Goal: Task Accomplishment & Management: Manage account settings

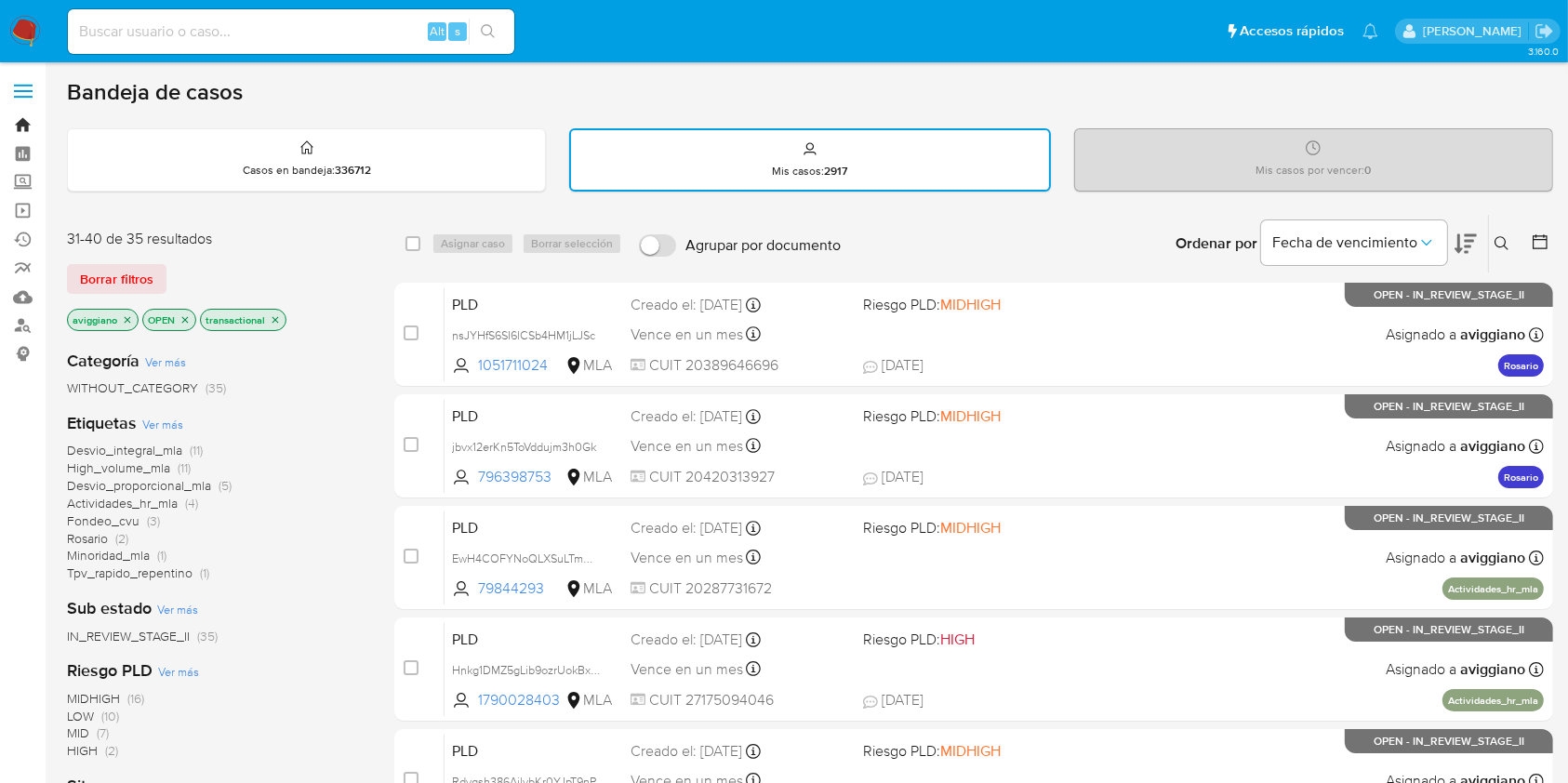
click at [26, 129] on link "Bandeja" at bounding box center [111, 125] width 221 height 28
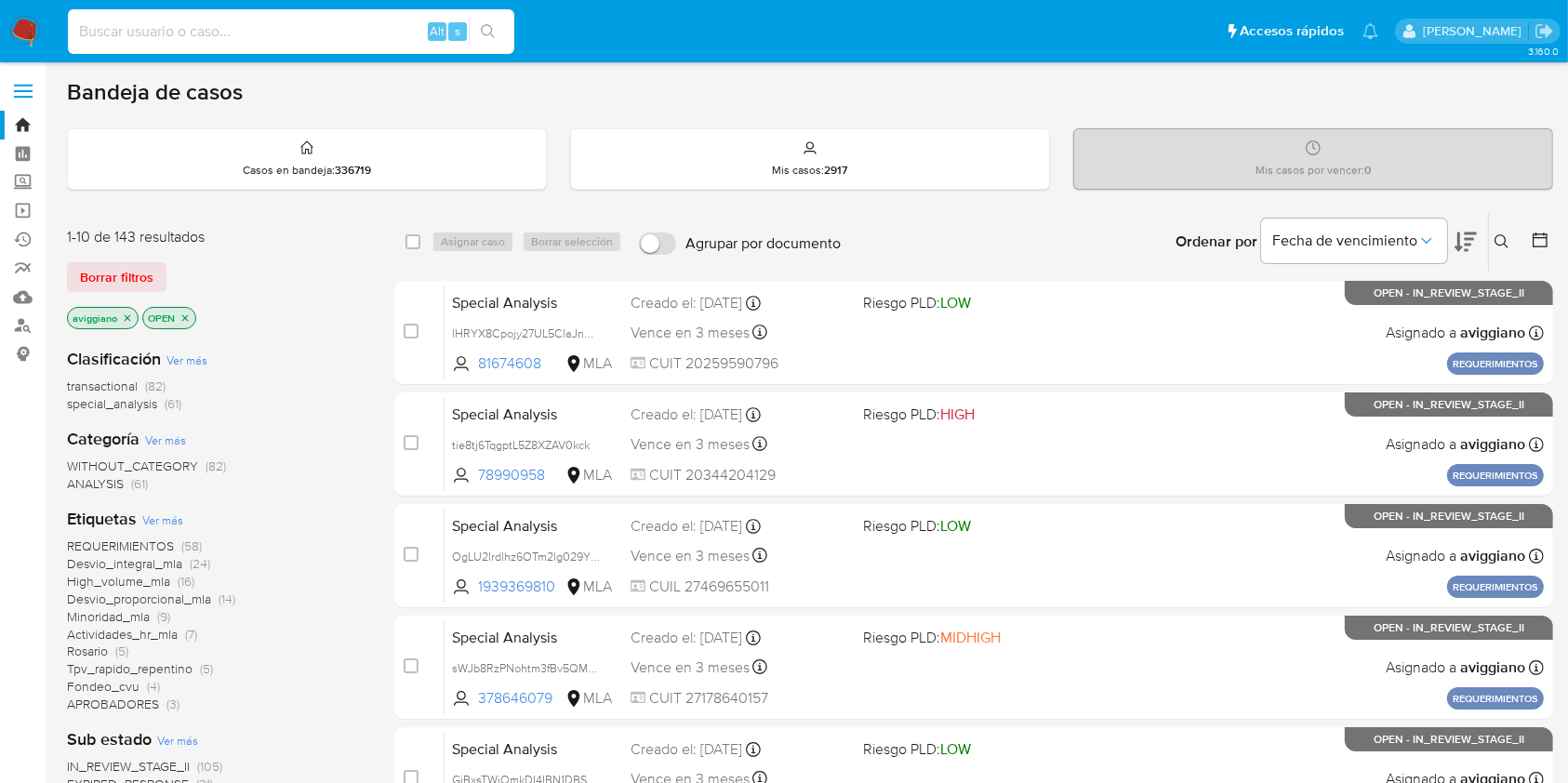
click at [225, 26] on input at bounding box center [291, 32] width 446 height 25
paste input "87145249"
type input "87145249"
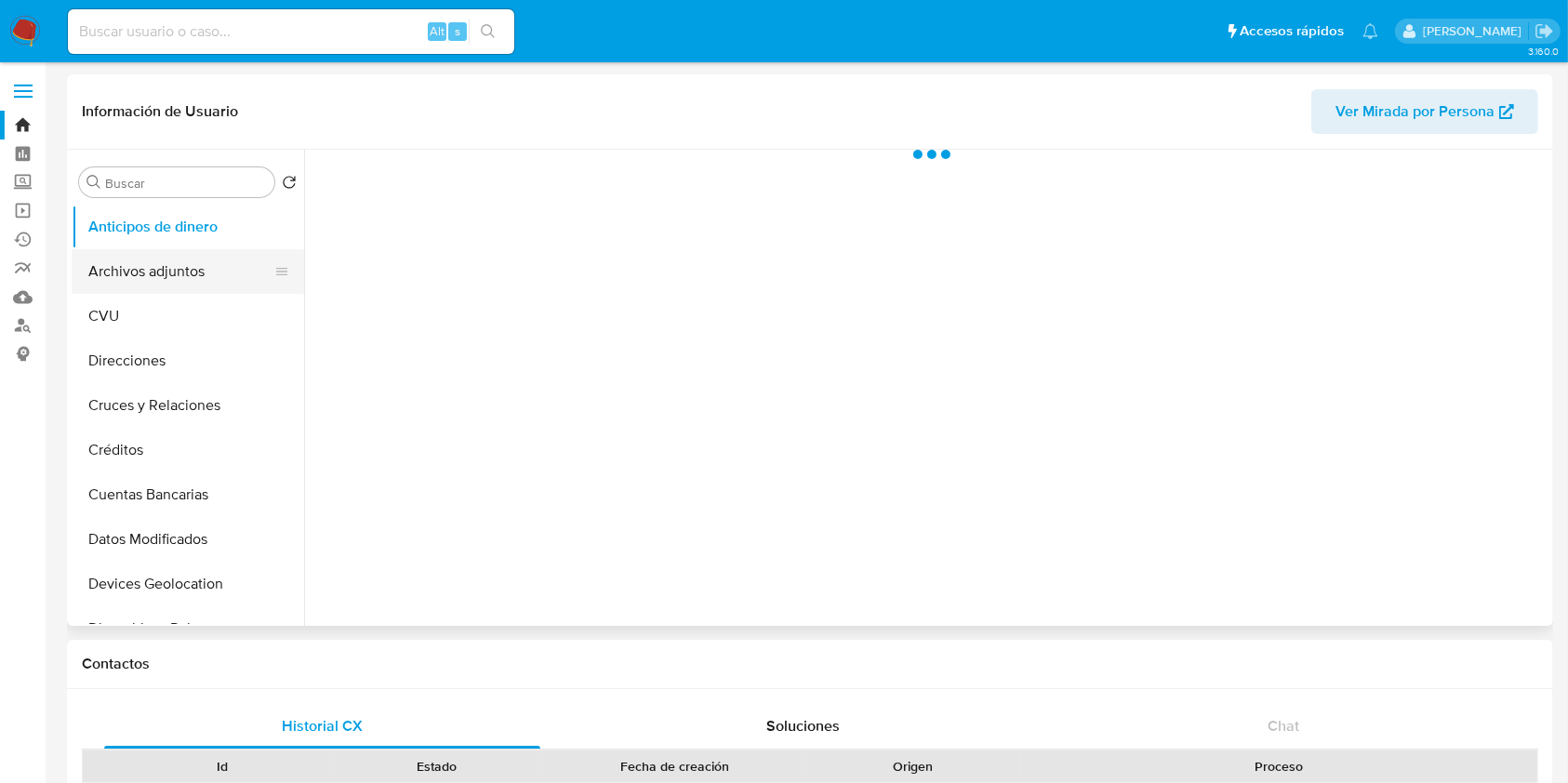
click at [183, 271] on button "Archivos adjuntos" at bounding box center [181, 270] width 218 height 44
select select "10"
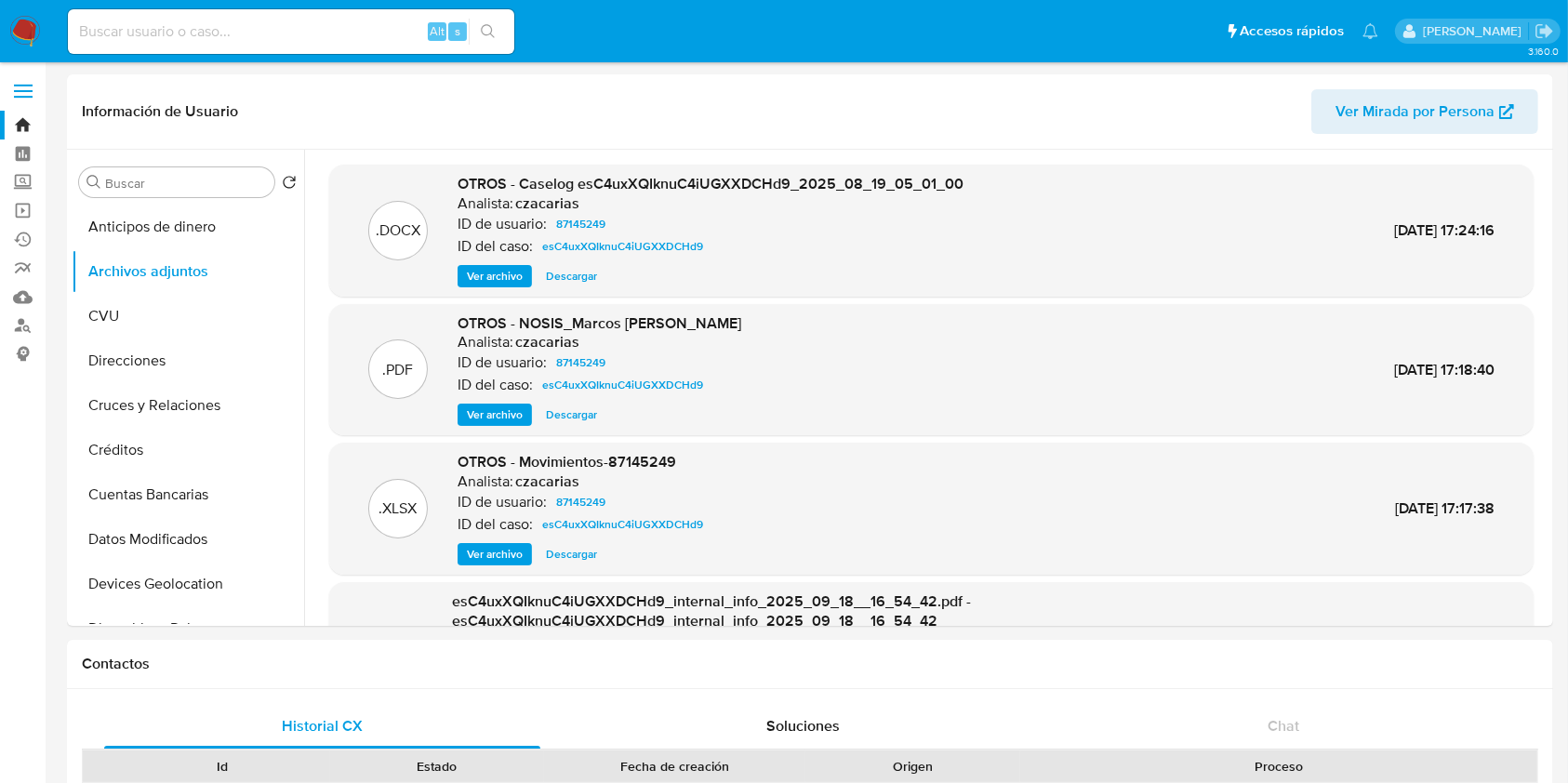
click at [27, 119] on link "Bandeja" at bounding box center [111, 125] width 221 height 28
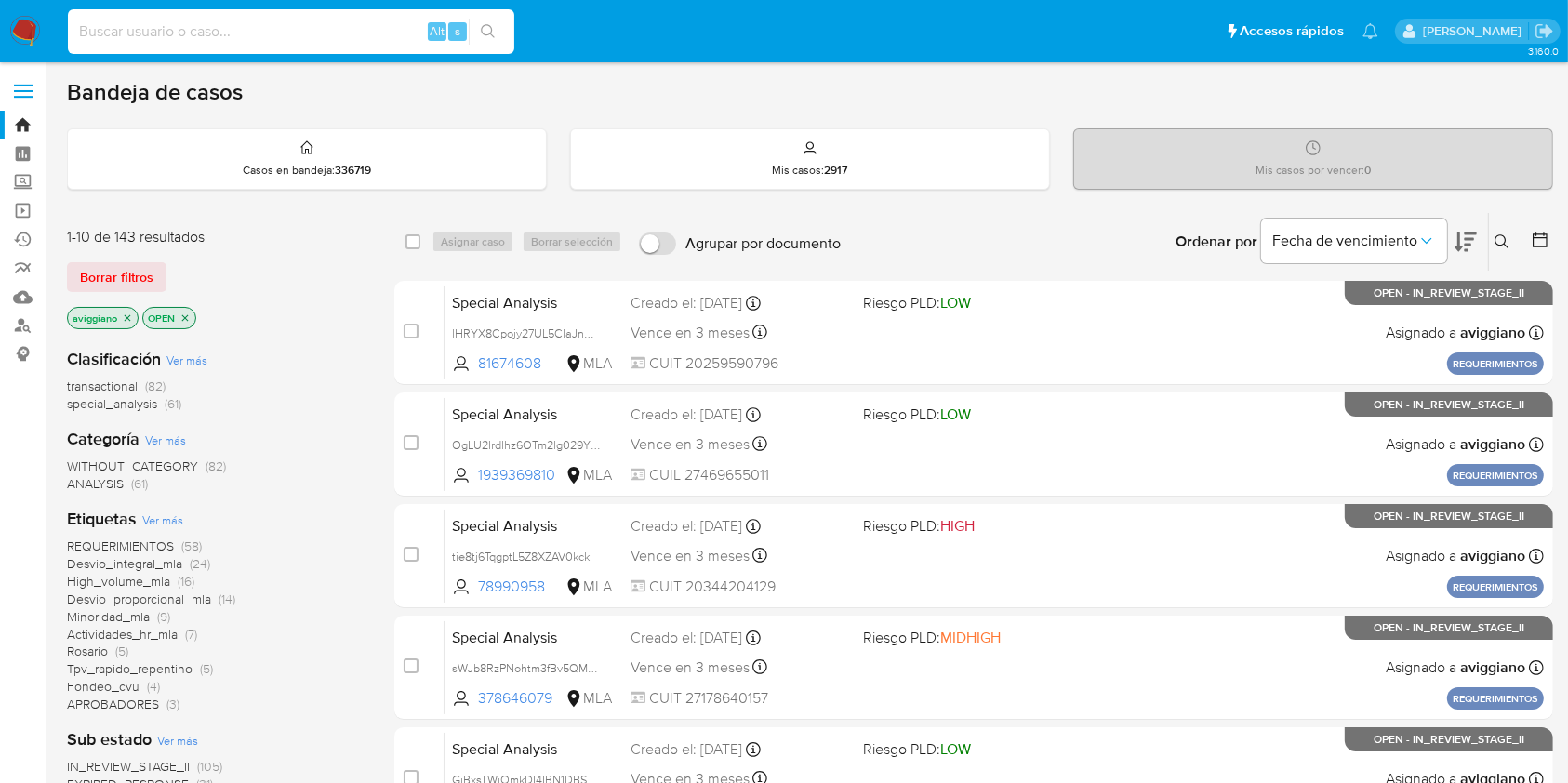
click at [198, 29] on input at bounding box center [291, 32] width 446 height 25
paste input "oP341WCOR0lvZXwK8fNyCHrH"
type input "oP341WCOR0lvZXwK8fNyCHrH"
click at [488, 37] on icon "search-icon" at bounding box center [488, 32] width 15 height 15
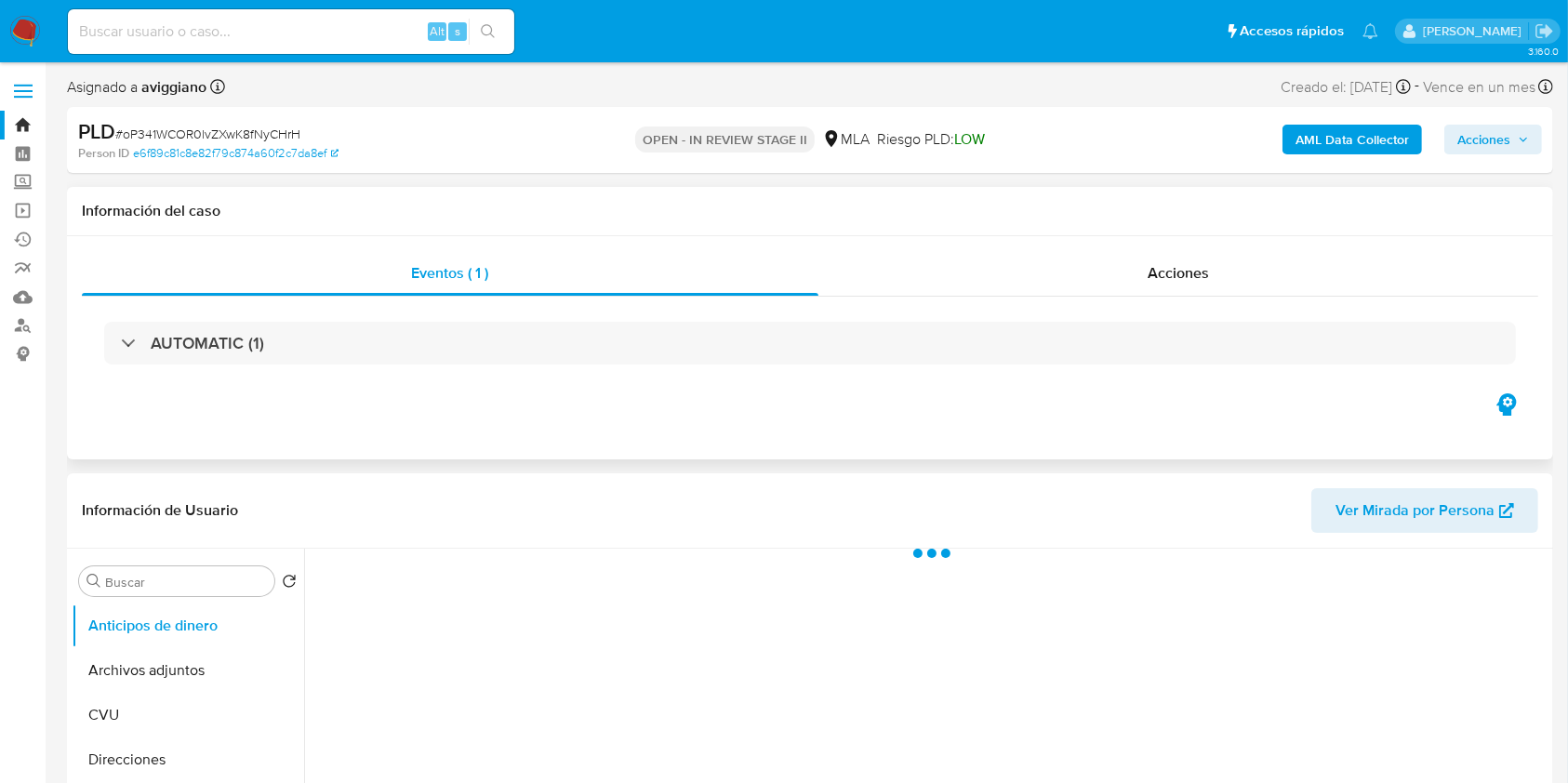
select select "10"
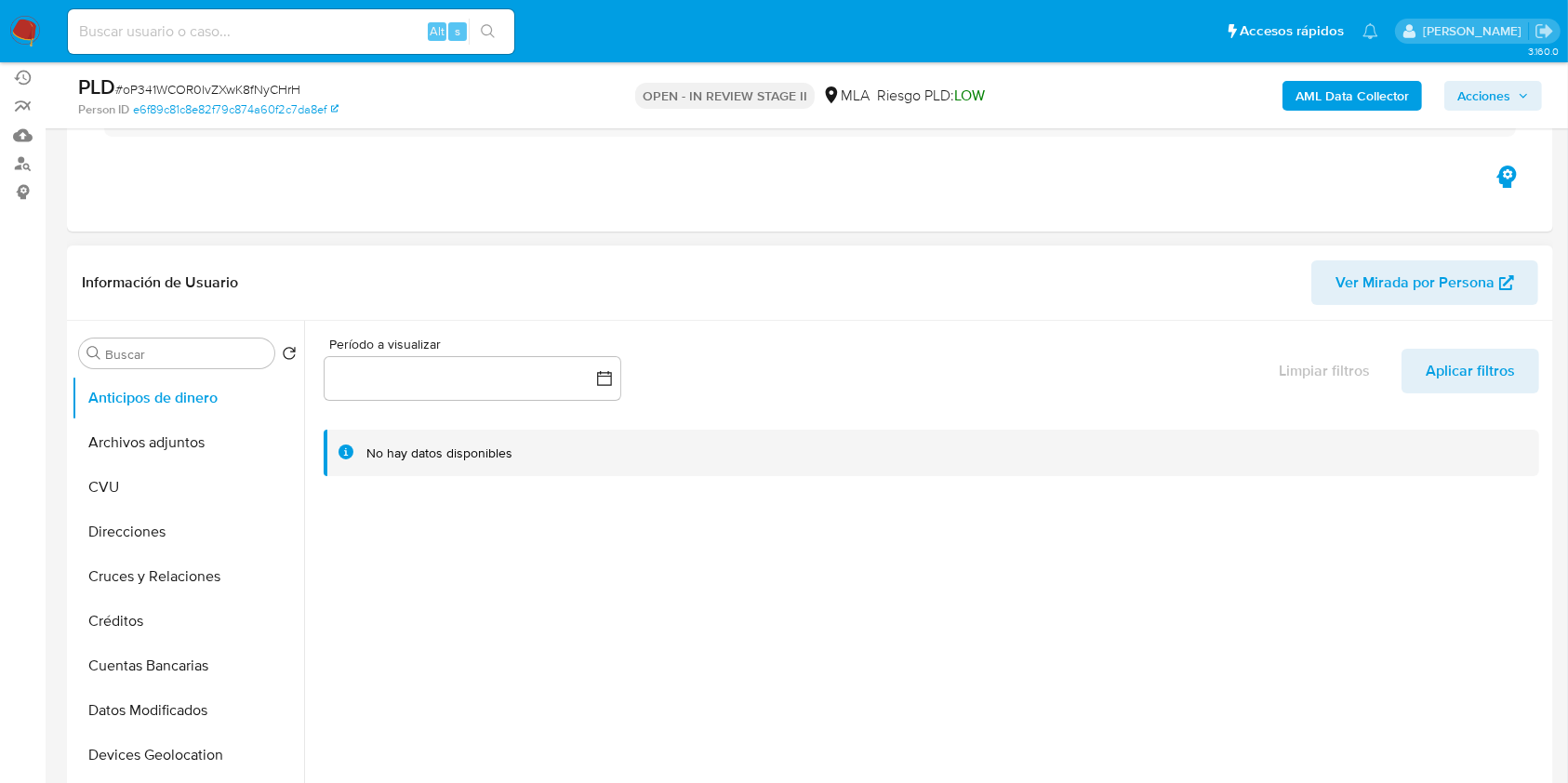
scroll to position [248, 0]
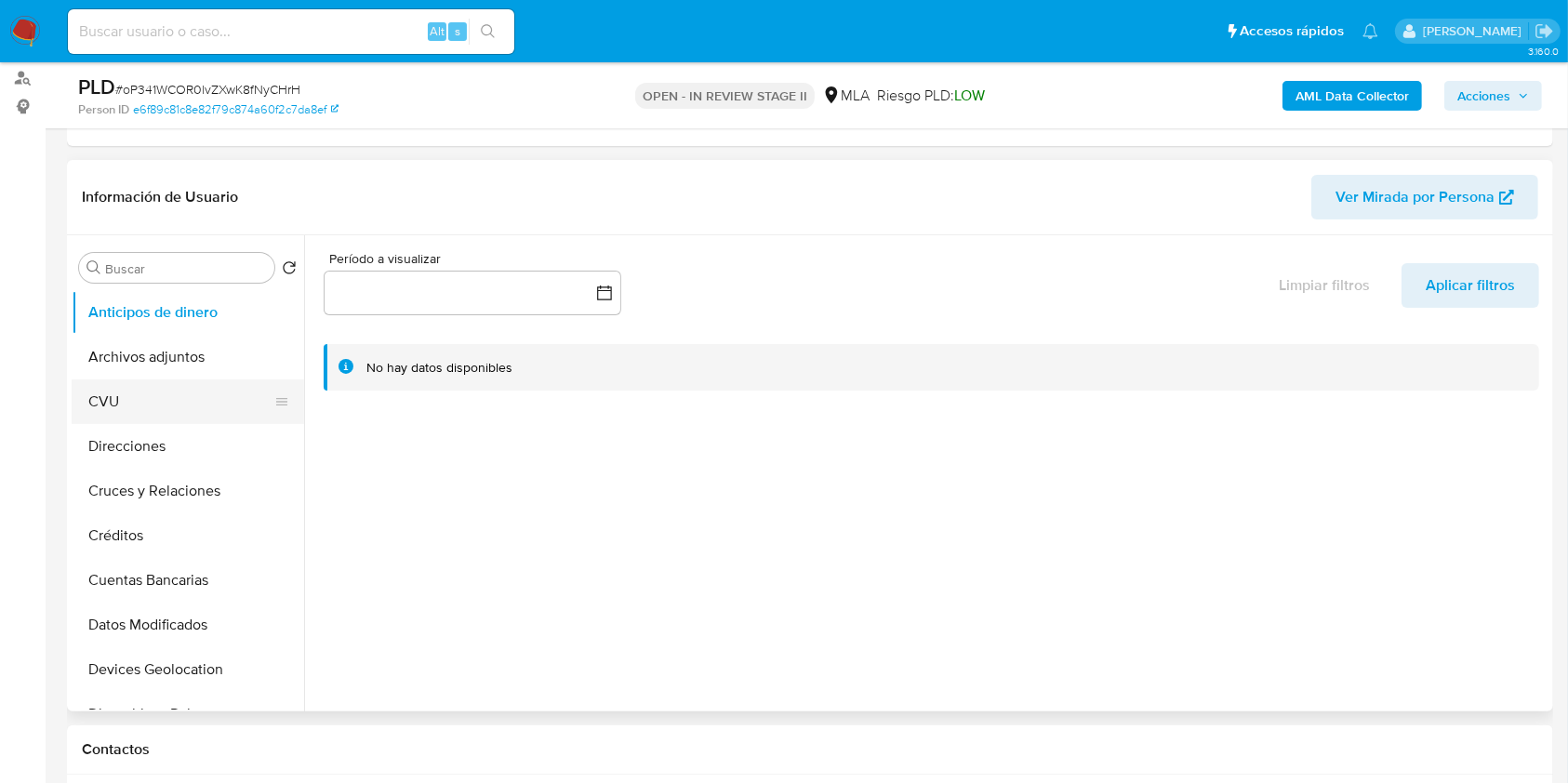
click at [195, 389] on button "CVU" at bounding box center [181, 401] width 218 height 44
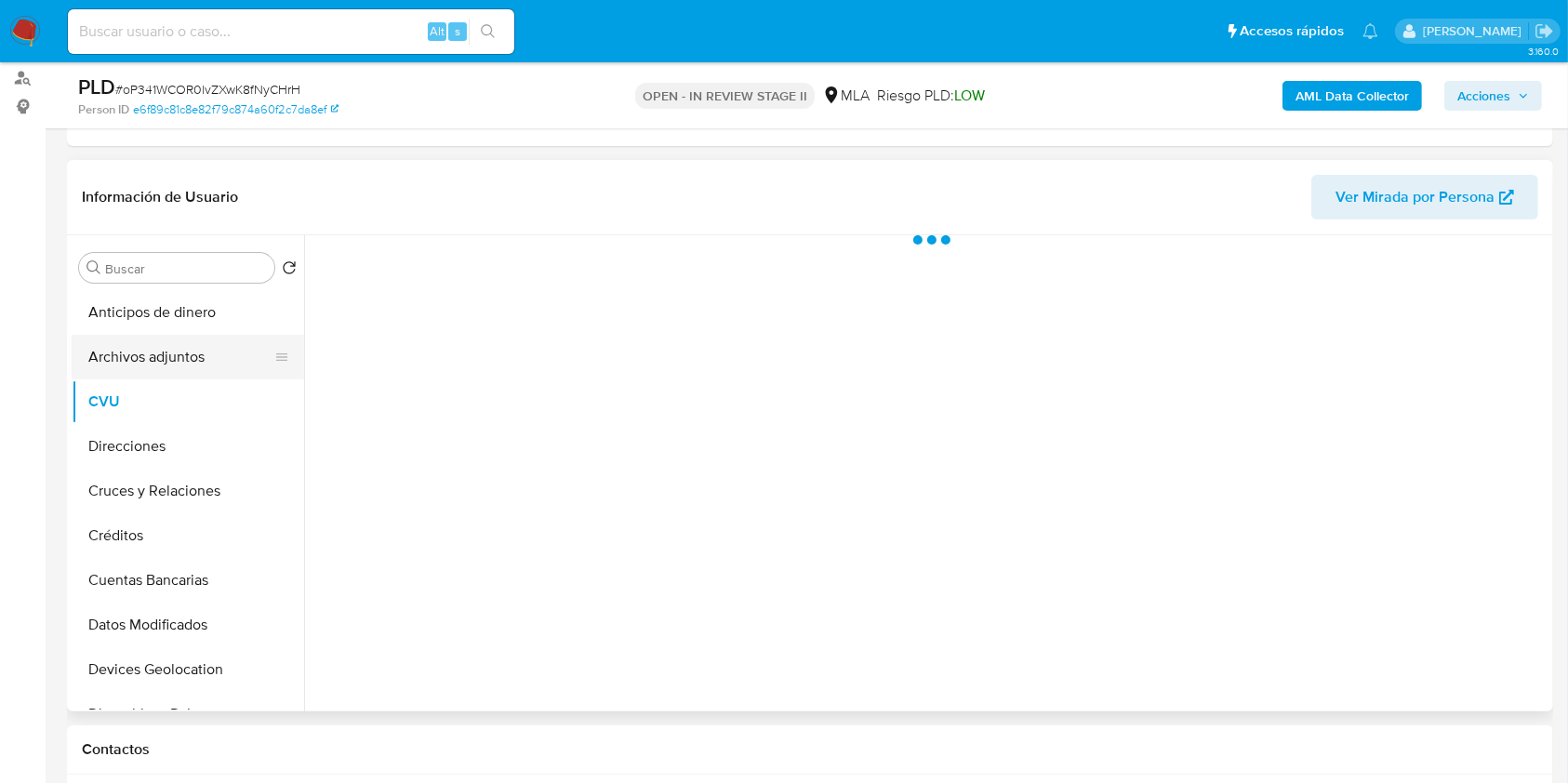
click at [184, 360] on button "Archivos adjuntos" at bounding box center [181, 357] width 218 height 44
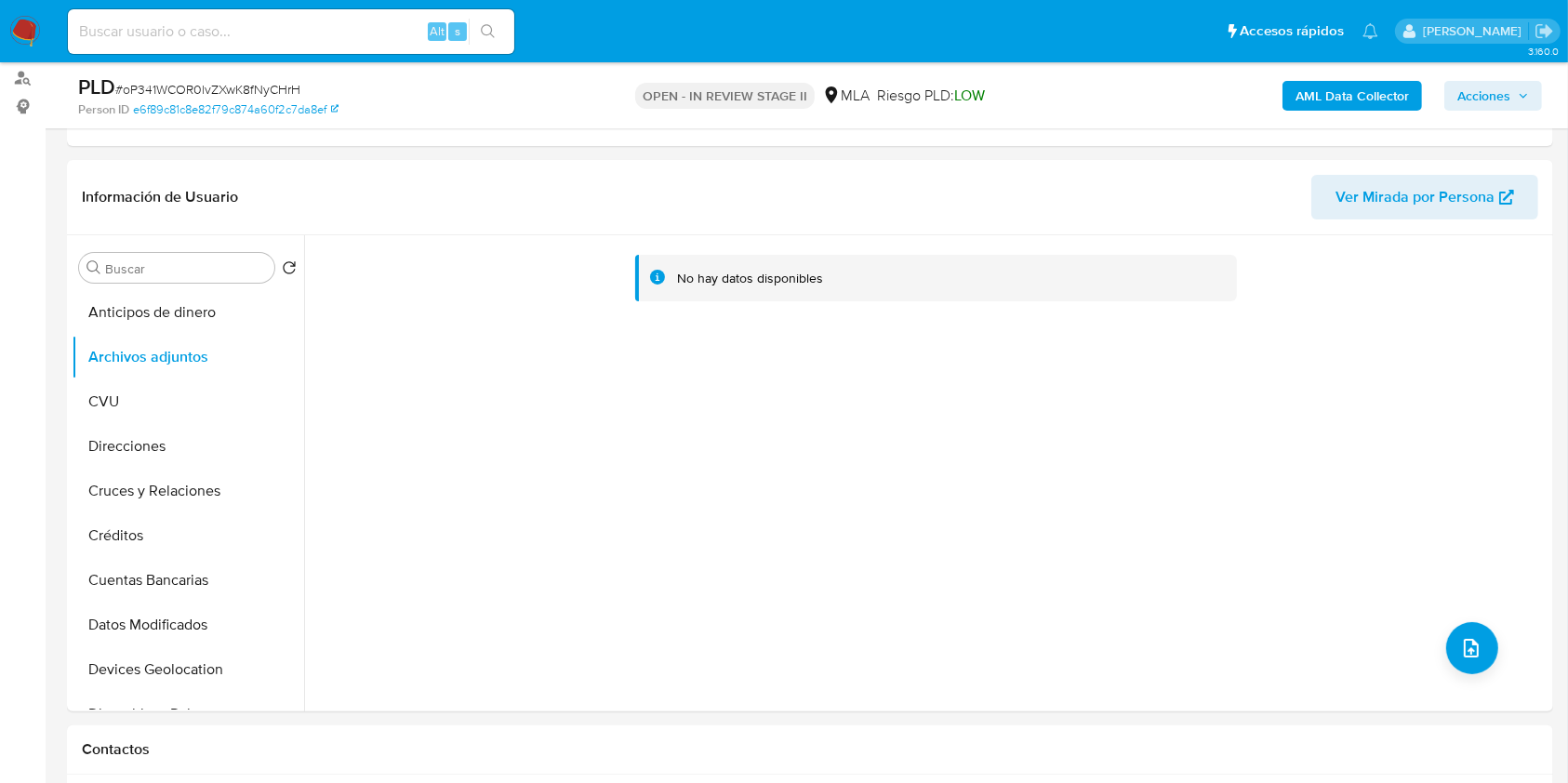
click at [1363, 75] on div "AML Data Collector Acciones" at bounding box center [1300, 96] width 482 height 44
click at [1355, 96] on b "AML Data Collector" at bounding box center [1351, 96] width 113 height 29
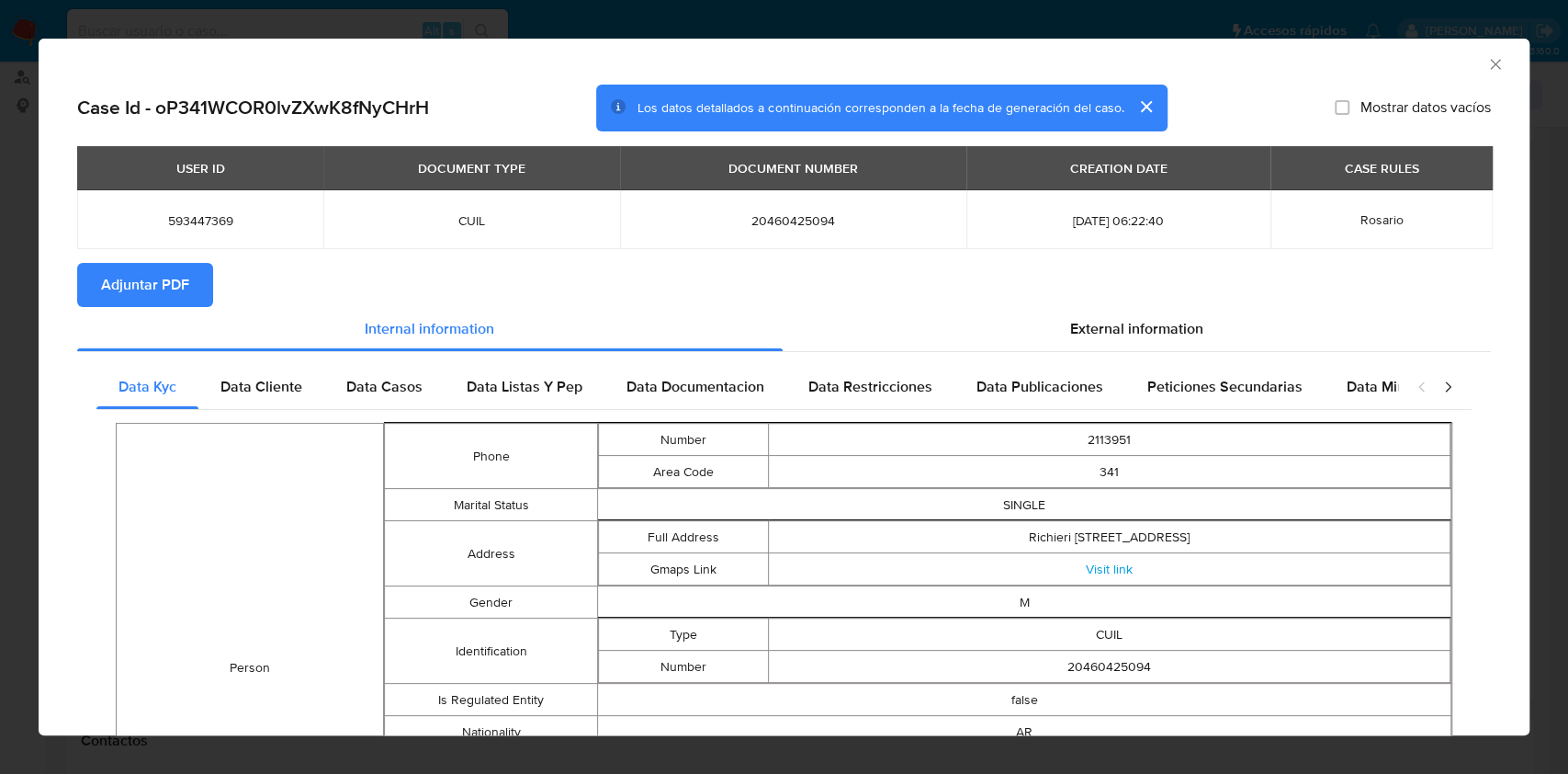
click at [127, 287] on span "Adjuntar PDF" at bounding box center [145, 284] width 88 height 40
click at [1487, 68] on icon "Cerrar ventana" at bounding box center [1496, 64] width 19 height 19
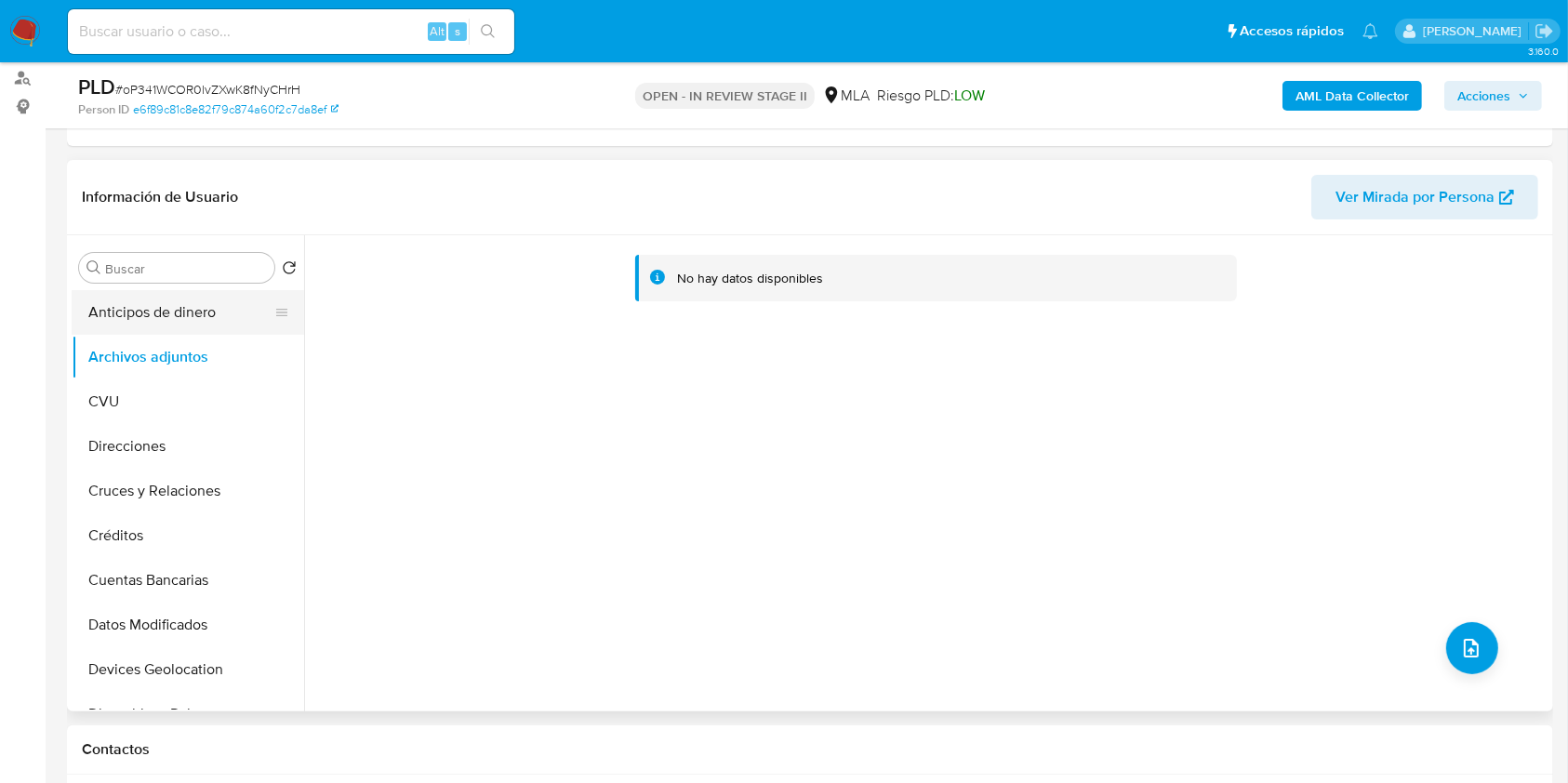
click at [207, 321] on button "Anticipos de dinero" at bounding box center [181, 312] width 218 height 44
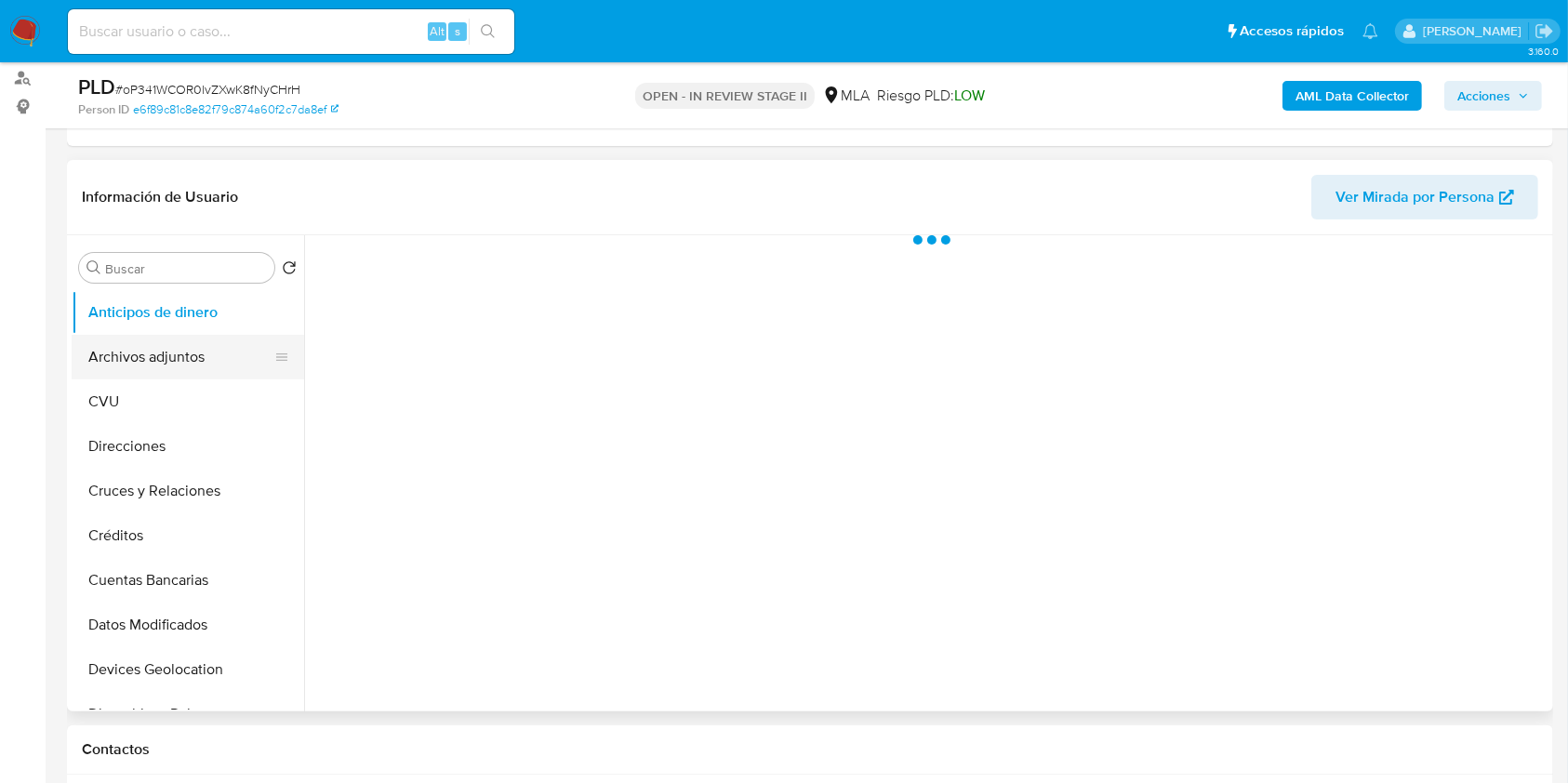
click at [186, 368] on button "Archivos adjuntos" at bounding box center [181, 357] width 218 height 44
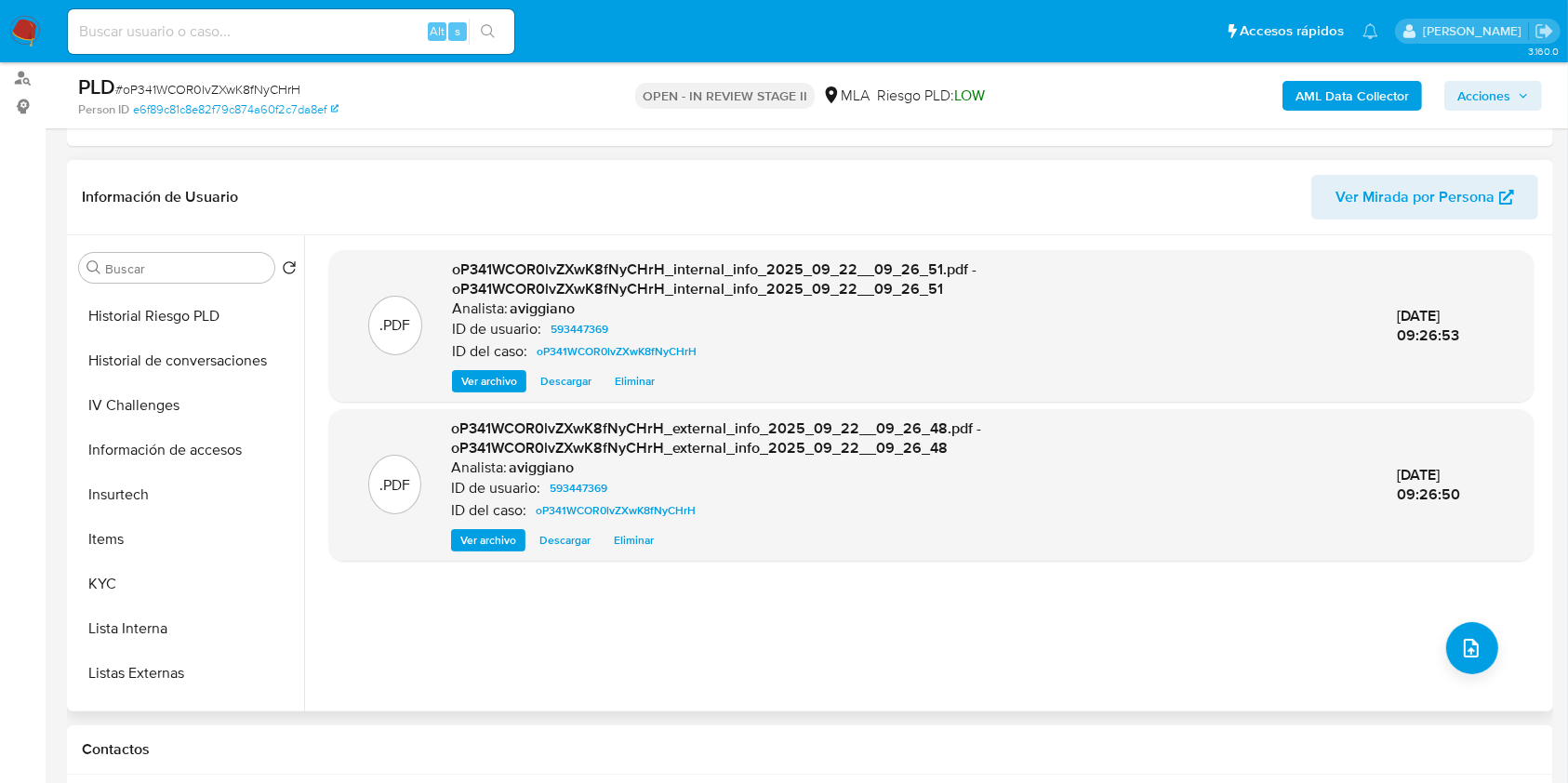
scroll to position [744, 0]
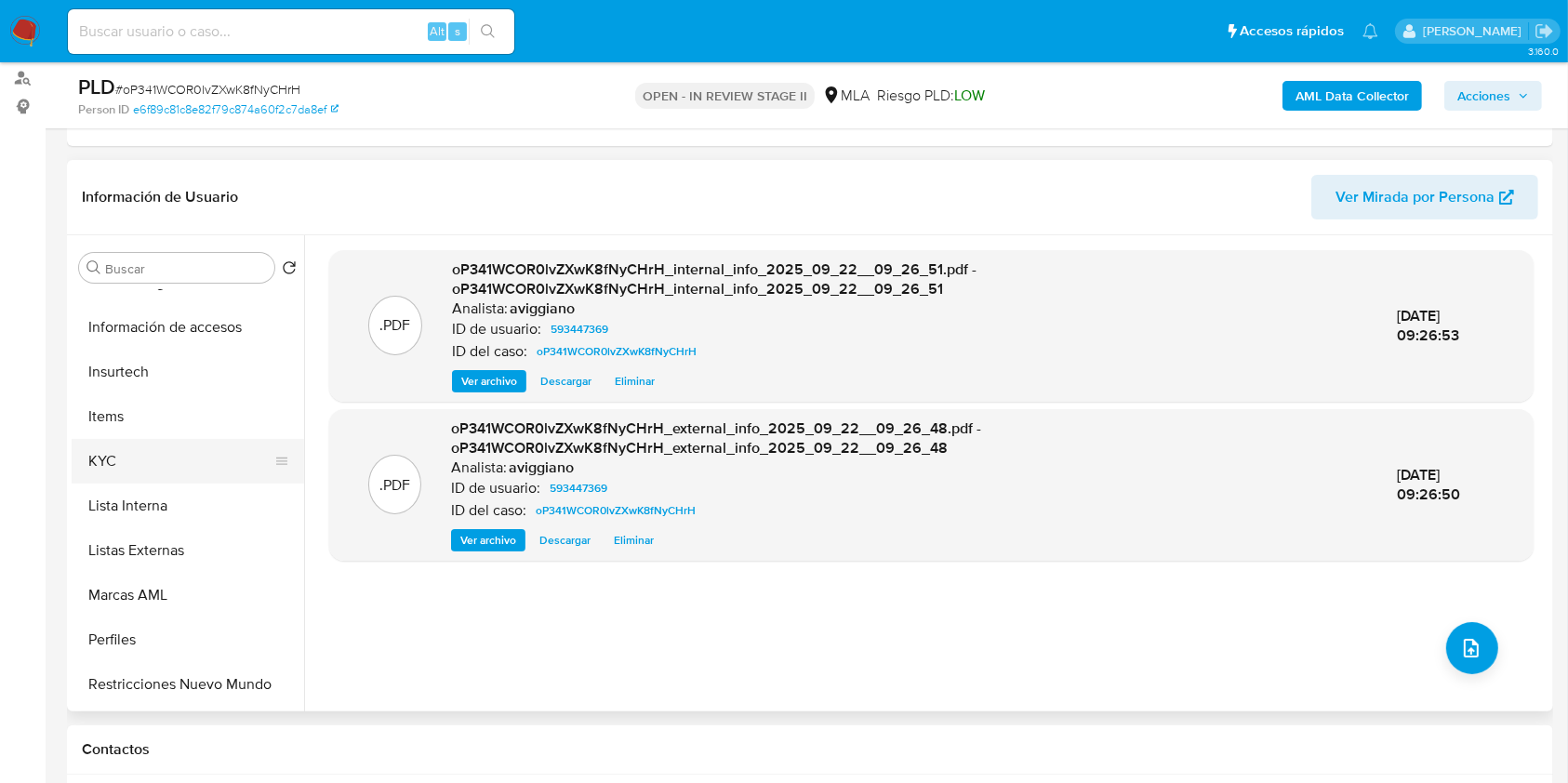
click at [169, 453] on button "KYC" at bounding box center [181, 461] width 218 height 44
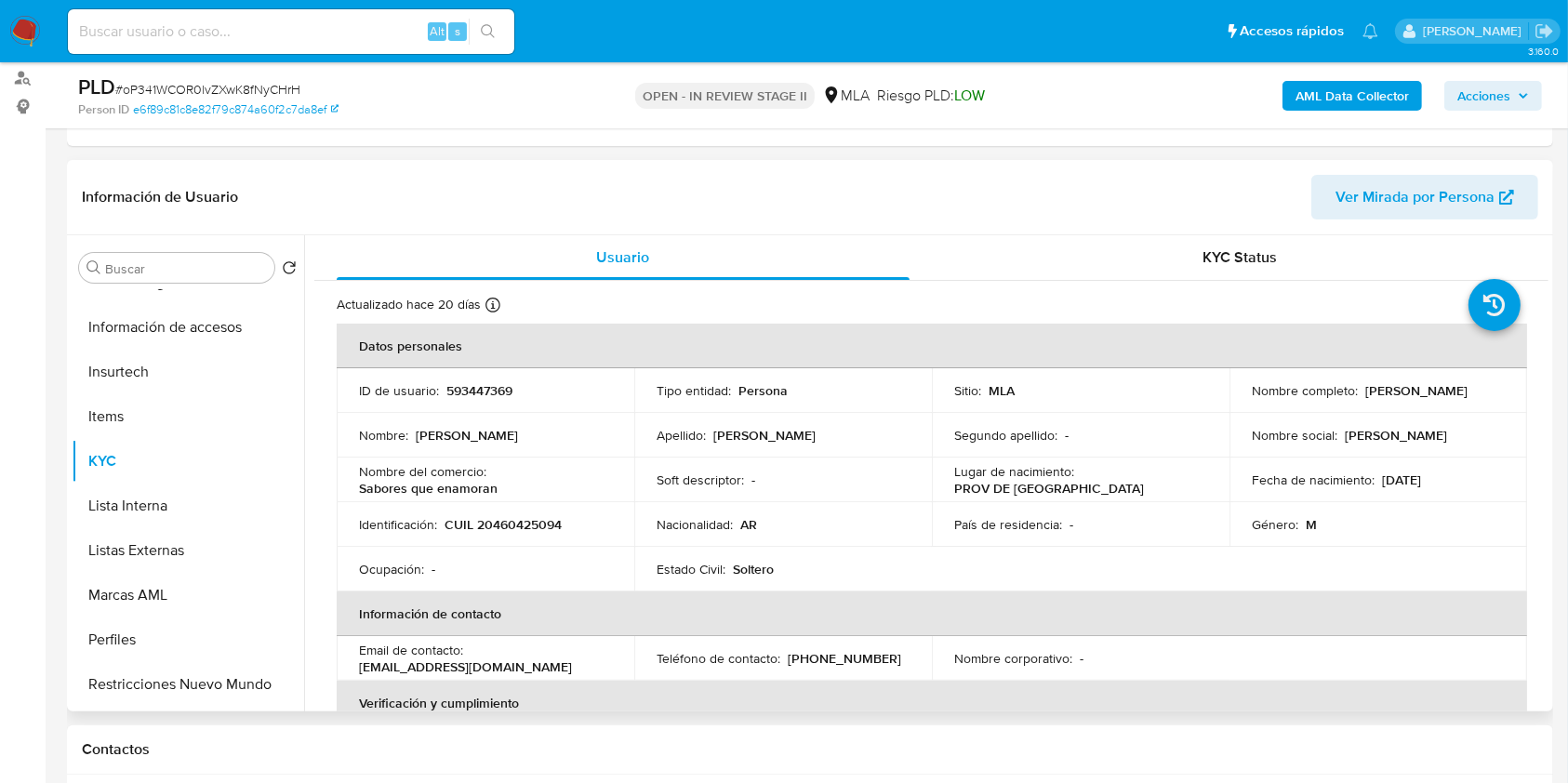
click at [497, 513] on td "Identificación : CUIL 20460425094" at bounding box center [485, 524] width 298 height 44
click at [506, 529] on p "CUIL 20460425094" at bounding box center [503, 525] width 117 height 17
click at [507, 530] on p "CUIL 20460425094" at bounding box center [503, 525] width 117 height 17
copy p "20460425094"
click at [468, 389] on p "593447369" at bounding box center [479, 391] width 66 height 17
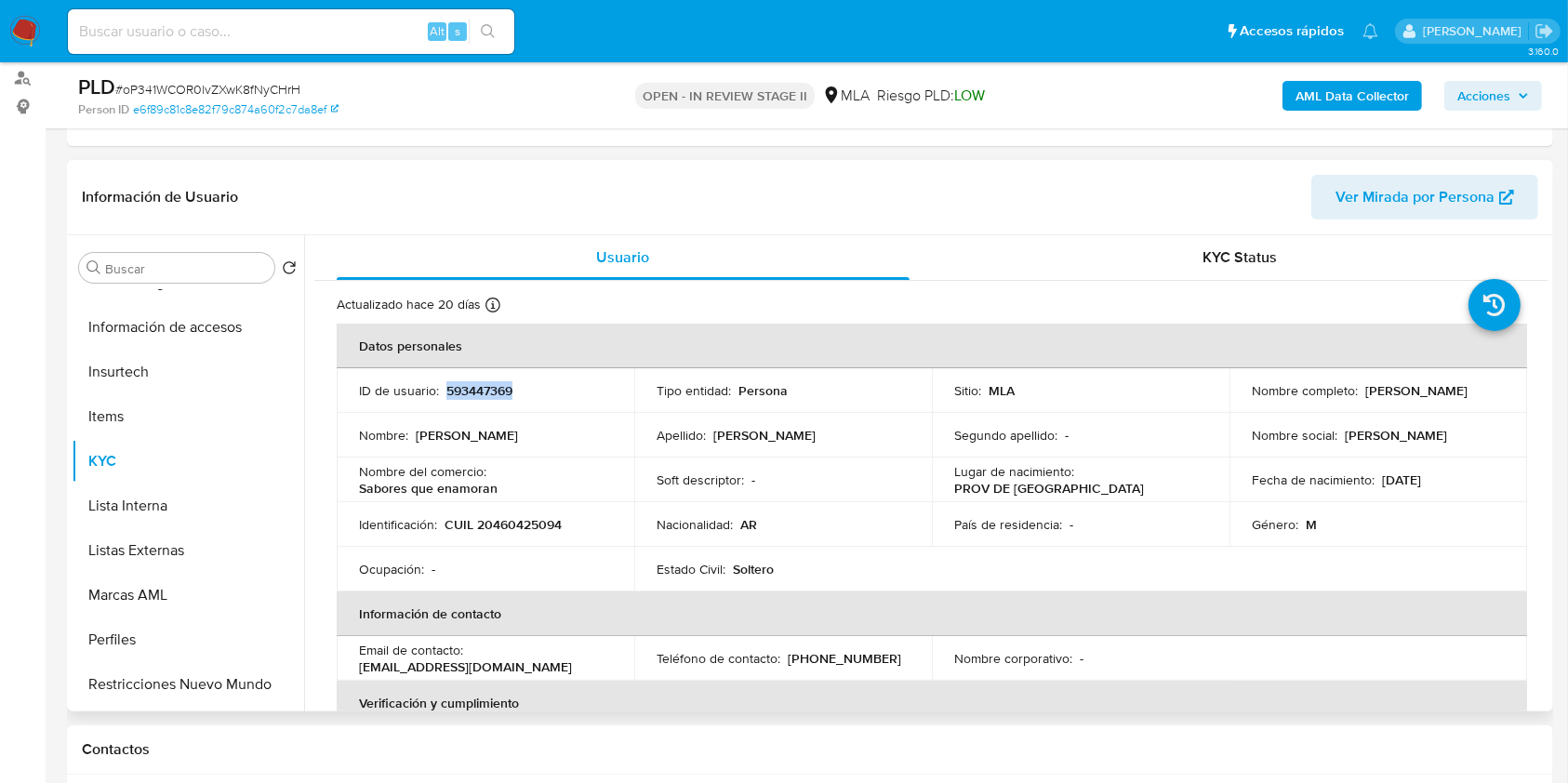
click at [468, 389] on p "593447369" at bounding box center [479, 391] width 66 height 17
copy p "593447369"
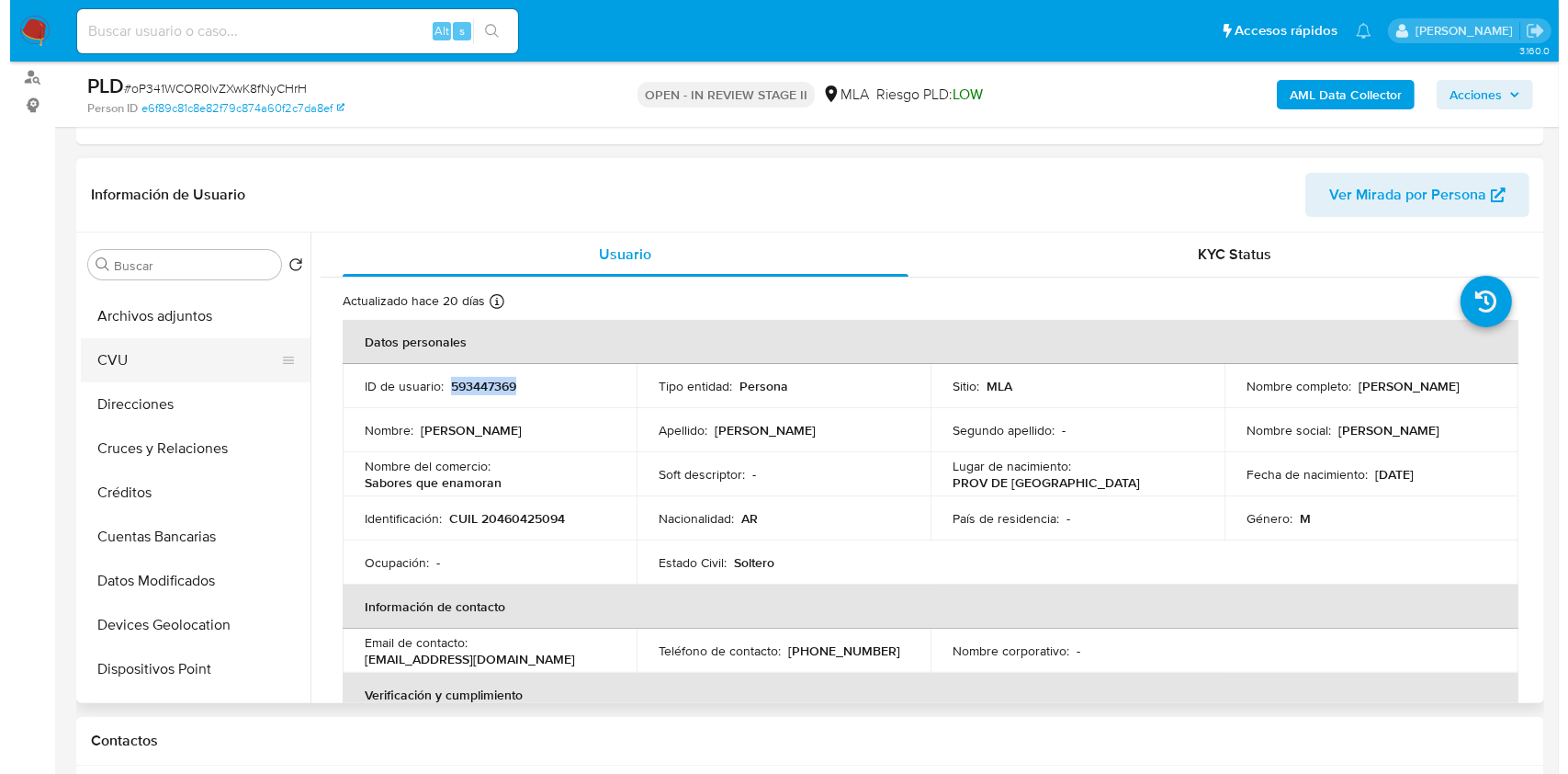
scroll to position [0, 0]
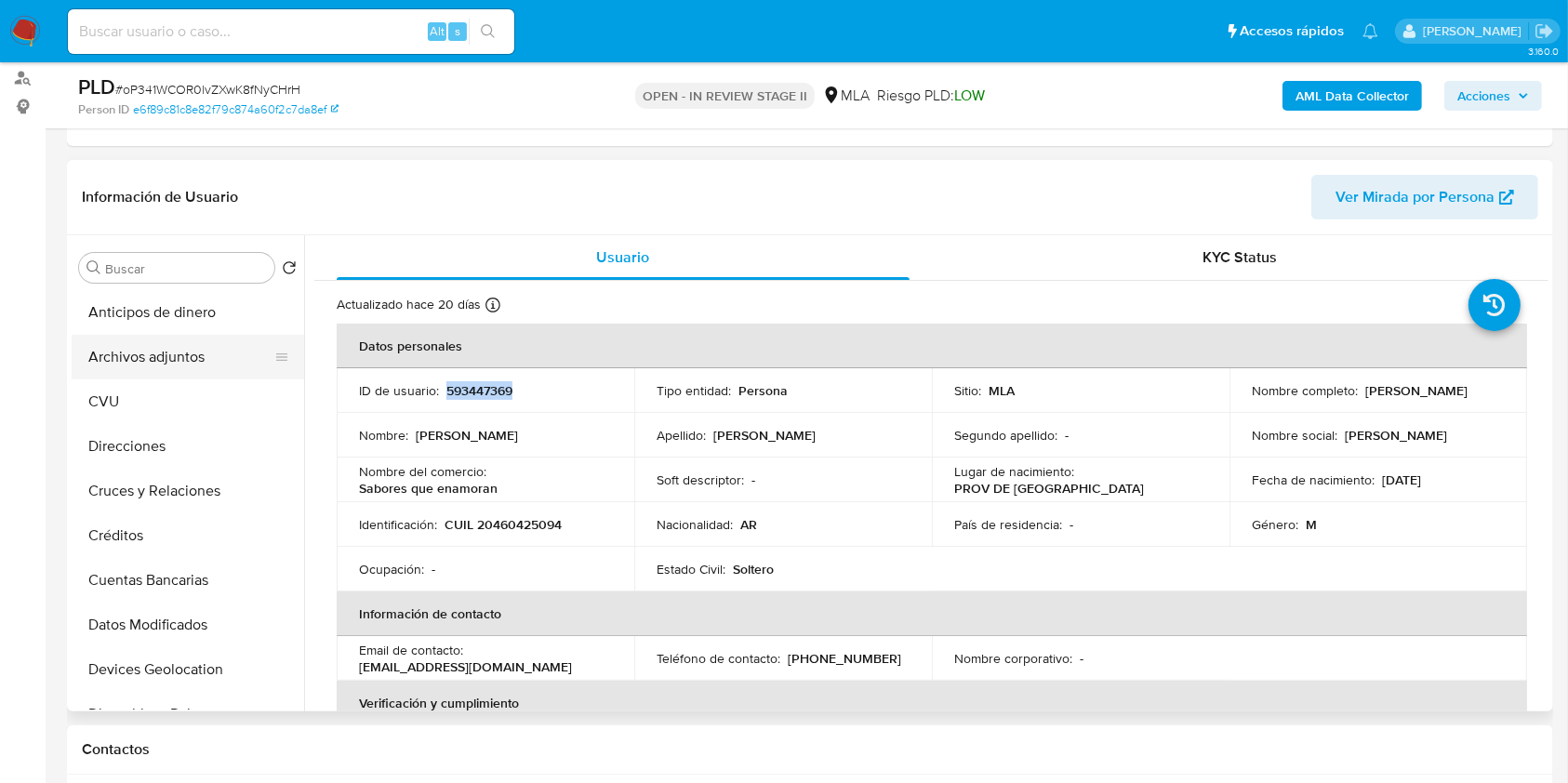
click at [163, 360] on button "Archivos adjuntos" at bounding box center [181, 357] width 218 height 44
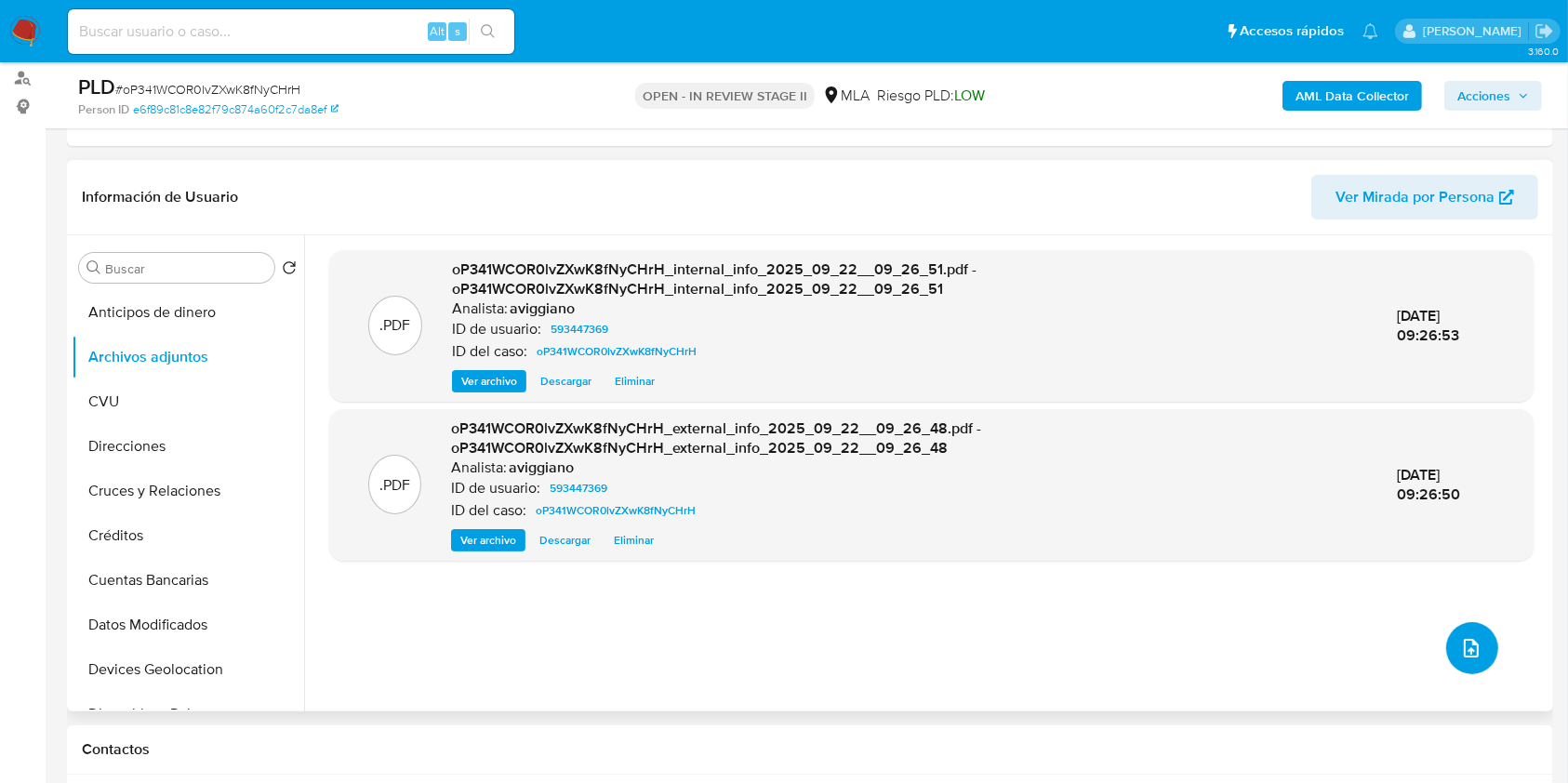
click at [1460, 647] on icon "upload-file" at bounding box center [1472, 648] width 23 height 23
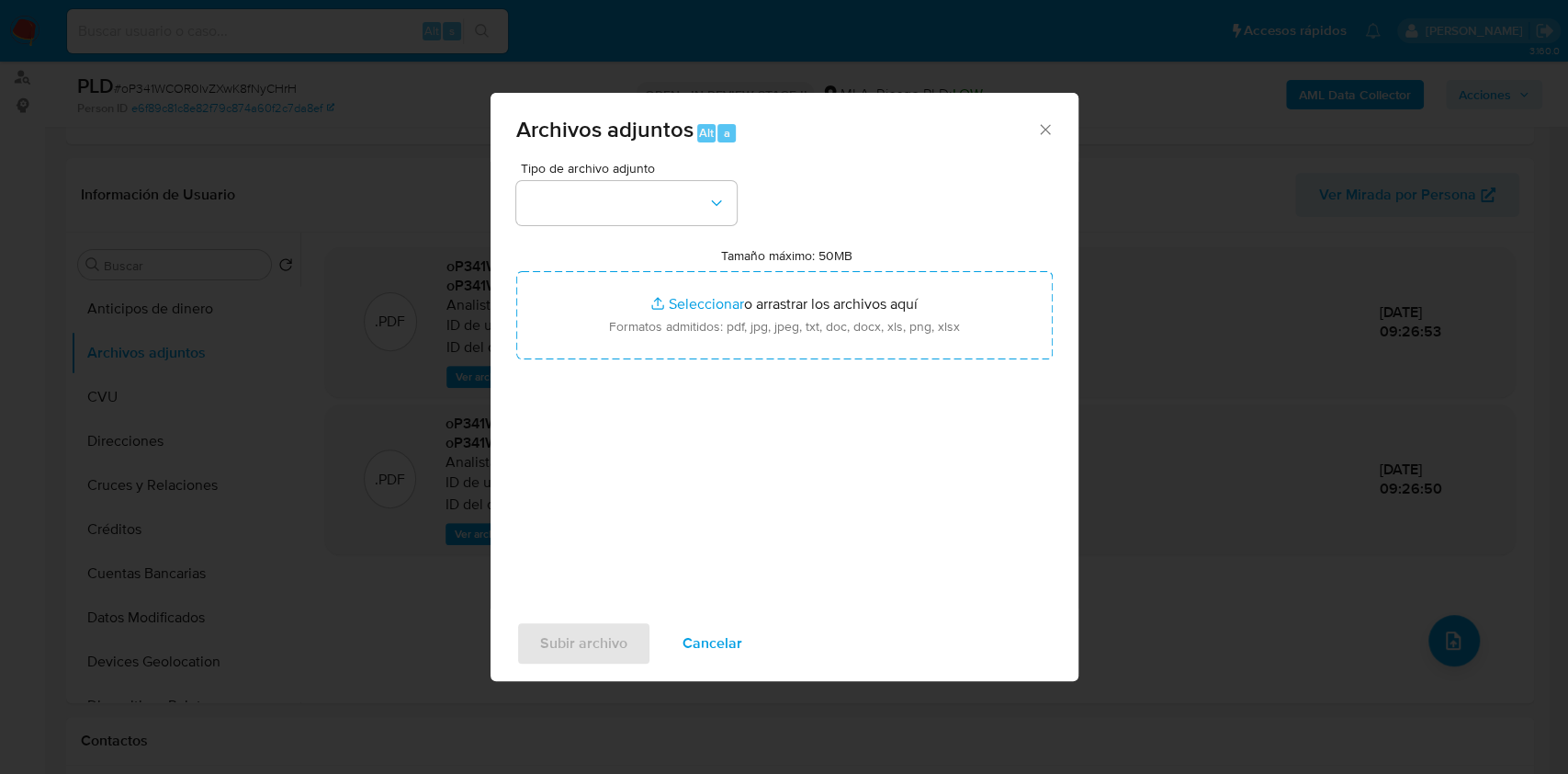
click at [833, 365] on div "Tipo de archivo adjunto Tamaño máximo: 50MB Seleccionar archivos Seleccionar o …" at bounding box center [785, 379] width 536 height 434
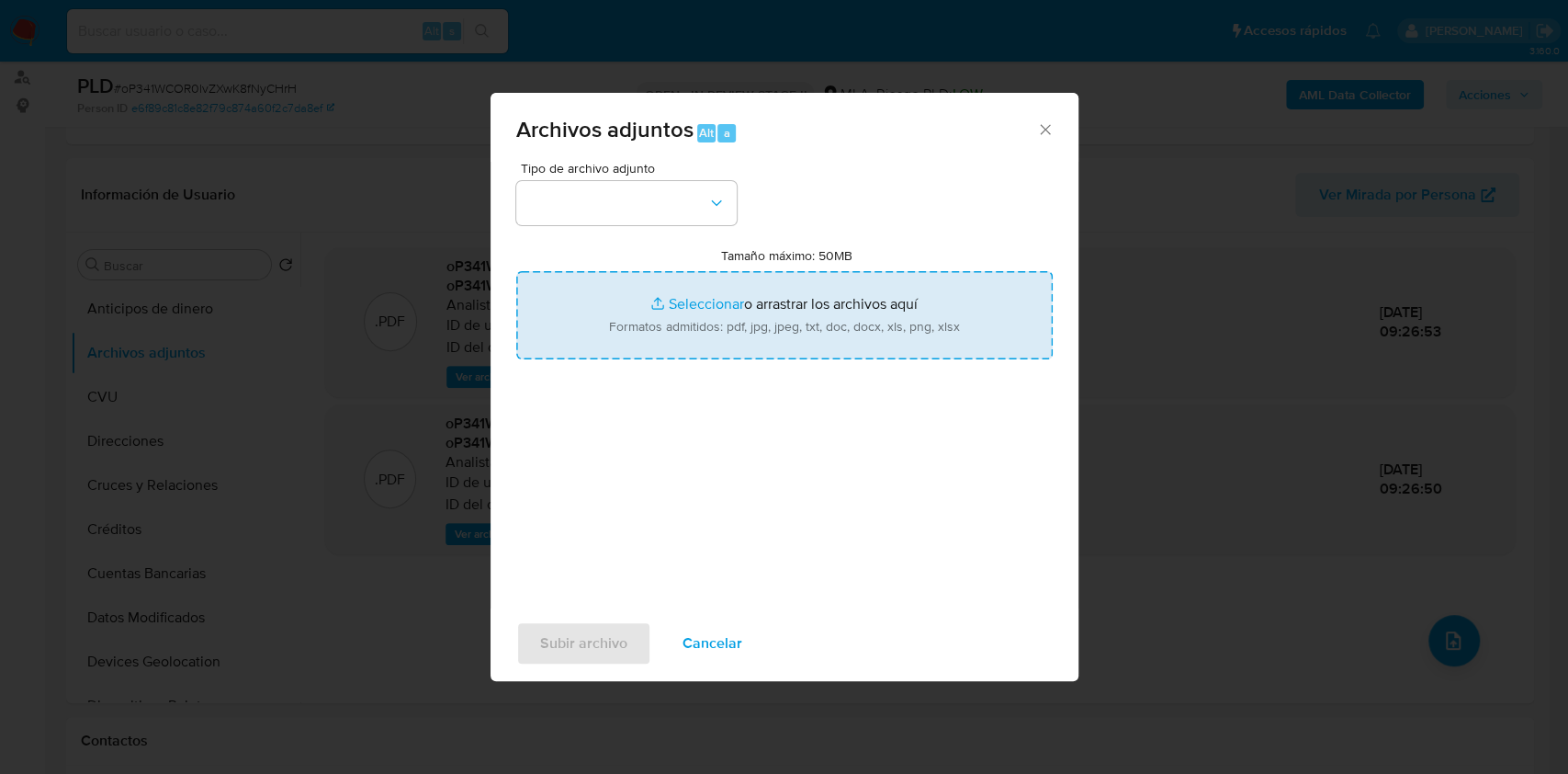
click at [830, 339] on input "Tamaño máximo: 50MB Seleccionar archivos" at bounding box center [785, 315] width 536 height 88
type input "C:\fakepath\Nosis Manager - Informe Individual - 593447369.pdf"
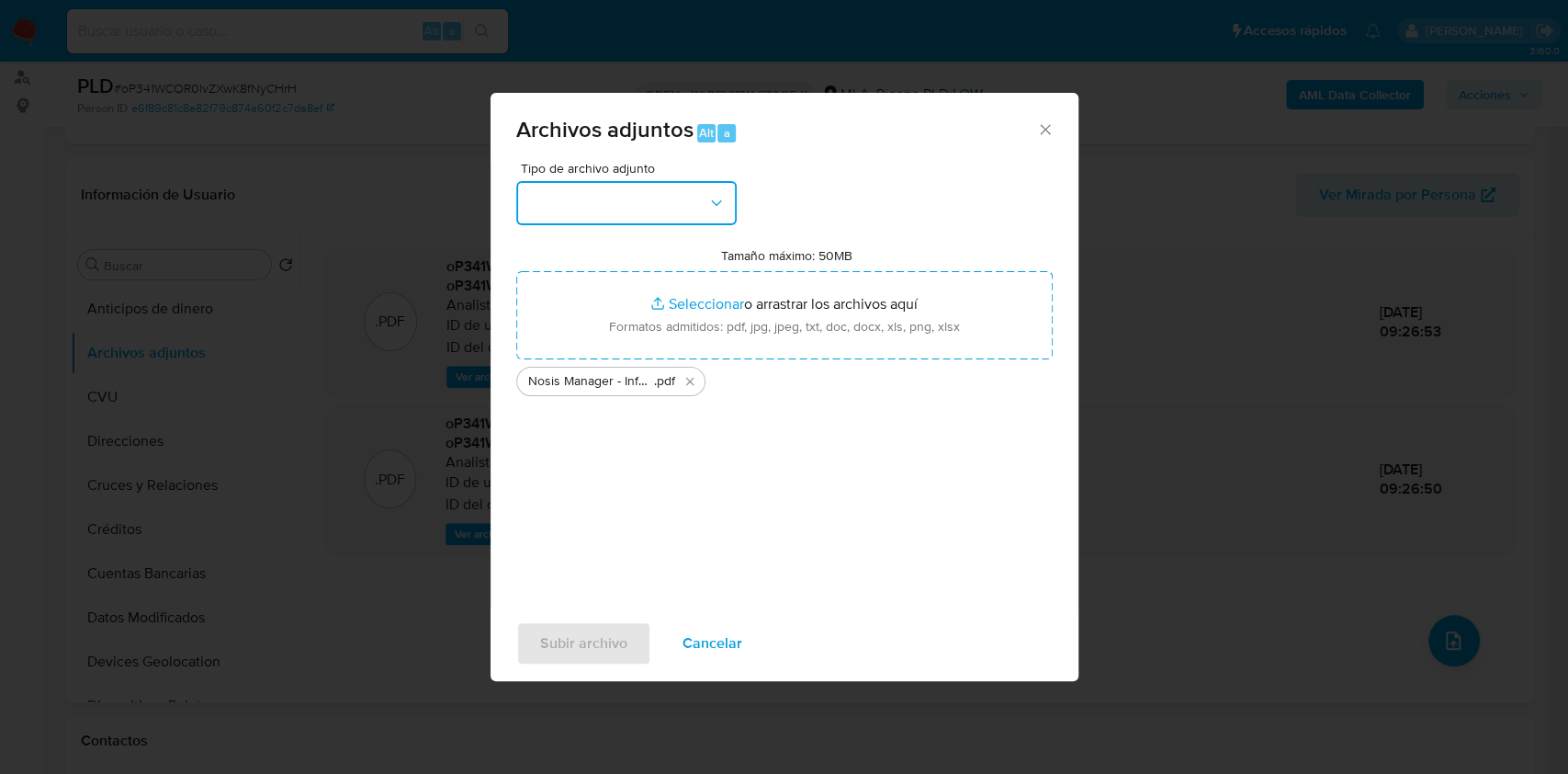
click at [720, 197] on icon "button" at bounding box center [717, 203] width 19 height 19
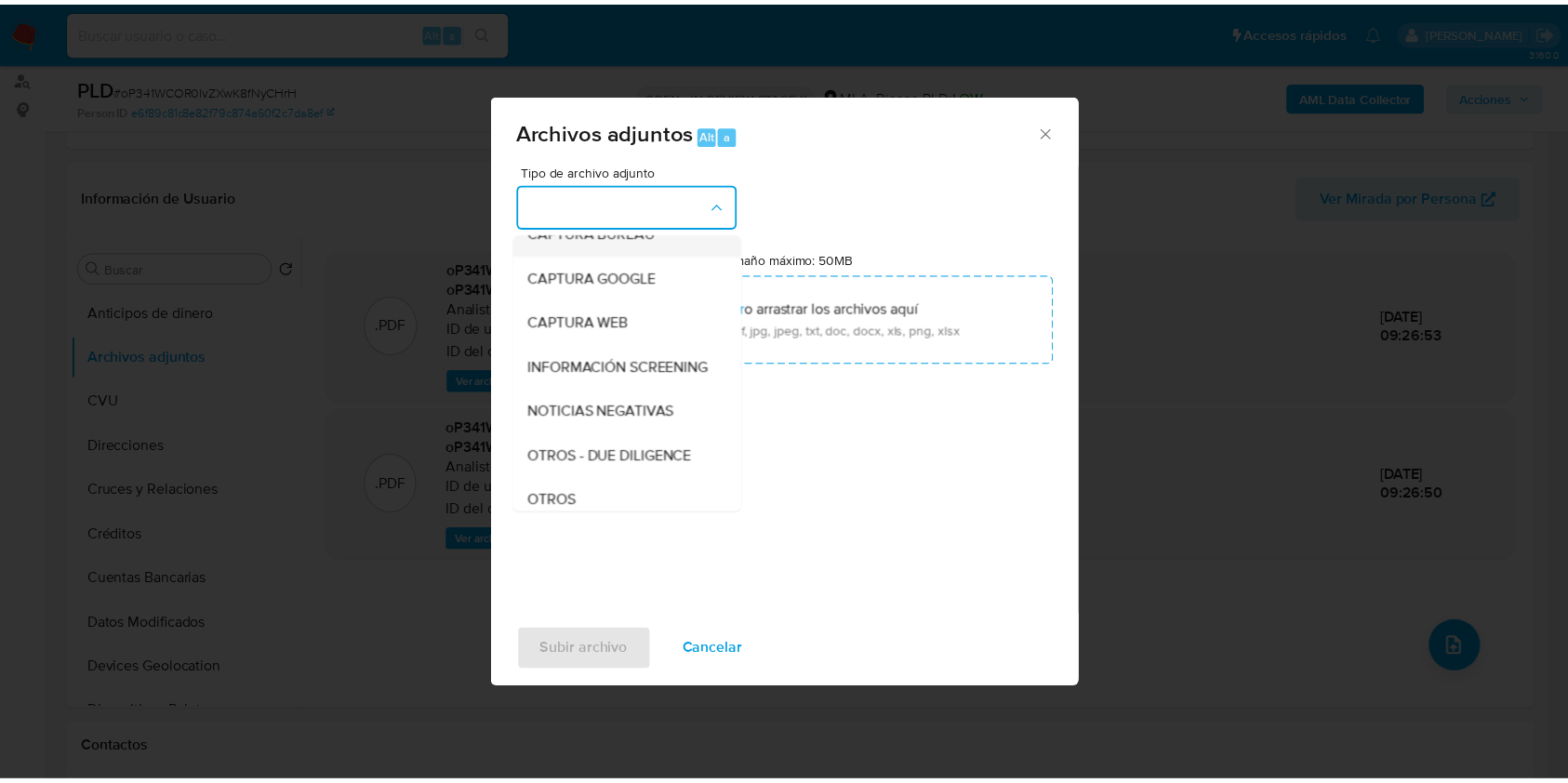
scroll to position [248, 0]
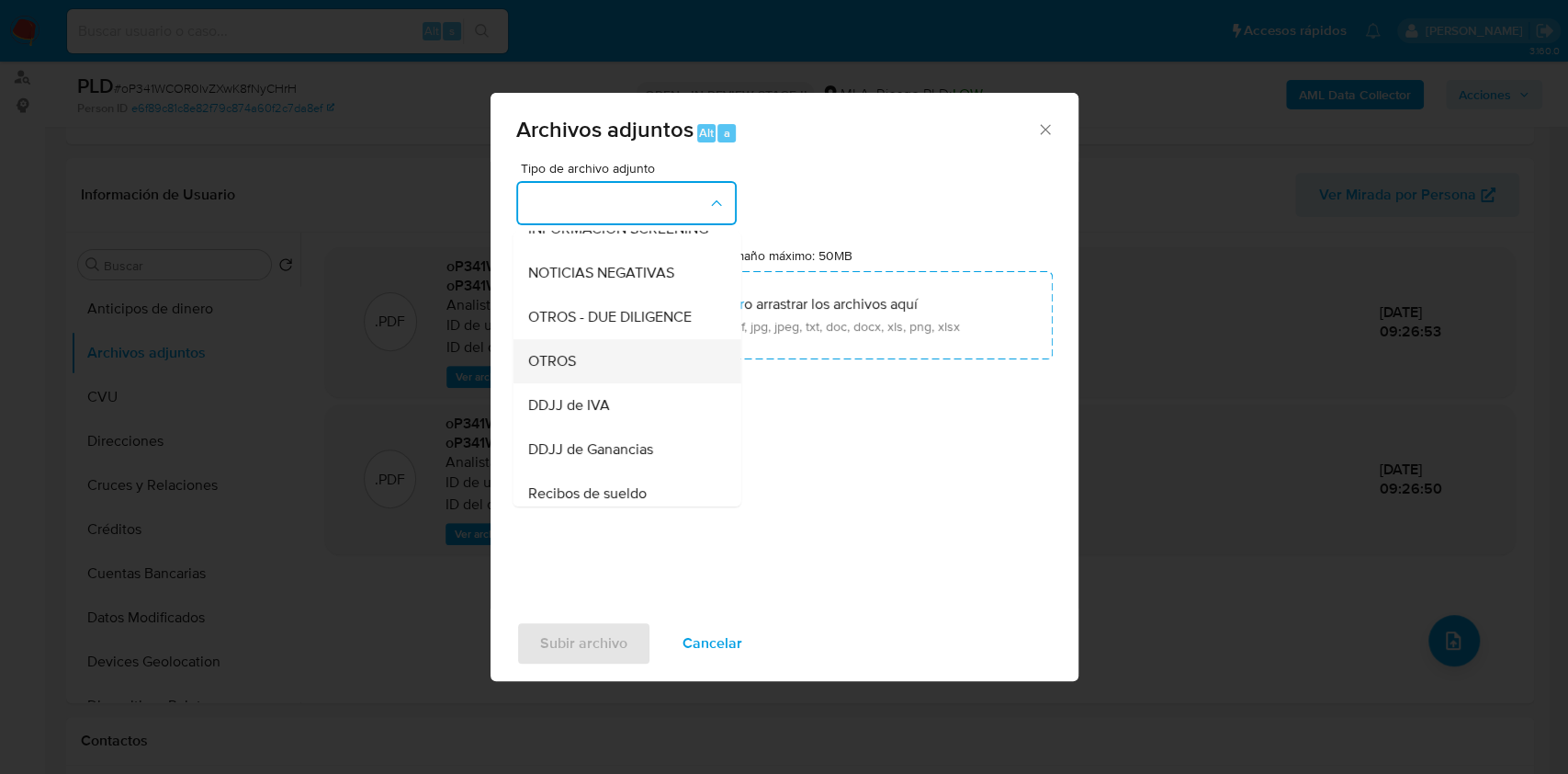
click at [577, 364] on div "OTROS" at bounding box center [620, 361] width 188 height 44
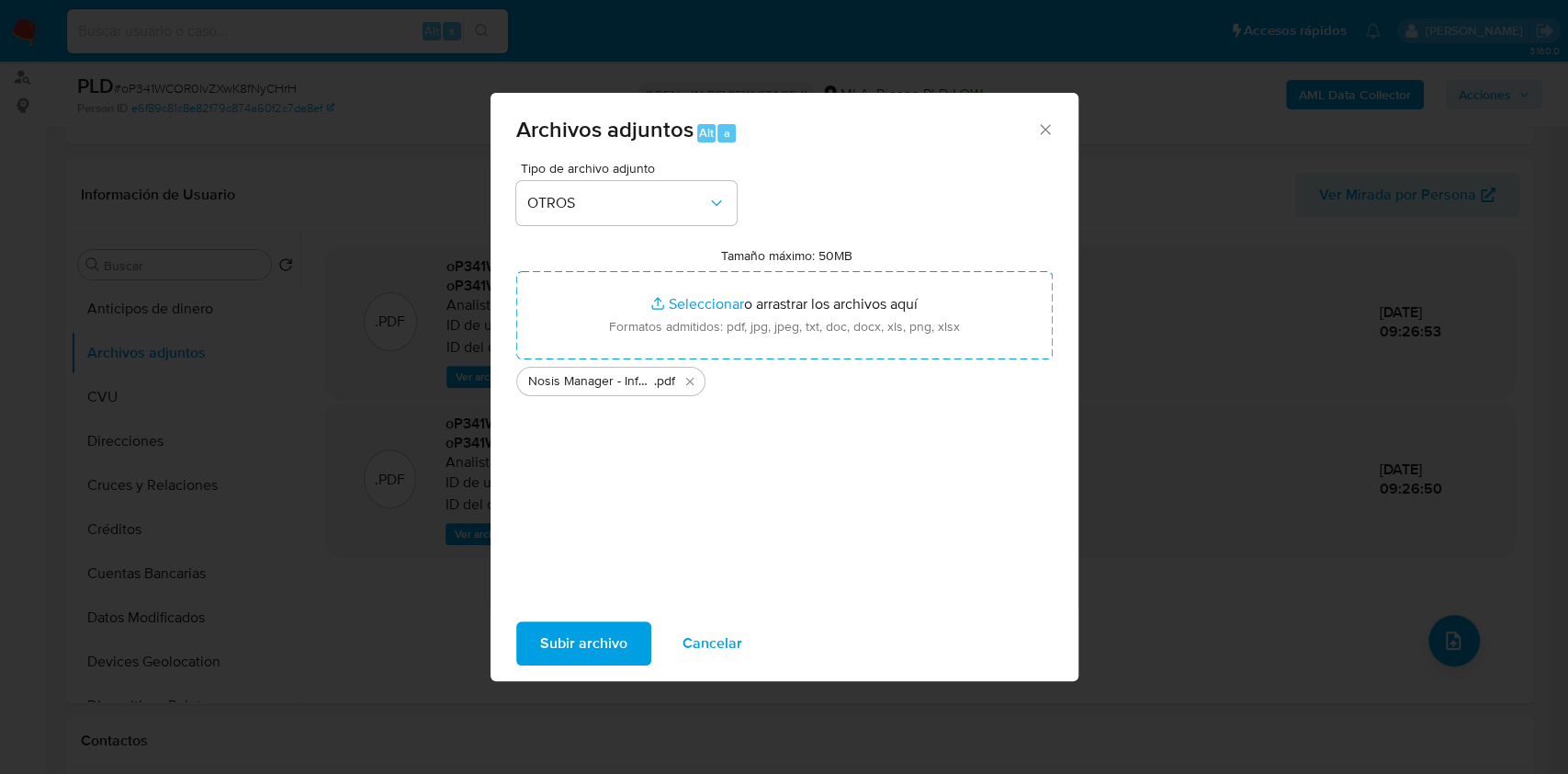
click at [574, 637] on span "Subir archivo" at bounding box center [583, 643] width 87 height 40
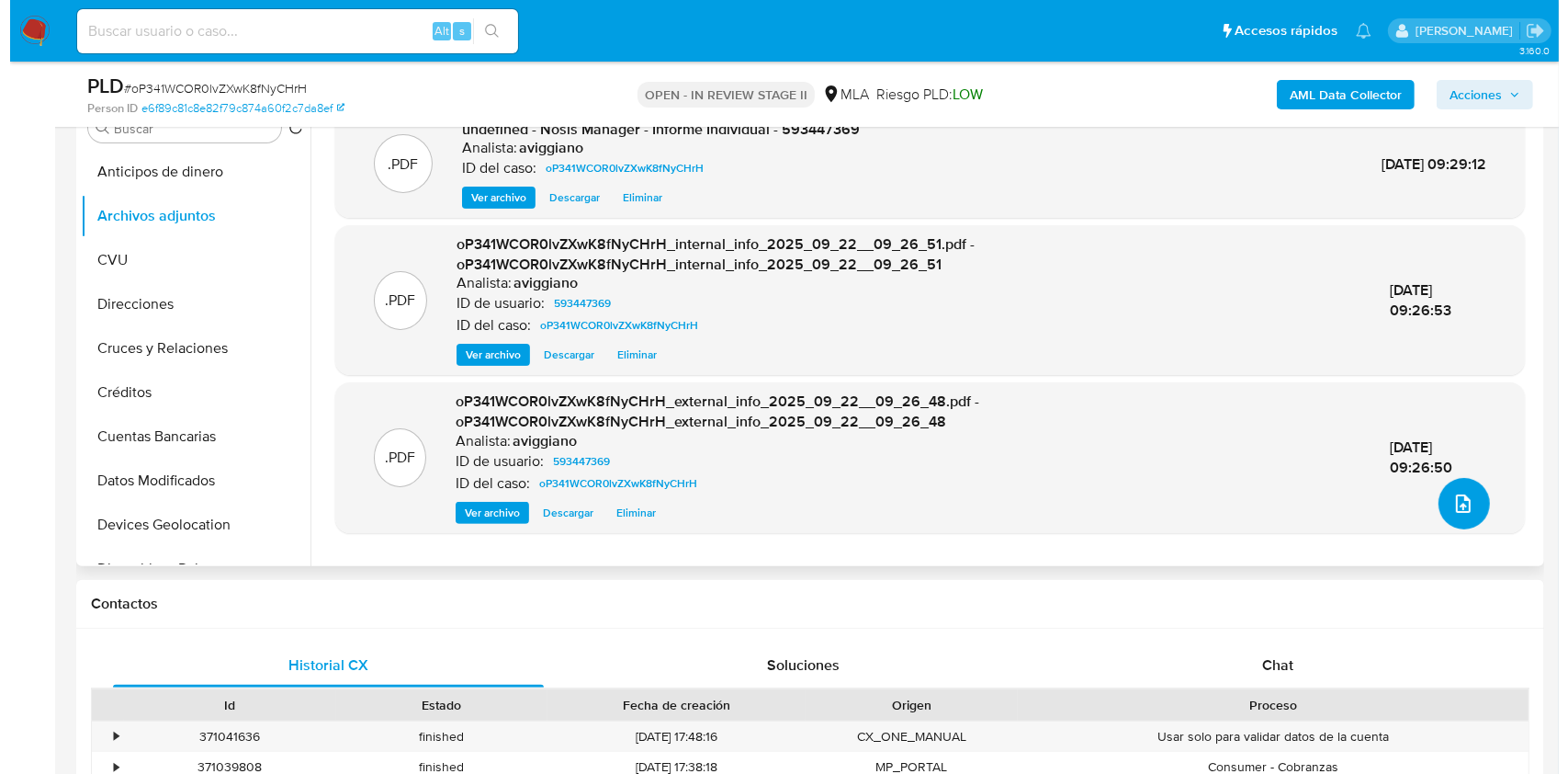
scroll to position [122, 0]
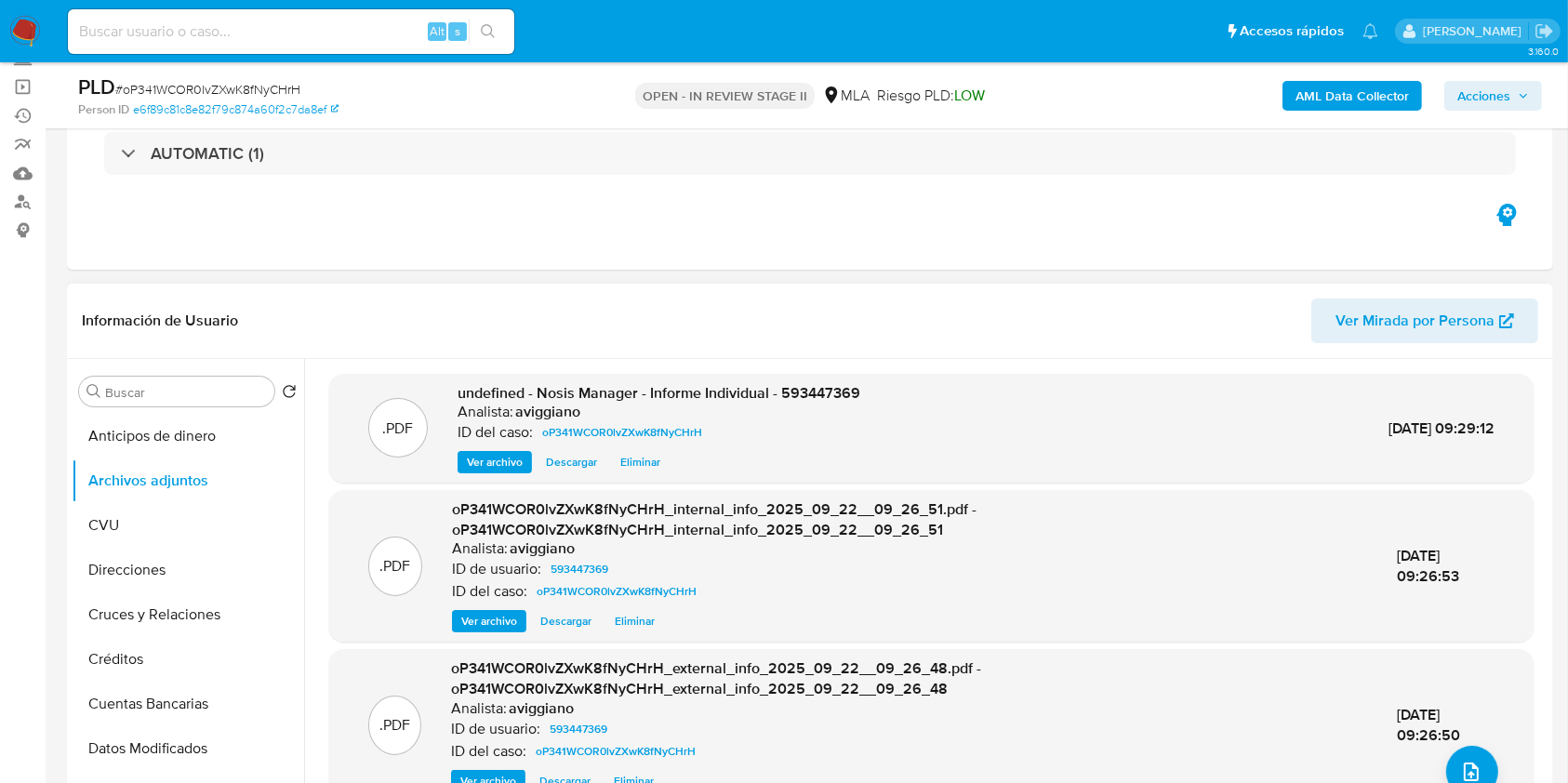
click at [818, 386] on span "undefined - Nosis Manager - Informe Individual - 593447369" at bounding box center [659, 392] width 403 height 22
click at [819, 387] on span "undefined - Nosis Manager - Informe Individual - 593447369" at bounding box center [659, 392] width 403 height 22
click at [819, 389] on span "undefined - Nosis Manager - Informe Individual - 593447369" at bounding box center [659, 392] width 403 height 22
copy span "593447369"
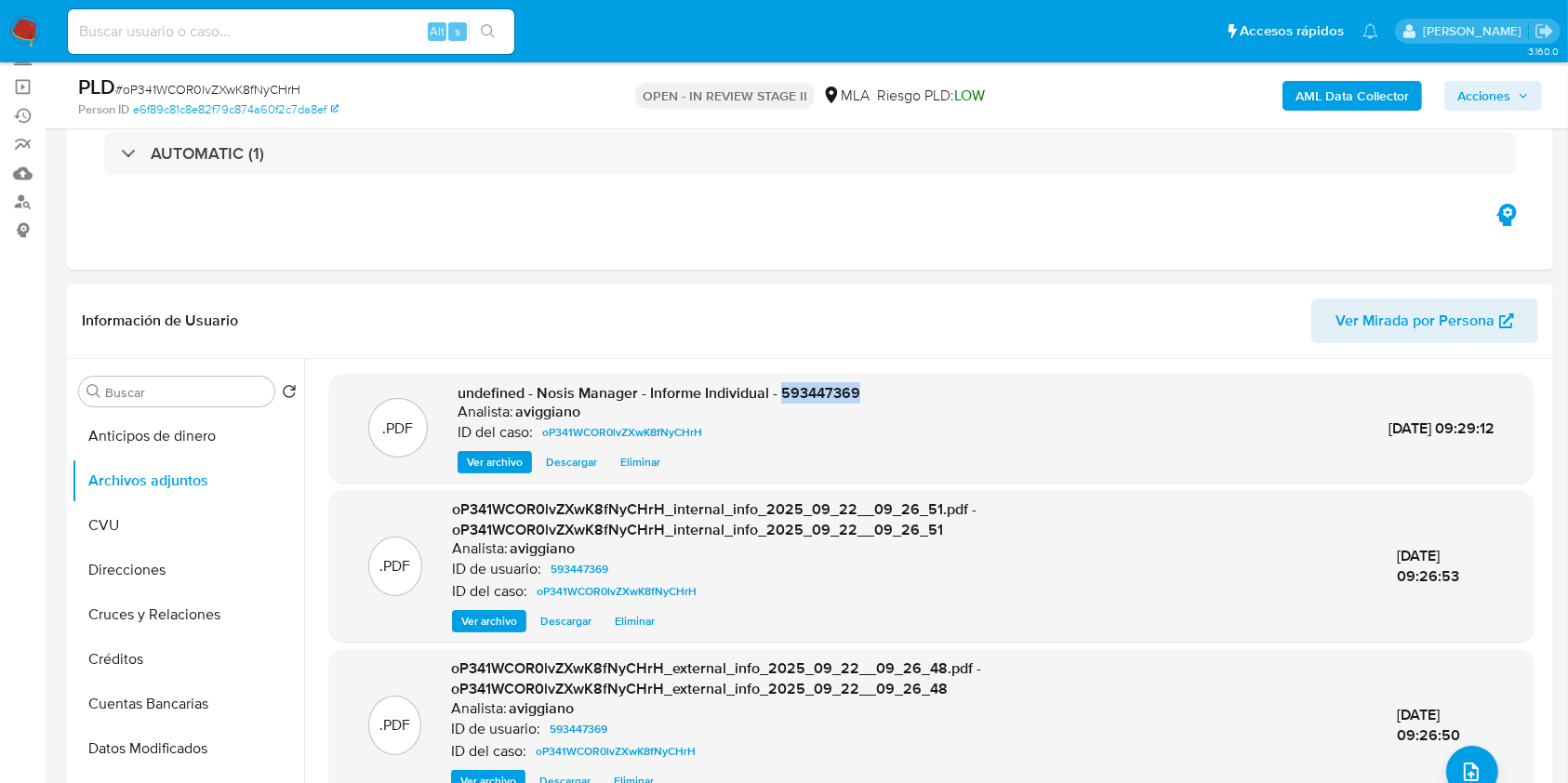
copy span "593447369"
click at [1450, 761] on button "upload-file" at bounding box center [1472, 771] width 52 height 52
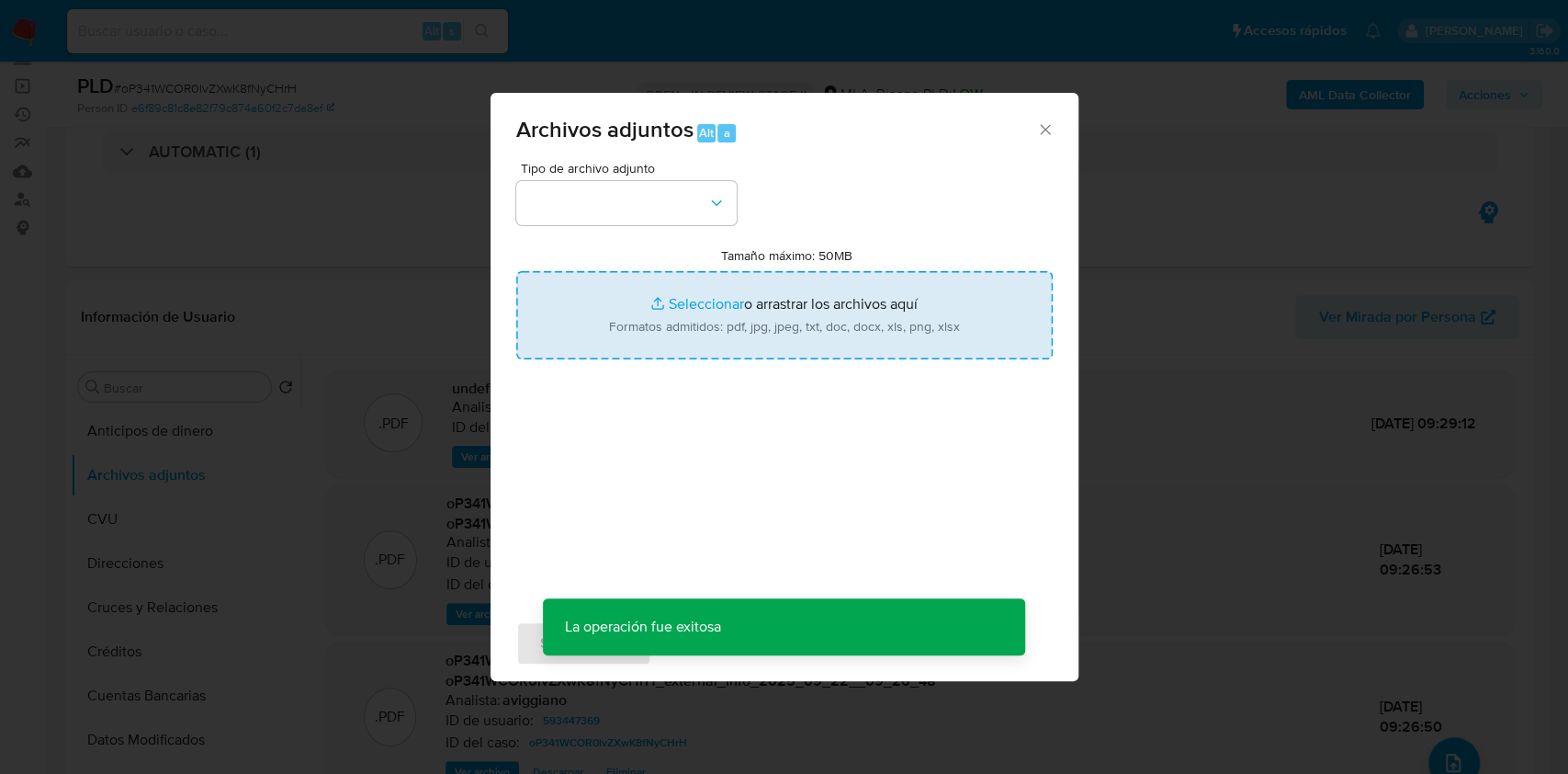
click at [814, 298] on input "Tamaño máximo: 50MB Seleccionar archivos" at bounding box center [785, 315] width 536 height 88
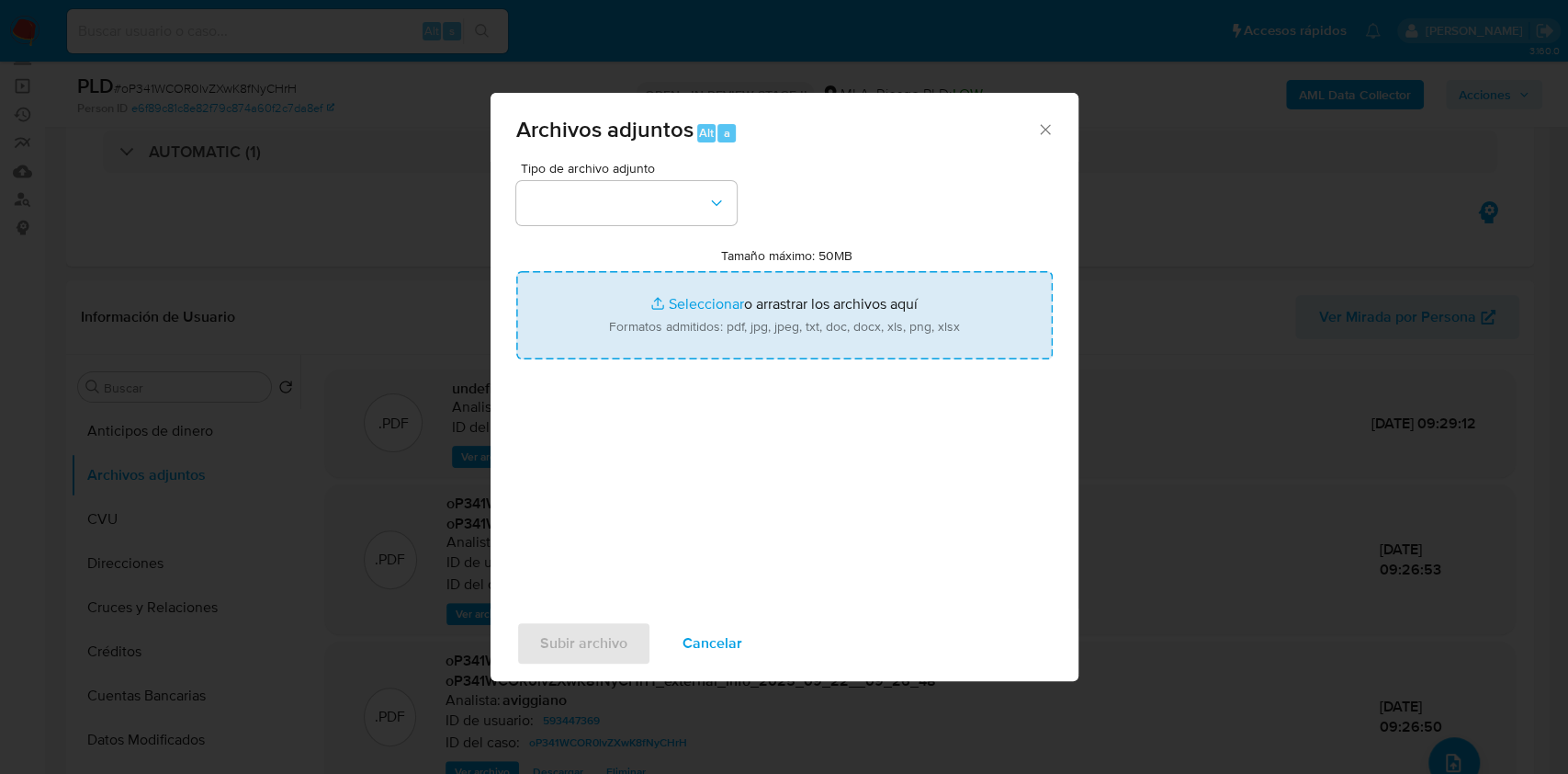
type input "C:\fakepath\Movimientos-Aladdin-v10_1 - 593447369 -.xlsx"
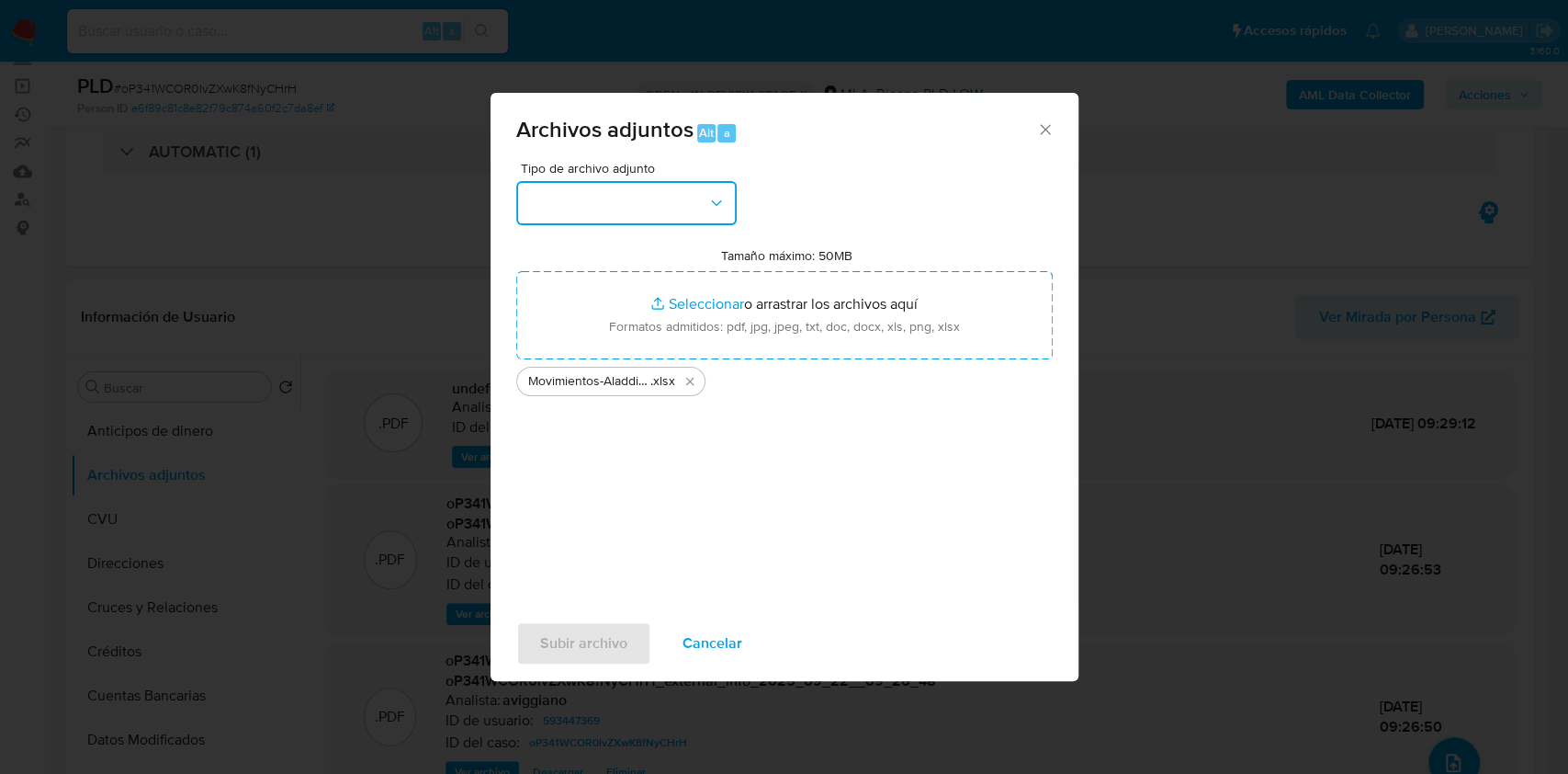
click at [606, 213] on button "button" at bounding box center [627, 203] width 221 height 44
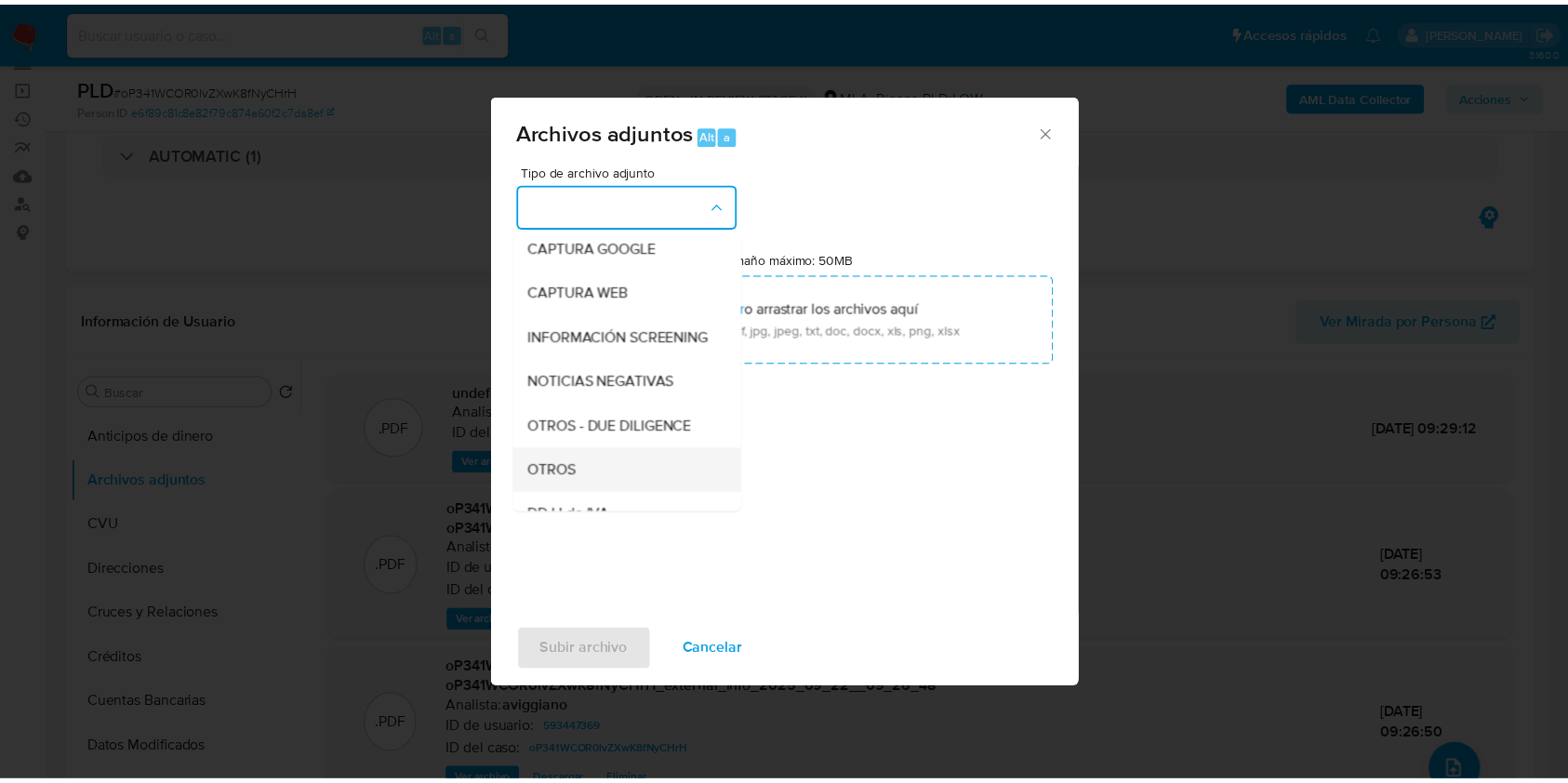
scroll to position [248, 0]
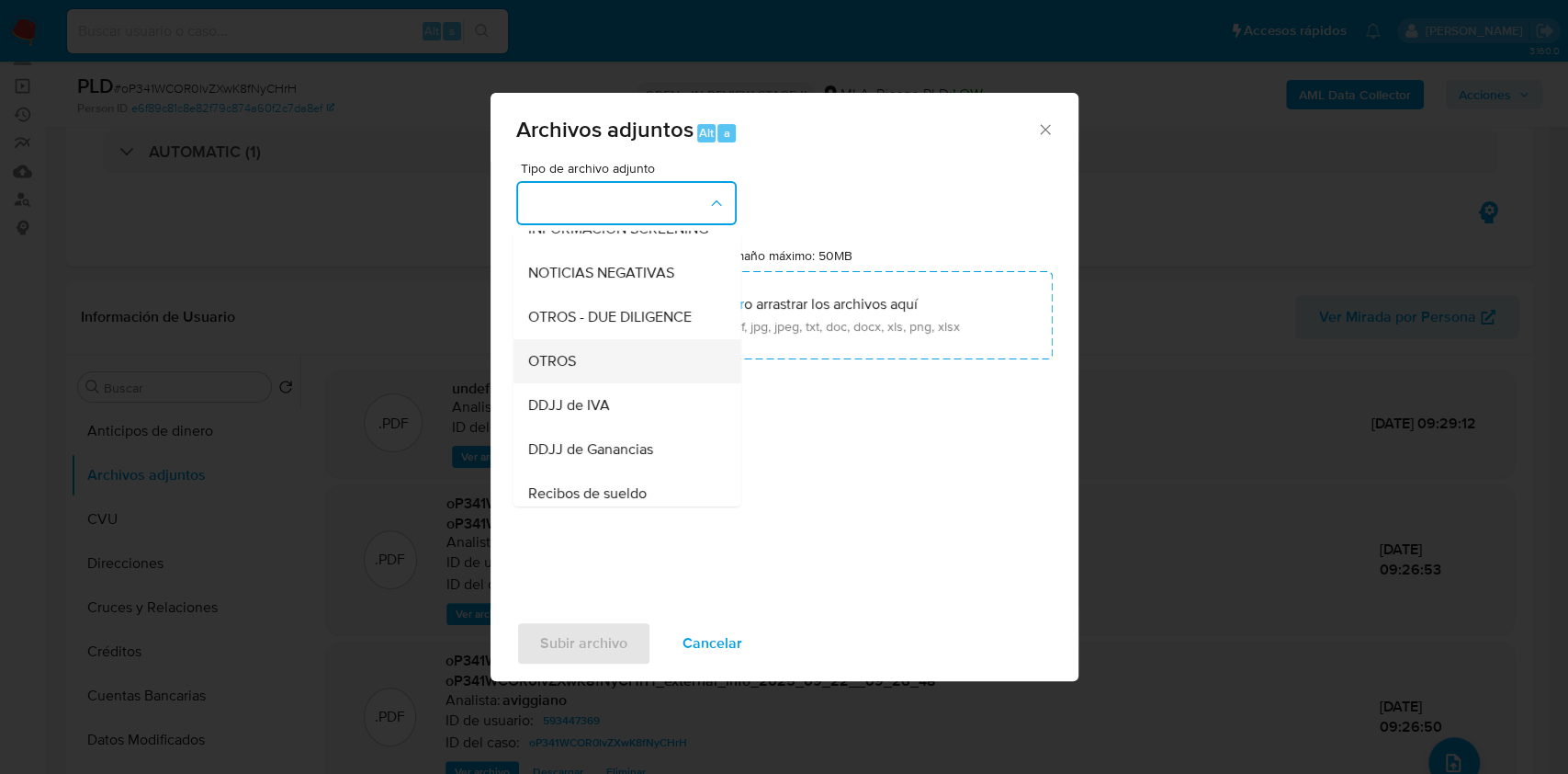
click at [566, 383] on div "OTROS" at bounding box center [620, 361] width 188 height 44
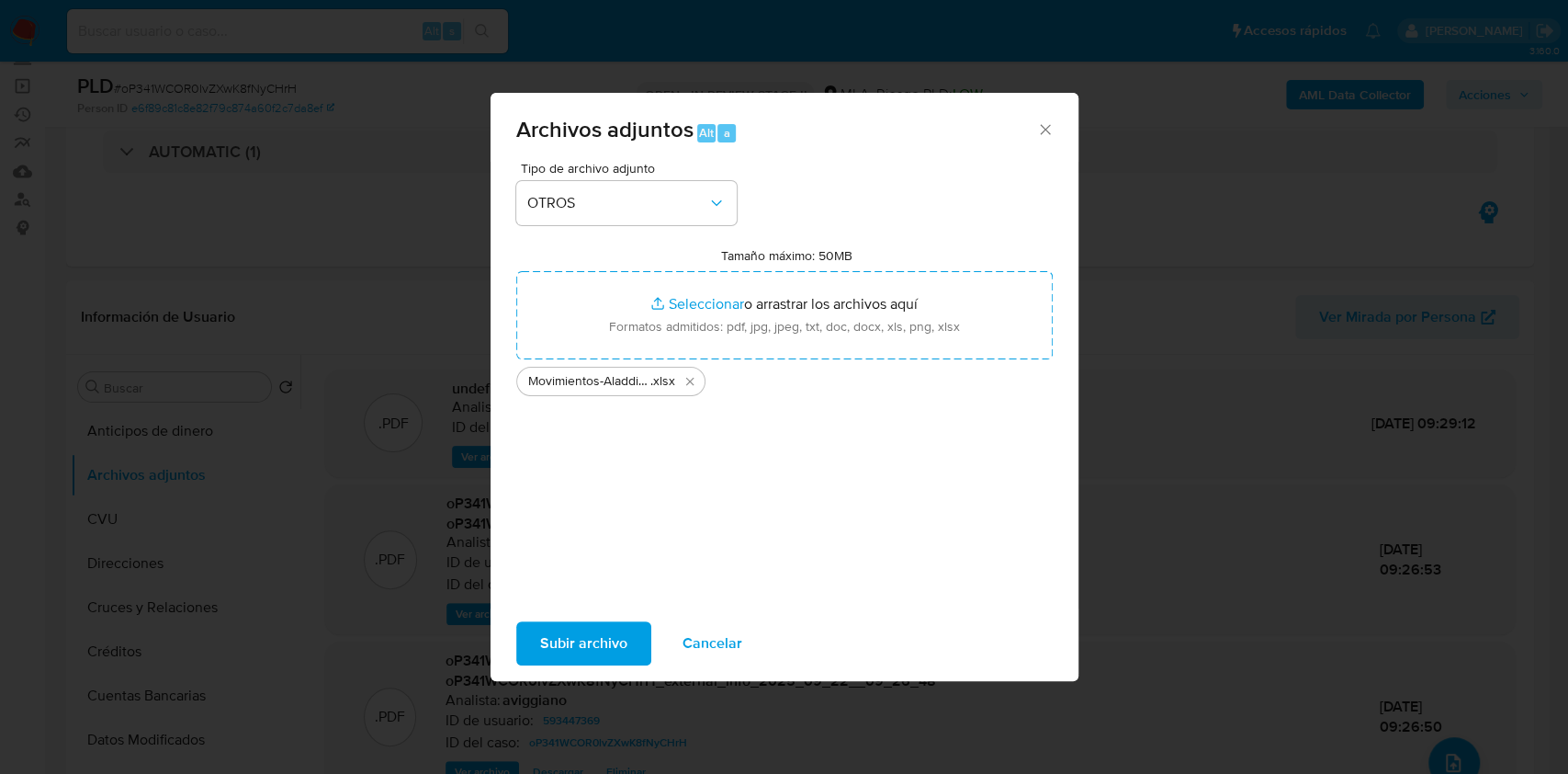
click at [555, 639] on span "Subir archivo" at bounding box center [583, 643] width 87 height 40
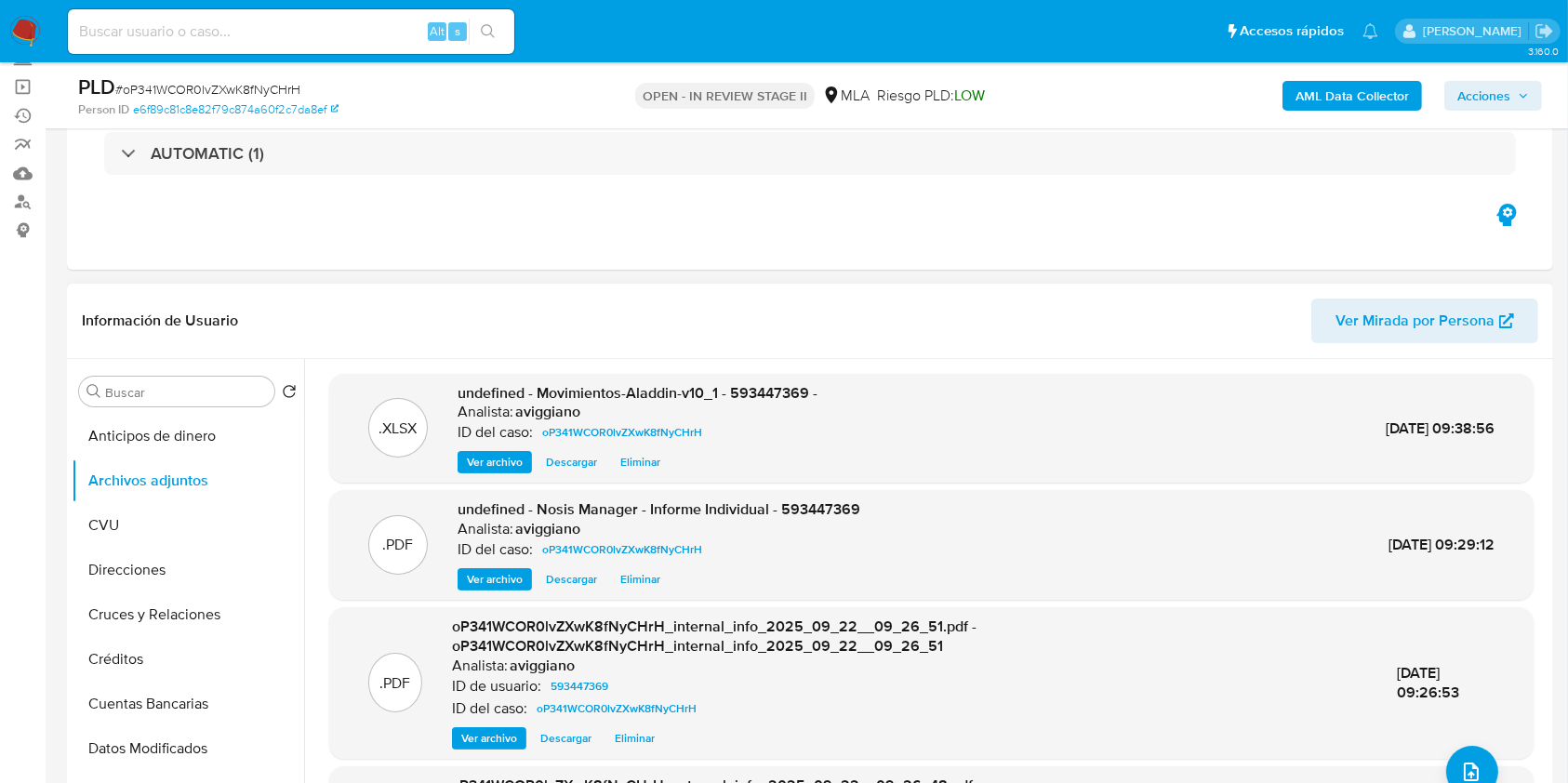
click at [768, 382] on span "undefined - Movimientos-Aladdin-v10_1 - 593447369 -" at bounding box center [637, 392] width 359 height 22
copy span "593447369"
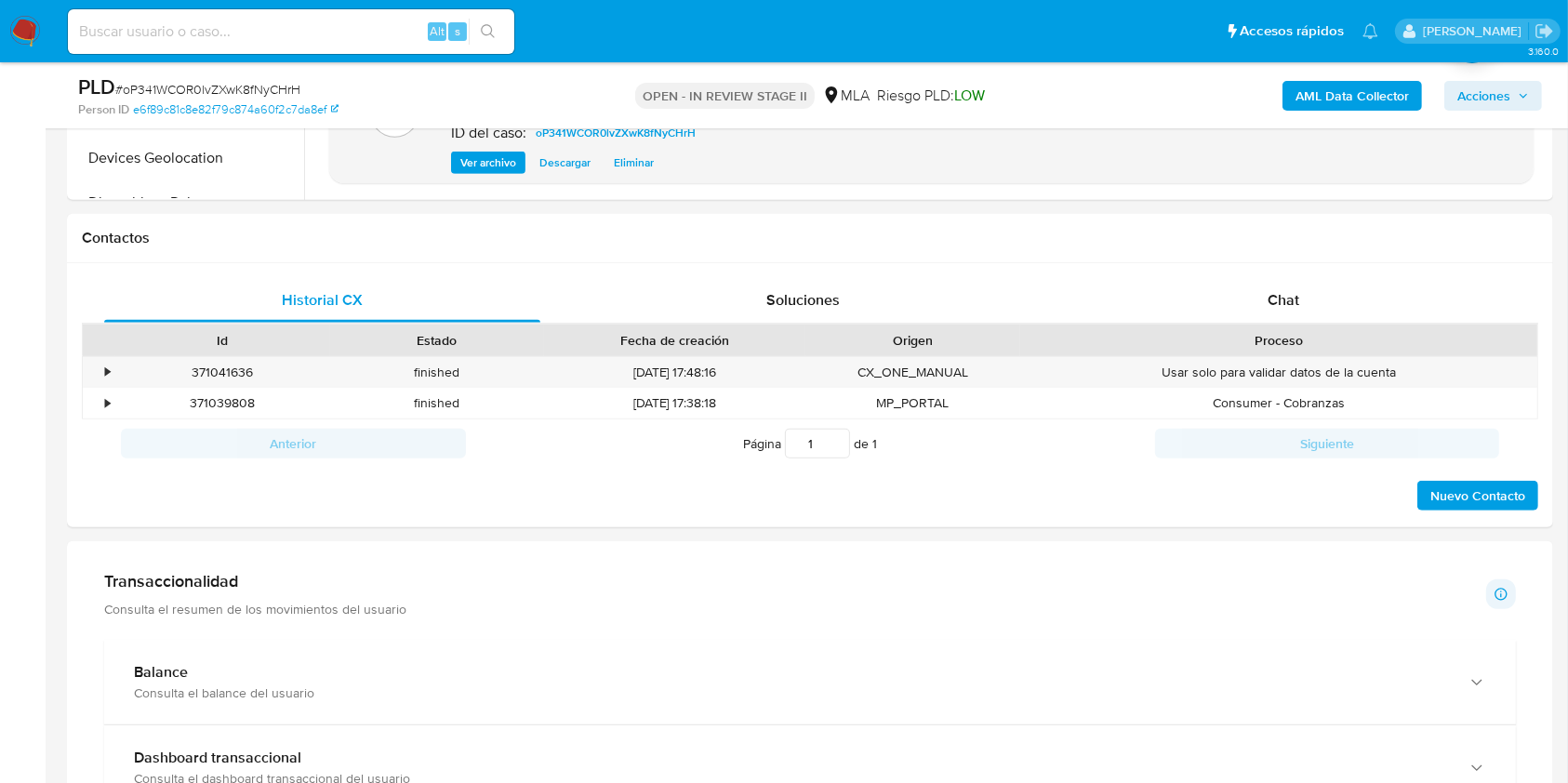
scroll to position [867, 0]
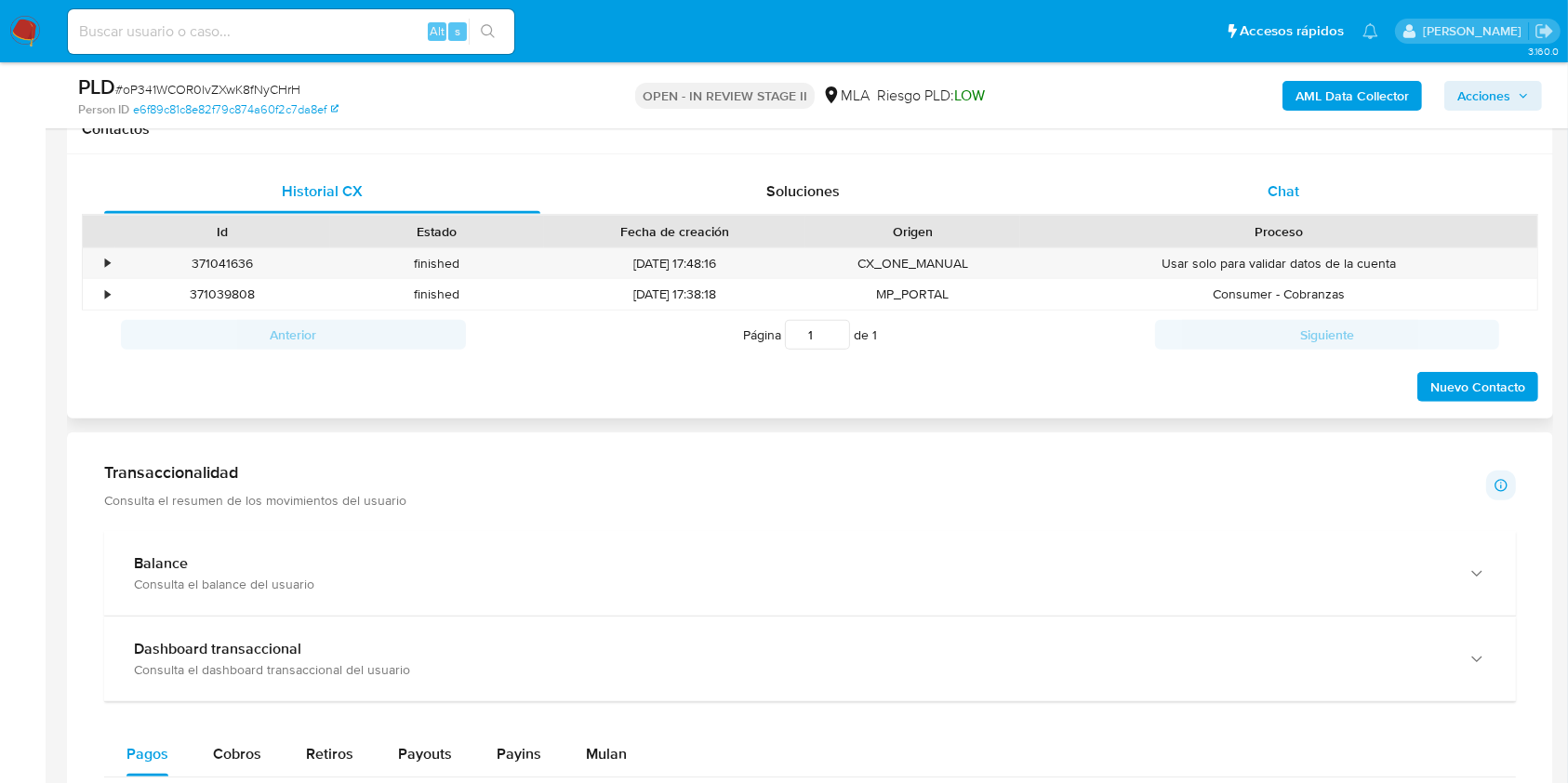
click at [1246, 197] on div "Chat" at bounding box center [1283, 191] width 436 height 44
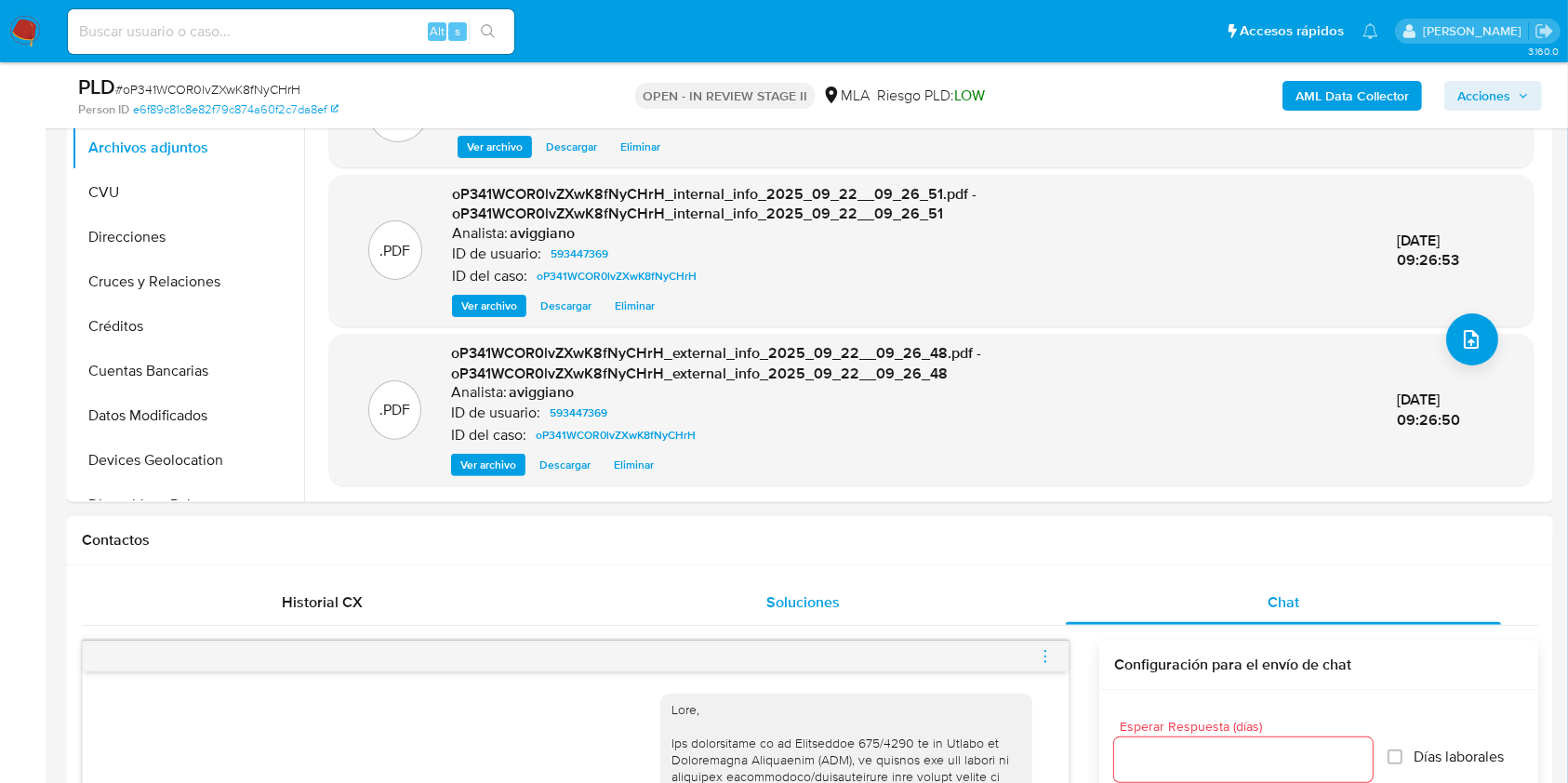
scroll to position [496, 0]
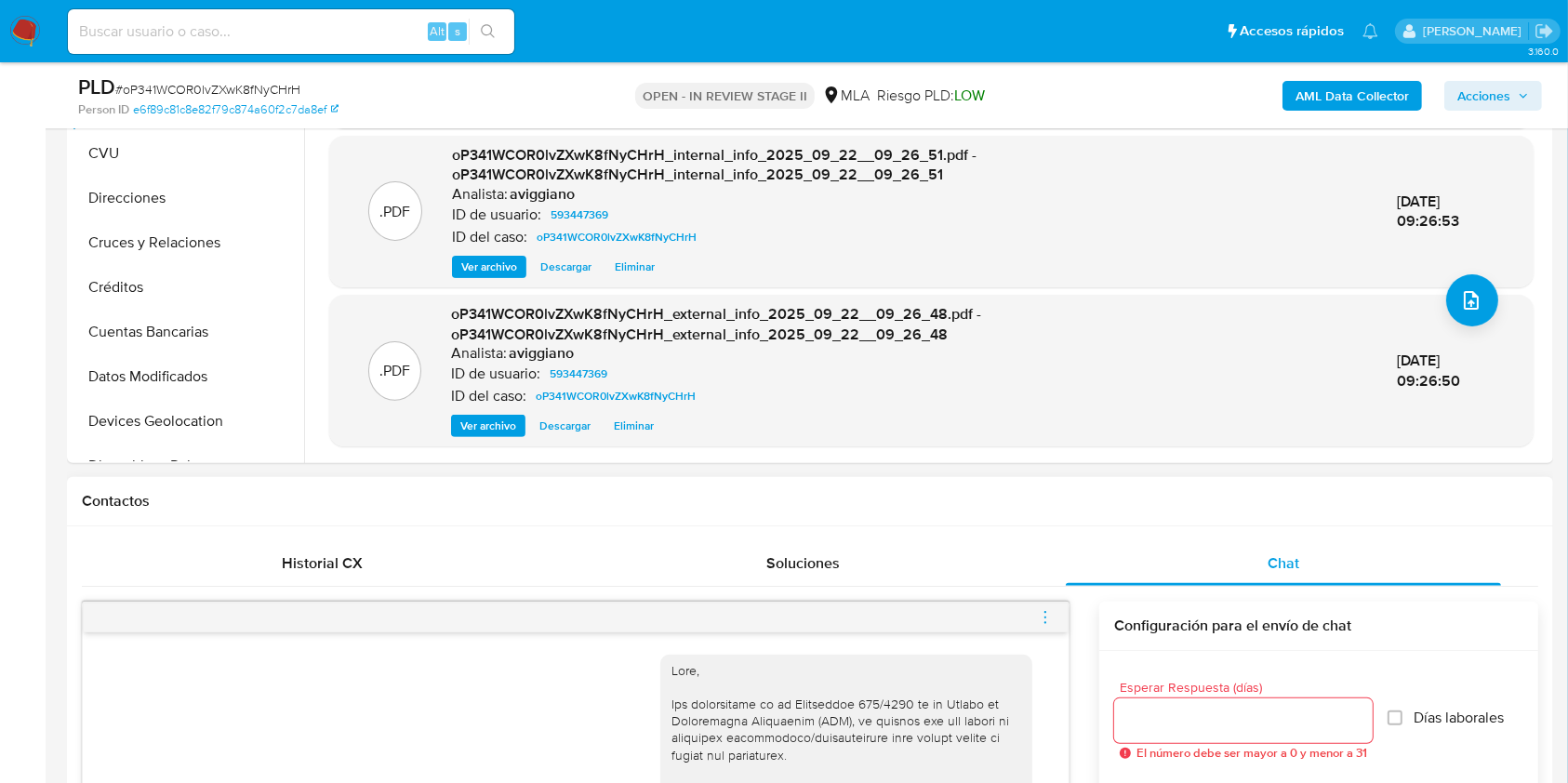
click at [1050, 615] on icon "menu-action" at bounding box center [1045, 618] width 17 height 17
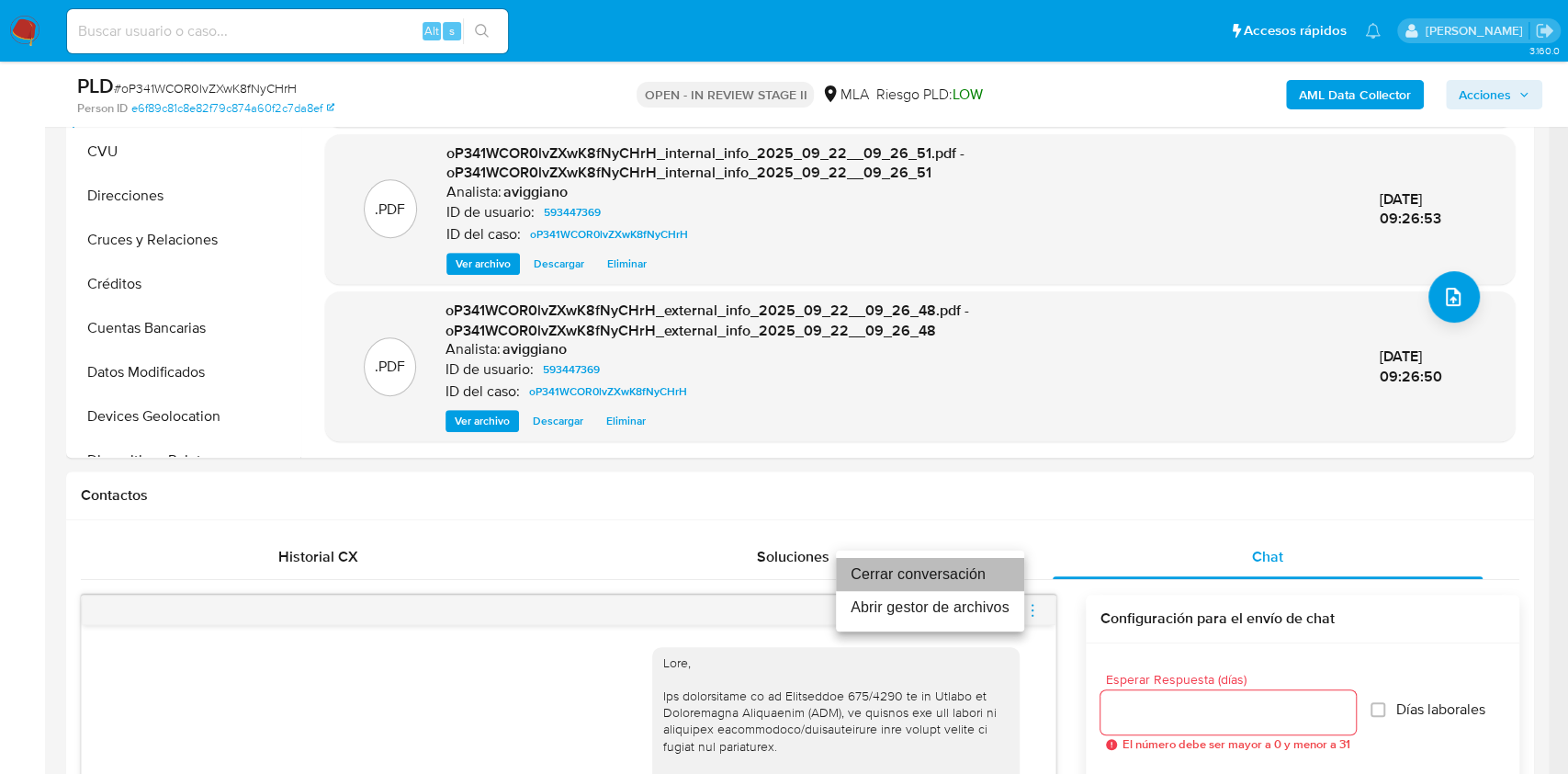
click at [976, 566] on li "Cerrar conversación" at bounding box center [931, 574] width 189 height 33
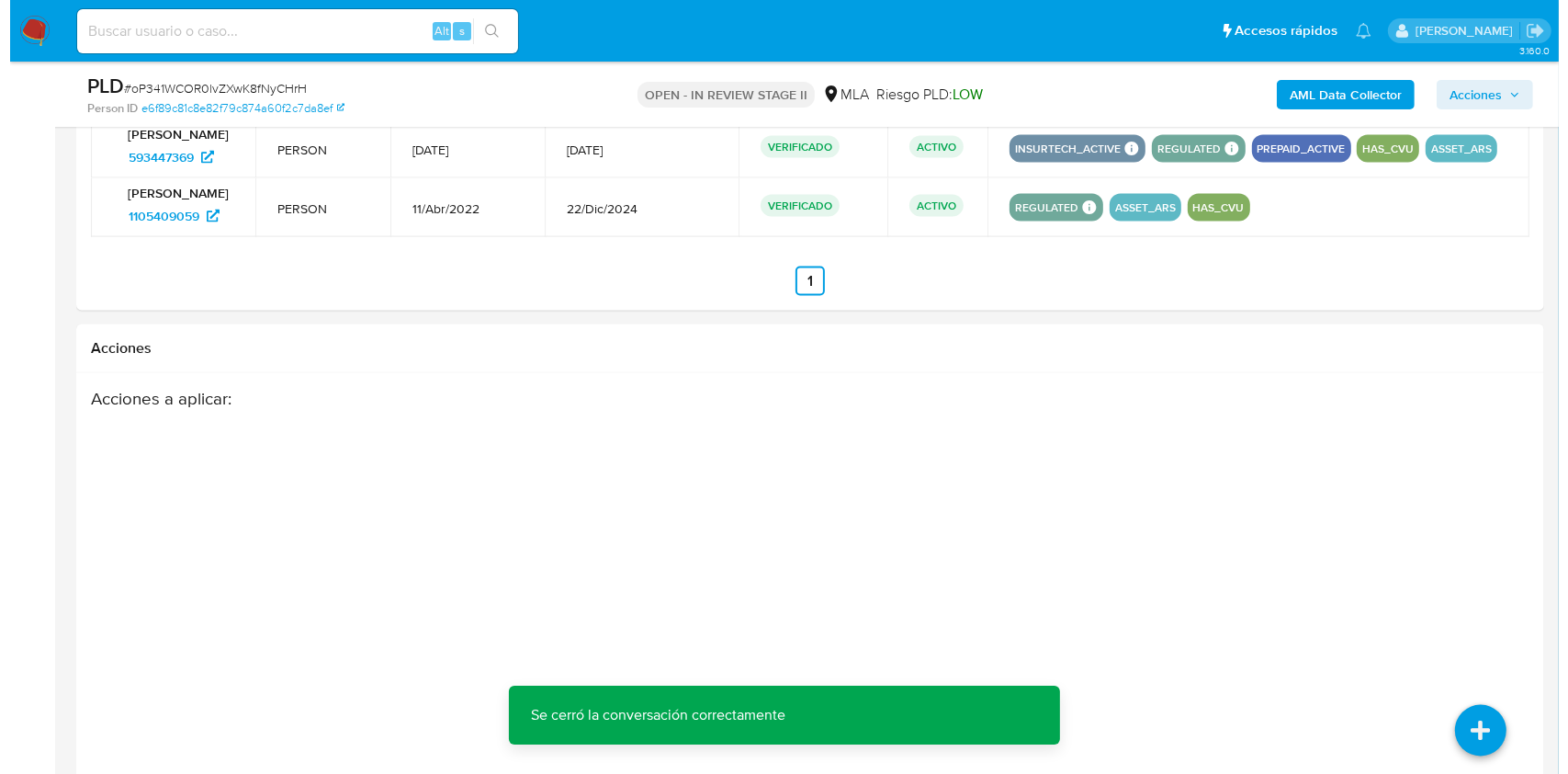
scroll to position [2913, 0]
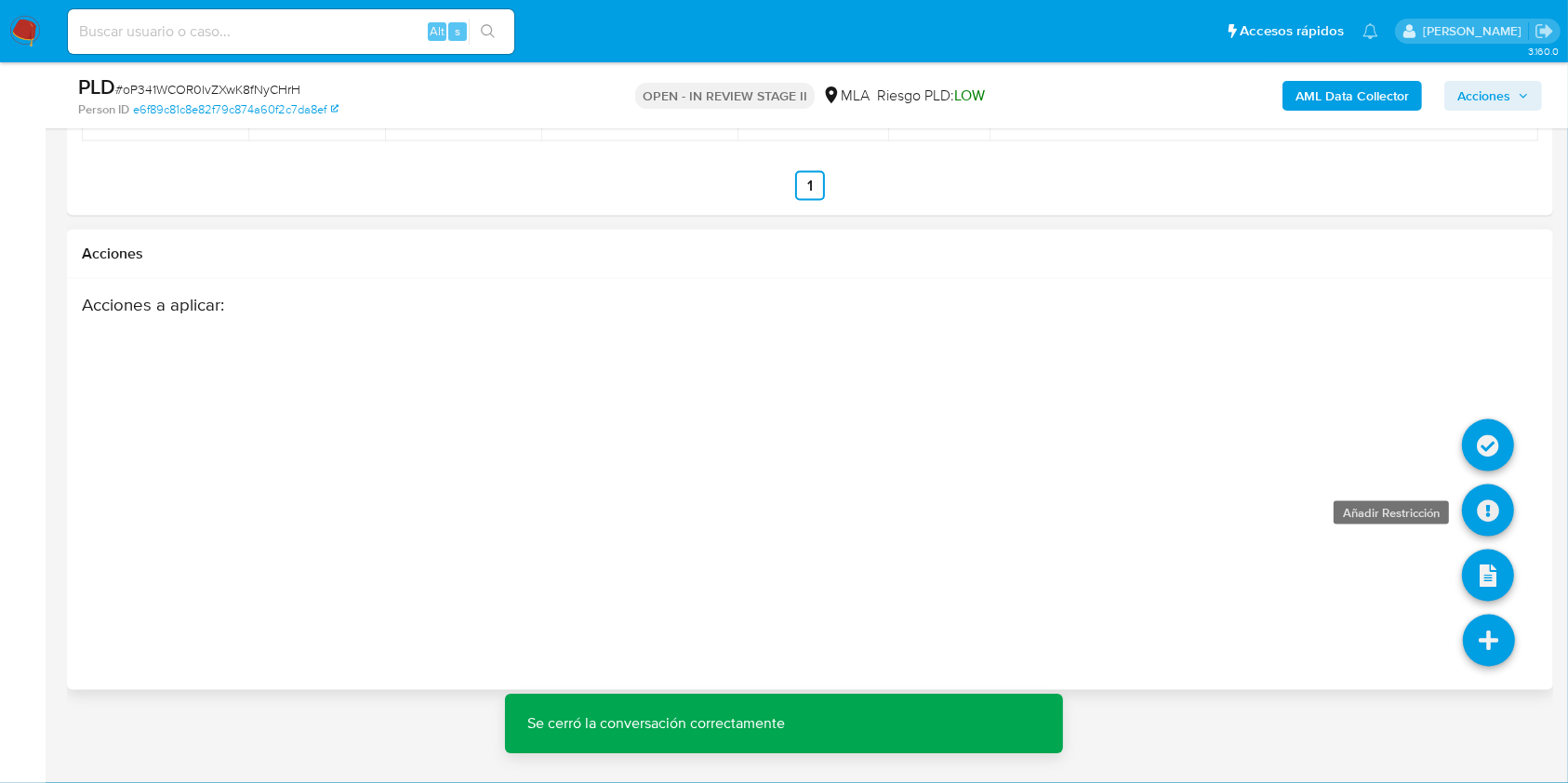
click at [1479, 520] on icon at bounding box center [1487, 510] width 52 height 52
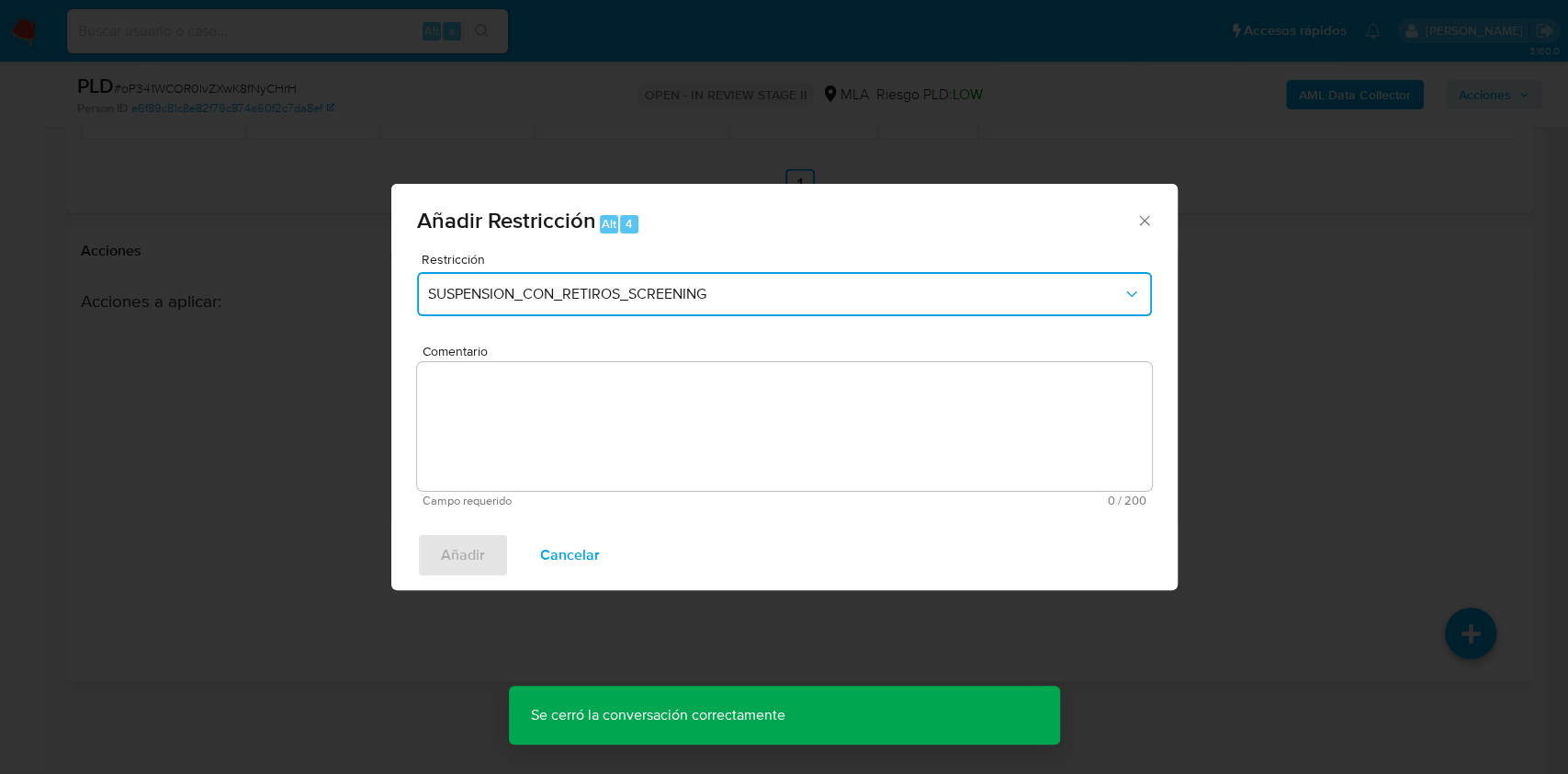
click at [464, 300] on span "SUSPENSION_CON_RETIROS_SCREENING" at bounding box center [775, 294] width 694 height 19
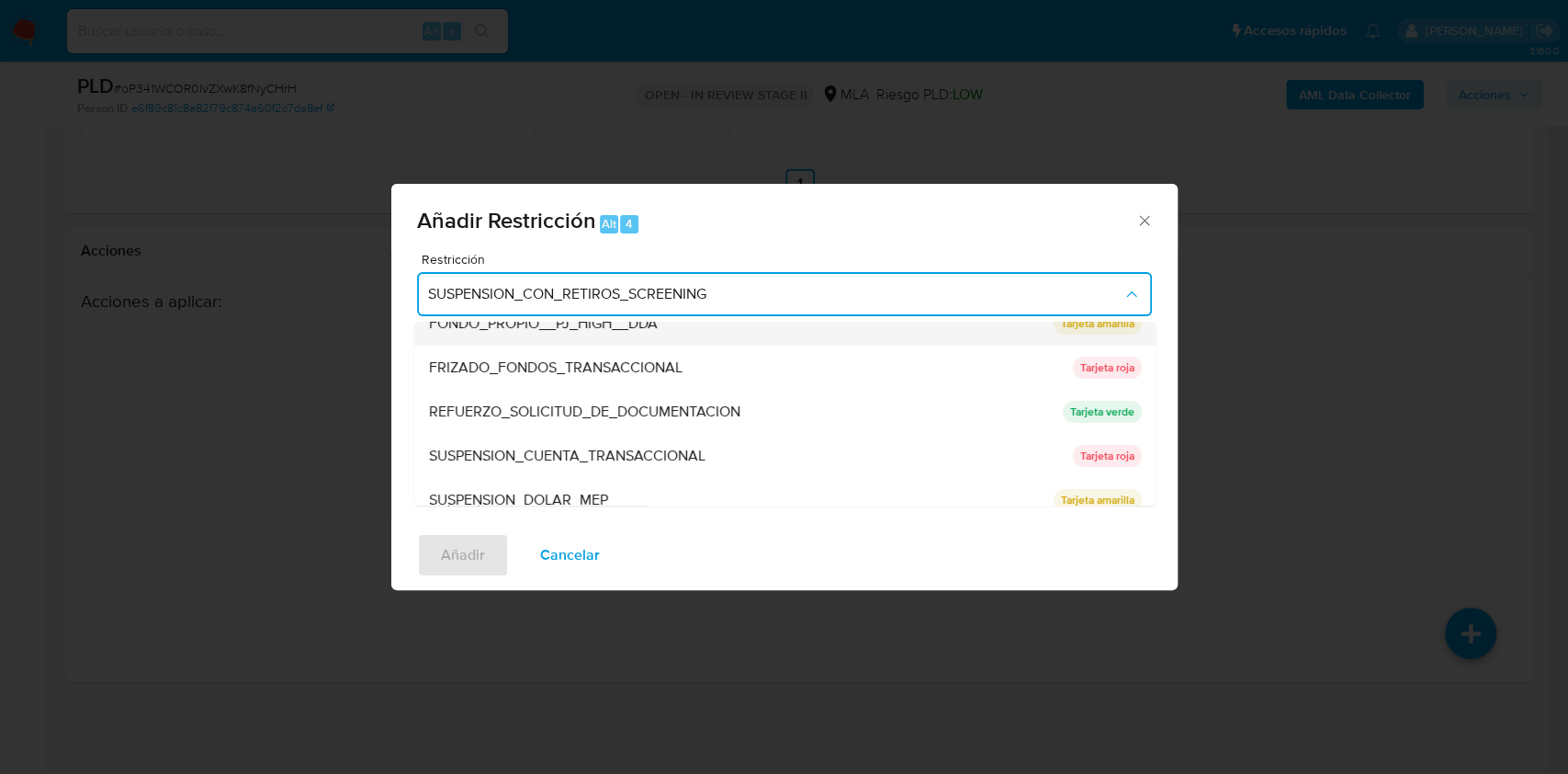
scroll to position [367, 0]
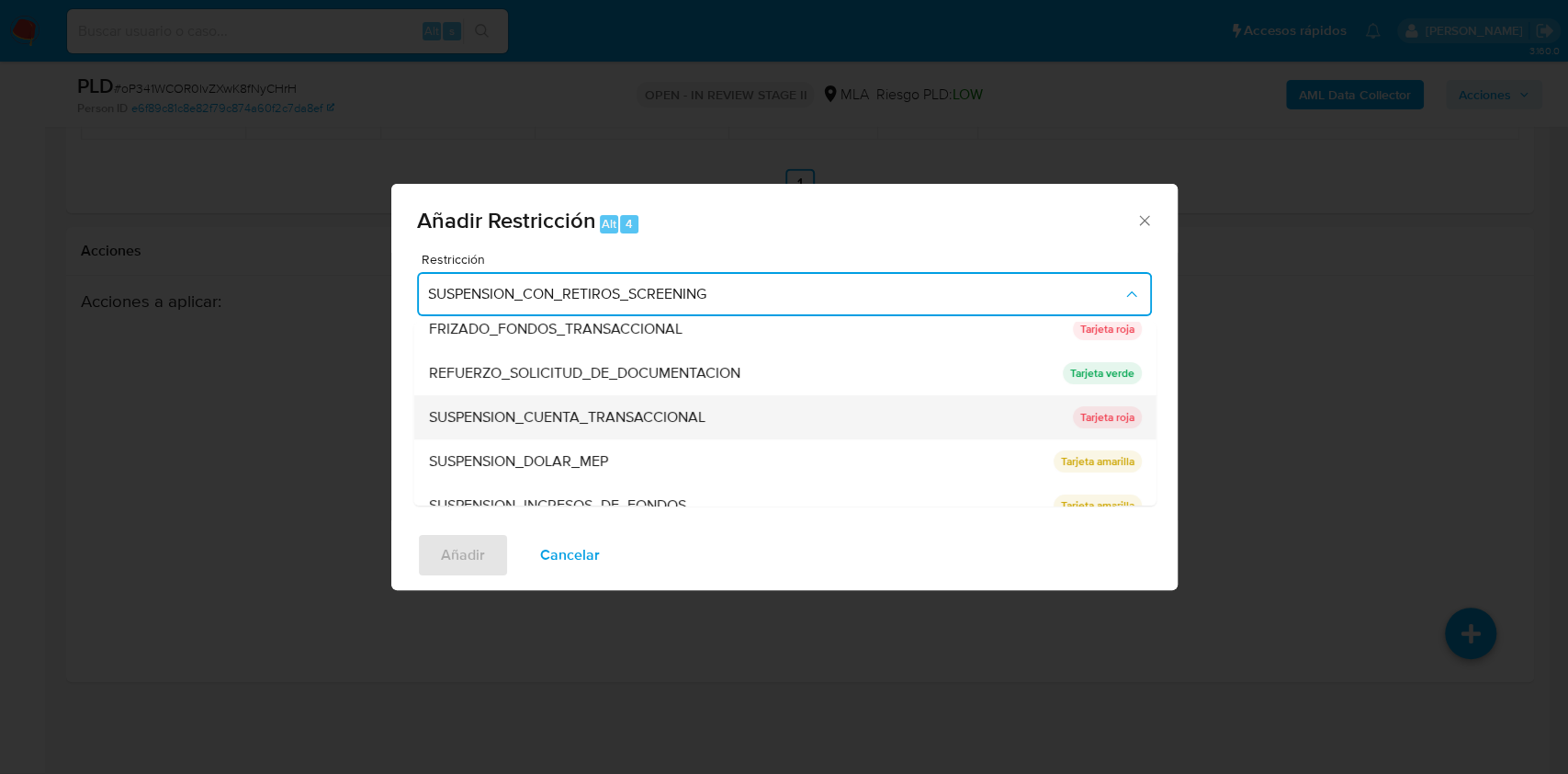
click at [512, 415] on span "SUSPENSION_CUENTA_TRANSACCIONAL" at bounding box center [566, 418] width 277 height 19
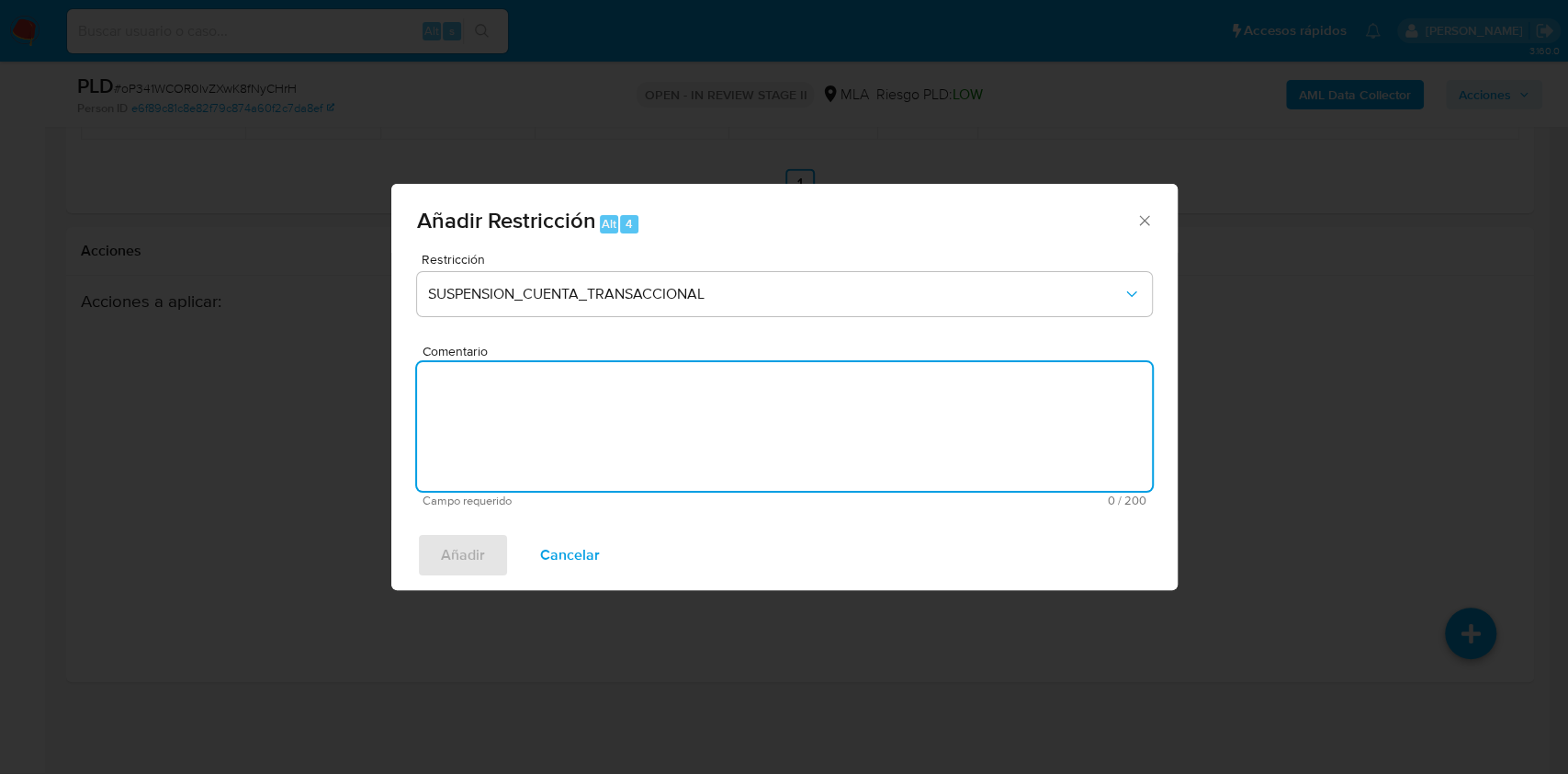
click at [478, 428] on textarea "Comentario" at bounding box center [784, 426] width 735 height 129
type textarea "aml"
click at [456, 538] on span "Añadir" at bounding box center [463, 554] width 44 height 40
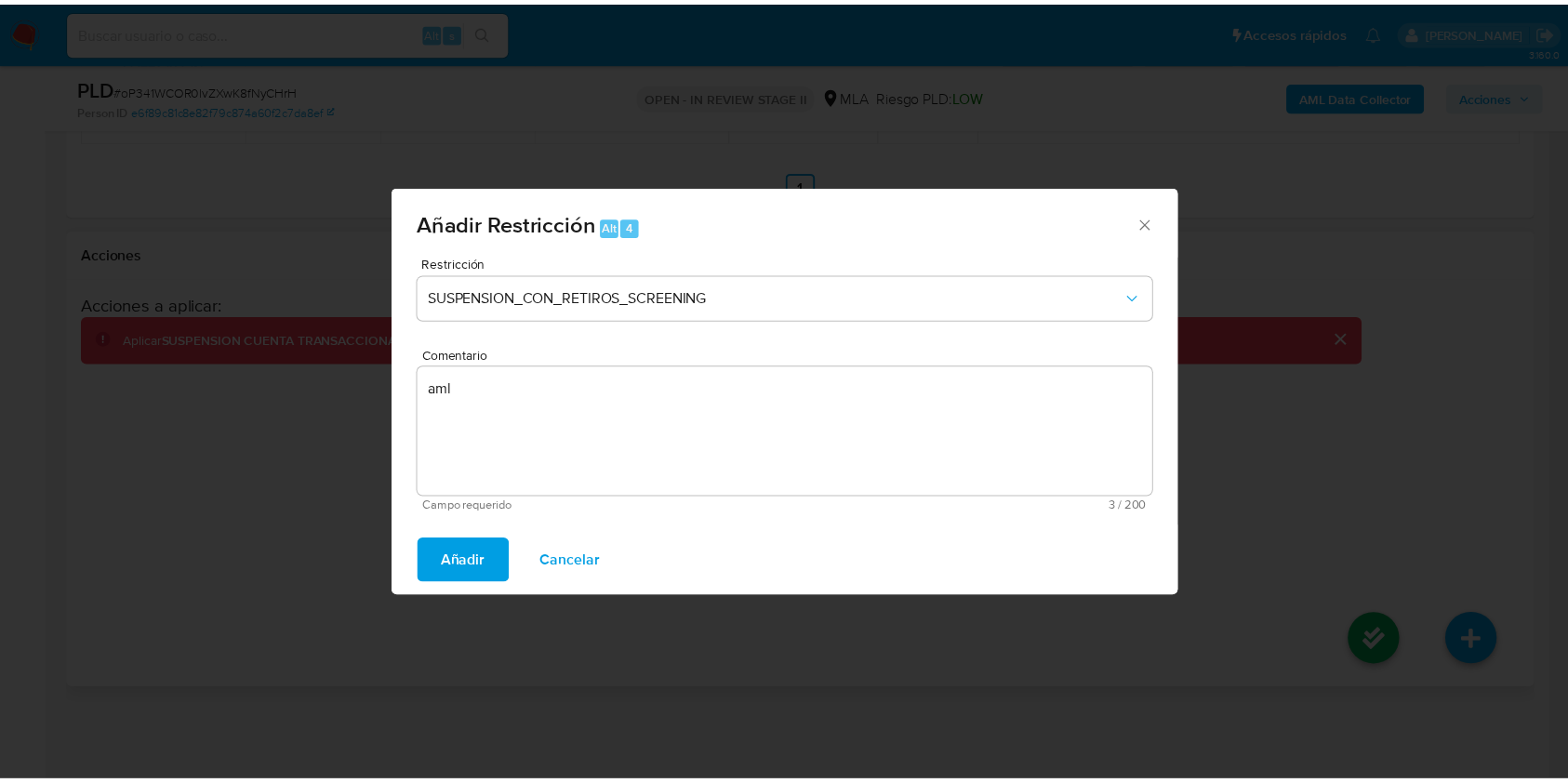
scroll to position [2904, 0]
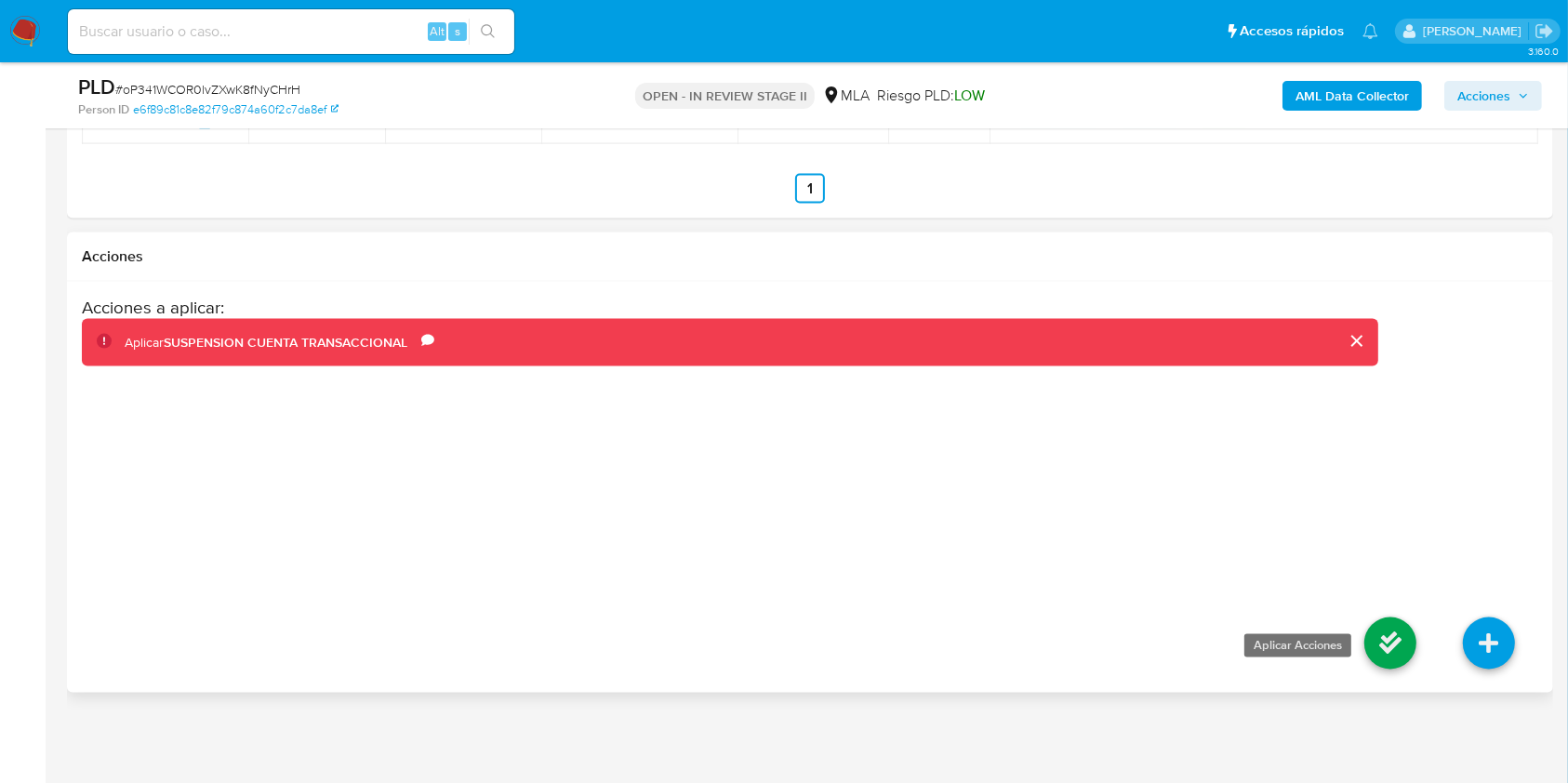
click at [1373, 670] on icon at bounding box center [1389, 643] width 52 height 52
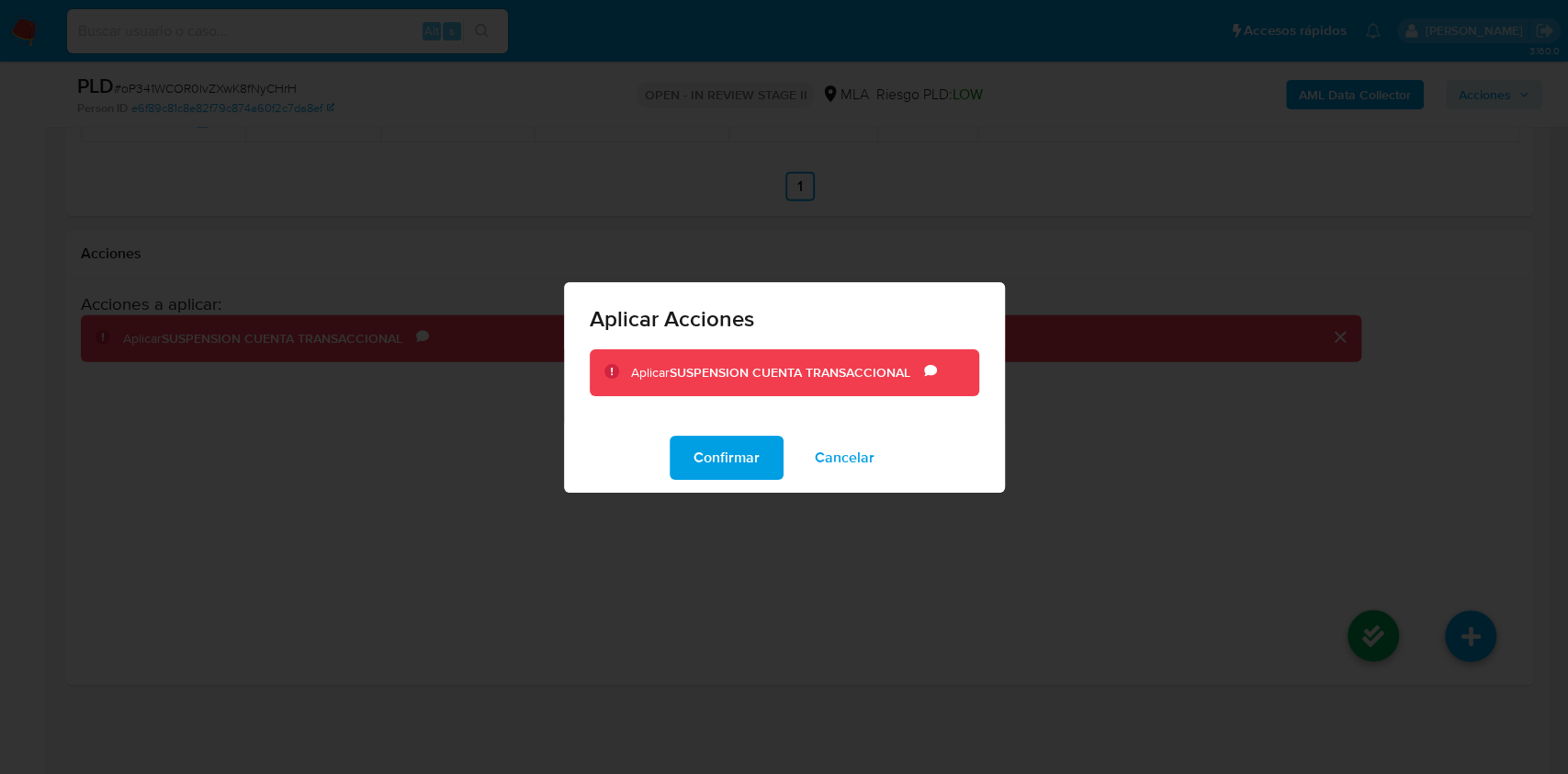
click at [788, 456] on div "Confirmar Cancelar" at bounding box center [785, 457] width 441 height 70
click at [770, 460] on button "Confirmar" at bounding box center [727, 457] width 114 height 44
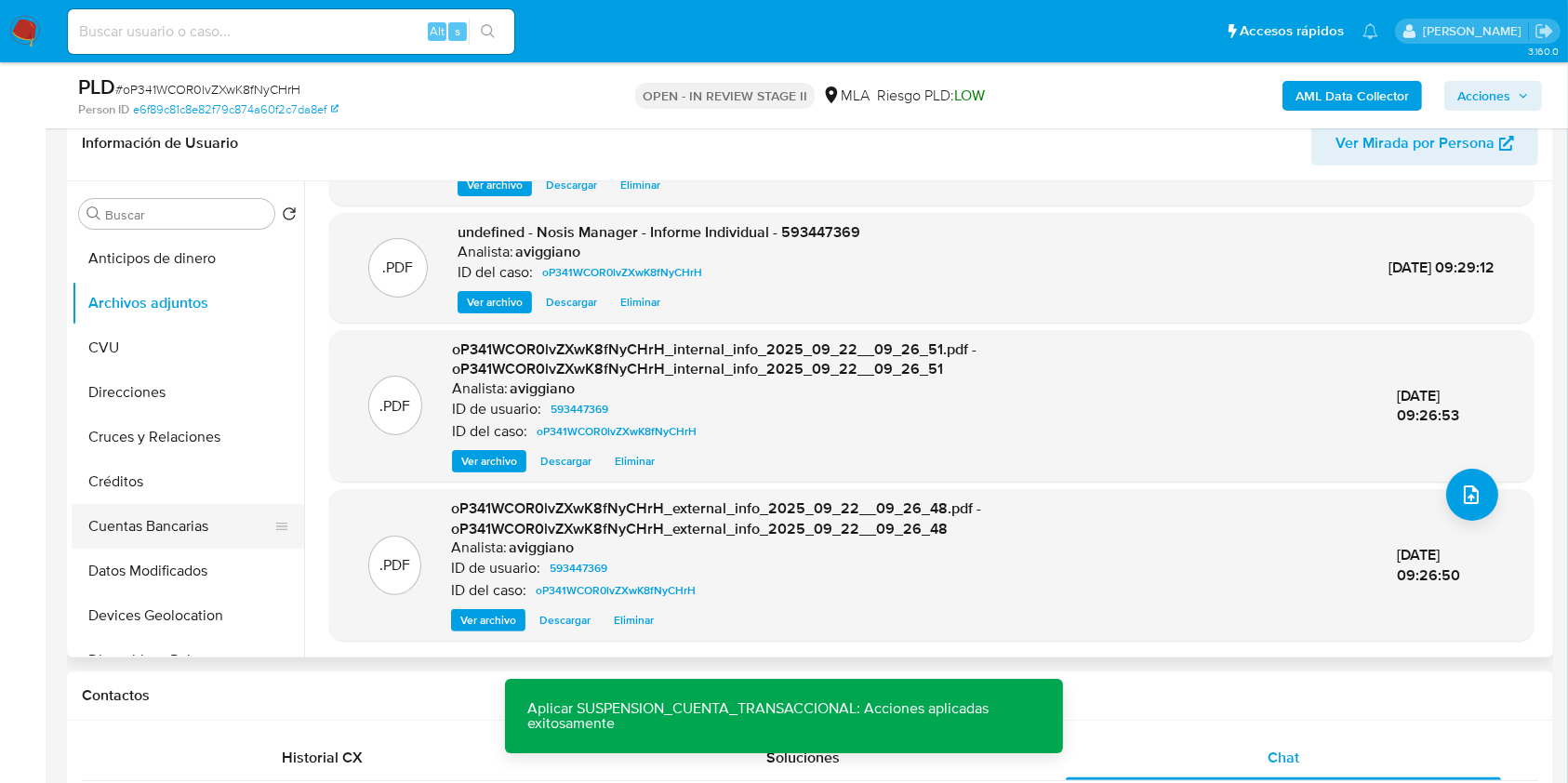
scroll to position [372, 0]
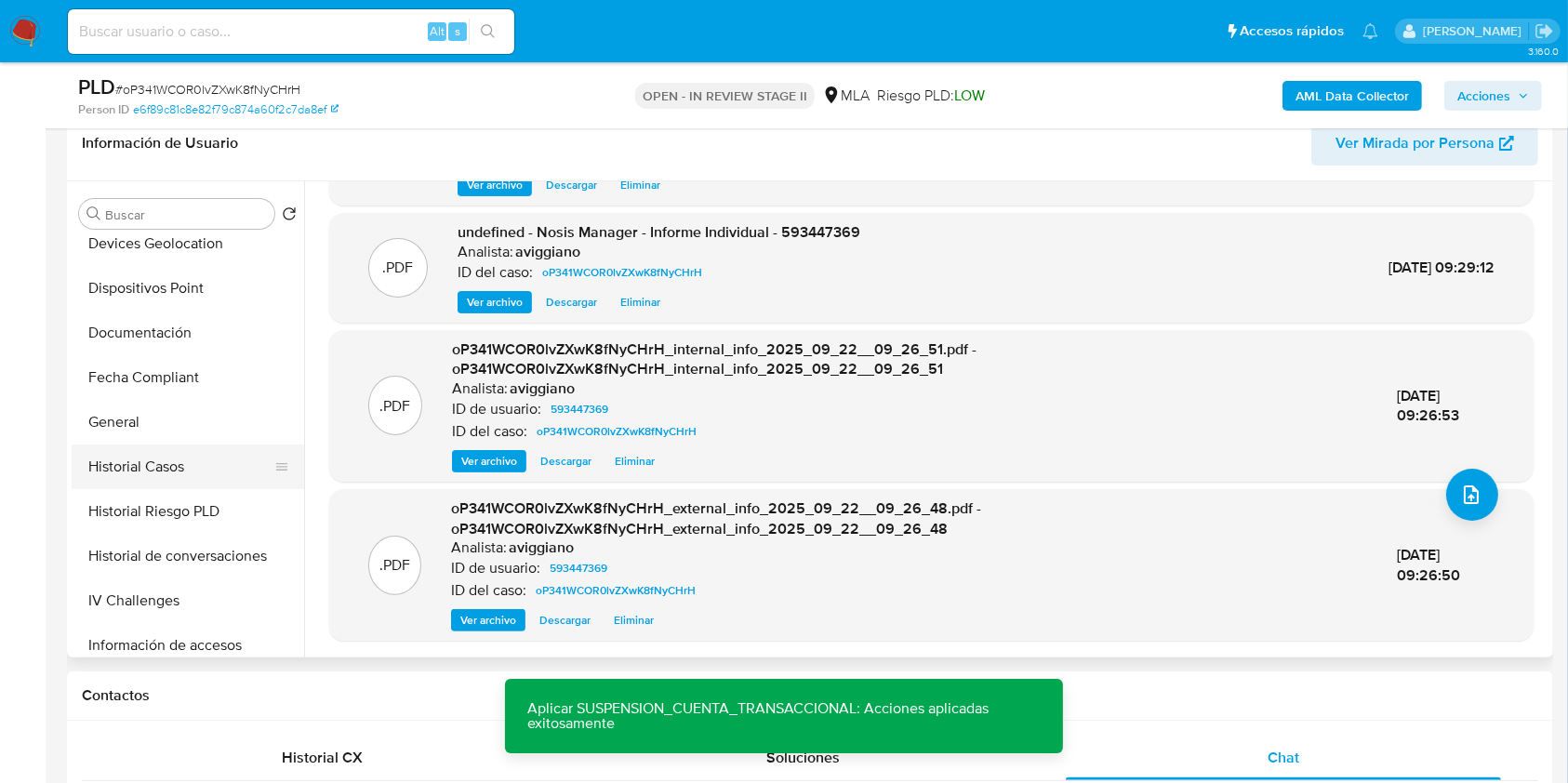
click at [179, 466] on button "Historial Casos" at bounding box center [181, 466] width 218 height 44
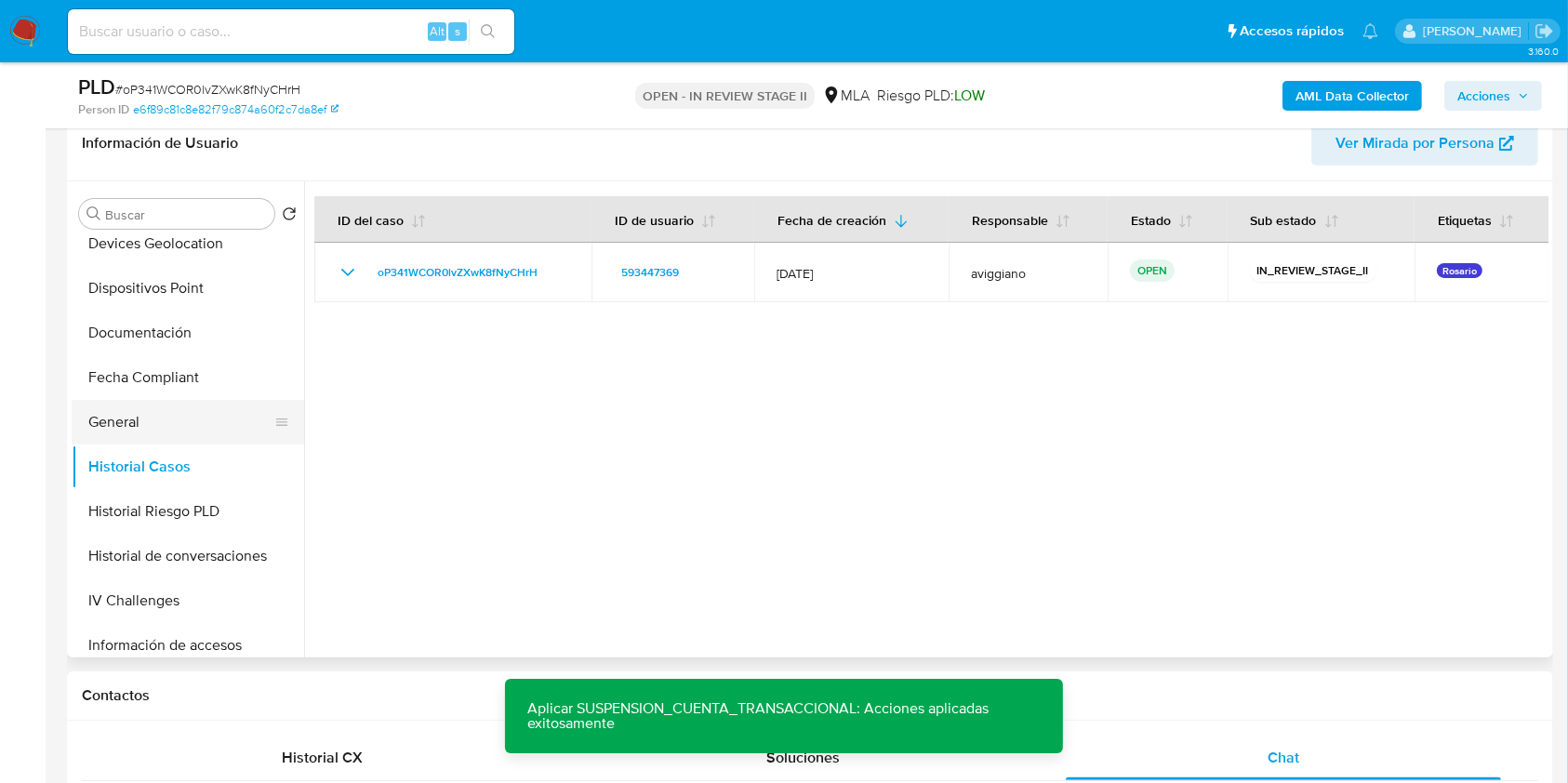
click at [179, 411] on button "General" at bounding box center [181, 422] width 218 height 44
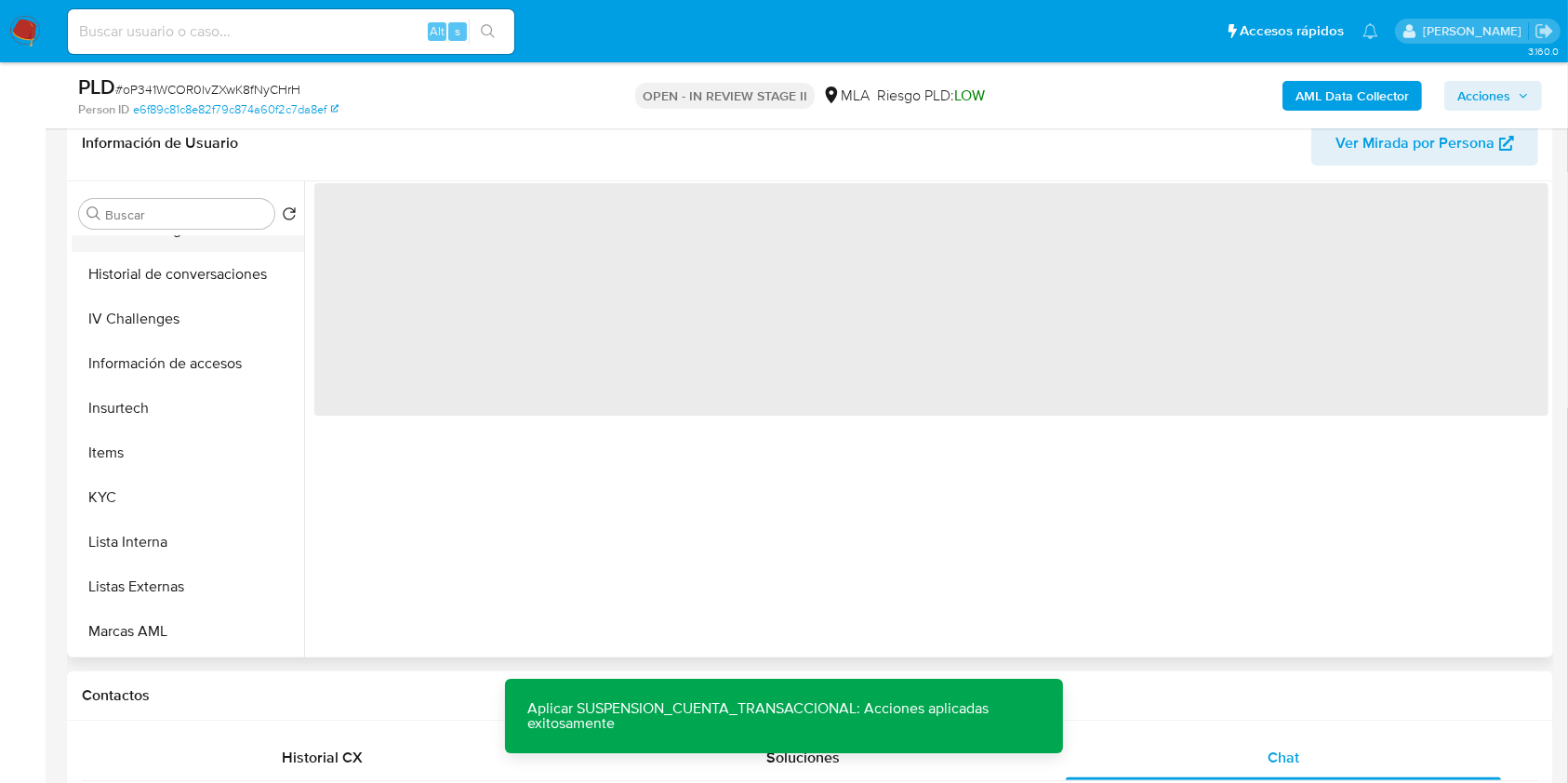
scroll to position [744, 0]
click at [109, 401] on button "KYC" at bounding box center [181, 407] width 218 height 44
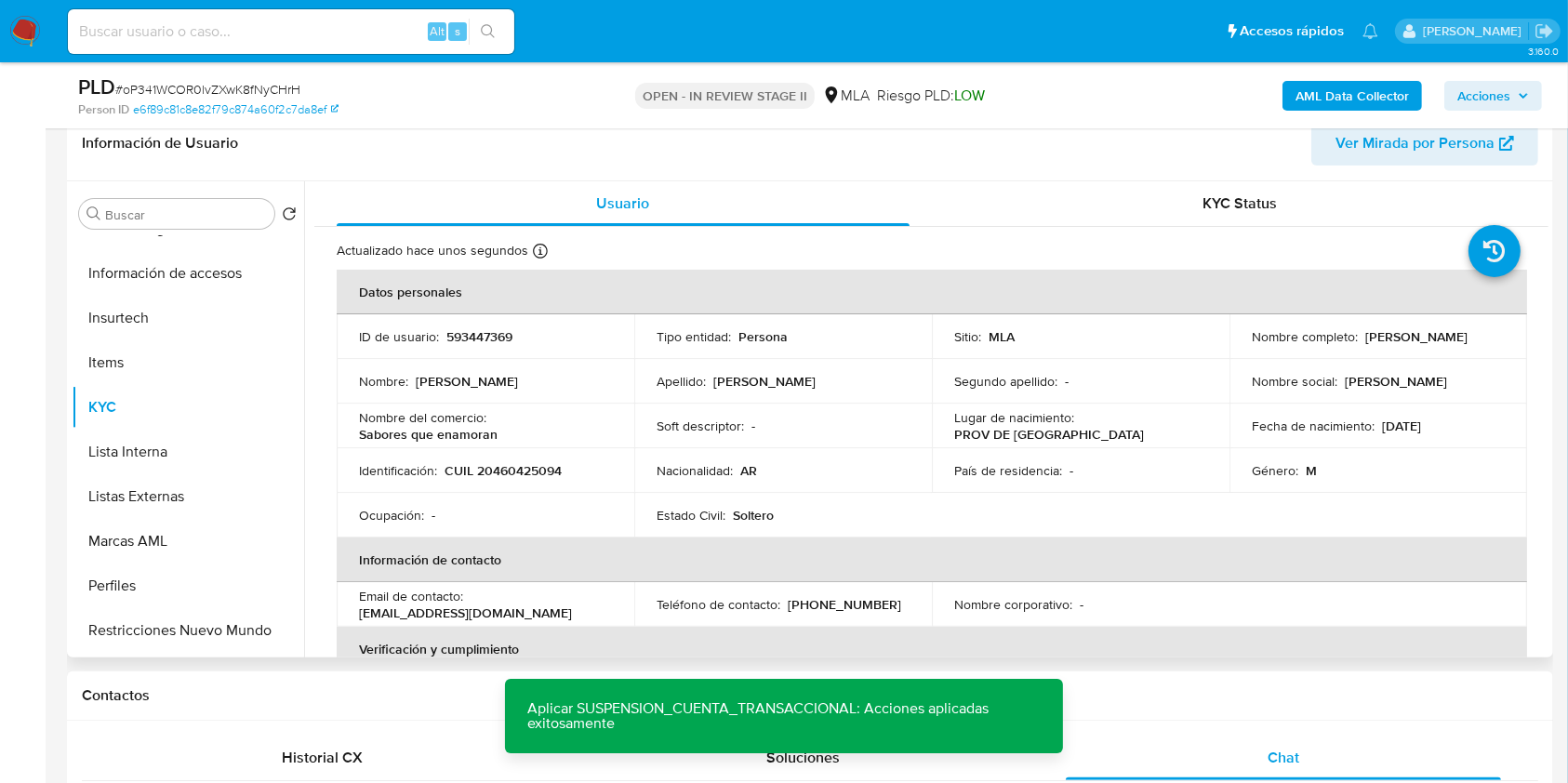
click at [497, 472] on p "CUIL 20460425094" at bounding box center [503, 471] width 117 height 17
copy p "20460425094"
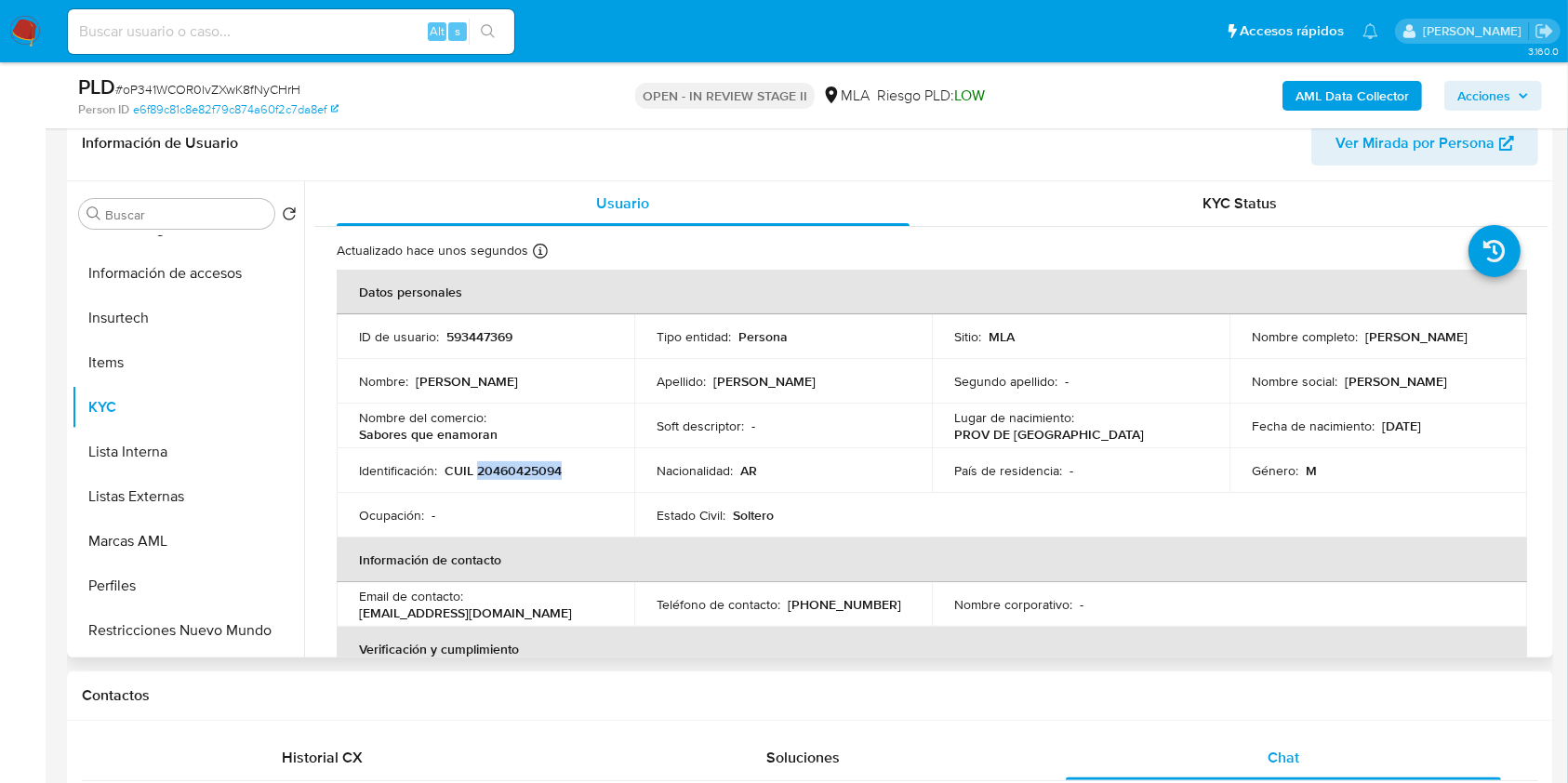
drag, startPoint x: 1246, startPoint y: 339, endPoint x: 1405, endPoint y: 341, distance: 159.0
click at [1405, 341] on div "Nombre completo : Francisco Emiliano Lopez" at bounding box center [1377, 337] width 253 height 17
copy p "Francisco Emiliano Lopez"
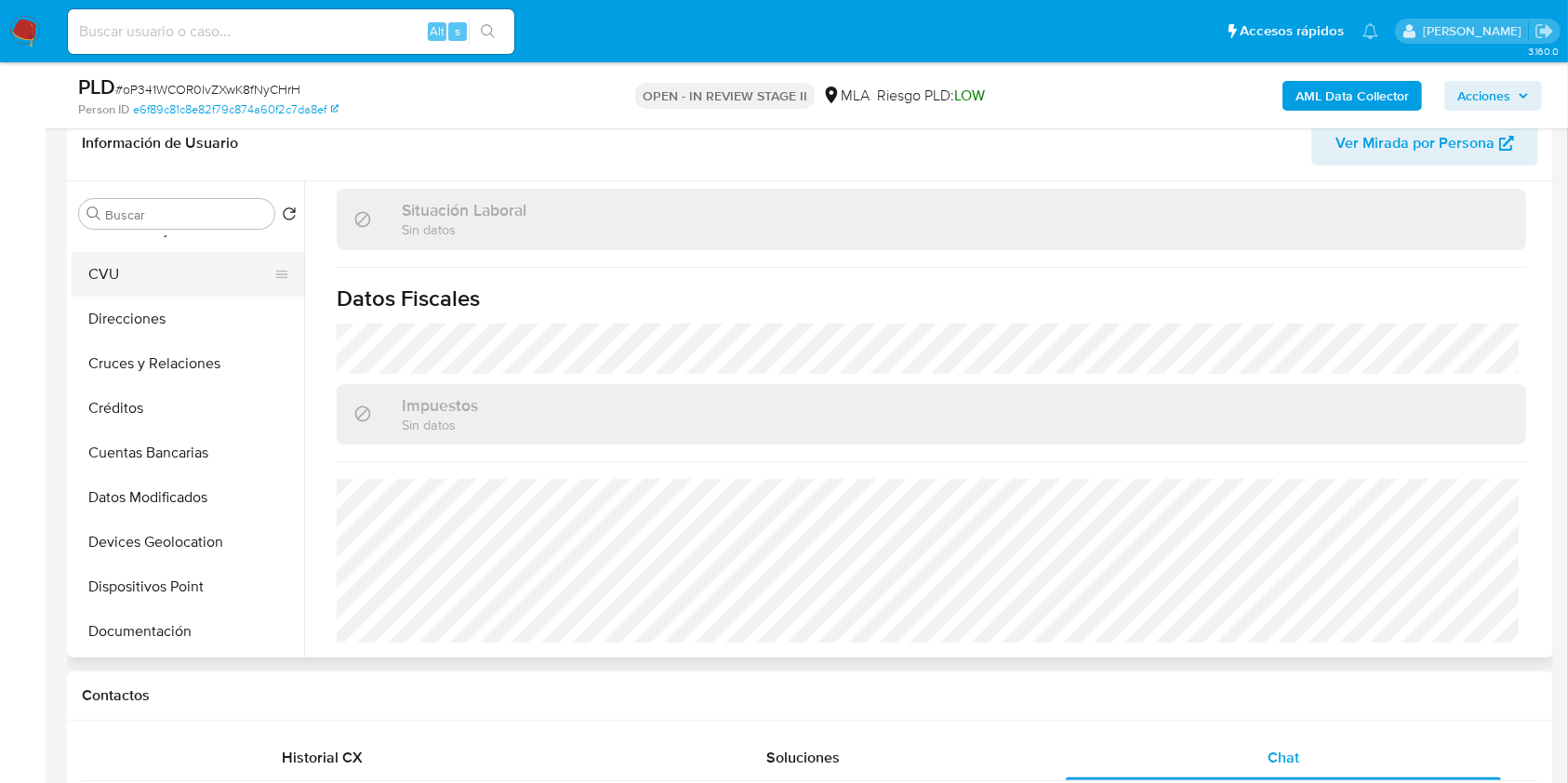
scroll to position [0, 0]
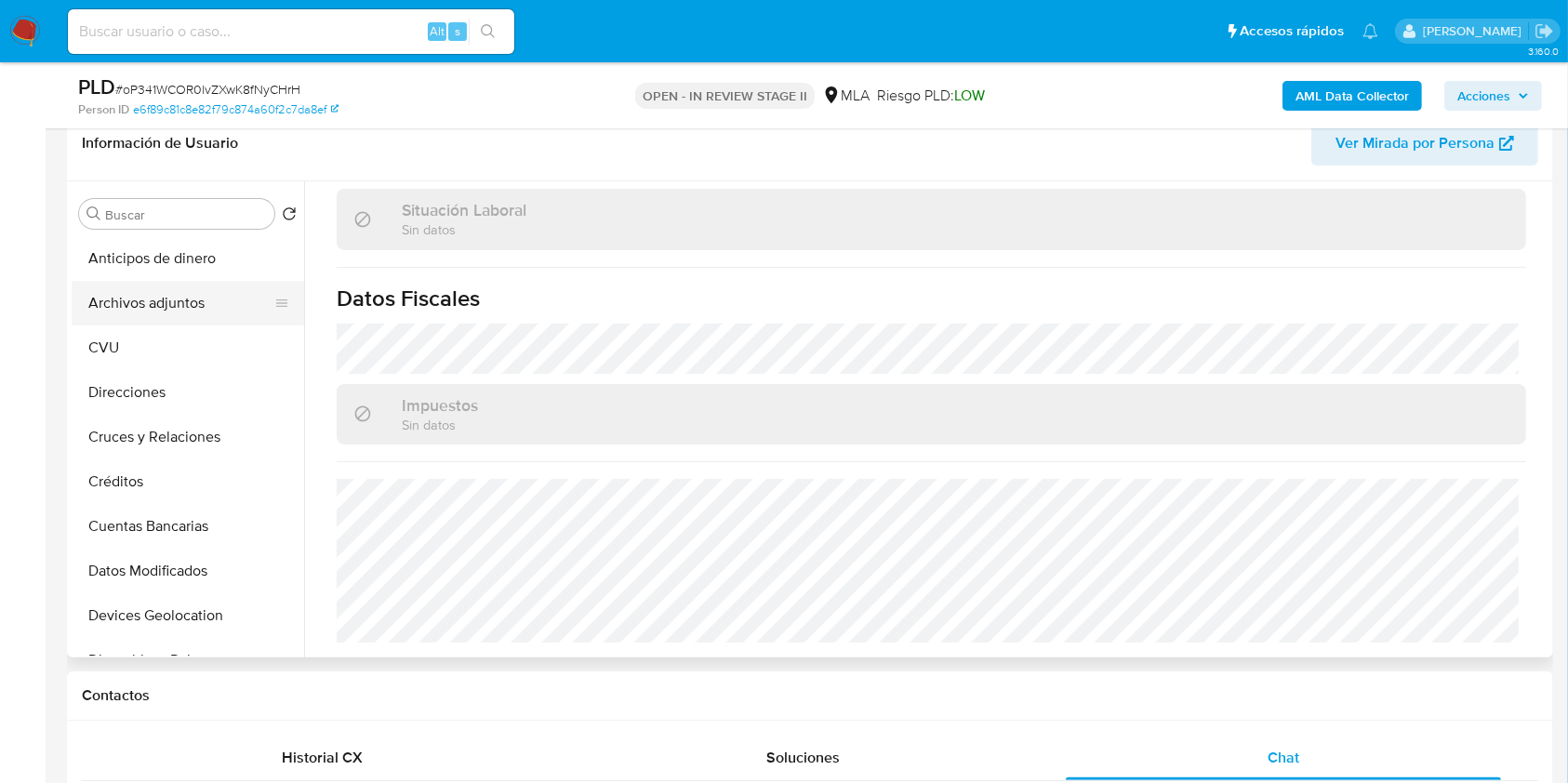
click at [194, 308] on button "Archivos adjuntos" at bounding box center [181, 303] width 218 height 44
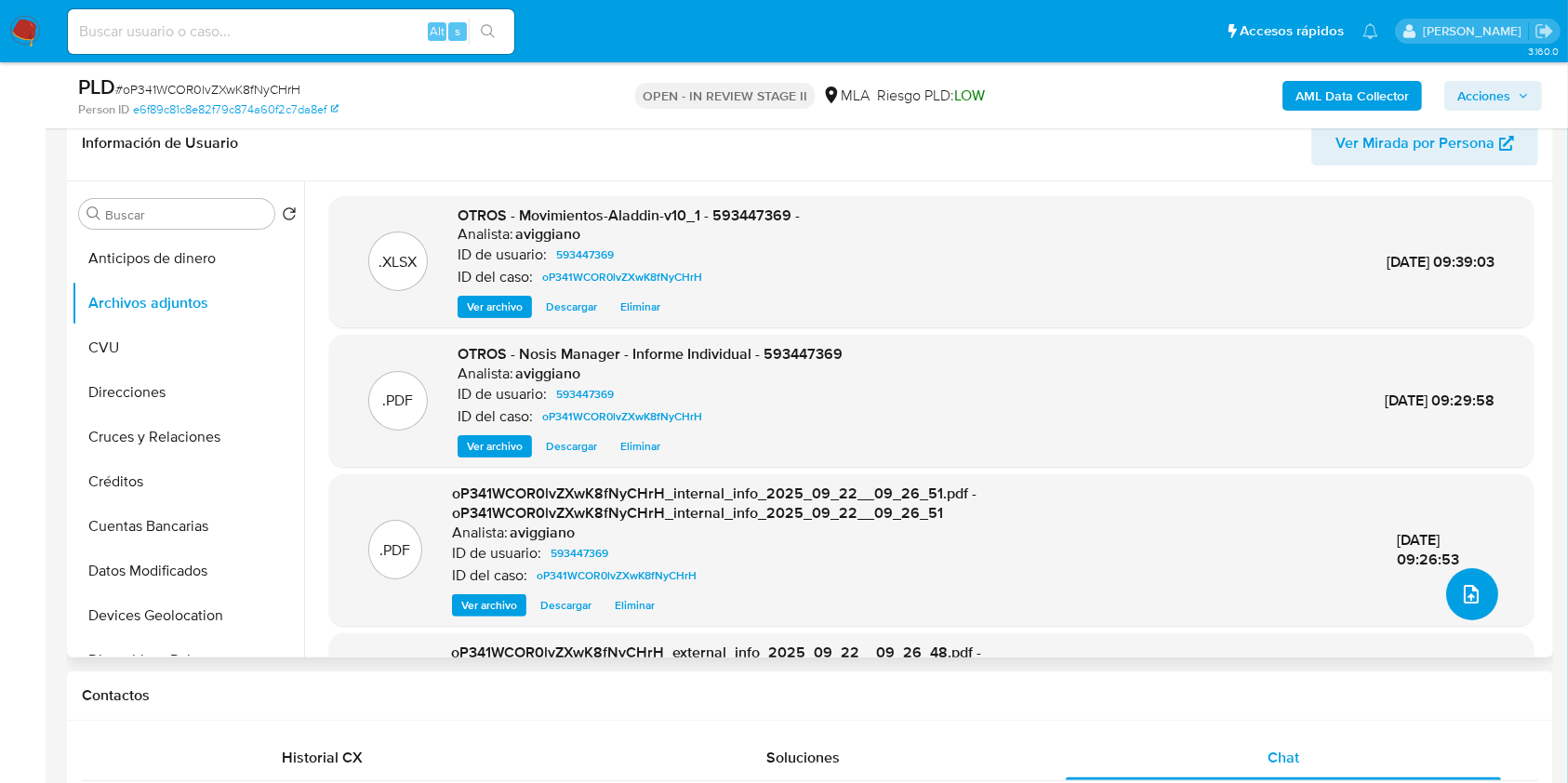
click at [1460, 587] on icon "upload-file" at bounding box center [1472, 594] width 23 height 23
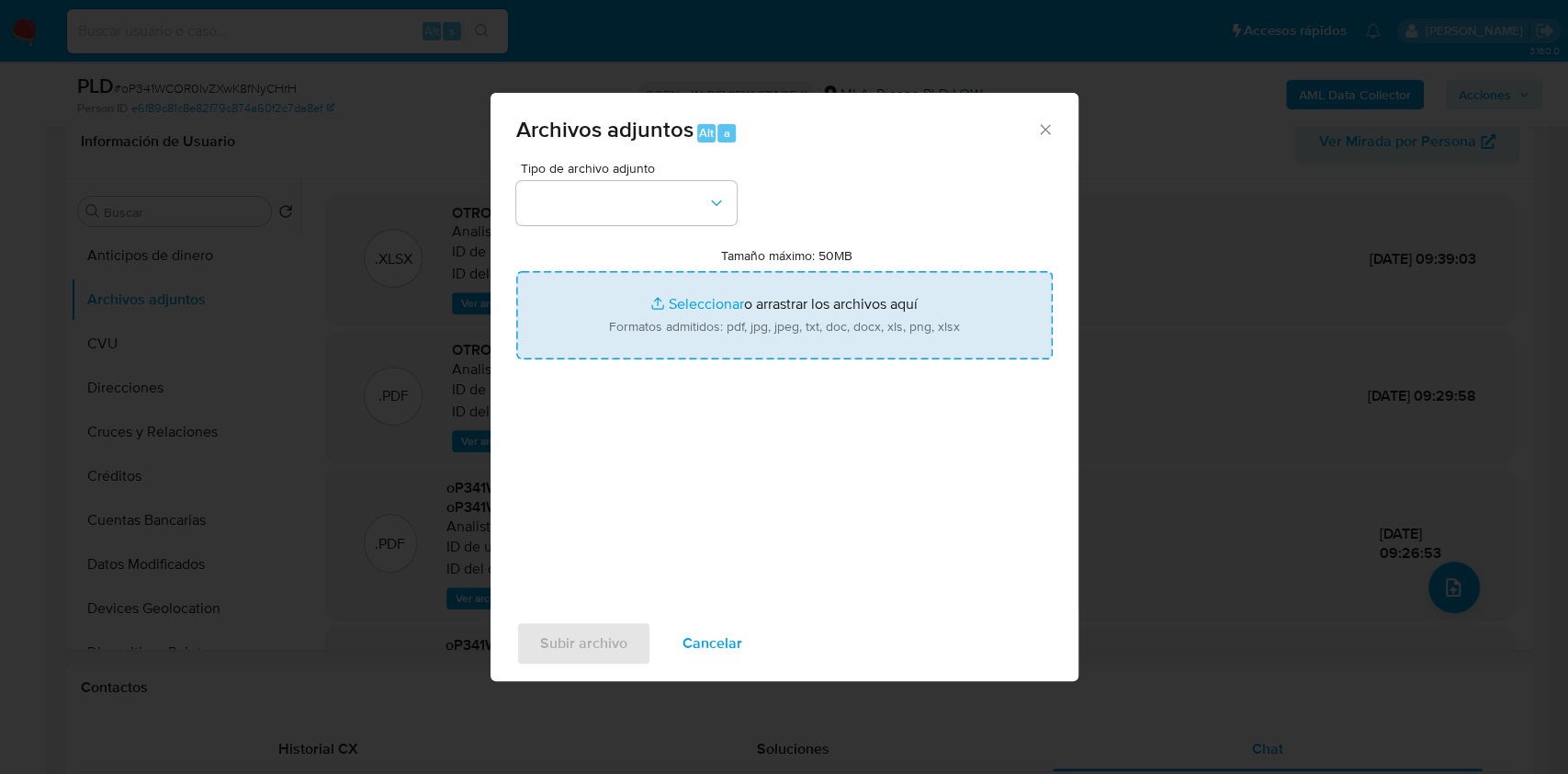
click at [910, 351] on input "Tamaño máximo: 50MB Seleccionar archivos" at bounding box center [785, 315] width 536 height 88
type input "C:\fakepath\Caselog oP341WCOR0lvZXwK8fNyCHrH_2025_09_17_22_29_36.docx"
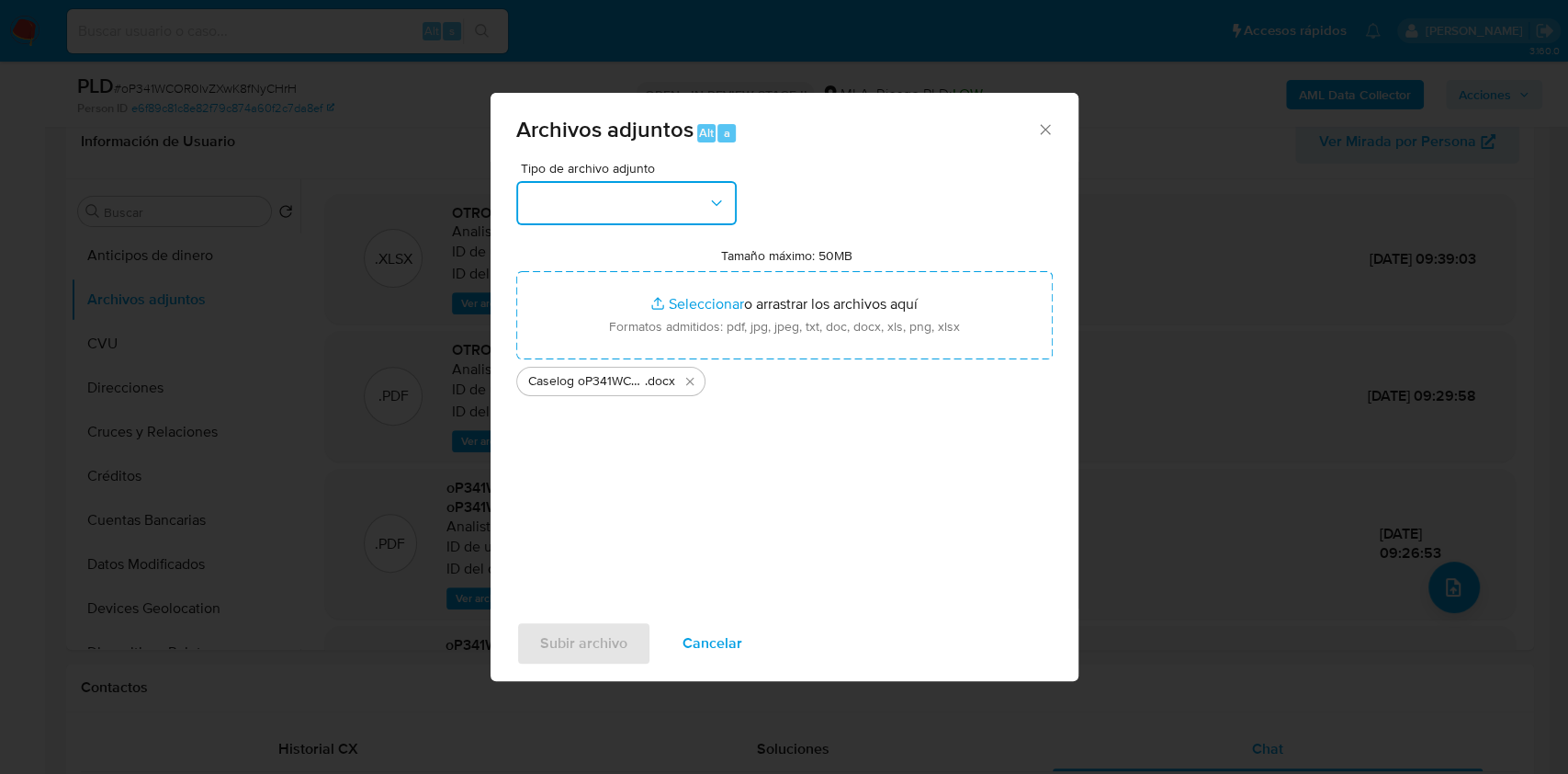
click at [647, 205] on button "button" at bounding box center [627, 203] width 221 height 44
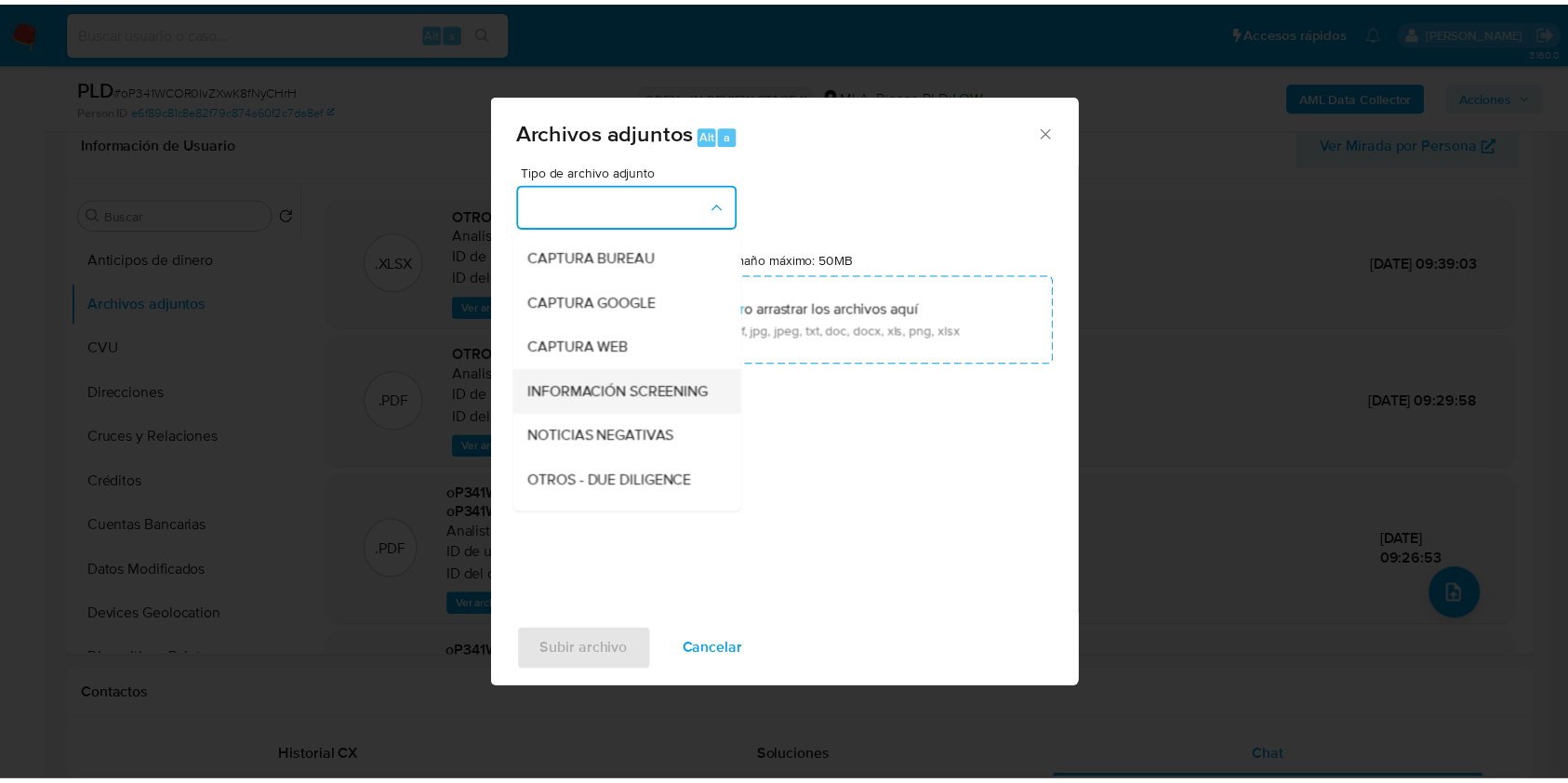
scroll to position [124, 0]
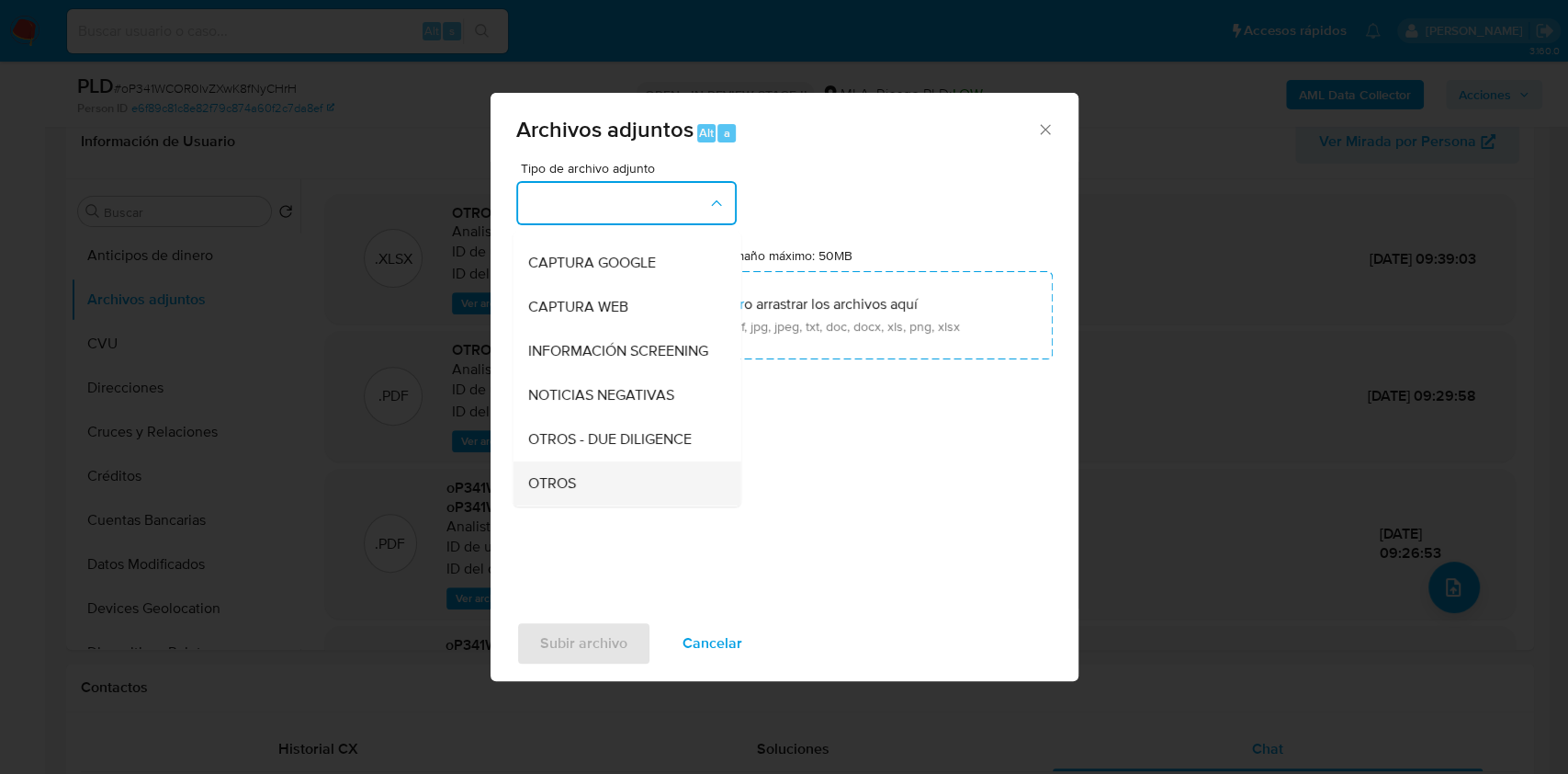
click at [557, 488] on div "OTROS" at bounding box center [620, 483] width 188 height 44
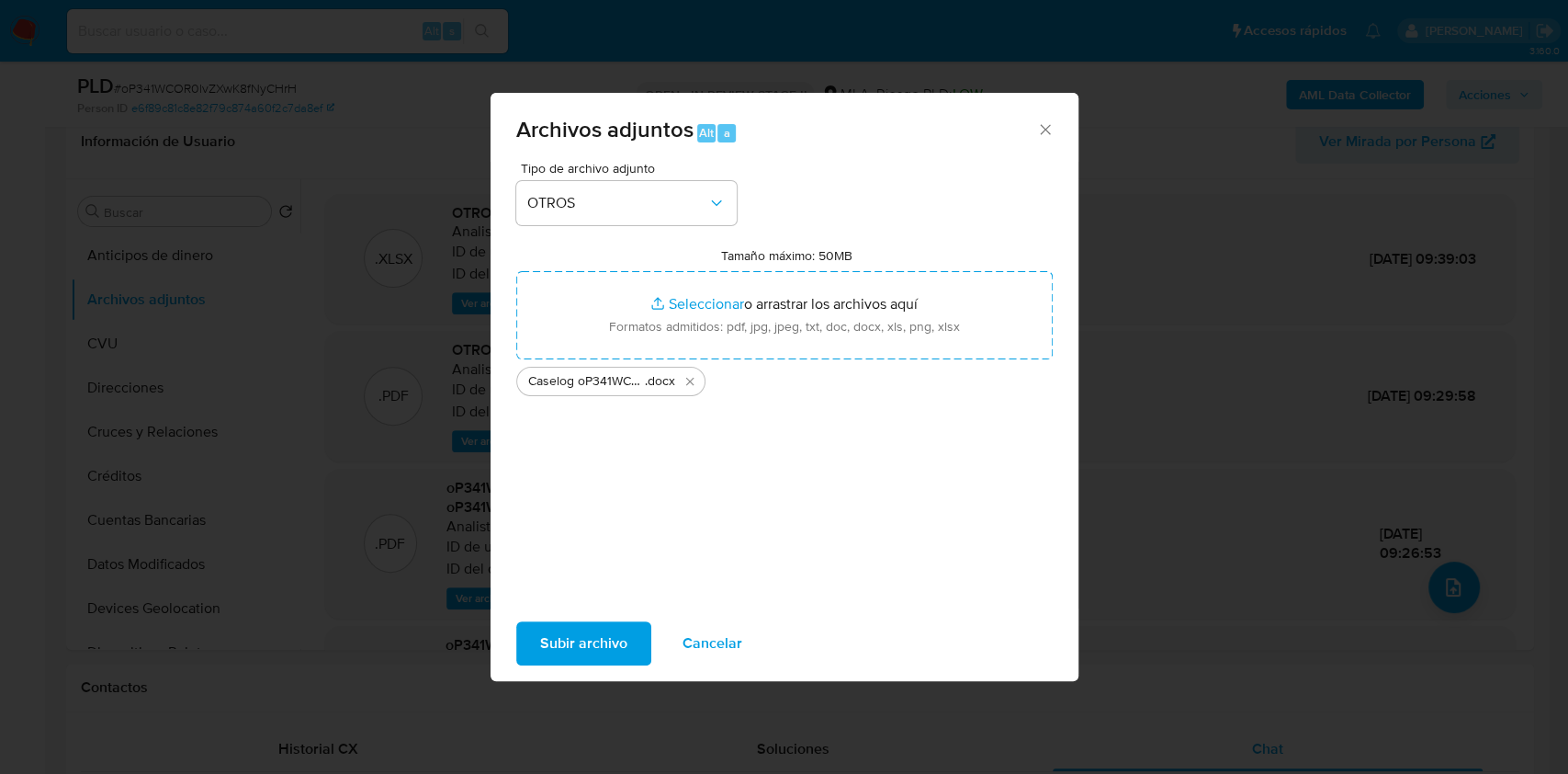
click at [611, 642] on span "Subir archivo" at bounding box center [583, 643] width 87 height 40
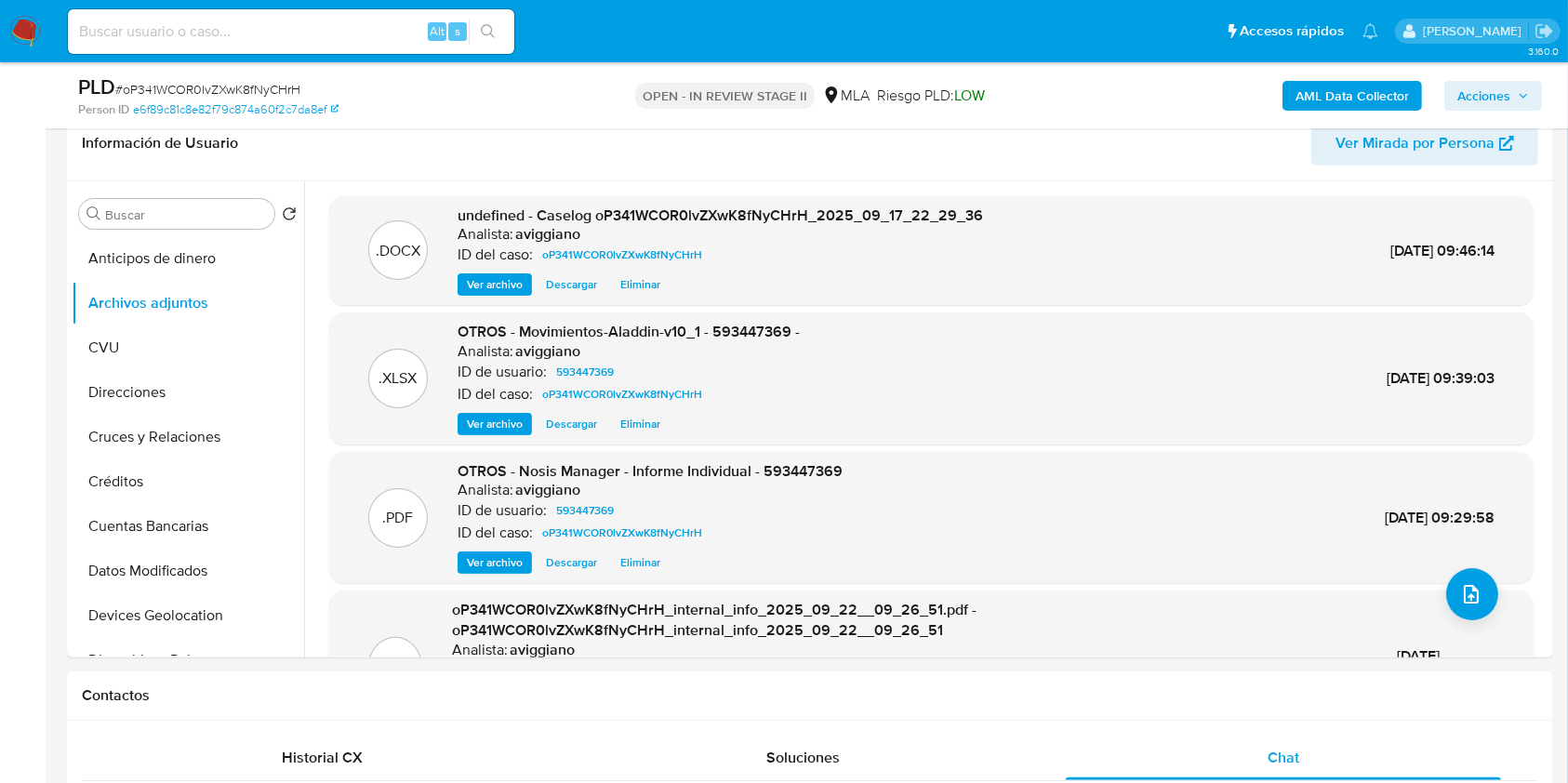
click at [1503, 88] on span "Acciones" at bounding box center [1484, 96] width 53 height 29
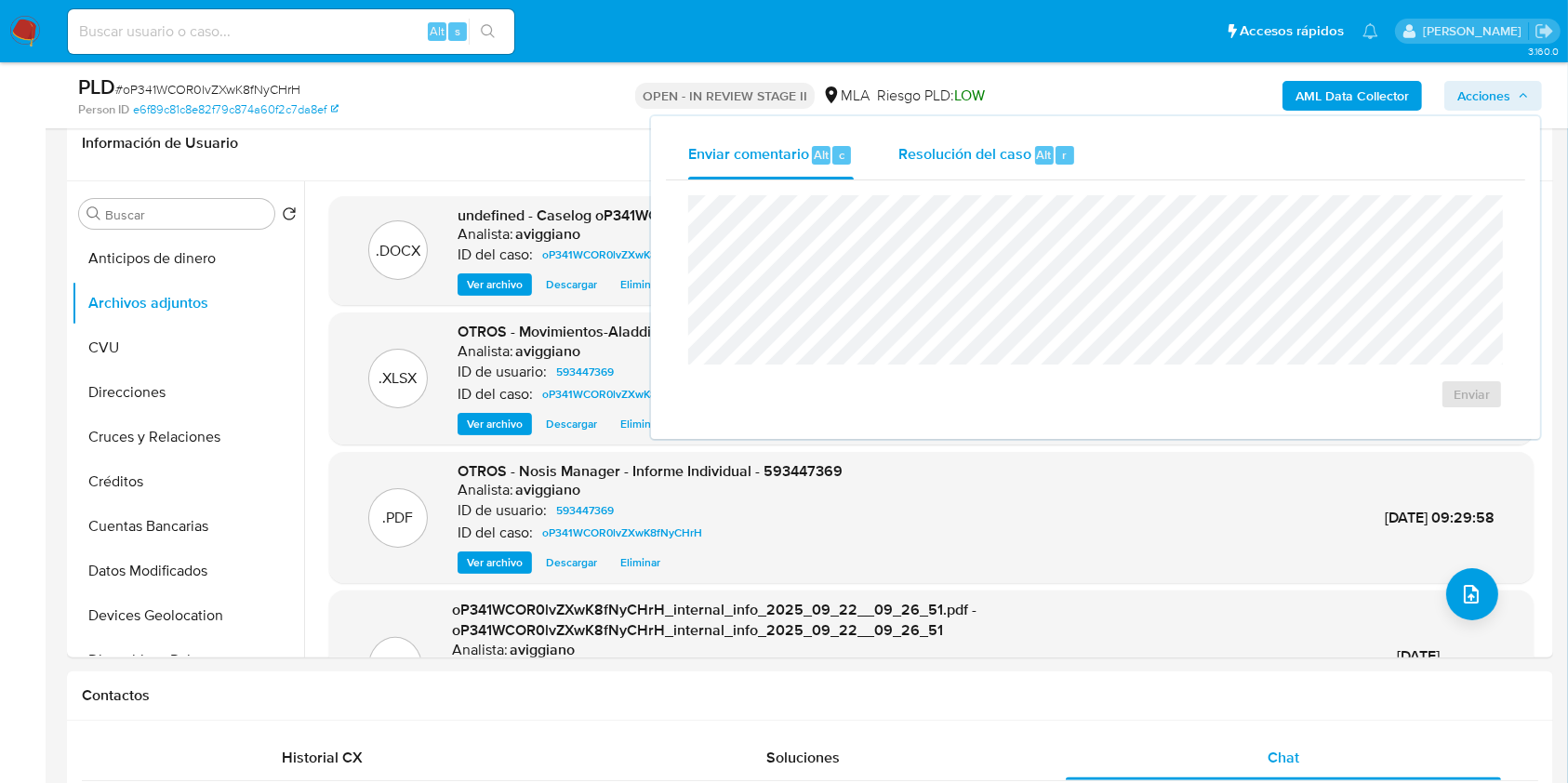
click at [942, 142] on div "Resolución del caso Alt r" at bounding box center [987, 155] width 178 height 48
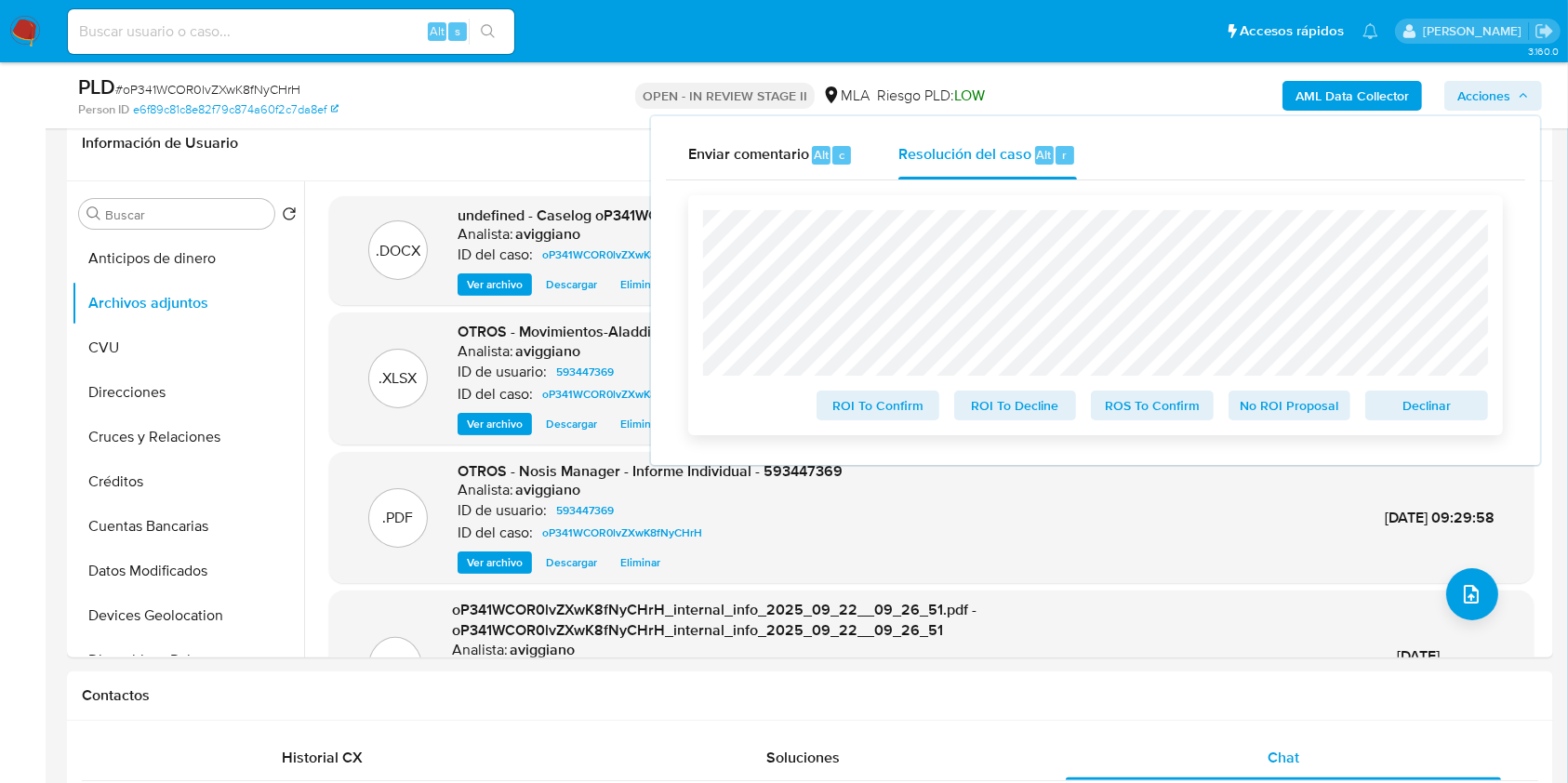
click at [1454, 409] on span "Declinar" at bounding box center [1426, 406] width 96 height 26
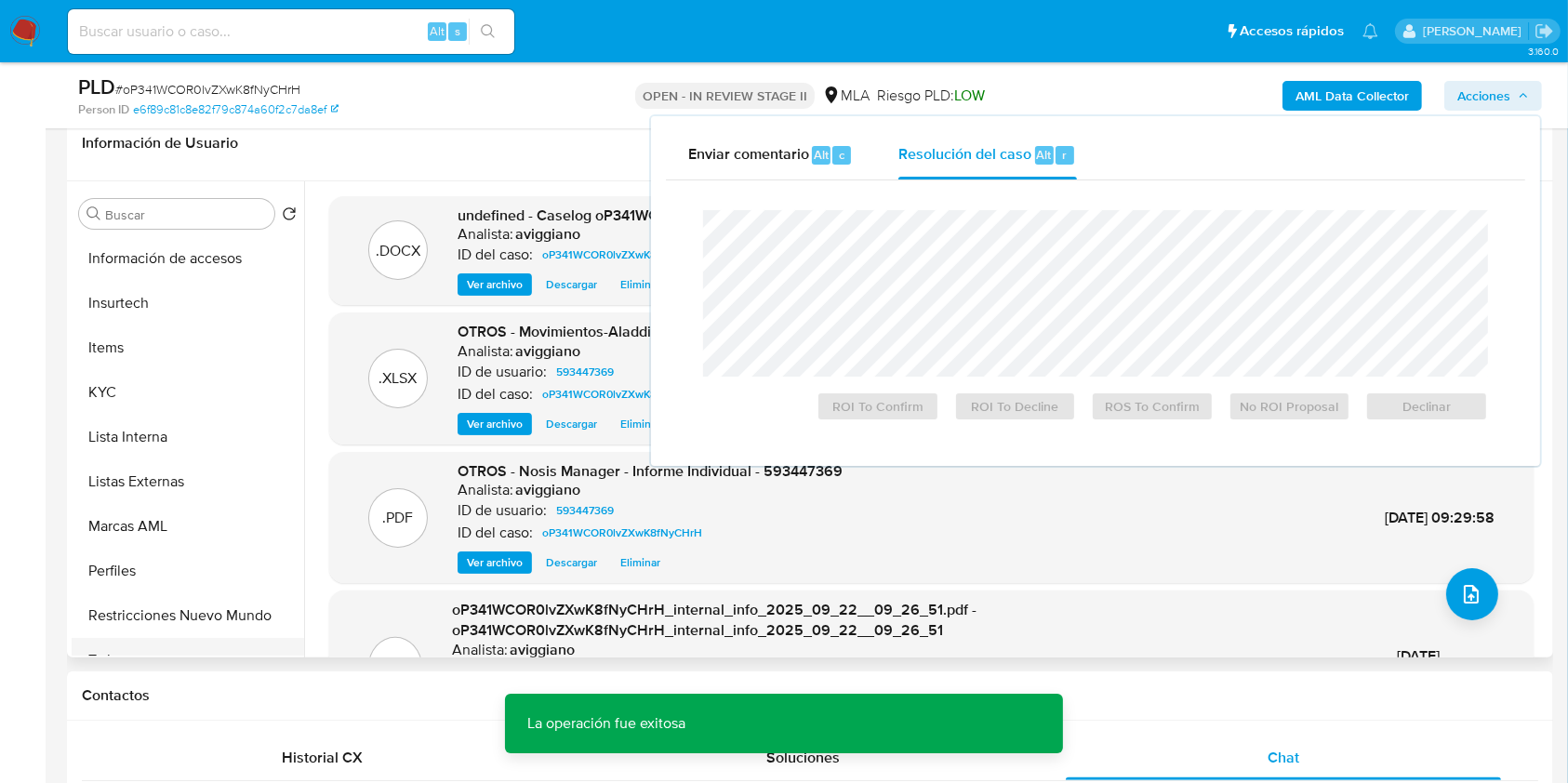
scroll to position [867, 0]
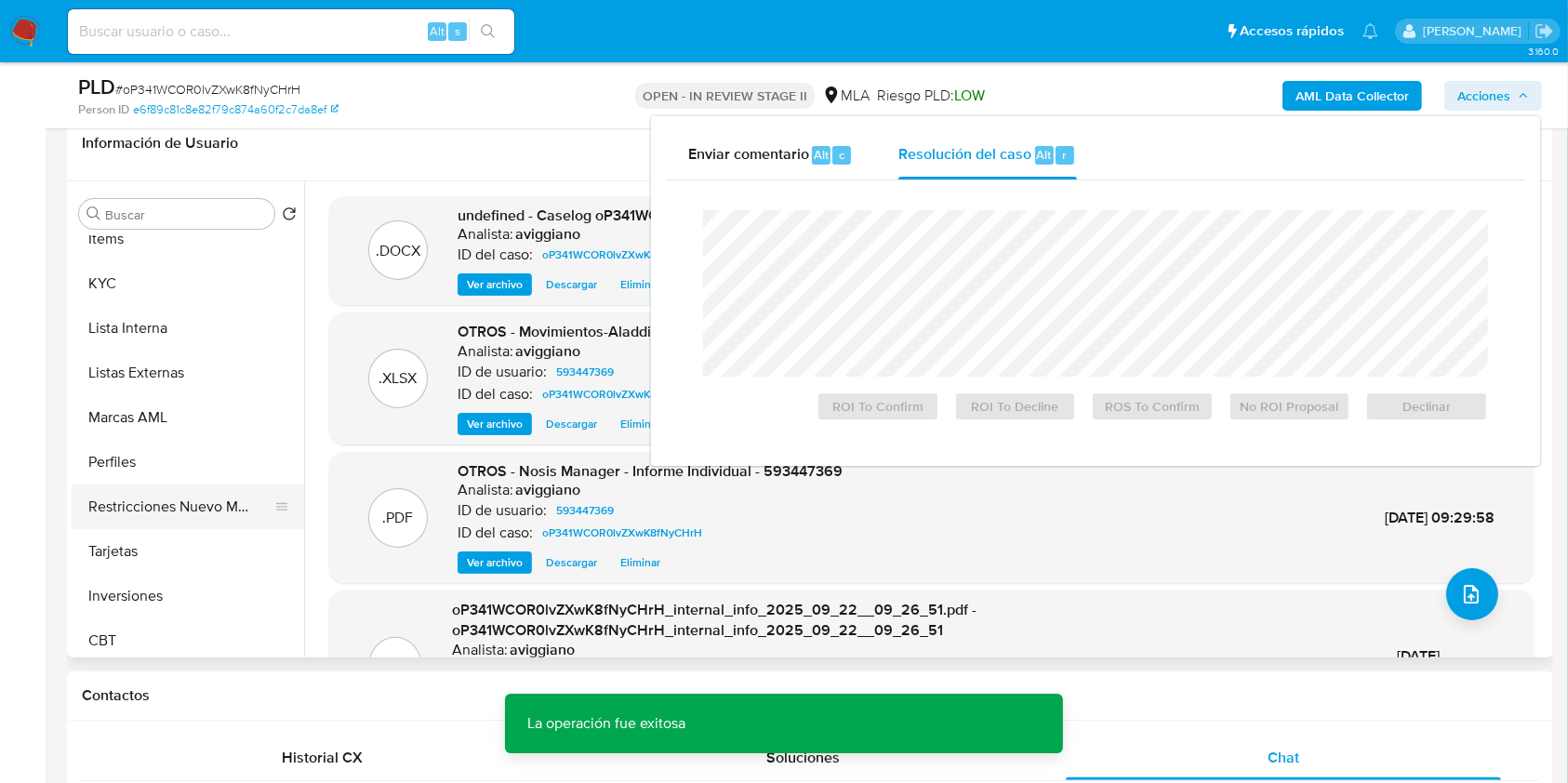
click at [186, 507] on button "Restricciones Nuevo Mundo" at bounding box center [181, 506] width 218 height 44
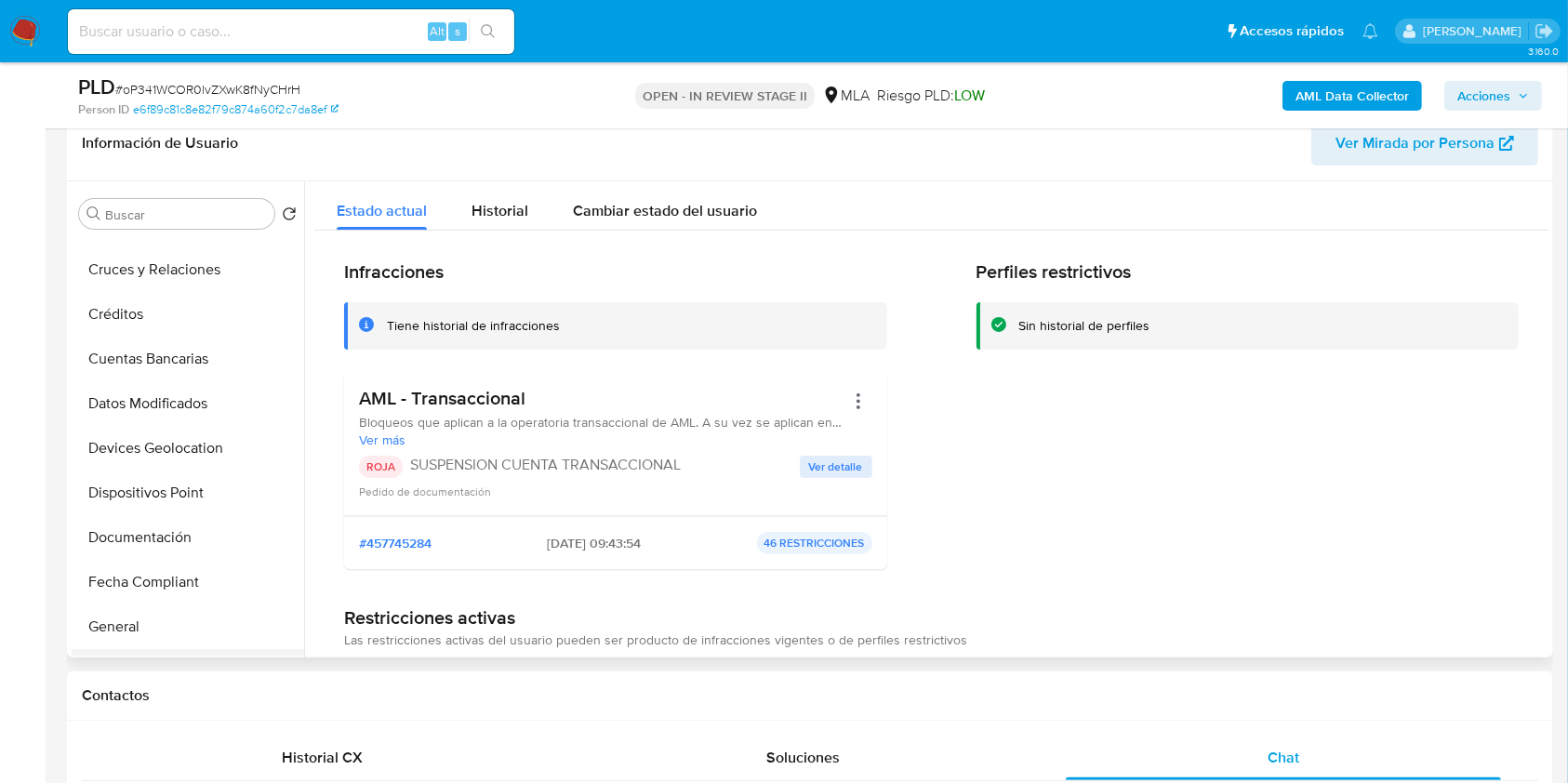
scroll to position [248, 0]
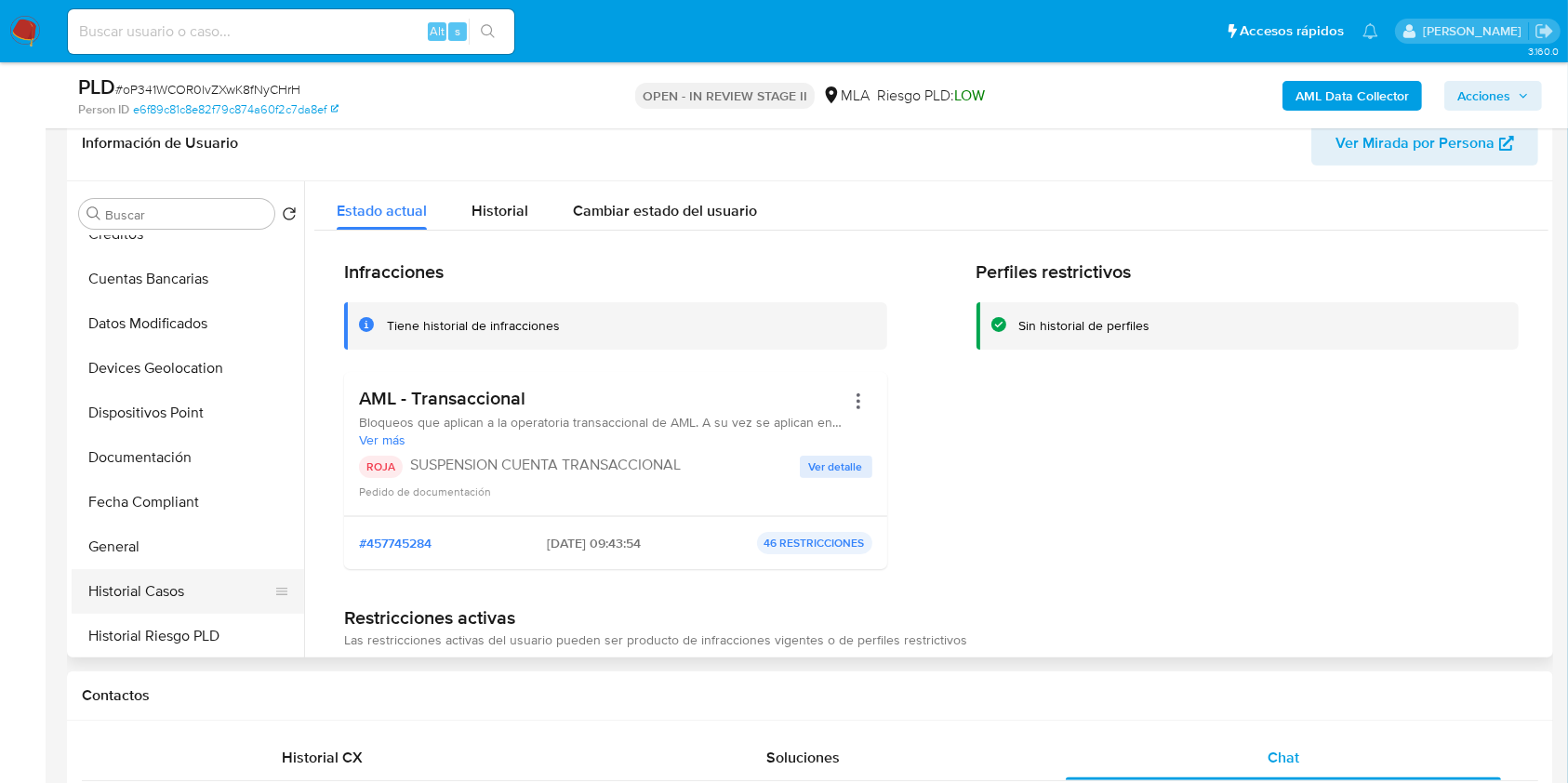
click at [205, 592] on button "Historial Casos" at bounding box center [181, 591] width 218 height 44
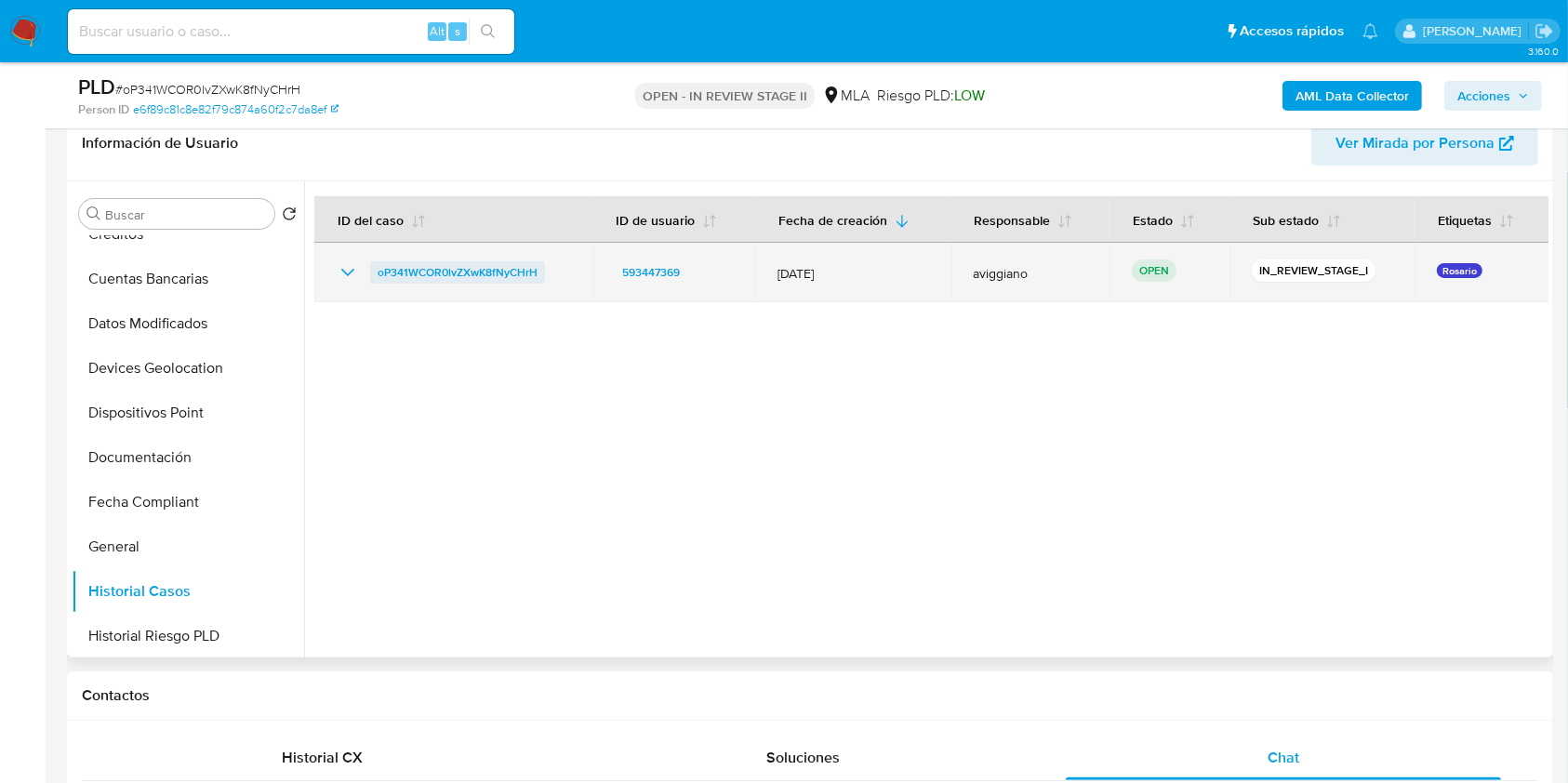
click at [469, 264] on span "oP341WCOR0lvZXwK8fNyCHrH" at bounding box center [457, 272] width 160 height 23
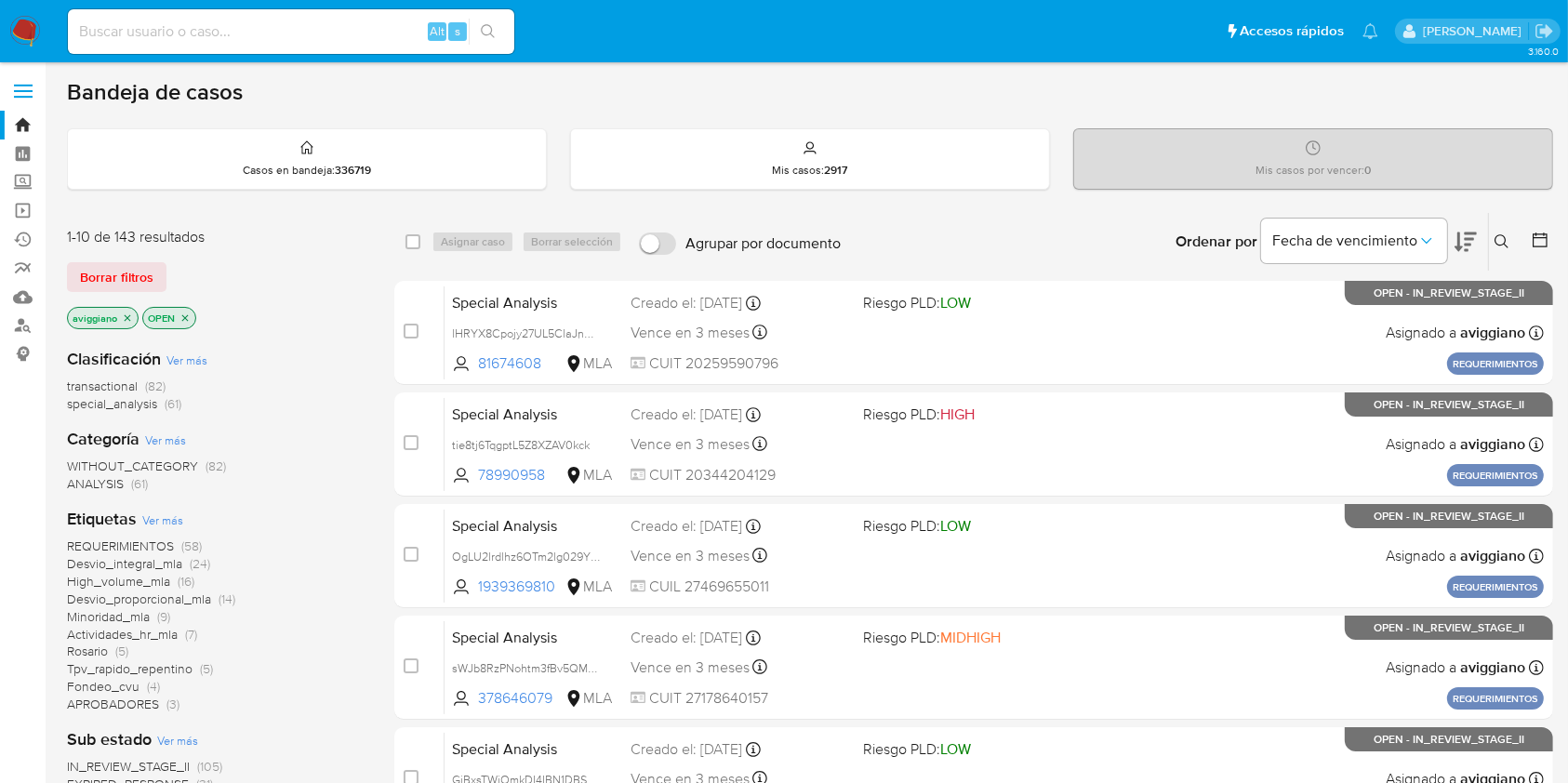
click at [122, 314] on icon "close-filter" at bounding box center [128, 318] width 11 height 11
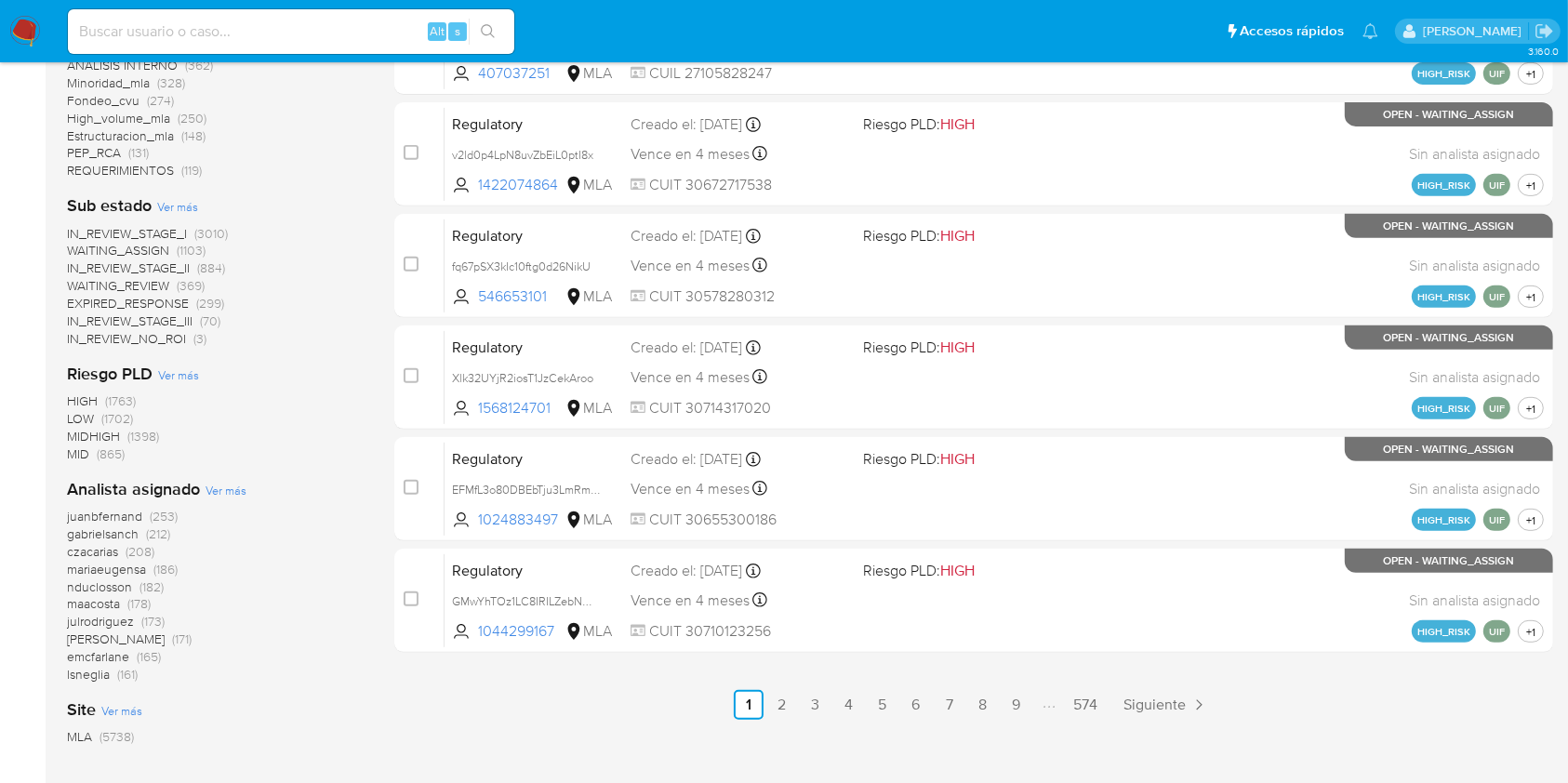
scroll to position [744, 0]
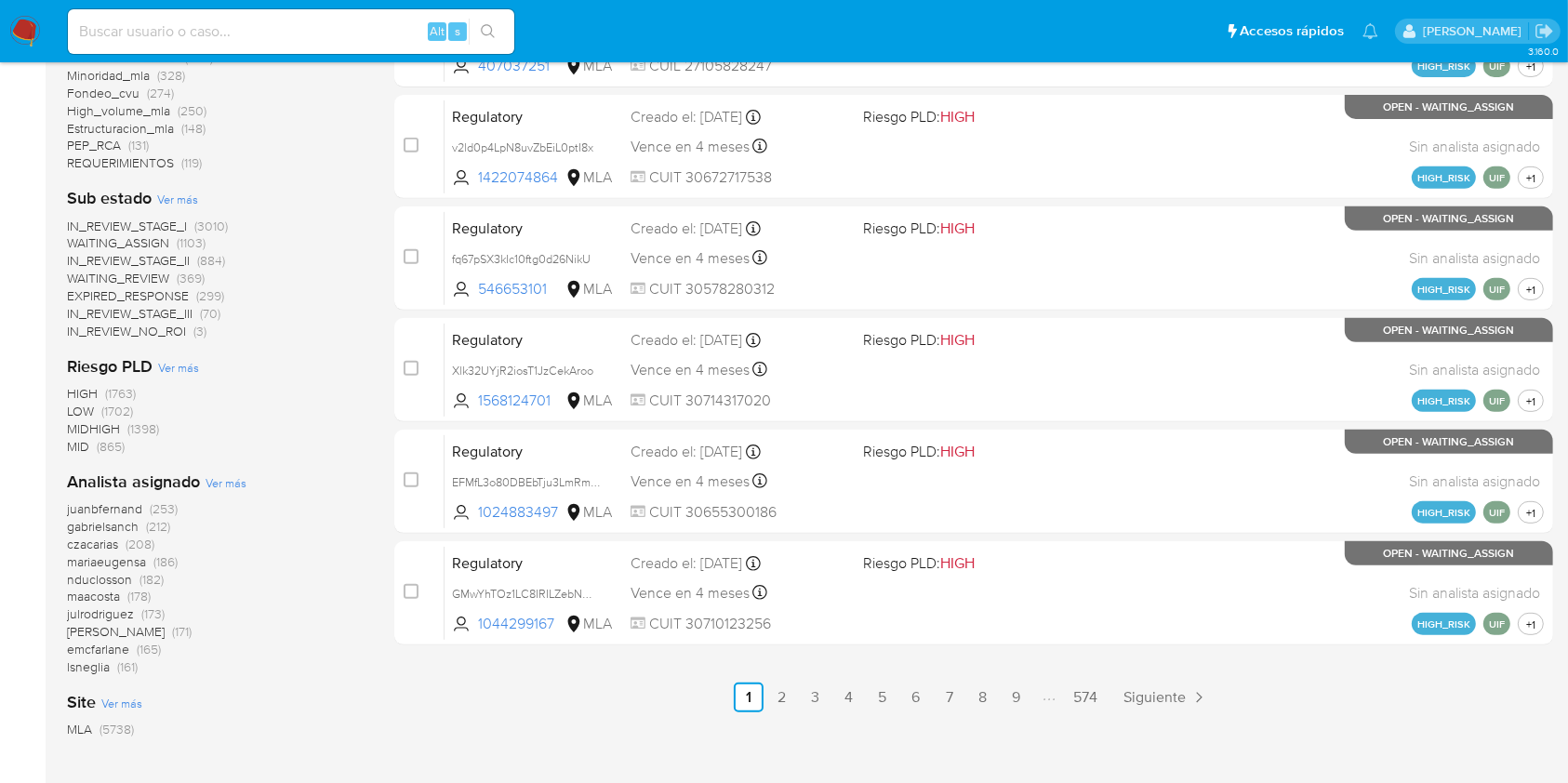
click at [213, 487] on span "Ver más" at bounding box center [225, 482] width 41 height 17
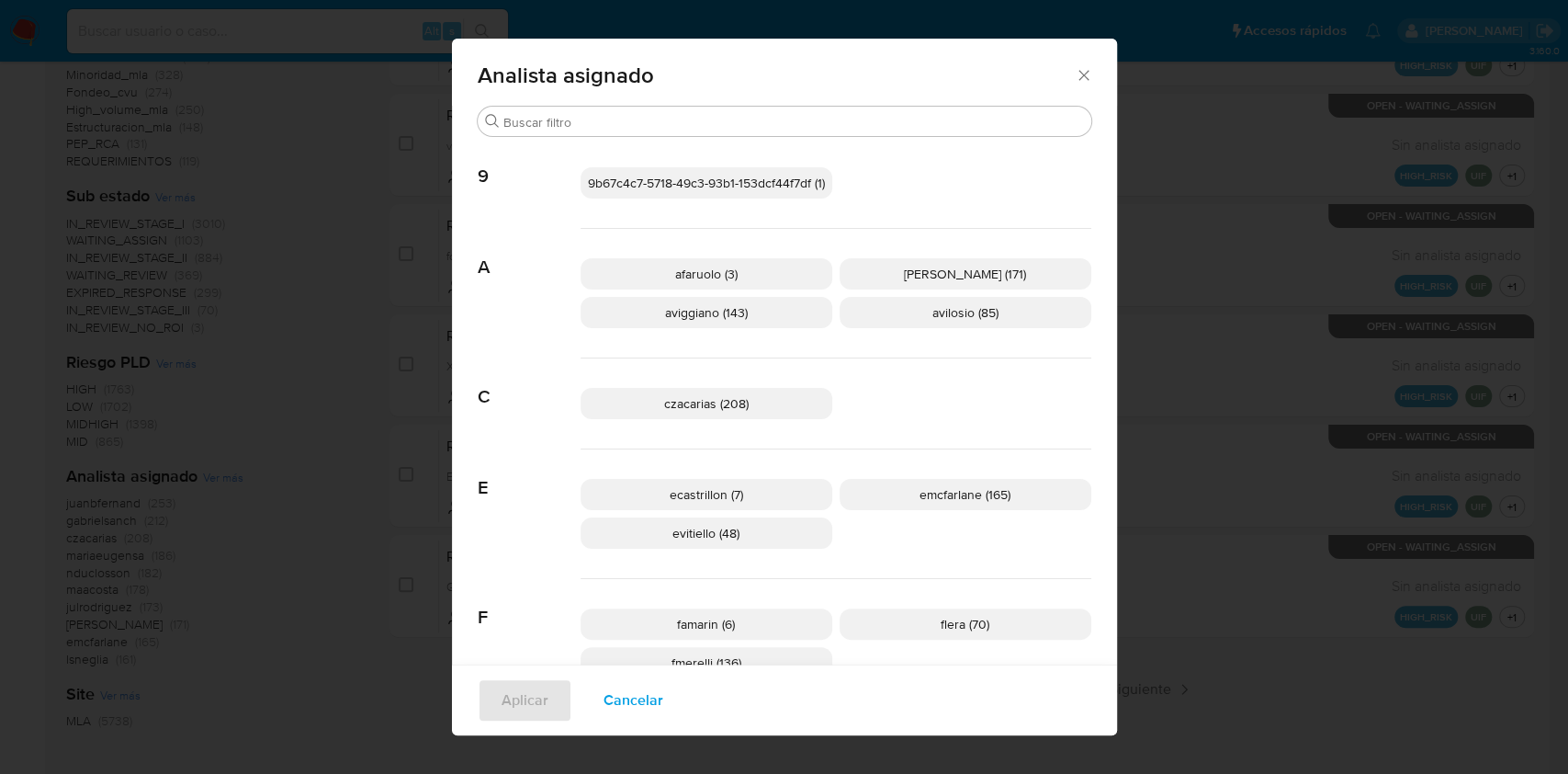
click at [1079, 74] on icon "Cerrar" at bounding box center [1084, 76] width 19 height 19
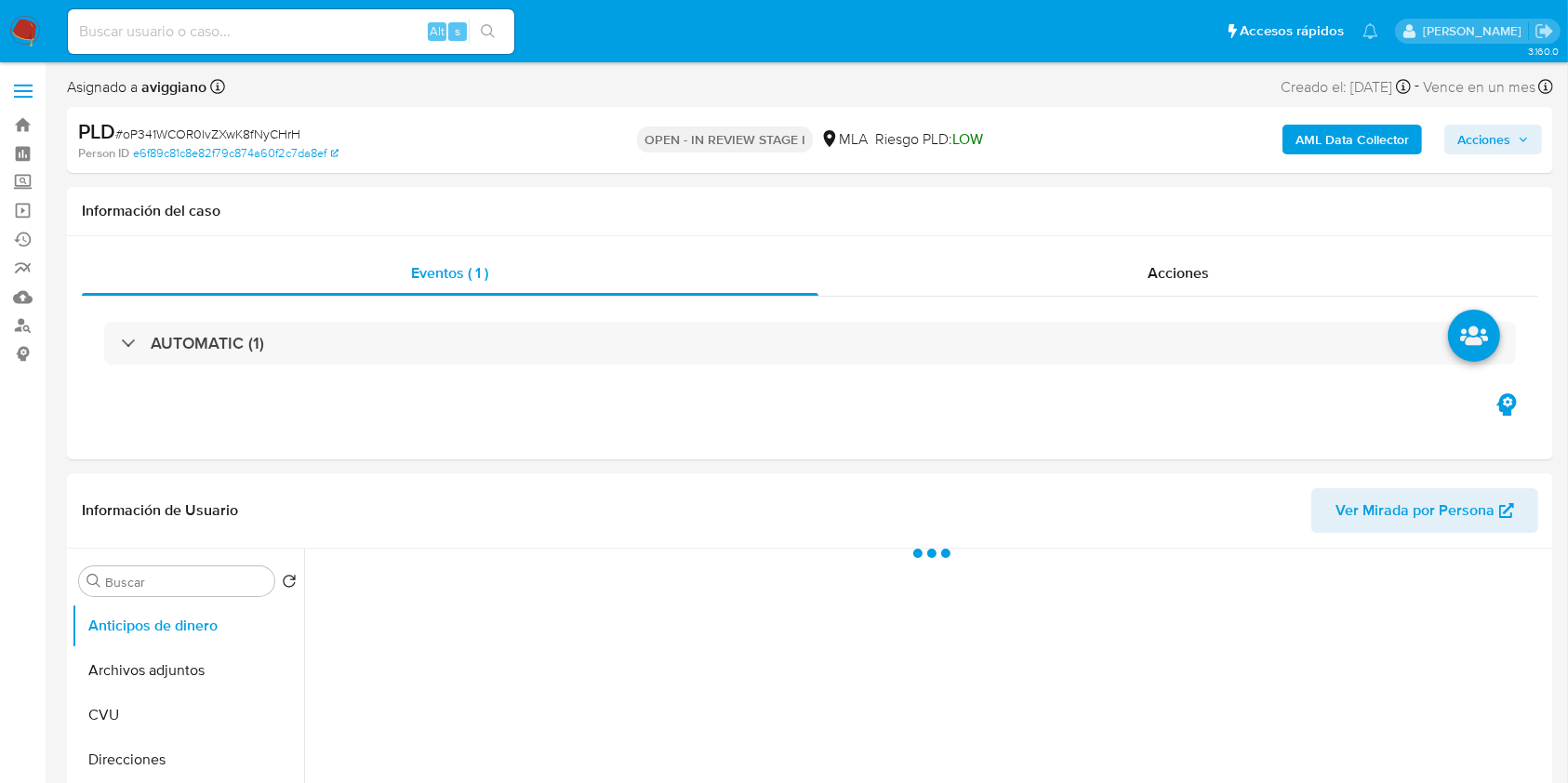
select select "10"
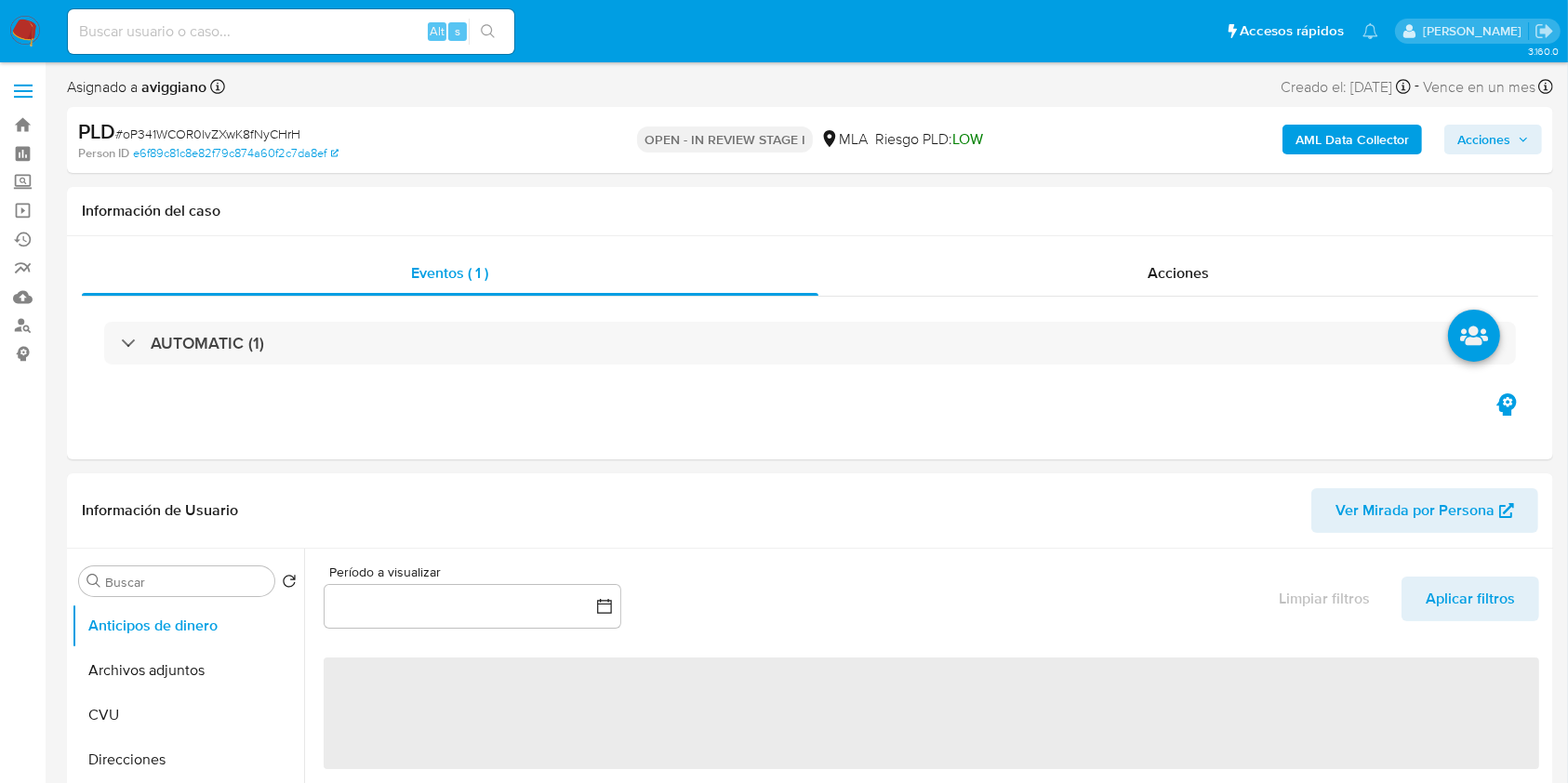
click at [1470, 130] on span "Acciones" at bounding box center [1484, 139] width 53 height 29
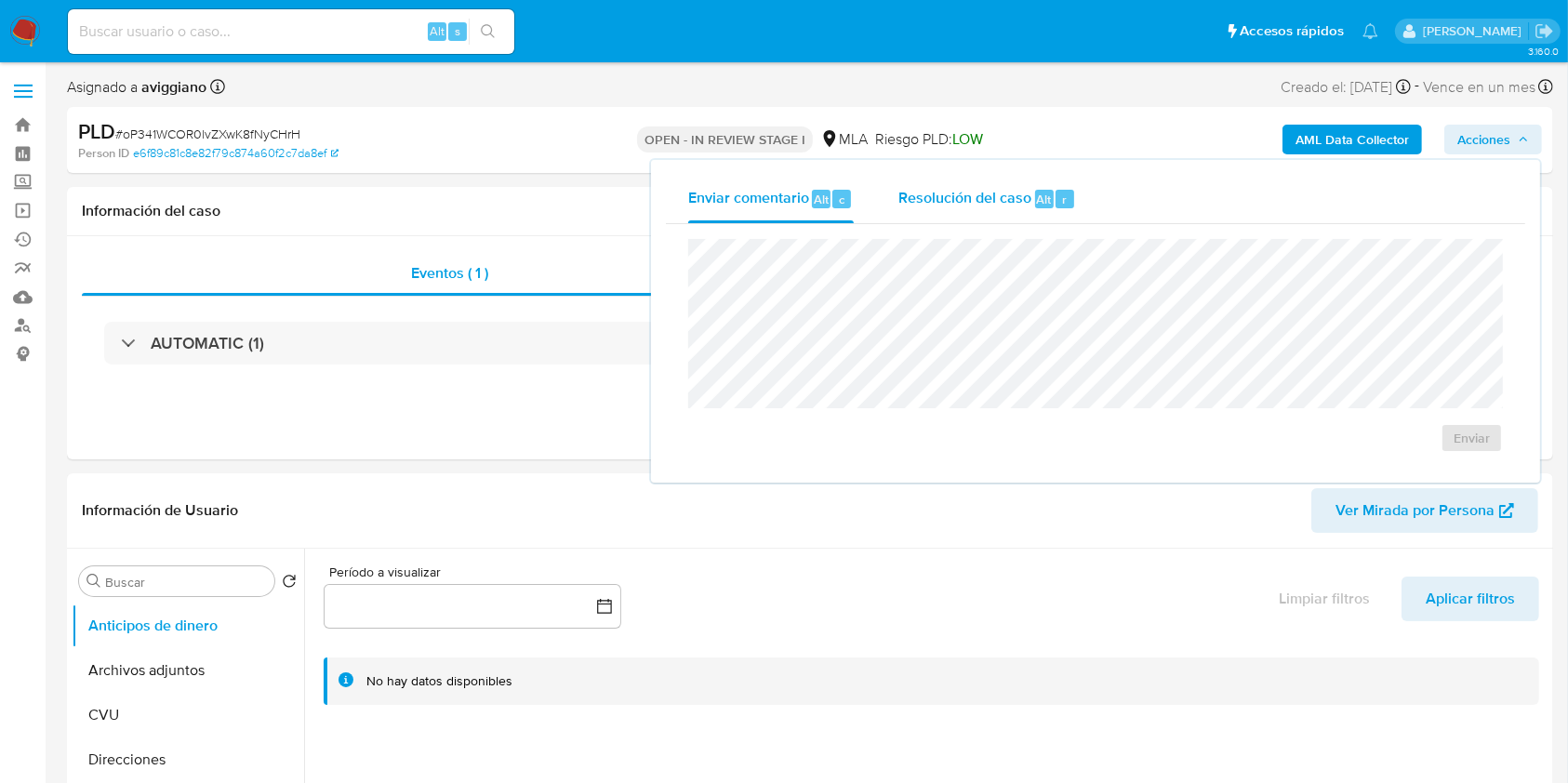
click at [954, 190] on span "Resolución del caso" at bounding box center [965, 199] width 133 height 22
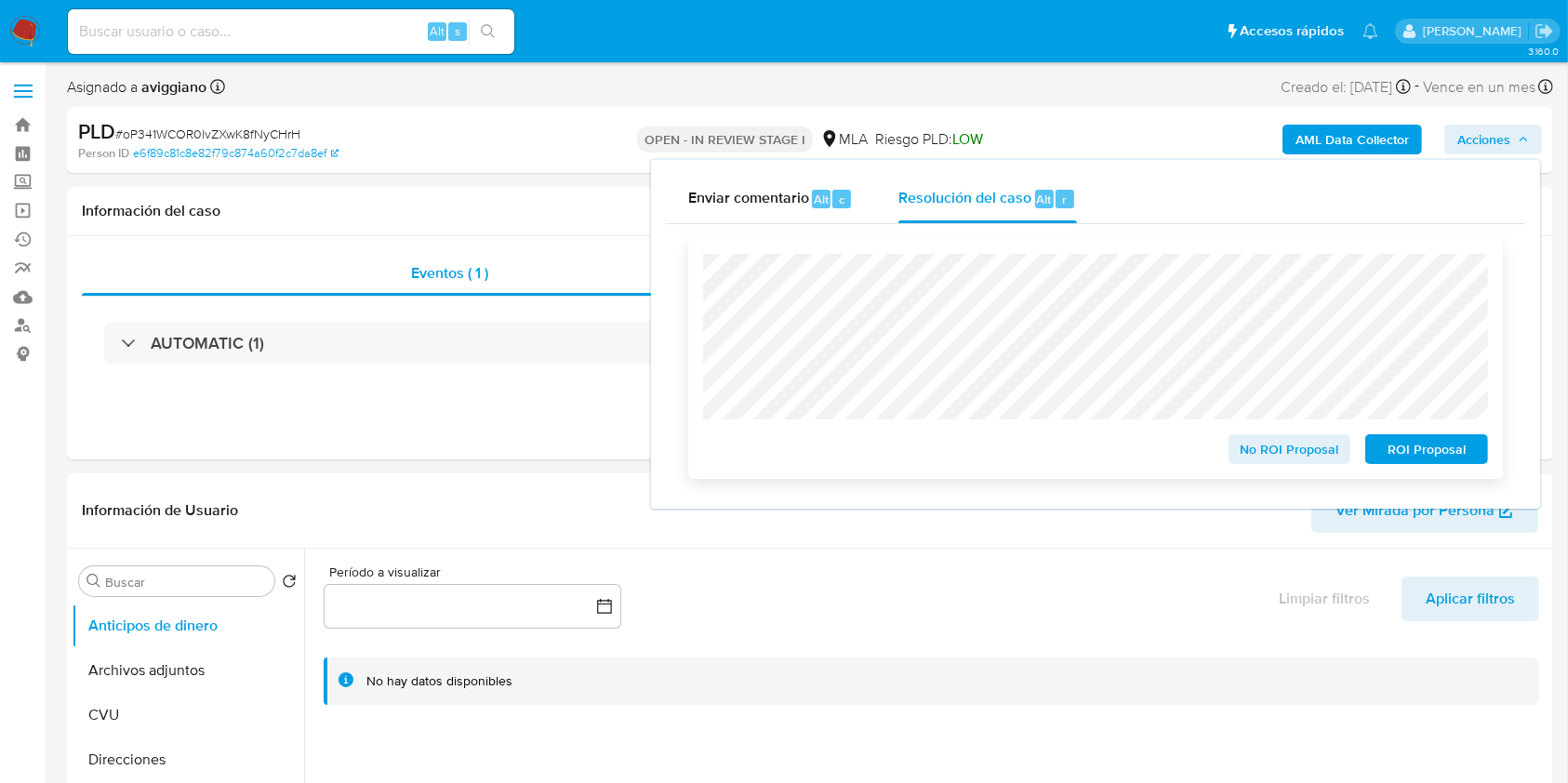
drag, startPoint x: 1405, startPoint y: 450, endPoint x: 1388, endPoint y: 445, distance: 17.7
click at [1405, 449] on span "ROI Proposal" at bounding box center [1426, 449] width 96 height 26
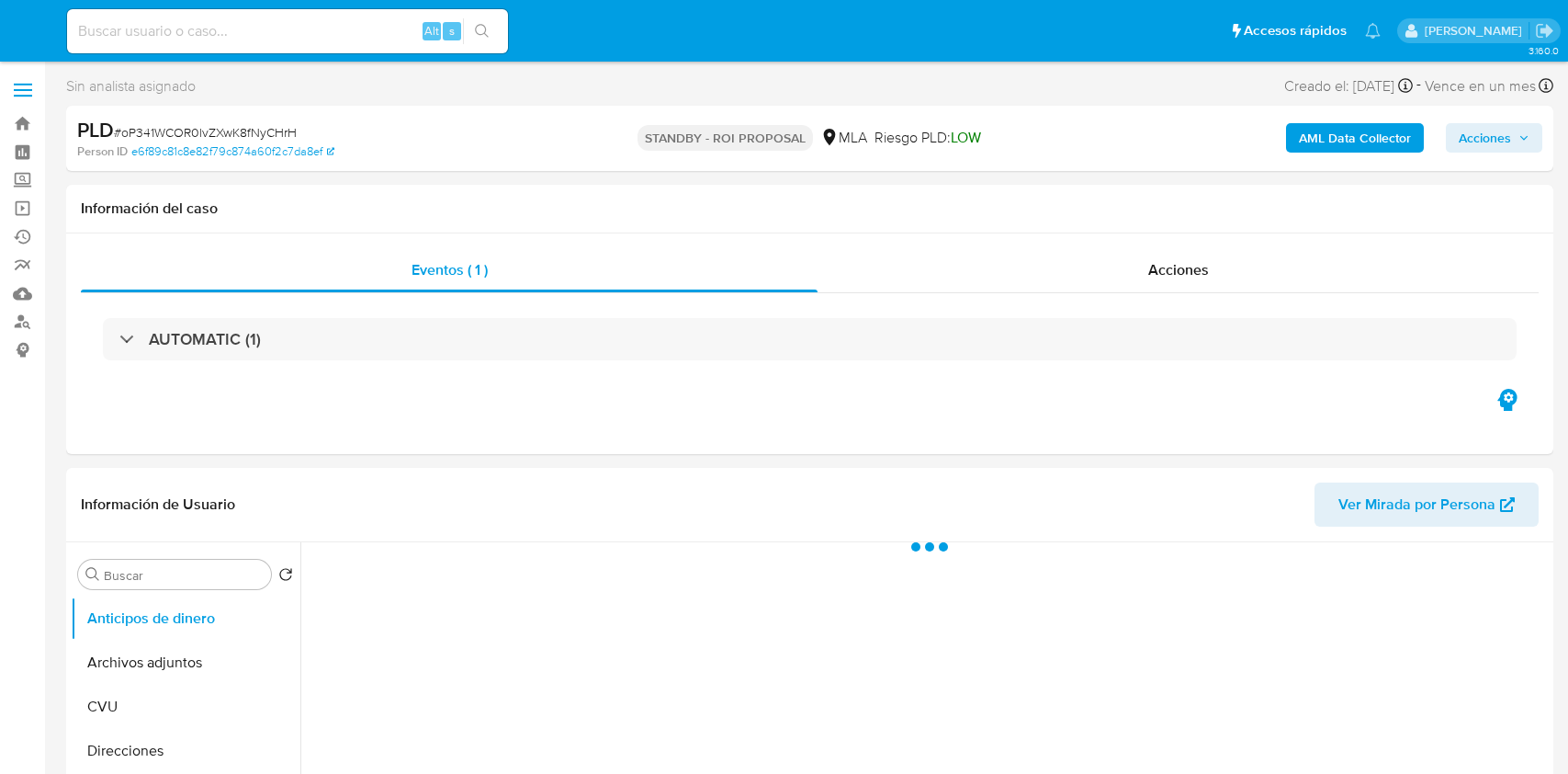
select select "10"
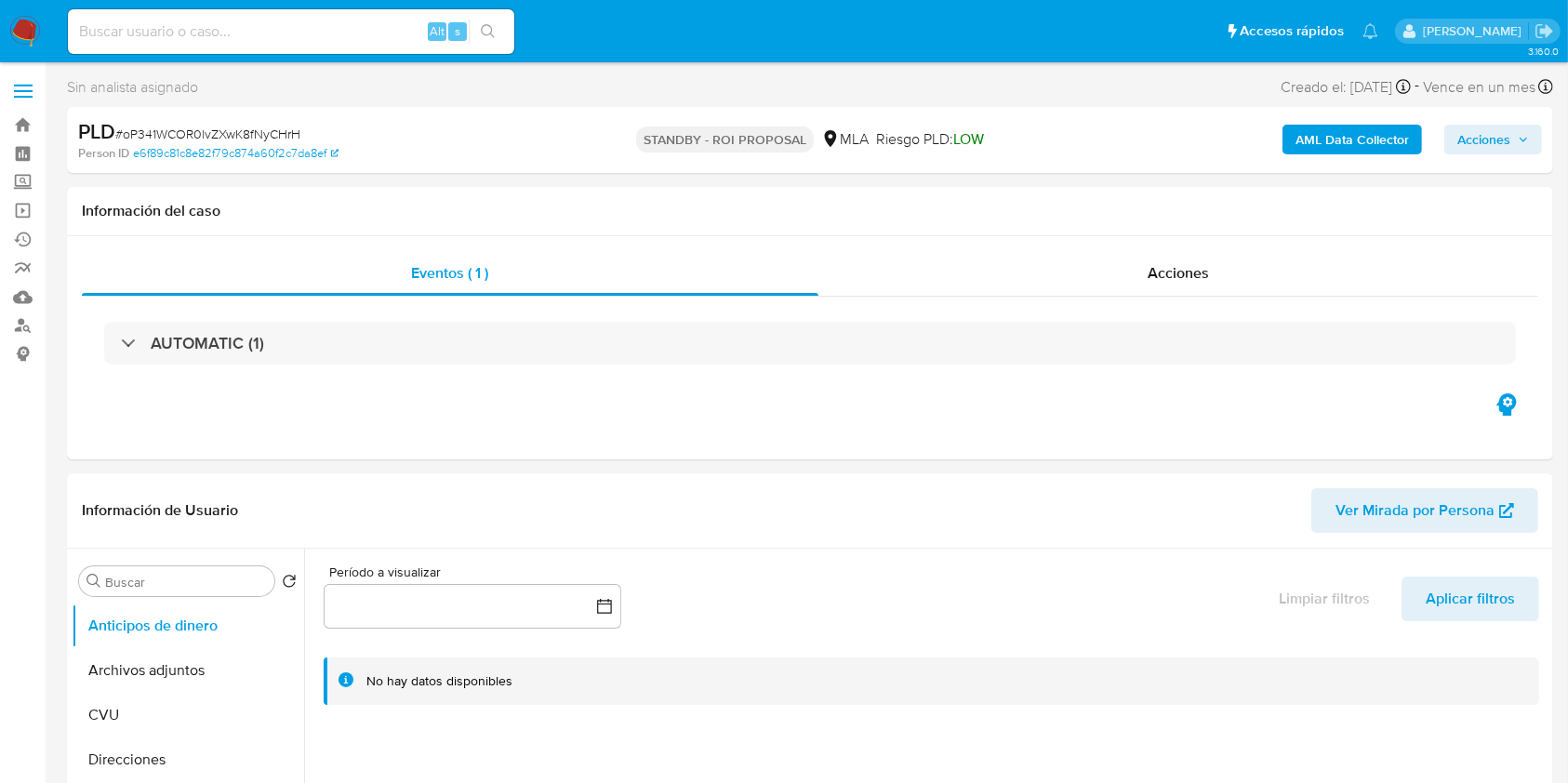
click at [176, 17] on div "Alt s" at bounding box center [291, 31] width 446 height 44
click at [179, 30] on input at bounding box center [291, 32] width 446 height 25
paste input "wXNWr5cnK2l8R5slazjGFSIS"
type input "wXNWr5cnK2l8R5slazjGFSIS"
click at [494, 27] on icon "search-icon" at bounding box center [488, 32] width 15 height 15
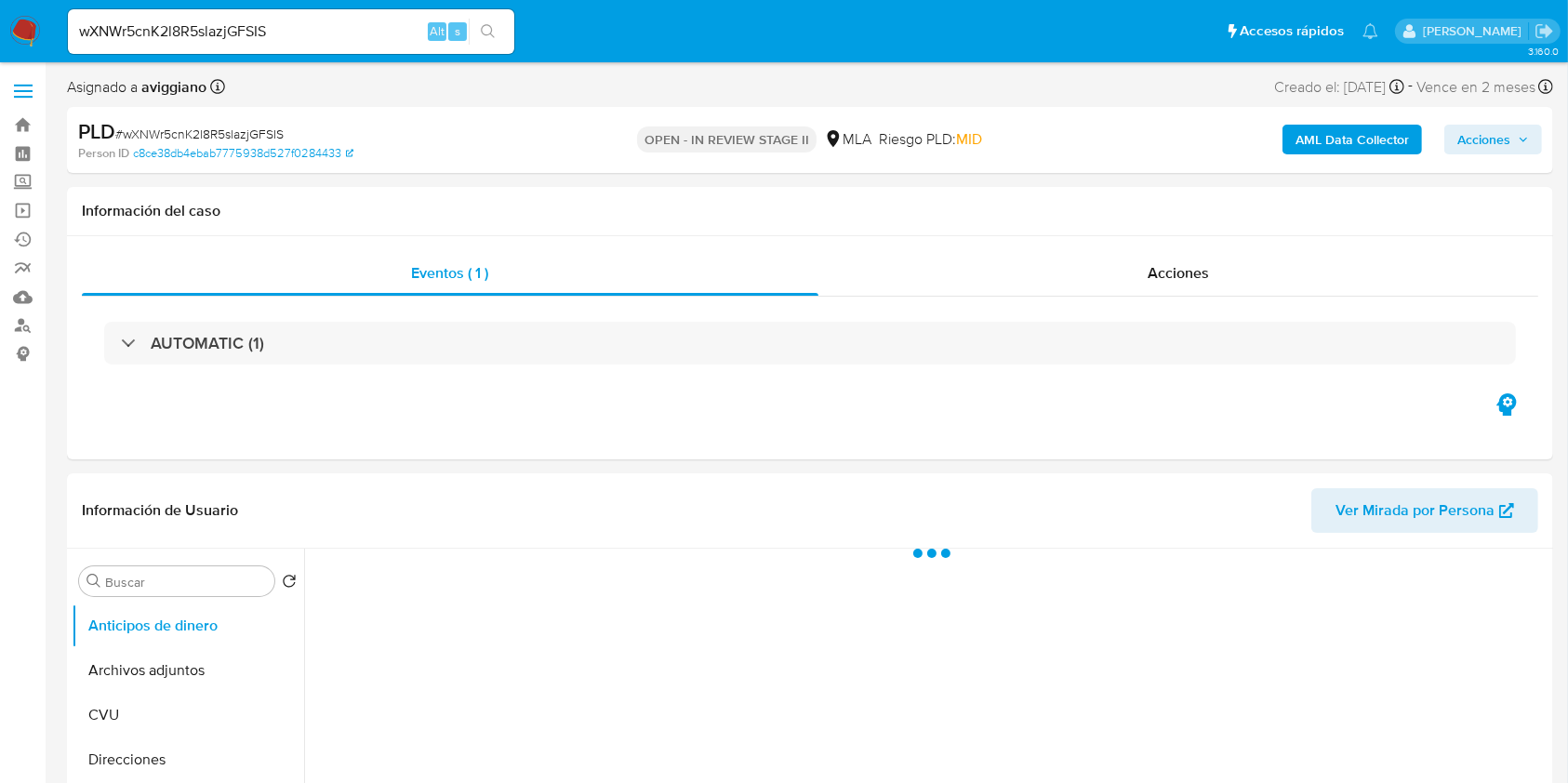
select select "10"
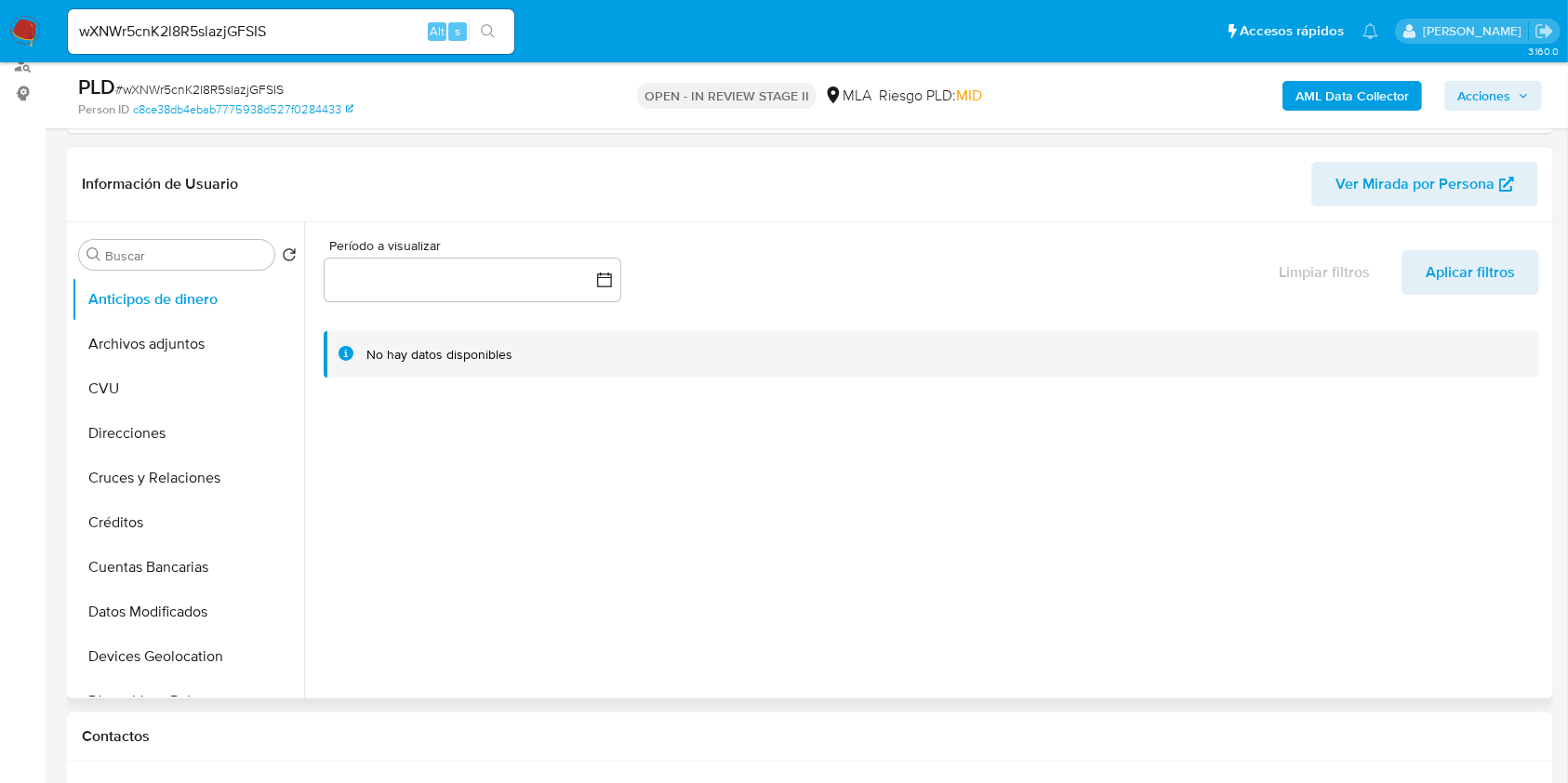
scroll to position [372, 0]
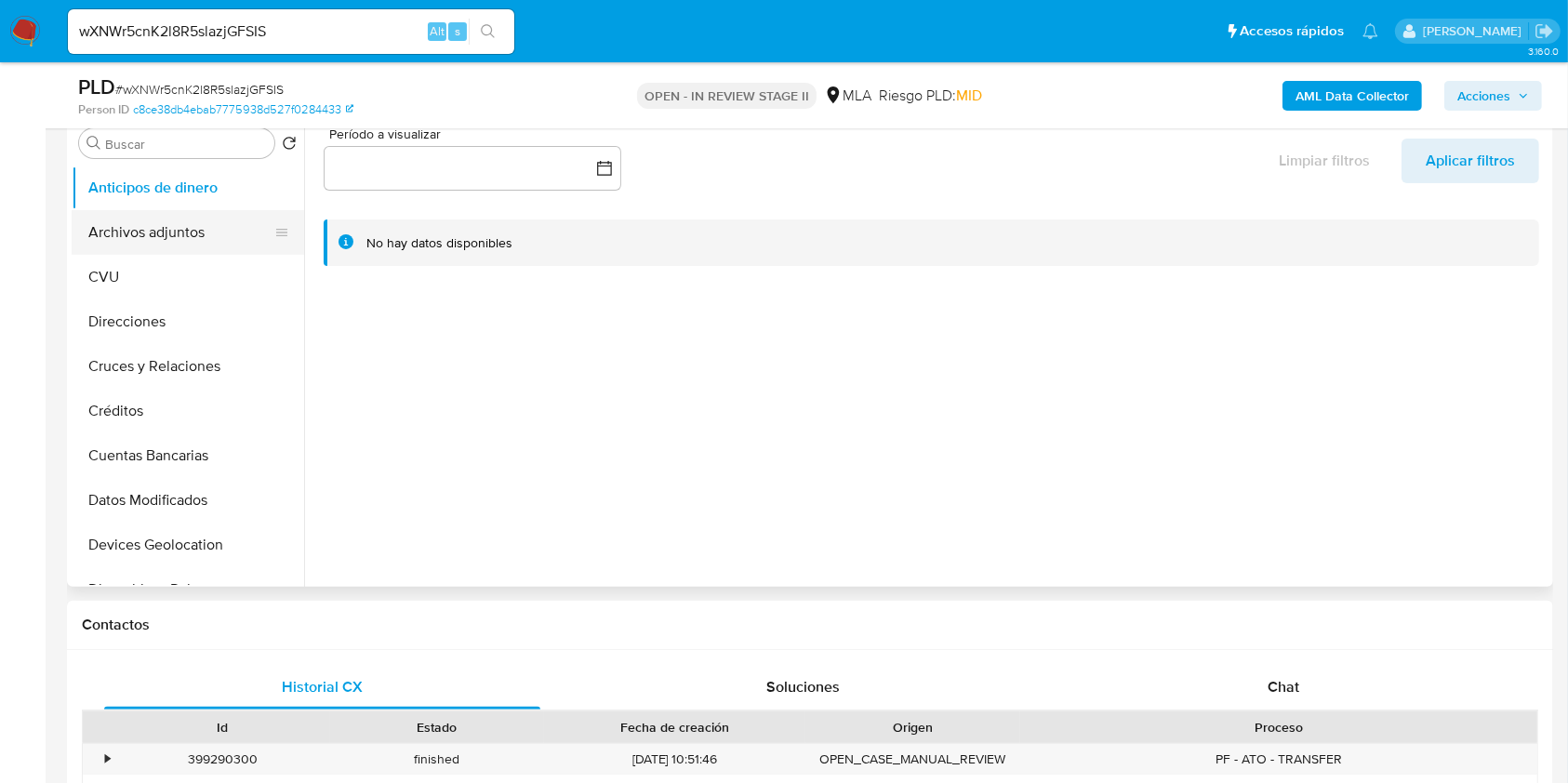
click at [174, 249] on button "Archivos adjuntos" at bounding box center [181, 232] width 218 height 44
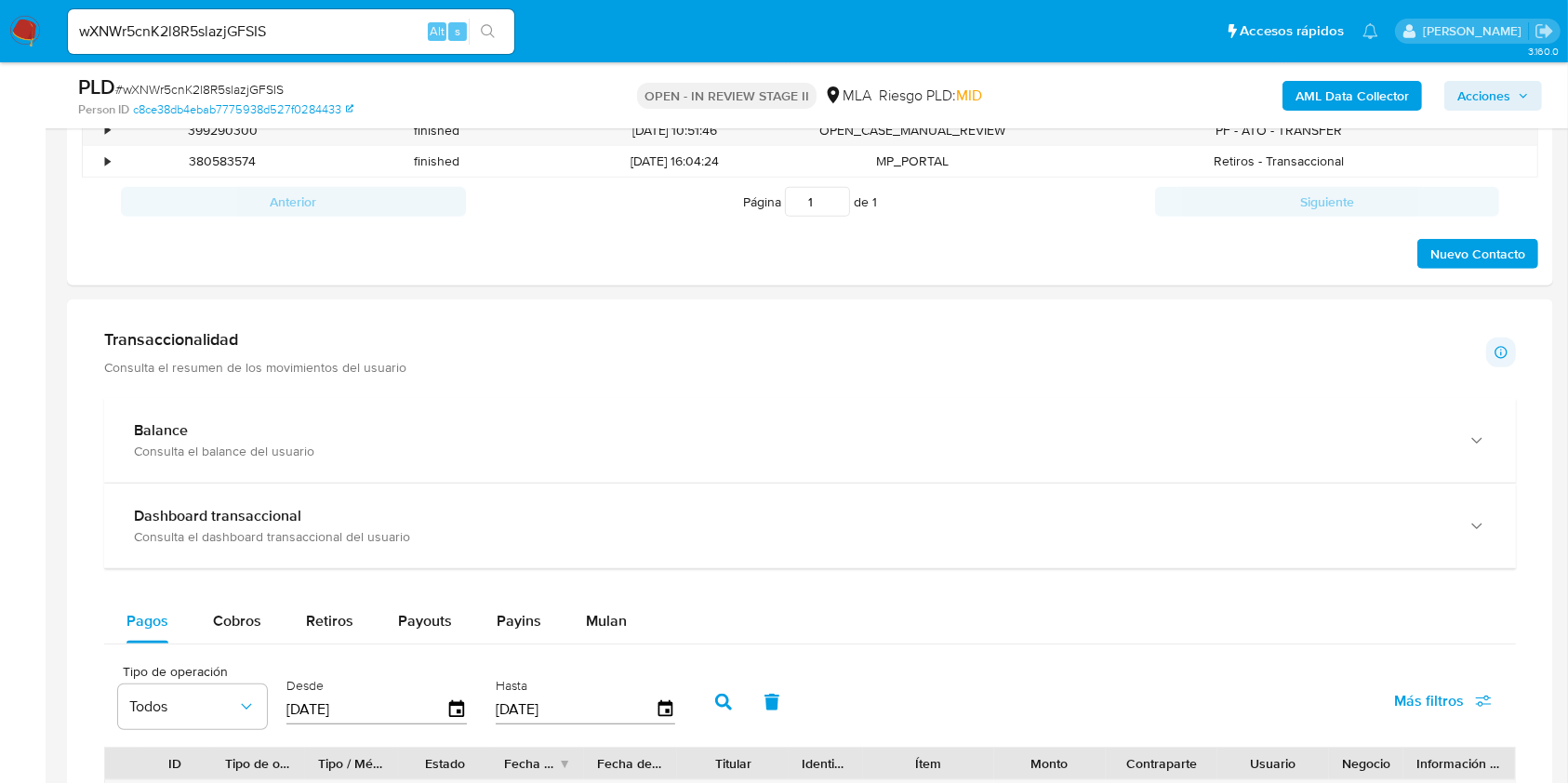
scroll to position [1240, 0]
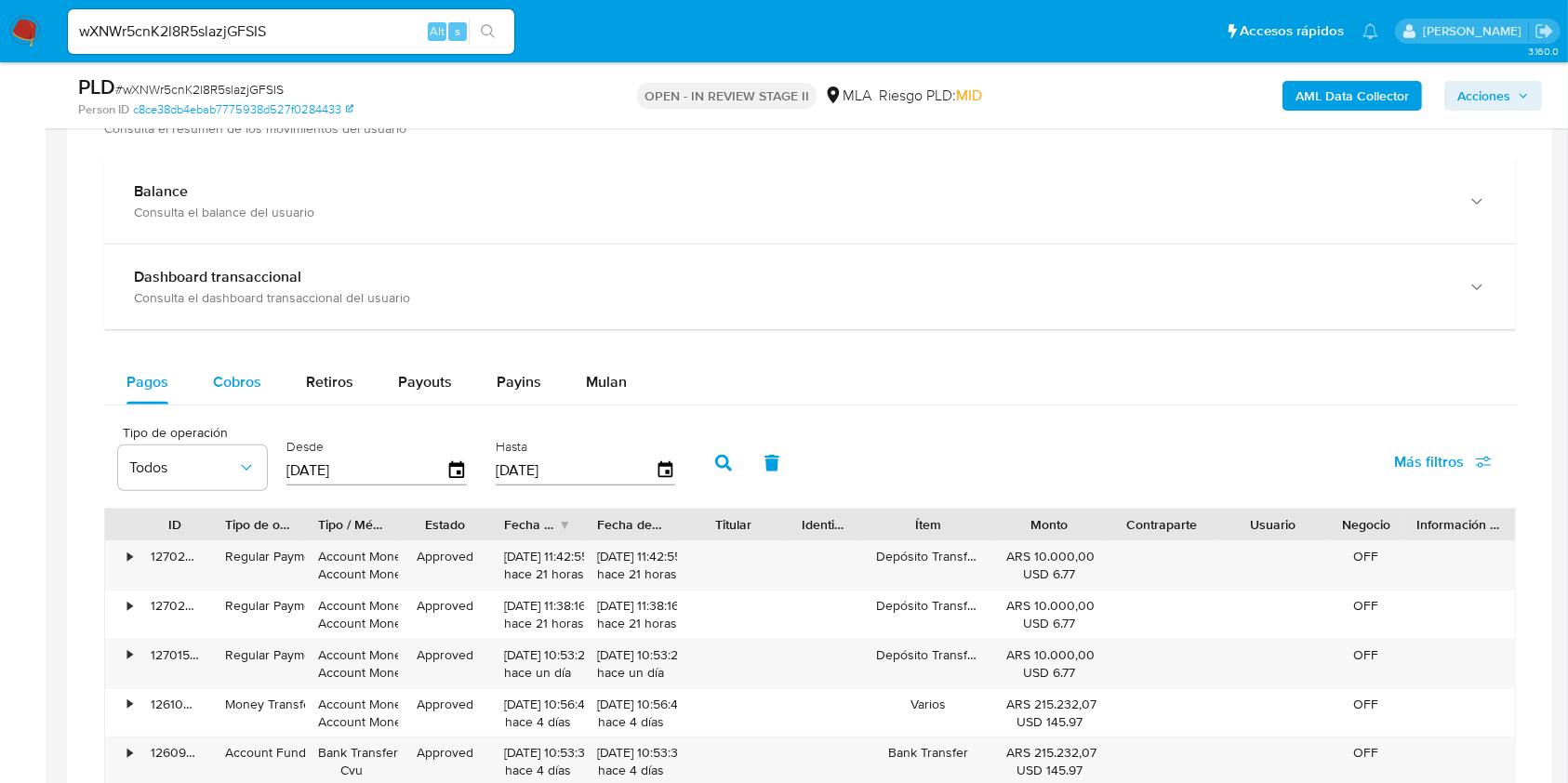
click at [248, 371] on span "Cobros" at bounding box center [236, 381] width 48 height 22
select select "10"
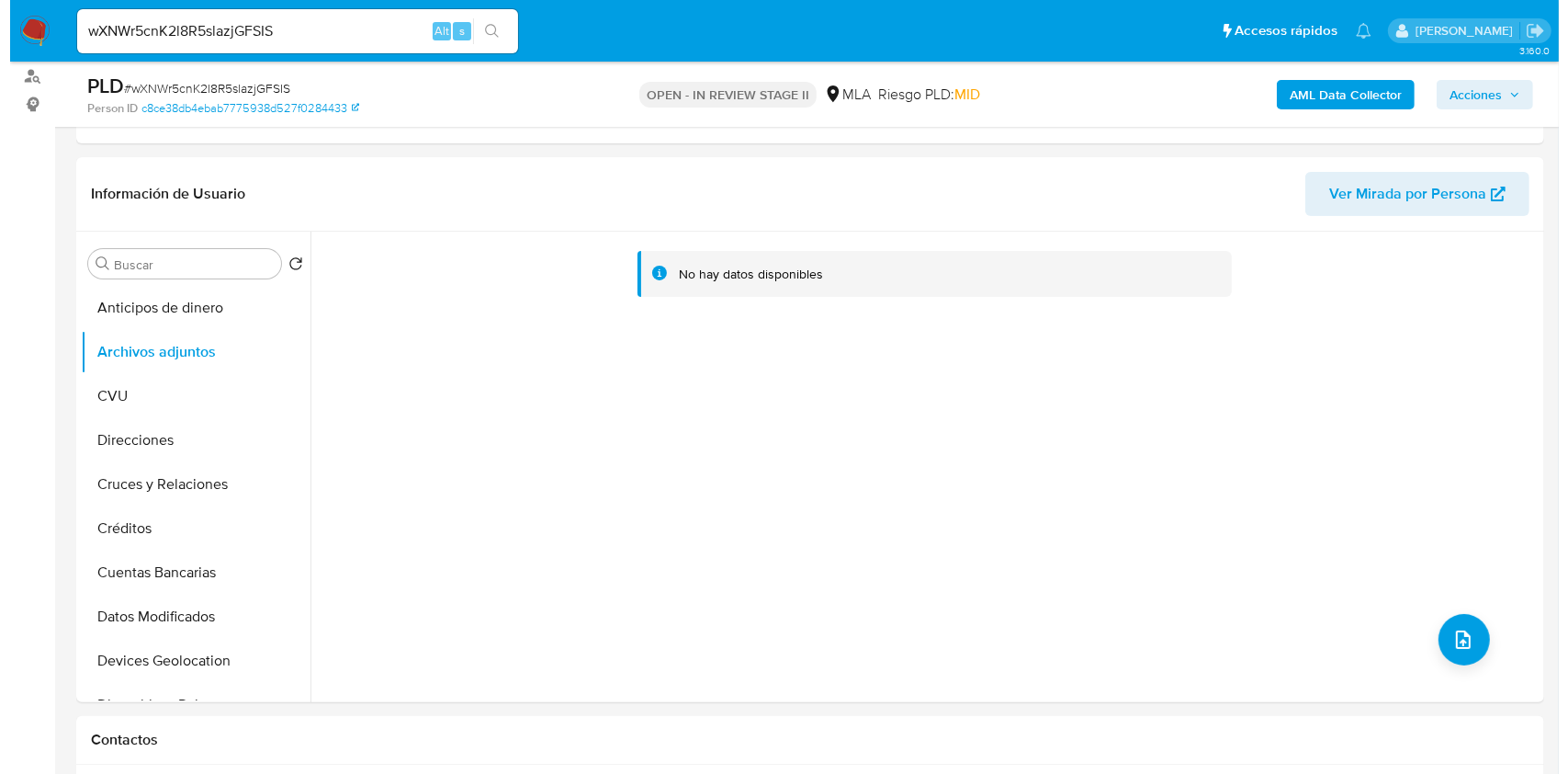
scroll to position [245, 0]
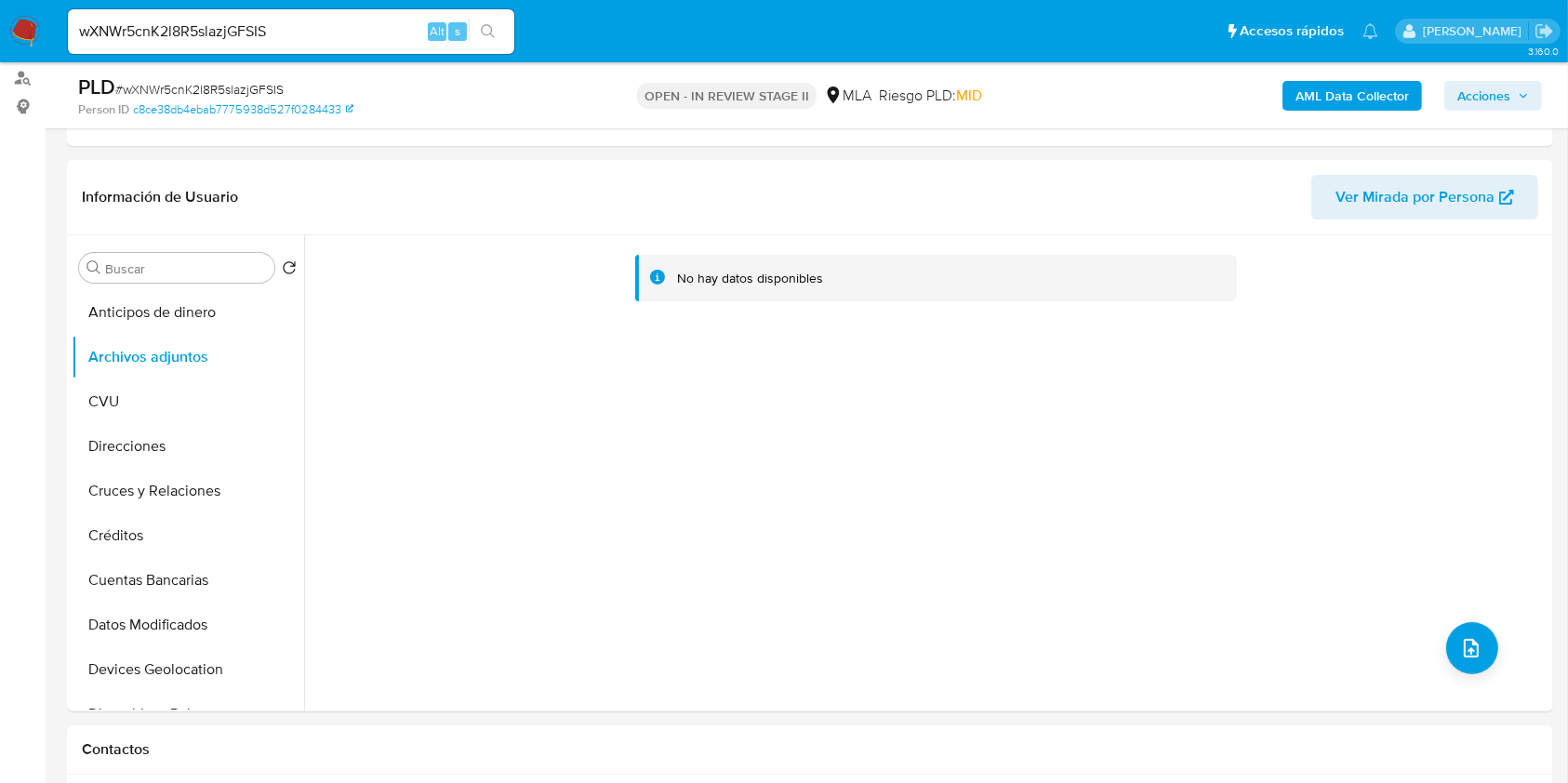
click at [1310, 99] on b "AML Data Collector" at bounding box center [1351, 96] width 113 height 29
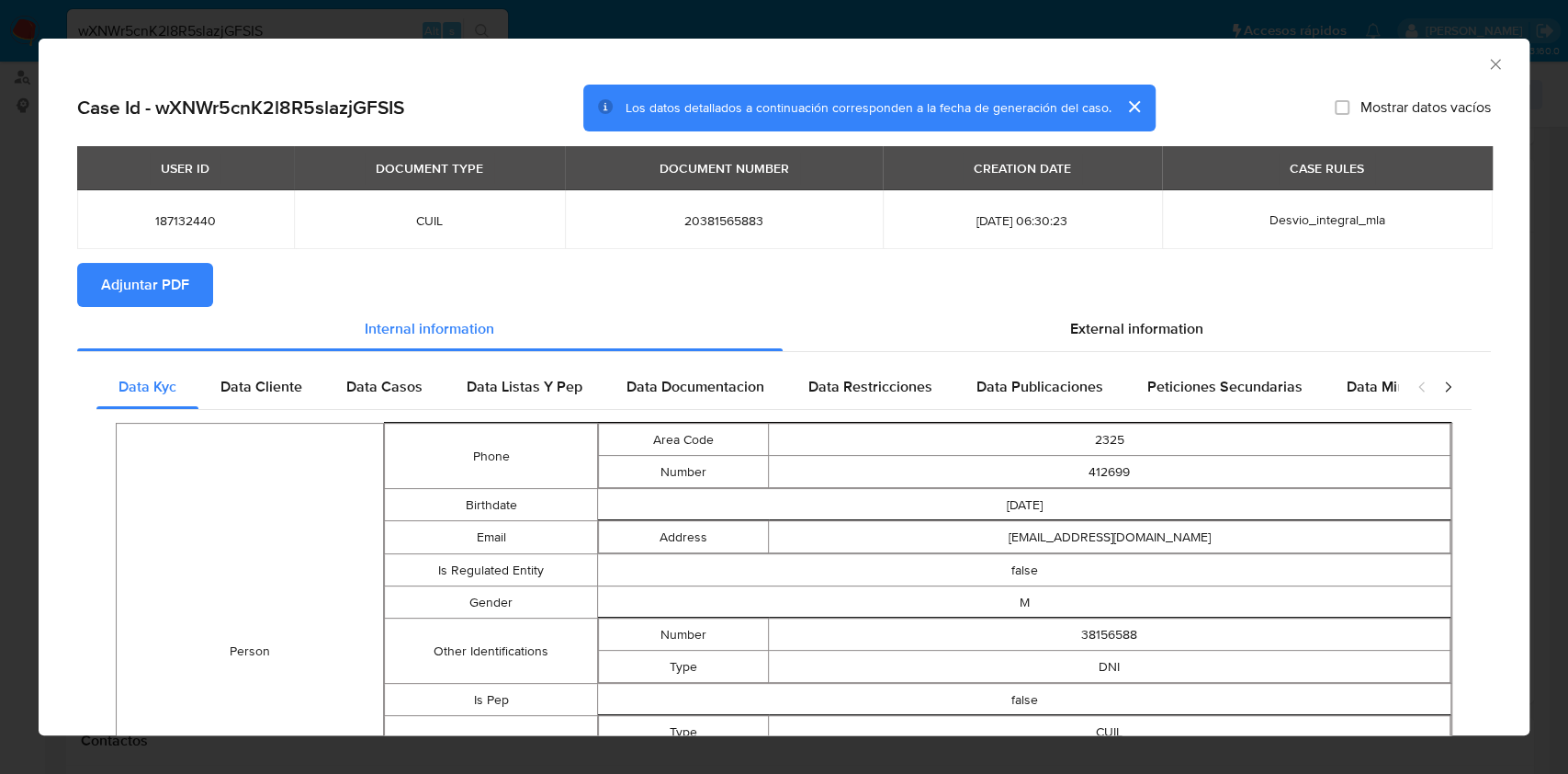
click at [1487, 70] on icon "Cerrar ventana" at bounding box center [1496, 64] width 19 height 19
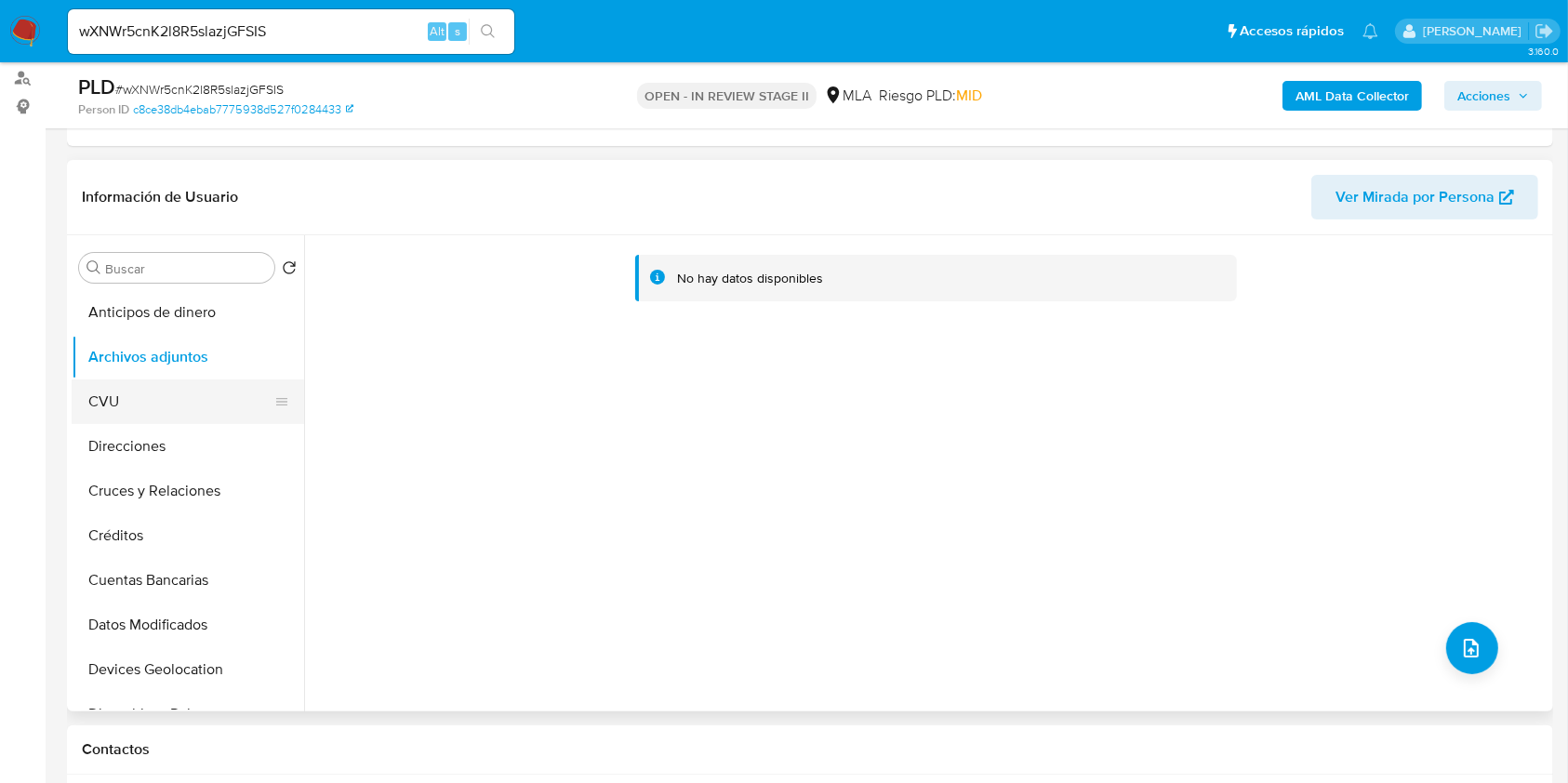
click at [104, 401] on button "CVU" at bounding box center [181, 401] width 218 height 44
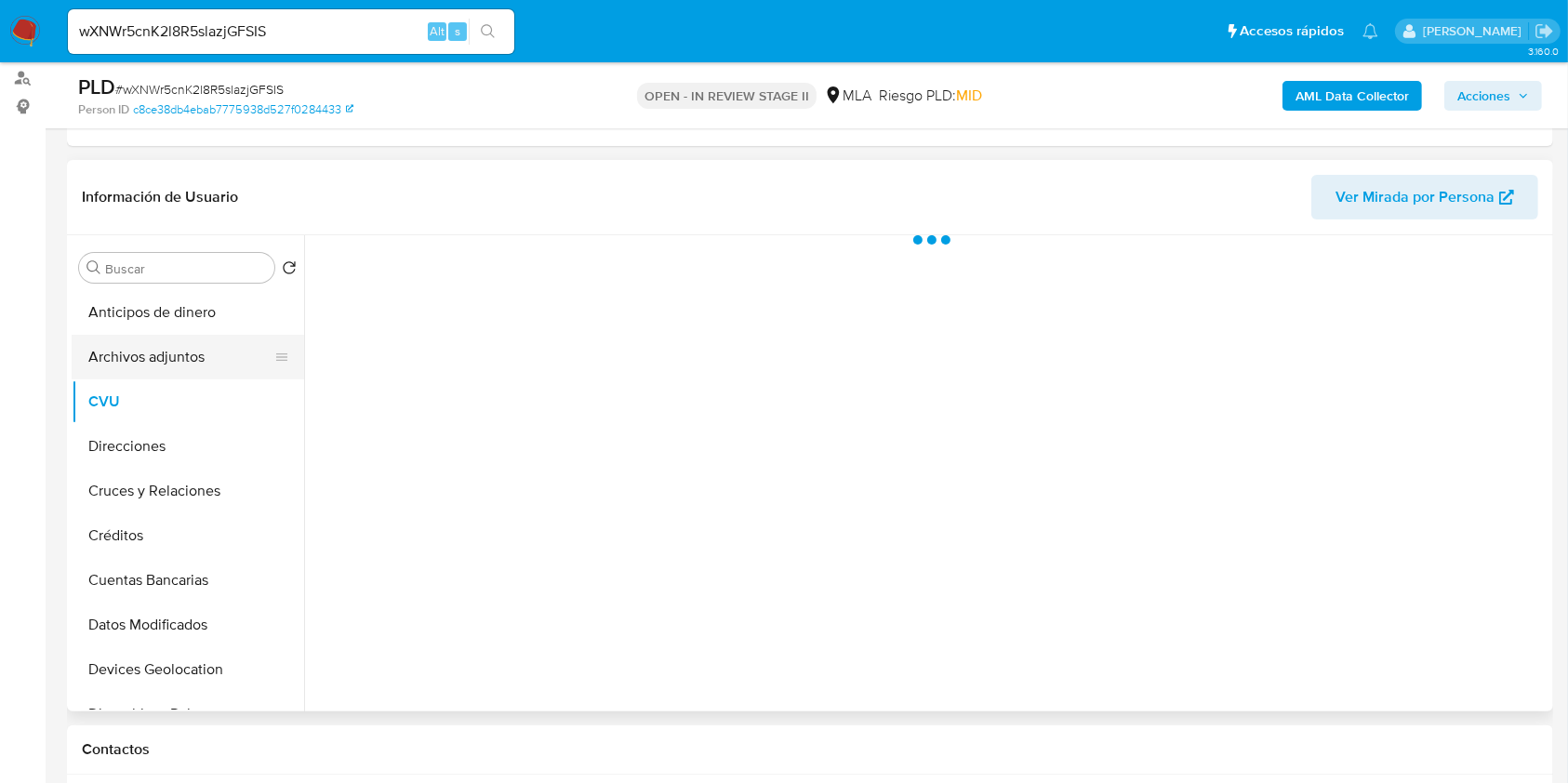
click at [127, 338] on button "Archivos adjuntos" at bounding box center [181, 357] width 218 height 44
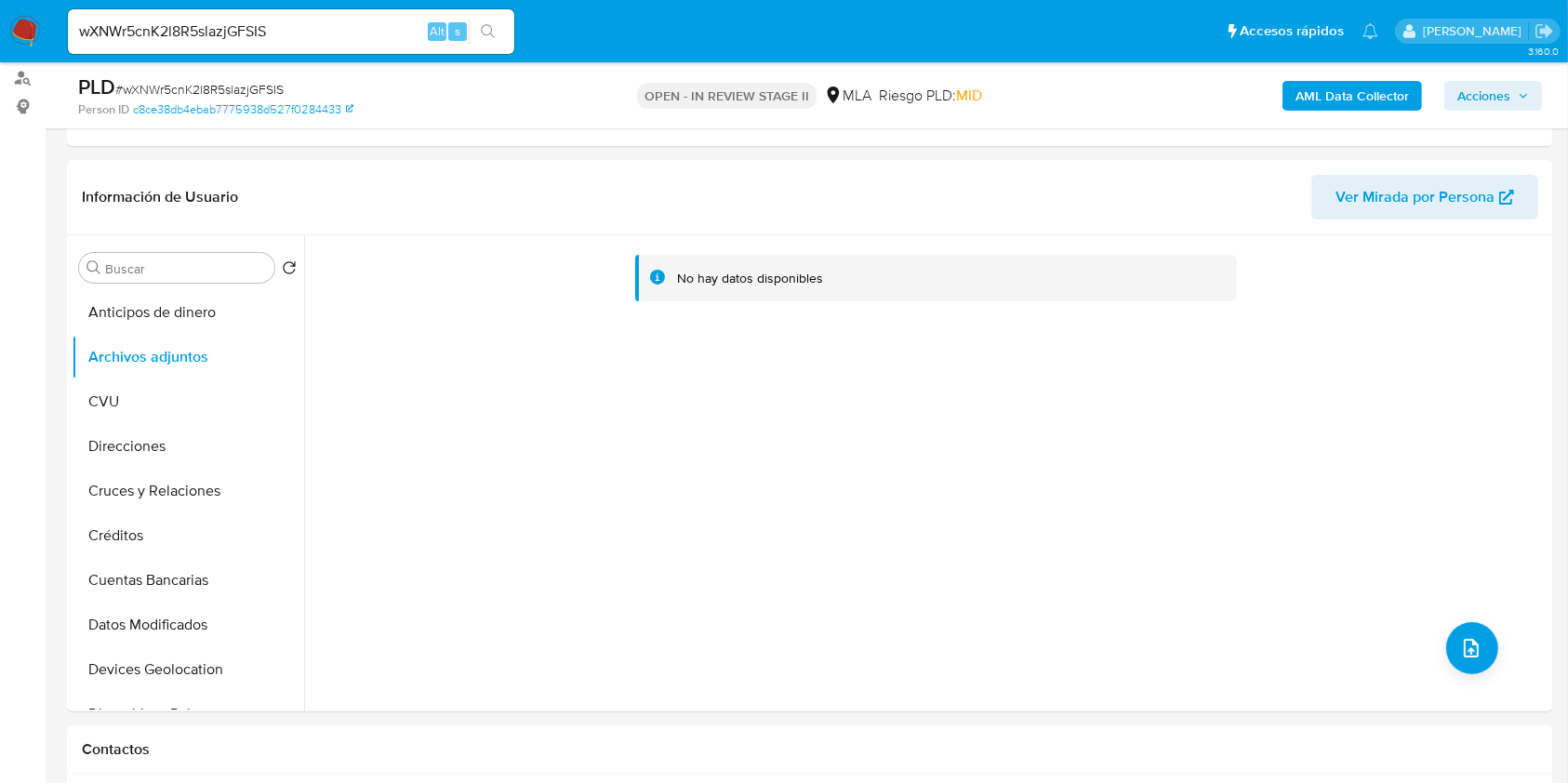
click at [1299, 84] on b "AML Data Collector" at bounding box center [1351, 96] width 113 height 29
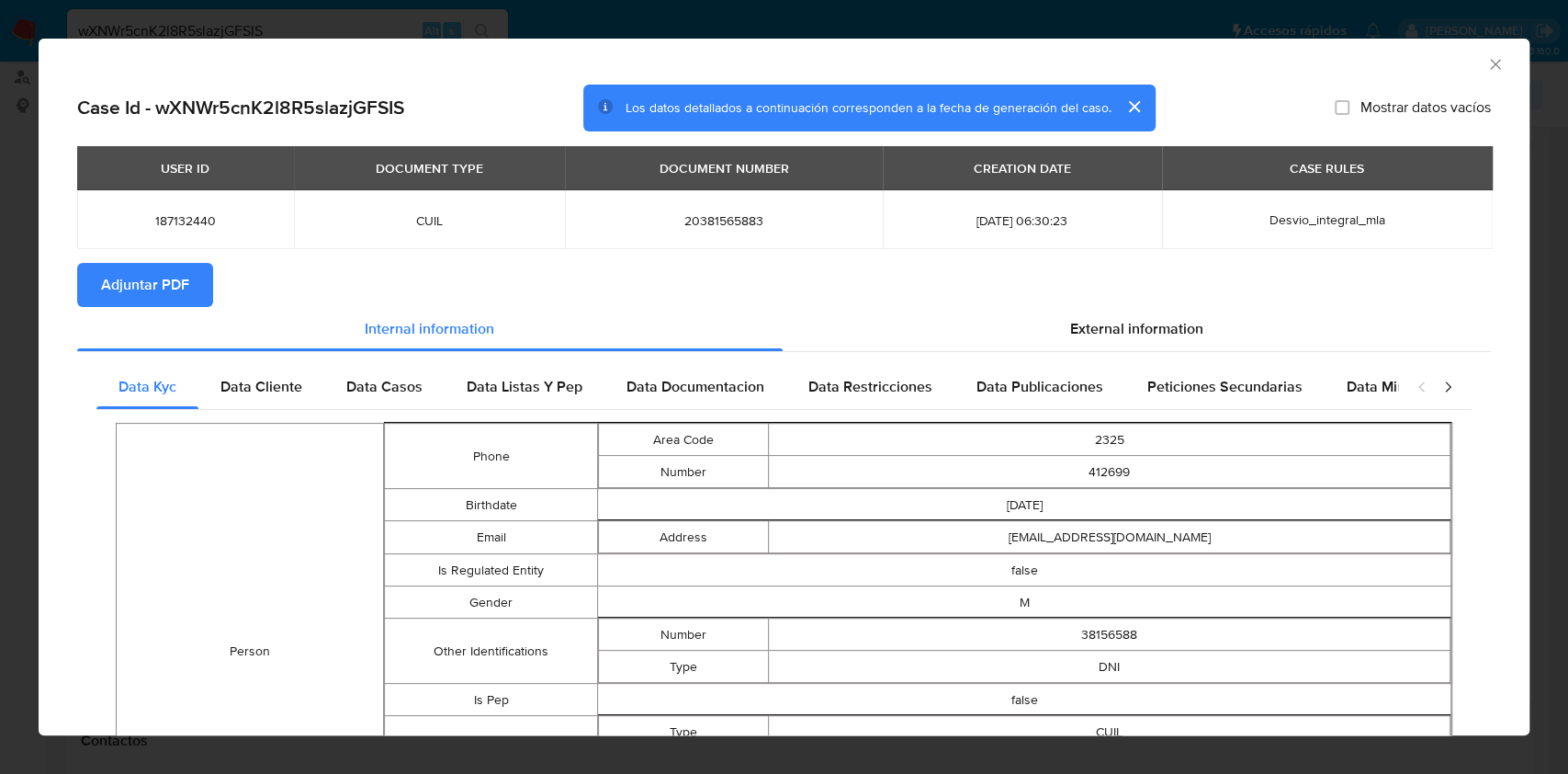
click at [145, 282] on span "Adjuntar PDF" at bounding box center [145, 284] width 88 height 40
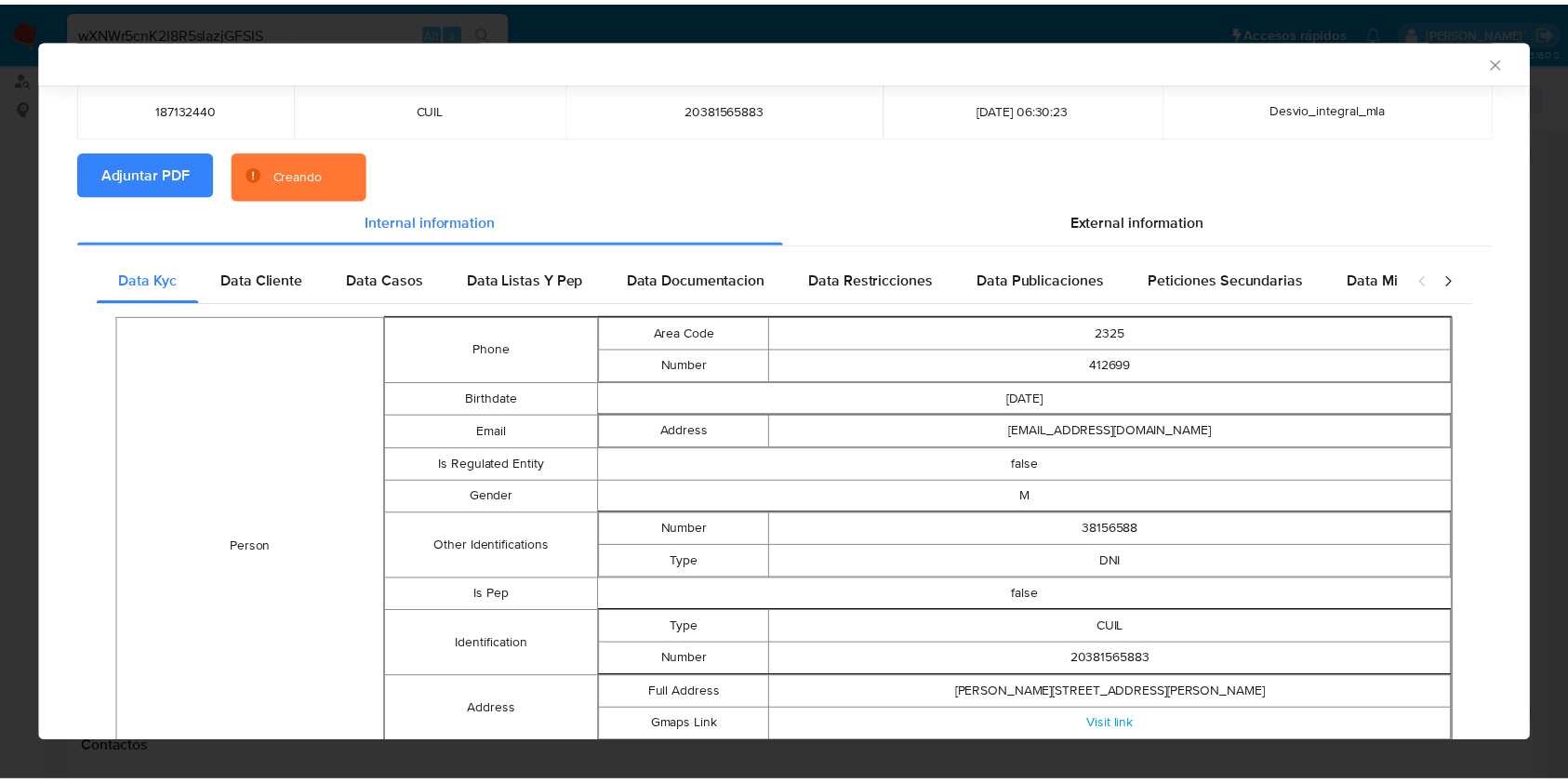
scroll to position [244, 0]
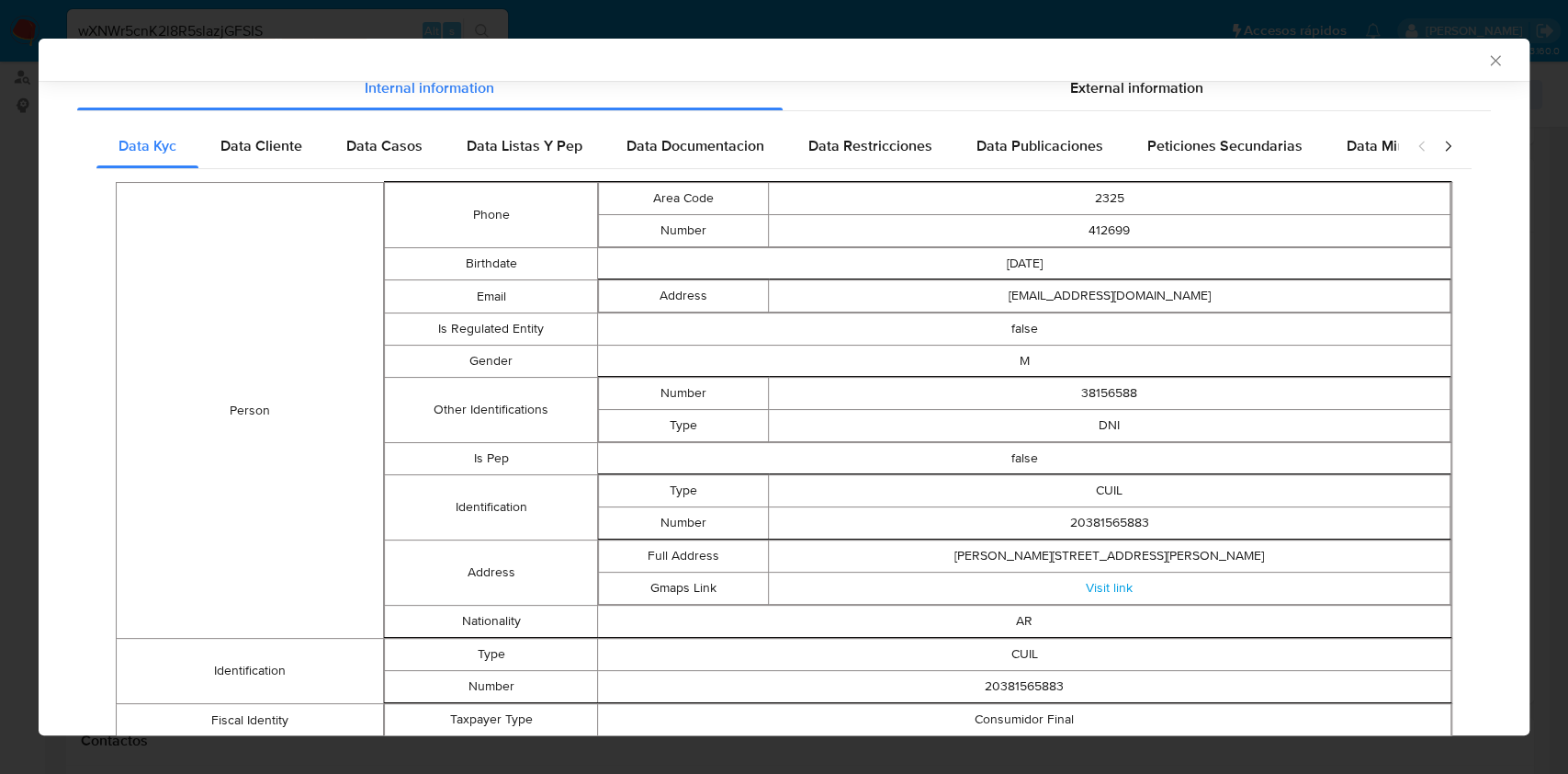
click at [1095, 523] on td "20381565883" at bounding box center [1109, 523] width 681 height 32
copy td "20381565883"
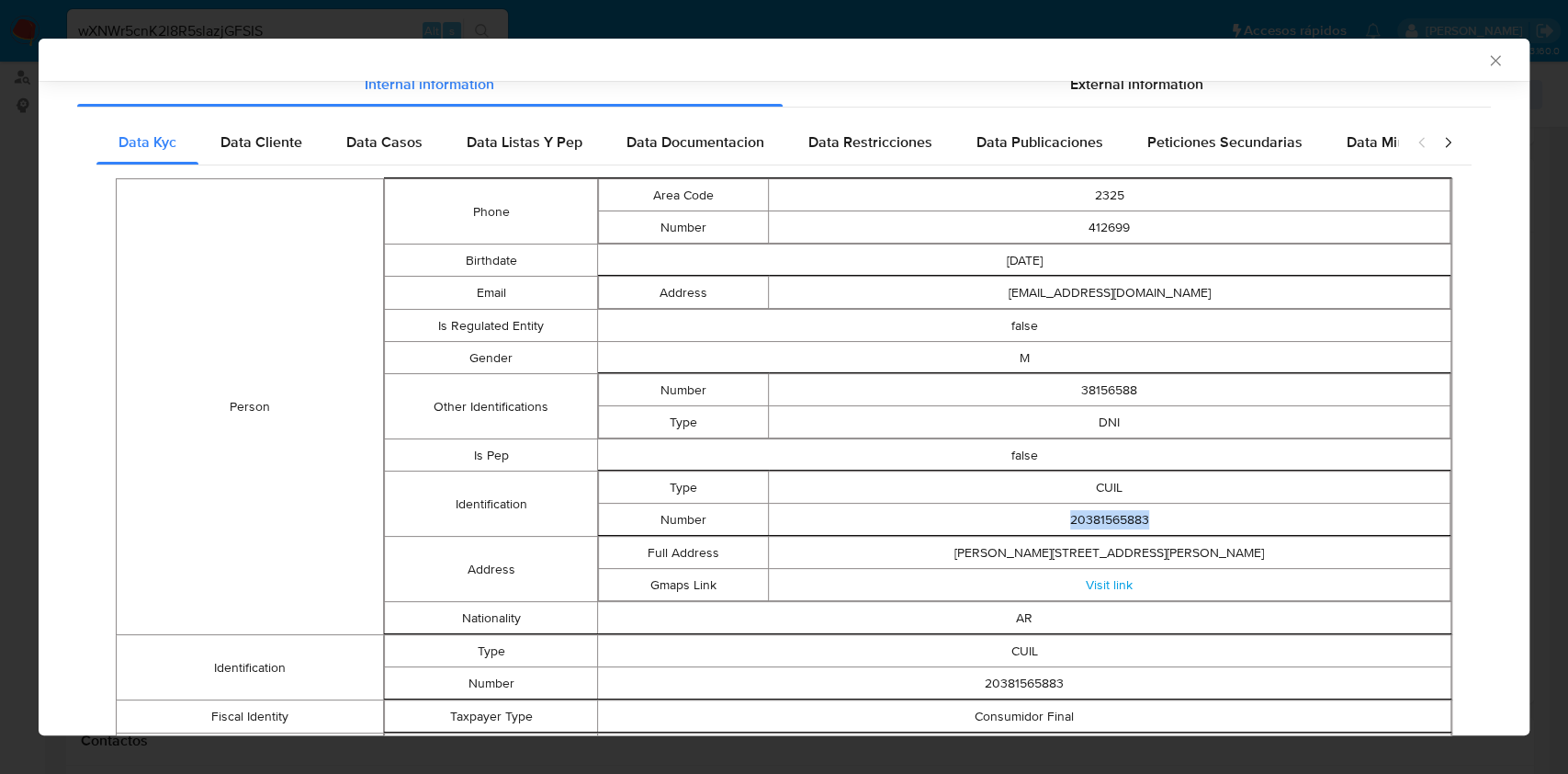
click at [1487, 67] on icon "Cerrar ventana" at bounding box center [1496, 61] width 19 height 19
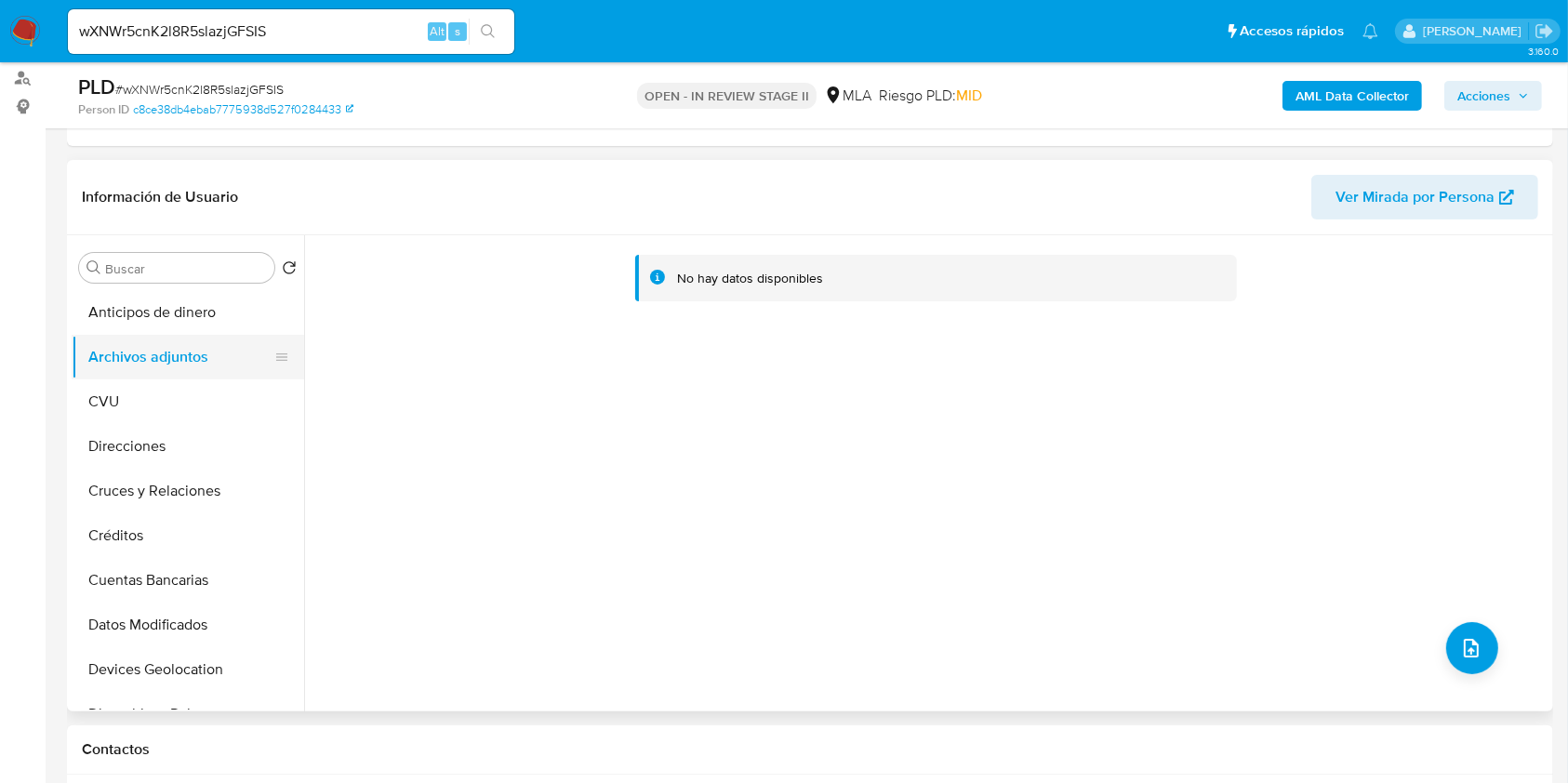
click at [143, 341] on button "Archivos adjuntos" at bounding box center [181, 357] width 218 height 44
click at [95, 391] on button "CVU" at bounding box center [181, 401] width 218 height 44
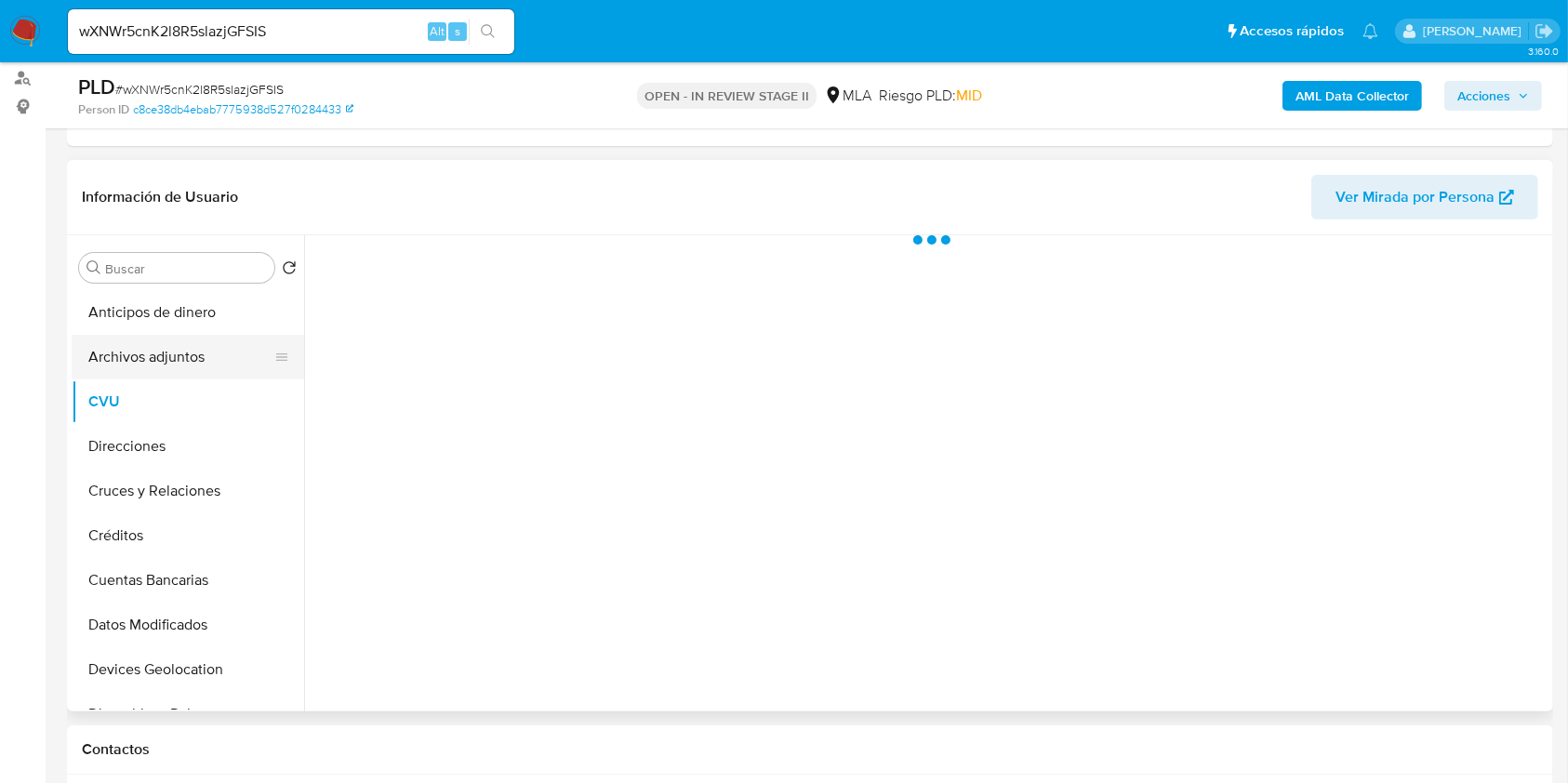
click at [101, 354] on button "Archivos adjuntos" at bounding box center [181, 357] width 218 height 44
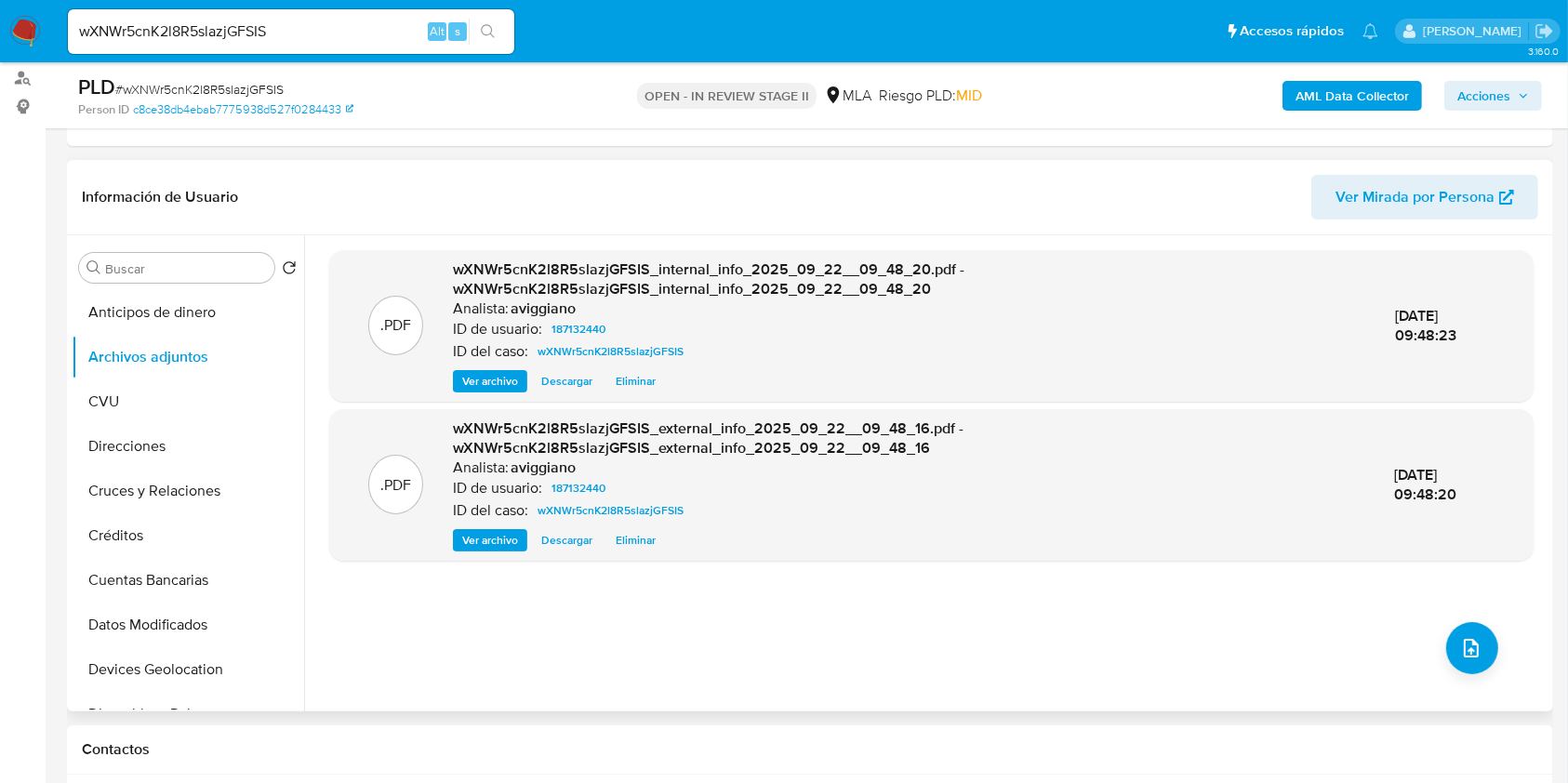
scroll to position [372, 0]
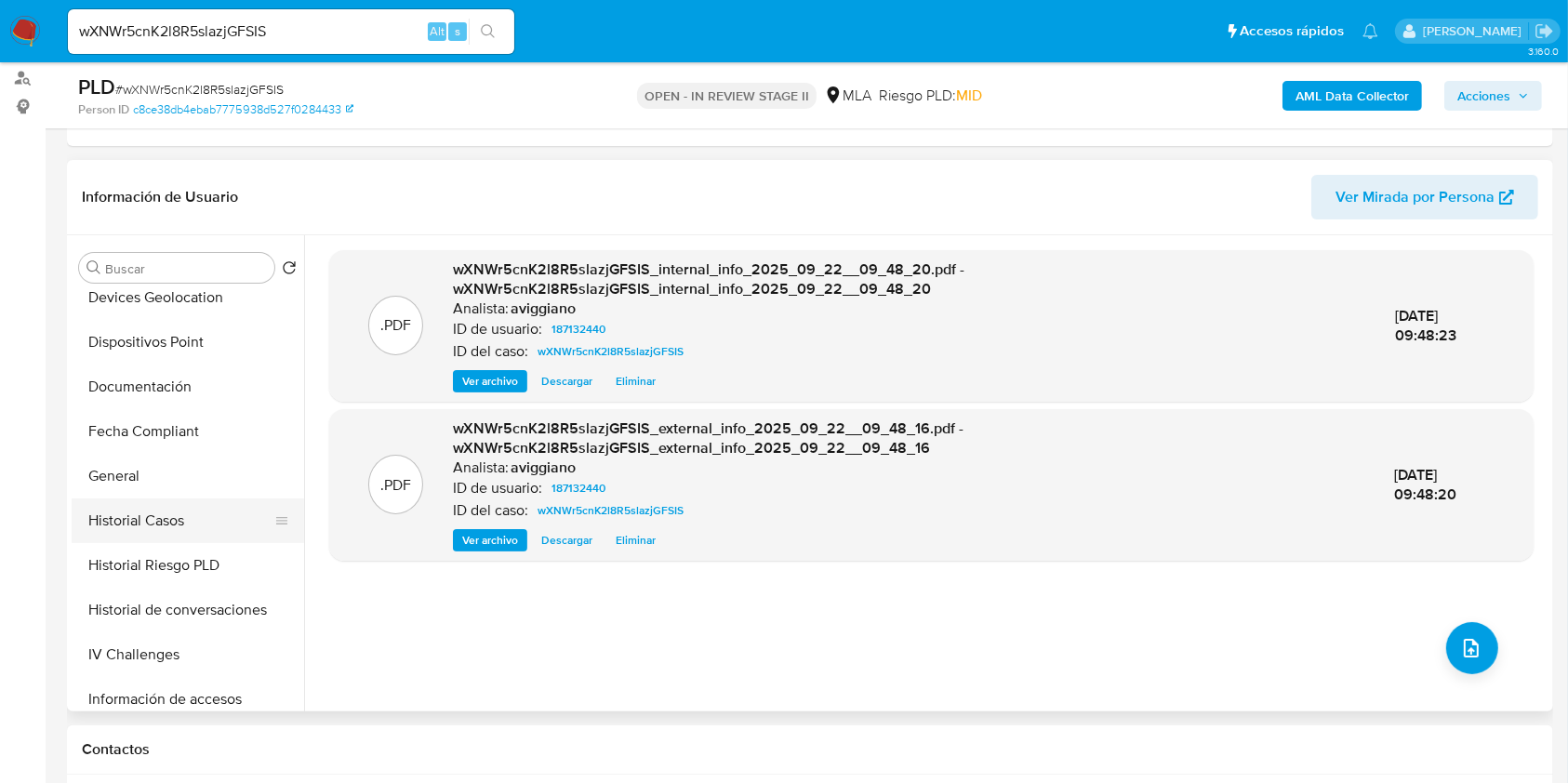
click at [142, 501] on button "Historial Casos" at bounding box center [181, 520] width 218 height 44
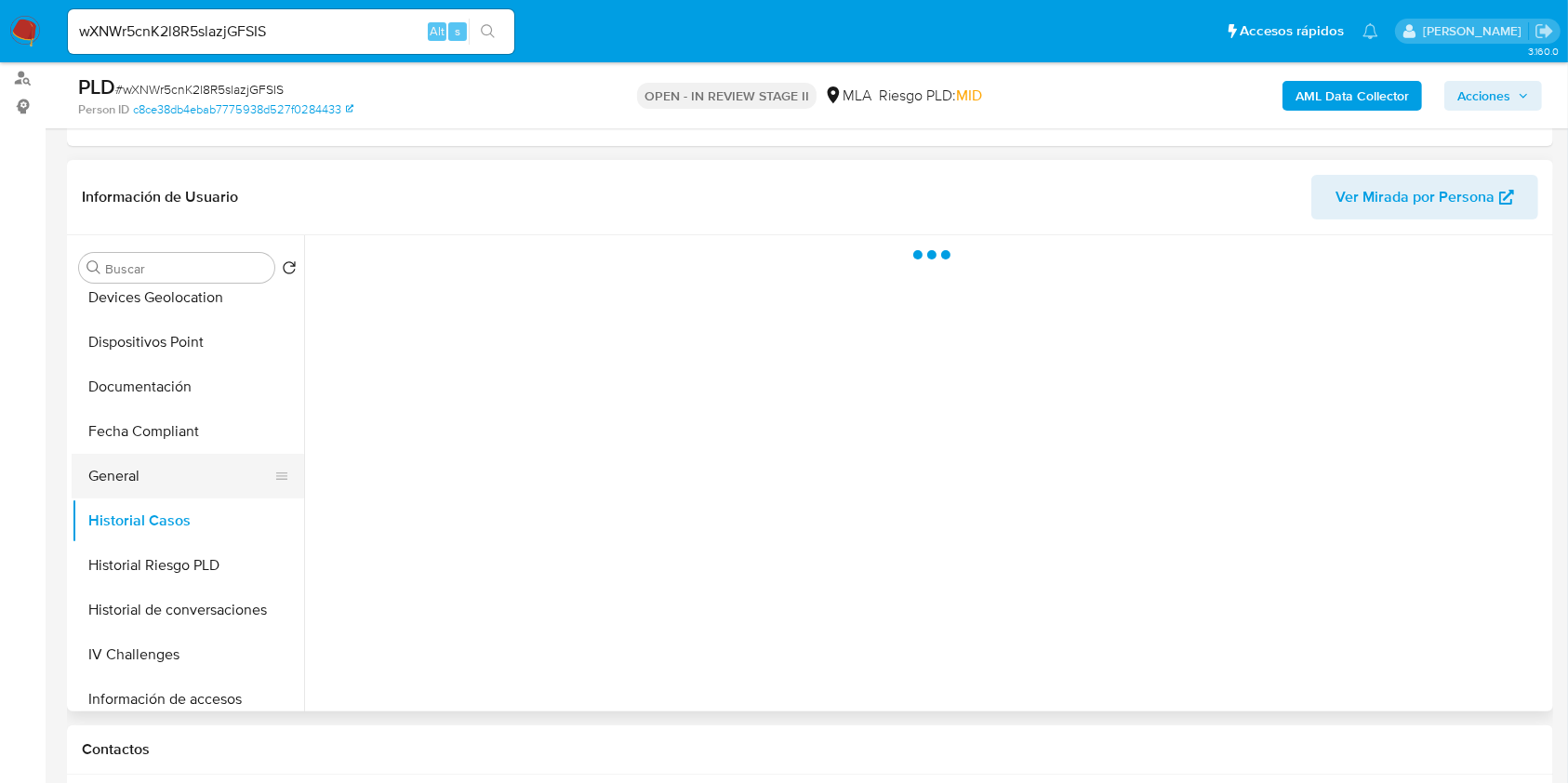
click at [144, 485] on button "General" at bounding box center [181, 476] width 218 height 44
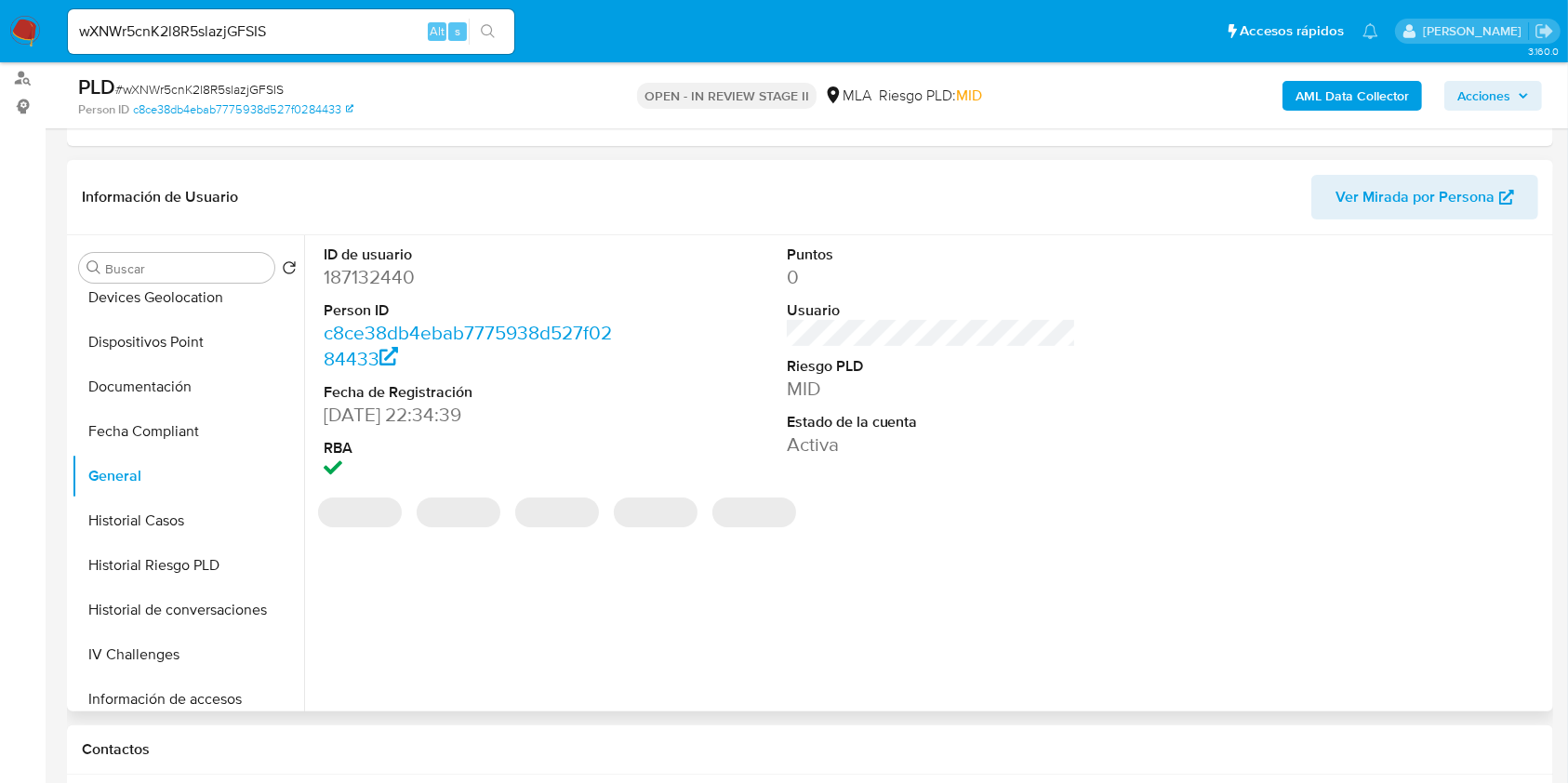
click at [380, 268] on dd "187132440" at bounding box center [468, 277] width 290 height 26
copy dd "187132440"
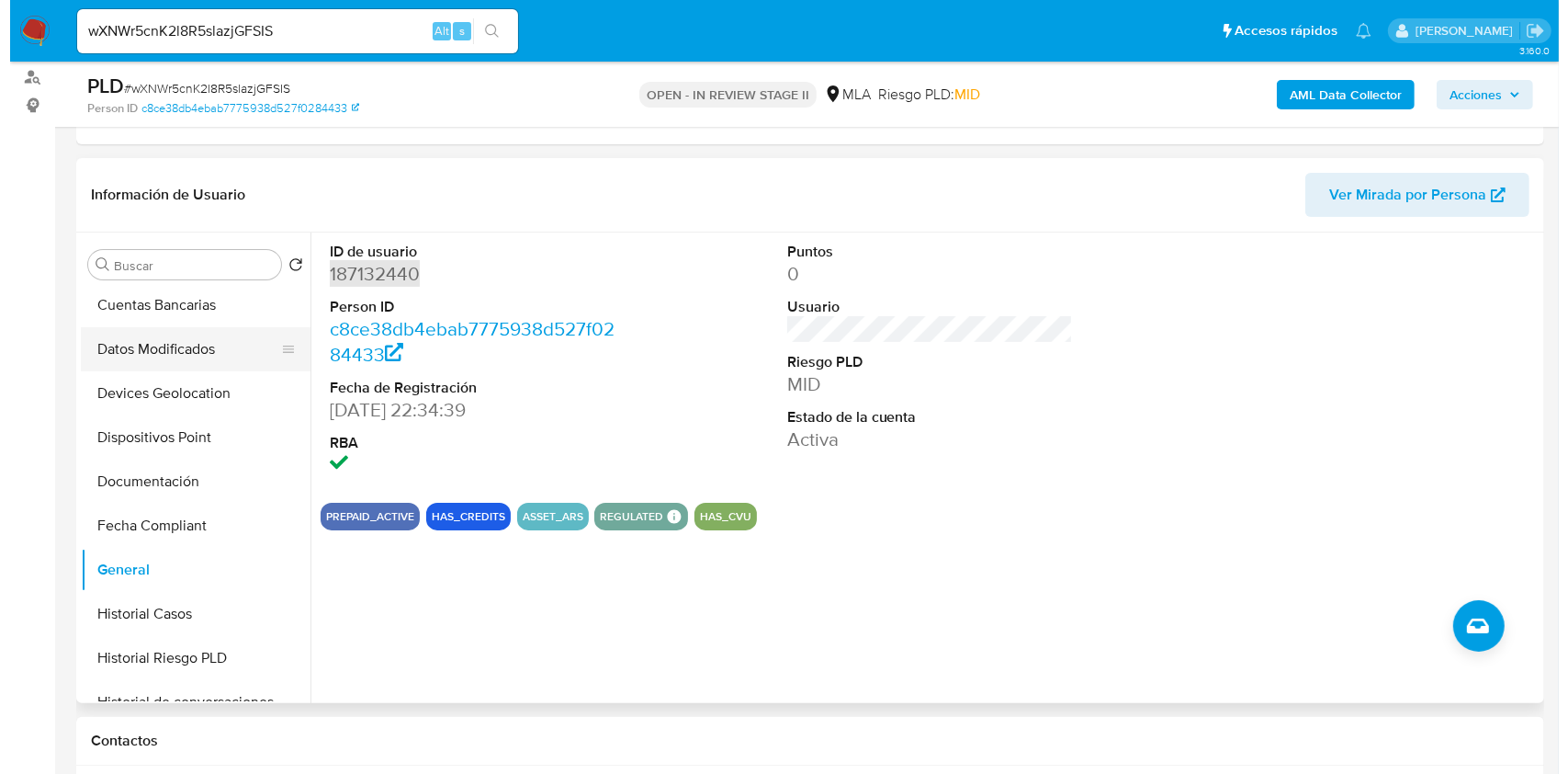
scroll to position [0, 0]
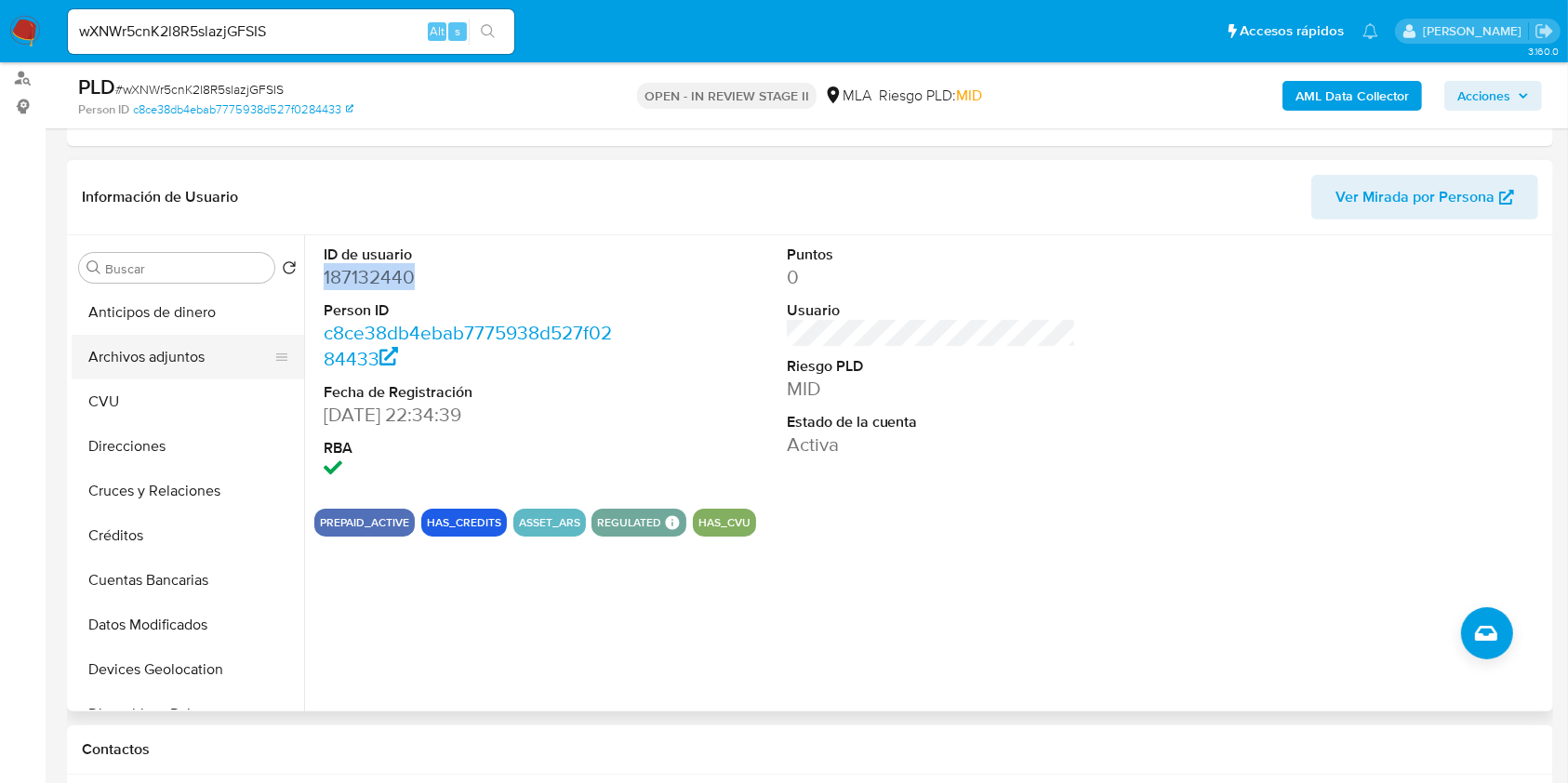
click at [194, 346] on button "Archivos adjuntos" at bounding box center [181, 357] width 218 height 44
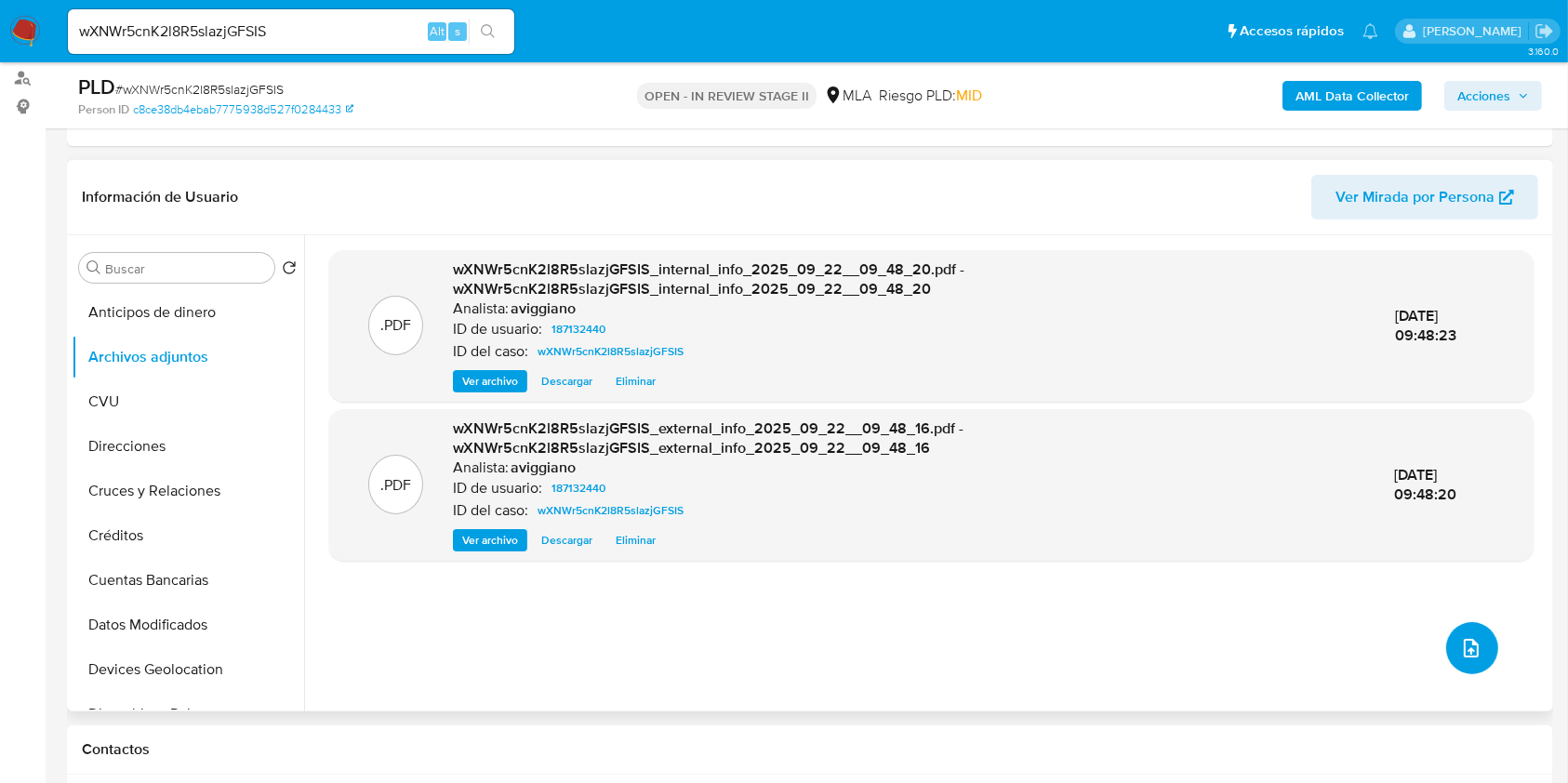
click at [1477, 658] on button "upload-file" at bounding box center [1472, 648] width 52 height 52
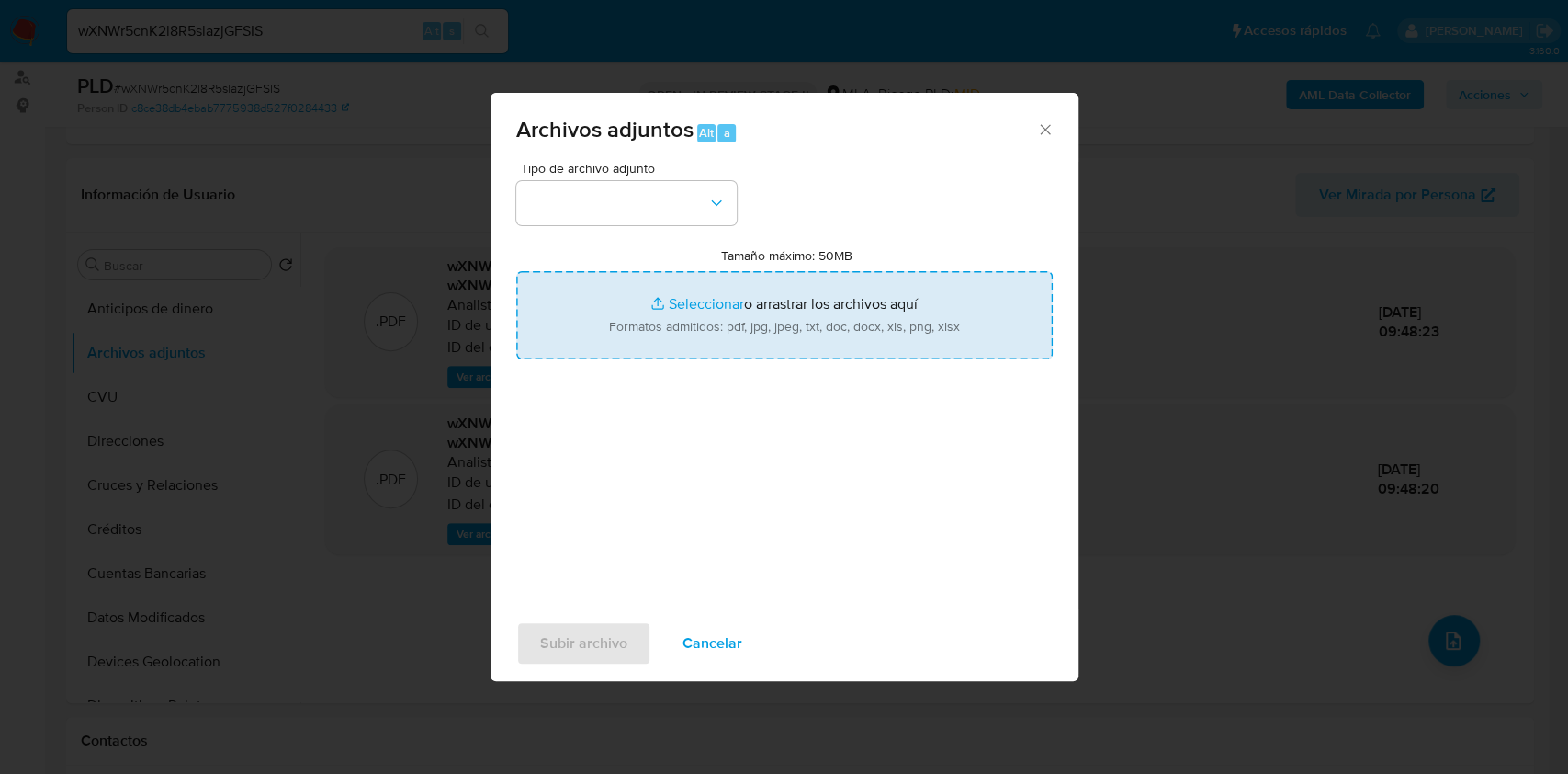
click at [790, 338] on input "Tamaño máximo: 50MB Seleccionar archivos" at bounding box center [785, 315] width 536 height 88
type input "C:\fakepath\Nosis - 187132440.pdf"
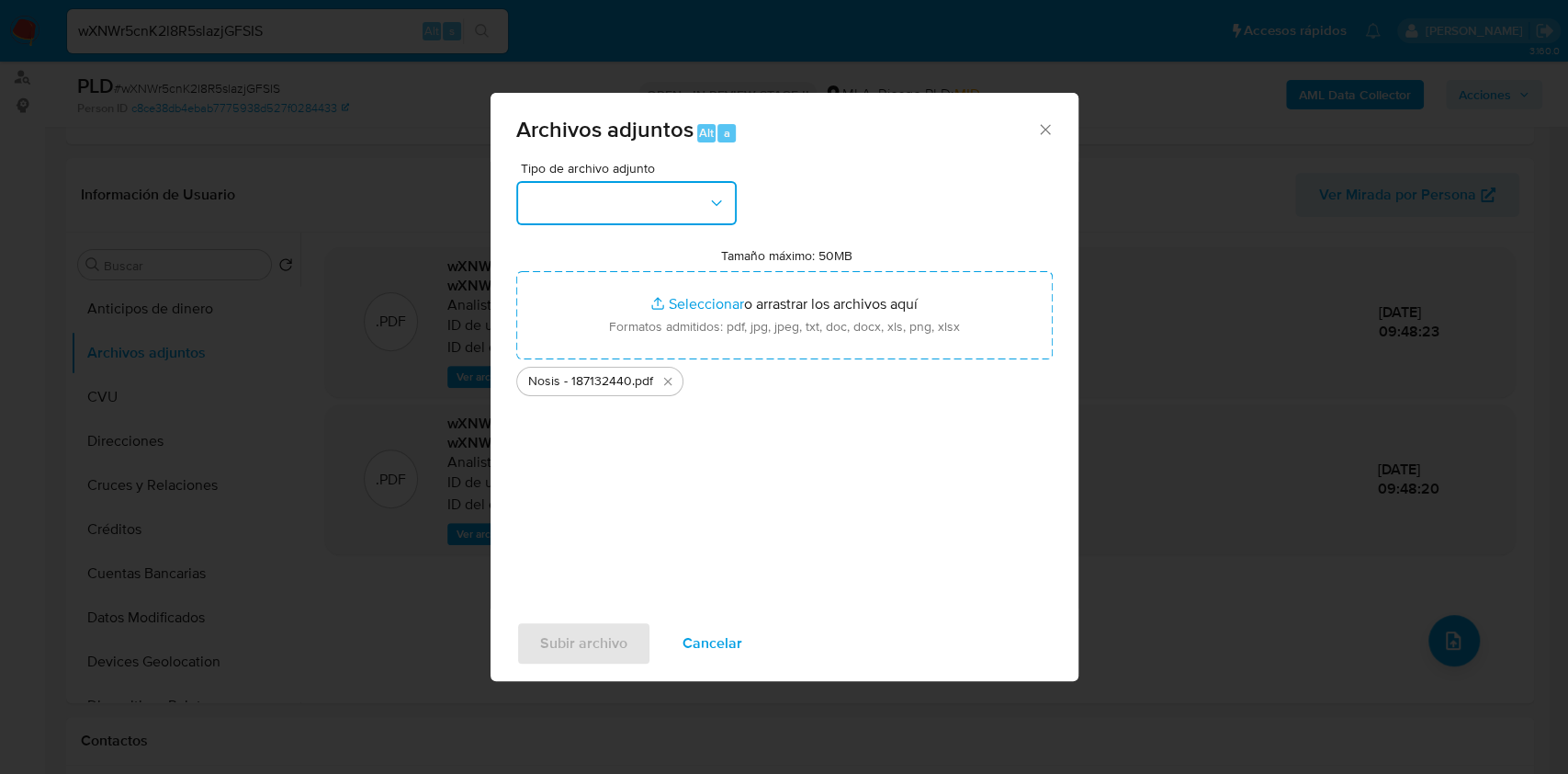
click at [696, 181] on button "button" at bounding box center [627, 203] width 221 height 44
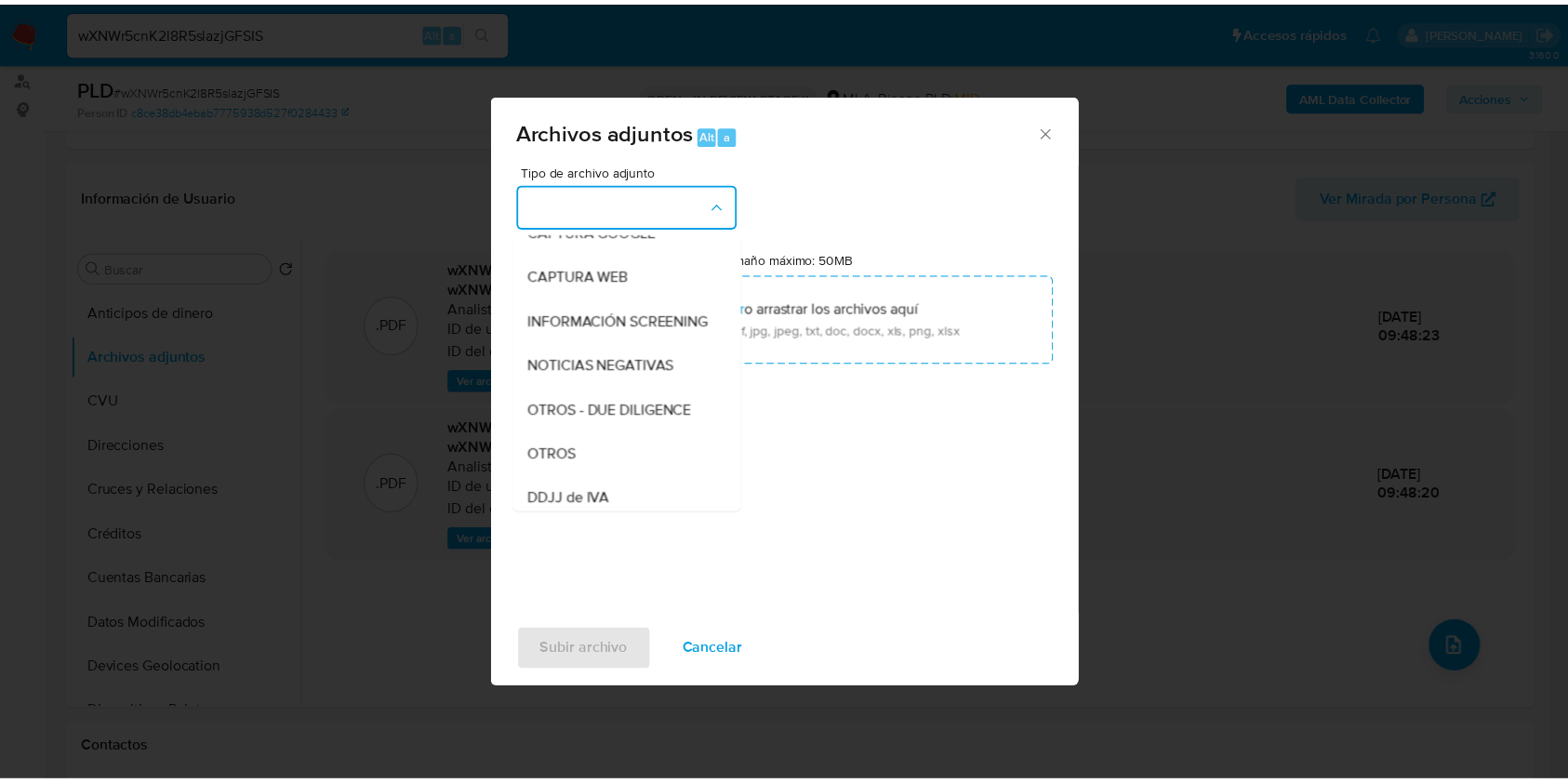
scroll to position [248, 0]
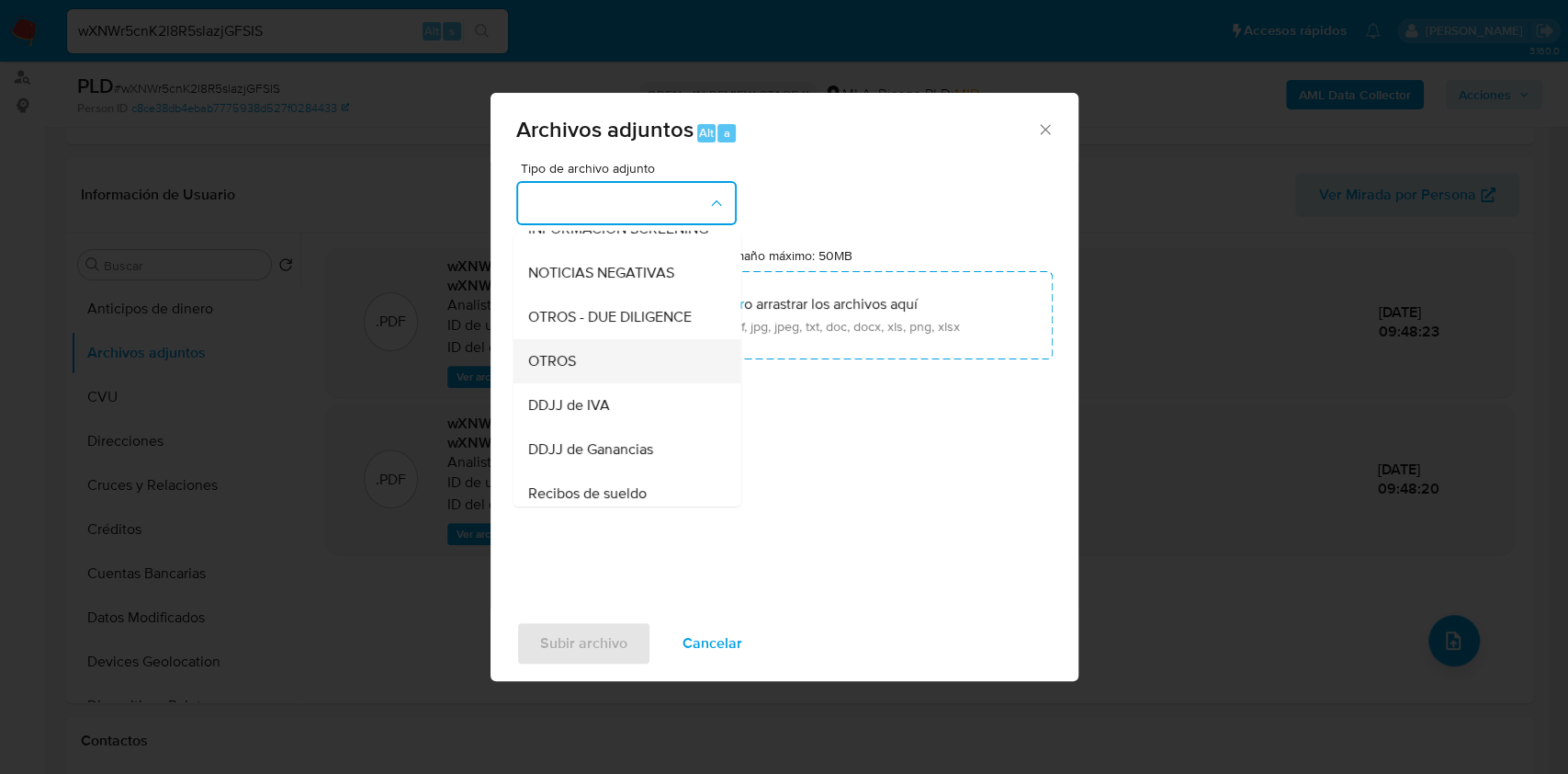
click at [563, 383] on div "OTROS" at bounding box center [620, 361] width 188 height 44
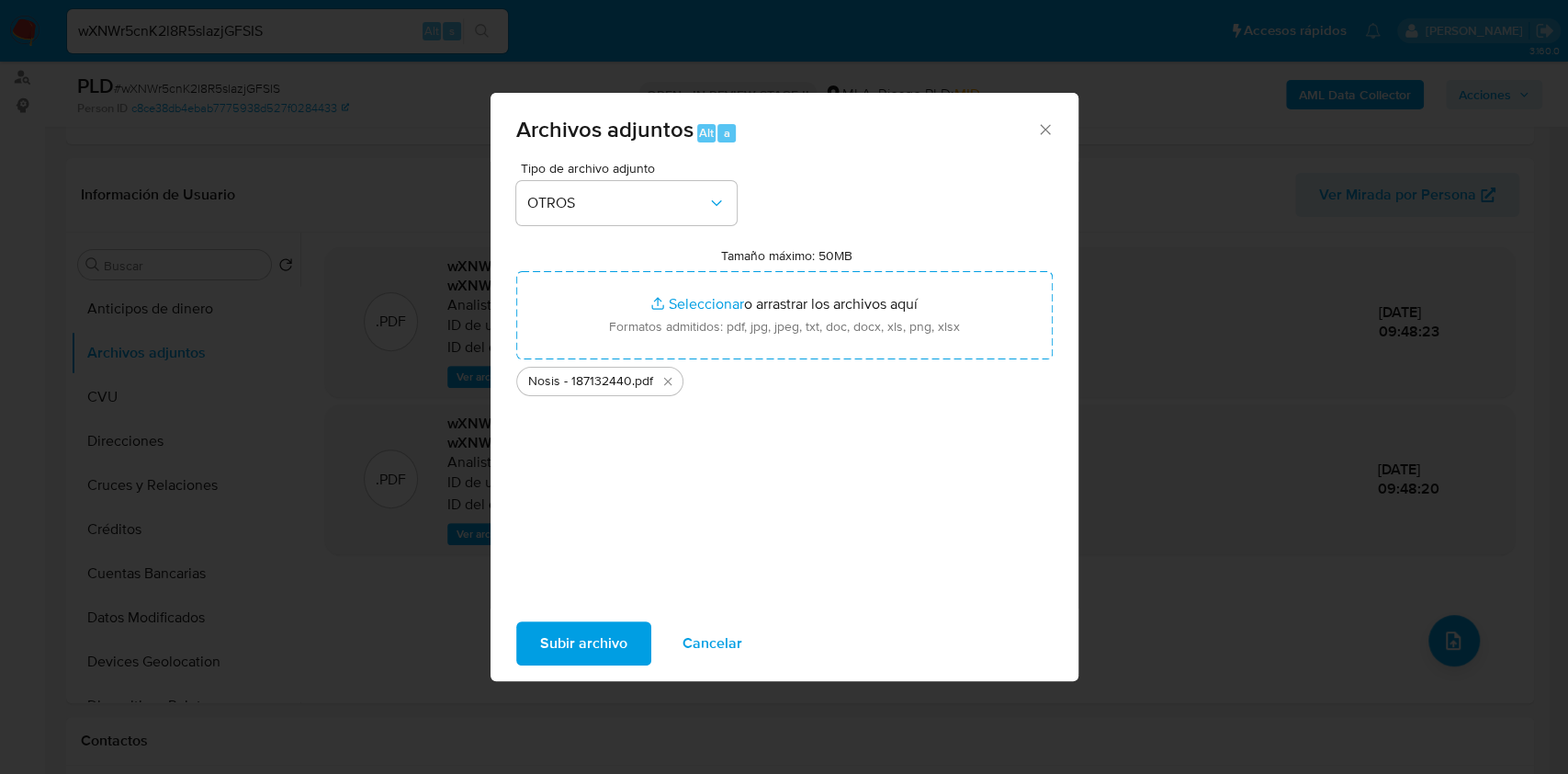
click at [558, 642] on span "Subir archivo" at bounding box center [583, 643] width 87 height 40
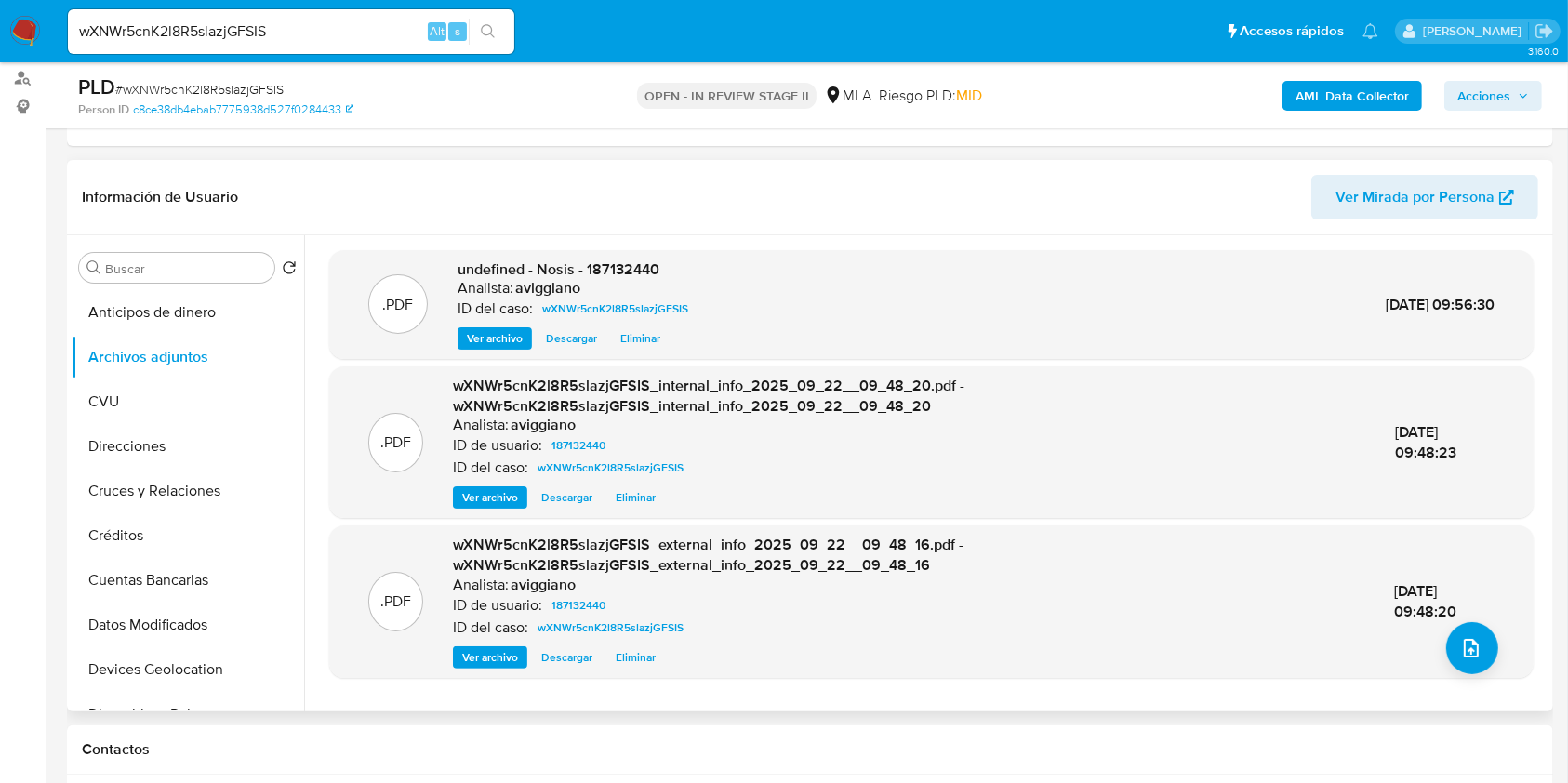
click at [612, 267] on span "undefined - Nosis - 187132440" at bounding box center [558, 269] width 201 height 22
click at [611, 267] on span "undefined - Nosis - 187132440" at bounding box center [558, 269] width 201 height 22
copy span "187132440"
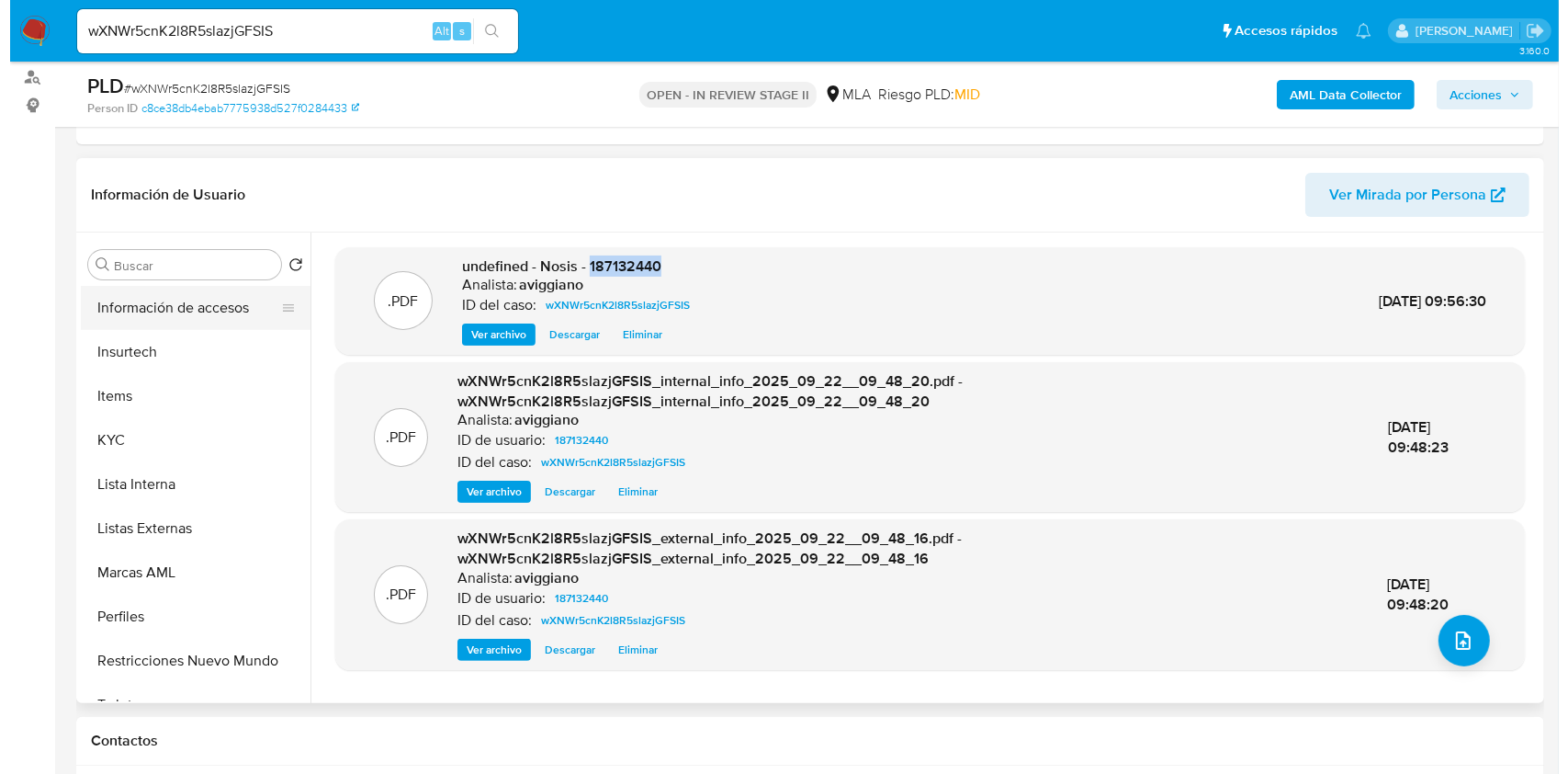
scroll to position [865, 0]
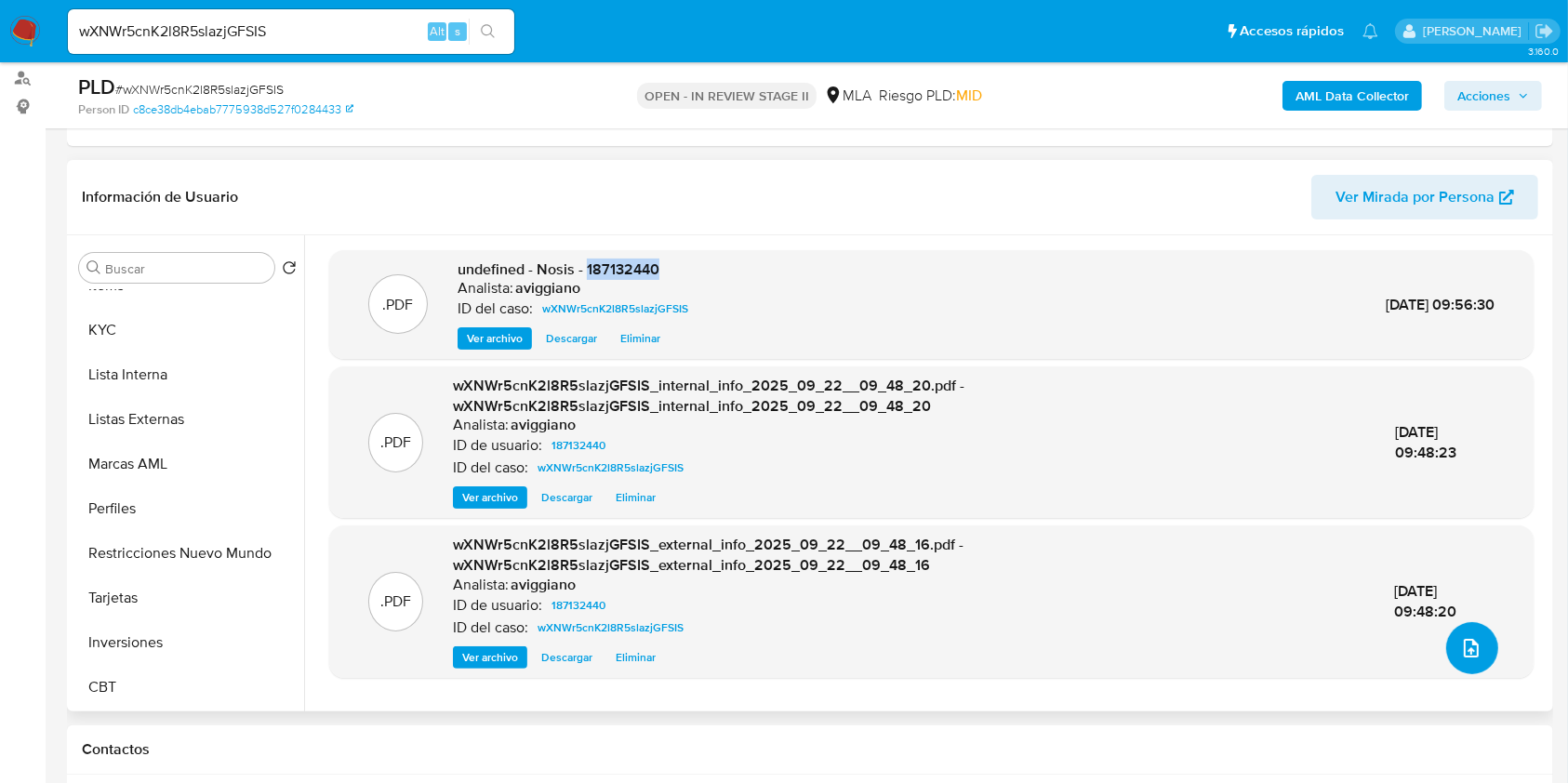
click at [1453, 634] on button "upload-file" at bounding box center [1472, 648] width 52 height 52
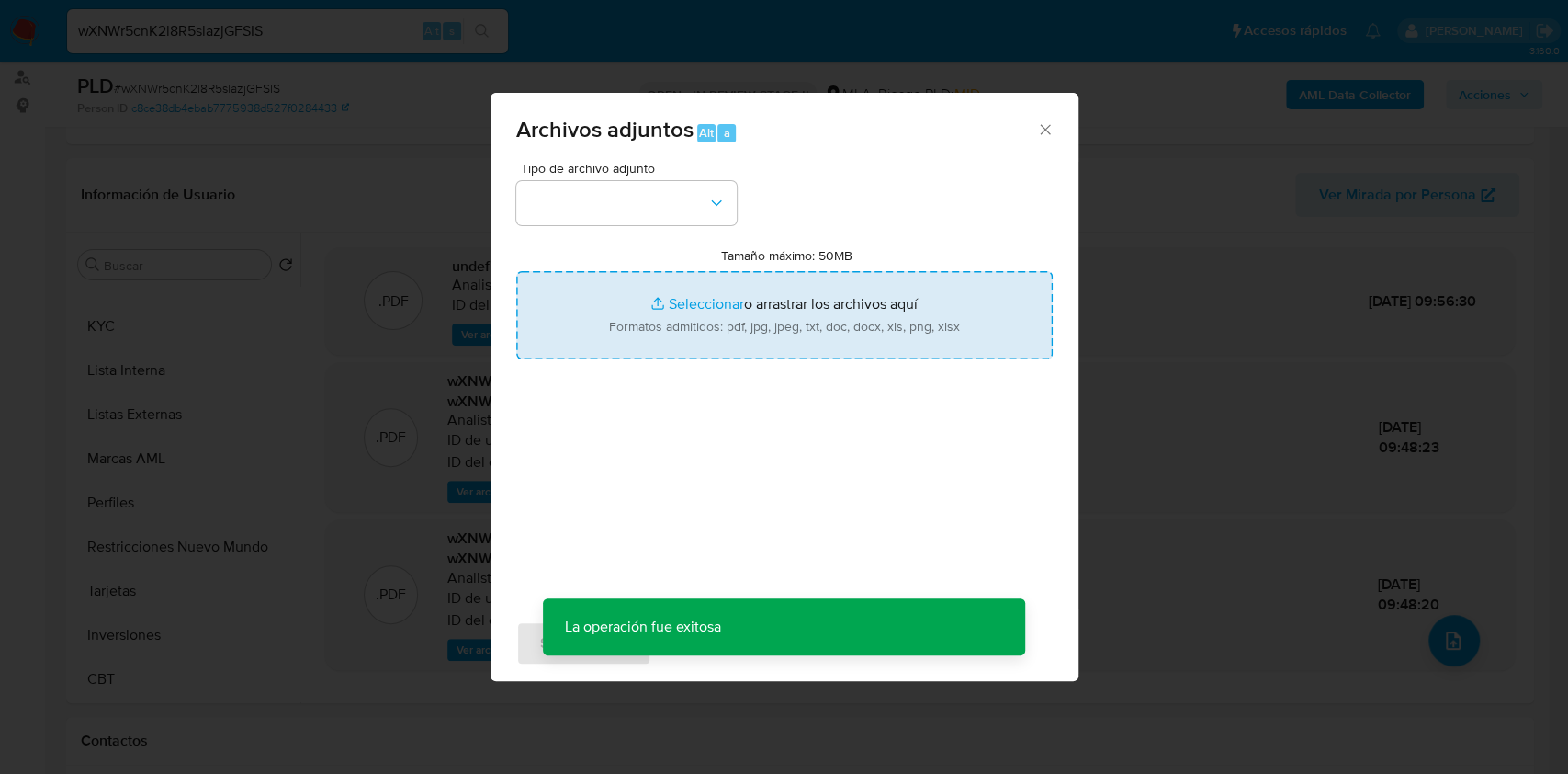
click at [649, 318] on input "Tamaño máximo: 50MB Seleccionar archivos" at bounding box center [785, 315] width 536 height 88
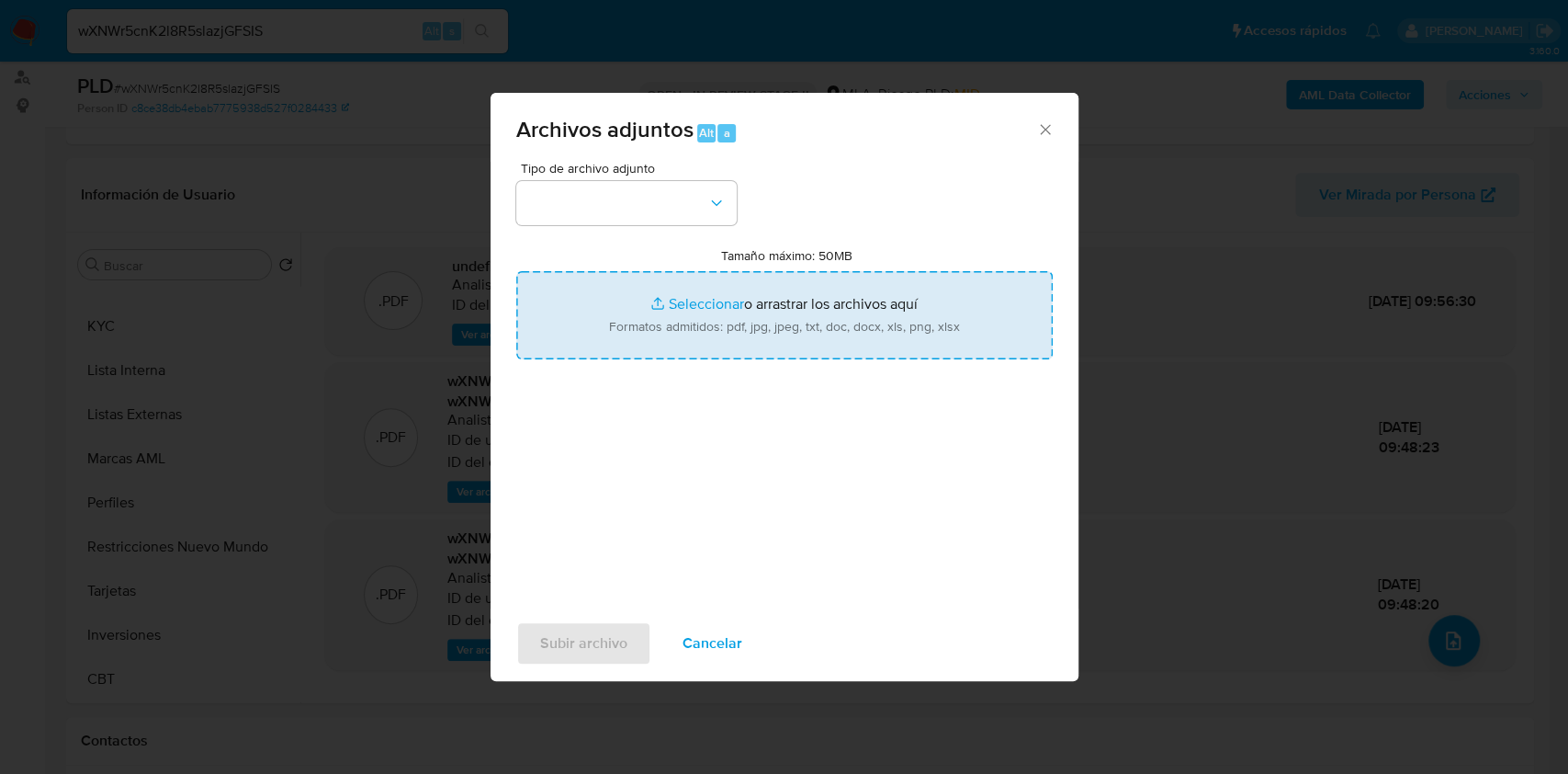
type input "C:\fakepath\Movimientos-Aladdin-v10_1 - 187132440 -.xlsx"
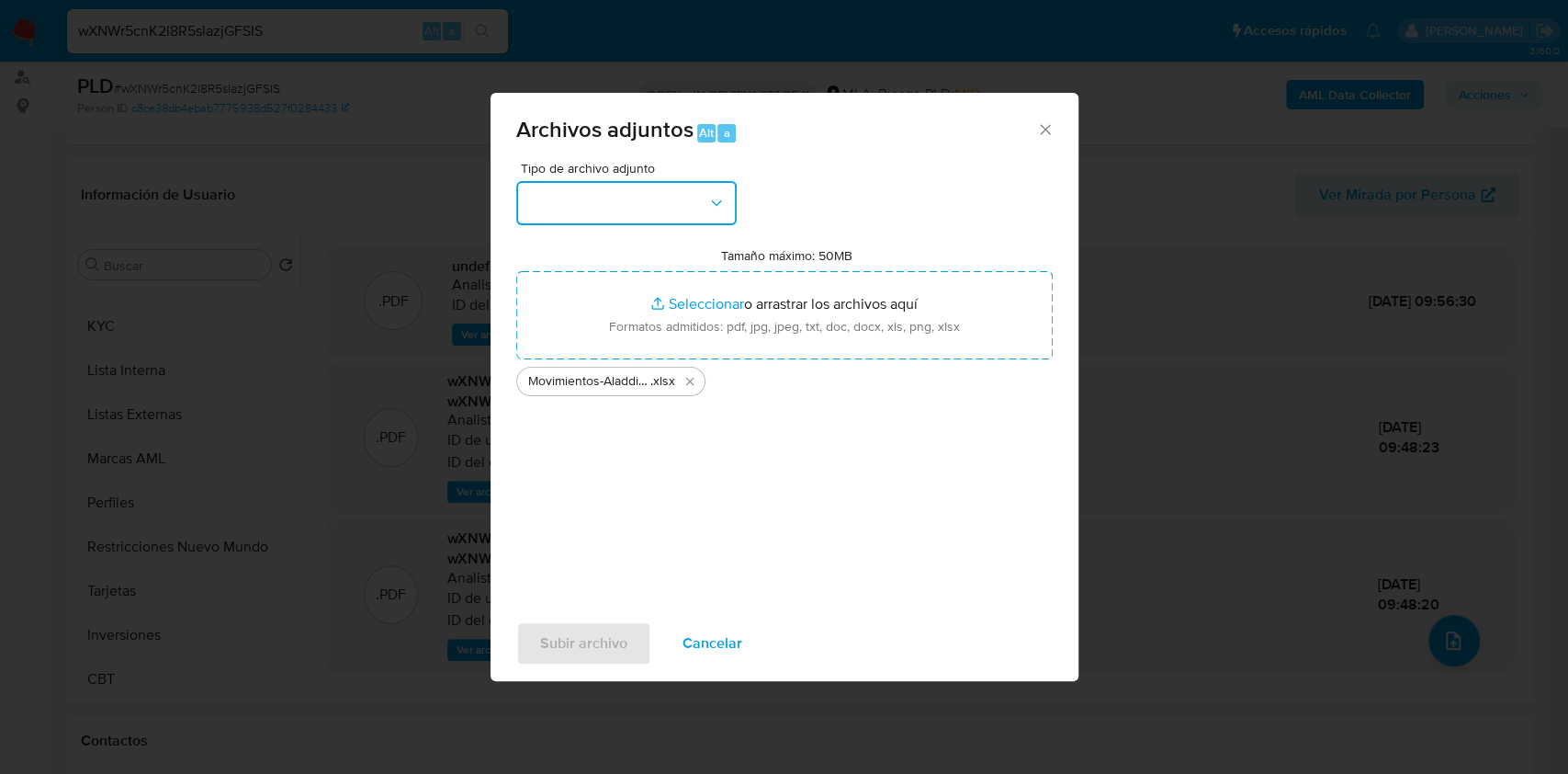
click at [615, 216] on button "button" at bounding box center [627, 203] width 221 height 44
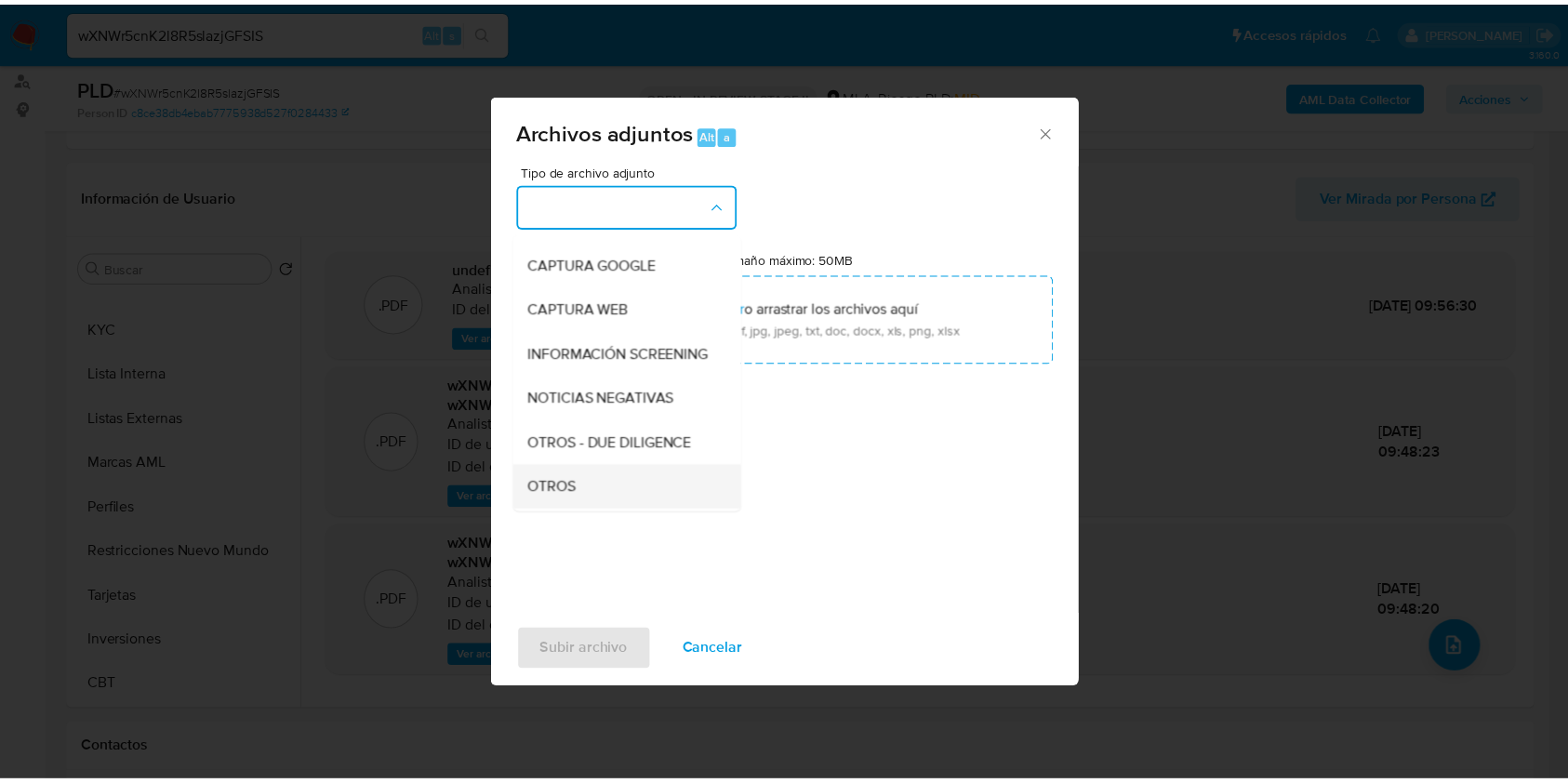
scroll to position [248, 0]
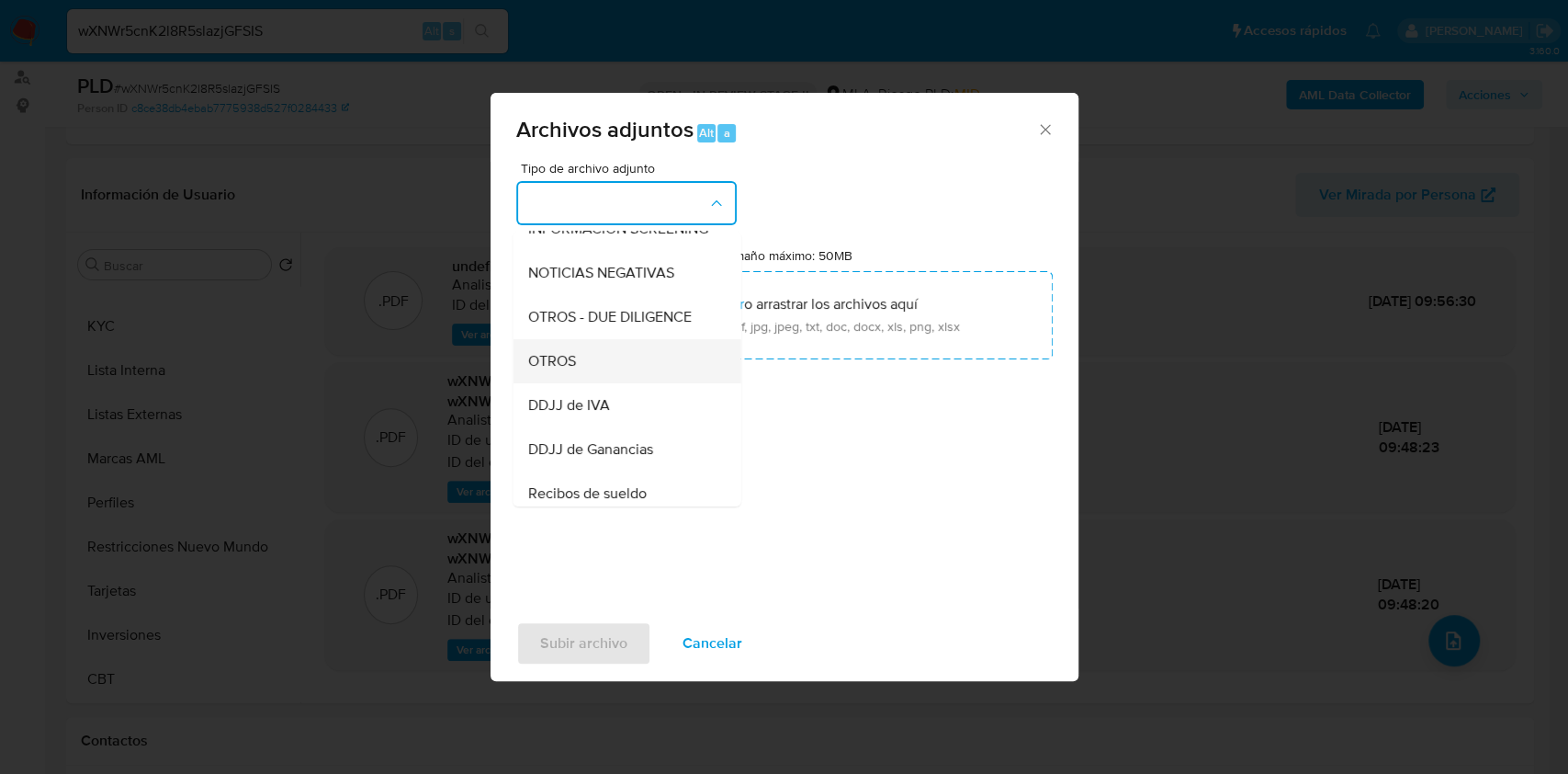
click at [564, 370] on span "OTROS" at bounding box center [550, 362] width 48 height 19
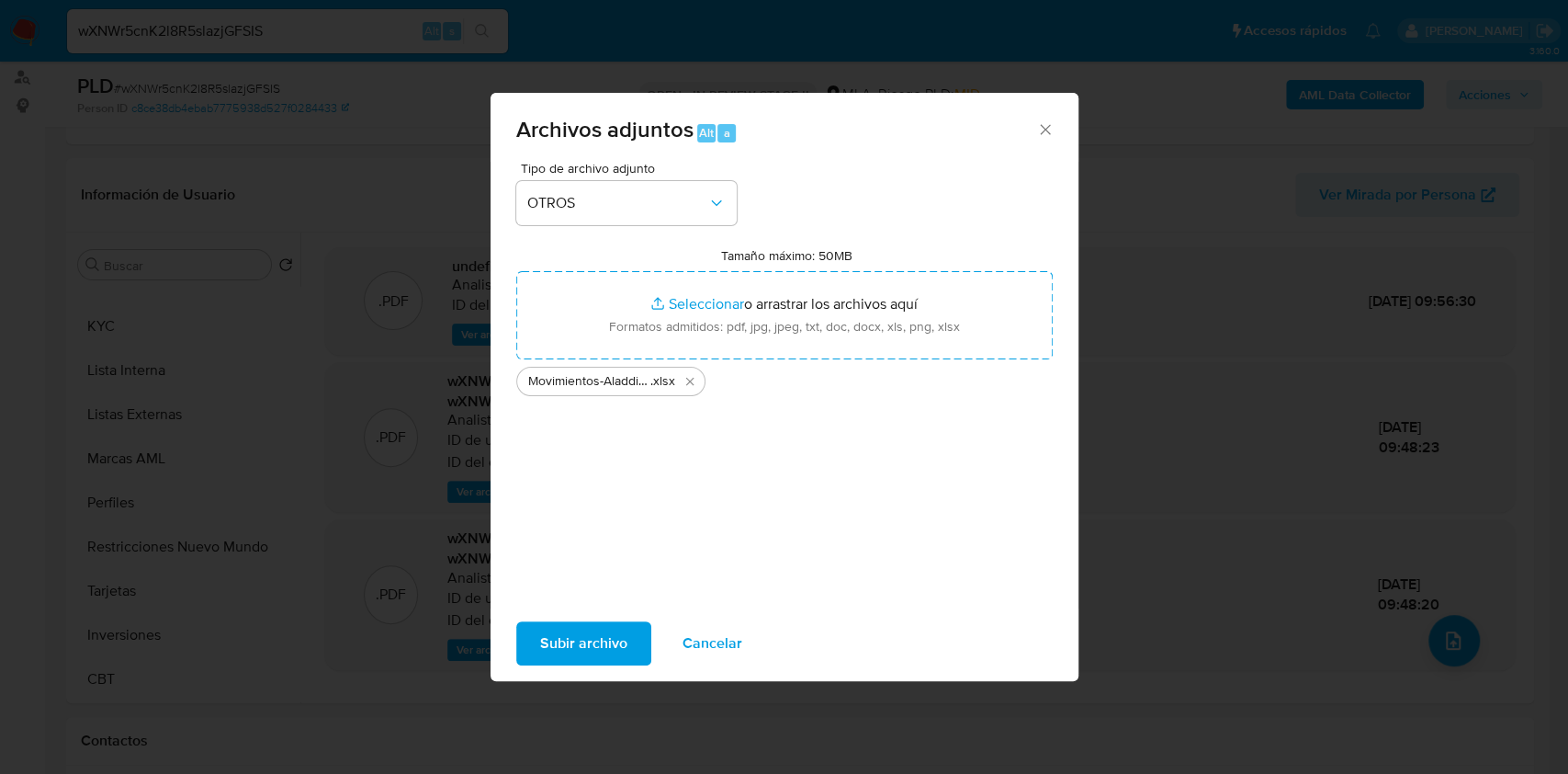
click at [588, 651] on span "Subir archivo" at bounding box center [583, 643] width 87 height 40
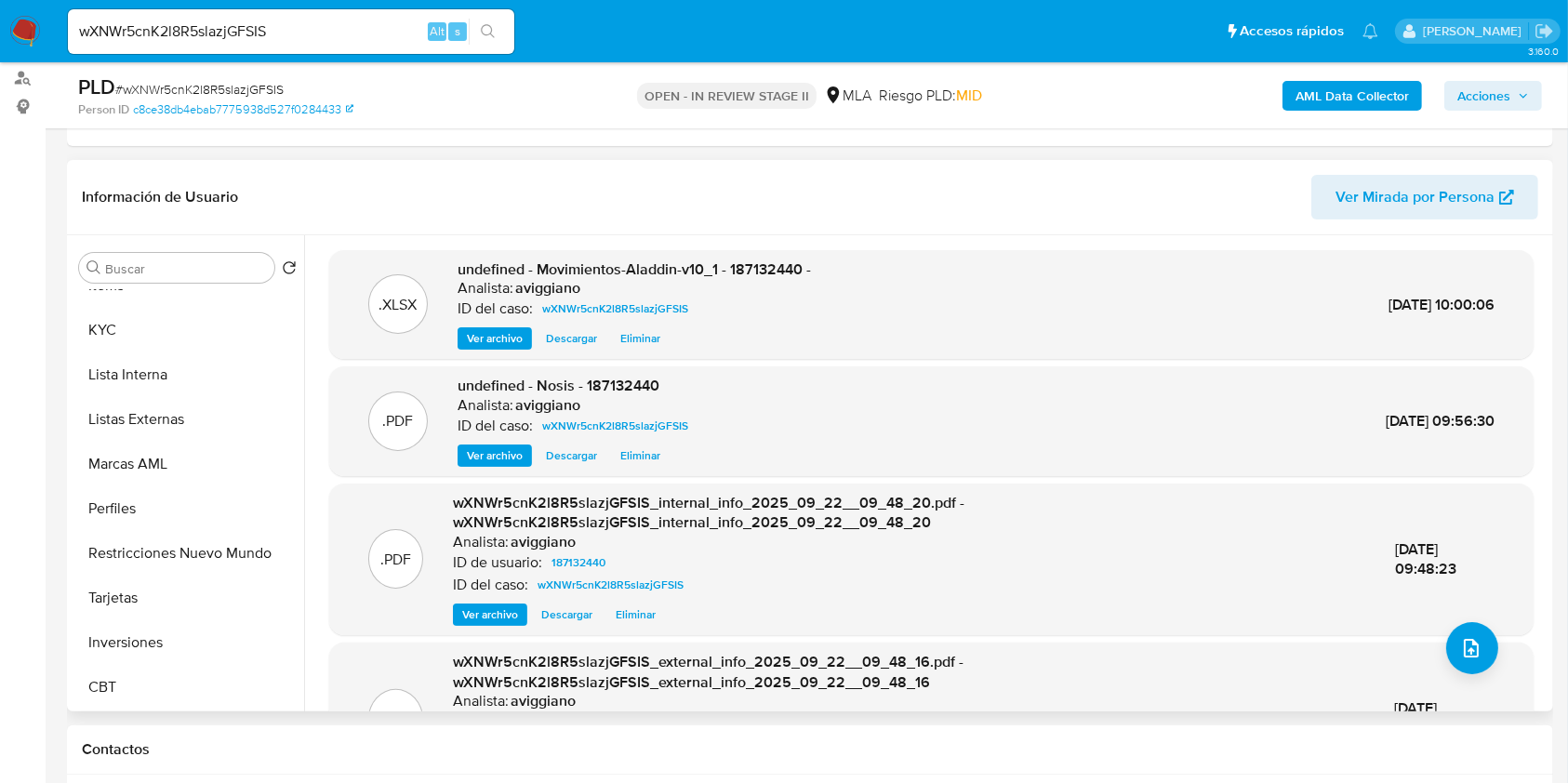
click at [758, 264] on span "undefined - Movimientos-Aladdin-v10_1 - 187132440 -" at bounding box center [635, 269] width 354 height 22
copy span "187132440"
click at [152, 336] on button "KYC" at bounding box center [181, 329] width 218 height 44
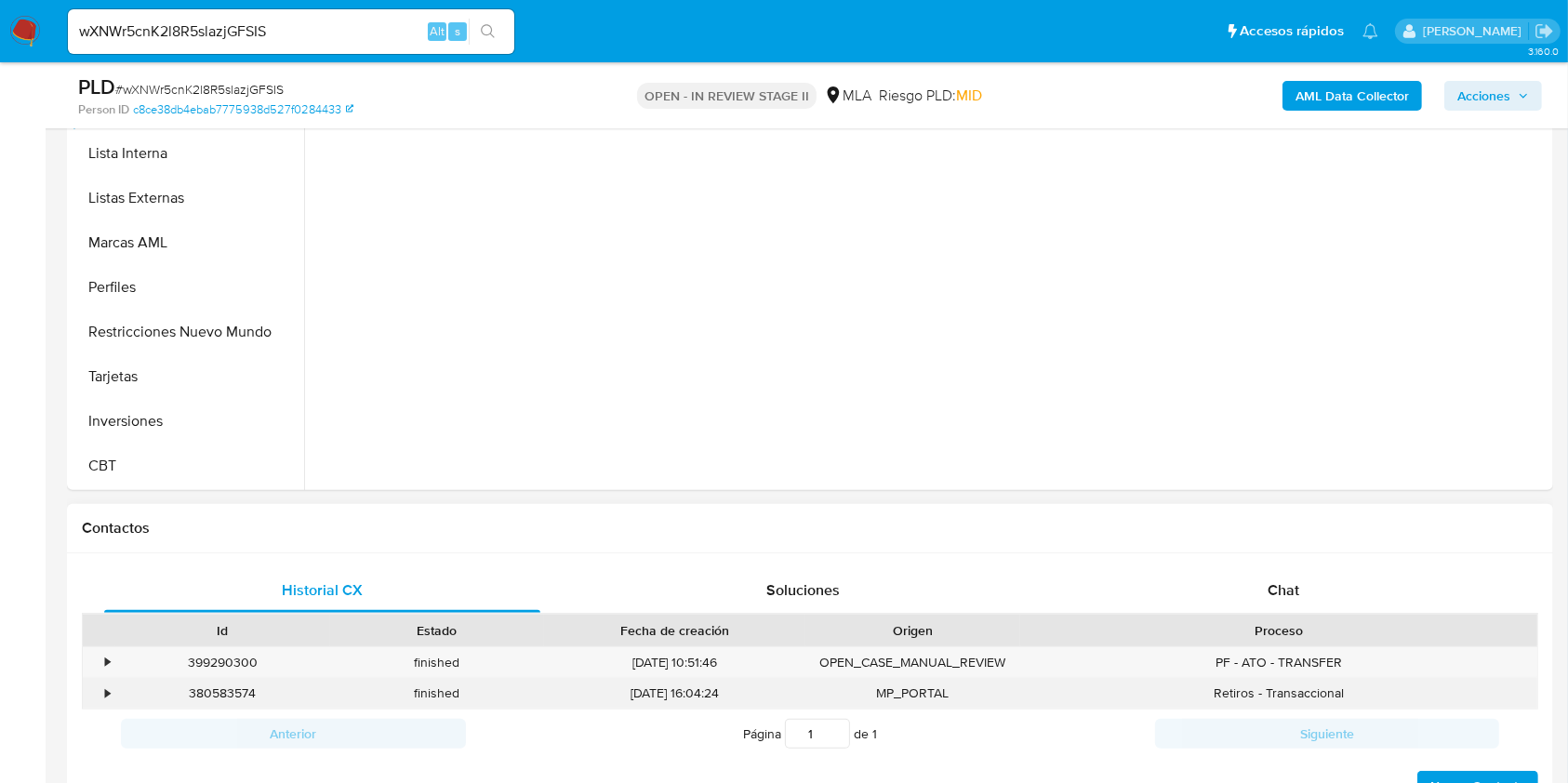
scroll to position [619, 0]
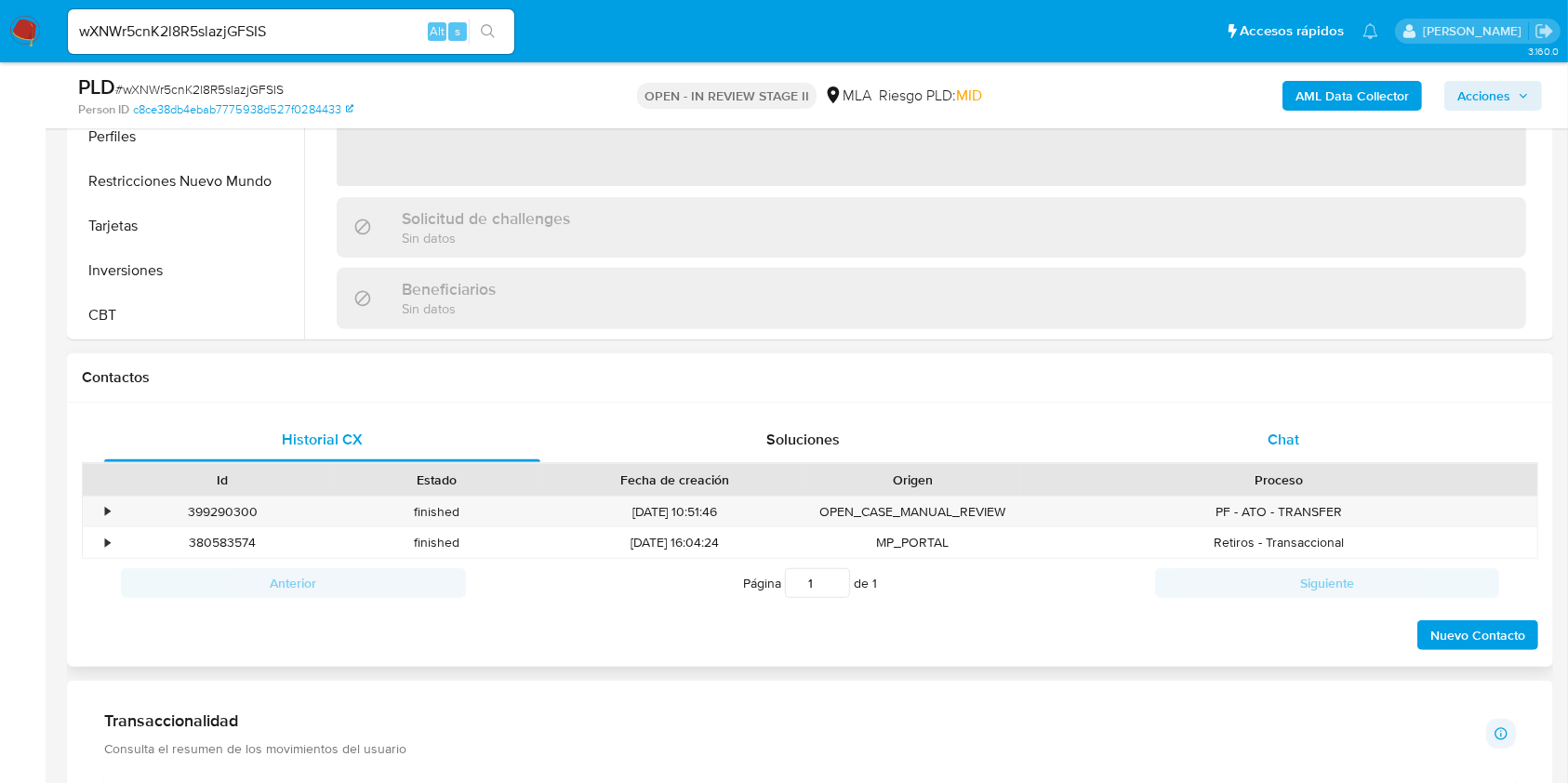
click at [1195, 445] on div "Chat" at bounding box center [1283, 439] width 436 height 44
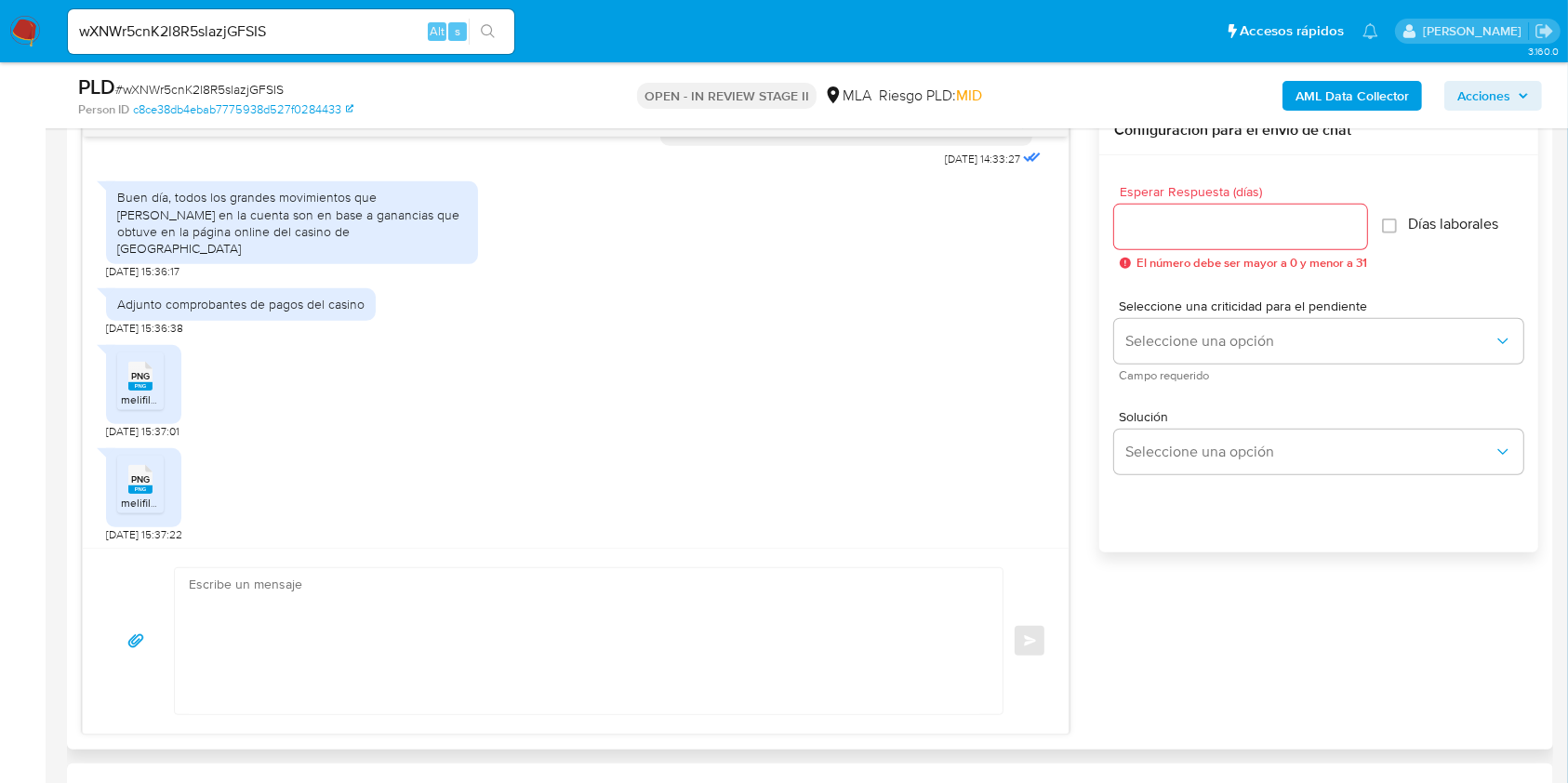
scroll to position [1116, 0]
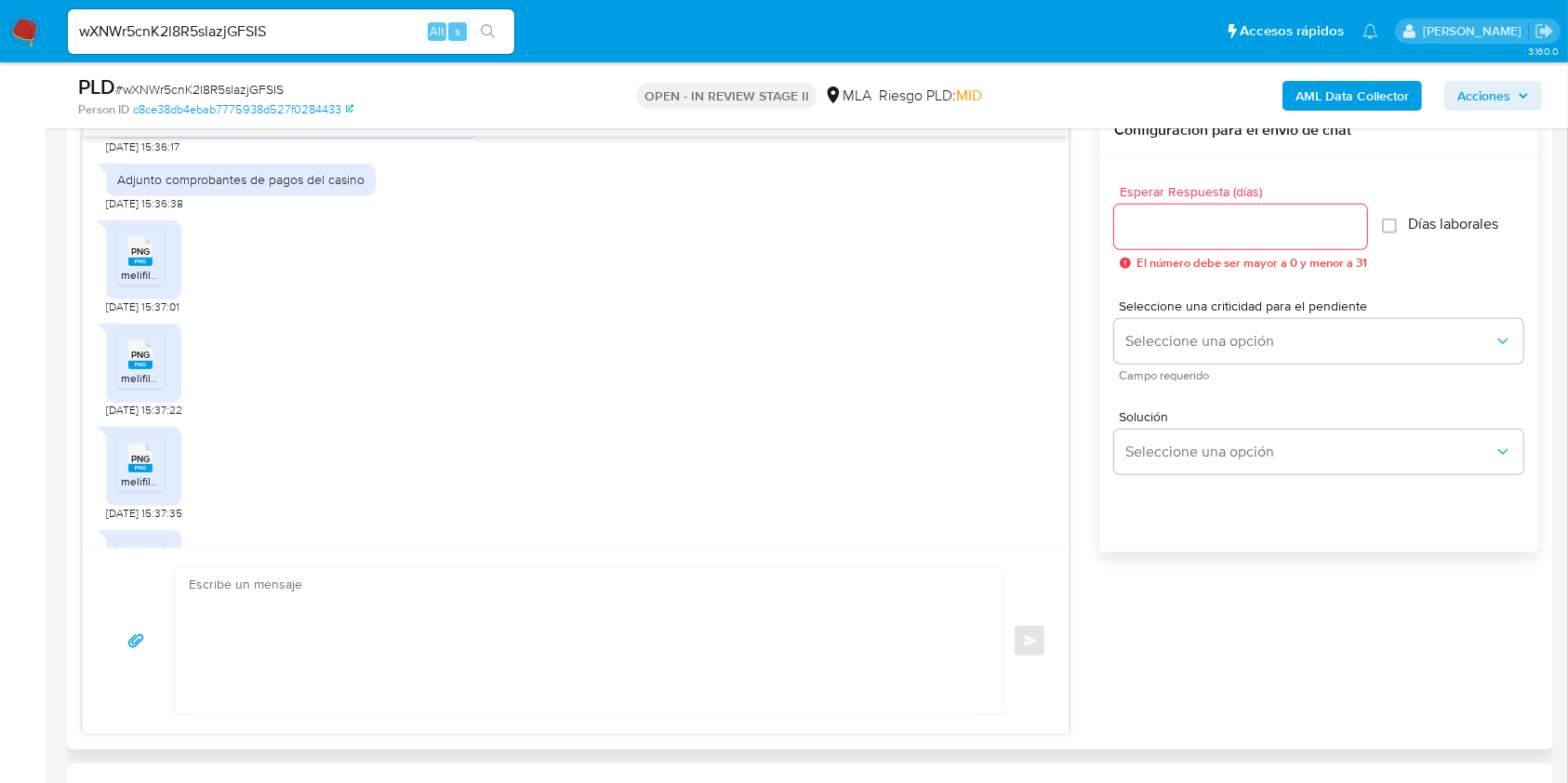
click at [139, 257] on span "PNG" at bounding box center [141, 252] width 19 height 12
click at [135, 369] on rect at bounding box center [141, 364] width 25 height 9
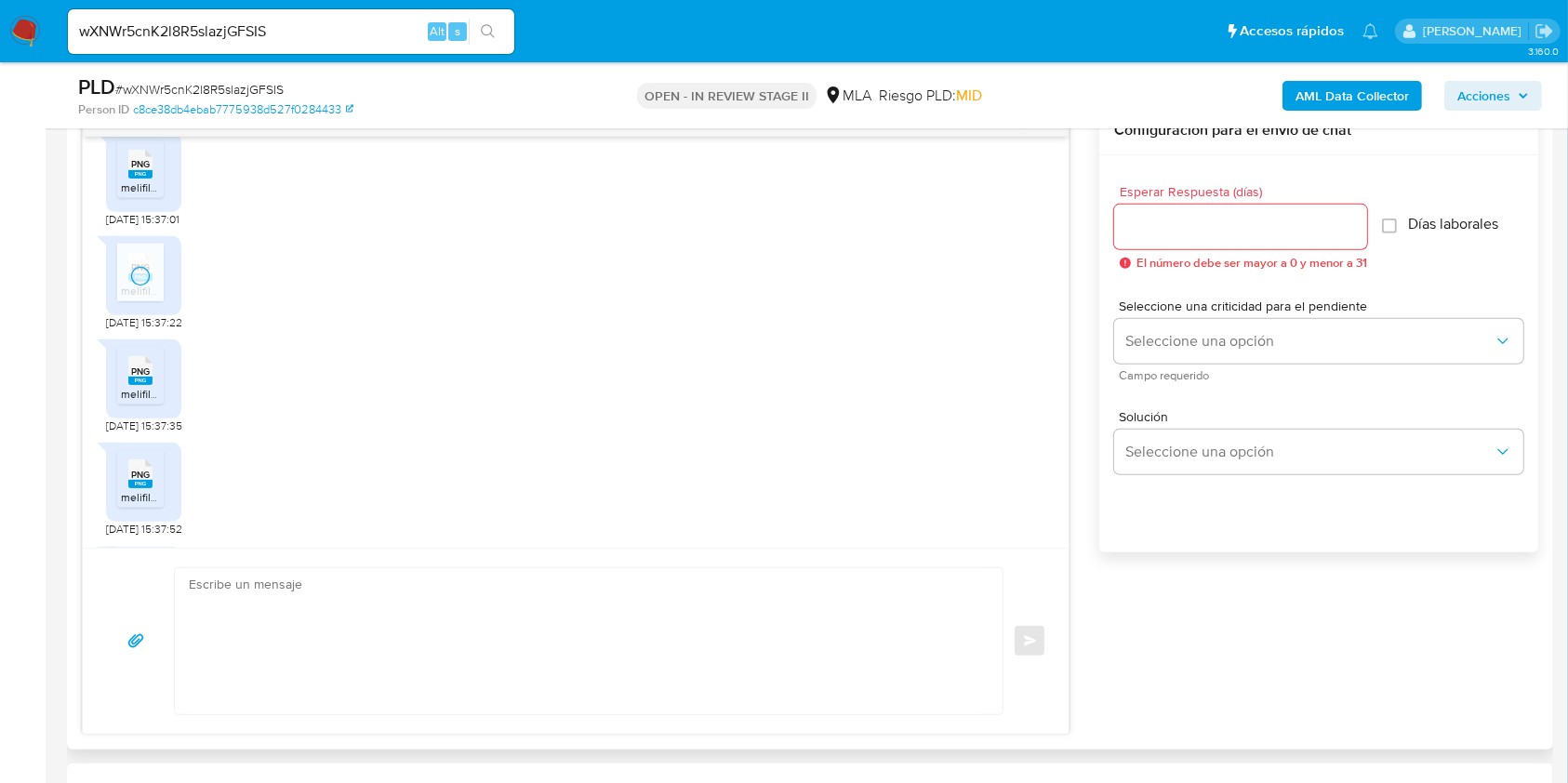
scroll to position [1240, 0]
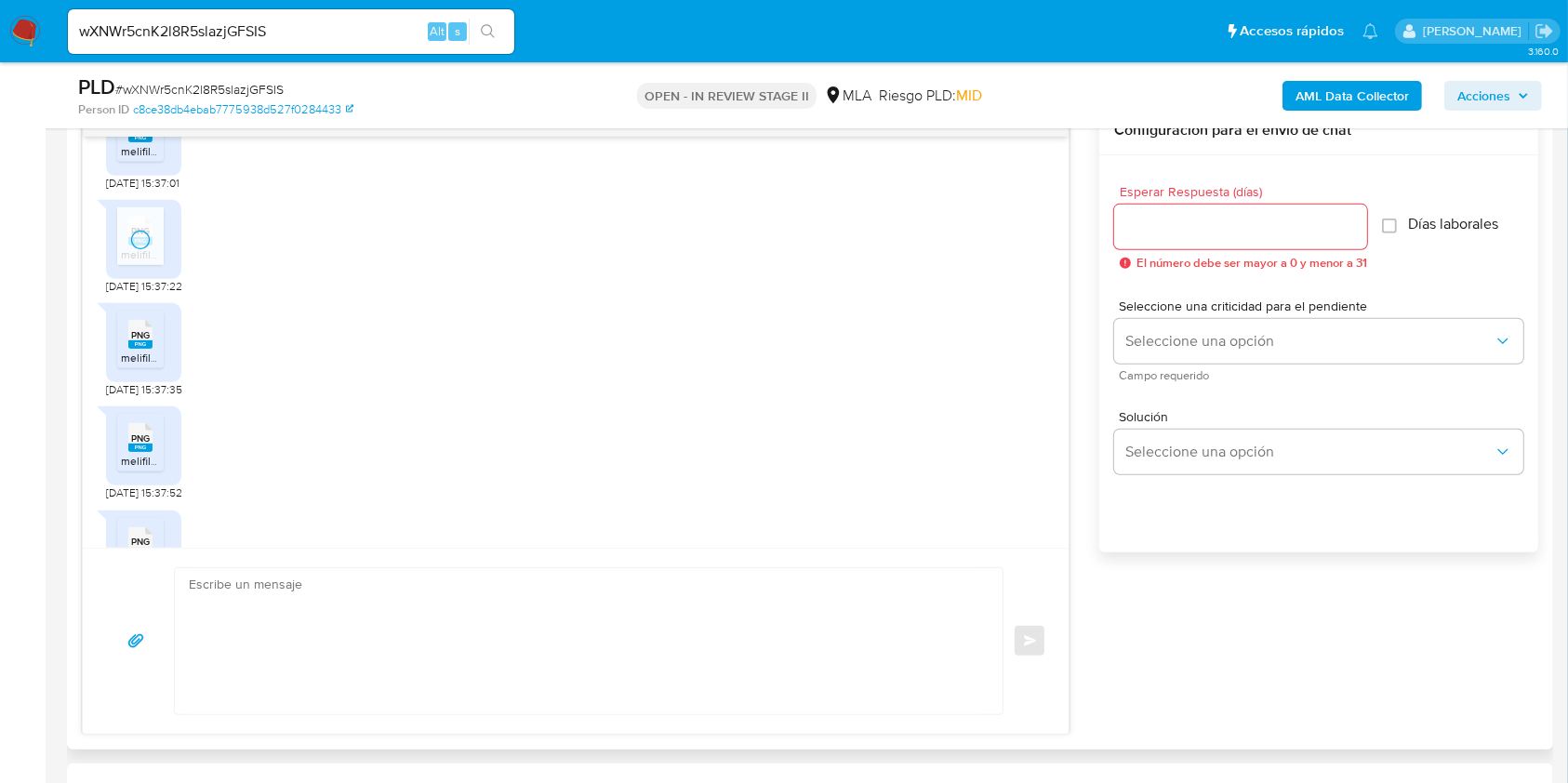
click at [143, 365] on span "melifile8715218070953166381.png" at bounding box center [205, 357] width 169 height 16
click at [141, 444] on span "PNG" at bounding box center [141, 438] width 19 height 12
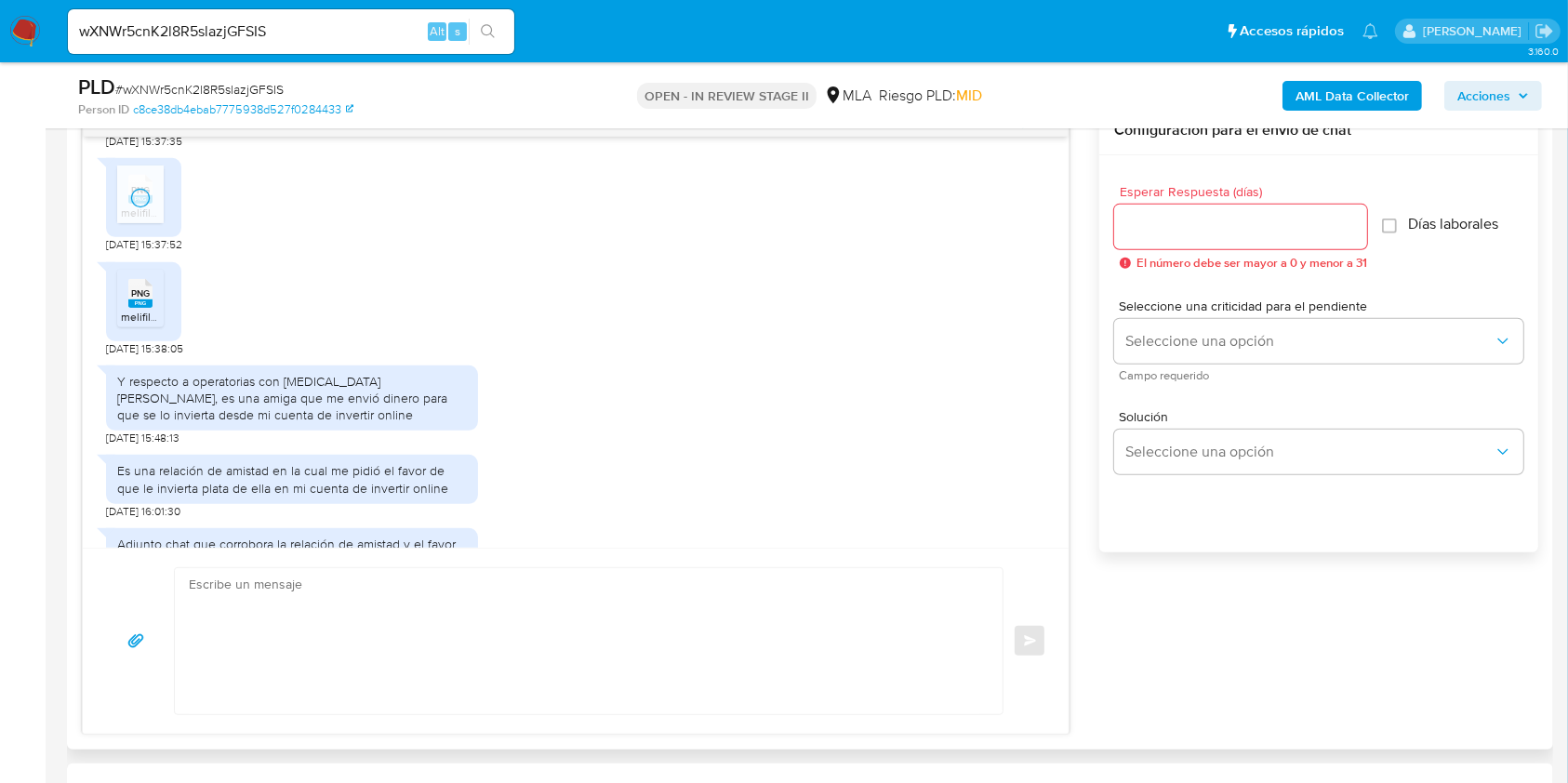
click at [127, 324] on span "melifile2014038556790368367.png" at bounding box center [209, 316] width 177 height 16
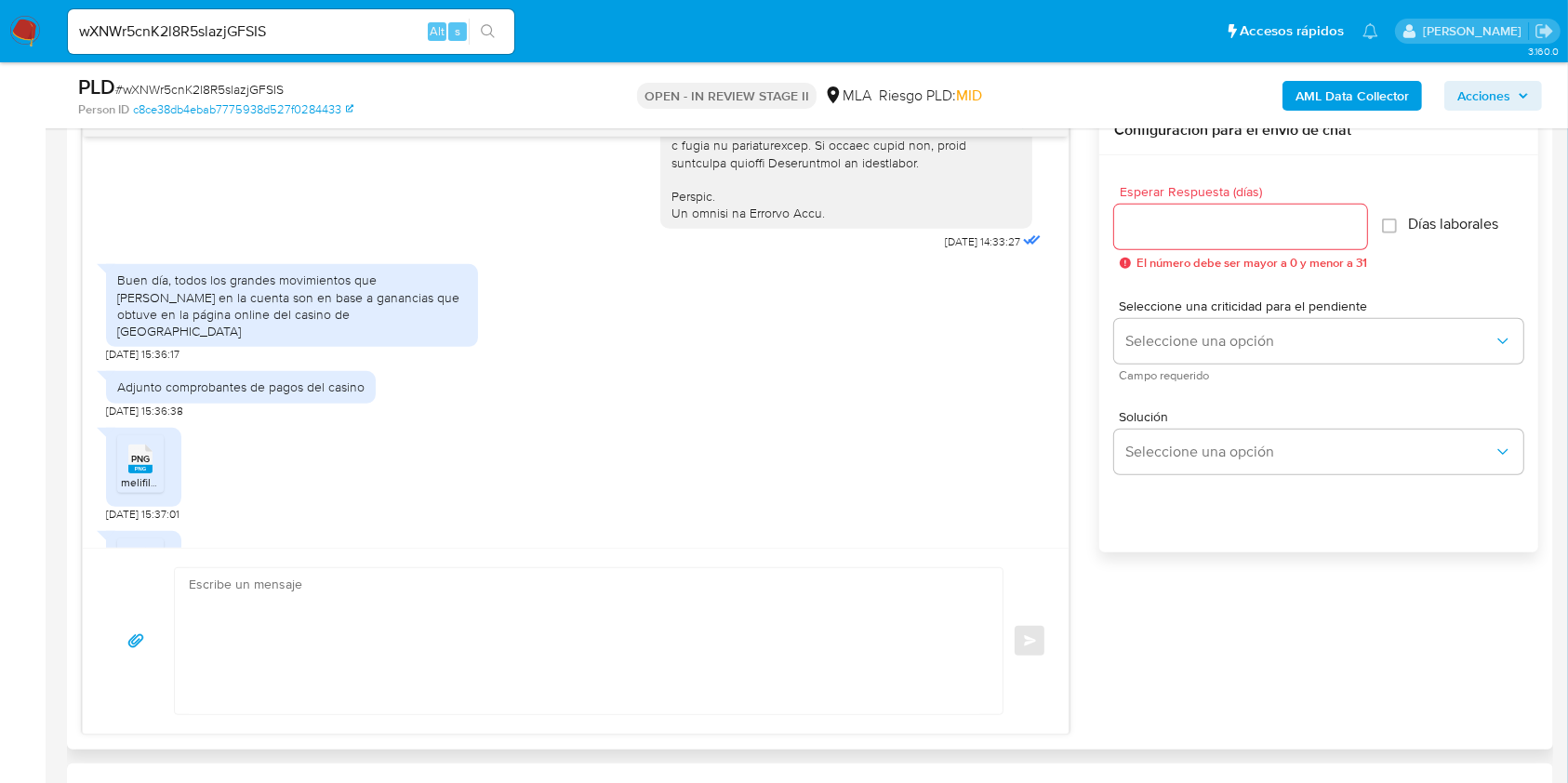
scroll to position [1016, 0]
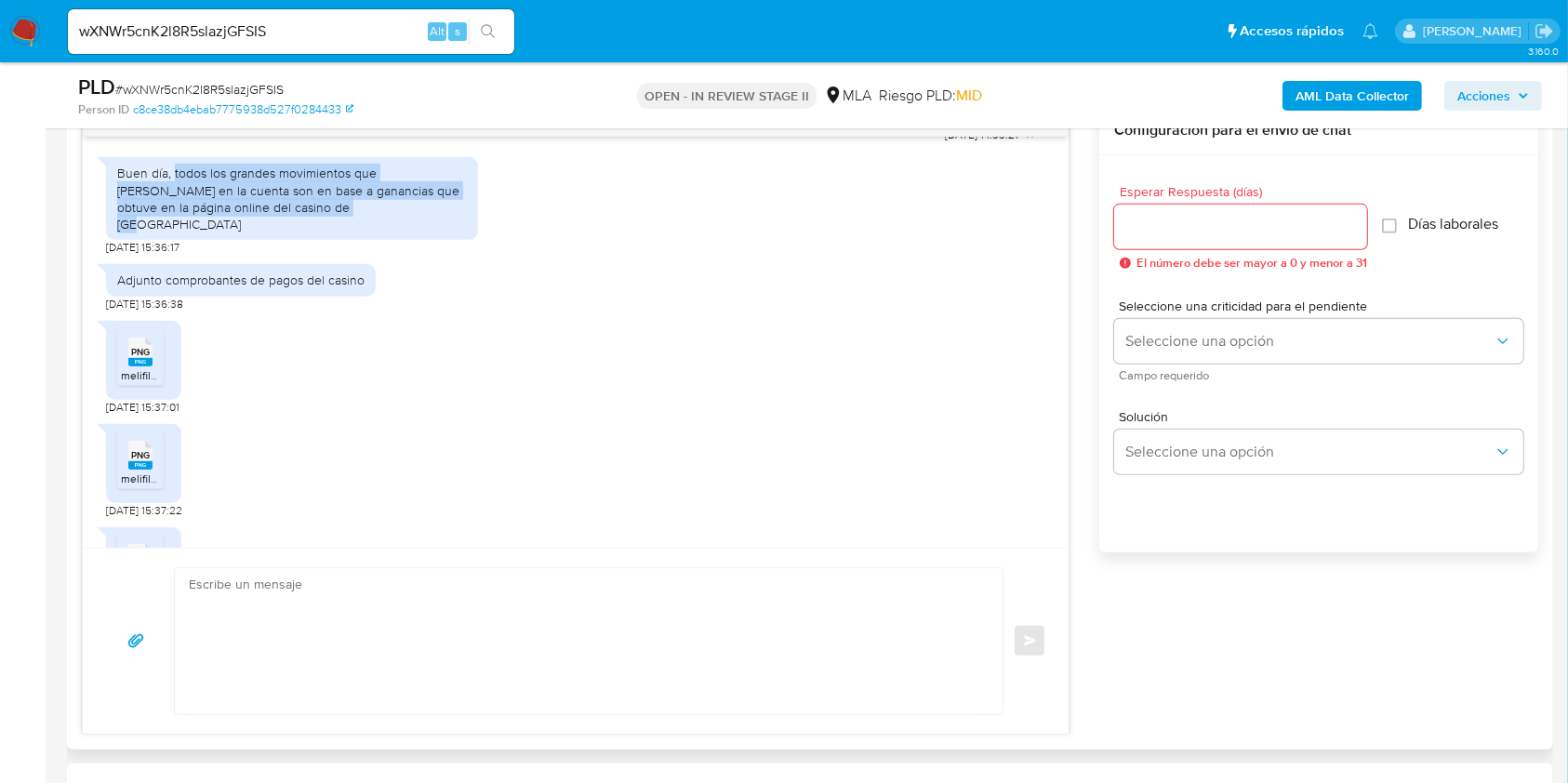
drag, startPoint x: 173, startPoint y: 204, endPoint x: 331, endPoint y: 236, distance: 161.2
click at [333, 233] on div "Buen día, todos los grandes movimientos que hice en la cuenta son en base a gan…" at bounding box center [292, 199] width 350 height 68
copy div "todos los grandes movimientos que hice en la cuenta son en base a ganancias que…"
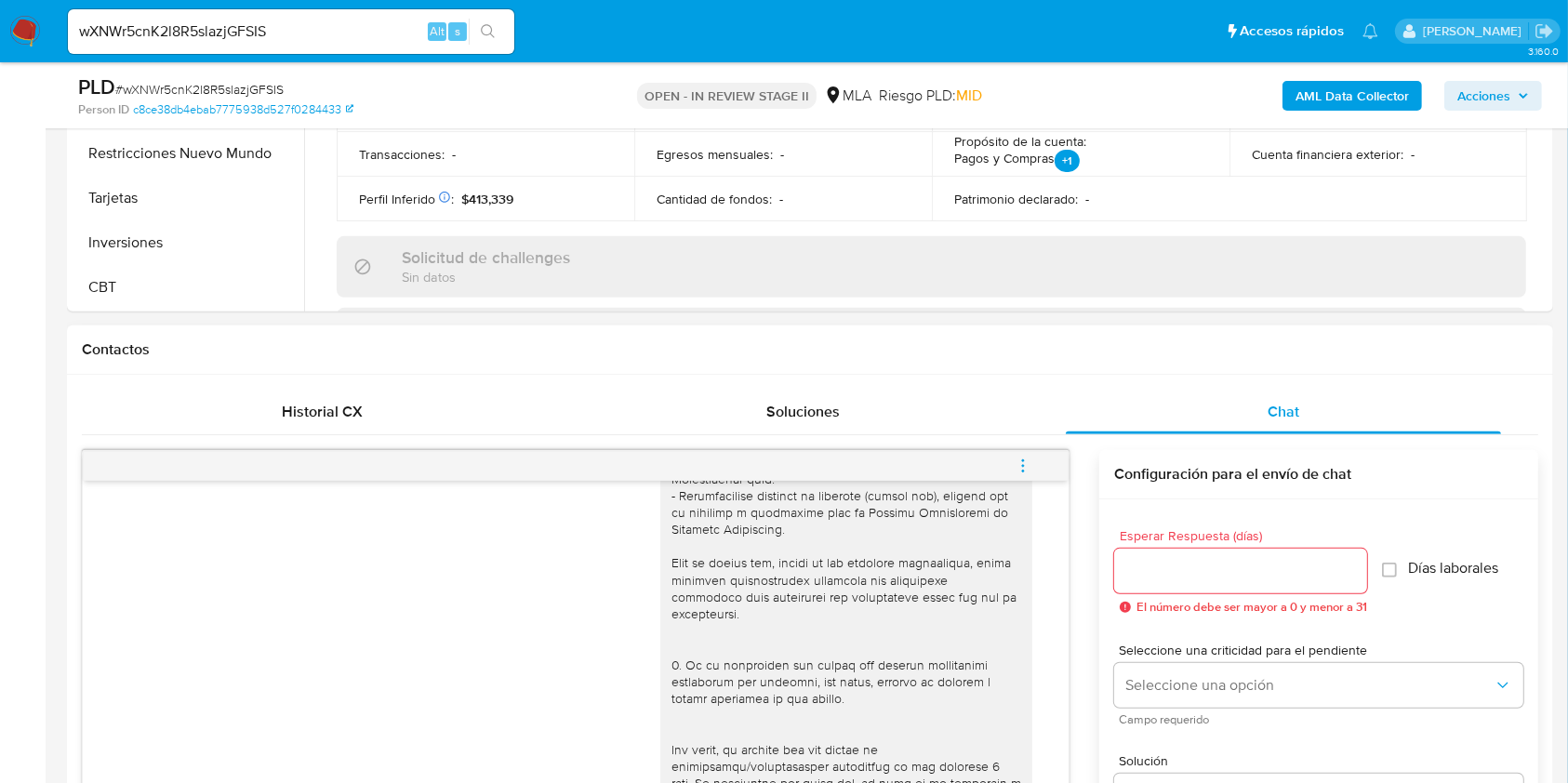
scroll to position [372, 0]
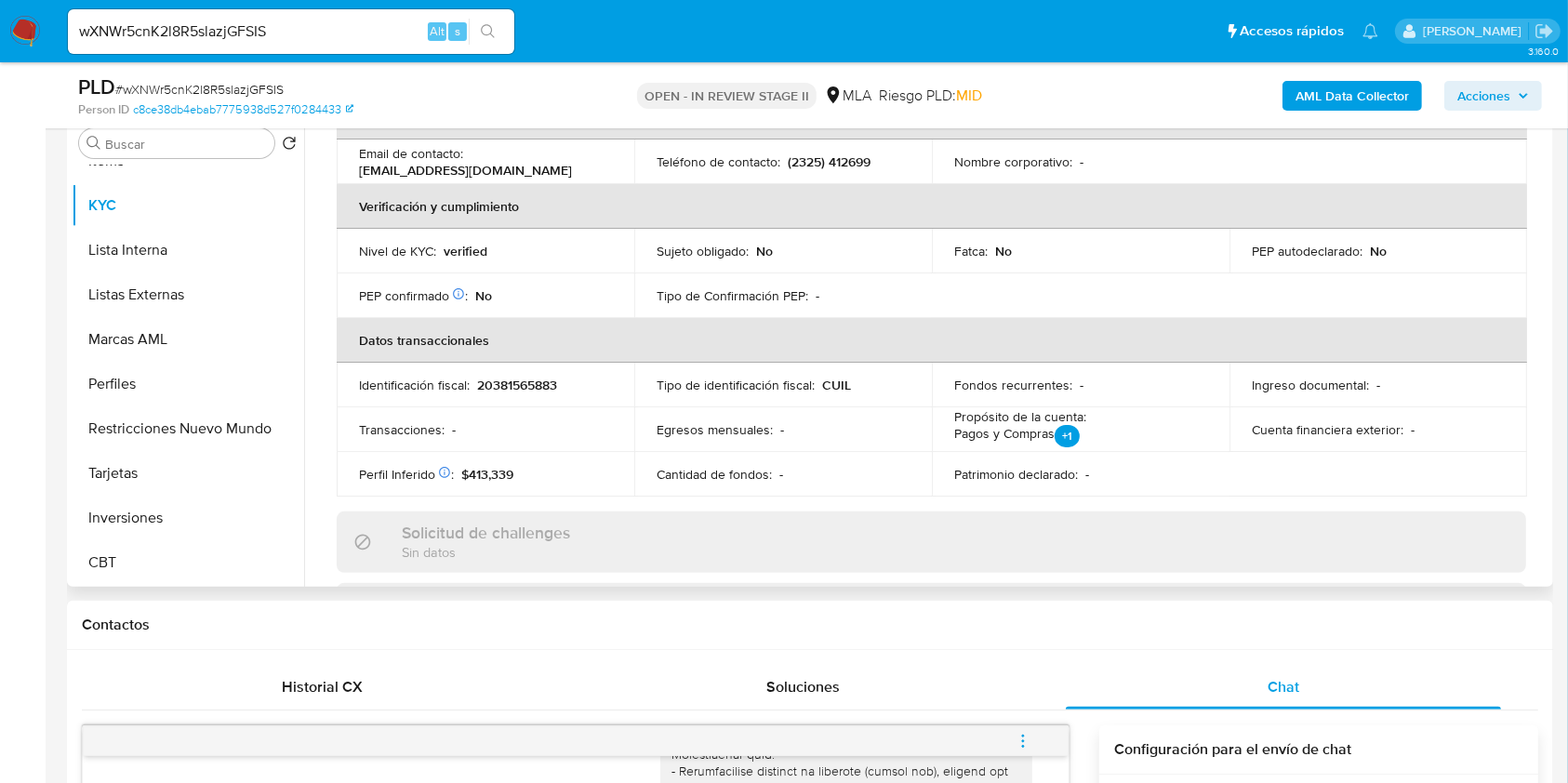
click at [516, 385] on p "20381565883" at bounding box center [516, 385] width 80 height 17
click at [515, 385] on p "20381565883" at bounding box center [516, 385] width 80 height 17
copy p "20381565883"
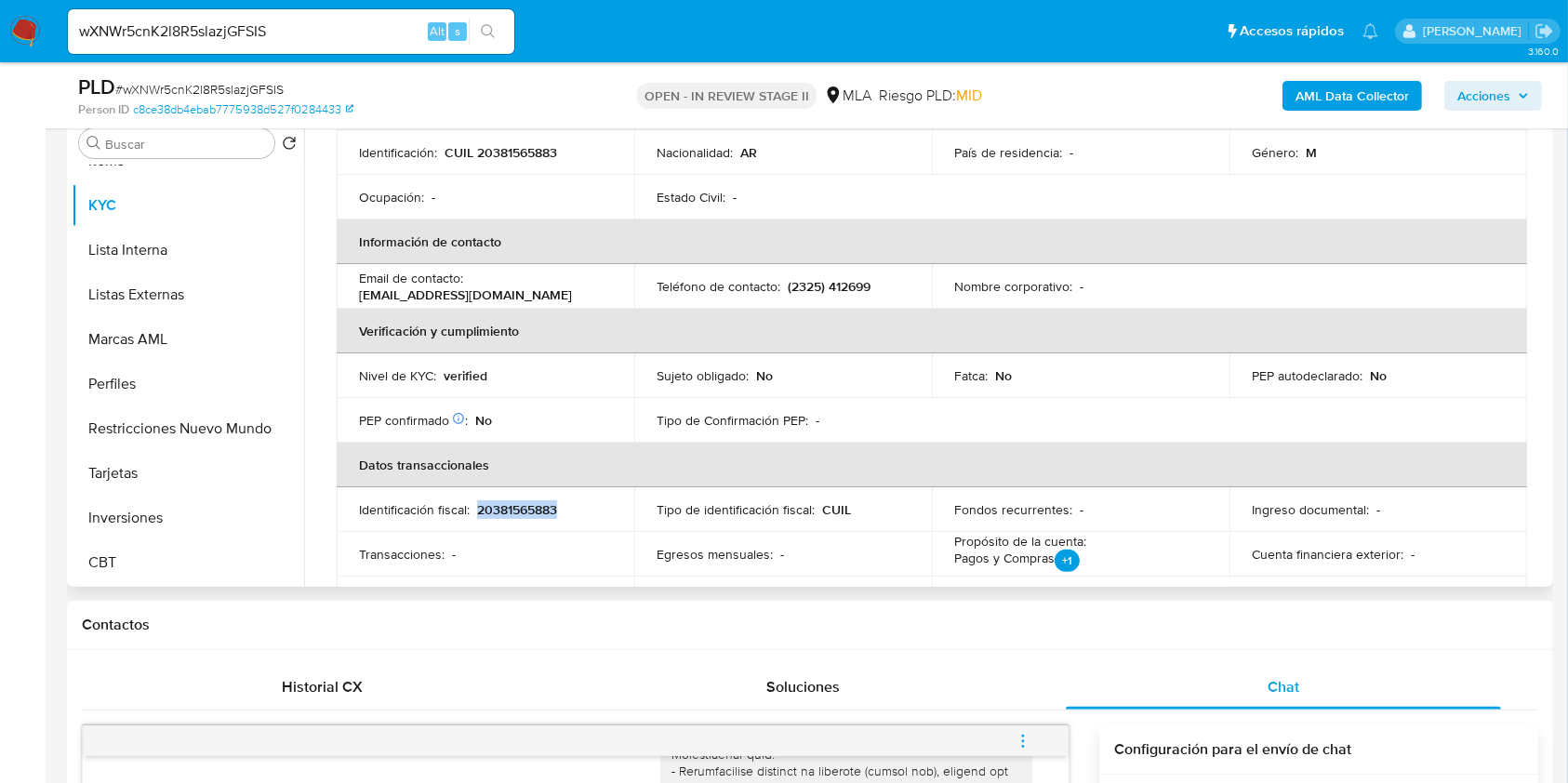
scroll to position [496, 0]
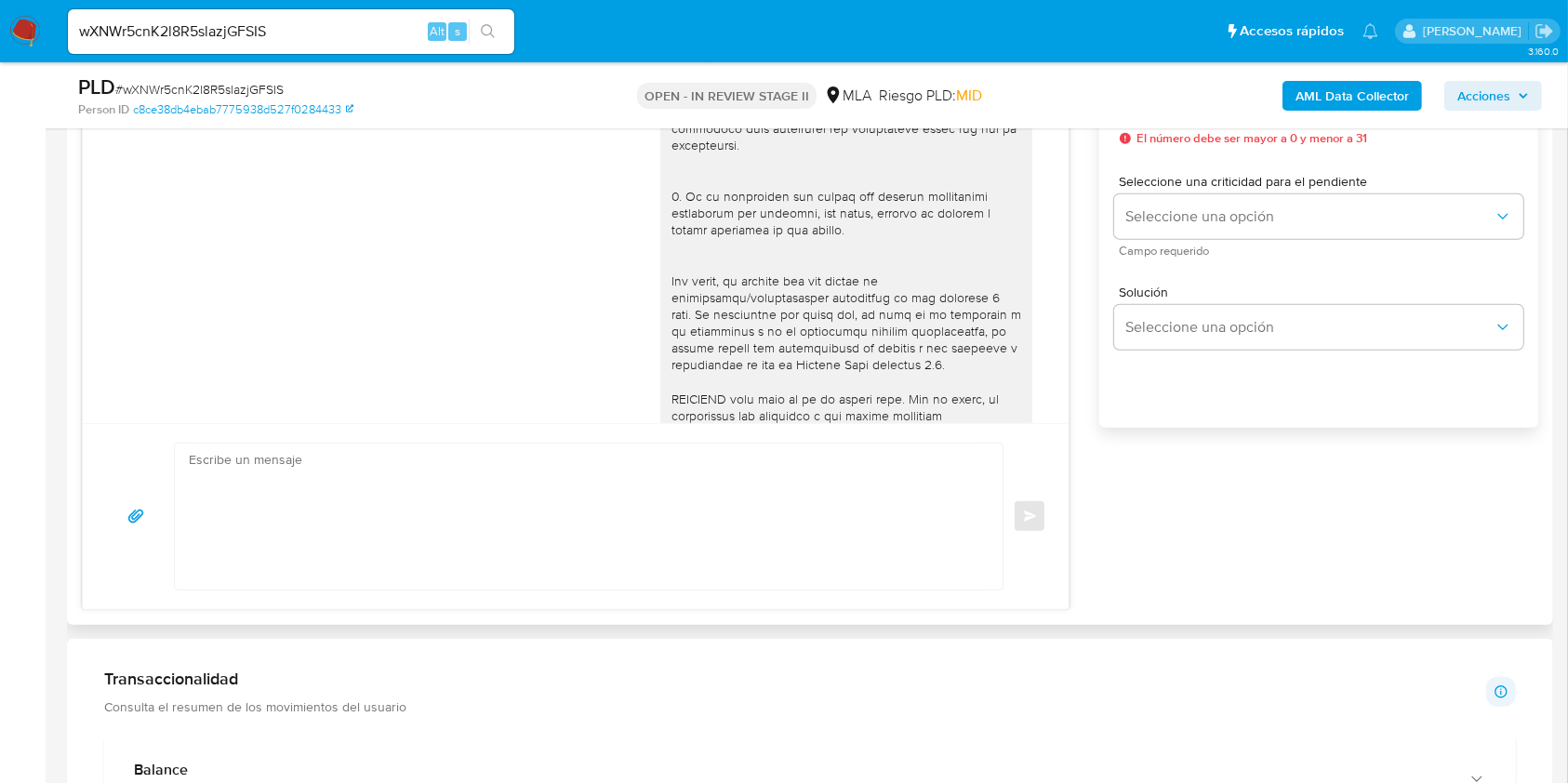
click at [762, 532] on textarea at bounding box center [584, 516] width 791 height 146
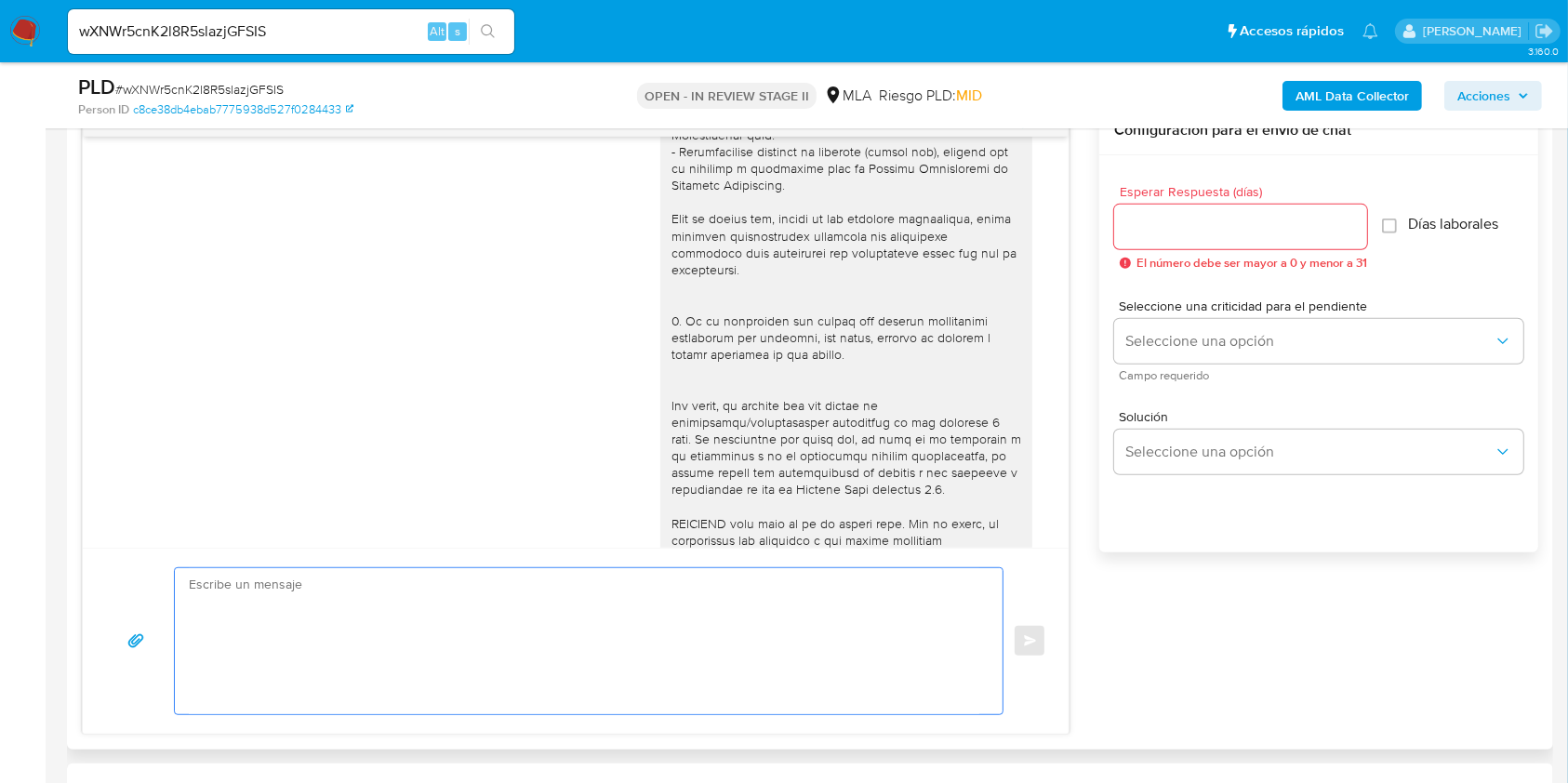
paste textarea "Hola XXX, Muchas gracias por la respuesta. Analizamos tu caso y notamos que la …"
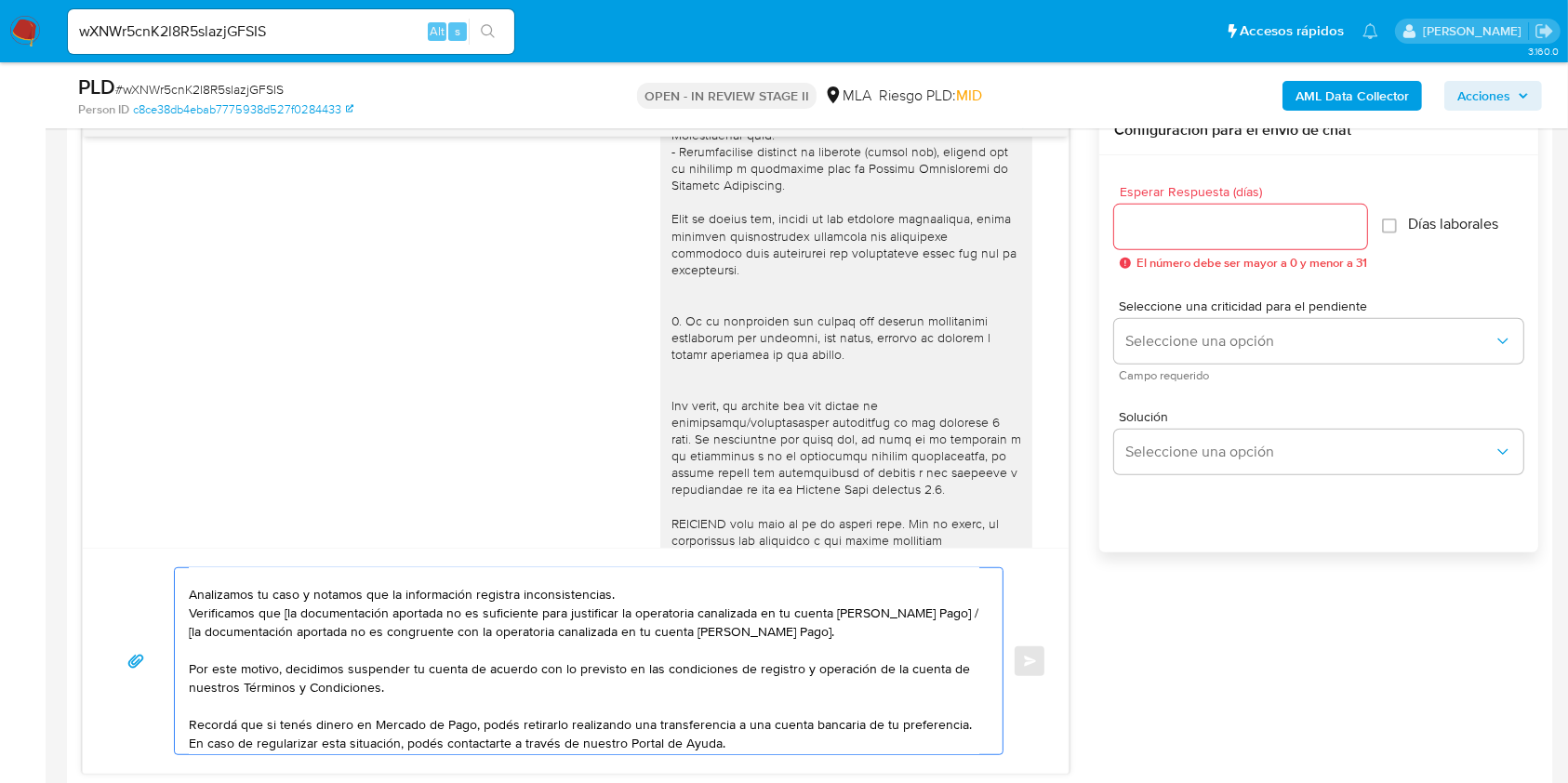
scroll to position [0, 0]
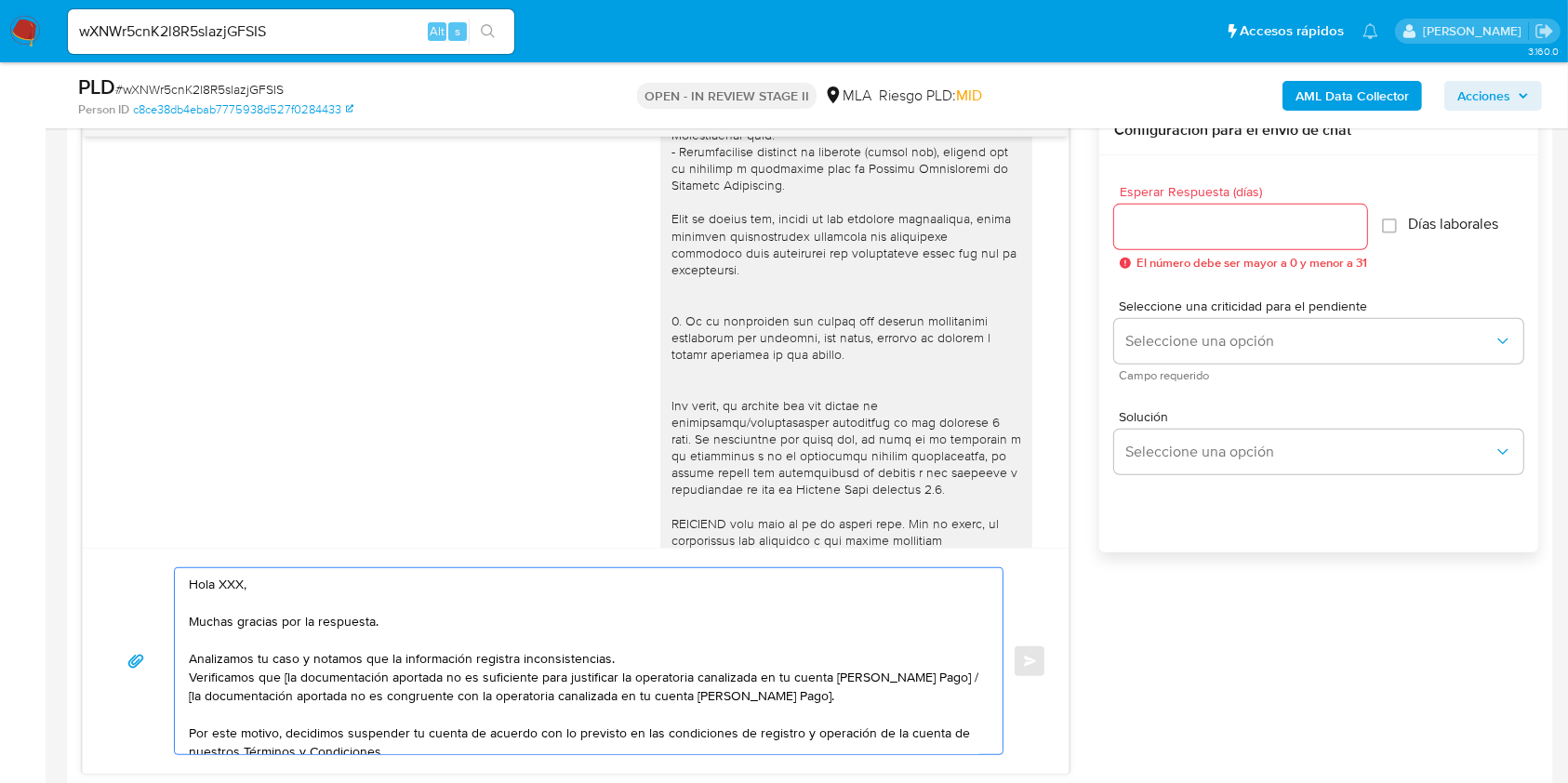
click at [222, 583] on textarea "Hola XXX, Muchas gracias por la respuesta. Analizamos tu caso y notamos que la …" at bounding box center [584, 661] width 791 height 186
click at [291, 673] on textarea "Hola, Muchas gracias por la respuesta. Analizamos tu caso y notamos que la info…" at bounding box center [584, 661] width 791 height 186
click at [287, 676] on textarea "Hola, Muchas gracias por la respuesta. Analizamos tu caso y notamos que la info…" at bounding box center [584, 661] width 791 height 186
click at [934, 688] on textarea "Hola, Muchas gracias por la respuesta. Analizamos tu caso y notamos que la info…" at bounding box center [584, 661] width 791 height 186
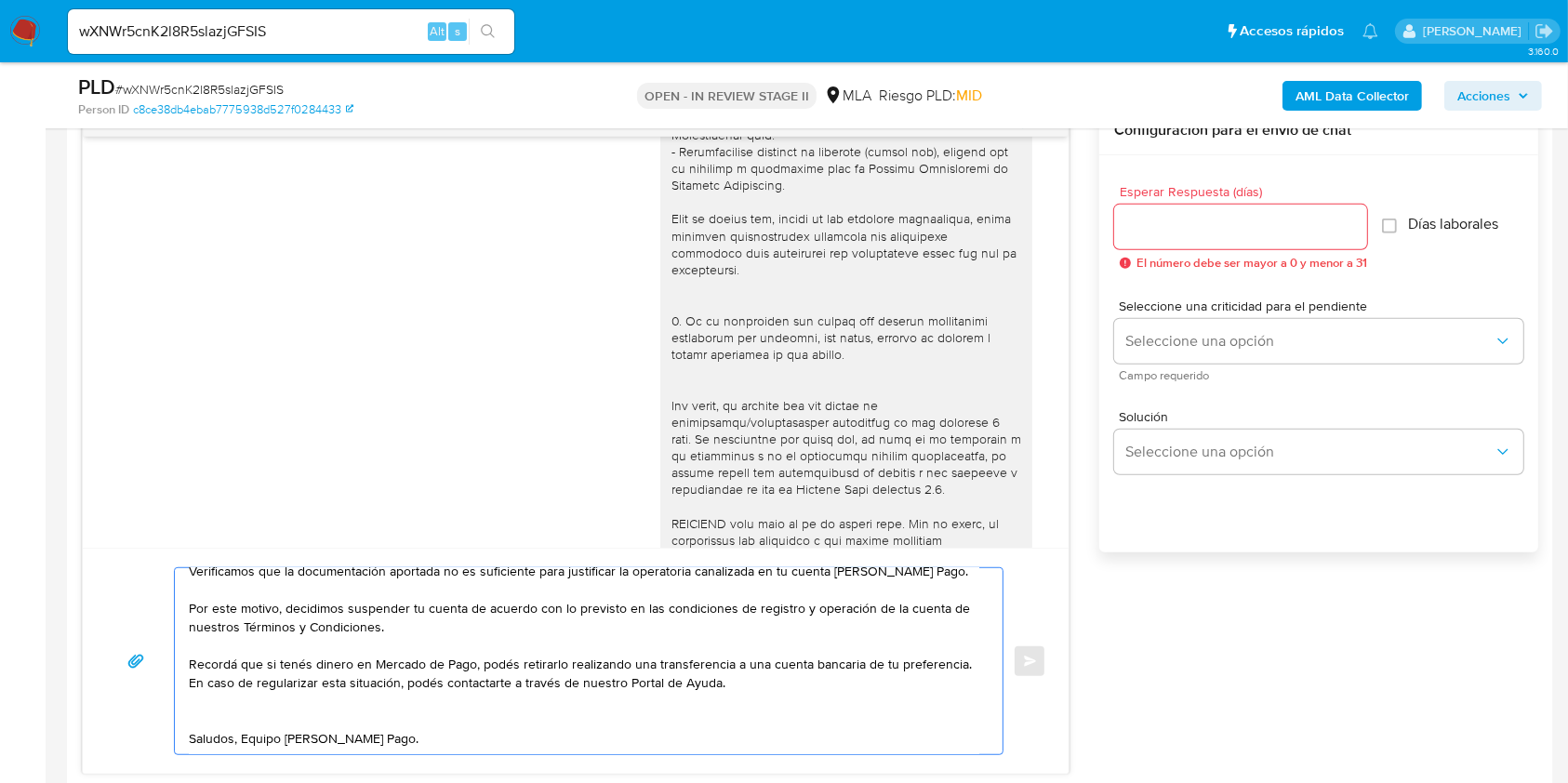
scroll to position [131, 0]
type textarea "Hola, Muchas gracias por la respuesta. Analizamos tu caso y notamos que la info…"
click at [1214, 215] on input "Esperar Respuesta (días)" at bounding box center [1240, 227] width 253 height 25
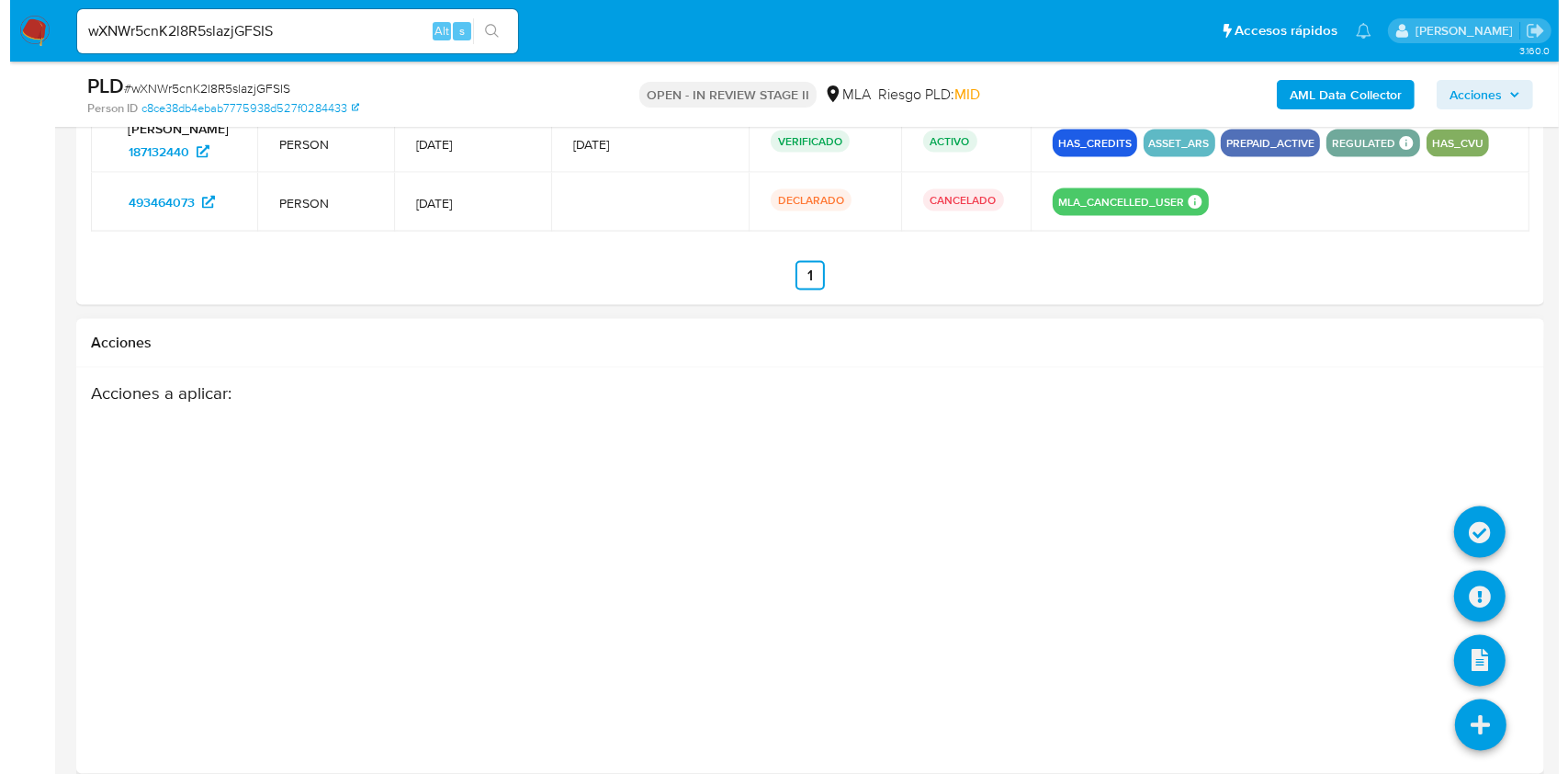
scroll to position [2912, 0]
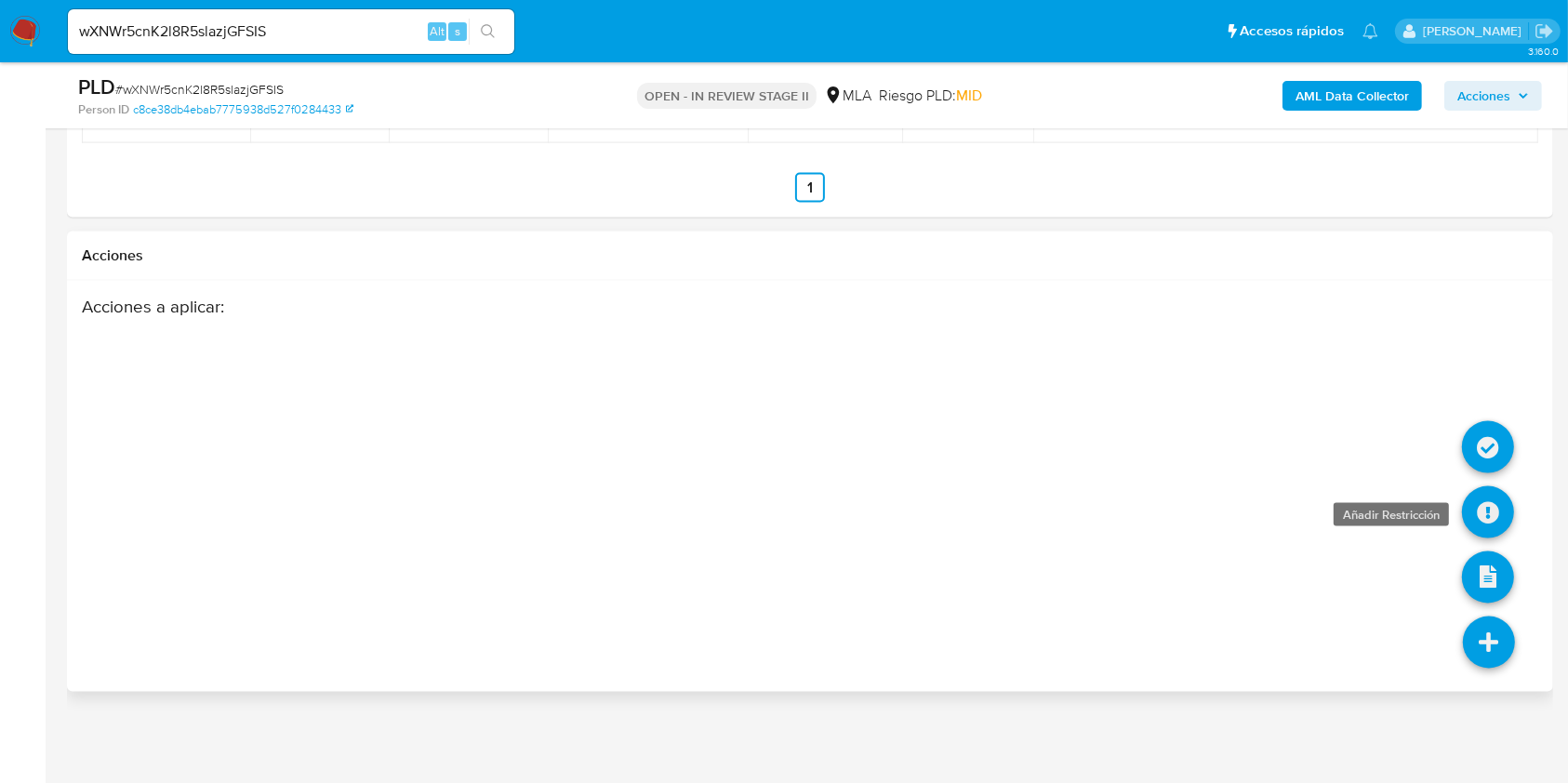
type input "0"
click at [1498, 502] on icon at bounding box center [1487, 512] width 52 height 52
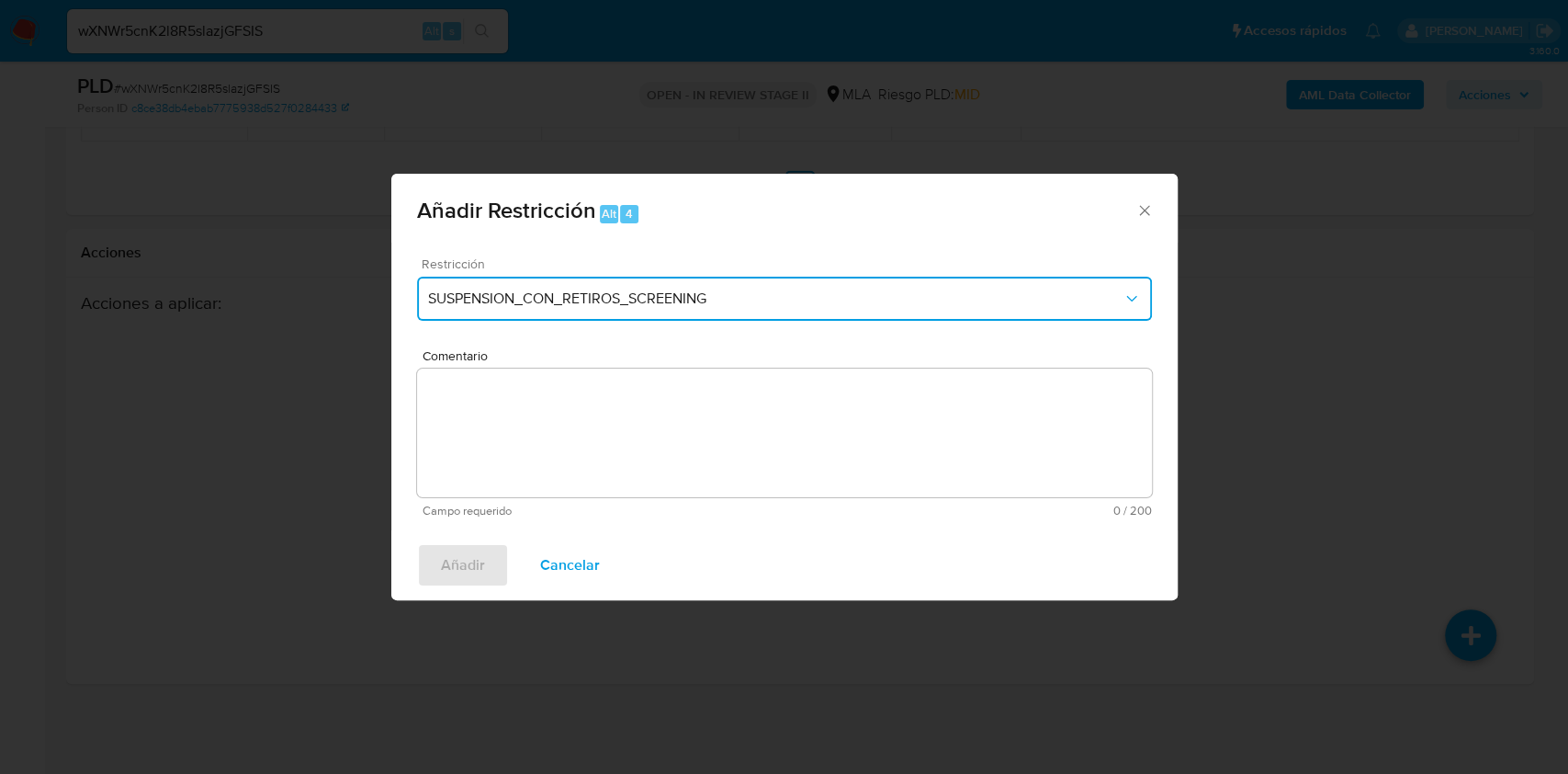
click at [714, 290] on span "SUSPENSION_CON_RETIROS_SCREENING" at bounding box center [775, 299] width 694 height 19
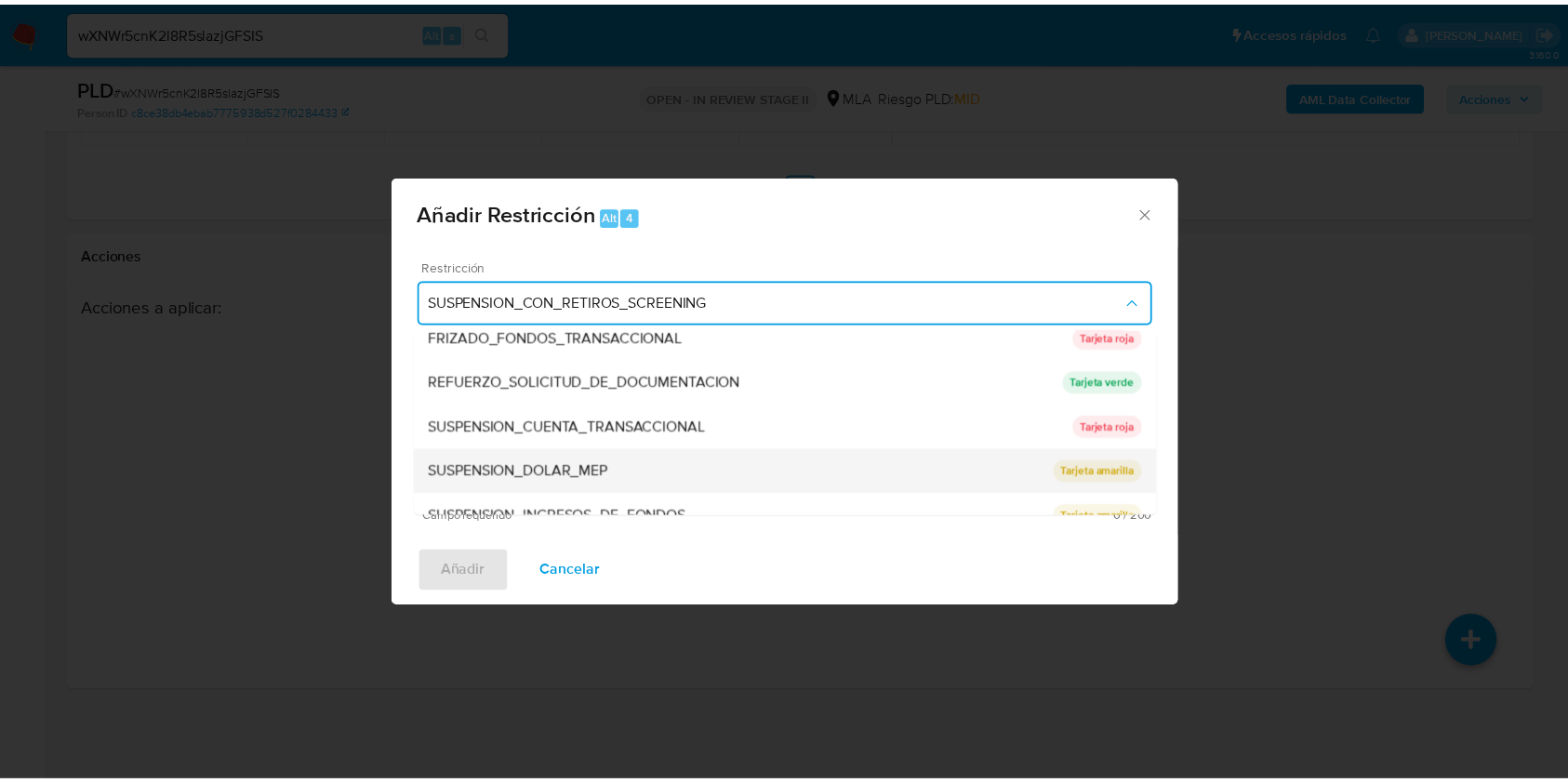
scroll to position [394, 0]
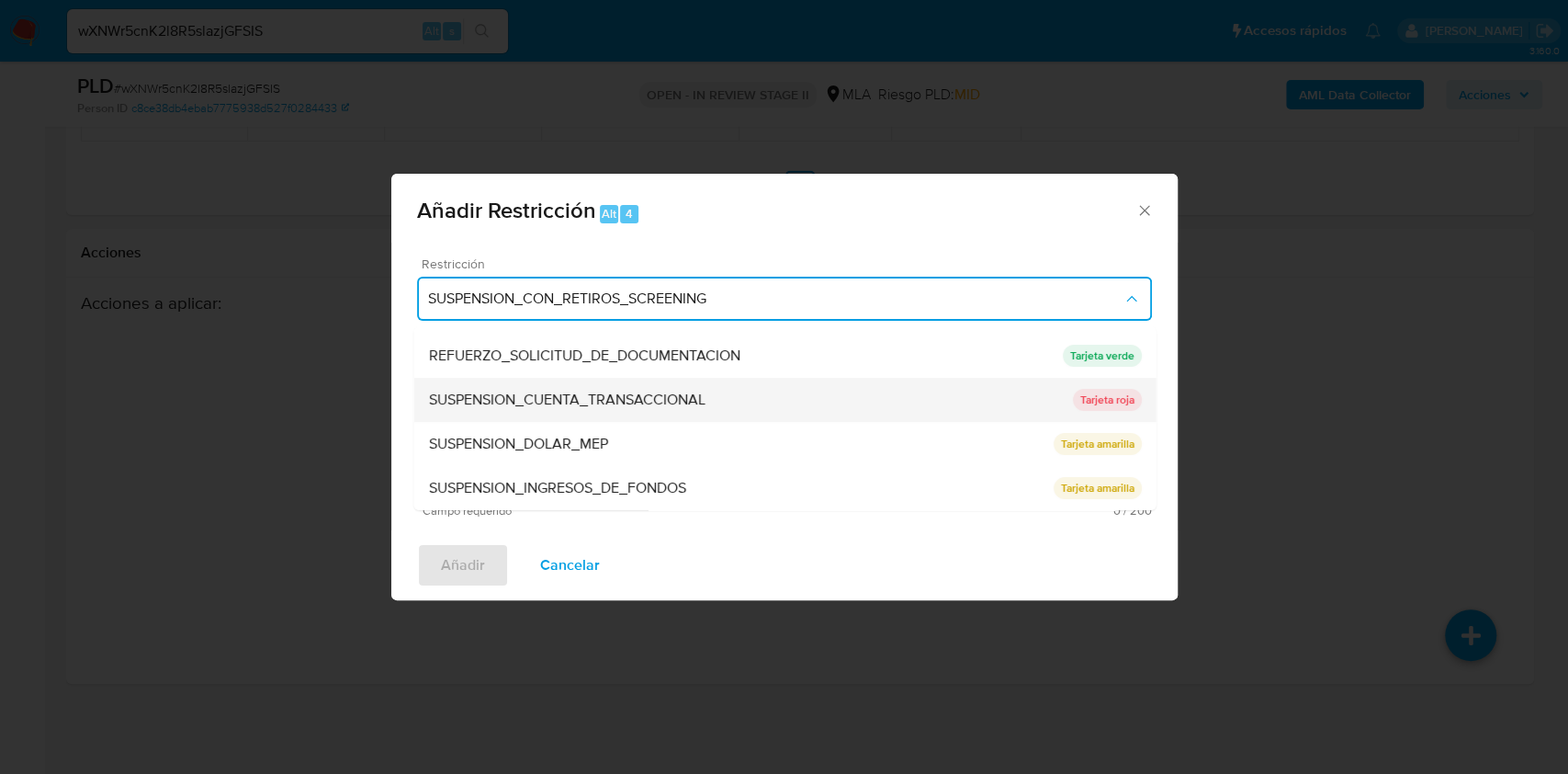
click at [604, 413] on div "SUSPENSION_CUENTA_TRANSACCIONAL" at bounding box center [749, 399] width 644 height 44
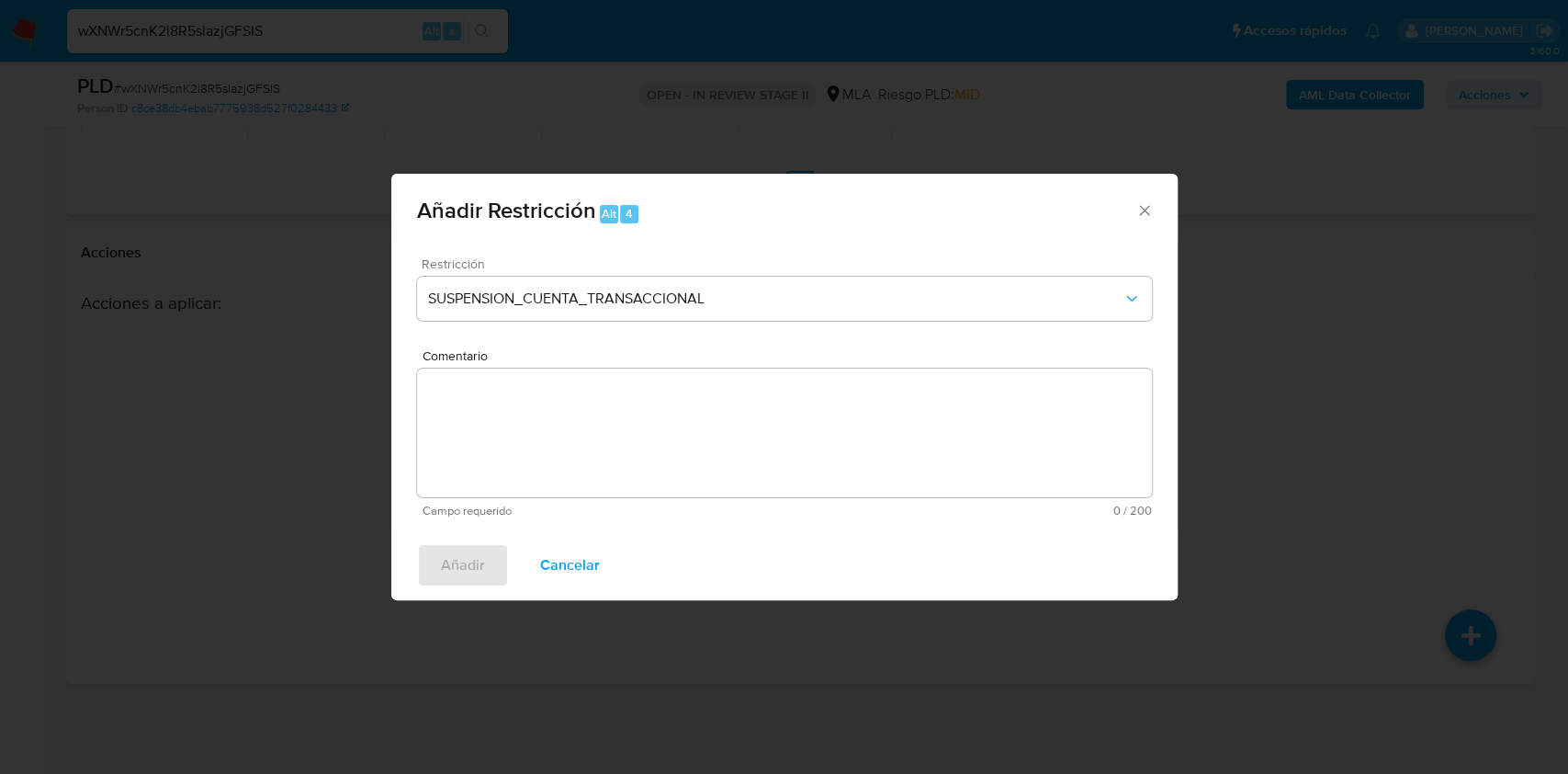
click at [599, 424] on textarea "Comentario" at bounding box center [784, 433] width 735 height 129
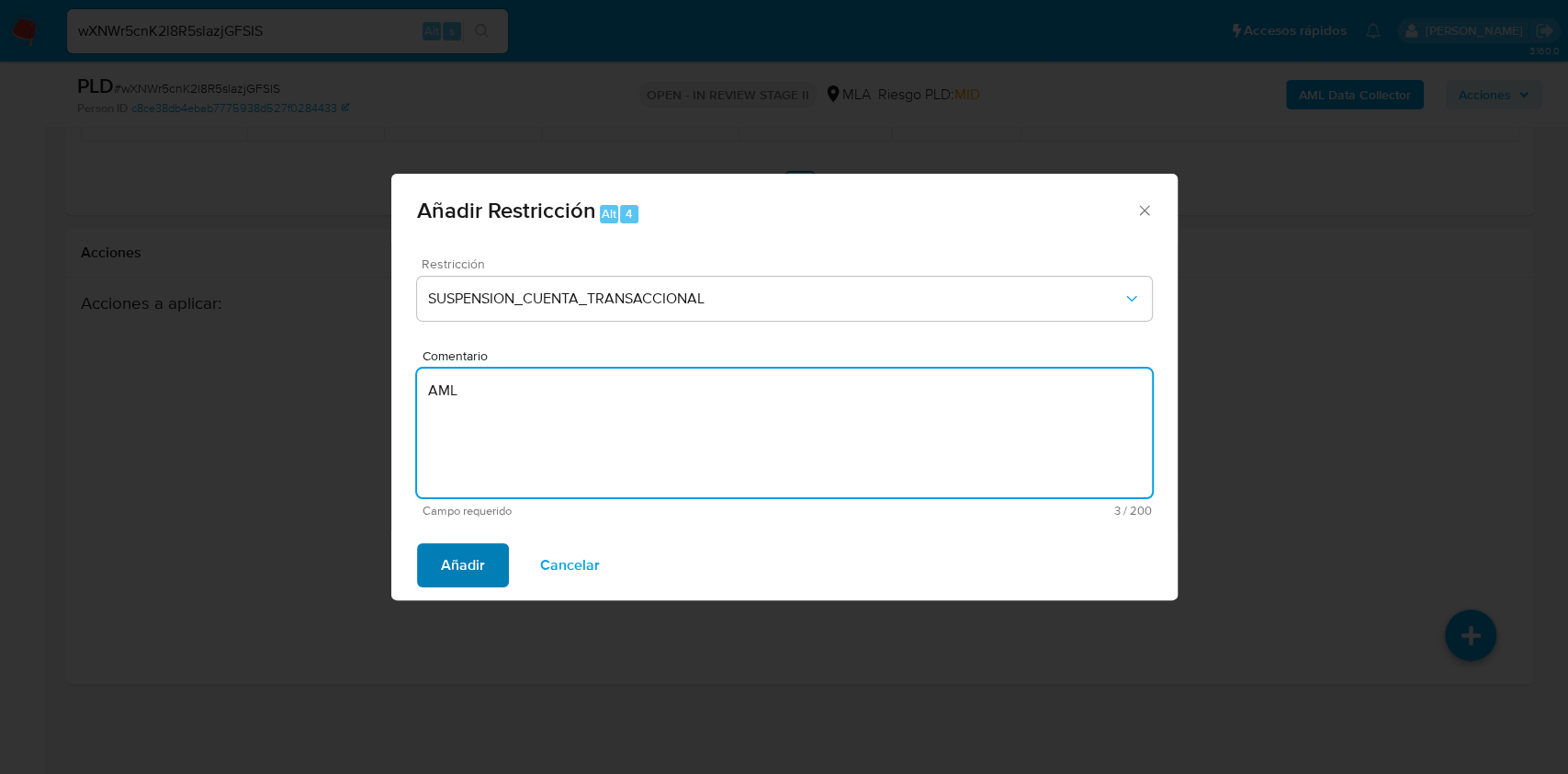
type textarea "AML"
click at [481, 578] on span "Añadir" at bounding box center [463, 565] width 44 height 40
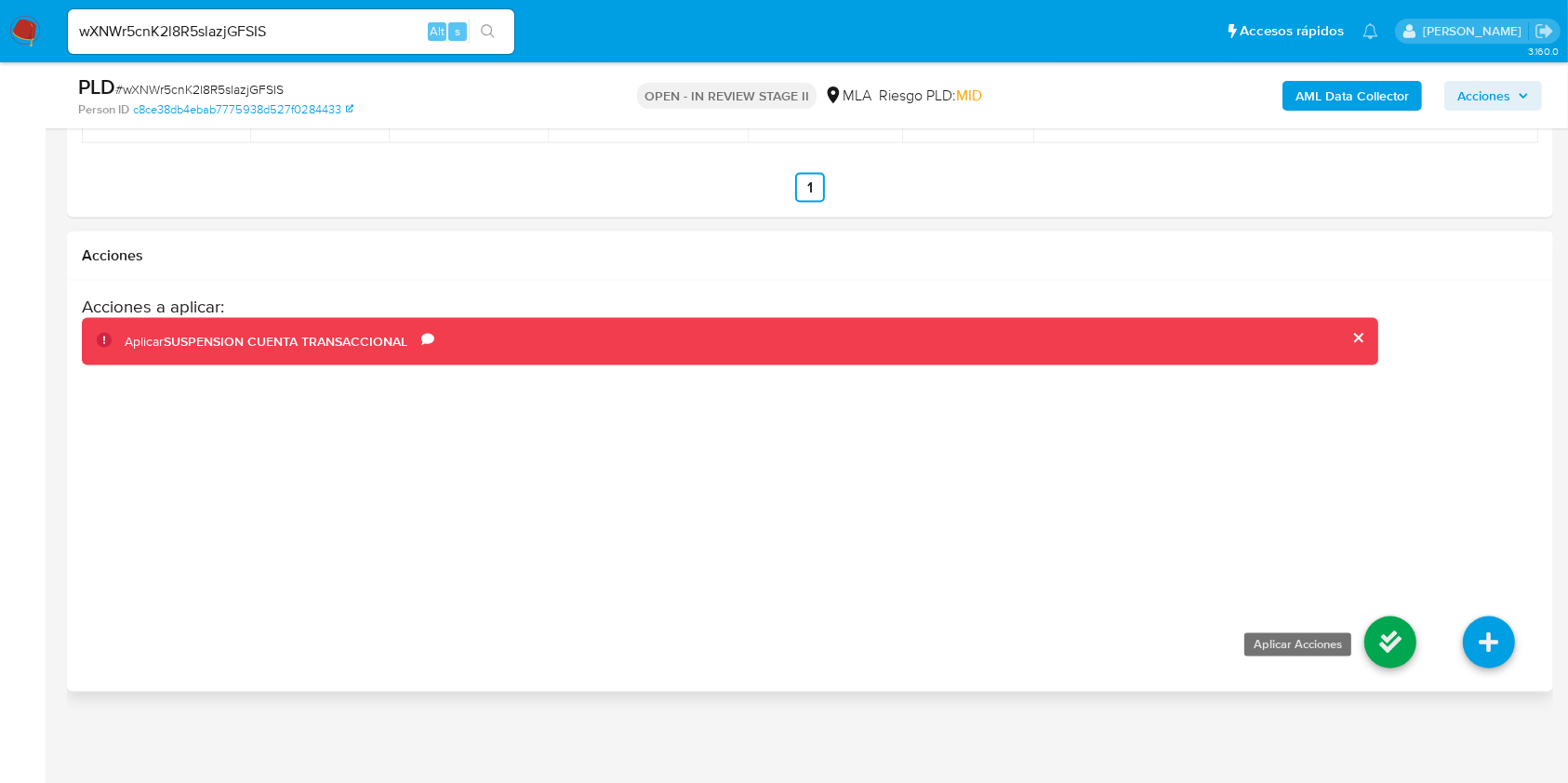
click at [1393, 641] on icon at bounding box center [1389, 642] width 52 height 52
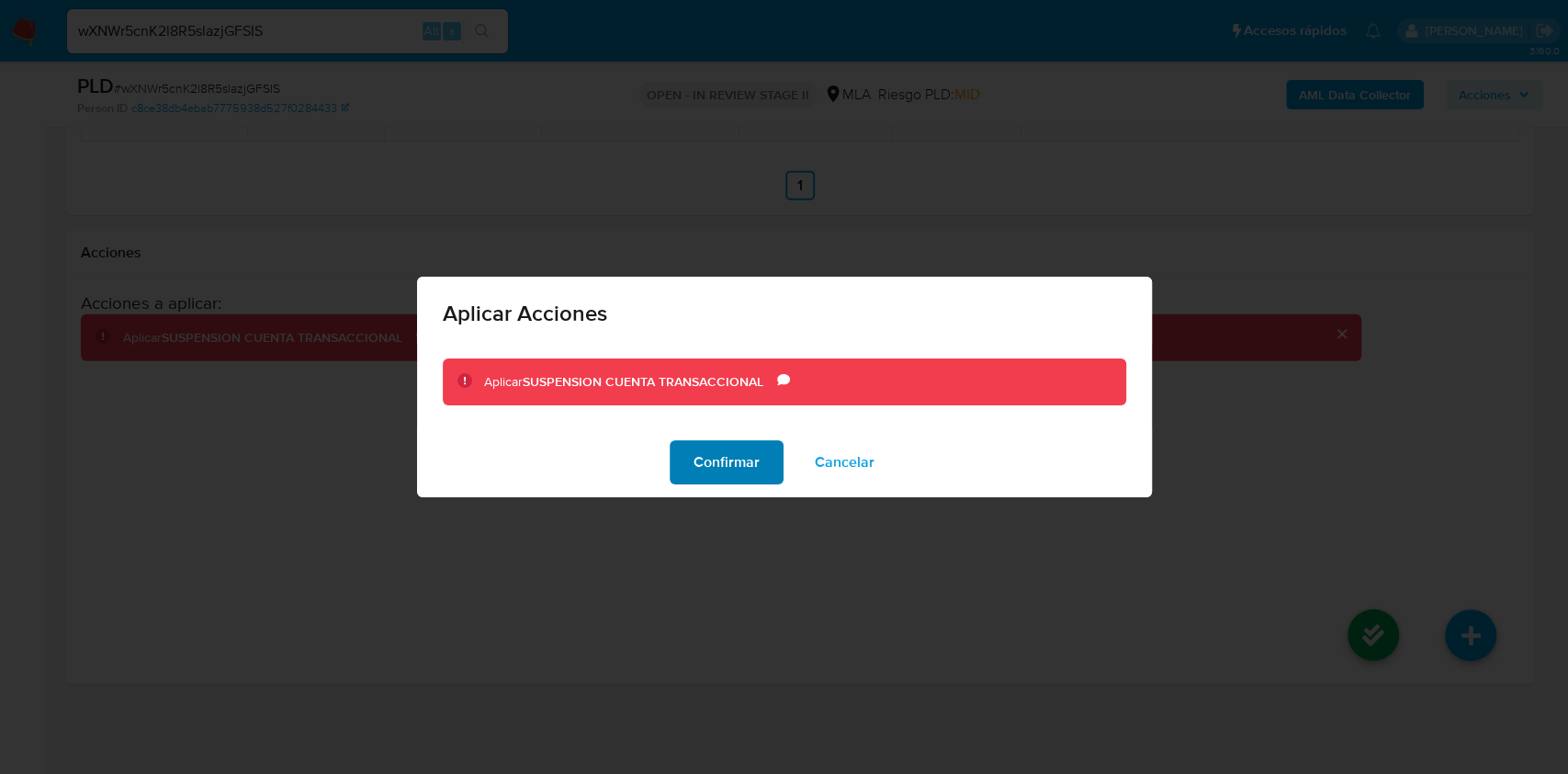
click at [691, 474] on button "Confirmar" at bounding box center [727, 462] width 114 height 44
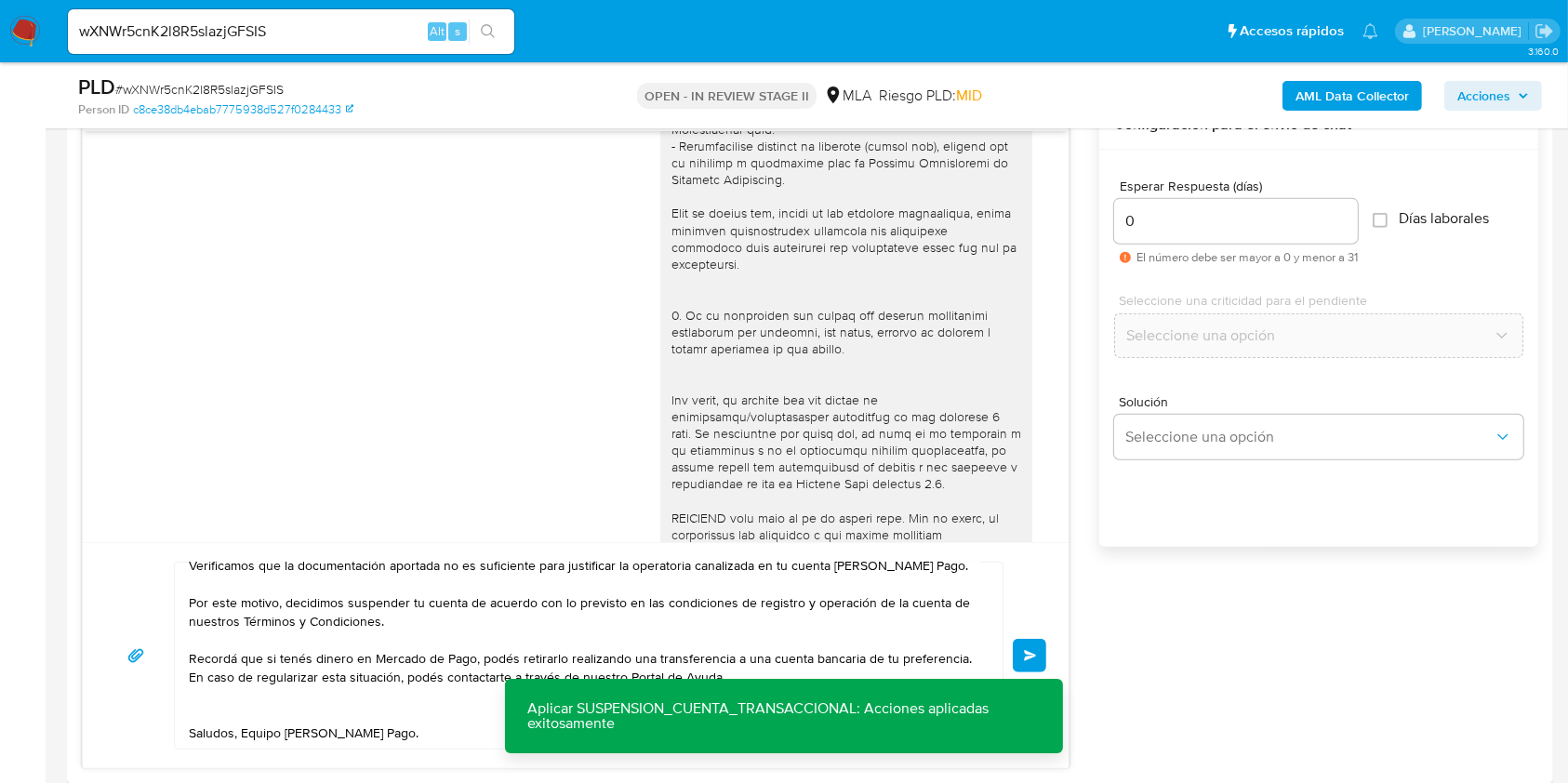
scroll to position [962, 0]
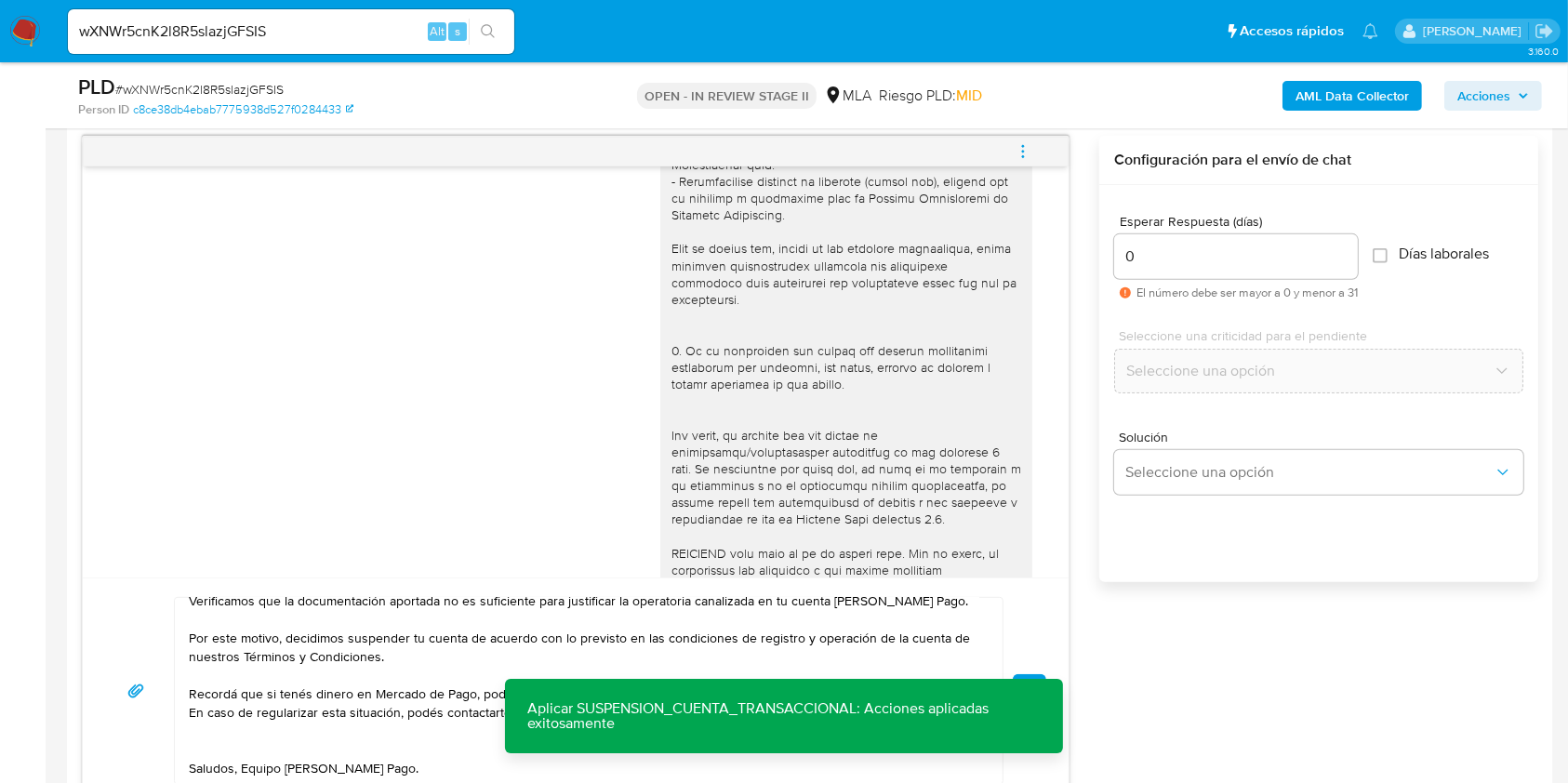
click at [1021, 674] on button "Enviar" at bounding box center [1029, 690] width 33 height 33
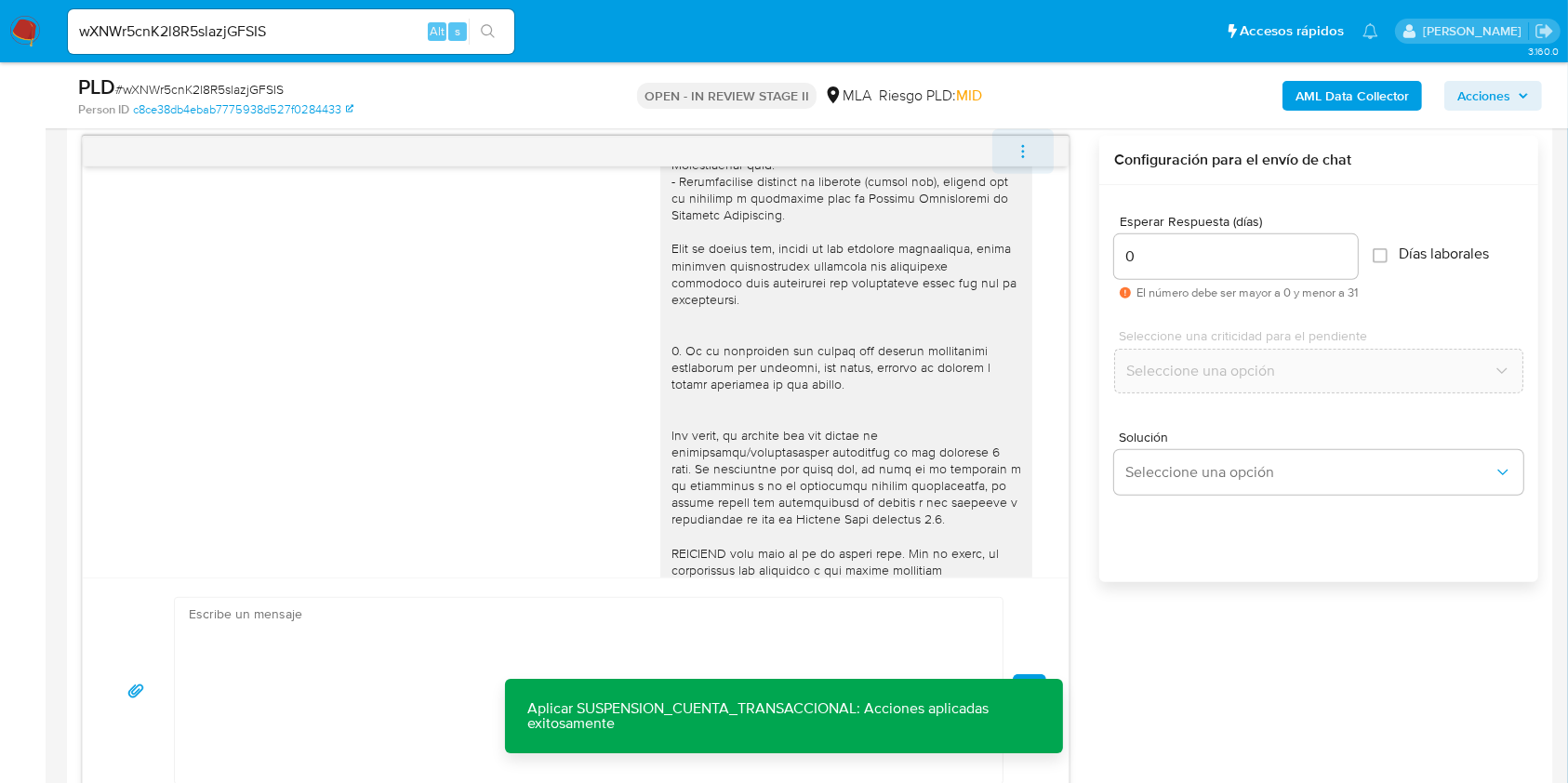
scroll to position [0, 0]
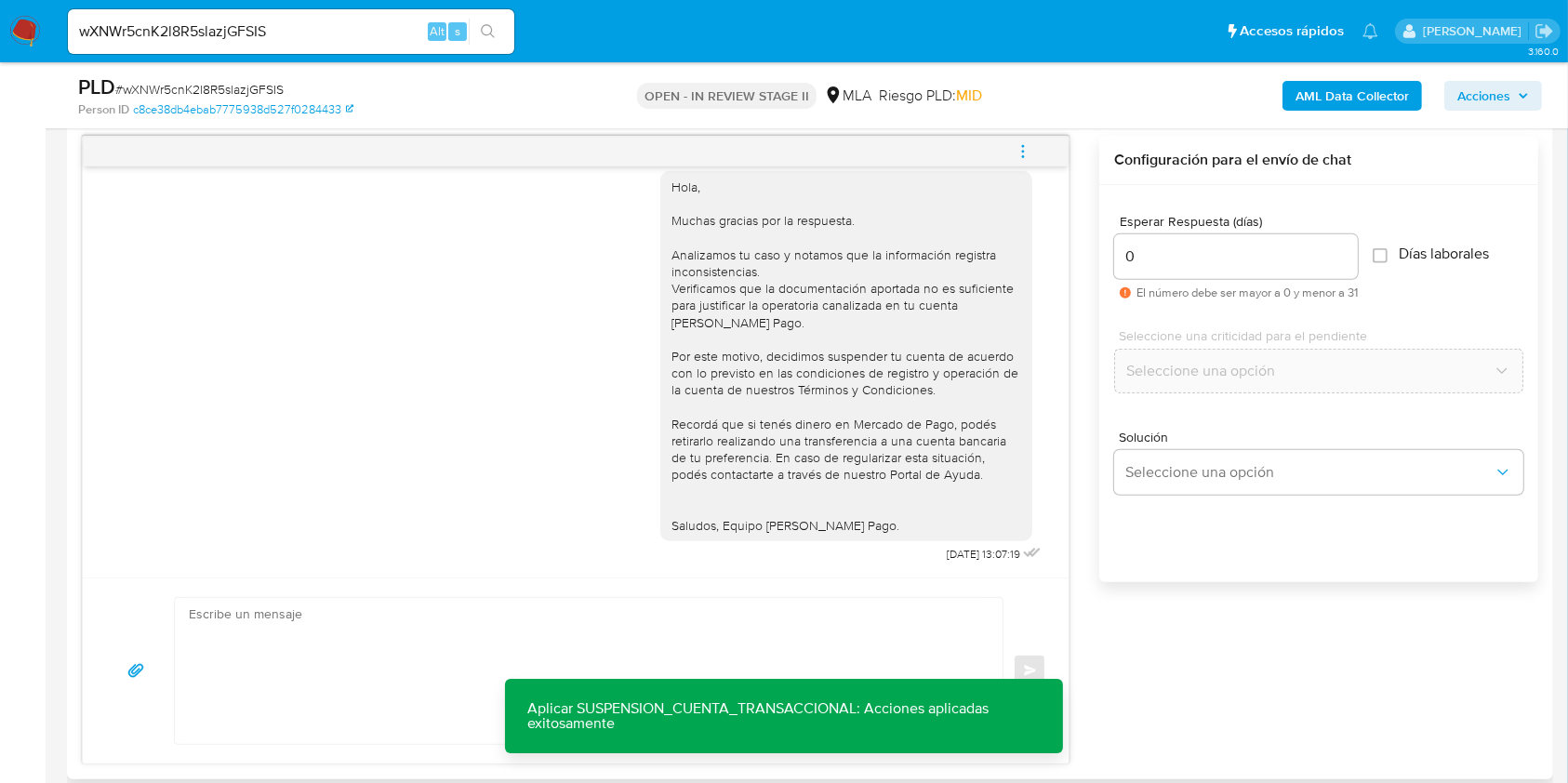
click at [1021, 145] on icon "menu-action" at bounding box center [1022, 146] width 2 height 2
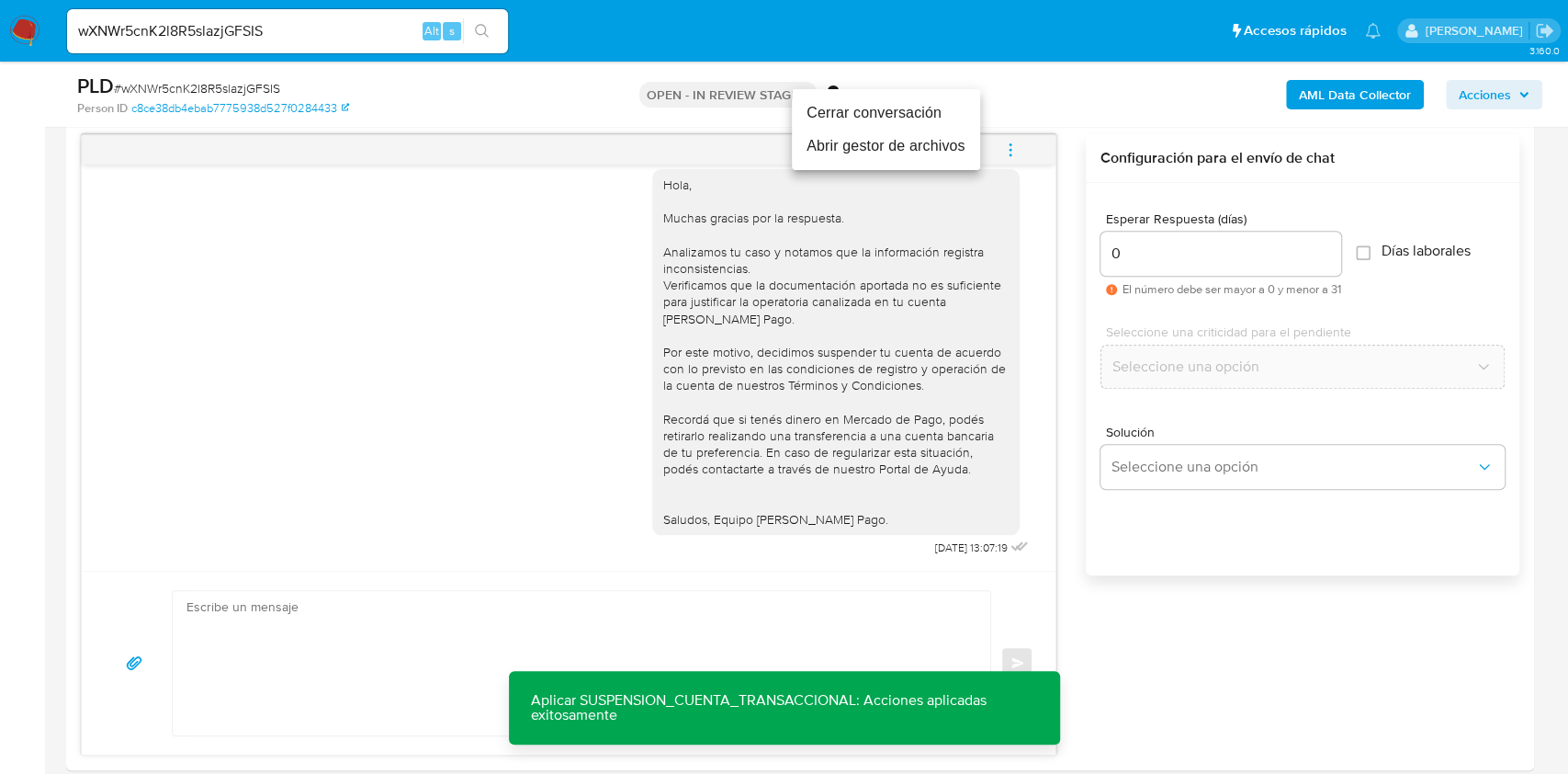
click at [854, 108] on li "Cerrar conversación" at bounding box center [886, 112] width 189 height 33
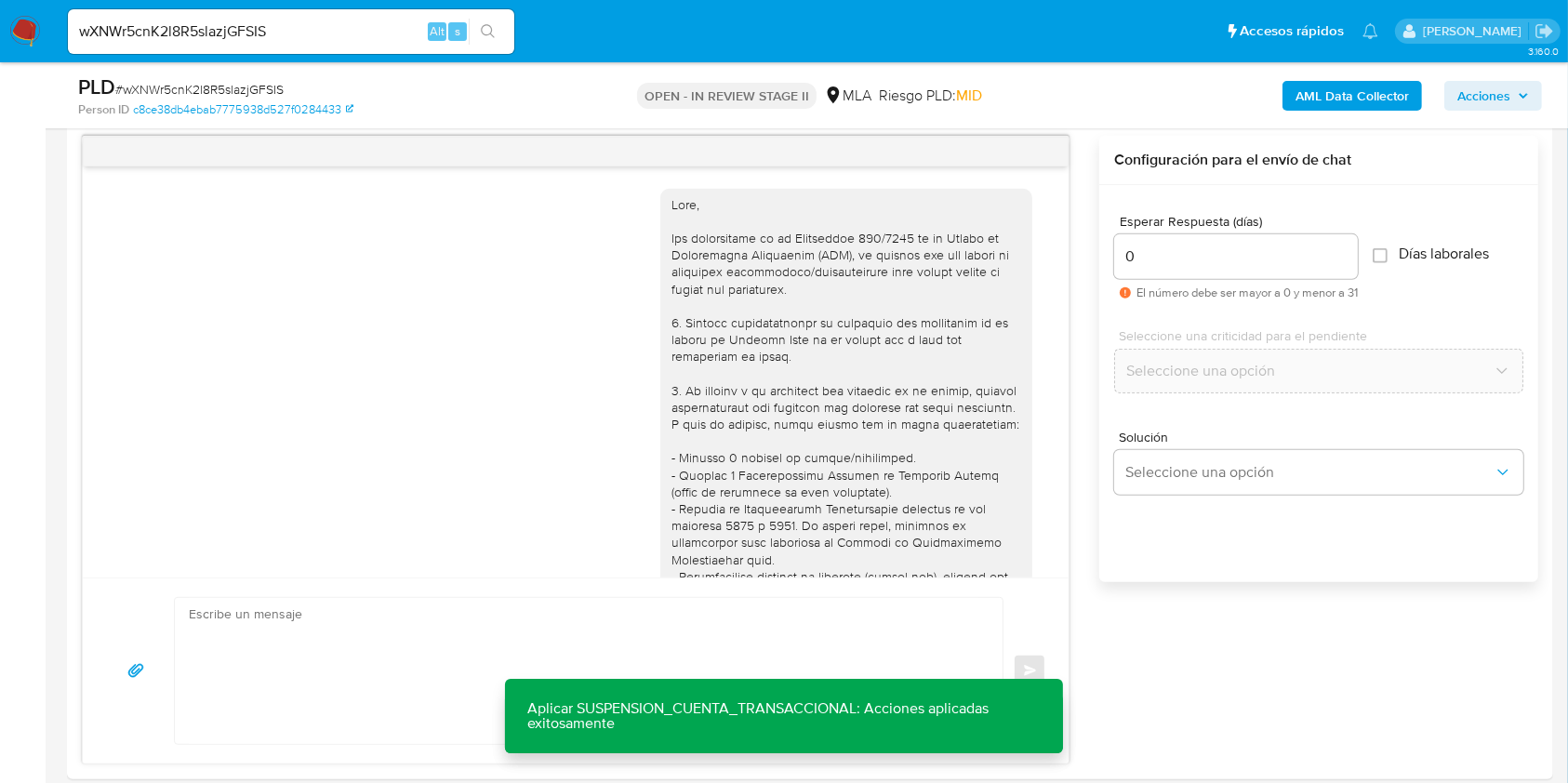
scroll to position [382, 0]
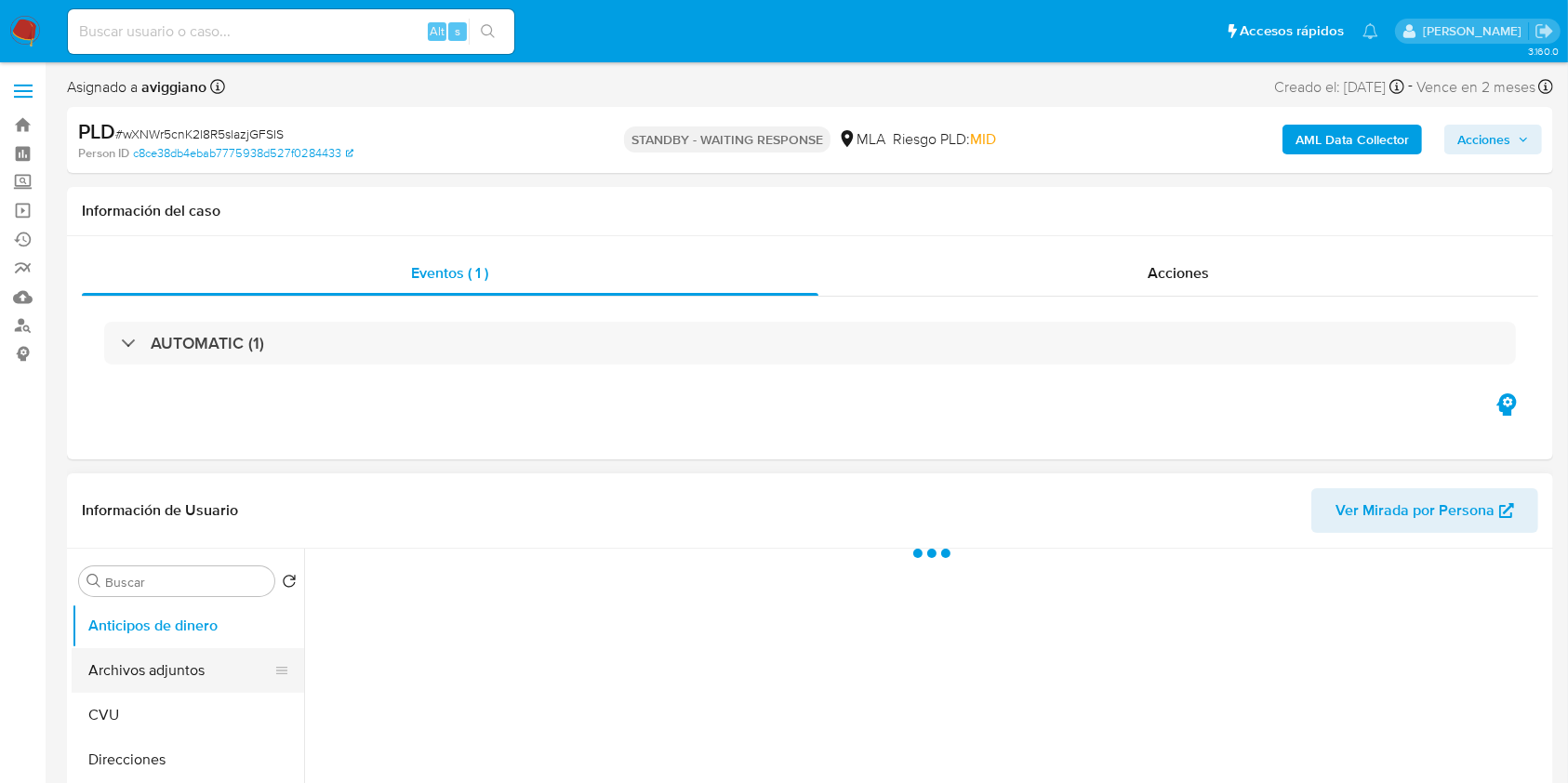
click at [141, 657] on button "Archivos adjuntos" at bounding box center [181, 670] width 218 height 44
select select "10"
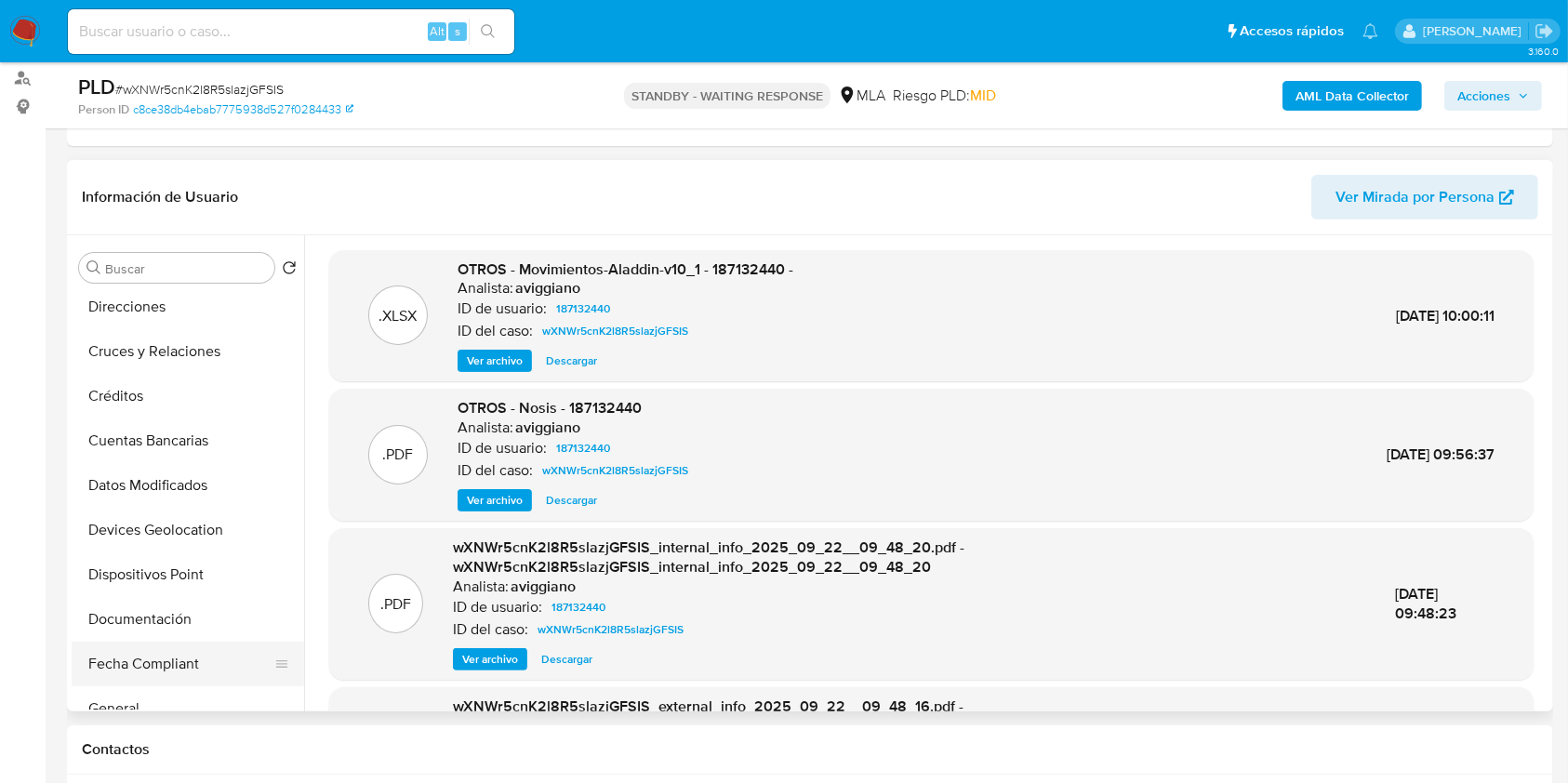
scroll to position [248, 0]
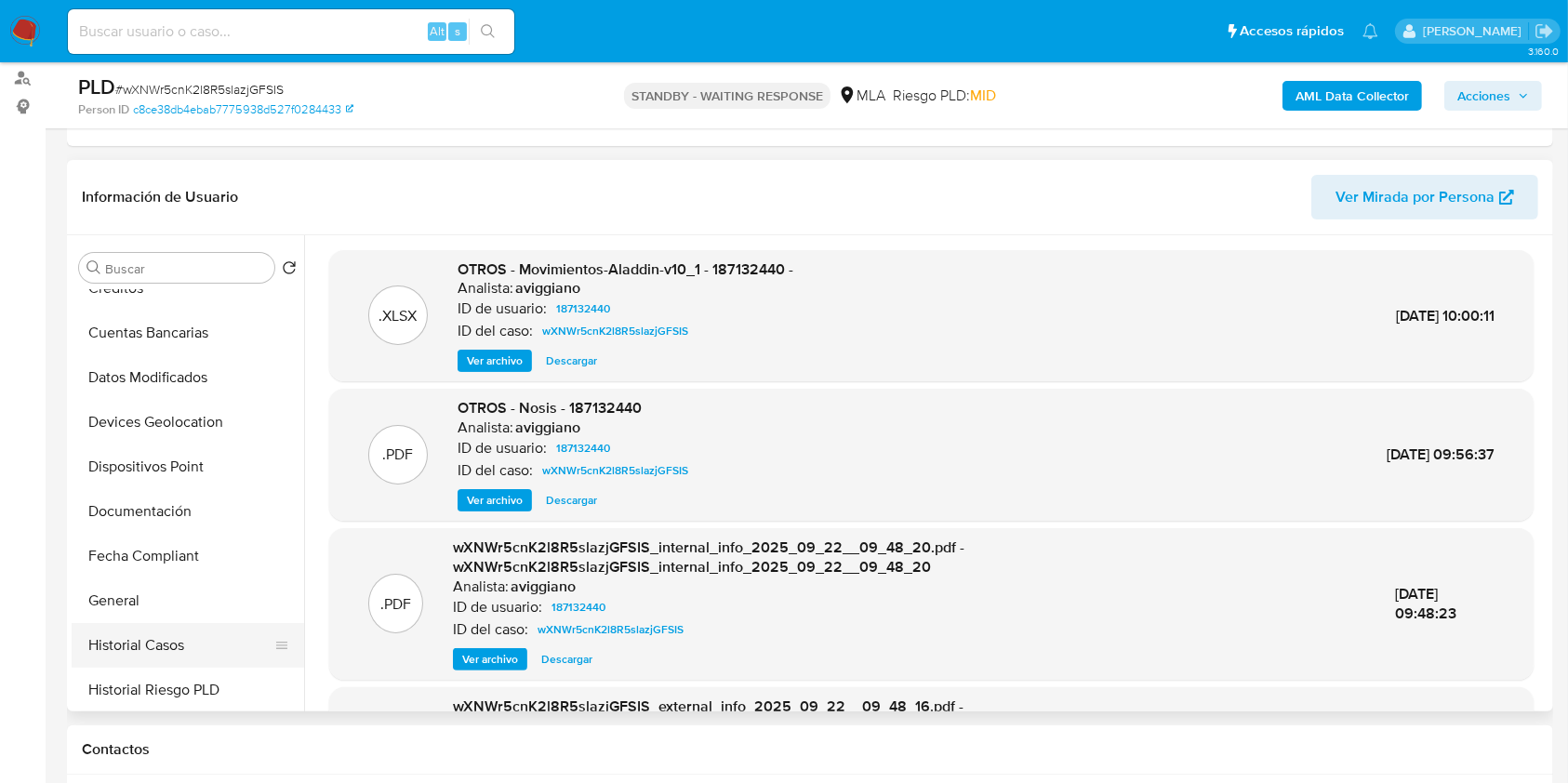
click at [156, 636] on button "Historial Casos" at bounding box center [181, 645] width 218 height 44
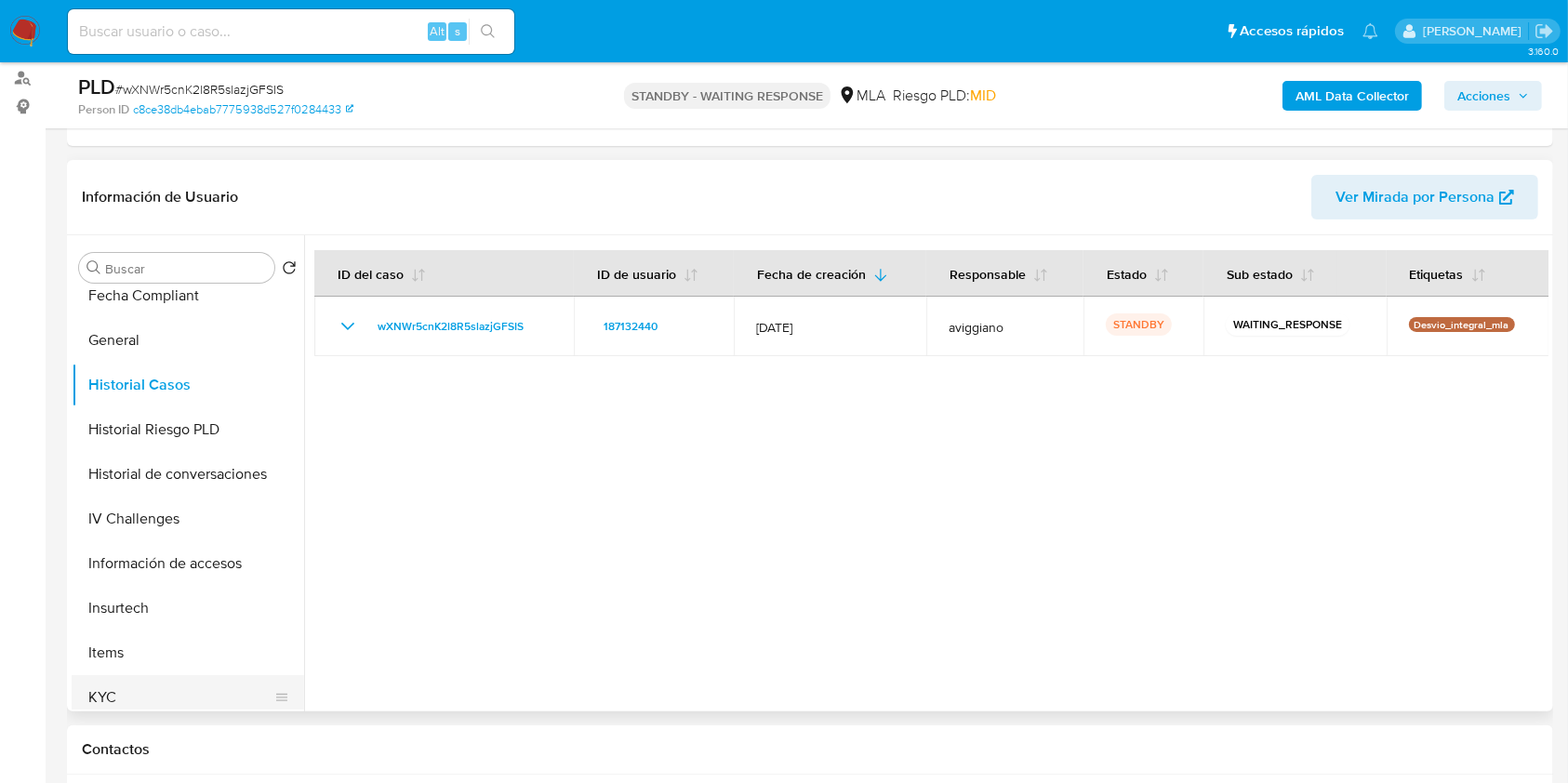
scroll to position [619, 0]
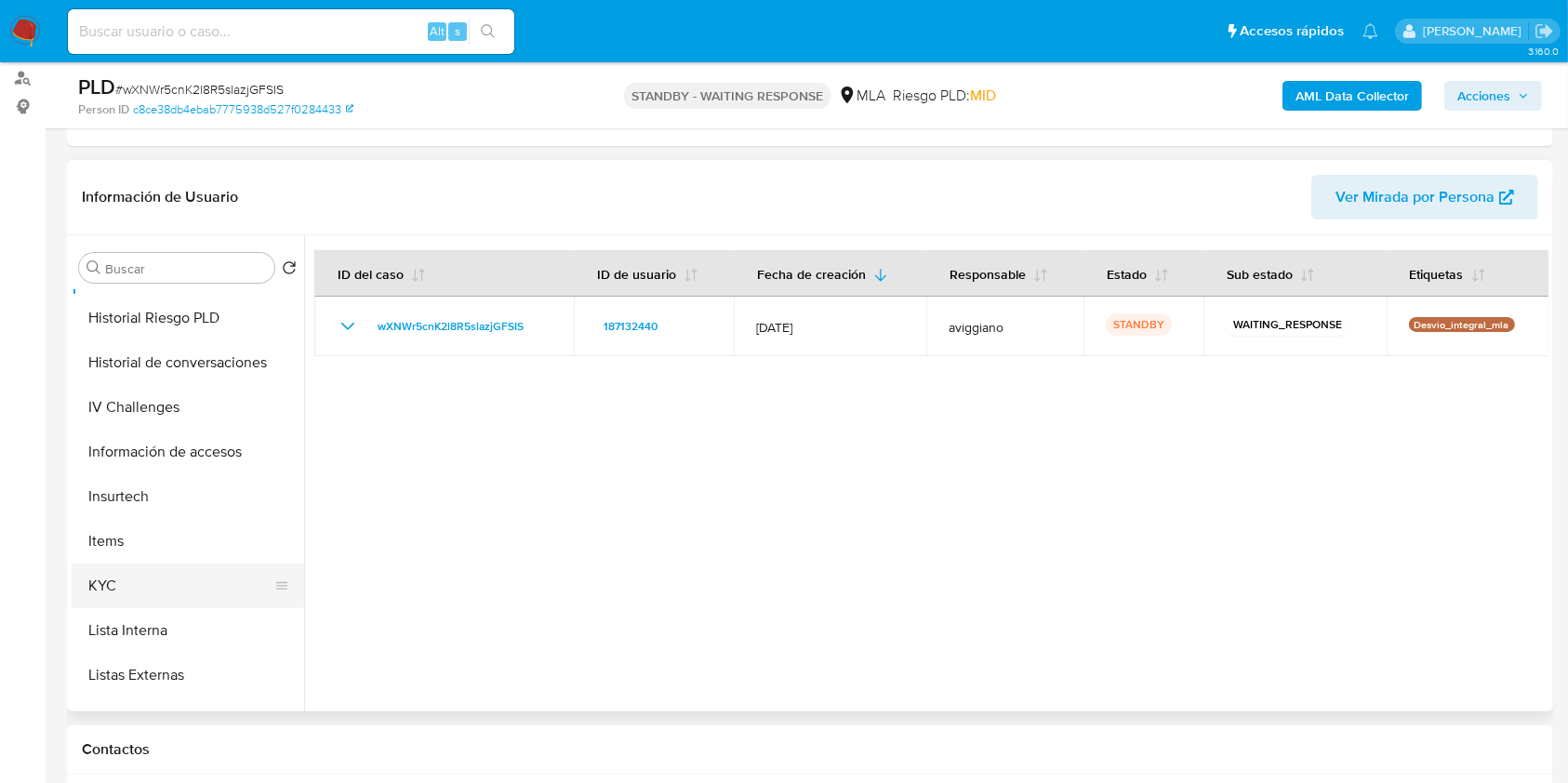
click at [117, 591] on button "KYC" at bounding box center [181, 585] width 218 height 44
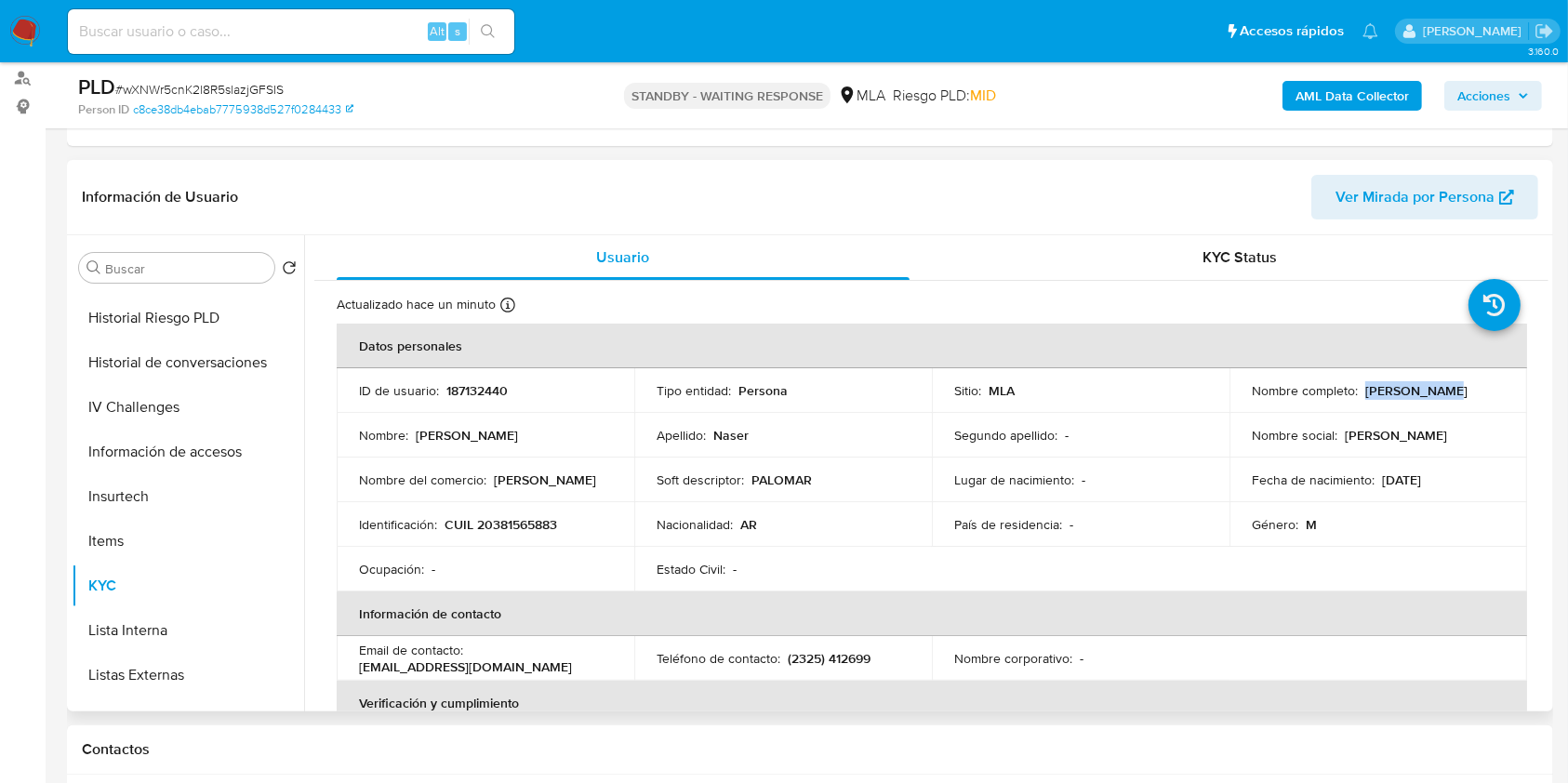
drag, startPoint x: 1358, startPoint y: 383, endPoint x: 1455, endPoint y: 383, distance: 97.0
click at [1455, 383] on div "Nombre completo : [PERSON_NAME]" at bounding box center [1377, 391] width 253 height 17
copy p "[PERSON_NAME]"
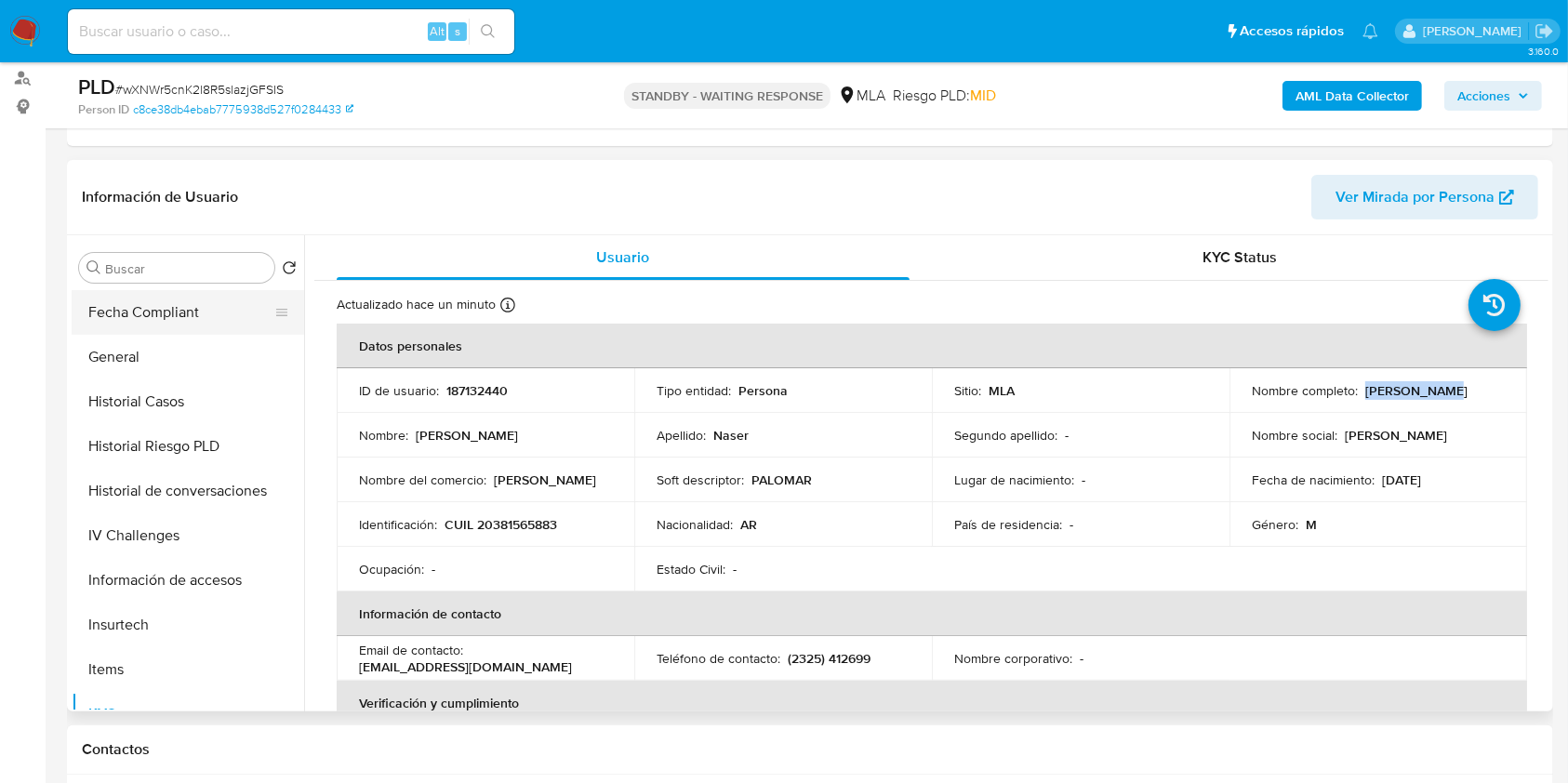
scroll to position [372, 0]
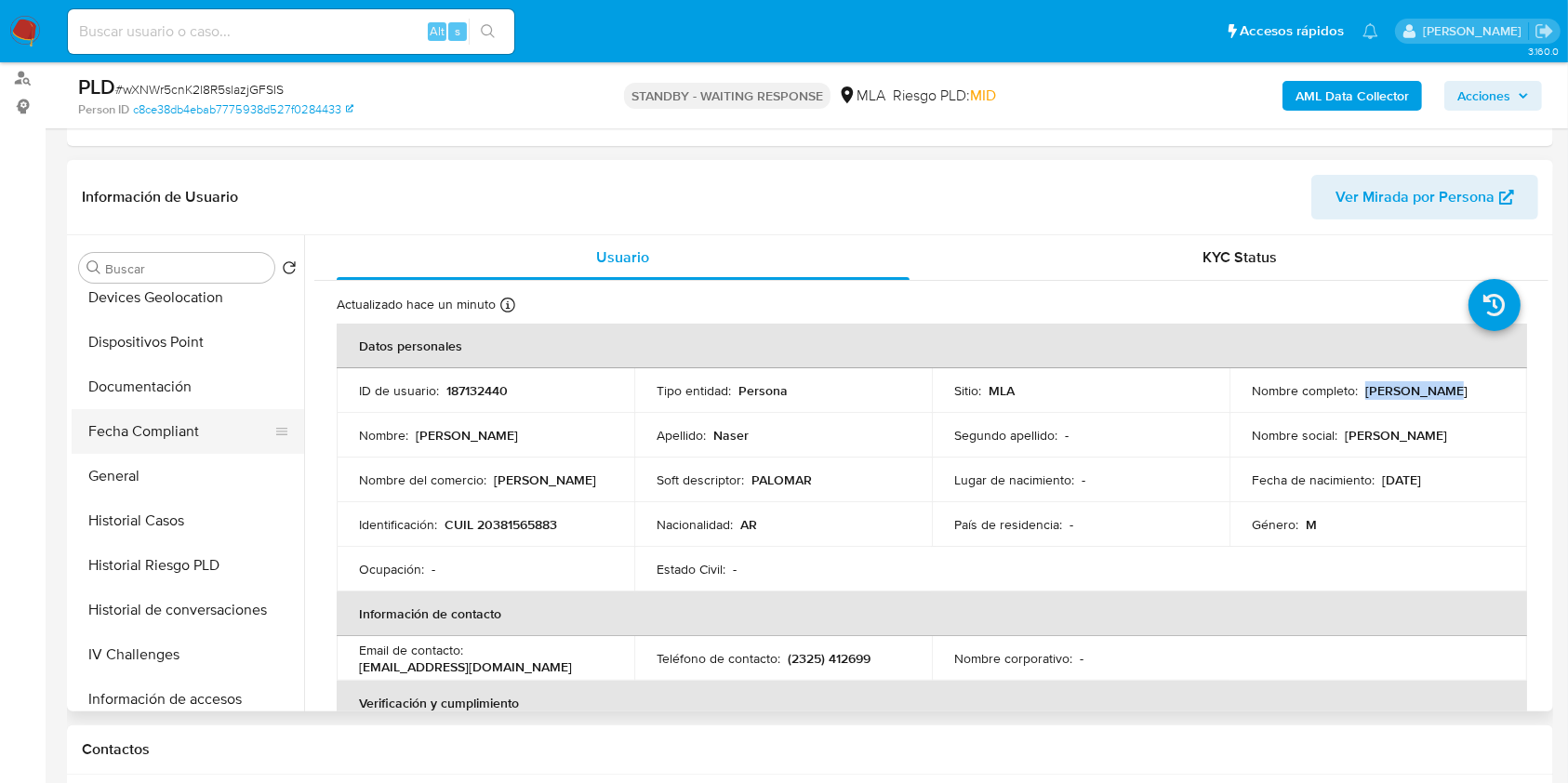
click at [168, 421] on button "Fecha Compliant" at bounding box center [181, 431] width 218 height 44
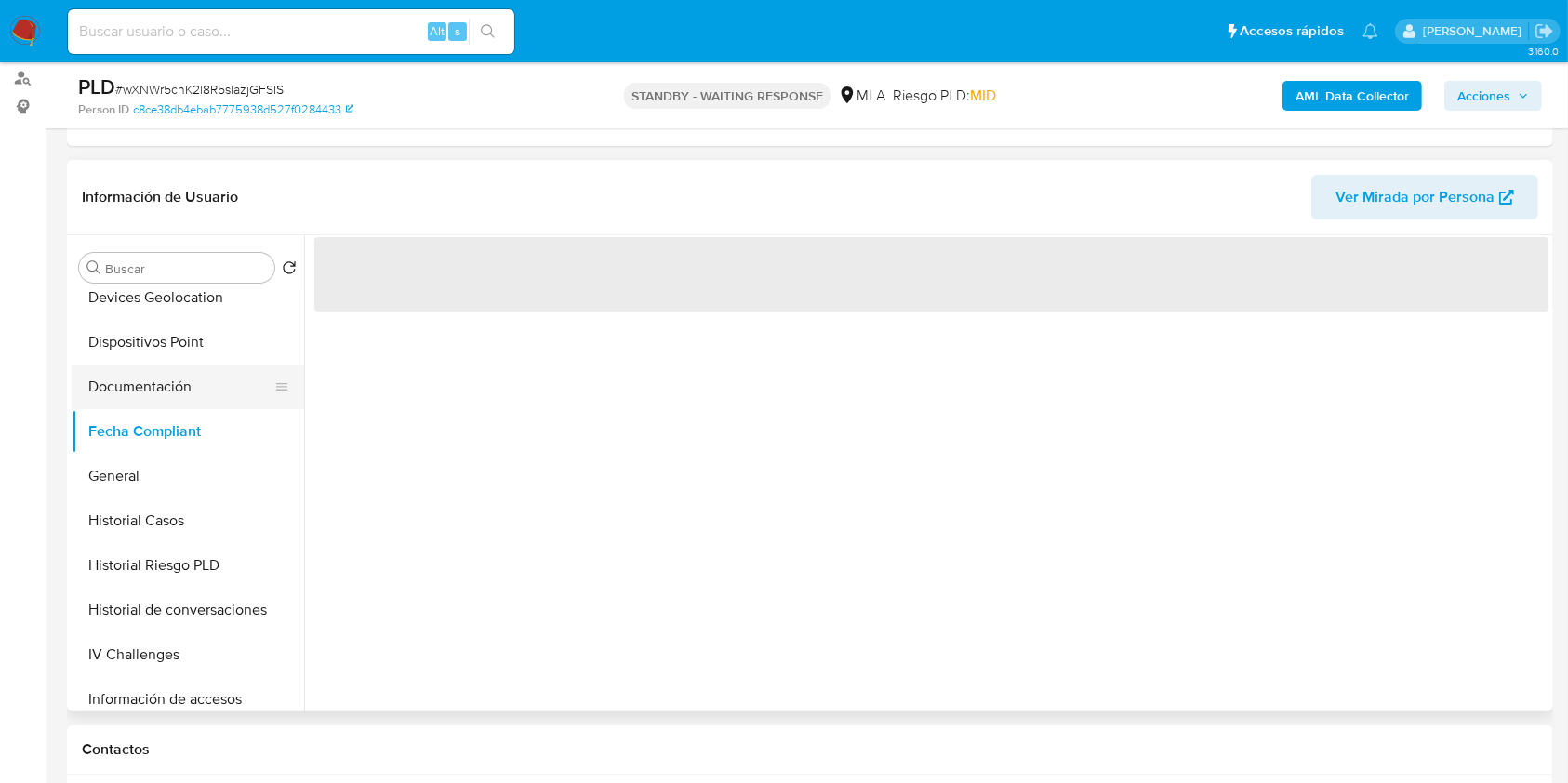
click at [176, 382] on button "Documentación" at bounding box center [181, 386] width 218 height 44
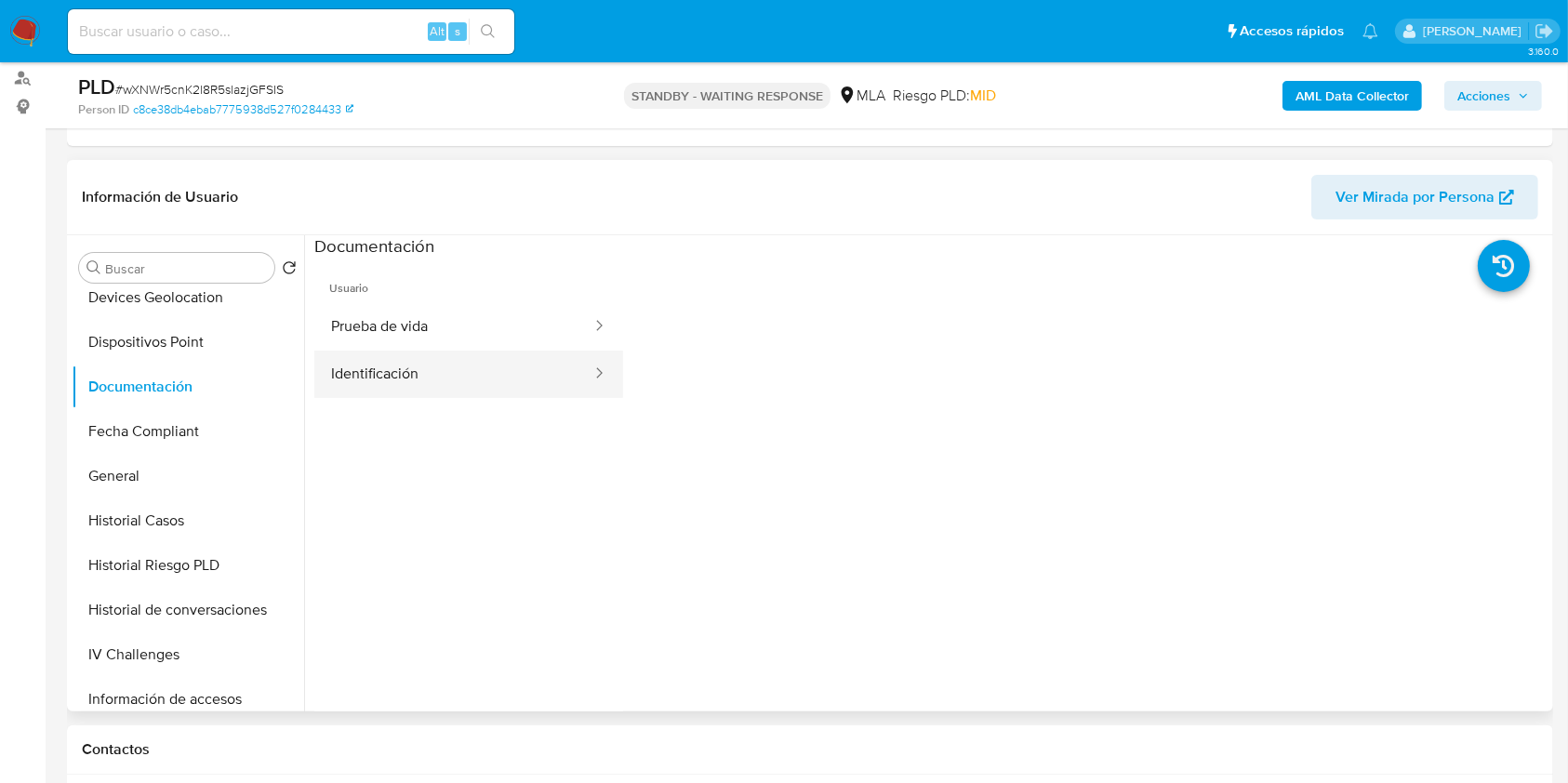
click at [413, 369] on button "Identificación" at bounding box center [453, 374] width 279 height 47
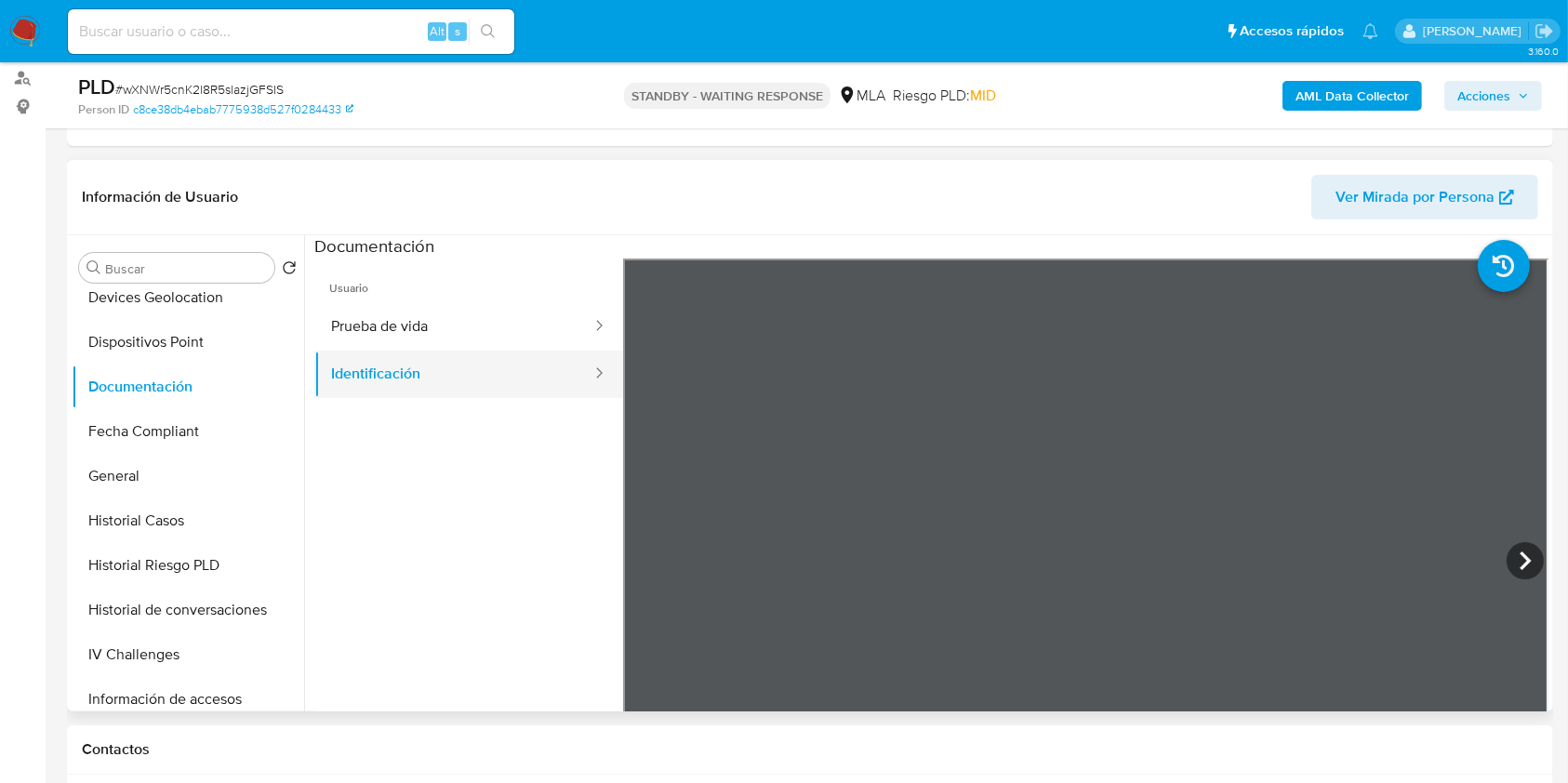
click at [444, 355] on button "Identificación" at bounding box center [453, 374] width 279 height 47
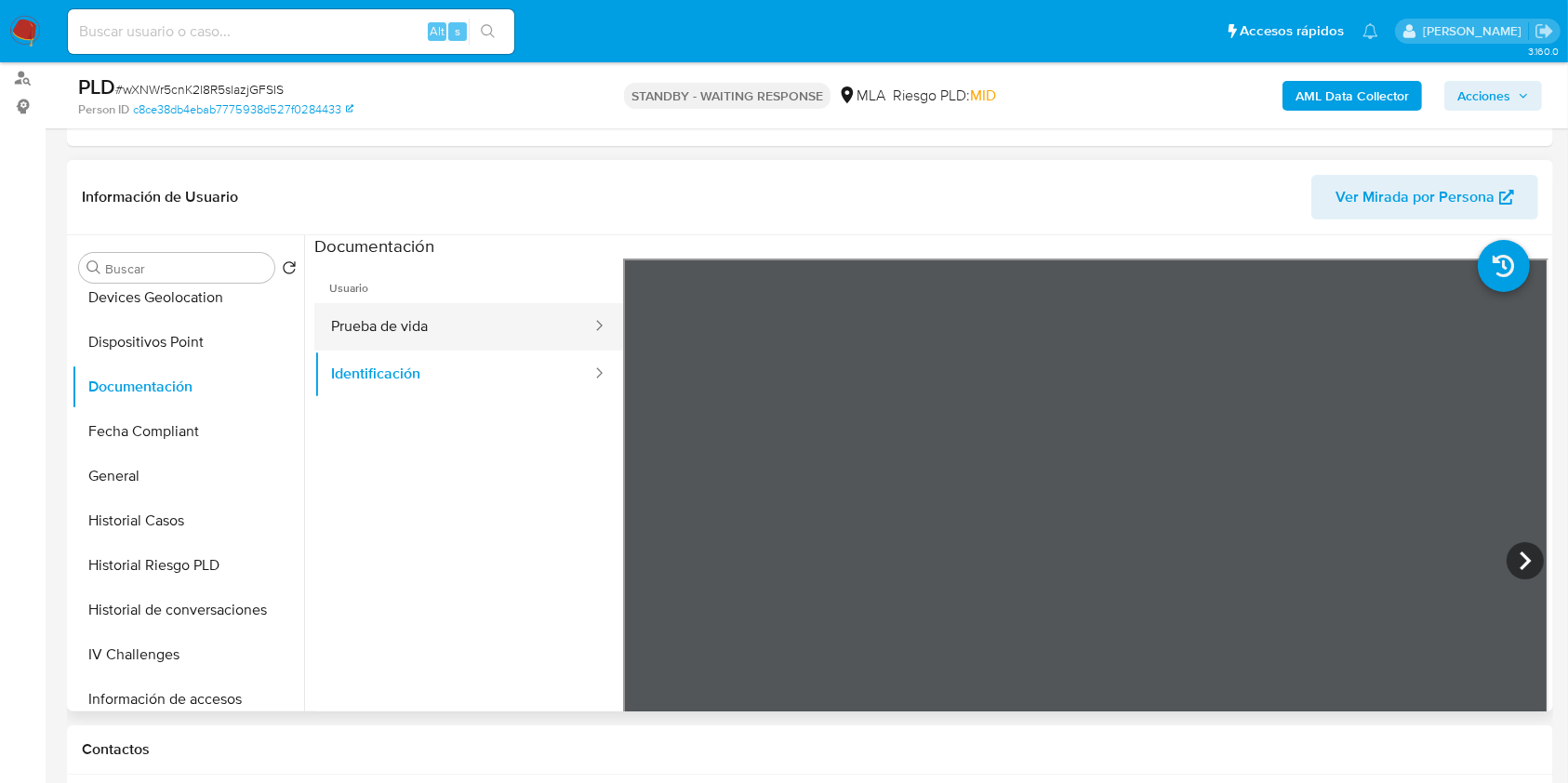
click at [443, 334] on button "Prueba de vida" at bounding box center [453, 326] width 279 height 47
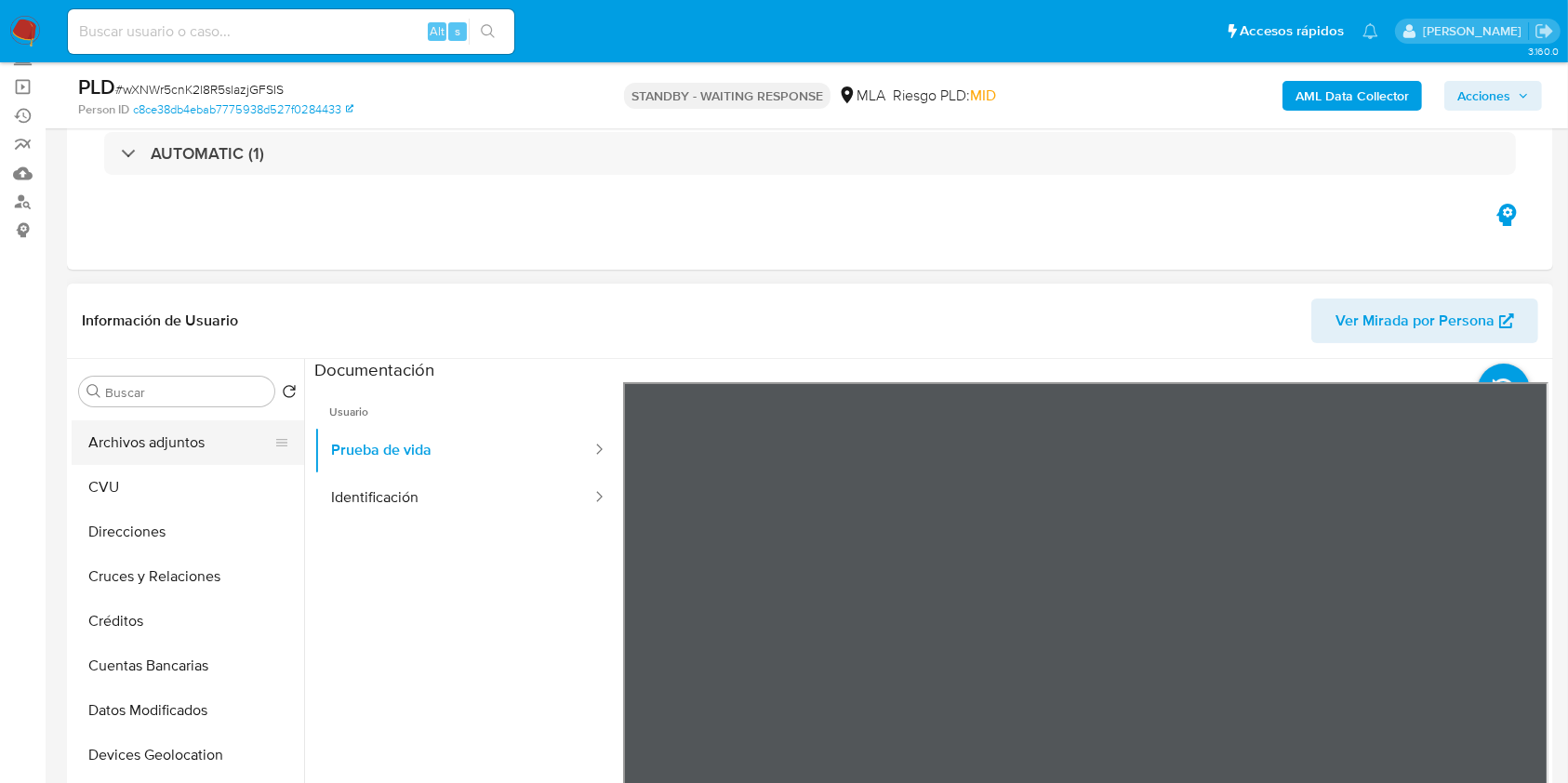
scroll to position [0, 0]
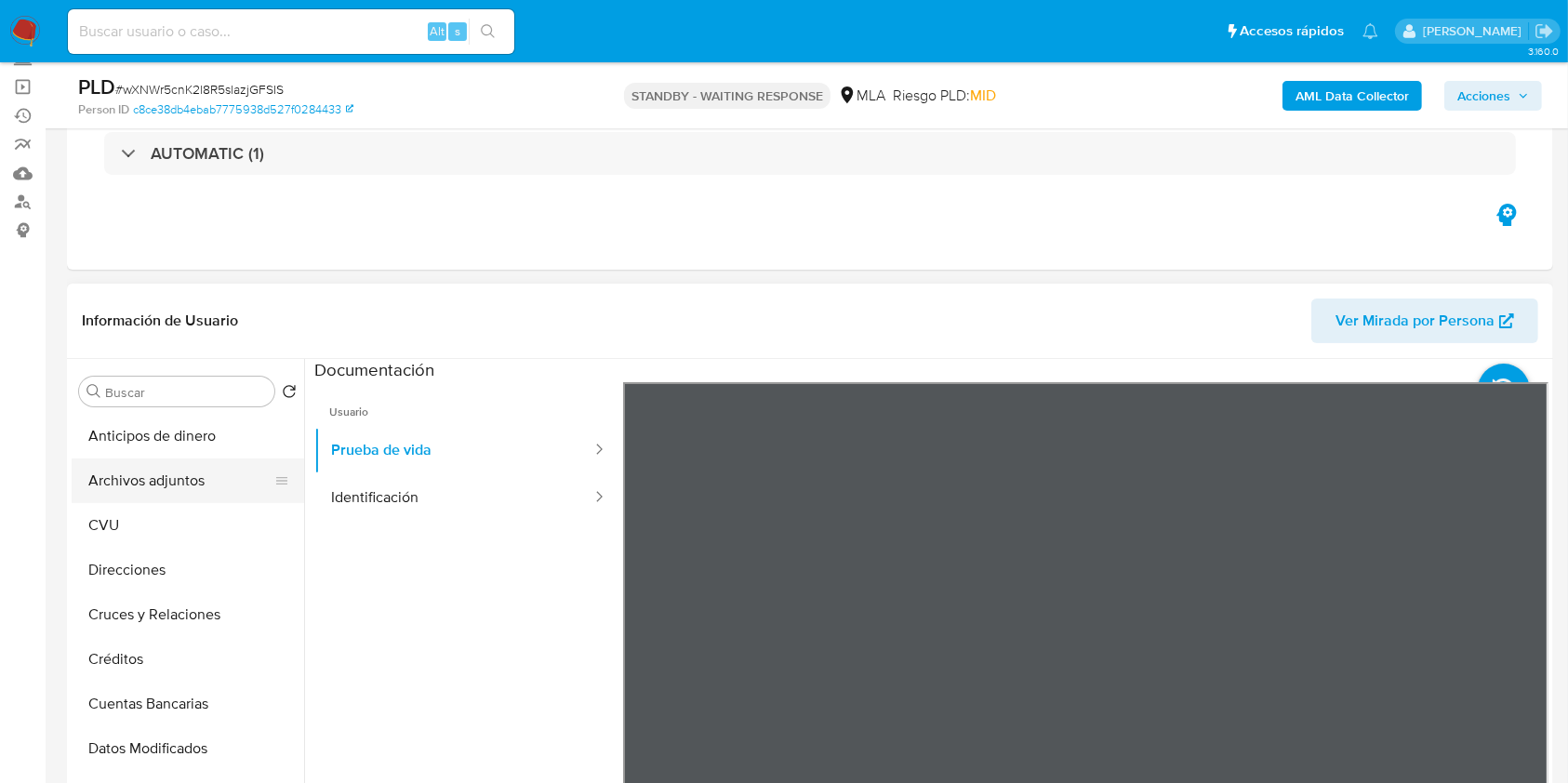
click at [176, 480] on button "Archivos adjuntos" at bounding box center [181, 480] width 218 height 44
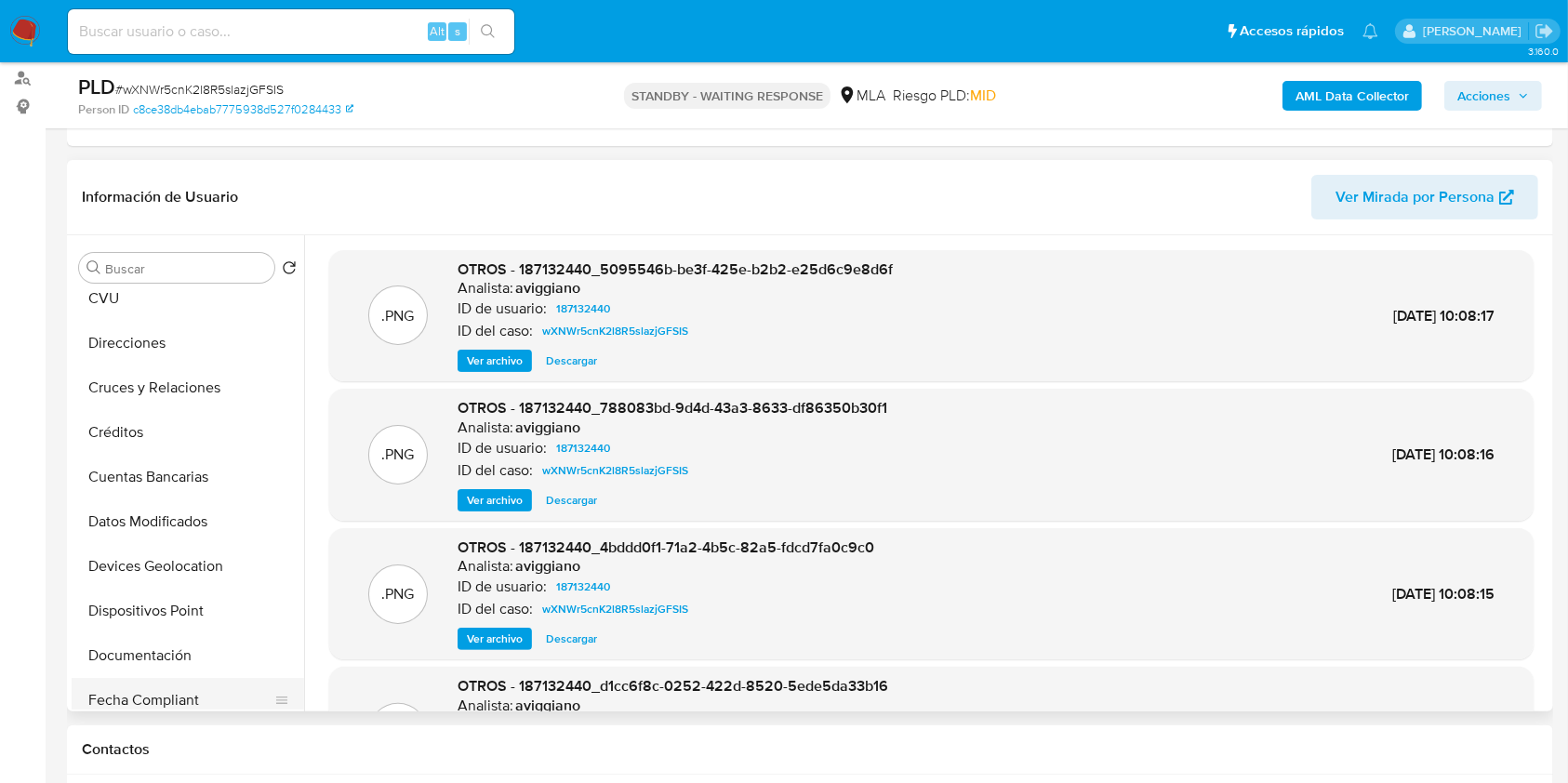
scroll to position [248, 0]
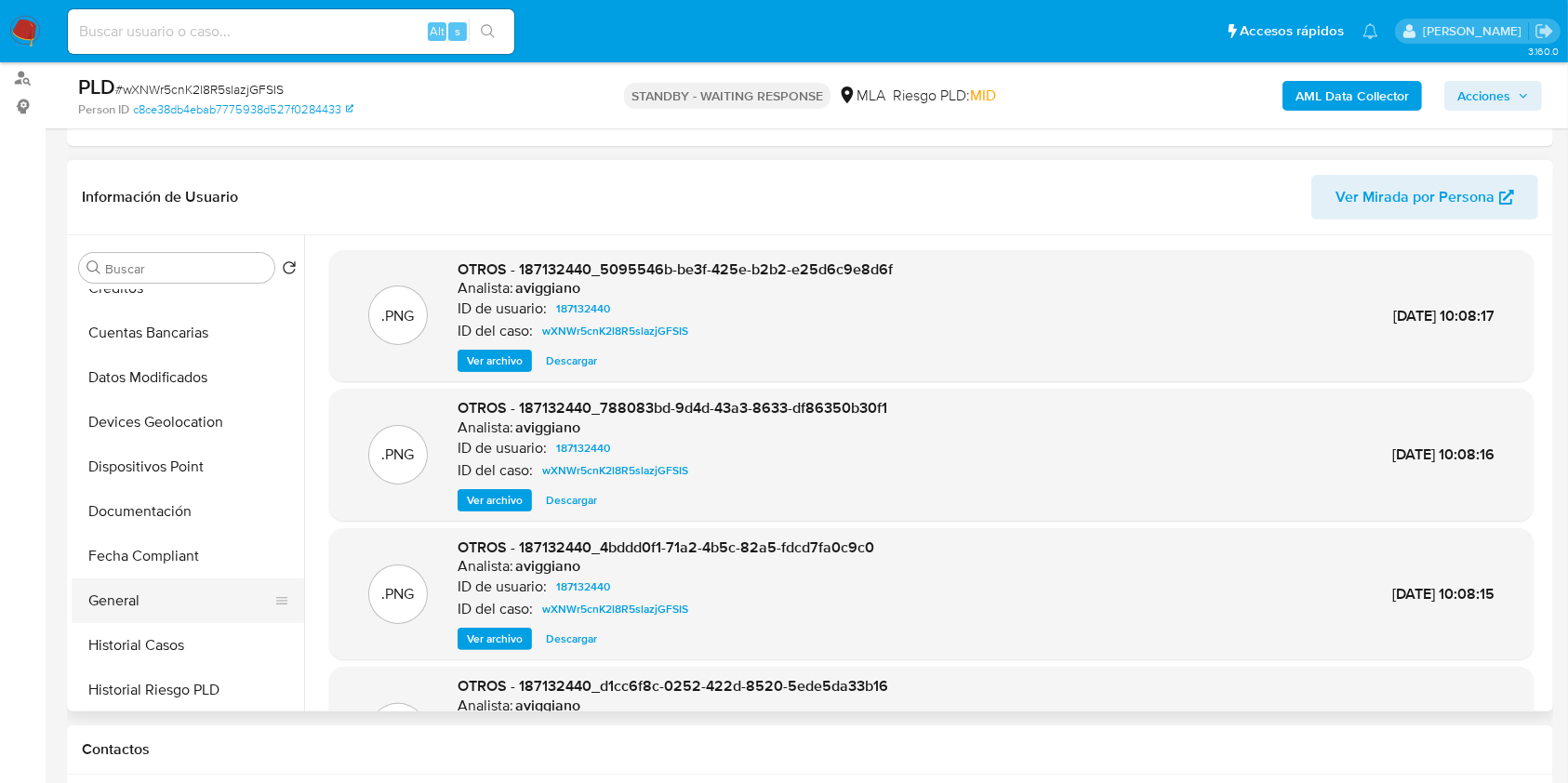
click at [164, 620] on button "General" at bounding box center [181, 600] width 218 height 44
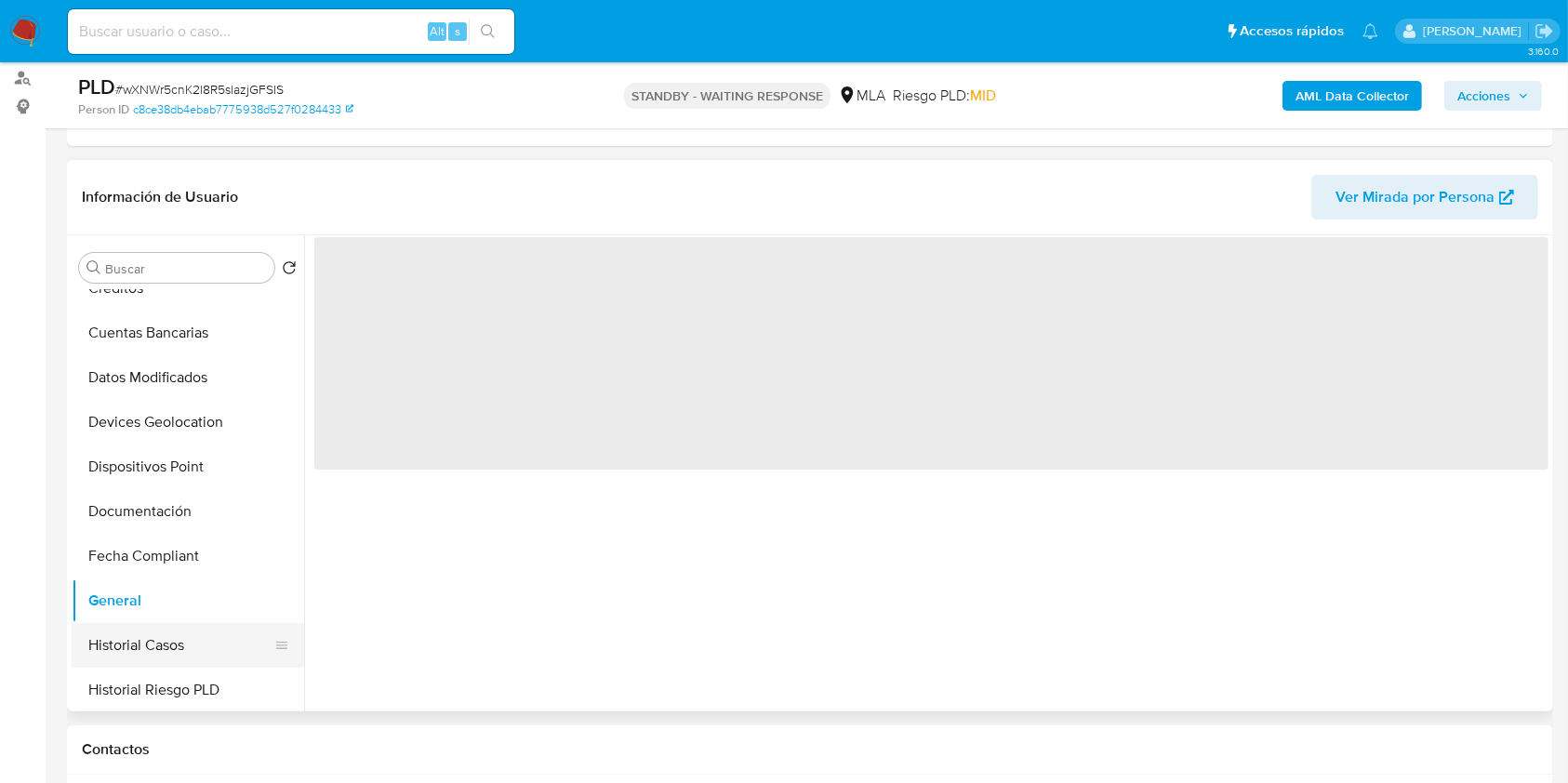
click at [160, 635] on button "Historial Casos" at bounding box center [181, 645] width 218 height 44
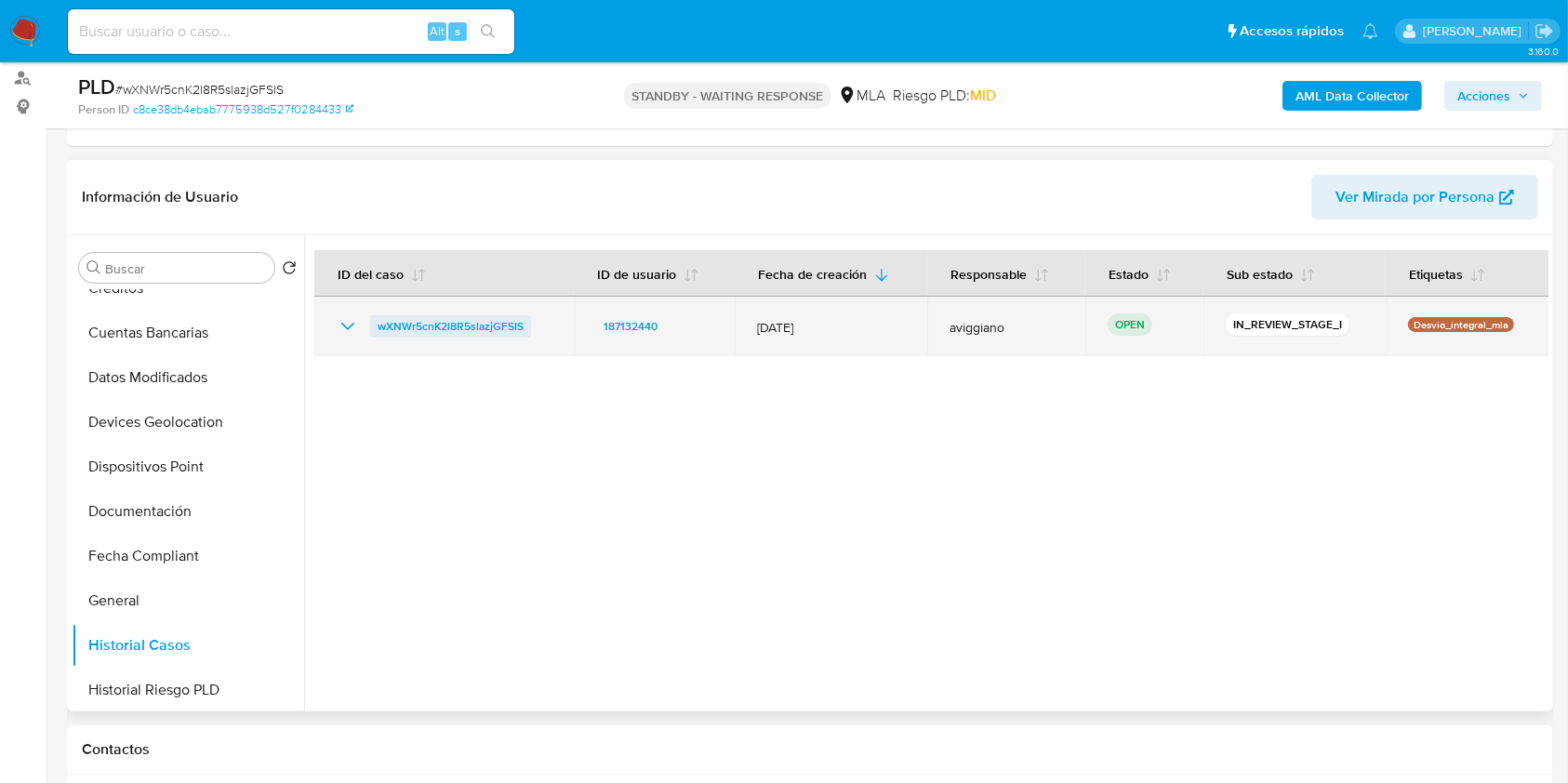
click at [431, 323] on span "wXNWr5cnK2l8R5slazjGFSIS" at bounding box center [450, 326] width 146 height 23
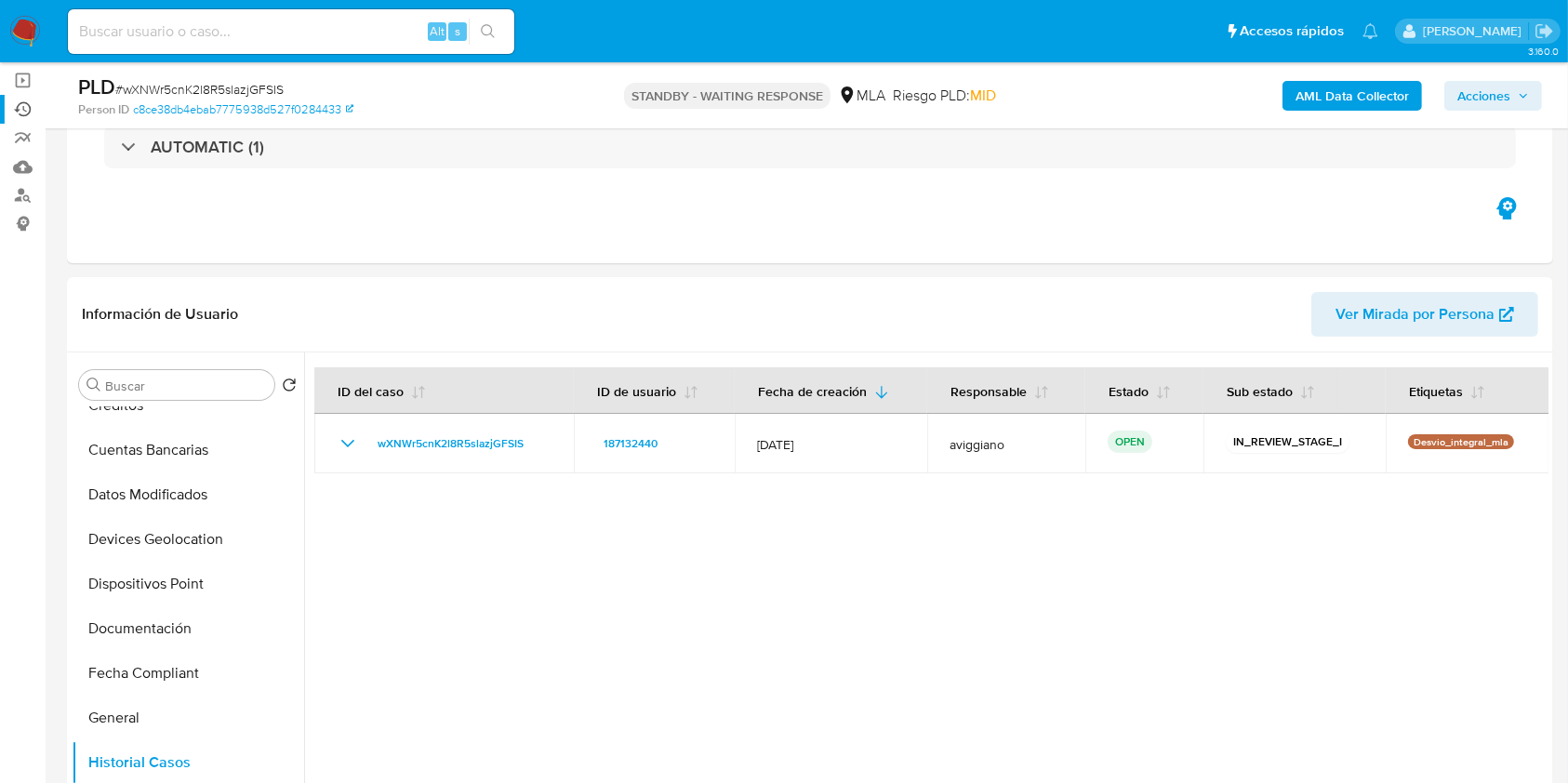
scroll to position [0, 0]
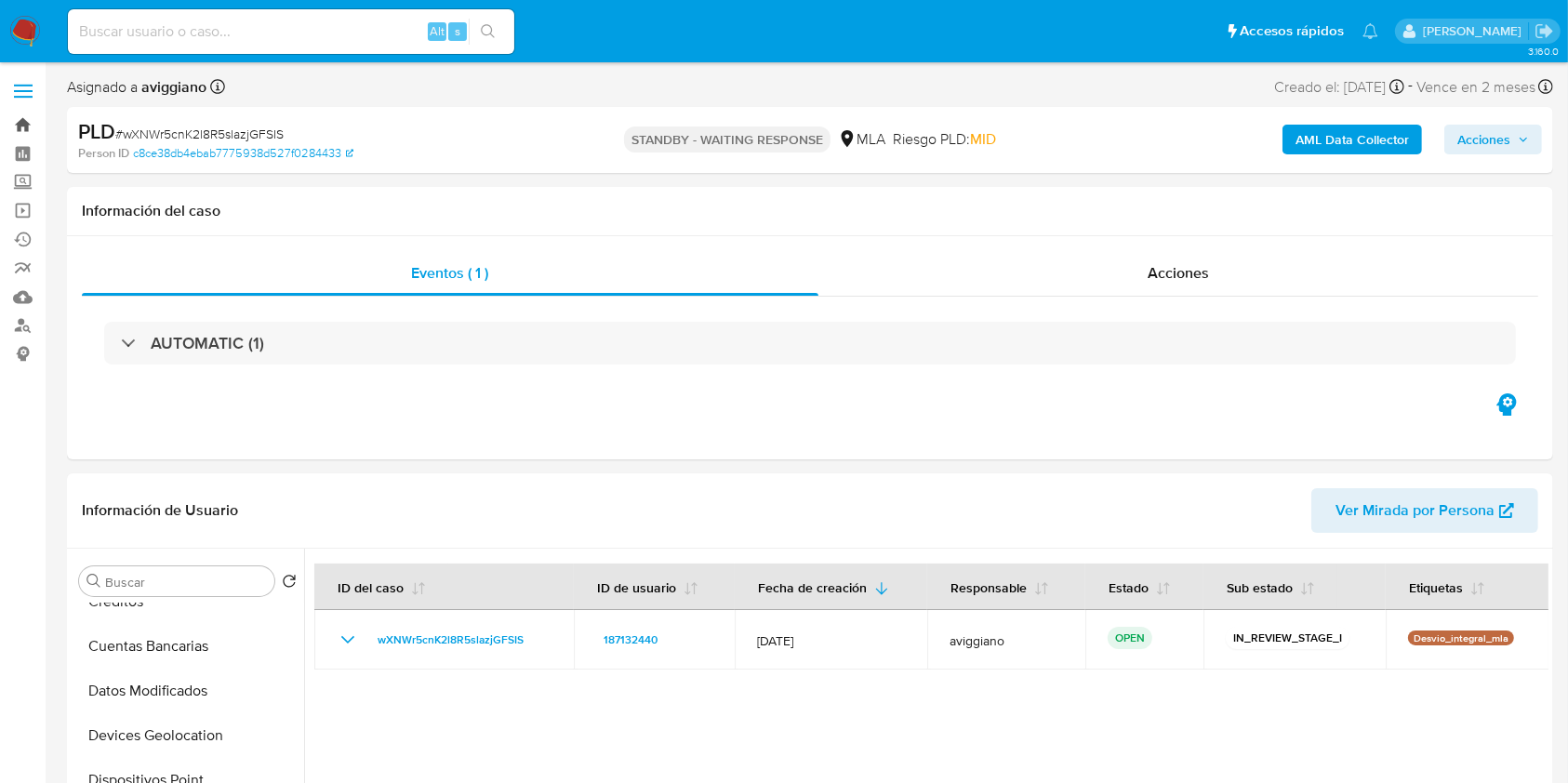
click at [20, 116] on link "Bandeja" at bounding box center [111, 125] width 221 height 28
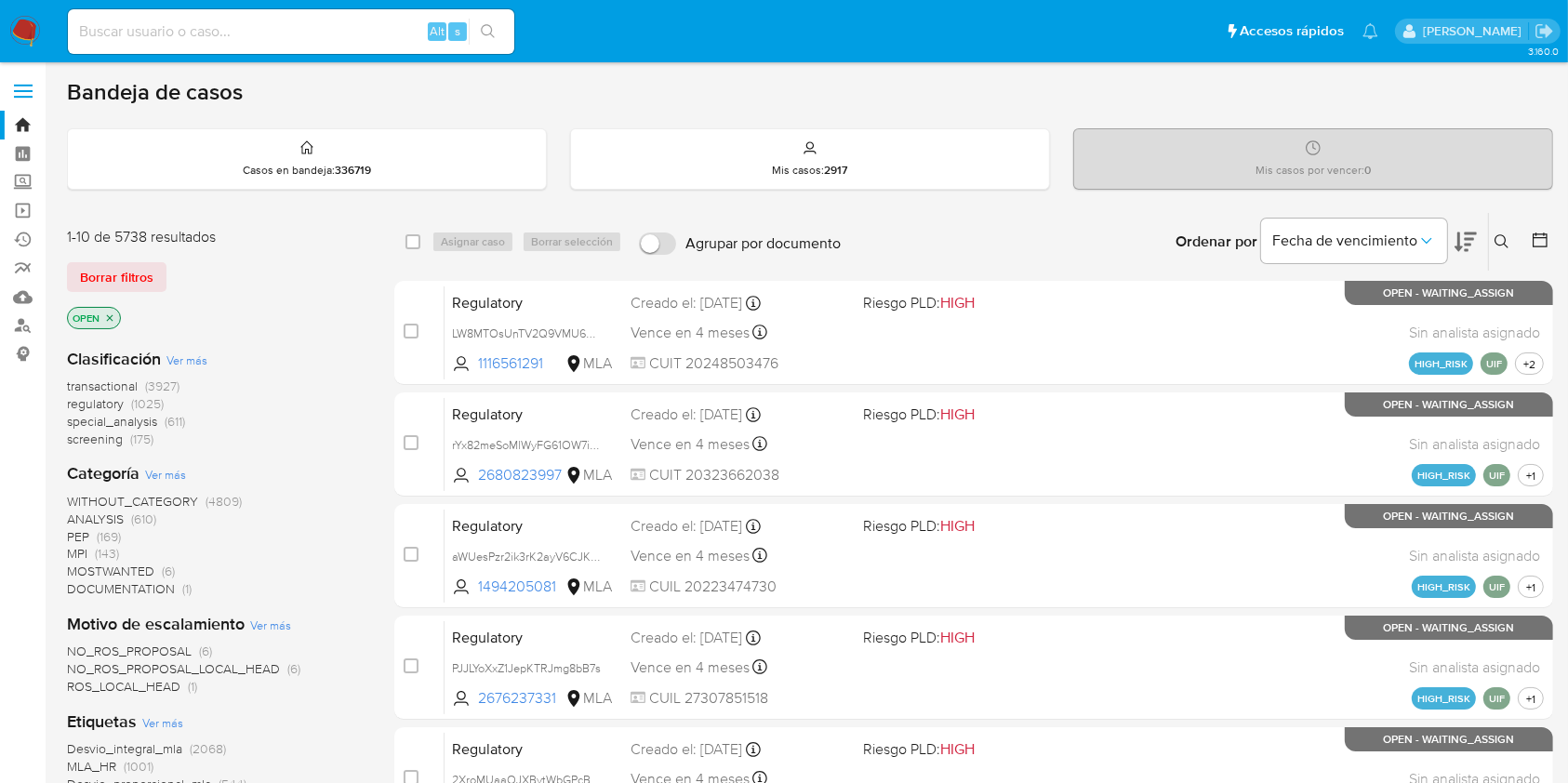
click at [1504, 228] on div "Ingrese ID de usuario o caso Buscar Borrar filtros" at bounding box center [1503, 241] width 31 height 58
click at [1503, 240] on icon at bounding box center [1502, 242] width 15 height 15
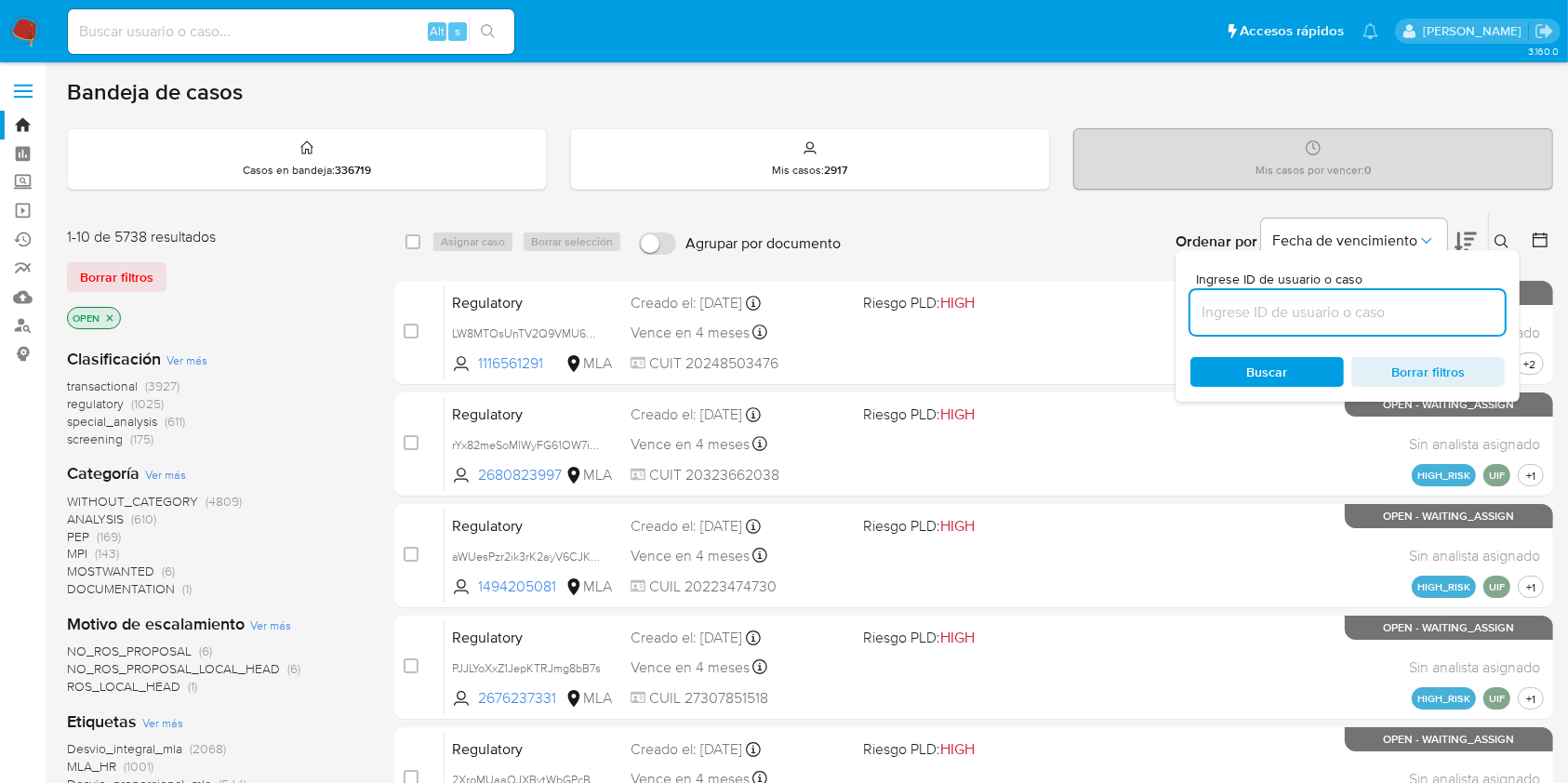
click at [1427, 320] on input at bounding box center [1347, 313] width 314 height 25
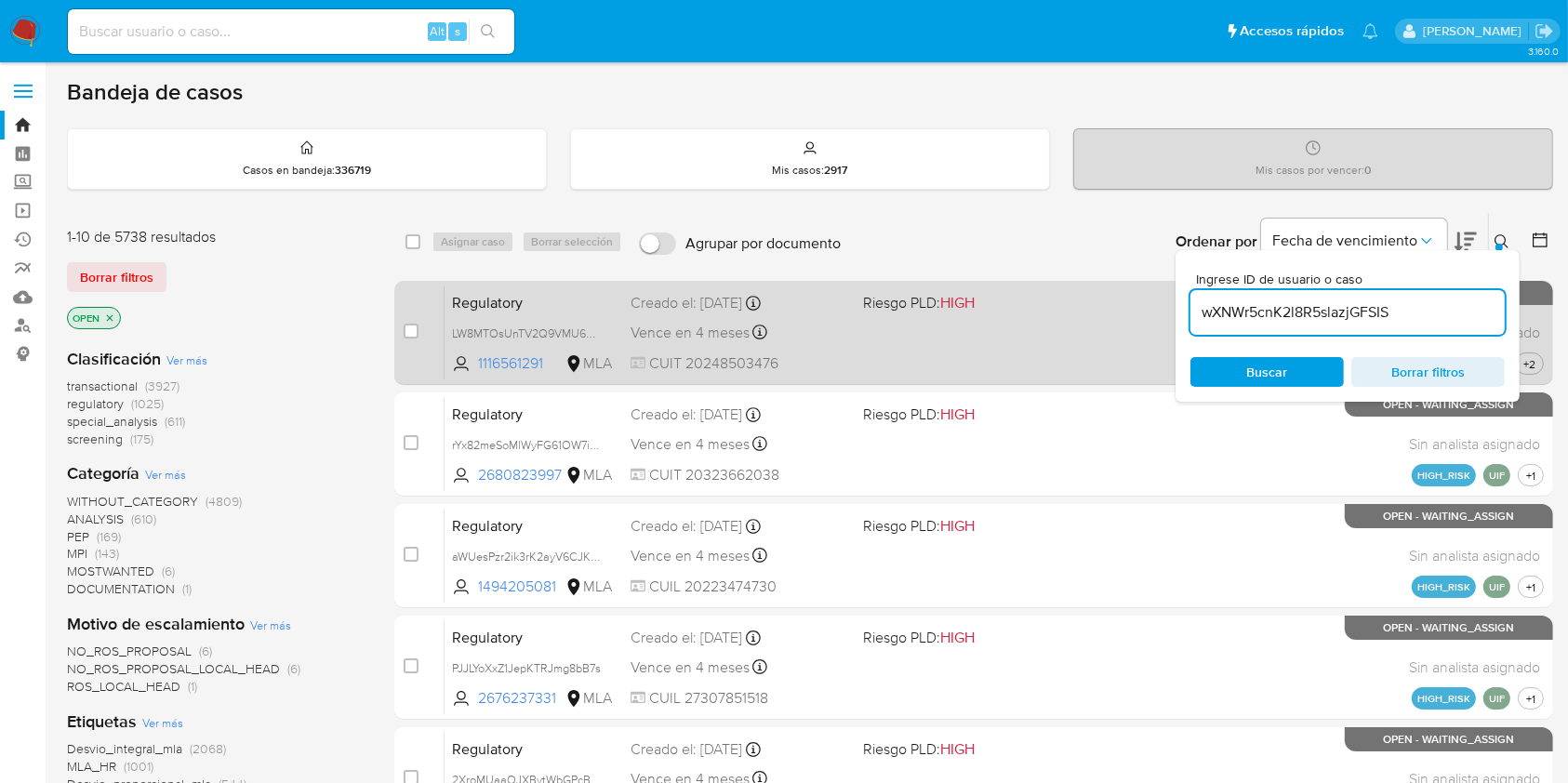
type input "wXNWr5cnK2l8R5slazjGFSIS"
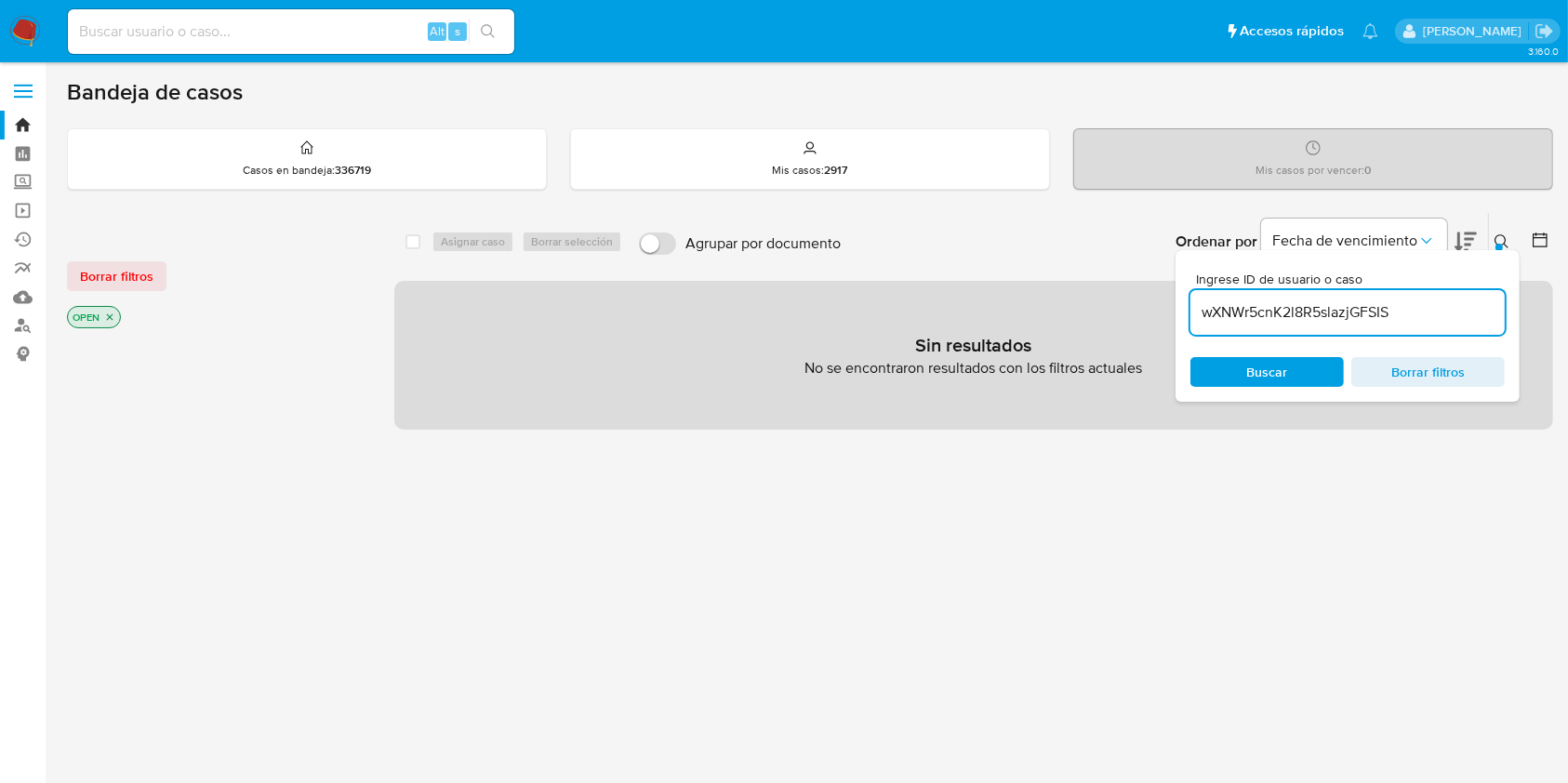
click at [113, 320] on icon "close-filter" at bounding box center [110, 317] width 11 height 11
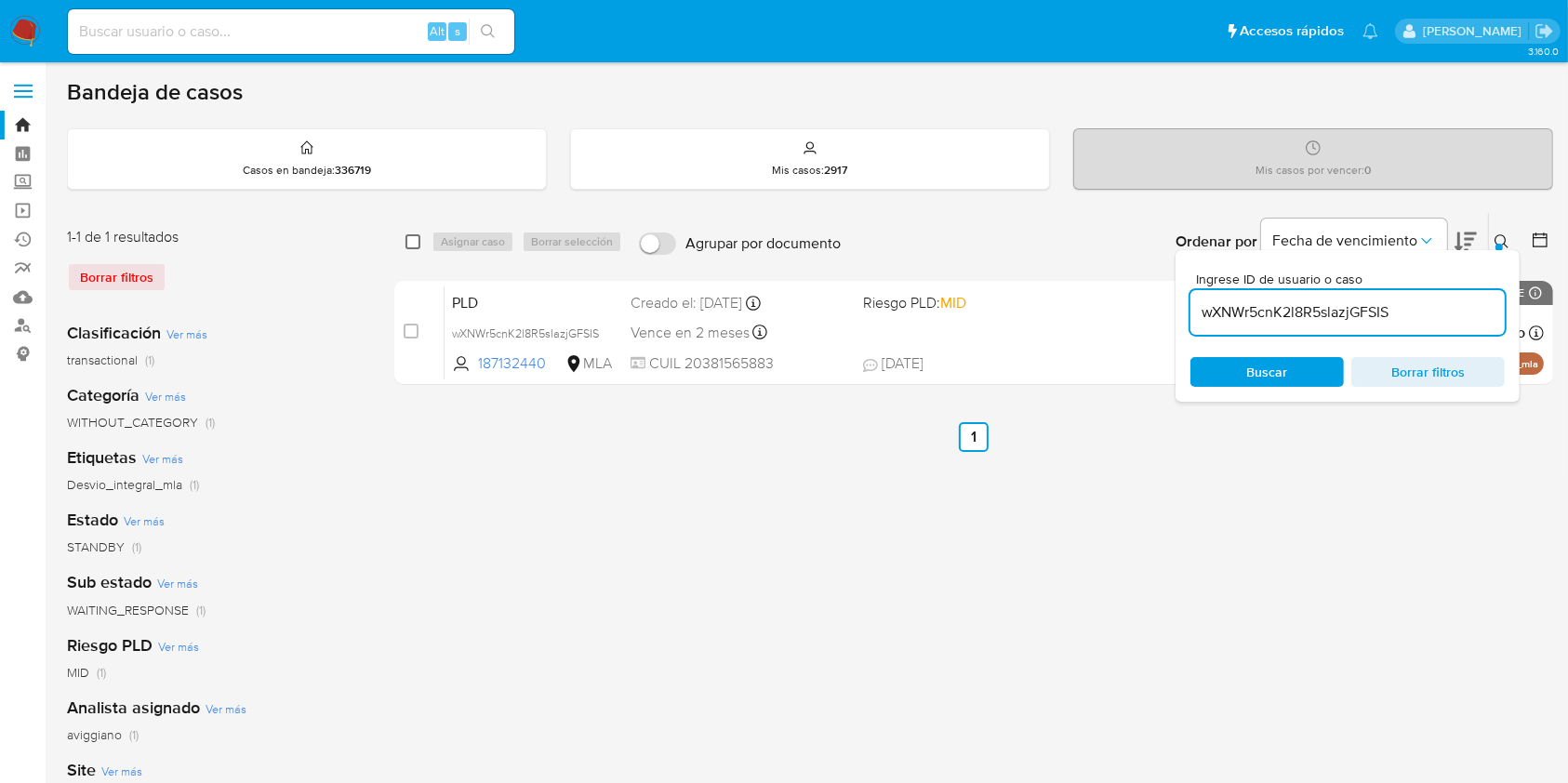
click at [416, 235] on input "checkbox" at bounding box center [413, 242] width 15 height 15
checkbox input "true"
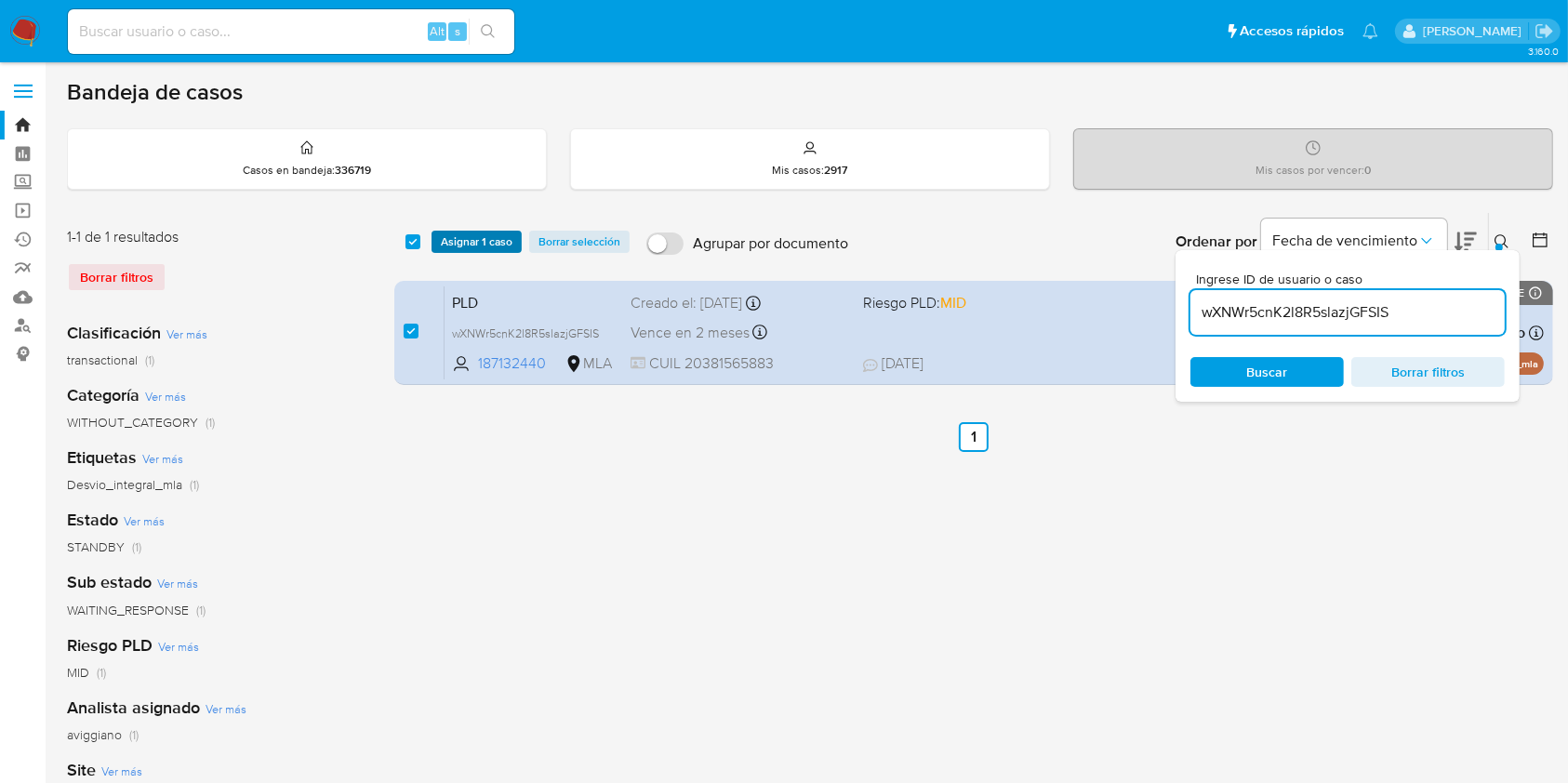
click at [446, 244] on span "Asignar 1 caso" at bounding box center [477, 242] width 72 height 19
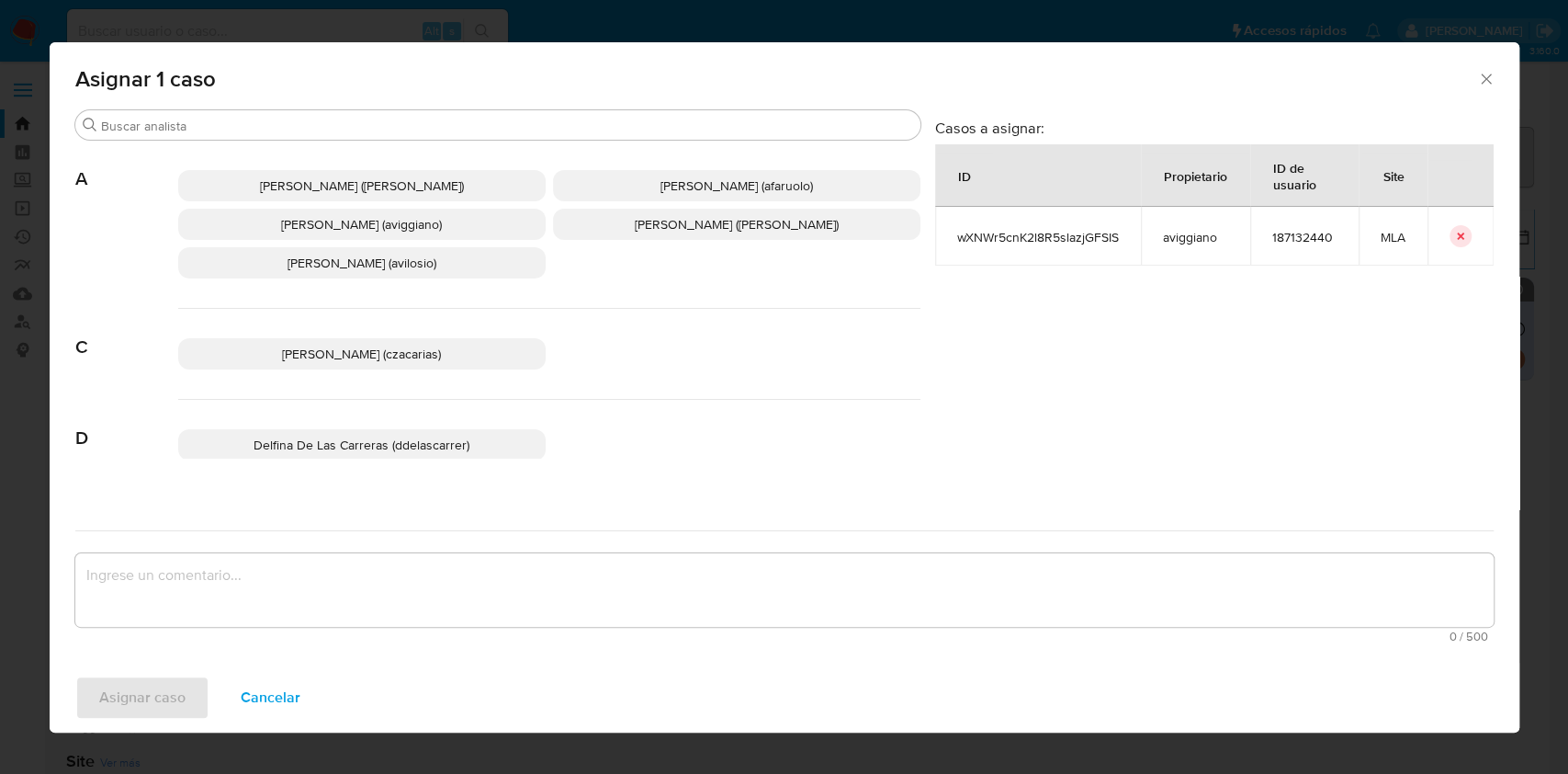
click at [370, 224] on span "[PERSON_NAME] (aviggiano)" at bounding box center [362, 224] width 161 height 19
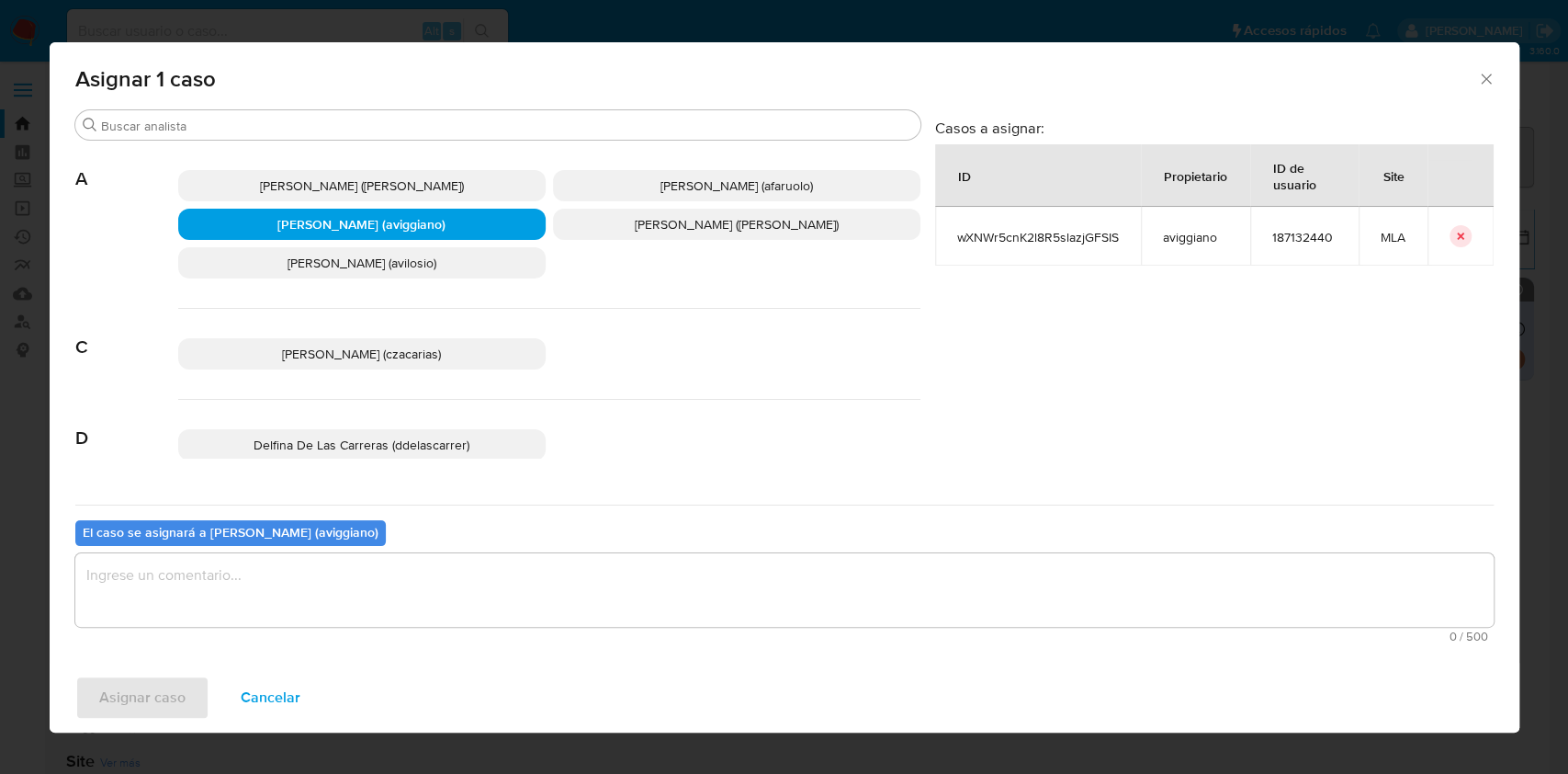
click at [319, 588] on textarea "assign-modal" at bounding box center [785, 590] width 1418 height 74
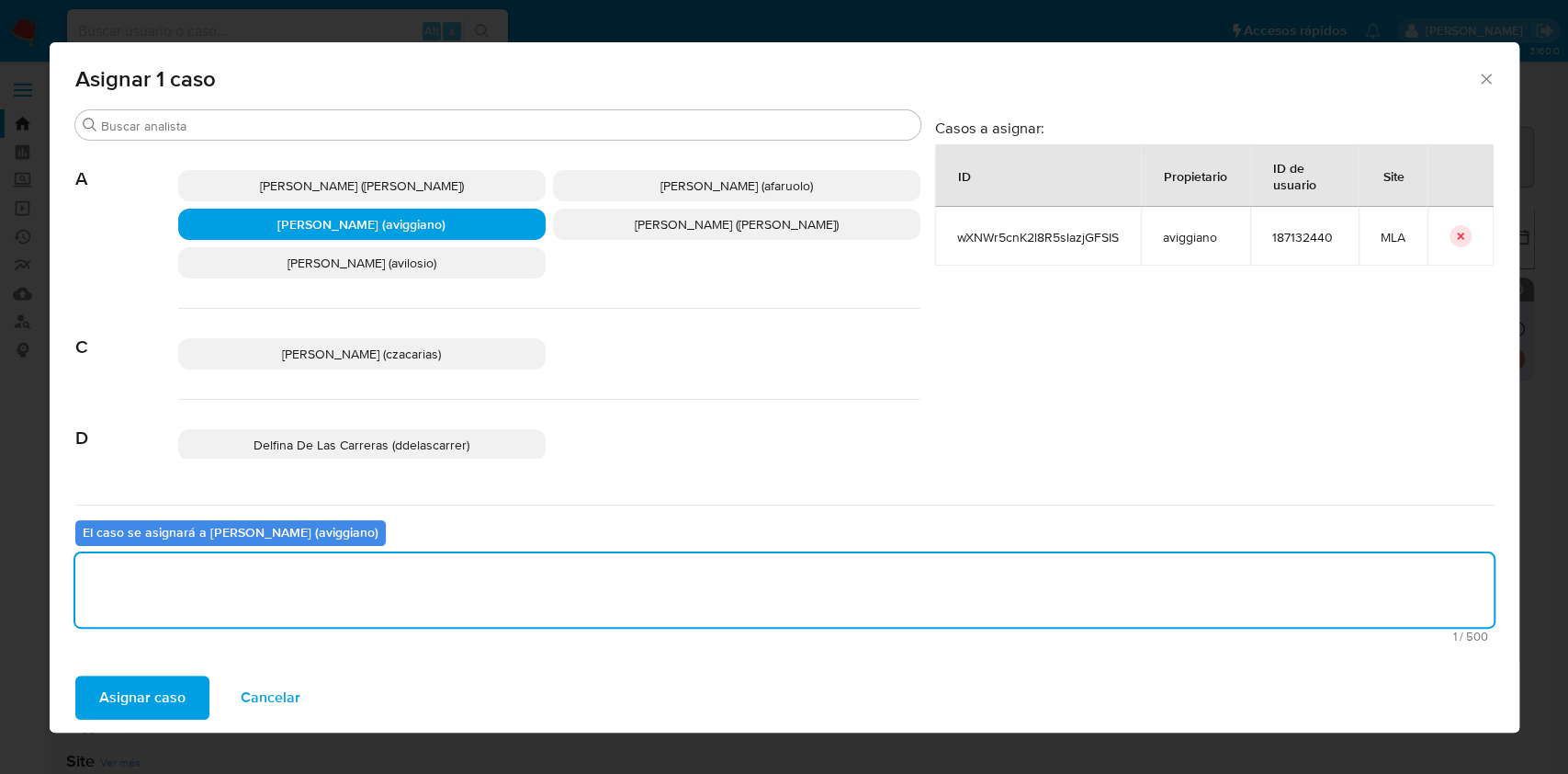
click at [156, 687] on span "Asignar caso" at bounding box center [142, 697] width 86 height 40
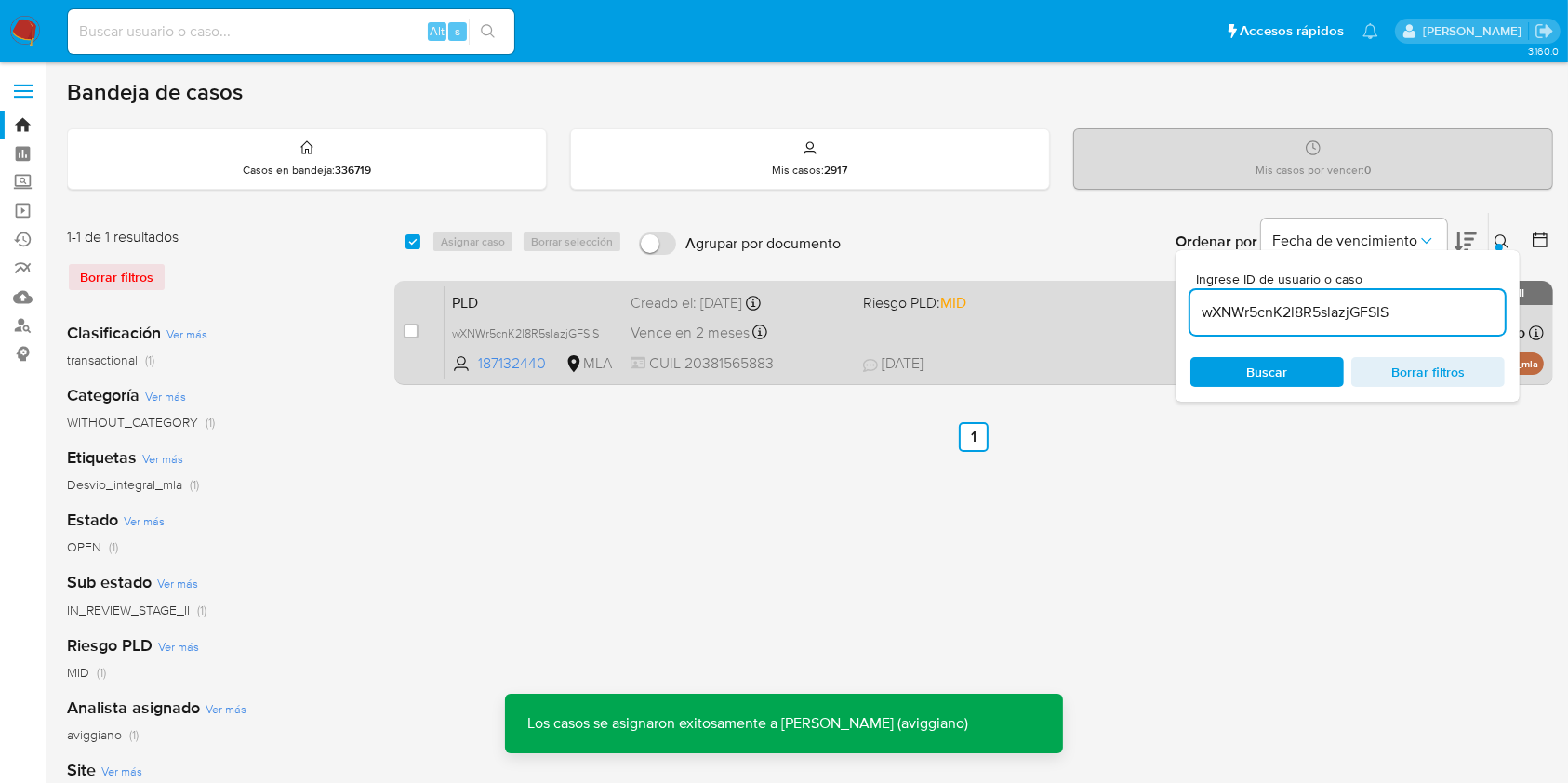
click at [955, 327] on div "PLD wXNWr5cnK2l8R5slazjGFSIS 187132440 MLA Riesgo PLD: MID Creado el: [DATE] Cr…" at bounding box center [994, 332] width 1099 height 94
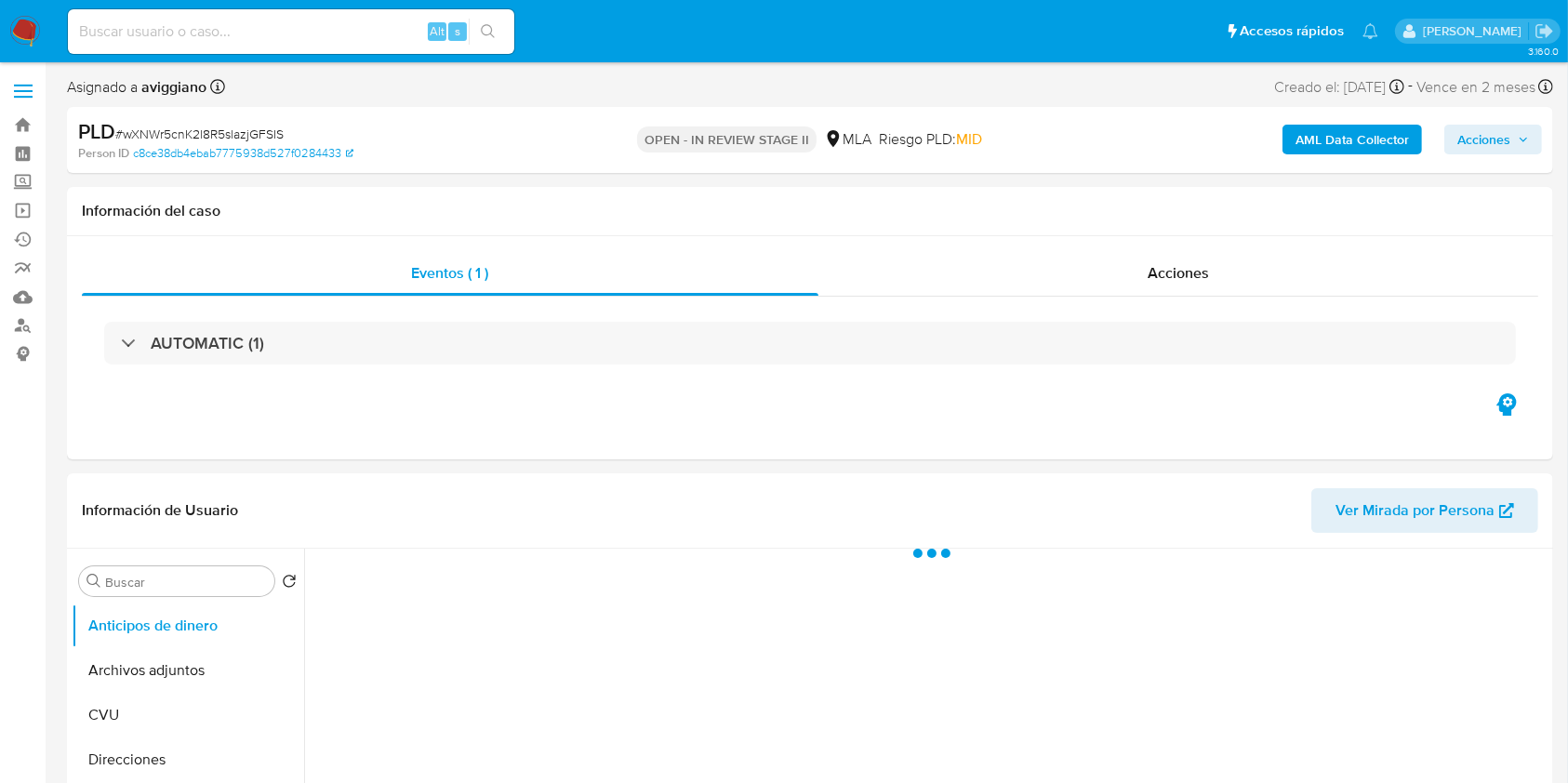
drag, startPoint x: 1535, startPoint y: 137, endPoint x: 1515, endPoint y: 145, distance: 21.5
click at [1534, 137] on button "Acciones" at bounding box center [1492, 139] width 97 height 29
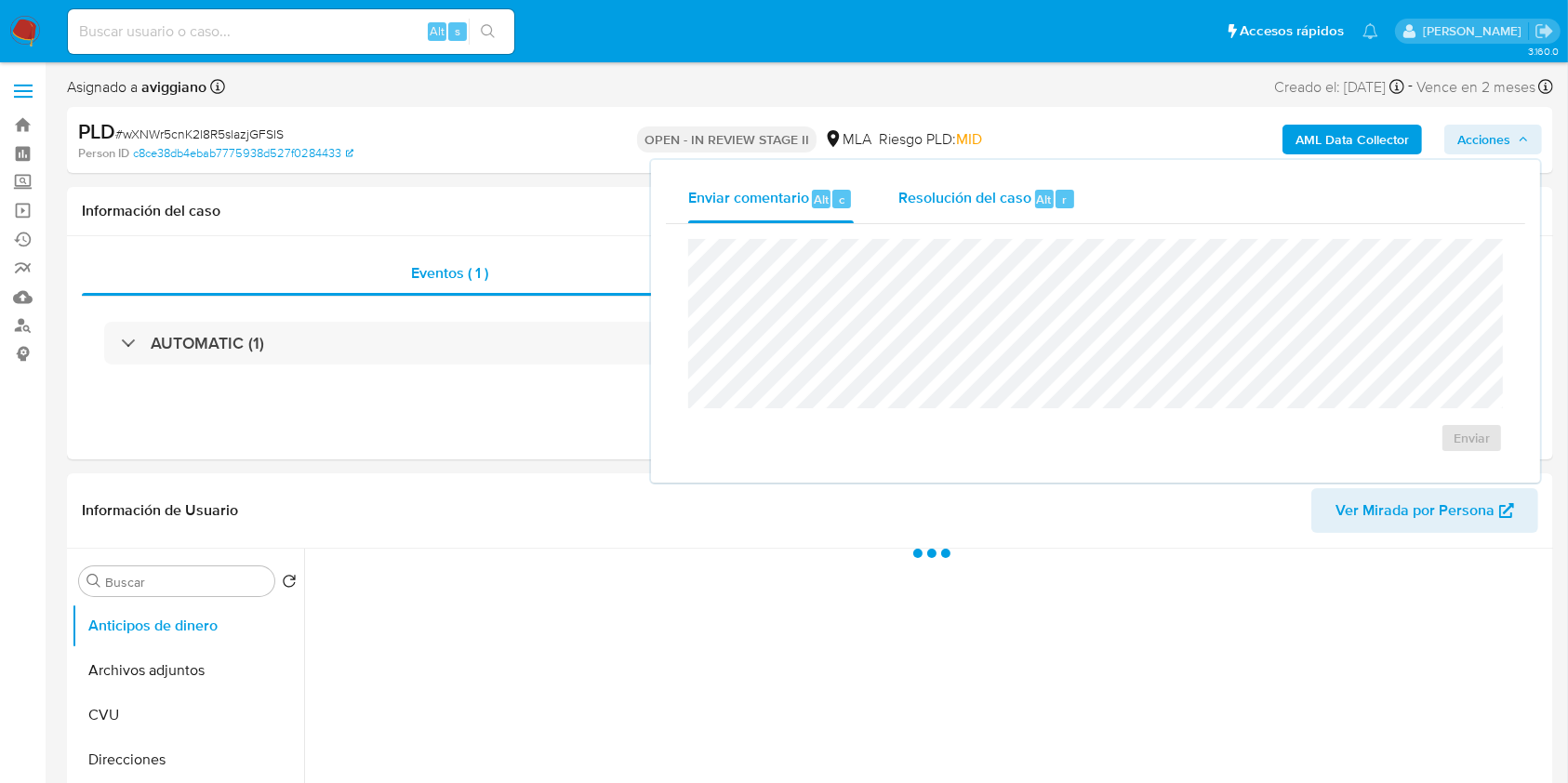
select select "10"
click at [956, 220] on div "Resolución del caso Alt r" at bounding box center [987, 199] width 178 height 48
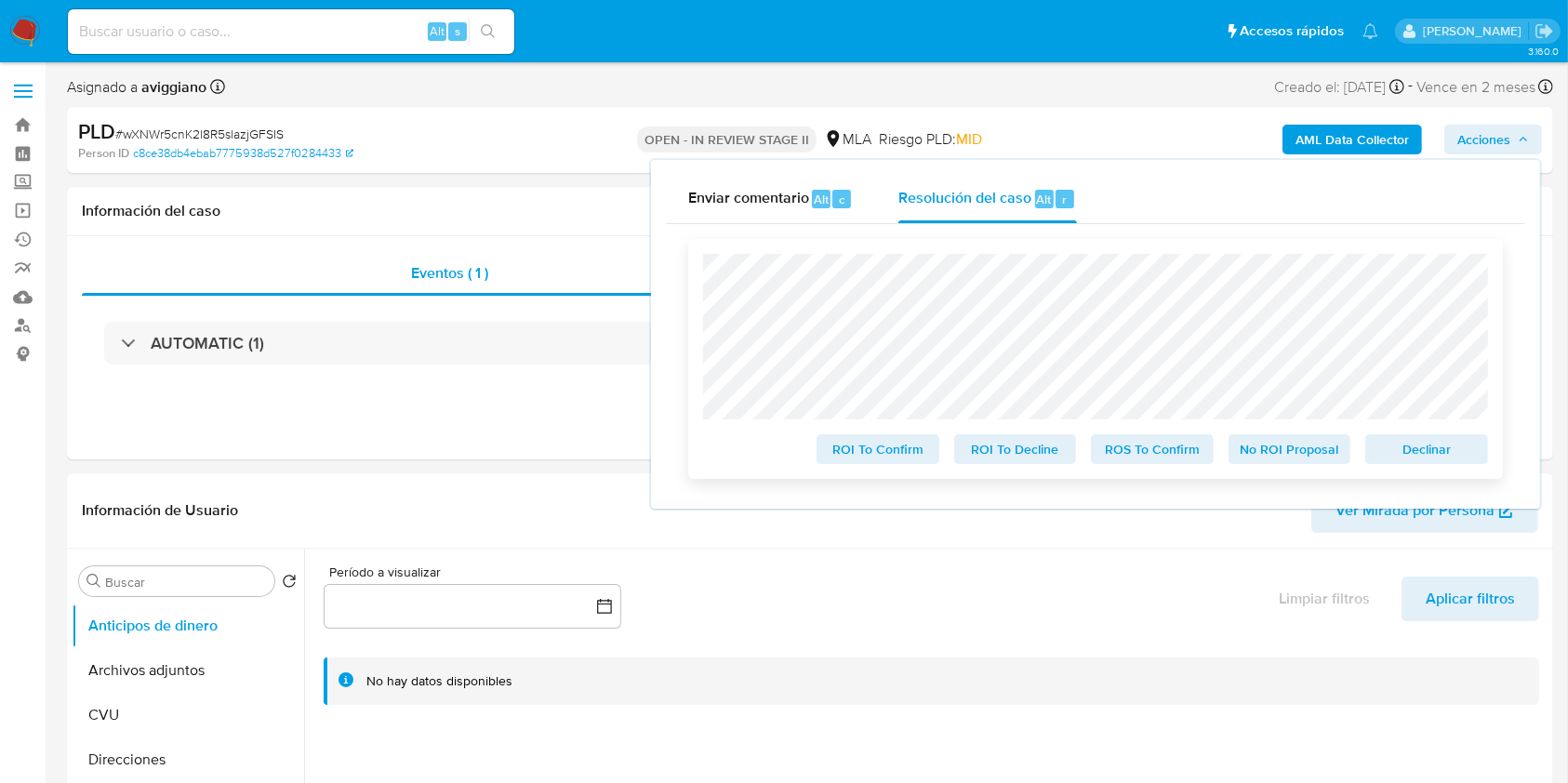
click at [1438, 461] on span "Declinar" at bounding box center [1426, 449] width 96 height 26
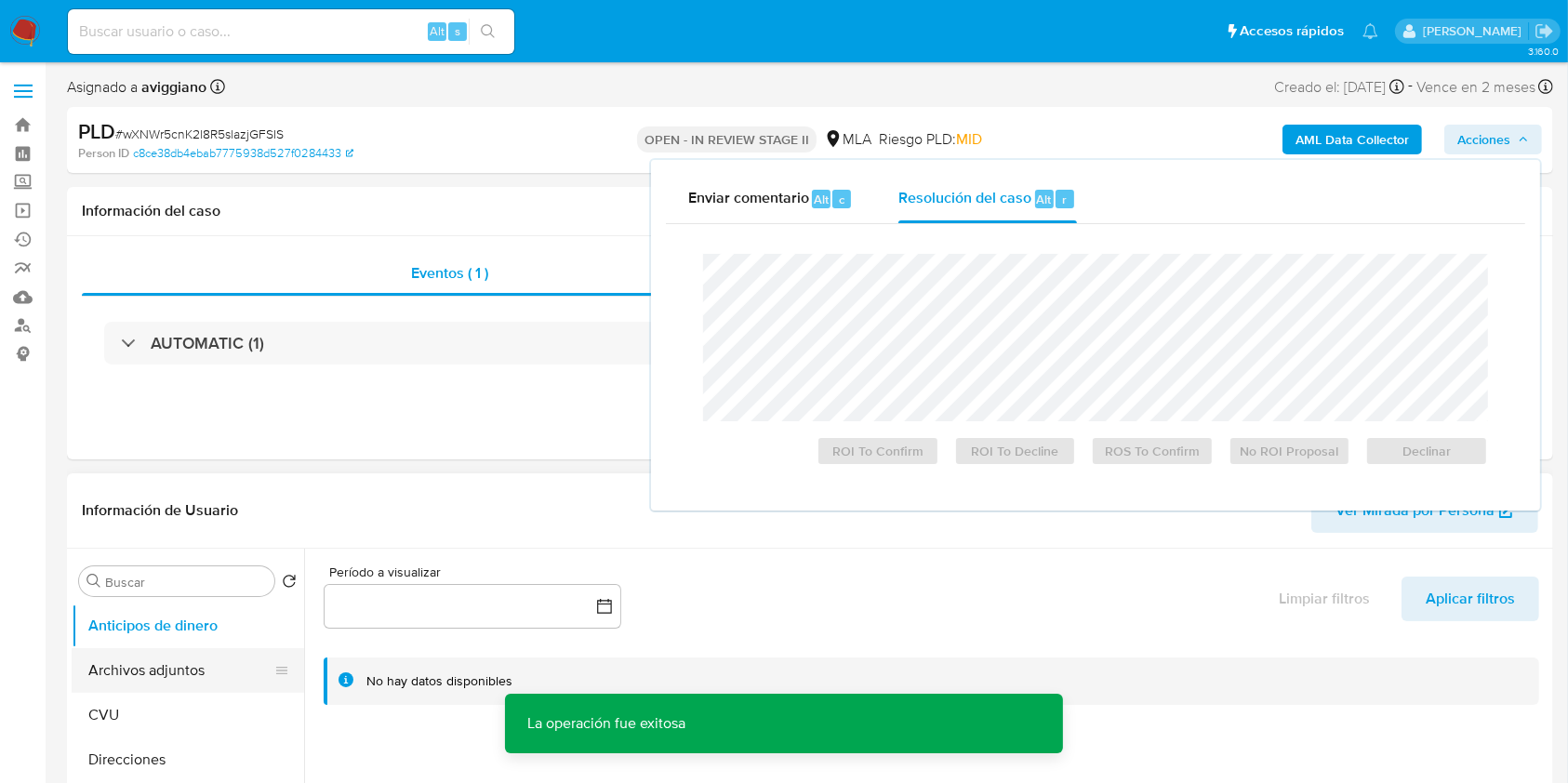
click at [174, 672] on button "Archivos adjuntos" at bounding box center [181, 670] width 218 height 44
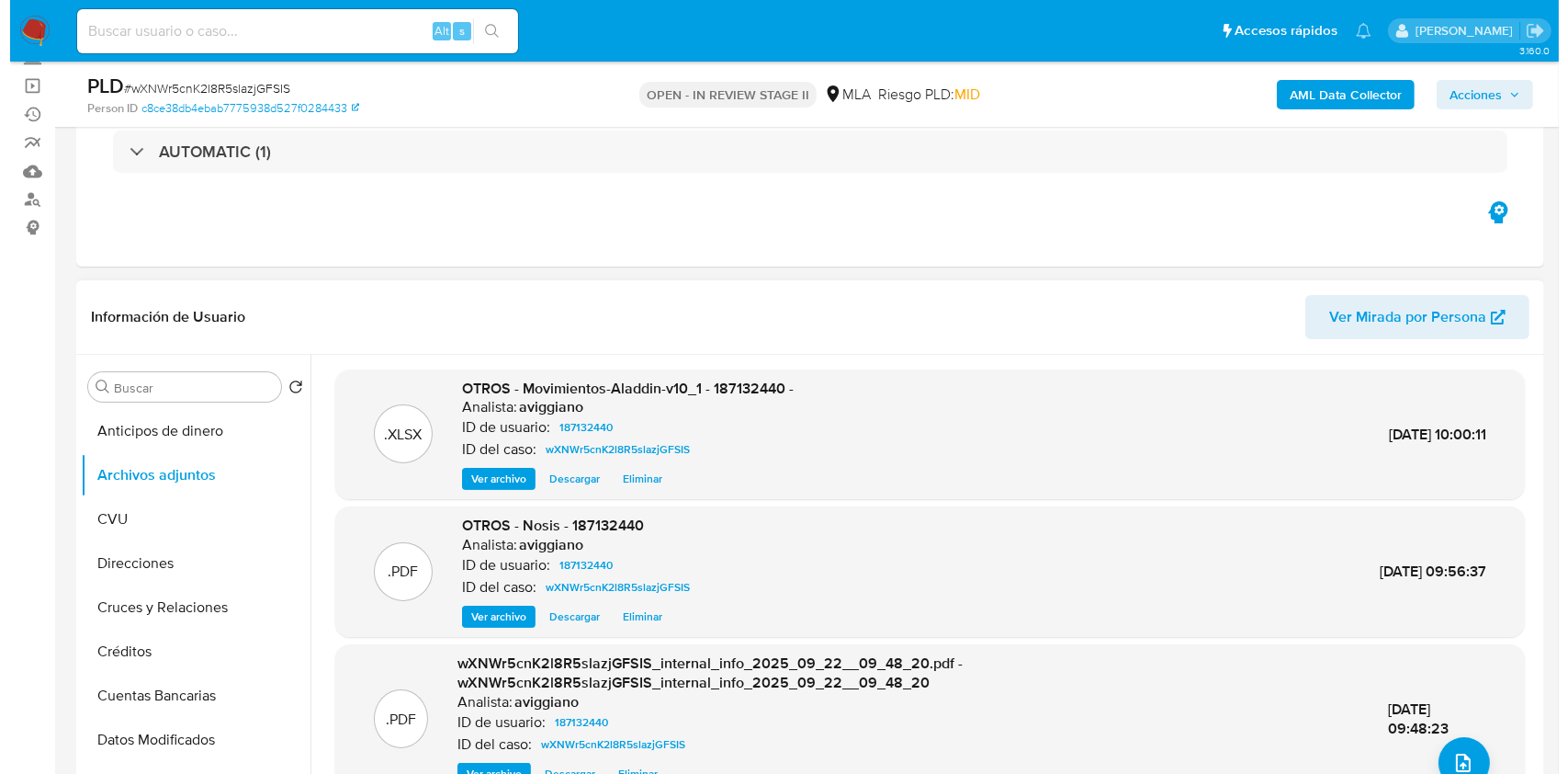
scroll to position [122, 0]
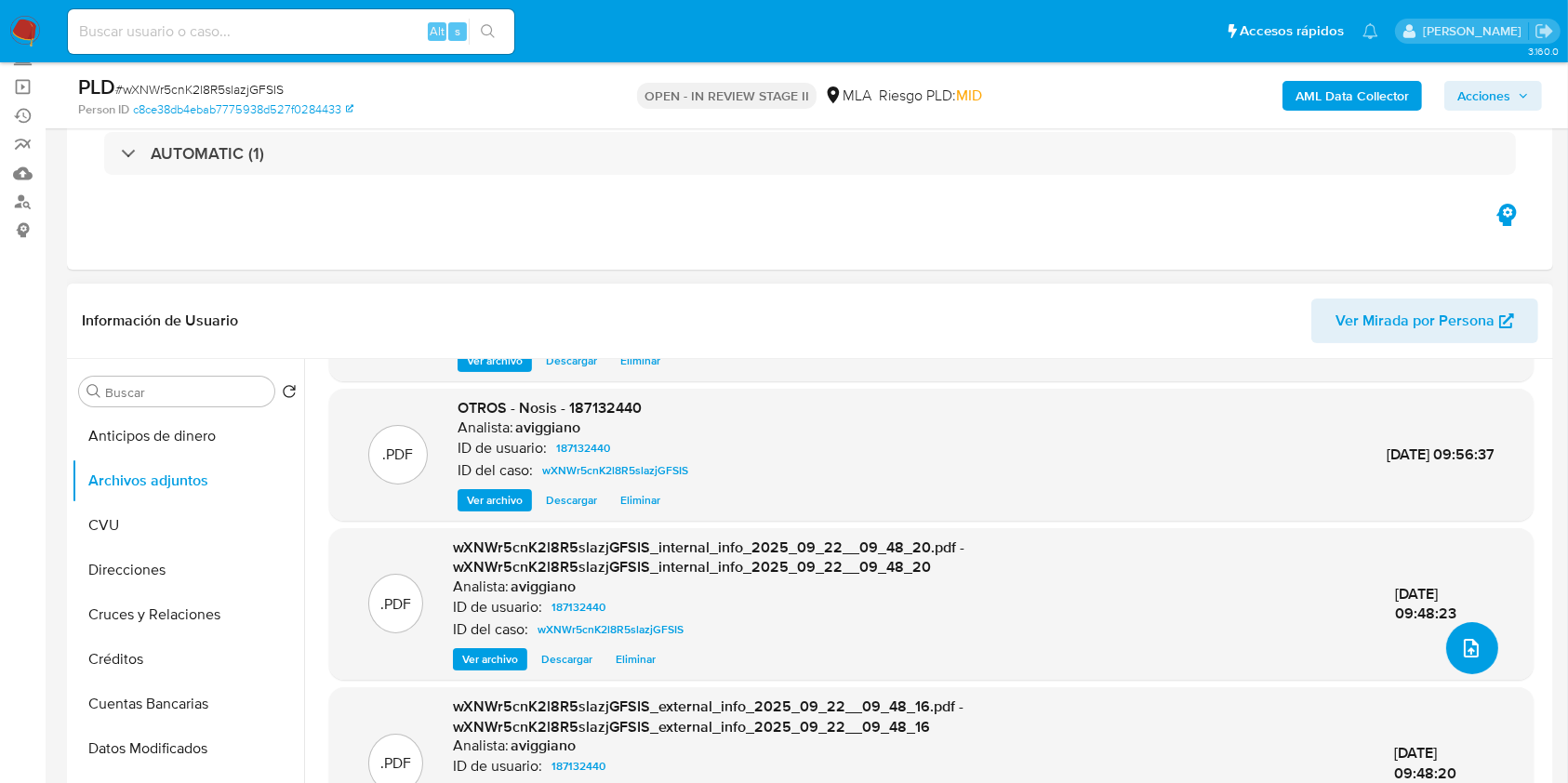
click at [1461, 633] on button "upload-file" at bounding box center [1472, 648] width 52 height 52
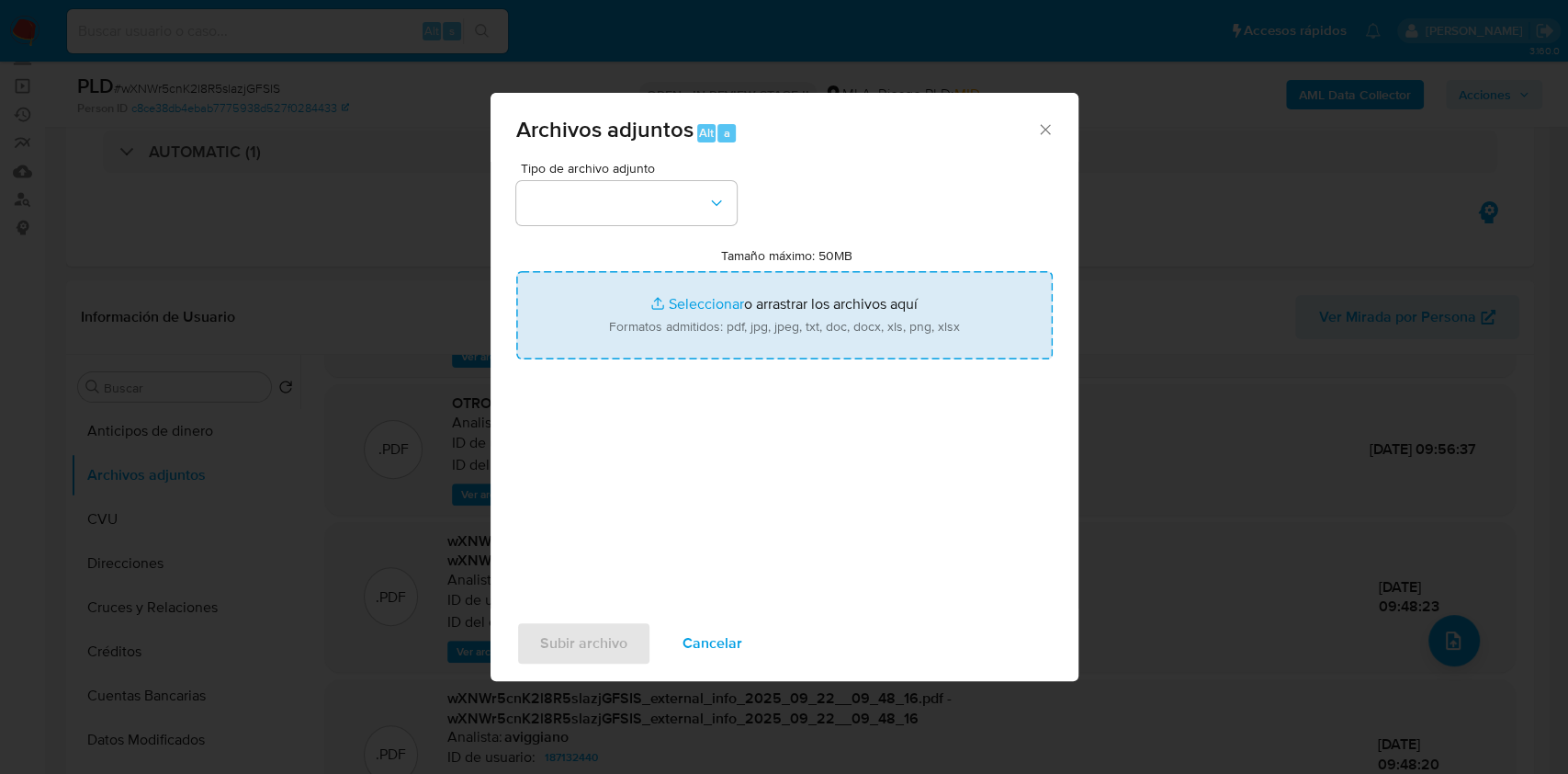
click at [936, 332] on input "Tamaño máximo: 50MB Seleccionar archivos" at bounding box center [785, 315] width 536 height 88
type input "C:\fakepath\187132440_7e8cc29e-2184-41ee-814e-efc1b7633e5a.png"
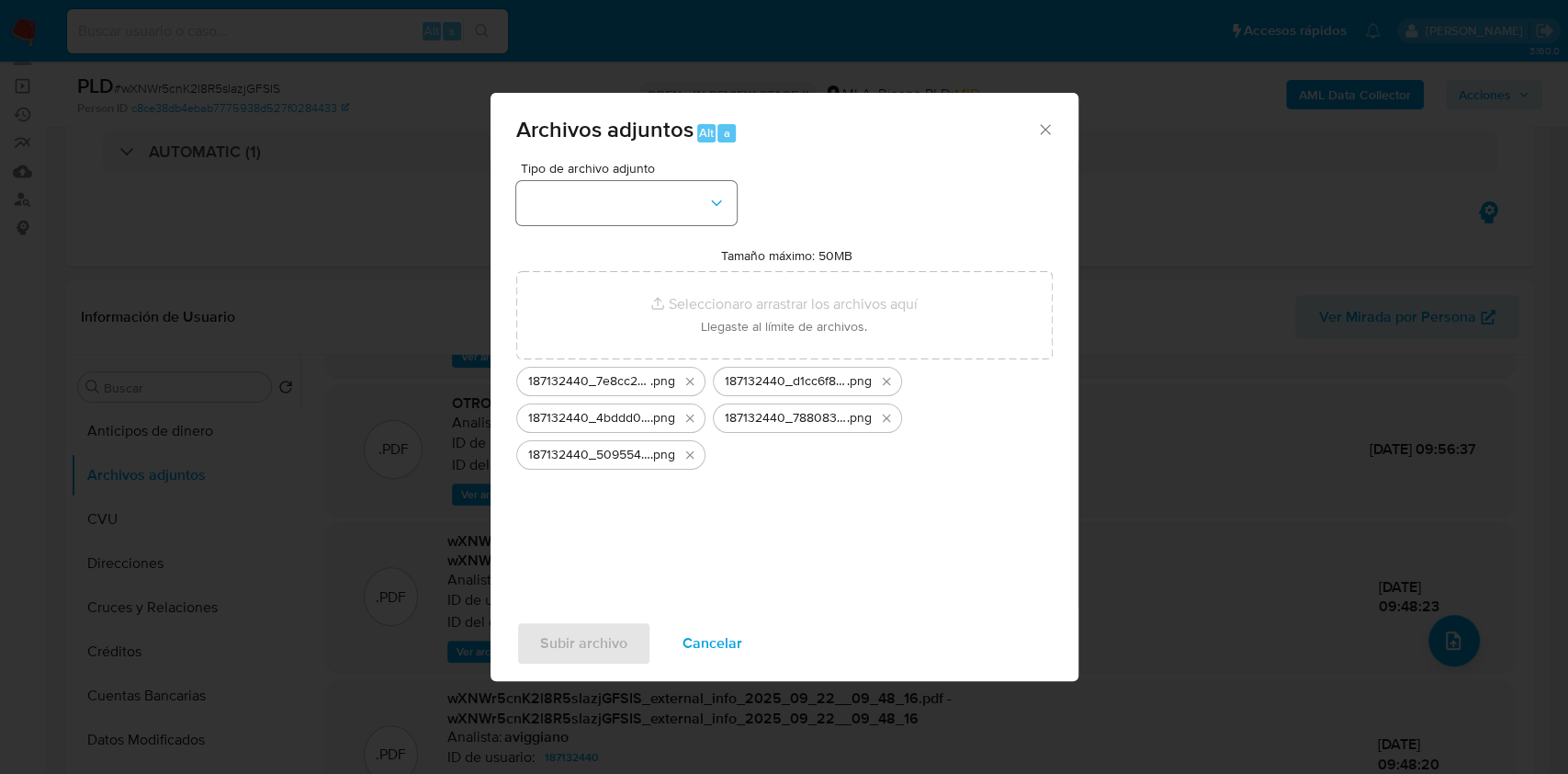
drag, startPoint x: 627, startPoint y: 237, endPoint x: 628, endPoint y: 216, distance: 21.0
click at [627, 236] on div "Tipo de archivo adjunto Tamaño máximo: 50MB Seleccionar archivos Seleccionar o …" at bounding box center [785, 379] width 536 height 434
click at [629, 210] on button "button" at bounding box center [627, 203] width 221 height 44
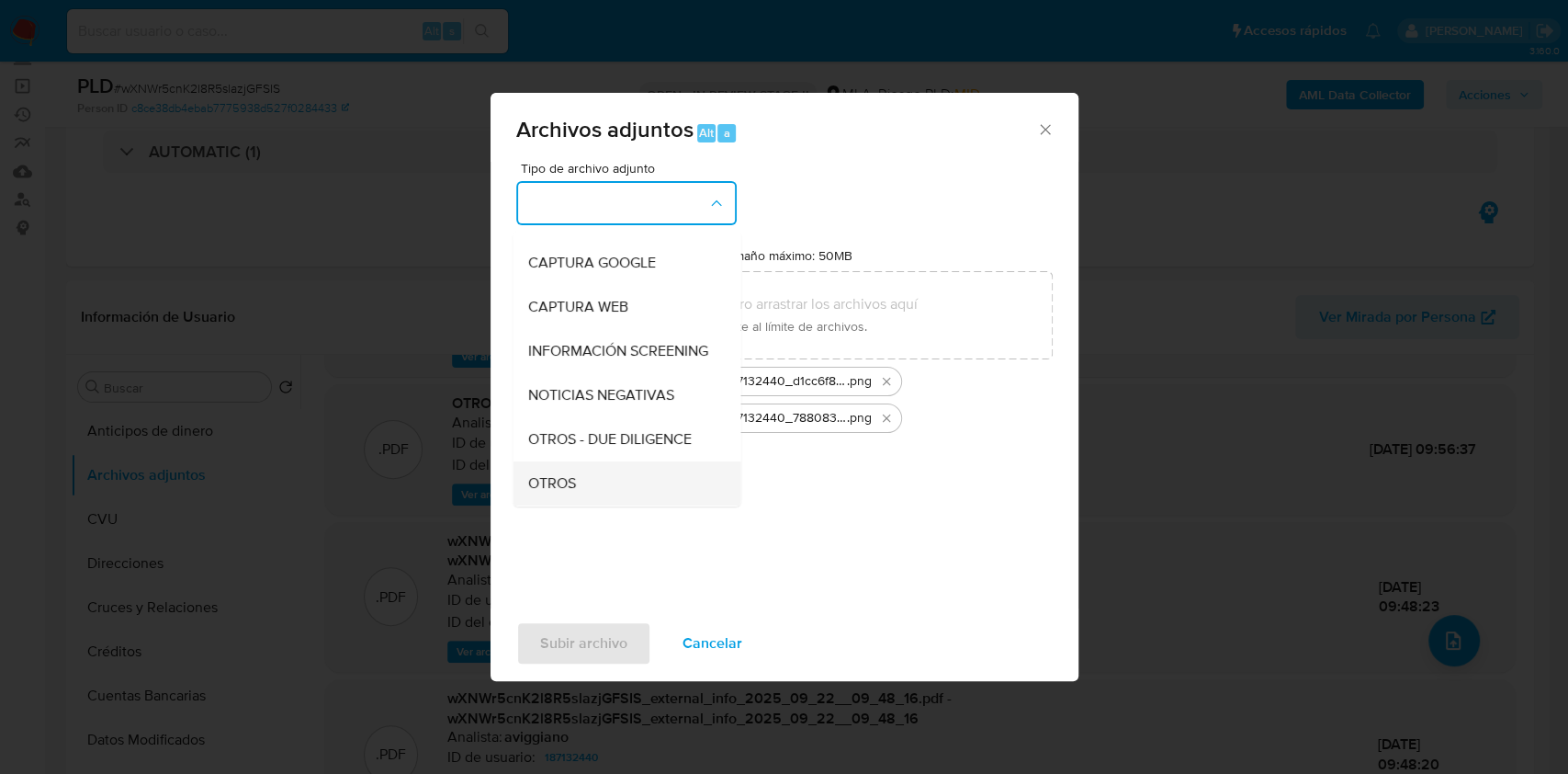
click at [614, 485] on div "OTROS" at bounding box center [620, 483] width 188 height 44
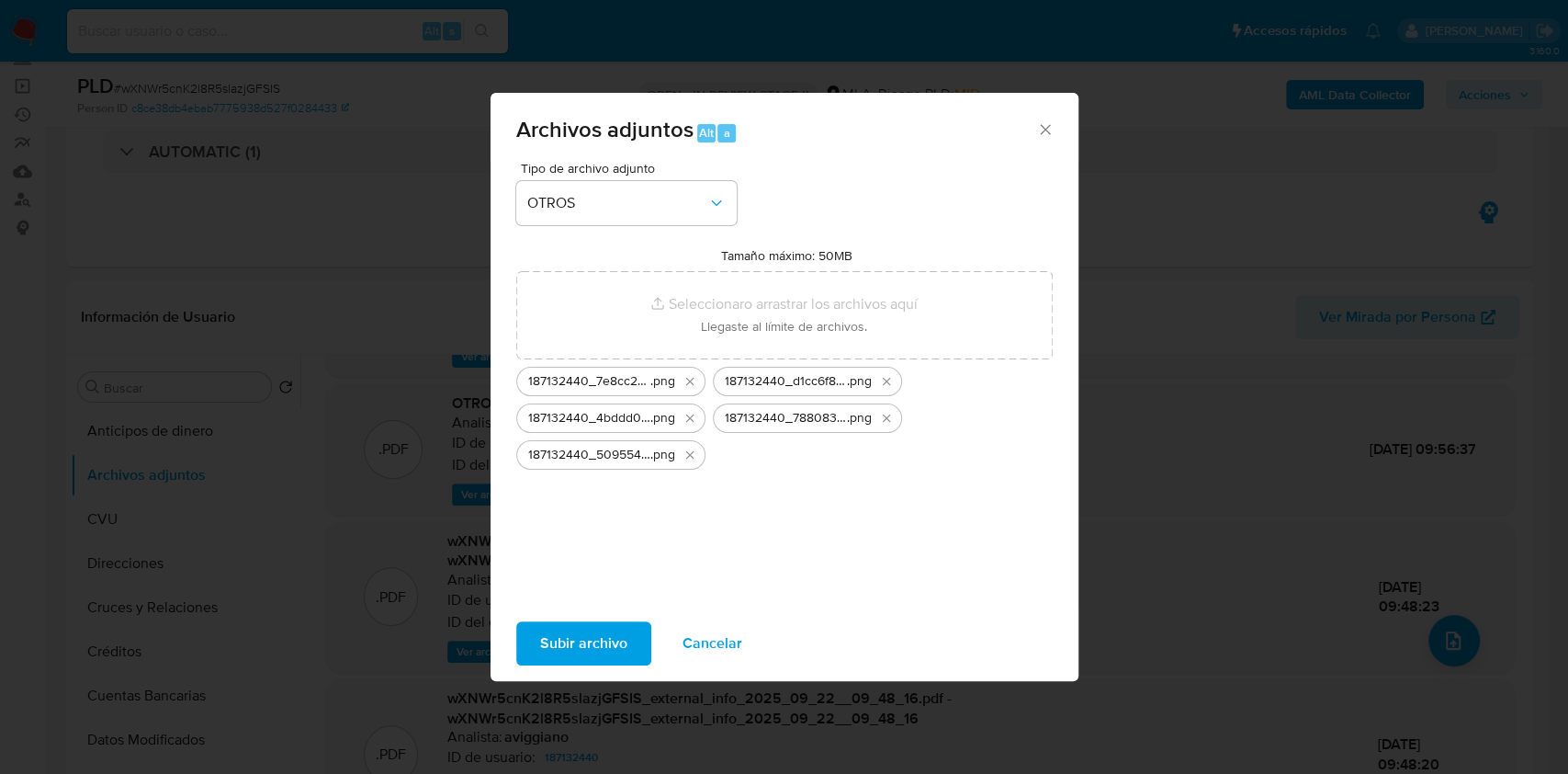
click at [580, 643] on span "Subir archivo" at bounding box center [583, 643] width 87 height 40
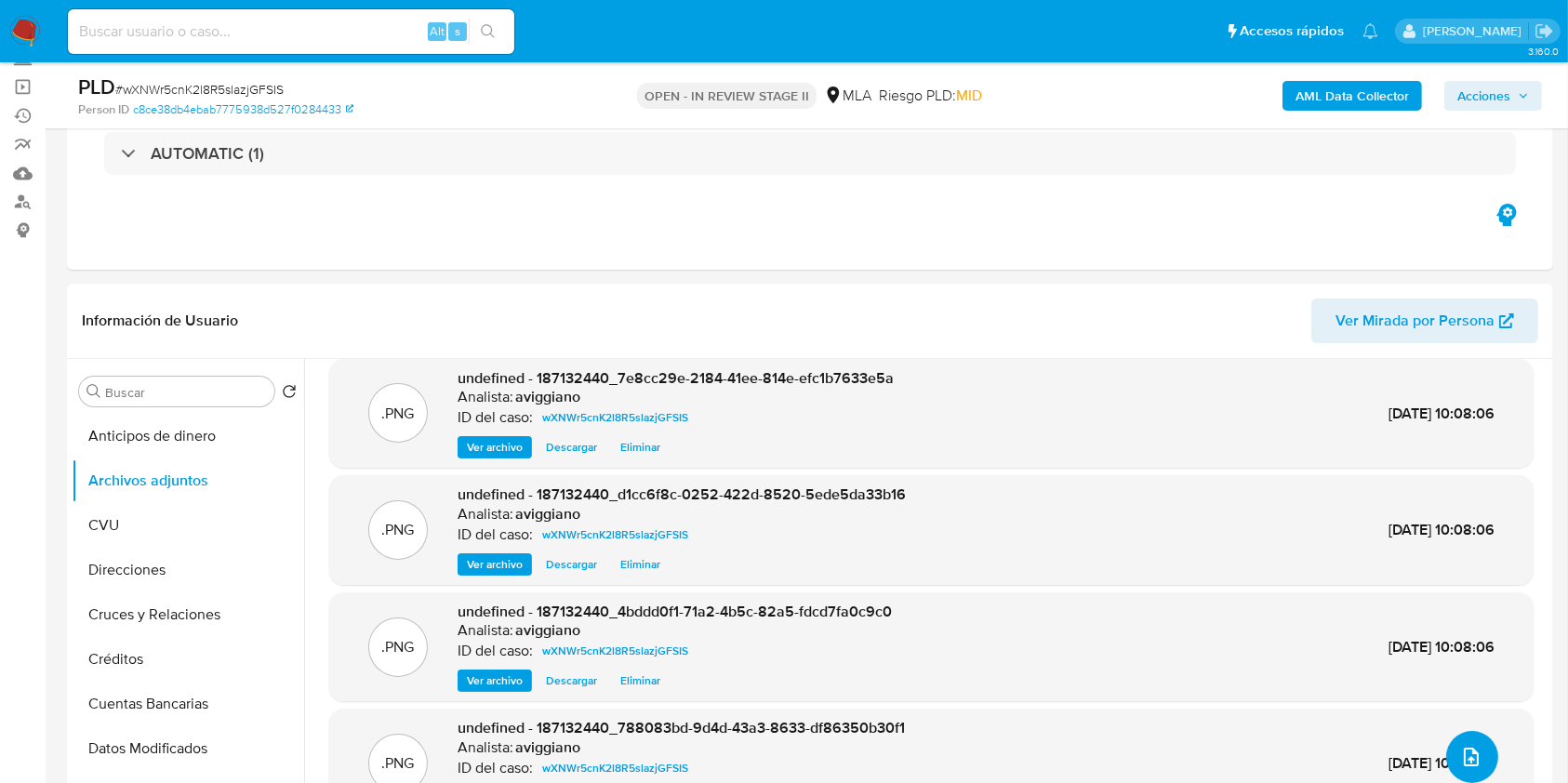
scroll to position [15, 0]
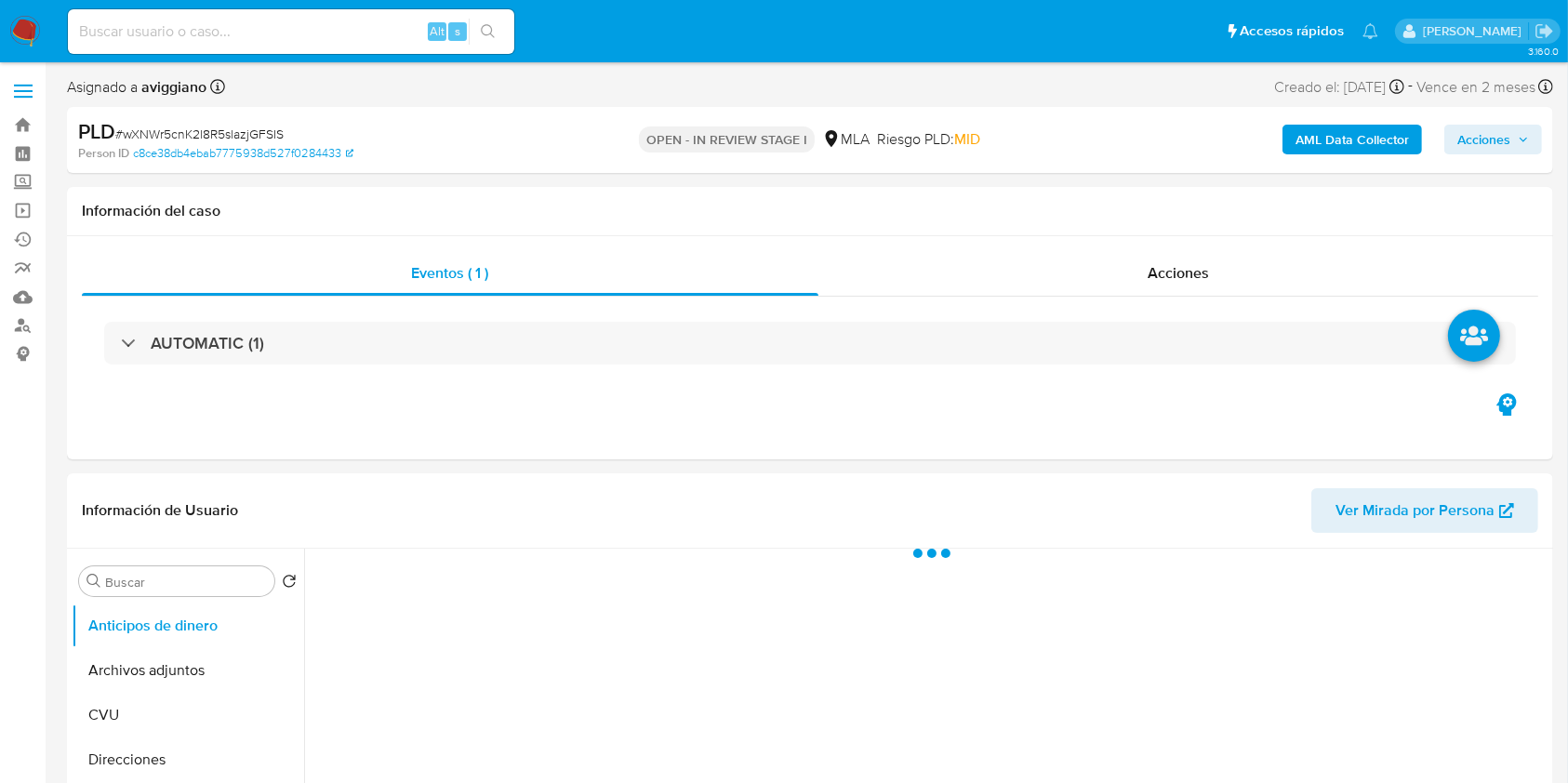
select select "10"
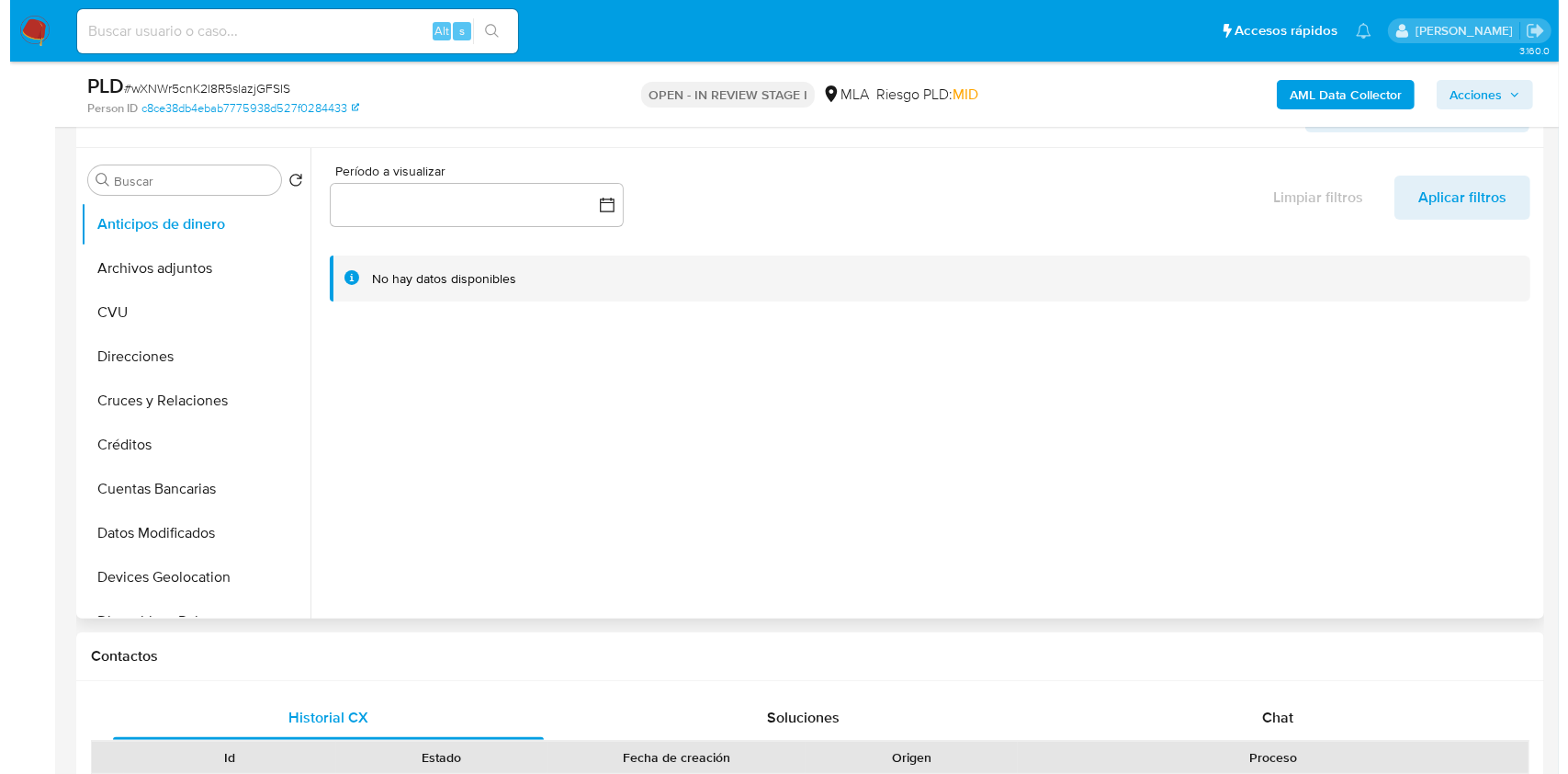
scroll to position [367, 0]
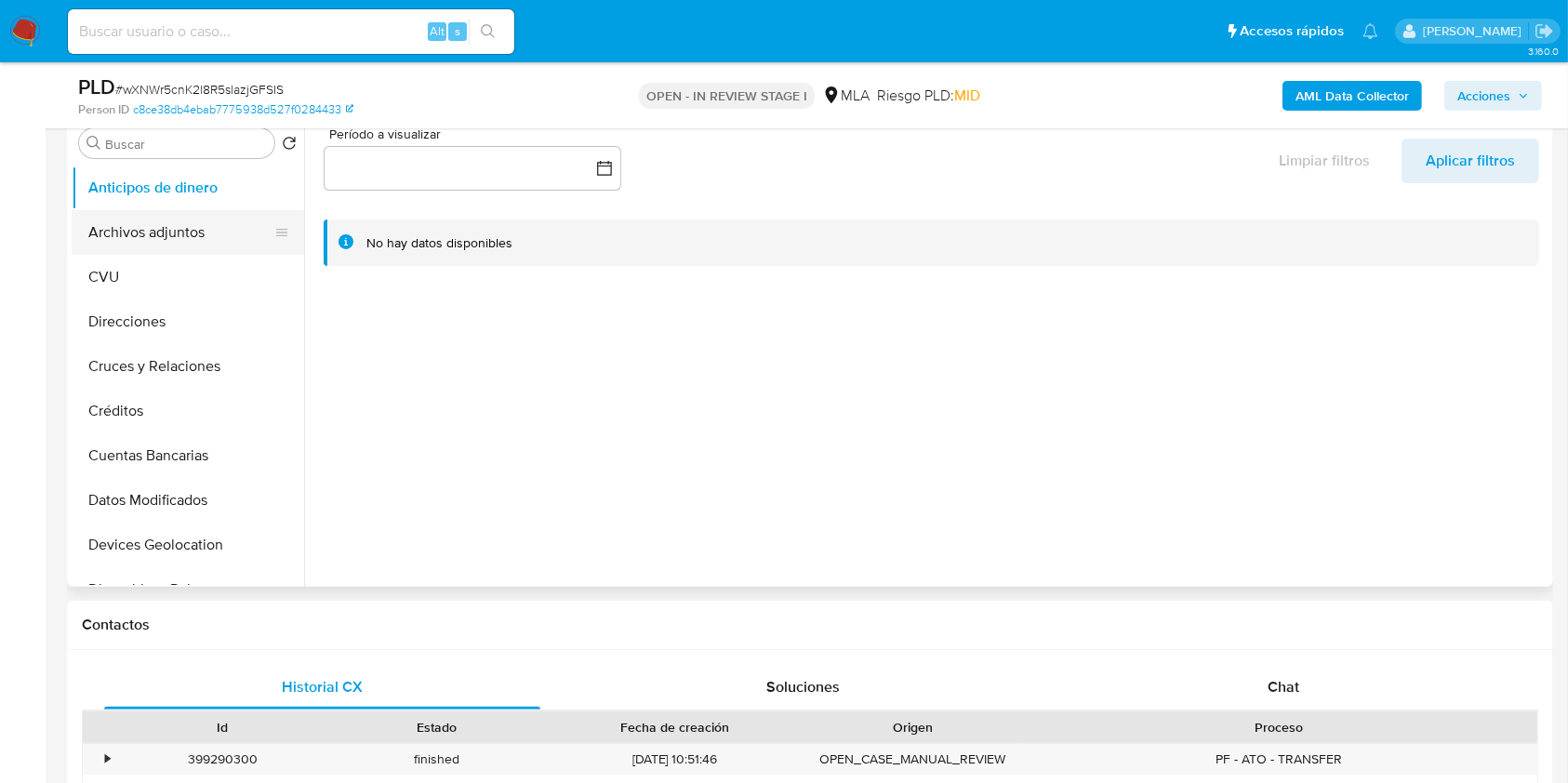
click at [201, 233] on button "Archivos adjuntos" at bounding box center [181, 232] width 218 height 44
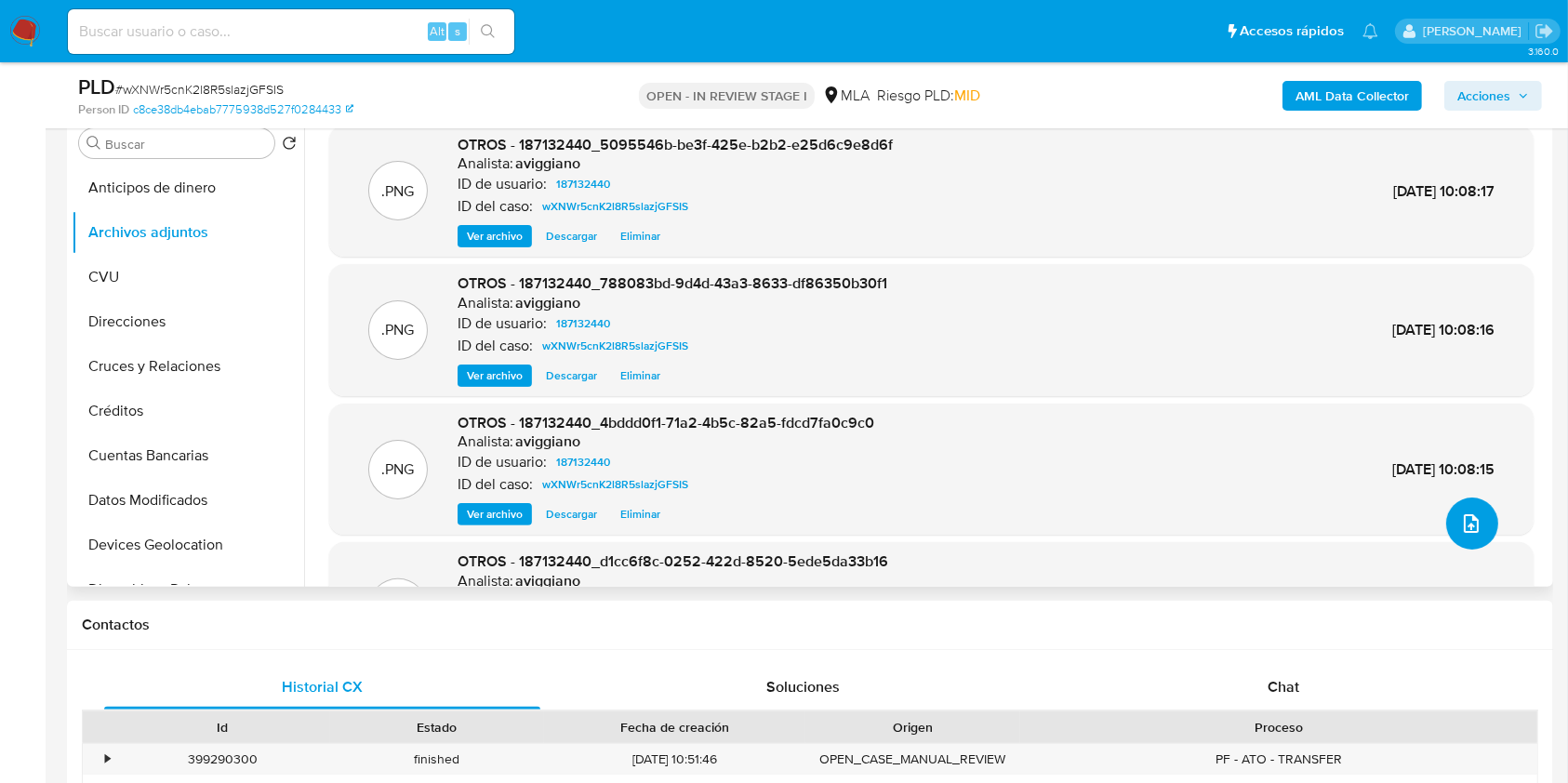
click at [1465, 523] on icon "upload-file" at bounding box center [1472, 524] width 23 height 23
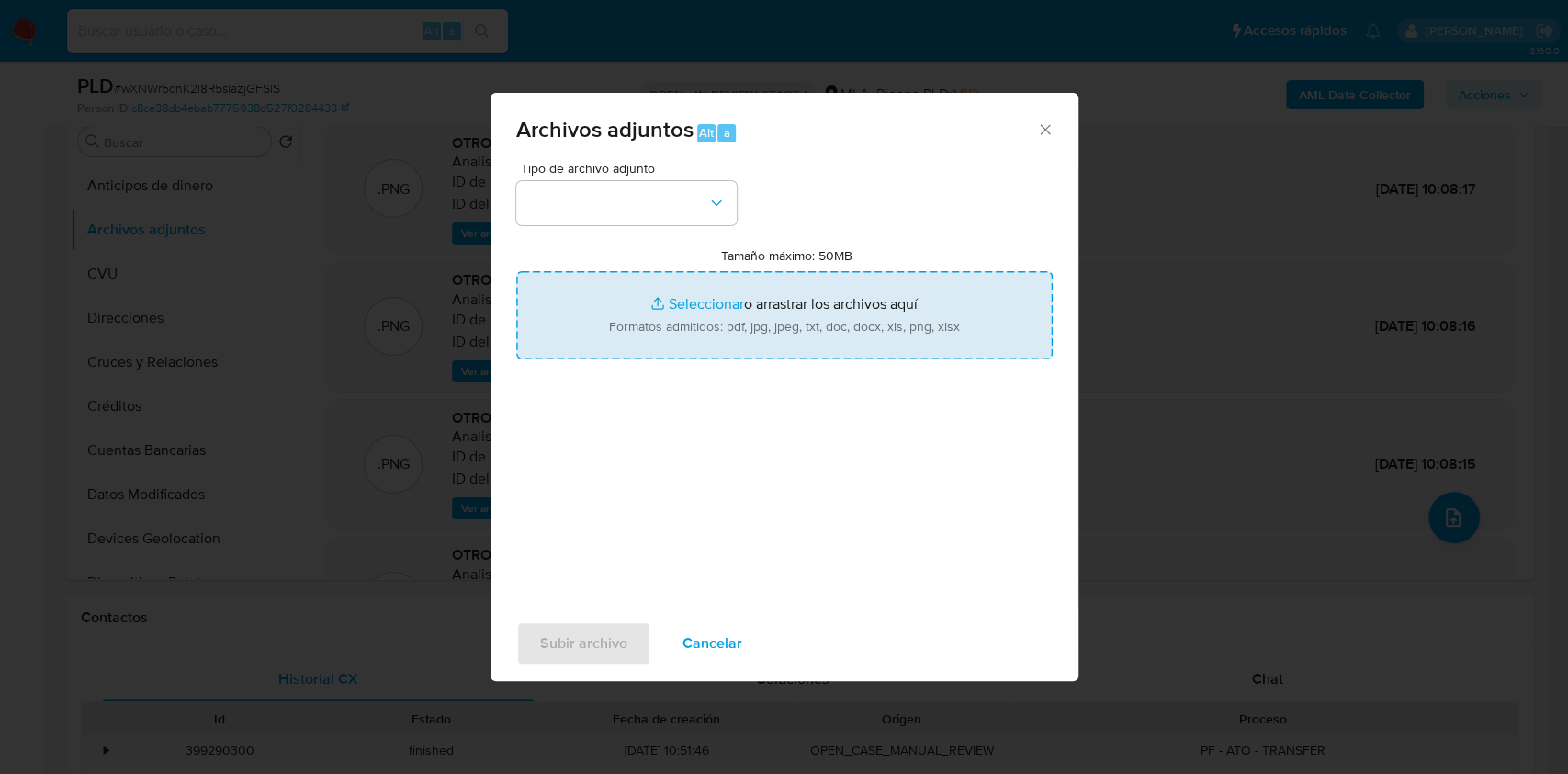
click at [786, 300] on input "Tamaño máximo: 50MB Seleccionar archivos" at bounding box center [785, 315] width 536 height 88
type input "C:\fakepath\Caselog wXNWr5cnK2l8R5slazjGFSIS_2025_09_17_15_40_31.docx"
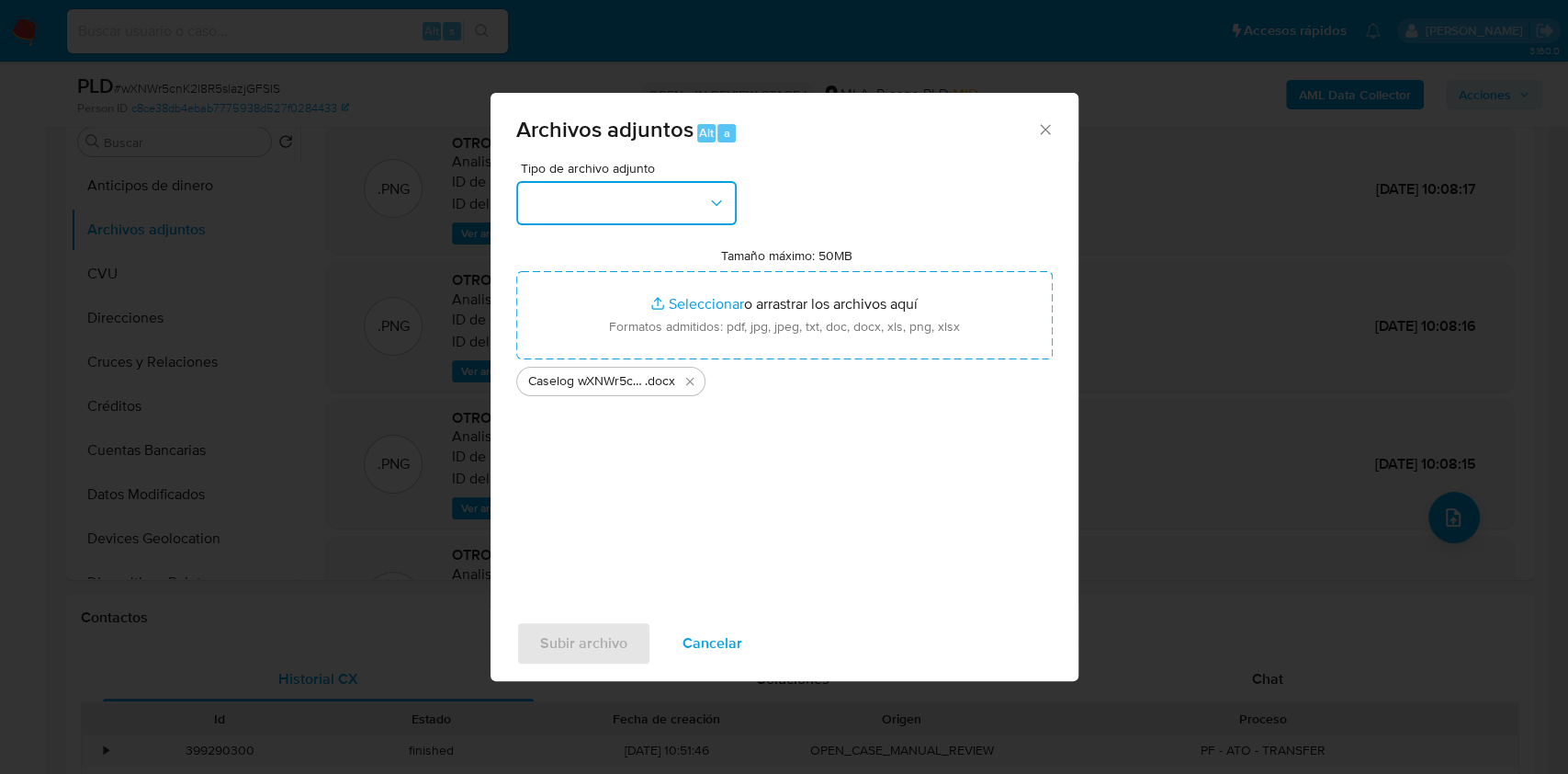
click at [587, 196] on button "button" at bounding box center [627, 203] width 221 height 44
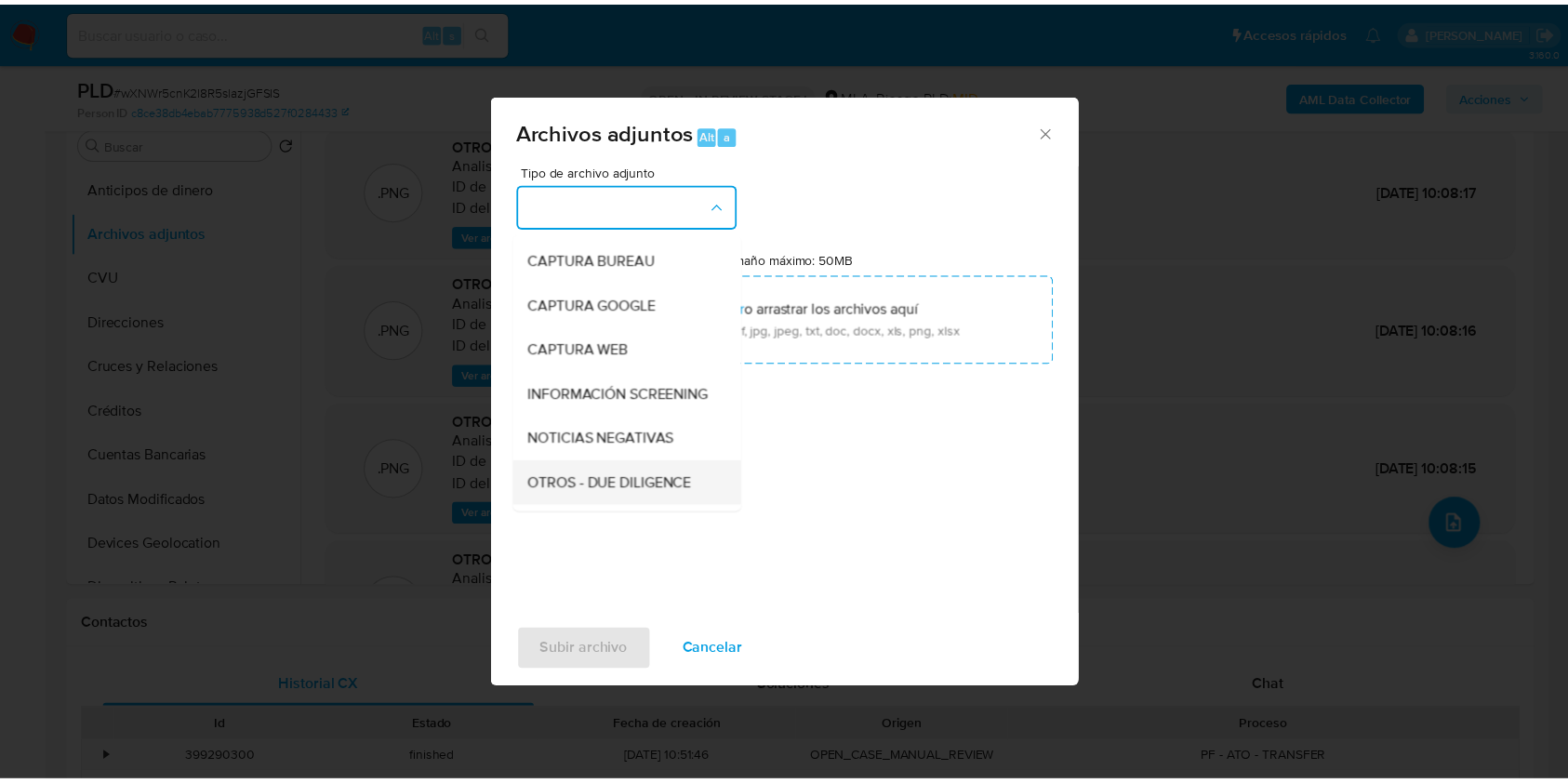
scroll to position [124, 0]
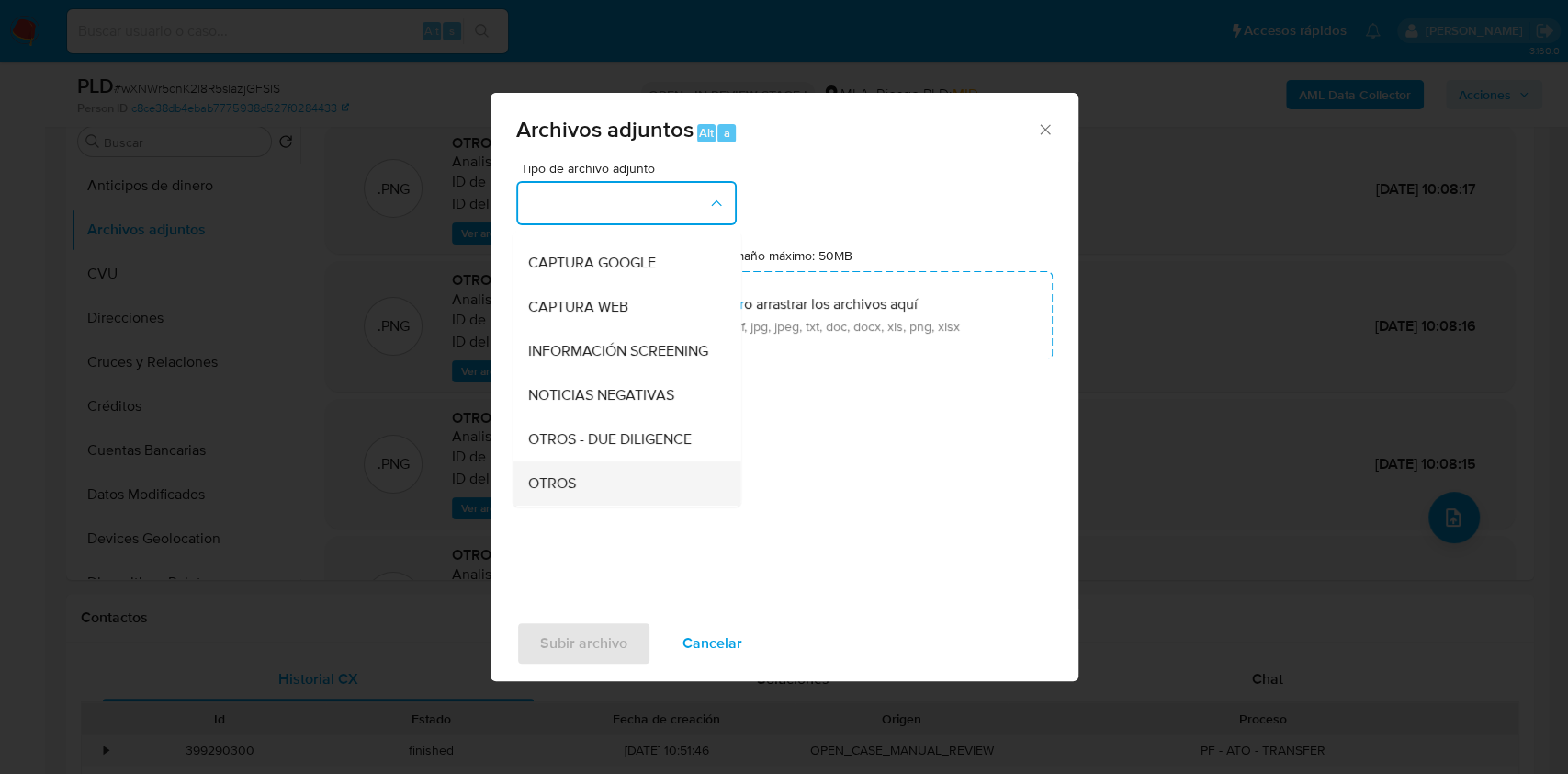
click at [555, 488] on div "OTROS" at bounding box center [620, 483] width 188 height 44
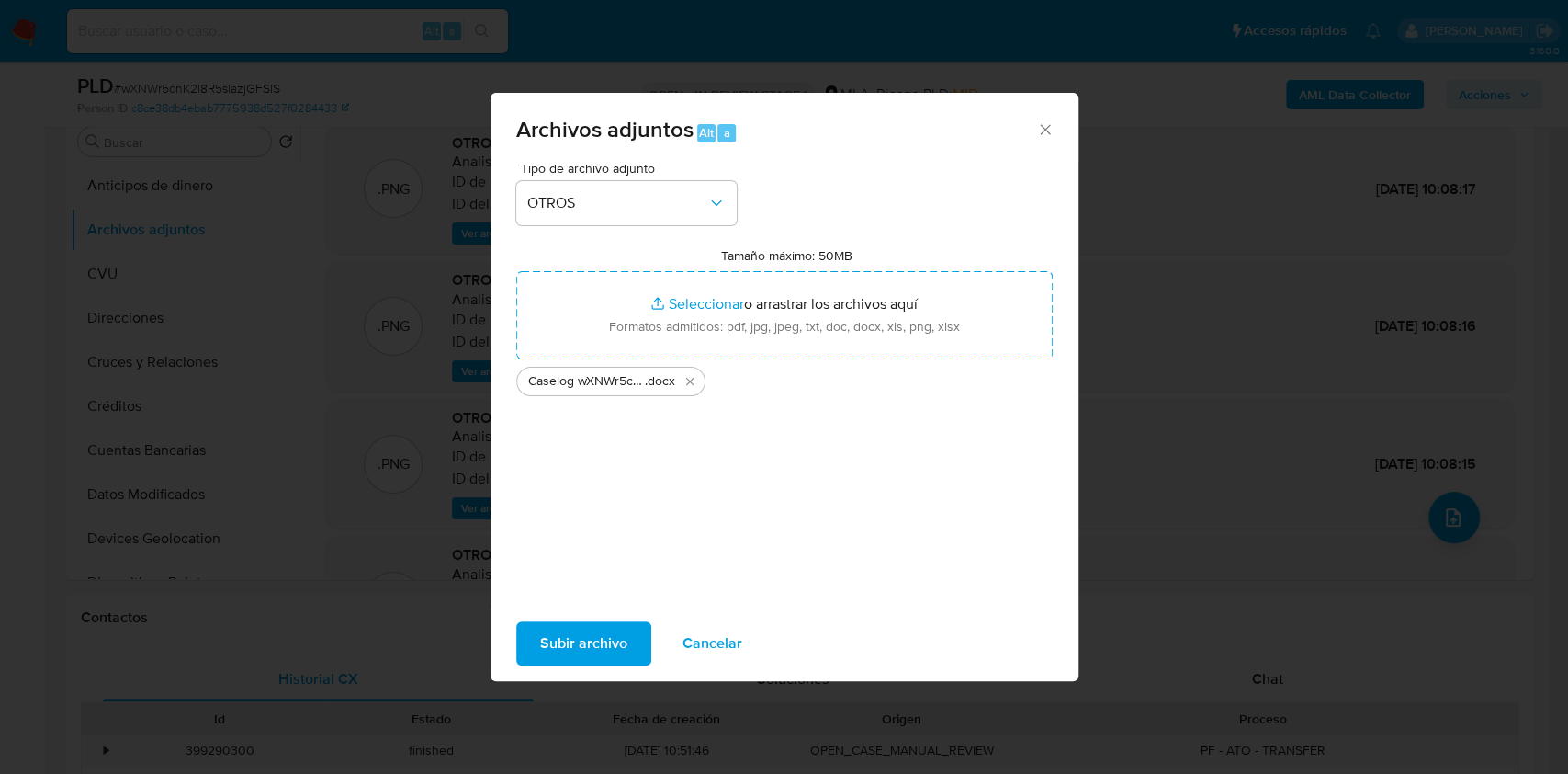
click at [589, 632] on span "Subir archivo" at bounding box center [583, 643] width 87 height 40
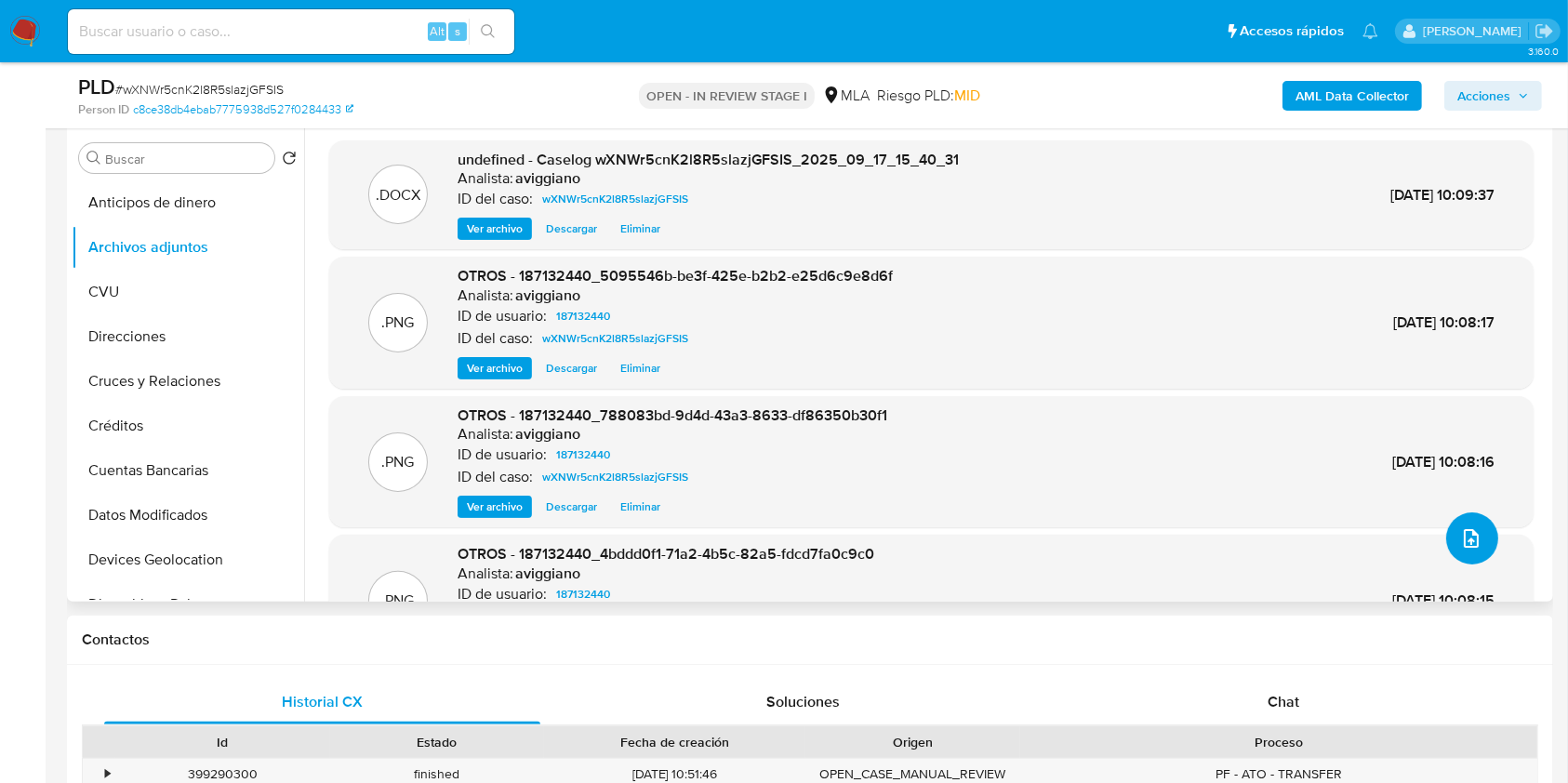
scroll to position [619, 0]
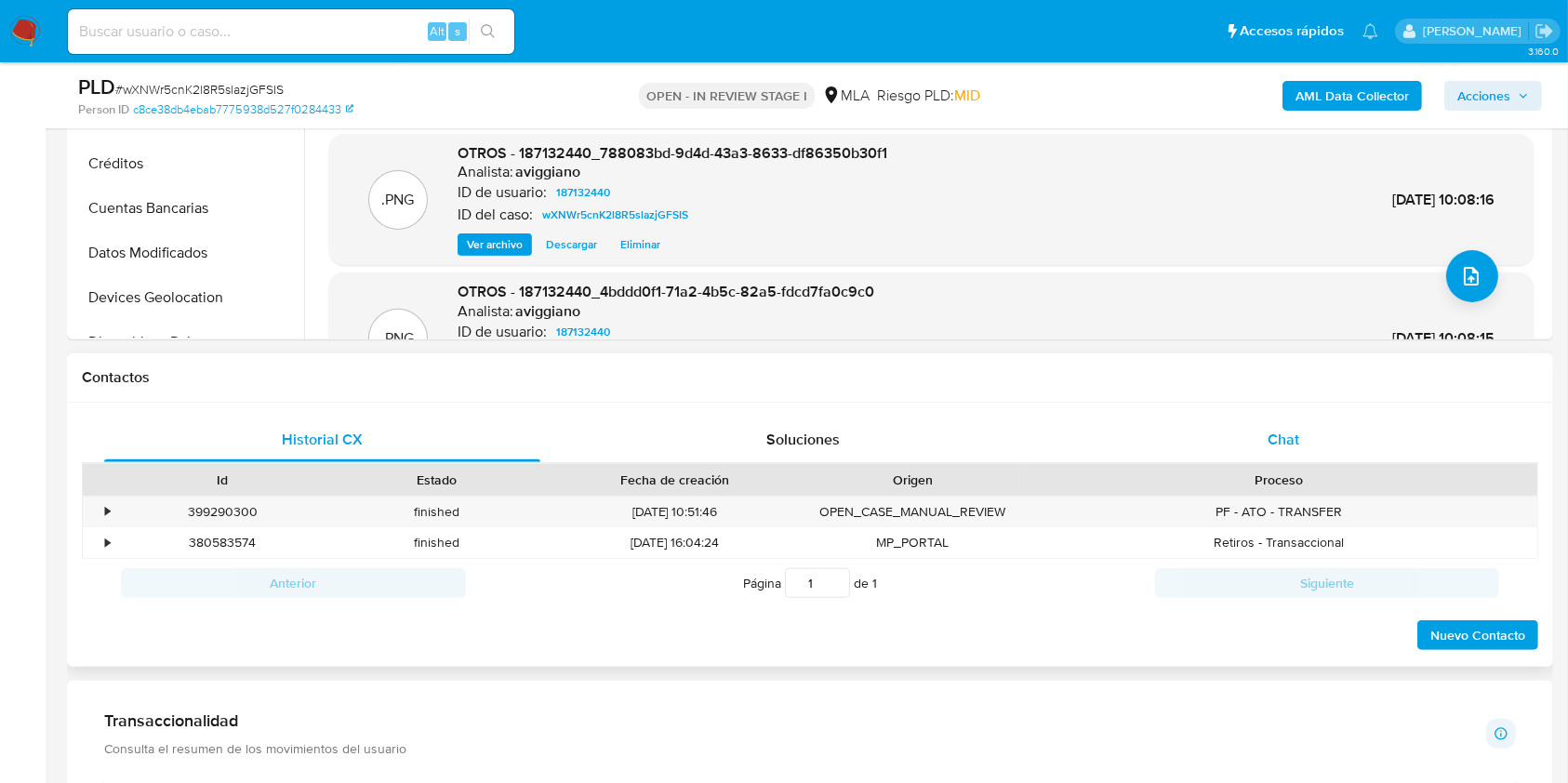
click at [1217, 417] on div "Chat" at bounding box center [1283, 439] width 436 height 44
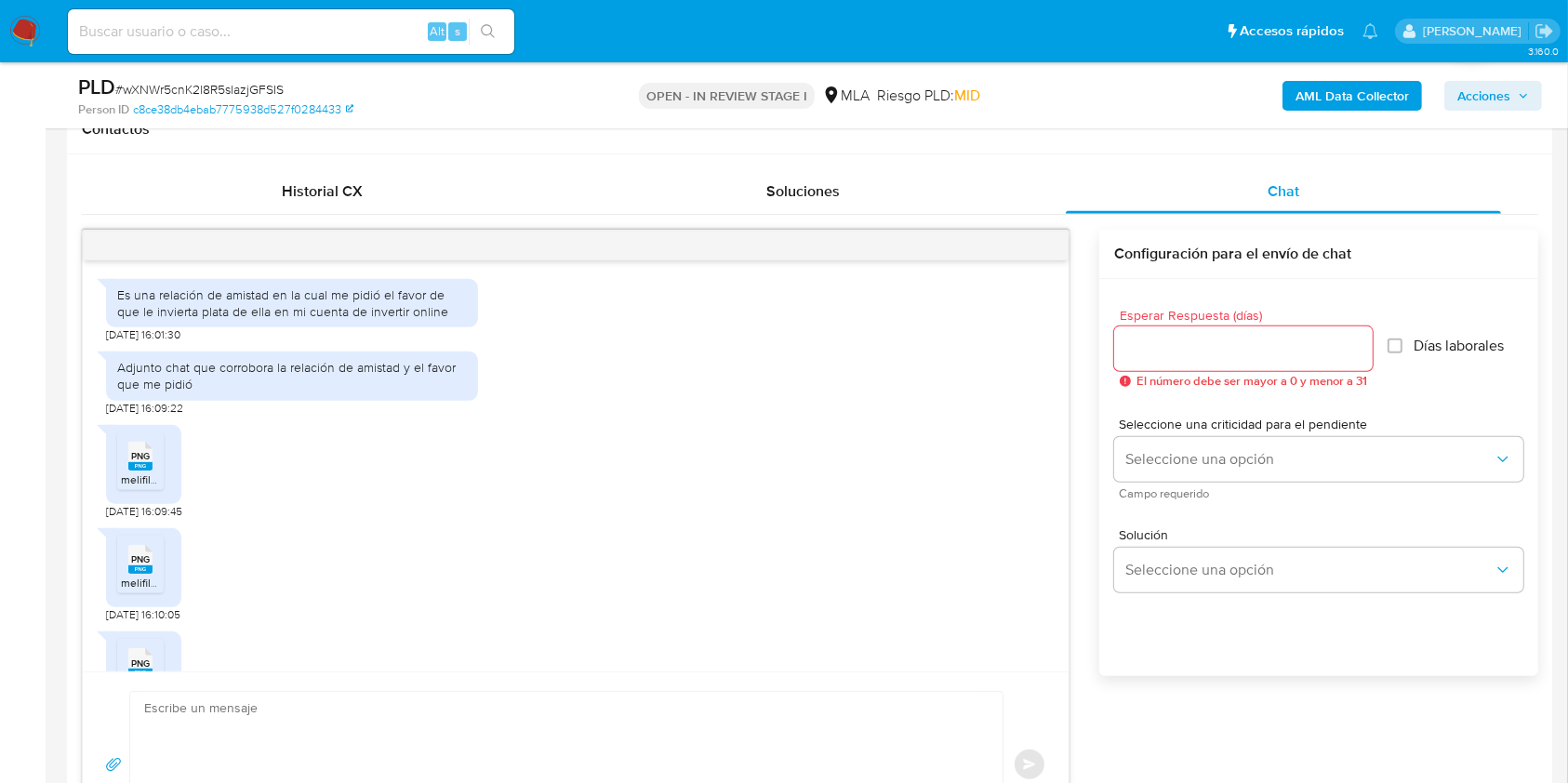
scroll to position [859, 0]
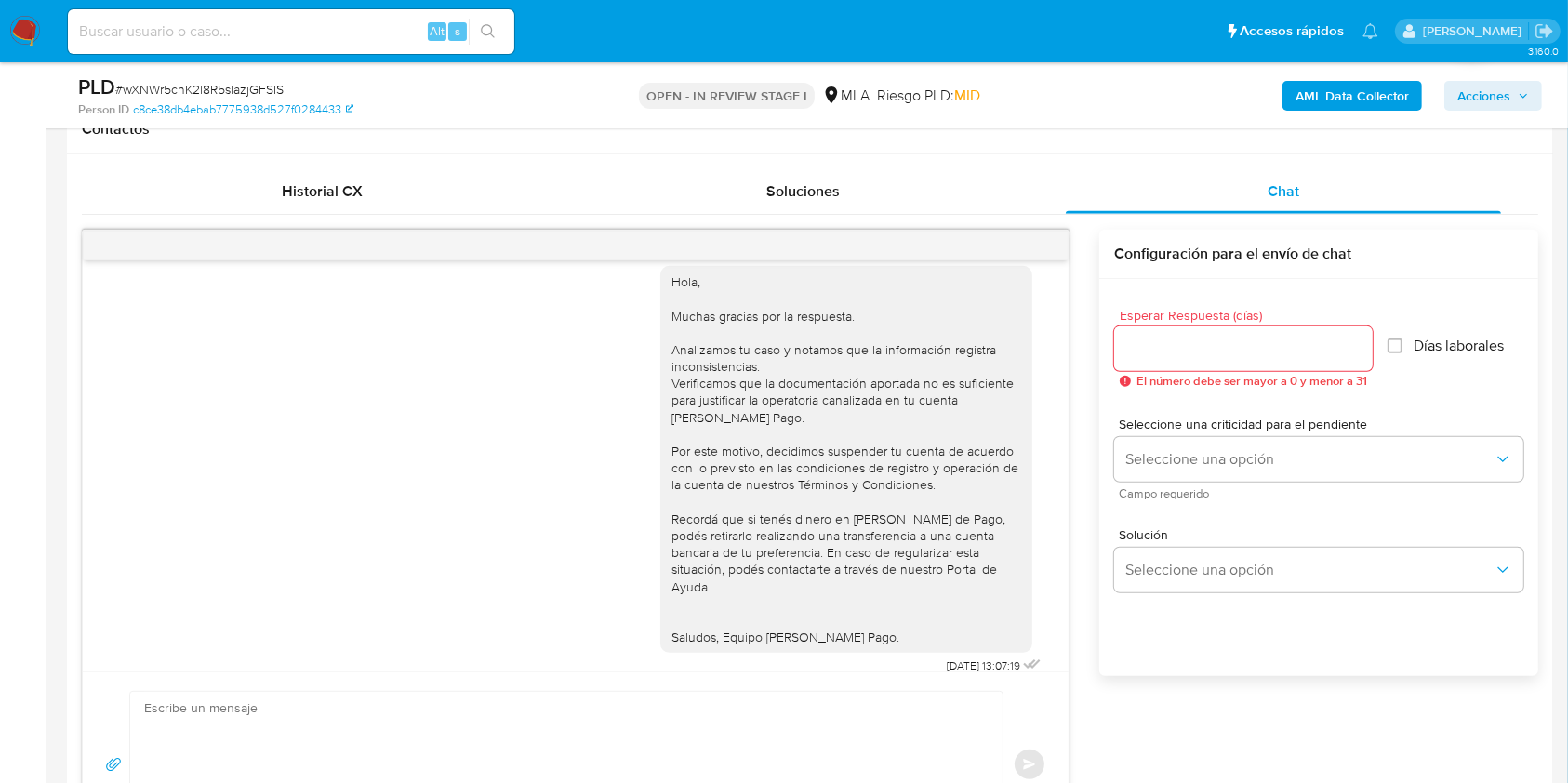
click at [1521, 75] on div "AML Data Collector Acciones" at bounding box center [1300, 96] width 482 height 44
click at [1489, 91] on span "Acciones" at bounding box center [1484, 96] width 53 height 29
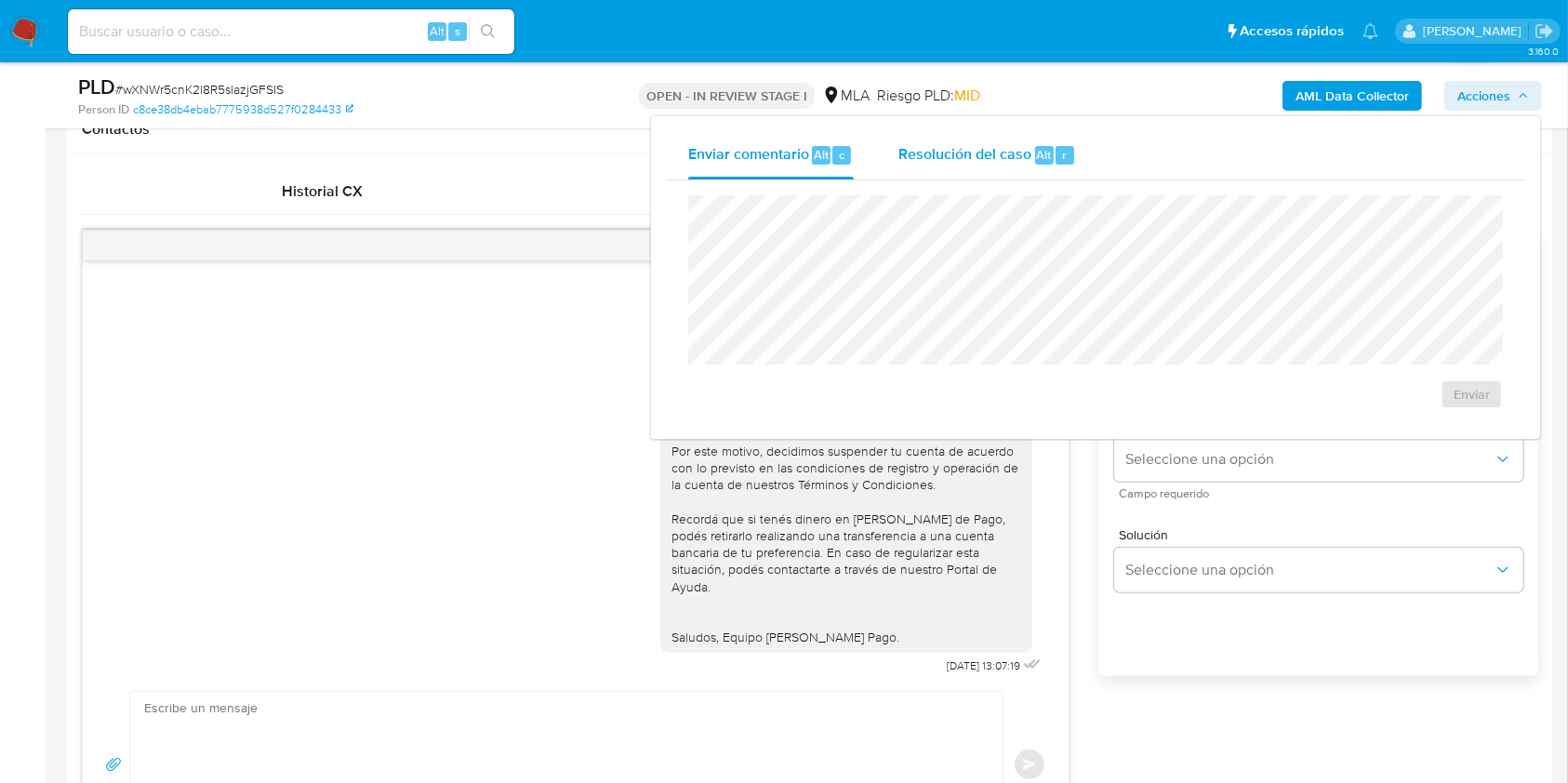
click at [927, 137] on div "Resolución del caso Alt r" at bounding box center [987, 155] width 178 height 48
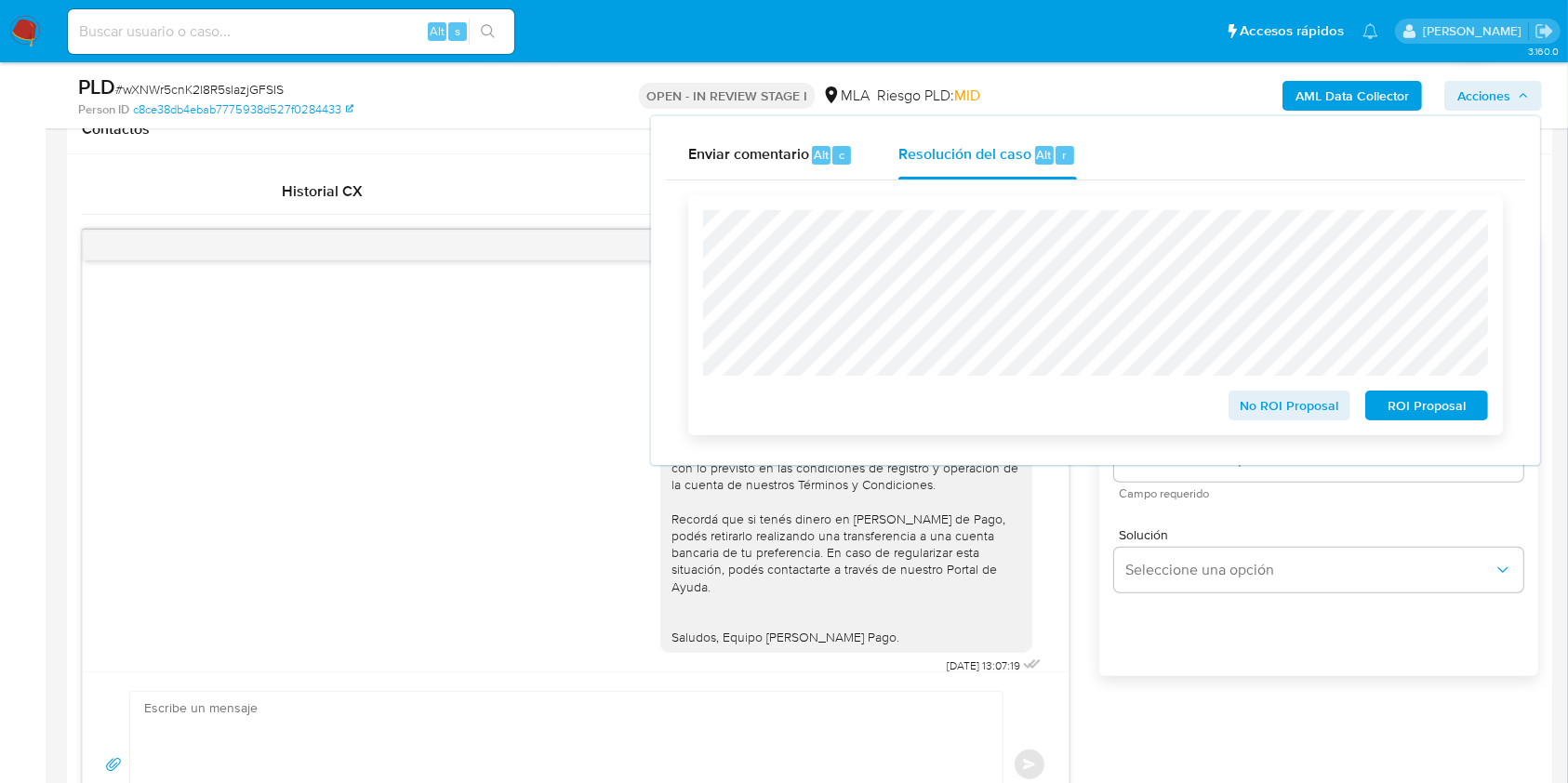
click at [1413, 404] on span "ROI Proposal" at bounding box center [1426, 406] width 96 height 26
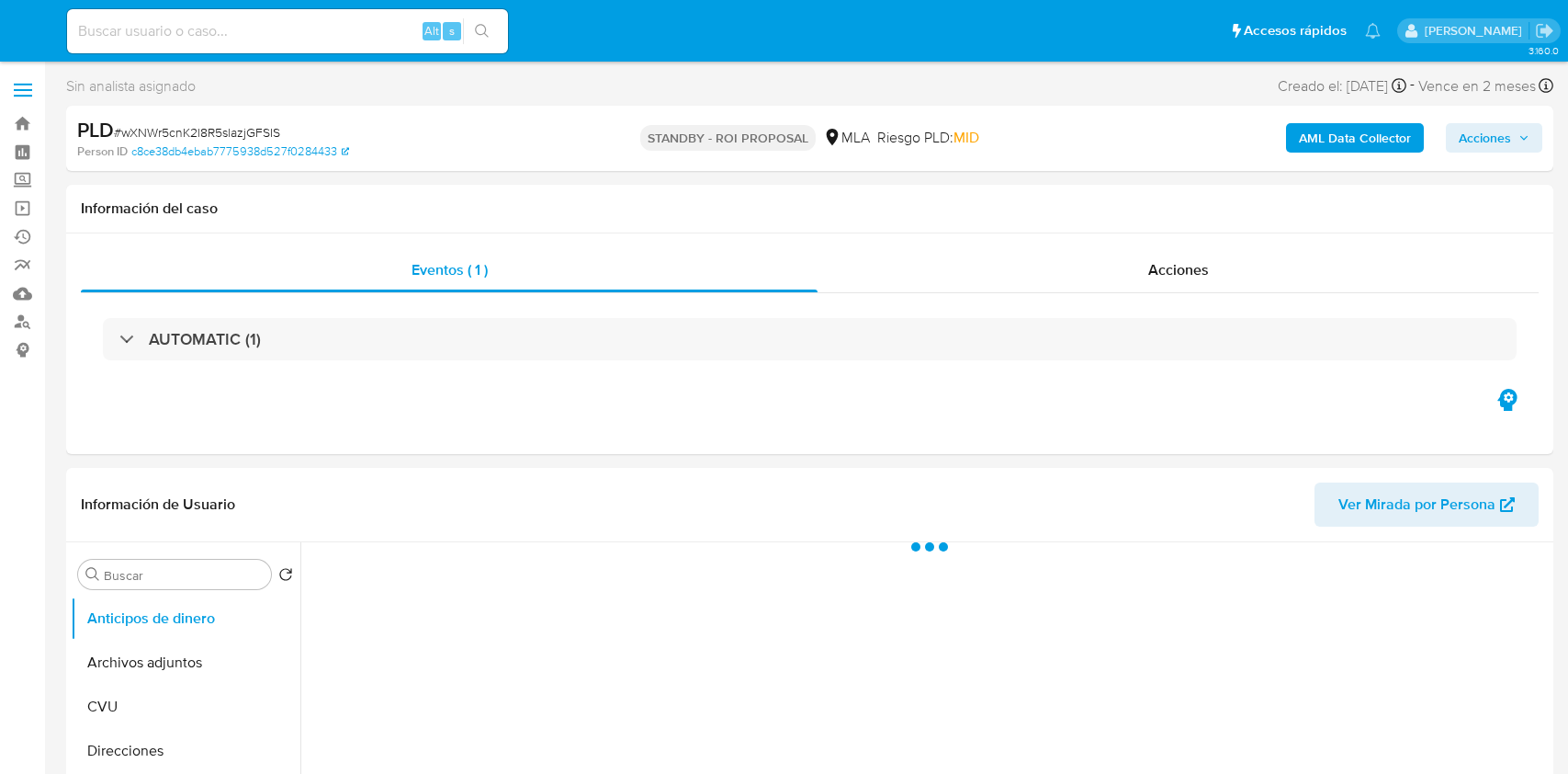
select select "10"
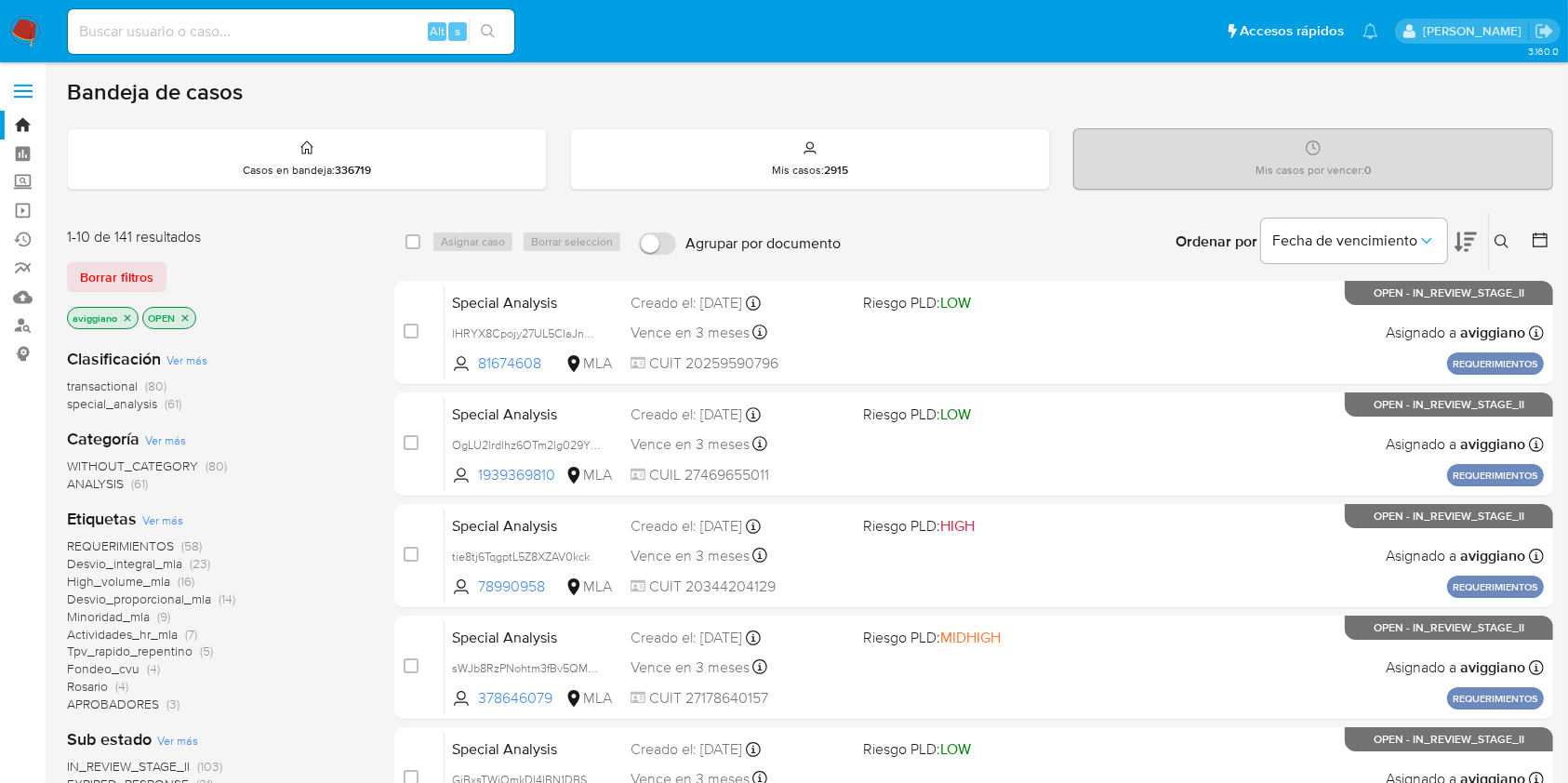
click at [124, 312] on icon "close-filter" at bounding box center [128, 318] width 11 height 11
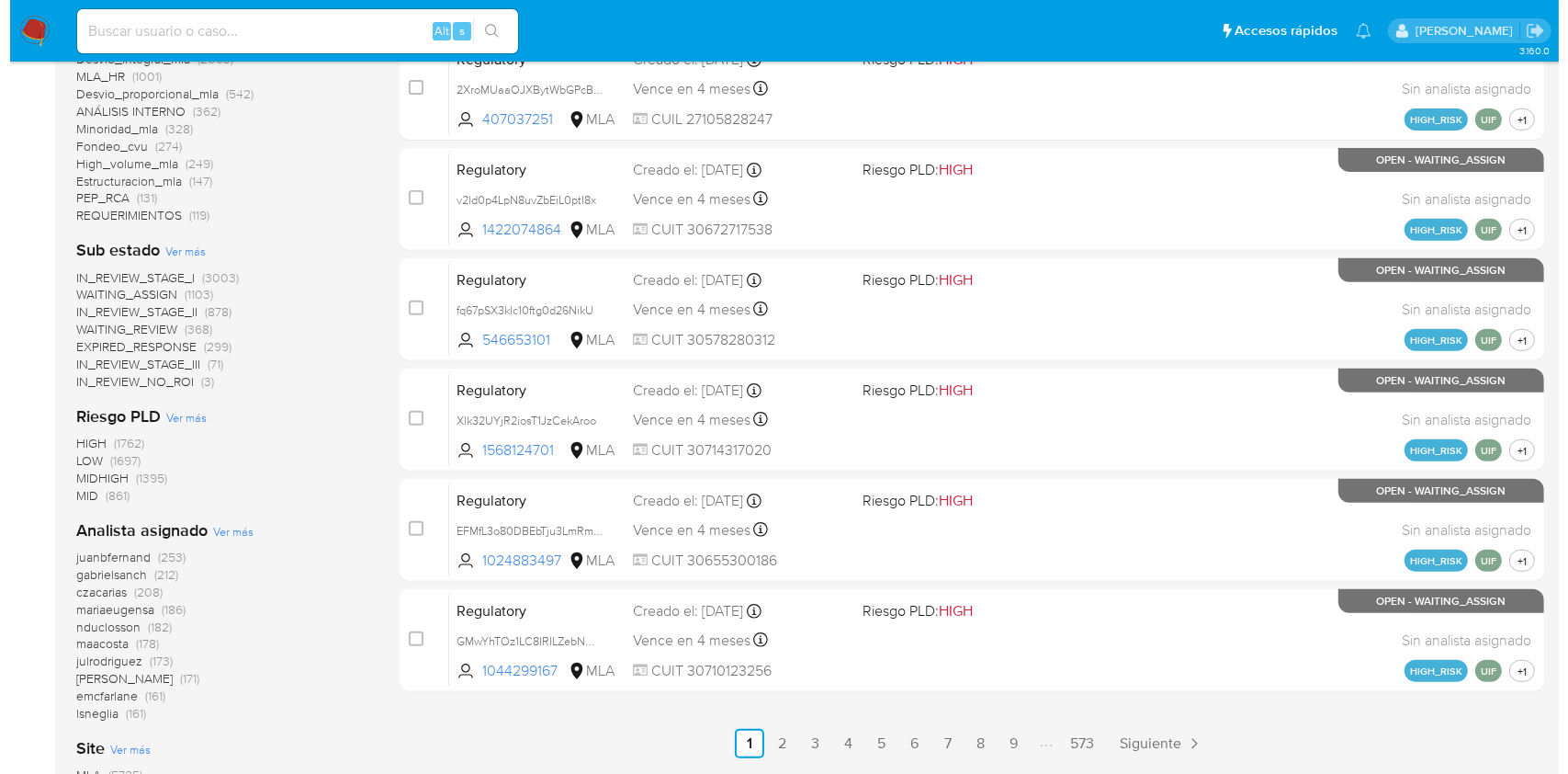
scroll to position [736, 0]
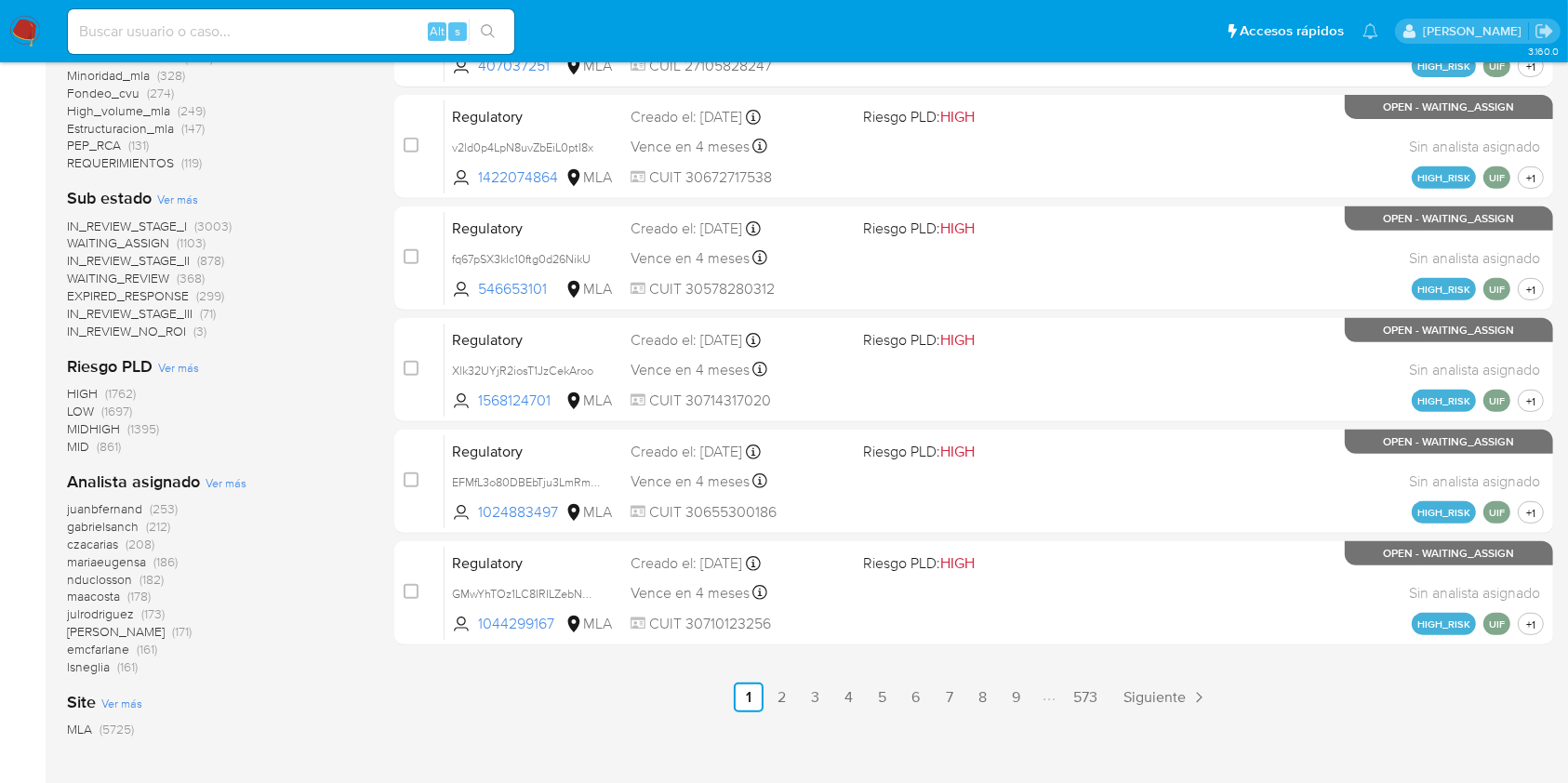
click at [224, 481] on span "Ver más" at bounding box center [225, 482] width 41 height 17
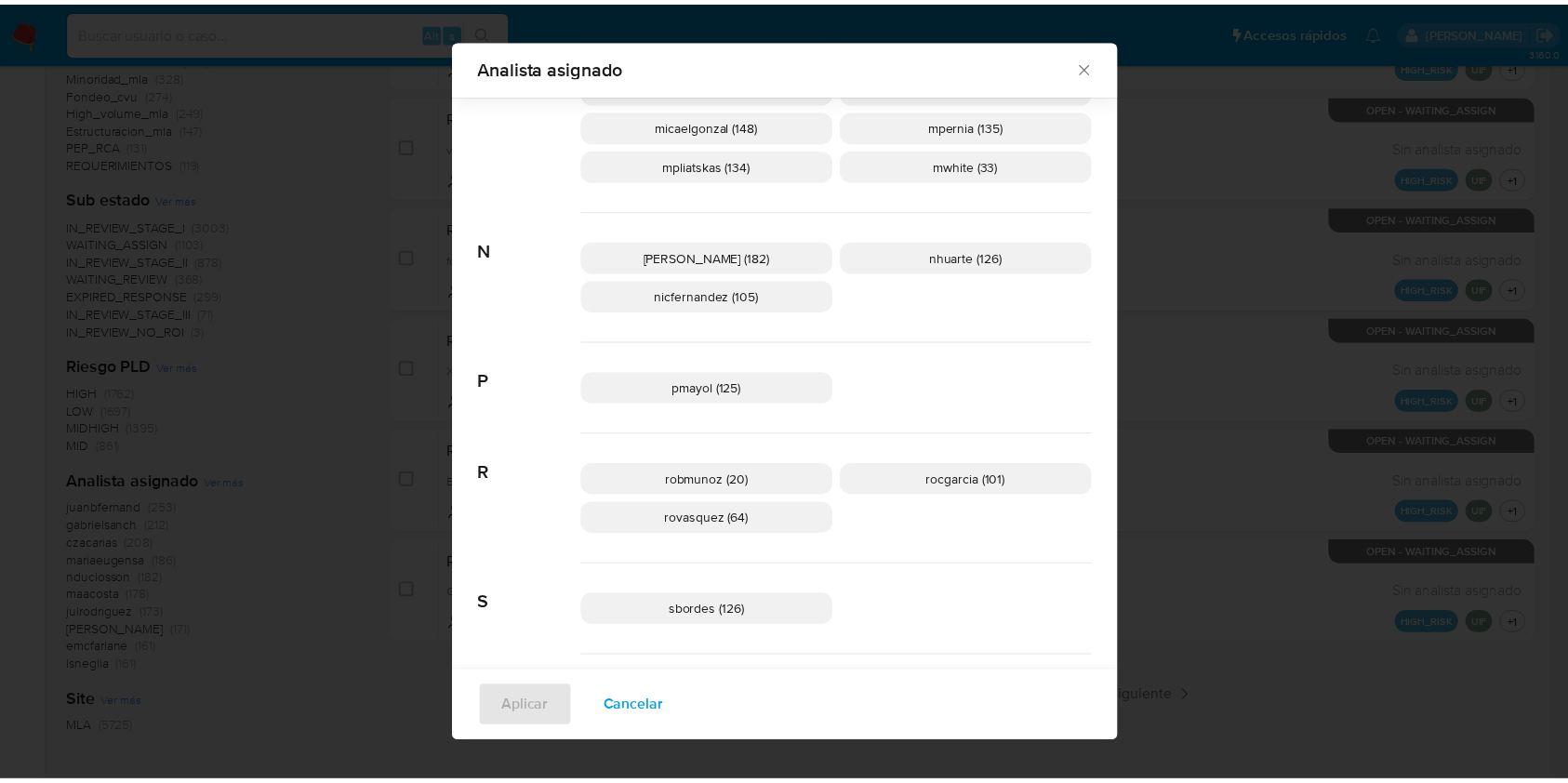
scroll to position [1102, 0]
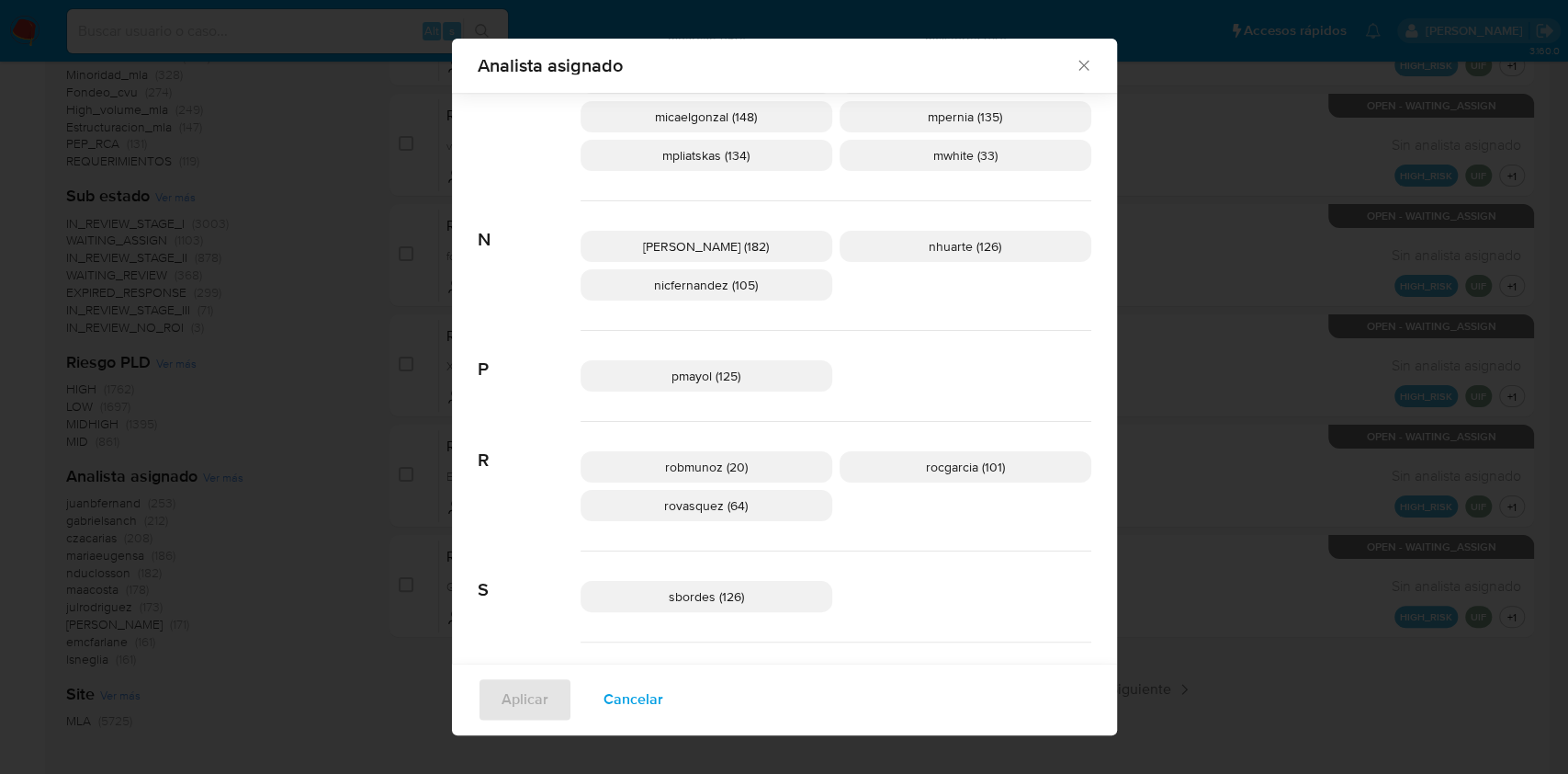
click at [1080, 60] on icon "Cerrar" at bounding box center [1084, 65] width 19 height 19
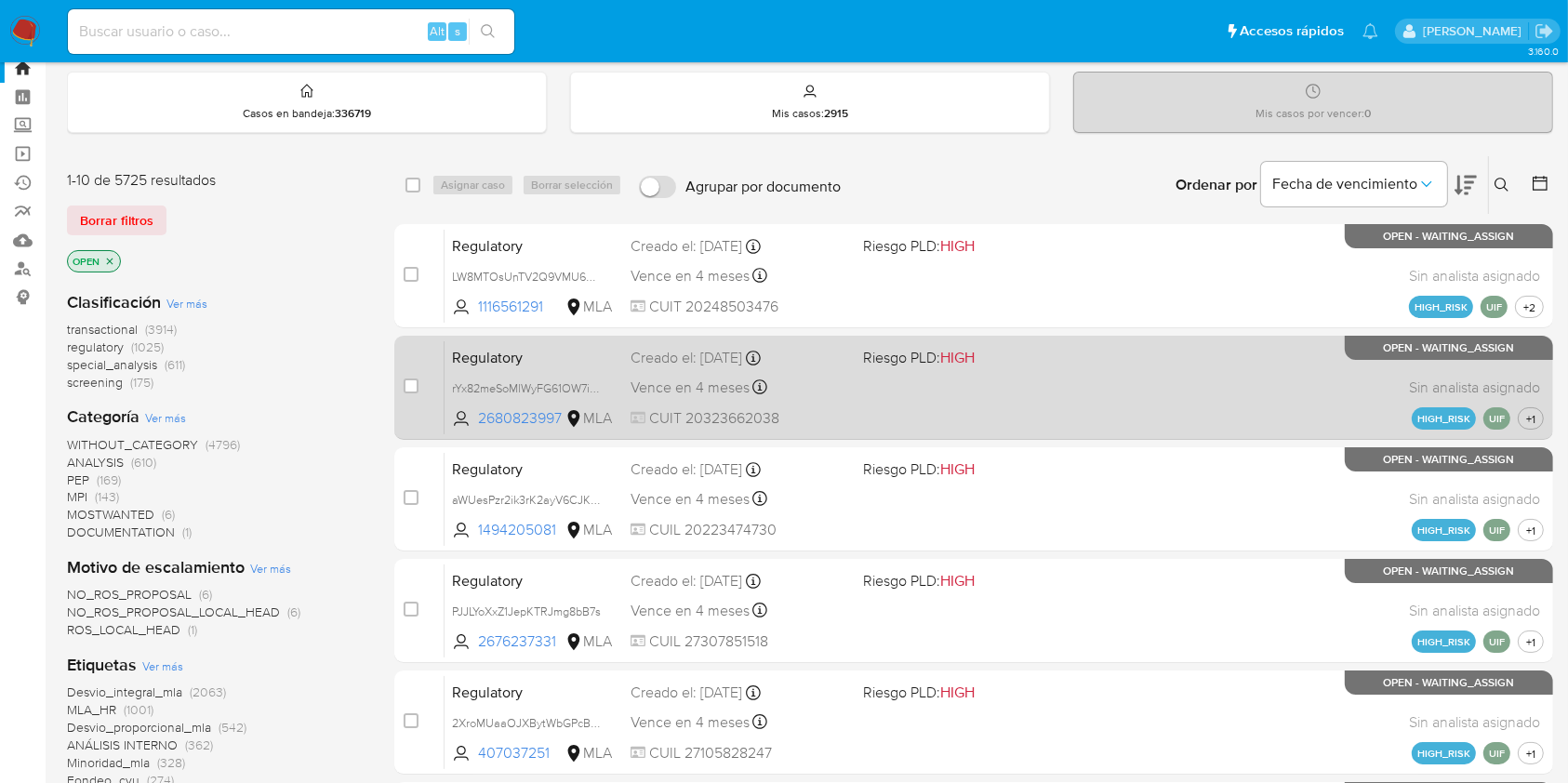
scroll to position [0, 0]
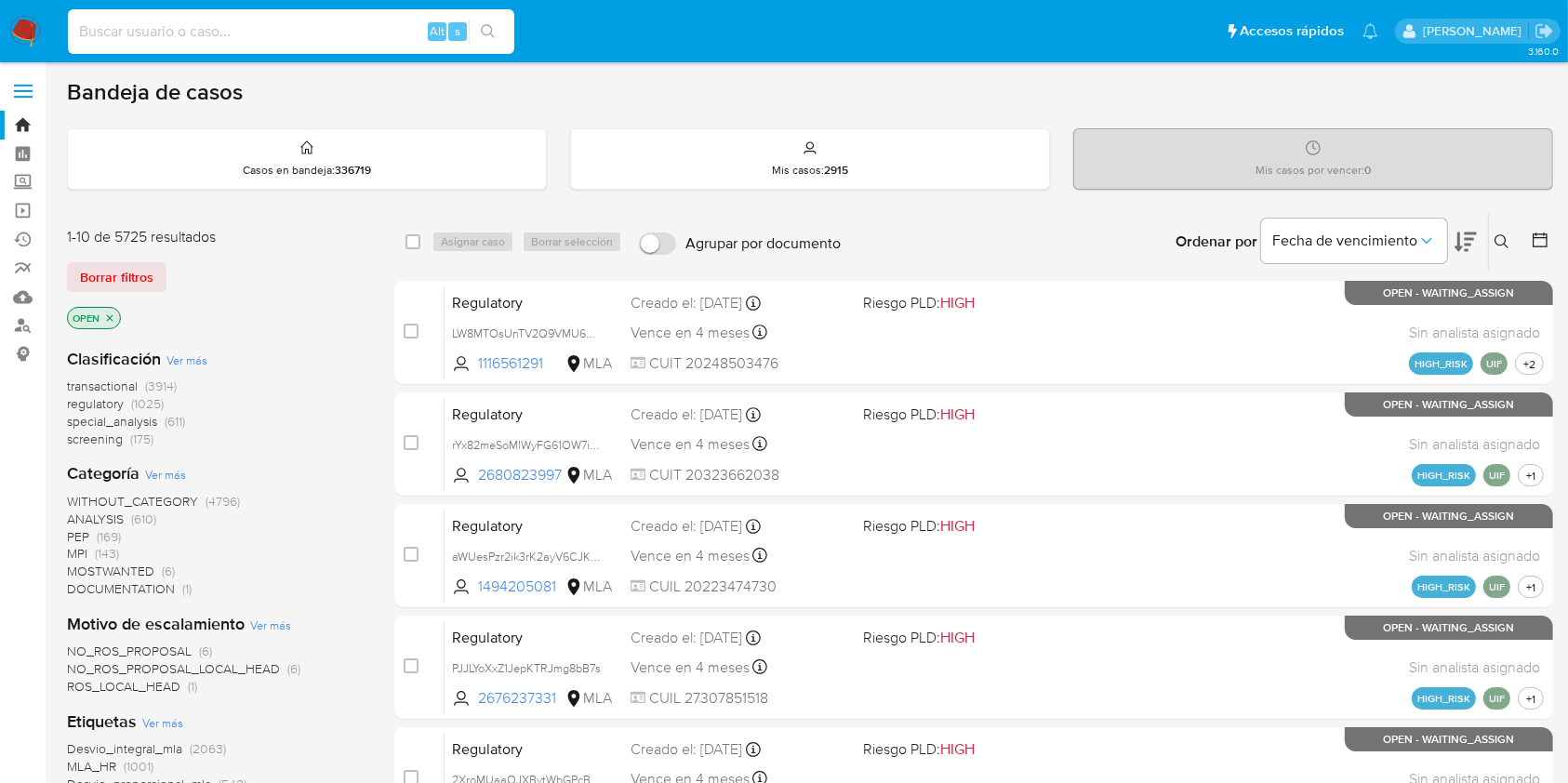
paste input "5bYOmFwAvGUSwFfOXw0r8SWz"
type input "5bYOmFwAvGUSwFfOXw0r8SWz"
click at [490, 23] on button "search-icon" at bounding box center [487, 32] width 38 height 26
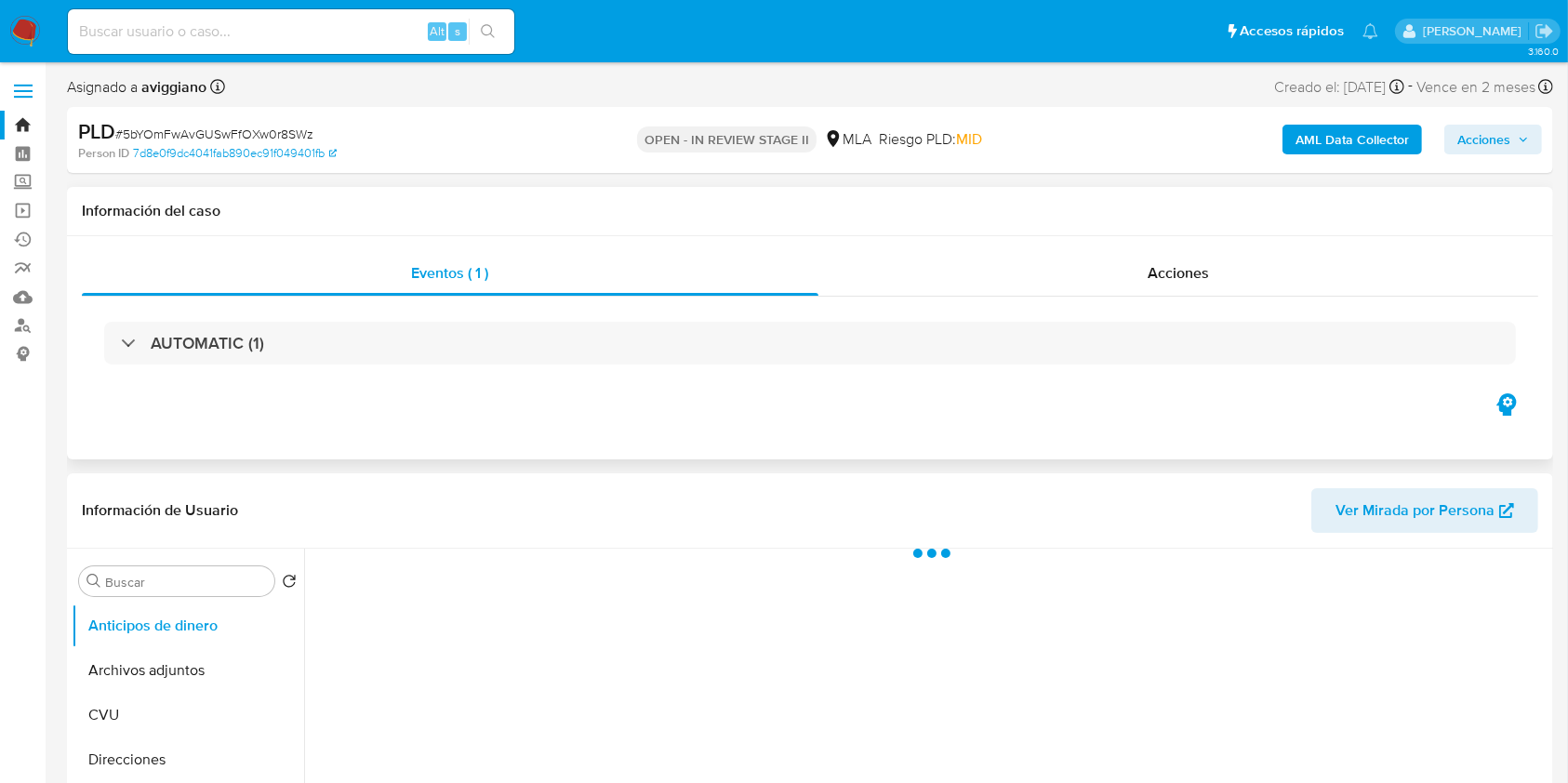
select select "10"
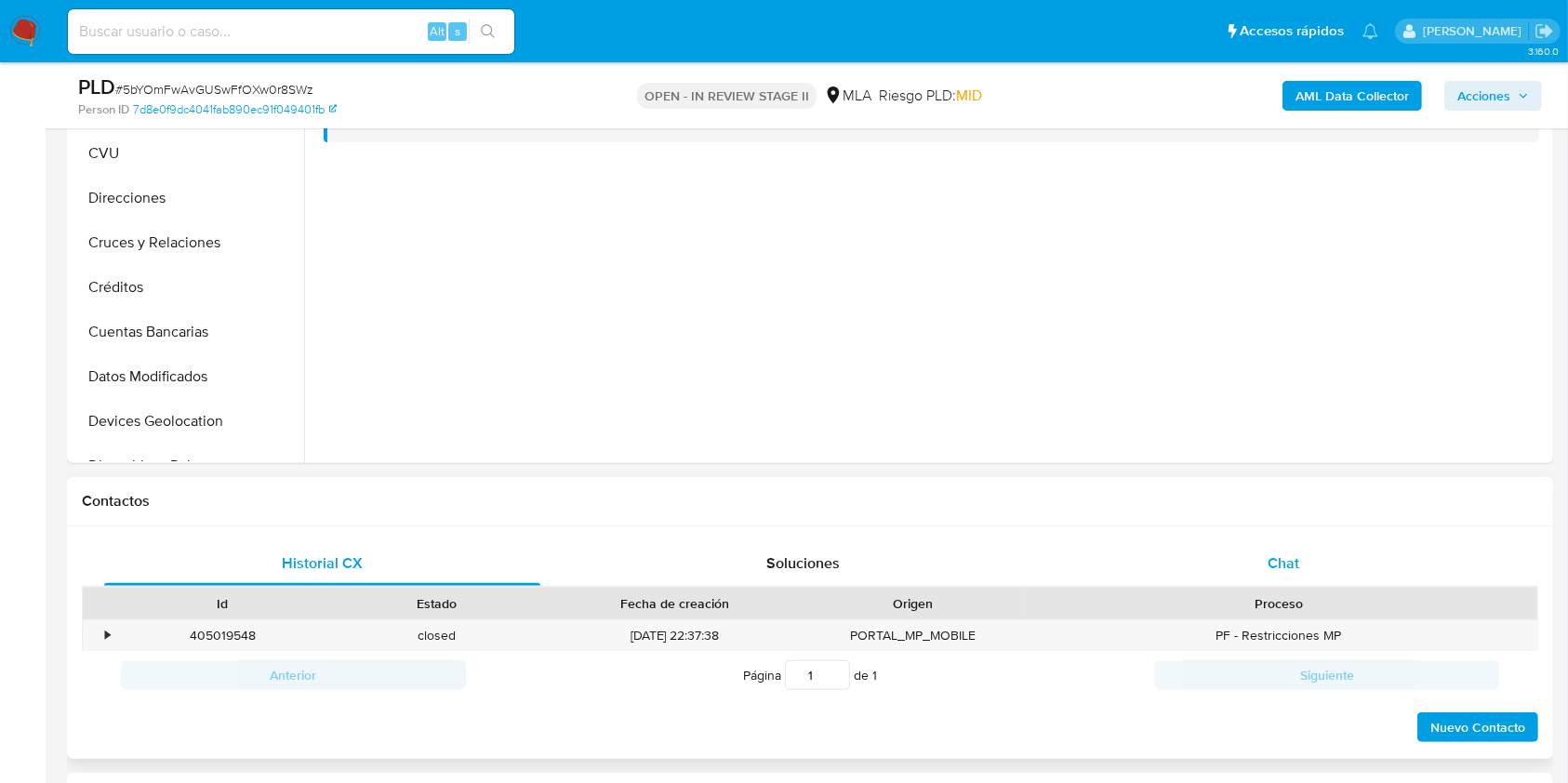
click at [1281, 569] on span "Chat" at bounding box center [1282, 563] width 31 height 22
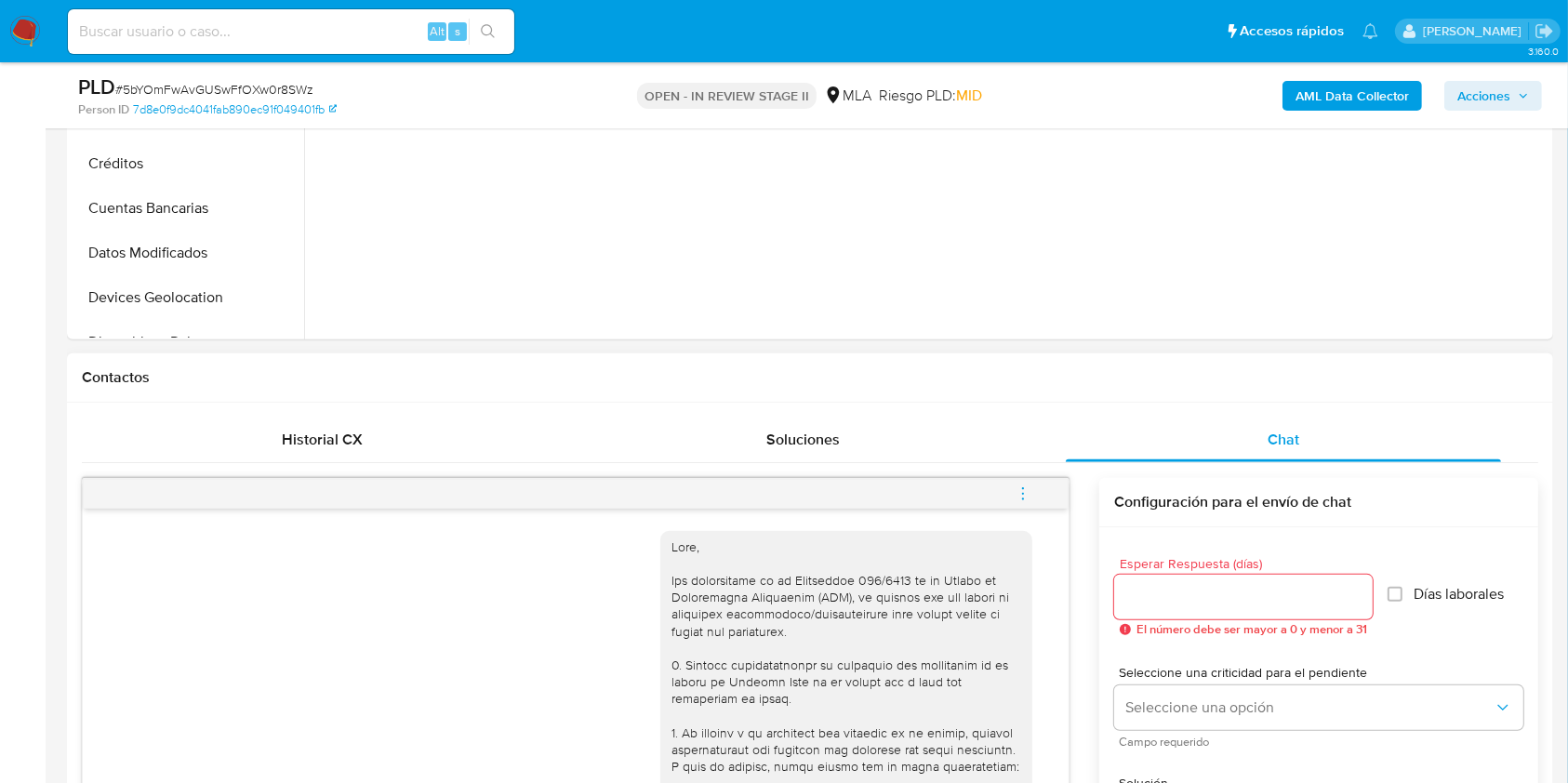
scroll to position [372, 0]
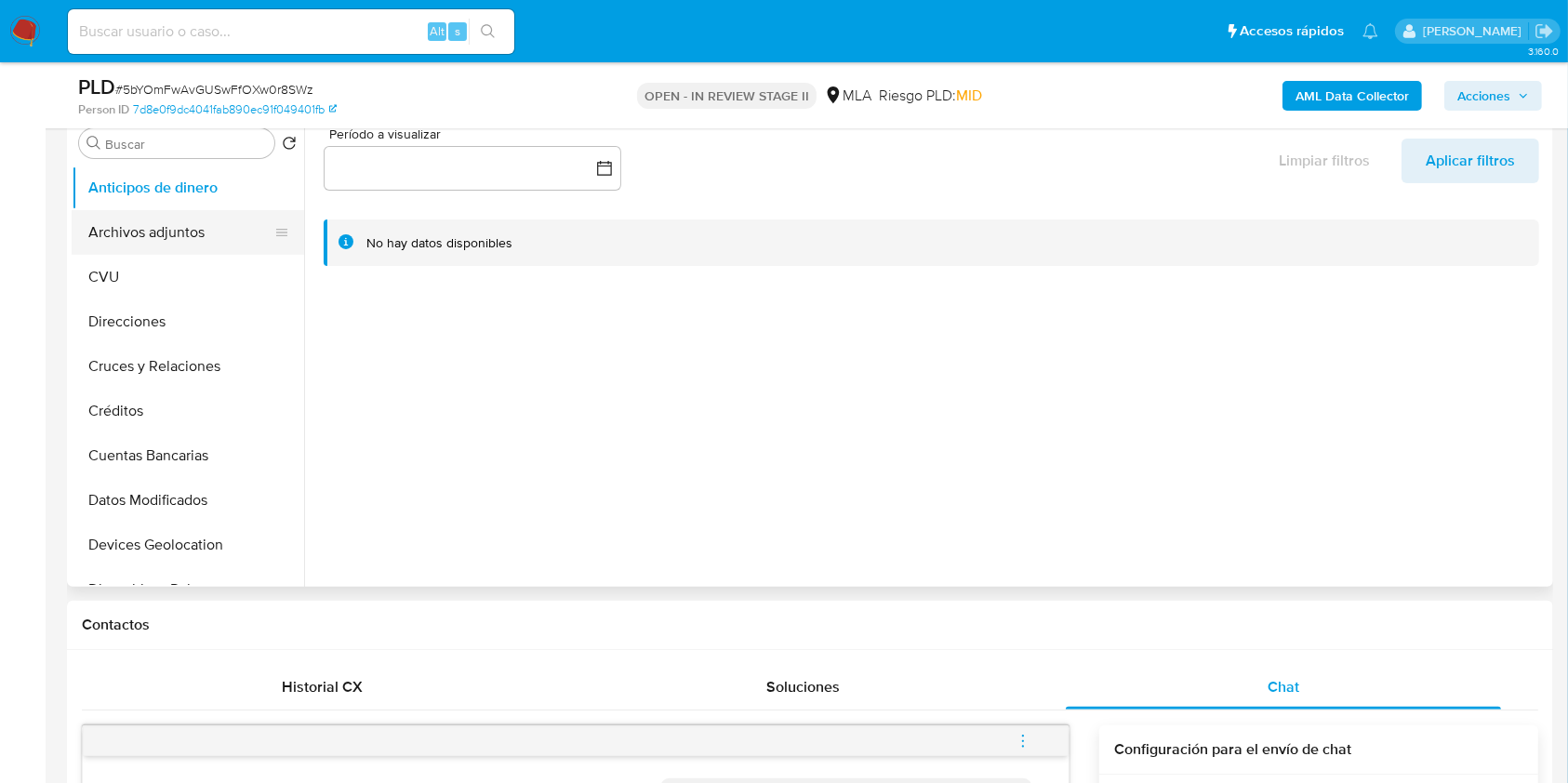
click at [179, 241] on button "Archivos adjuntos" at bounding box center [181, 232] width 218 height 44
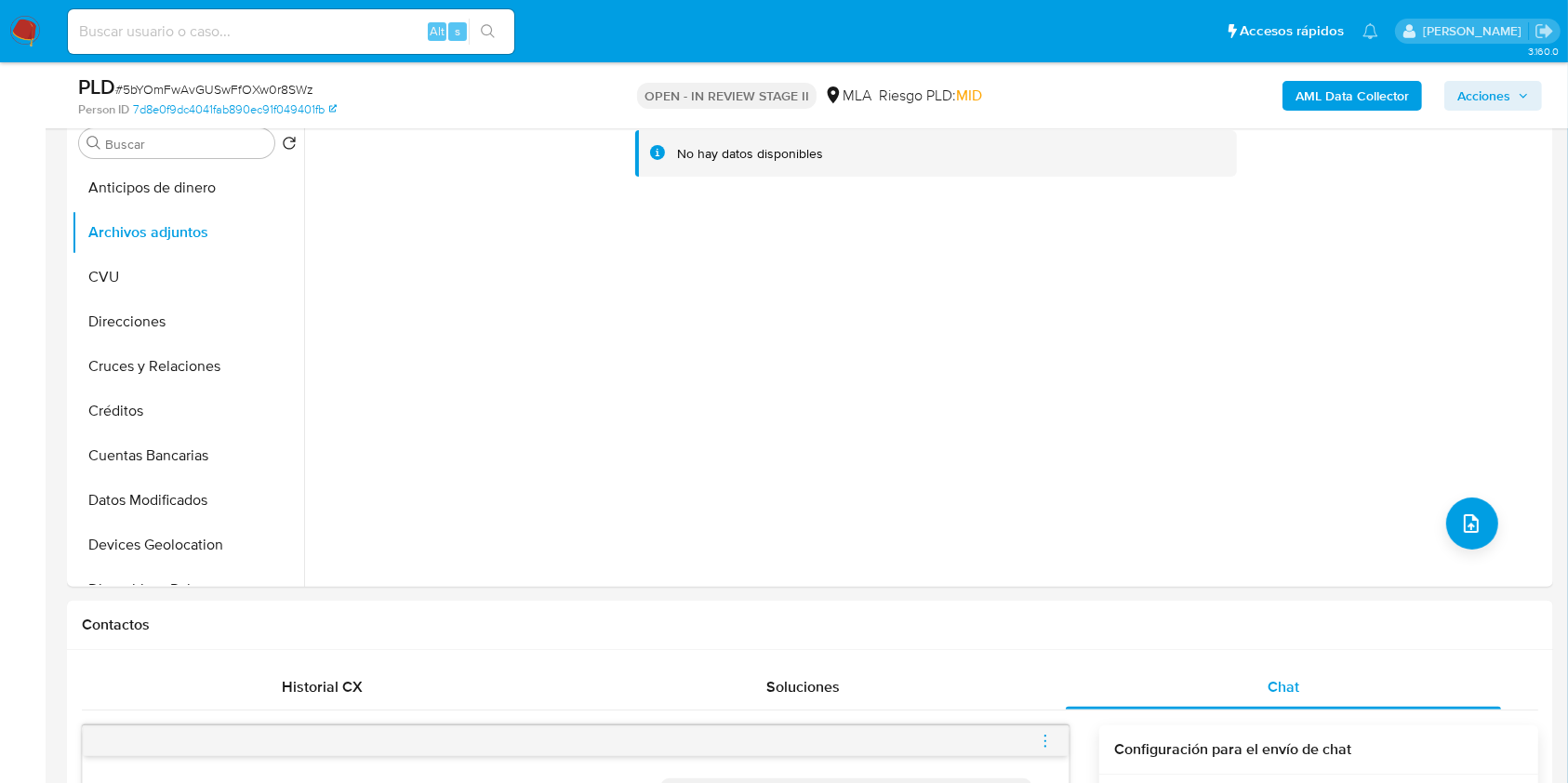
click at [1350, 91] on b "AML Data Collector" at bounding box center [1351, 96] width 113 height 29
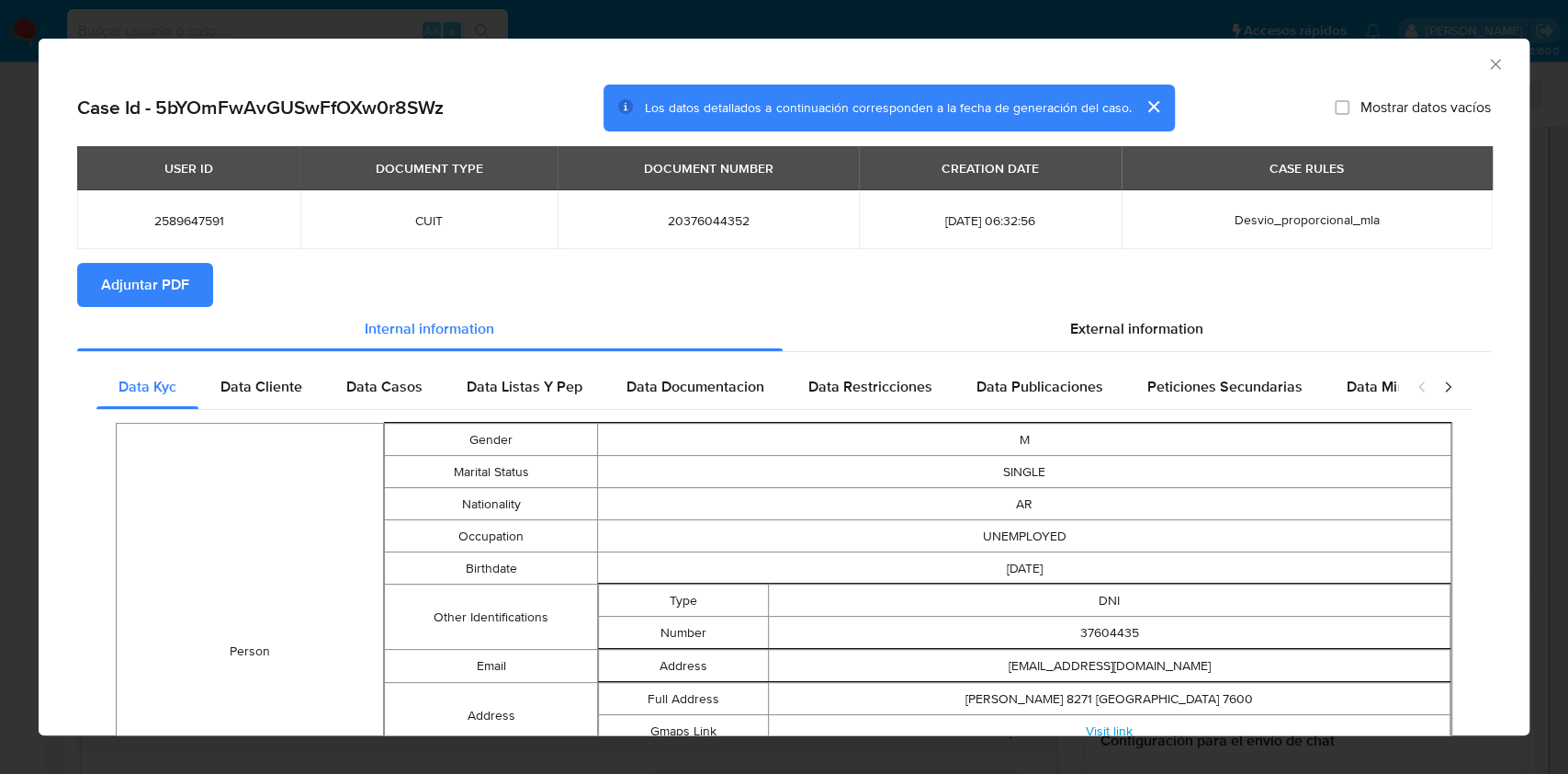
click at [154, 297] on span "Adjuntar PDF" at bounding box center [145, 284] width 88 height 40
click at [164, 268] on span "Adjuntar PDF" at bounding box center [145, 284] width 88 height 40
click at [1487, 66] on icon "Cerrar ventana" at bounding box center [1496, 64] width 19 height 19
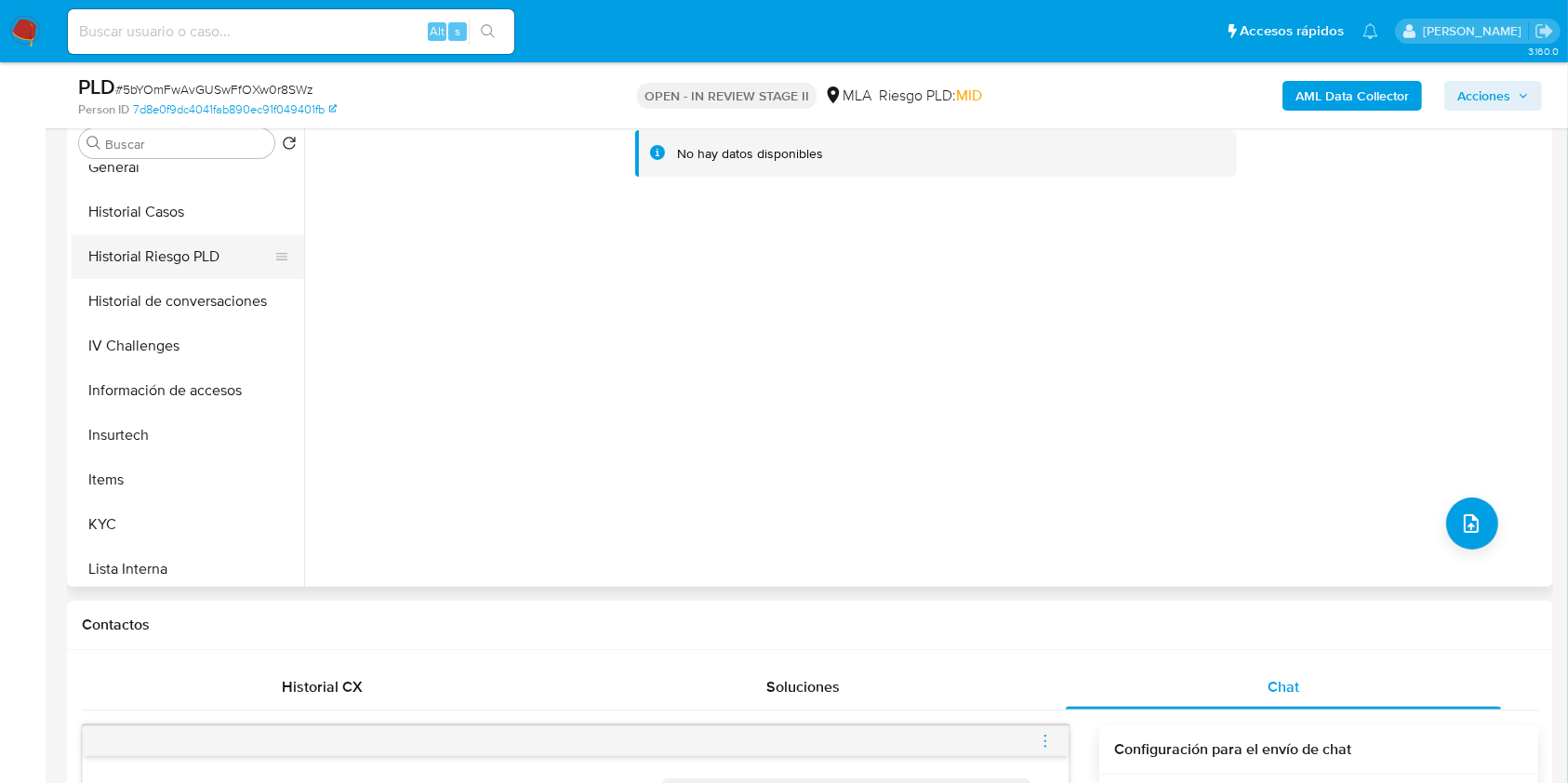
scroll to position [744, 0]
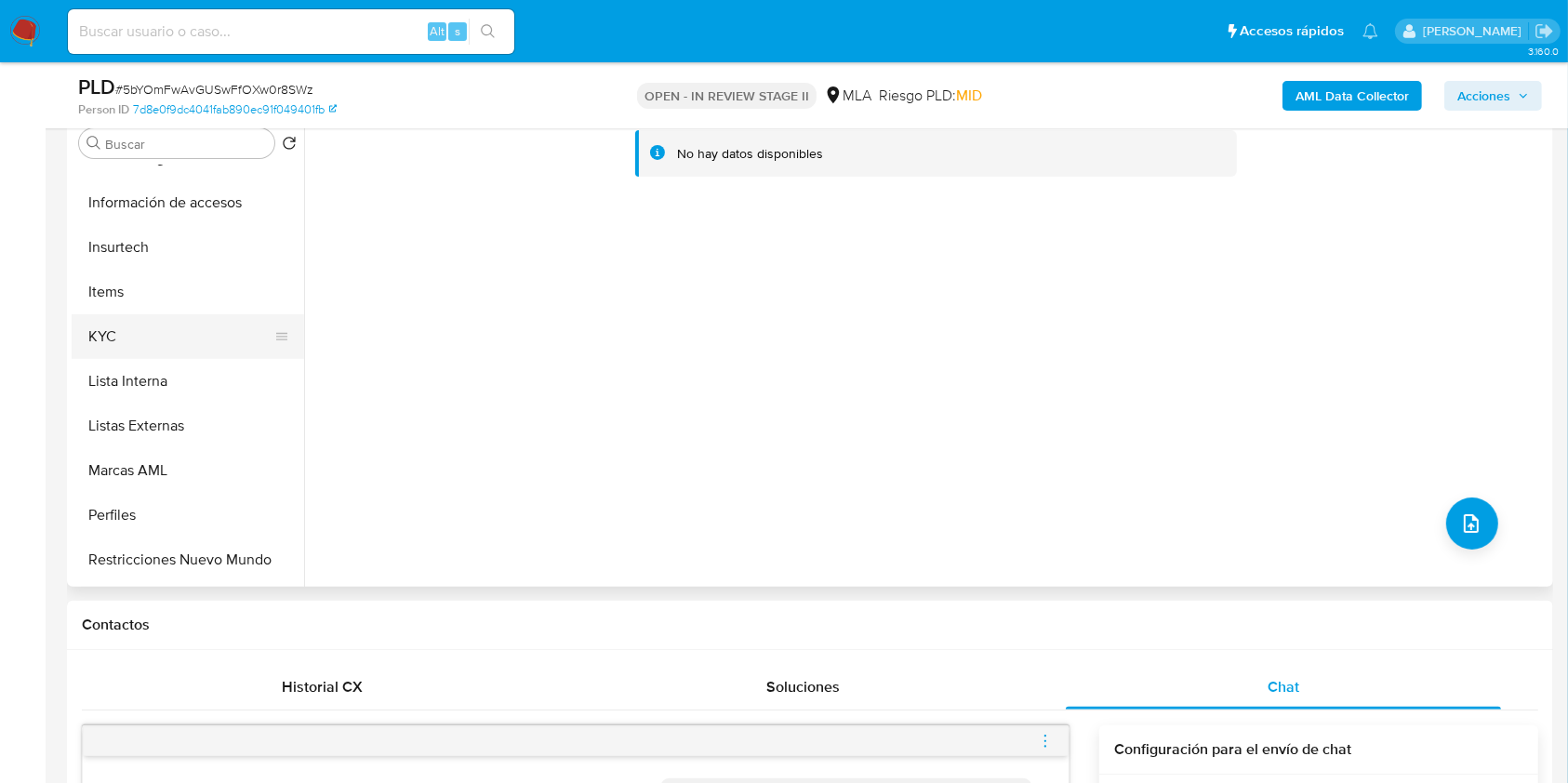
click at [155, 338] on button "KYC" at bounding box center [181, 336] width 218 height 44
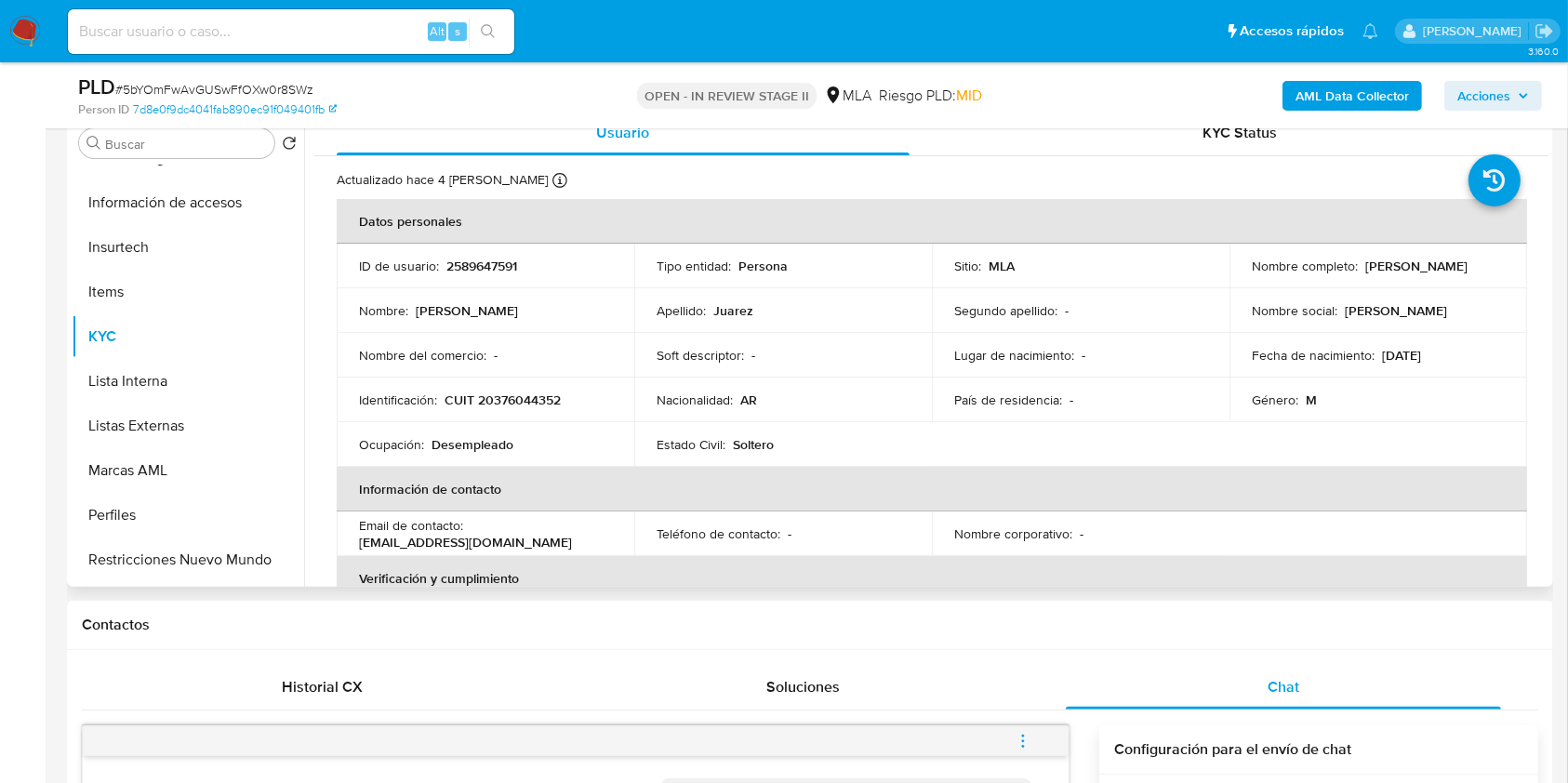
click at [535, 392] on p "CUIT 20376044352" at bounding box center [502, 400] width 116 height 17
copy p "20376044352"
click at [451, 270] on p "2589647591" at bounding box center [481, 266] width 71 height 17
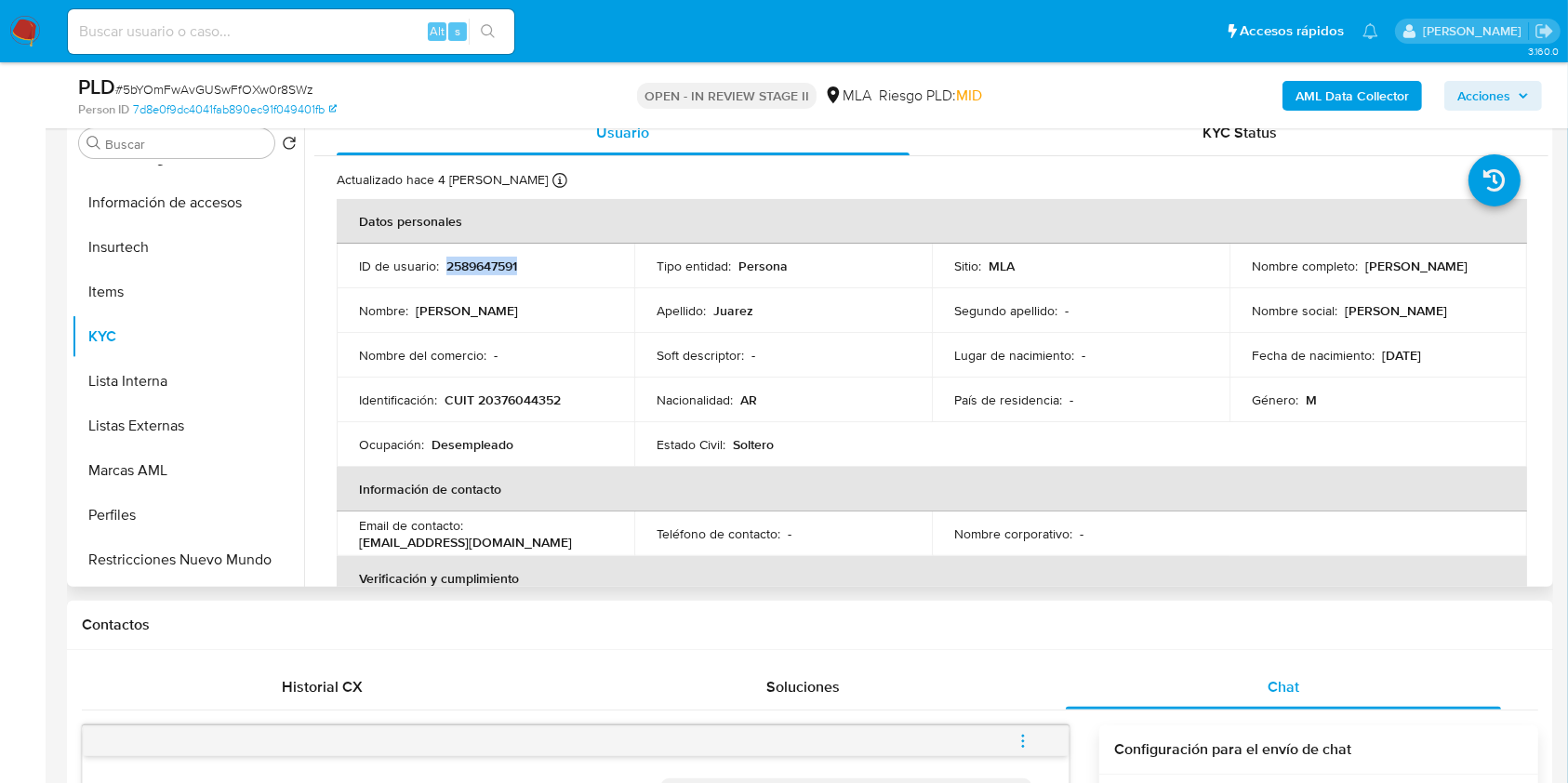
copy p "2589647591"
drag, startPoint x: 480, startPoint y: 280, endPoint x: 468, endPoint y: 264, distance: 20.0
click at [468, 264] on p "2589647591" at bounding box center [481, 266] width 71 height 17
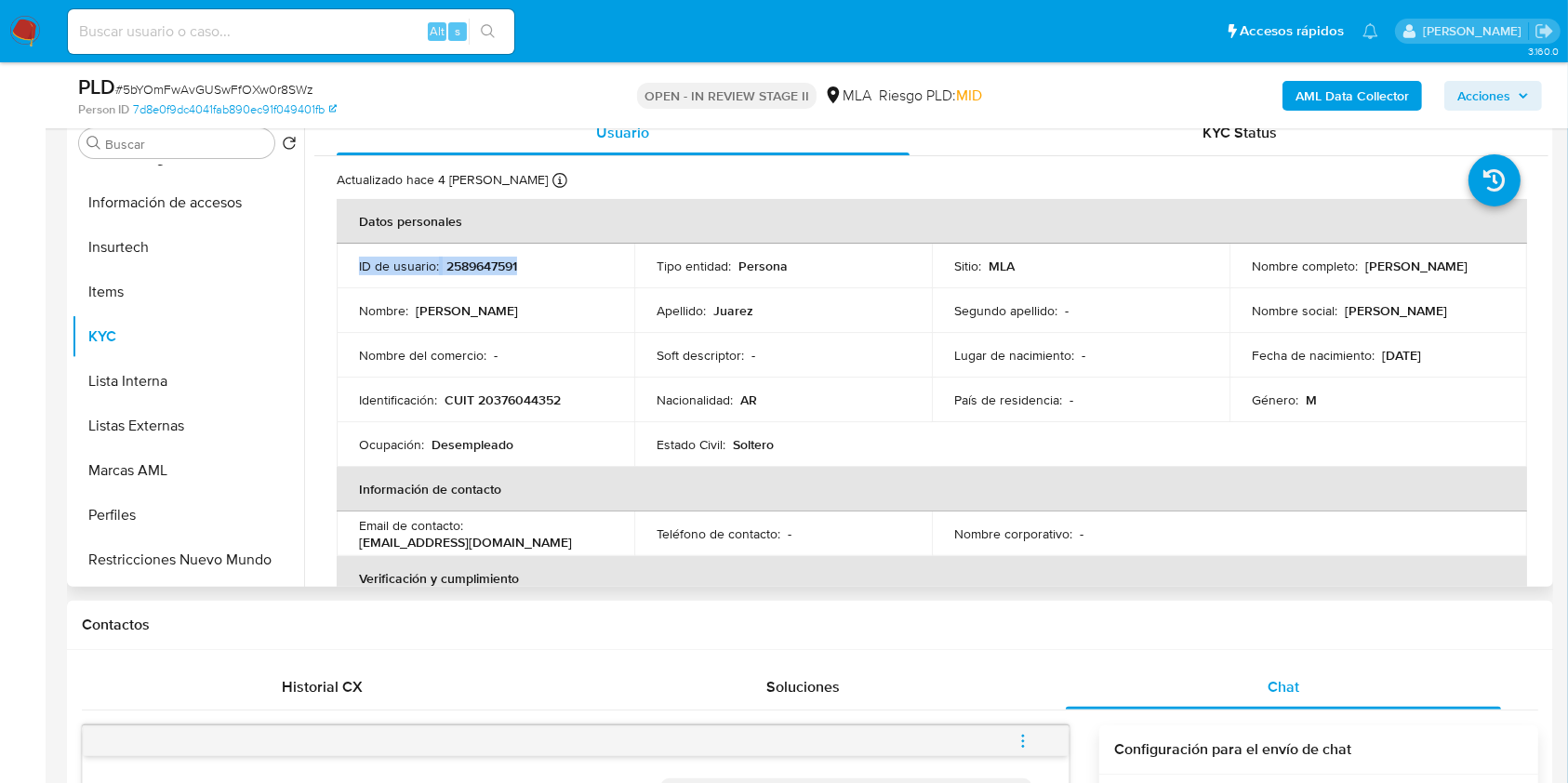
copy div "ID de usuario : 2589647591"
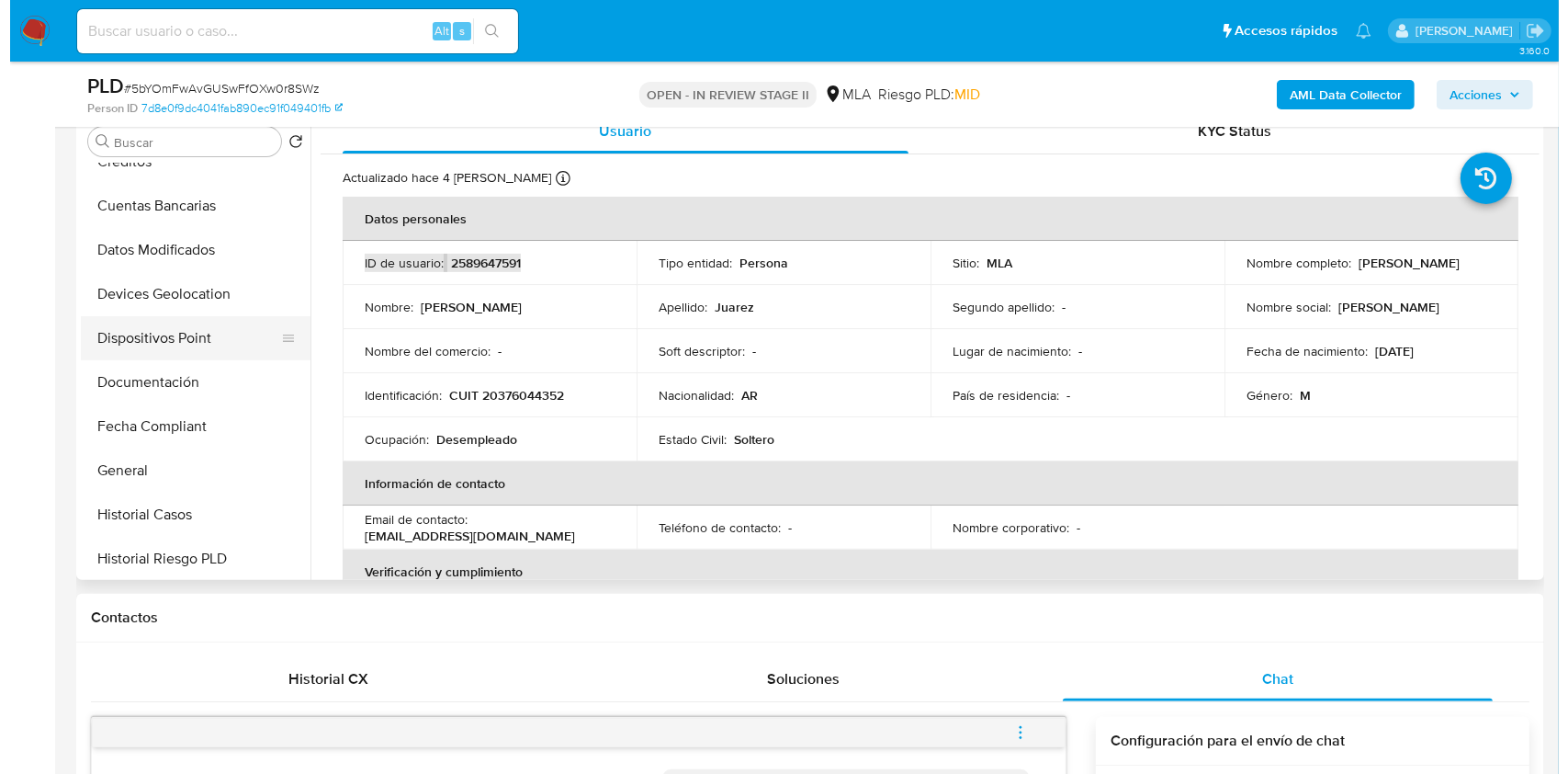
scroll to position [0, 0]
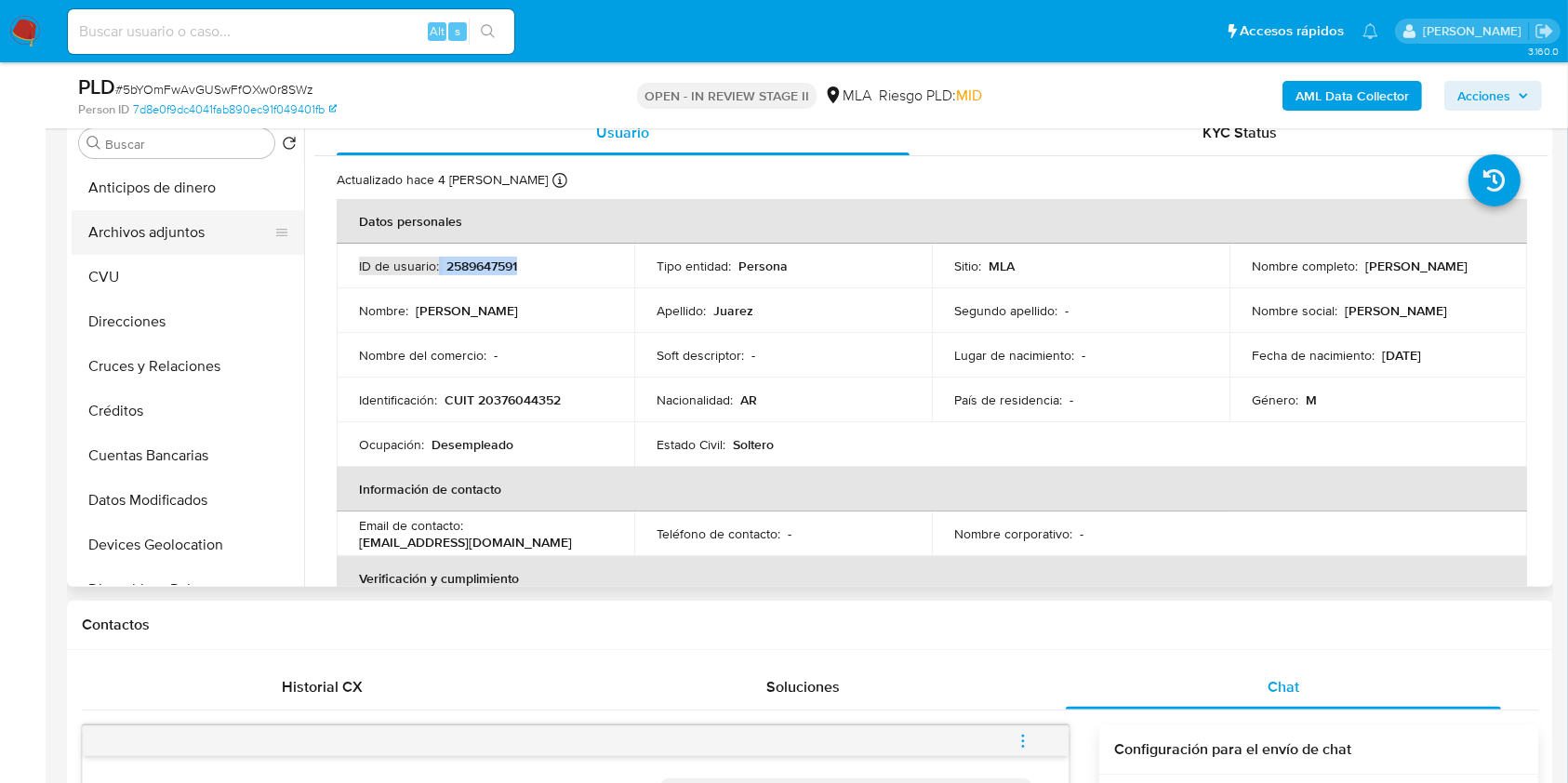
click at [181, 232] on button "Archivos adjuntos" at bounding box center [181, 232] width 218 height 44
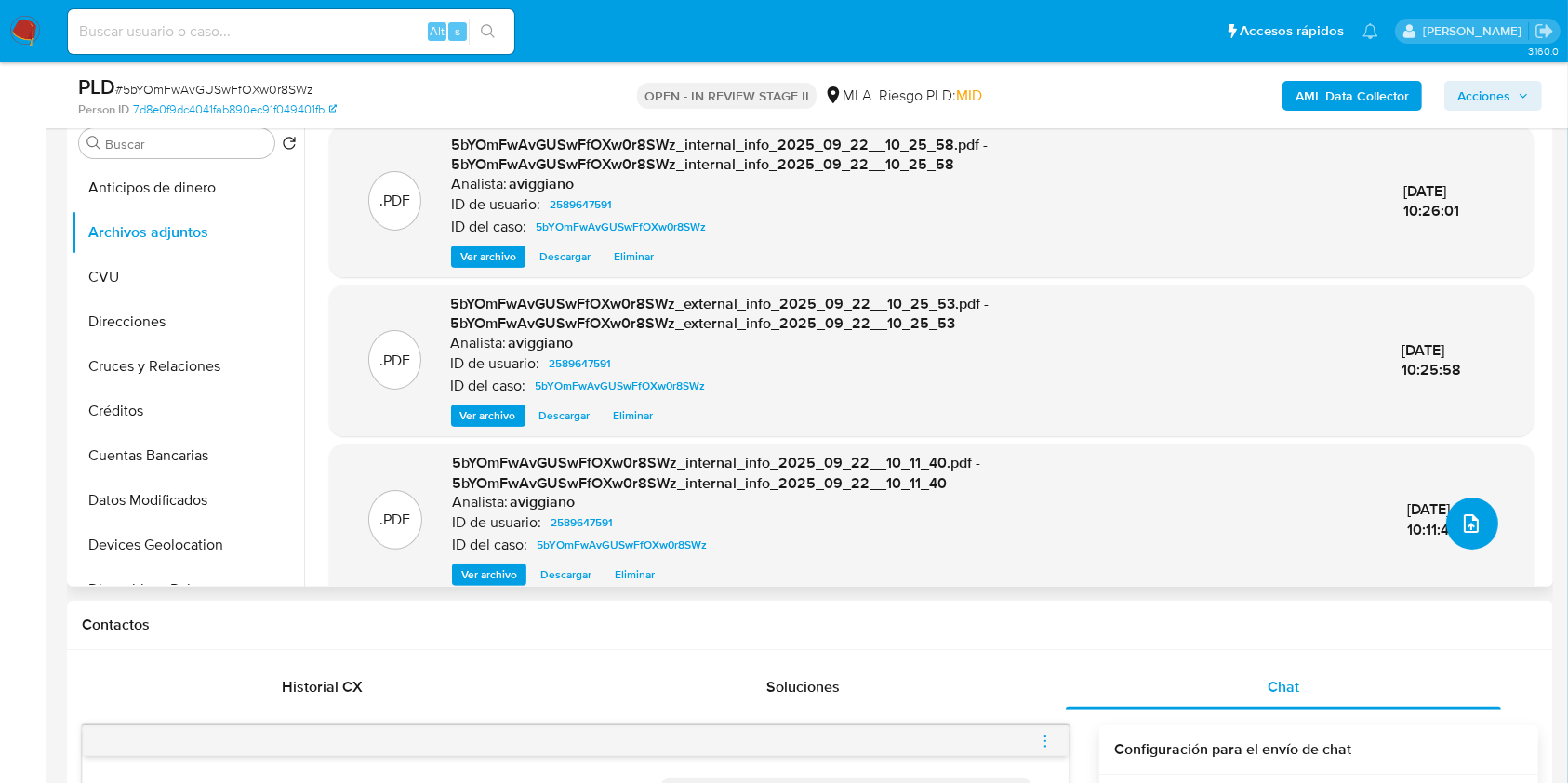
click at [1472, 524] on icon "upload-file" at bounding box center [1472, 524] width 23 height 23
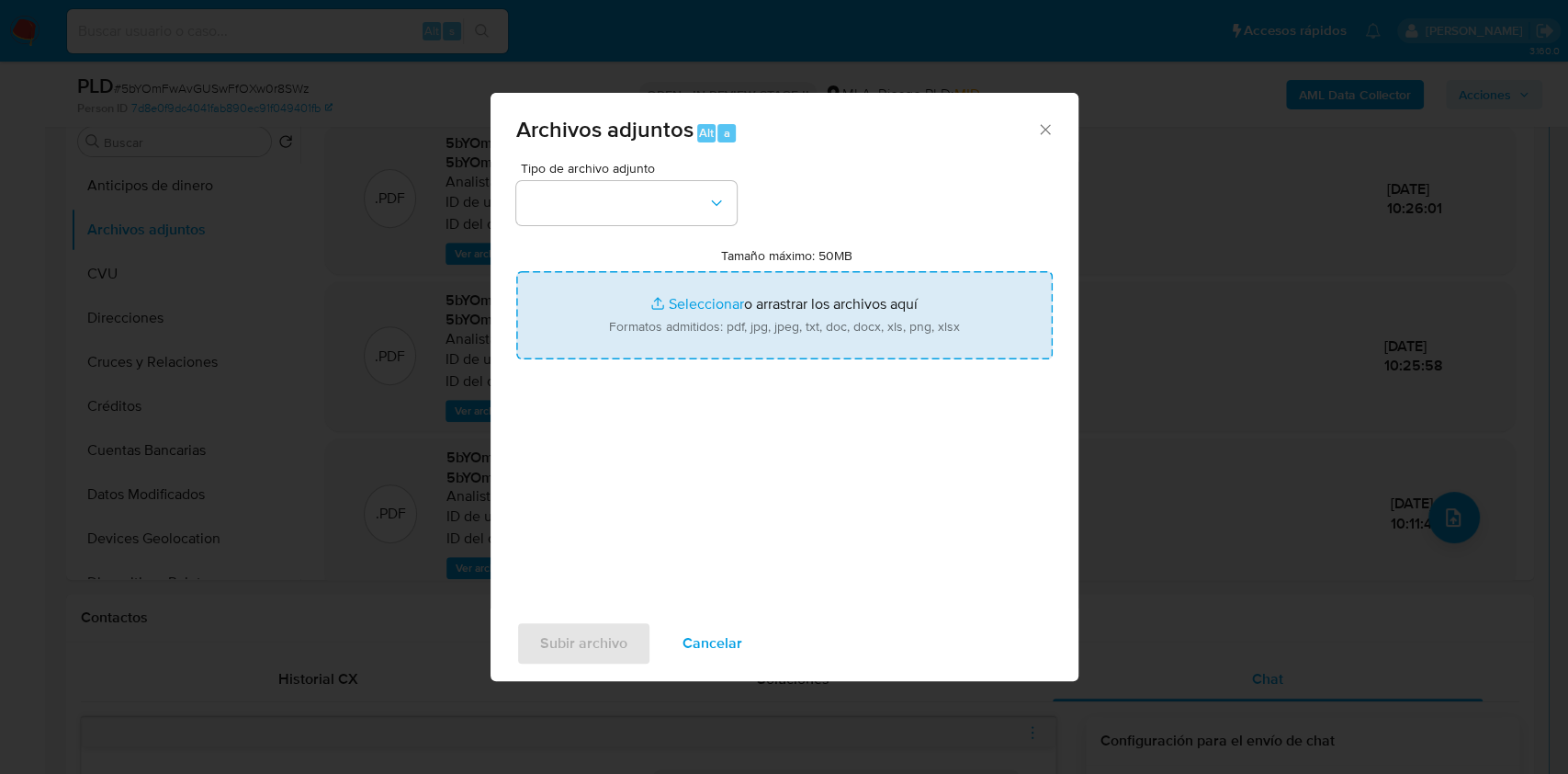
click at [722, 292] on input "Tamaño máximo: 50MB Seleccionar archivos" at bounding box center [785, 315] width 536 height 88
type input "C:\fakepath\Nosis - 2589647591.pdf"
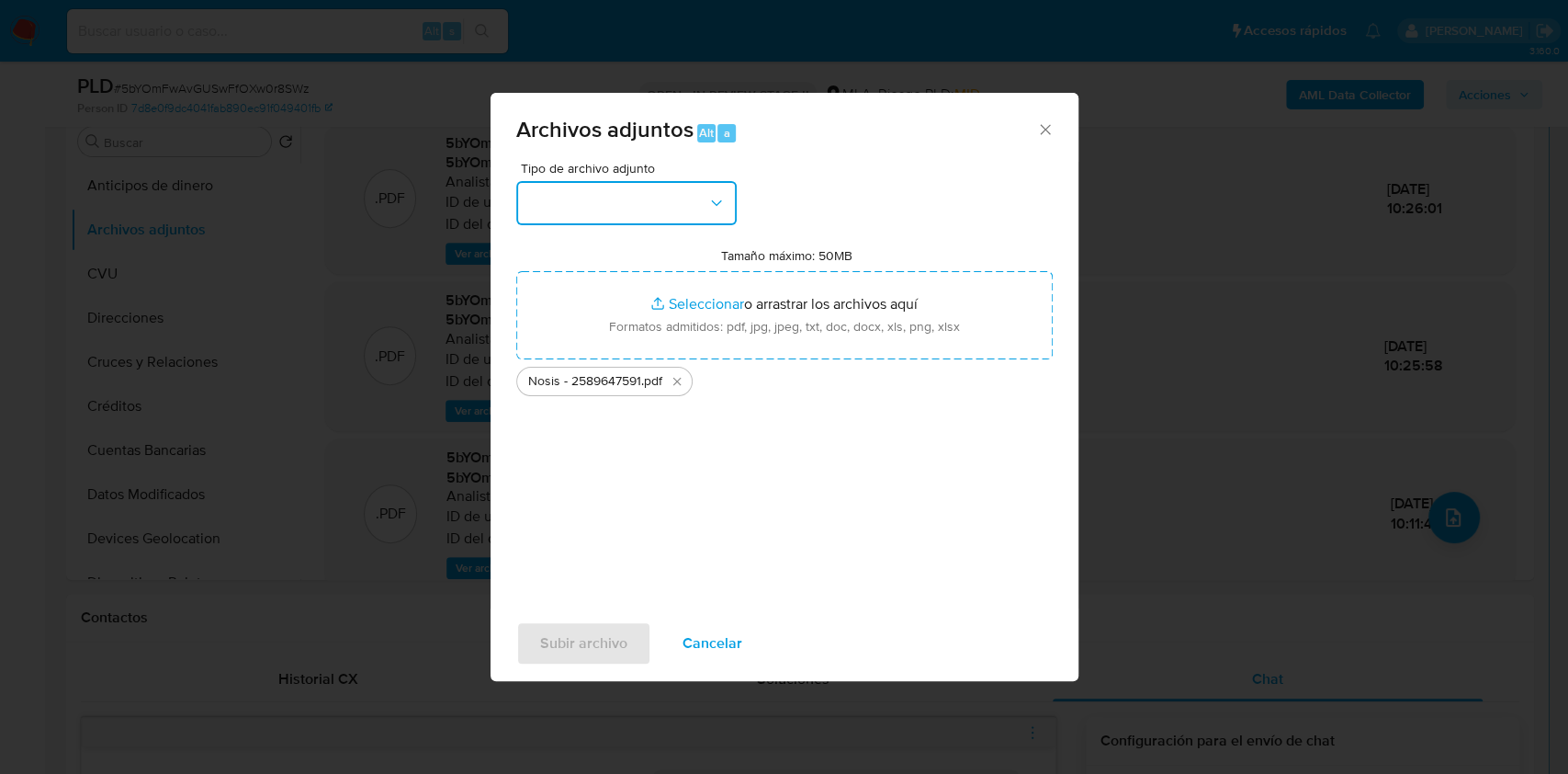
click at [682, 199] on button "button" at bounding box center [627, 203] width 221 height 44
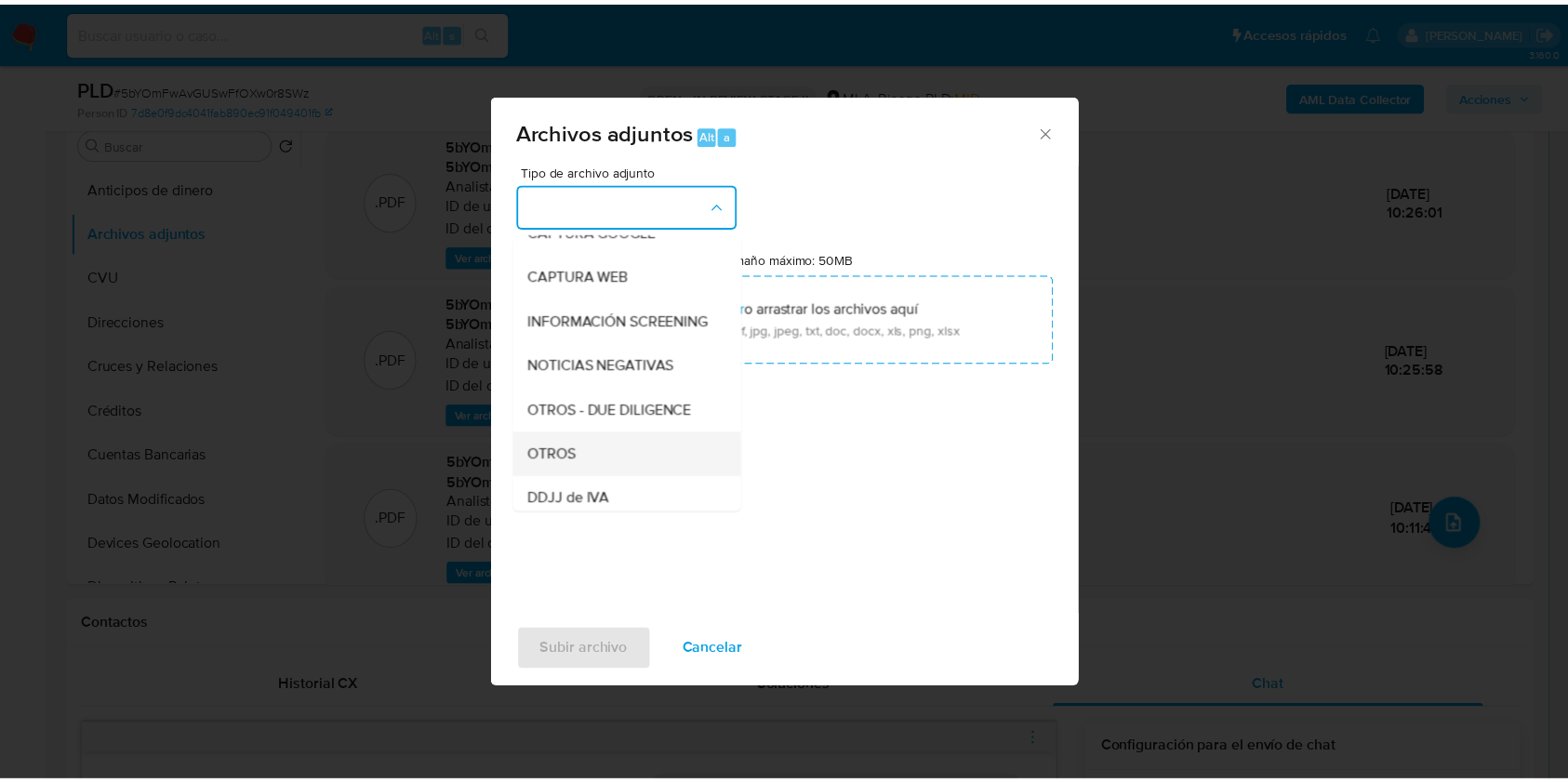
scroll to position [248, 0]
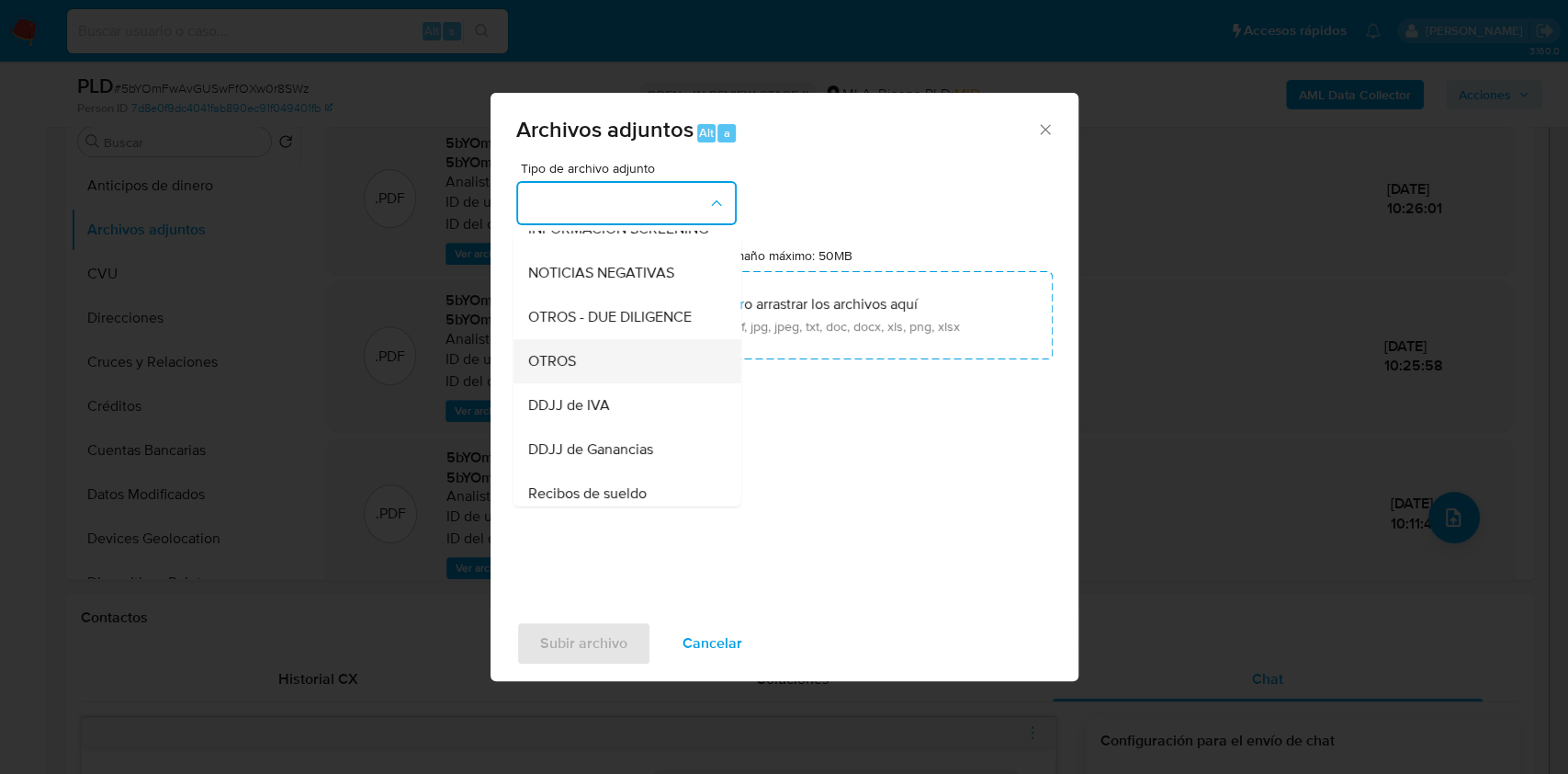
click at [571, 370] on span "OTROS" at bounding box center [550, 362] width 48 height 19
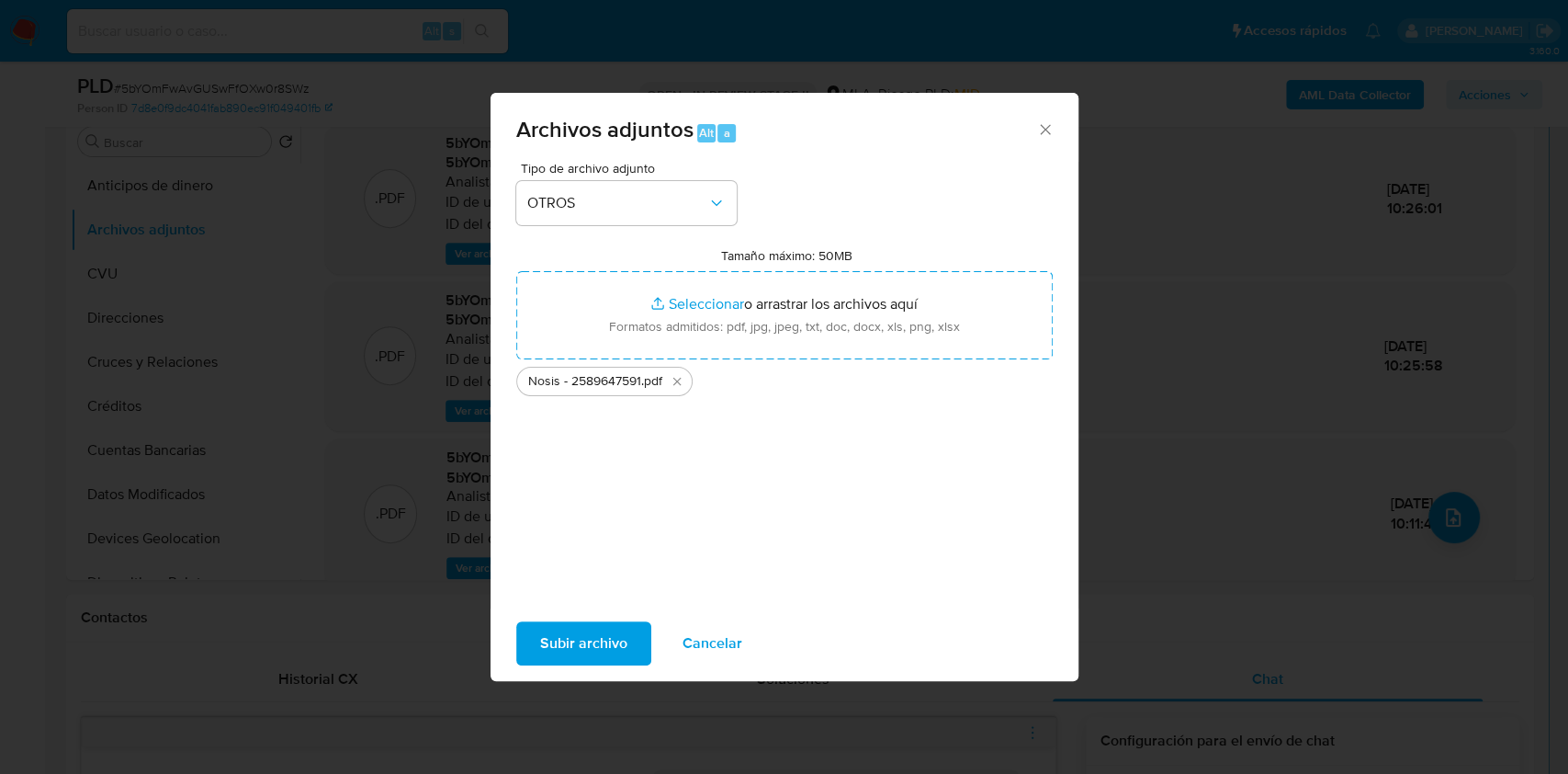
click at [583, 666] on div "Subir archivo Cancelar" at bounding box center [784, 643] width 588 height 70
click at [580, 642] on span "Subir archivo" at bounding box center [583, 643] width 87 height 40
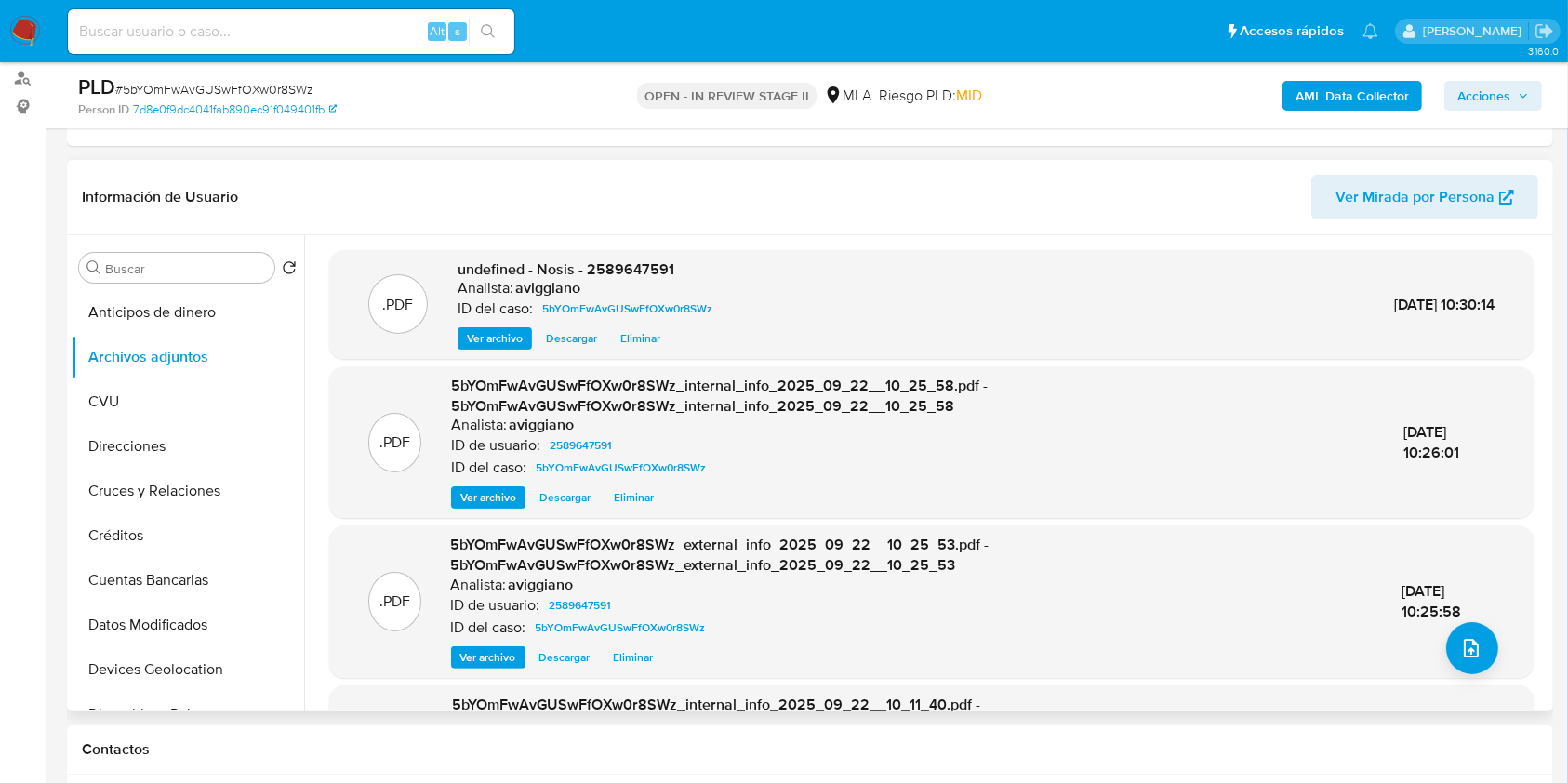
click at [657, 264] on span "undefined - Nosis - 2589647591" at bounding box center [566, 269] width 217 height 22
click at [657, 266] on span "undefined - Nosis - 2589647591" at bounding box center [566, 269] width 217 height 22
copy span "2589647591"
click at [1465, 658] on icon "upload-file" at bounding box center [1472, 648] width 23 height 23
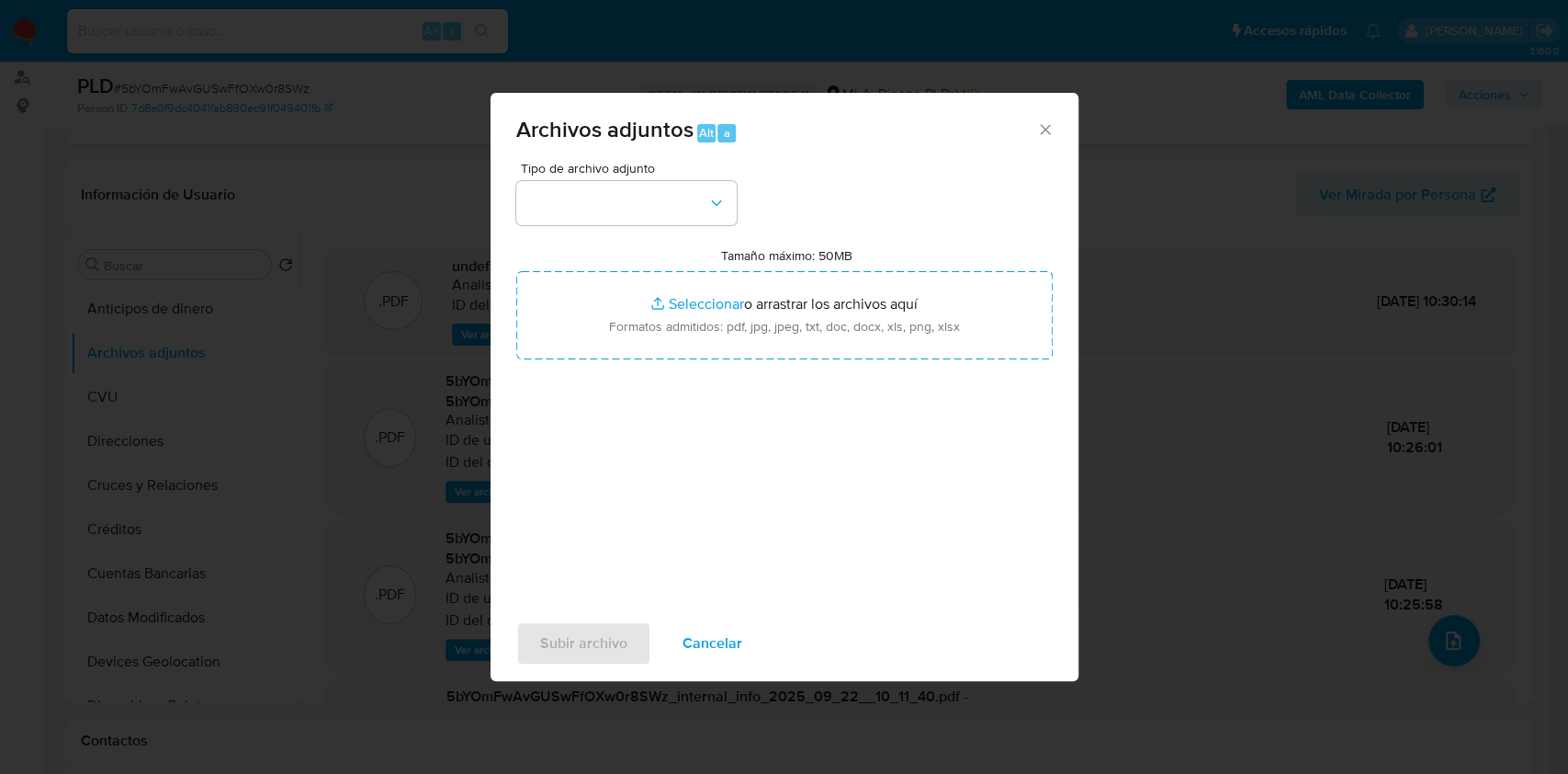
click at [639, 225] on div "Tipo de archivo adjunto Tamaño máximo: 50MB Seleccionar archivos Seleccionar o …" at bounding box center [785, 379] width 536 height 434
click at [655, 208] on button "button" at bounding box center [627, 203] width 221 height 44
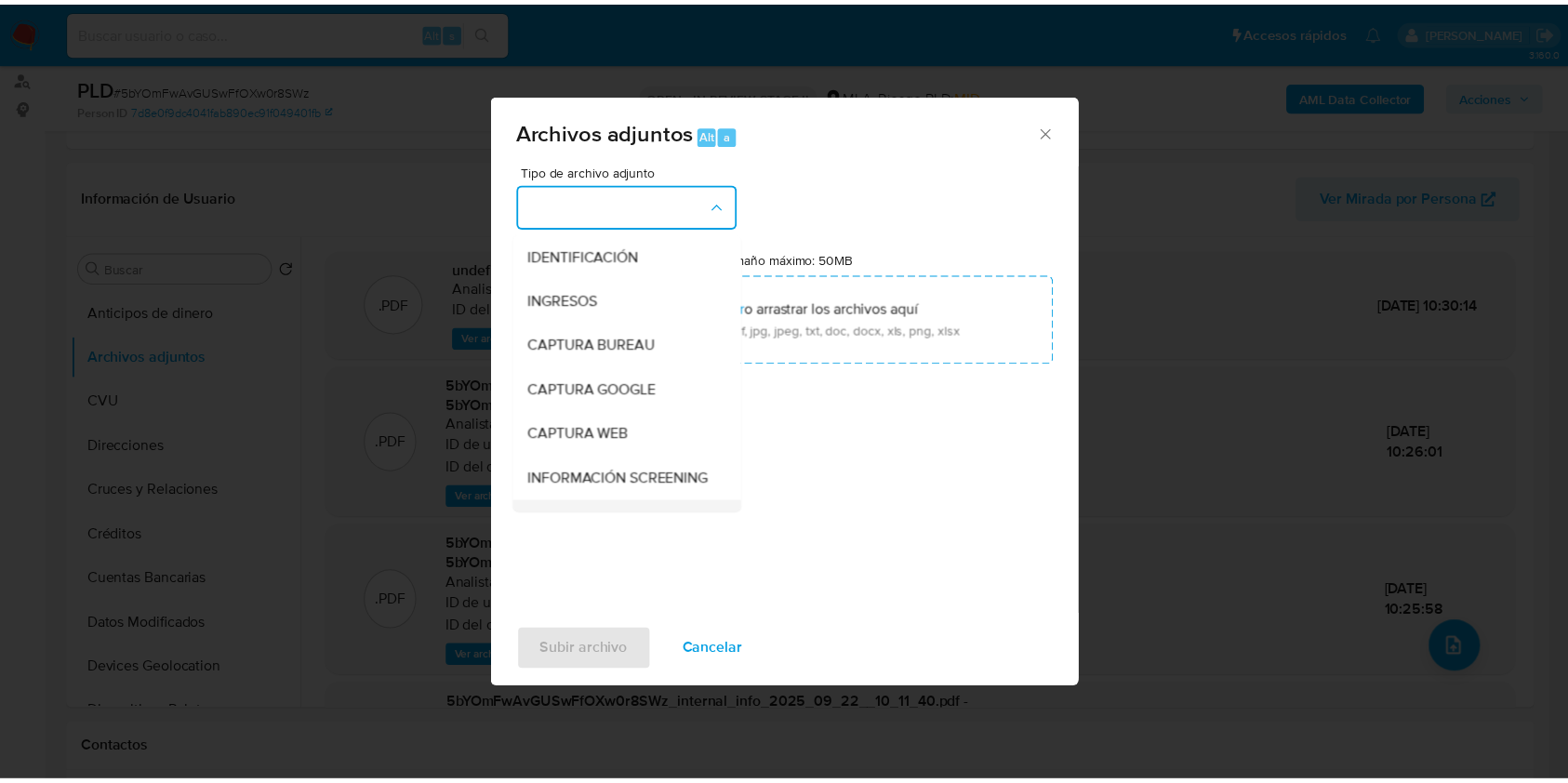
scroll to position [124, 0]
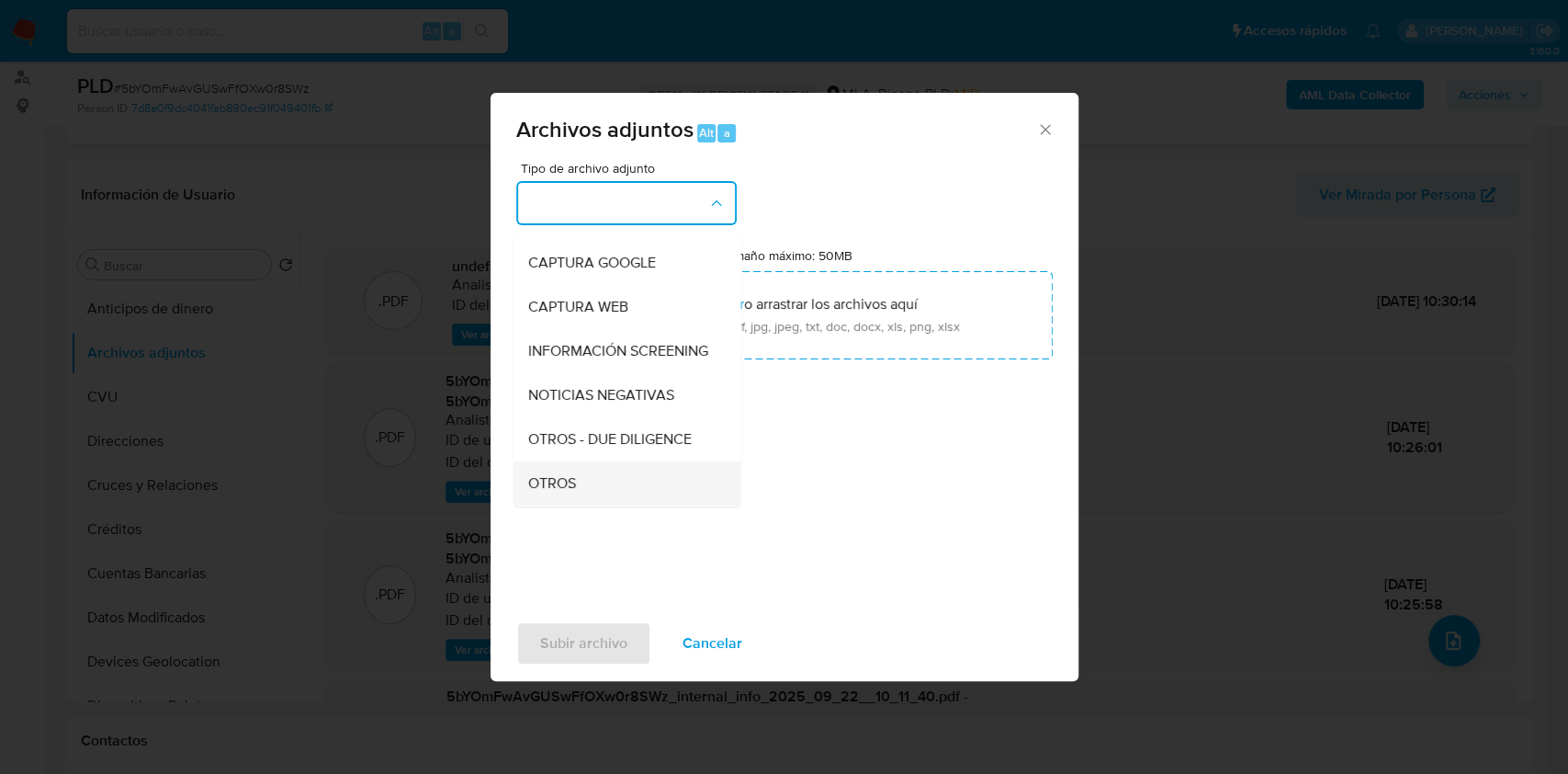
click at [568, 490] on span "OTROS" at bounding box center [550, 483] width 48 height 19
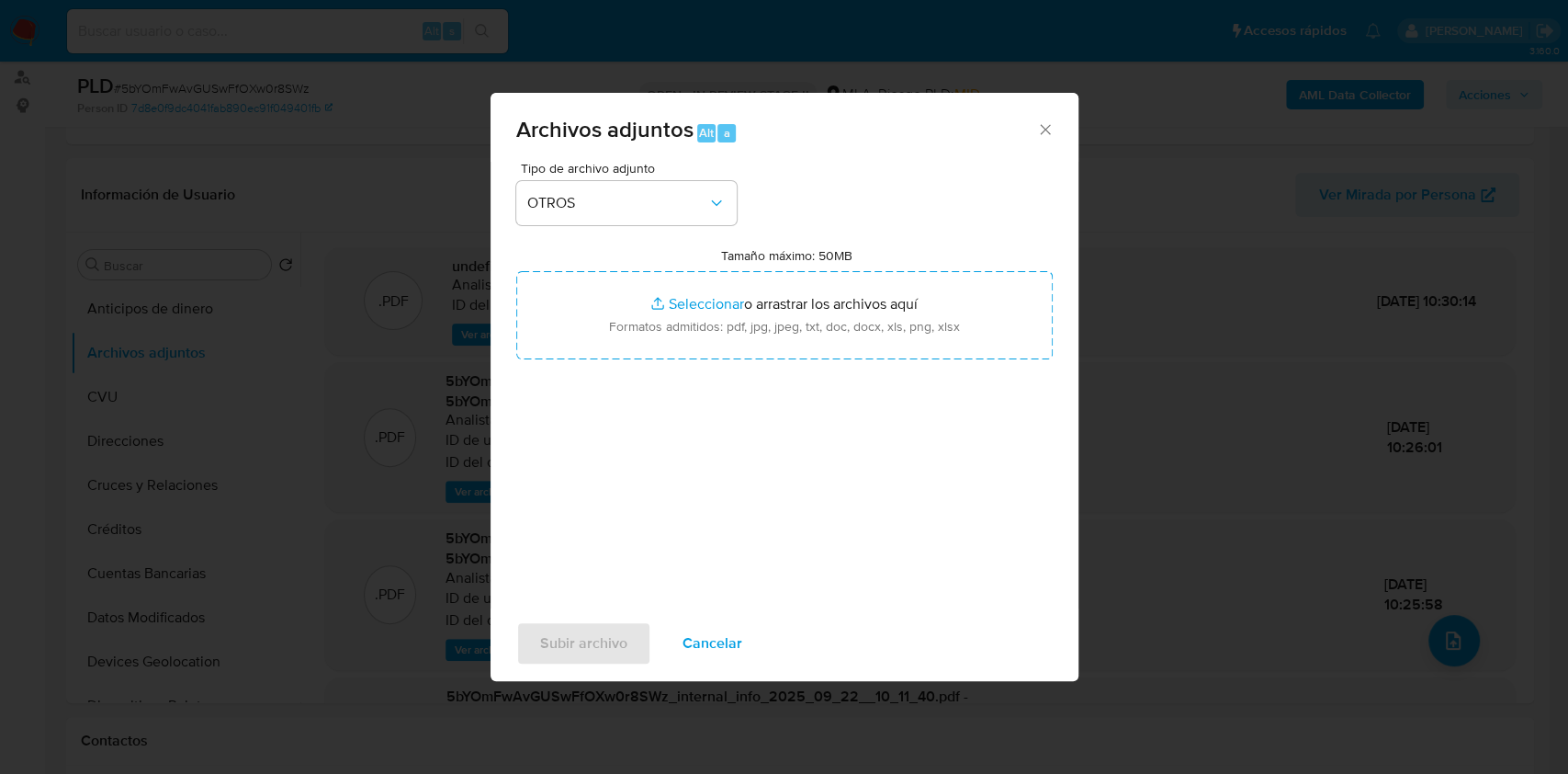
click at [551, 632] on div "Subir archivo Cancelar" at bounding box center [784, 643] width 588 height 70
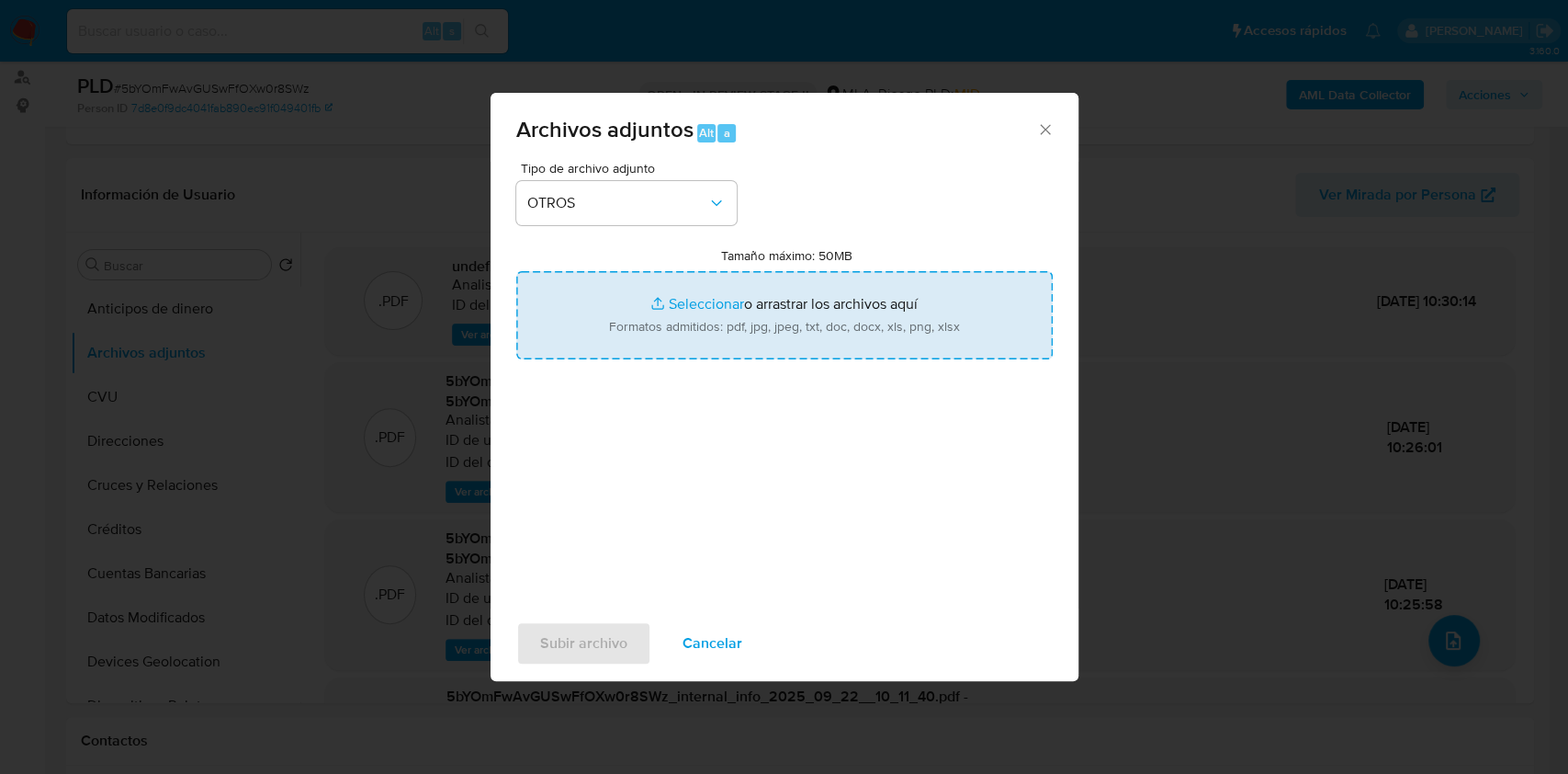
click at [632, 310] on input "Tamaño máximo: 50MB Seleccionar archivos" at bounding box center [785, 315] width 536 height 88
type input "C:\fakepath\Movimientos-Aladdin-v10_1 - 2589647591 -.xlsx"
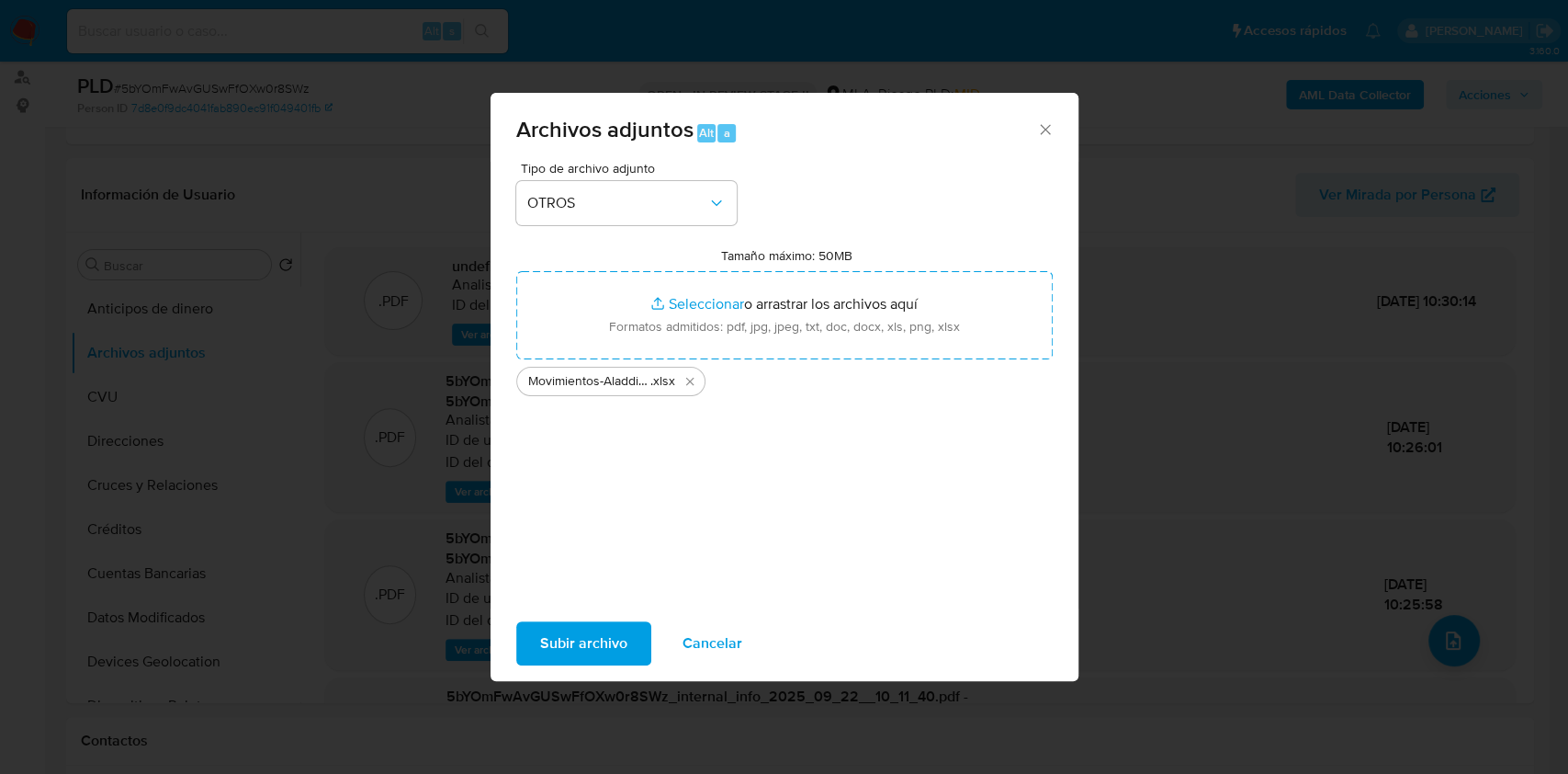
click at [577, 638] on span "Subir archivo" at bounding box center [583, 643] width 87 height 40
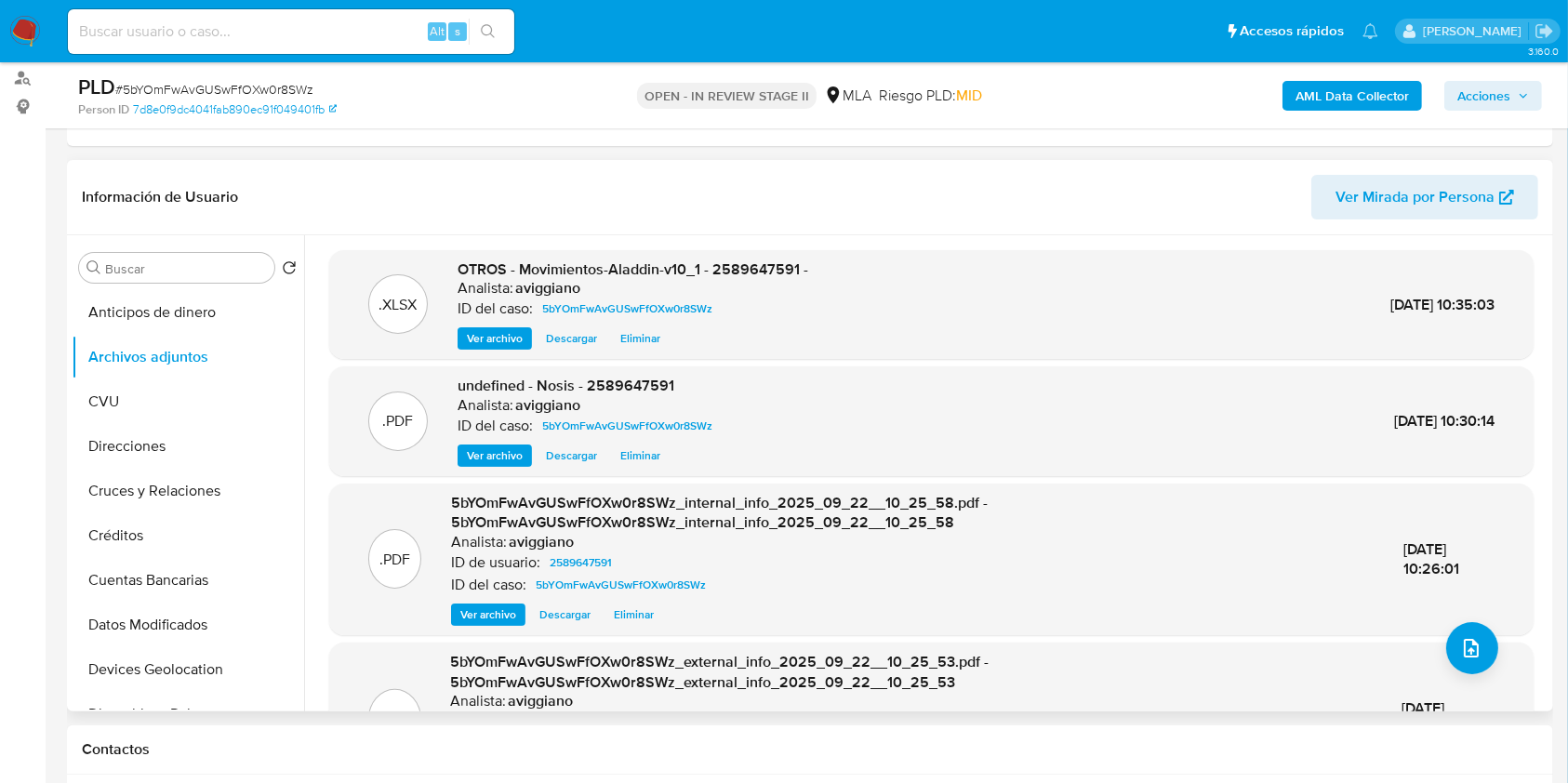
drag, startPoint x: 775, startPoint y: 238, endPoint x: 773, endPoint y: 254, distance: 16.1
click at [776, 240] on div ".XLSX OTROS - Movimientos-Aladdin-v10_1 - 2589647591 - Analista: aviggiano ID d…" at bounding box center [925, 473] width 1244 height 476
click at [769, 269] on span "OTROS - Movimientos-Aladdin-v10_1 - 2589647591 -" at bounding box center [633, 269] width 351 height 22
copy span "2589647591"
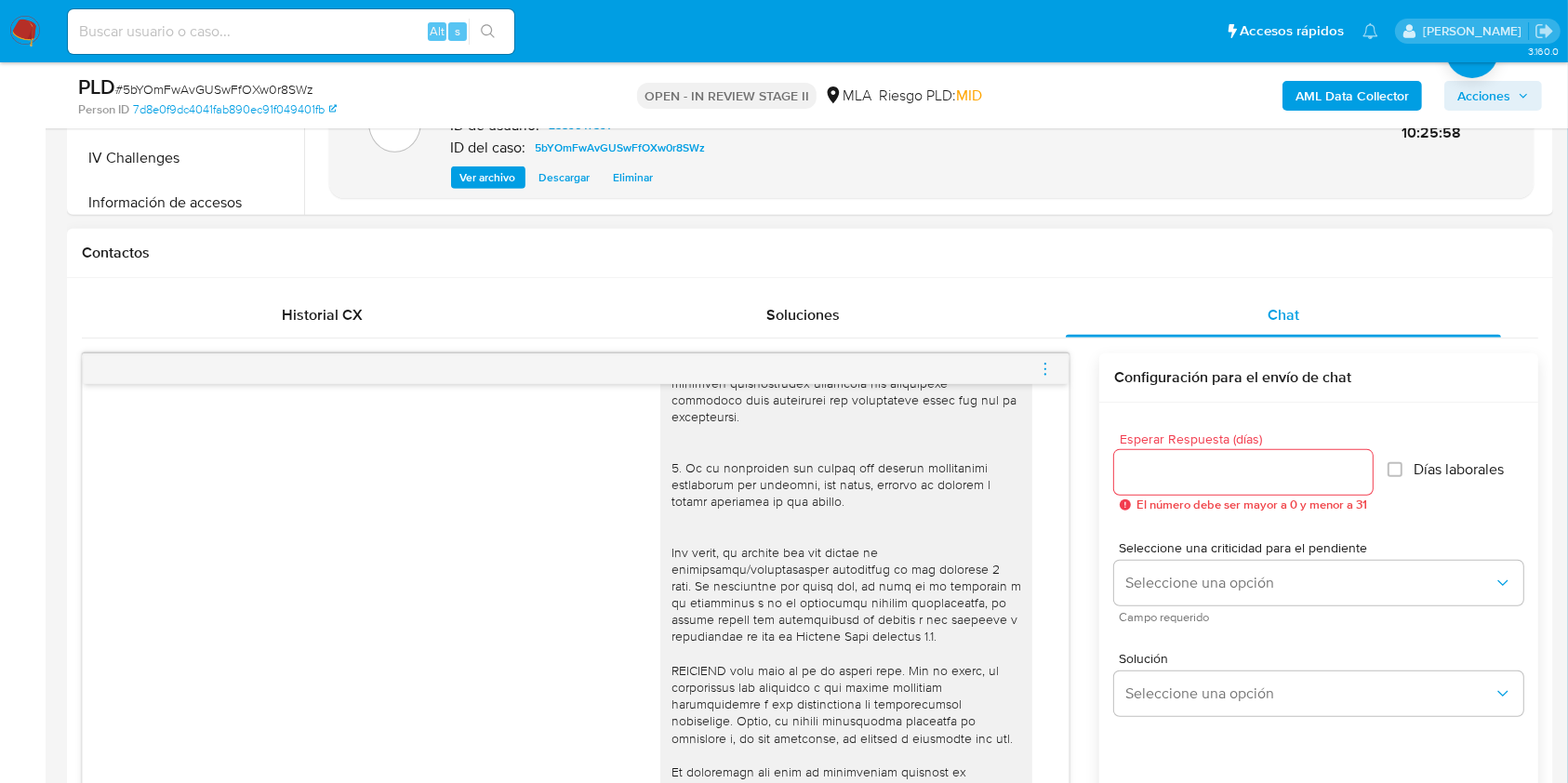
scroll to position [659, 0]
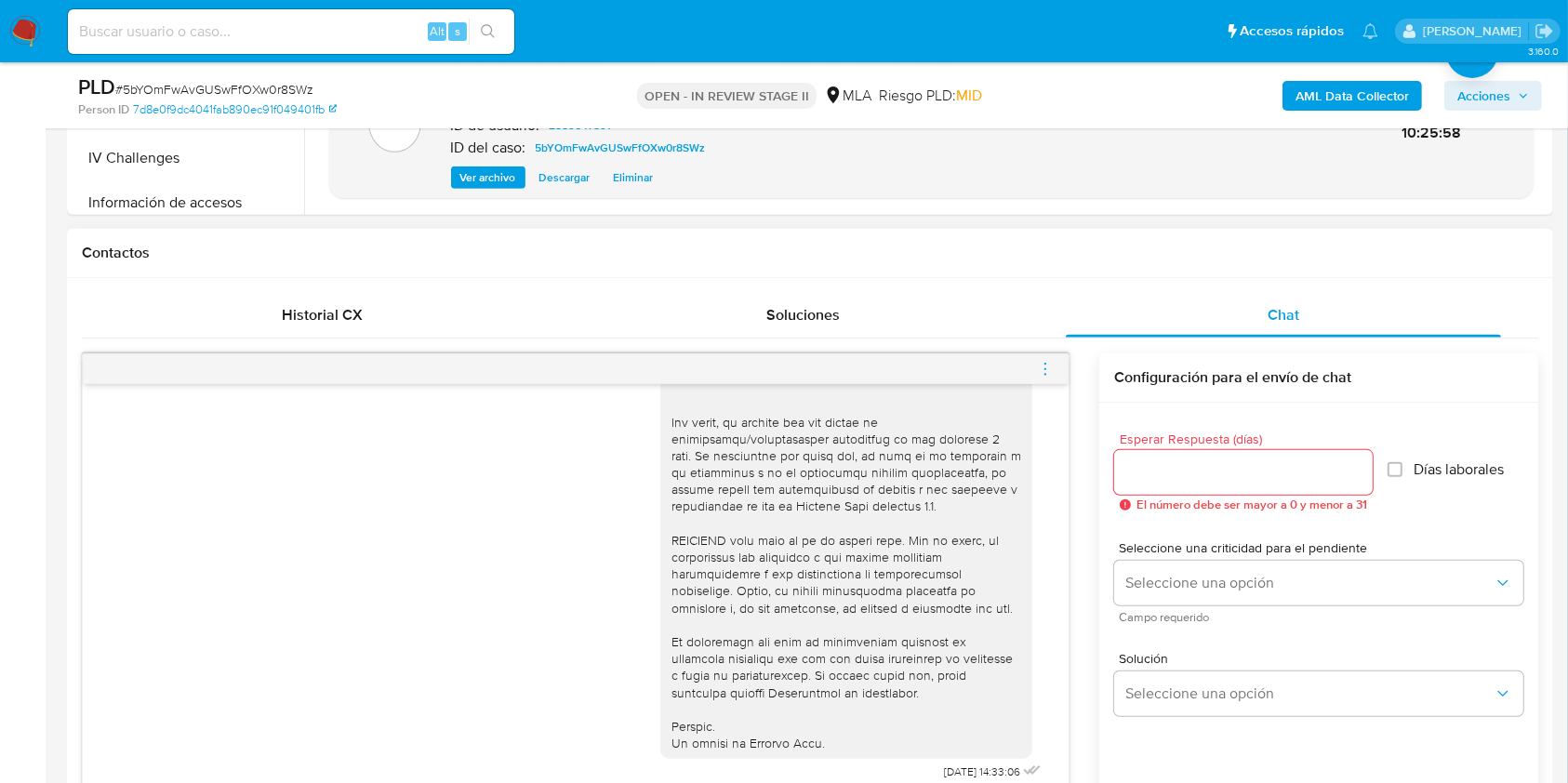
click at [1041, 364] on icon "menu-action" at bounding box center [1045, 369] width 17 height 17
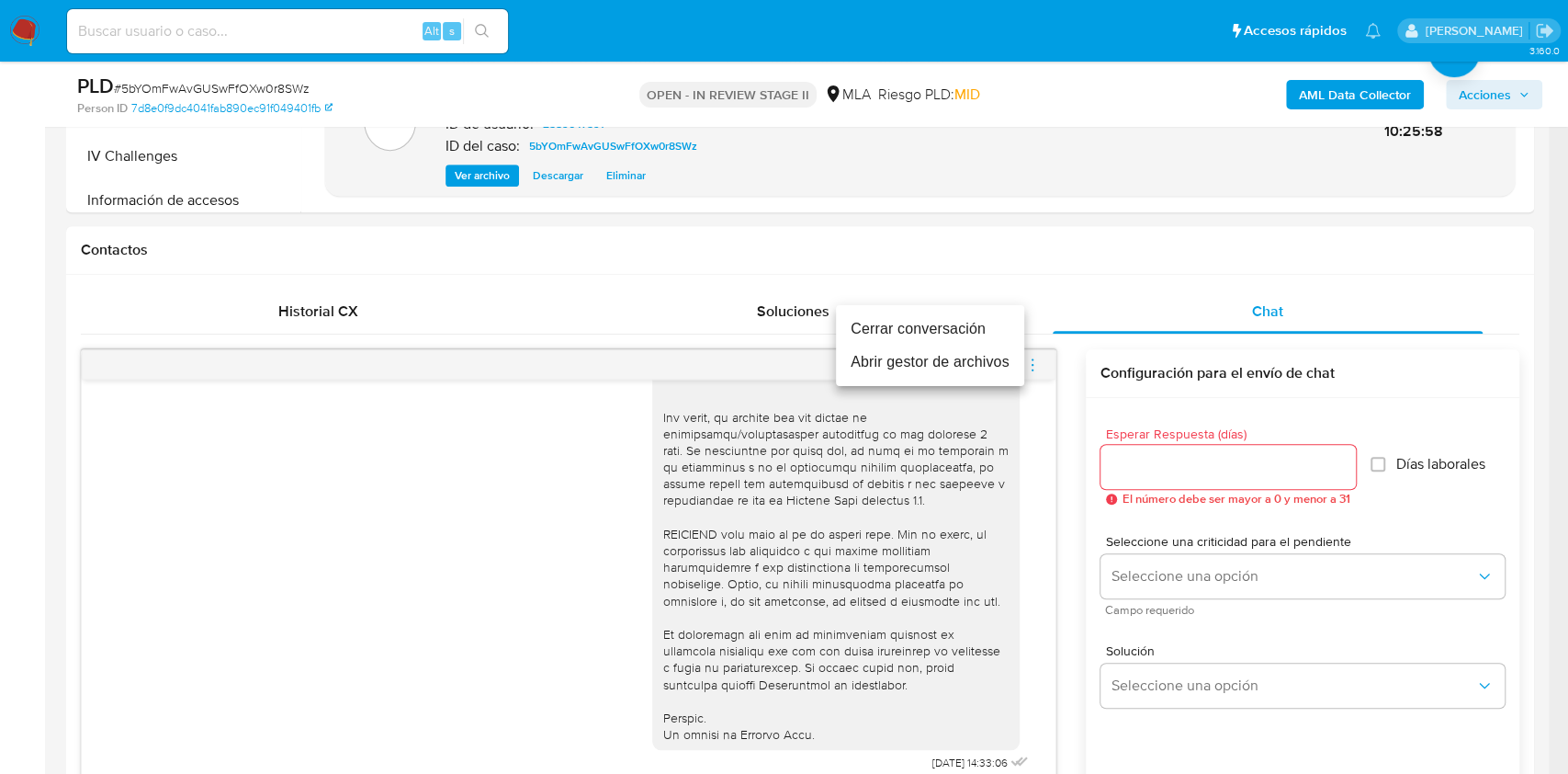
click at [854, 321] on li "Cerrar conversación" at bounding box center [931, 328] width 189 height 33
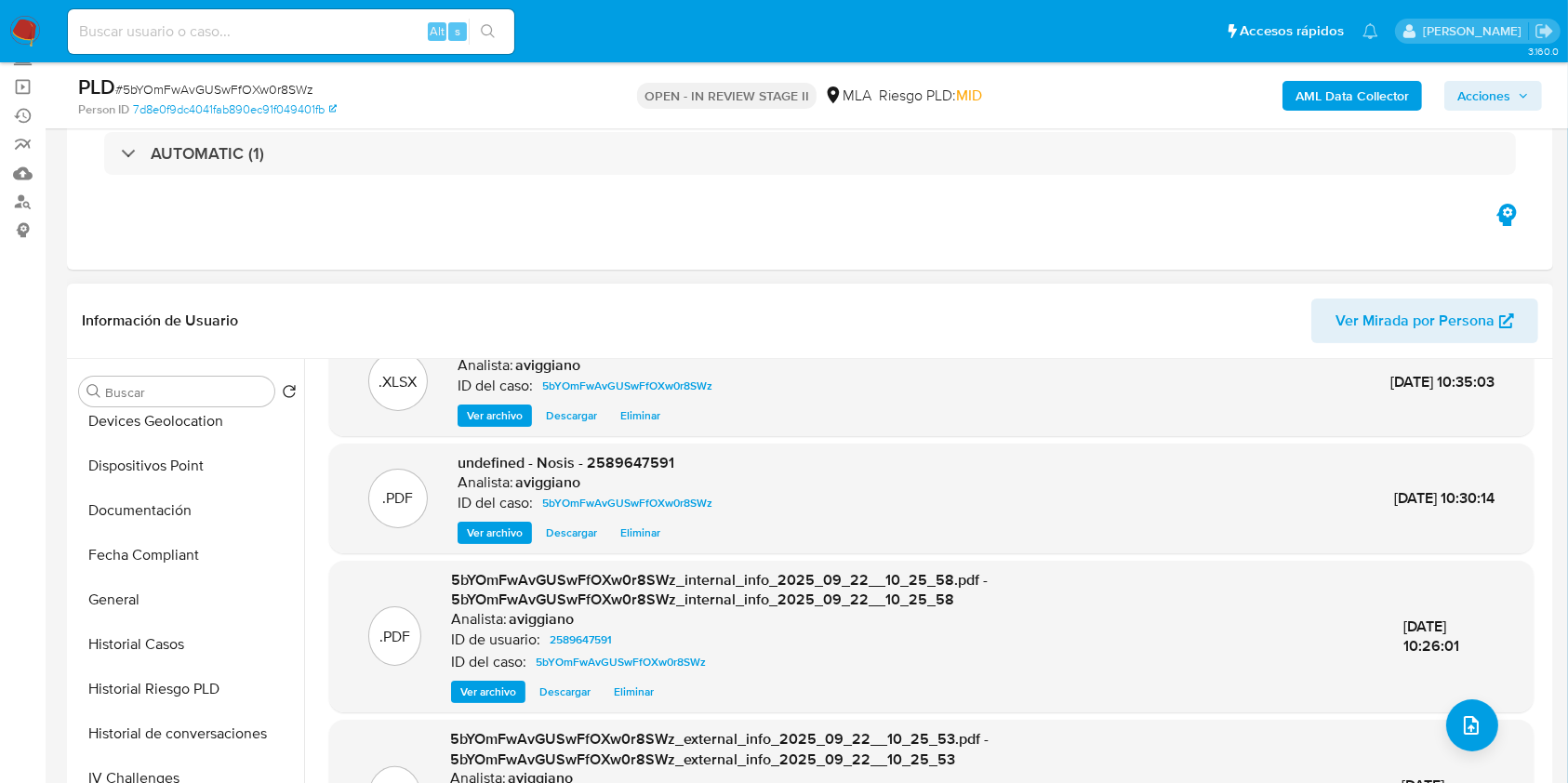
scroll to position [0, 0]
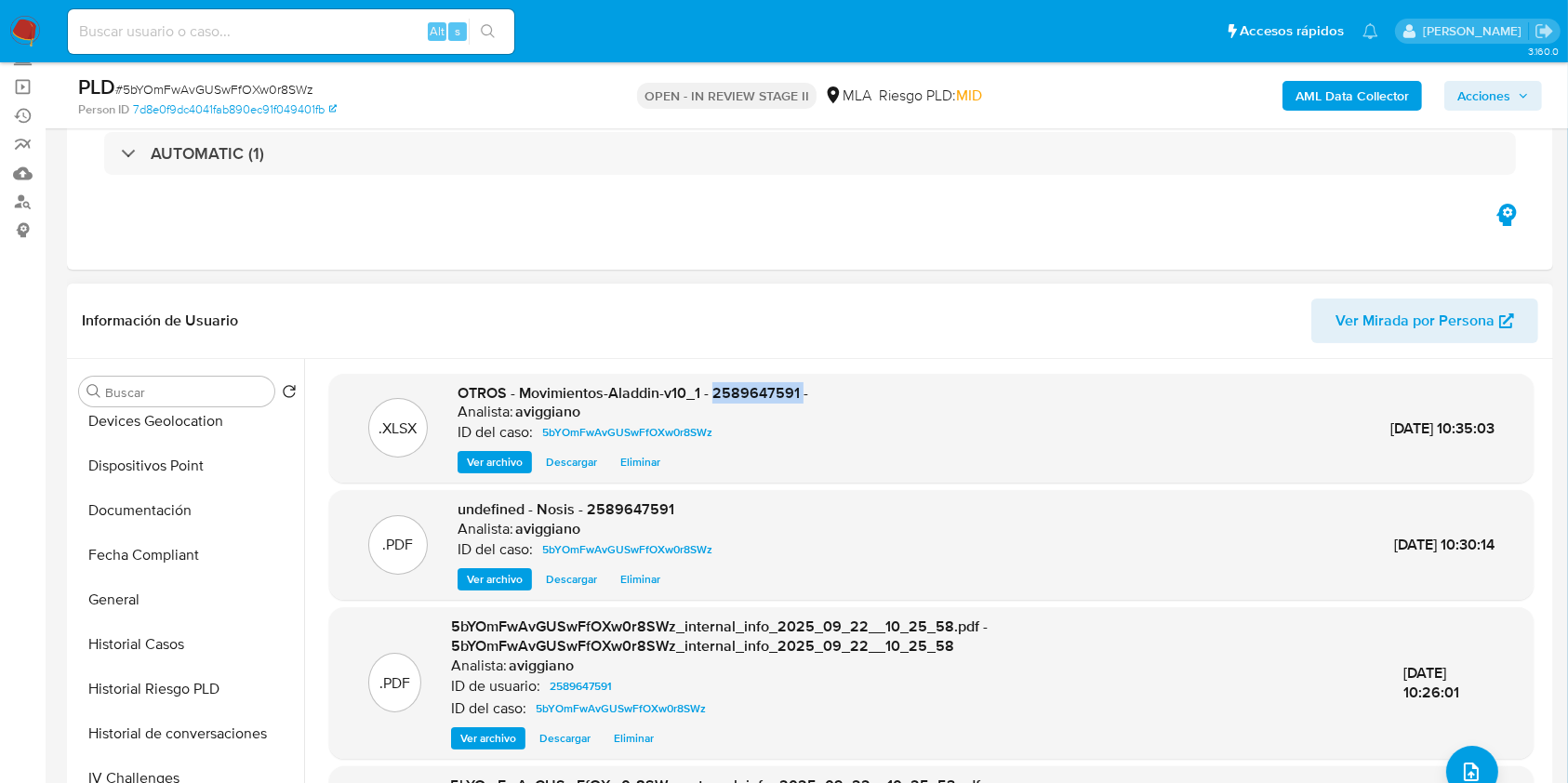
copy span "2589647591"
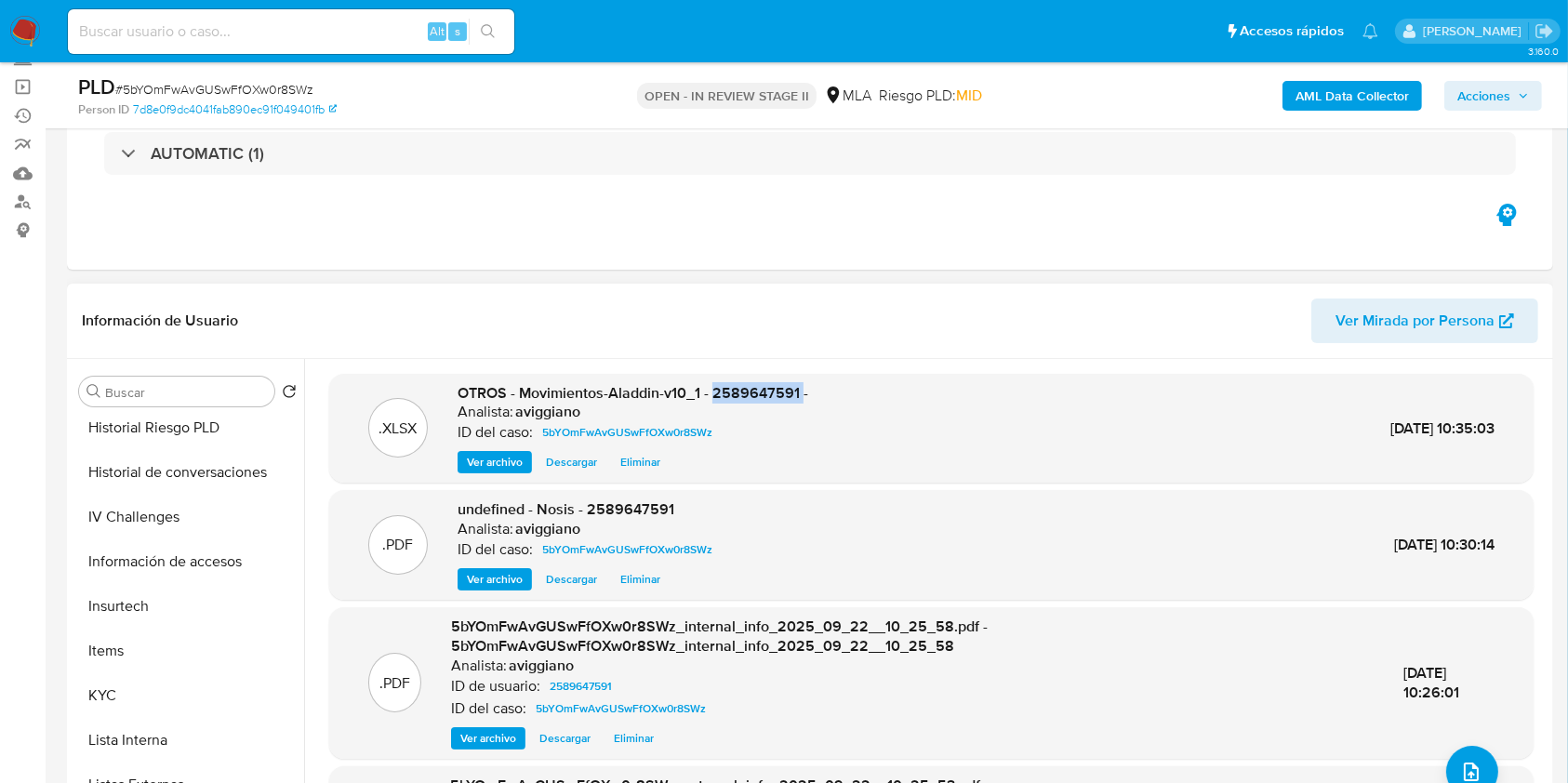
scroll to position [744, 0]
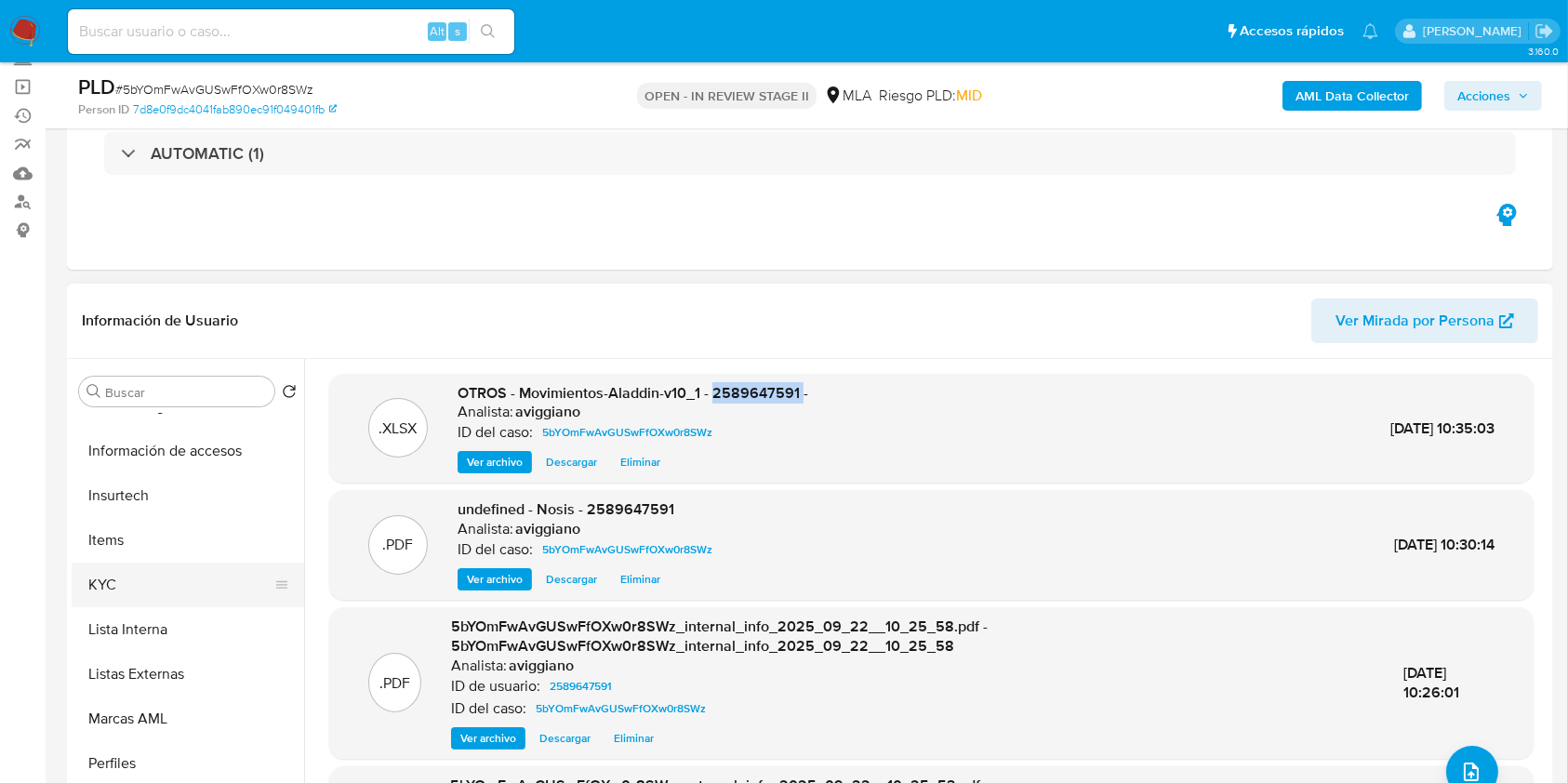
click at [178, 583] on button "KYC" at bounding box center [181, 584] width 218 height 44
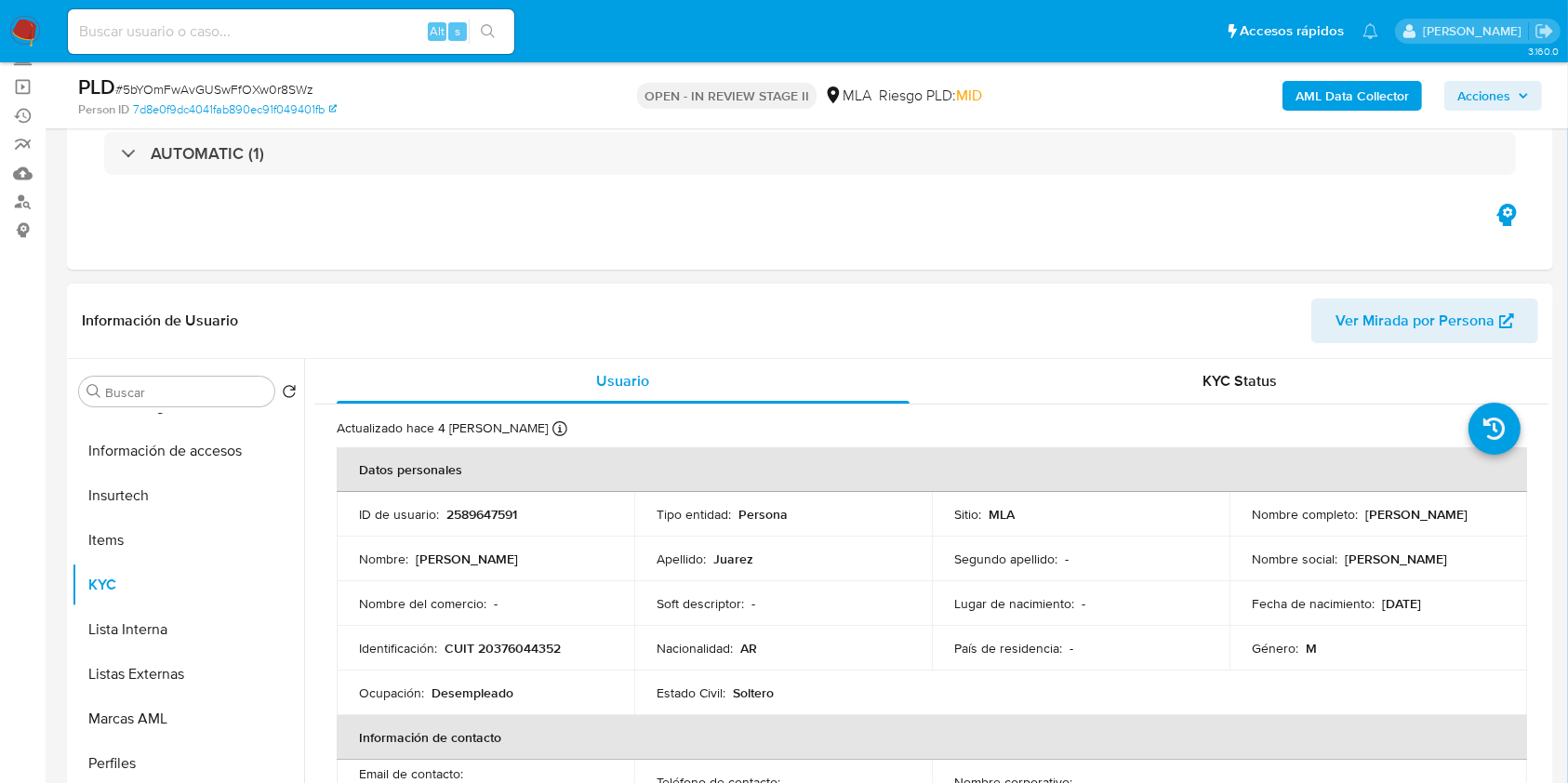
drag, startPoint x: 1235, startPoint y: 523, endPoint x: 1405, endPoint y: 527, distance: 170.0
click at [1405, 527] on td "Nombre completo : Ricardo Damian Juarez" at bounding box center [1378, 513] width 298 height 44
copy p "[PERSON_NAME]"
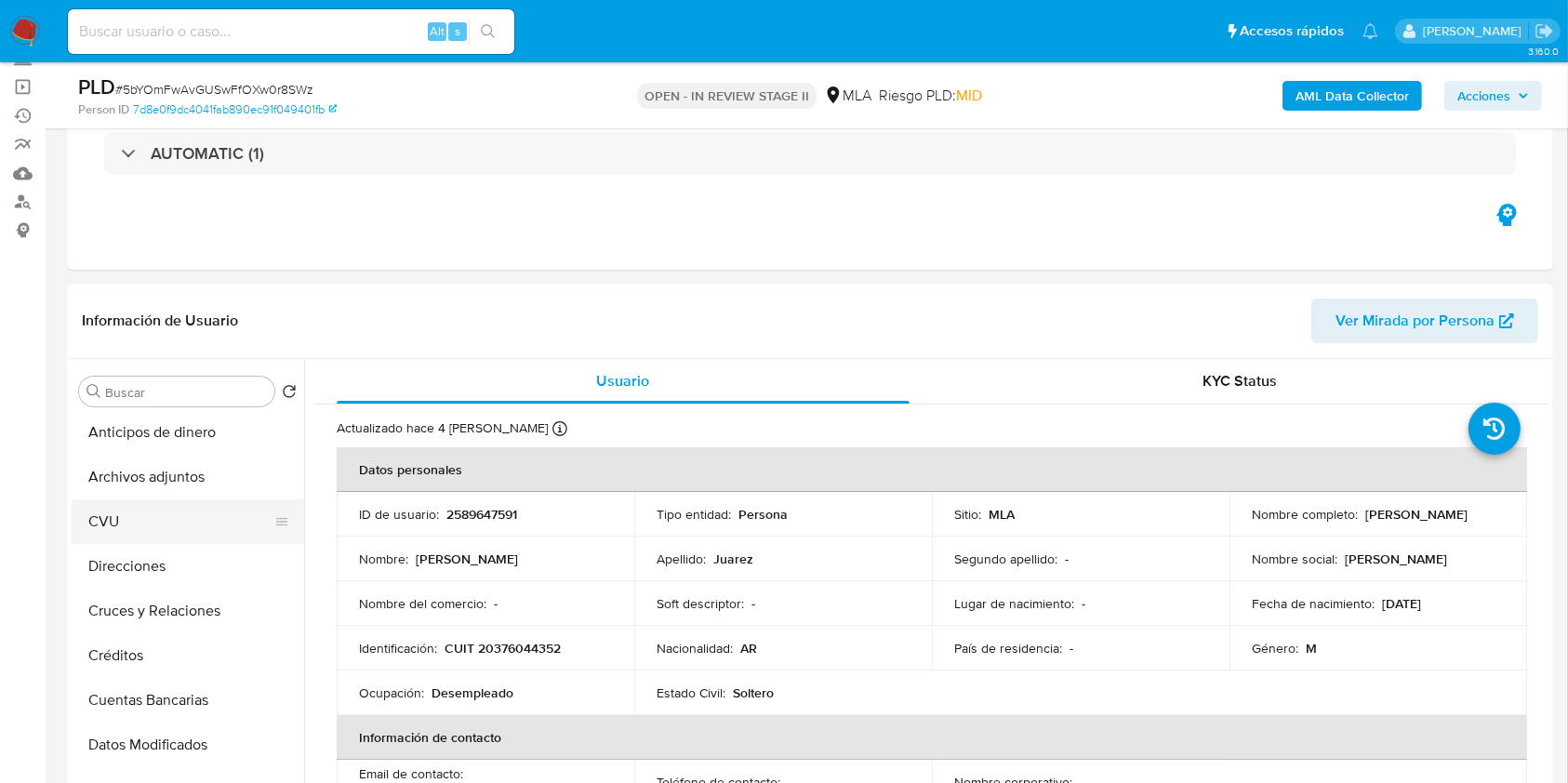
scroll to position [0, 0]
click at [210, 491] on button "Archivos adjuntos" at bounding box center [181, 480] width 218 height 44
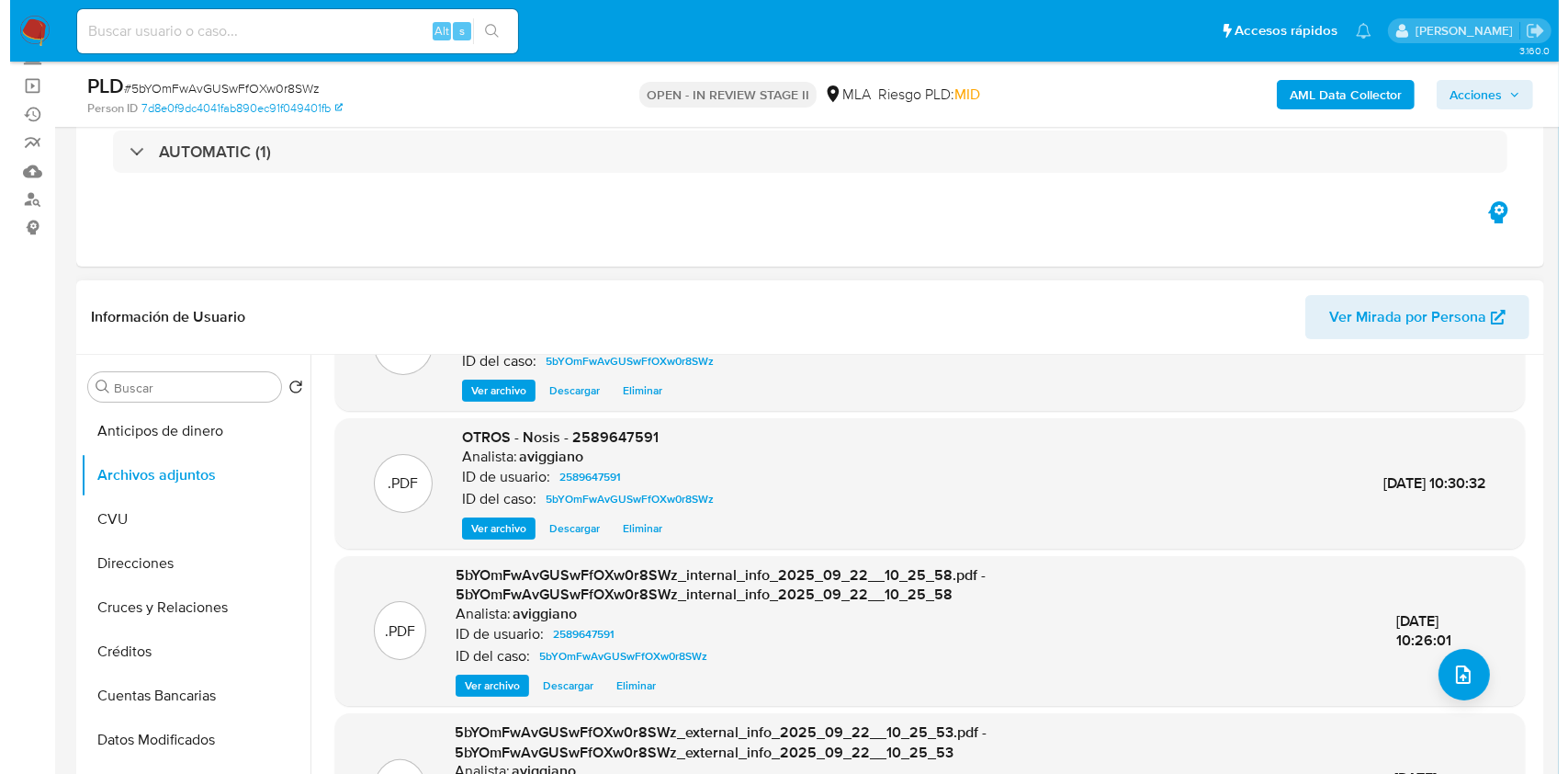
scroll to position [122, 0]
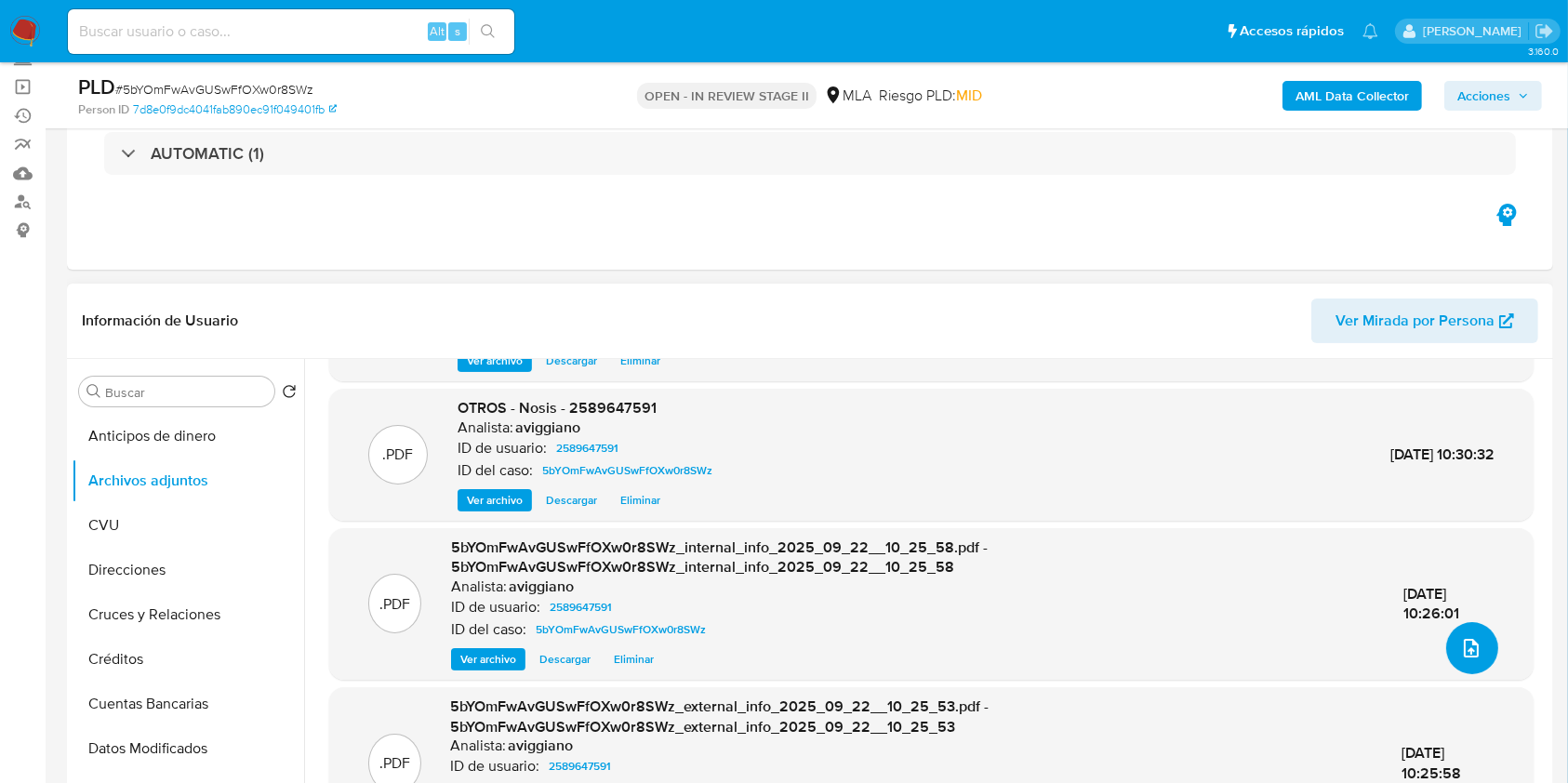
click at [1465, 649] on icon "upload-file" at bounding box center [1472, 648] width 23 height 23
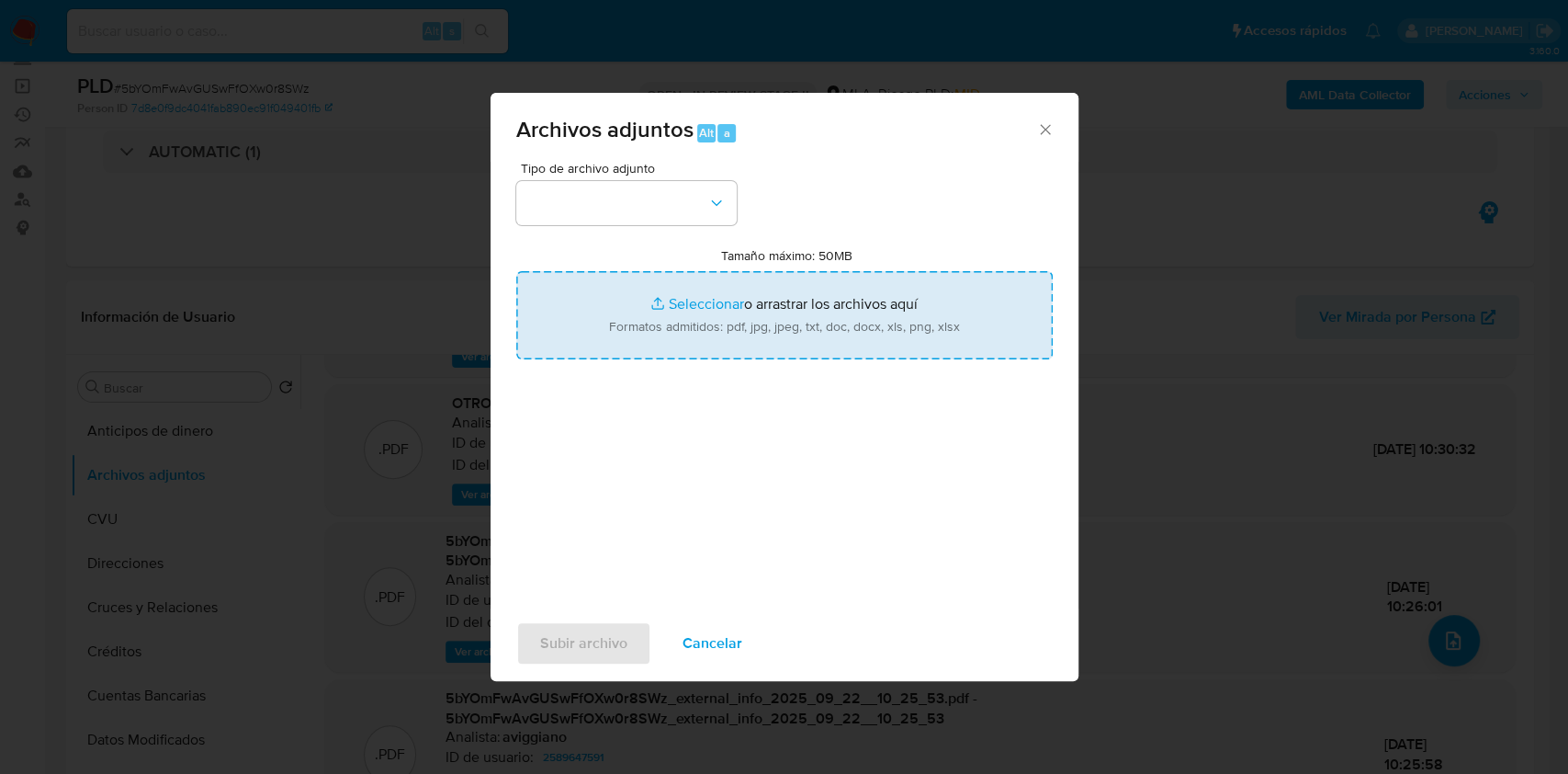
click at [734, 287] on input "Tamaño máximo: 50MB Seleccionar archivos" at bounding box center [785, 315] width 536 height 88
type input "C:\fakepath\Caselog 5bYOmFwAvGUSwFfOXw0r8SWz_2025_09_17_16_02_37.docx"
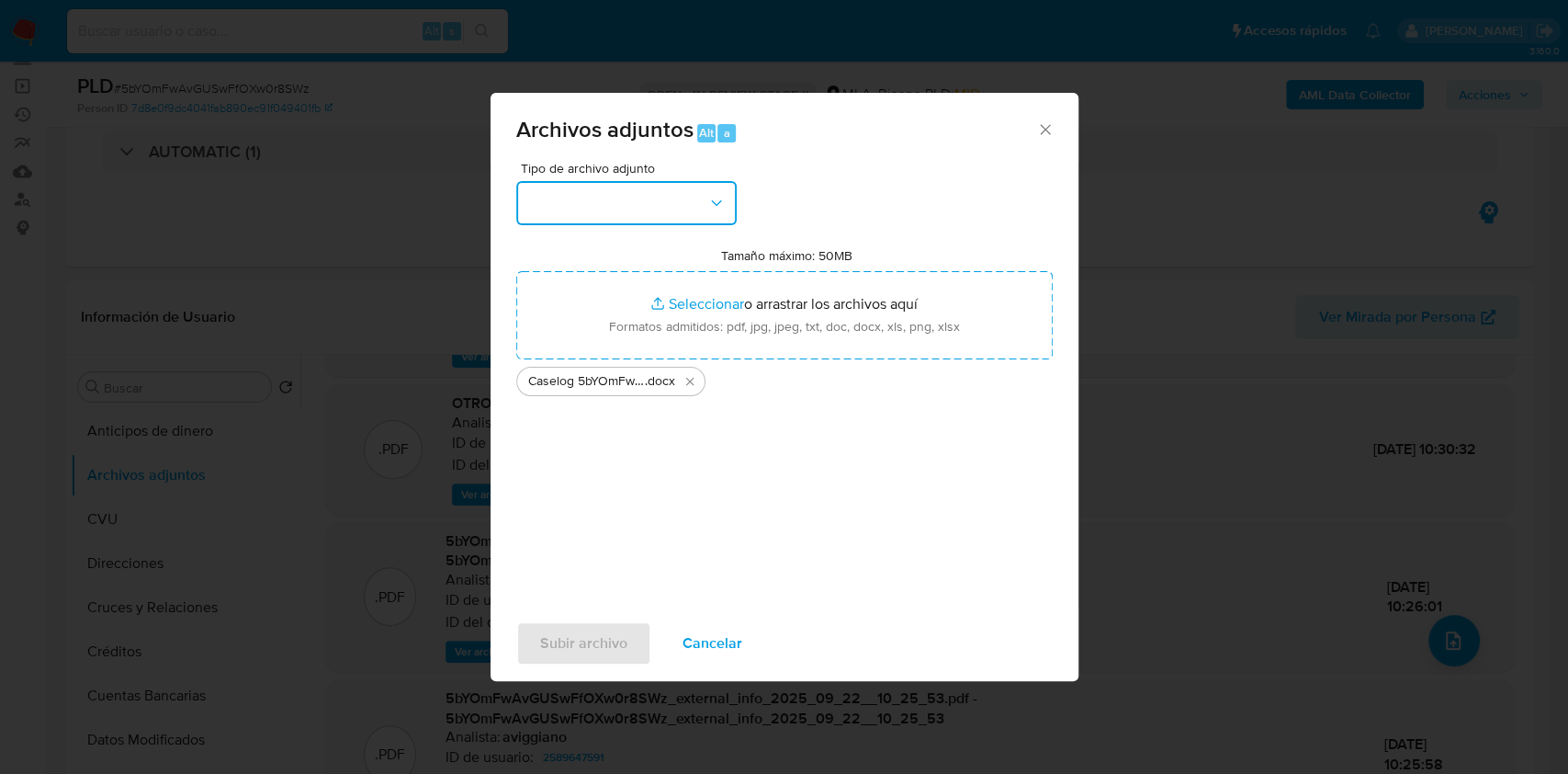
click at [681, 221] on button "button" at bounding box center [627, 203] width 221 height 44
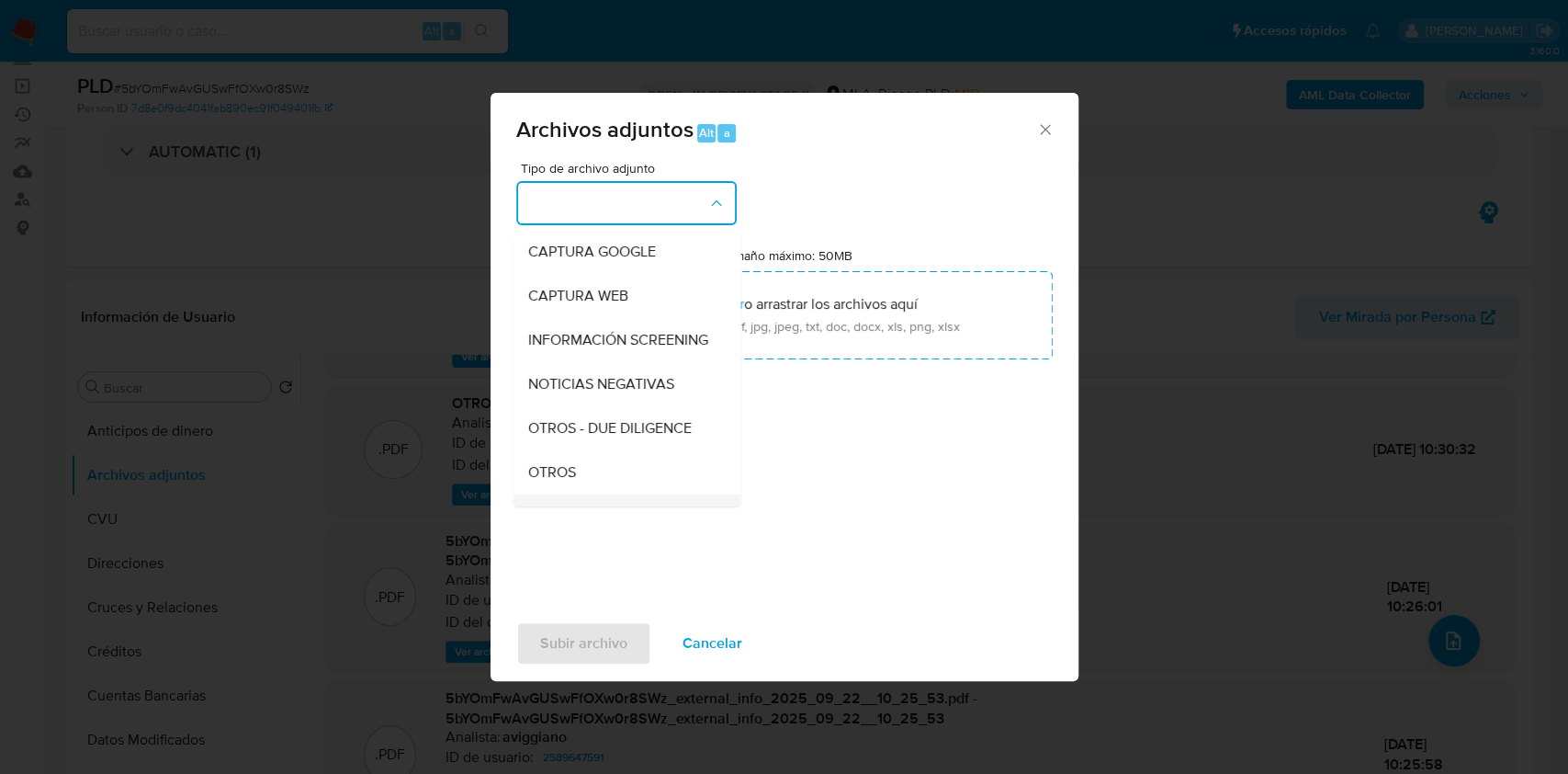
scroll to position [245, 0]
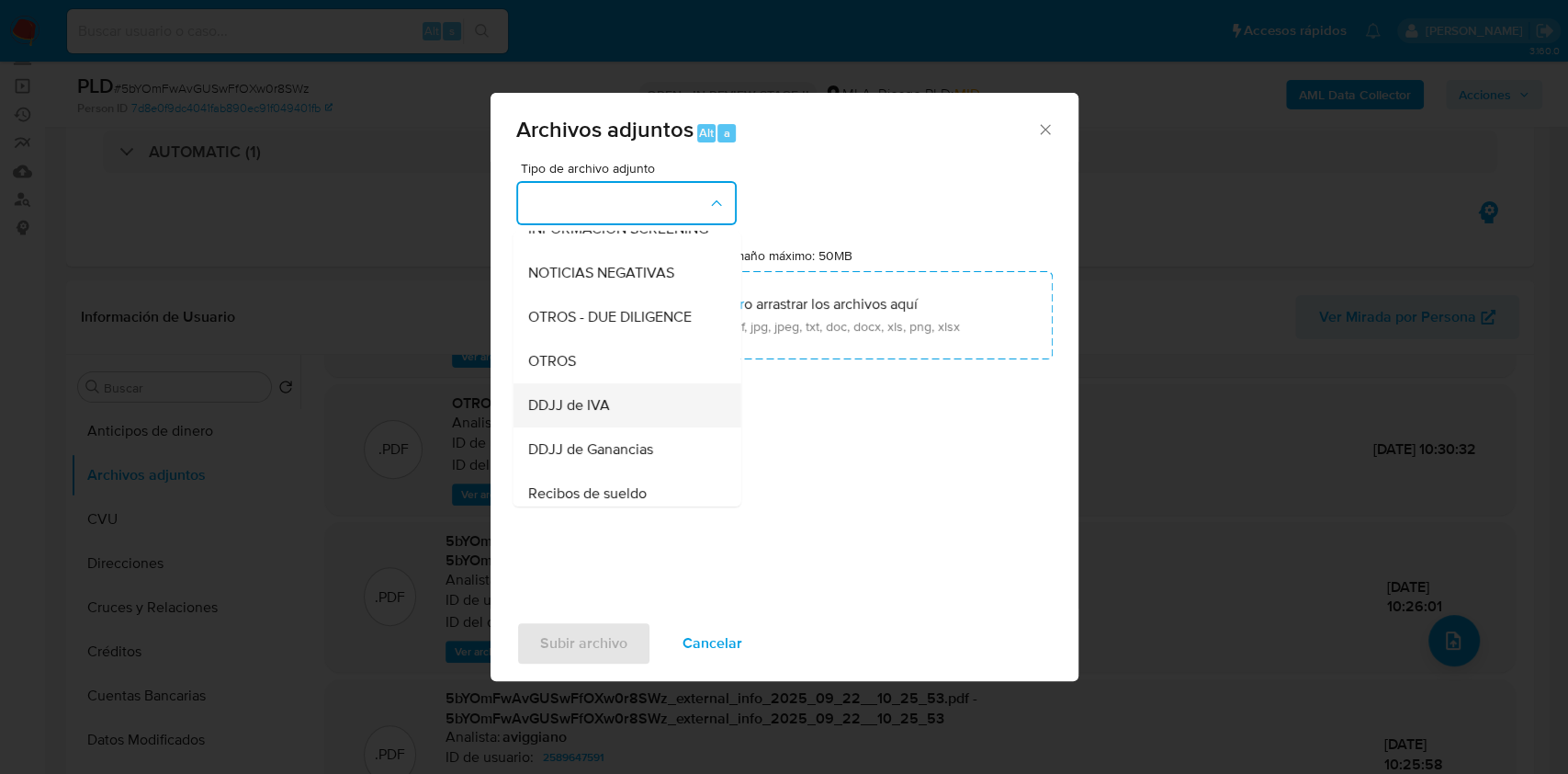
click at [603, 403] on div "DDJJ de IVA" at bounding box center [620, 405] width 188 height 44
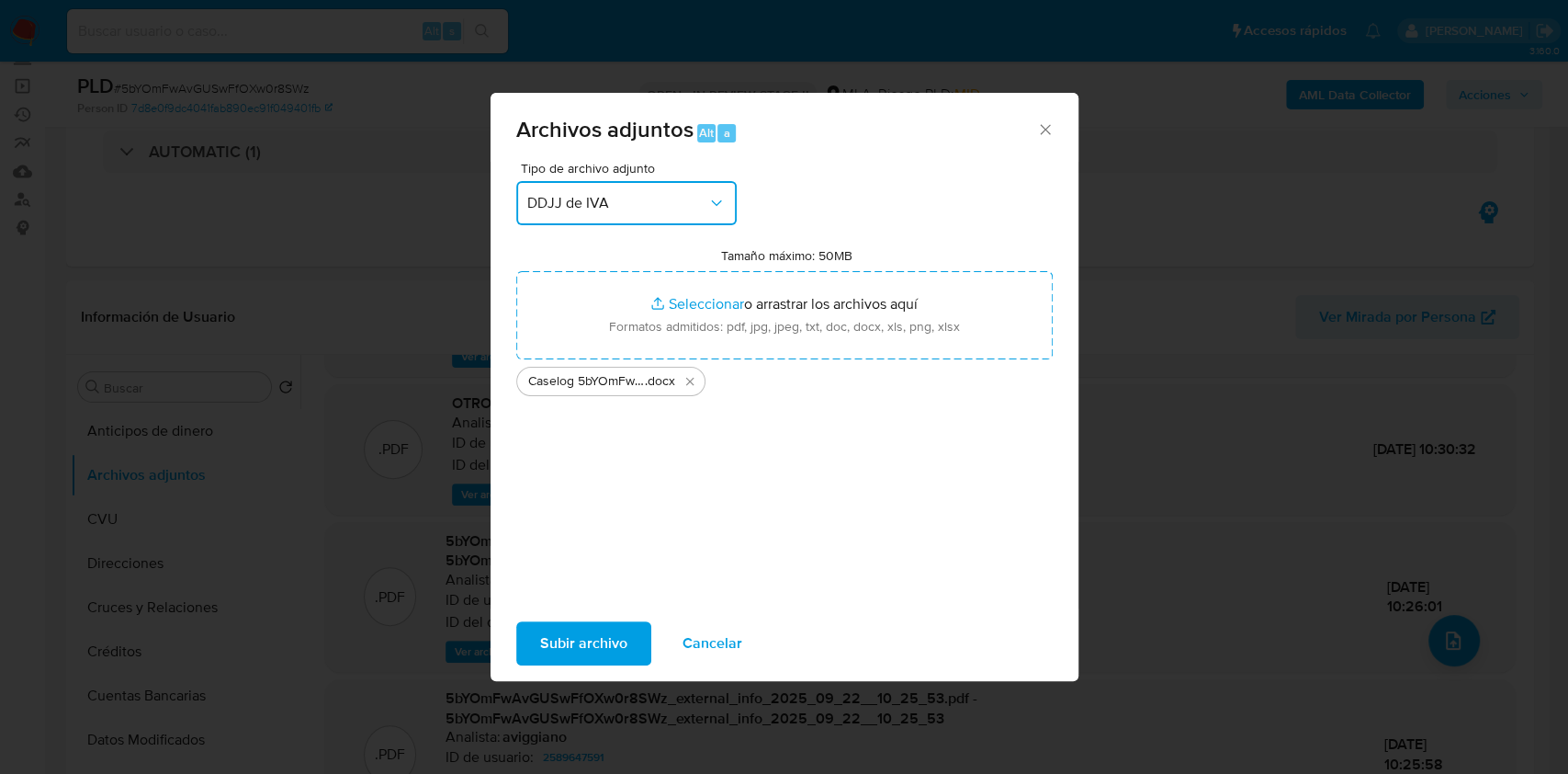
click at [643, 209] on span "DDJJ de IVA" at bounding box center [617, 203] width 180 height 19
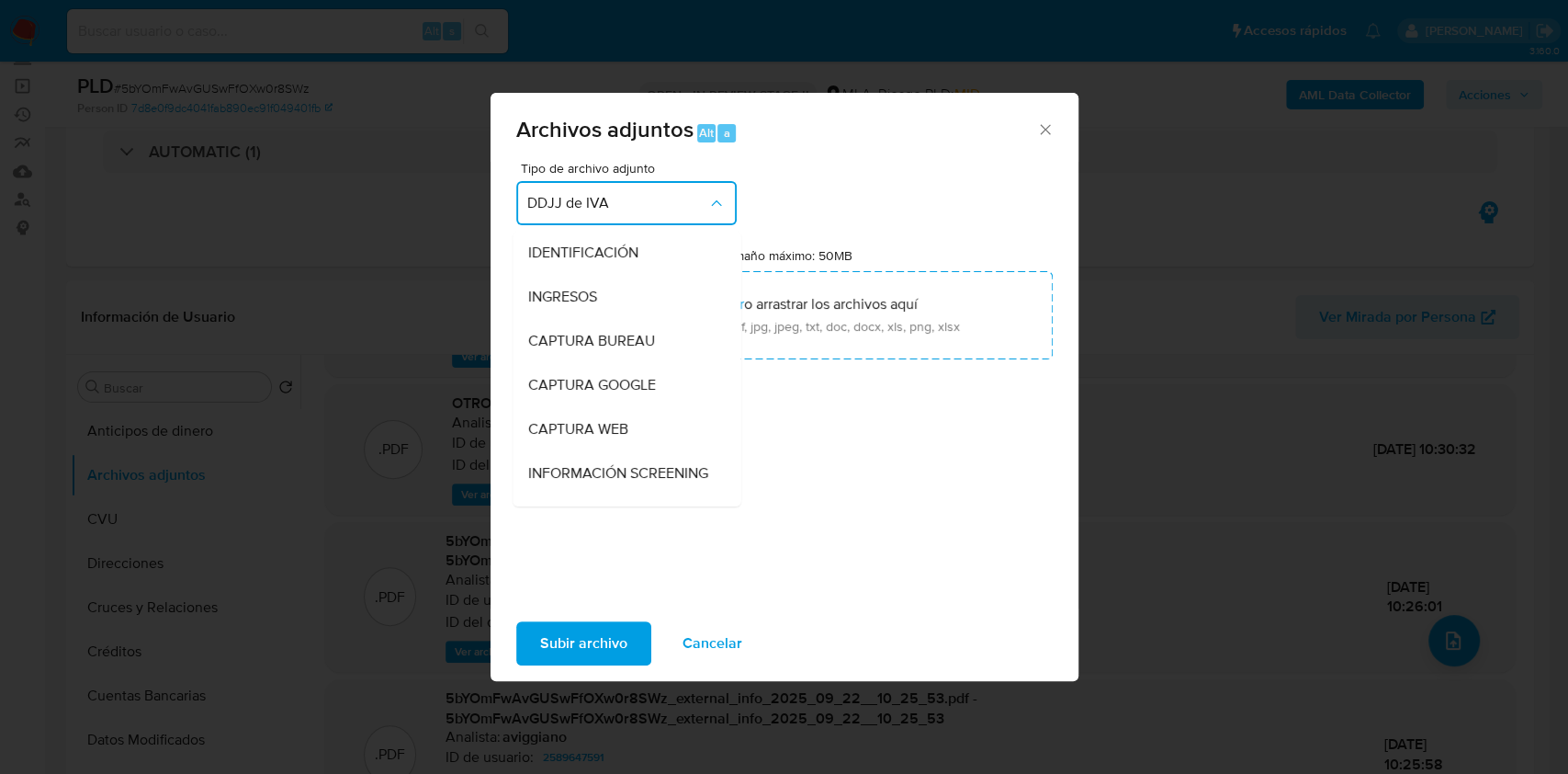
scroll to position [299, 0]
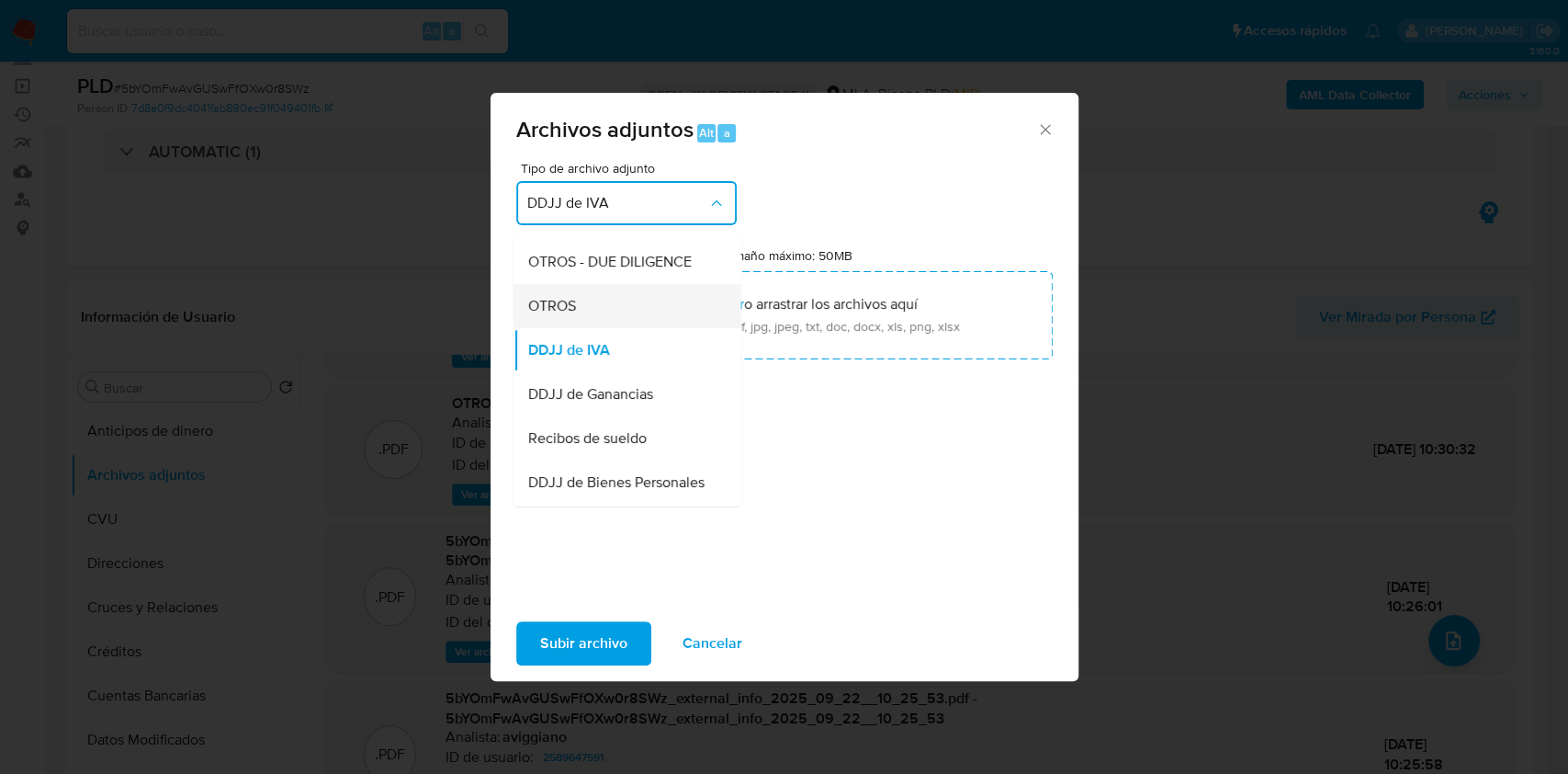
click at [579, 328] on div "OTROS" at bounding box center [620, 306] width 188 height 44
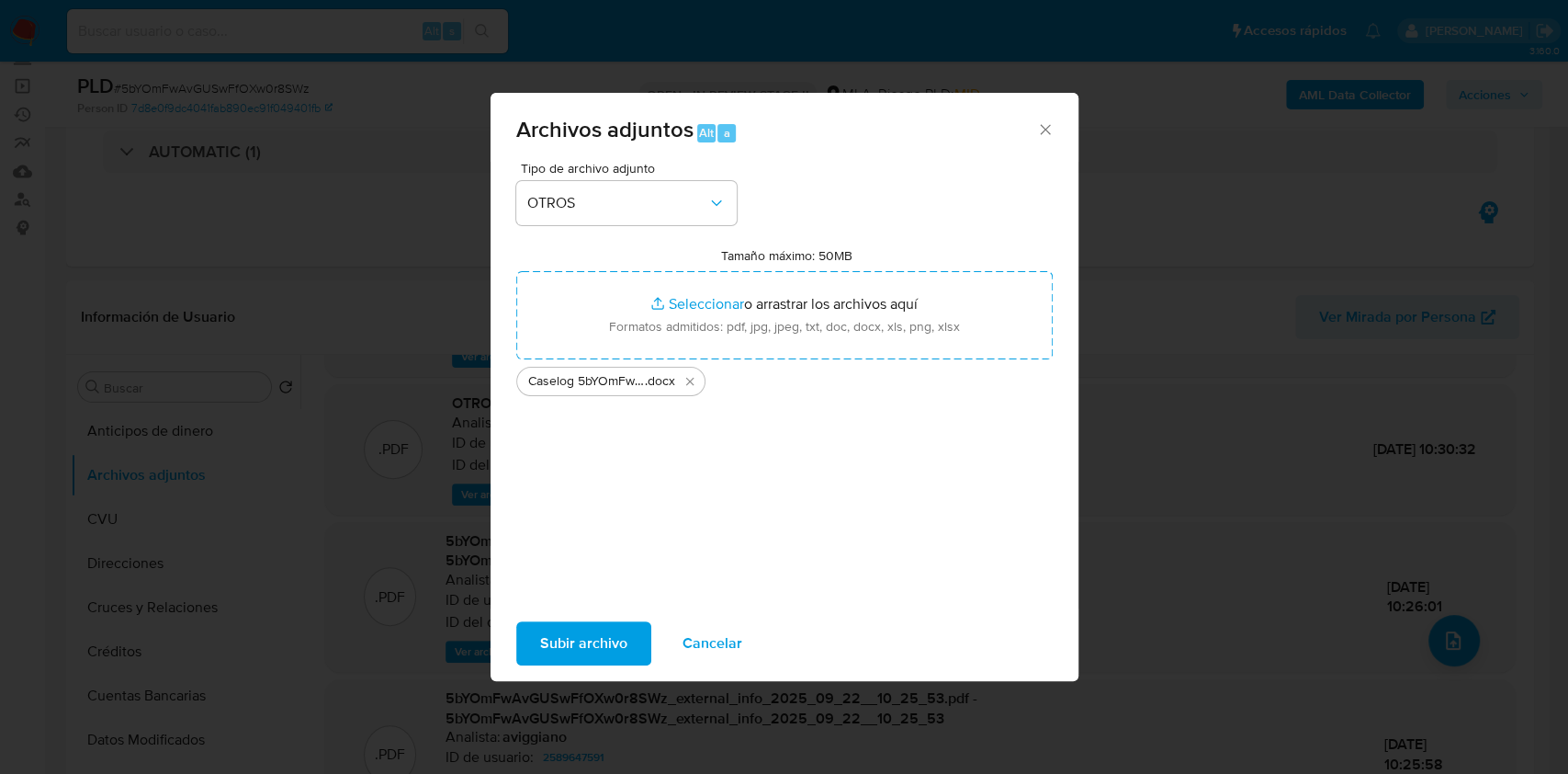
click at [545, 658] on span "Subir archivo" at bounding box center [583, 643] width 87 height 40
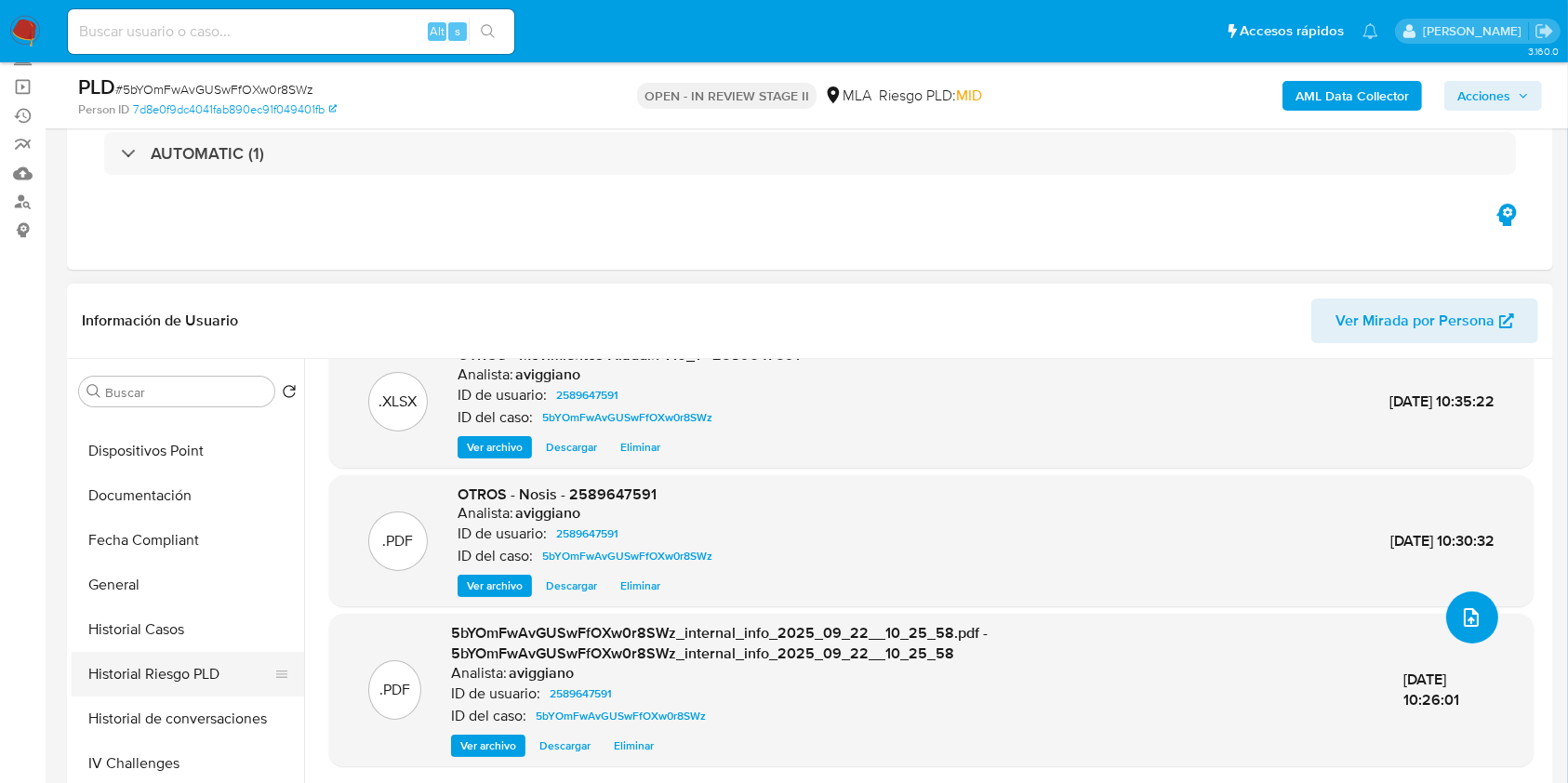
scroll to position [496, 0]
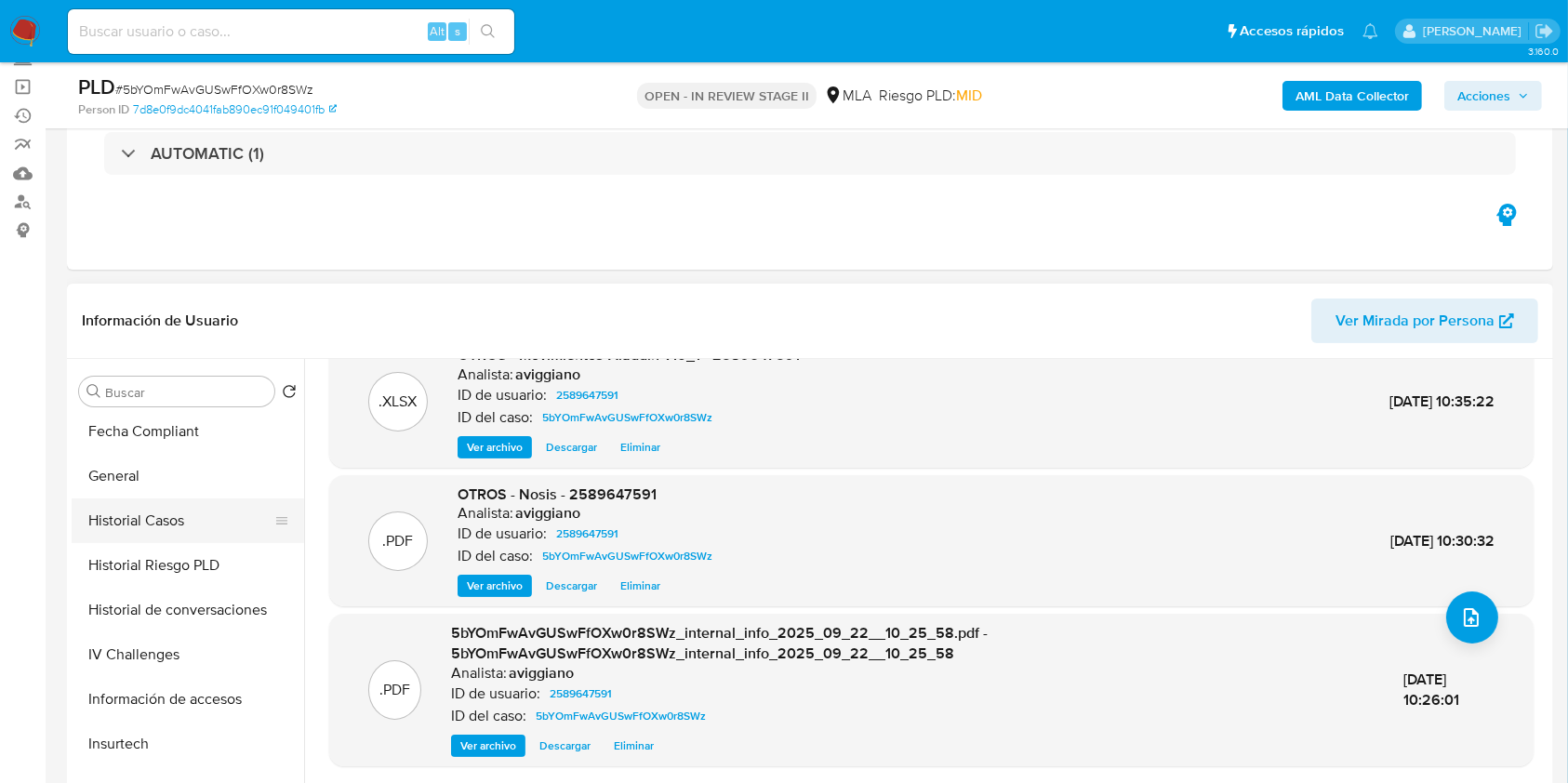
click at [184, 514] on button "Historial Casos" at bounding box center [181, 520] width 218 height 44
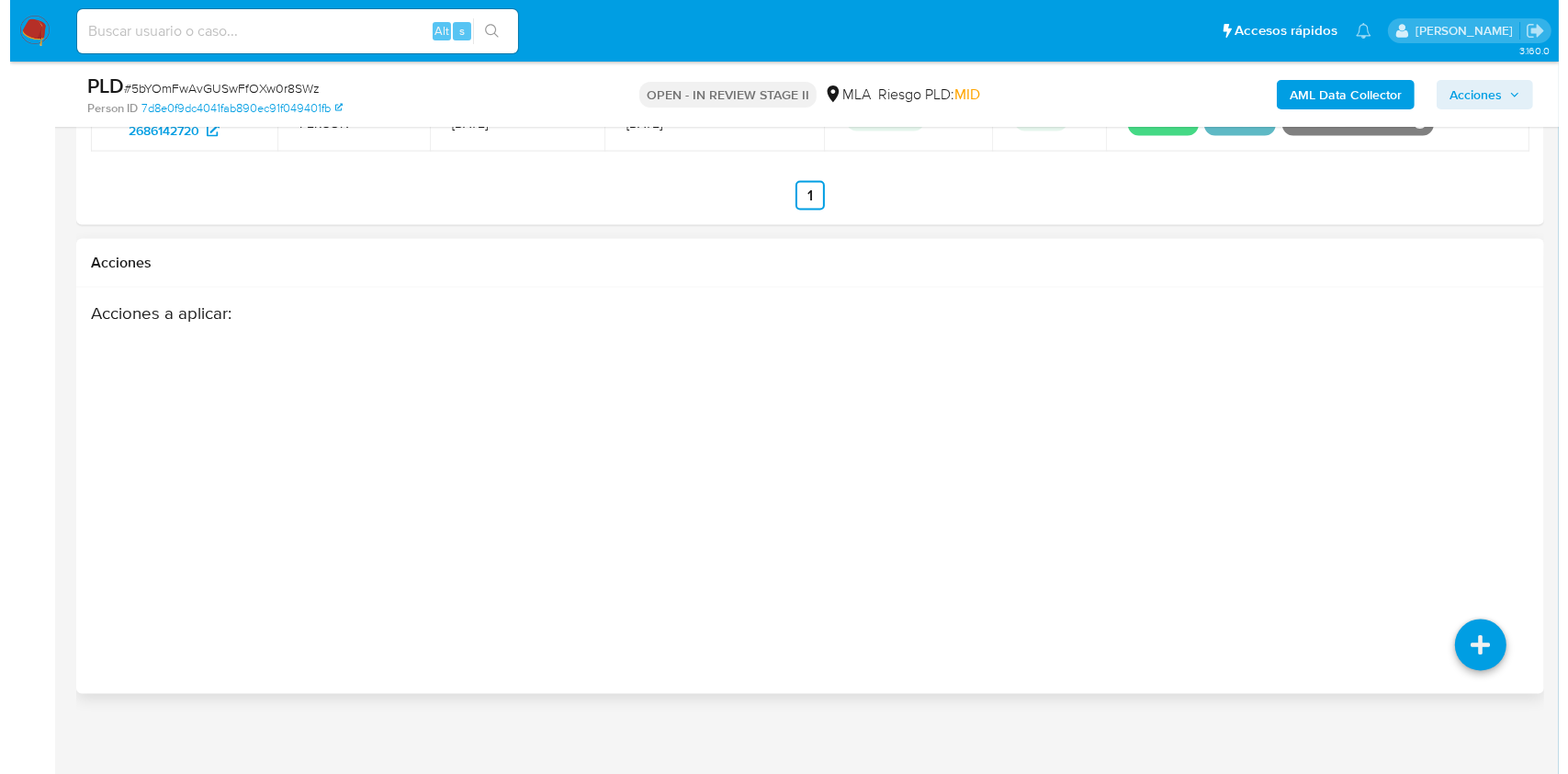
scroll to position [2930, 0]
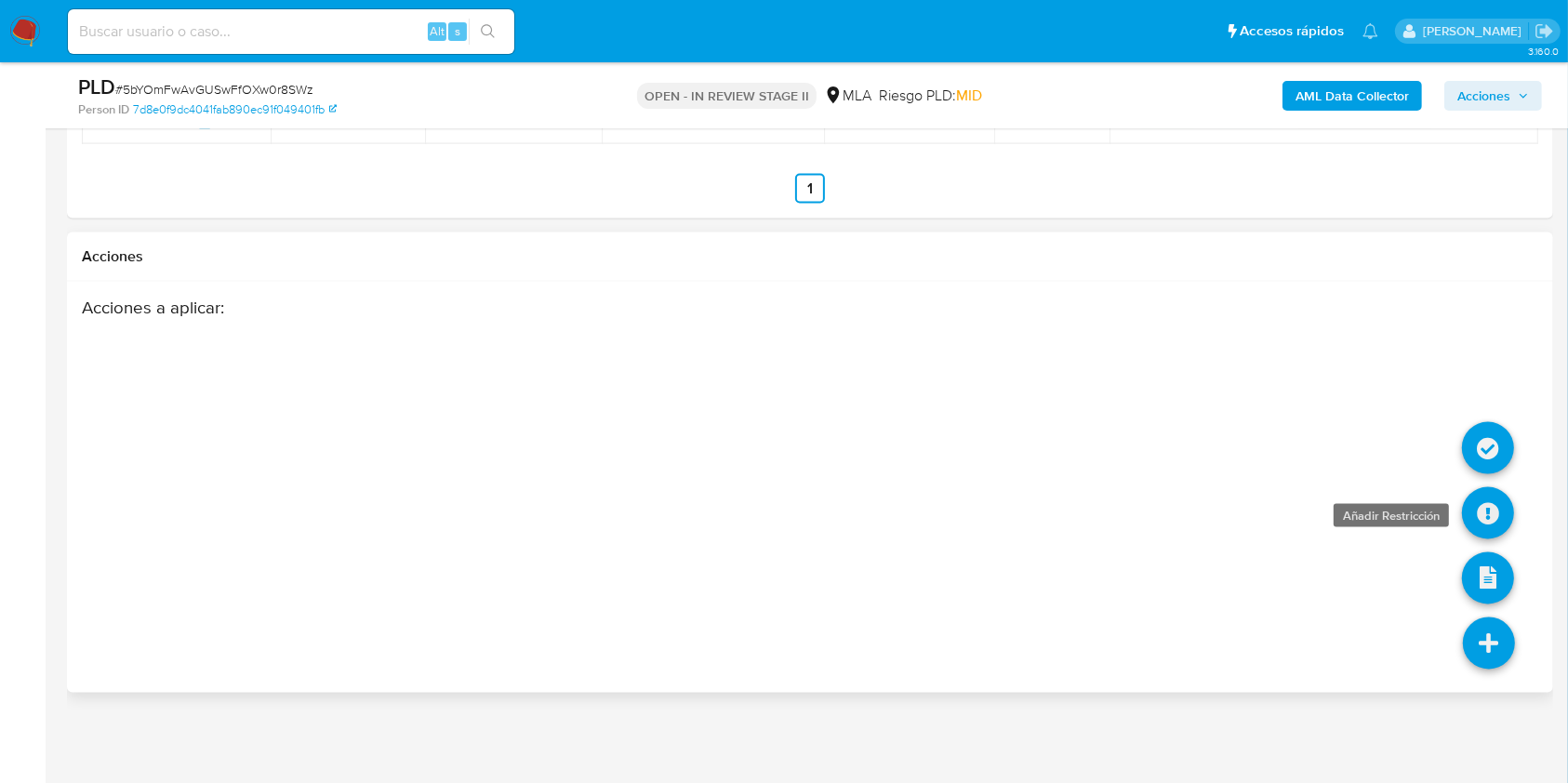
click at [1481, 524] on icon at bounding box center [1487, 513] width 52 height 52
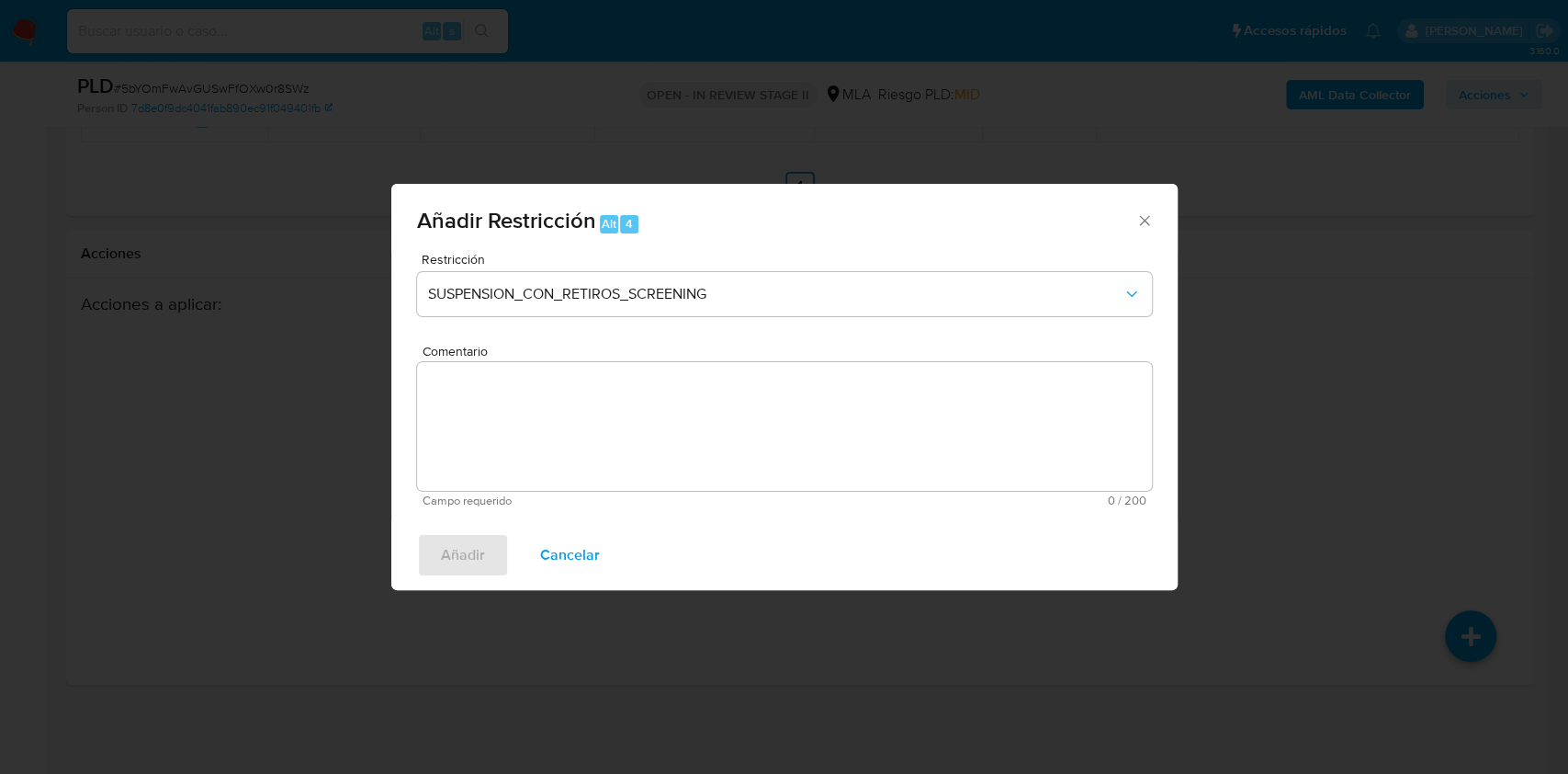
click at [760, 260] on span "Restricción" at bounding box center [789, 259] width 735 height 13
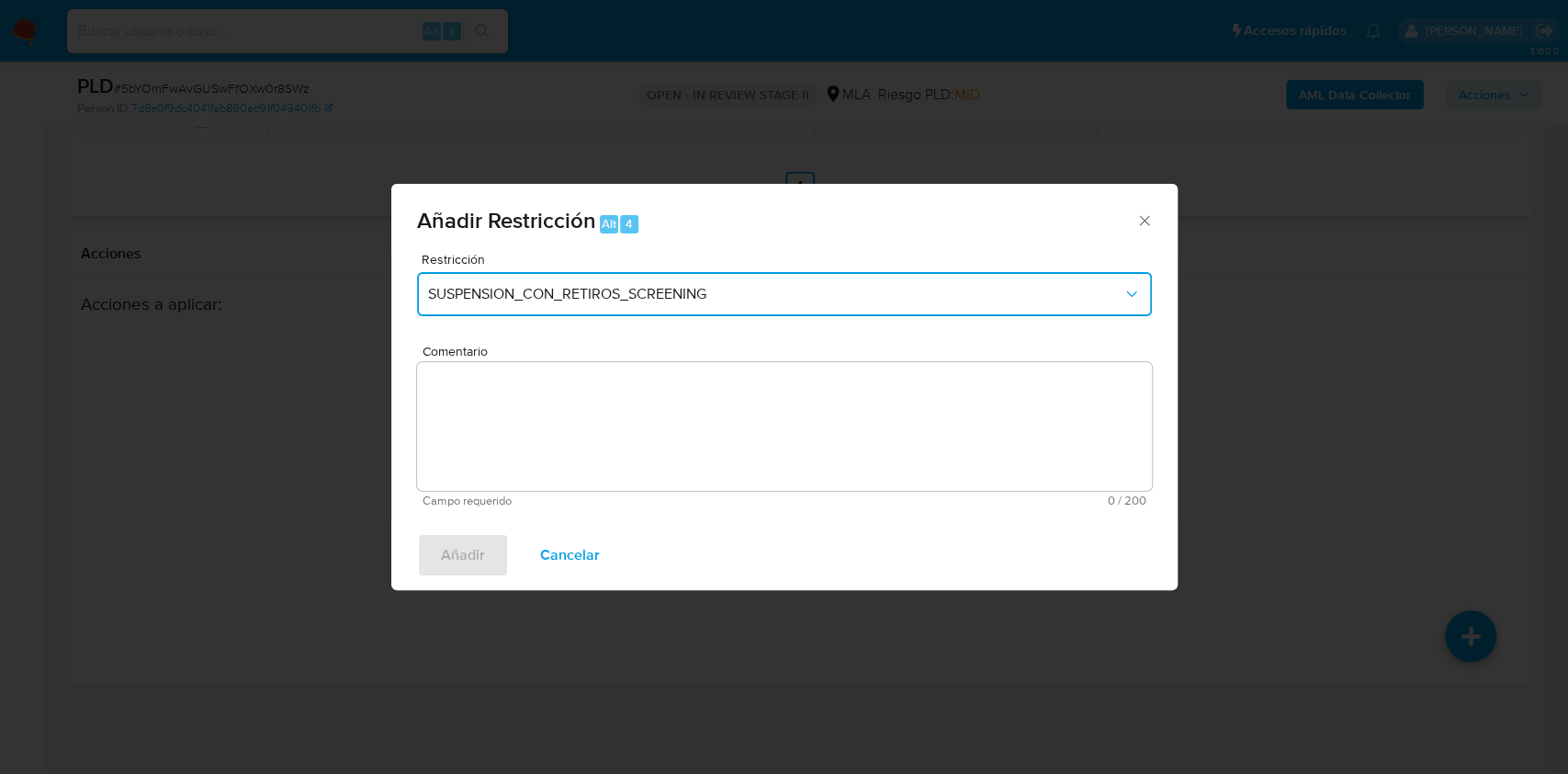
click at [749, 288] on span "SUSPENSION_CON_RETIROS_SCREENING" at bounding box center [775, 294] width 694 height 19
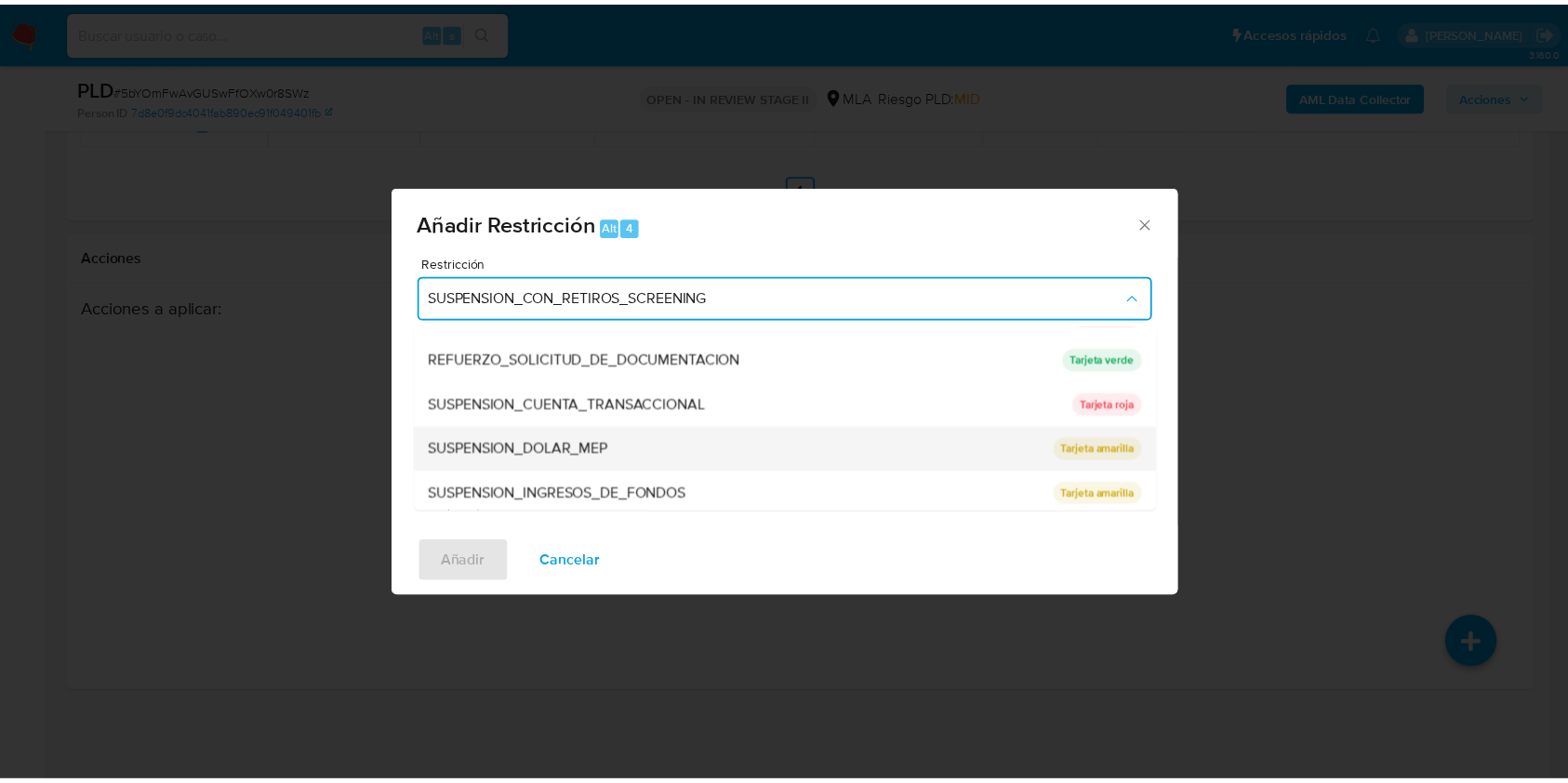
scroll to position [394, 0]
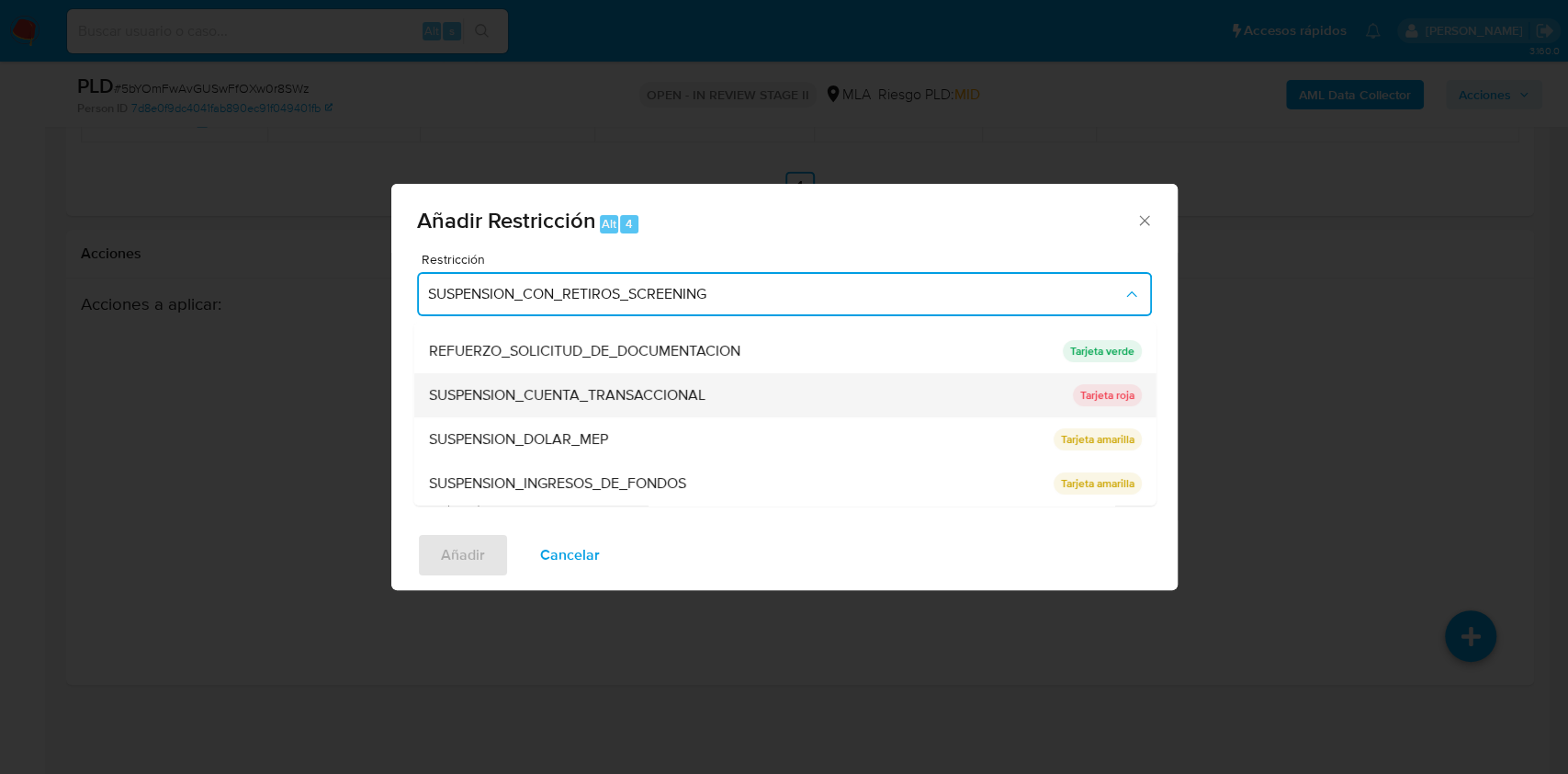
click at [604, 387] on span "SUSPENSION_CUENTA_TRANSACCIONAL" at bounding box center [566, 395] width 277 height 19
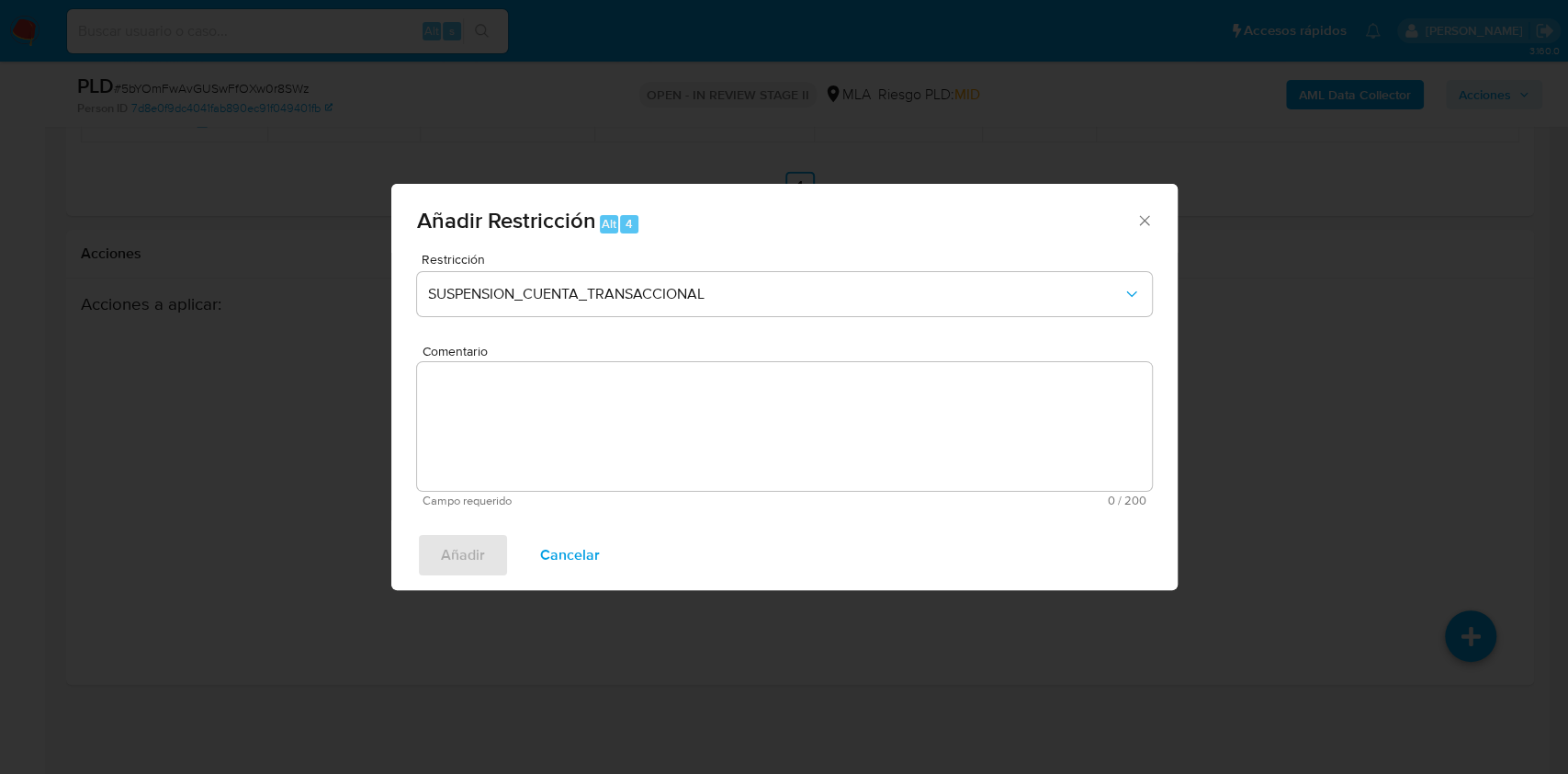
click at [604, 387] on textarea "Comentario" at bounding box center [784, 426] width 735 height 129
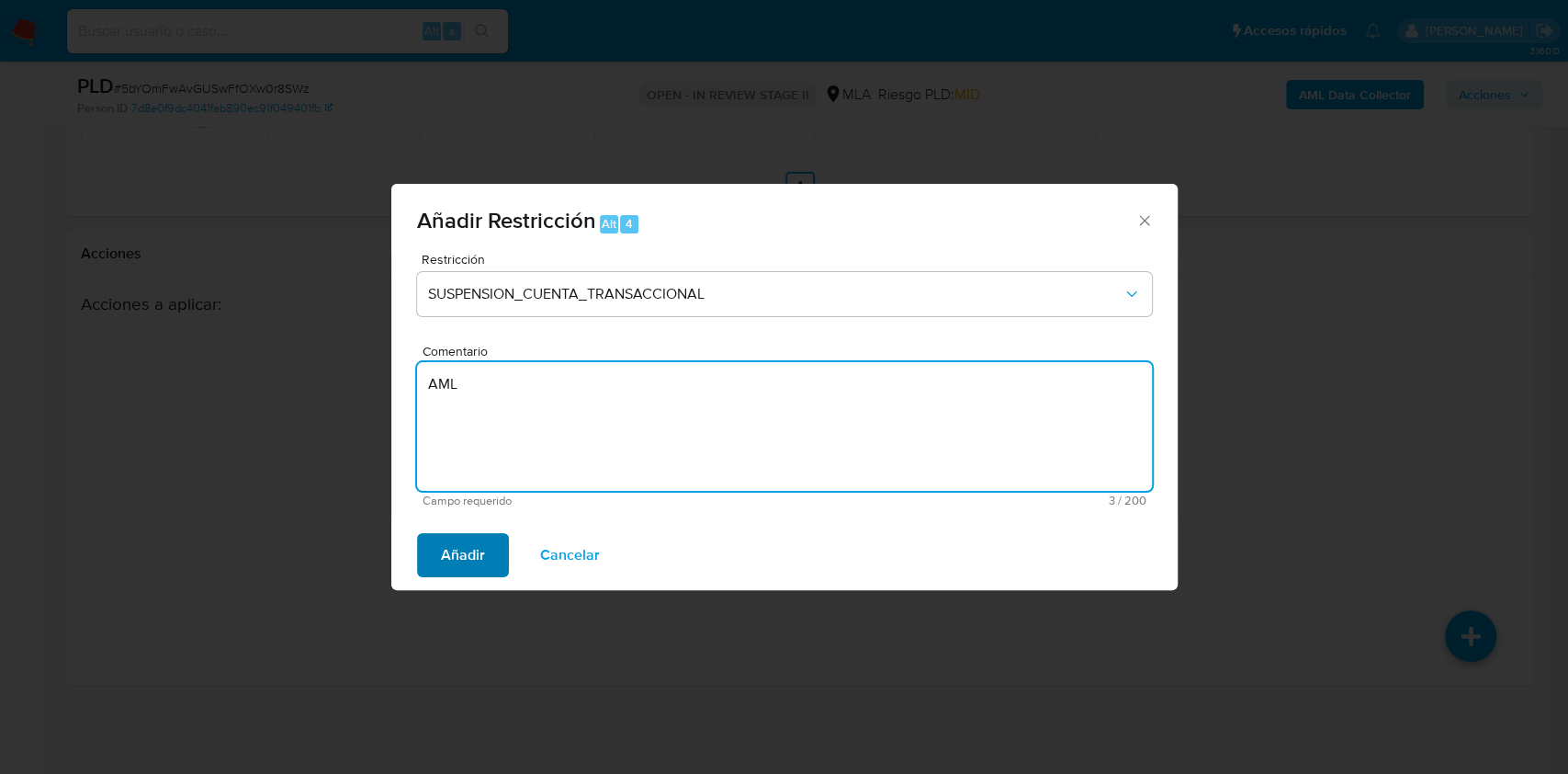
type textarea "AML"
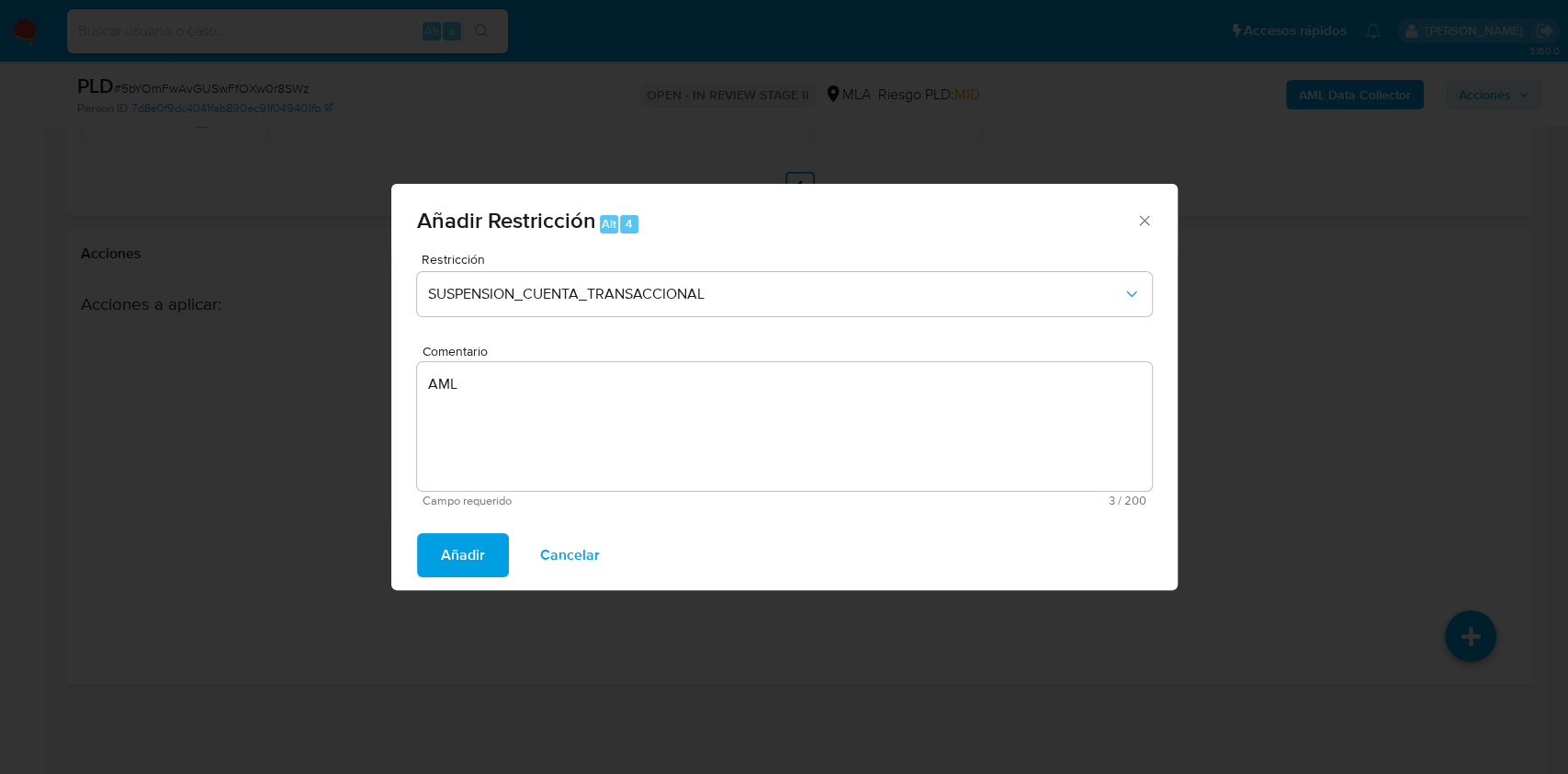
click at [482, 546] on span "Añadir" at bounding box center [463, 554] width 44 height 40
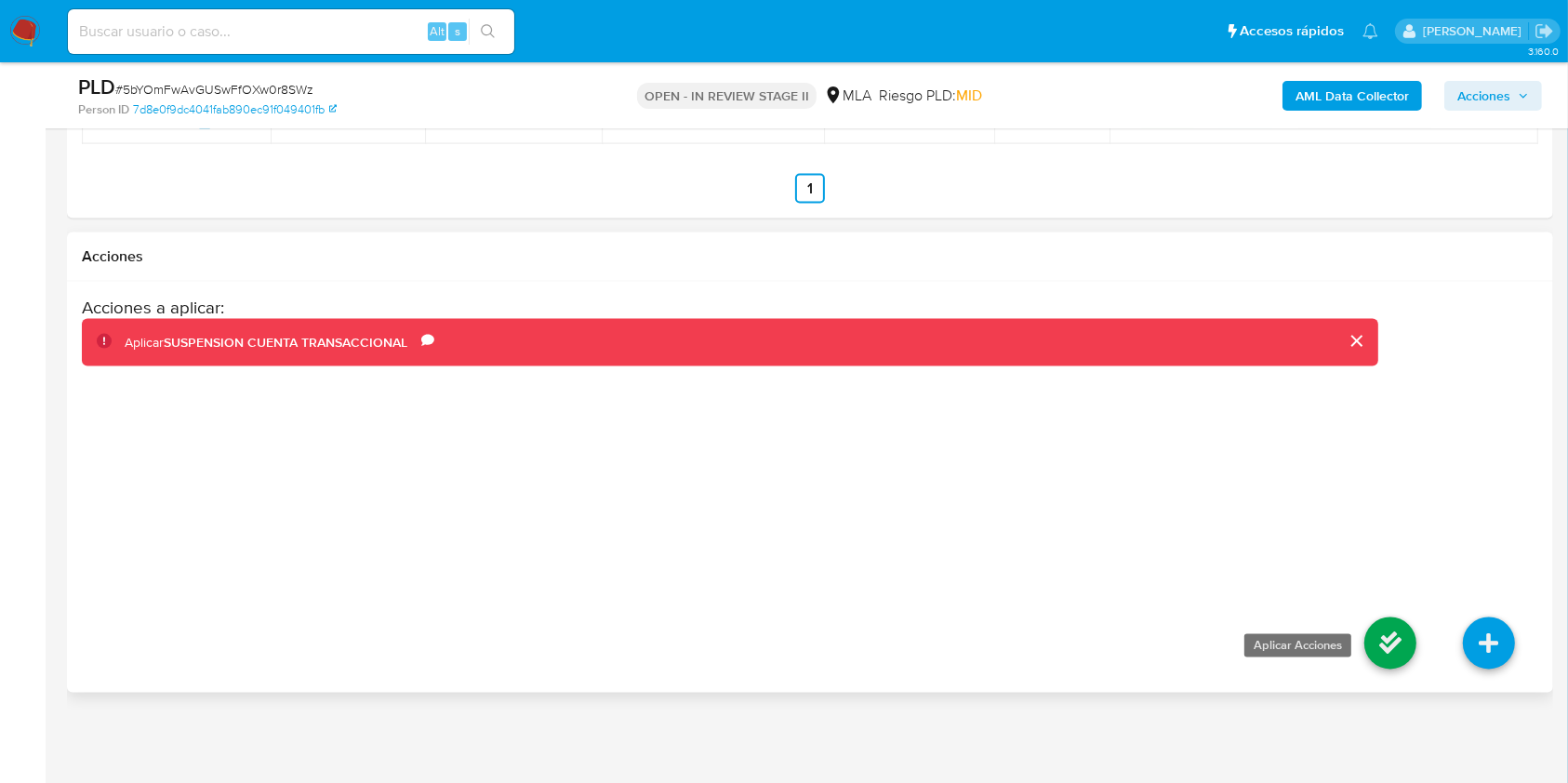
click at [1371, 638] on icon at bounding box center [1389, 643] width 52 height 52
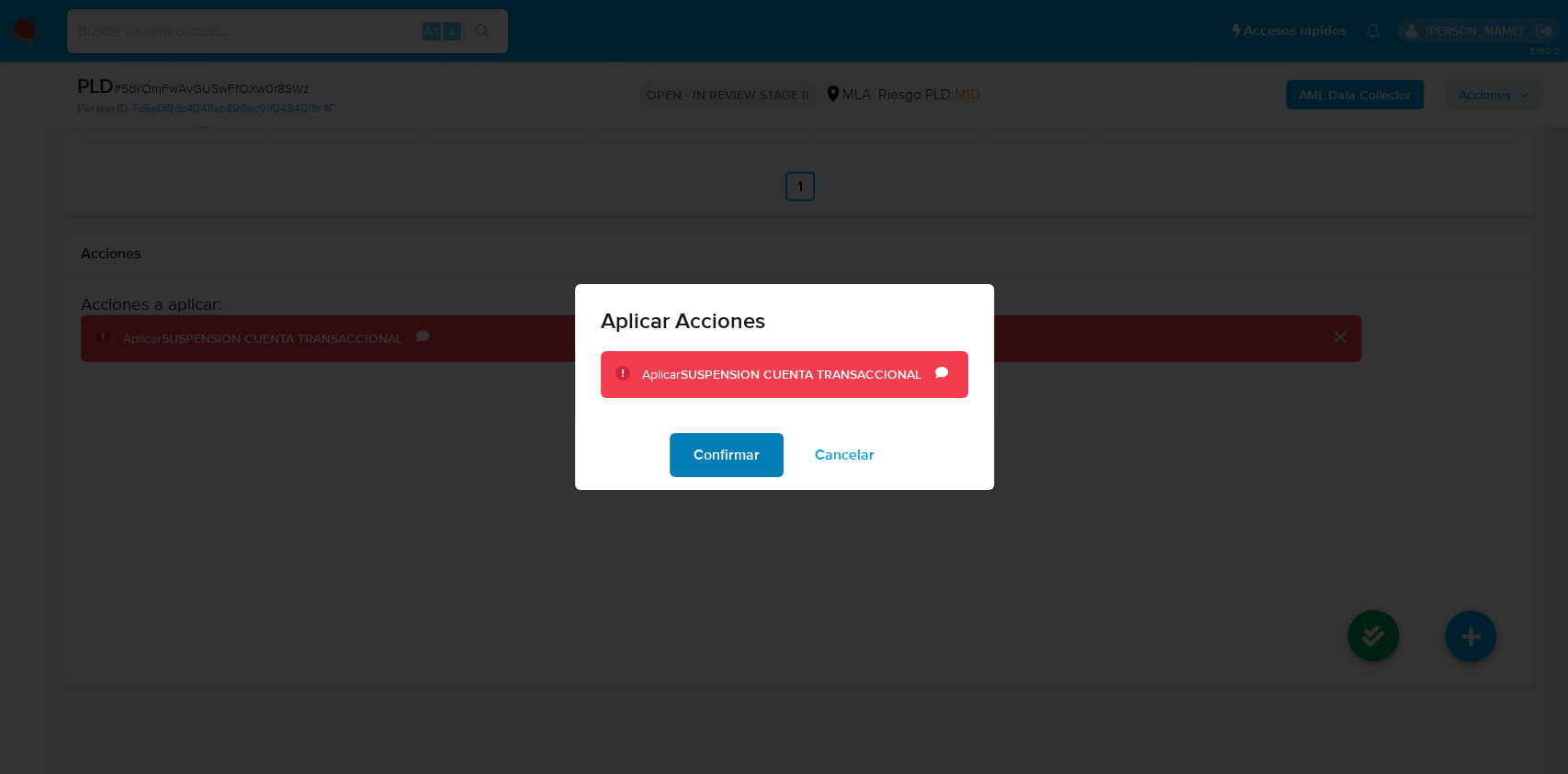
click at [703, 466] on span "Confirmar" at bounding box center [726, 454] width 66 height 40
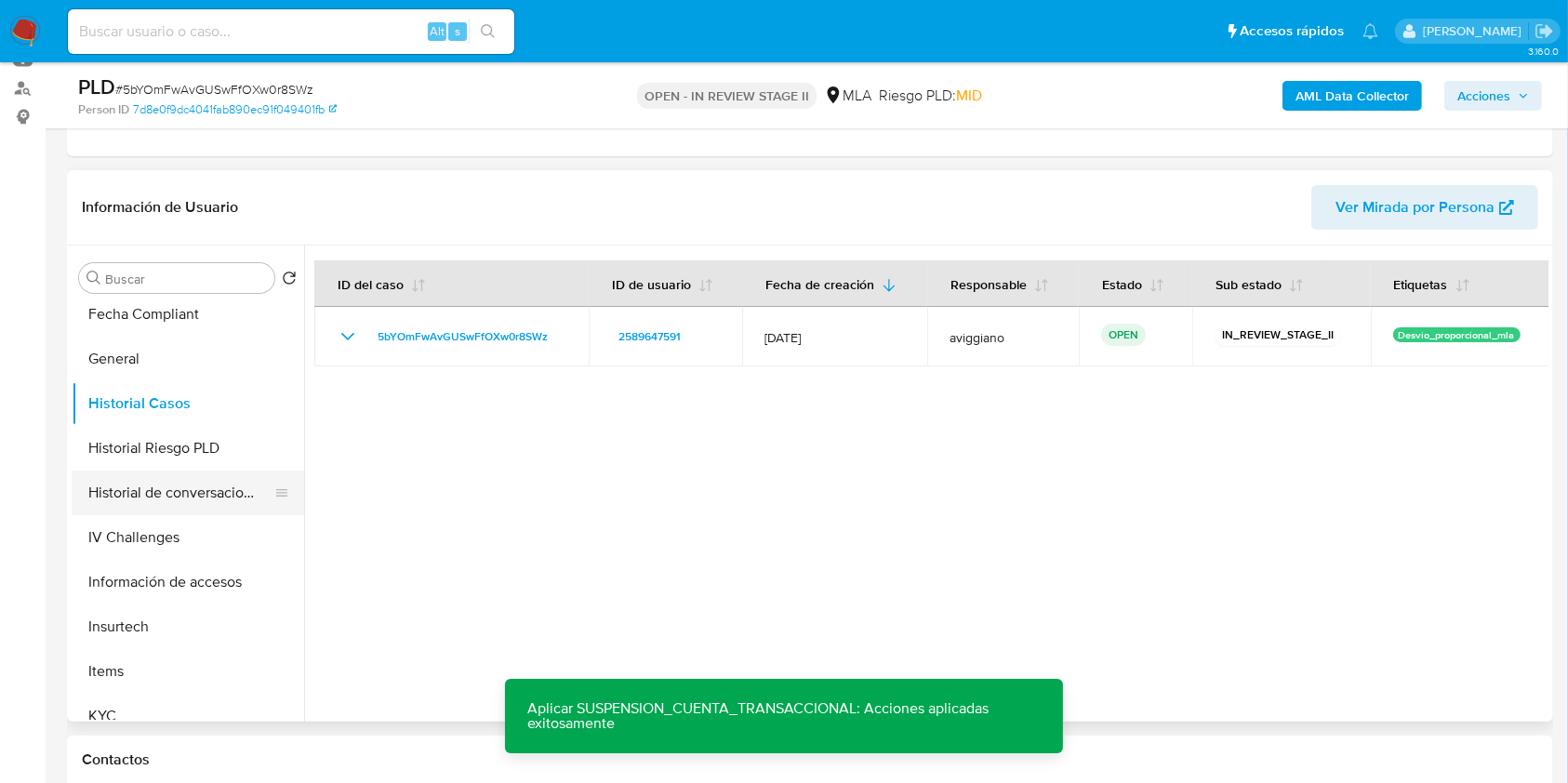
scroll to position [379, 0]
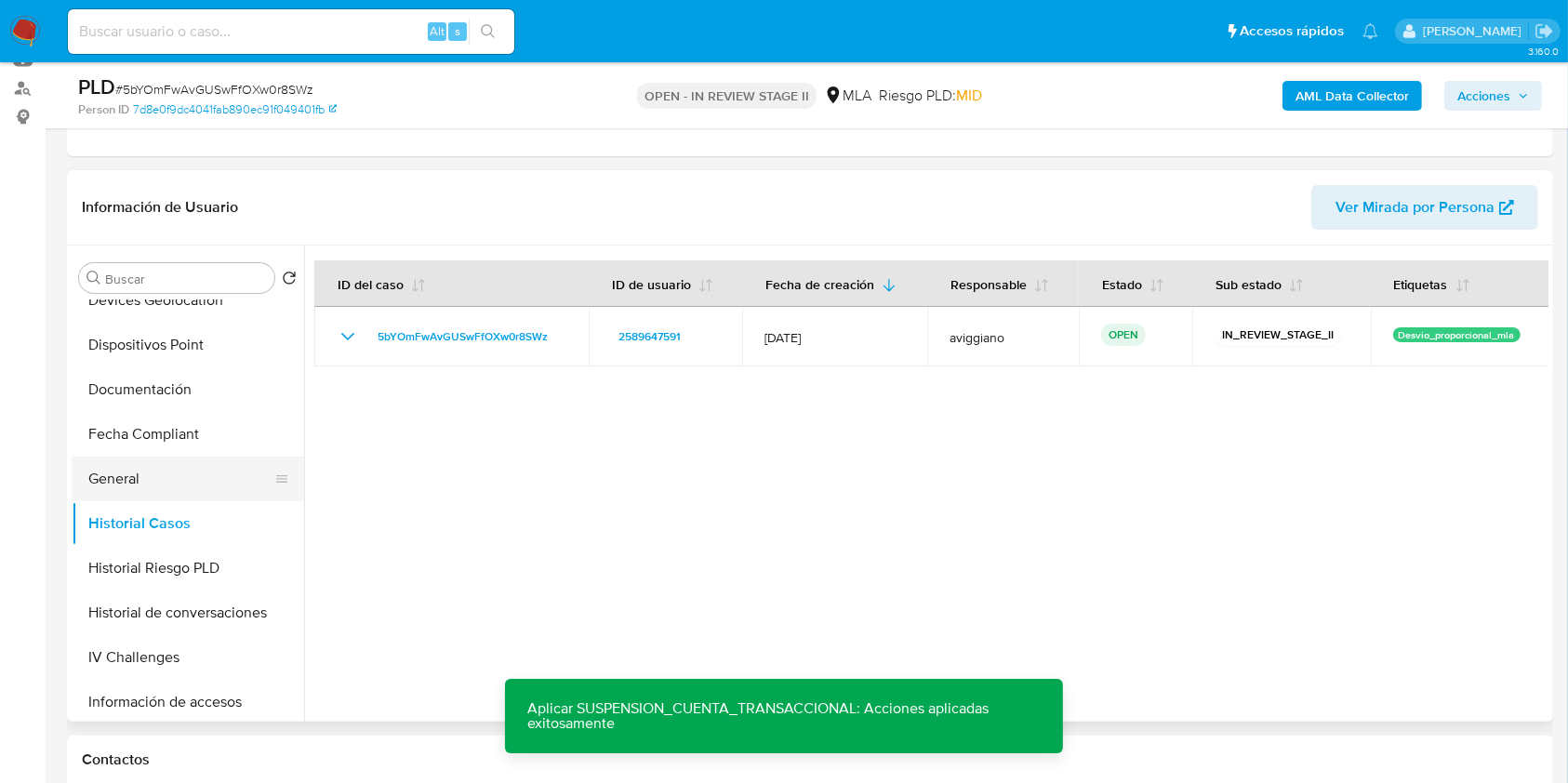
click at [209, 474] on button "General" at bounding box center [181, 478] width 218 height 44
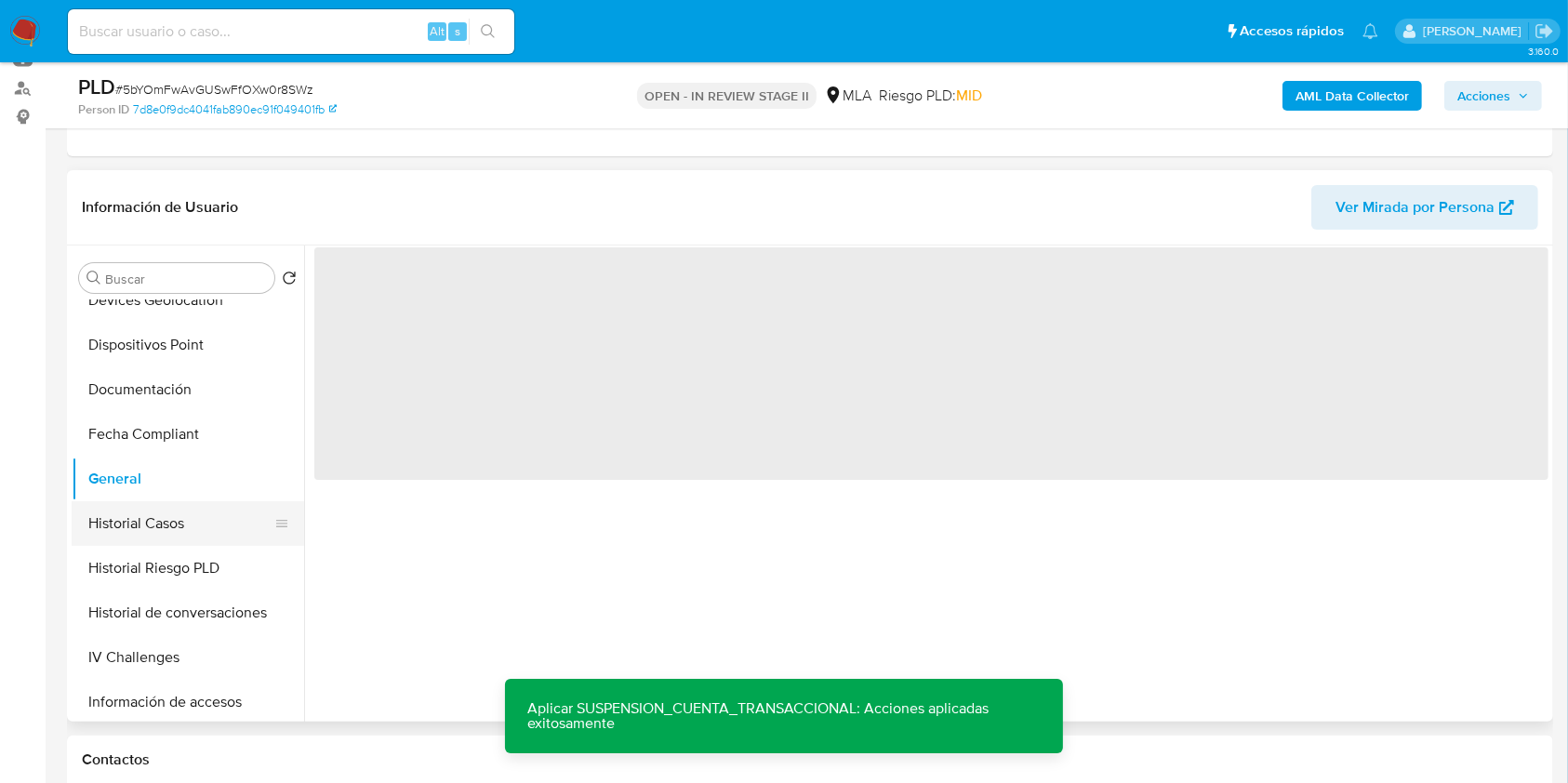
click at [202, 513] on button "Historial Casos" at bounding box center [181, 523] width 218 height 44
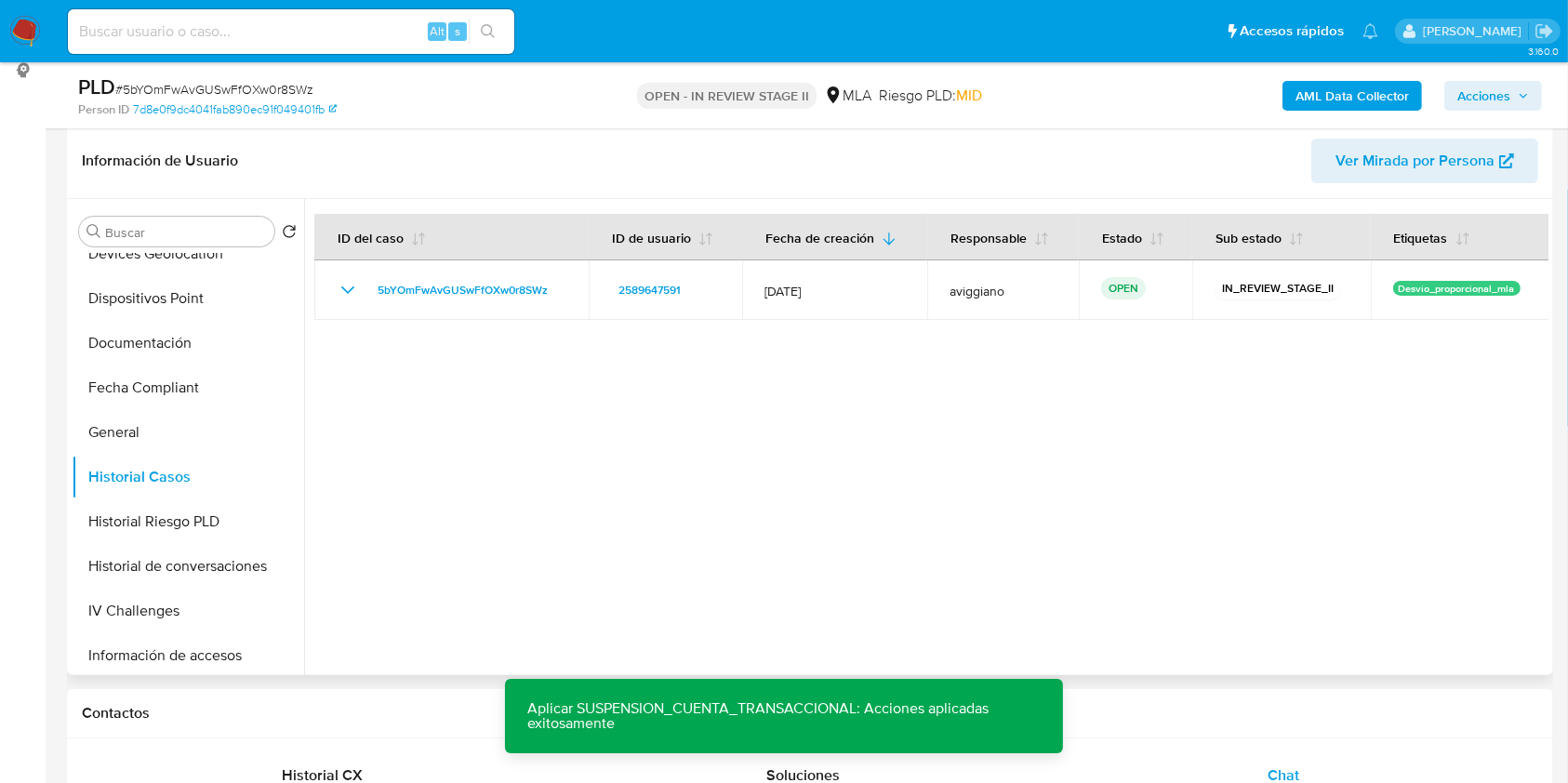
scroll to position [0, 0]
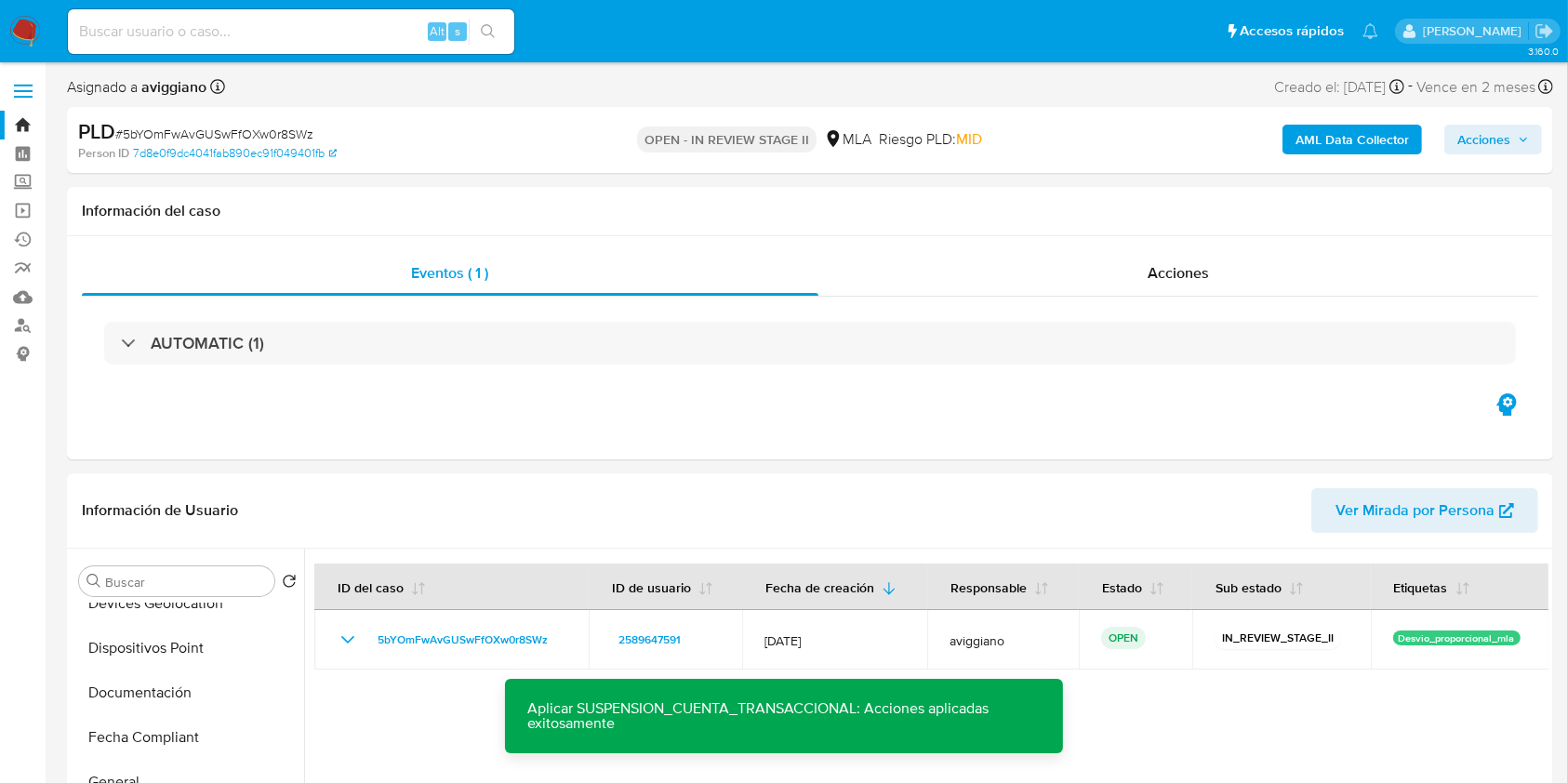
drag, startPoint x: 1492, startPoint y: 138, endPoint x: 1485, endPoint y: 130, distance: 10.6
click at [1490, 138] on span "Acciones" at bounding box center [1484, 139] width 53 height 29
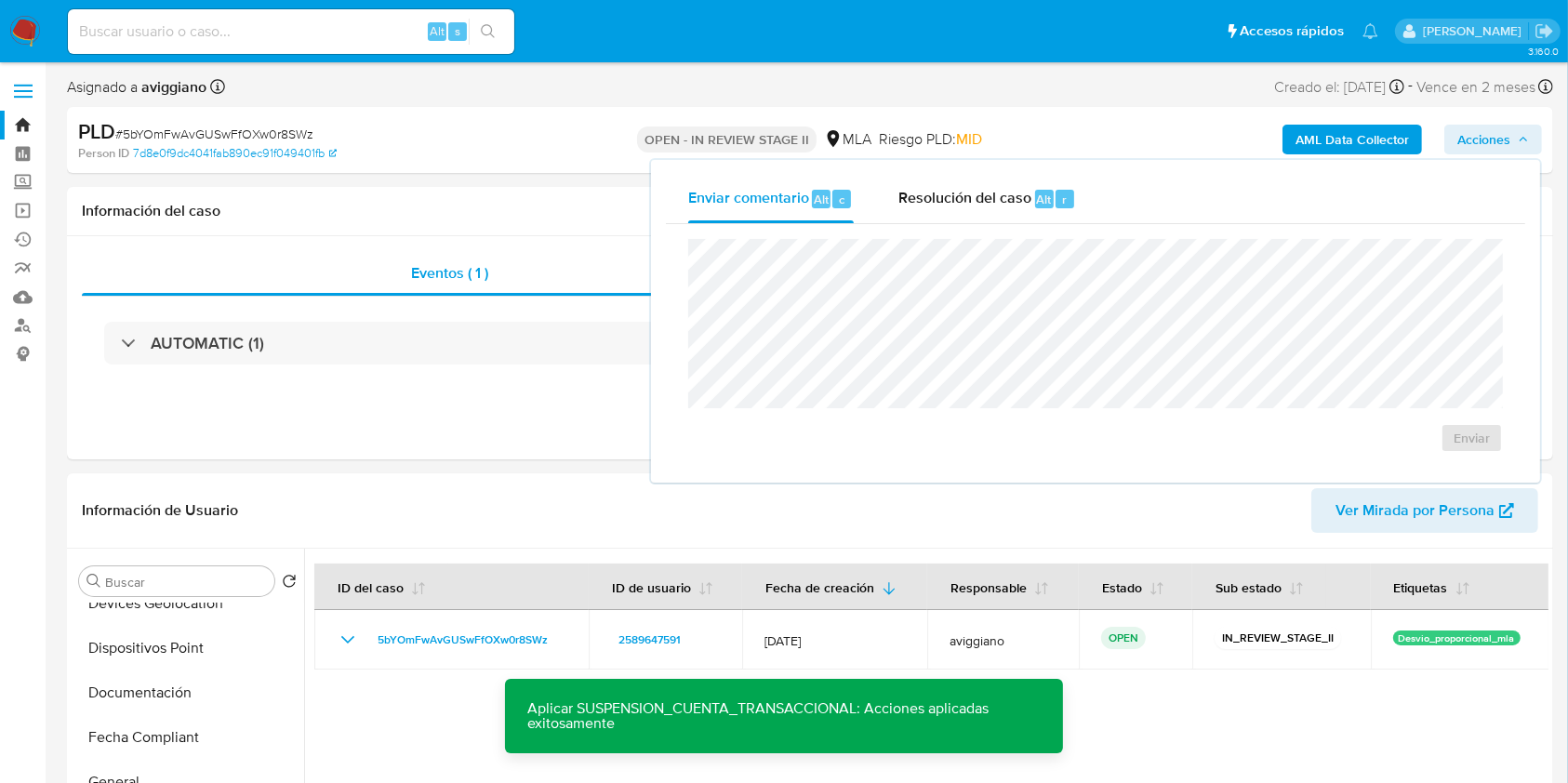
click at [980, 158] on div "Enviar comentario Alt c Resolución del caso Alt r Enviar" at bounding box center [1095, 321] width 893 height 326
click at [974, 216] on div "Resolución del caso Alt r" at bounding box center [987, 199] width 178 height 48
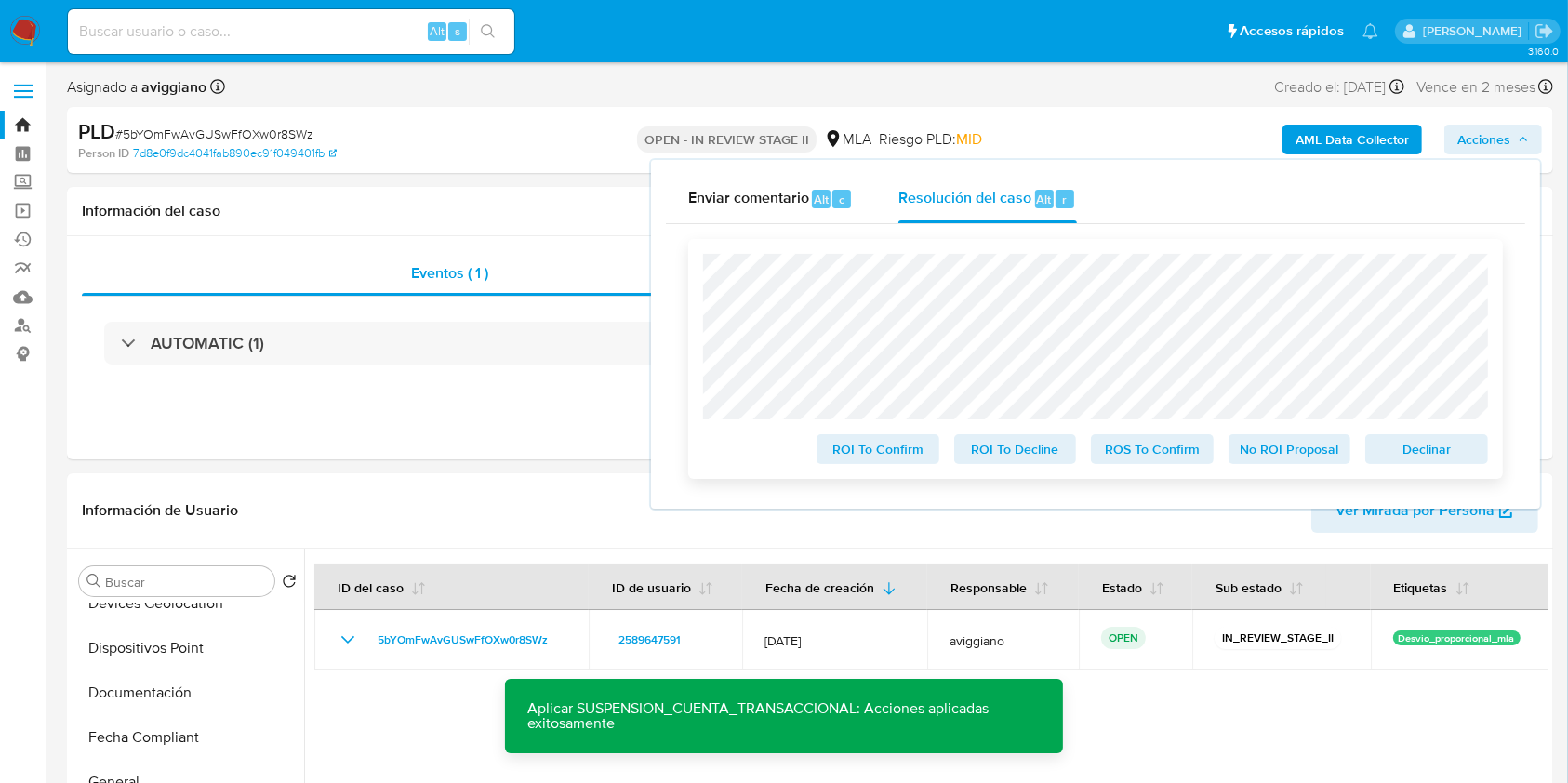
click at [1458, 462] on span "Declinar" at bounding box center [1426, 449] width 96 height 26
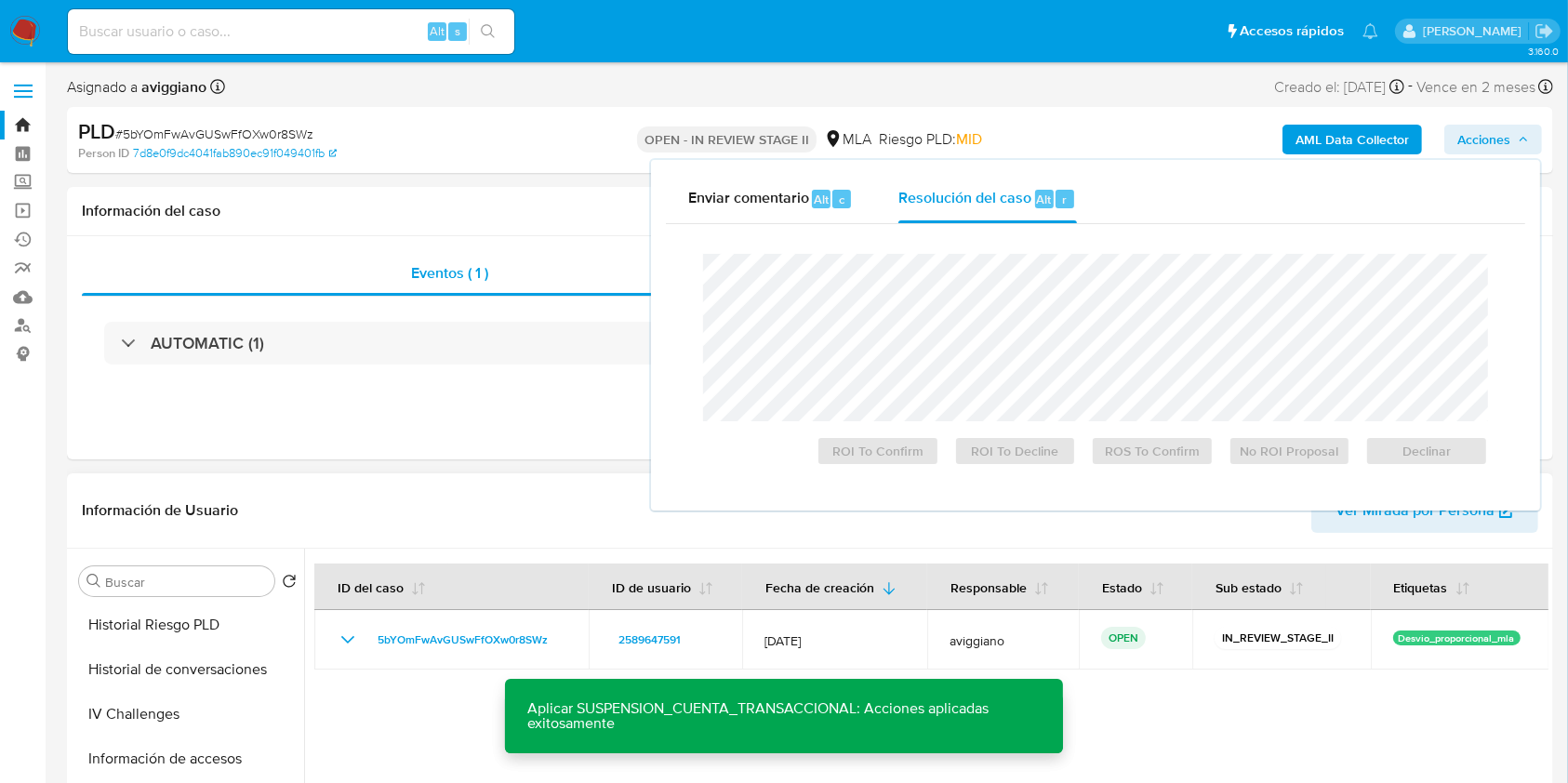
scroll to position [503, 0]
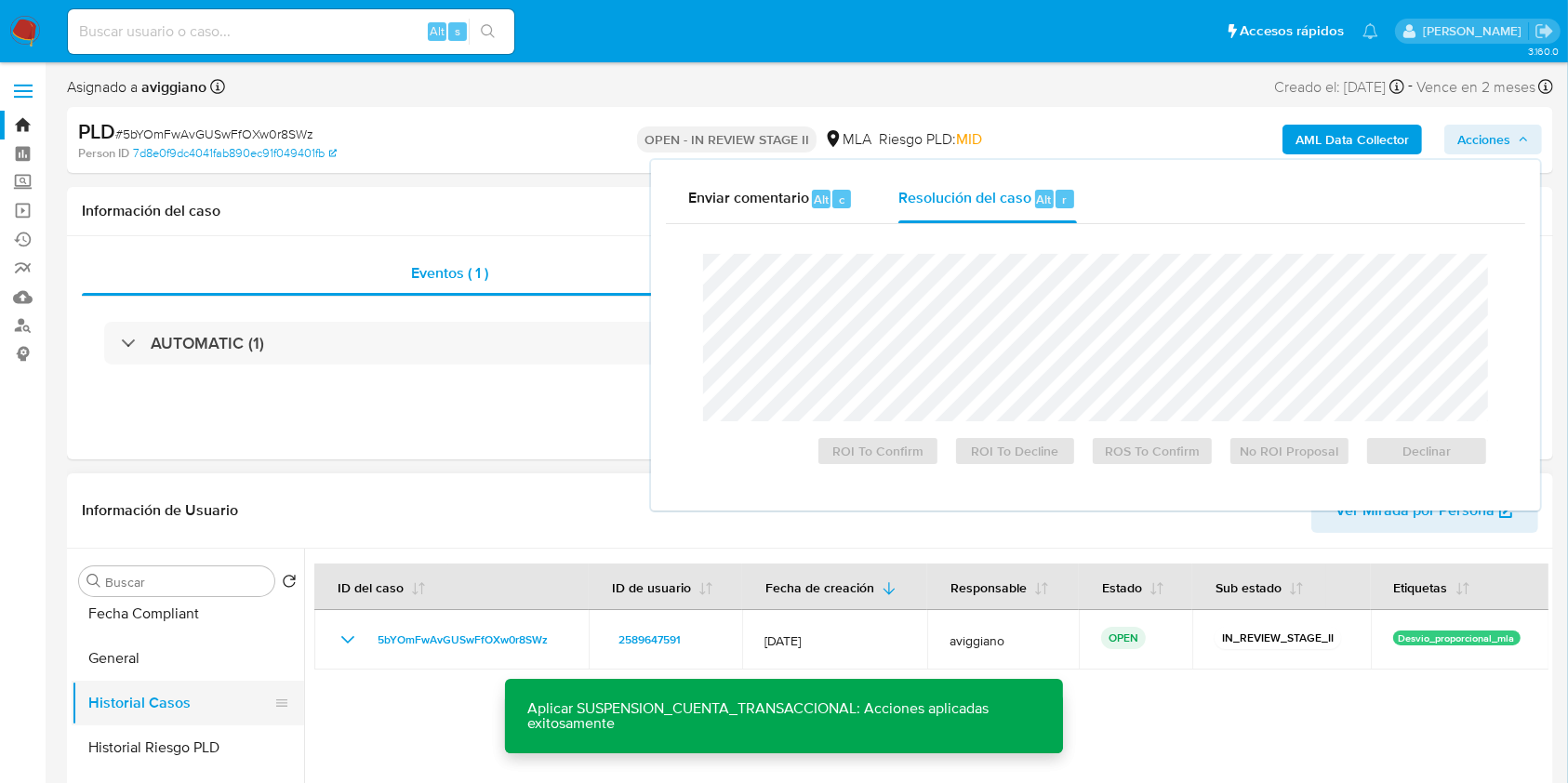
click at [191, 688] on button "Historial Casos" at bounding box center [181, 703] width 218 height 44
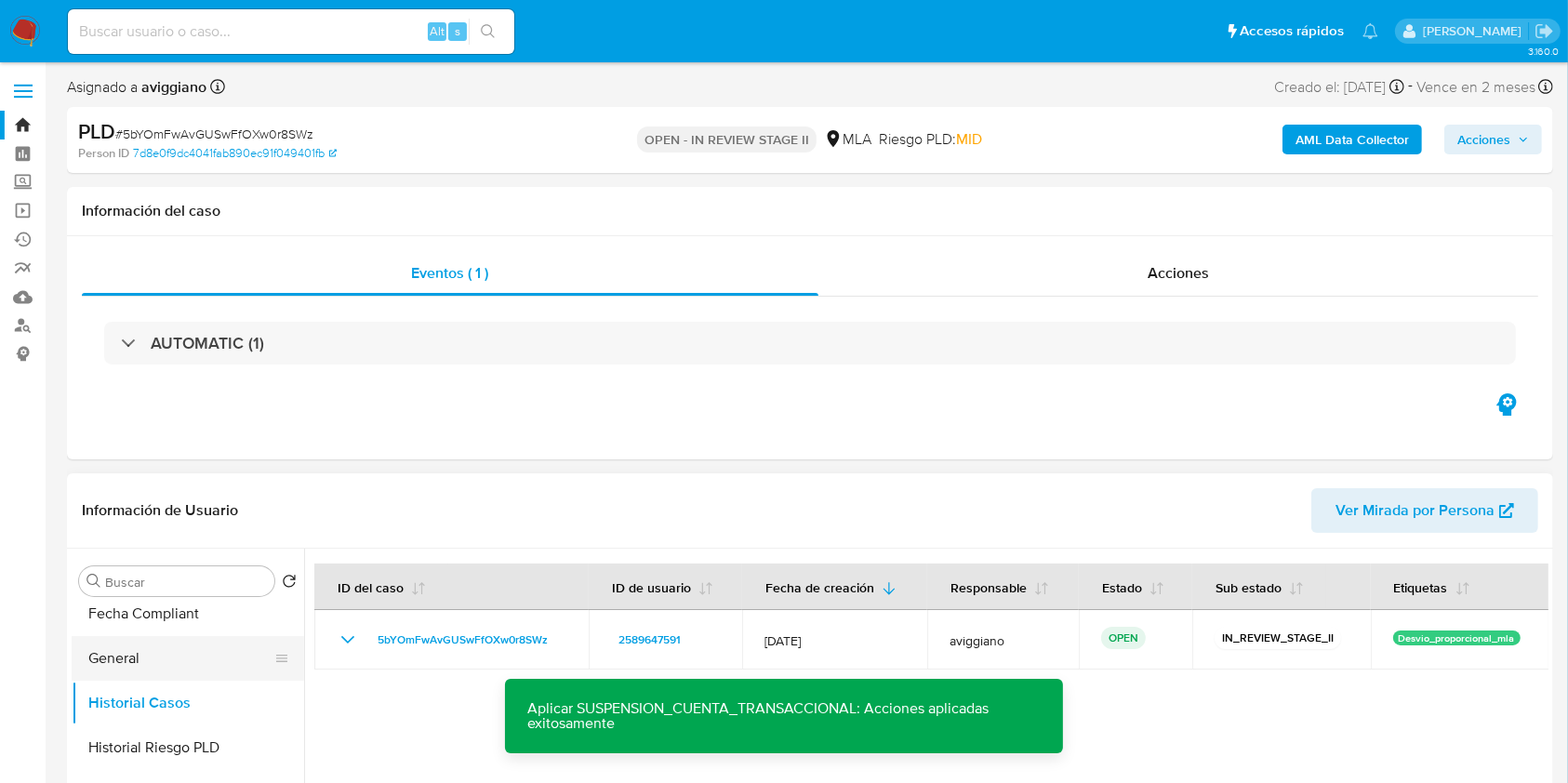
click at [194, 664] on button "General" at bounding box center [181, 657] width 218 height 44
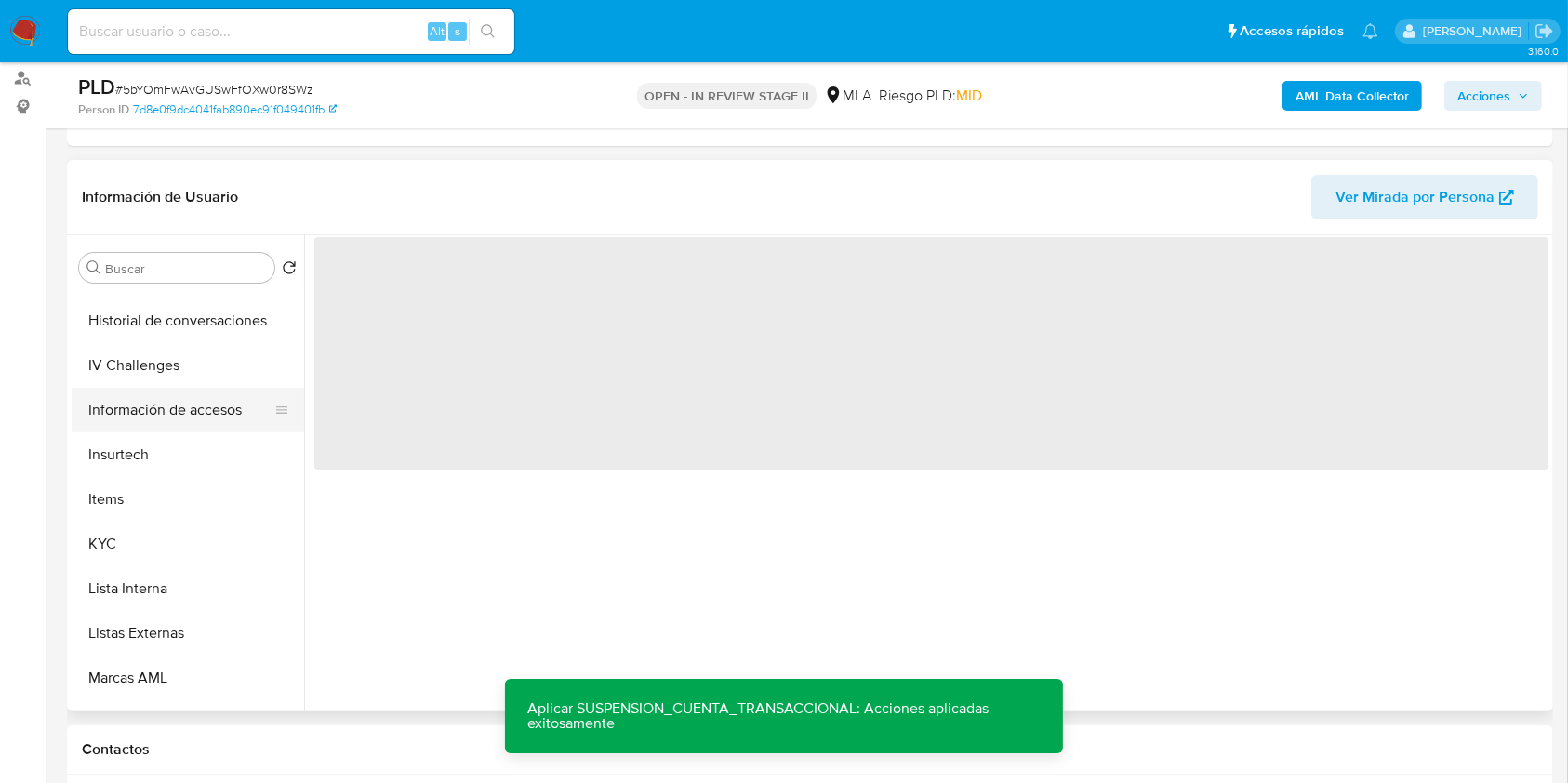
scroll to position [751, 0]
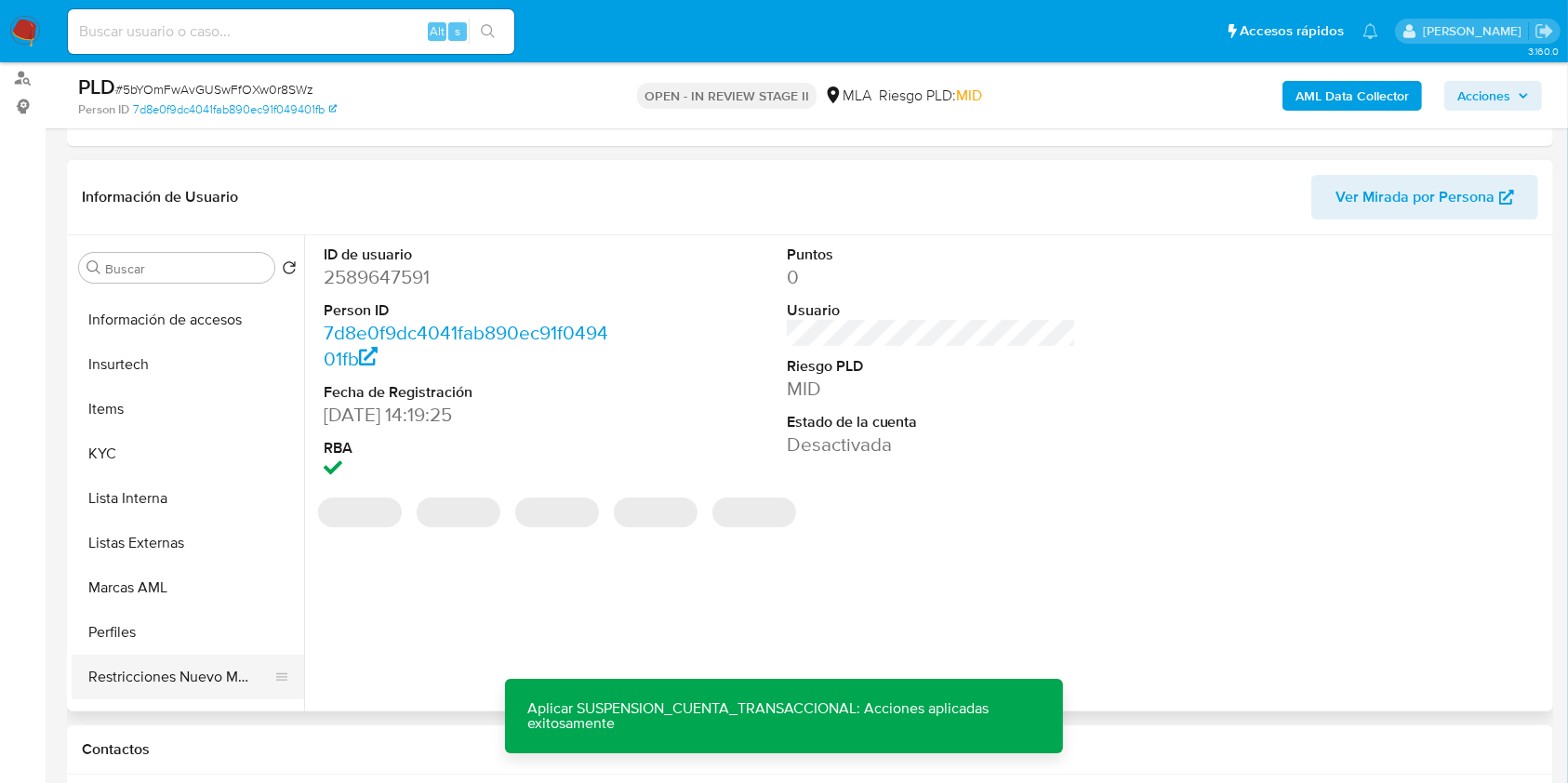
click at [176, 661] on button "Restricciones Nuevo Mundo" at bounding box center [181, 676] width 218 height 44
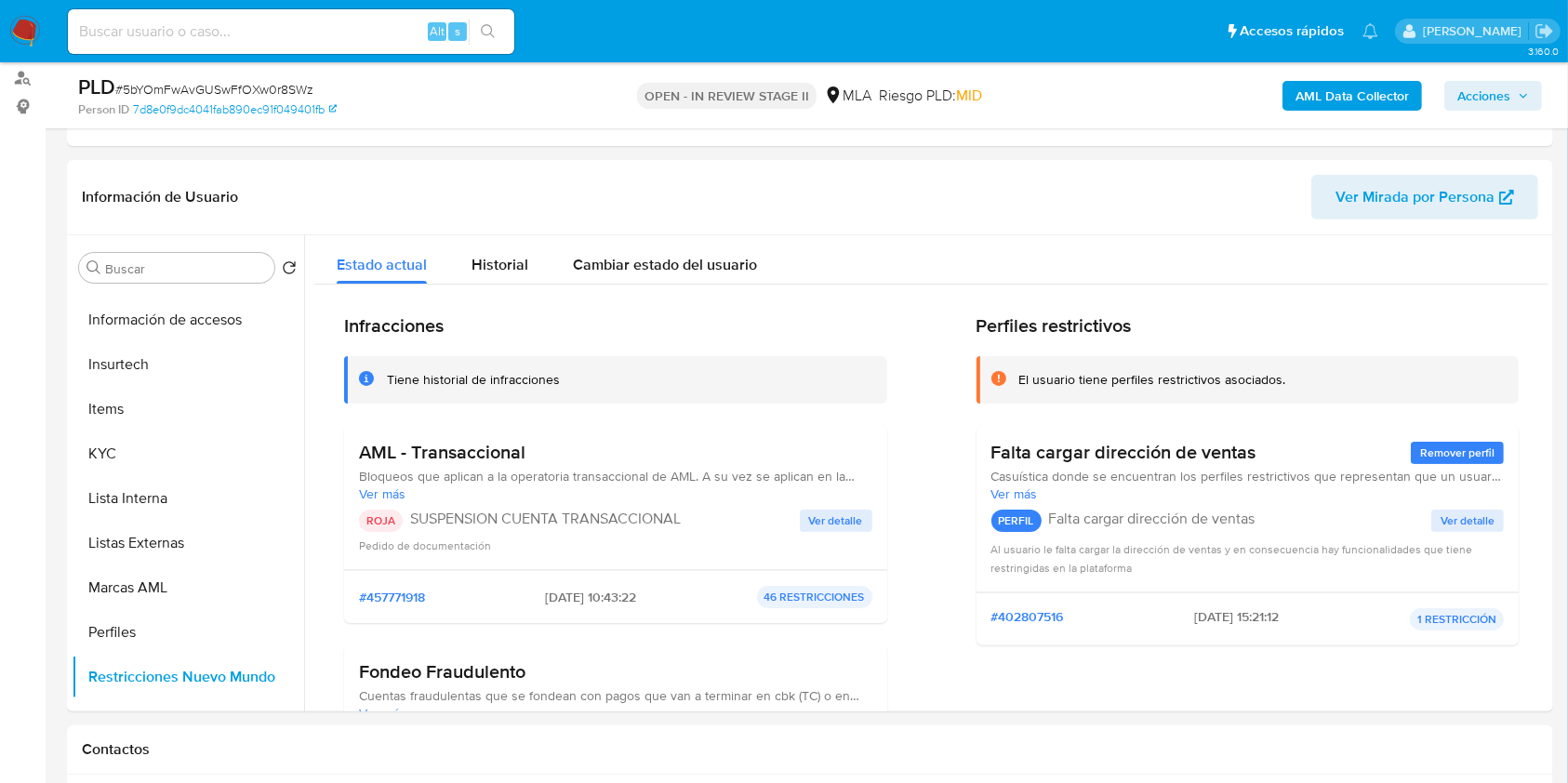
click at [1512, 99] on span "Acciones" at bounding box center [1493, 96] width 72 height 26
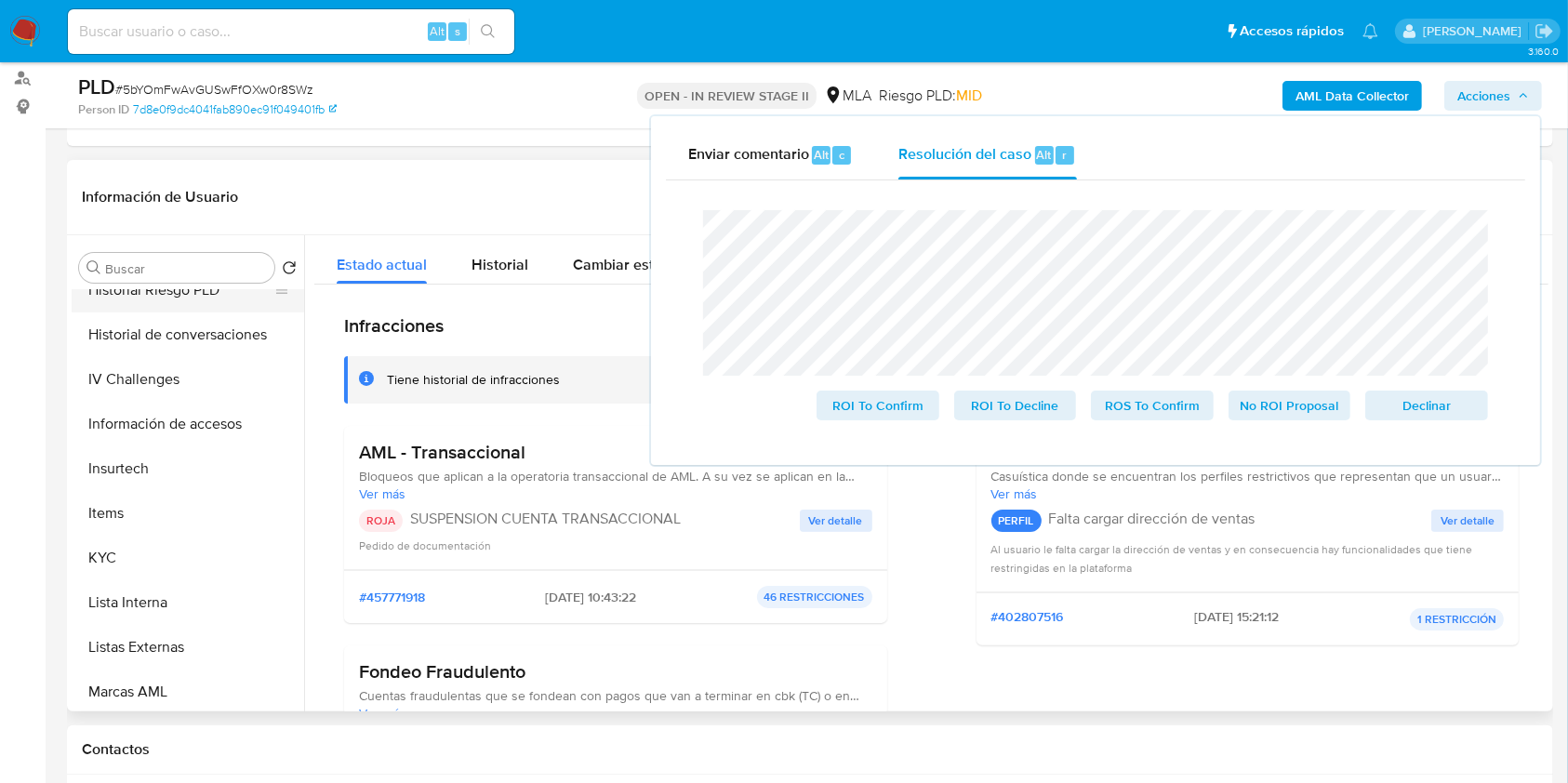
scroll to position [503, 0]
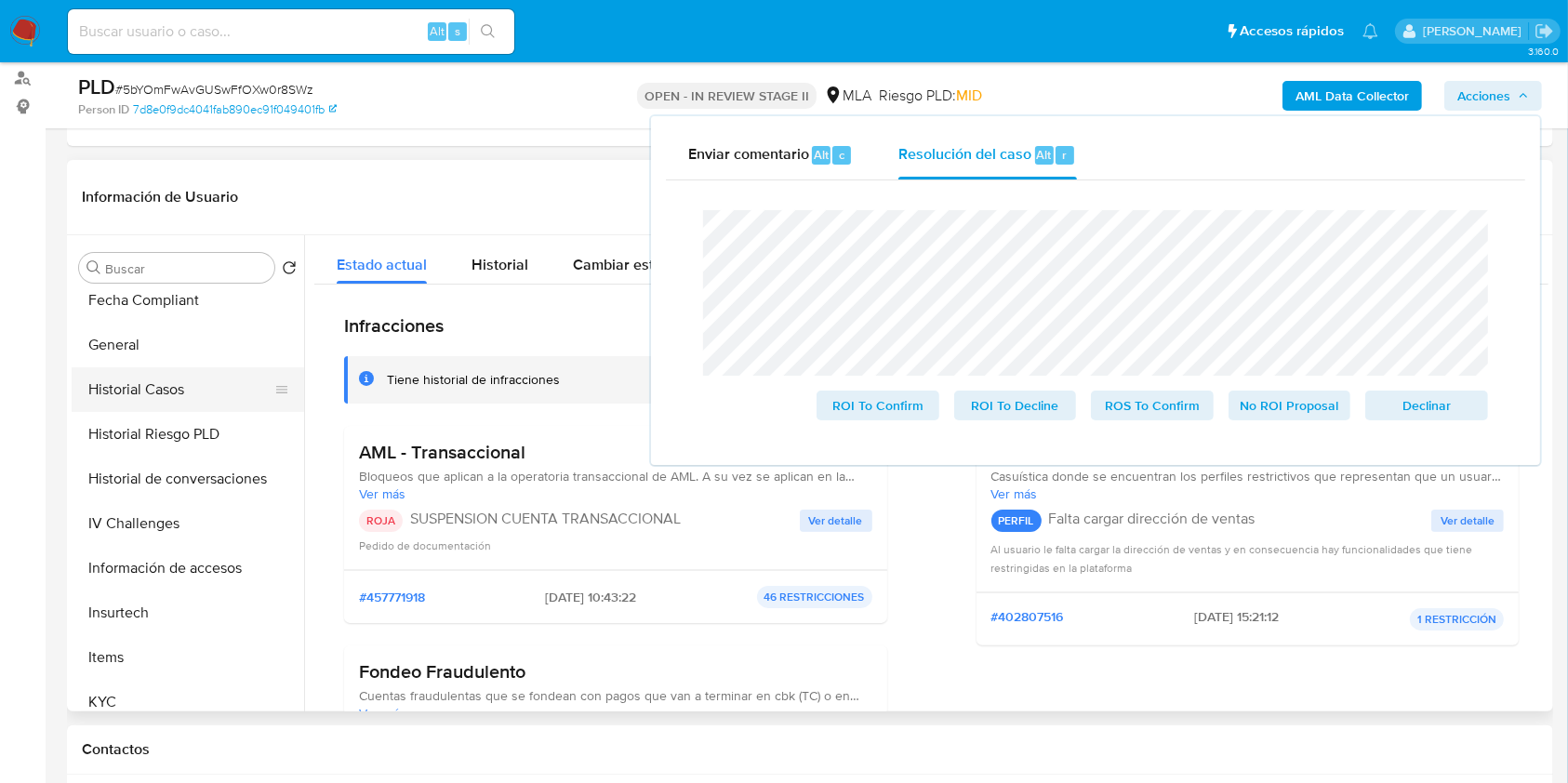
click at [156, 393] on button "Historial Casos" at bounding box center [181, 389] width 218 height 44
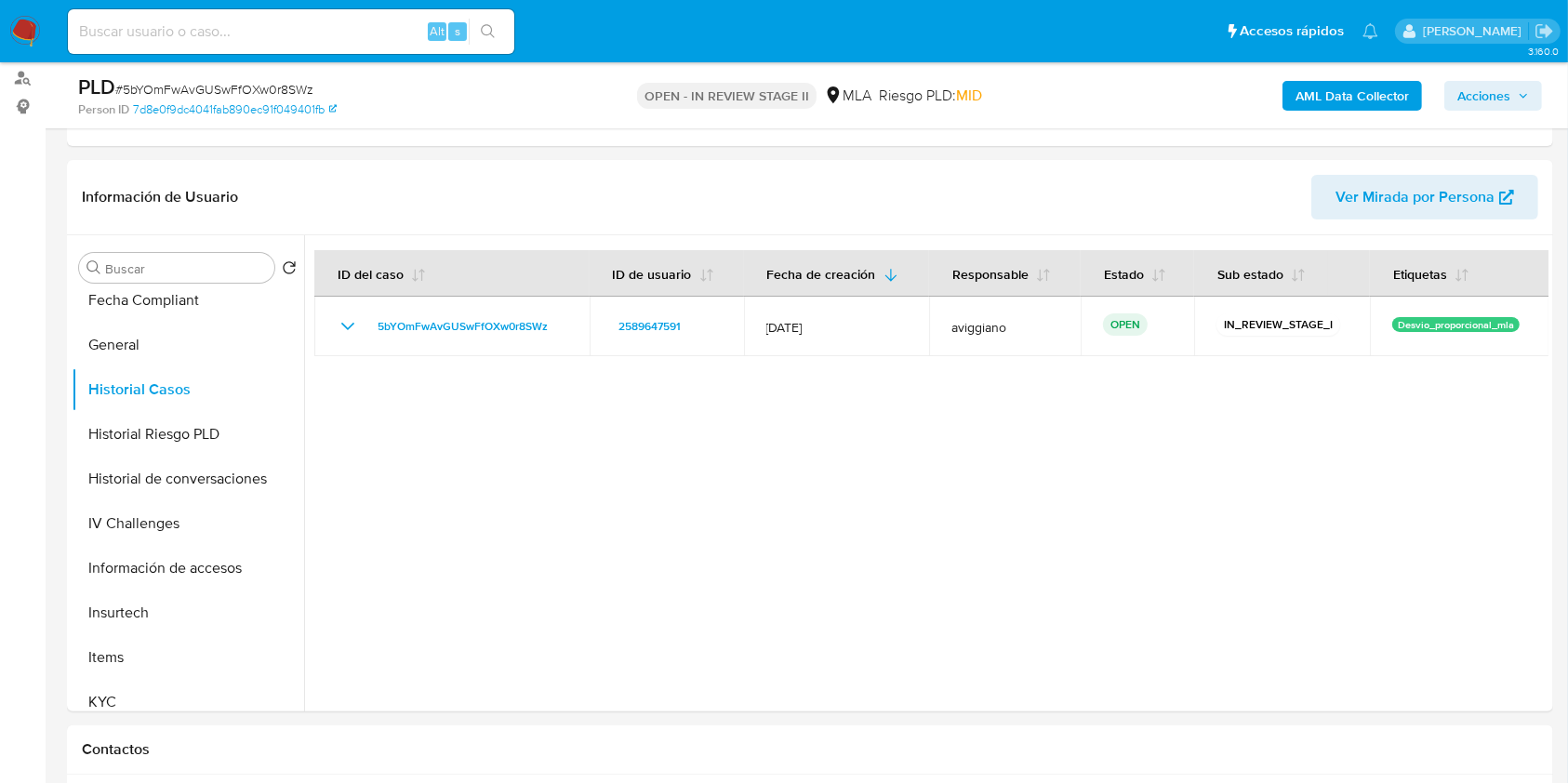
click at [1486, 100] on span "Acciones" at bounding box center [1484, 96] width 53 height 29
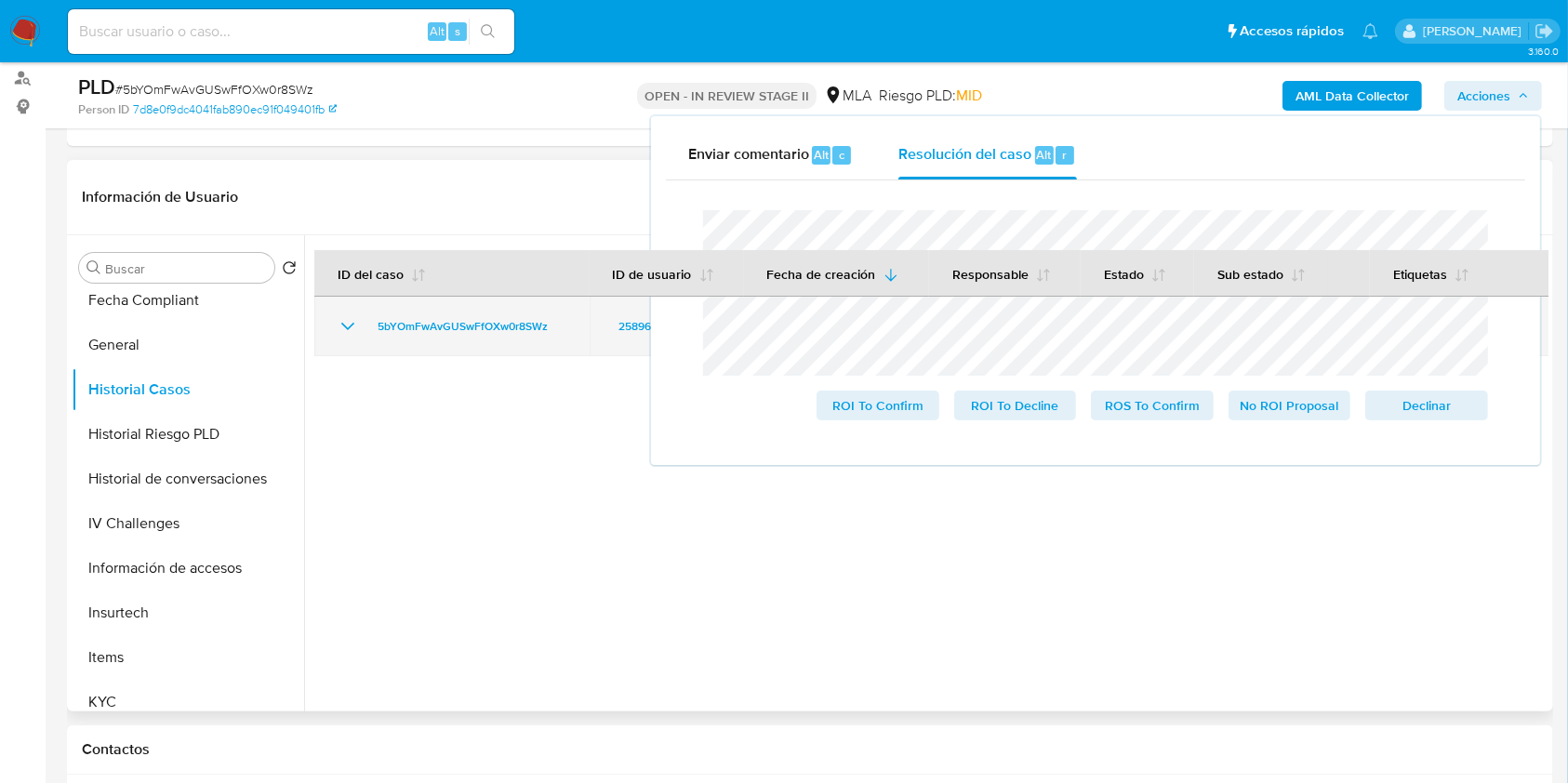
click at [445, 312] on td "5bYOmFwAvGUSwFfOXw0r8SWz" at bounding box center [451, 326] width 275 height 60
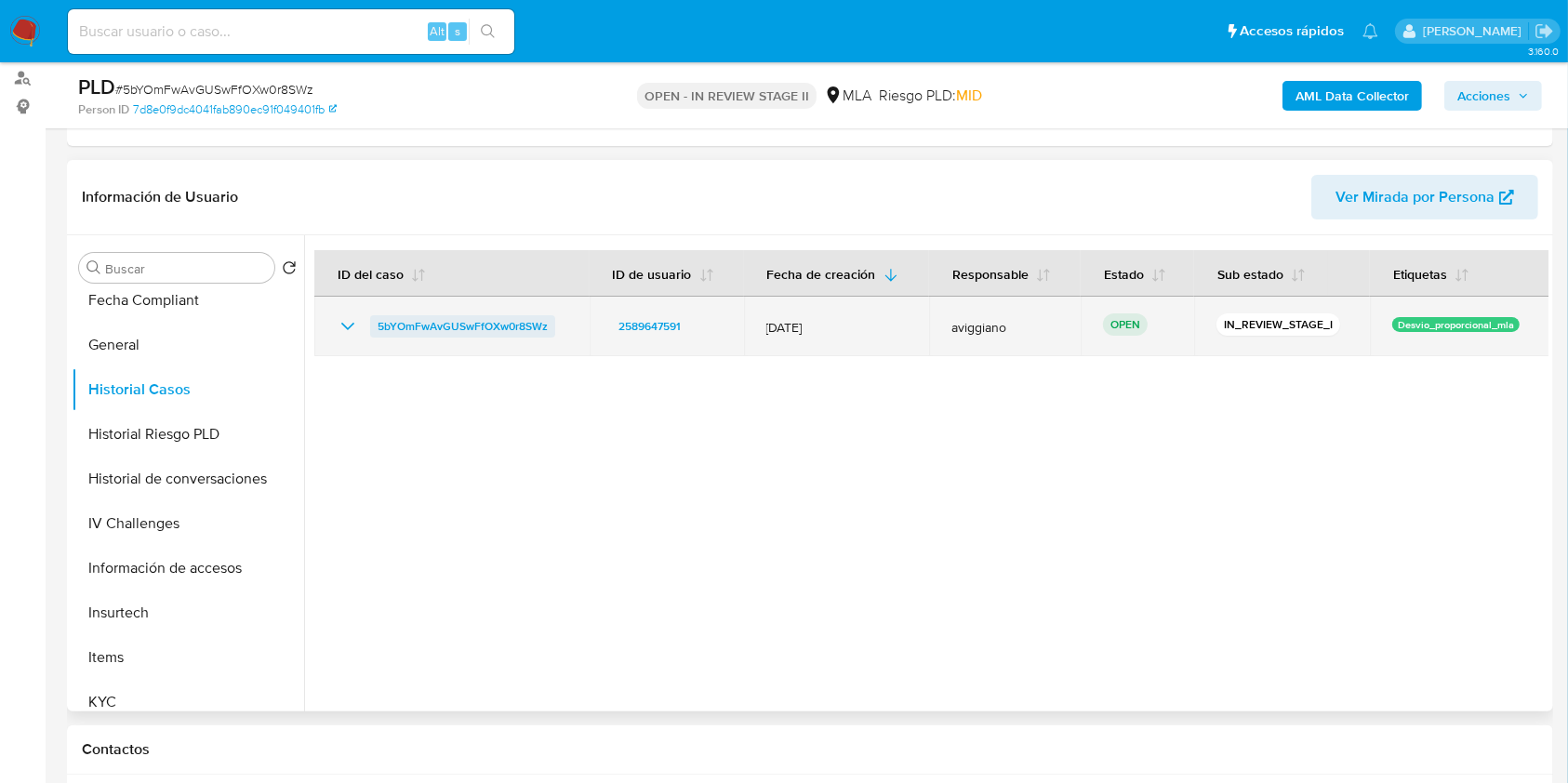
click at [439, 330] on span "5bYOmFwAvGUSwFfOXw0r8SWz" at bounding box center [462, 326] width 170 height 23
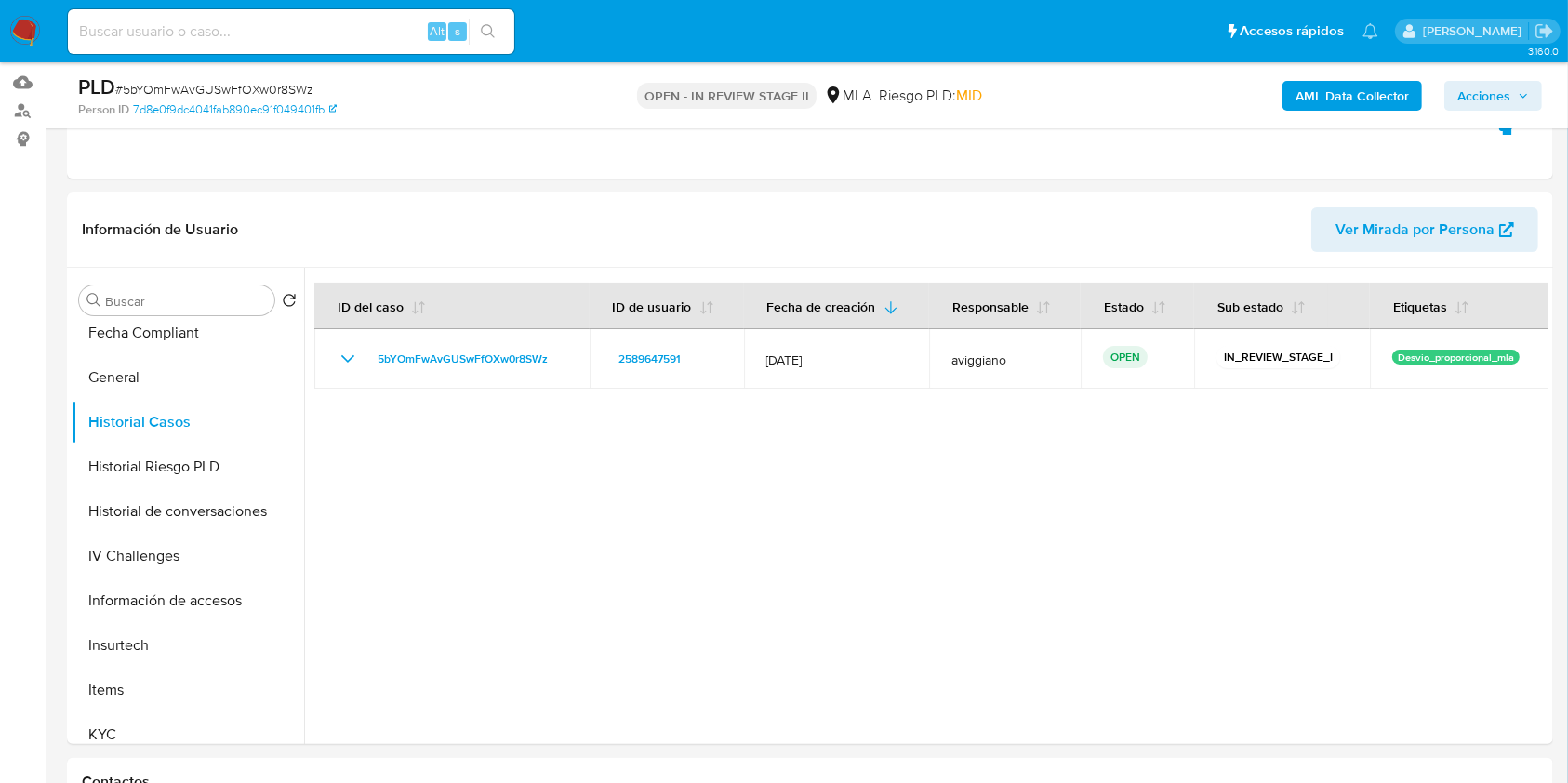
scroll to position [0, 0]
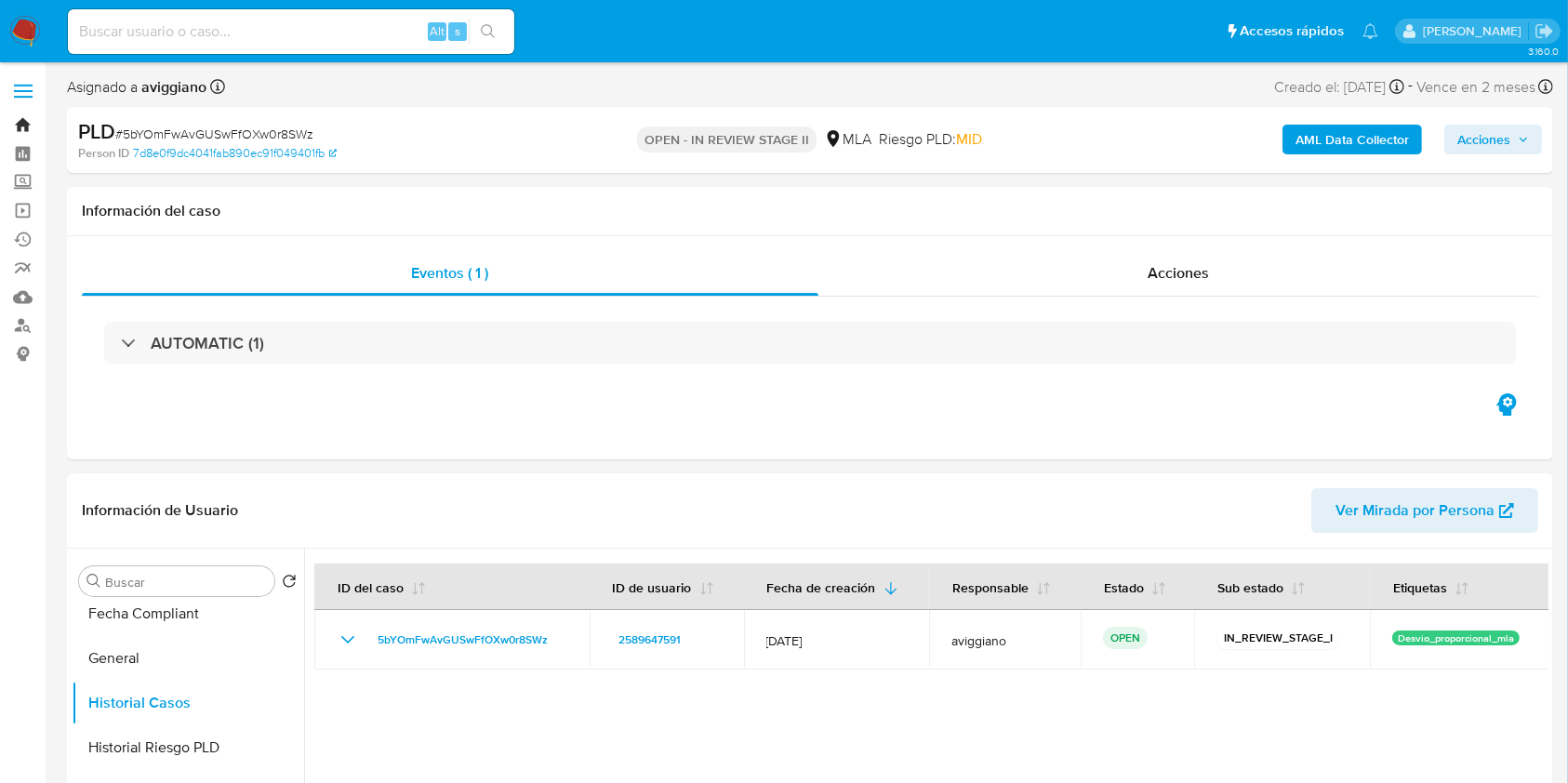
click at [32, 118] on link "Bandeja" at bounding box center [111, 125] width 221 height 28
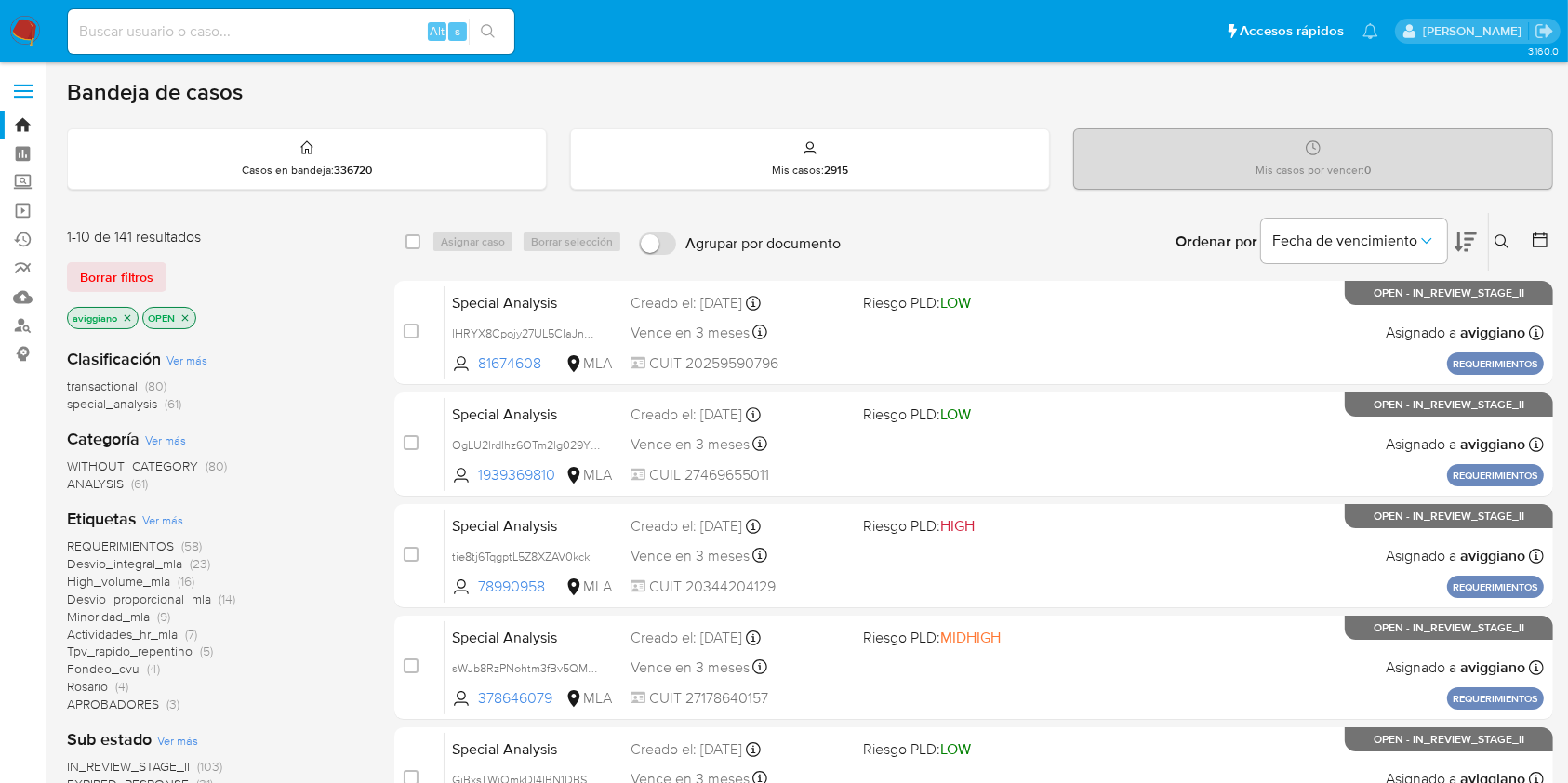
click at [1496, 254] on div "Ingrese ID de usuario o caso Buscar Borrar filtros" at bounding box center [1503, 241] width 31 height 58
click at [1507, 244] on icon at bounding box center [1502, 242] width 15 height 15
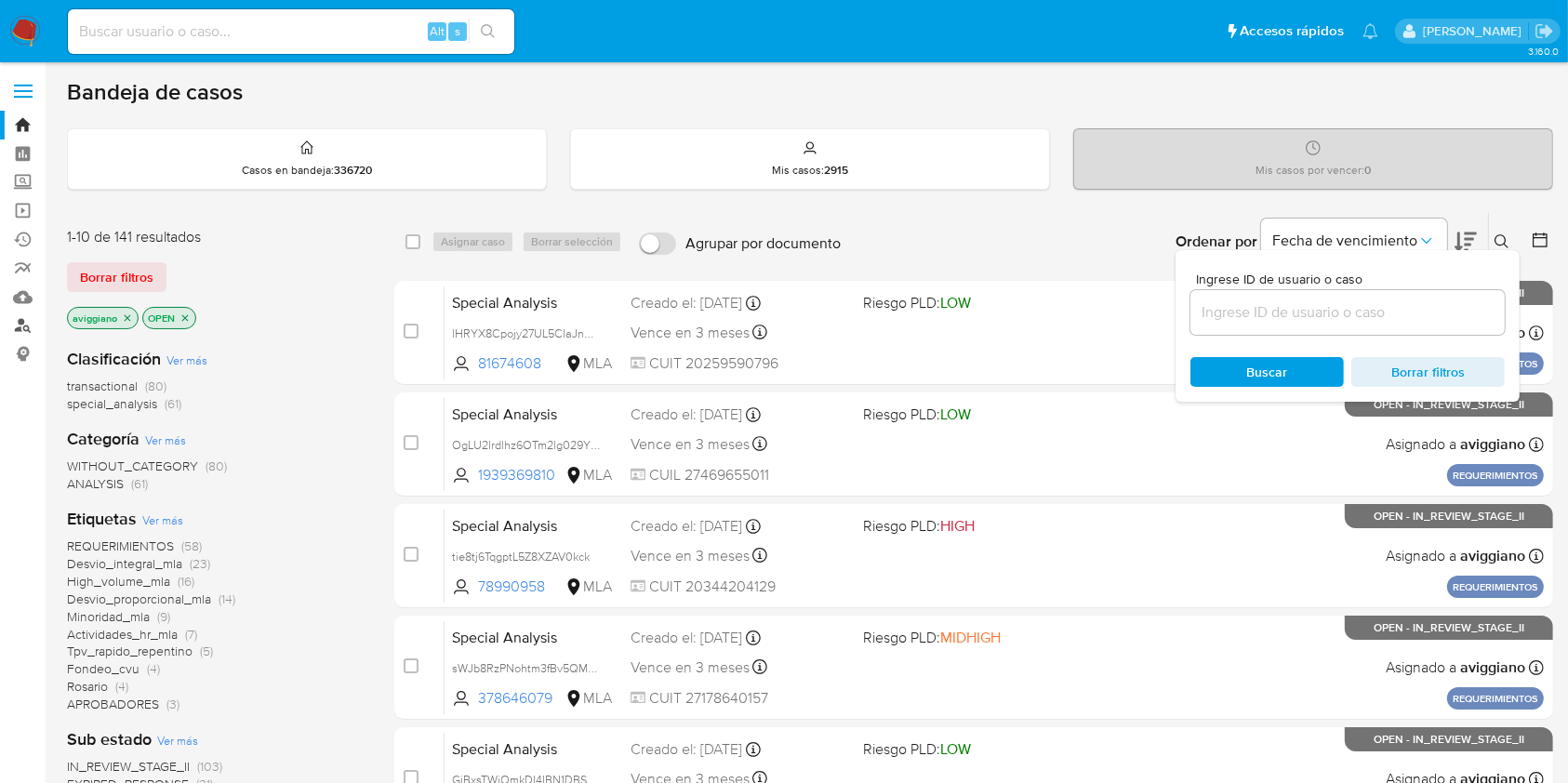
click at [15, 320] on link "Buscador de personas" at bounding box center [111, 325] width 221 height 28
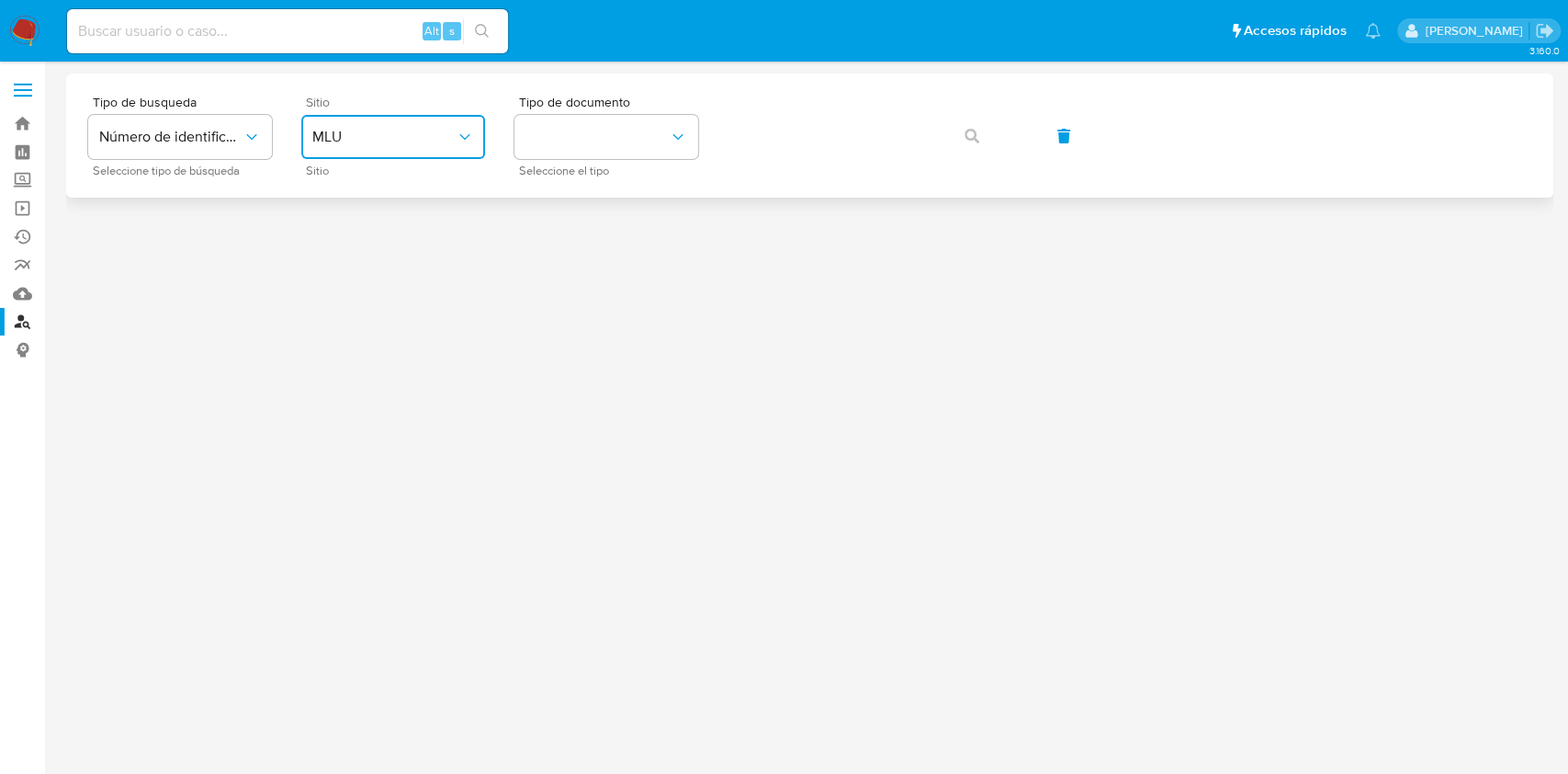
click at [457, 125] on button "MLU" at bounding box center [392, 136] width 184 height 44
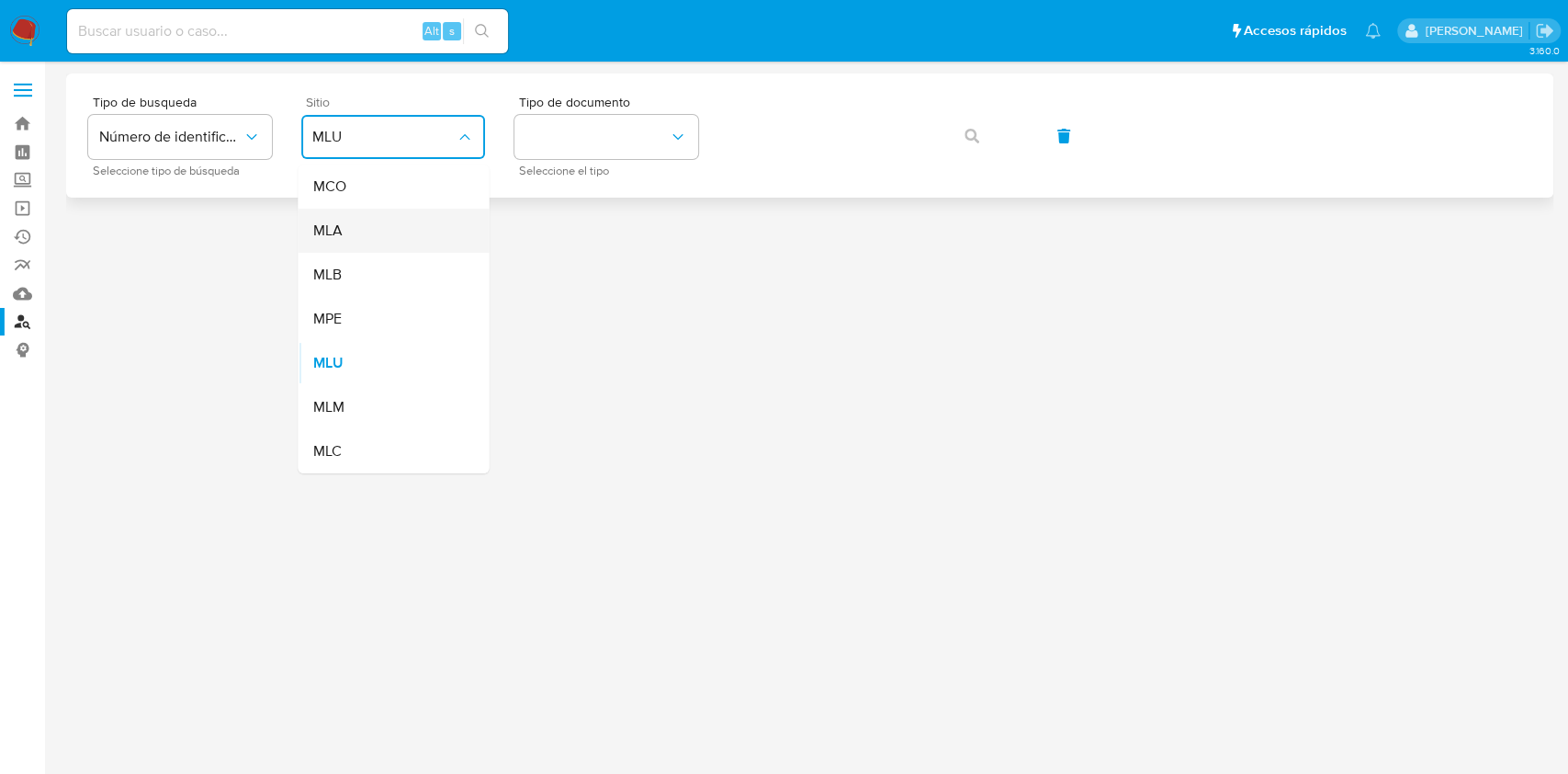
click at [396, 222] on div "MLA" at bounding box center [387, 230] width 150 height 44
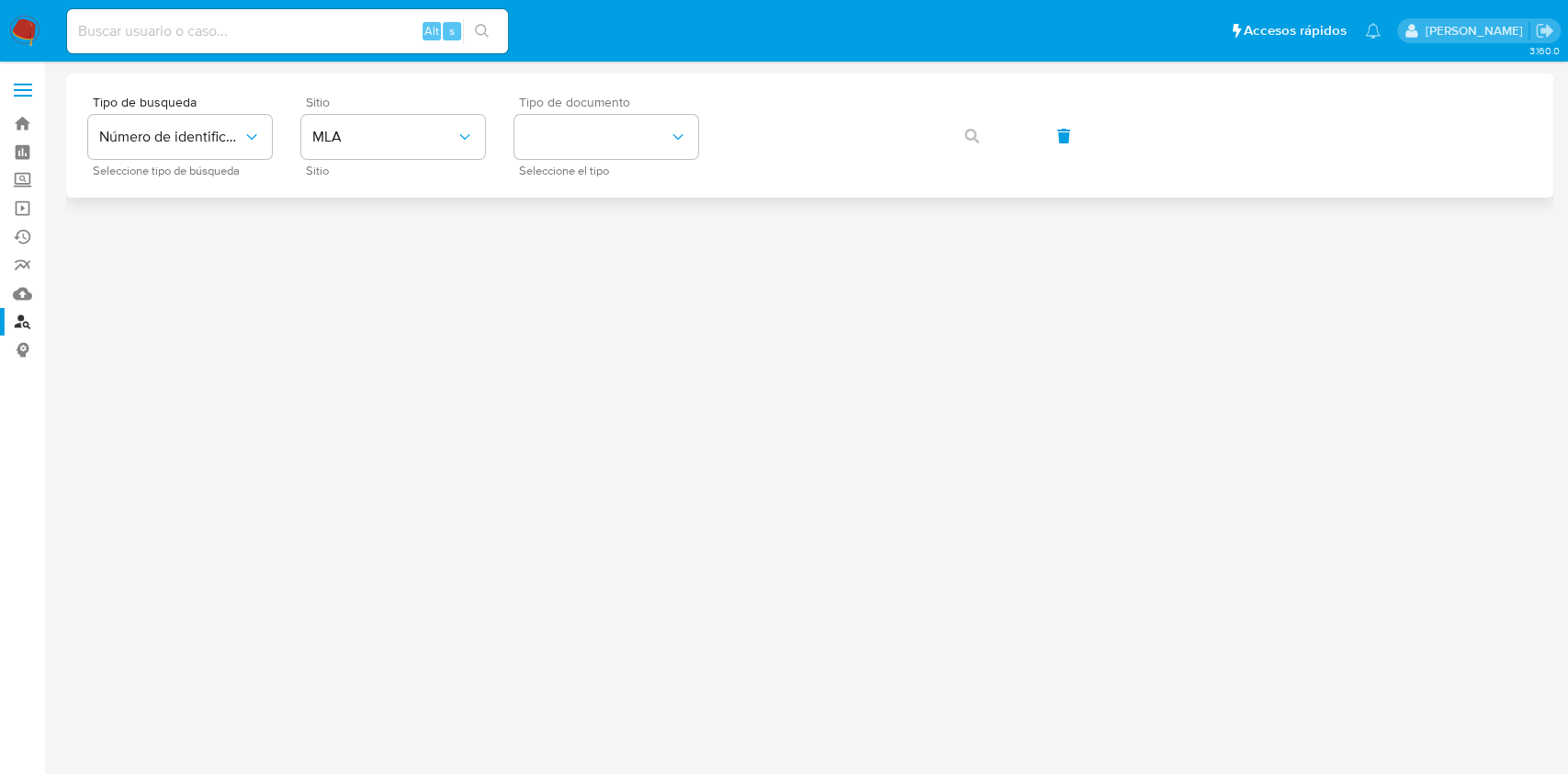
click at [611, 166] on span "Seleccione el tipo" at bounding box center [610, 171] width 184 height 9
click at [619, 149] on button "identificationType" at bounding box center [606, 136] width 184 height 44
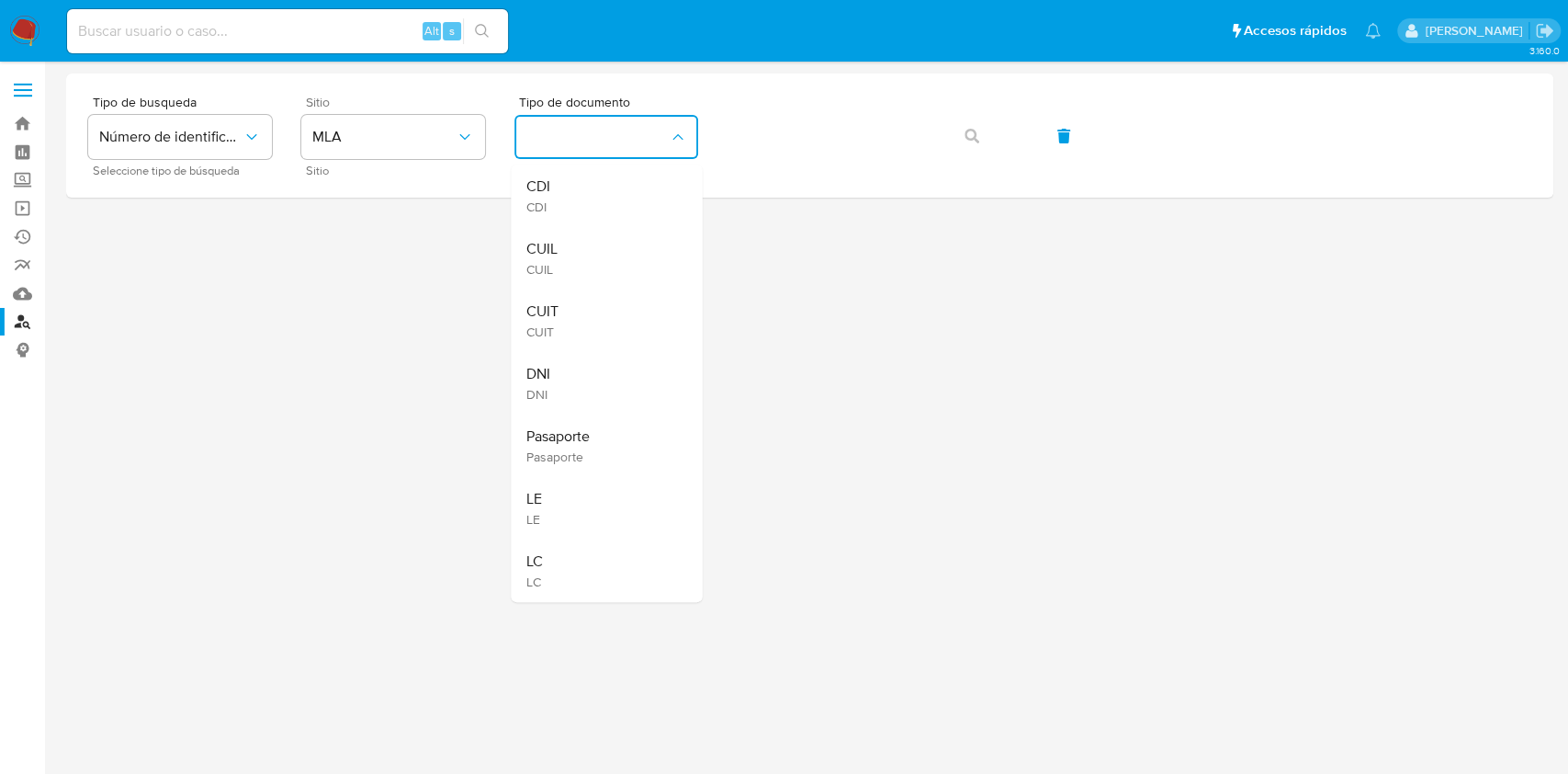
click at [580, 318] on div "CUIT CUIT" at bounding box center [600, 321] width 150 height 63
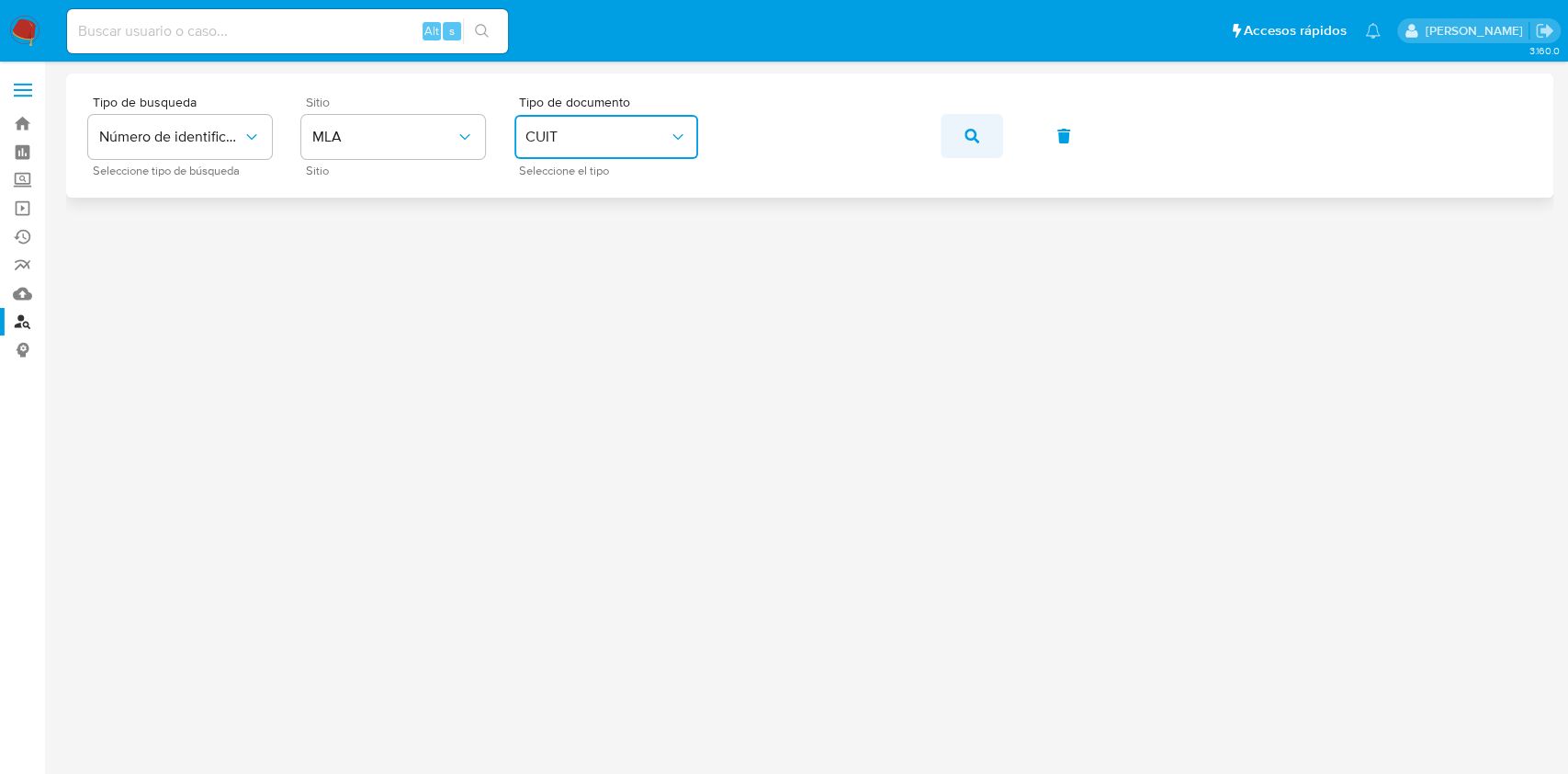
click at [992, 138] on button "button" at bounding box center [972, 136] width 63 height 44
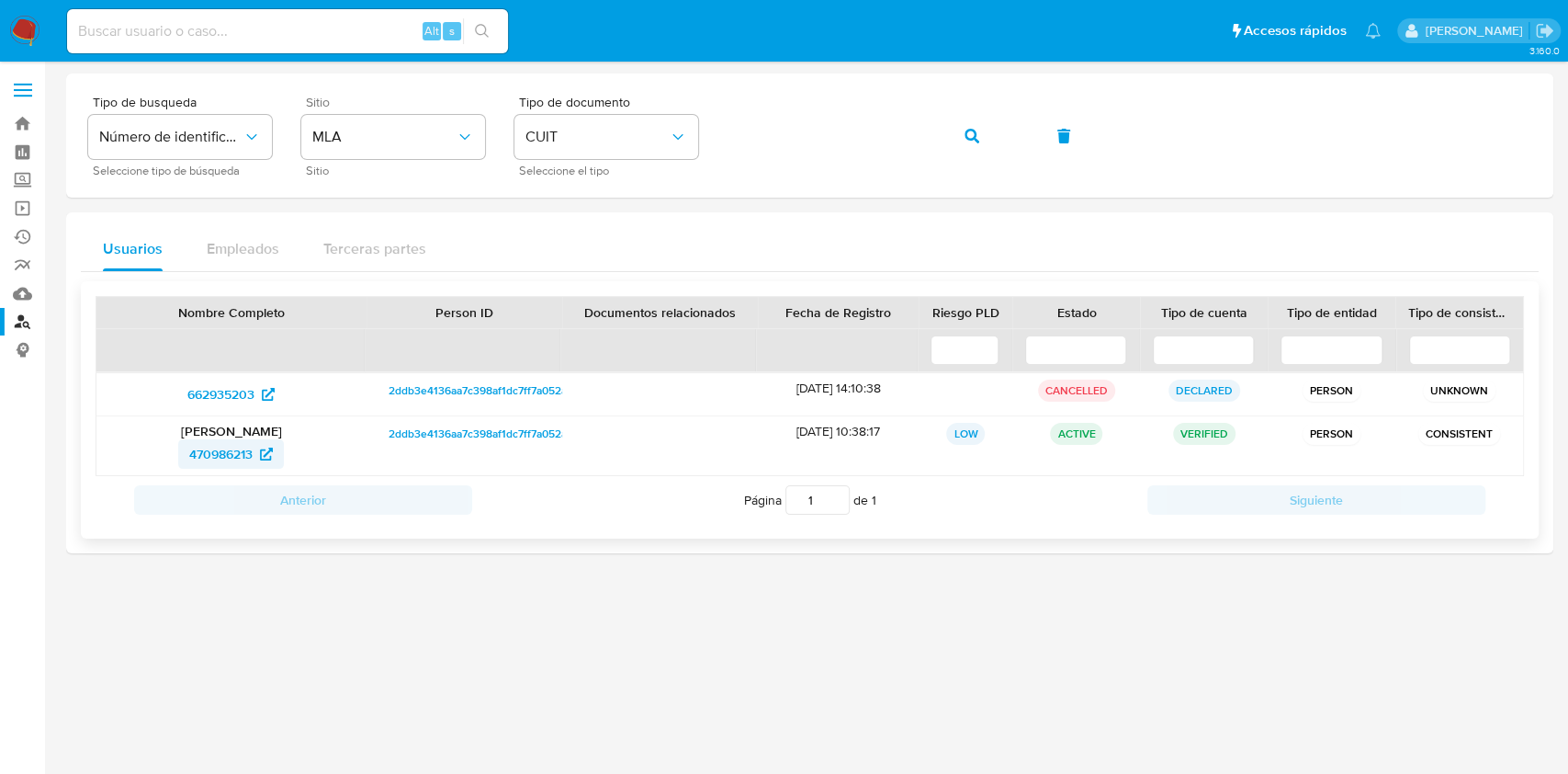
click at [226, 457] on span "470986213" at bounding box center [221, 453] width 64 height 29
click at [953, 129] on button "button" at bounding box center [972, 136] width 63 height 44
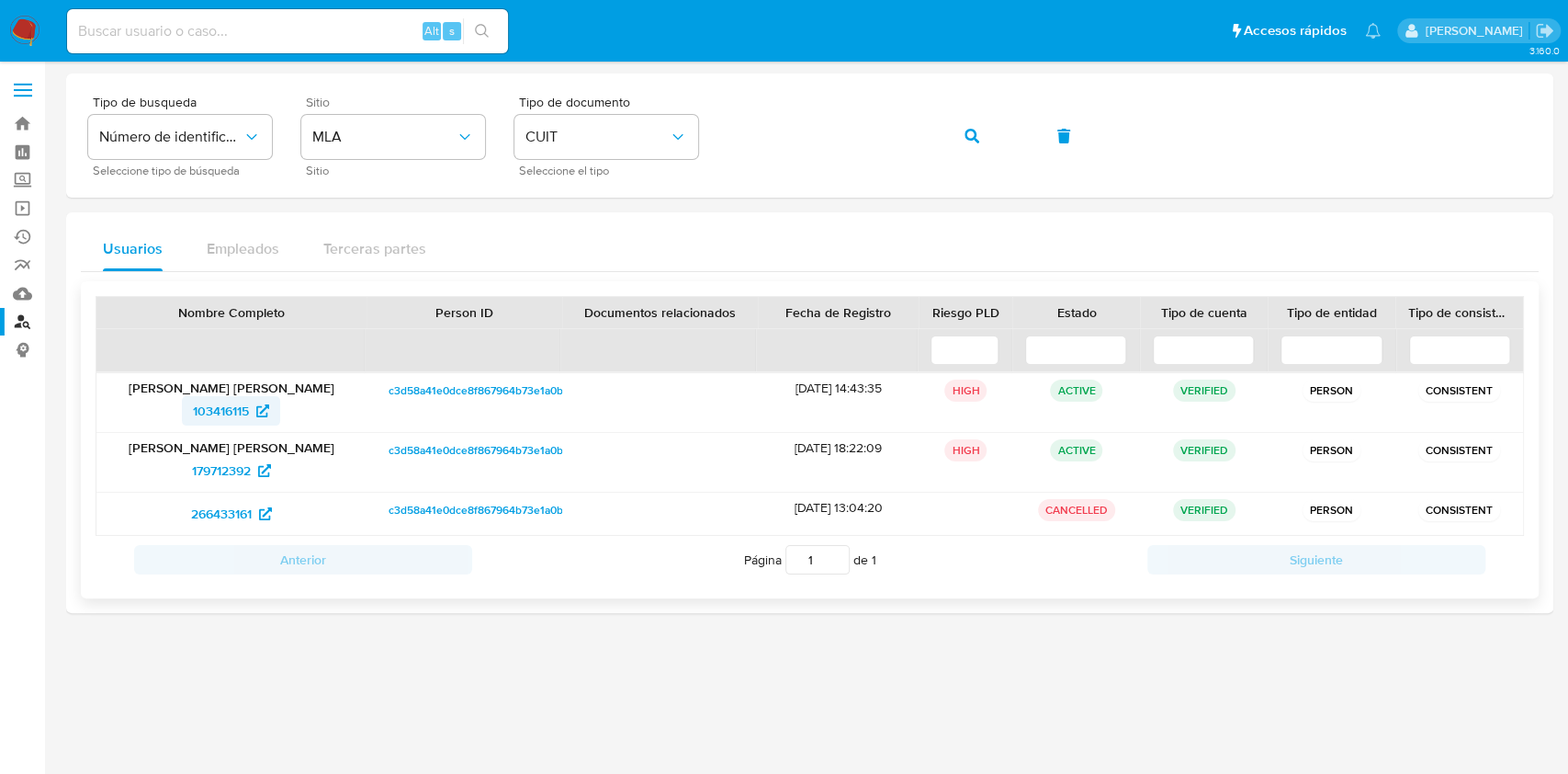
click at [198, 415] on span "103416115" at bounding box center [221, 410] width 56 height 29
click at [945, 139] on button "button" at bounding box center [972, 136] width 63 height 44
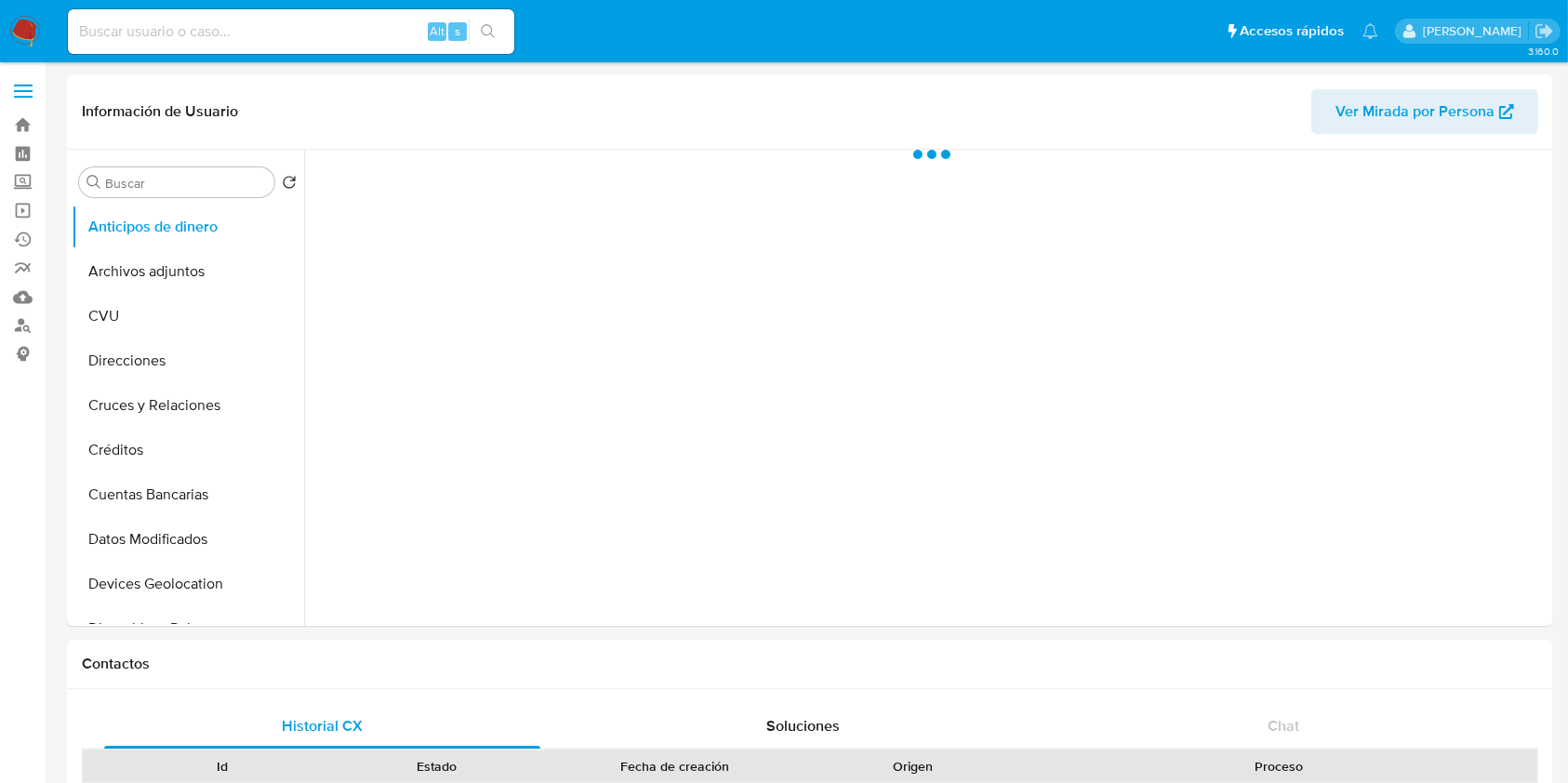
select select "10"
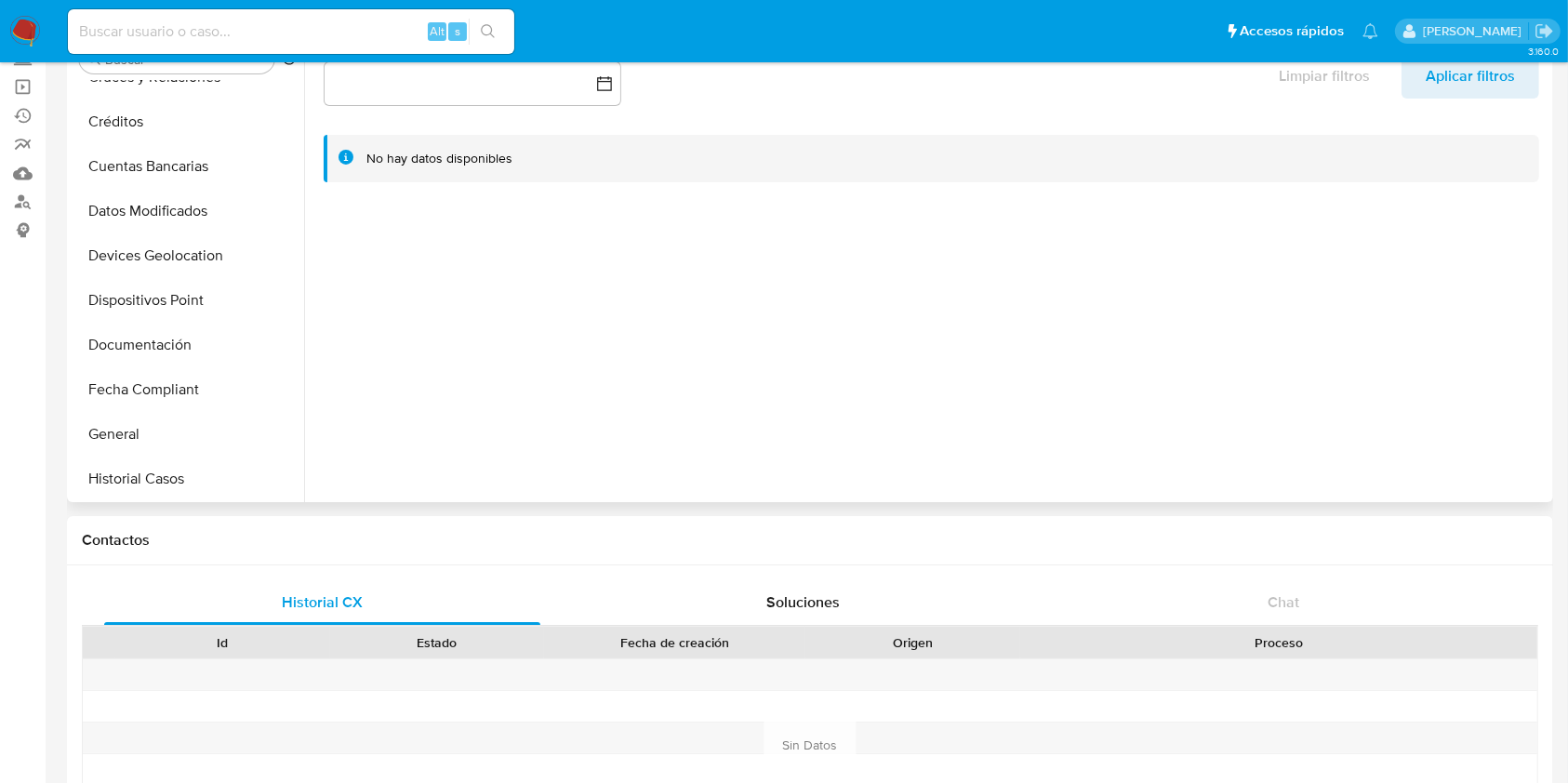
scroll to position [496, 0]
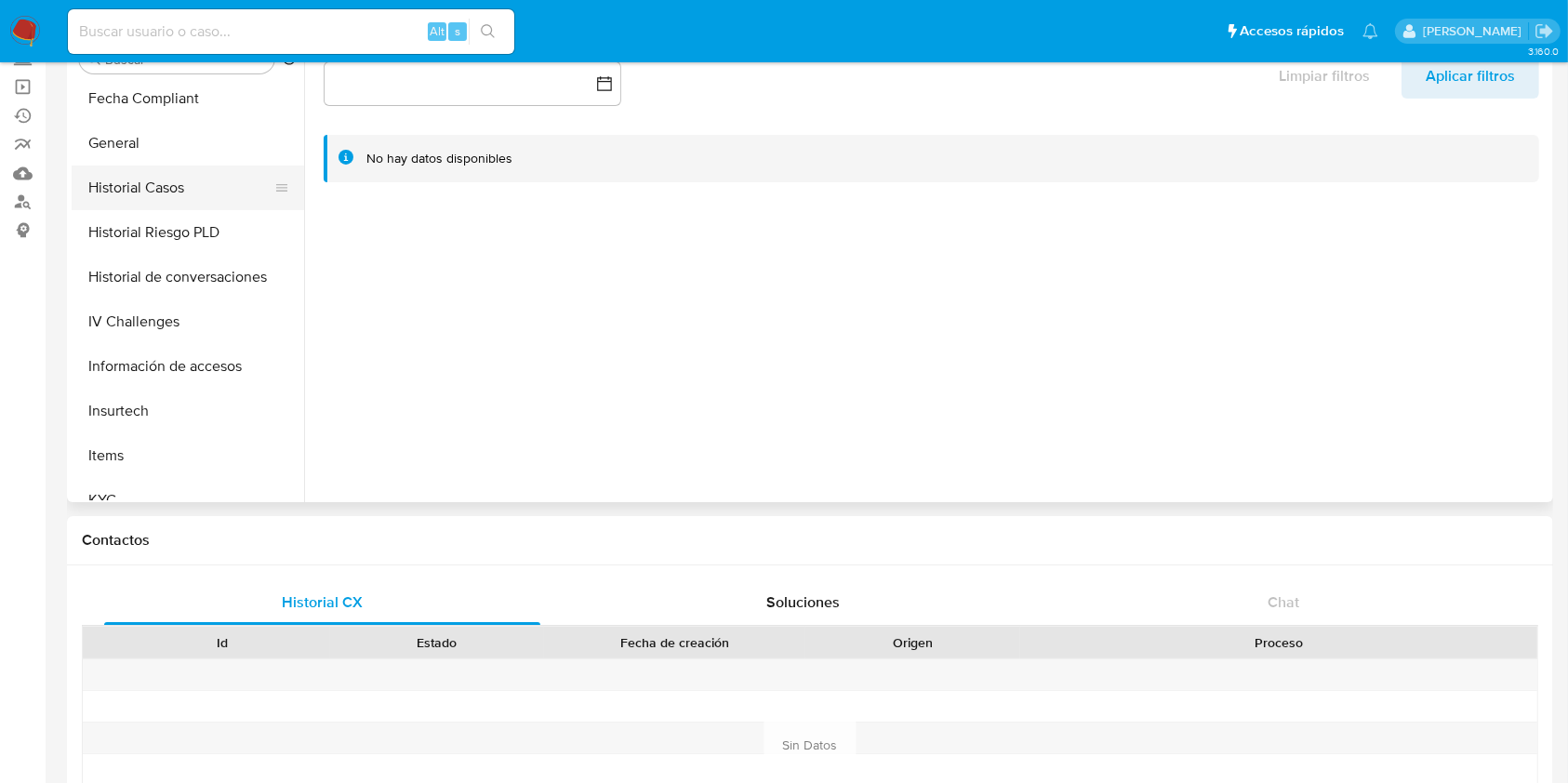
click at [148, 193] on button "Historial Casos" at bounding box center [181, 187] width 218 height 44
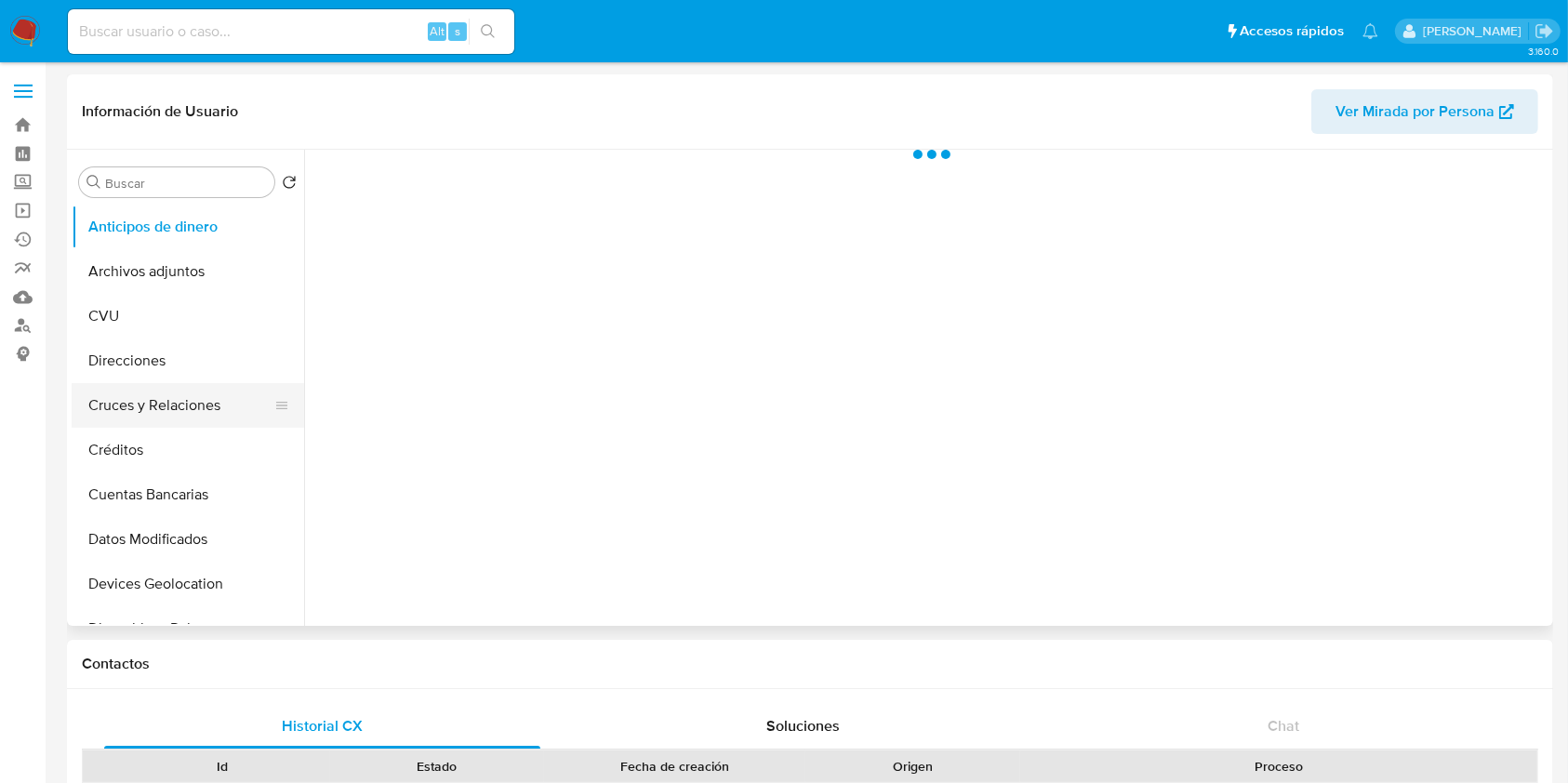
select select "10"
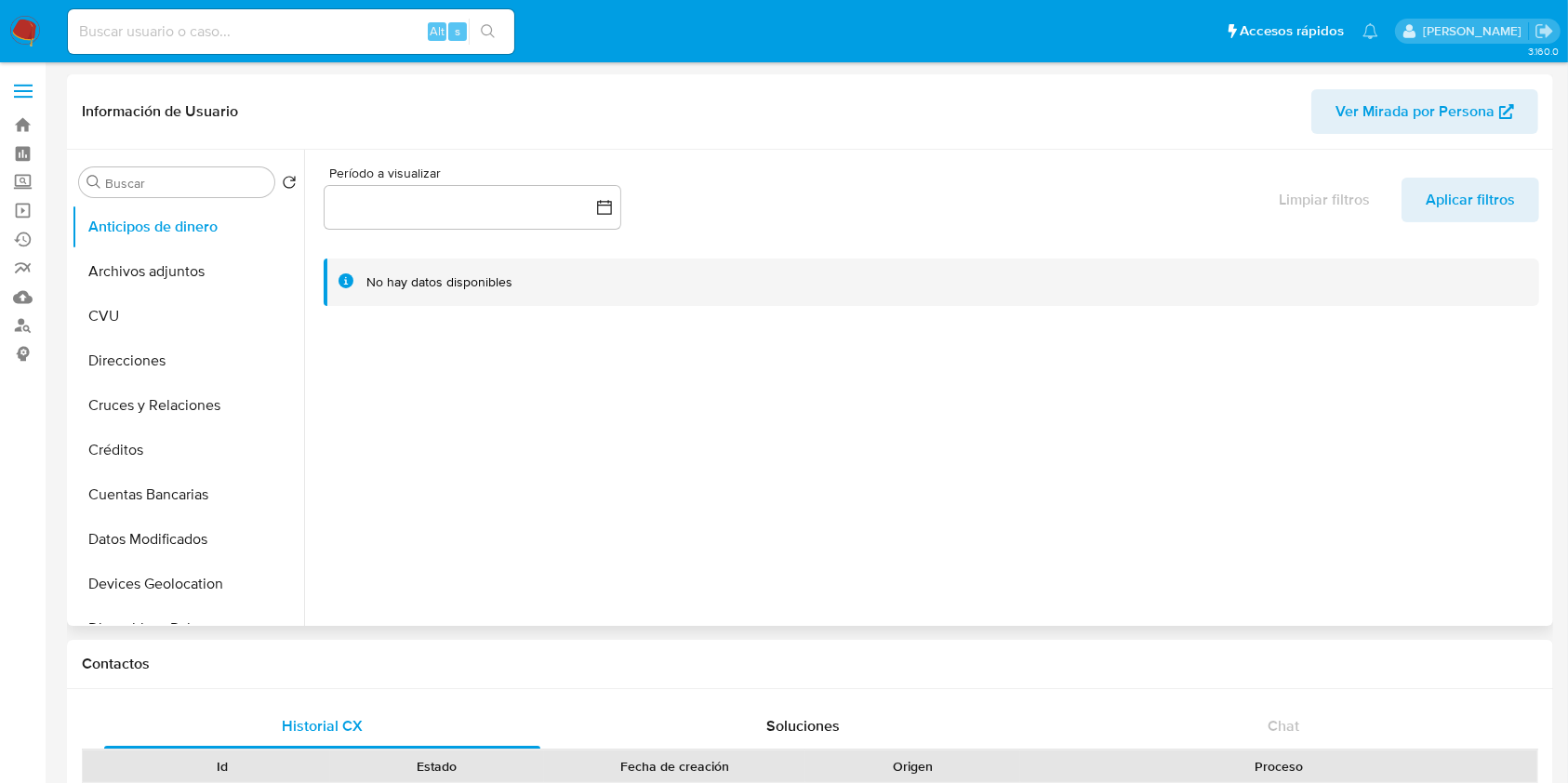
scroll to position [372, 0]
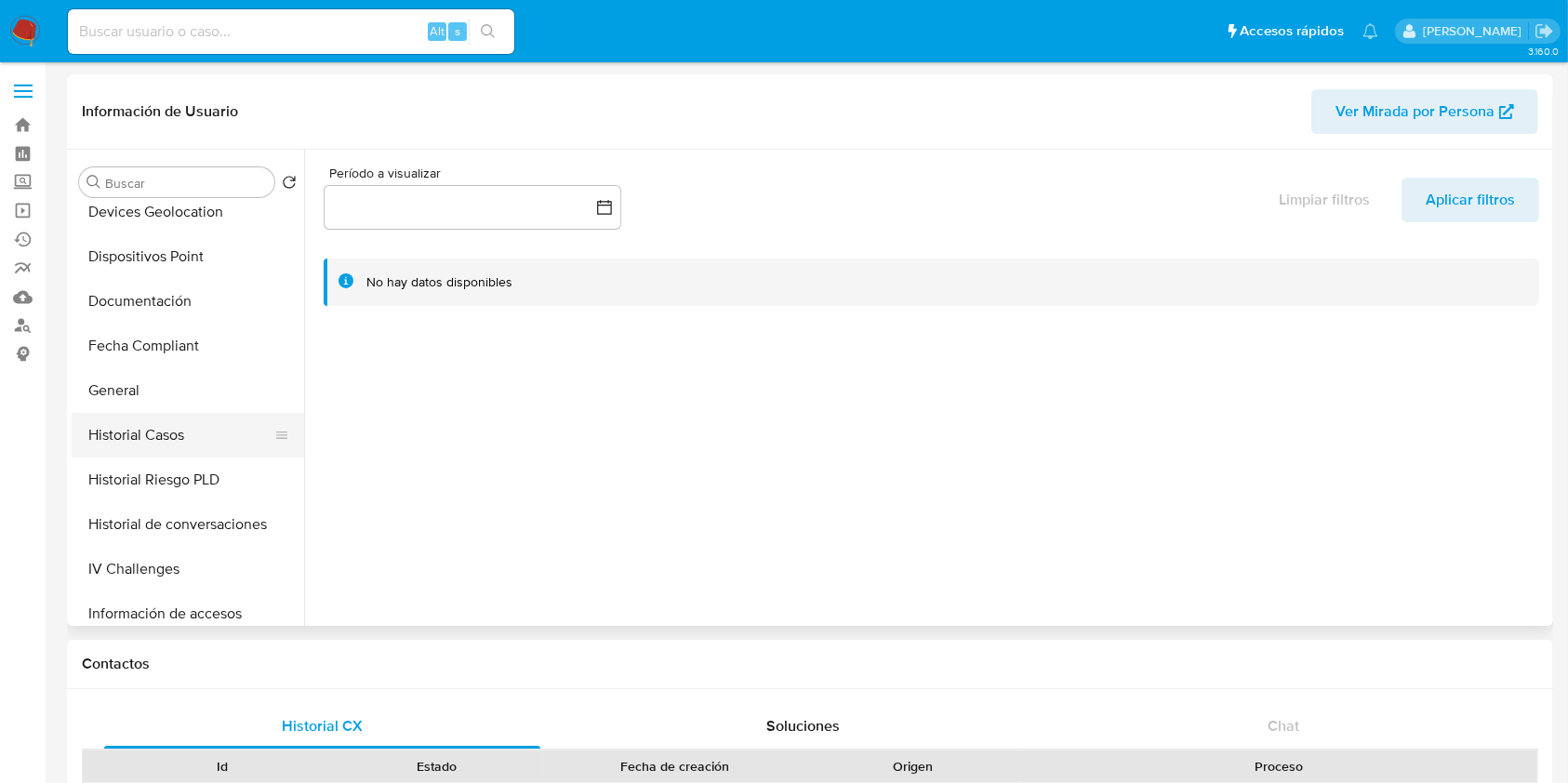
click at [167, 443] on button "Historial Casos" at bounding box center [181, 435] width 218 height 44
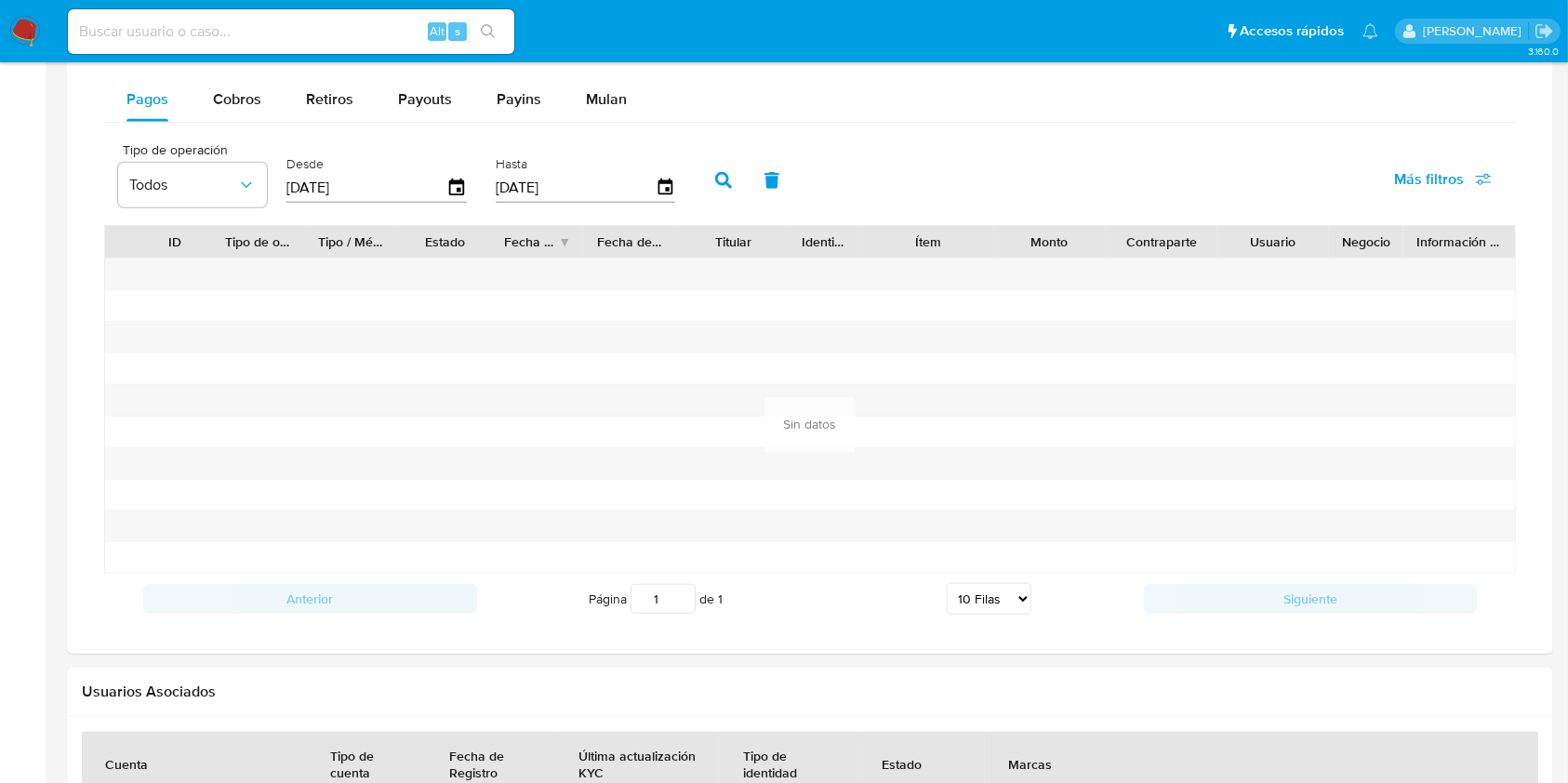
scroll to position [1621, 0]
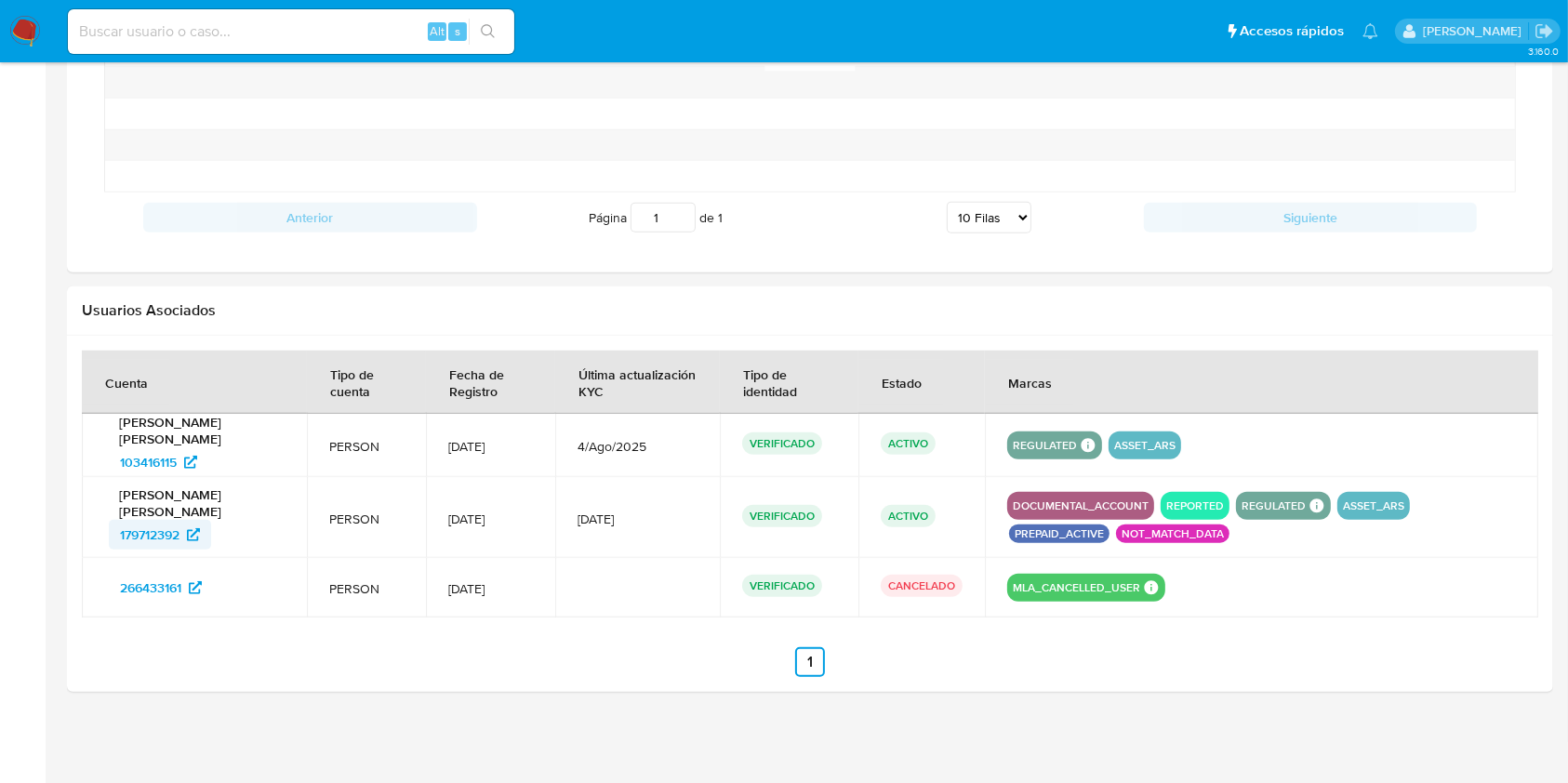
click at [146, 532] on span "179712392" at bounding box center [149, 534] width 60 height 29
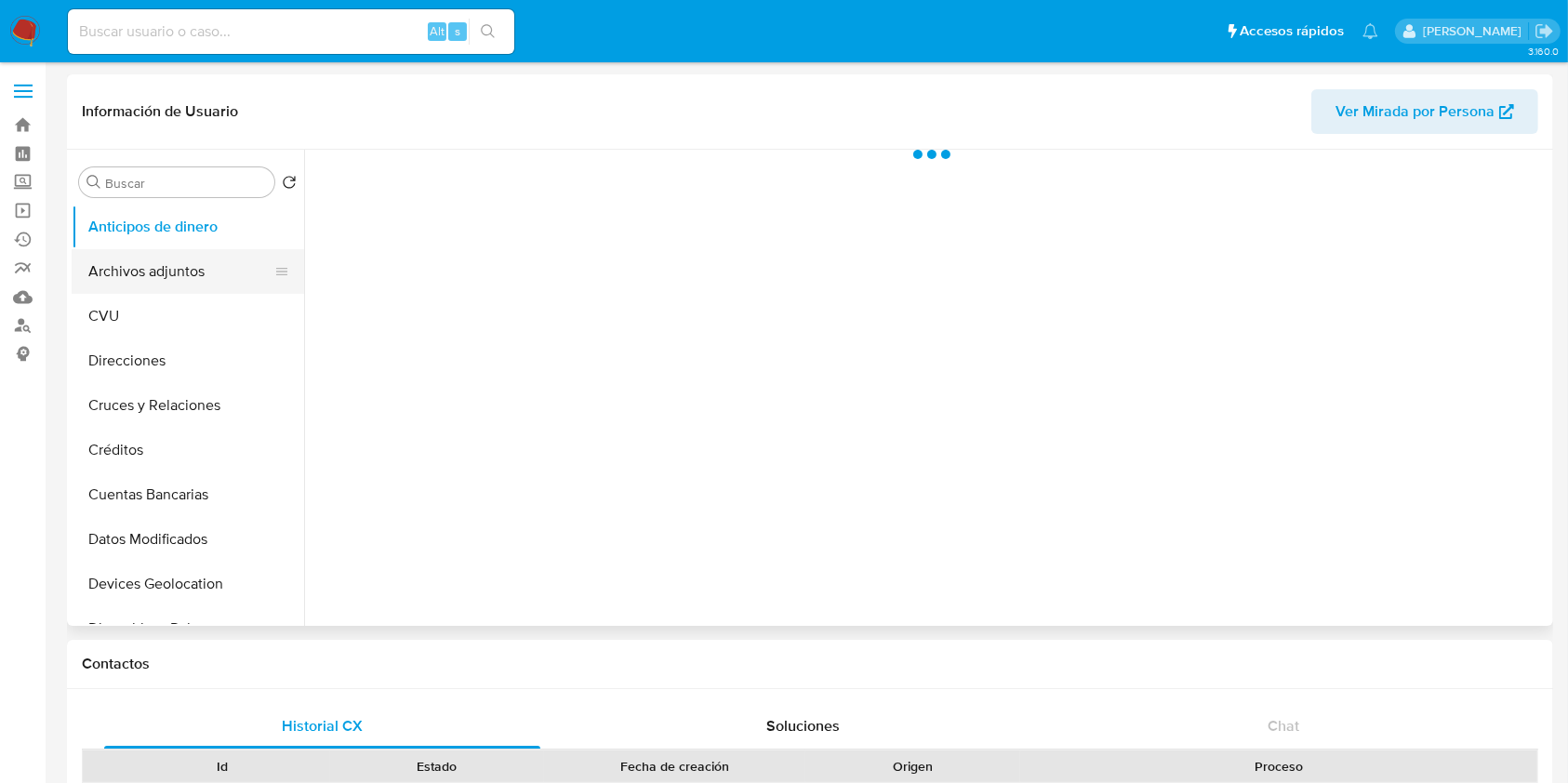
select select "10"
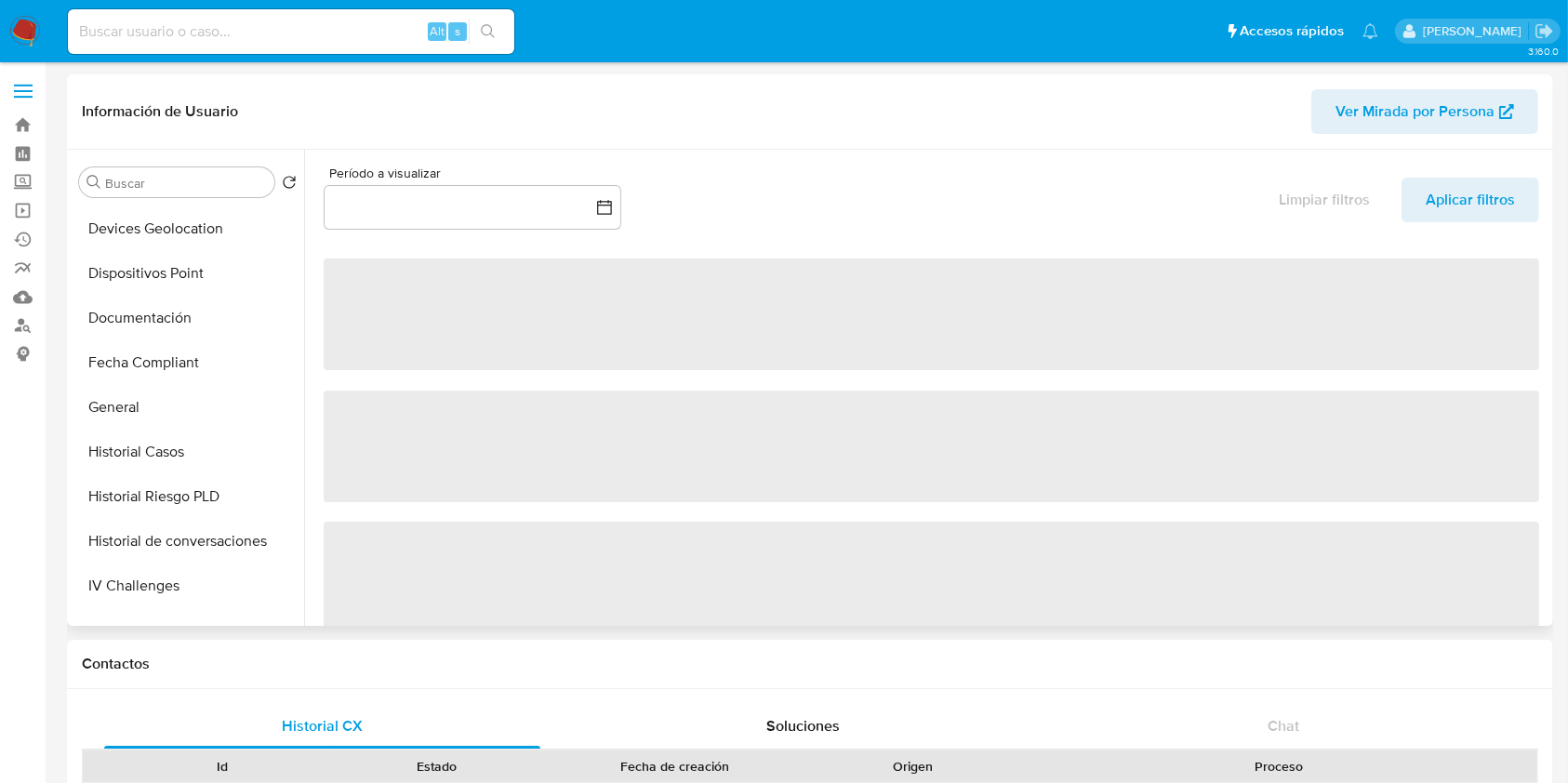
scroll to position [372, 0]
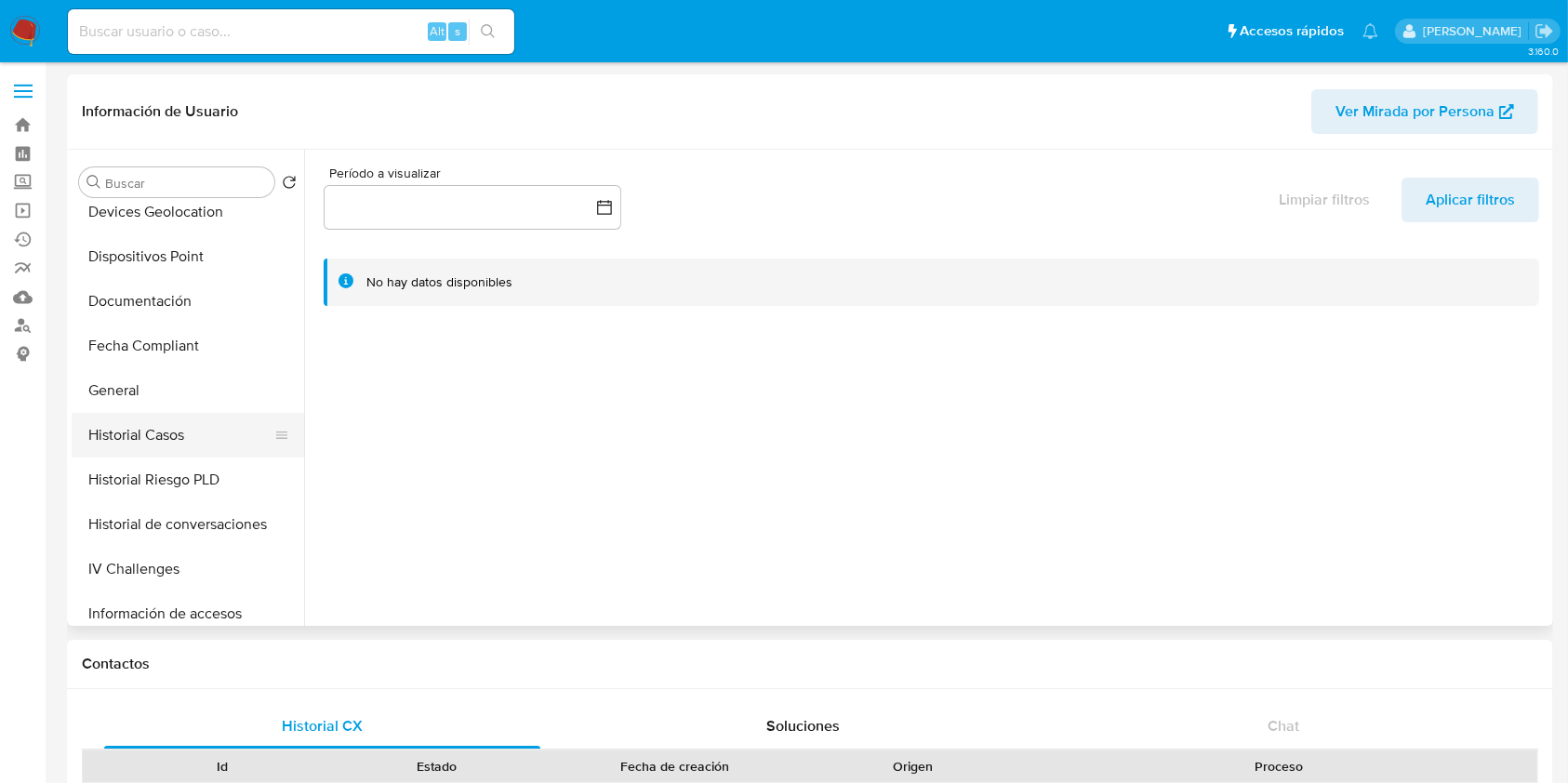
click at [181, 424] on button "Historial Casos" at bounding box center [181, 435] width 218 height 44
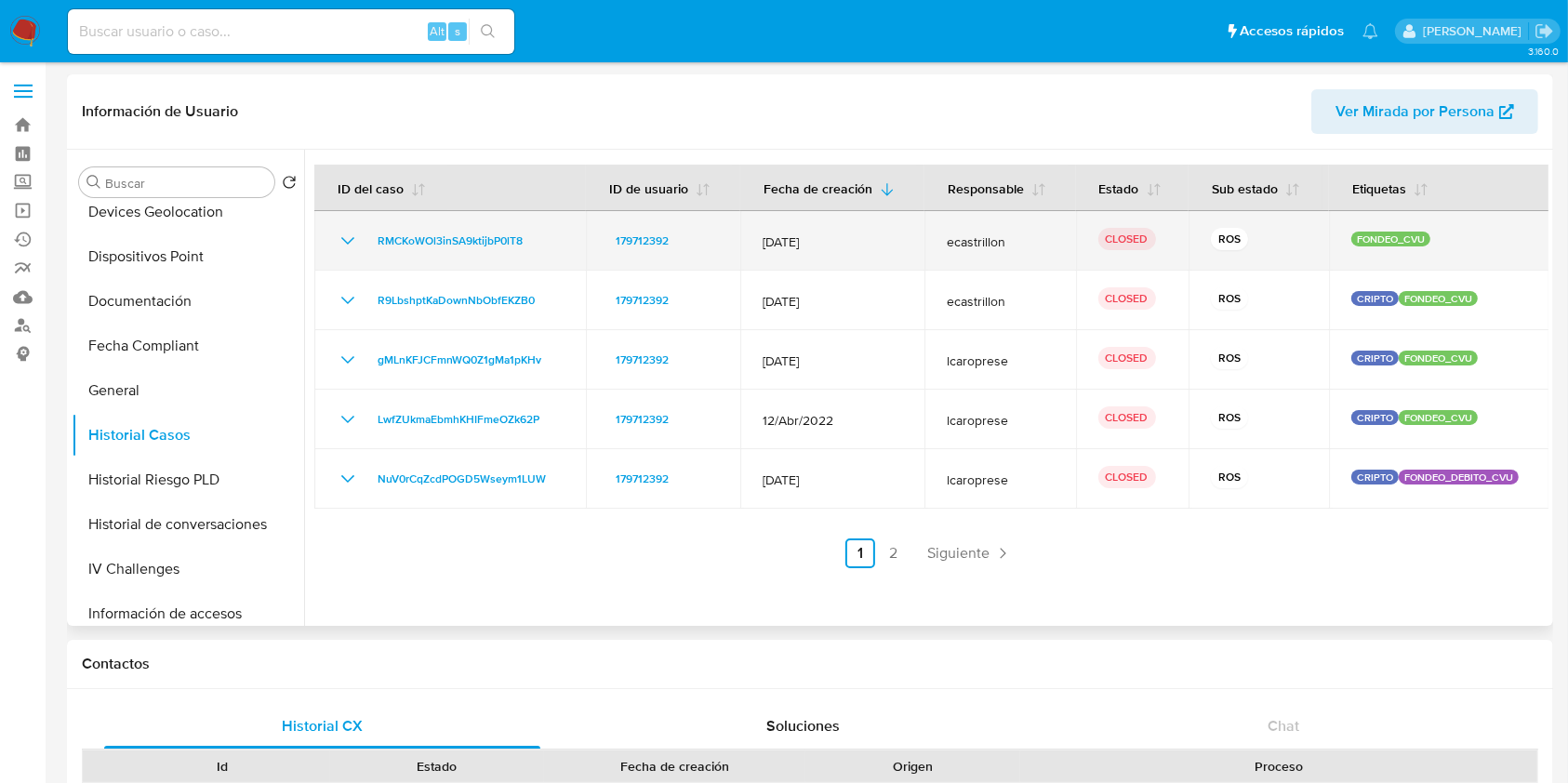
click at [346, 235] on icon "Mostrar/Ocultar" at bounding box center [348, 241] width 23 height 23
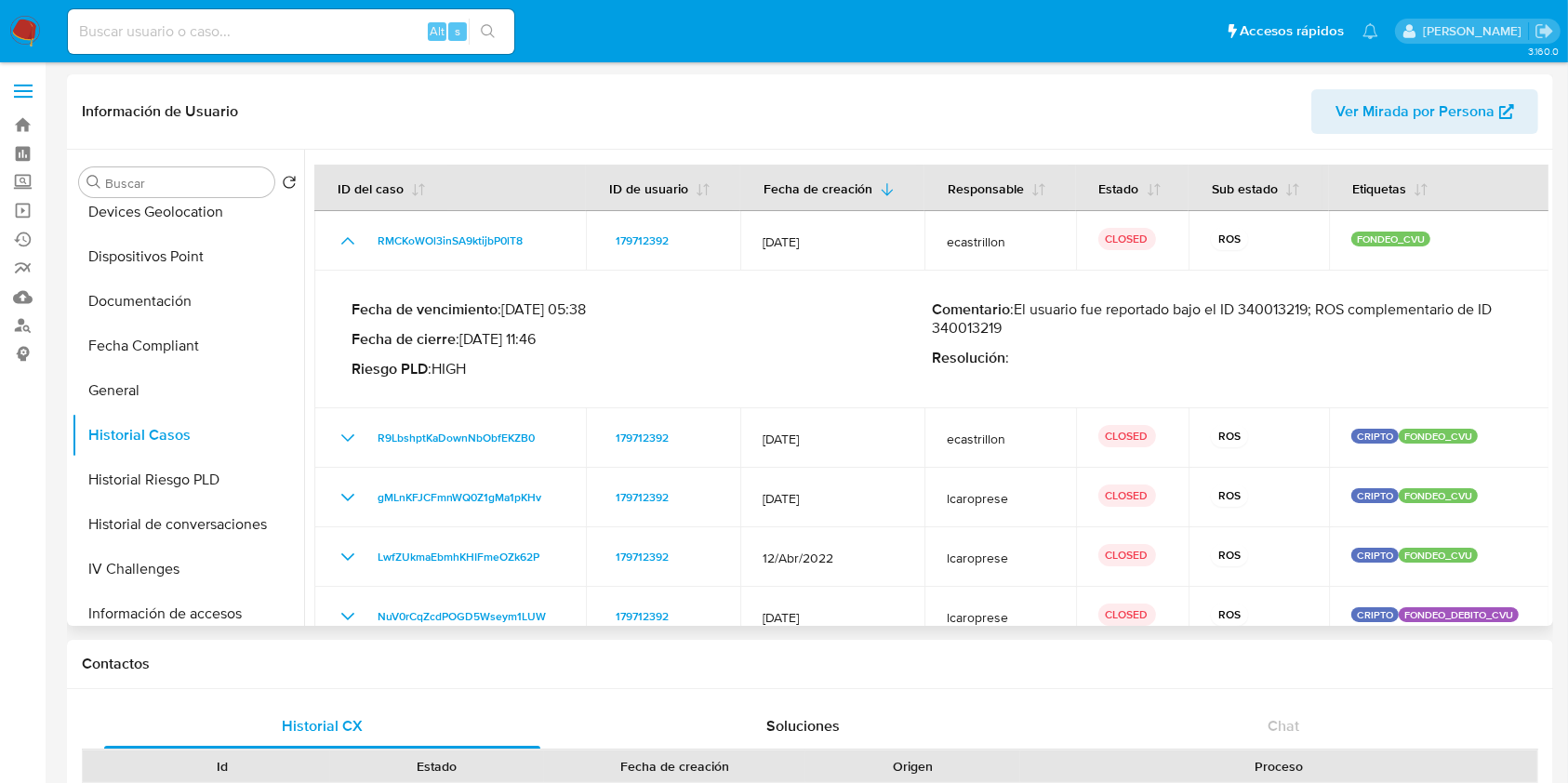
drag, startPoint x: 1011, startPoint y: 306, endPoint x: 1353, endPoint y: 337, distance: 343.4
click at [1353, 337] on p "Comentario : El usuario fue reportado bajo el ID 340013219; ROS complementario …" at bounding box center [1221, 319] width 580 height 37
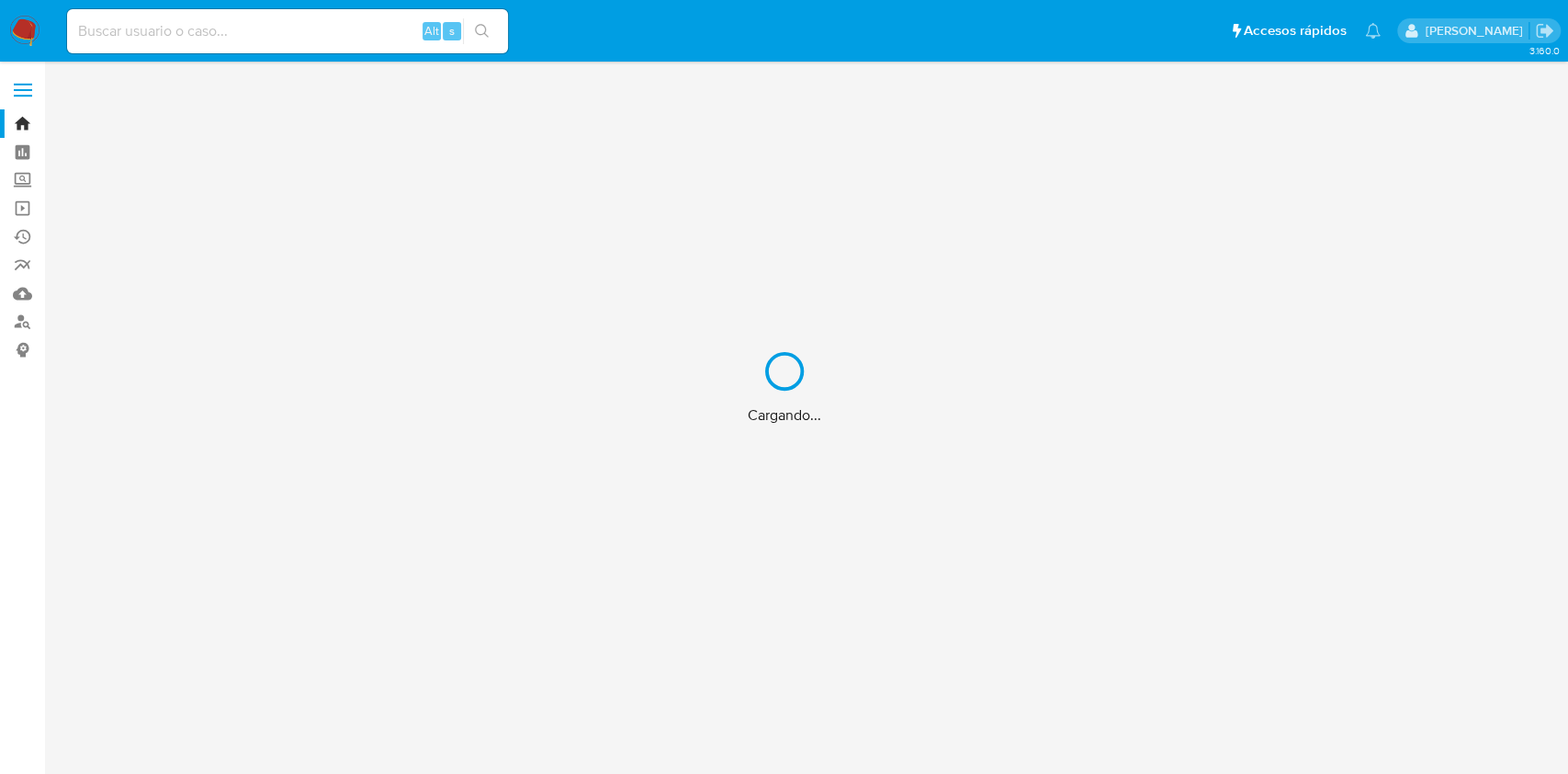
click at [15, 324] on div "Cargando..." at bounding box center [784, 387] width 1568 height 774
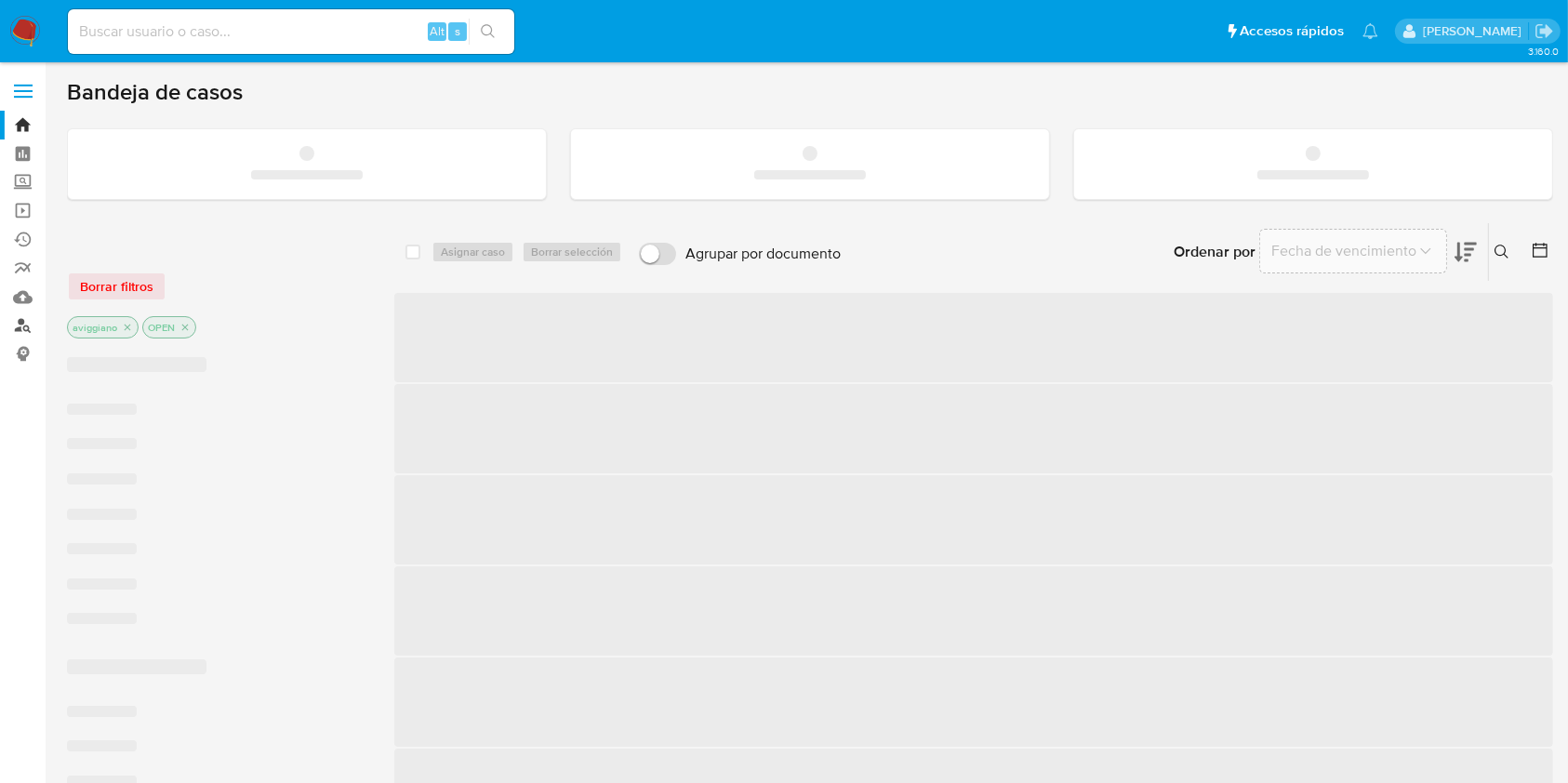
click at [27, 329] on link "Buscador de personas" at bounding box center [111, 325] width 221 height 28
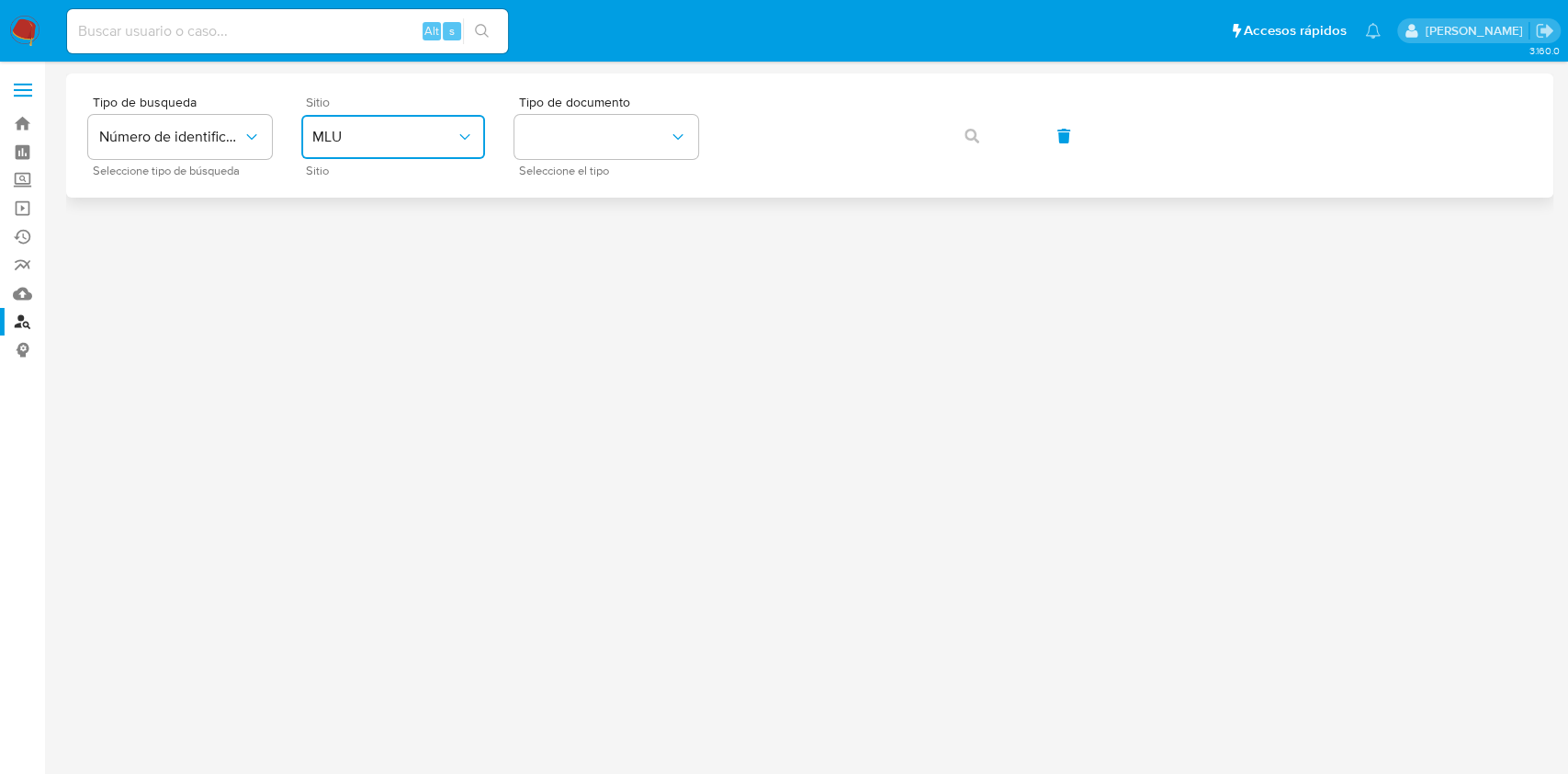
click at [384, 135] on span "MLU" at bounding box center [383, 137] width 143 height 19
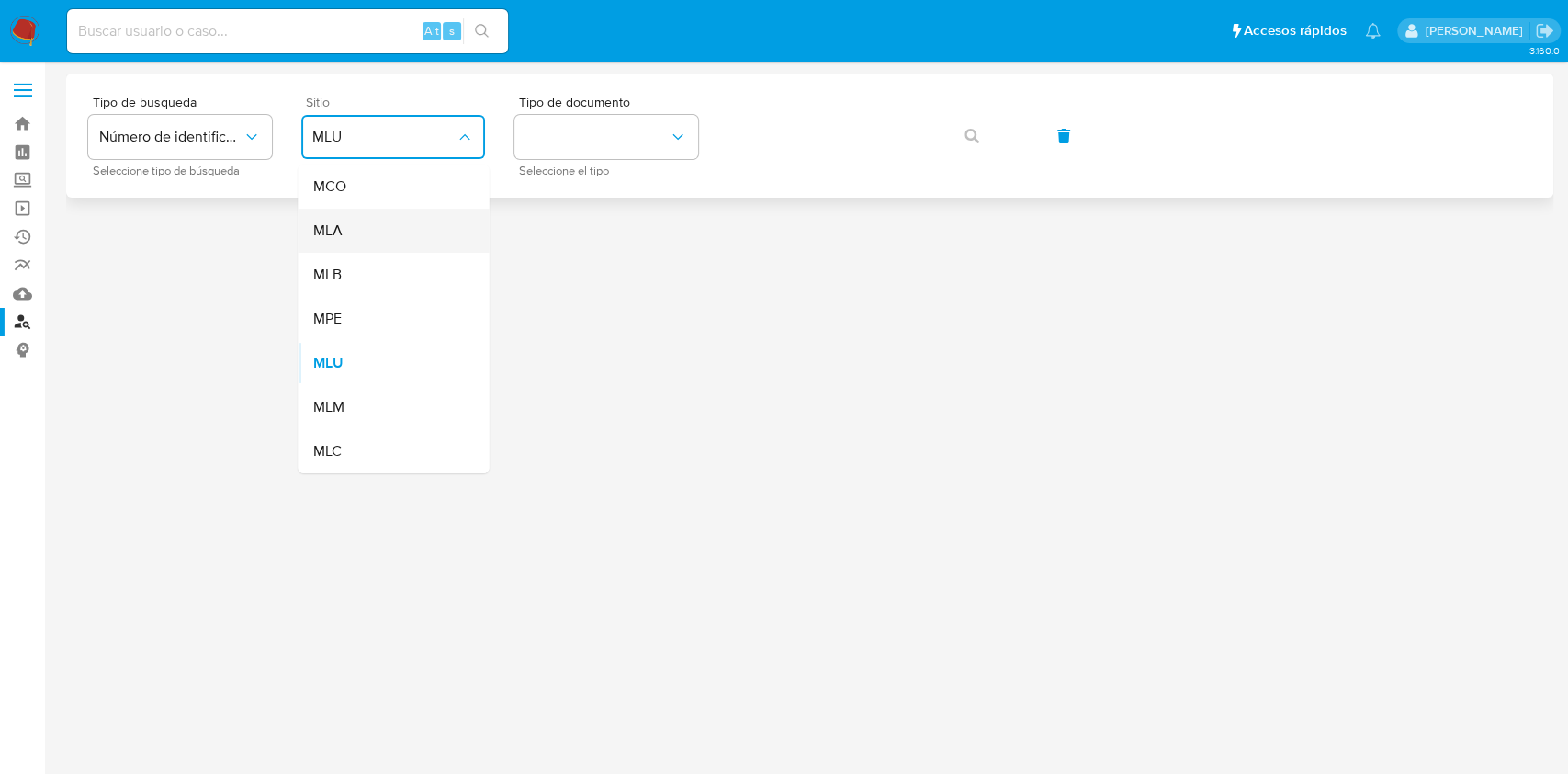
click at [353, 229] on div "MLA" at bounding box center [387, 230] width 150 height 44
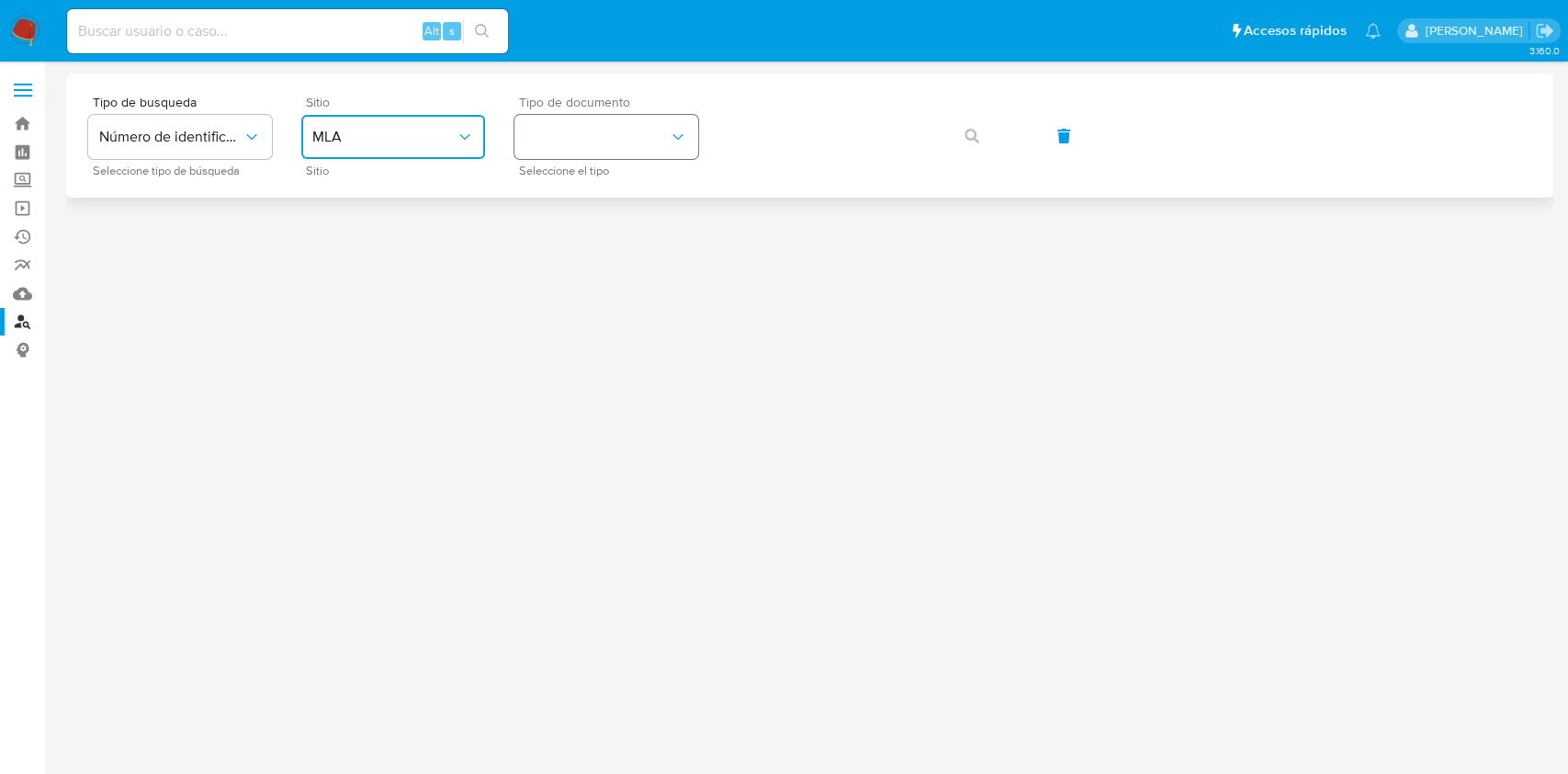
click at [586, 150] on button "identificationType" at bounding box center [606, 136] width 184 height 44
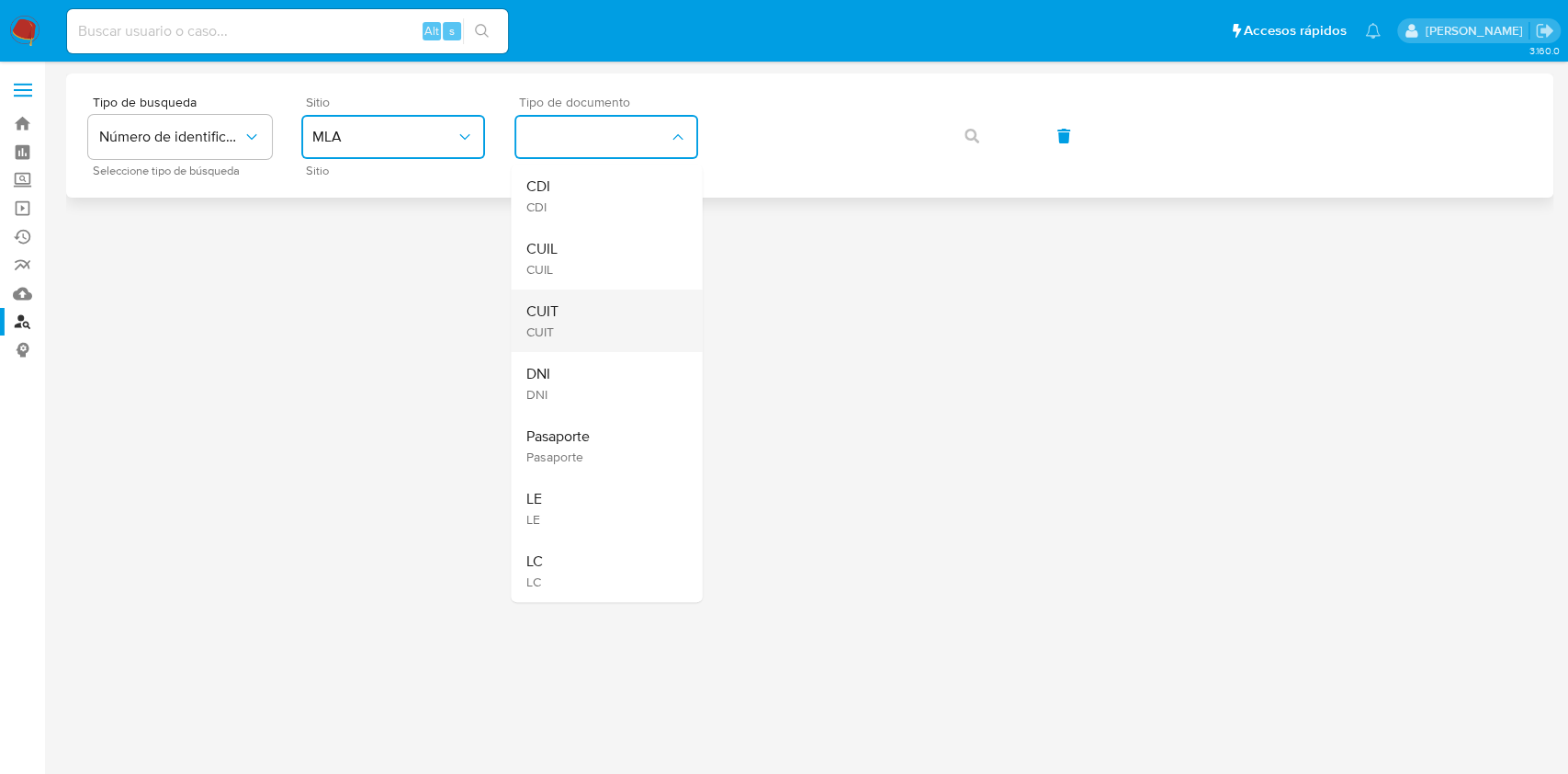
click at [545, 310] on span "CUIT" at bounding box center [541, 311] width 32 height 19
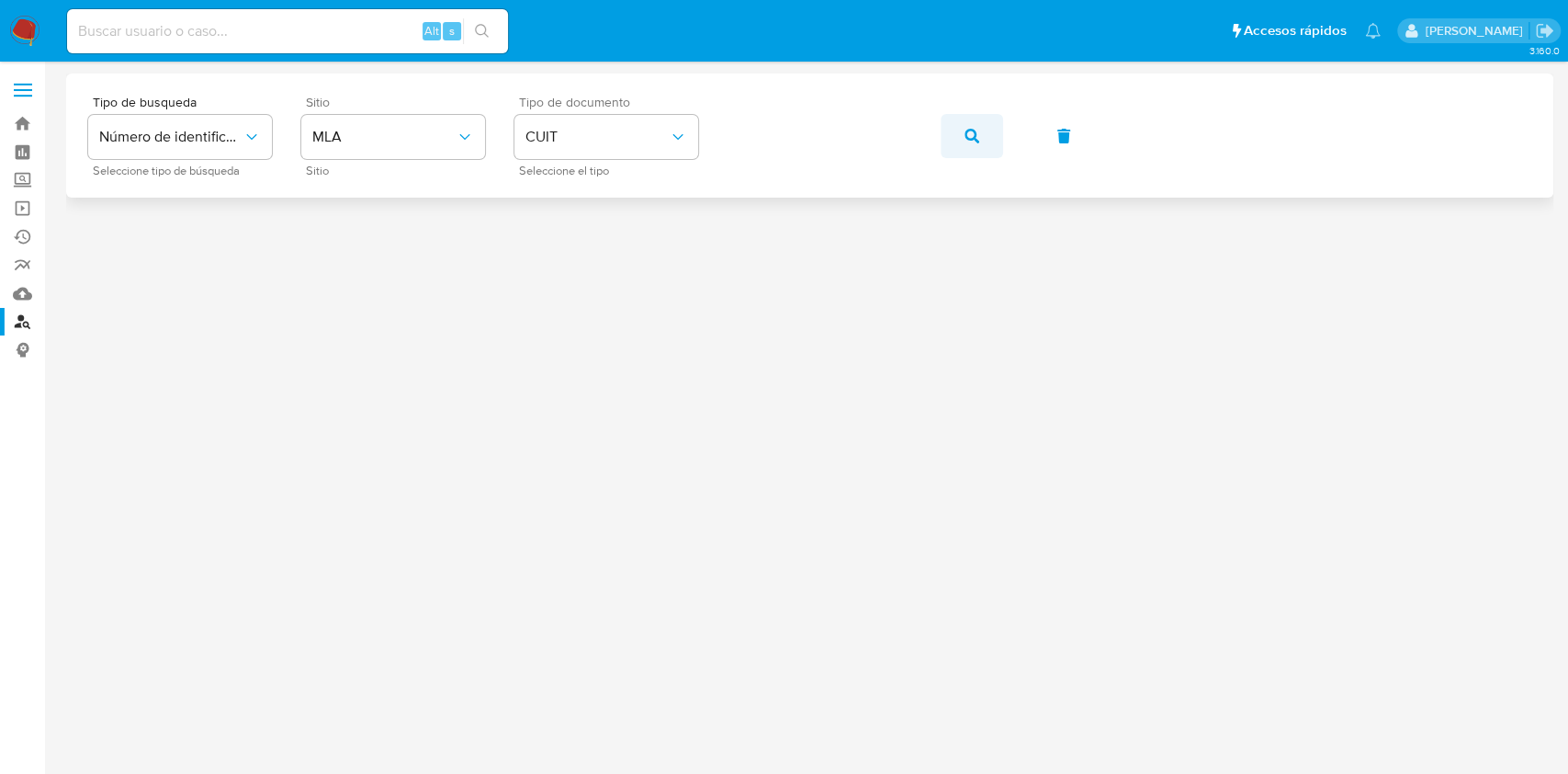
click at [948, 122] on button "button" at bounding box center [972, 136] width 63 height 44
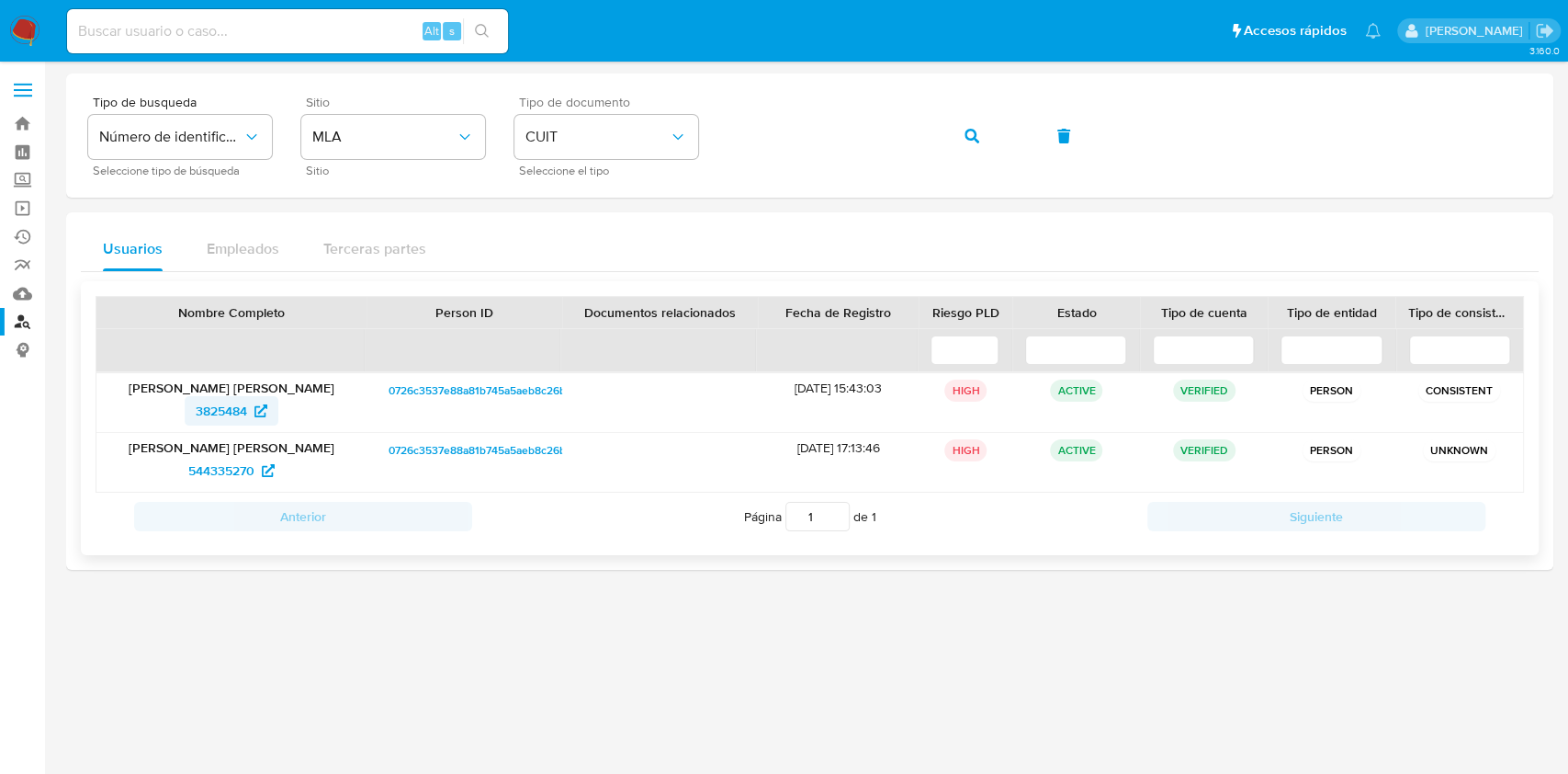
click at [249, 404] on span "3825484" at bounding box center [231, 410] width 72 height 29
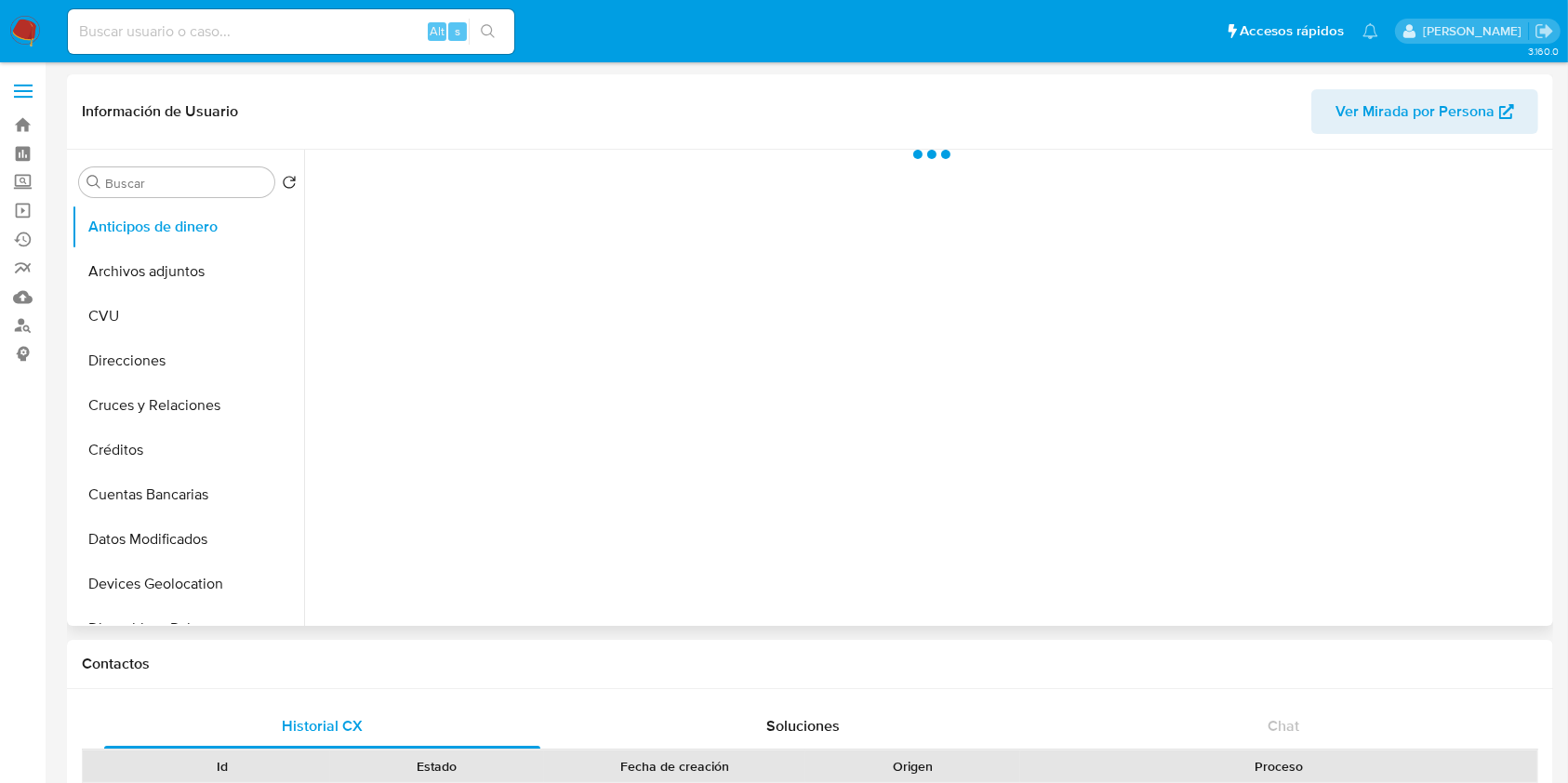
scroll to position [372, 0]
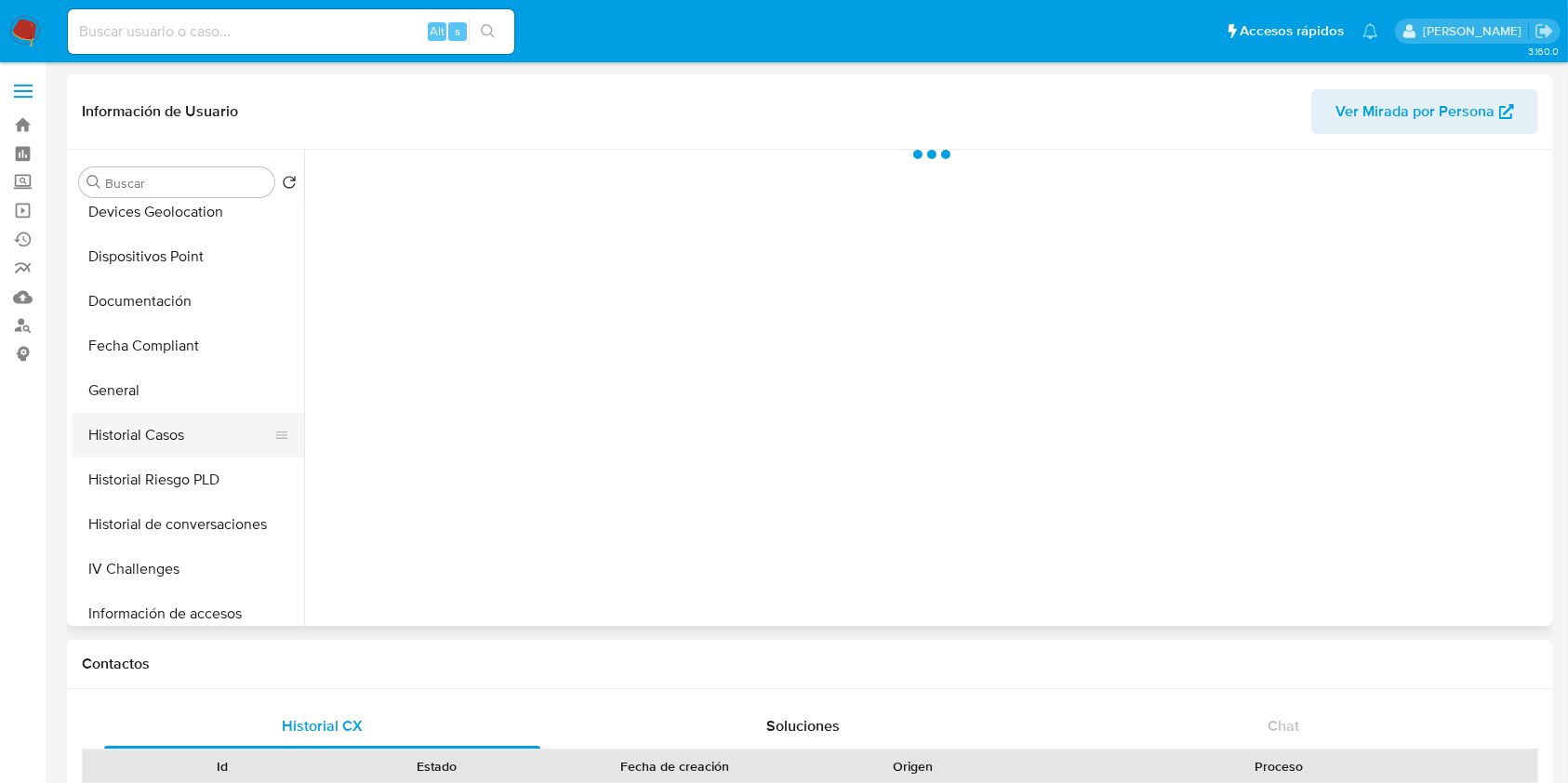
click at [221, 438] on button "Historial Casos" at bounding box center [181, 435] width 218 height 44
select select "10"
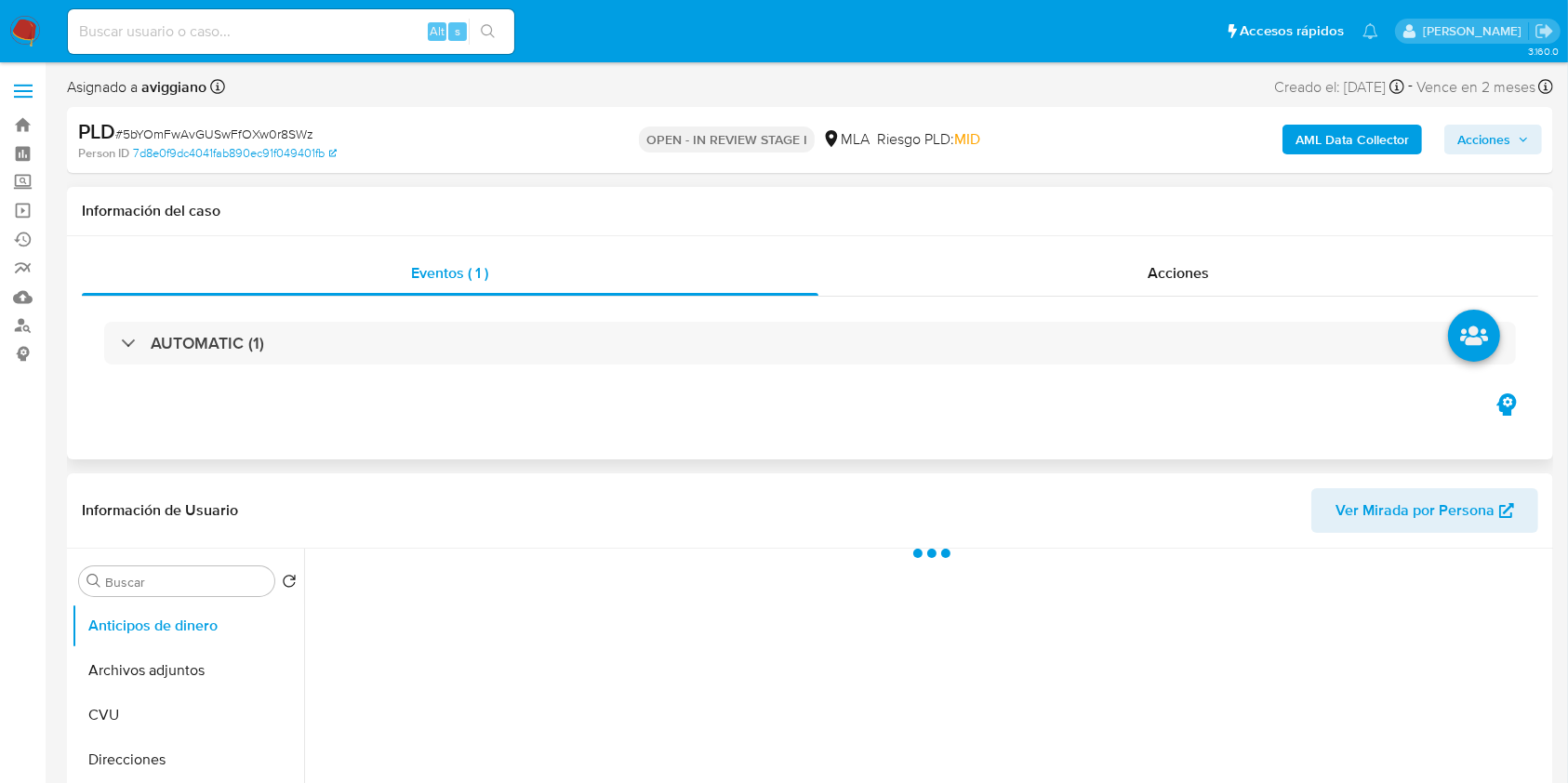
select select "10"
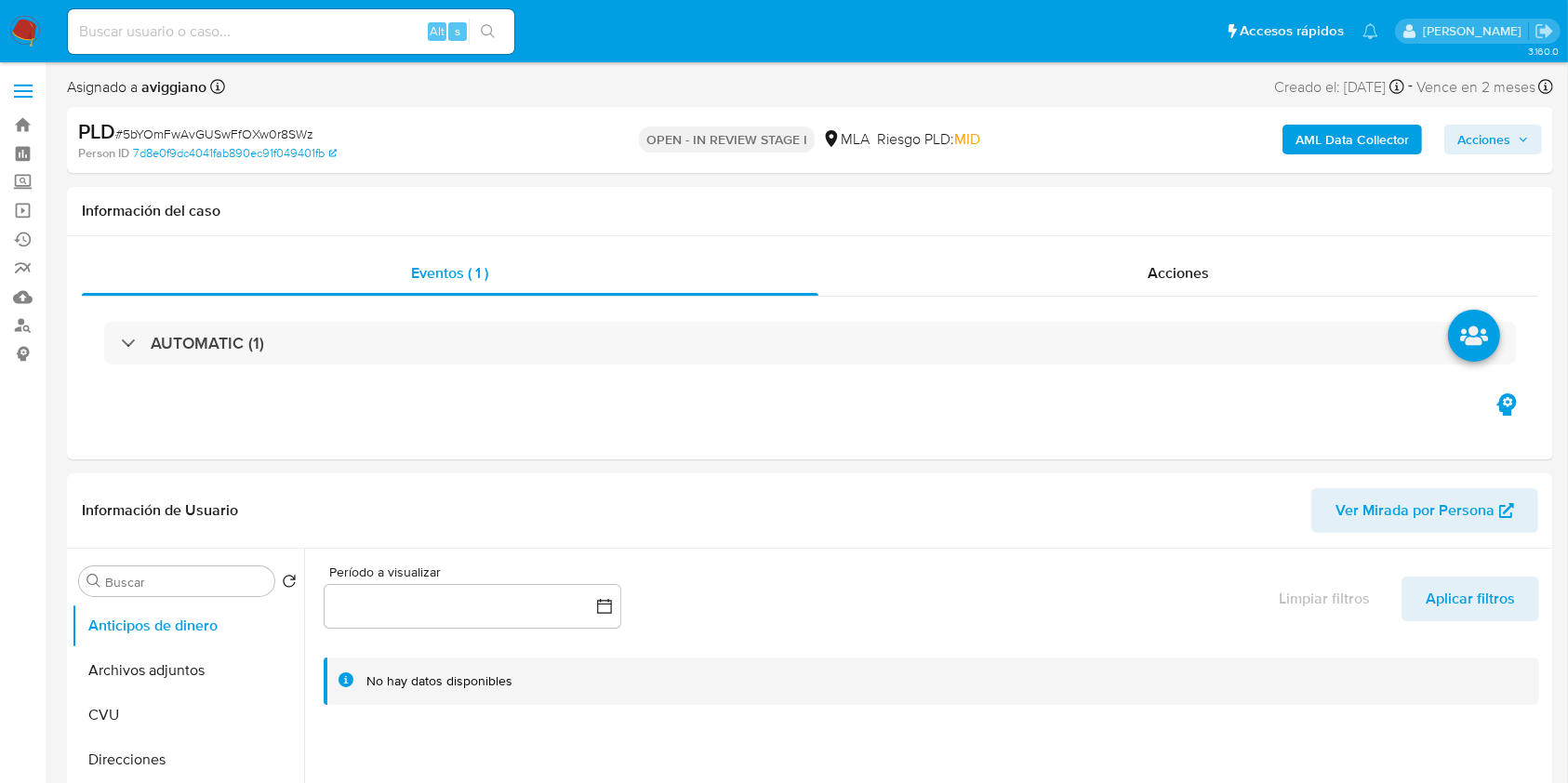
click at [1493, 146] on span "Acciones" at bounding box center [1484, 139] width 53 height 29
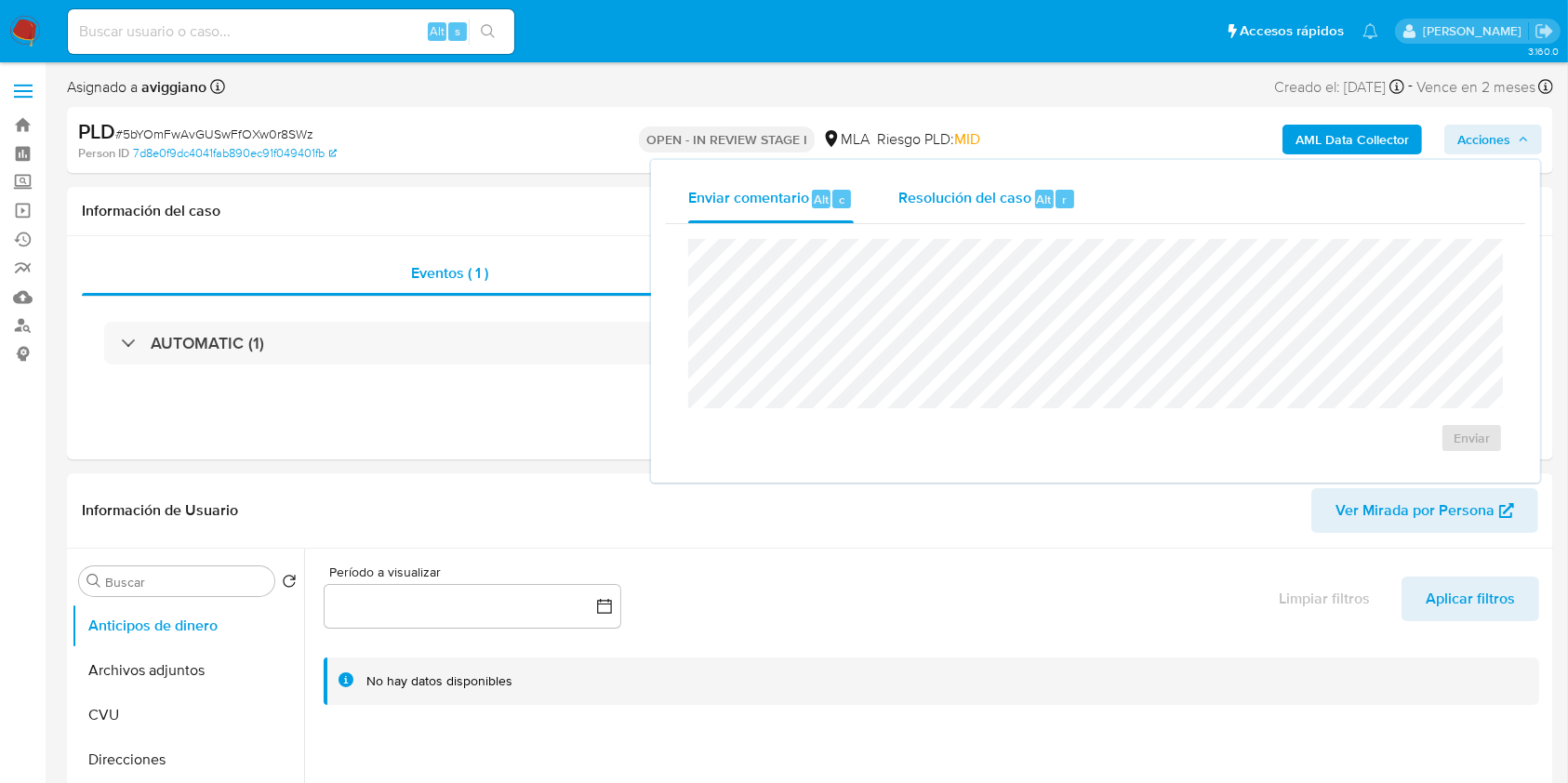
click at [949, 190] on span "Resolución del caso" at bounding box center [965, 199] width 133 height 22
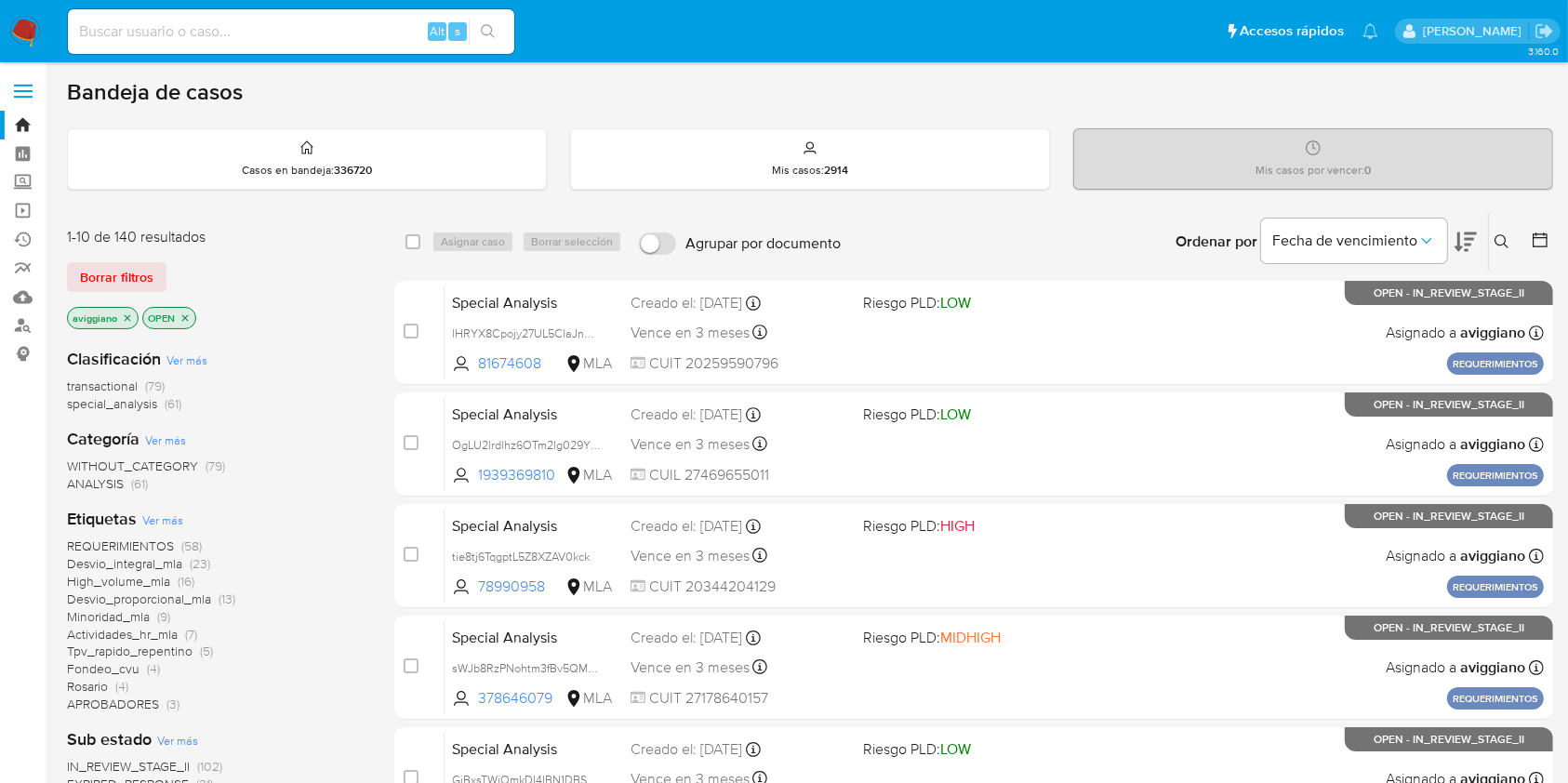
click at [123, 308] on p "aviggiano" at bounding box center [103, 318] width 70 height 21
click at [136, 319] on p "aviggiano" at bounding box center [103, 318] width 70 height 21
click at [127, 312] on icon "close-filter" at bounding box center [128, 318] width 11 height 11
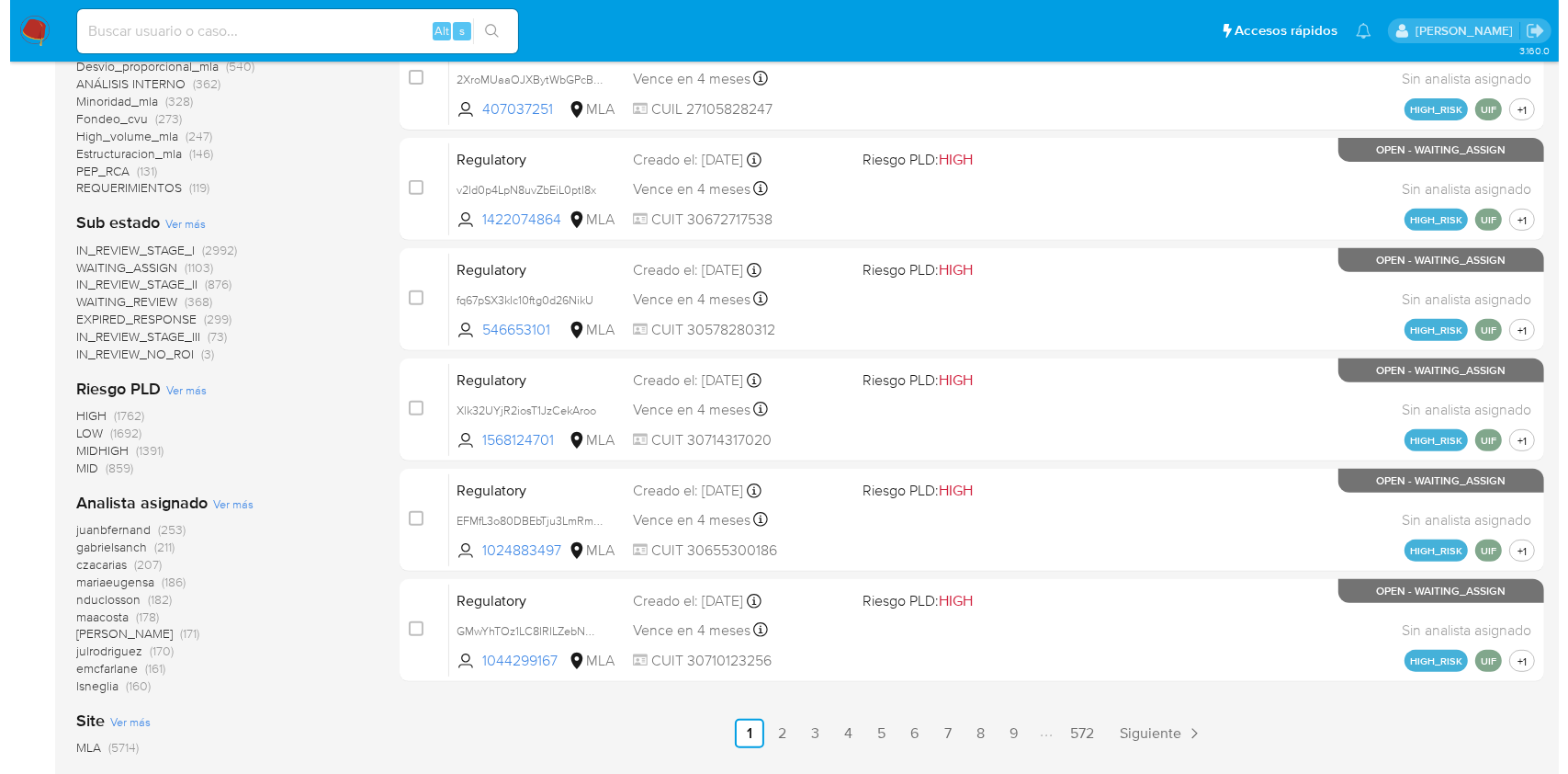
scroll to position [838, 0]
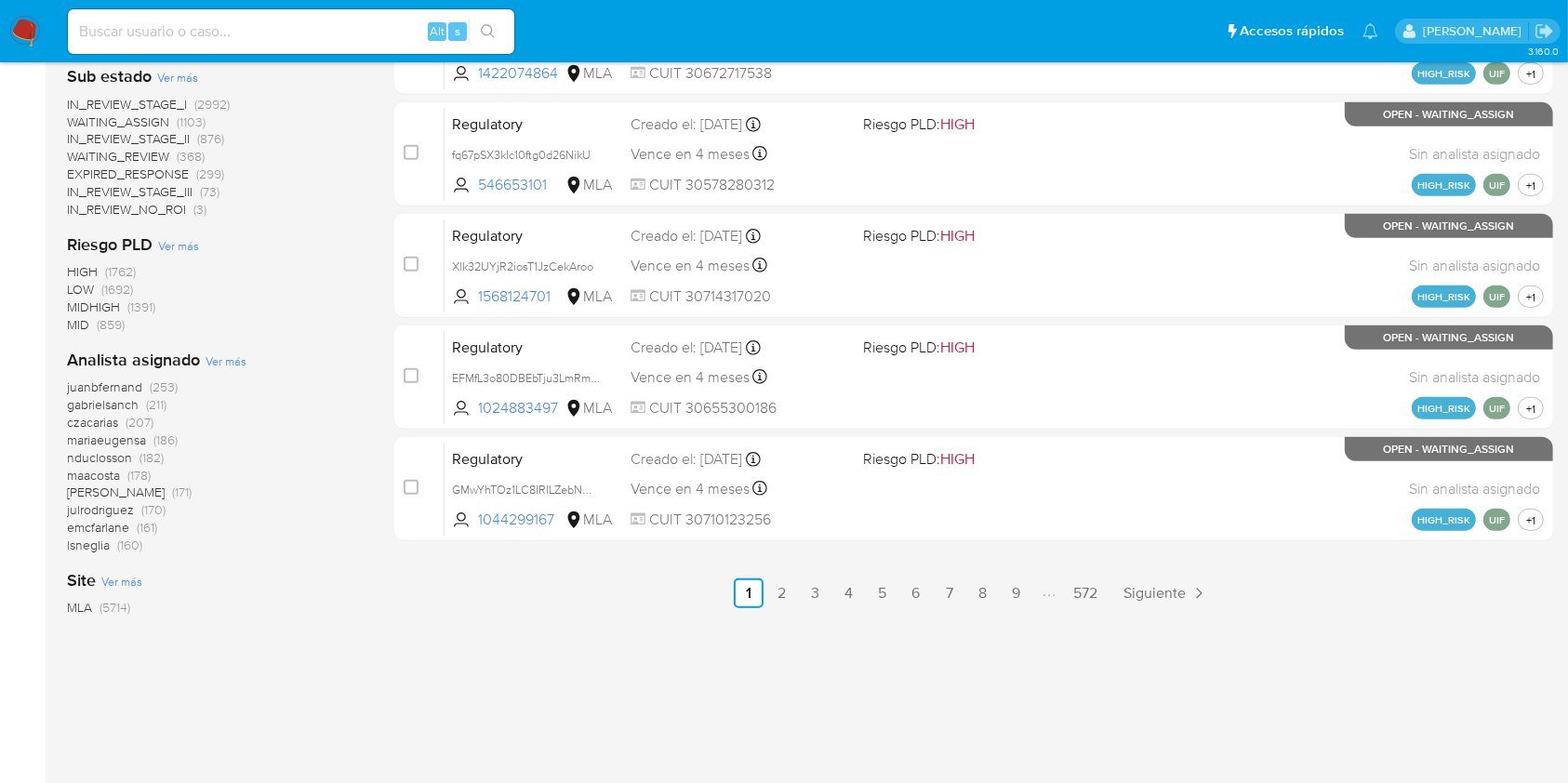
click at [209, 360] on span "Ver más" at bounding box center [225, 361] width 41 height 17
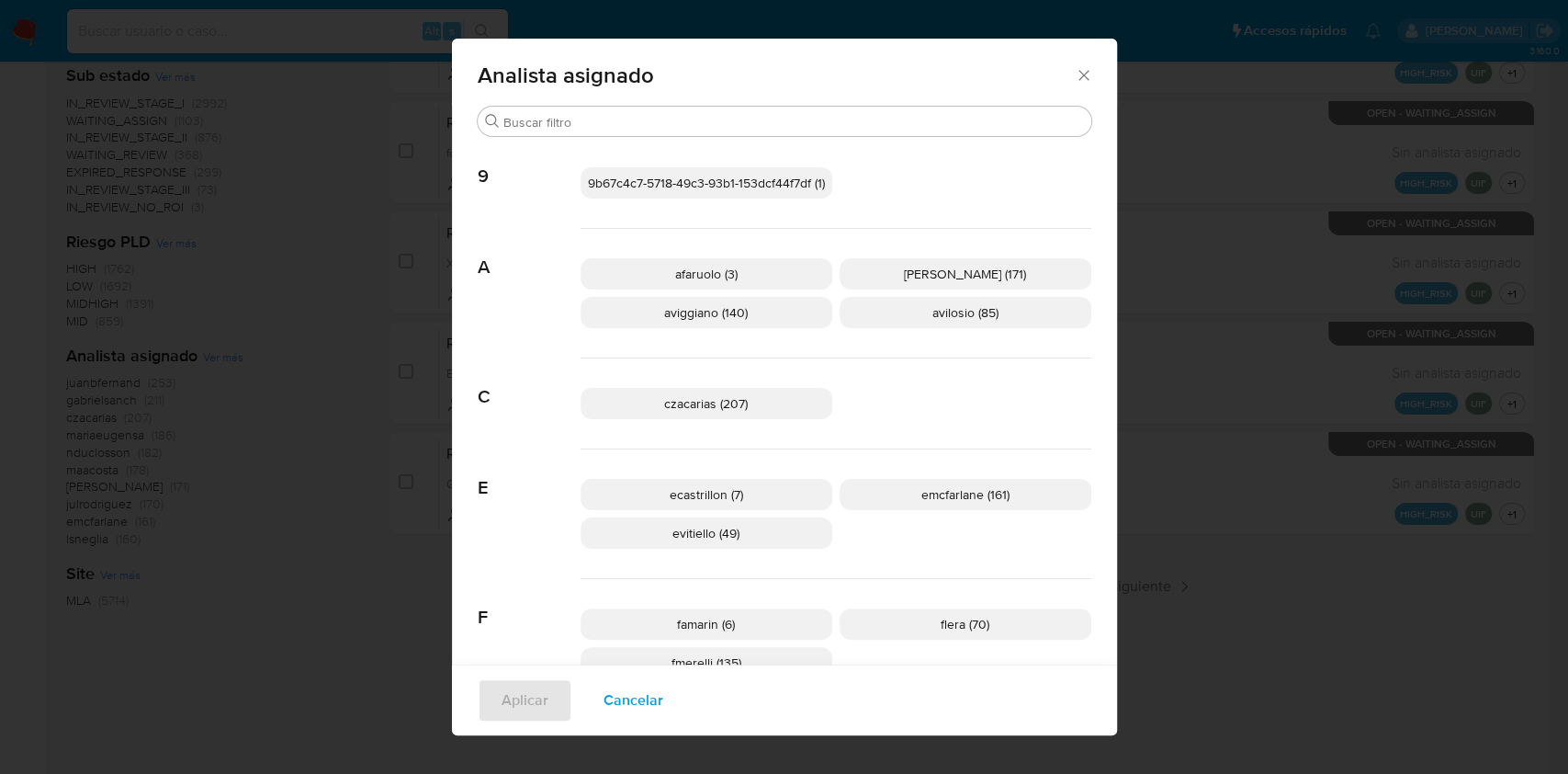
click at [768, 304] on p "aviggiano (140)" at bounding box center [706, 312] width 251 height 31
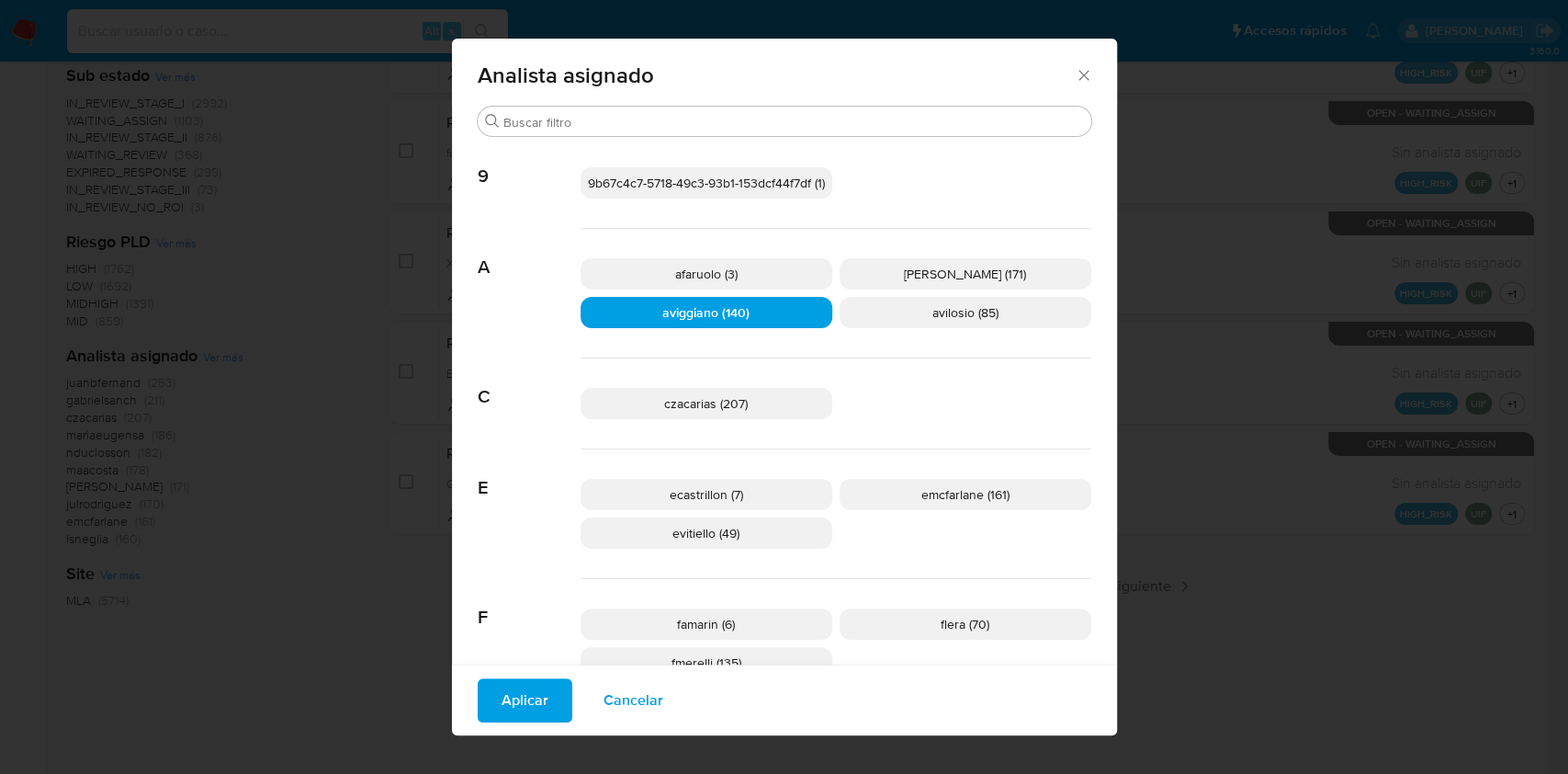
click at [505, 684] on span "Aplicar" at bounding box center [525, 700] width 47 height 40
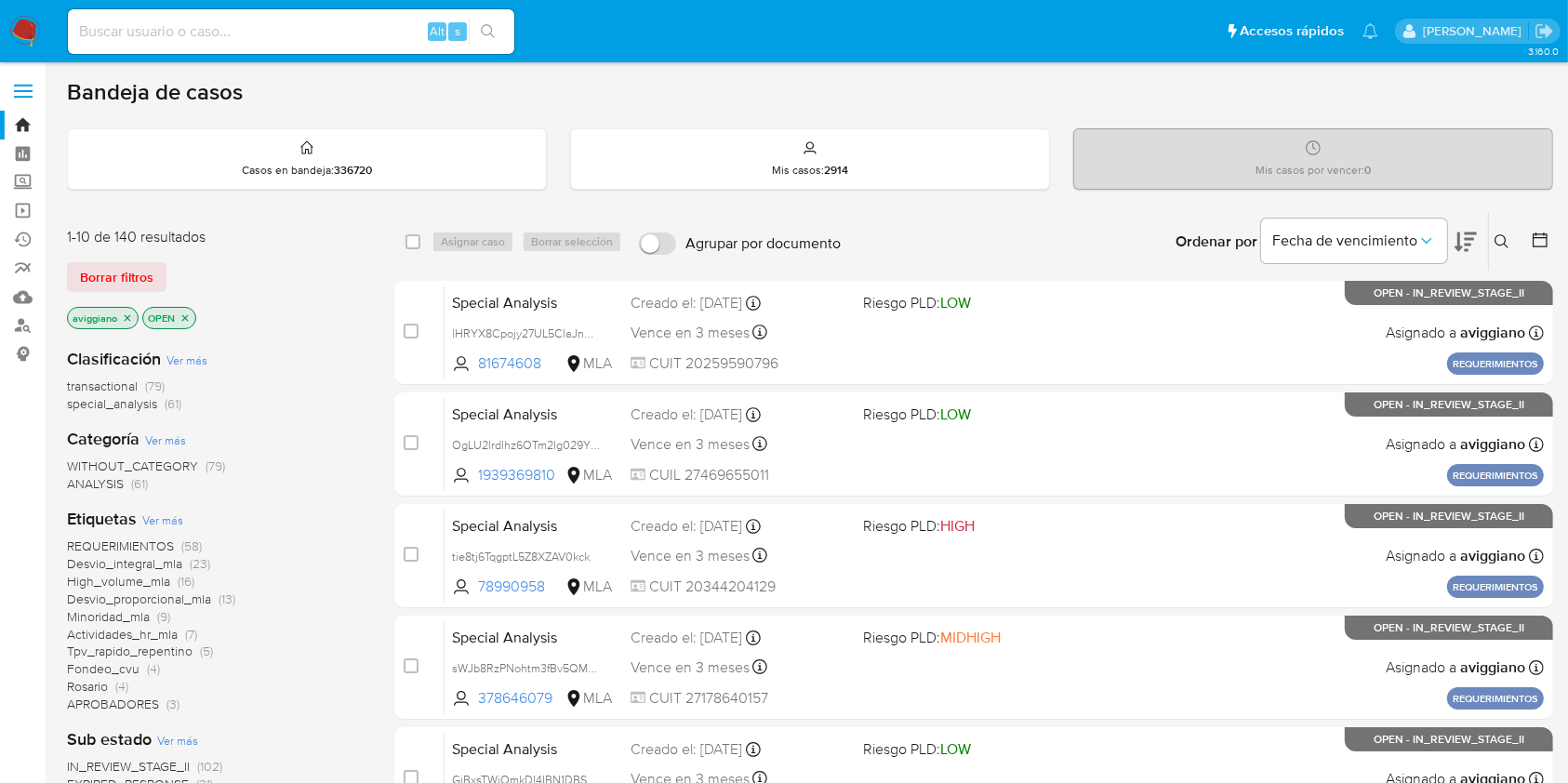
click at [189, 320] on icon "close-filter" at bounding box center [185, 318] width 11 height 11
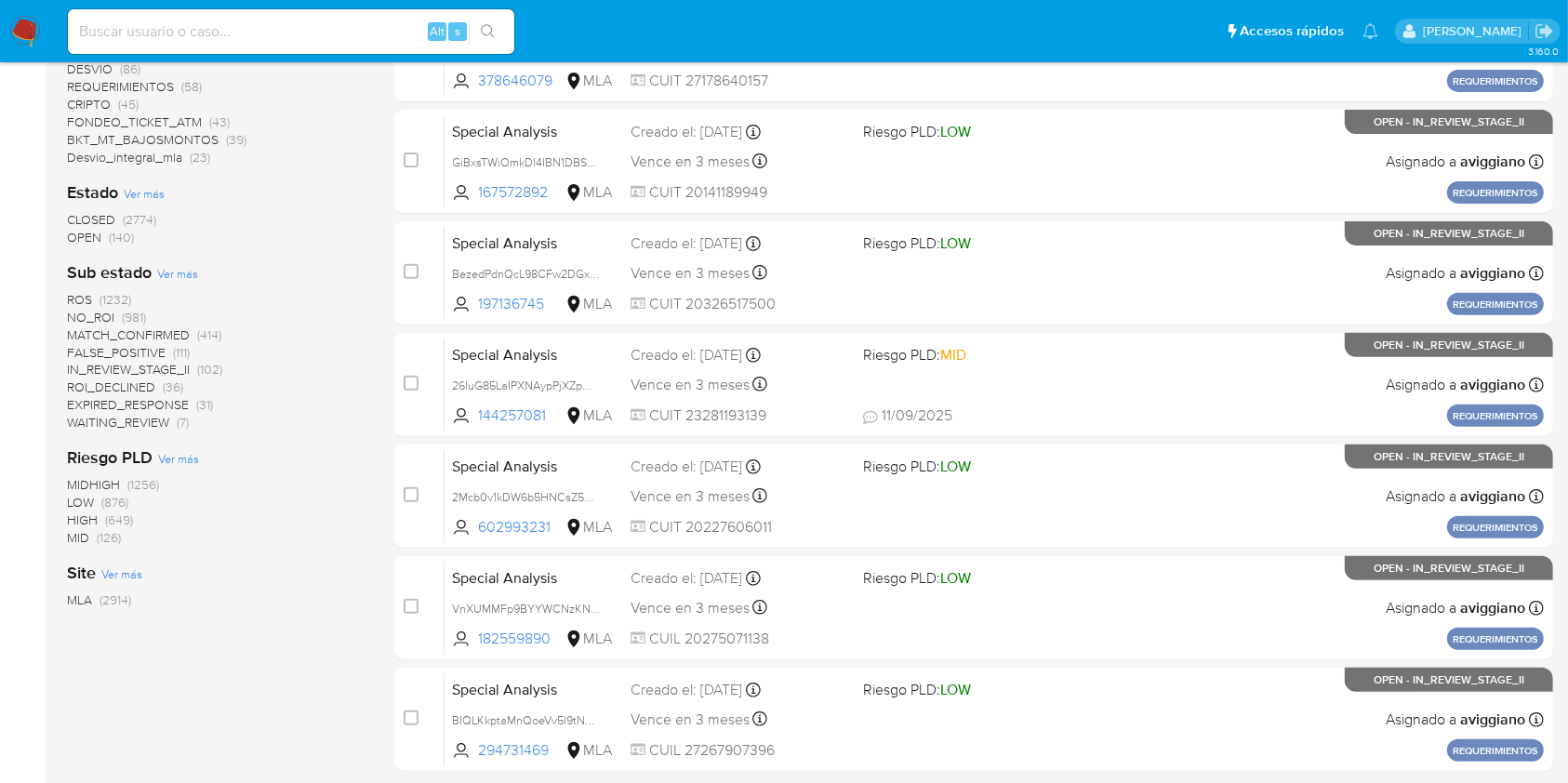
scroll to position [372, 0]
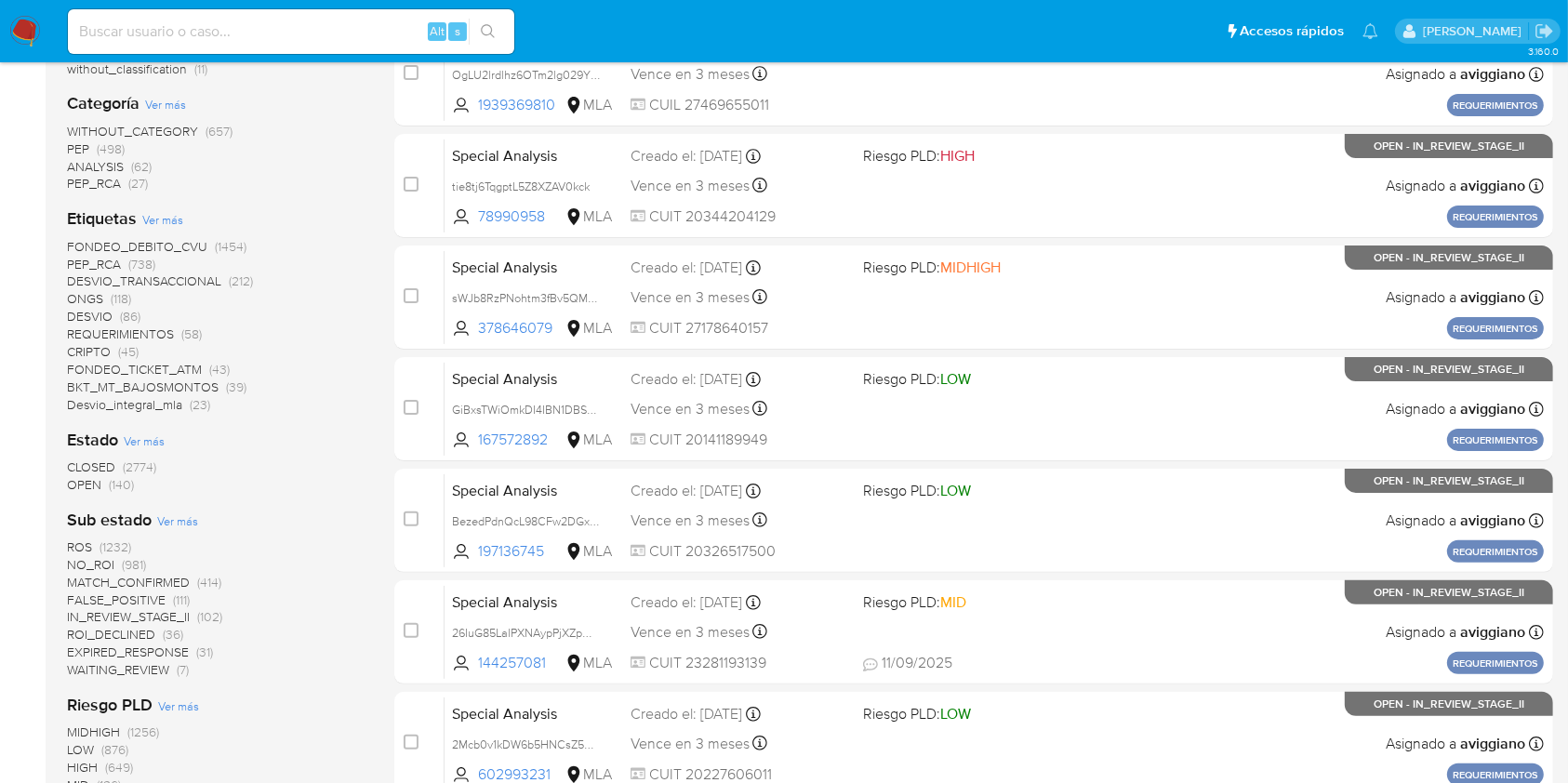
click at [93, 485] on span "OPEN" at bounding box center [84, 484] width 34 height 19
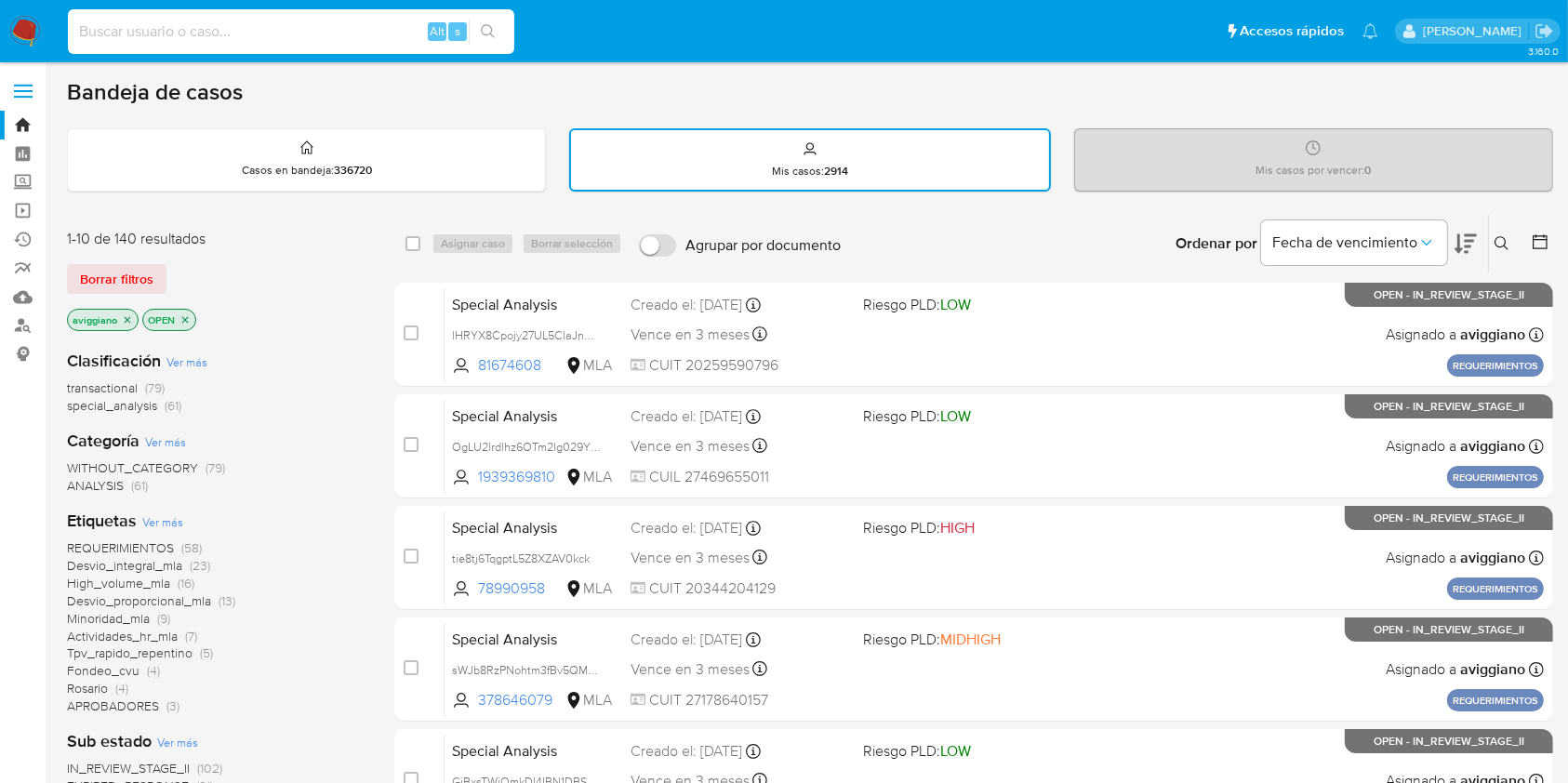
paste input "IQL6O42ZCFZsnkm5Pl0Vfh3J"
type input "IQL6O42ZCFZsnkm5Pl0Vfh3J"
click at [486, 26] on icon "search-icon" at bounding box center [488, 32] width 15 height 15
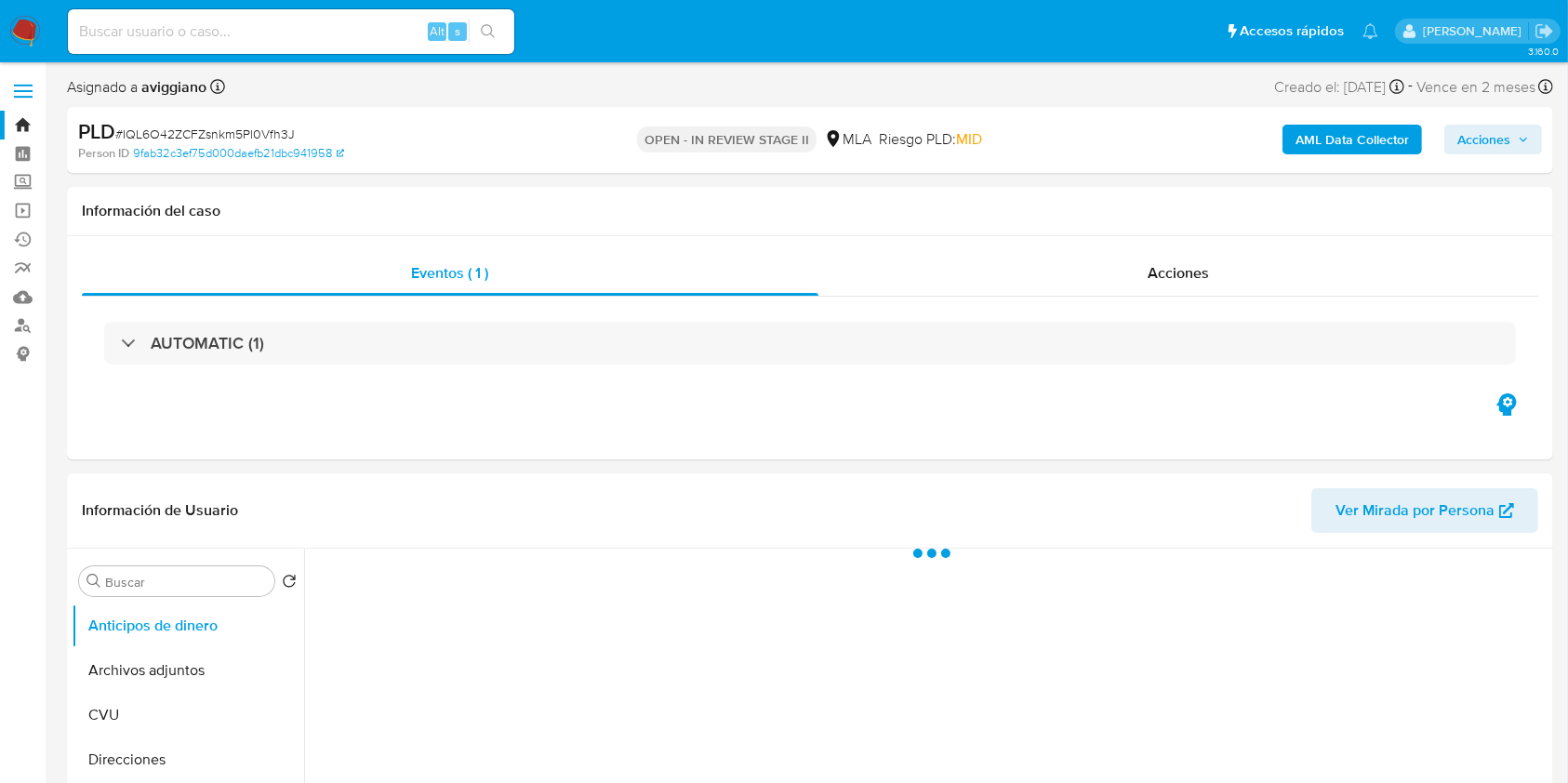
select select "10"
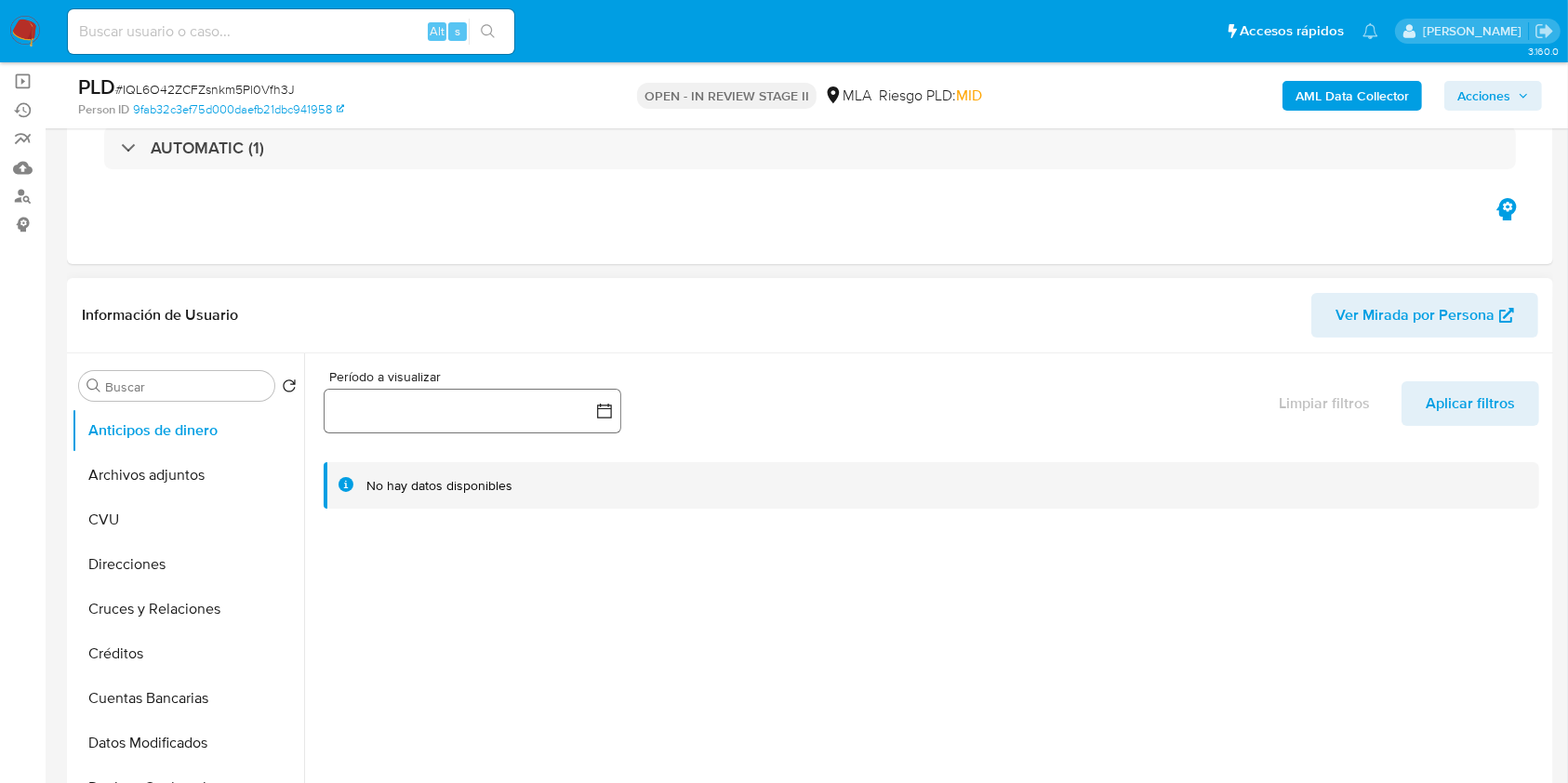
scroll to position [248, 0]
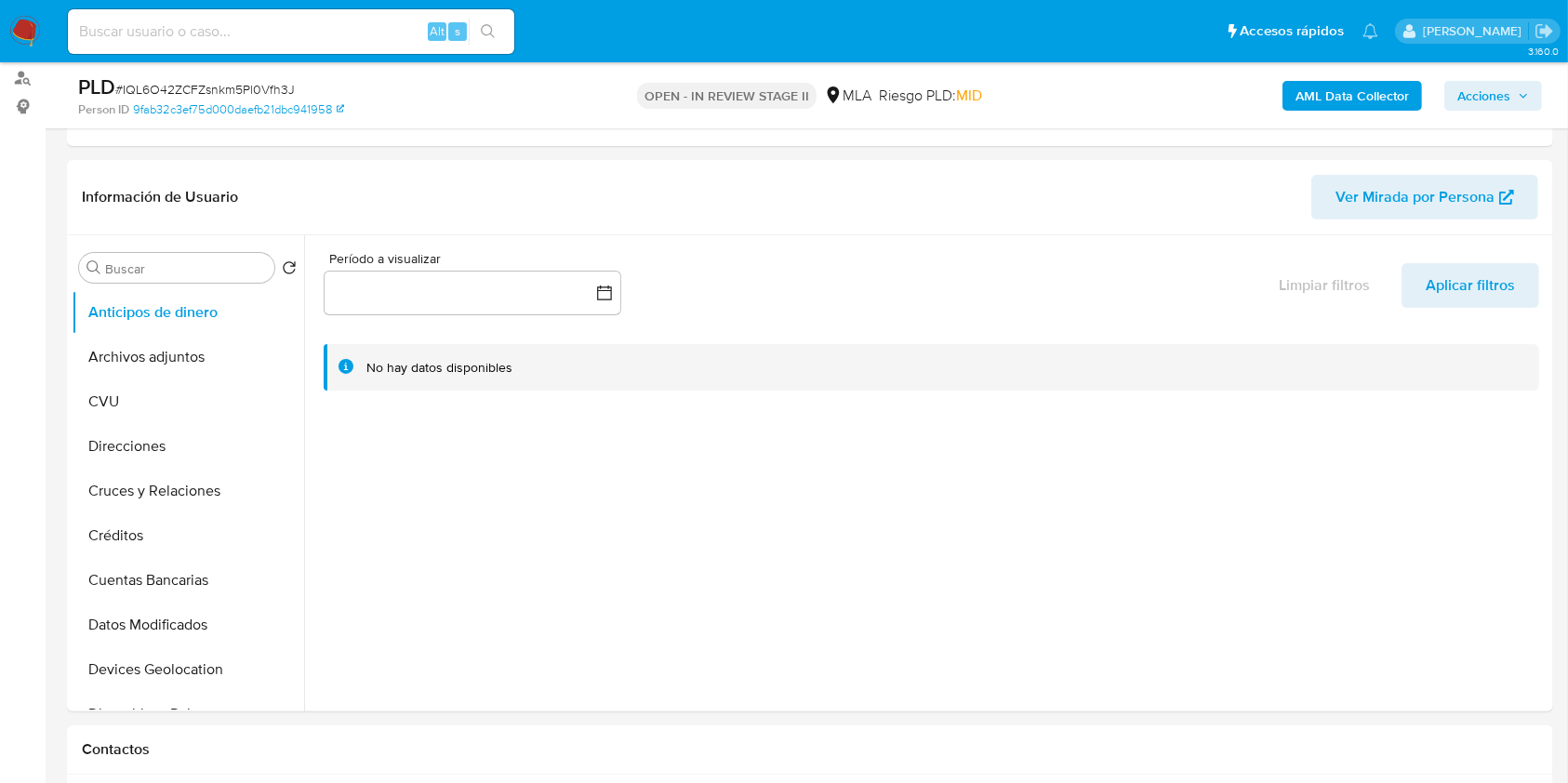
click at [1297, 101] on b "AML Data Collector" at bounding box center [1351, 96] width 113 height 29
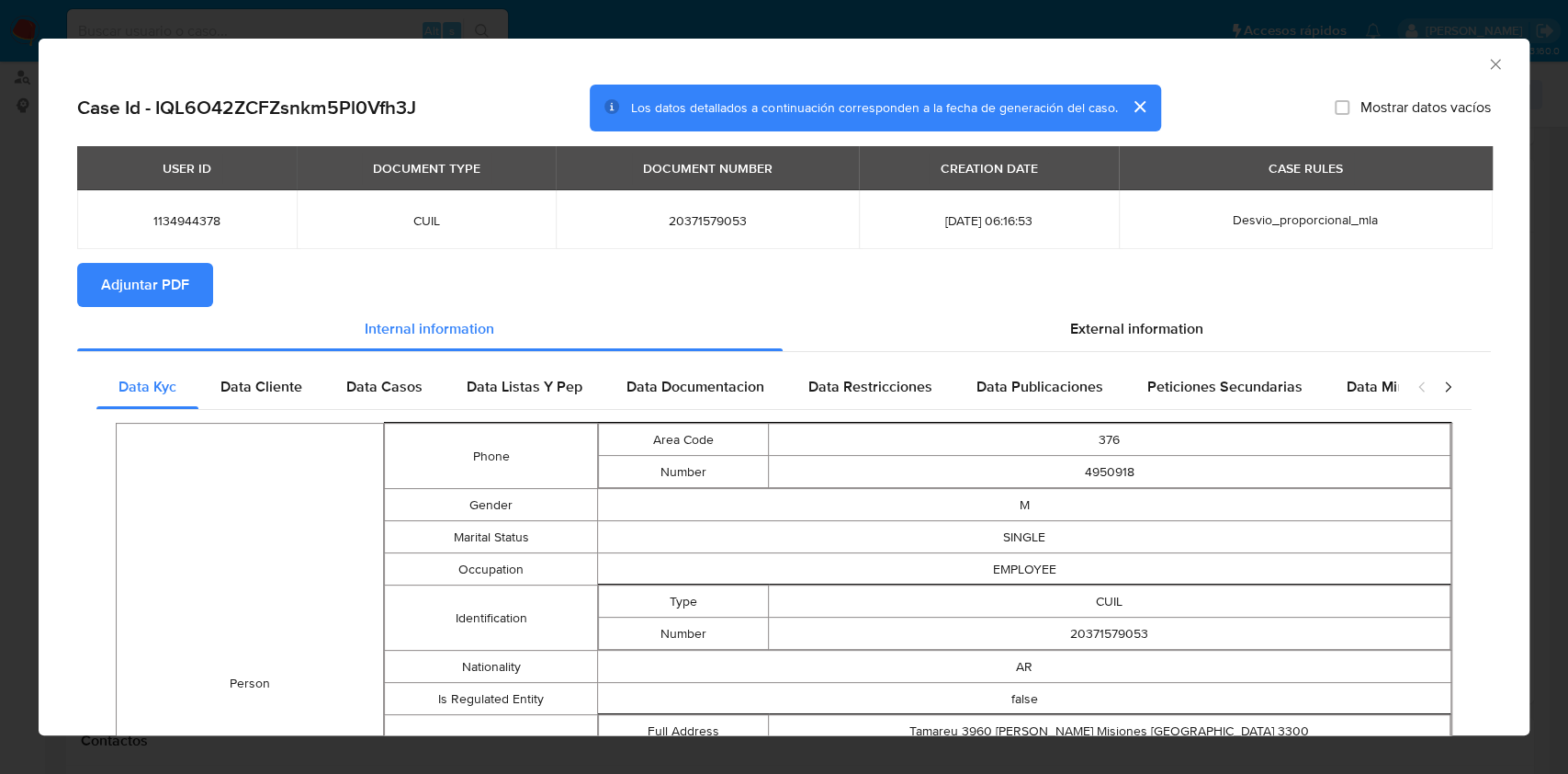
click at [196, 261] on div "USER ID DOCUMENT TYPE DOCUMENT NUMBER CREATION DATE CASE RULES 1134944378 CUIL …" at bounding box center [784, 204] width 1414 height 117
click at [204, 280] on button "Adjuntar PDF" at bounding box center [146, 284] width 136 height 44
click at [133, 305] on span "Adjuntar PDF" at bounding box center [145, 284] width 88 height 40
click at [1465, 74] on div "AML Data Collector" at bounding box center [784, 61] width 1491 height 46
click at [1487, 69] on icon "Cerrar ventana" at bounding box center [1496, 64] width 19 height 19
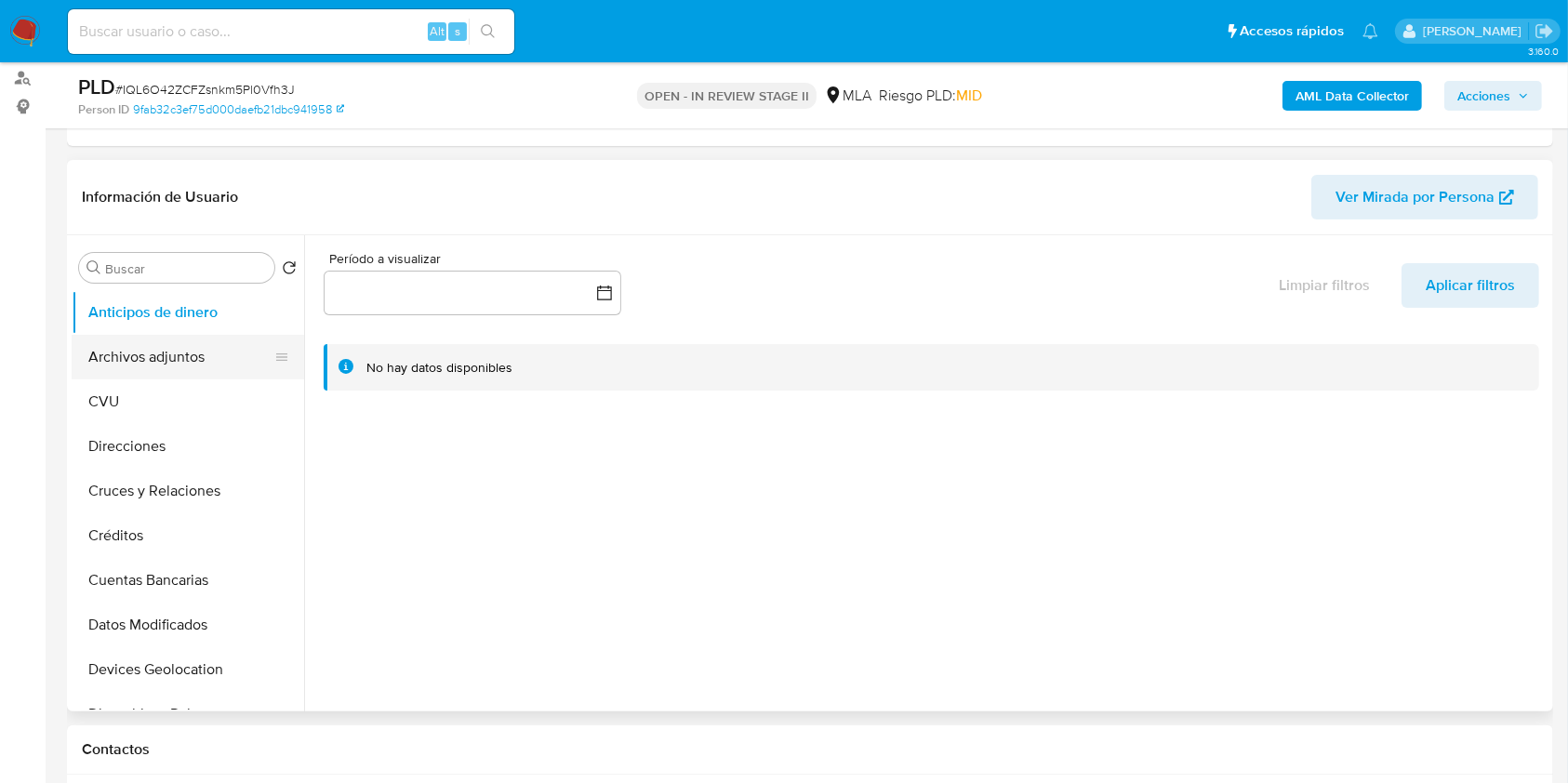
click at [164, 339] on button "Archivos adjuntos" at bounding box center [181, 357] width 218 height 44
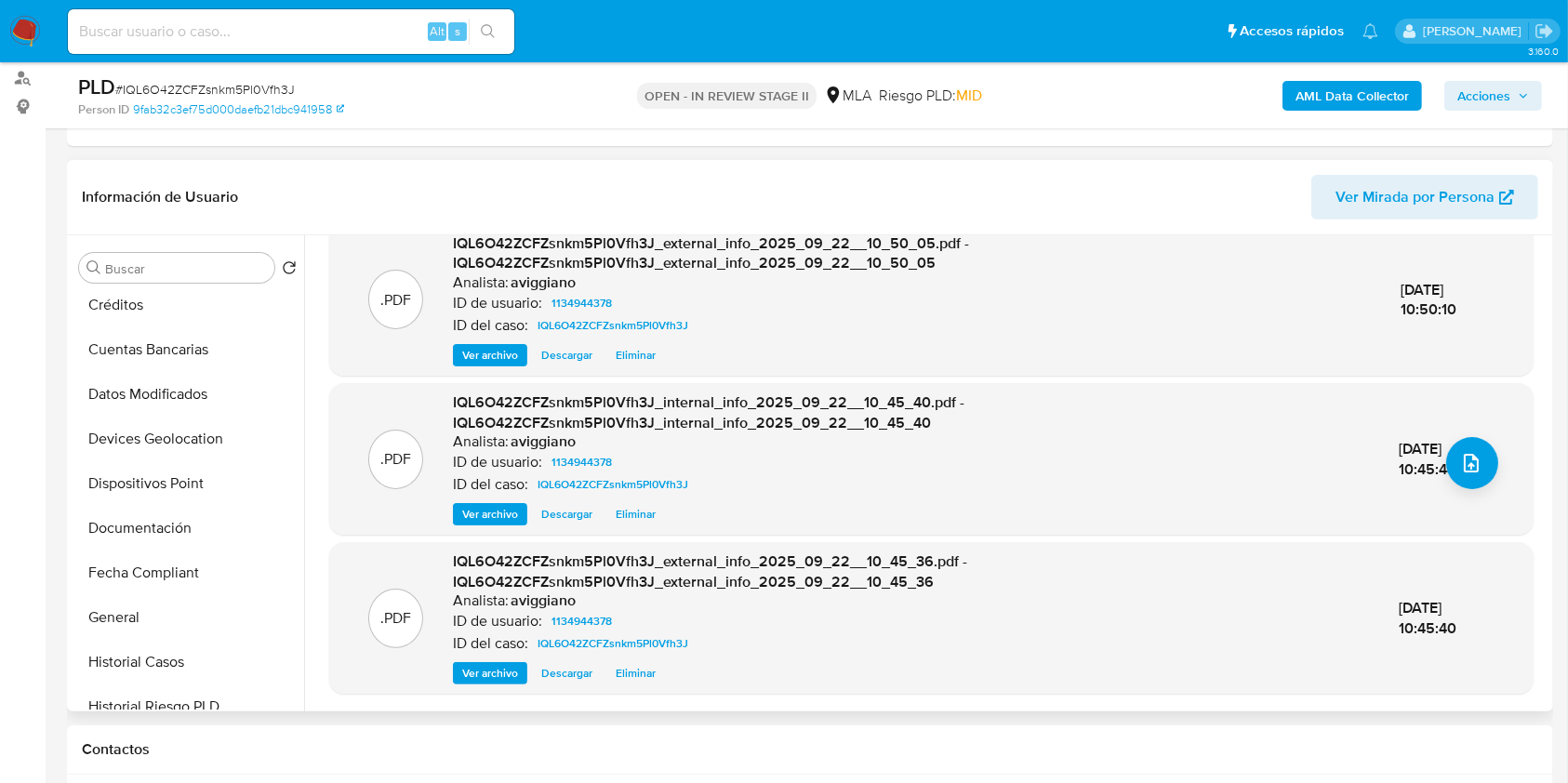
scroll to position [496, 0]
click at [118, 702] on button "KYC" at bounding box center [181, 709] width 218 height 44
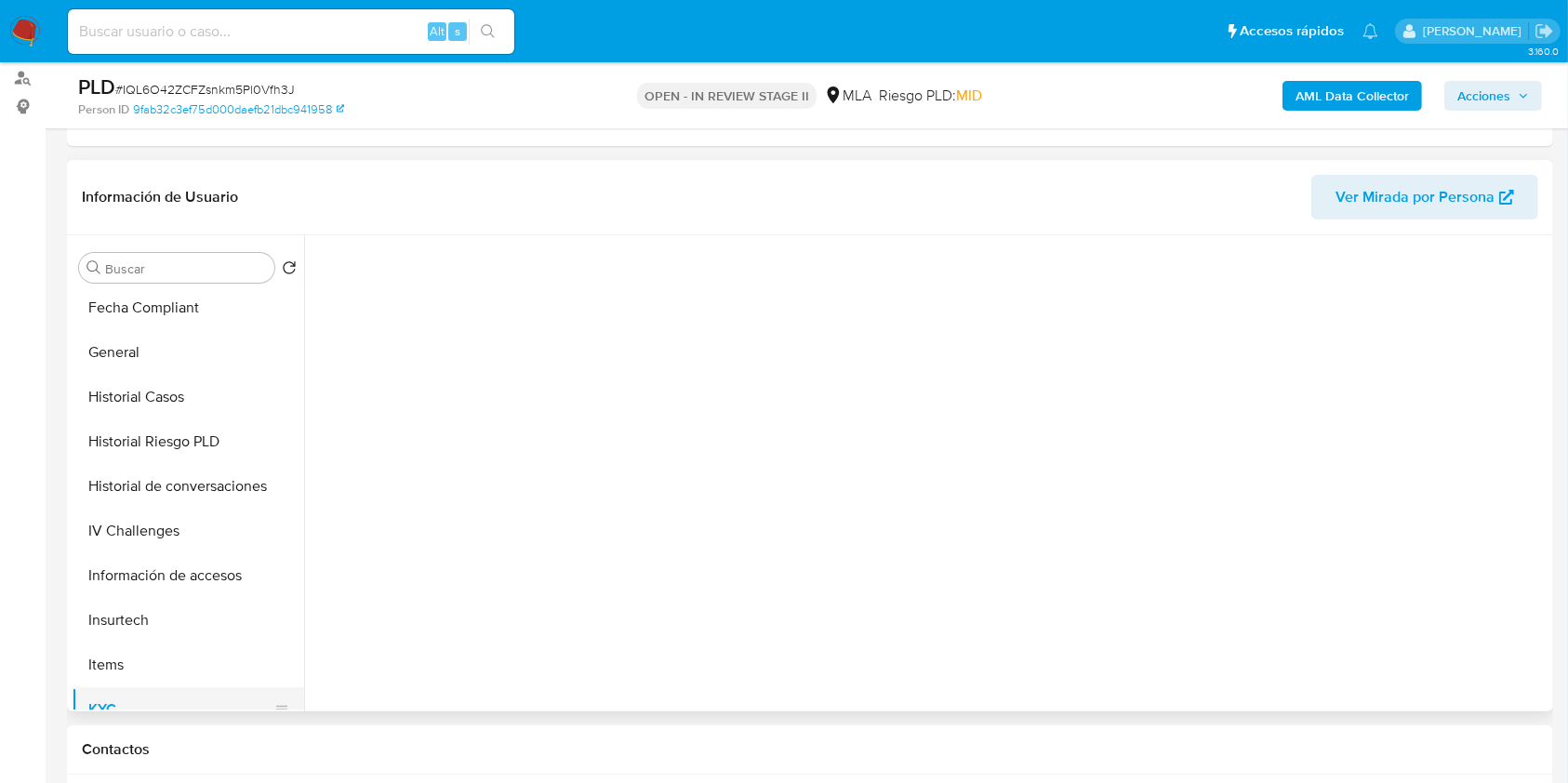
scroll to position [0, 0]
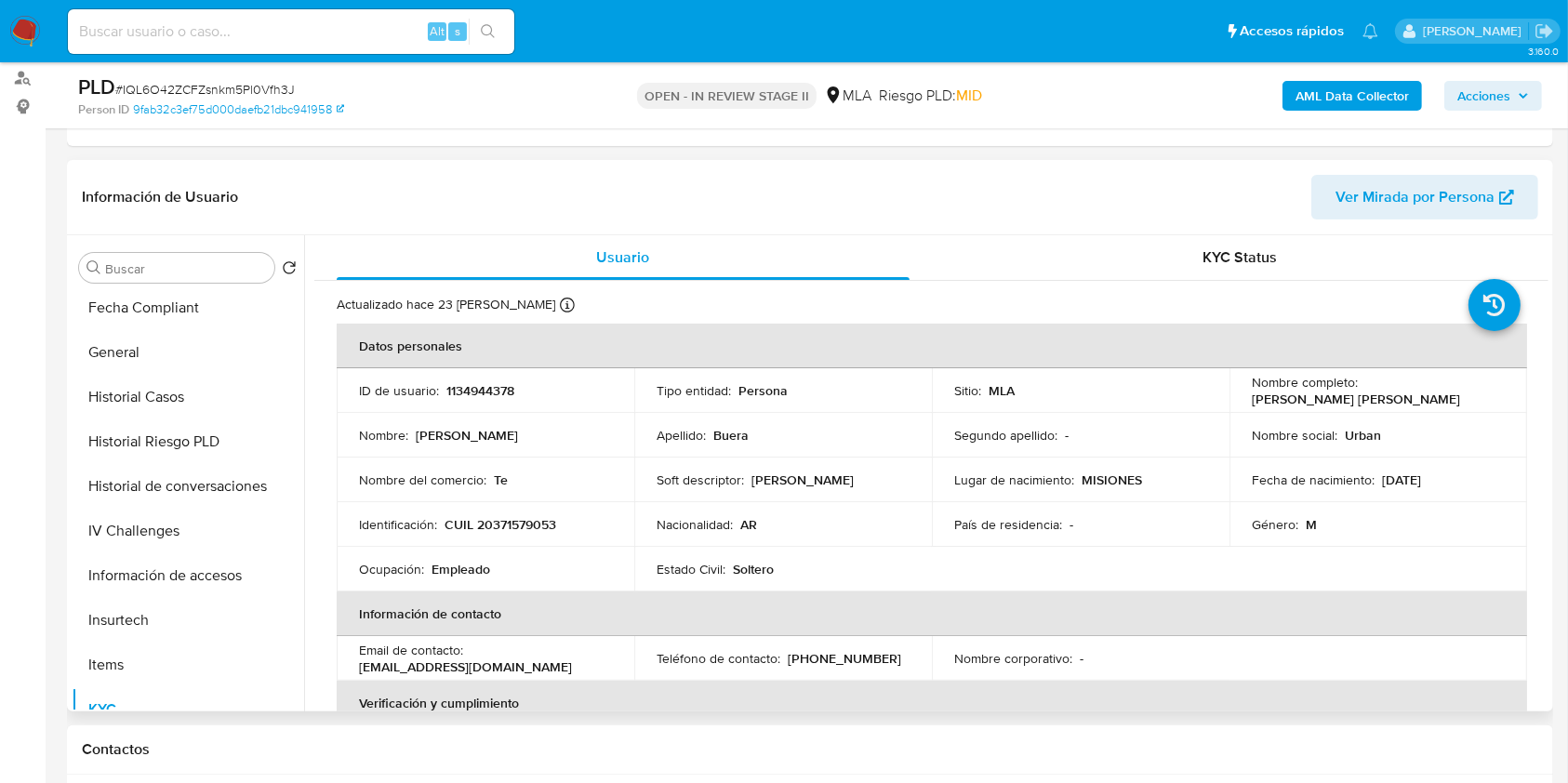
click at [522, 528] on p "CUIL 20371579053" at bounding box center [500, 525] width 112 height 17
copy p "20371579053"
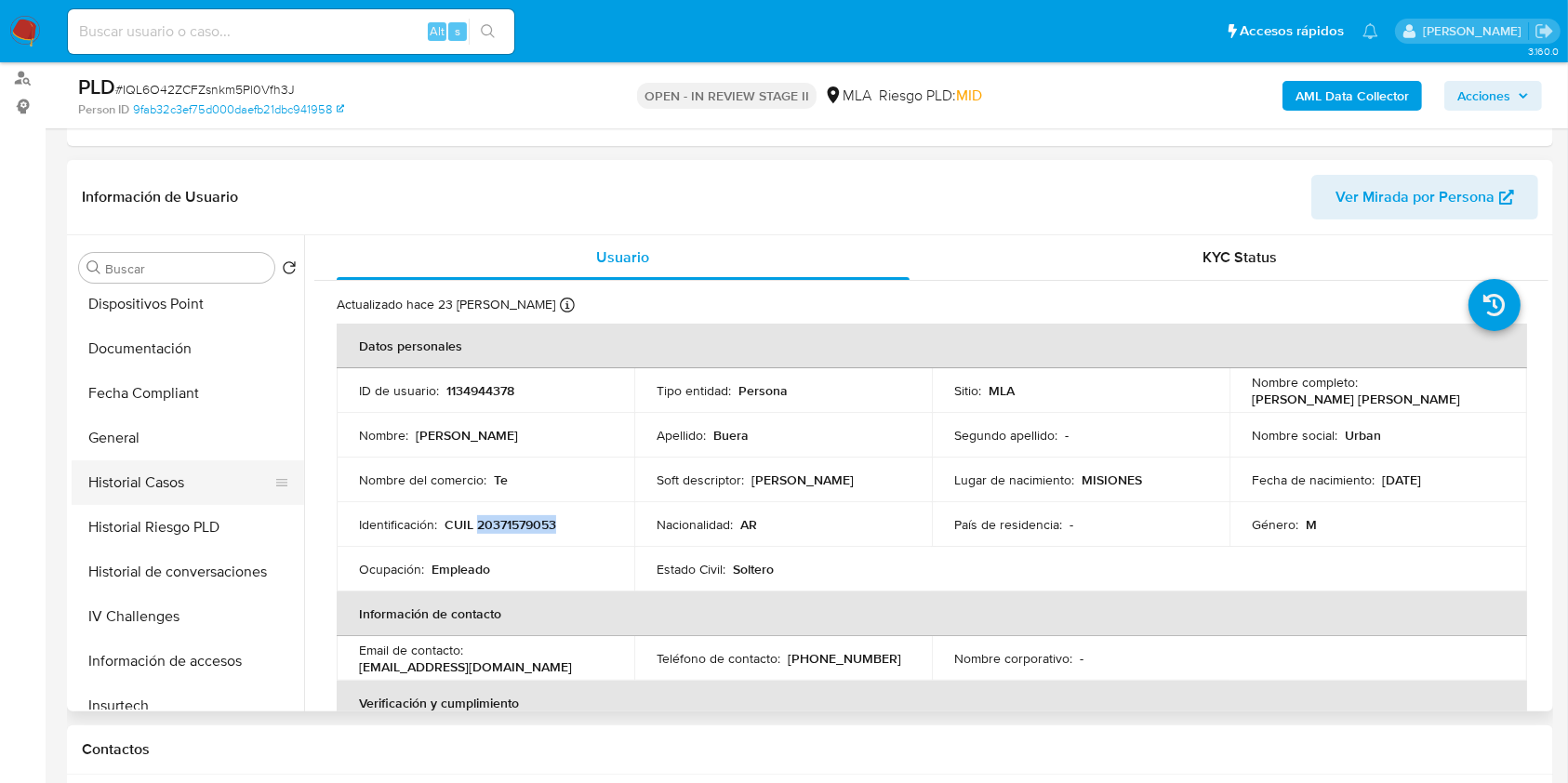
scroll to position [372, 0]
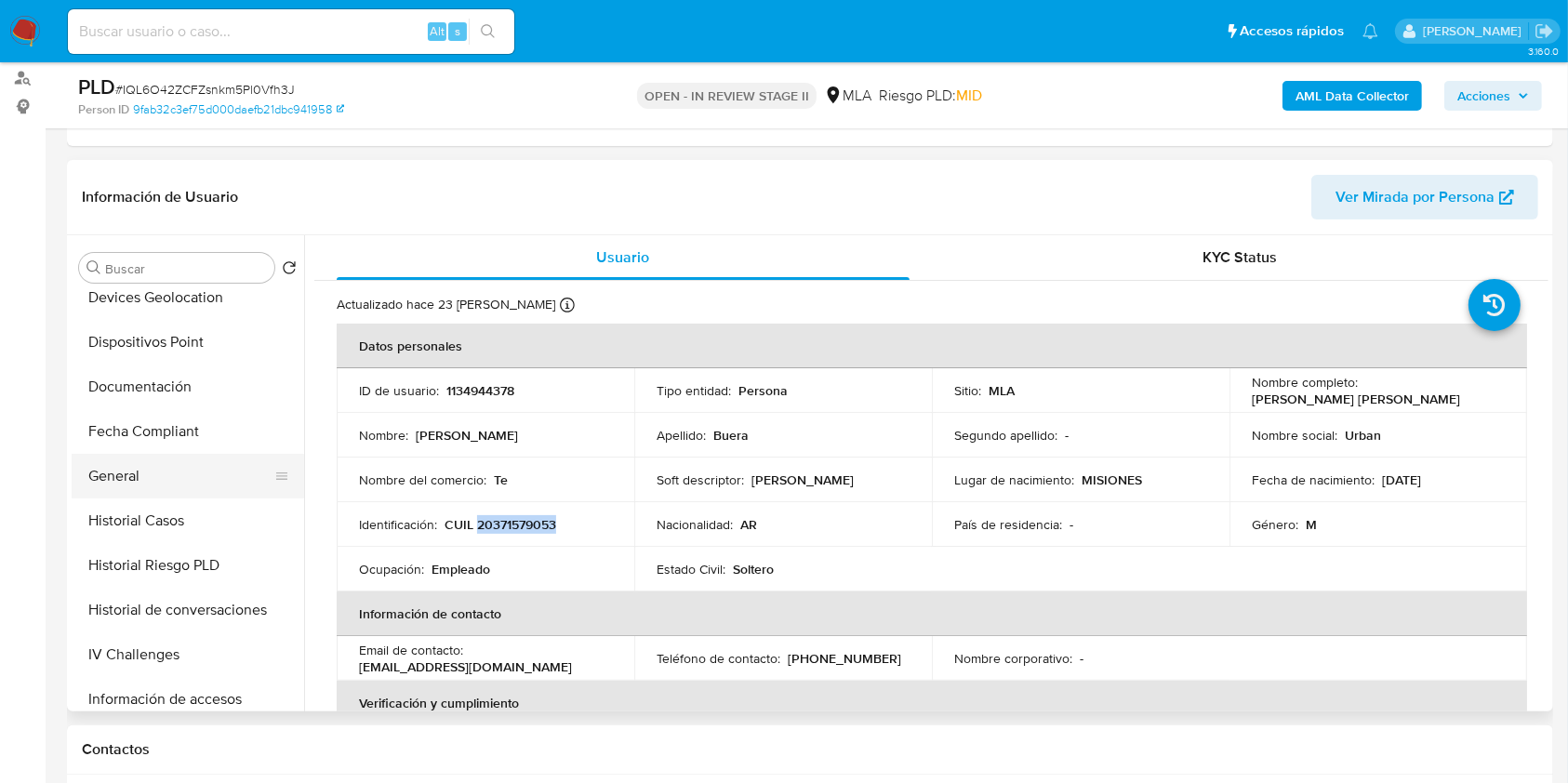
click at [205, 460] on button "General" at bounding box center [181, 476] width 218 height 44
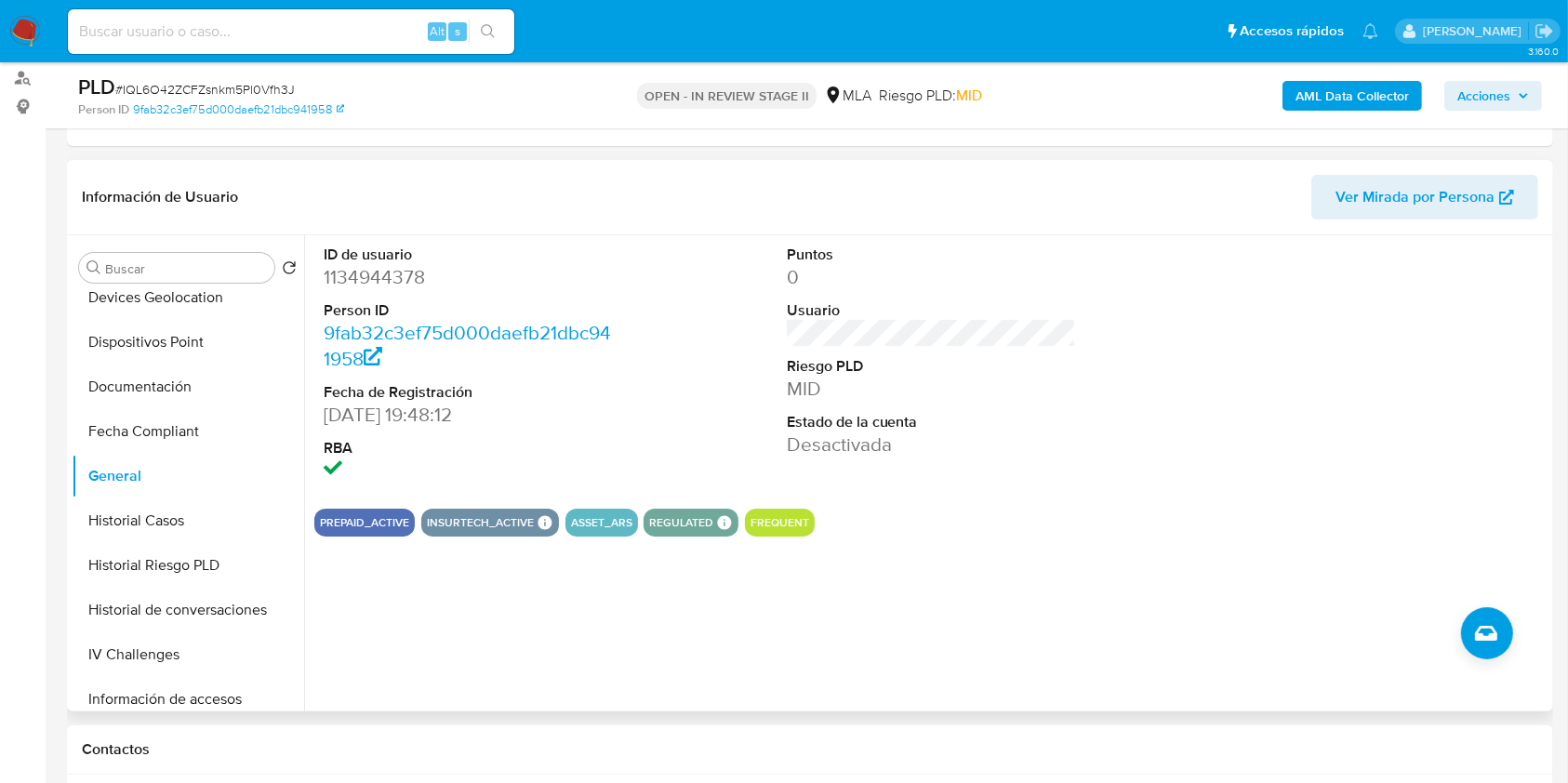
click at [361, 289] on dd "1134944378" at bounding box center [468, 277] width 290 height 26
copy dd "1134944378"
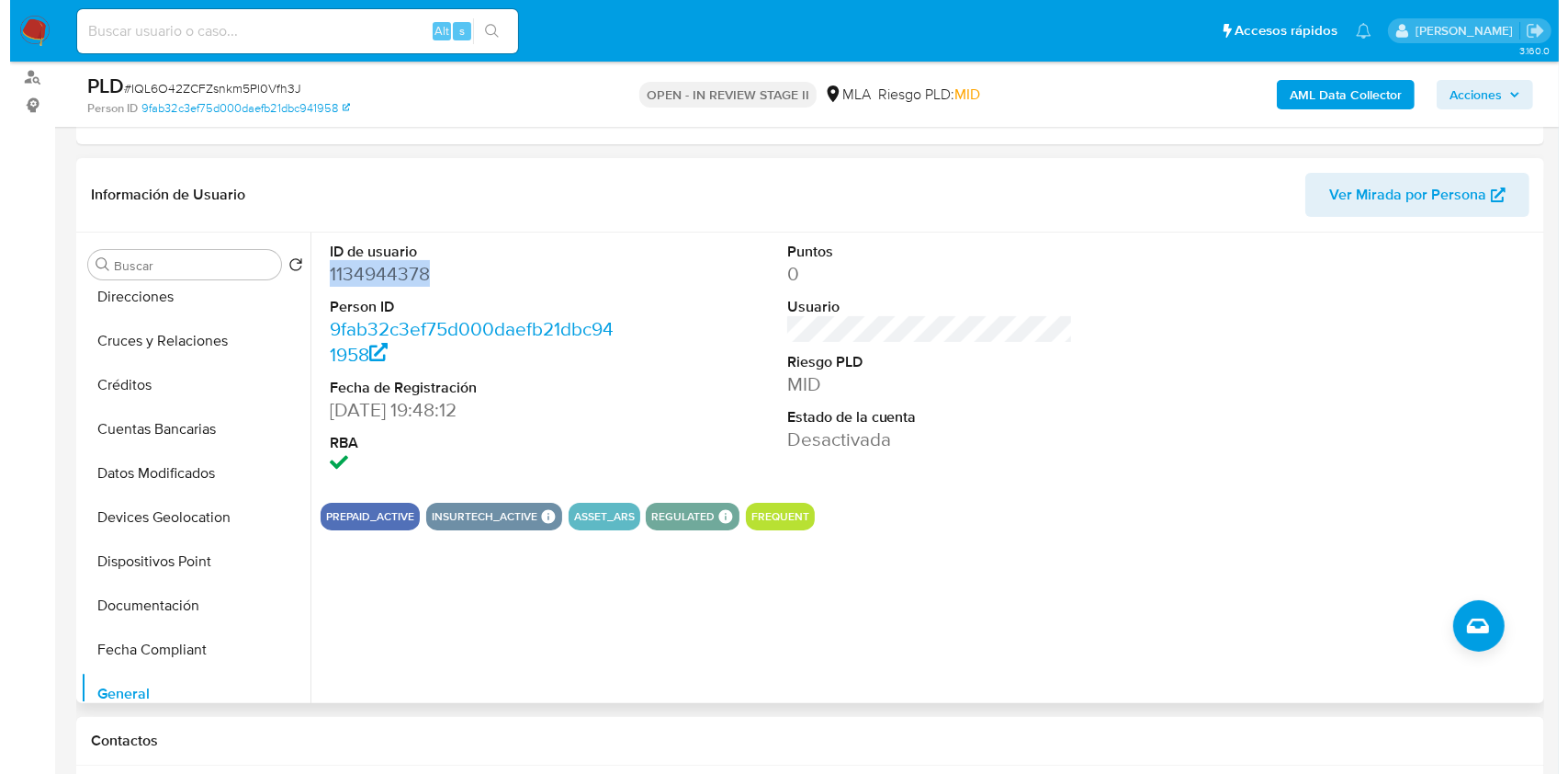
scroll to position [0, 0]
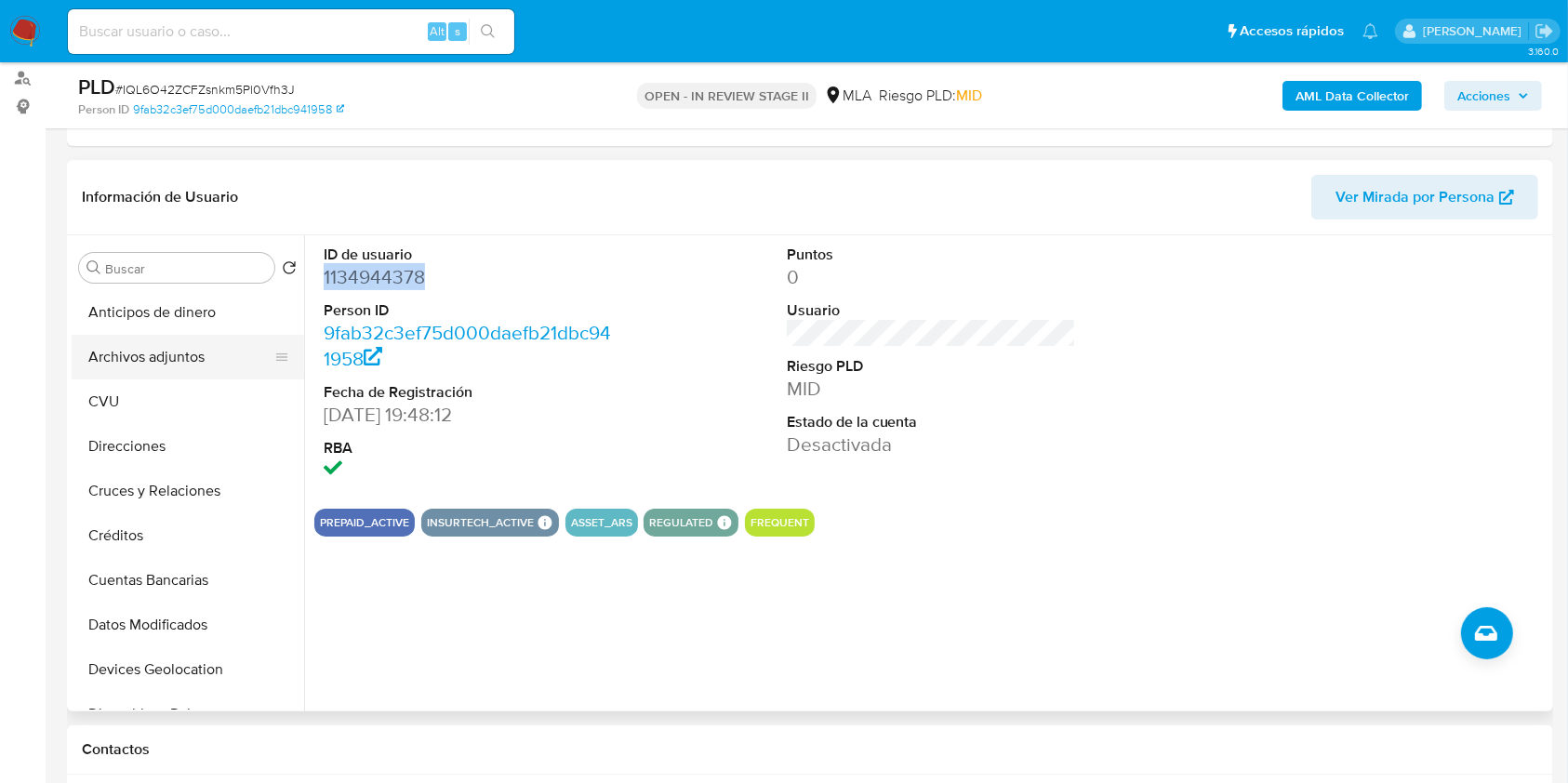
click at [204, 338] on button "Archivos adjuntos" at bounding box center [181, 357] width 218 height 44
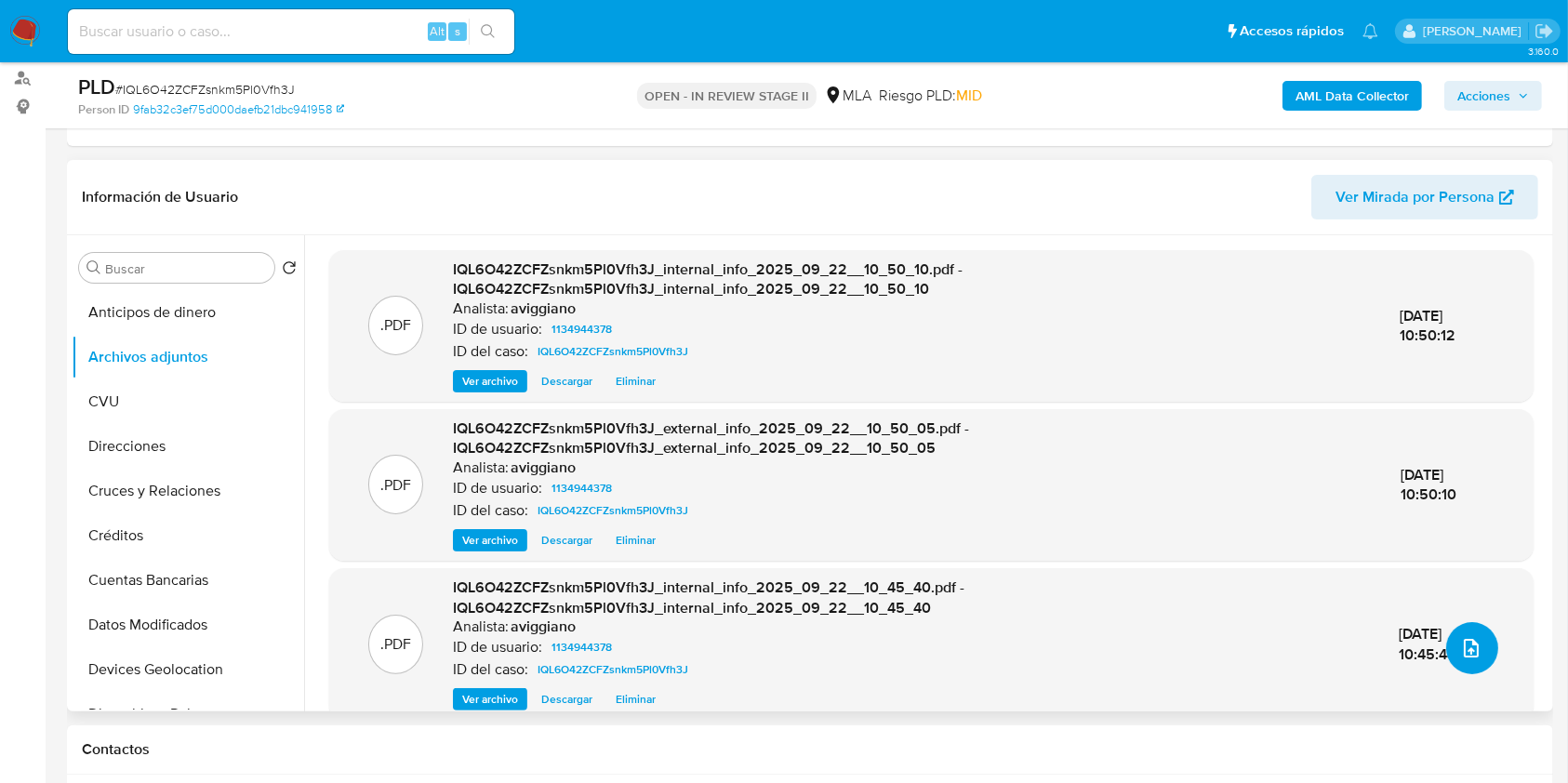
click at [1474, 660] on button "upload-file" at bounding box center [1472, 648] width 52 height 52
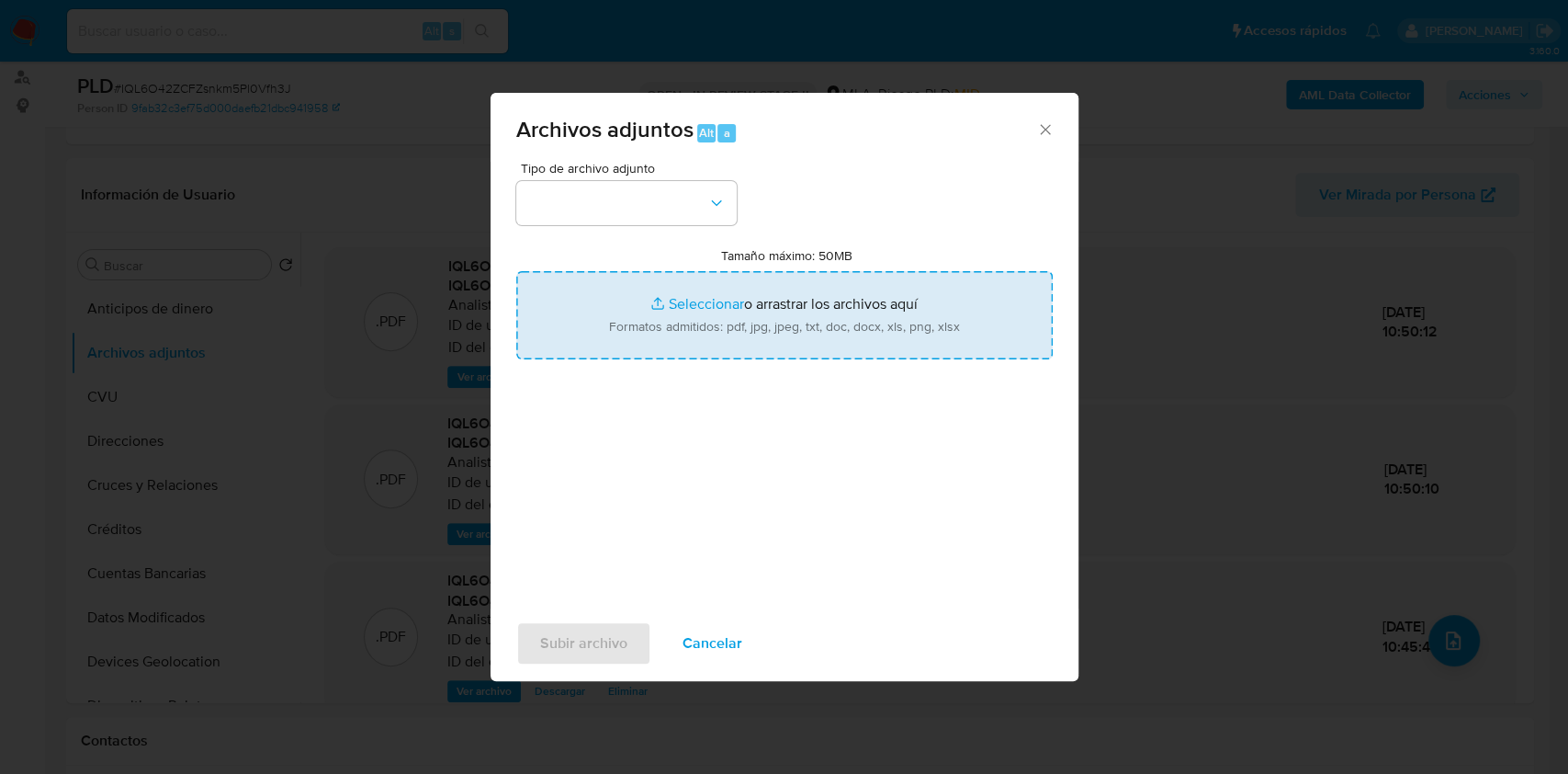
click at [812, 342] on input "Tamaño máximo: 50MB Seleccionar archivos" at bounding box center [785, 315] width 536 height 88
type input "C:\fakepath\Nosis - 1134944378.pdf"
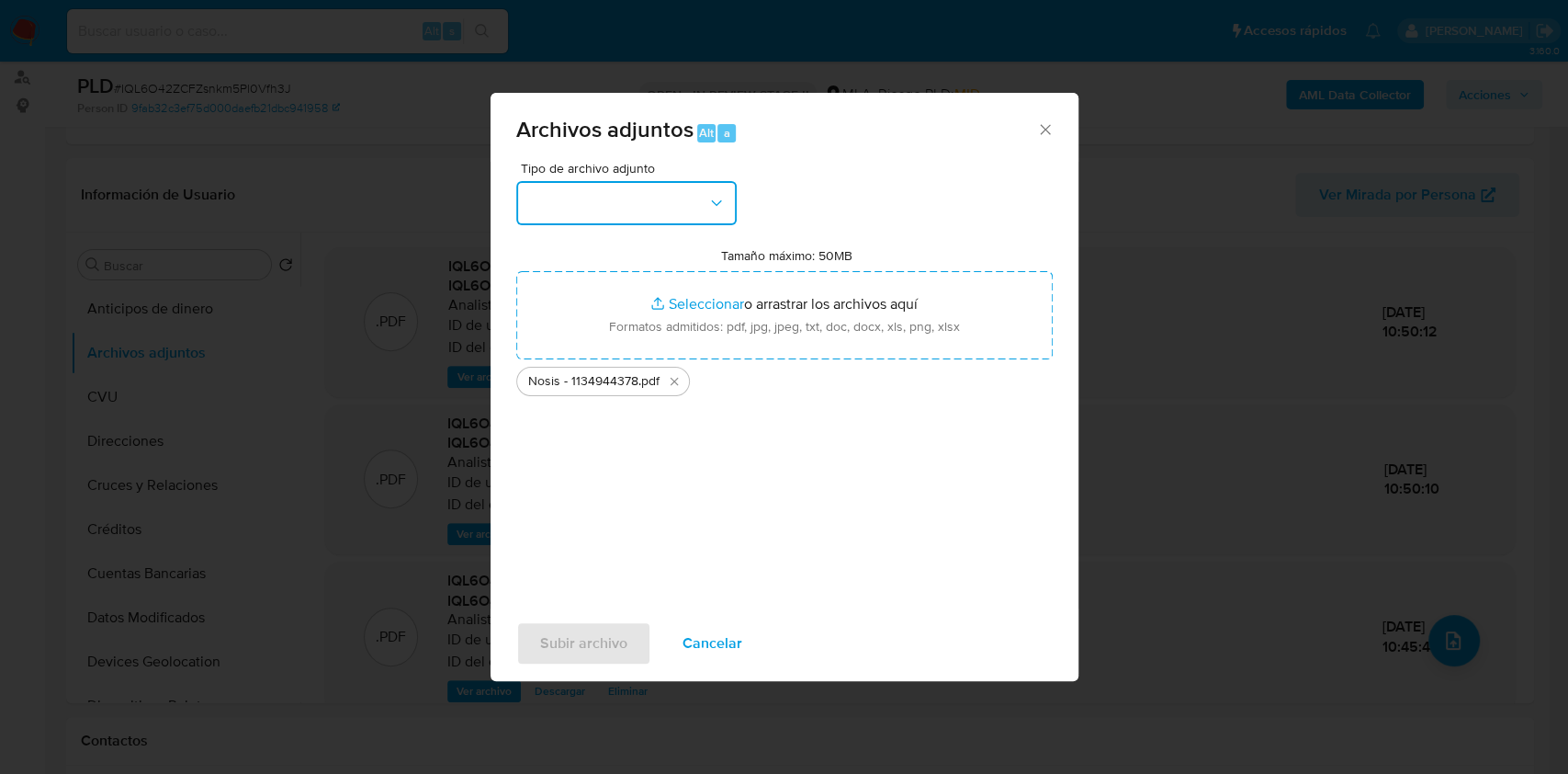
click at [691, 208] on button "button" at bounding box center [627, 203] width 221 height 44
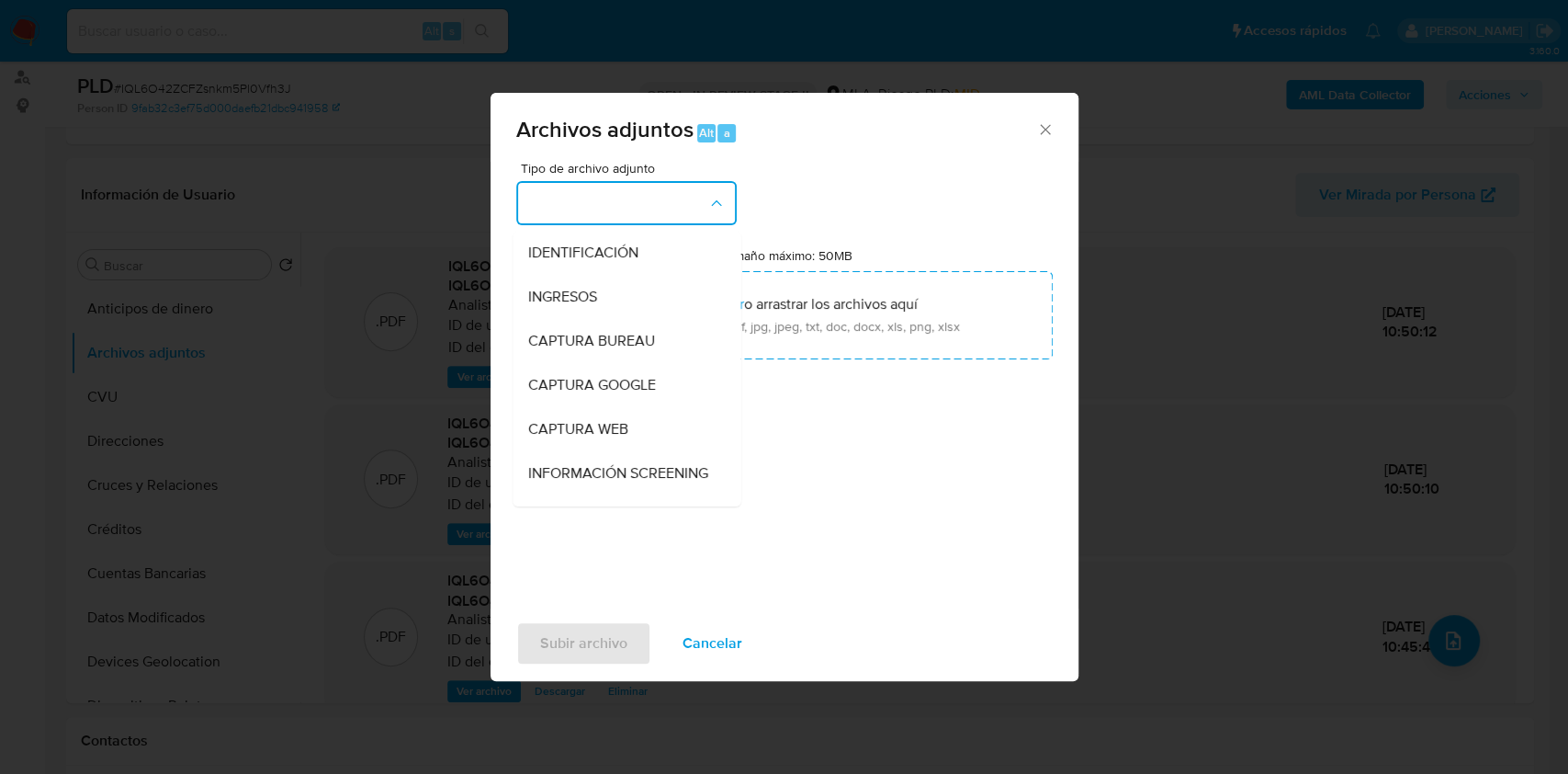
scroll to position [367, 0]
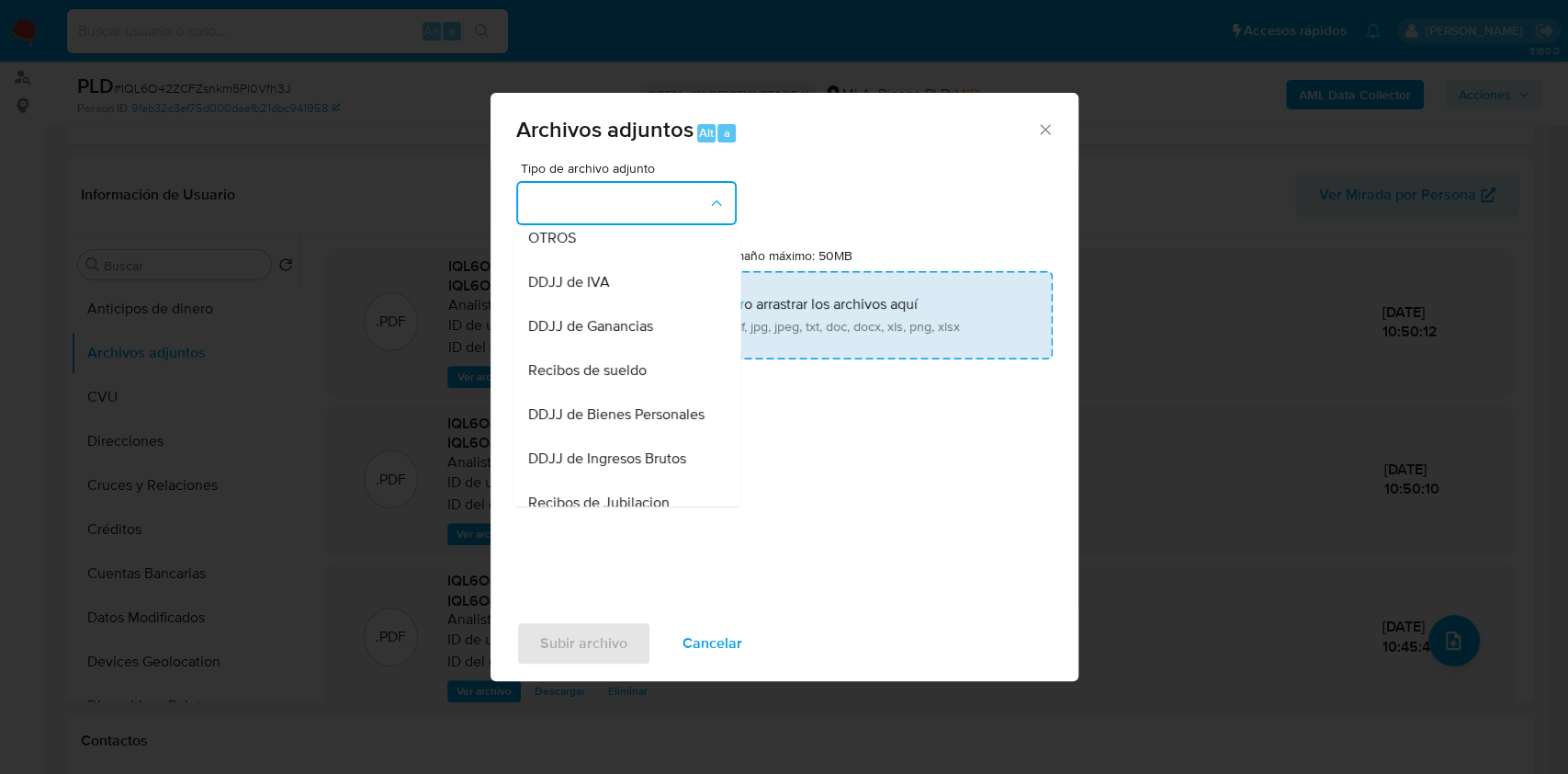
click at [626, 279] on div "DDJJ de IVA" at bounding box center [620, 281] width 188 height 44
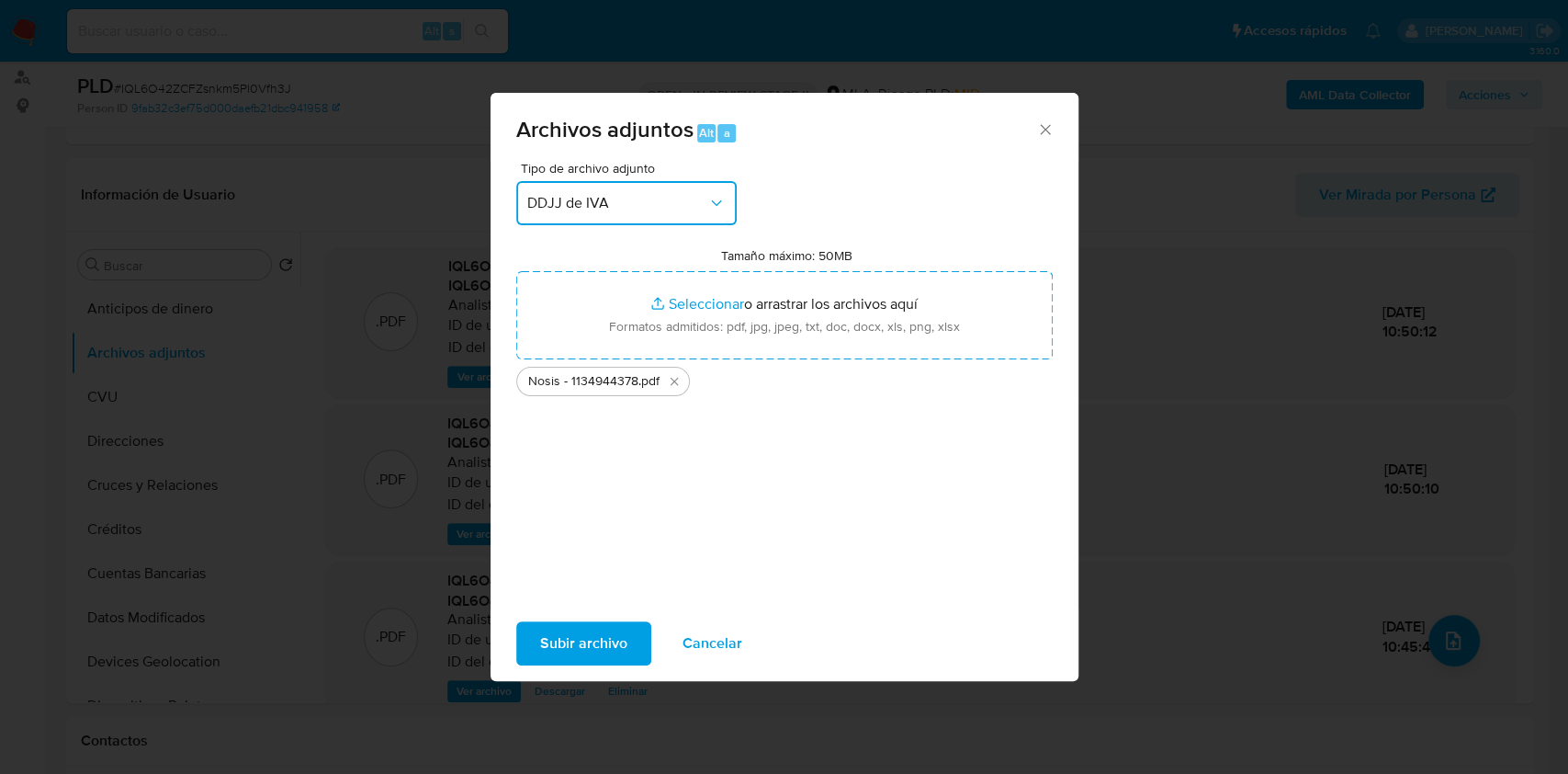
click at [671, 208] on span "DDJJ de IVA" at bounding box center [617, 203] width 180 height 19
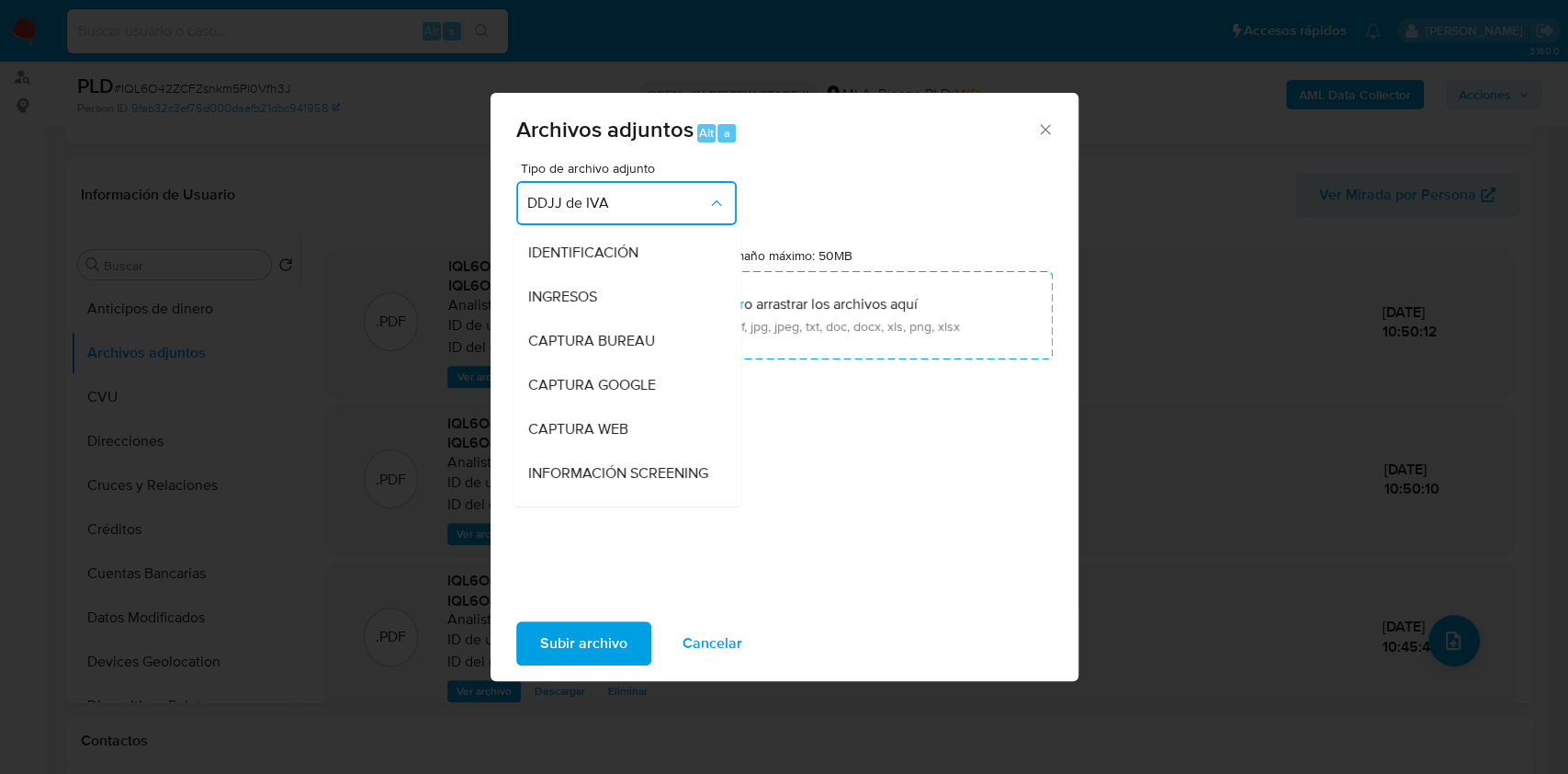
scroll to position [299, 0]
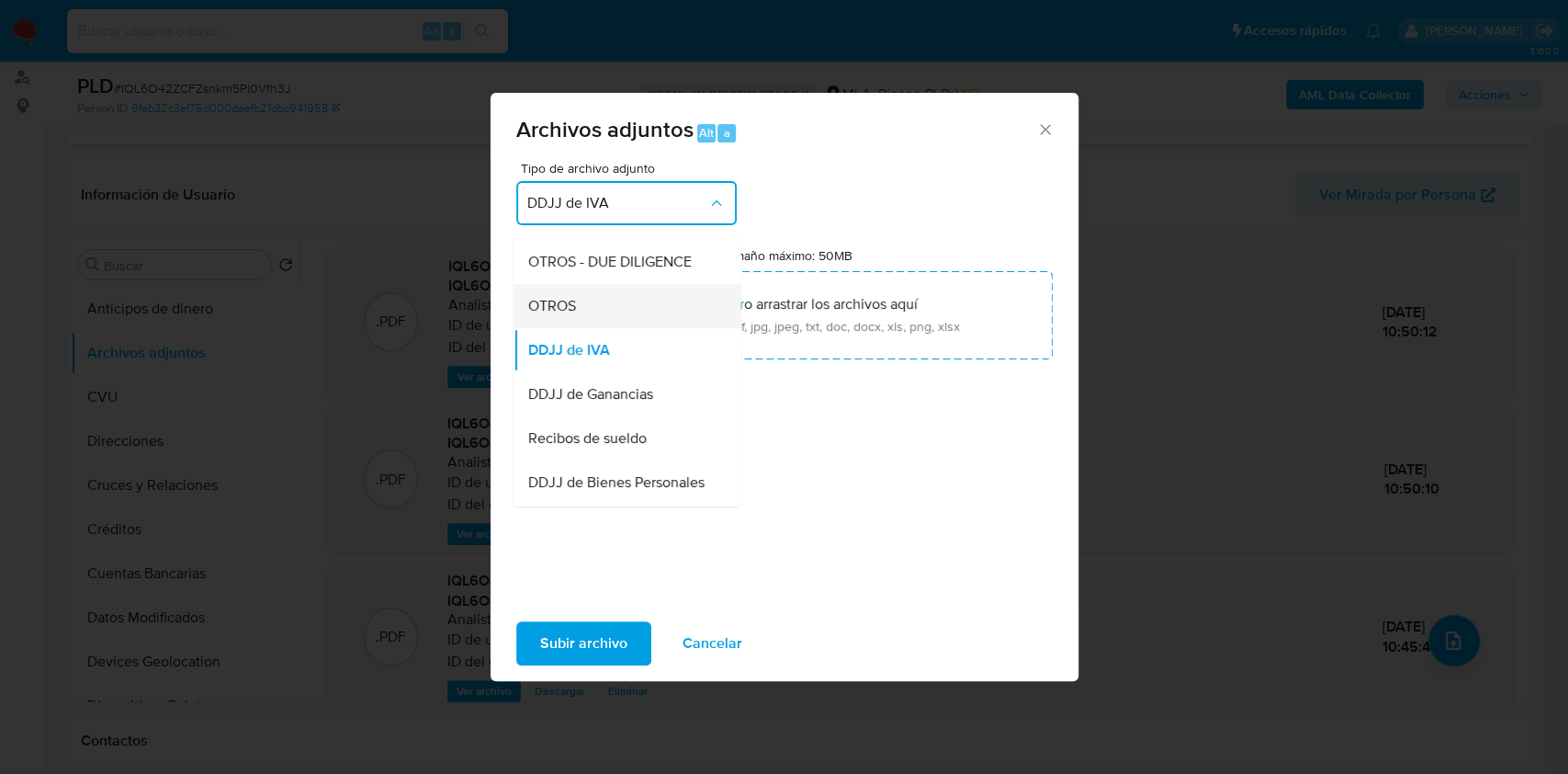
click at [603, 311] on div "OTROS" at bounding box center [620, 306] width 188 height 44
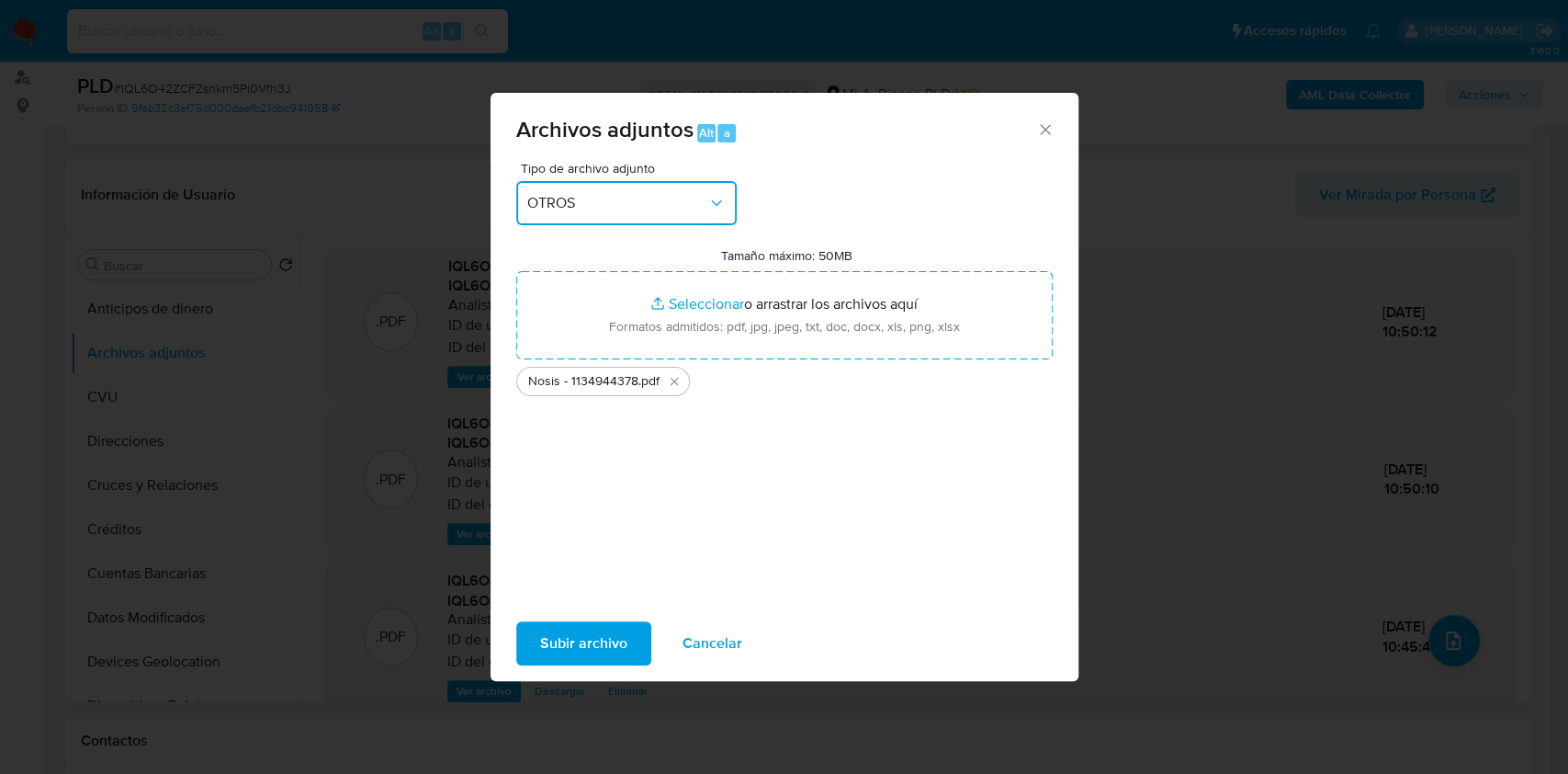
click at [664, 198] on span "OTROS" at bounding box center [617, 203] width 180 height 19
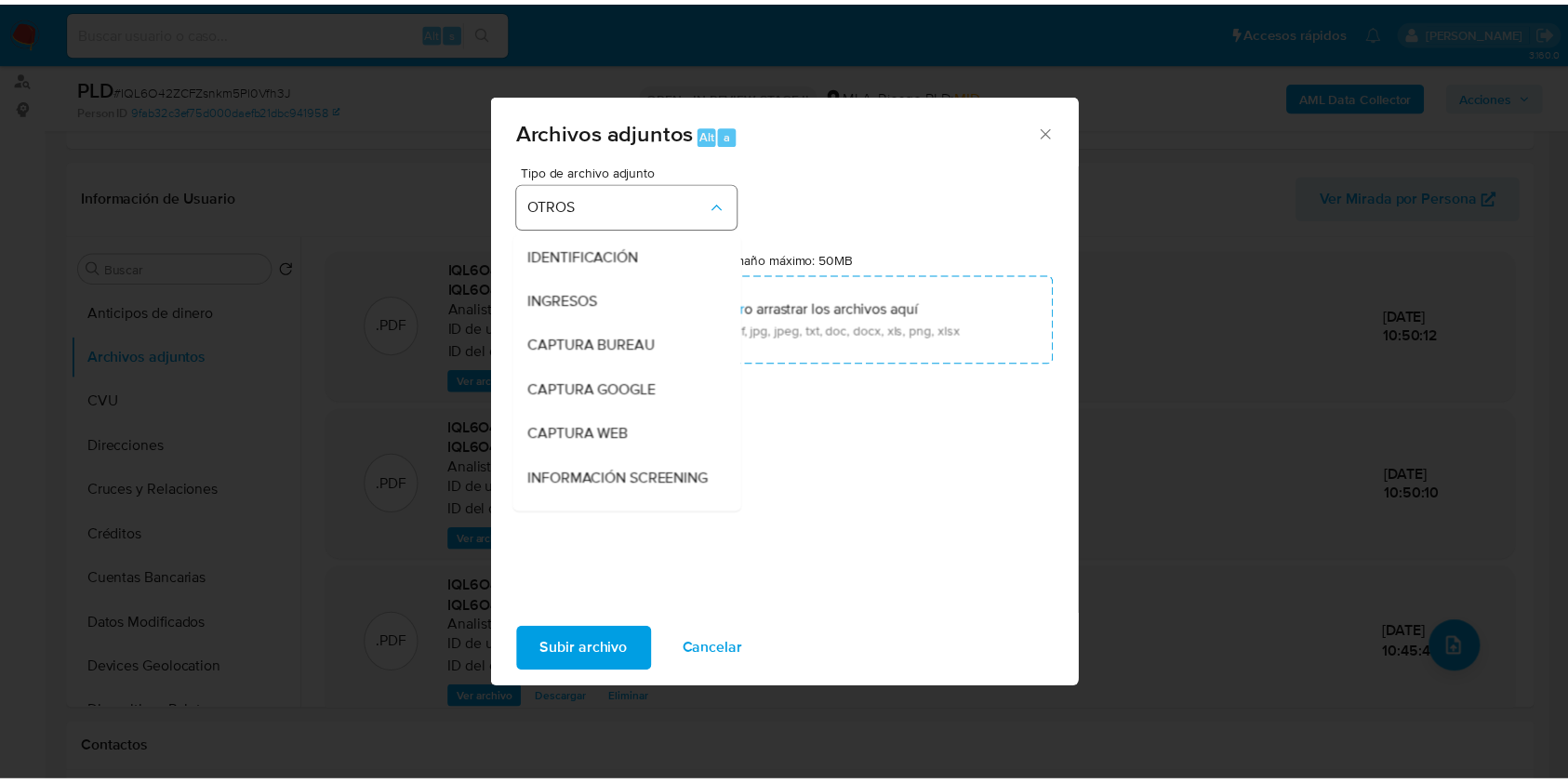
scroll to position [258, 0]
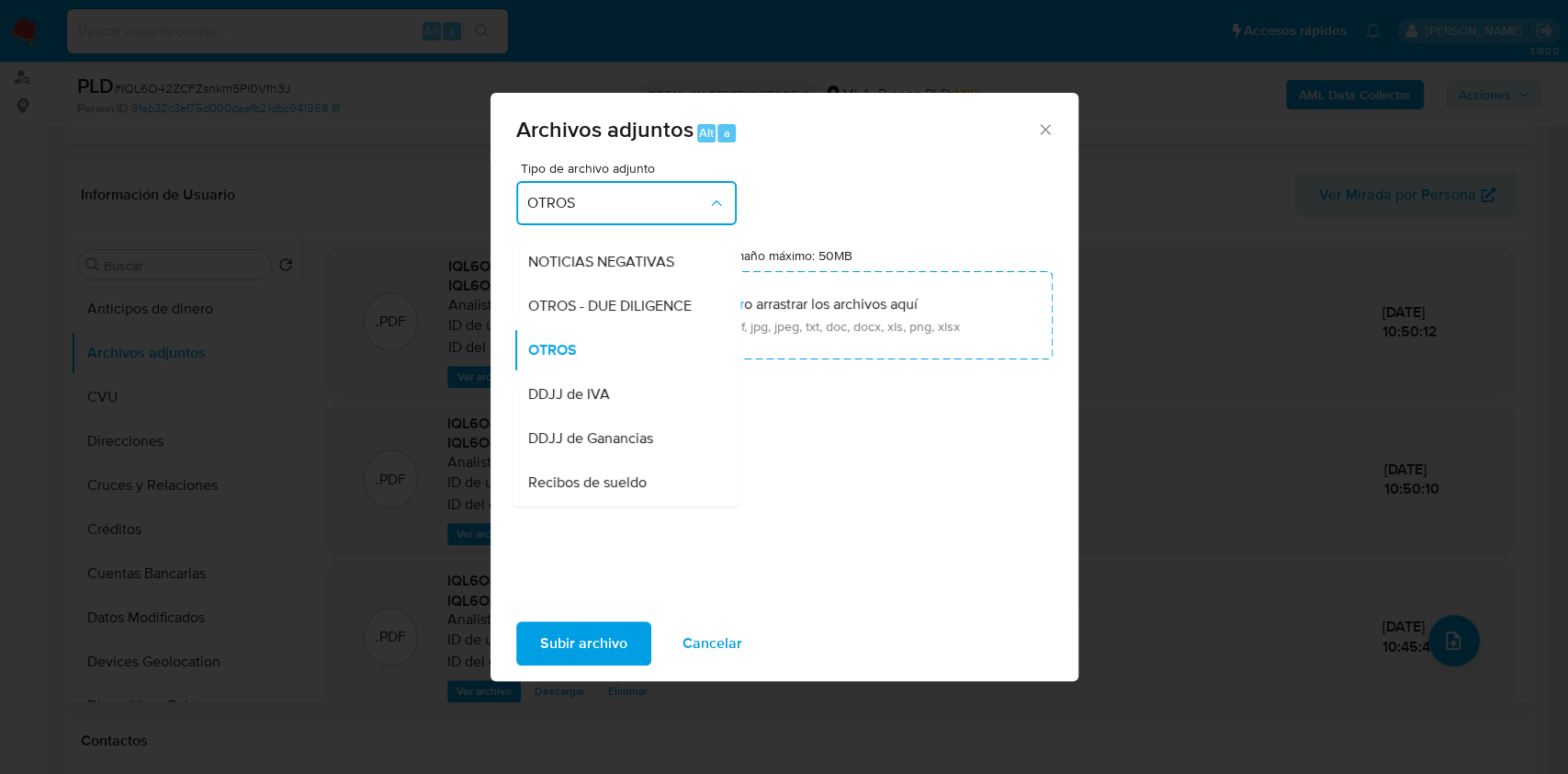
click at [954, 173] on div "Tipo de archivo adjunto OTROS IDENTIFICACIÓN INGRESOS CAPTURA BUREAU CAPTURA GO…" at bounding box center [785, 379] width 536 height 434
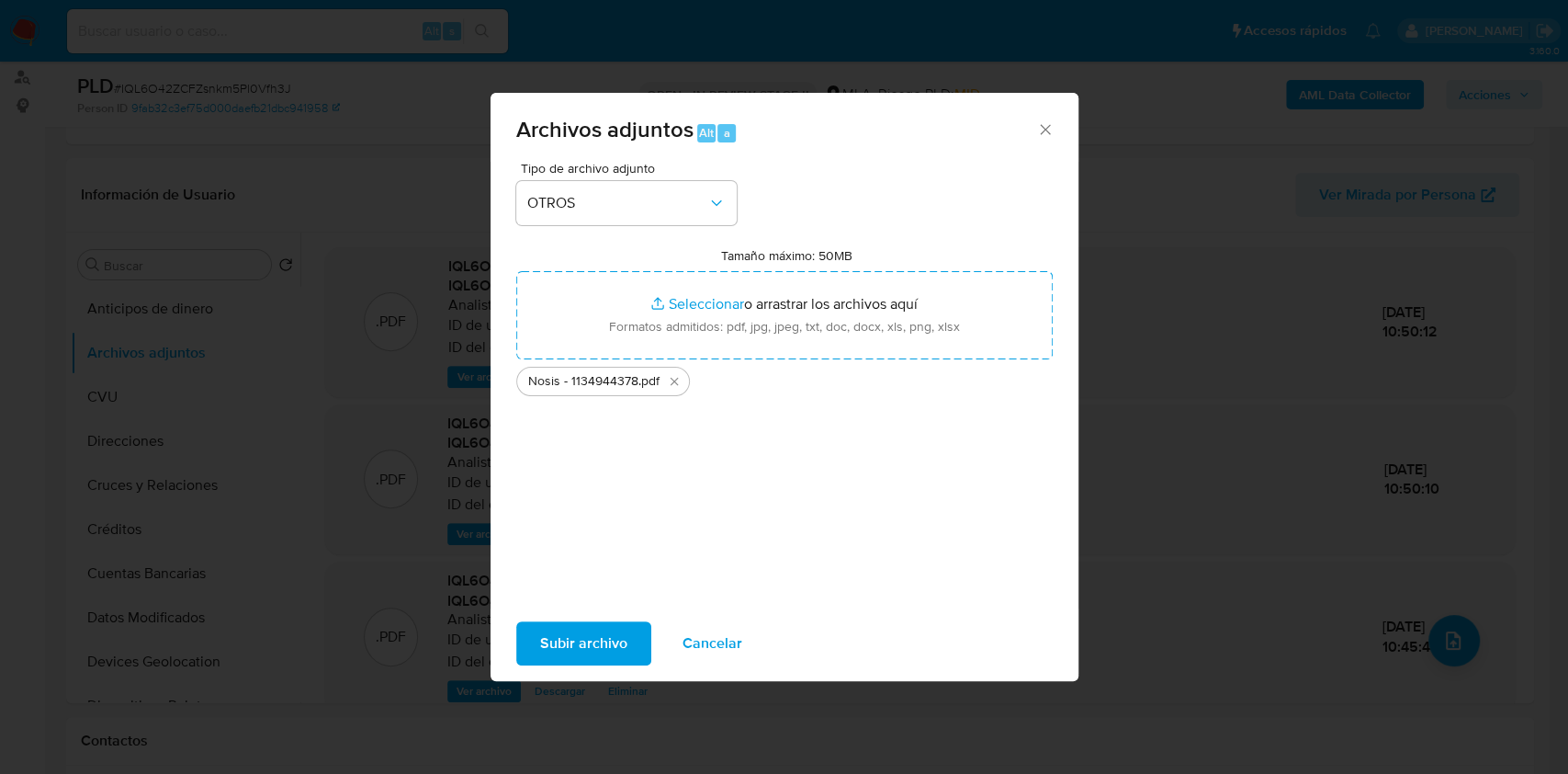
click at [603, 632] on span "Subir archivo" at bounding box center [583, 643] width 87 height 40
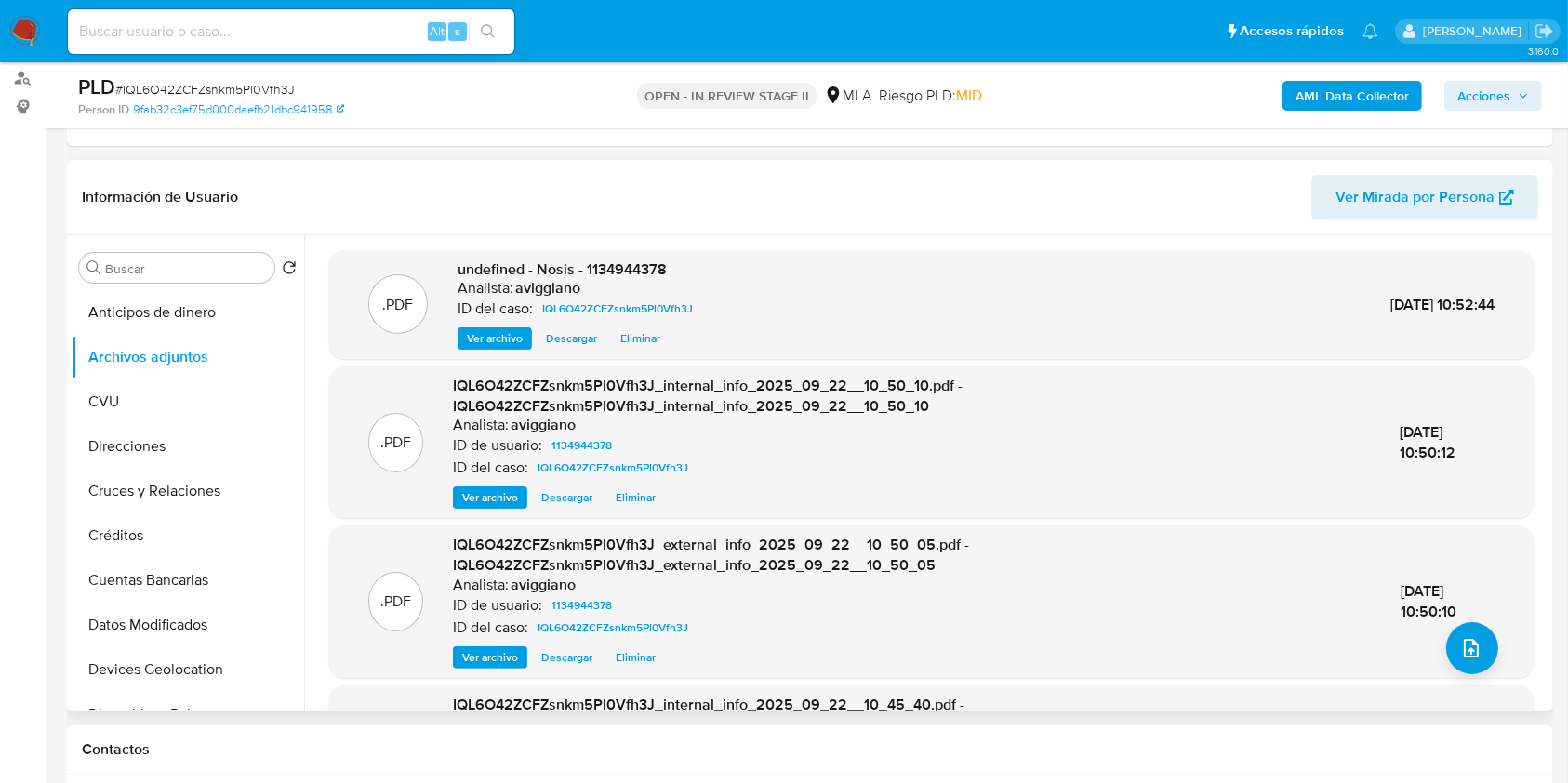
click at [632, 262] on span "undefined - Nosis - 1134944378" at bounding box center [562, 269] width 209 height 22
copy span "1134944378"
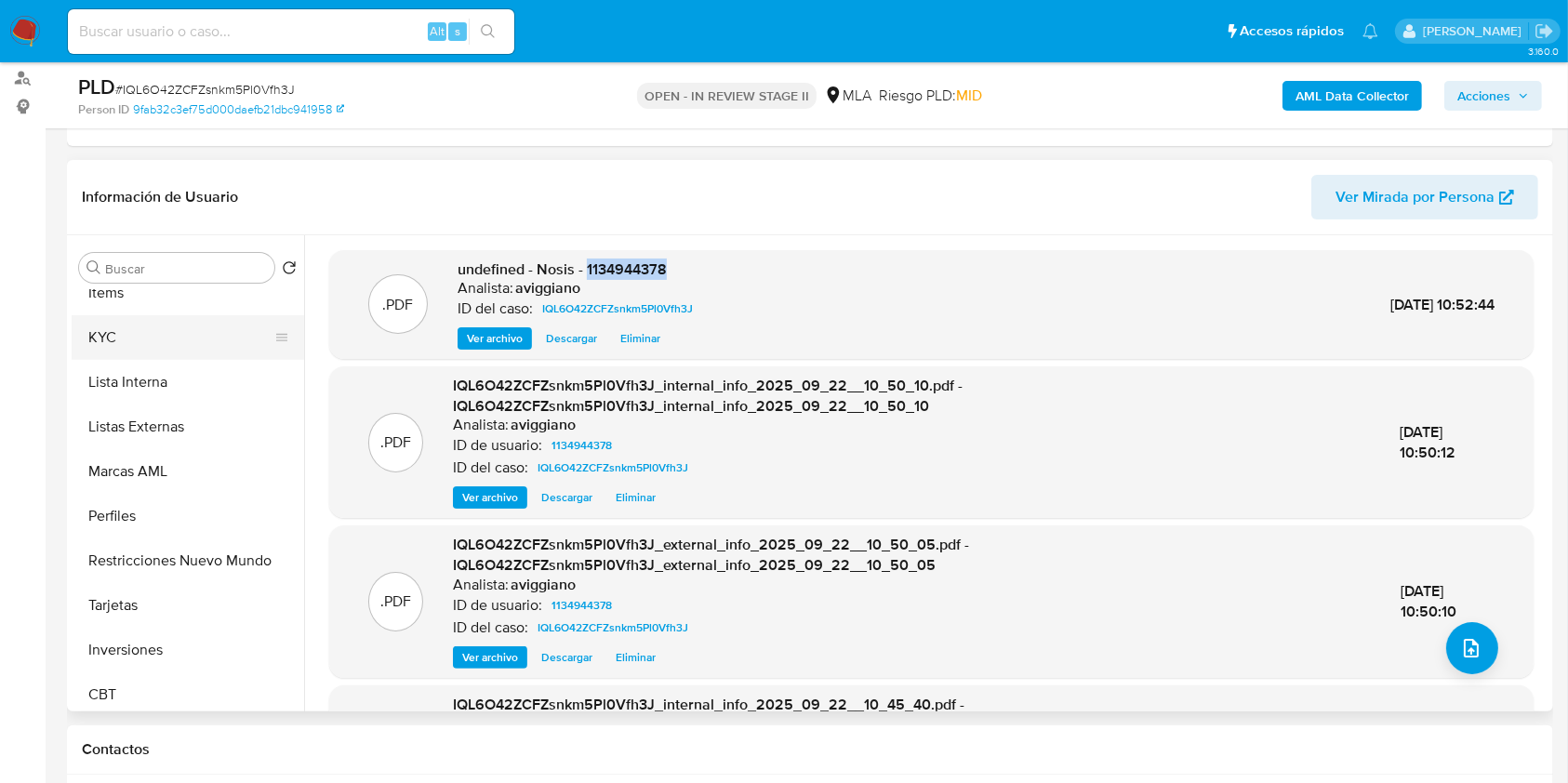
click at [118, 323] on button "KYC" at bounding box center [181, 337] width 218 height 44
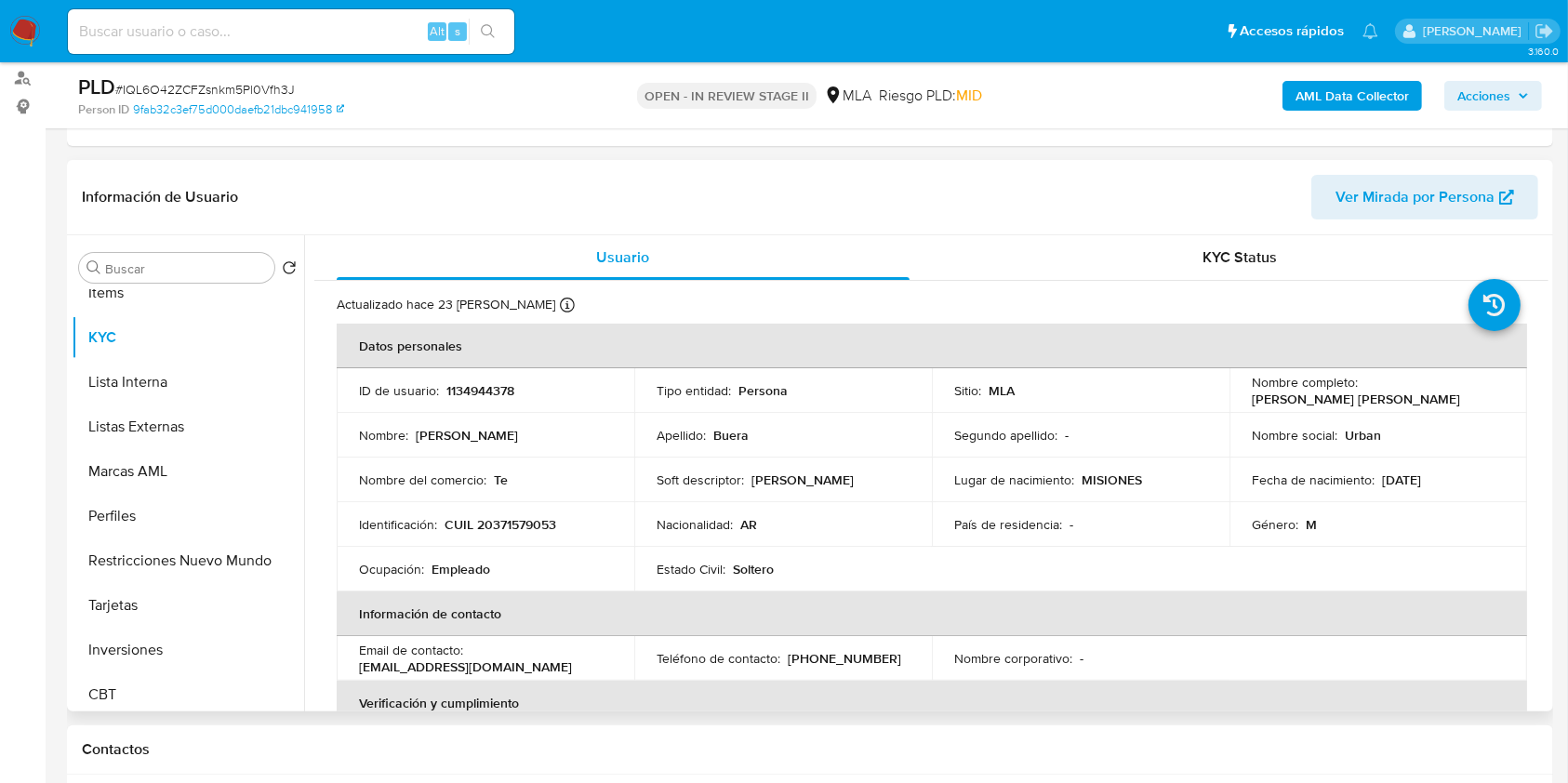
click at [524, 527] on p "CUIL 20371579053" at bounding box center [500, 525] width 112 height 17
click at [524, 528] on p "CUIL 20371579053" at bounding box center [500, 525] width 112 height 17
copy p "20371579053"
click at [454, 388] on p "1134944378" at bounding box center [480, 391] width 68 height 17
click at [454, 386] on p "1134944378" at bounding box center [480, 391] width 68 height 17
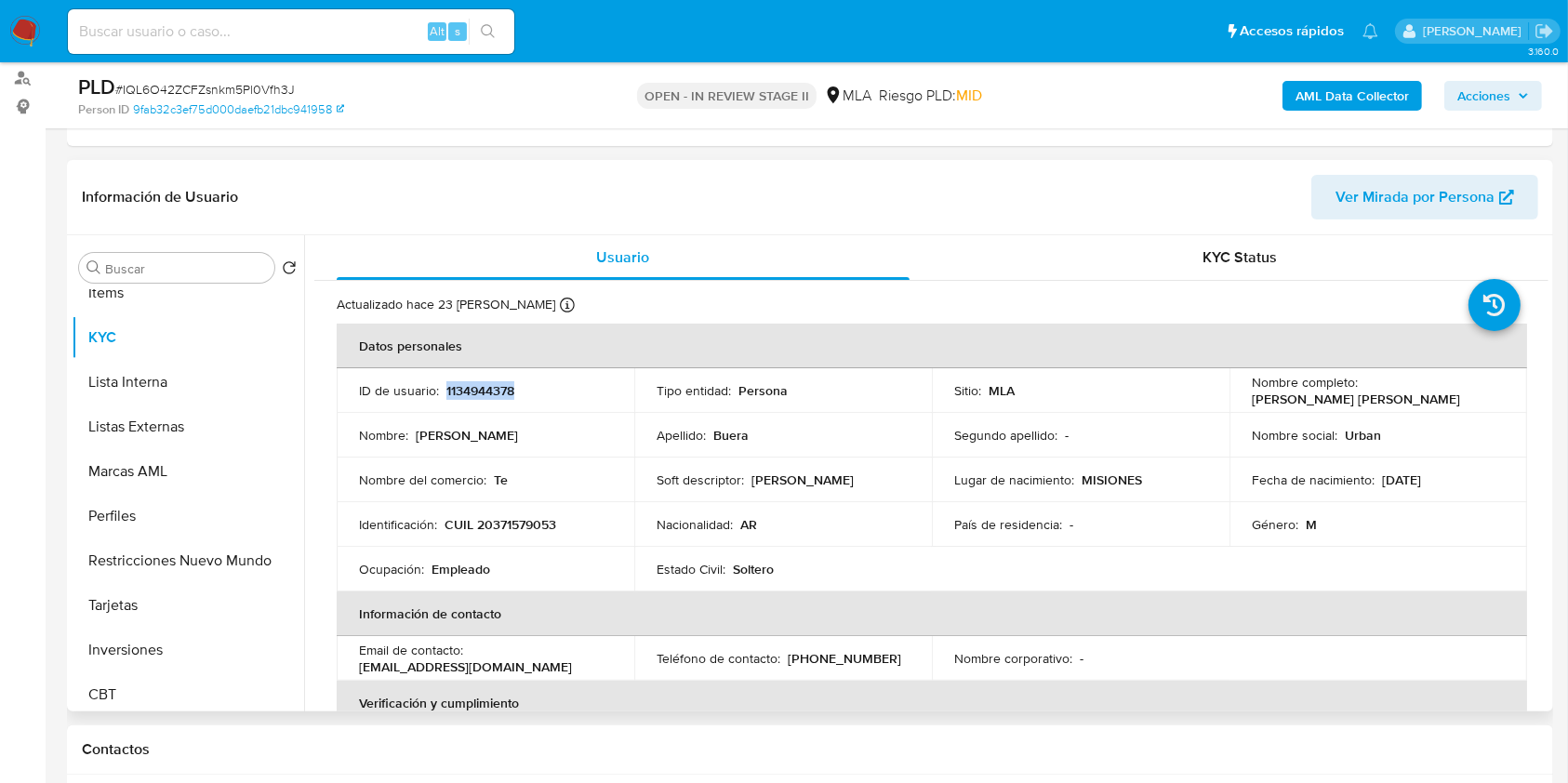
copy p "1134944378"
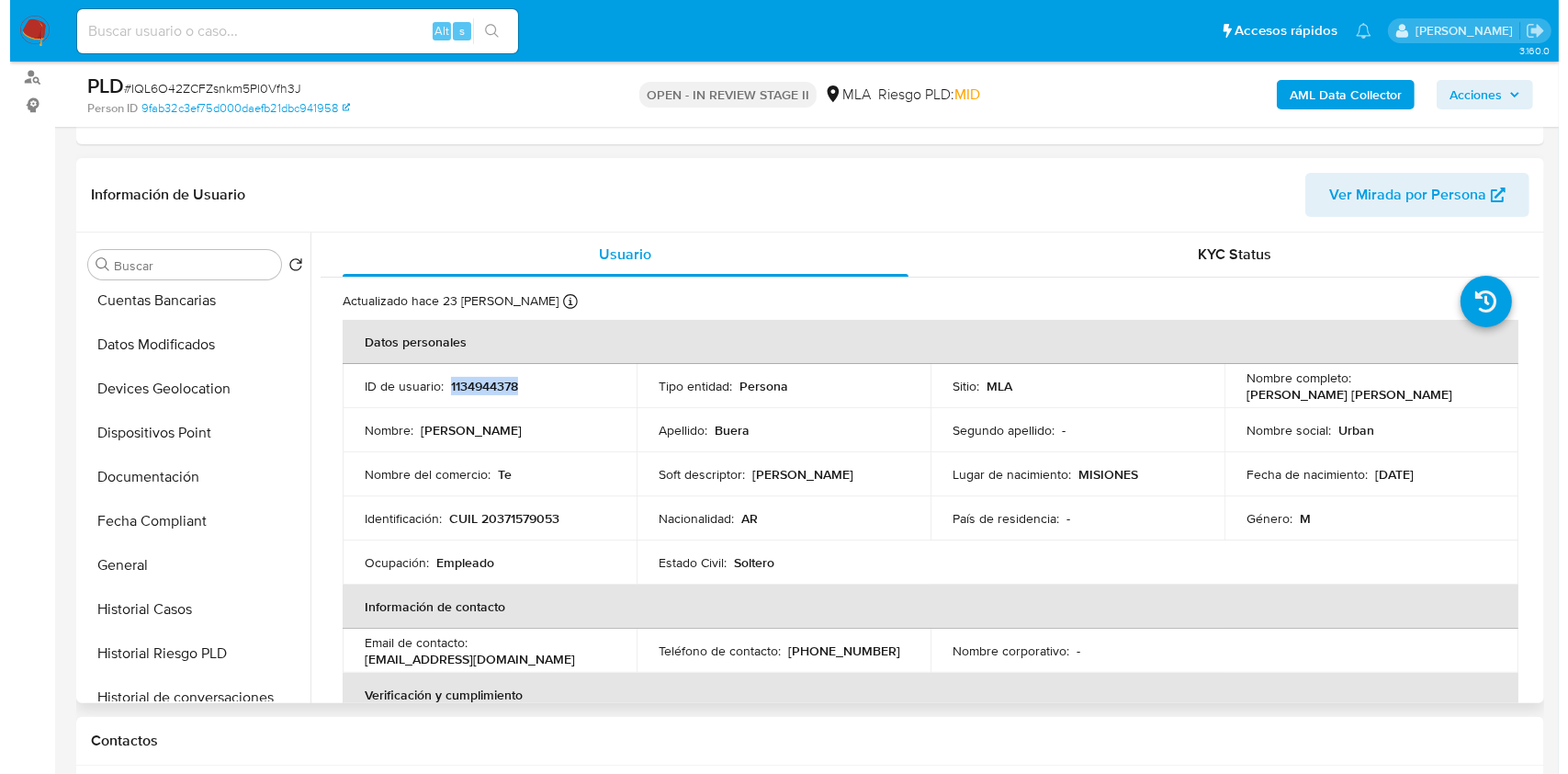
scroll to position [0, 0]
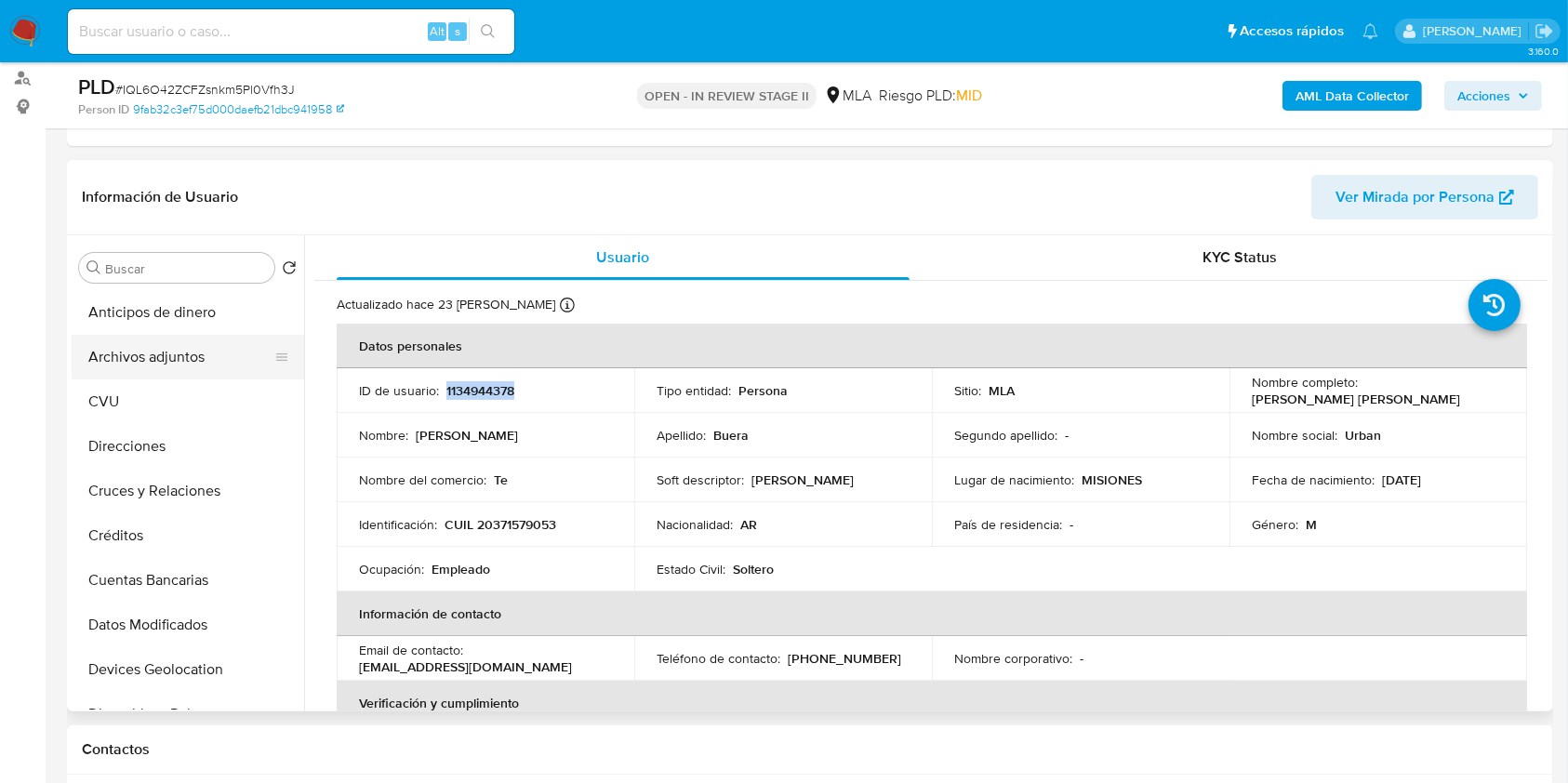
click at [207, 361] on button "Archivos adjuntos" at bounding box center [181, 357] width 218 height 44
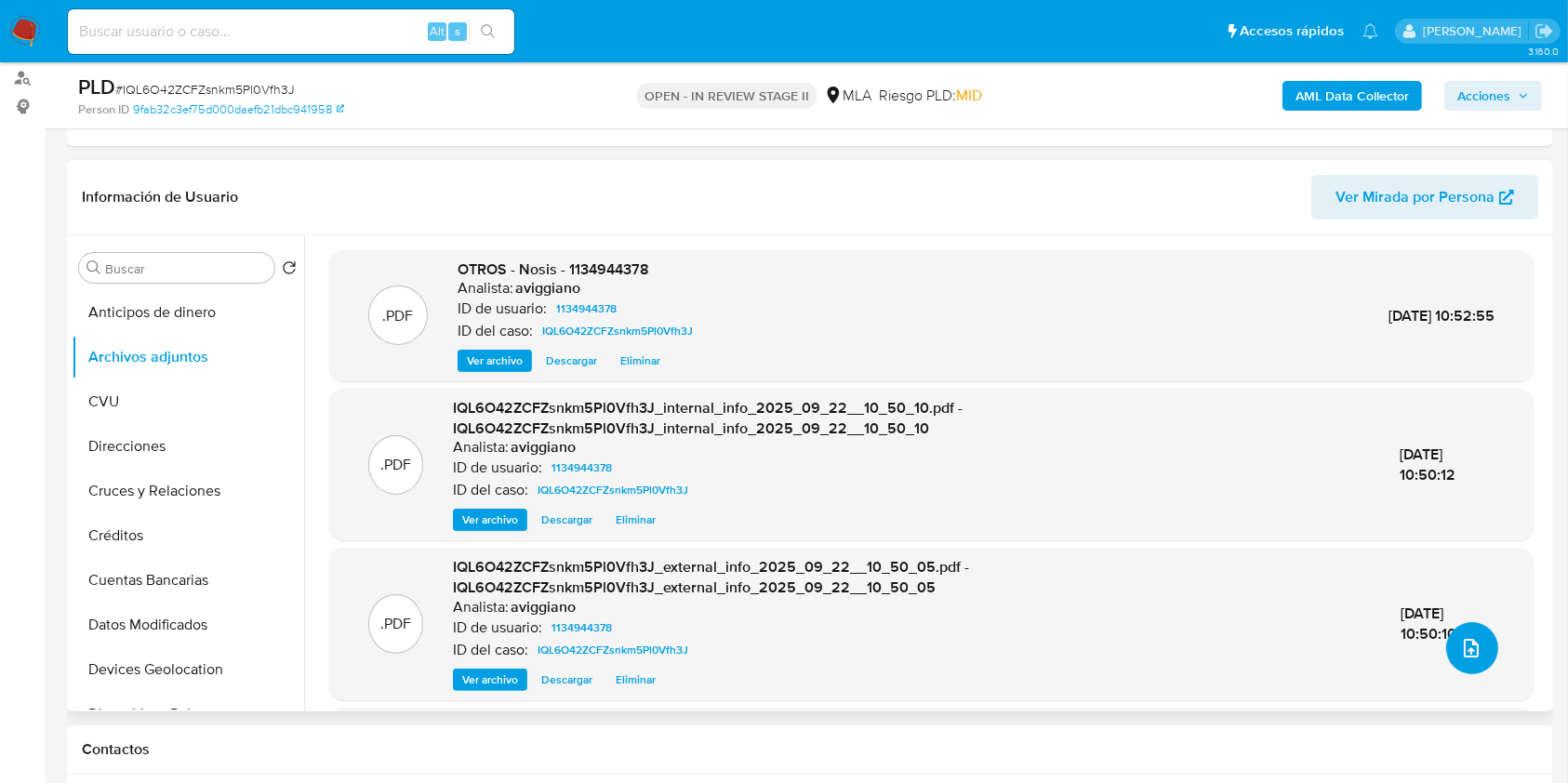
click at [1460, 647] on icon "upload-file" at bounding box center [1472, 648] width 23 height 23
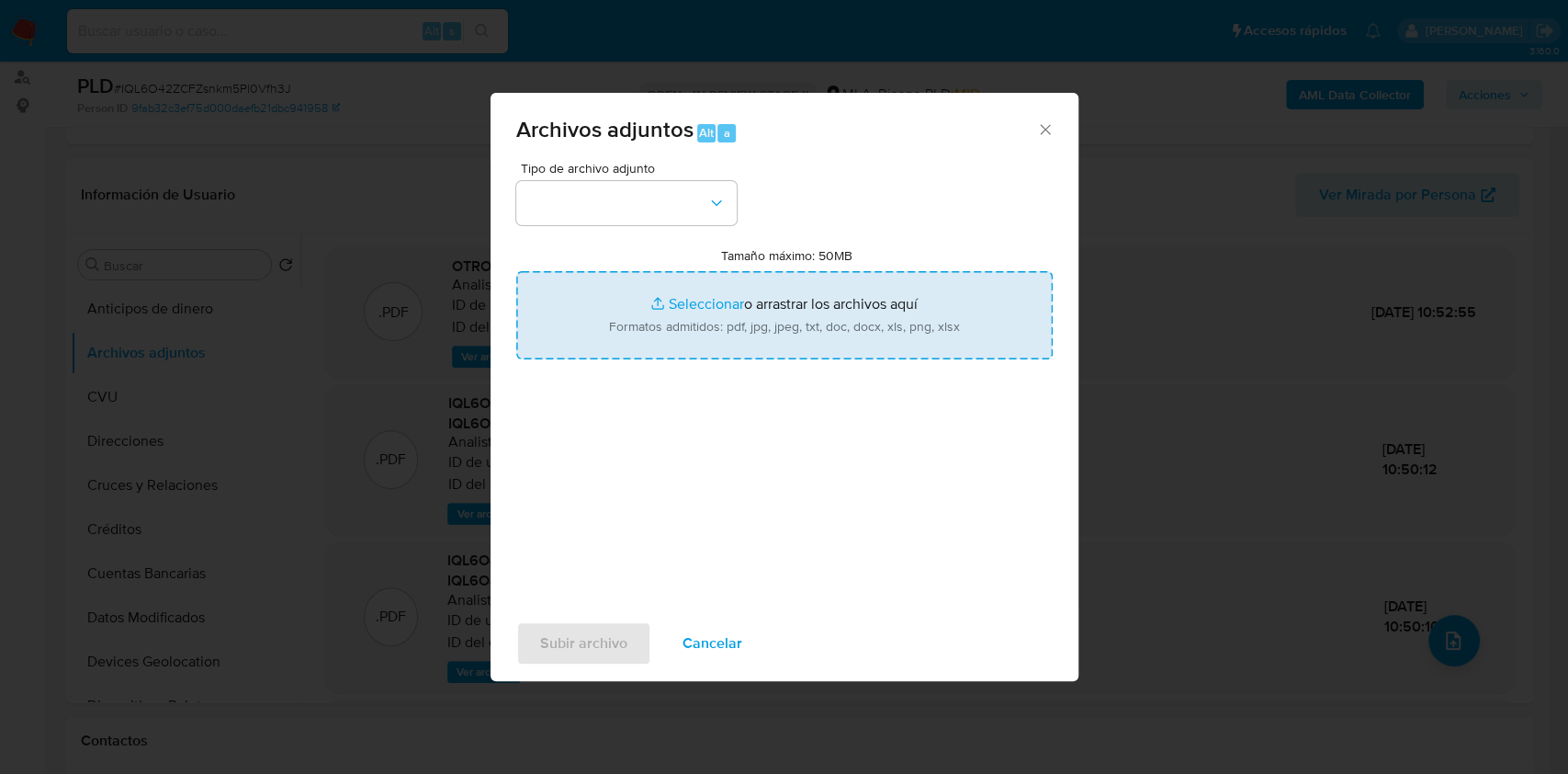
click at [904, 351] on input "Tamaño máximo: 50MB Seleccionar archivos" at bounding box center [785, 315] width 536 height 88
type input "C:\fakepath\Movimientos-Aladdin-v10_1 - 1134944378 -.xlsx"
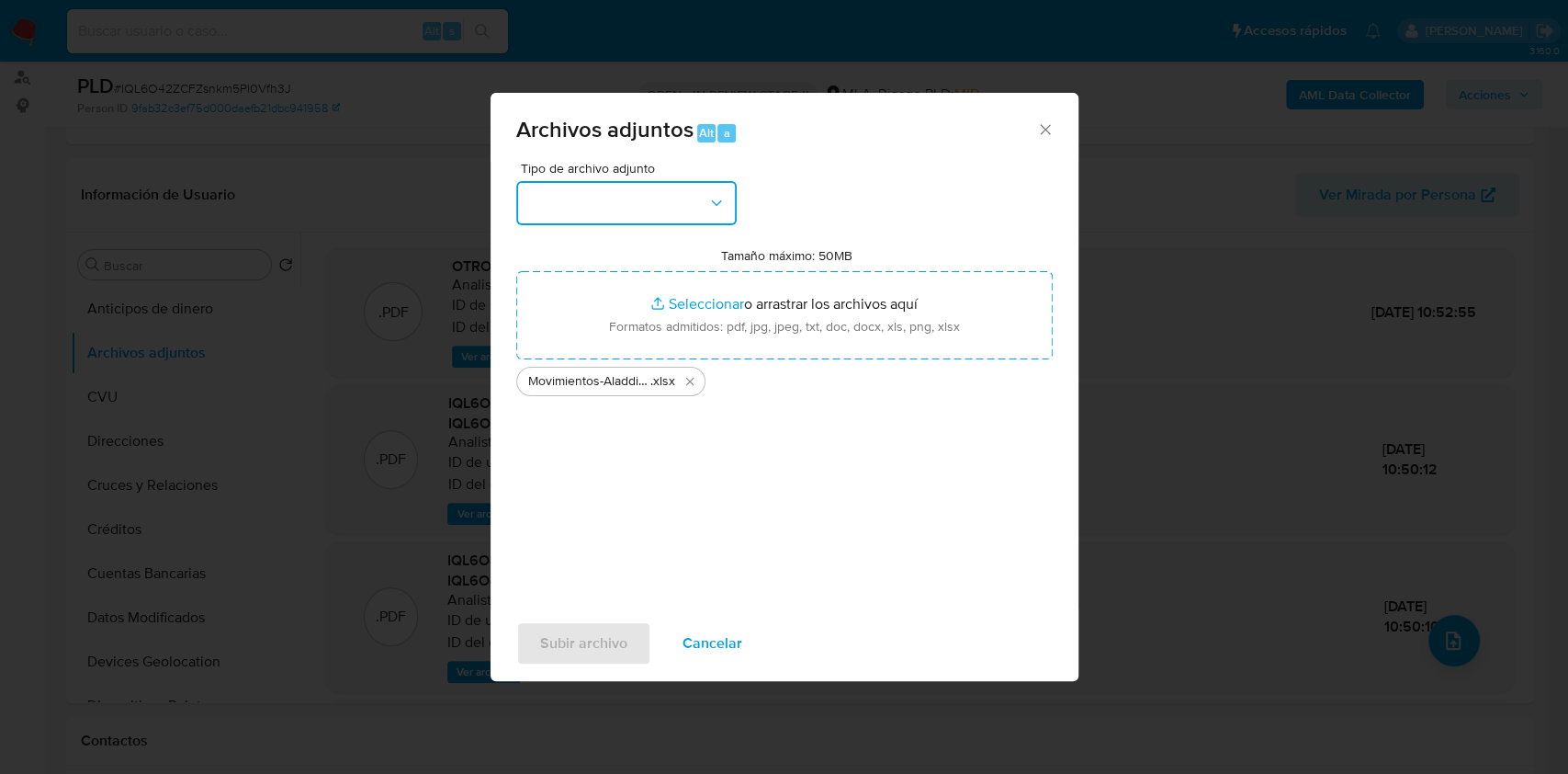
click at [618, 200] on button "button" at bounding box center [627, 203] width 221 height 44
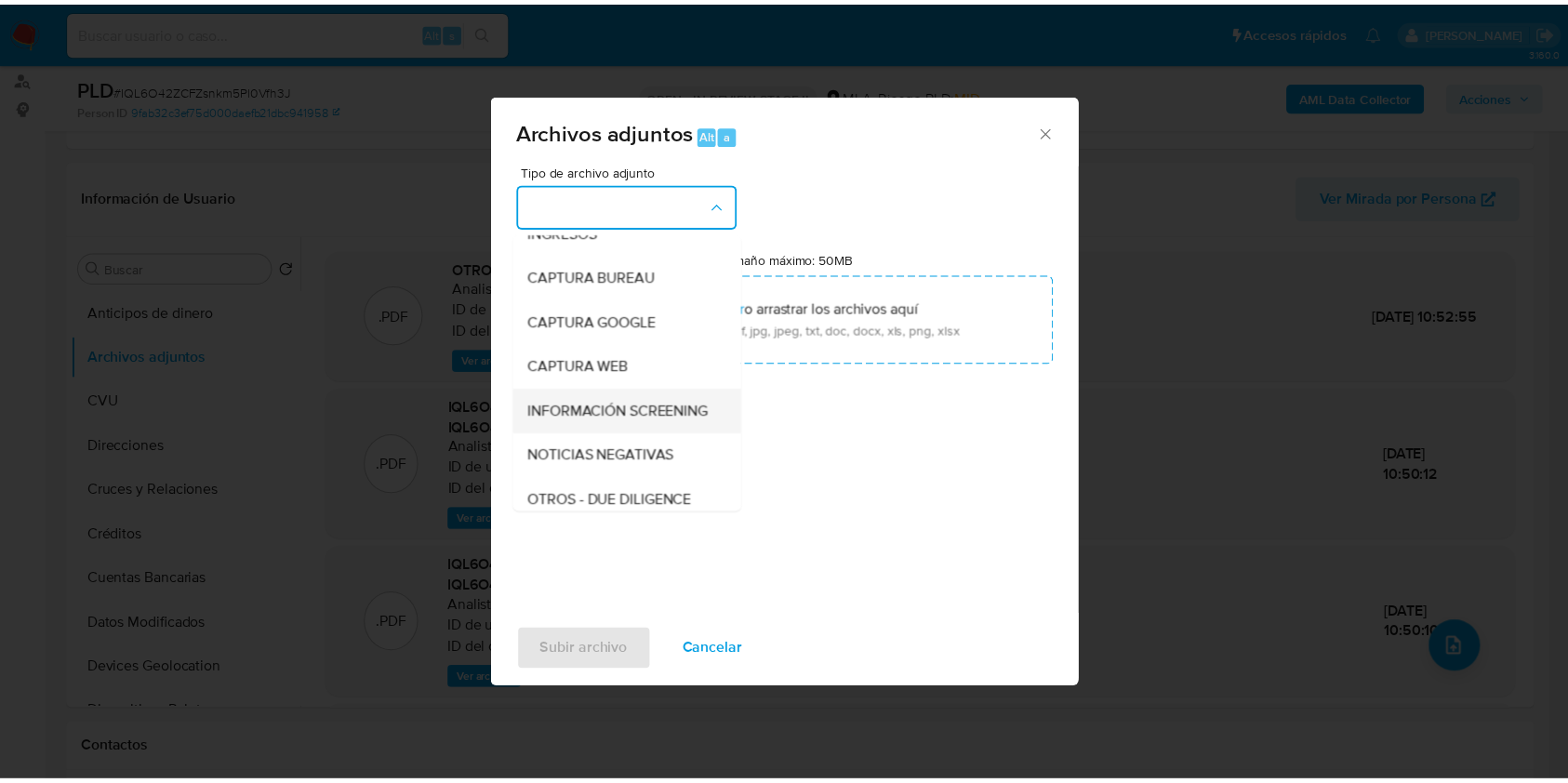
scroll to position [124, 0]
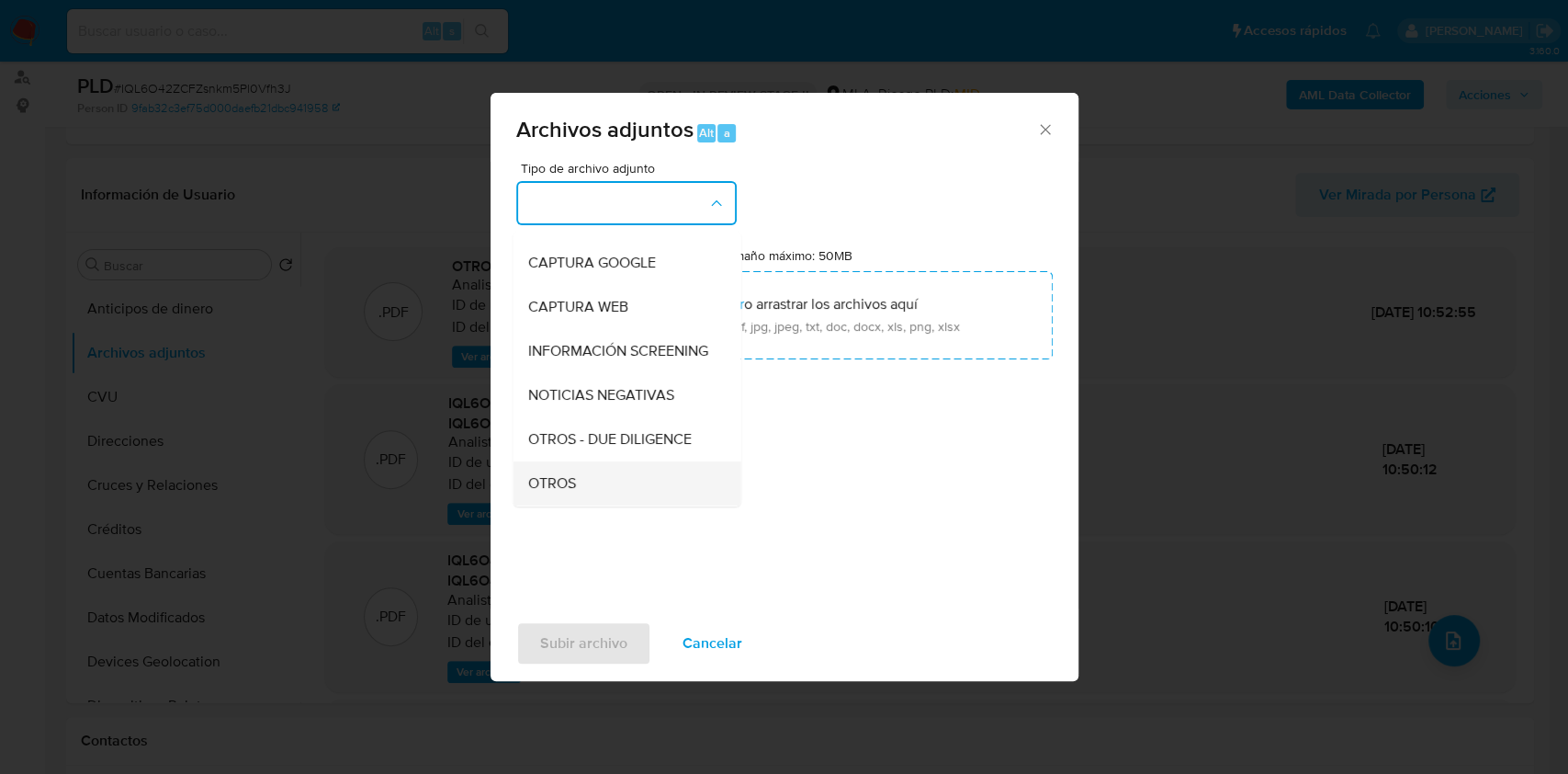
click at [544, 493] on span "OTROS" at bounding box center [550, 483] width 48 height 19
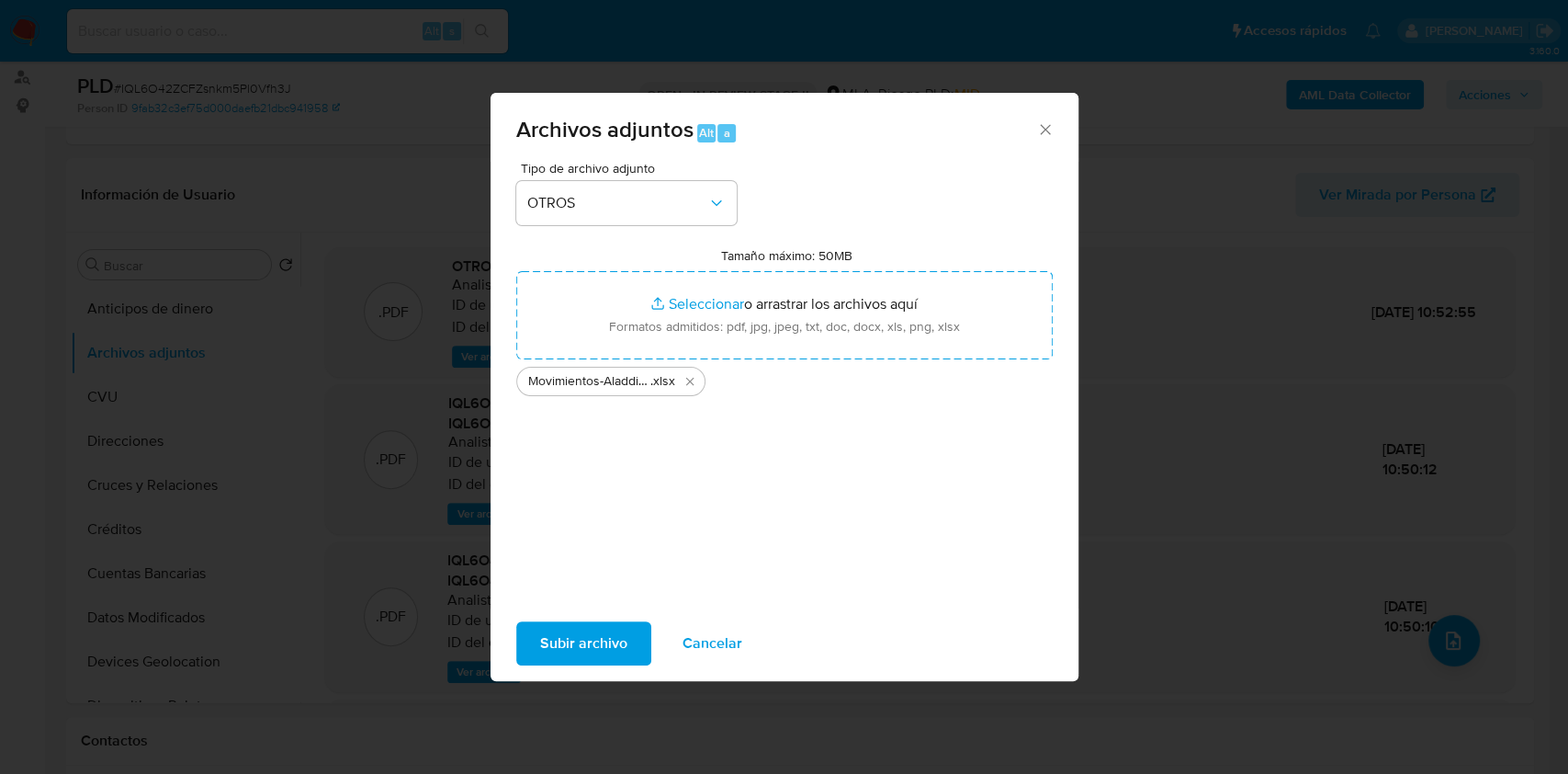
click at [540, 628] on span "Subir archivo" at bounding box center [583, 643] width 87 height 40
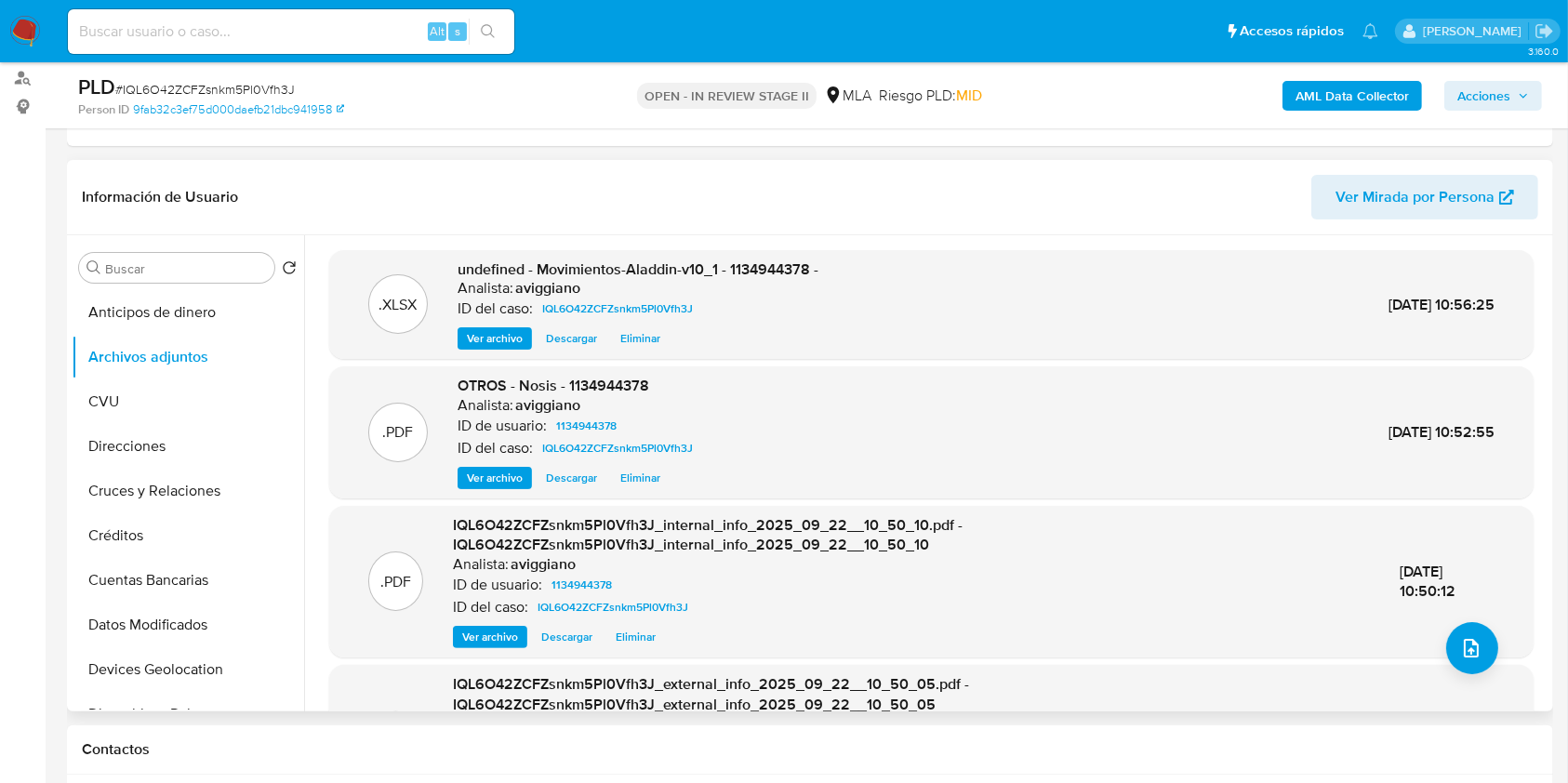
click at [748, 273] on span "undefined - Movimientos-Aladdin-v10_1 - 1134944378 -" at bounding box center [637, 269] width 360 height 22
copy span "1134944378"
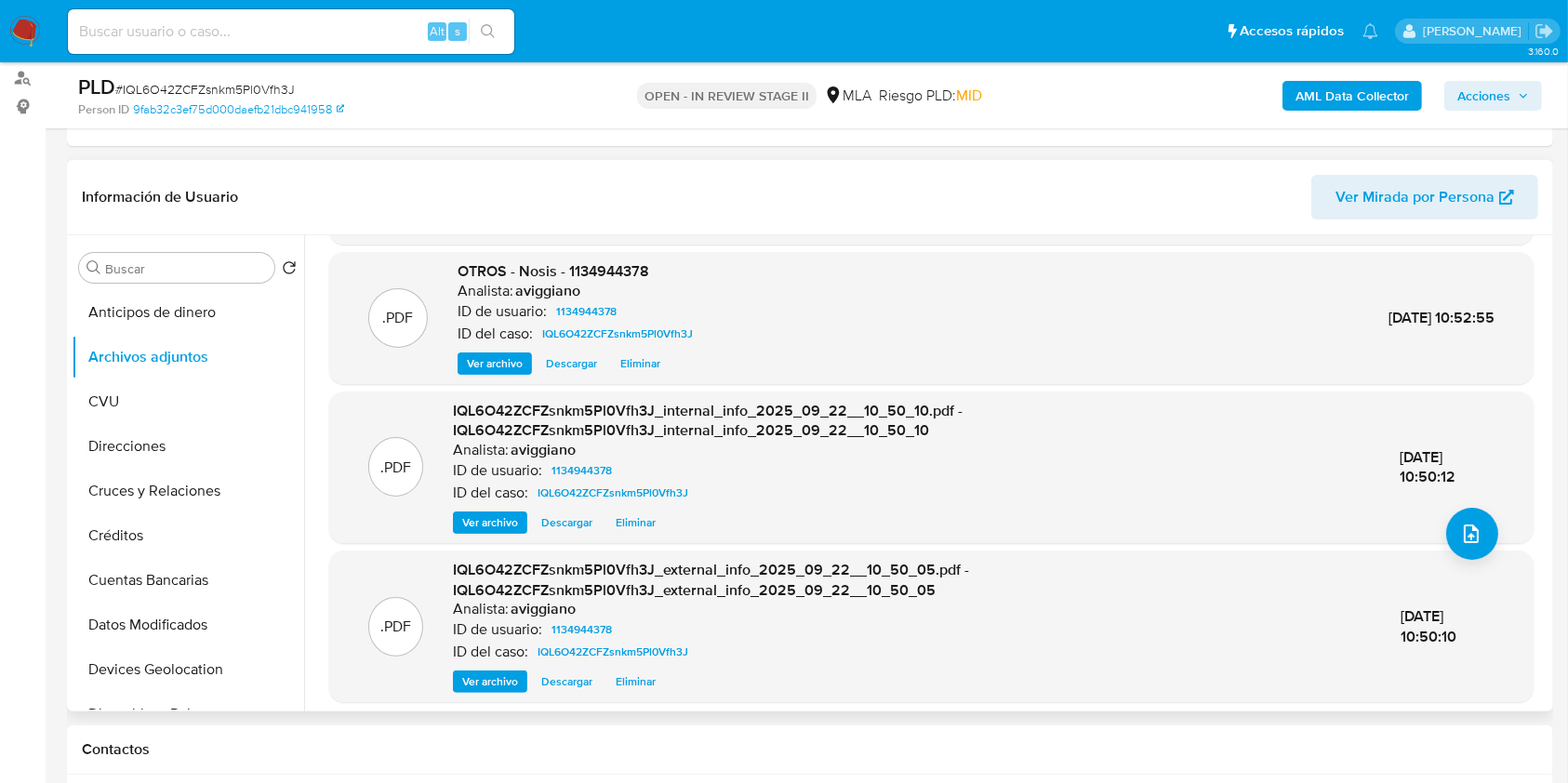
scroll to position [174, 0]
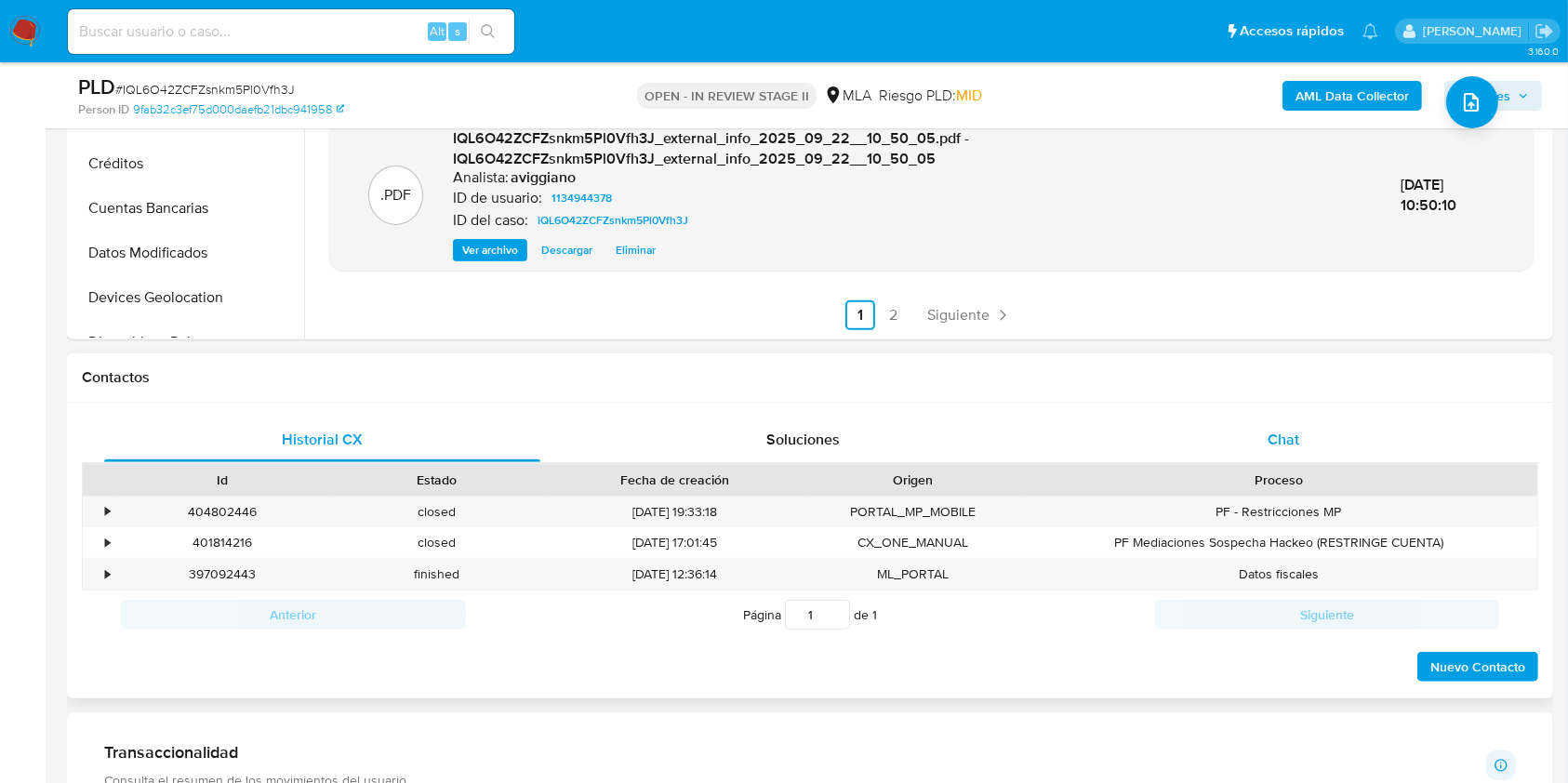
click at [1274, 424] on div "Chat" at bounding box center [1283, 439] width 436 height 44
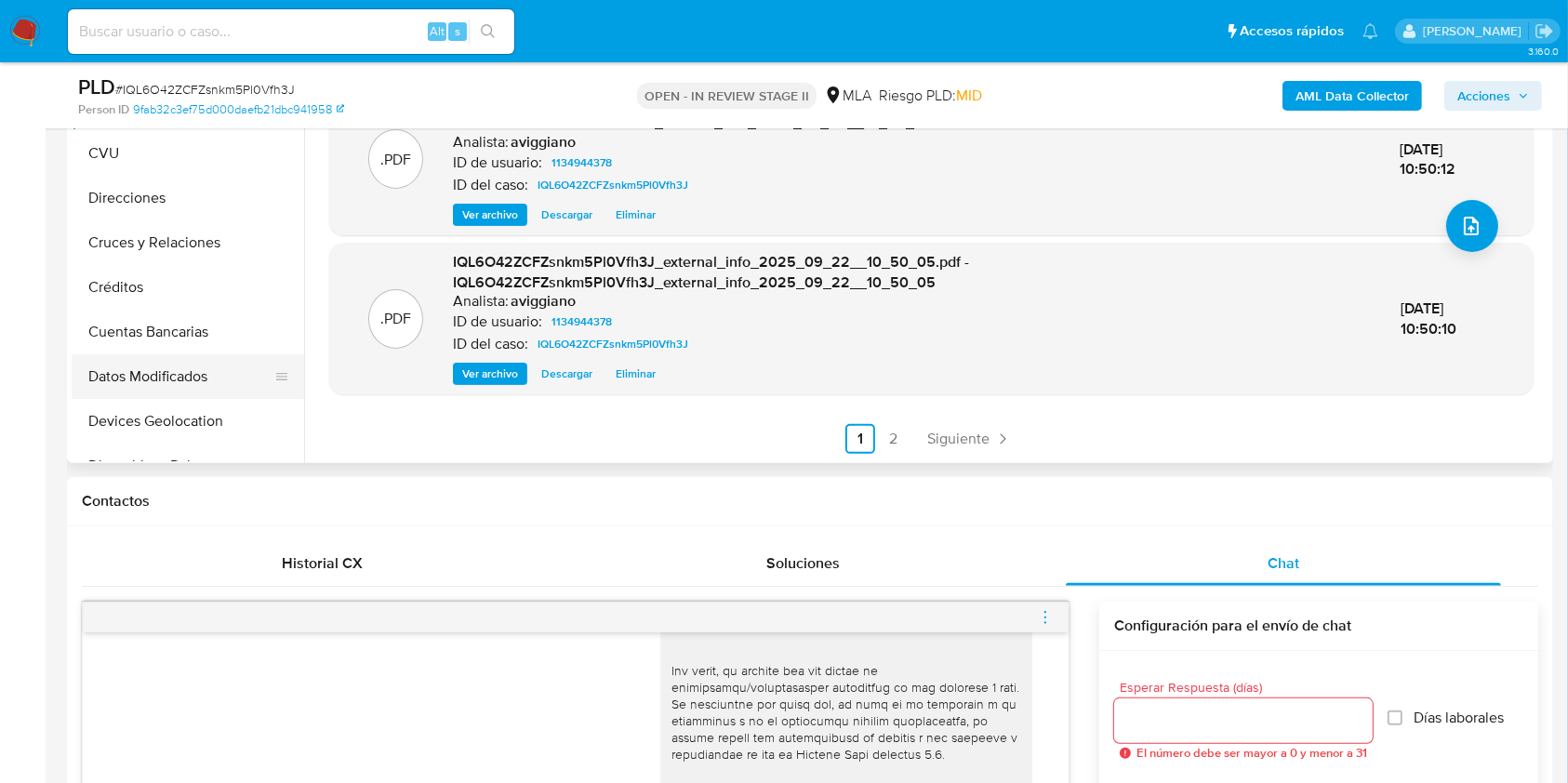
scroll to position [496, 0]
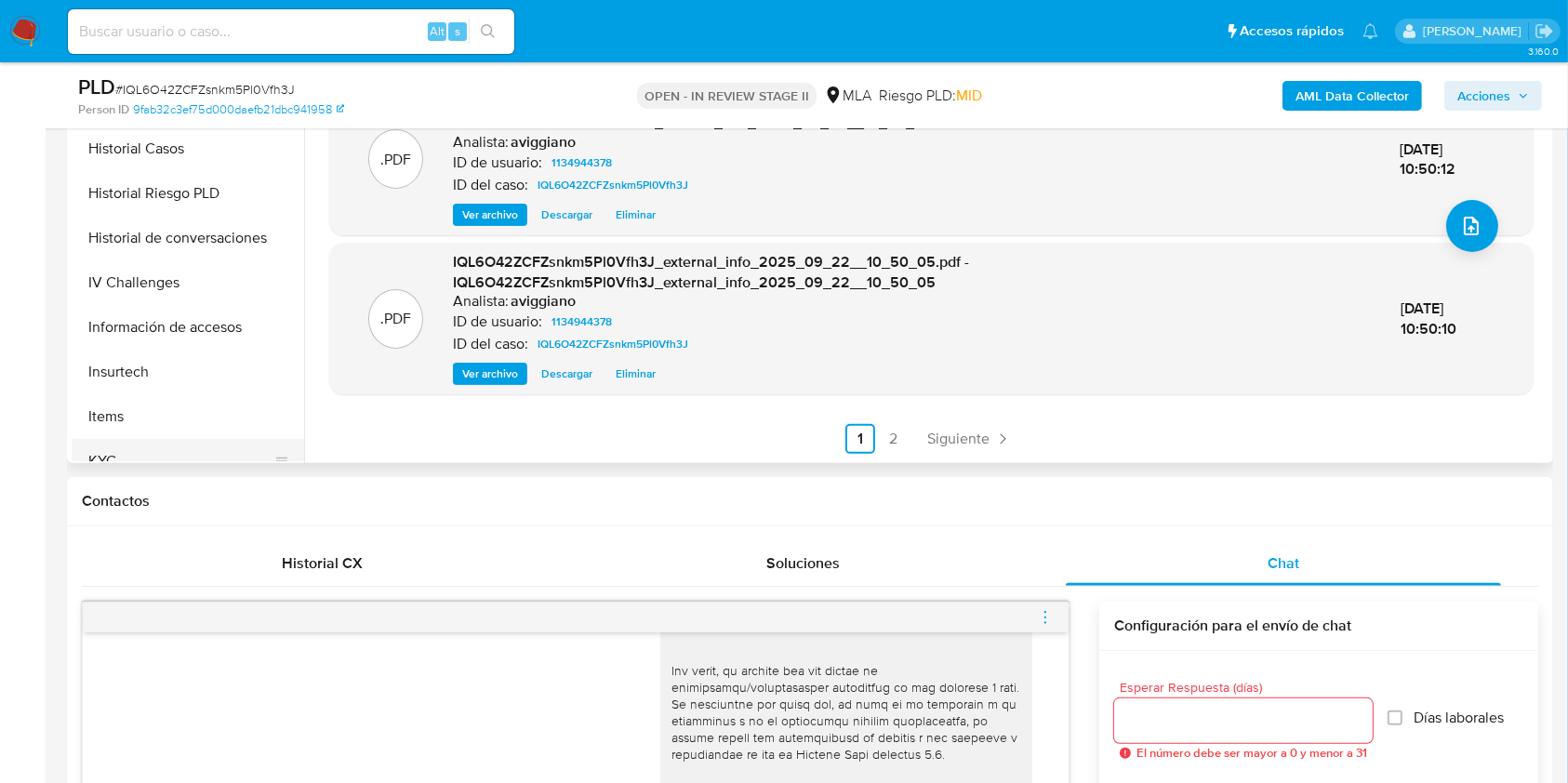
click at [168, 445] on button "KYC" at bounding box center [181, 461] width 218 height 44
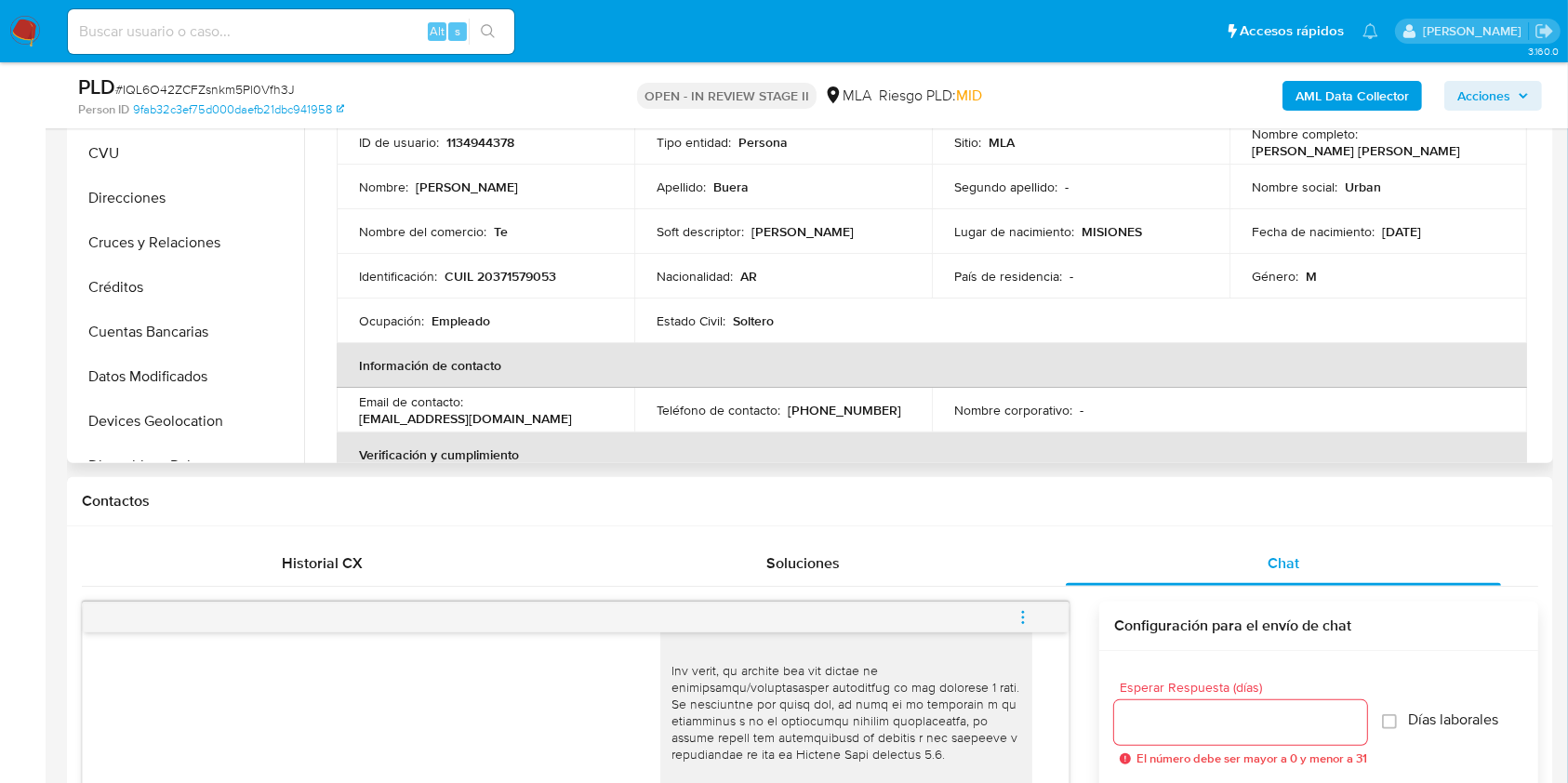
scroll to position [372, 0]
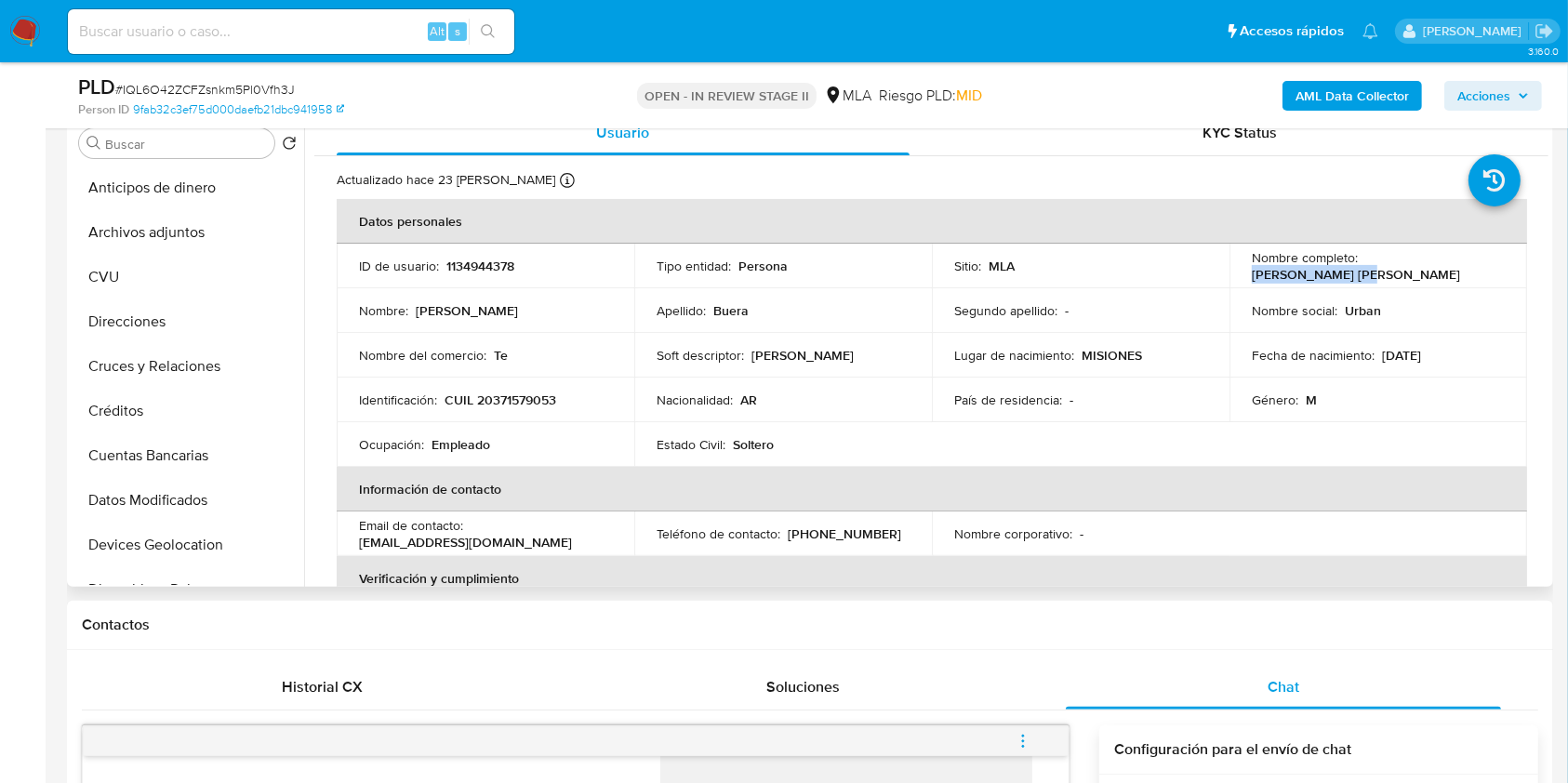
drag, startPoint x: 1357, startPoint y: 261, endPoint x: 1497, endPoint y: 276, distance: 140.8
click at [1497, 276] on td "Nombre completo : Mauro Ramón Buera" at bounding box center [1378, 266] width 298 height 44
copy p "[PERSON_NAME] [PERSON_NAME]"
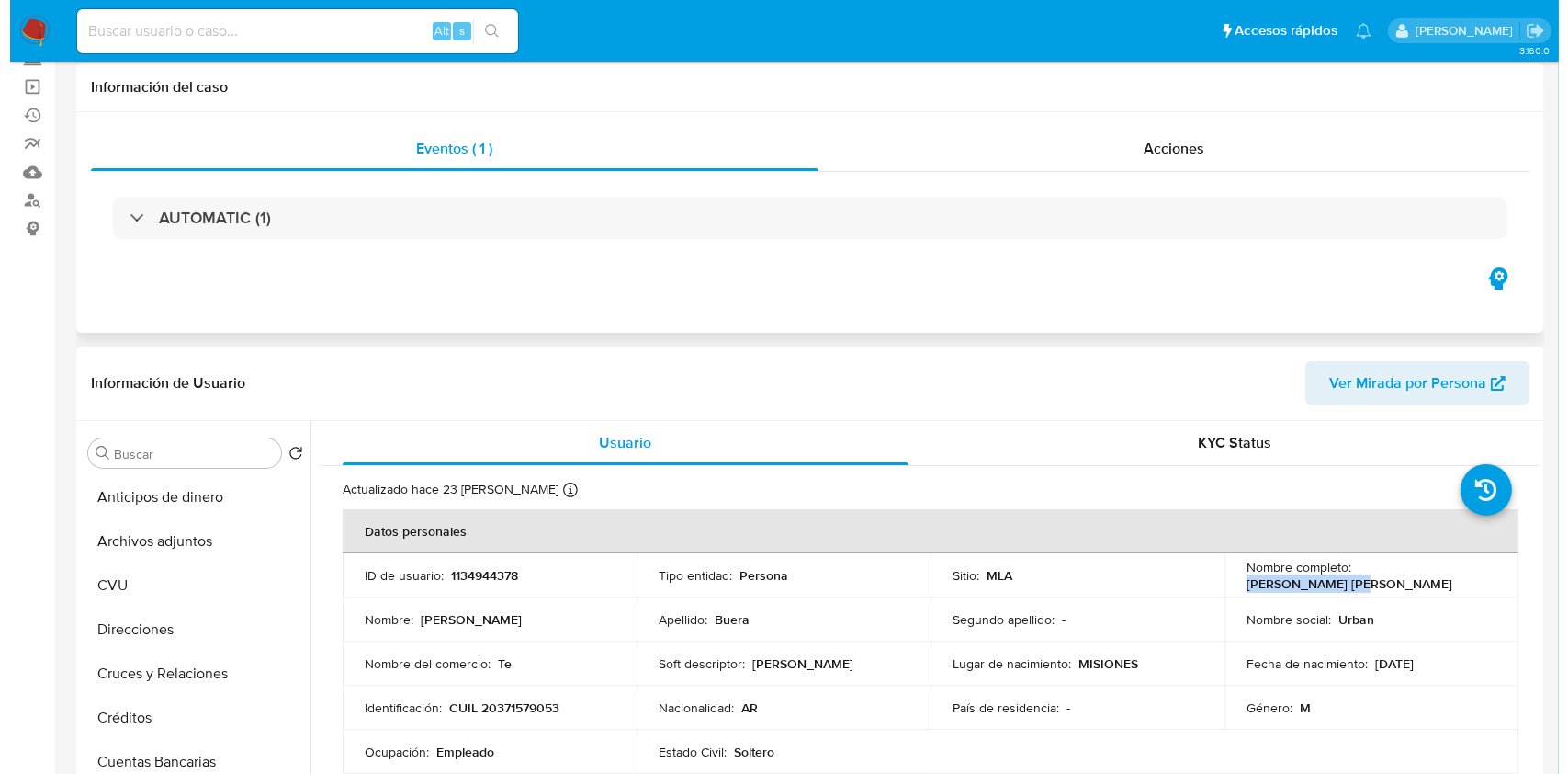
scroll to position [245, 0]
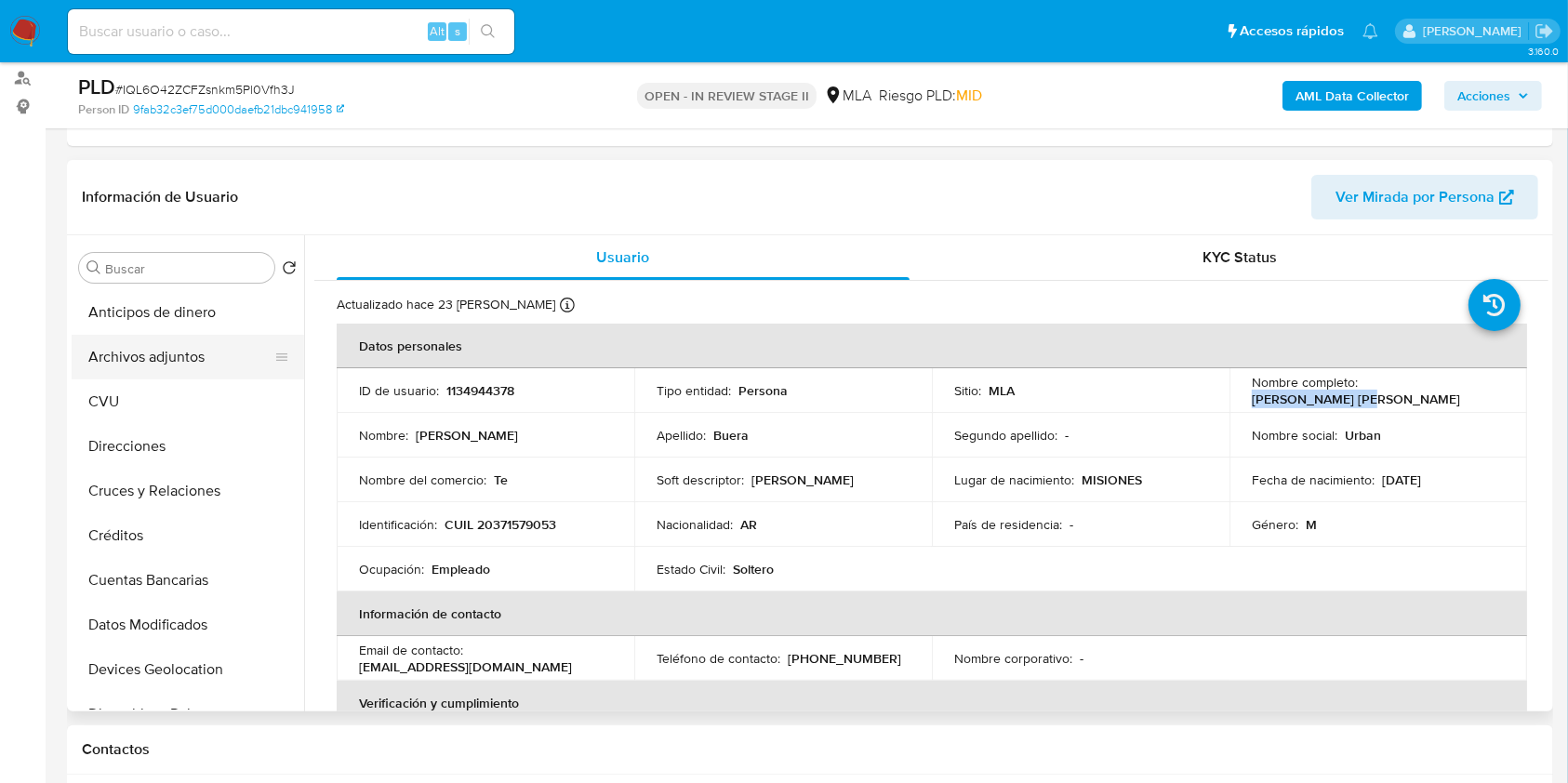
click at [208, 358] on button "Archivos adjuntos" at bounding box center [181, 357] width 218 height 44
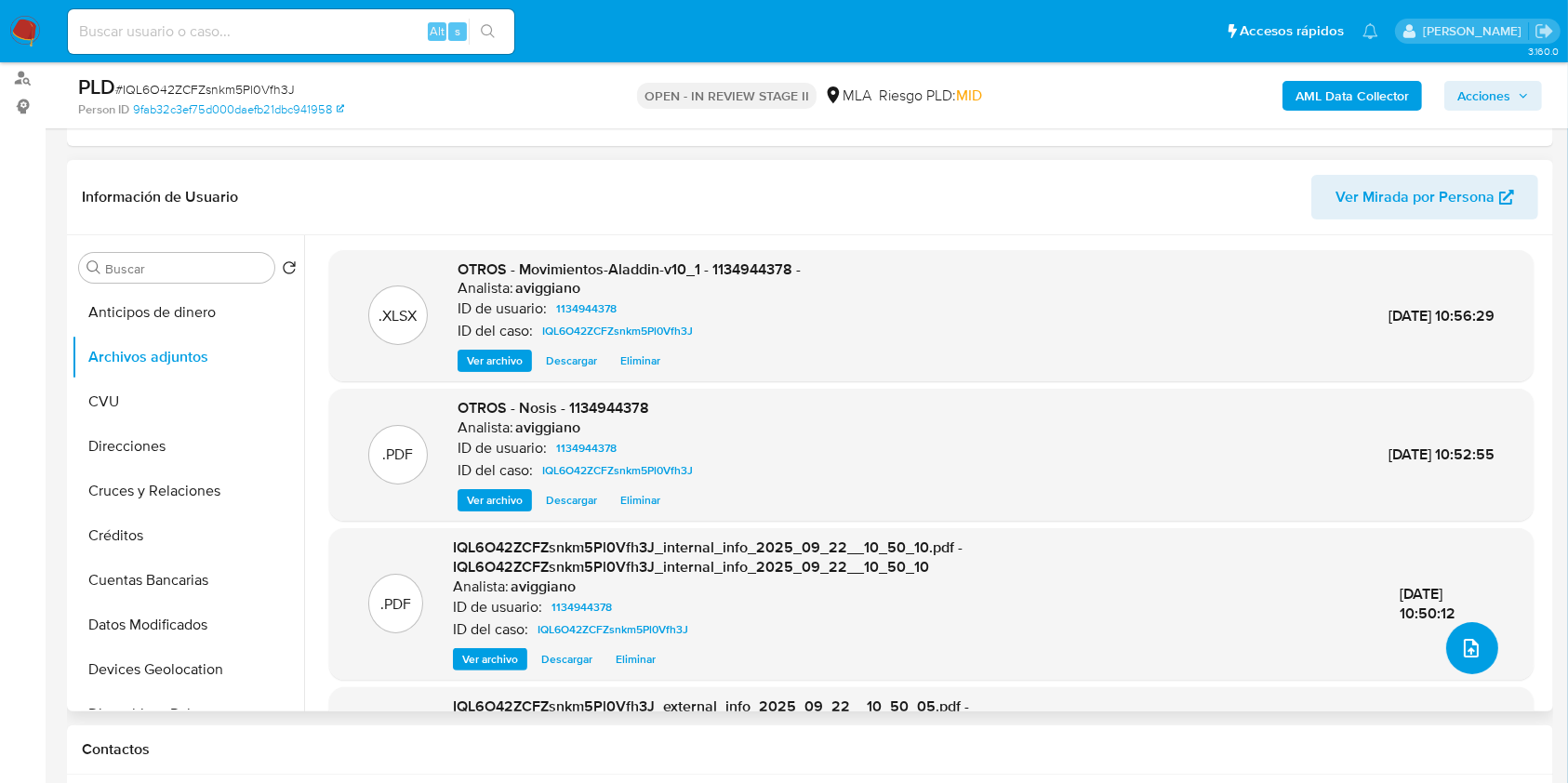
click at [1446, 643] on button "upload-file" at bounding box center [1472, 648] width 52 height 52
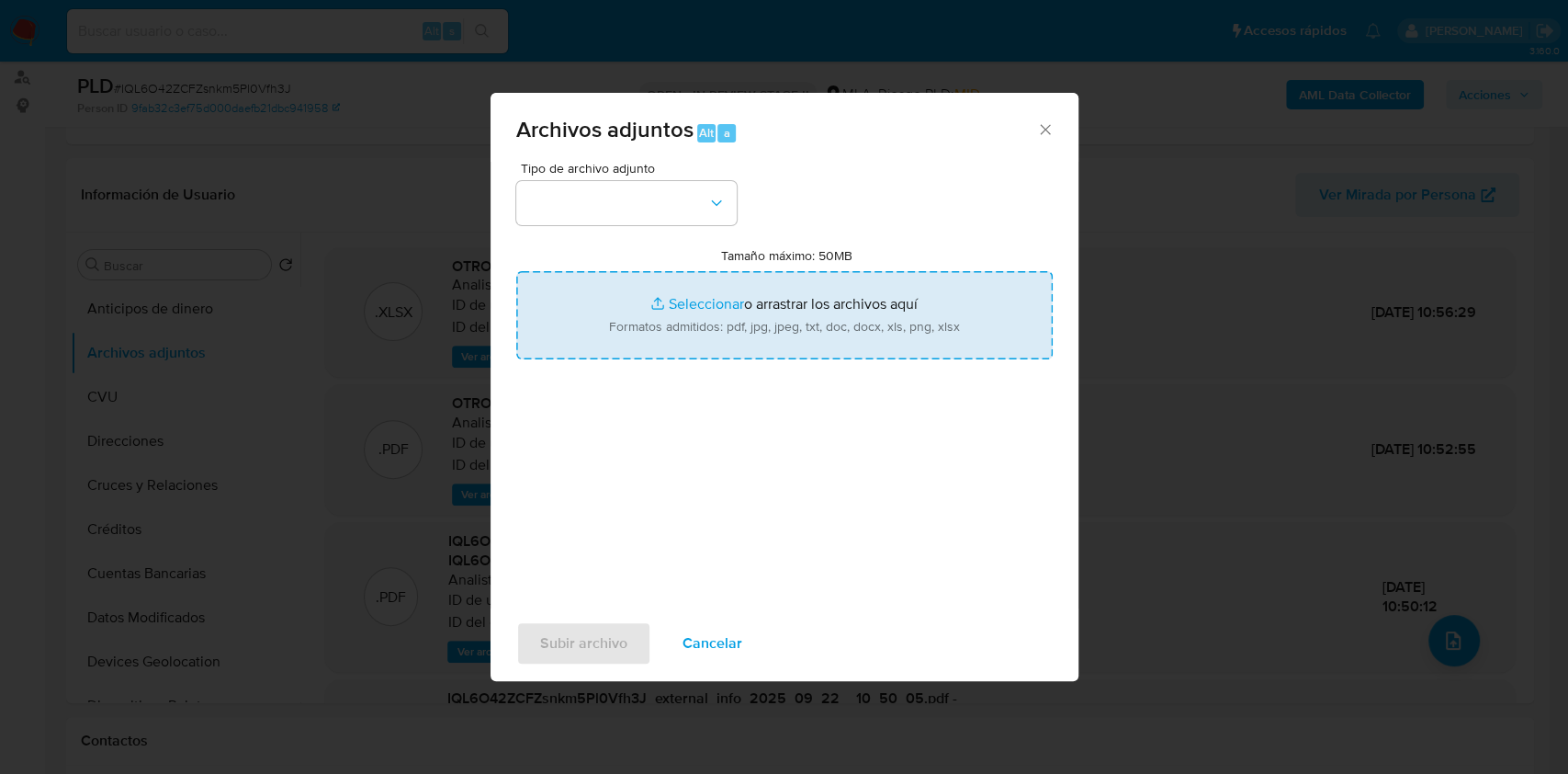
click at [1039, 320] on input "Tamaño máximo: 50MB Seleccionar archivos" at bounding box center [785, 315] width 536 height 88
type input "C:\fakepath\Caselog IQL6O42ZCFZsnkm5Pl0Vfh3J_2025_09_17_19_13_31.docx"
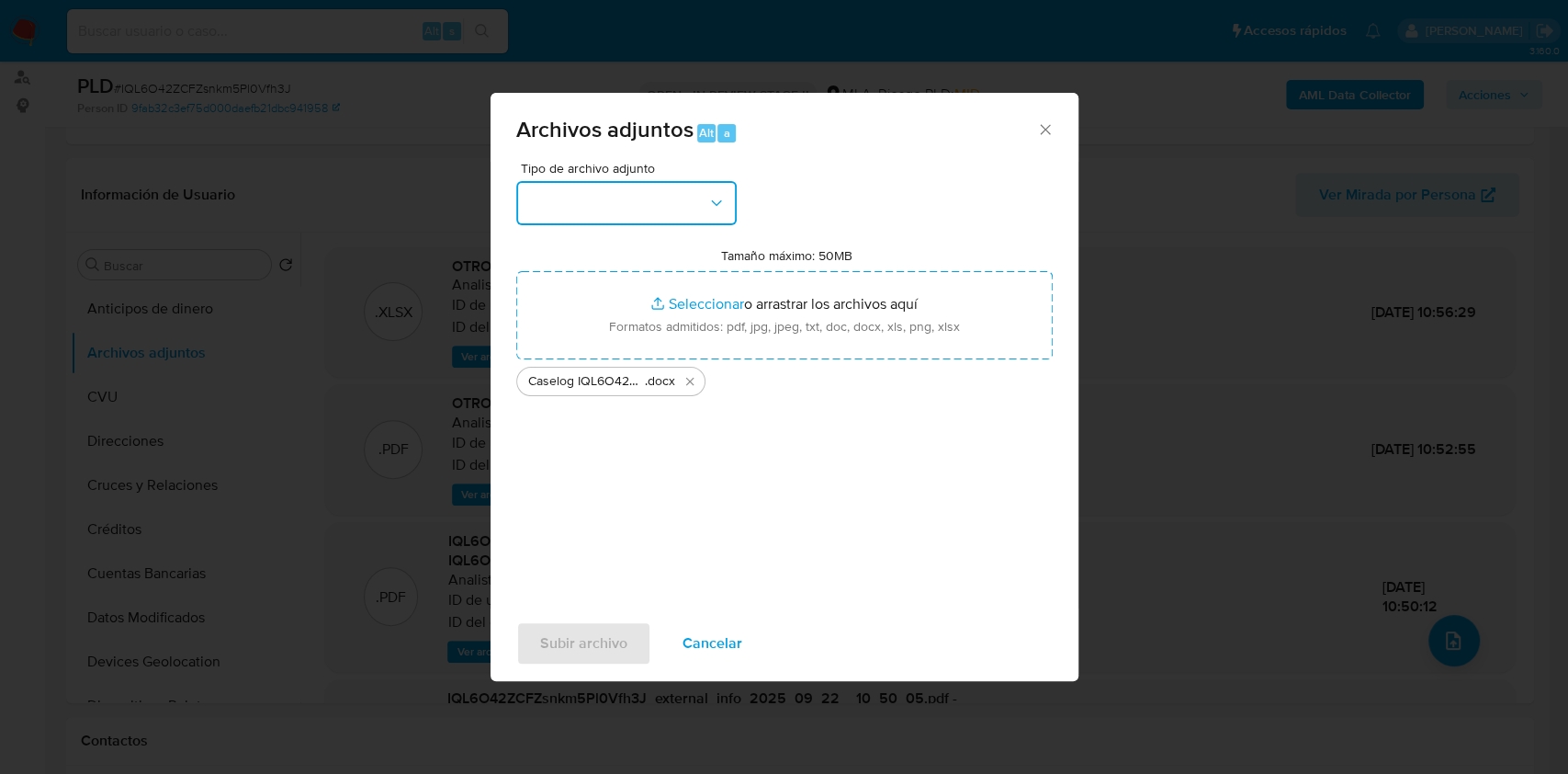
click at [685, 220] on button "button" at bounding box center [627, 203] width 221 height 44
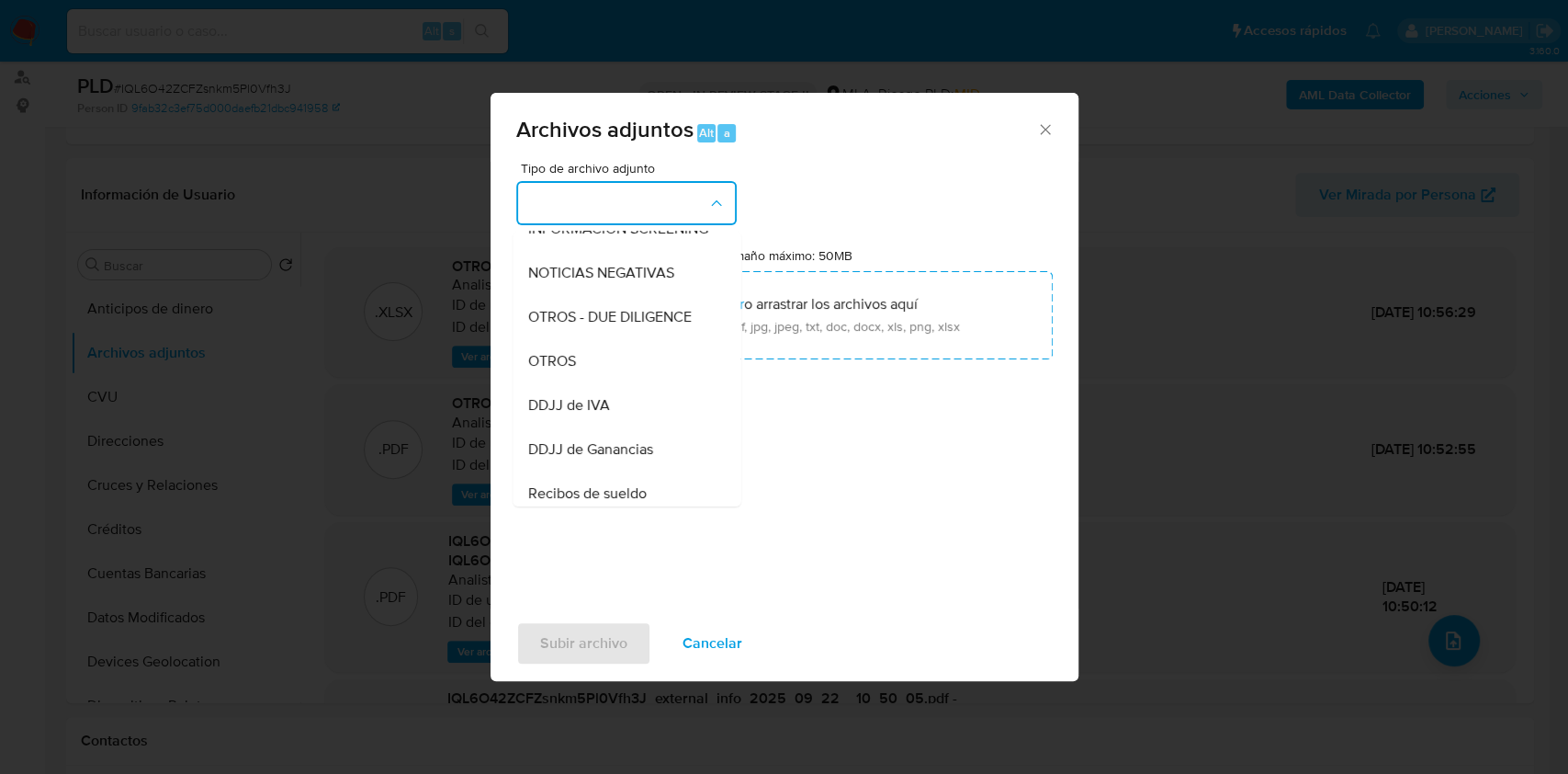
drag, startPoint x: 590, startPoint y: 380, endPoint x: 592, endPoint y: 455, distance: 75.0
click at [589, 380] on div "OTROS" at bounding box center [620, 361] width 188 height 44
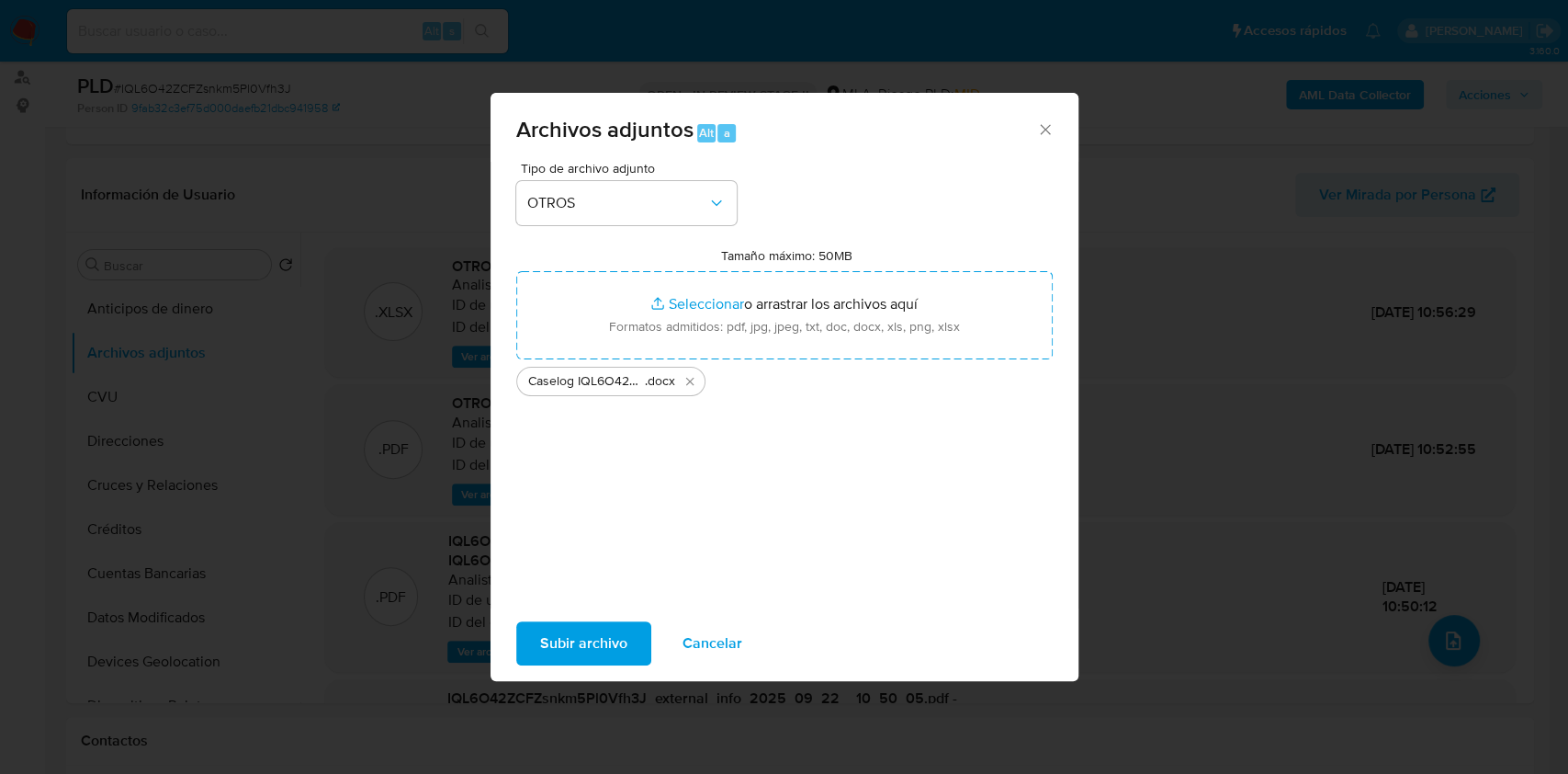
click at [574, 639] on span "Subir archivo" at bounding box center [583, 643] width 87 height 40
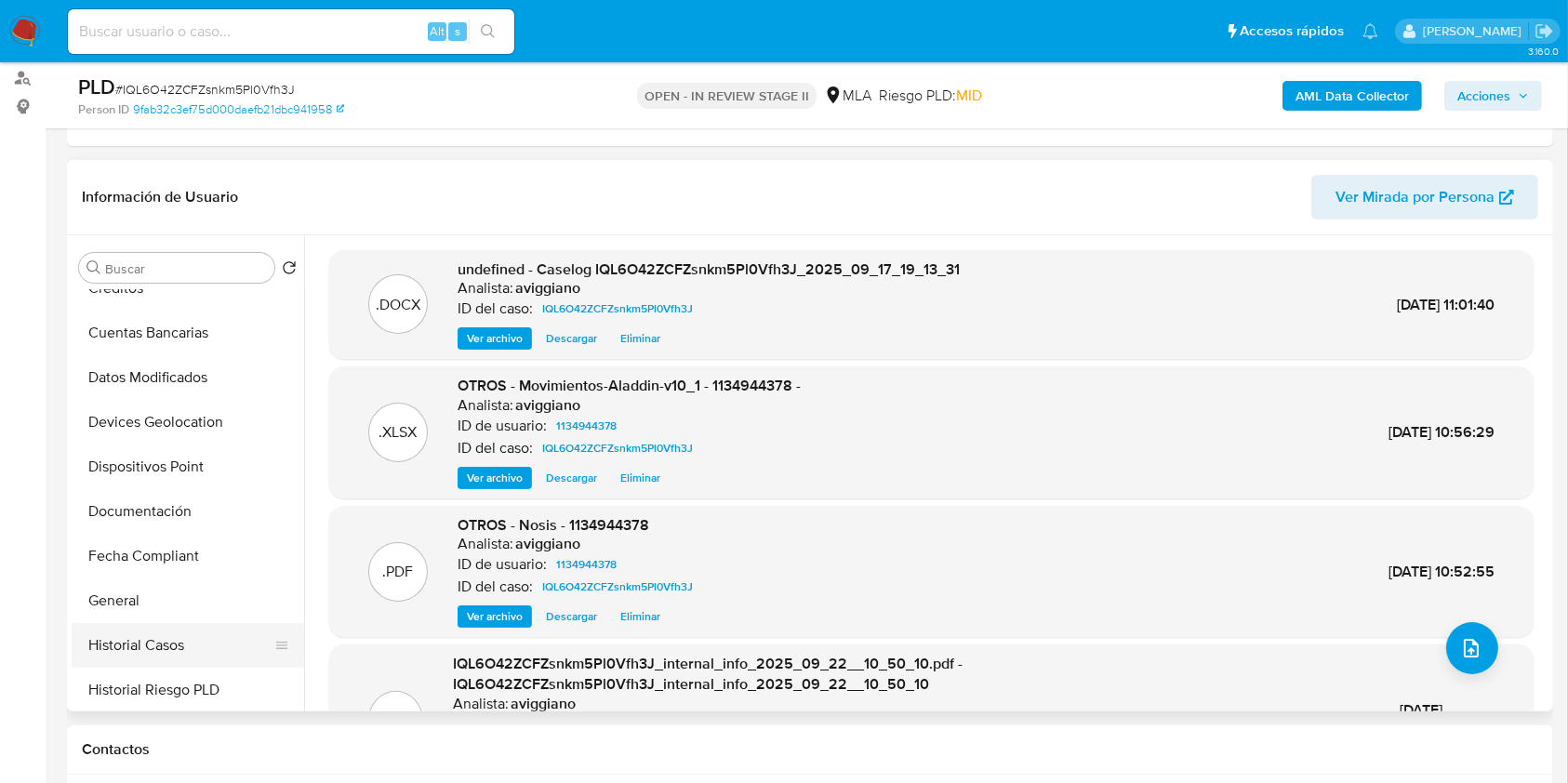
click at [141, 624] on button "Historial Casos" at bounding box center [181, 645] width 218 height 44
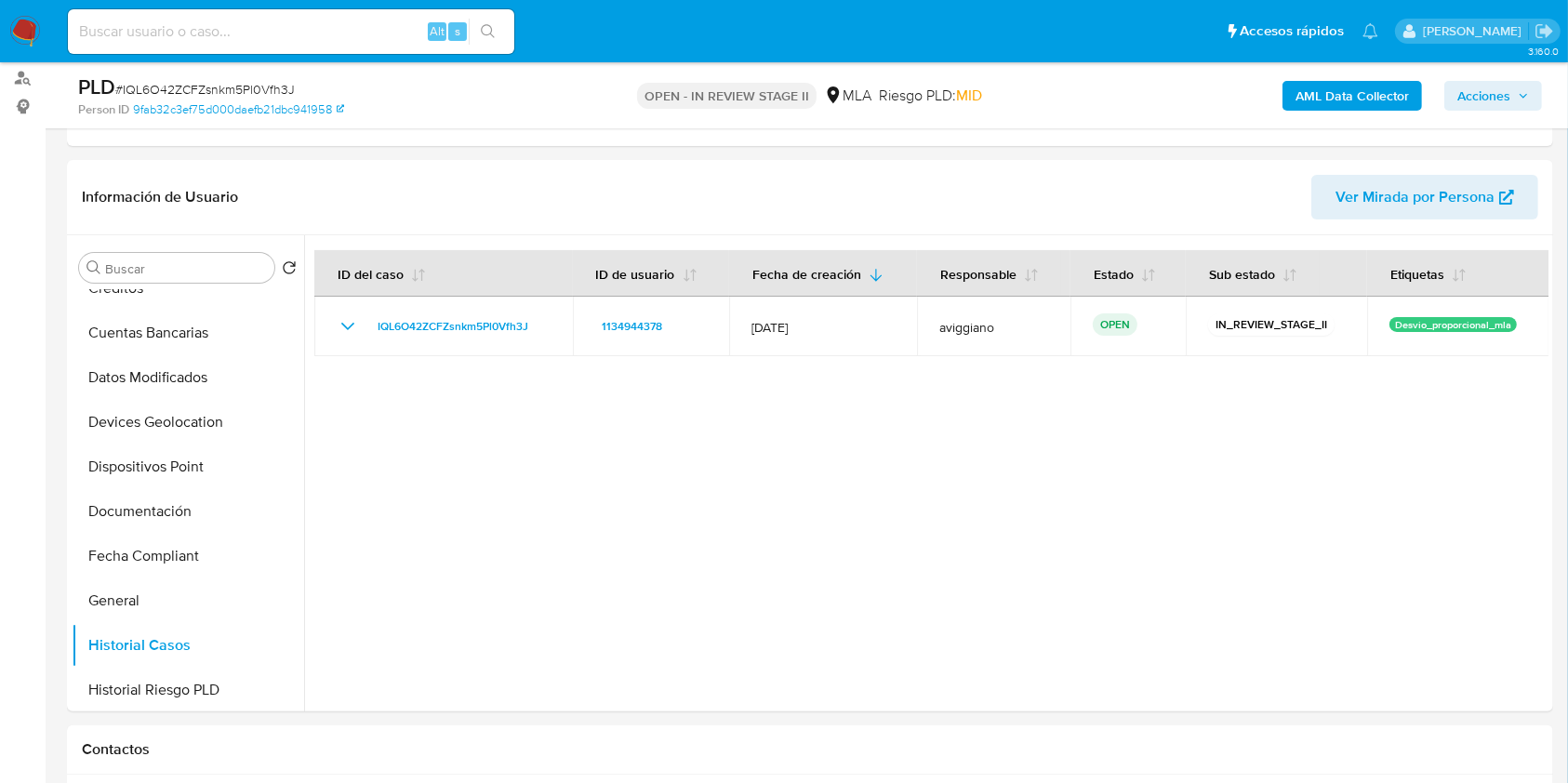
click at [1488, 104] on span "Acciones" at bounding box center [1484, 96] width 53 height 29
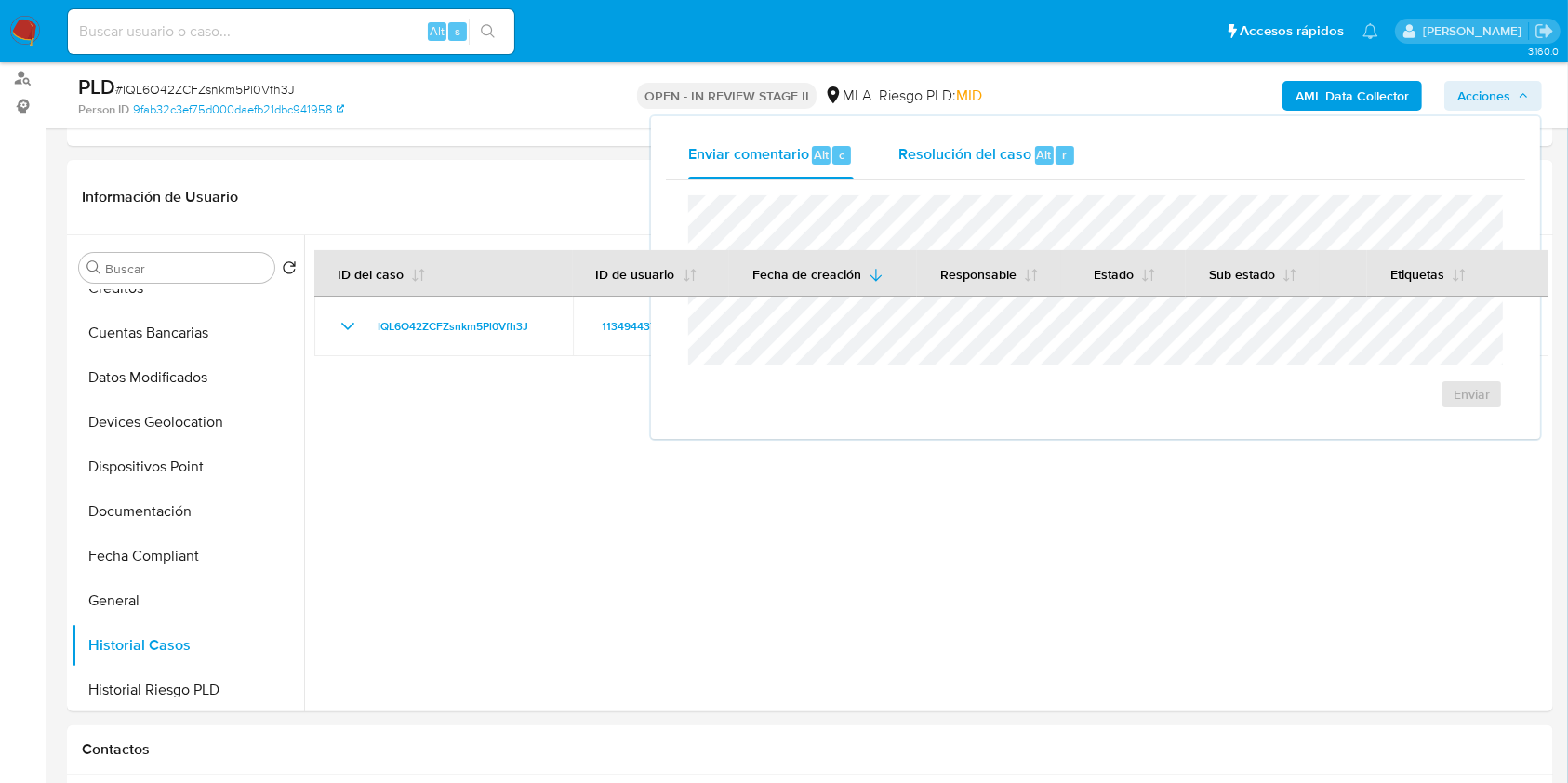
drag, startPoint x: 878, startPoint y: 149, endPoint x: 886, endPoint y: 156, distance: 10.6
click at [878, 149] on button "Resolución del caso Alt r" at bounding box center [986, 155] width 222 height 48
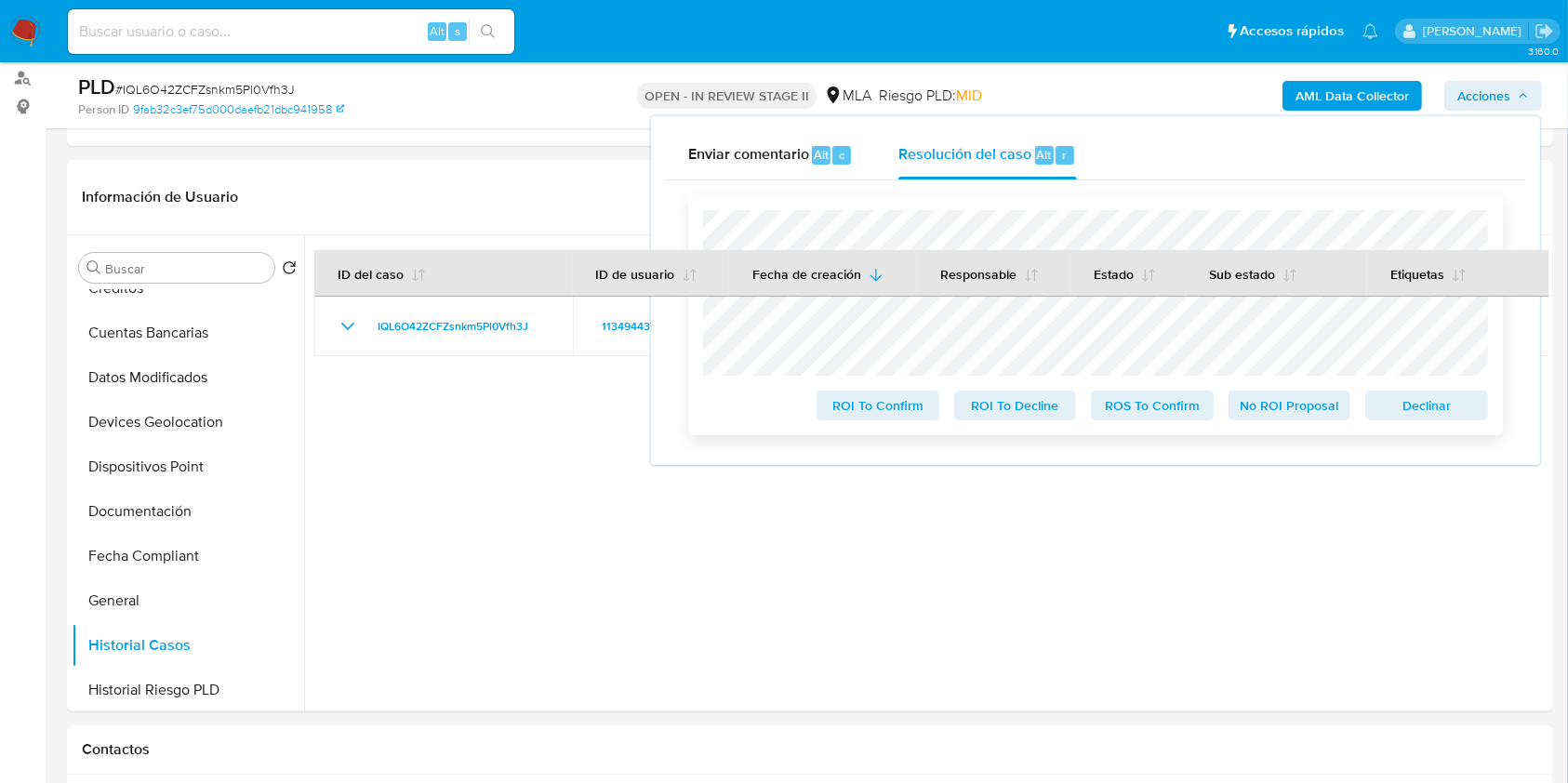
click at [1443, 413] on span "Declinar" at bounding box center [1426, 406] width 96 height 26
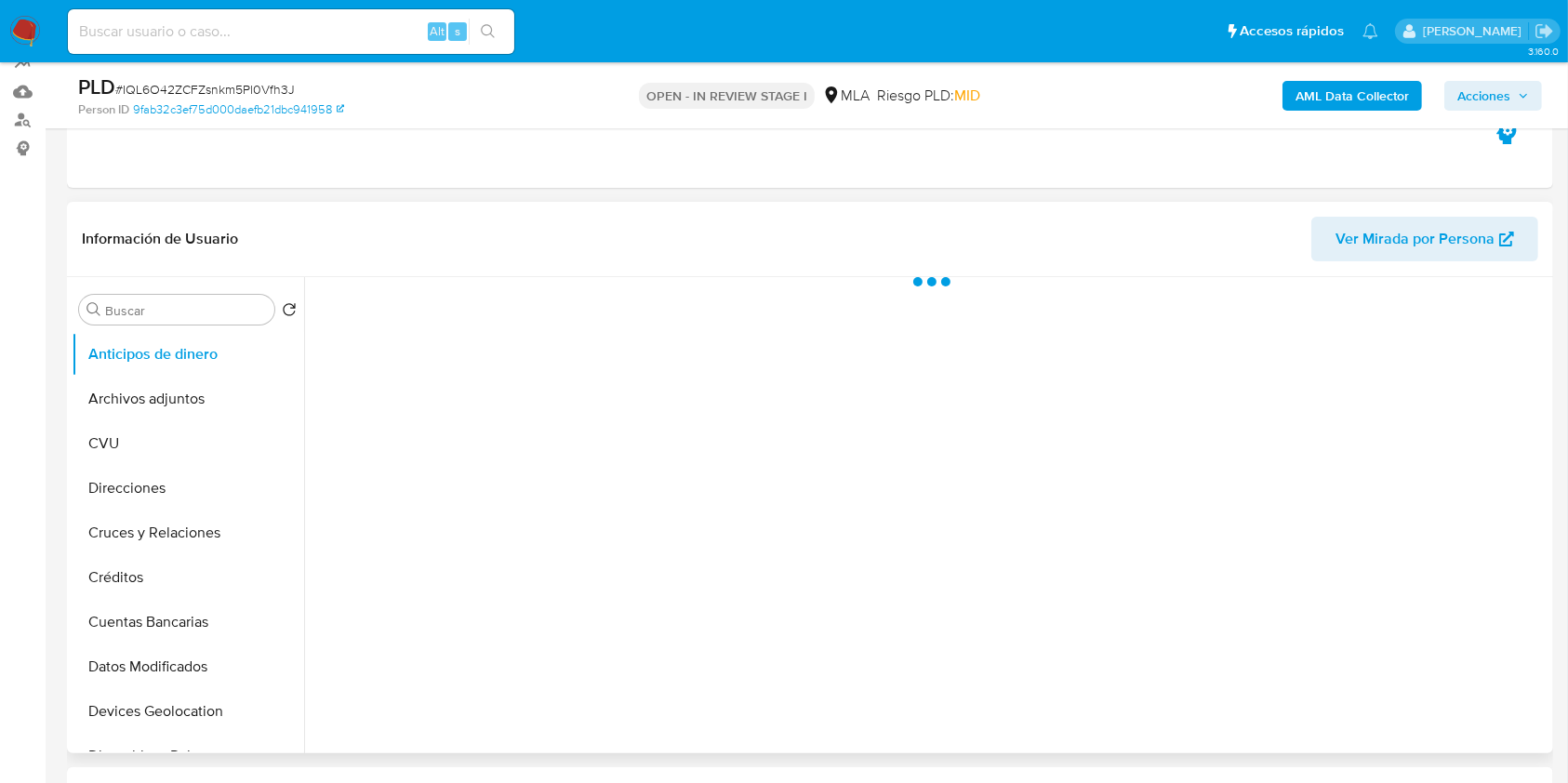
scroll to position [496, 0]
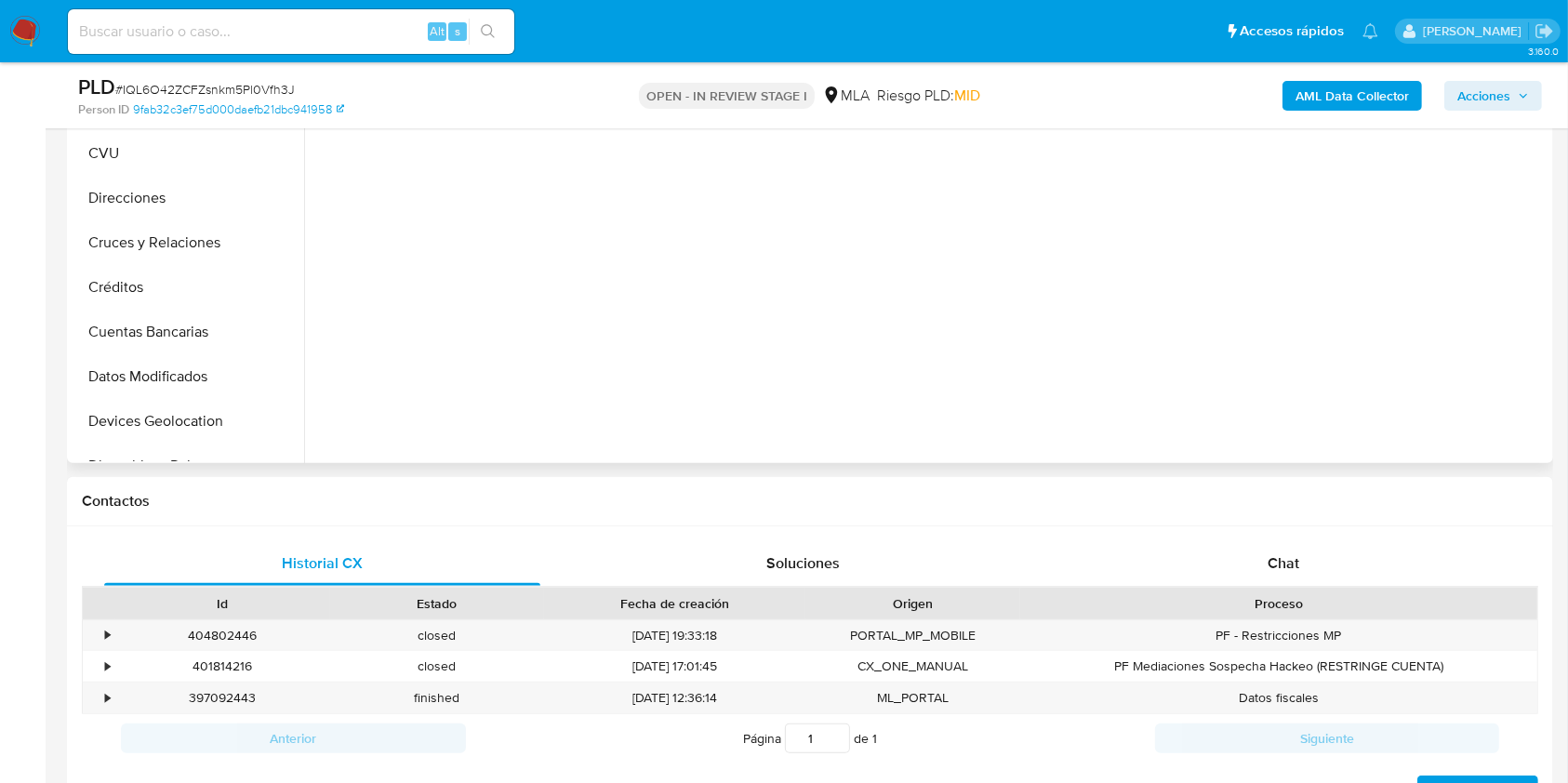
select select "10"
click at [1296, 552] on span "Chat" at bounding box center [1282, 563] width 31 height 22
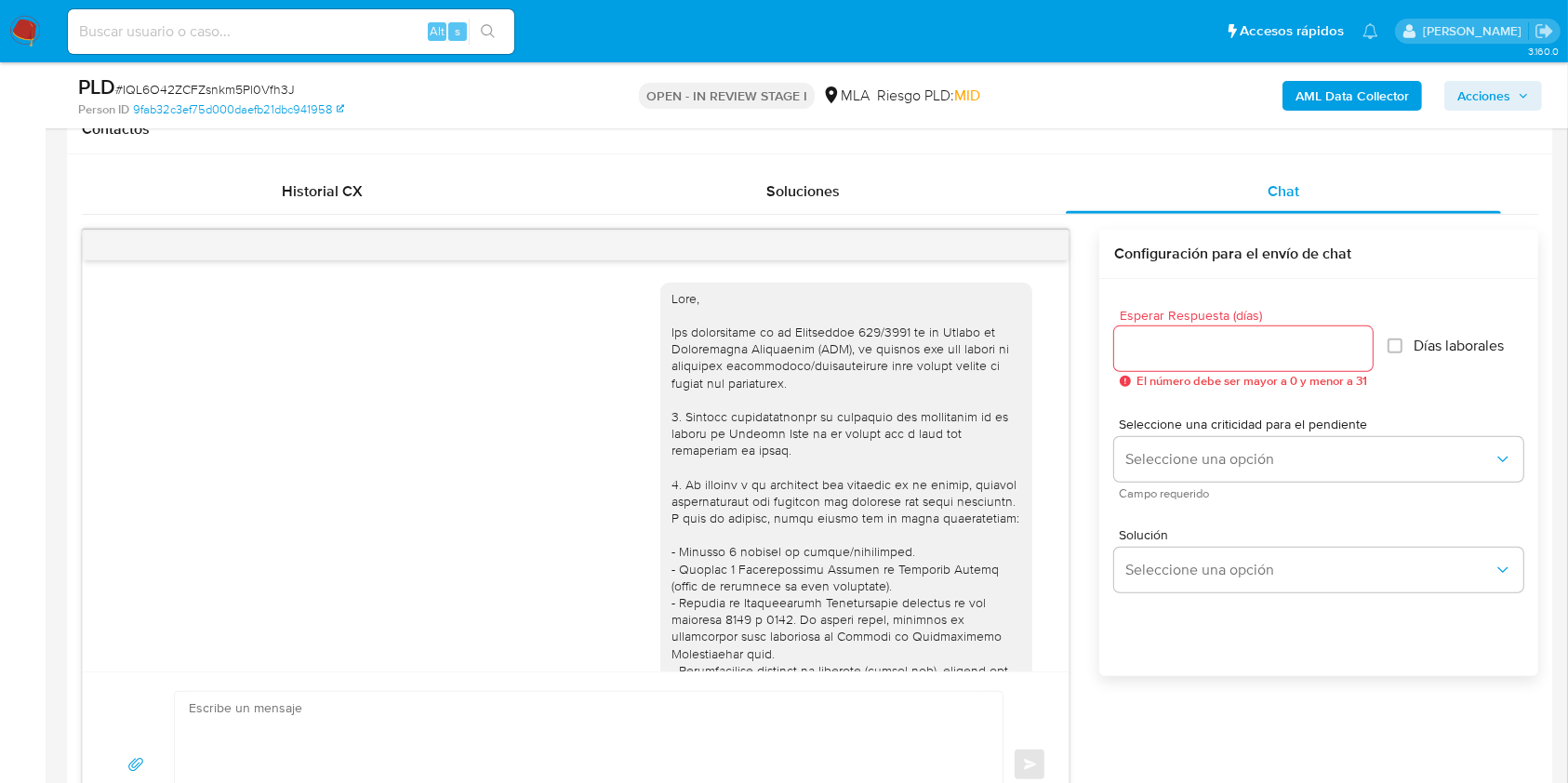
scroll to position [659, 0]
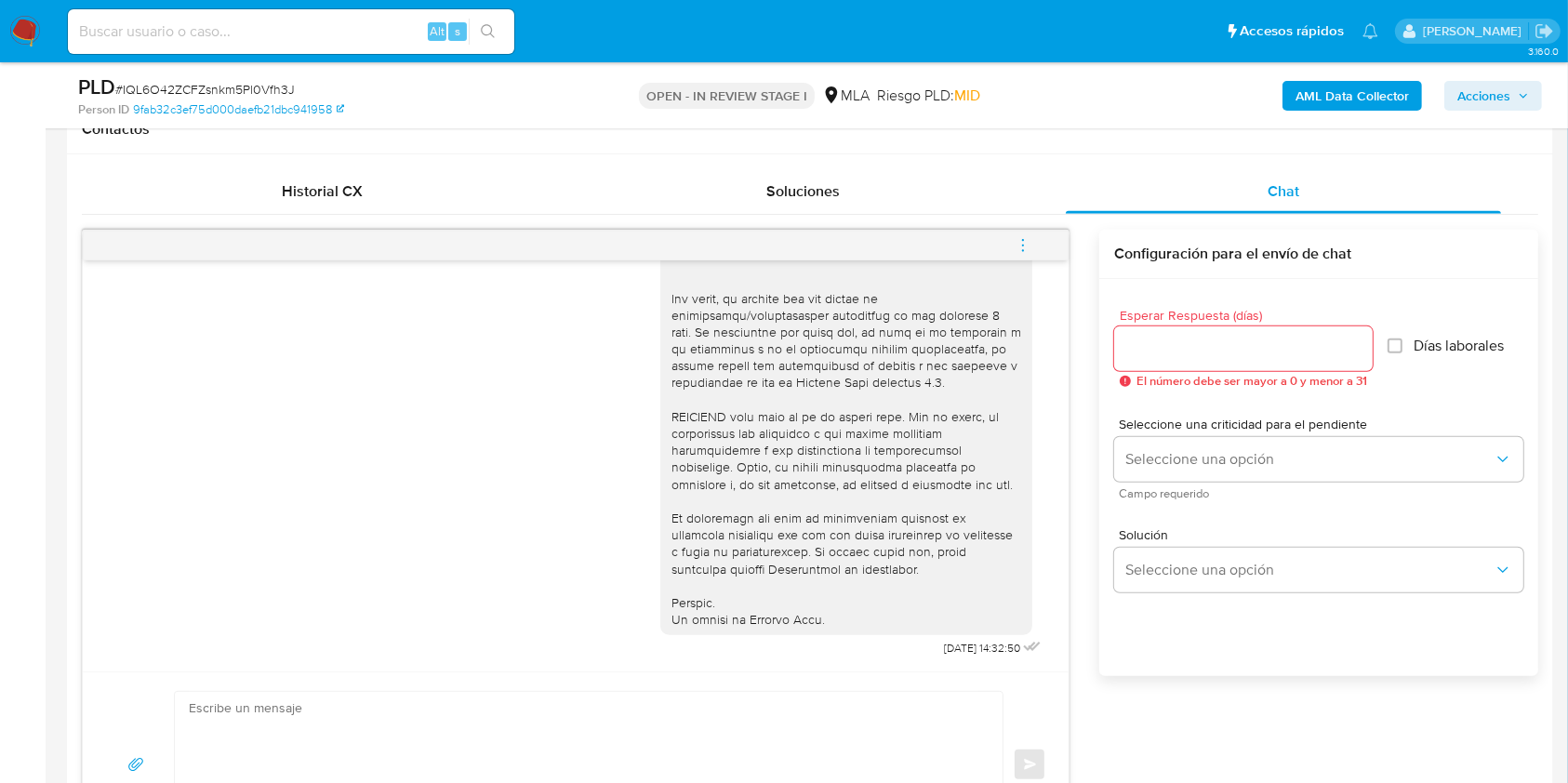
click at [1021, 246] on icon "menu-action" at bounding box center [1023, 246] width 17 height 17
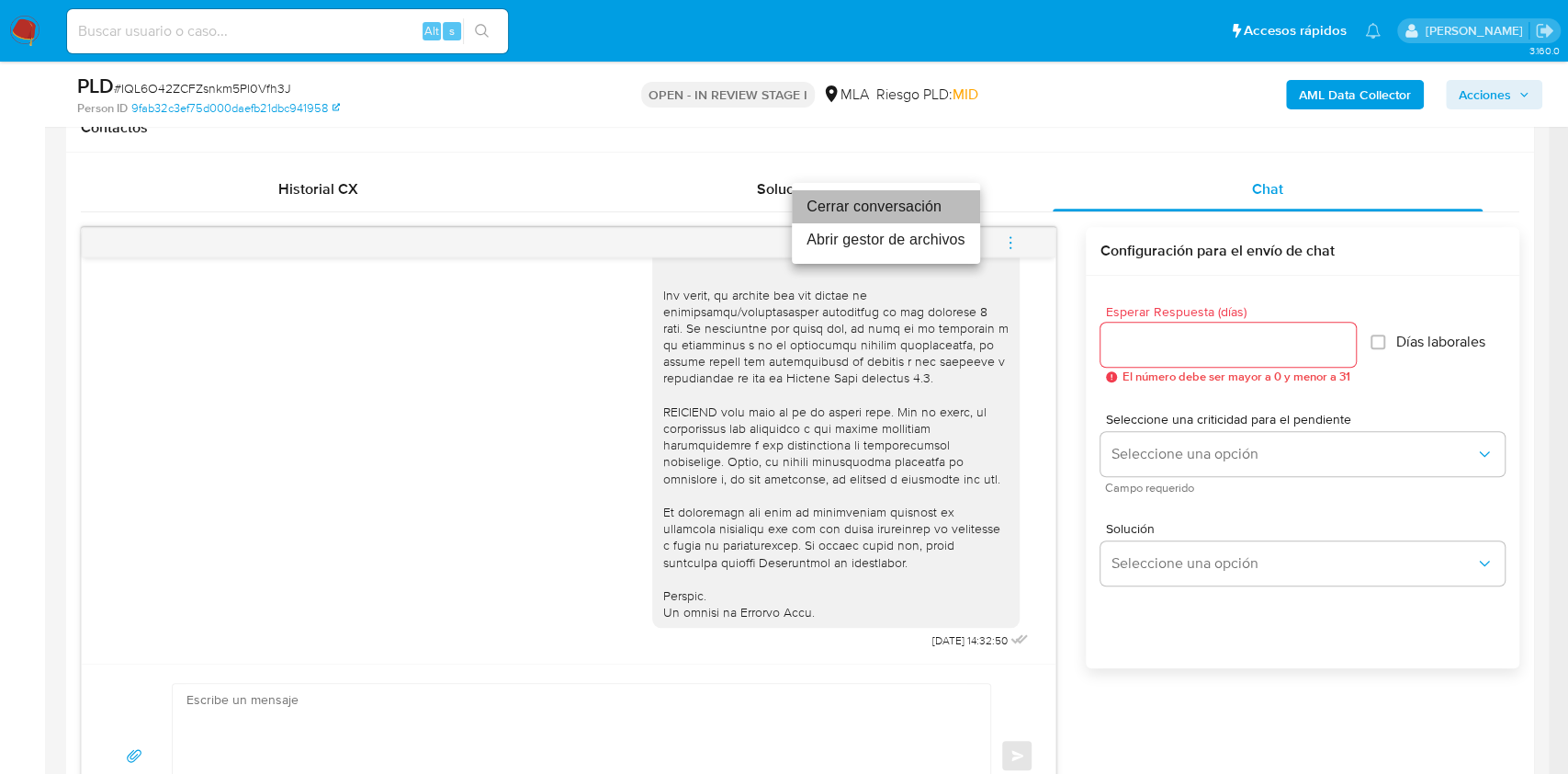
click at [879, 217] on li "Cerrar conversación" at bounding box center [886, 207] width 189 height 33
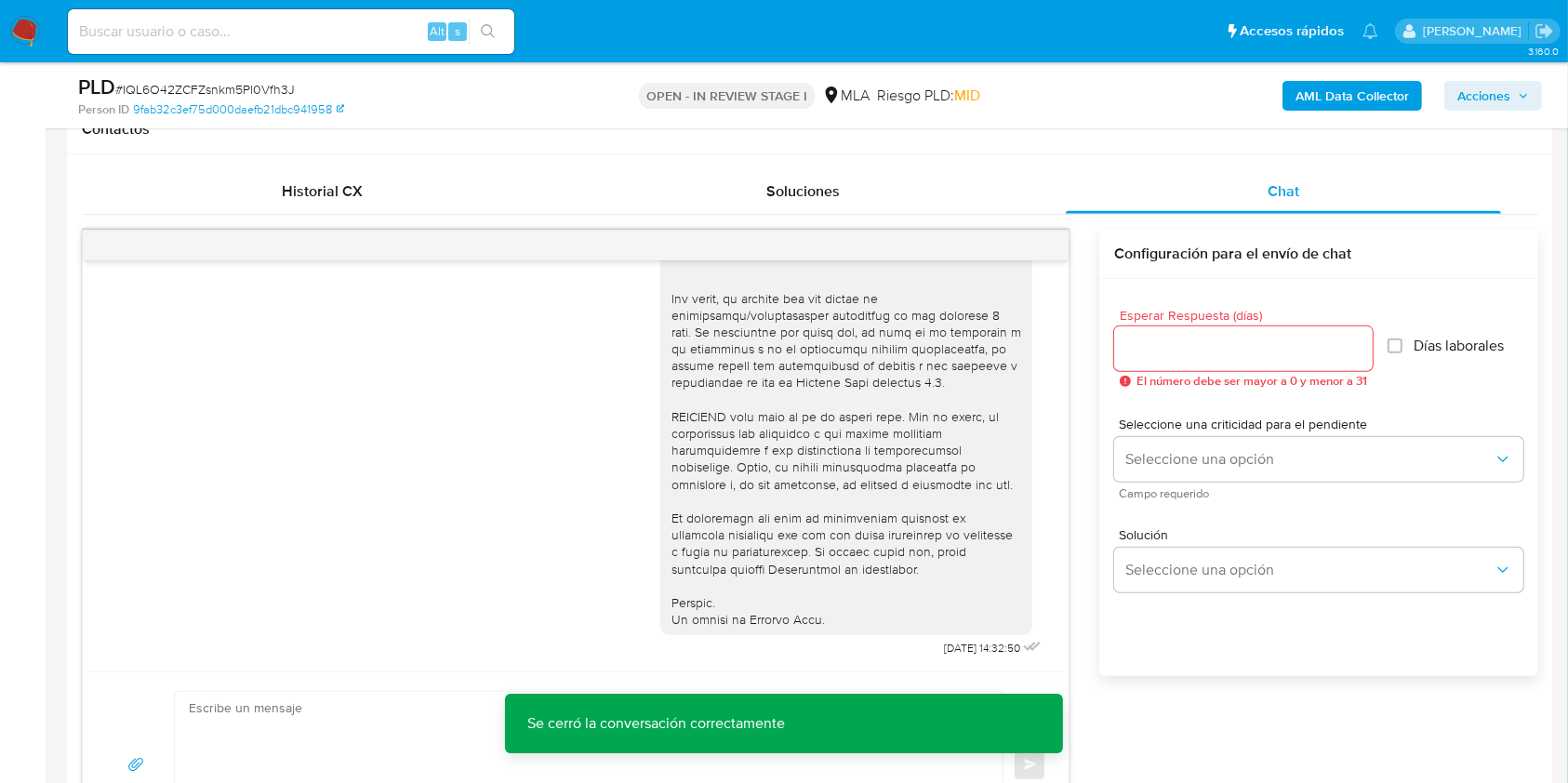
click at [1533, 100] on button "Acciones" at bounding box center [1492, 96] width 97 height 29
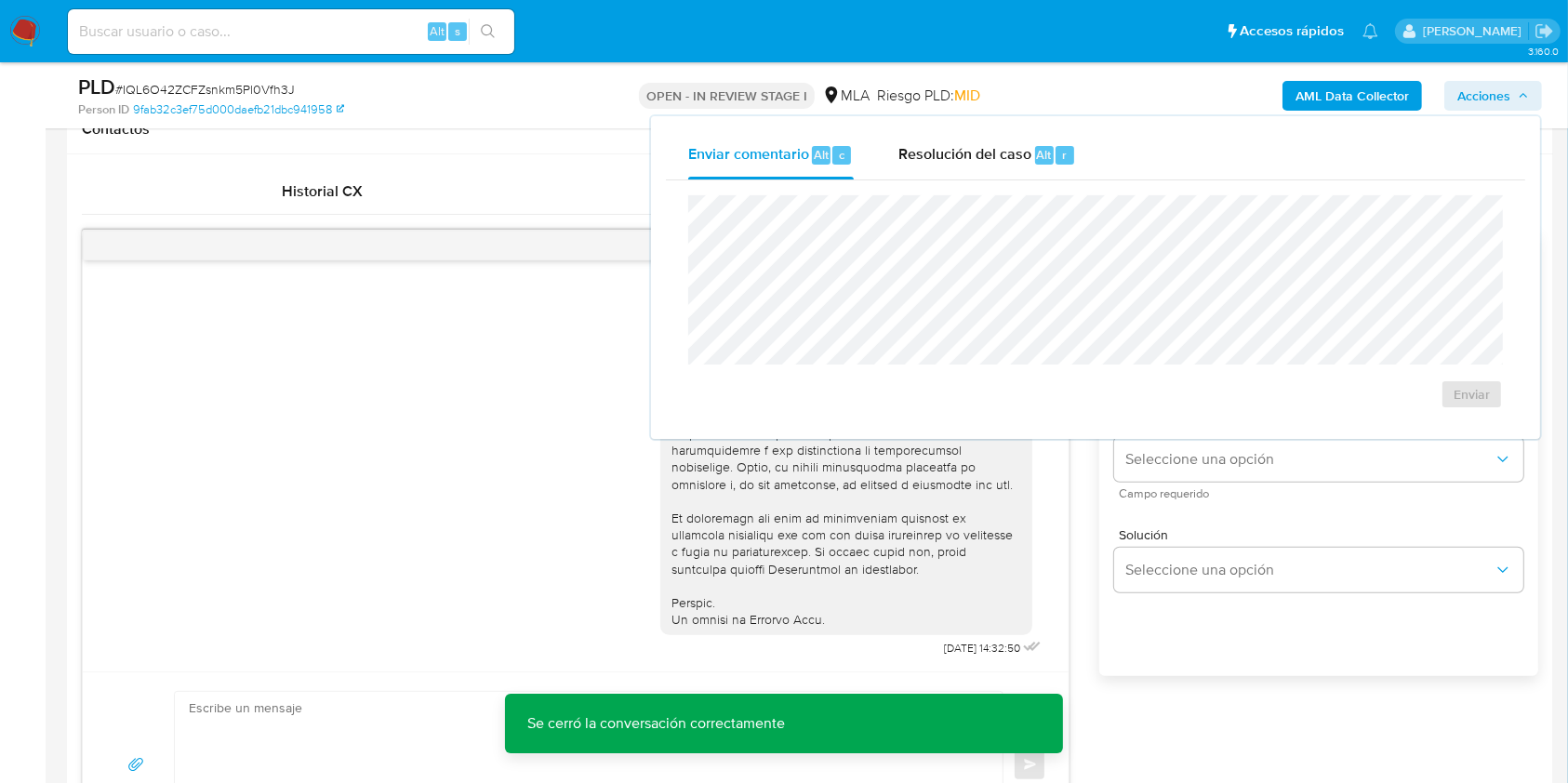
click at [993, 114] on div "Enviar comentario Alt c Resolución del caso Alt r Enviar" at bounding box center [1095, 277] width 893 height 326
click at [975, 142] on div "Resolución del caso Alt r" at bounding box center [987, 155] width 178 height 48
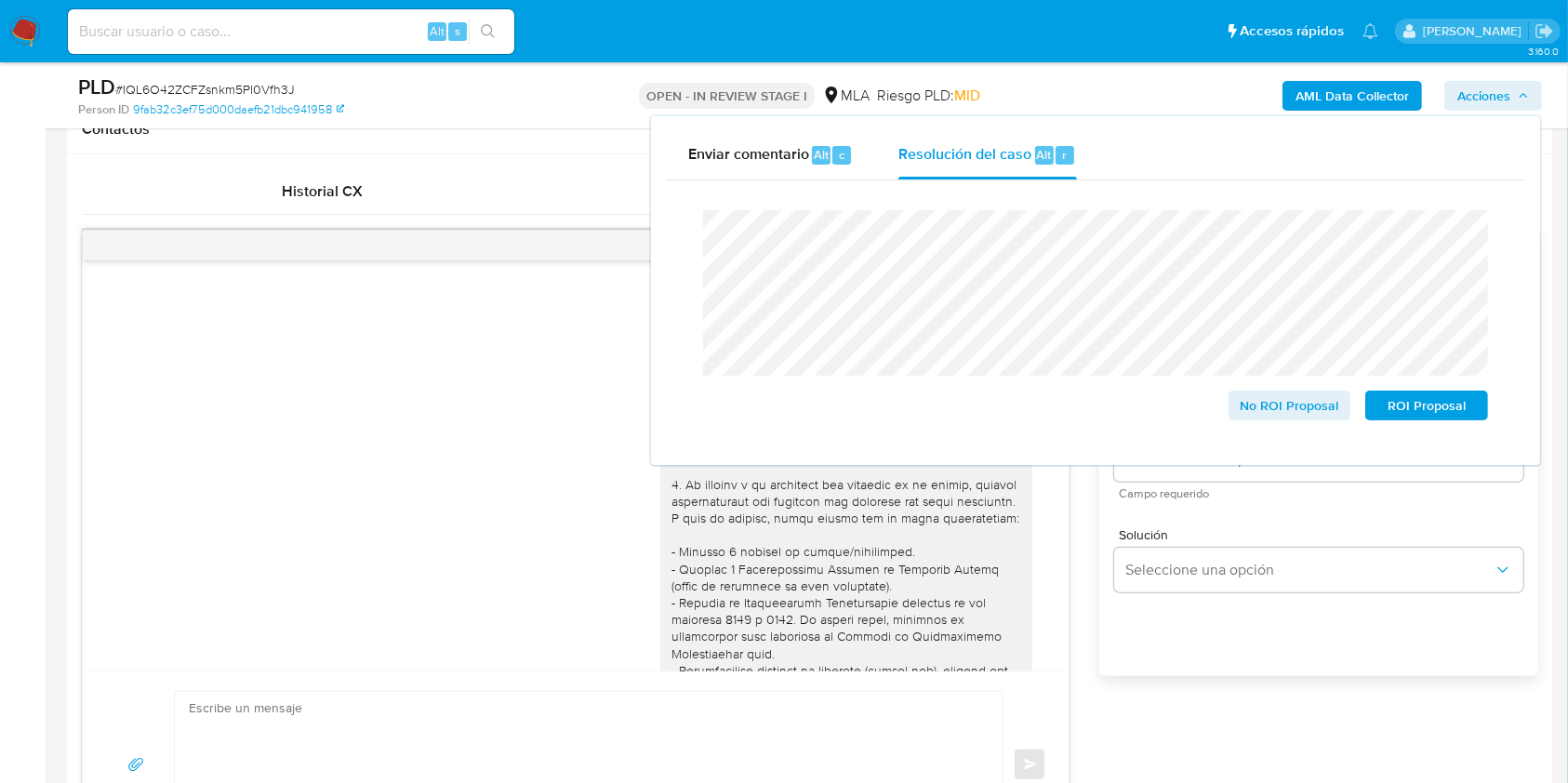
scroll to position [124, 0]
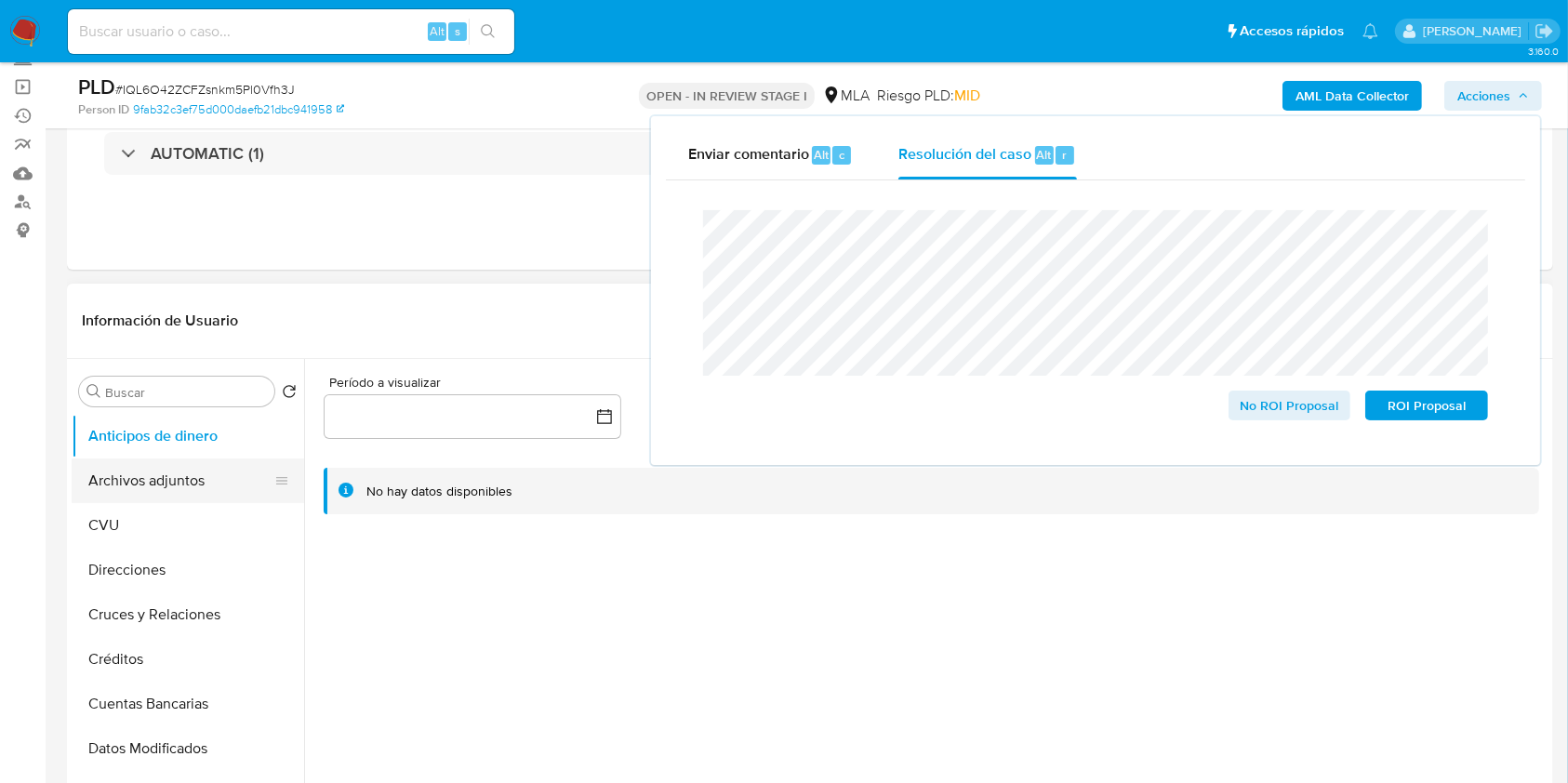
click at [158, 475] on button "Archivos adjuntos" at bounding box center [181, 480] width 218 height 44
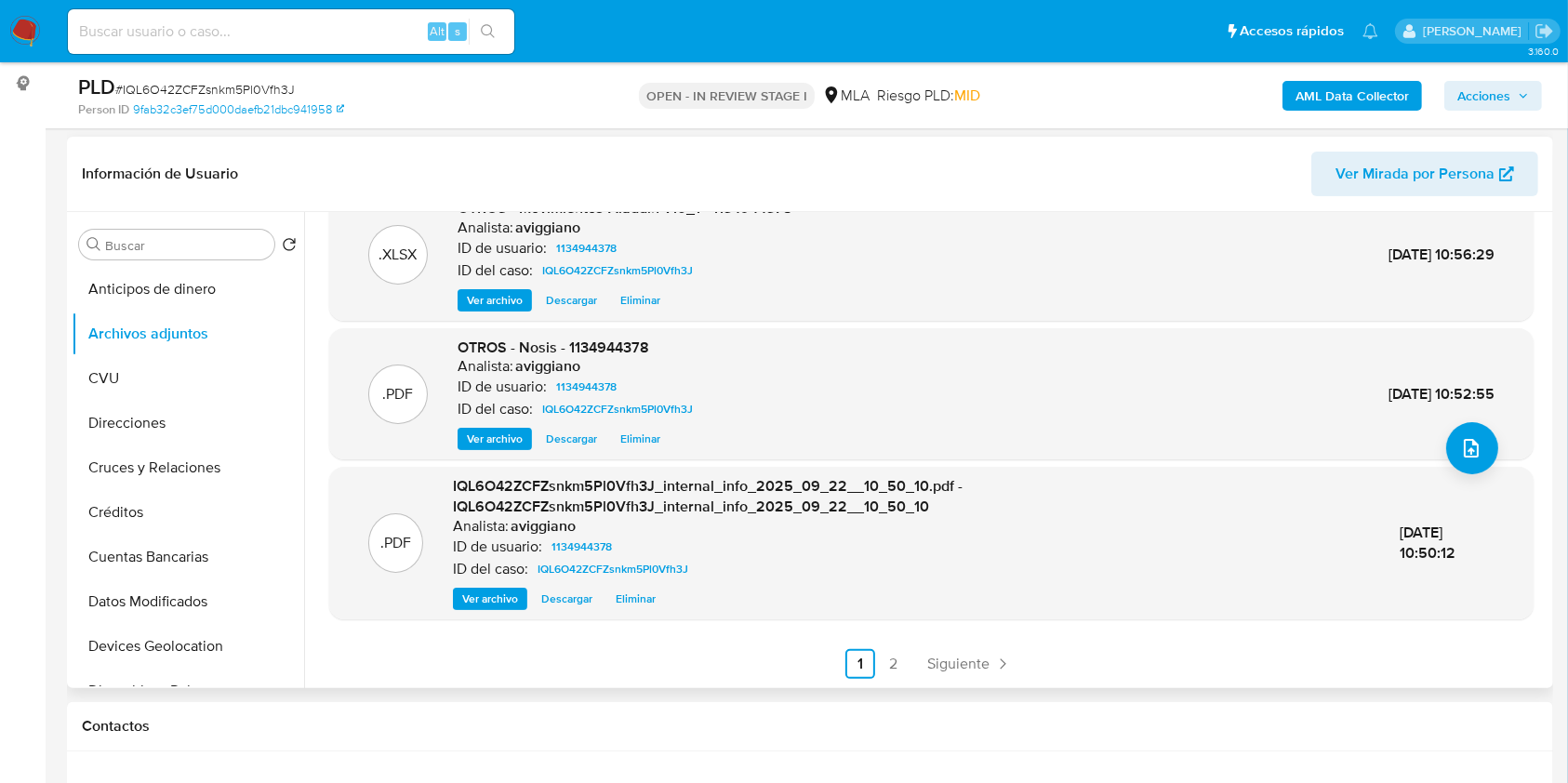
scroll to position [372, 0]
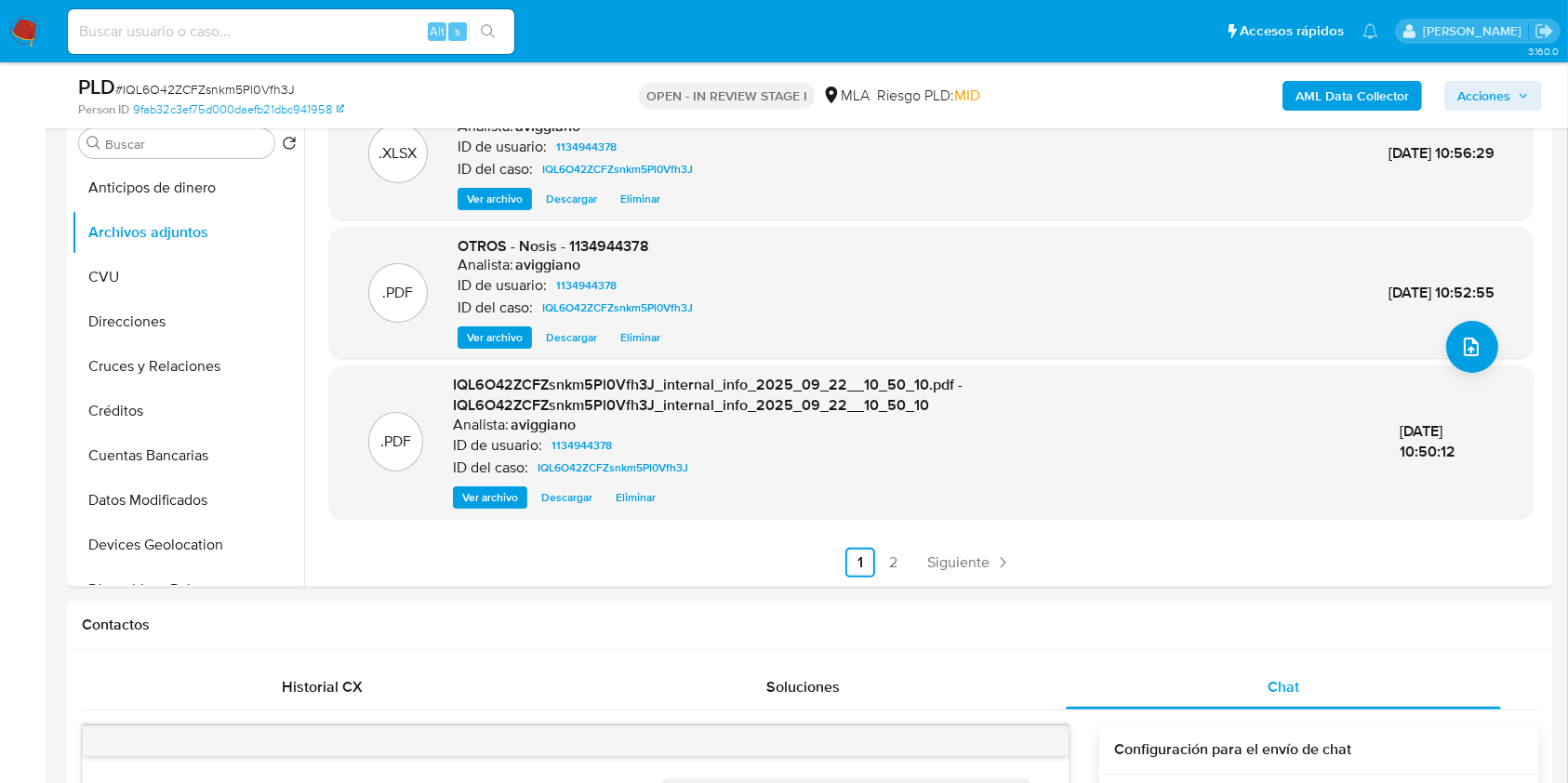
click at [1507, 97] on span "Acciones" at bounding box center [1484, 96] width 53 height 29
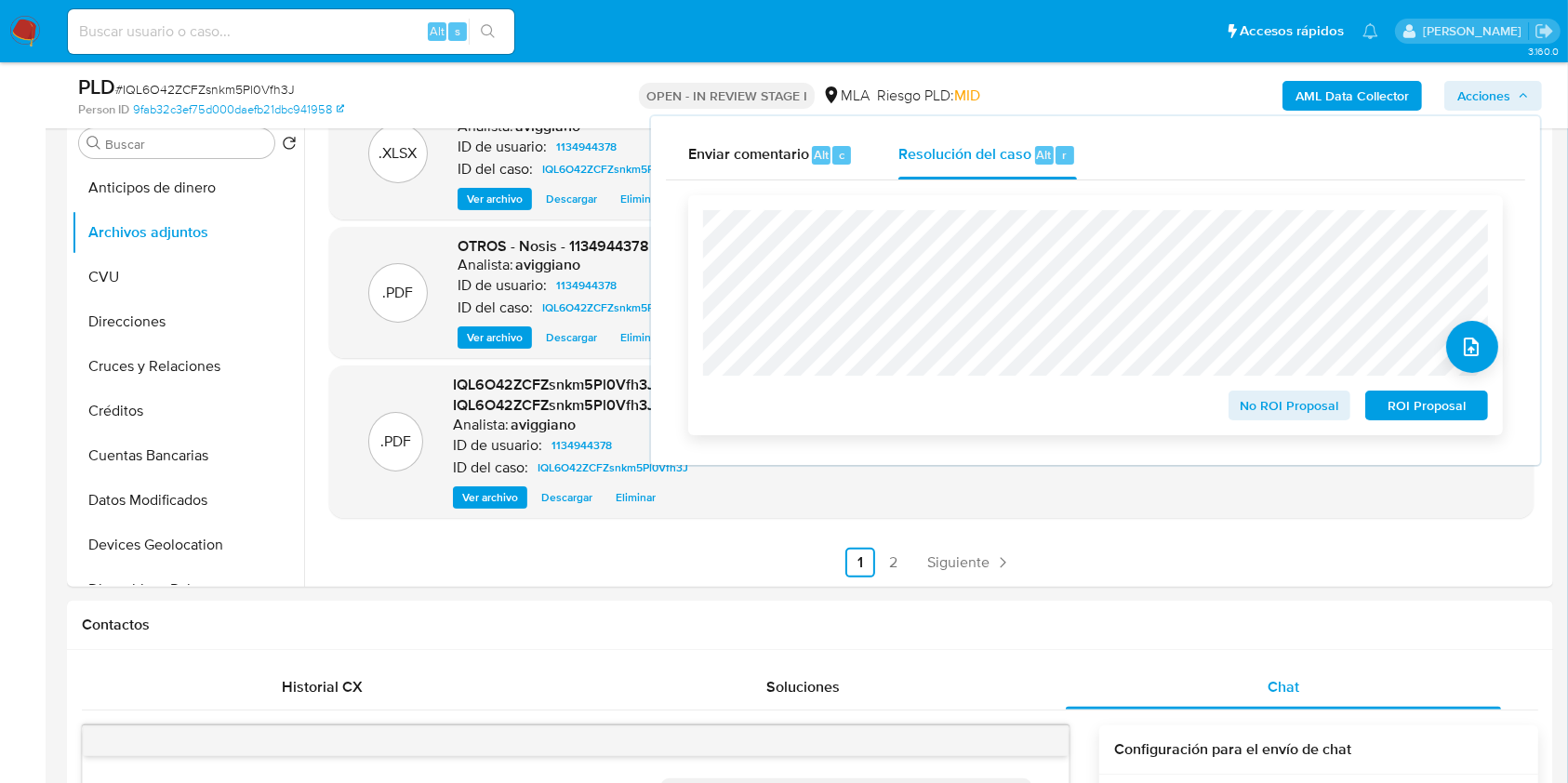
click at [1295, 410] on span "No ROI Proposal" at bounding box center [1289, 406] width 96 height 26
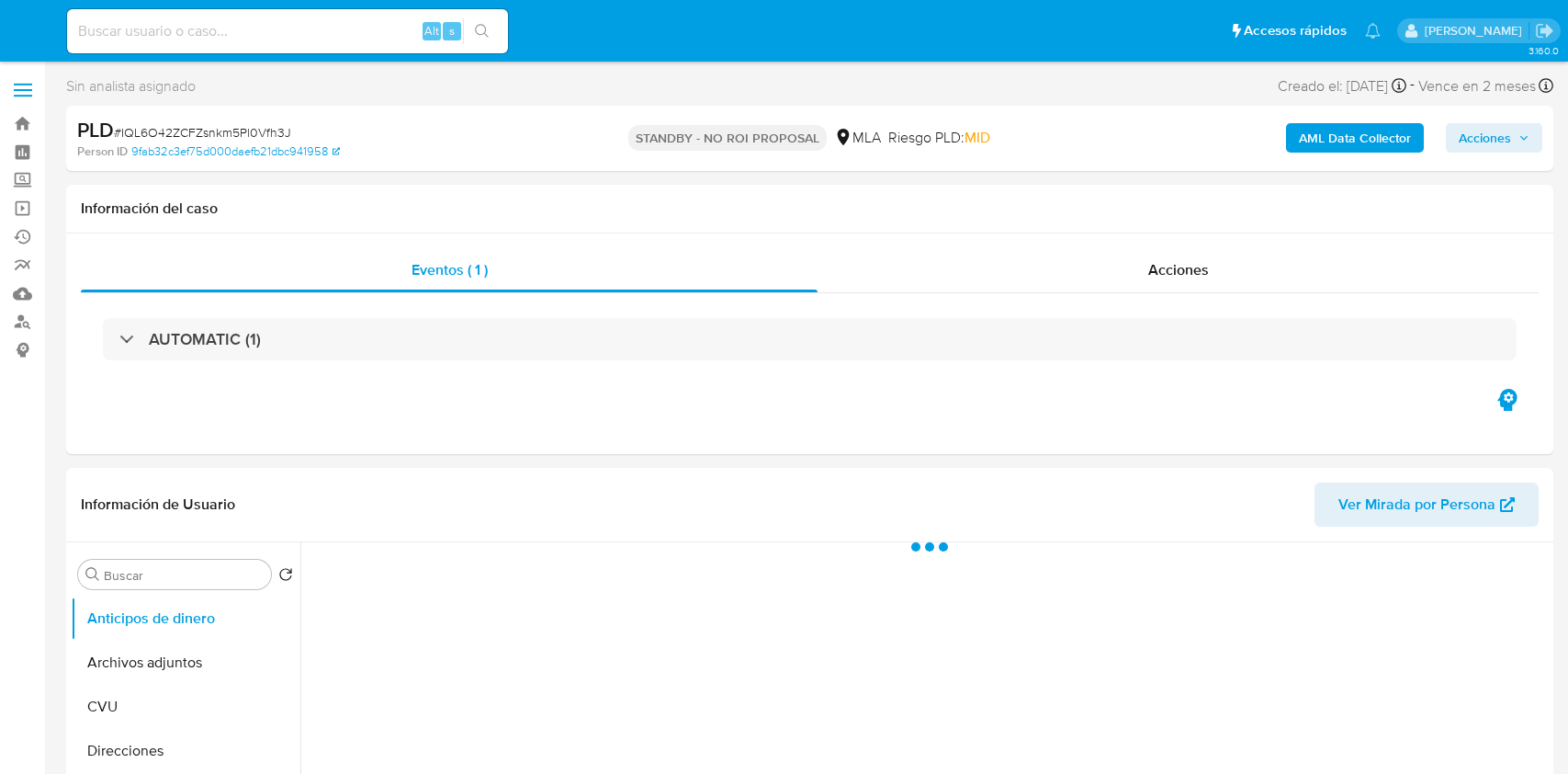
select select "10"
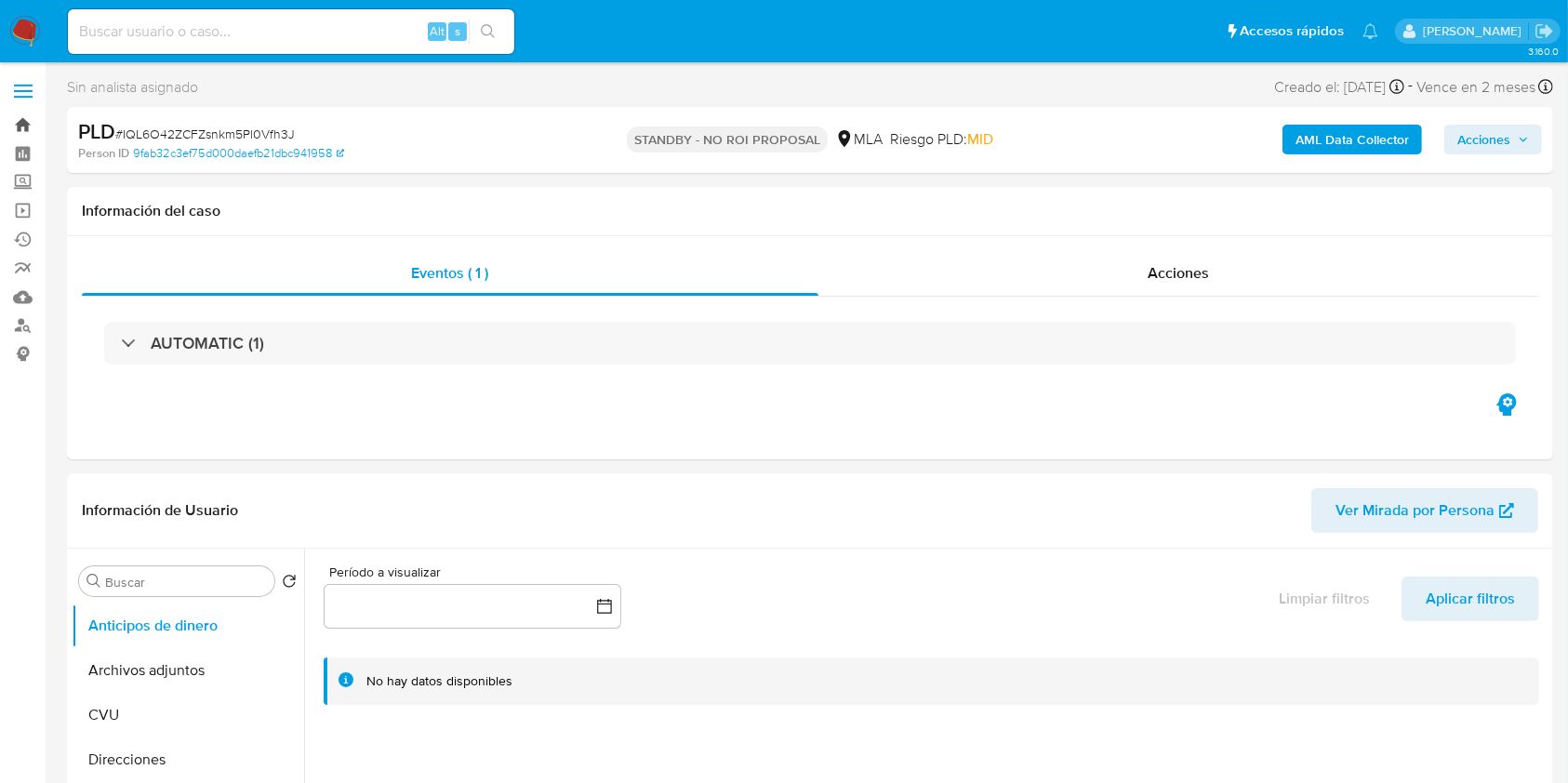
click at [26, 115] on link "Bandeja" at bounding box center [111, 125] width 221 height 28
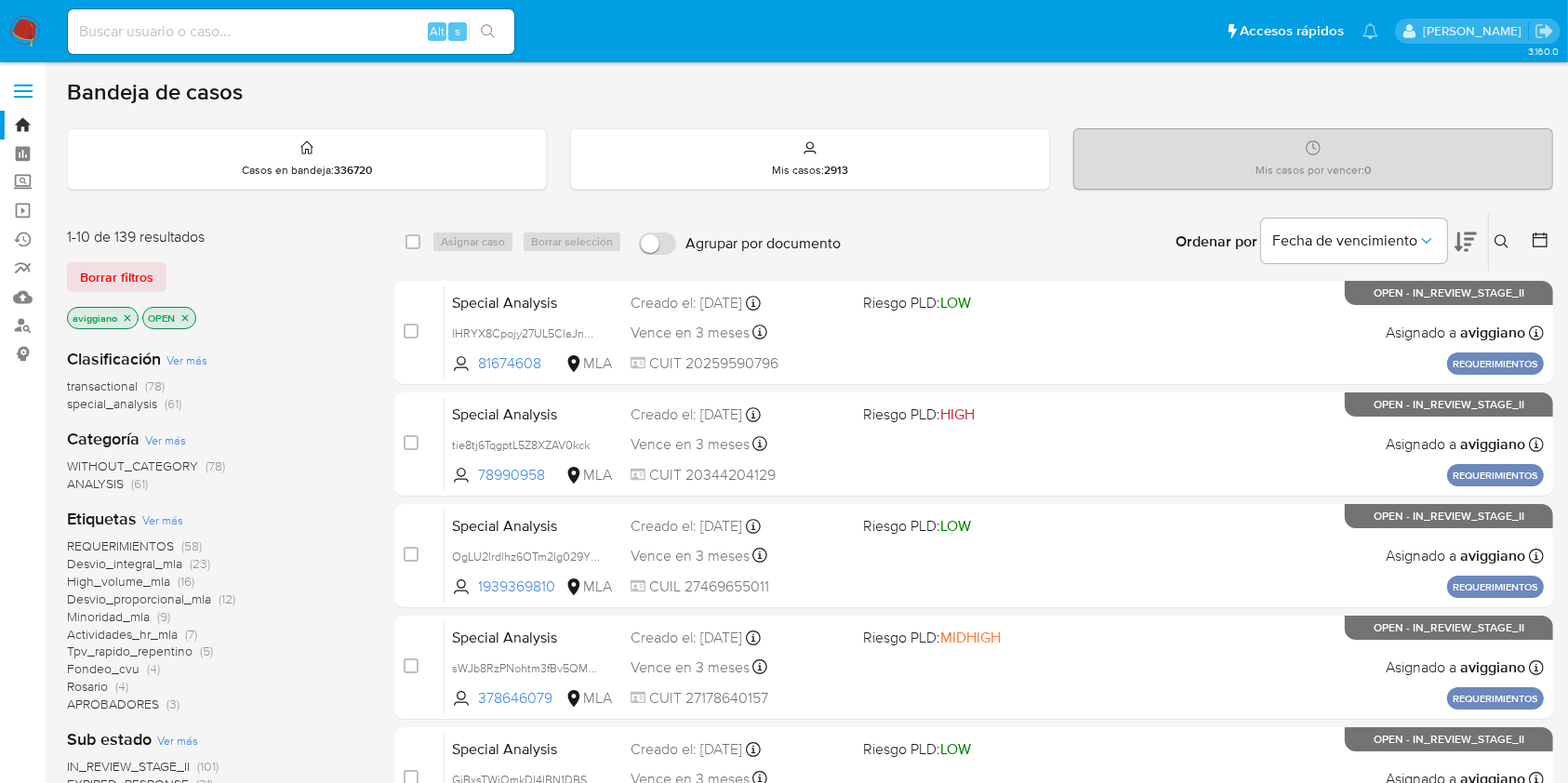
click at [133, 319] on p "aviggiano" at bounding box center [103, 318] width 70 height 21
click at [131, 318] on icon "close-filter" at bounding box center [128, 318] width 11 height 11
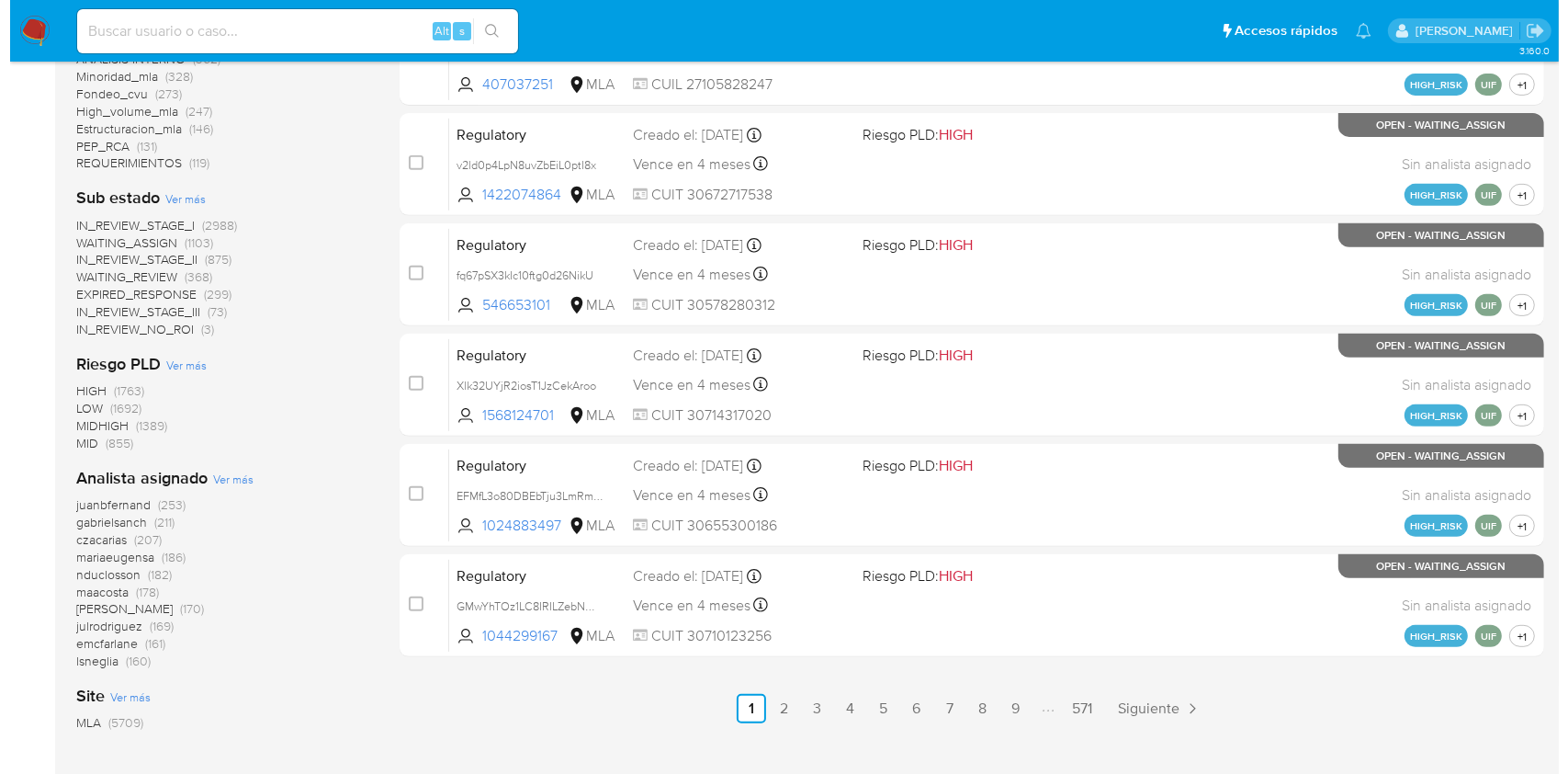
scroll to position [736, 0]
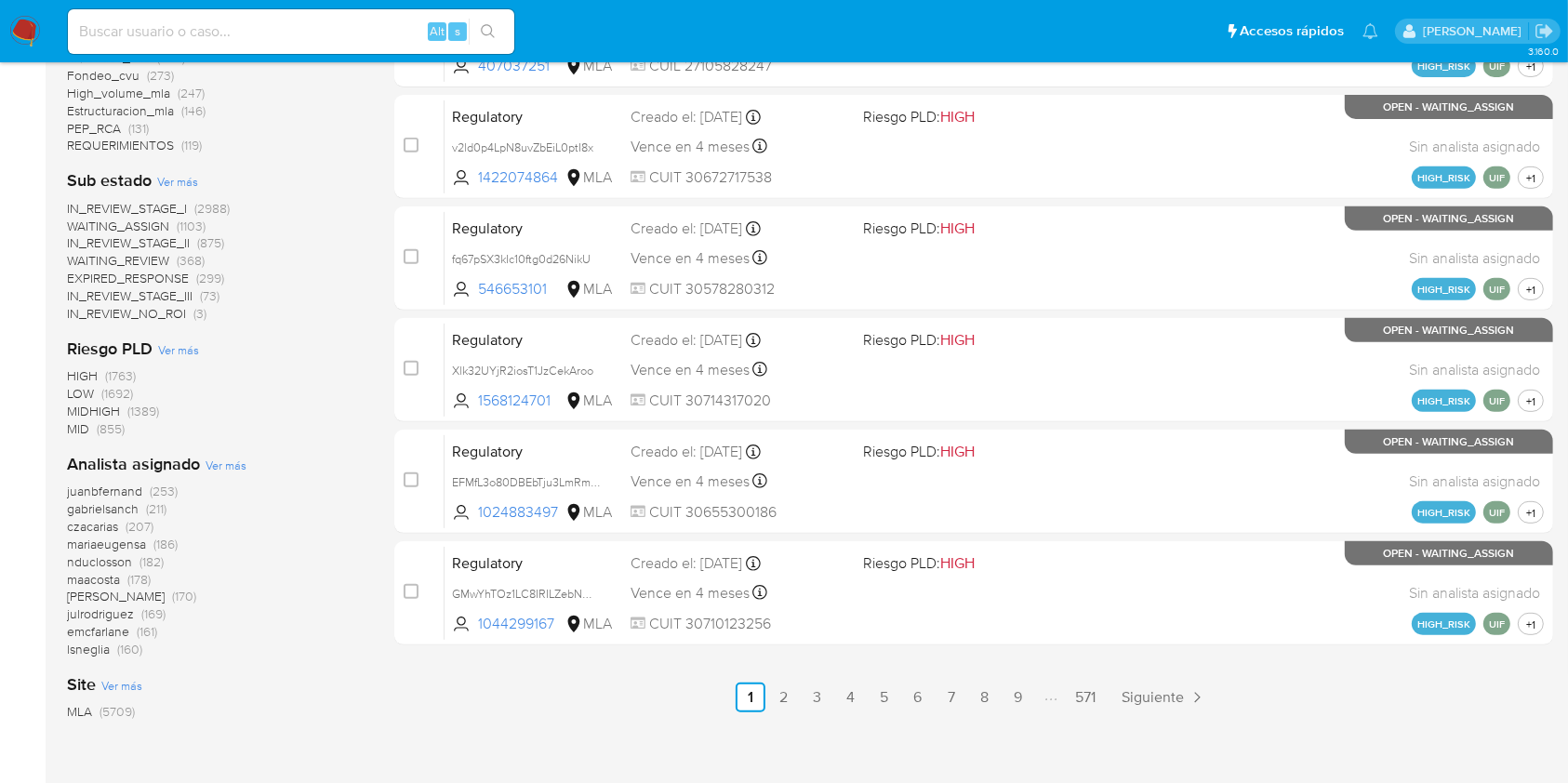
click at [218, 461] on span "Ver más" at bounding box center [225, 465] width 41 height 17
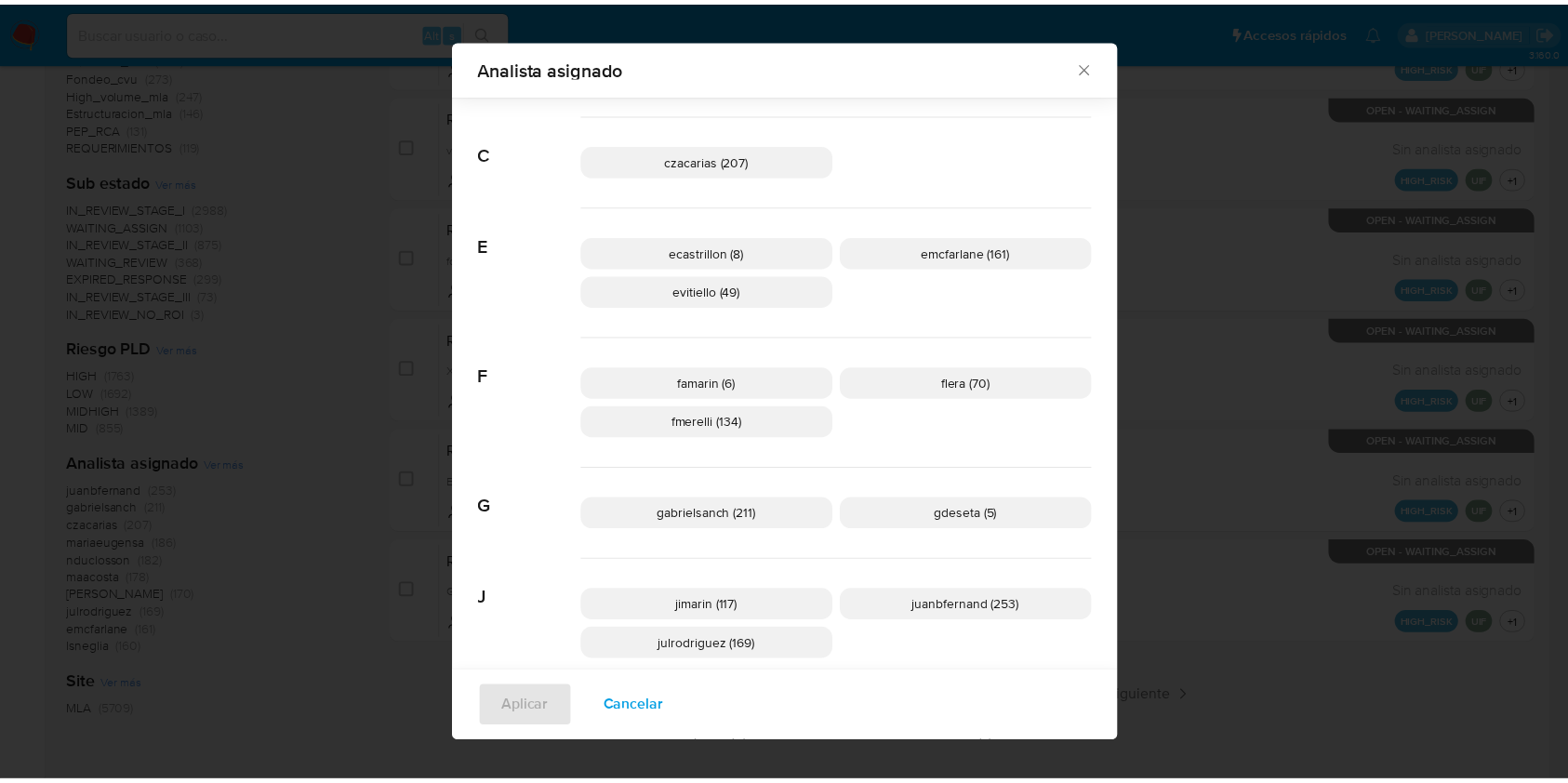
scroll to position [0, 0]
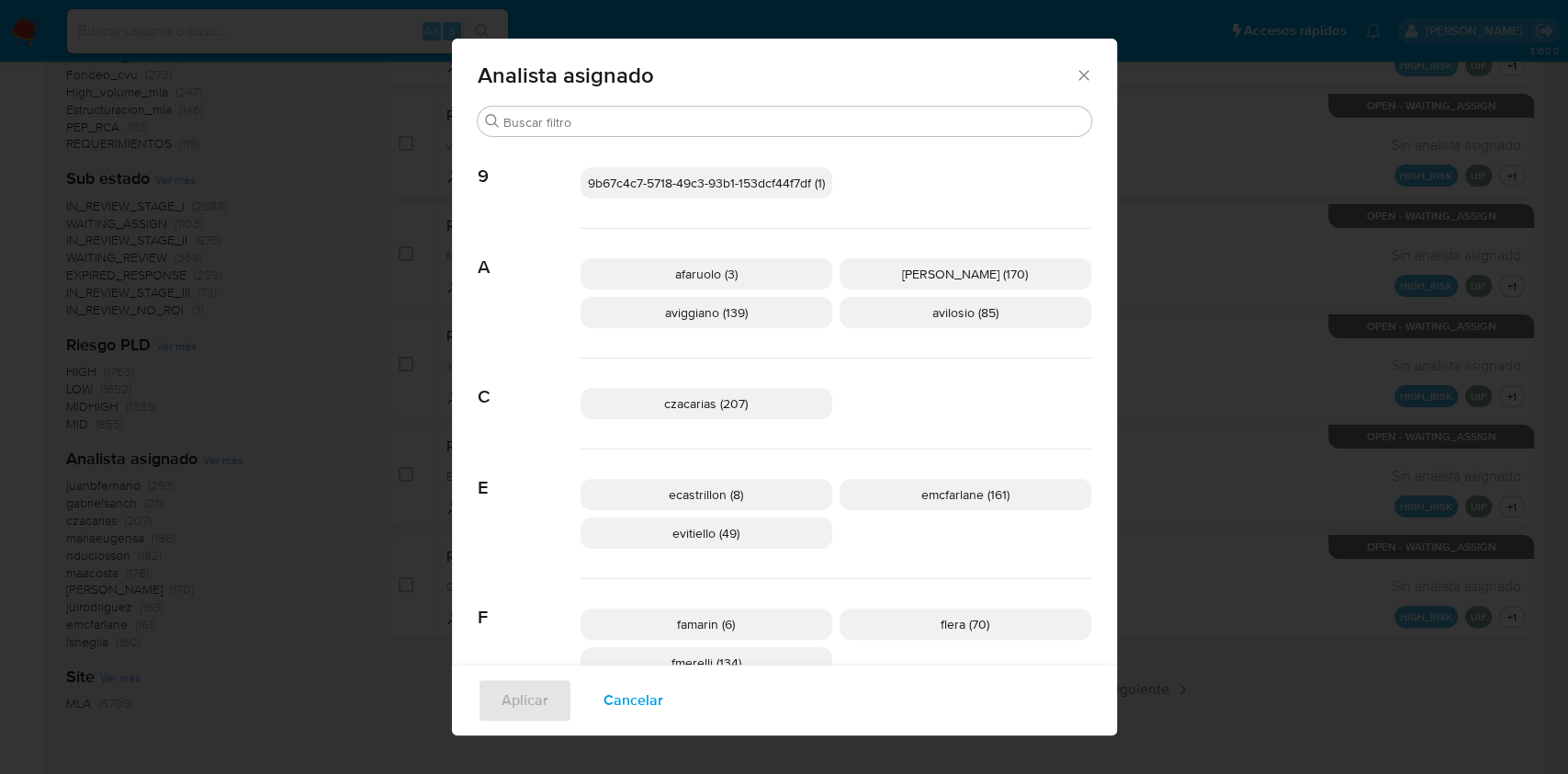
click at [1081, 68] on icon "Cerrar" at bounding box center [1084, 76] width 19 height 19
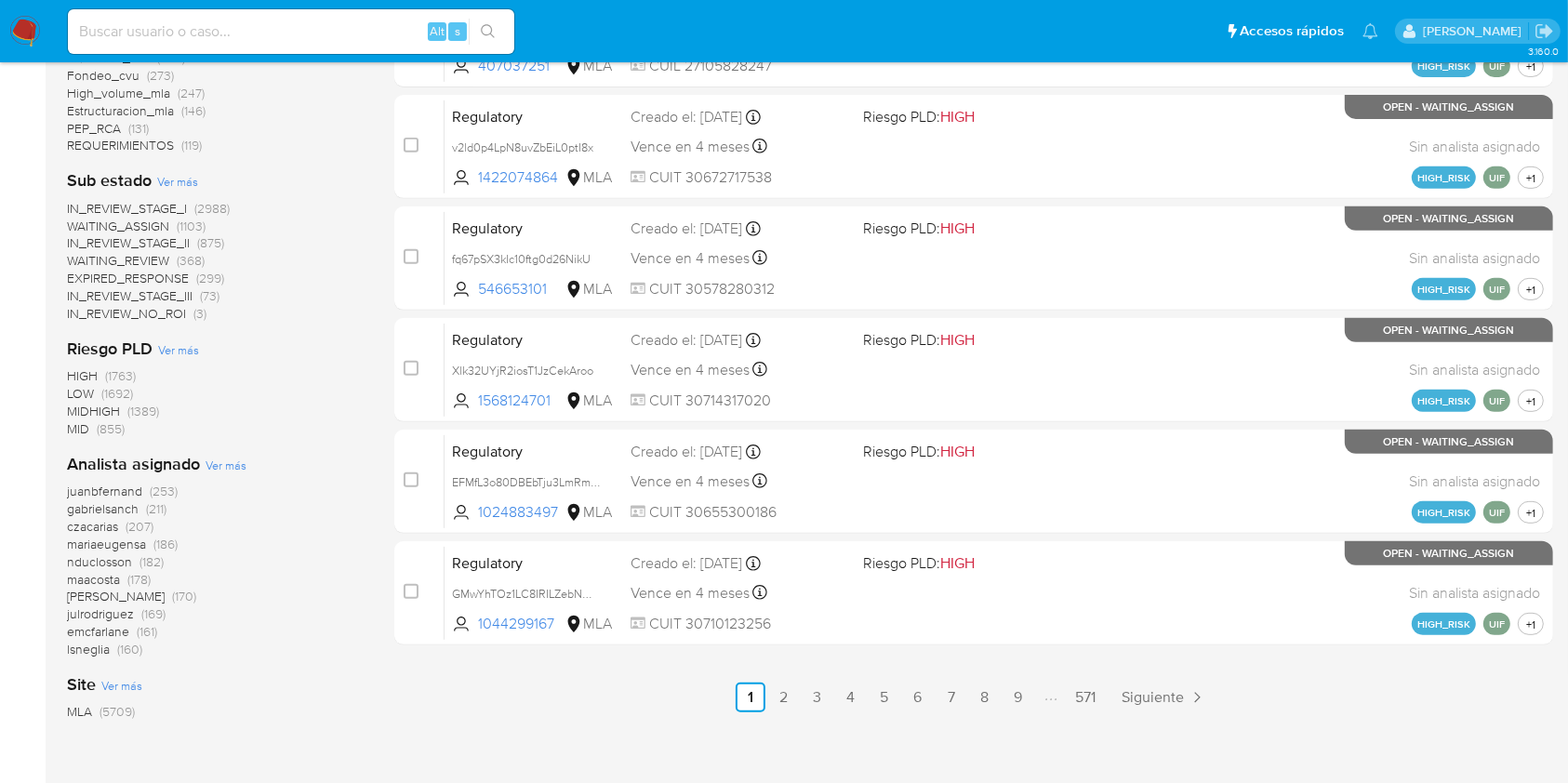
click at [212, 13] on div "Alt s" at bounding box center [291, 31] width 446 height 44
click at [223, 29] on input at bounding box center [291, 32] width 446 height 25
paste input "cxuoq68v8Ci9gzzOaAAcm0X7"
type input "cxuoq68v8Ci9gzzOaAAcm0X7"
click at [477, 35] on button "search-icon" at bounding box center [487, 32] width 38 height 26
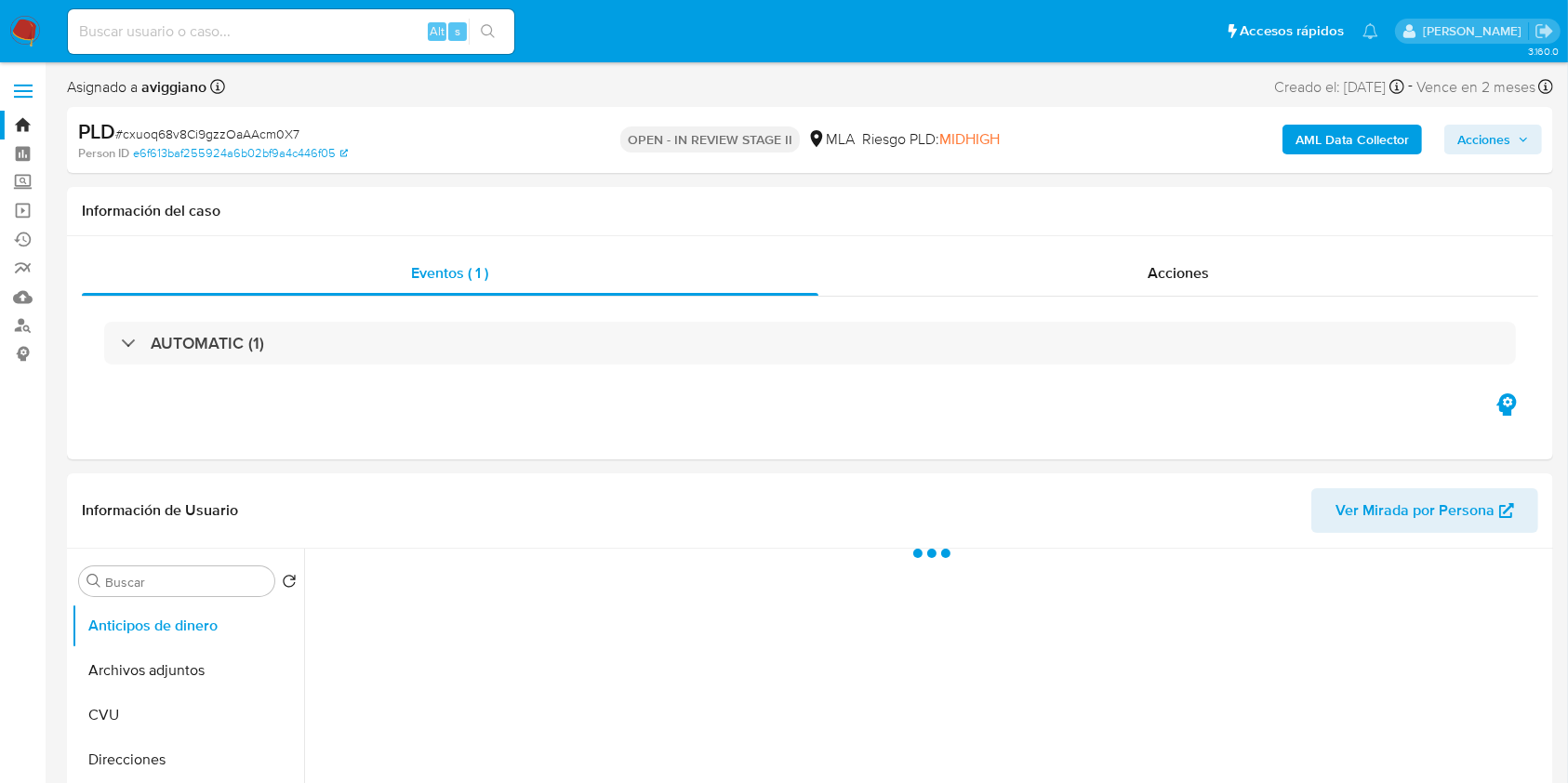
select select "10"
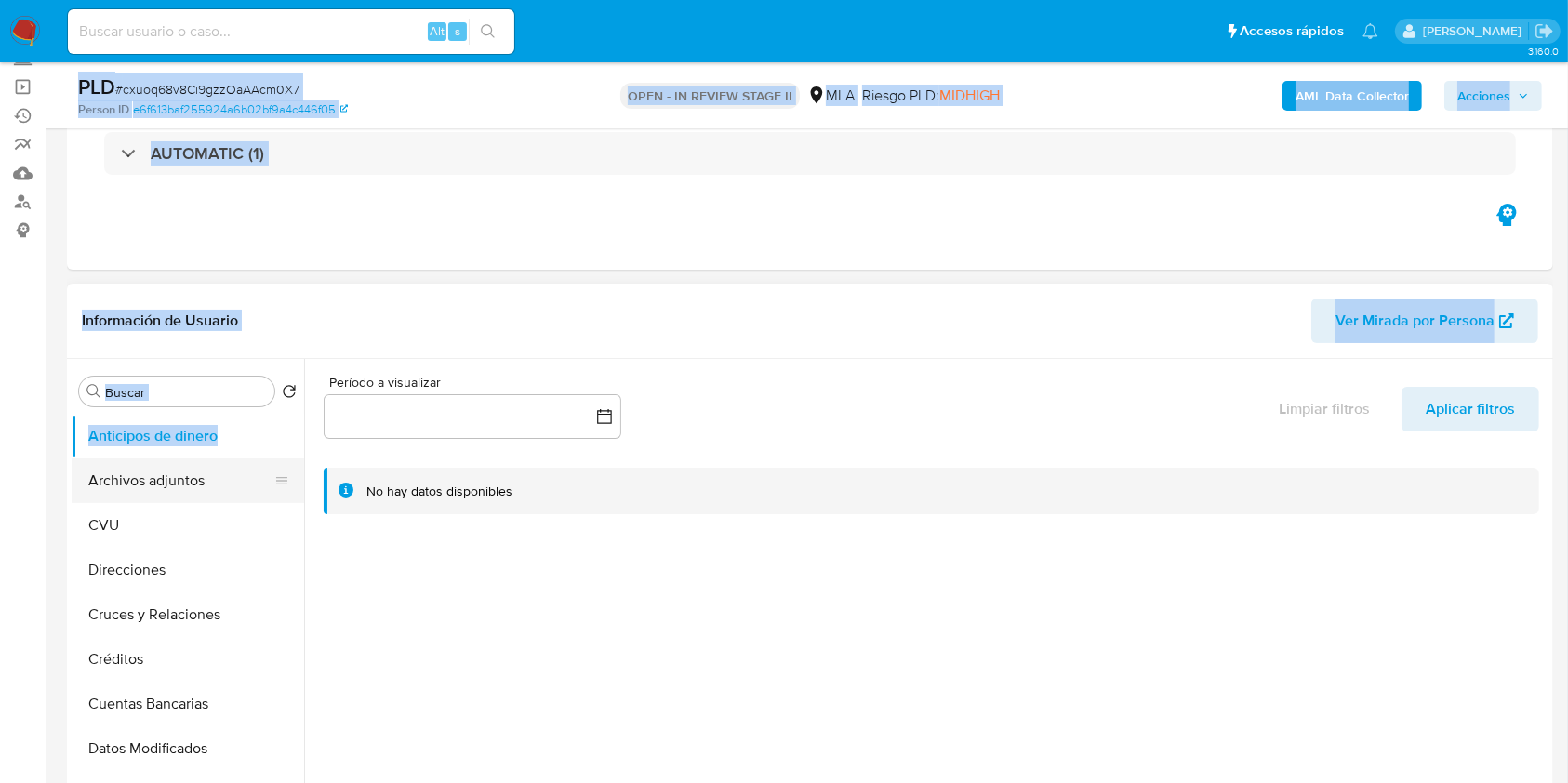
click at [231, 477] on button "Archivos adjuntos" at bounding box center [181, 480] width 218 height 44
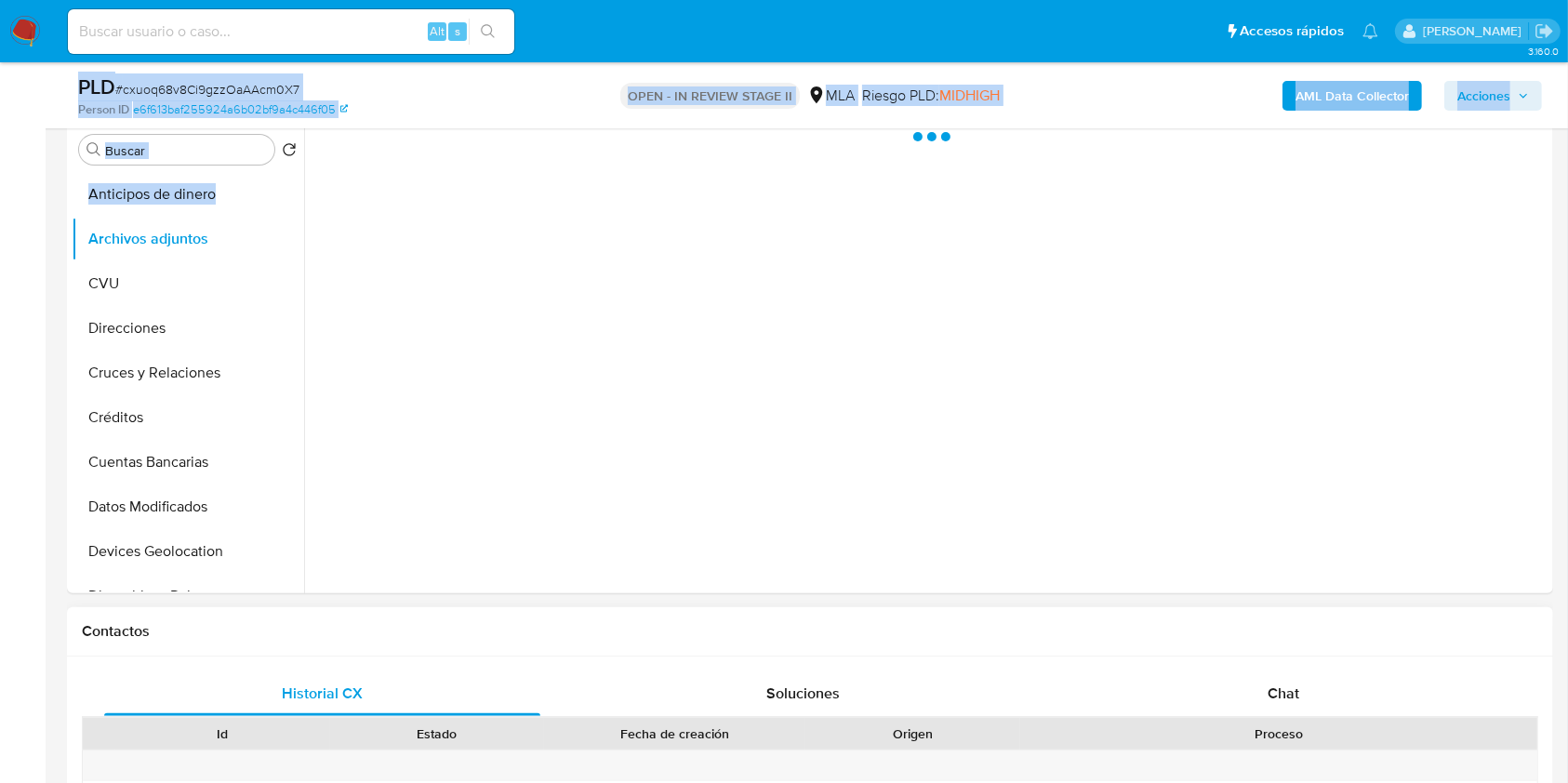
scroll to position [619, 0]
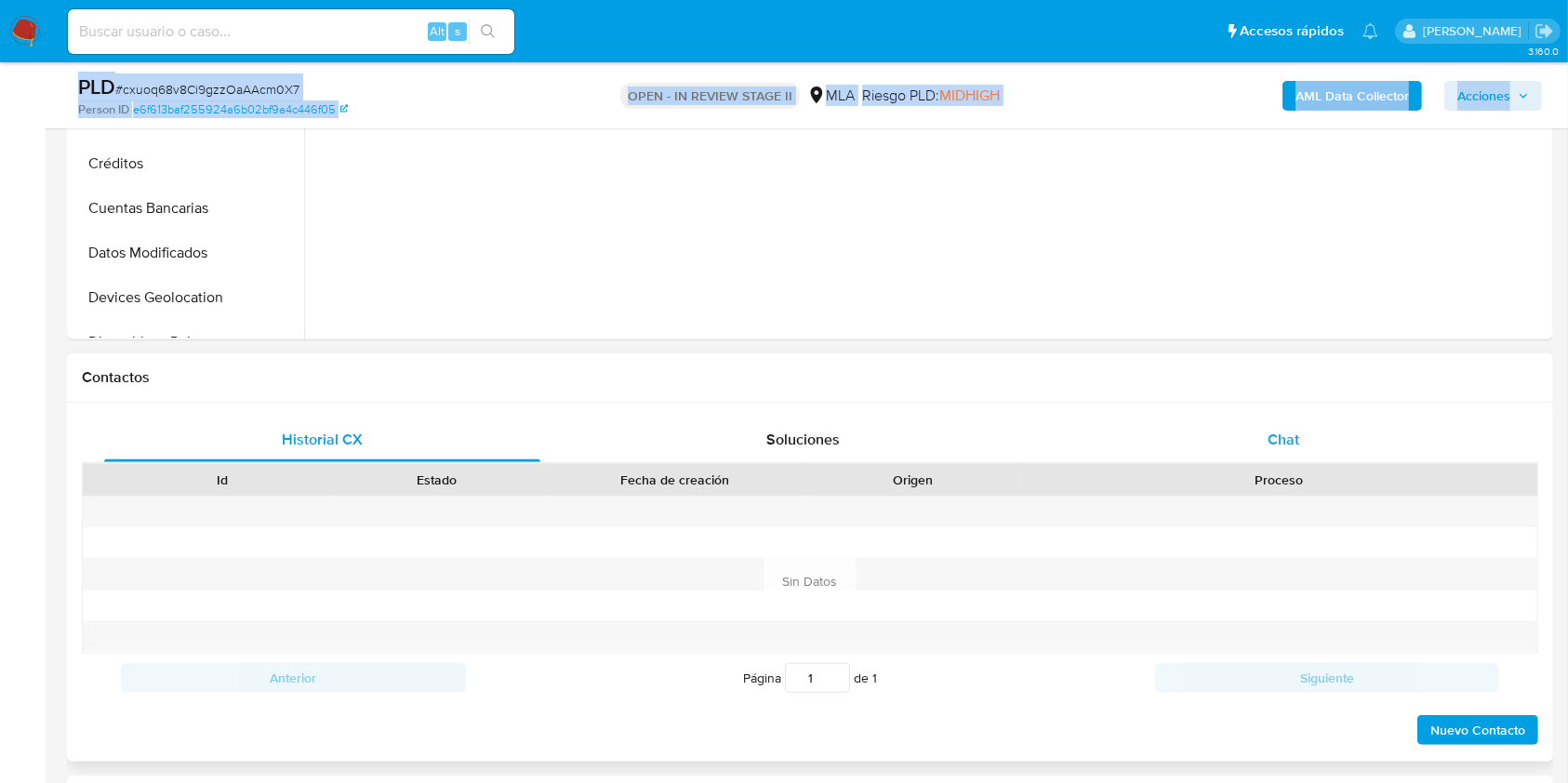
click at [1195, 456] on div "Chat" at bounding box center [1283, 439] width 436 height 44
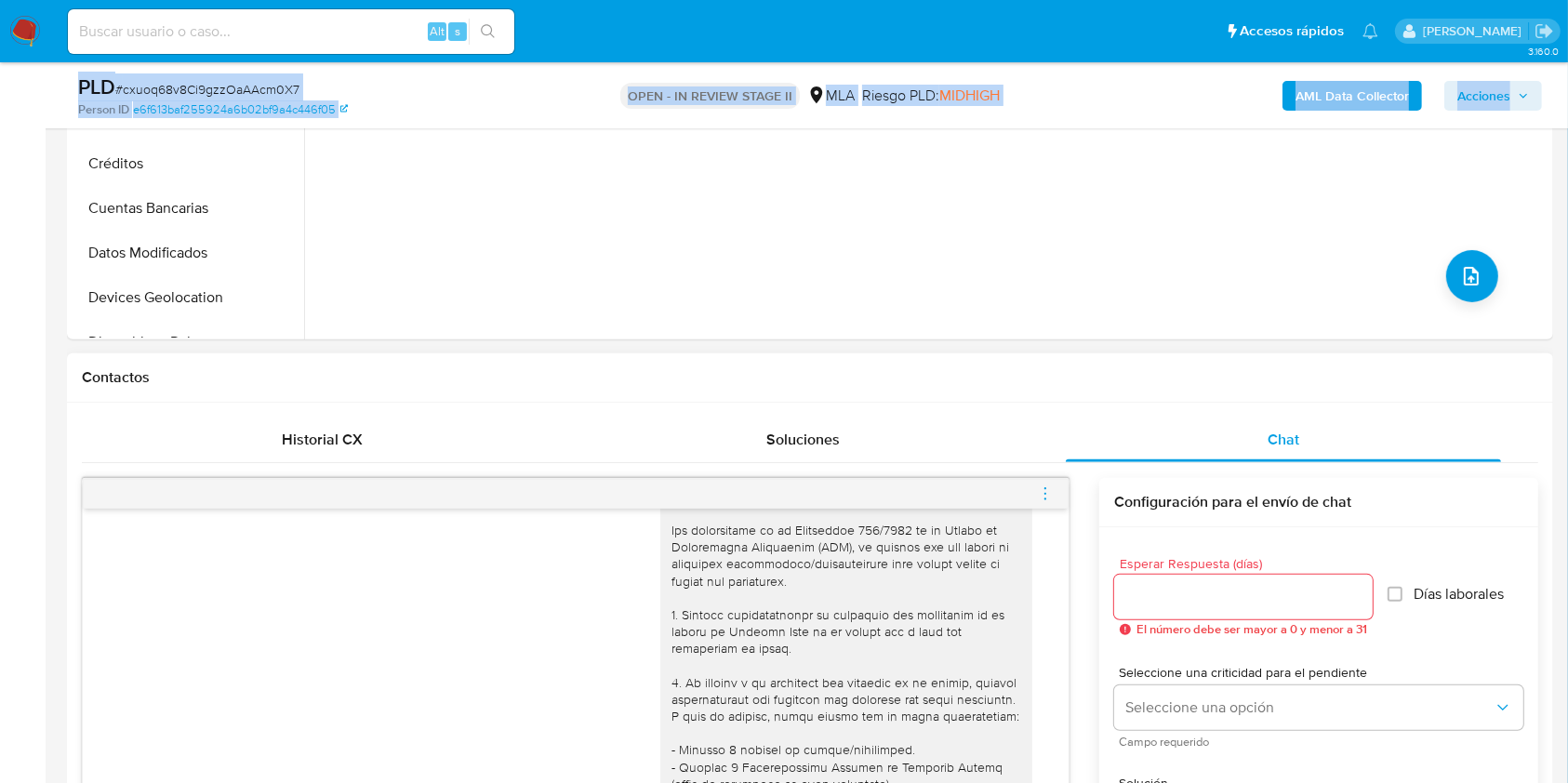
scroll to position [39, 0]
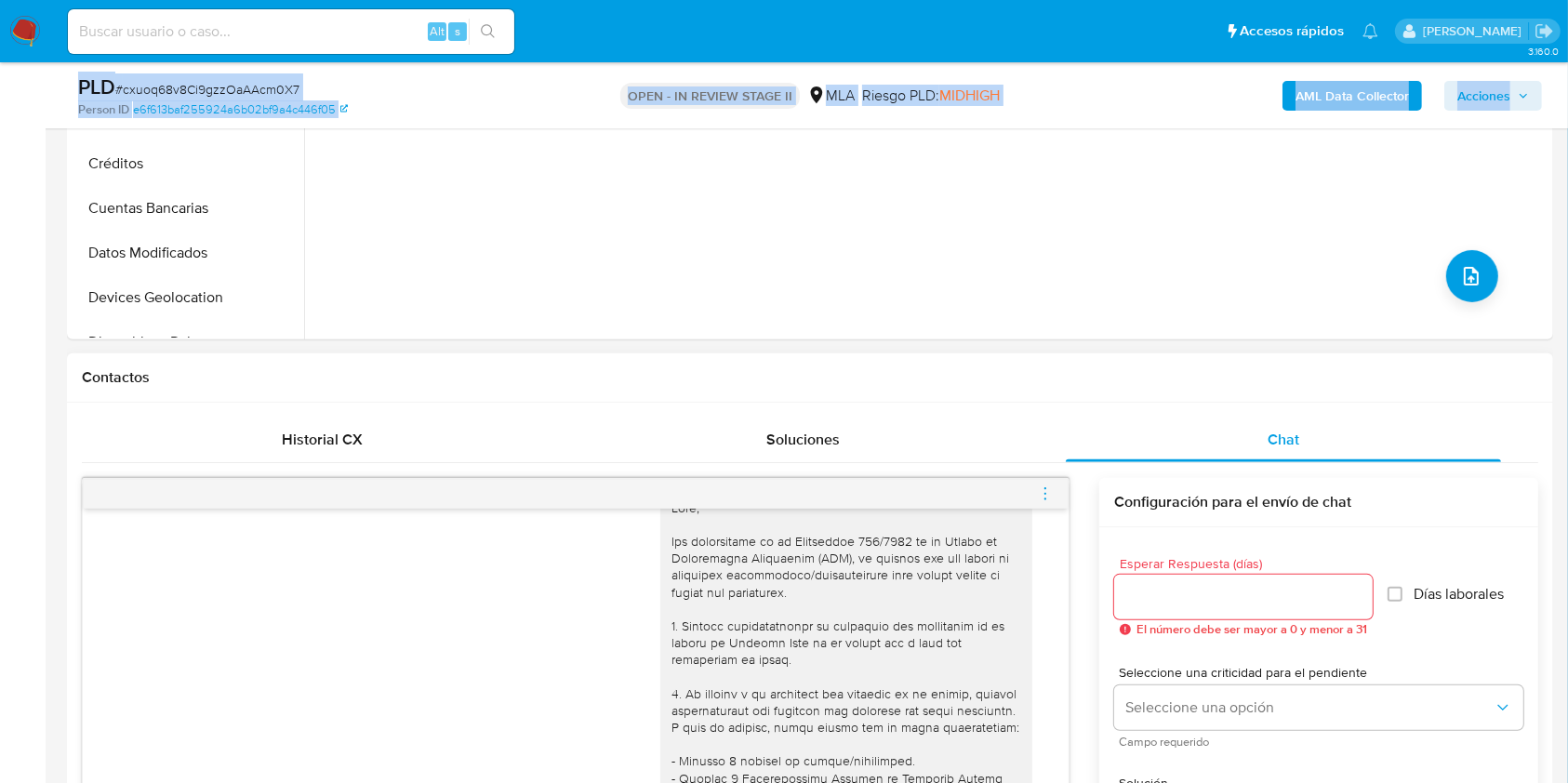
click at [1041, 498] on icon "menu-action" at bounding box center [1045, 494] width 17 height 17
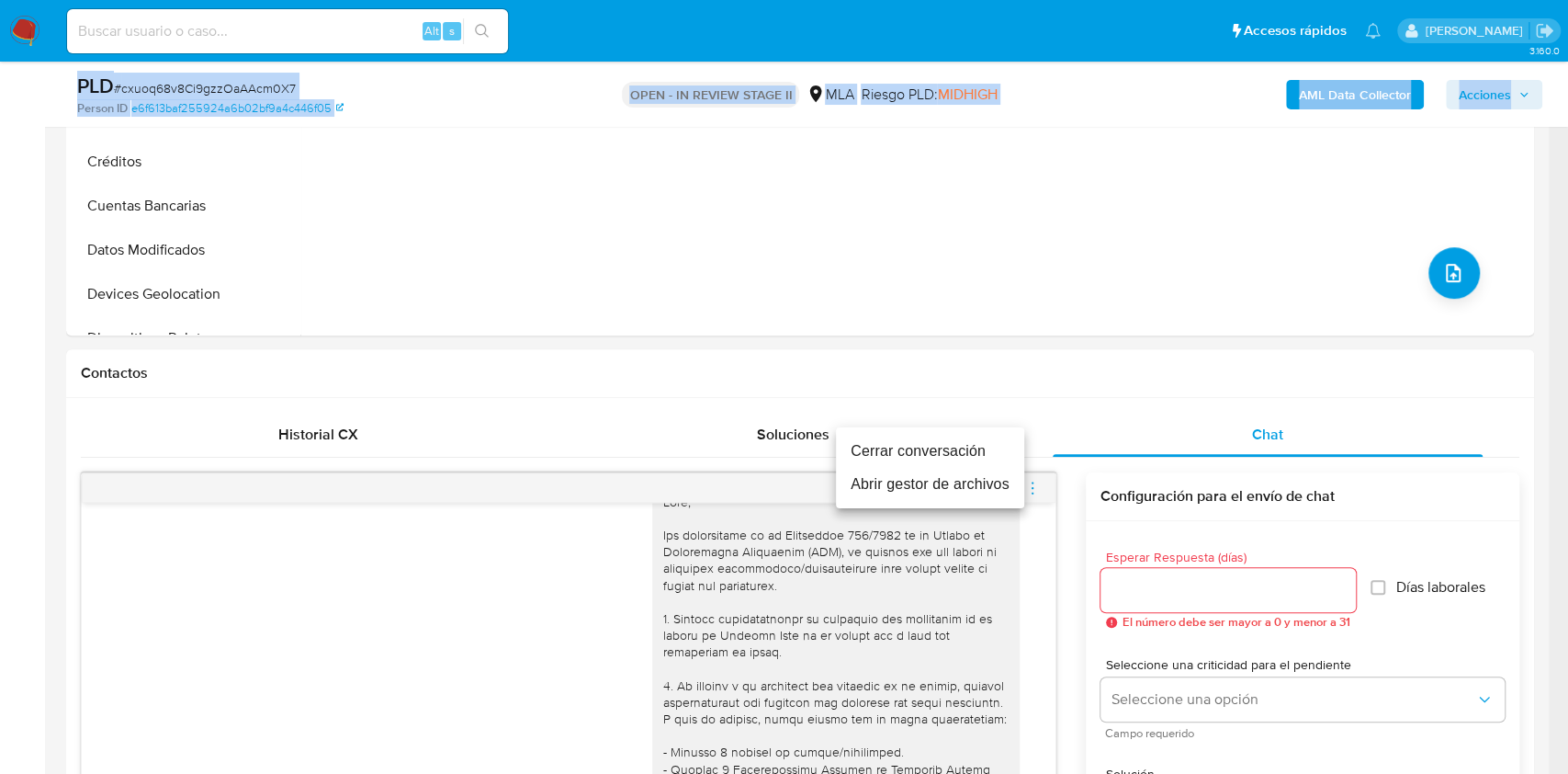
click at [910, 444] on li "Cerrar conversación" at bounding box center [931, 451] width 189 height 33
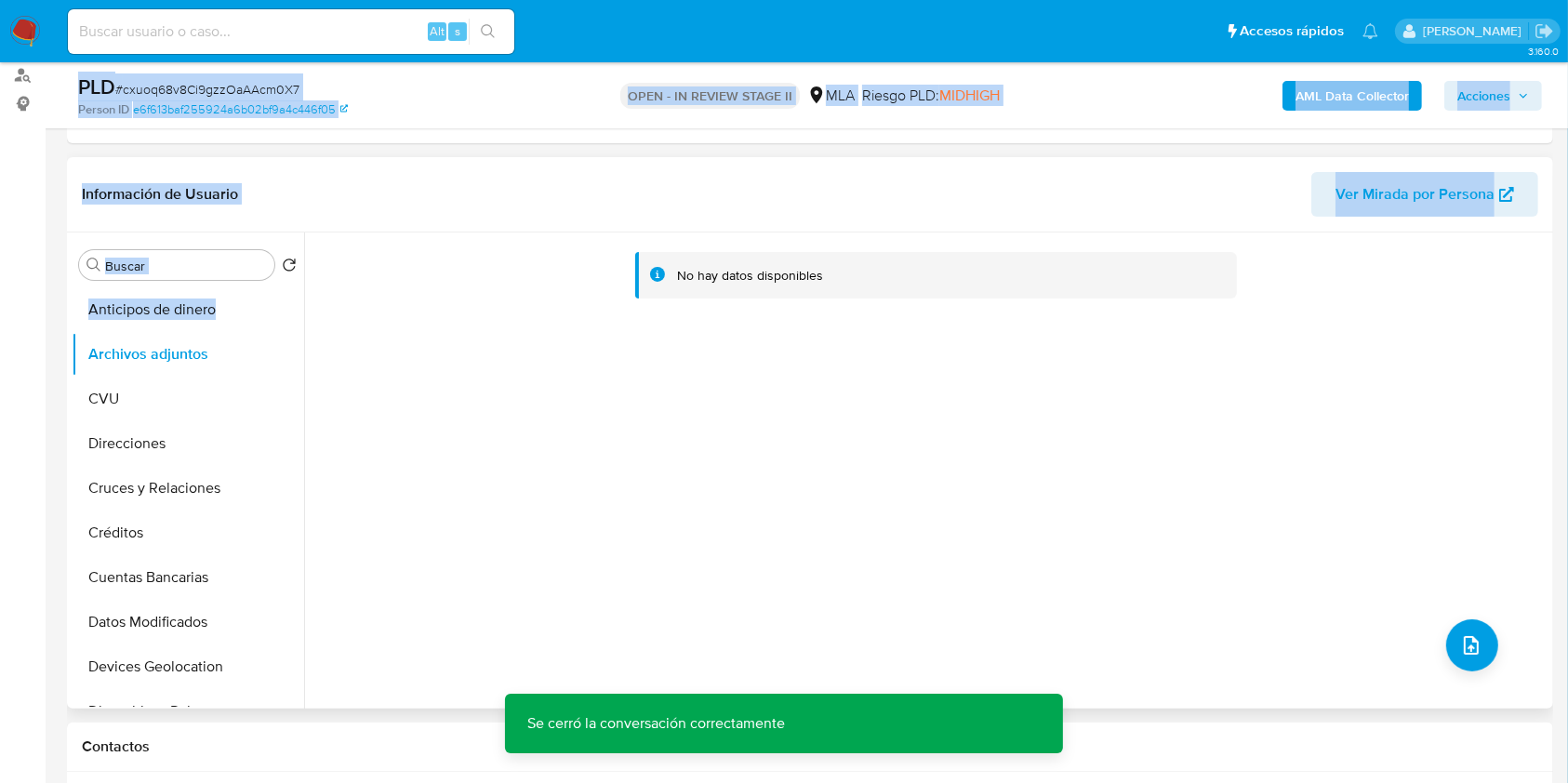
scroll to position [0, 0]
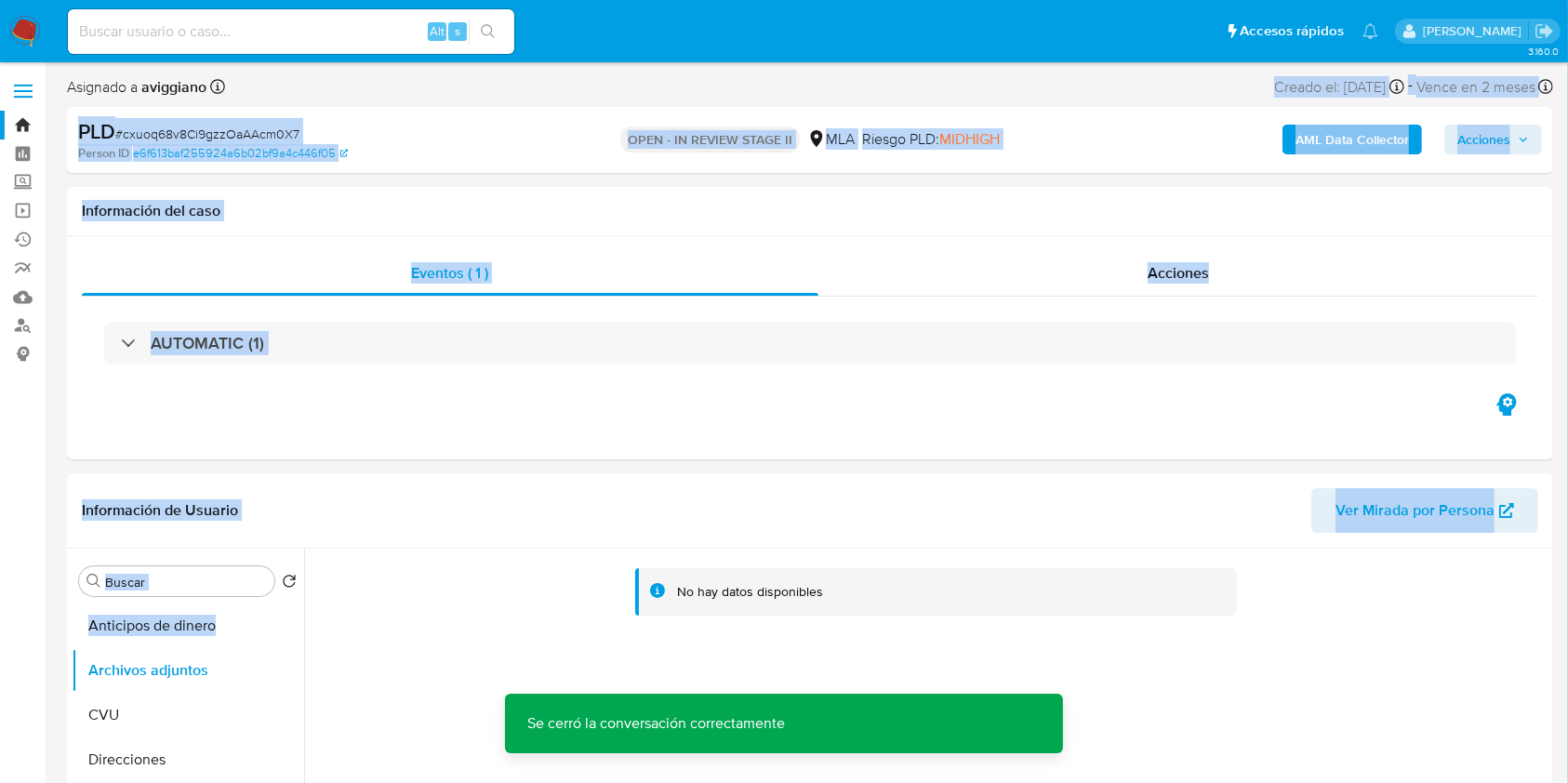
click at [1292, 138] on button "AML Data Collector" at bounding box center [1351, 139] width 139 height 29
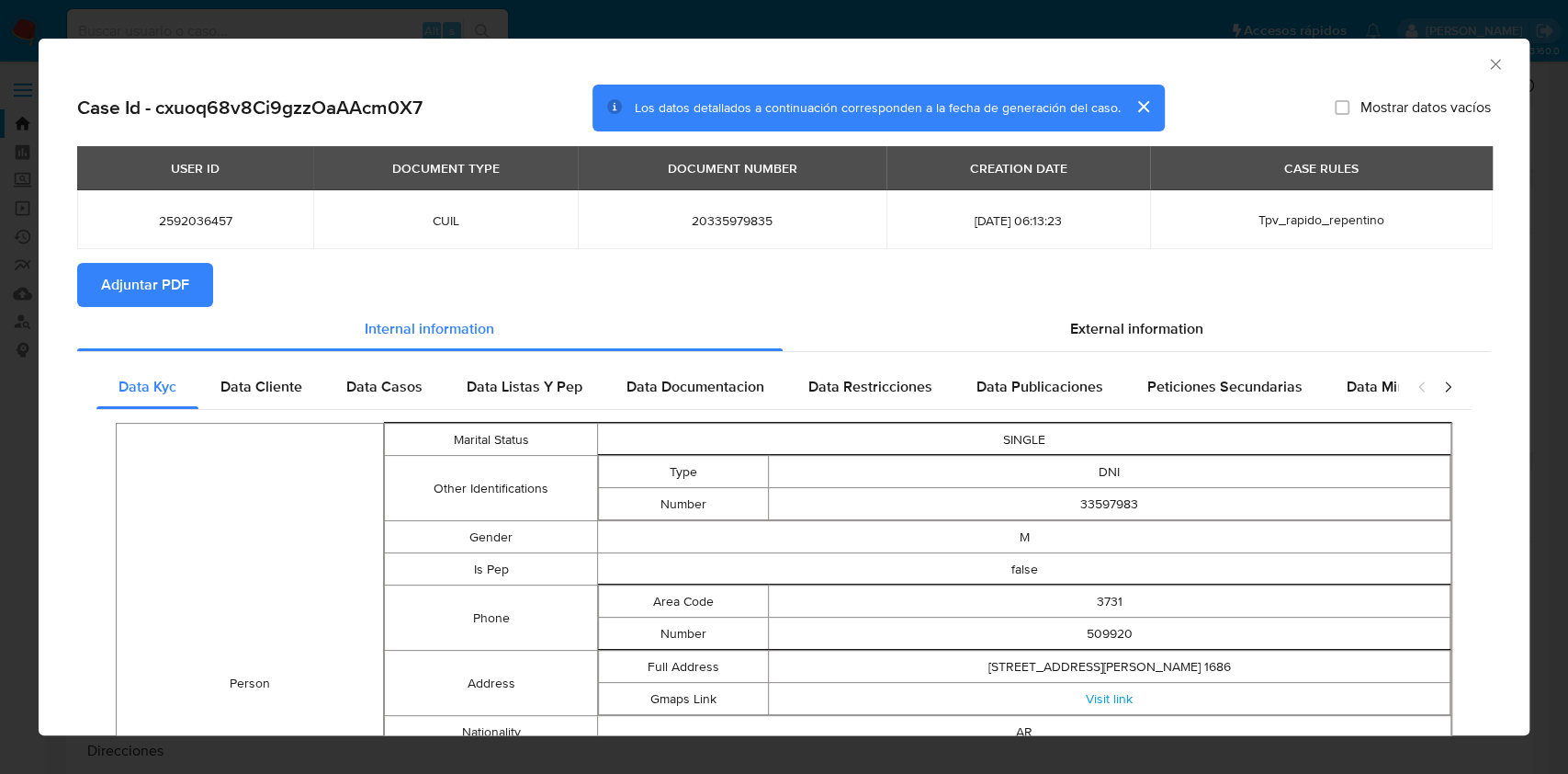
click at [184, 281] on span "Adjuntar PDF" at bounding box center [145, 284] width 88 height 40
click at [1476, 79] on div "AML Data Collector" at bounding box center [784, 61] width 1491 height 46
click at [1487, 68] on icon "Cerrar ventana" at bounding box center [1496, 64] width 19 height 19
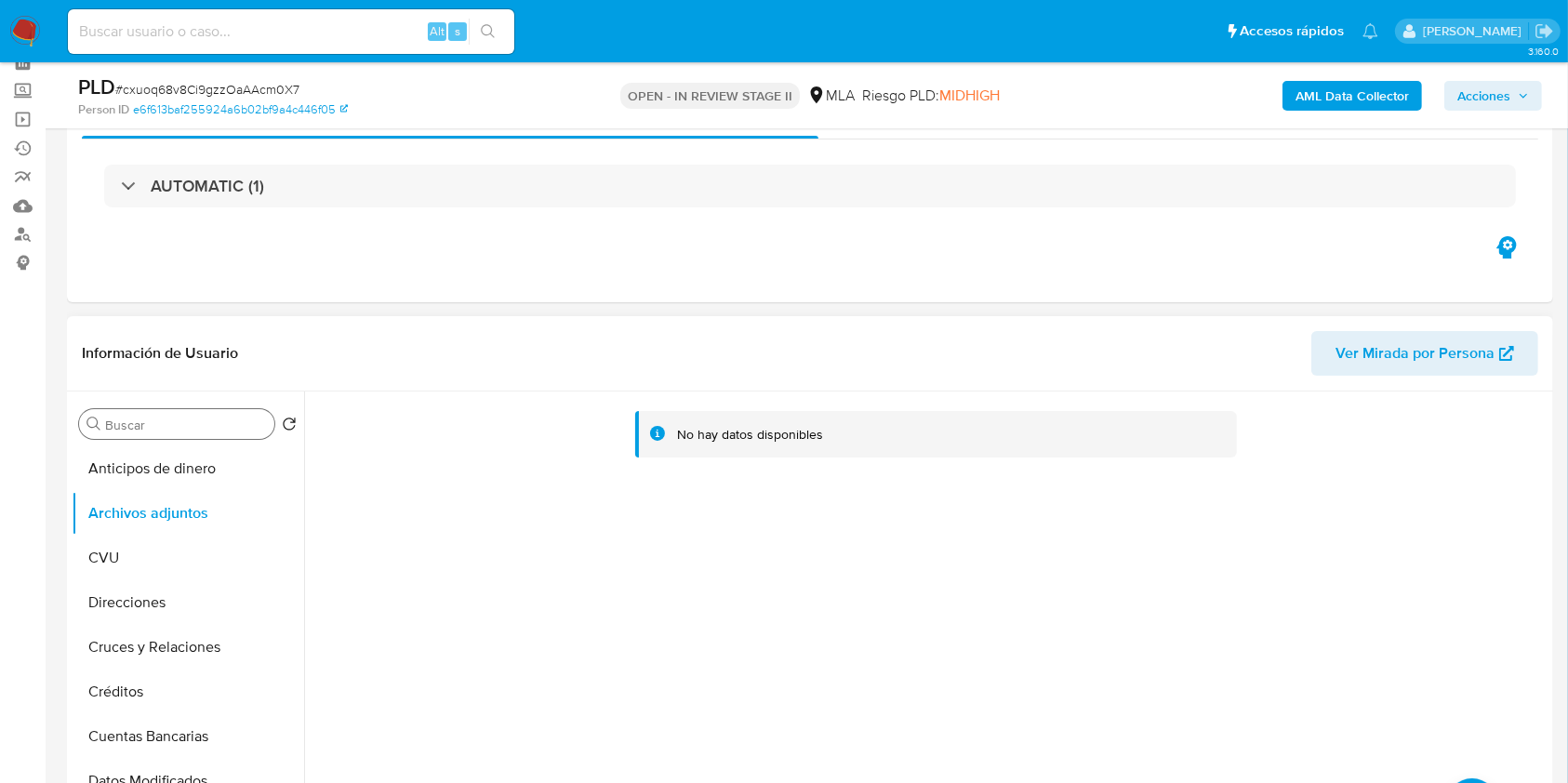
scroll to position [124, 0]
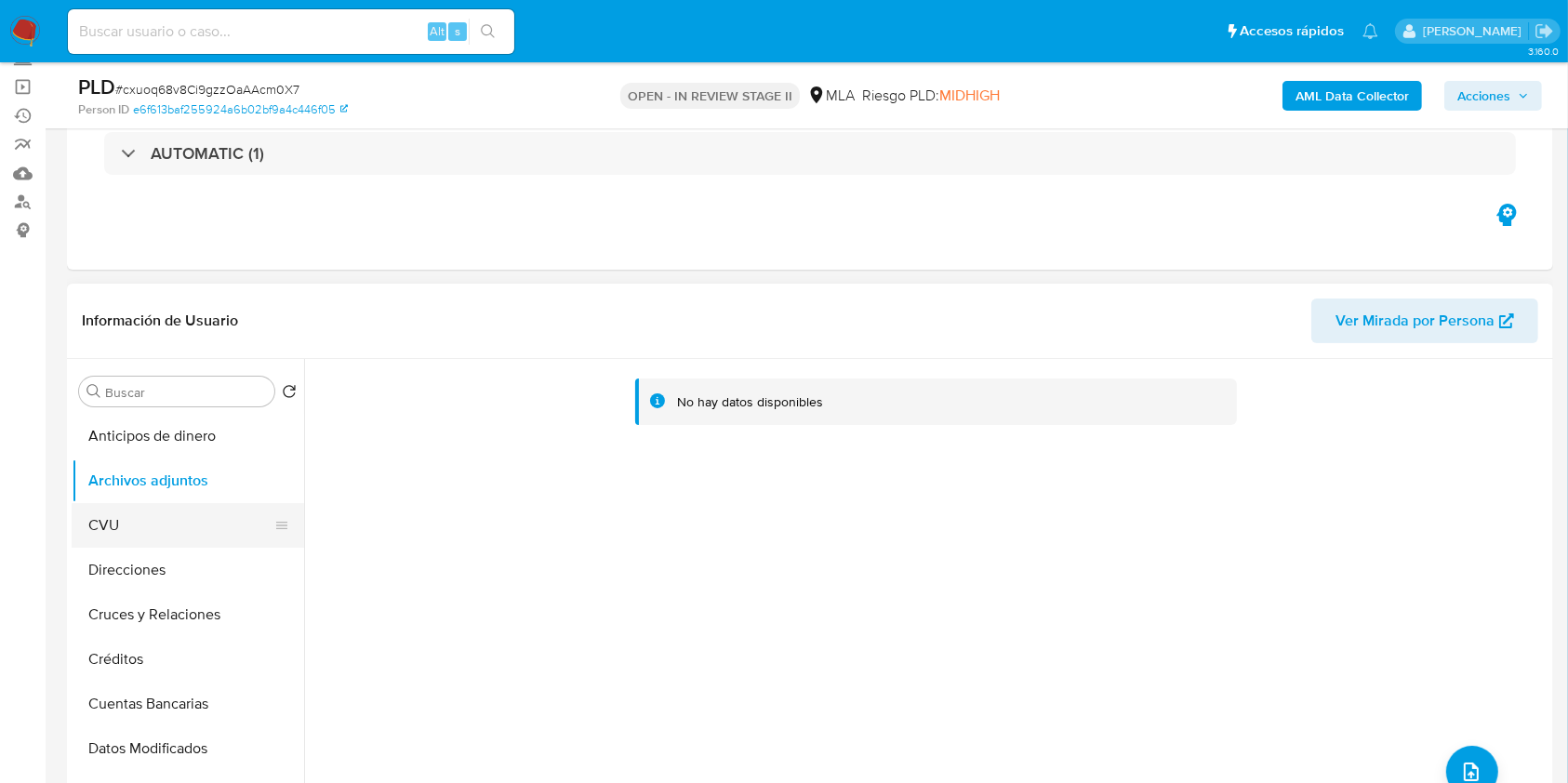
click at [106, 515] on button "CVU" at bounding box center [181, 525] width 218 height 44
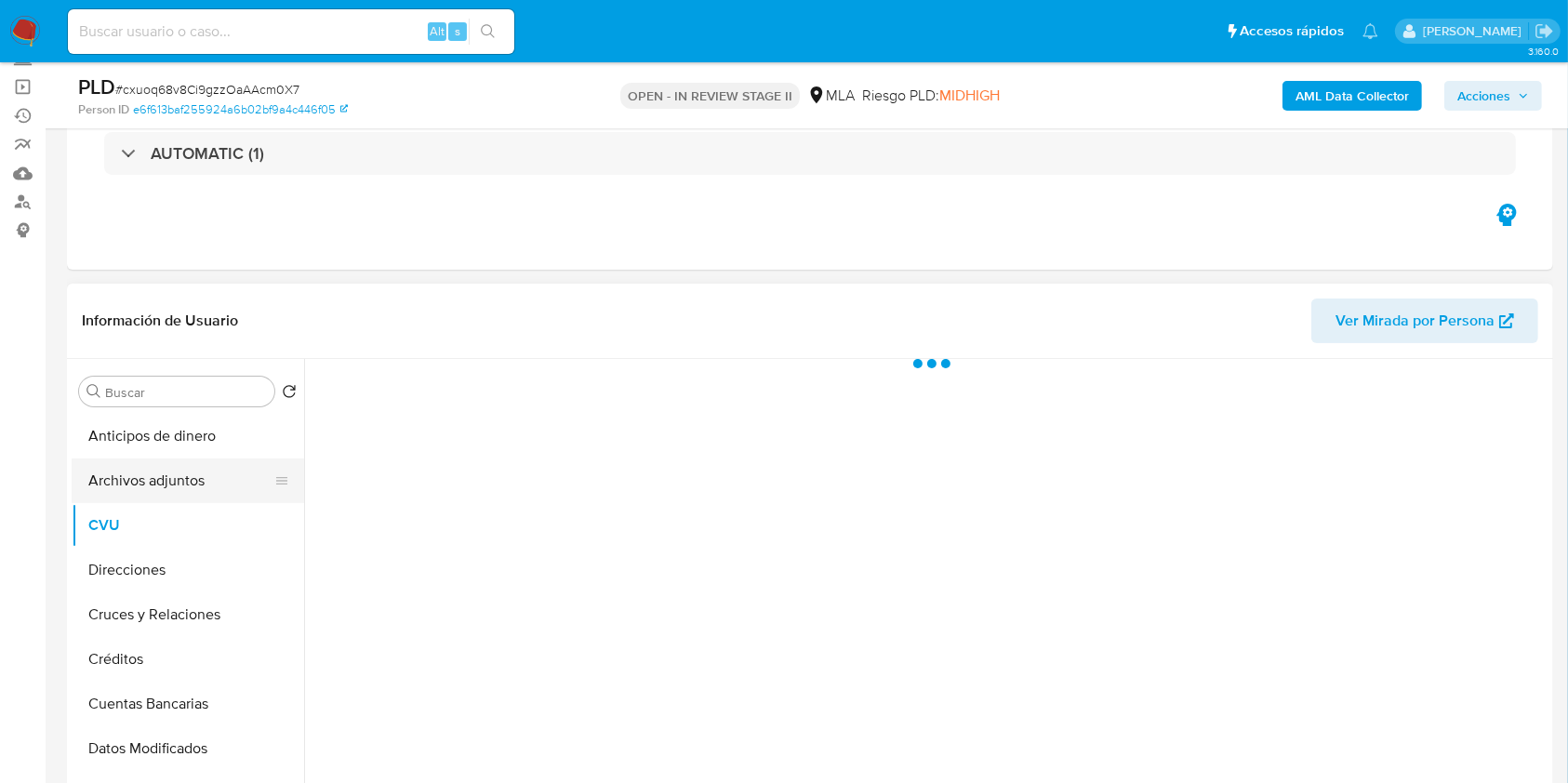
click at [131, 482] on button "Archivos adjuntos" at bounding box center [181, 480] width 218 height 44
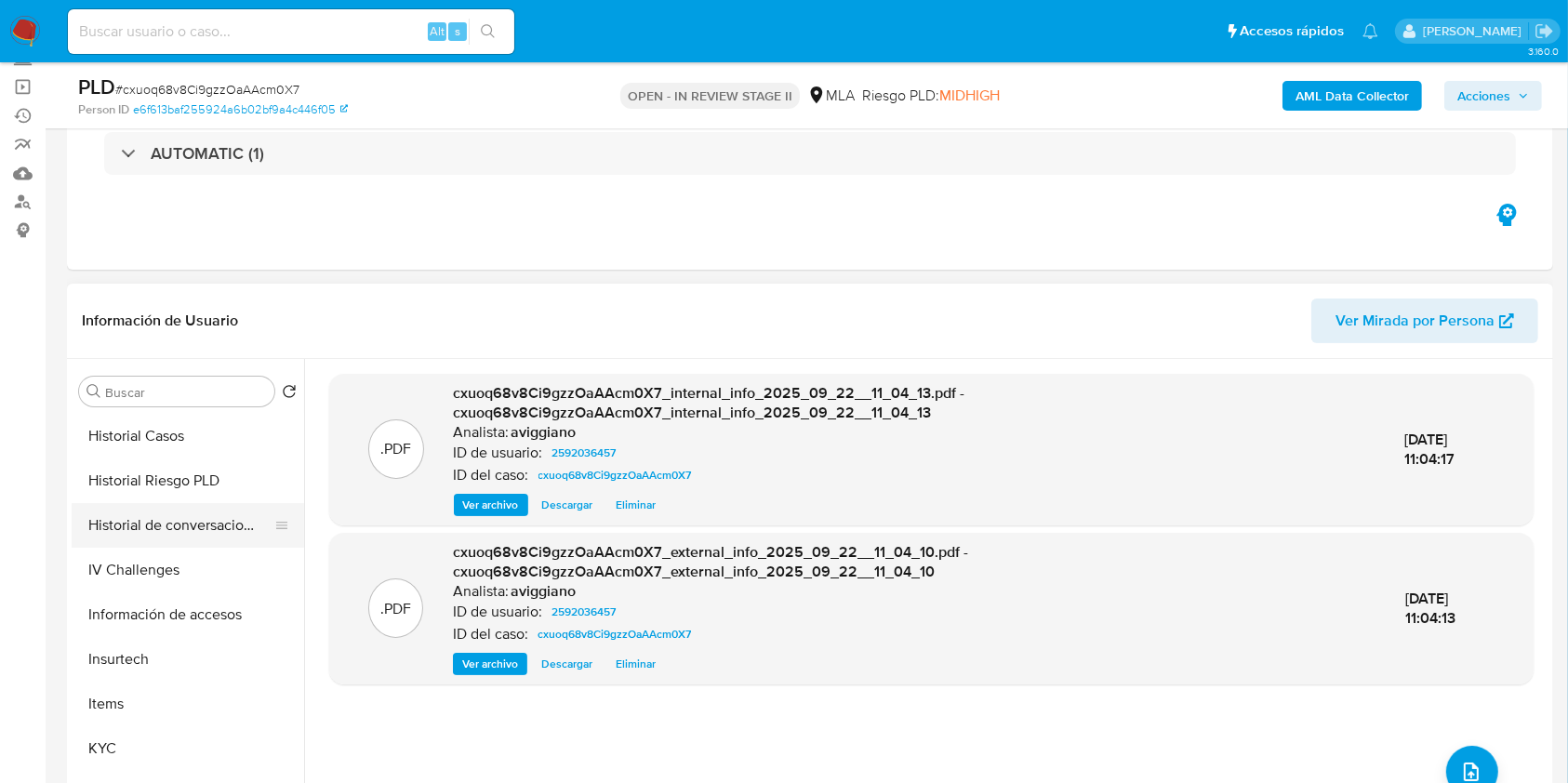
scroll to position [619, 0]
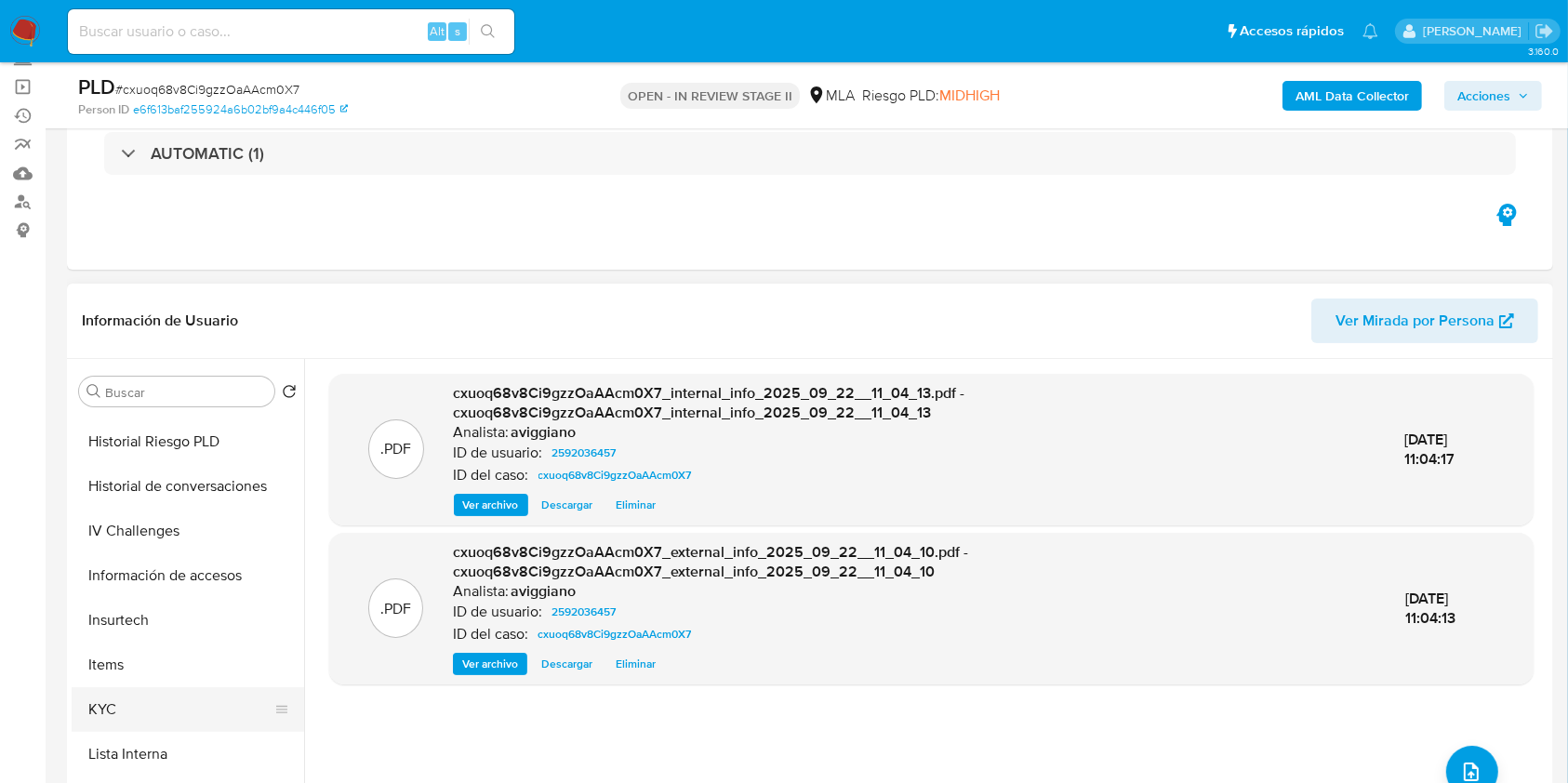
click at [127, 703] on button "KYC" at bounding box center [181, 709] width 218 height 44
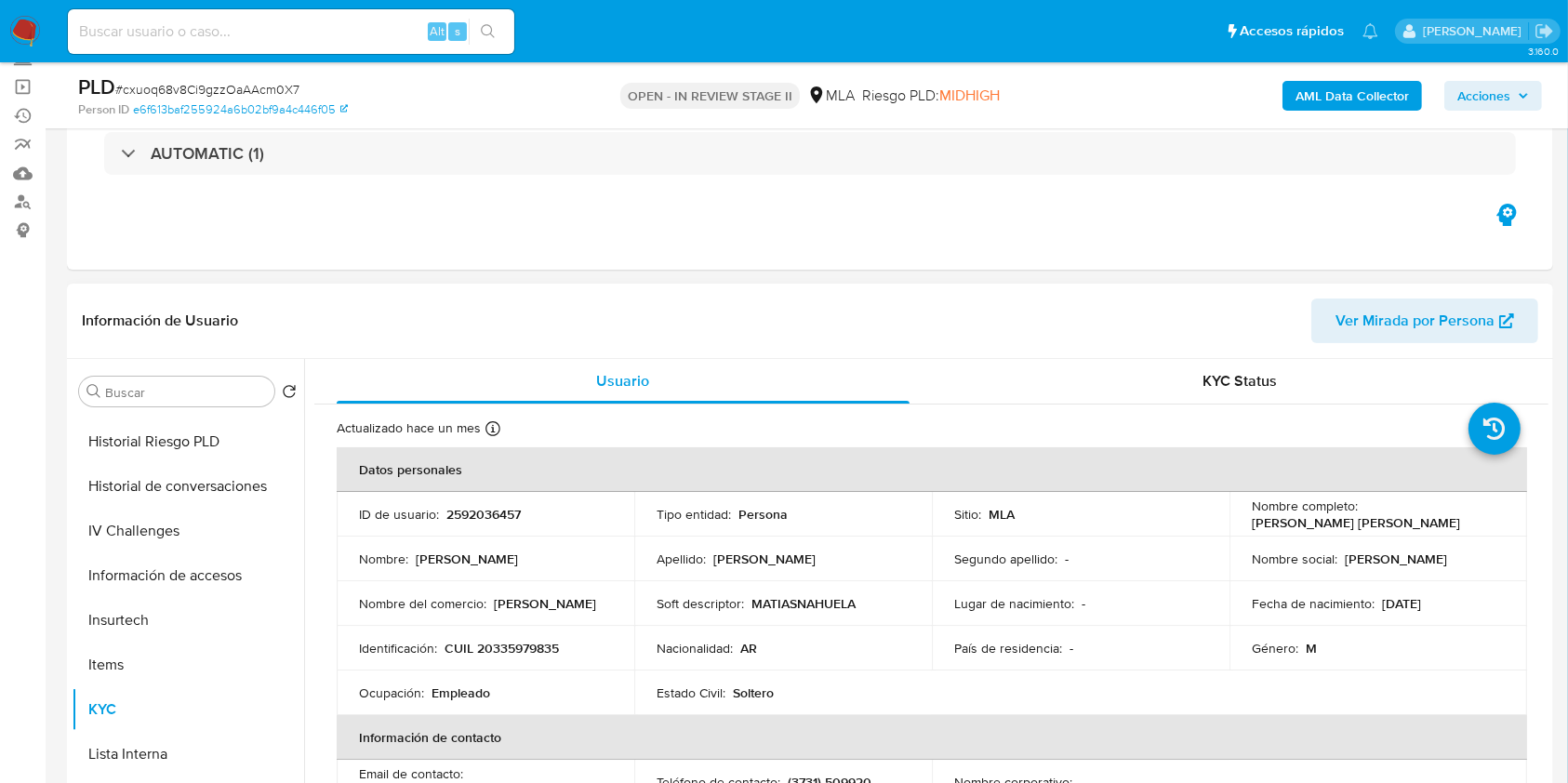
click at [521, 643] on p "CUIL 20335979835" at bounding box center [501, 648] width 114 height 17
copy p "20335979835"
click at [496, 515] on p "2592036457" at bounding box center [483, 514] width 75 height 17
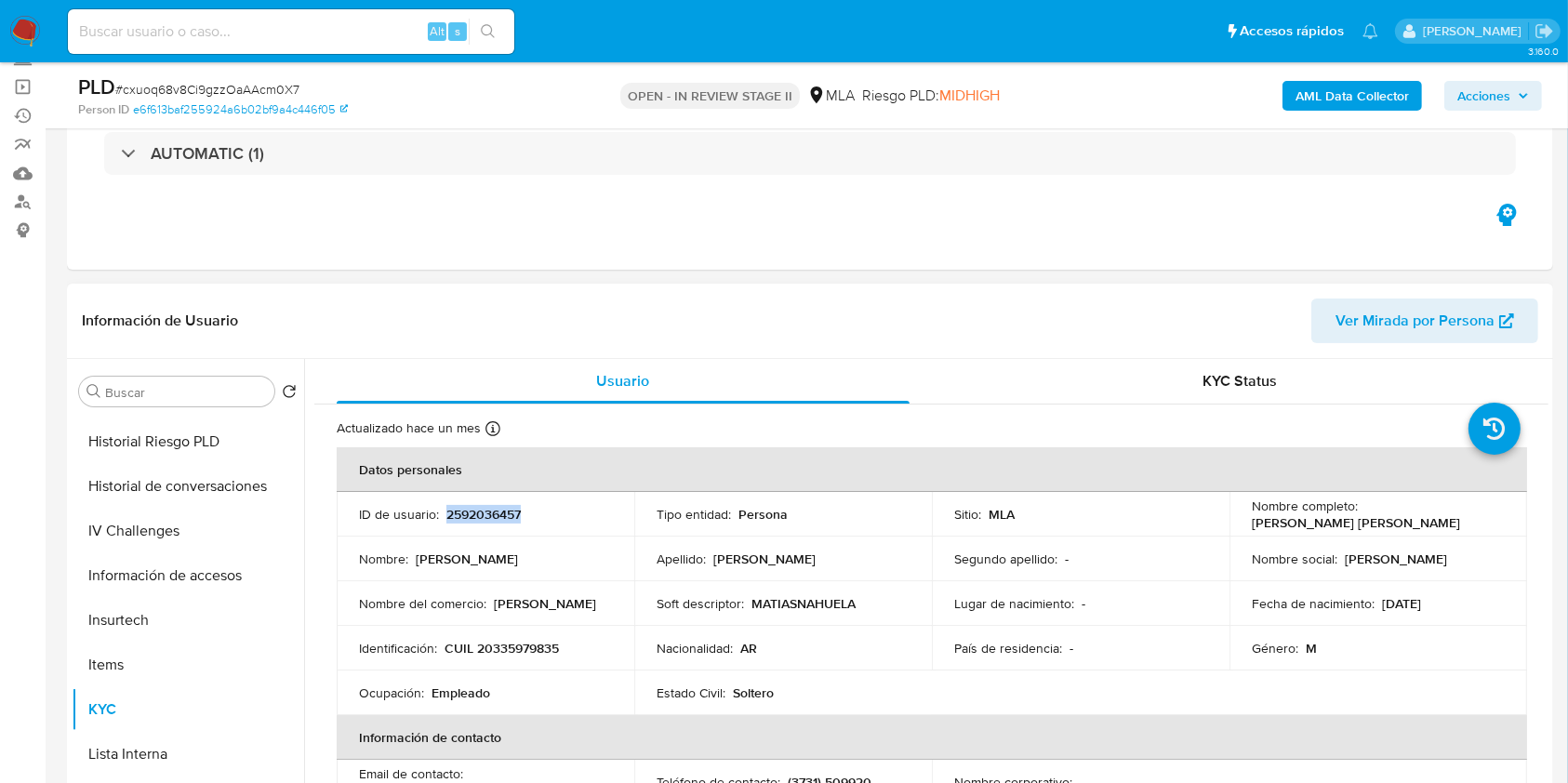
copy p "2592036457"
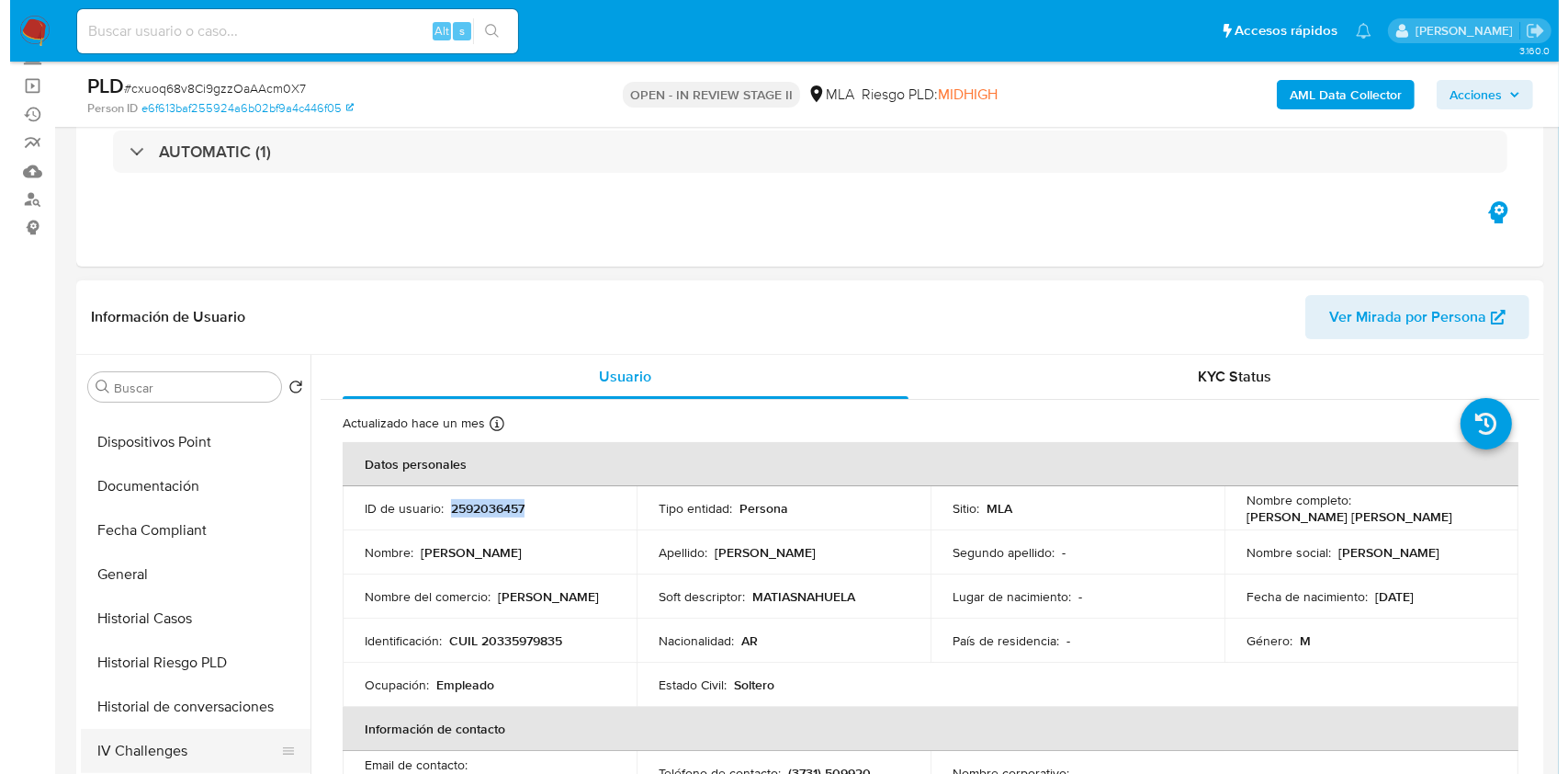
scroll to position [0, 0]
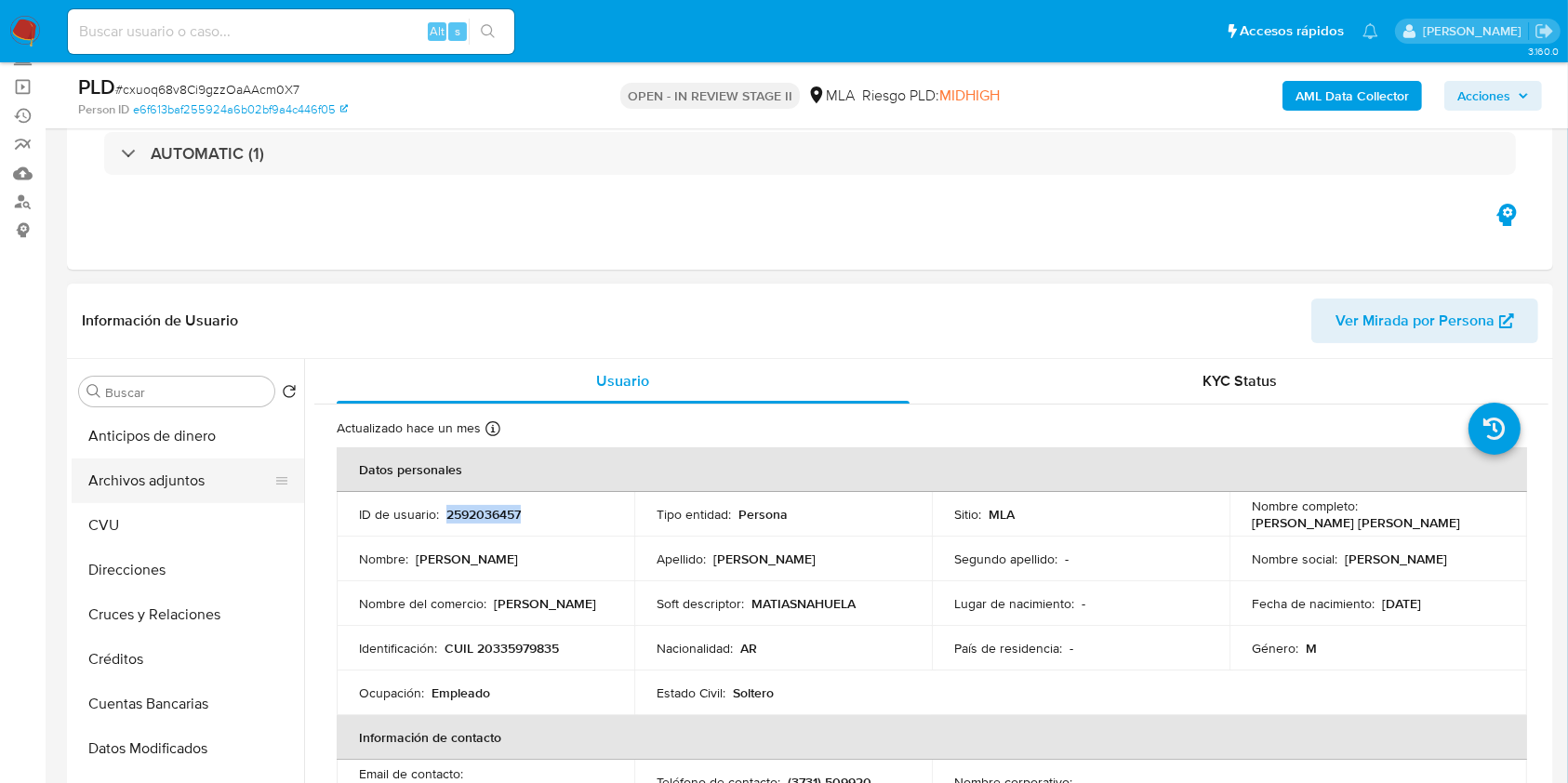
click at [186, 490] on button "Archivos adjuntos" at bounding box center [181, 480] width 218 height 44
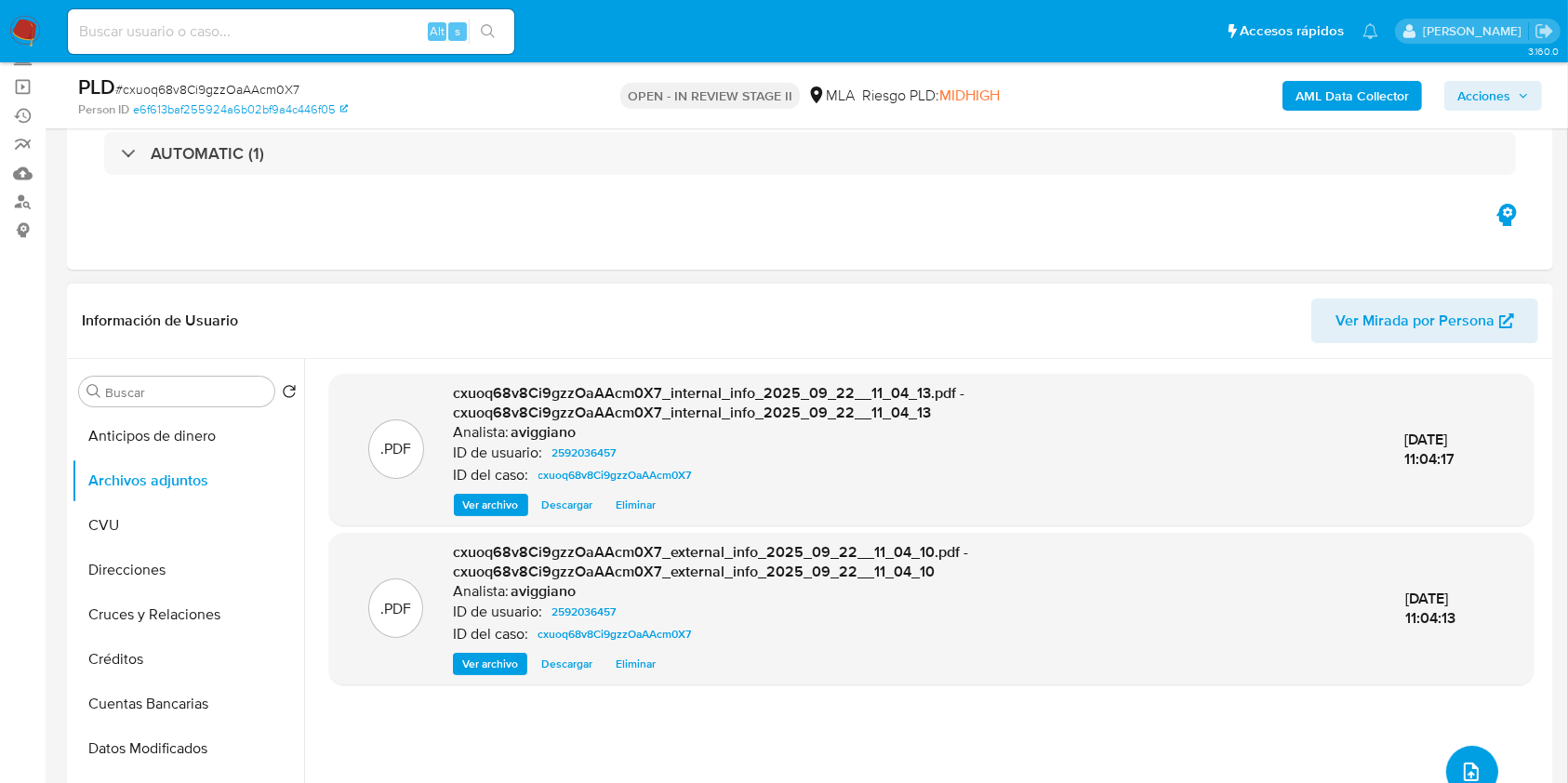
click at [1453, 757] on button "upload-file" at bounding box center [1472, 771] width 52 height 52
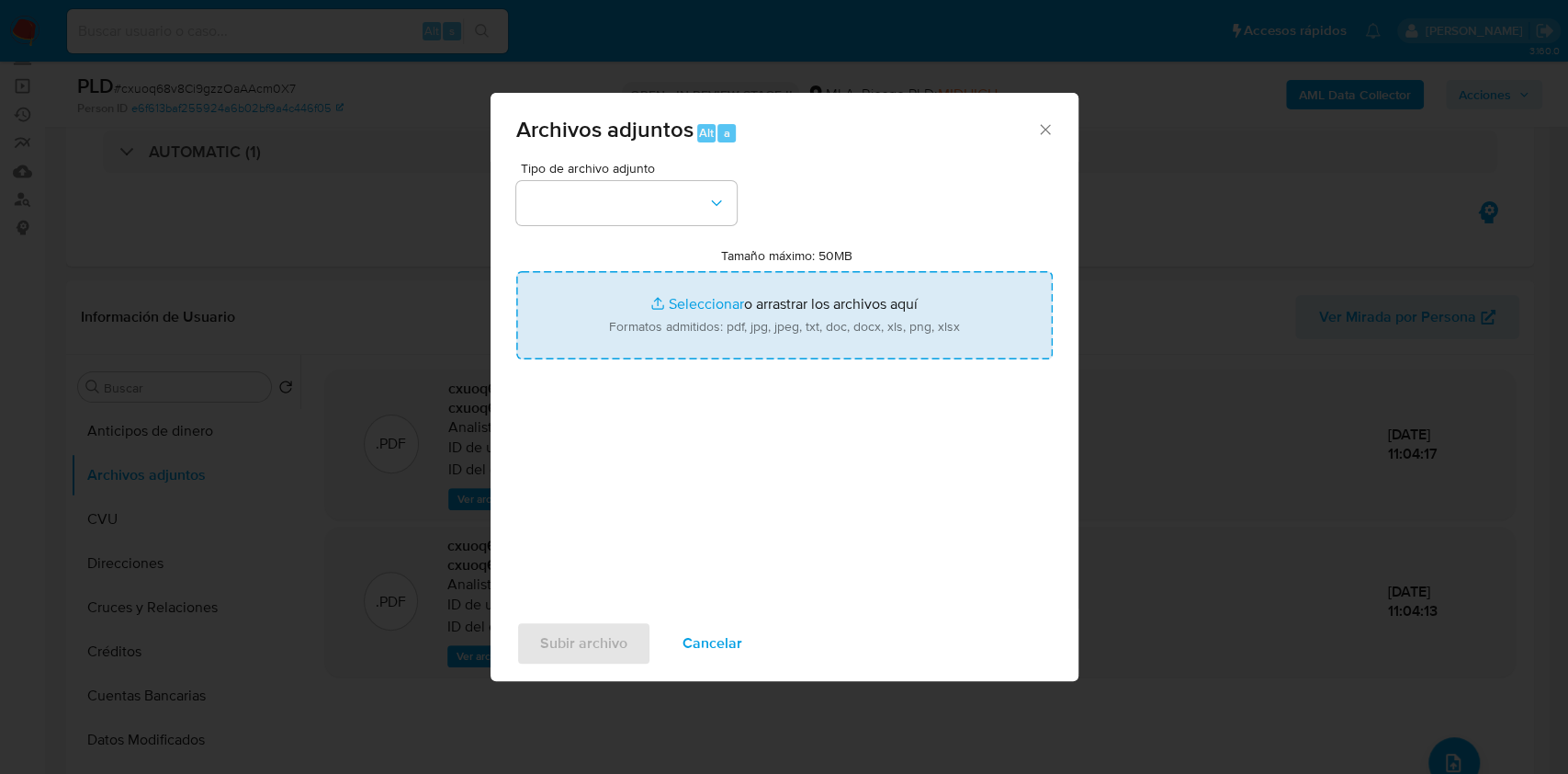
click at [844, 350] on input "Tamaño máximo: 50MB Seleccionar archivos" at bounding box center [785, 315] width 536 height 88
type input "C:\fakepath\Nosis - 2592036457.pdf"
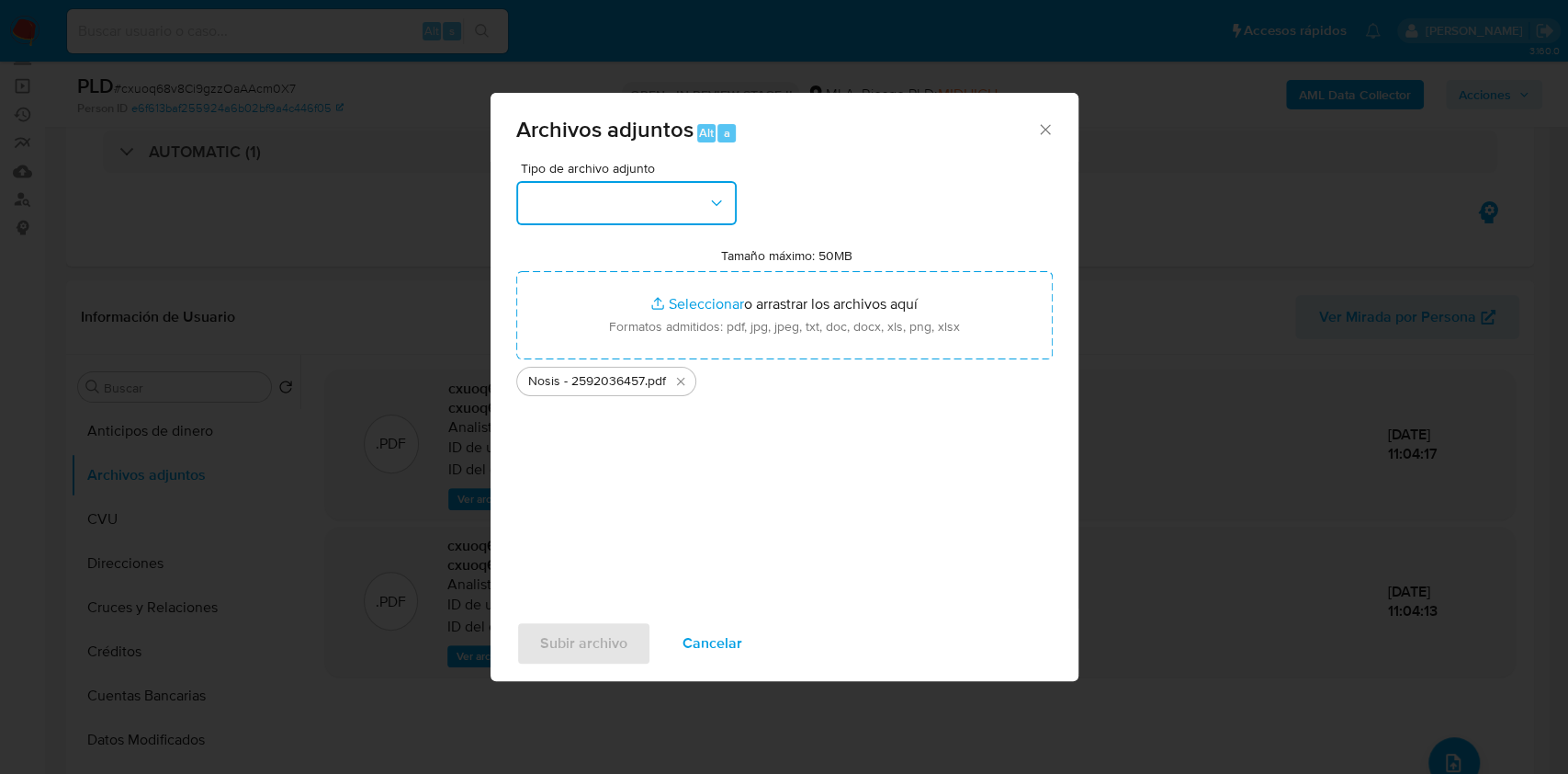
click at [610, 221] on button "button" at bounding box center [627, 203] width 221 height 44
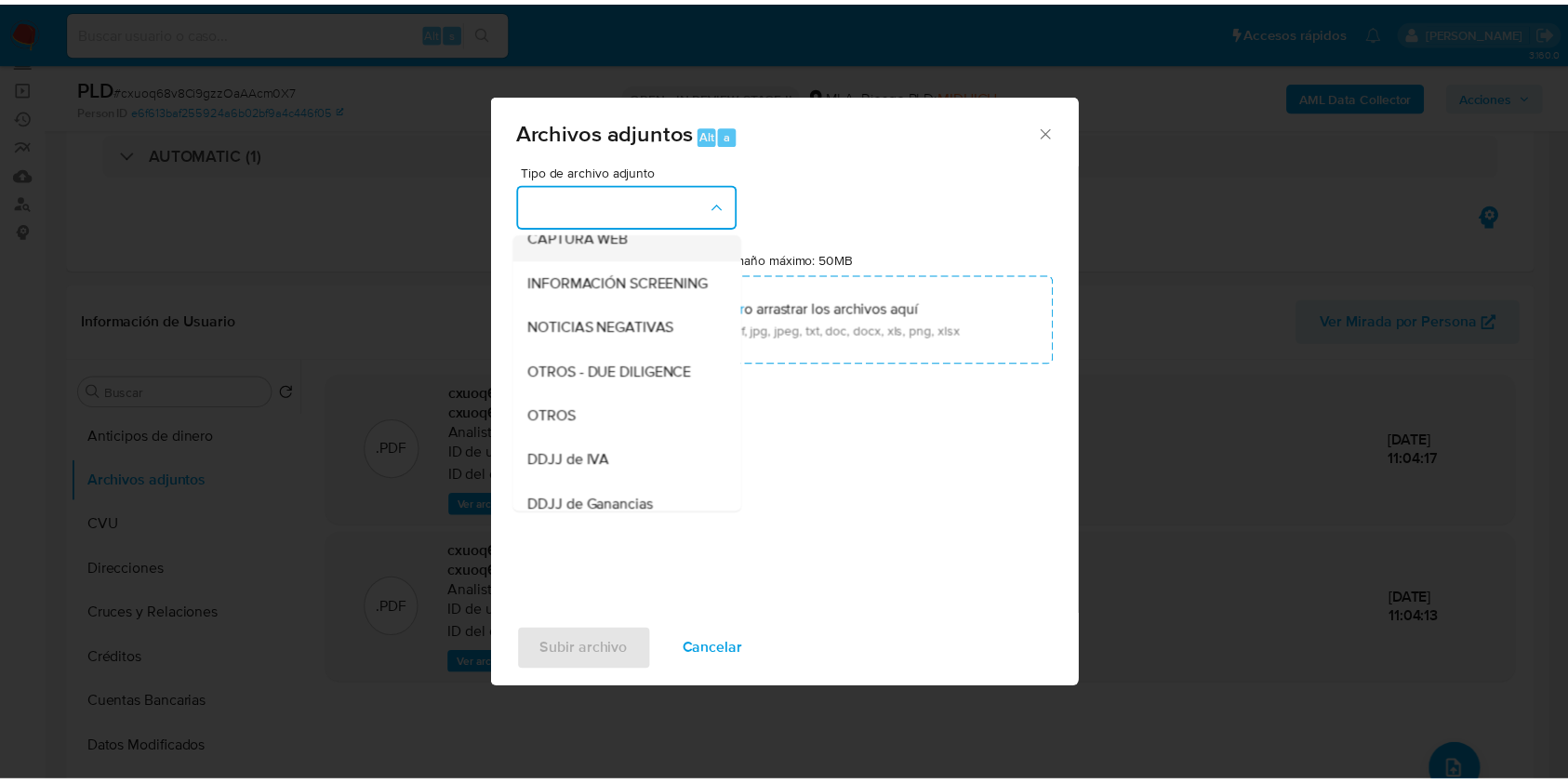
scroll to position [372, 0]
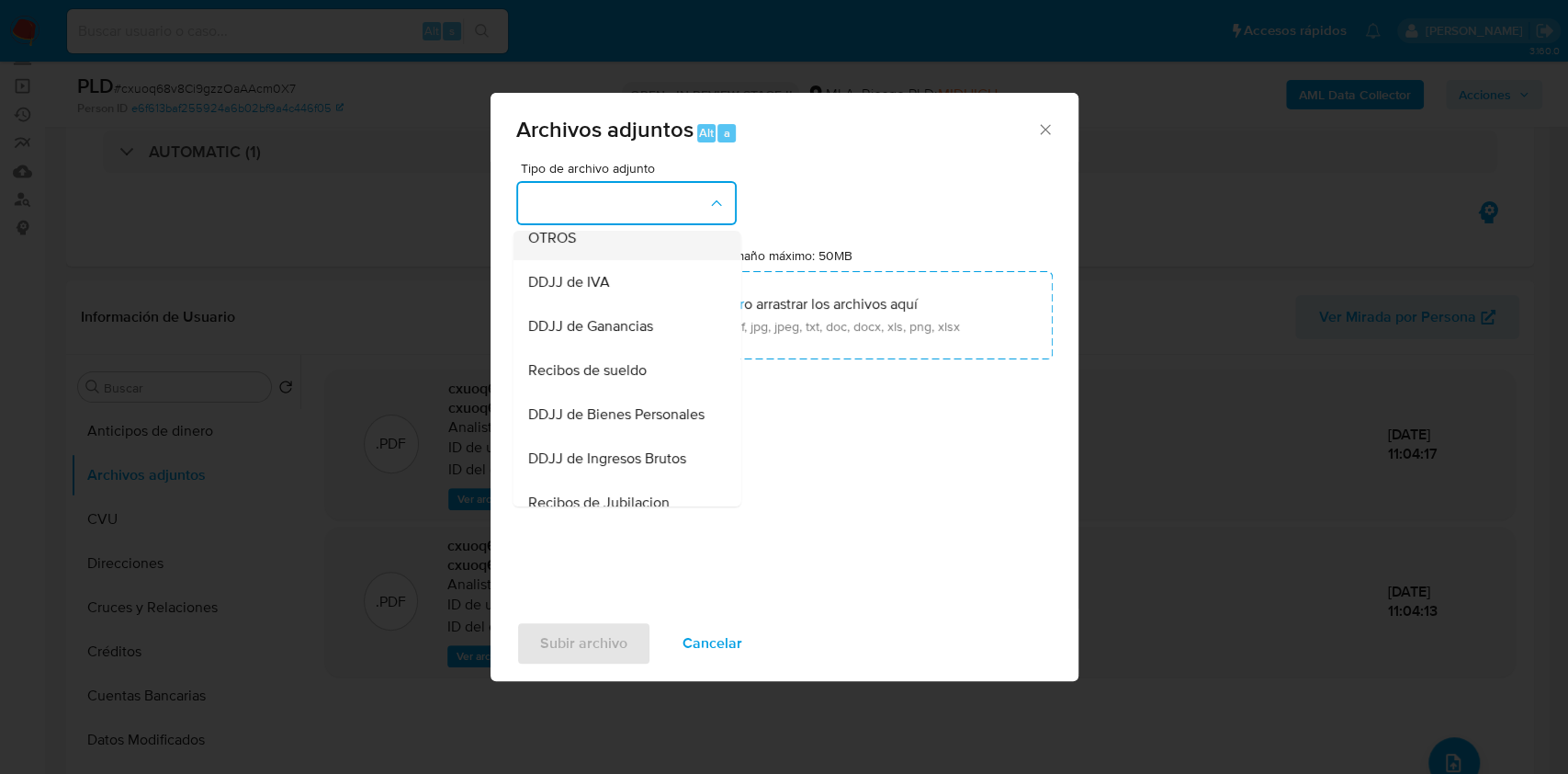
click at [564, 247] on span "OTROS" at bounding box center [550, 238] width 48 height 19
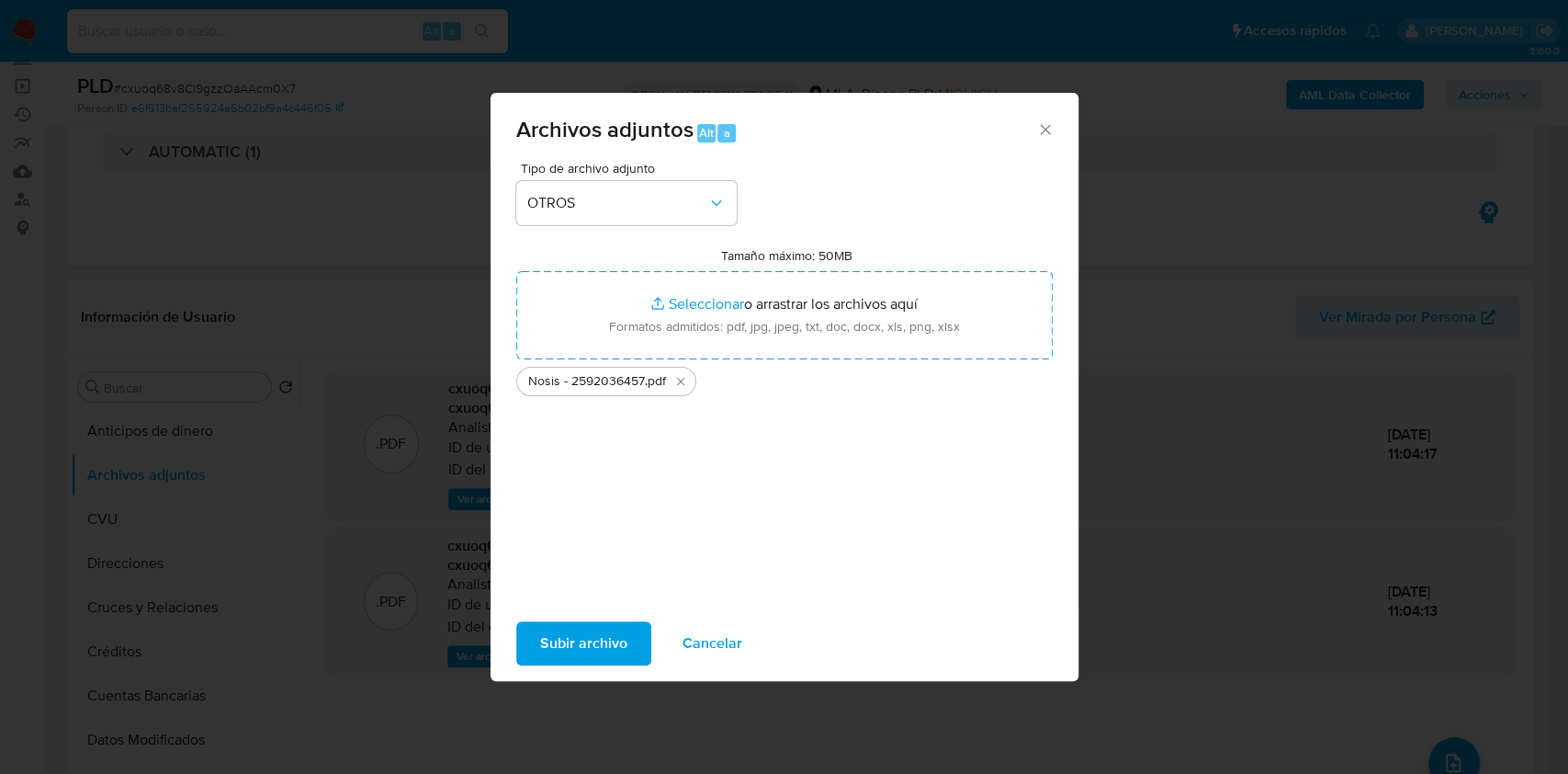
click at [573, 652] on span "Subir archivo" at bounding box center [583, 643] width 87 height 40
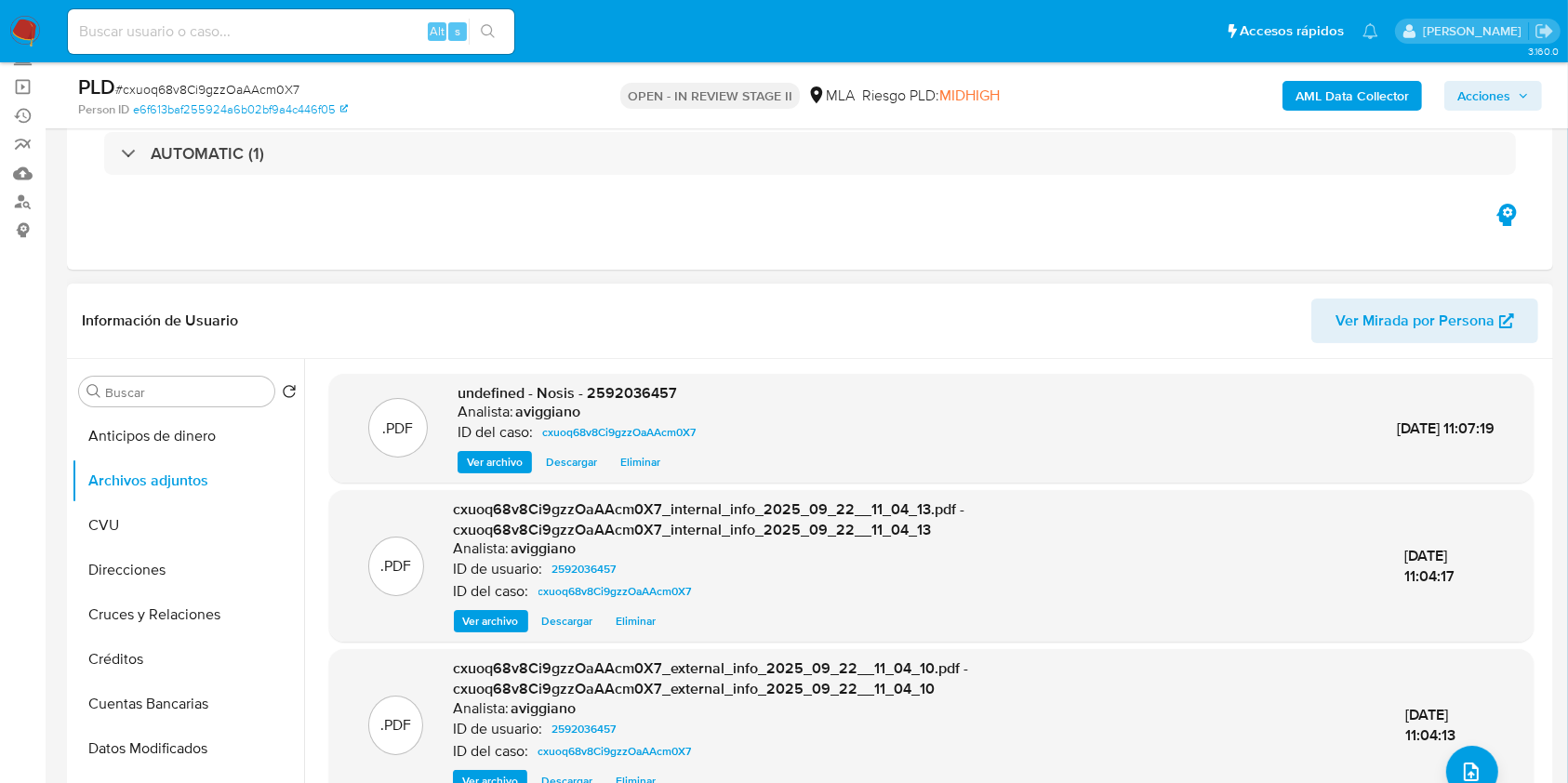
click at [670, 383] on span "undefined - Nosis - 2592036457" at bounding box center [567, 392] width 219 height 22
drag, startPoint x: 670, startPoint y: 383, endPoint x: 650, endPoint y: 387, distance: 20.4
click at [650, 387] on span "undefined - Nosis - 2592036457" at bounding box center [567, 392] width 219 height 22
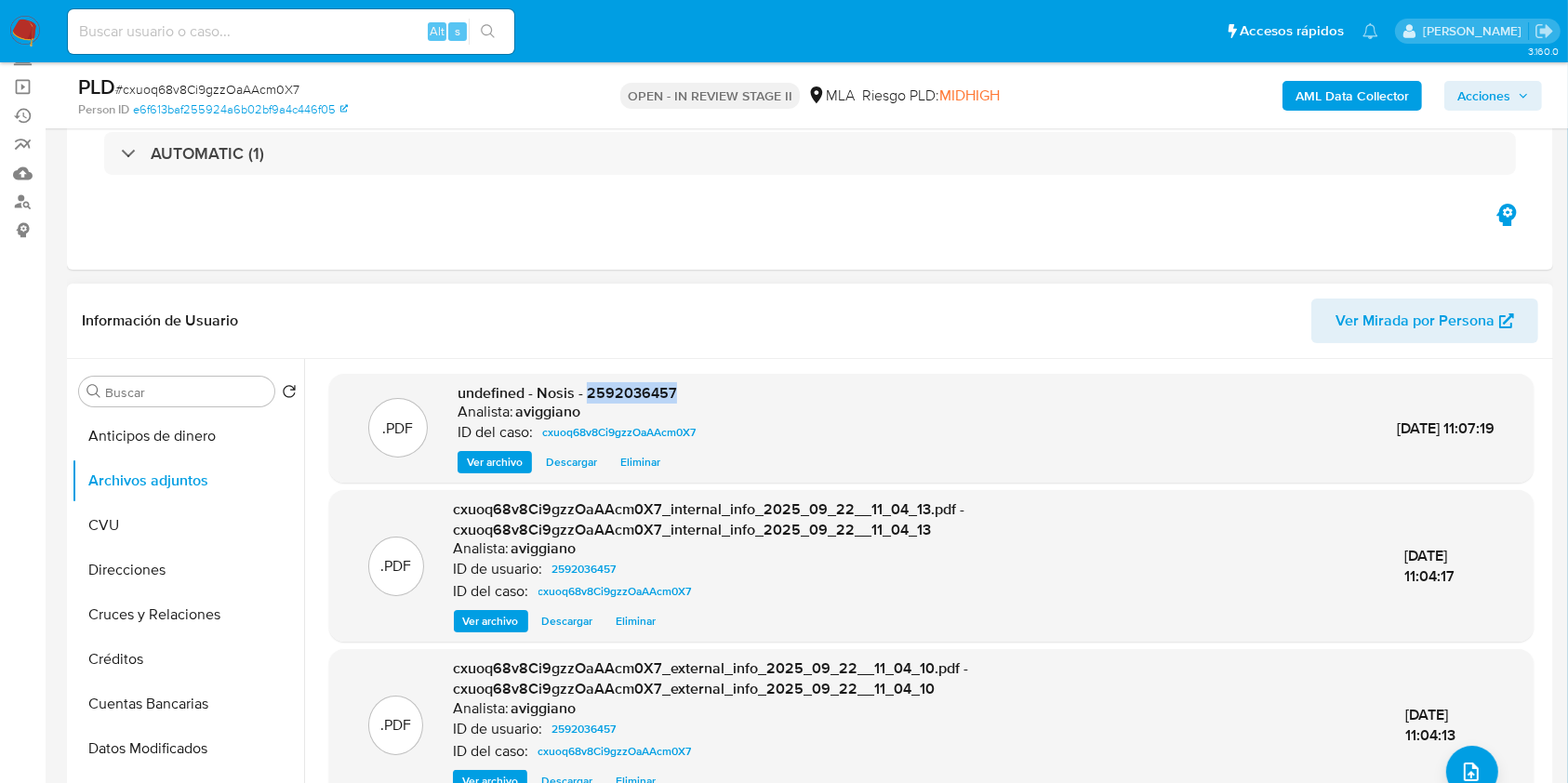
copy span "2592036457"
drag, startPoint x: 619, startPoint y: 392, endPoint x: 636, endPoint y: 406, distance: 22.0
click at [636, 406] on div "Analista: aviggiano" at bounding box center [581, 412] width 246 height 19
click at [609, 386] on span "undefined - Nosis - 2592036457" at bounding box center [567, 392] width 219 height 22
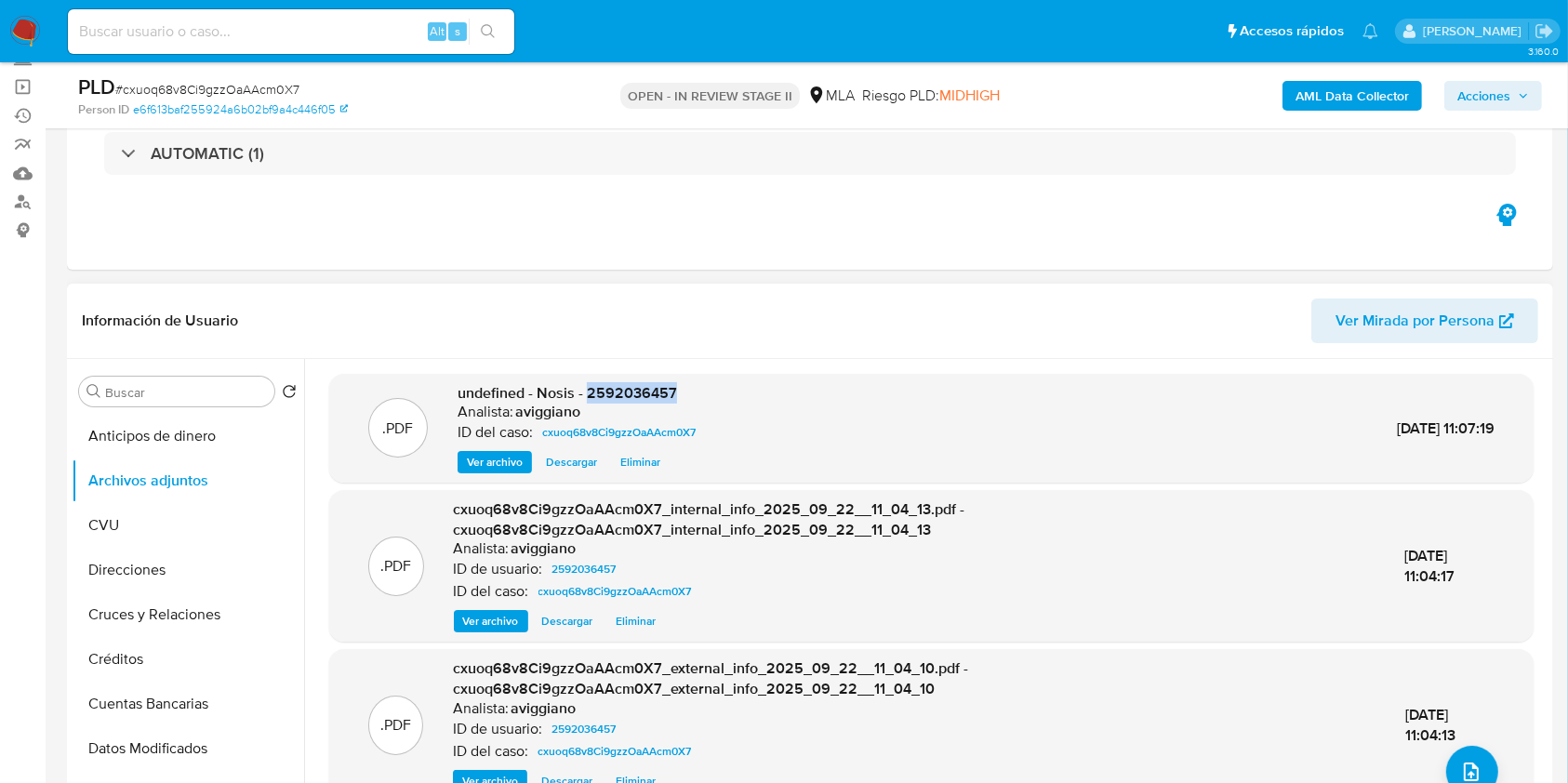
copy span "2592036457"
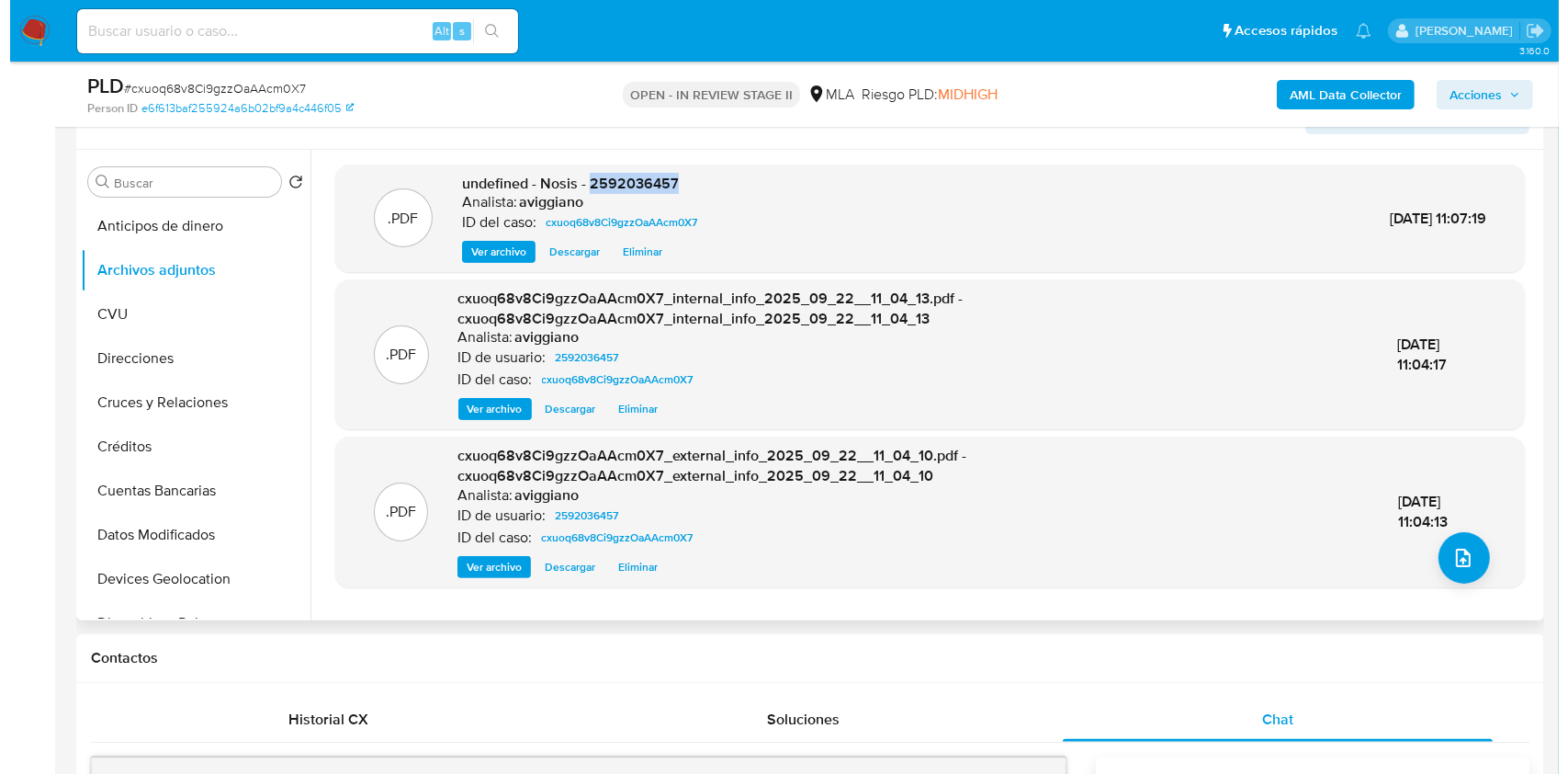
scroll to position [245, 0]
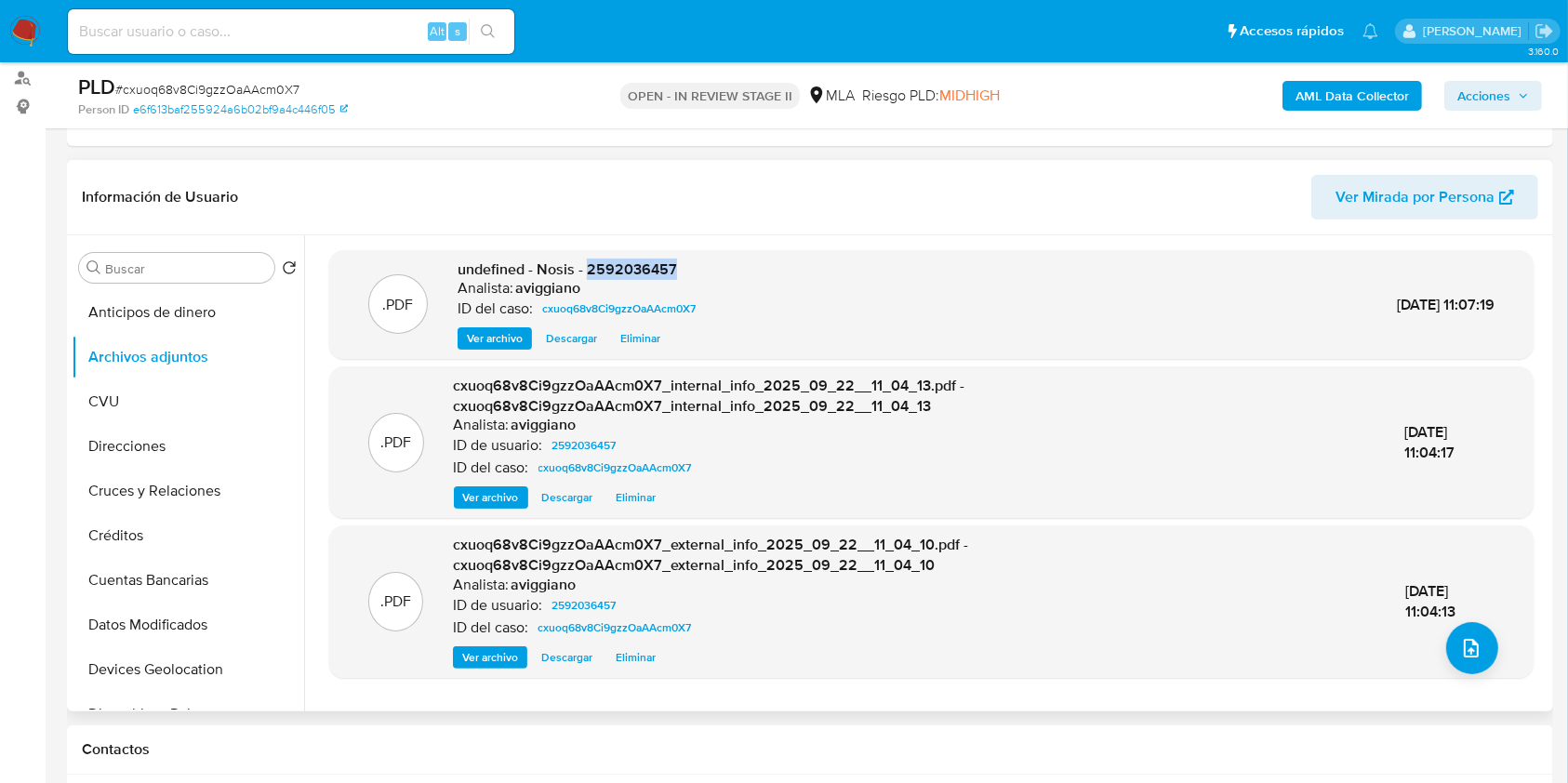
copy span "2592036457"
click at [1446, 634] on button "upload-file" at bounding box center [1472, 648] width 52 height 52
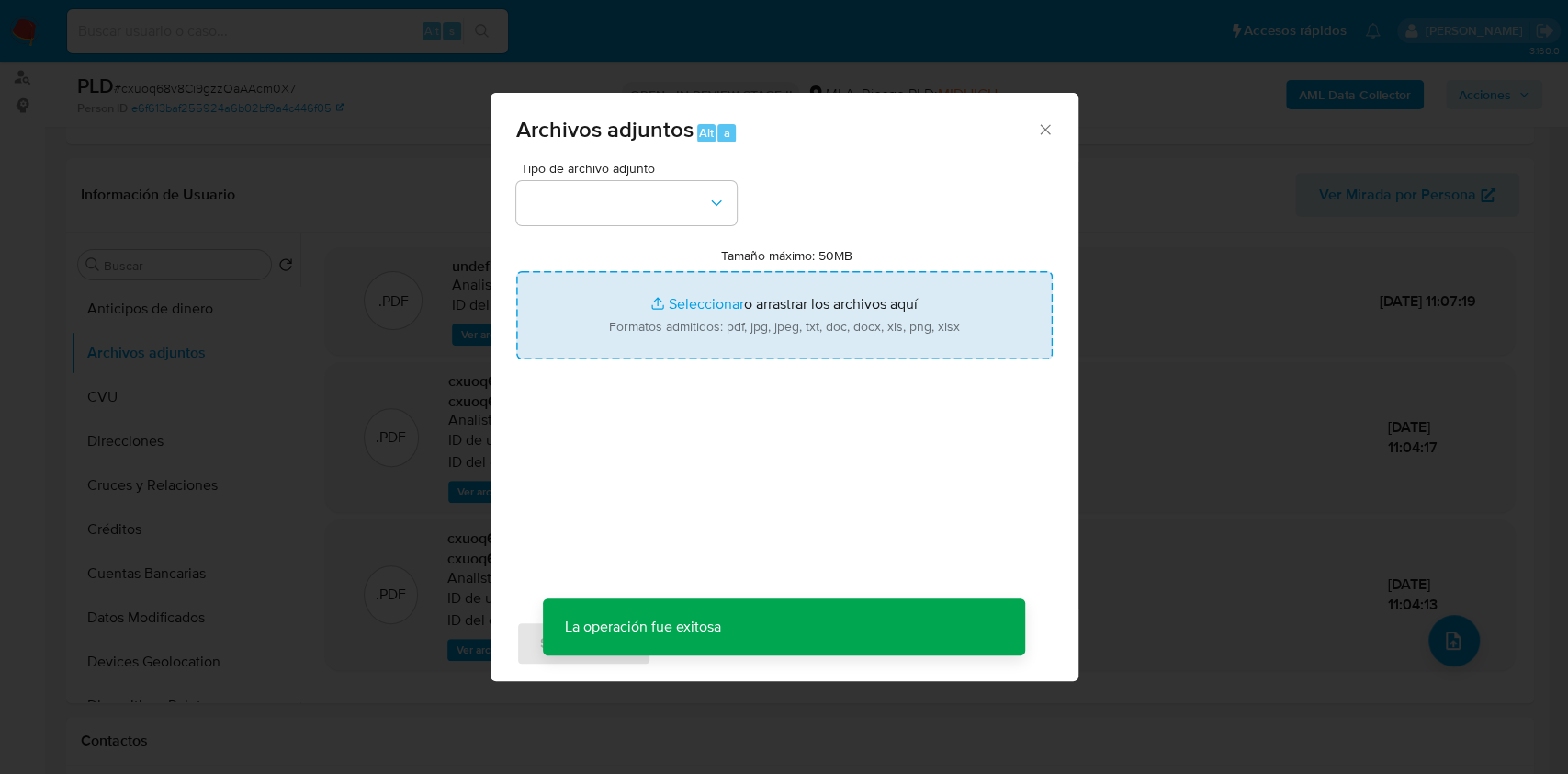
click at [808, 337] on input "Tamaño máximo: 50MB Seleccionar archivos" at bounding box center [785, 315] width 536 height 88
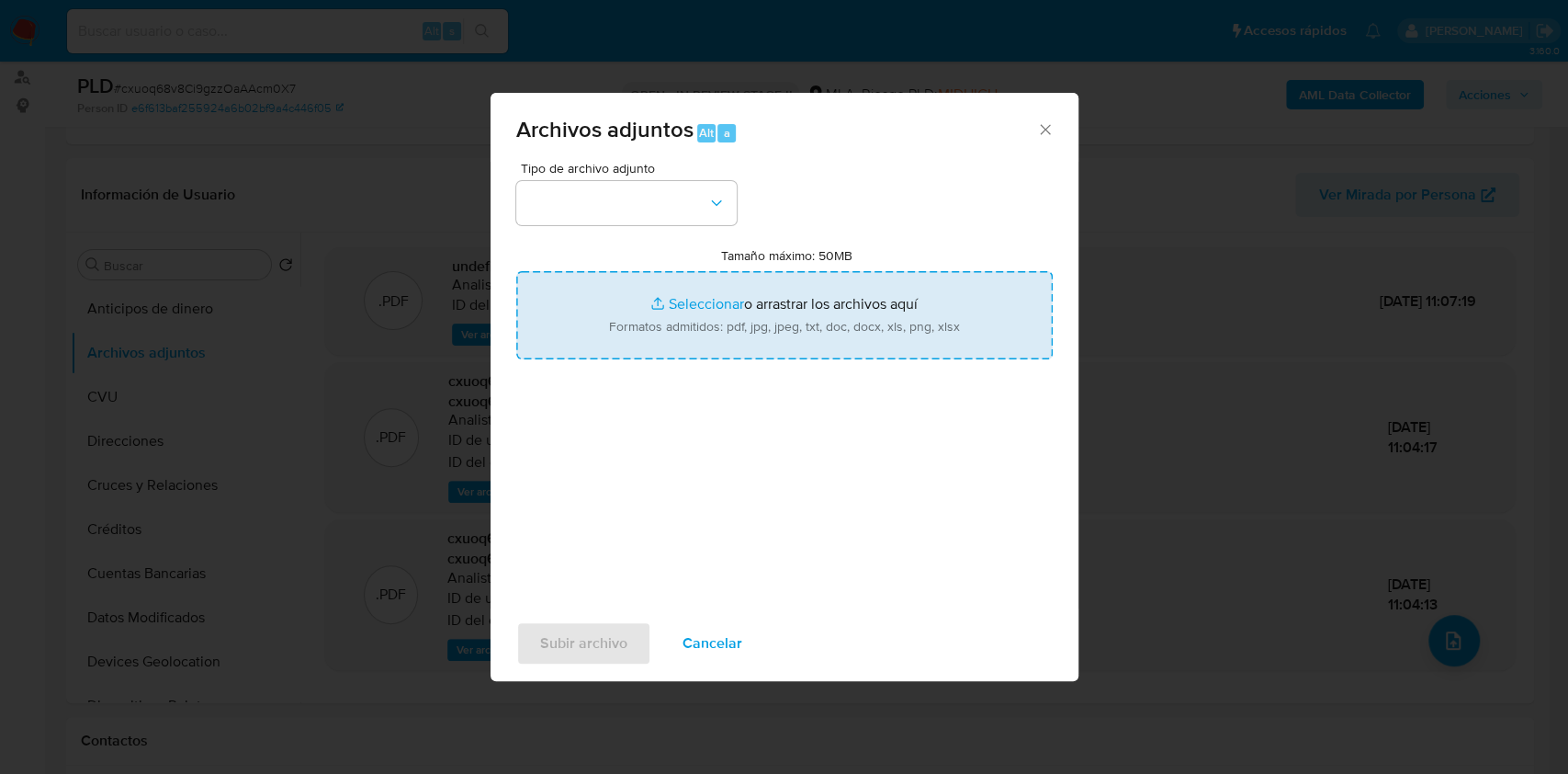
type input "C:\fakepath\Movimientos-Aladdin-v10_1 - 2592036457 -.xlsx"
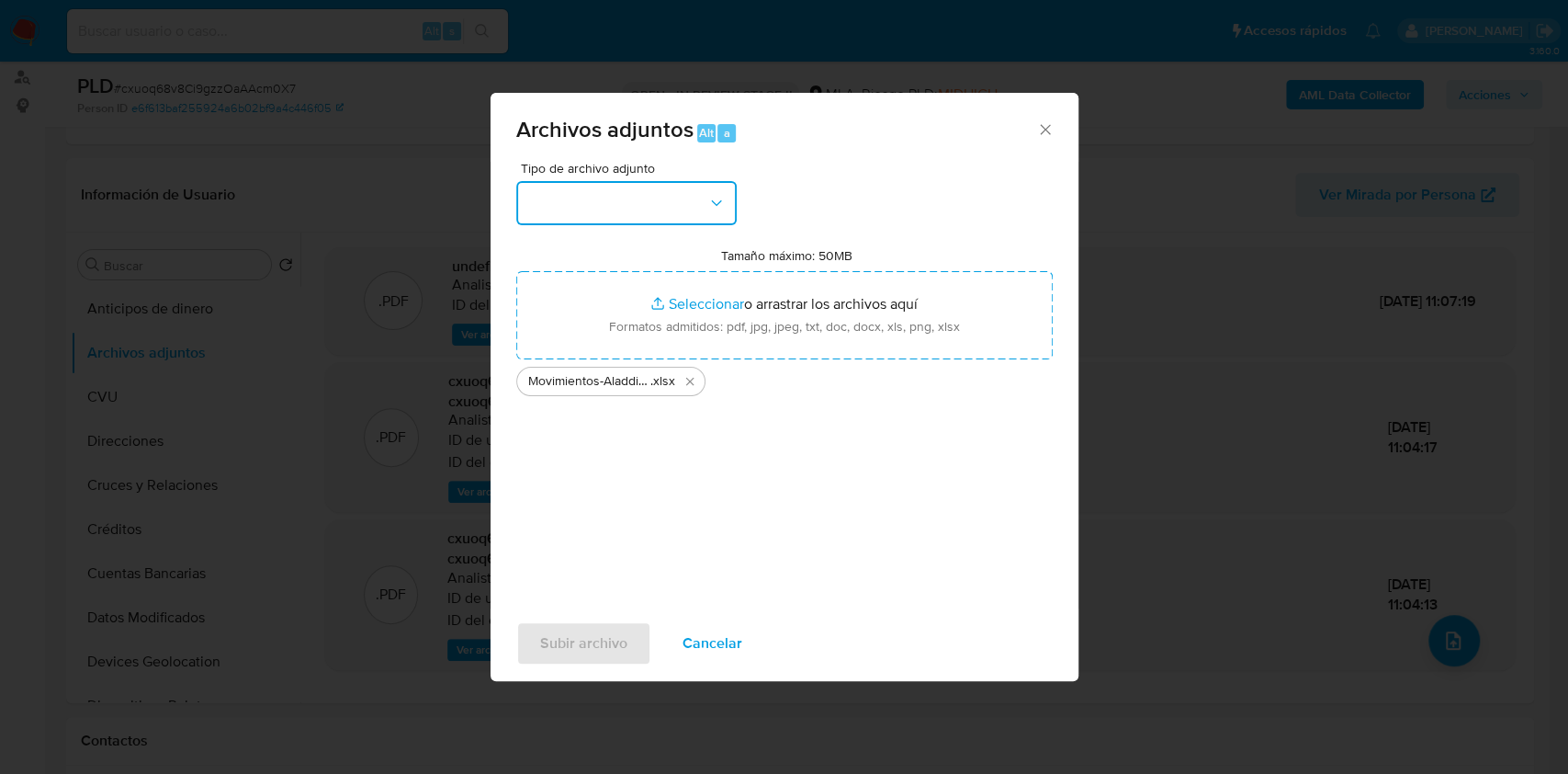
click at [706, 201] on button "button" at bounding box center [627, 203] width 221 height 44
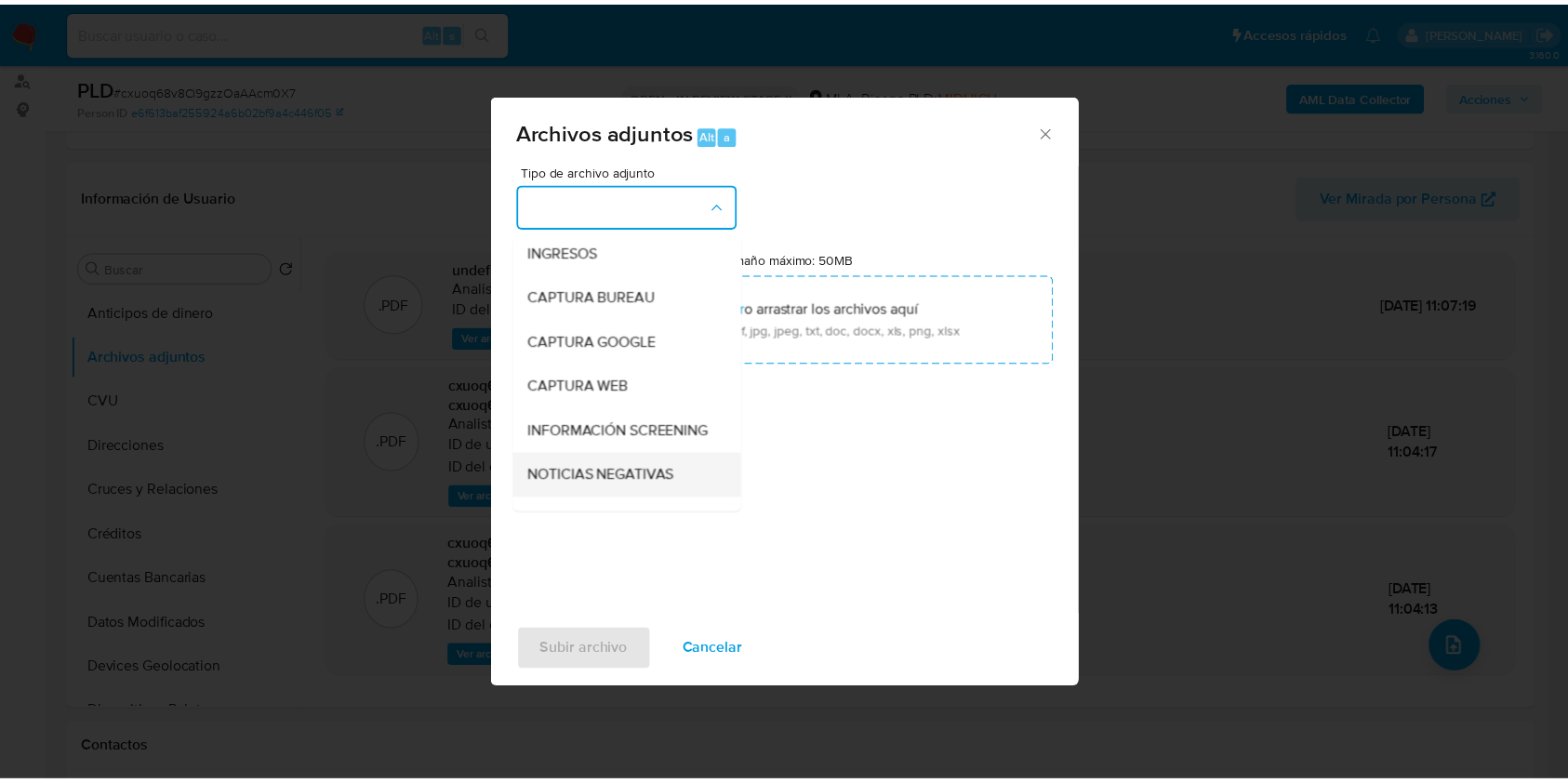
scroll to position [124, 0]
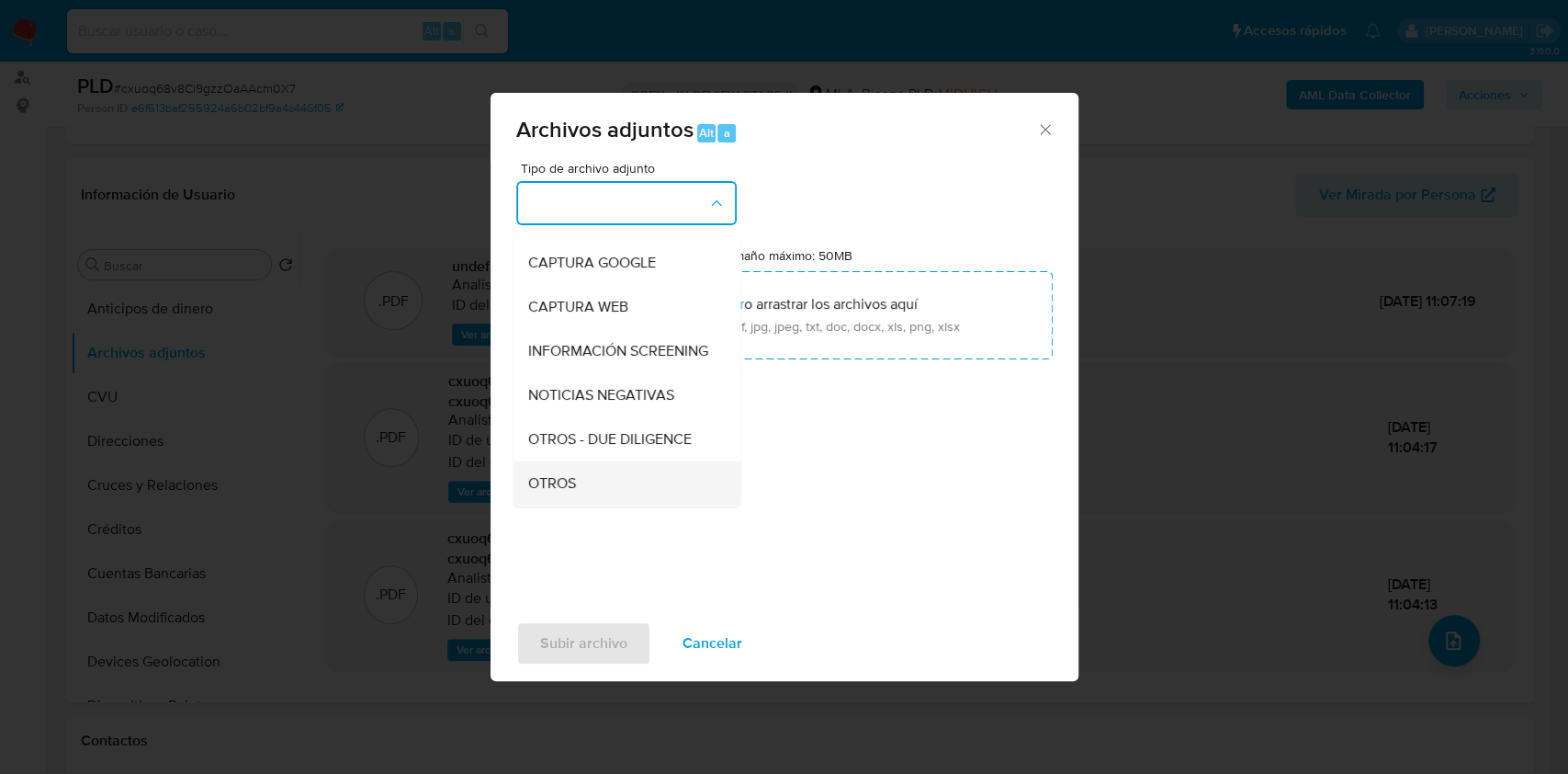
click at [533, 481] on div "OTROS" at bounding box center [620, 483] width 188 height 44
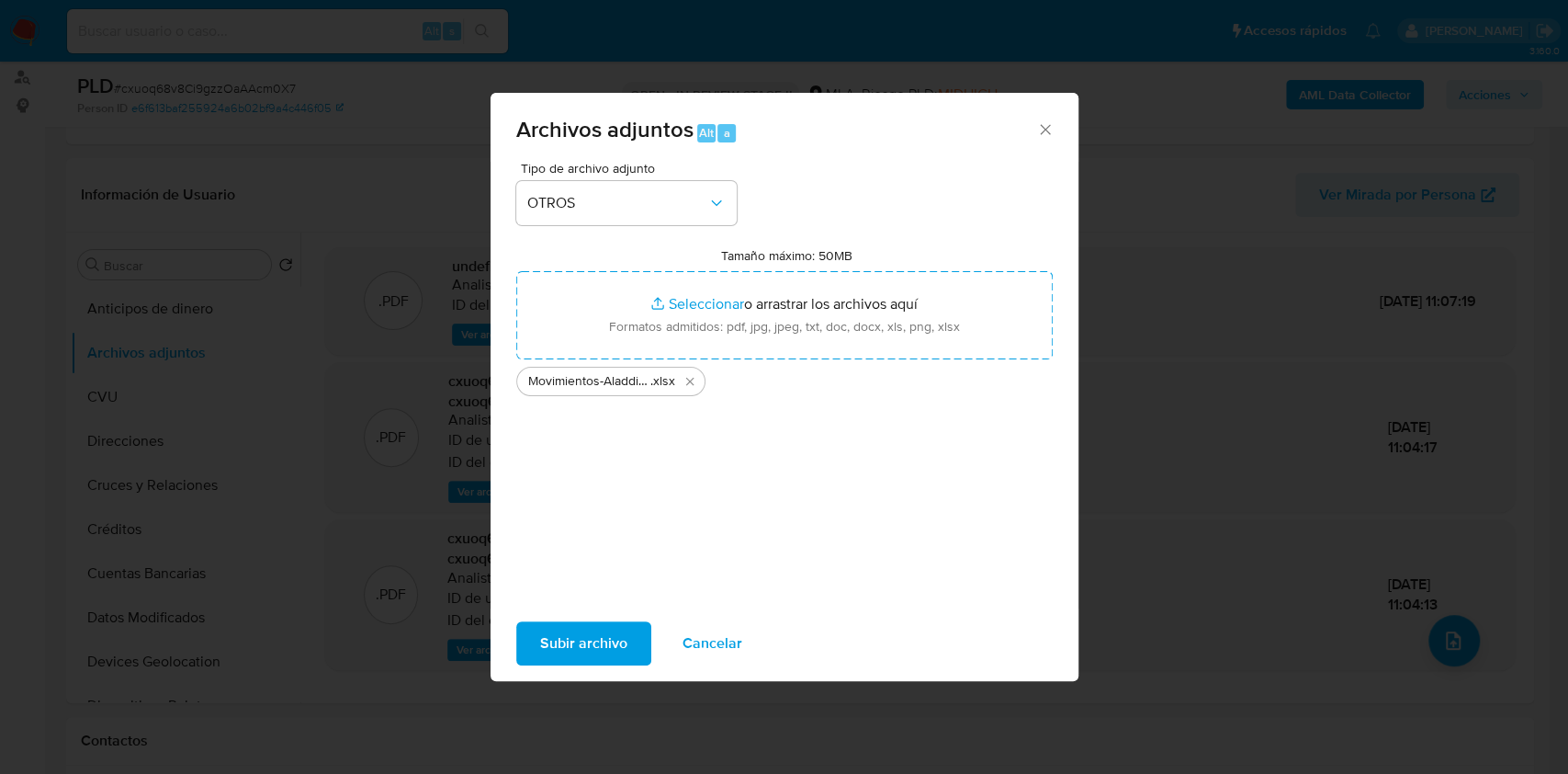
click at [576, 616] on div "Subir archivo Cancelar" at bounding box center [784, 643] width 588 height 70
click at [577, 626] on span "Subir archivo" at bounding box center [583, 643] width 87 height 40
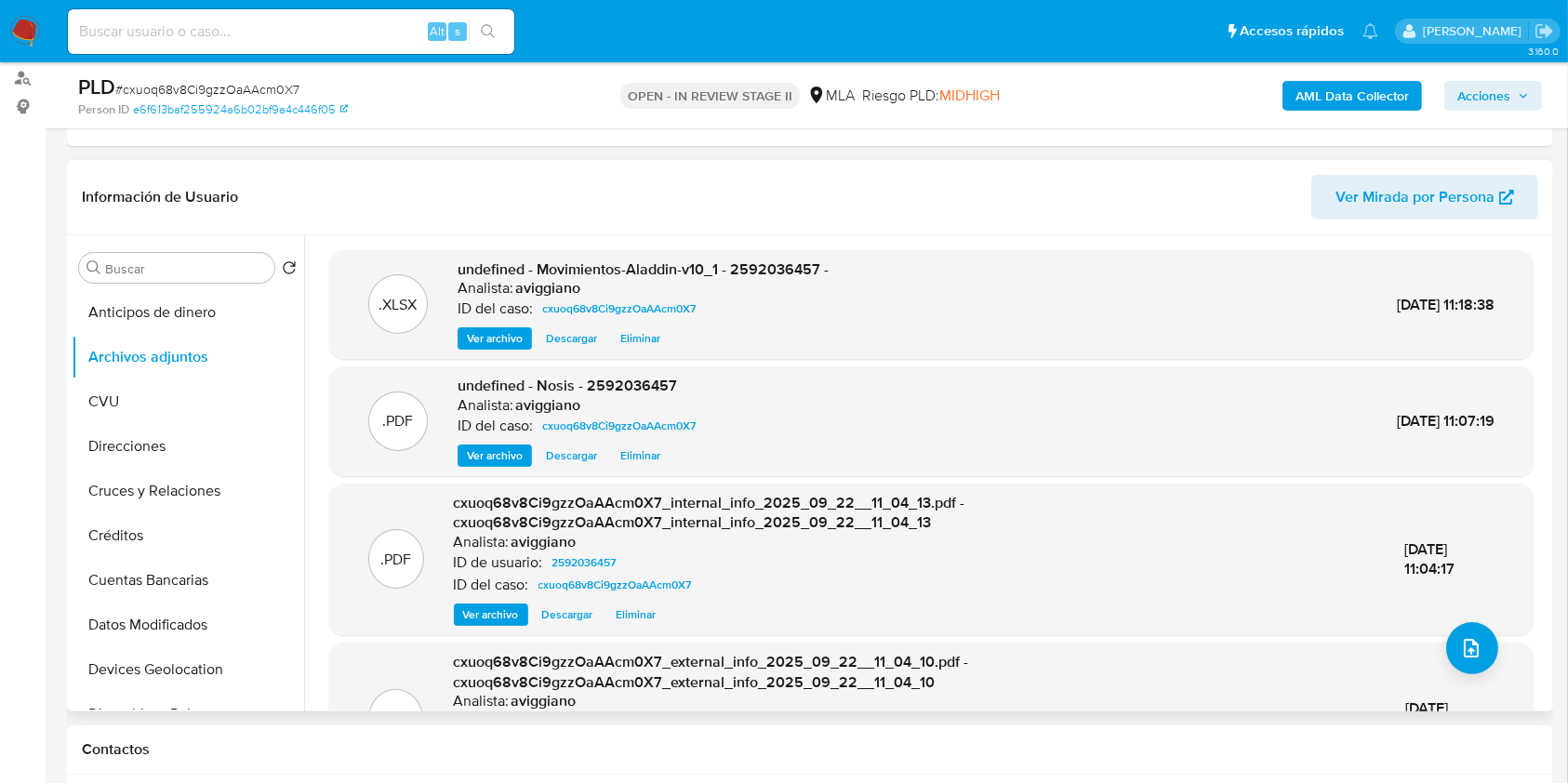
click at [749, 264] on span "undefined - Movimientos-Aladdin-v10_1 - 2592036457 -" at bounding box center [643, 269] width 371 height 22
copy span "2592036457"
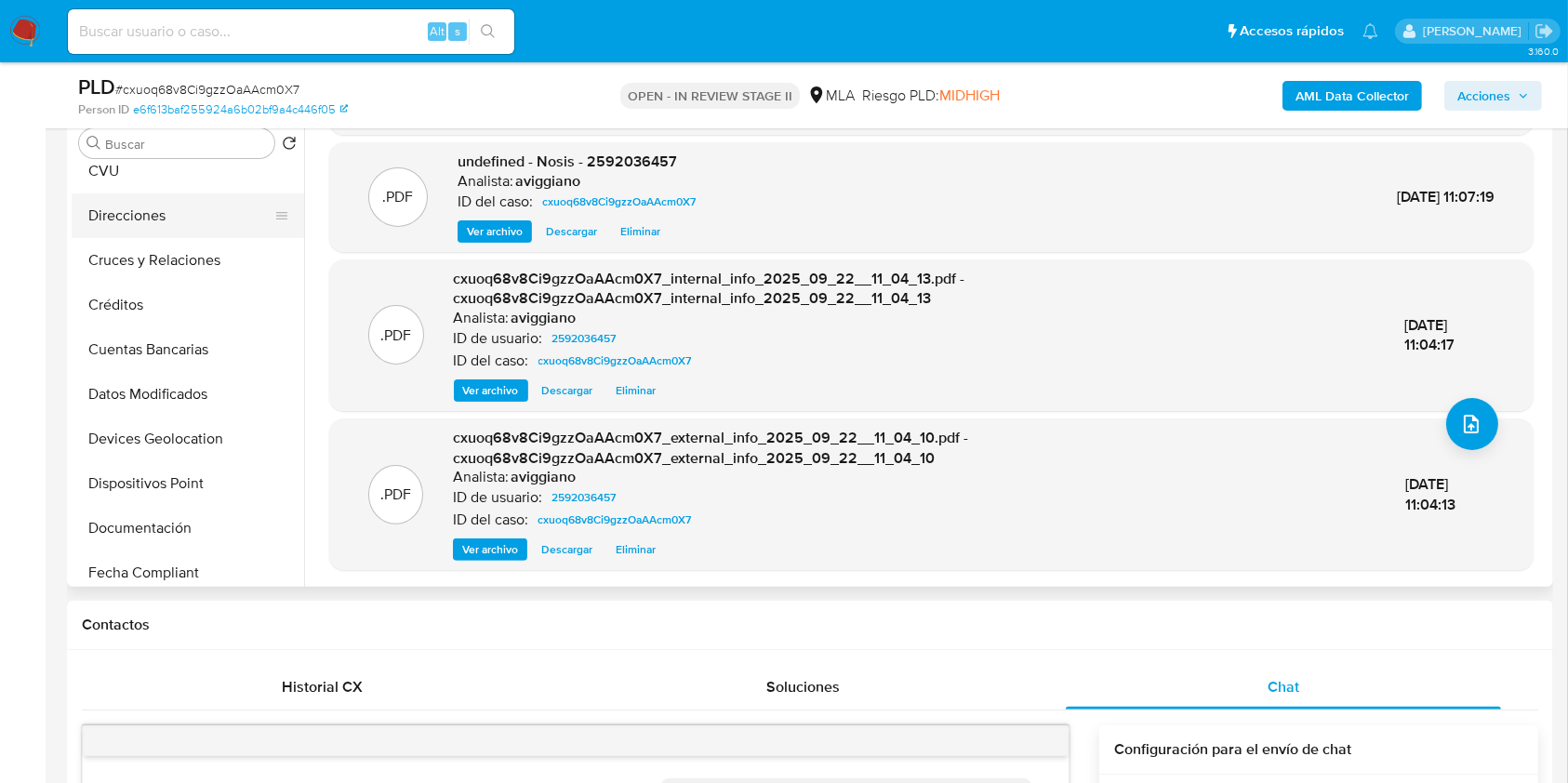
scroll to position [0, 0]
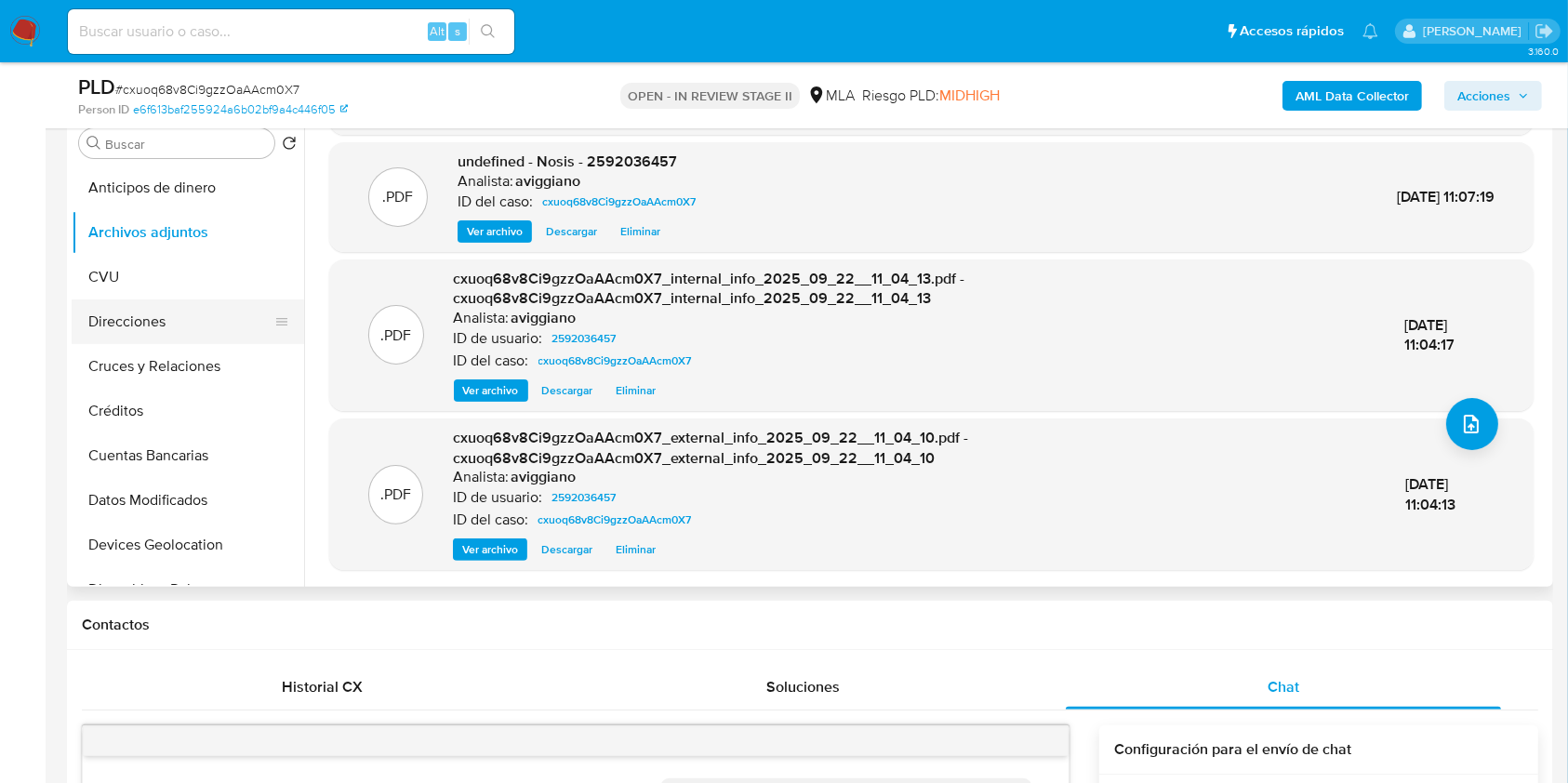
click at [149, 316] on button "Direcciones" at bounding box center [181, 322] width 218 height 44
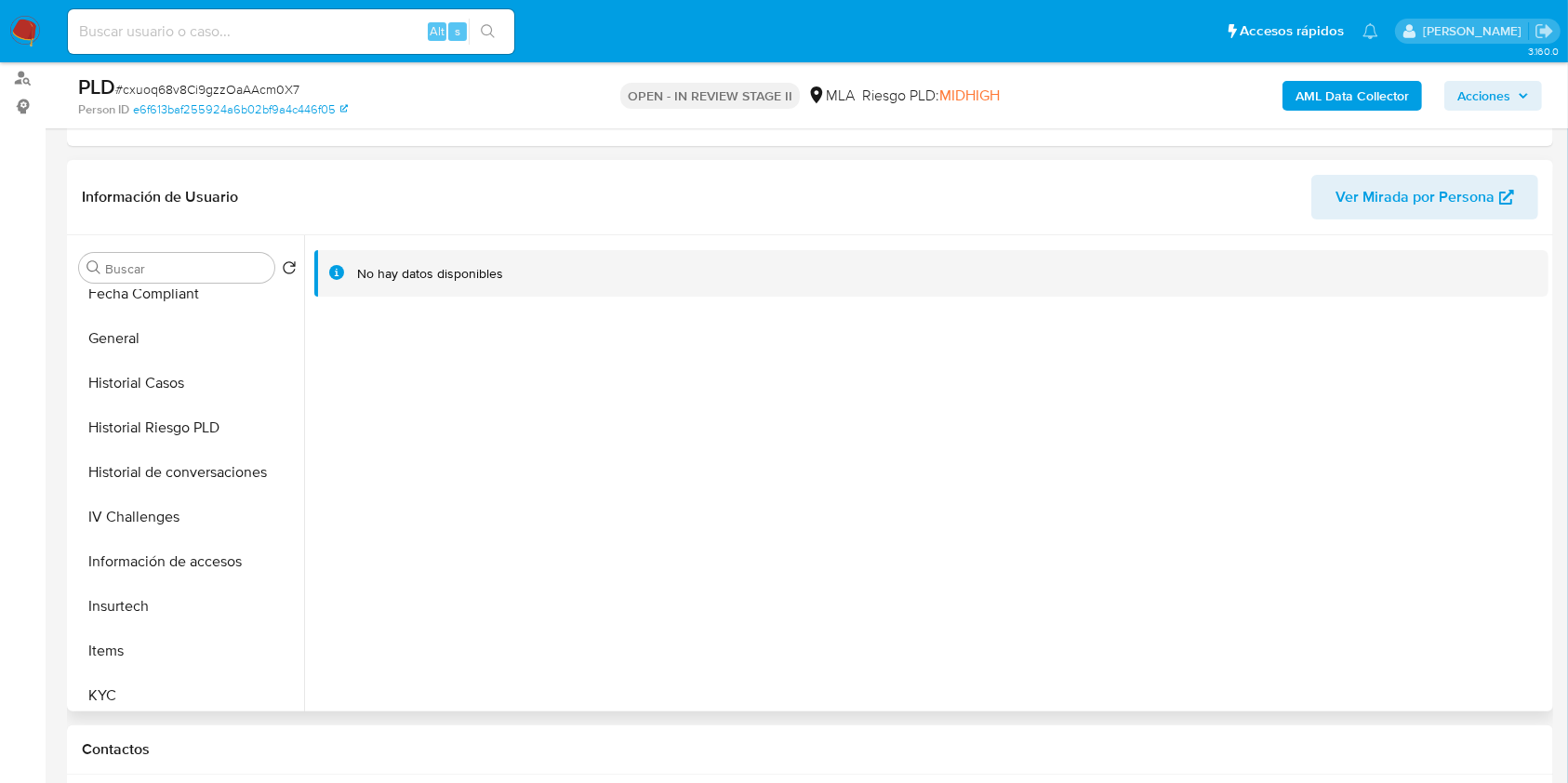
scroll to position [619, 0]
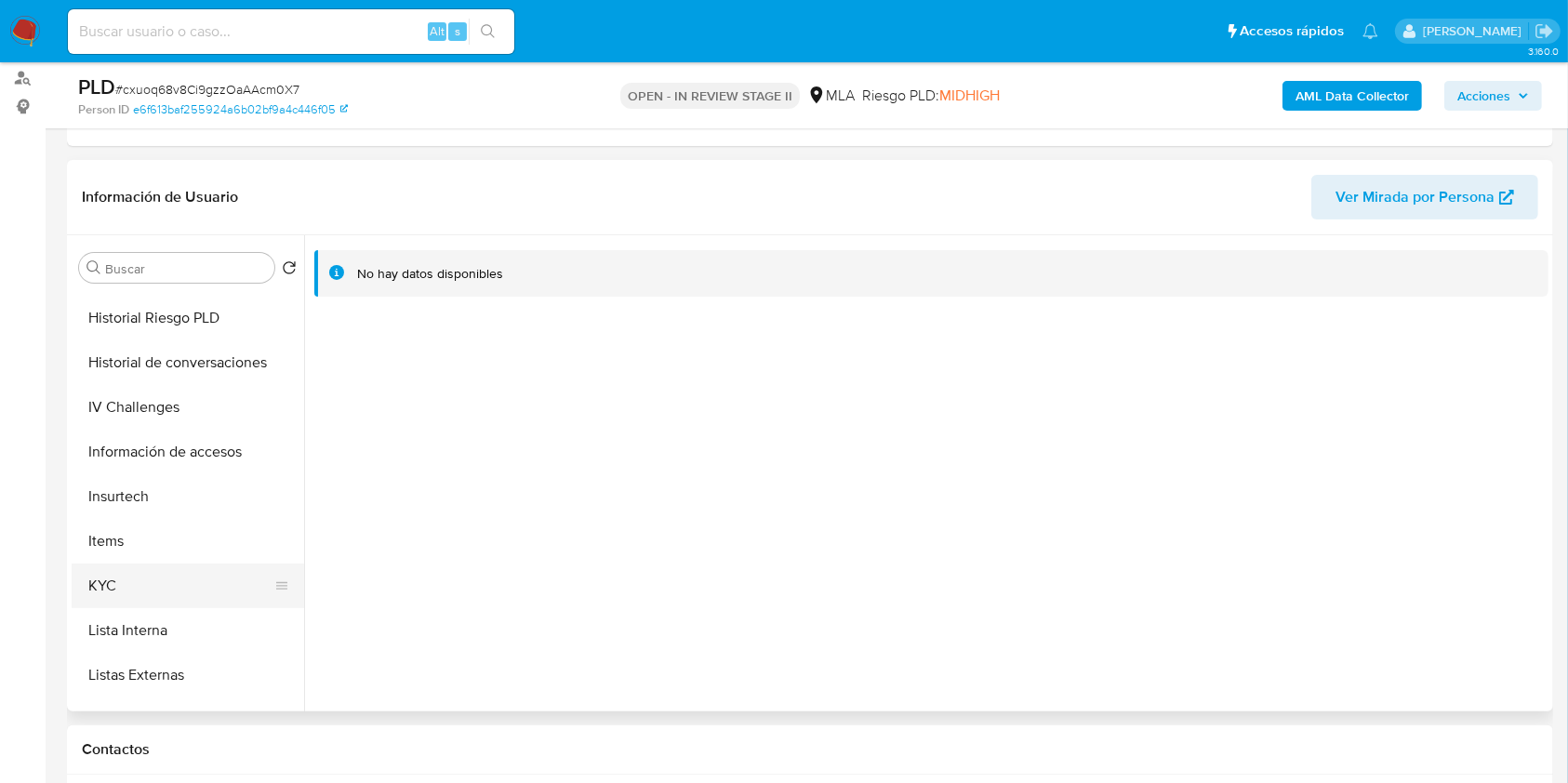
click at [181, 564] on button "KYC" at bounding box center [181, 585] width 218 height 44
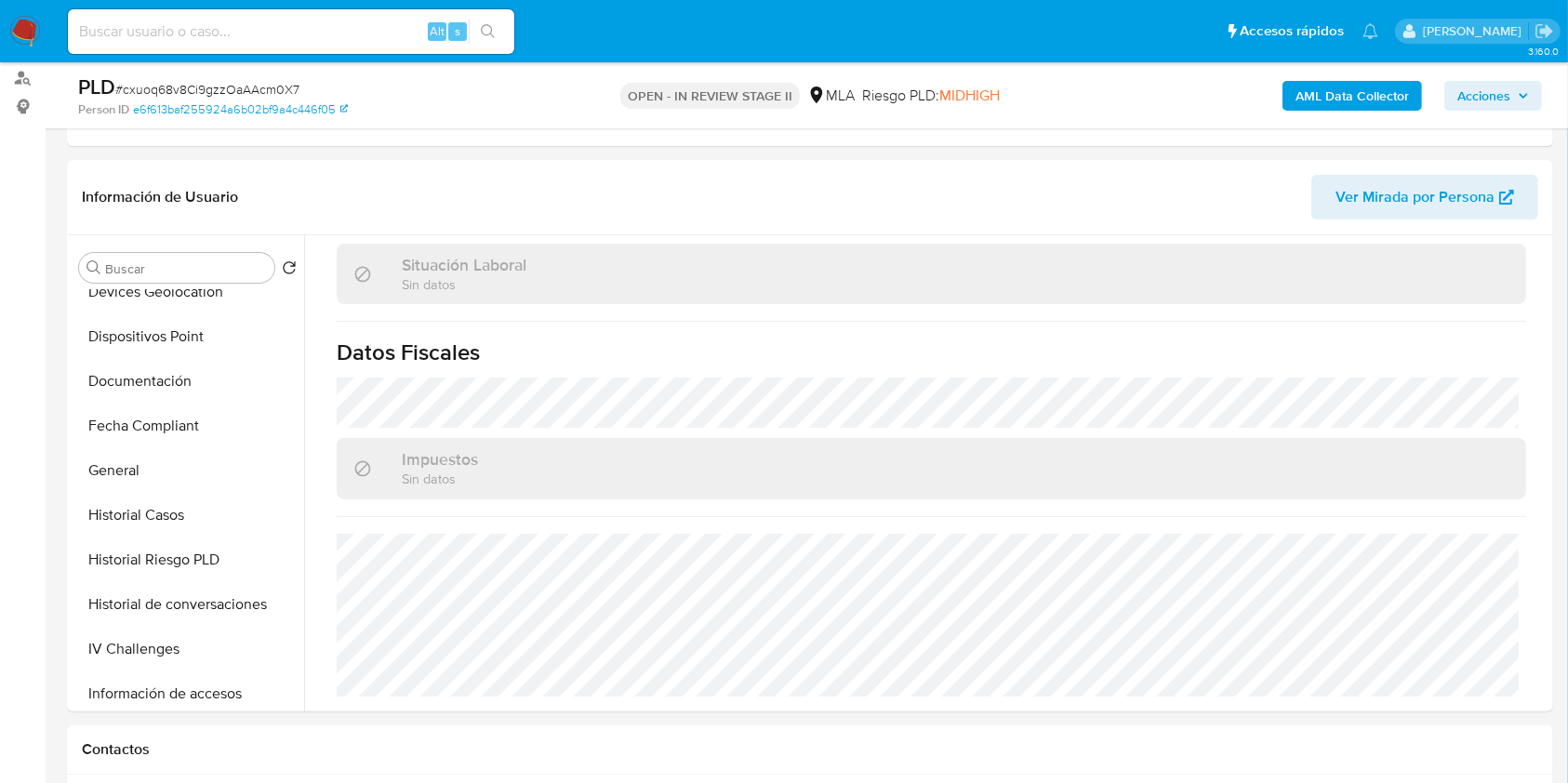
scroll to position [372, 0]
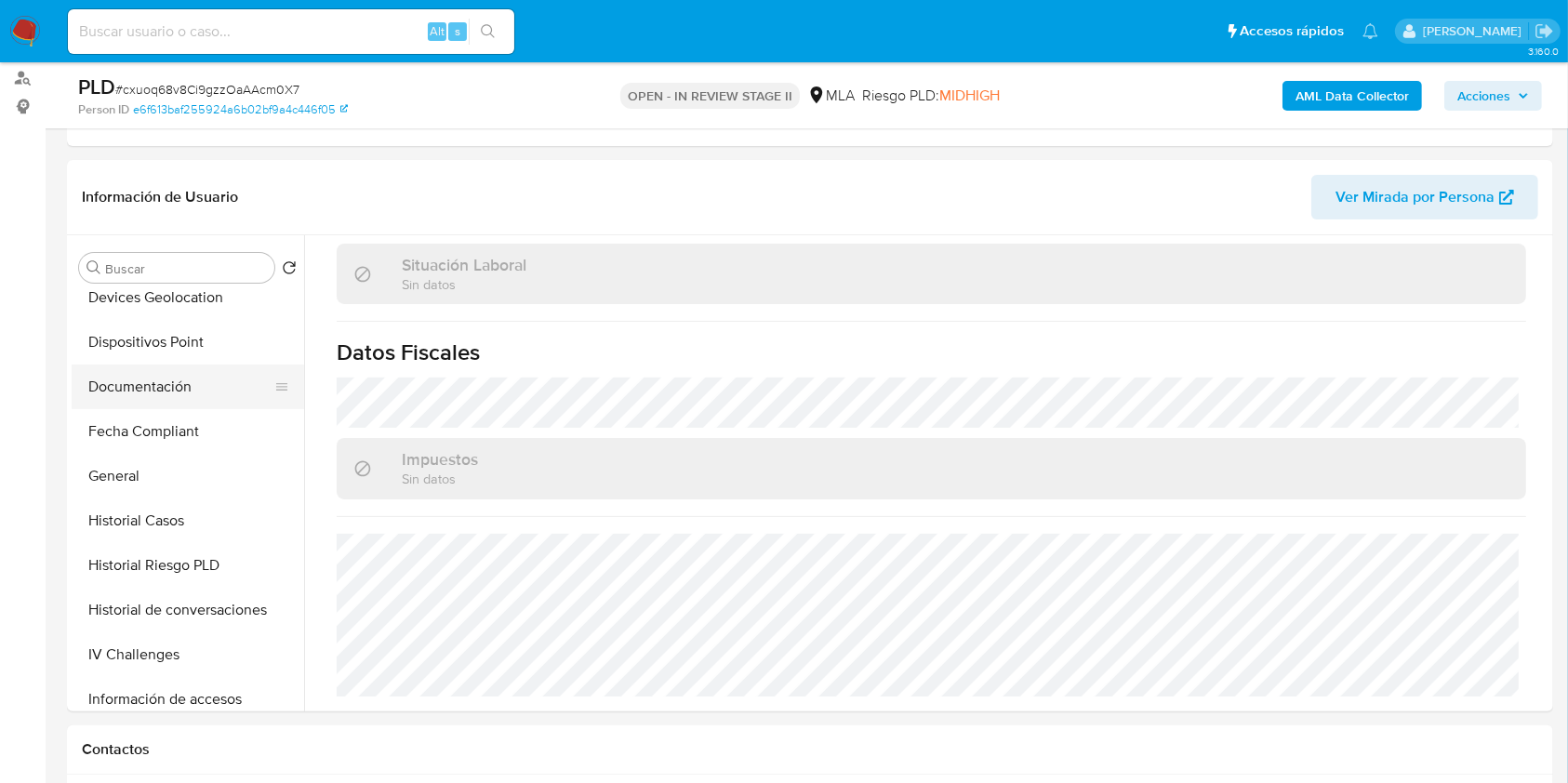
click at [97, 398] on button "Documentación" at bounding box center [181, 386] width 218 height 44
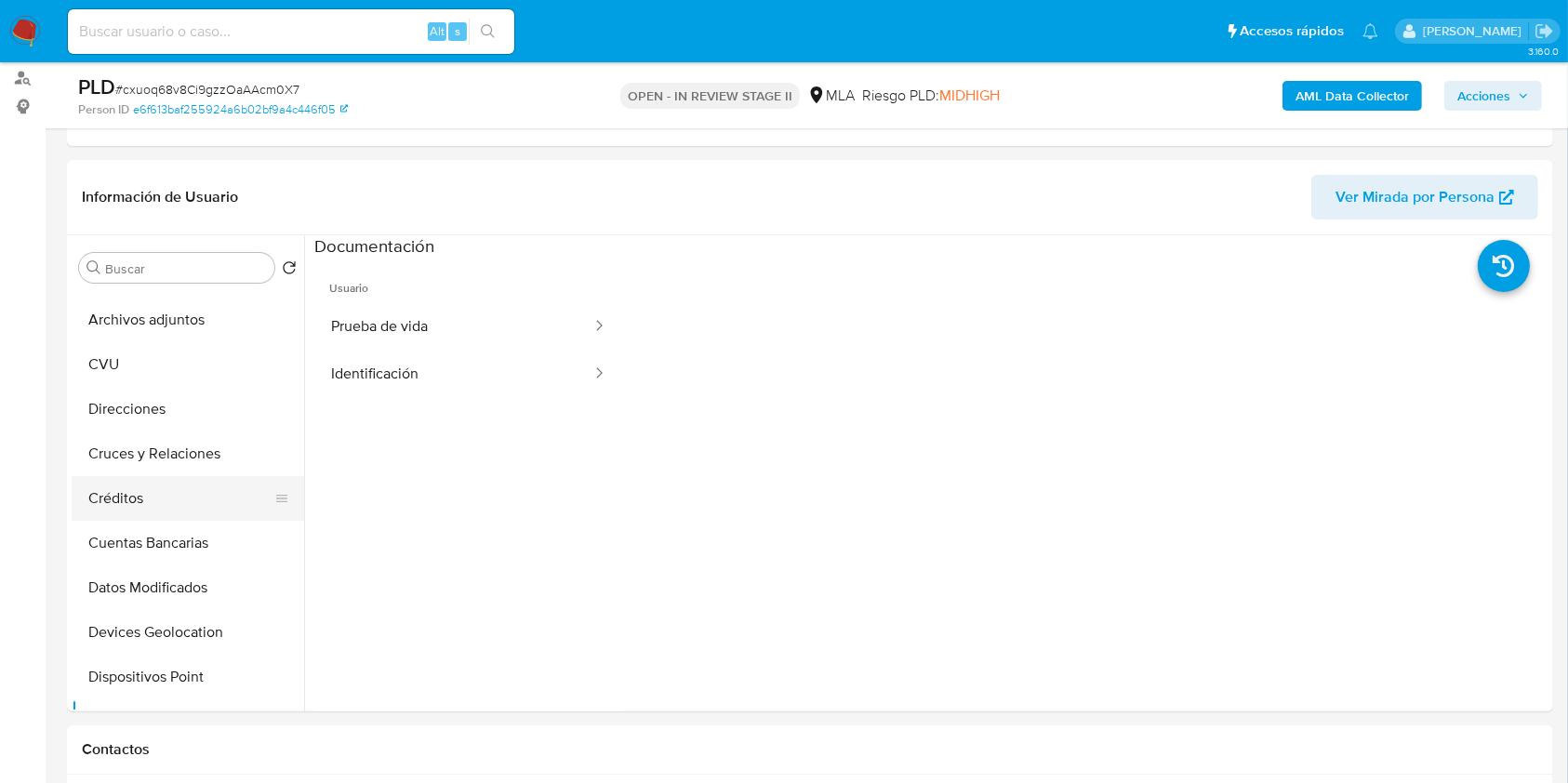
scroll to position [0, 0]
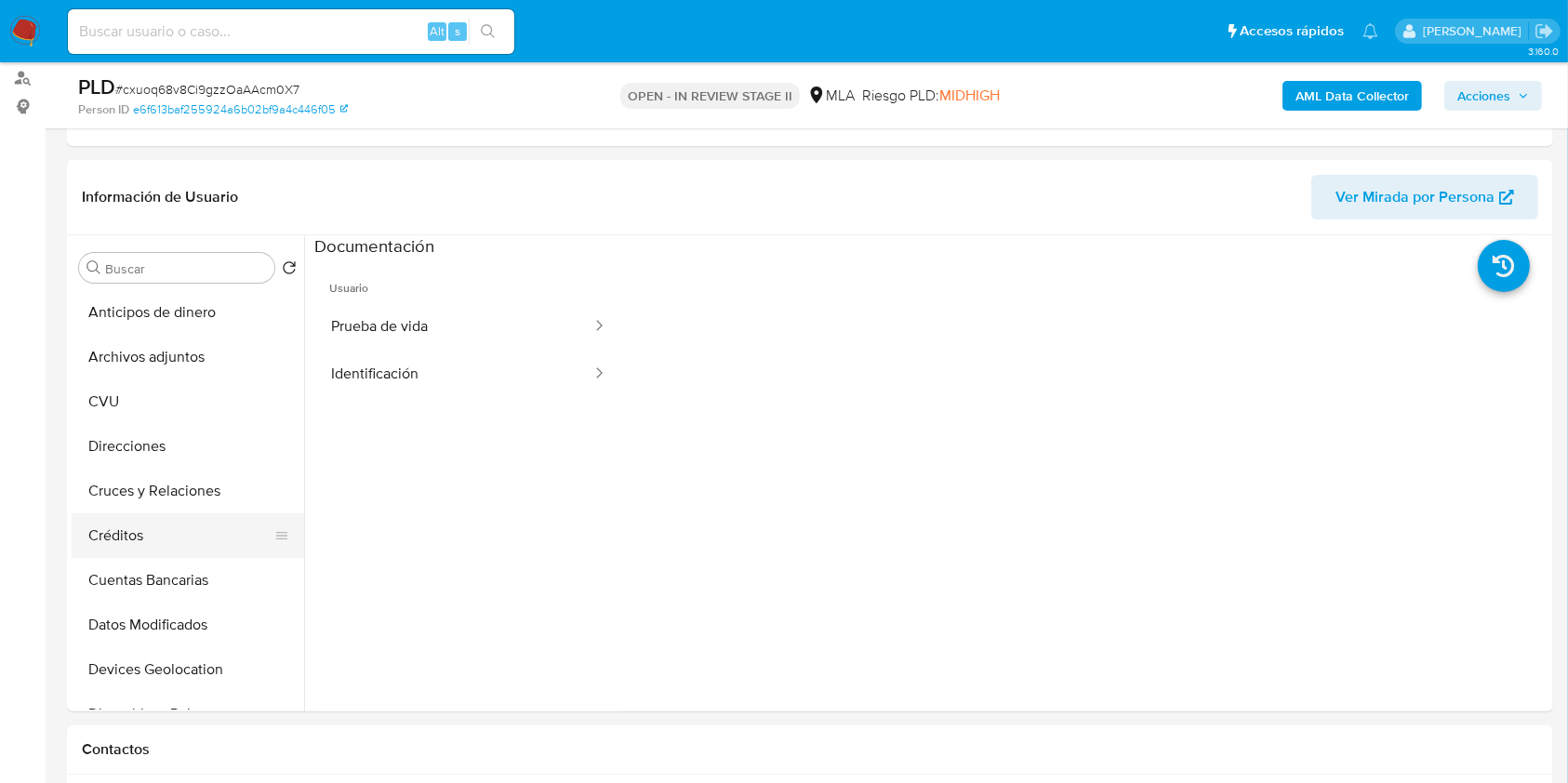
click at [187, 430] on button "Direcciones" at bounding box center [188, 445] width 233 height 44
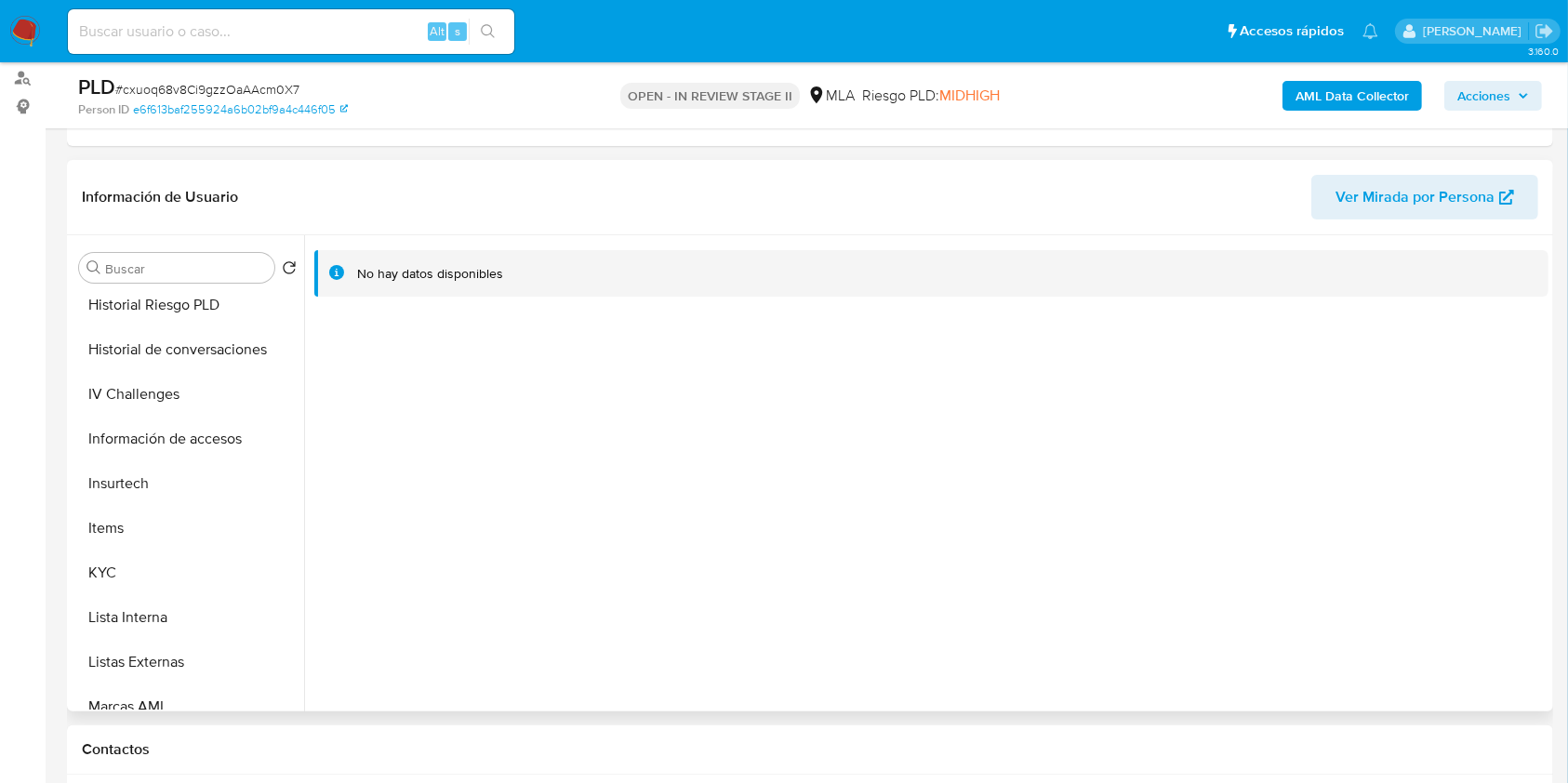
scroll to position [744, 0]
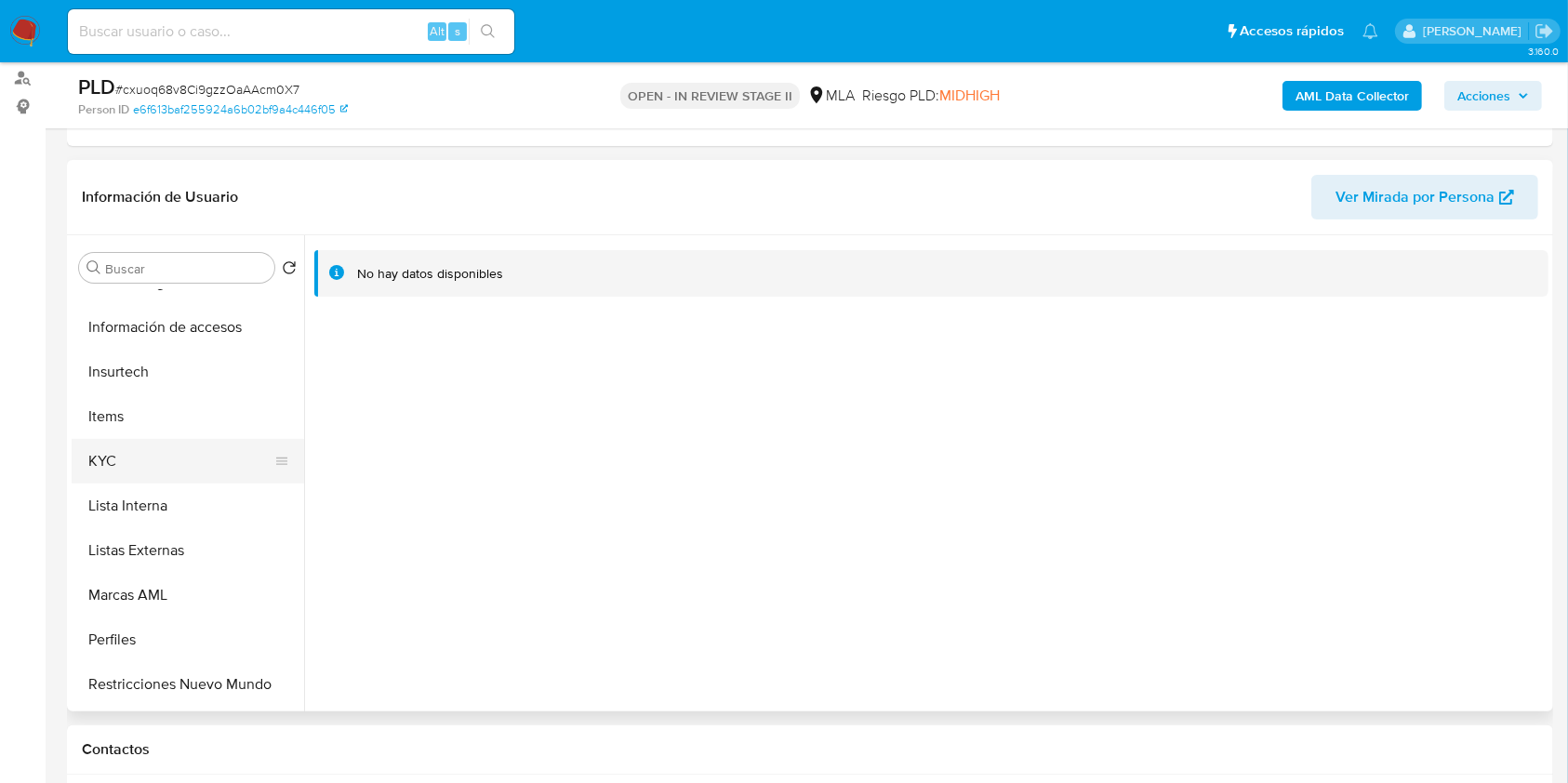
click at [148, 465] on button "KYC" at bounding box center [181, 461] width 218 height 44
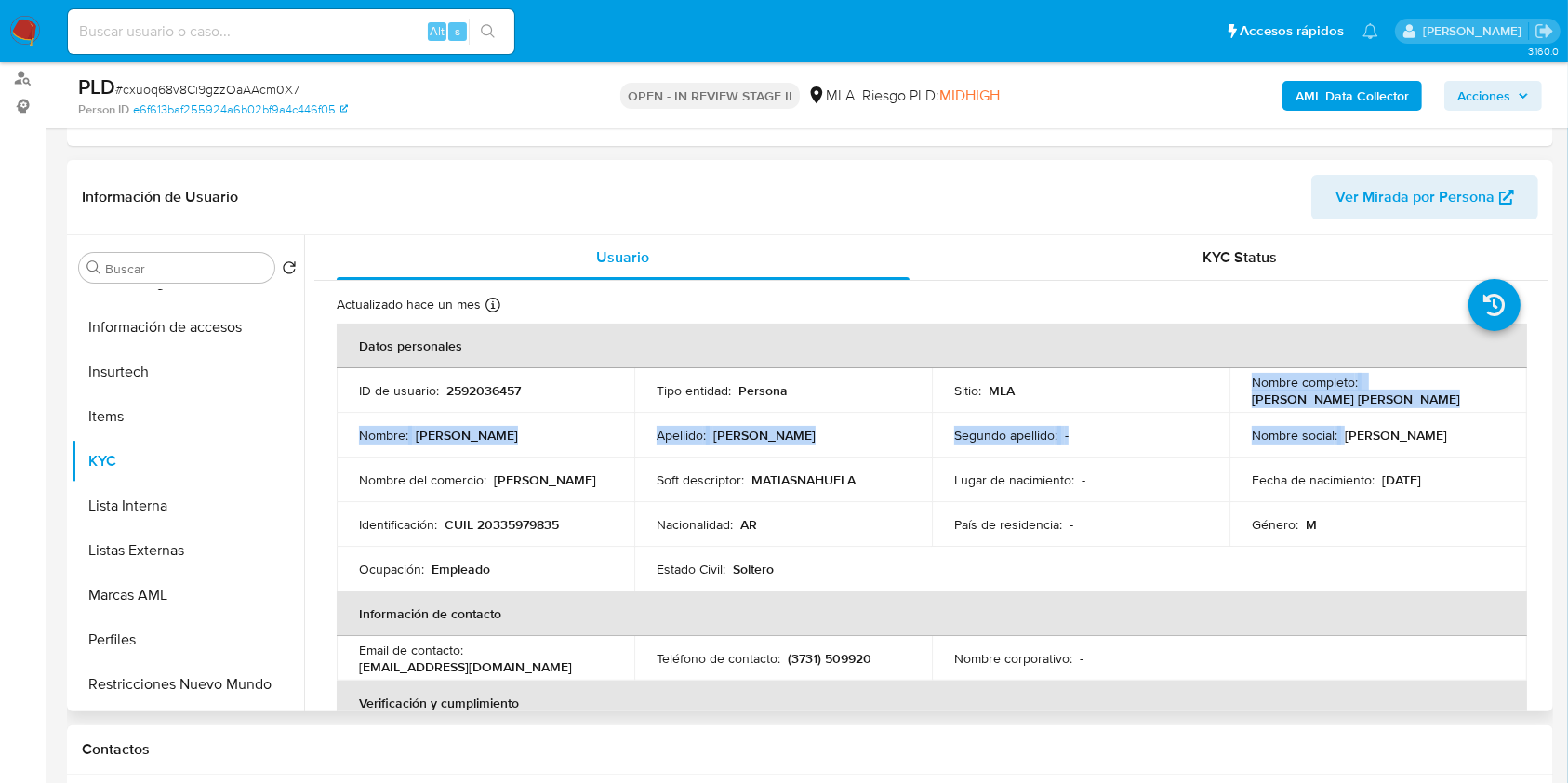
drag, startPoint x: 1231, startPoint y: 390, endPoint x: 1399, endPoint y: 415, distance: 169.8
click at [1399, 415] on tbody "ID de usuario : 2592036457 Tipo entidad : Persona Sitio : MLA Nombre completo :…" at bounding box center [932, 479] width 1190 height 223
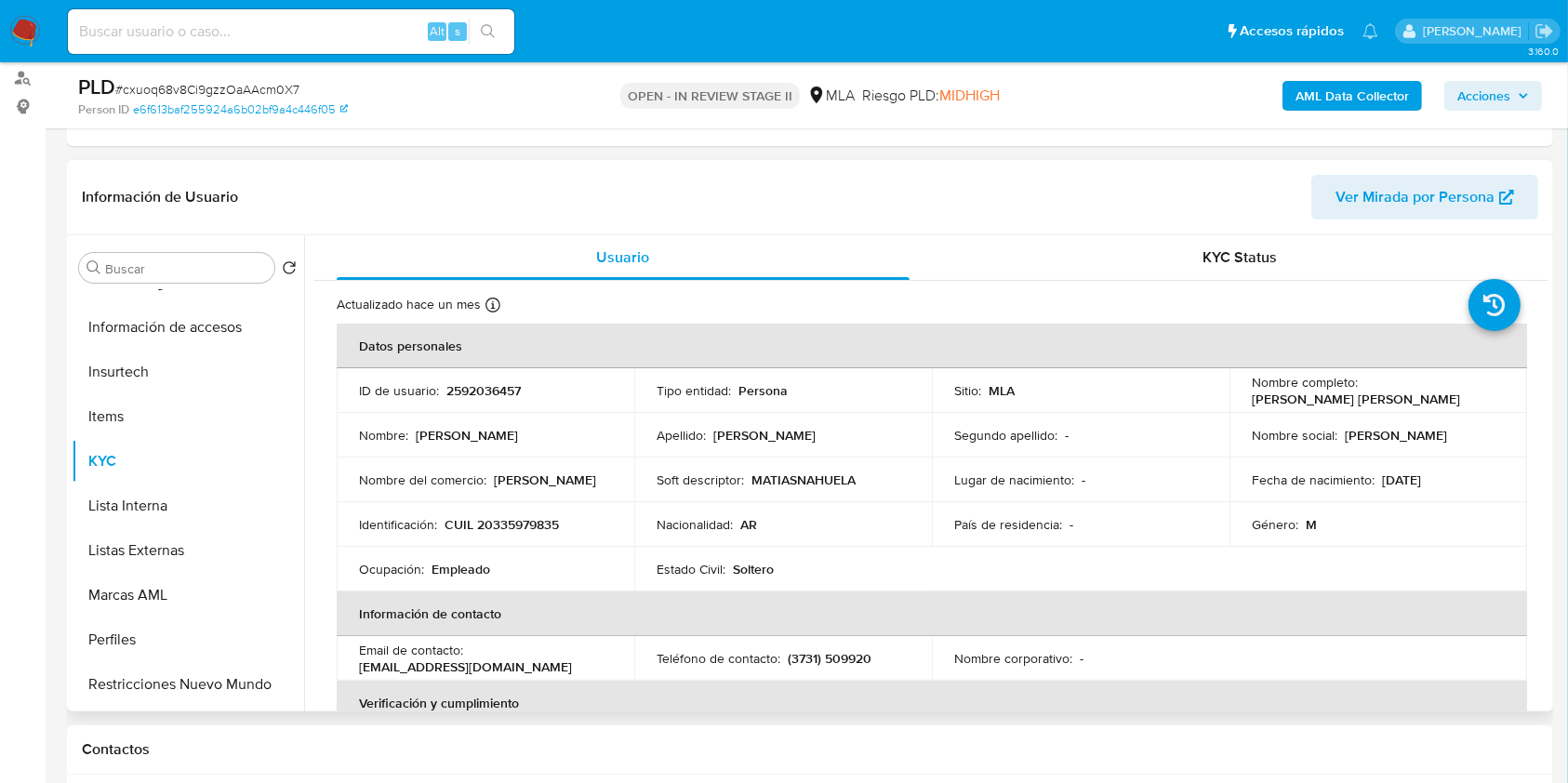
click at [1399, 414] on td "Nombre social : Matias Nahuel" at bounding box center [1378, 435] width 298 height 44
drag, startPoint x: 1385, startPoint y: 397, endPoint x: 1245, endPoint y: 396, distance: 140.0
click at [1251, 396] on div "Nombre completo : Matias Nahuel Albornoz" at bounding box center [1377, 390] width 253 height 33
copy p "Matias Nahuel Albornoz"
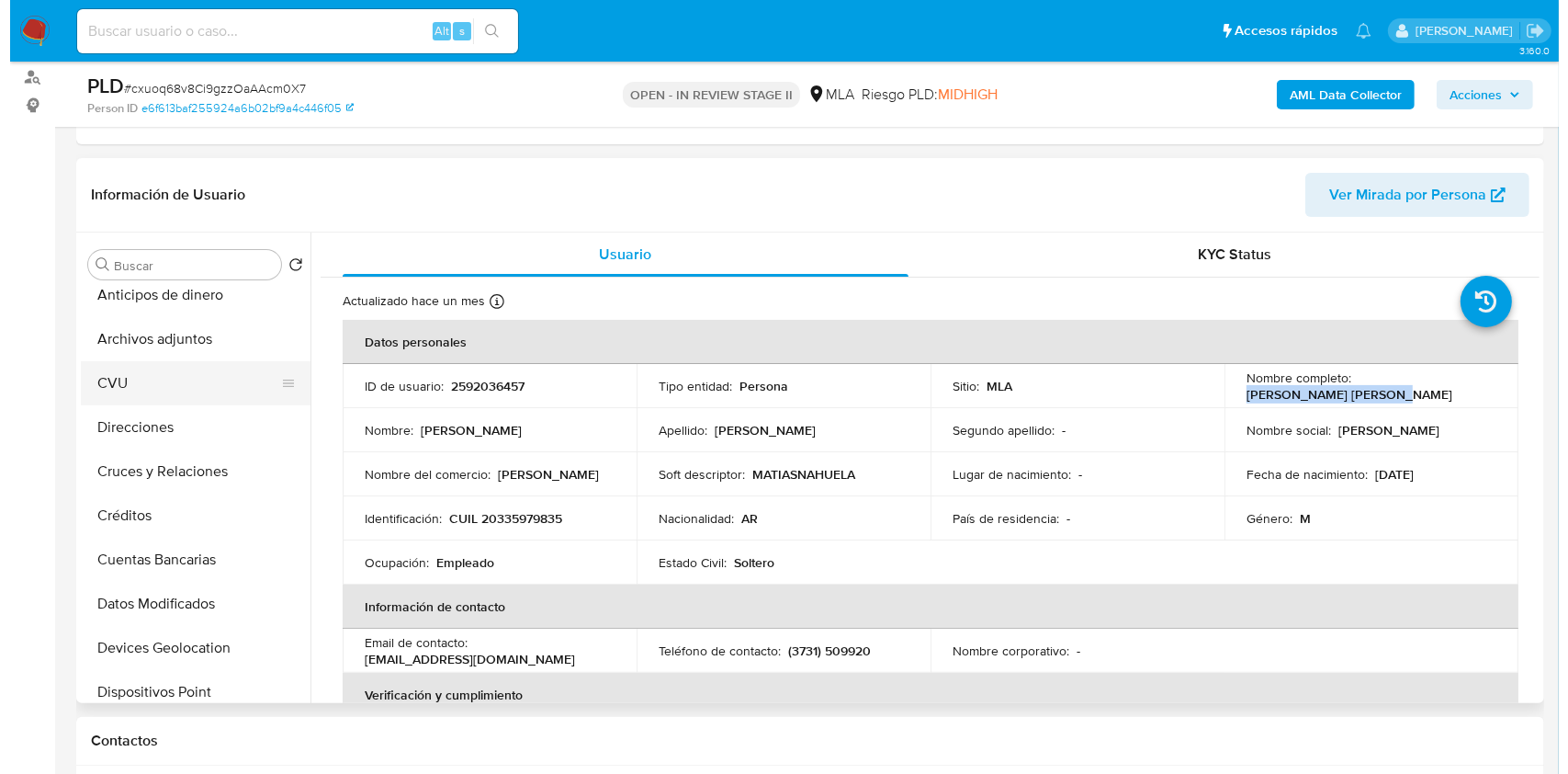
scroll to position [0, 0]
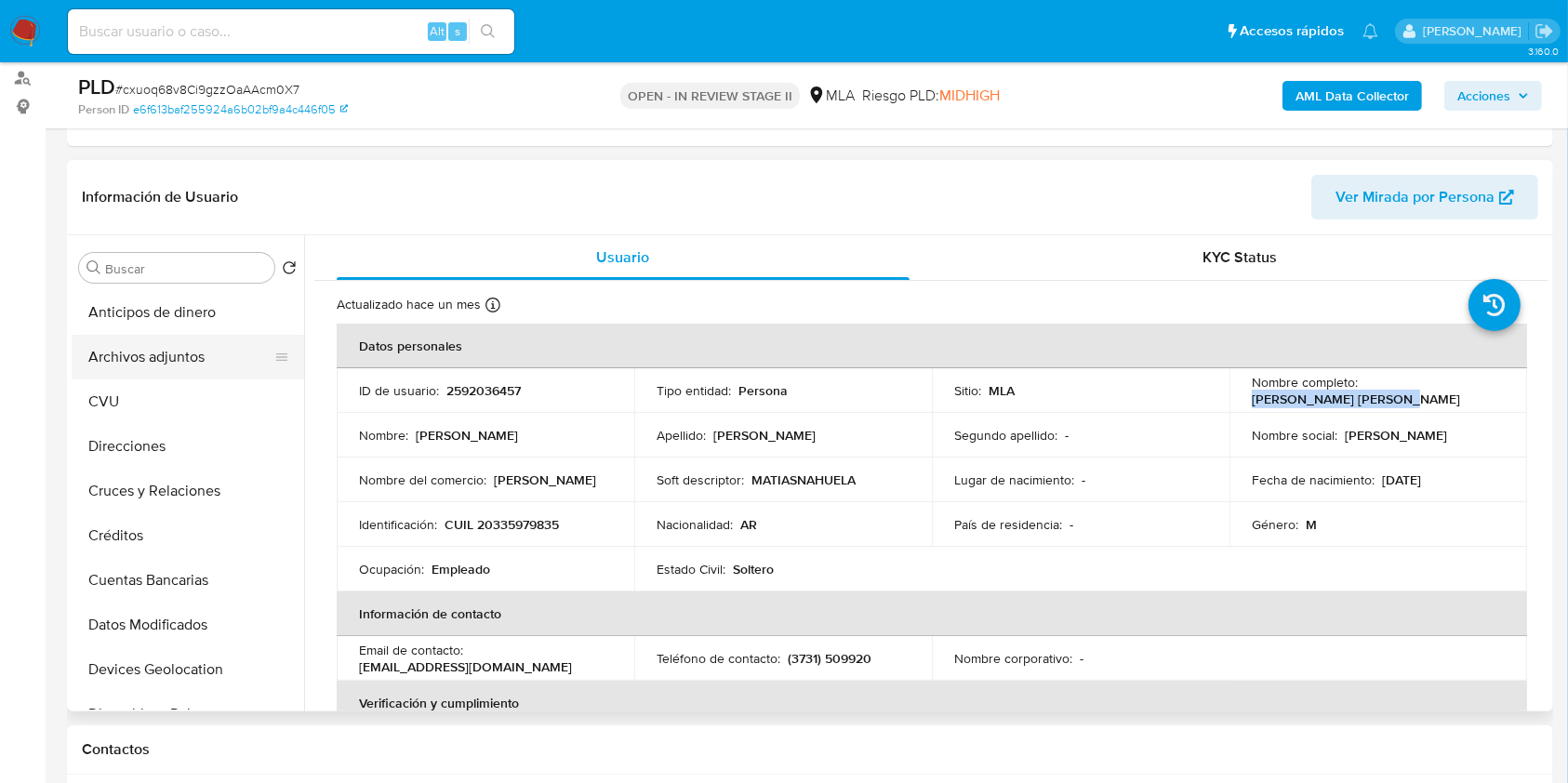
click at [208, 366] on button "Archivos adjuntos" at bounding box center [181, 357] width 218 height 44
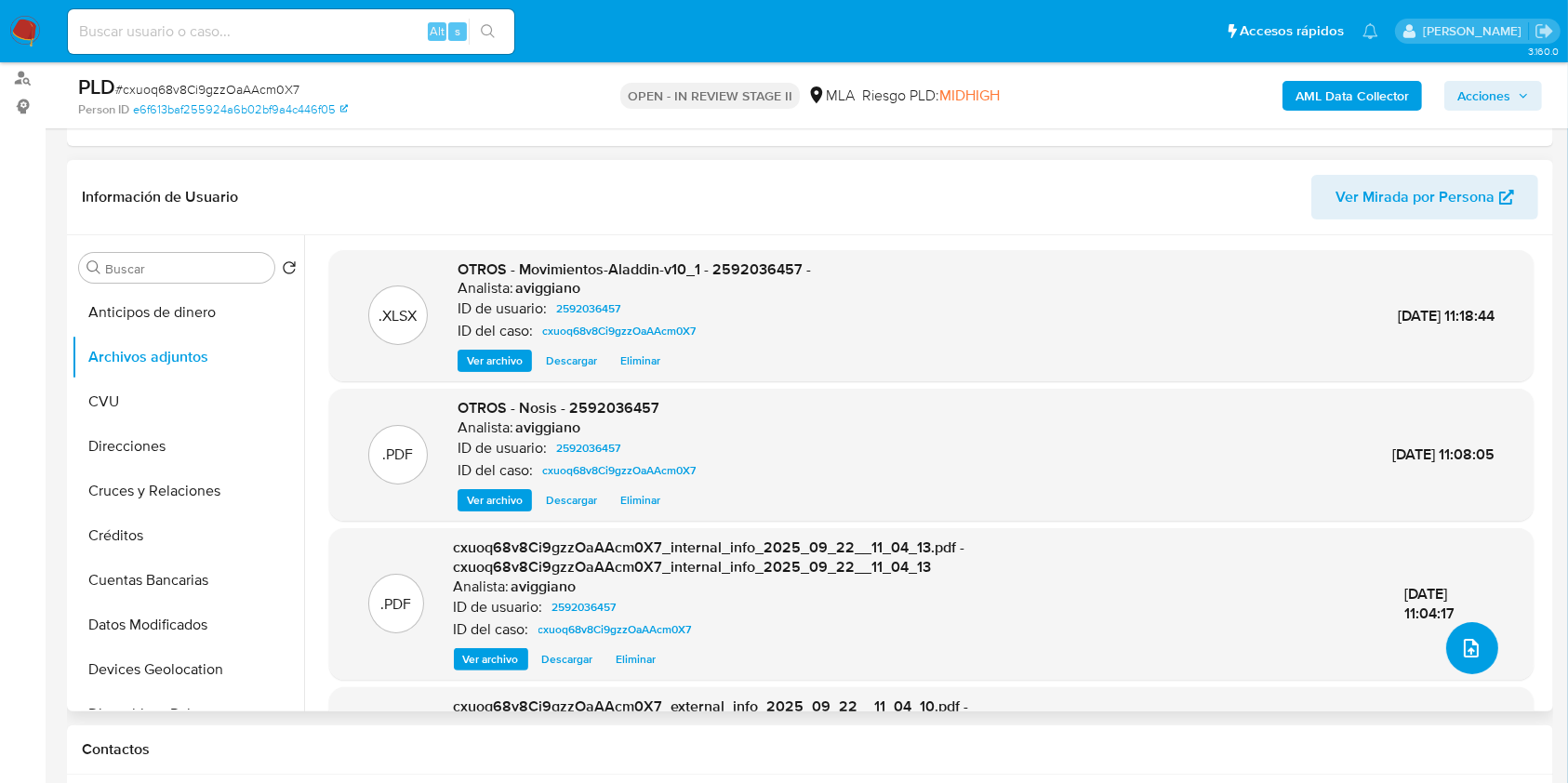
click at [1463, 646] on icon "upload-file" at bounding box center [1471, 648] width 15 height 19
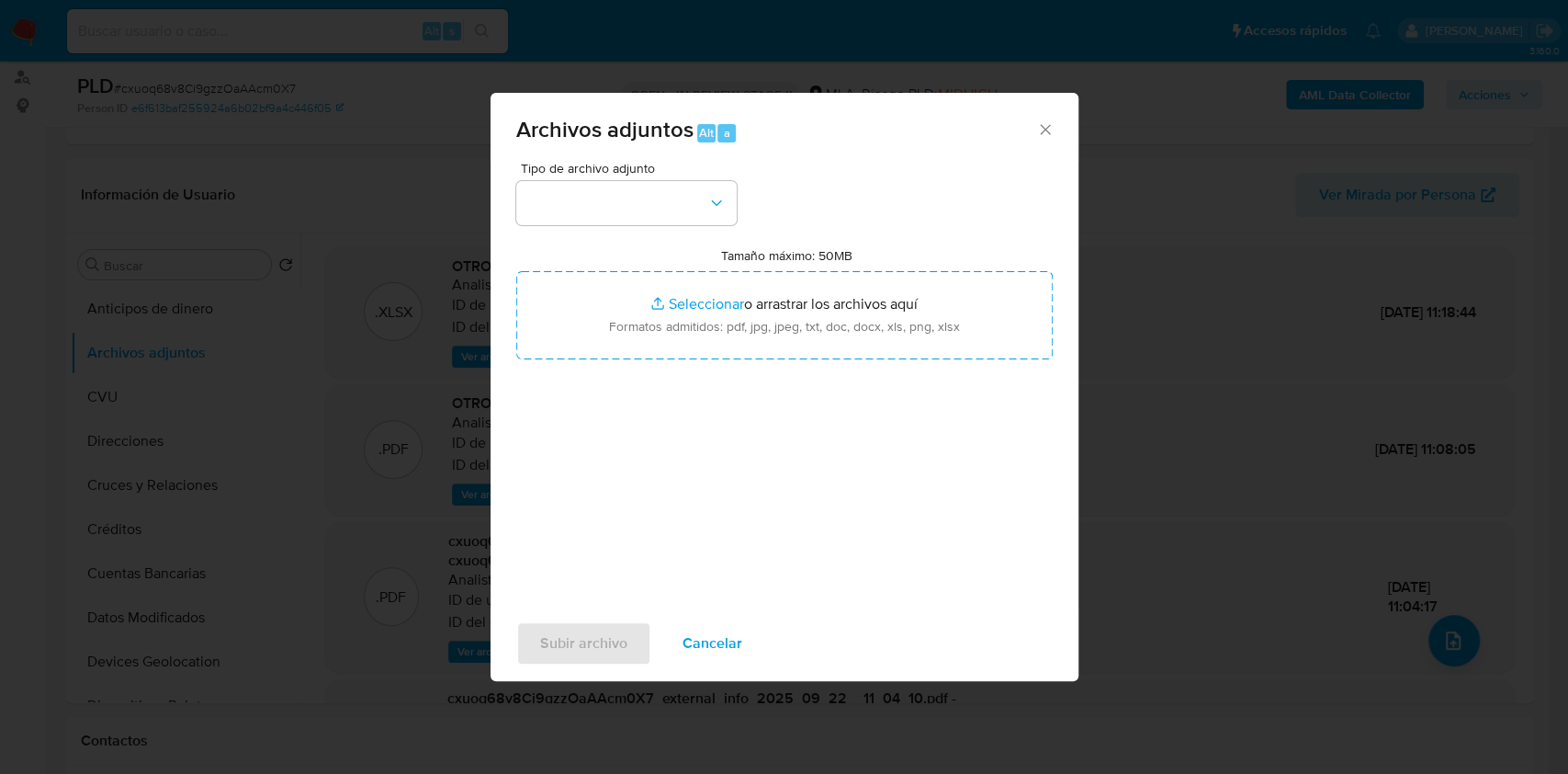
click at [678, 289] on input "Tamaño máximo: 50MB Seleccionar archivos" at bounding box center [785, 315] width 536 height 88
type input "C:\fakepath\Caselog cxuoq68v8Ci9gzzOaAAcm0X7_2025_09_17_17_12_27.docx"
click at [606, 237] on div "Tipo de archivo adjunto Tamaño máximo: 50MB Seleccionar archivos Seleccionar o …" at bounding box center [785, 379] width 536 height 434
click at [603, 233] on div "Tipo de archivo adjunto Tamaño máximo: 50MB Seleccionar archivos Seleccionar o …" at bounding box center [785, 379] width 536 height 434
click at [603, 217] on button "button" at bounding box center [627, 203] width 221 height 44
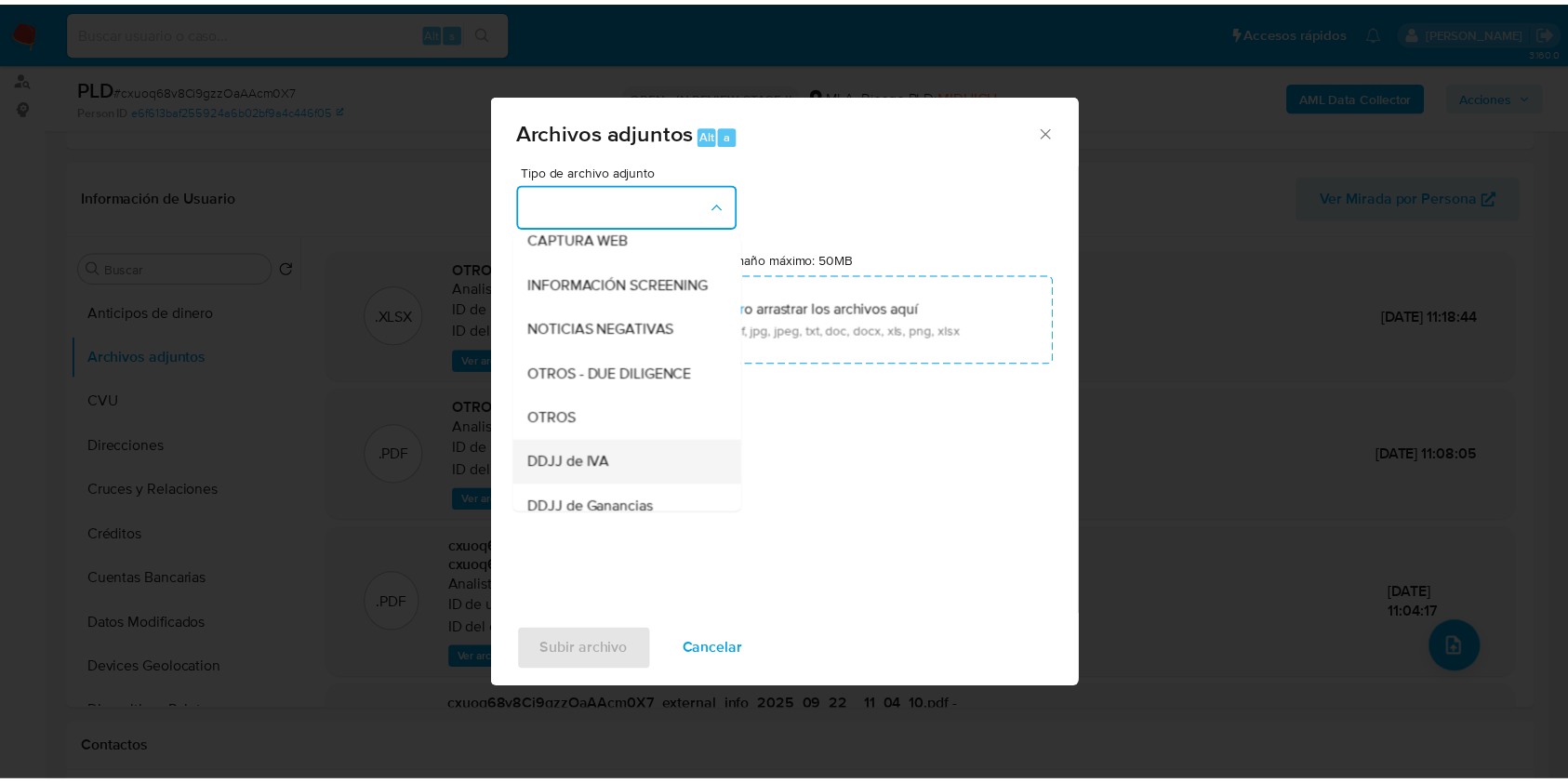
scroll to position [372, 0]
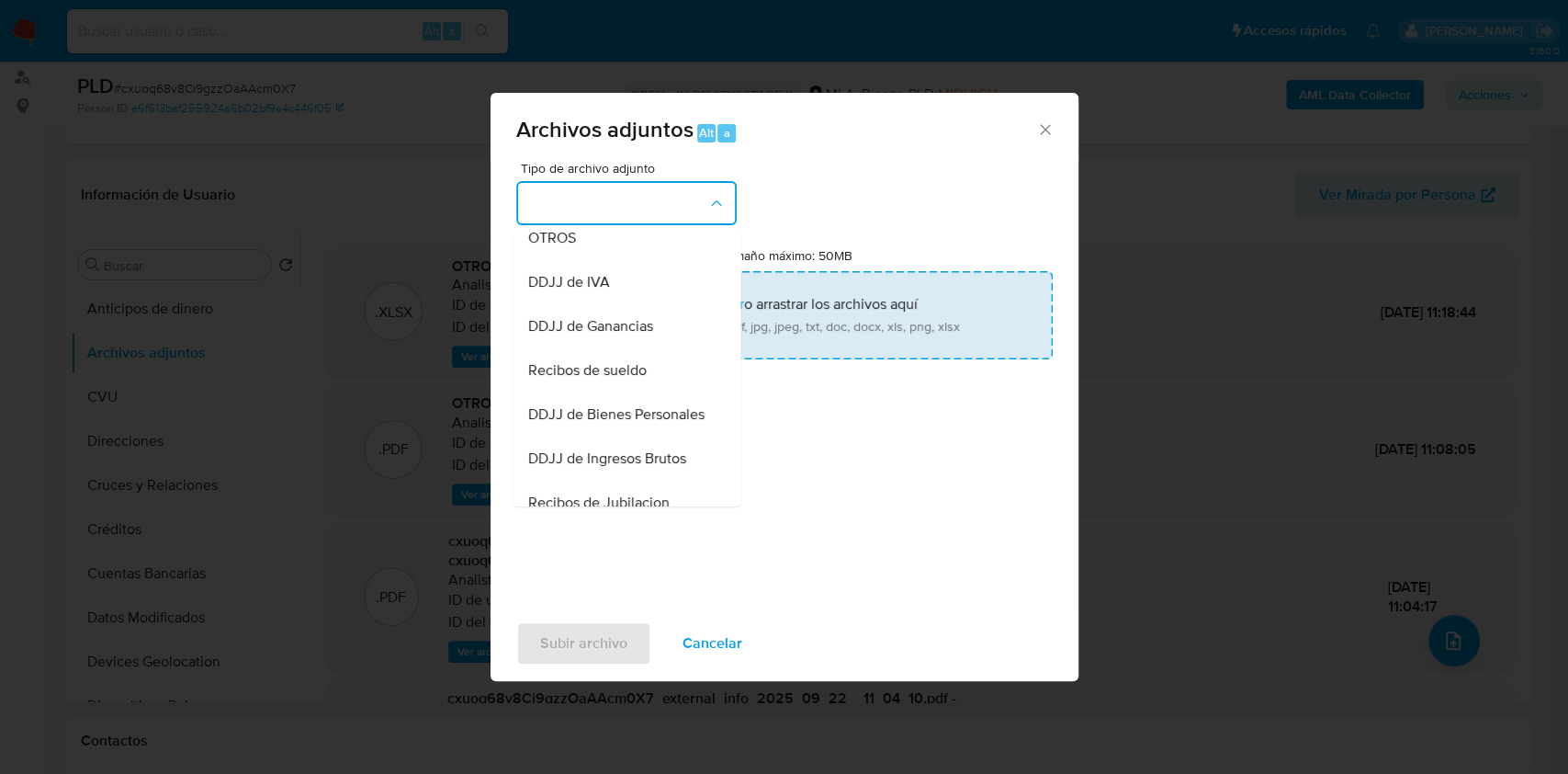
click at [580, 260] on div "OTROS" at bounding box center [620, 237] width 188 height 44
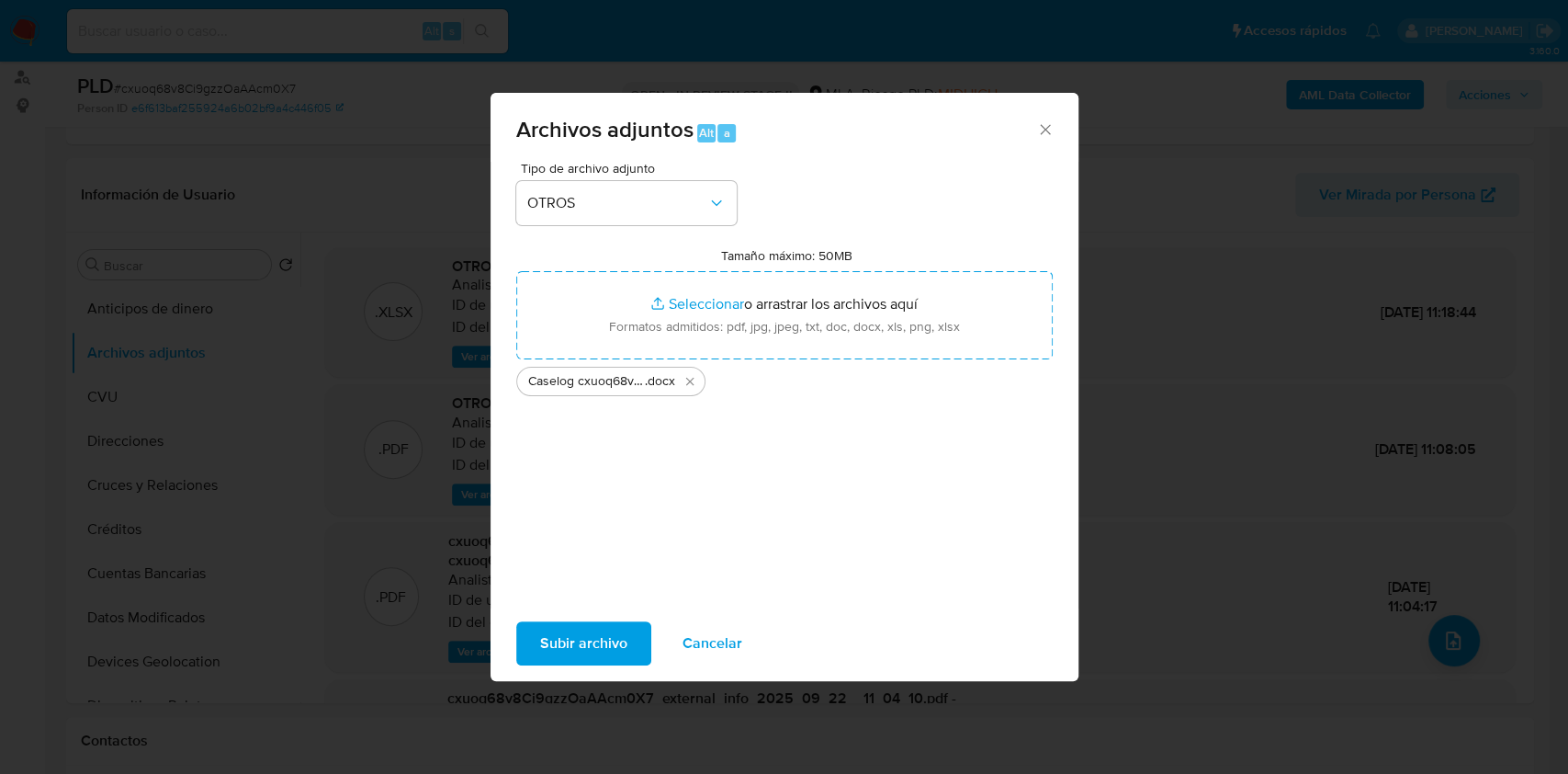
click at [588, 641] on span "Subir archivo" at bounding box center [583, 643] width 87 height 40
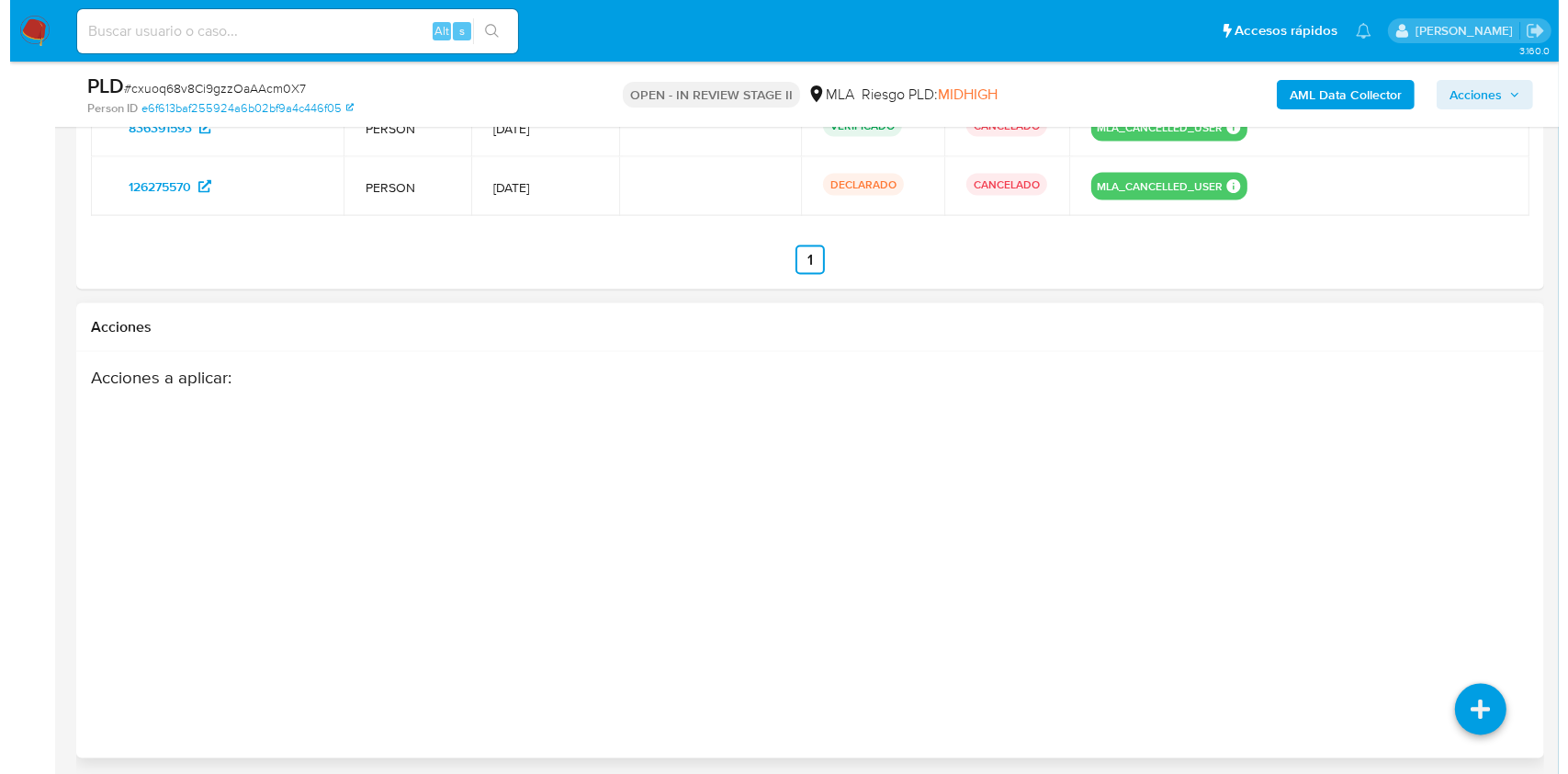
scroll to position [3106, 0]
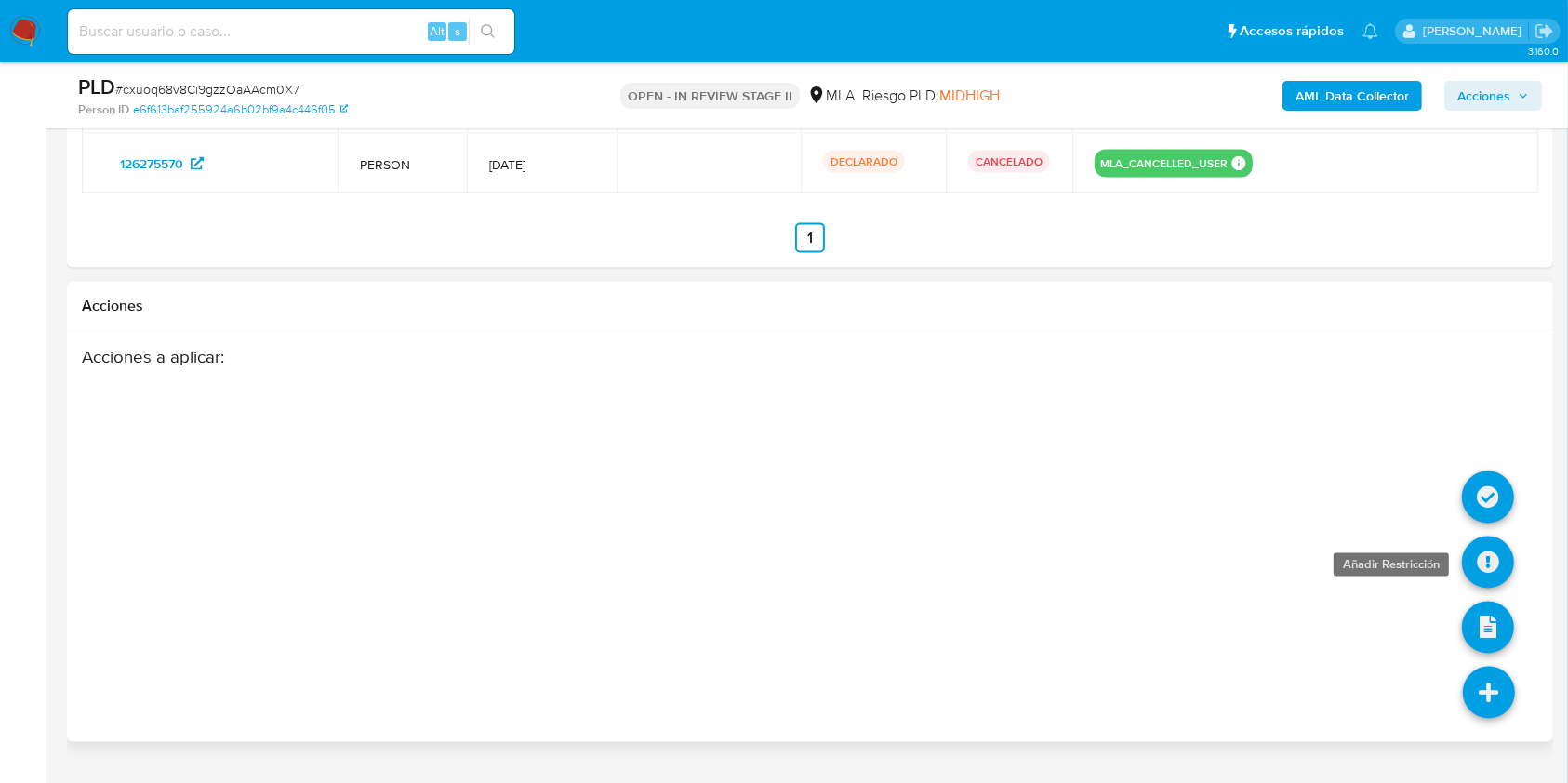
click at [1473, 536] on icon at bounding box center [1487, 562] width 52 height 52
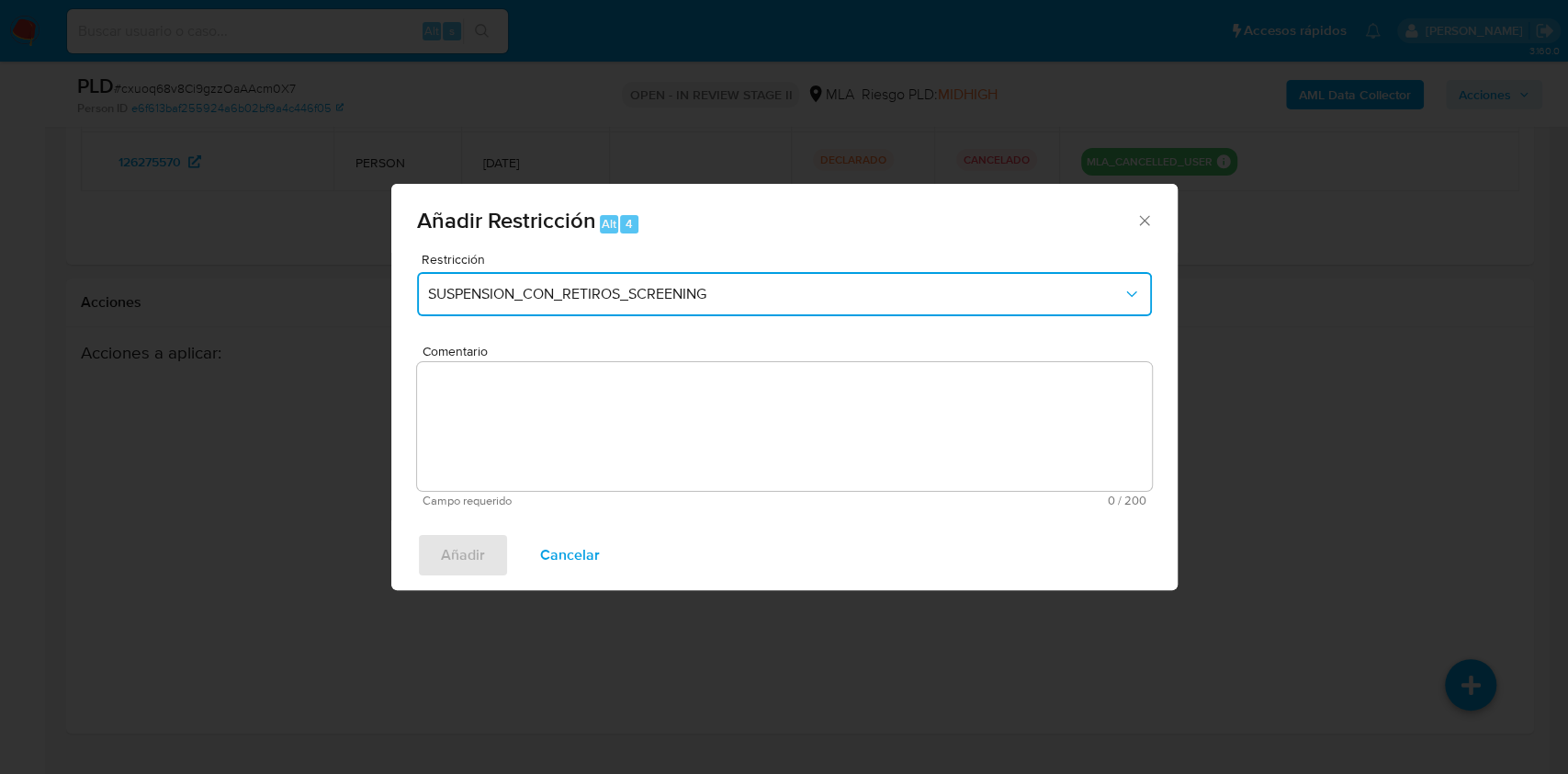
click at [441, 279] on button "SUSPENSION_CON_RETIROS_SCREENING" at bounding box center [784, 294] width 735 height 44
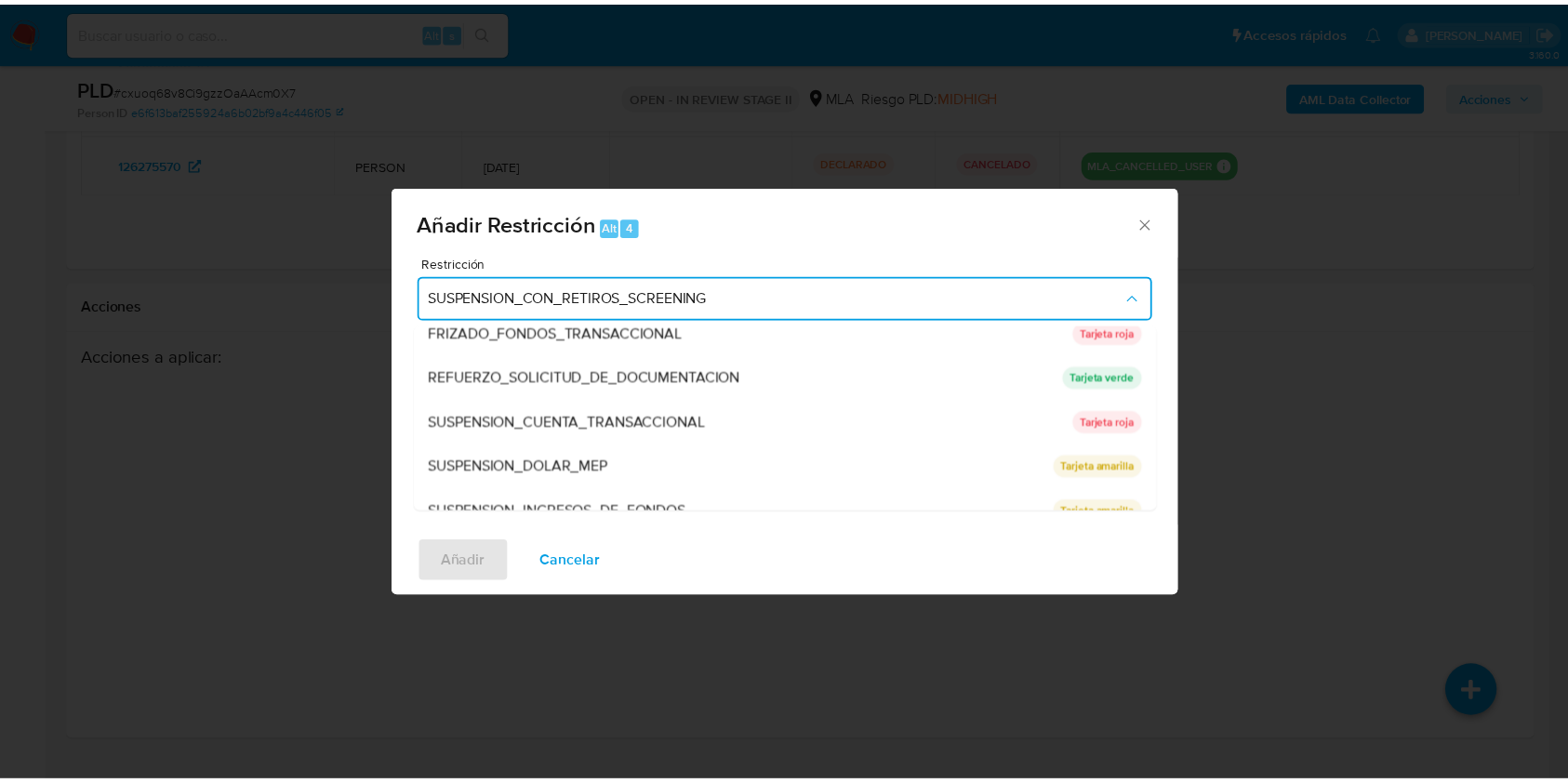
scroll to position [394, 0]
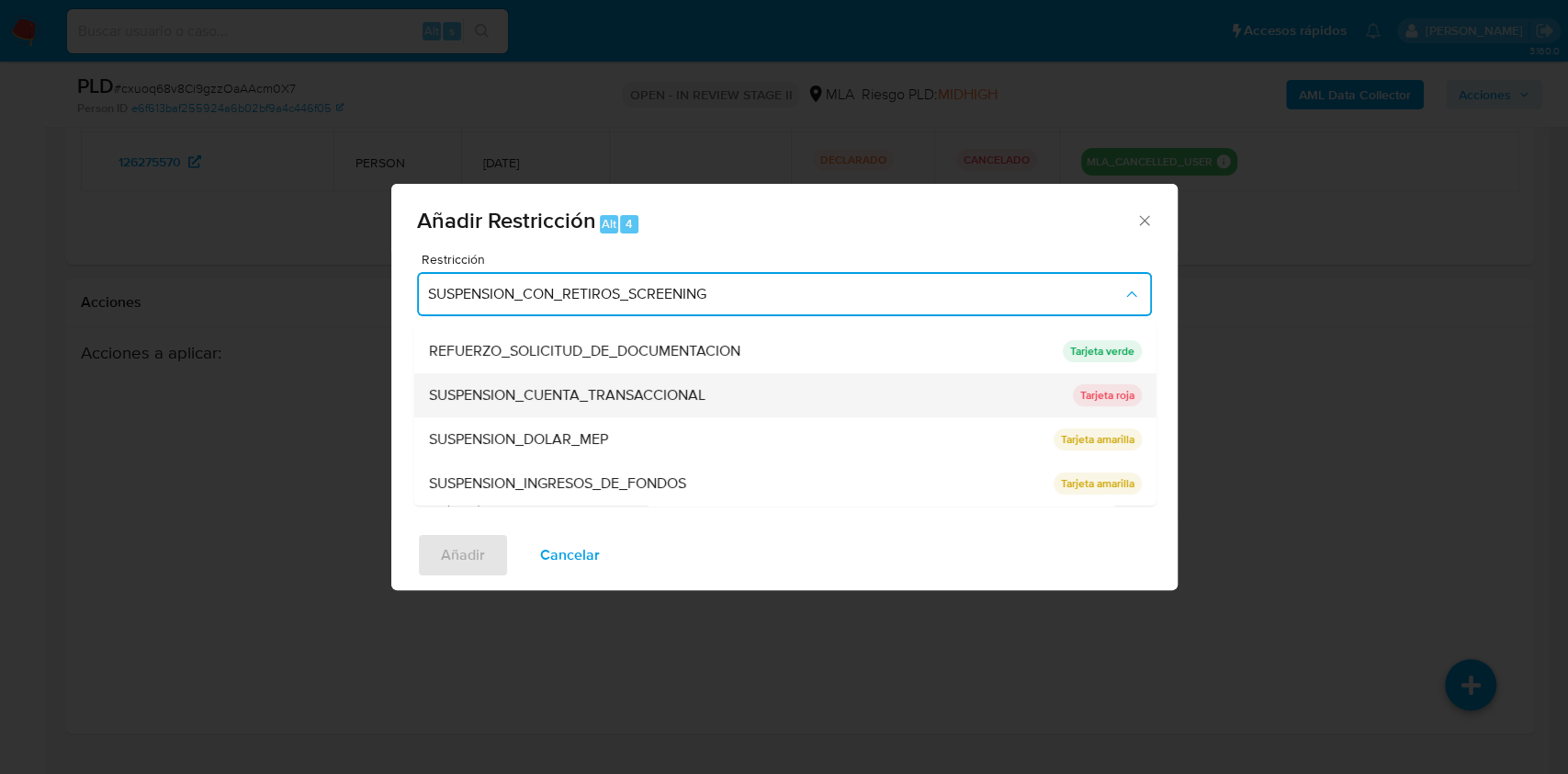
click at [553, 394] on span "SUSPENSION_CUENTA_TRANSACCIONAL" at bounding box center [566, 395] width 277 height 19
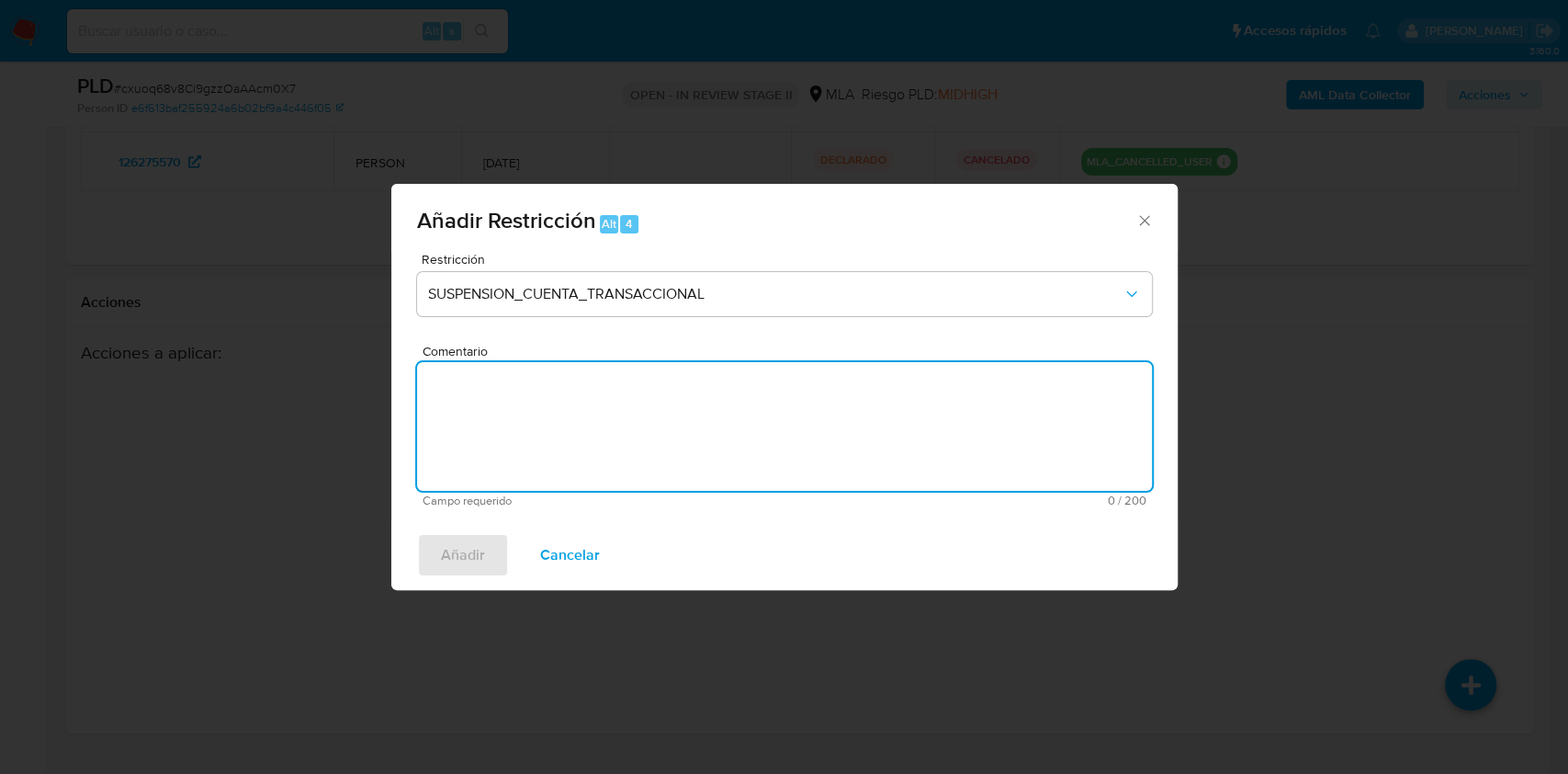
click at [545, 419] on textarea "Comentario" at bounding box center [784, 426] width 735 height 129
type textarea "AML"
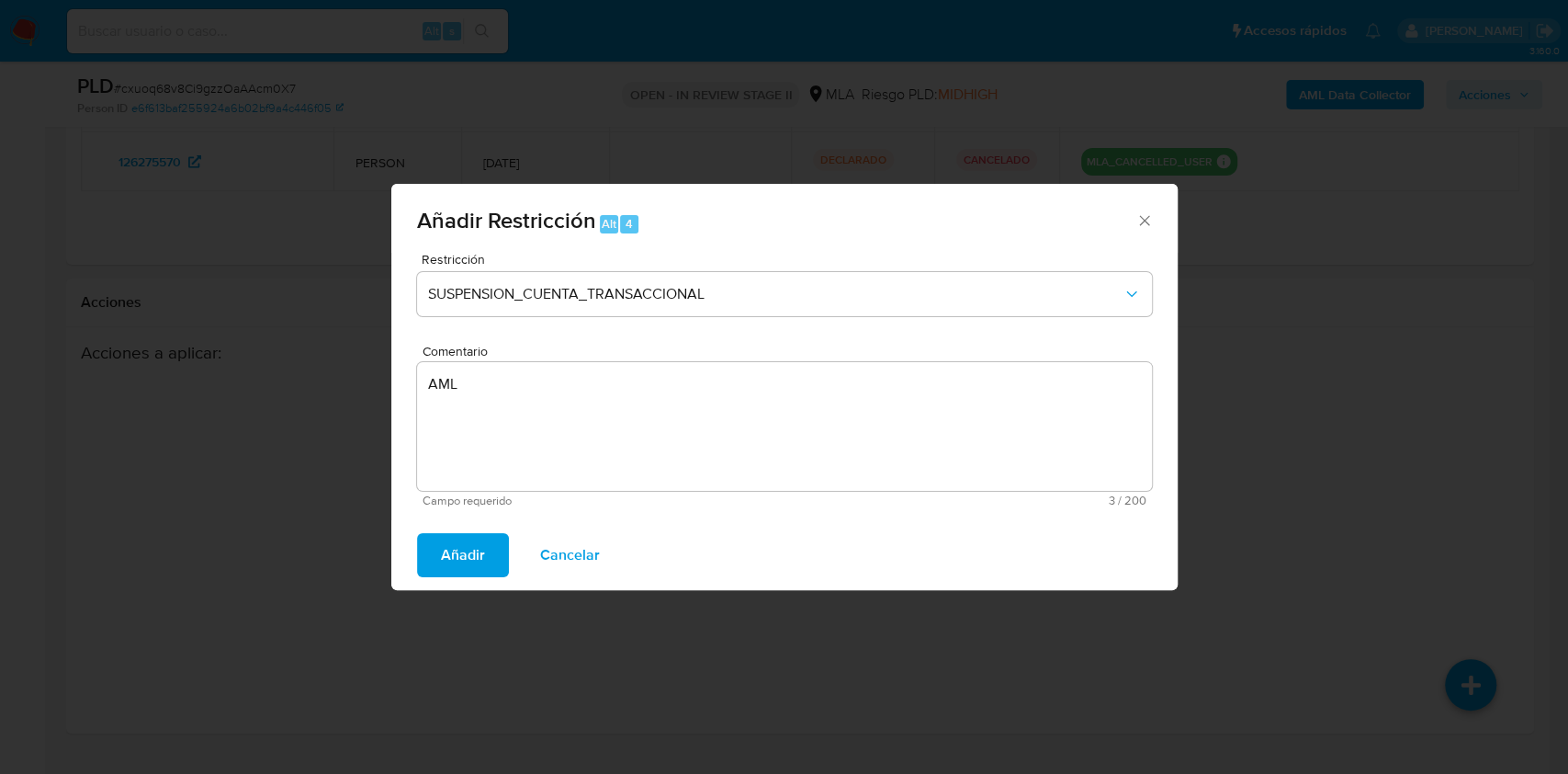
click at [479, 549] on span "Añadir" at bounding box center [463, 554] width 44 height 40
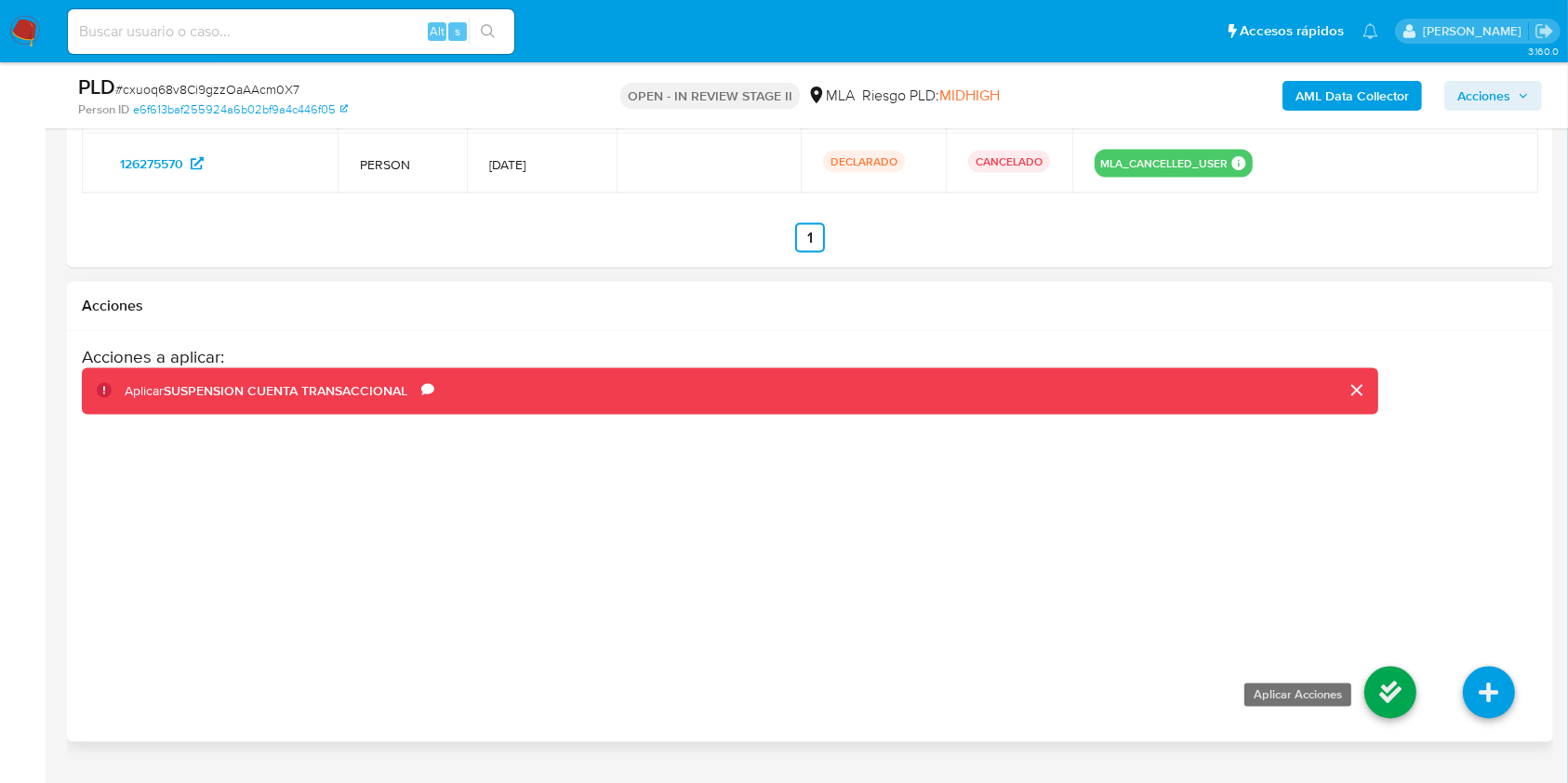
click at [1405, 667] on icon at bounding box center [1389, 692] width 52 height 52
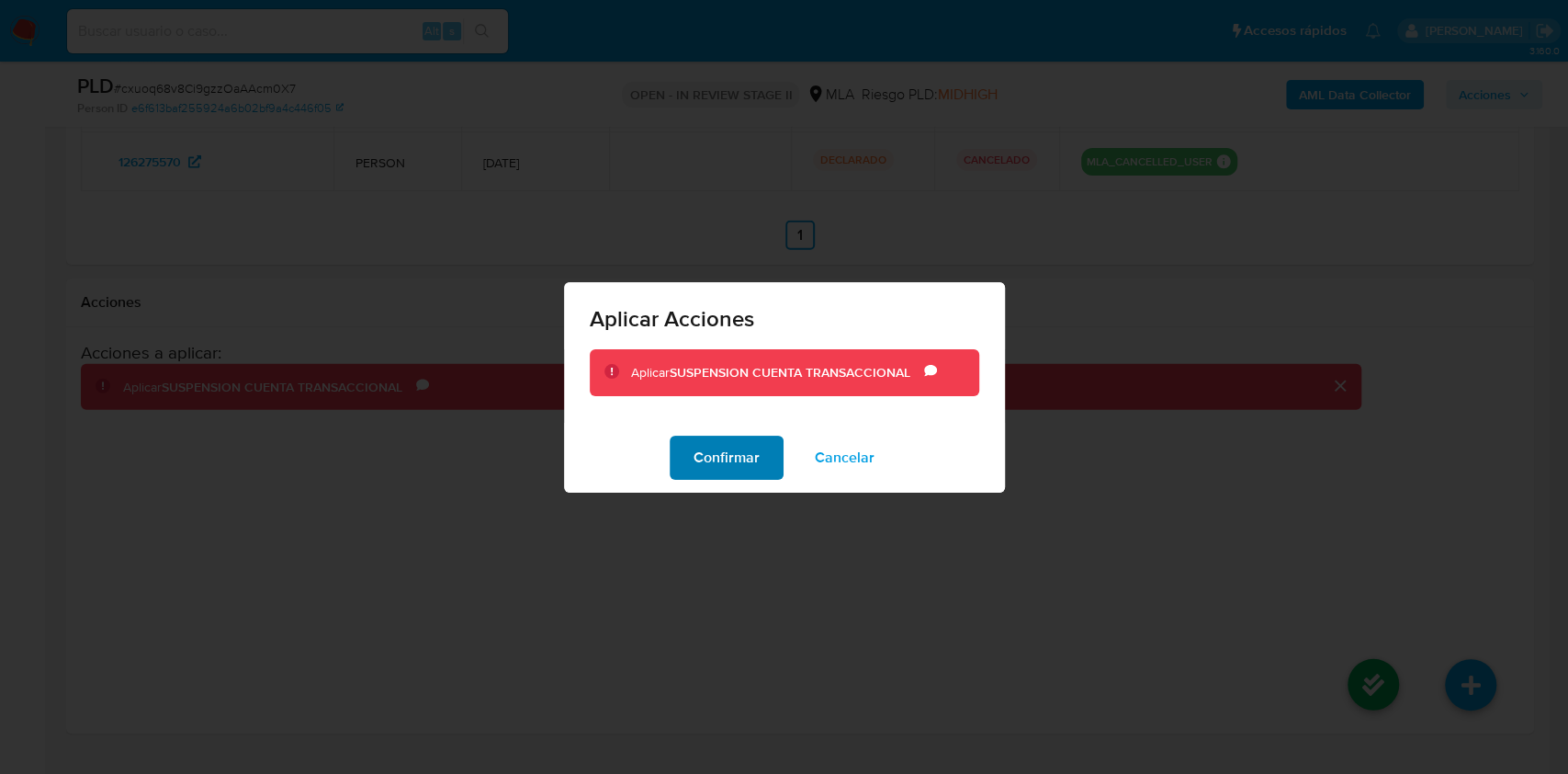
click at [757, 463] on span "Confirmar" at bounding box center [726, 457] width 66 height 40
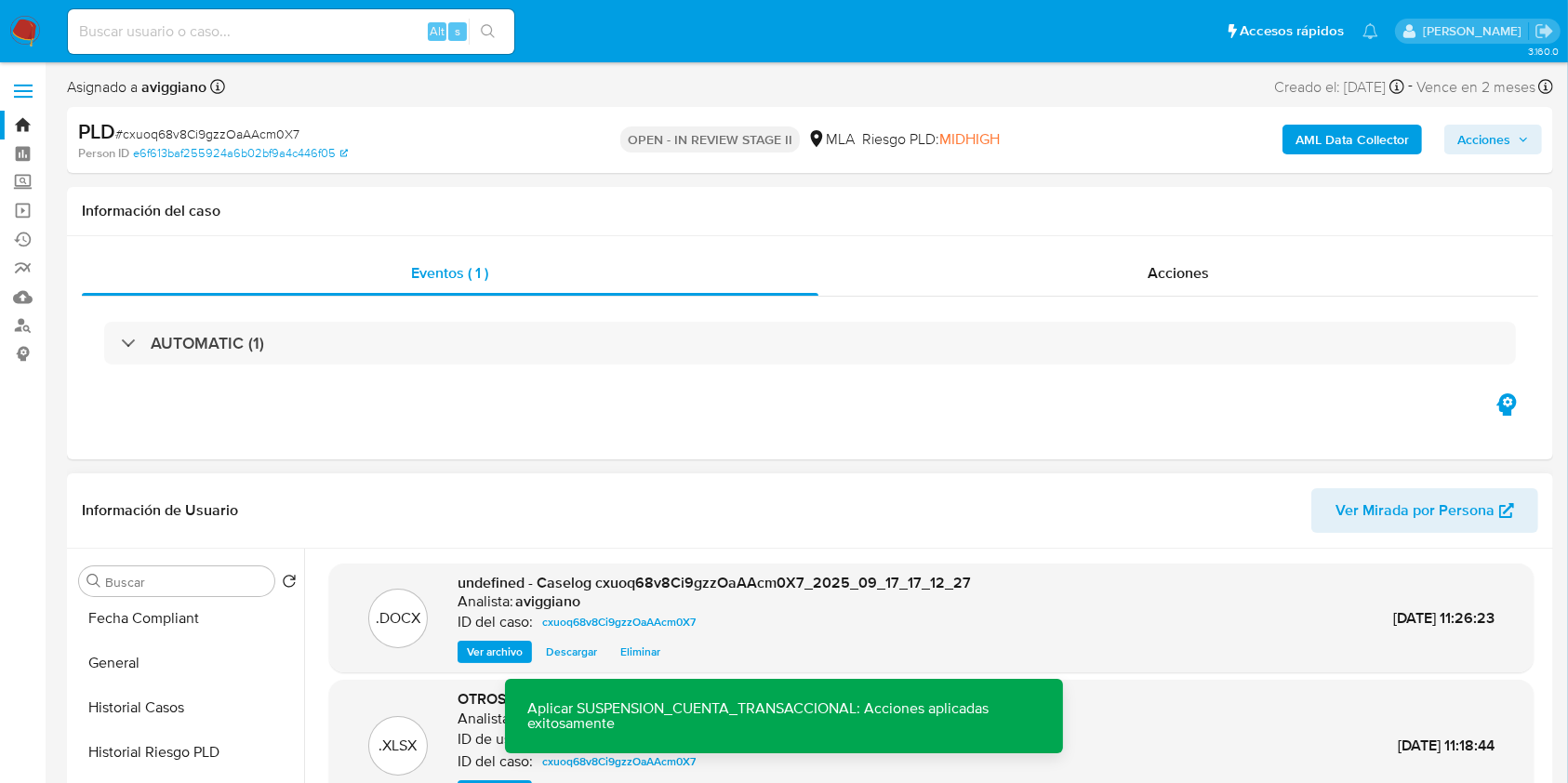
scroll to position [496, 0]
click at [164, 710] on button "Historial Casos" at bounding box center [181, 710] width 218 height 44
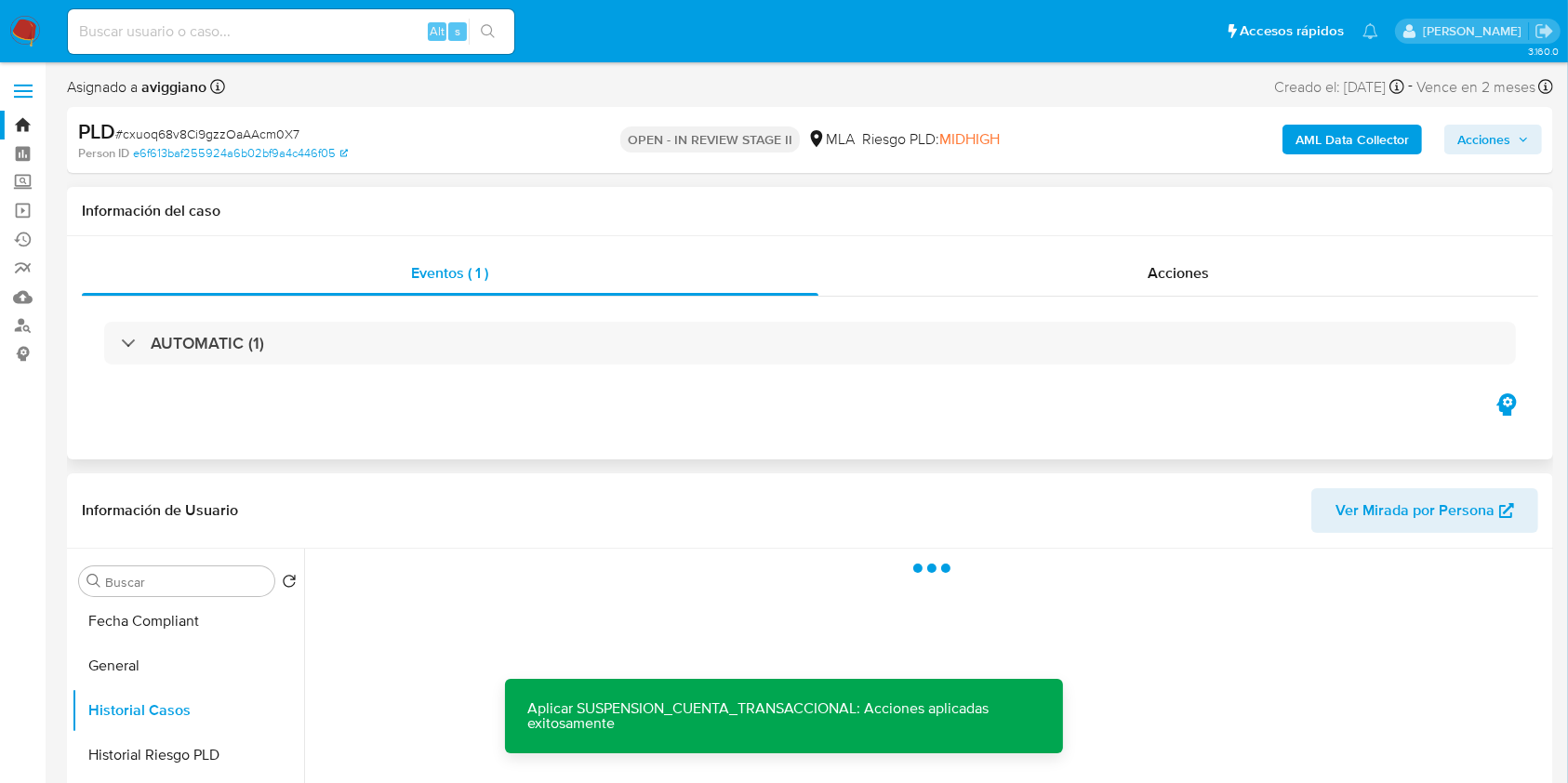
scroll to position [248, 0]
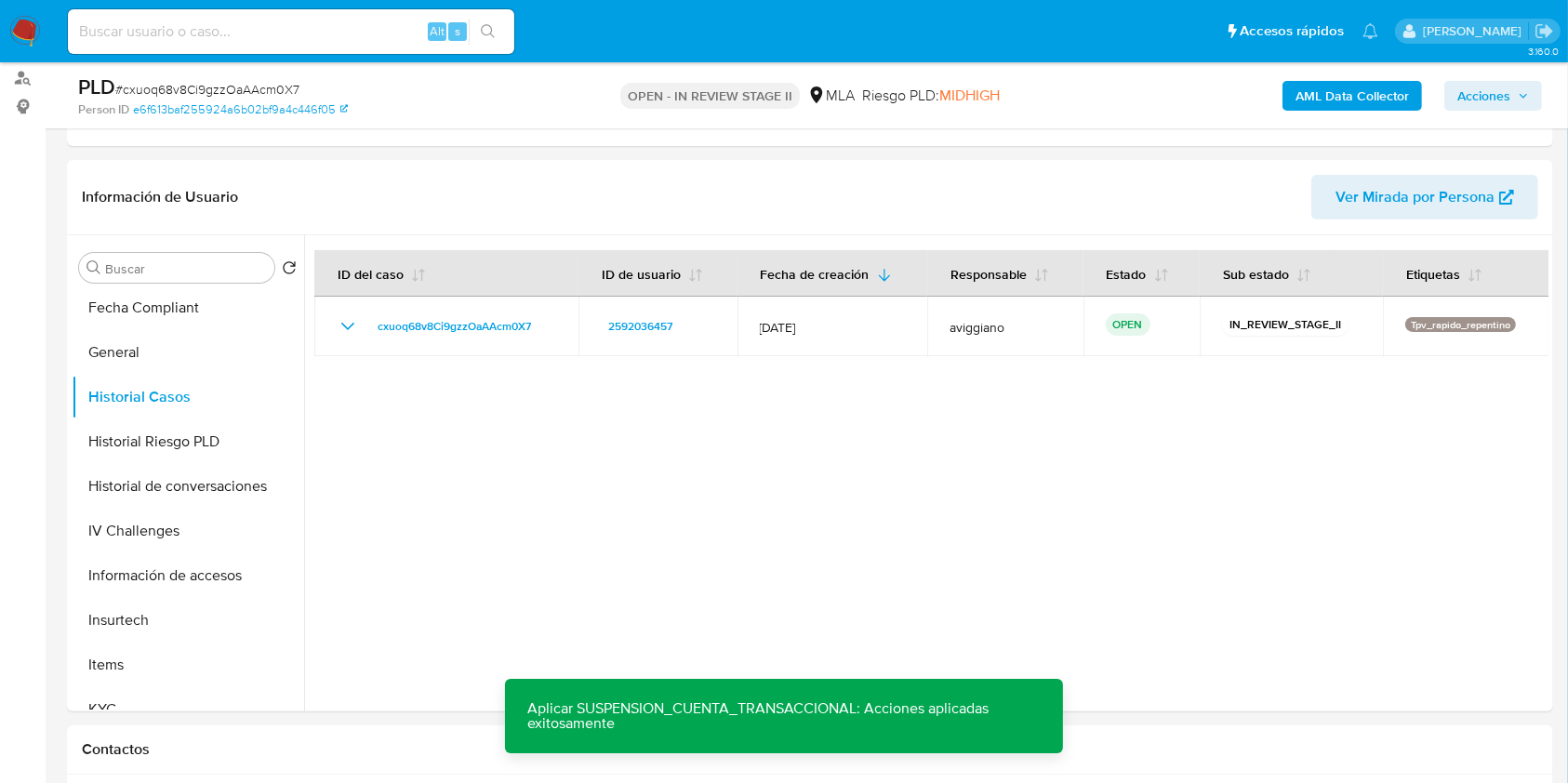
click at [1497, 95] on span "Acciones" at bounding box center [1484, 96] width 53 height 29
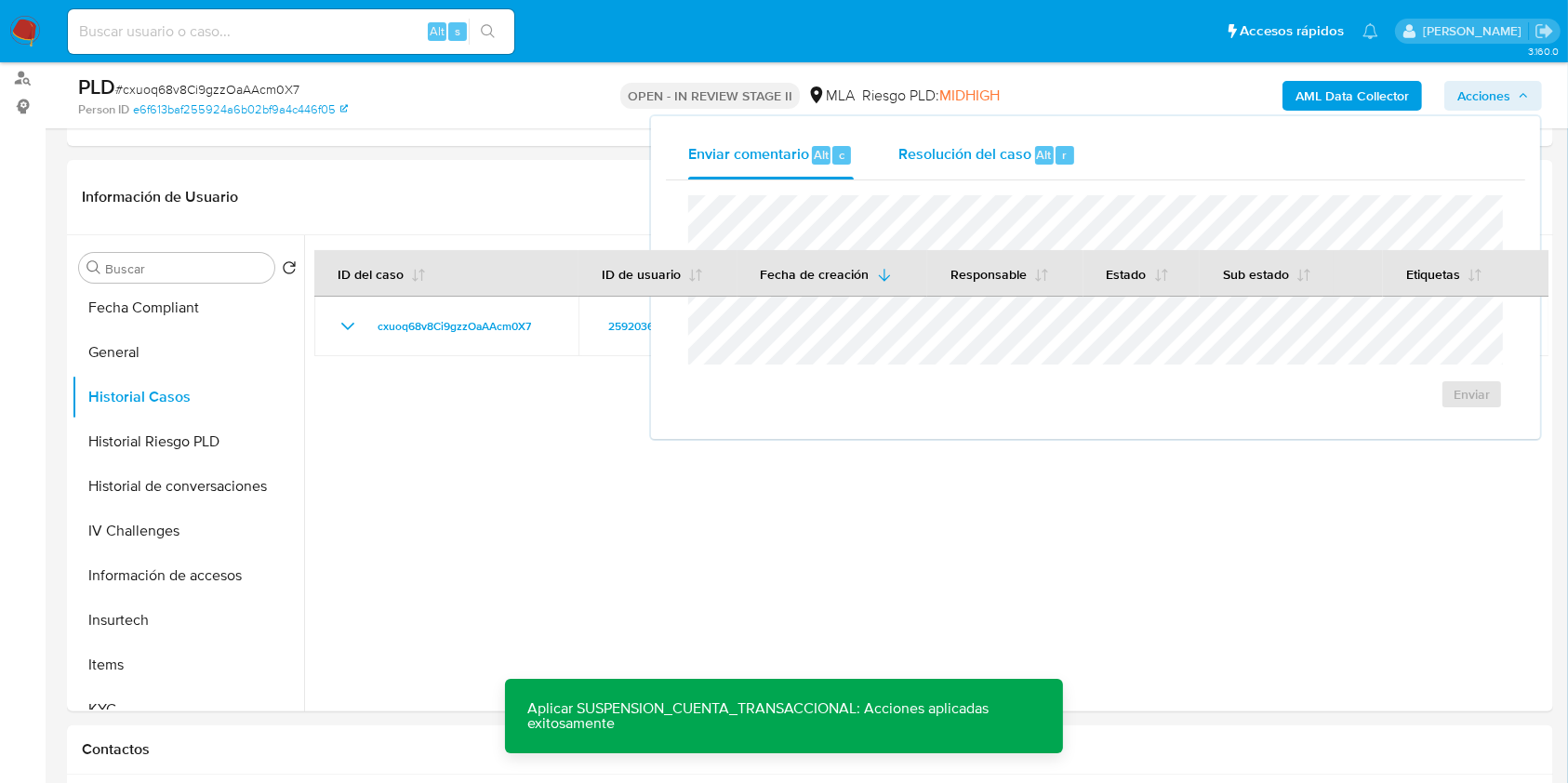
click at [999, 148] on span "Resolución del caso" at bounding box center [965, 153] width 133 height 22
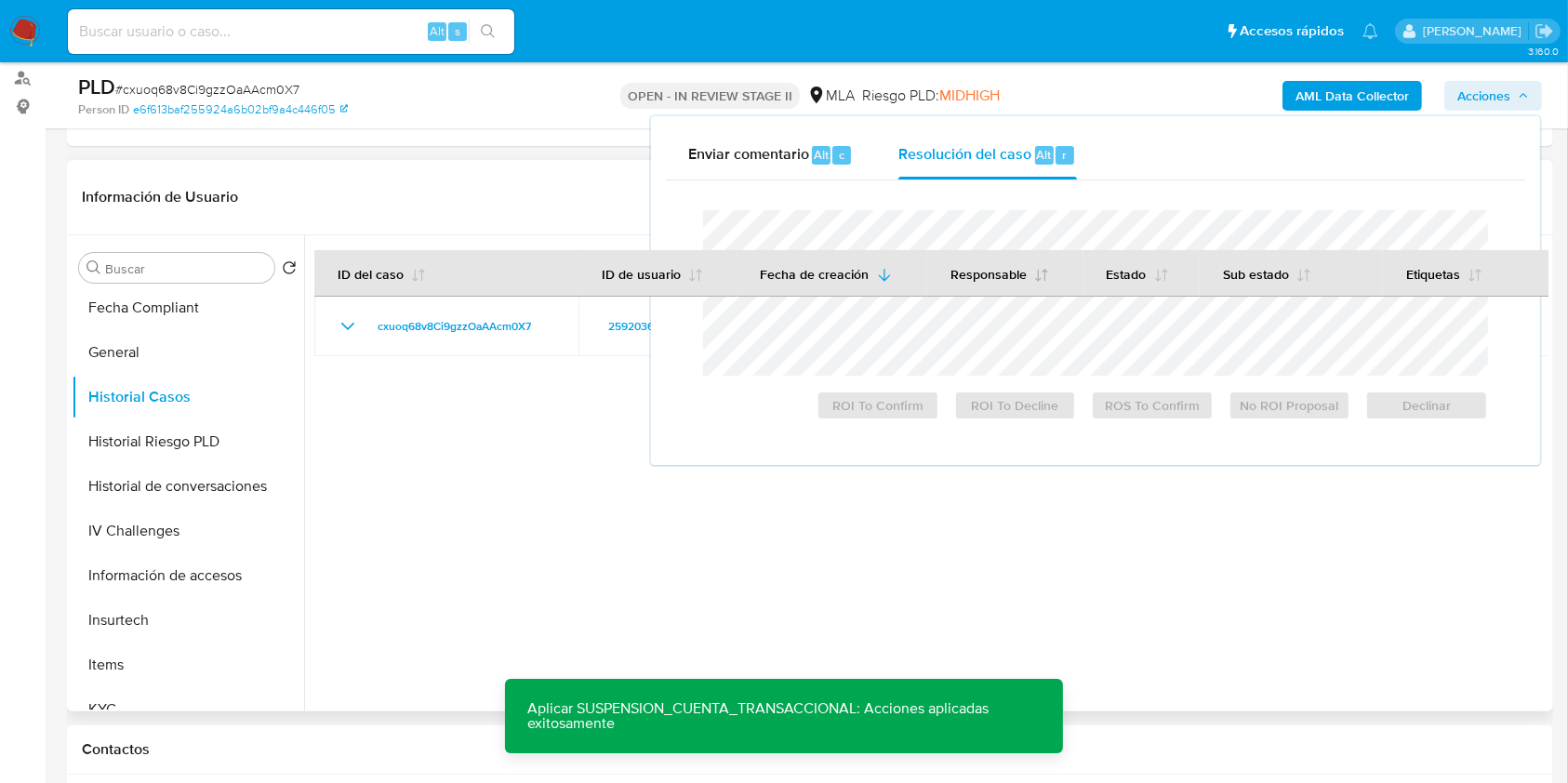
click at [954, 251] on button "Responsable" at bounding box center [999, 272] width 143 height 44
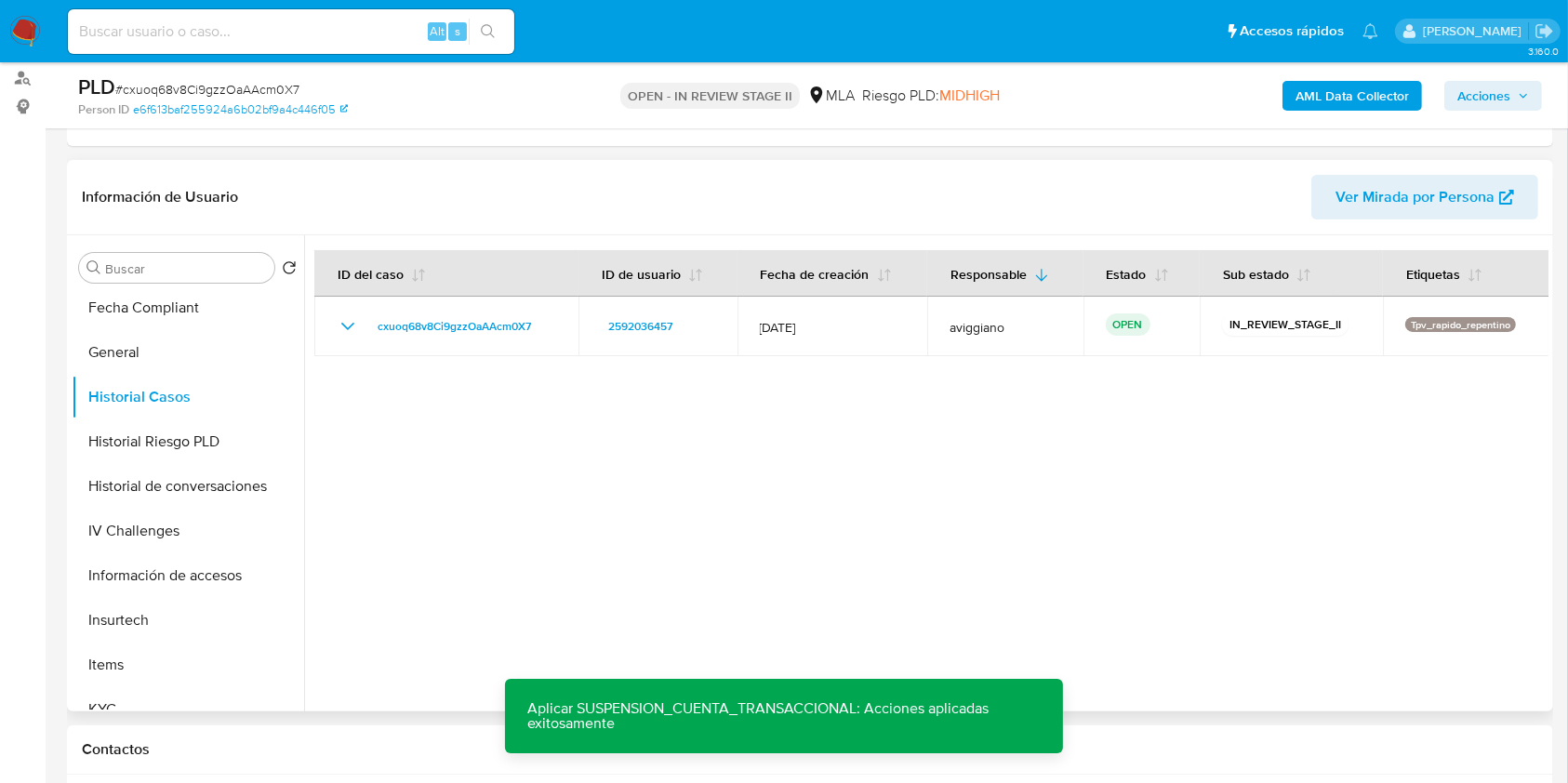
click at [1487, 104] on span "Acciones" at bounding box center [1484, 96] width 53 height 29
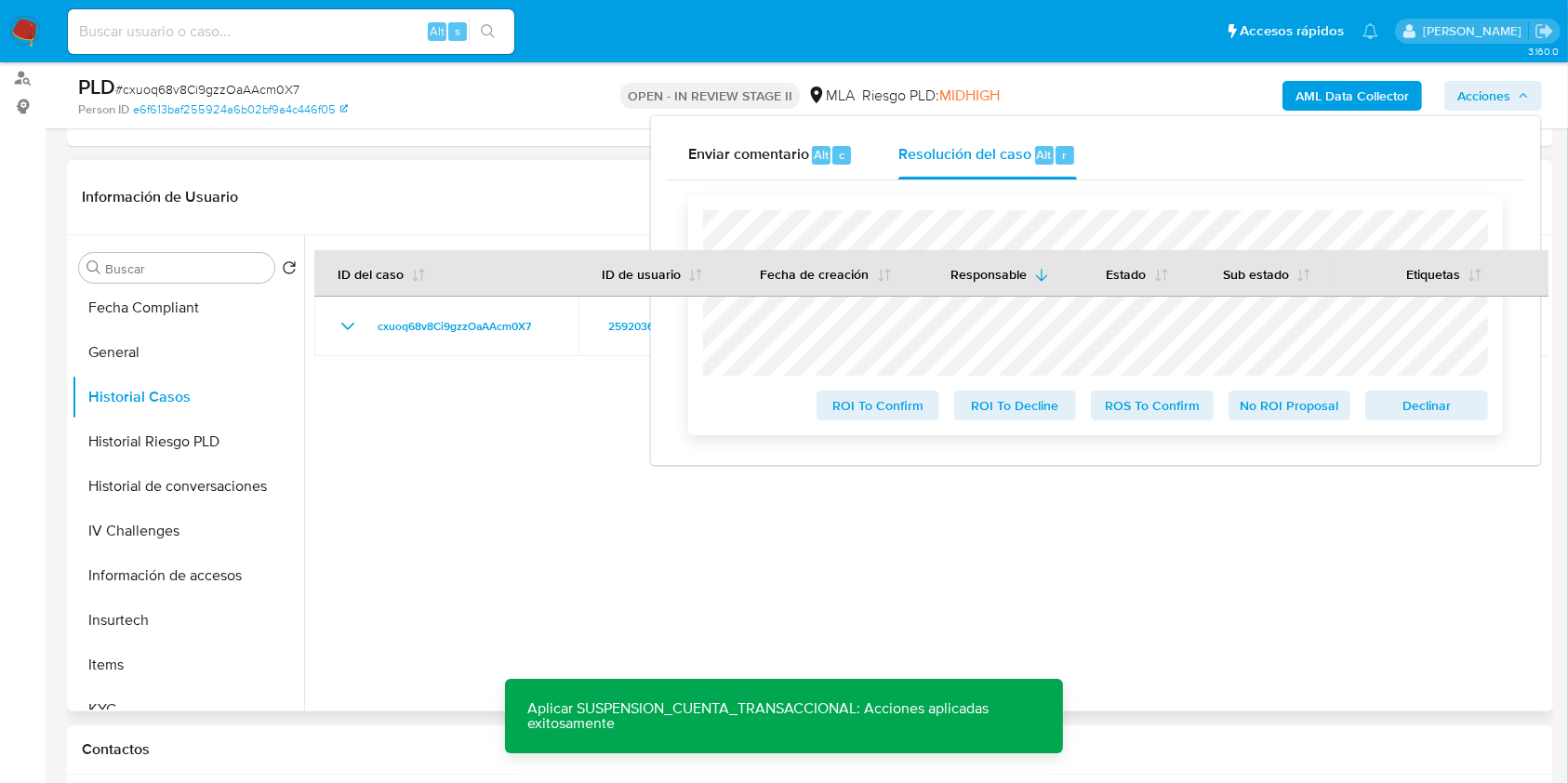
click at [1410, 418] on span "Declinar" at bounding box center [1426, 406] width 96 height 26
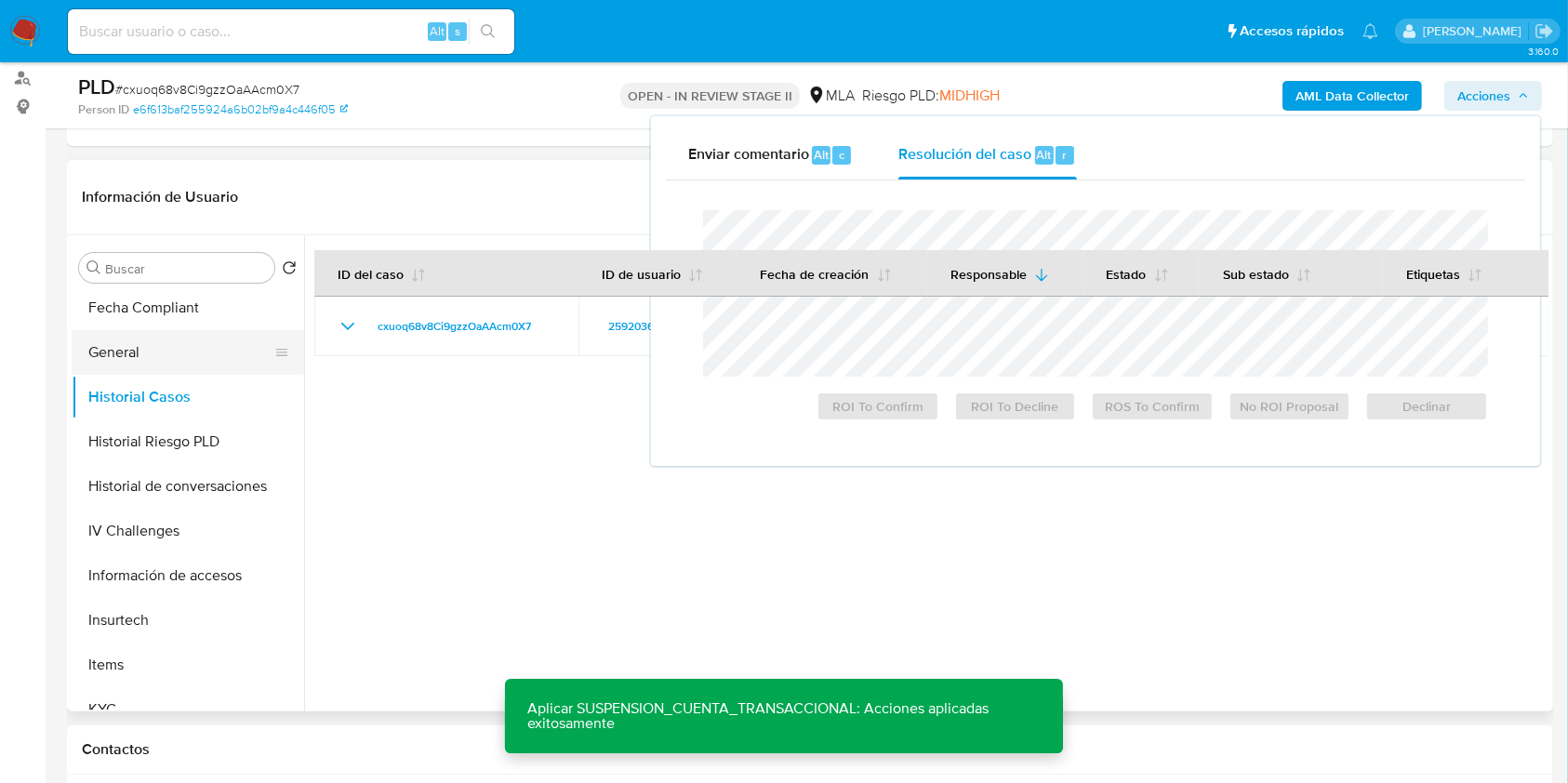
click at [130, 341] on button "General" at bounding box center [181, 352] width 218 height 44
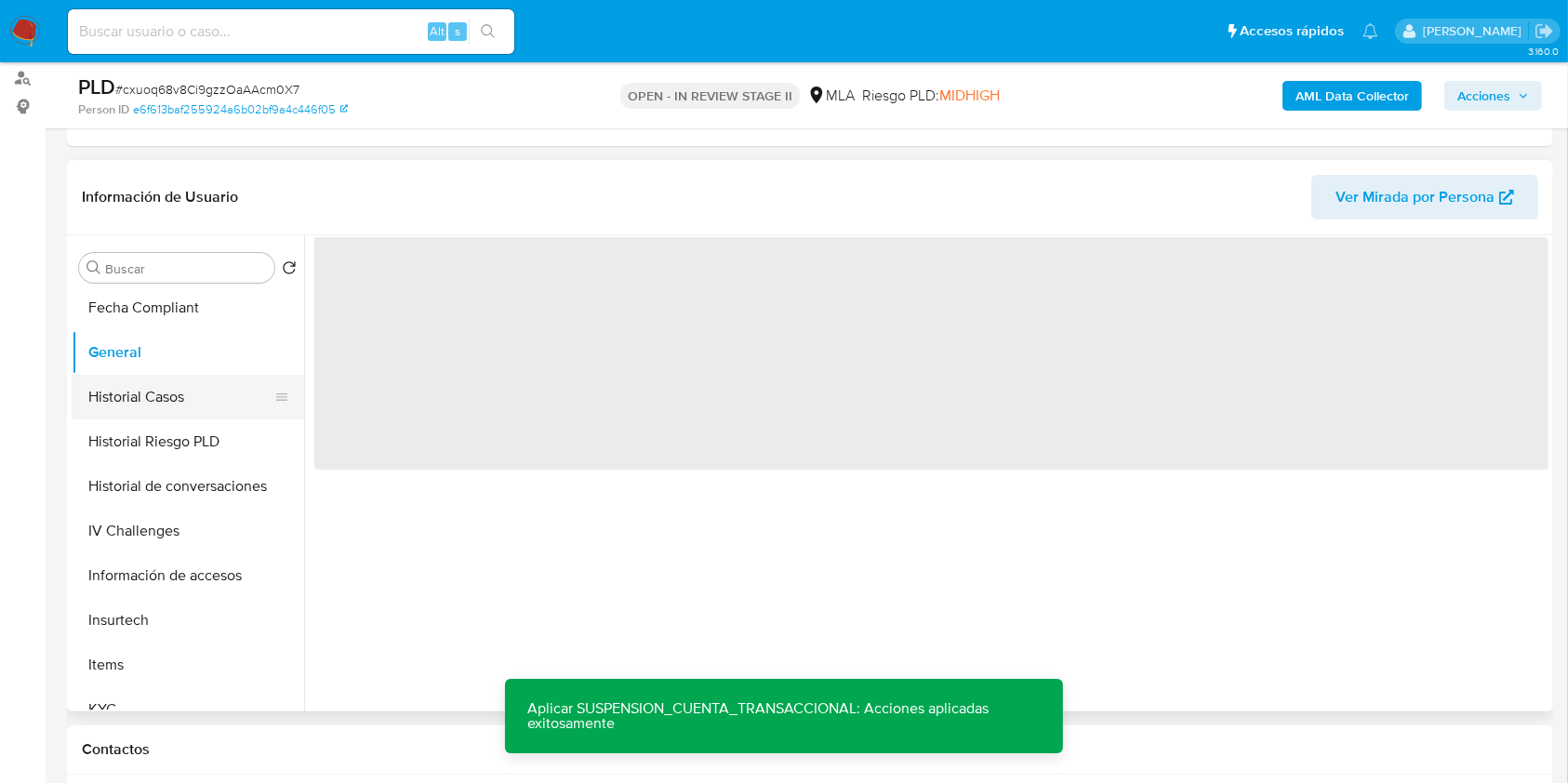
click at [133, 389] on button "Historial Casos" at bounding box center [181, 396] width 218 height 44
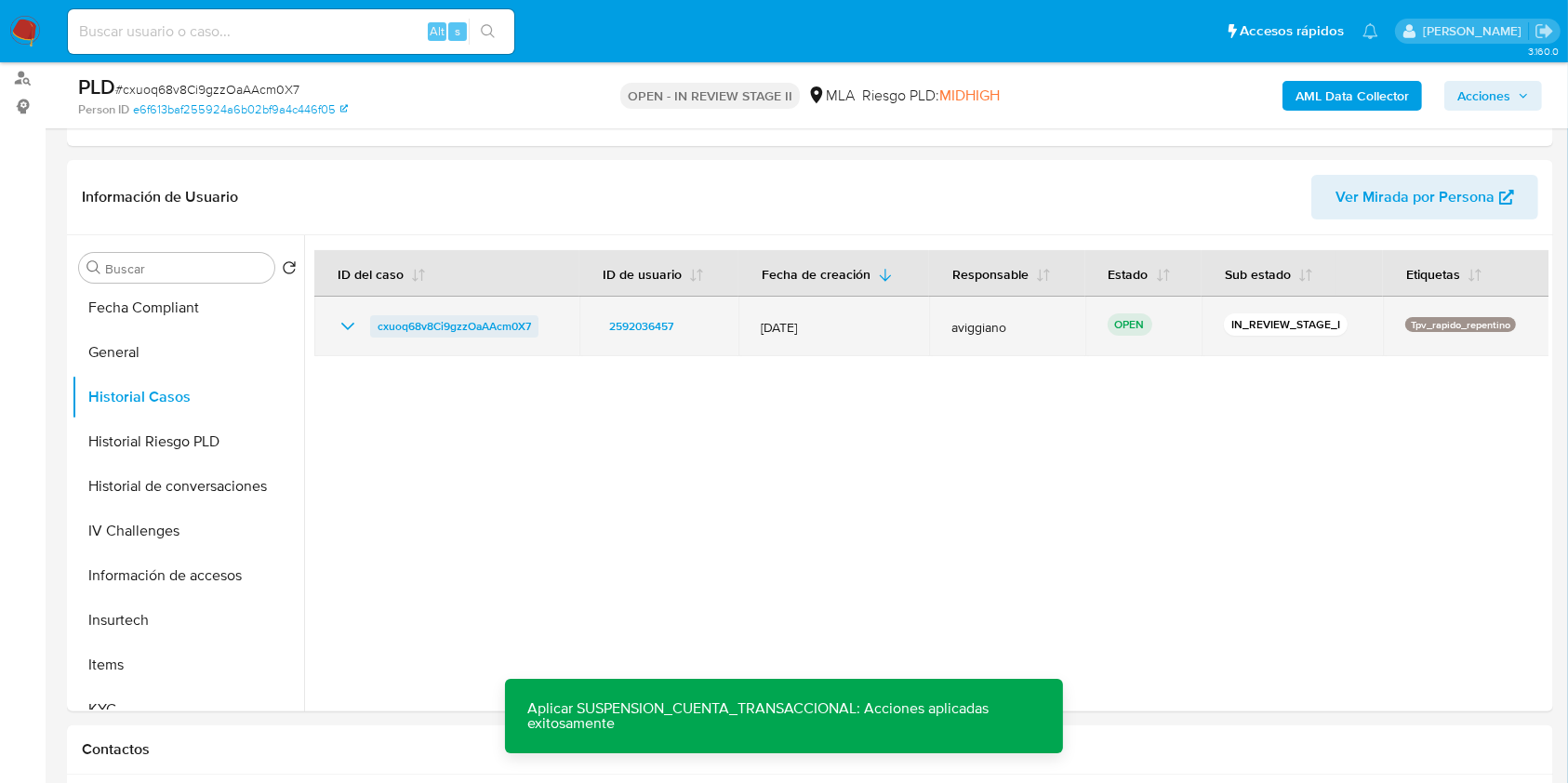
click at [470, 322] on span "cxuoq68v8Ci9gzzOaAAcm0X7" at bounding box center [454, 326] width 153 height 23
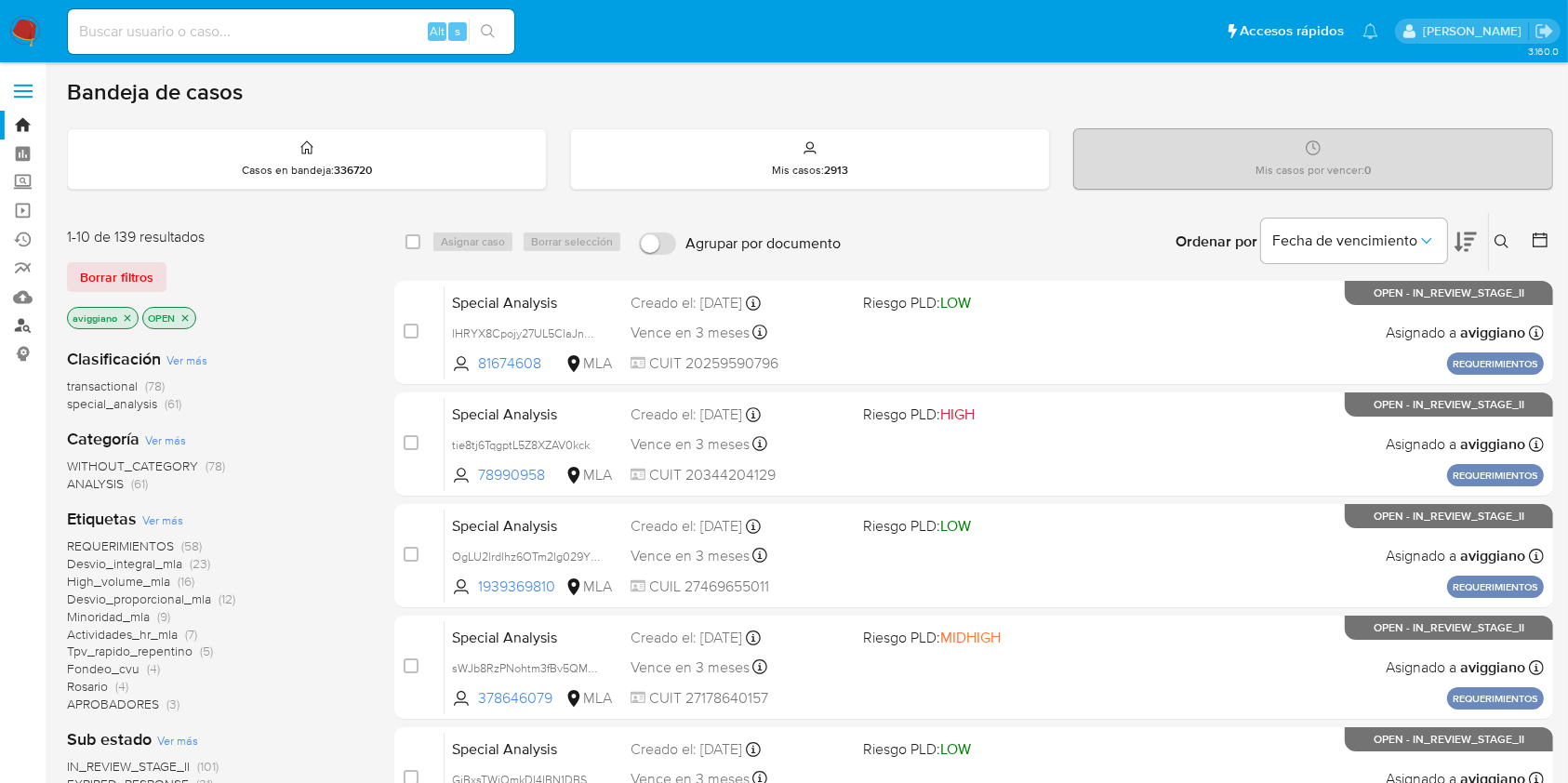
click at [22, 321] on link "Buscador de personas" at bounding box center [111, 325] width 221 height 28
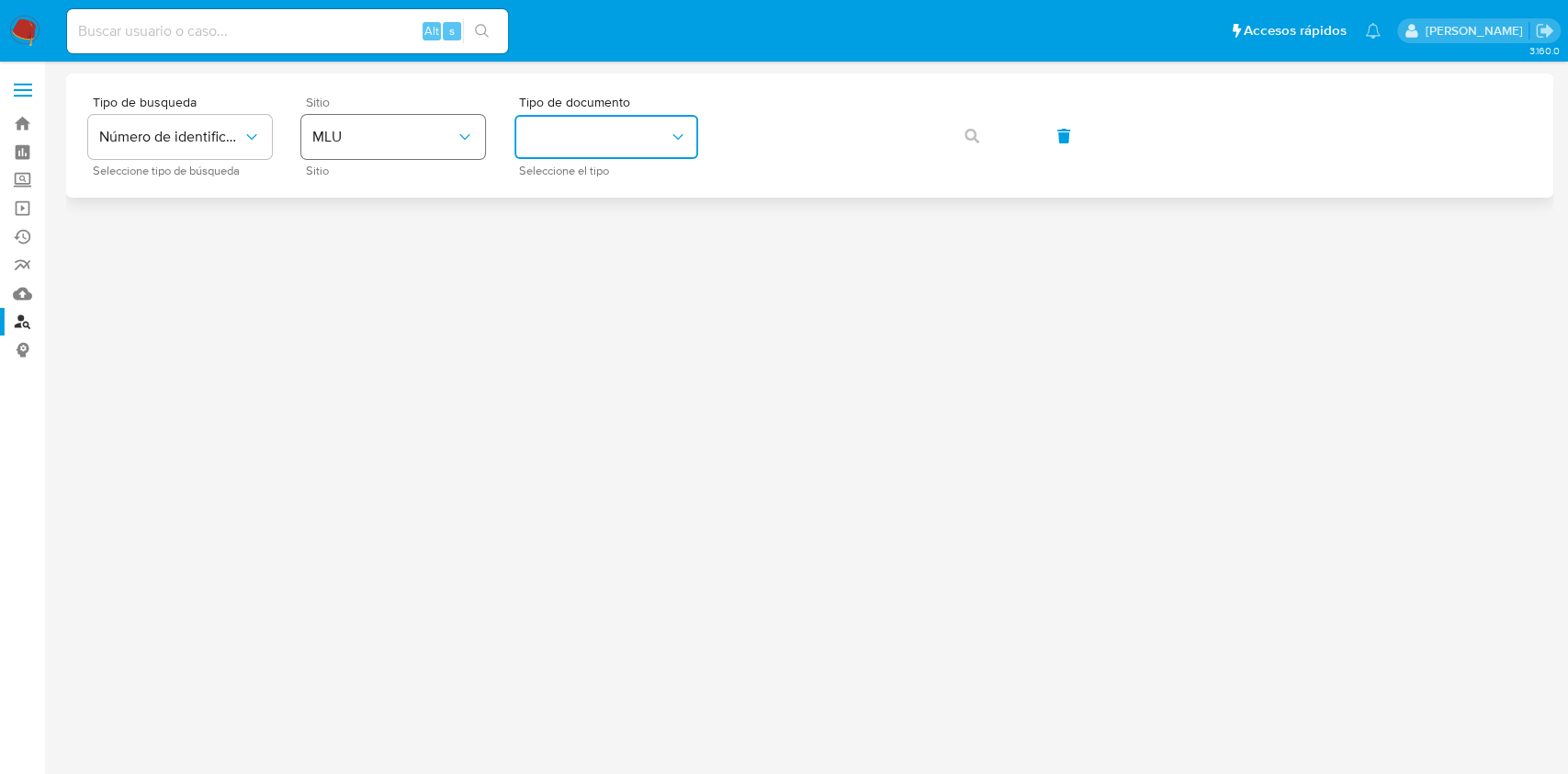
drag, startPoint x: 588, startPoint y: 136, endPoint x: 448, endPoint y: 156, distance: 141.4
click at [586, 136] on button "identificationType" at bounding box center [606, 136] width 184 height 44
click at [403, 160] on div "Sitio MLU Sitio" at bounding box center [392, 136] width 184 height 80
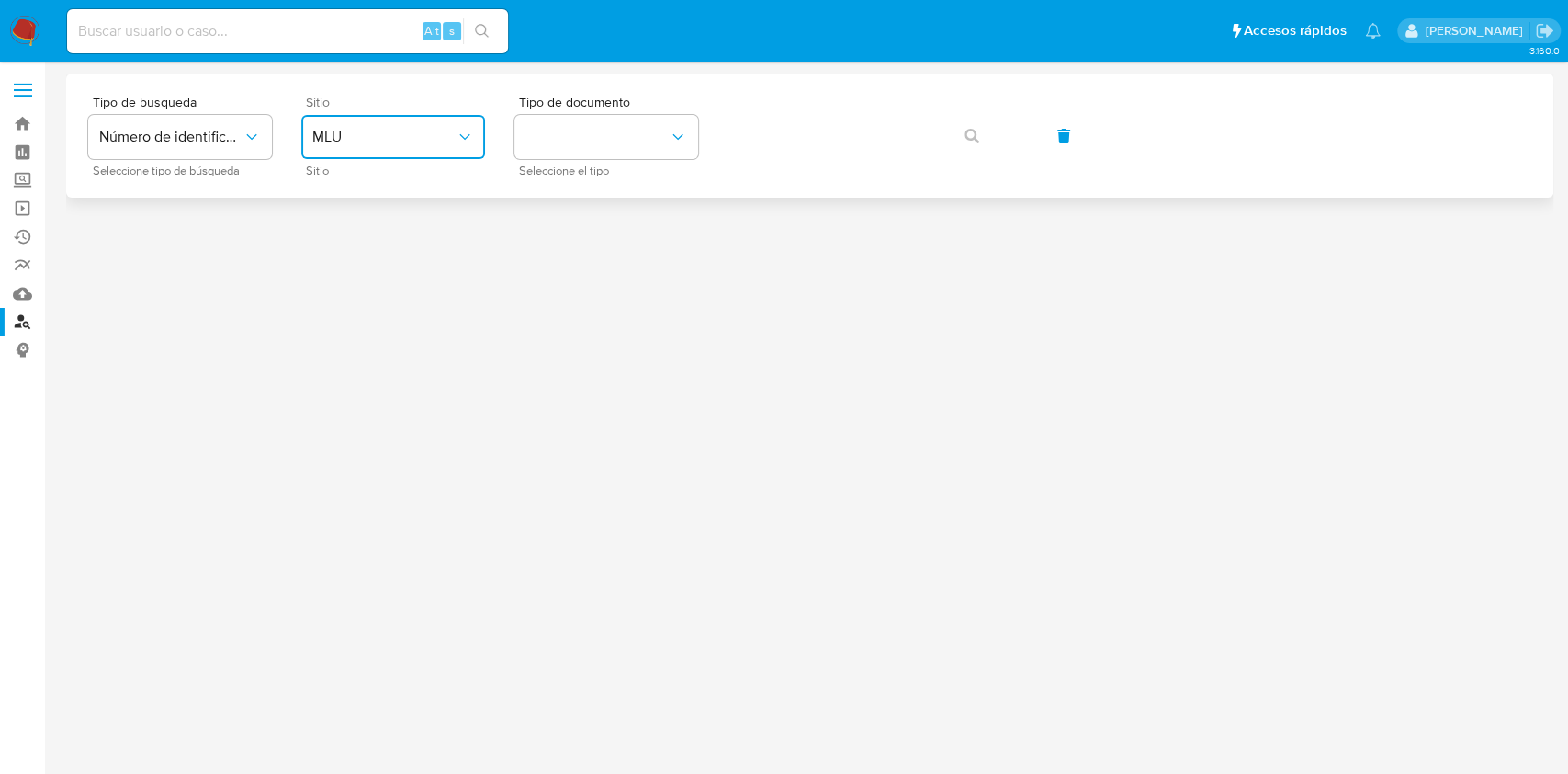
drag, startPoint x: 401, startPoint y: 149, endPoint x: 396, endPoint y: 157, distance: 9.4
click at [400, 148] on button "MLU" at bounding box center [392, 136] width 184 height 44
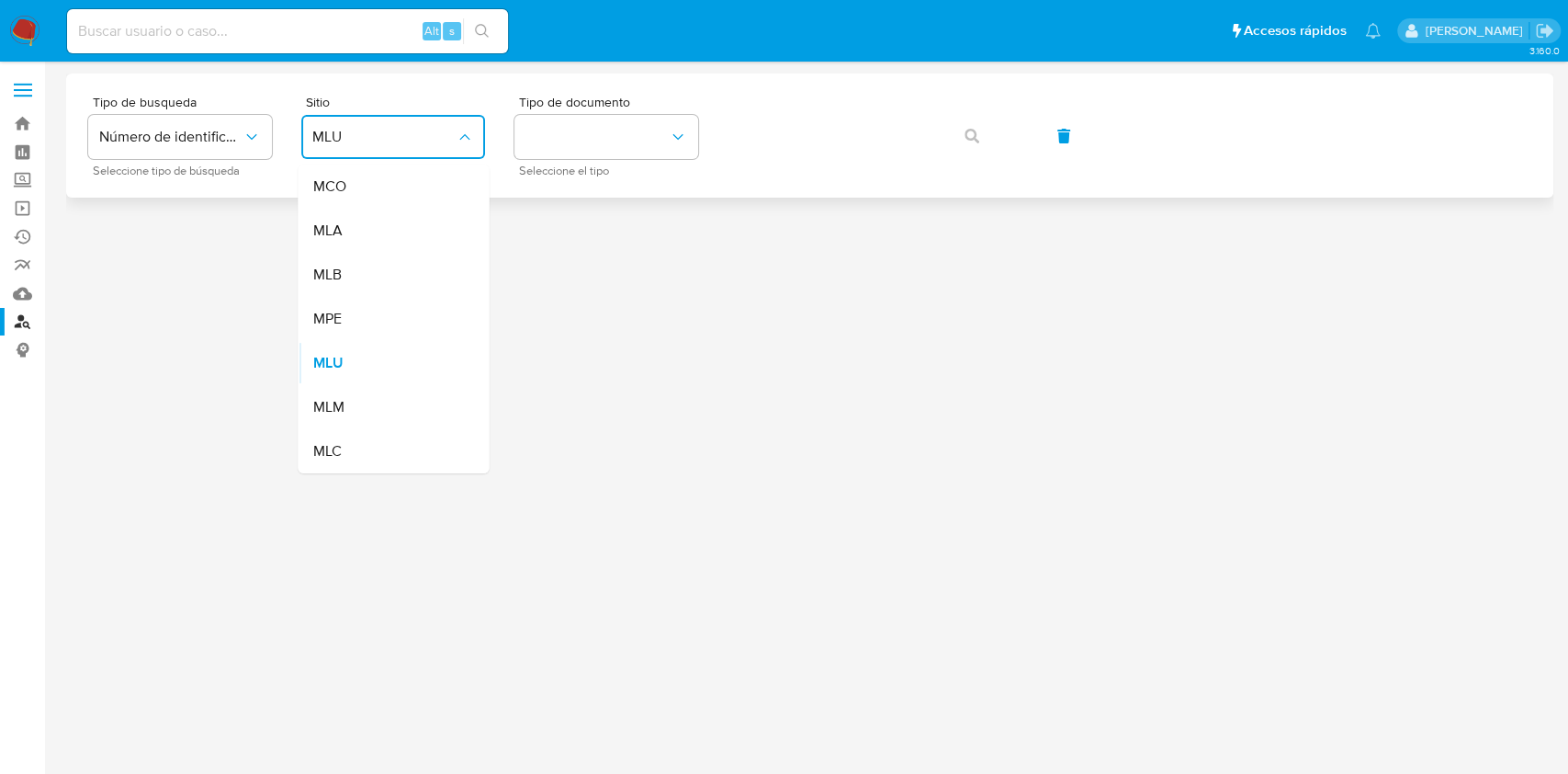
drag, startPoint x: 392, startPoint y: 229, endPoint x: 500, endPoint y: 189, distance: 115.2
click at [392, 229] on div "MLA" at bounding box center [387, 230] width 150 height 44
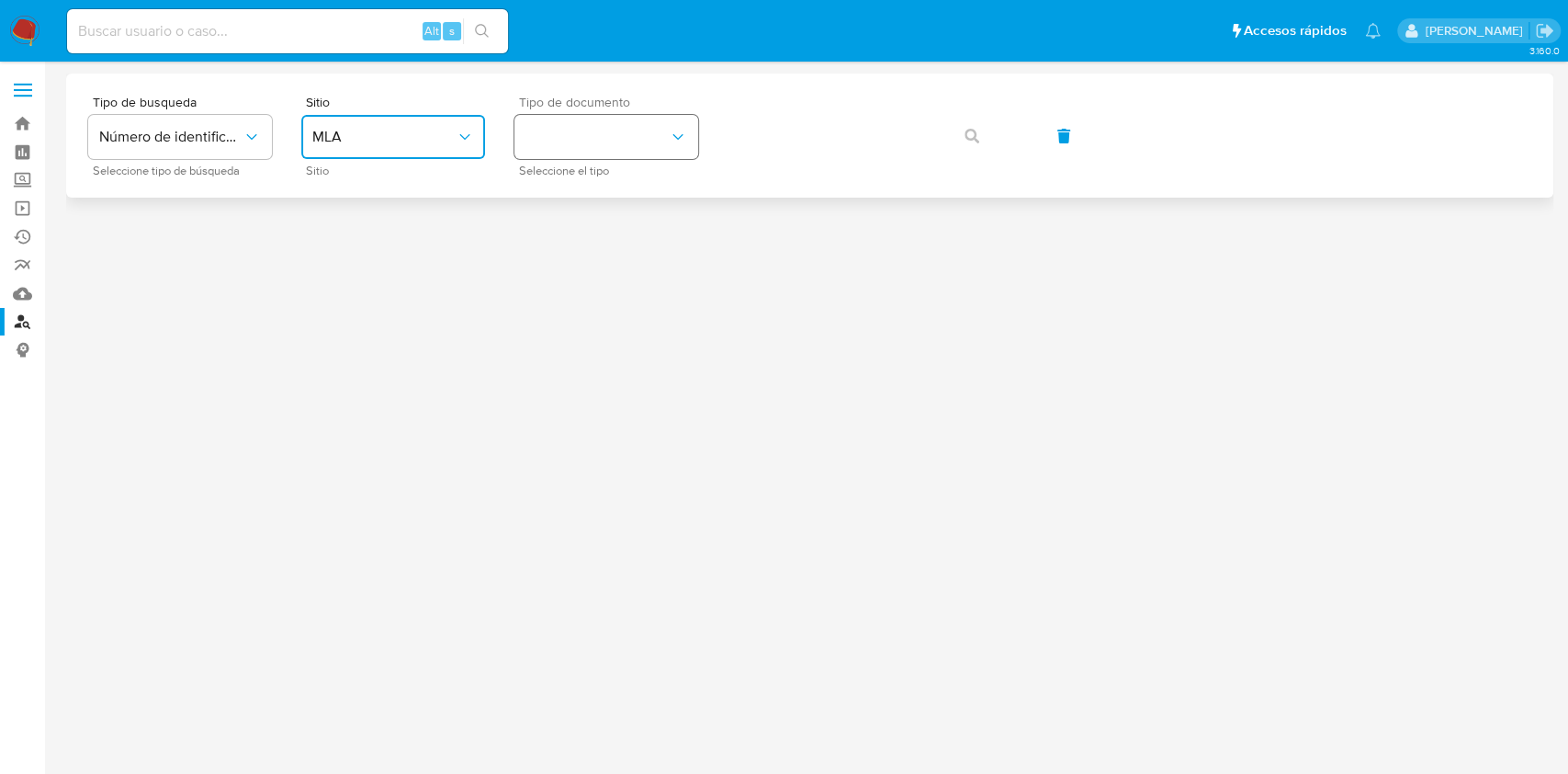
click at [581, 154] on button "identificationType" at bounding box center [606, 136] width 184 height 44
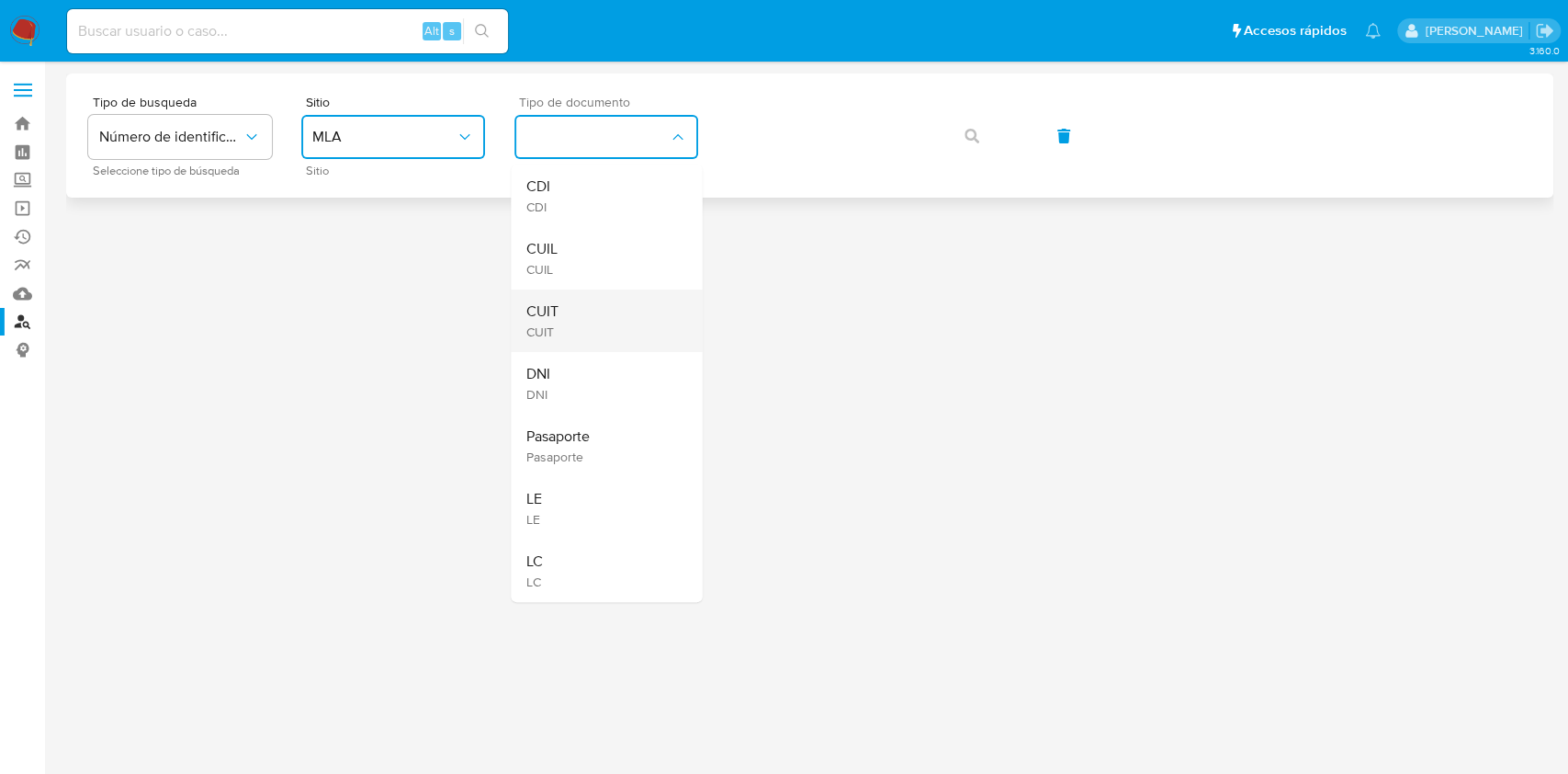
click at [548, 302] on span "CUIT" at bounding box center [541, 311] width 32 height 19
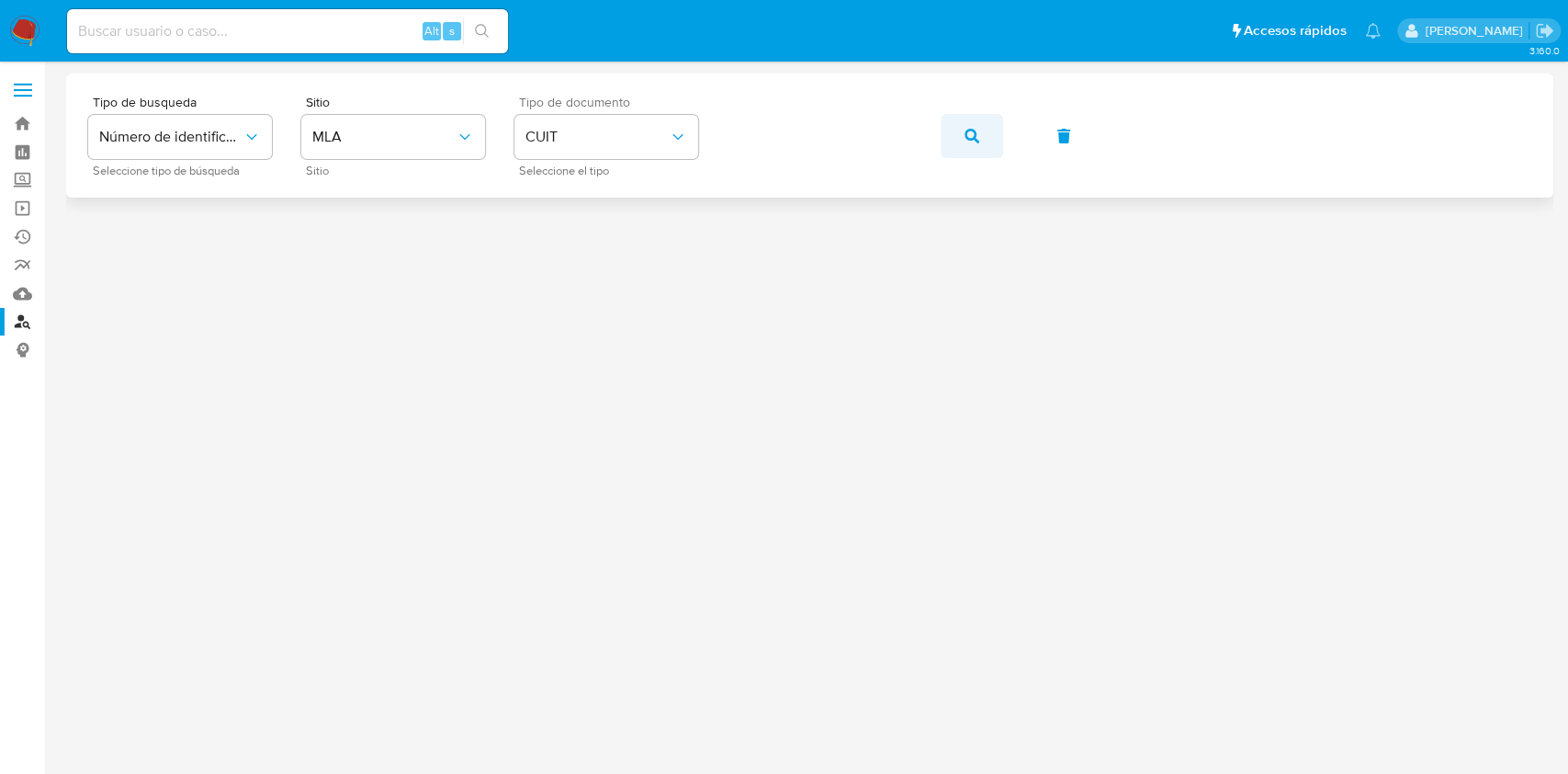
click at [980, 136] on button "button" at bounding box center [972, 136] width 63 height 44
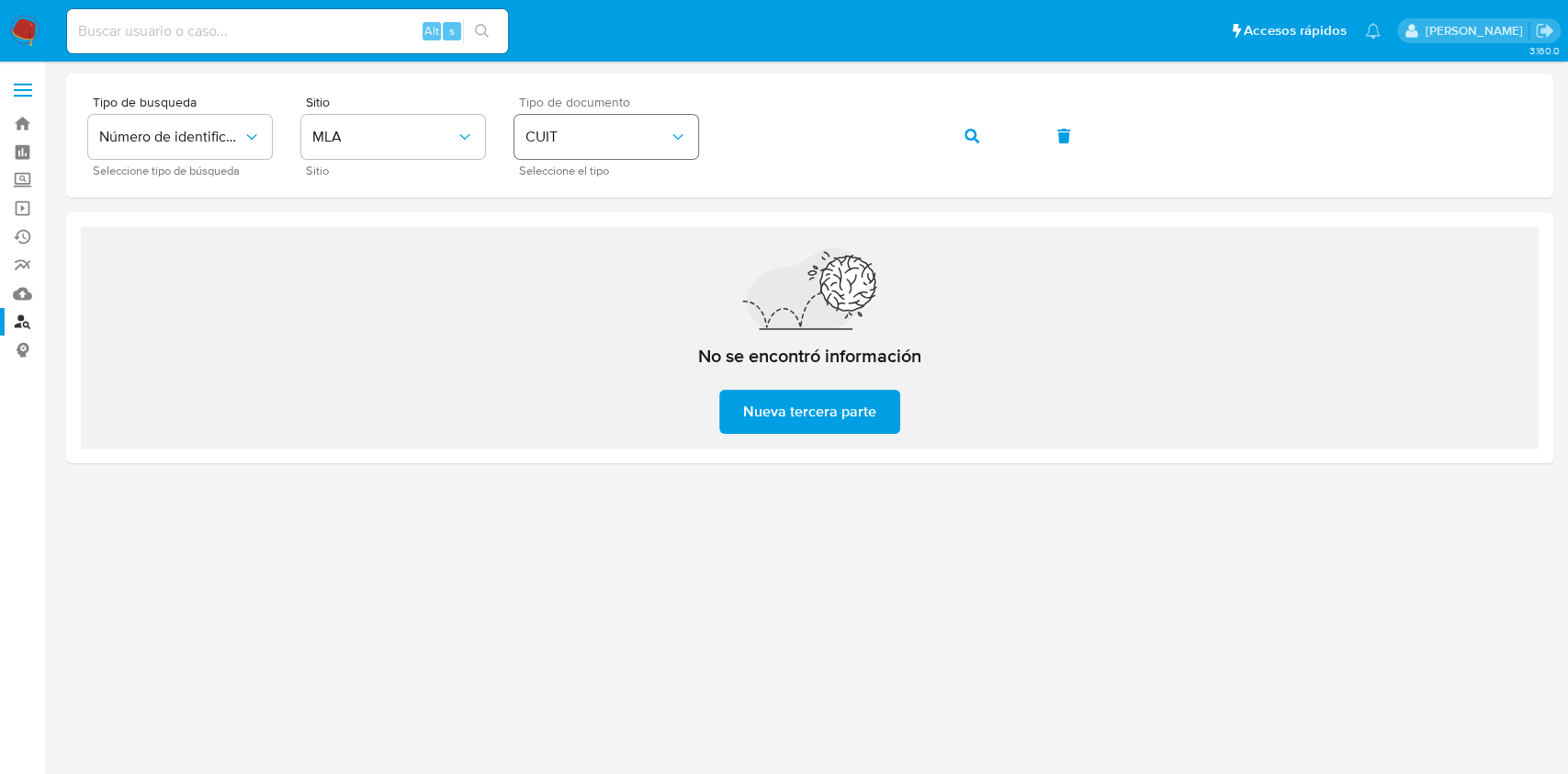
click at [677, 115] on div "Tipo de busqueda Número de identificación Seleccione tipo de búsqueda Sitio MLA…" at bounding box center [809, 136] width 1443 height 80
click at [984, 131] on button "button" at bounding box center [972, 136] width 63 height 44
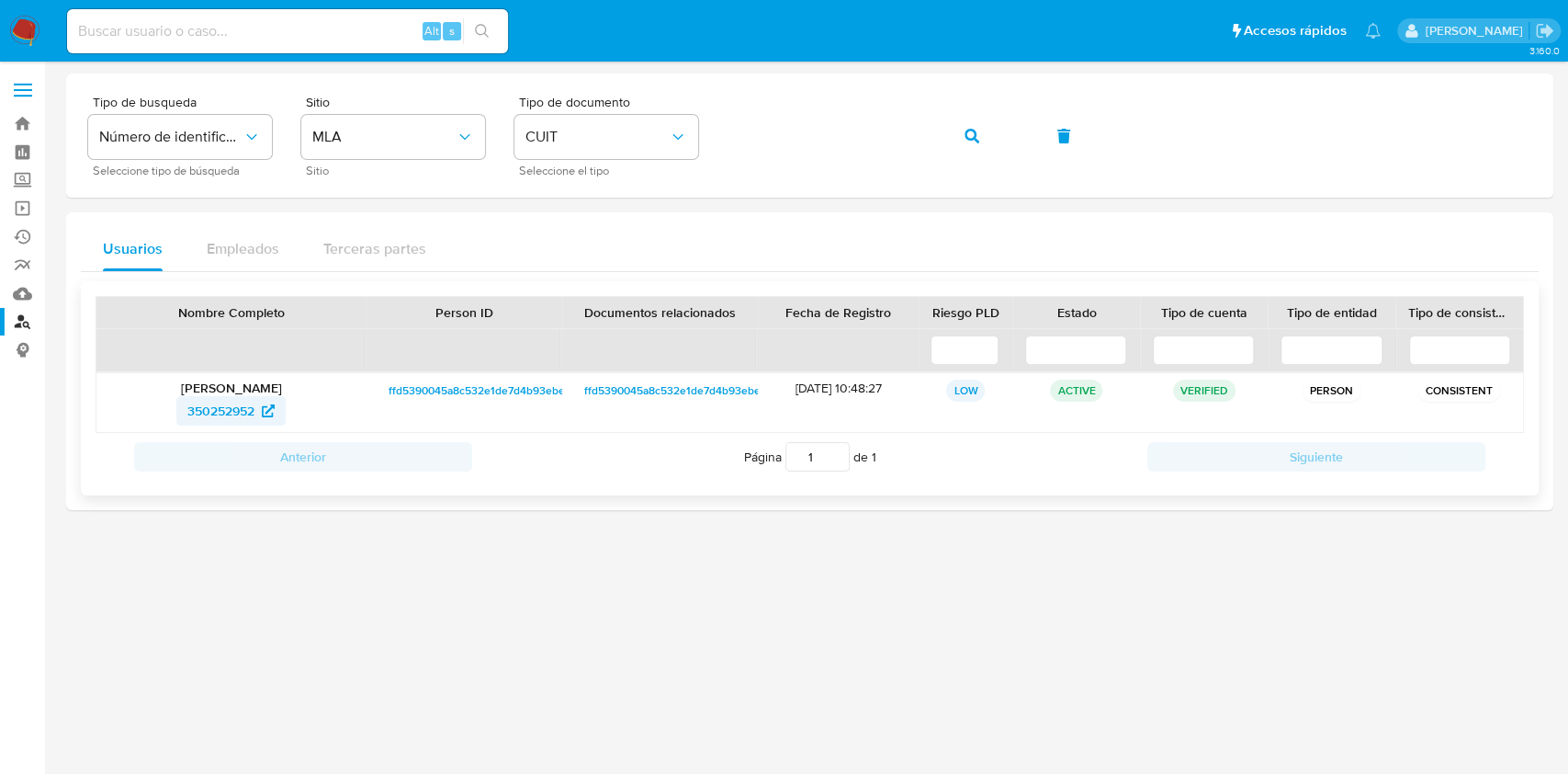
click at [197, 408] on span "350252952" at bounding box center [221, 410] width 67 height 29
click at [669, 124] on div "Tipo de busqueda Número de identificación Seleccione tipo de búsqueda Sitio MLA…" at bounding box center [809, 136] width 1443 height 80
click at [976, 136] on icon "button" at bounding box center [972, 136] width 15 height 15
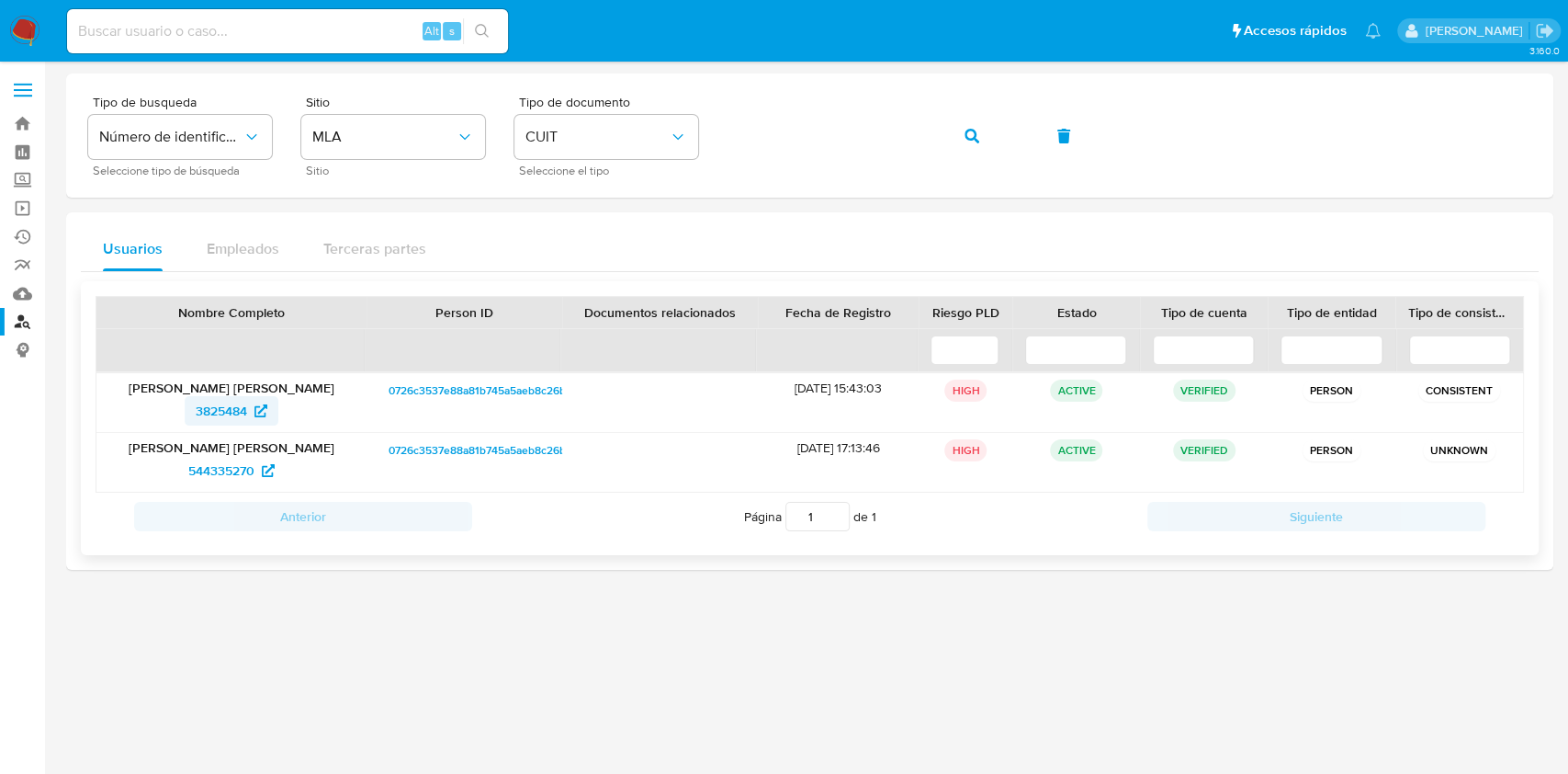
click at [228, 414] on span "3825484" at bounding box center [221, 410] width 51 height 29
click at [959, 122] on button "button" at bounding box center [972, 136] width 63 height 44
click at [223, 415] on span "86083803" at bounding box center [221, 410] width 61 height 29
click at [970, 130] on icon "button" at bounding box center [972, 136] width 15 height 15
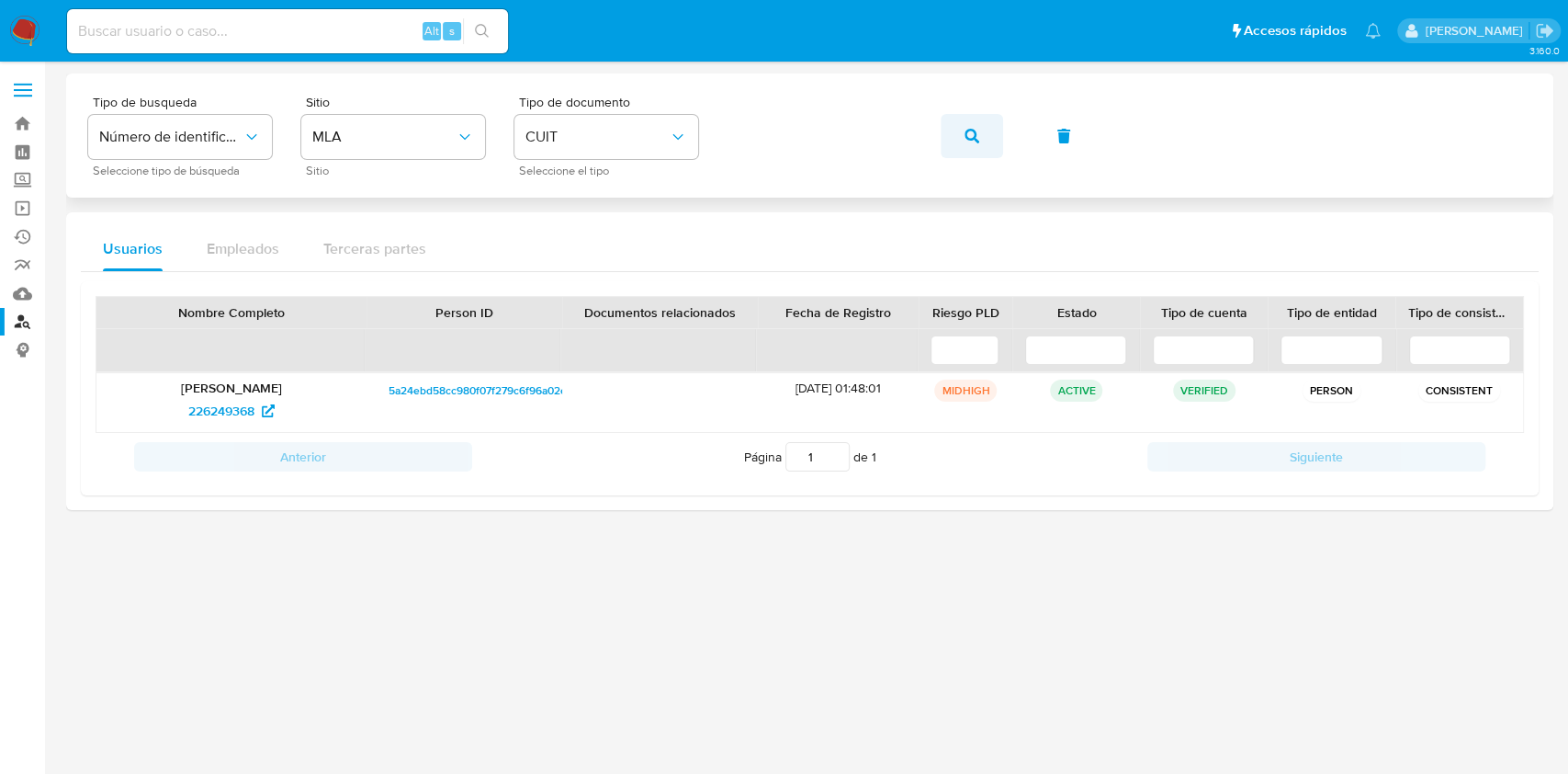
drag, startPoint x: 971, startPoint y: 120, endPoint x: 920, endPoint y: 81, distance: 64.2
click at [972, 120] on span "button" at bounding box center [972, 136] width 15 height 40
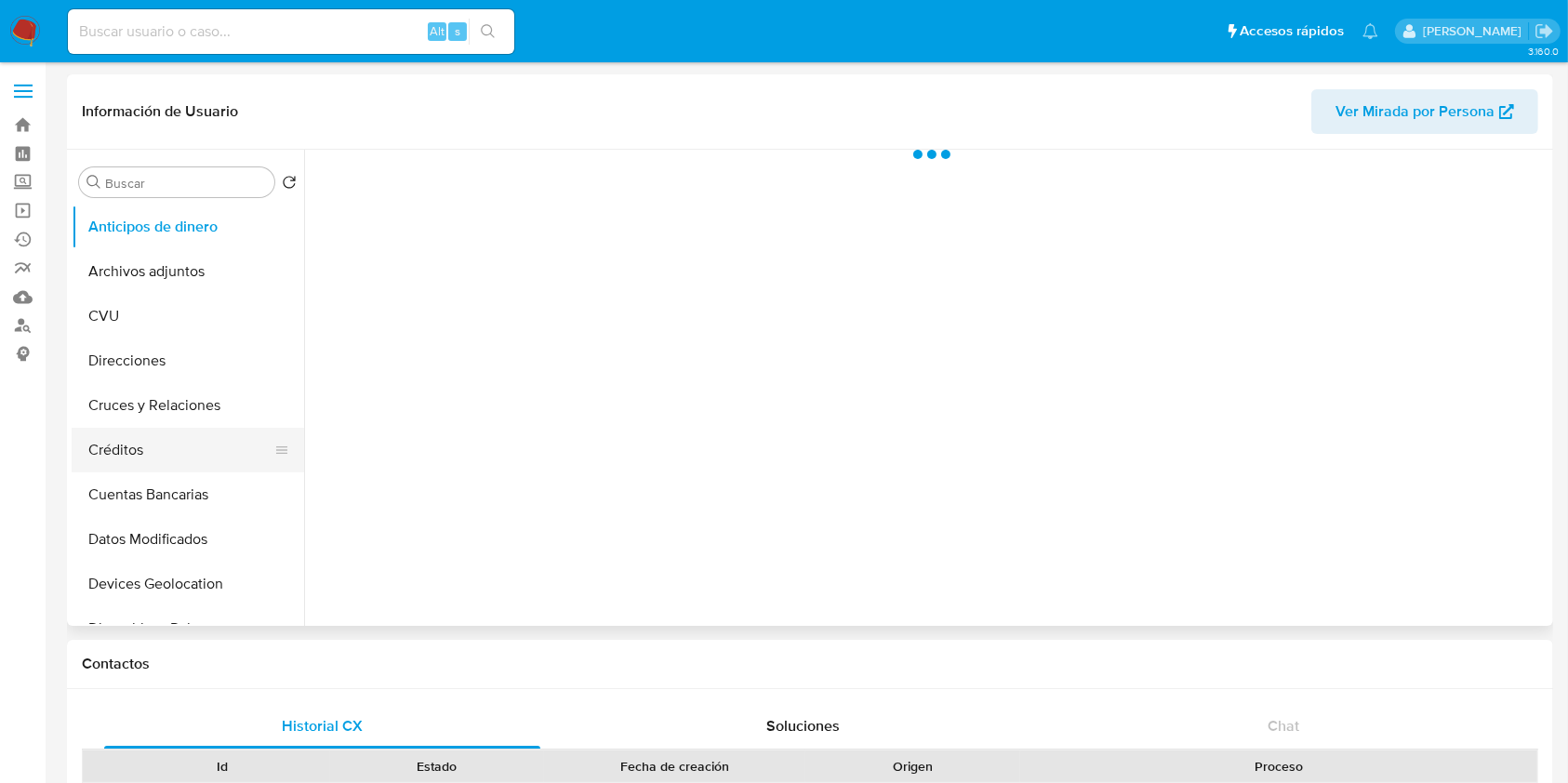
scroll to position [372, 0]
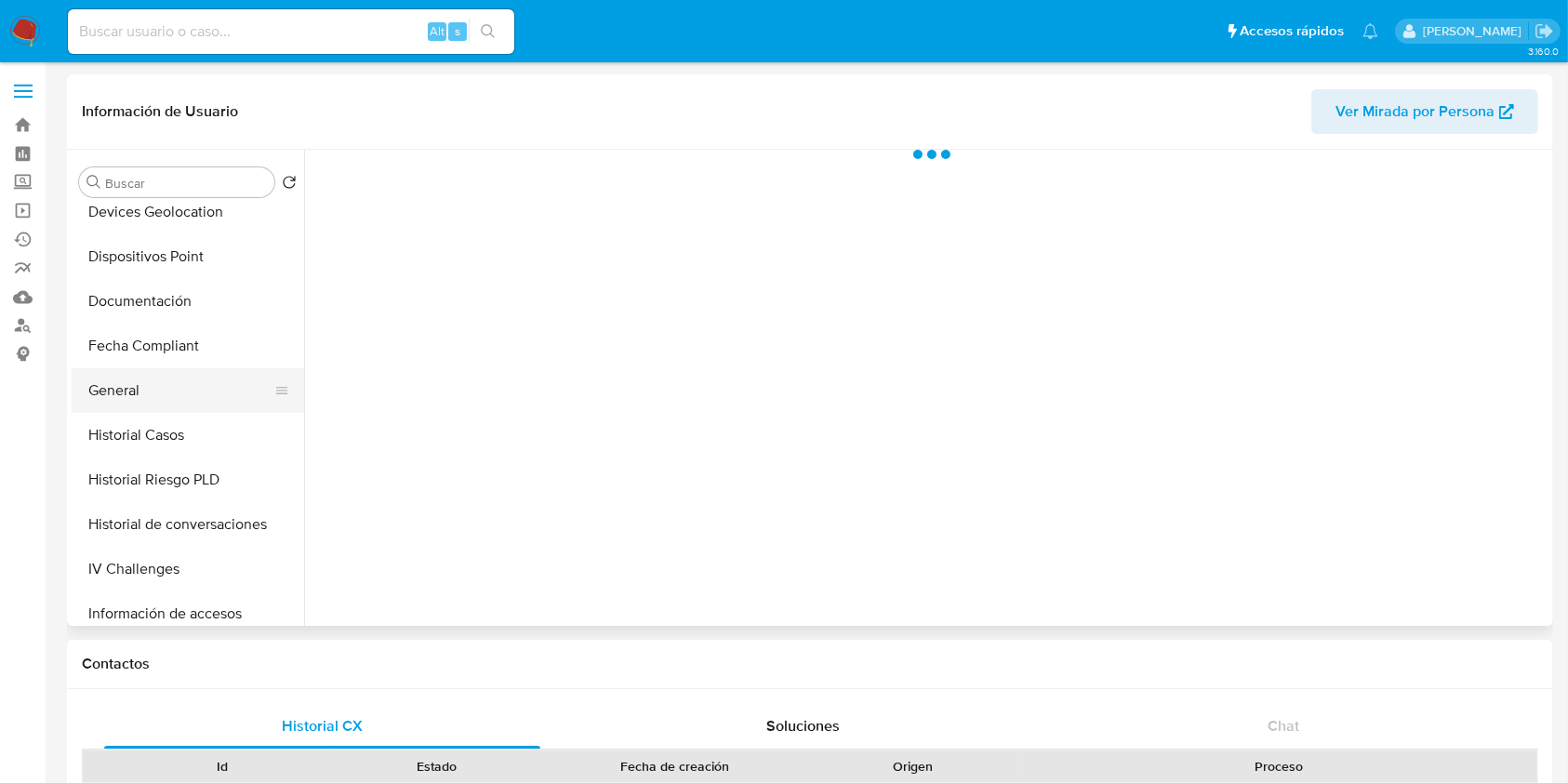
select select "10"
click at [148, 409] on button "General" at bounding box center [181, 390] width 218 height 44
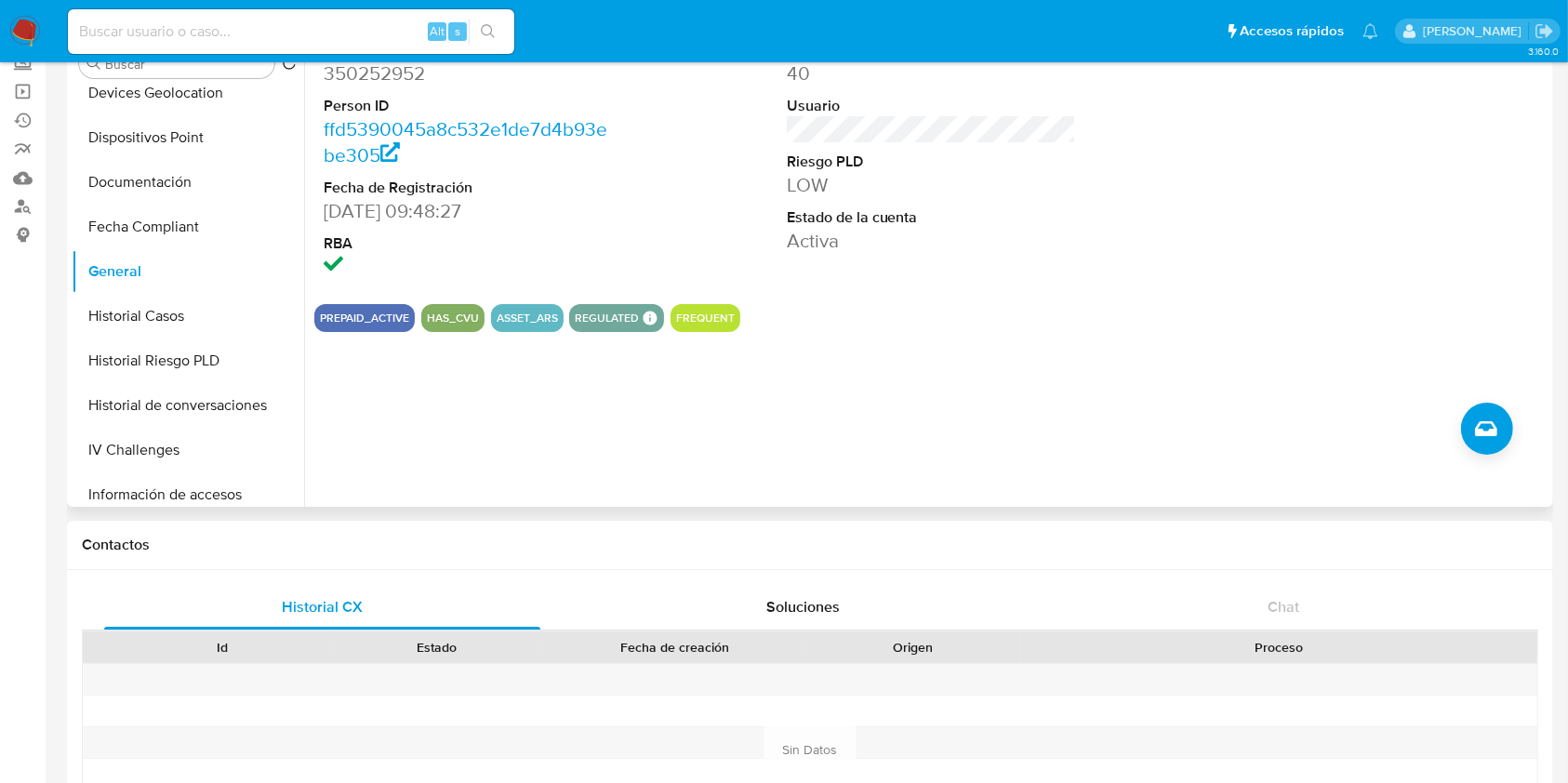
scroll to position [0, 0]
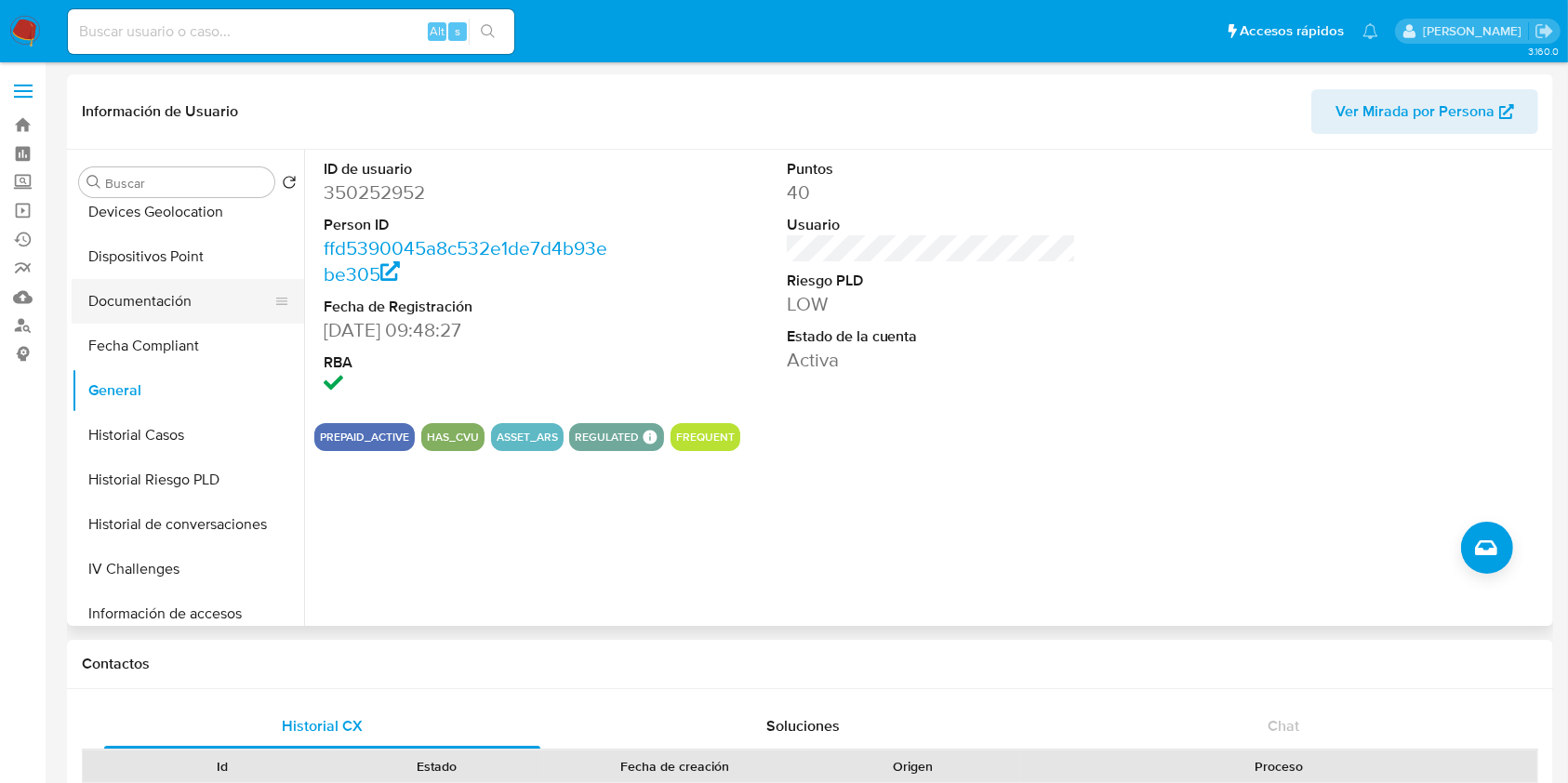
click at [141, 287] on button "Documentación" at bounding box center [181, 301] width 218 height 44
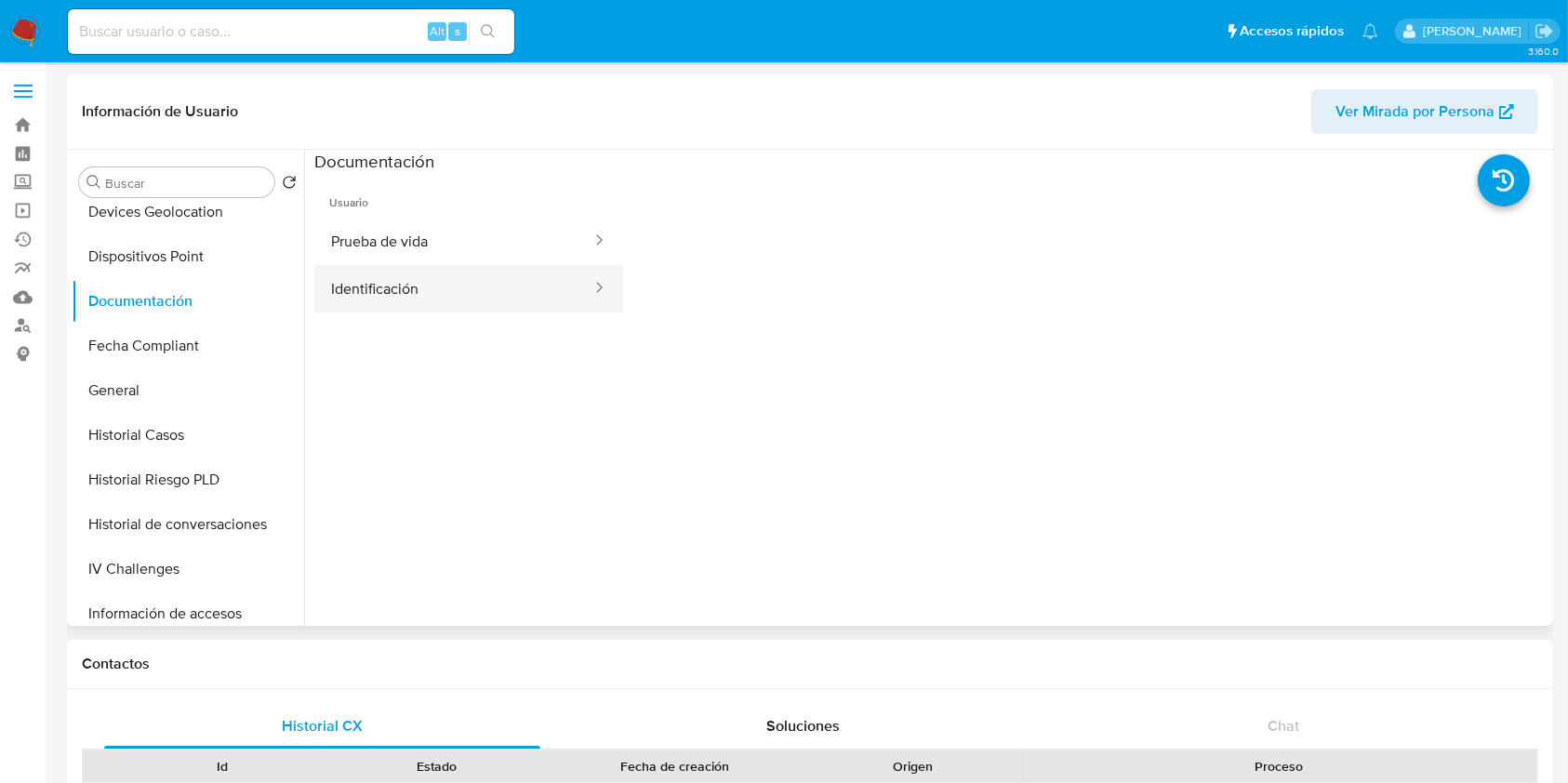
click at [396, 278] on button "Identificación" at bounding box center [453, 288] width 279 height 47
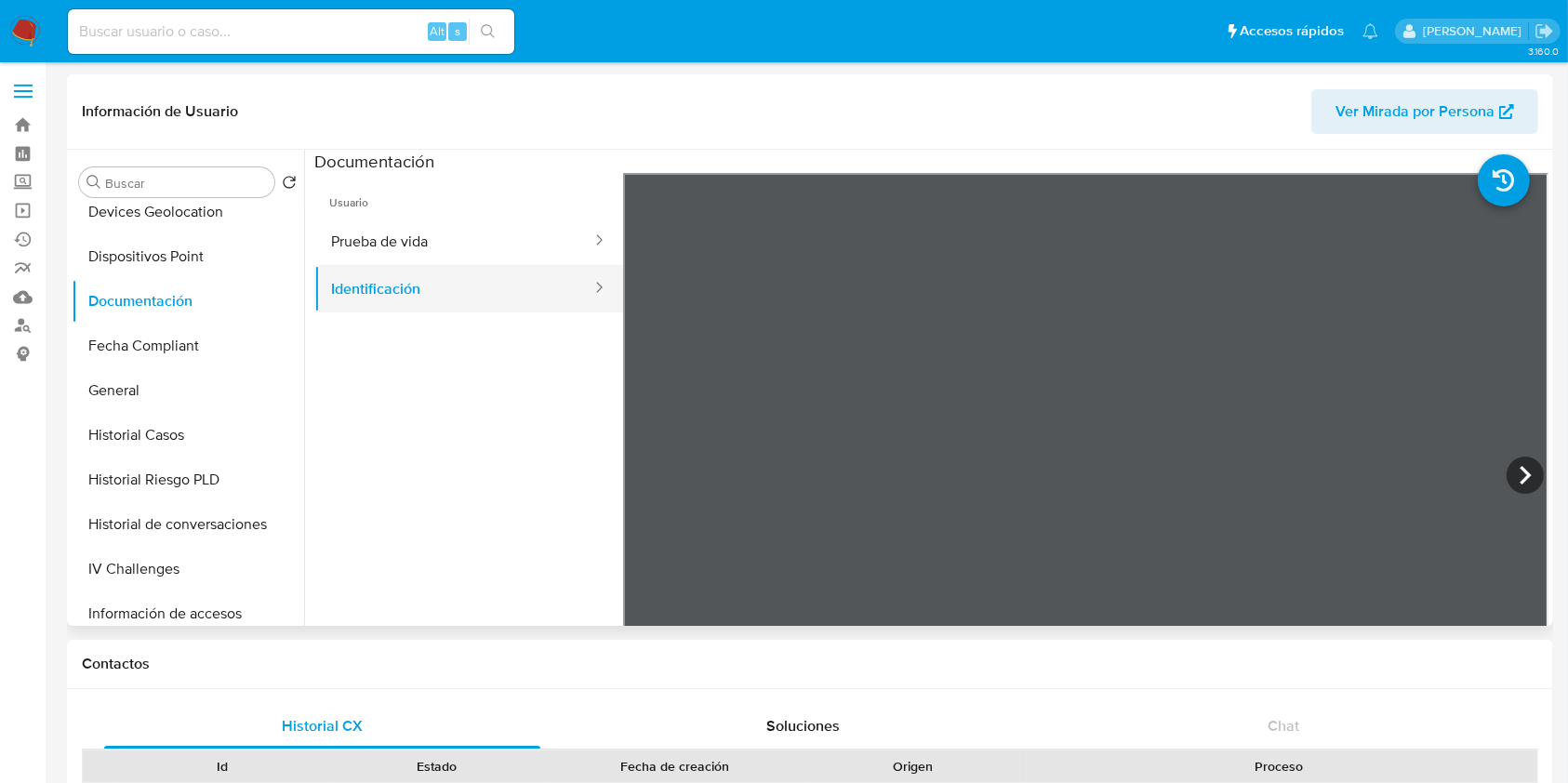
click at [482, 279] on button "Identificación" at bounding box center [453, 288] width 279 height 47
click at [480, 260] on button "Prueba de vida" at bounding box center [453, 241] width 279 height 47
click at [410, 281] on button "Identificación" at bounding box center [453, 288] width 279 height 47
click at [394, 252] on button "Prueba de vida" at bounding box center [453, 241] width 279 height 47
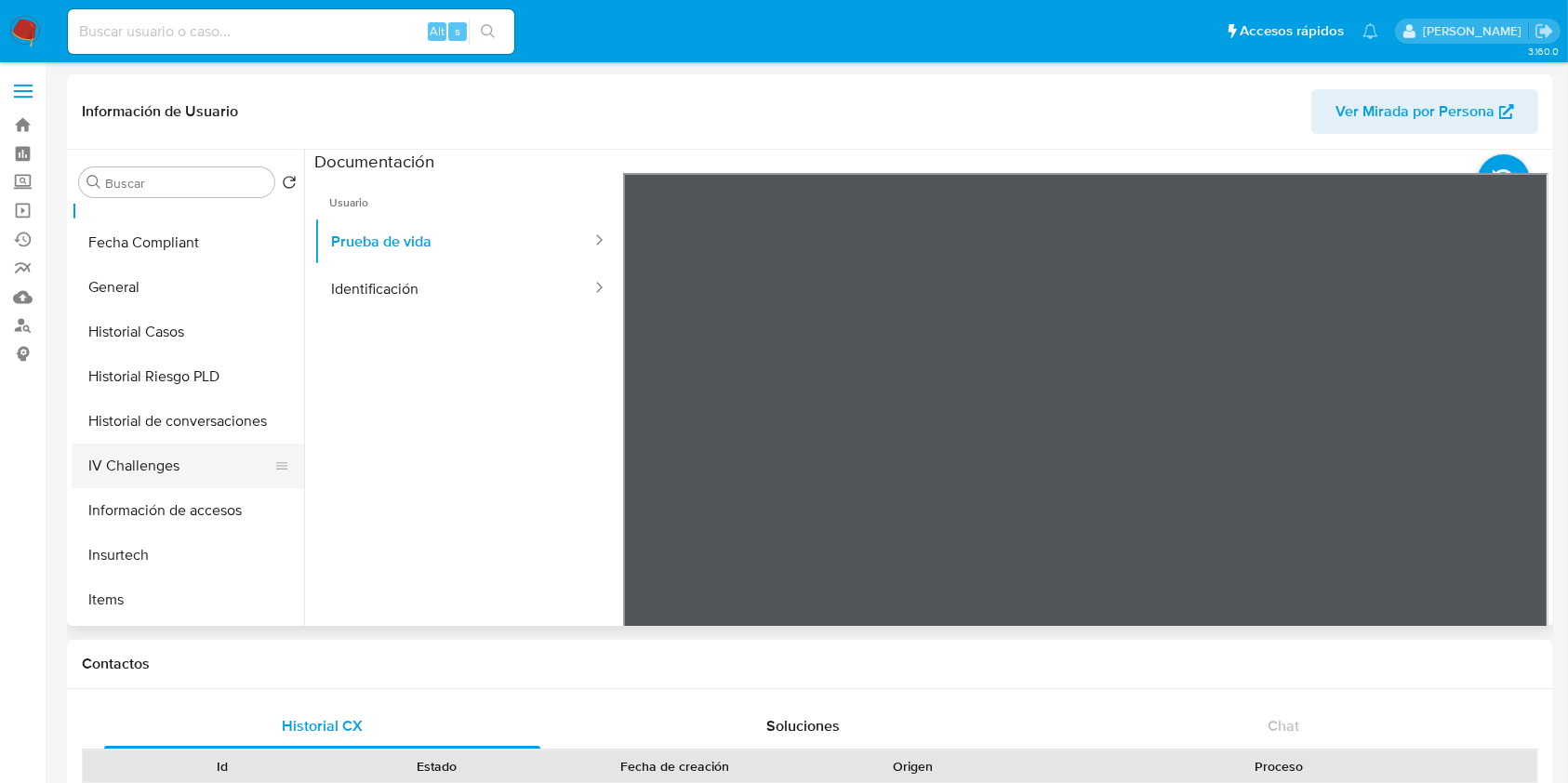
scroll to position [619, 0]
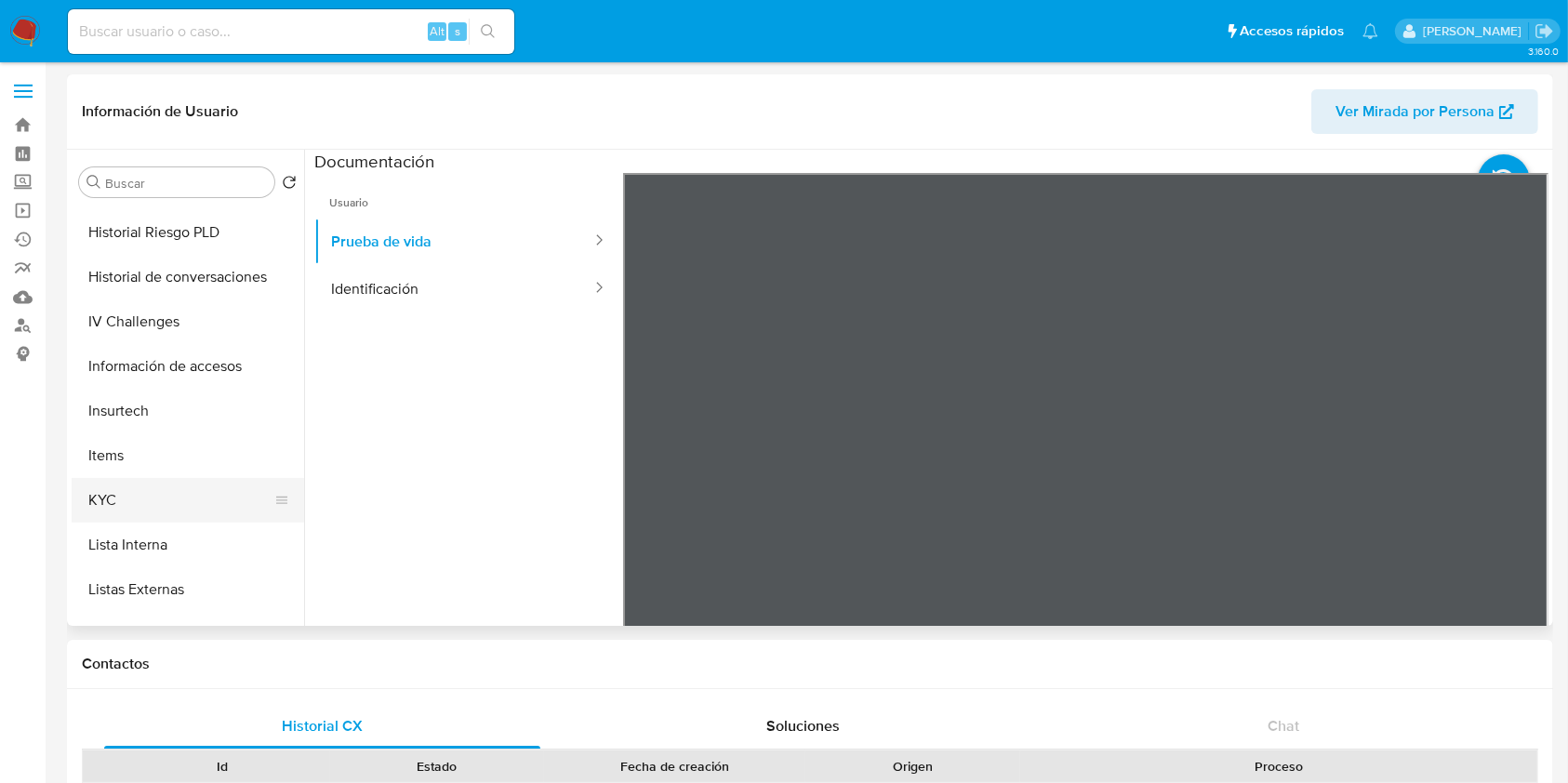
click at [133, 487] on button "KYC" at bounding box center [181, 499] width 218 height 44
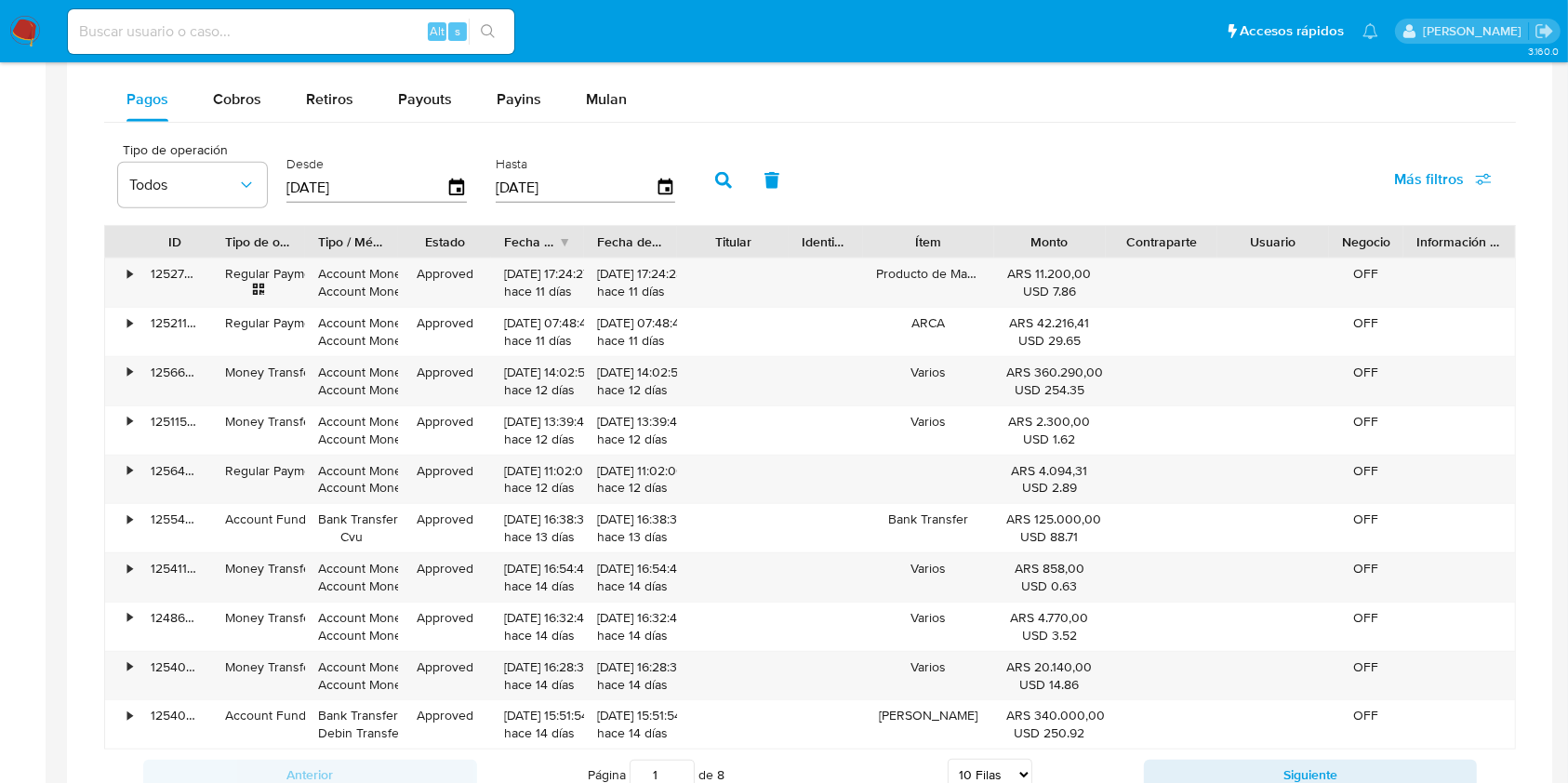
scroll to position [1116, 0]
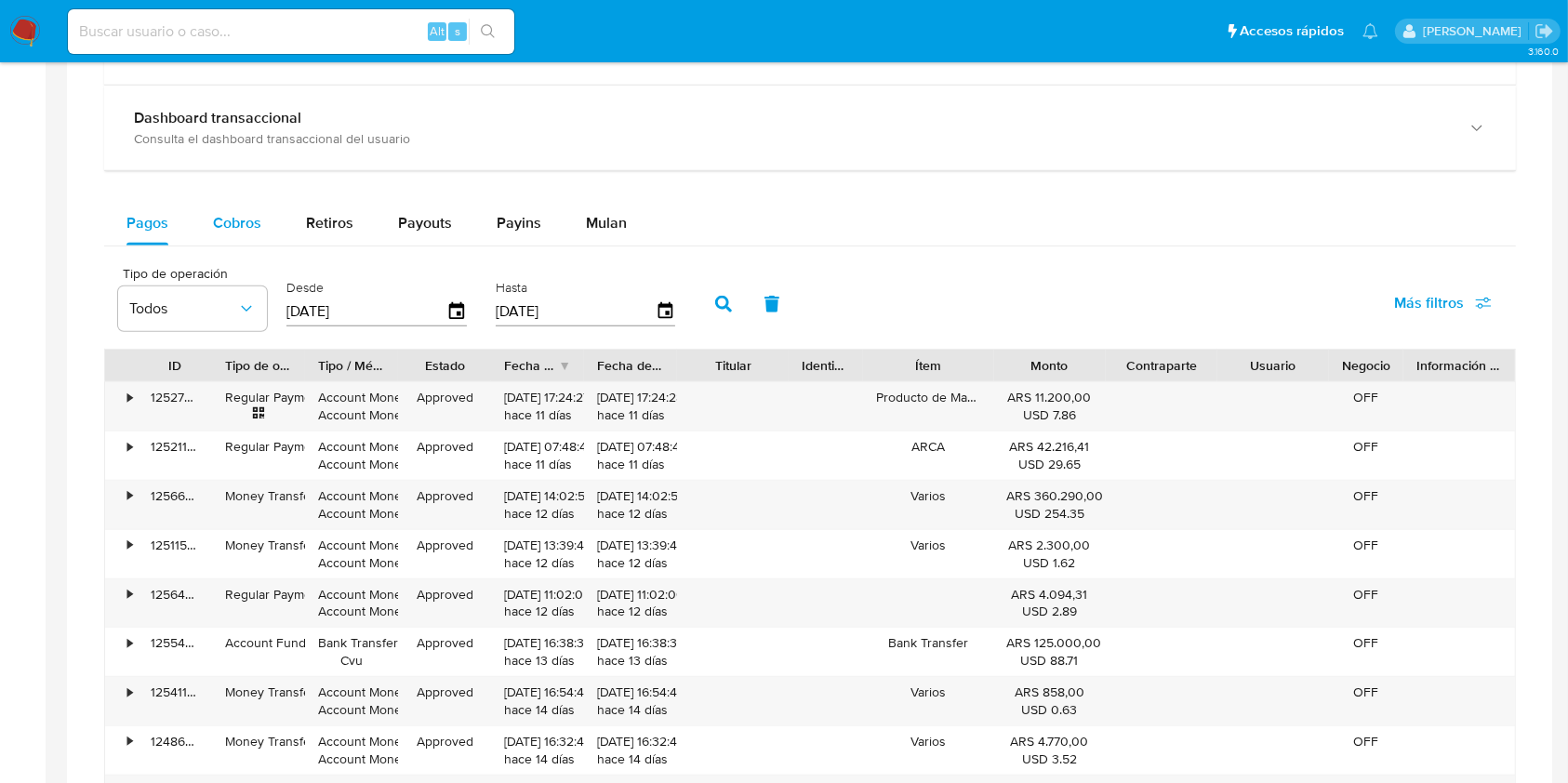
click at [231, 209] on div "Cobros" at bounding box center [236, 222] width 48 height 44
select select "10"
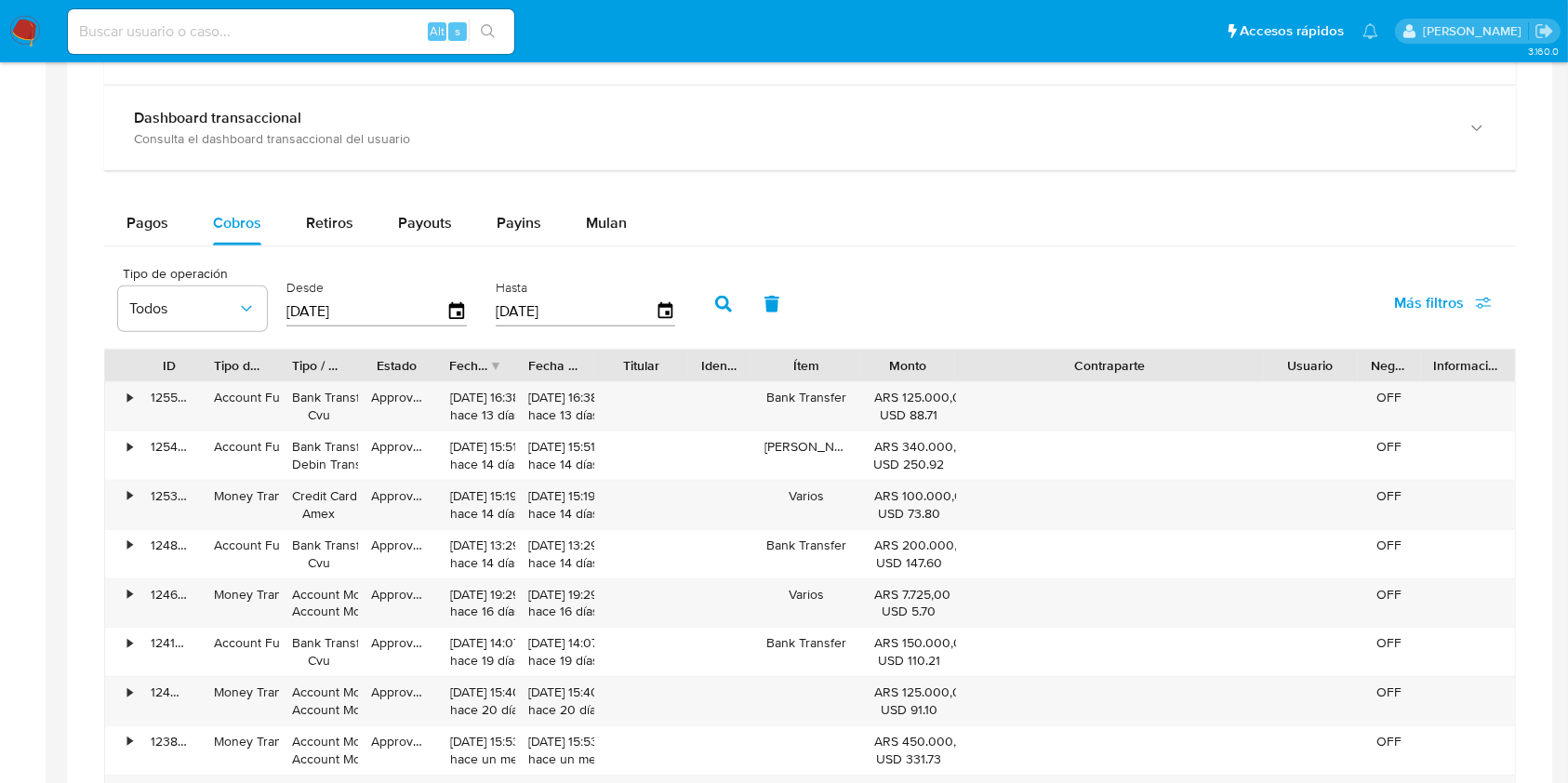
drag, startPoint x: 1220, startPoint y: 360, endPoint x: 1416, endPoint y: 365, distance: 196.1
click at [1416, 365] on div "ID Tipo de operación Tipo / Método Estado Fecha de creación Fecha de aprobación…" at bounding box center [810, 365] width 1409 height 31
click at [751, 372] on div "Identificación" at bounding box center [720, 365] width 63 height 31
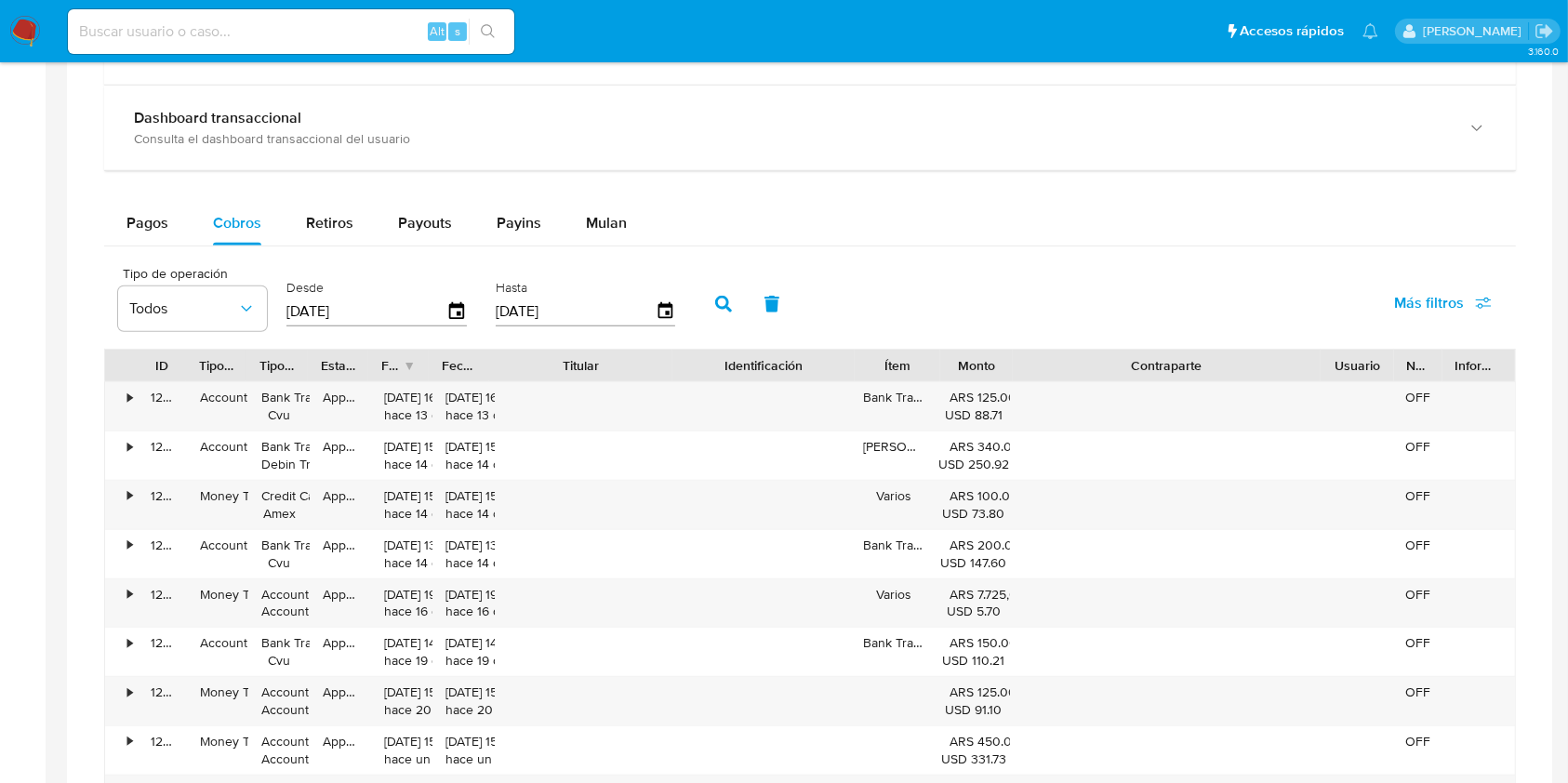
click at [774, 384] on div "ID Tipo de operación Tipo / Método Estado Fecha de creación Fecha de aprobación…" at bounding box center [810, 611] width 1411 height 524
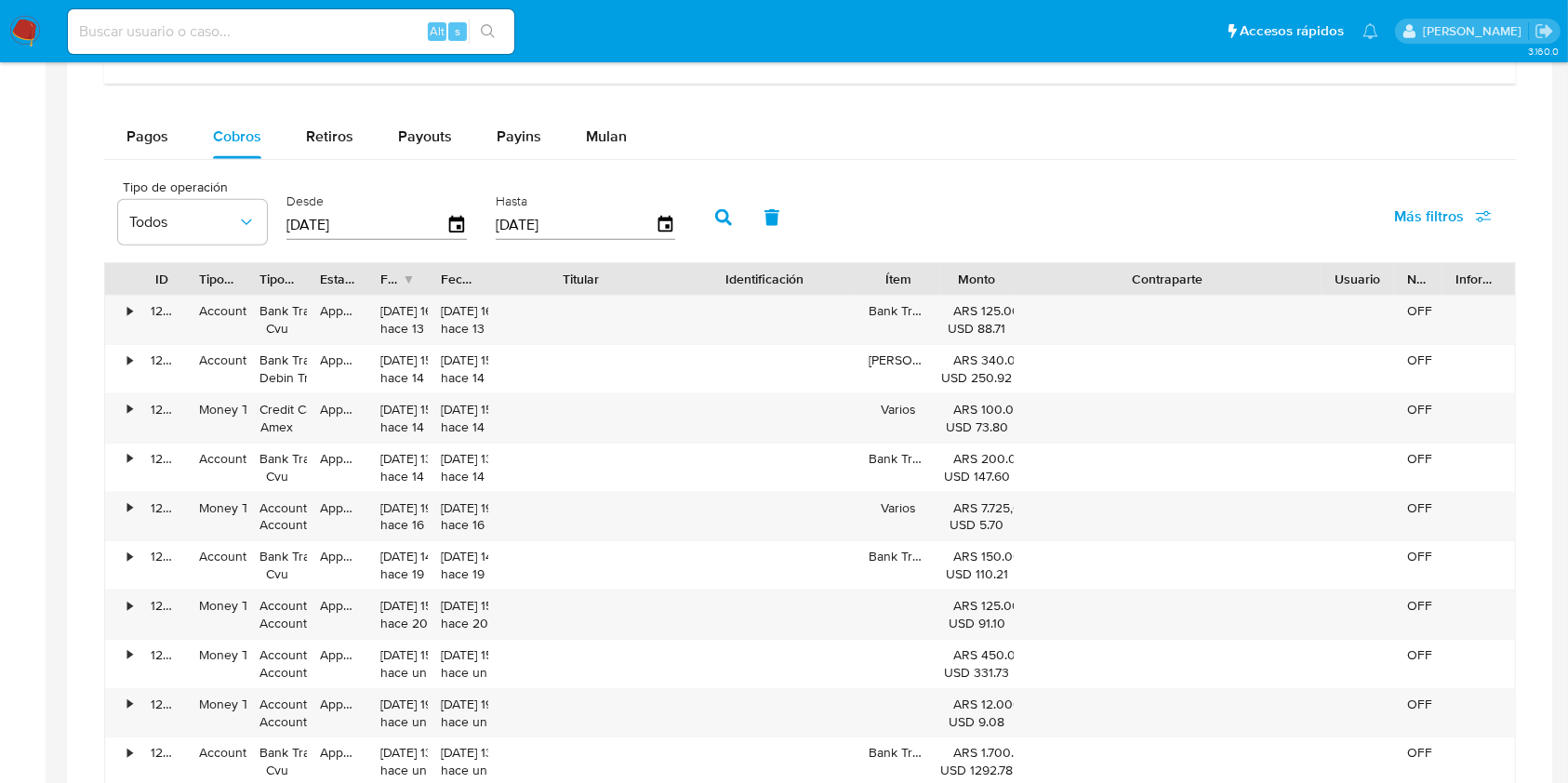
scroll to position [1240, 0]
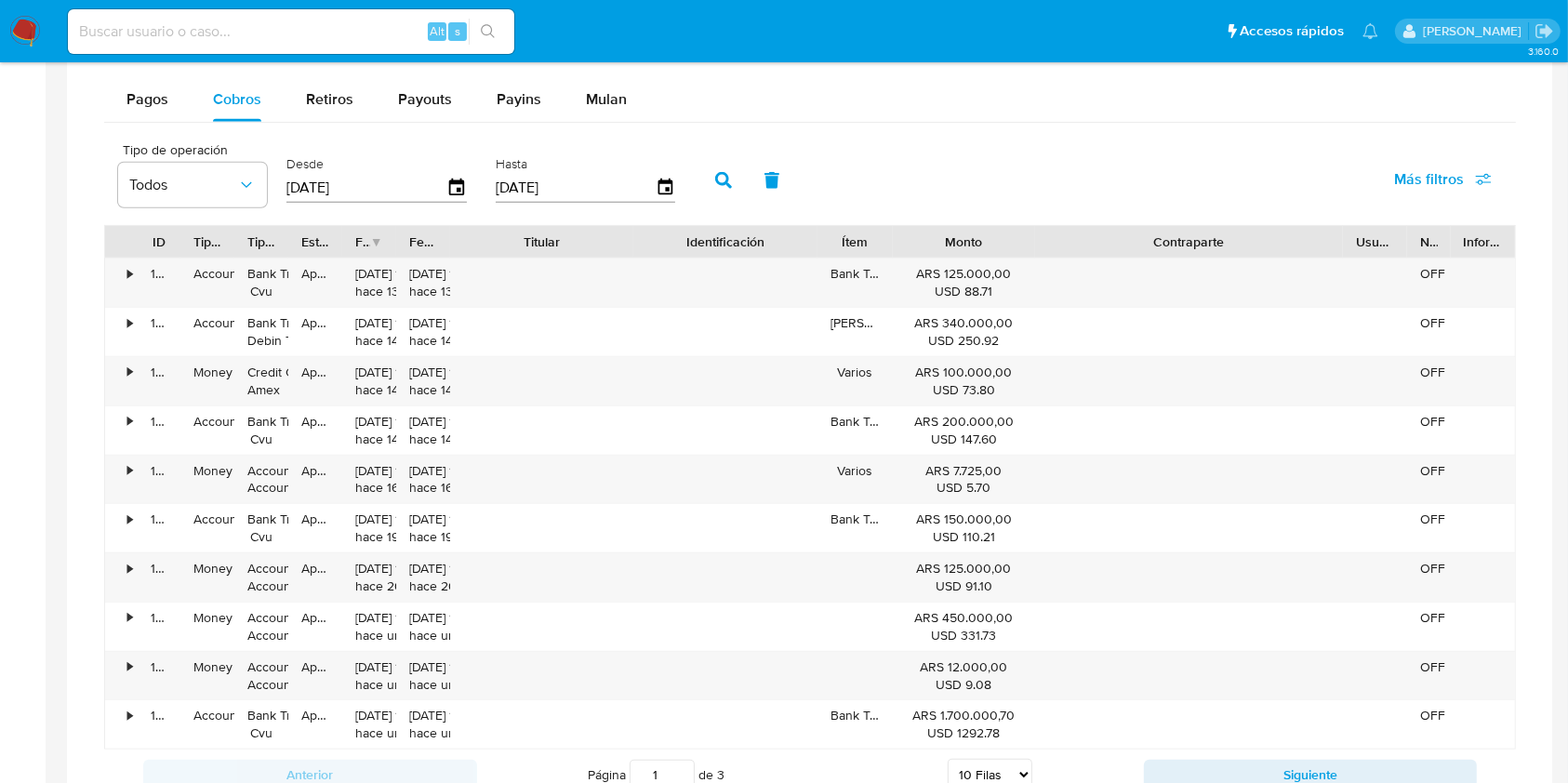
drag, startPoint x: 1017, startPoint y: 242, endPoint x: 1086, endPoint y: 249, distance: 69.4
click at [1086, 249] on div "ID Tipo de operación Tipo / Método Estado Fecha de creación Fecha de aprobación…" at bounding box center [810, 241] width 1409 height 31
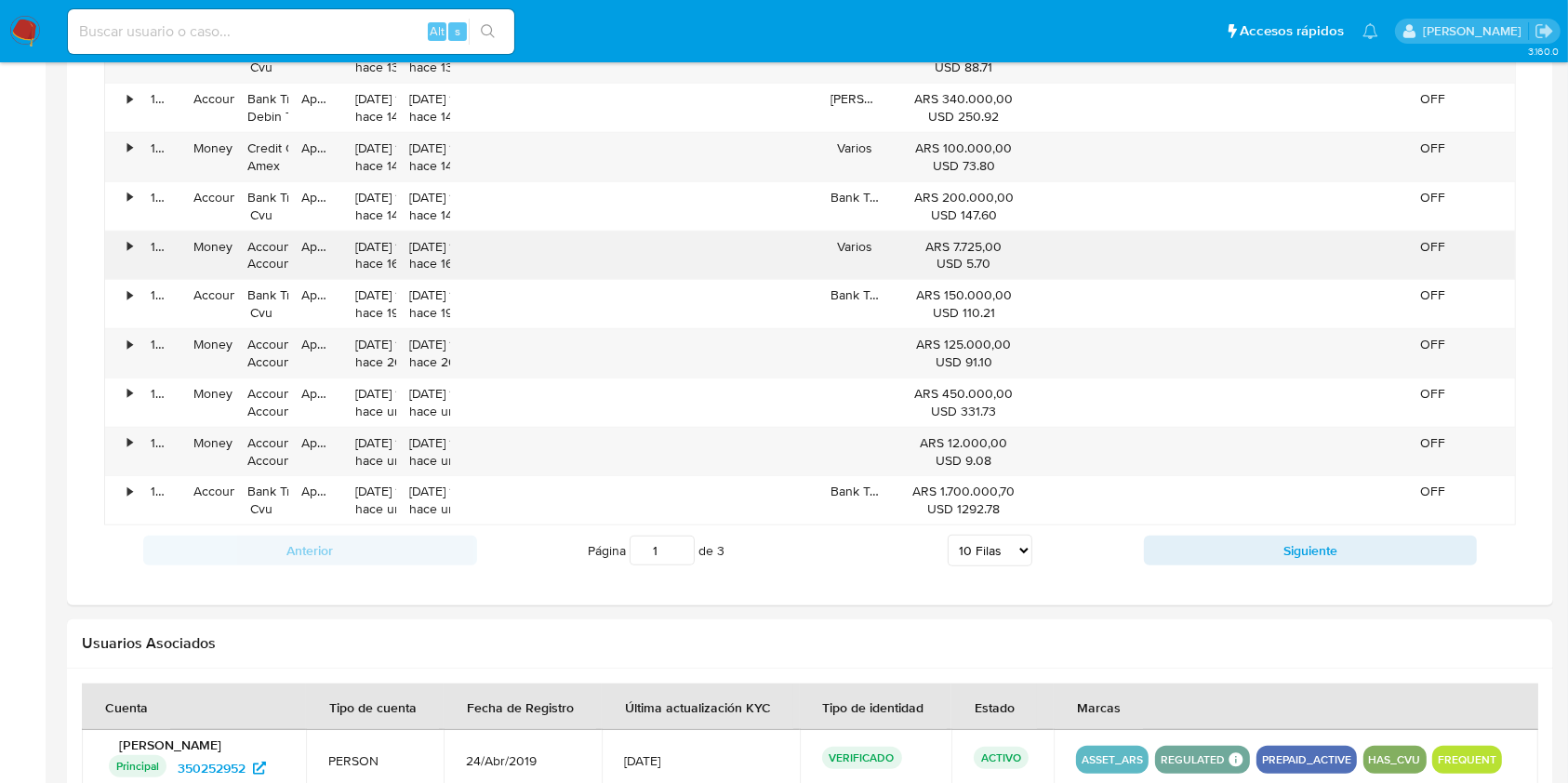
scroll to position [1488, 0]
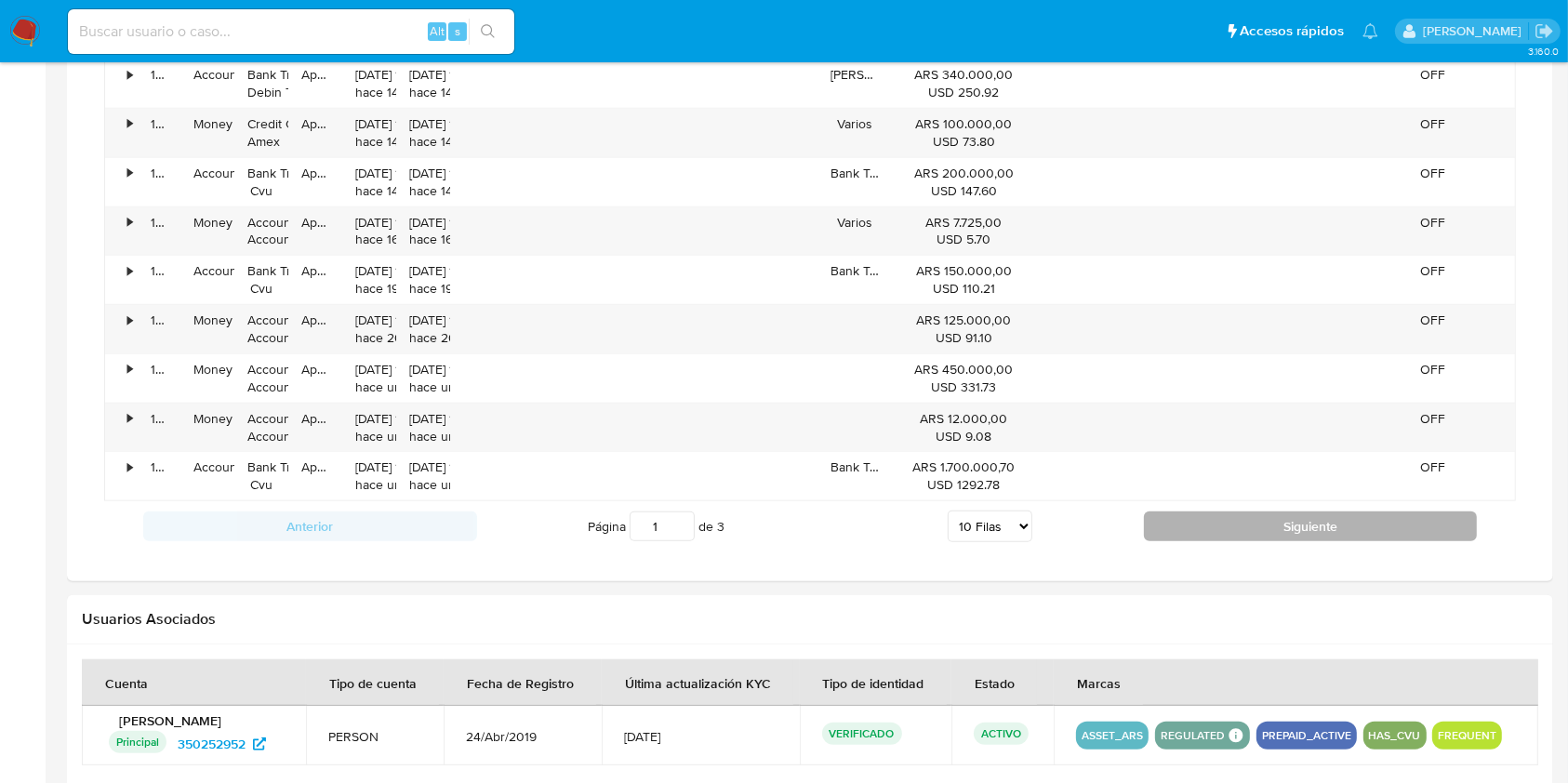
click at [1190, 514] on button "Siguiente" at bounding box center [1310, 526] width 334 height 29
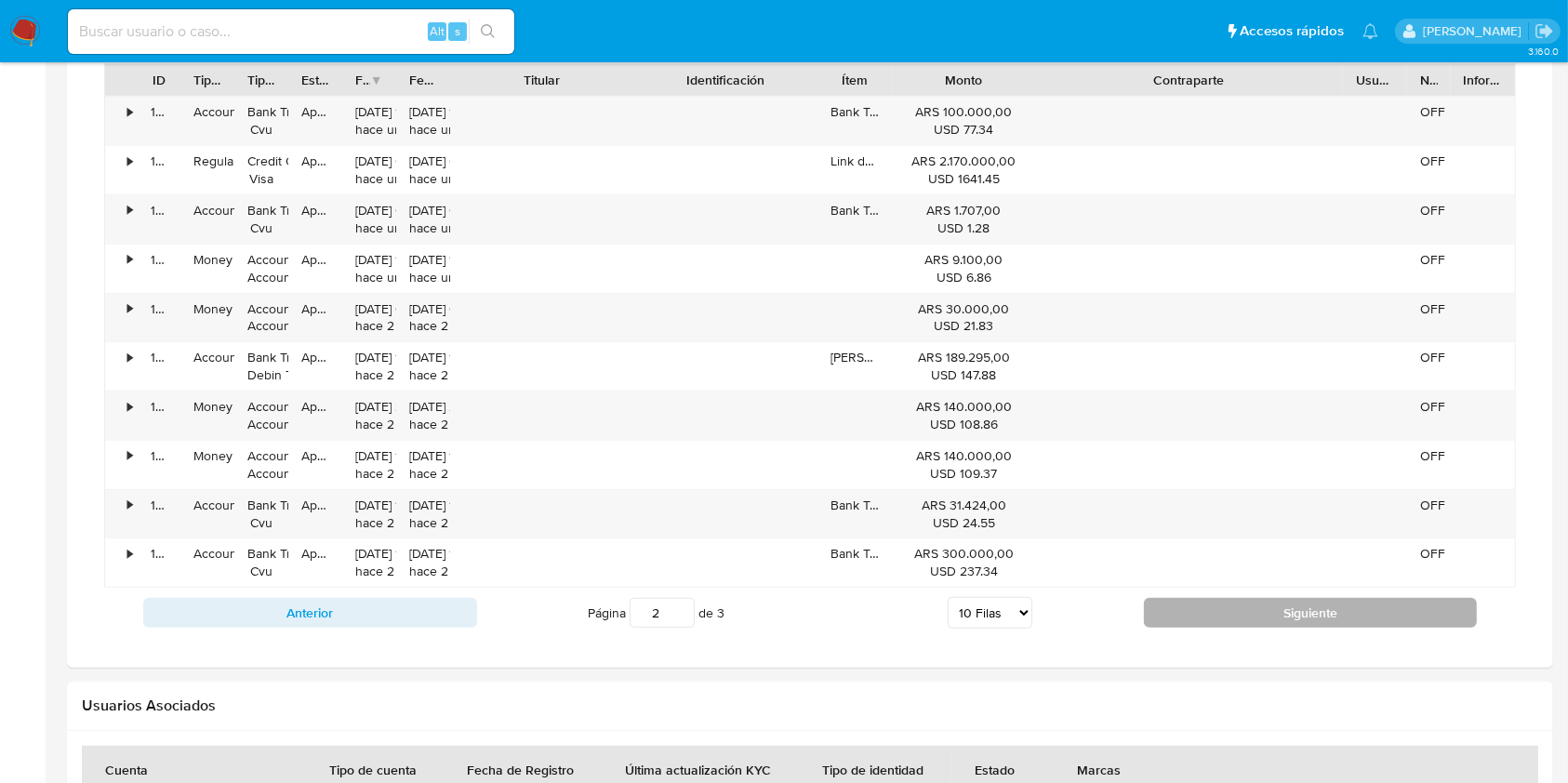
scroll to position [1363, 0]
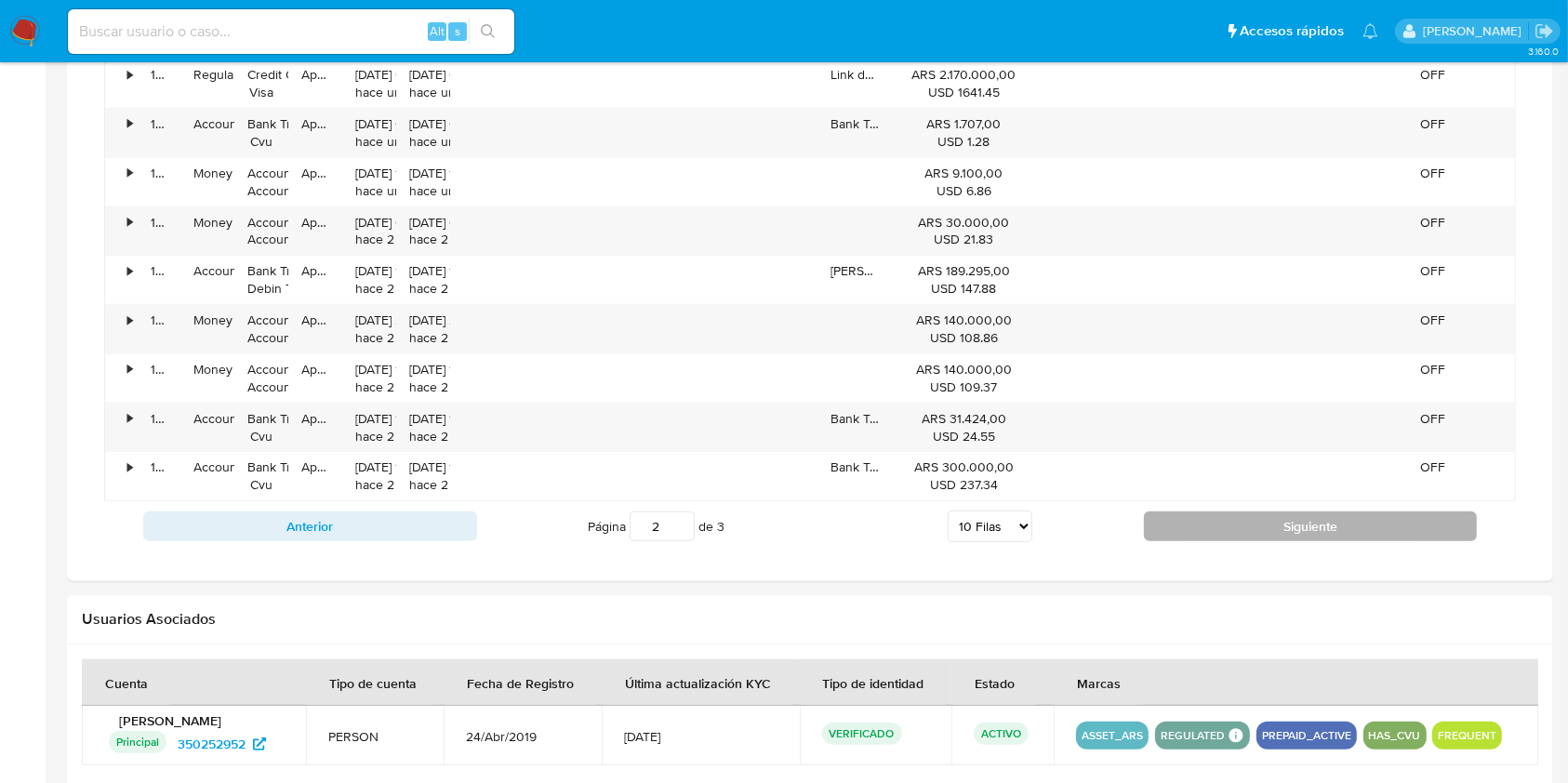
click at [1190, 514] on button "Siguiente" at bounding box center [1310, 526] width 334 height 29
type input "3"
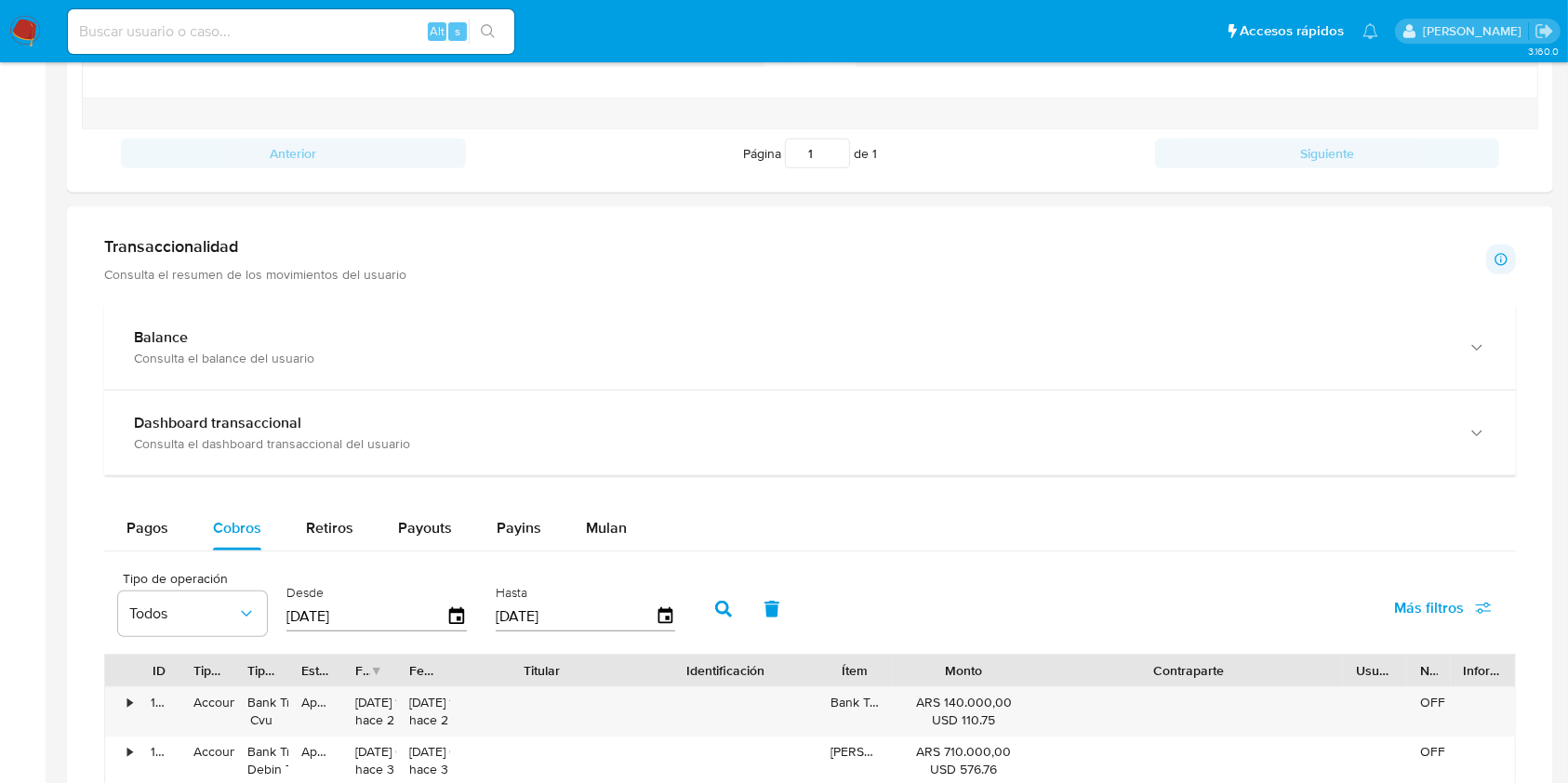
scroll to position [1019, 0]
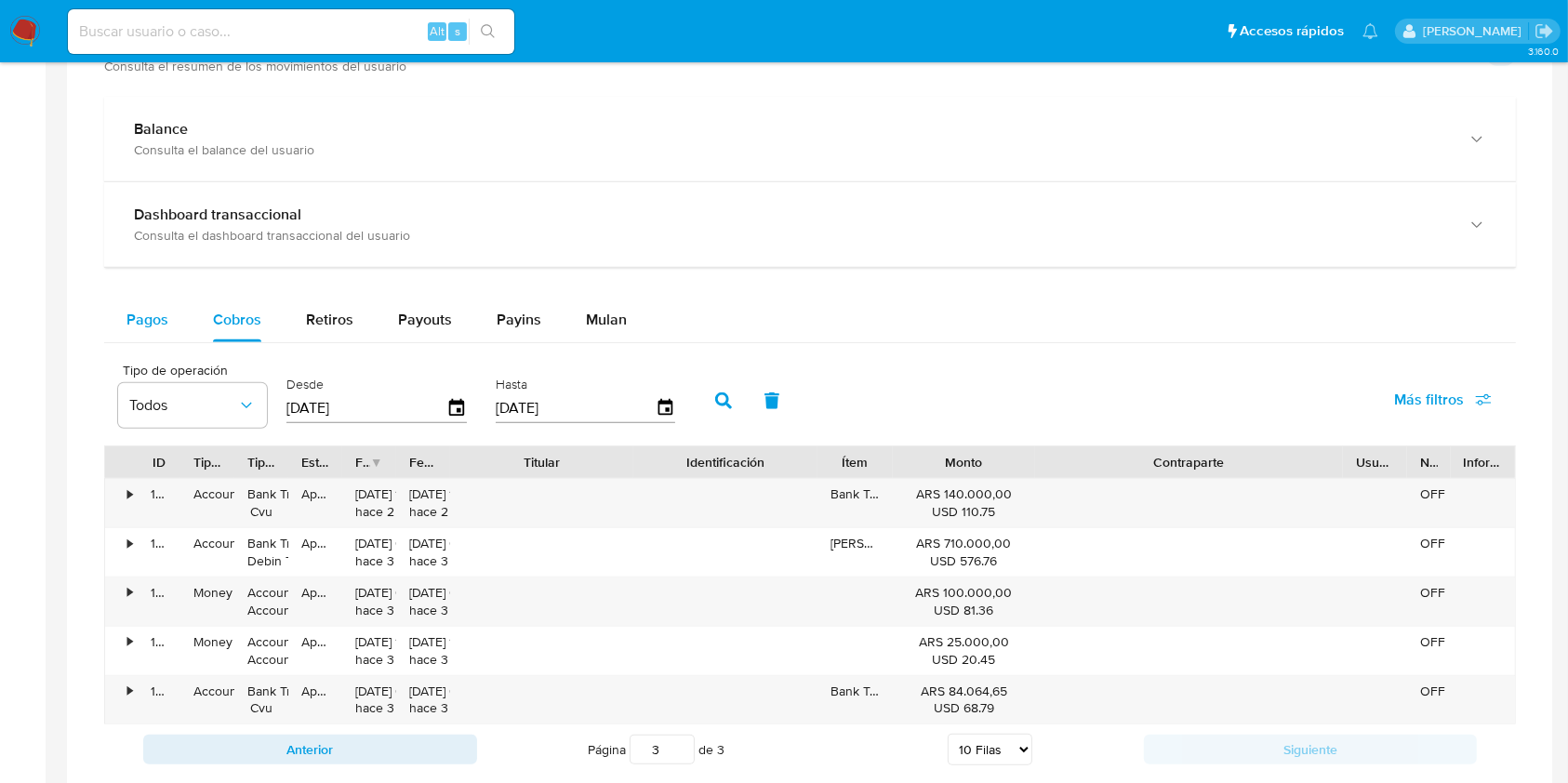
click at [150, 316] on span "Pagos" at bounding box center [148, 319] width 42 height 22
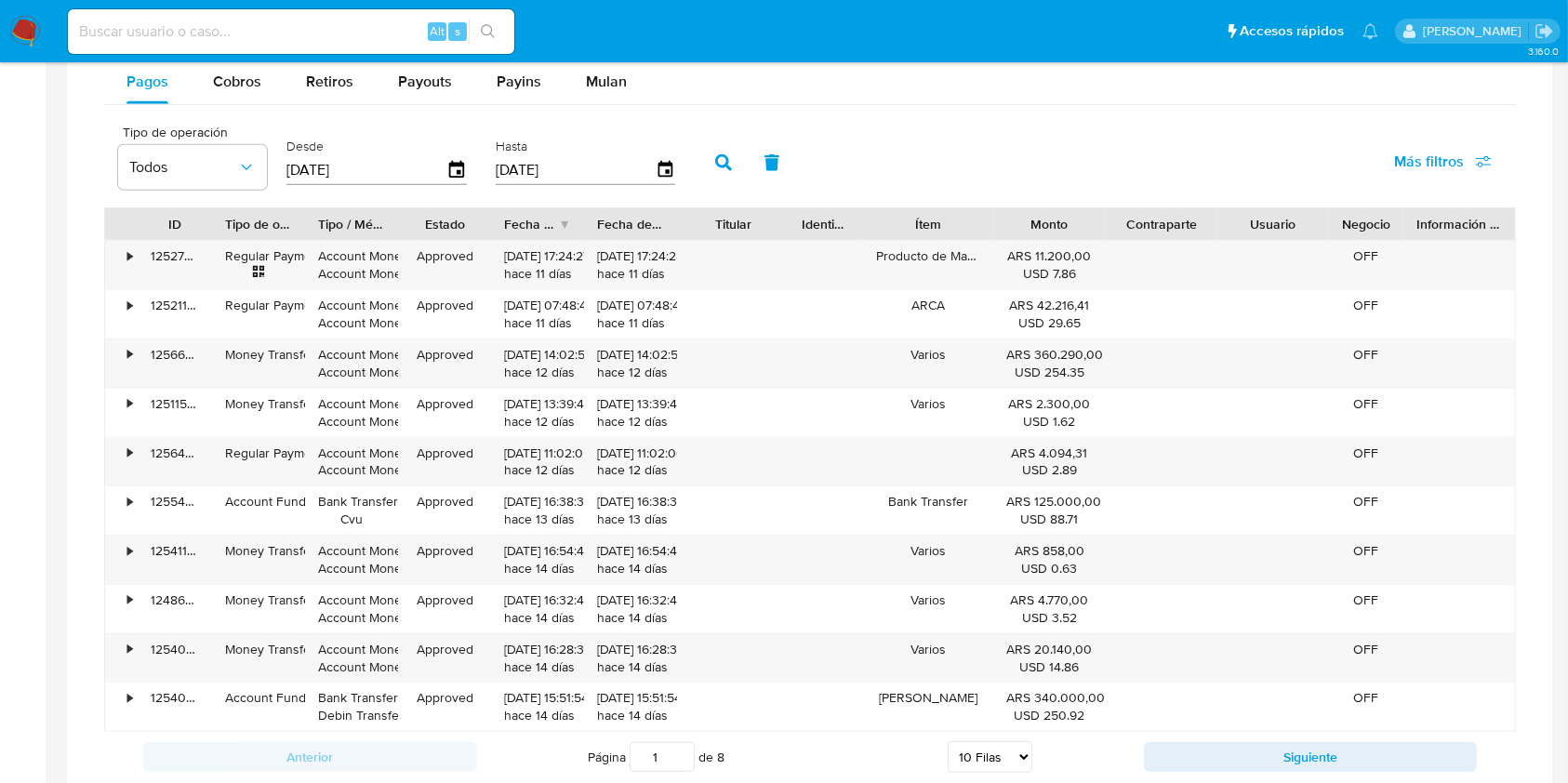
scroll to position [1266, 0]
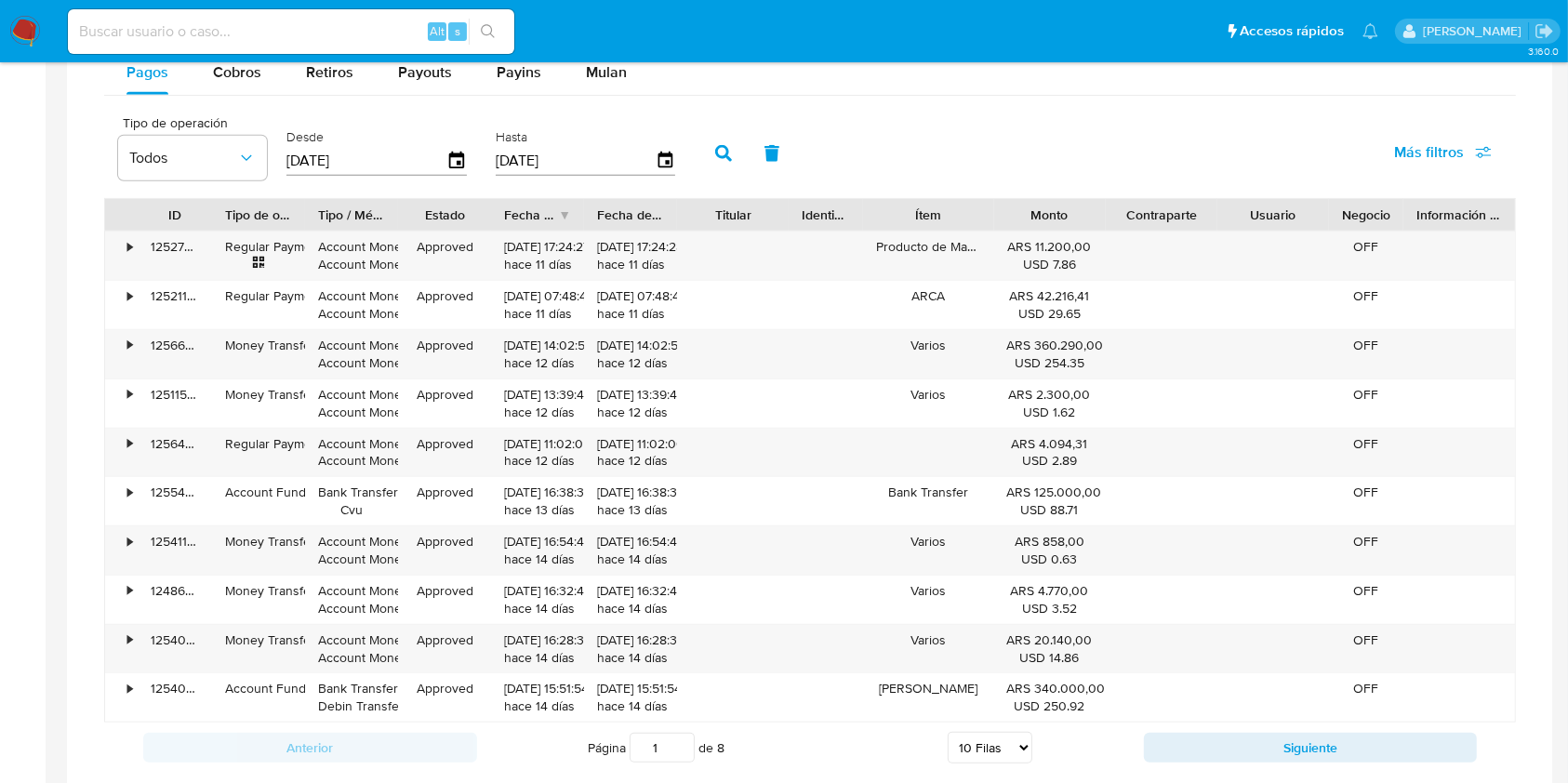
click at [1177, 231] on div "ID Tipo de operación Tipo / Método Estado Fecha de creación Fecha de aprobación…" at bounding box center [810, 460] width 1411 height 524
drag, startPoint x: 1086, startPoint y: 211, endPoint x: 1140, endPoint y: 212, distance: 54.0
click at [1140, 212] on div "ID Tipo de operación Tipo / Método Estado Fecha de creación Fecha de aprobación…" at bounding box center [810, 214] width 1409 height 31
click at [1234, 733] on button "Siguiente" at bounding box center [1310, 747] width 334 height 29
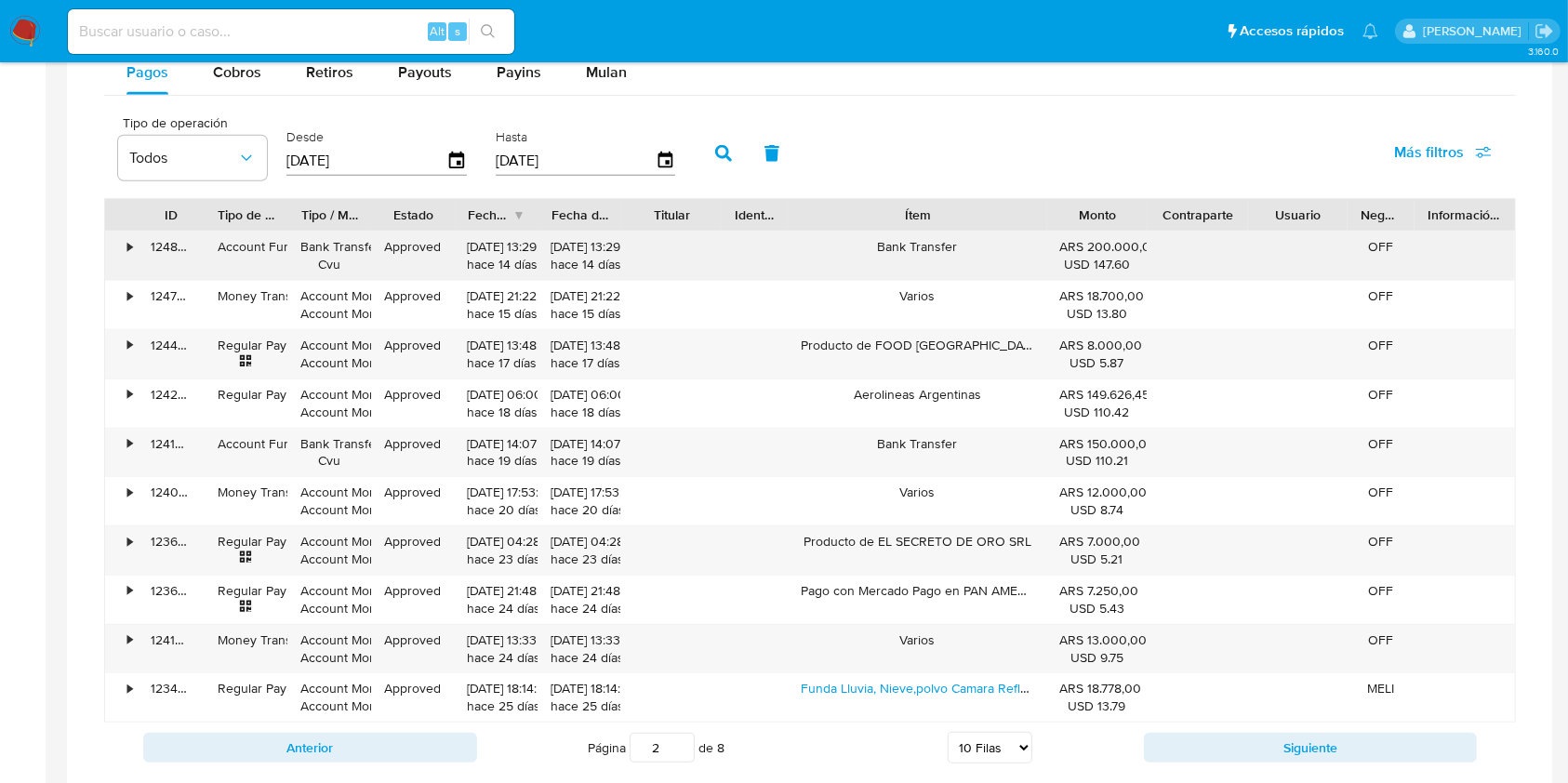
drag, startPoint x: 1004, startPoint y: 218, endPoint x: 1132, endPoint y: 235, distance: 129.1
click at [1132, 235] on div "ID Tipo de operación Tipo / Método Estado Fecha de creación Fecha de aprobación…" at bounding box center [810, 460] width 1411 height 524
click at [1241, 744] on button "Siguiente" at bounding box center [1310, 747] width 334 height 29
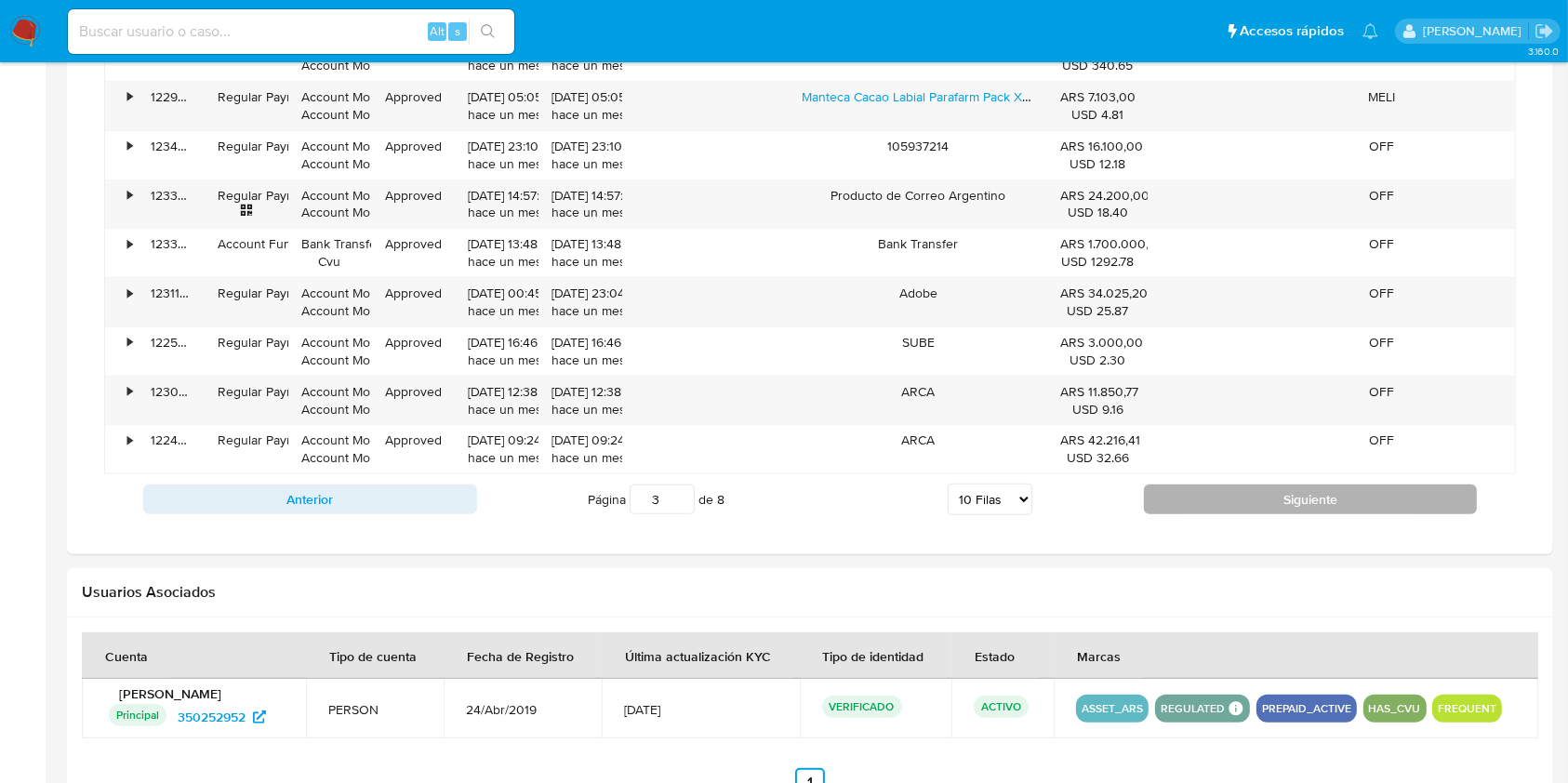
click at [1207, 502] on button "Siguiente" at bounding box center [1310, 498] width 334 height 29
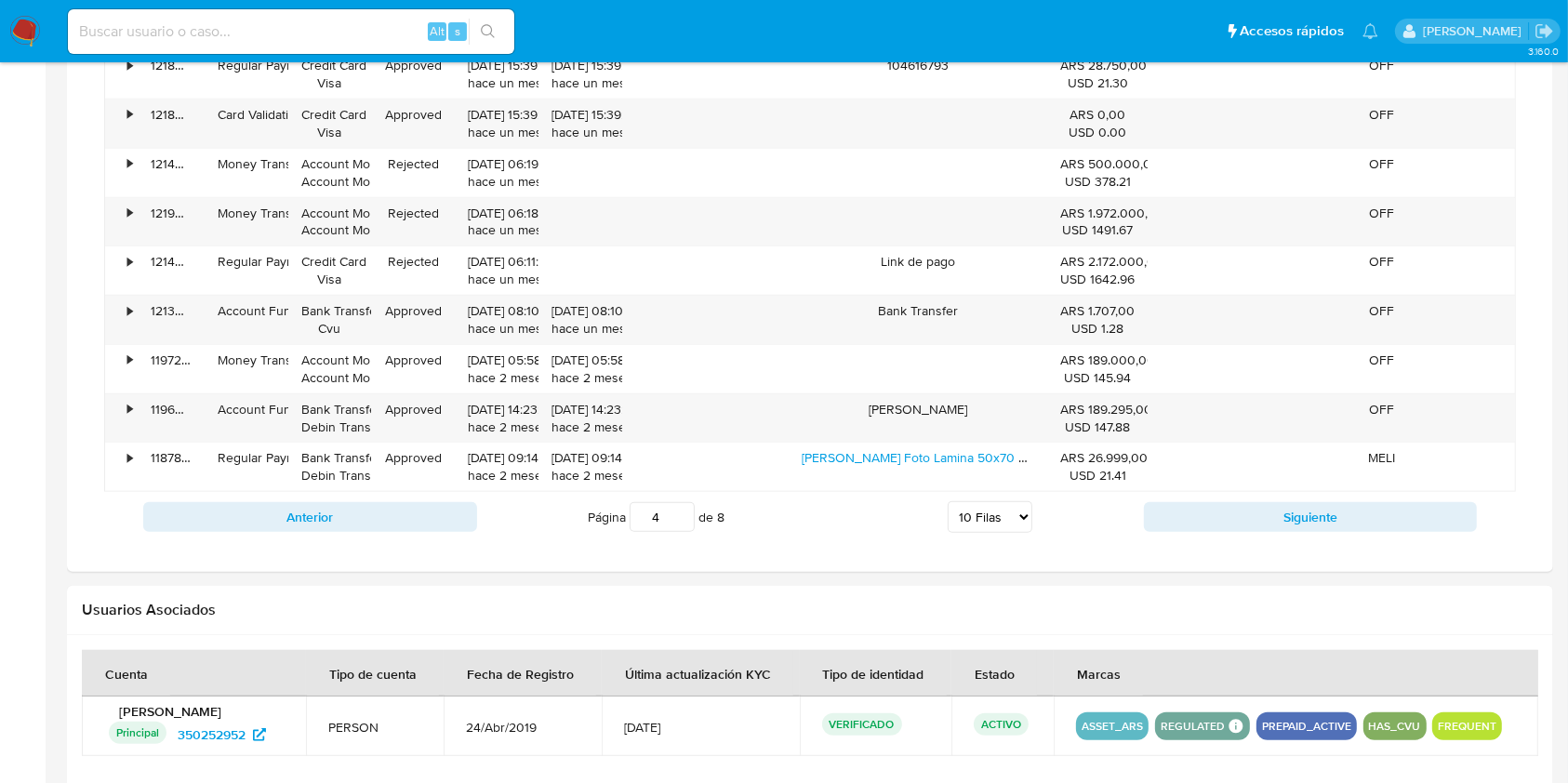
scroll to position [1391, 0]
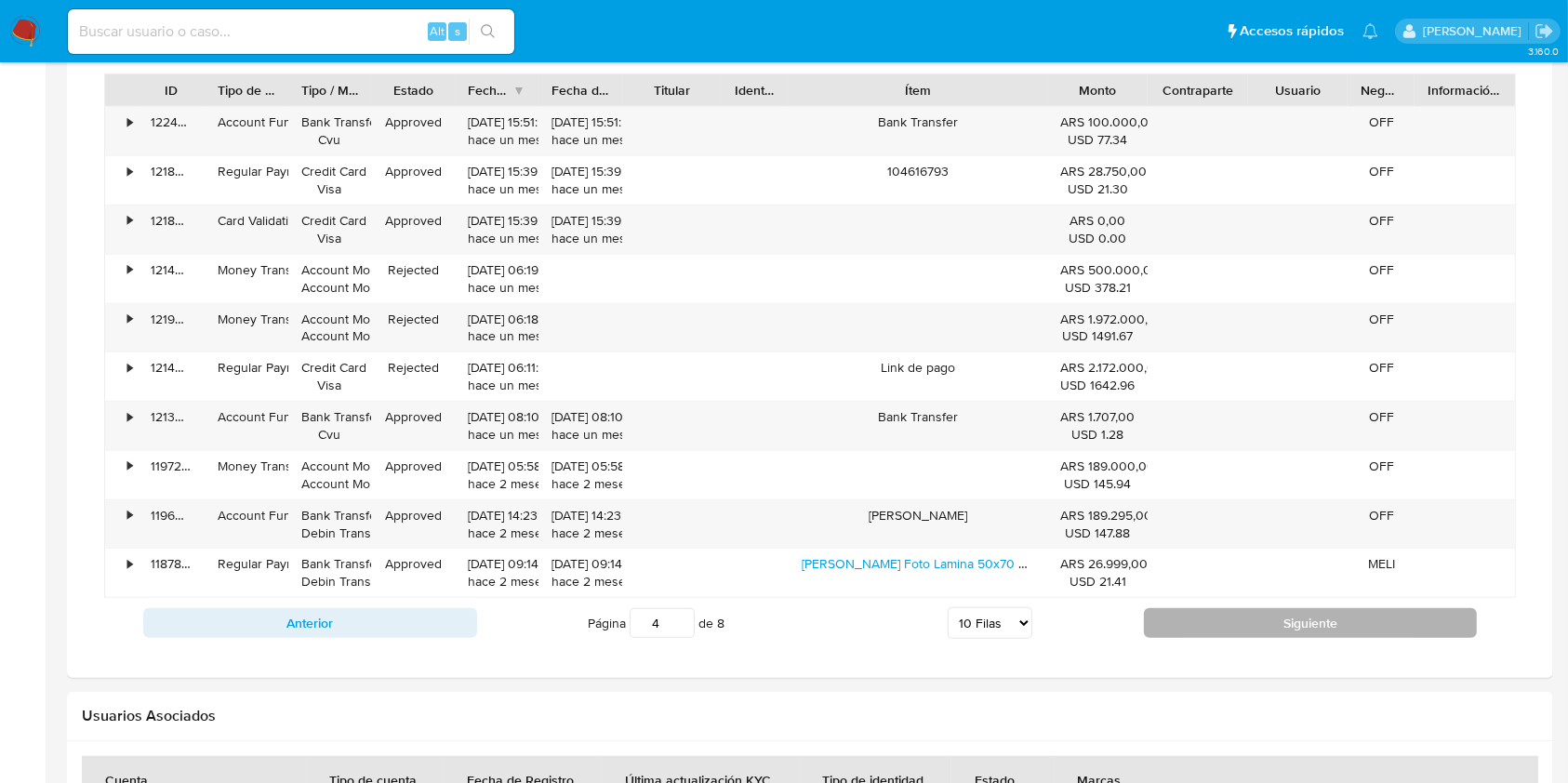
click at [1183, 622] on button "Siguiente" at bounding box center [1310, 622] width 334 height 29
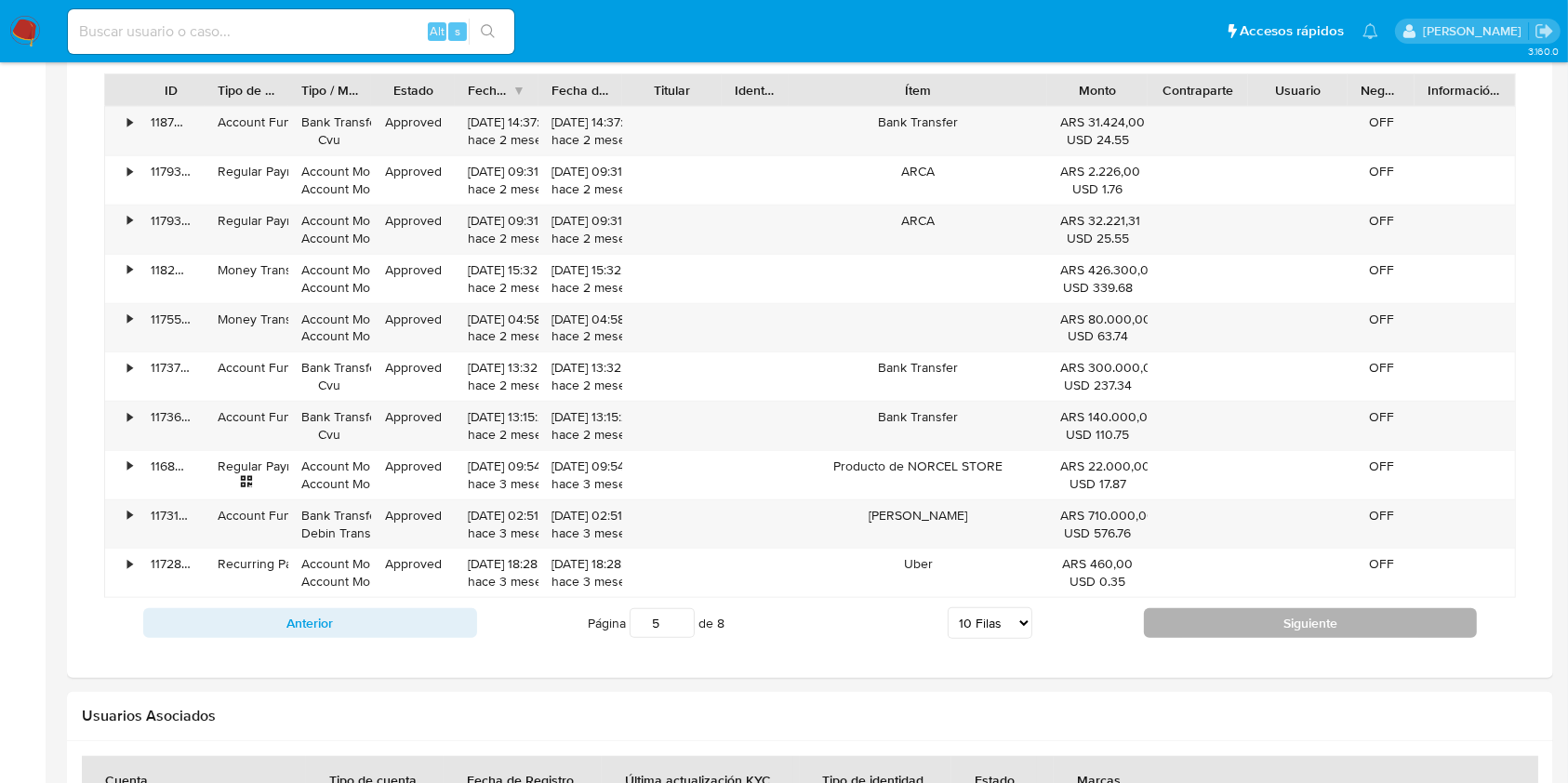
click at [1183, 622] on button "Siguiente" at bounding box center [1310, 622] width 334 height 29
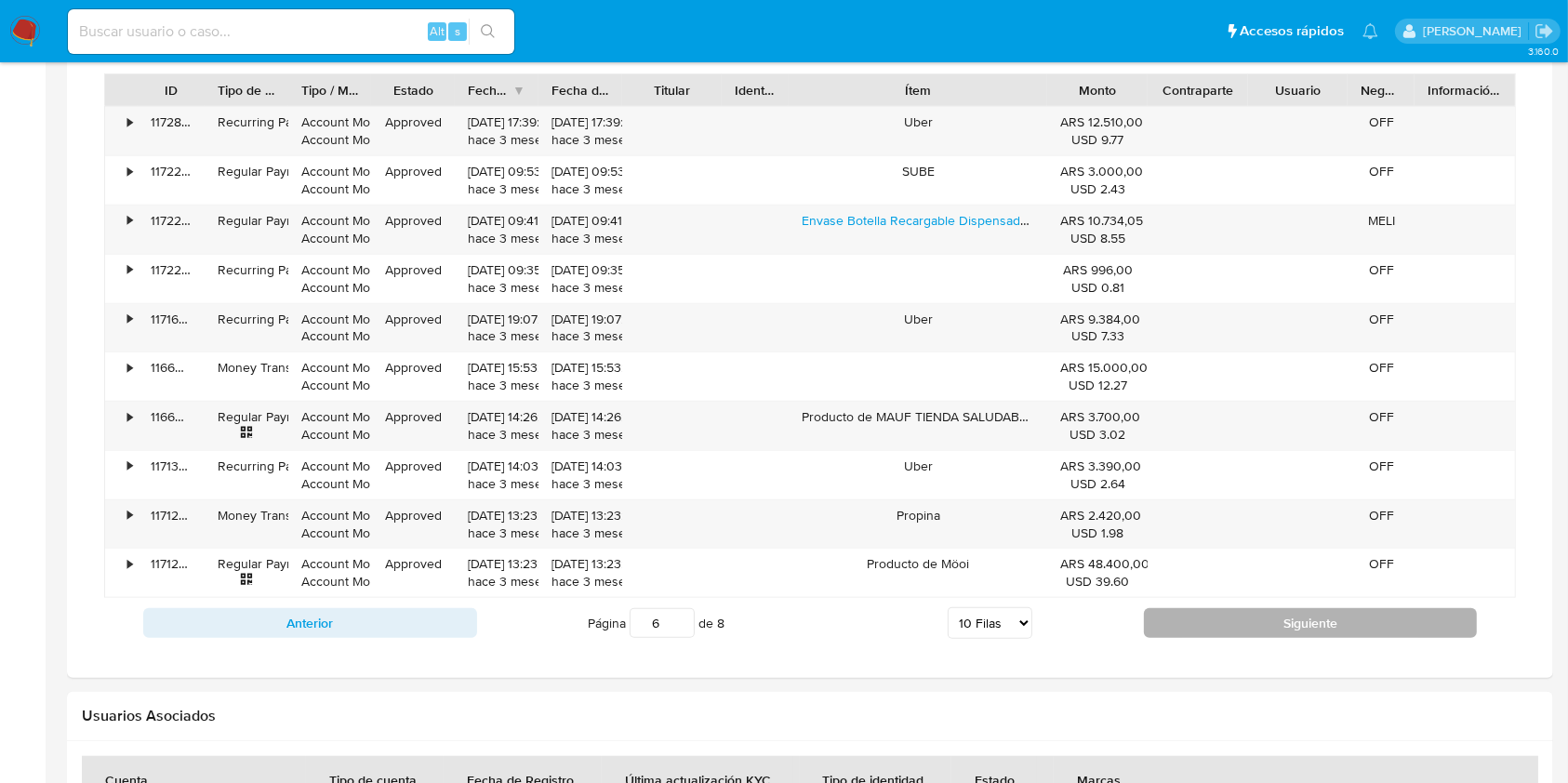
click at [1186, 617] on button "Siguiente" at bounding box center [1310, 622] width 334 height 29
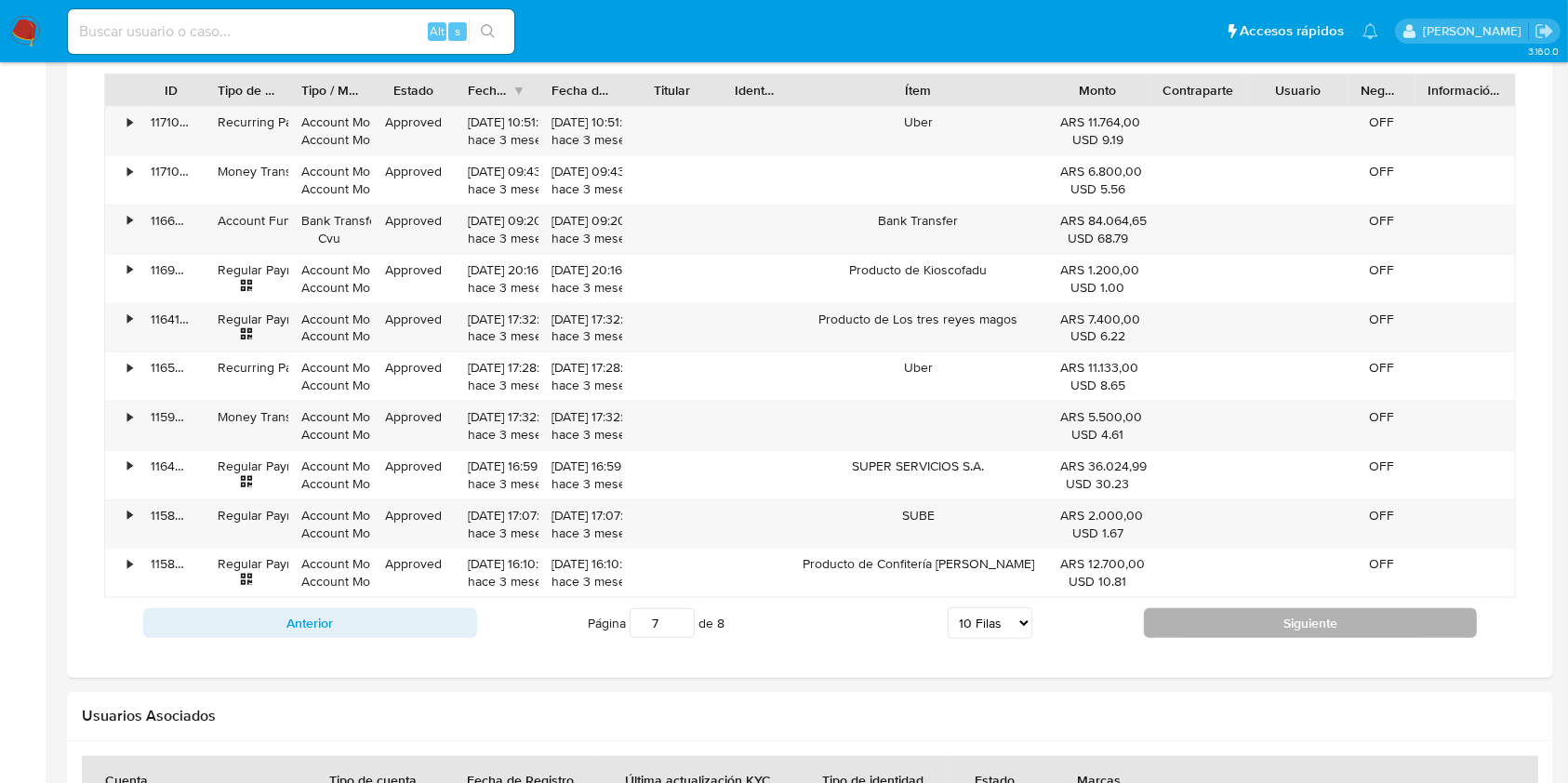
click at [1190, 622] on button "Siguiente" at bounding box center [1310, 622] width 334 height 29
type input "8"
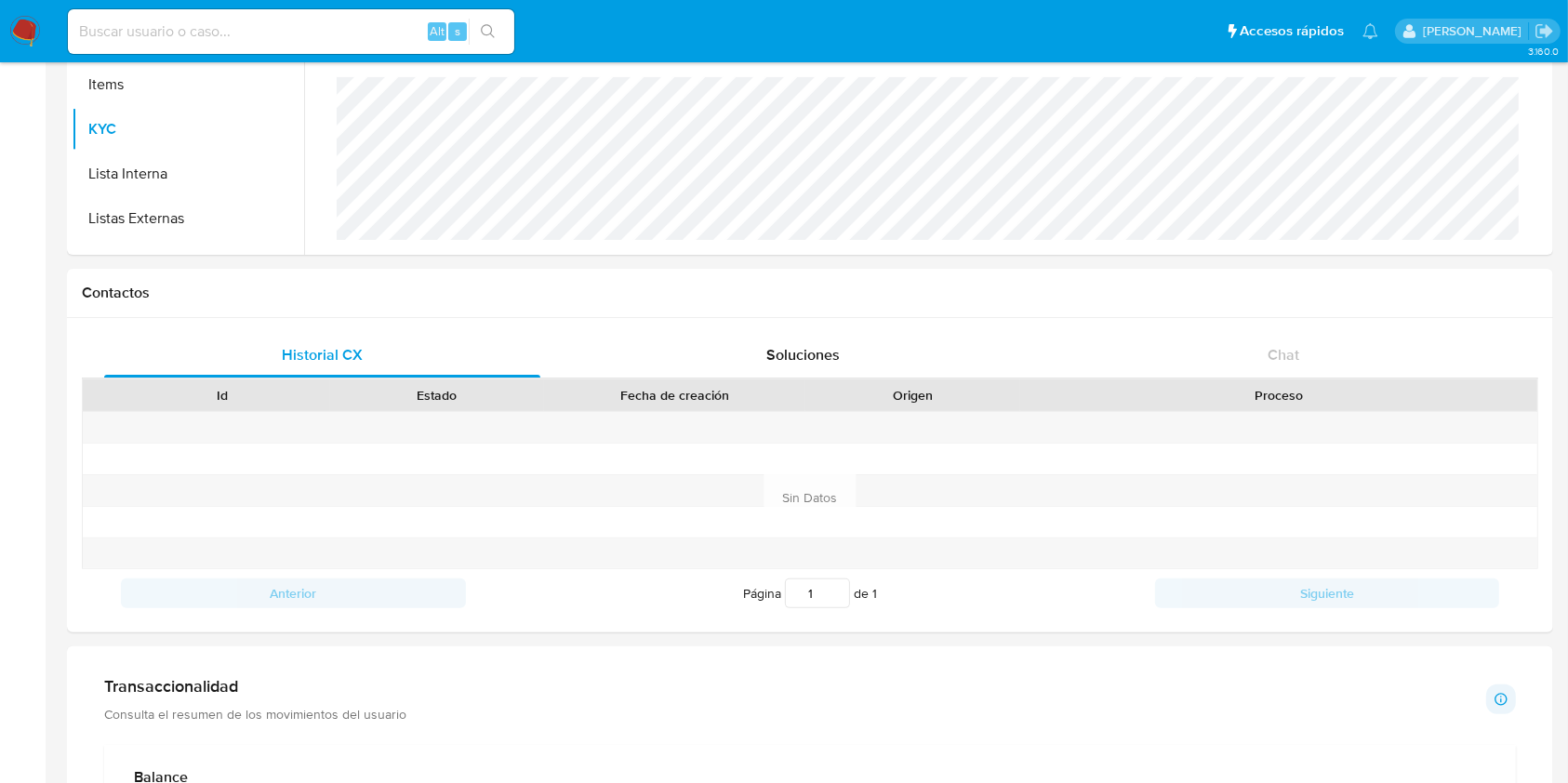
scroll to position [575, 0]
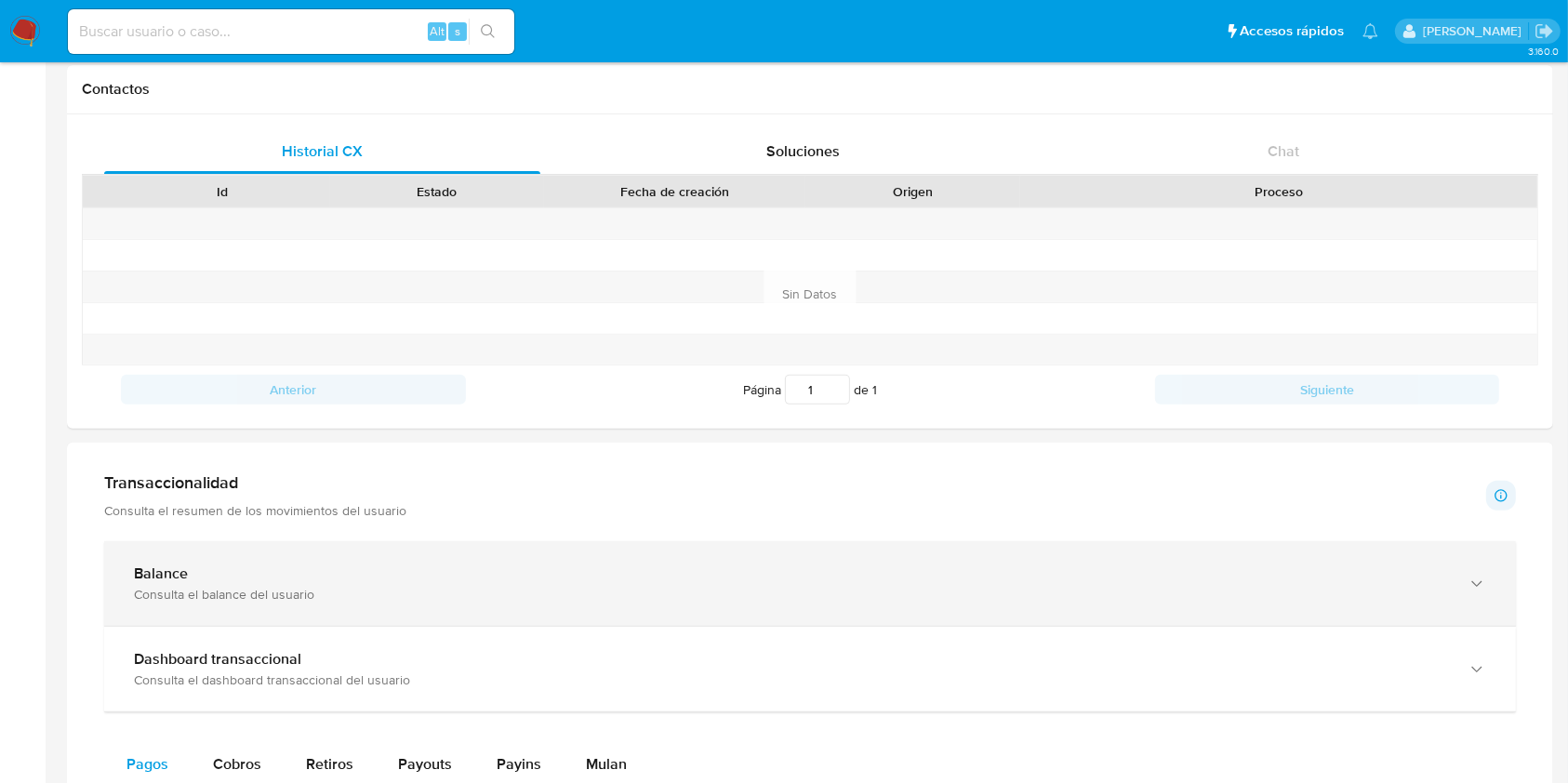
click at [242, 605] on div "Balance Consulta el balance del usuario" at bounding box center [810, 583] width 1411 height 84
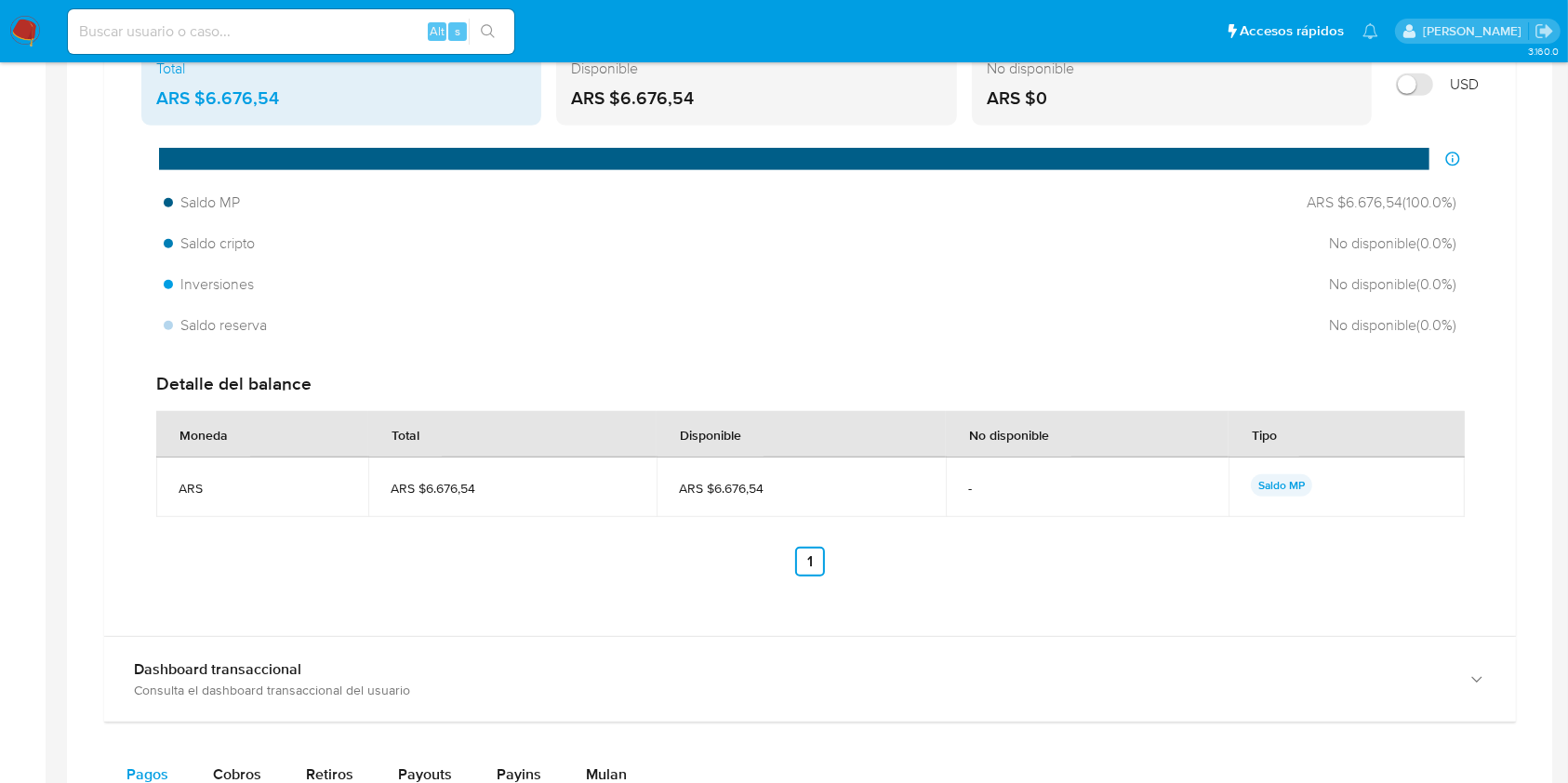
scroll to position [1318, 0]
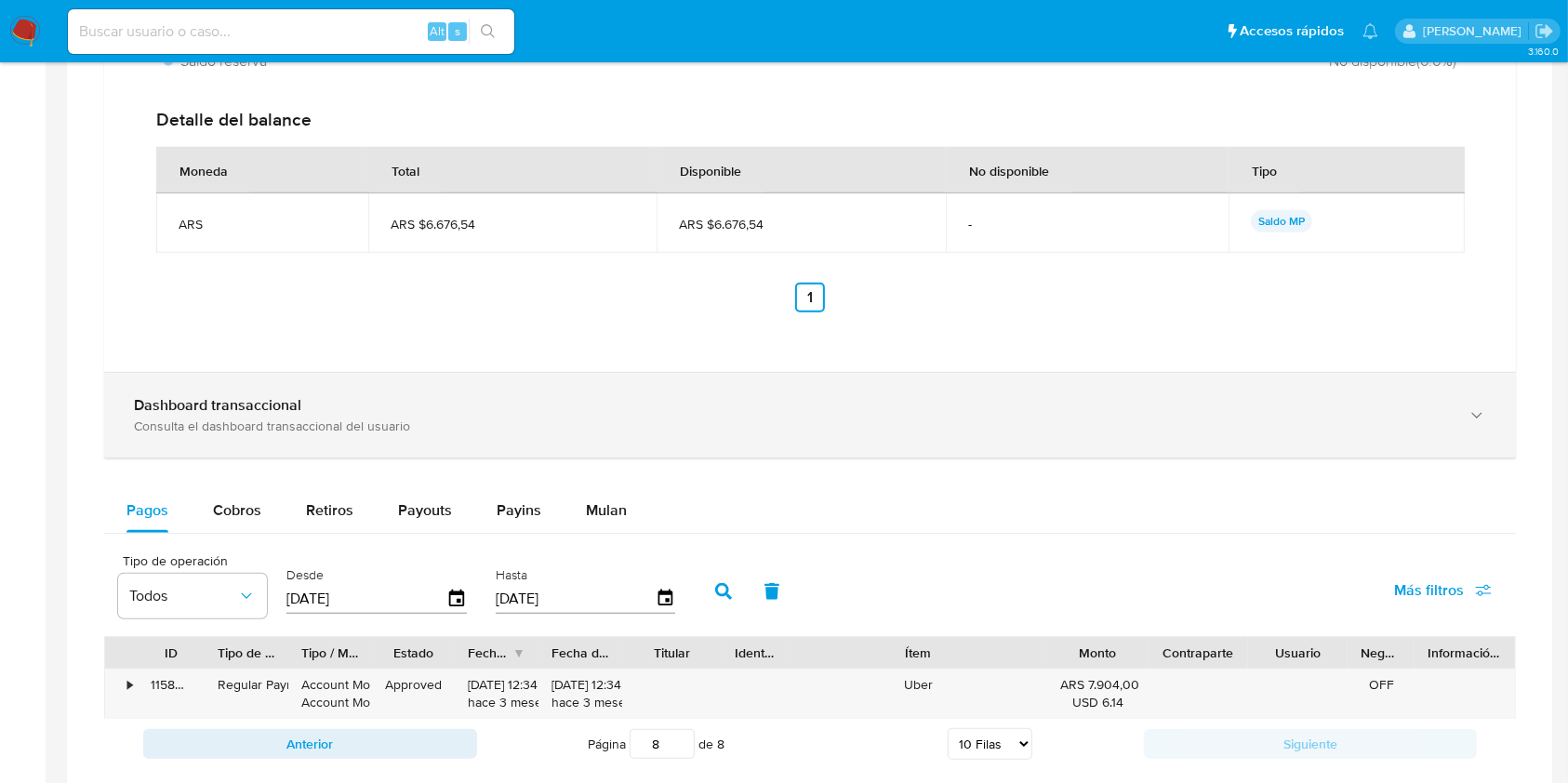
click at [272, 408] on b "Dashboard transaccional" at bounding box center [218, 405] width 167 height 22
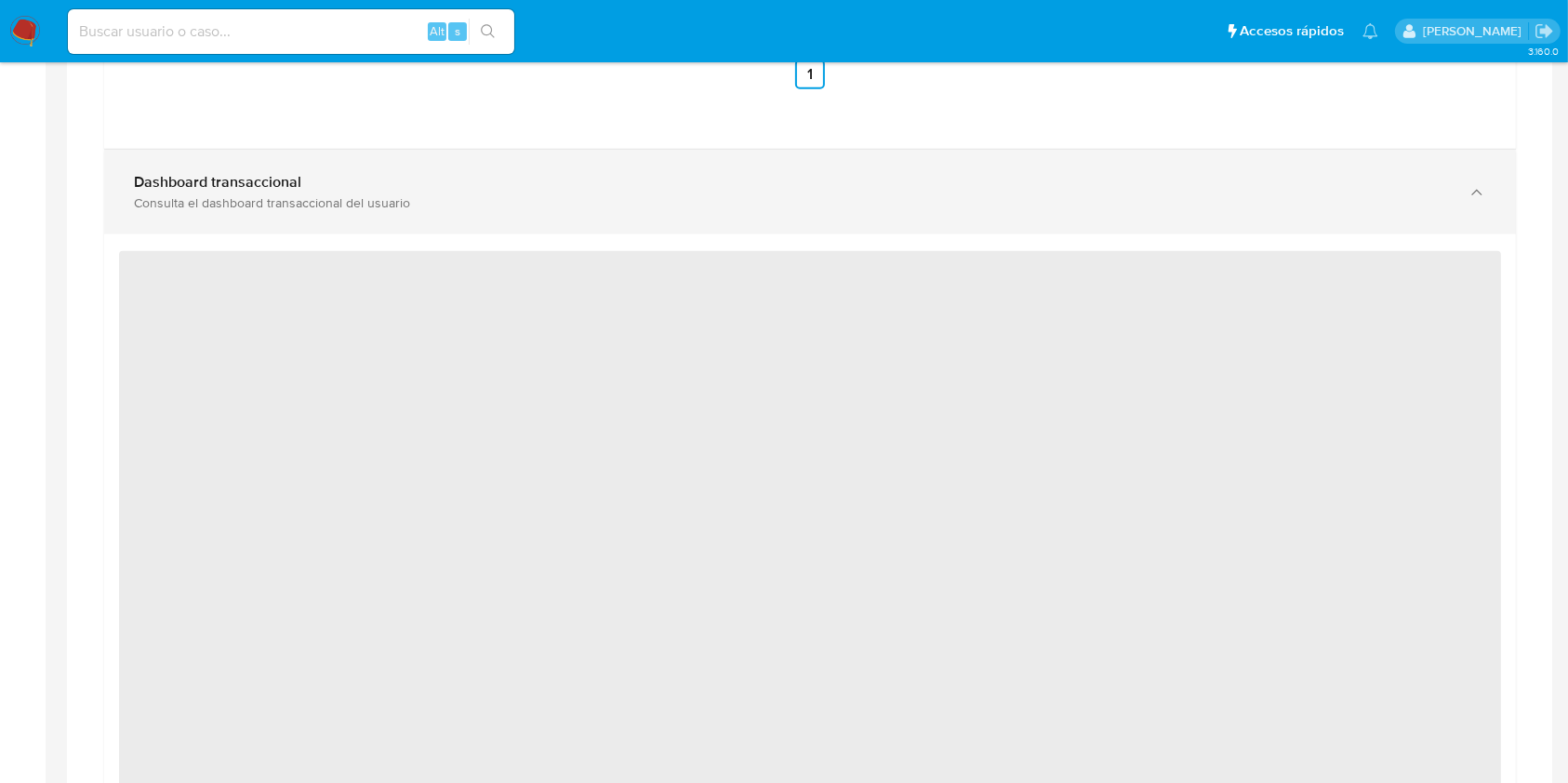
scroll to position [1815, 0]
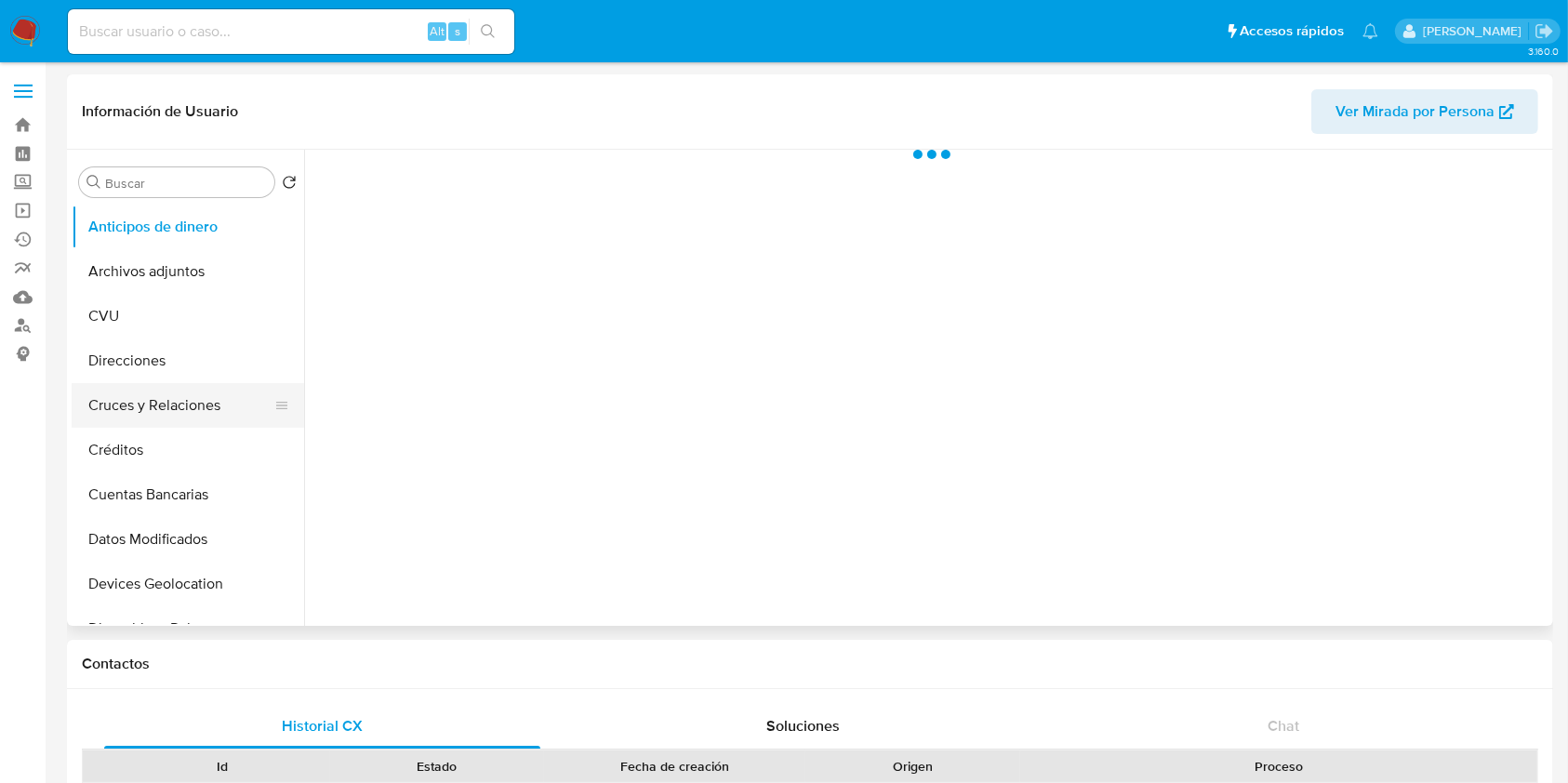
select select "10"
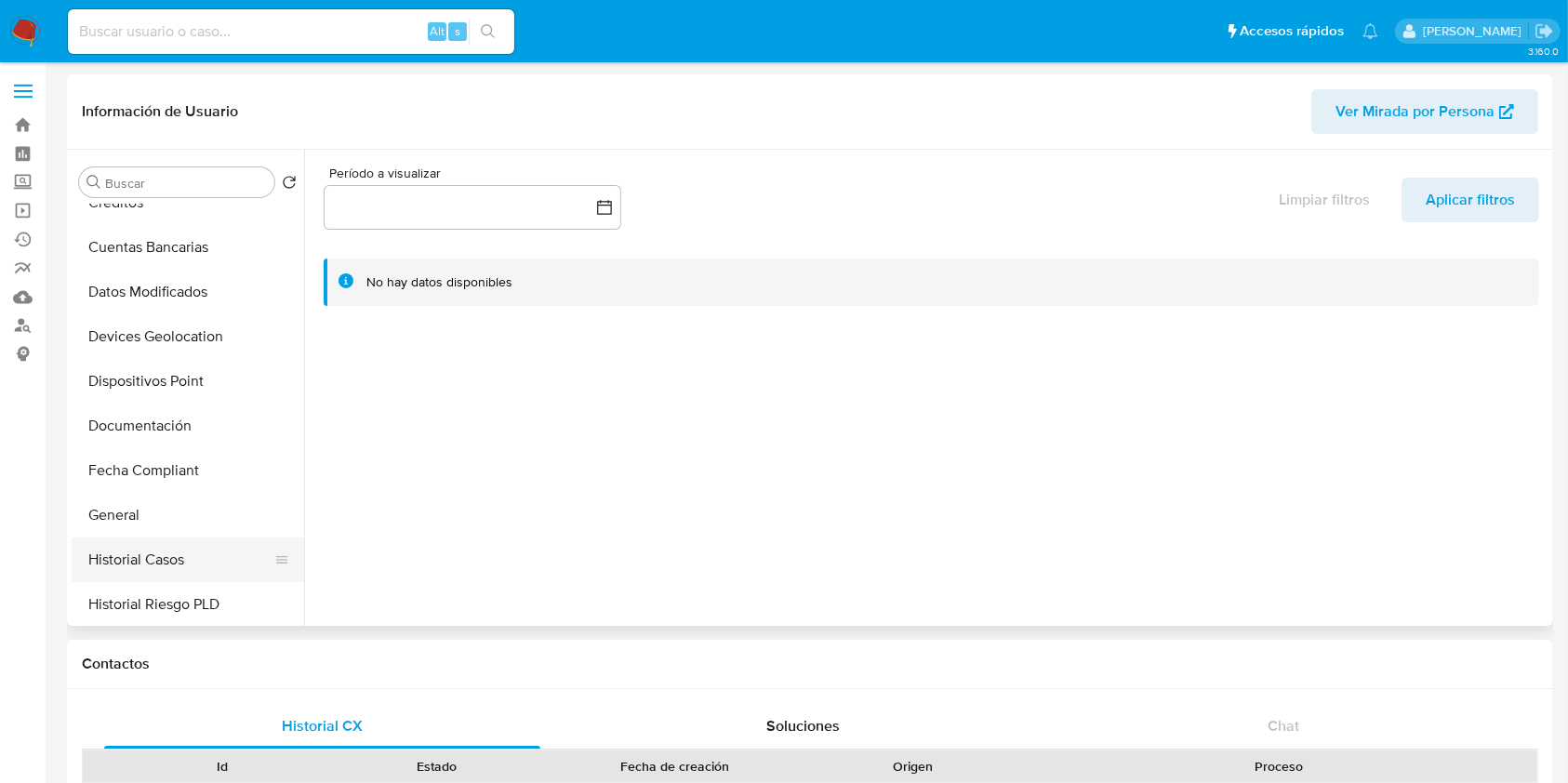
click at [174, 548] on button "Historial Casos" at bounding box center [181, 559] width 218 height 44
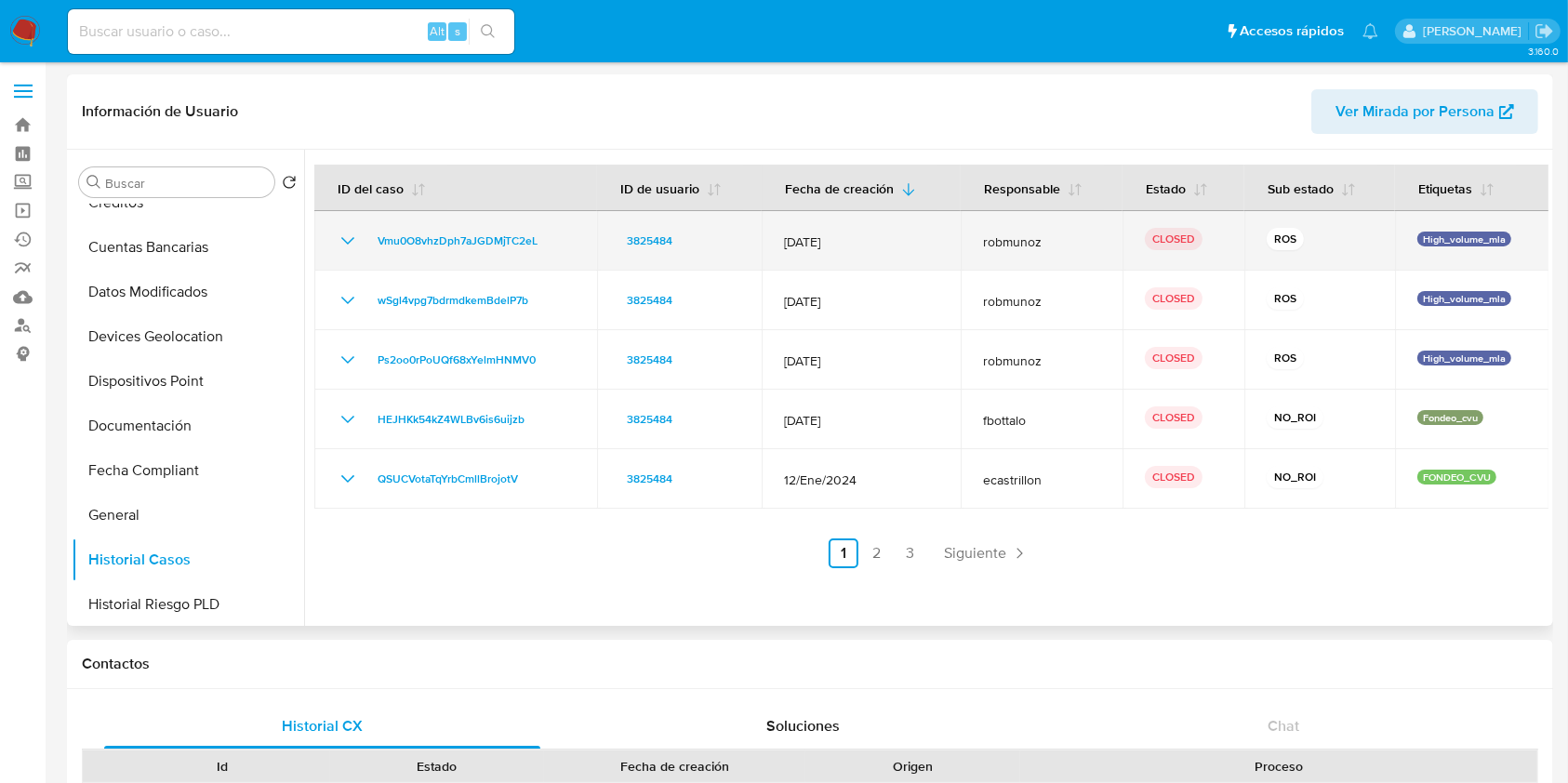
click at [346, 240] on icon "Mostrar/Ocultar" at bounding box center [348, 241] width 23 height 23
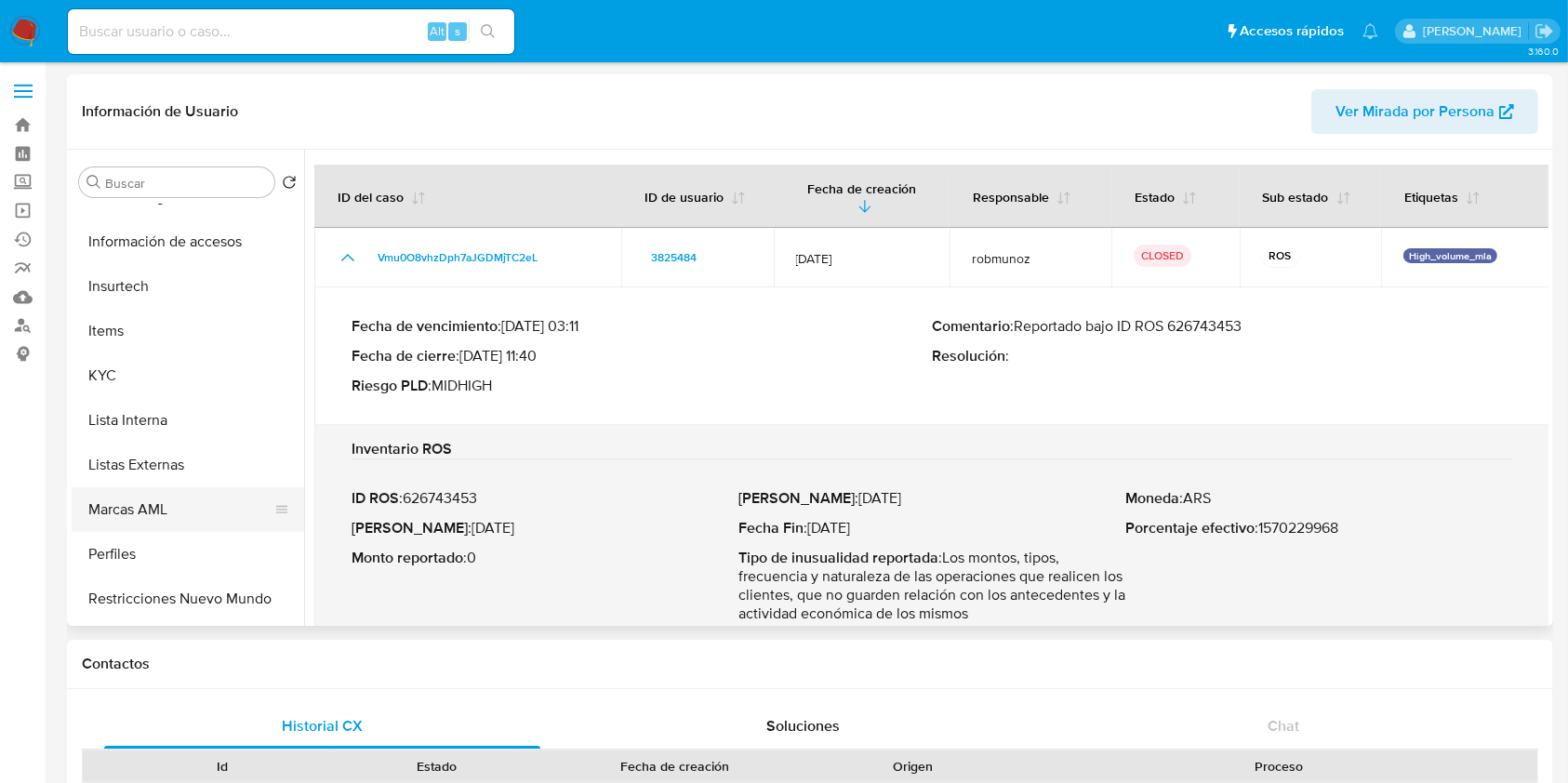
scroll to position [875, 0]
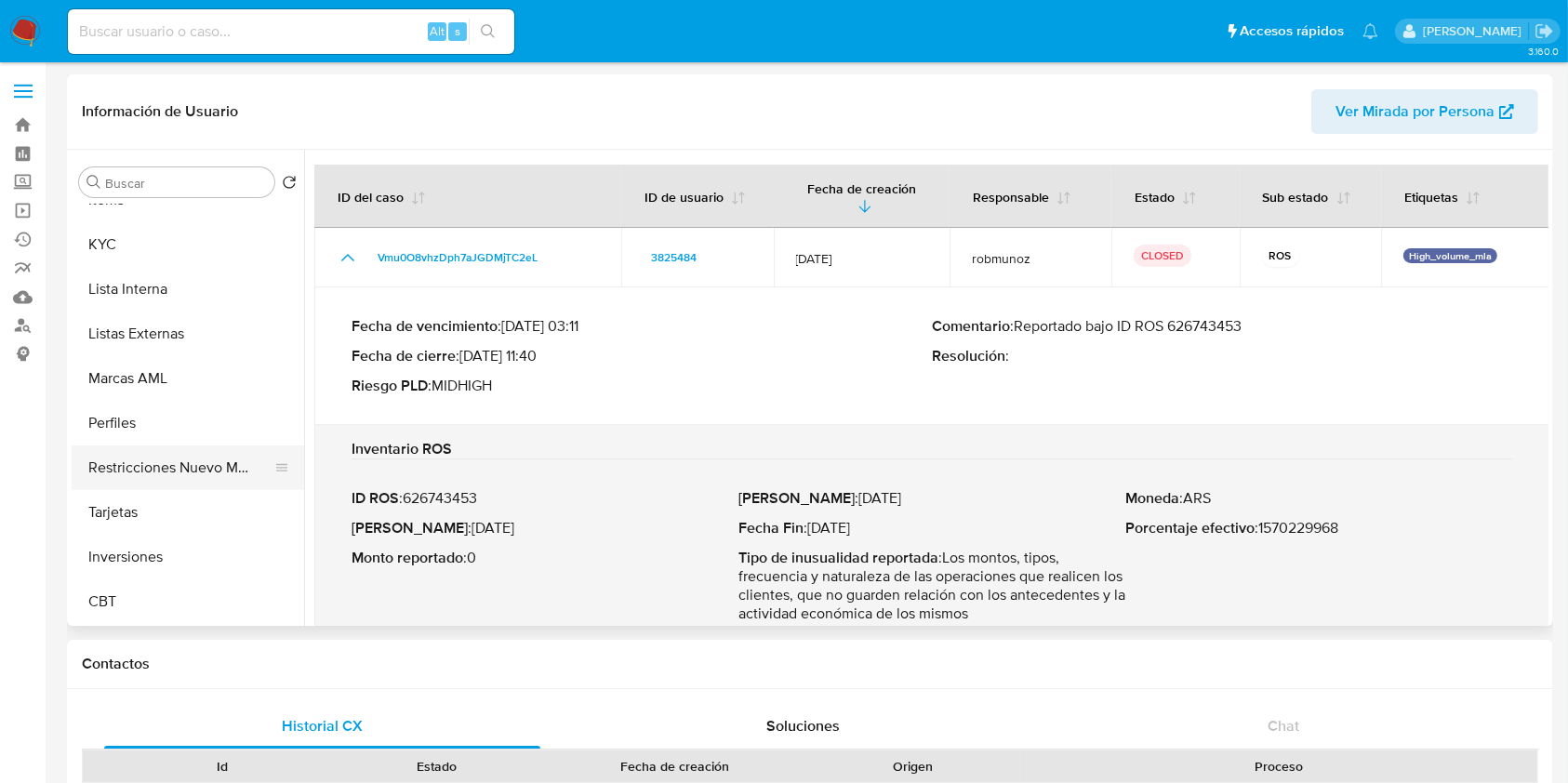
click at [161, 478] on button "Restricciones Nuevo Mundo" at bounding box center [181, 467] width 218 height 44
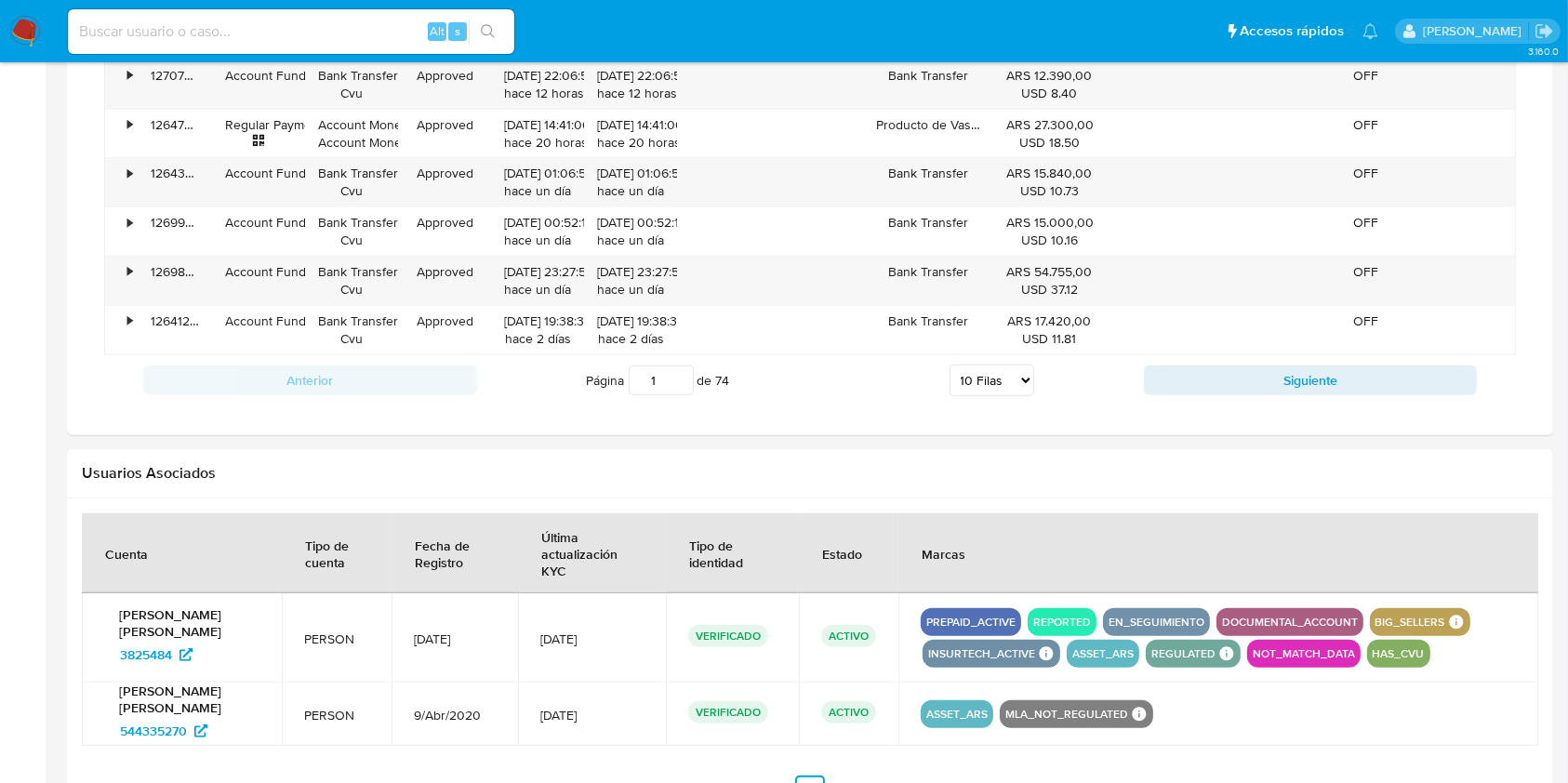
scroll to position [1668, 0]
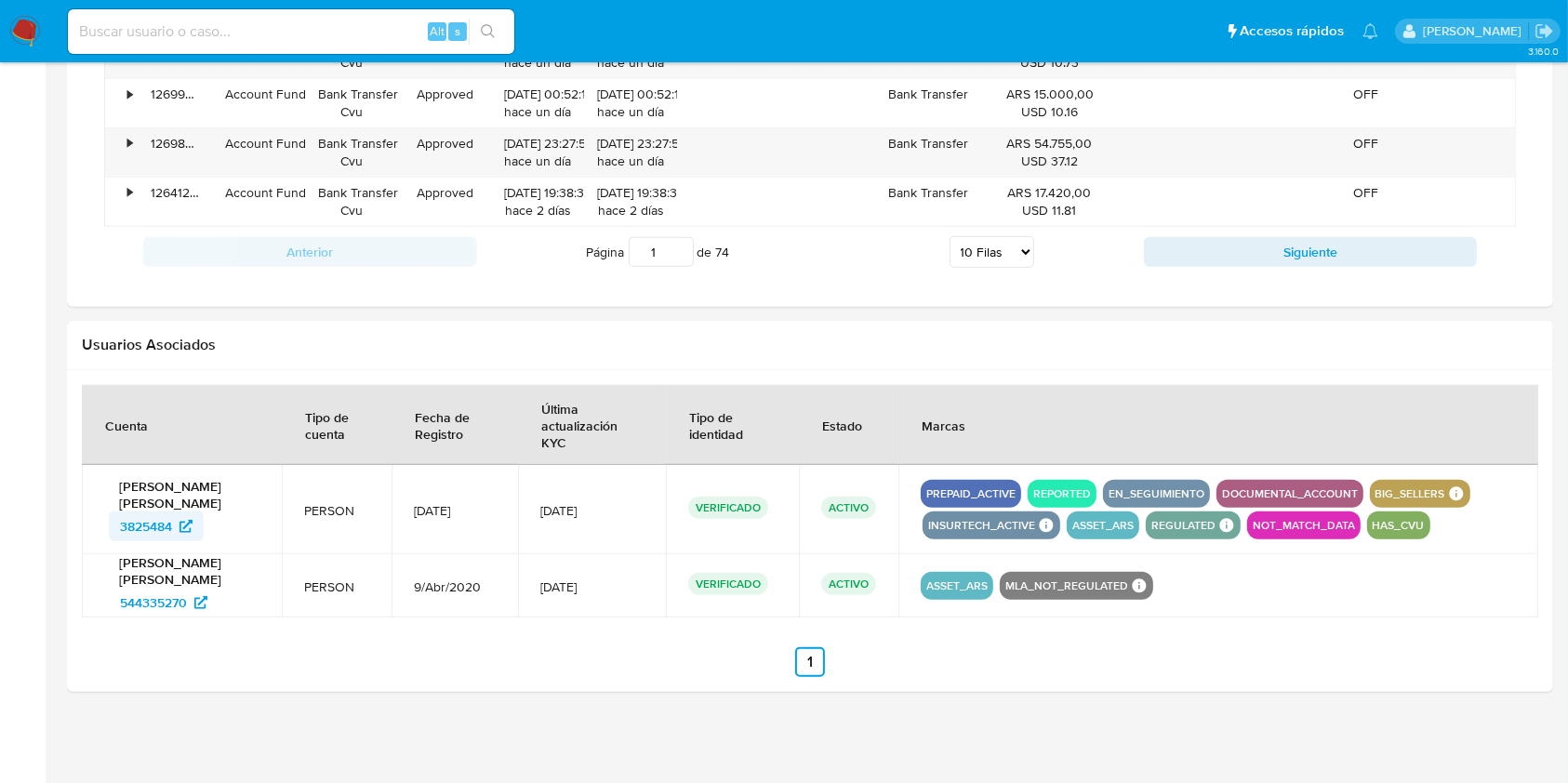
click at [127, 523] on span "3825484" at bounding box center [146, 526] width 52 height 29
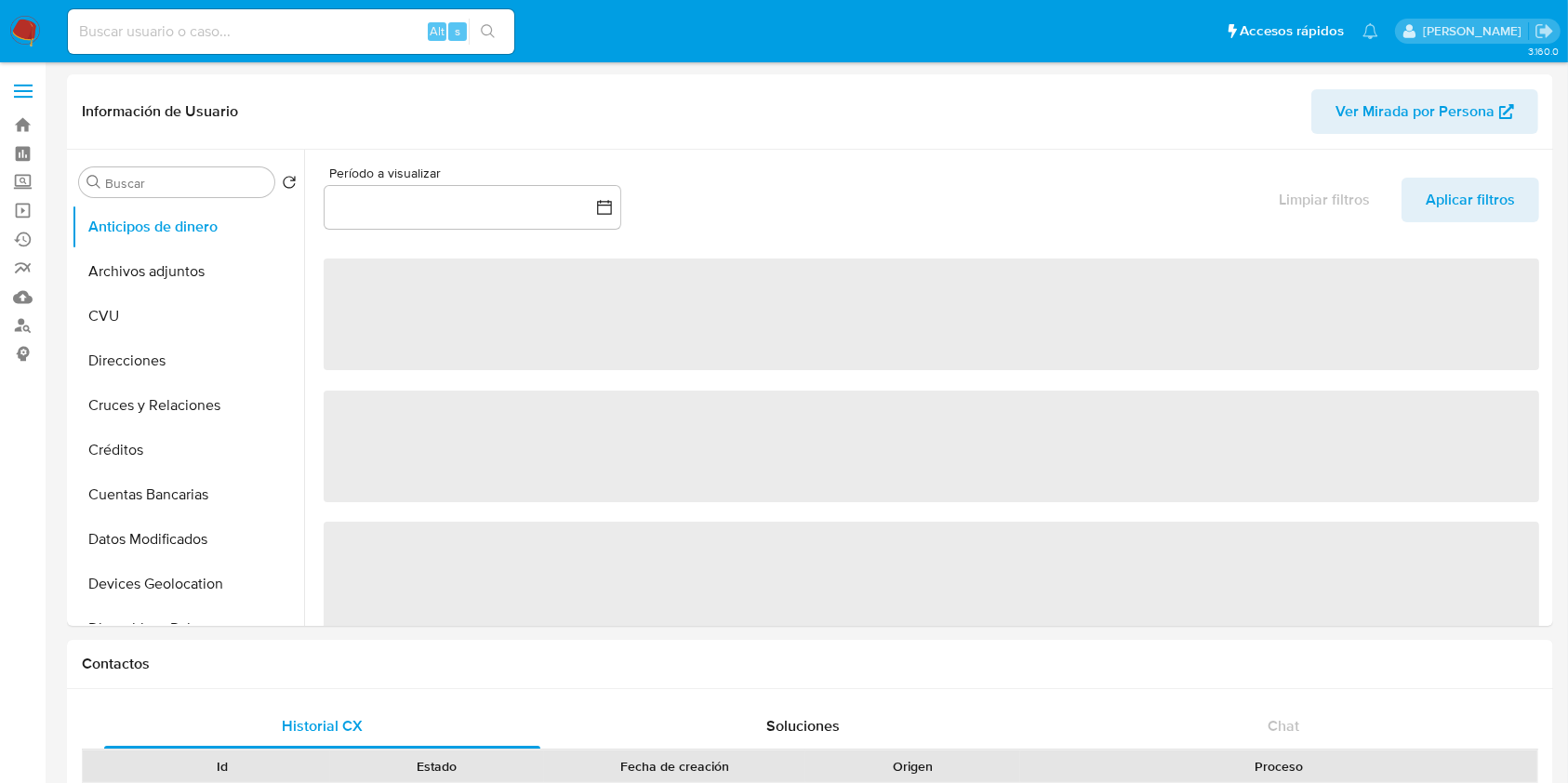
select select "10"
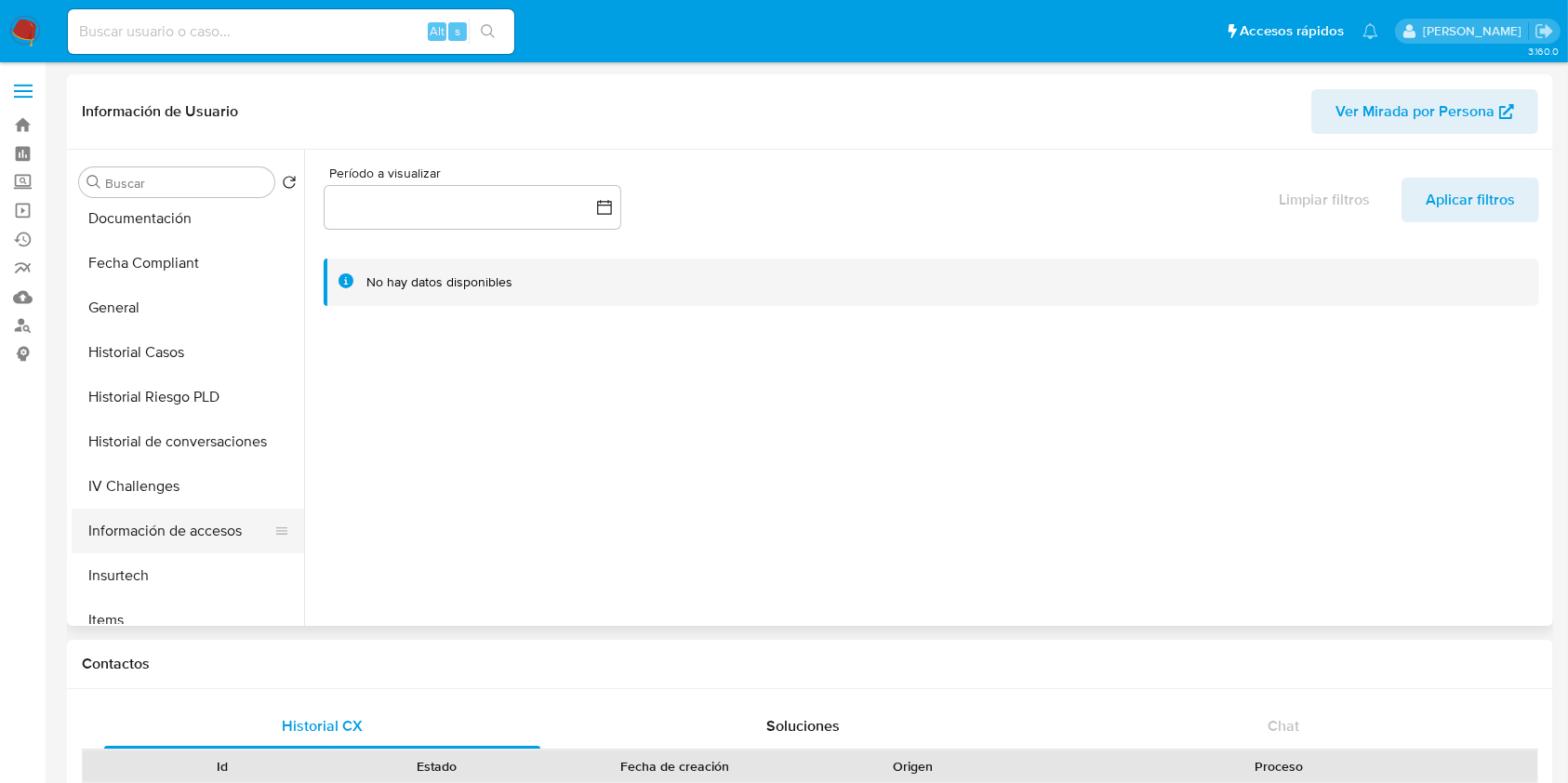
scroll to position [496, 0]
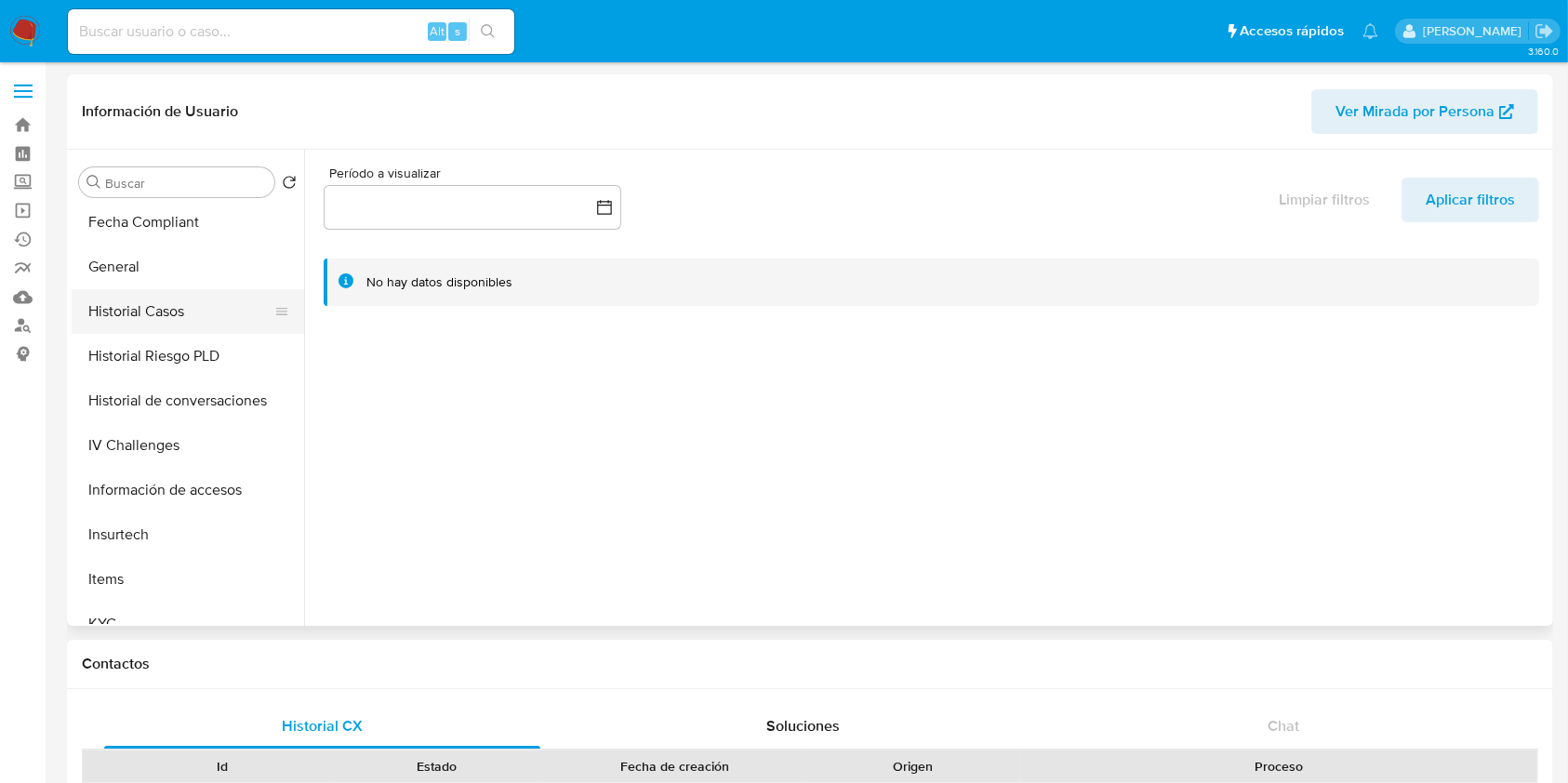
click at [177, 312] on button "Historial Casos" at bounding box center [181, 311] width 218 height 44
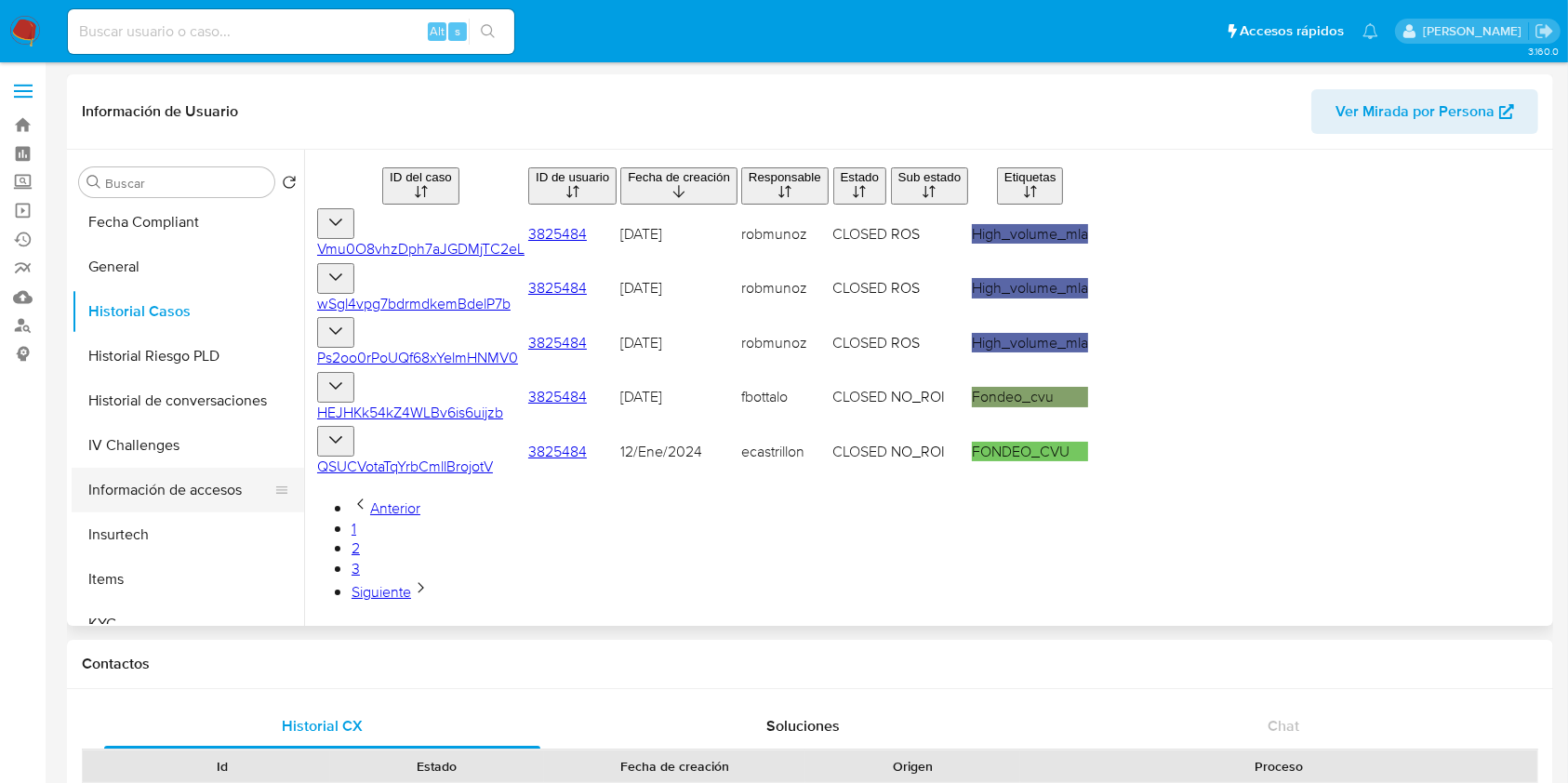
scroll to position [744, 0]
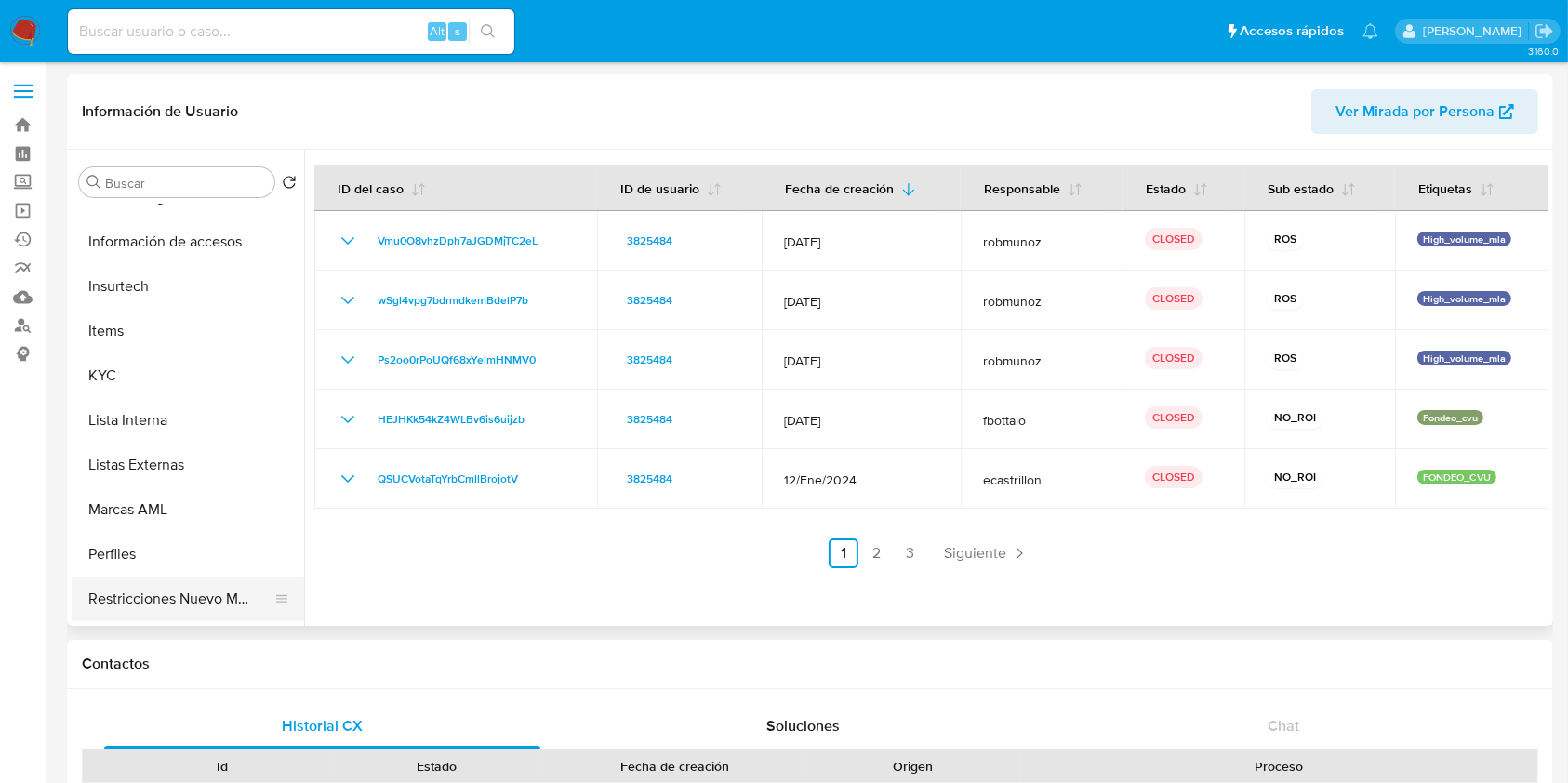
click at [178, 599] on button "Restricciones Nuevo Mundo" at bounding box center [181, 599] width 218 height 44
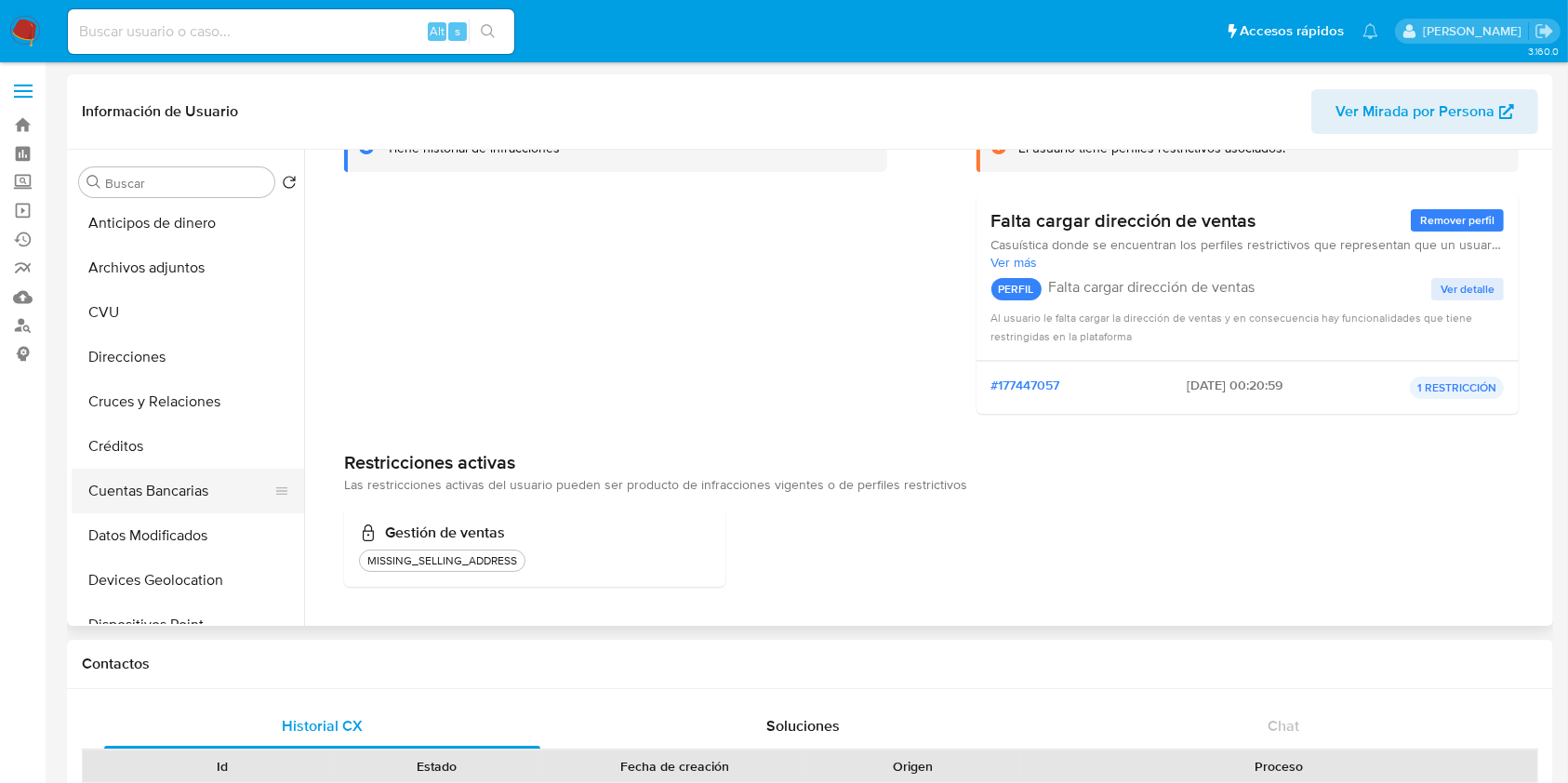
scroll to position [0, 0]
click at [188, 304] on button "CVU" at bounding box center [181, 316] width 218 height 44
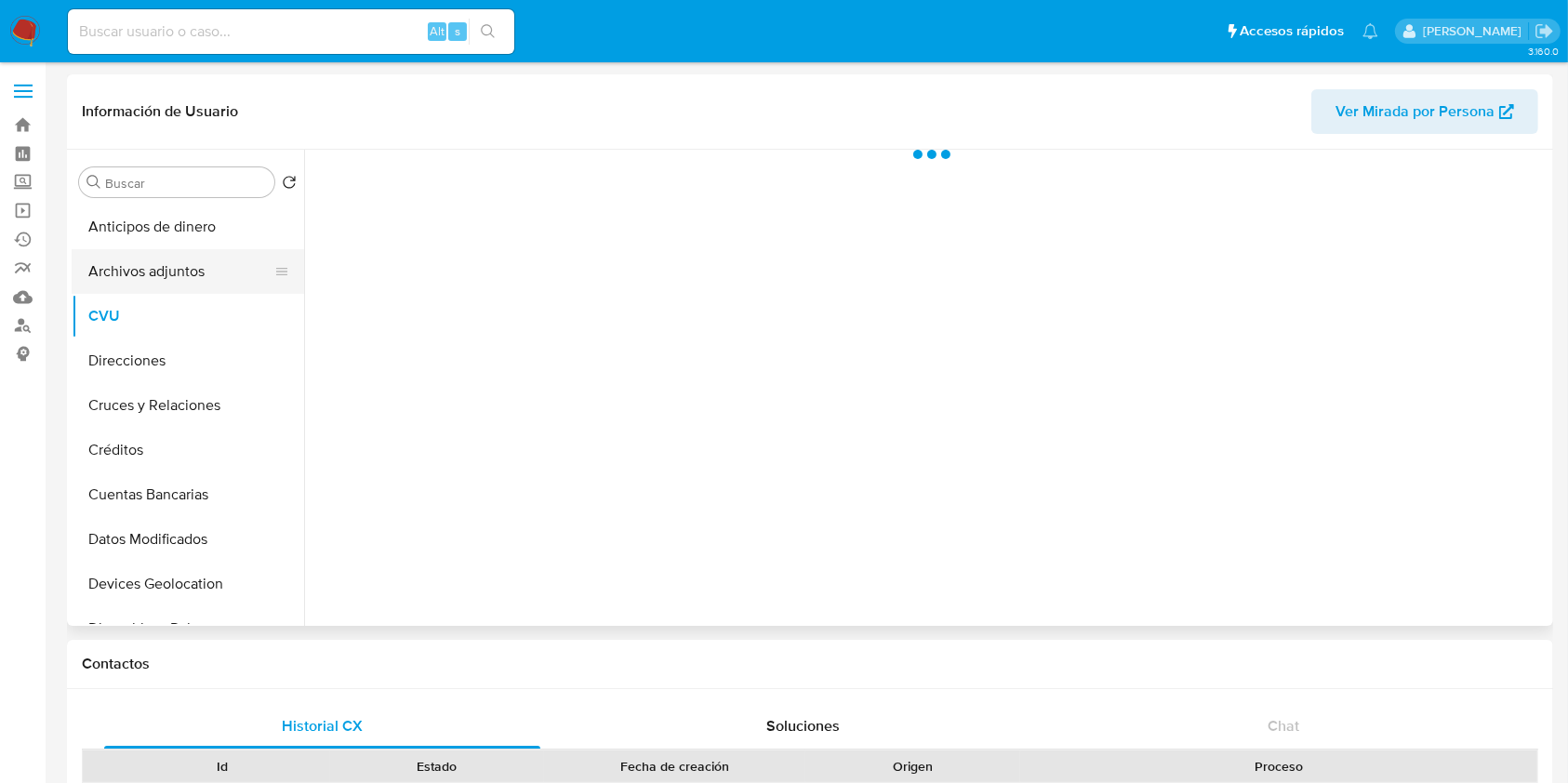
click at [182, 257] on button "Archivos adjuntos" at bounding box center [181, 270] width 218 height 44
select select "10"
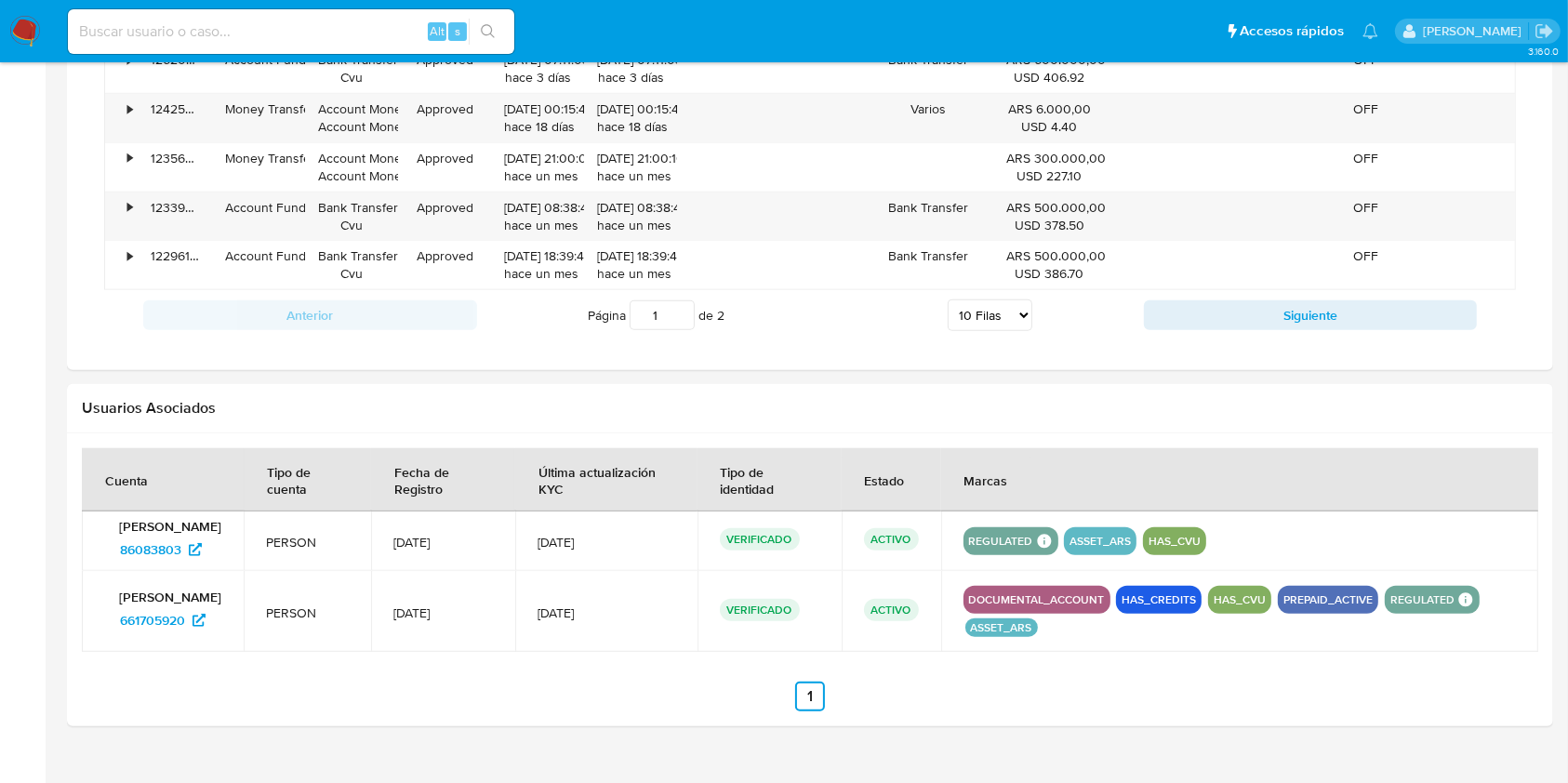
scroll to position [1736, 0]
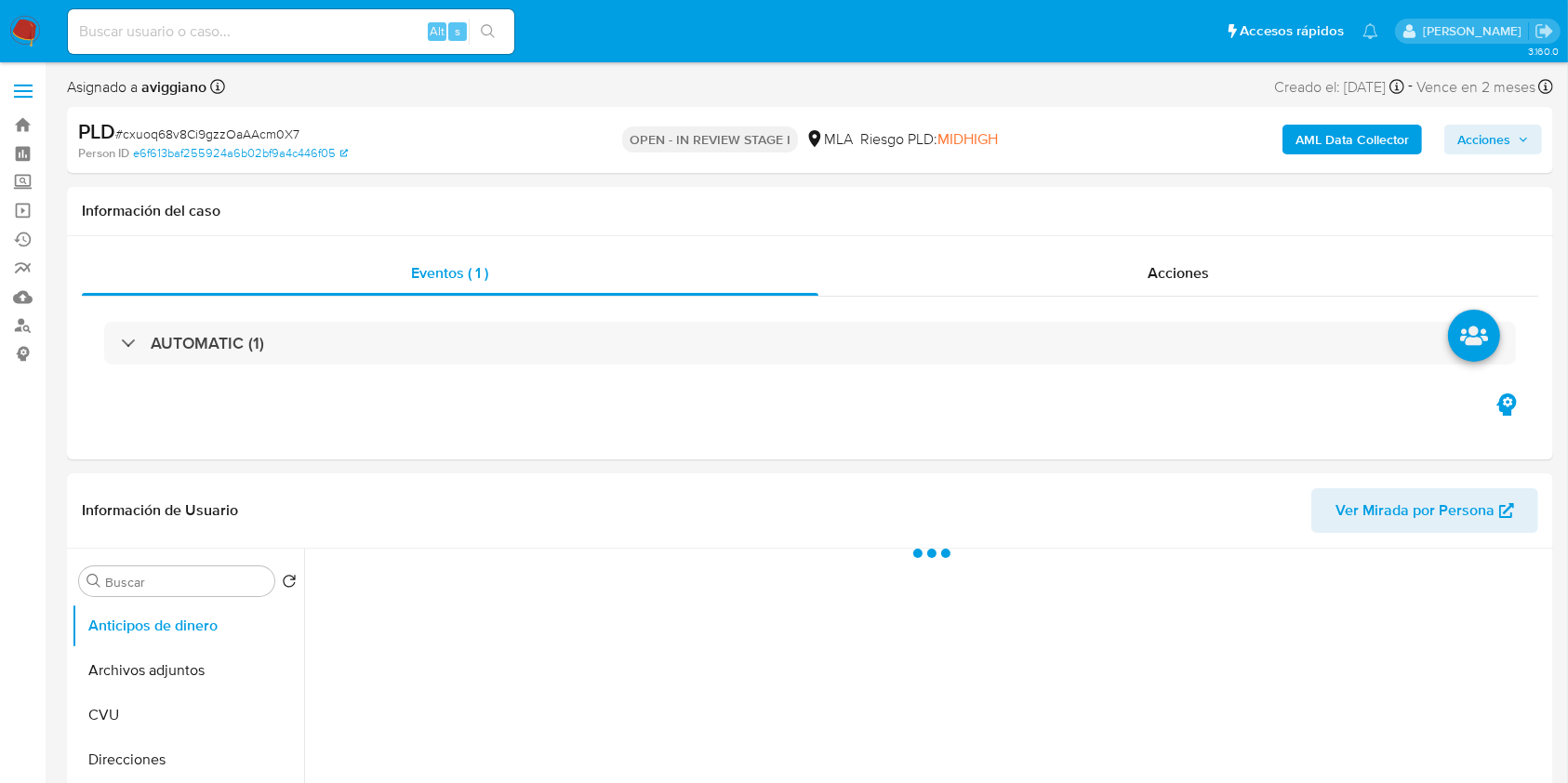
select select "10"
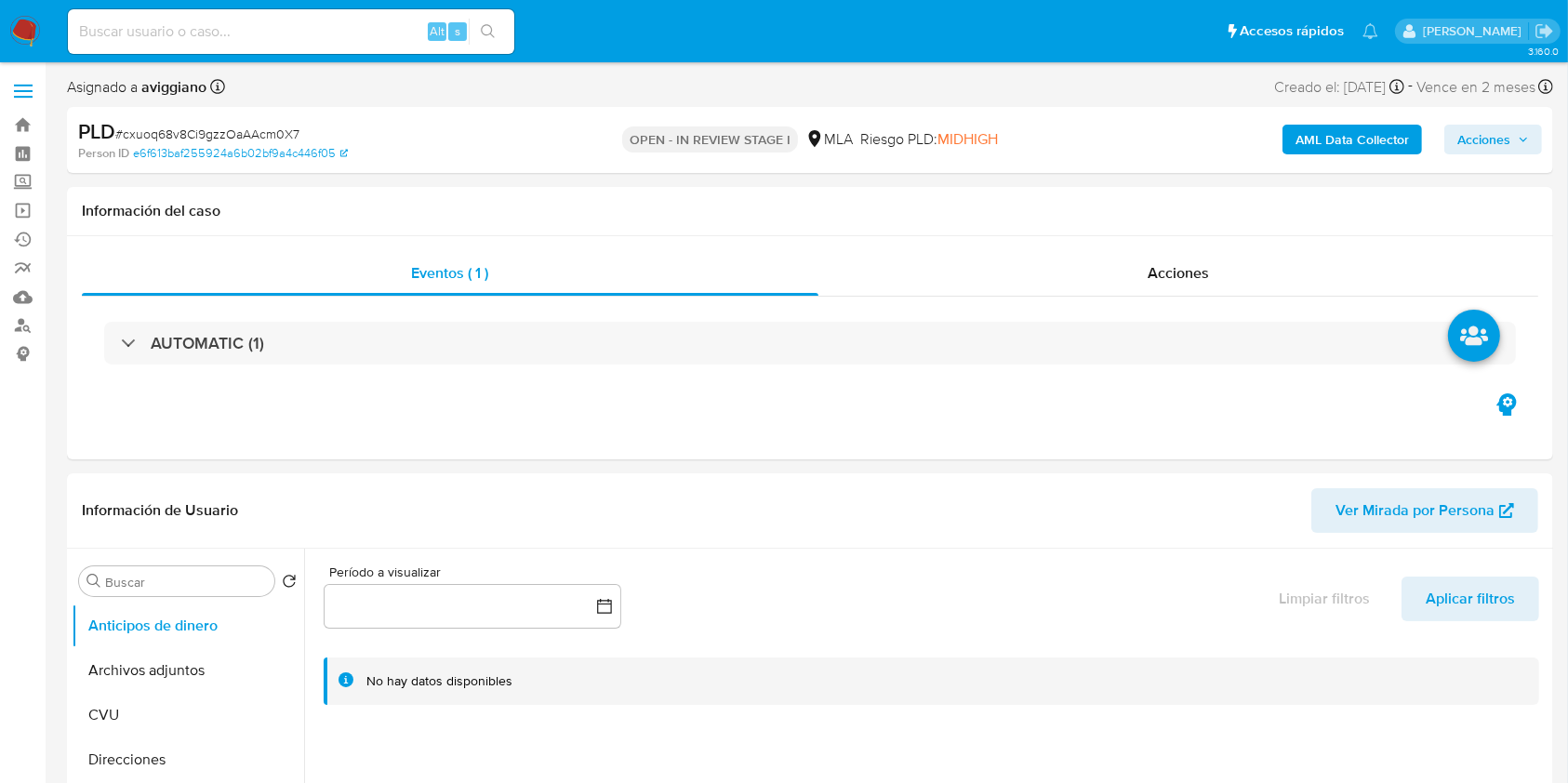
click at [1498, 145] on span "Acciones" at bounding box center [1484, 139] width 53 height 29
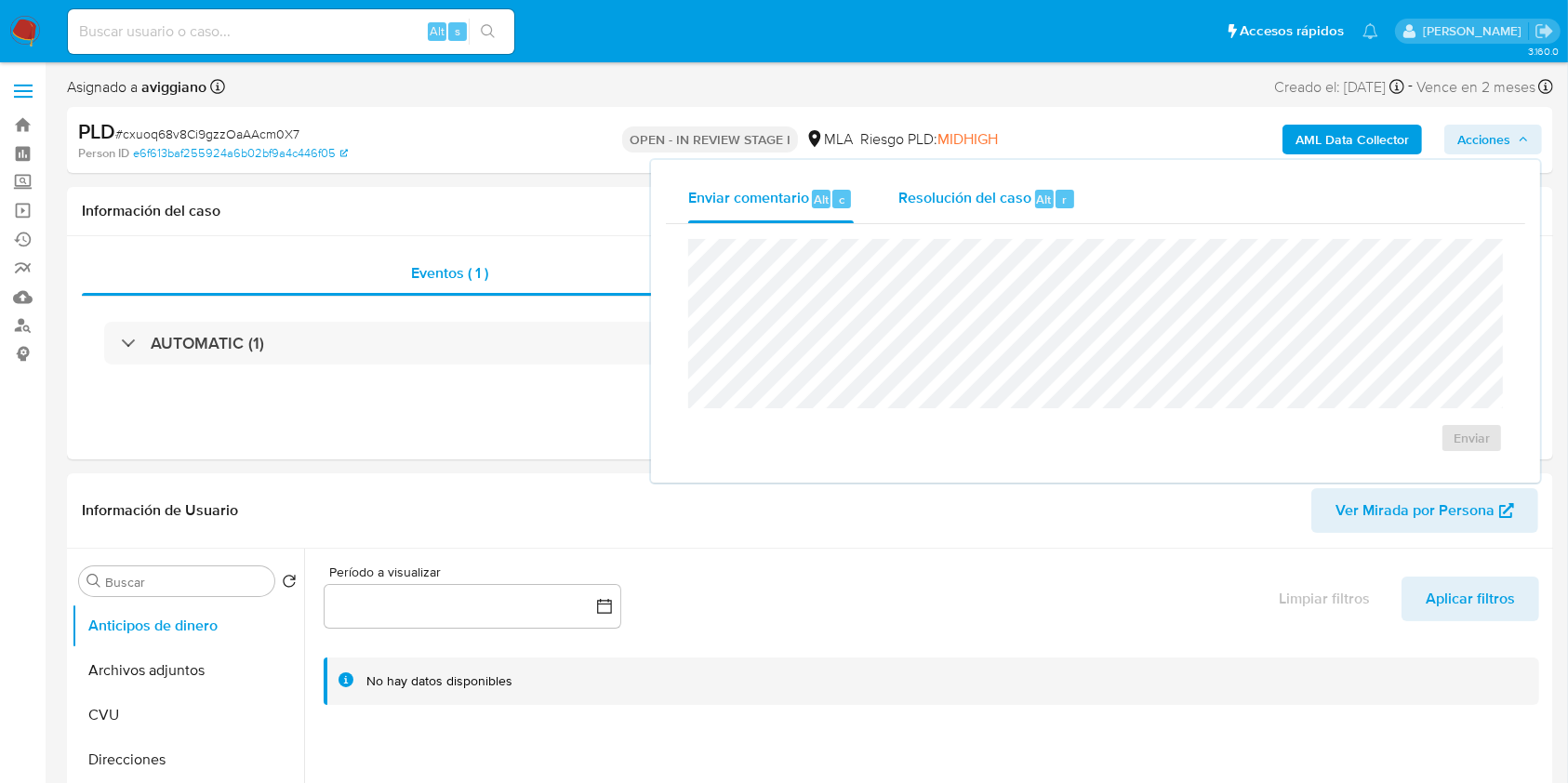
click at [974, 178] on div "Resolución del caso Alt r" at bounding box center [987, 199] width 178 height 48
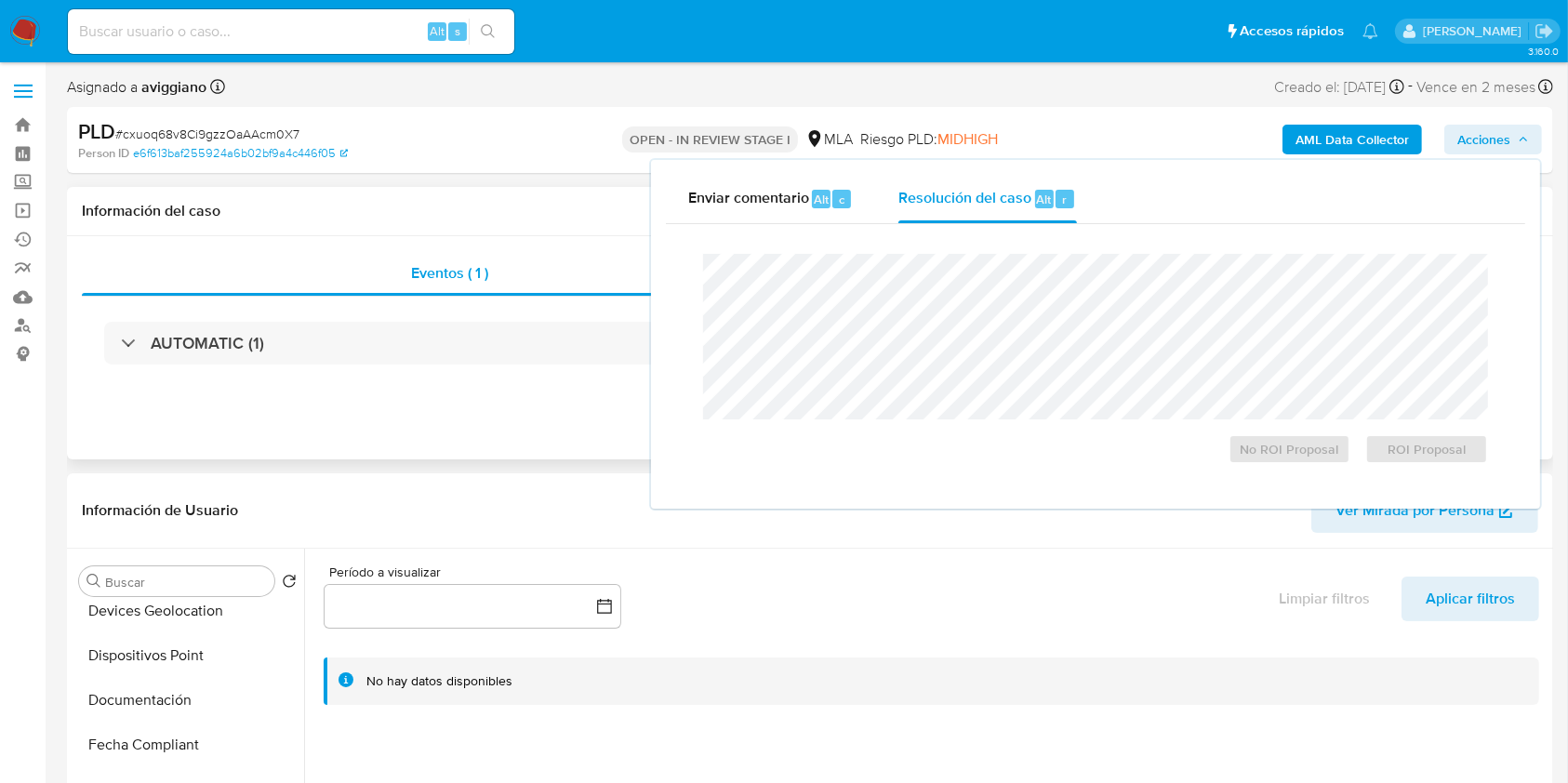
scroll to position [619, 0]
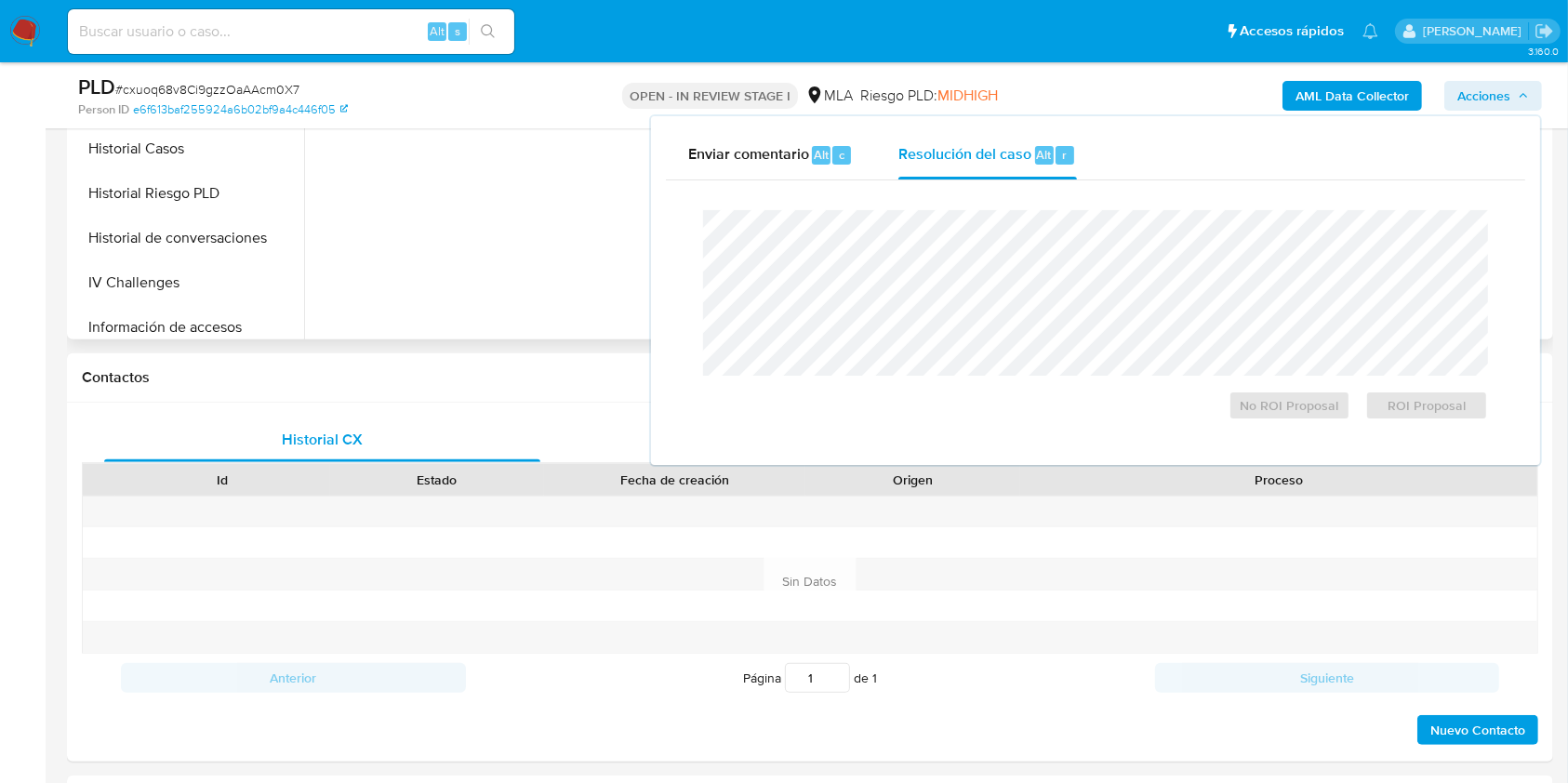
click at [481, 262] on div at bounding box center [925, 100] width 1244 height 476
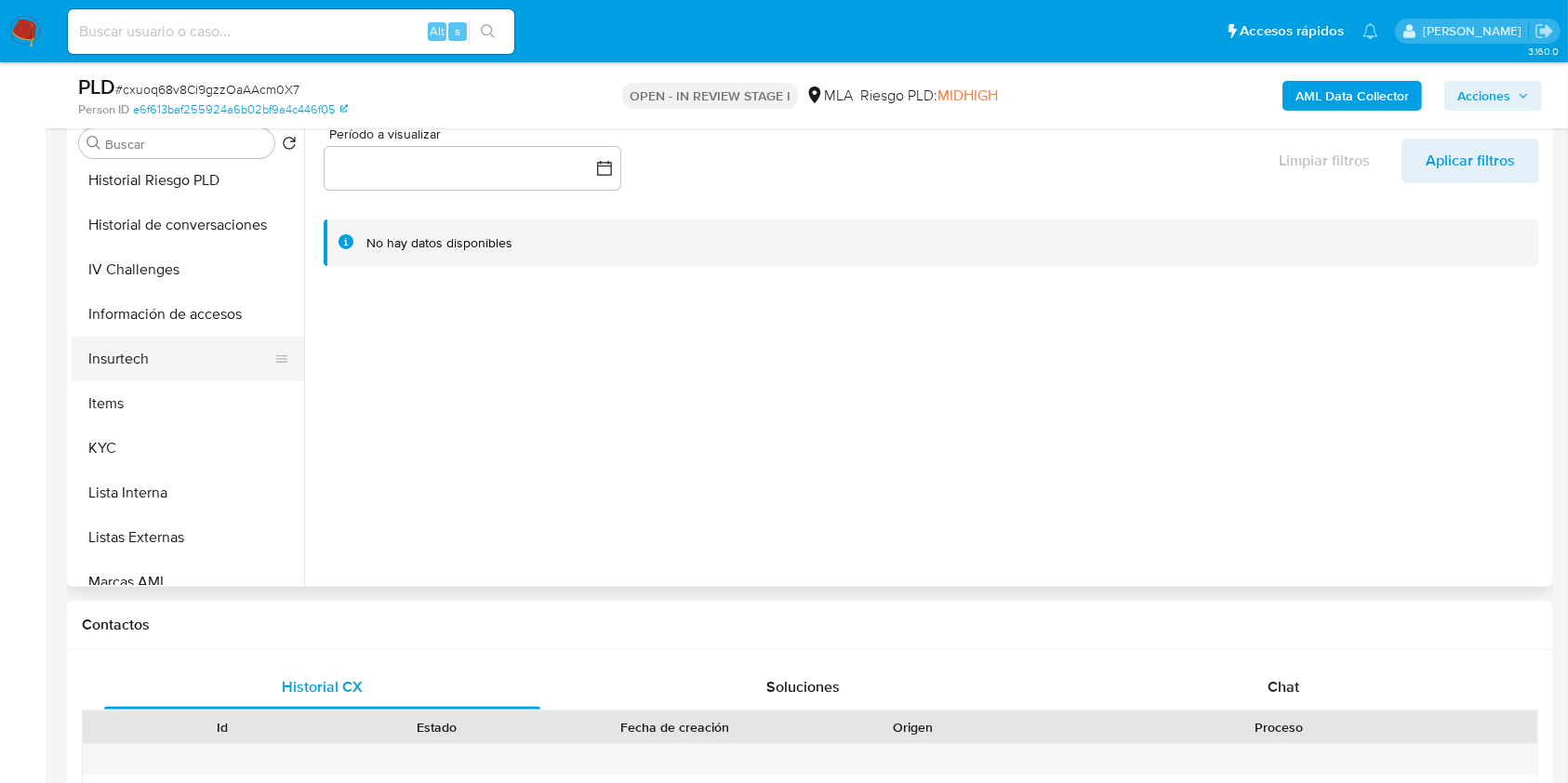
scroll to position [744, 0]
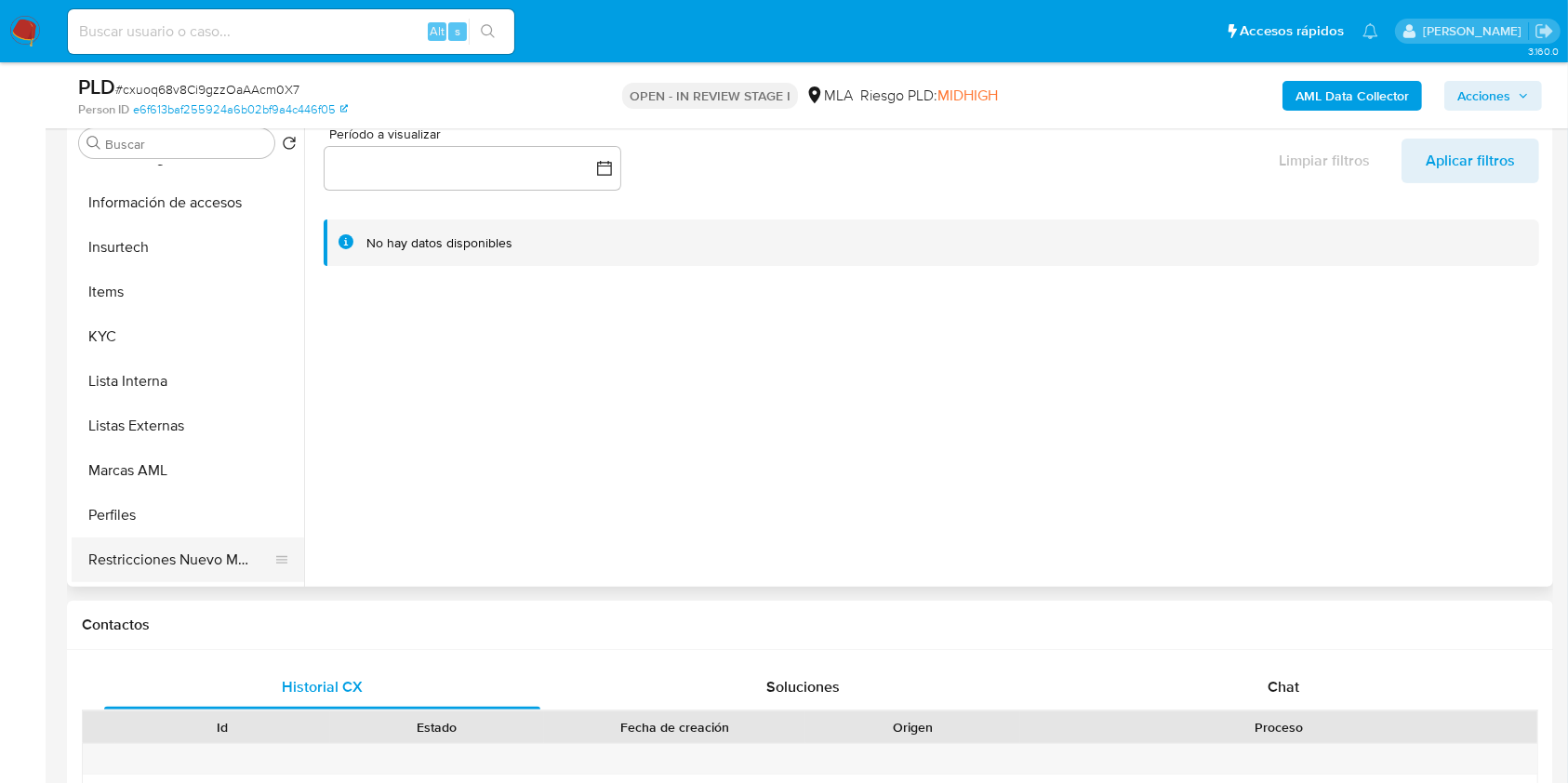
click at [173, 550] on button "Restricciones Nuevo Mundo" at bounding box center [181, 559] width 218 height 44
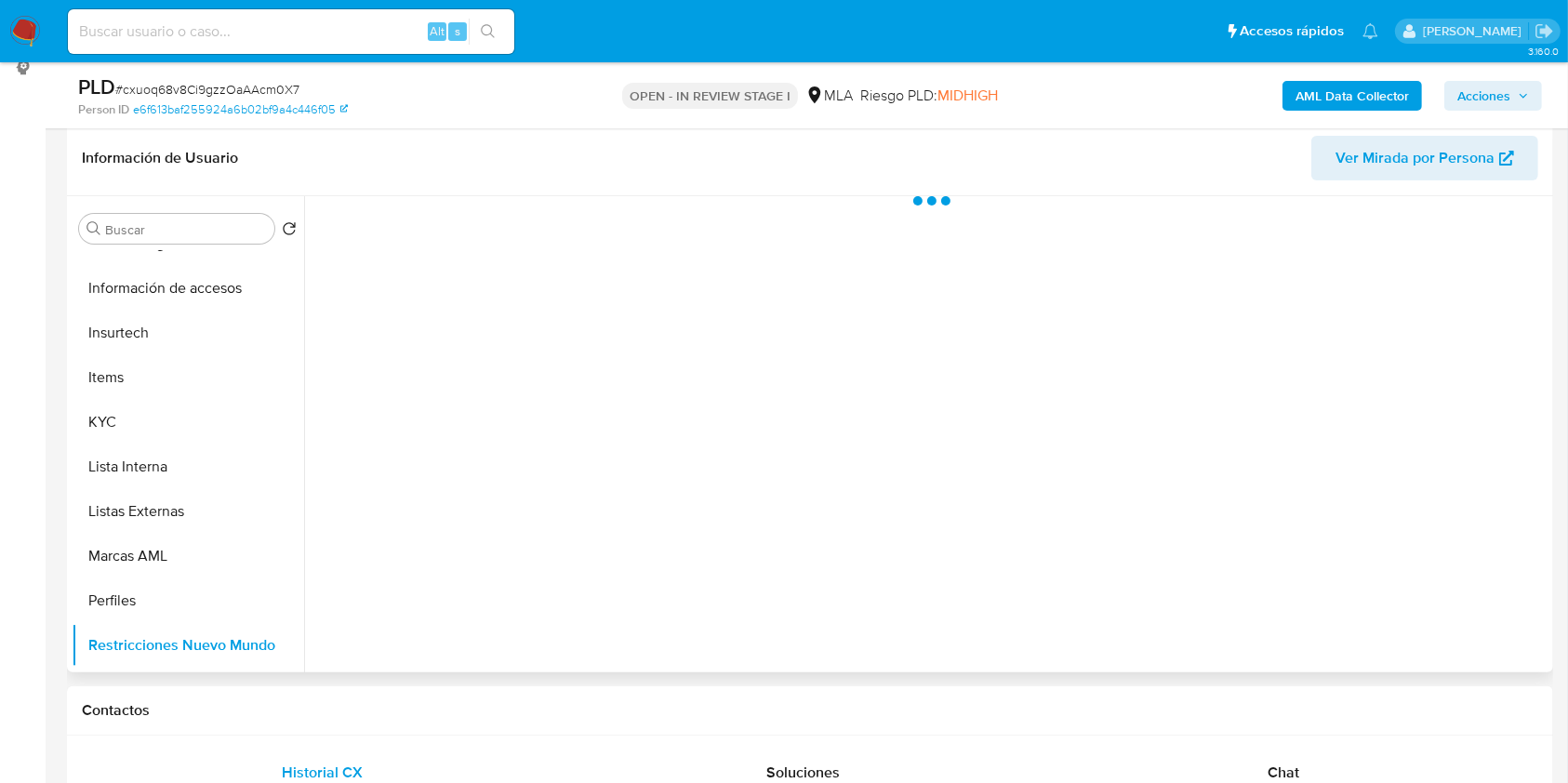
scroll to position [248, 0]
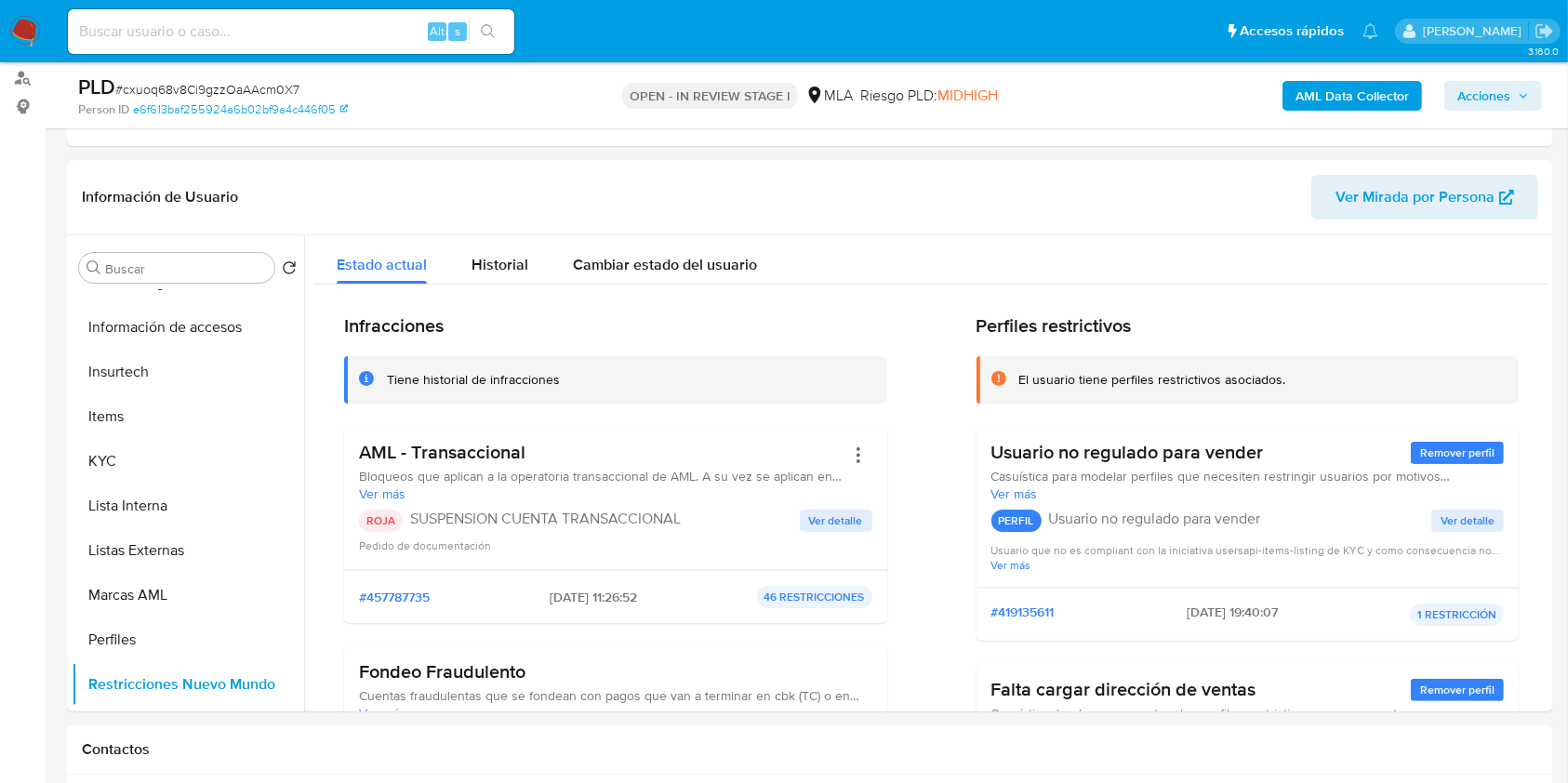
click at [1490, 97] on span "Acciones" at bounding box center [1484, 96] width 53 height 29
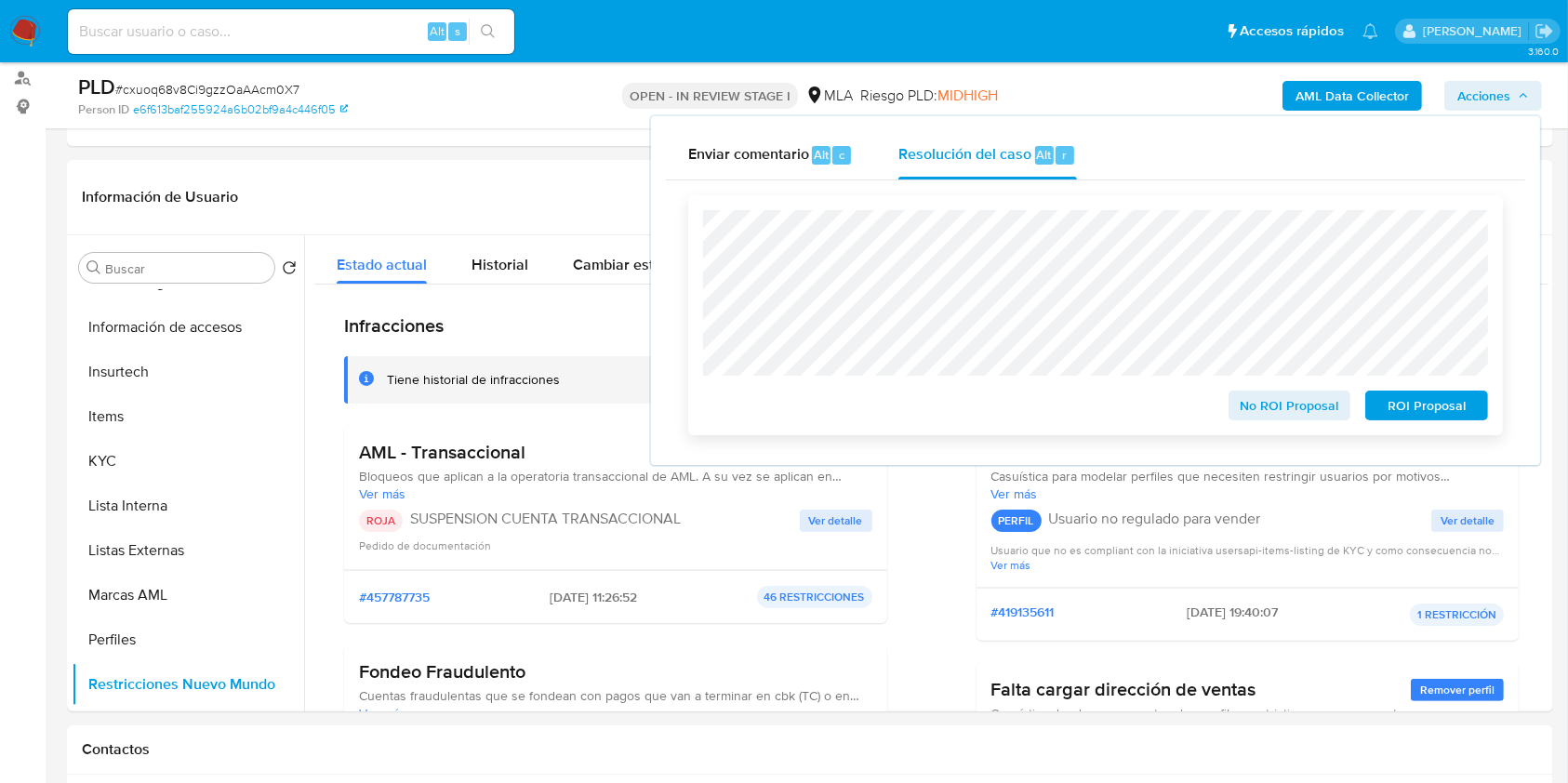
click at [1405, 403] on span "ROI Proposal" at bounding box center [1426, 406] width 96 height 26
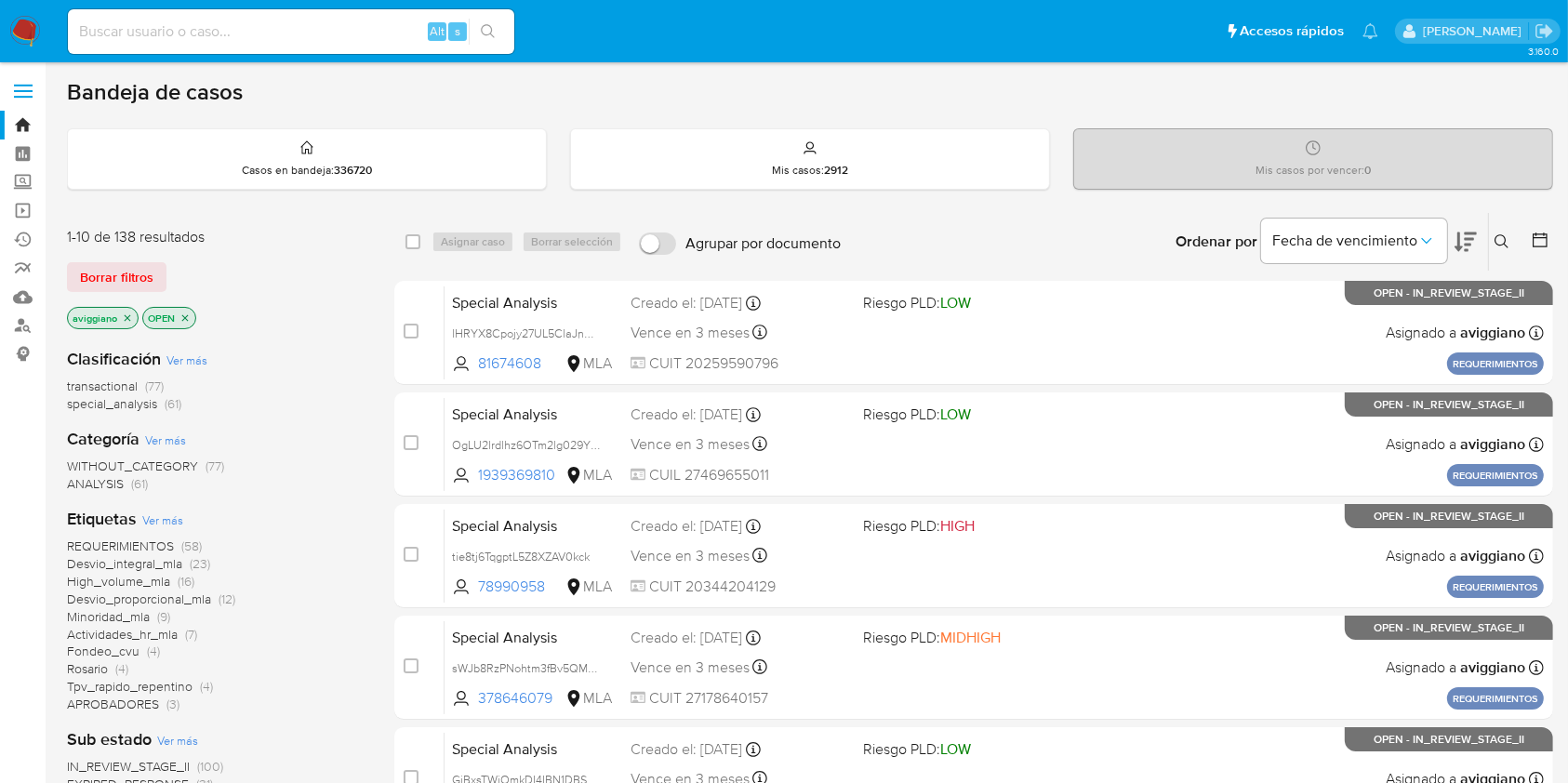
click at [129, 318] on icon "close-filter" at bounding box center [128, 317] width 7 height 7
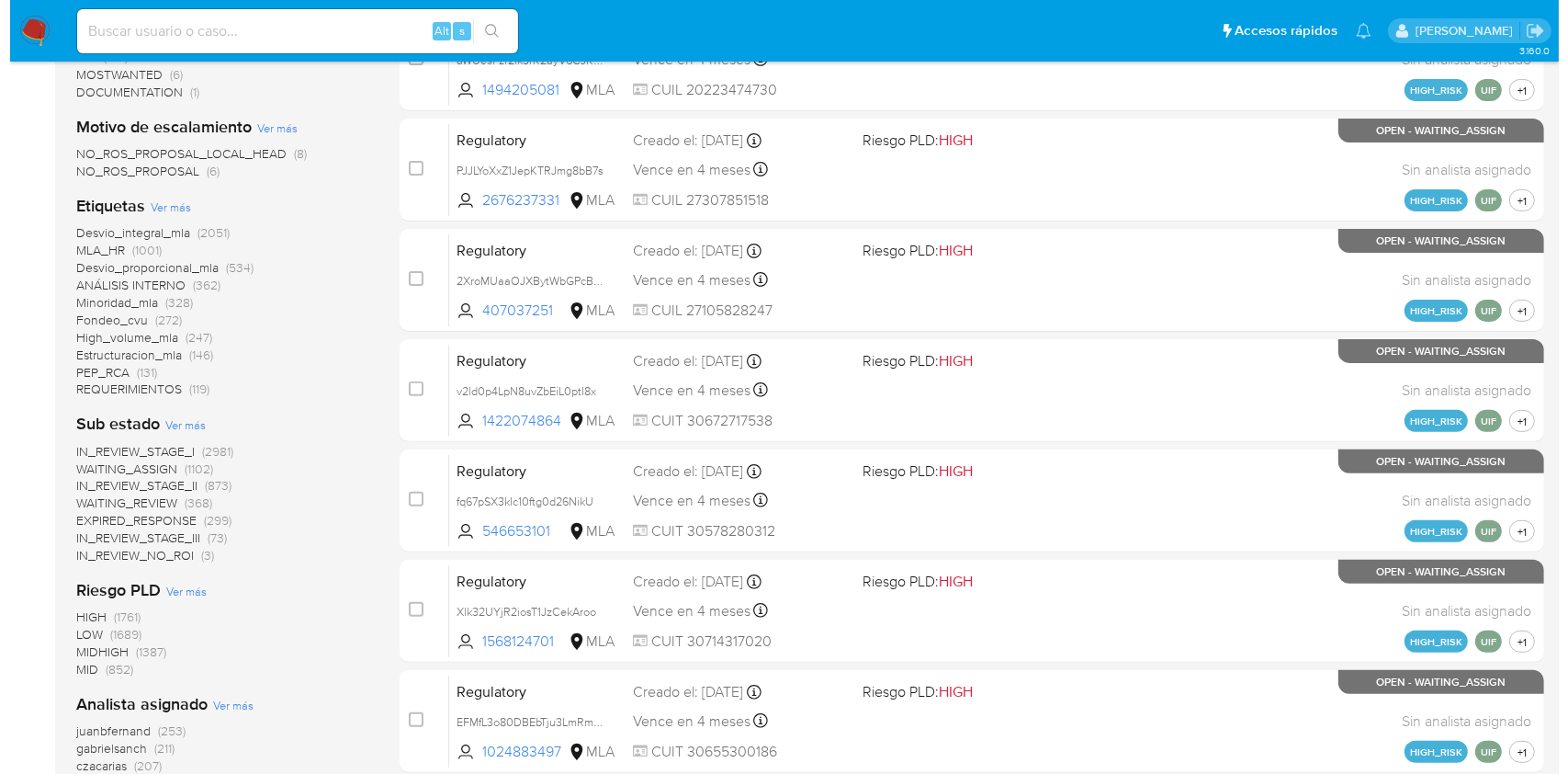
scroll to position [838, 0]
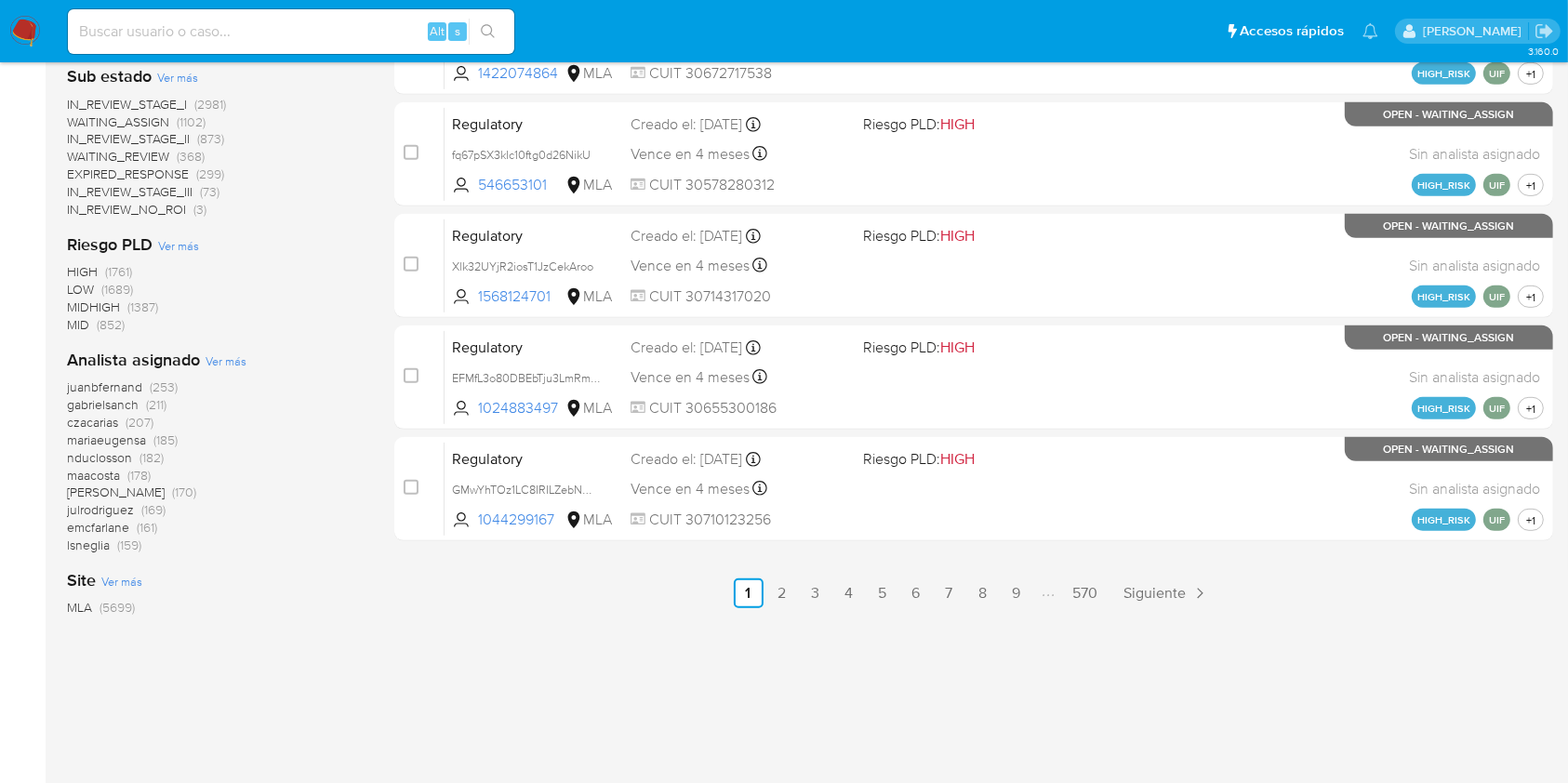
click at [206, 358] on span "Ver más" at bounding box center [225, 361] width 41 height 17
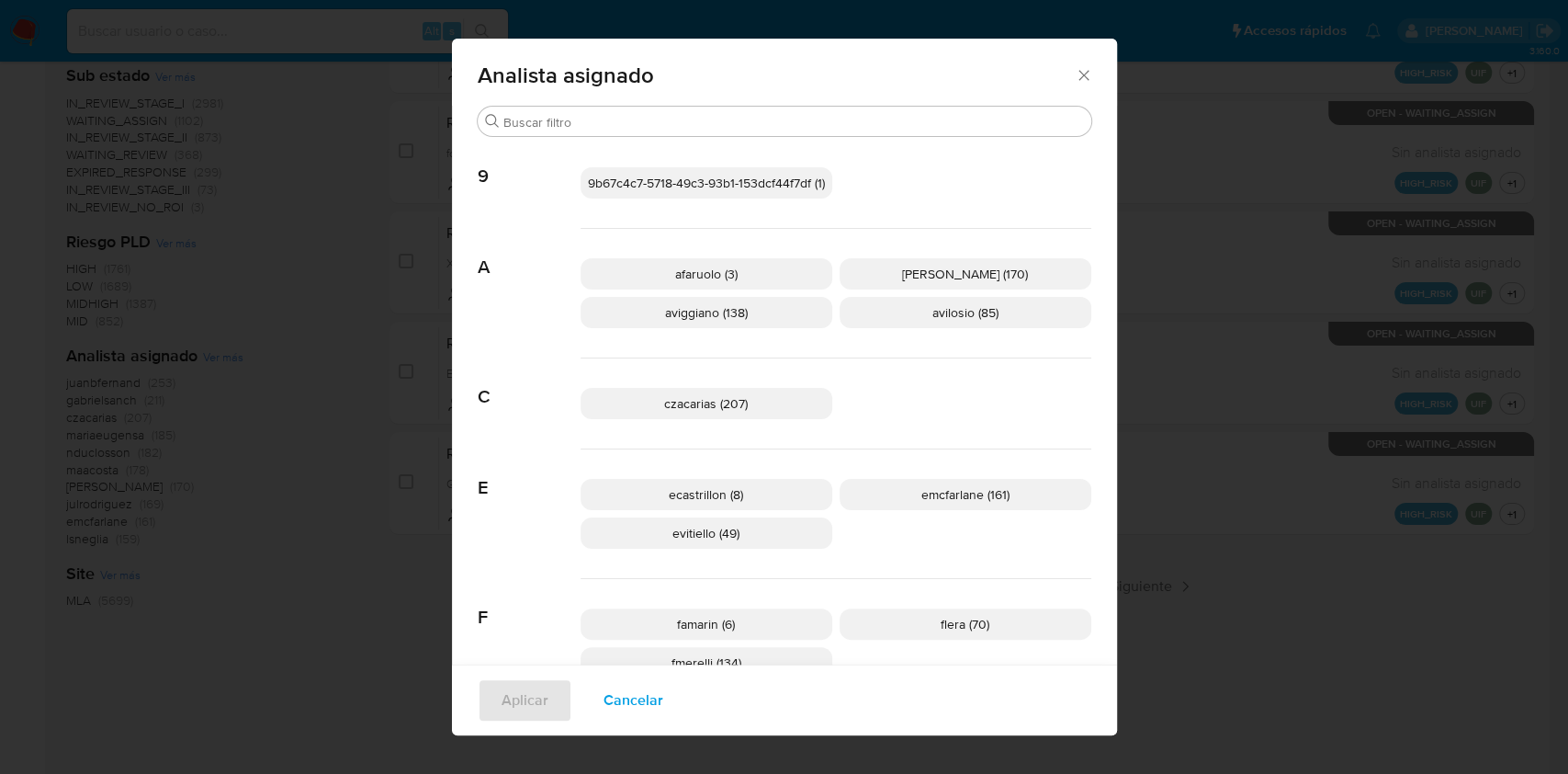
click at [665, 305] on span "aviggiano (138)" at bounding box center [706, 312] width 82 height 19
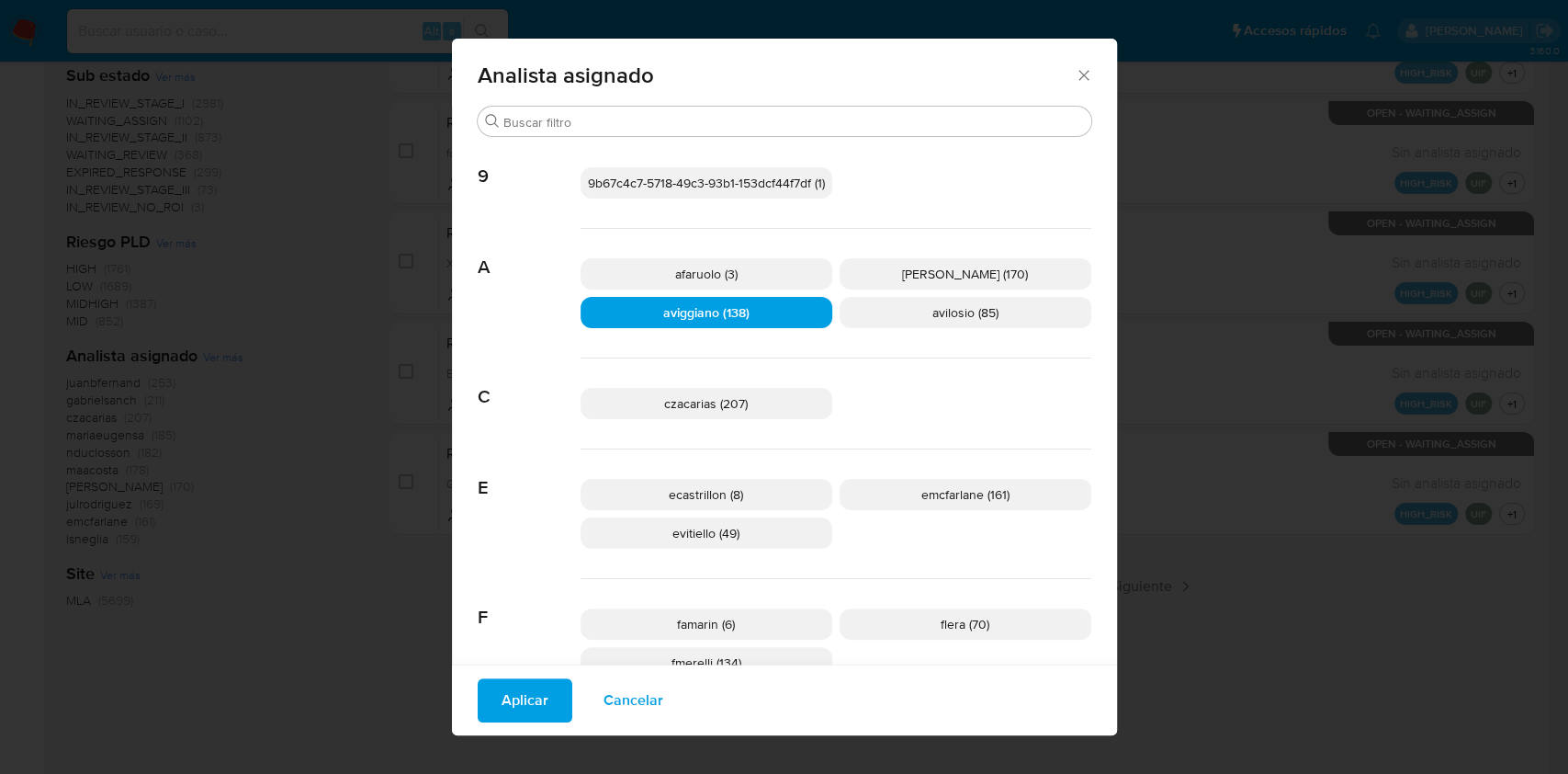
click at [520, 692] on span "Aplicar" at bounding box center [525, 700] width 47 height 40
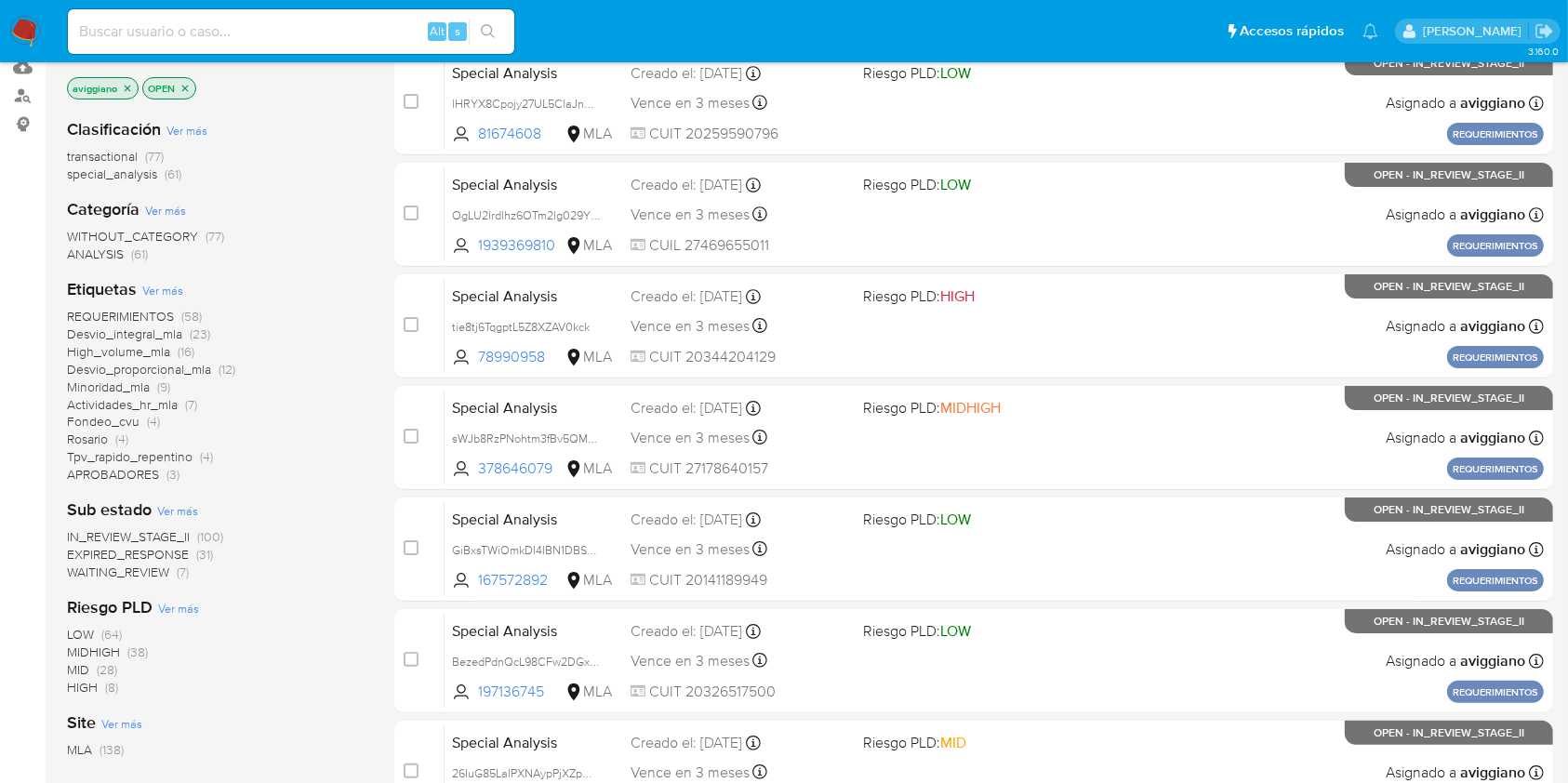
scroll to position [372, 0]
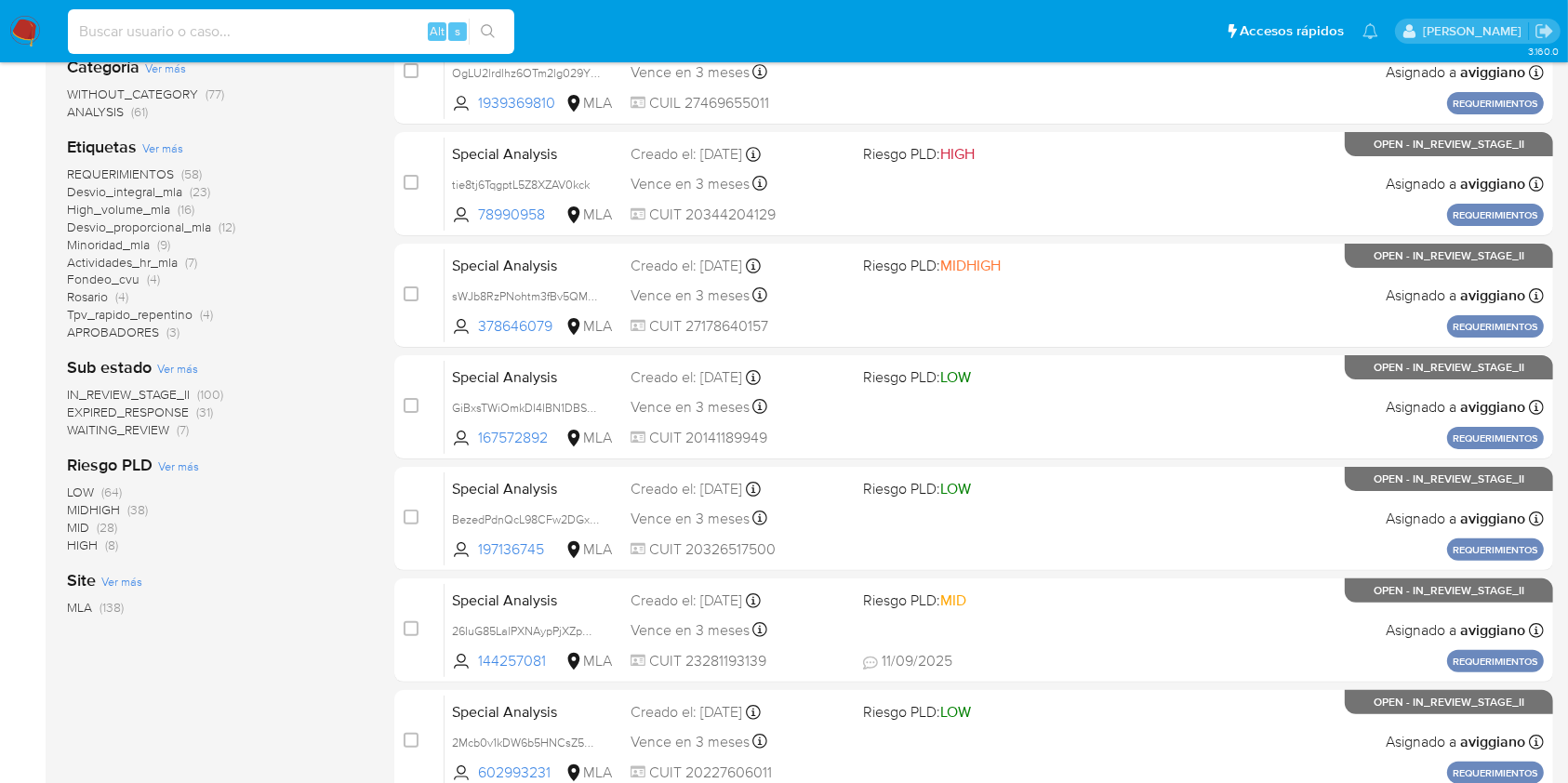
paste input "Hwb6IqLFu9c2Hj99YCGoAjj9"
type input "Hwb6IqLFu9c2Hj99YCGoAjj9"
click at [479, 42] on button "search-icon" at bounding box center [487, 32] width 38 height 26
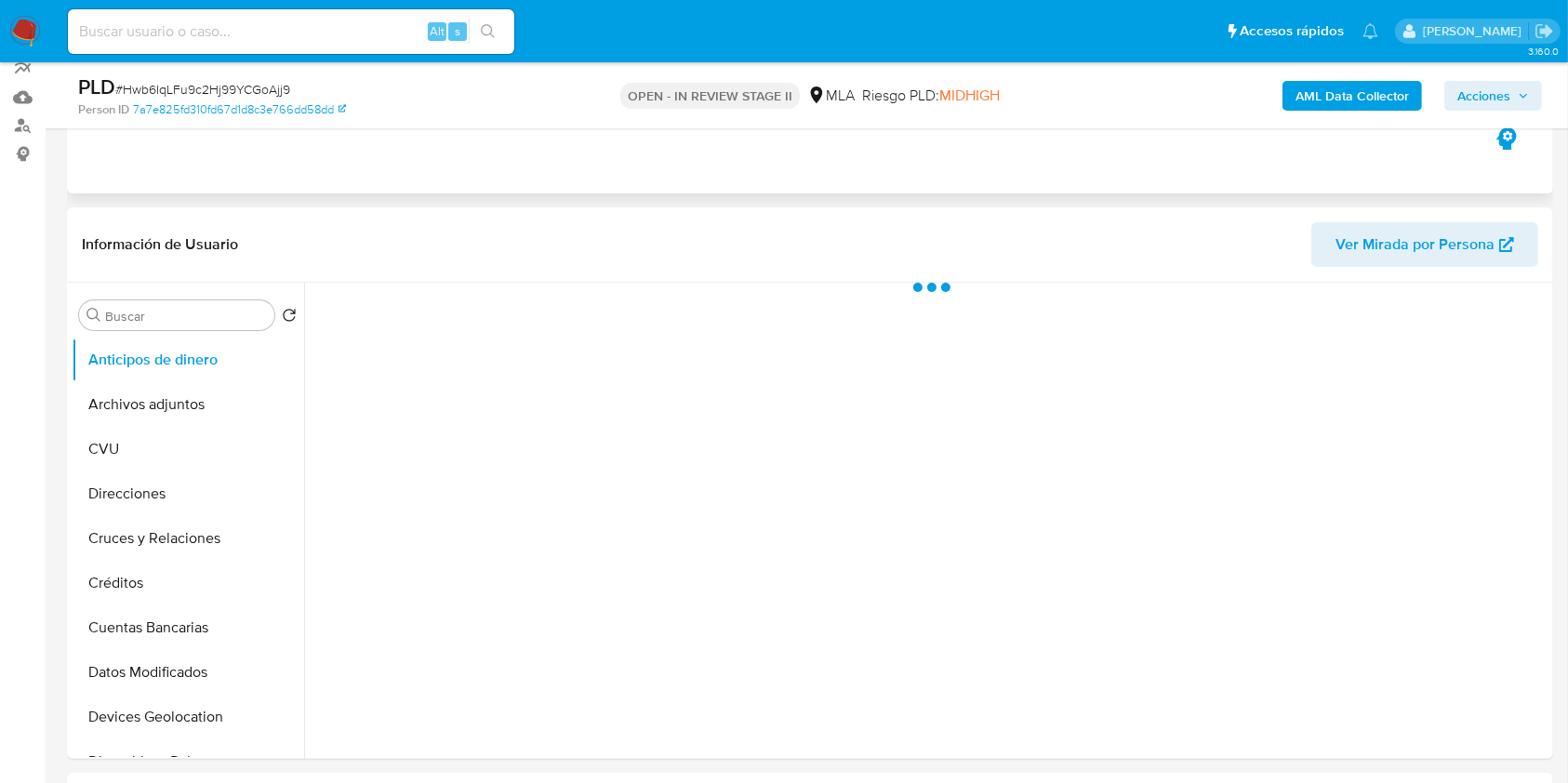
scroll to position [372, 0]
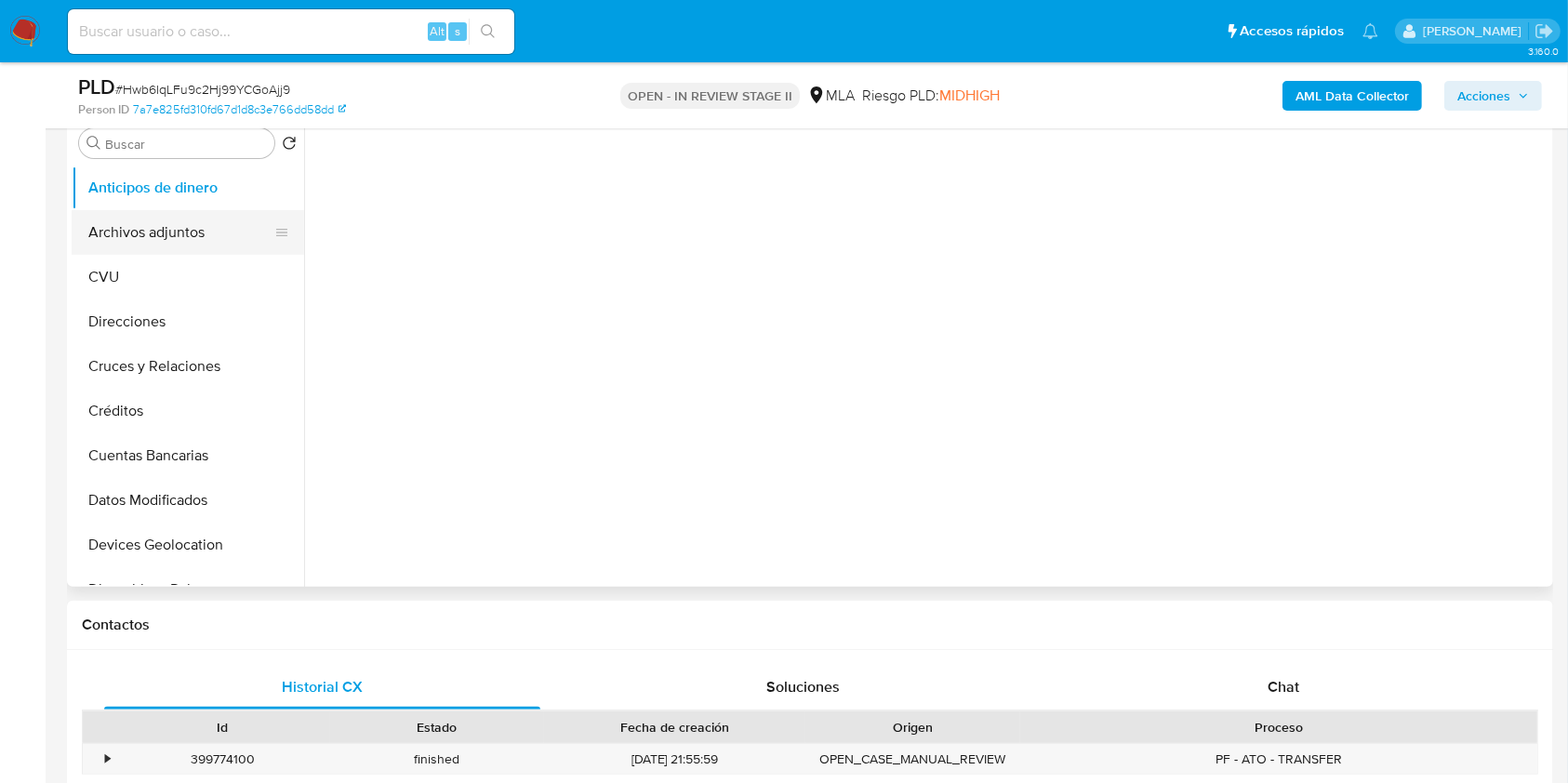
select select "10"
click at [157, 212] on button "Archivos adjuntos" at bounding box center [181, 232] width 218 height 44
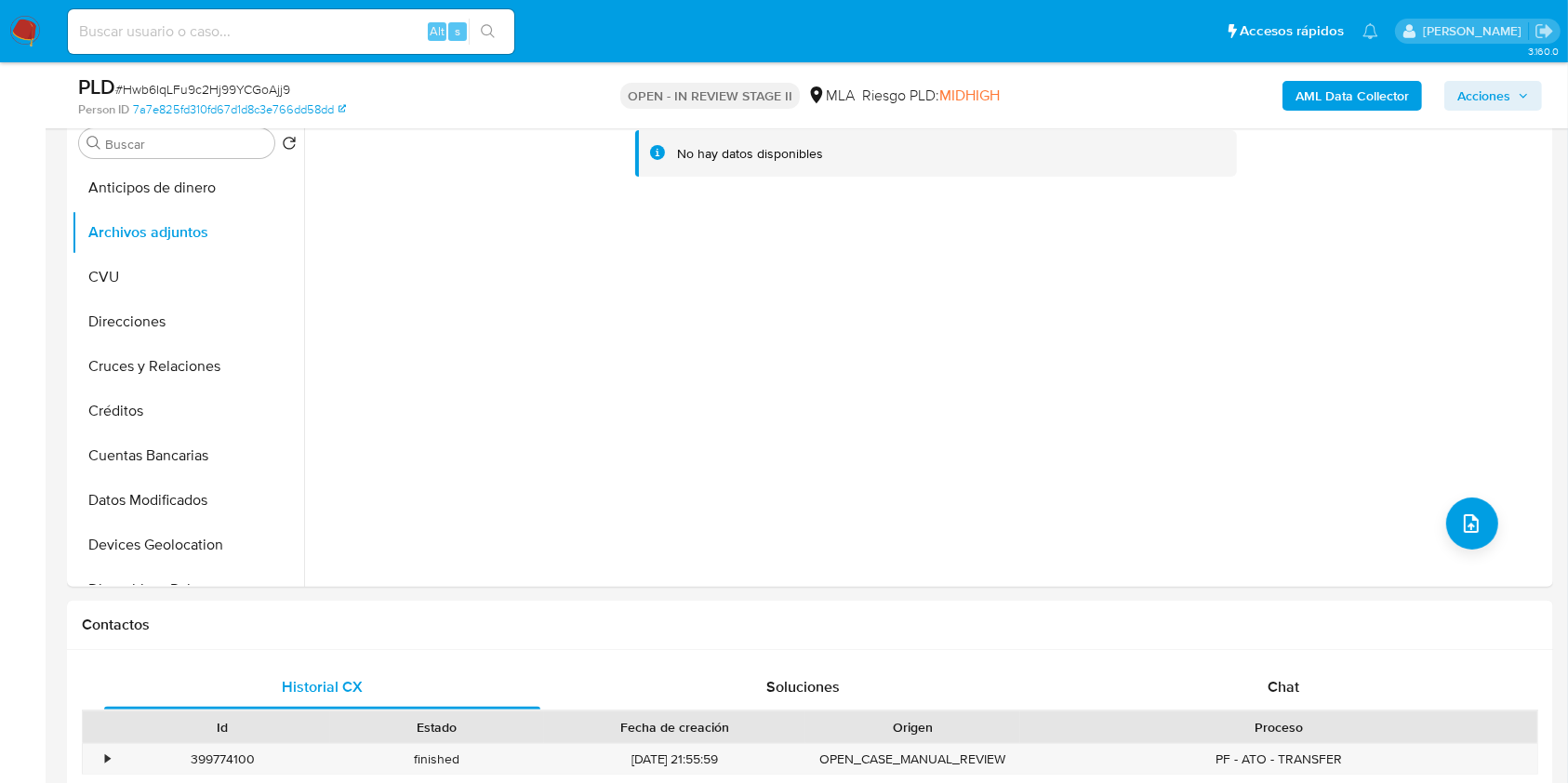
click at [1307, 88] on b "AML Data Collector" at bounding box center [1351, 96] width 113 height 29
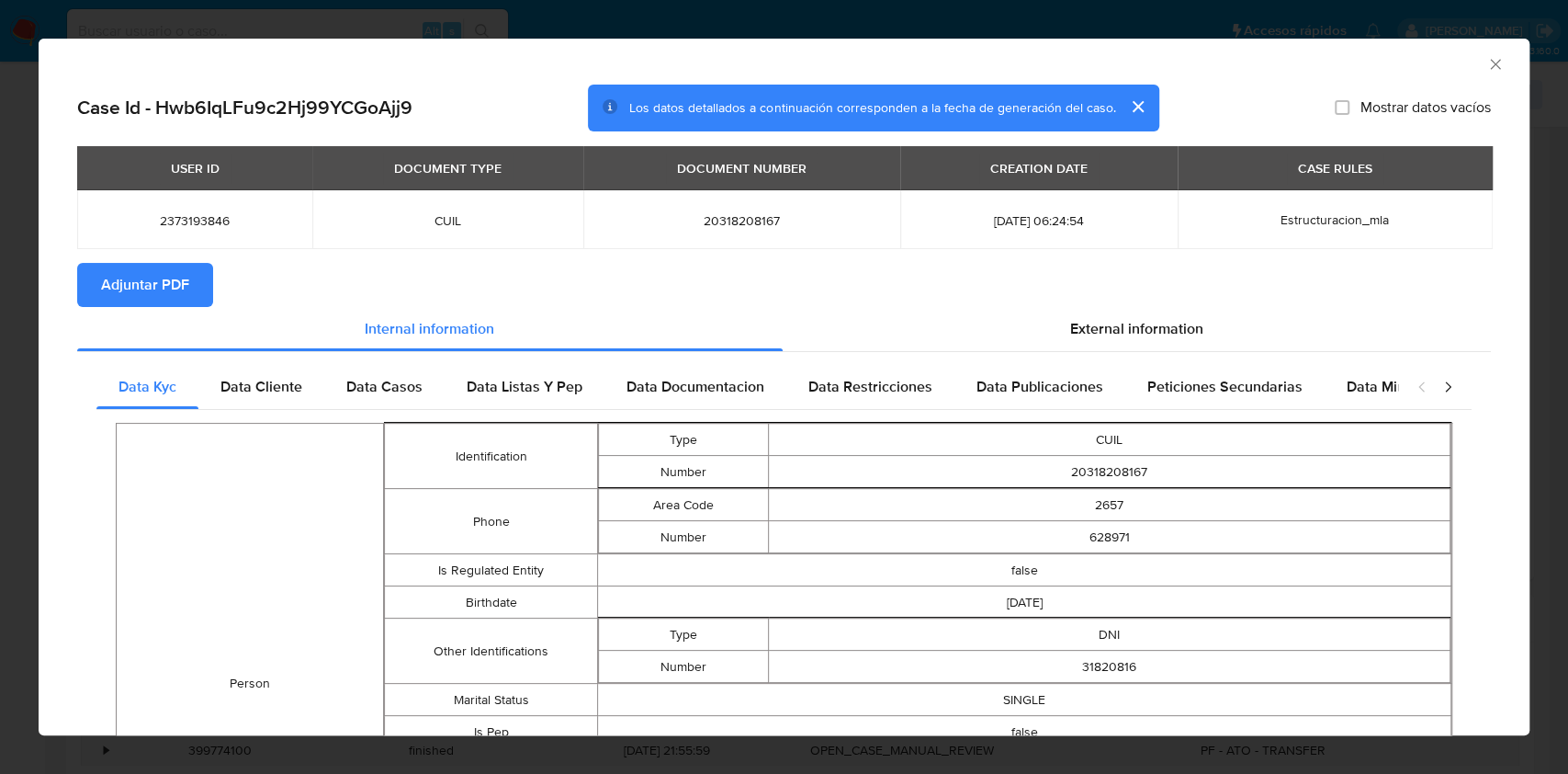
click at [139, 288] on span "Adjuntar PDF" at bounding box center [145, 284] width 88 height 40
click at [1481, 69] on div "AML Data Collector" at bounding box center [784, 61] width 1491 height 46
click at [1490, 68] on icon "Cerrar ventana" at bounding box center [1495, 64] width 10 height 10
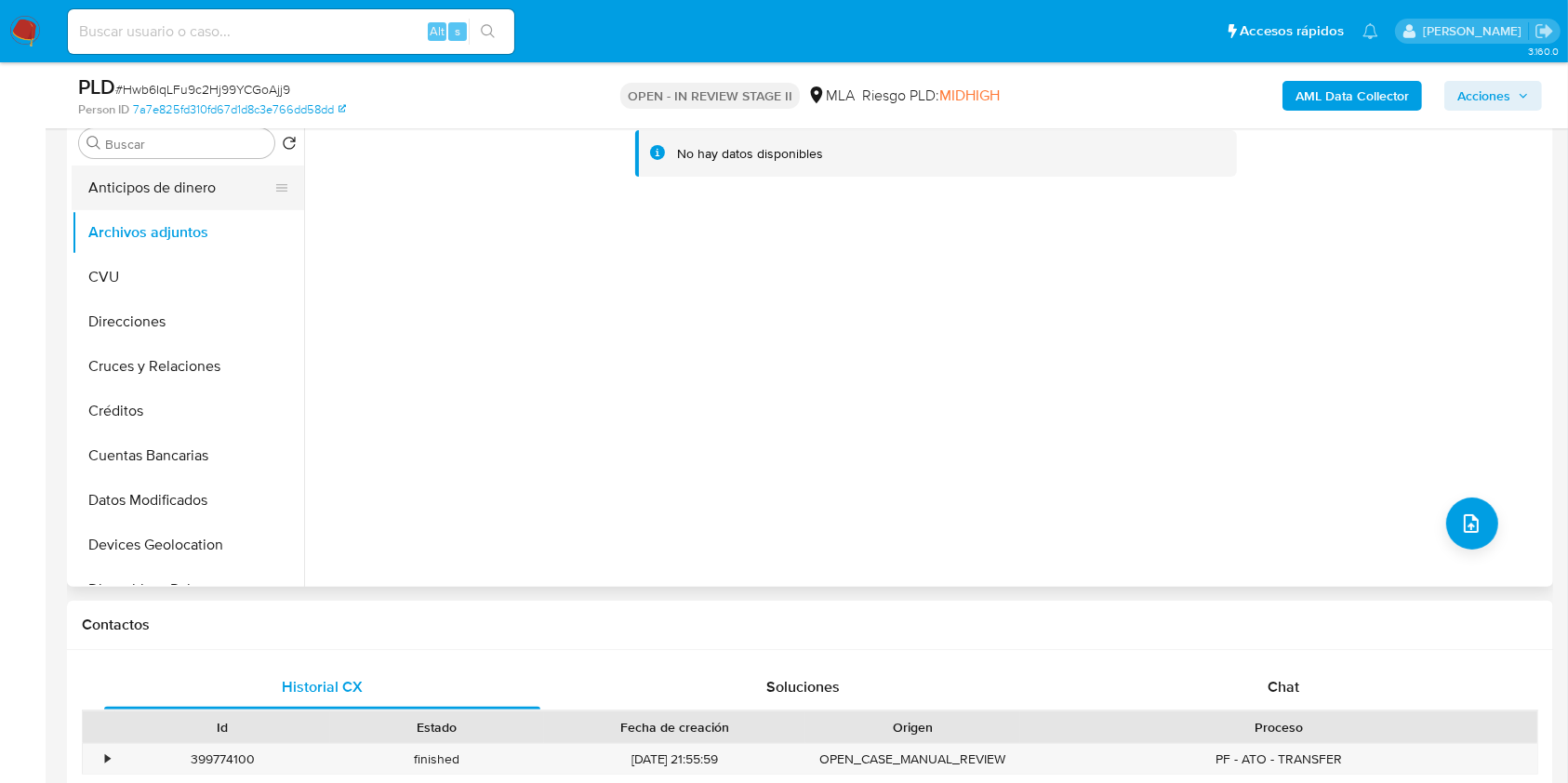
click at [200, 193] on button "Anticipos de dinero" at bounding box center [181, 187] width 218 height 44
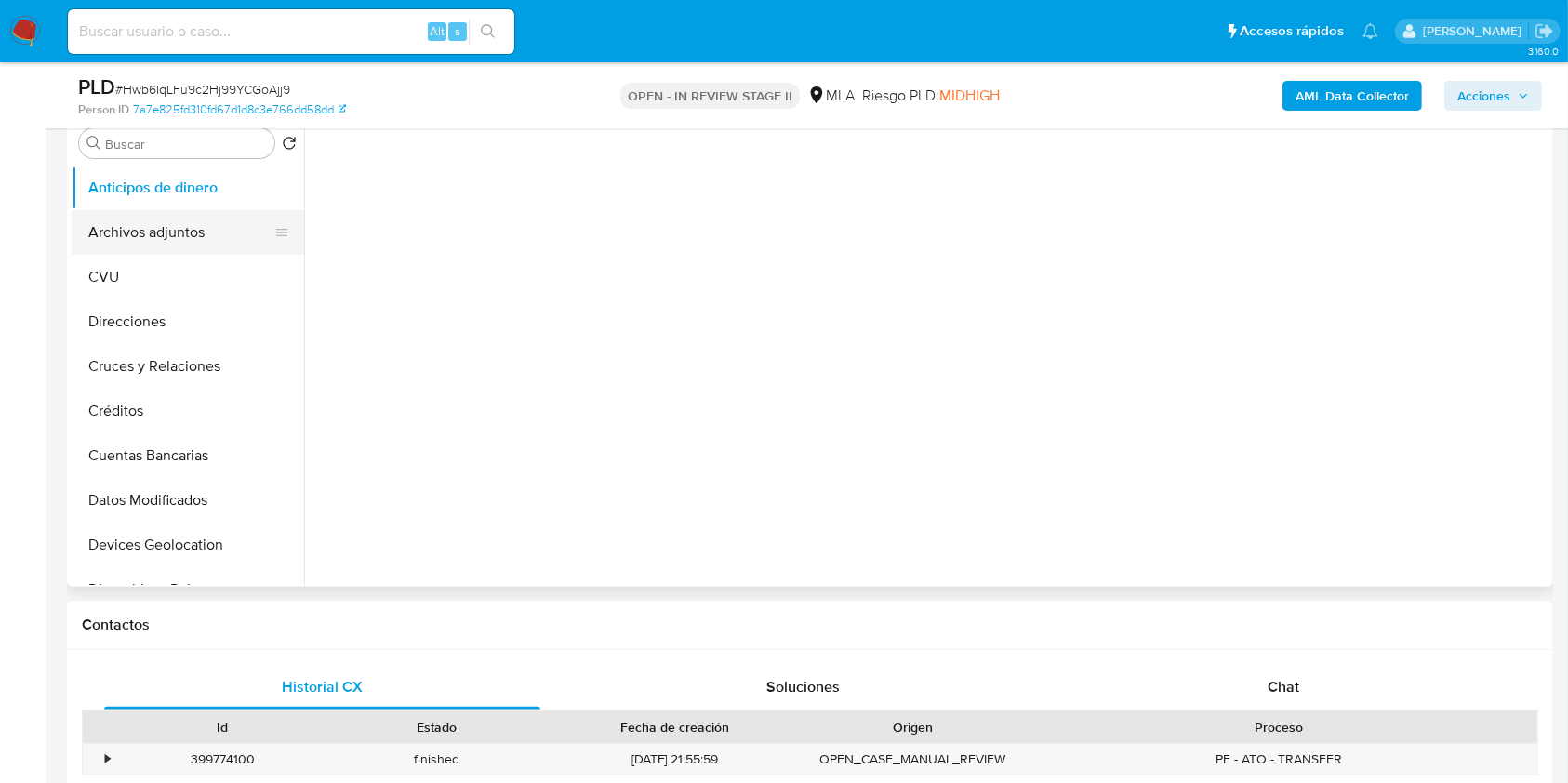
click at [186, 218] on button "Archivos adjuntos" at bounding box center [181, 232] width 218 height 44
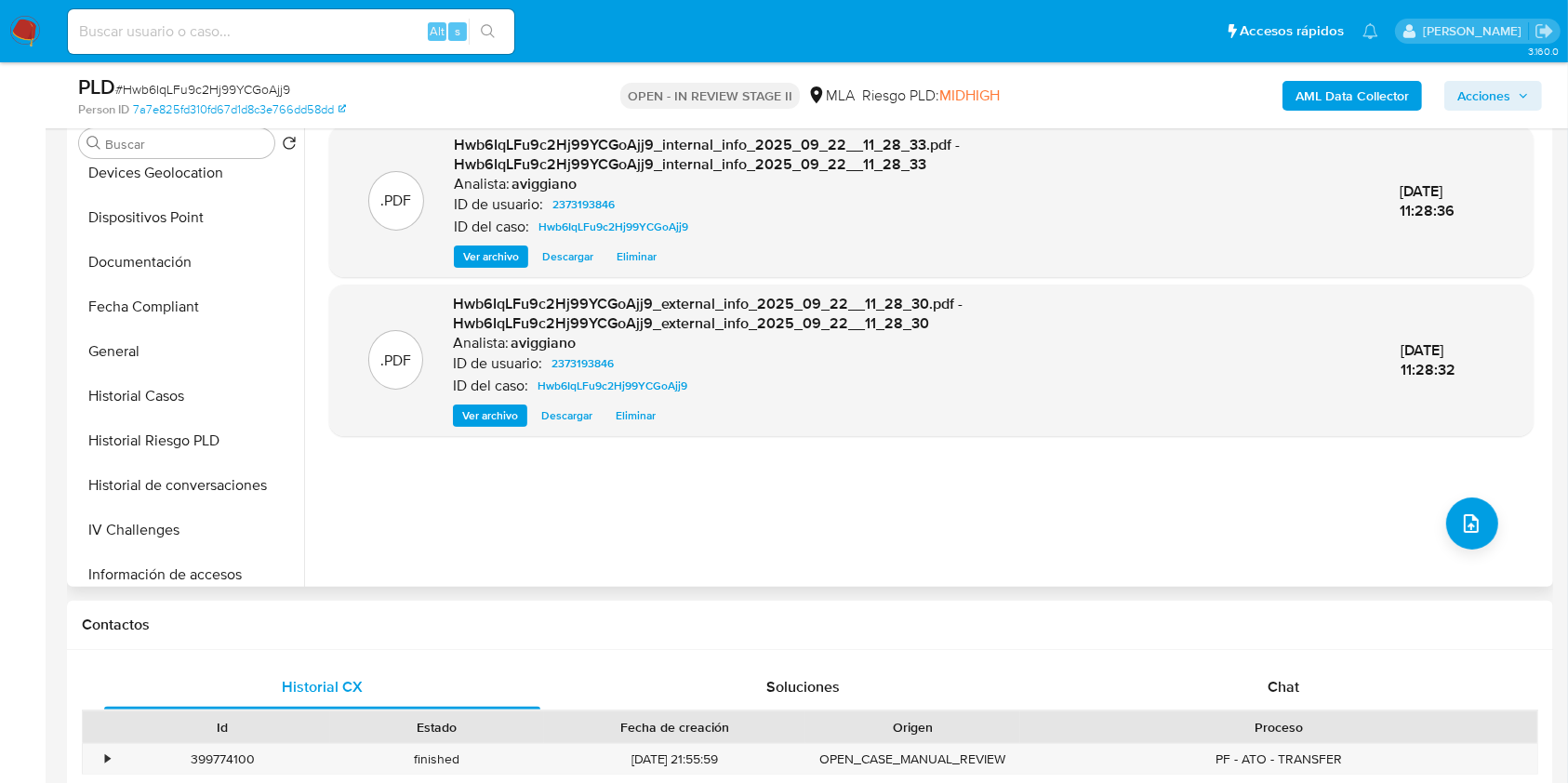
scroll to position [867, 0]
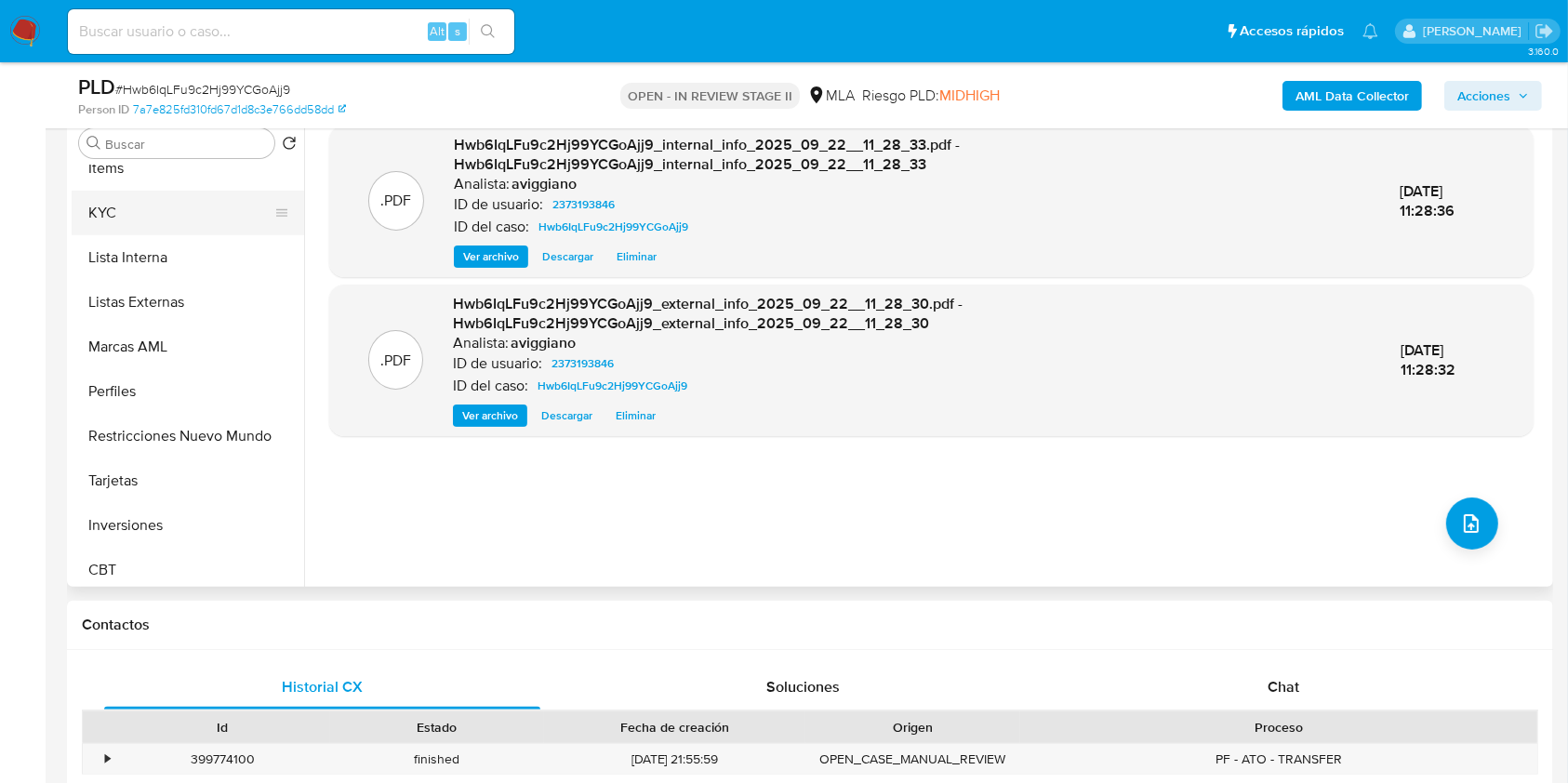
click at [119, 209] on button "KYC" at bounding box center [181, 213] width 218 height 44
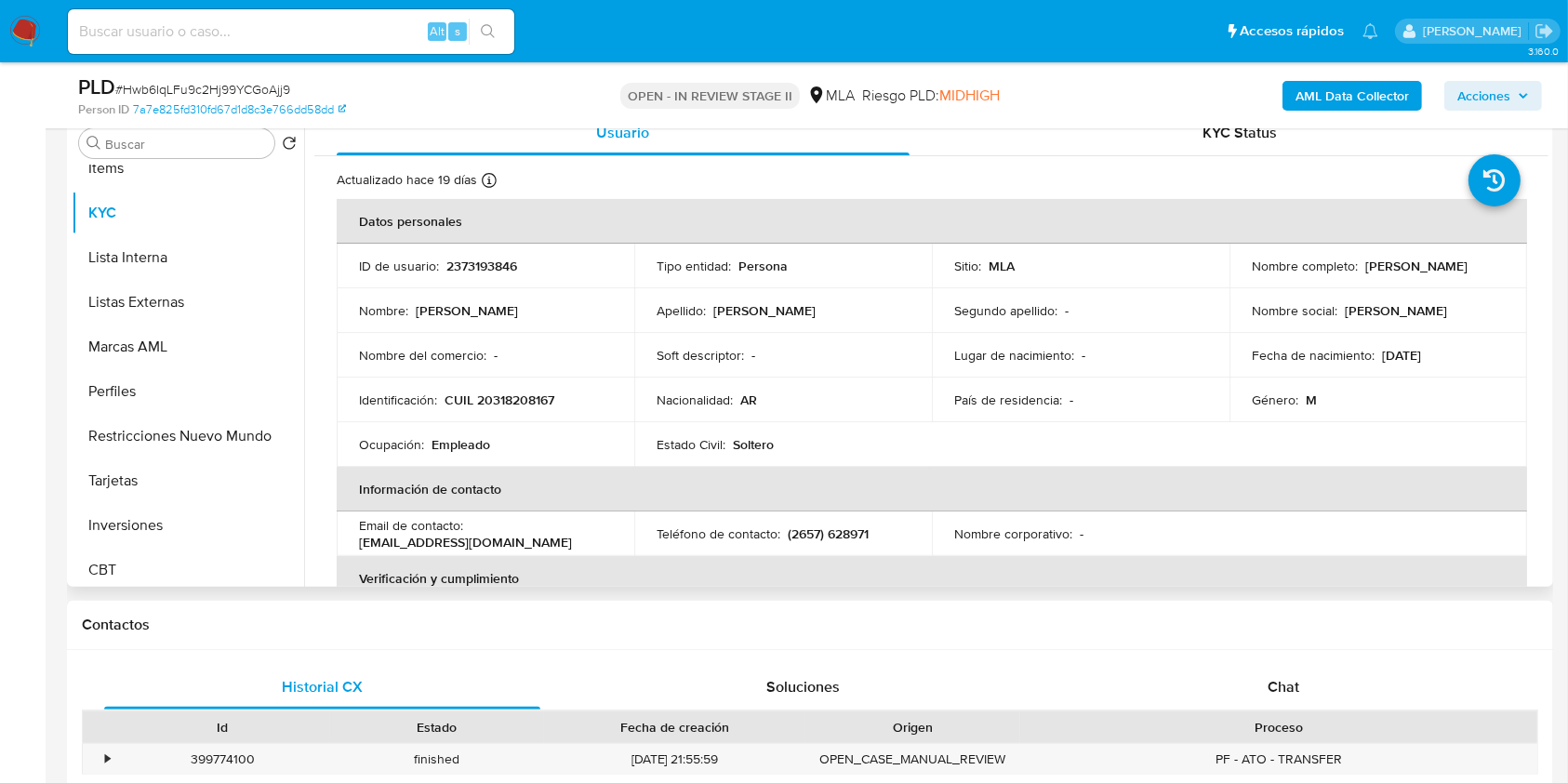
click at [520, 405] on p "CUIL 20318208167" at bounding box center [499, 400] width 110 height 17
copy p "20318208167"
click at [487, 261] on p "2373193846" at bounding box center [481, 266] width 71 height 17
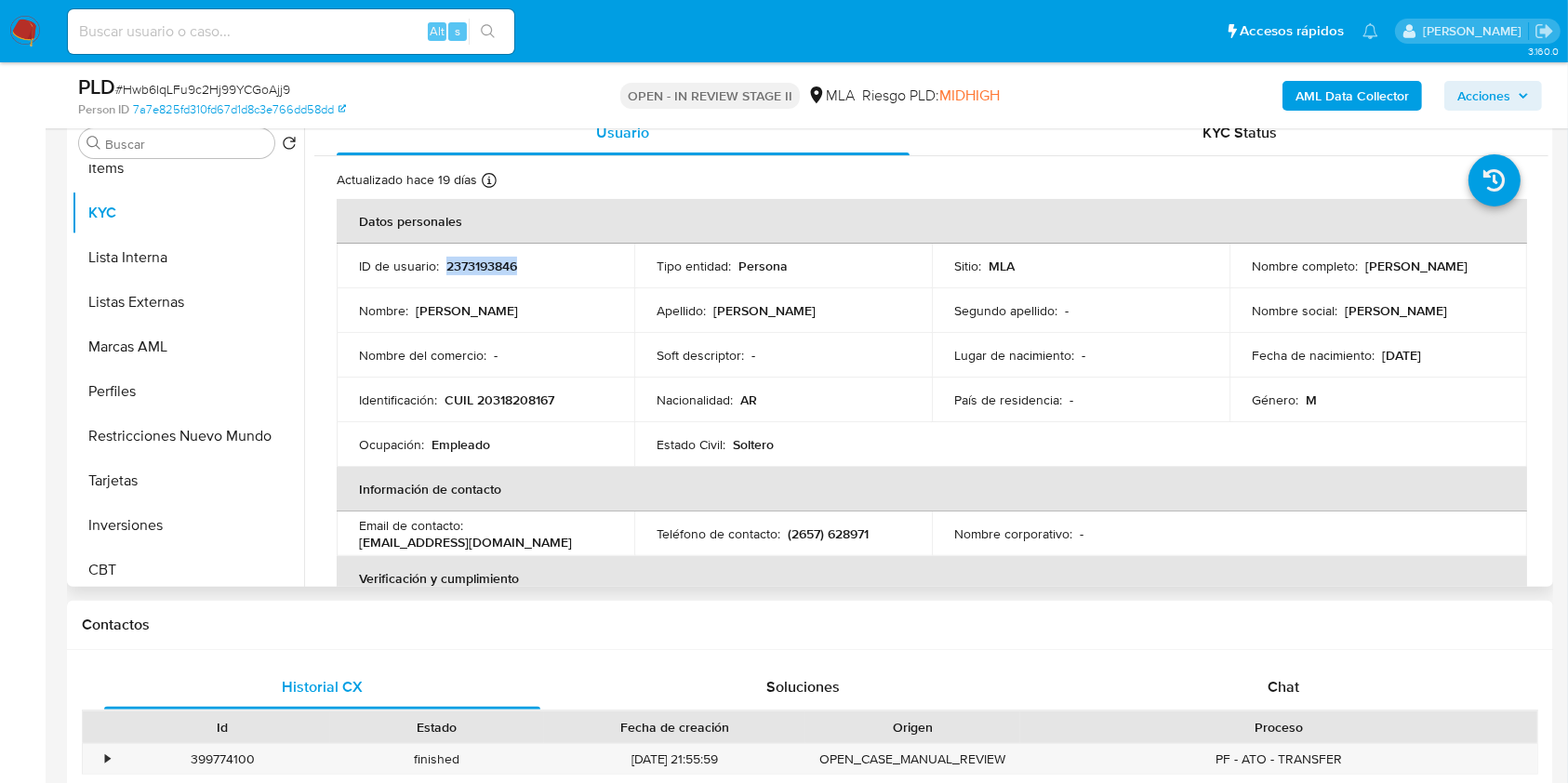
click at [487, 261] on p "2373193846" at bounding box center [481, 266] width 71 height 17
copy p "2373193846"
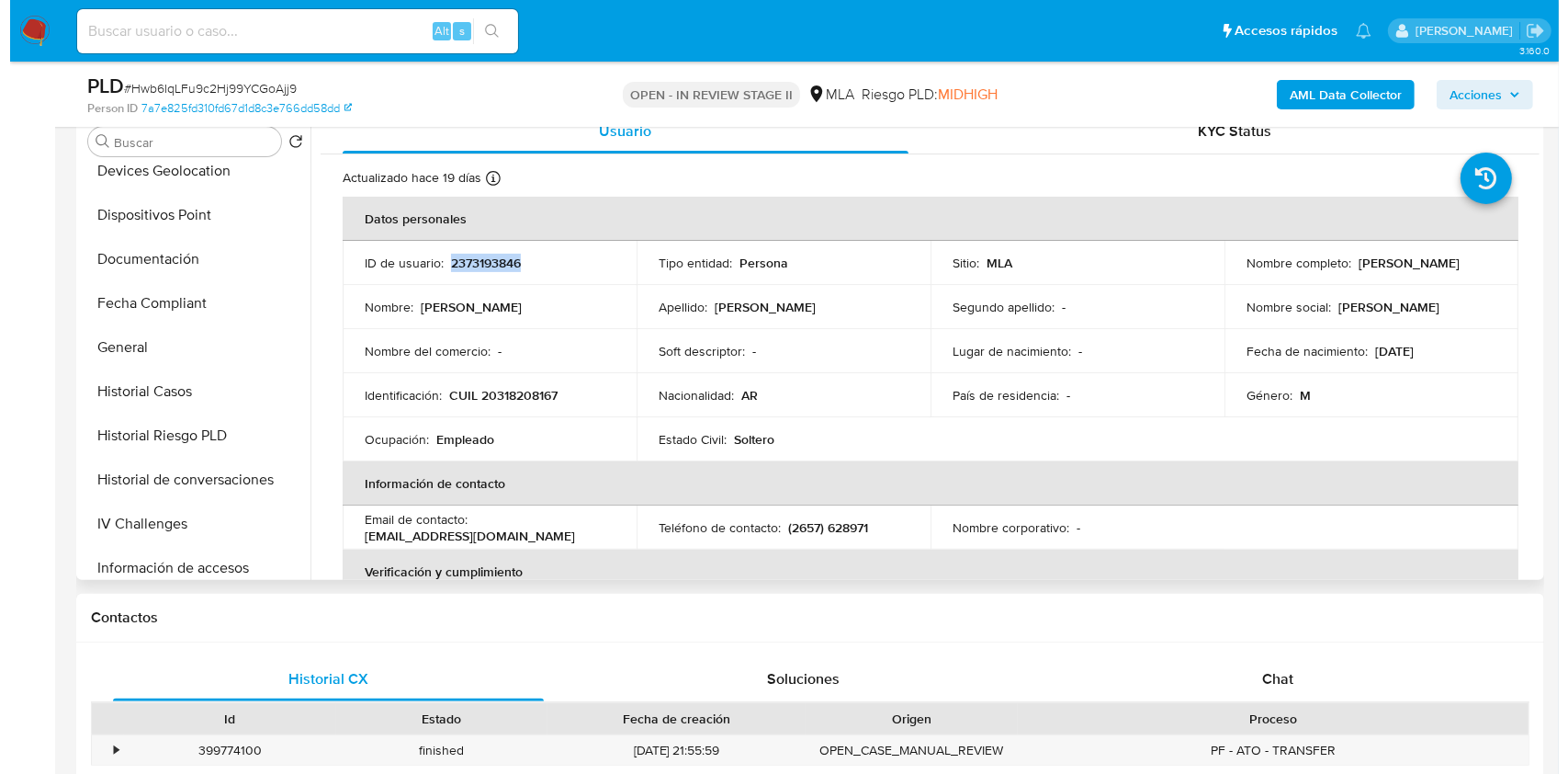
scroll to position [0, 0]
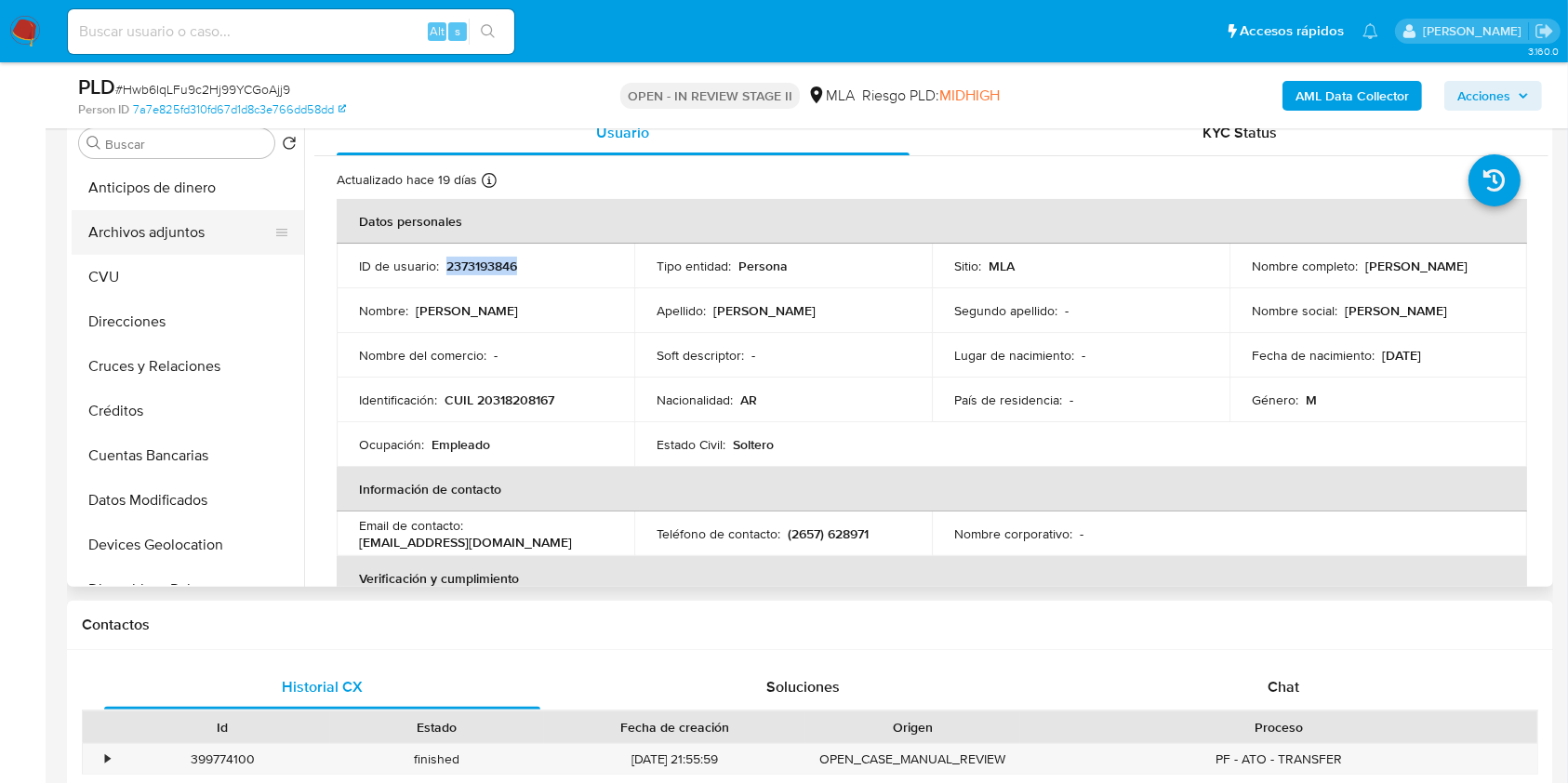
click at [193, 236] on button "Archivos adjuntos" at bounding box center [181, 232] width 218 height 44
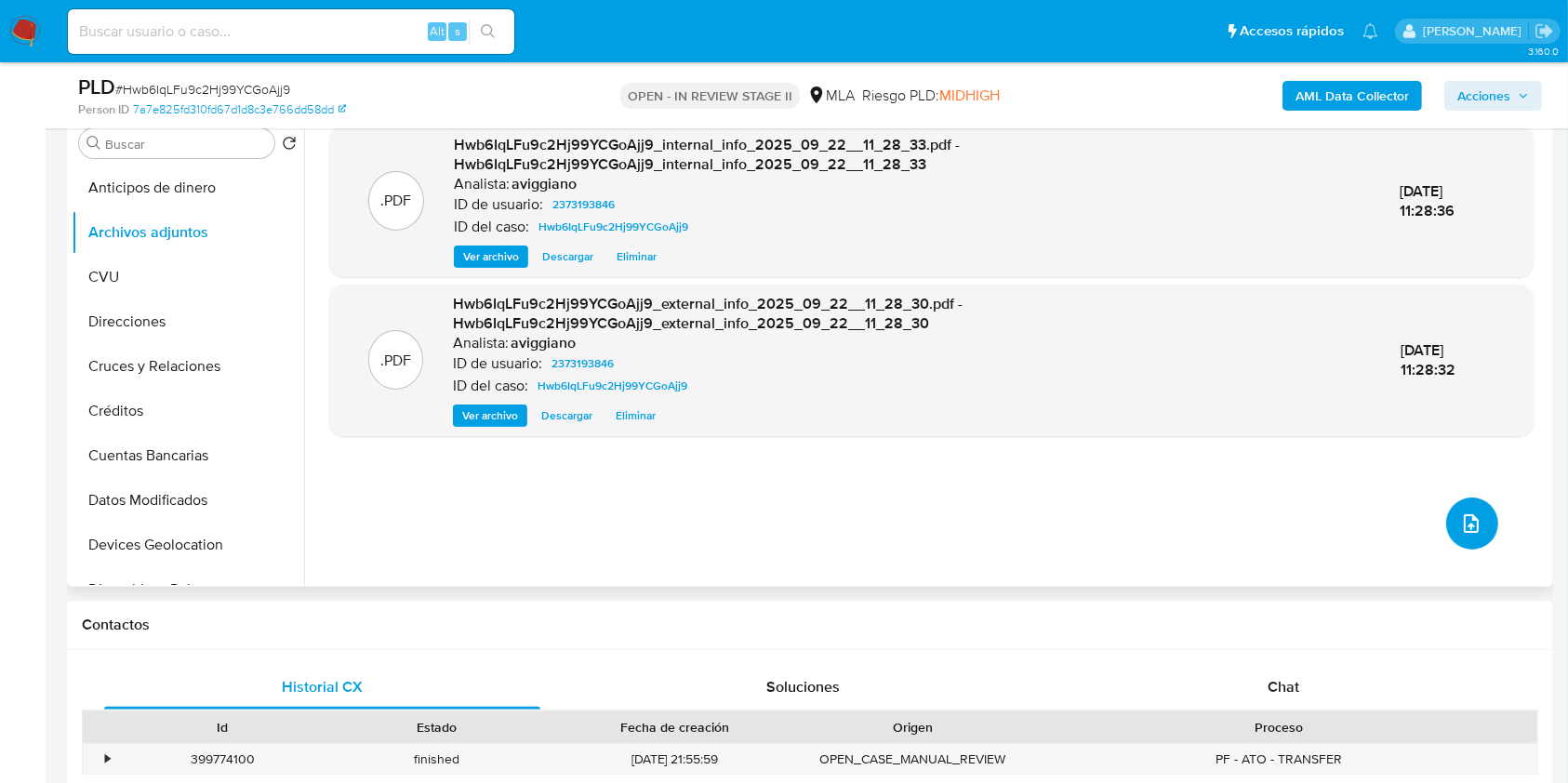
click at [1463, 525] on icon "upload-file" at bounding box center [1471, 524] width 15 height 19
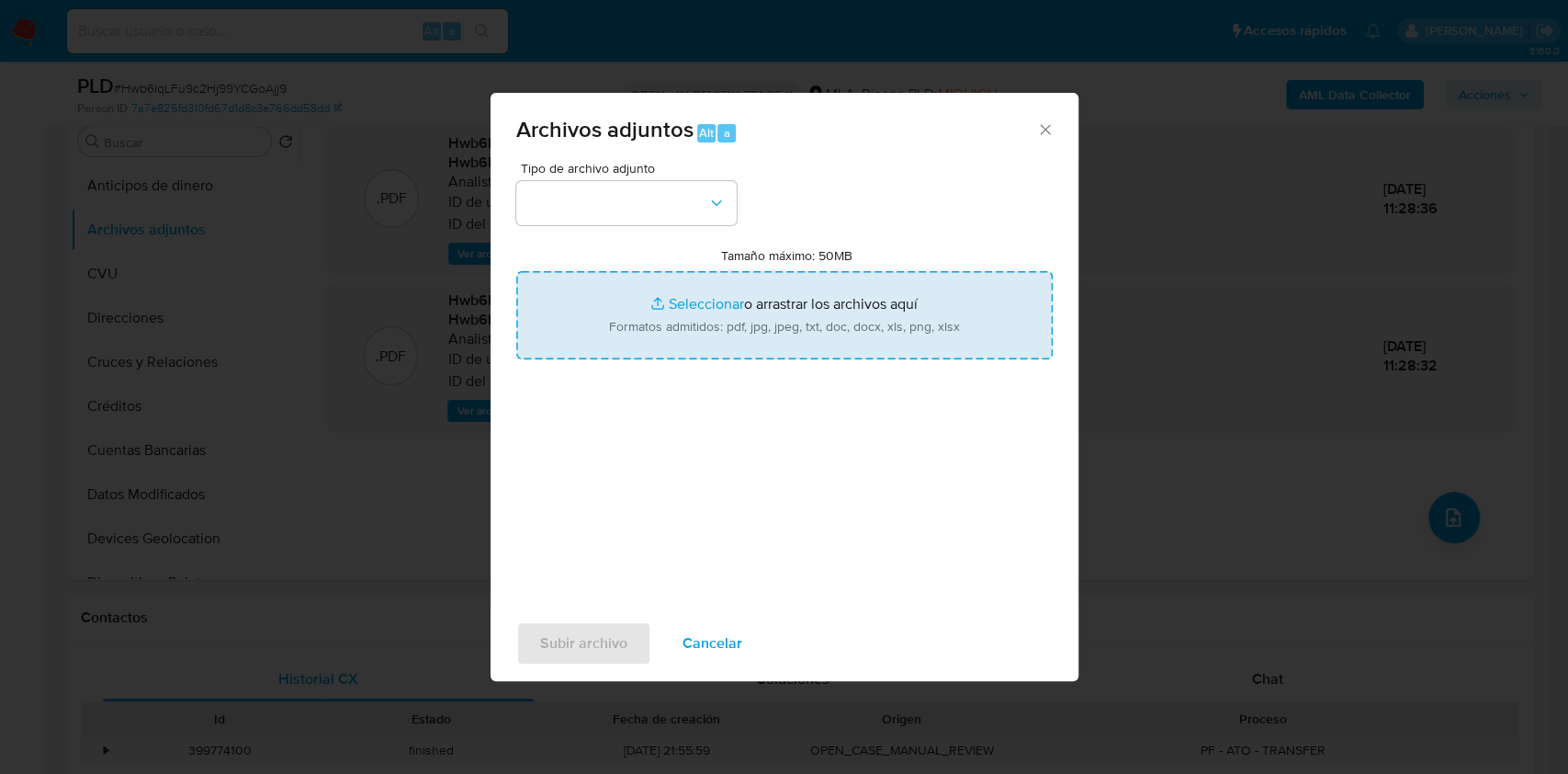
click at [817, 287] on input "Tamaño máximo: 50MB Seleccionar archivos" at bounding box center [785, 315] width 536 height 88
type input "C:\fakepath\Nosis - 2373193846.pdf"
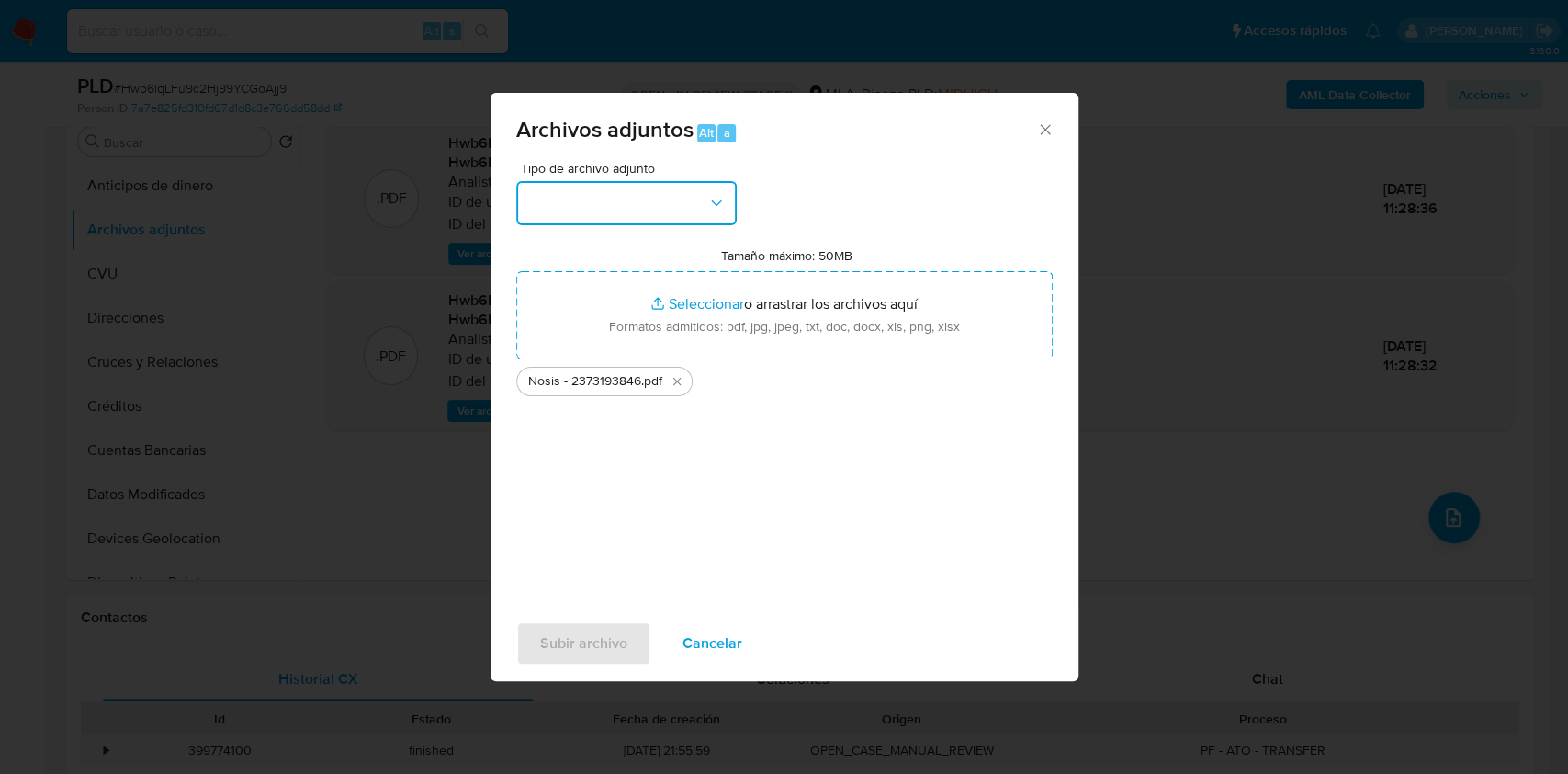
click at [657, 198] on button "button" at bounding box center [627, 203] width 221 height 44
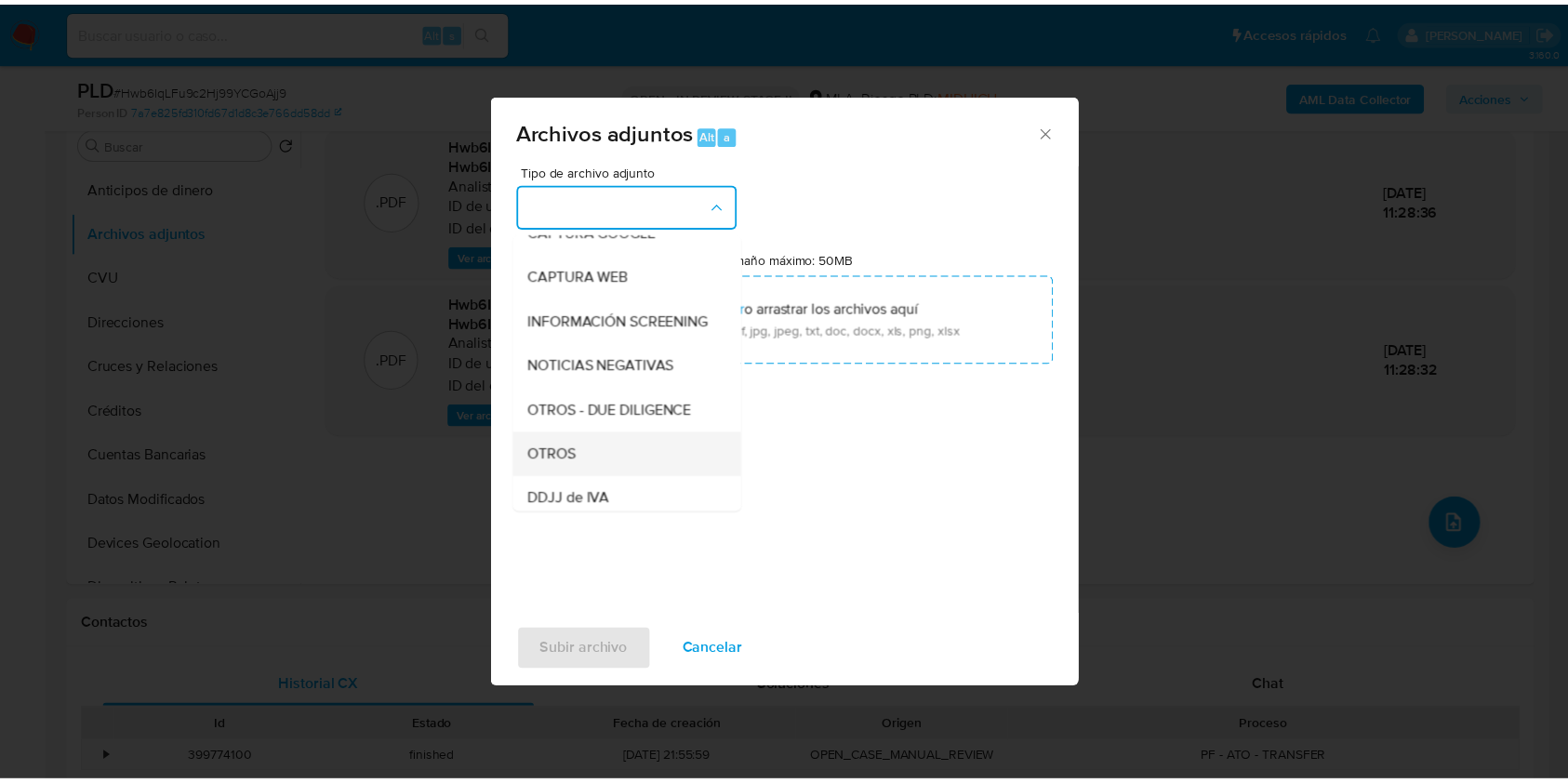
scroll to position [248, 0]
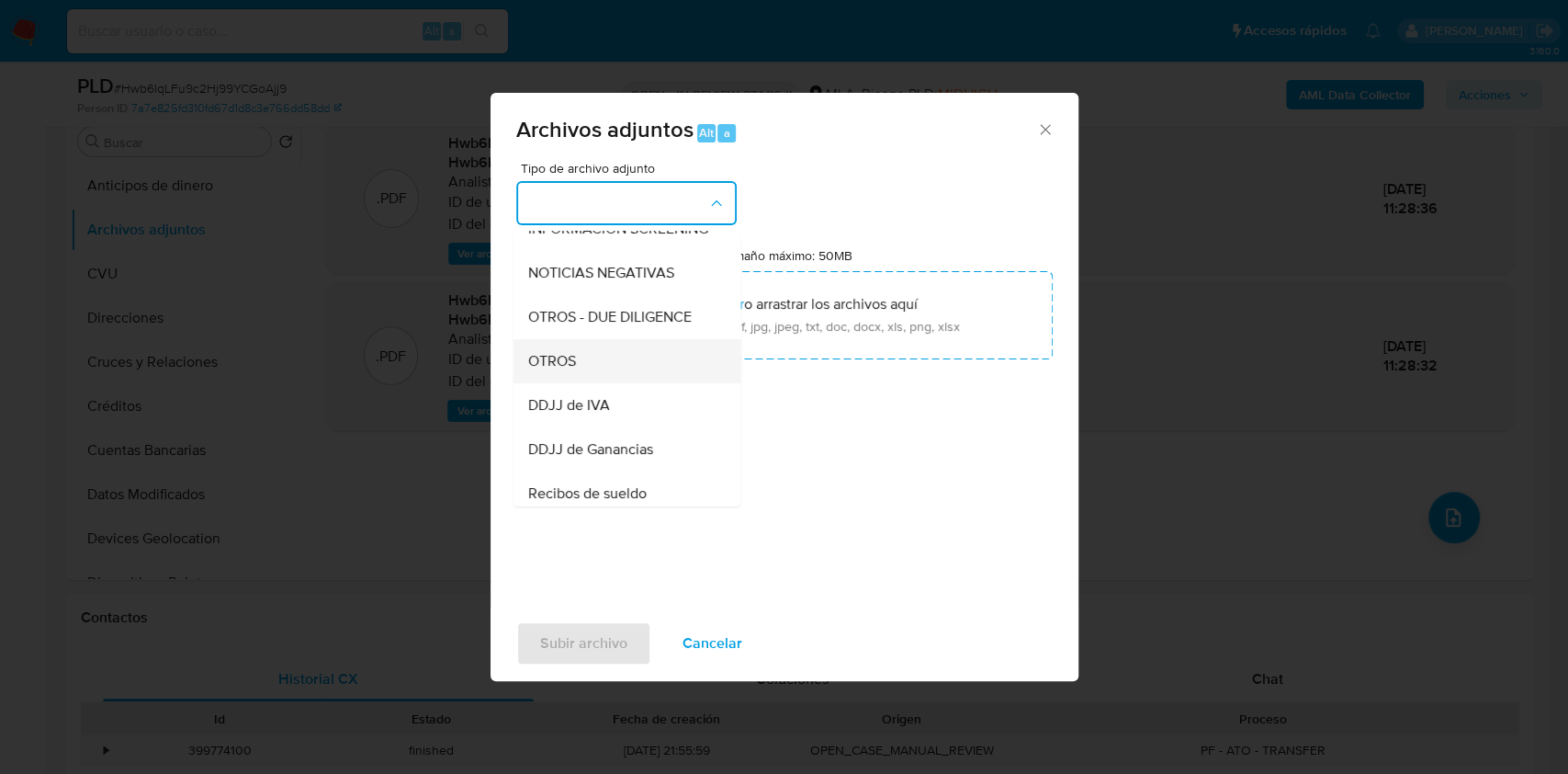
click at [588, 380] on div "OTROS" at bounding box center [620, 361] width 188 height 44
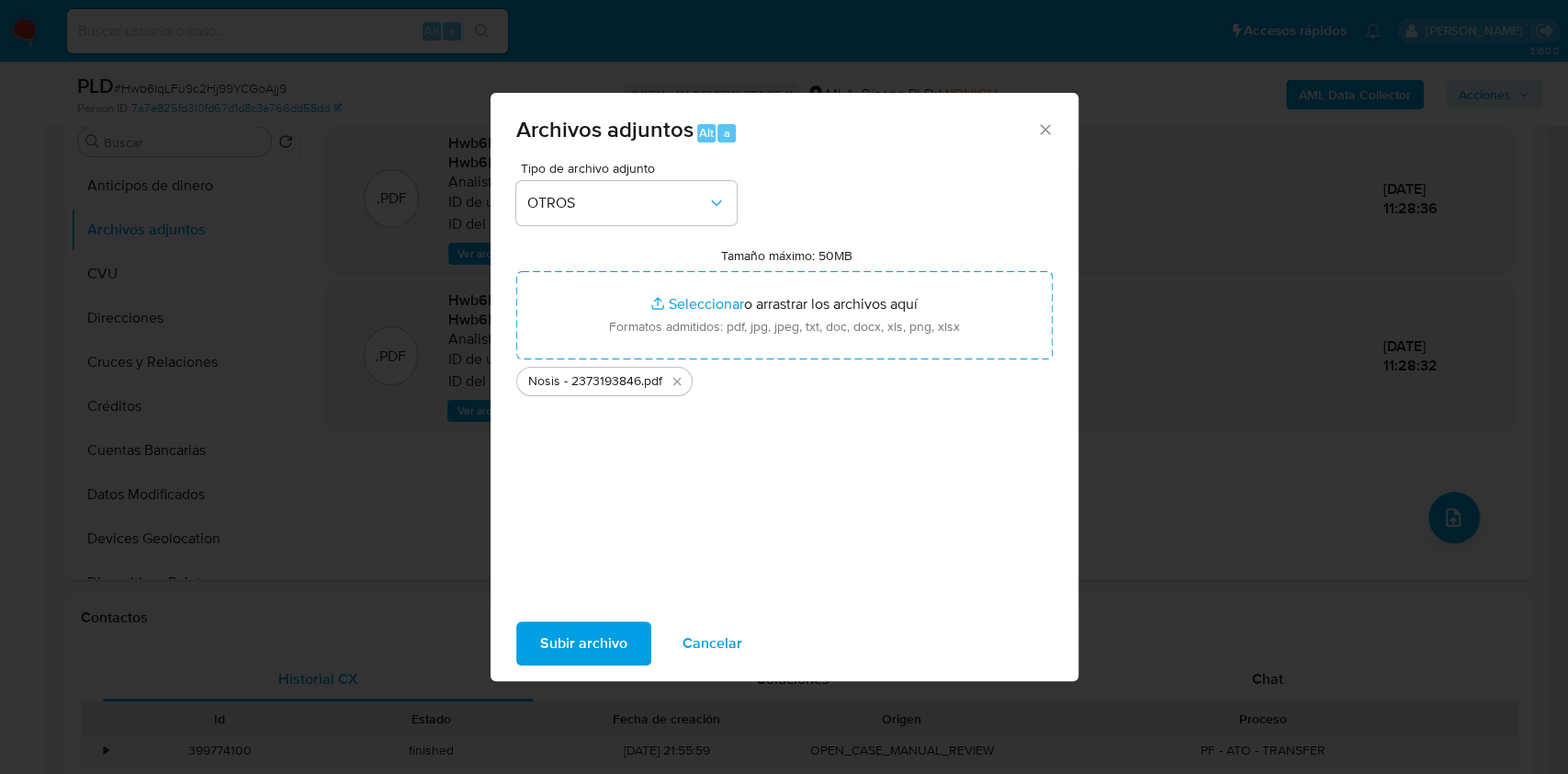
click at [575, 630] on span "Subir archivo" at bounding box center [583, 643] width 87 height 40
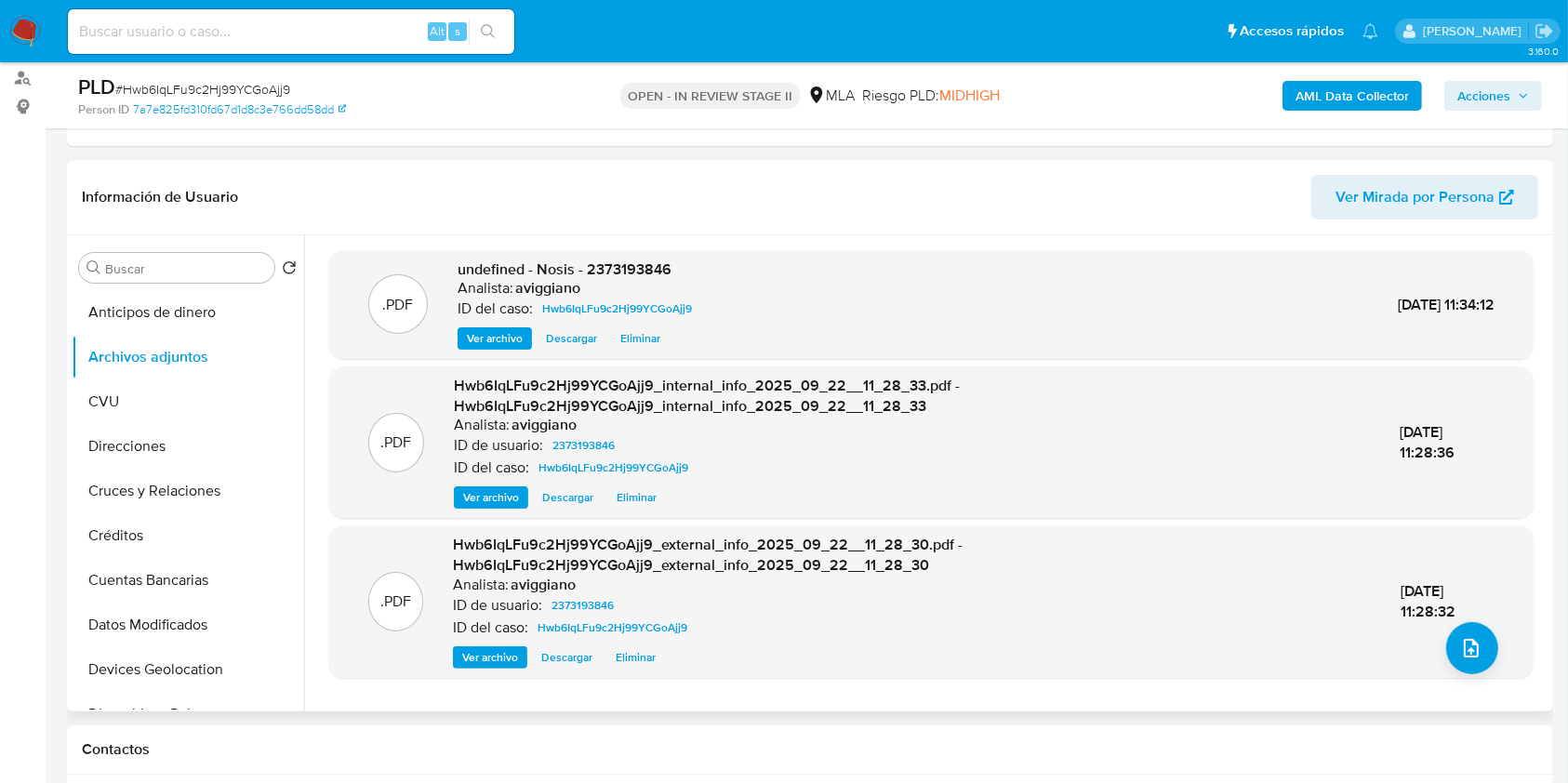
click at [653, 262] on span "undefined - Nosis - 2373193846" at bounding box center [565, 269] width 214 height 22
copy span "2373193846"
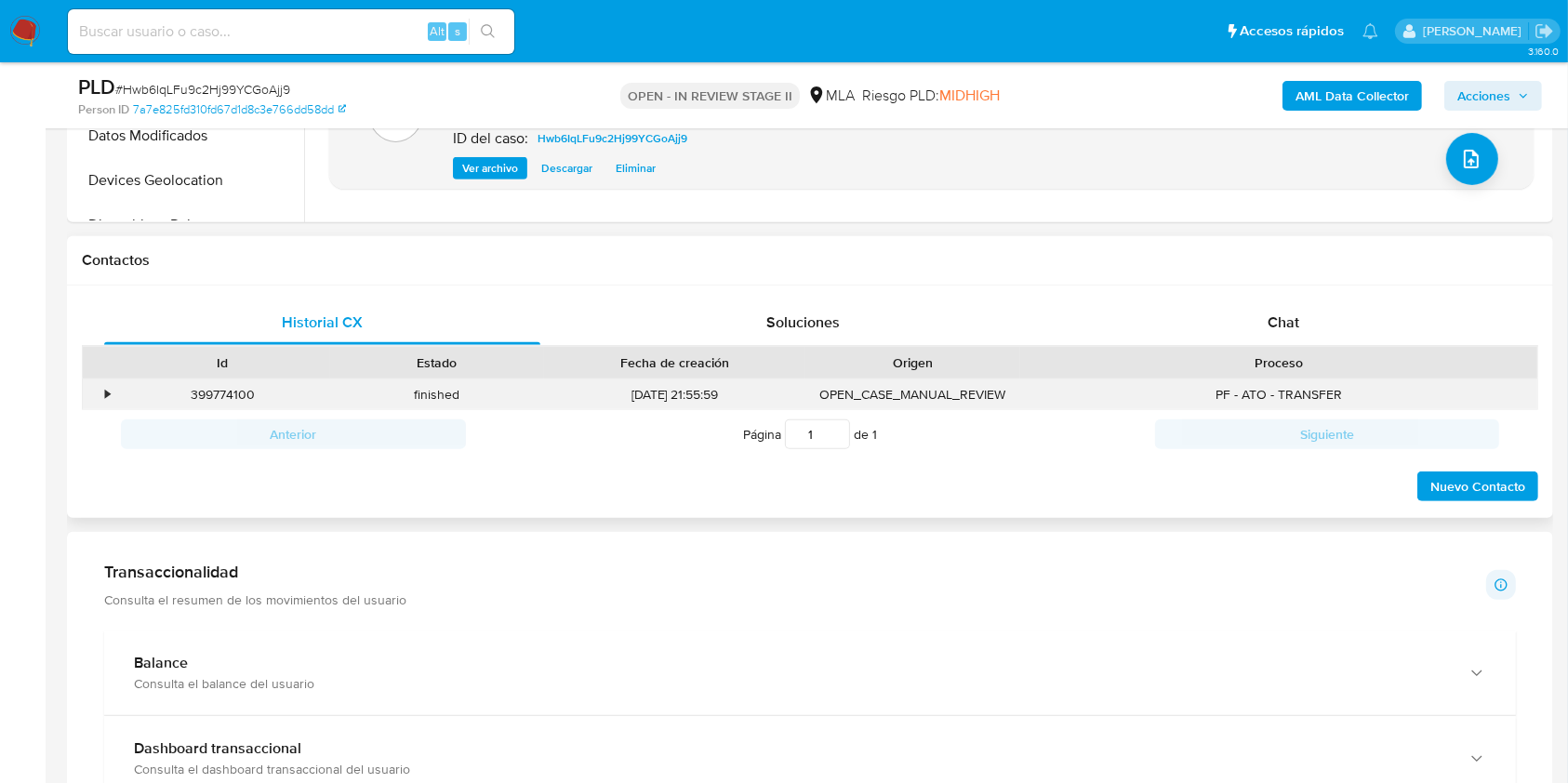
scroll to position [744, 0]
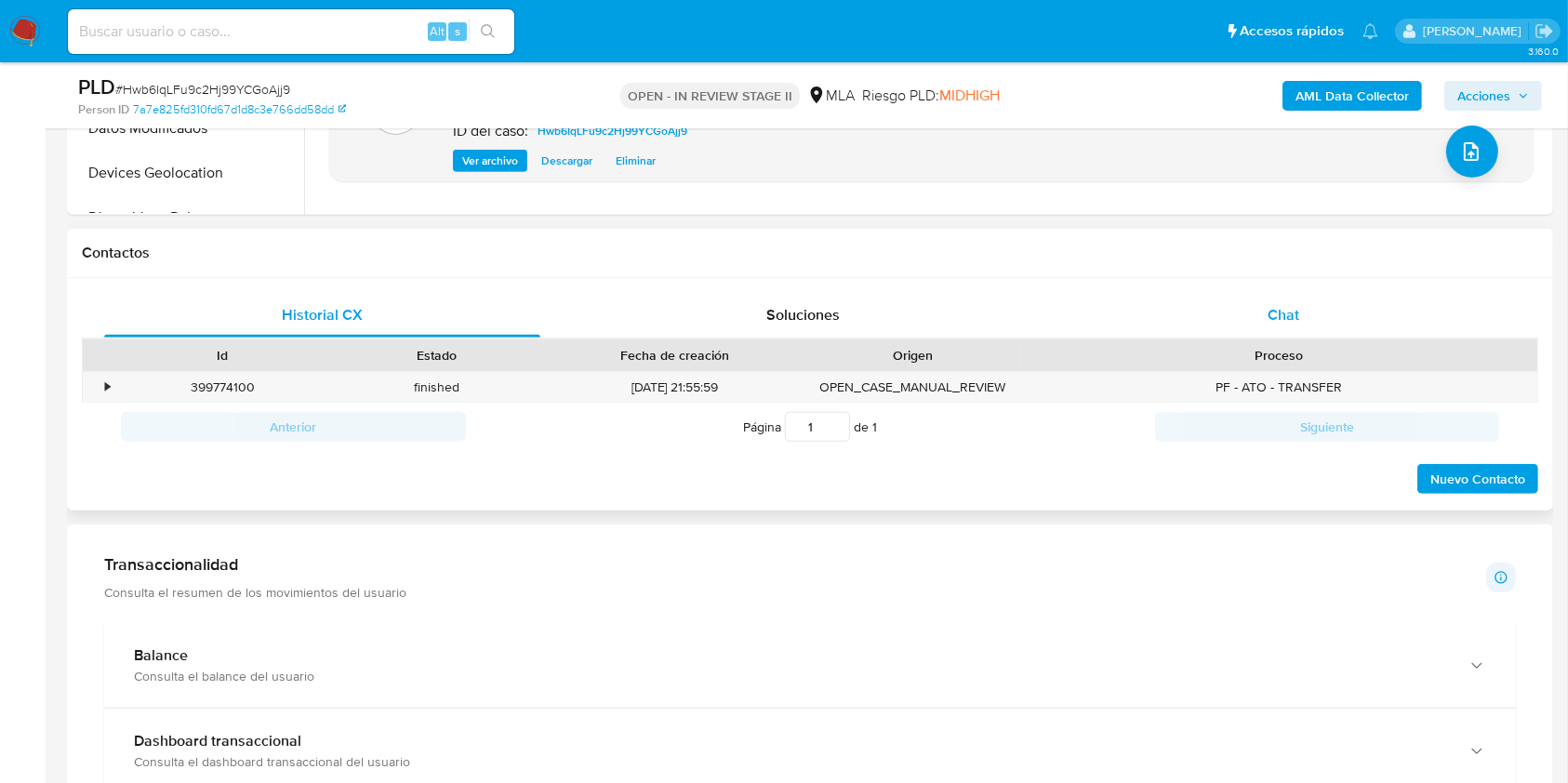
click at [1244, 309] on div "Chat" at bounding box center [1283, 315] width 436 height 44
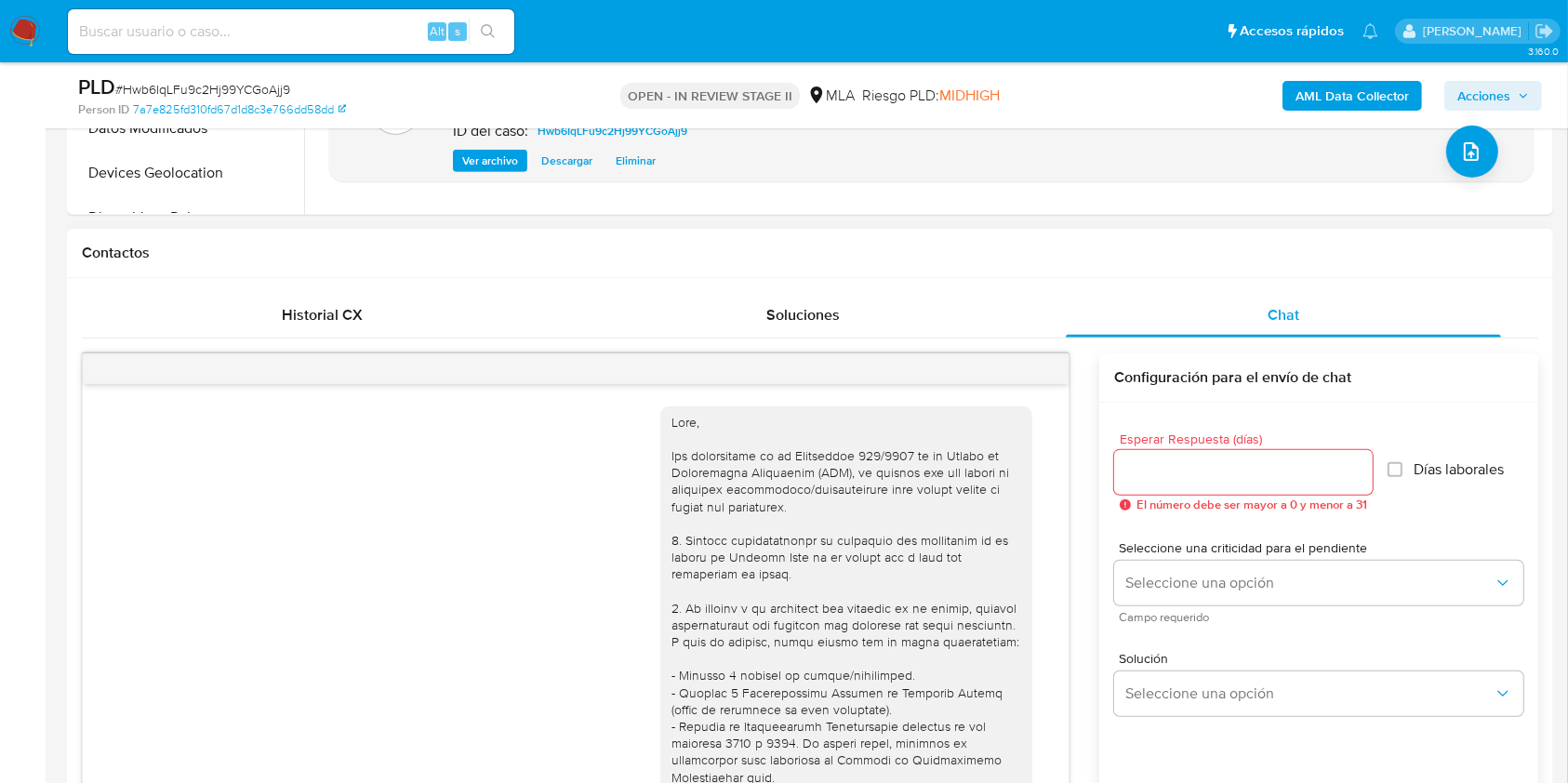
scroll to position [659, 0]
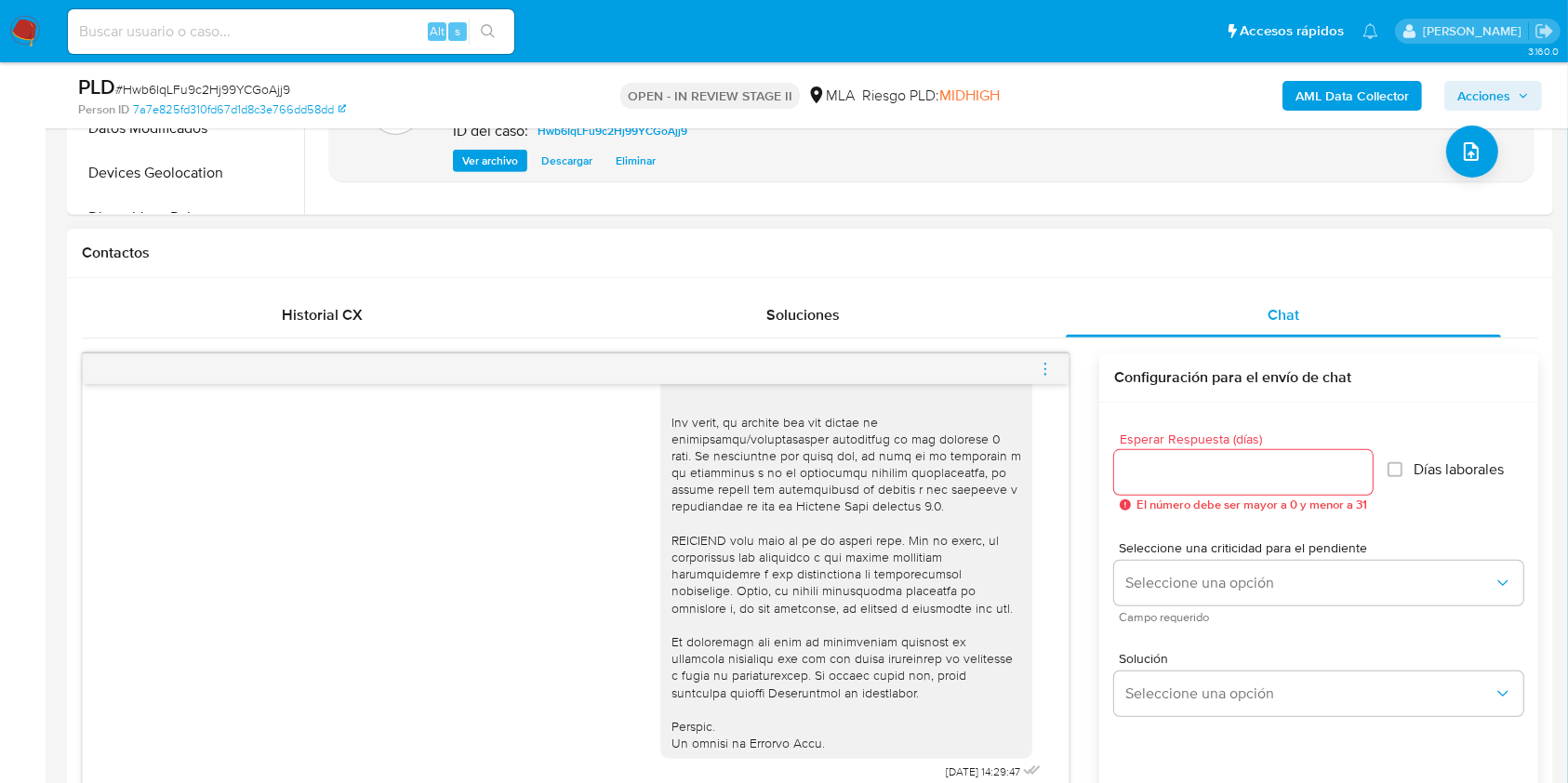
click at [1052, 367] on icon "menu-action" at bounding box center [1045, 369] width 17 height 17
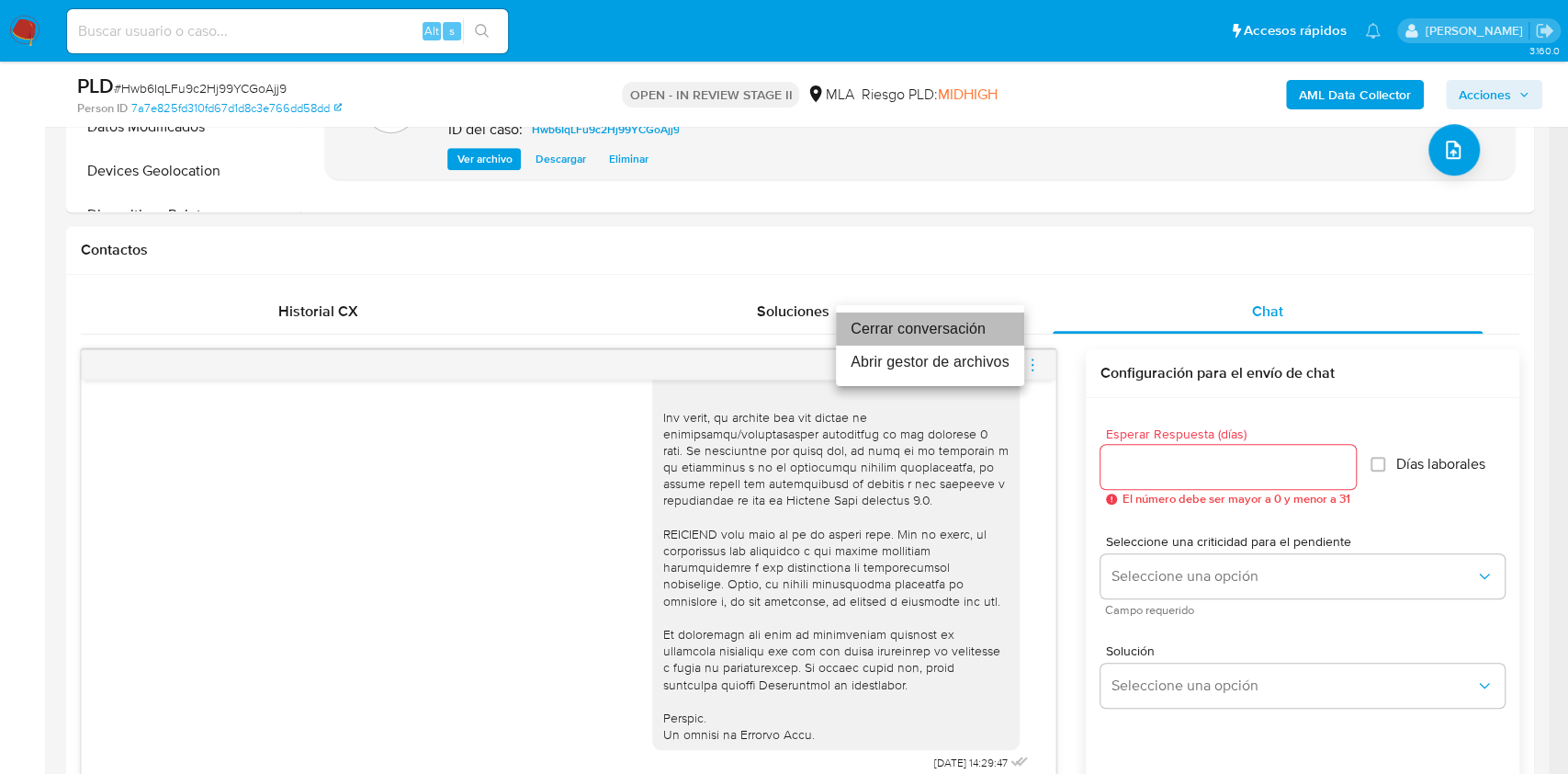
click at [933, 337] on li "Cerrar conversación" at bounding box center [931, 328] width 189 height 33
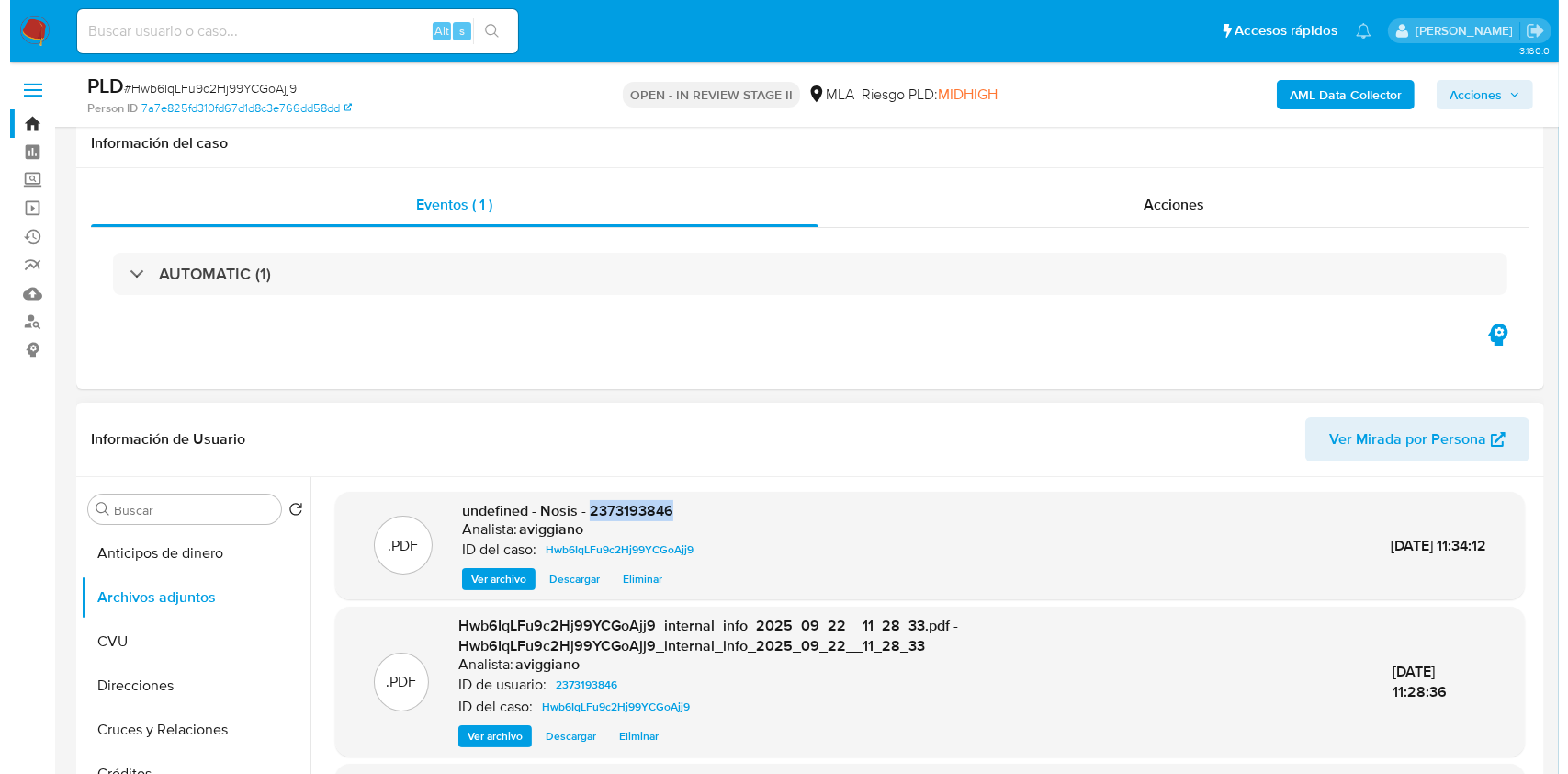
scroll to position [245, 0]
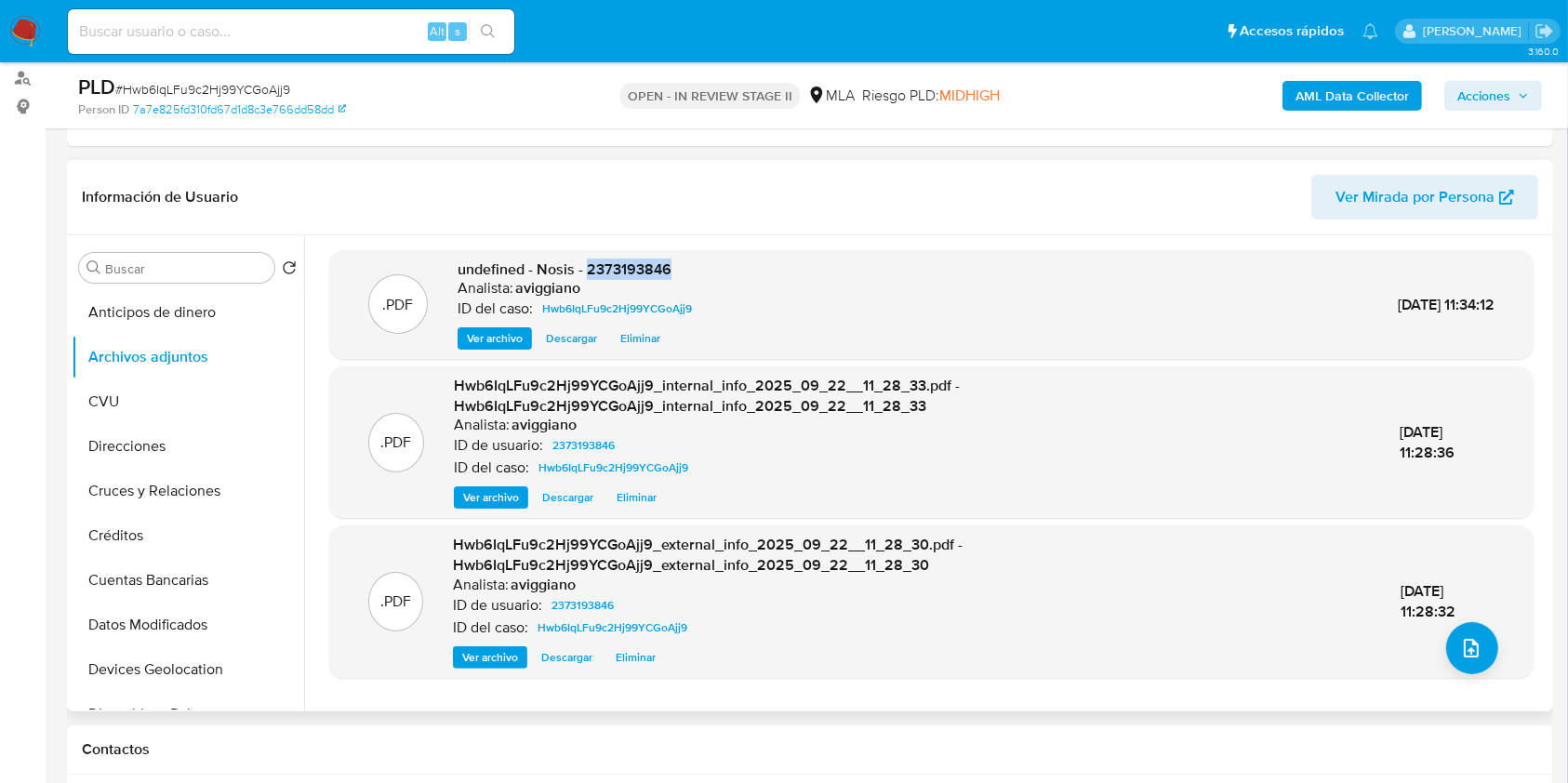
copy span "2373193846"
click at [1460, 641] on icon "upload-file" at bounding box center [1472, 648] width 23 height 23
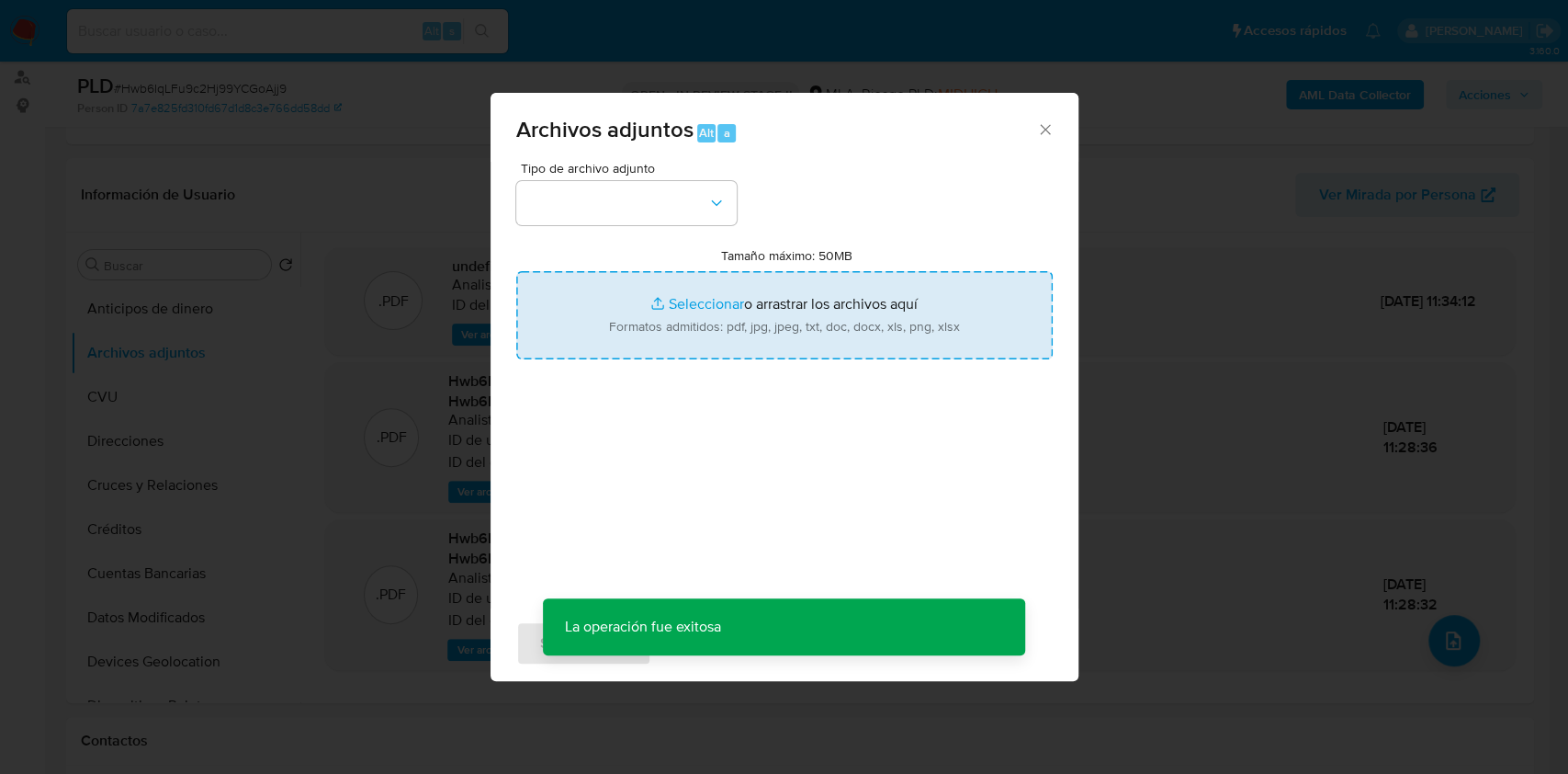
click at [936, 336] on input "Tamaño máximo: 50MB Seleccionar archivos" at bounding box center [785, 315] width 536 height 88
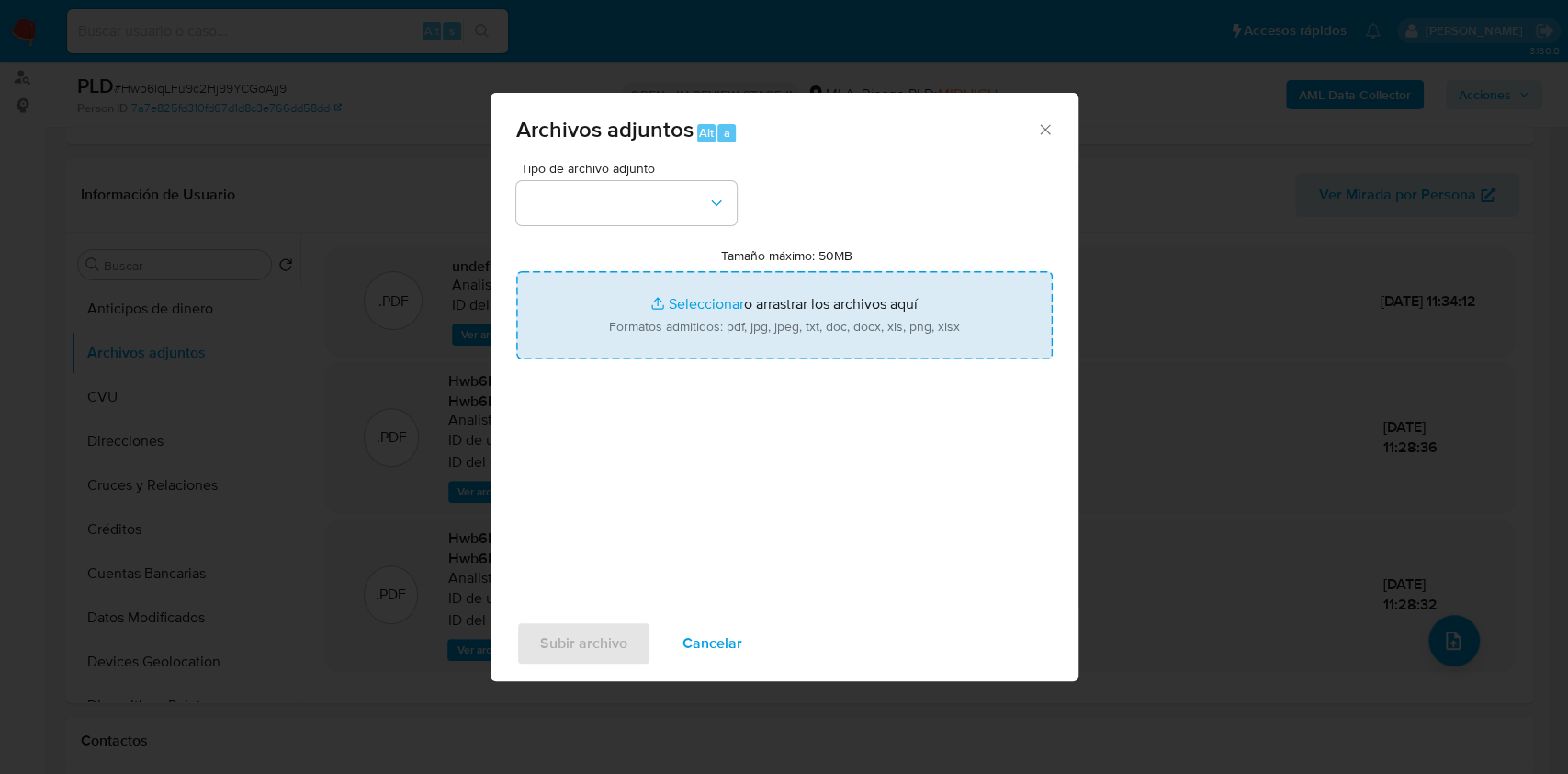
type input "C:\fakepath\Movimientos-Aladdin-v10_1 - 2373193846 -.xlsx"
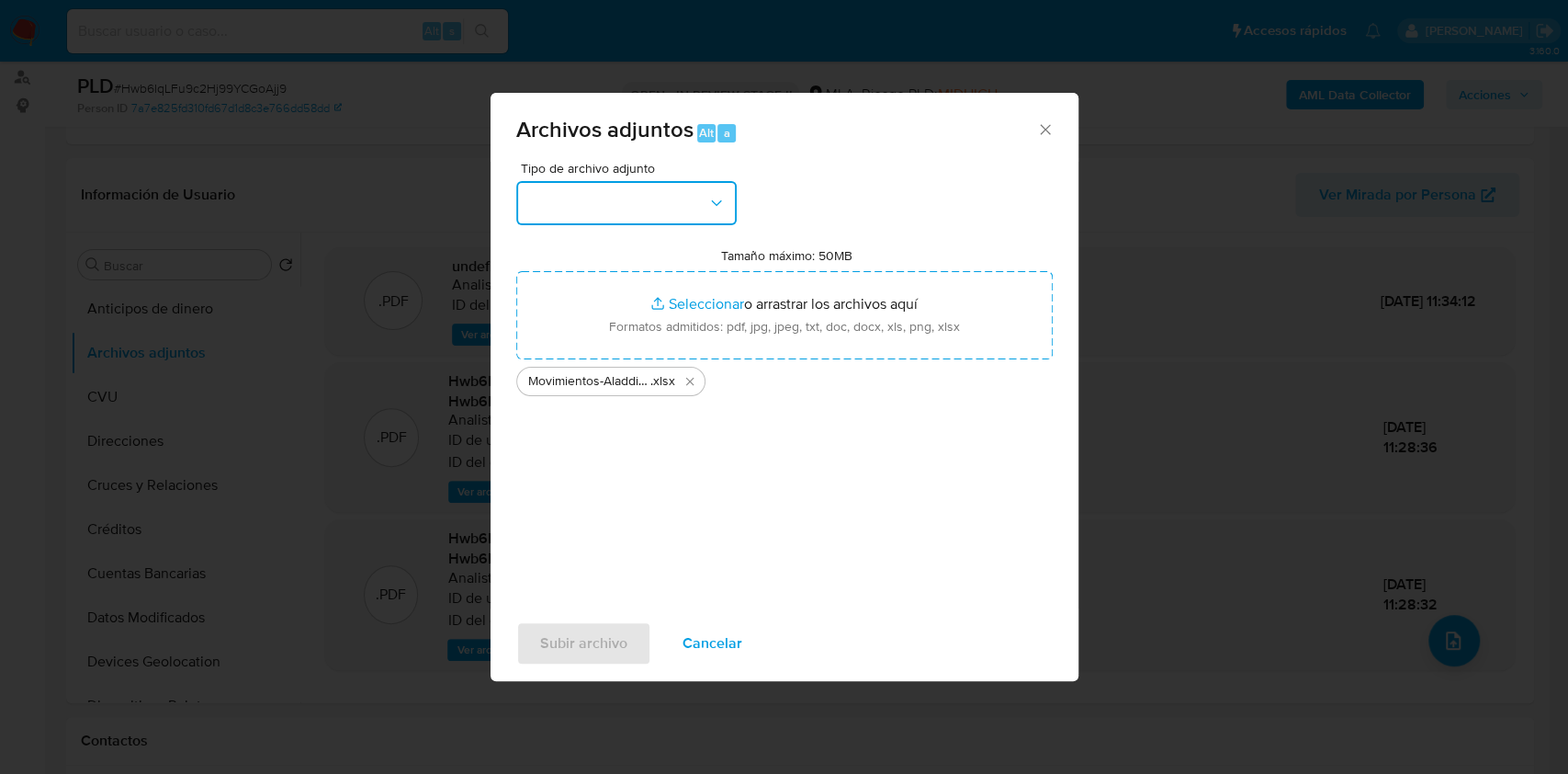
click at [613, 207] on button "button" at bounding box center [627, 203] width 221 height 44
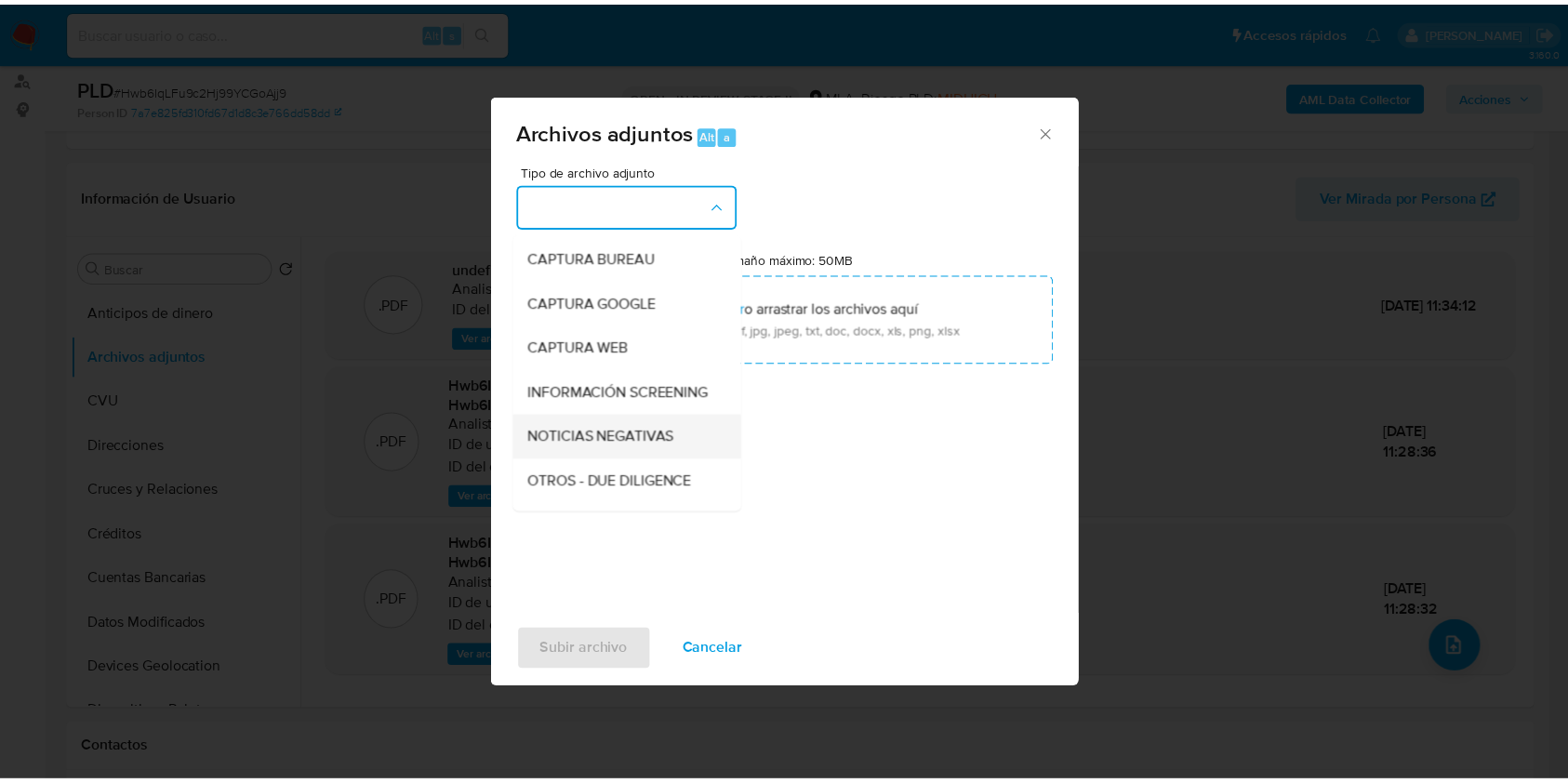
scroll to position [124, 0]
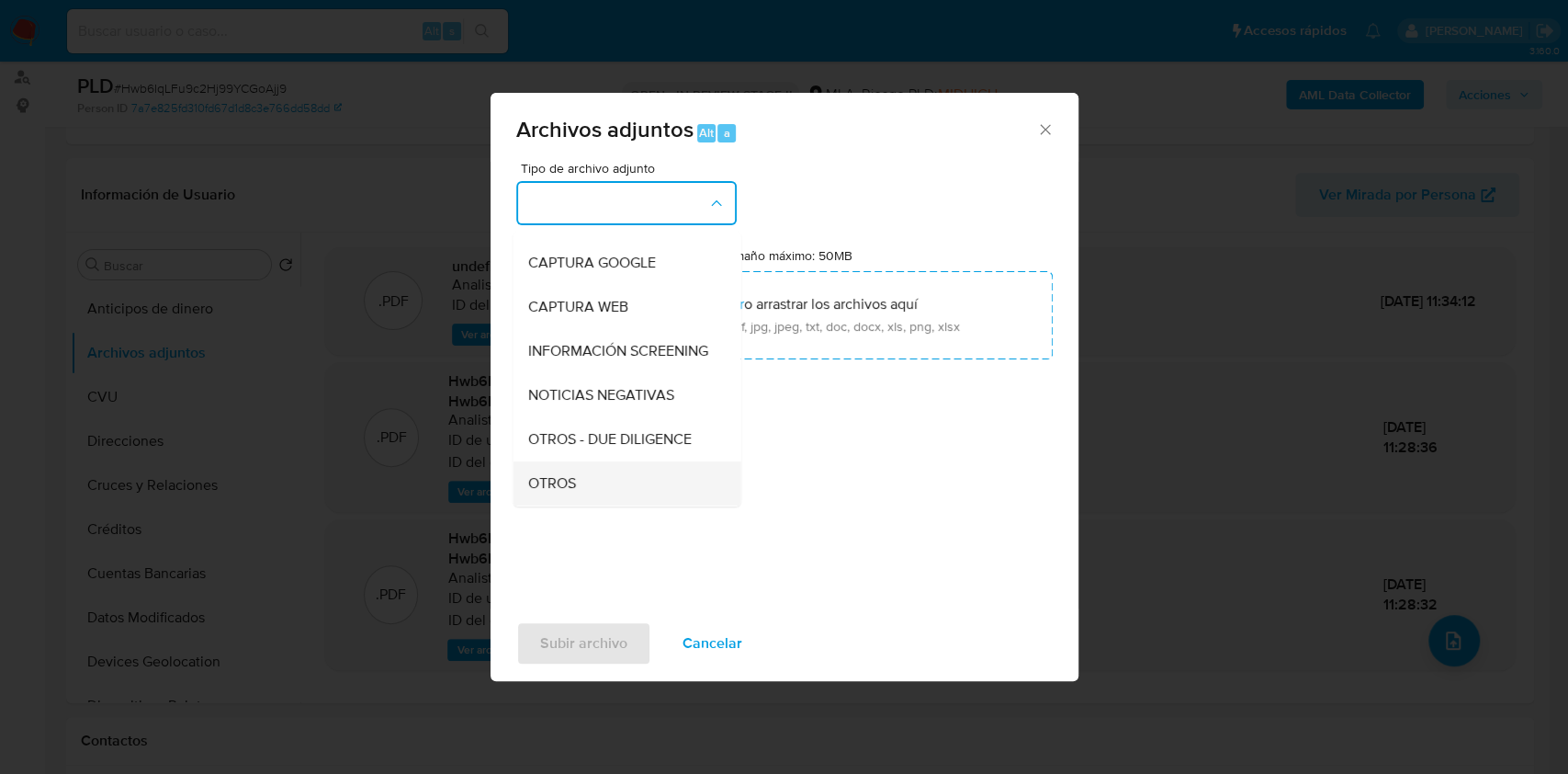
click at [535, 489] on div "OTROS" at bounding box center [620, 483] width 188 height 44
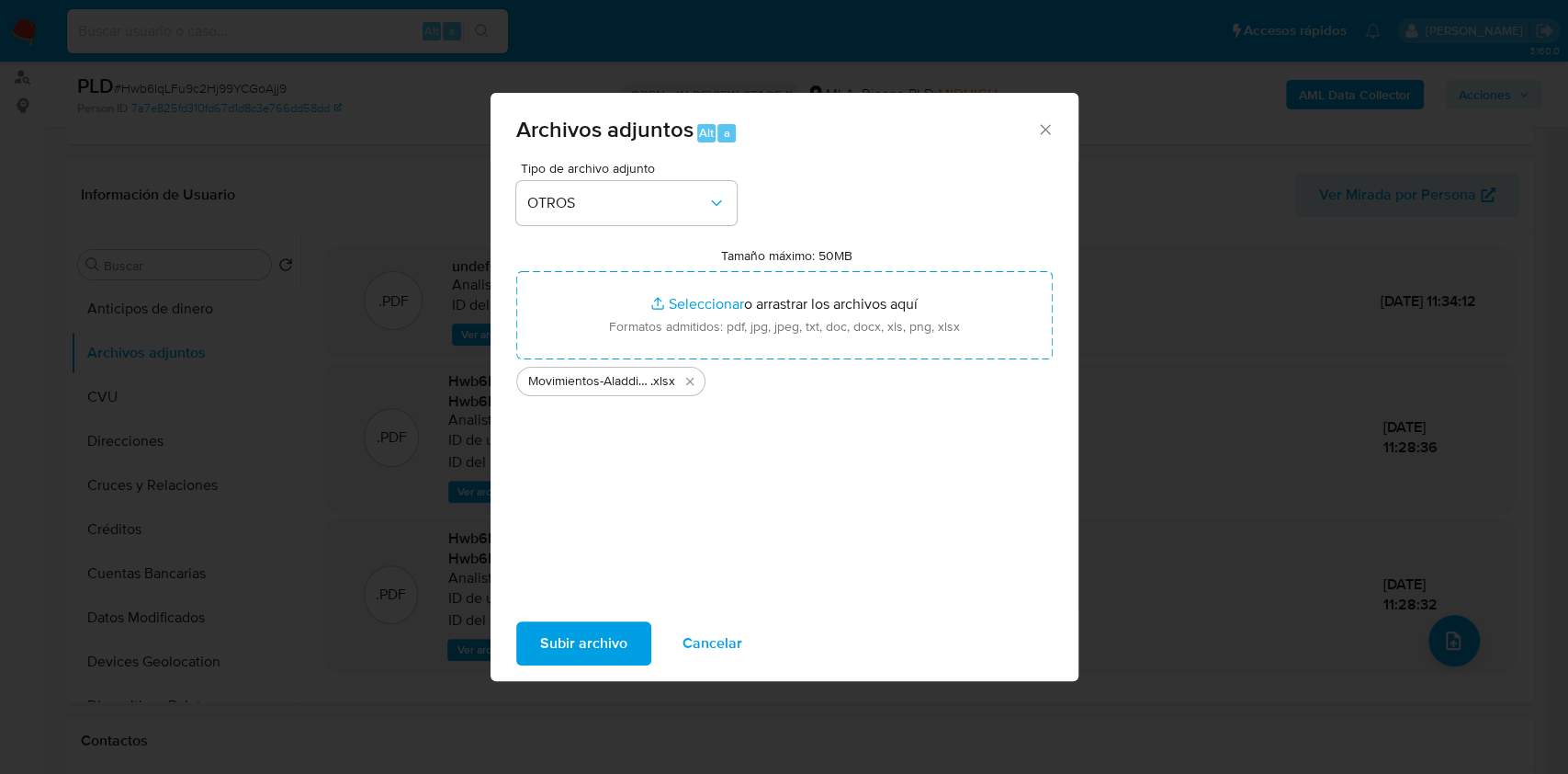
click at [540, 638] on span "Subir archivo" at bounding box center [583, 643] width 87 height 40
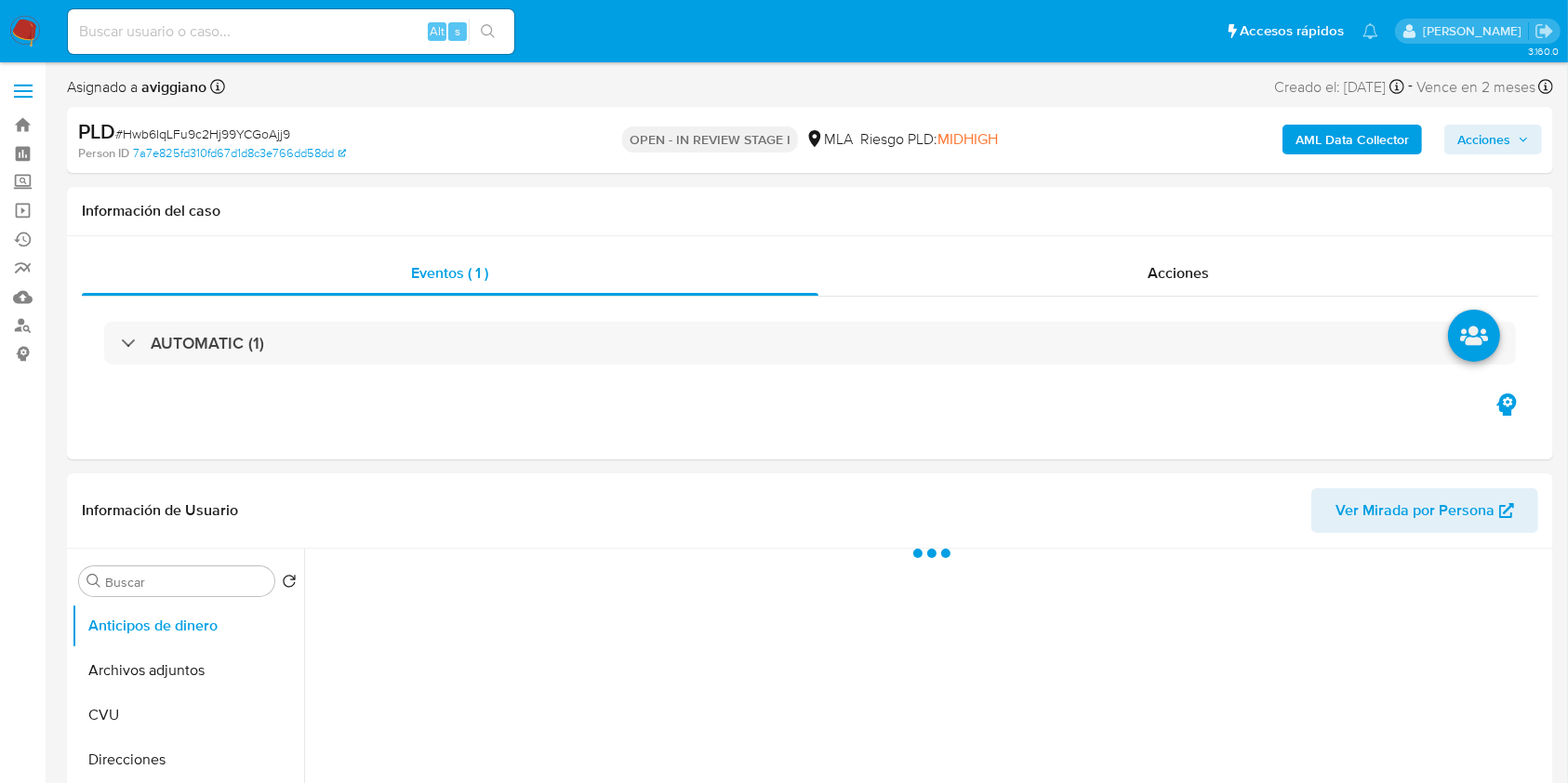
select select "10"
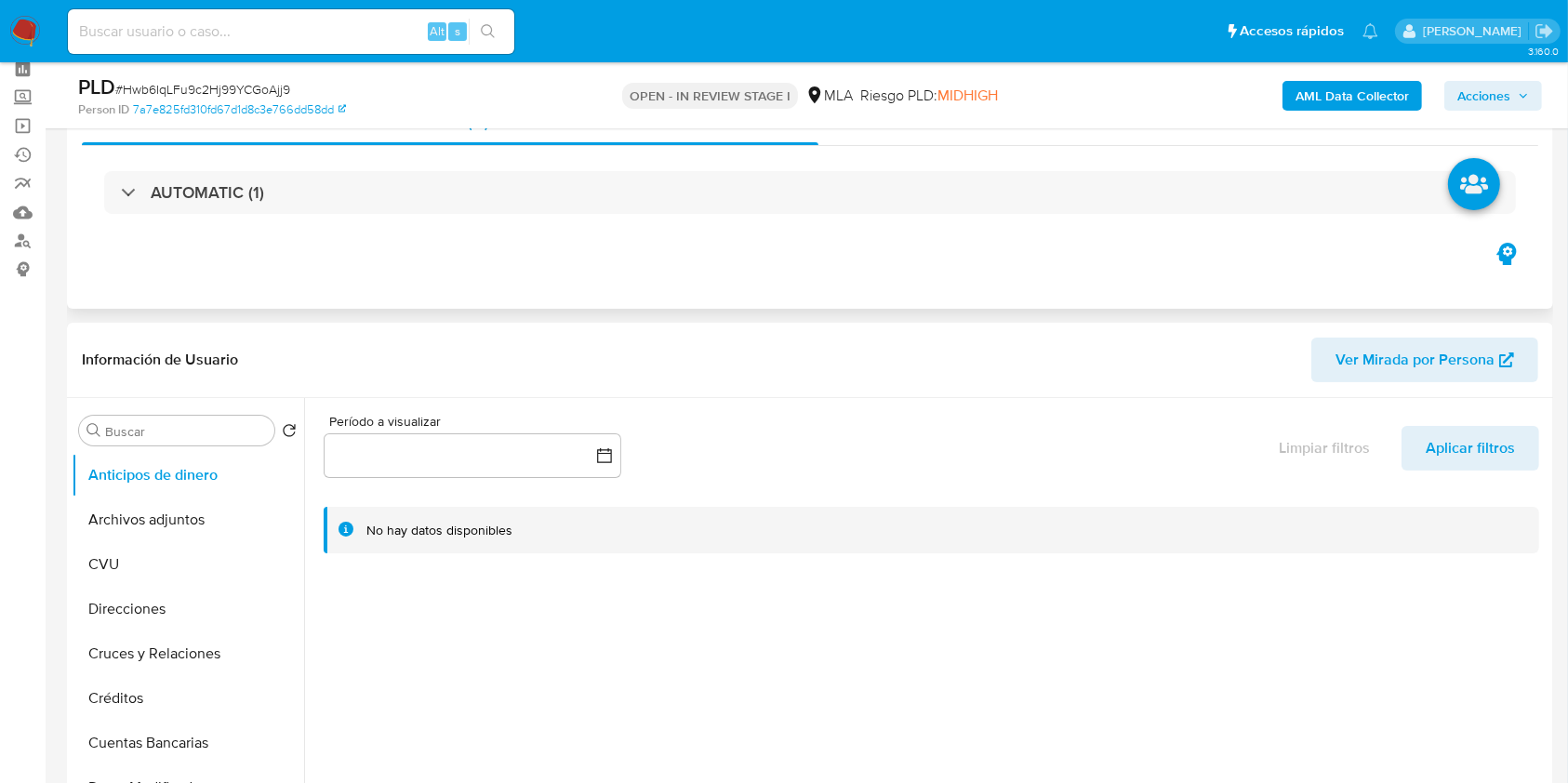
scroll to position [124, 0]
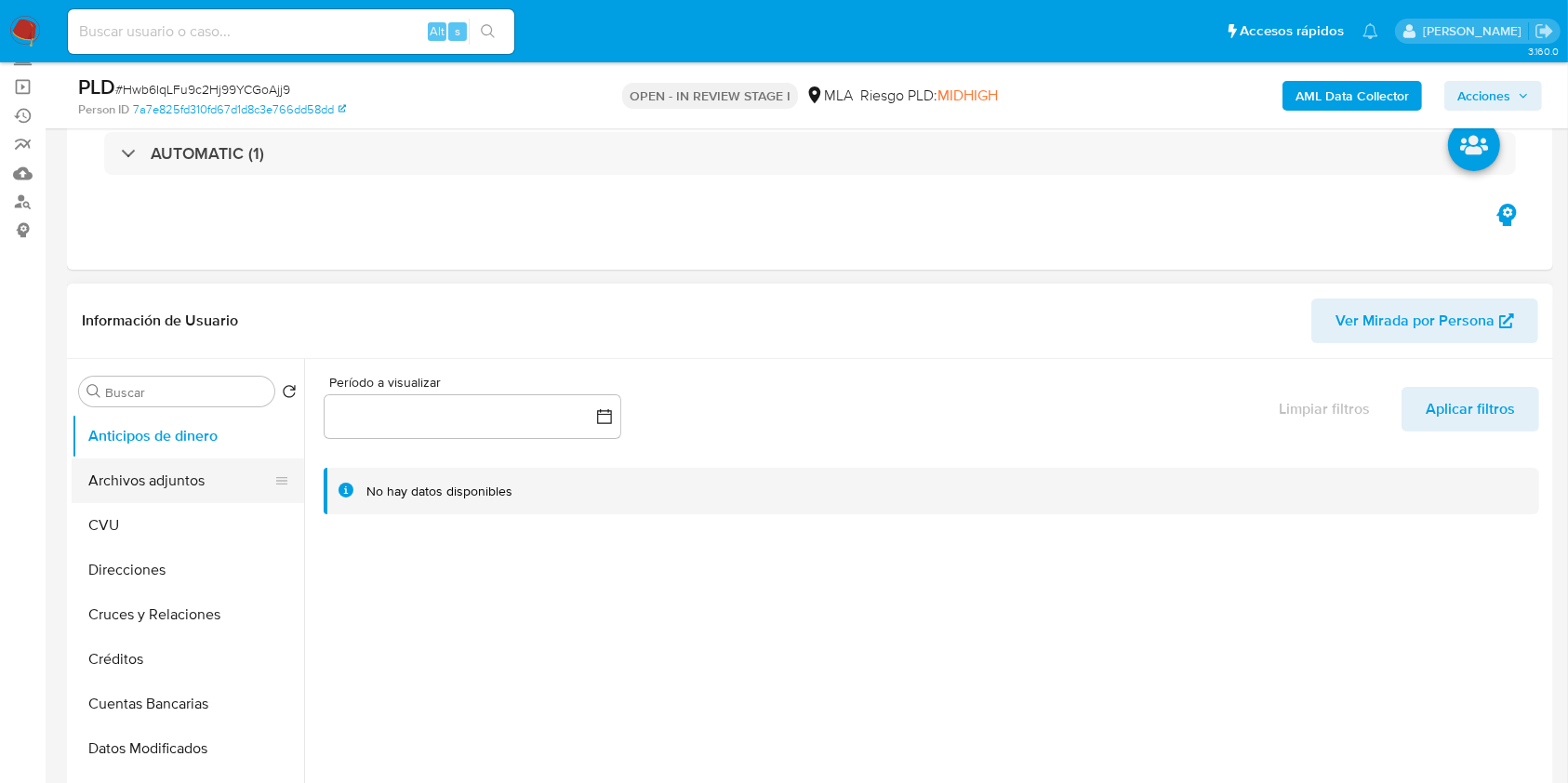
click at [208, 495] on button "Archivos adjuntos" at bounding box center [181, 480] width 218 height 44
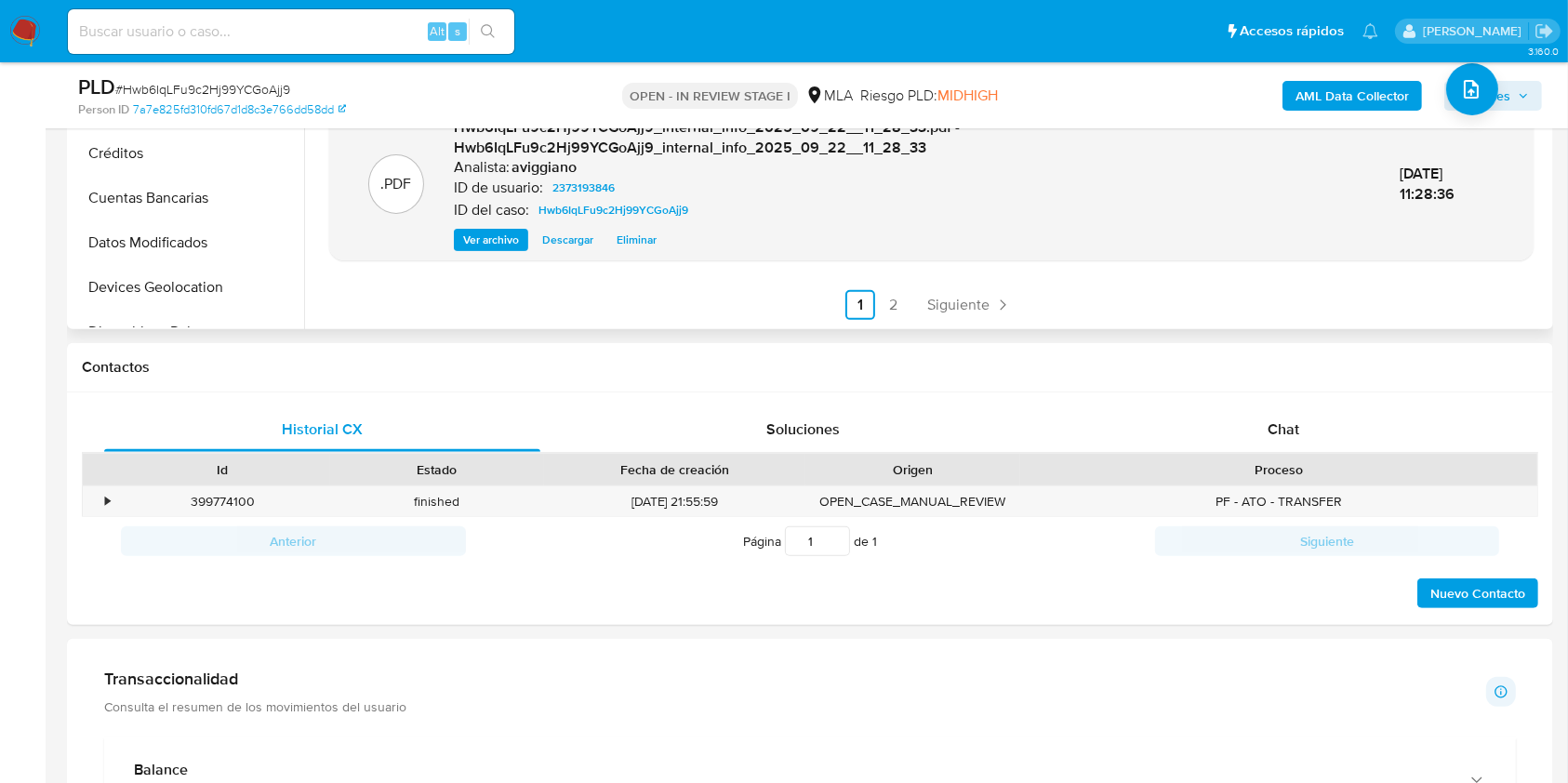
scroll to position [744, 0]
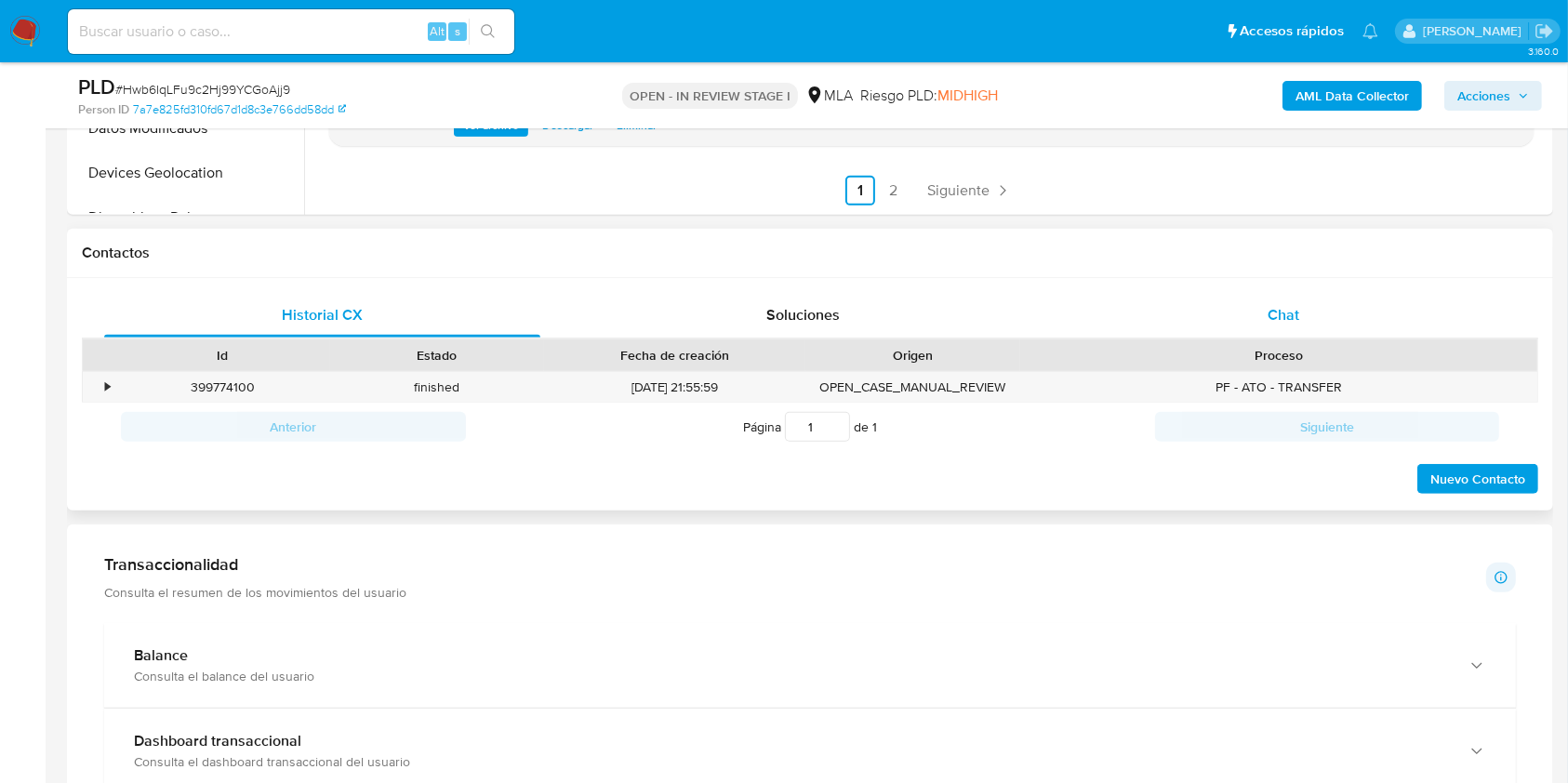
click at [1309, 315] on div "Chat" at bounding box center [1283, 315] width 436 height 44
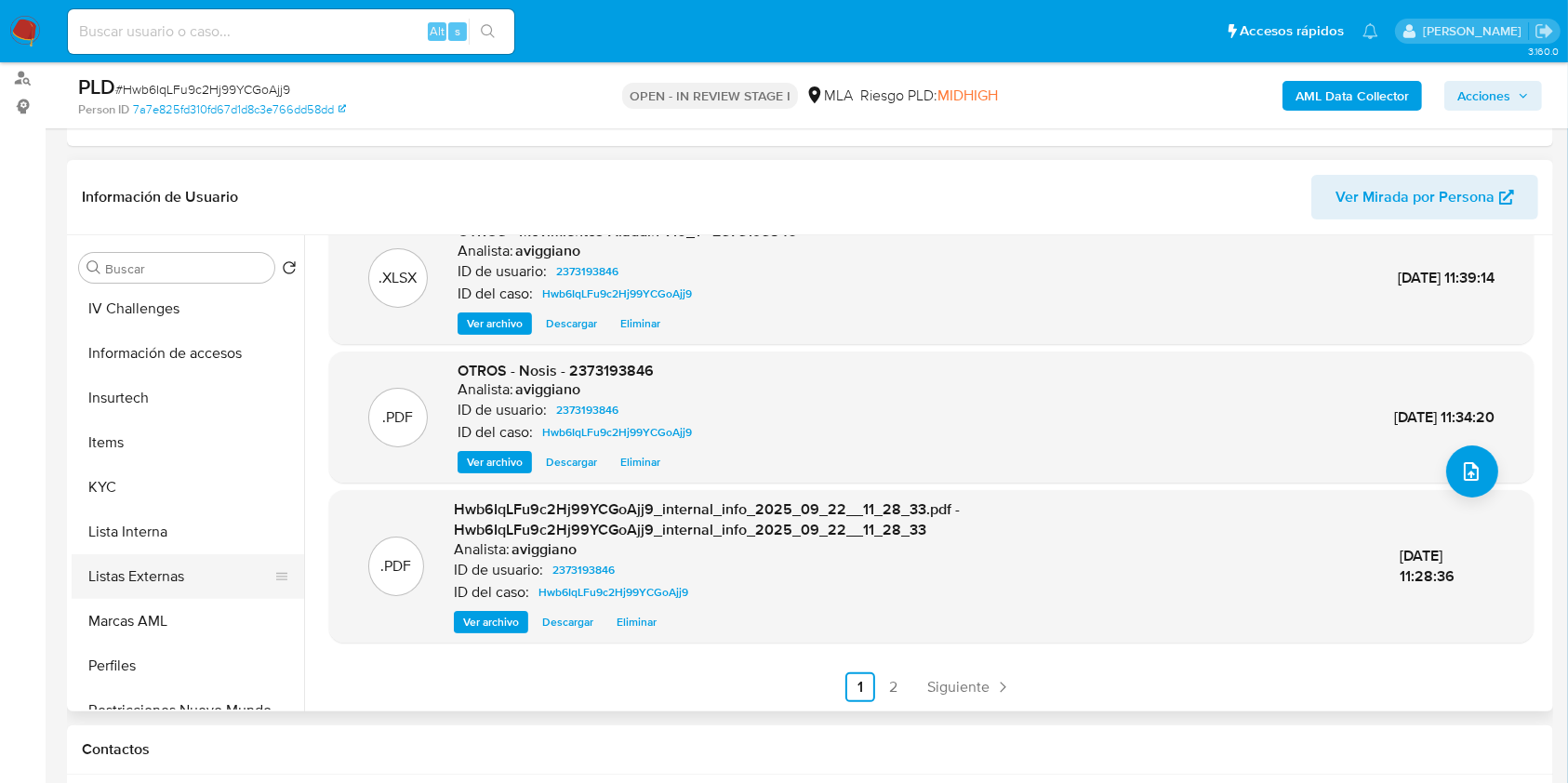
scroll to position [875, 0]
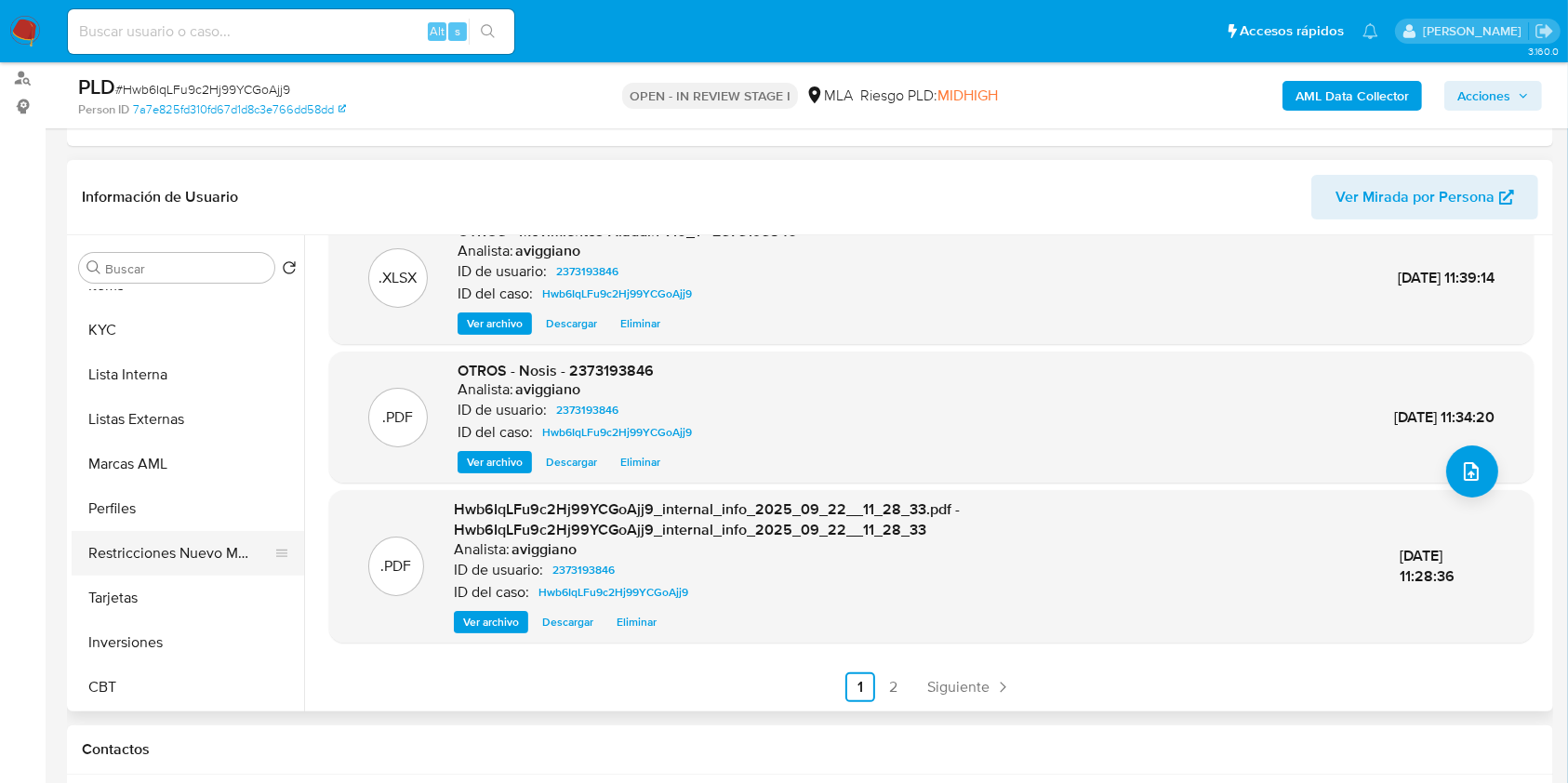
click at [183, 547] on button "Restricciones Nuevo Mundo" at bounding box center [181, 552] width 218 height 44
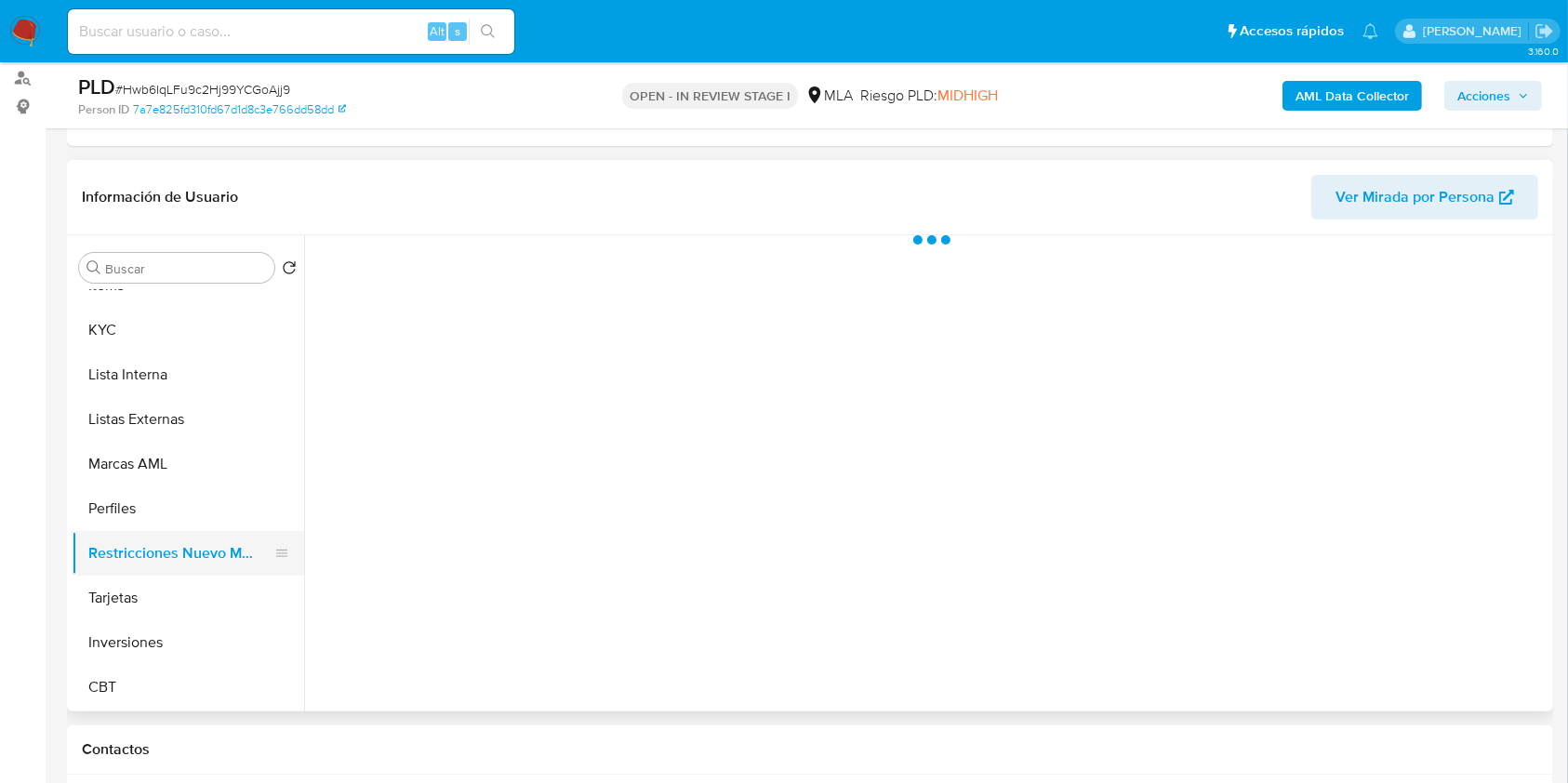
scroll to position [0, 0]
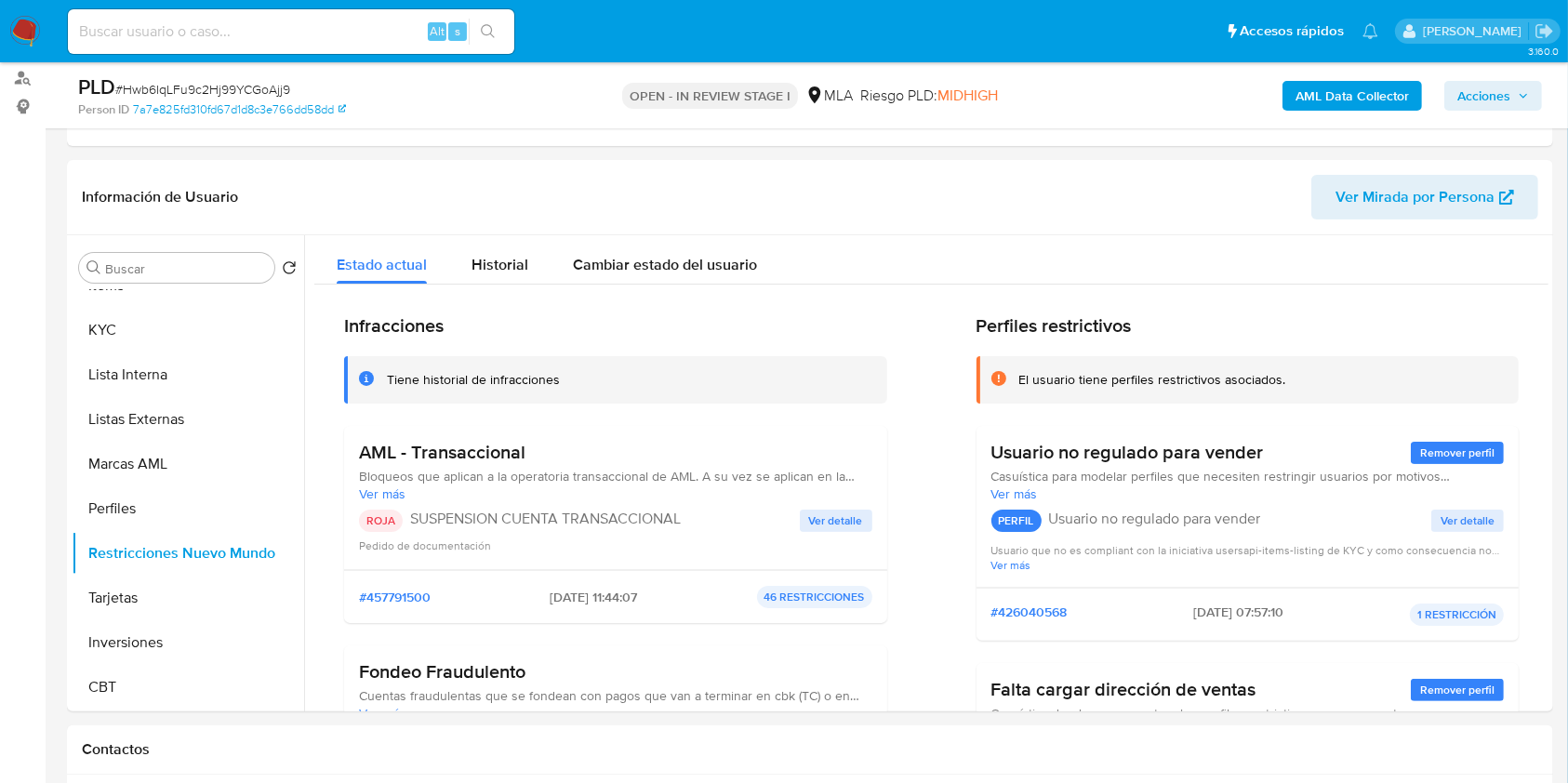
click at [1461, 82] on span "Acciones" at bounding box center [1484, 96] width 53 height 29
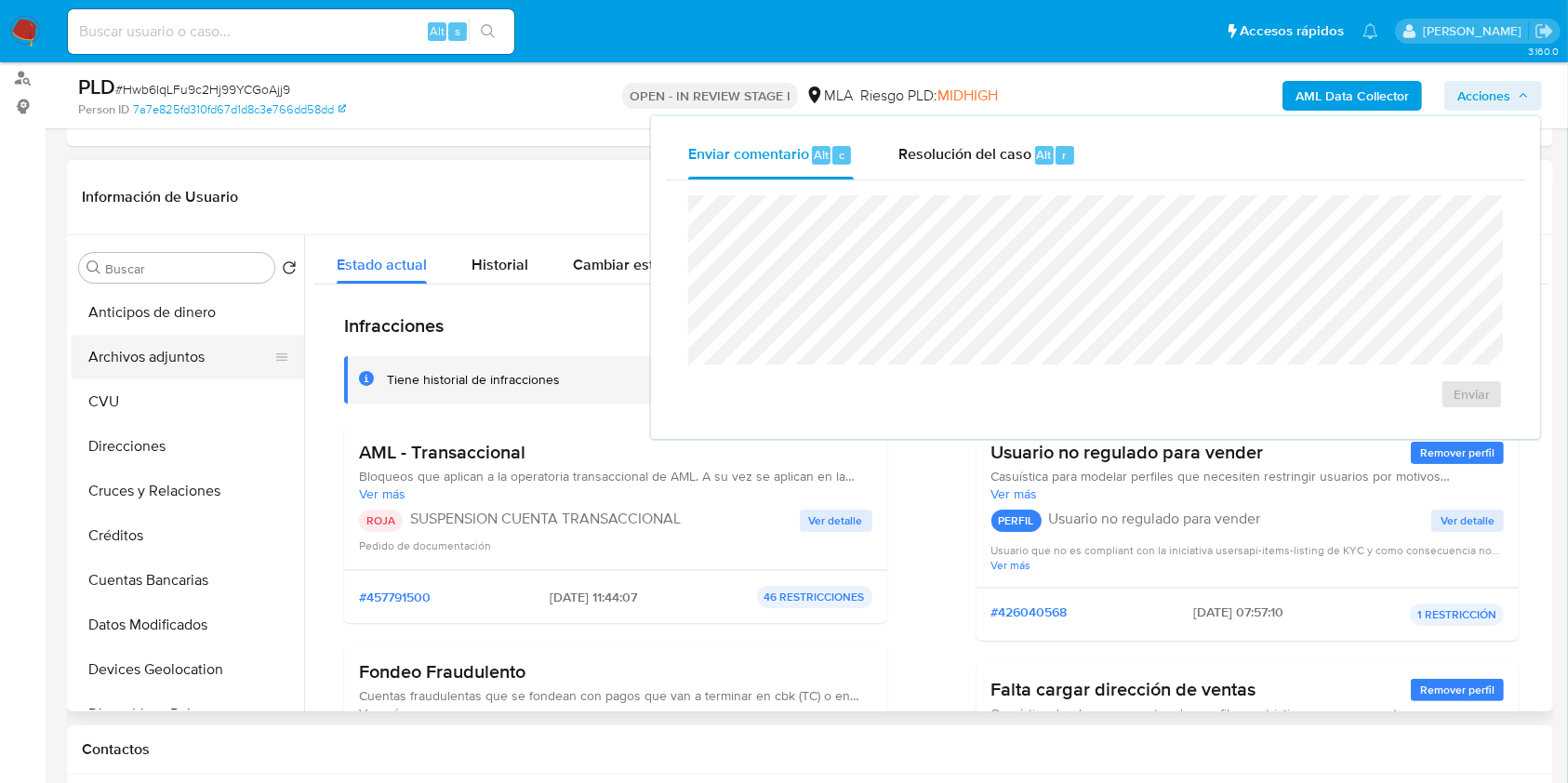
click at [152, 362] on button "Archivos adjuntos" at bounding box center [181, 357] width 218 height 44
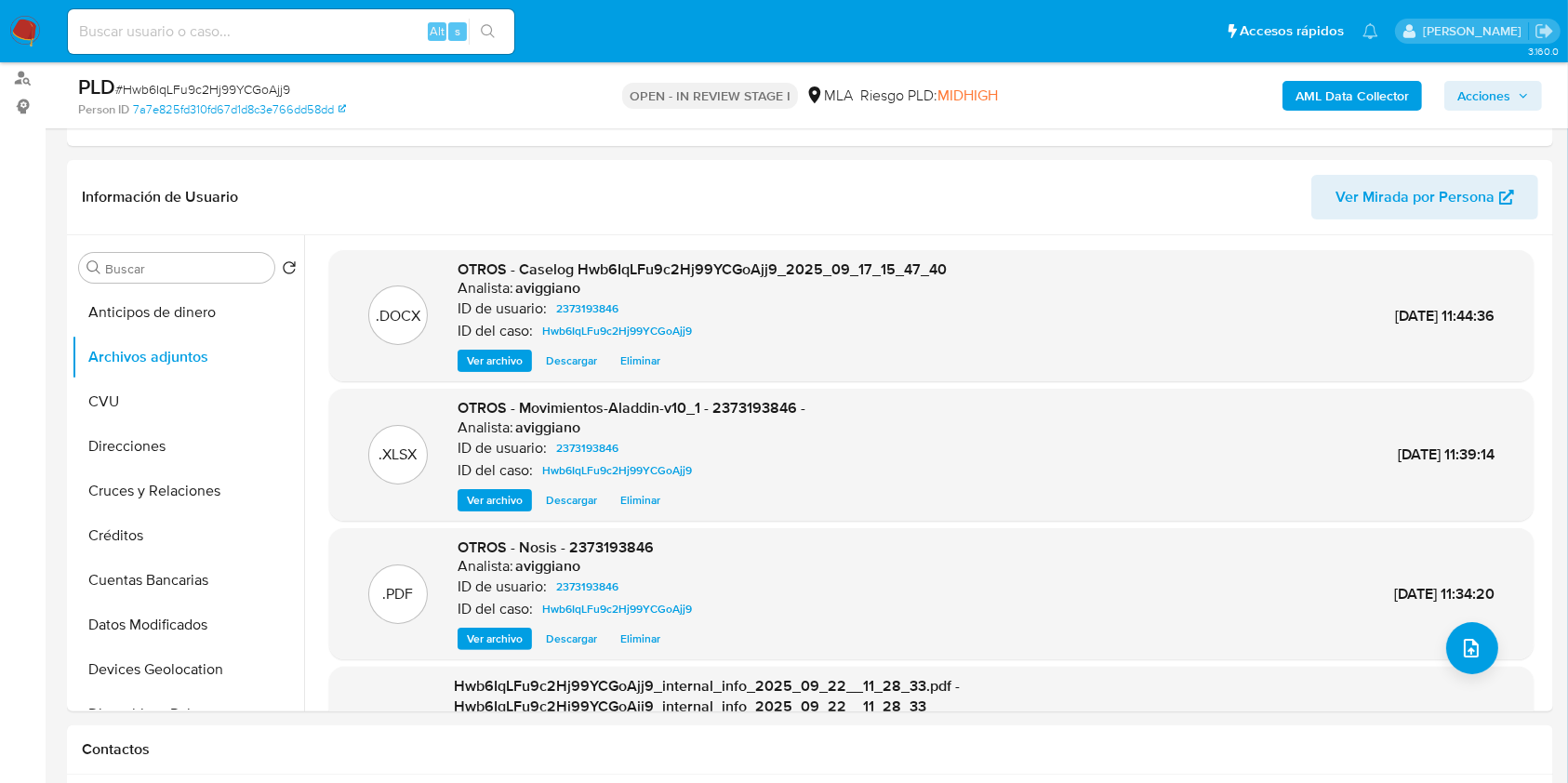
click at [1488, 82] on span "Acciones" at bounding box center [1484, 96] width 53 height 29
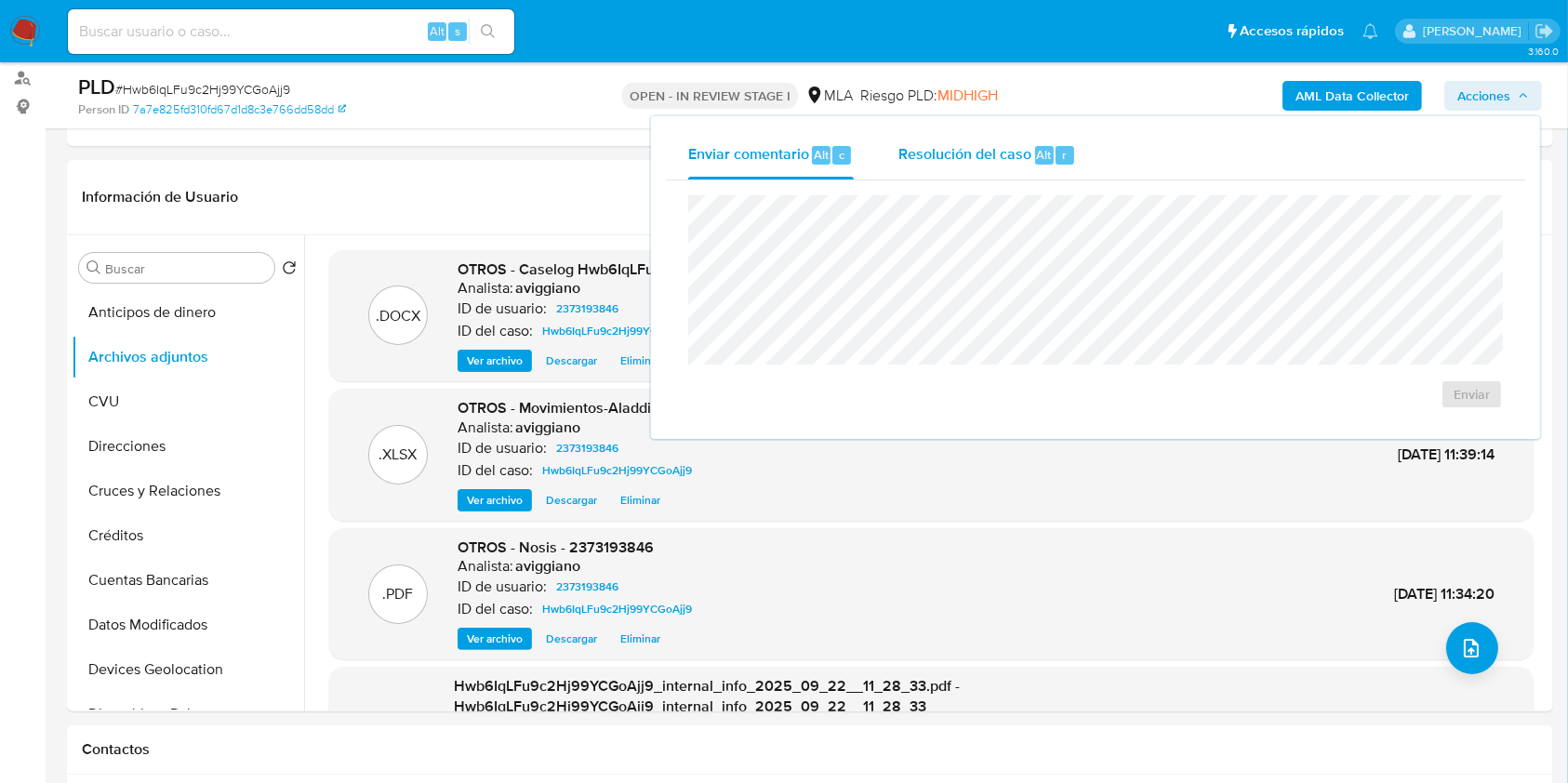
click at [1022, 133] on div "Resolución del caso Alt r" at bounding box center [987, 155] width 178 height 48
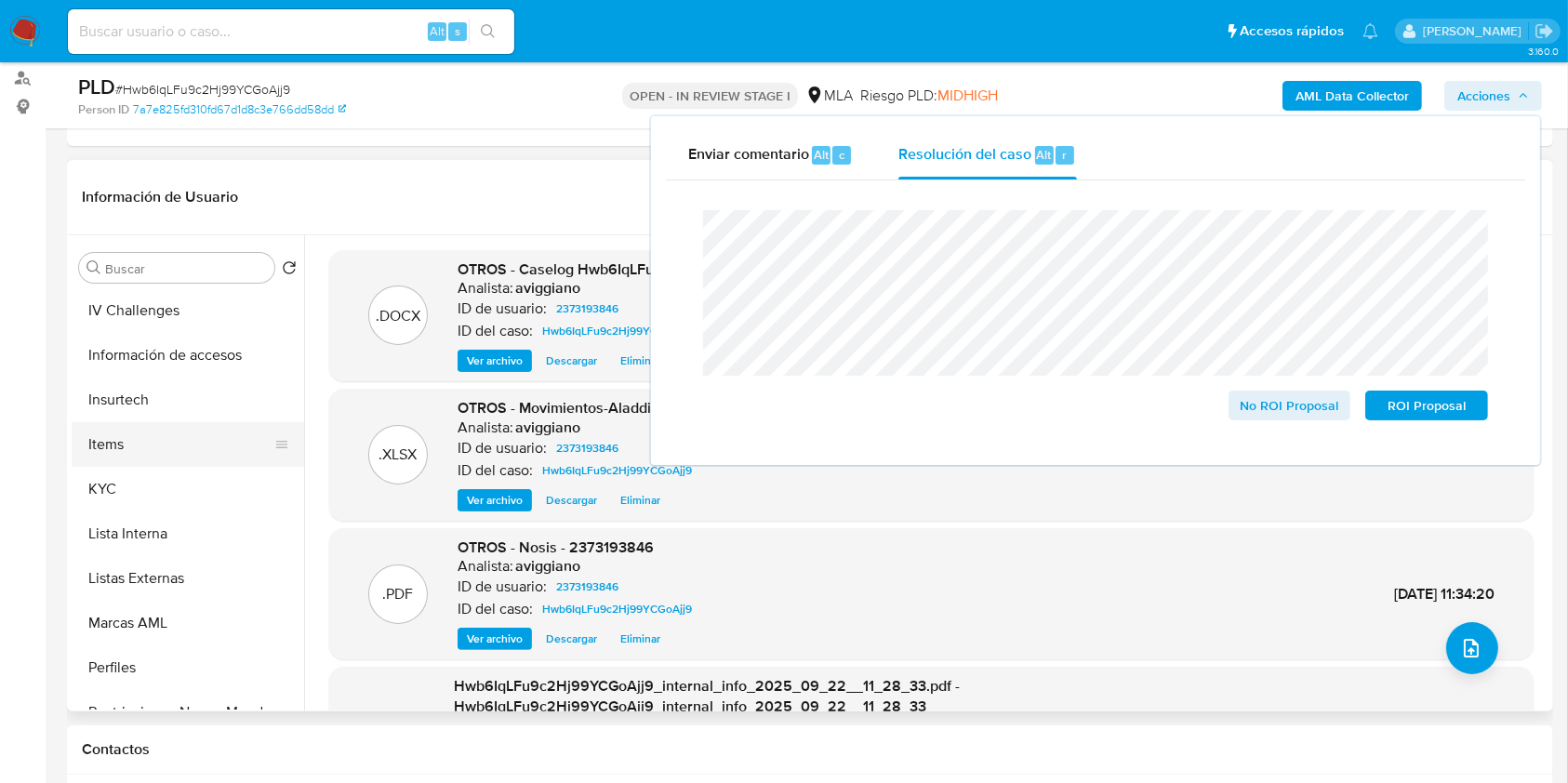
scroll to position [875, 0]
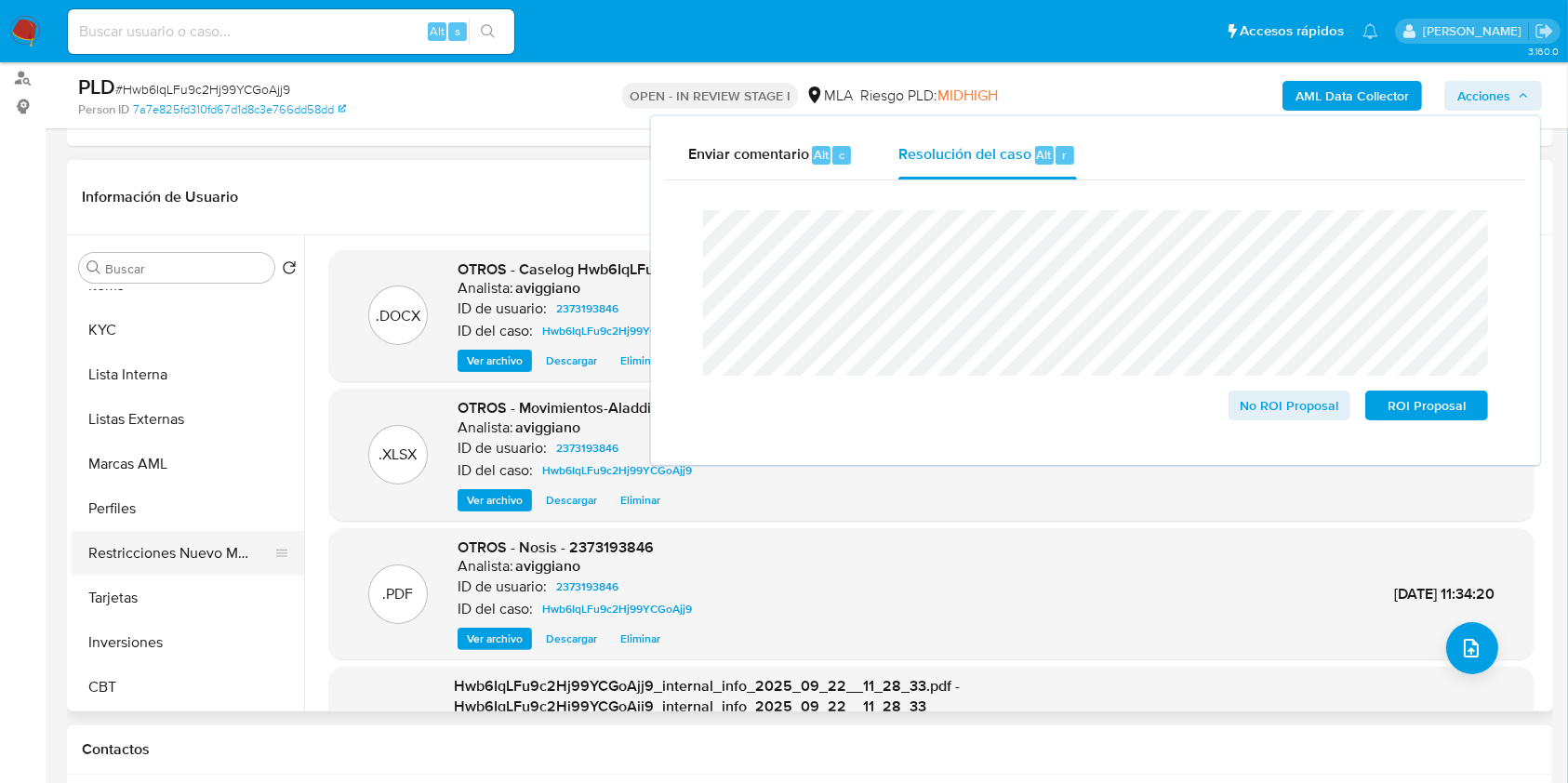
click at [211, 562] on button "Restricciones Nuevo Mundo" at bounding box center [181, 552] width 218 height 44
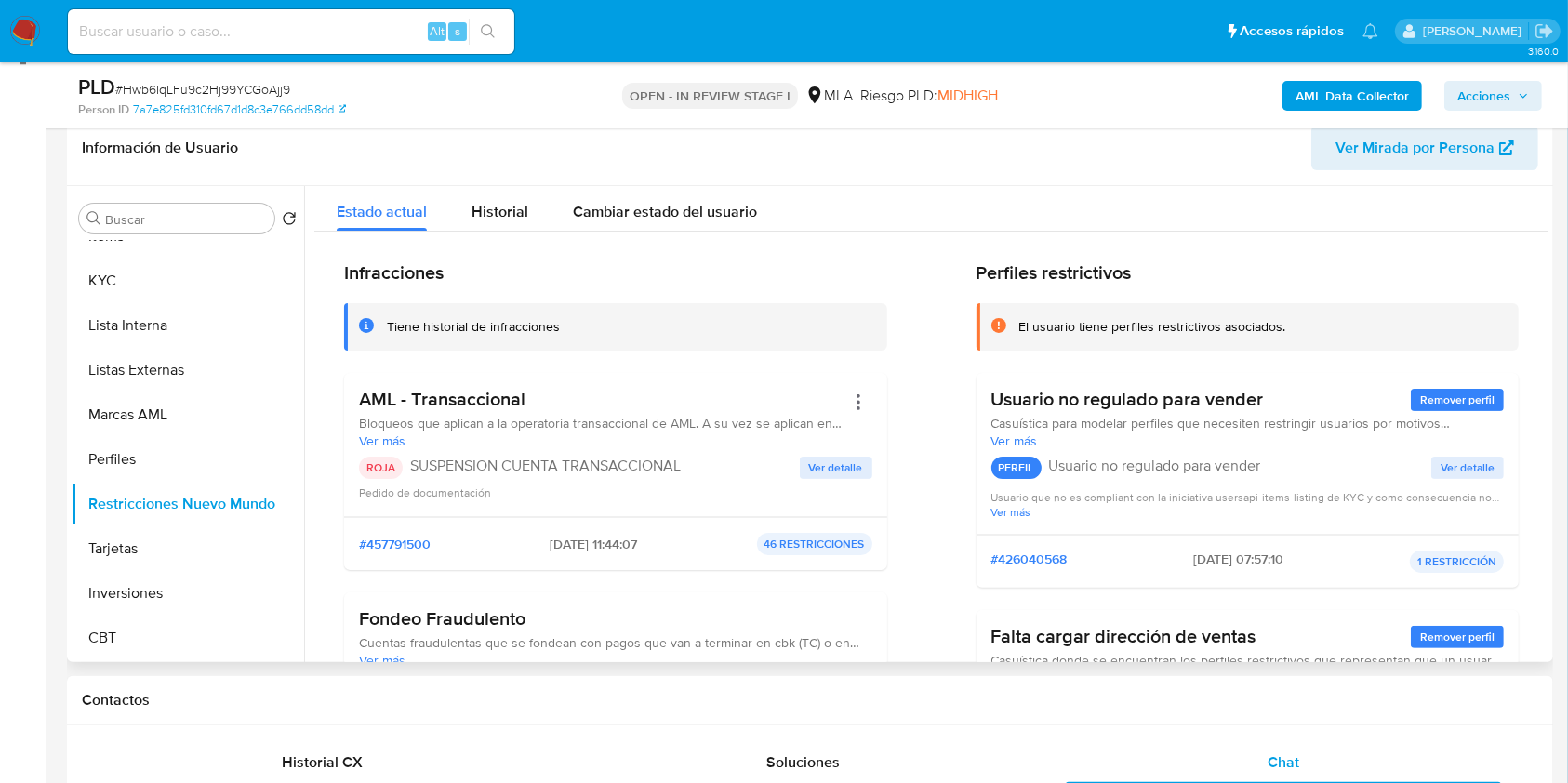
scroll to position [0, 0]
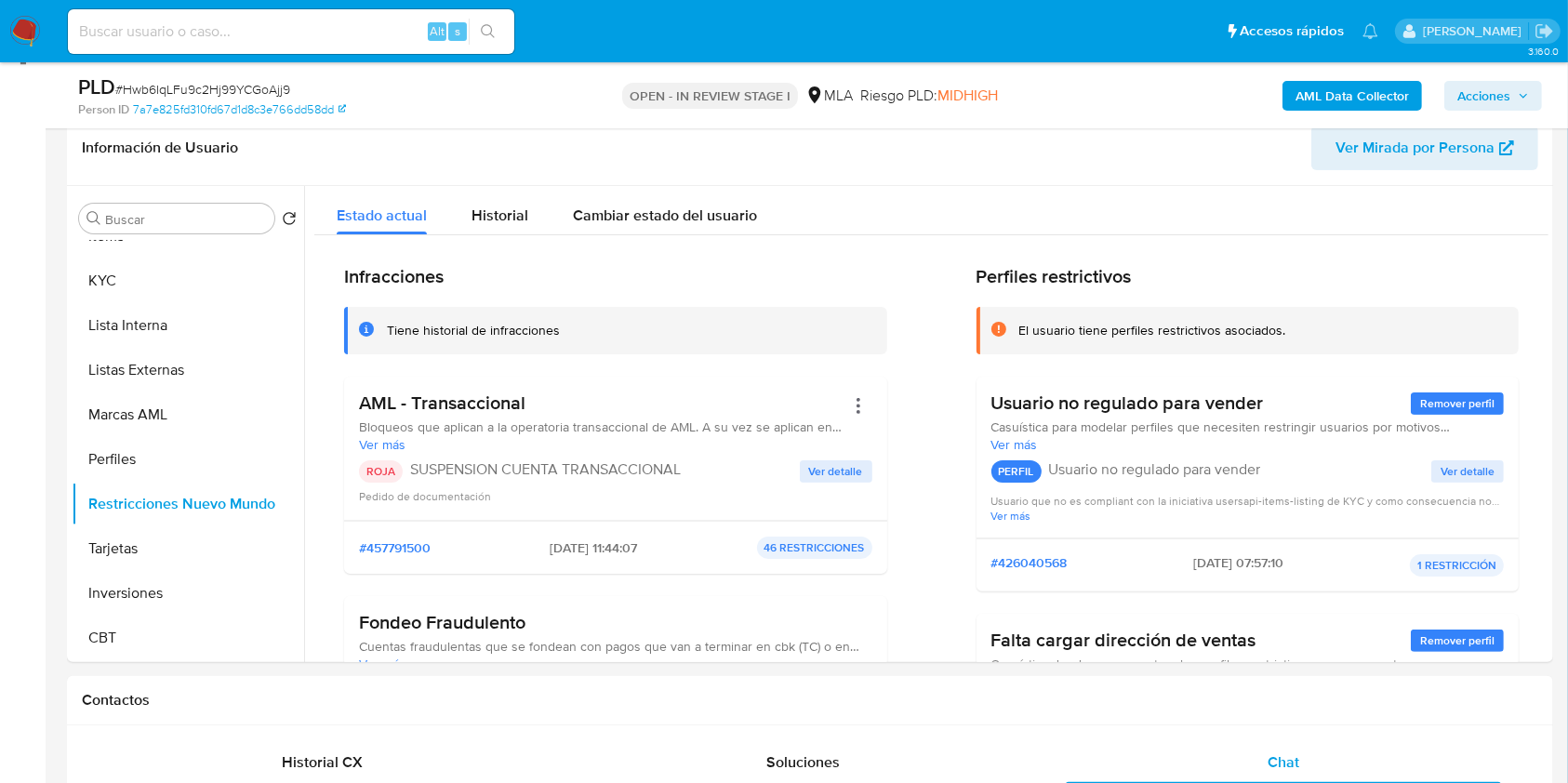
click at [1478, 101] on span "Acciones" at bounding box center [1484, 96] width 53 height 29
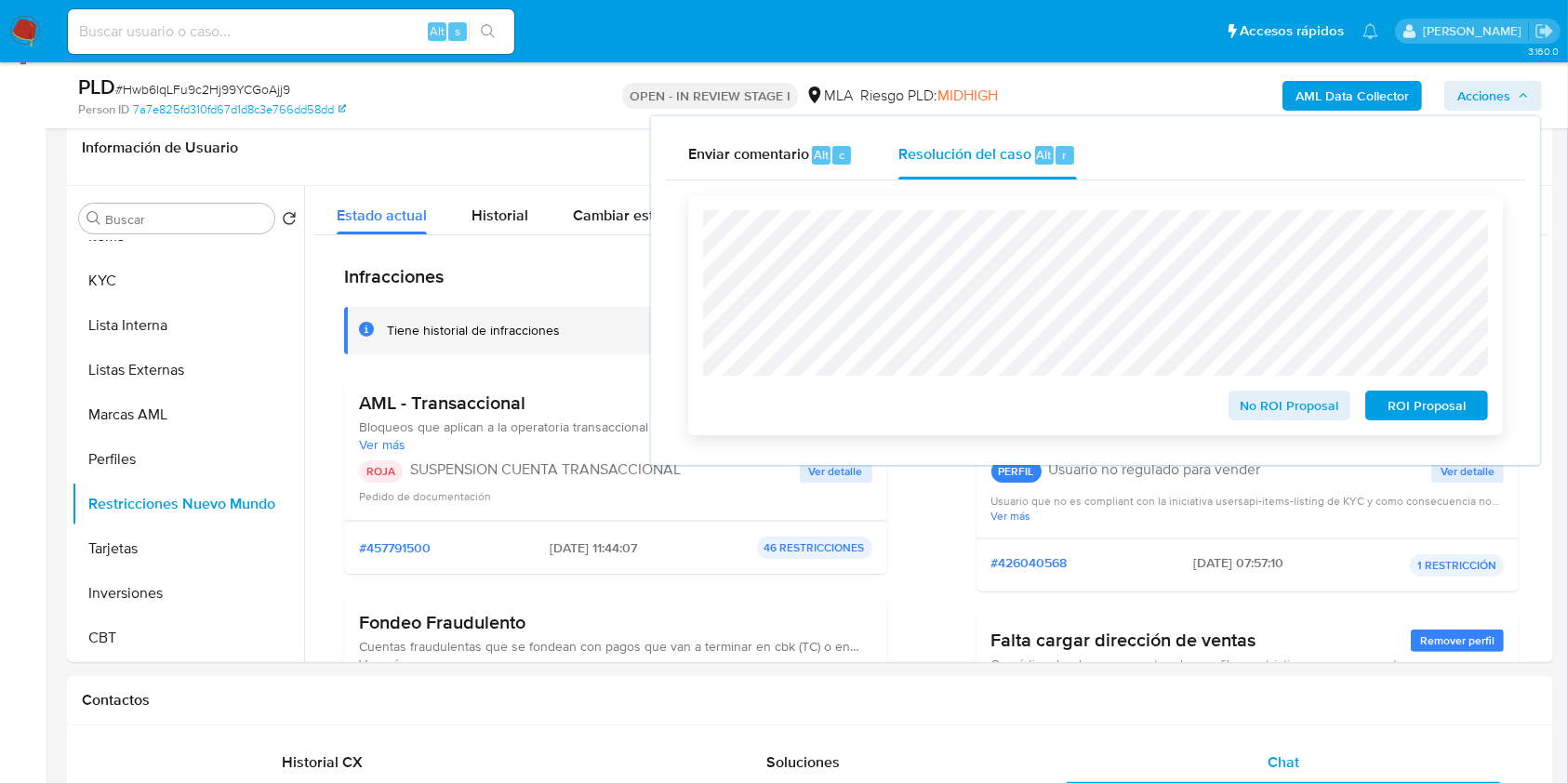
click at [1411, 402] on span "ROI Proposal" at bounding box center [1426, 406] width 96 height 26
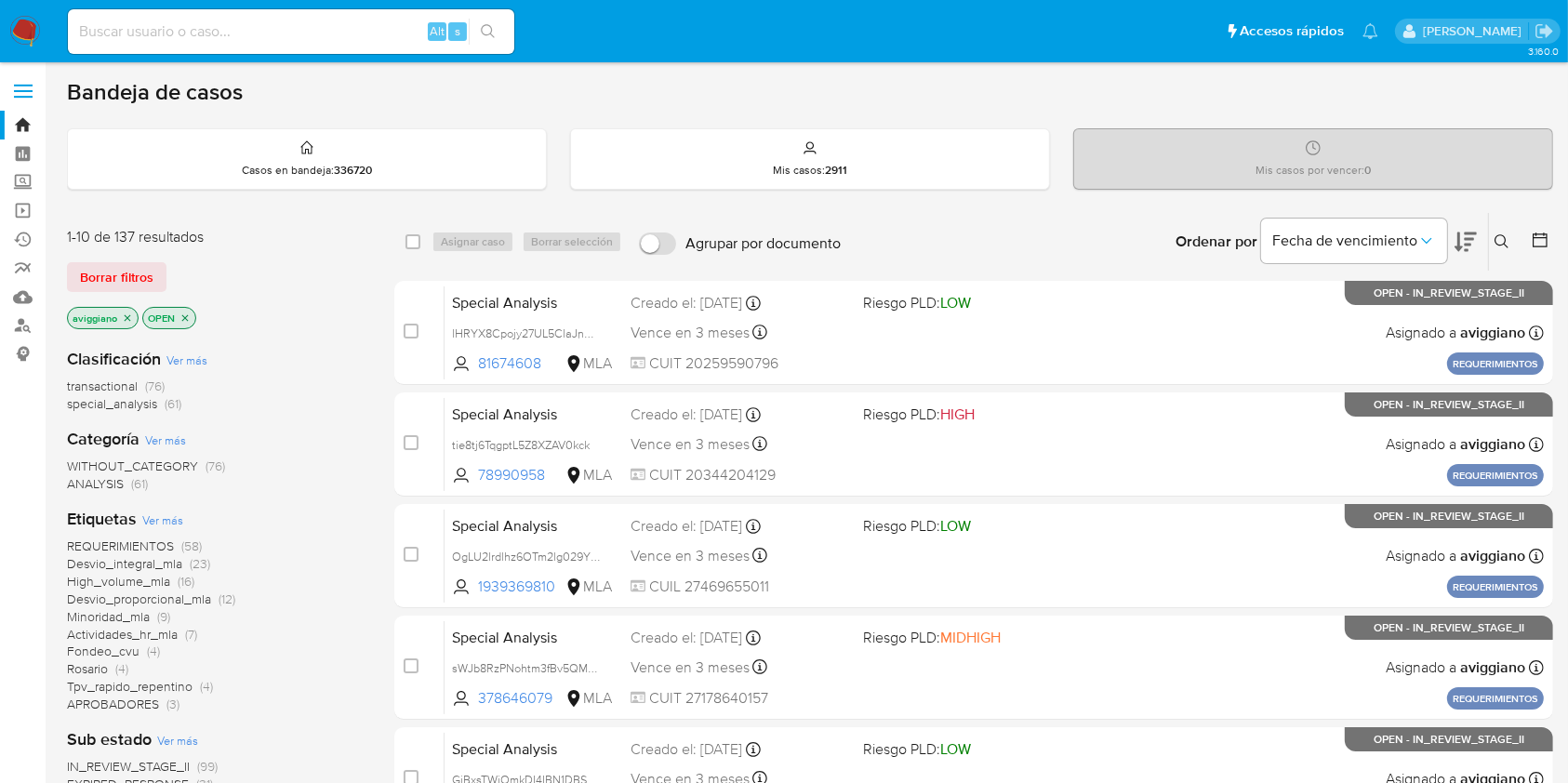
click at [130, 318] on icon "close-filter" at bounding box center [128, 317] width 7 height 7
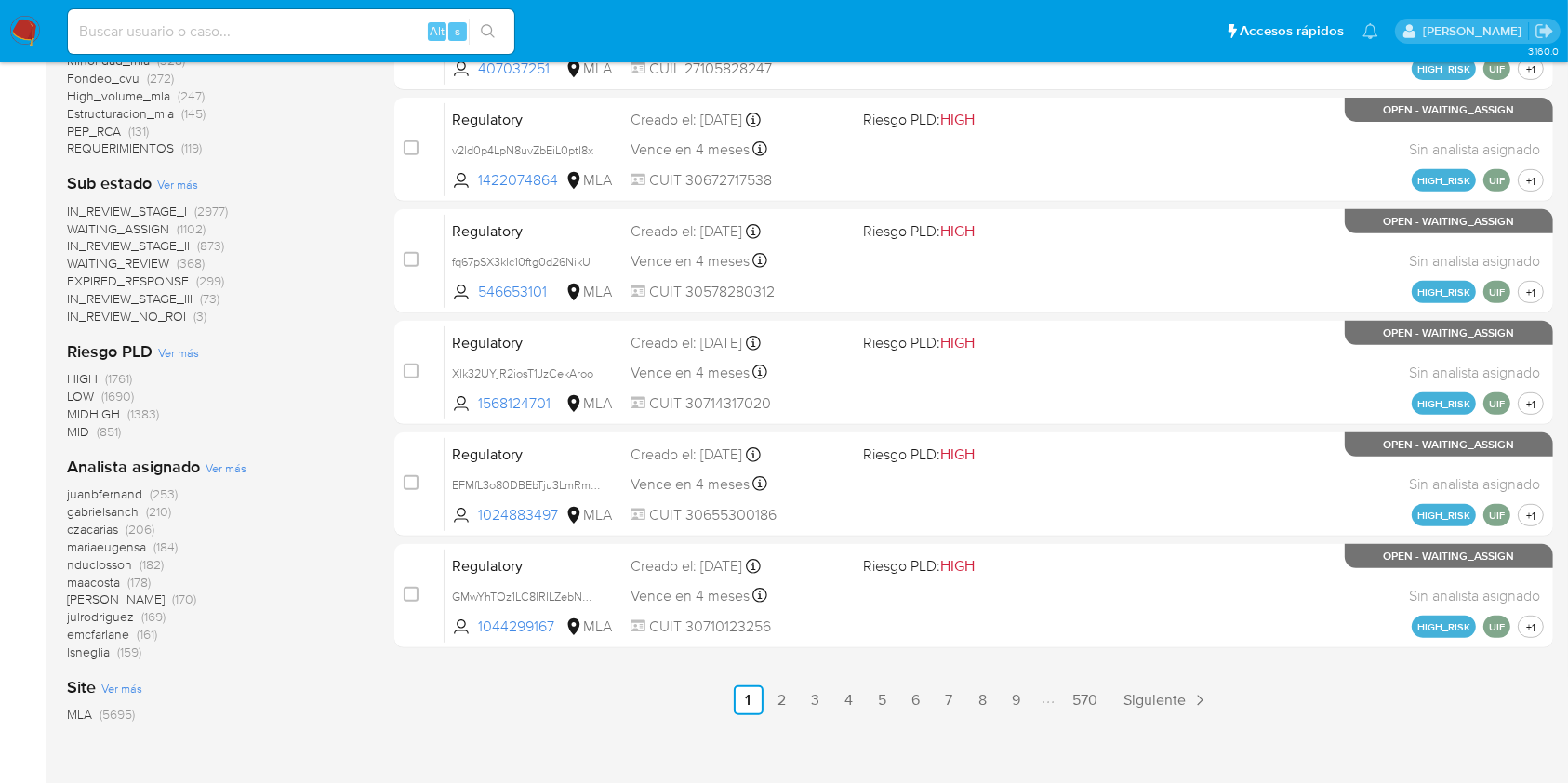
scroll to position [744, 0]
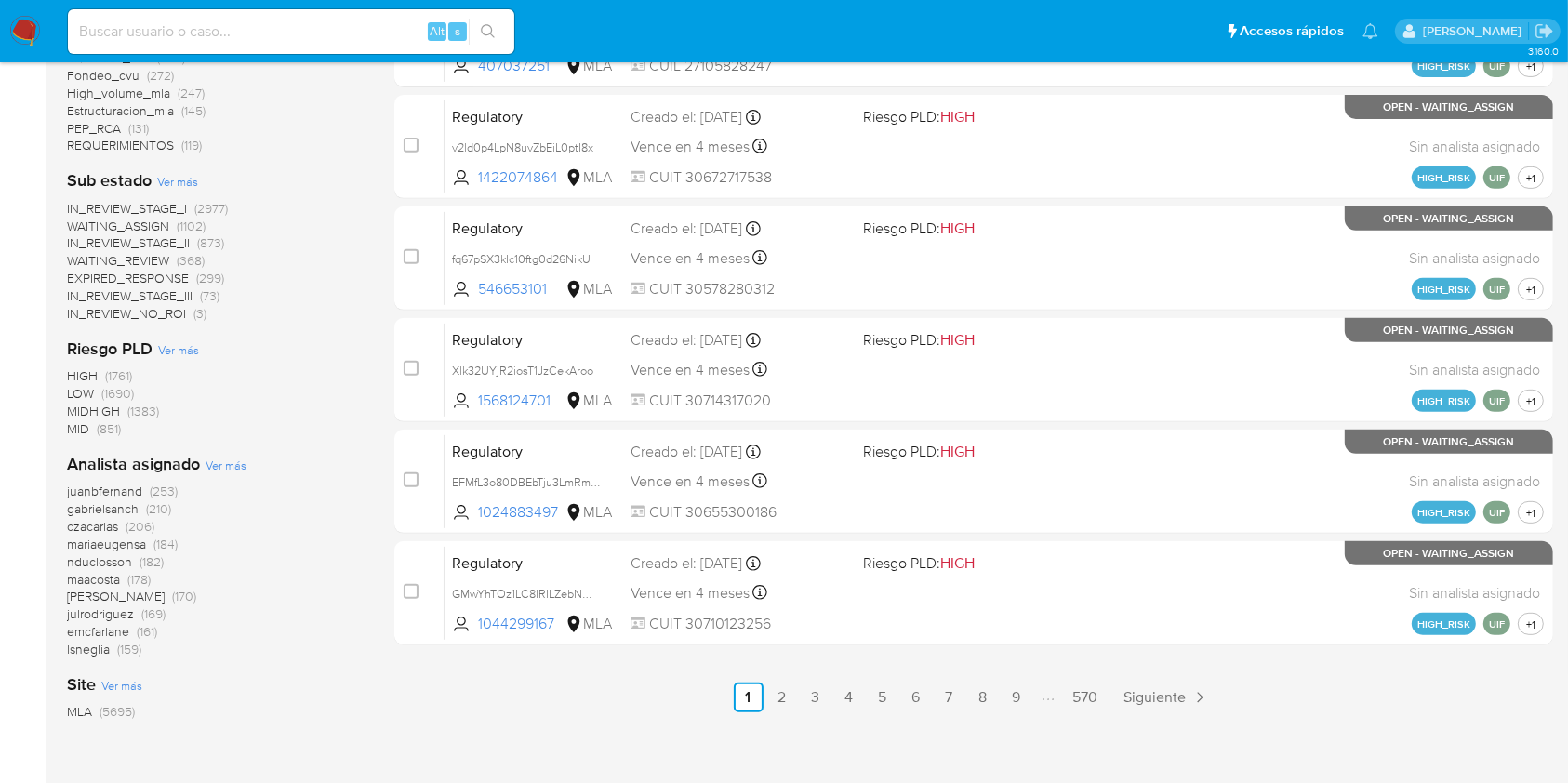
click at [236, 462] on span "Ver más" at bounding box center [225, 465] width 41 height 17
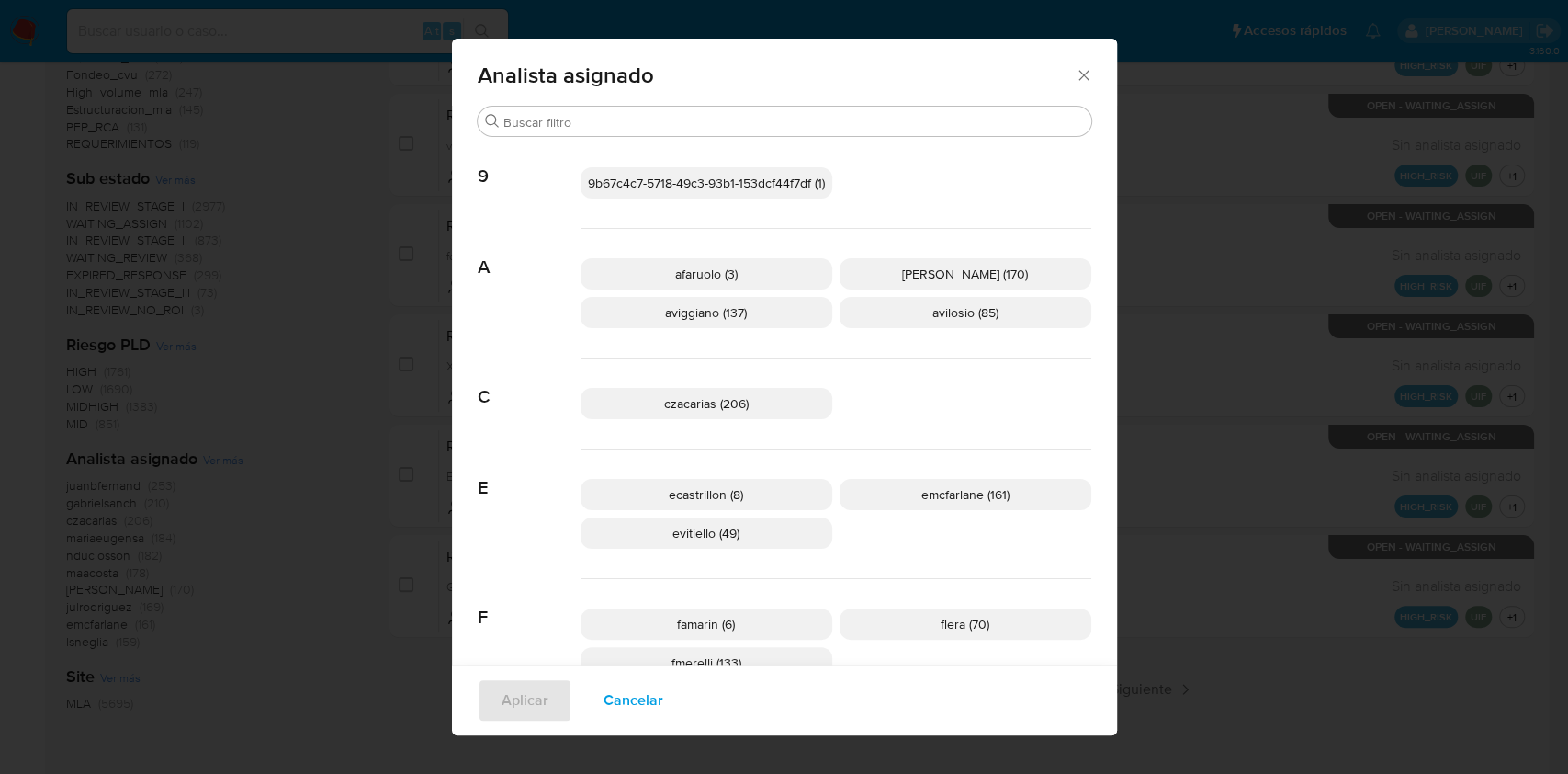
click at [1080, 70] on icon "Cerrar" at bounding box center [1084, 76] width 19 height 19
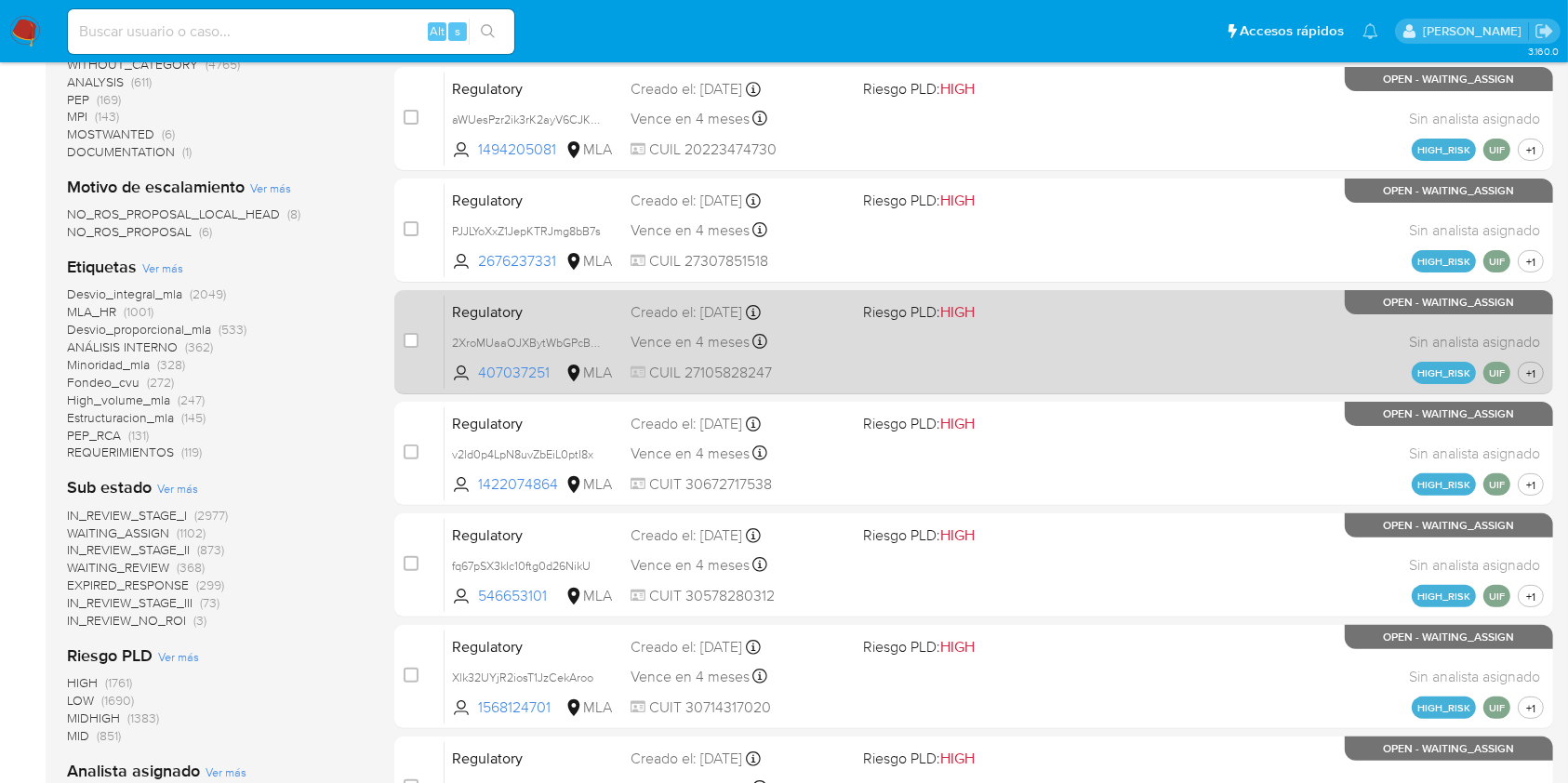
scroll to position [0, 0]
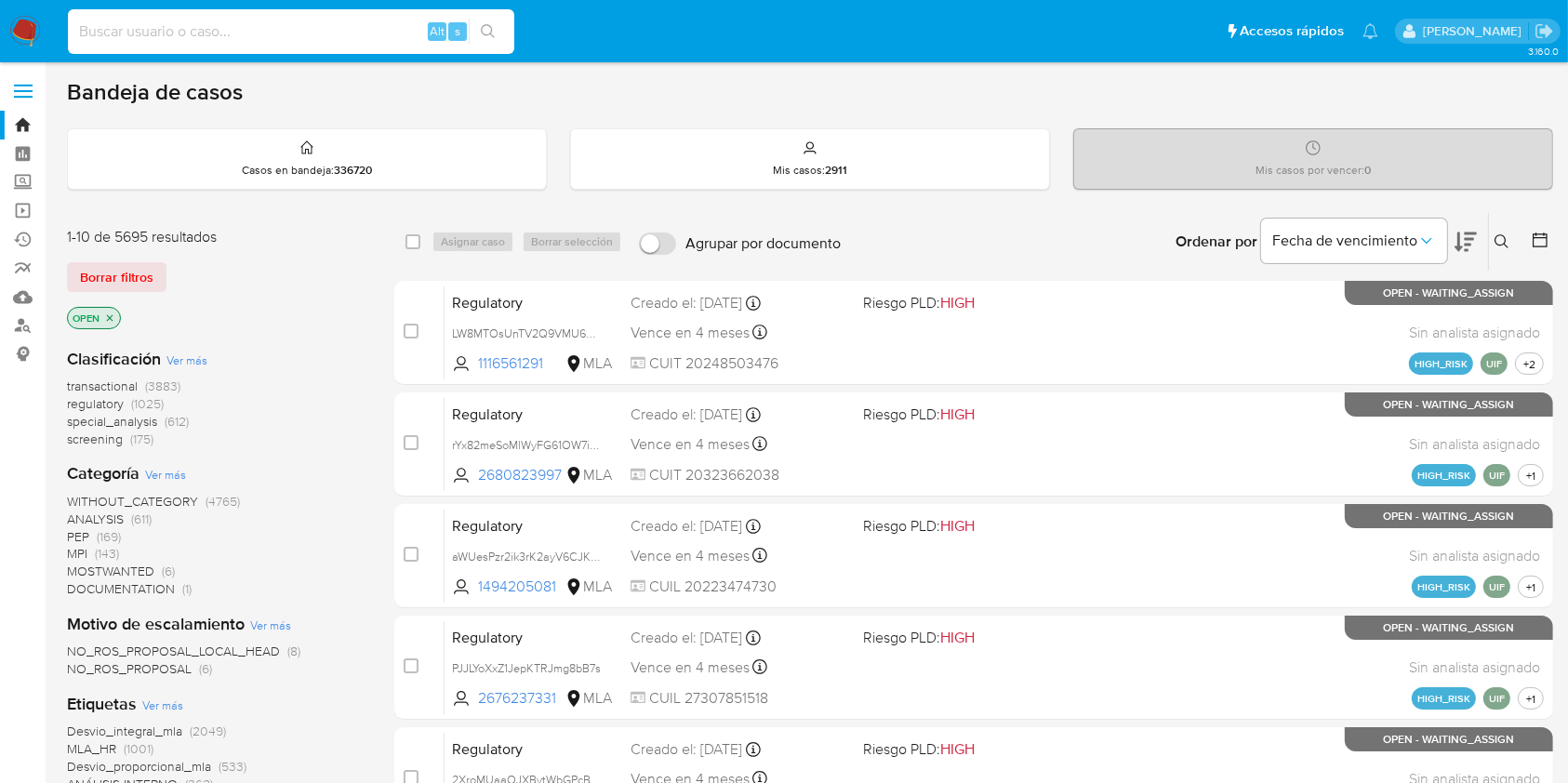
click at [195, 38] on input at bounding box center [291, 32] width 446 height 25
paste input "qtMOfpXCeGL1k4QufeI0ZpB3"
type input "qtMOfpXCeGL1k4QufeI0ZpB3"
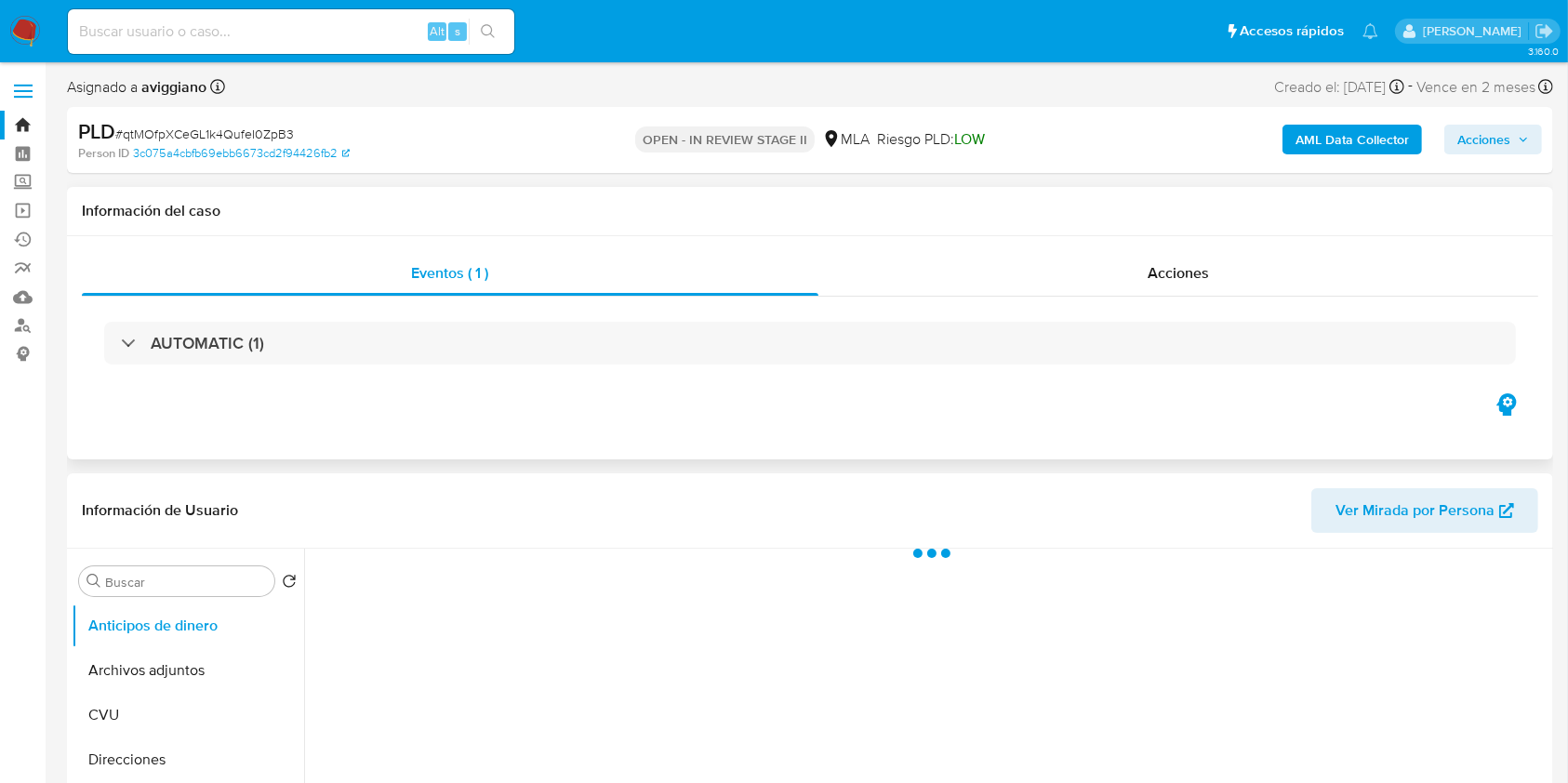
select select "10"
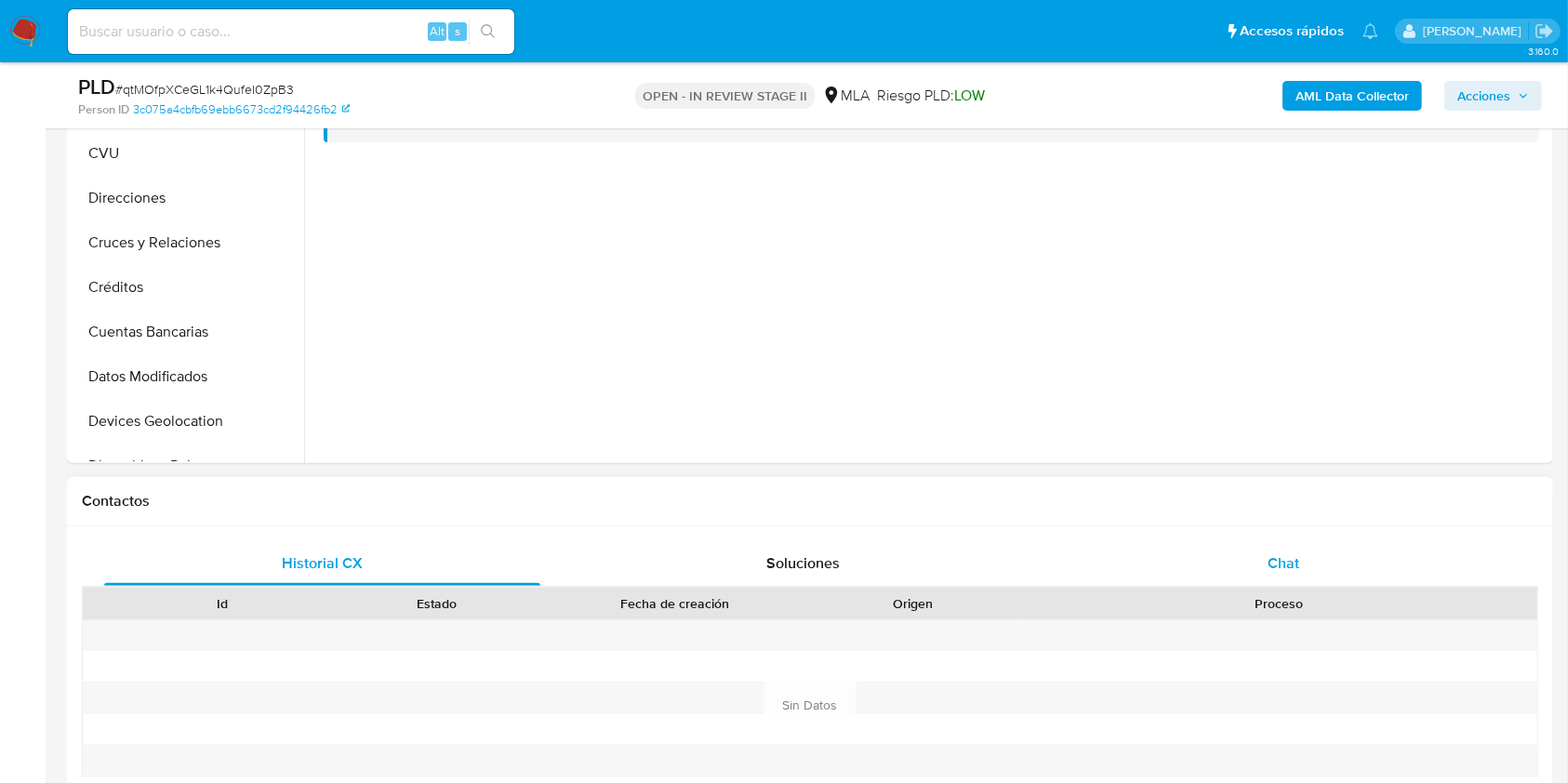
click at [1271, 547] on div "Chat" at bounding box center [1283, 563] width 436 height 44
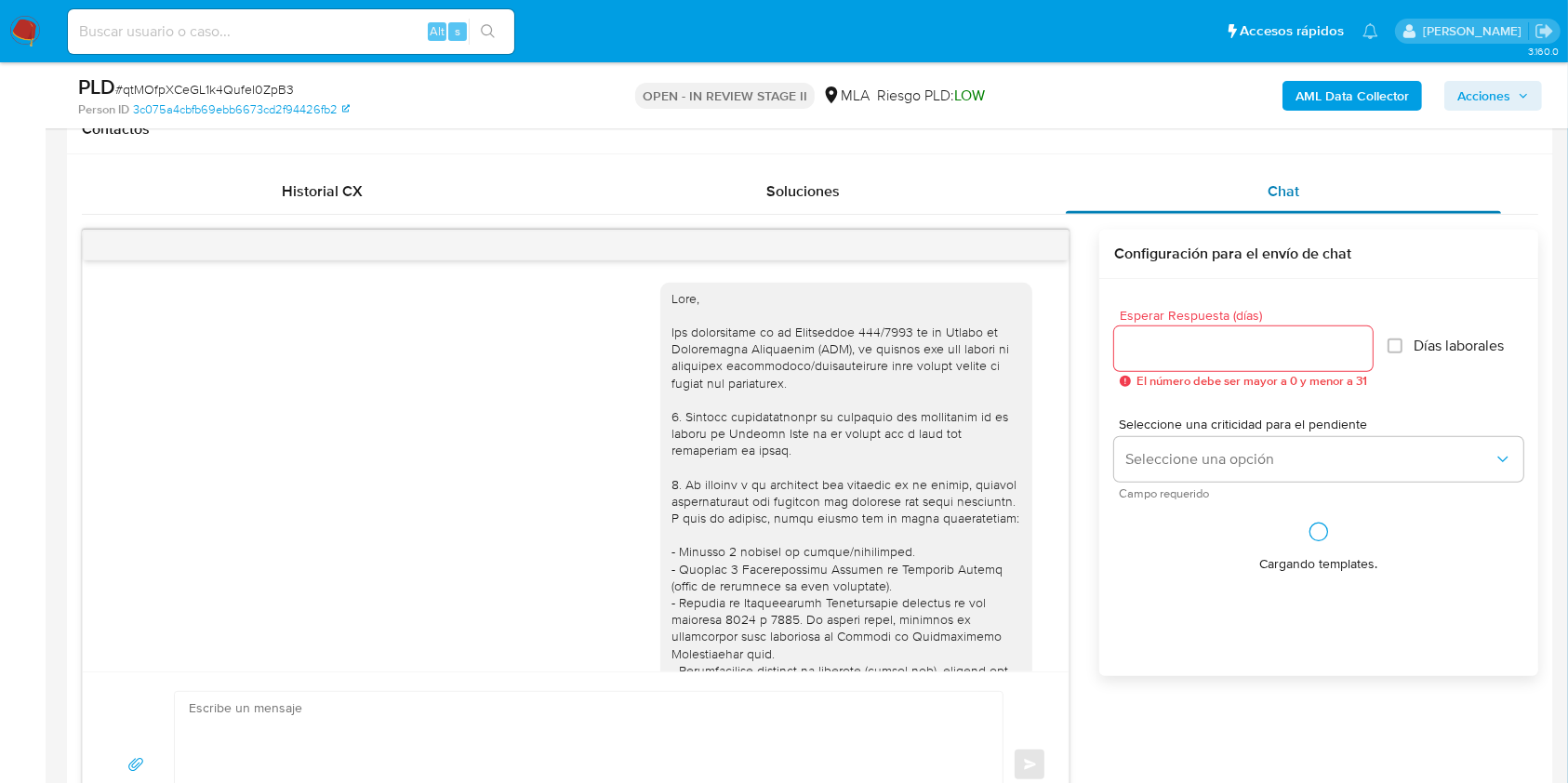
scroll to position [875, 0]
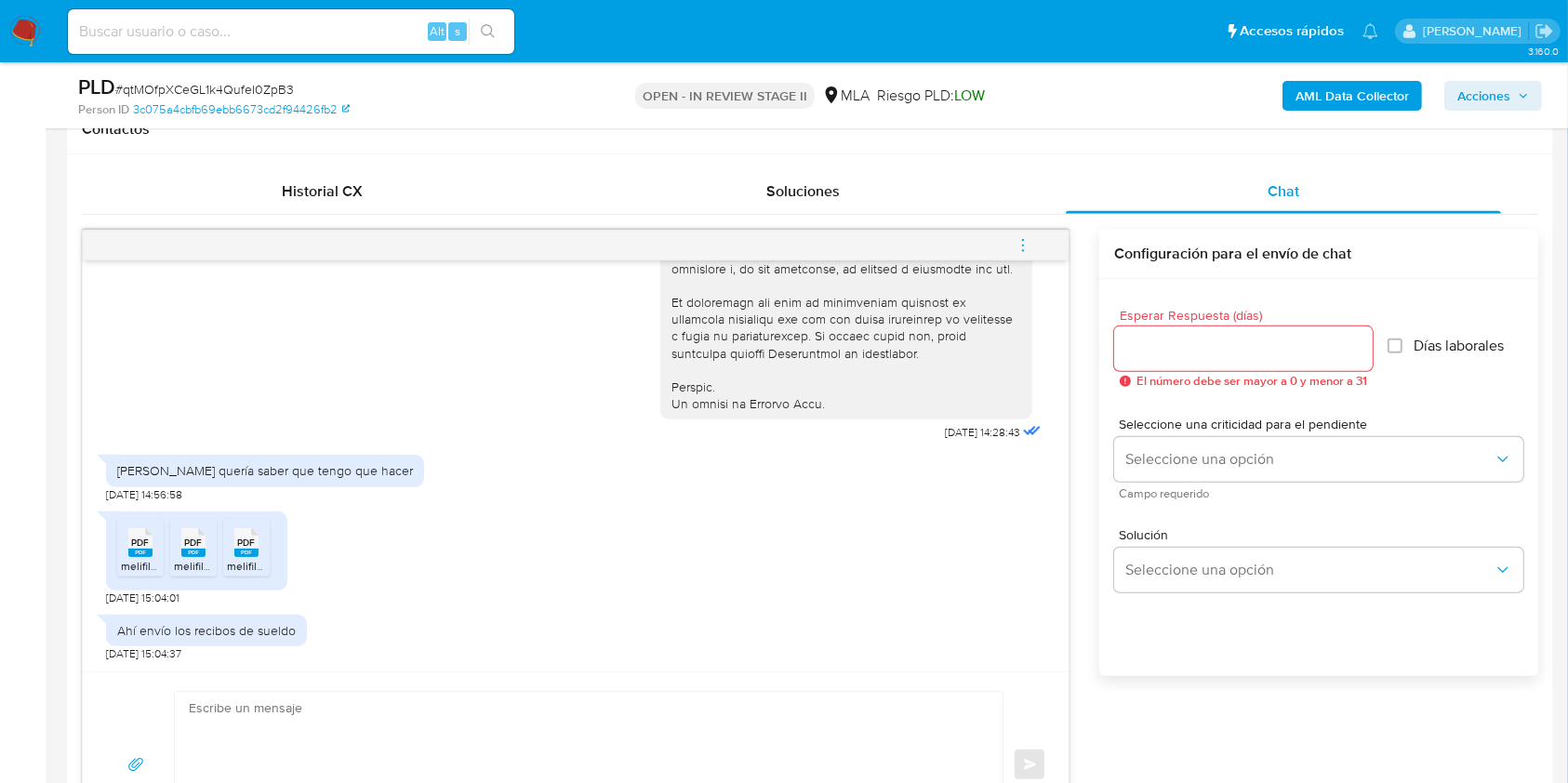
click at [137, 531] on icon at bounding box center [141, 542] width 25 height 28
click at [190, 537] on span "PDF" at bounding box center [194, 542] width 18 height 12
click at [239, 530] on icon at bounding box center [247, 542] width 25 height 28
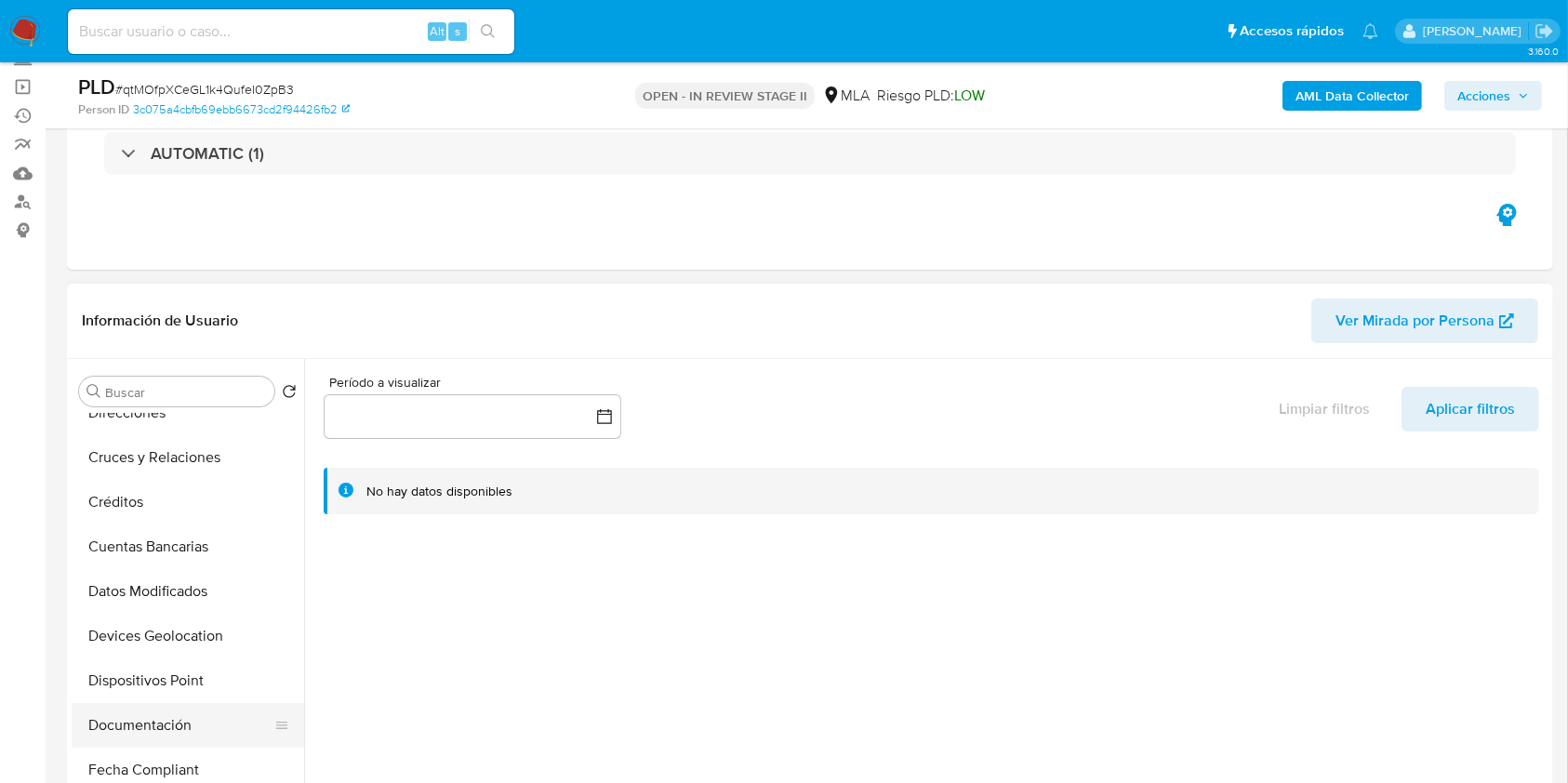
scroll to position [248, 0]
click at [157, 724] on button "General" at bounding box center [181, 723] width 218 height 44
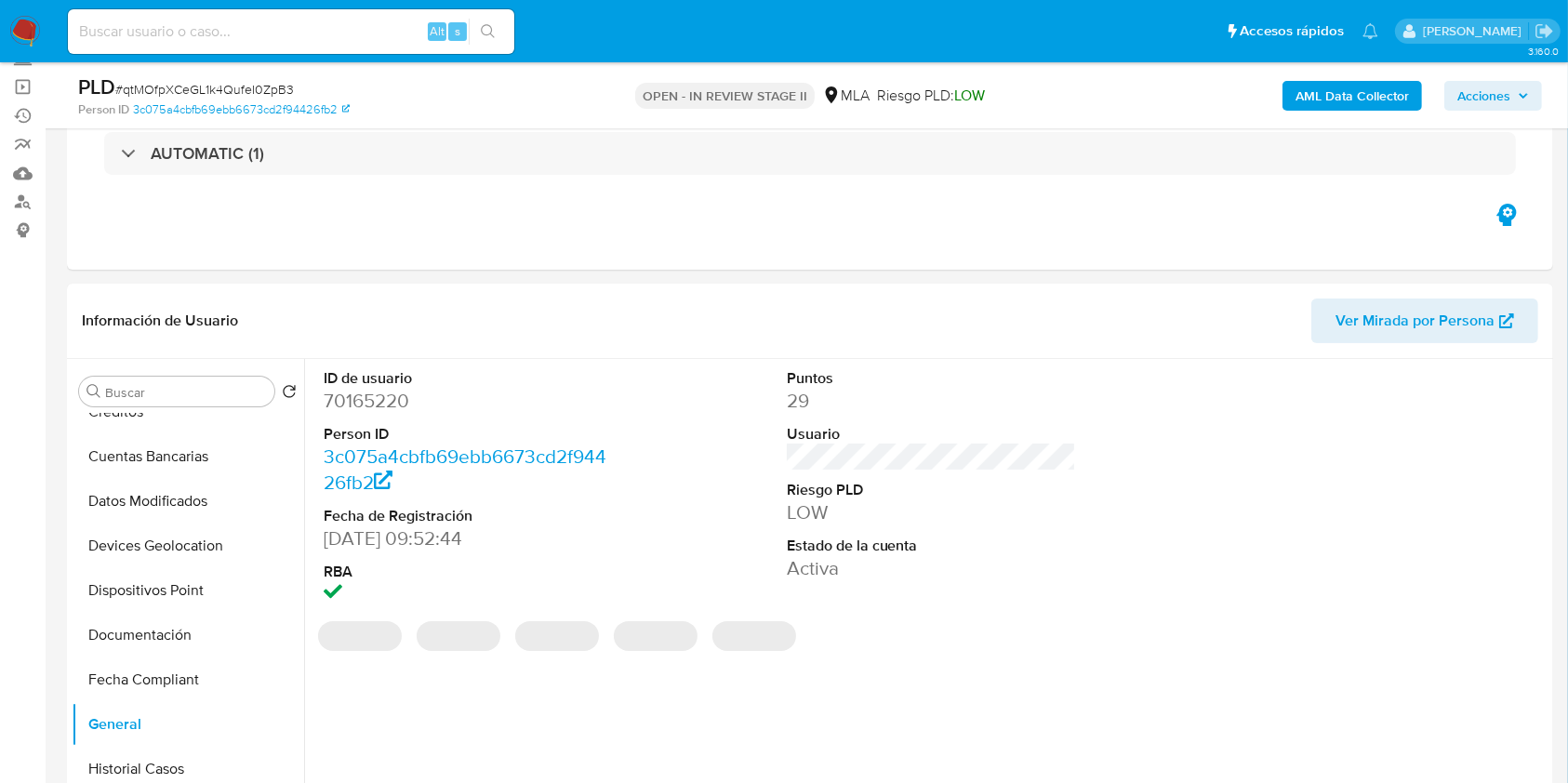
click at [1377, 89] on b "AML Data Collector" at bounding box center [1351, 96] width 113 height 29
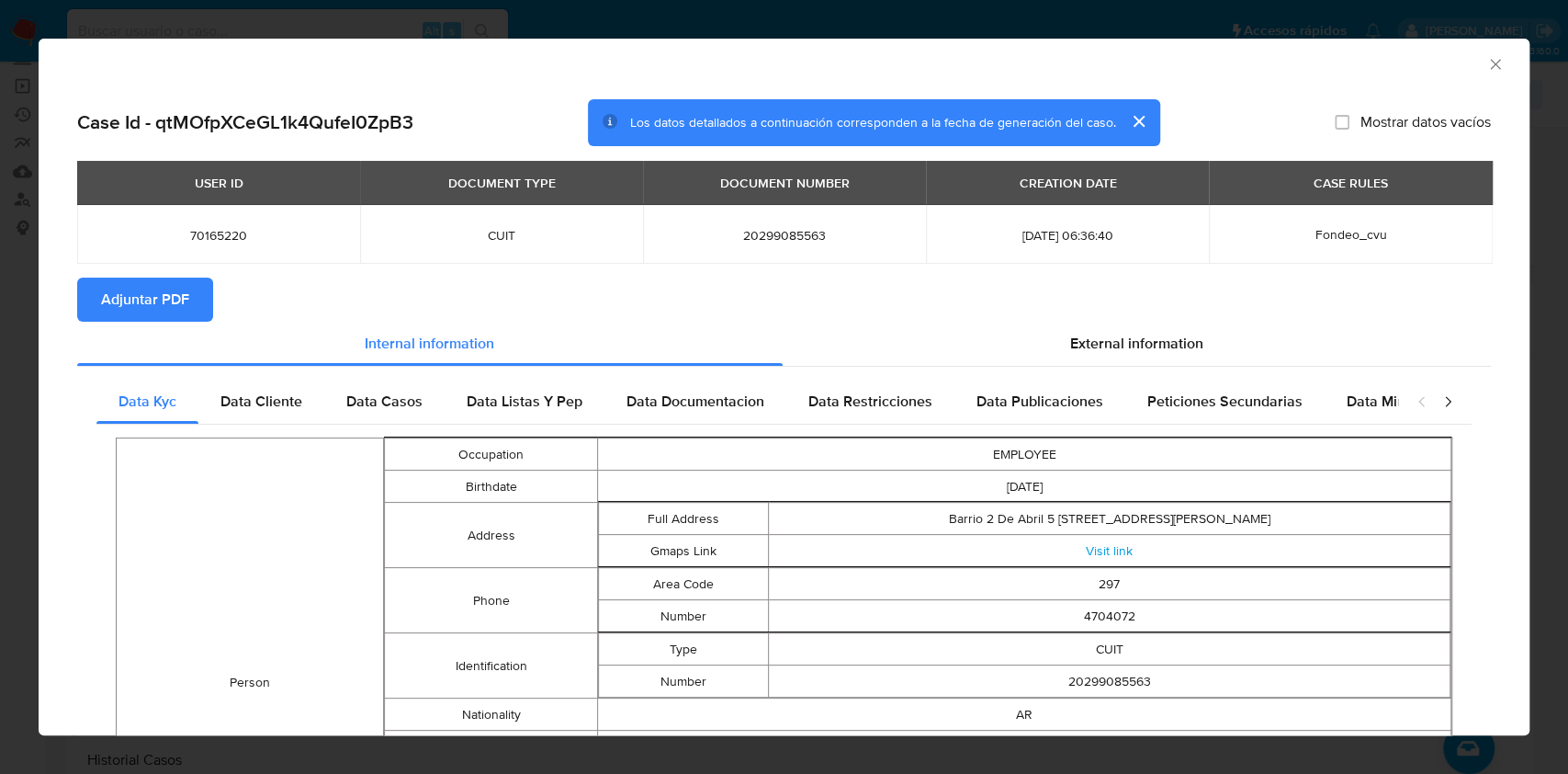
click at [108, 311] on span "Adjuntar PDF" at bounding box center [145, 299] width 88 height 40
click at [1487, 66] on icon "Cerrar ventana" at bounding box center [1496, 64] width 19 height 19
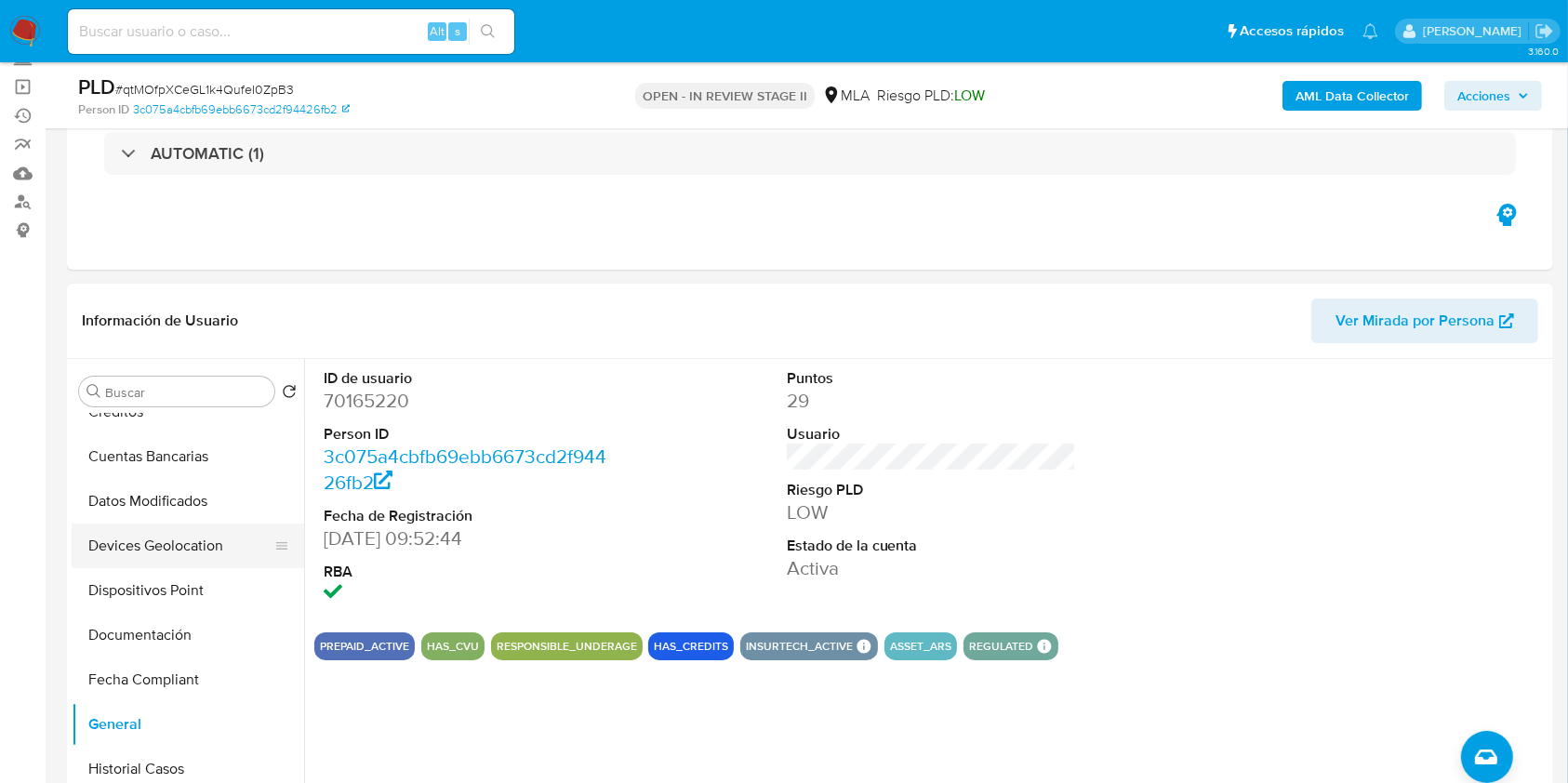
scroll to position [0, 0]
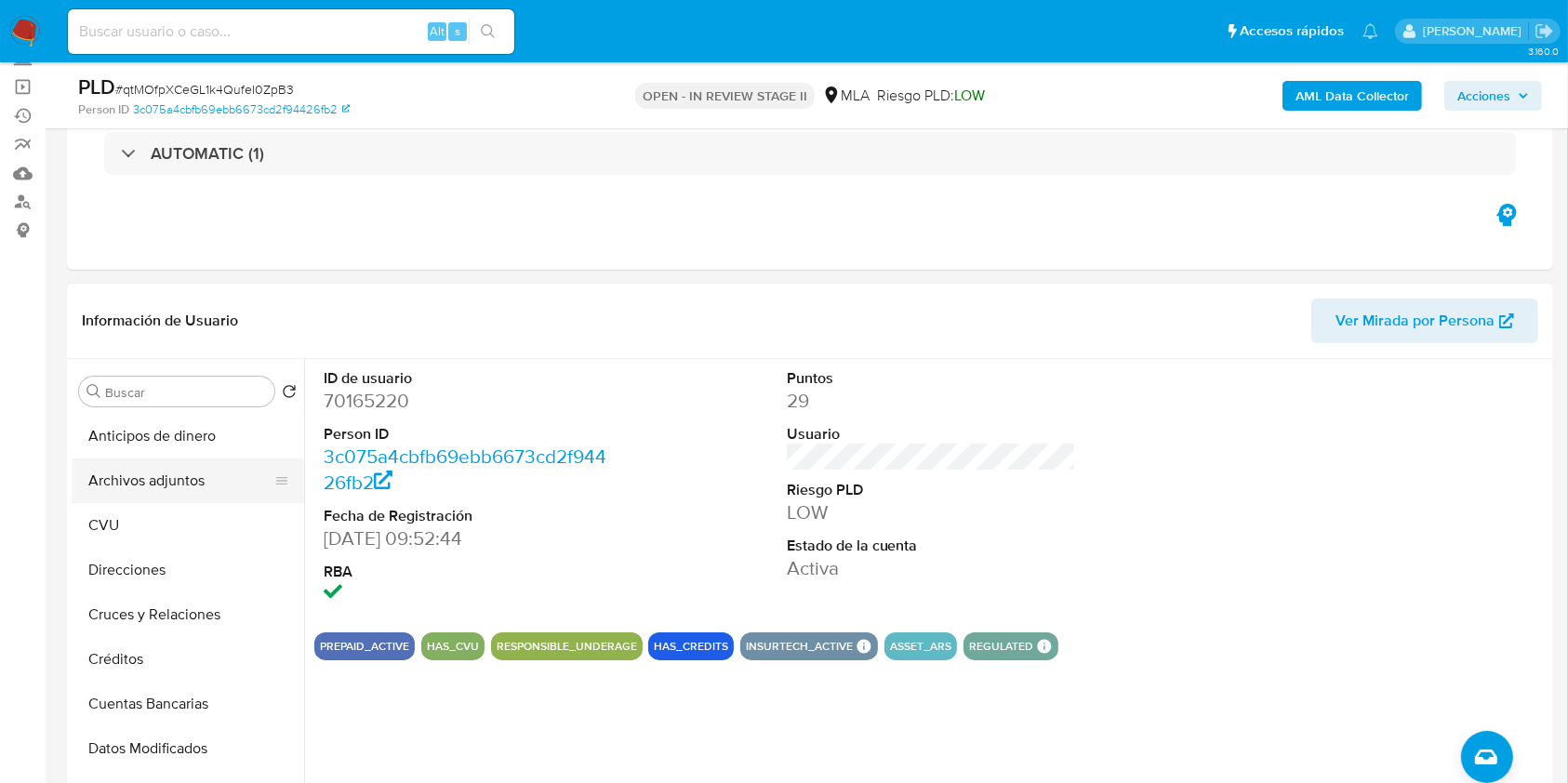
click at [173, 484] on button "Archivos adjuntos" at bounding box center [181, 480] width 218 height 44
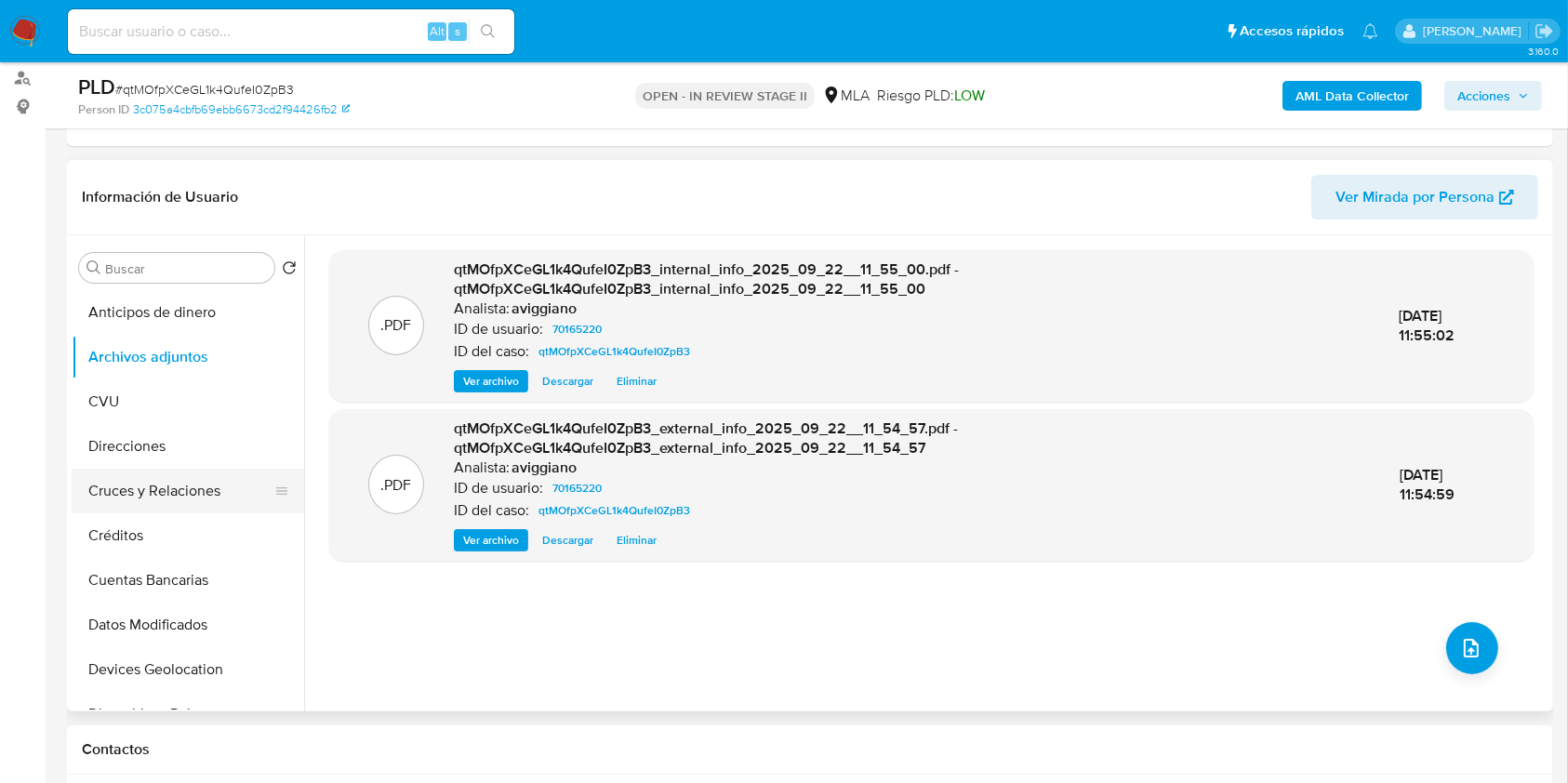
scroll to position [248, 0]
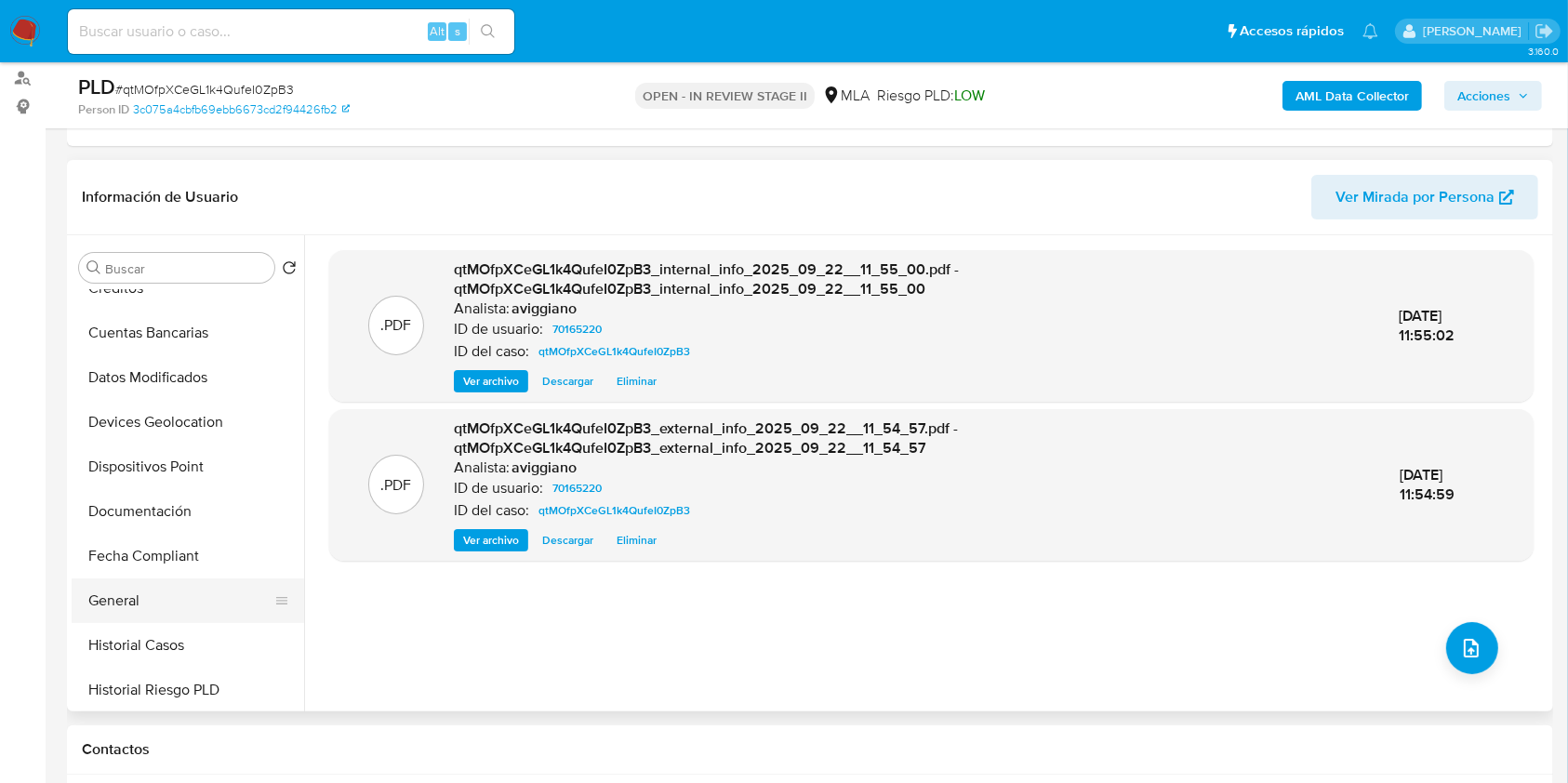
click at [138, 590] on button "General" at bounding box center [181, 600] width 218 height 44
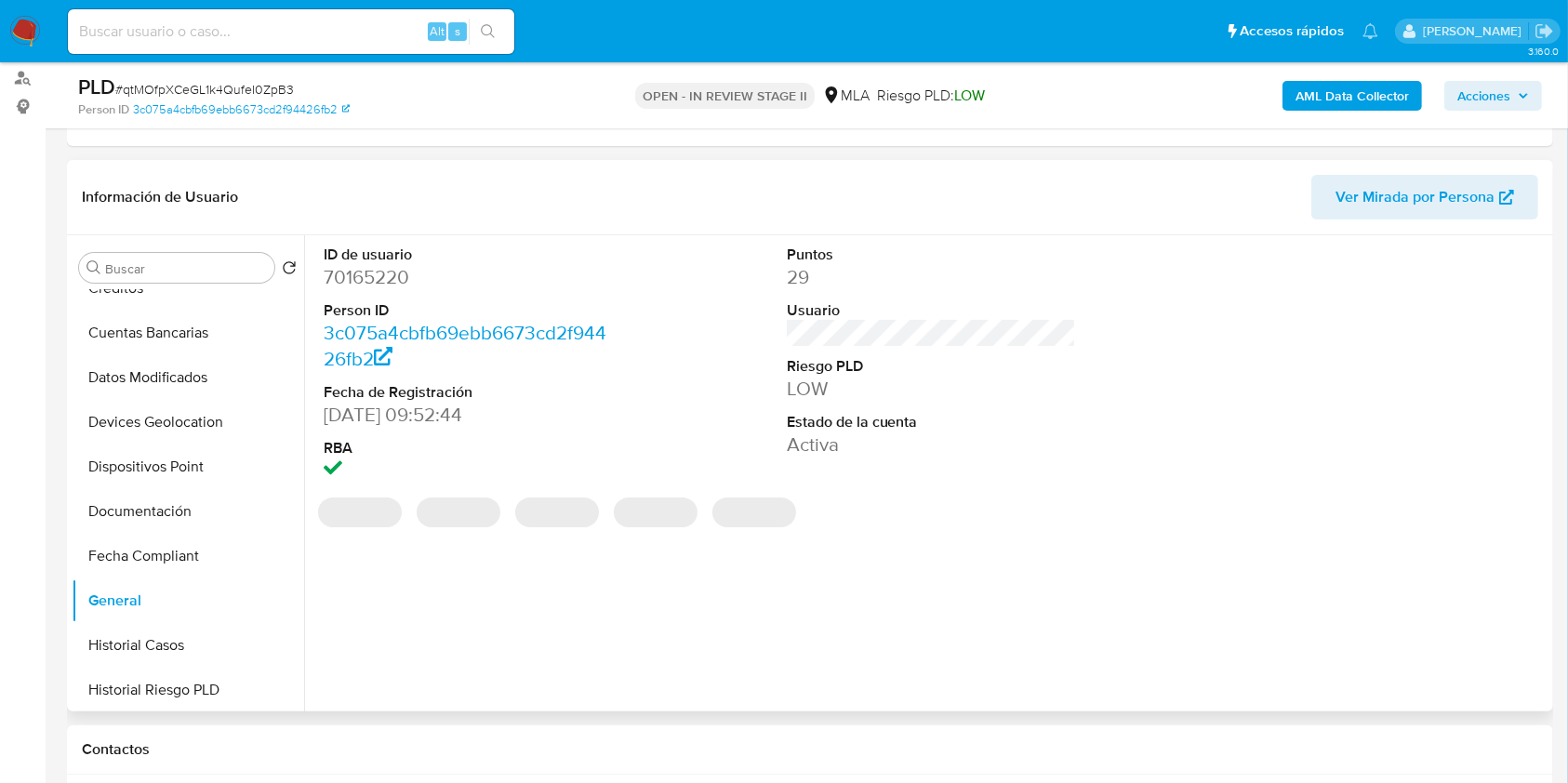
click at [375, 271] on dd "70165220" at bounding box center [468, 277] width 290 height 26
click at [376, 271] on dd "70165220" at bounding box center [468, 277] width 290 height 26
copy dd "70165220"
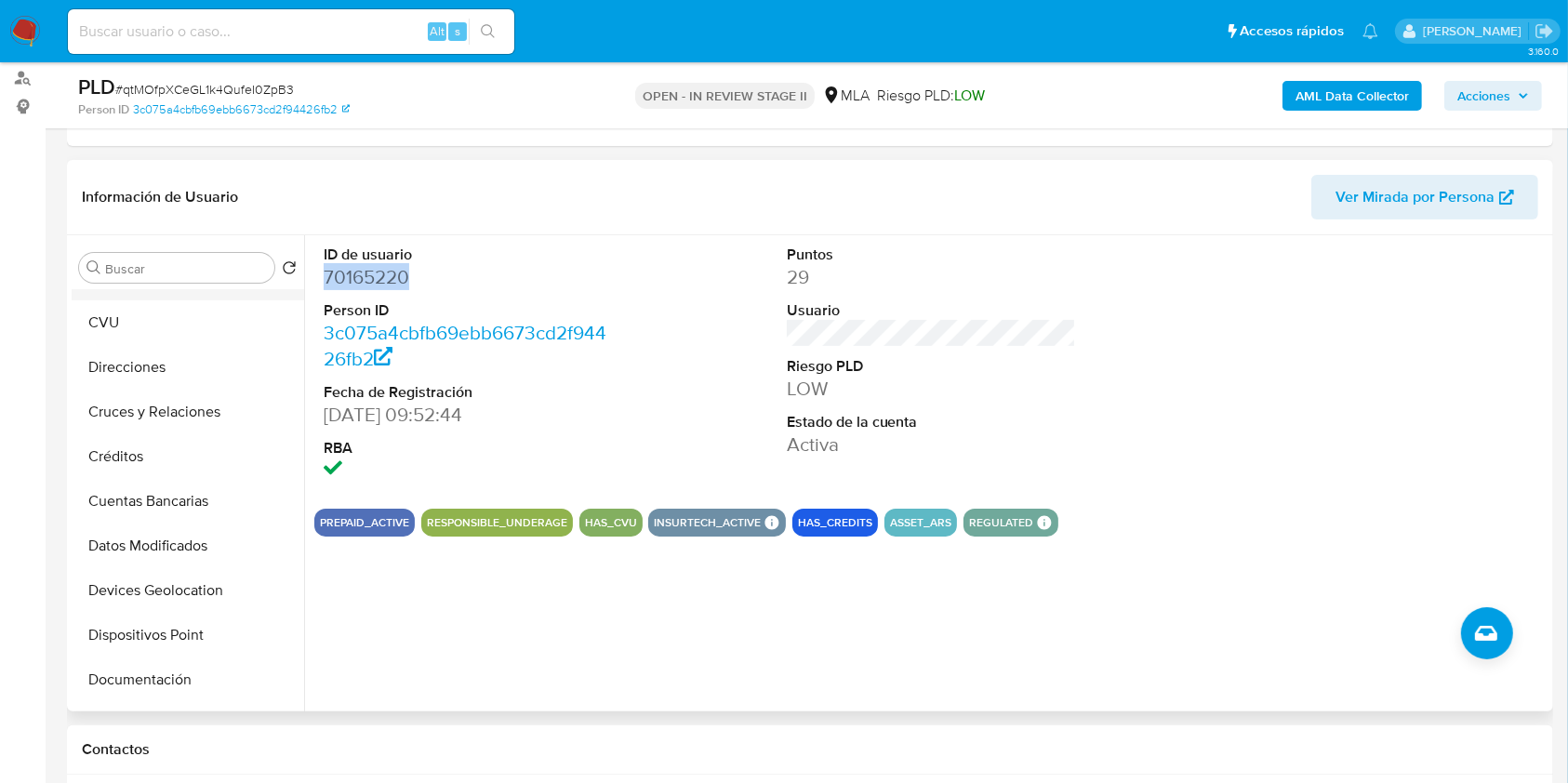
scroll to position [0, 0]
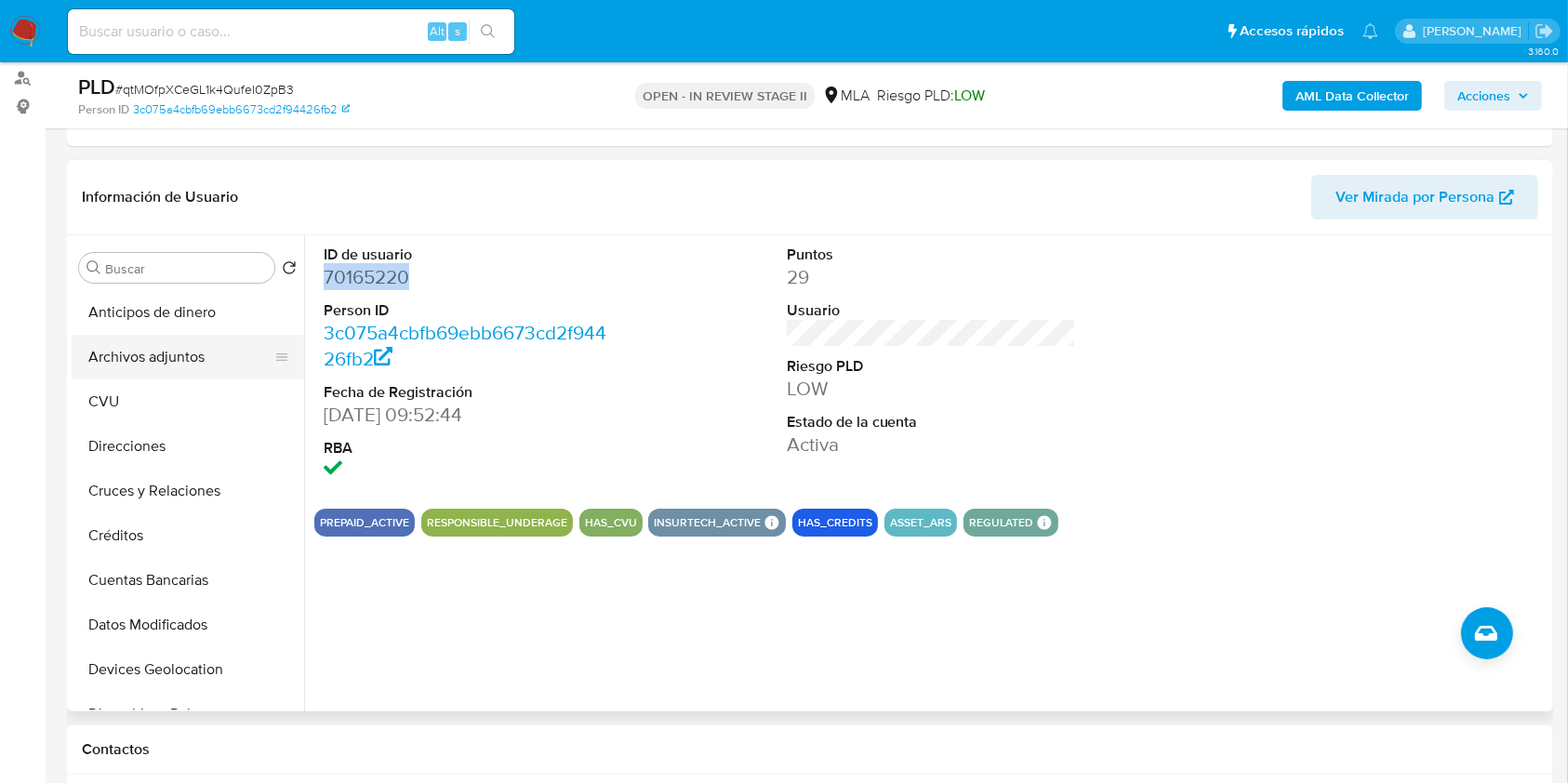
click at [161, 349] on button "Archivos adjuntos" at bounding box center [181, 357] width 218 height 44
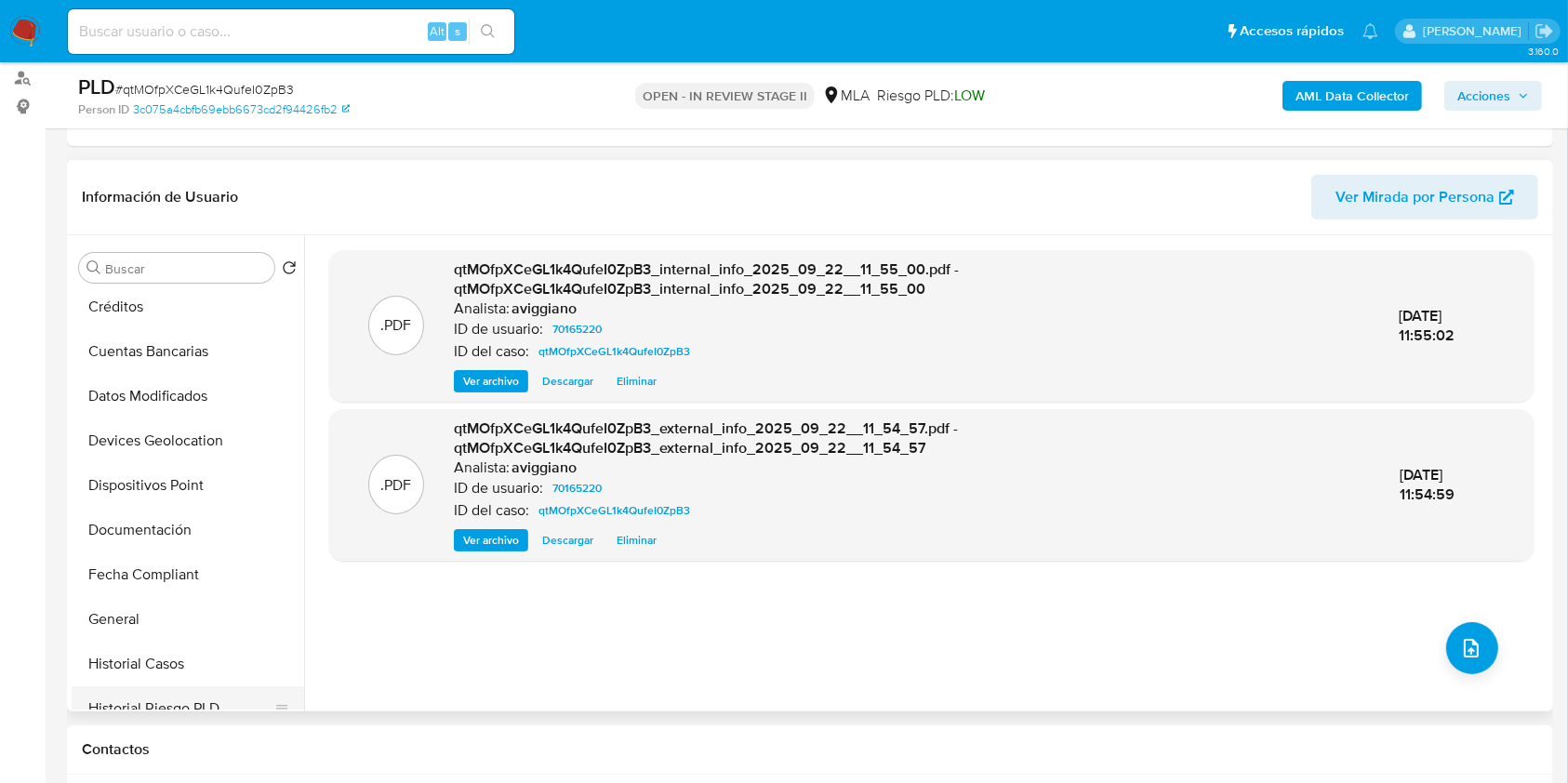
scroll to position [372, 0]
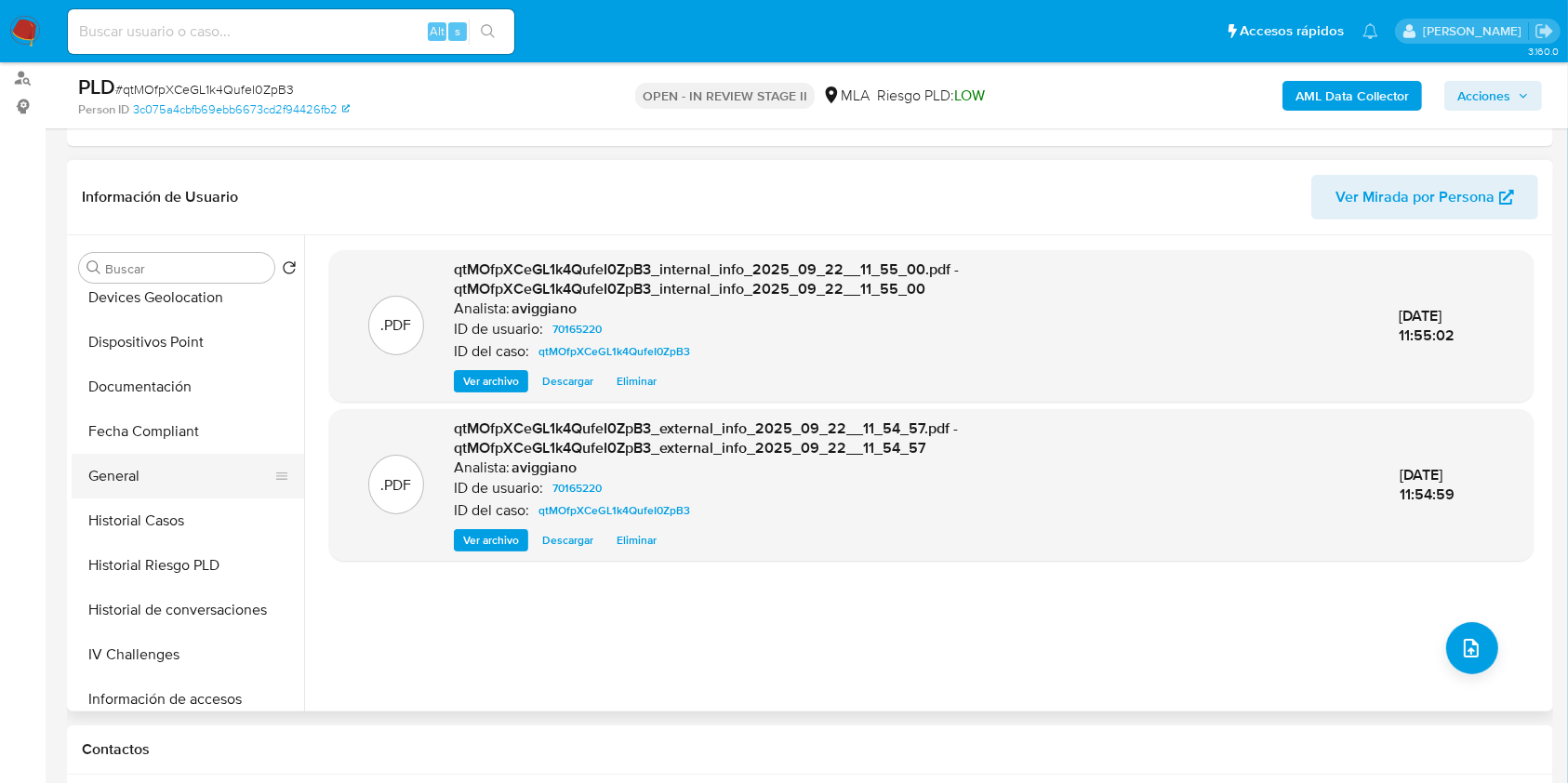
click at [144, 478] on button "General" at bounding box center [181, 476] width 218 height 44
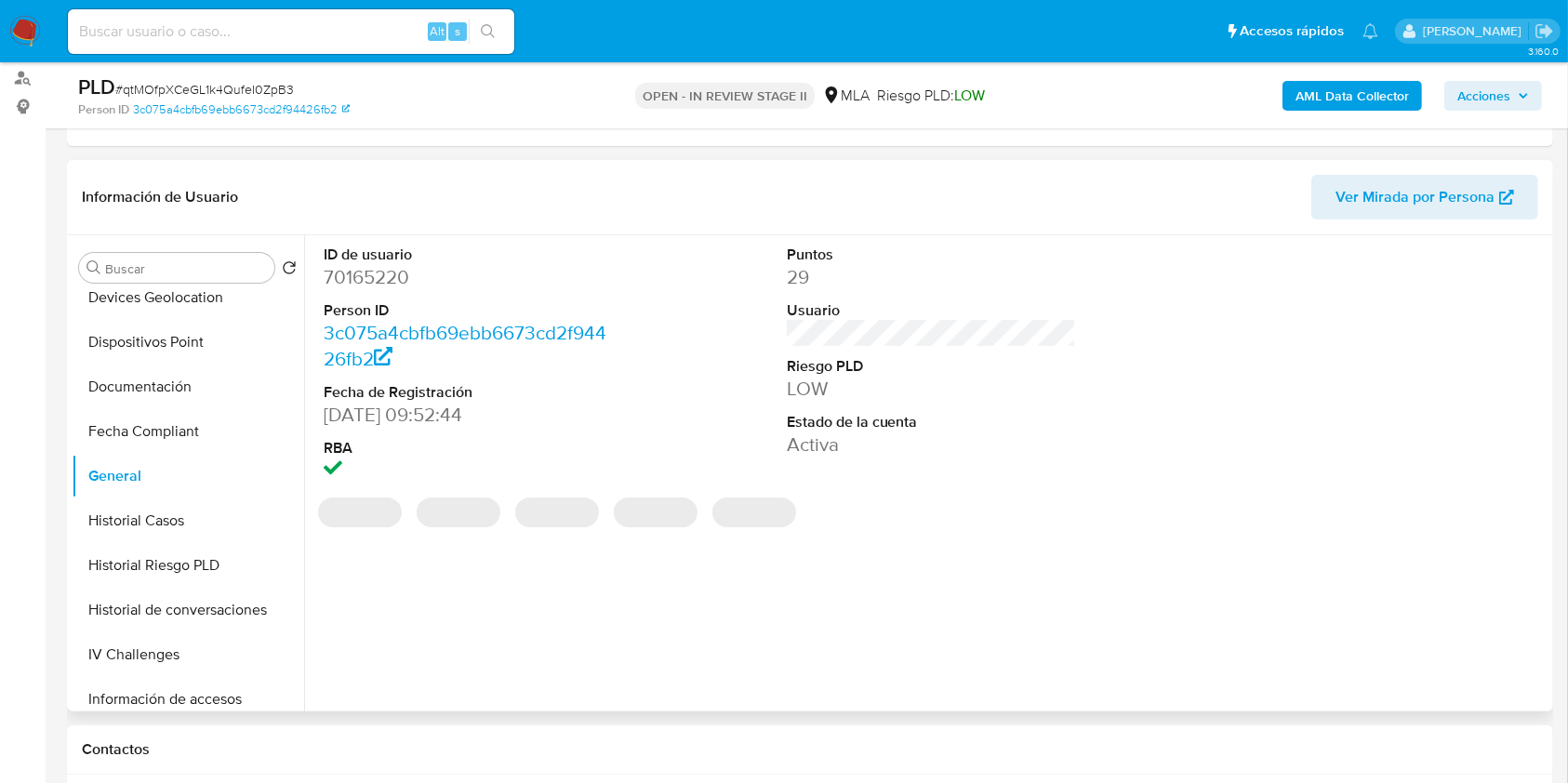
click at [385, 278] on dd "70165220" at bounding box center [468, 277] width 290 height 26
copy dd "70165220"
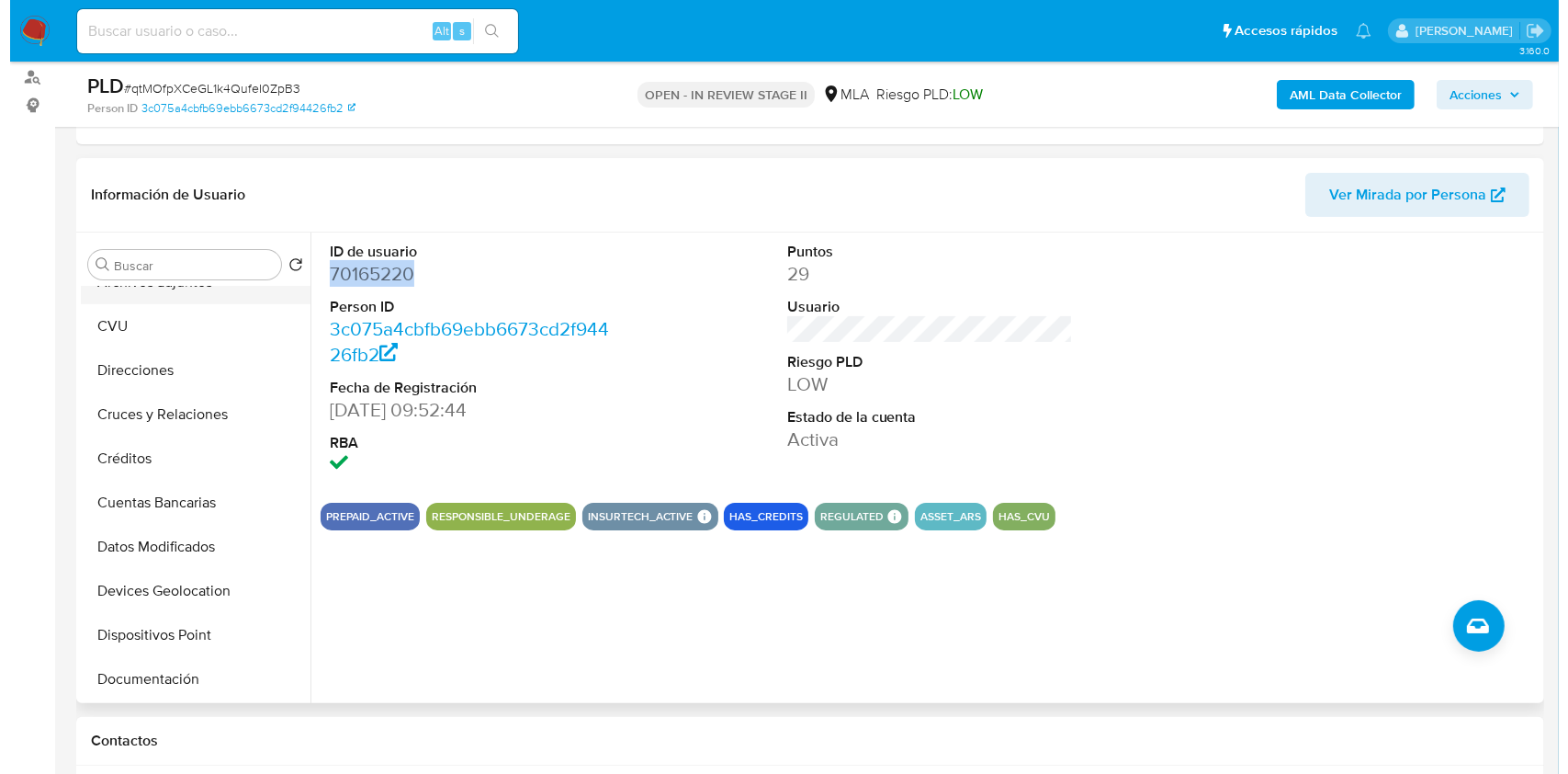
scroll to position [0, 0]
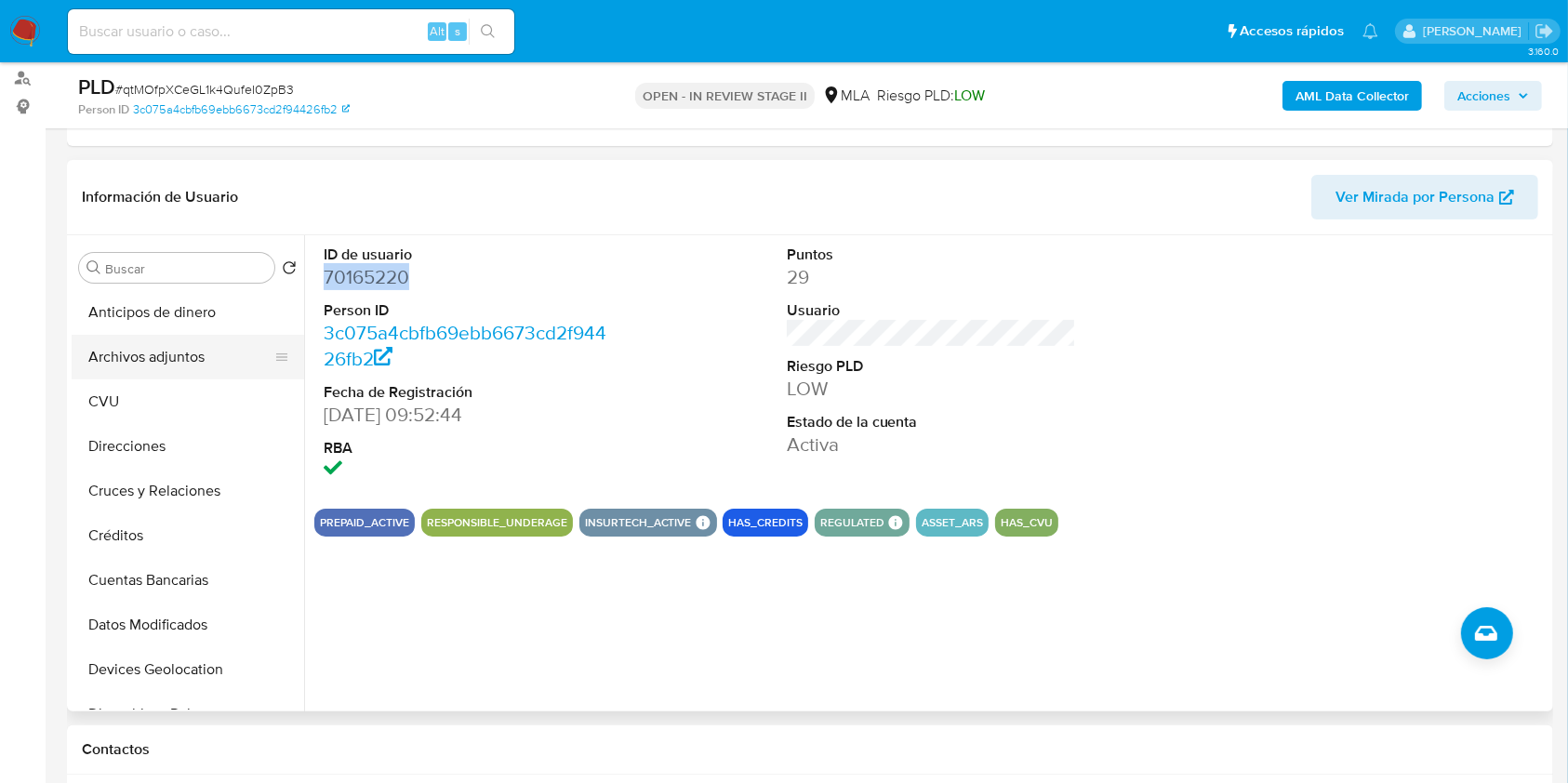
click at [149, 360] on button "Archivos adjuntos" at bounding box center [181, 357] width 218 height 44
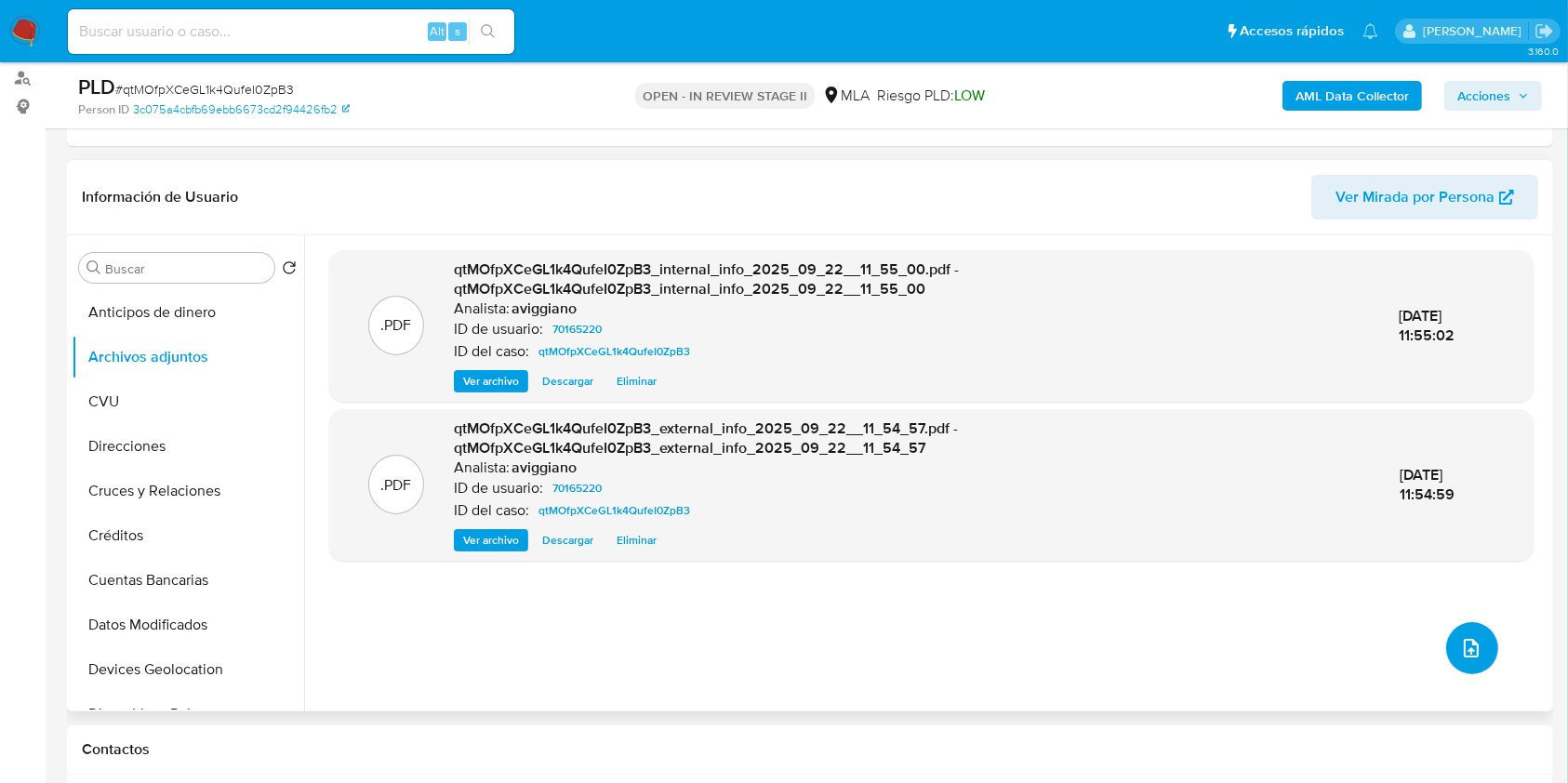
click at [1460, 643] on icon "upload-file" at bounding box center [1472, 648] width 23 height 23
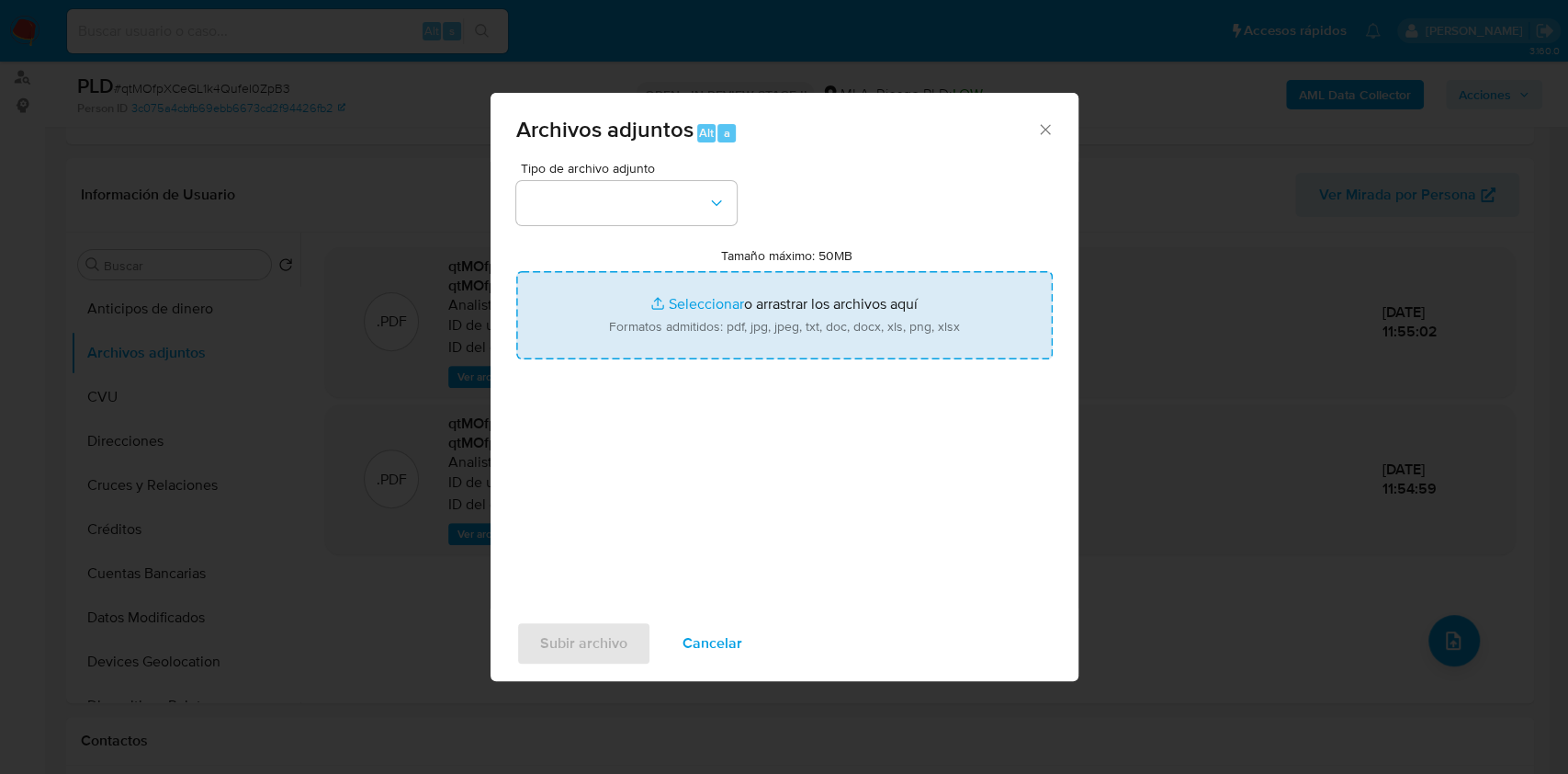
click at [823, 346] on input "Tamaño máximo: 50MB Seleccionar archivos" at bounding box center [785, 315] width 536 height 88
type input "C:\fakepath\Movimientos-Aladdin-v10_1 - 70165220 -.xlsx"
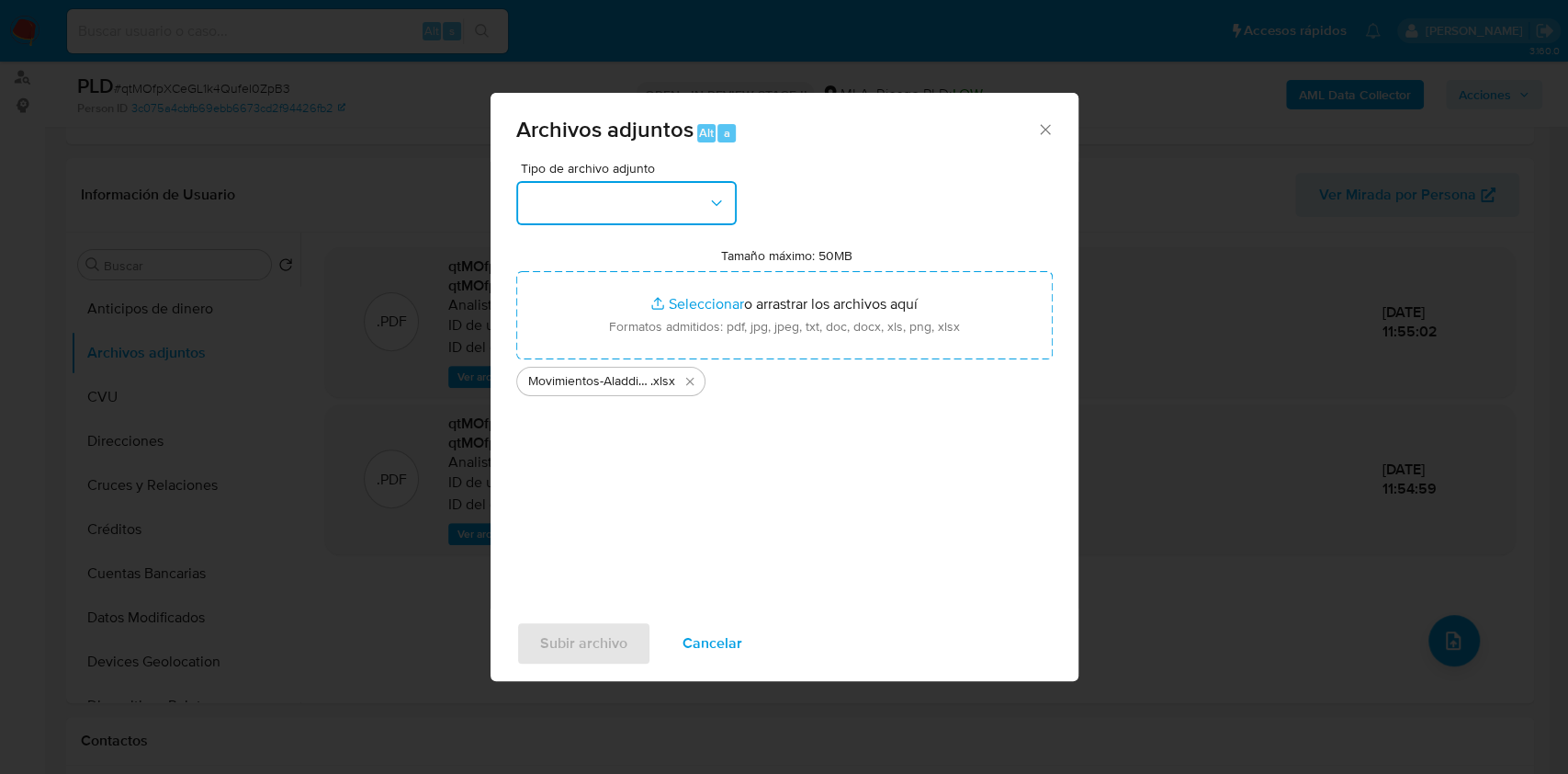
click at [666, 199] on button "button" at bounding box center [627, 203] width 221 height 44
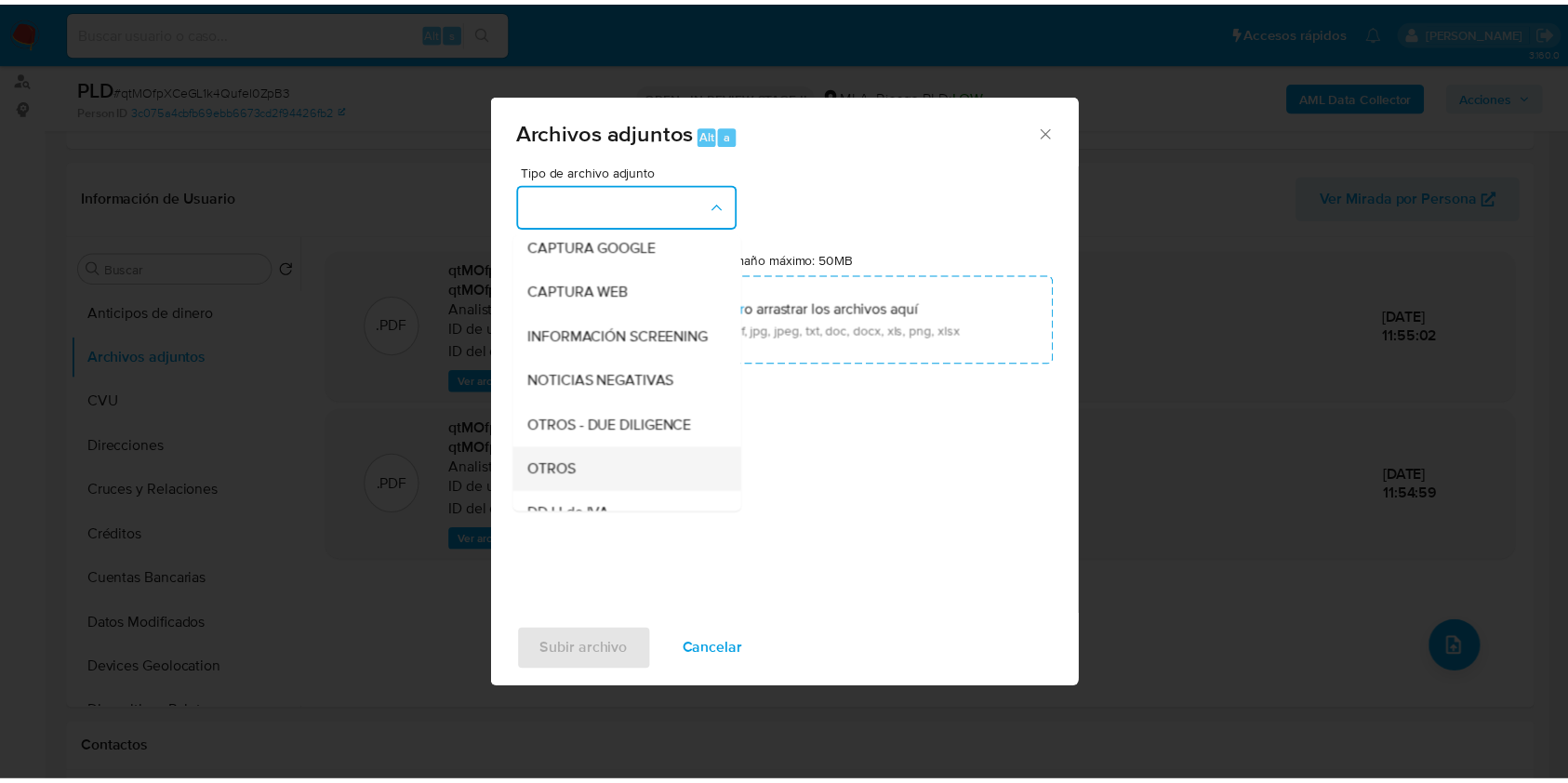
scroll to position [248, 0]
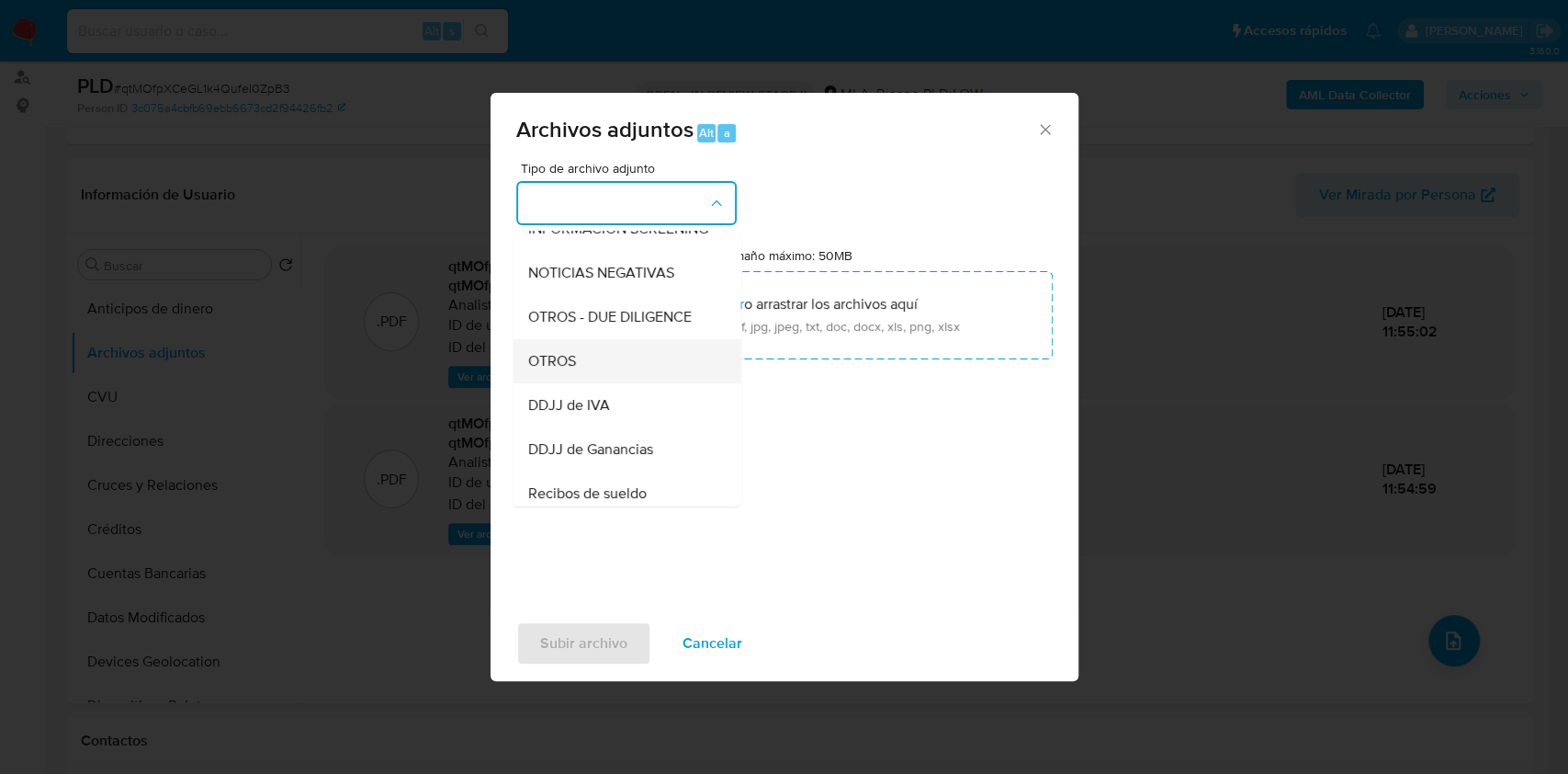
click at [563, 363] on div "OTROS" at bounding box center [620, 361] width 188 height 44
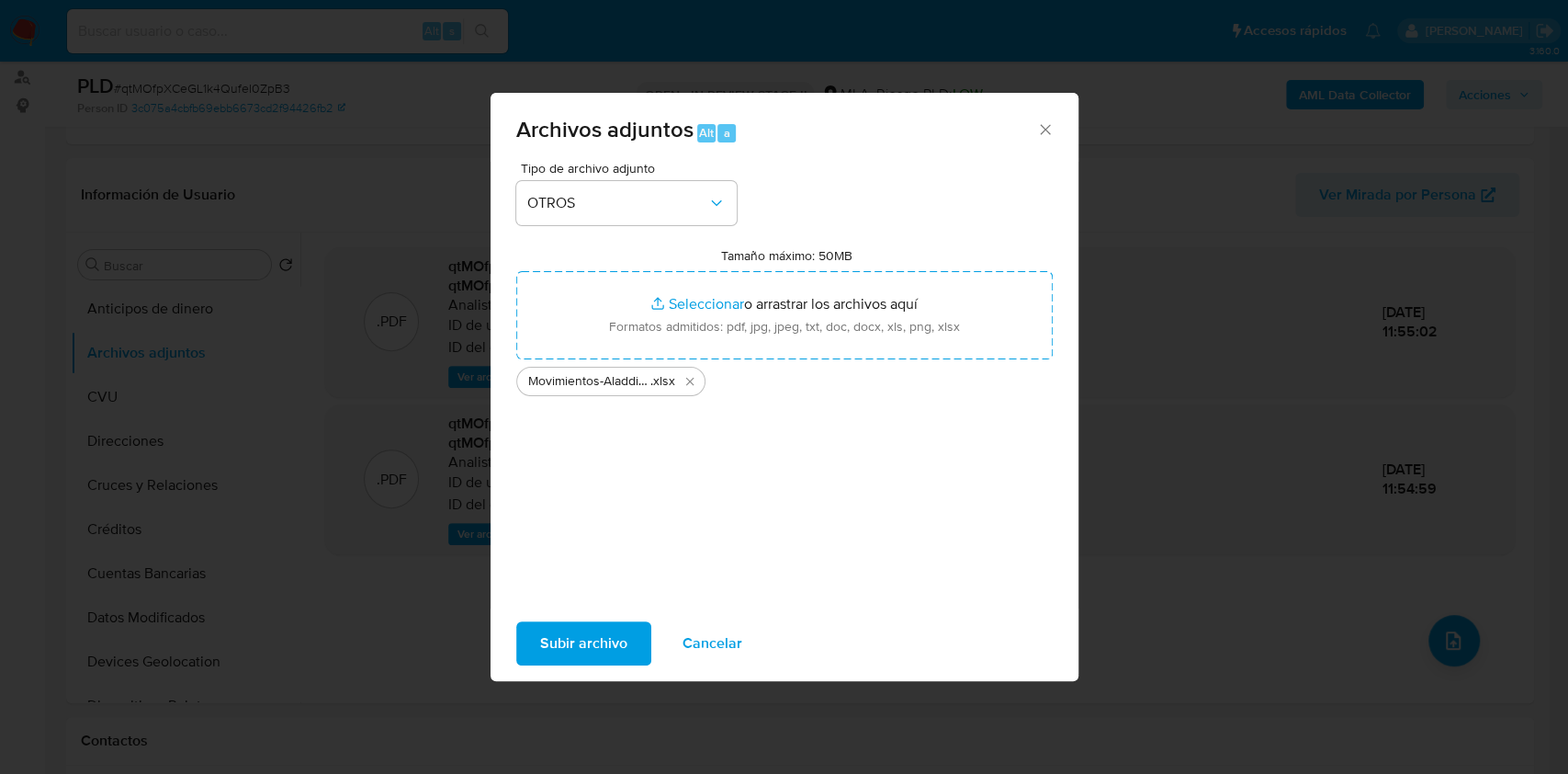
click at [599, 631] on span "Subir archivo" at bounding box center [583, 643] width 87 height 40
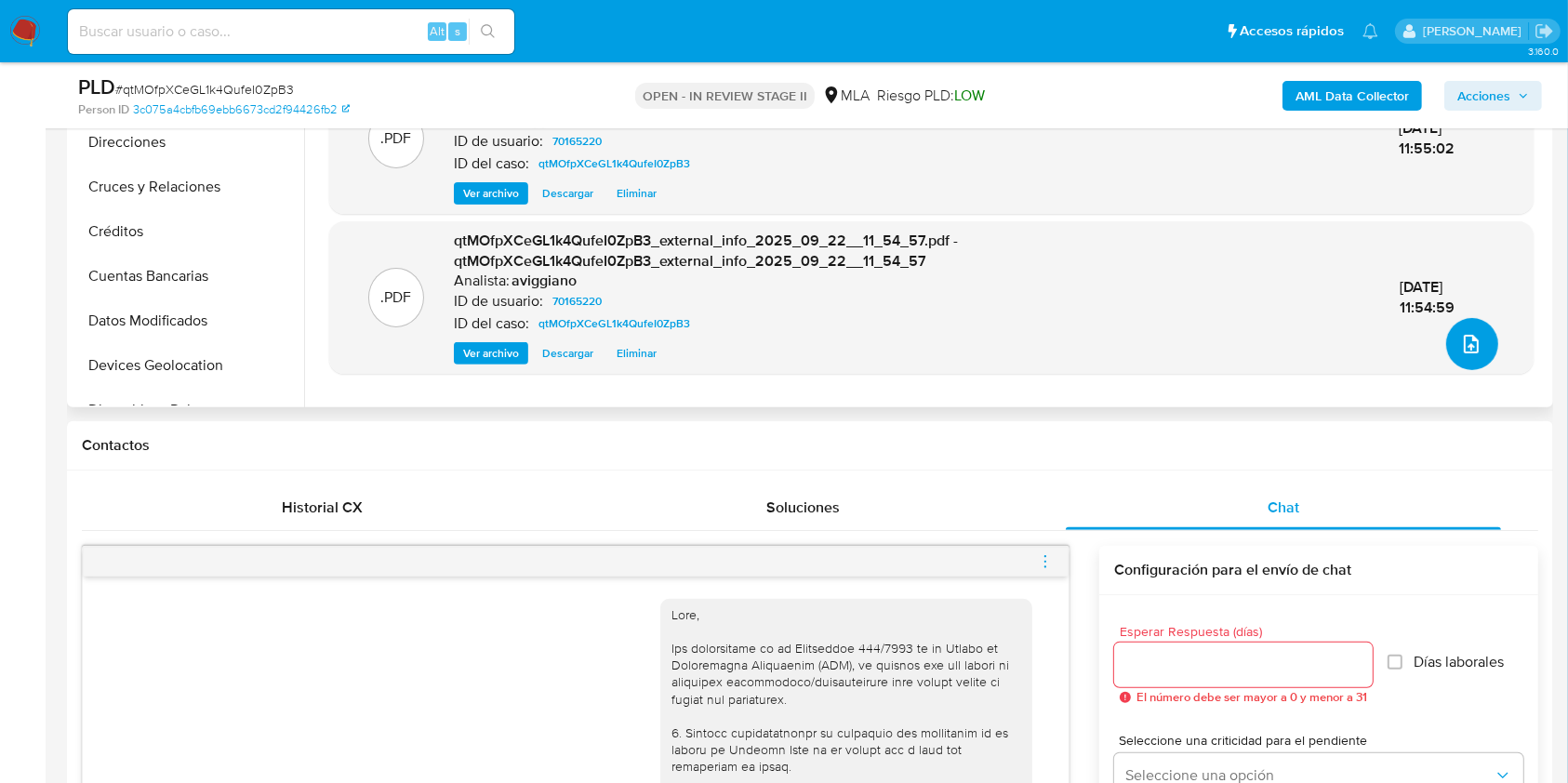
scroll to position [744, 0]
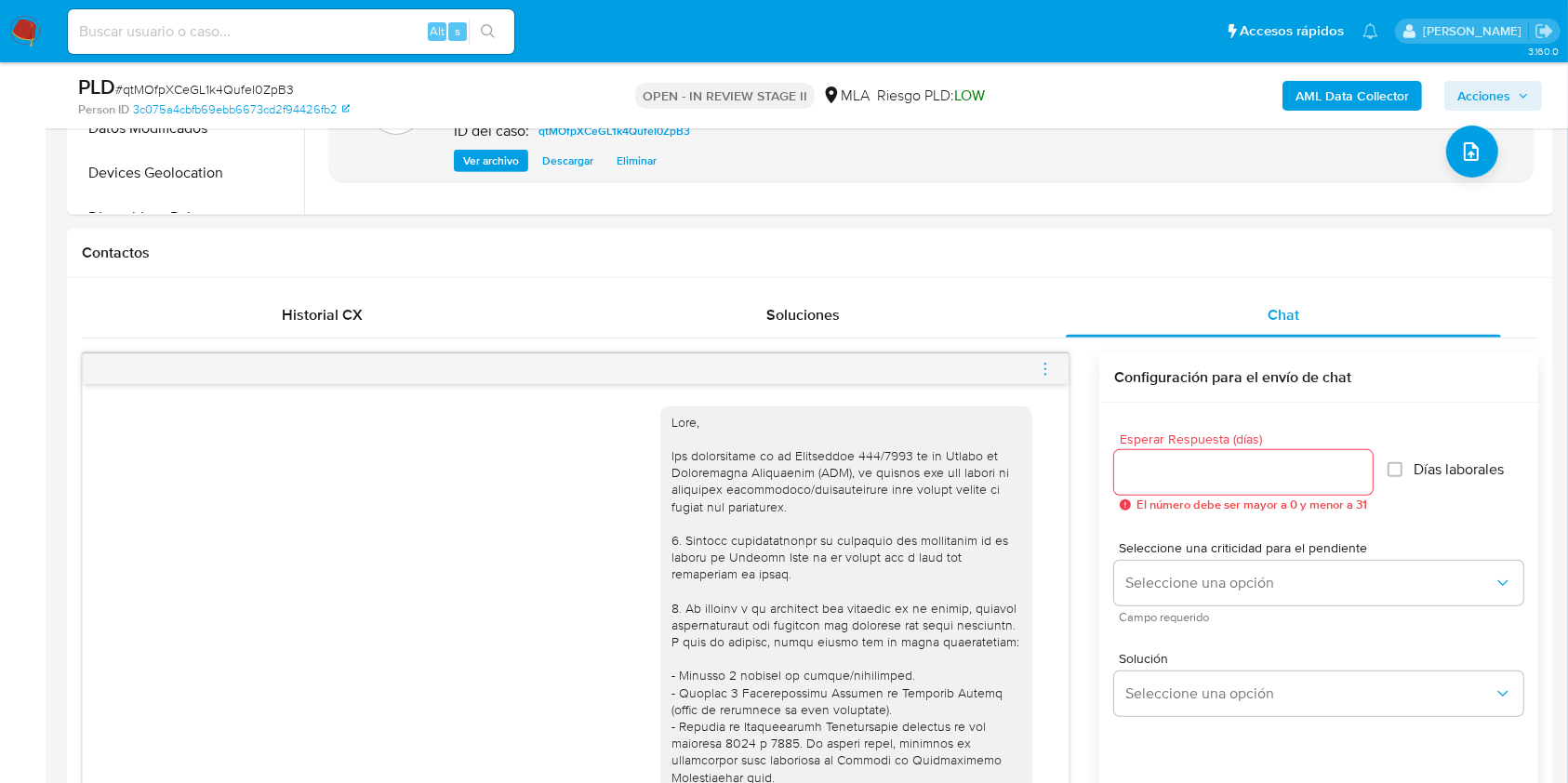
click at [1047, 366] on icon "menu-action" at bounding box center [1045, 369] width 17 height 17
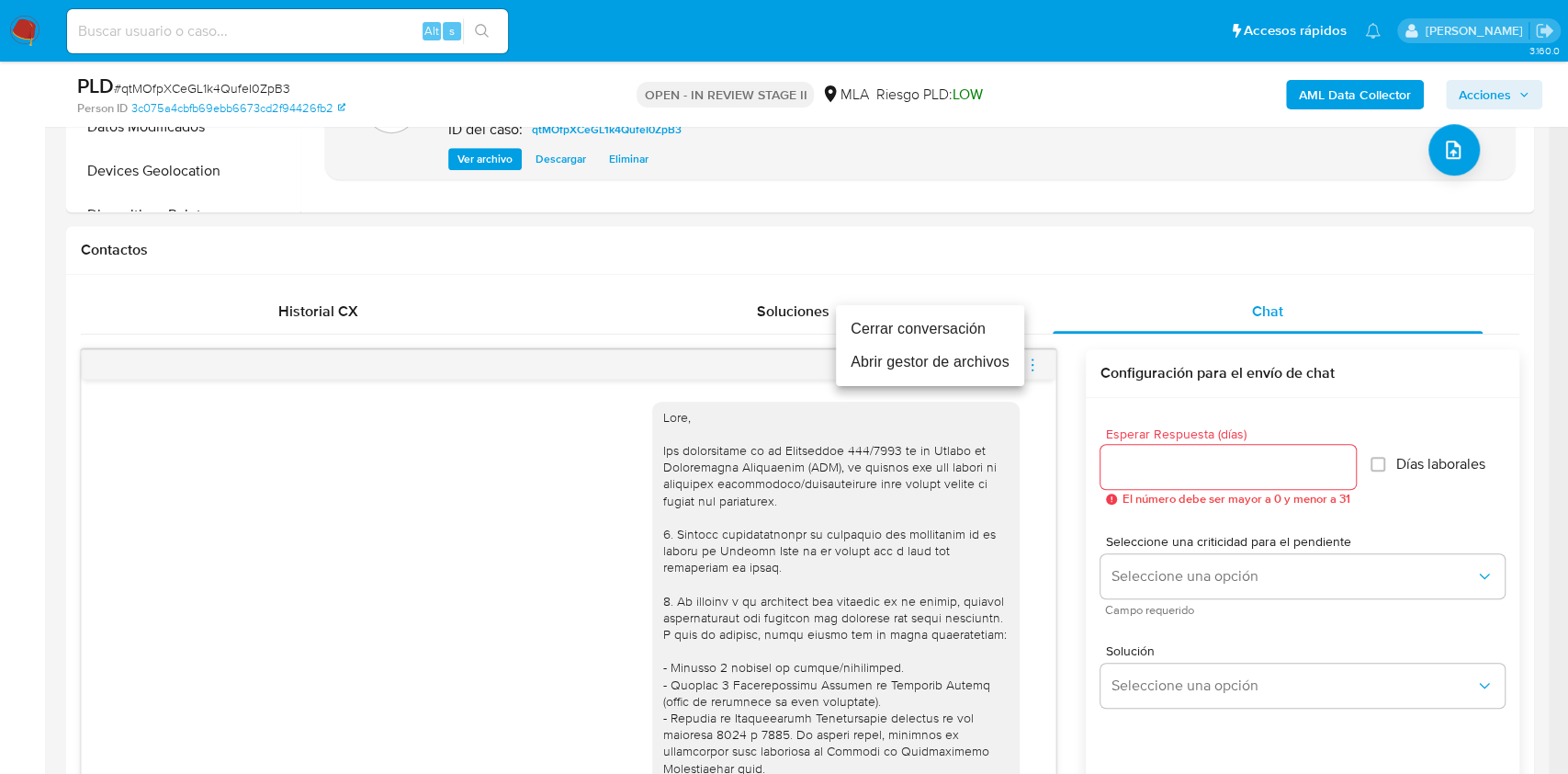
click at [930, 334] on li "Cerrar conversación" at bounding box center [931, 328] width 189 height 33
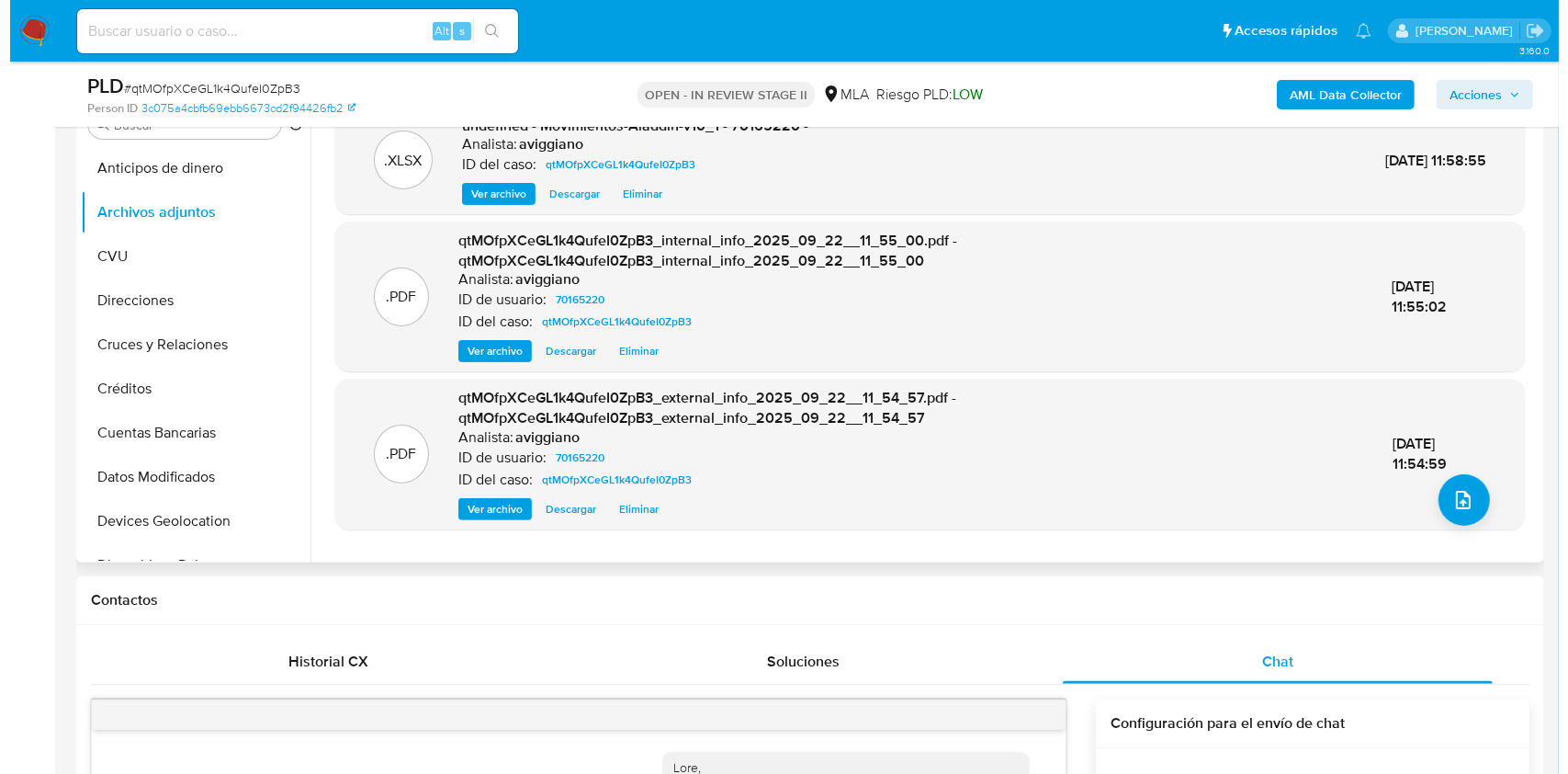
scroll to position [367, 0]
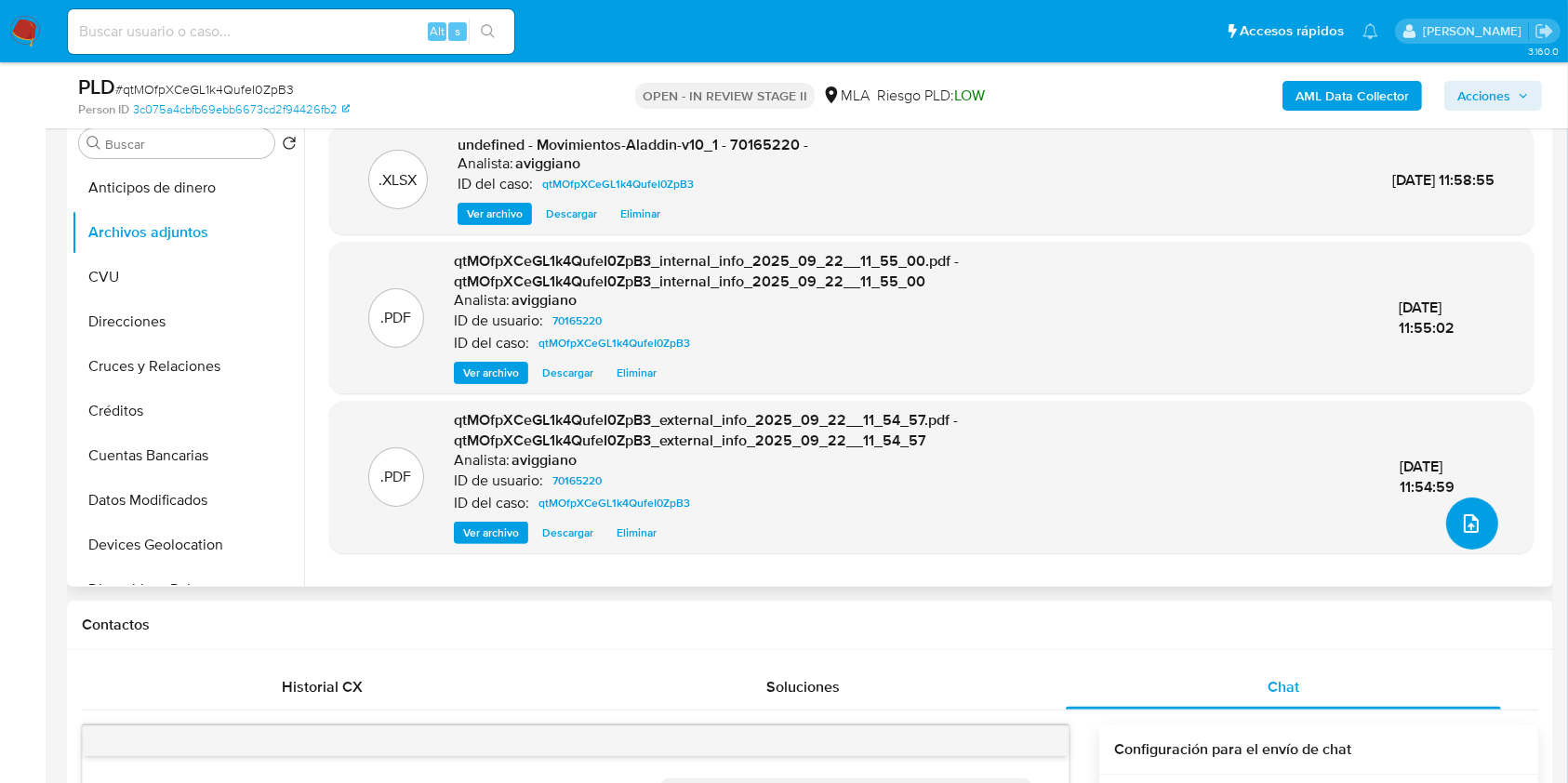
click at [1460, 517] on icon "upload-file" at bounding box center [1472, 524] width 23 height 23
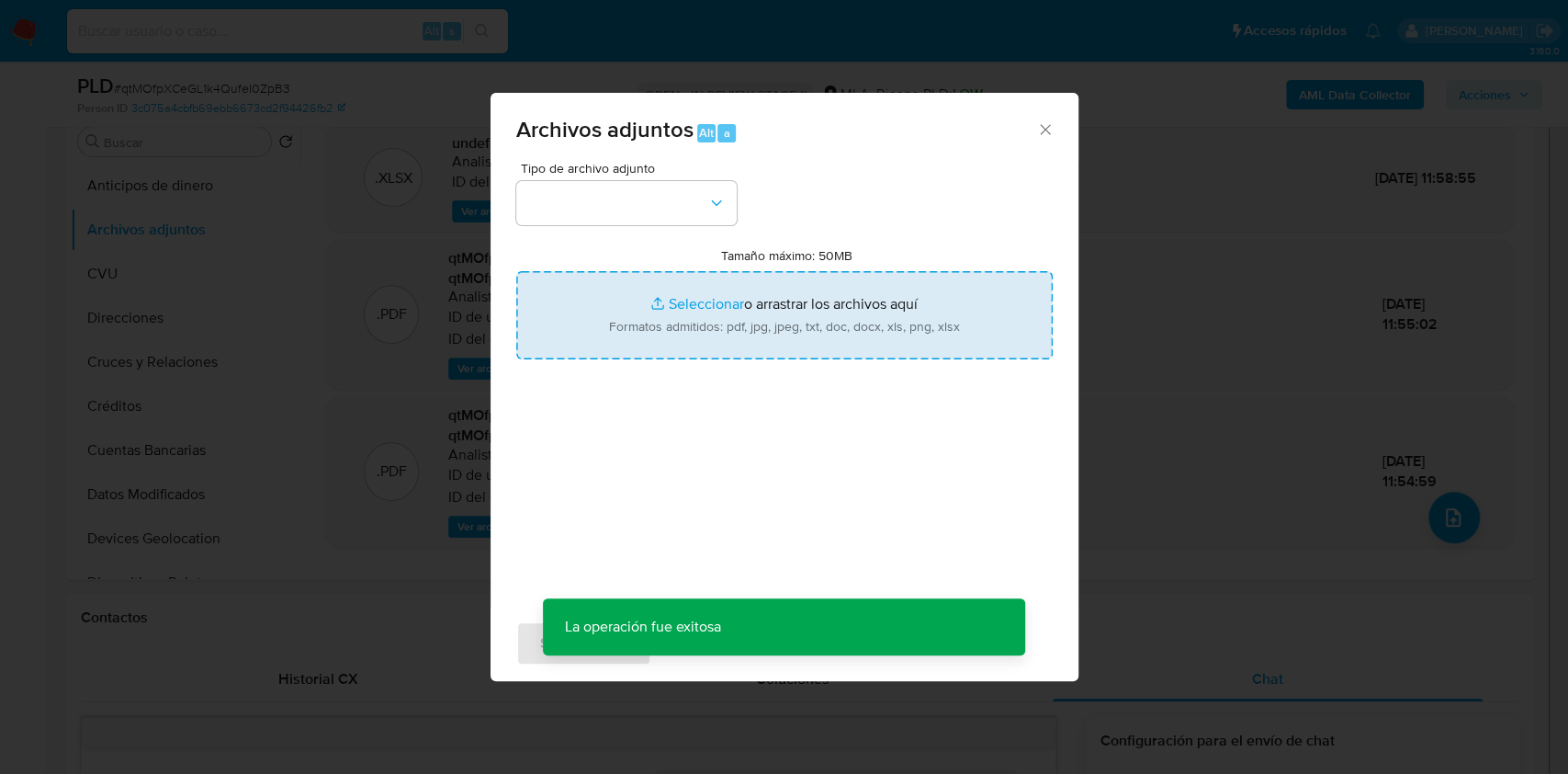
click at [700, 308] on input "Tamaño máximo: 50MB Seleccionar archivos" at bounding box center [785, 315] width 536 height 88
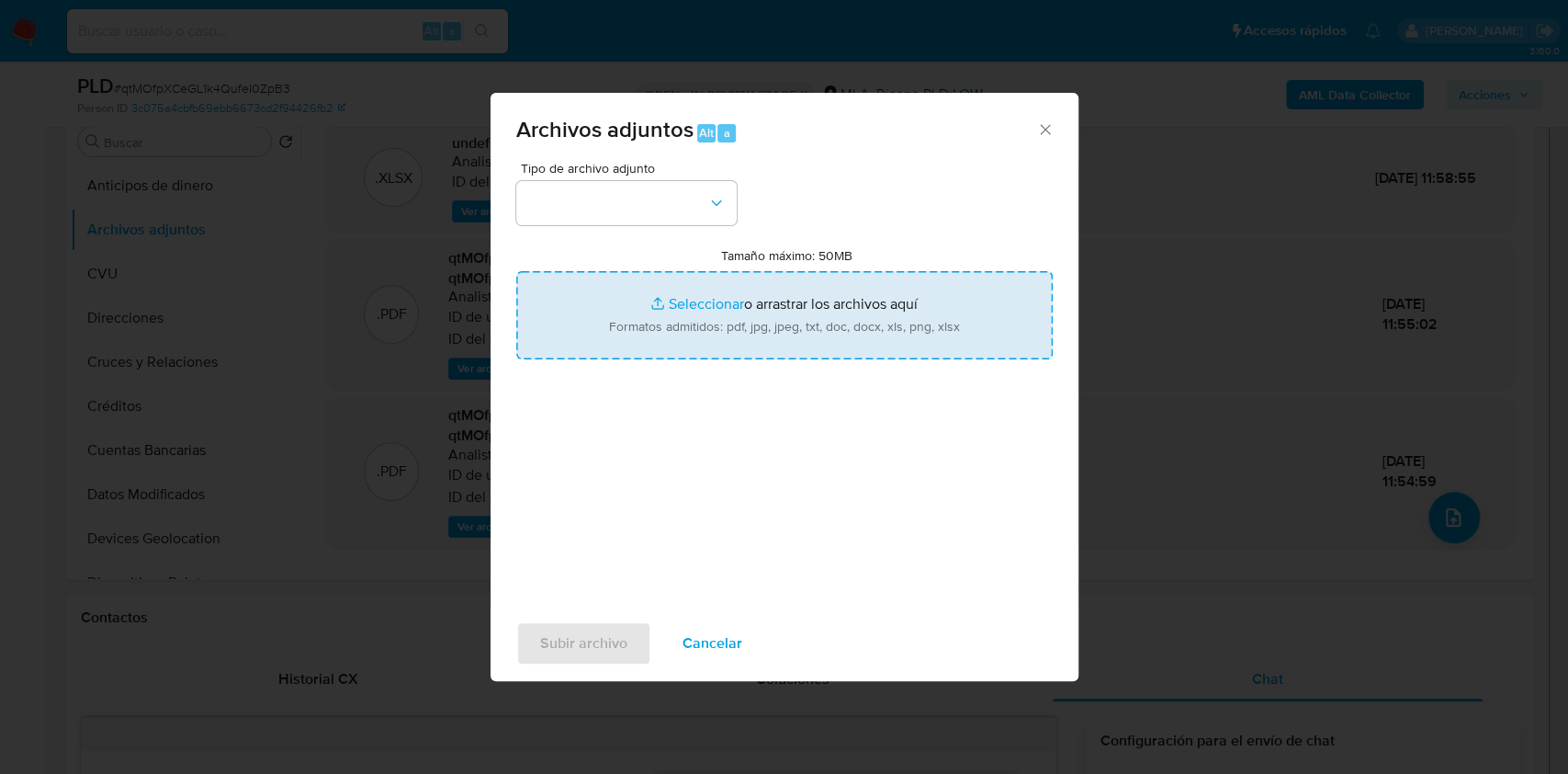
type input "C:\fakepath\70165220_cfef8f88-f154-4be0-86c7-6f82d1dd9056.pdf"
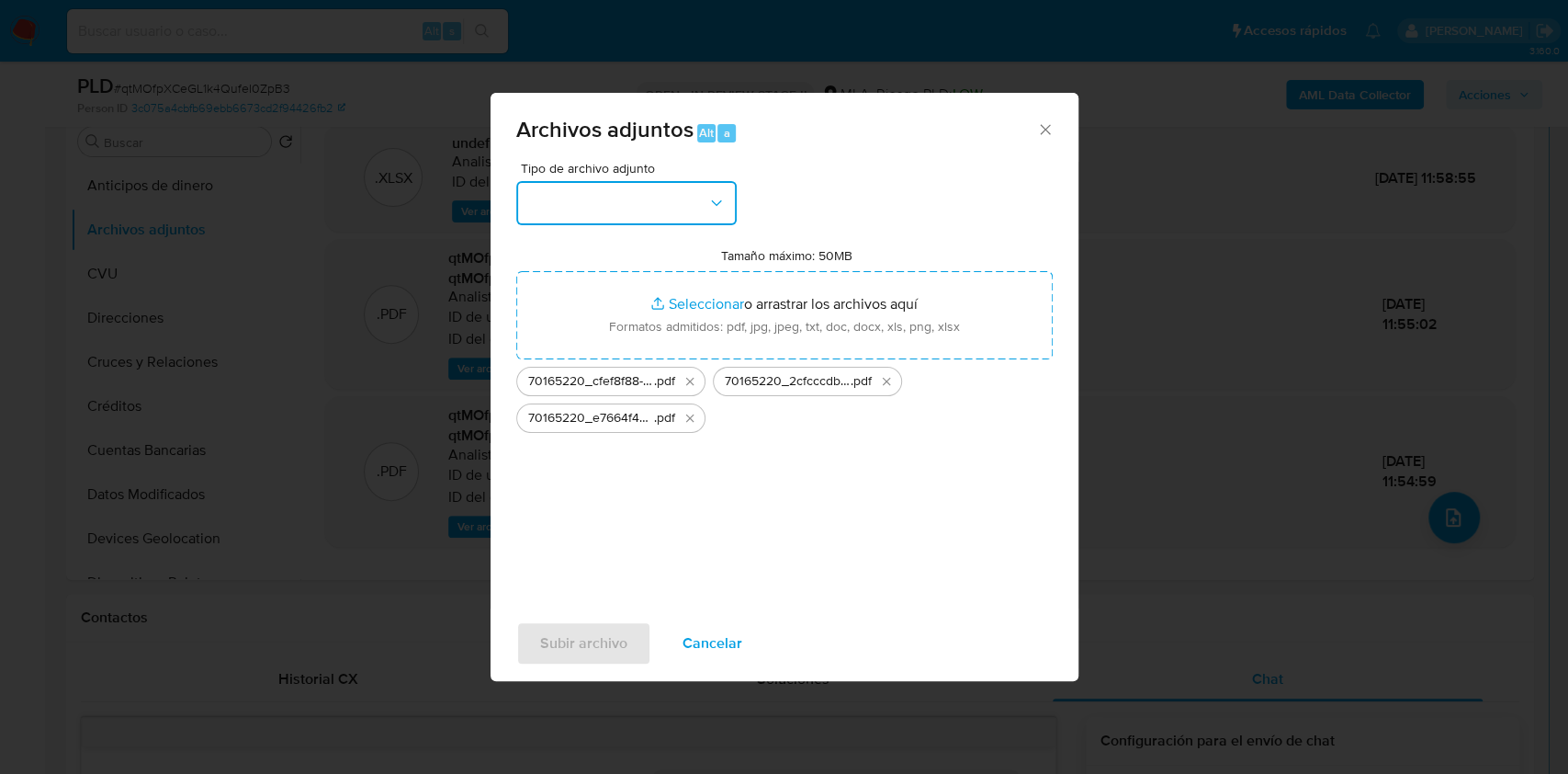
click at [687, 215] on button "button" at bounding box center [627, 203] width 221 height 44
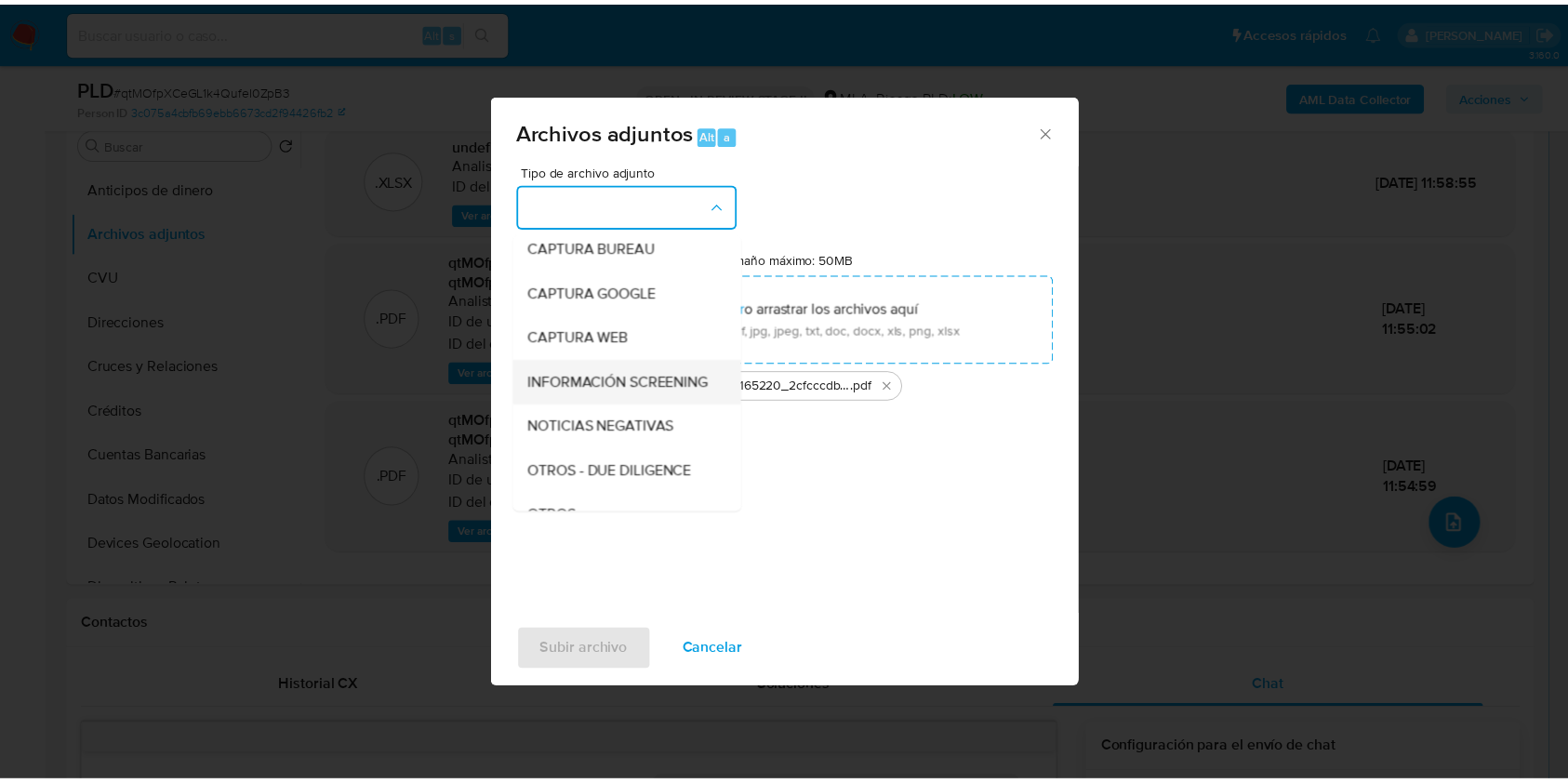
scroll to position [0, 0]
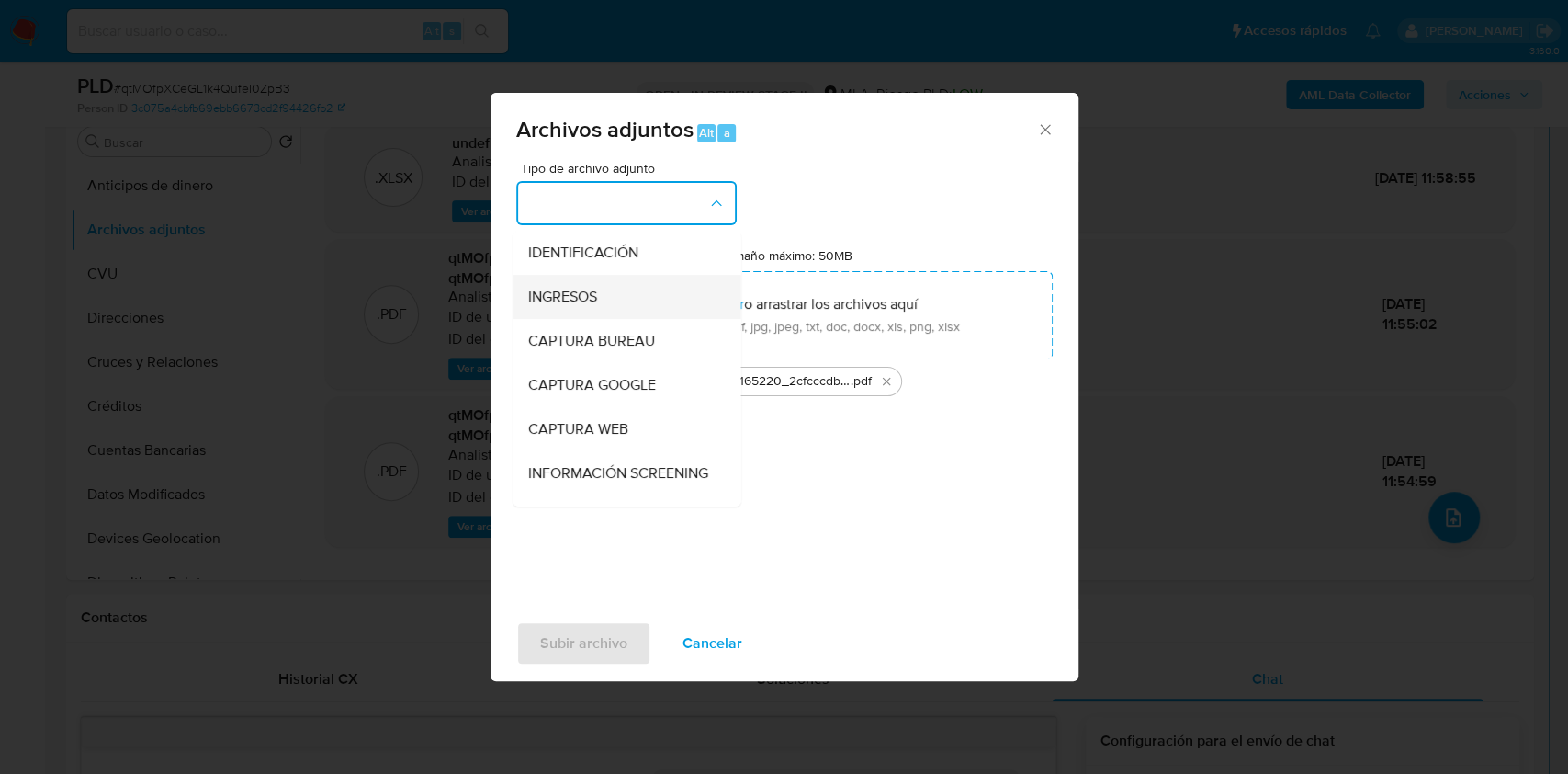
click at [593, 312] on div "INGRESOS" at bounding box center [620, 296] width 188 height 44
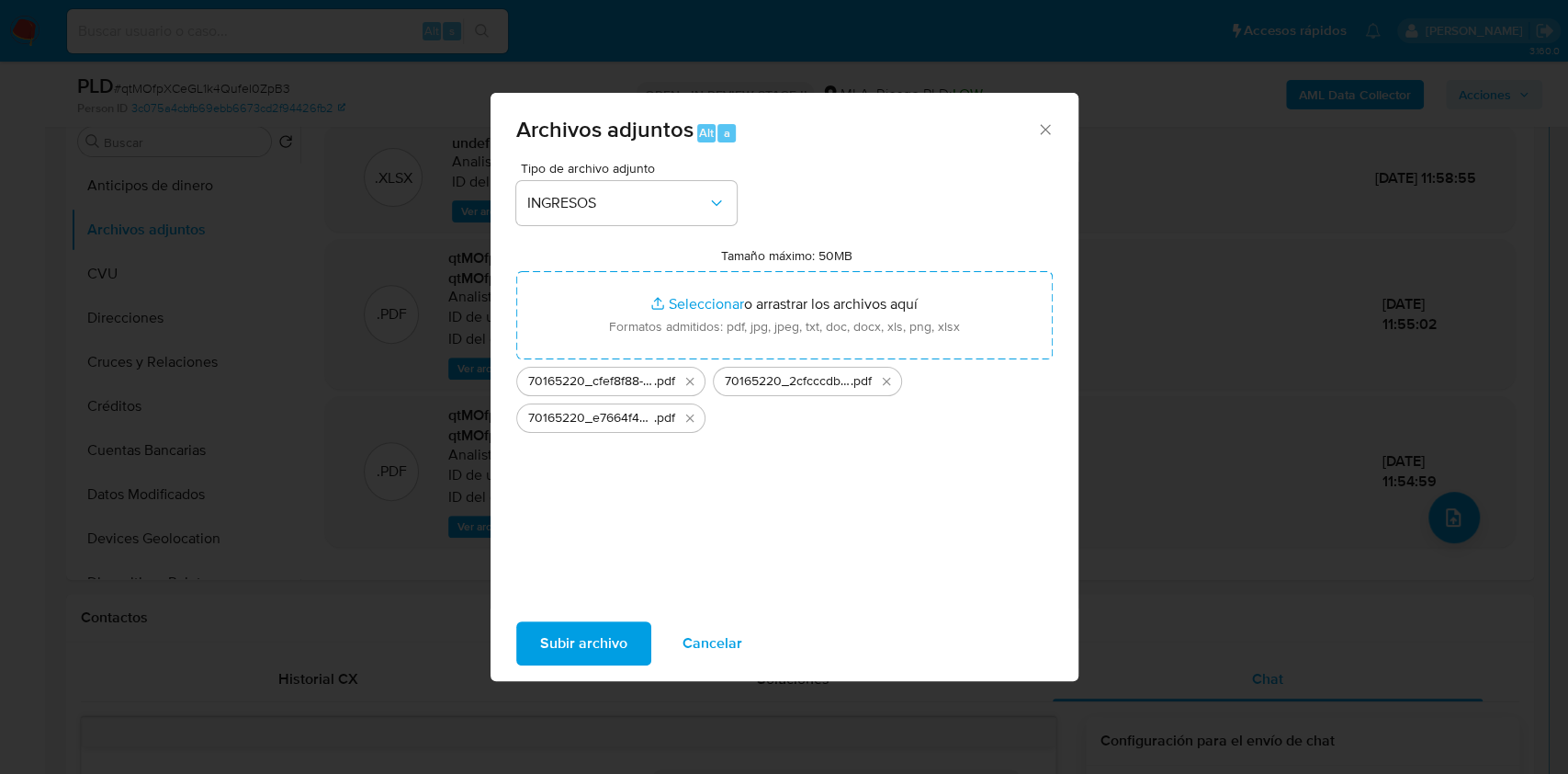
click at [592, 633] on span "Subir archivo" at bounding box center [583, 643] width 87 height 40
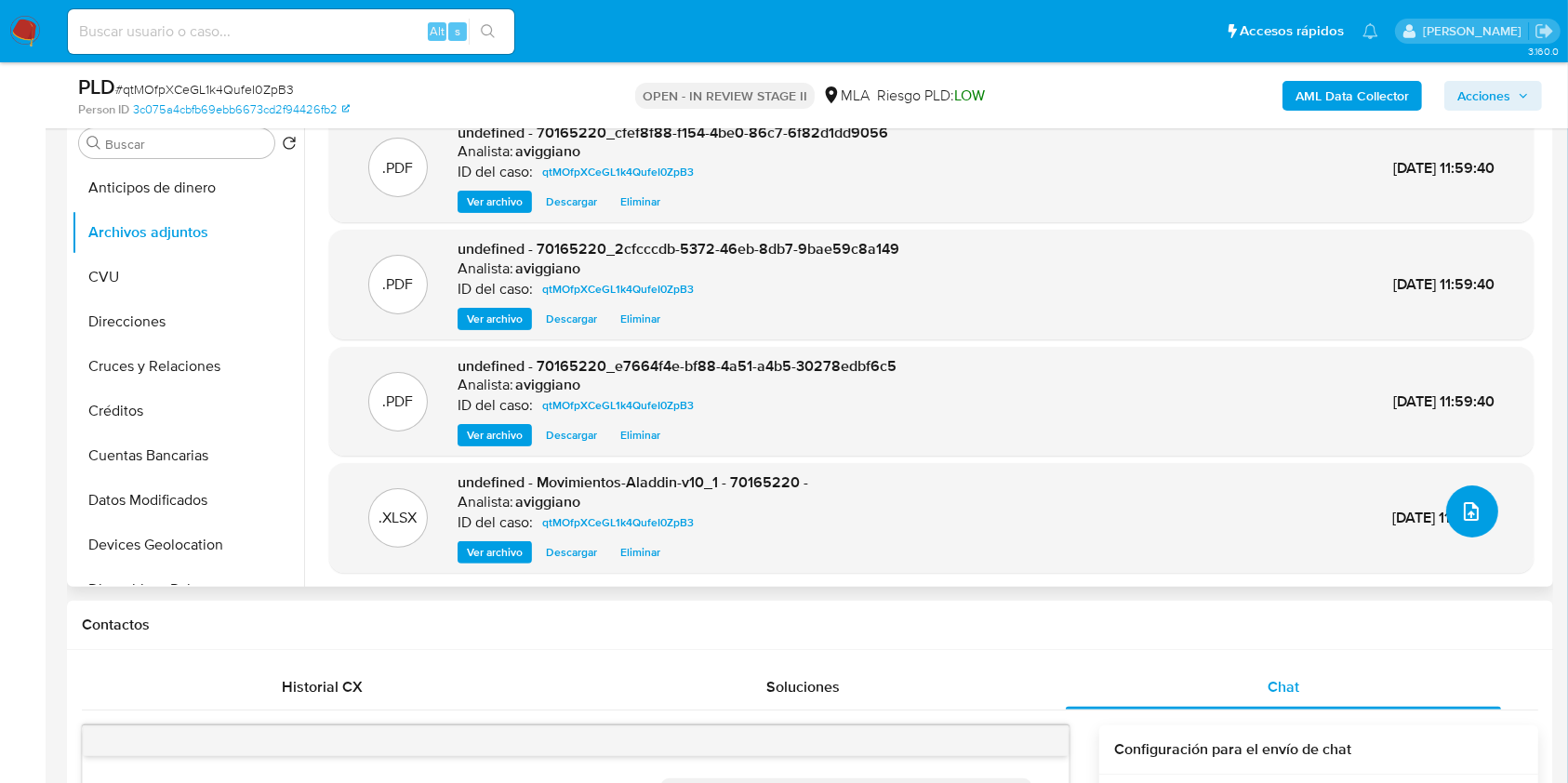
scroll to position [15, 0]
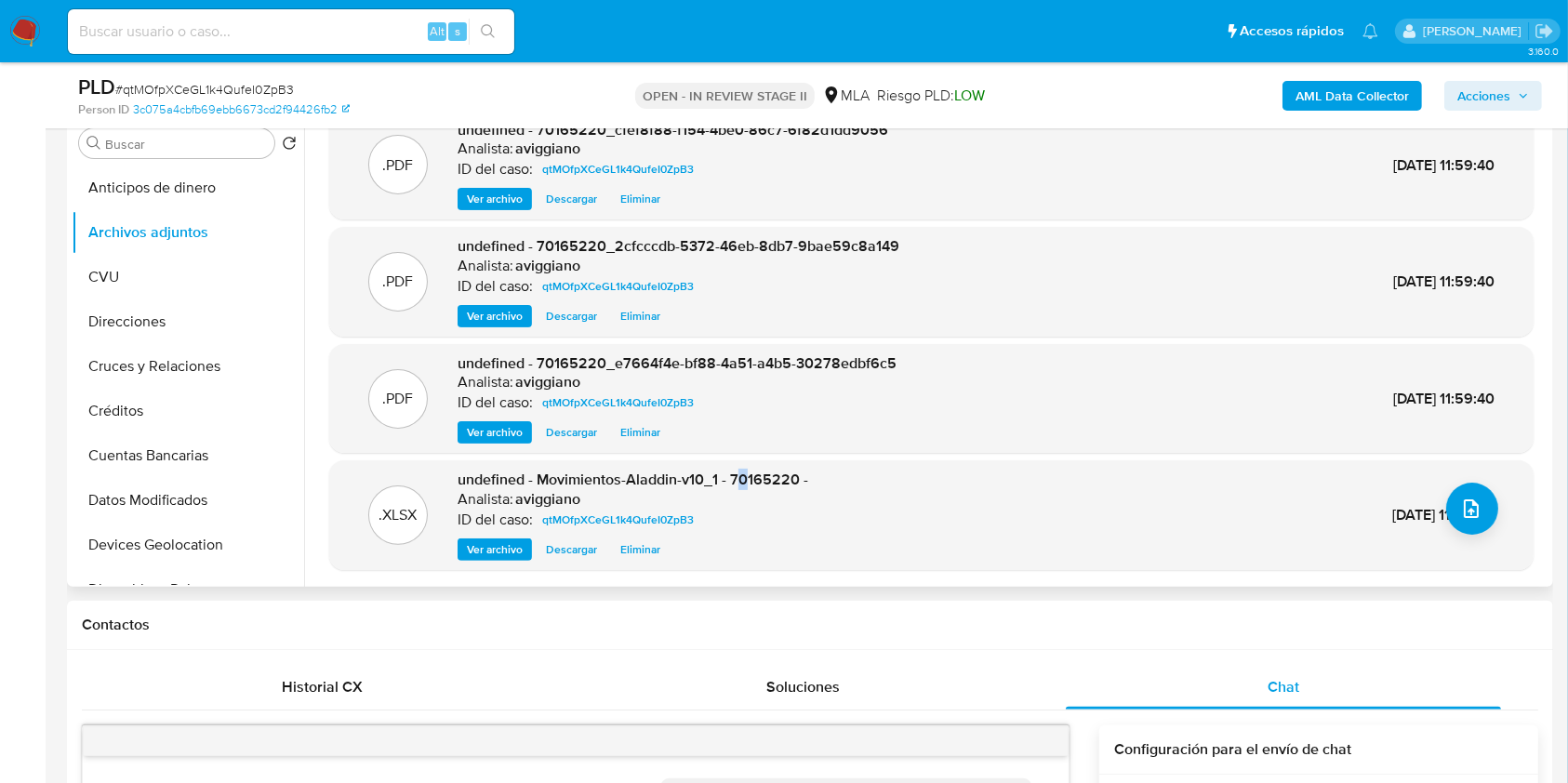
click at [744, 482] on span "undefined - Movimientos-Aladdin-v10_1 - 70165220 -" at bounding box center [633, 478] width 351 height 22
click at [746, 487] on span "undefined - Movimientos-Aladdin-v10_1 - 70165220 -" at bounding box center [633, 478] width 351 height 22
click at [748, 488] on span "undefined - Movimientos-Aladdin-v10_1 - 70165220 -" at bounding box center [633, 478] width 351 height 22
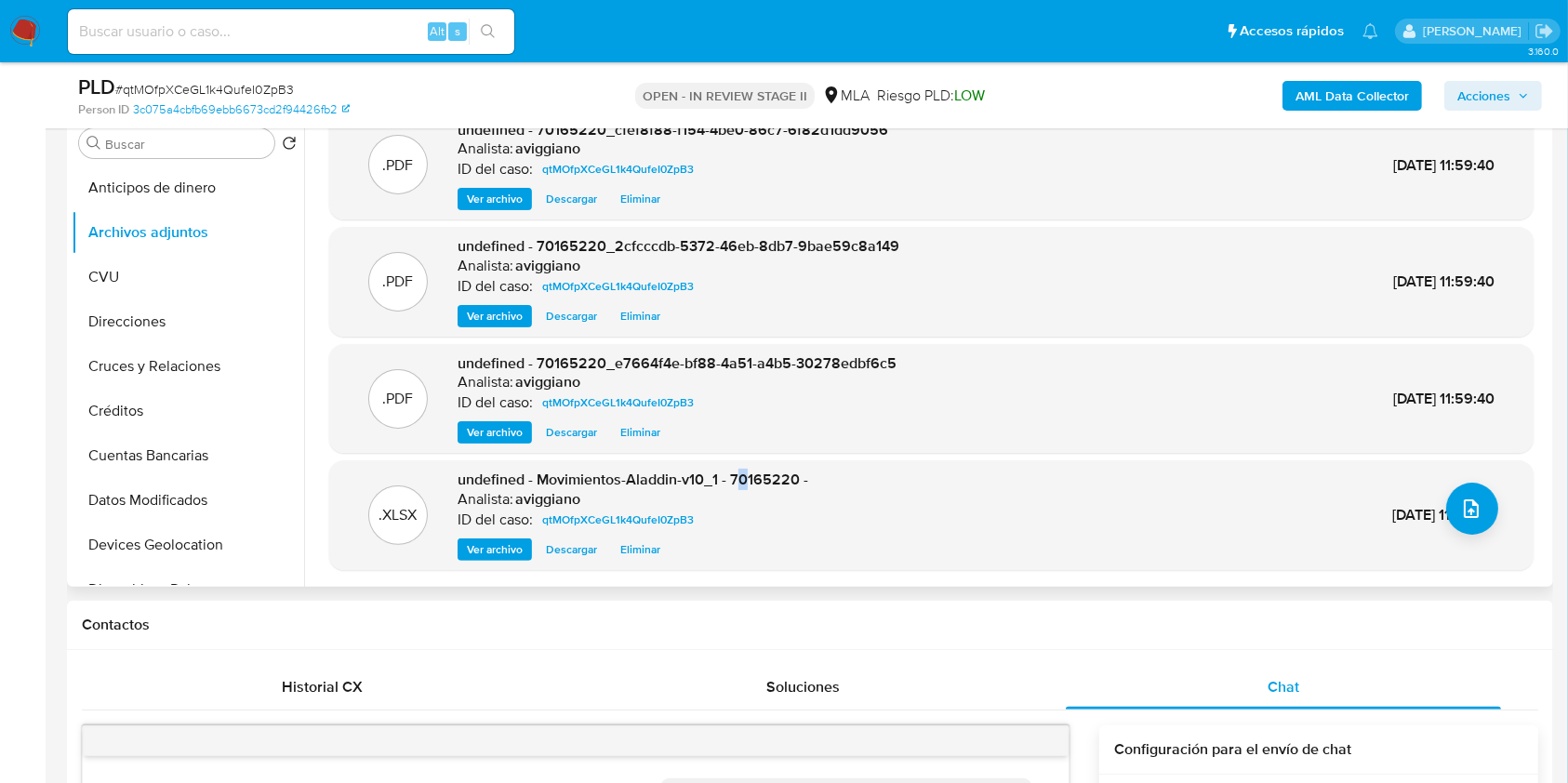
click at [749, 488] on span "undefined - Movimientos-Aladdin-v10_1 - 70165220 -" at bounding box center [633, 478] width 351 height 22
click at [747, 484] on span "undefined - Movimientos-Aladdin-v10_1 - 70165220 -" at bounding box center [633, 478] width 351 height 22
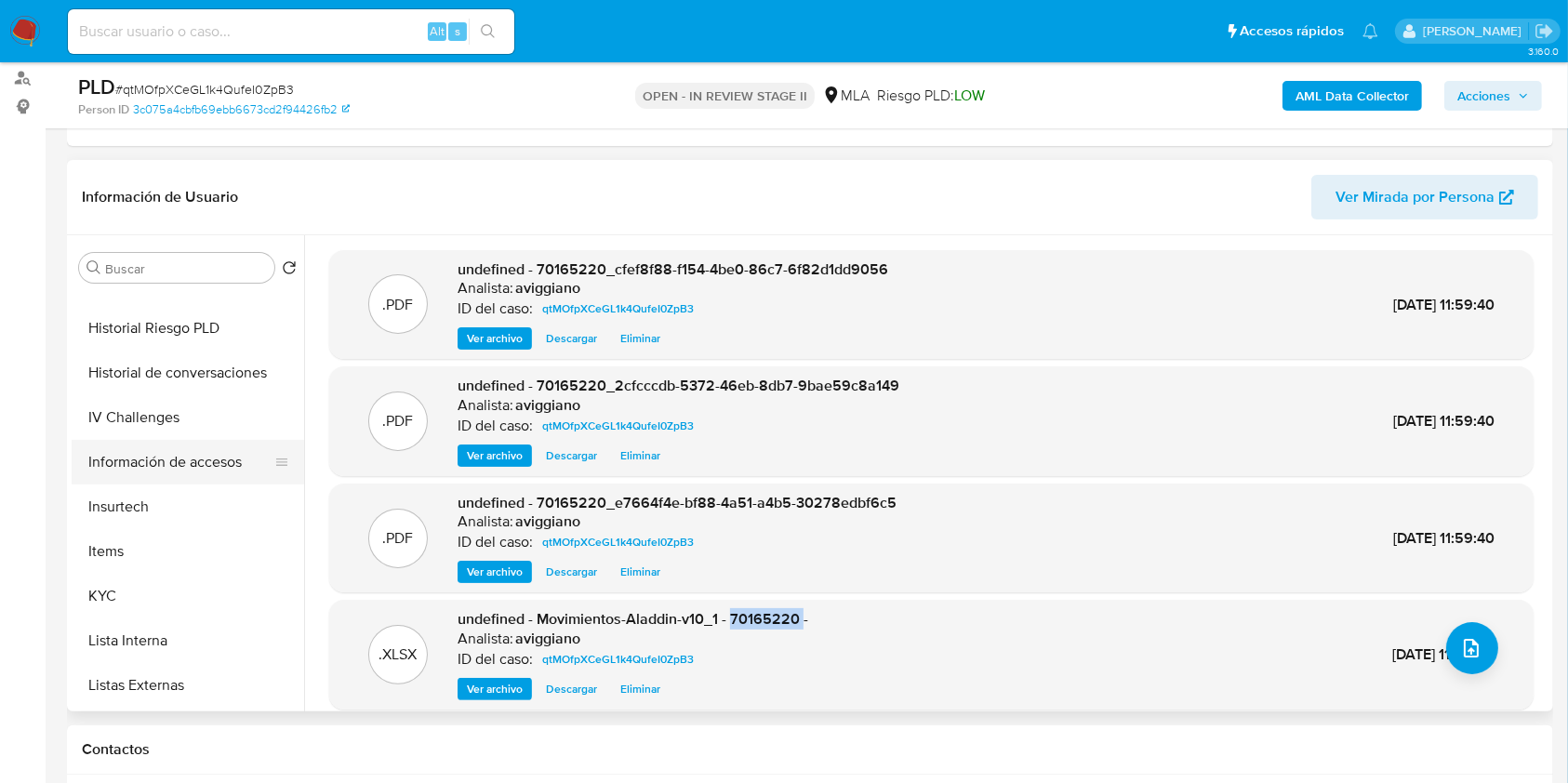
scroll to position [619, 0]
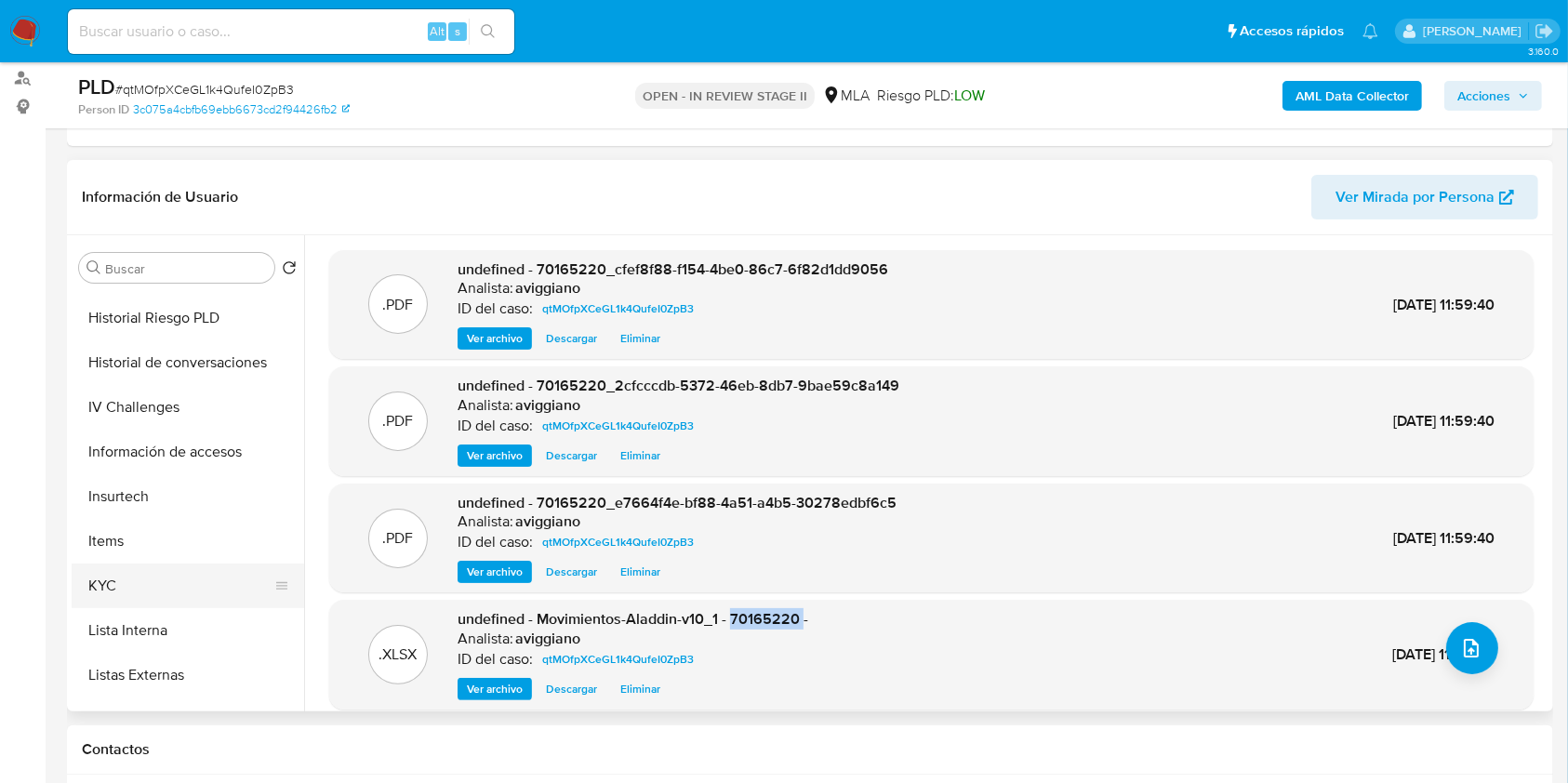
click at [148, 574] on button "KYC" at bounding box center [181, 585] width 218 height 44
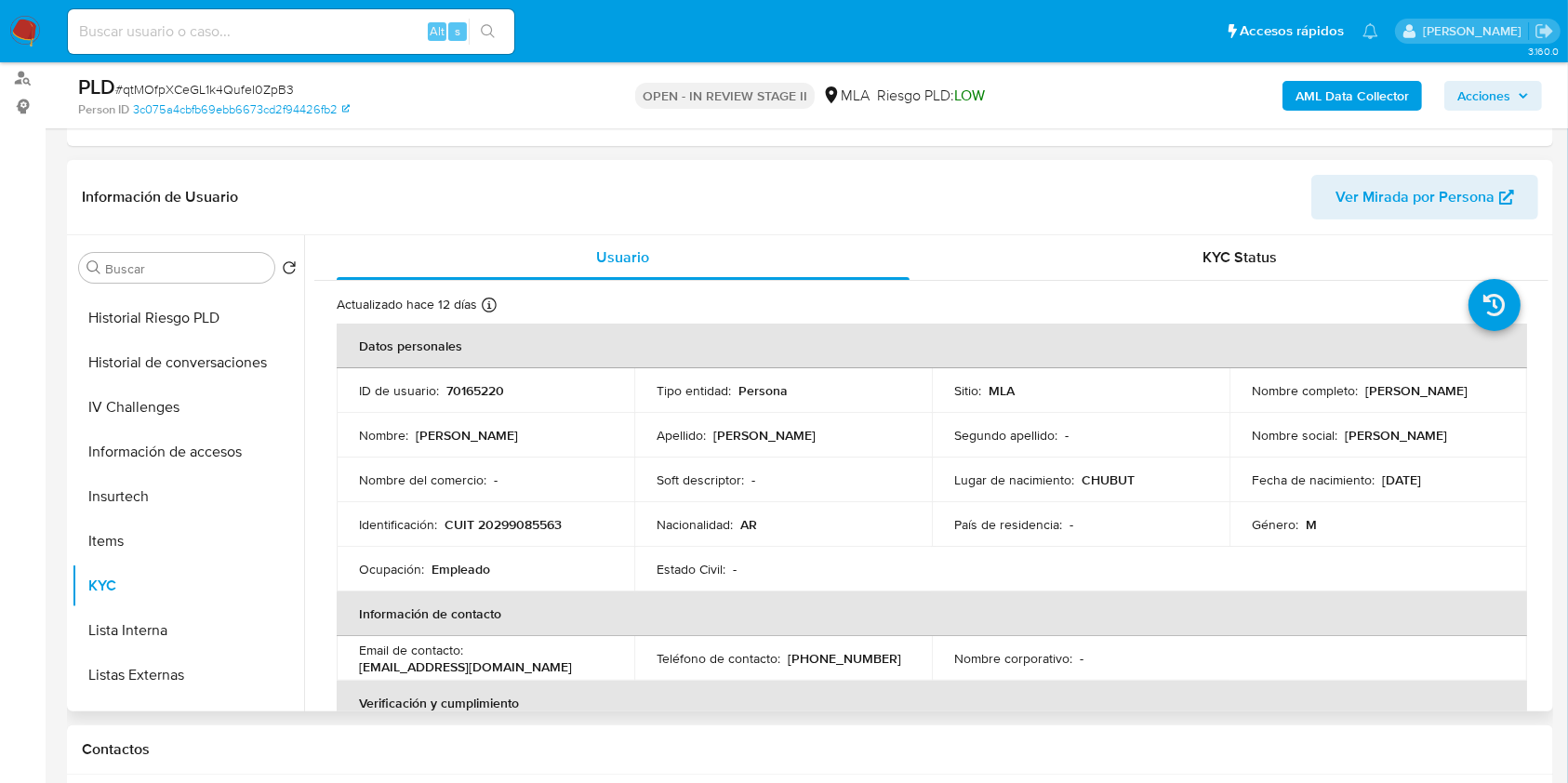
click at [510, 524] on p "CUIT 20299085563" at bounding box center [503, 525] width 117 height 17
copy p "20299085563"
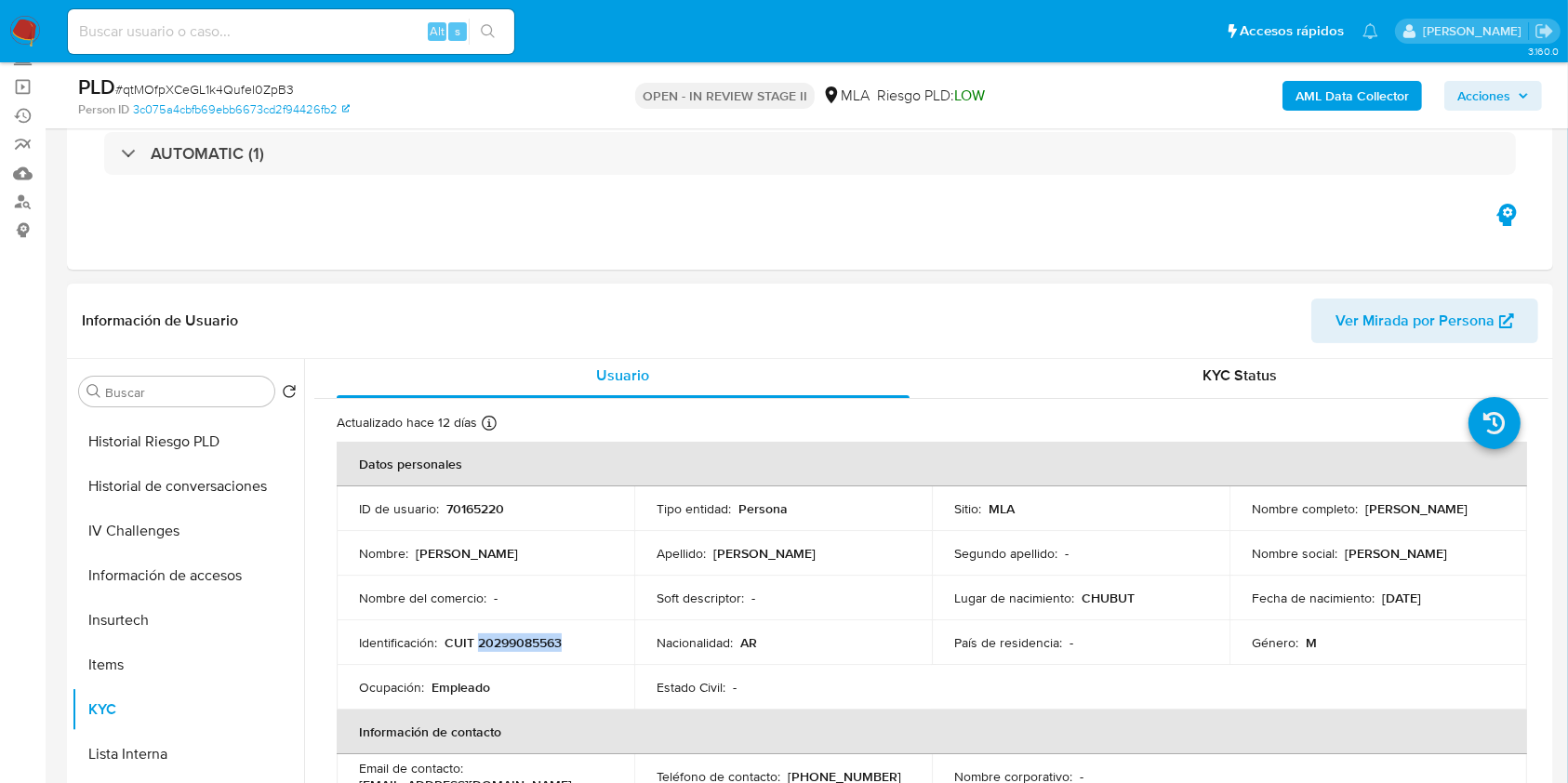
scroll to position [0, 0]
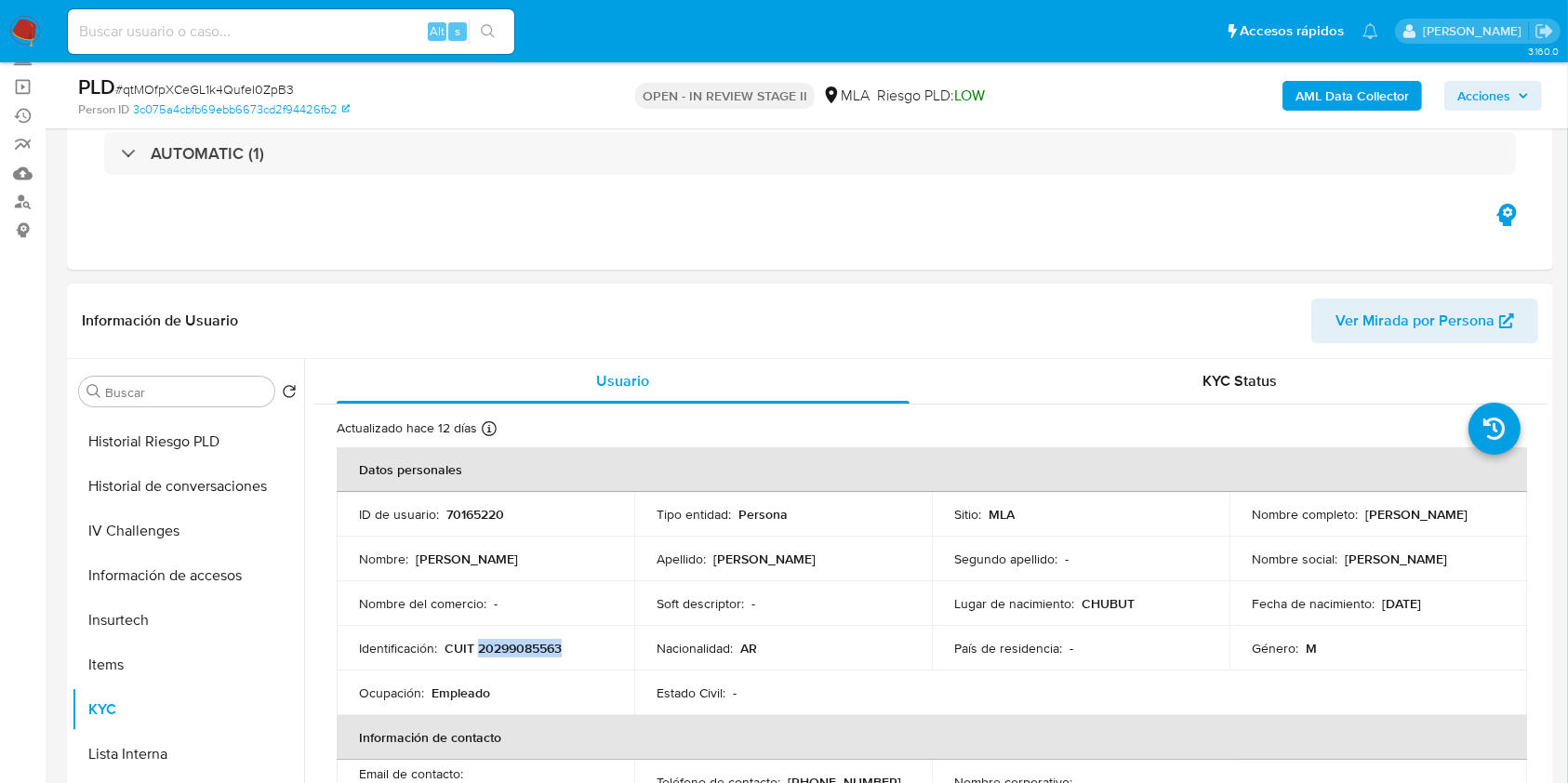
drag, startPoint x: 1360, startPoint y: 513, endPoint x: 1492, endPoint y: 528, distance: 132.8
click at [1492, 528] on td "Nombre completo : Gustavo Matias Millar" at bounding box center [1378, 513] width 298 height 44
copy p "Gustavo Matias Millar"
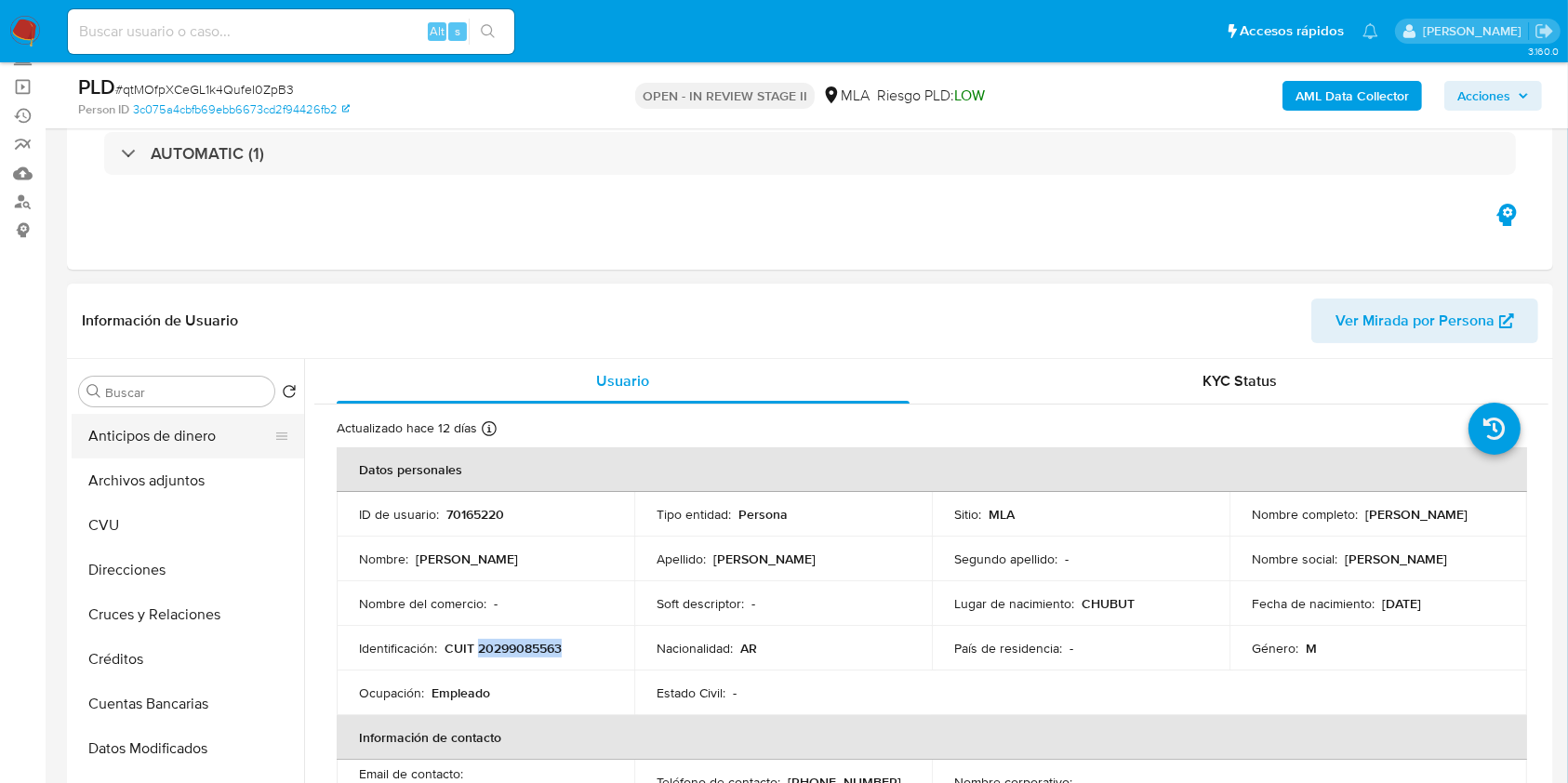
click at [207, 454] on button "Anticipos de dinero" at bounding box center [181, 435] width 218 height 44
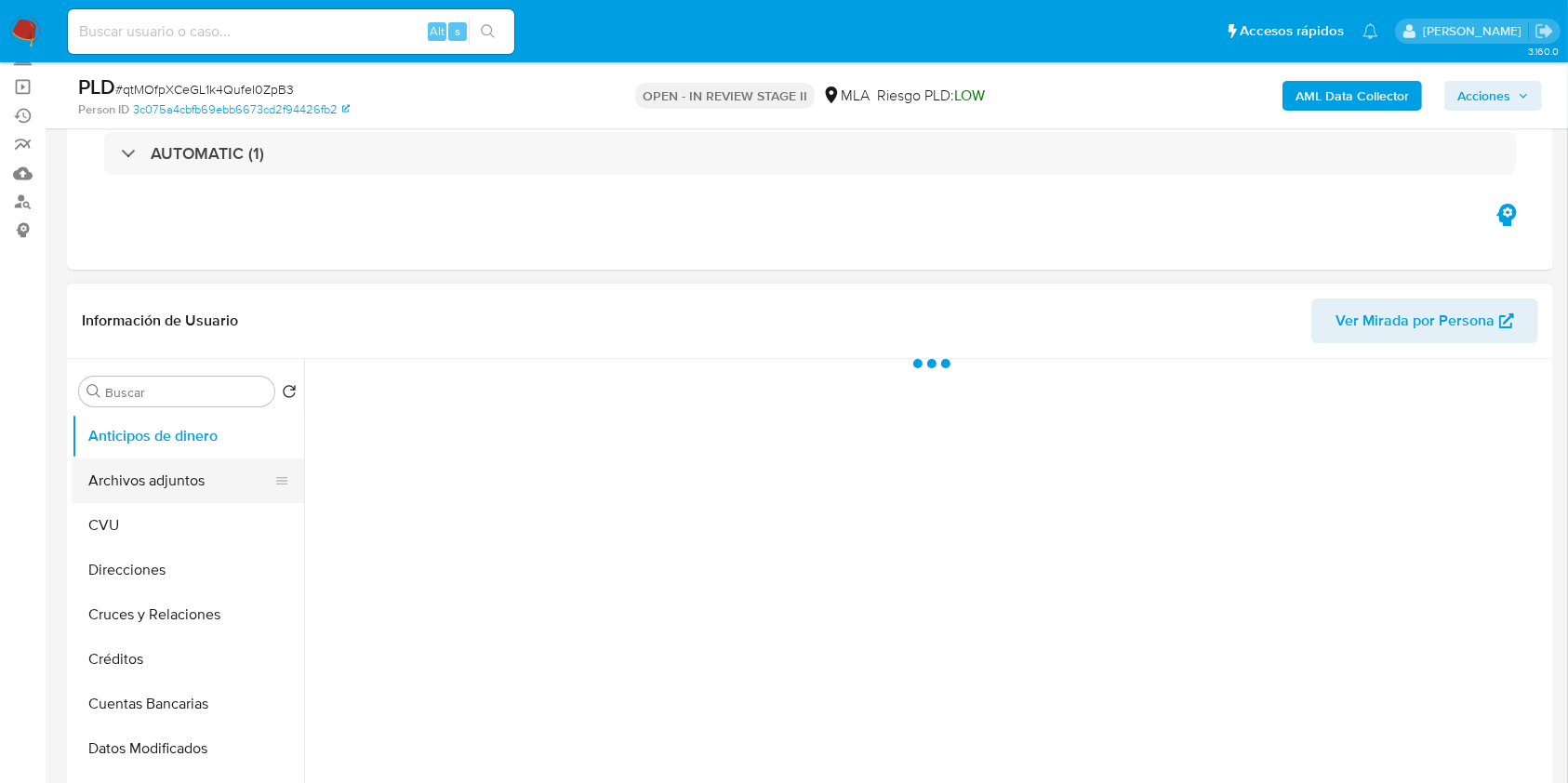
click at [156, 480] on button "Archivos adjuntos" at bounding box center [181, 480] width 218 height 44
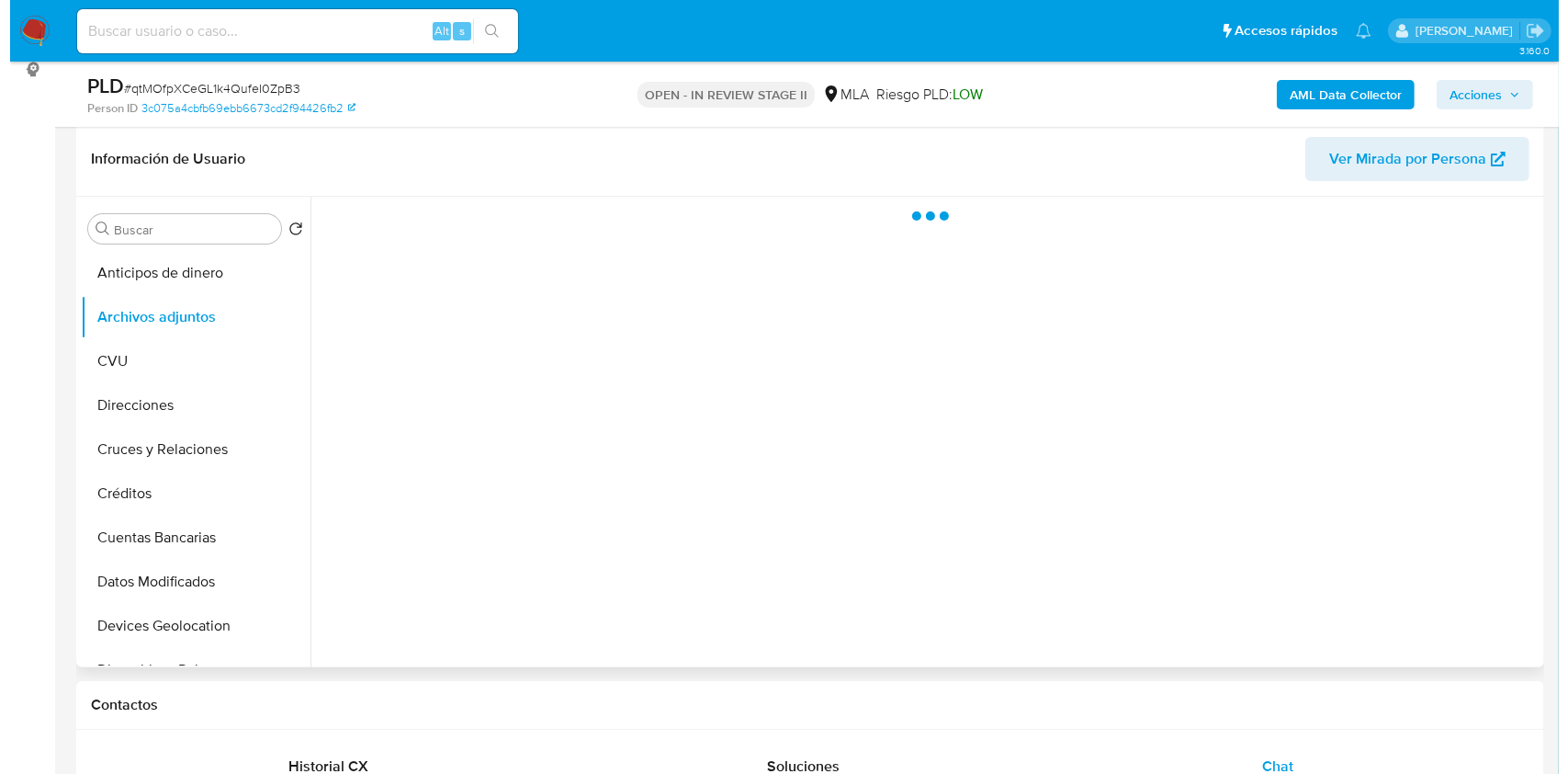
scroll to position [367, 0]
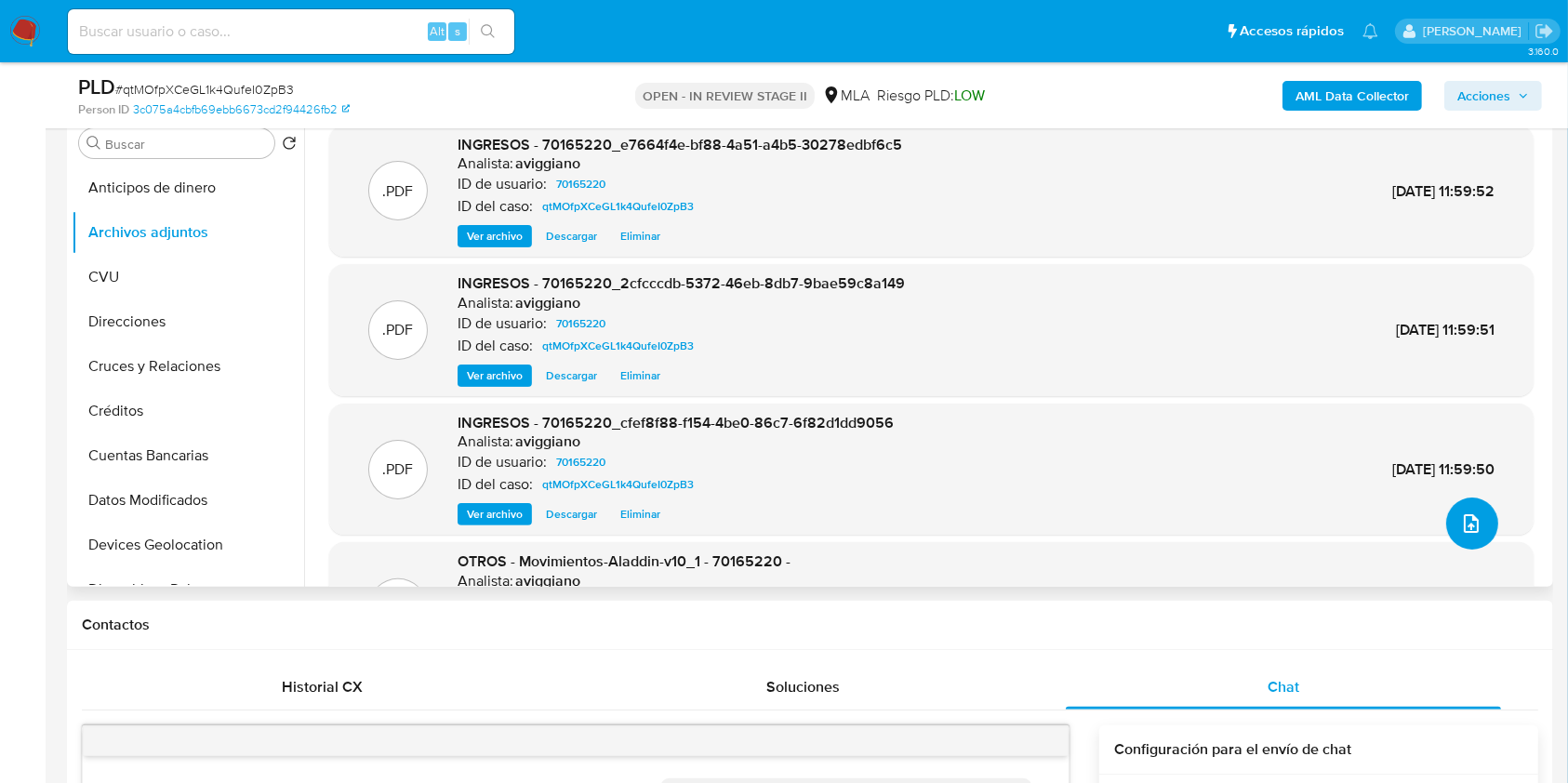
click at [1466, 522] on icon "upload-file" at bounding box center [1472, 524] width 23 height 23
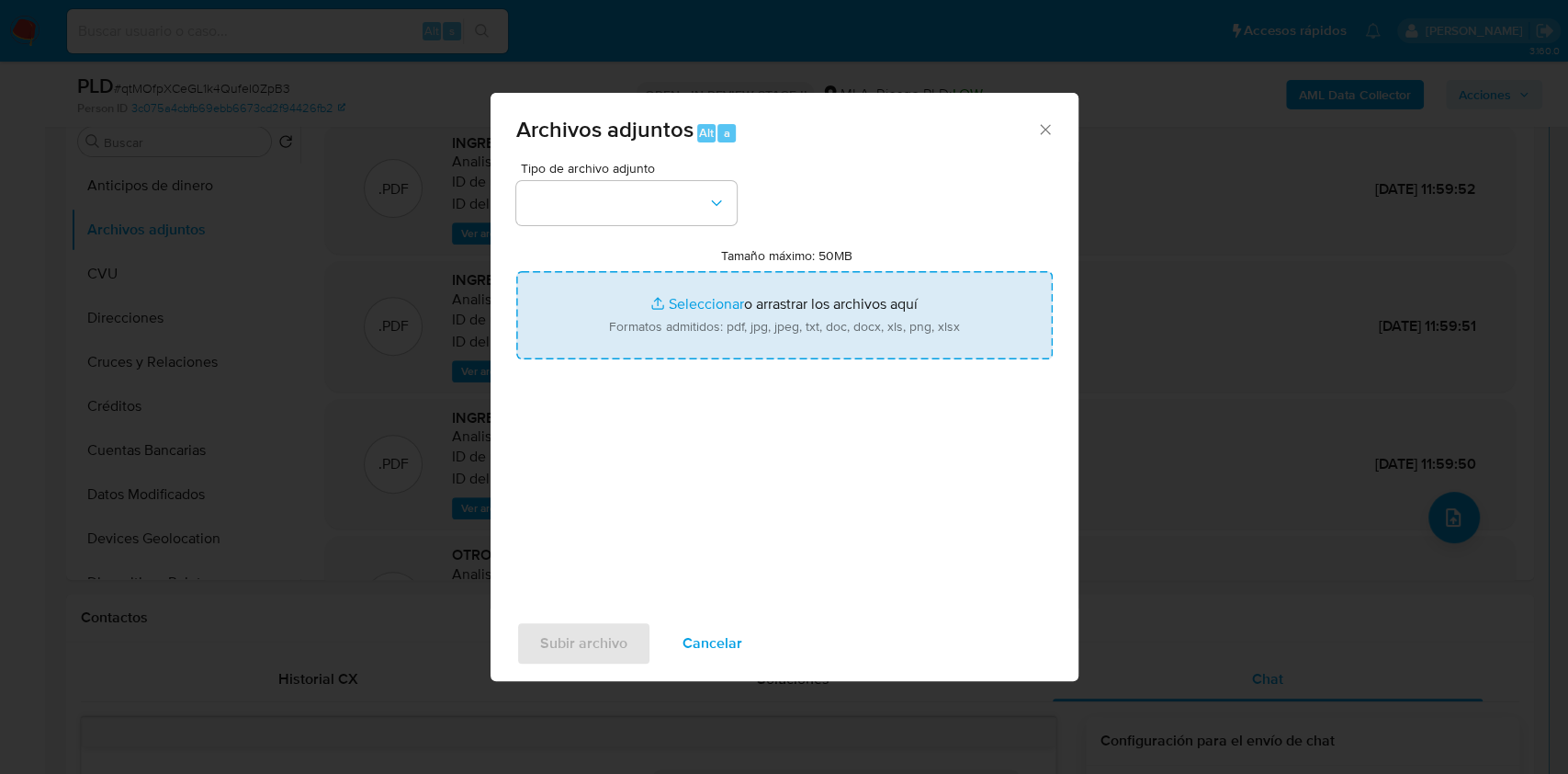
click at [682, 307] on input "Tamaño máximo: 50MB Seleccionar archivos" at bounding box center [785, 315] width 536 height 88
type input "C:\fakepath\Caselog qtMOfpXCeGL1k4QufeI0ZpB3_2025_09_18_15_50_05.docx"
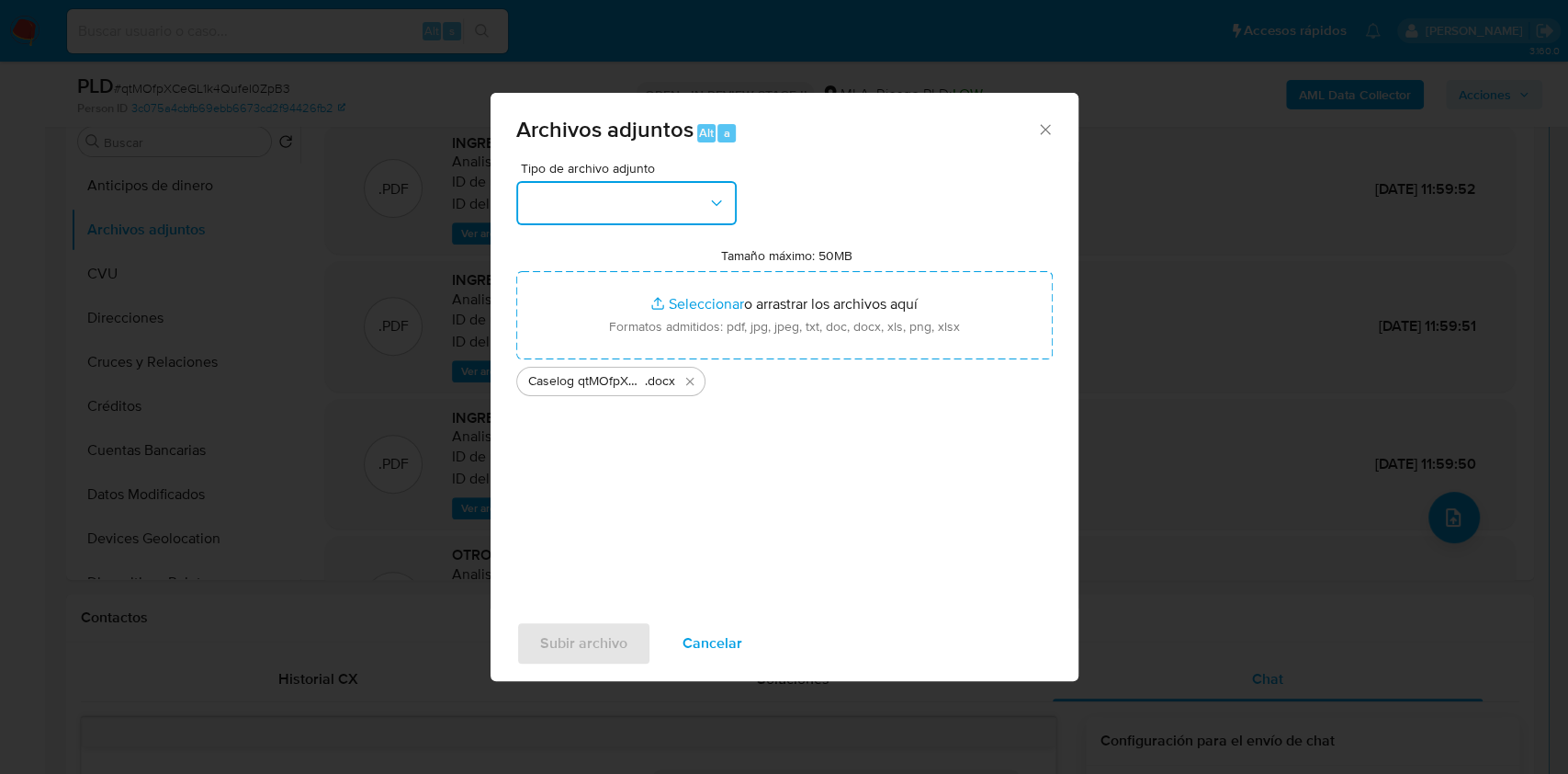
click at [588, 194] on button "button" at bounding box center [627, 203] width 221 height 44
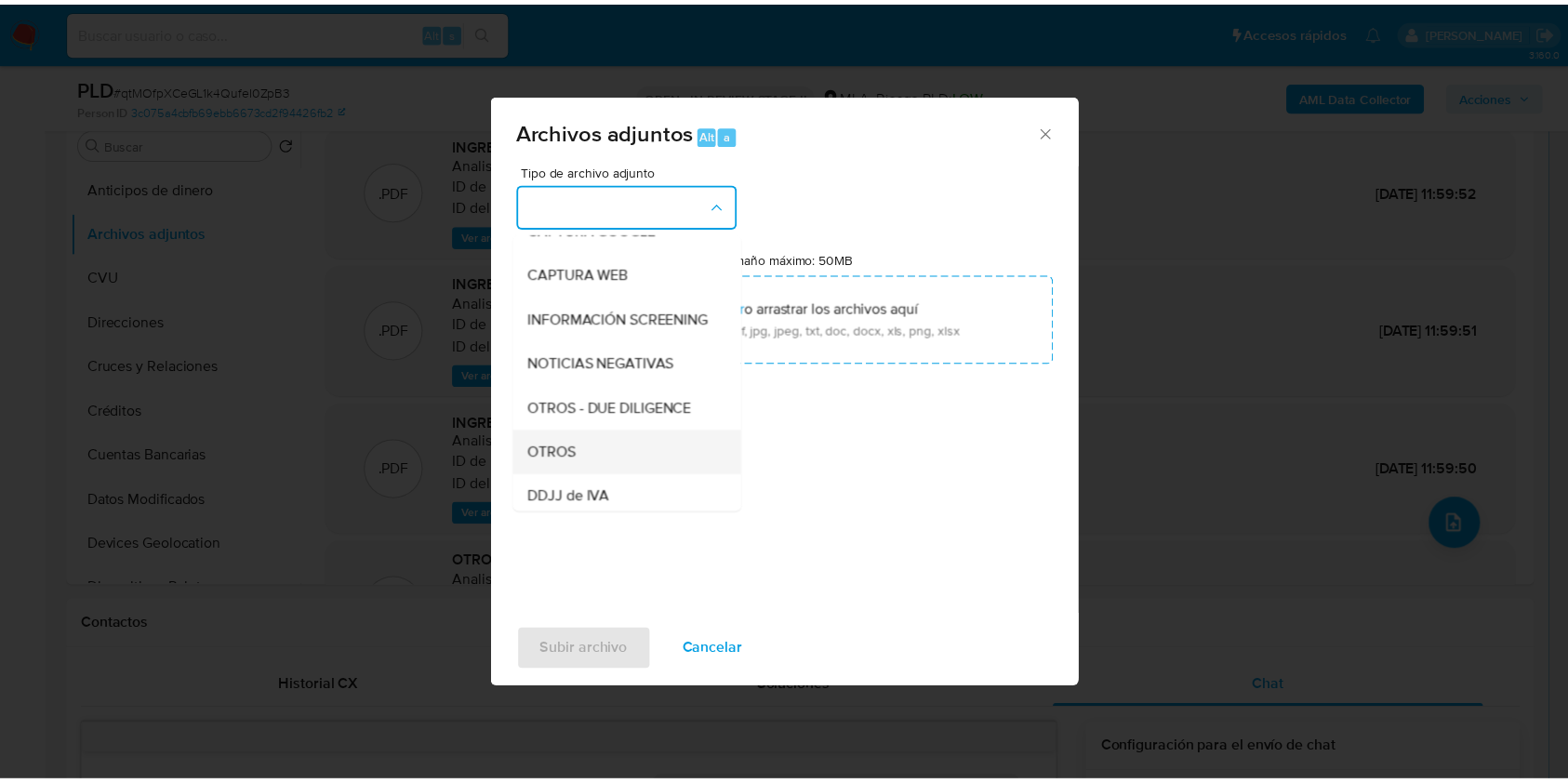
scroll to position [248, 0]
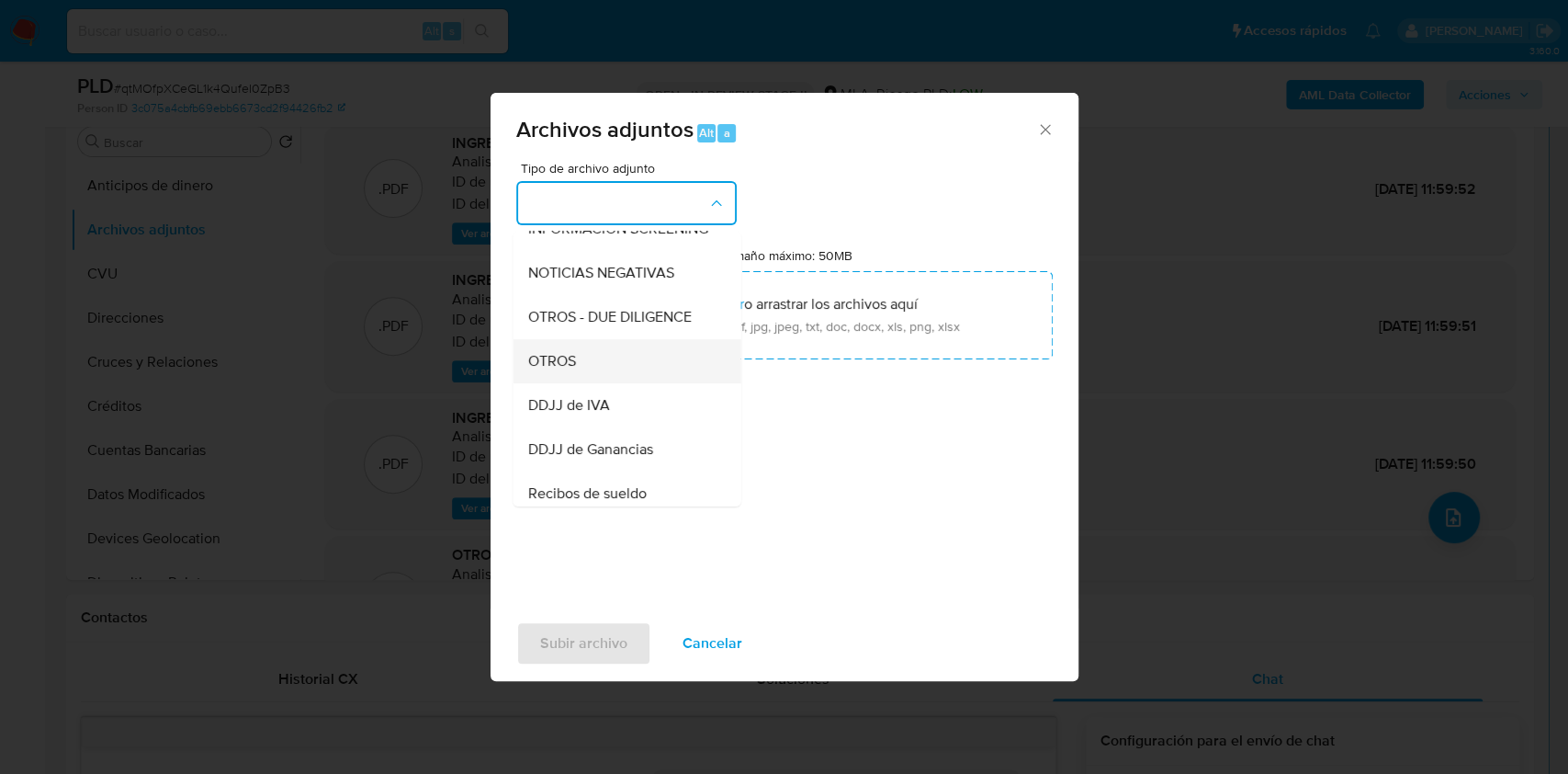
click at [579, 383] on div "OTROS" at bounding box center [620, 361] width 188 height 44
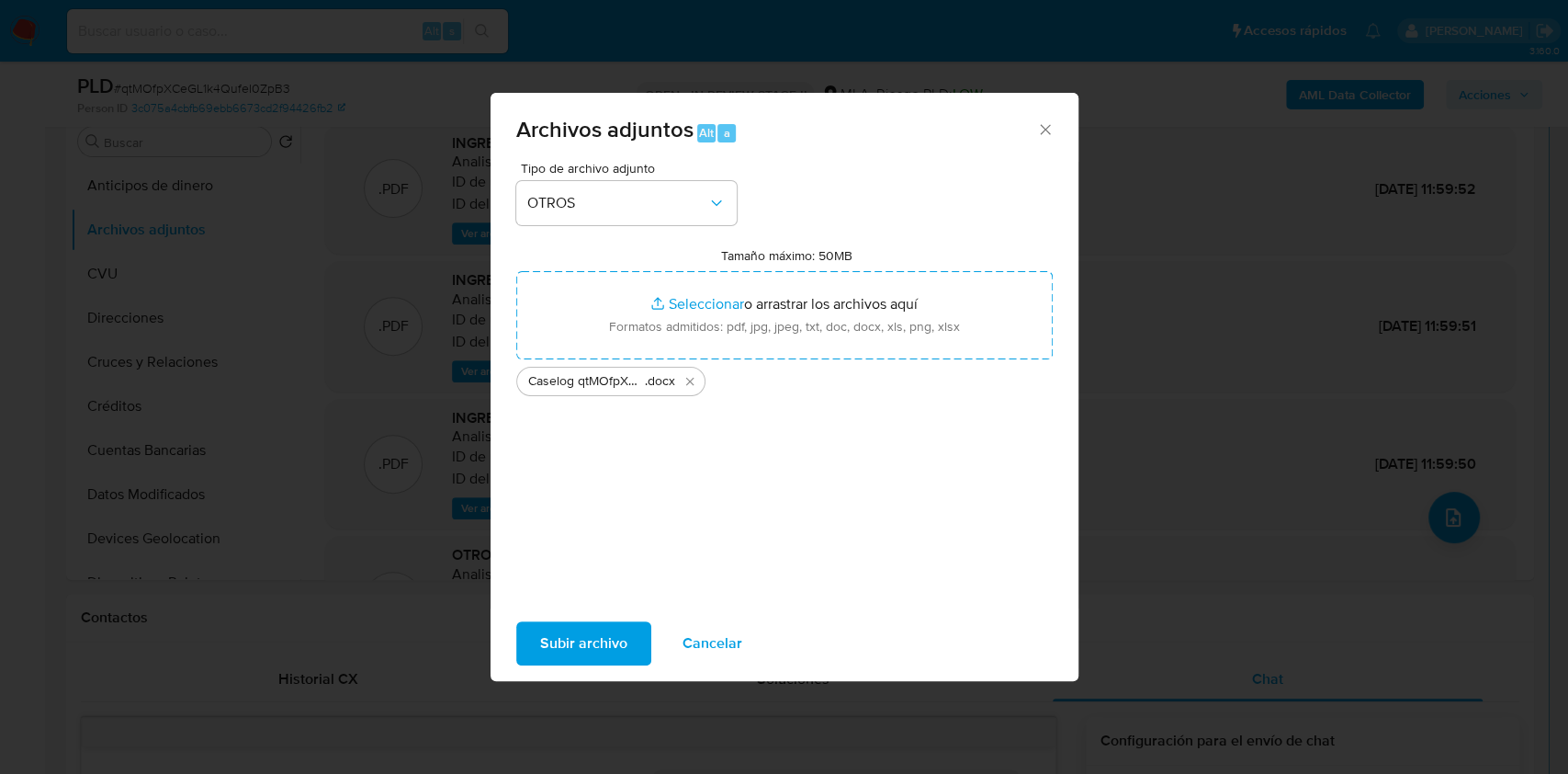
click at [598, 641] on span "Subir archivo" at bounding box center [583, 643] width 87 height 40
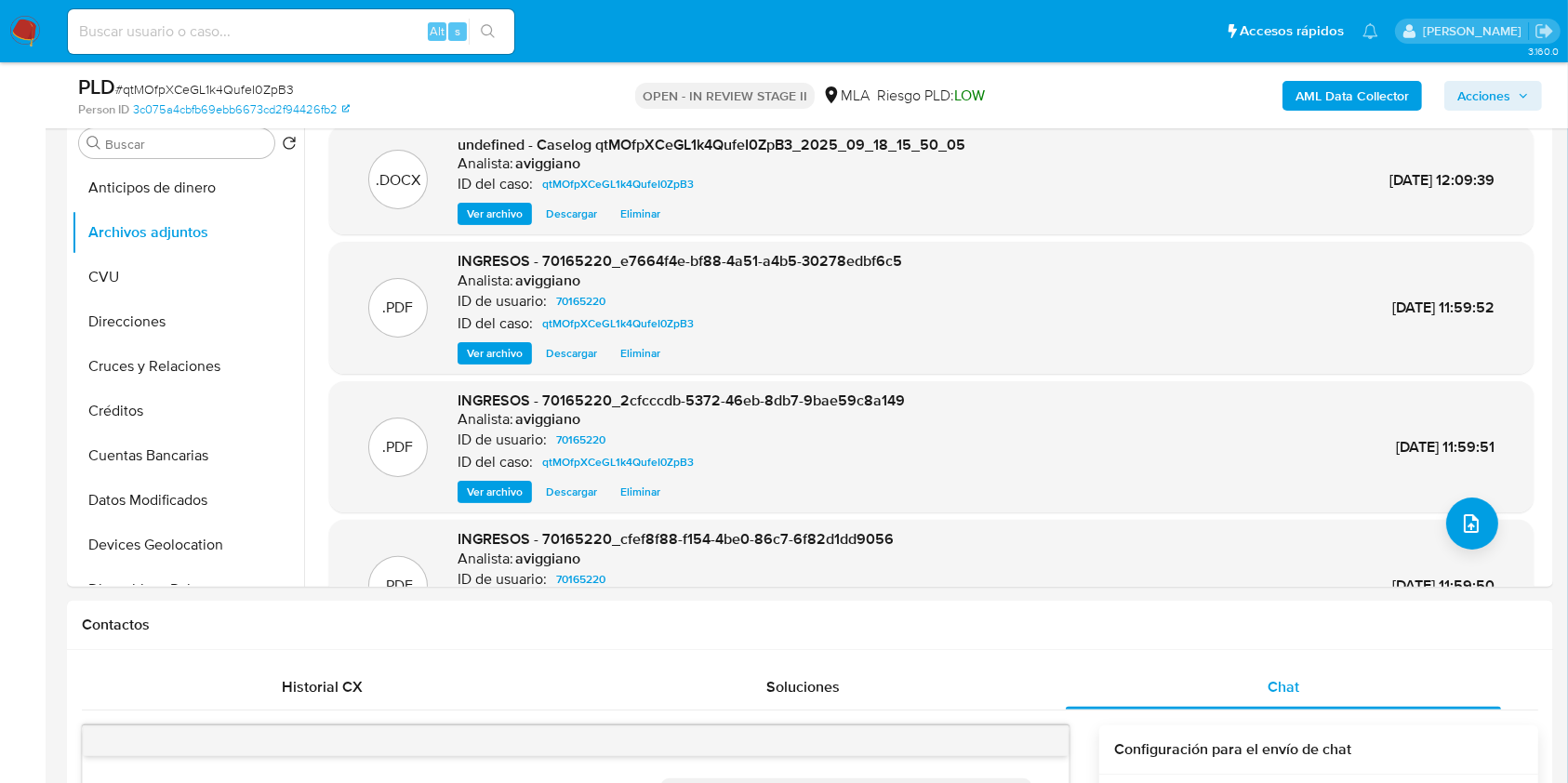
click at [1482, 98] on span "Acciones" at bounding box center [1484, 96] width 53 height 29
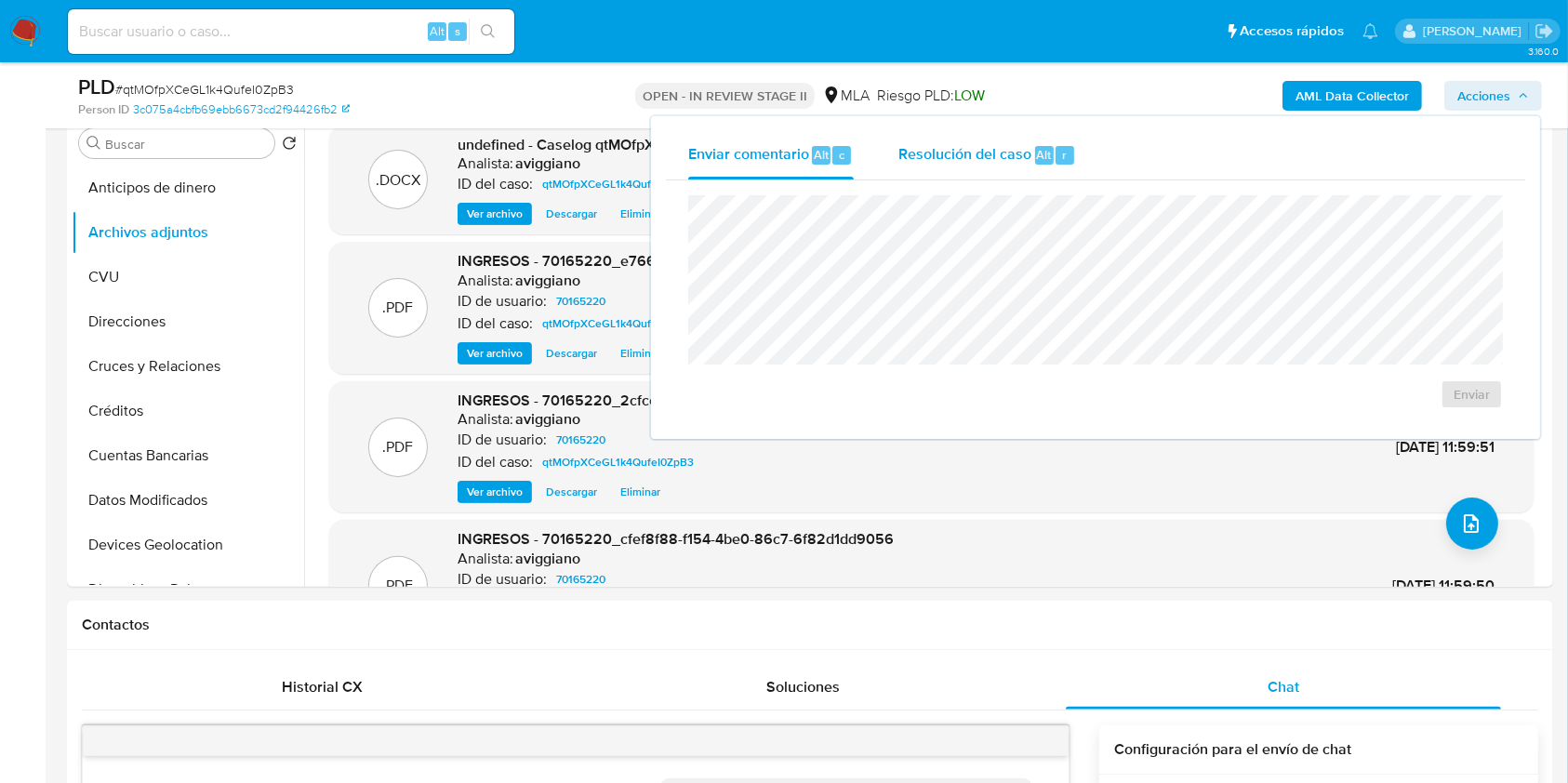
click at [984, 169] on div "Resolución del caso Alt r" at bounding box center [987, 155] width 178 height 48
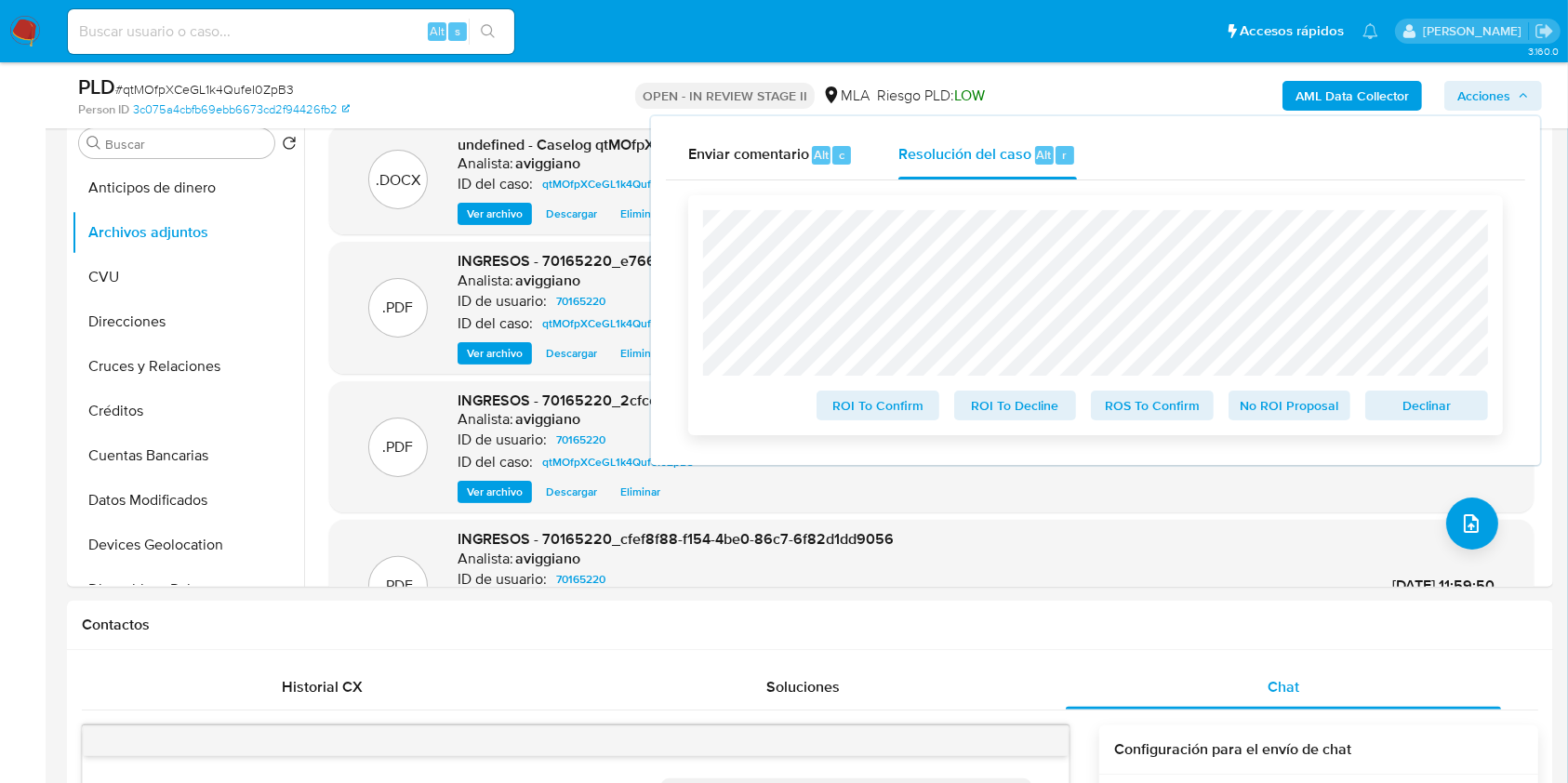
click at [1393, 408] on span "Declinar" at bounding box center [1426, 406] width 96 height 26
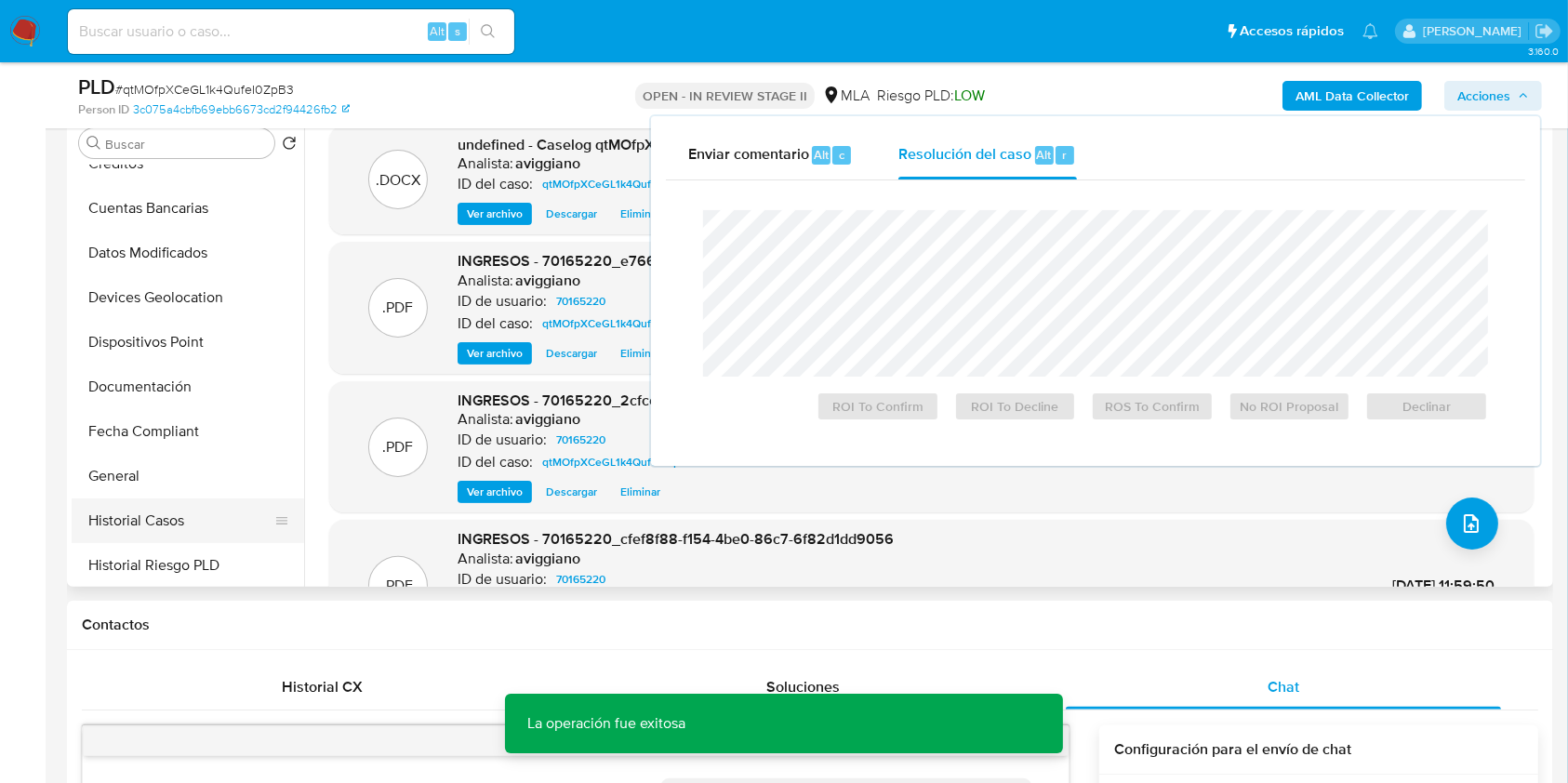
click at [172, 513] on button "Historial Casos" at bounding box center [181, 520] width 218 height 44
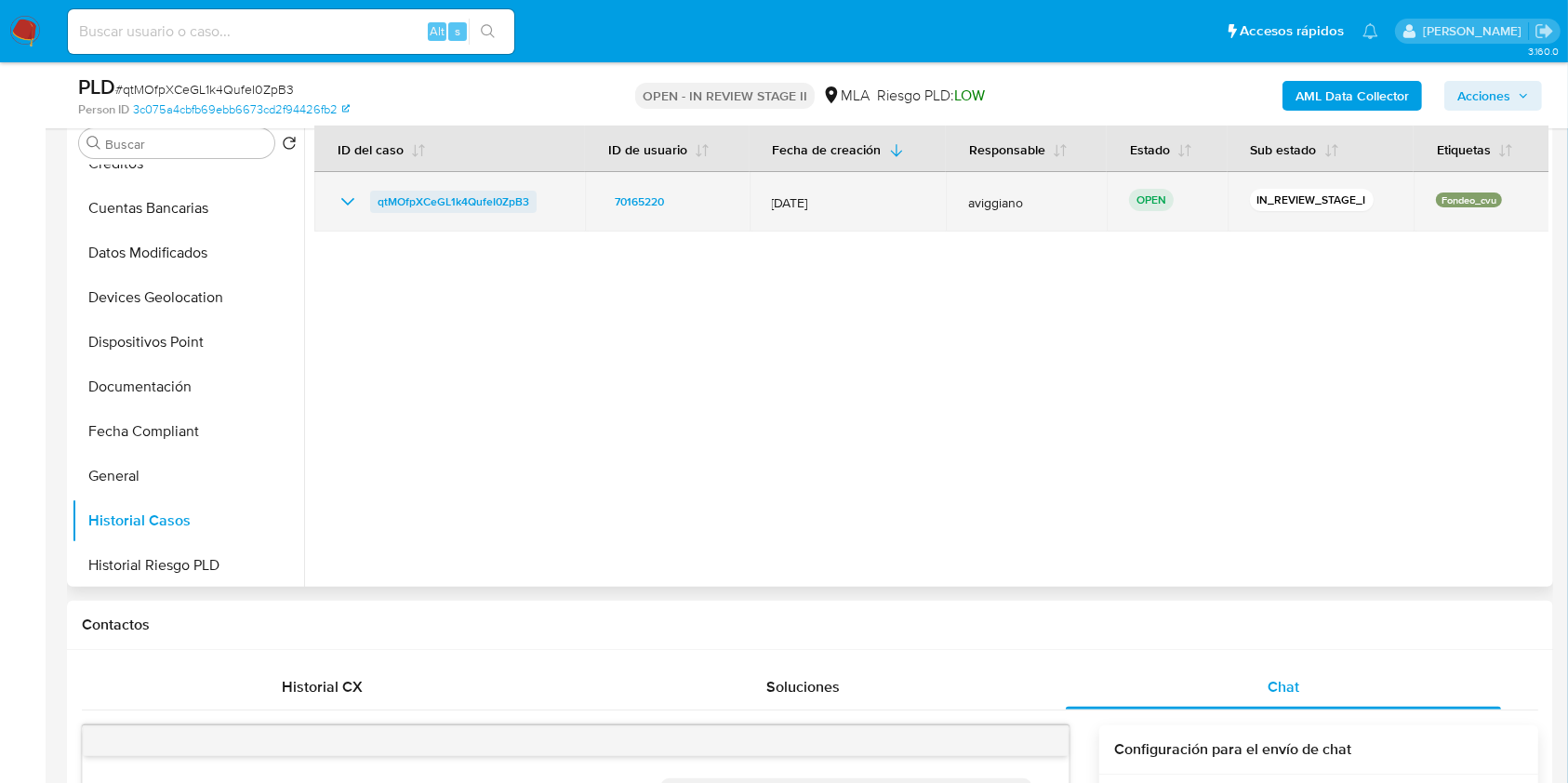
click at [434, 209] on span "qtMOfpXCeGL1k4QufeI0ZpB3" at bounding box center [453, 202] width 151 height 23
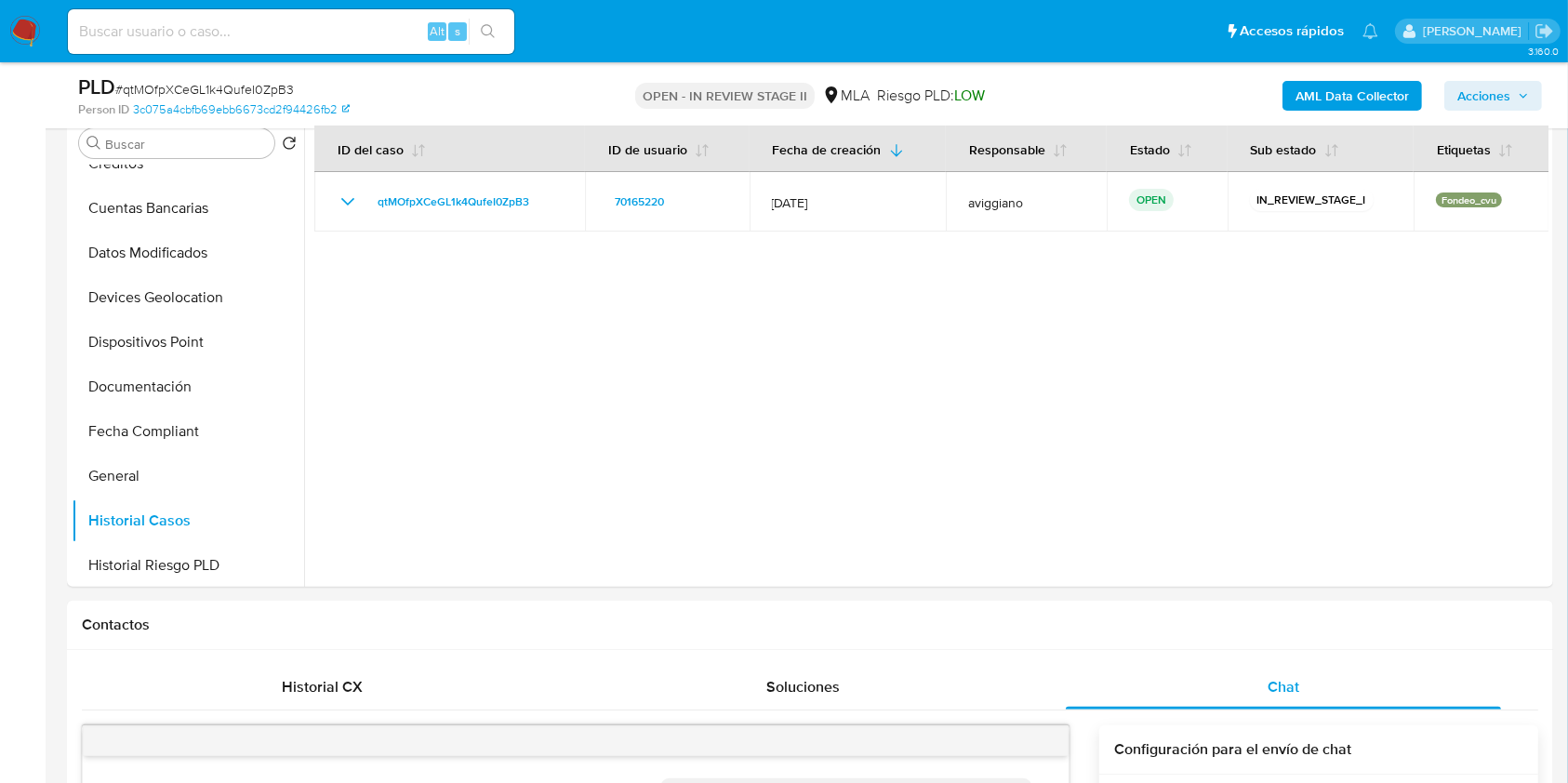
scroll to position [0, 0]
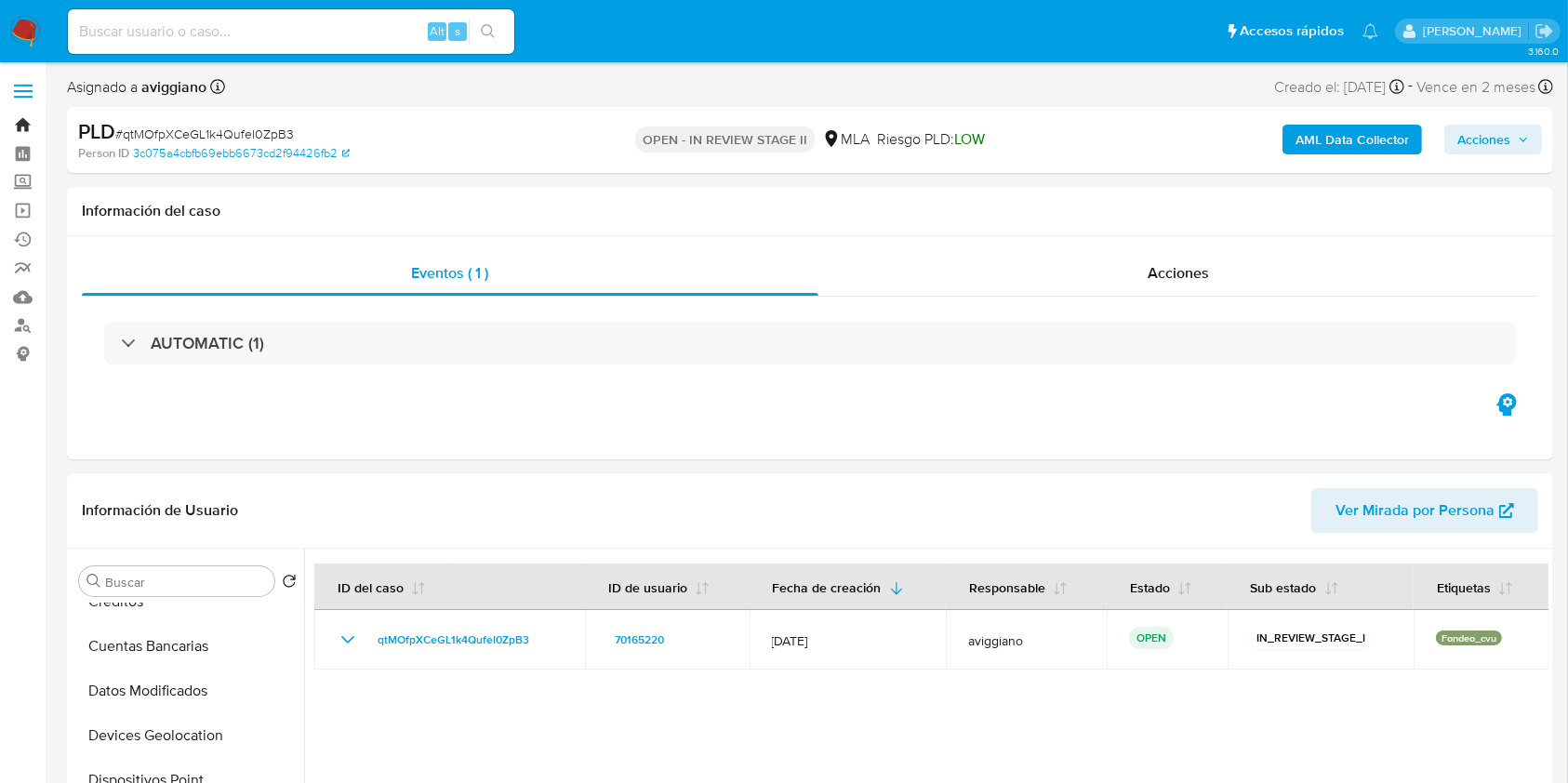
click at [16, 130] on link "Bandeja" at bounding box center [111, 125] width 221 height 28
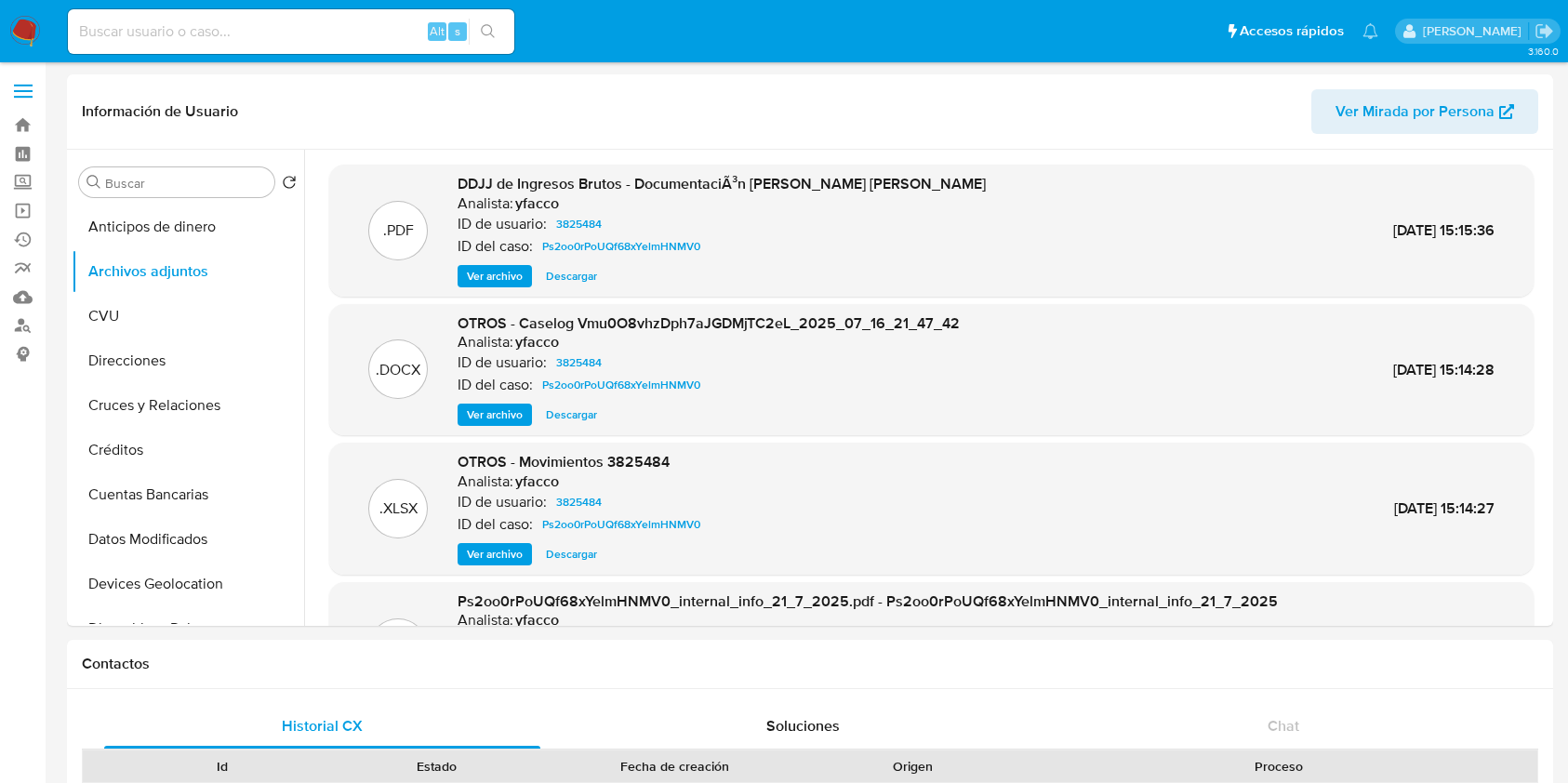
select select "10"
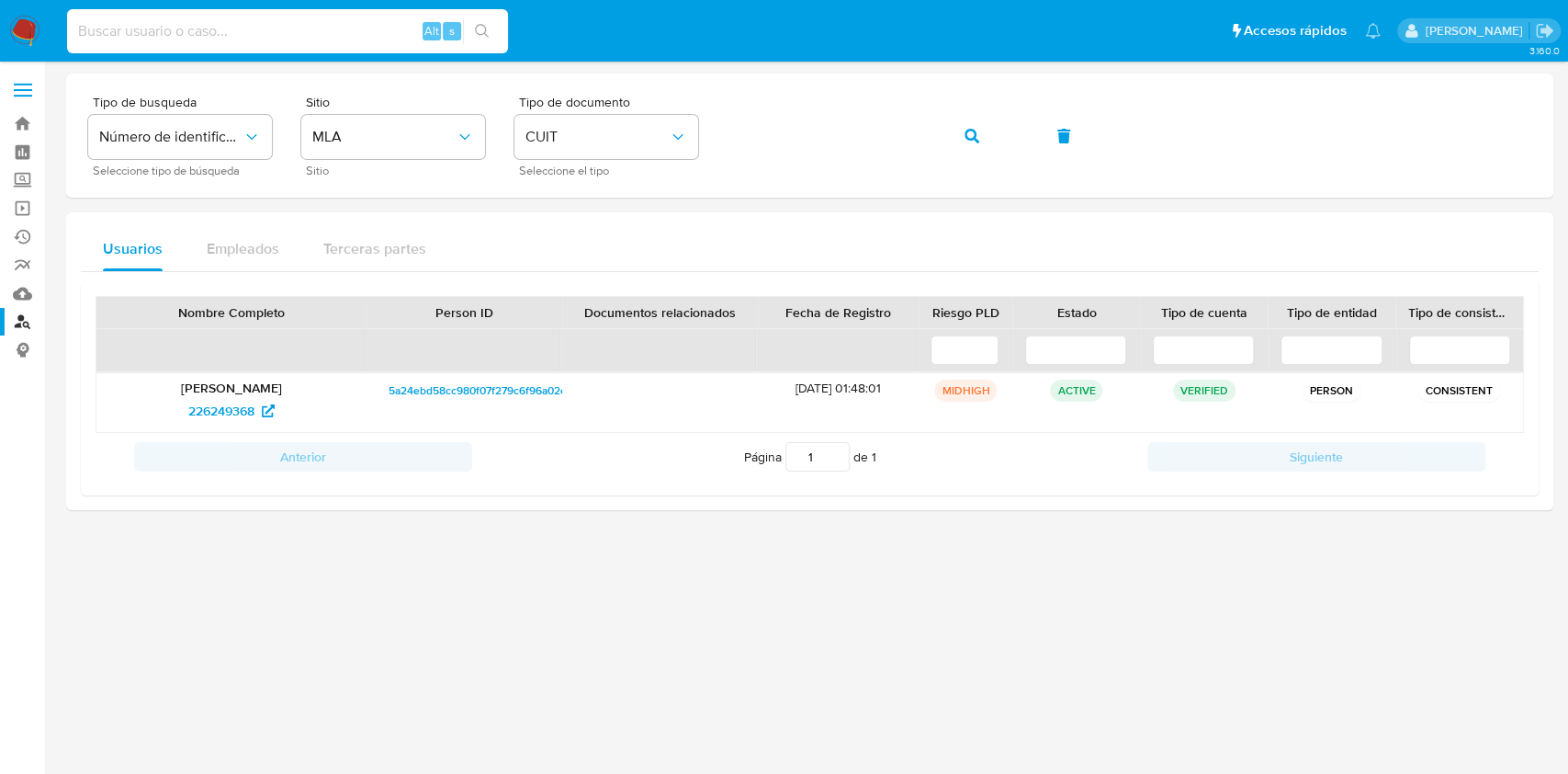
click at [338, 36] on input at bounding box center [288, 32] width 441 height 24
paste input "650230799"
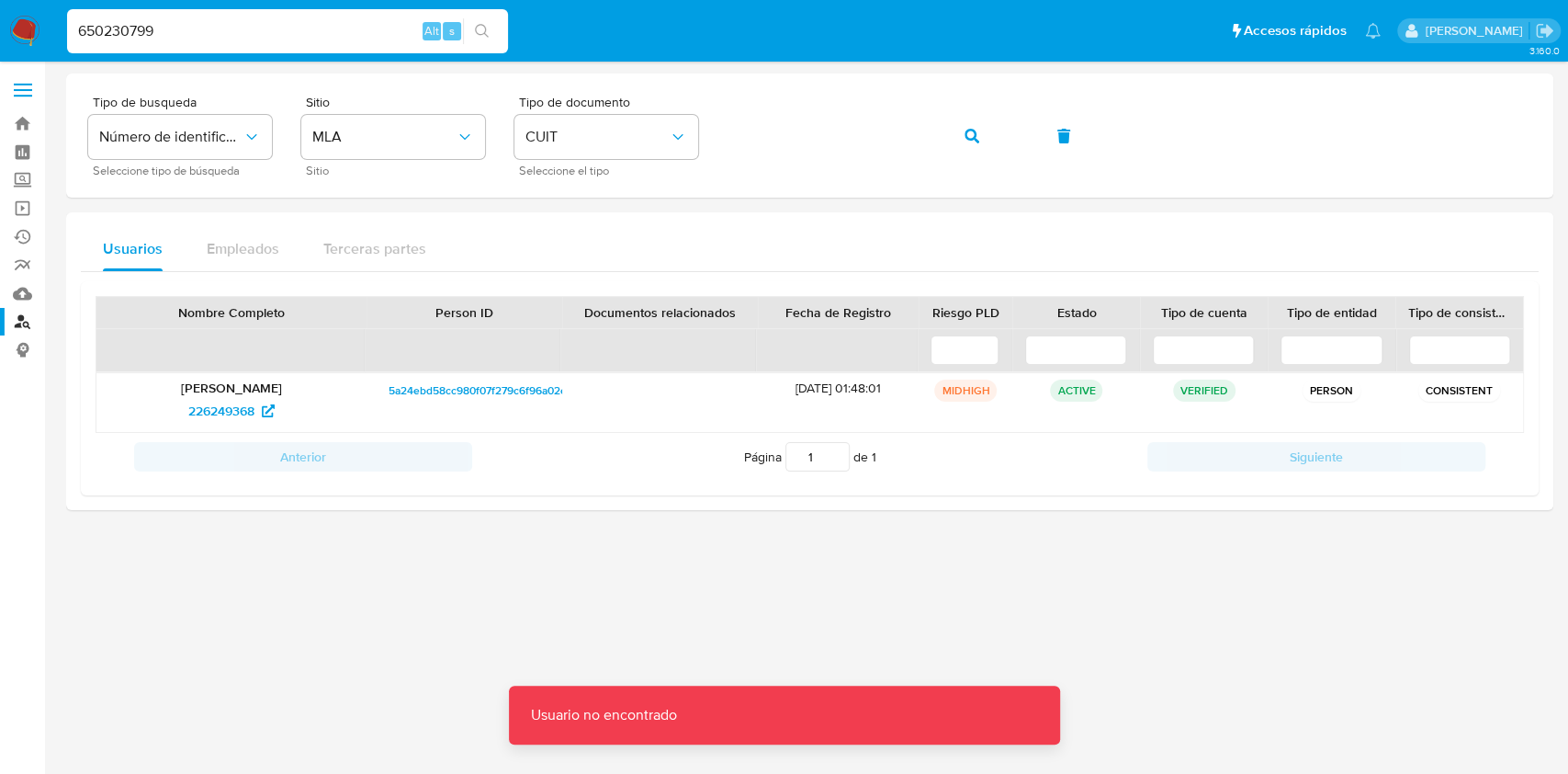
click at [337, 36] on input "650230799" at bounding box center [288, 32] width 441 height 24
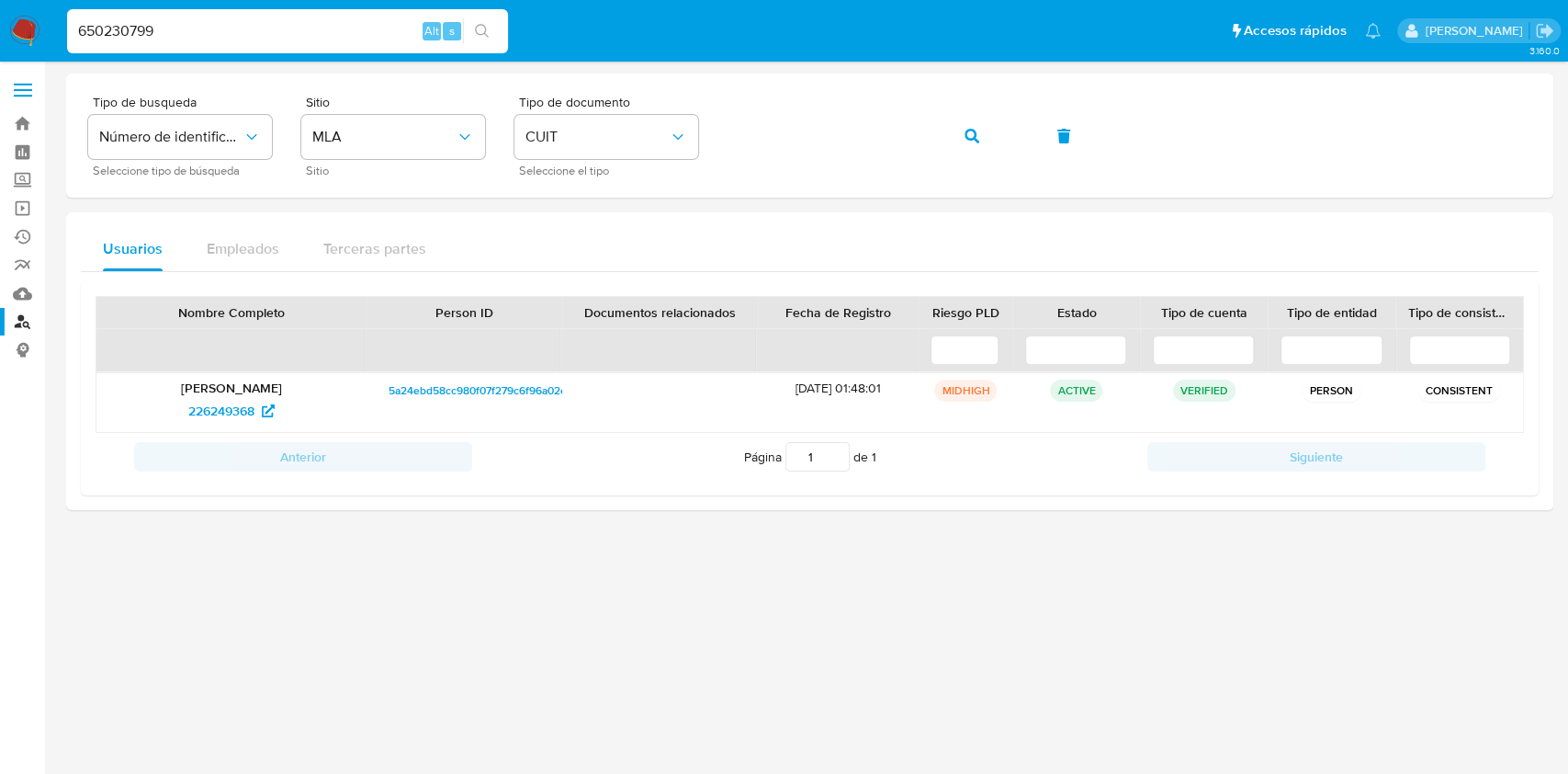
type input "650230799"
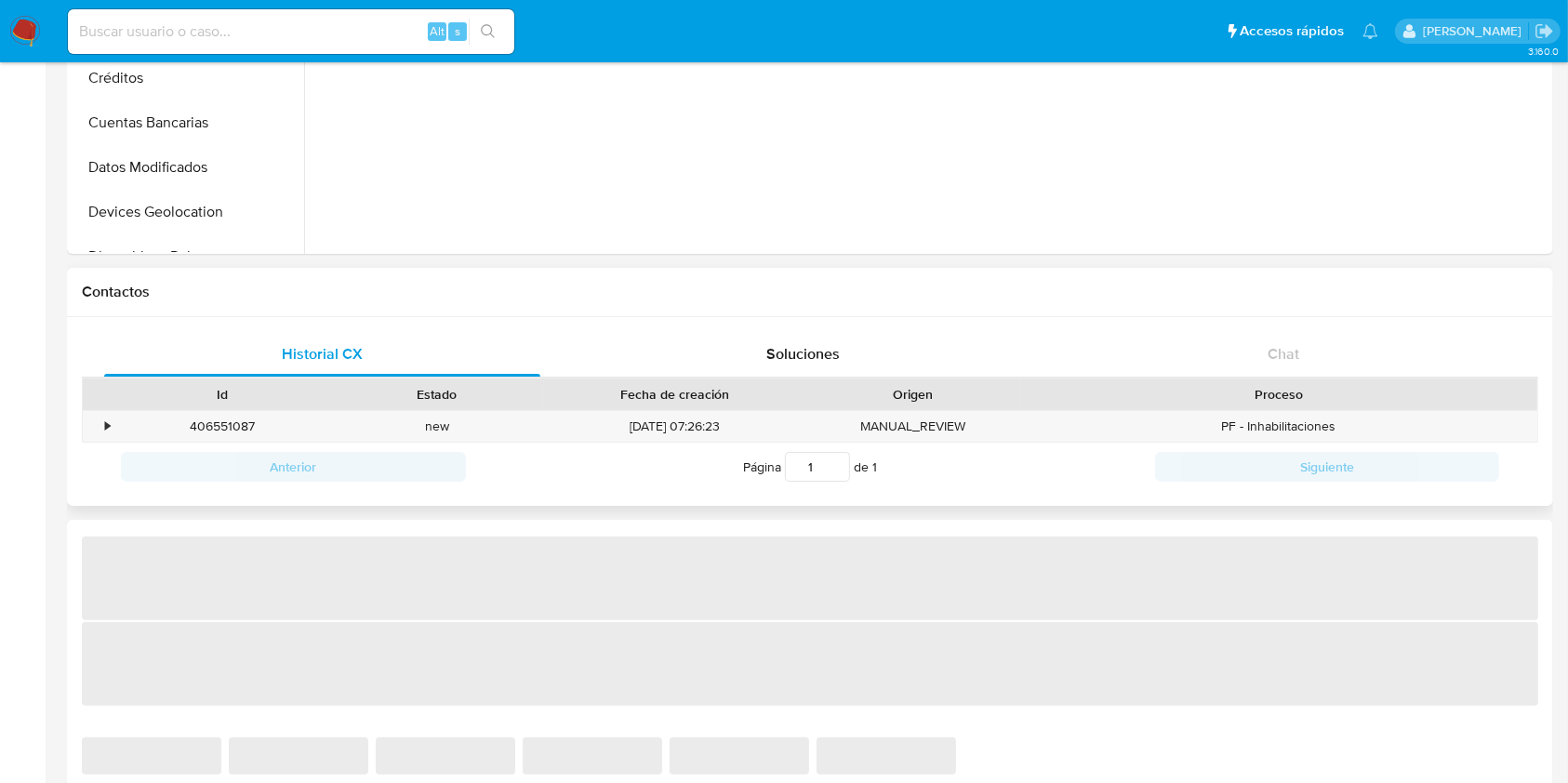
scroll to position [744, 0]
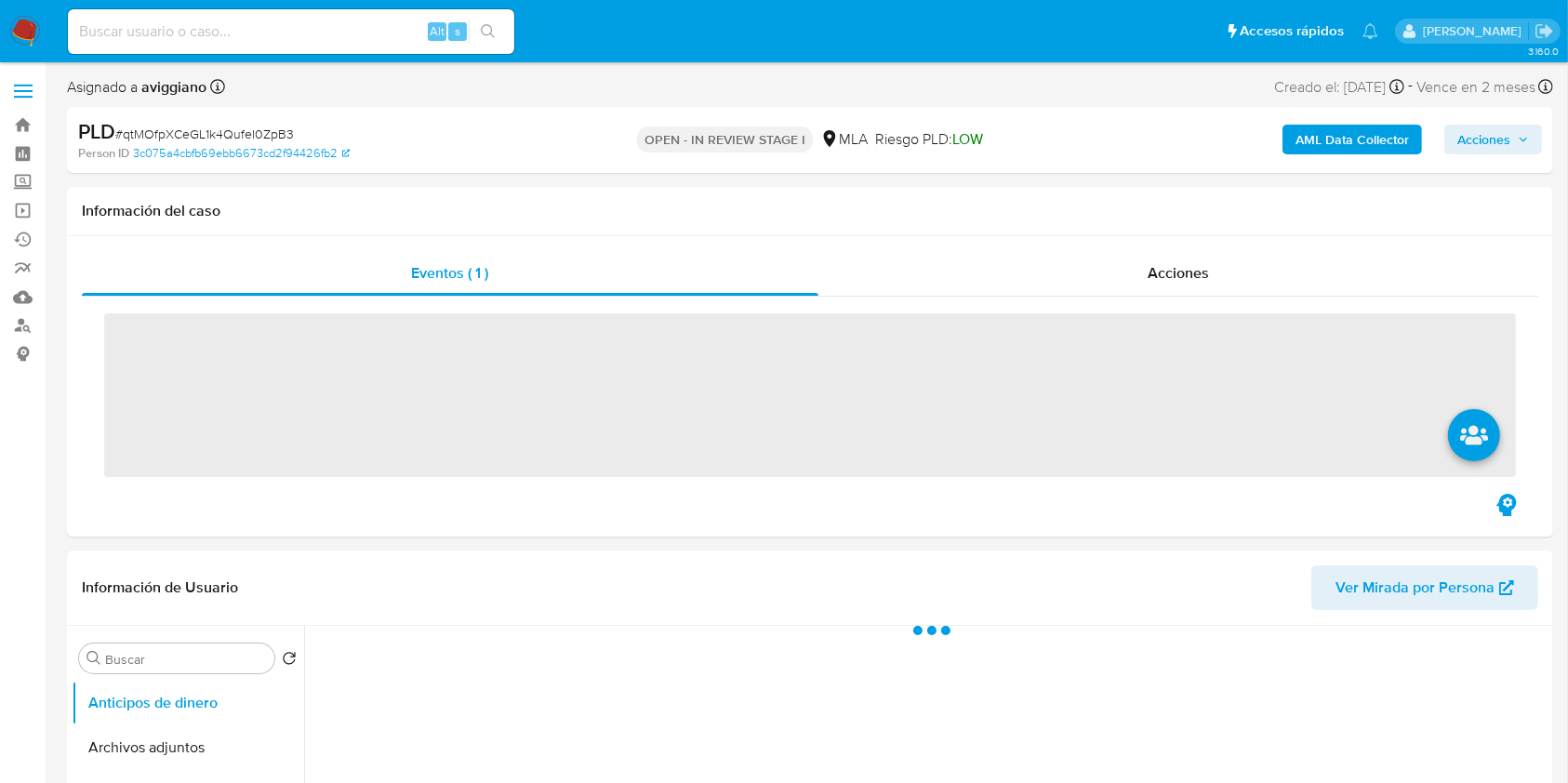
click at [1480, 149] on span "Acciones" at bounding box center [1484, 139] width 53 height 29
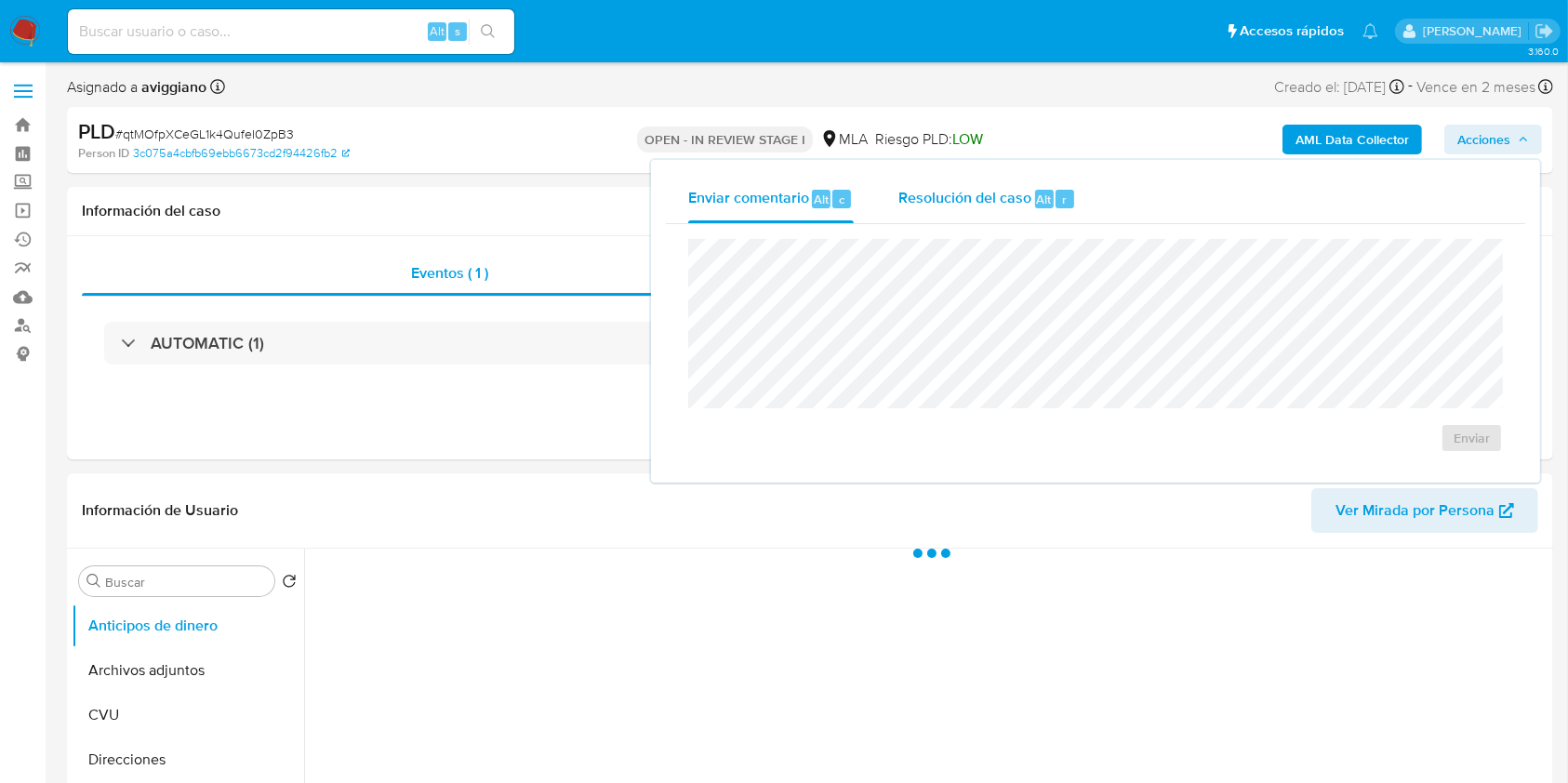
click at [1041, 196] on span "Alt" at bounding box center [1044, 200] width 15 height 18
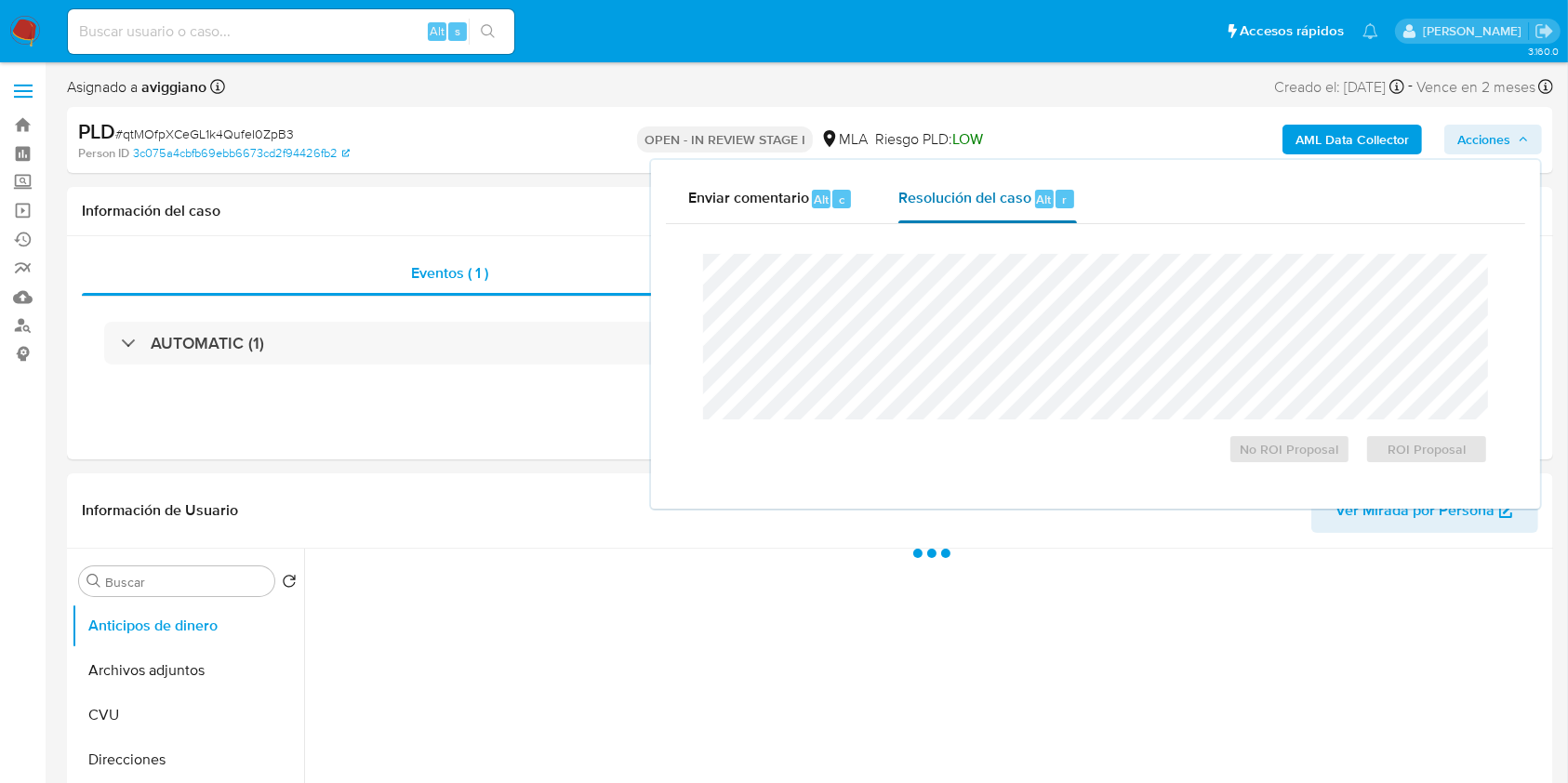
select select "10"
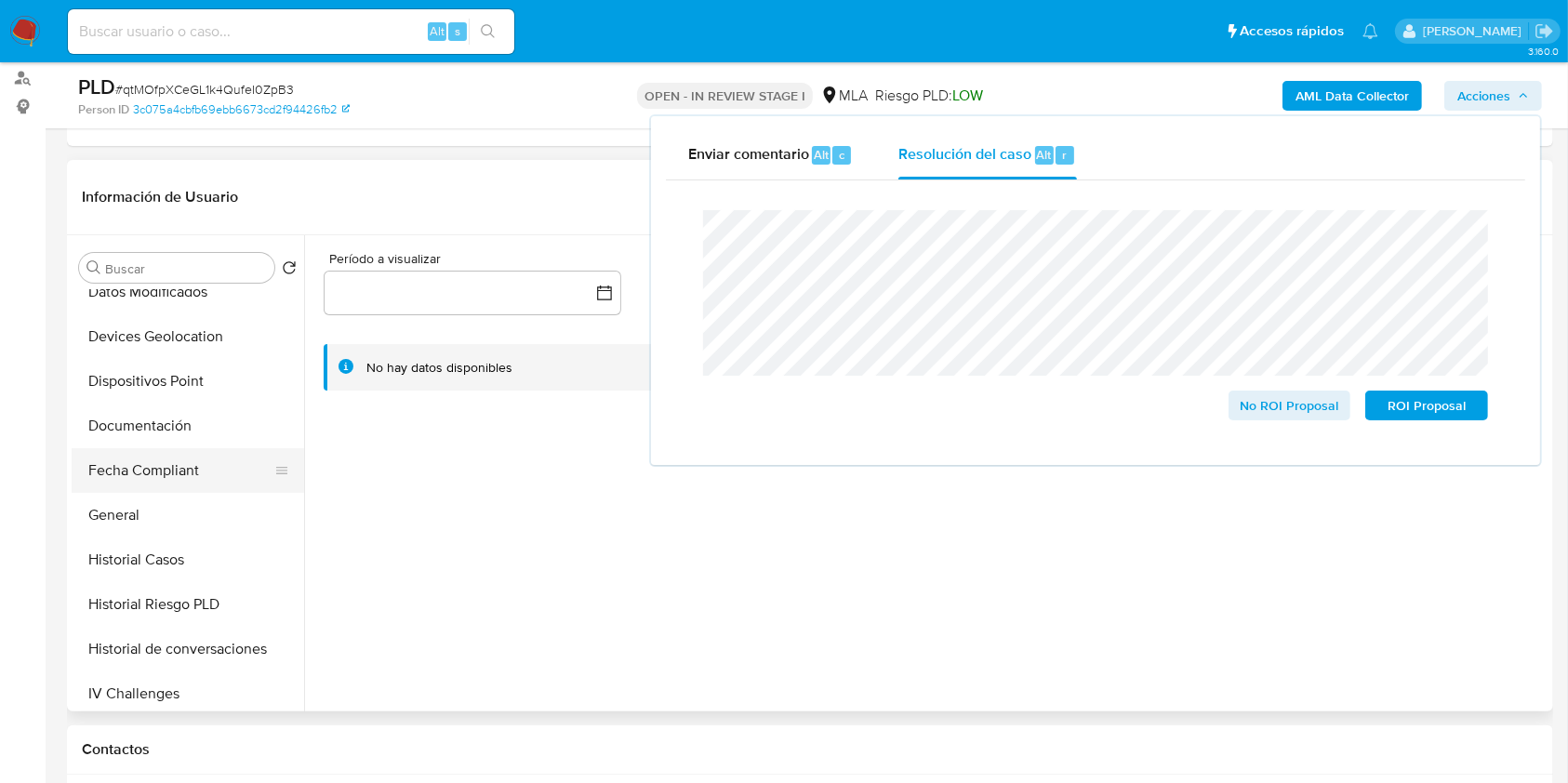
scroll to position [372, 0]
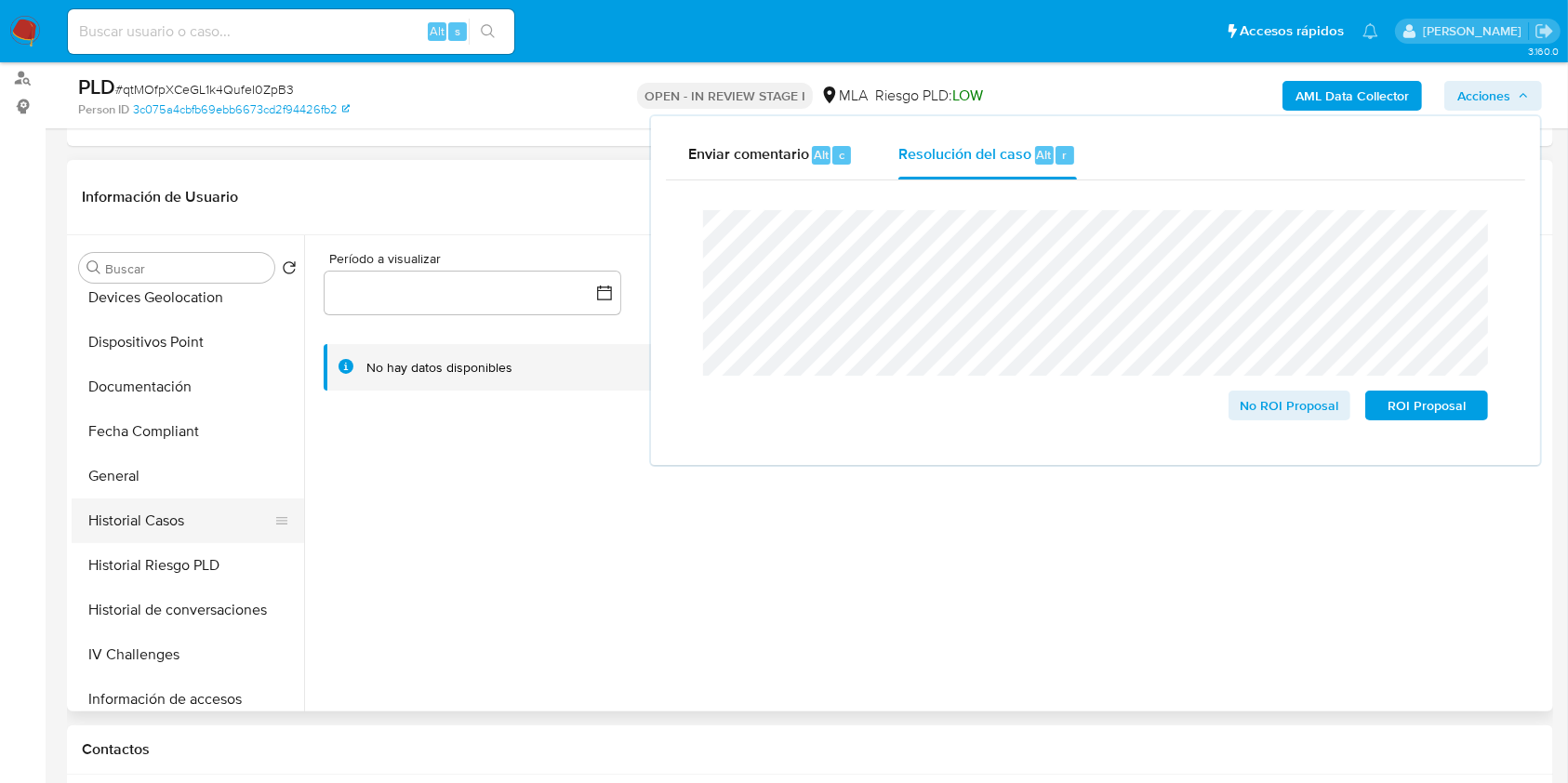
click at [171, 525] on button "Historial Casos" at bounding box center [181, 520] width 218 height 44
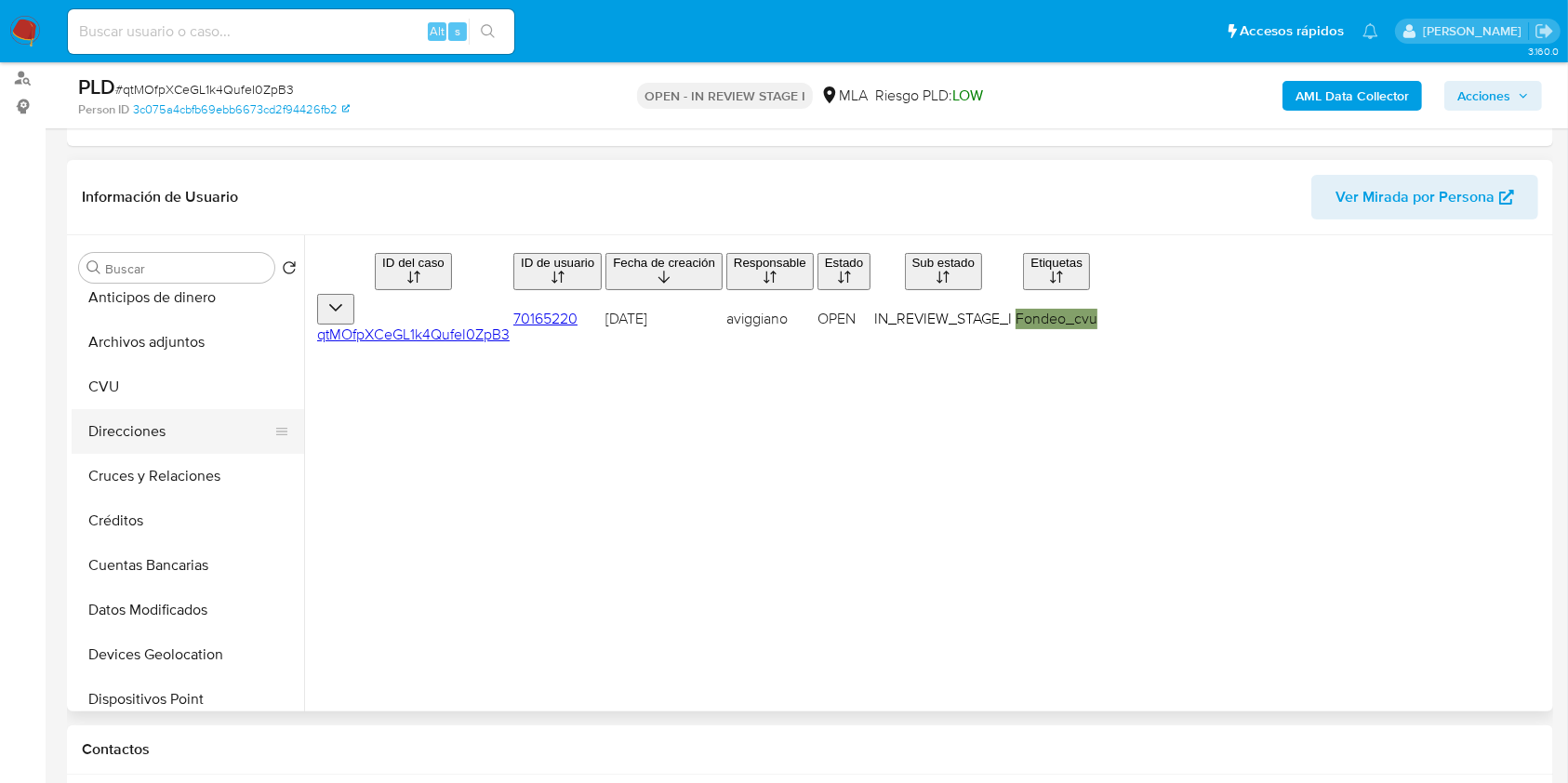
scroll to position [0, 0]
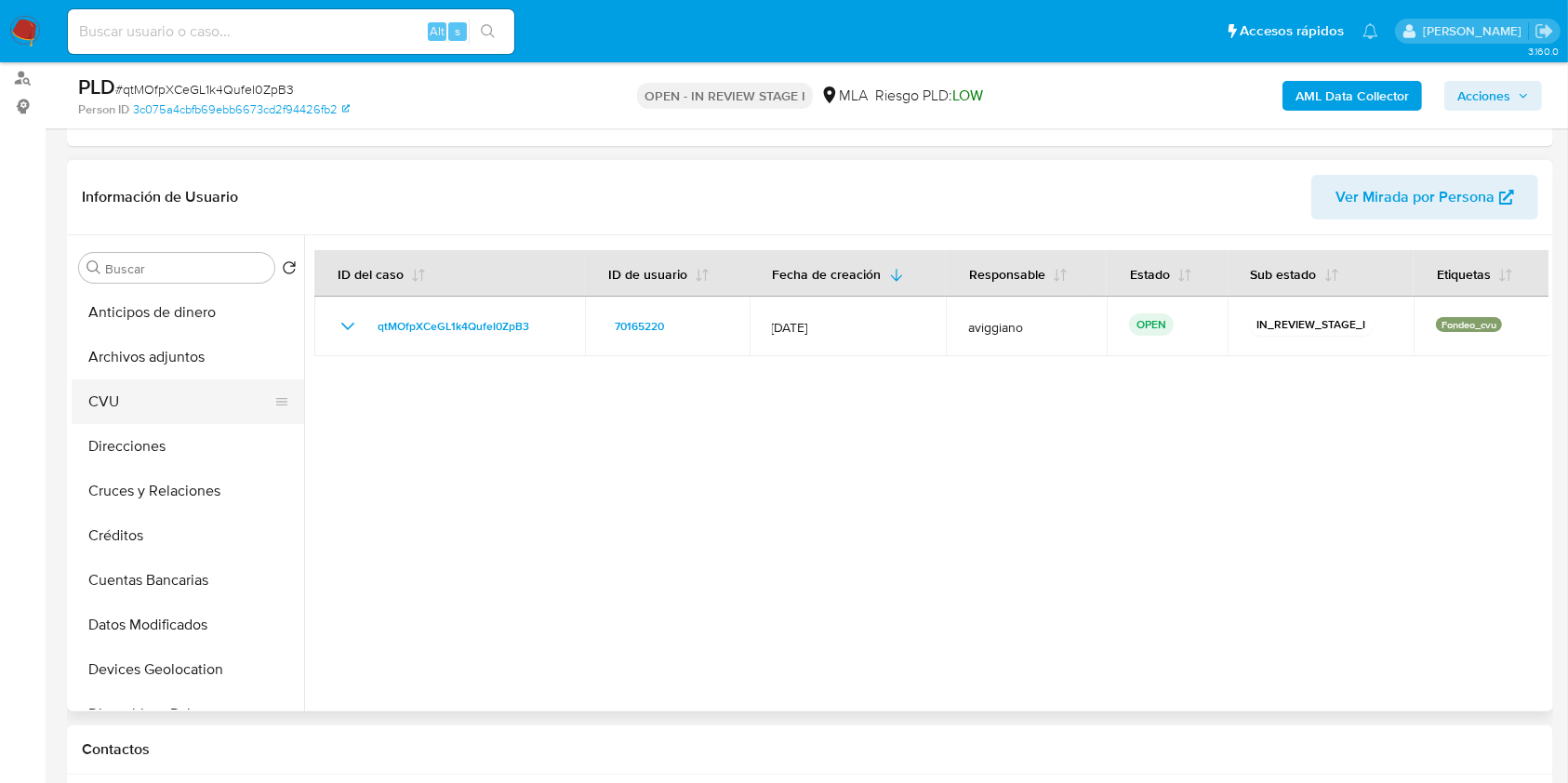
click at [152, 411] on button "CVU" at bounding box center [181, 401] width 218 height 44
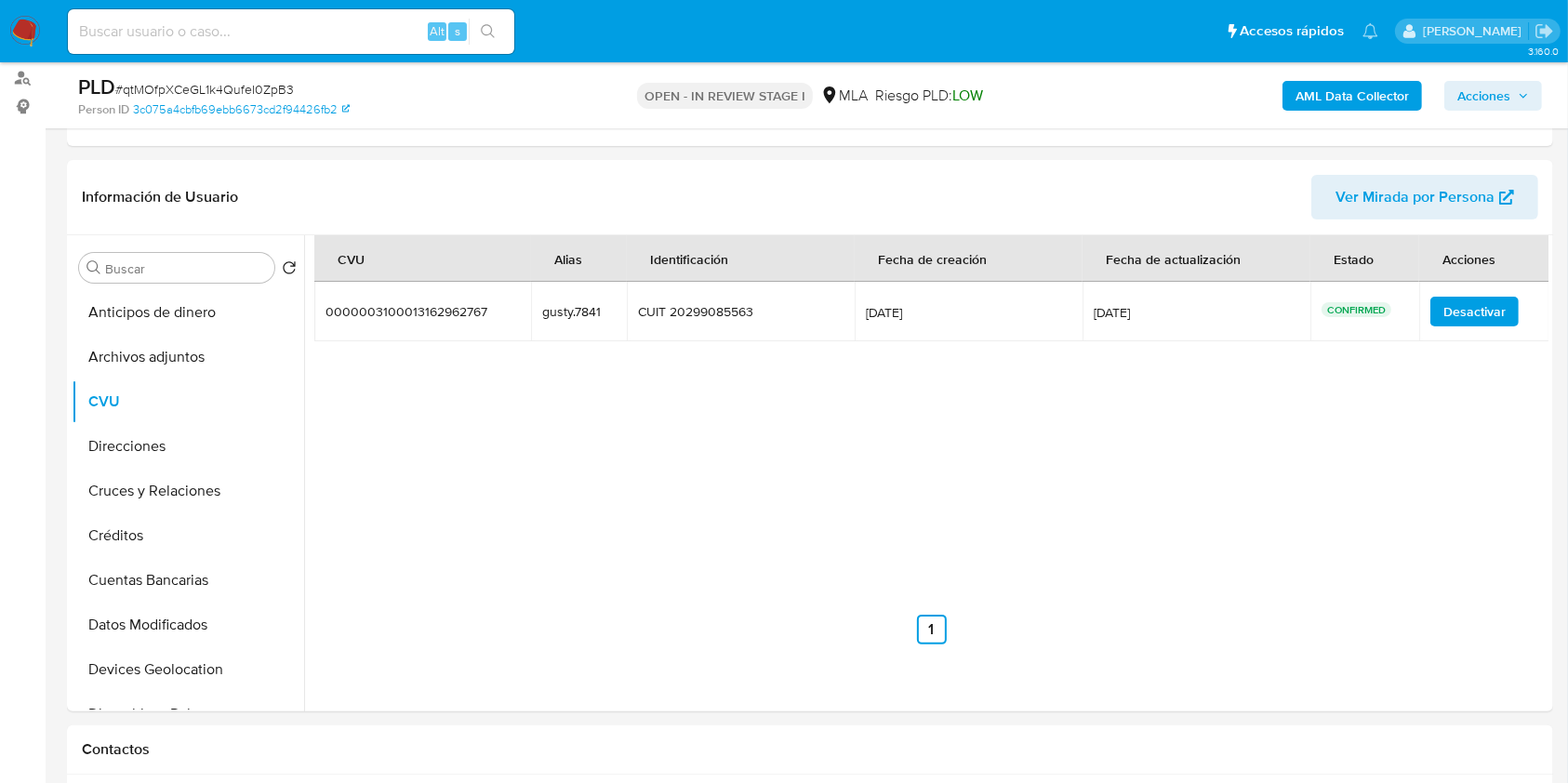
click at [1472, 96] on span "Acciones" at bounding box center [1484, 96] width 53 height 29
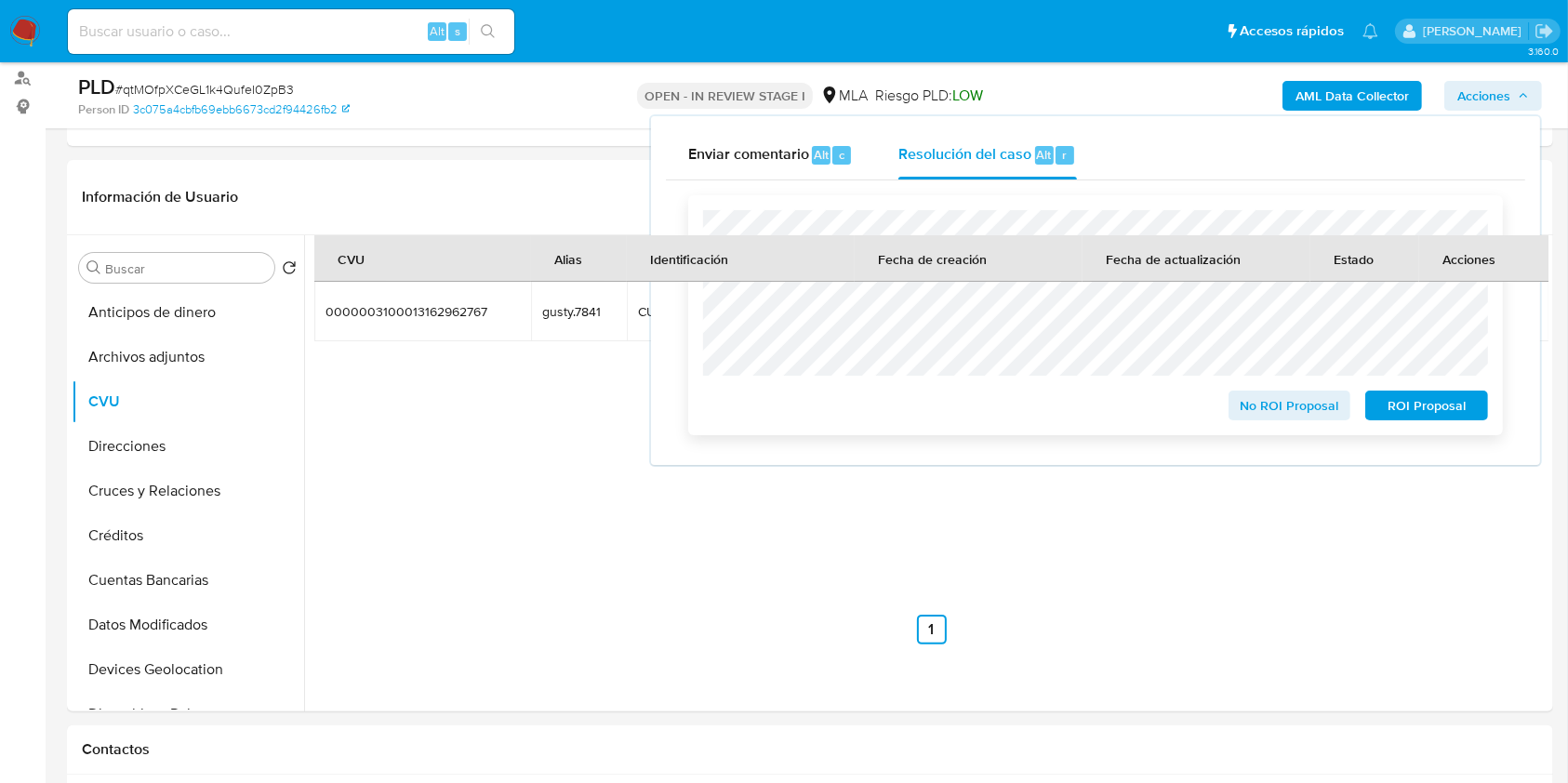
click at [1306, 408] on span "No ROI Proposal" at bounding box center [1289, 406] width 96 height 26
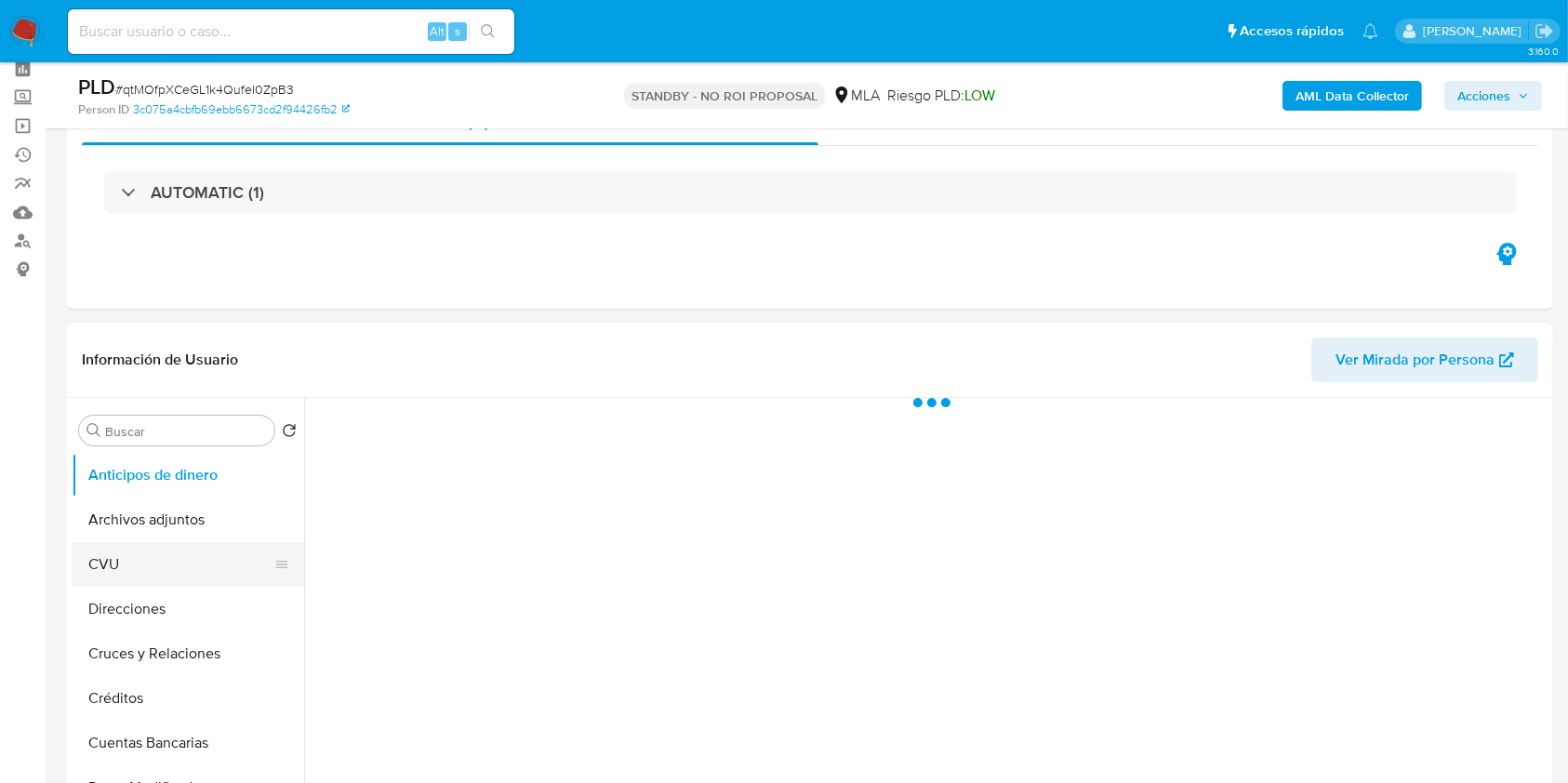
scroll to position [124, 0]
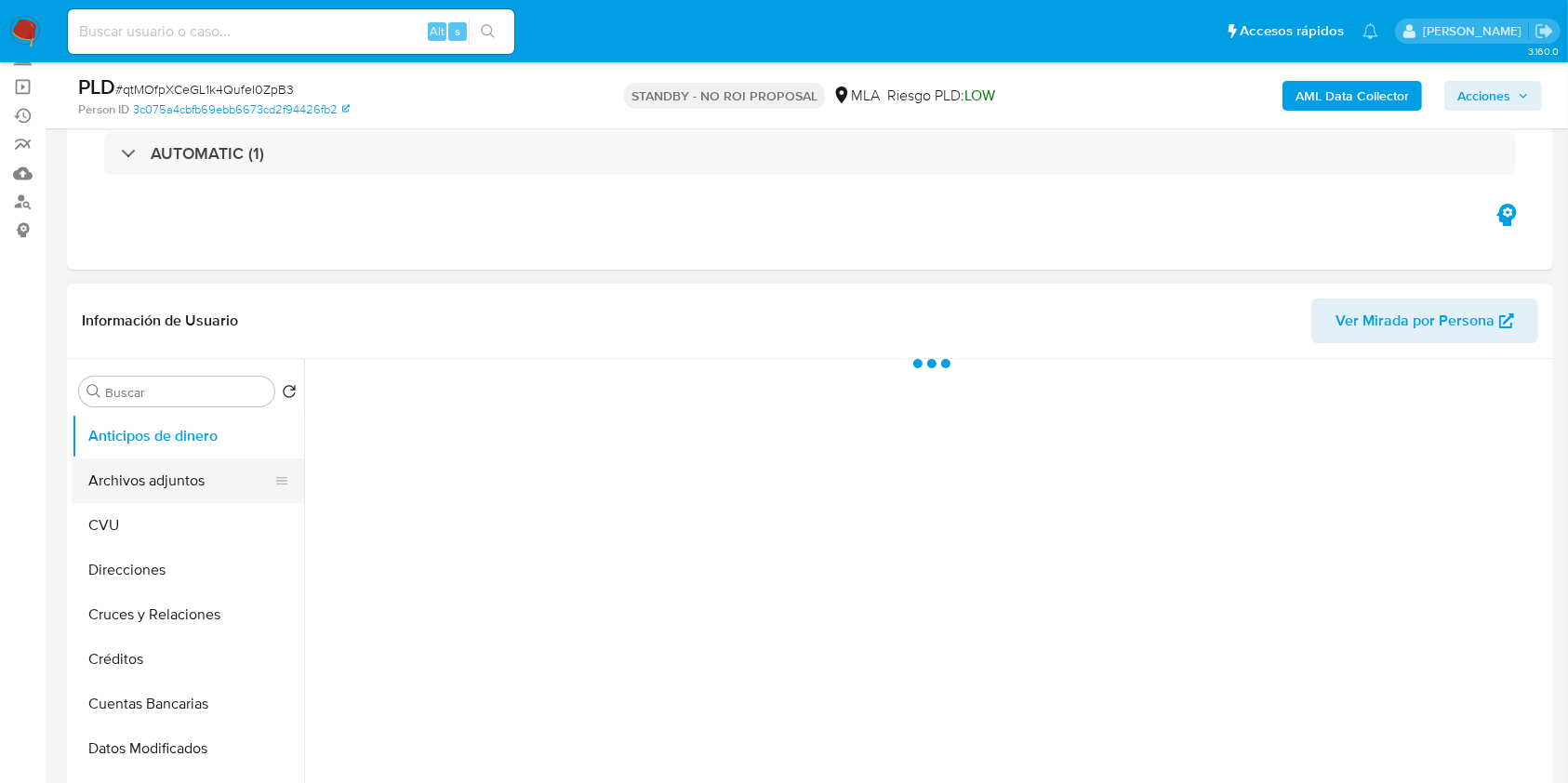
click at [193, 486] on button "Archivos adjuntos" at bounding box center [181, 480] width 218 height 44
select select "10"
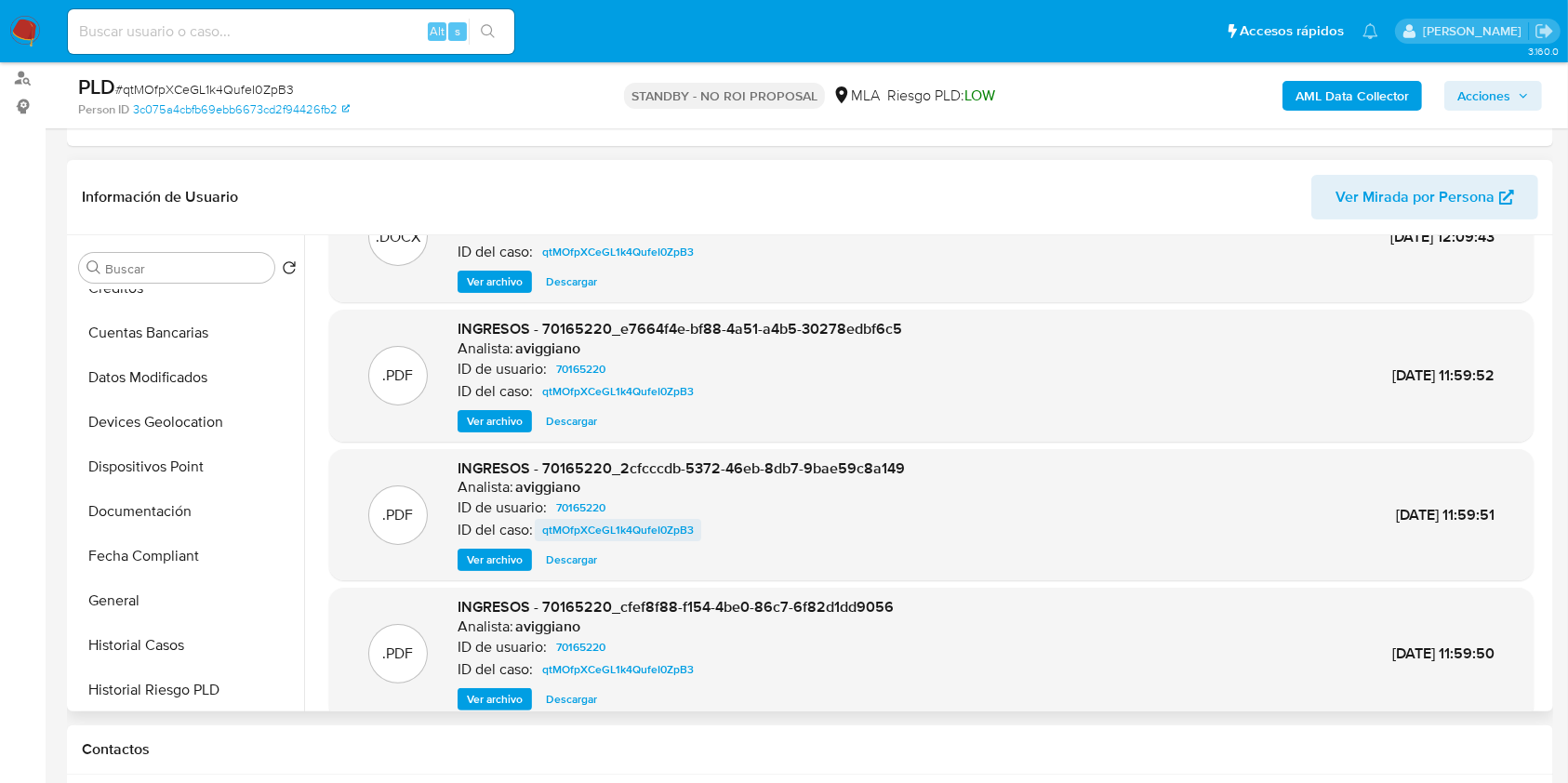
scroll to position [156, 0]
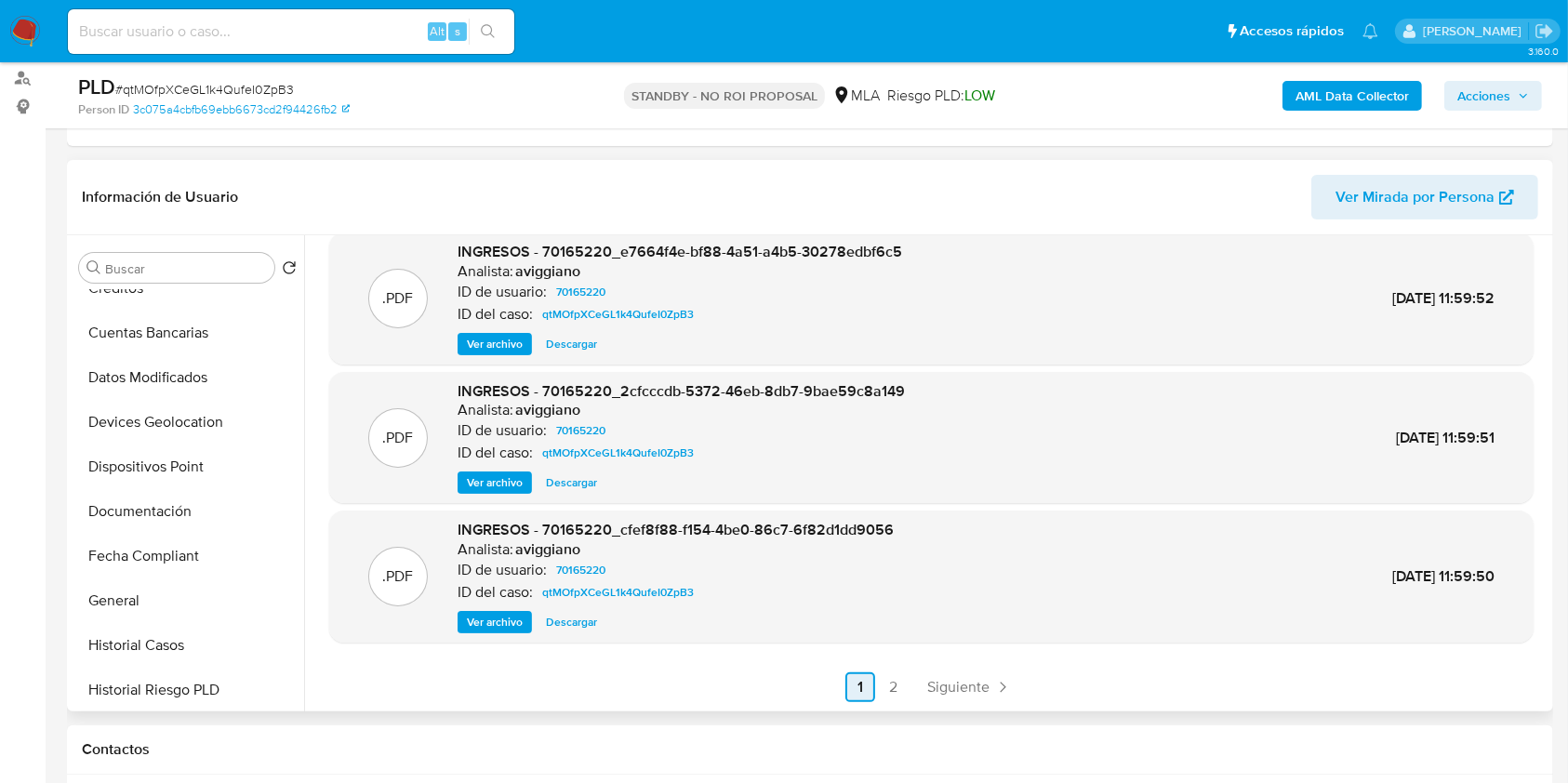
click at [863, 672] on link "1" at bounding box center [860, 687] width 29 height 29
click at [885, 685] on link "2" at bounding box center [893, 687] width 29 height 29
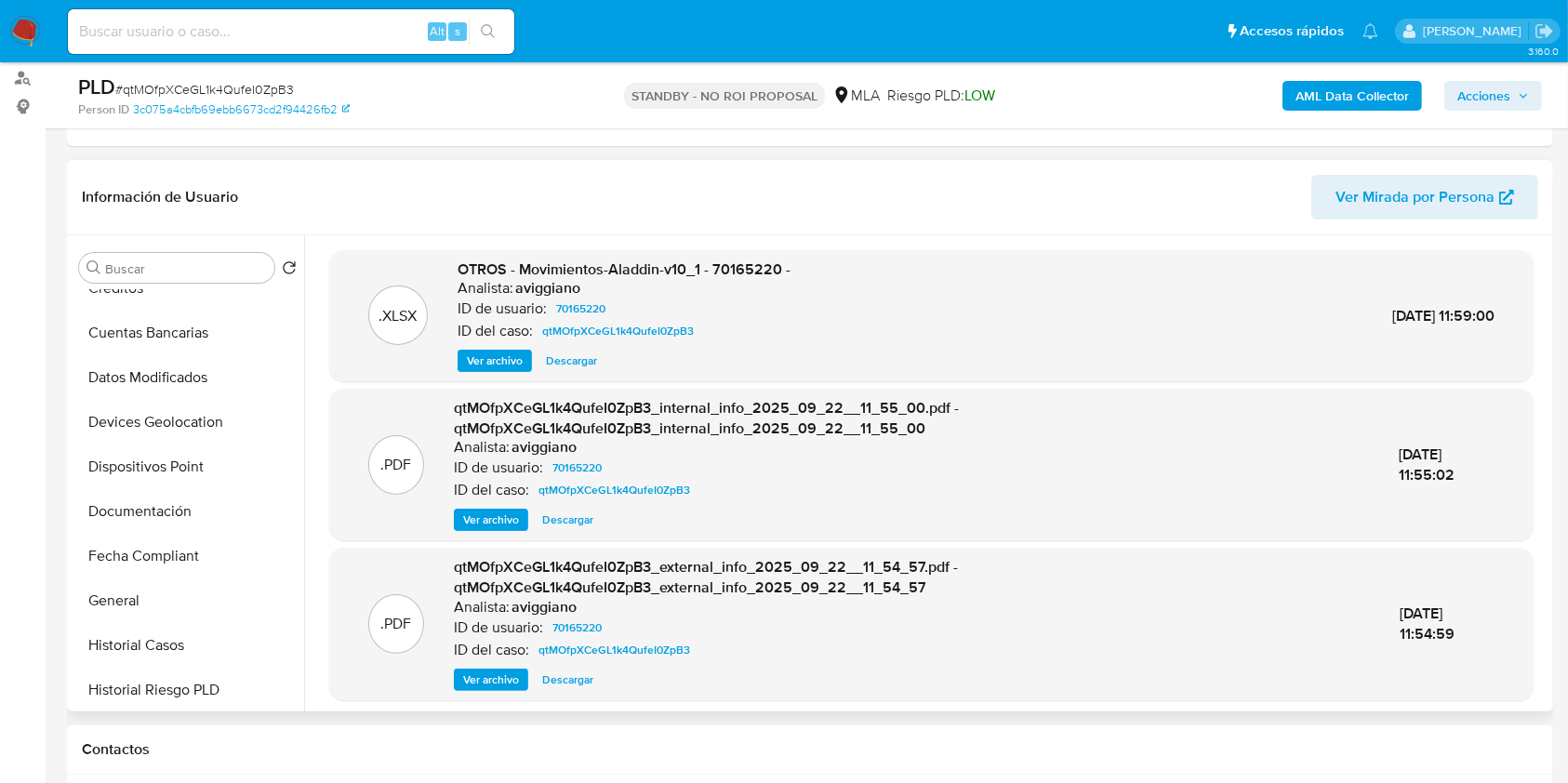
scroll to position [58, 0]
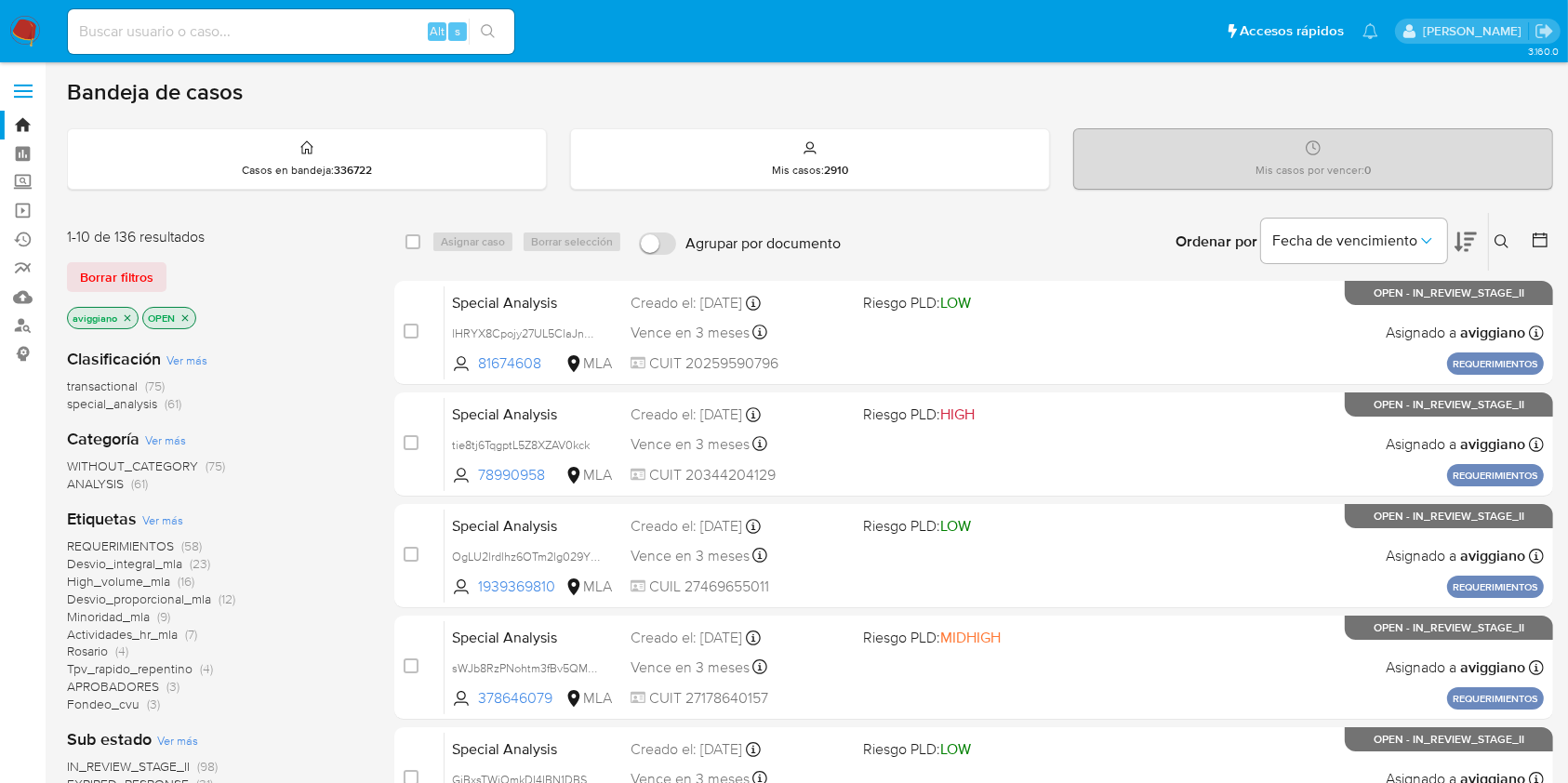
click at [131, 321] on icon "close-filter" at bounding box center [128, 318] width 11 height 11
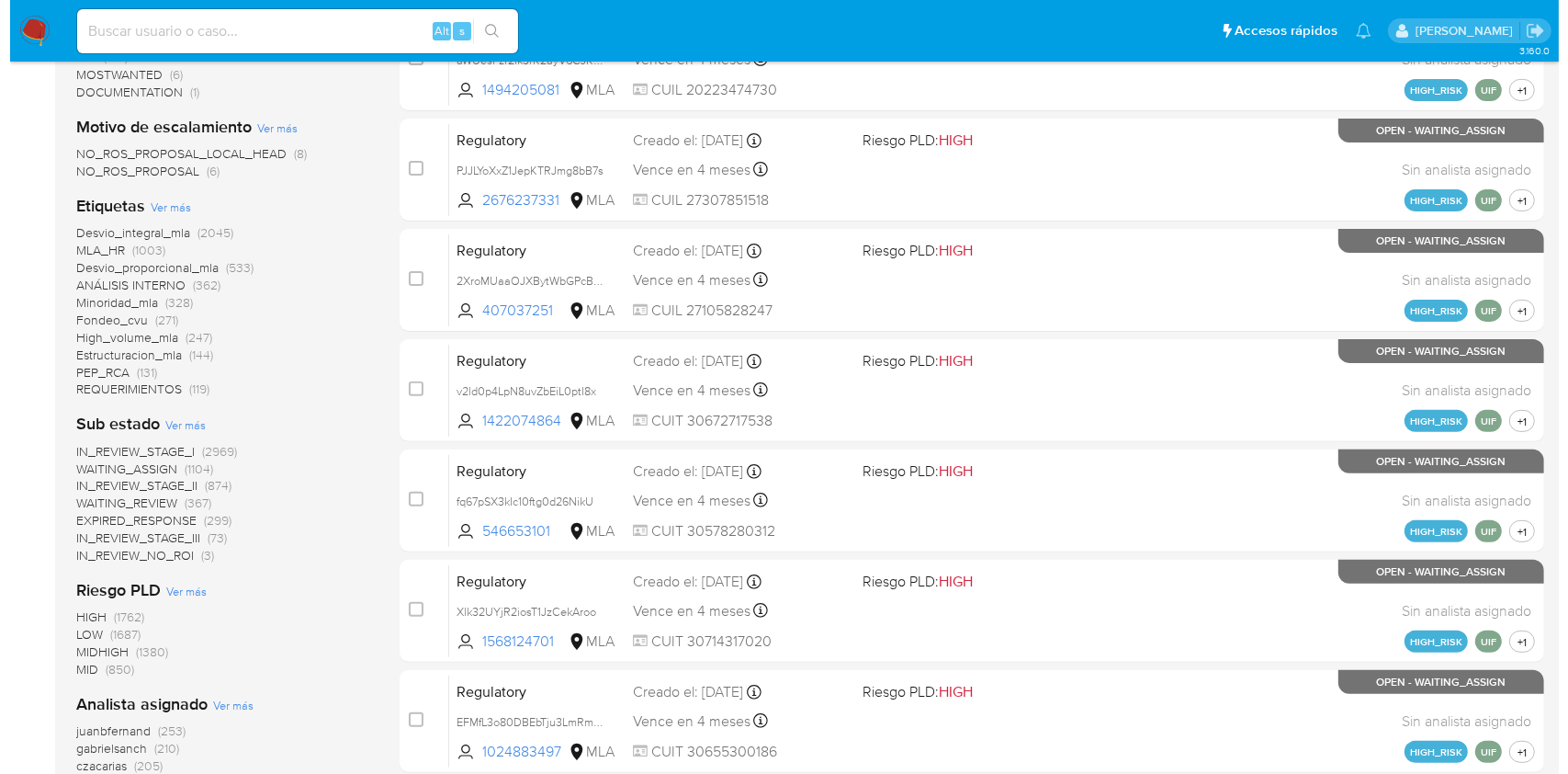
scroll to position [838, 0]
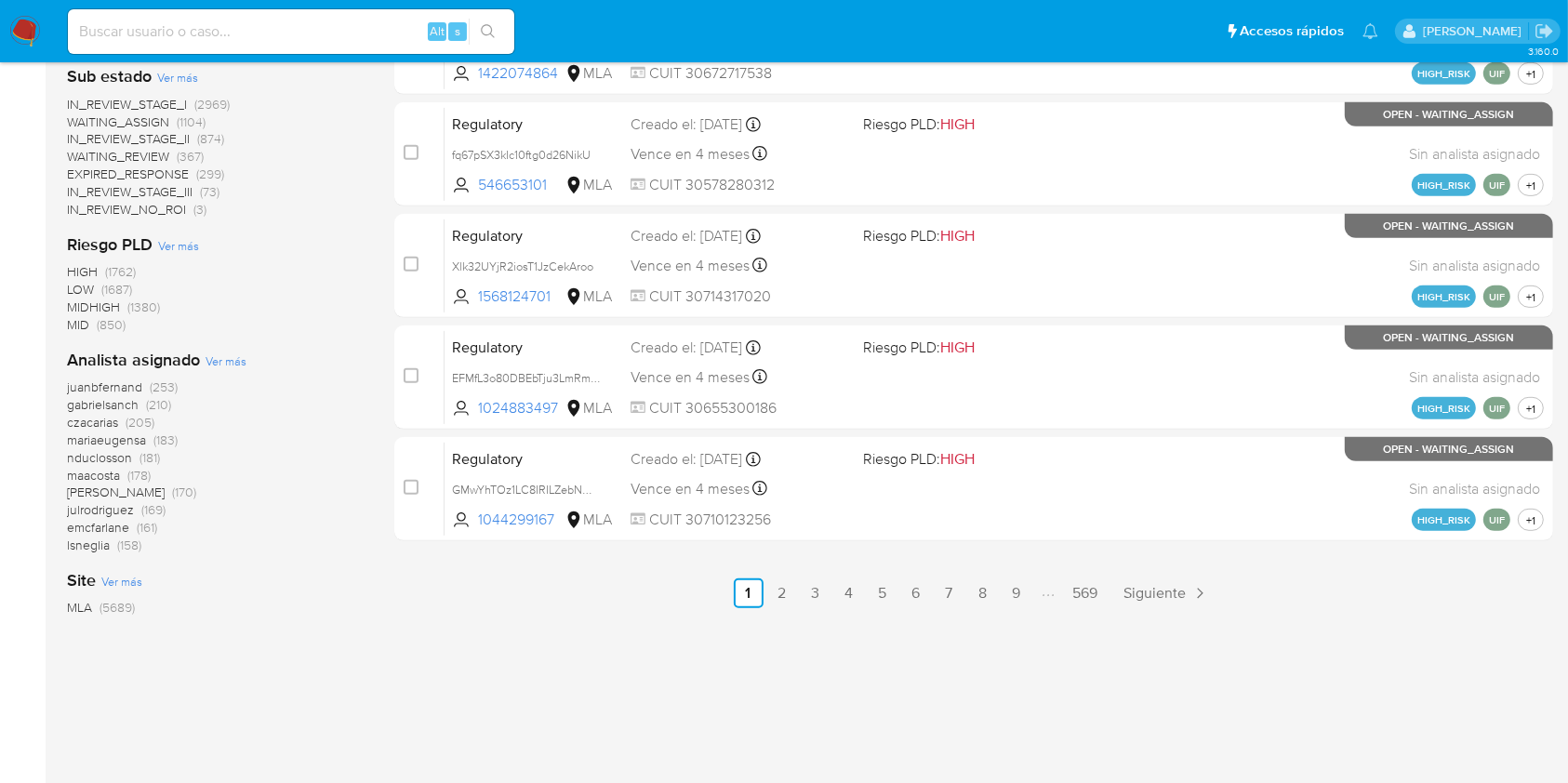
click at [223, 364] on span "Ver más" at bounding box center [225, 361] width 41 height 17
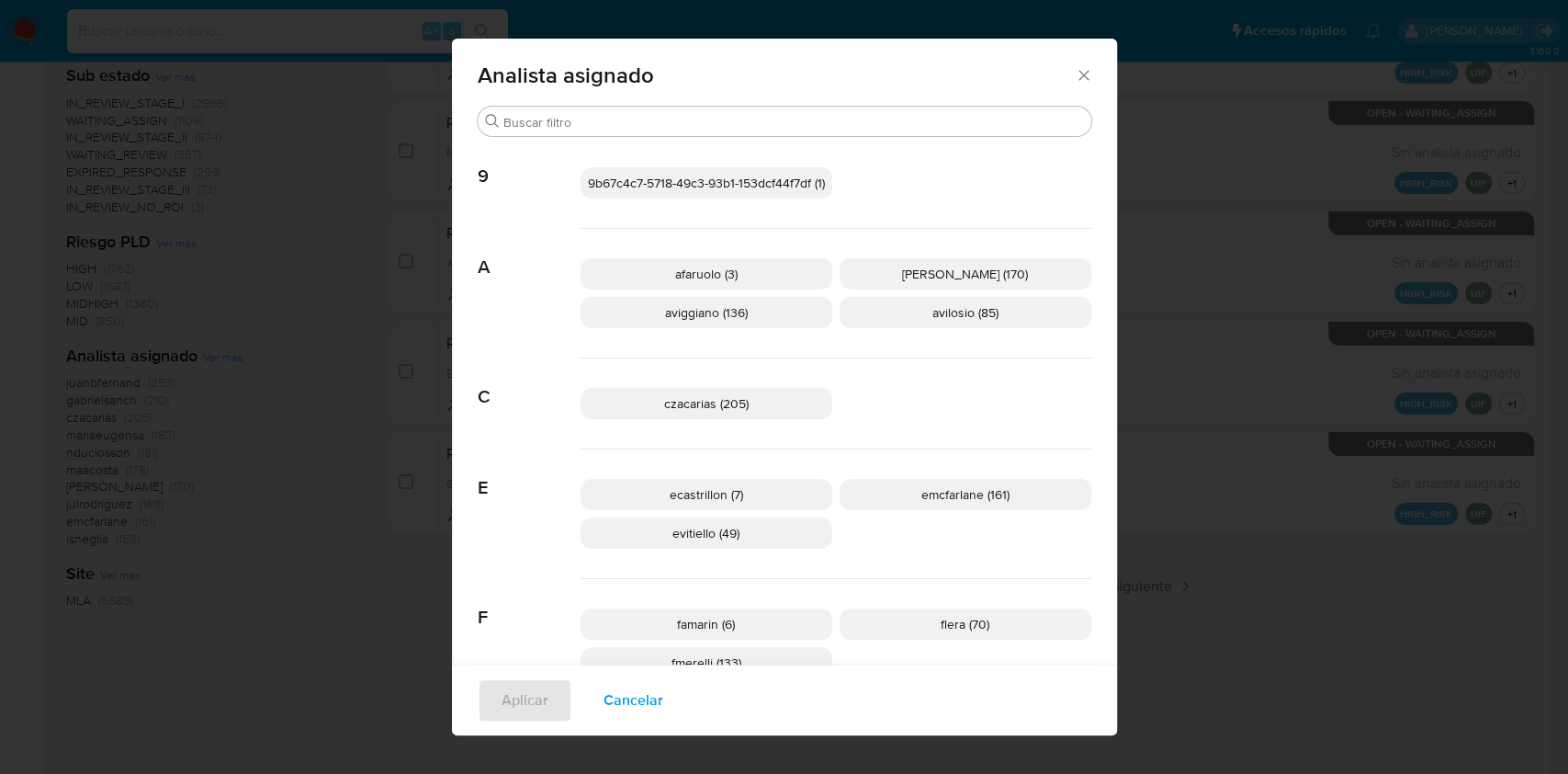
click at [745, 308] on p "aviggiano (136)" at bounding box center [706, 312] width 251 height 31
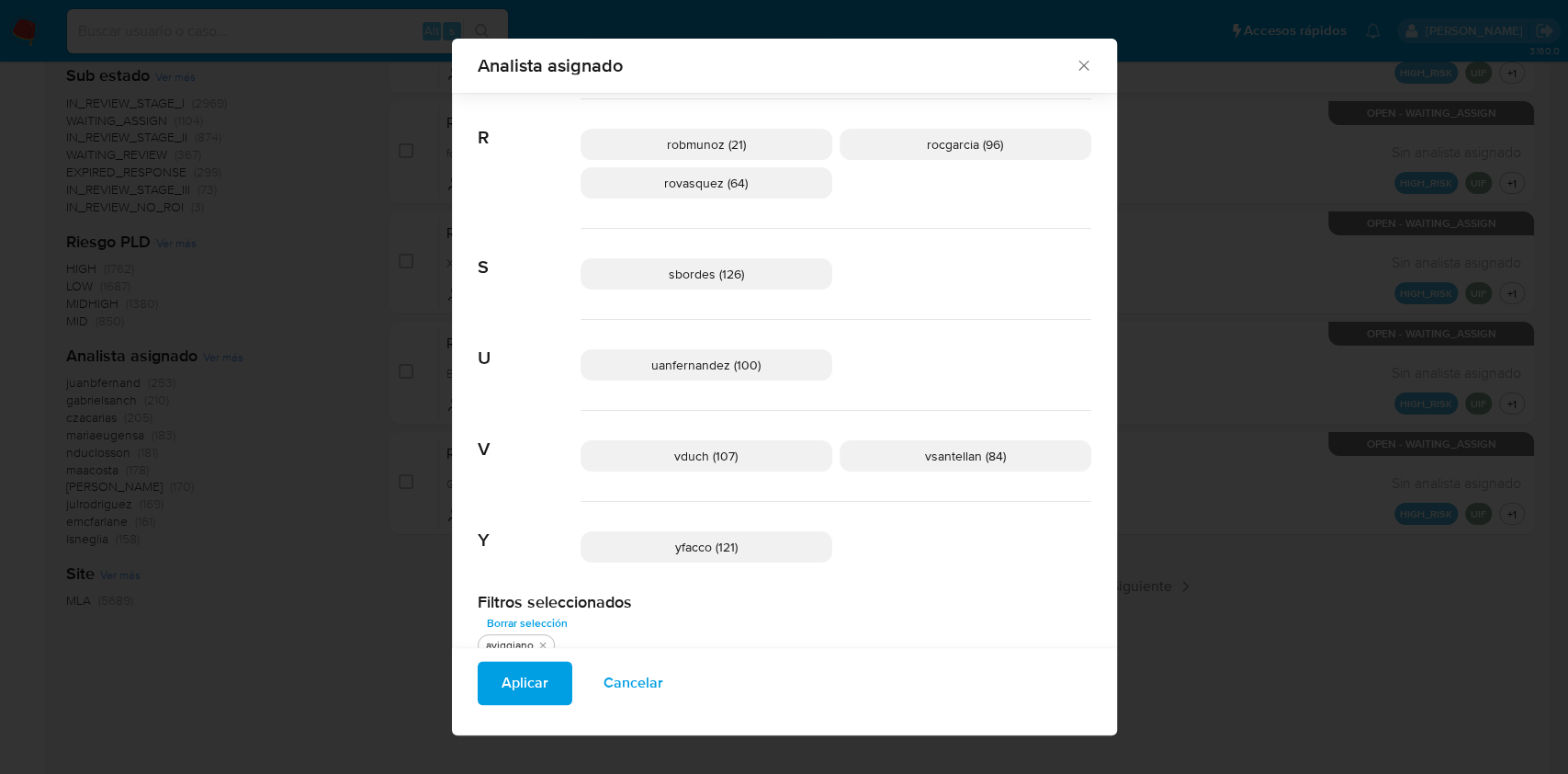
scroll to position [1414, 0]
click at [508, 687] on span "Aplicar" at bounding box center [525, 683] width 47 height 40
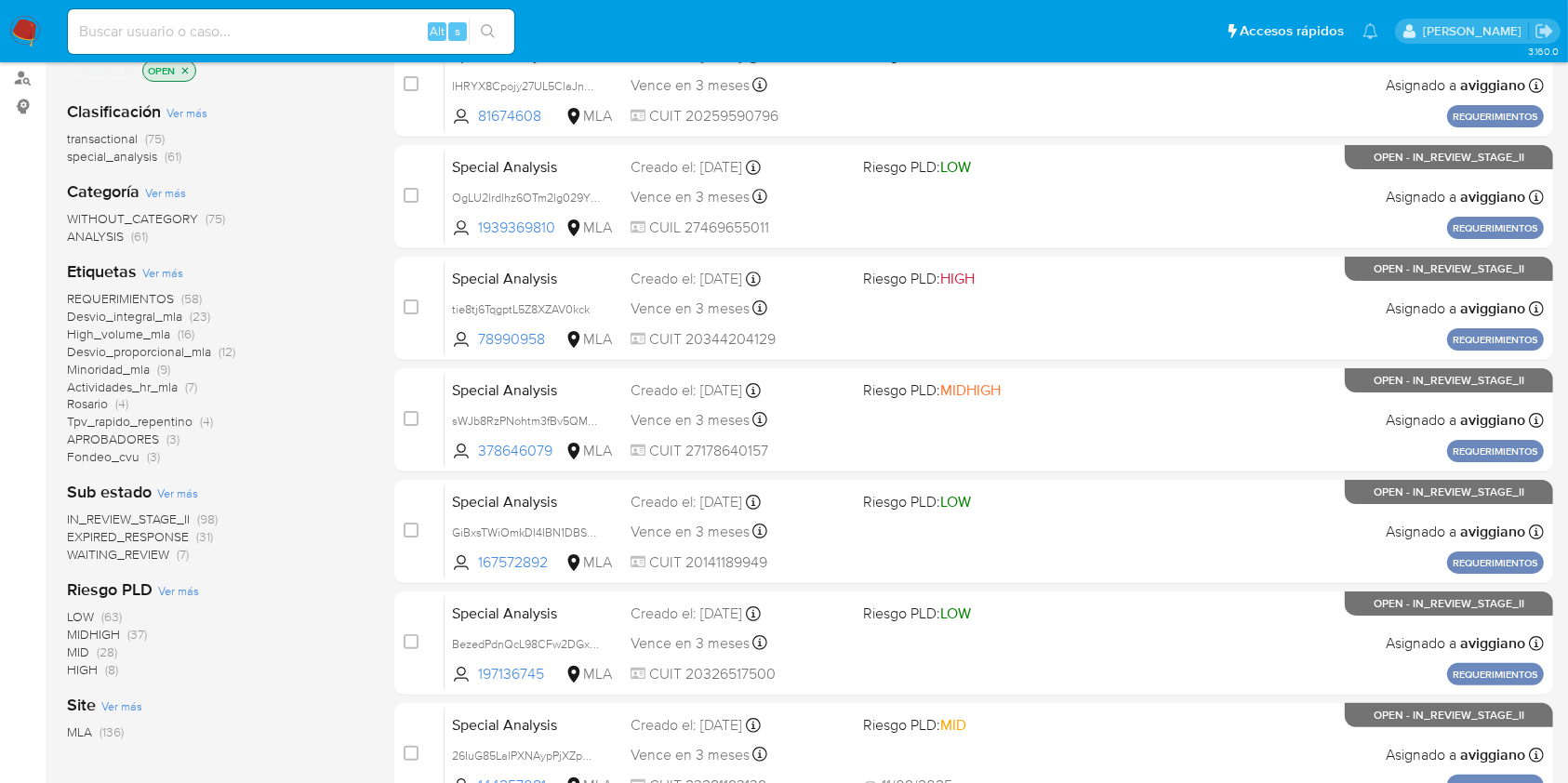
scroll to position [372, 0]
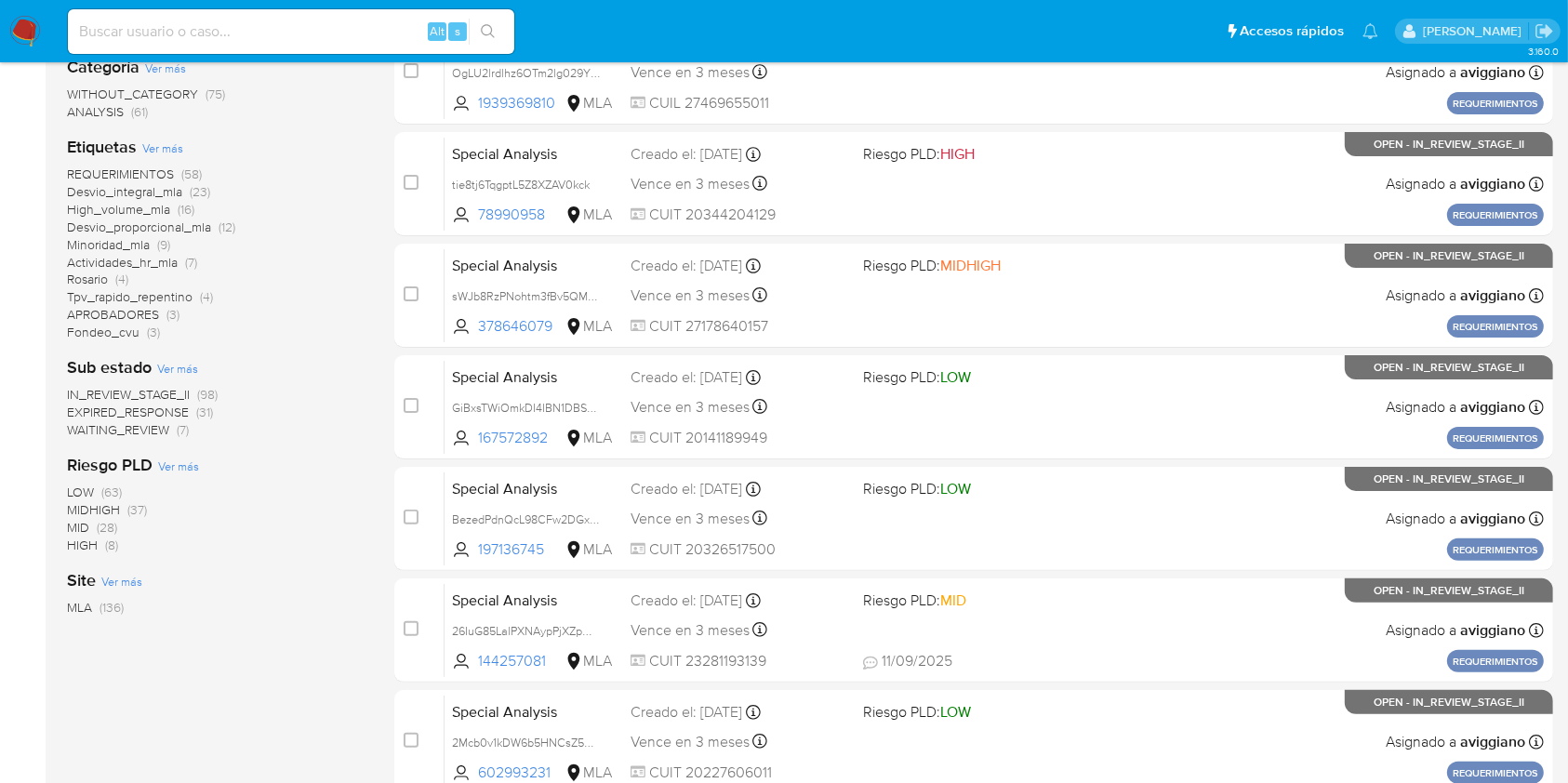
click at [160, 432] on span "WAITING_REVIEW" at bounding box center [118, 429] width 102 height 19
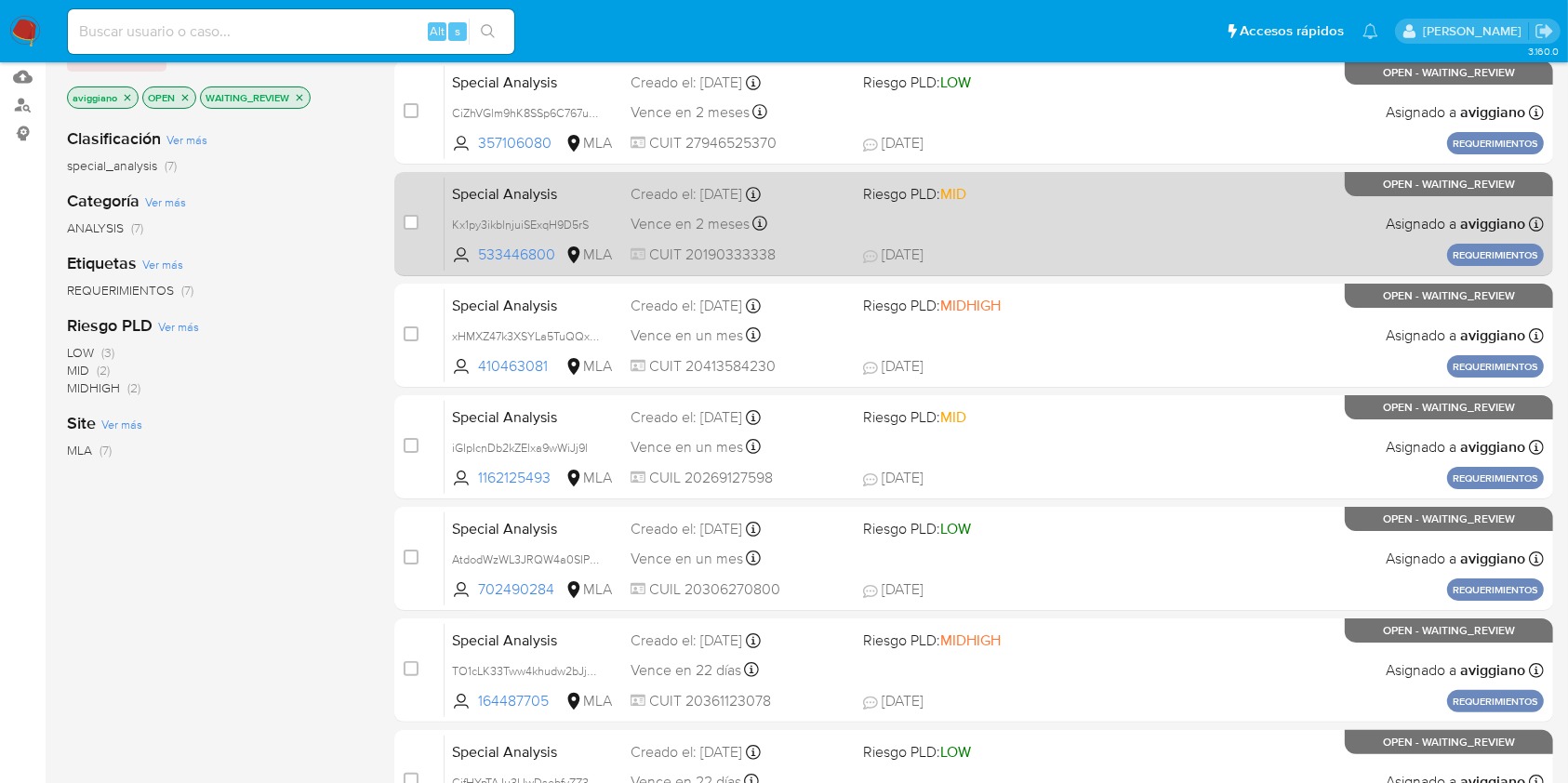
scroll to position [372, 0]
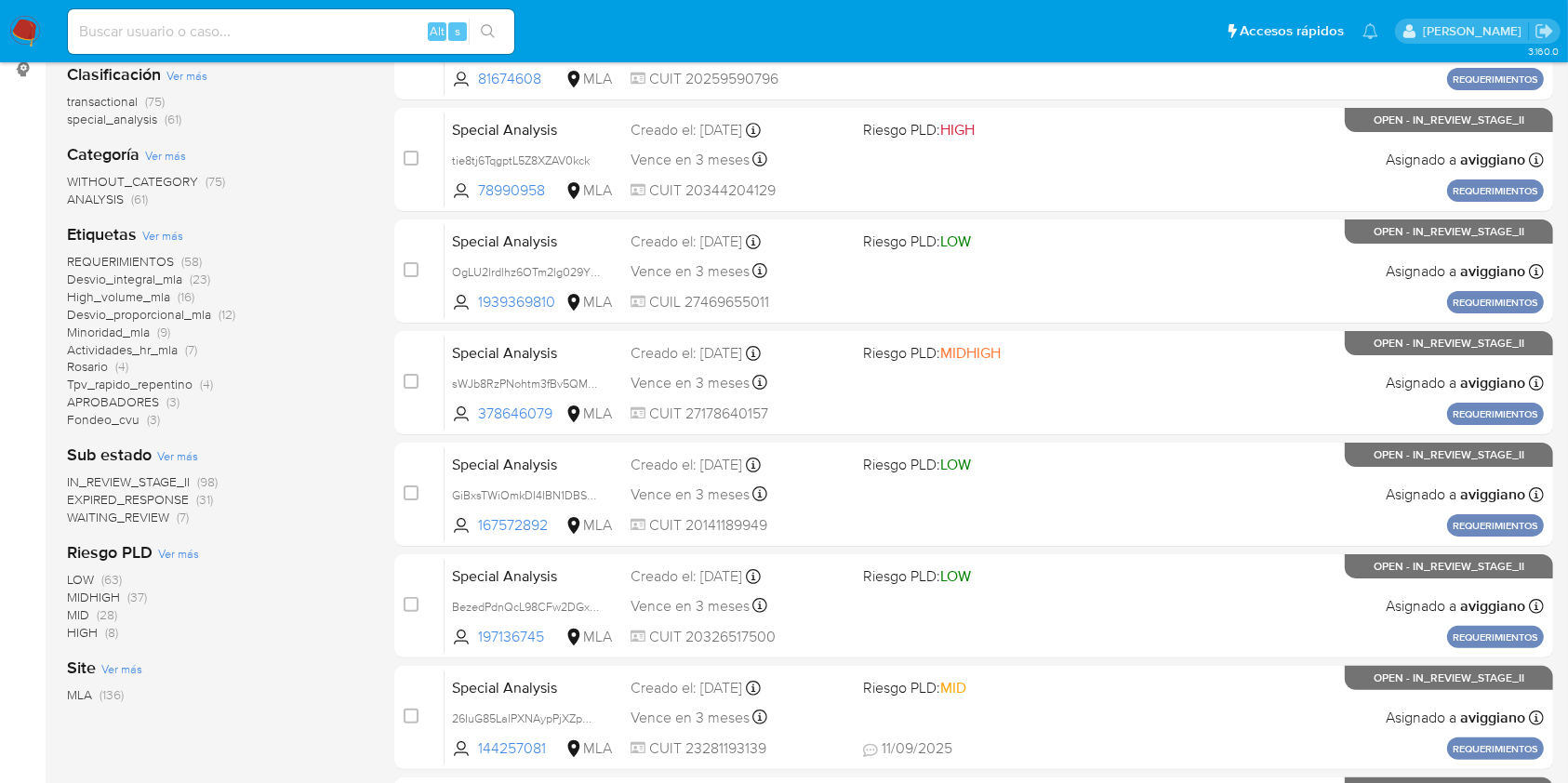
scroll to position [248, 0]
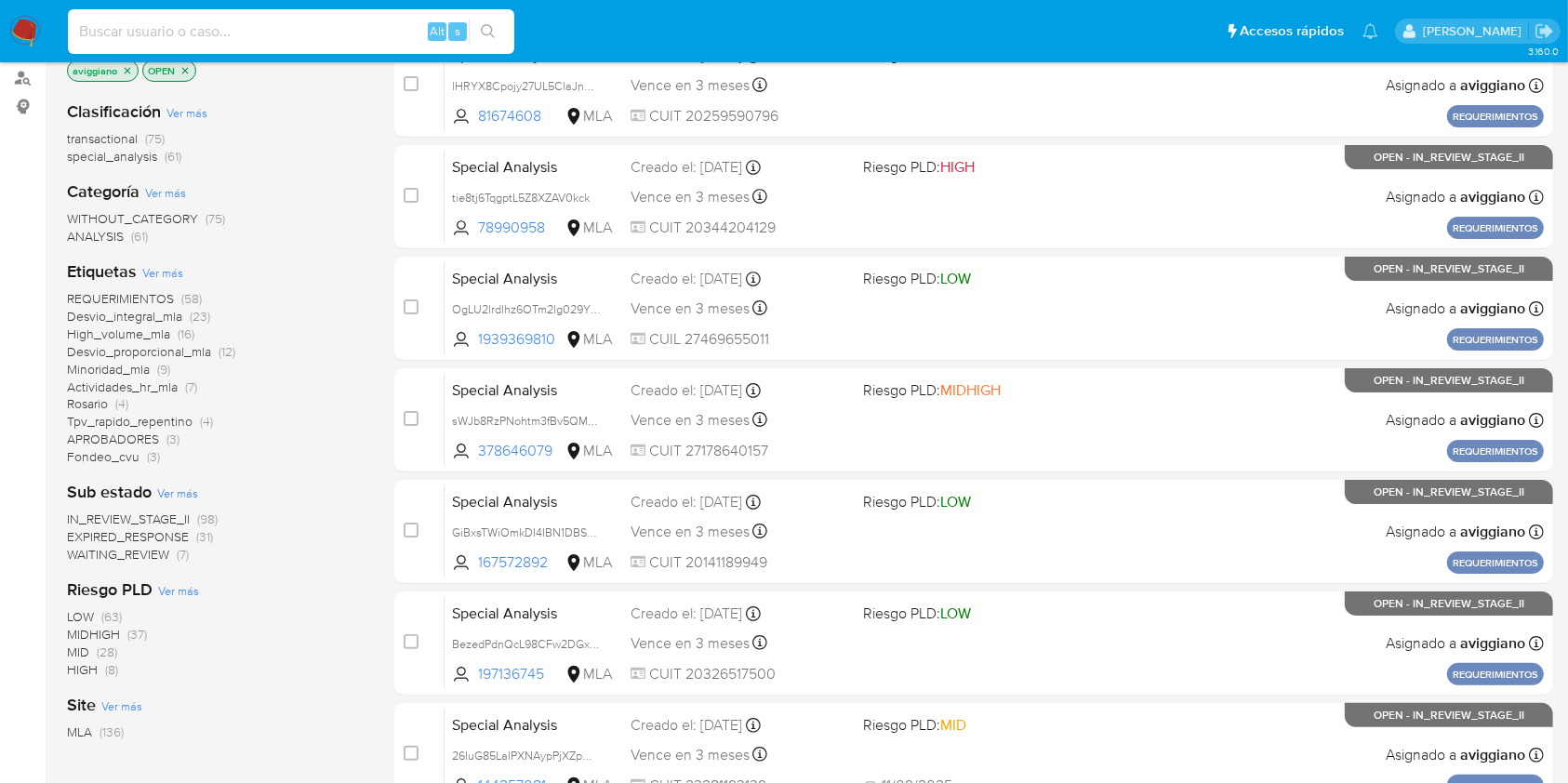
click at [140, 26] on input at bounding box center [291, 32] width 446 height 25
paste input "R61jx1UpoDUlKoJsglTmH4xt"
type input "R61jx1UpoDUlKoJsglTmH4xt"
drag, startPoint x: 502, startPoint y: 34, endPoint x: 509, endPoint y: 49, distance: 16.6
click at [502, 36] on button "search-icon" at bounding box center [487, 32] width 38 height 26
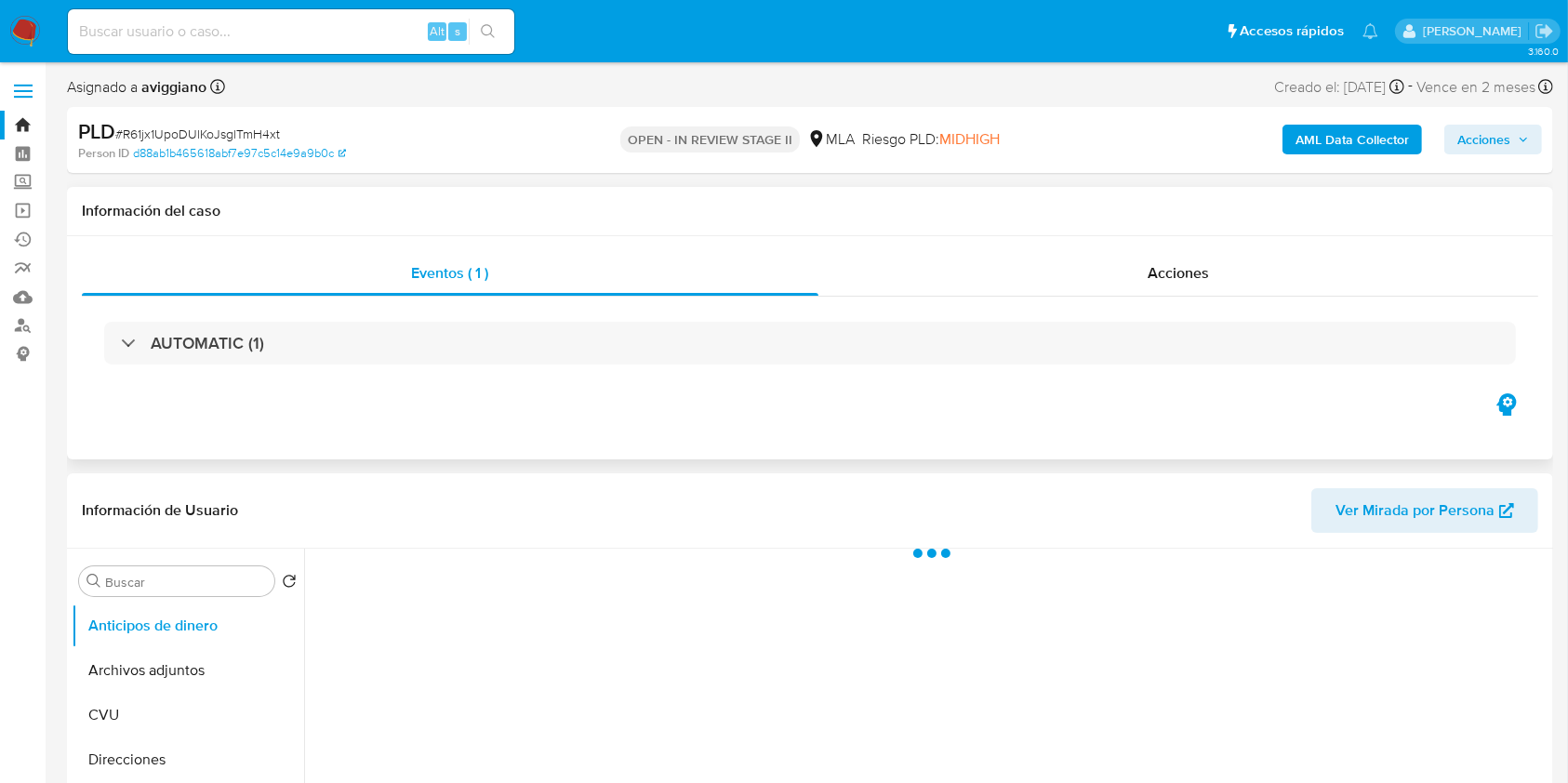
select select "10"
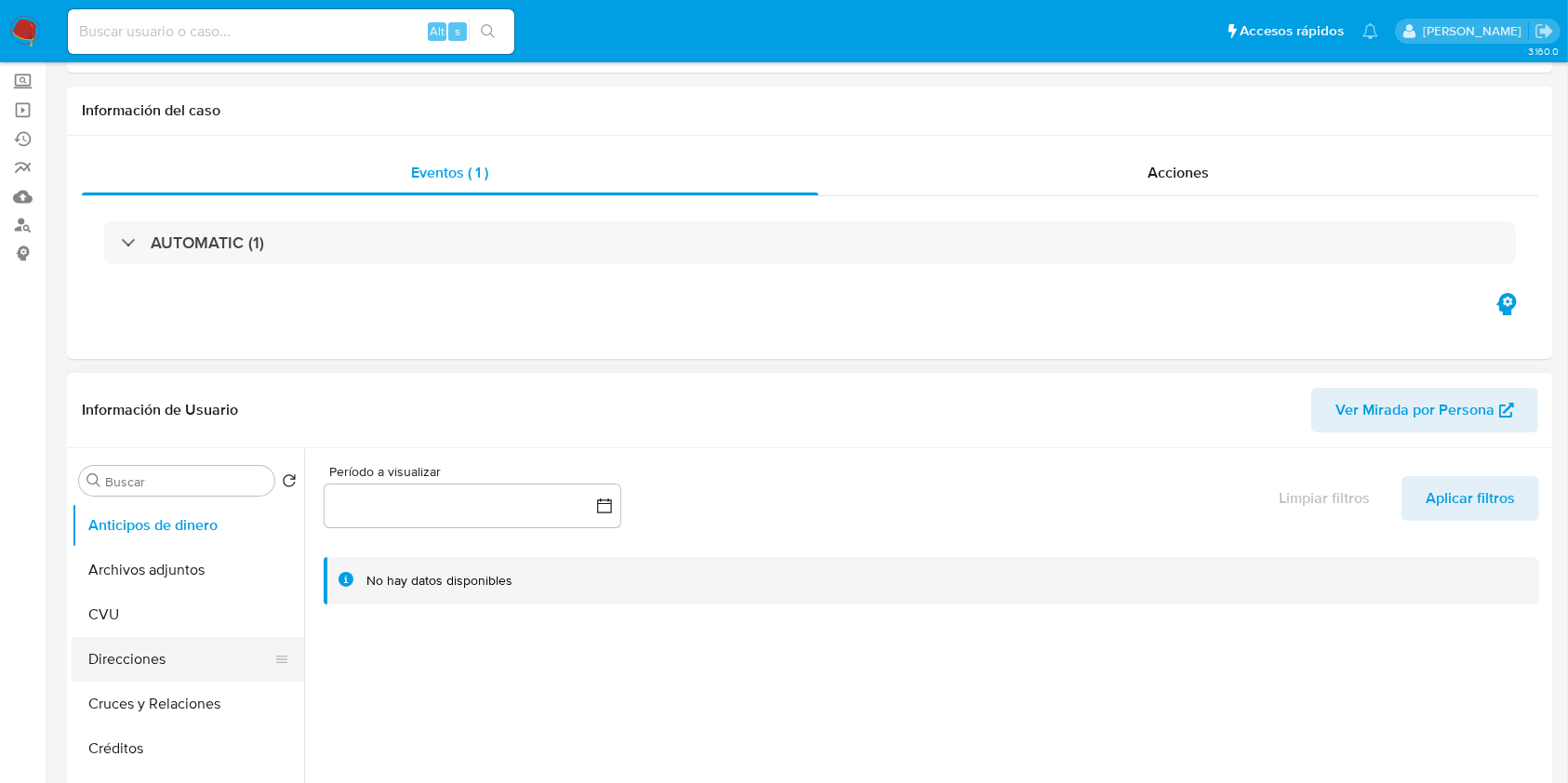
scroll to position [124, 0]
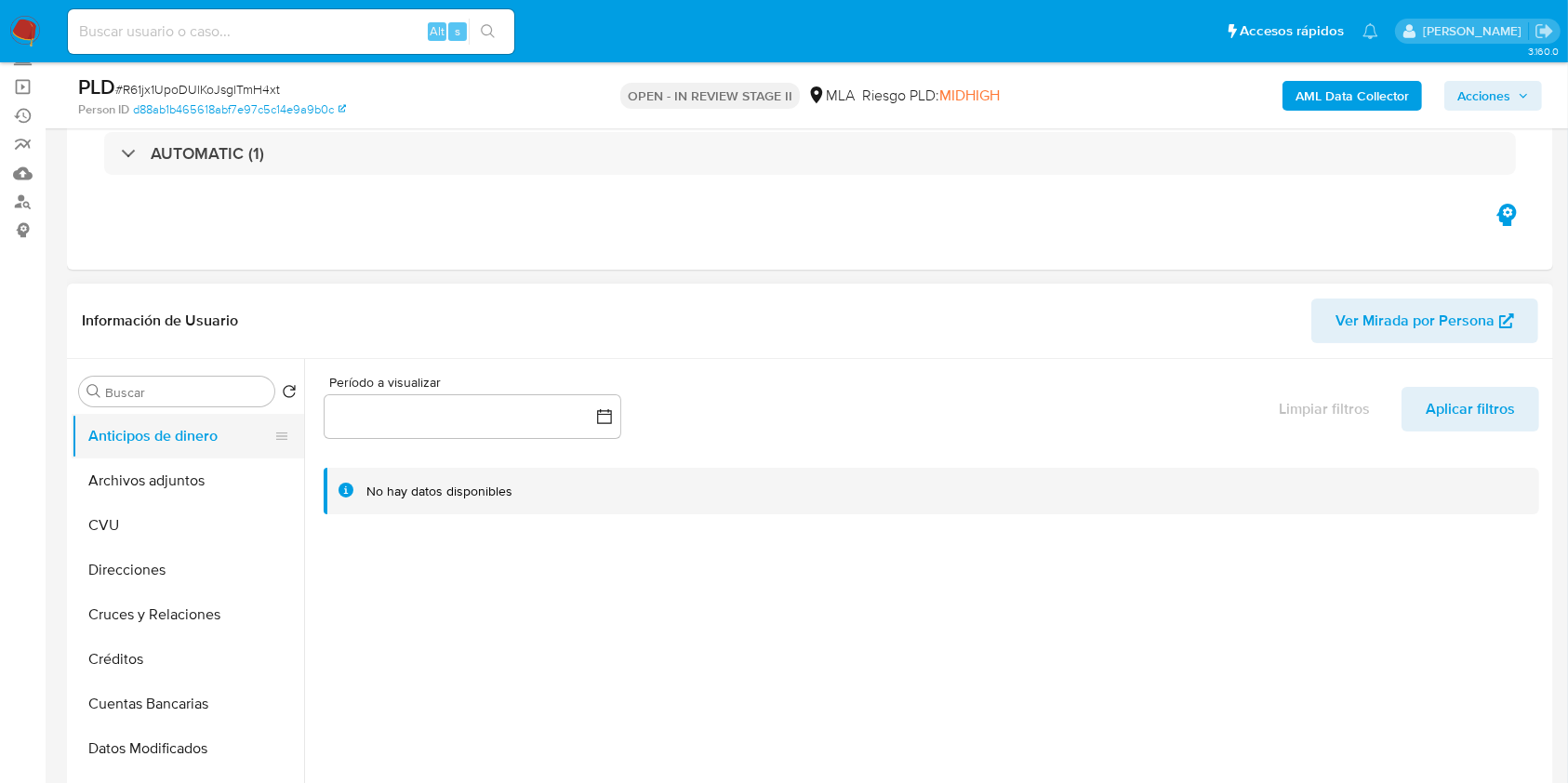
click at [175, 443] on button "Anticipos de dinero" at bounding box center [181, 435] width 218 height 44
click at [176, 463] on button "Archivos adjuntos" at bounding box center [181, 480] width 218 height 44
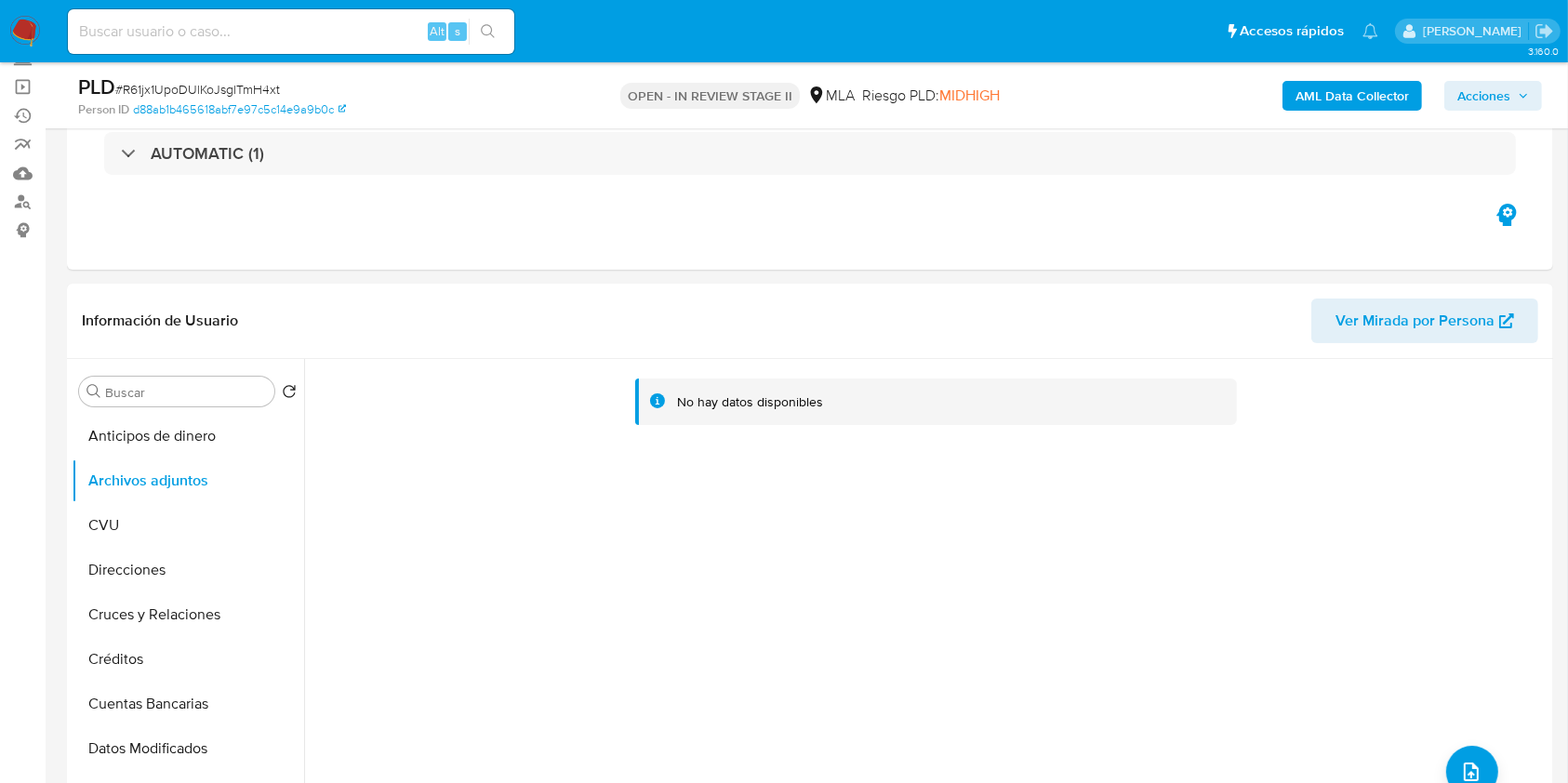
click at [1396, 89] on b "AML Data Collector" at bounding box center [1351, 96] width 113 height 29
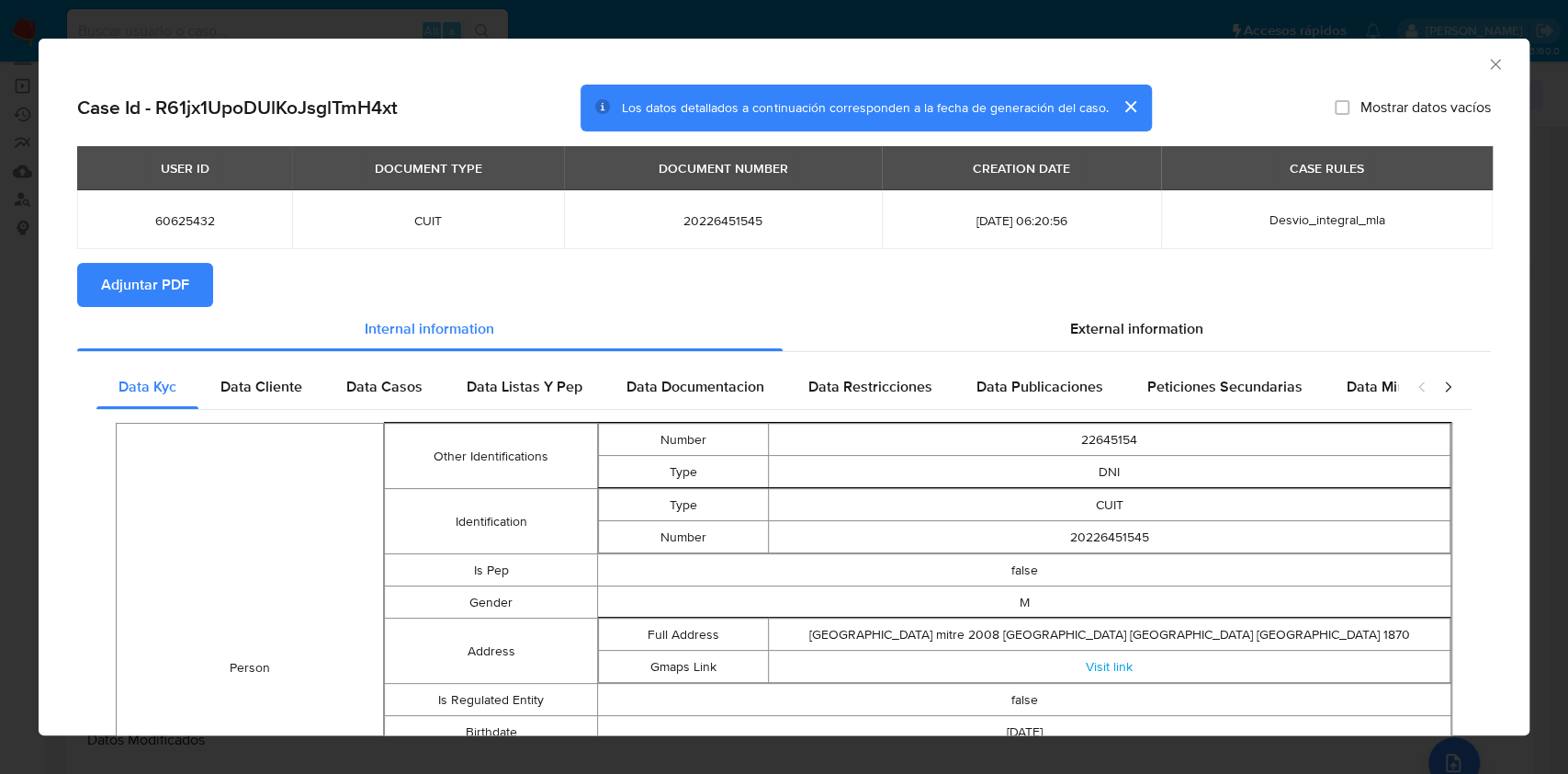
click at [162, 304] on span "Adjuntar PDF" at bounding box center [145, 284] width 88 height 40
click at [1472, 54] on div "AML Data Collector" at bounding box center [784, 61] width 1491 height 46
click at [1487, 57] on icon "Cerrar ventana" at bounding box center [1496, 64] width 19 height 19
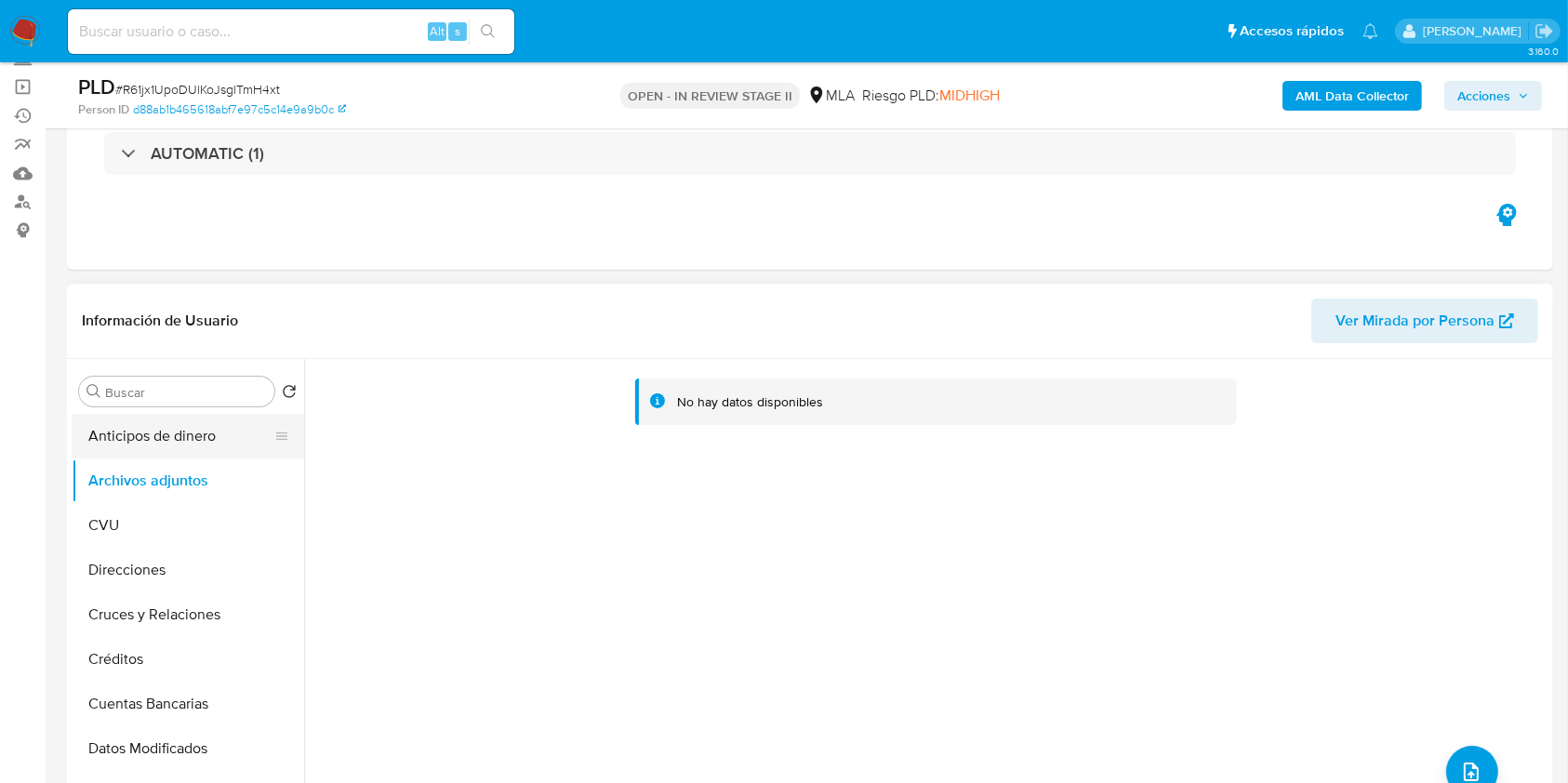
click at [204, 424] on button "Anticipos de dinero" at bounding box center [181, 435] width 218 height 44
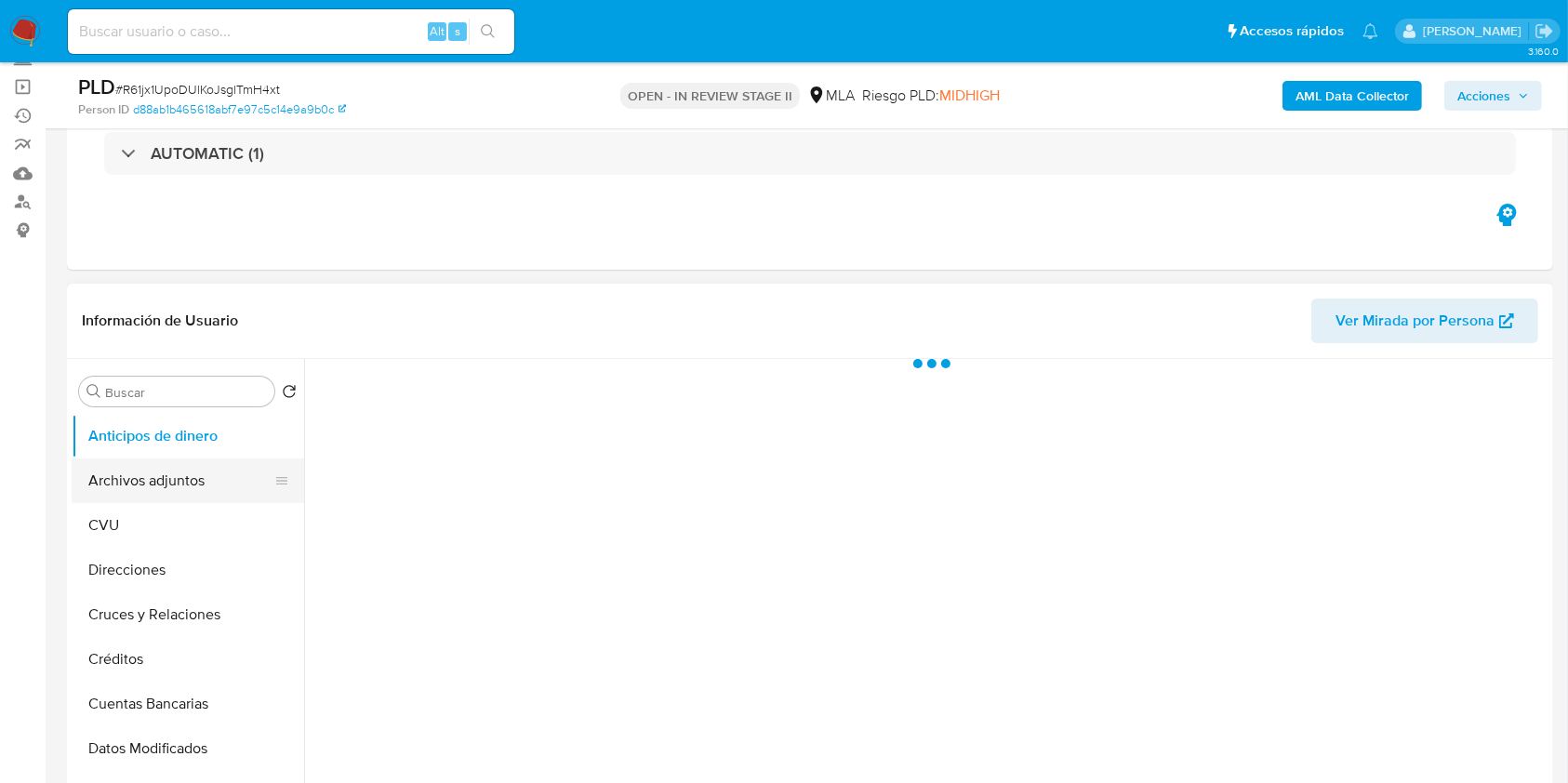
click at [164, 486] on button "Archivos adjuntos" at bounding box center [181, 480] width 218 height 44
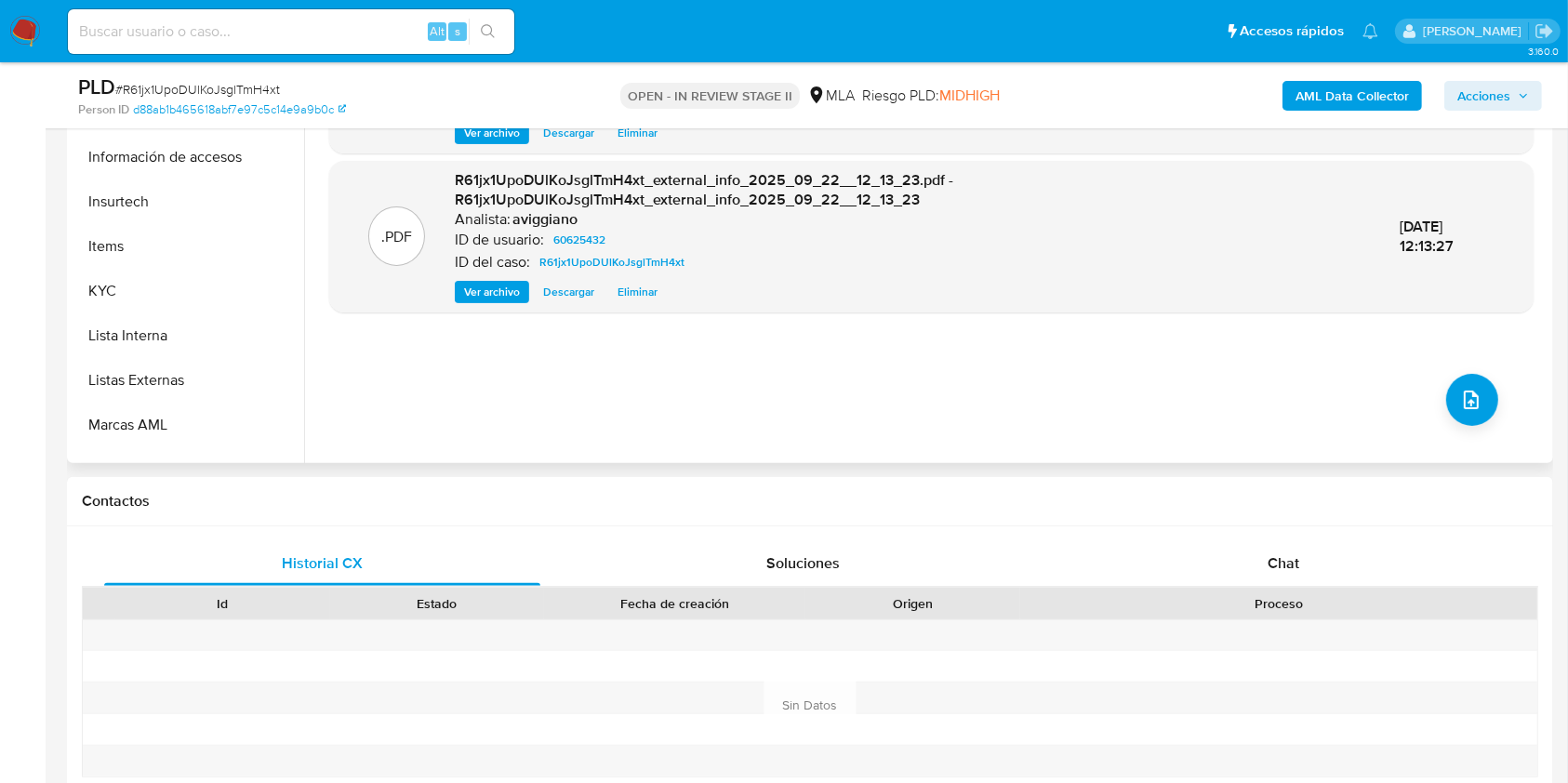
scroll to position [744, 0]
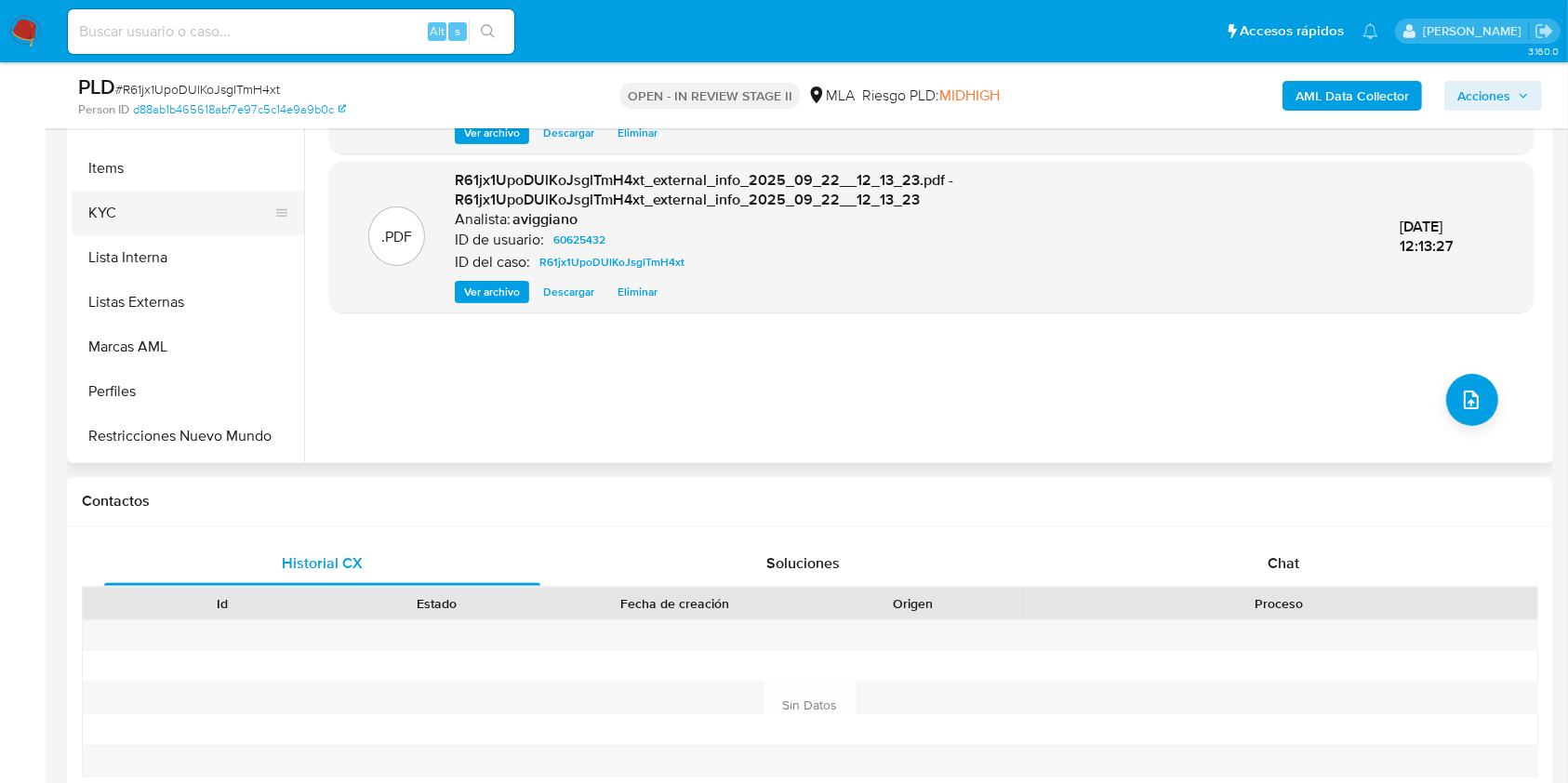
click at [130, 217] on button "KYC" at bounding box center [181, 213] width 218 height 44
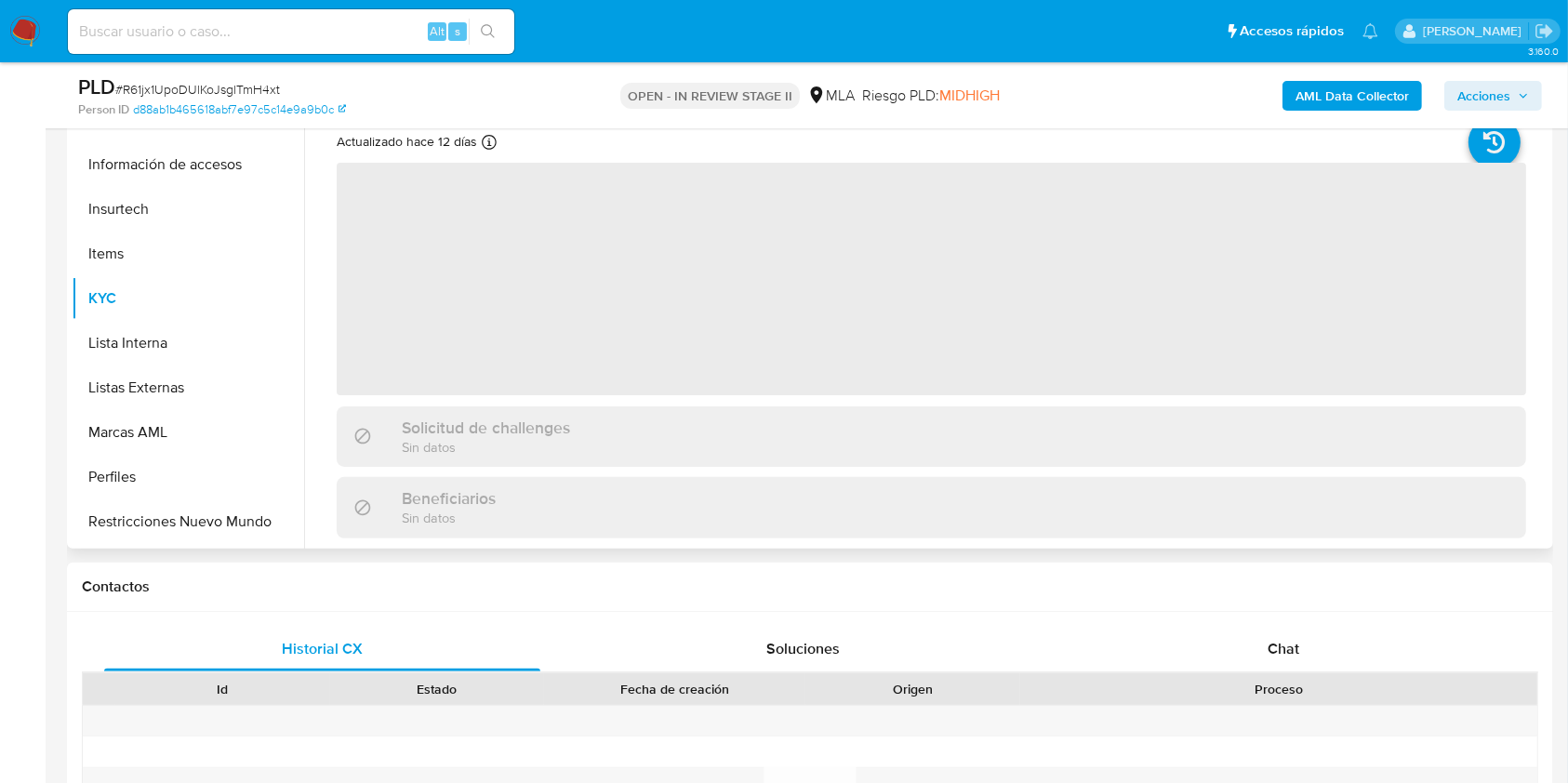
scroll to position [372, 0]
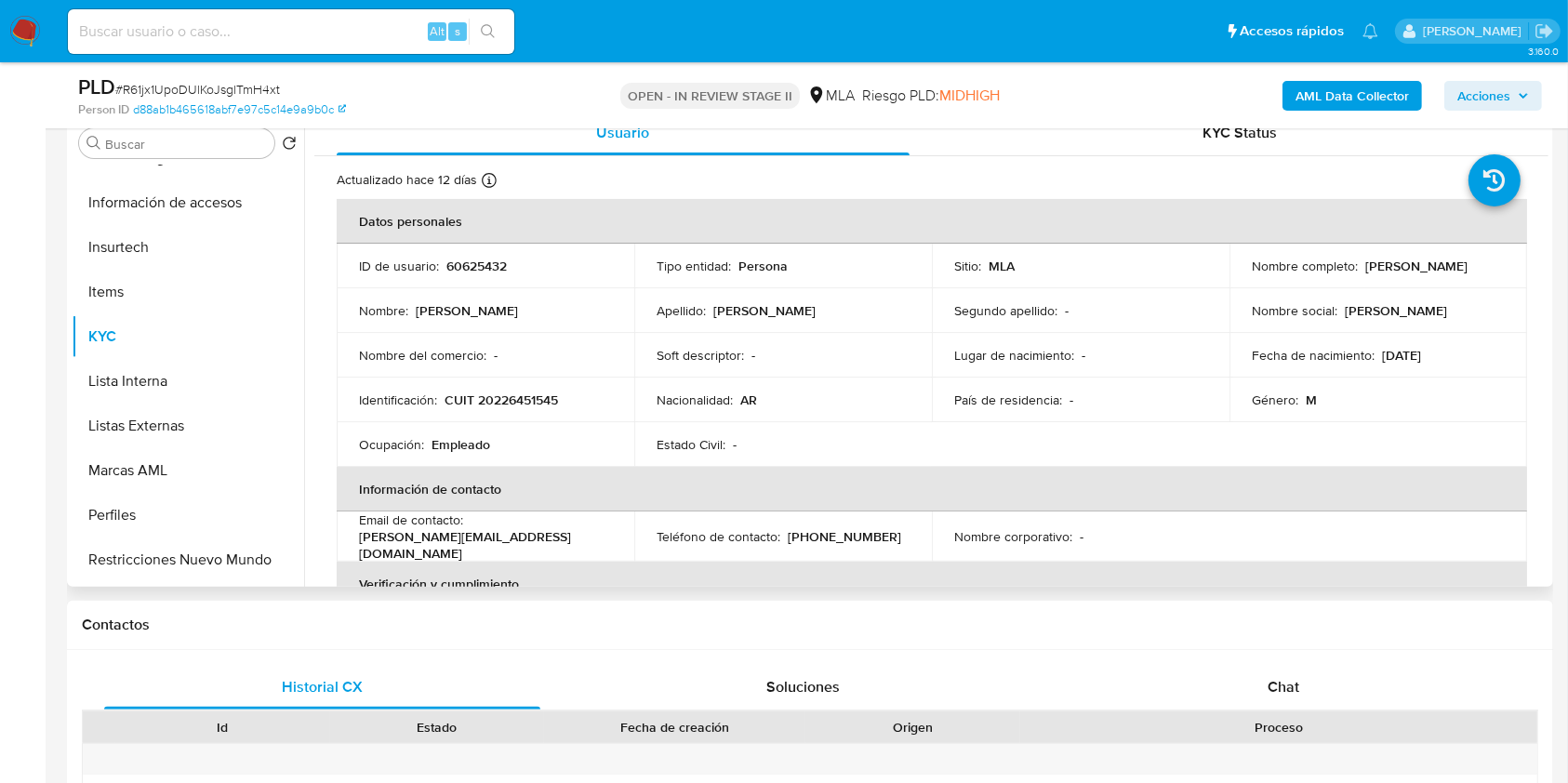
click at [508, 395] on p "CUIT 20226451545" at bounding box center [501, 400] width 113 height 17
copy p "20226451545"
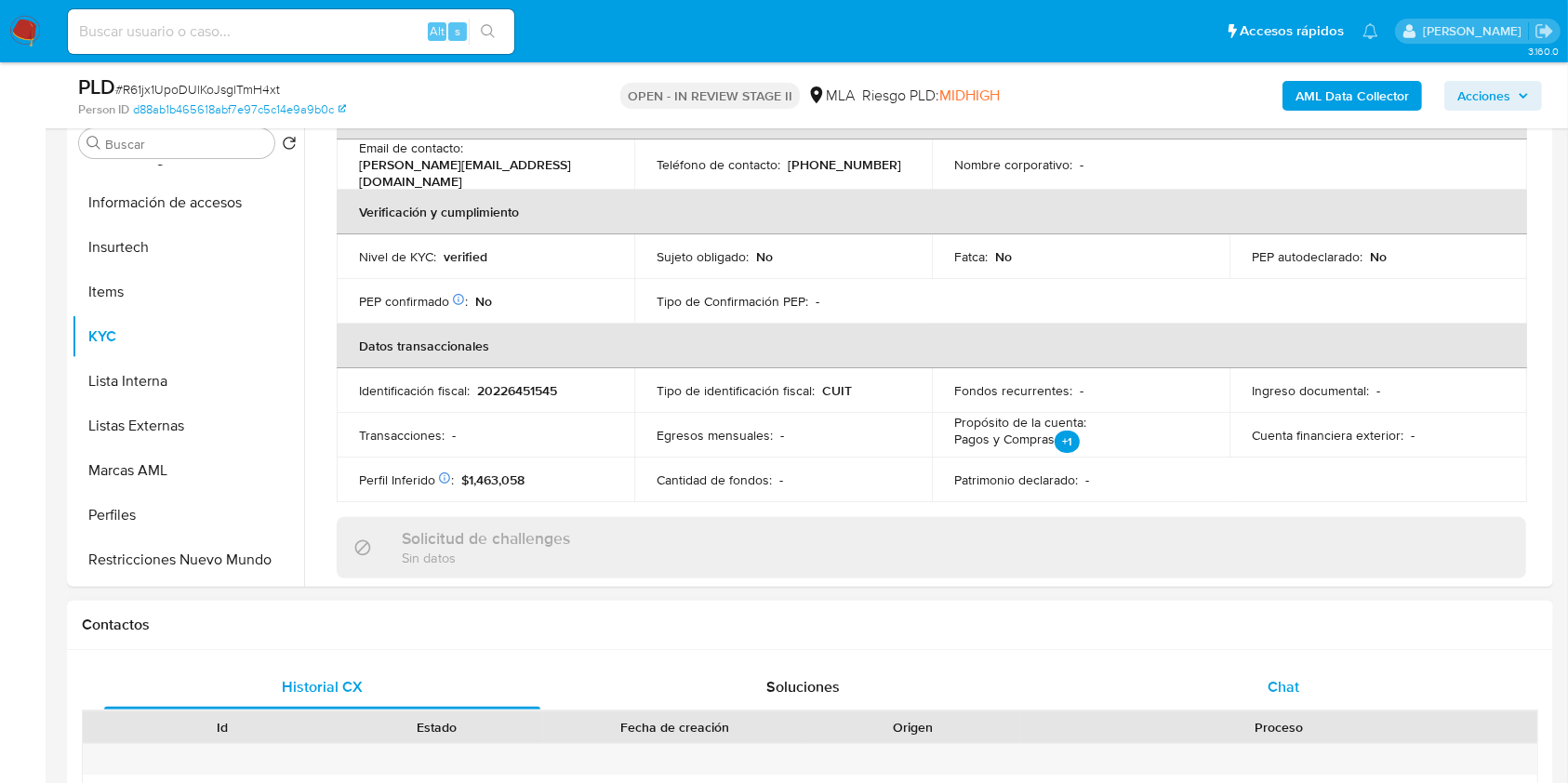
click at [1299, 671] on div "Chat" at bounding box center [1283, 687] width 436 height 44
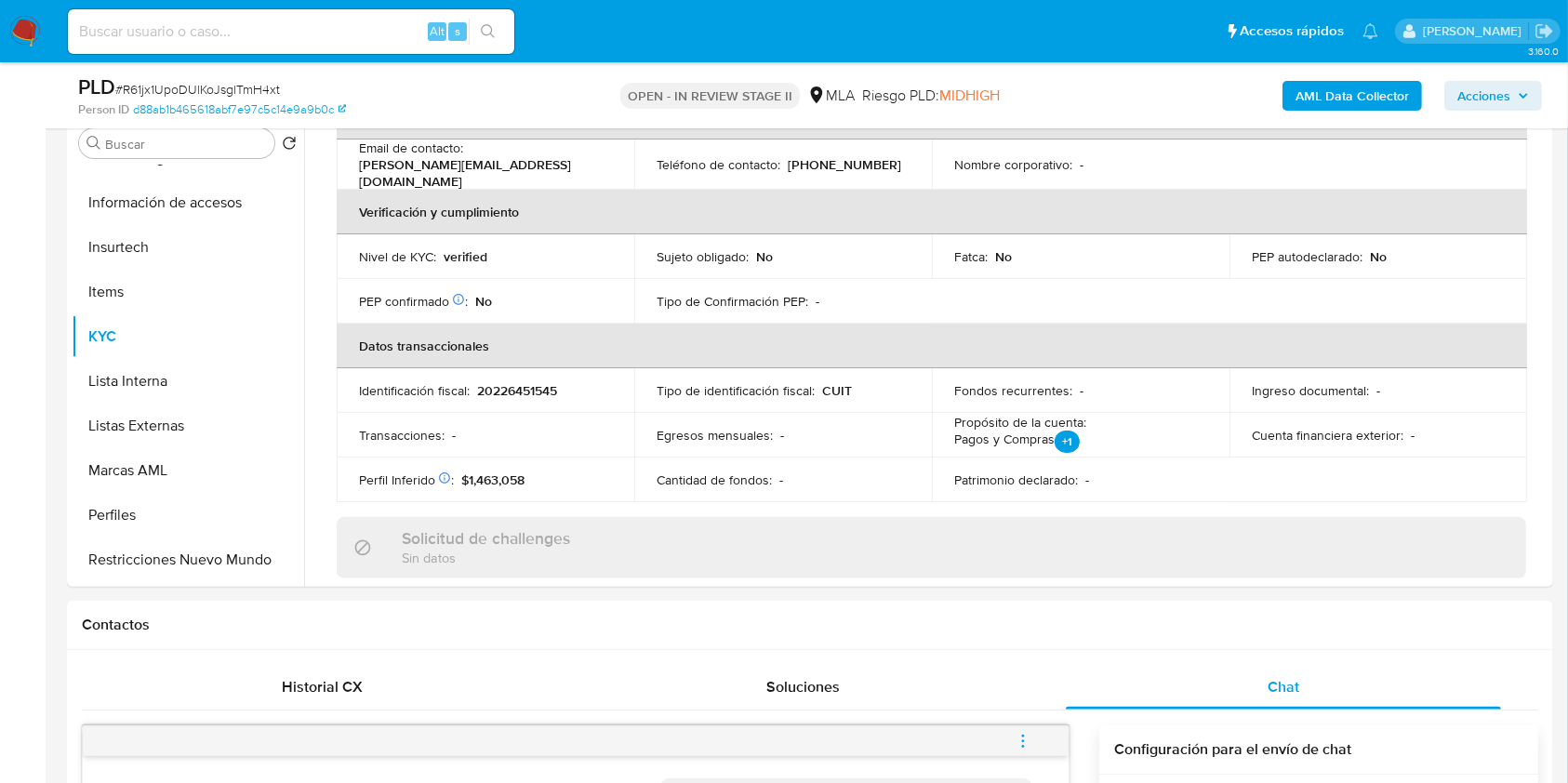
click at [1350, 94] on b "AML Data Collector" at bounding box center [1351, 96] width 113 height 29
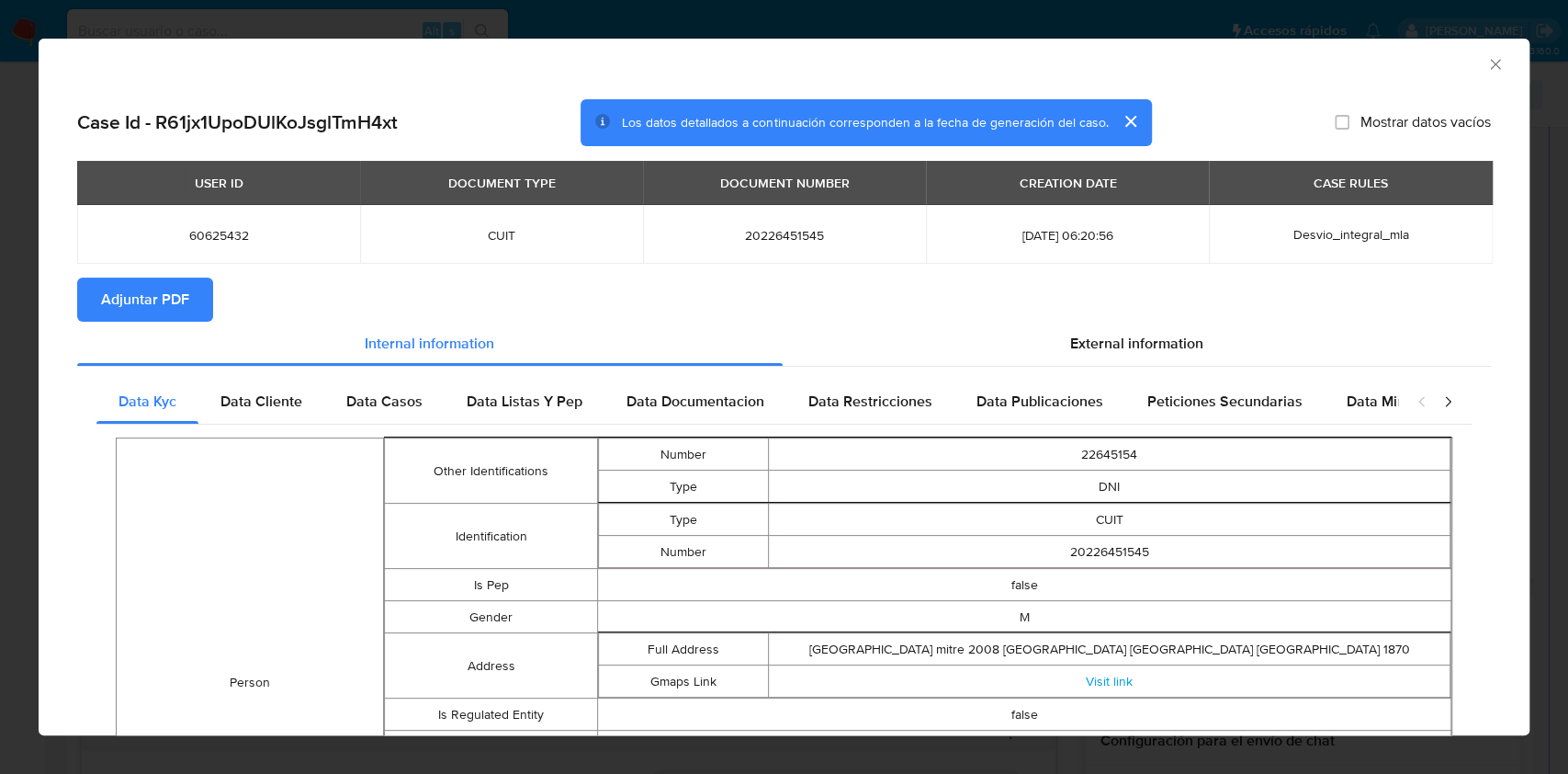
click at [191, 312] on button "Adjuntar PDF" at bounding box center [146, 299] width 136 height 44
click at [1487, 68] on icon "Cerrar ventana" at bounding box center [1496, 64] width 19 height 19
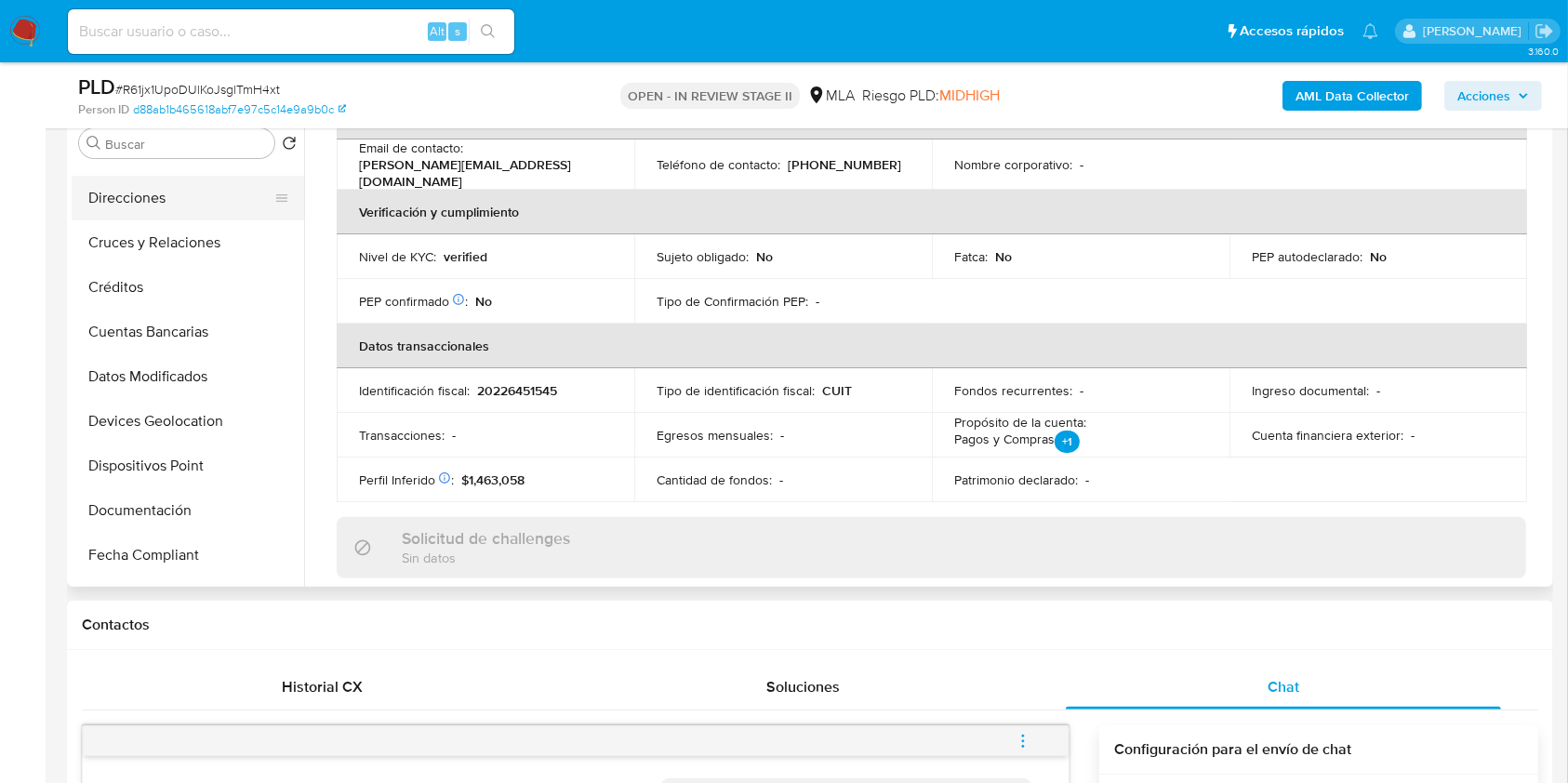
scroll to position [0, 0]
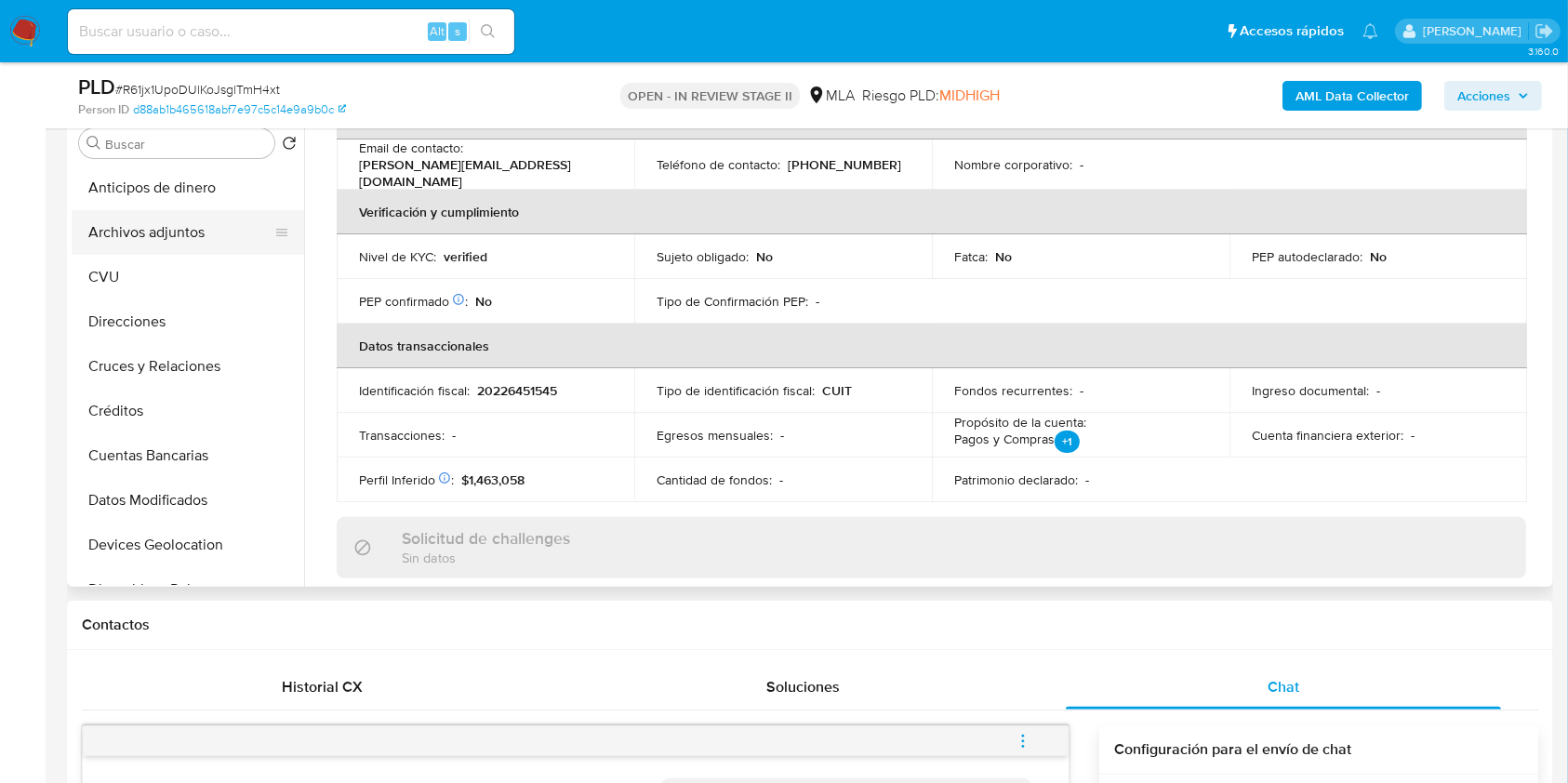
click at [171, 238] on button "Archivos adjuntos" at bounding box center [181, 232] width 218 height 44
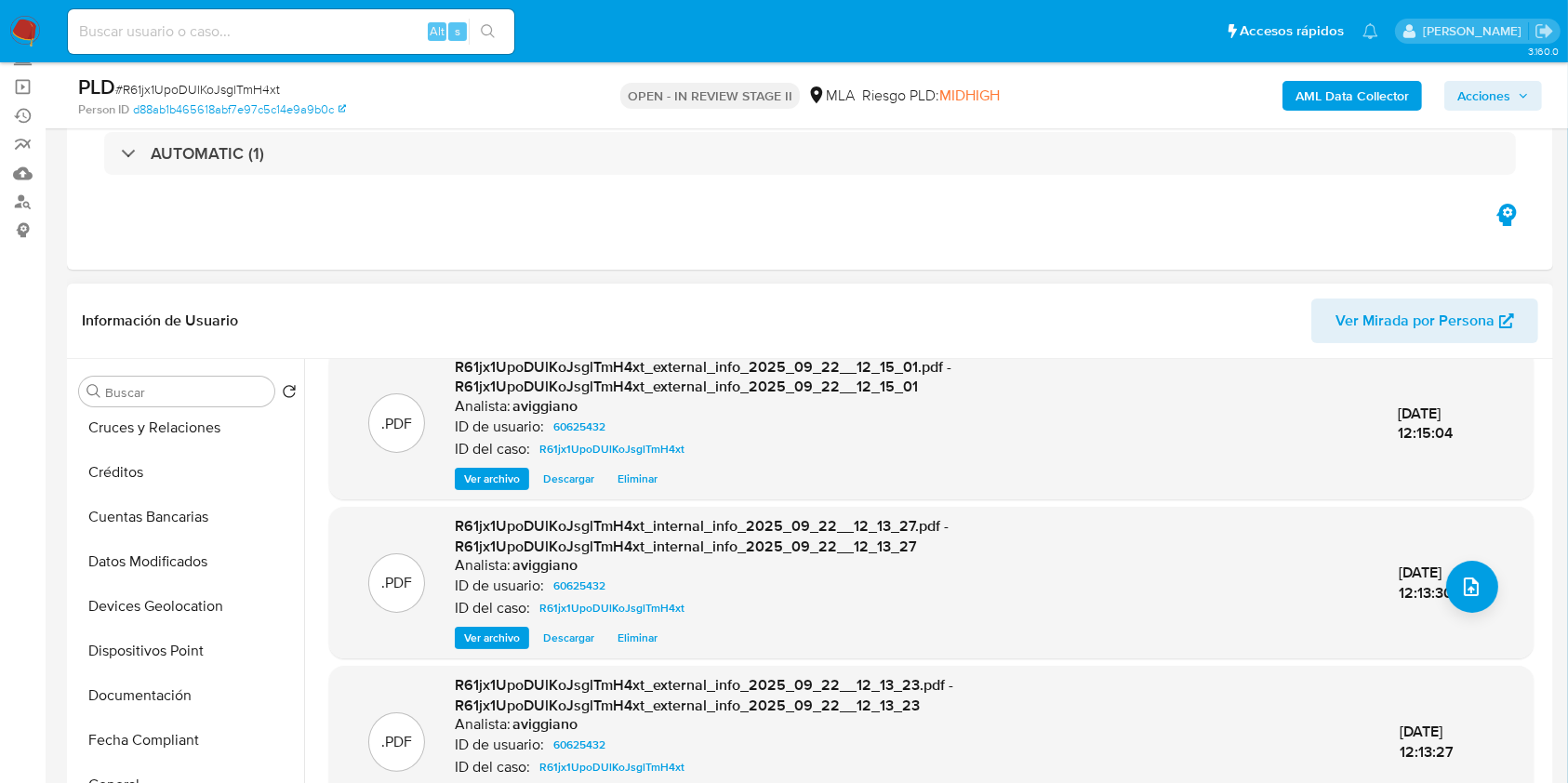
scroll to position [372, 0]
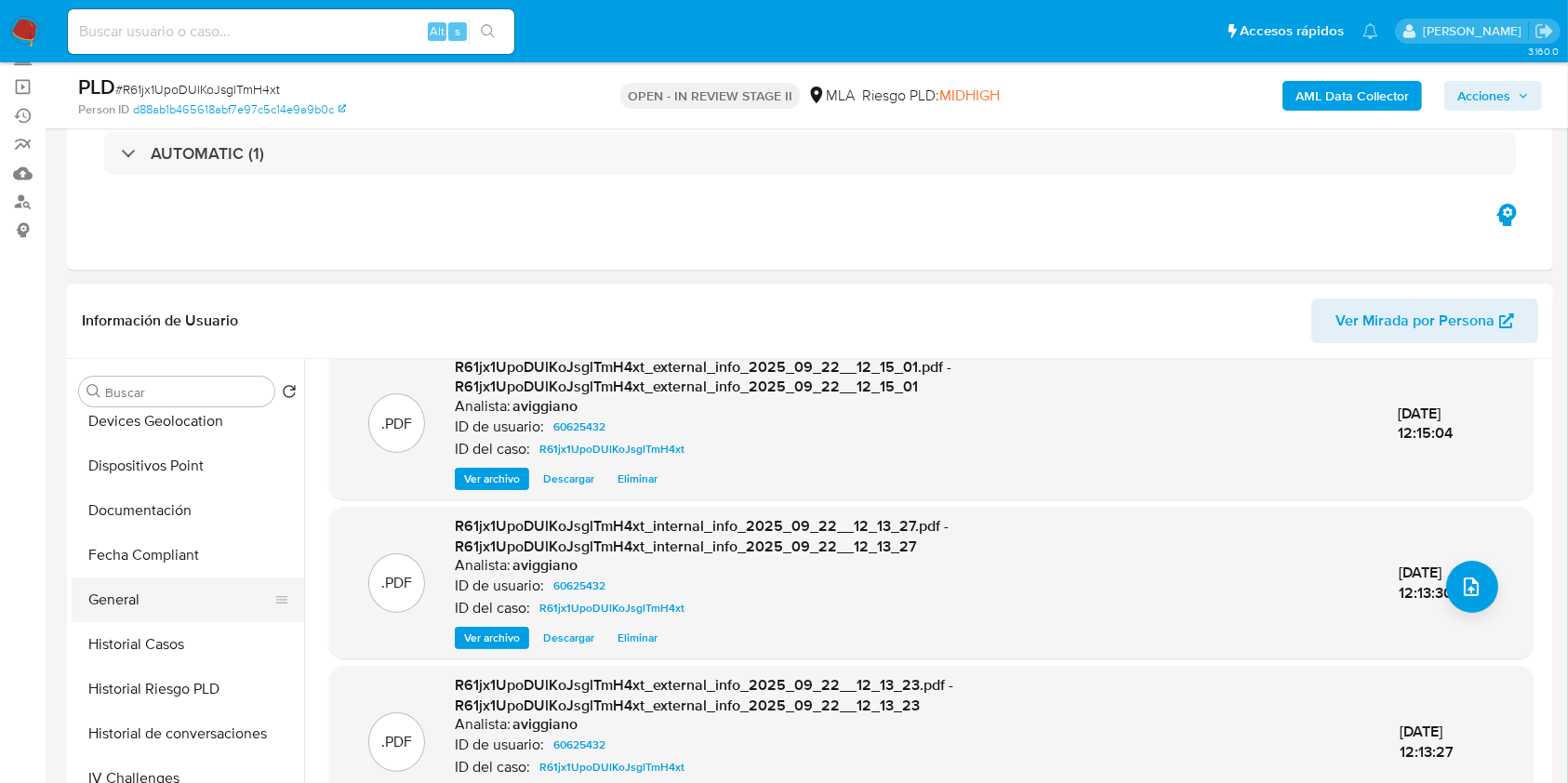
click at [146, 614] on button "General" at bounding box center [181, 600] width 218 height 44
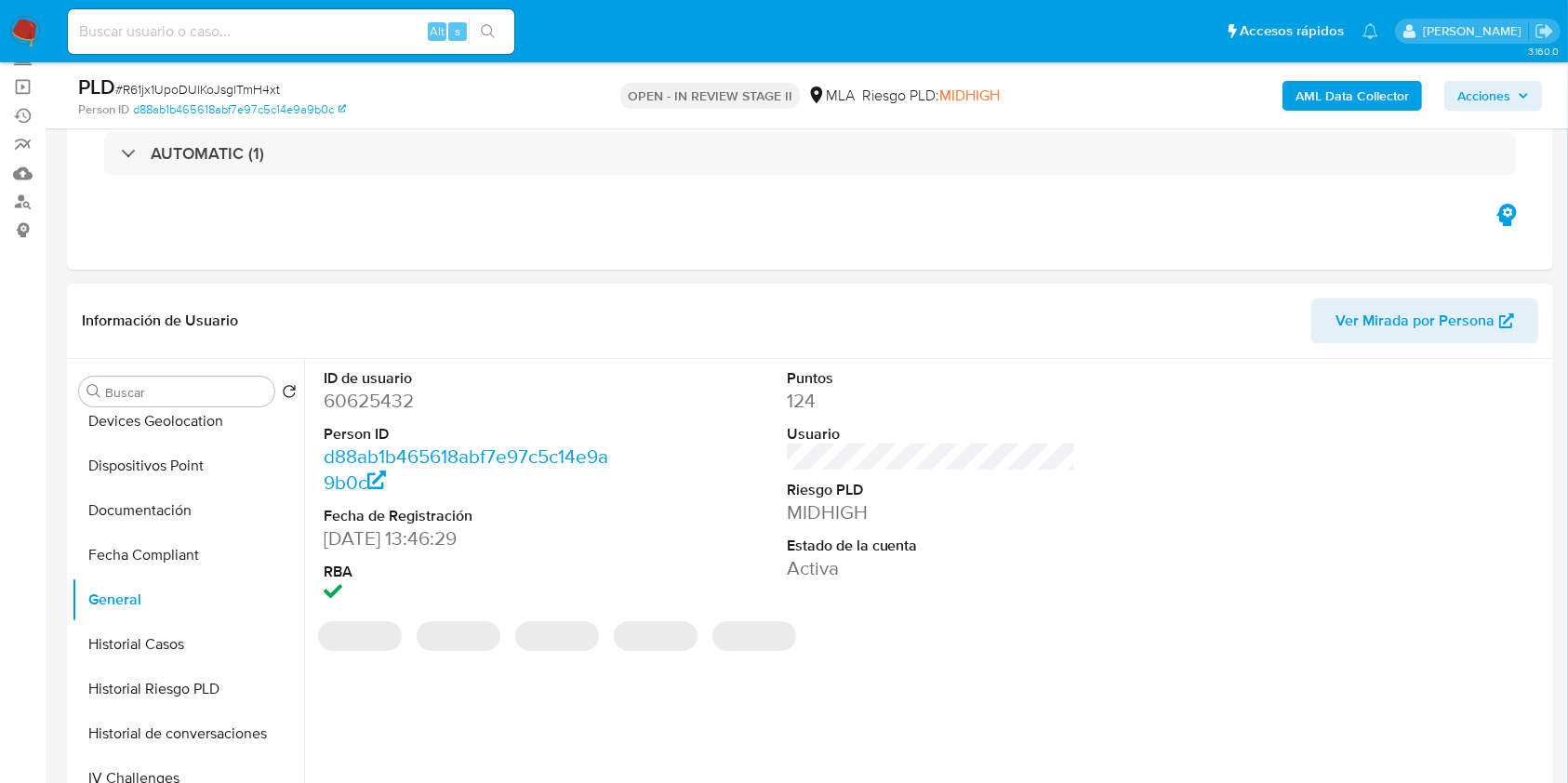
click at [402, 409] on dd "60625432" at bounding box center [468, 401] width 290 height 26
copy dd "60625432"
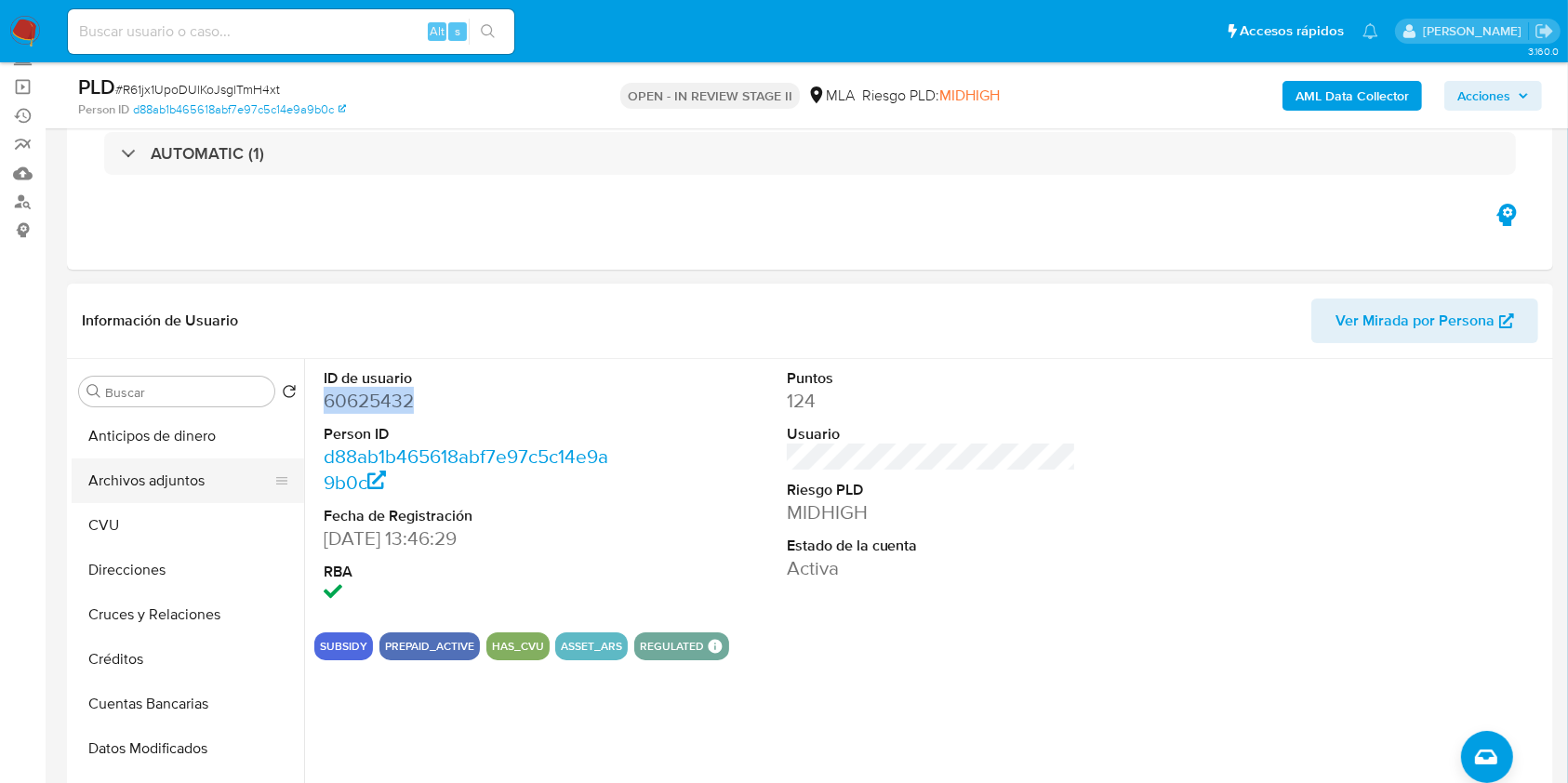
click at [215, 480] on button "Archivos adjuntos" at bounding box center [181, 480] width 218 height 44
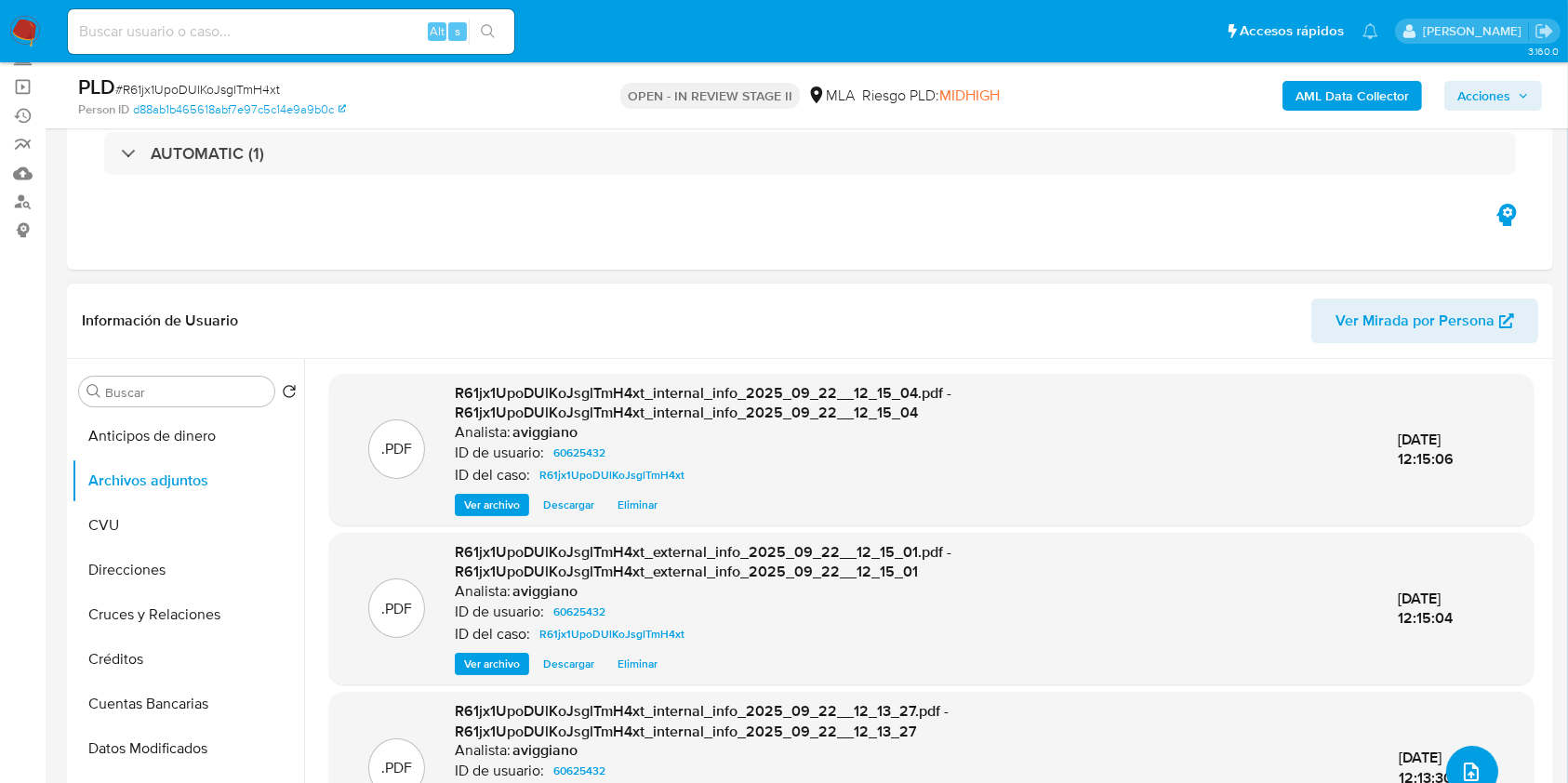
click at [1468, 753] on button "upload-file" at bounding box center [1472, 771] width 52 height 52
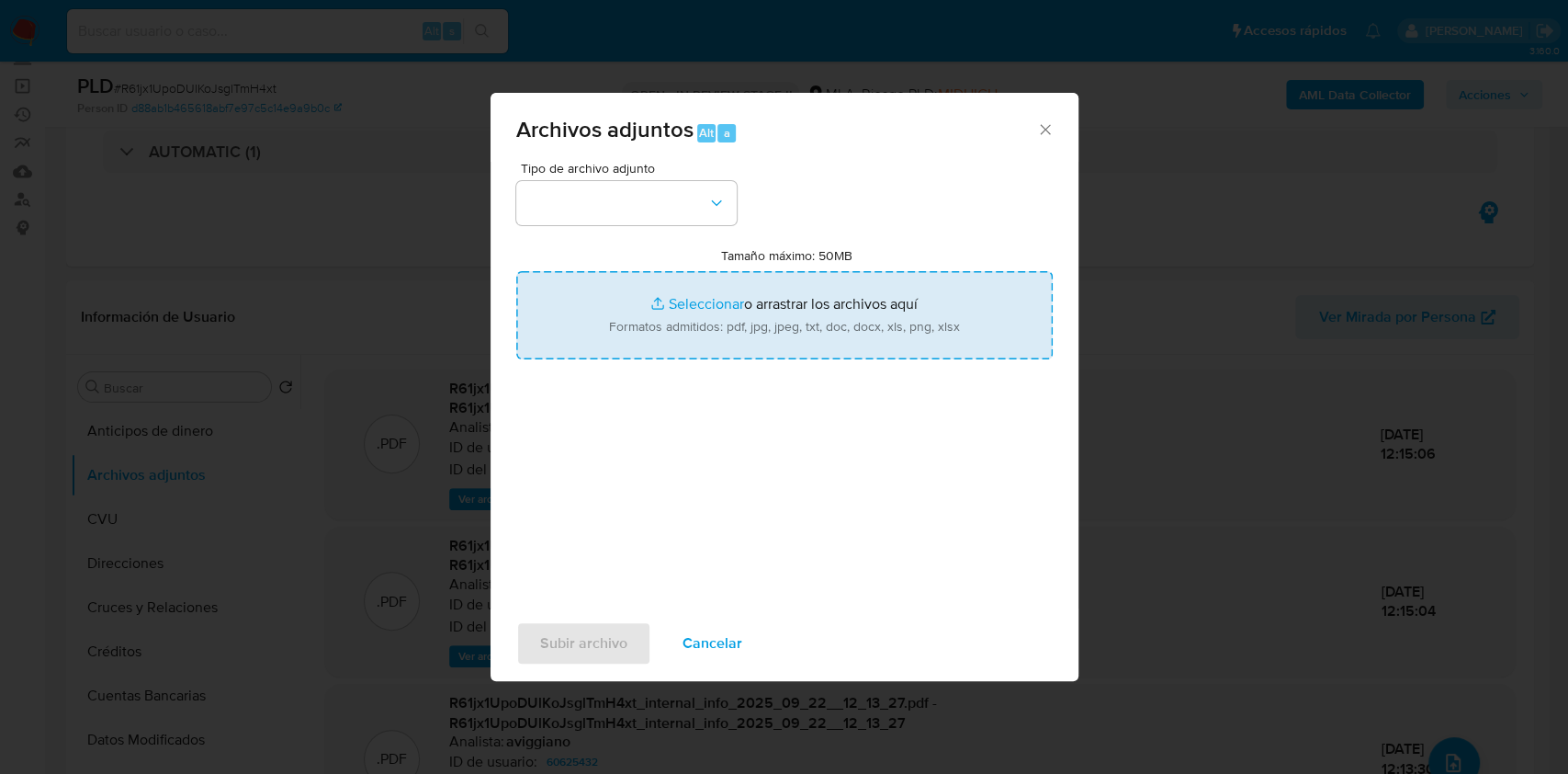
click at [835, 326] on input "Tamaño máximo: 50MB Seleccionar archivos" at bounding box center [785, 315] width 536 height 88
type input "C:\fakepath\Nosis - 60625432.pdf"
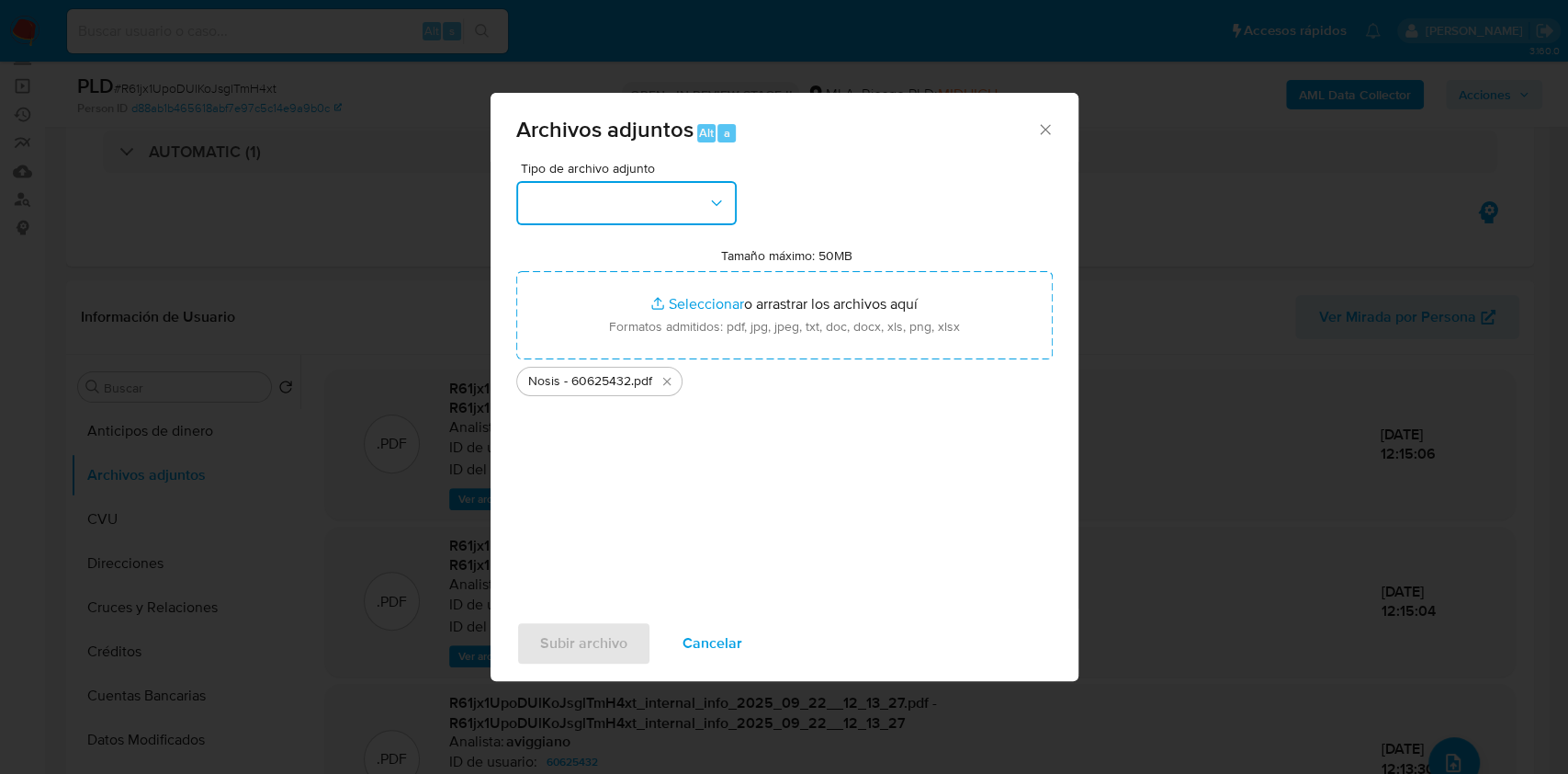
click at [706, 210] on button "button" at bounding box center [627, 203] width 221 height 44
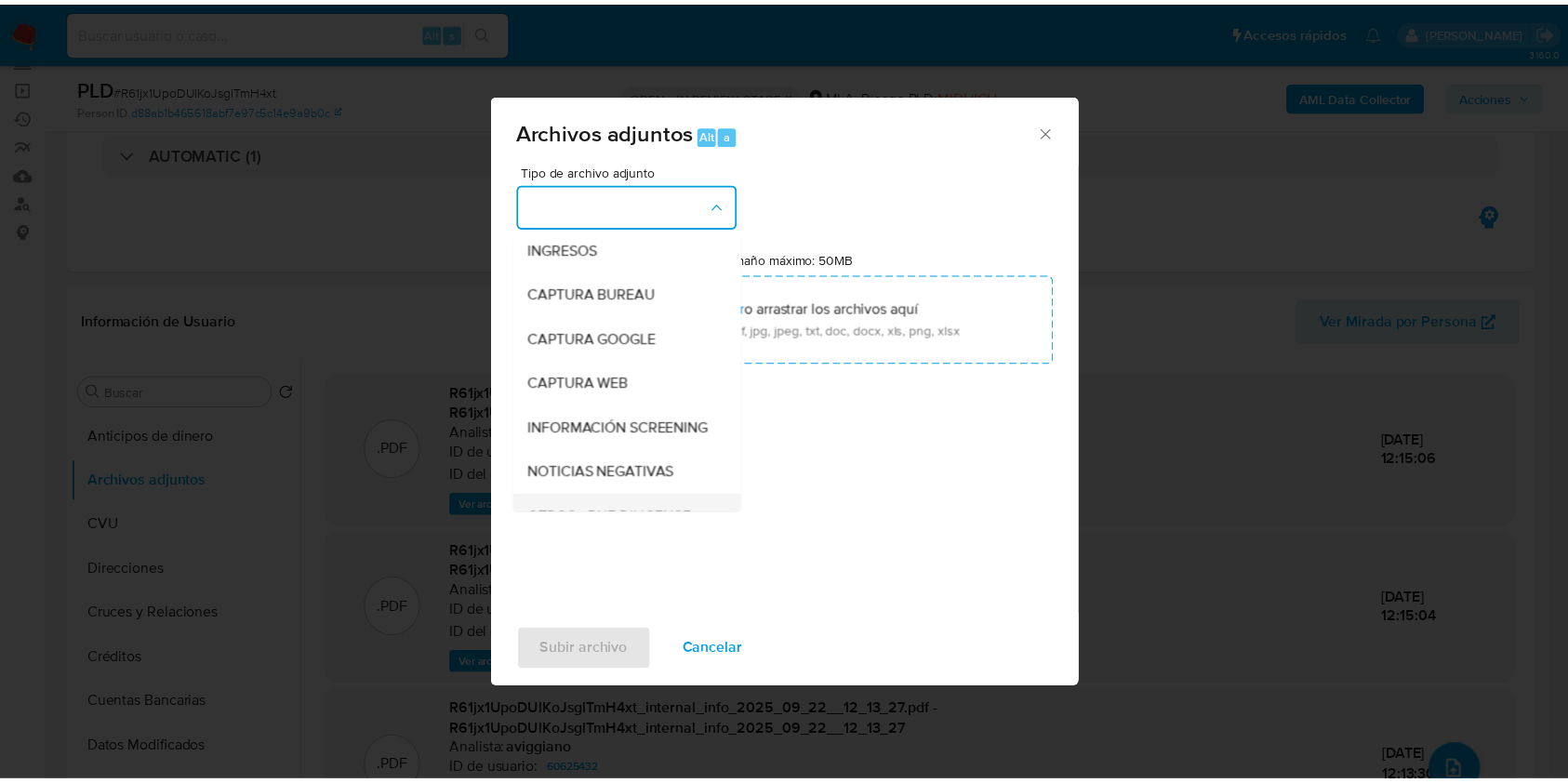
scroll to position [124, 0]
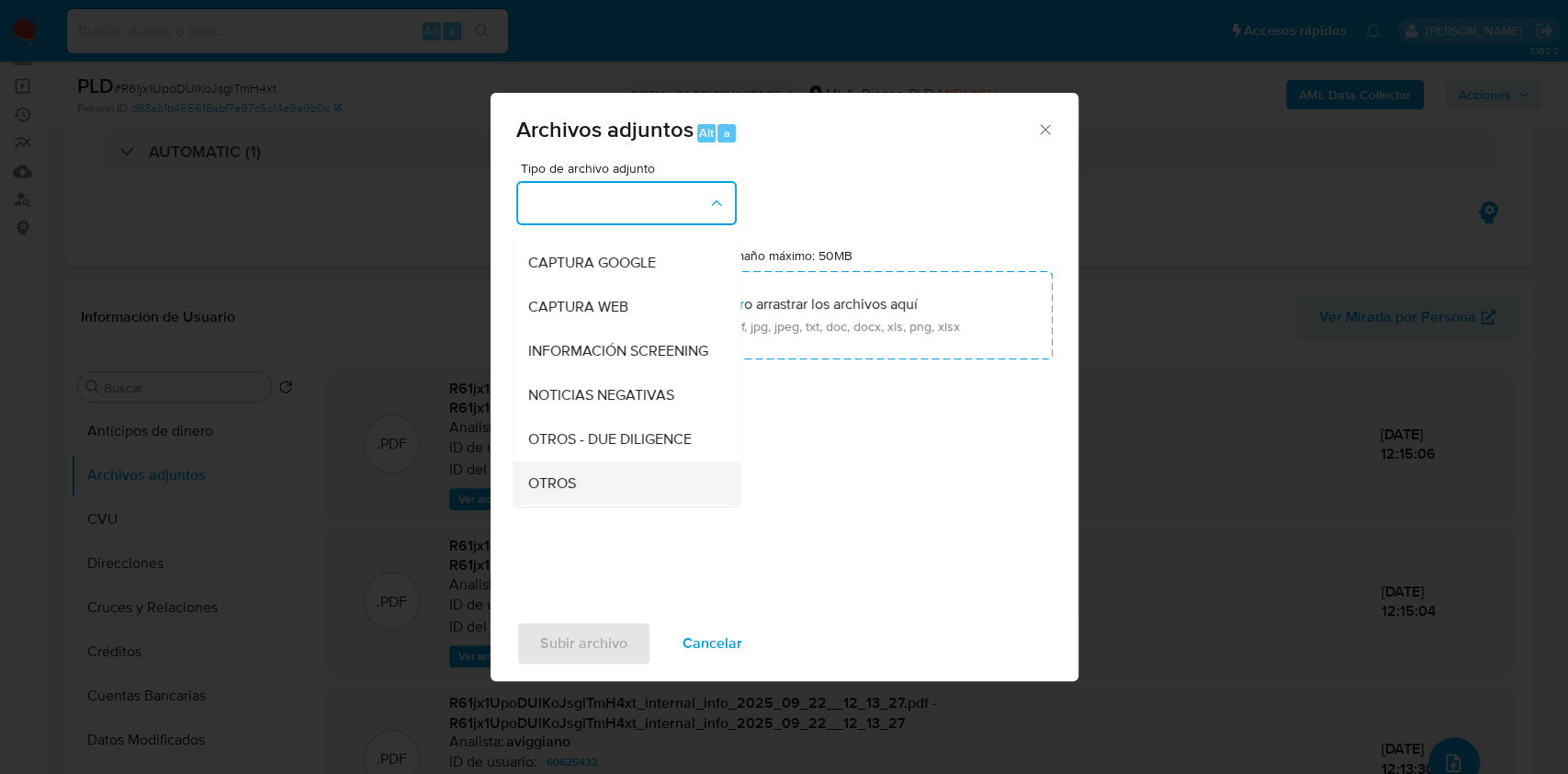
click at [564, 487] on div "OTROS" at bounding box center [620, 483] width 188 height 44
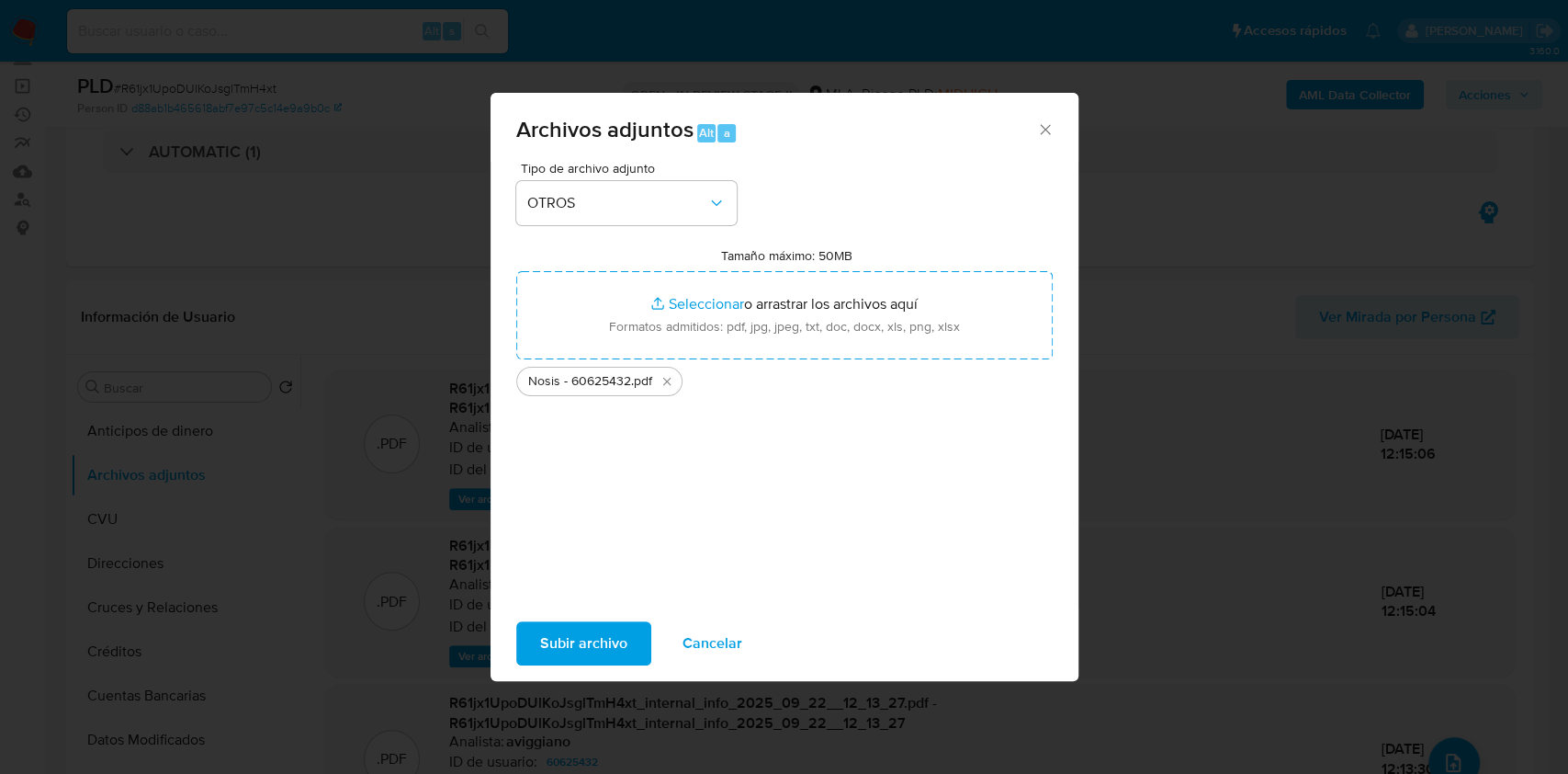
click at [559, 644] on span "Subir archivo" at bounding box center [583, 643] width 87 height 40
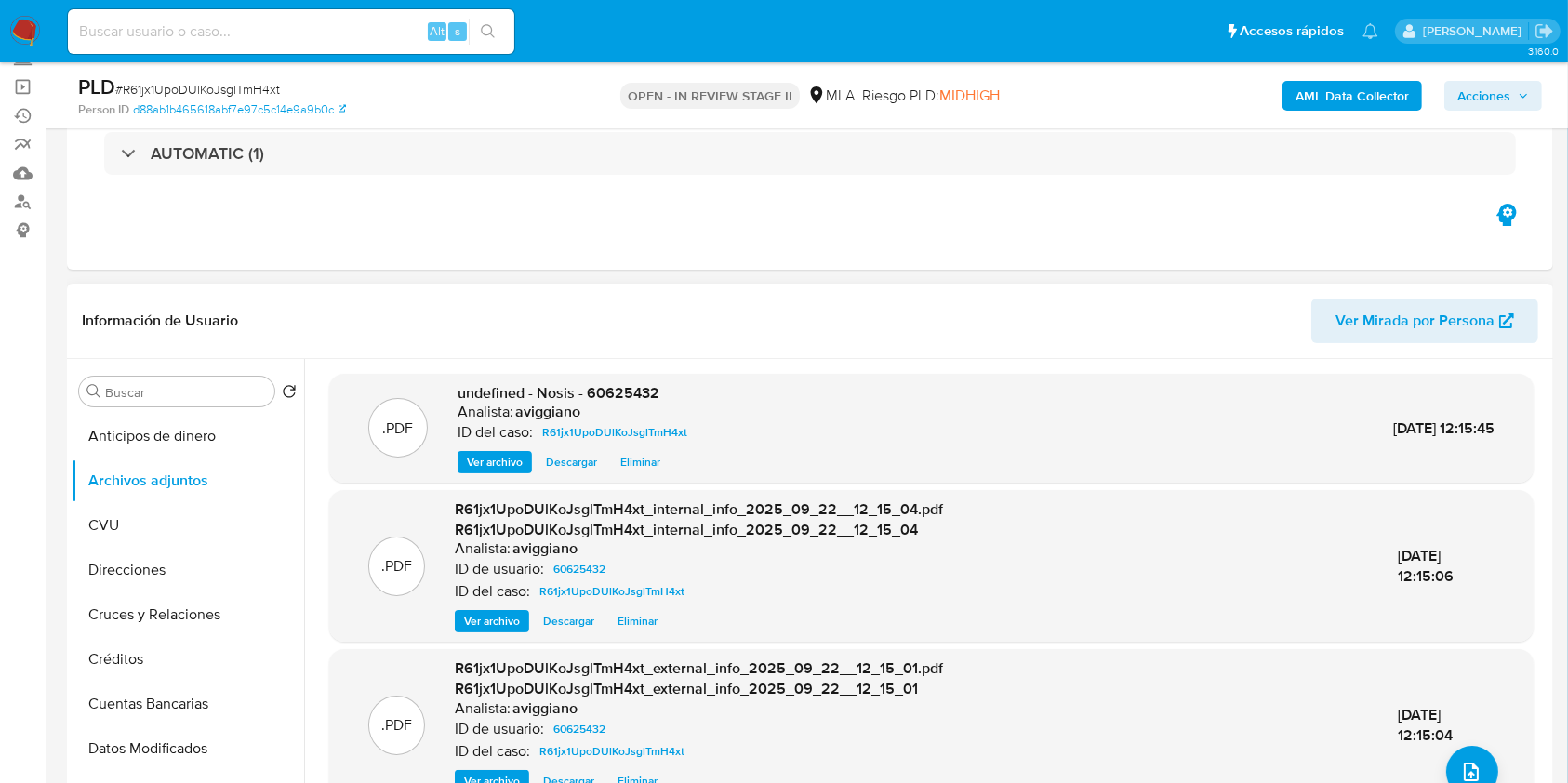
click at [634, 389] on span "undefined - Nosis - 60625432" at bounding box center [558, 392] width 201 height 22
copy span "60625432"
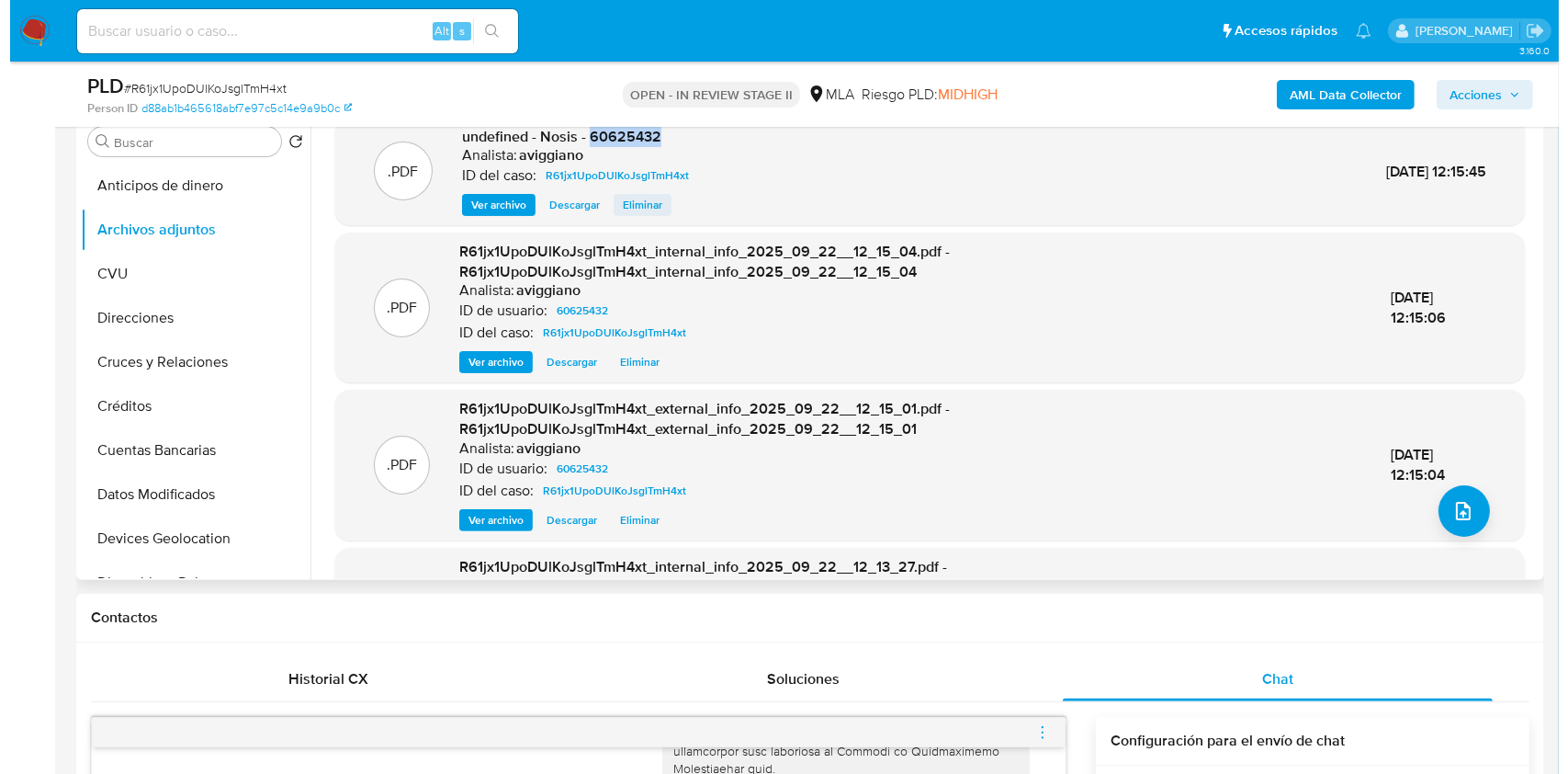
scroll to position [0, 0]
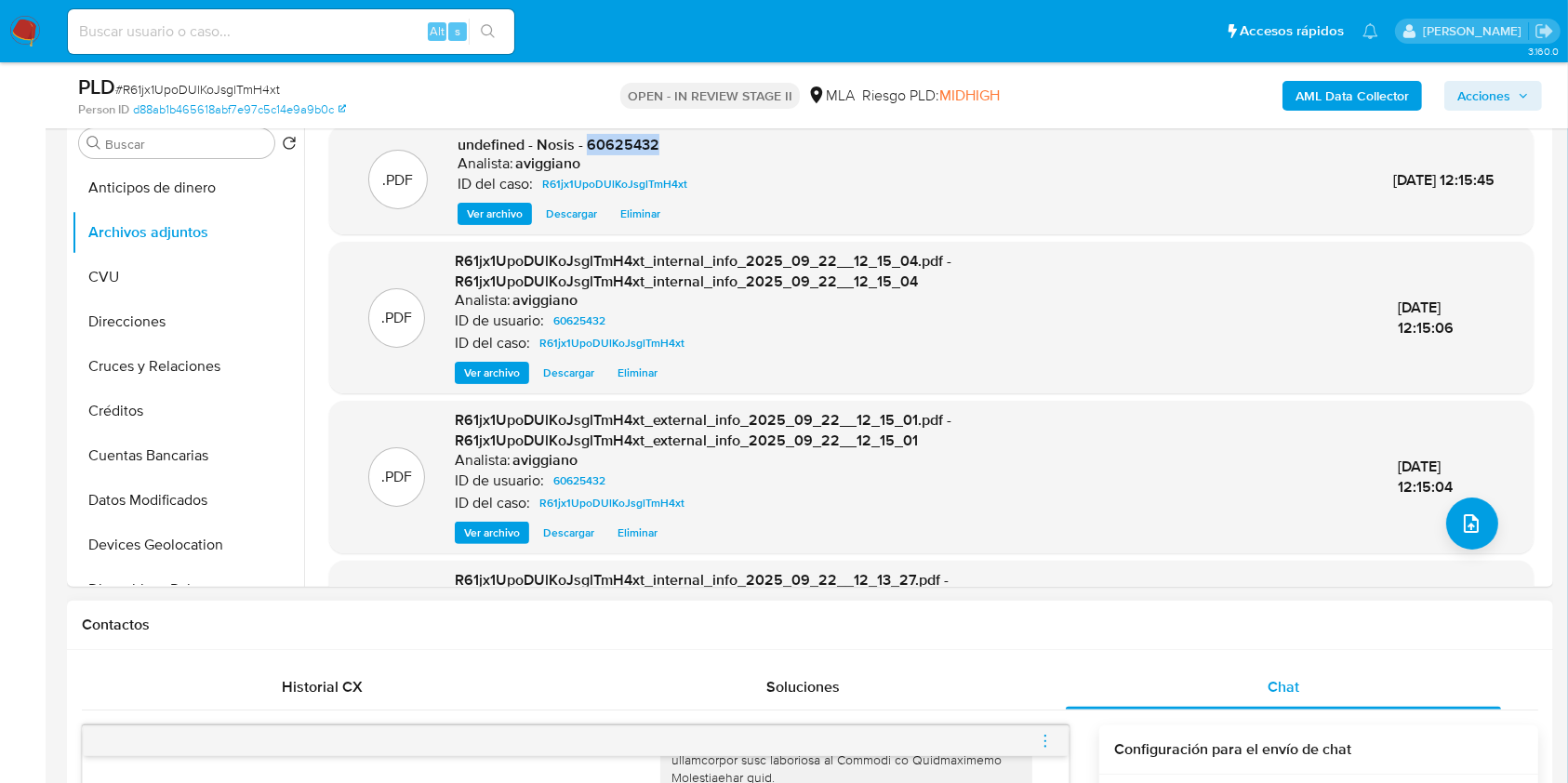
copy span "60625432"
click at [1472, 520] on icon "upload-file" at bounding box center [1472, 524] width 23 height 23
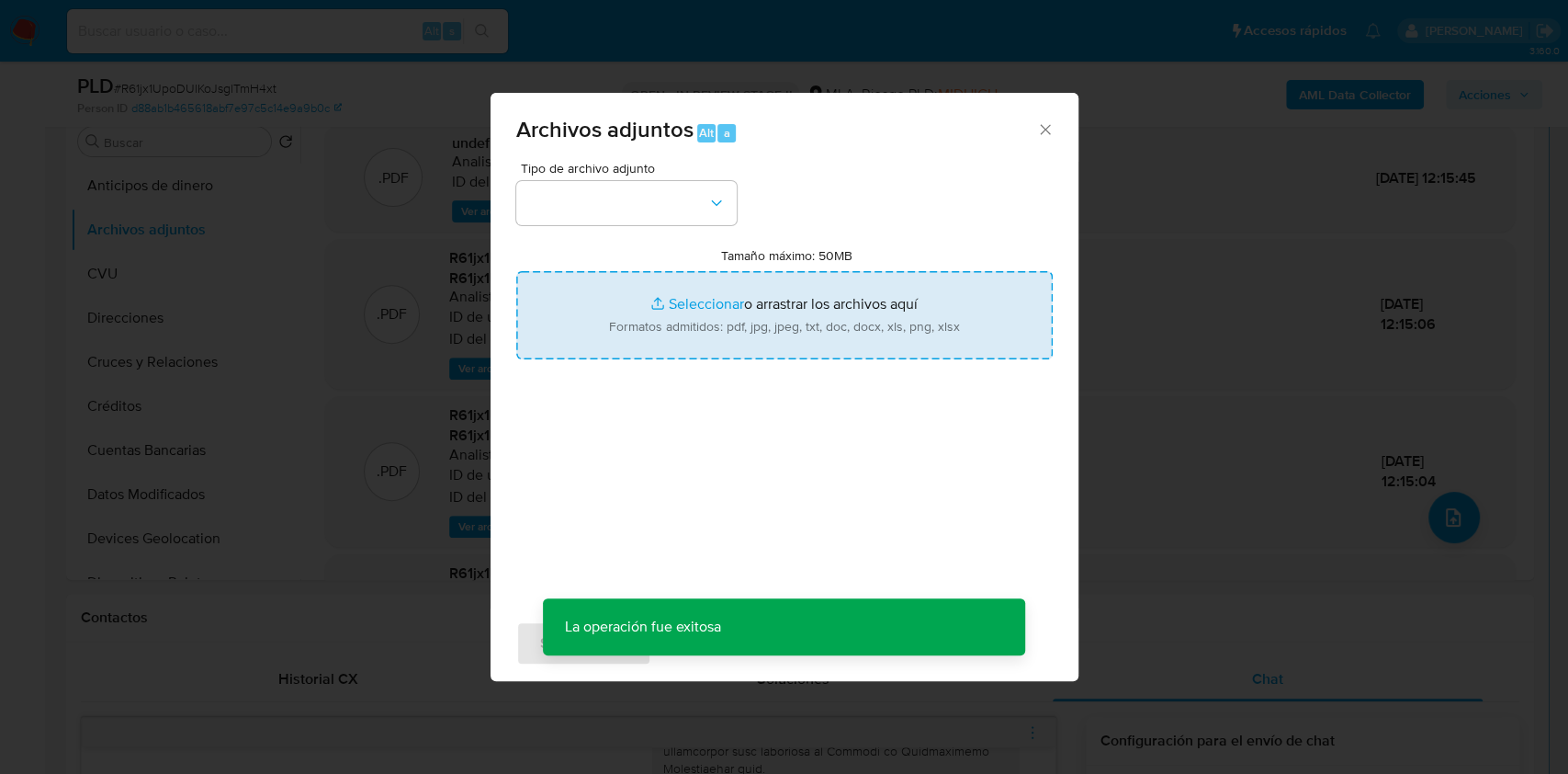
click at [769, 294] on input "Tamaño máximo: 50MB Seleccionar archivos" at bounding box center [785, 315] width 536 height 88
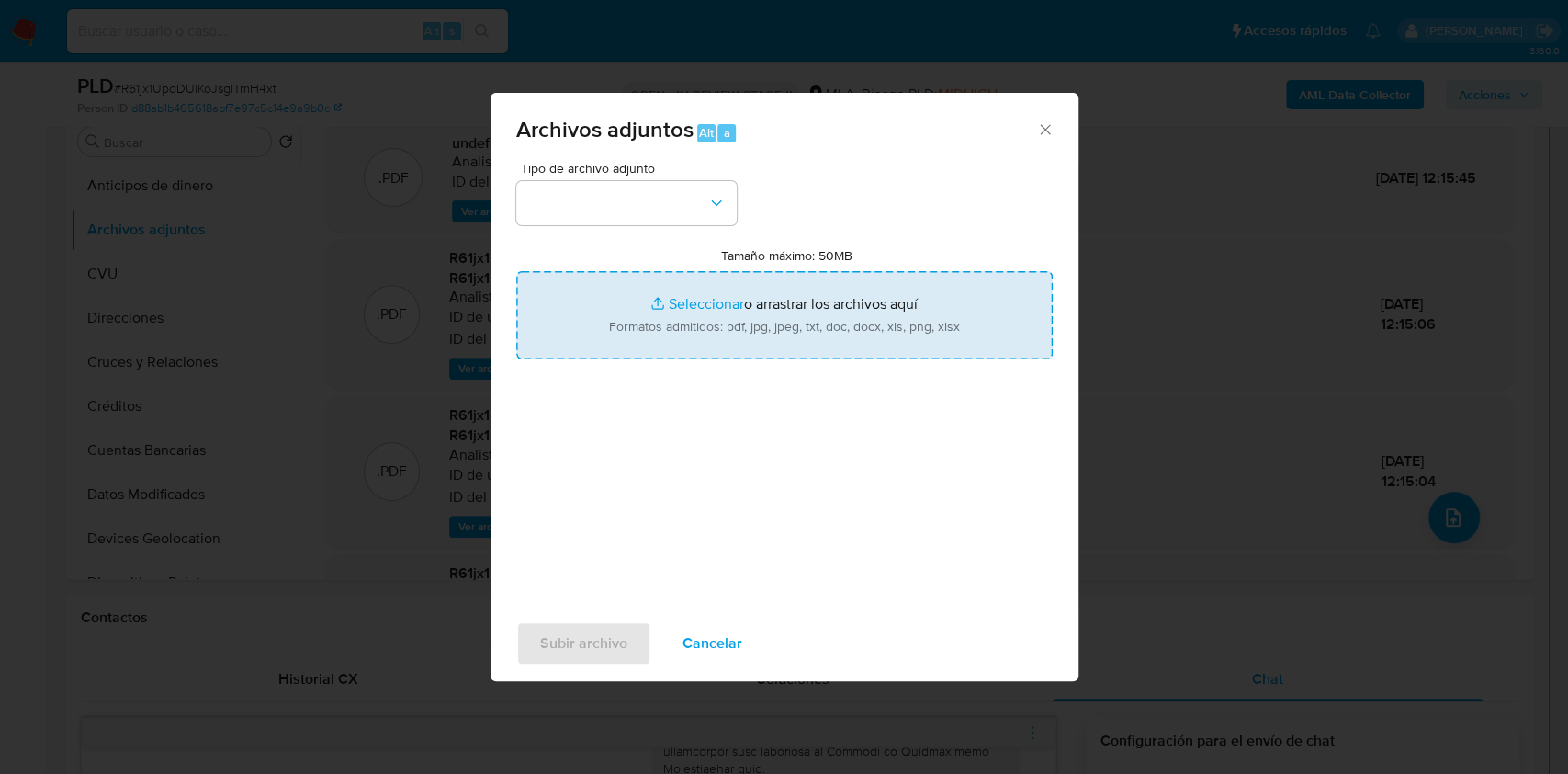
type input "C:\fakepath\Movimientos-Aladdin-v10_1 - 60625432 -.xlsx"
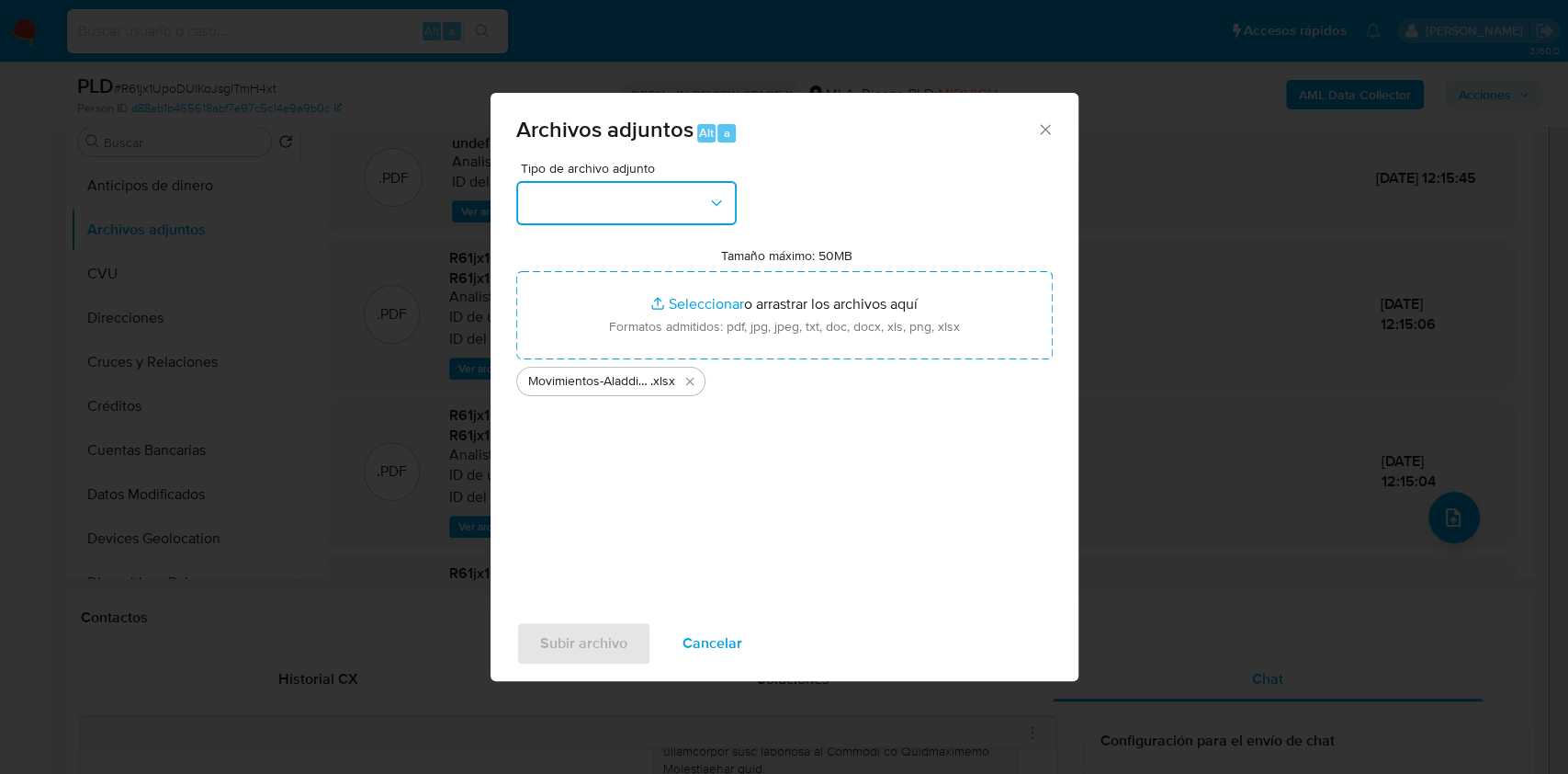
click at [603, 221] on button "button" at bounding box center [627, 203] width 221 height 44
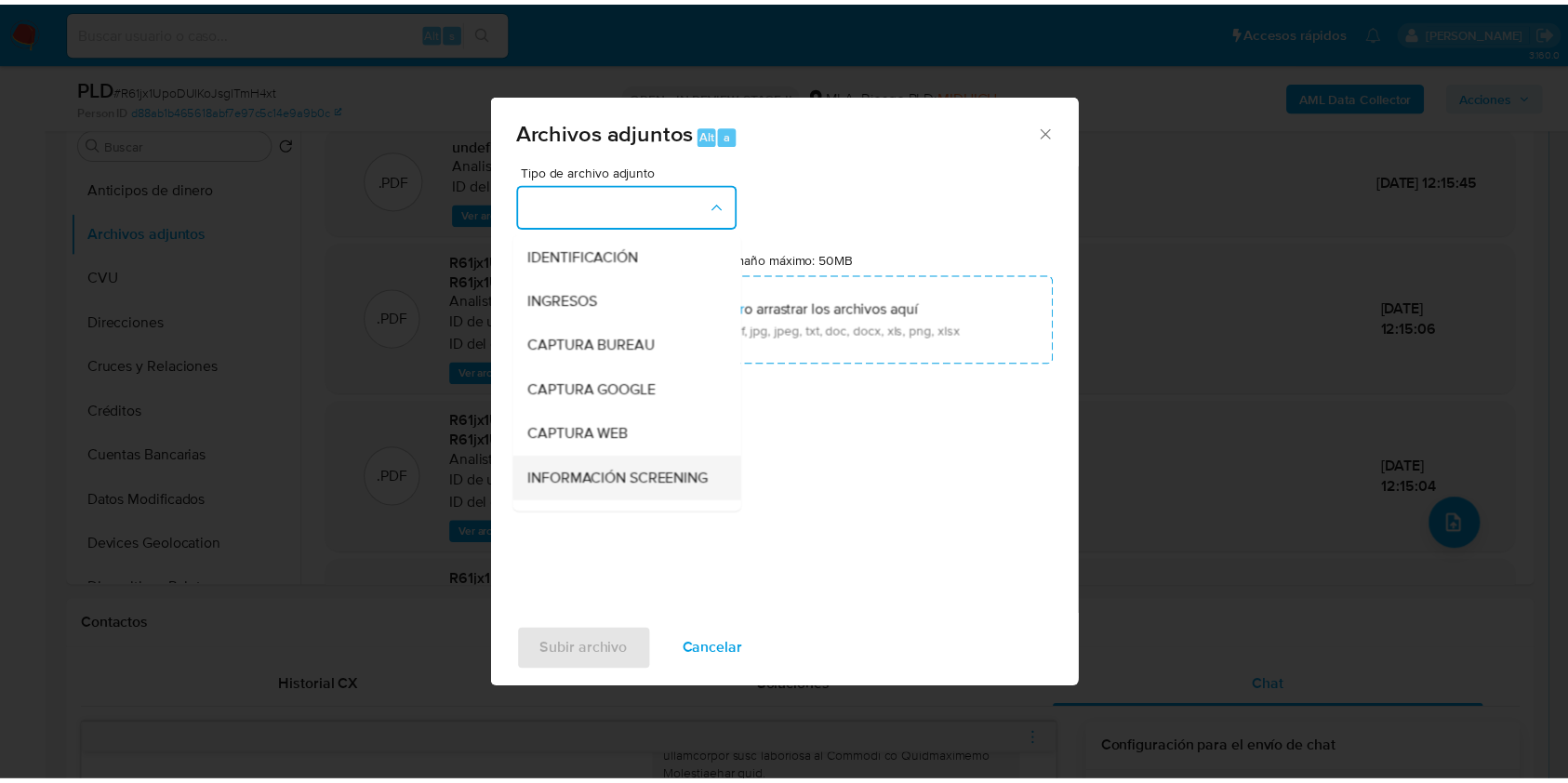
scroll to position [124, 0]
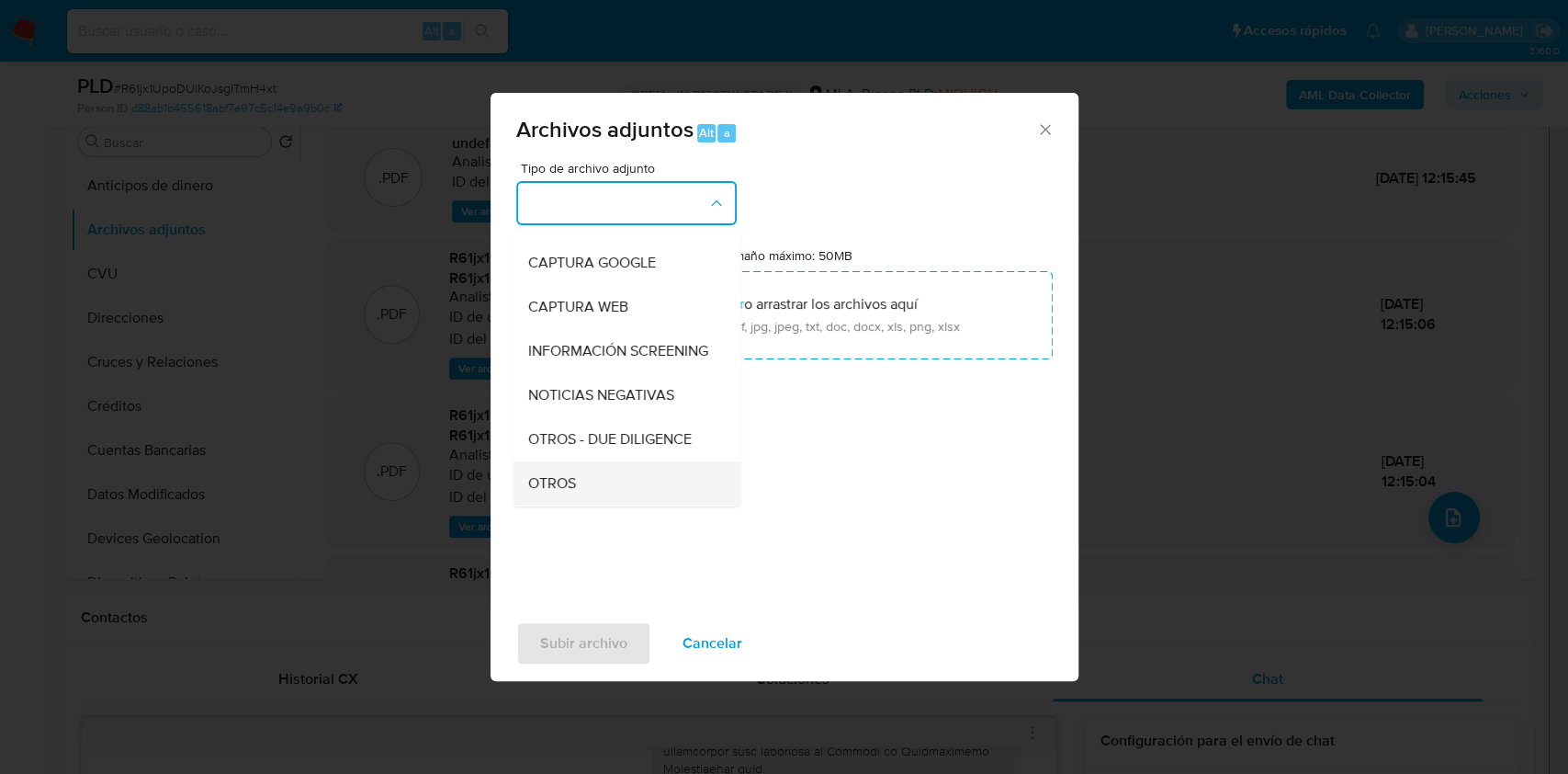
click at [541, 487] on div "OTROS" at bounding box center [620, 483] width 188 height 44
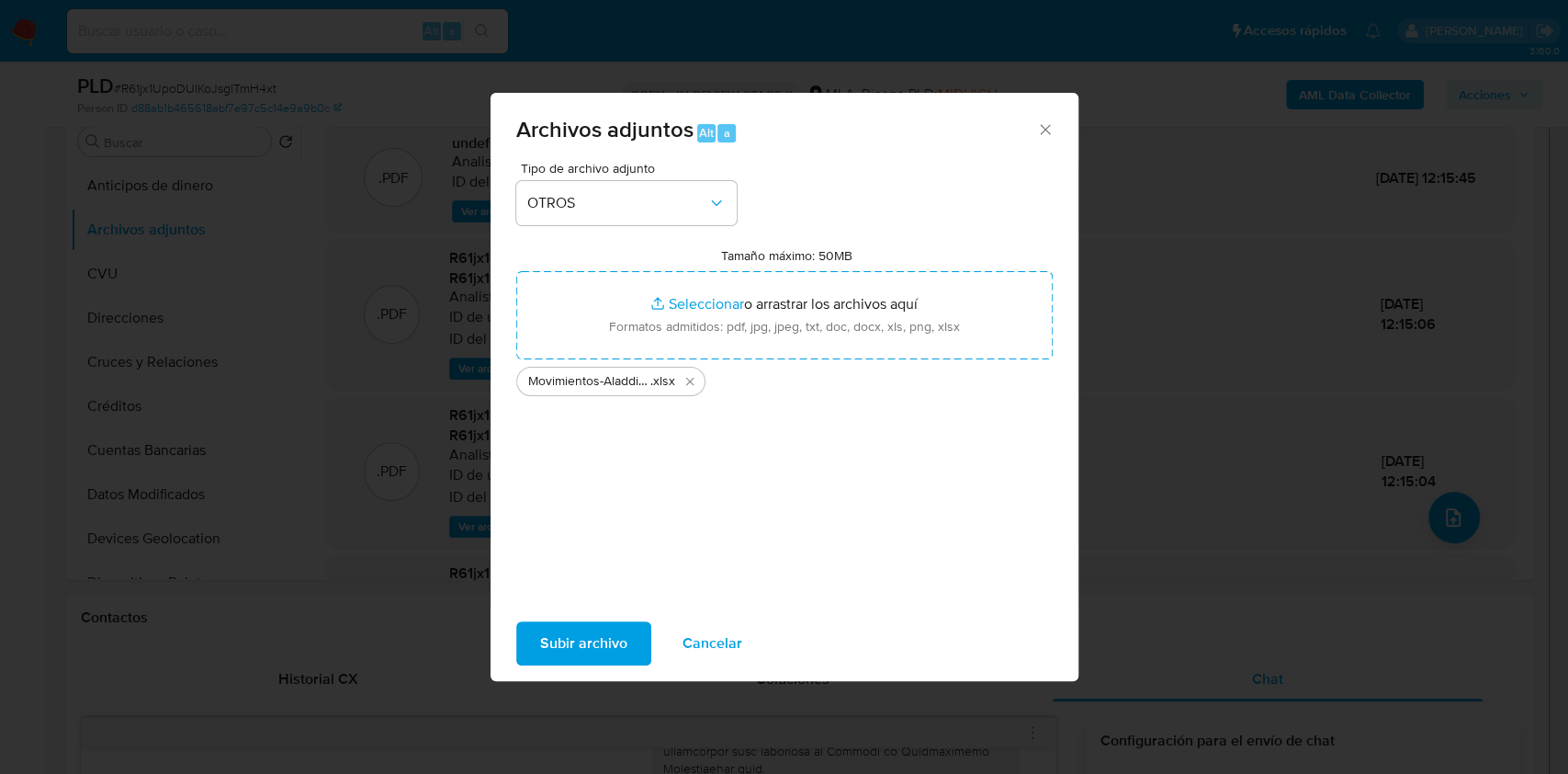
click at [551, 625] on span "Subir archivo" at bounding box center [583, 643] width 87 height 40
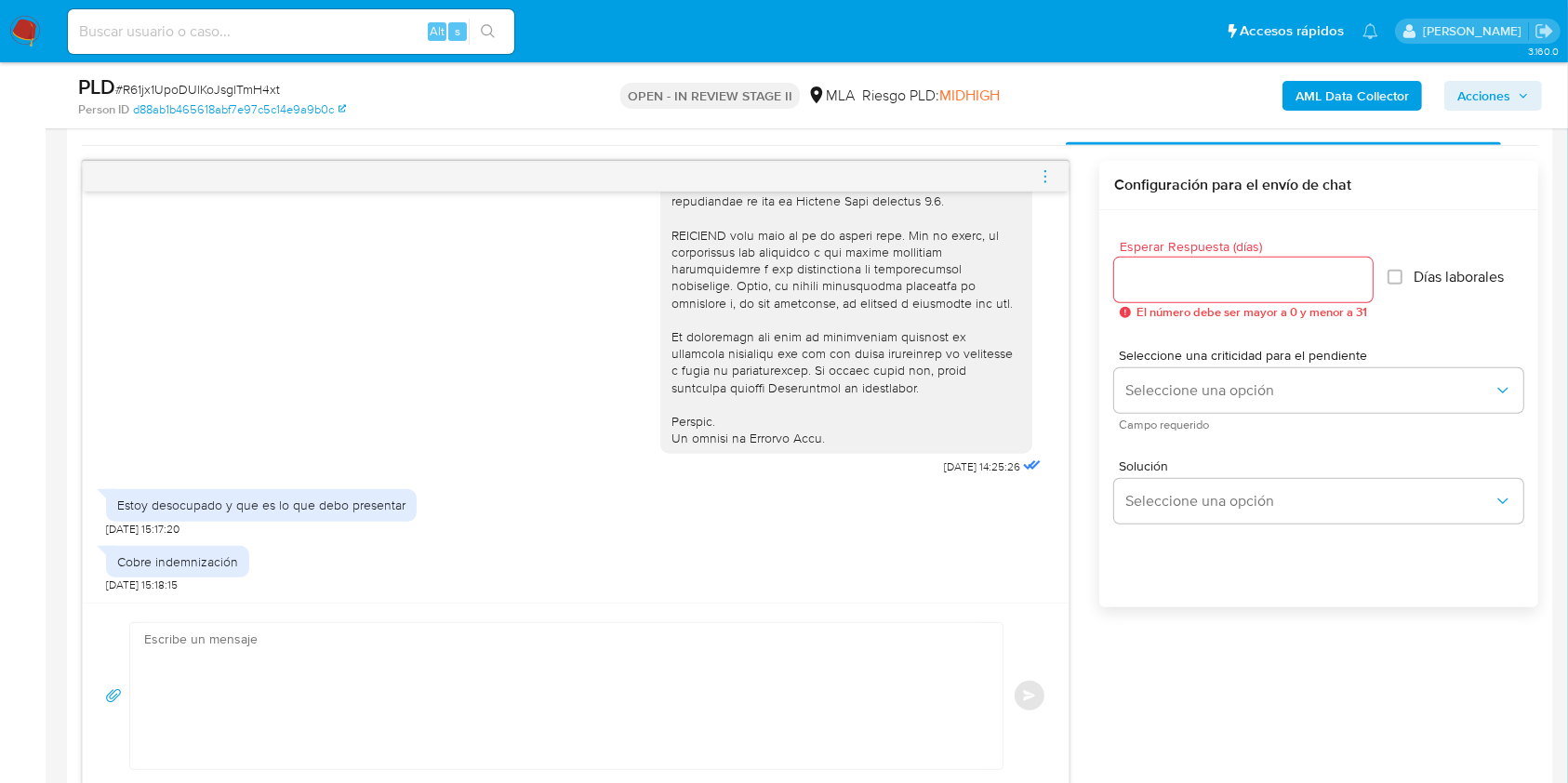
scroll to position [1116, 0]
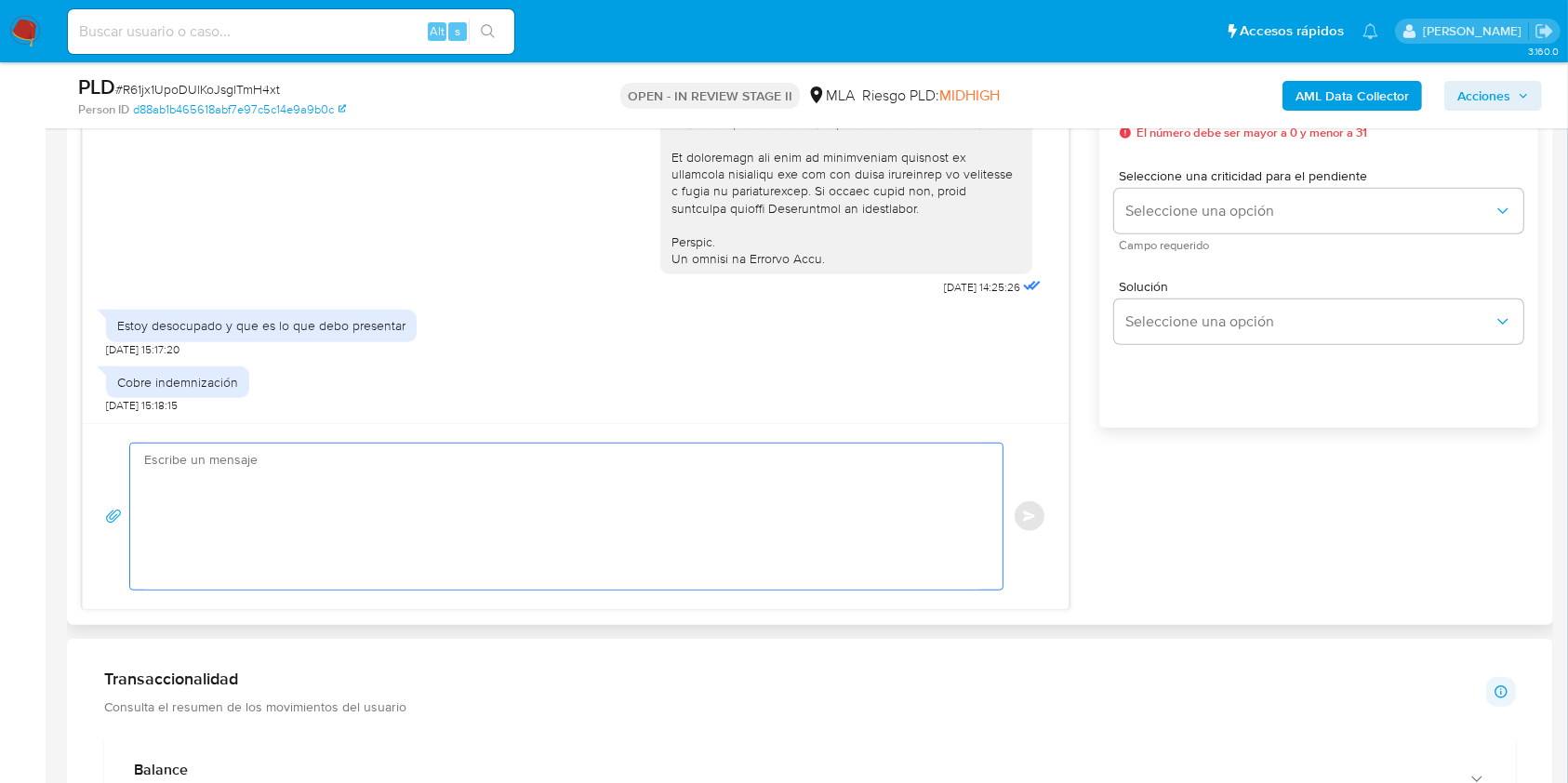
click at [437, 563] on textarea at bounding box center [561, 516] width 835 height 146
type textarea "b"
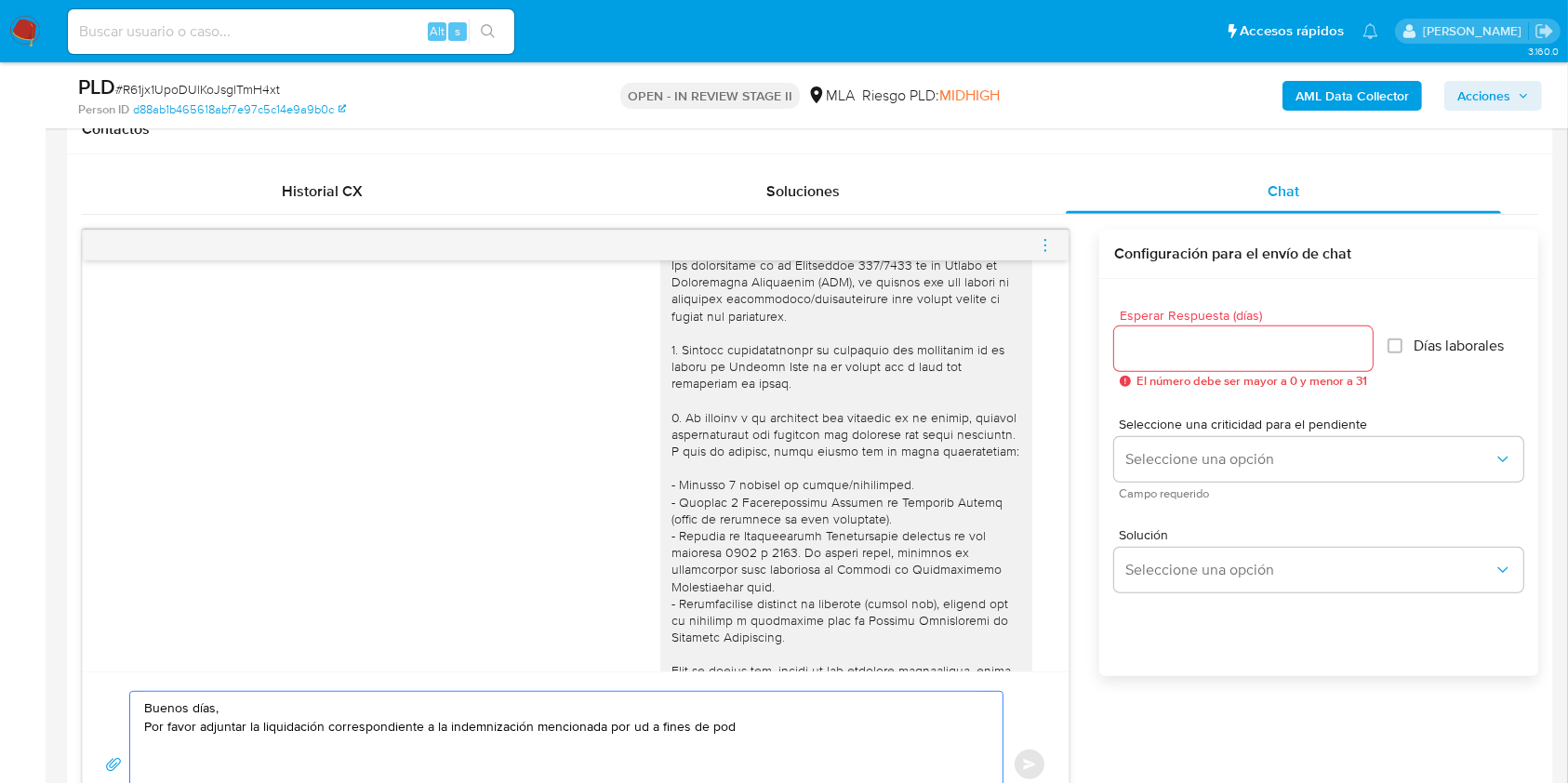
scroll to position [124, 0]
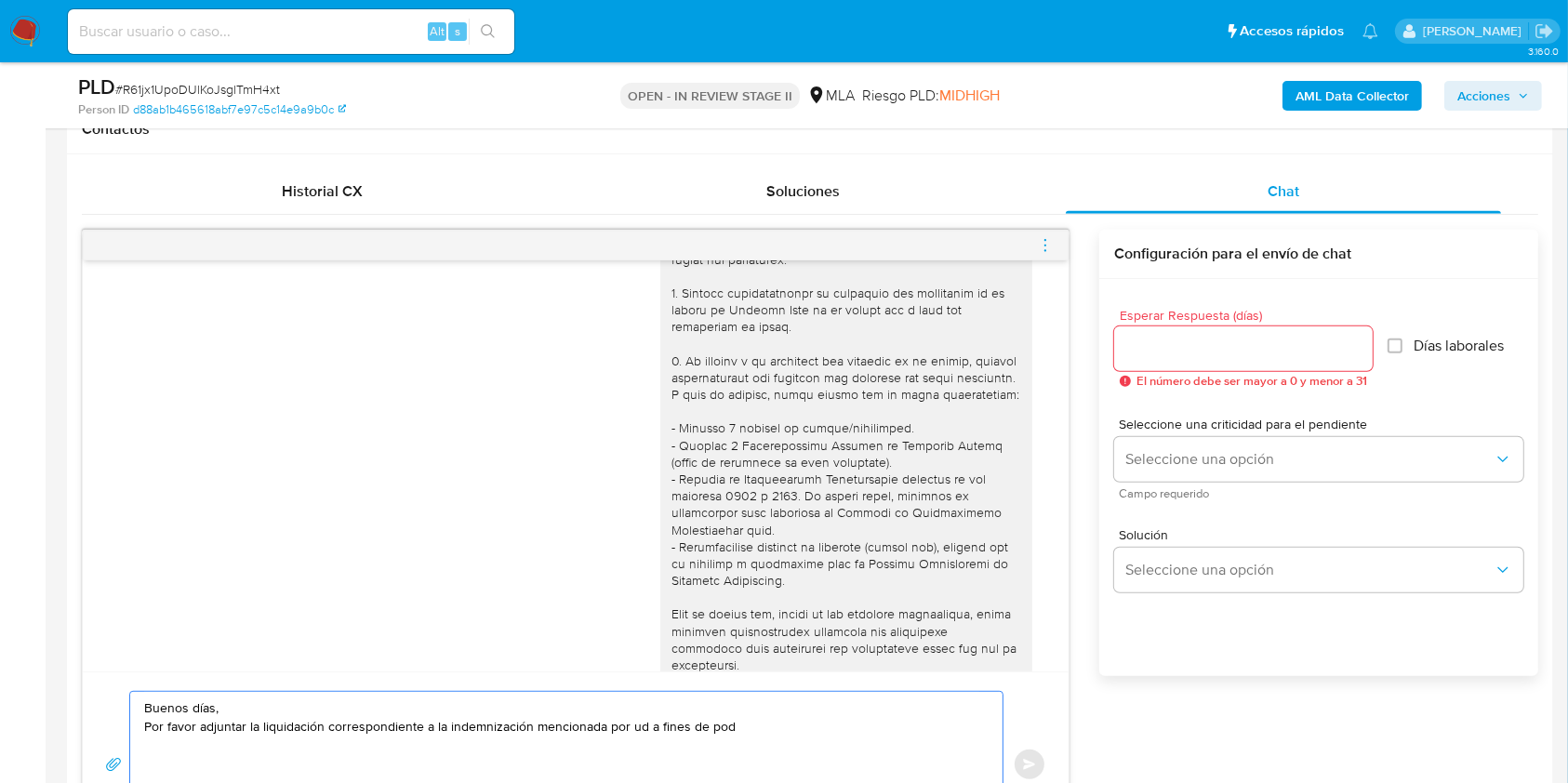
drag, startPoint x: 645, startPoint y: 726, endPoint x: 759, endPoint y: 722, distance: 114.1
click at [759, 722] on textarea "Buenos días, Por favor adjuntar la liquidación correspondiente a la indemnizaci…" at bounding box center [561, 764] width 835 height 146
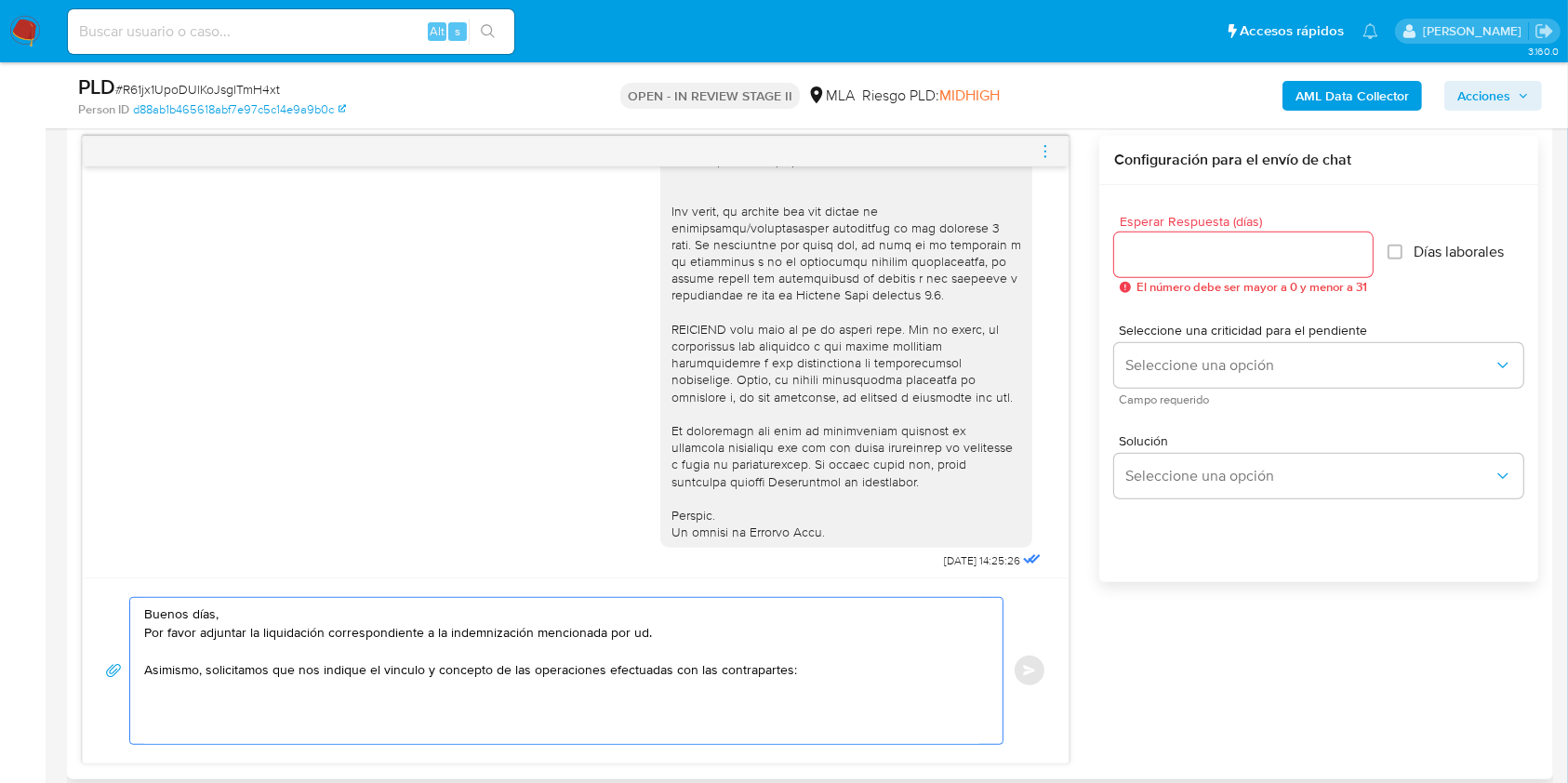
scroll to position [1000, 0]
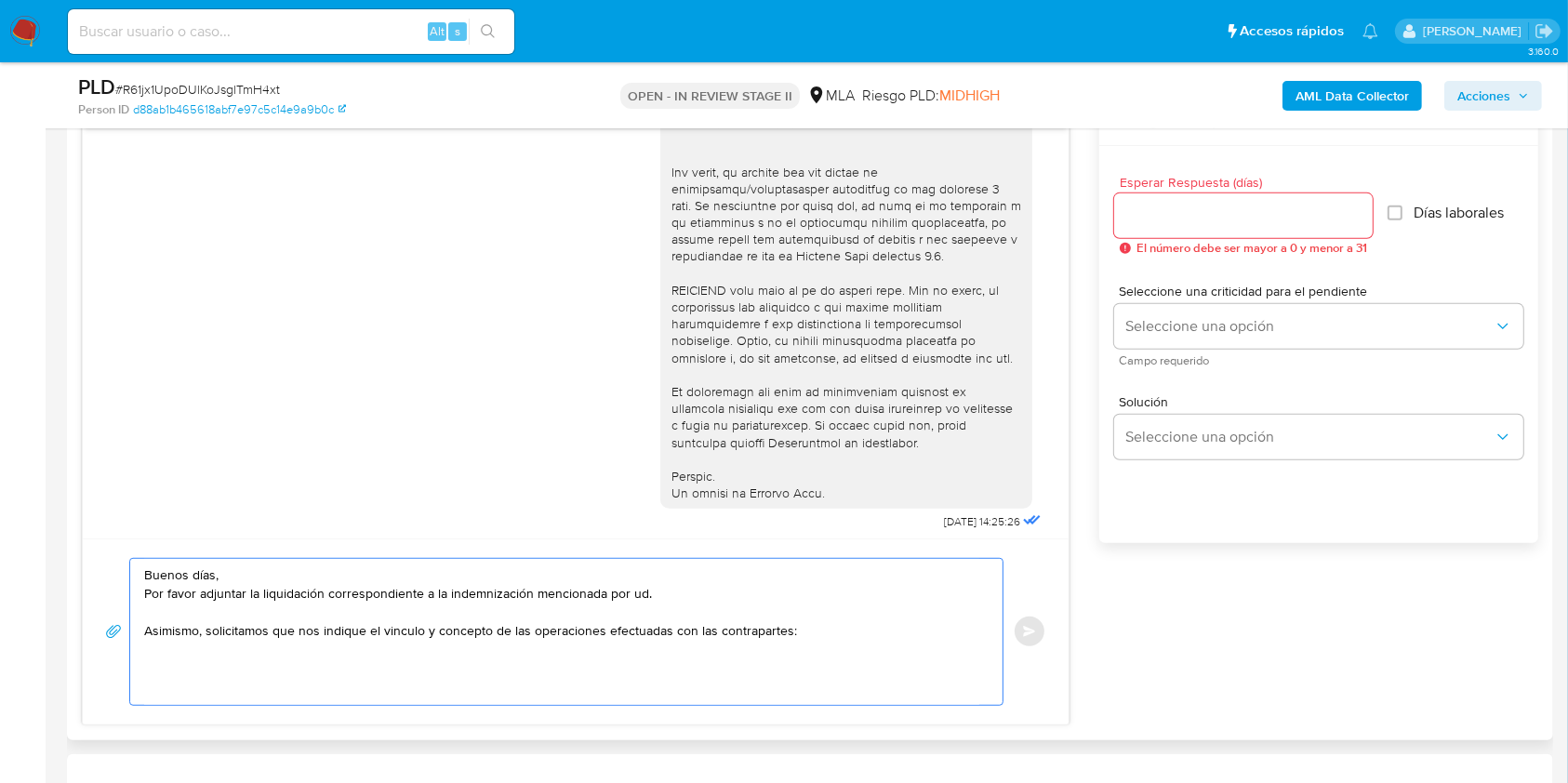
paste textarea "Zulma Gabriela Cuyeu"
click at [328, 648] on textarea "Buenos días, Por favor adjuntar la liquidación correspondiente a la indemnizaci…" at bounding box center [561, 632] width 835 height 146
paste textarea "27231558999"
paste textarea "Angel Leandro Rojas"
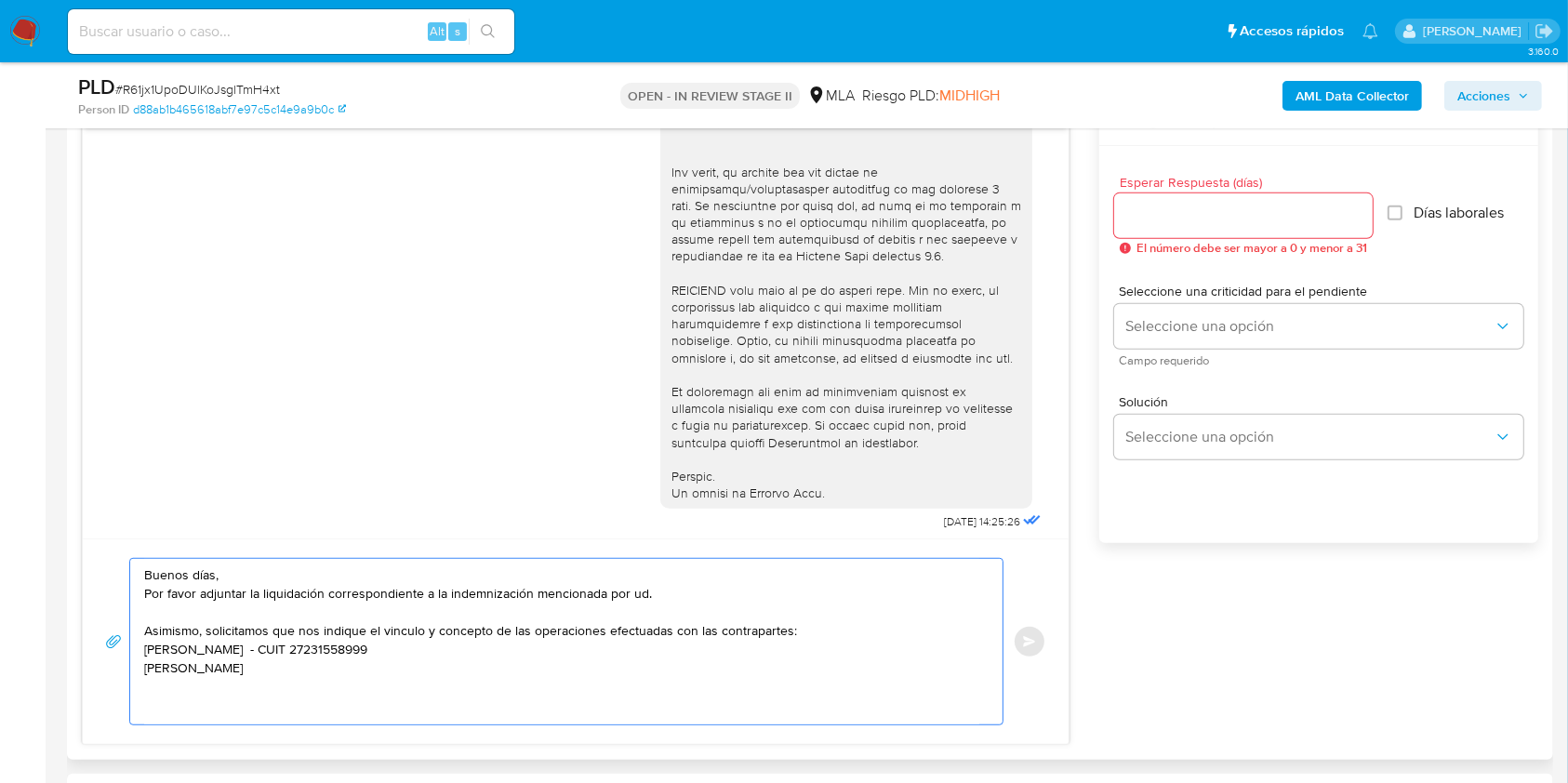
click at [298, 680] on textarea "Buenos días, Por favor adjuntar la liquidación correspondiente a la indemnizaci…" at bounding box center [561, 641] width 835 height 165
click at [305, 665] on textarea "Buenos días, Por favor adjuntar la liquidación correspondiente a la indemnizaci…" at bounding box center [561, 641] width 835 height 165
paste textarea "20370531146"
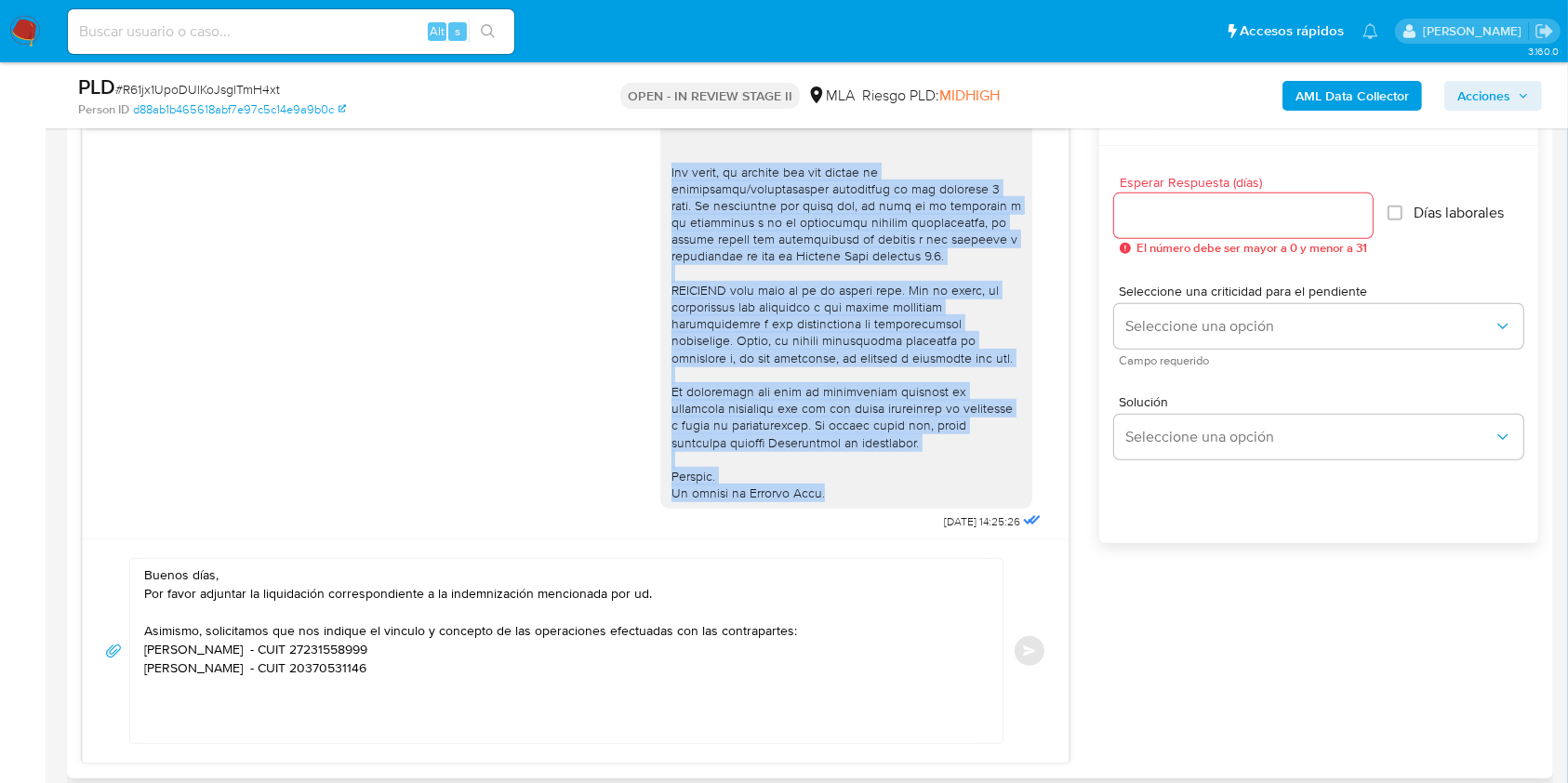
drag, startPoint x: 651, startPoint y: 184, endPoint x: 833, endPoint y: 518, distance: 380.4
click at [833, 510] on div at bounding box center [845, 20] width 372 height 979
copy div "Por favor, te pedimos que nos envíes la información/documentación solicitada en…"
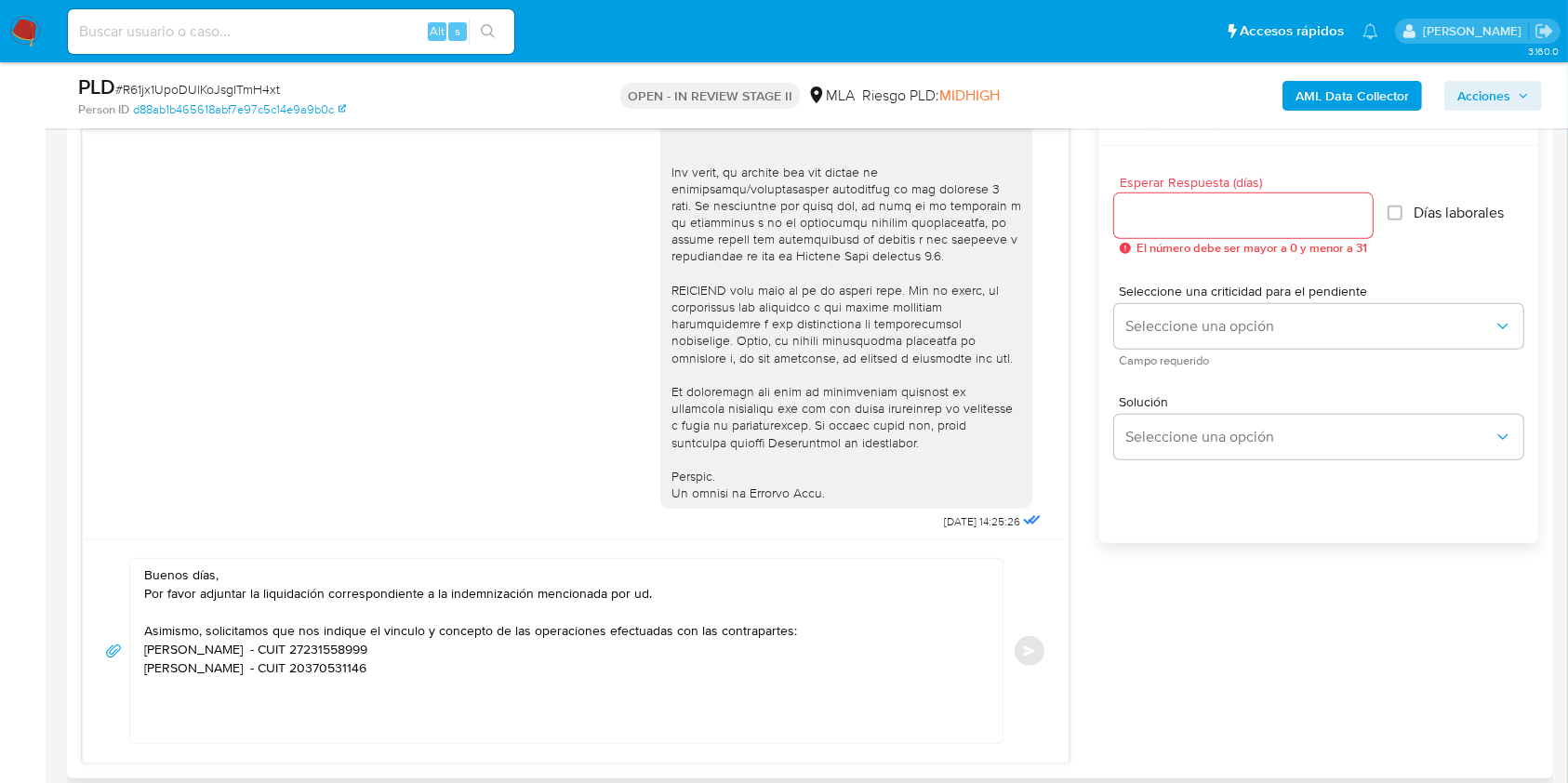
click at [284, 703] on textarea "Buenos días, Por favor adjuntar la liquidación correspondiente a la indemnizaci…" at bounding box center [561, 651] width 835 height 184
paste textarea "Por favor, te pedimos que nos envíes la información/documentación solicitada en…"
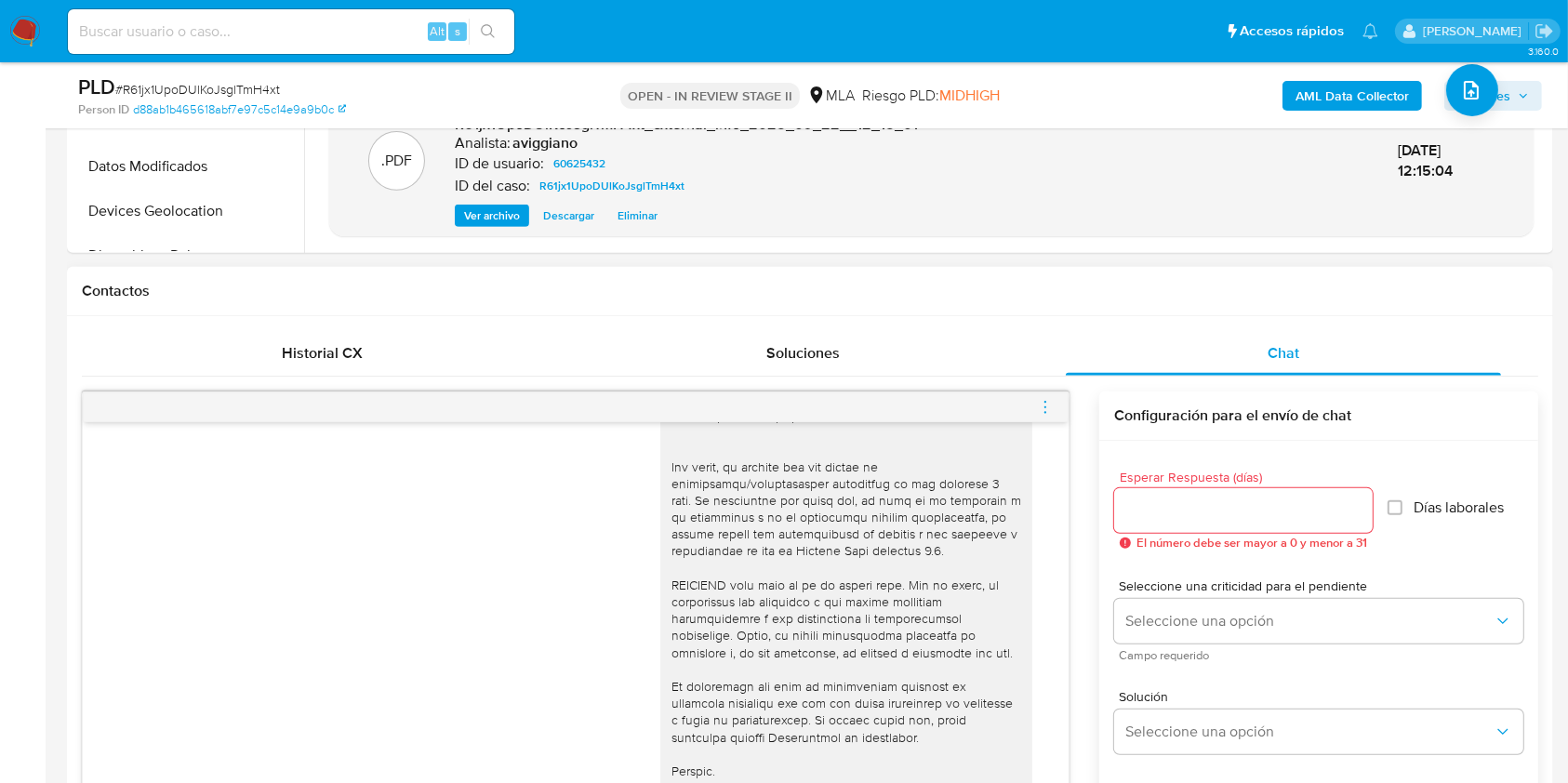
scroll to position [629, 0]
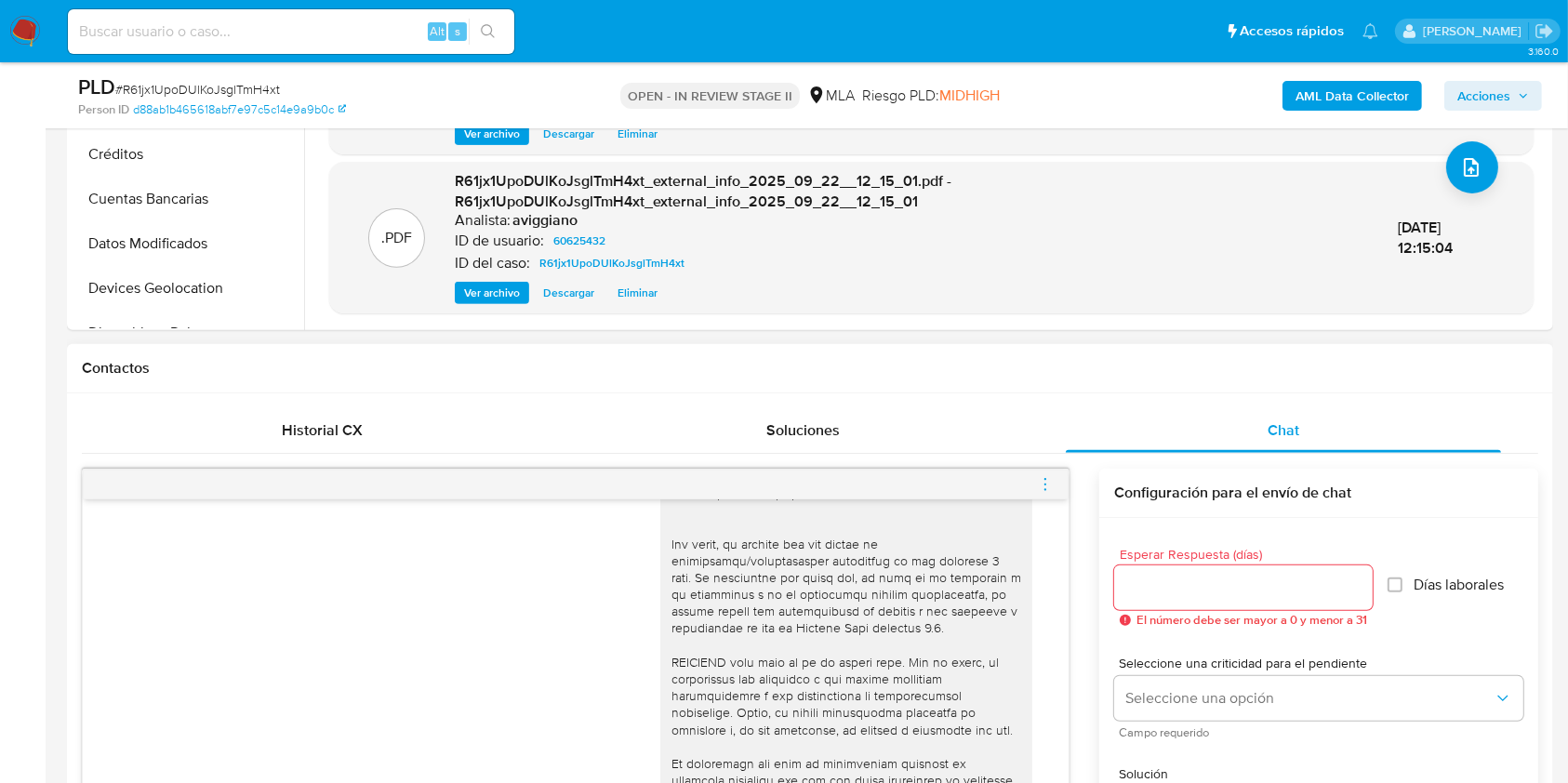
type textarea "Buenos días, Por favor adjuntar la liquidación correspondiente a la indemnizaci…"
click at [1142, 596] on input "Esperar Respuesta (días)" at bounding box center [1243, 588] width 258 height 25
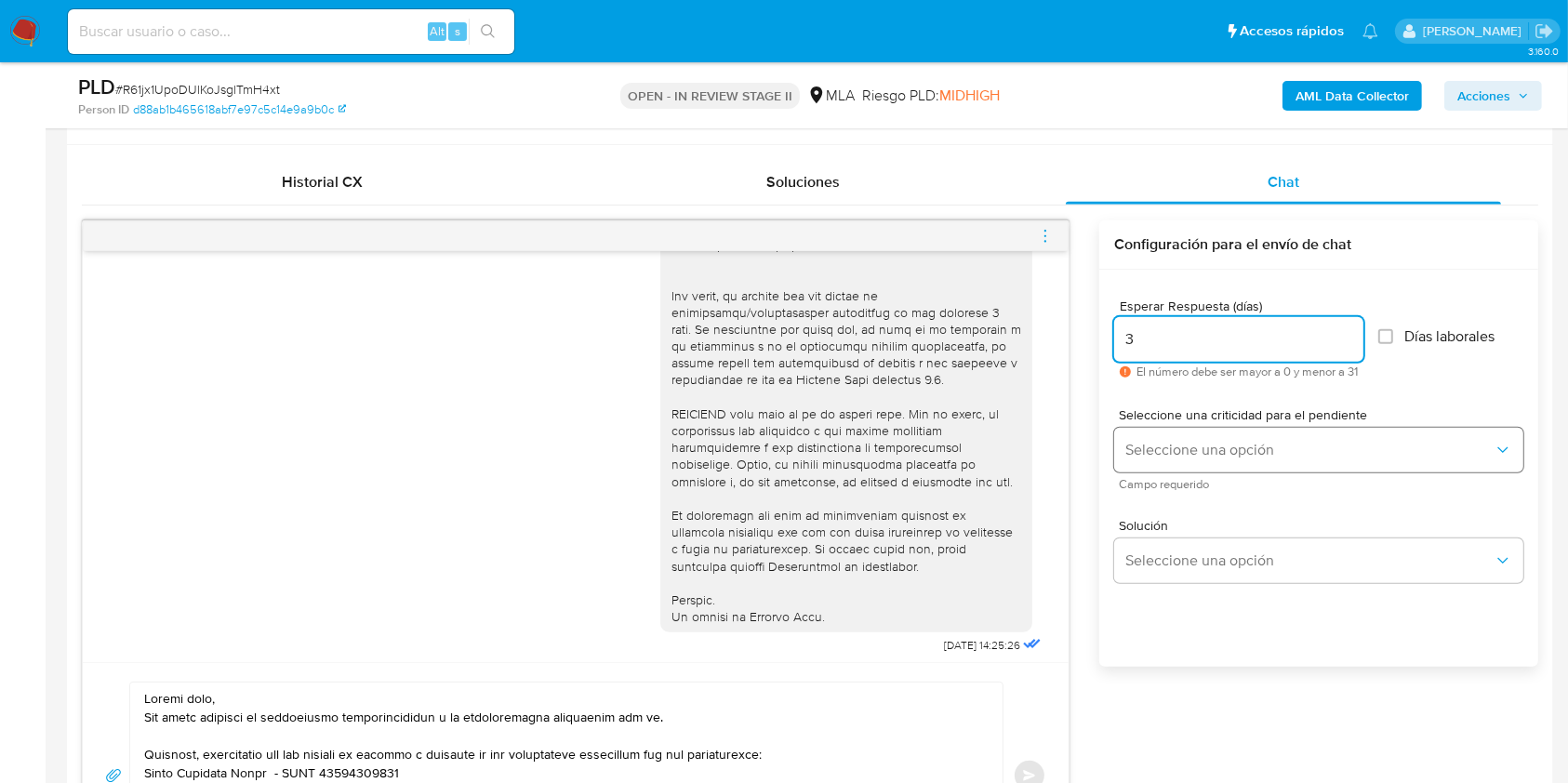
type input "3"
click at [1199, 435] on button "Seleccione una opción" at bounding box center [1318, 449] width 409 height 44
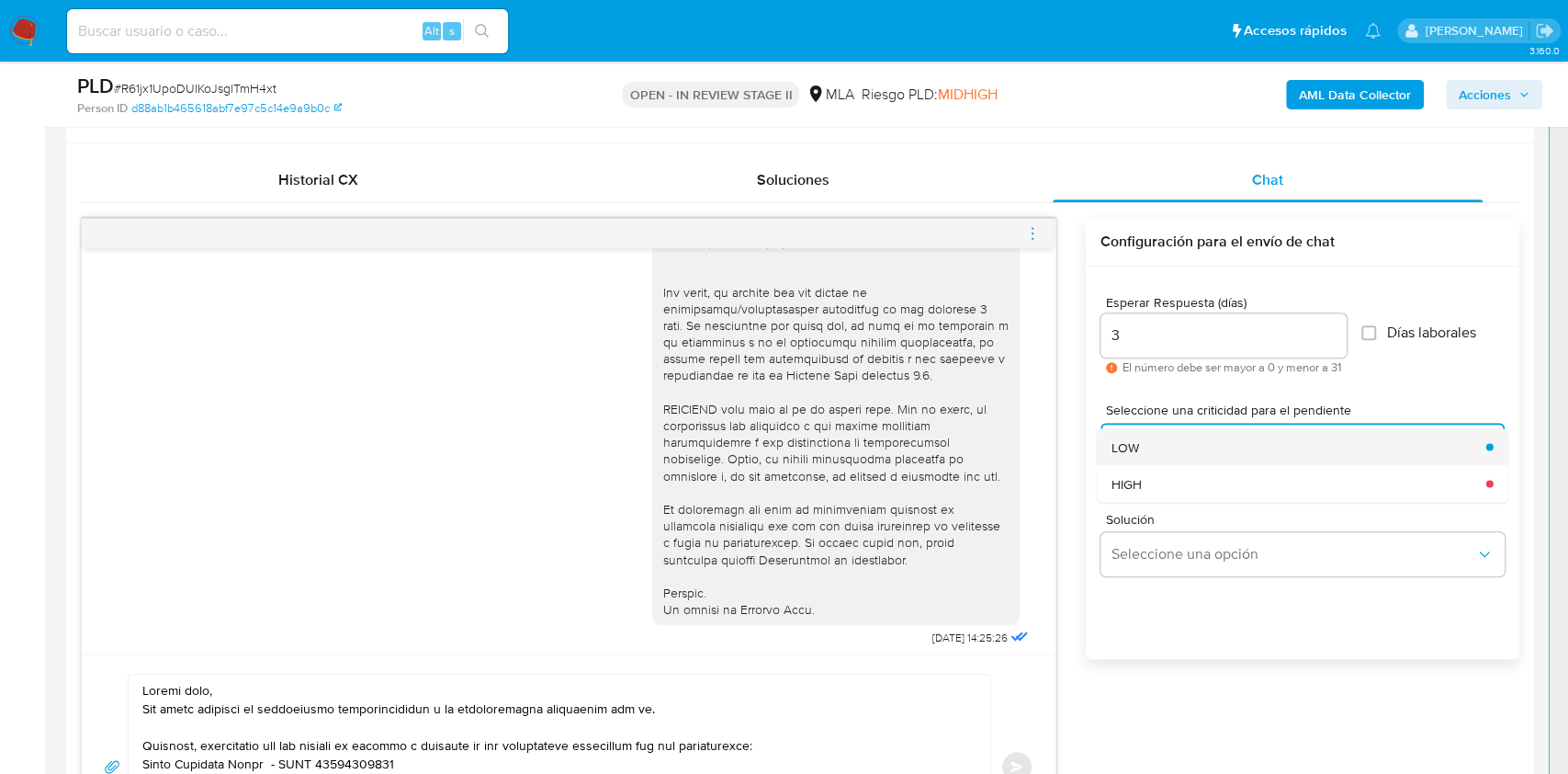
click at [1154, 453] on div "LOW" at bounding box center [1293, 446] width 363 height 36
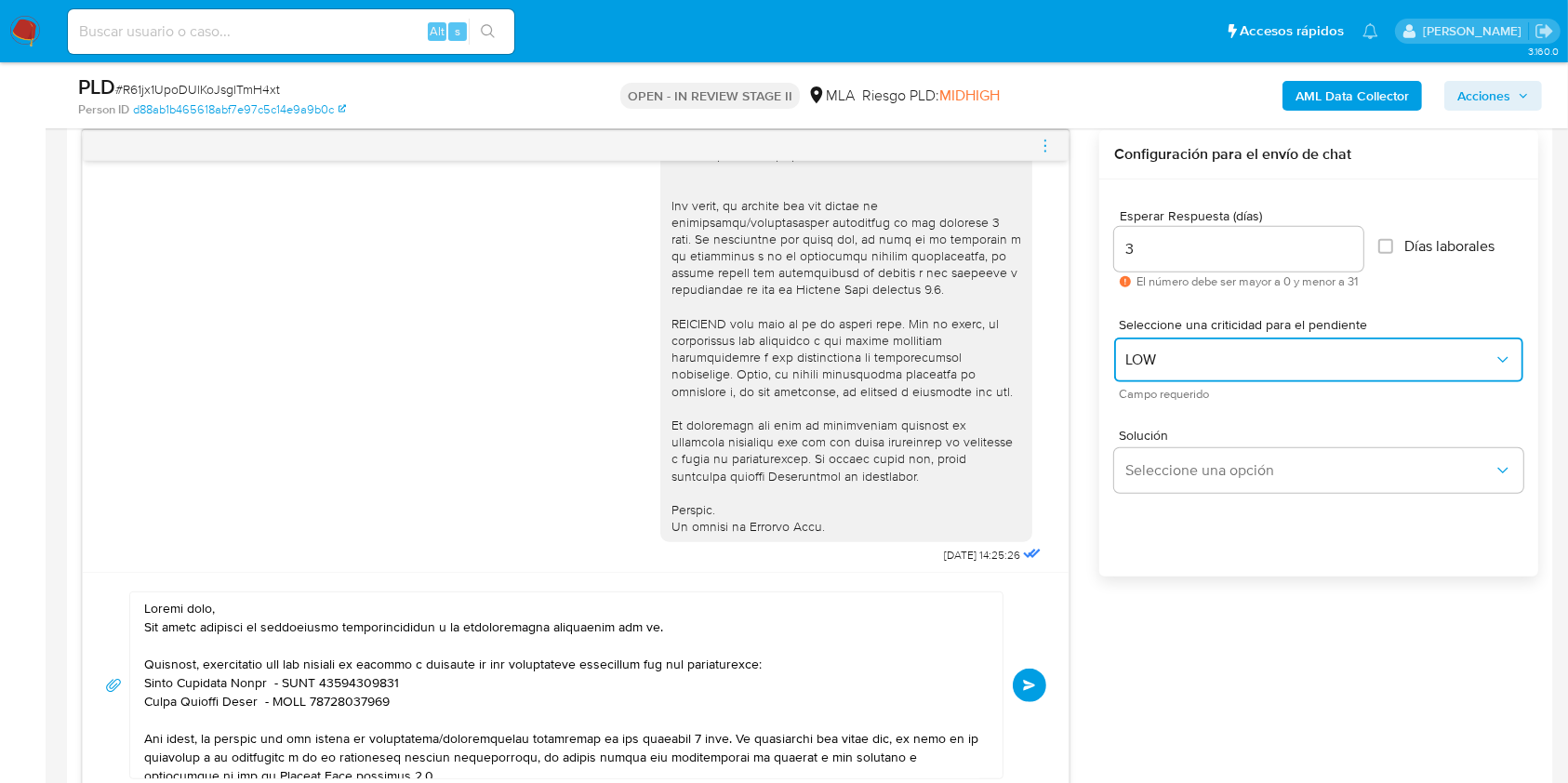
scroll to position [1000, 0]
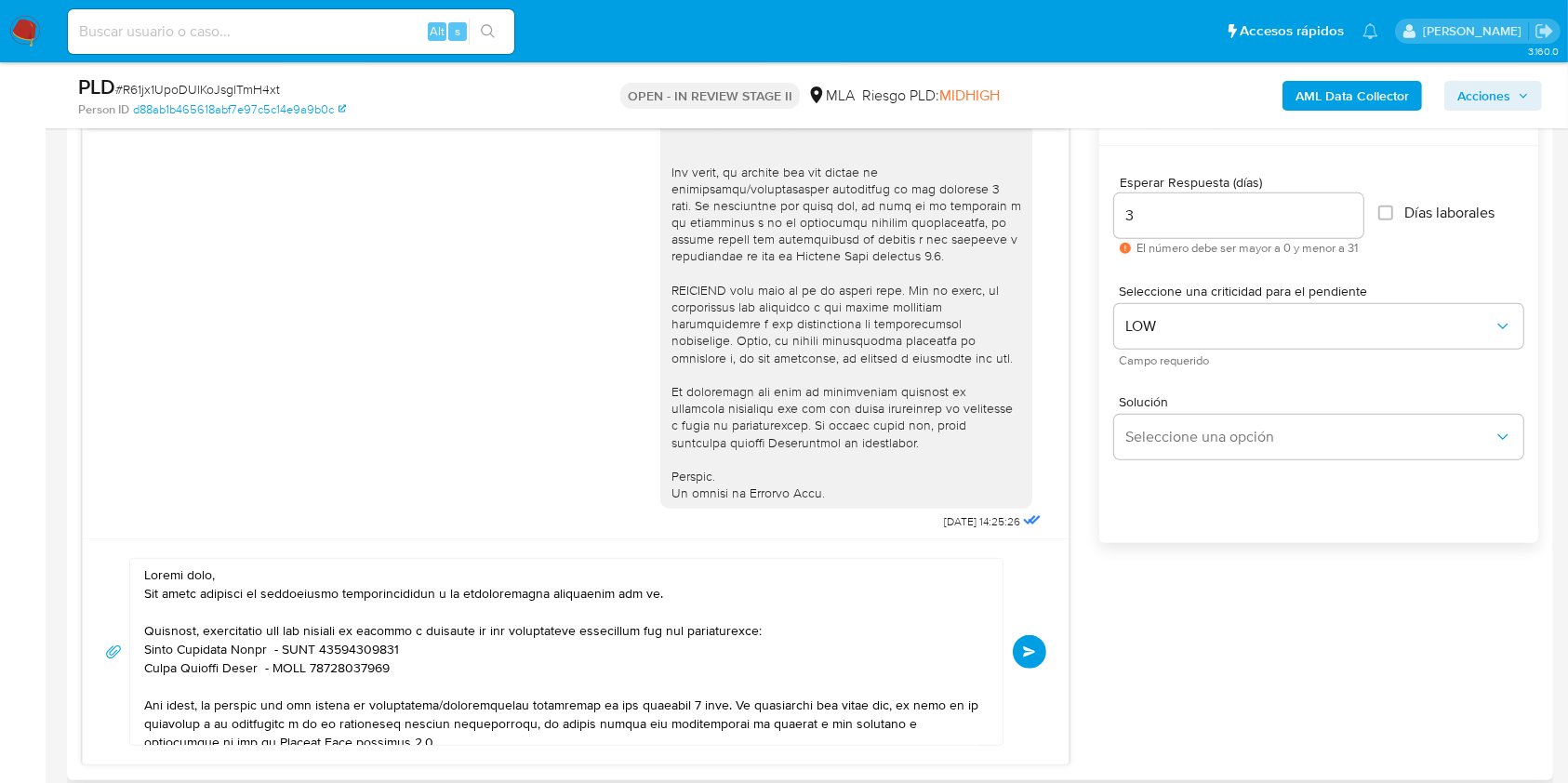
click at [1026, 649] on span "Enviar" at bounding box center [1029, 652] width 13 height 11
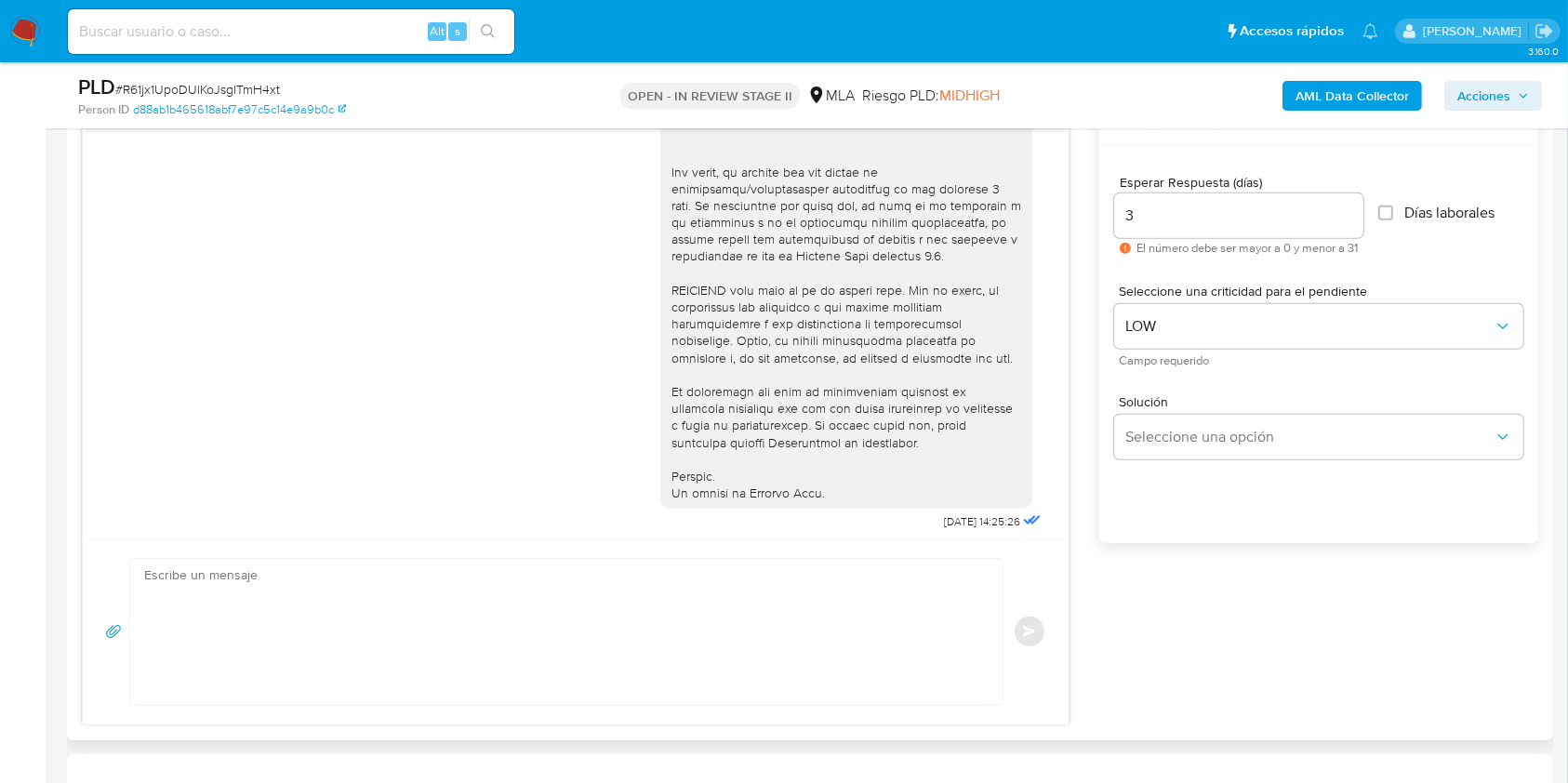
scroll to position [1332, 0]
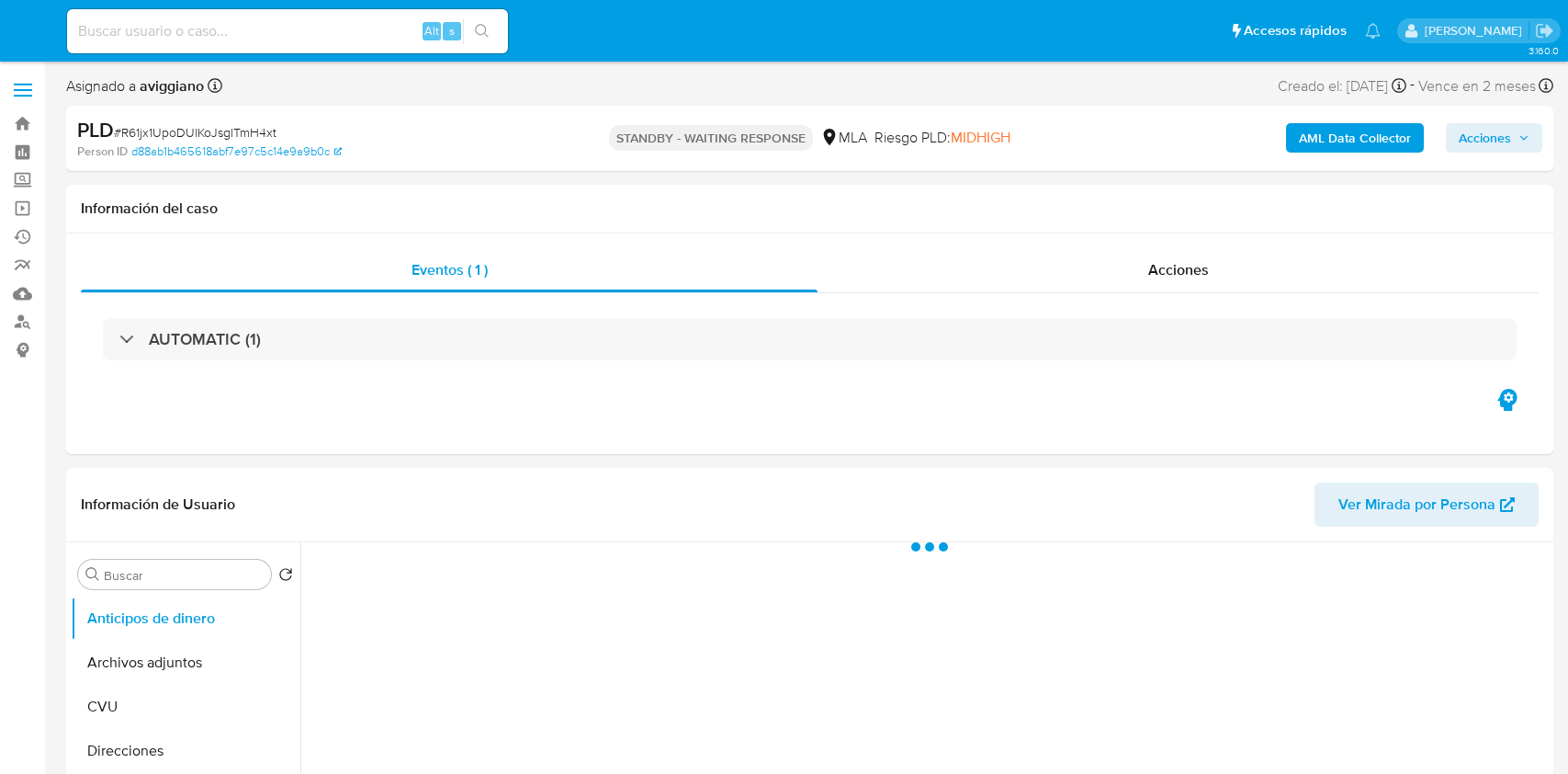
select select "10"
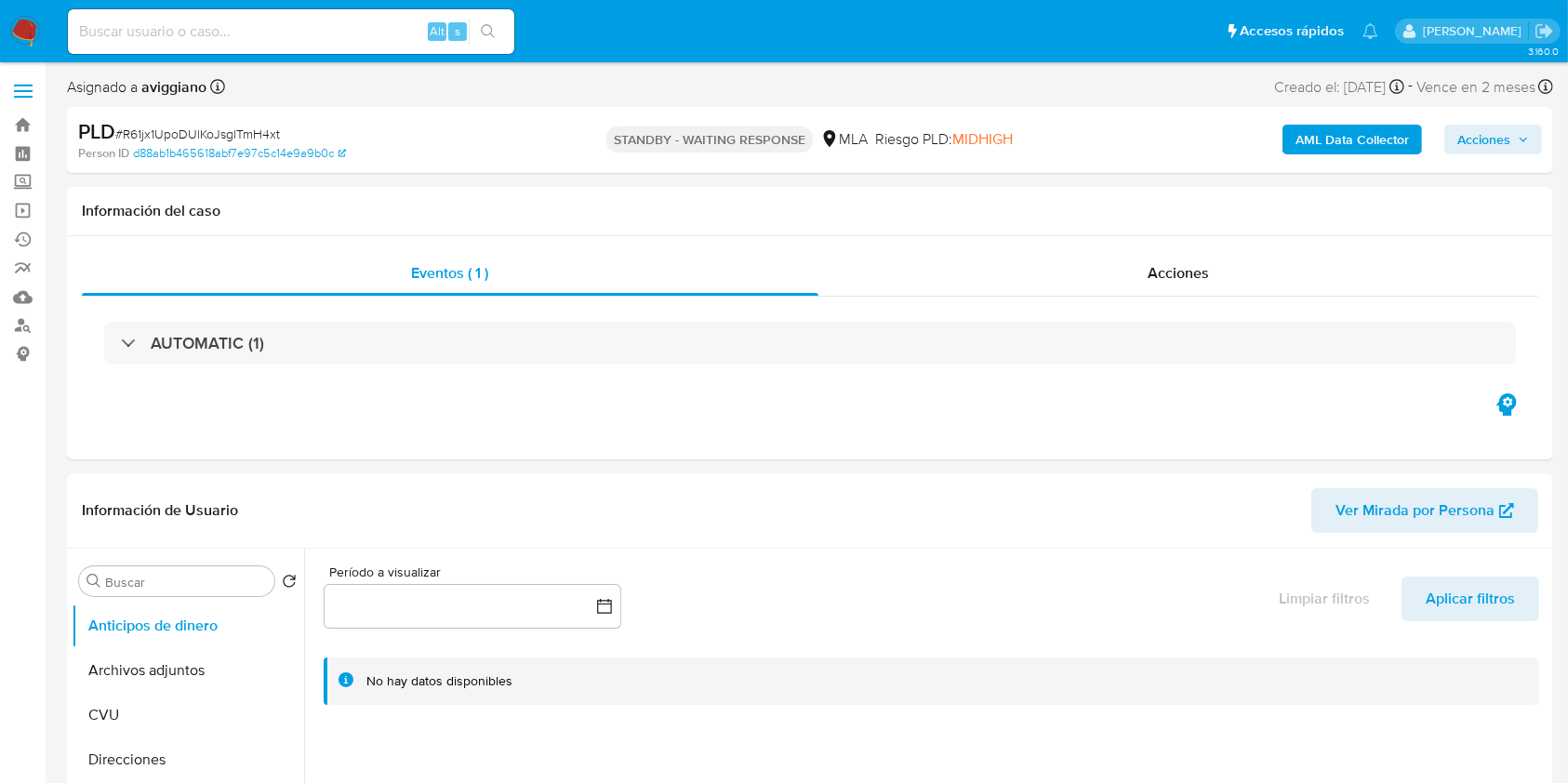
click at [139, 26] on input at bounding box center [291, 32] width 446 height 25
paste input "wUlxk2vff1nIJXC6quShgdbR"
type input "wUlxk2vff1nIJXC6quShgdbR"
click at [484, 27] on icon "search-icon" at bounding box center [488, 32] width 15 height 15
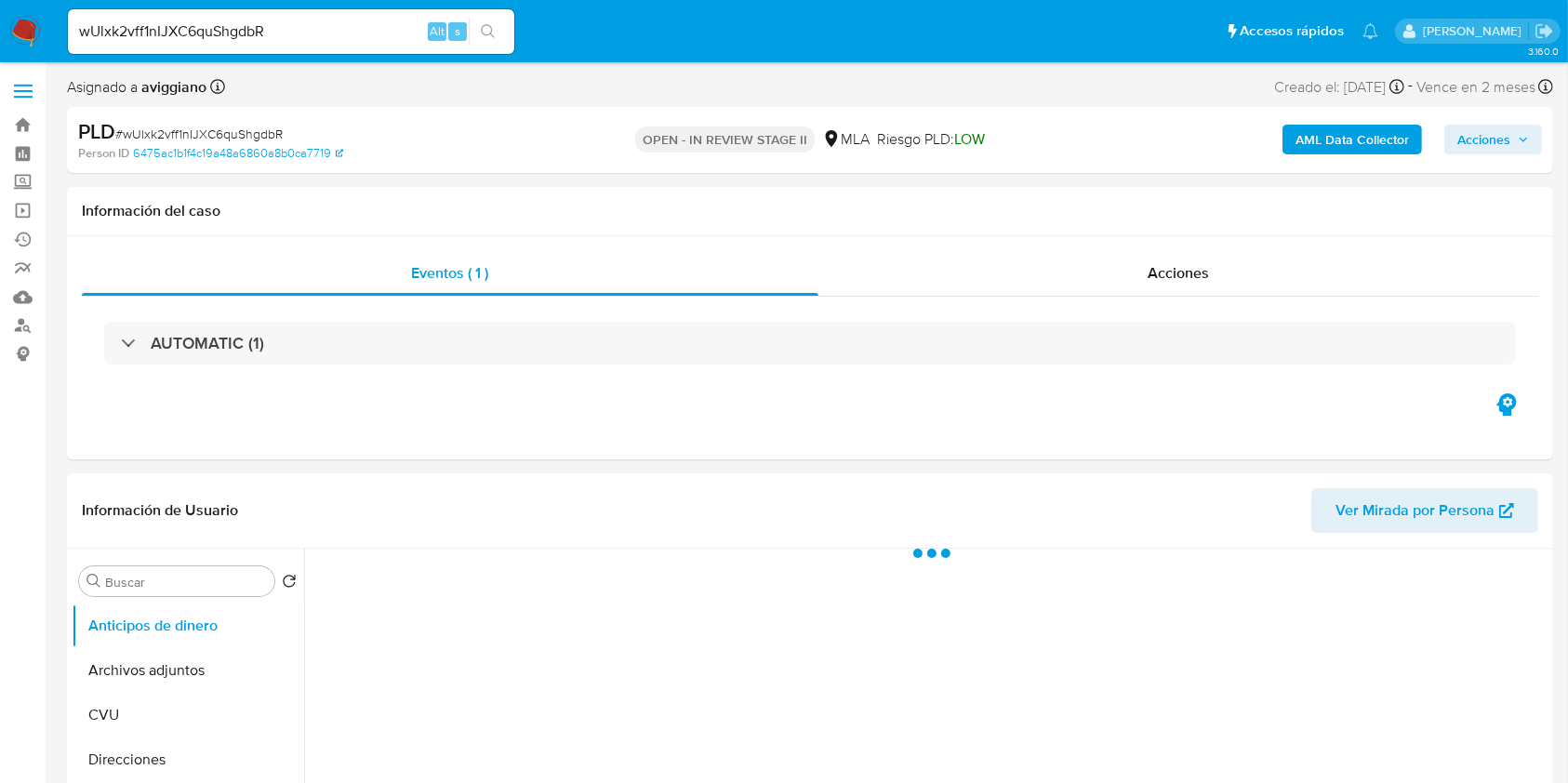
select select "10"
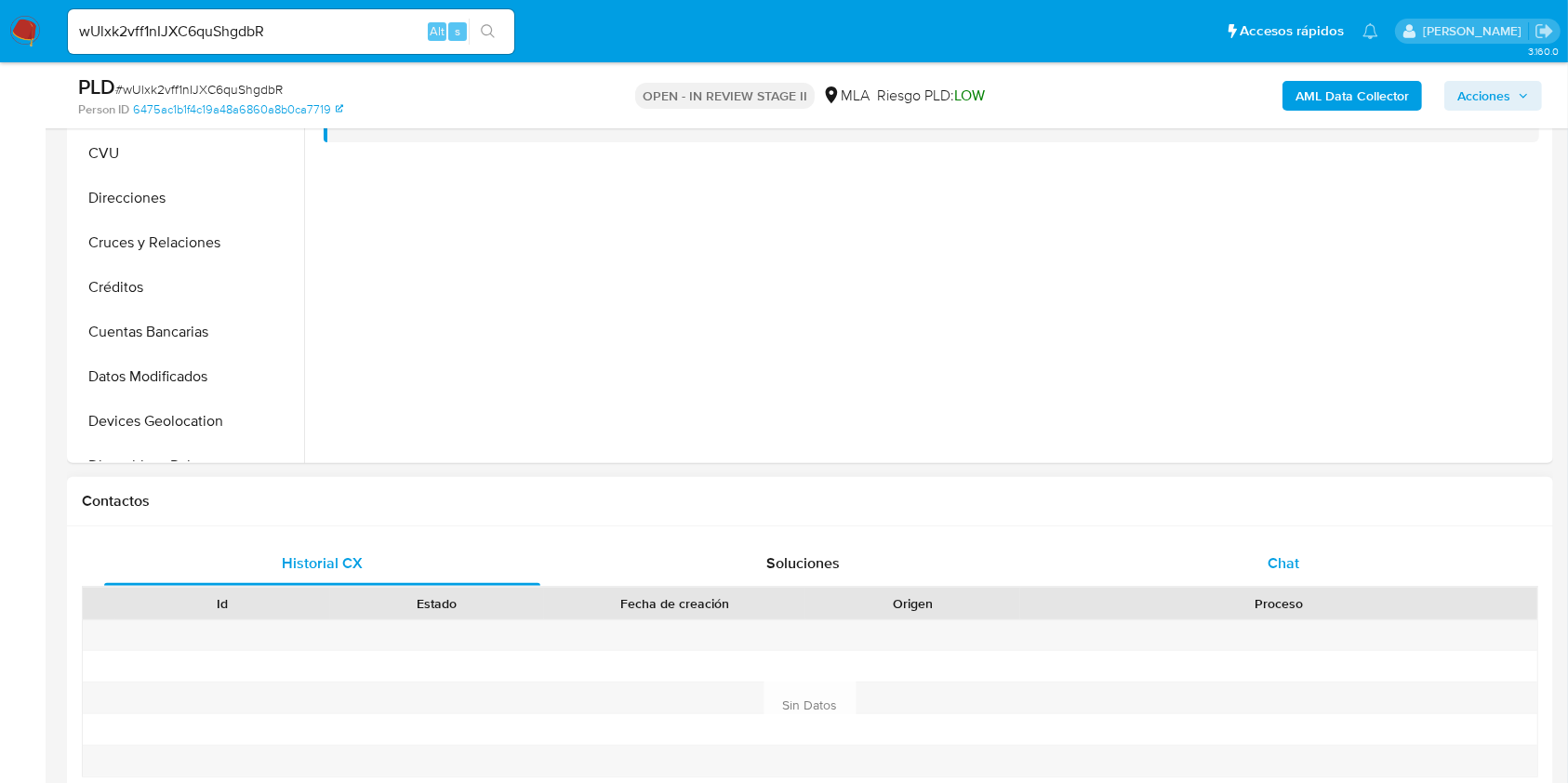
click at [1281, 548] on div "Chat" at bounding box center [1283, 563] width 436 height 44
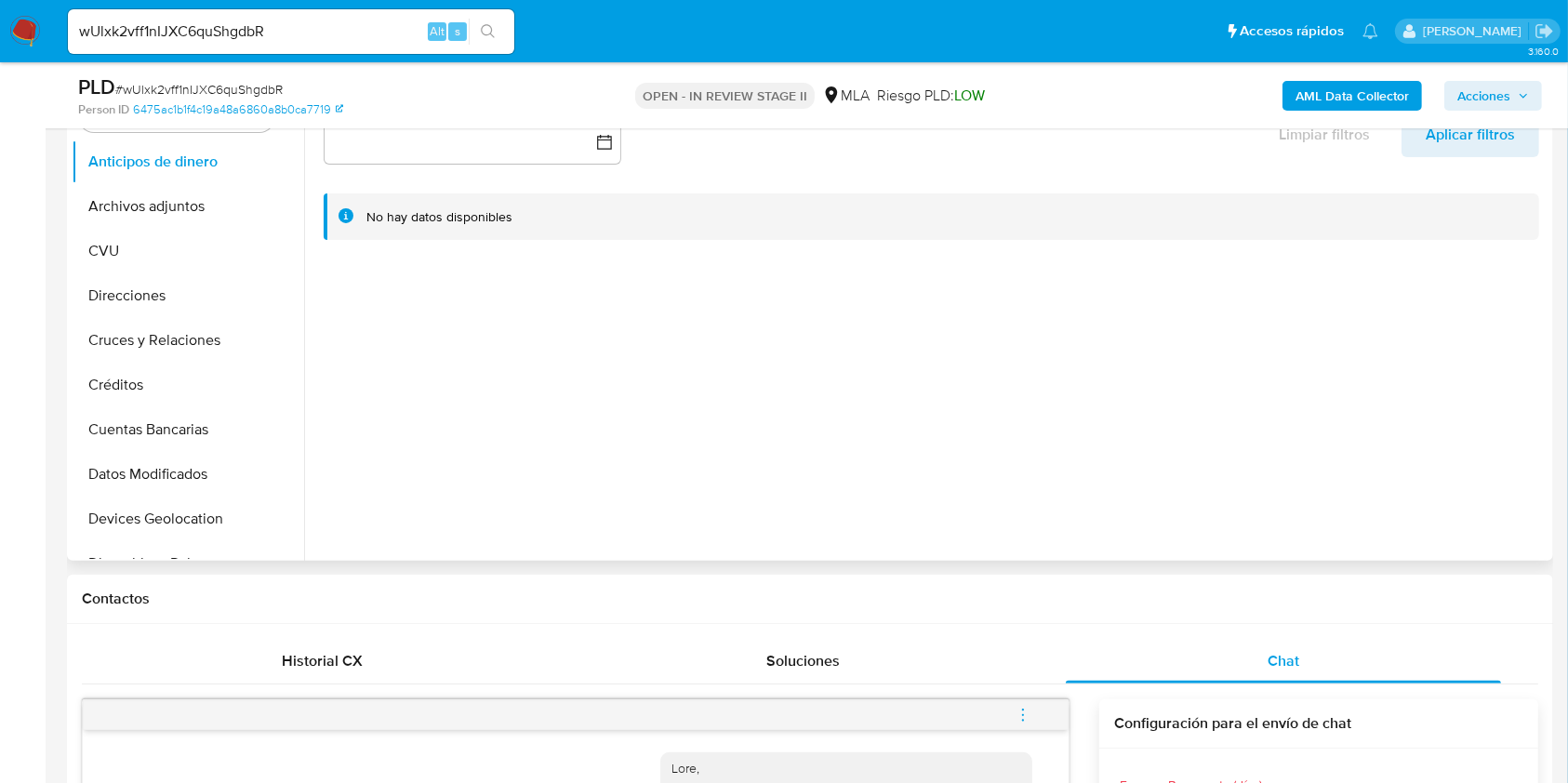
scroll to position [372, 0]
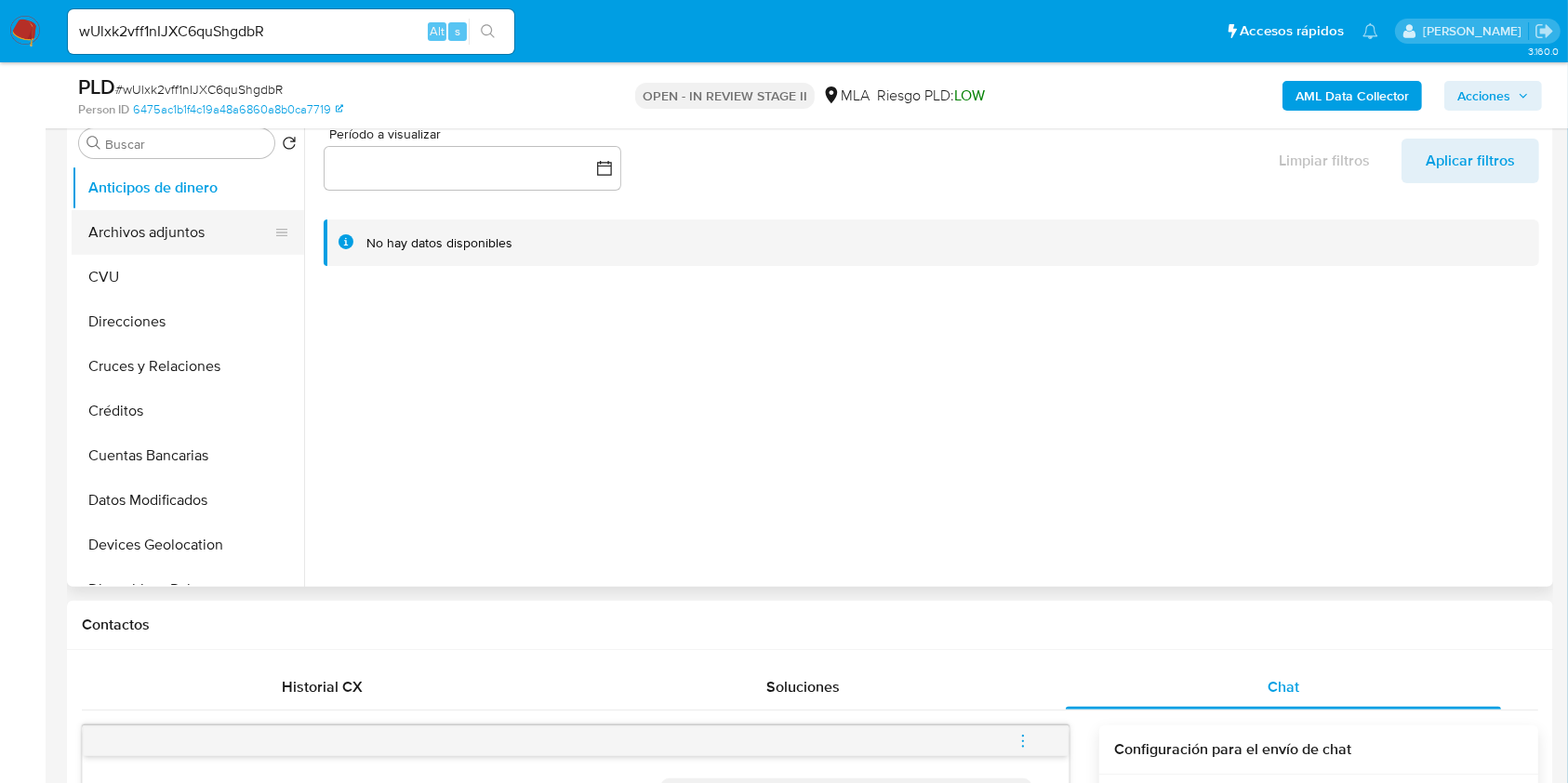
click at [172, 238] on button "Archivos adjuntos" at bounding box center [181, 232] width 218 height 44
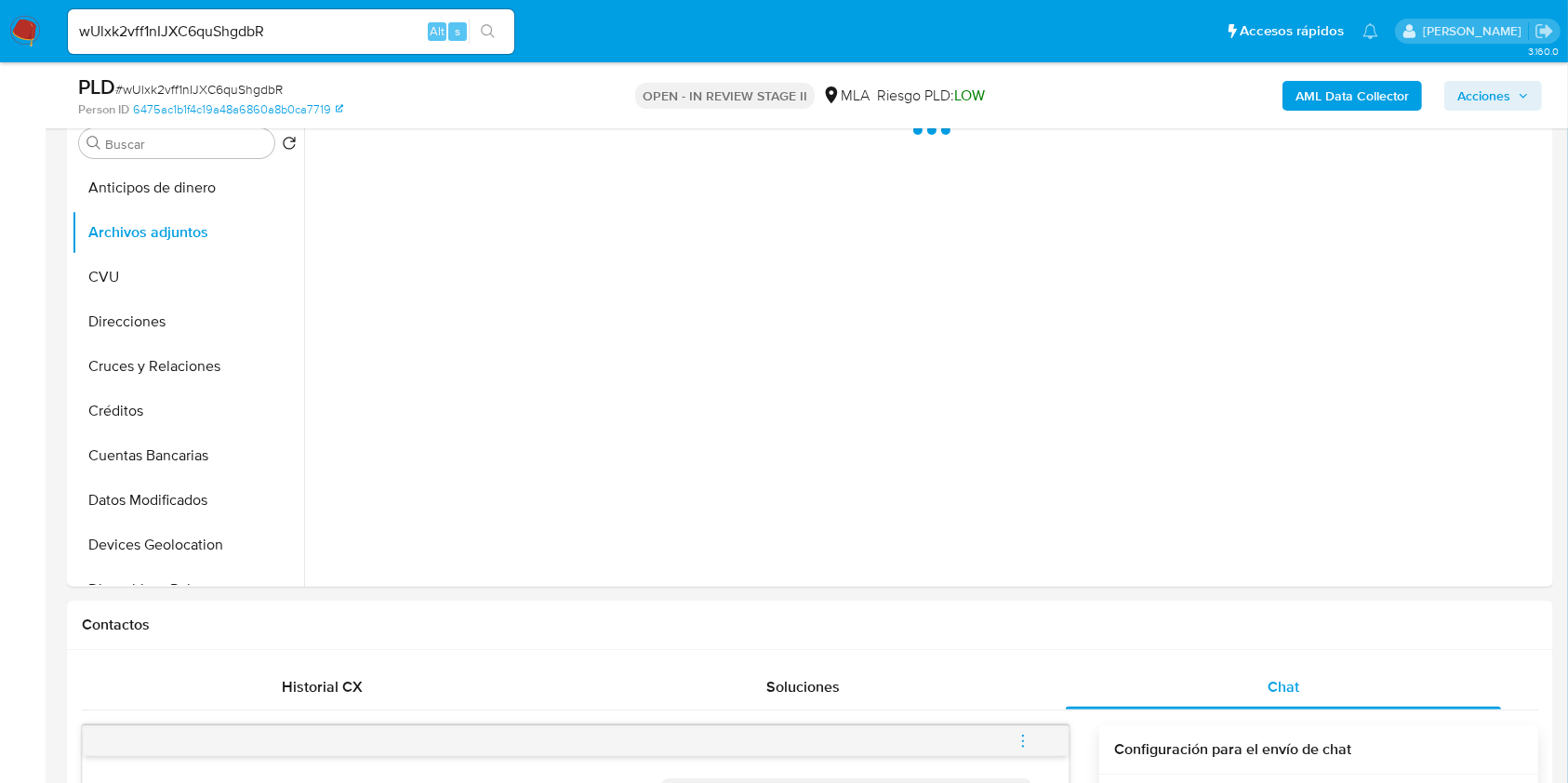
click at [1355, 104] on b "AML Data Collector" at bounding box center [1351, 96] width 113 height 29
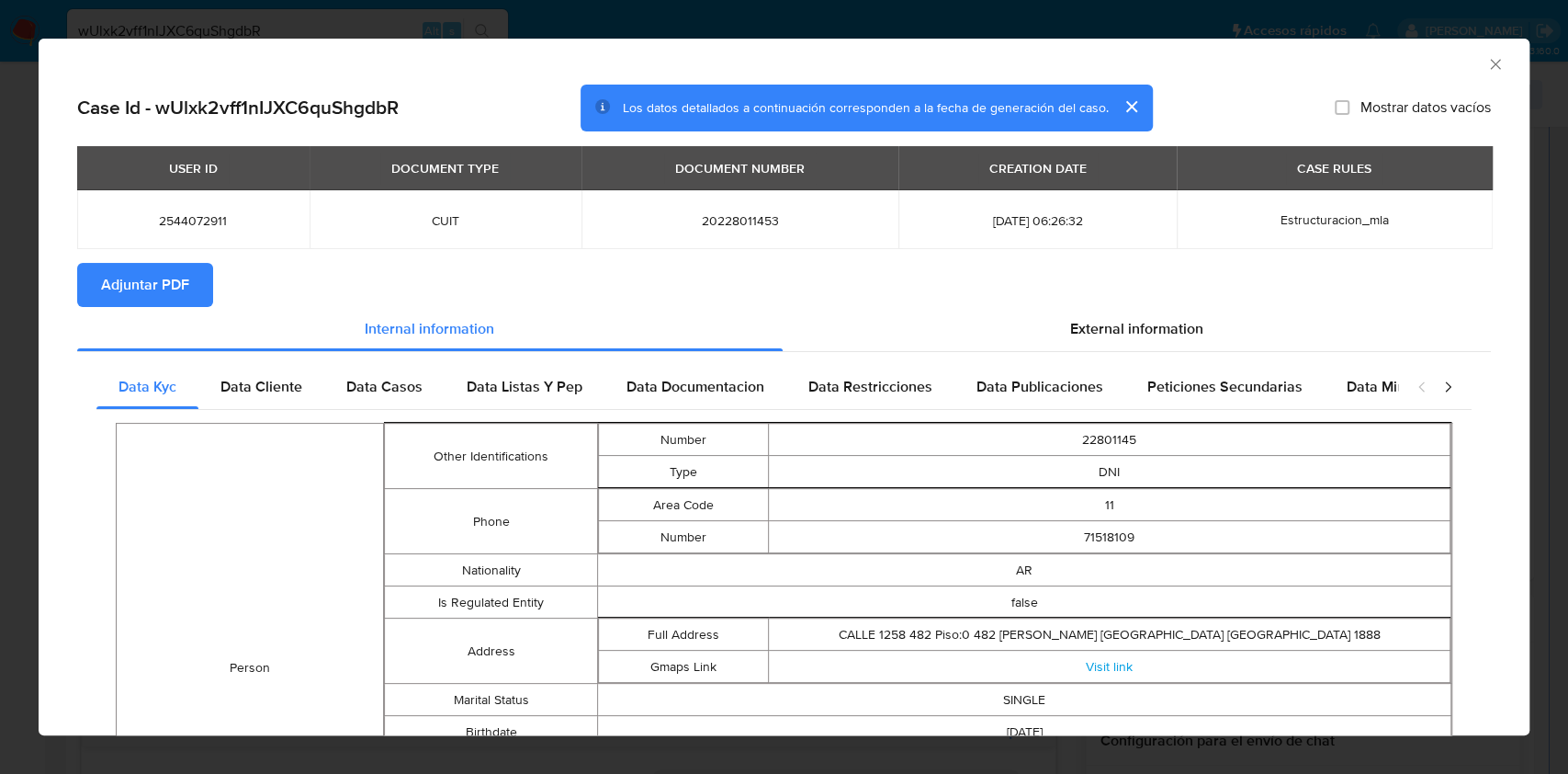
click at [186, 287] on span "Adjuntar PDF" at bounding box center [145, 284] width 88 height 40
click at [1471, 78] on div "AML Data Collector" at bounding box center [784, 61] width 1491 height 46
click at [1487, 70] on icon "Cerrar ventana" at bounding box center [1496, 64] width 19 height 19
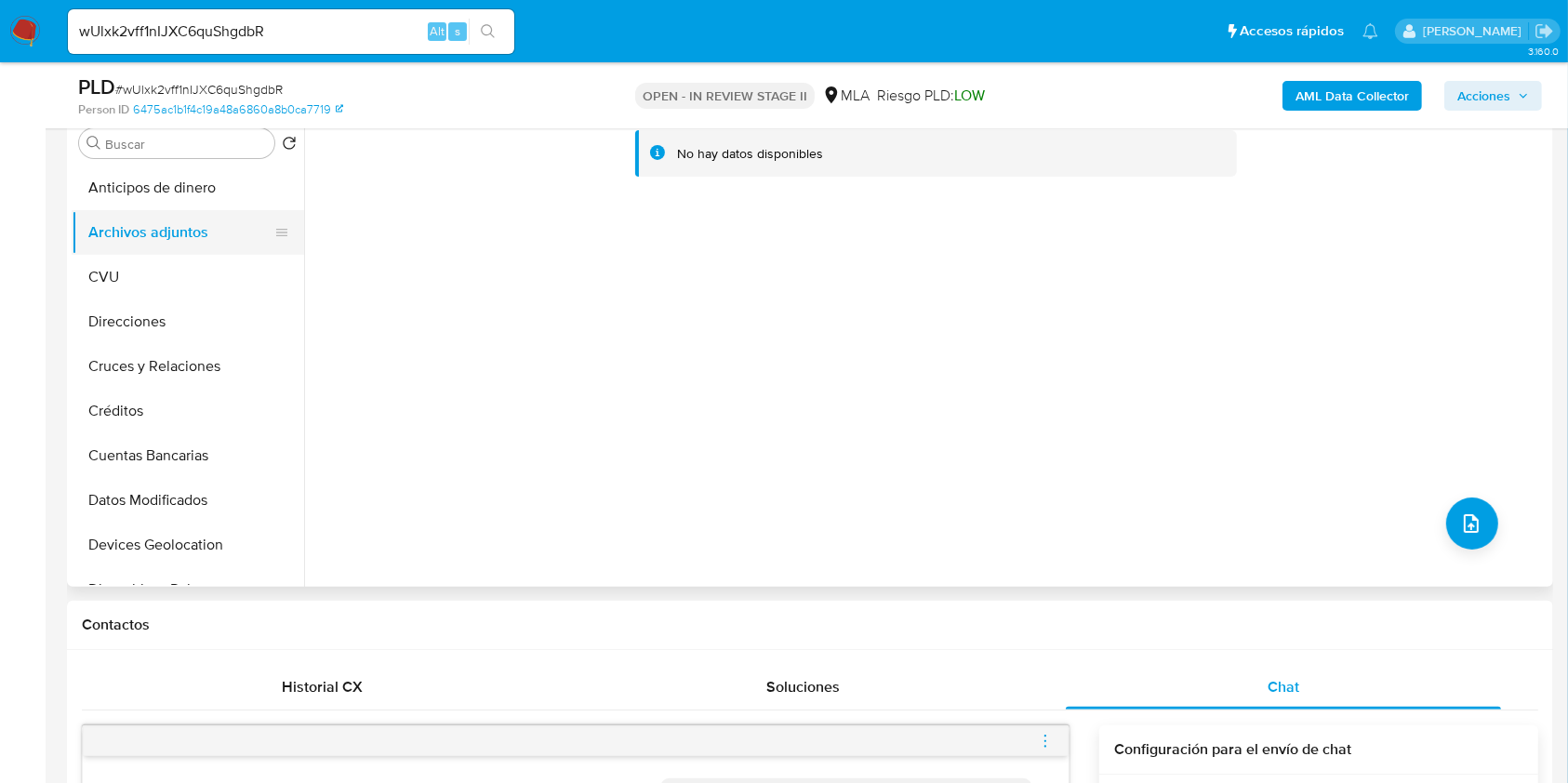
click at [172, 212] on button "Archivos adjuntos" at bounding box center [181, 232] width 218 height 44
click at [141, 265] on button "CVU" at bounding box center [181, 276] width 218 height 44
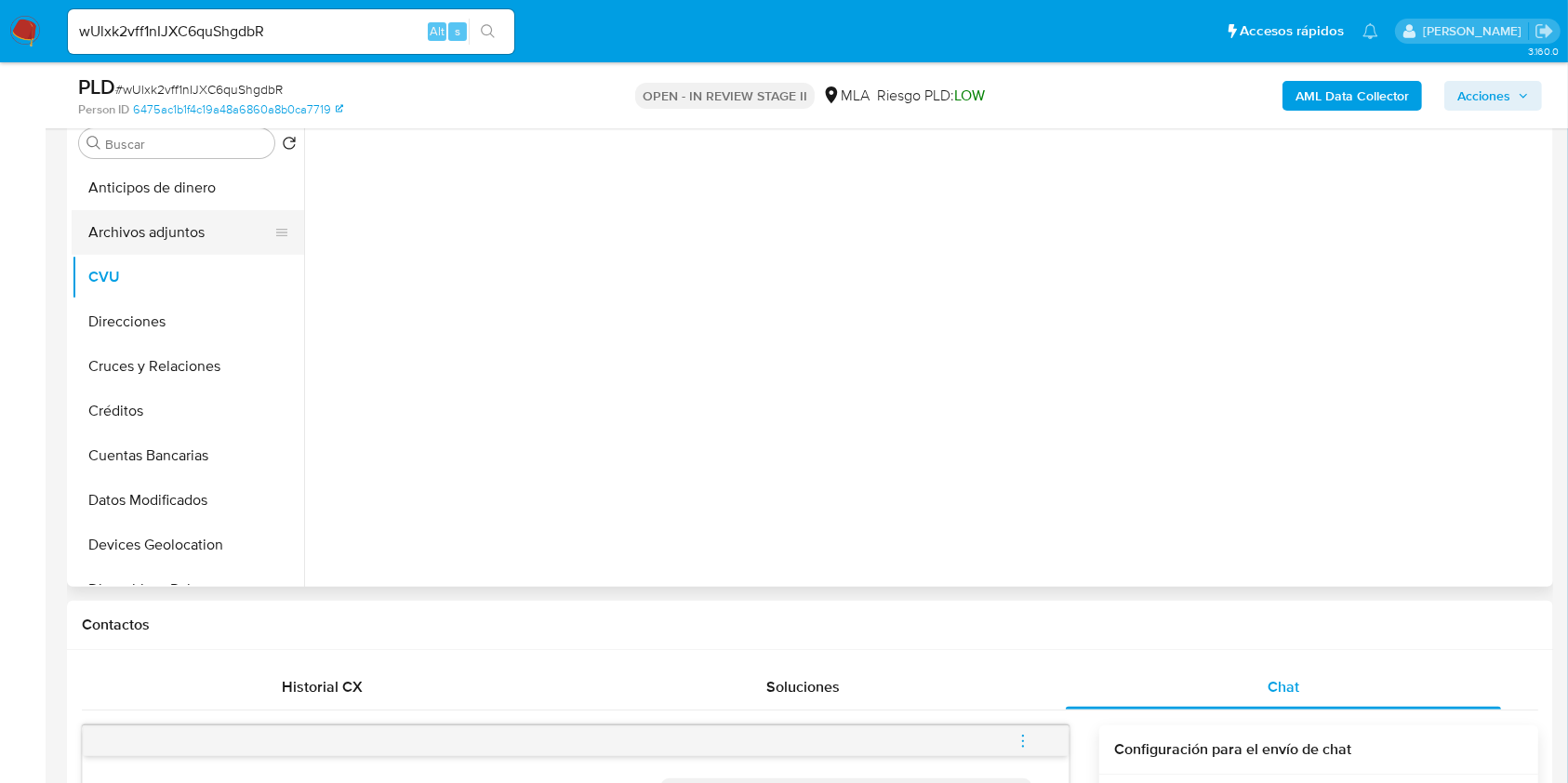
click at [144, 248] on button "Archivos adjuntos" at bounding box center [181, 232] width 218 height 44
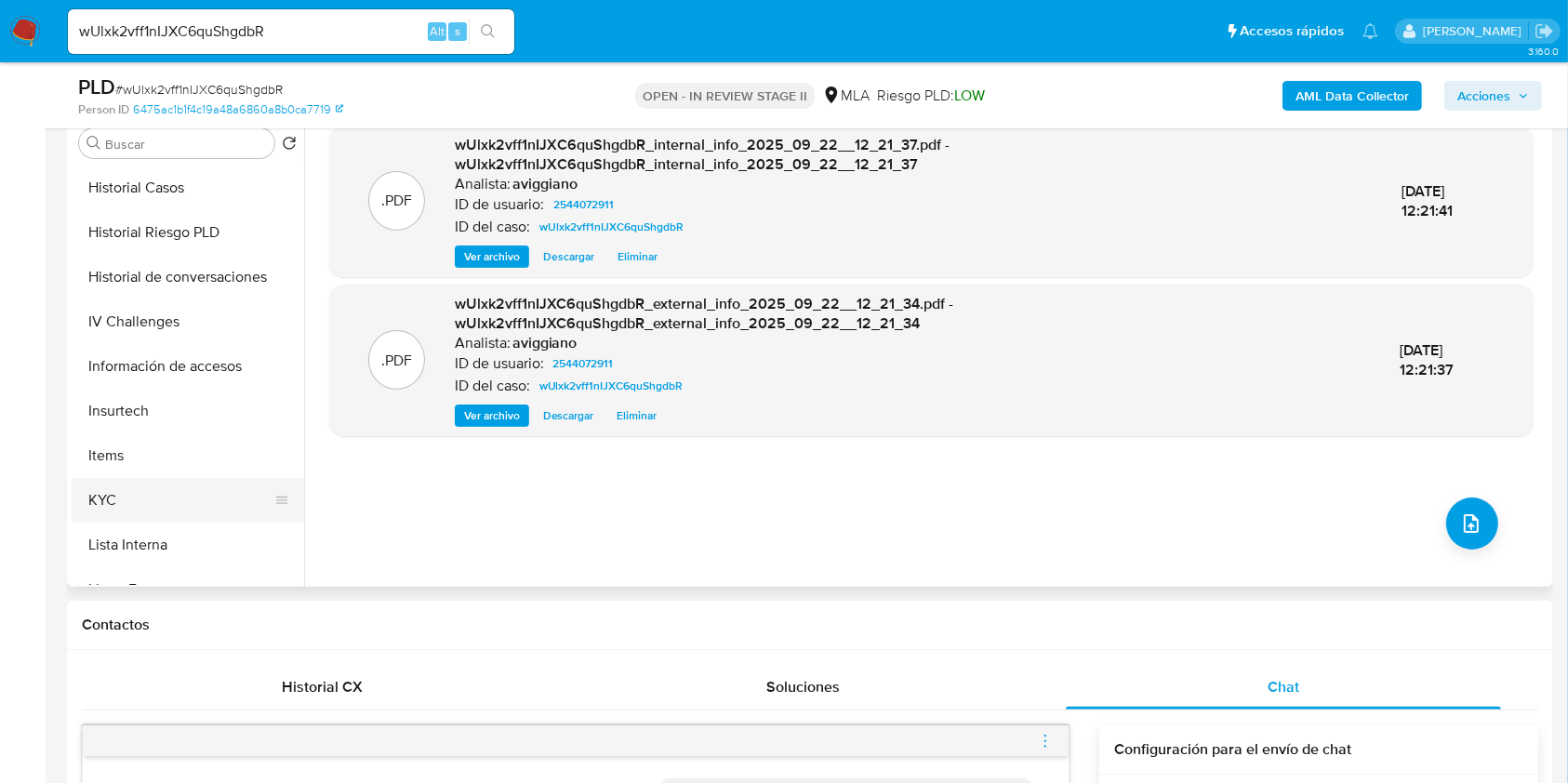
scroll to position [619, 0]
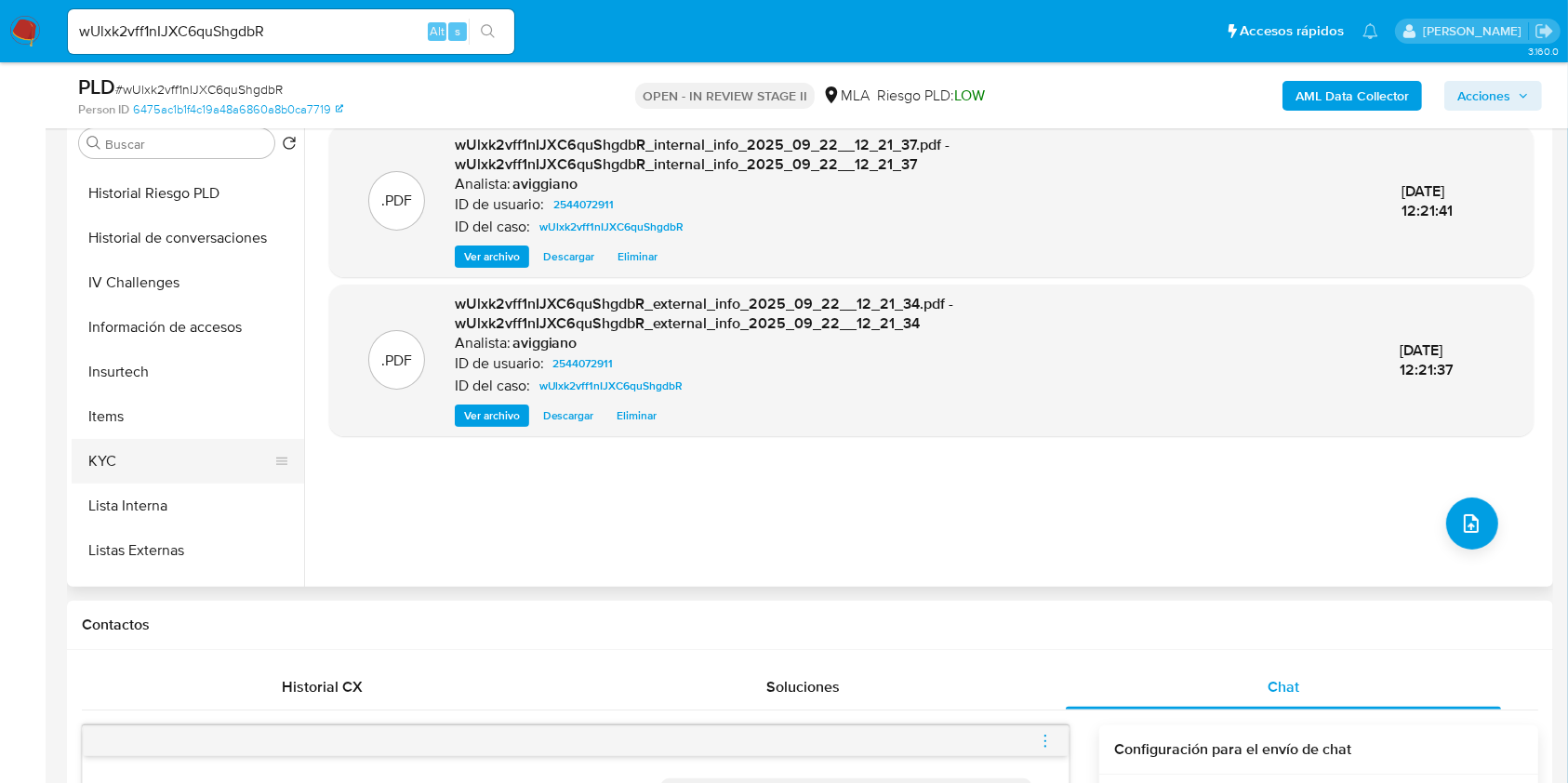
click at [125, 460] on button "KYC" at bounding box center [181, 461] width 218 height 44
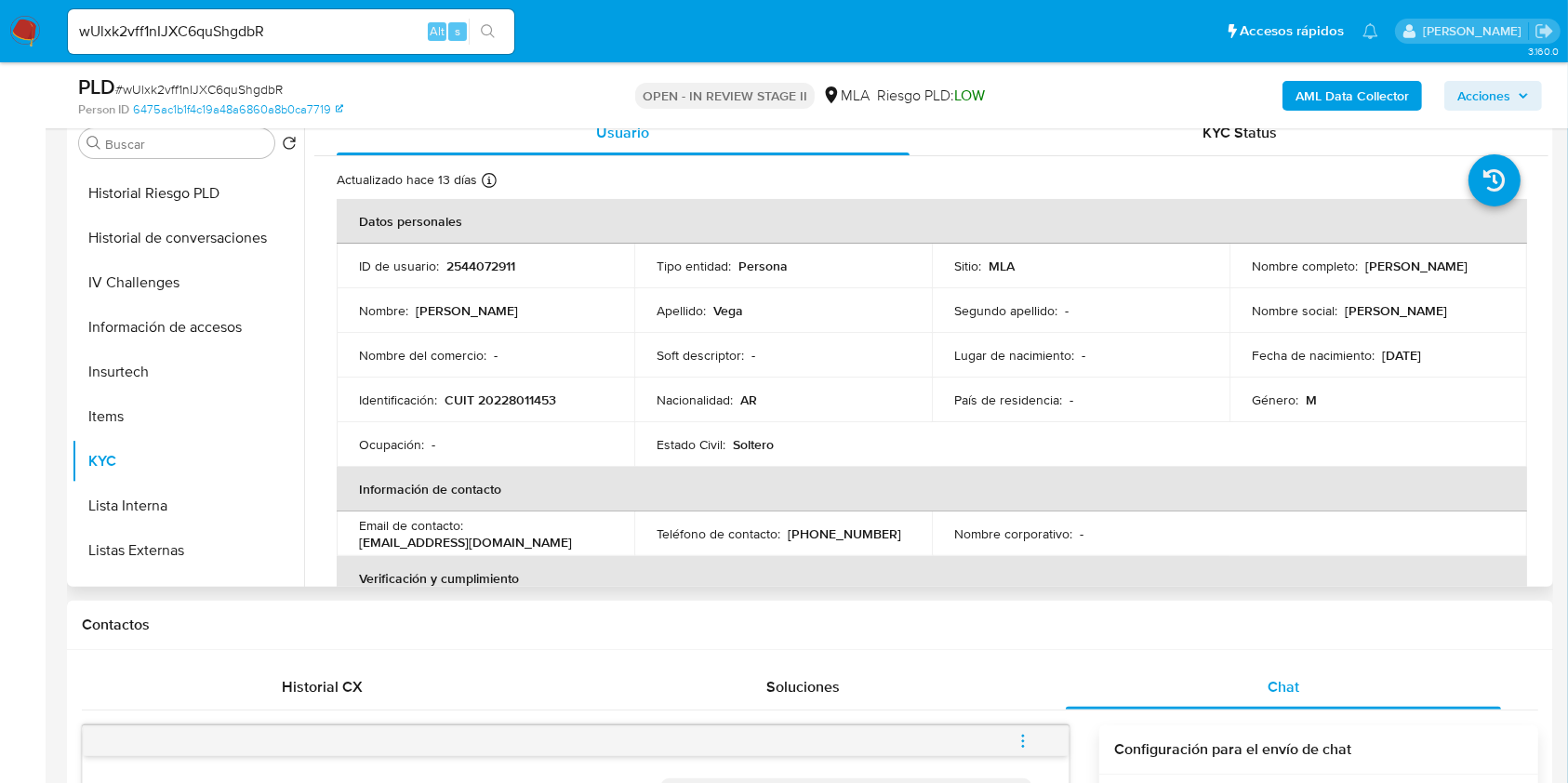
click at [498, 387] on td "Identificación : CUIT 20228011453" at bounding box center [485, 399] width 298 height 44
click at [505, 393] on p "CUIT 20228011453" at bounding box center [500, 400] width 112 height 17
copy p "20228011453"
click at [469, 257] on p "2544072911" at bounding box center [480, 266] width 69 height 17
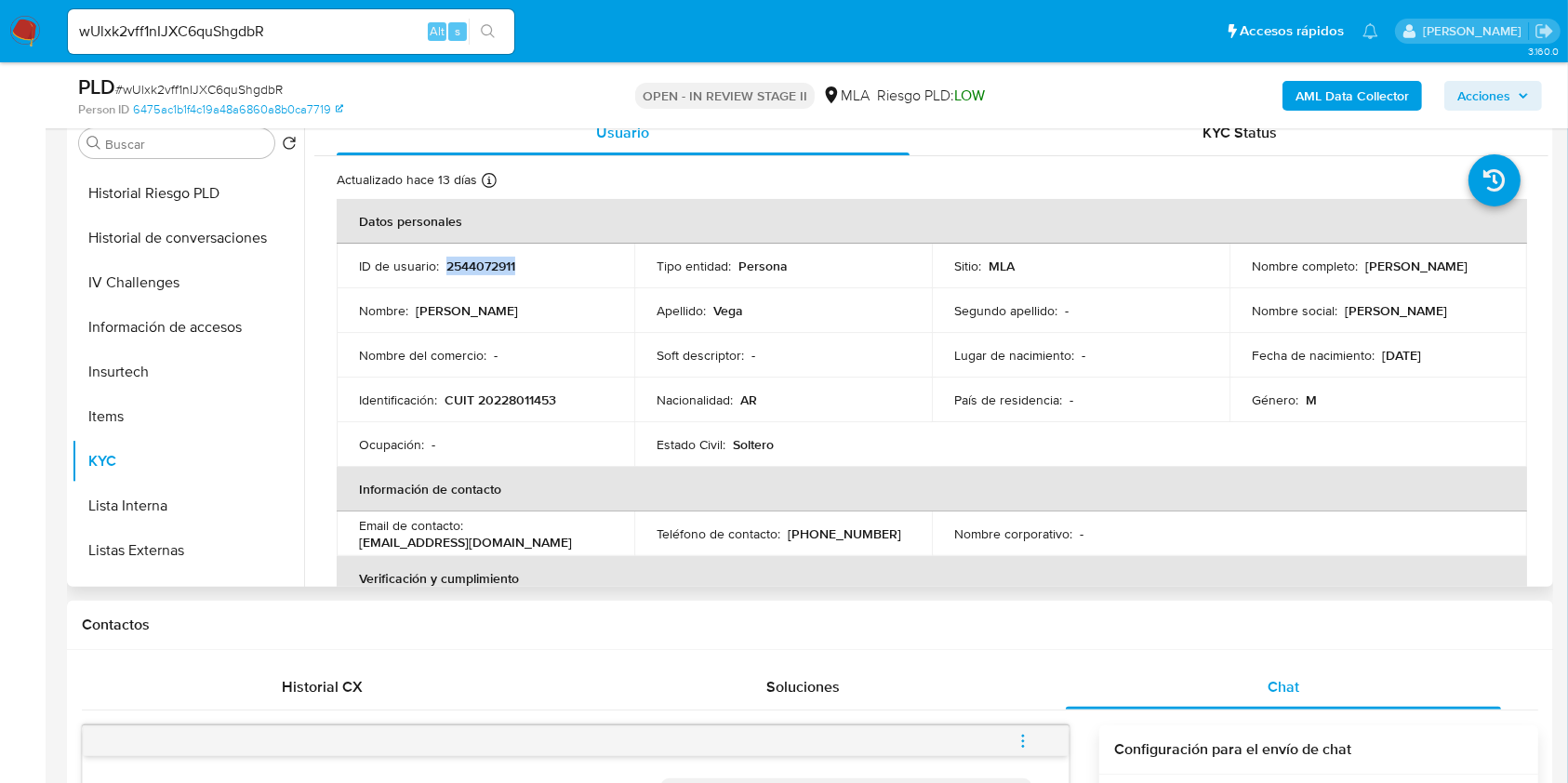
click at [469, 257] on p "2544072911" at bounding box center [480, 266] width 69 height 17
copy p "2544072911"
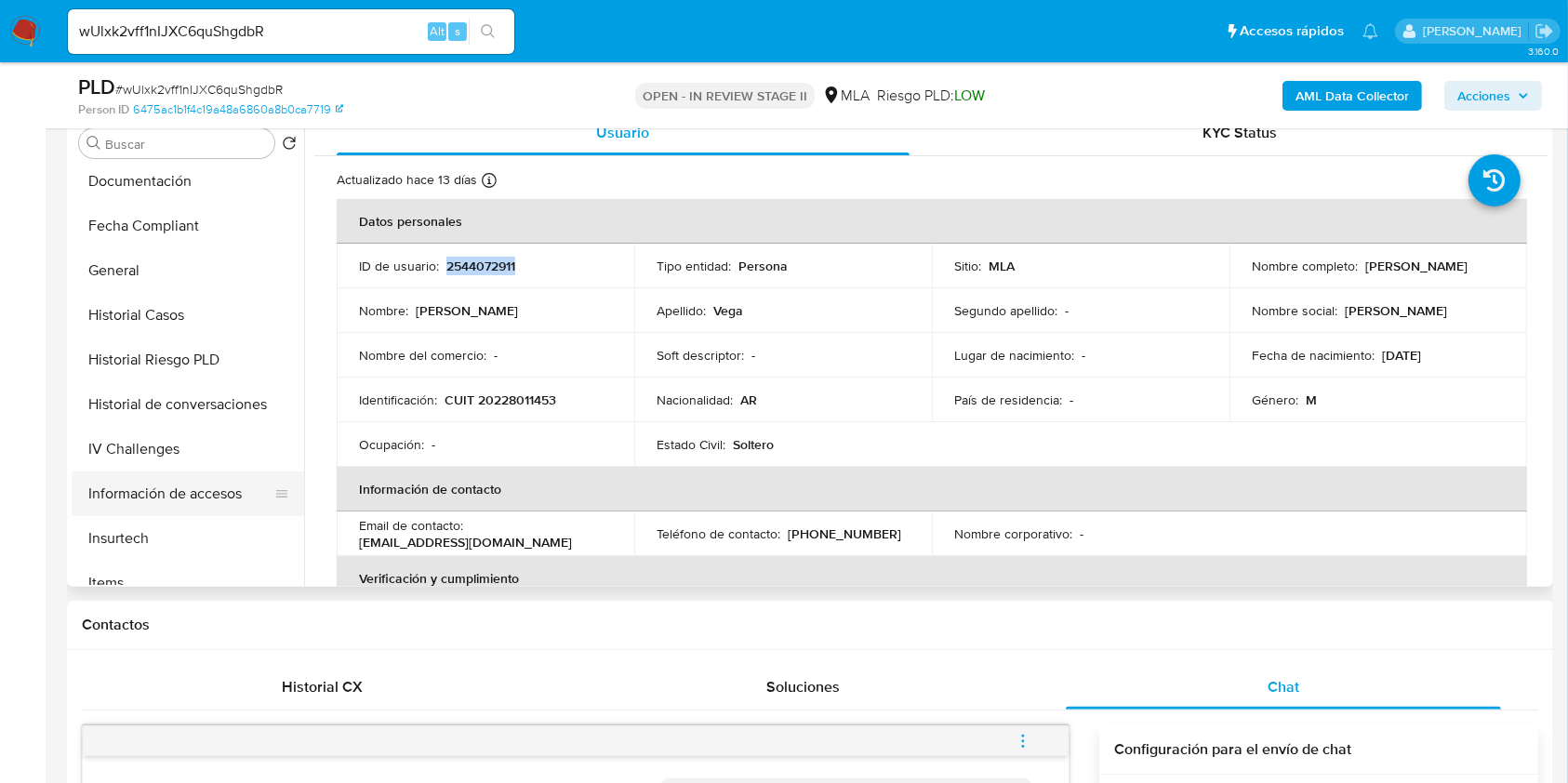
scroll to position [124, 0]
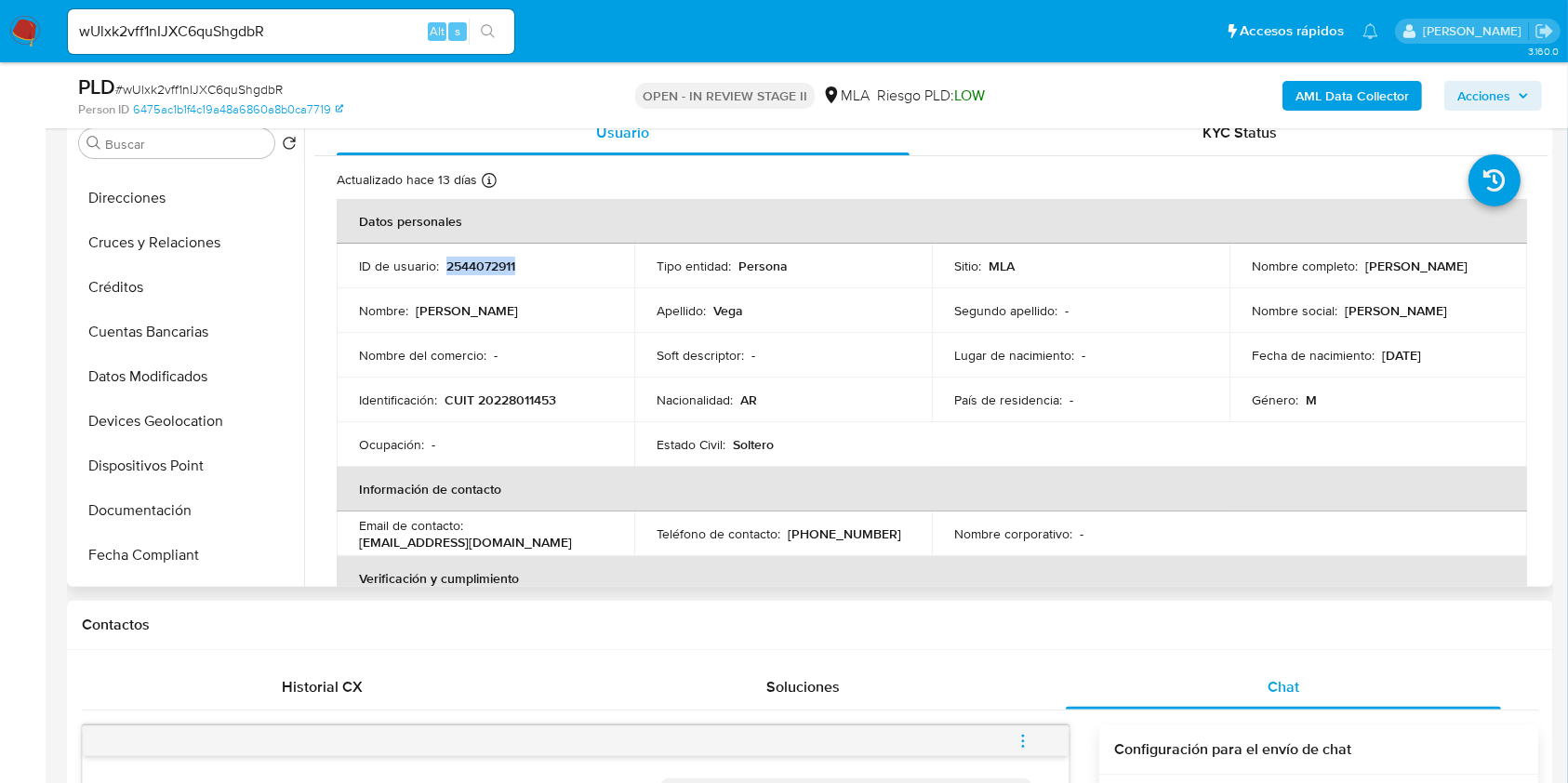
copy p "2544072911"
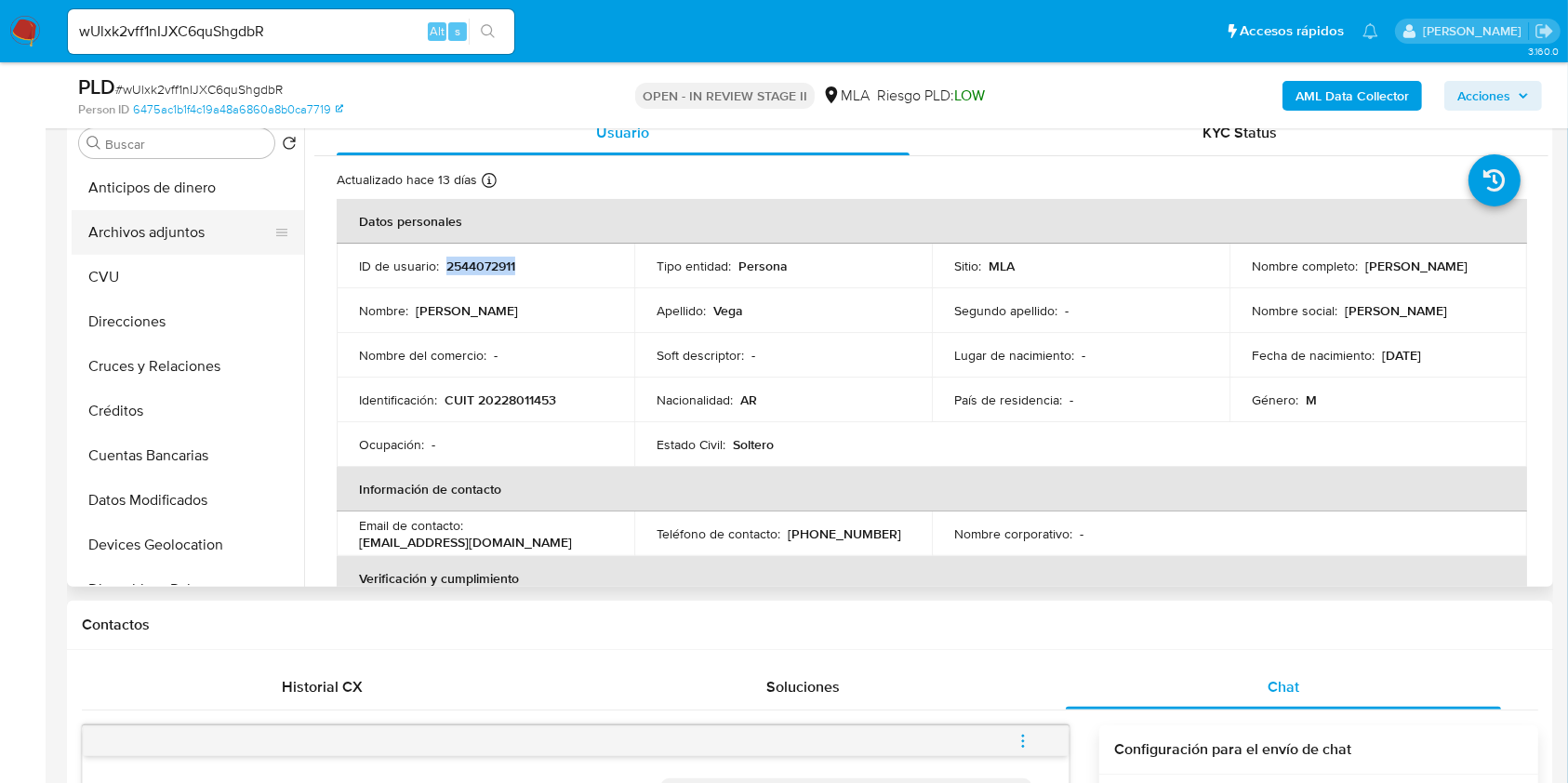
click at [201, 228] on button "Archivos adjuntos" at bounding box center [181, 232] width 218 height 44
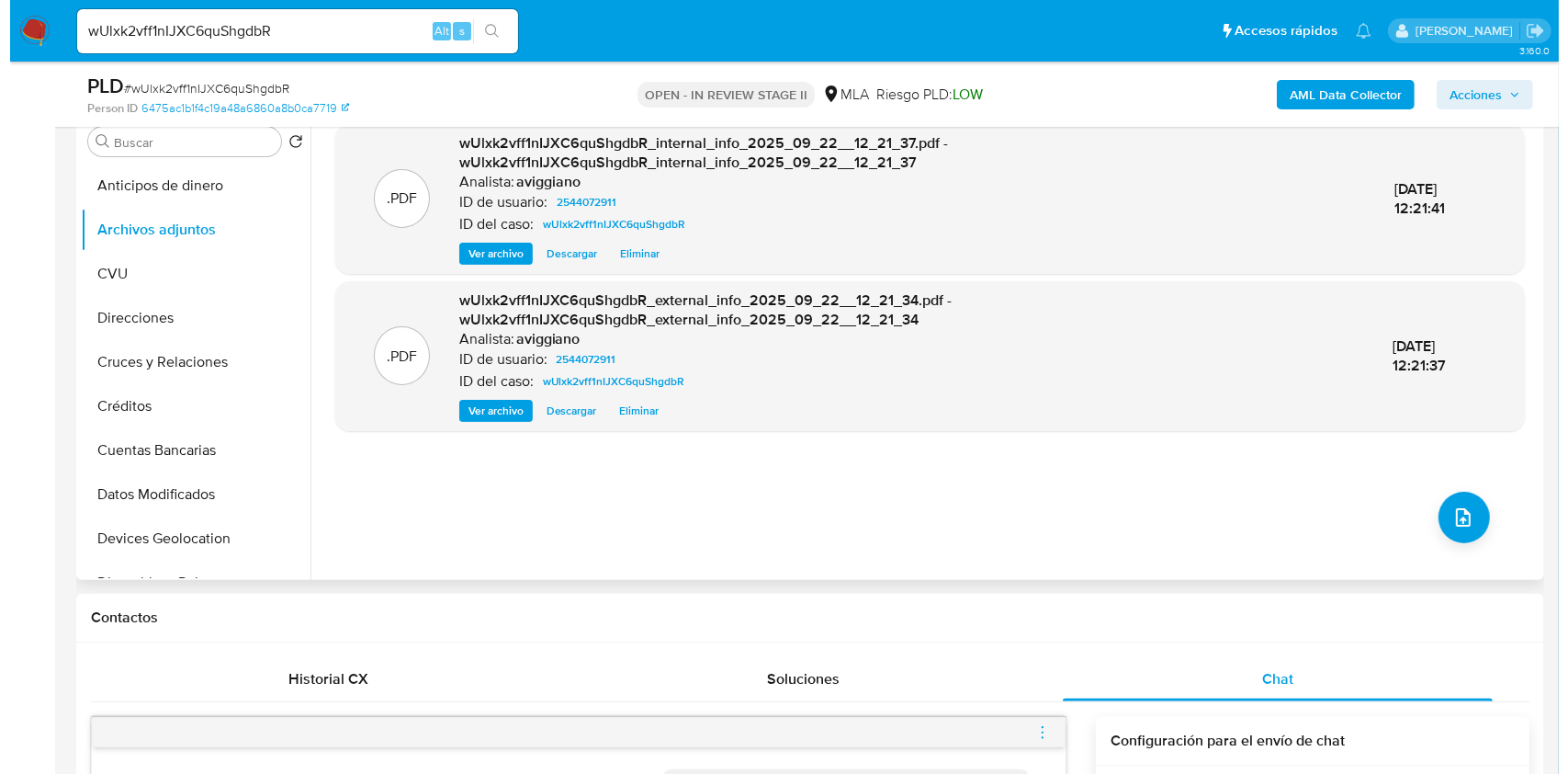
scroll to position [245, 0]
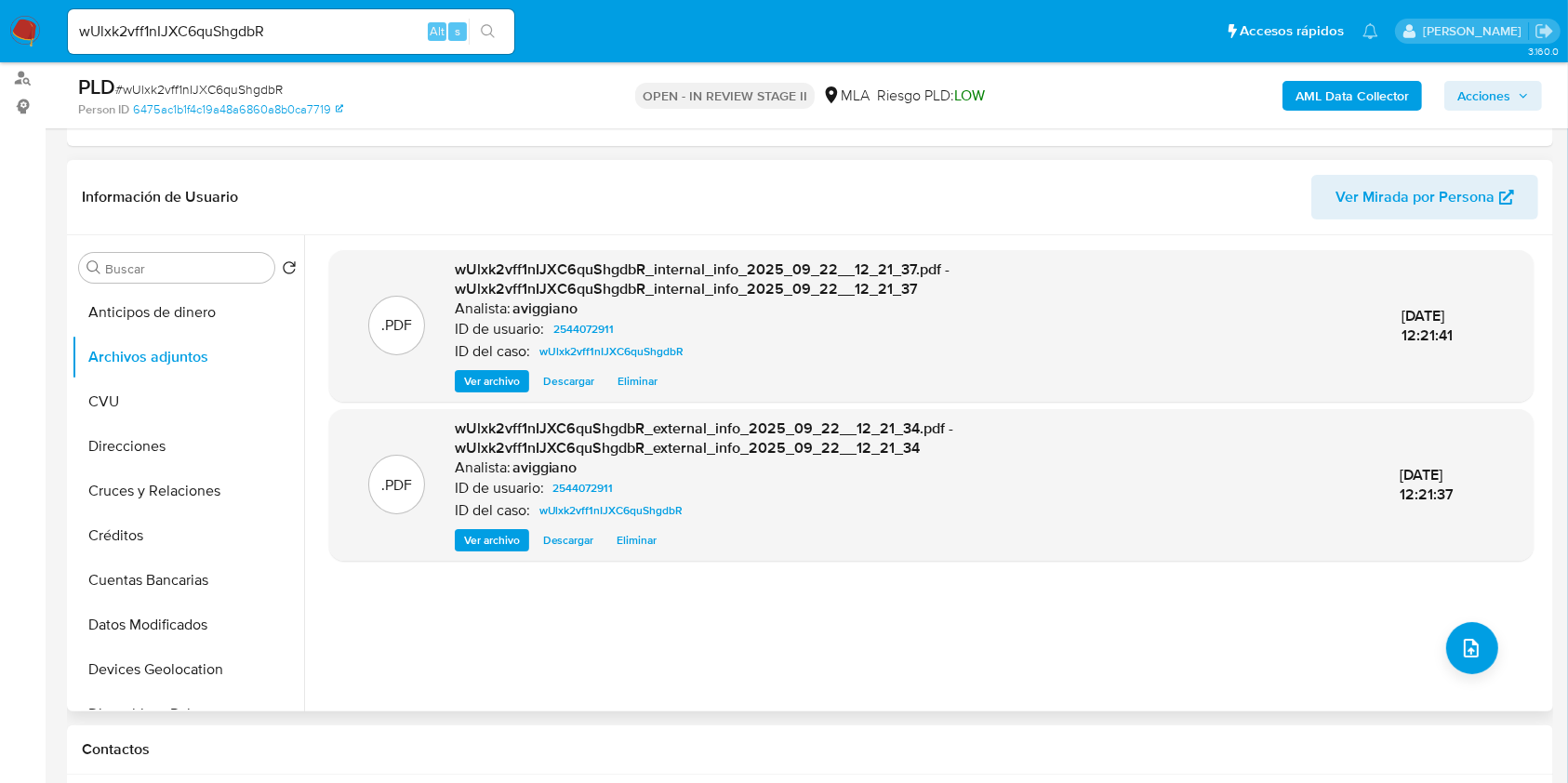
drag, startPoint x: 320, startPoint y: 695, endPoint x: 335, endPoint y: 696, distance: 15.0
click at [320, 695] on div ".PDF wUlxk2vff1nIJXC6quShgdbR_internal_info_2025_09_22__12_21_37.pdf - wUlxk2vf…" at bounding box center [925, 473] width 1244 height 476
click at [1477, 632] on button "upload-file" at bounding box center [1472, 648] width 52 height 52
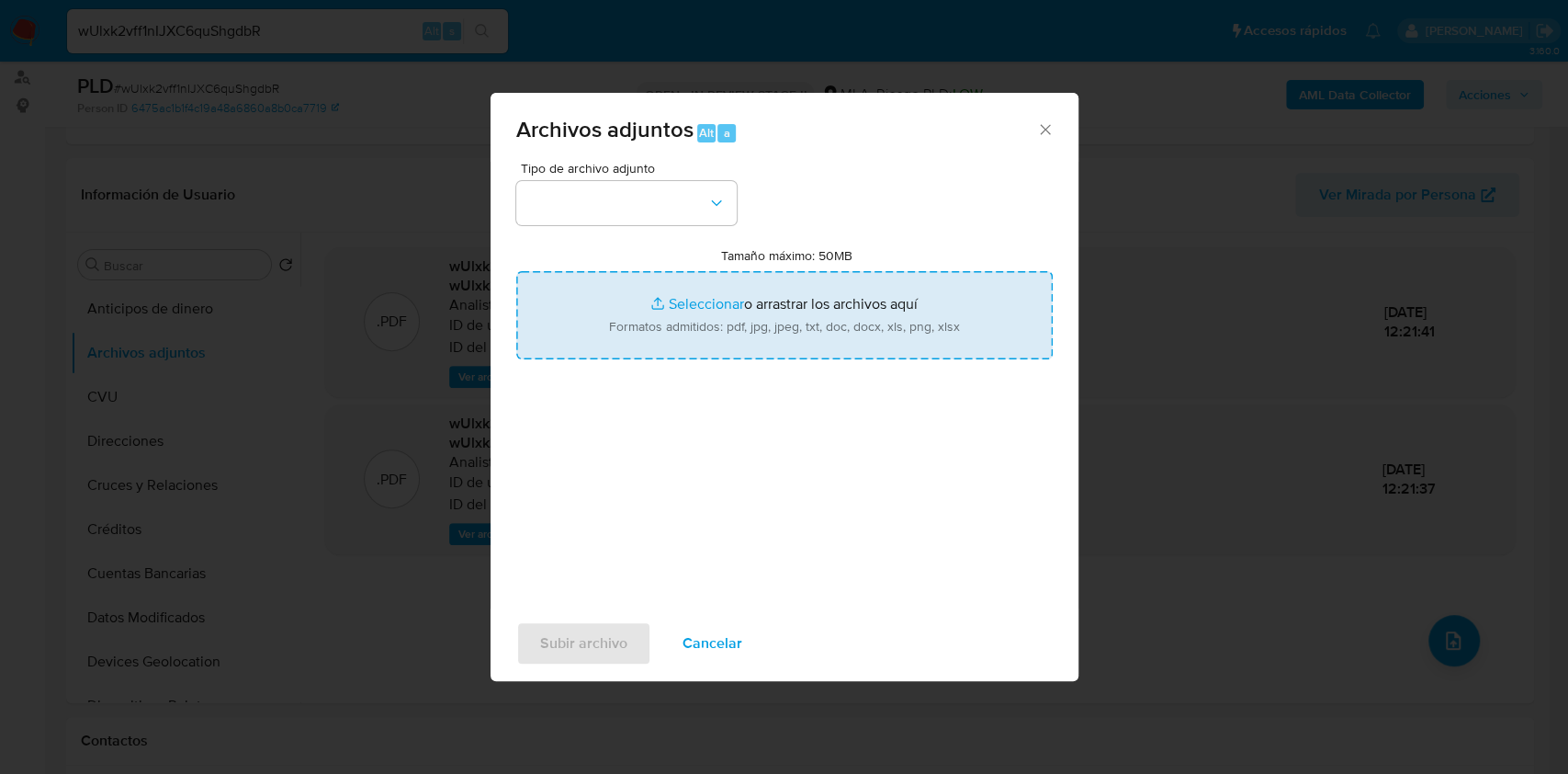
click at [879, 335] on input "Tamaño máximo: 50MB Seleccionar archivos" at bounding box center [785, 315] width 536 height 88
type input "C:\fakepath\Nosis - 2544072911.pdf"
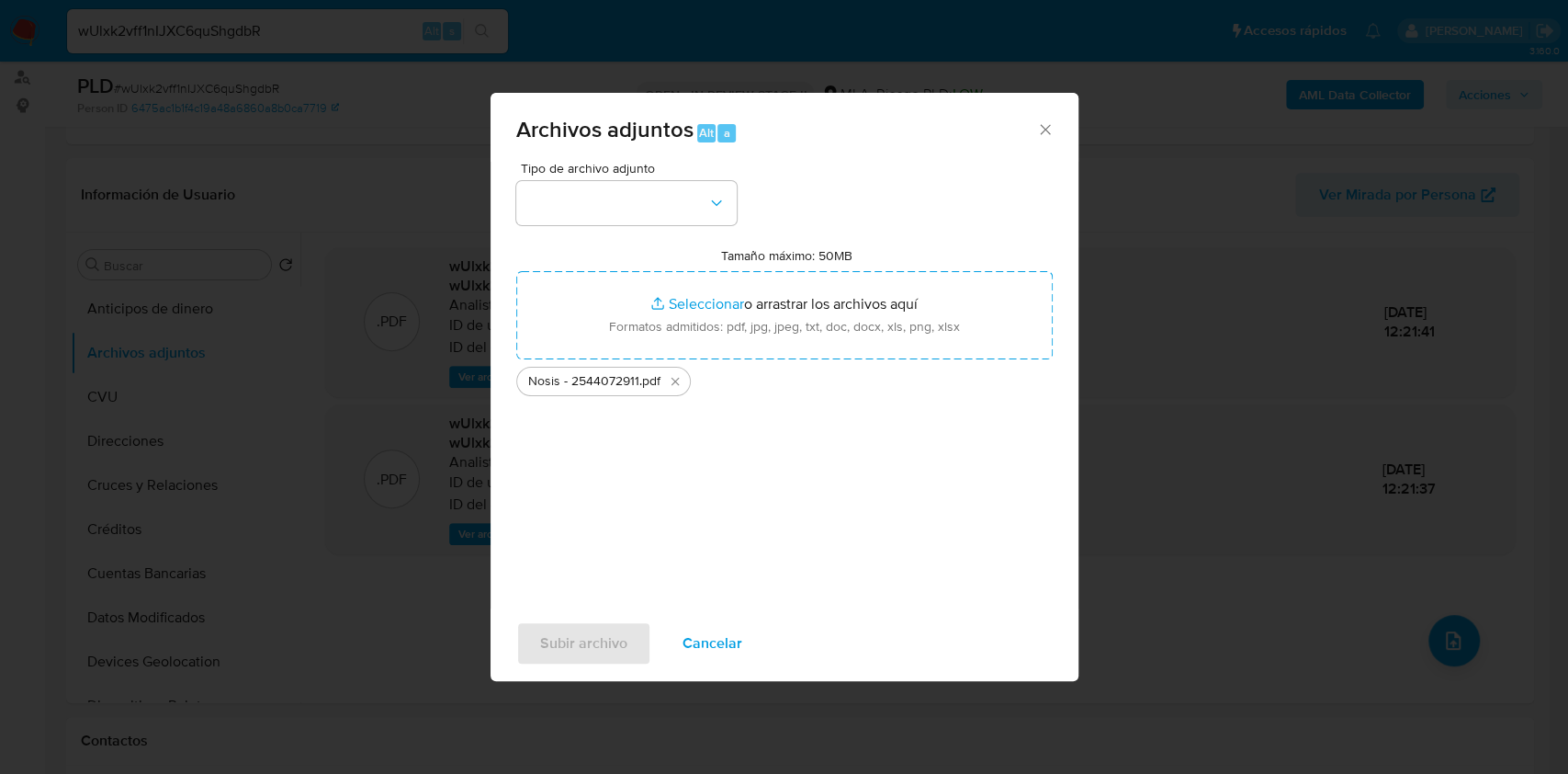
click at [563, 179] on div "Tipo de archivo adjunto" at bounding box center [627, 194] width 221 height 64
click at [559, 188] on button "button" at bounding box center [627, 203] width 221 height 44
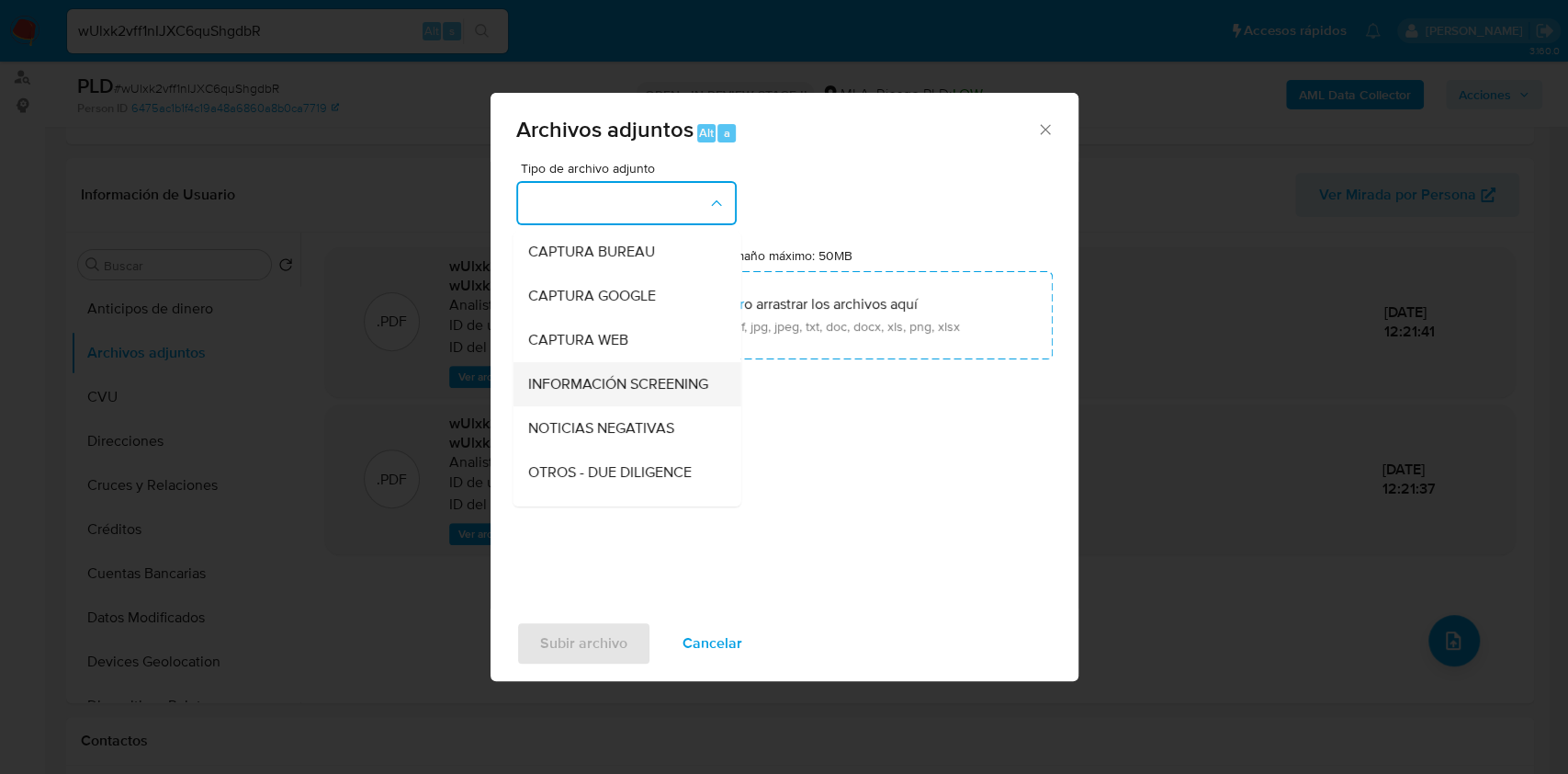
scroll to position [122, 0]
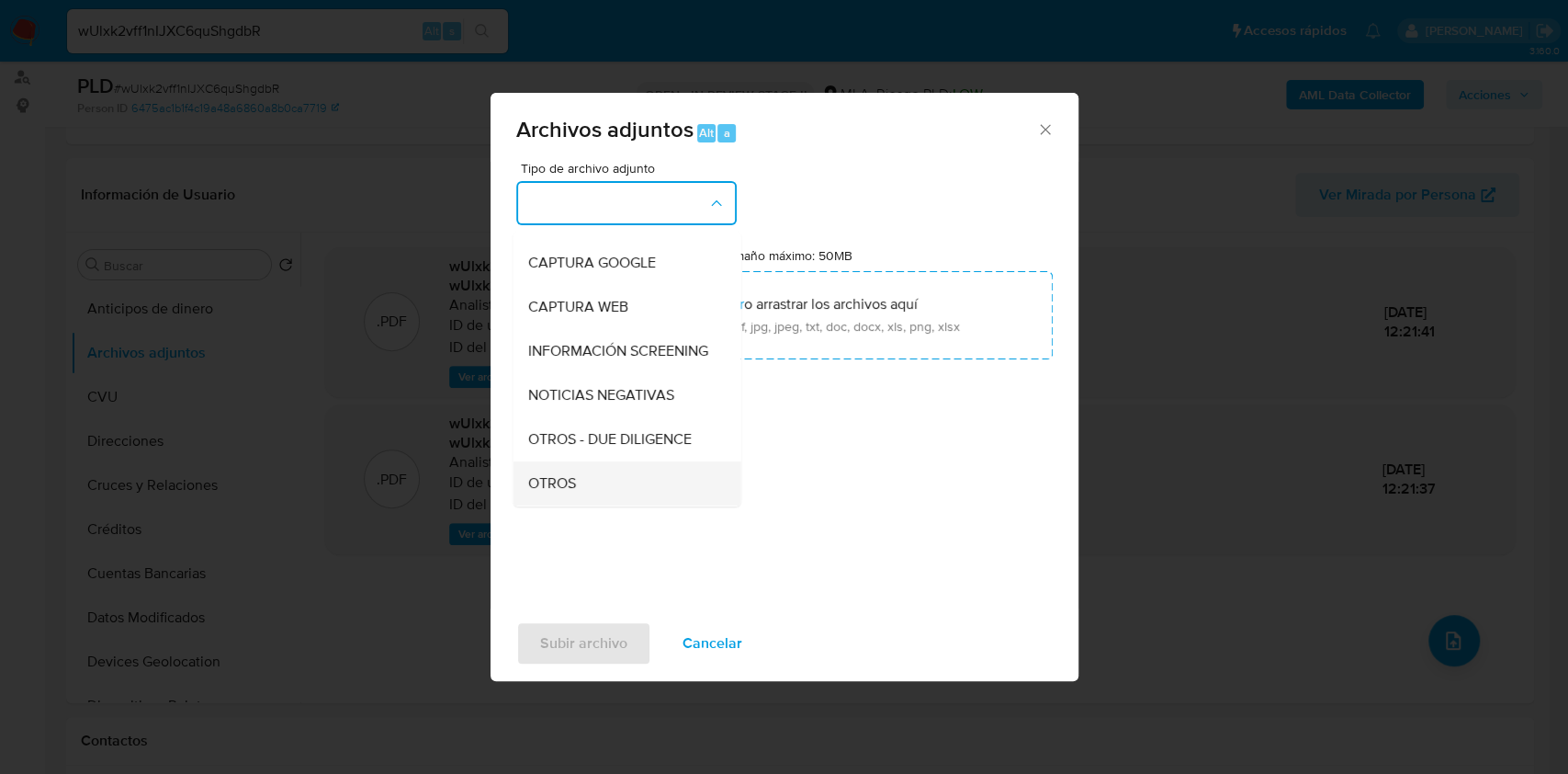
click at [534, 490] on span "OTROS" at bounding box center [550, 483] width 48 height 19
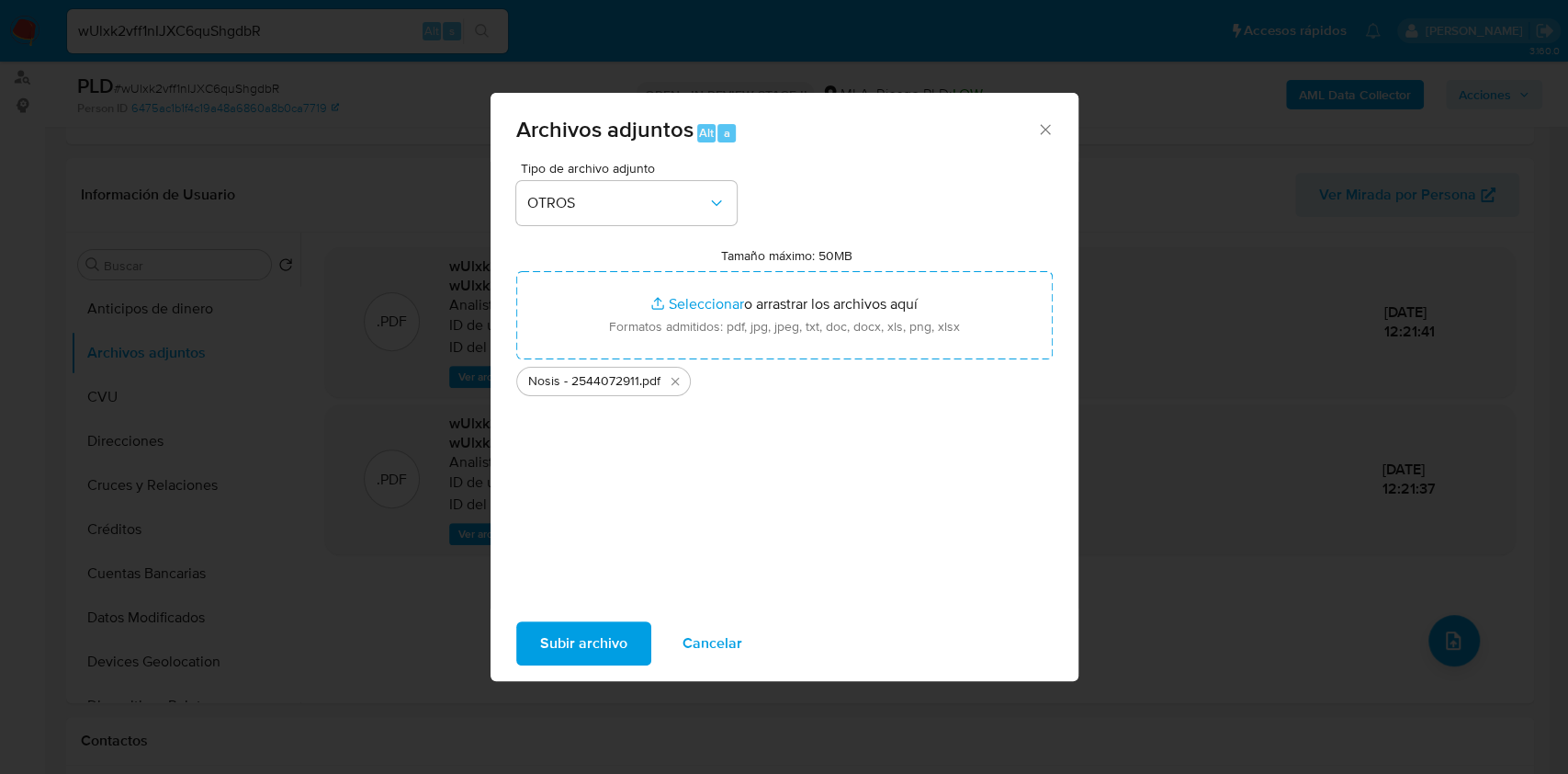
click at [580, 655] on span "Subir archivo" at bounding box center [583, 643] width 87 height 40
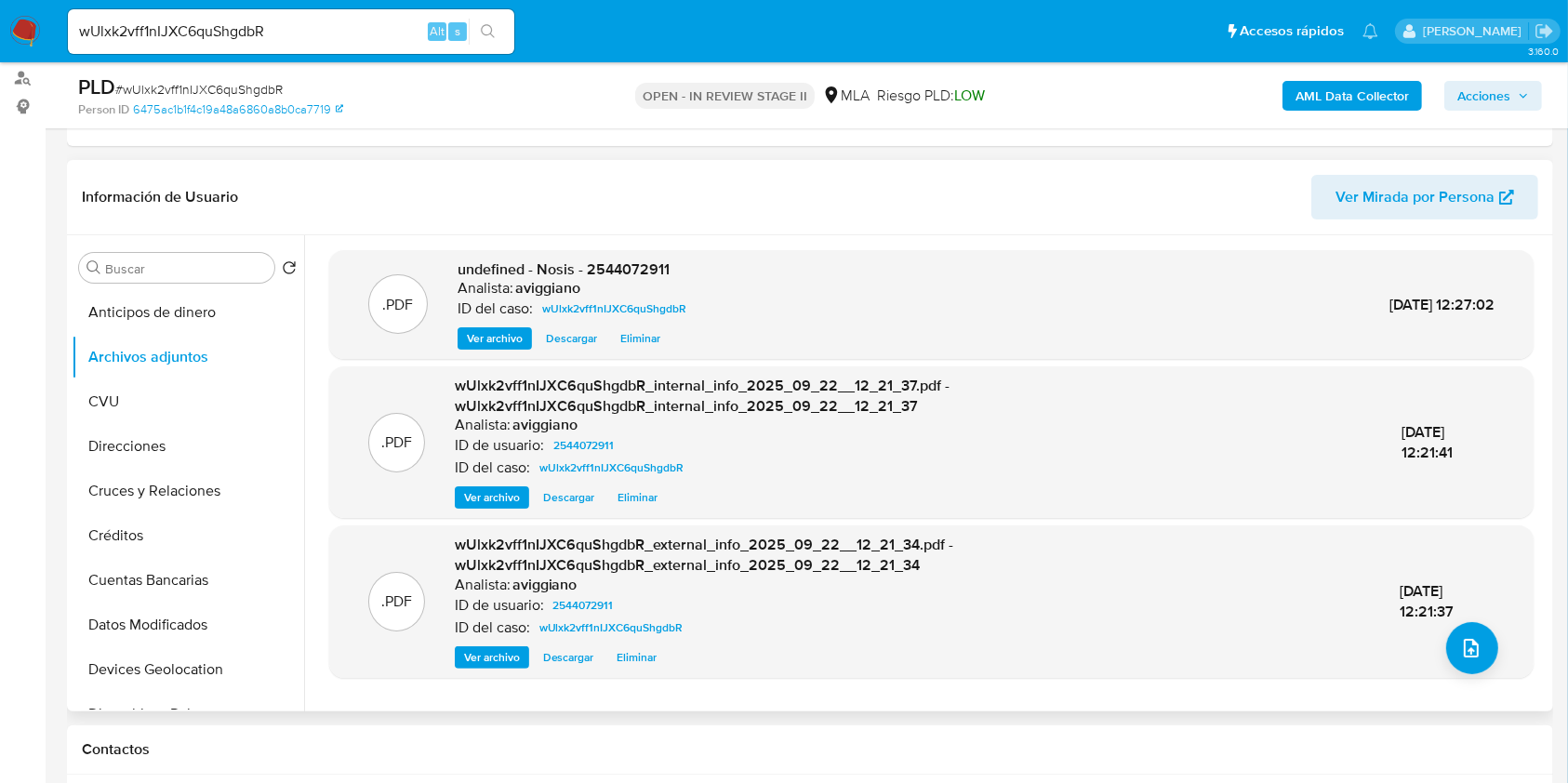
click at [630, 253] on div ".PDF undefined - Nosis - 2544072911 Analista: aviggiano ID del caso: wUlxk2vff1…" at bounding box center [931, 304] width 1204 height 110
click at [630, 254] on div ".PDF undefined - Nosis - 2544072911 Analista: aviggiano ID del caso: wUlxk2vff1…" at bounding box center [931, 304] width 1204 height 110
copy span "2544072911"
click at [1466, 647] on icon "upload-file" at bounding box center [1472, 648] width 23 height 23
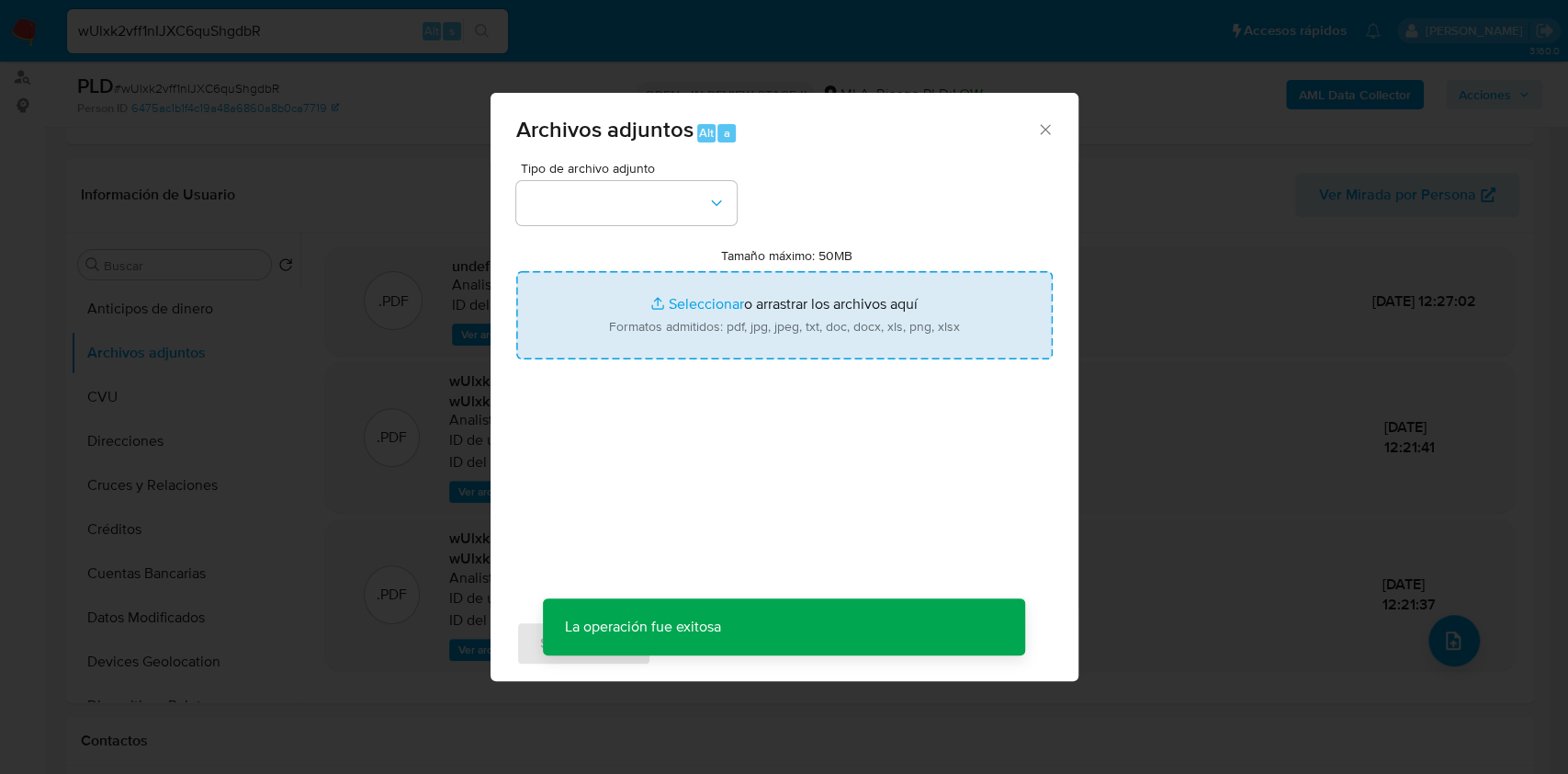
click at [687, 322] on input "Tamaño máximo: 50MB Seleccionar archivos" at bounding box center [785, 315] width 536 height 88
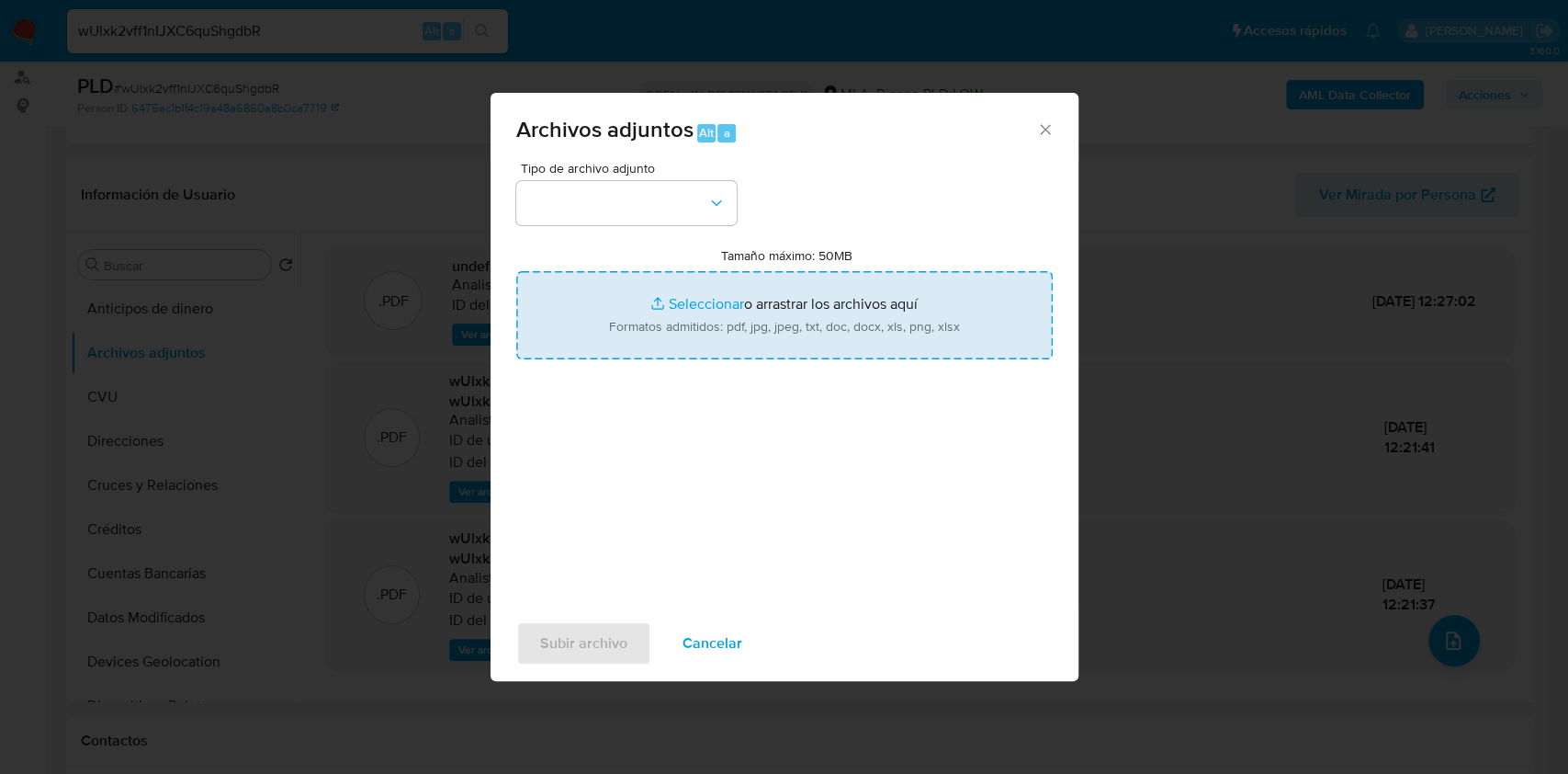
type input "C:\fakepath\Movimientos-Aladdin-v10_1 - 2544072911 -.xlsx"
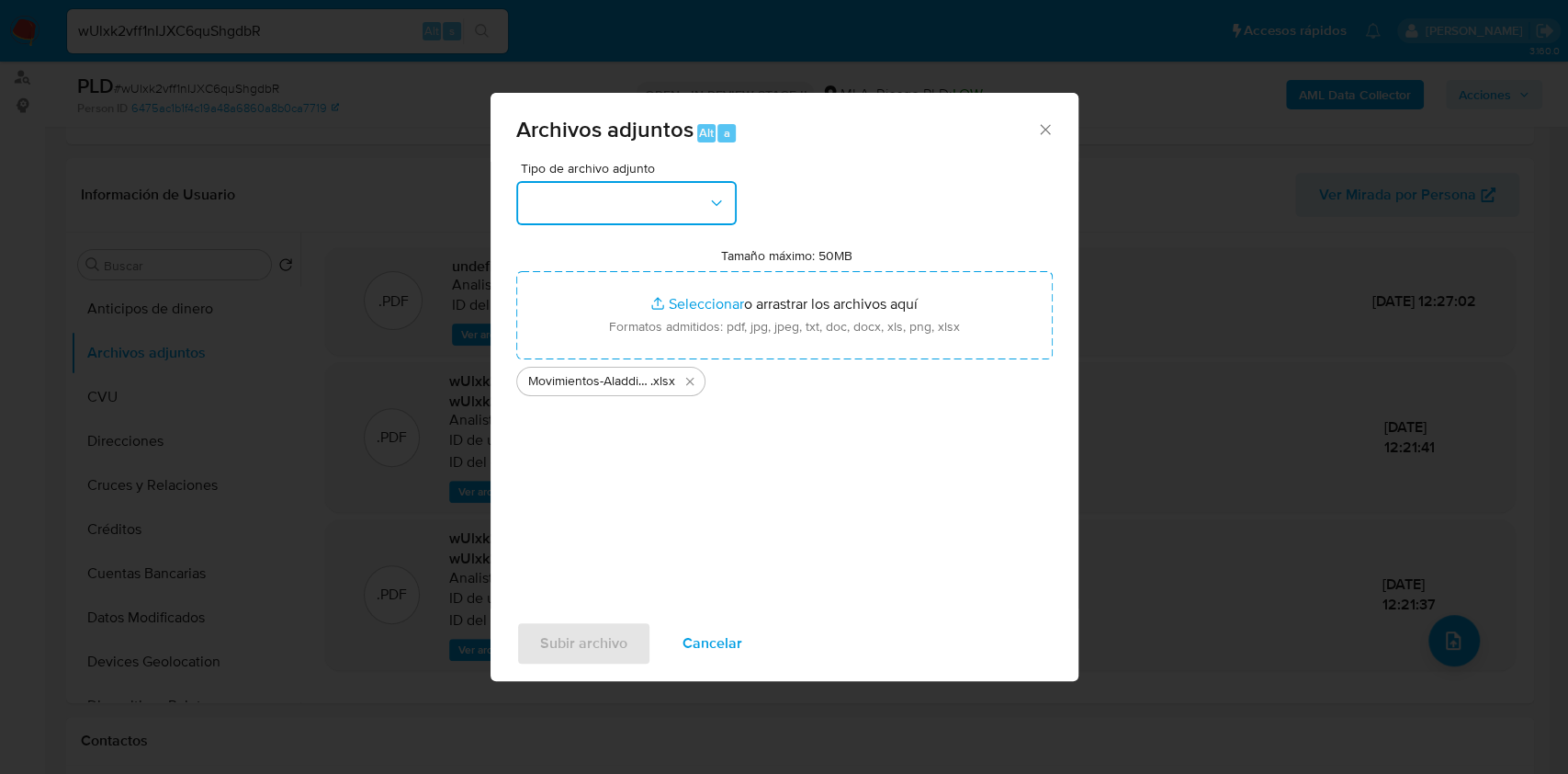
click at [680, 181] on button "button" at bounding box center [627, 203] width 221 height 44
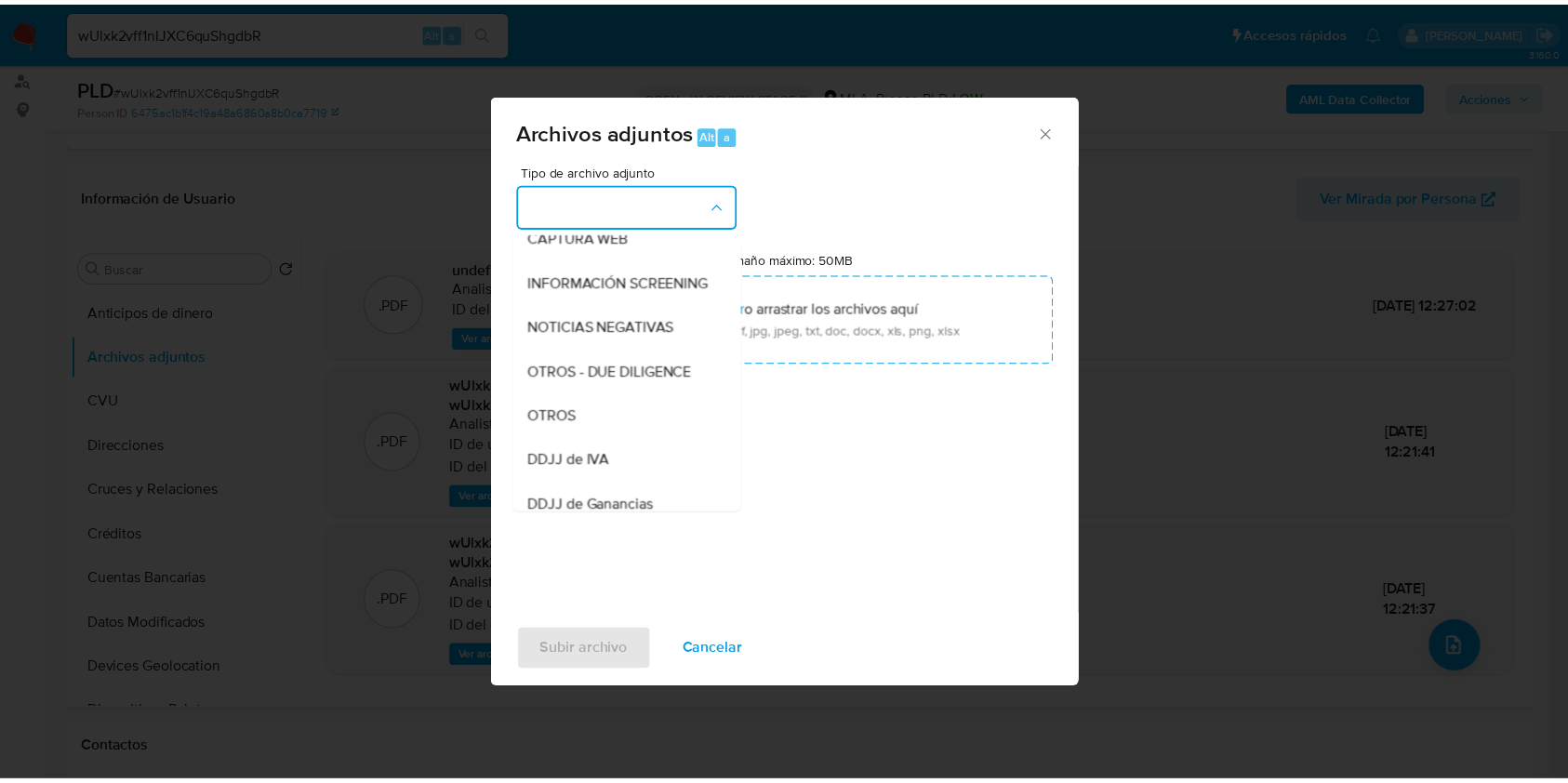
scroll to position [372, 0]
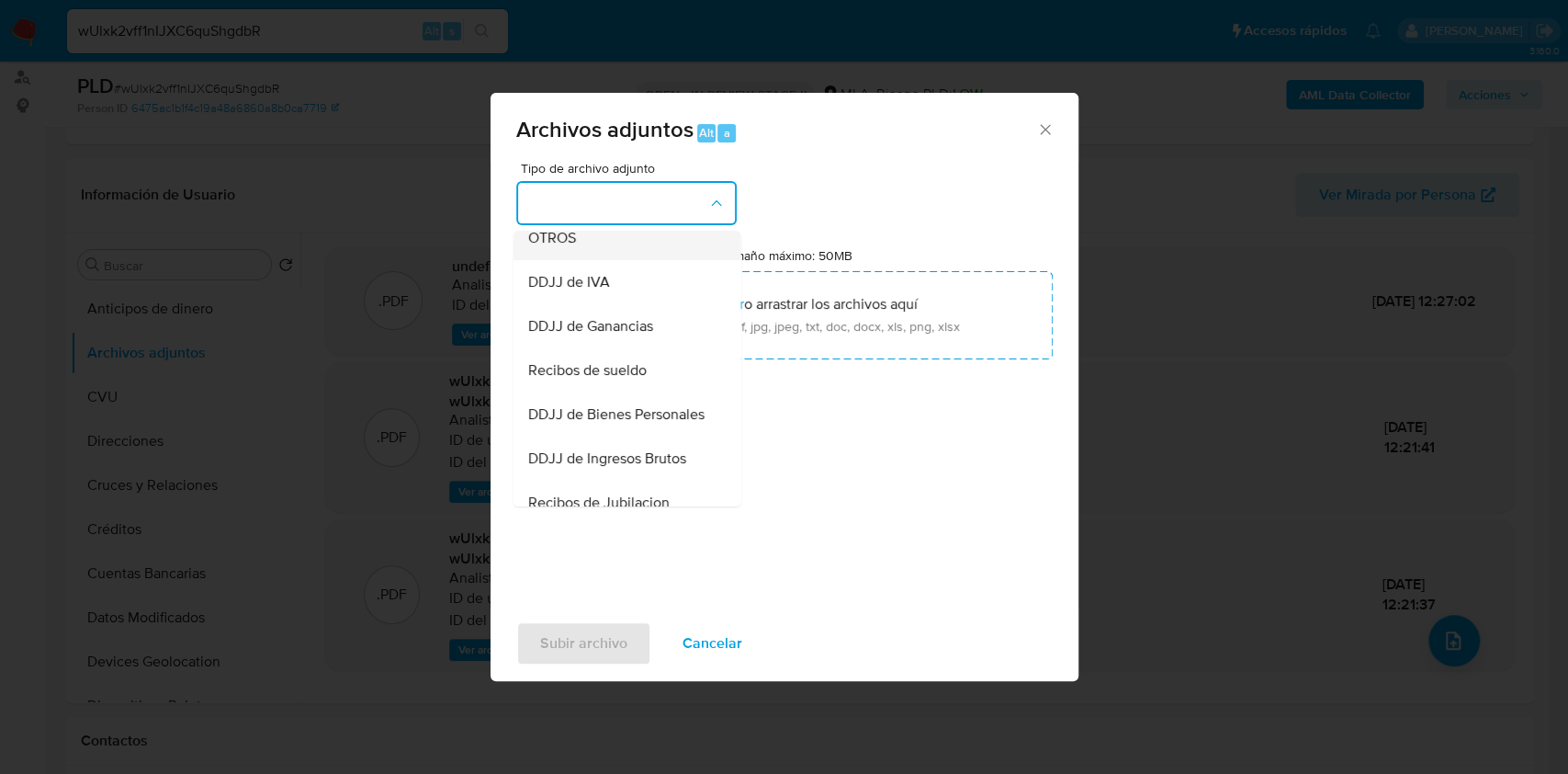
click at [569, 247] on span "OTROS" at bounding box center [550, 238] width 48 height 19
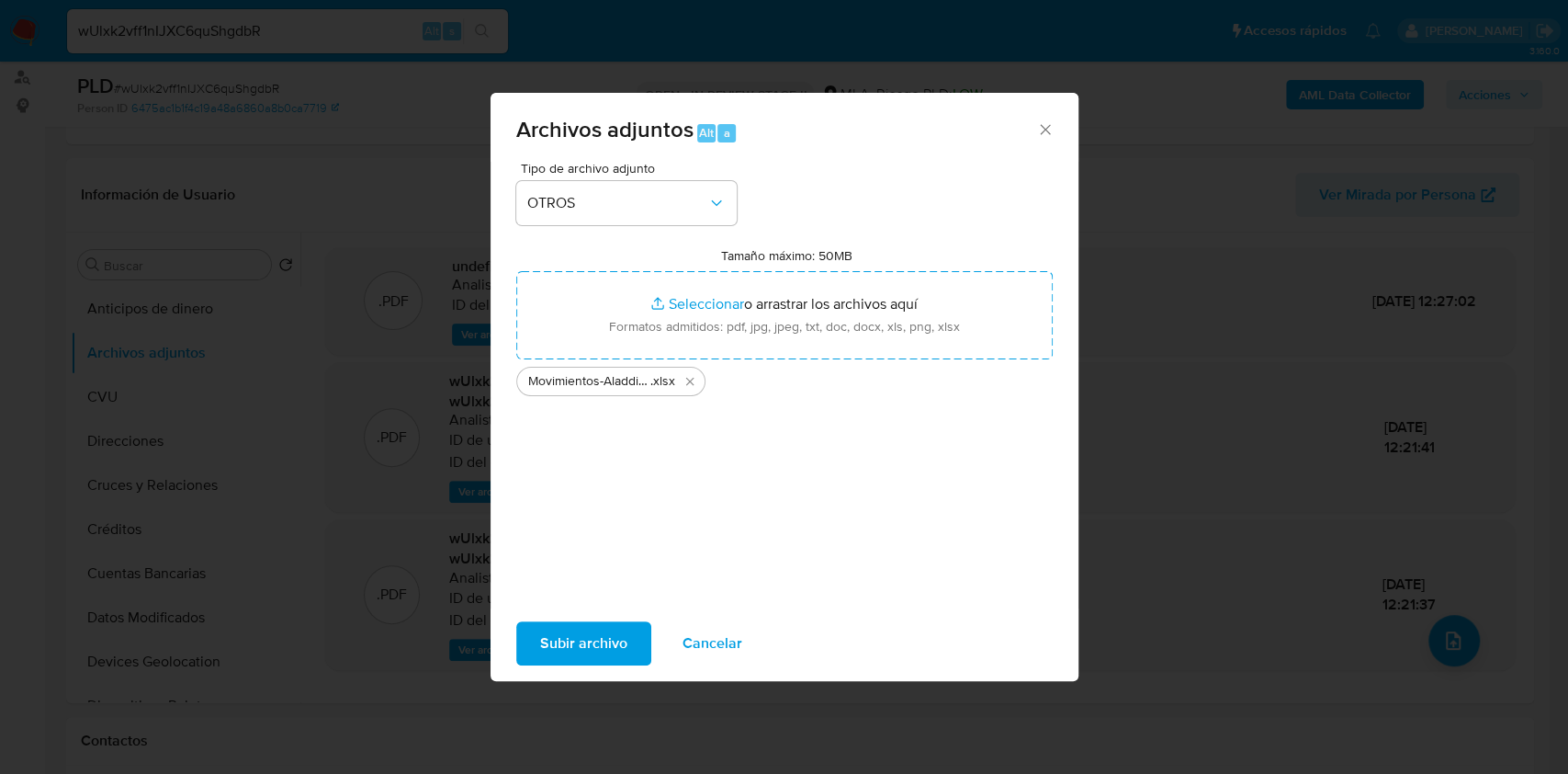
click at [575, 658] on span "Subir archivo" at bounding box center [583, 643] width 87 height 40
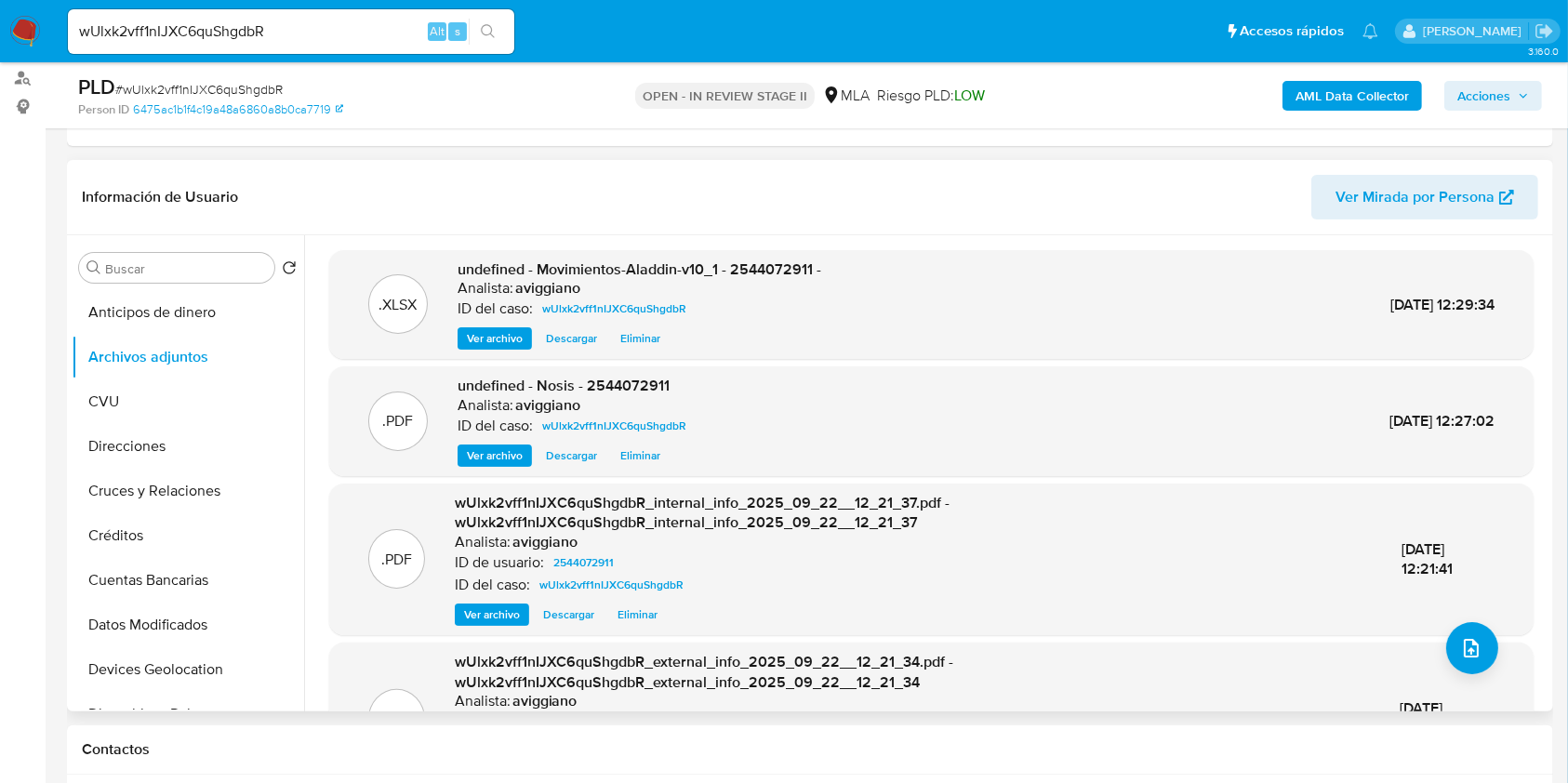
click at [760, 258] on span "undefined - Movimientos-Aladdin-v10_1 - 2544072911 -" at bounding box center [639, 269] width 363 height 22
copy span "2544072911"
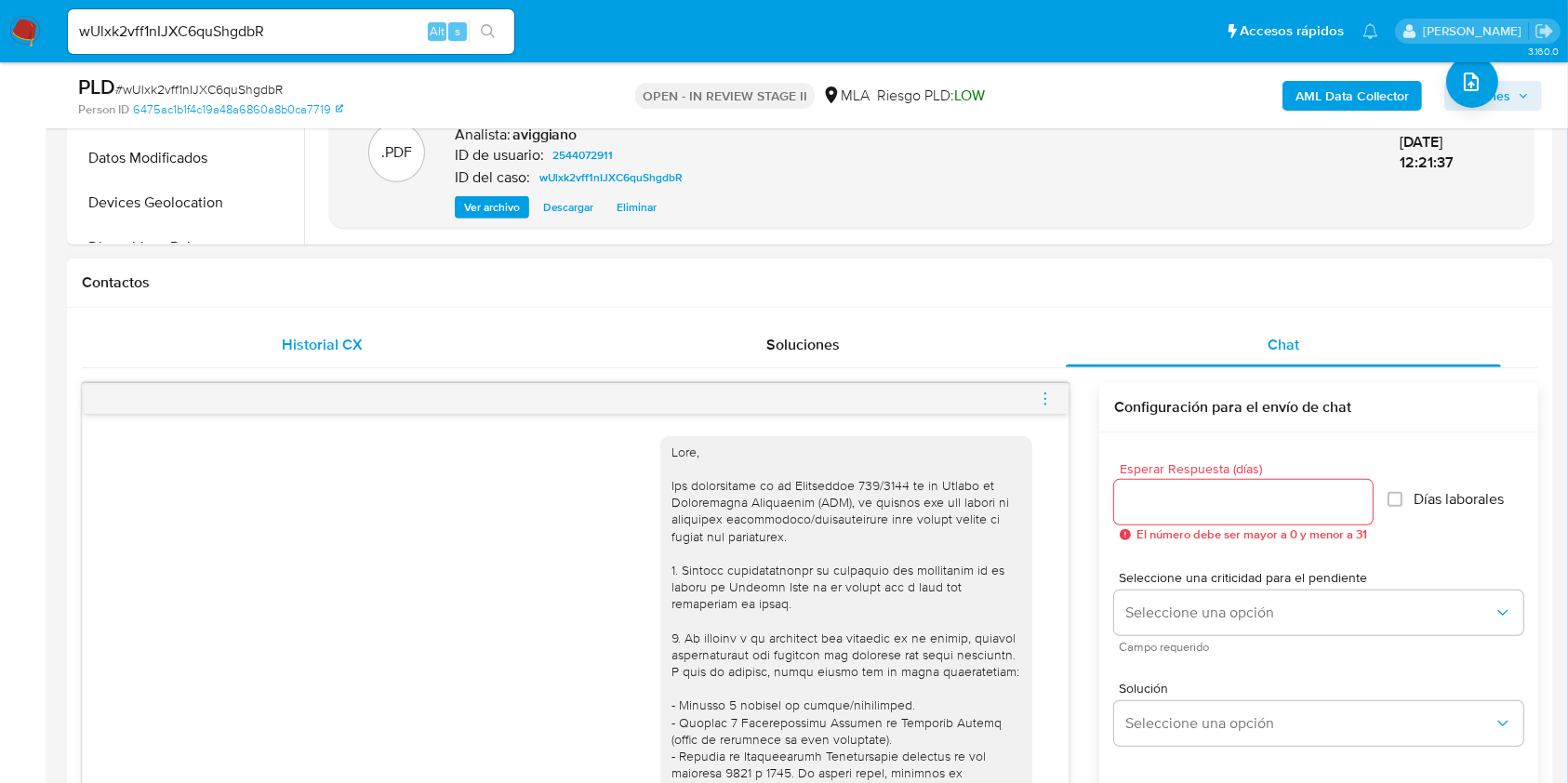
scroll to position [496, 0]
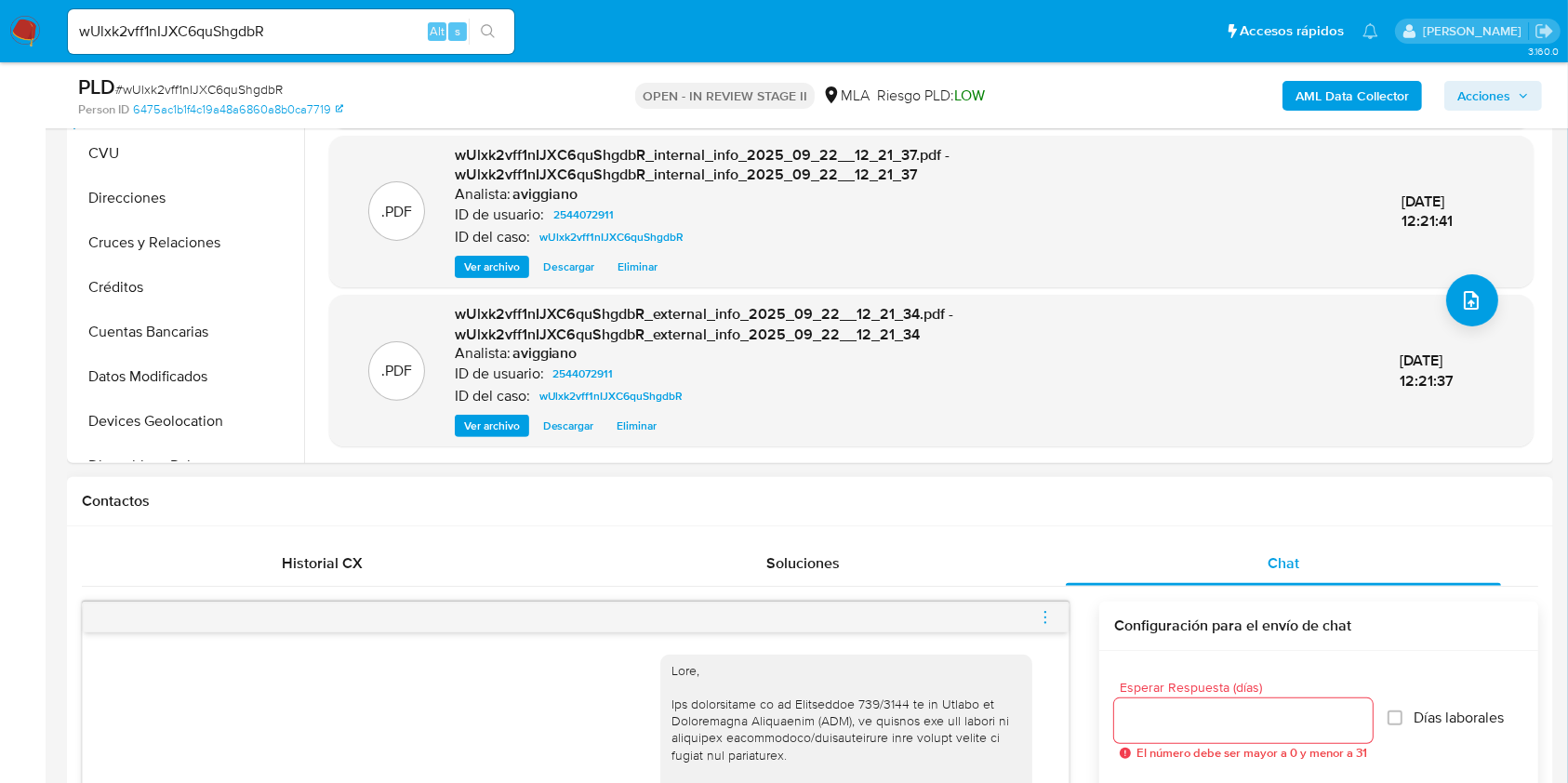
click at [1045, 617] on icon "menu-action" at bounding box center [1045, 617] width 2 height 2
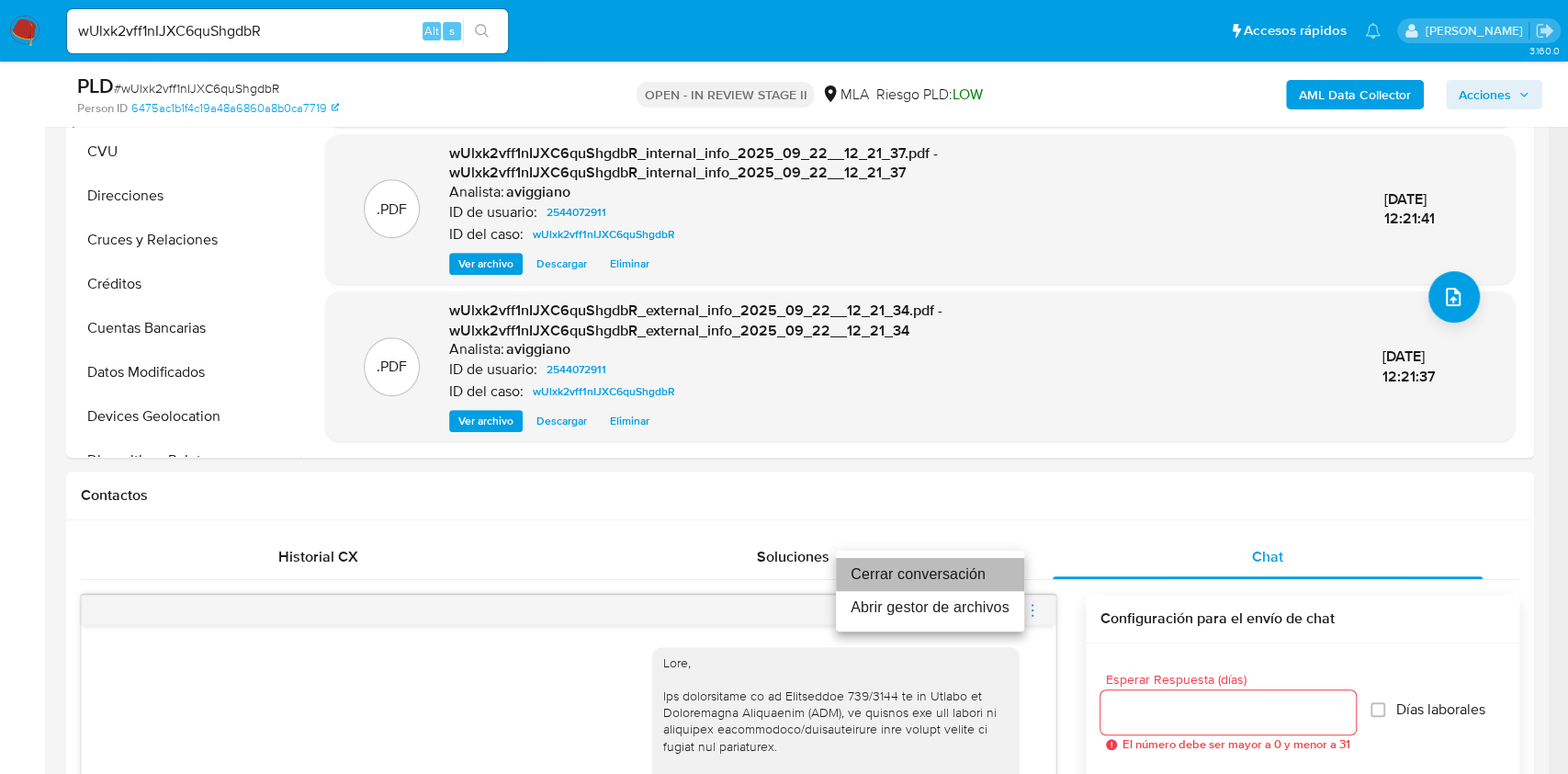
click at [962, 572] on li "Cerrar conversación" at bounding box center [931, 574] width 189 height 33
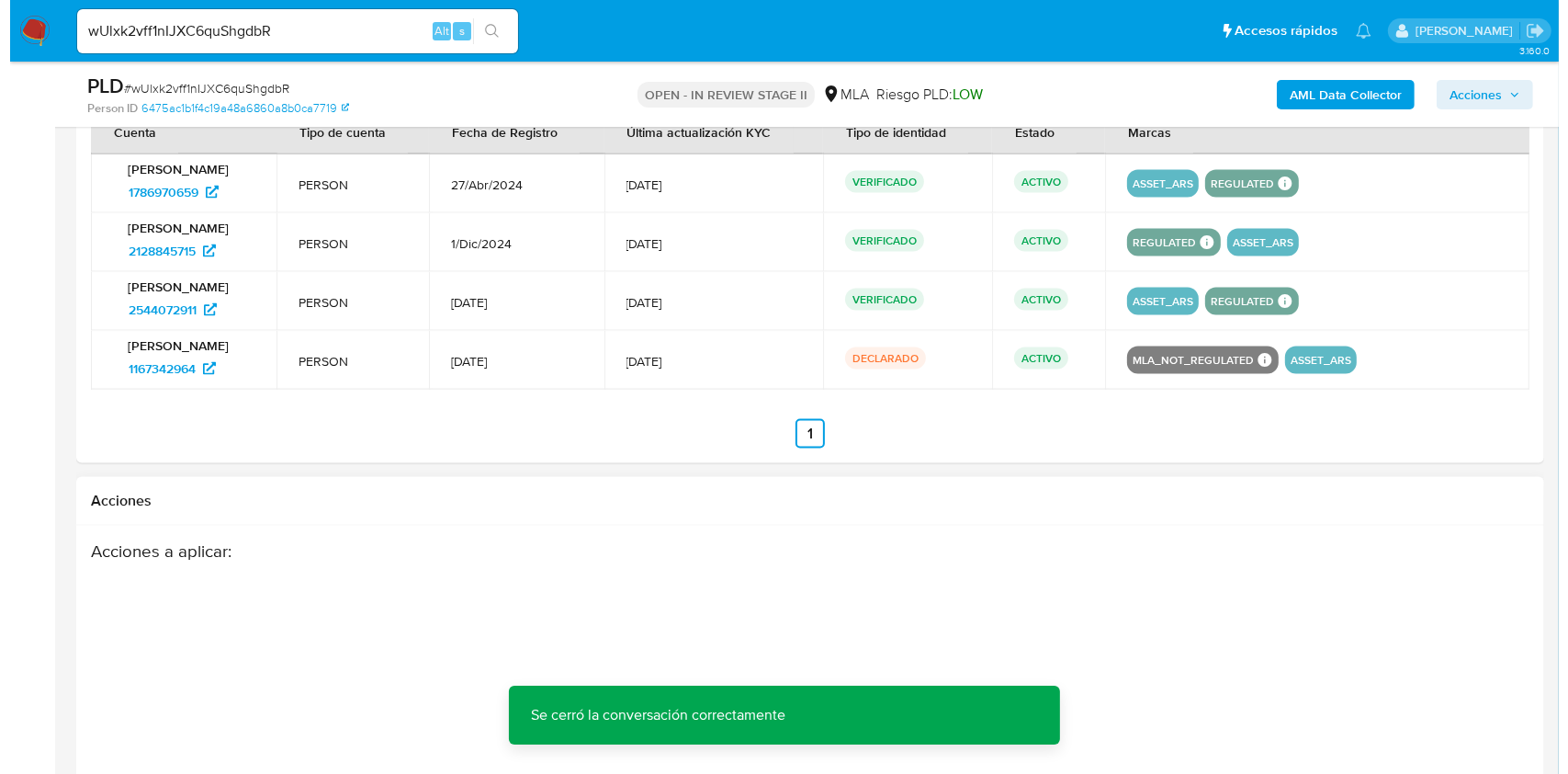
scroll to position [2988, 0]
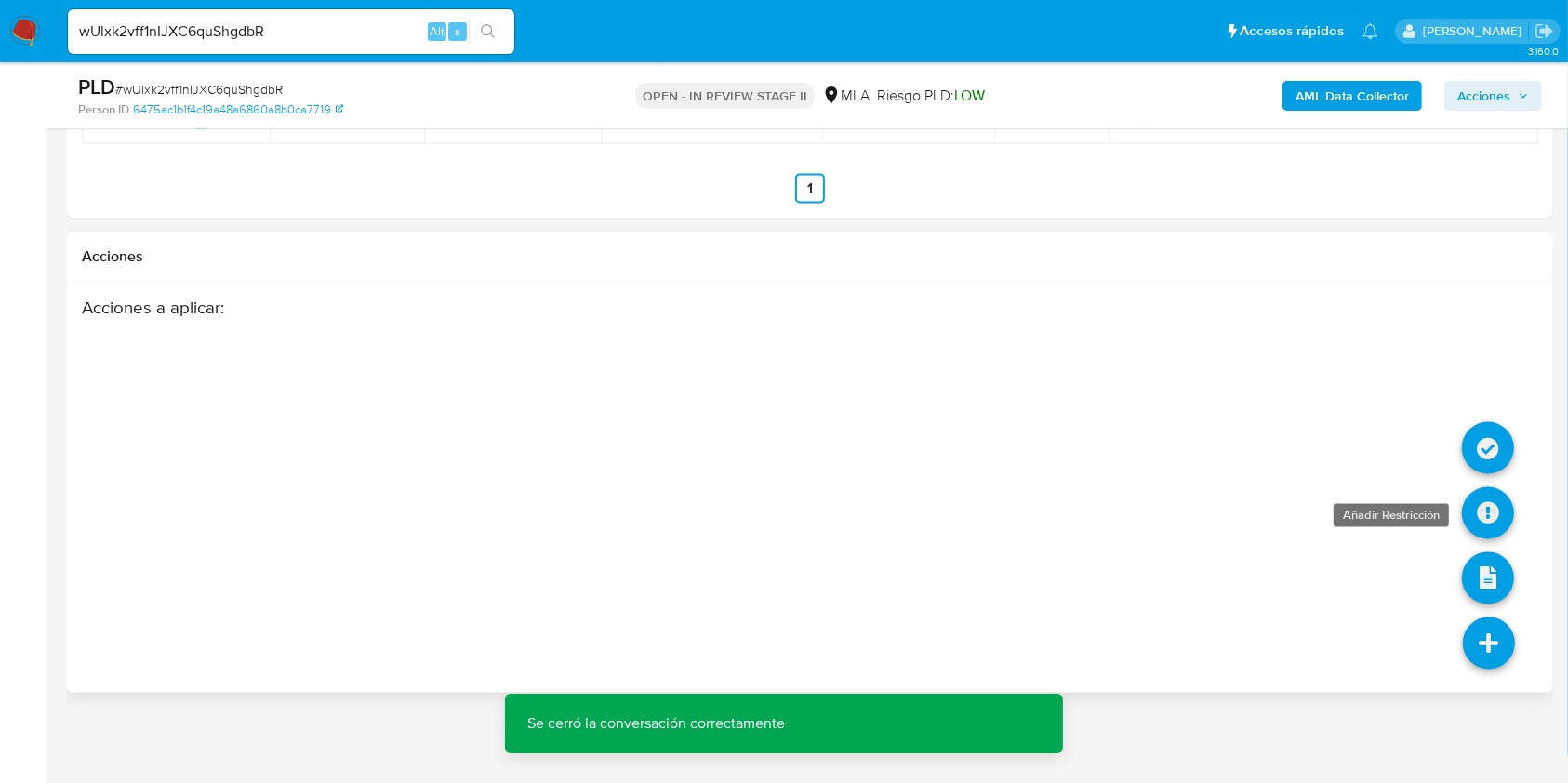
click at [1480, 492] on icon at bounding box center [1487, 513] width 52 height 52
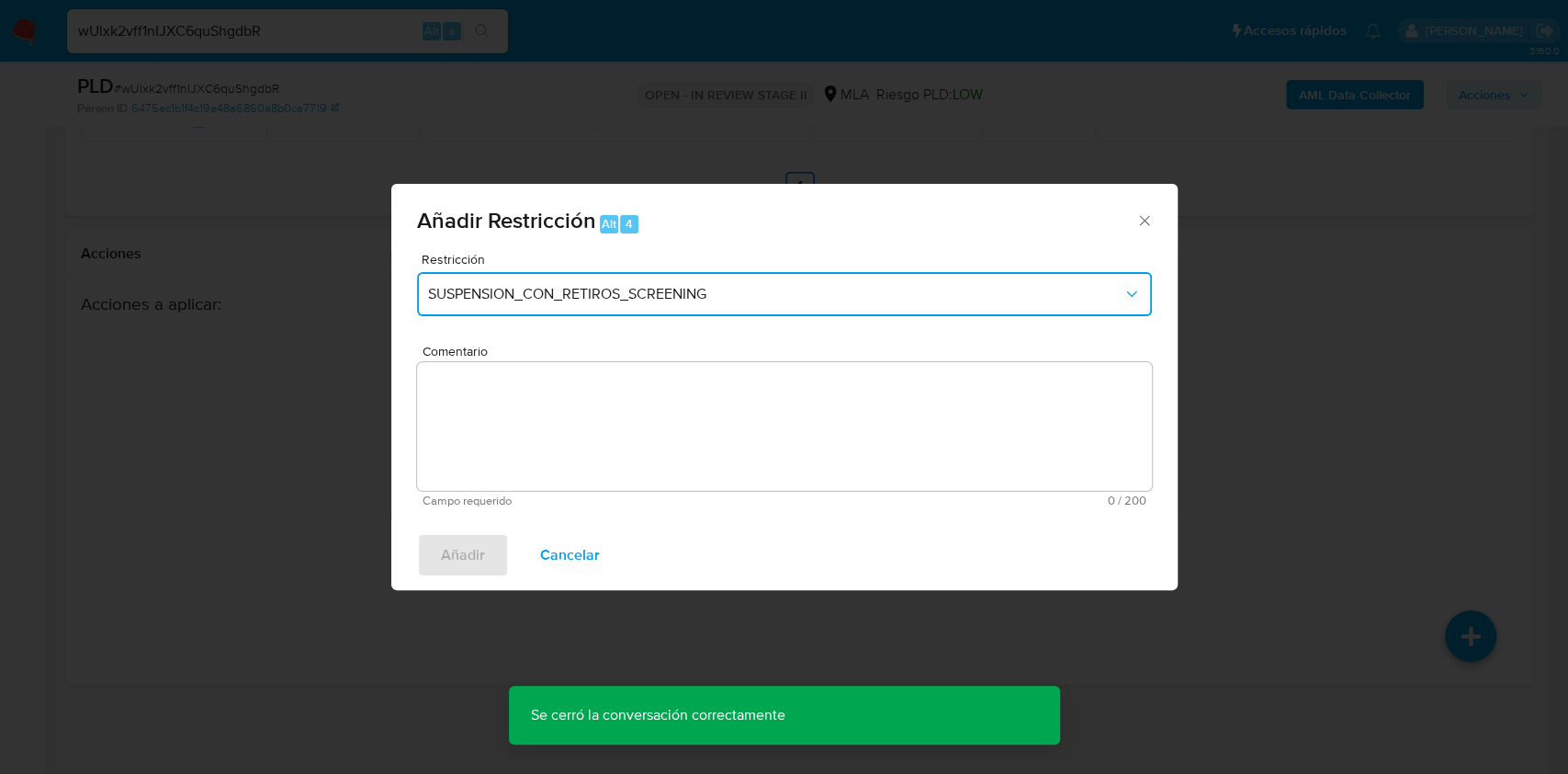
click at [713, 291] on span "SUSPENSION_CON_RETIROS_SCREENING" at bounding box center [775, 294] width 694 height 19
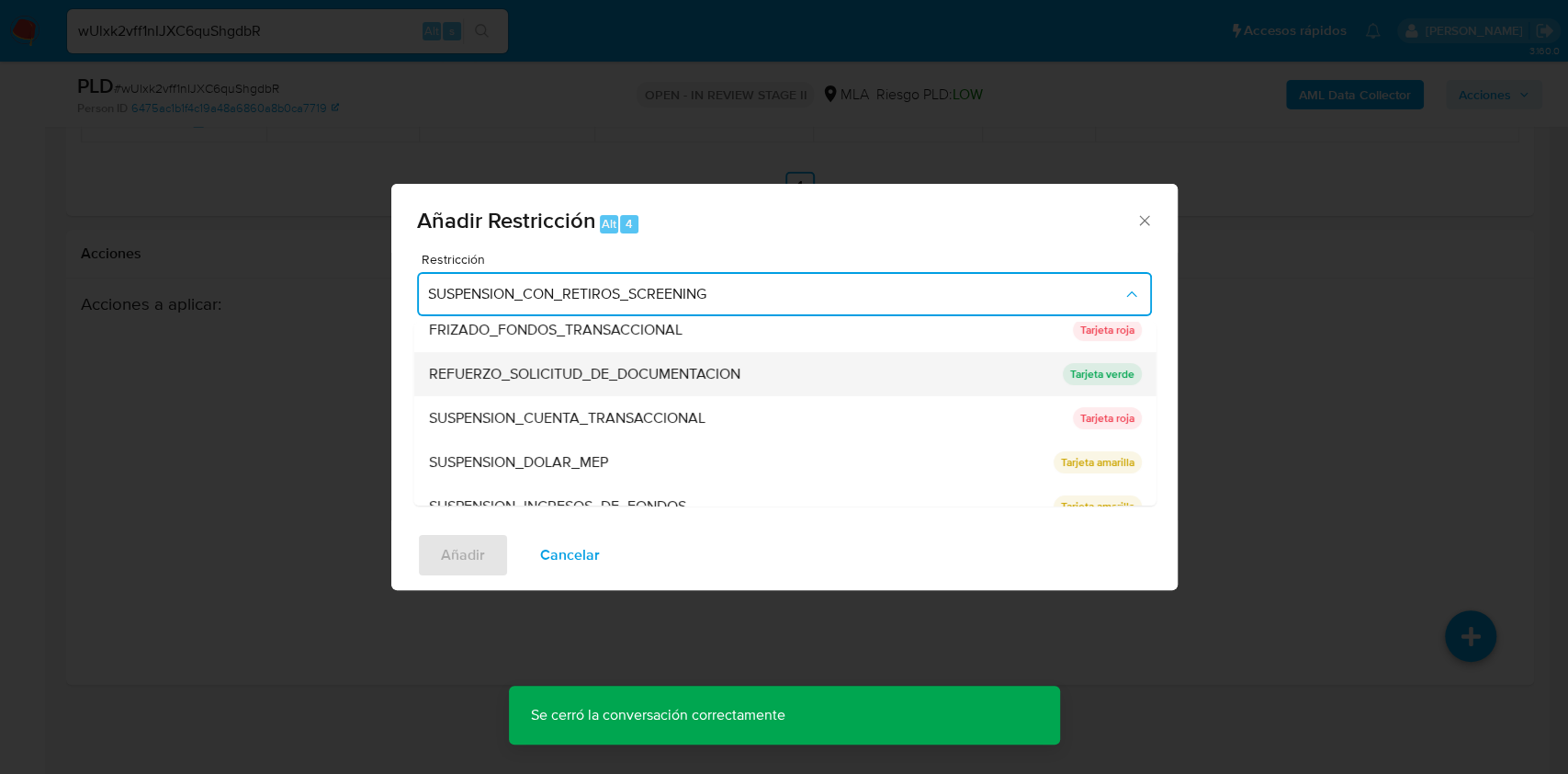
scroll to position [367, 0]
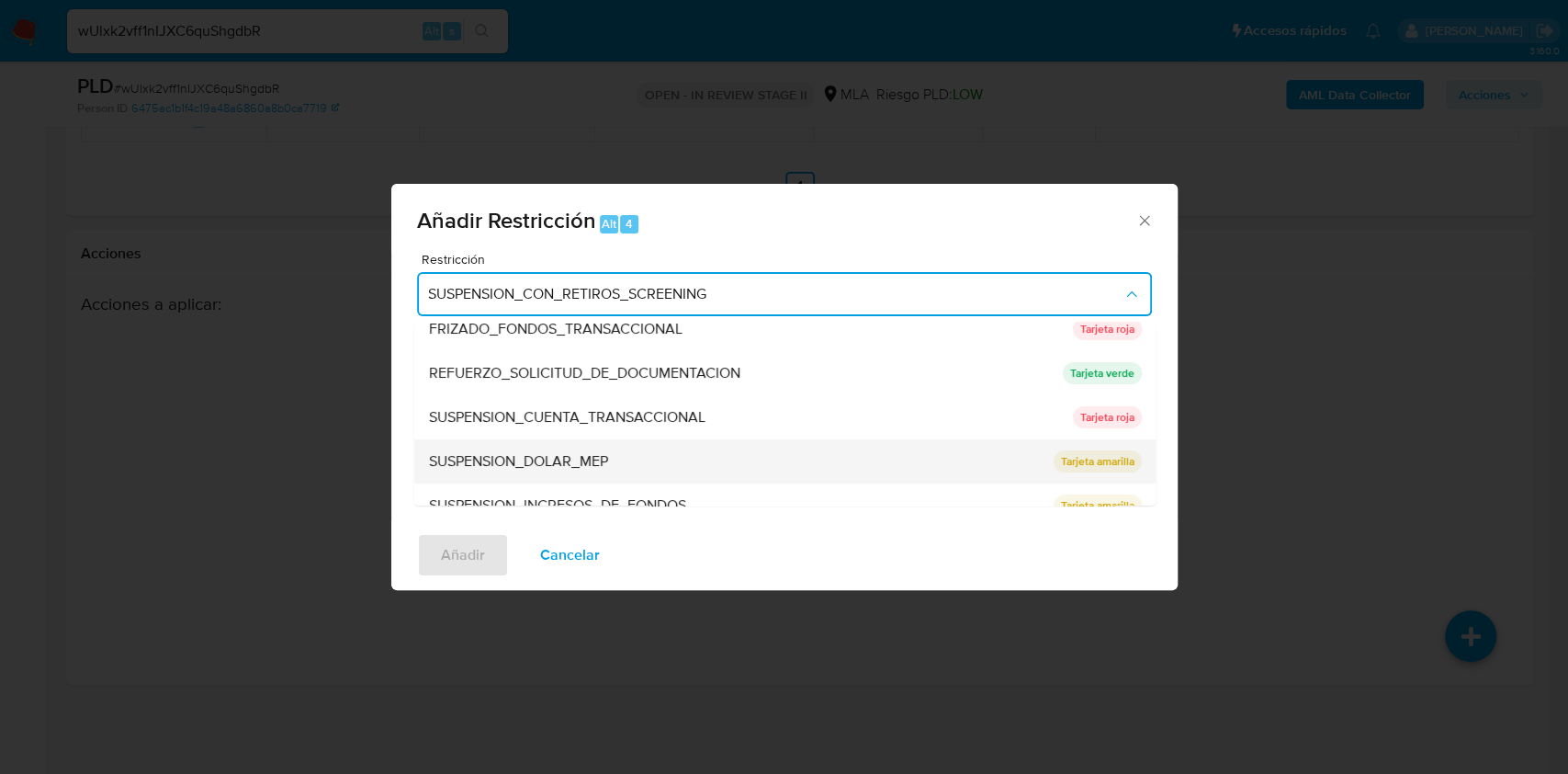
click at [562, 439] on div "SUSPENSION_DOLAR_MEP" at bounding box center [734, 461] width 614 height 44
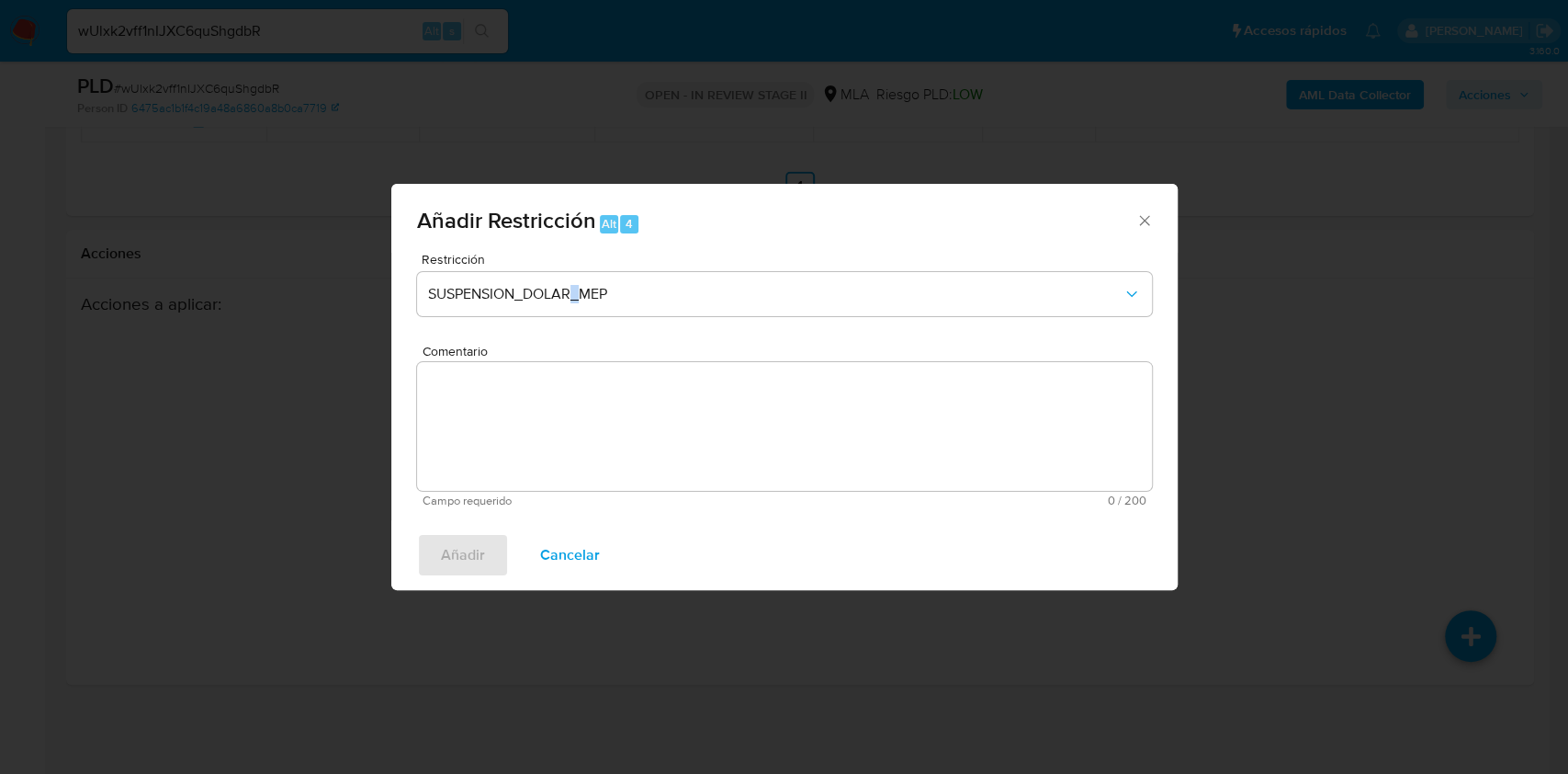
click at [573, 319] on div "Restricción SUSPENSION_DOLAR_MEP" at bounding box center [784, 295] width 735 height 87
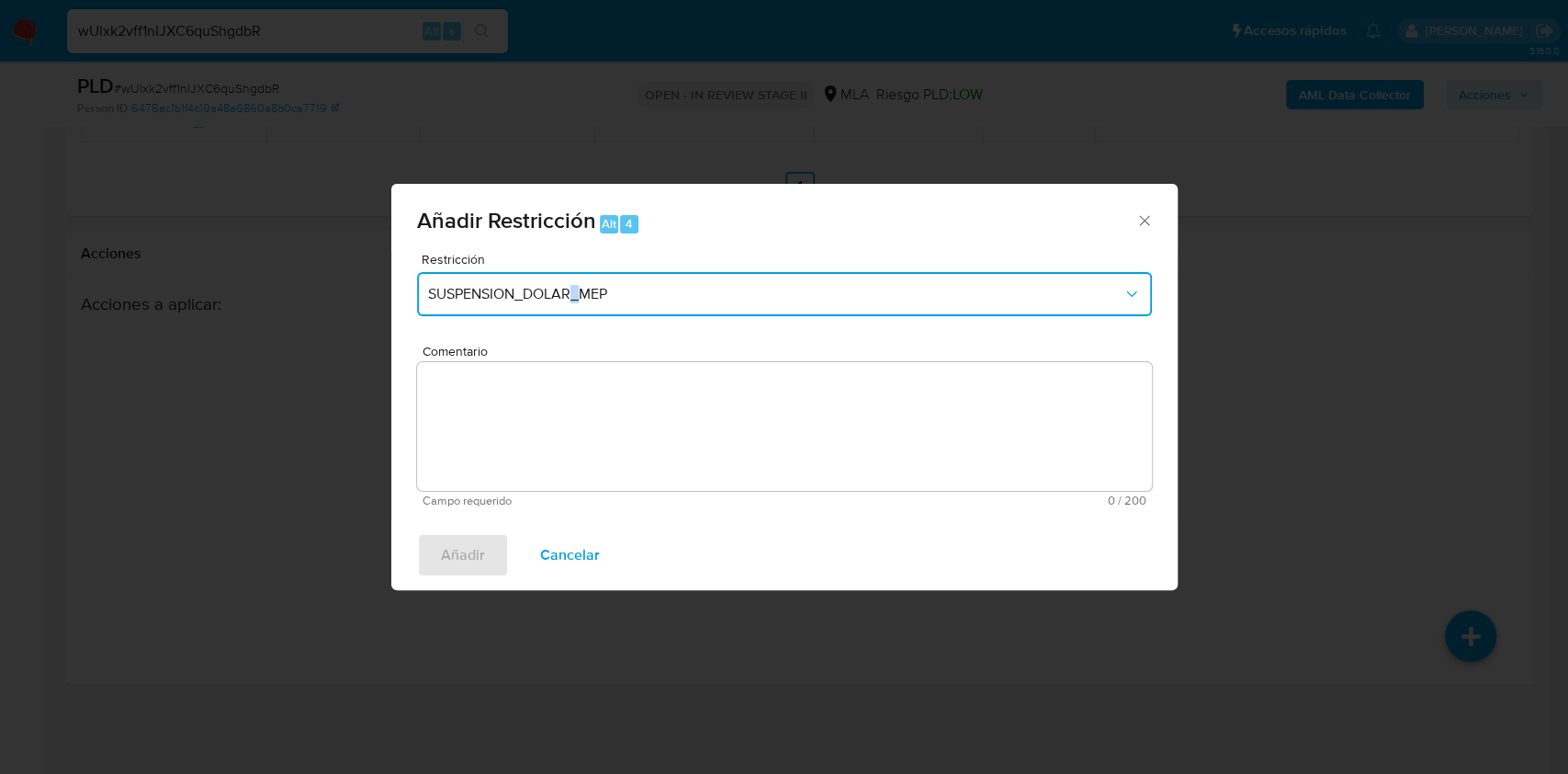
click at [579, 293] on span "SUSPENSION_DOLAR_MEP" at bounding box center [775, 294] width 694 height 19
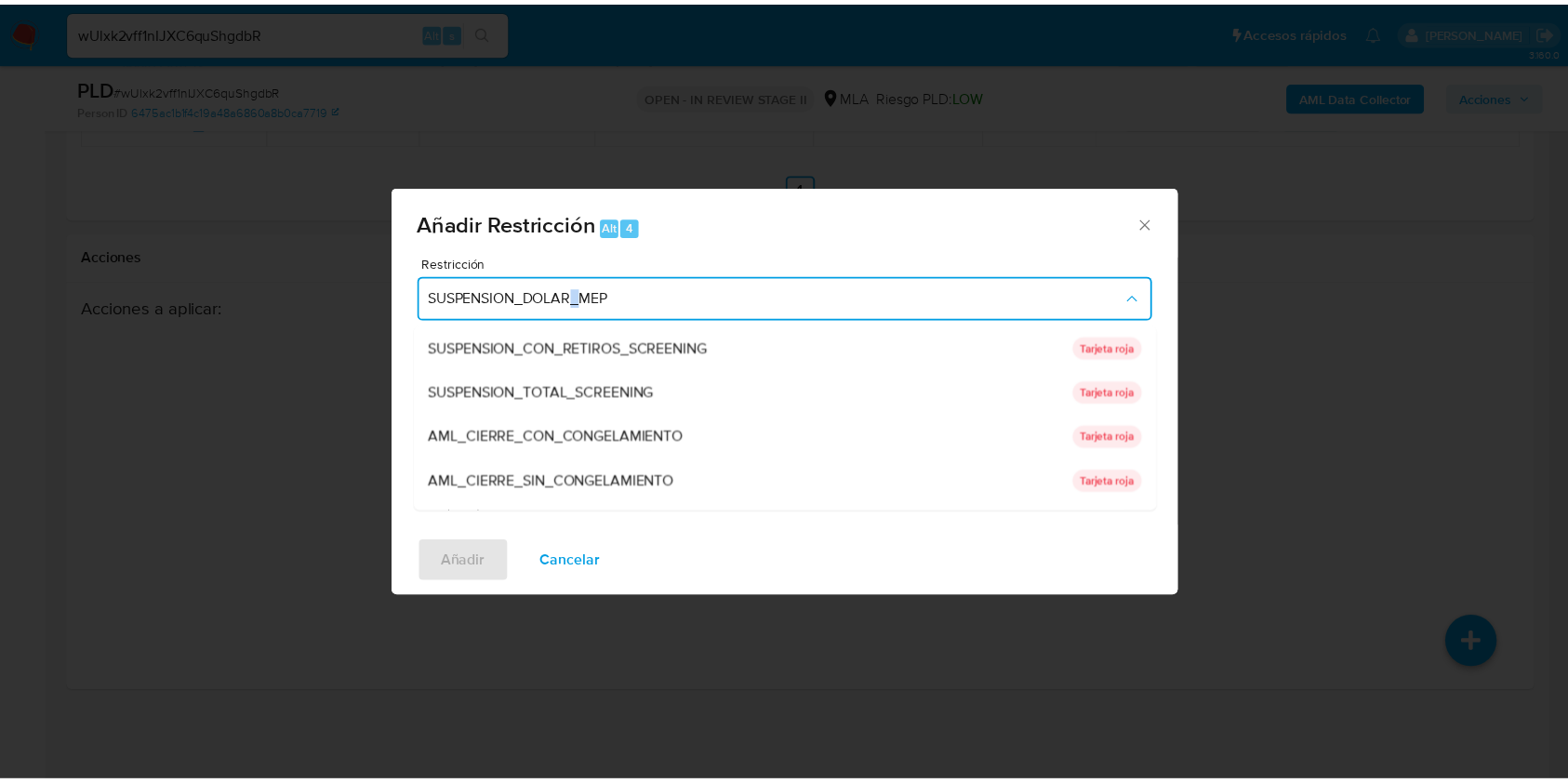
scroll to position [394, 0]
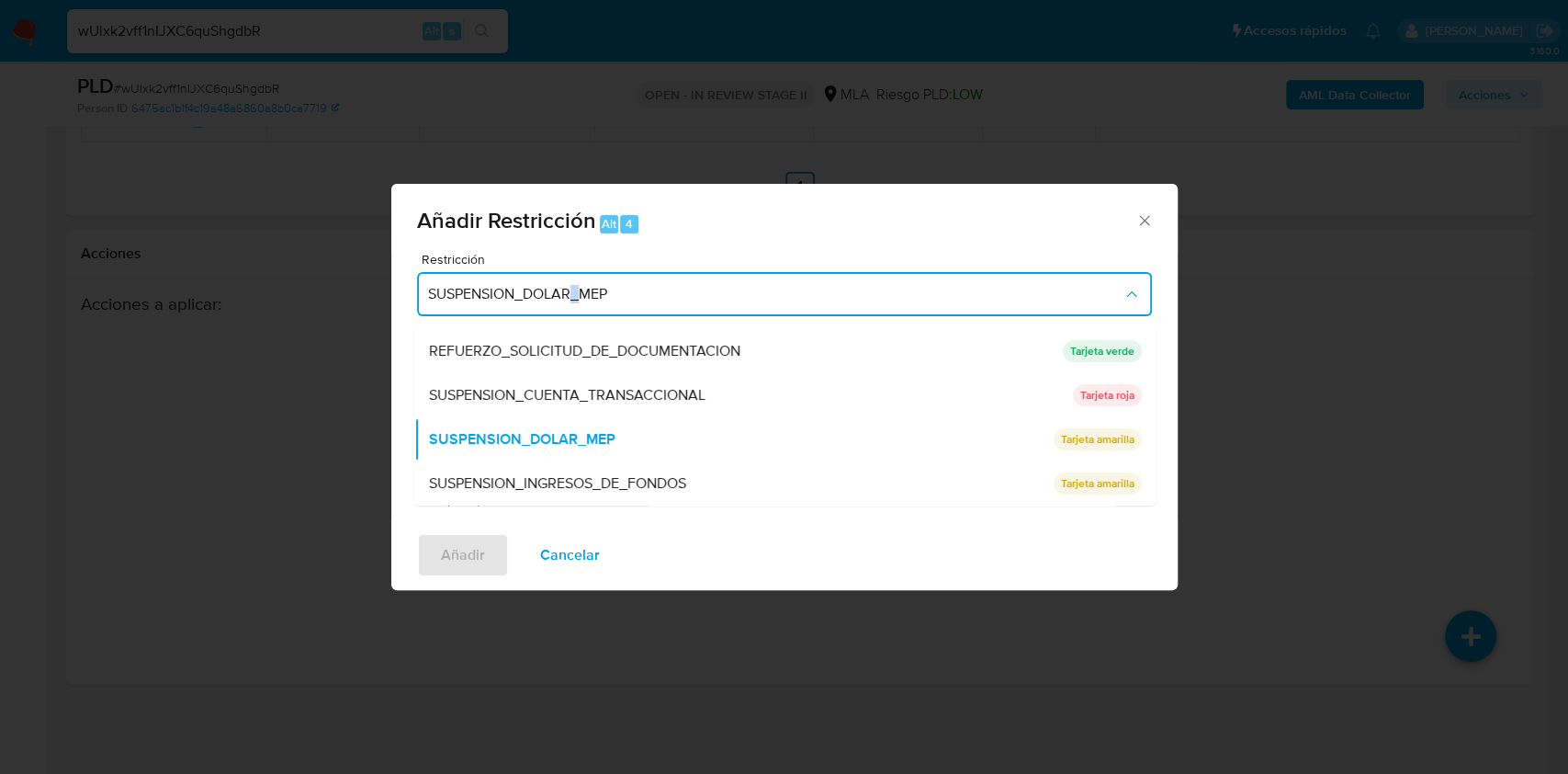
click at [566, 402] on span "SUSPENSION_CUENTA_TRANSACCIONAL" at bounding box center [566, 395] width 277 height 19
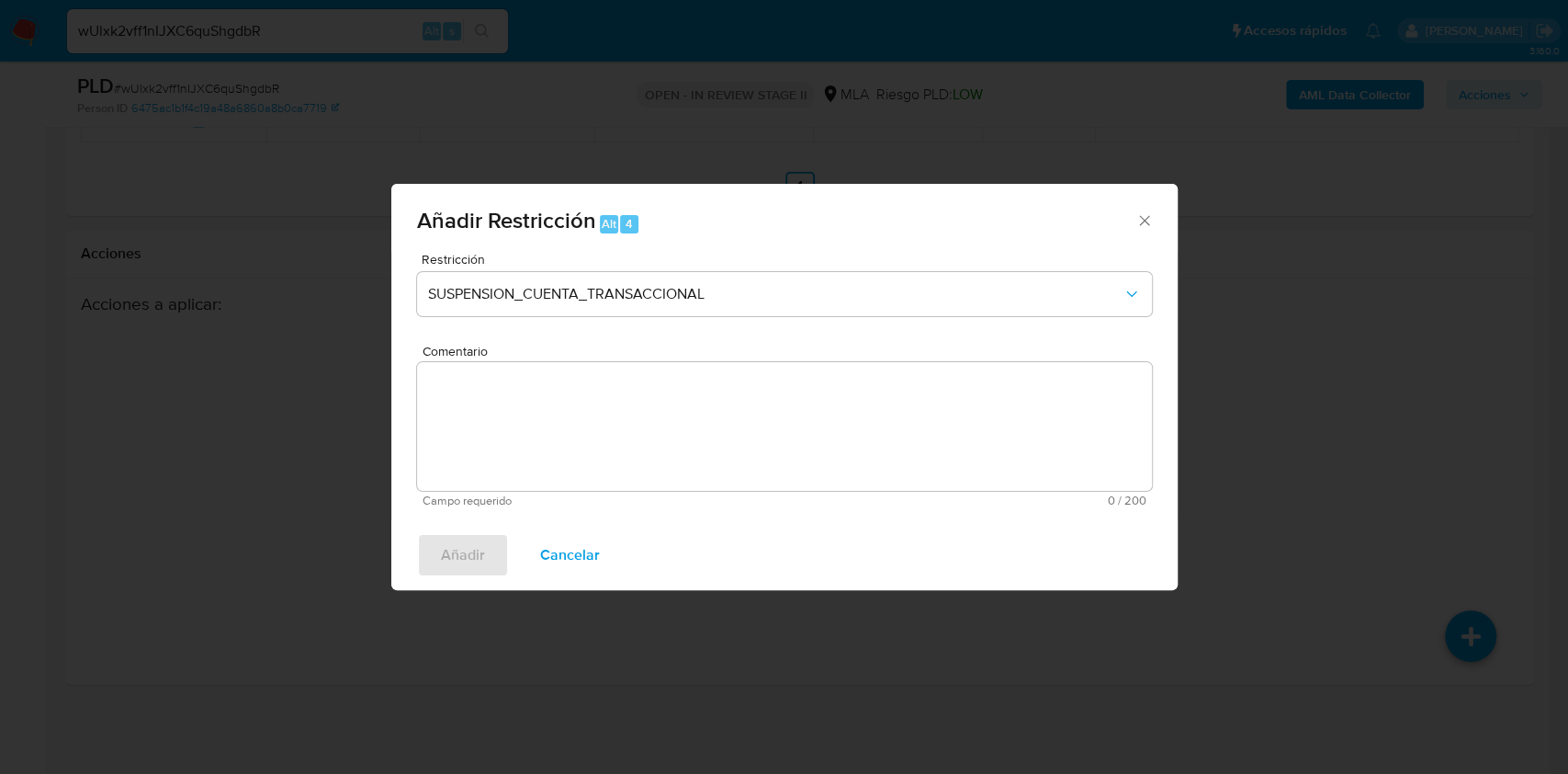
click at [564, 411] on textarea "Comentario" at bounding box center [784, 426] width 735 height 129
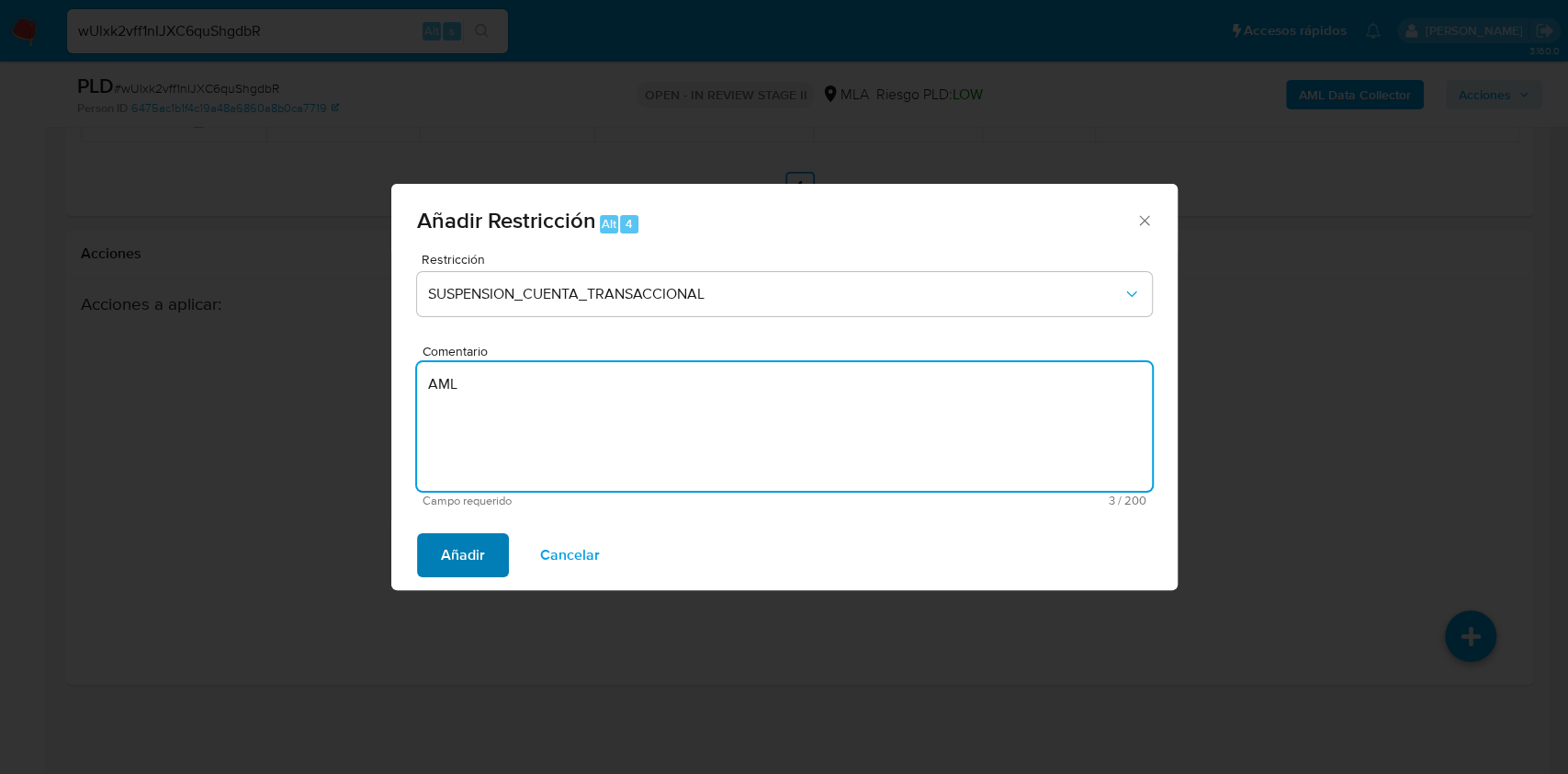
type textarea "AML"
click at [462, 546] on span "Añadir" at bounding box center [463, 554] width 44 height 40
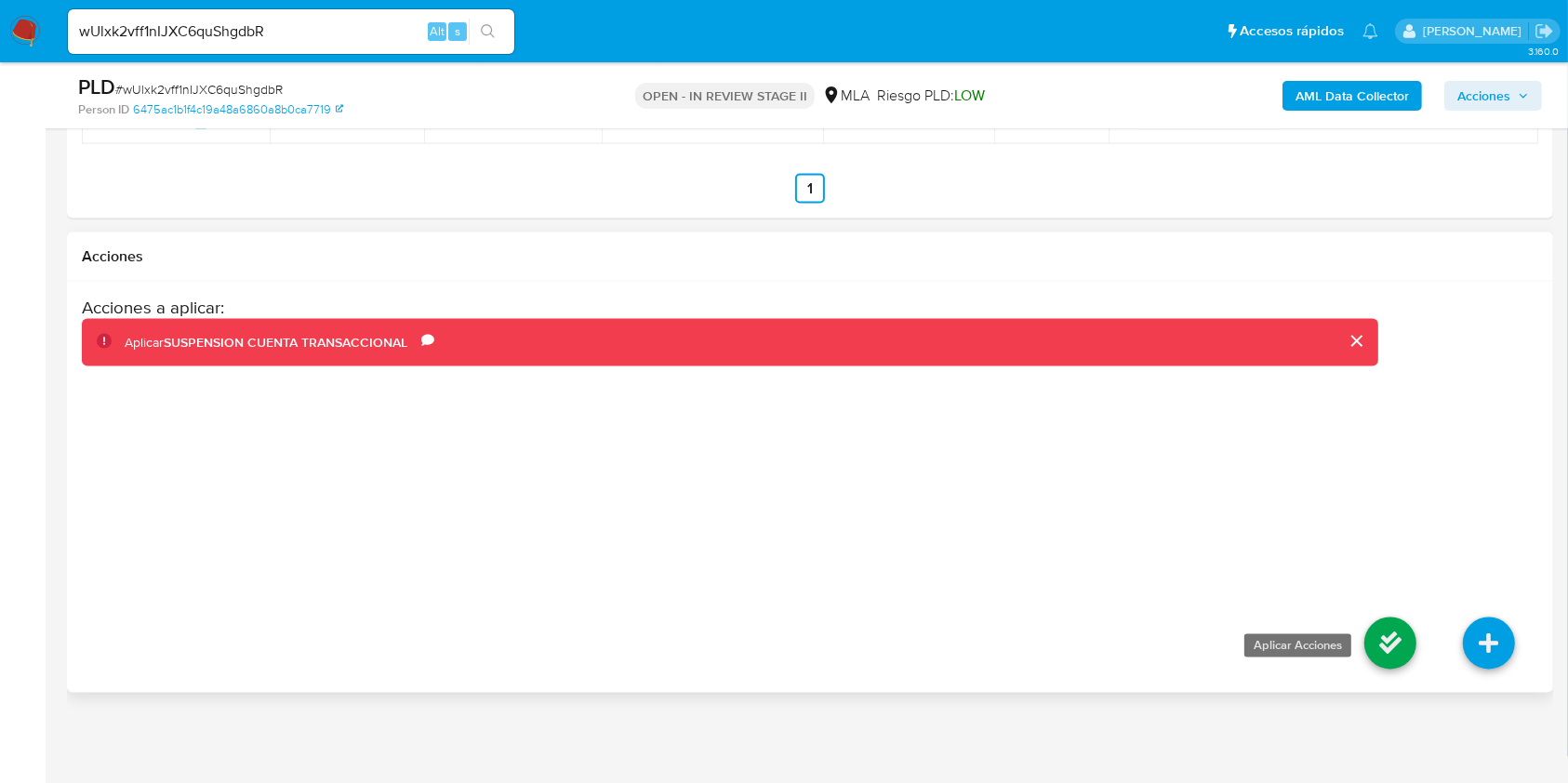
click at [1367, 636] on icon at bounding box center [1389, 643] width 52 height 52
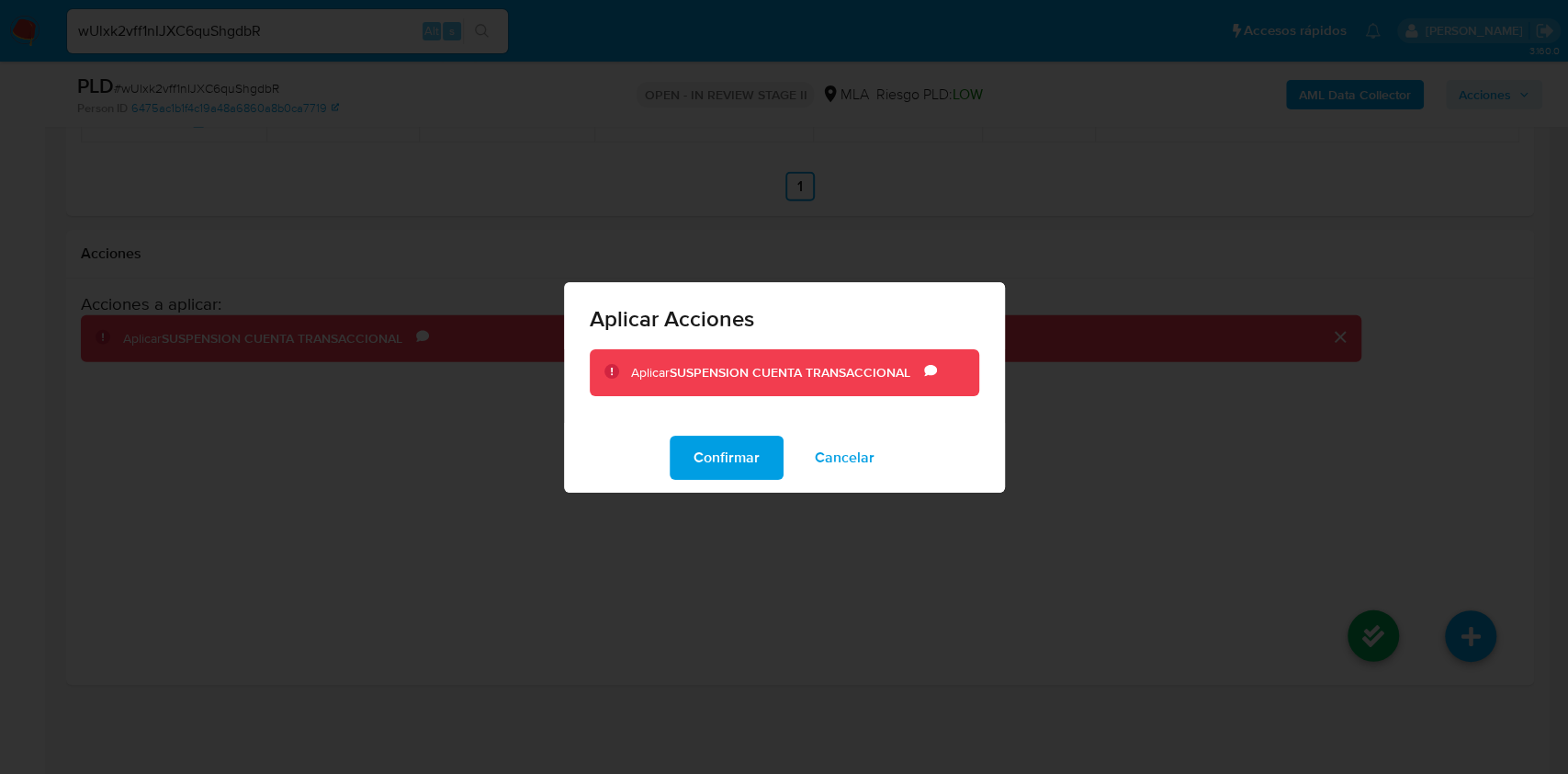
click at [731, 466] on span "Confirmar" at bounding box center [726, 457] width 66 height 40
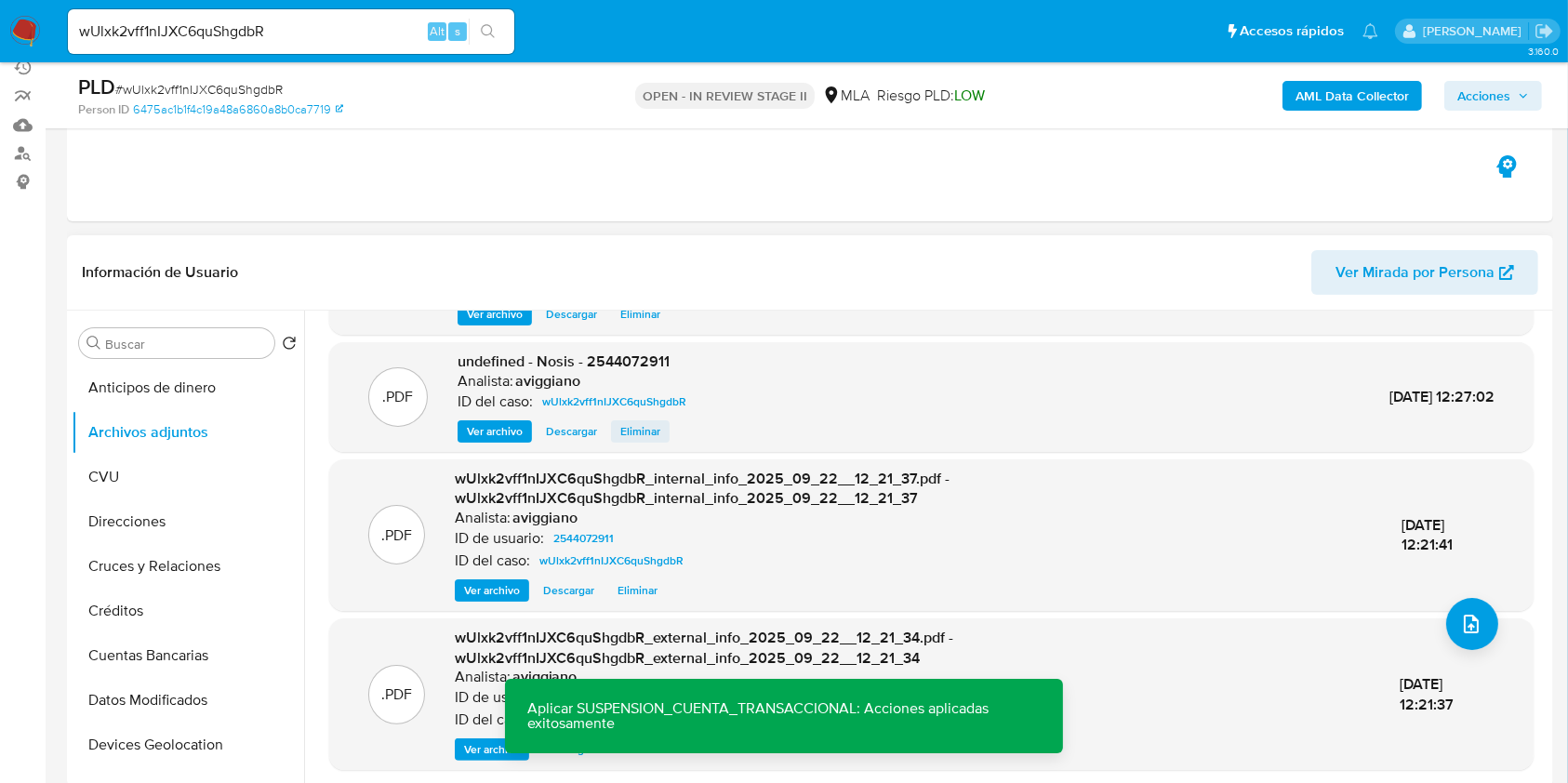
scroll to position [0, 0]
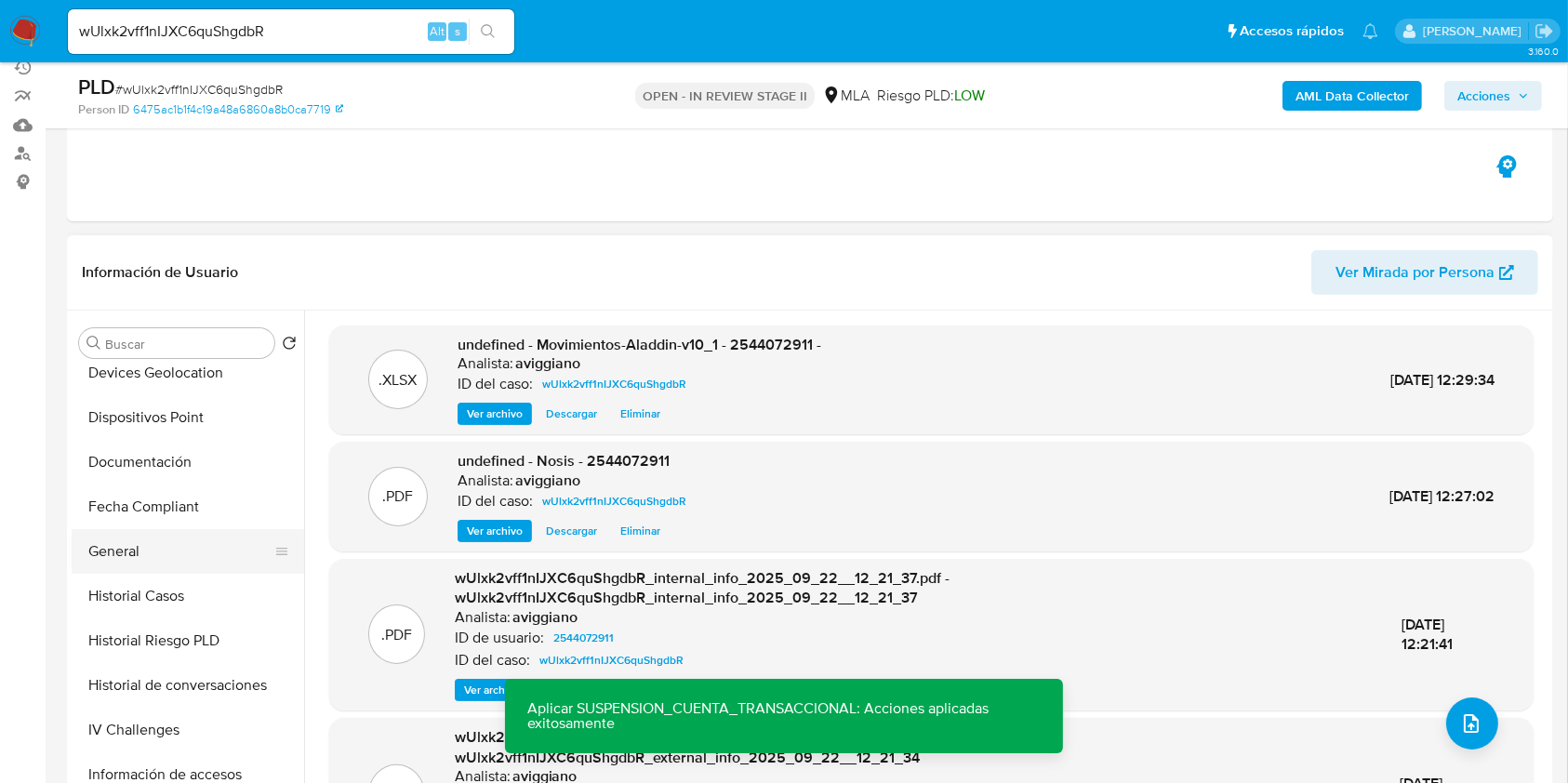
click at [161, 563] on button "General" at bounding box center [181, 550] width 218 height 44
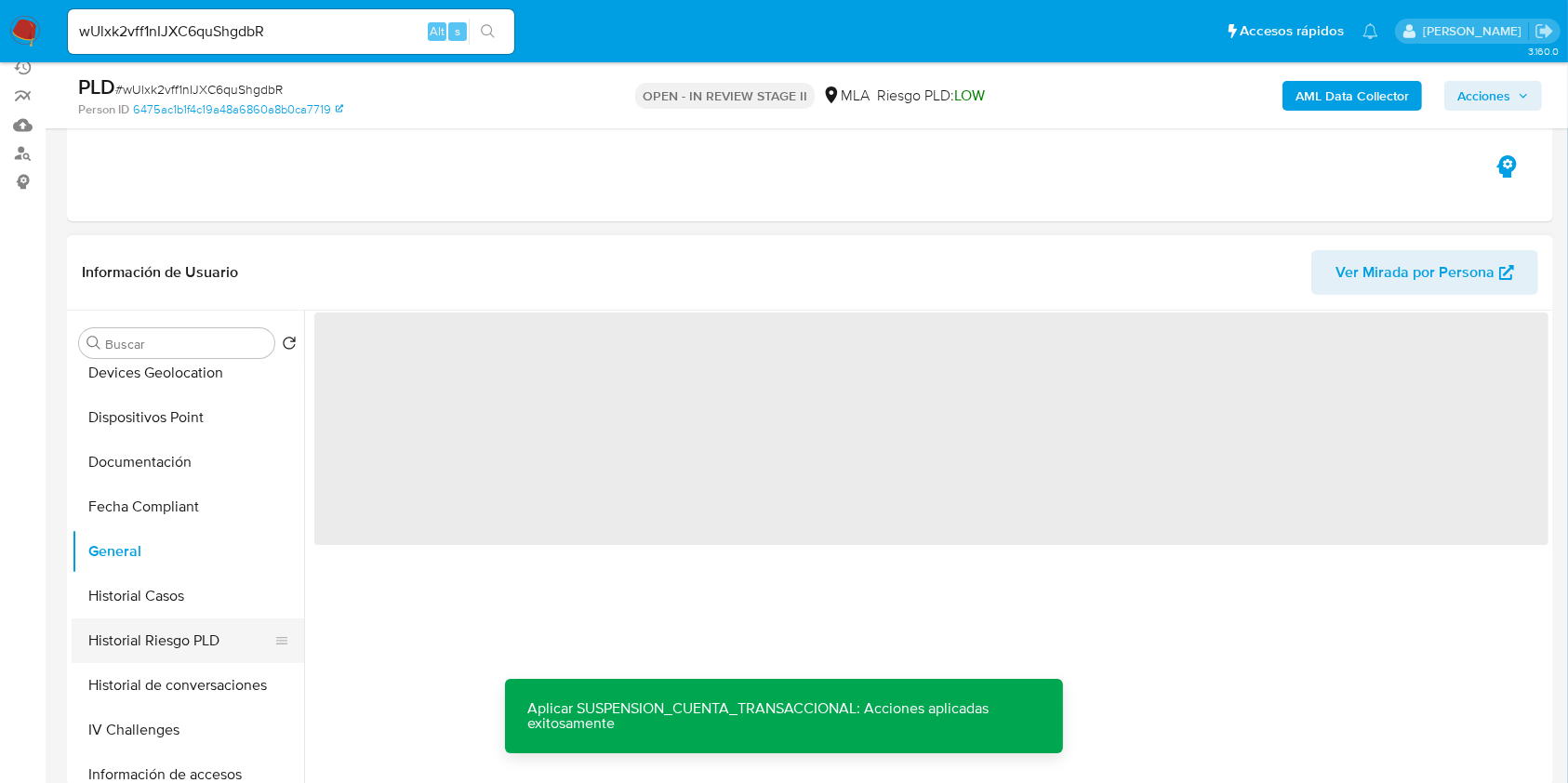
scroll to position [619, 0]
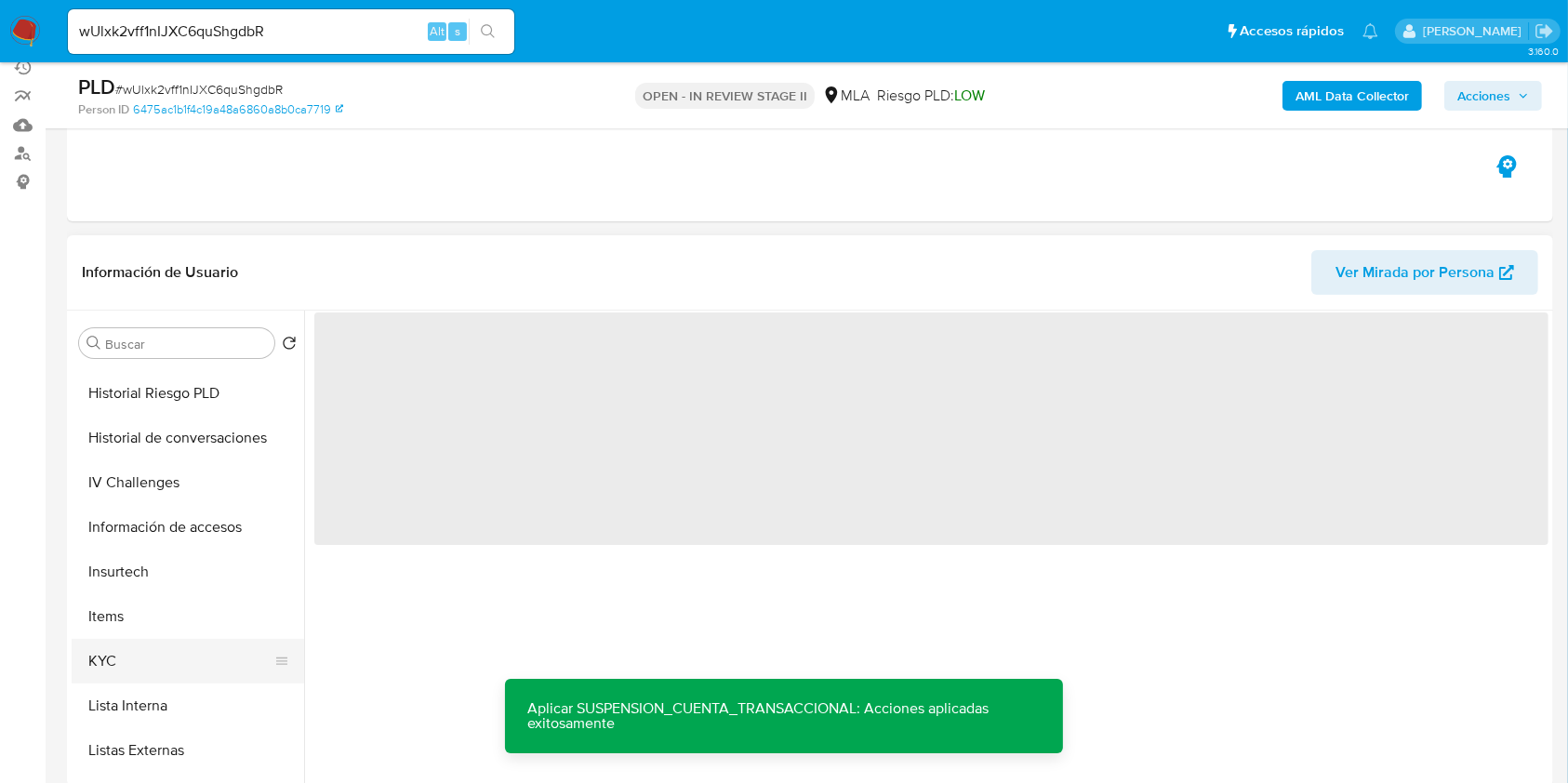
click at [156, 646] on button "KYC" at bounding box center [181, 660] width 218 height 44
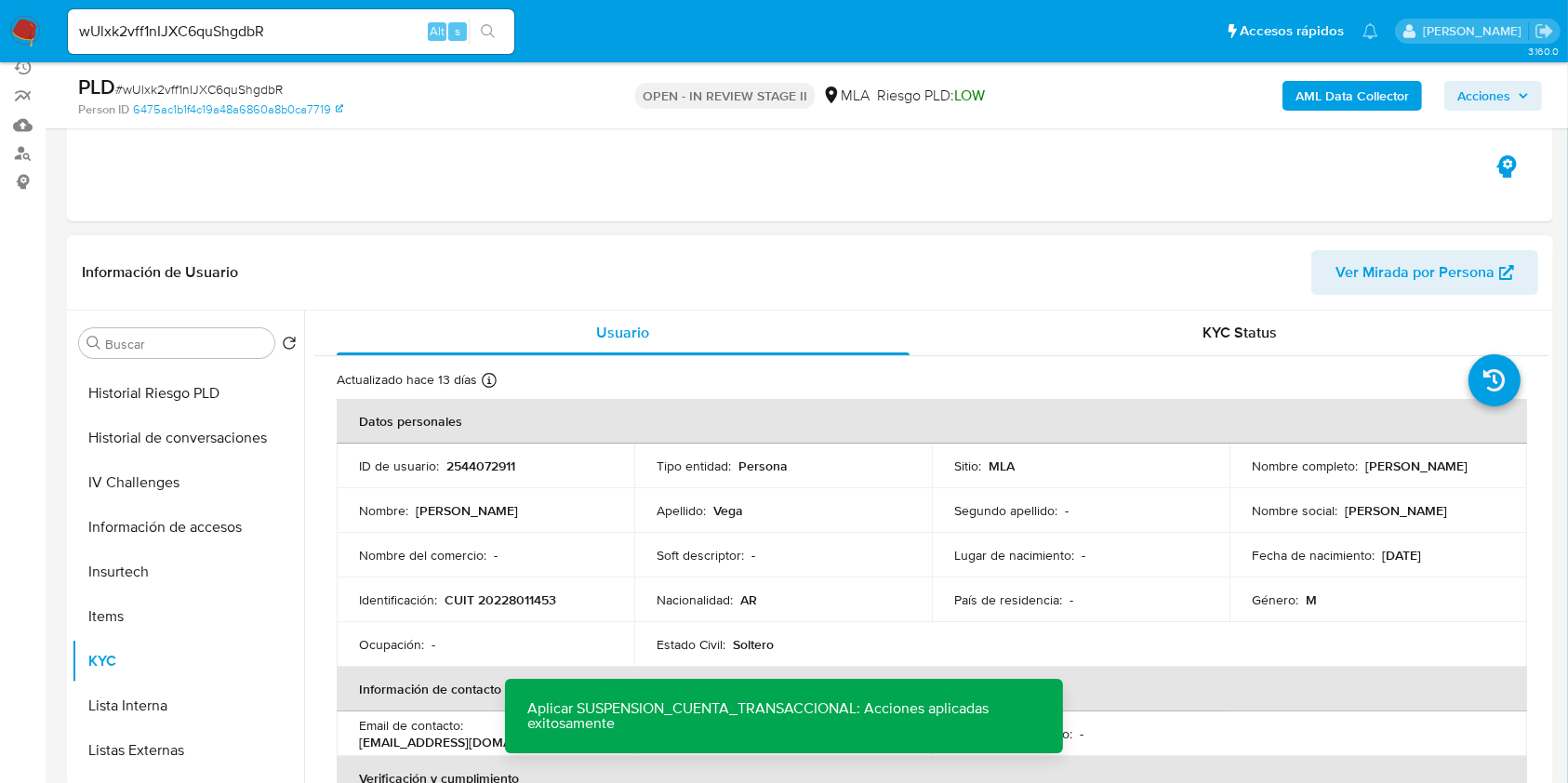
click at [505, 593] on p "CUIT 20228011453" at bounding box center [500, 600] width 112 height 17
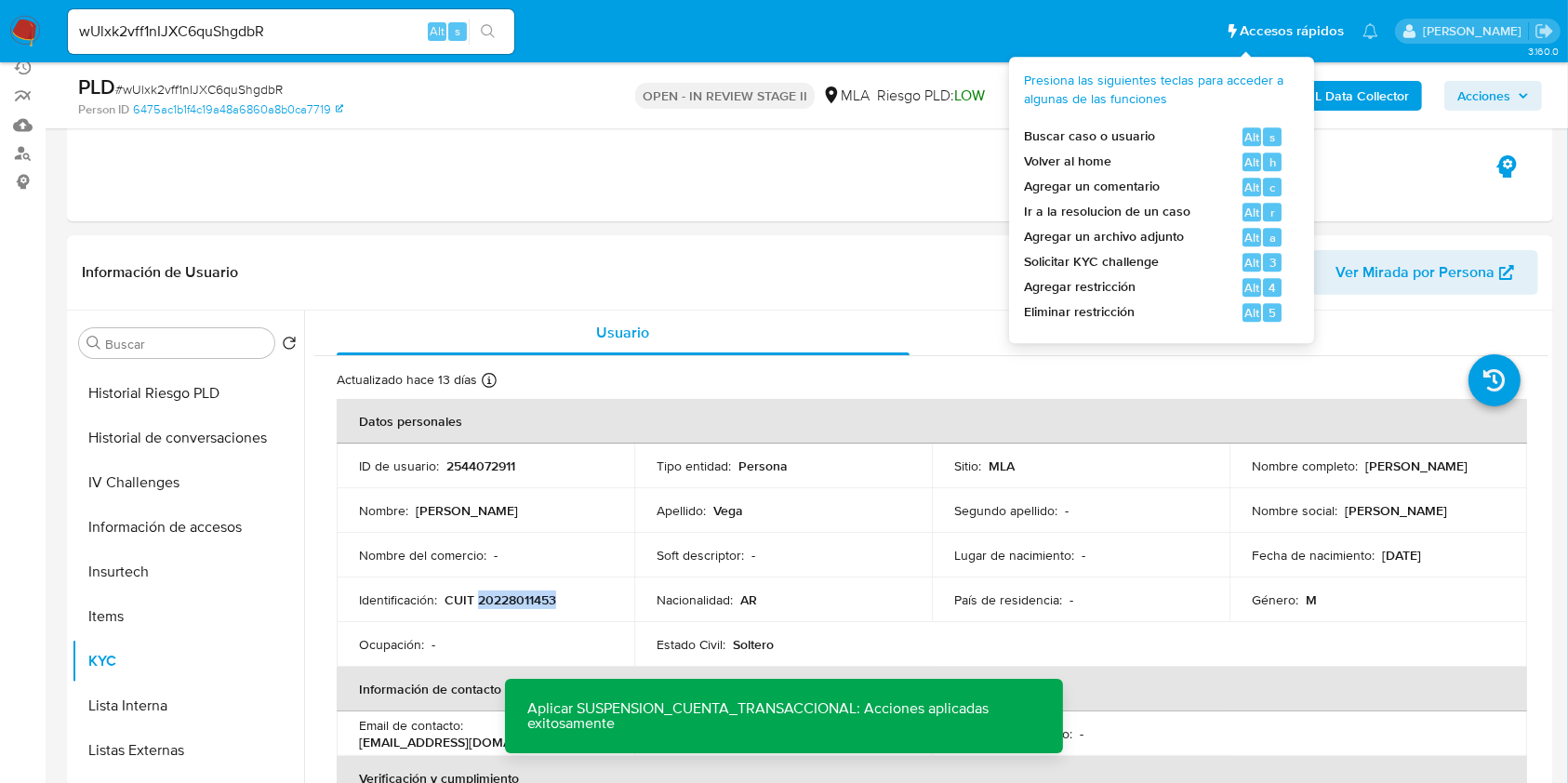
copy p "20228011453"
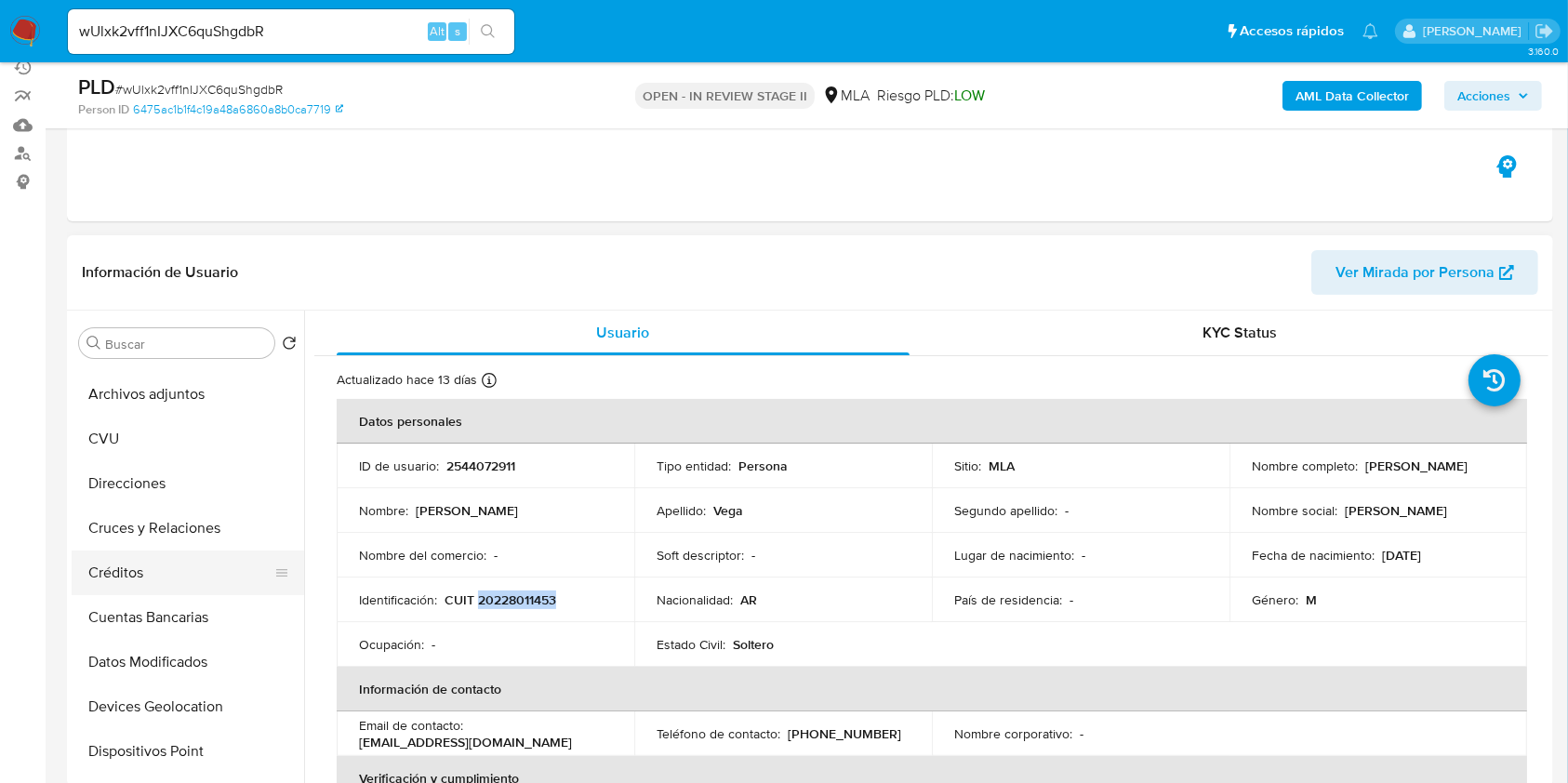
scroll to position [0, 0]
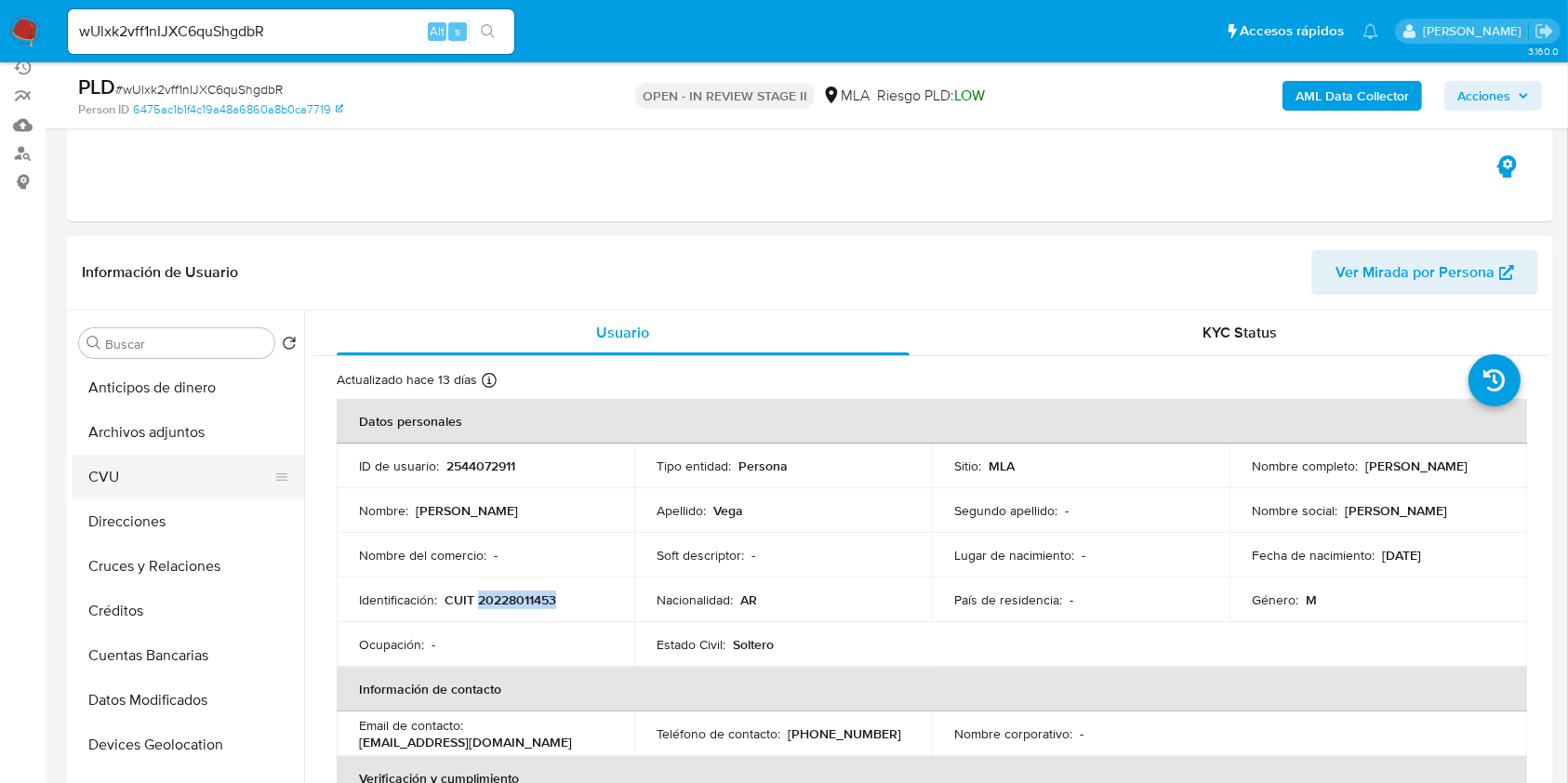
click at [121, 487] on button "CVU" at bounding box center [181, 477] width 218 height 44
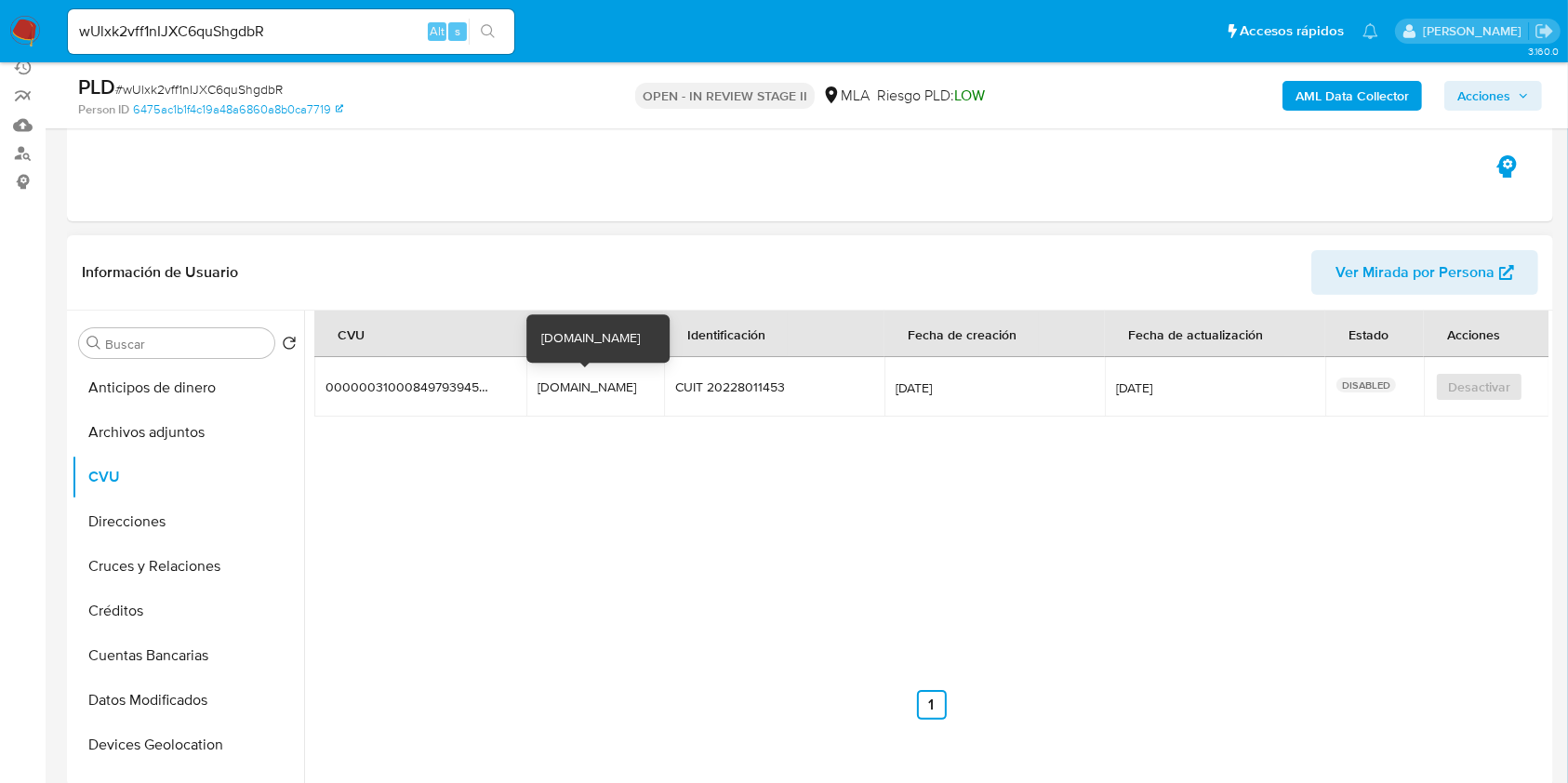
click at [556, 383] on div "vegaclub.mp" at bounding box center [595, 387] width 115 height 17
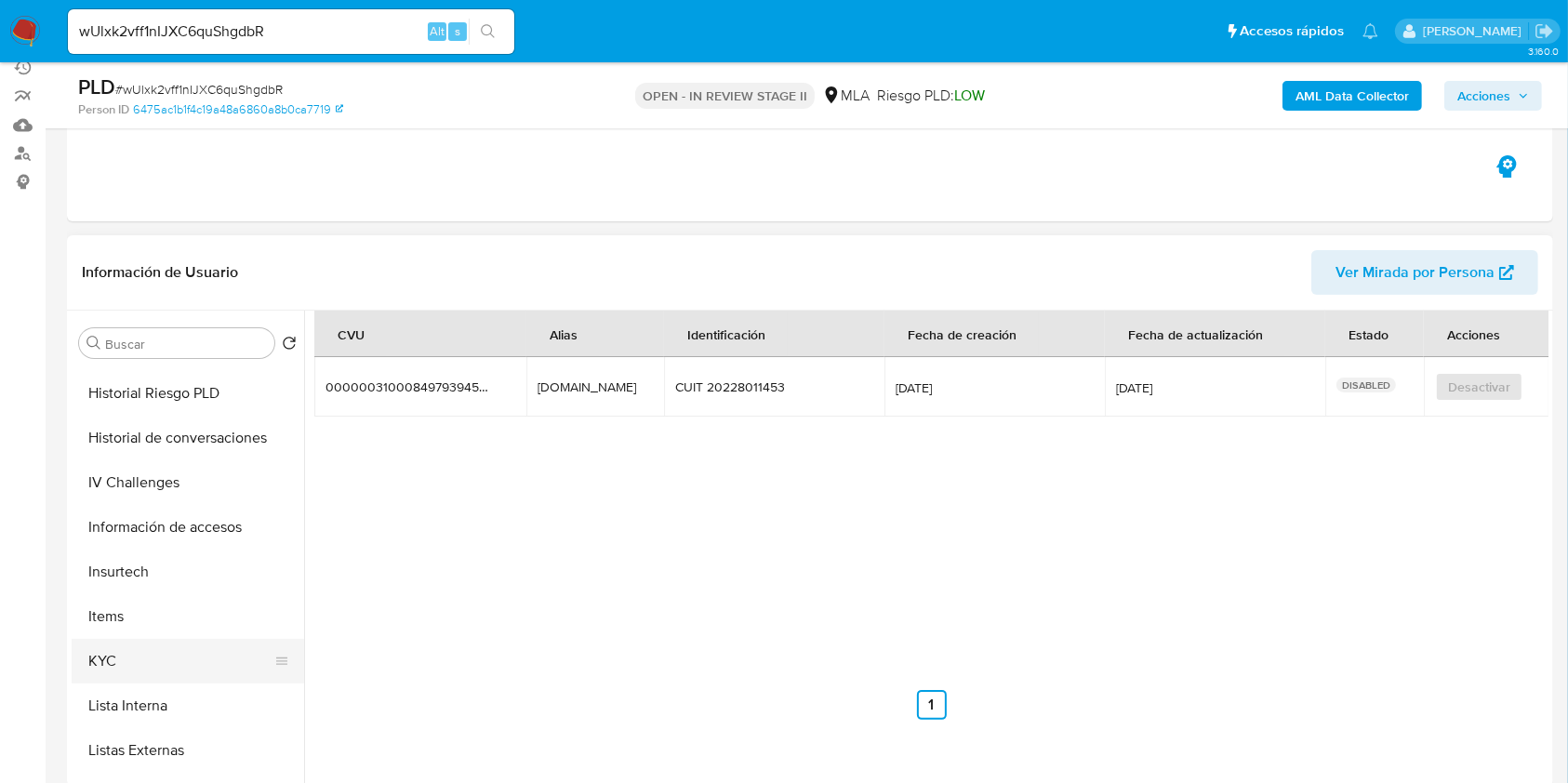
click at [99, 669] on button "KYC" at bounding box center [181, 660] width 218 height 44
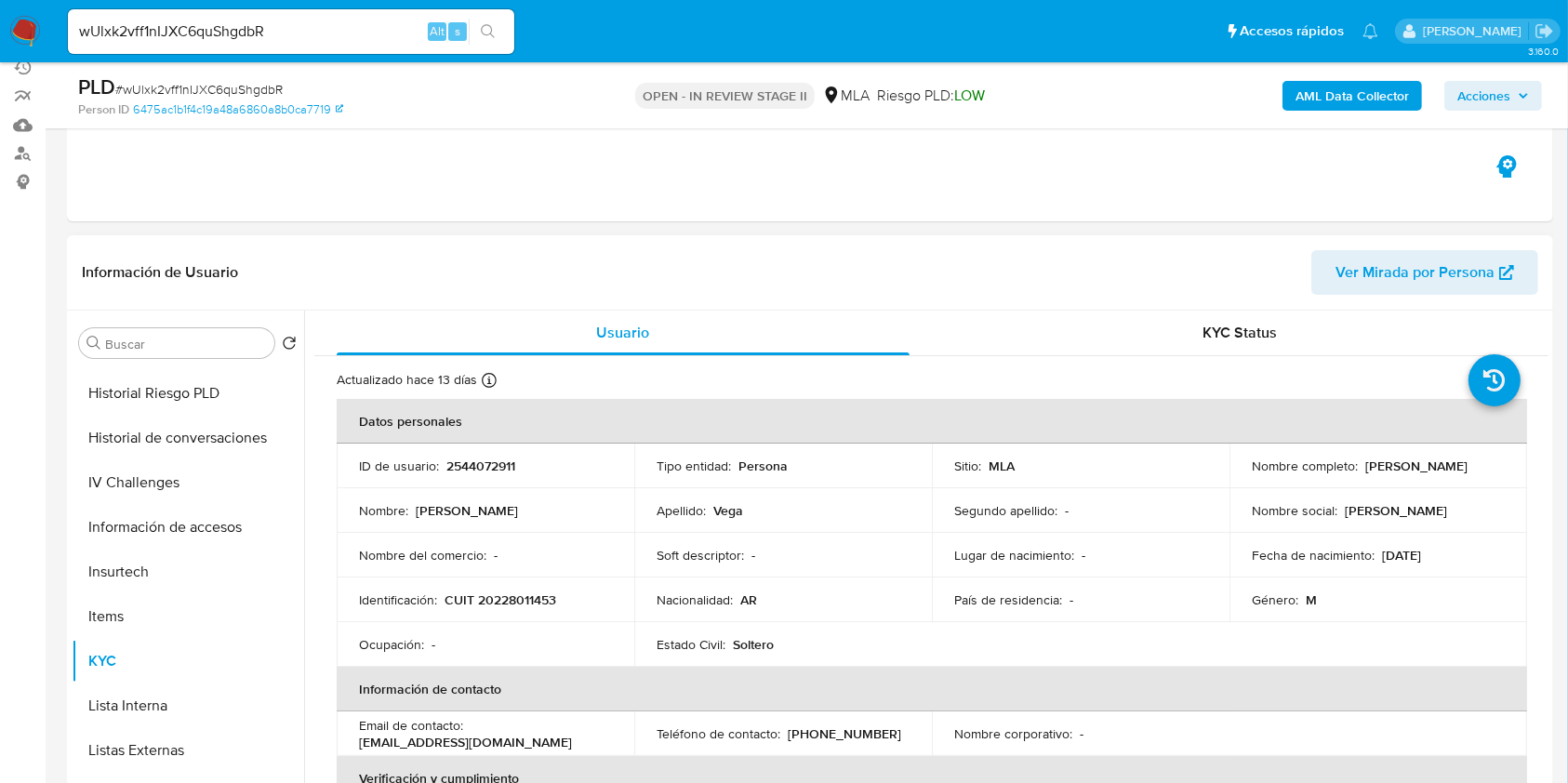
drag, startPoint x: 1362, startPoint y: 461, endPoint x: 1461, endPoint y: 467, distance: 99.2
click at [1461, 467] on div "Nombre completo : Oscar Fabio Vega" at bounding box center [1377, 466] width 253 height 17
copy p "Oscar Fabio Vega"
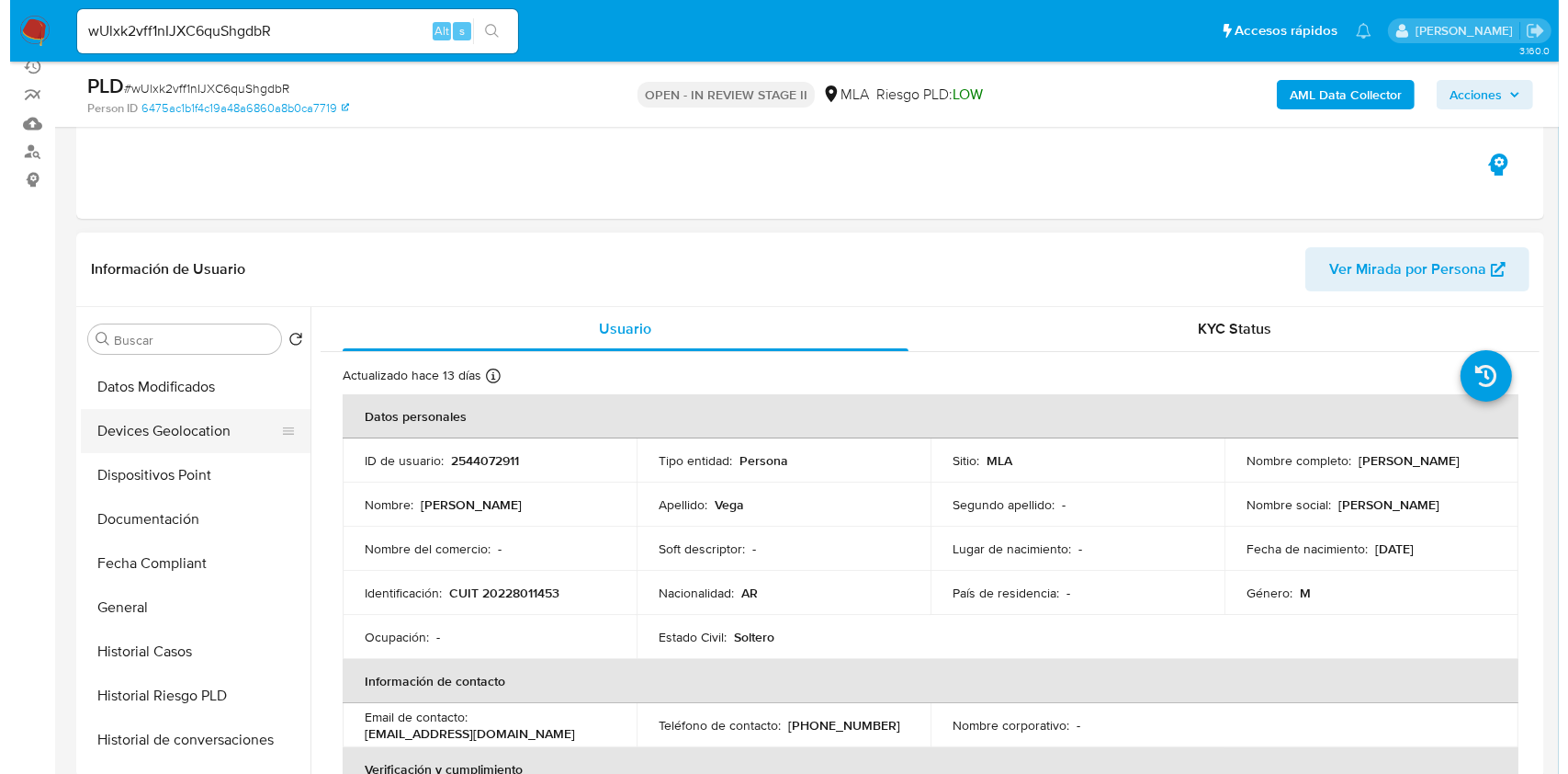
scroll to position [0, 0]
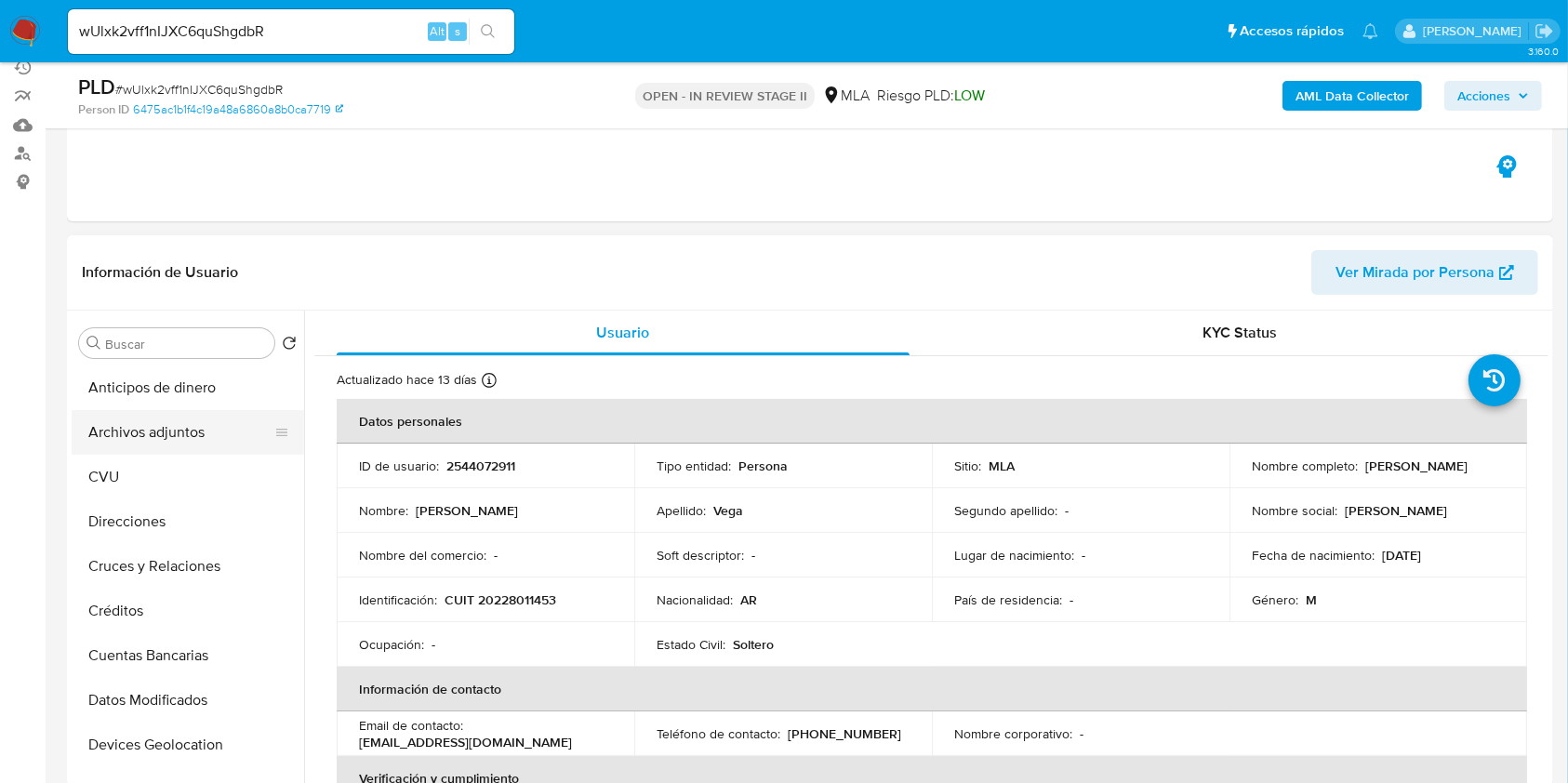
click at [193, 432] on button "Archivos adjuntos" at bounding box center [181, 432] width 218 height 44
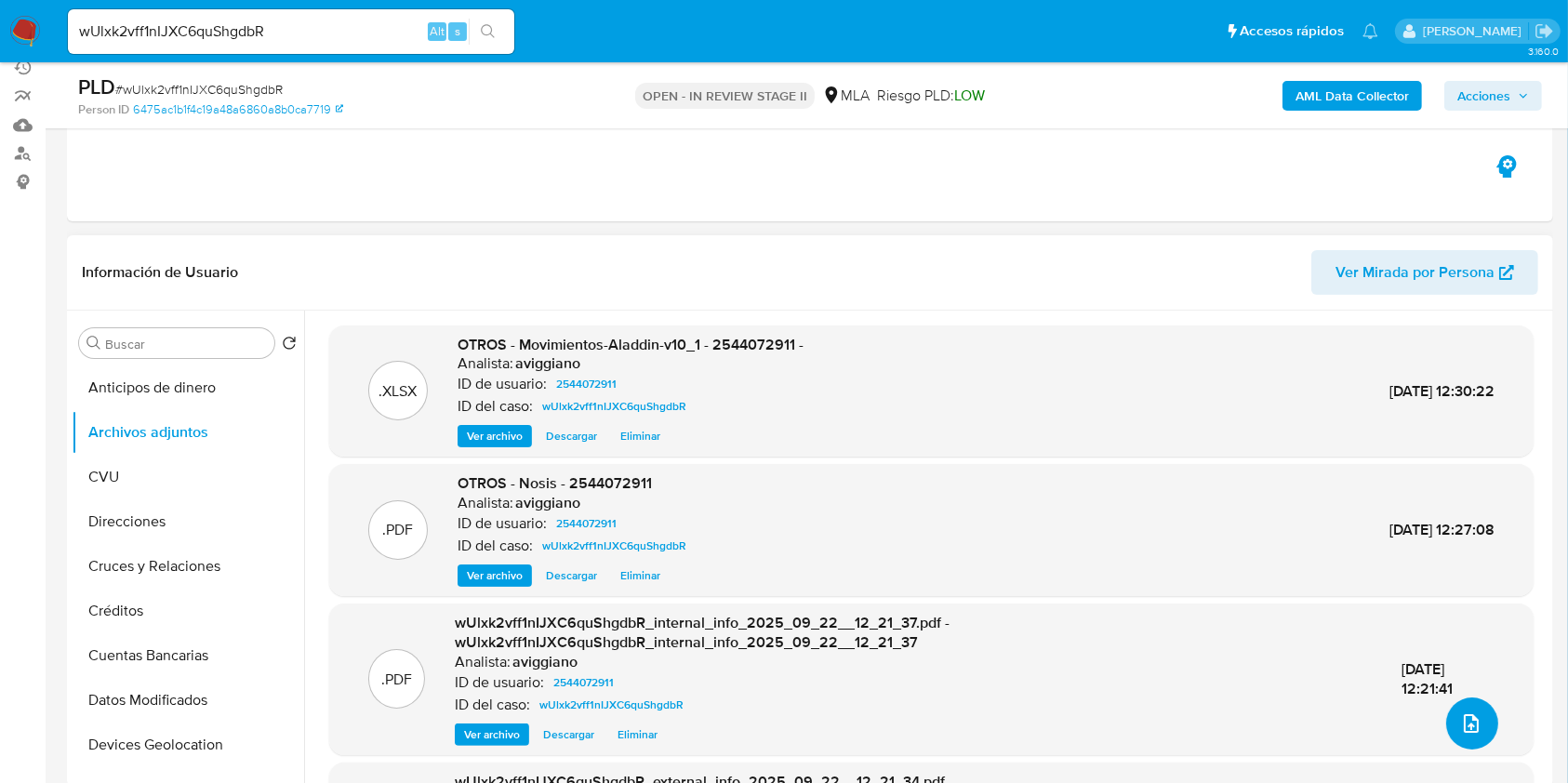
click at [1463, 718] on icon "upload-file" at bounding box center [1471, 723] width 15 height 19
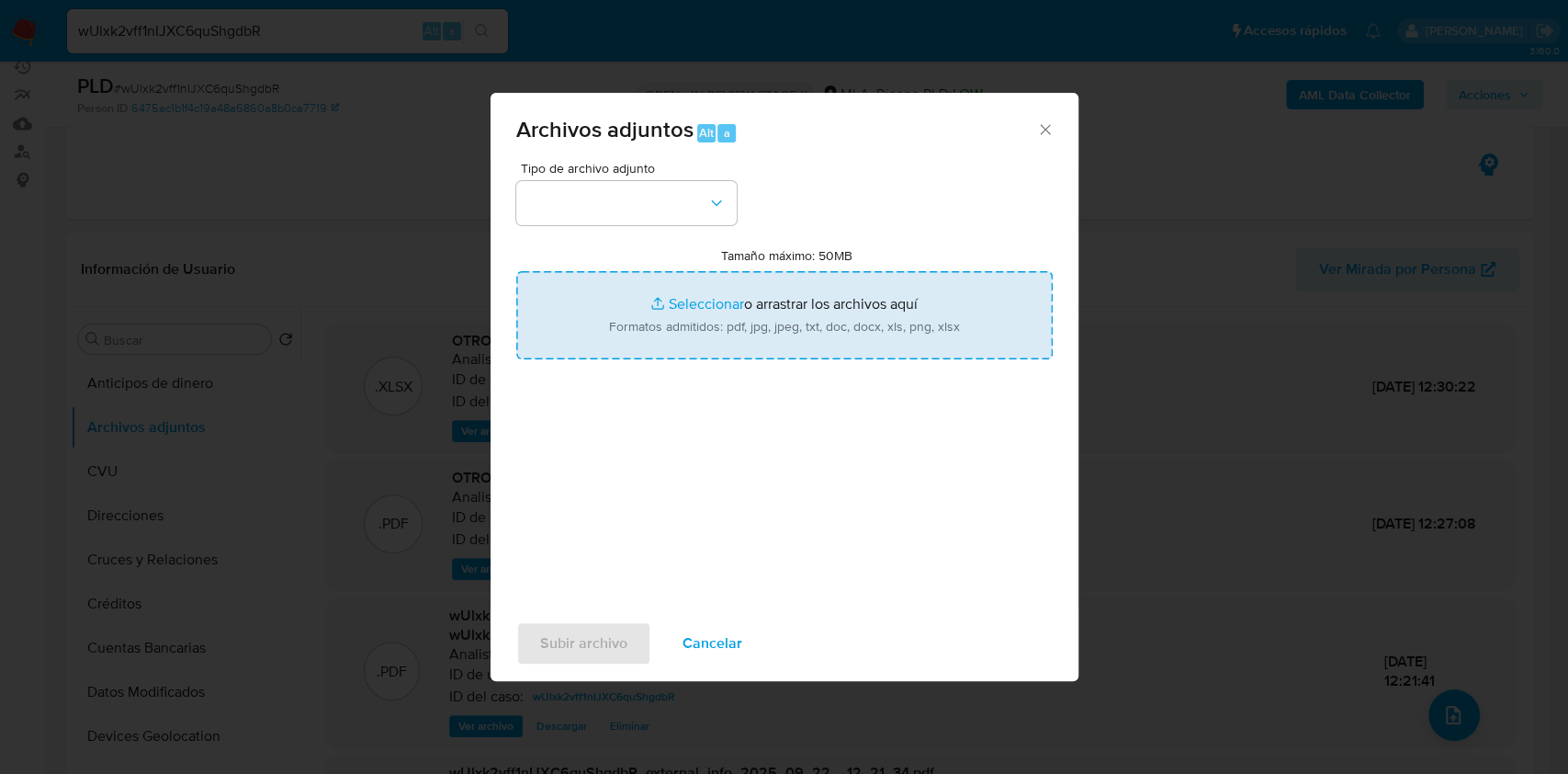
click at [825, 333] on input "Tamaño máximo: 50MB Seleccionar archivos" at bounding box center [785, 315] width 536 height 88
type input "C:\fakepath\Caselog wUlxk2vff1nIJXC6quShgdbR_2025_09_17_12_52_17.docx"
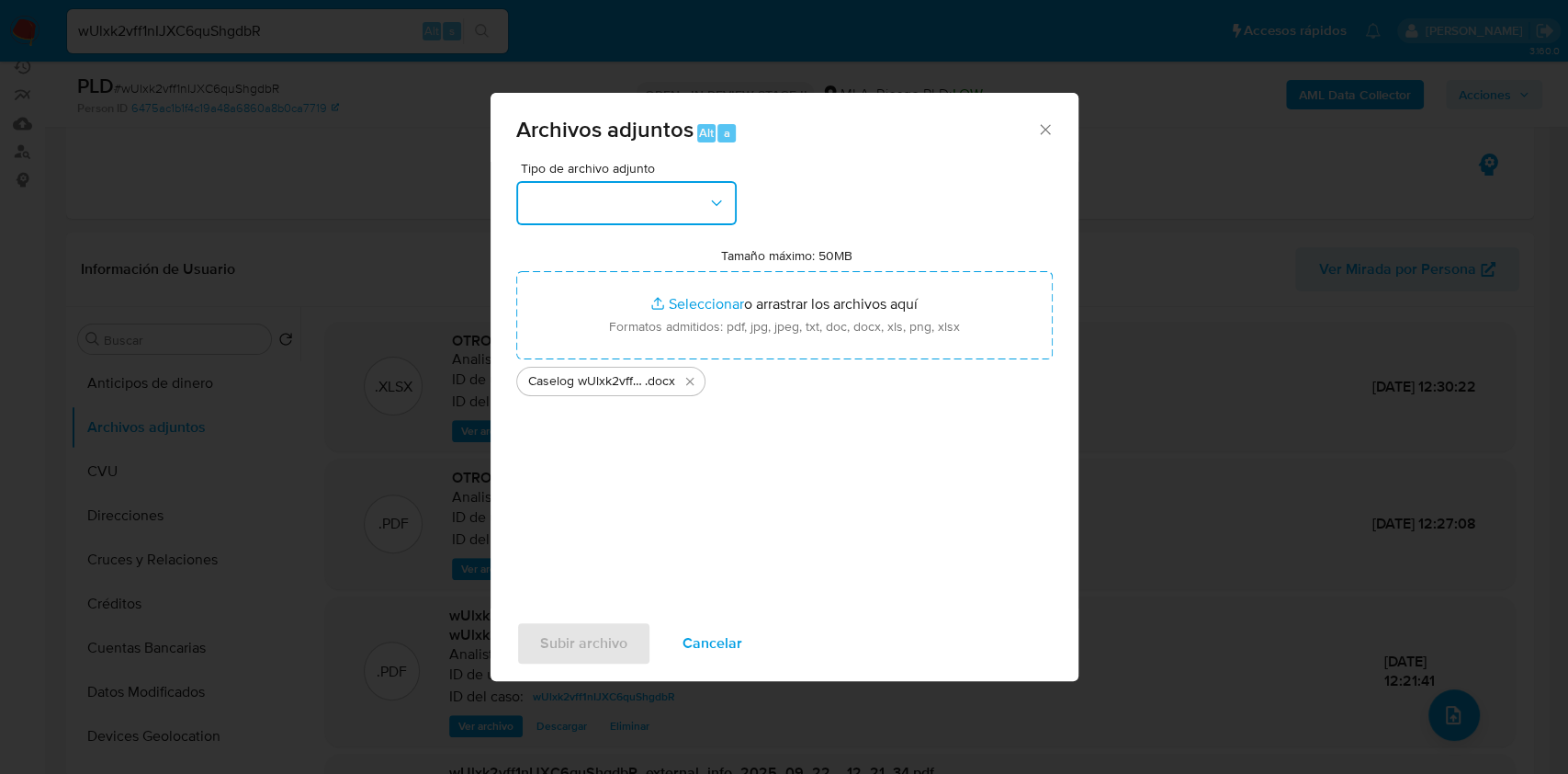
click at [733, 180] on div "Tipo de archivo adjunto" at bounding box center [627, 194] width 221 height 64
click at [666, 208] on button "button" at bounding box center [627, 203] width 221 height 44
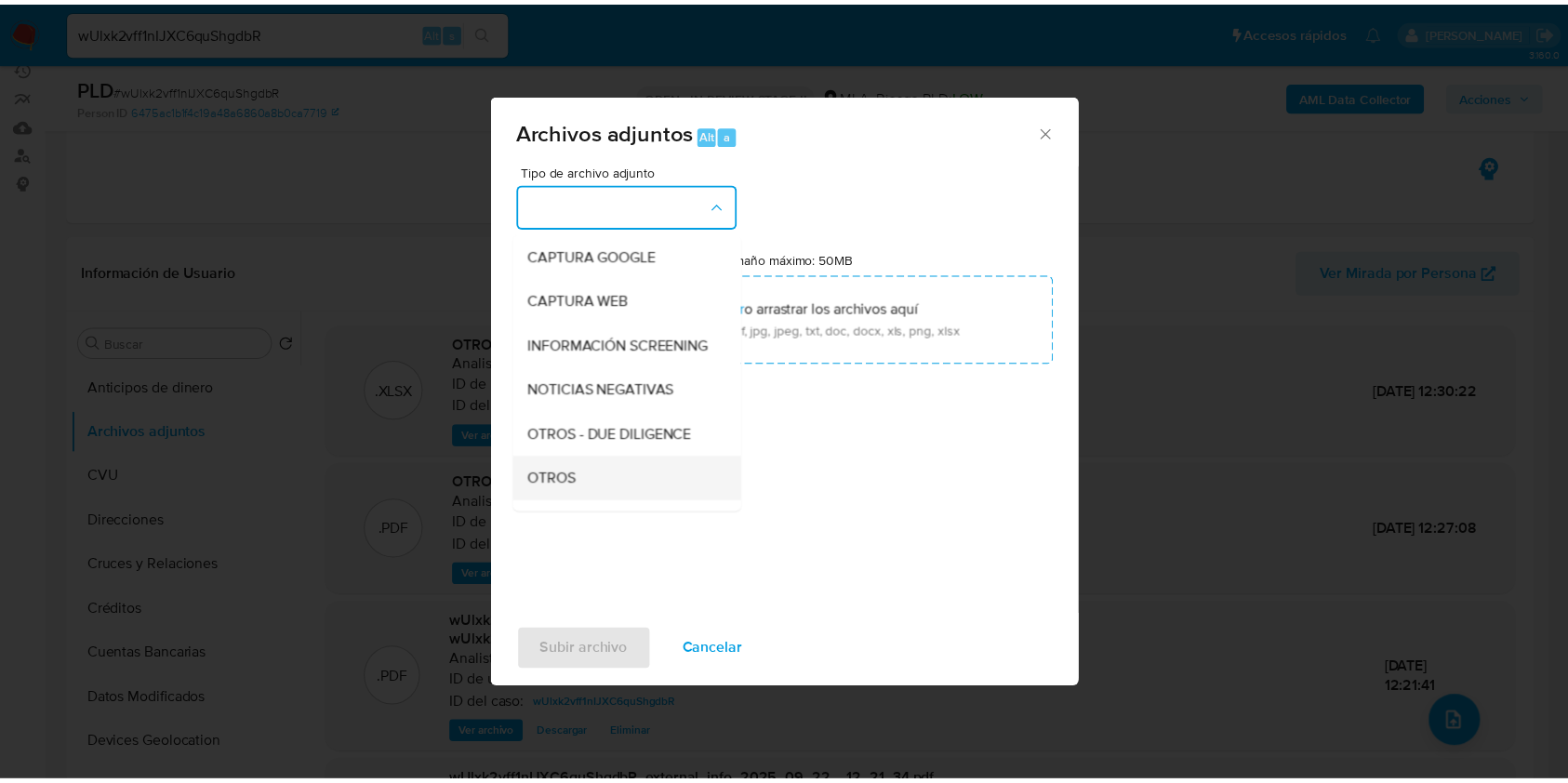
scroll to position [248, 0]
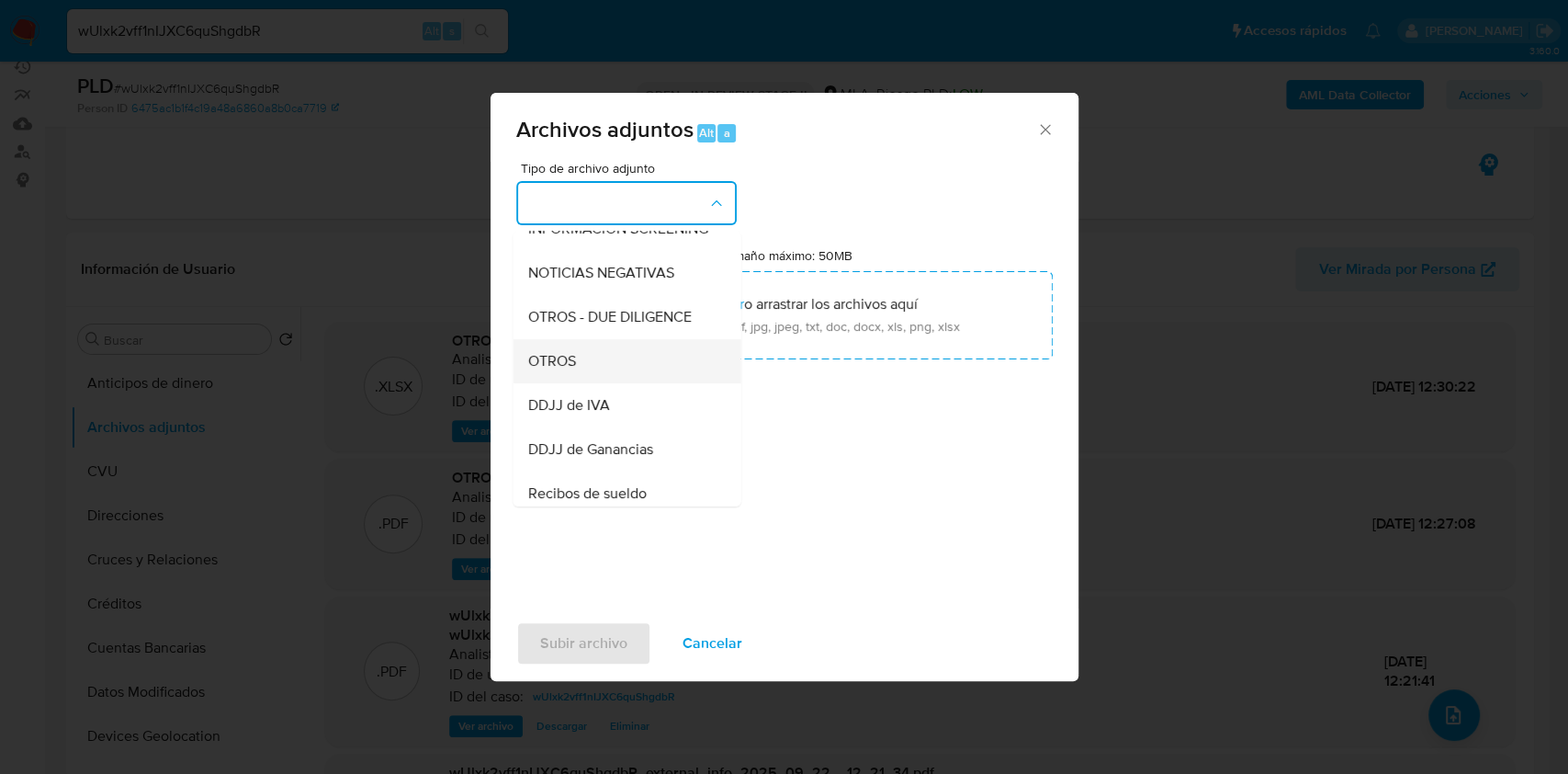
click at [580, 383] on div "OTROS" at bounding box center [620, 361] width 188 height 44
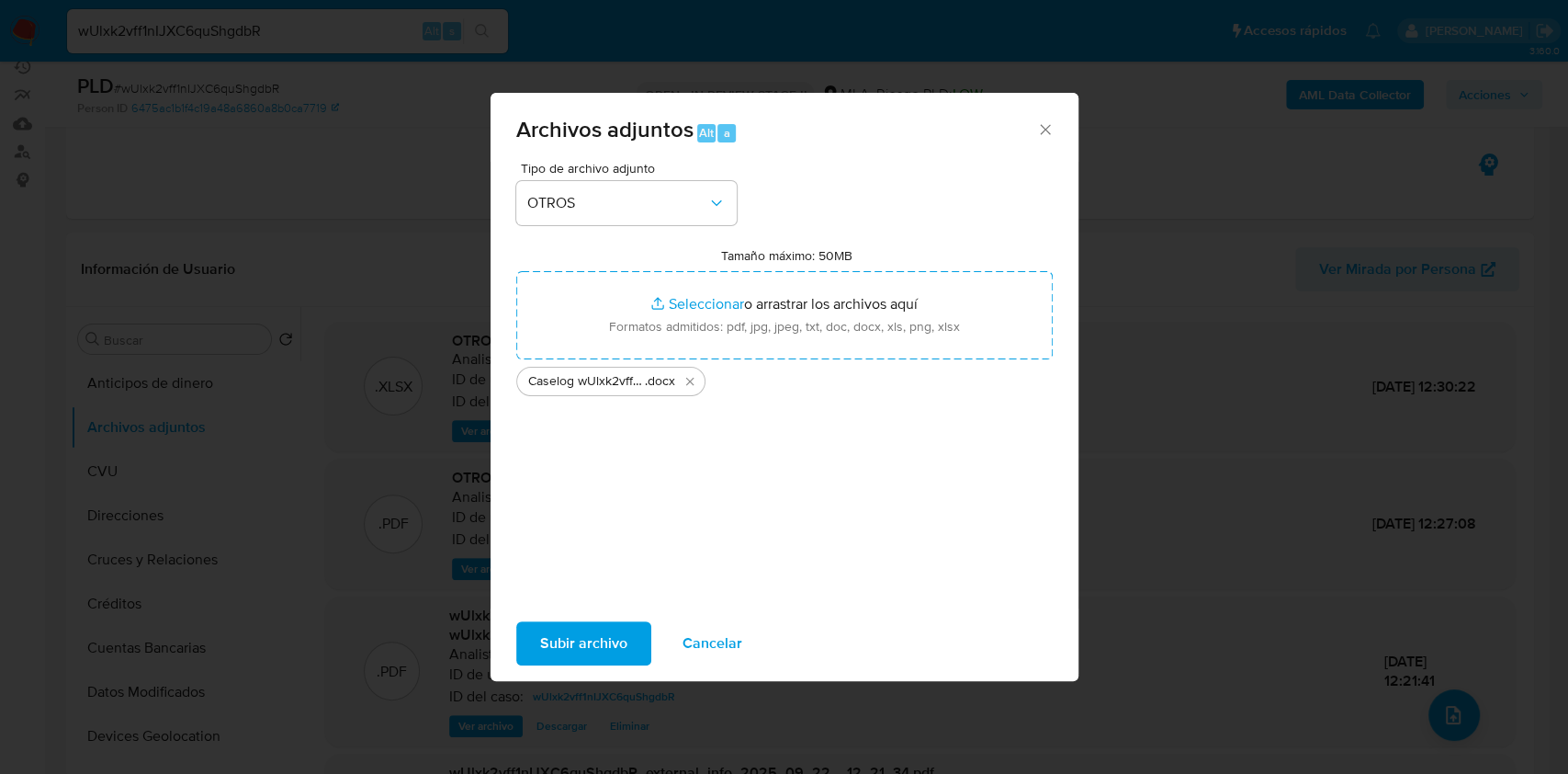
click at [569, 640] on span "Subir archivo" at bounding box center [583, 643] width 87 height 40
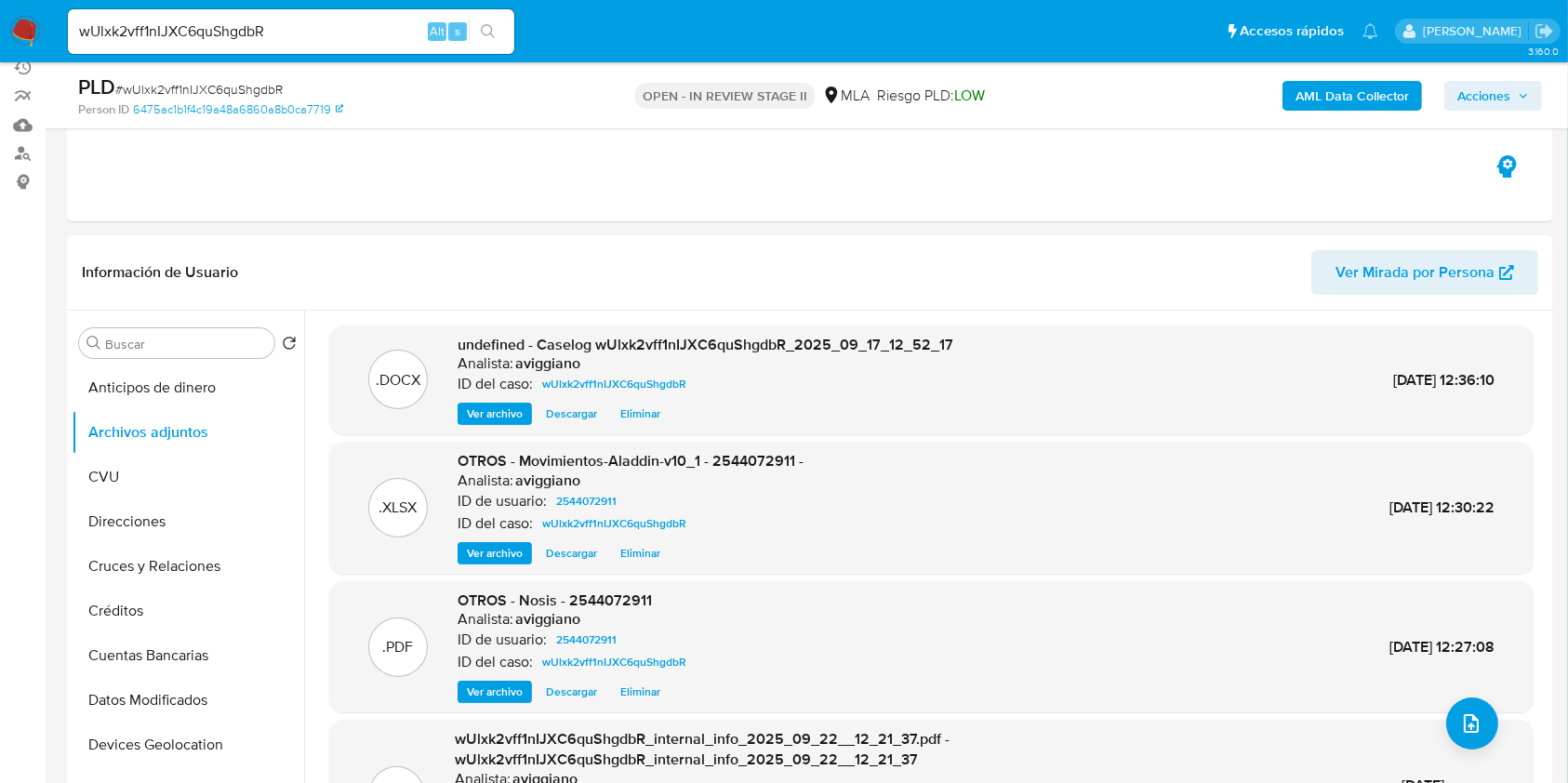
click at [1515, 111] on div "AML Data Collector Acciones" at bounding box center [1300, 96] width 482 height 44
click at [1515, 98] on span "Acciones" at bounding box center [1493, 96] width 72 height 26
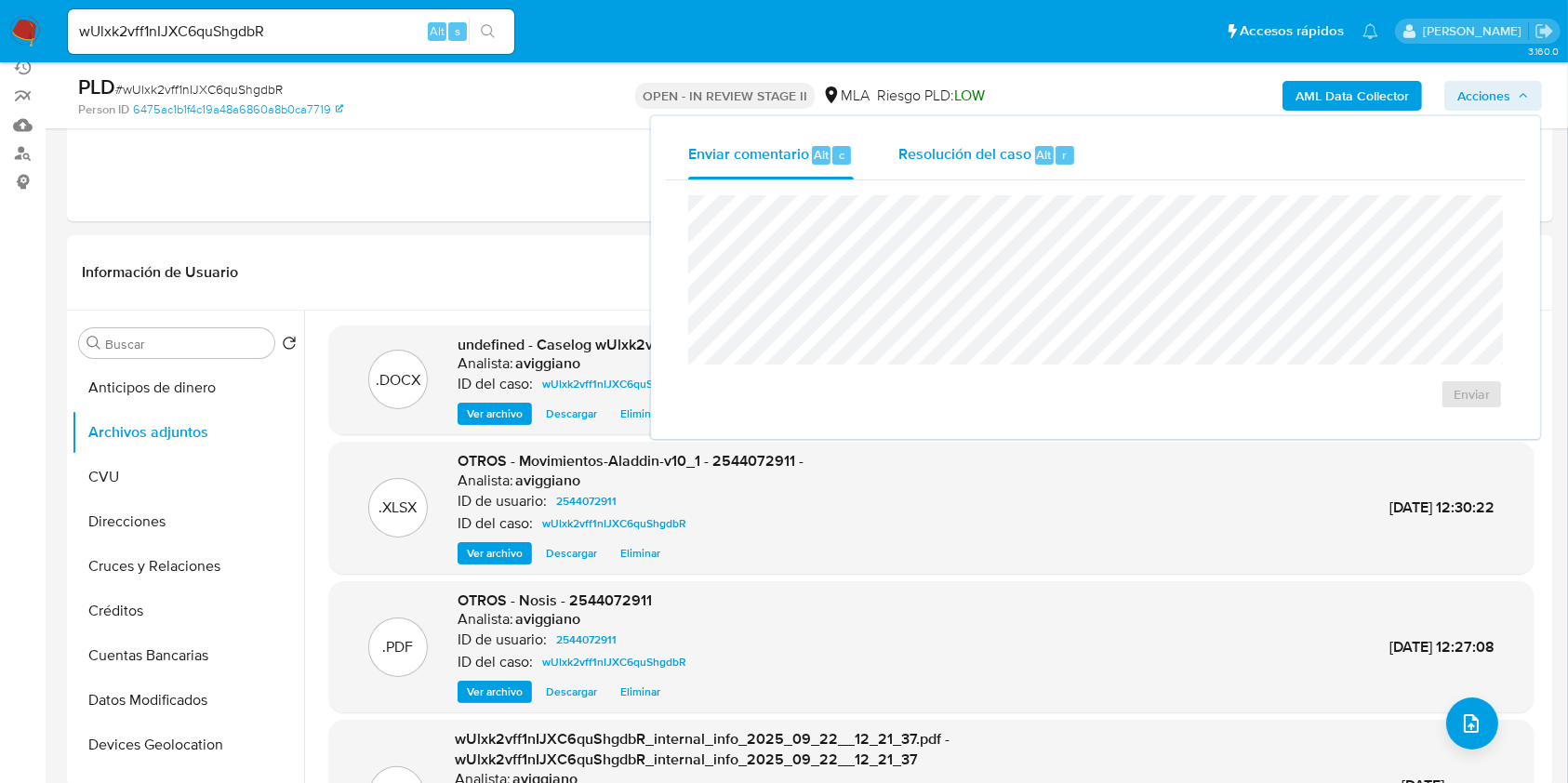
click at [988, 156] on span "Resolución del caso" at bounding box center [965, 153] width 133 height 22
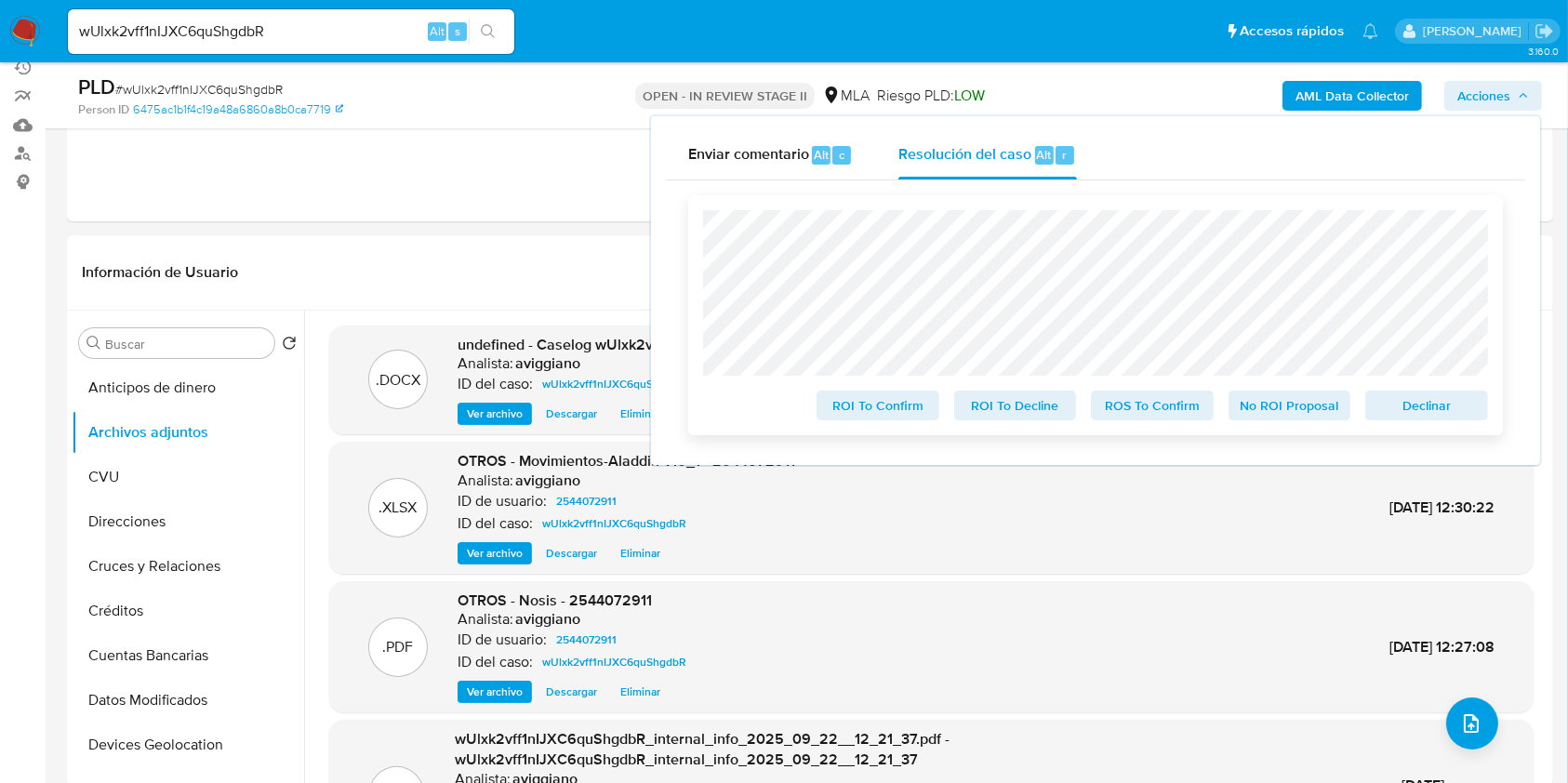
click at [1440, 404] on span "Declinar" at bounding box center [1426, 406] width 96 height 26
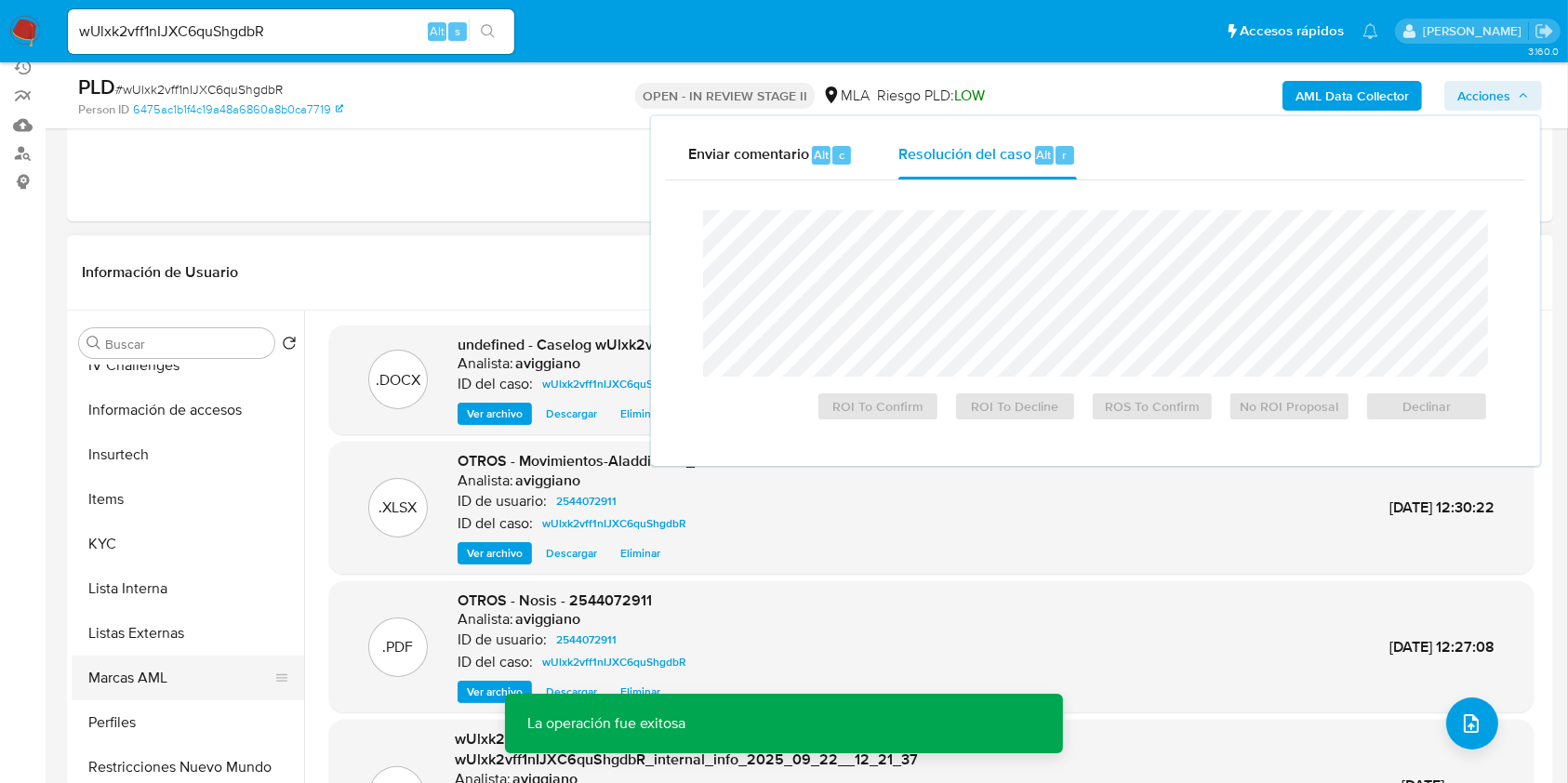
scroll to position [744, 0]
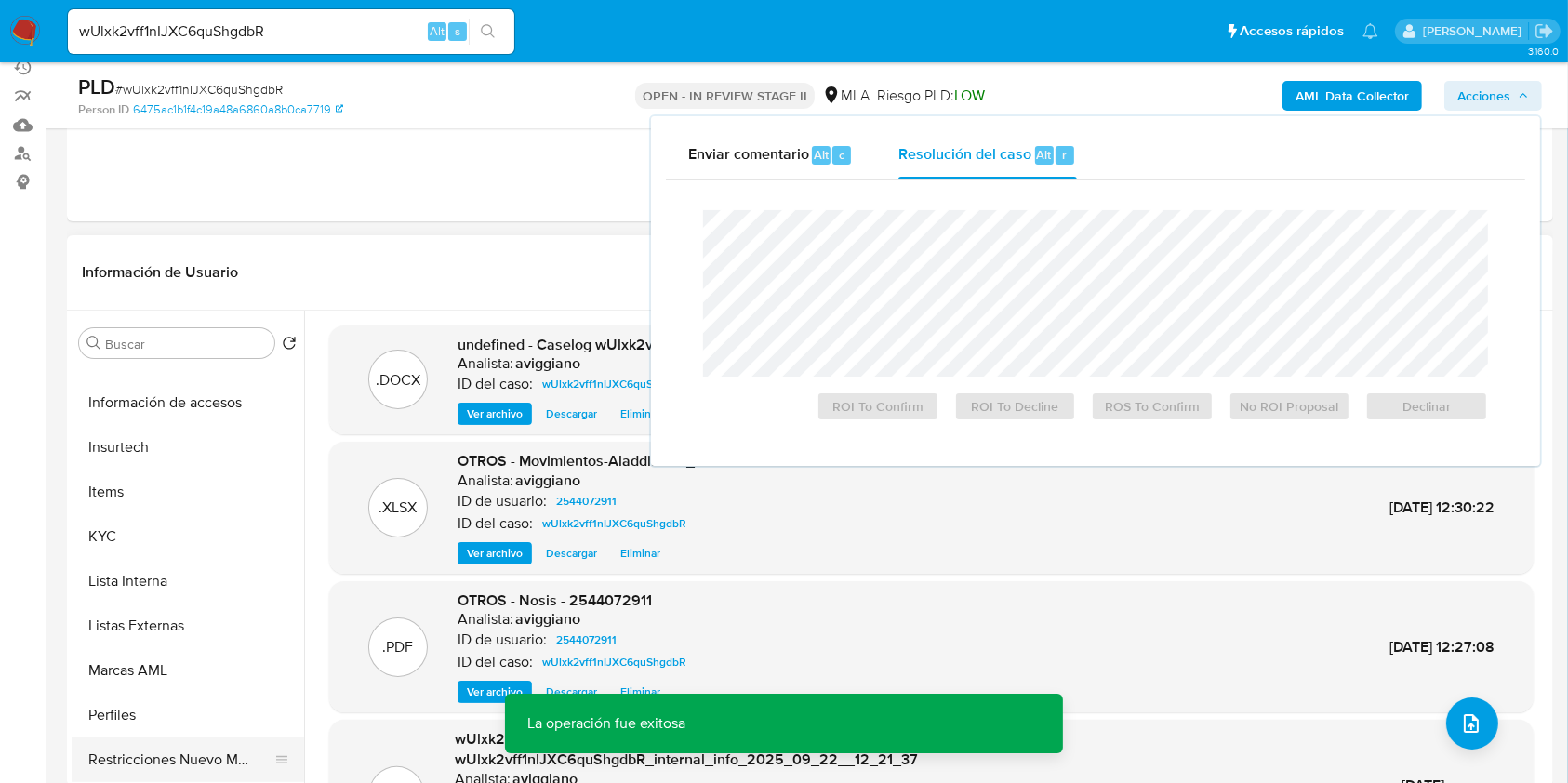
click at [165, 748] on button "Restricciones Nuevo Mundo" at bounding box center [181, 759] width 218 height 44
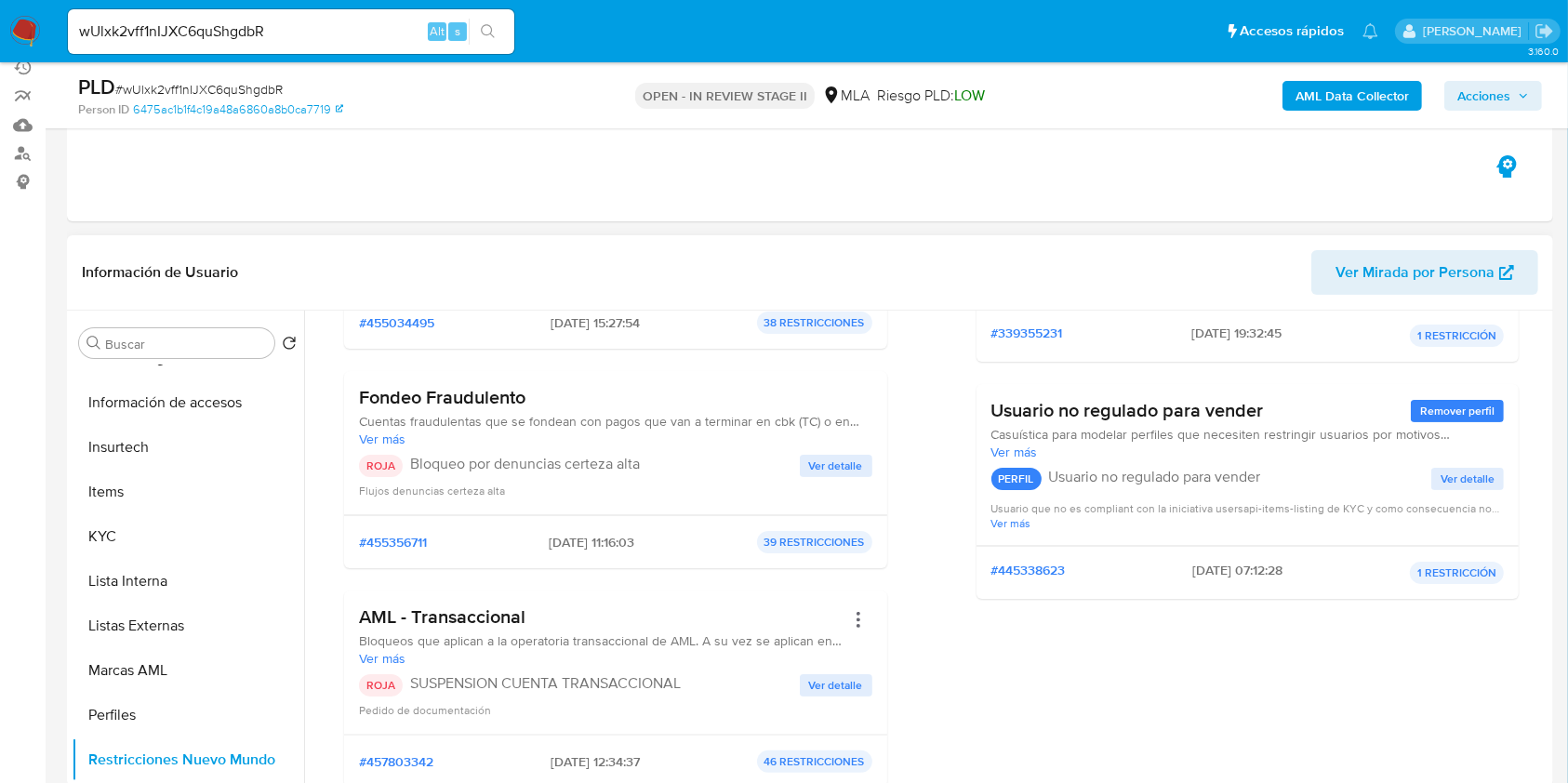
scroll to position [619, 0]
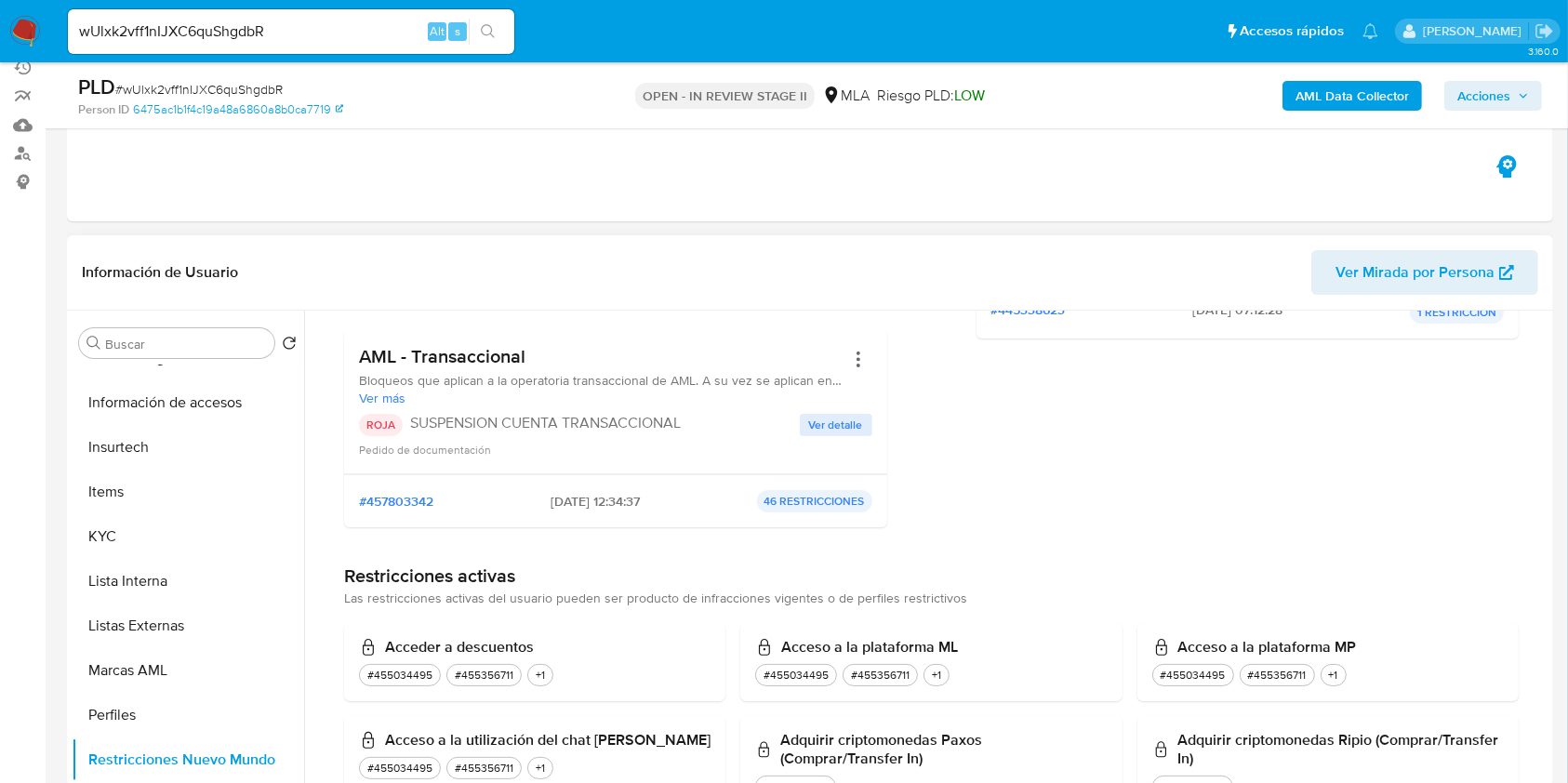
click at [839, 424] on span "Ver detalle" at bounding box center [835, 425] width 54 height 19
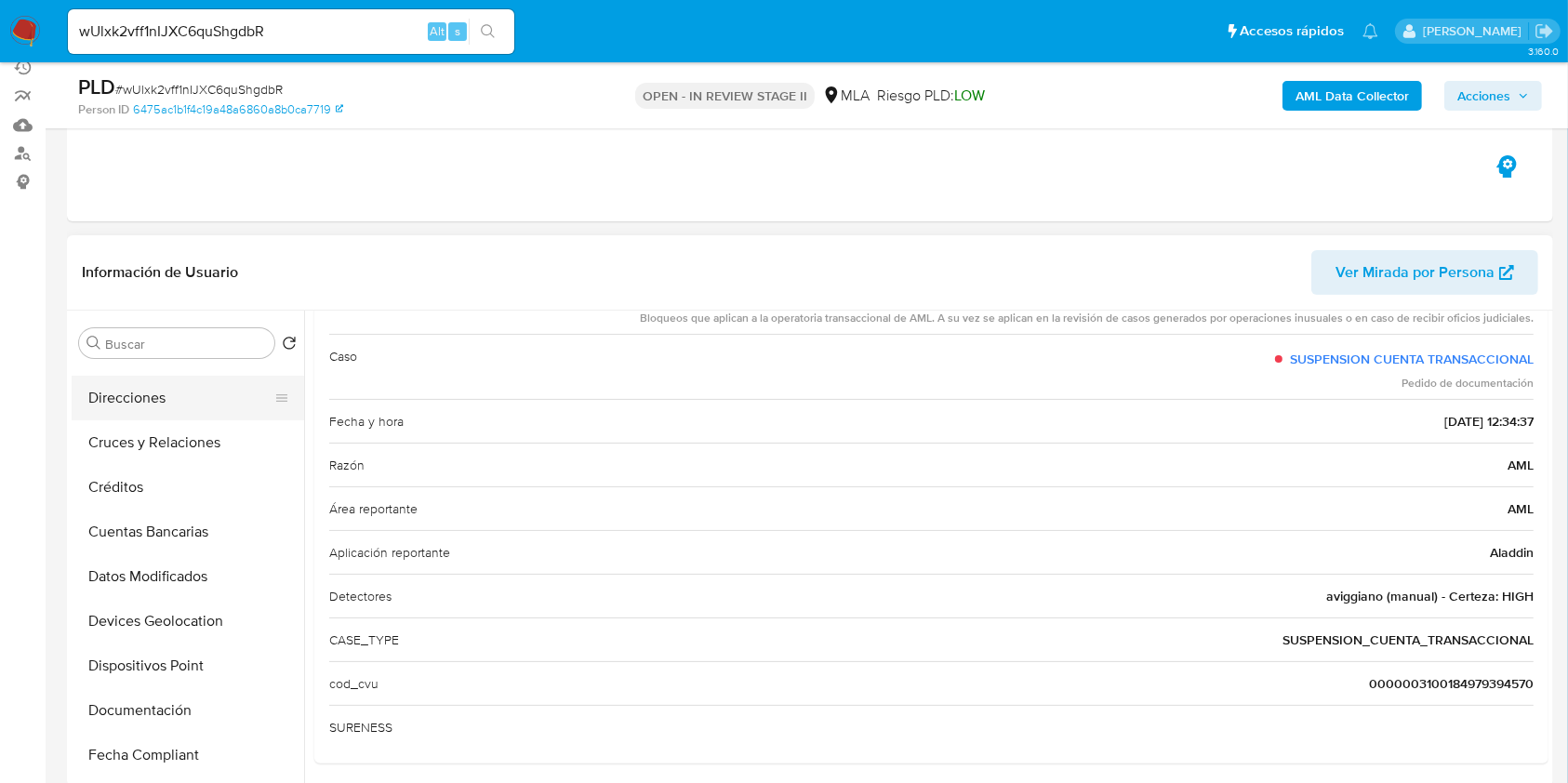
scroll to position [0, 0]
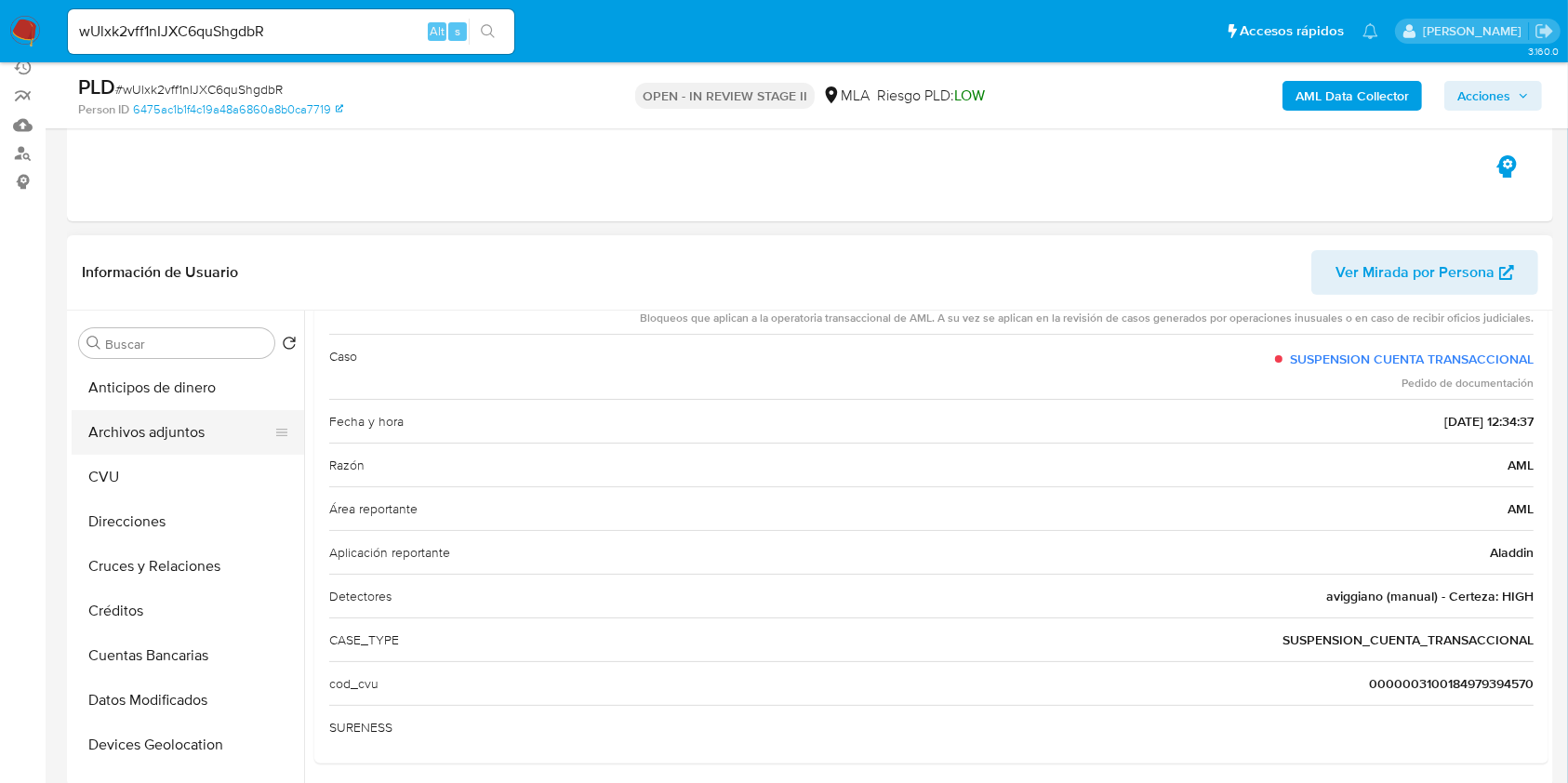
click at [182, 429] on button "Archivos adjuntos" at bounding box center [181, 432] width 218 height 44
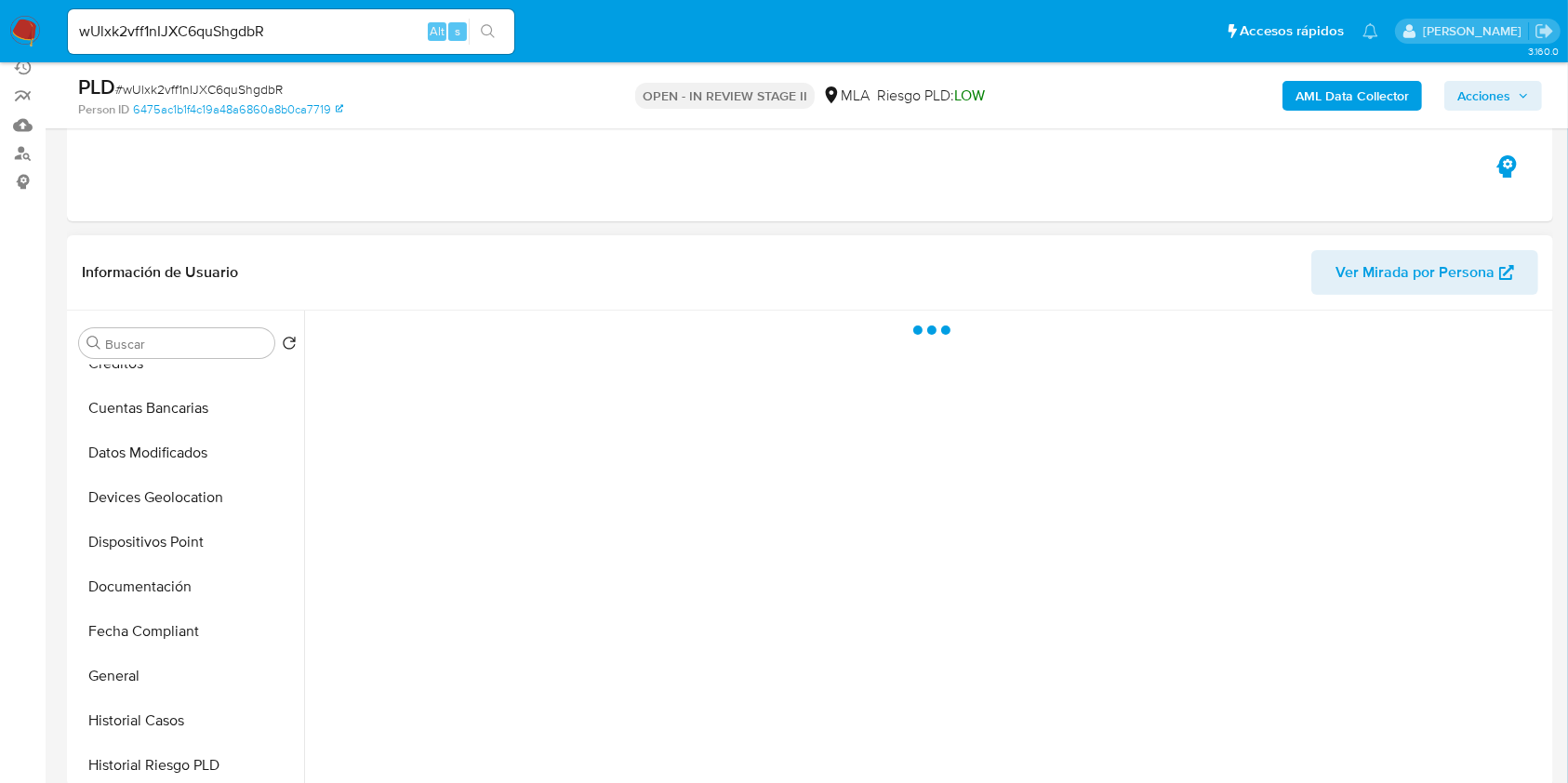
scroll to position [496, 0]
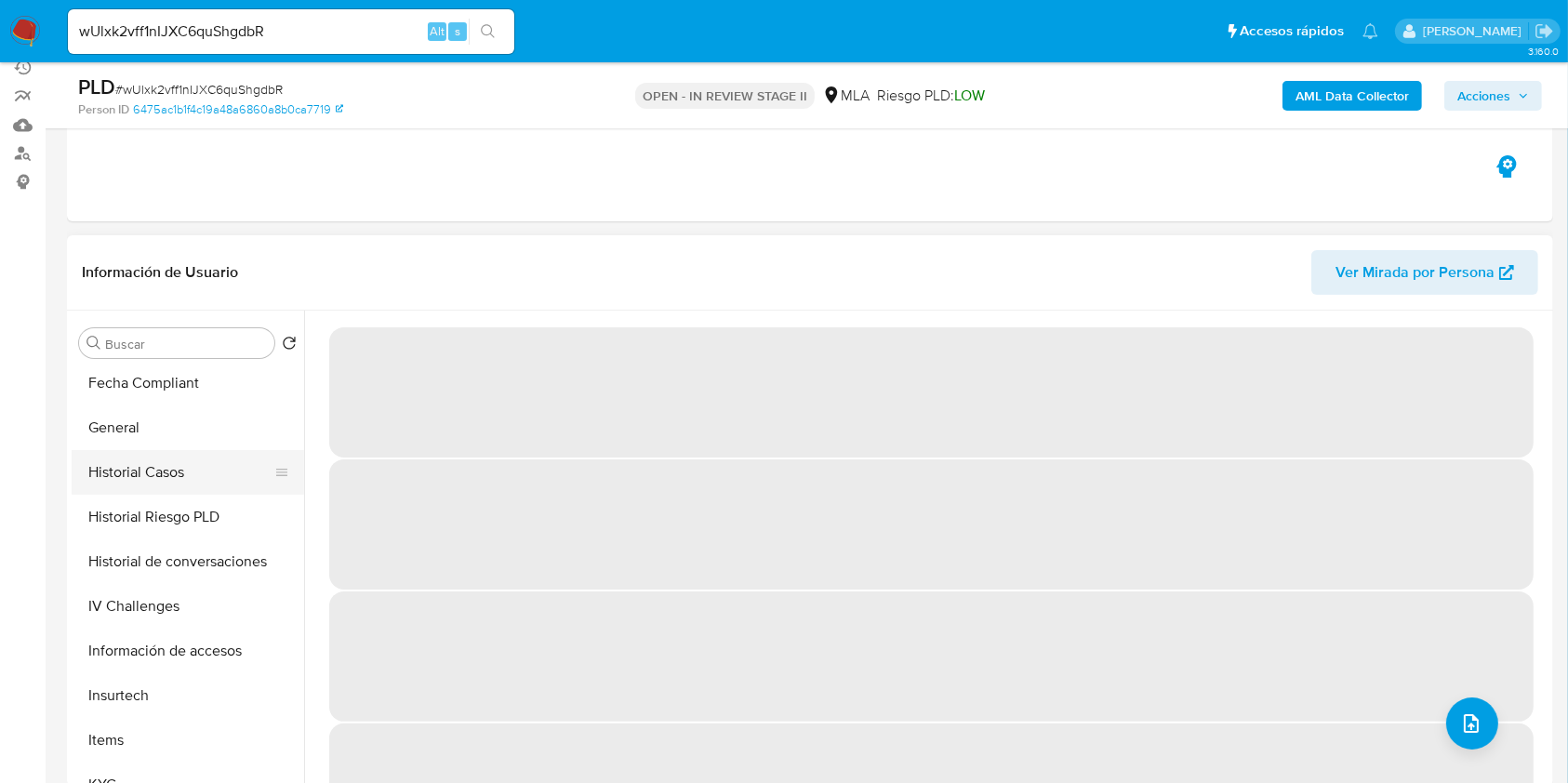
click at [193, 460] on button "Historial Casos" at bounding box center [181, 472] width 218 height 44
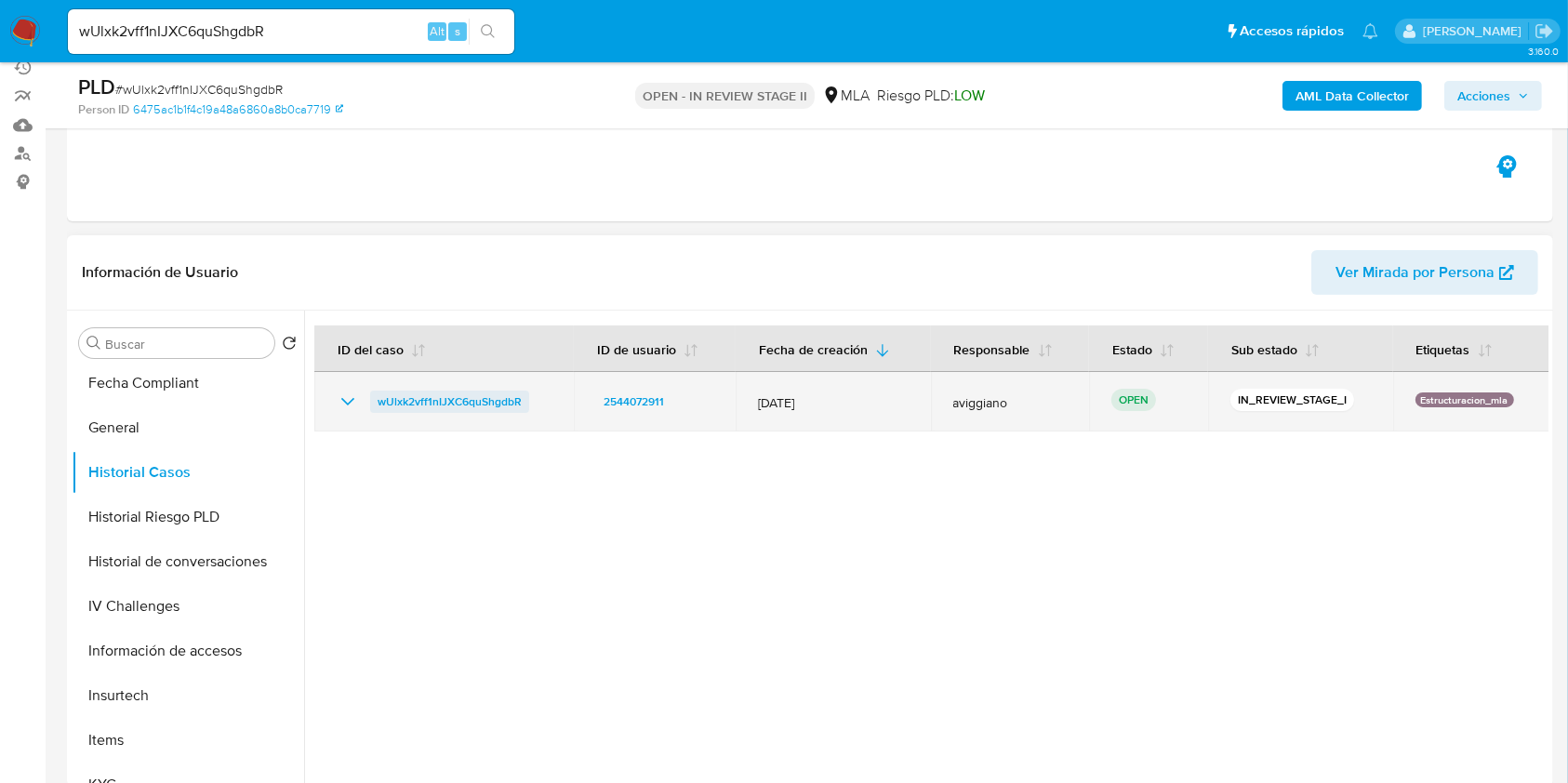
click at [479, 396] on span "wUlxk2vff1nIJXC6quShgdbR" at bounding box center [449, 402] width 144 height 23
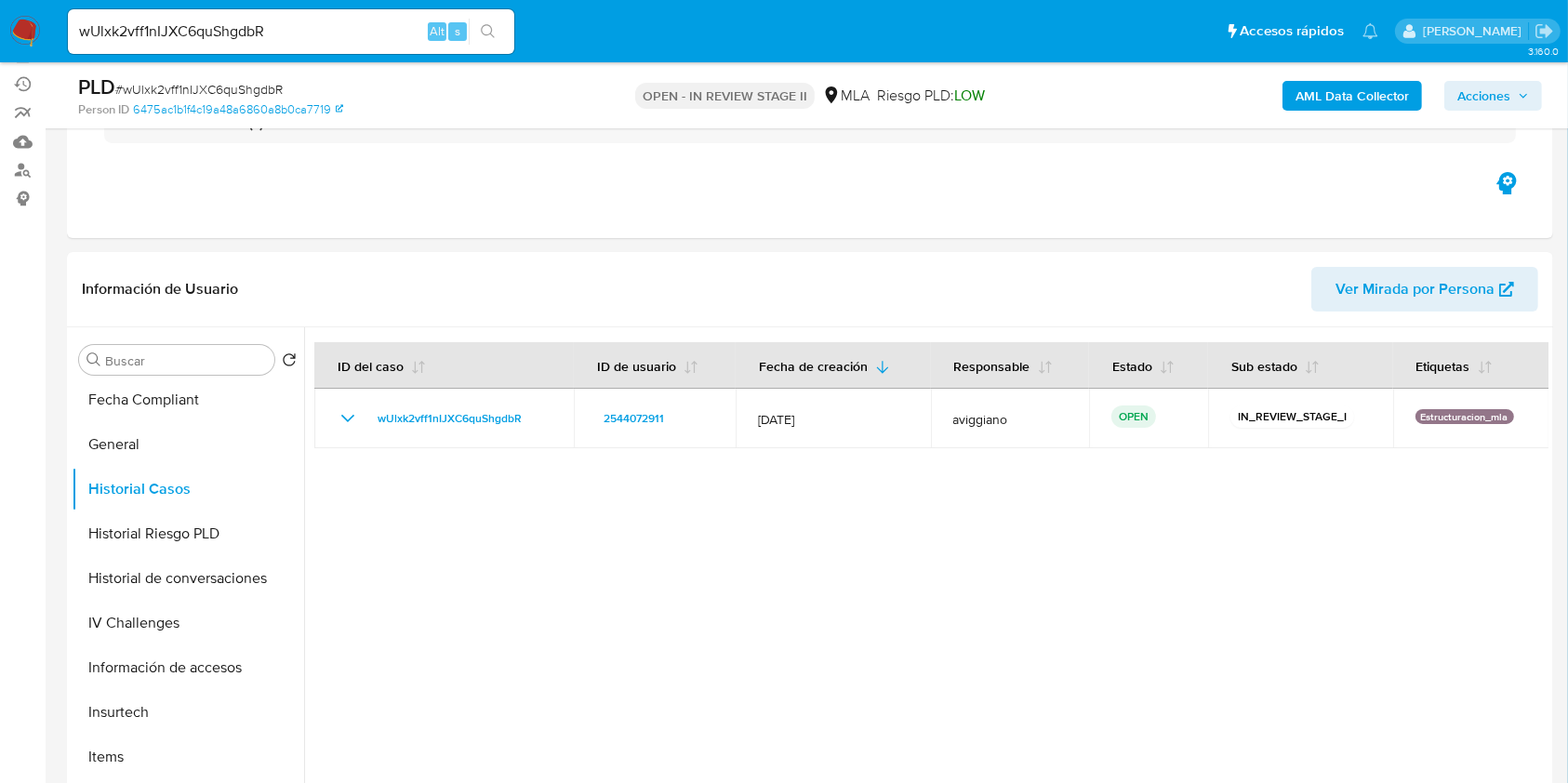
scroll to position [0, 0]
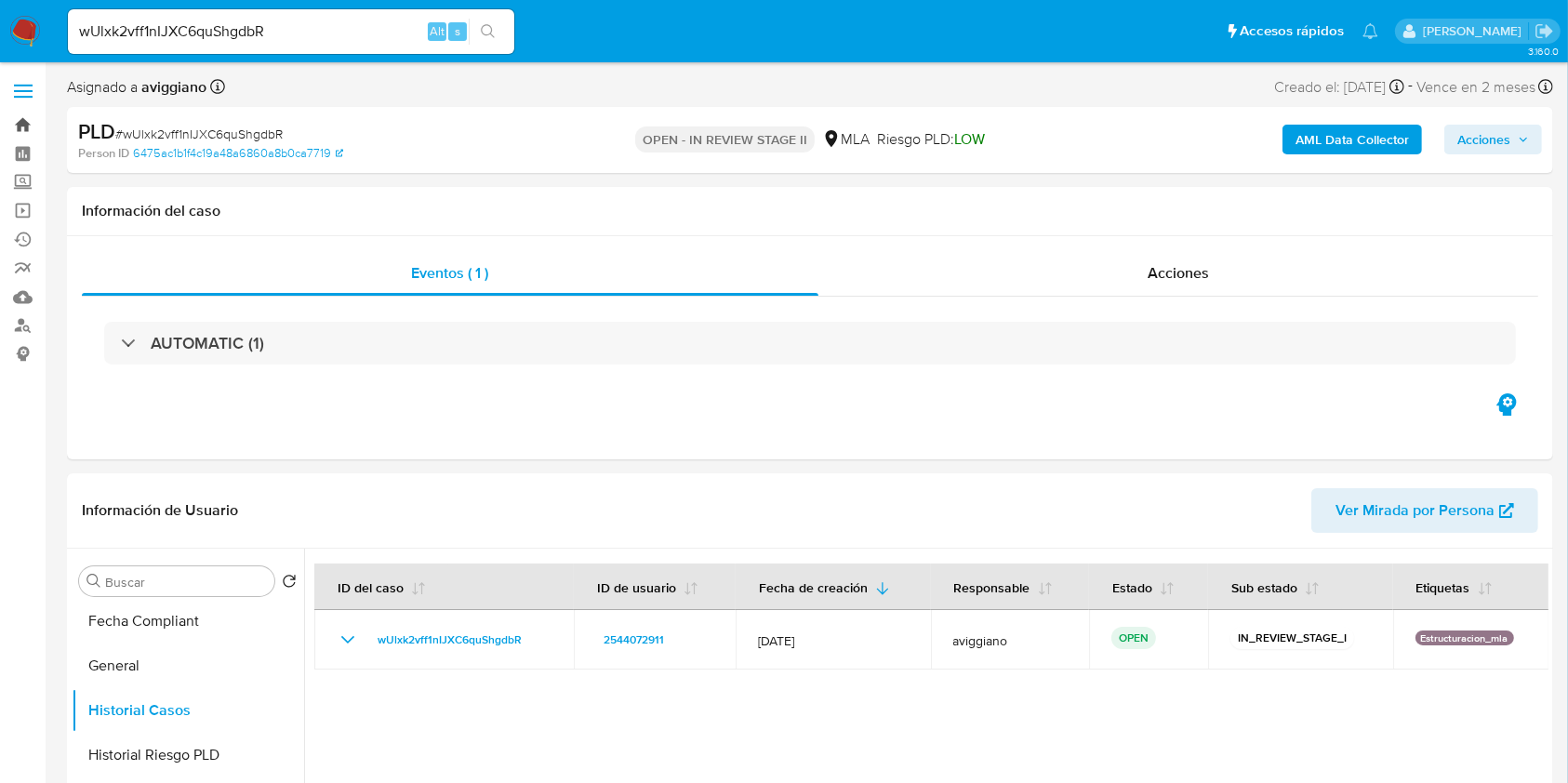
click at [17, 130] on link "Bandeja" at bounding box center [111, 125] width 221 height 28
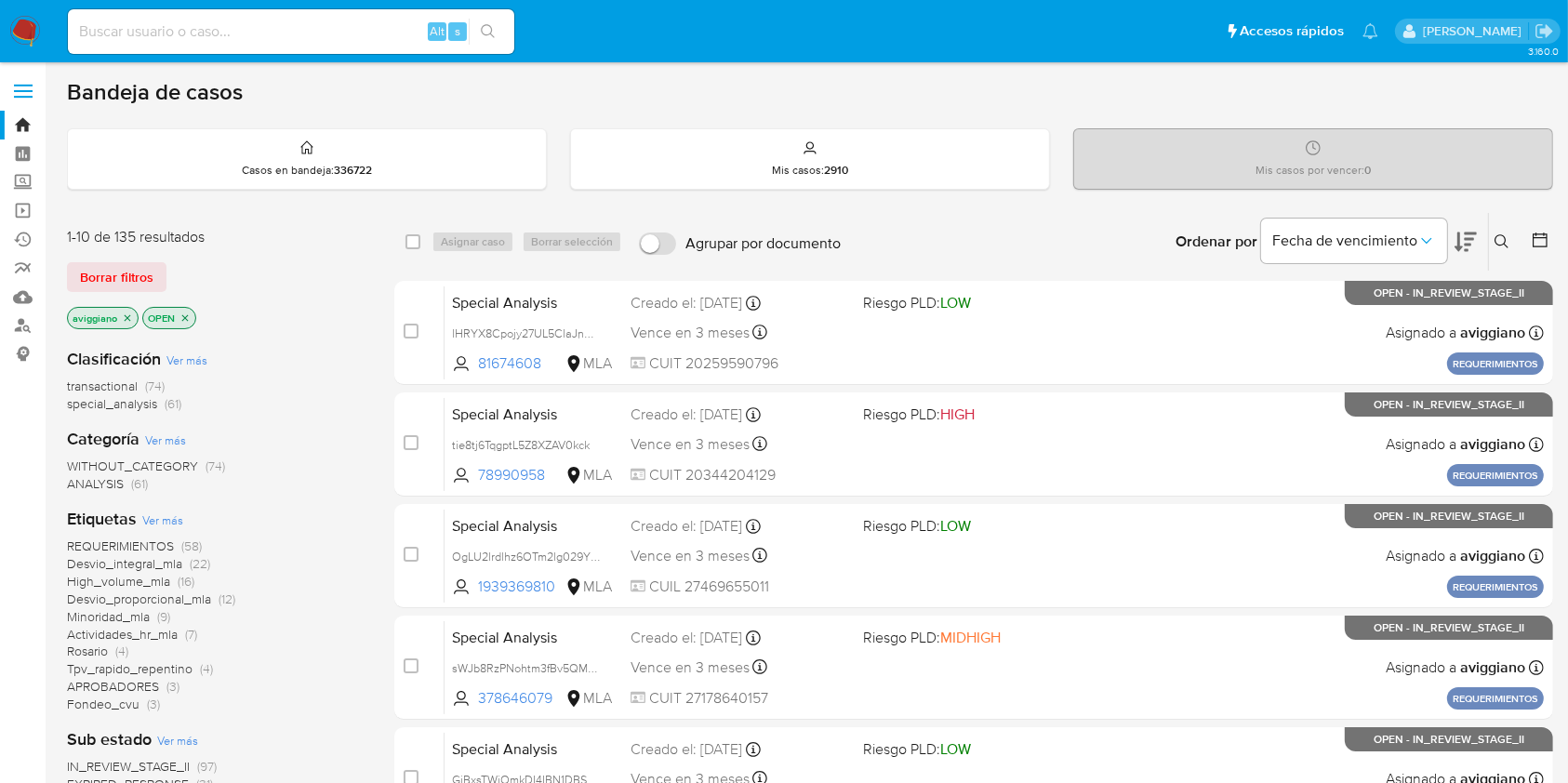
click at [1517, 247] on button at bounding box center [1504, 242] width 30 height 23
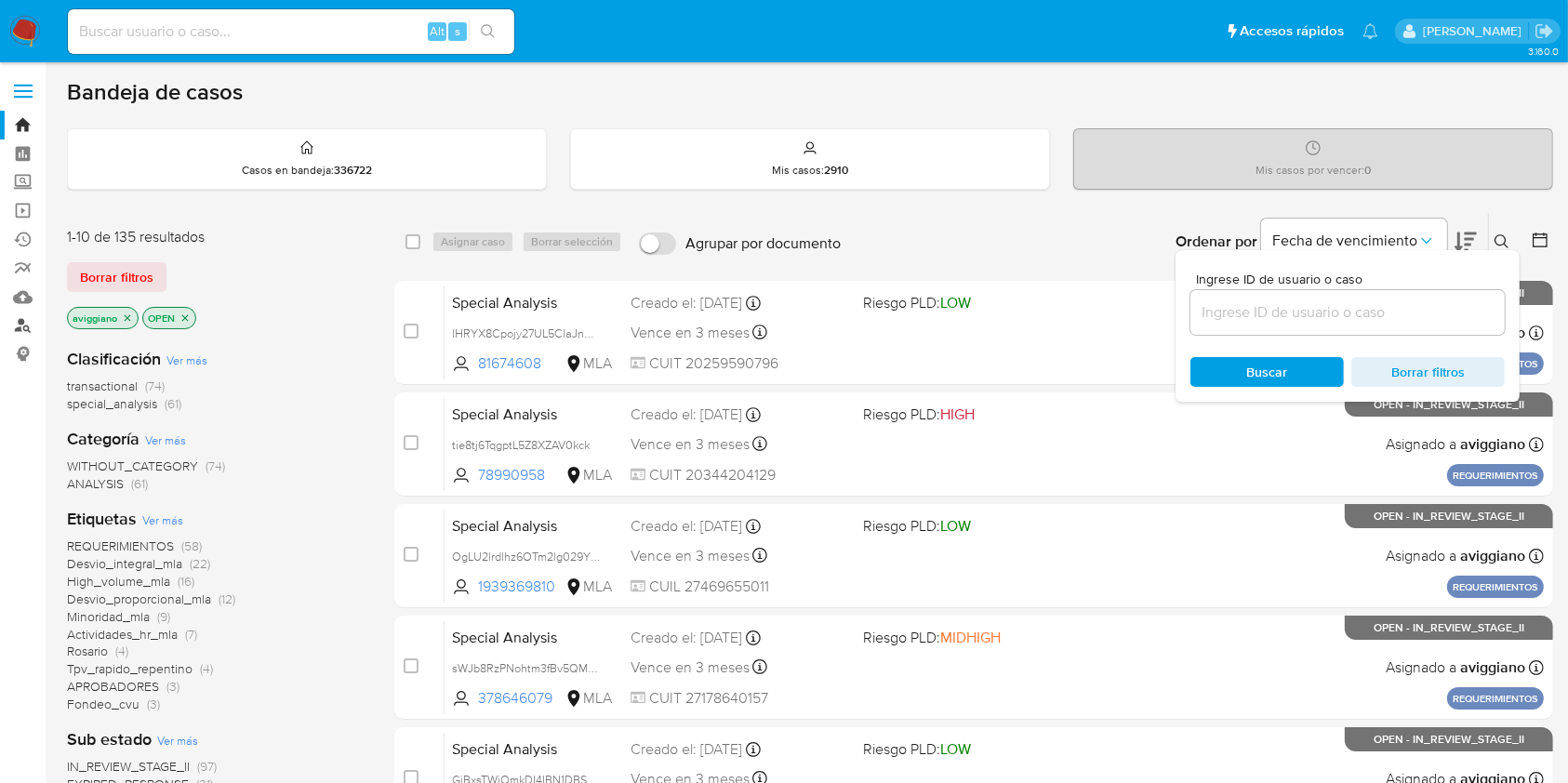
click at [27, 331] on link "Buscador de personas" at bounding box center [111, 325] width 221 height 28
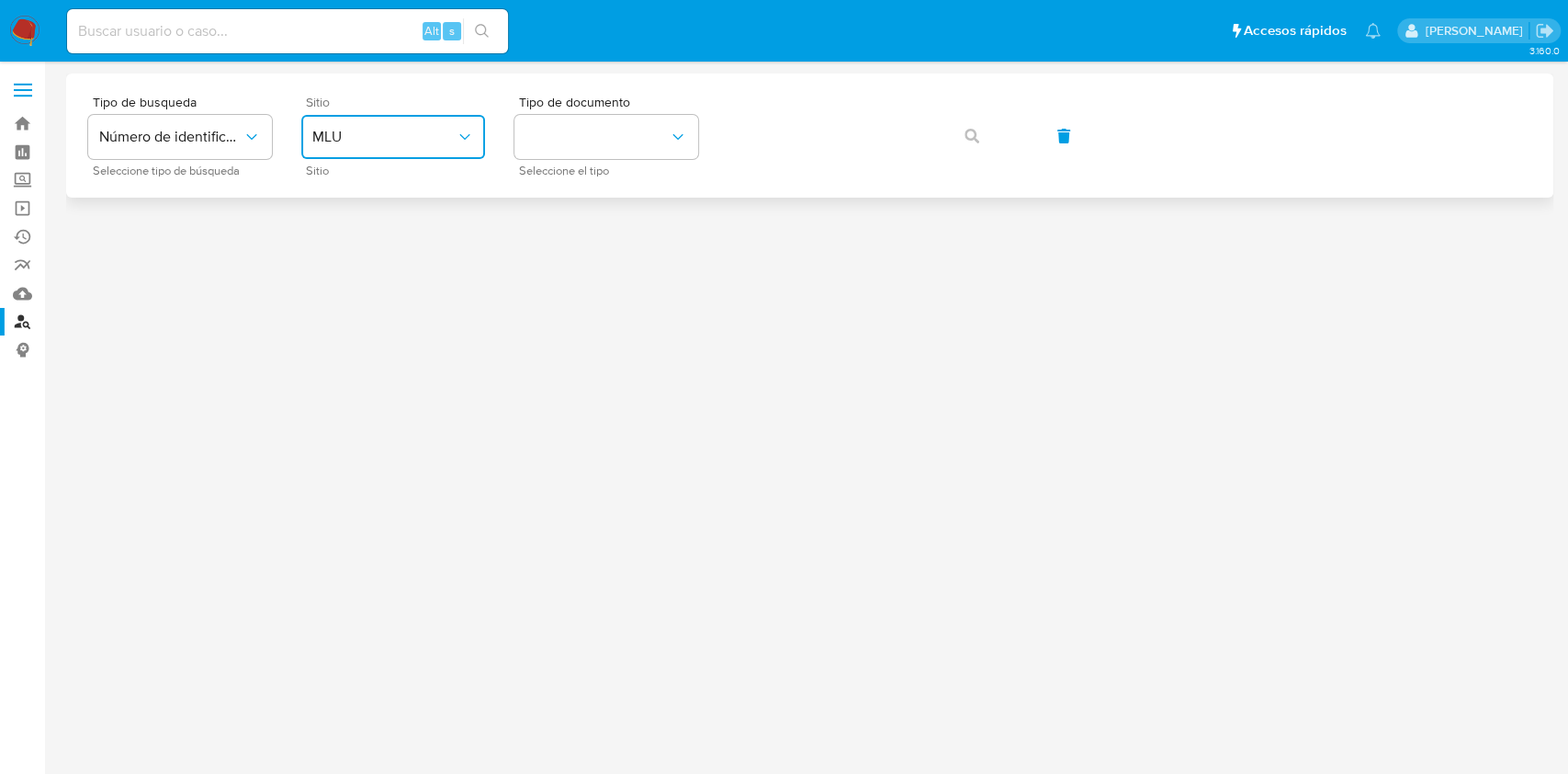
click at [390, 130] on span "MLU" at bounding box center [383, 137] width 143 height 19
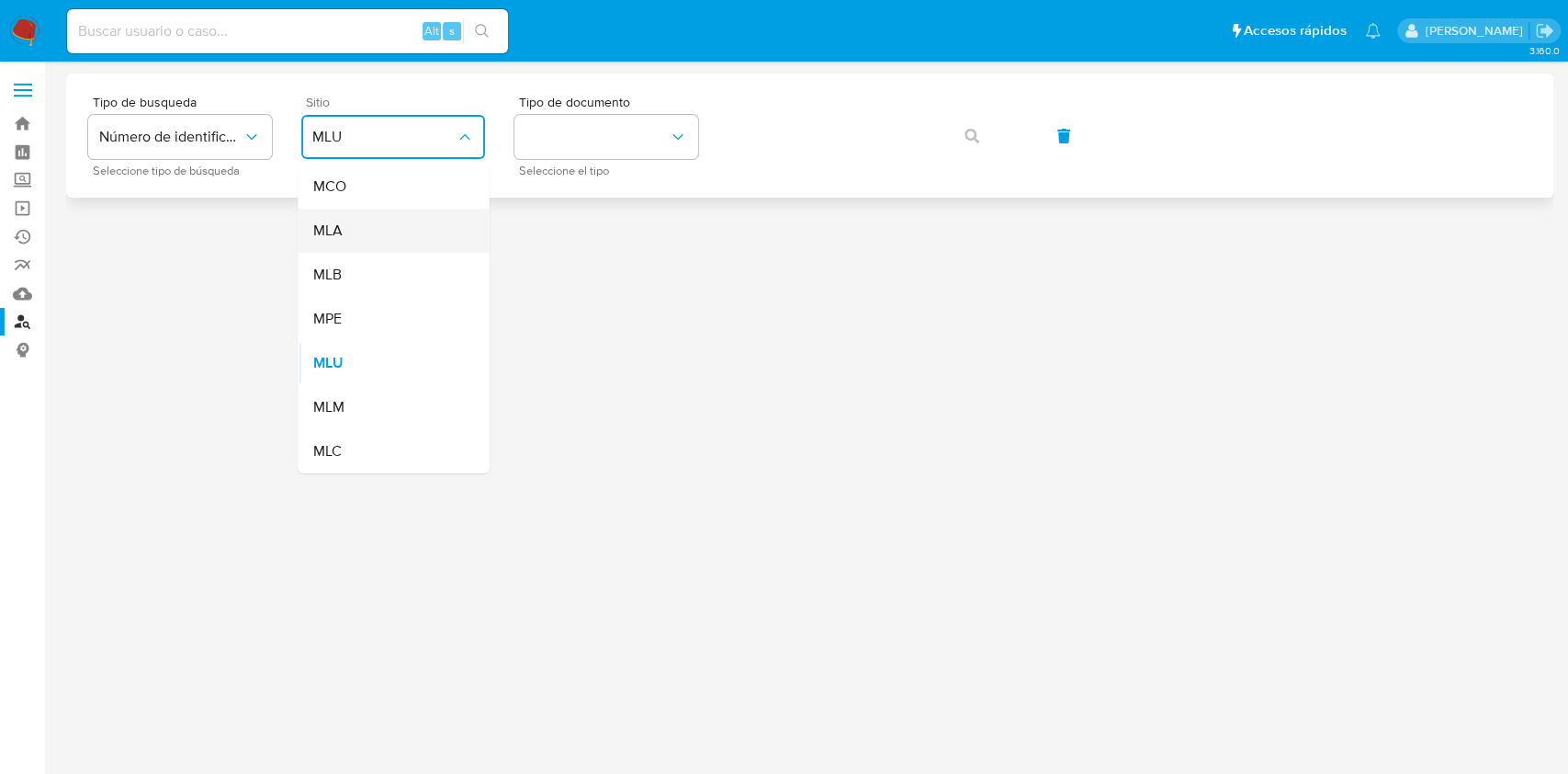
click at [387, 229] on div "MLA" at bounding box center [387, 230] width 150 height 44
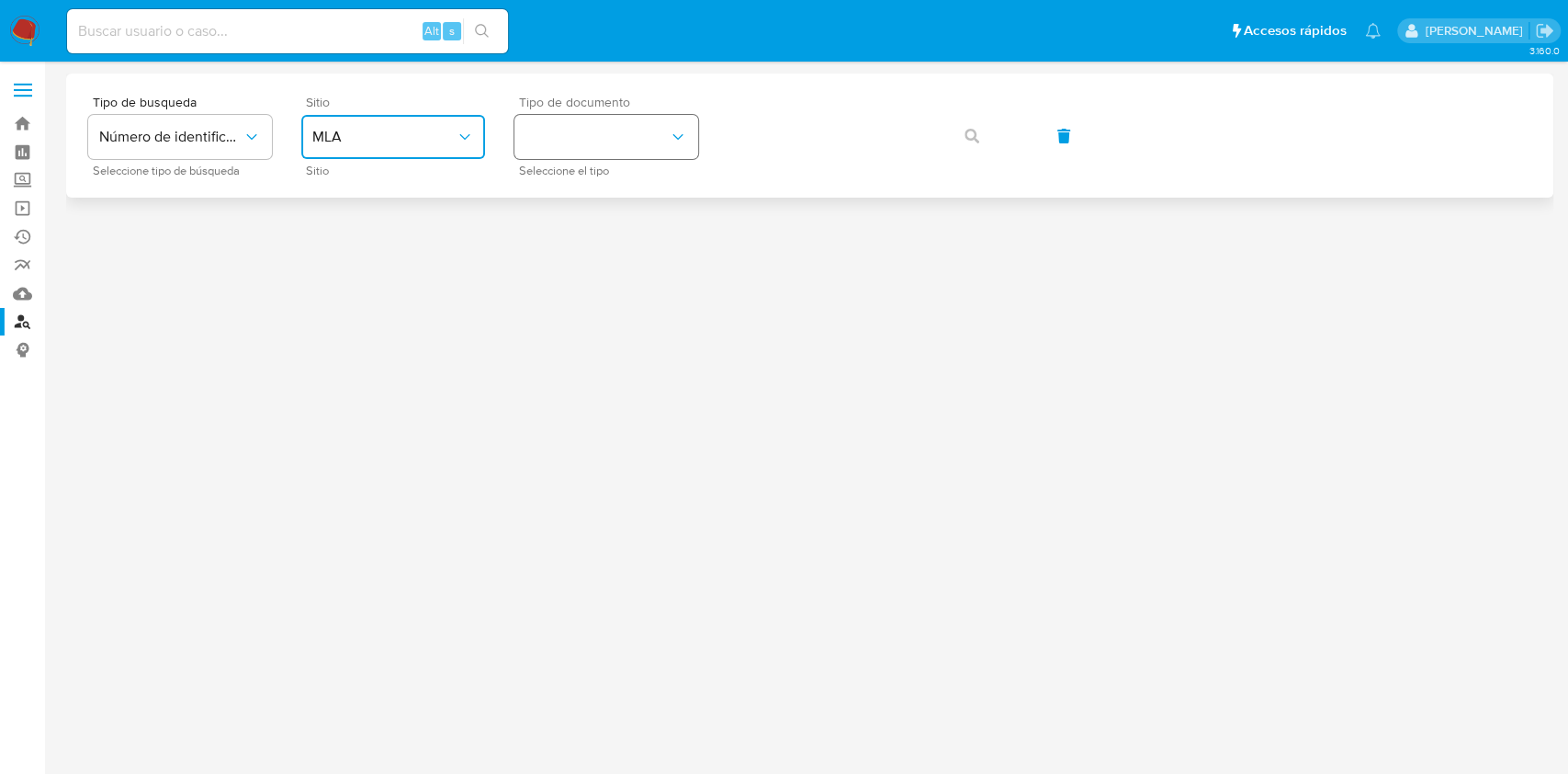
click at [594, 140] on button "identificationType" at bounding box center [606, 136] width 184 height 44
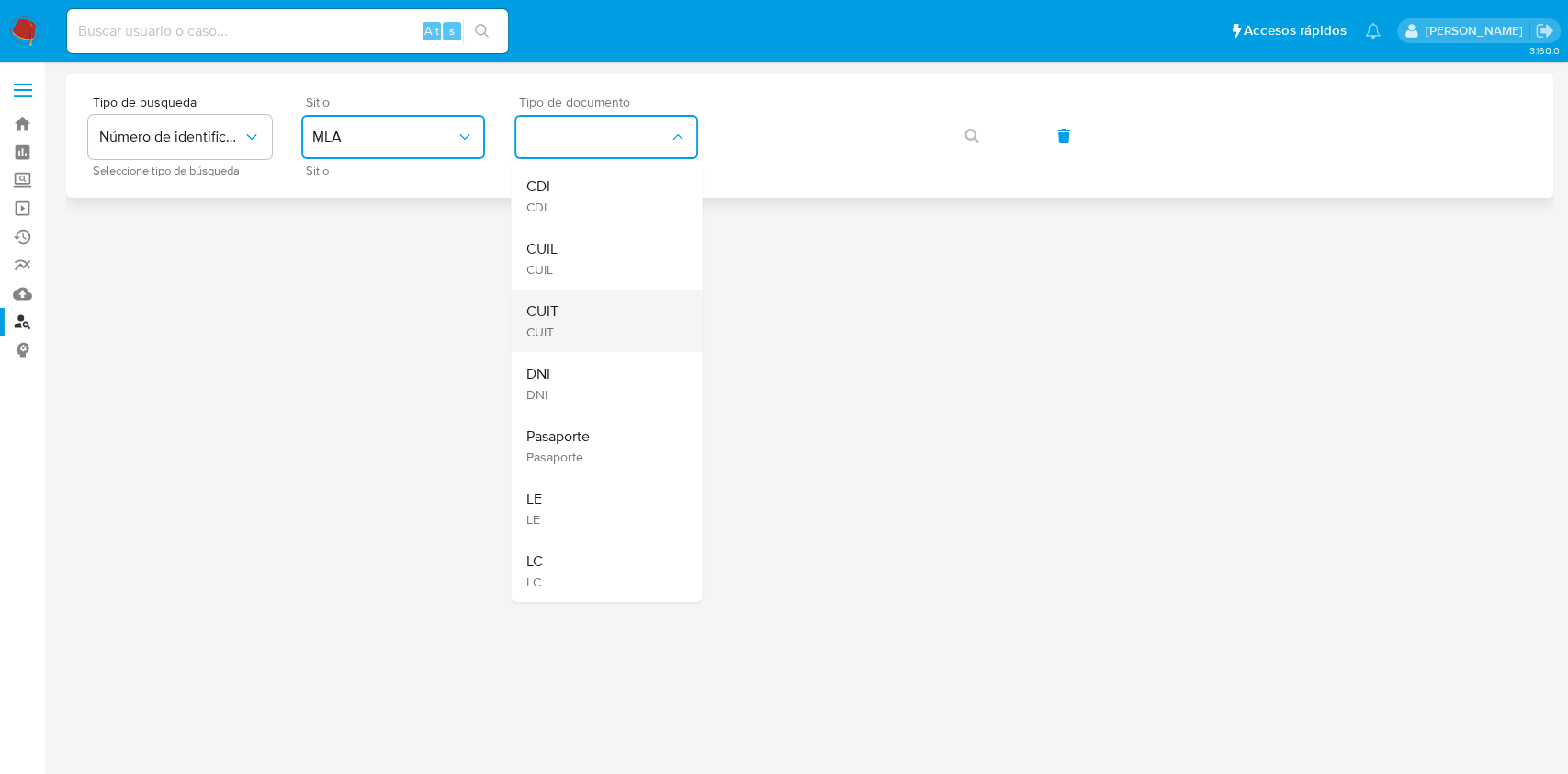
click at [577, 319] on div "CUIT CUIT" at bounding box center [600, 321] width 150 height 63
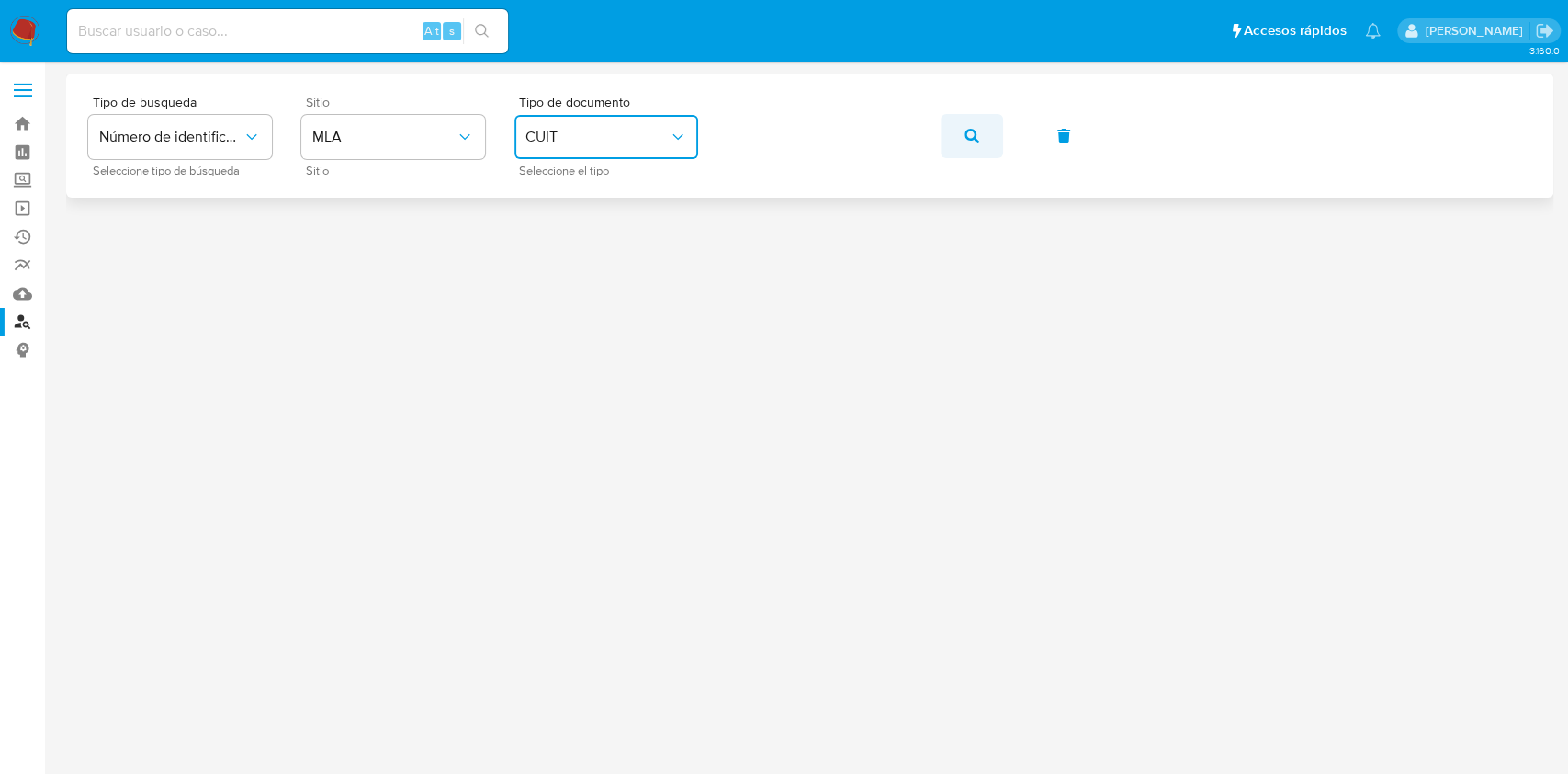
click at [941, 126] on div "Tipo de busqueda Número de identificación Seleccione tipo de búsqueda Sitio MLA…" at bounding box center [809, 136] width 1443 height 80
click at [955, 135] on button "button" at bounding box center [972, 136] width 63 height 44
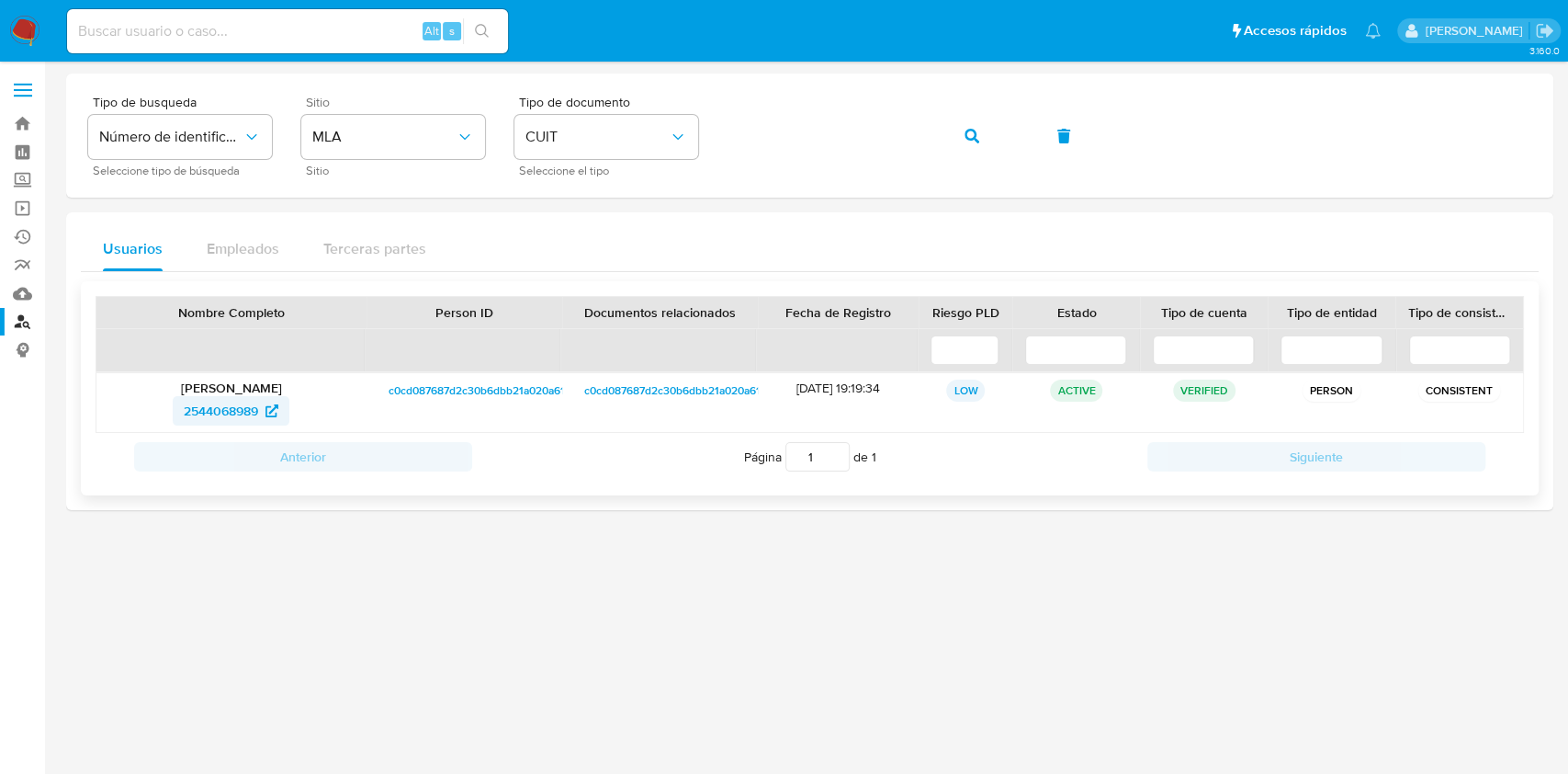
click at [217, 414] on span "2544068989" at bounding box center [221, 410] width 75 height 29
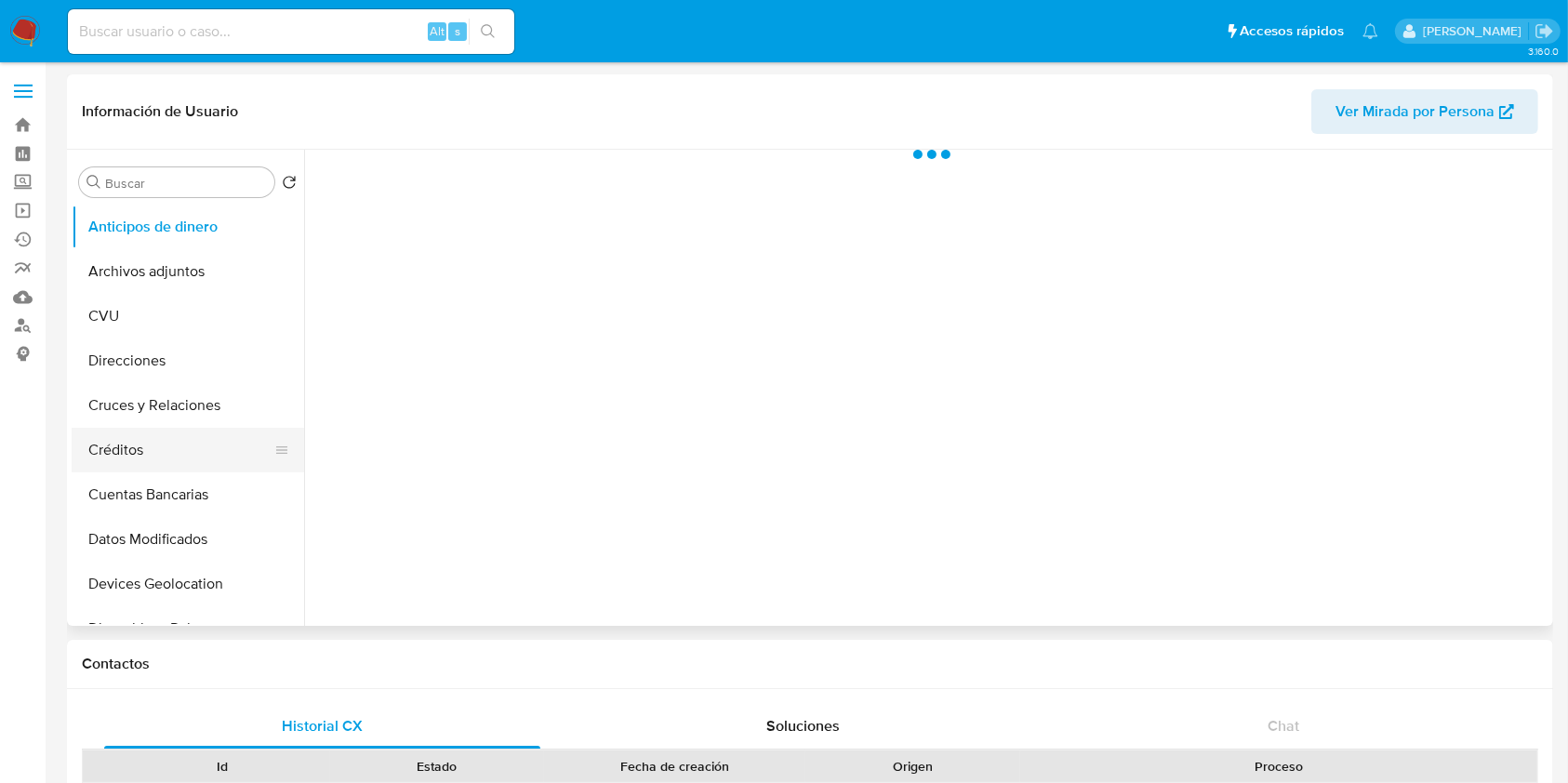
select select "10"
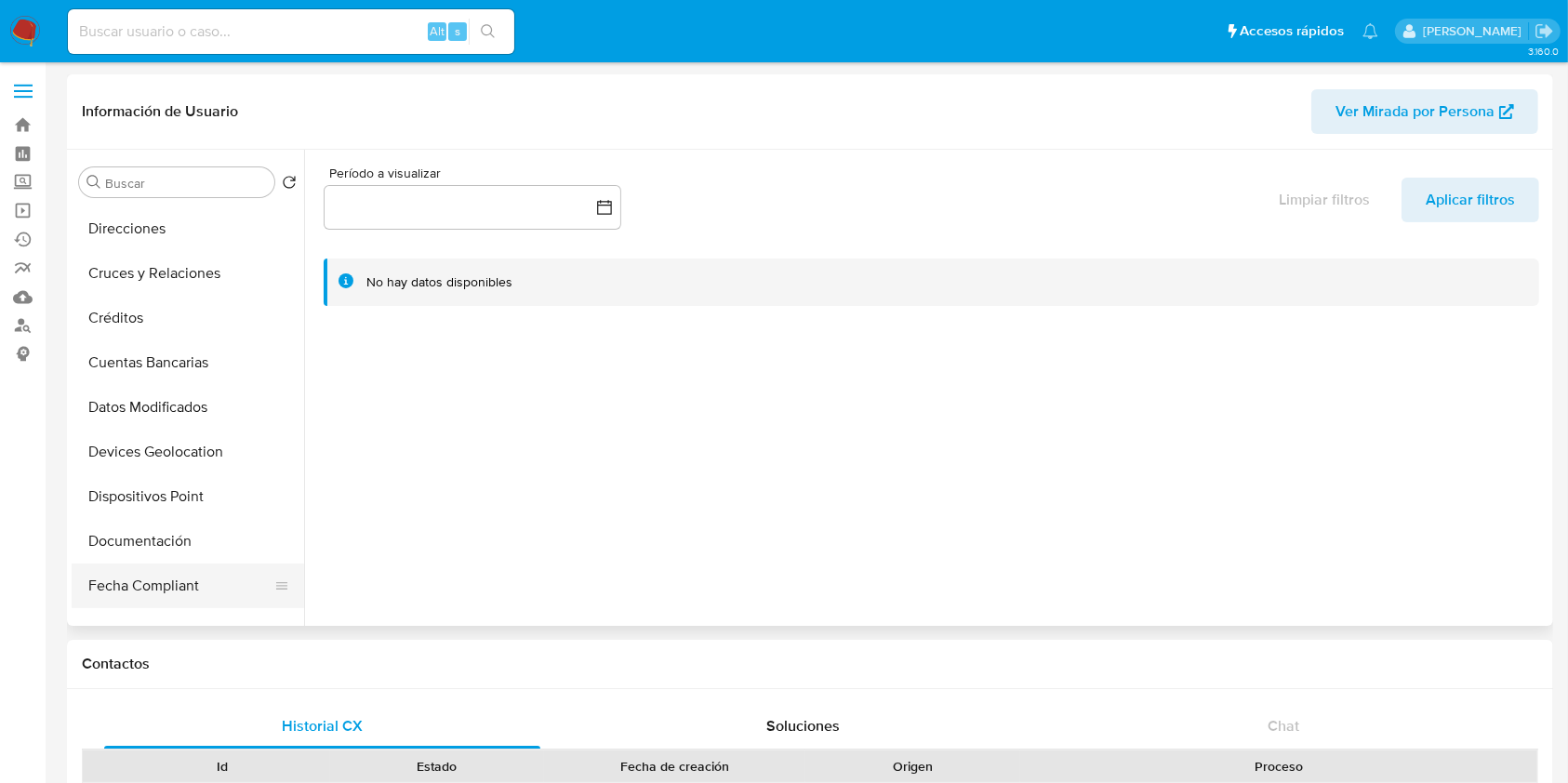
scroll to position [248, 0]
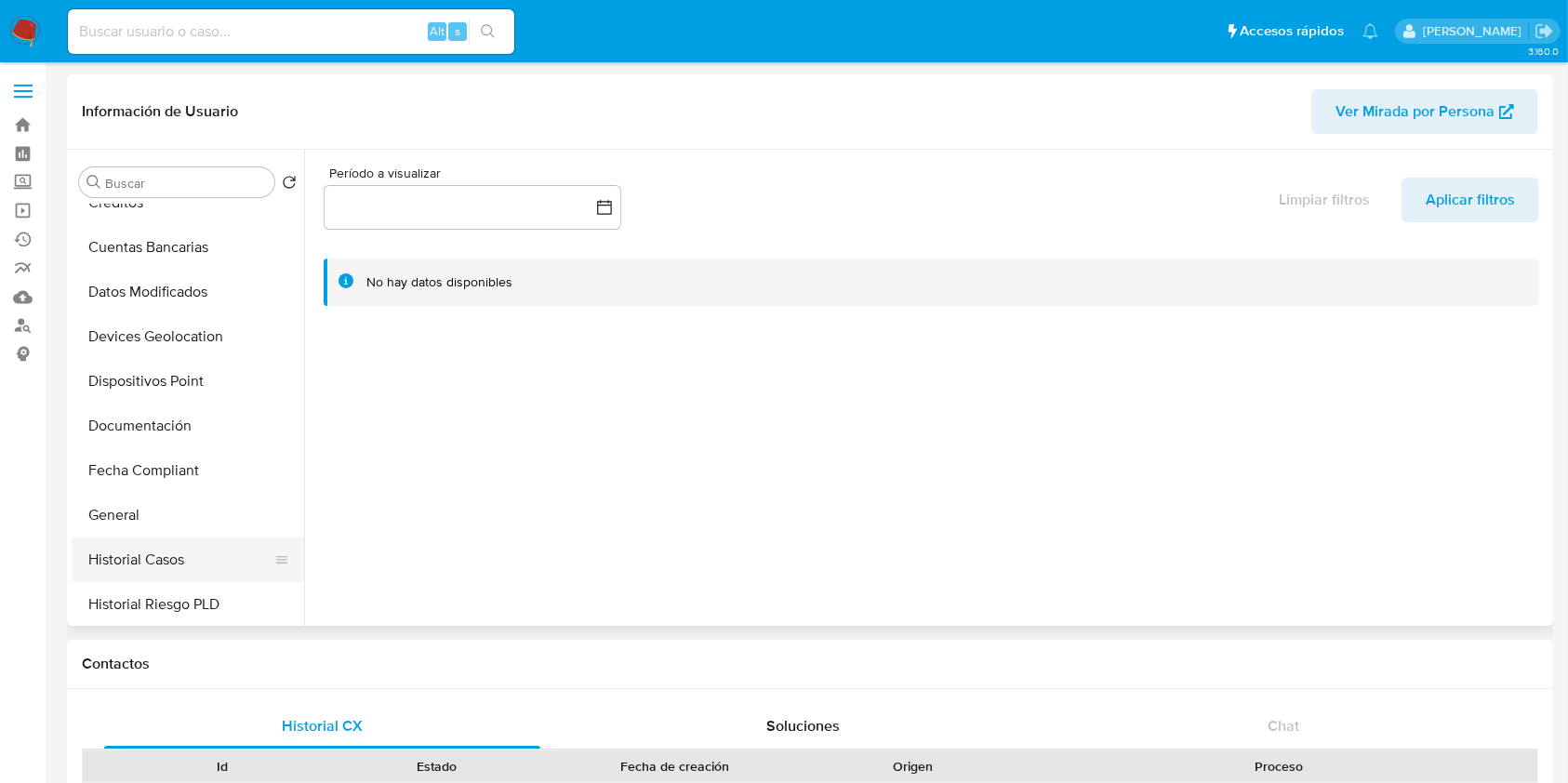
click at [166, 543] on button "Historial Casos" at bounding box center [181, 559] width 218 height 44
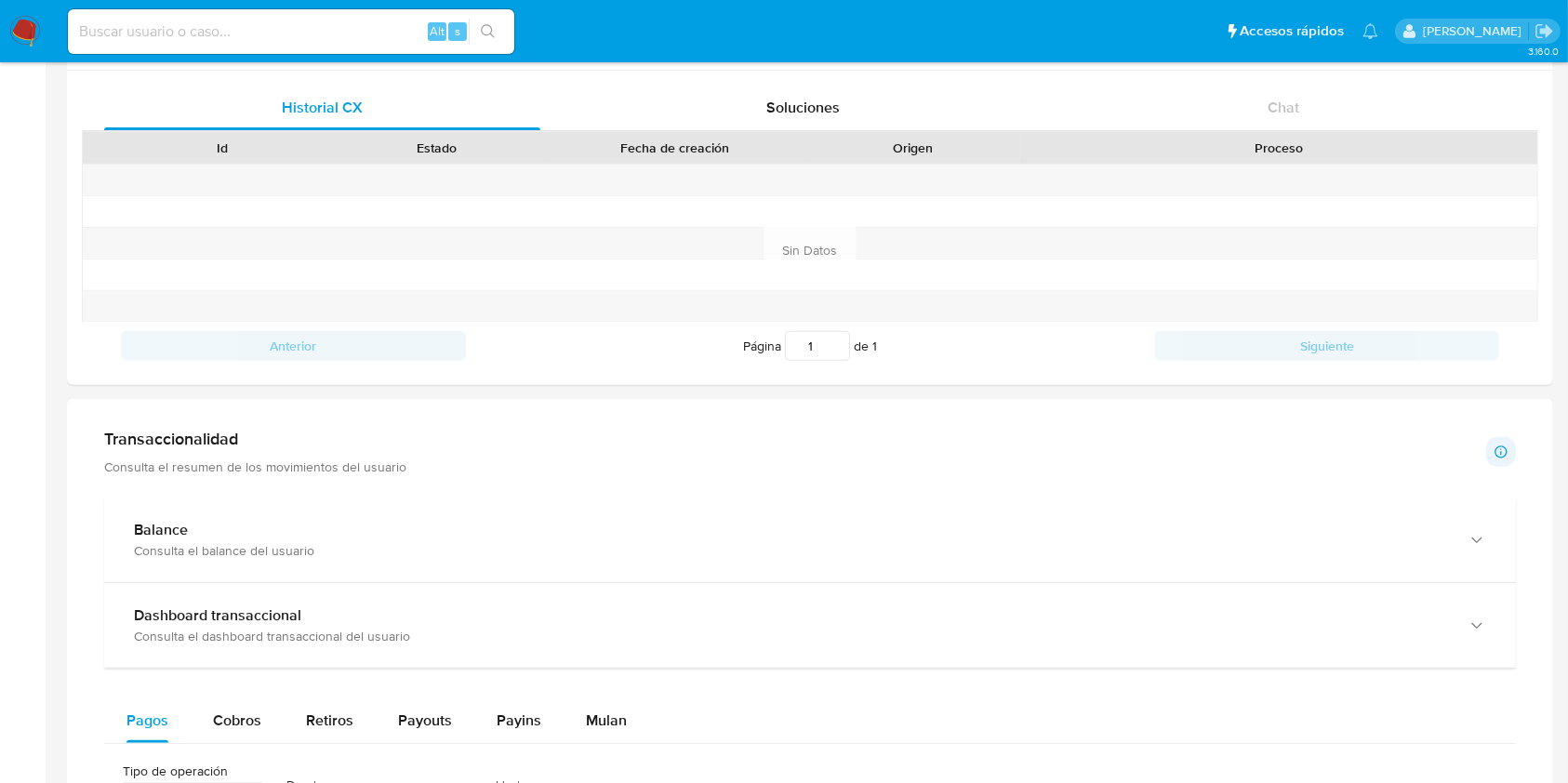
scroll to position [867, 0]
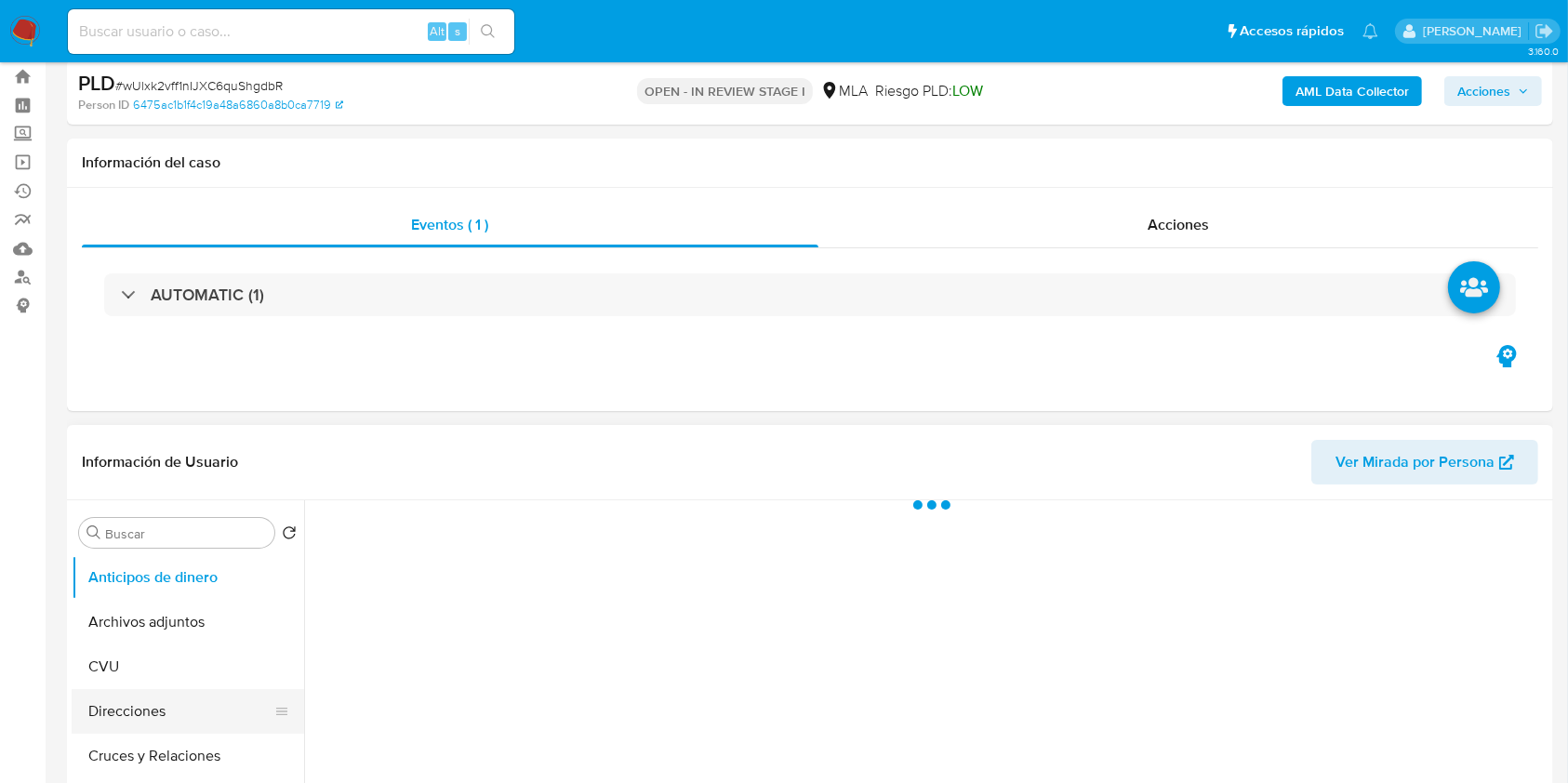
scroll to position [124, 0]
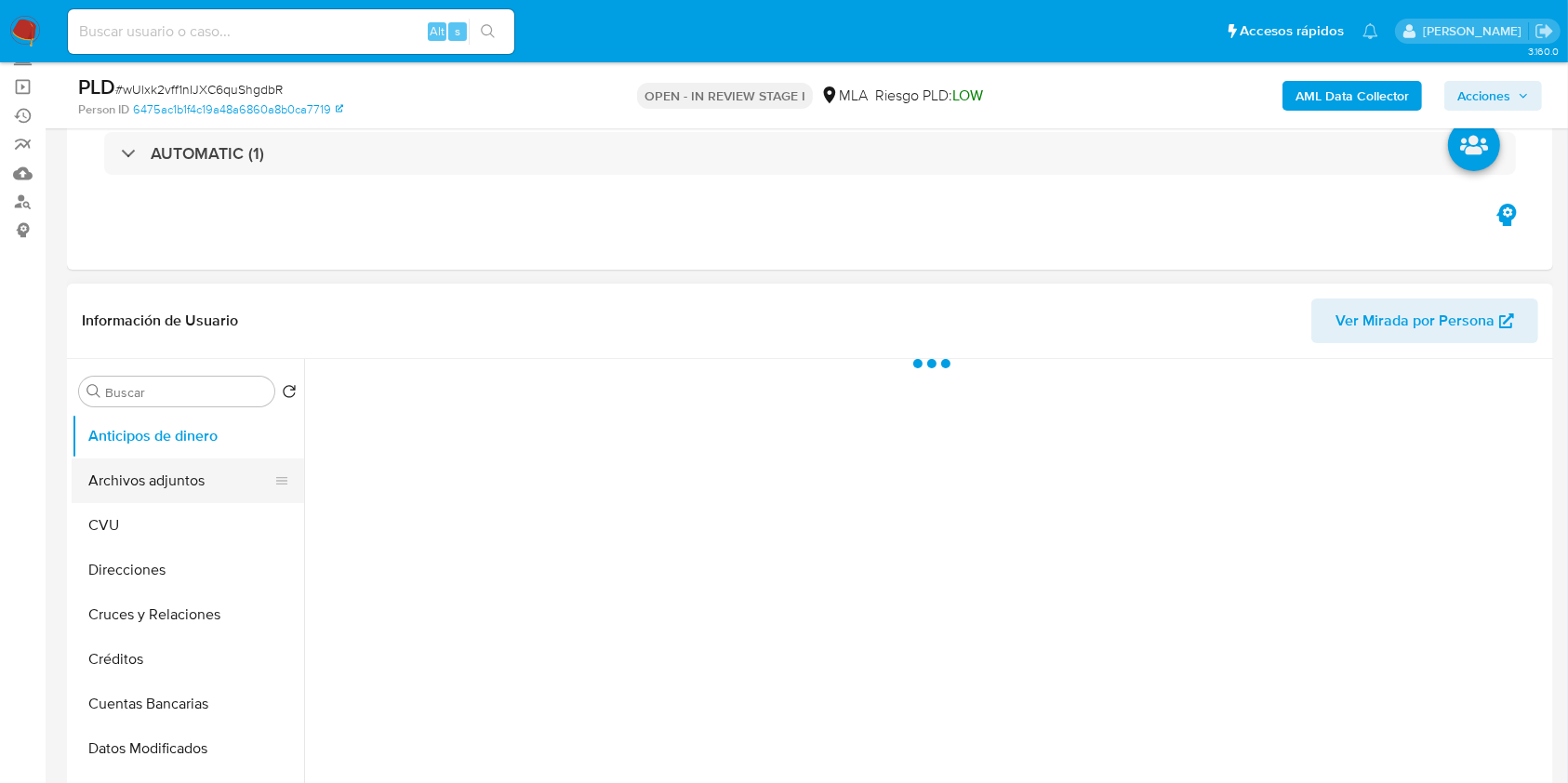
select select "10"
click at [193, 485] on button "Archivos adjuntos" at bounding box center [181, 480] width 218 height 44
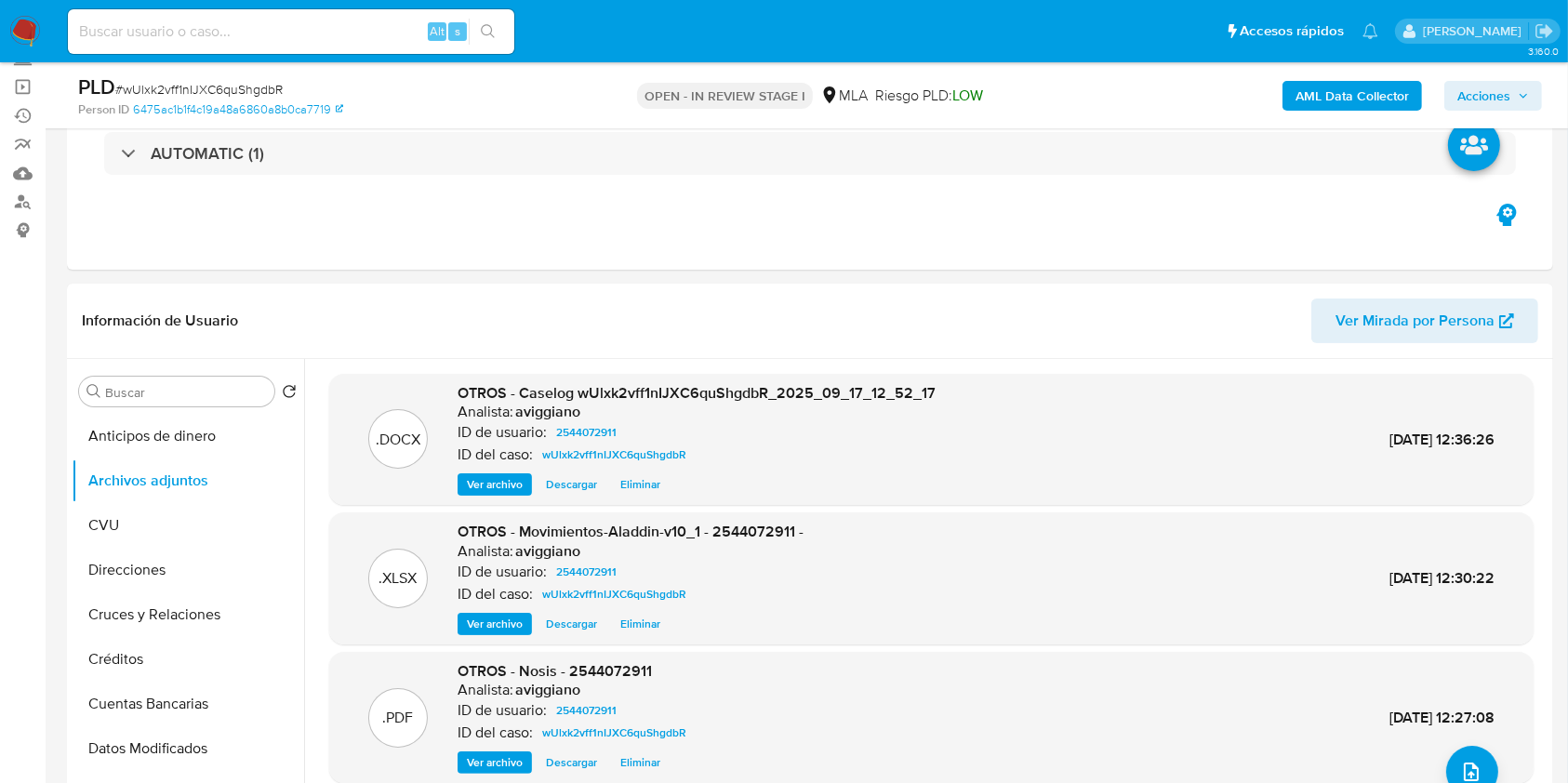
click at [1507, 90] on span "Acciones" at bounding box center [1484, 96] width 53 height 29
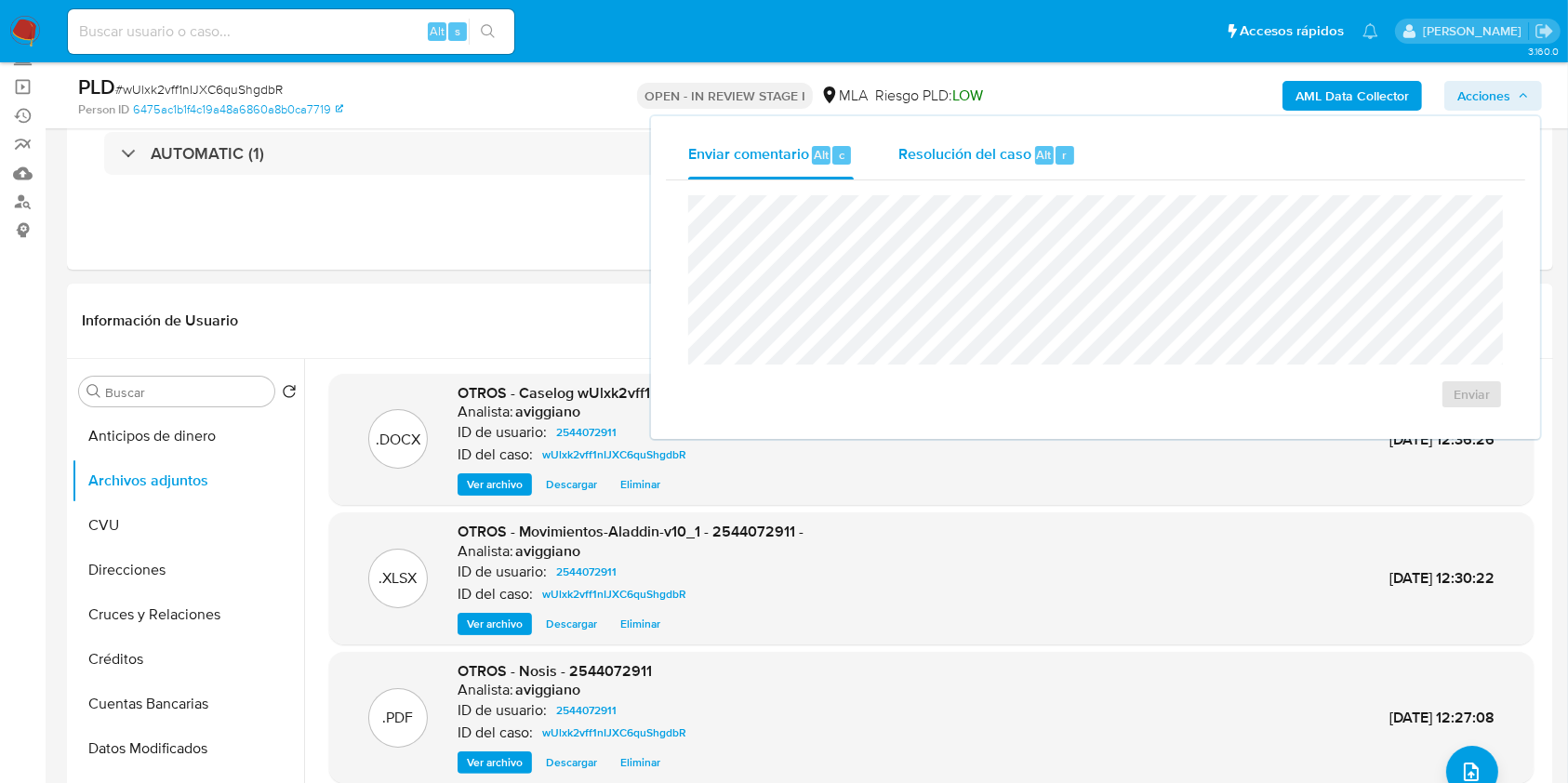
click at [1021, 153] on span "Resolución del caso" at bounding box center [965, 153] width 133 height 22
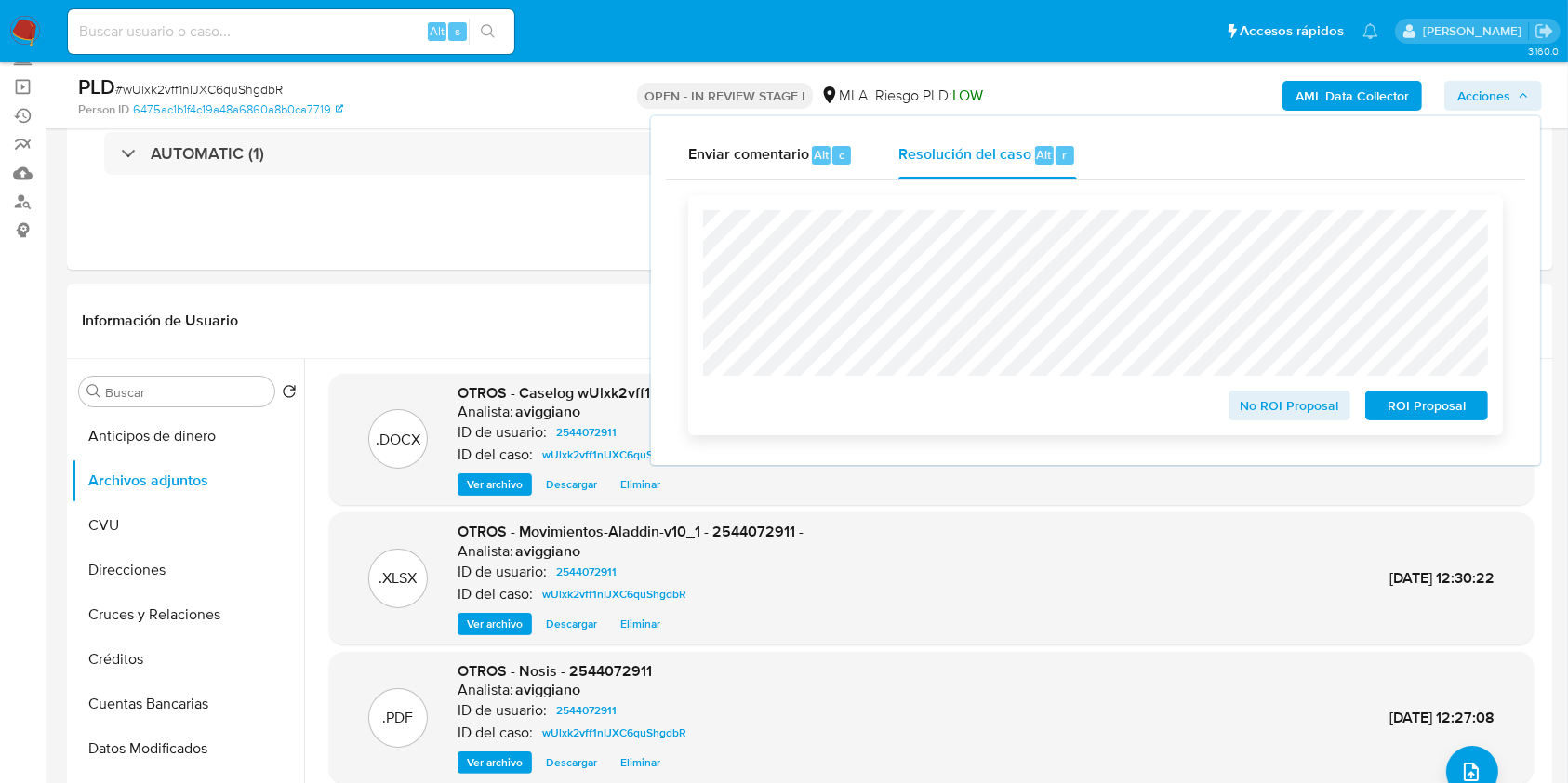
click at [1400, 392] on span "ROI Proposal" at bounding box center [1426, 406] width 96 height 26
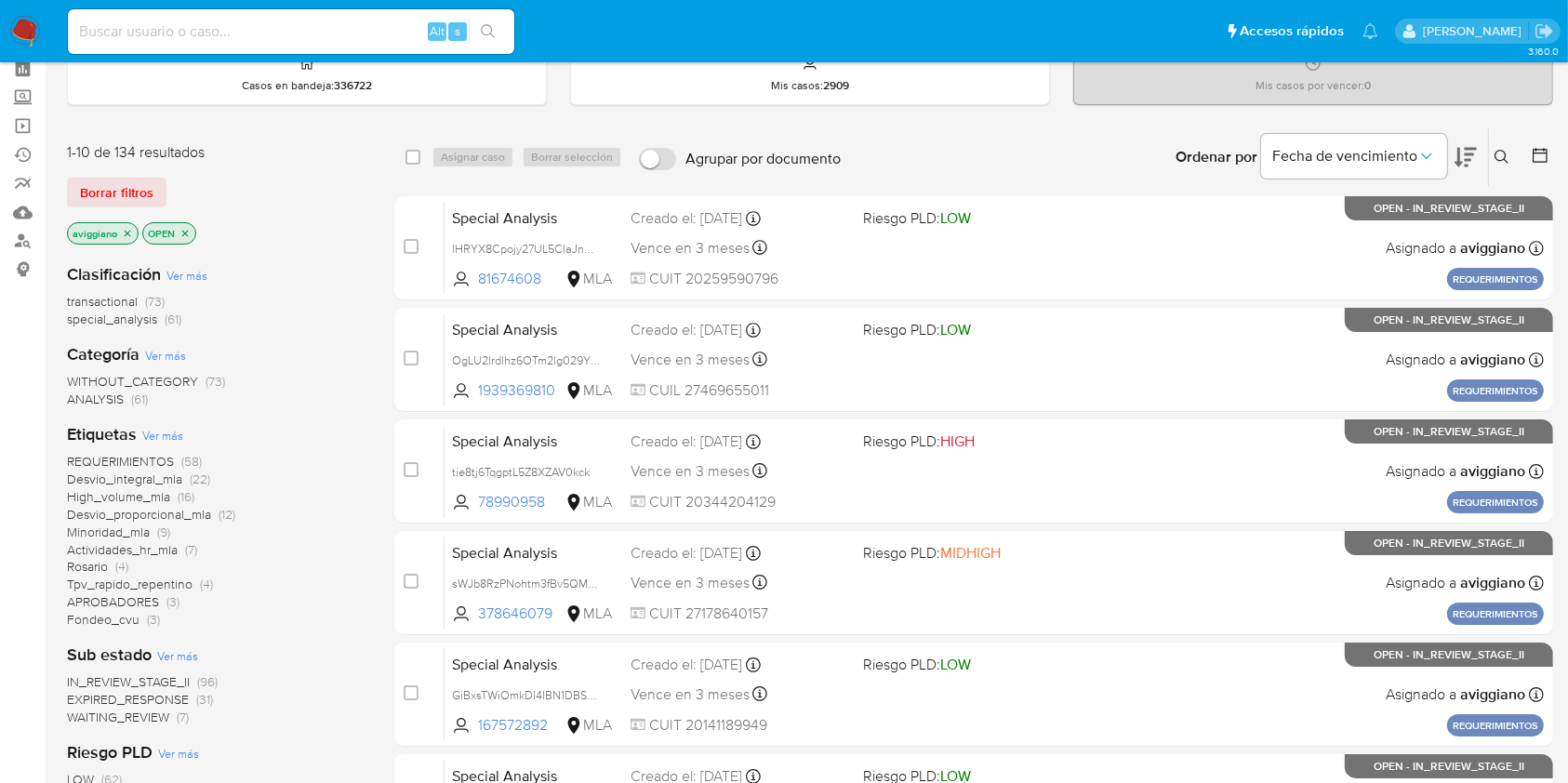
scroll to position [124, 0]
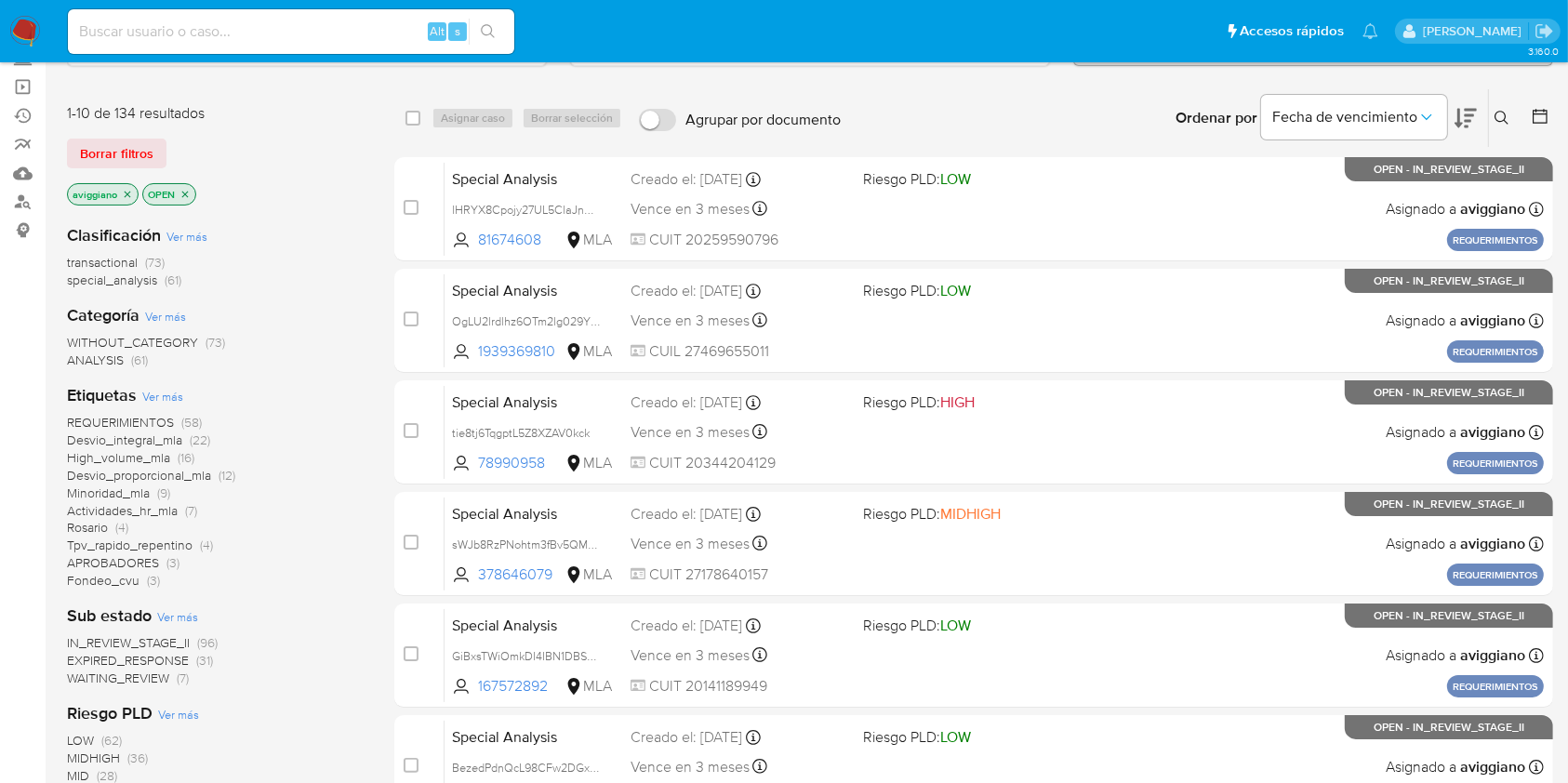
click at [116, 184] on p "aviggiano" at bounding box center [103, 195] width 70 height 21
click at [126, 192] on icon "close-filter" at bounding box center [128, 195] width 11 height 11
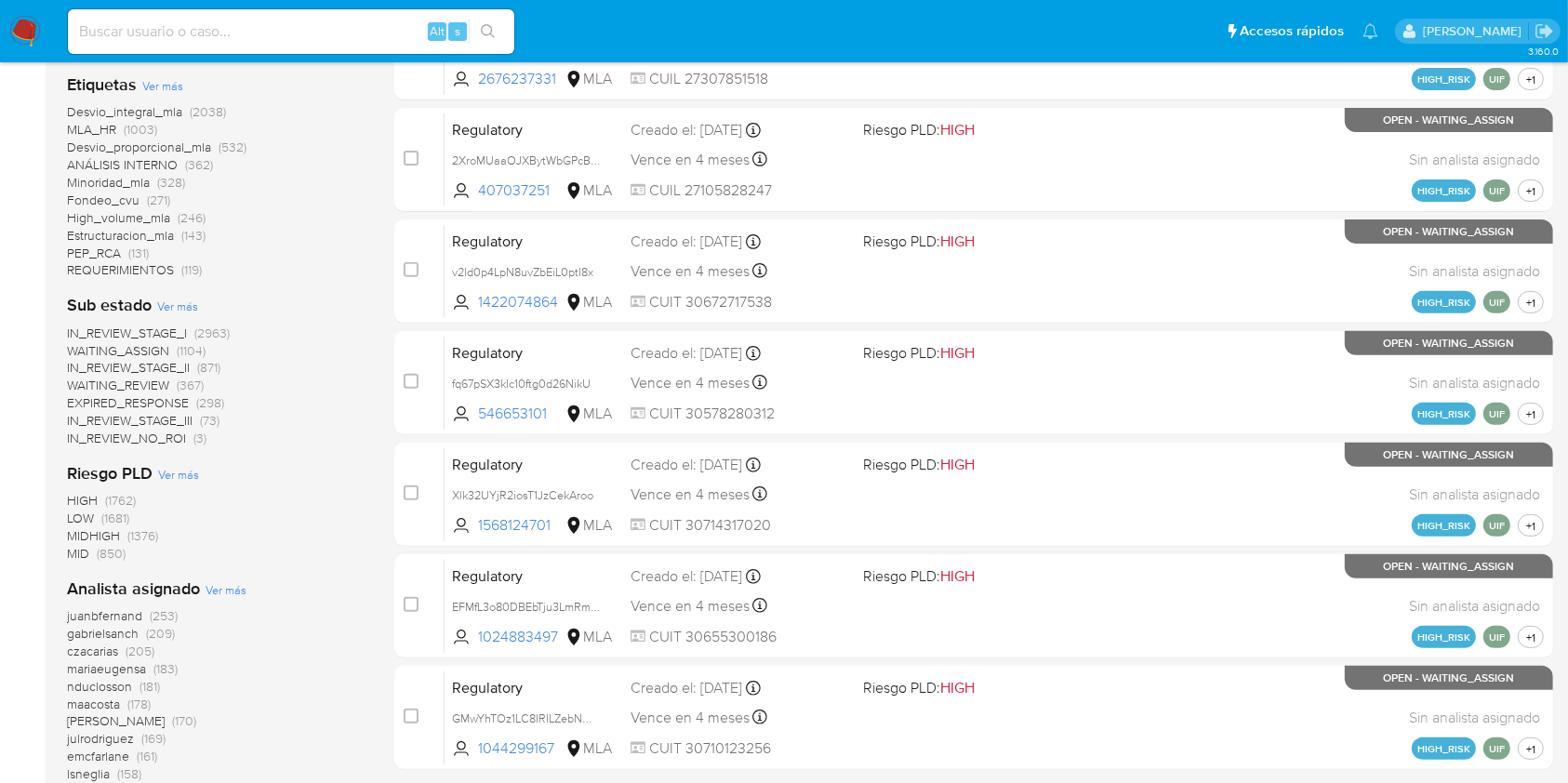
scroll to position [848, 0]
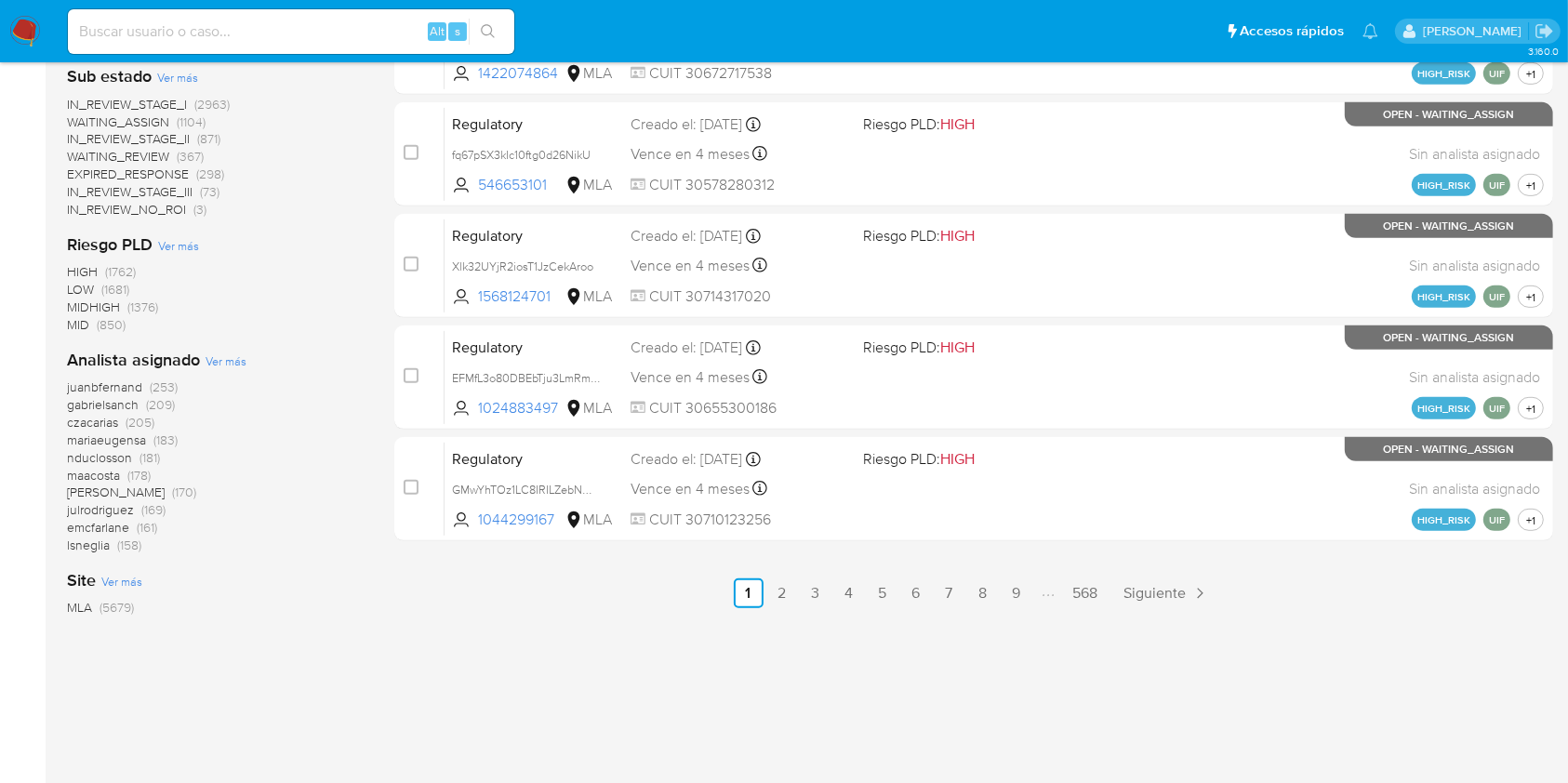
click at [236, 362] on span "Ver más" at bounding box center [225, 361] width 41 height 17
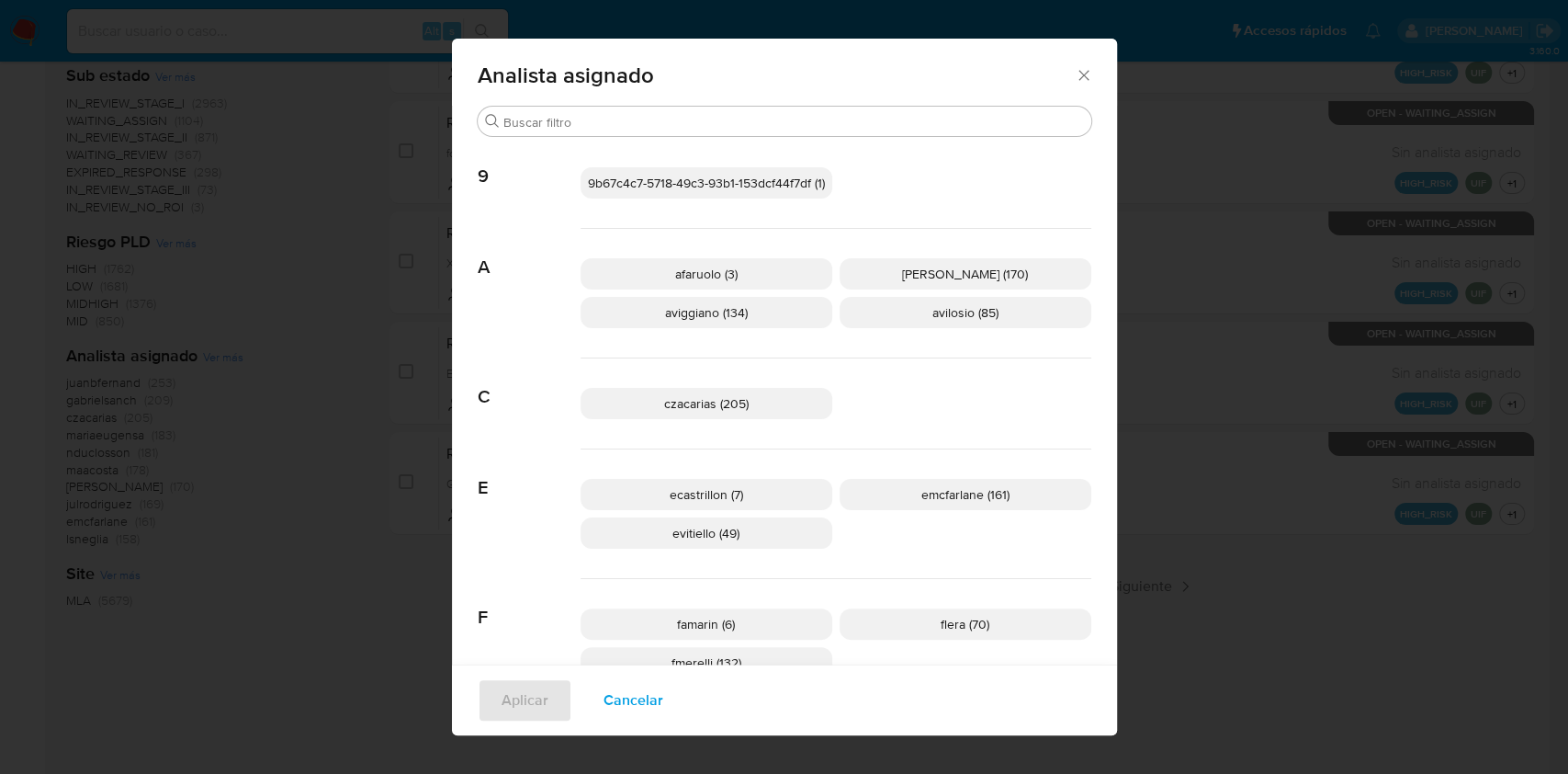
click at [1082, 84] on div "Analista asignado" at bounding box center [785, 72] width 665 height 67
click at [1080, 81] on icon "Cerrar" at bounding box center [1084, 76] width 19 height 19
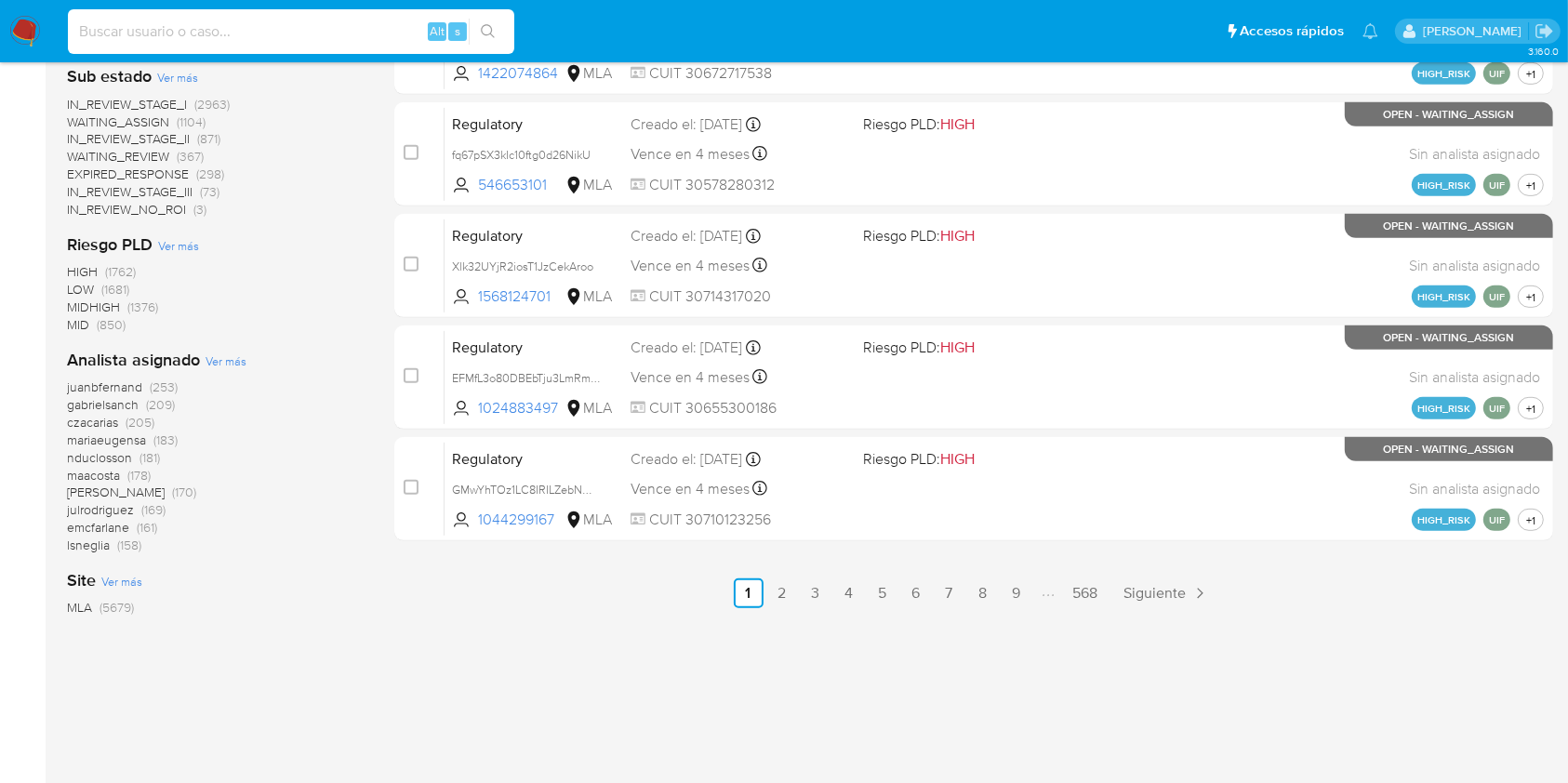
paste input "gCzhC1l3e1P1DtqoHANeCHjs"
type input "gCzhC1l3e1P1DtqoHANeCHjs"
click at [496, 26] on button "search-icon" at bounding box center [487, 32] width 38 height 26
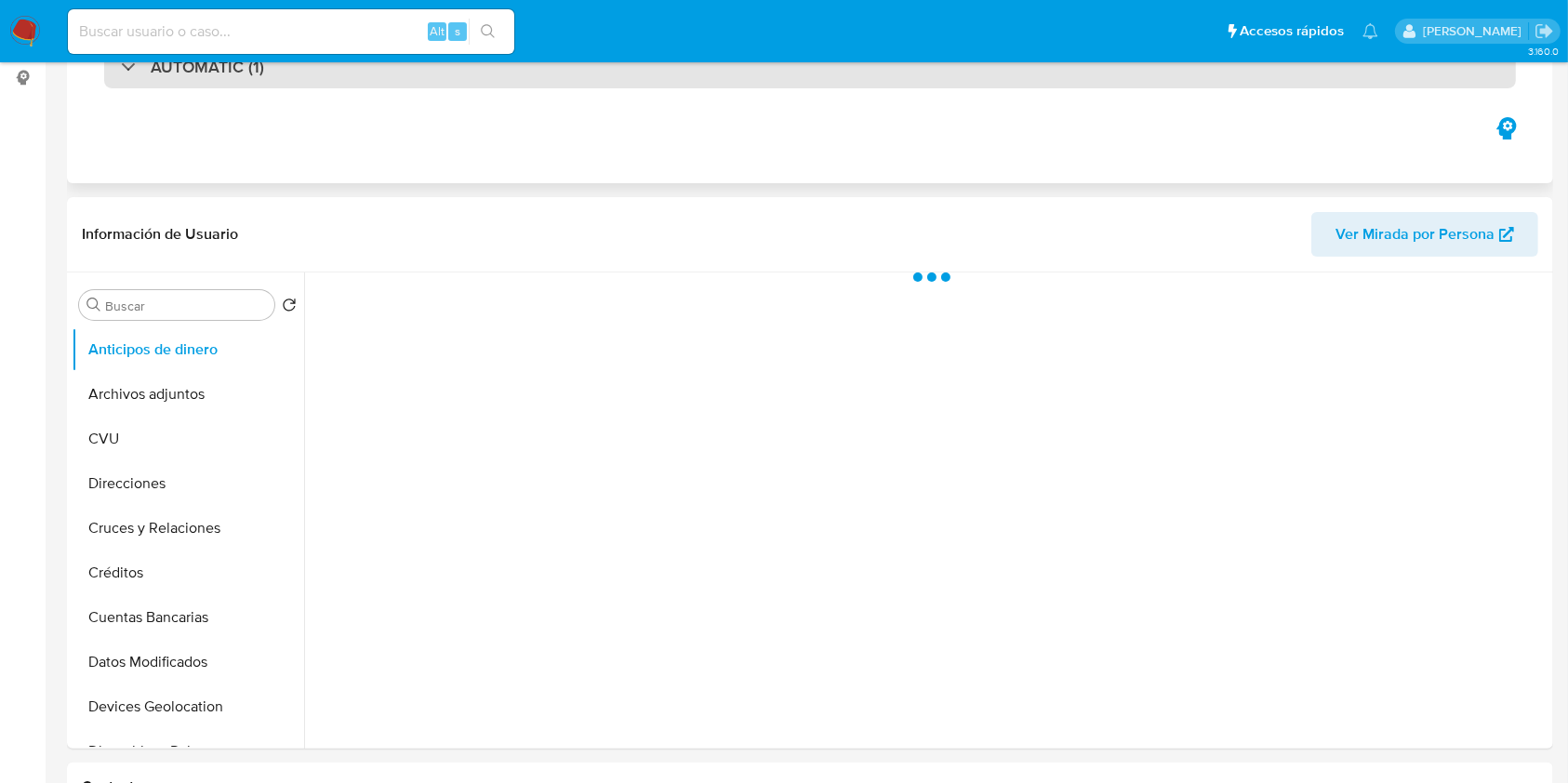
scroll to position [496, 0]
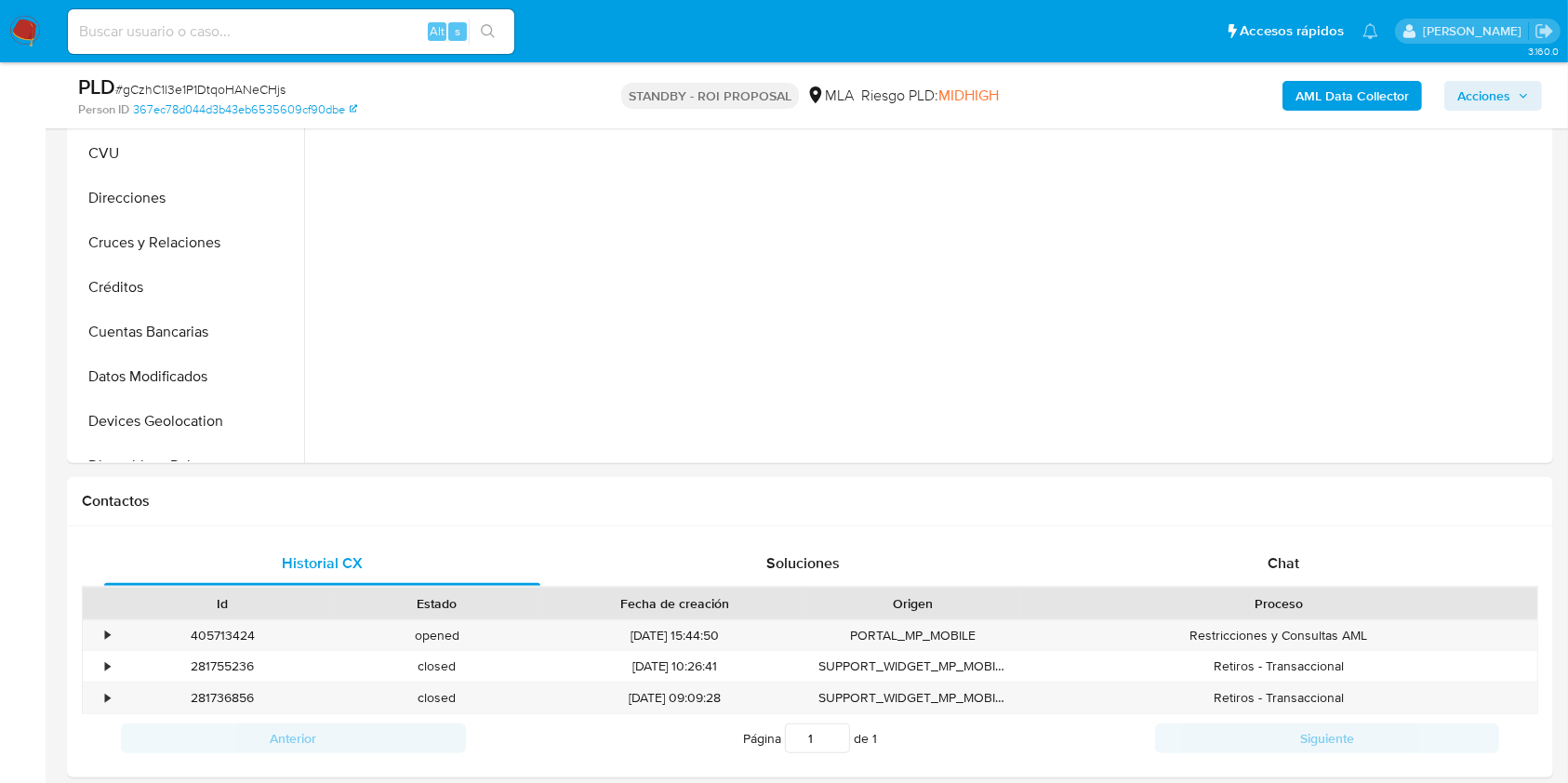
select select "10"
click at [212, 631] on div "405713424" at bounding box center [222, 635] width 215 height 30
copy div "405713424"
click at [147, 22] on input at bounding box center [291, 32] width 446 height 25
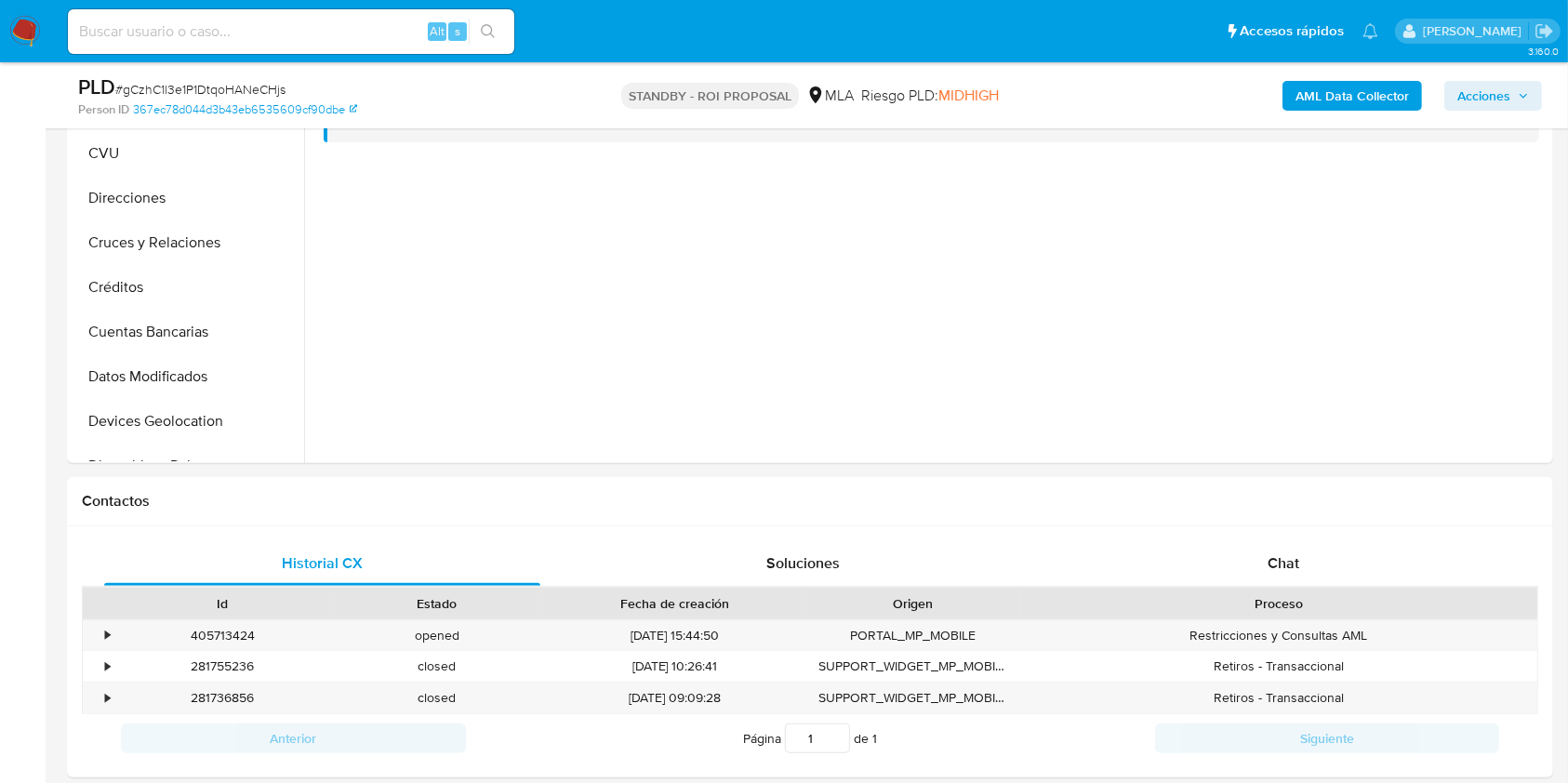
paste input "405713424"
type input "405713424"
click at [498, 33] on button "search-icon" at bounding box center [487, 32] width 38 height 26
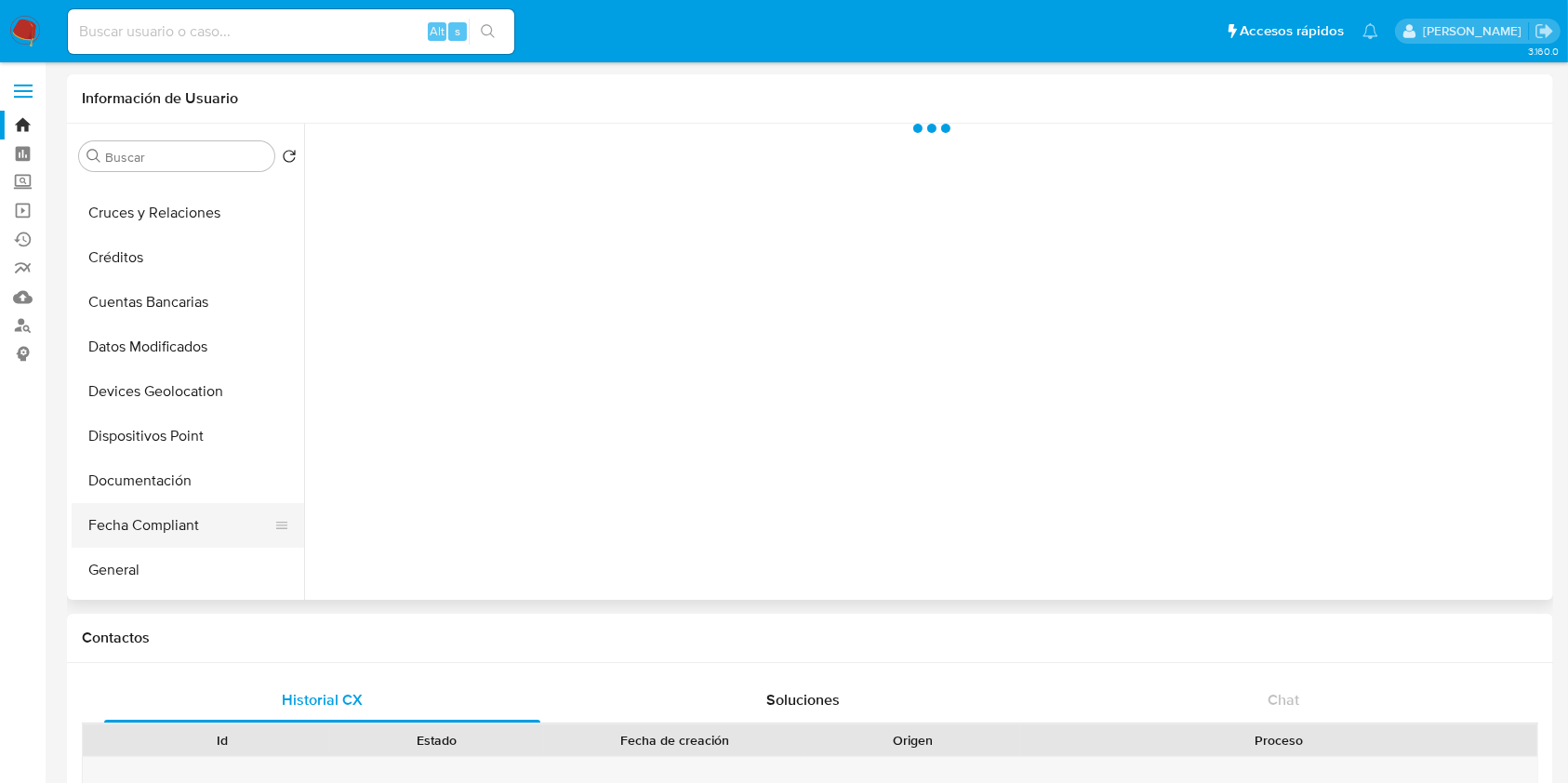
scroll to position [372, 0]
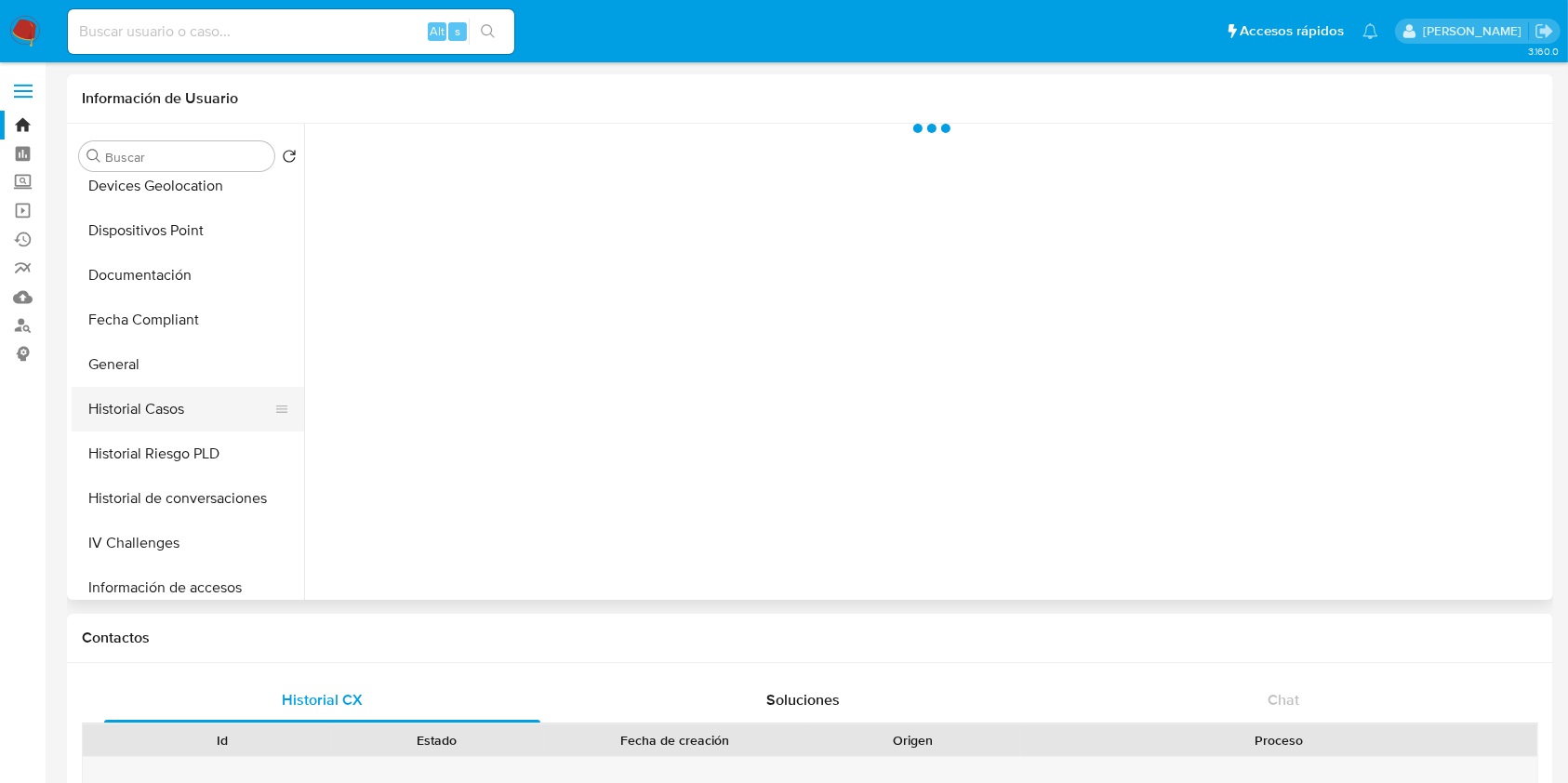
select select "10"
click at [167, 413] on button "Historial Casos" at bounding box center [181, 409] width 218 height 44
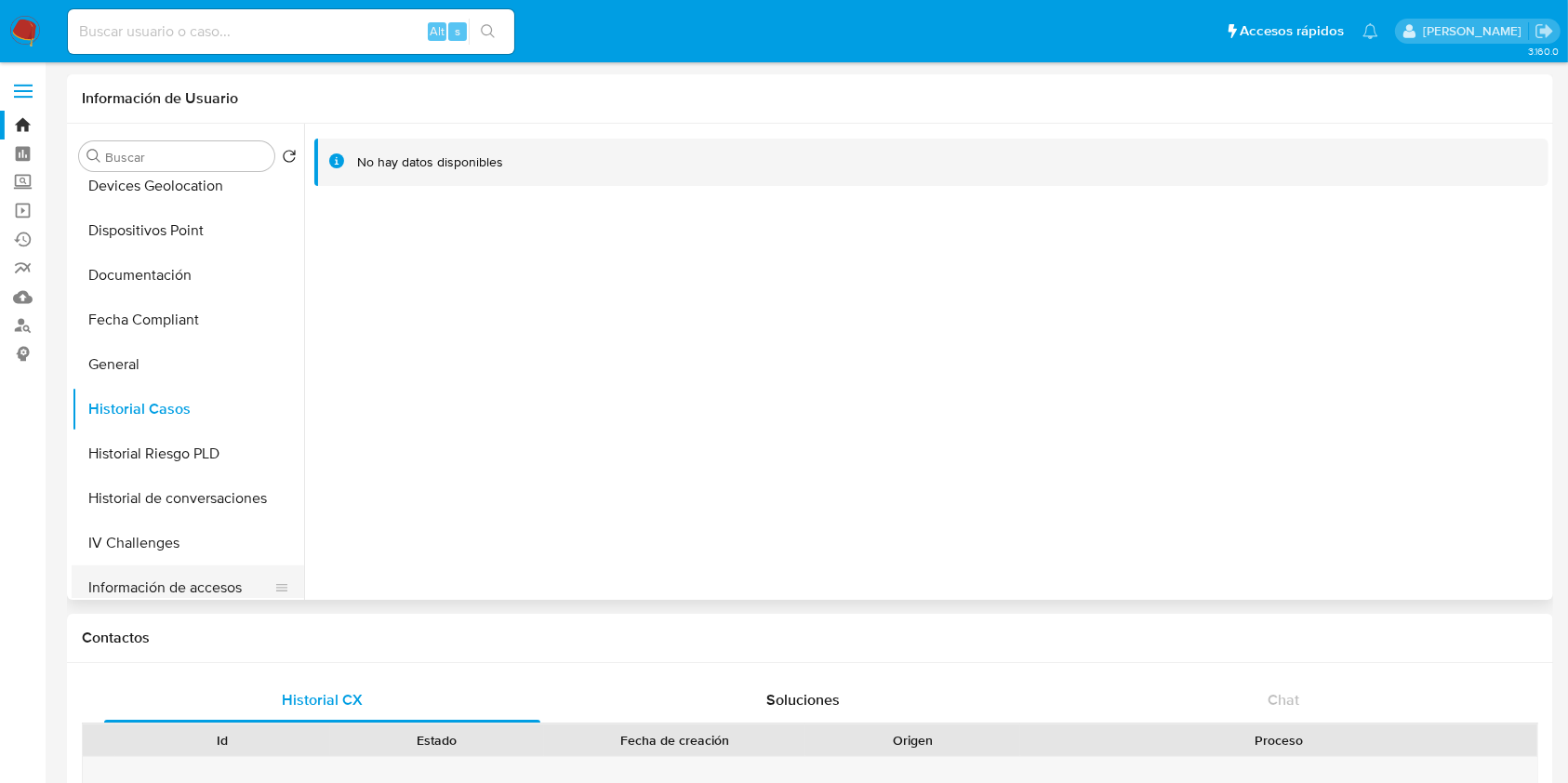
scroll to position [619, 0]
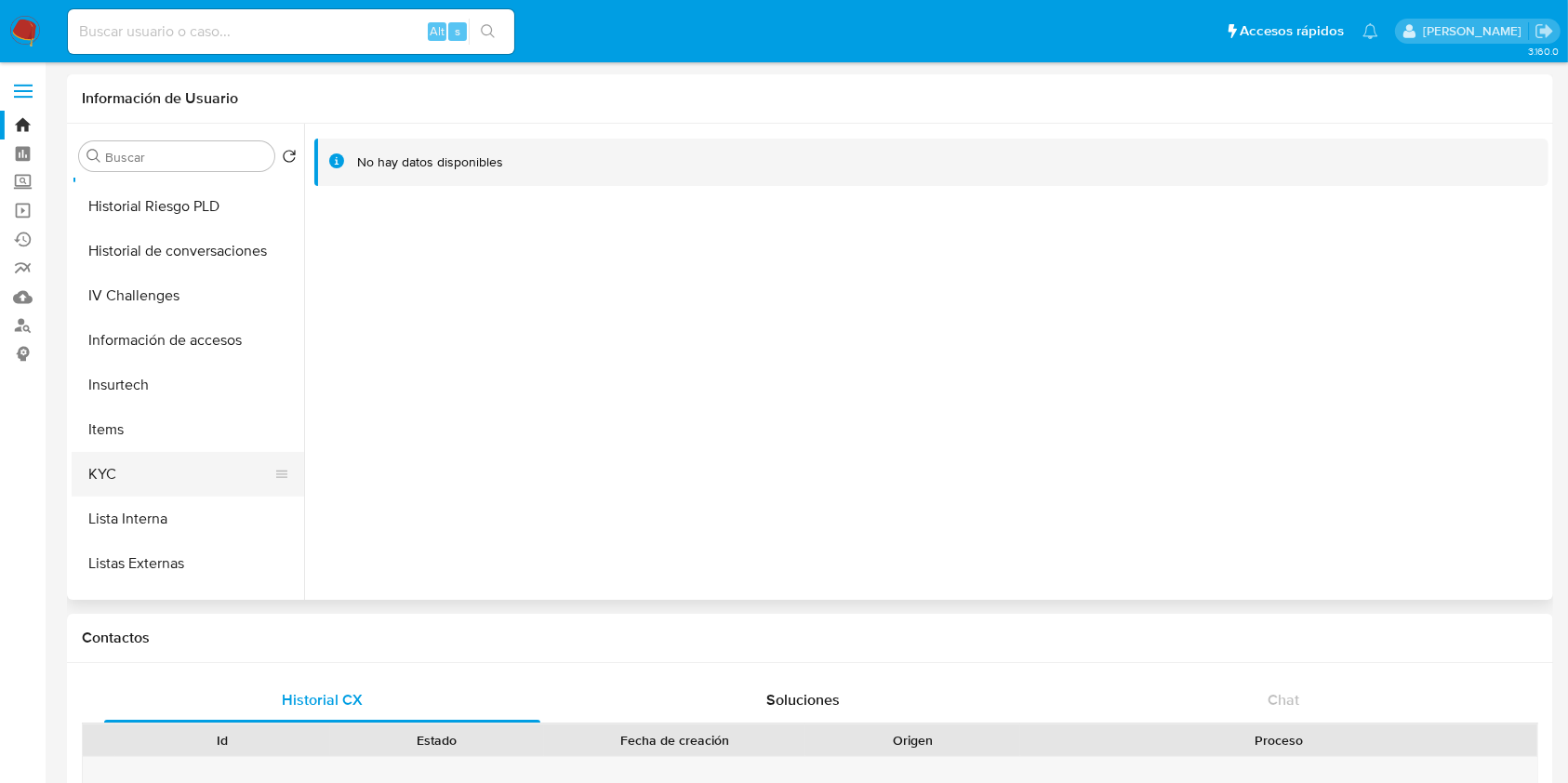
click at [131, 463] on button "KYC" at bounding box center [181, 474] width 218 height 44
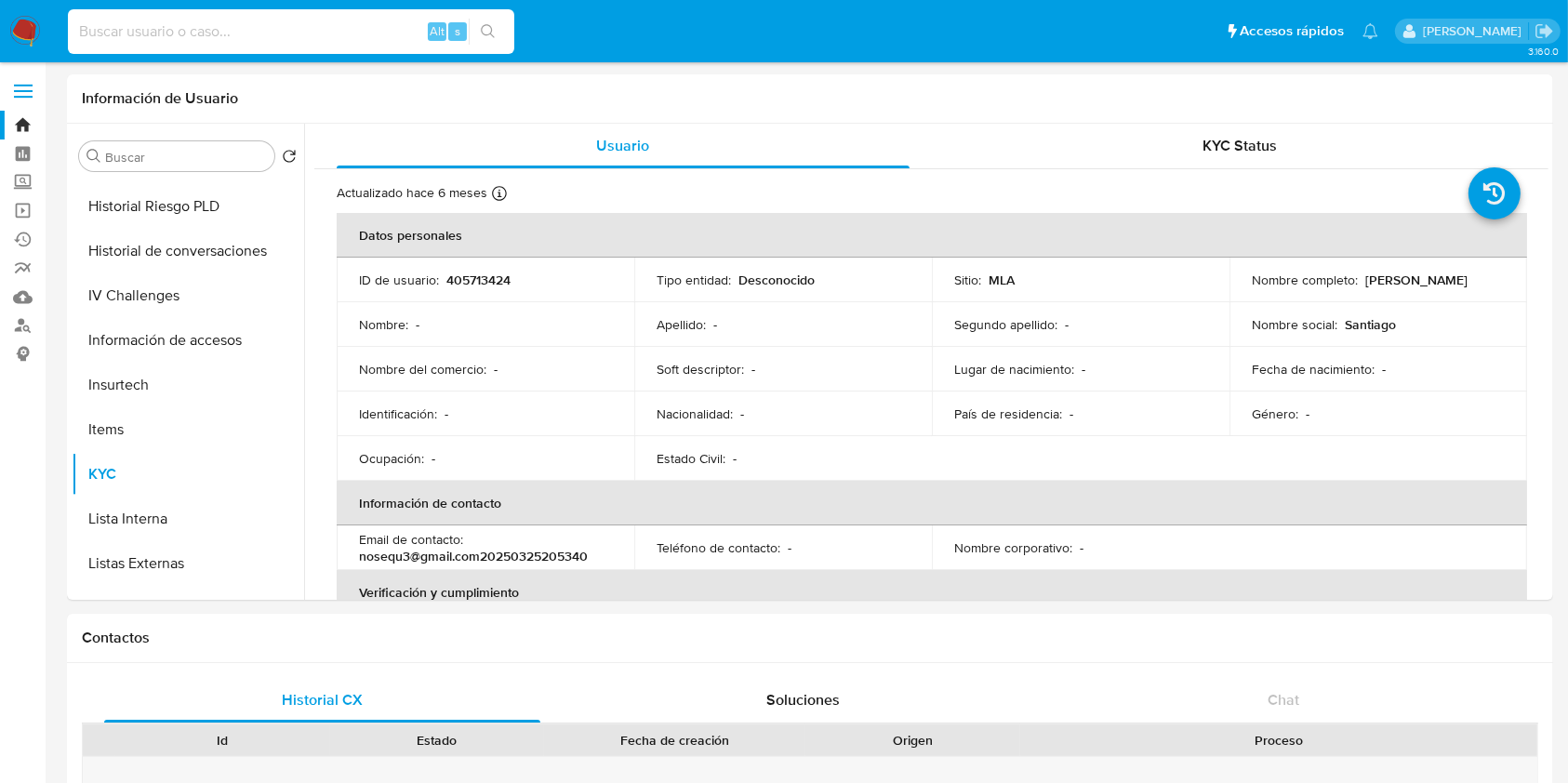
click at [231, 26] on input at bounding box center [291, 32] width 446 height 25
paste input "1924054095"
type input "1924054095"
click at [492, 26] on icon "search-icon" at bounding box center [488, 32] width 15 height 15
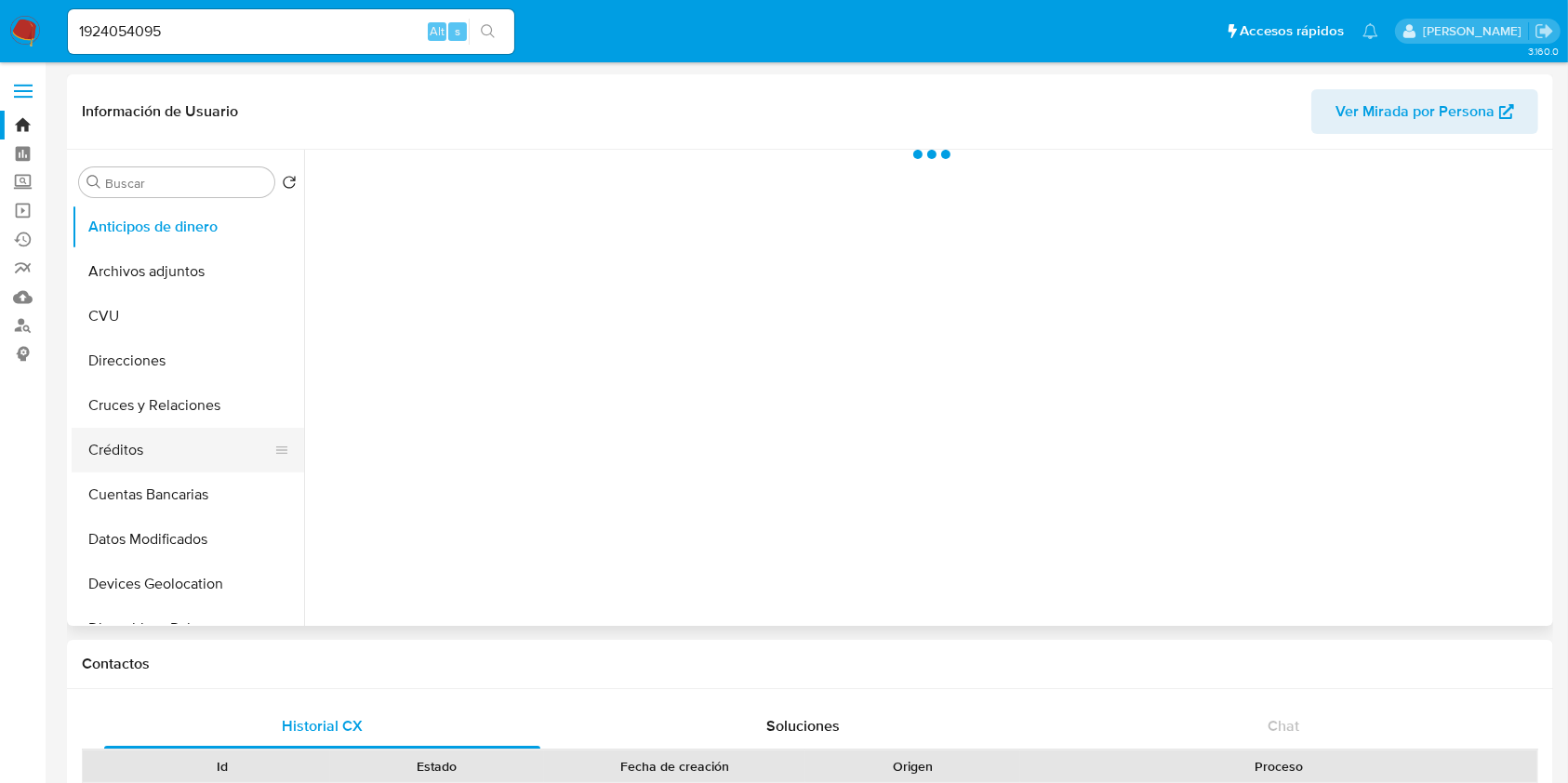
select select "10"
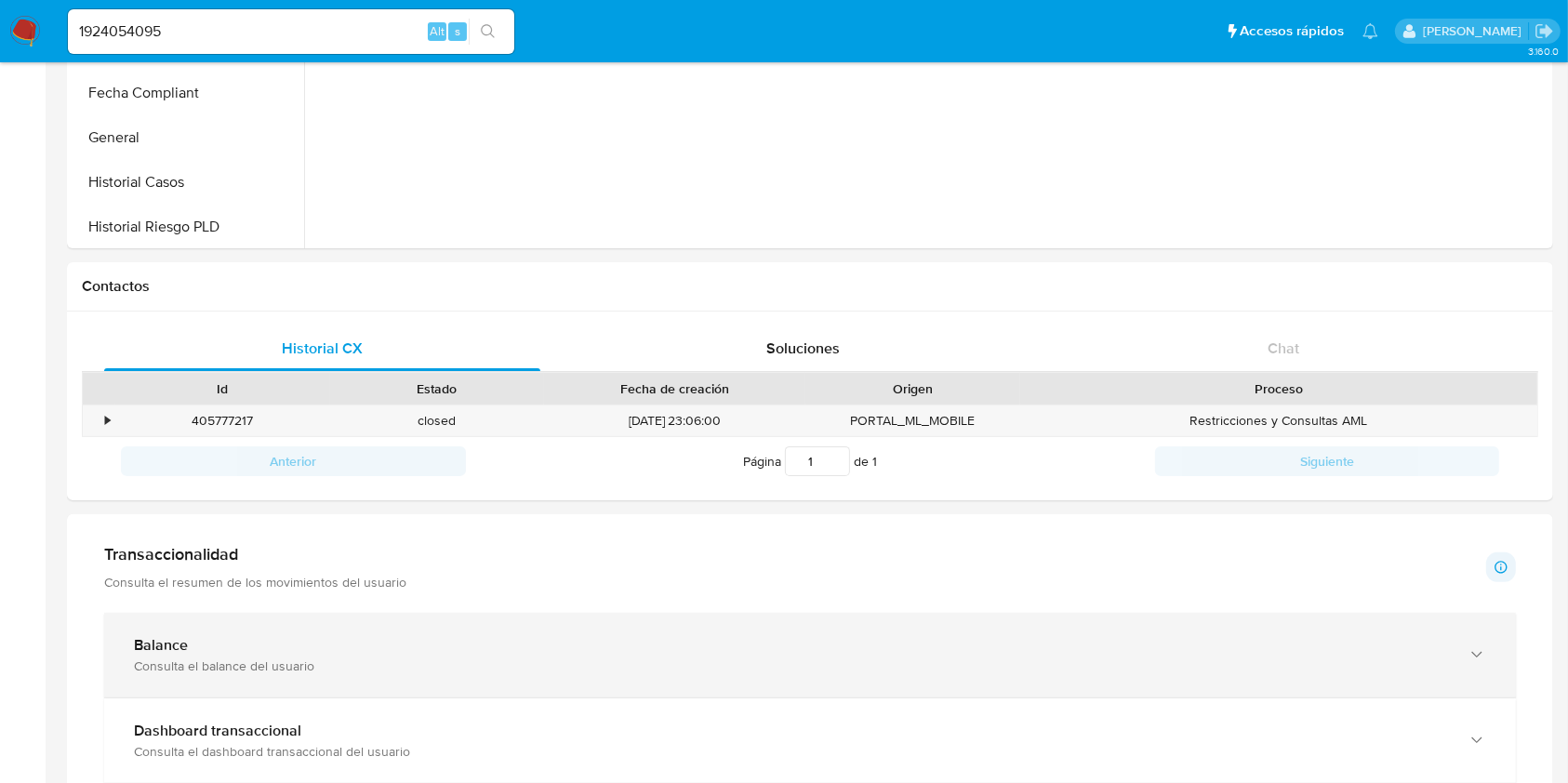
scroll to position [496, 0]
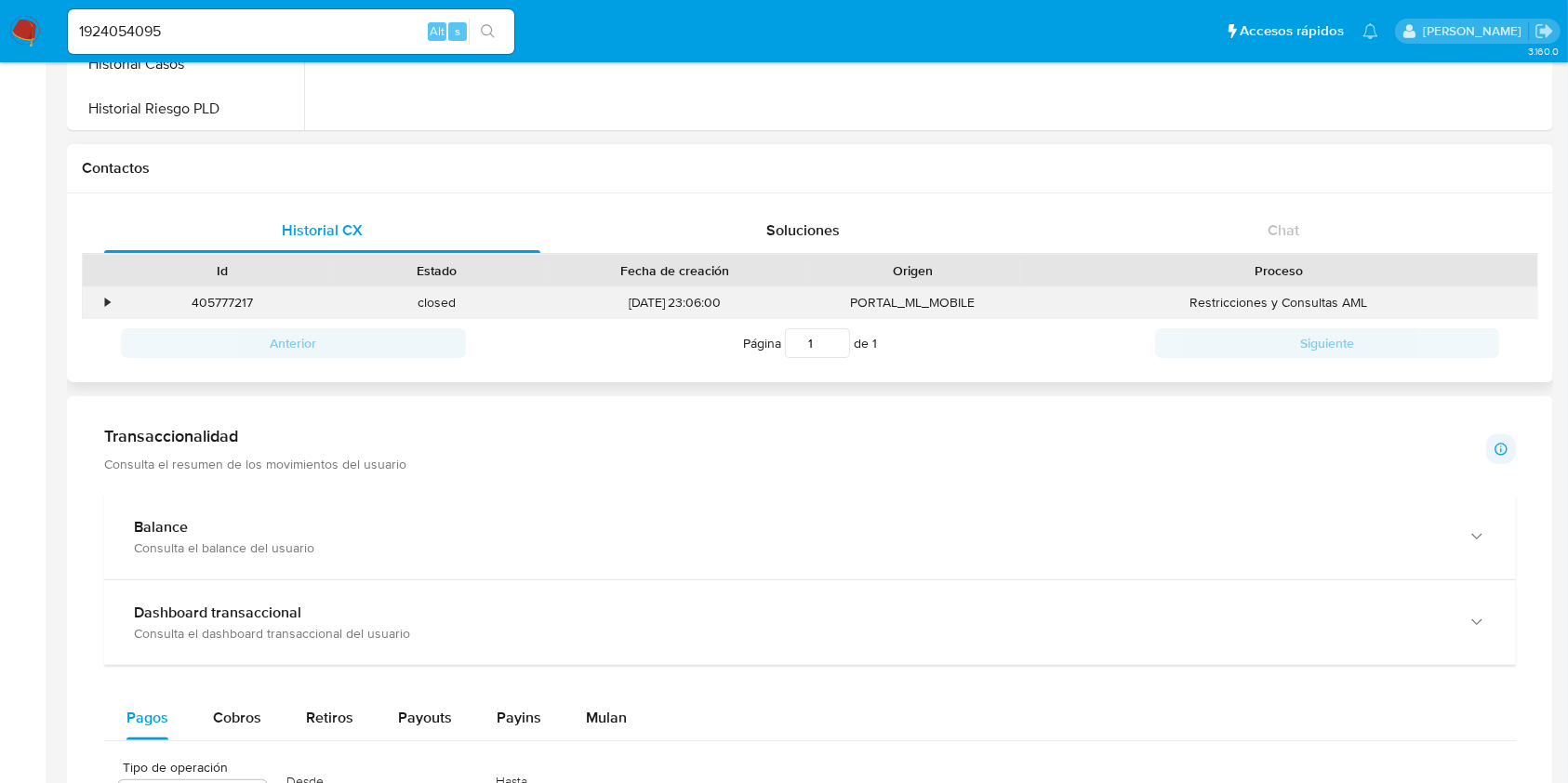
click at [112, 302] on div "•" at bounding box center [98, 303] width 32 height 30
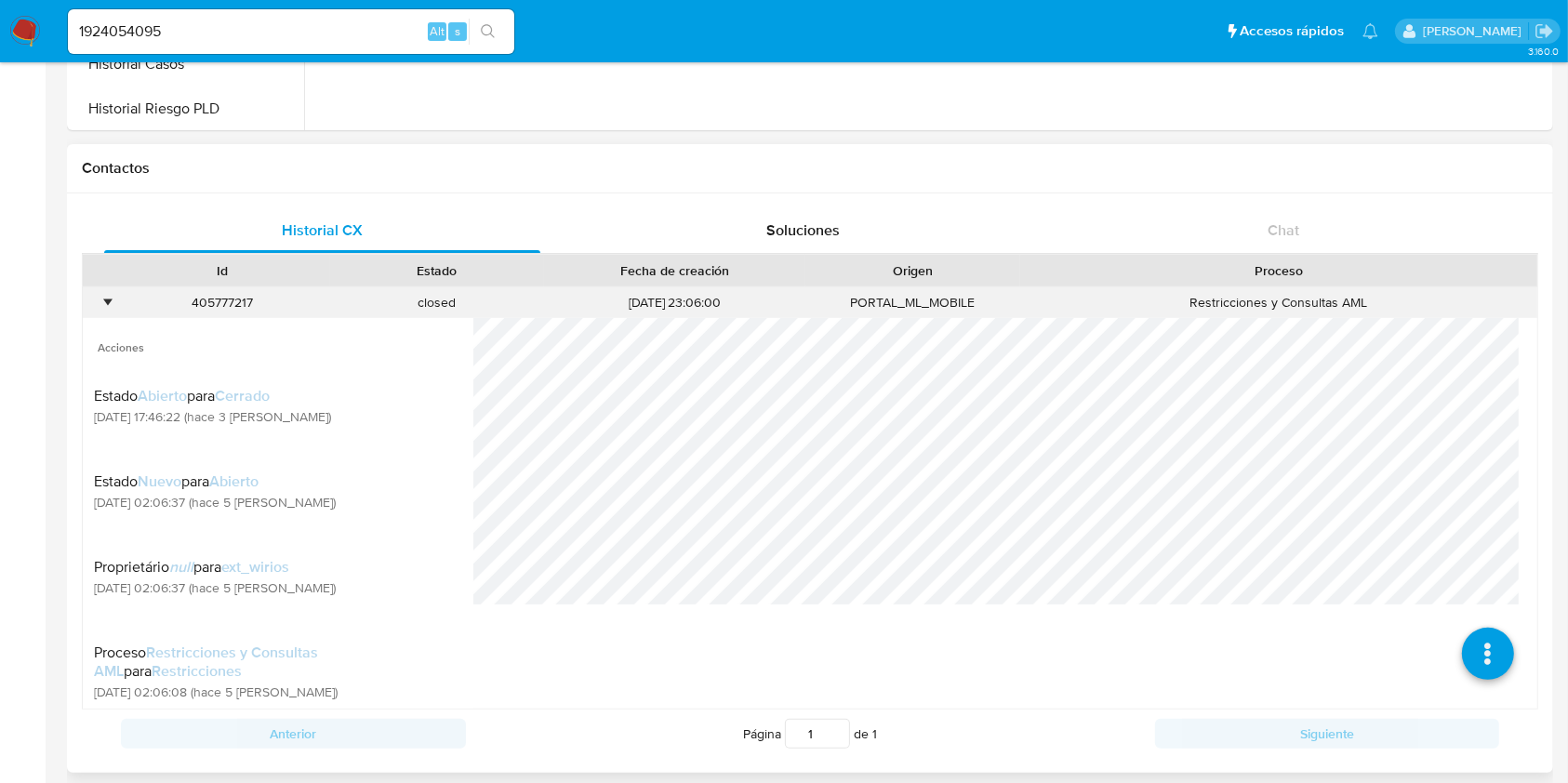
click at [214, 310] on div "405777217" at bounding box center [222, 303] width 215 height 30
copy div "405777217"
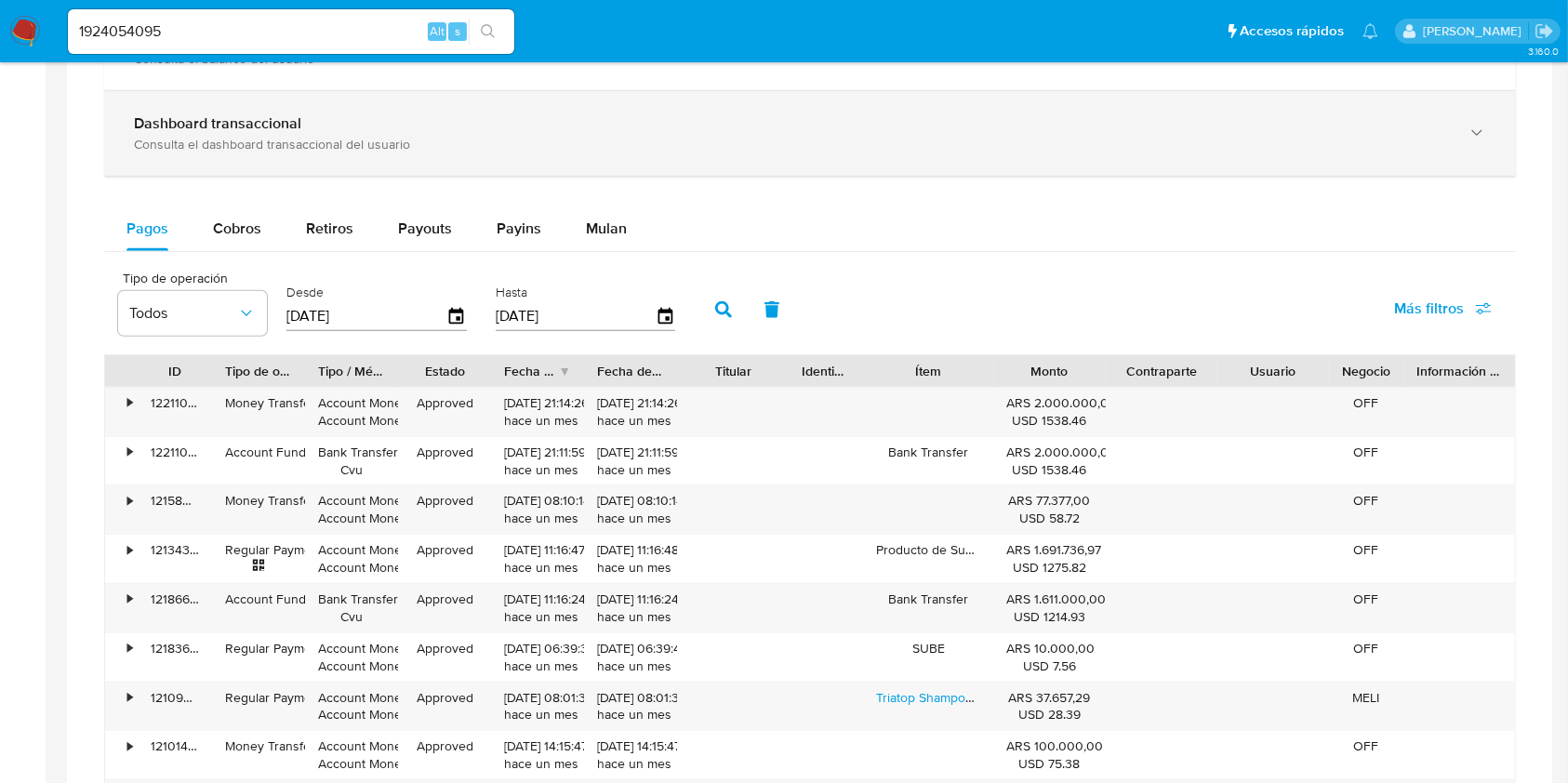
scroll to position [1157, 0]
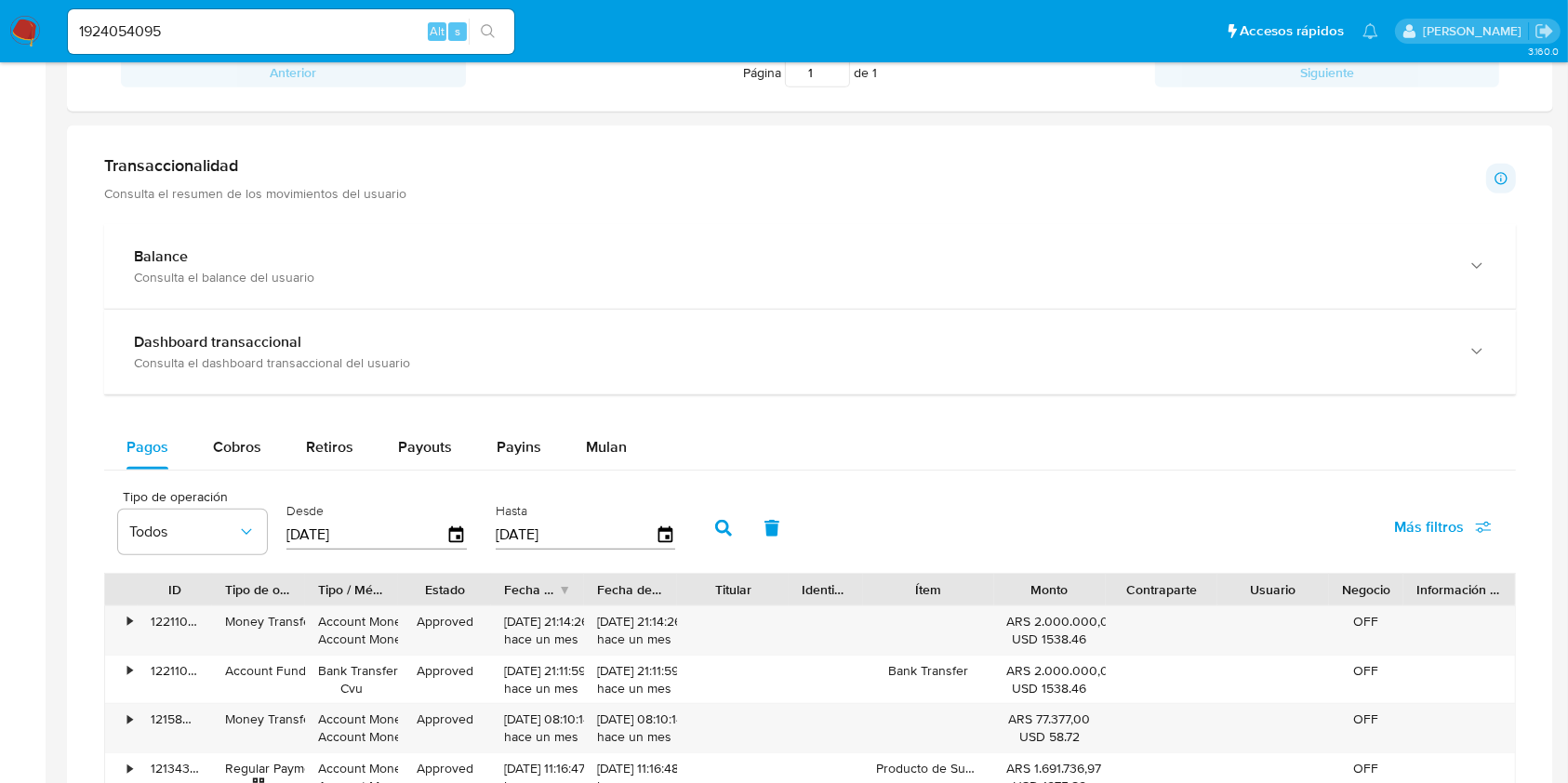
click at [149, 21] on input "1924054095" at bounding box center [291, 32] width 446 height 25
paste input "185717641"
type input "1185717641"
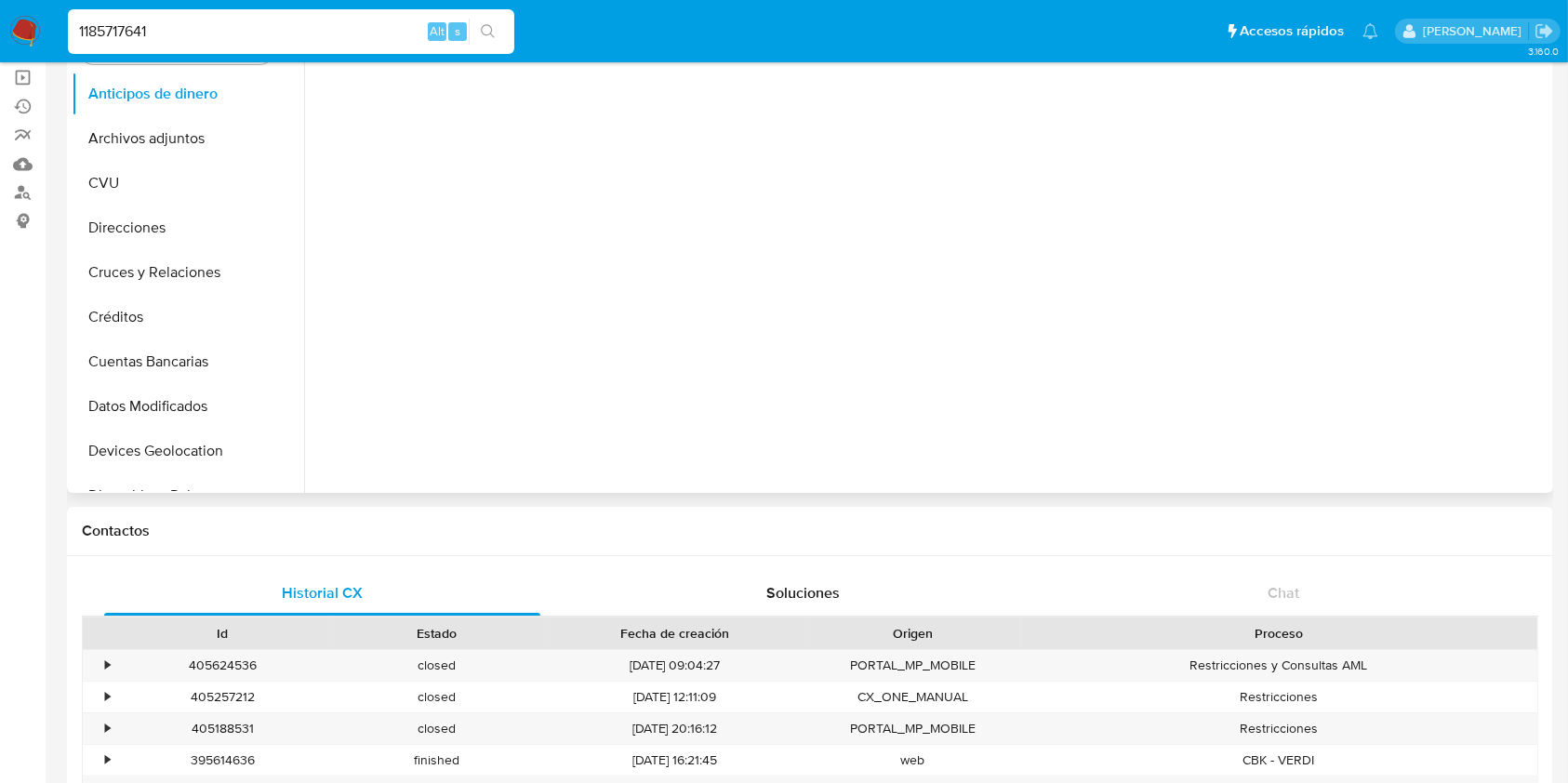
scroll to position [248, 0]
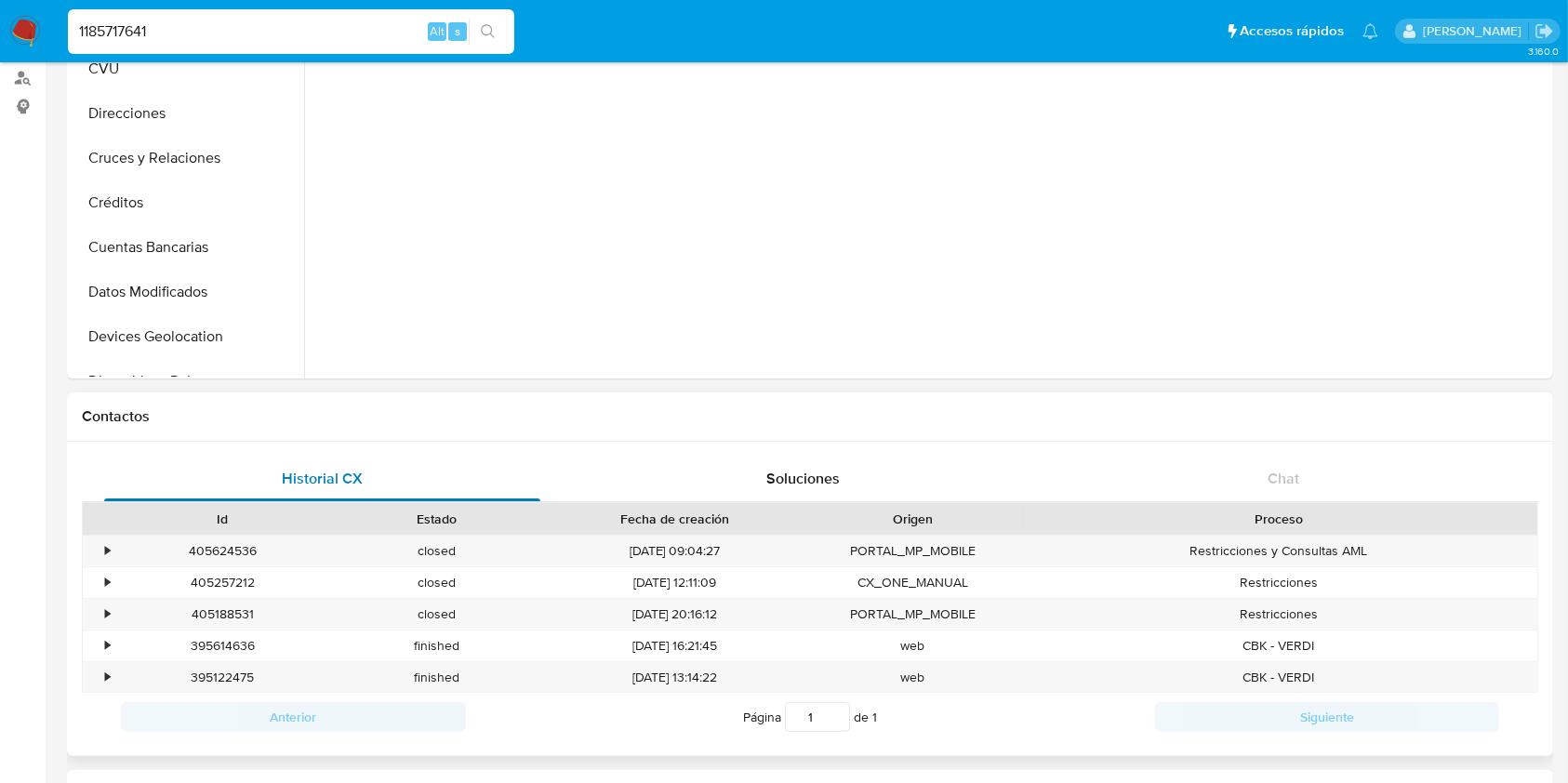
select select "10"
drag, startPoint x: 122, startPoint y: 47, endPoint x: 112, endPoint y: 33, distance: 17.2
click at [121, 47] on div "1185717641 Alt s" at bounding box center [291, 31] width 446 height 44
click at [110, 29] on input "1185717641" at bounding box center [291, 32] width 446 height 25
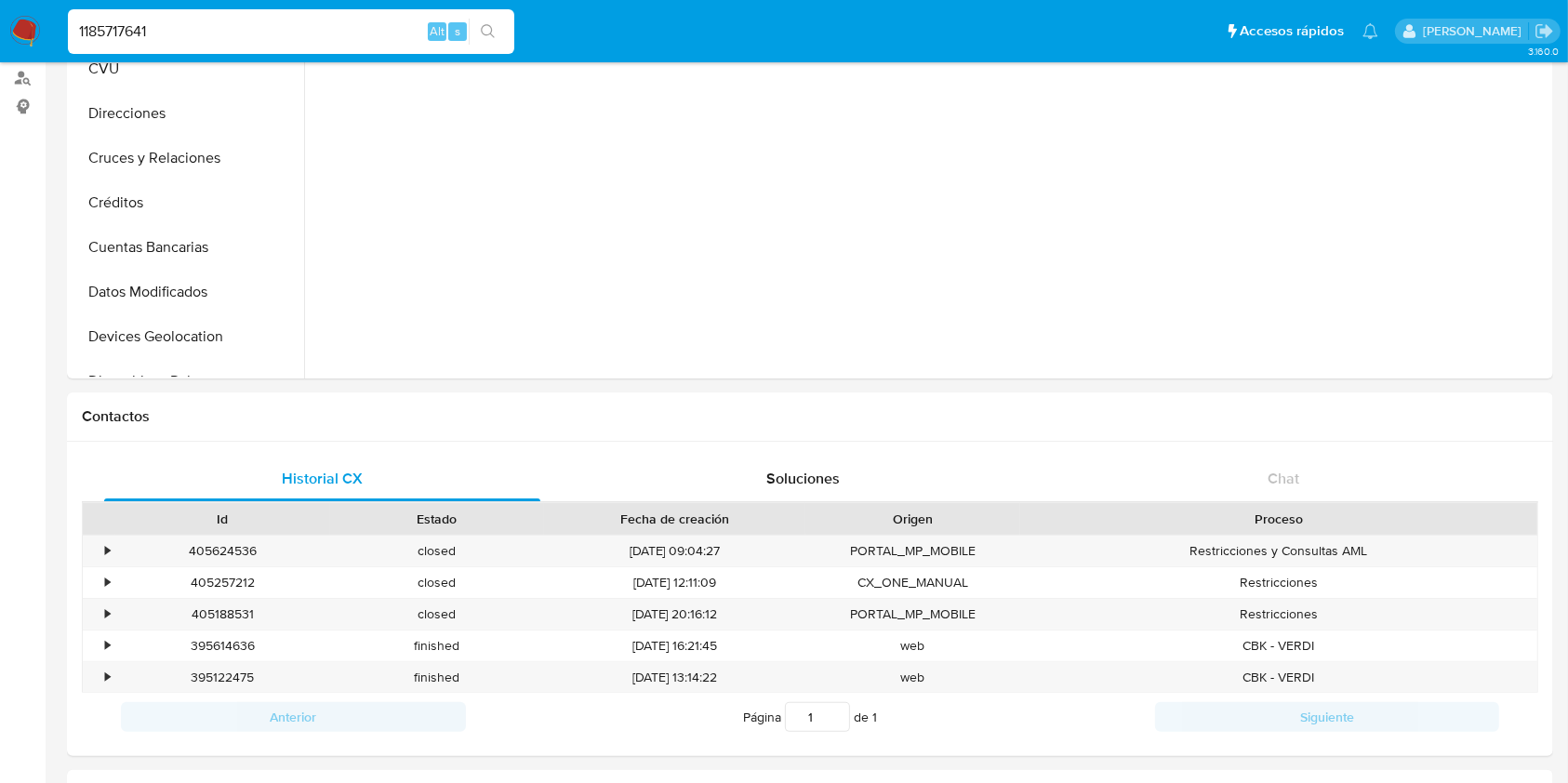
paste input "02795250"
type input "1102795250"
click at [491, 33] on icon "search-icon" at bounding box center [487, 31] width 14 height 14
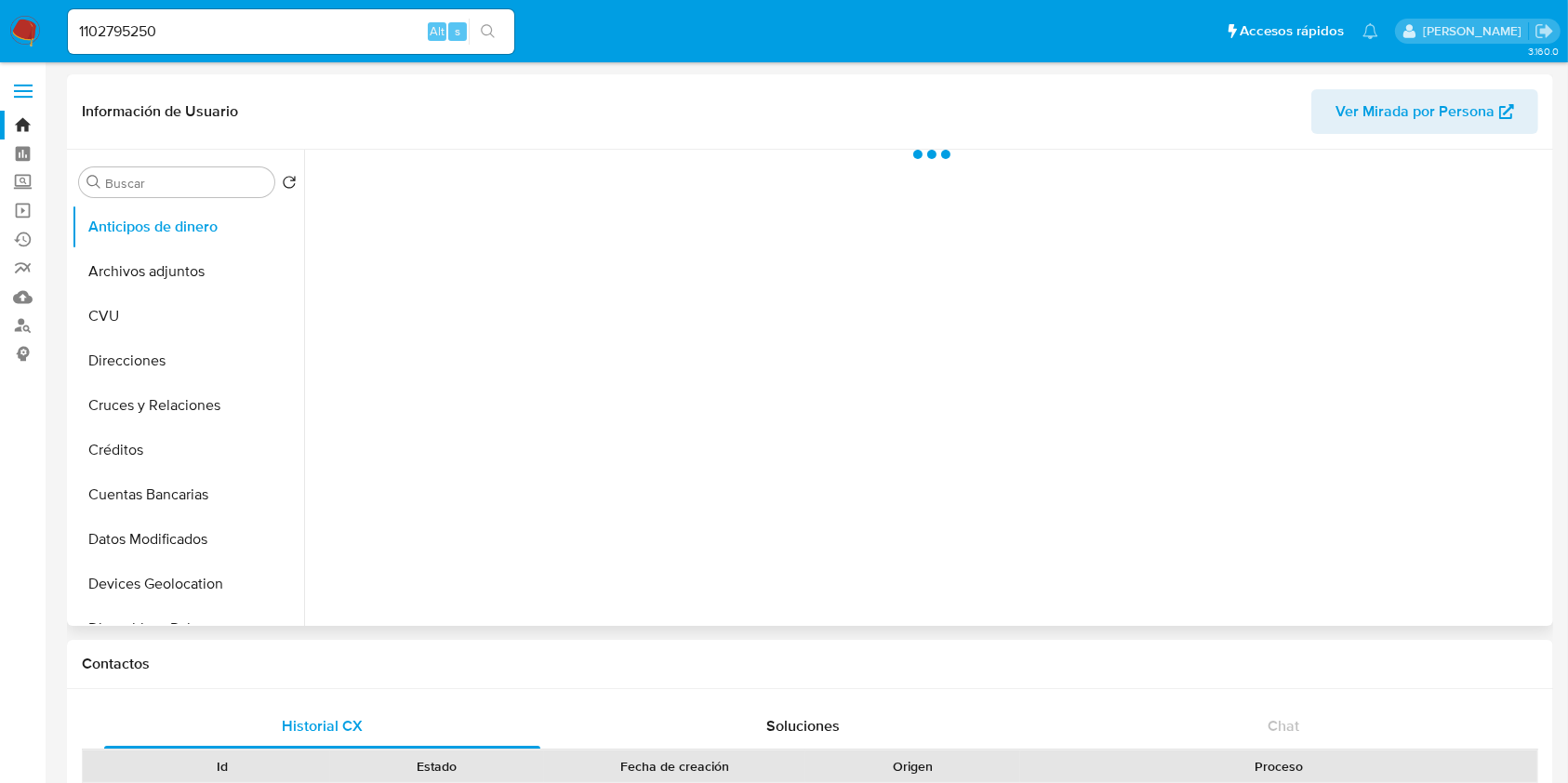
scroll to position [248, 0]
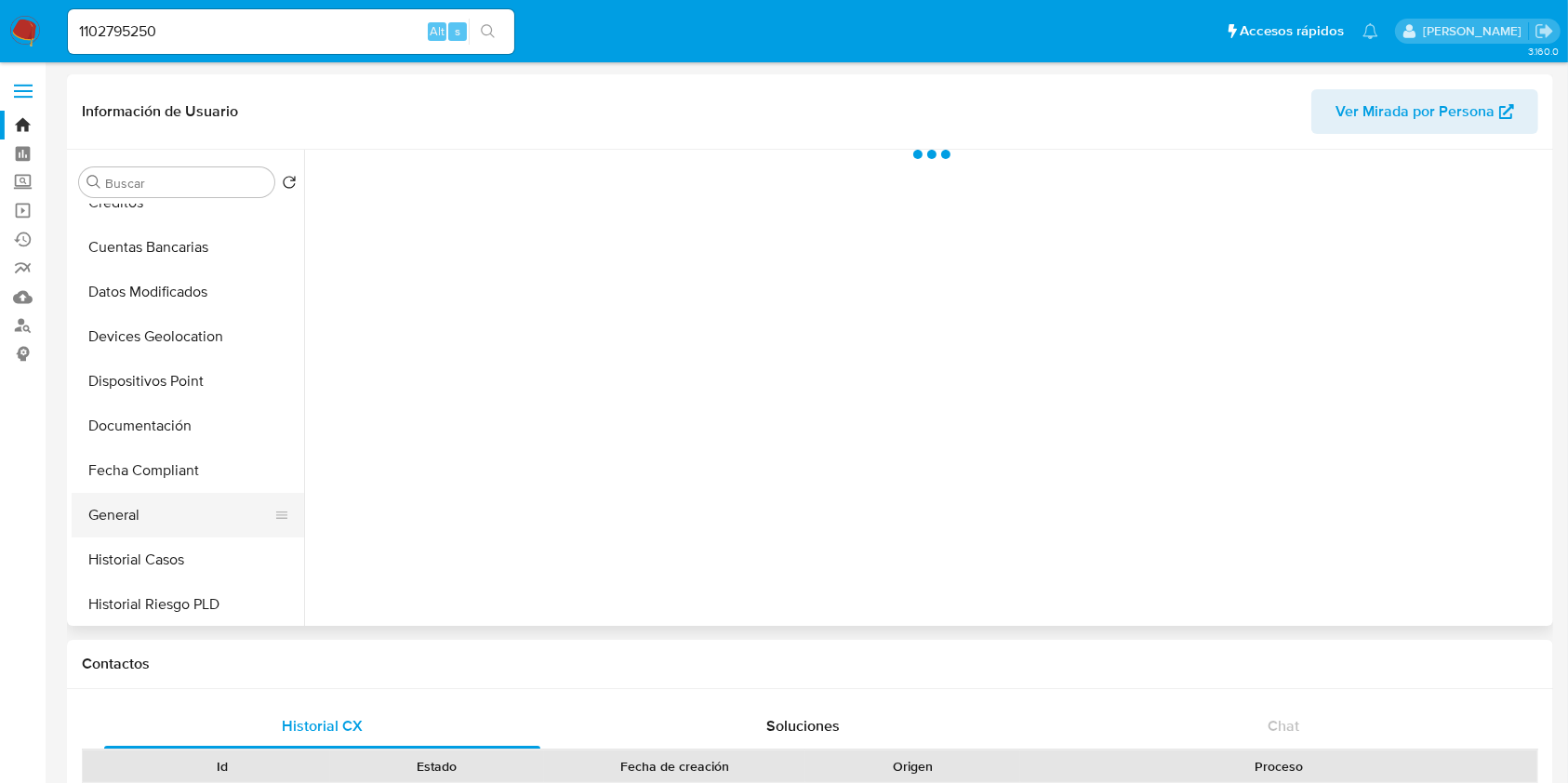
select select "10"
click at [172, 526] on button "General" at bounding box center [181, 514] width 218 height 44
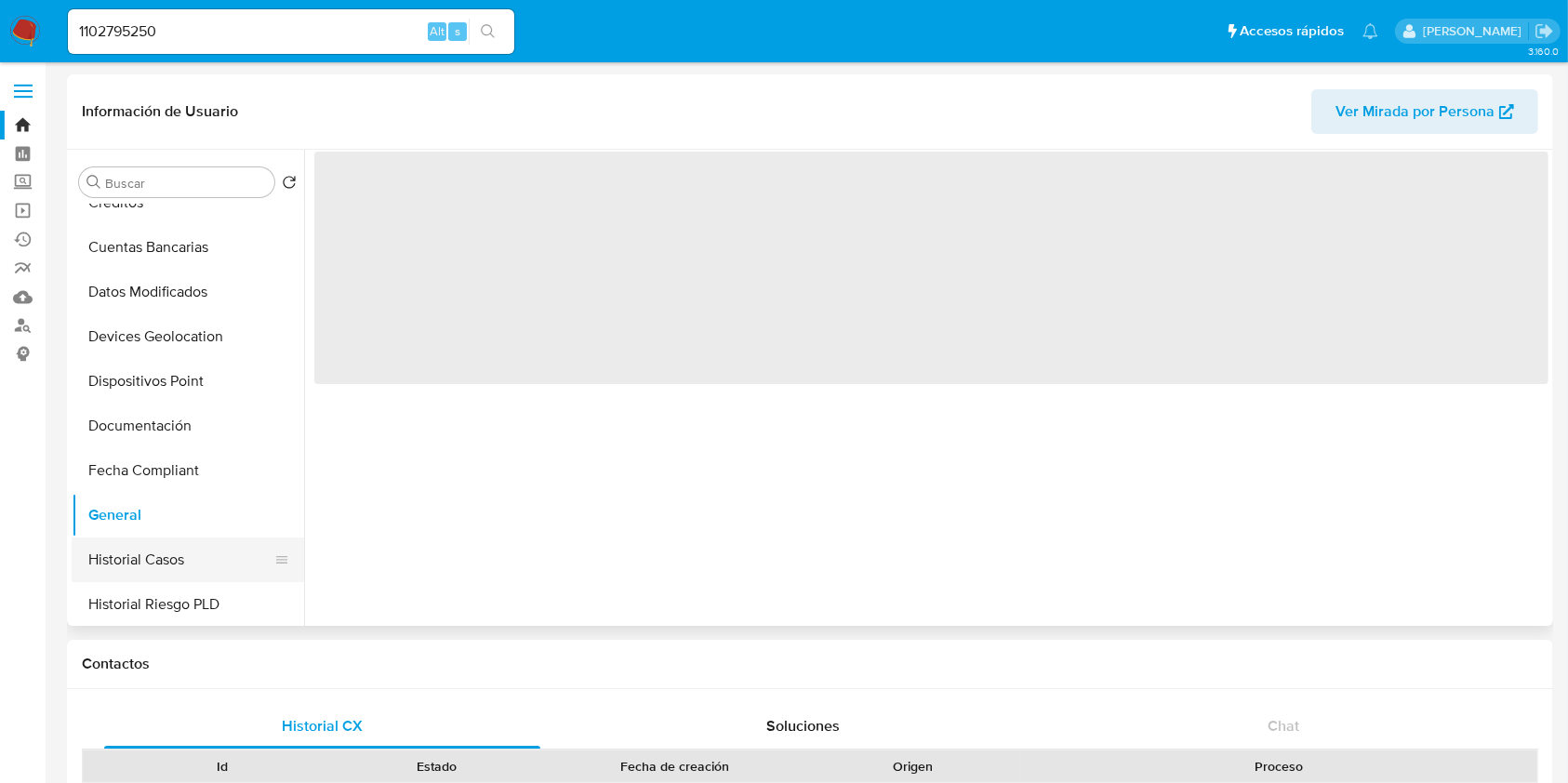
click at [164, 554] on button "Historial Casos" at bounding box center [181, 559] width 218 height 44
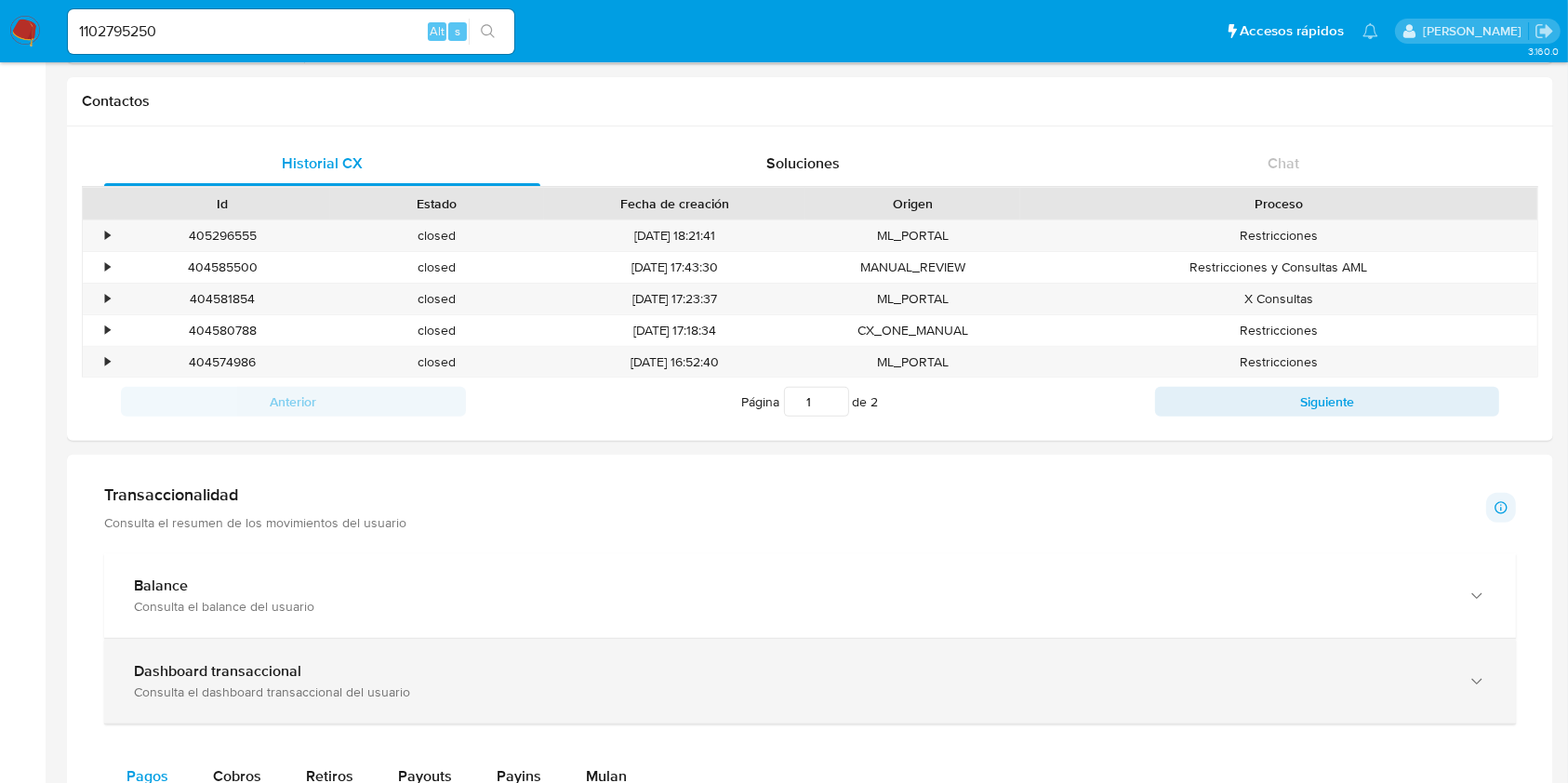
scroll to position [744, 0]
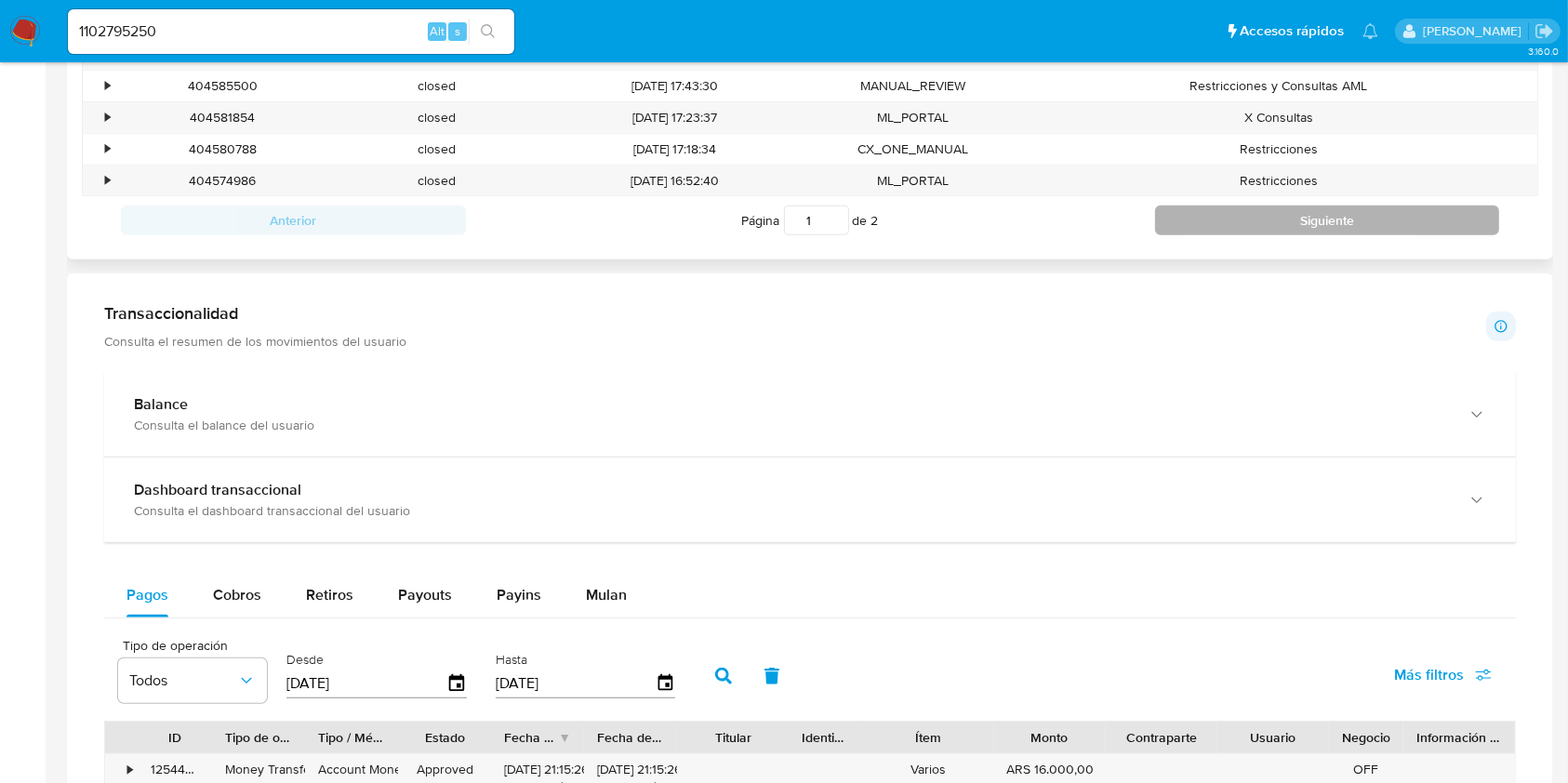
click at [1207, 217] on button "Siguiente" at bounding box center [1327, 219] width 345 height 29
type input "2"
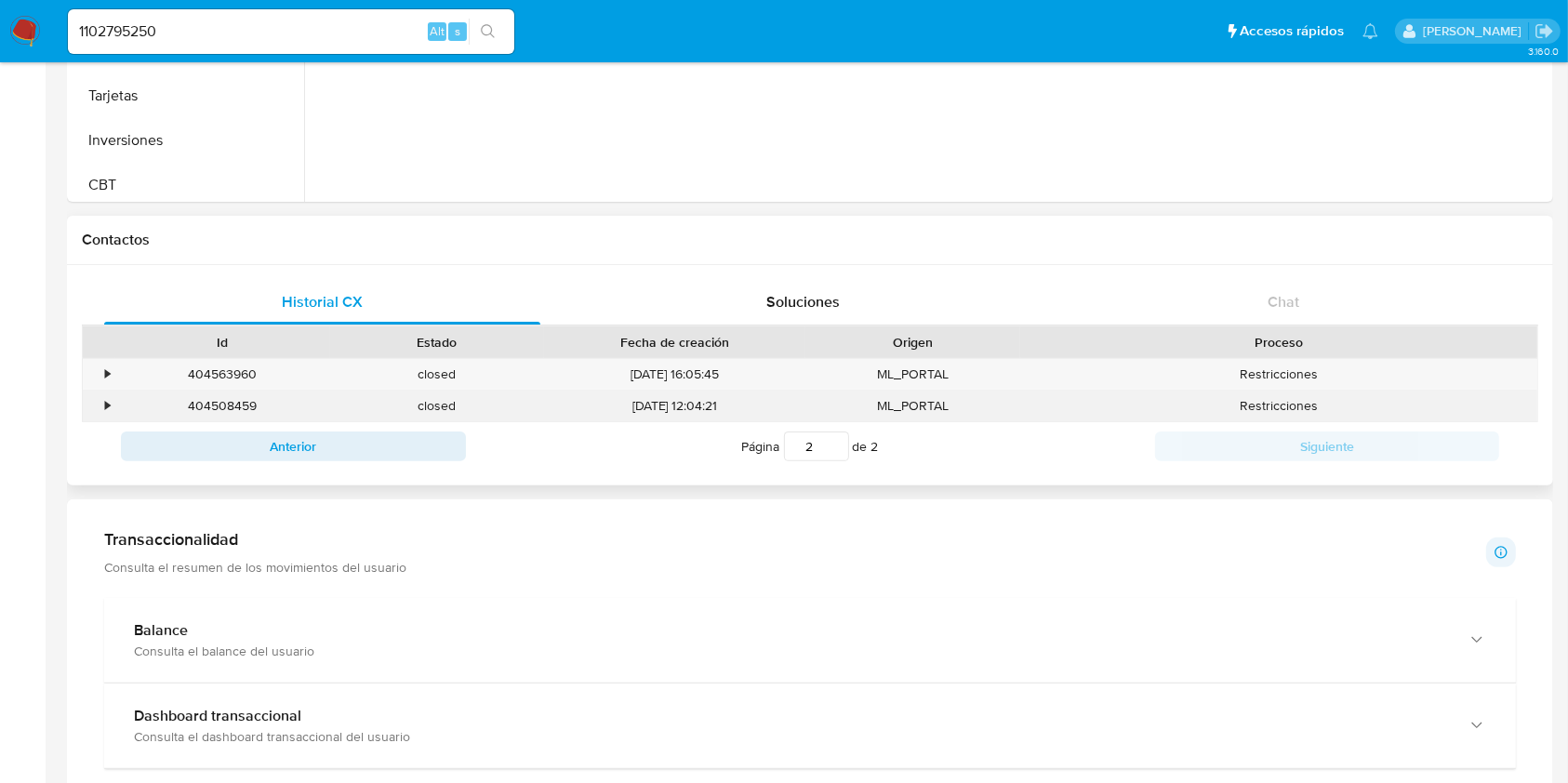
scroll to position [372, 0]
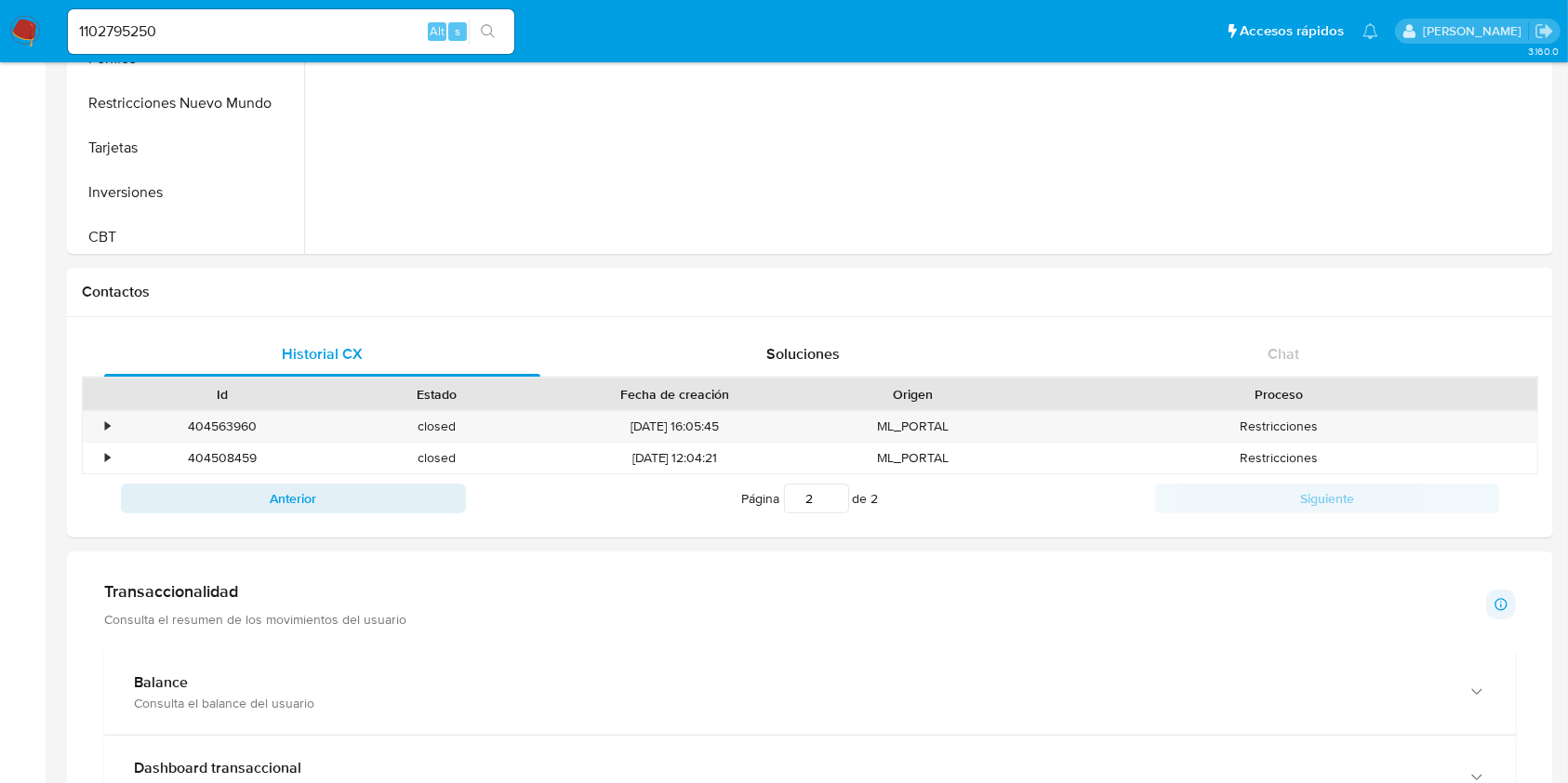
click at [167, 26] on input "1102795250" at bounding box center [291, 32] width 446 height 25
paste input "X7zuQIcxyCIG7FZZNh30c1LL"
type input "X7zuQIcxyCIG7FZZNh30c1LL"
click at [492, 33] on icon "search-icon" at bounding box center [488, 32] width 15 height 15
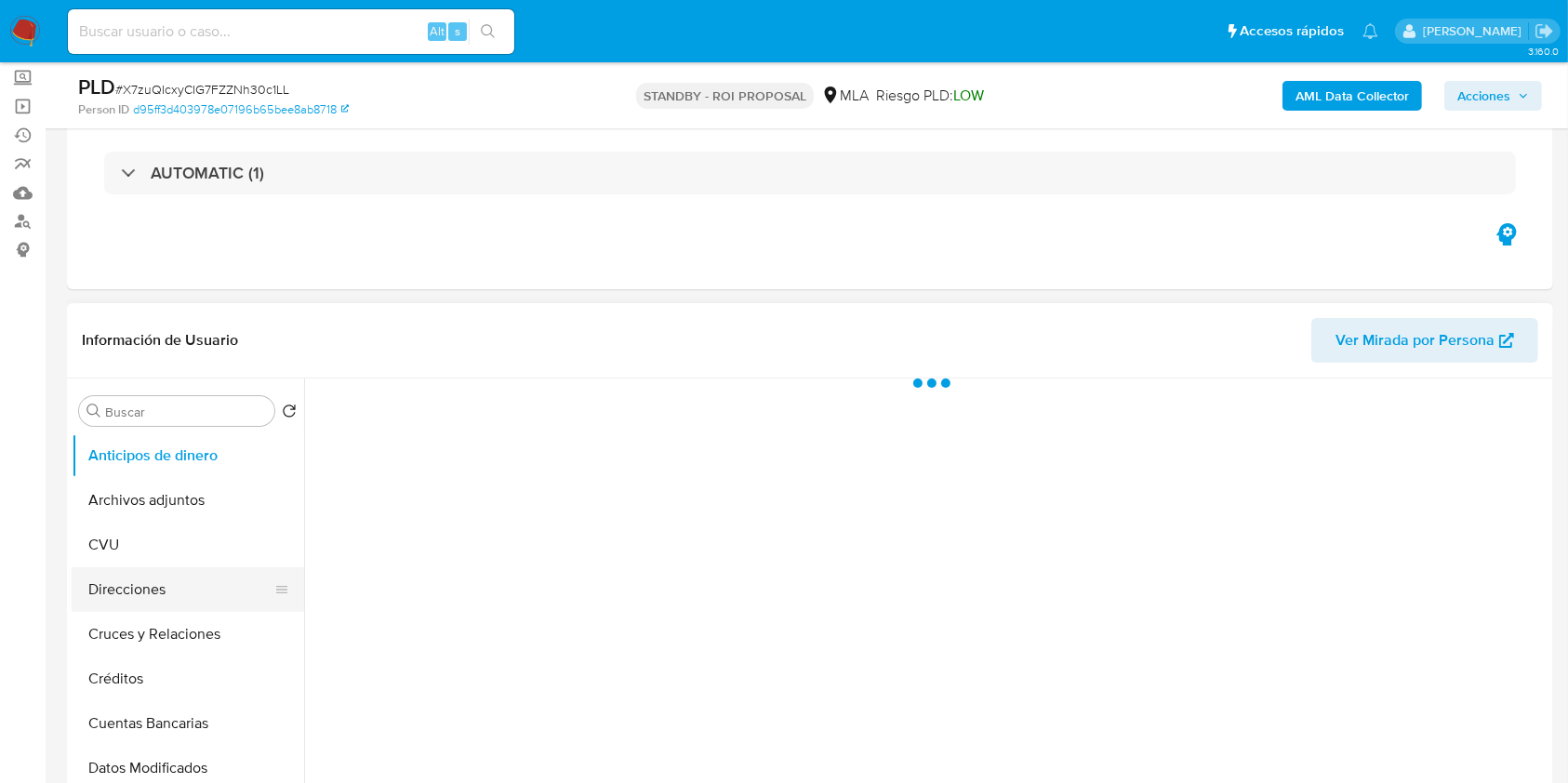
scroll to position [248, 0]
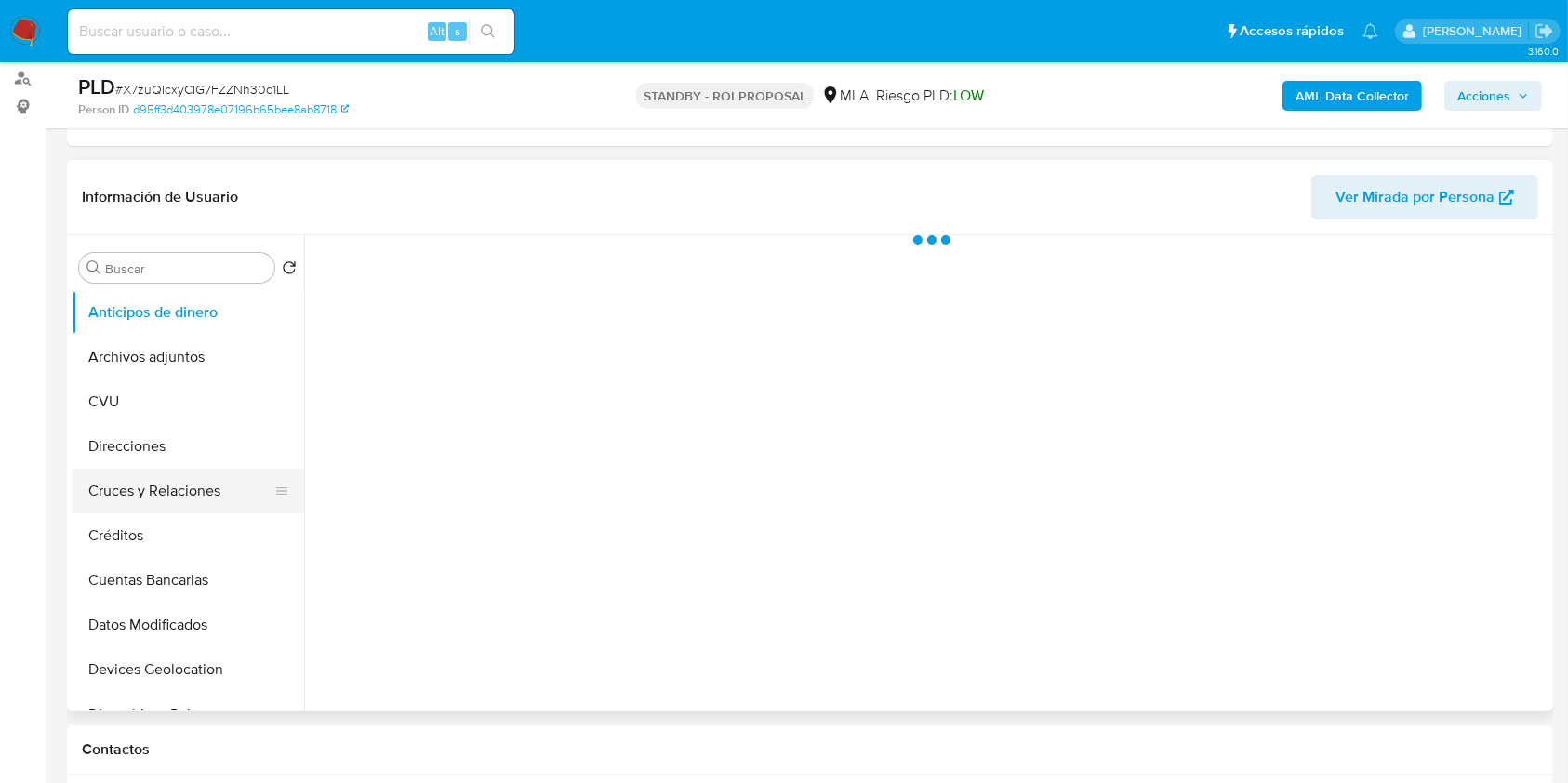
select select "10"
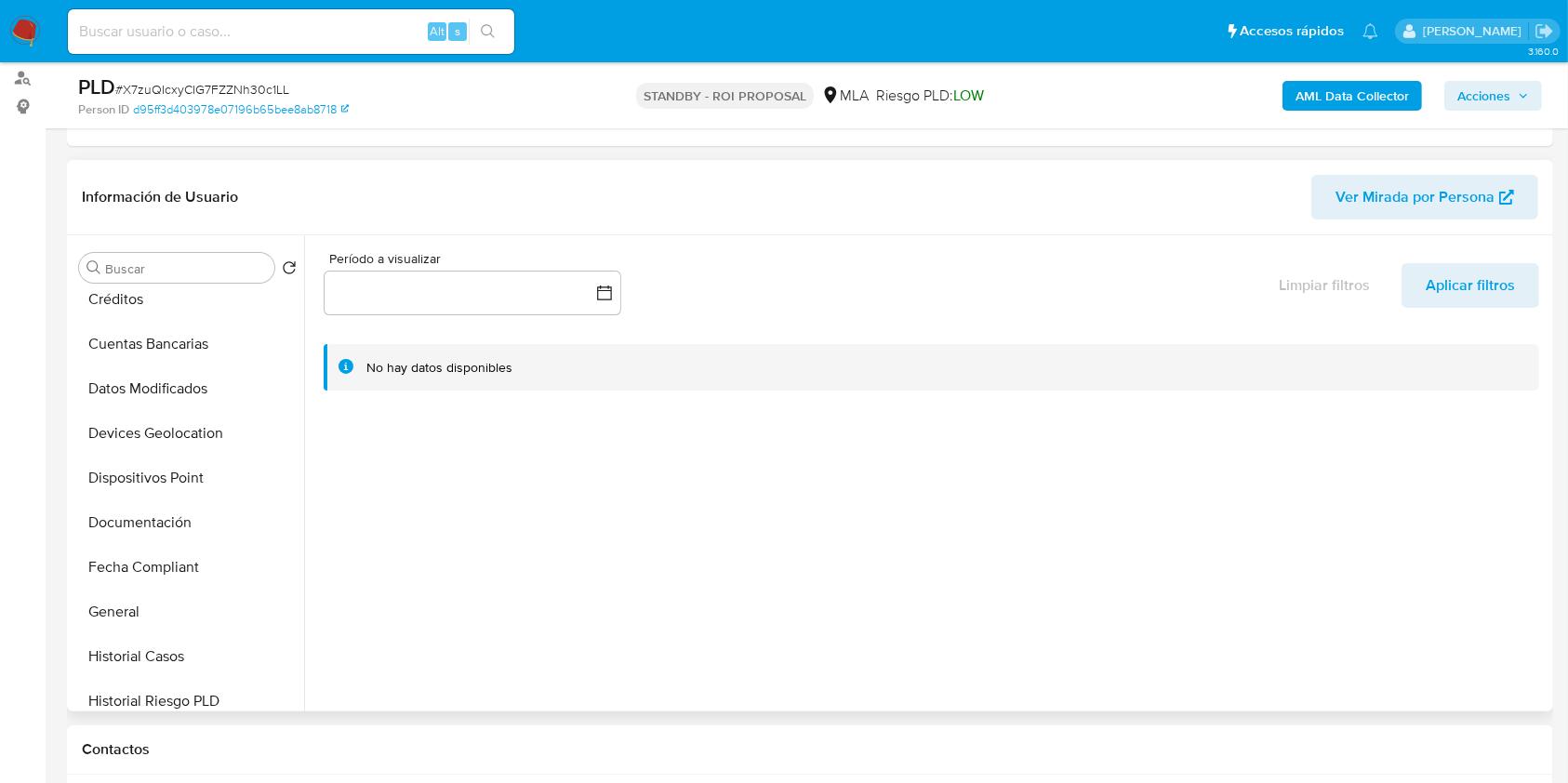
scroll to position [372, 0]
click at [155, 527] on button "Historial Casos" at bounding box center [181, 520] width 218 height 44
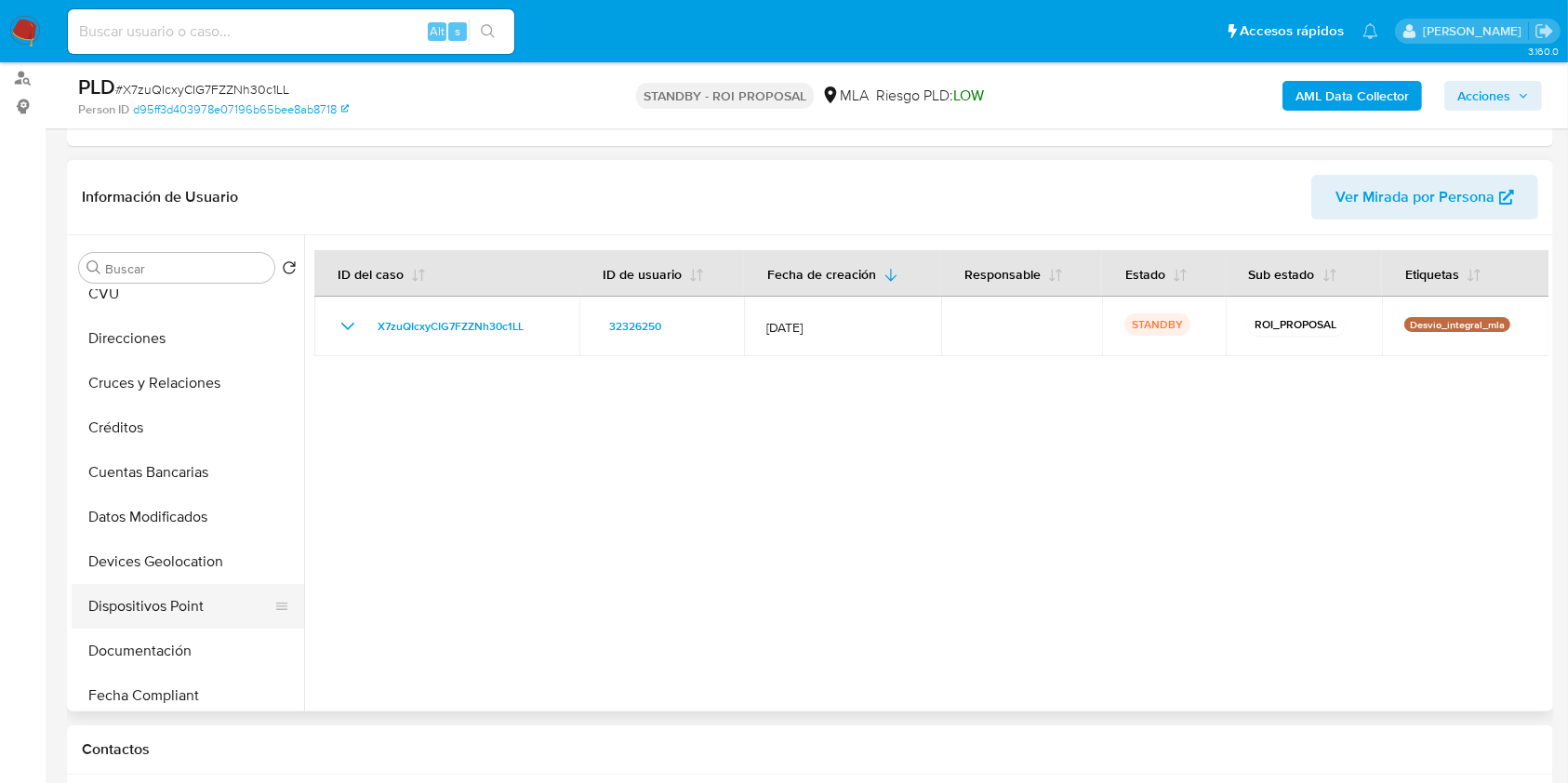
scroll to position [0, 0]
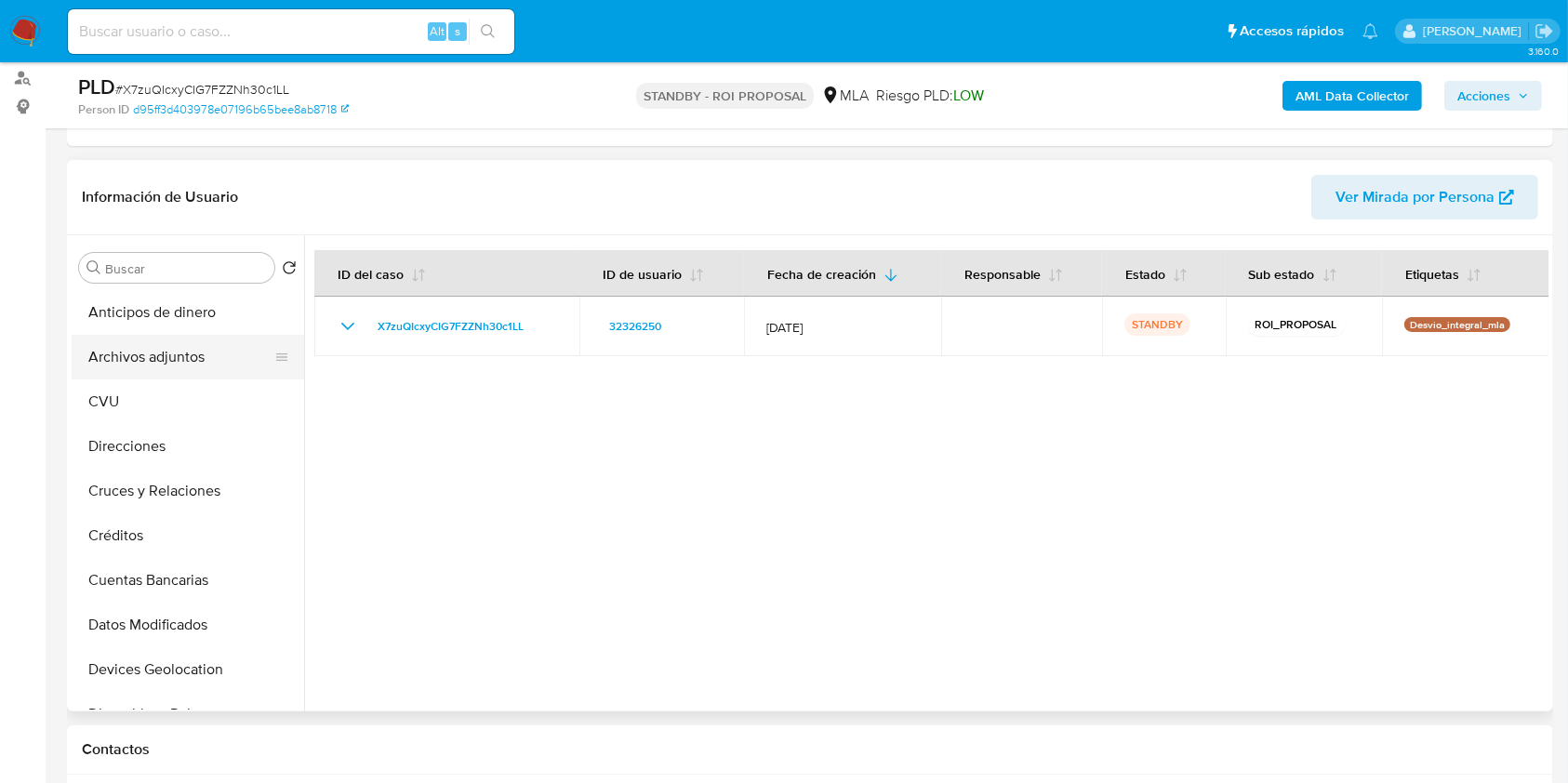
click at [188, 336] on button "Archivos adjuntos" at bounding box center [181, 357] width 218 height 44
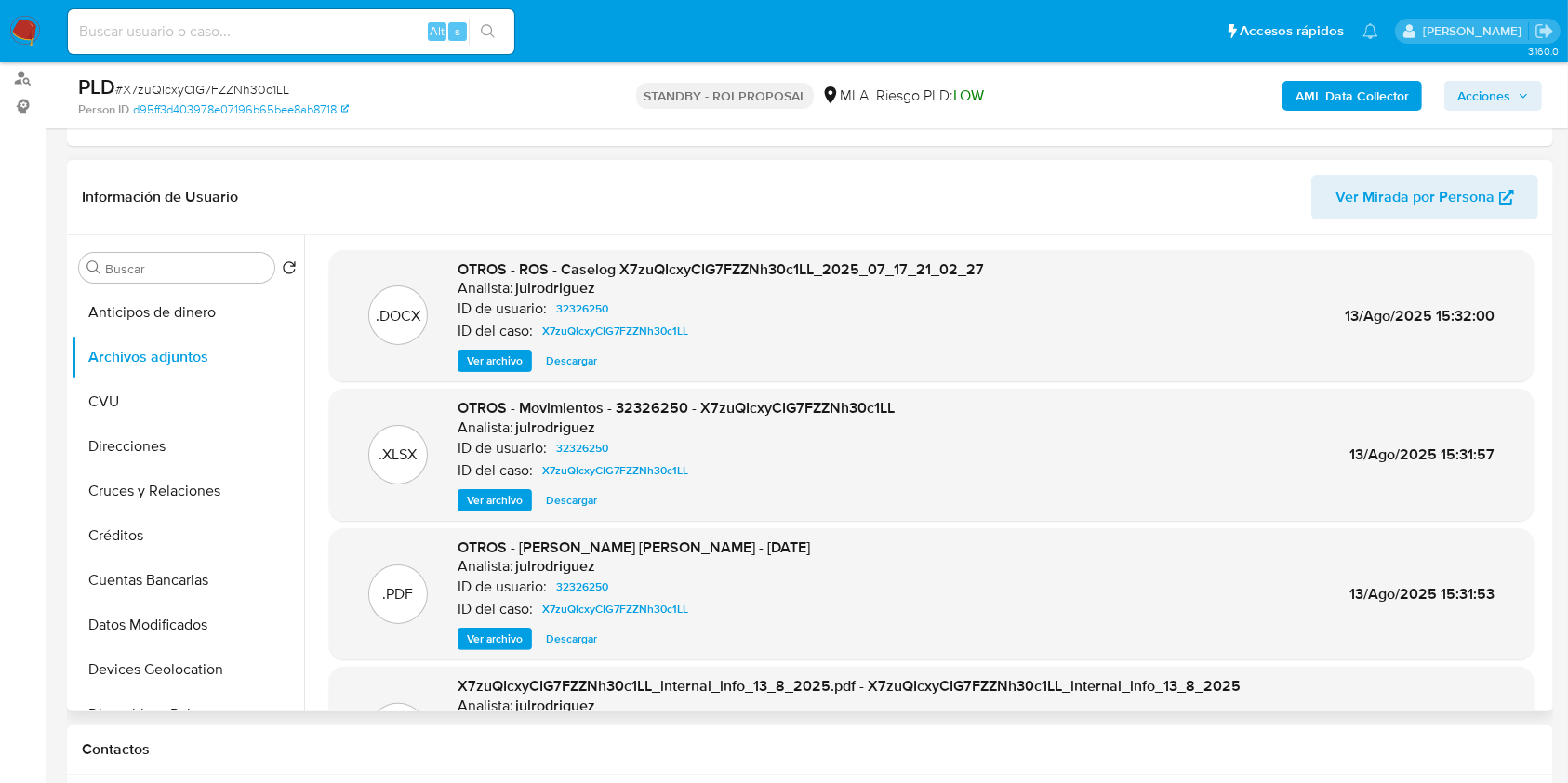
click at [569, 347] on div "OTROS - ROS - Caselog X7zuQIcxyCIG7FZZNh30c1LL_2025_07_17_21_02_27 Analista: ju…" at bounding box center [721, 316] width 526 height 113
click at [568, 359] on span "Descargar" at bounding box center [571, 361] width 51 height 19
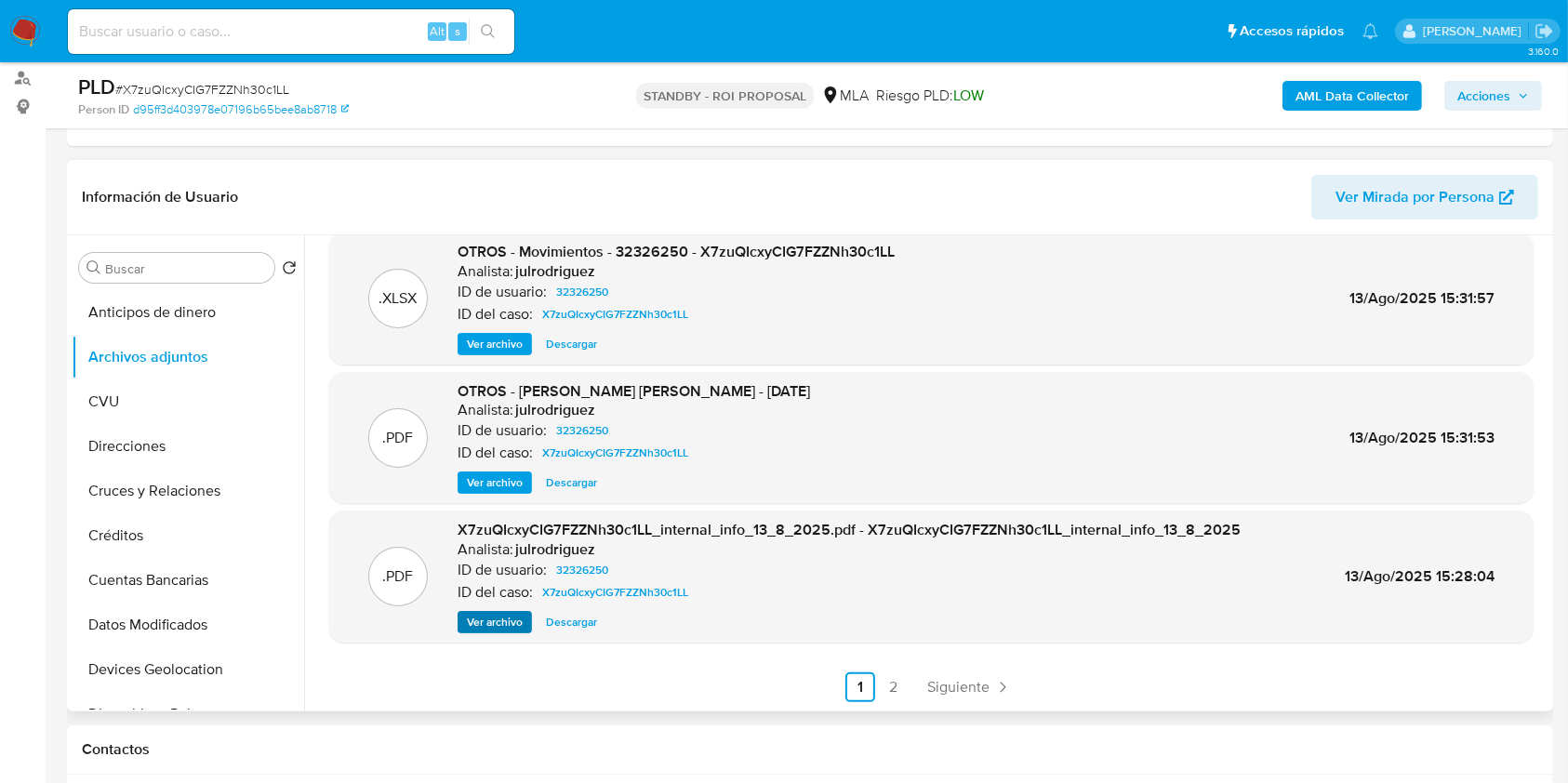
scroll to position [744, 0]
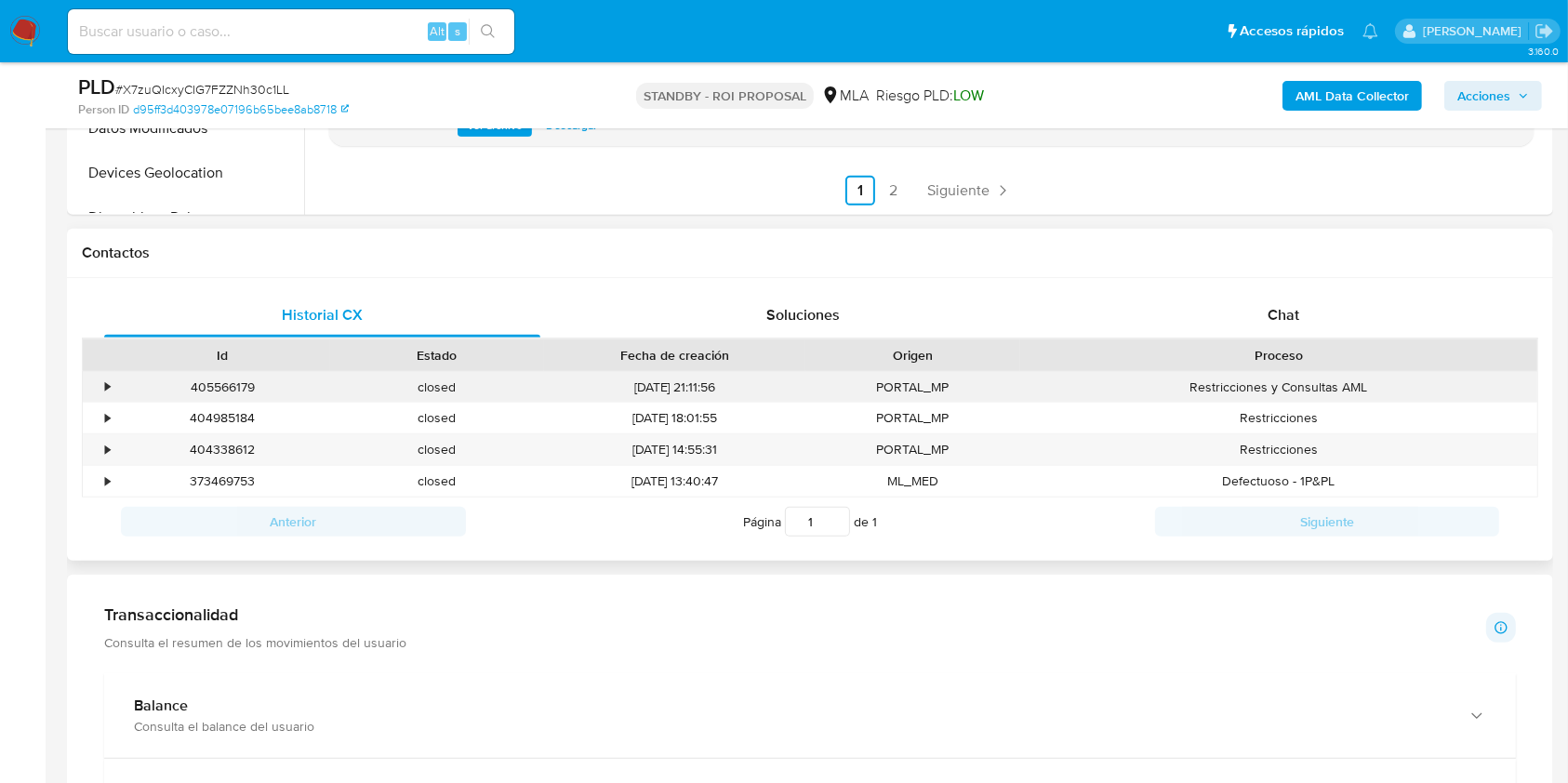
click at [223, 382] on div "405566179" at bounding box center [222, 387] width 215 height 30
copy div "405566179"
drag, startPoint x: 119, startPoint y: 18, endPoint x: 92, endPoint y: 29, distance: 29.2
paste input "iUoAXPF1gL33fOhCWFib8Tls"
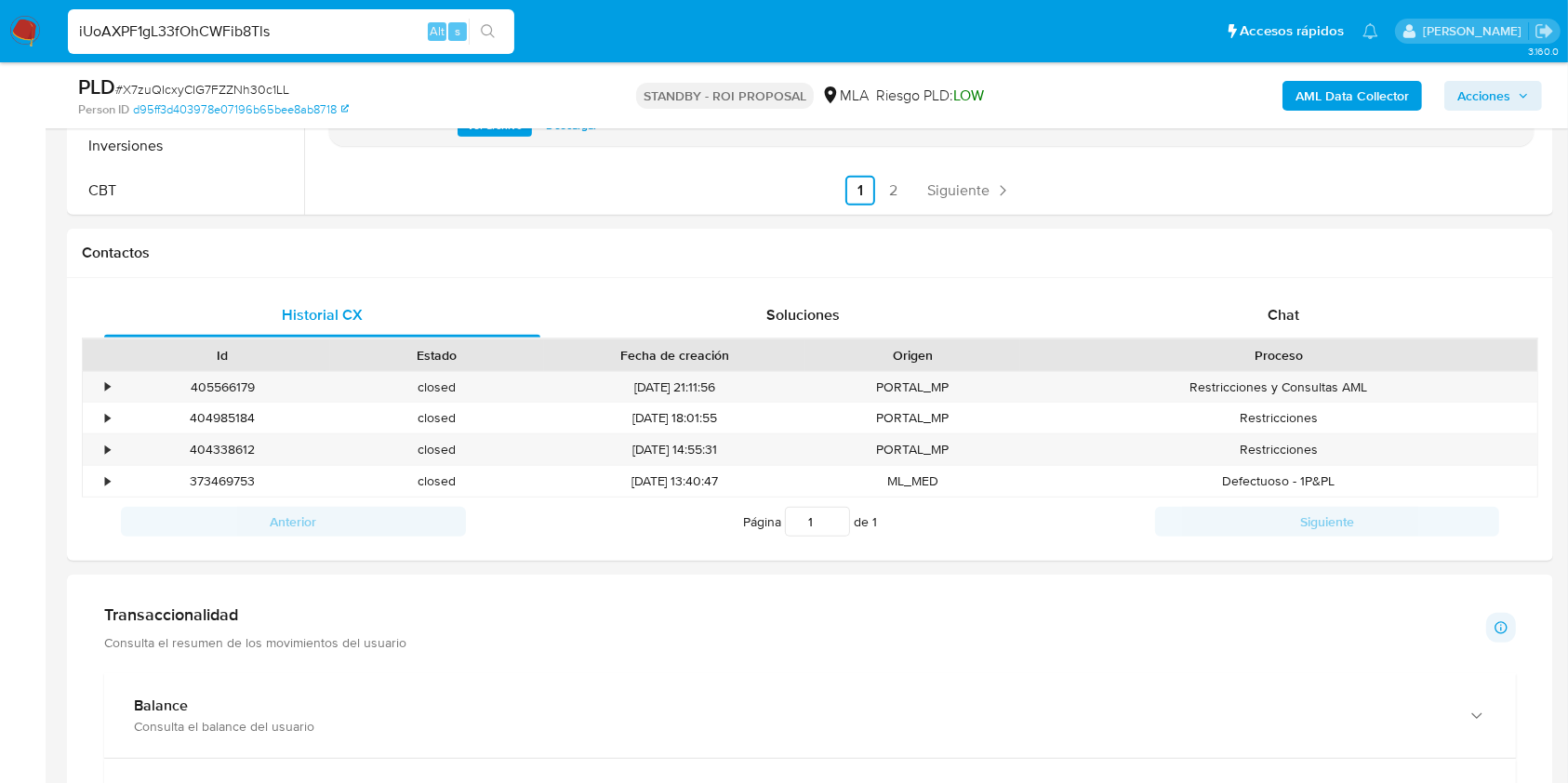
type input "iUoAXPF1gL33fOhCWFib8Tls"
click at [490, 19] on button "search-icon" at bounding box center [487, 32] width 38 height 26
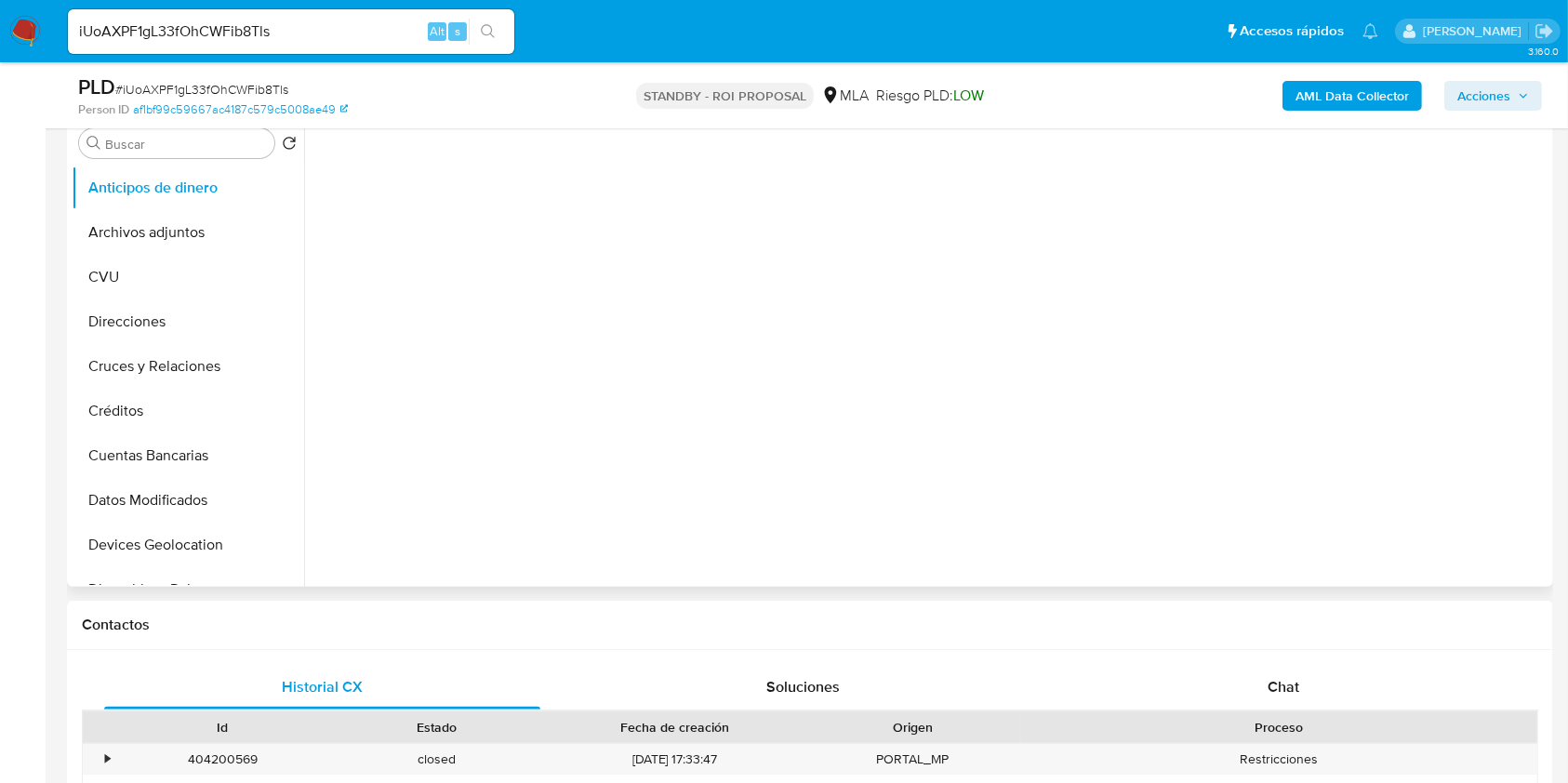
select select "10"
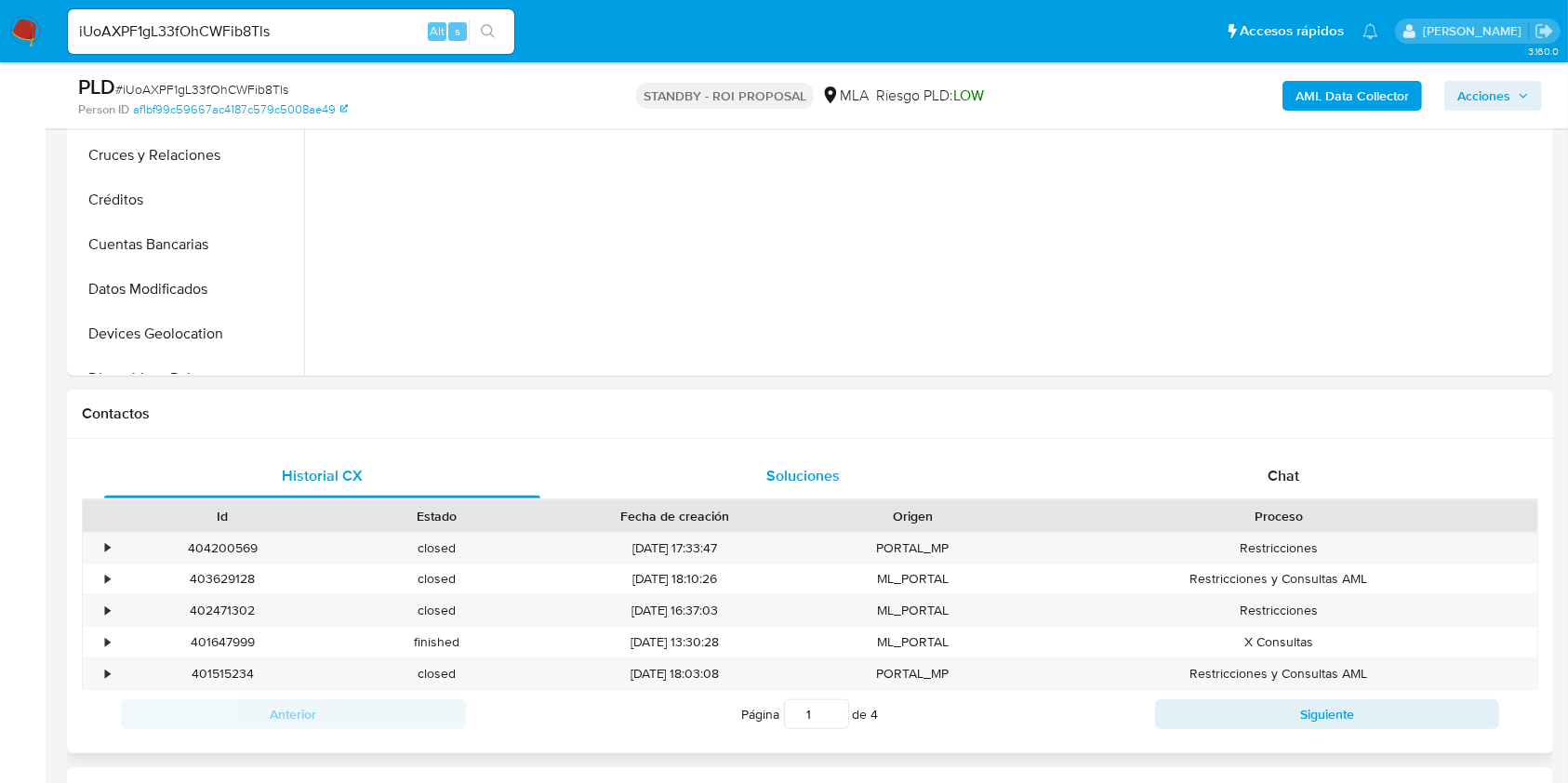
scroll to position [619, 0]
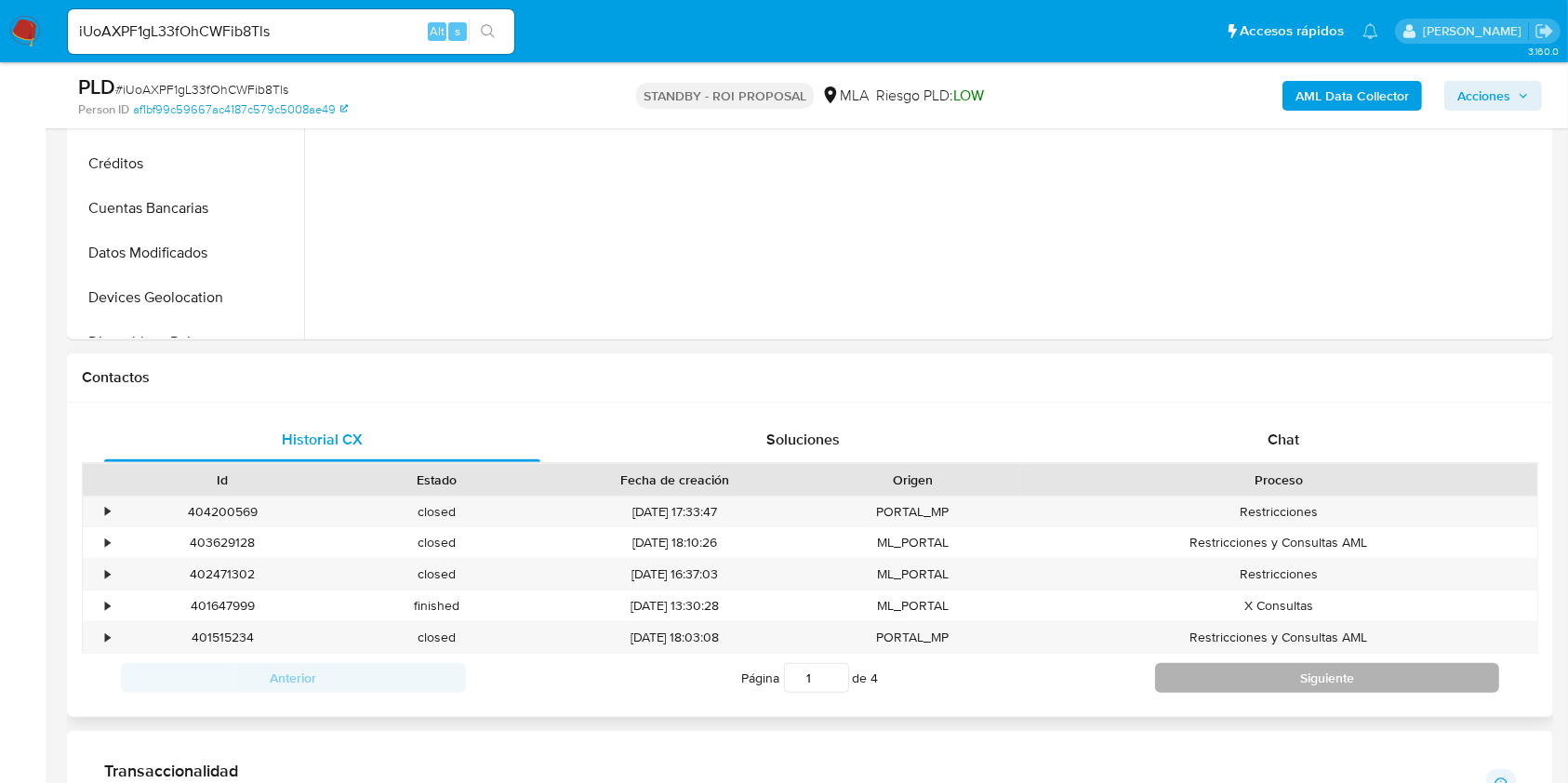
click at [1212, 681] on button "Siguiente" at bounding box center [1327, 677] width 345 height 29
click at [1212, 682] on button "Siguiente" at bounding box center [1327, 677] width 345 height 29
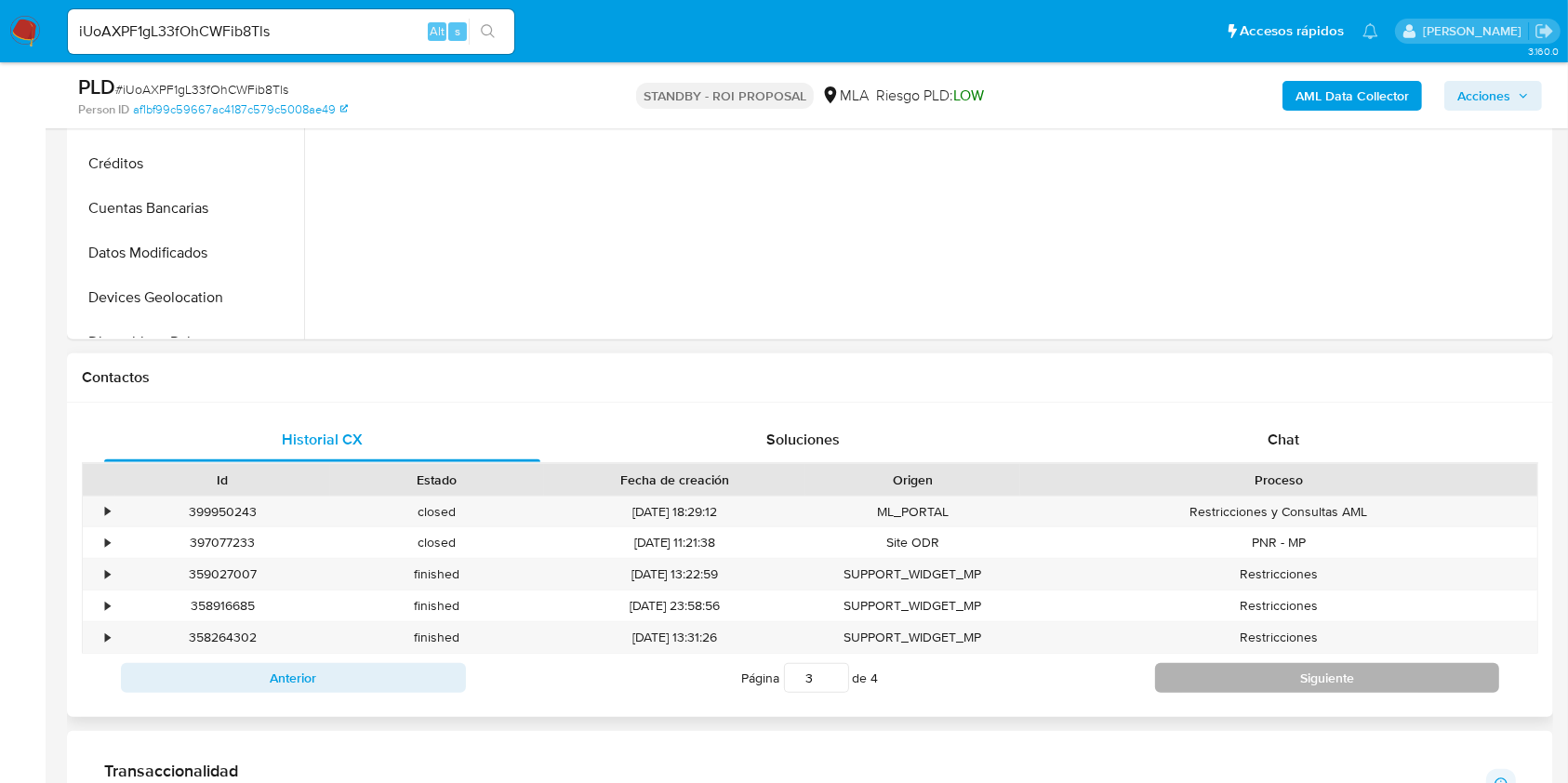
click at [1212, 682] on button "Siguiente" at bounding box center [1327, 677] width 345 height 29
type input "4"
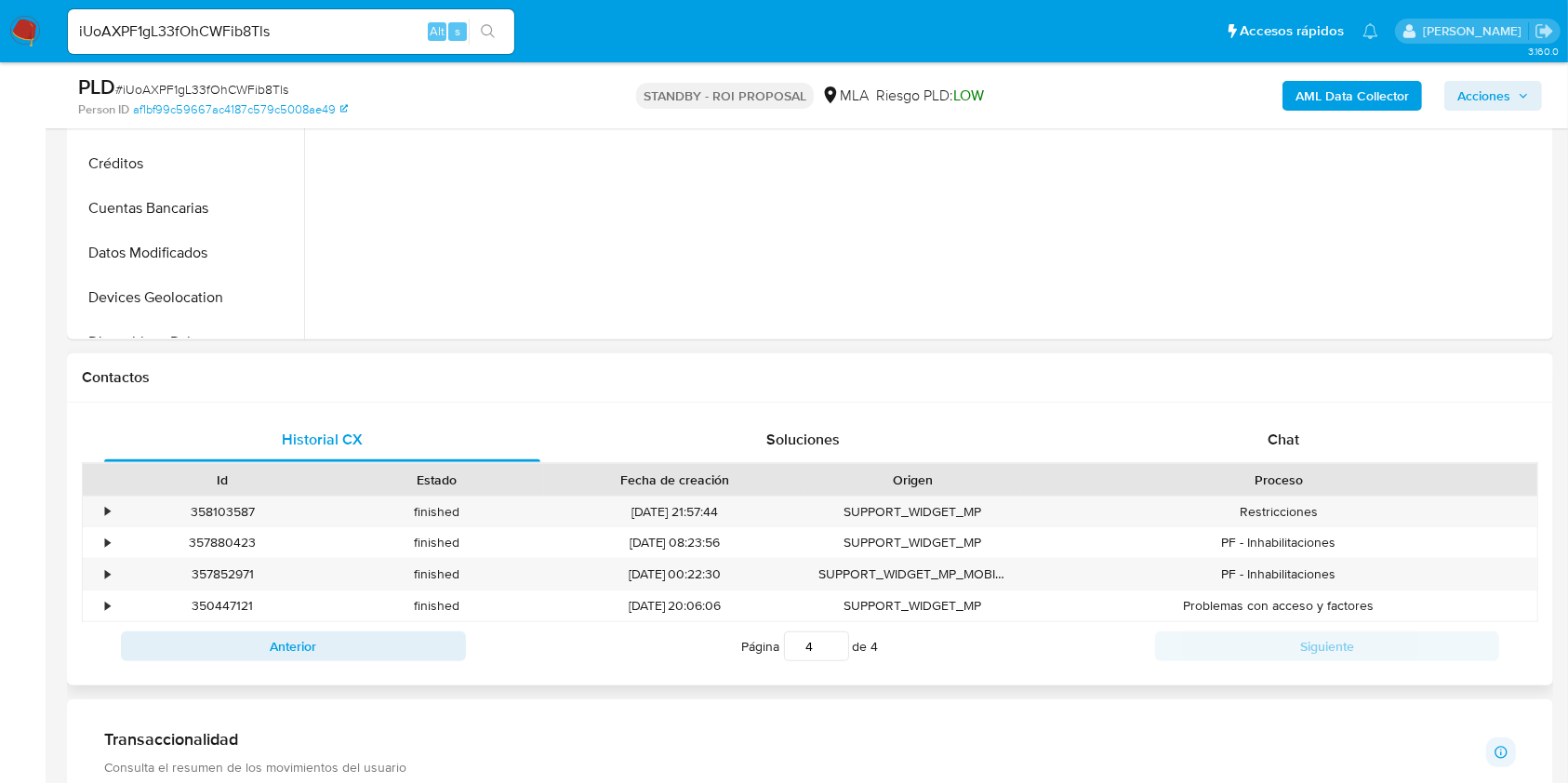
scroll to position [124, 0]
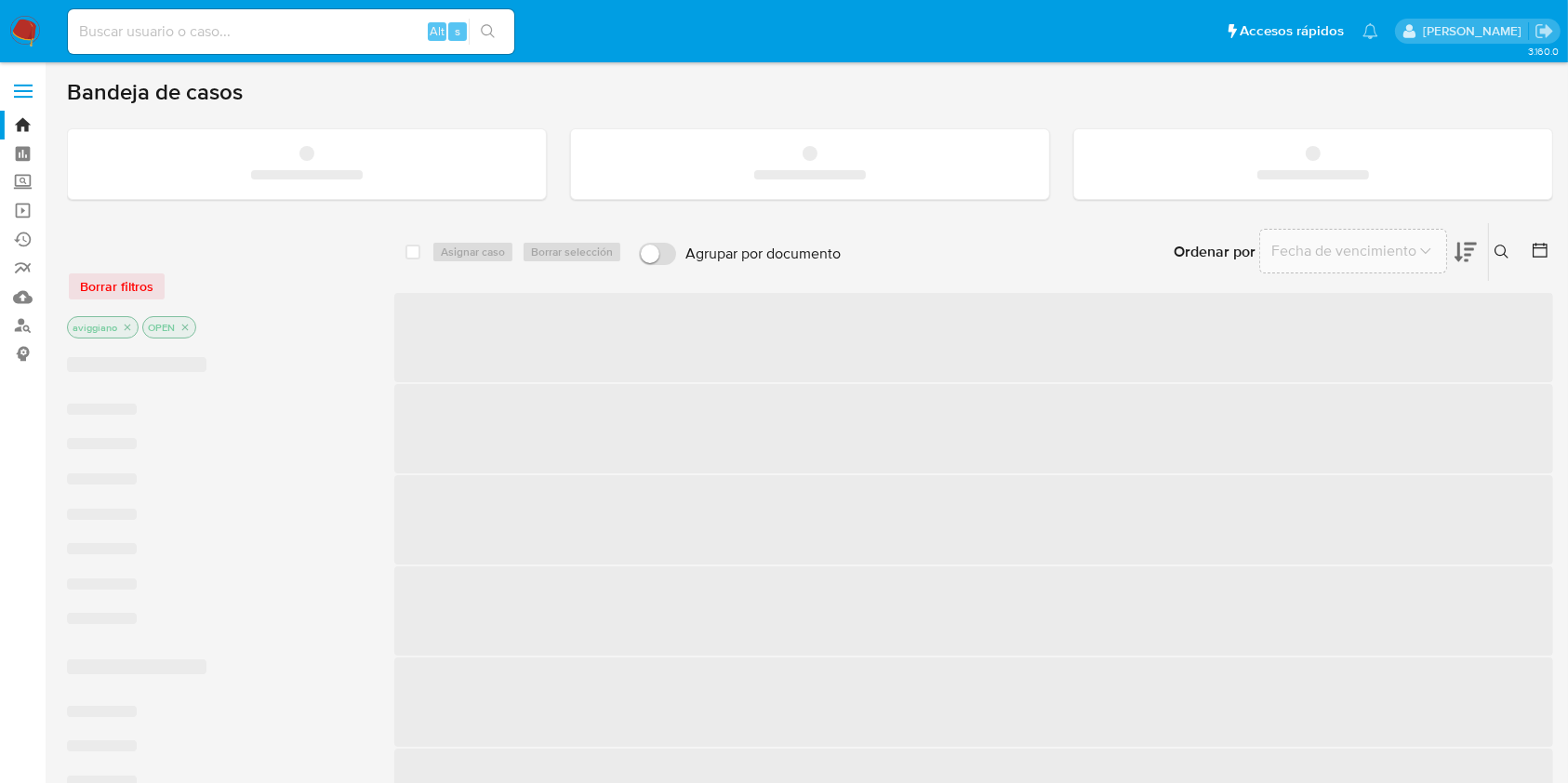
click at [180, 37] on input at bounding box center [291, 32] width 446 height 25
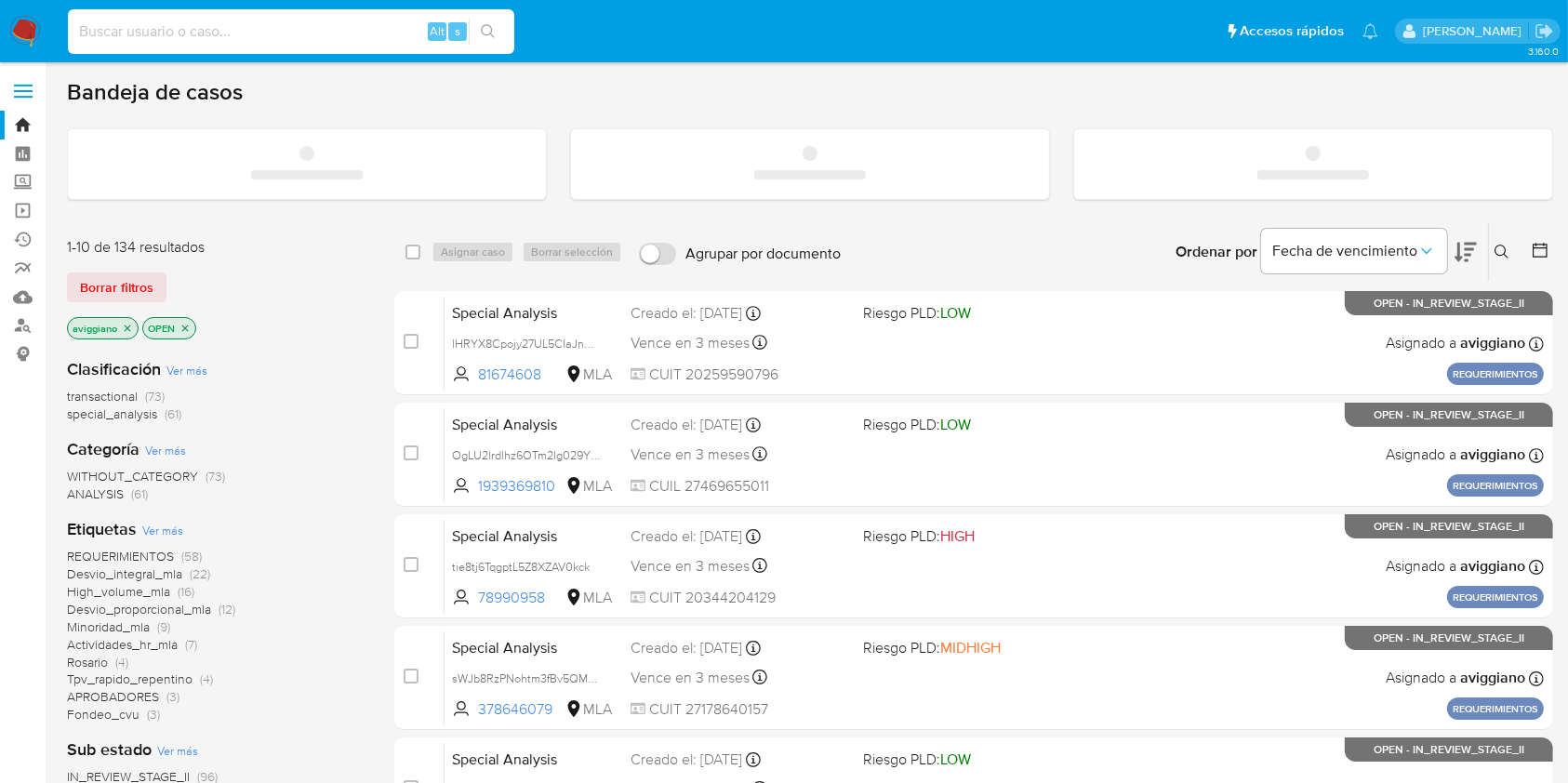
paste input "syJLGYzSvzLhxGmXdxUWmWjj"
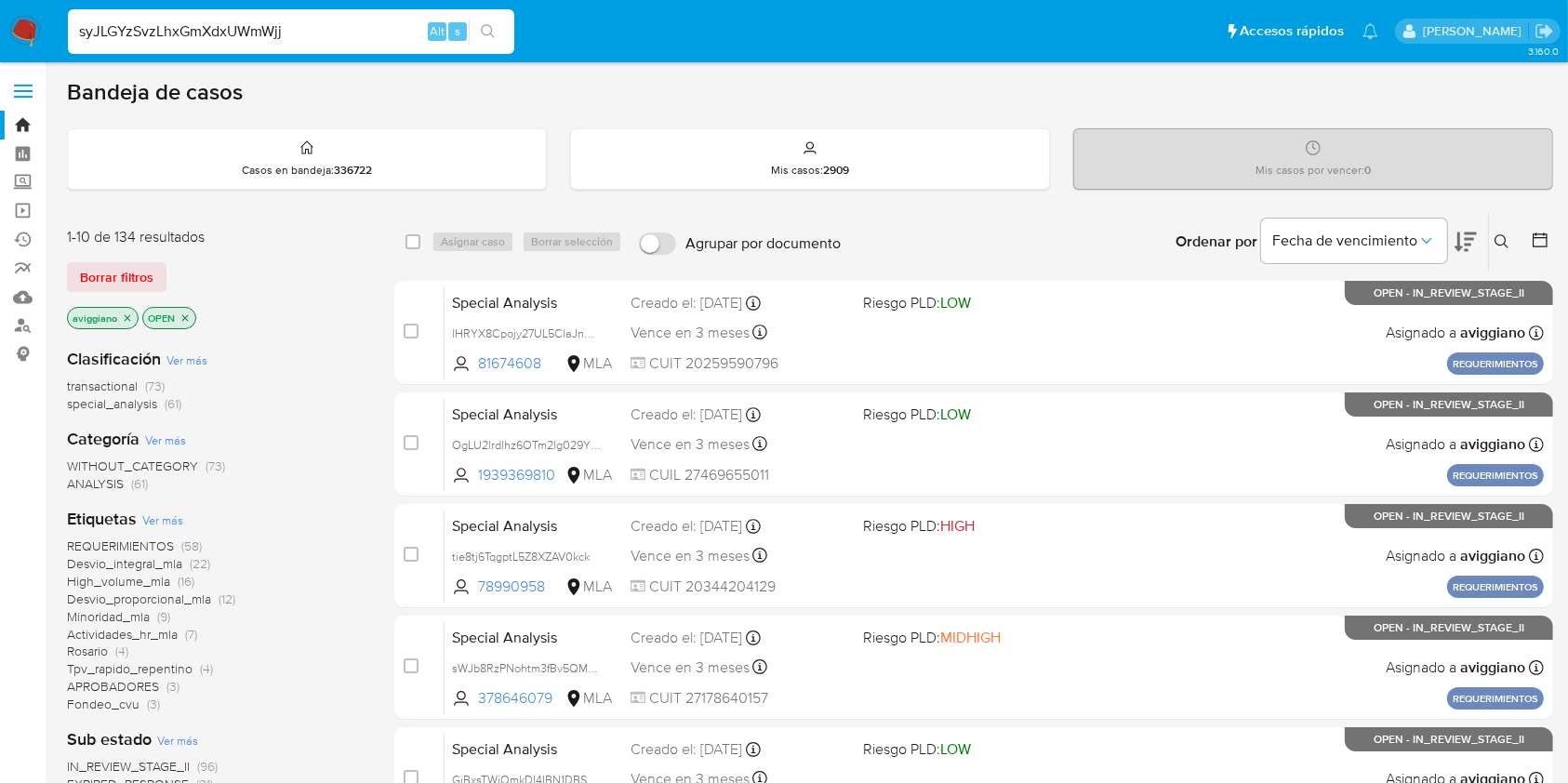
type input "syJLGYzSvzLhxGmXdxUWmWjj"
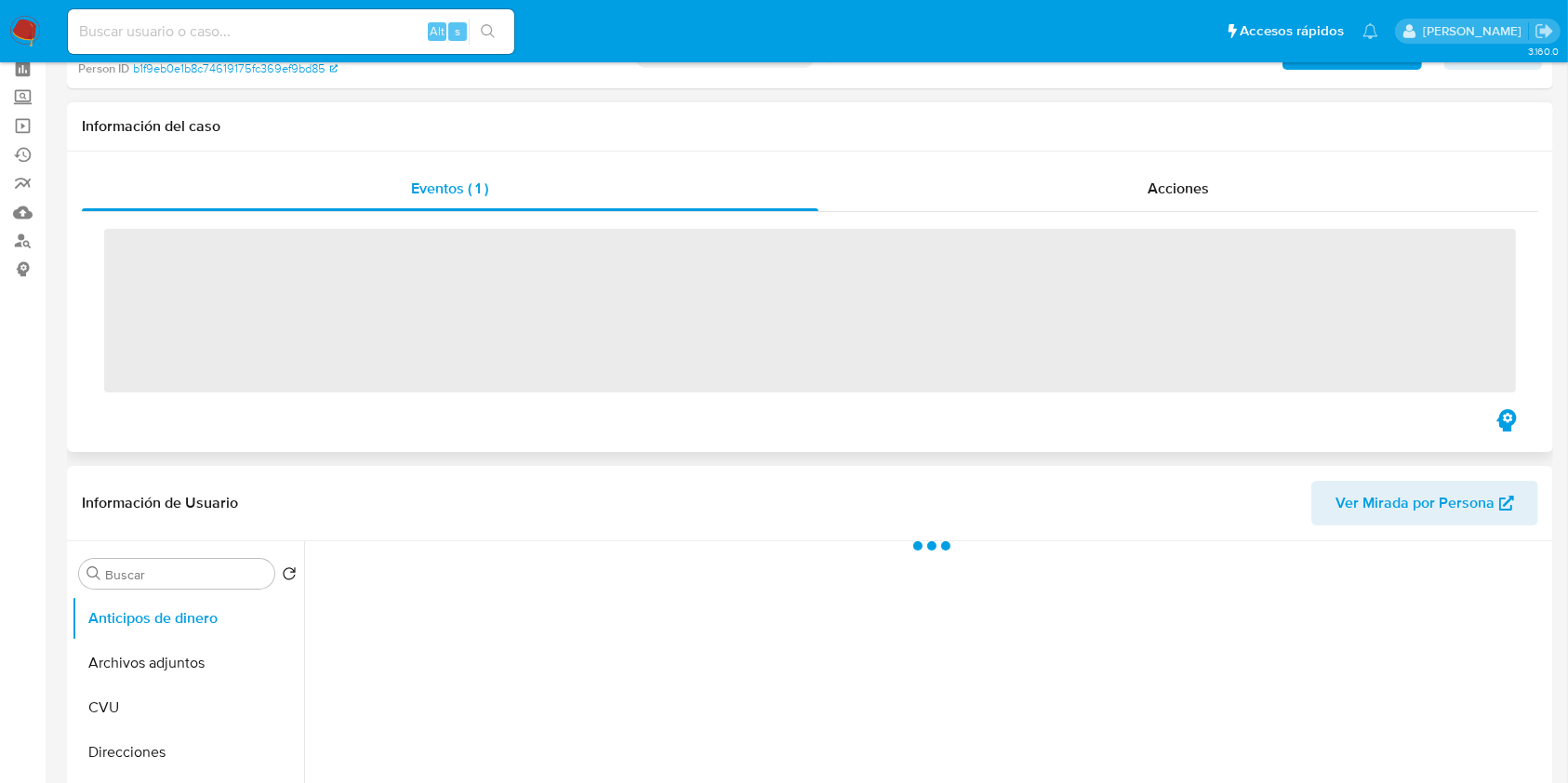
scroll to position [124, 0]
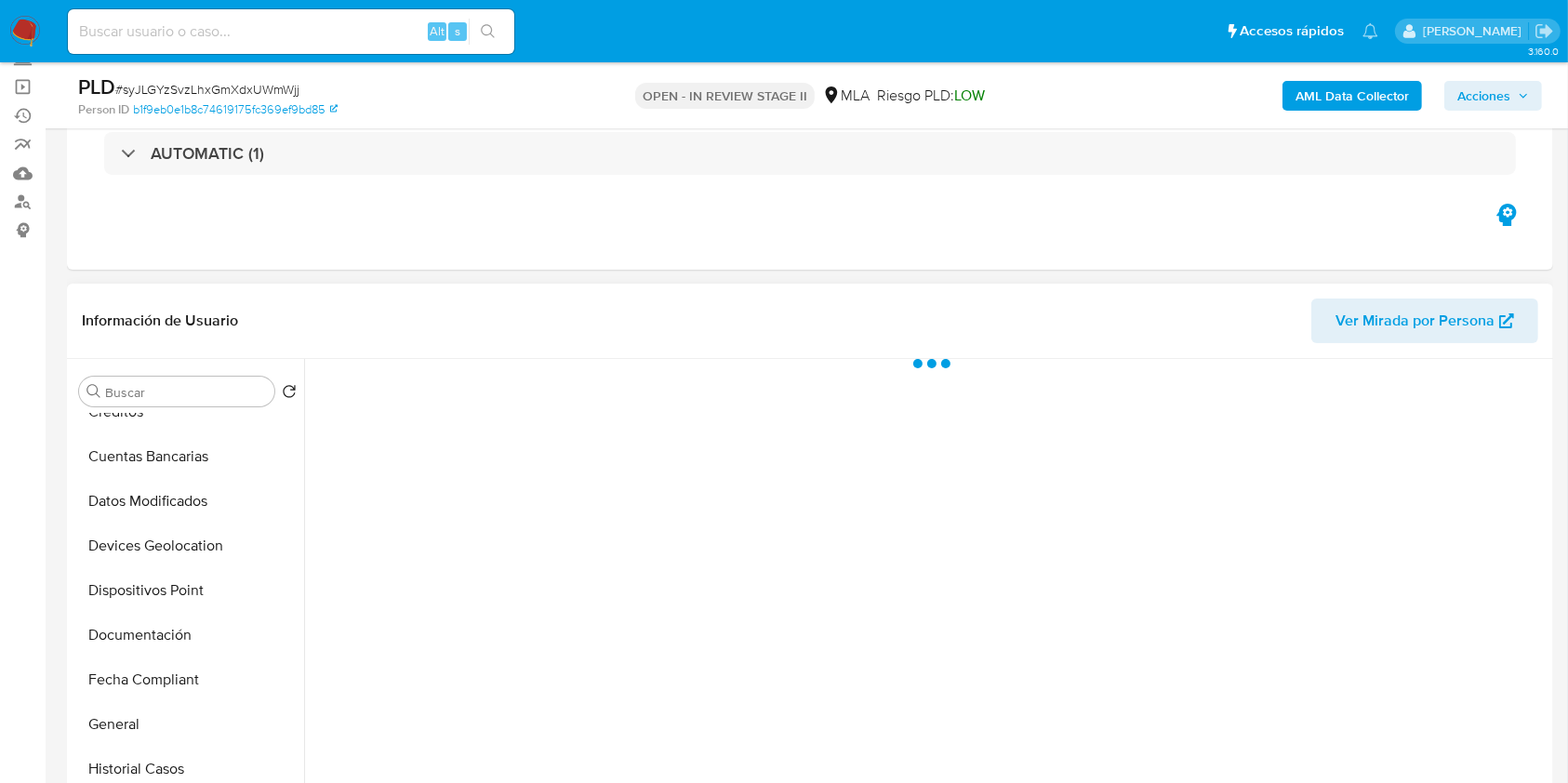
select select "10"
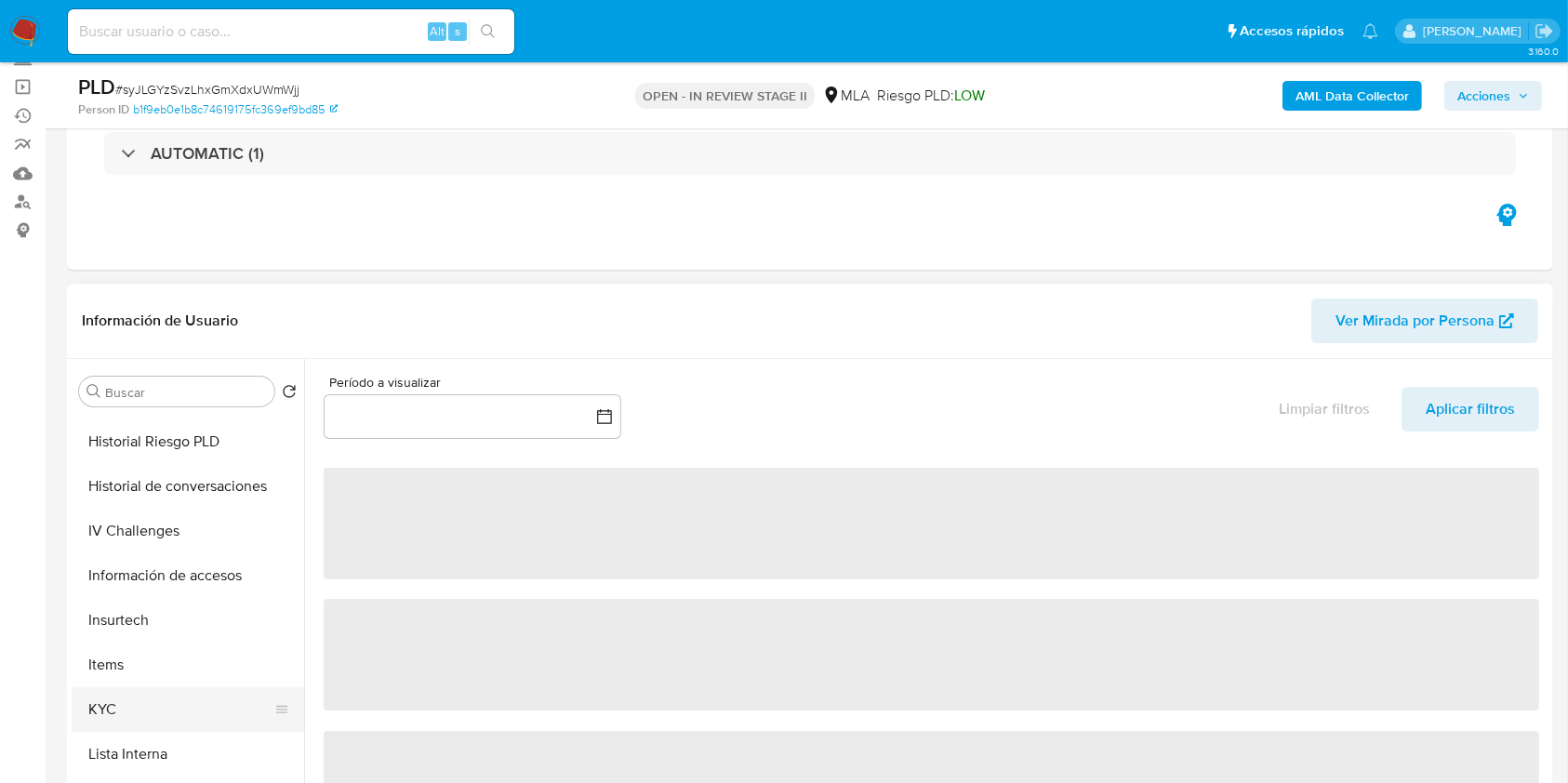
click at [97, 693] on button "KYC" at bounding box center [181, 709] width 218 height 44
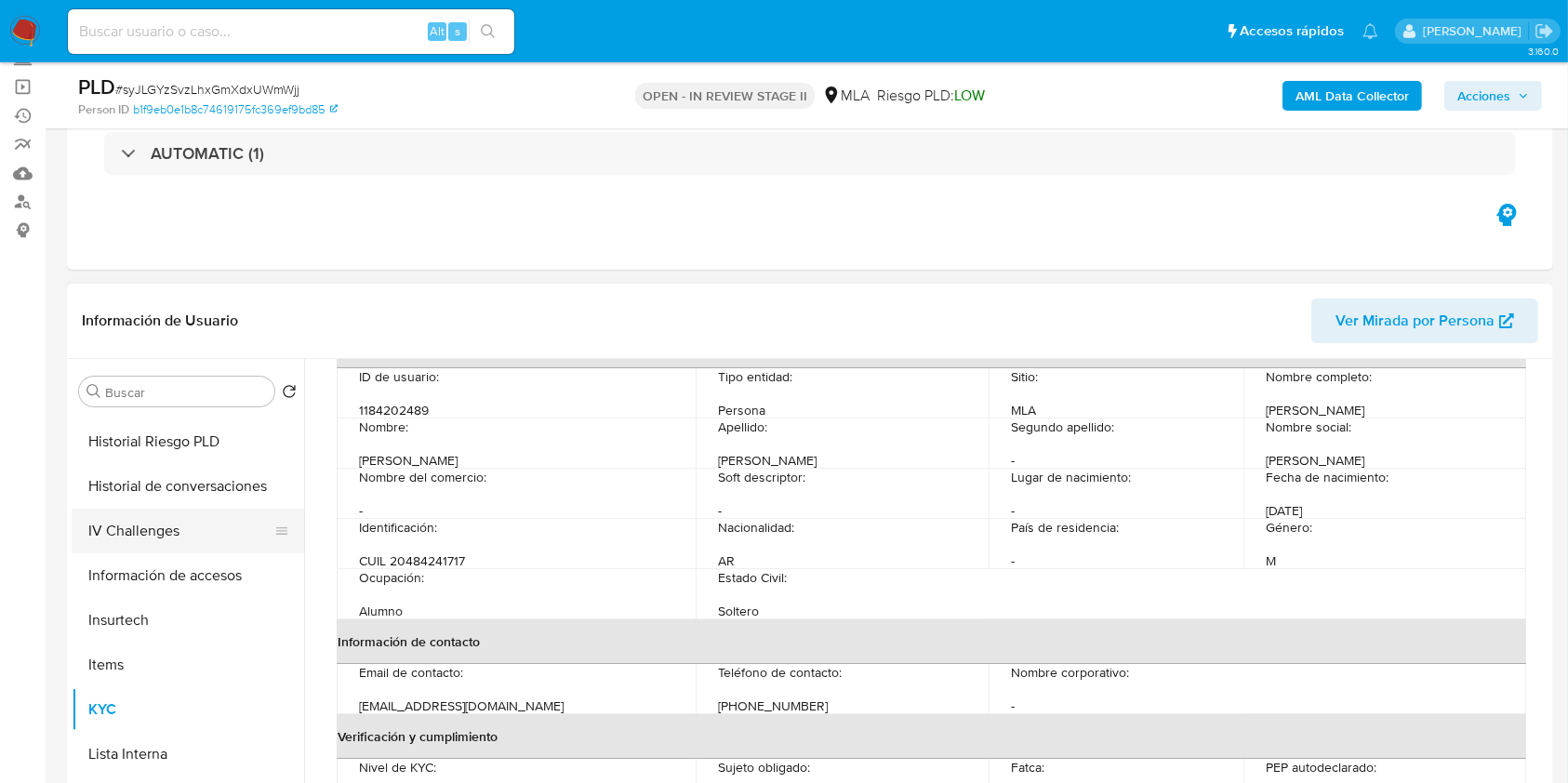
scroll to position [496, 0]
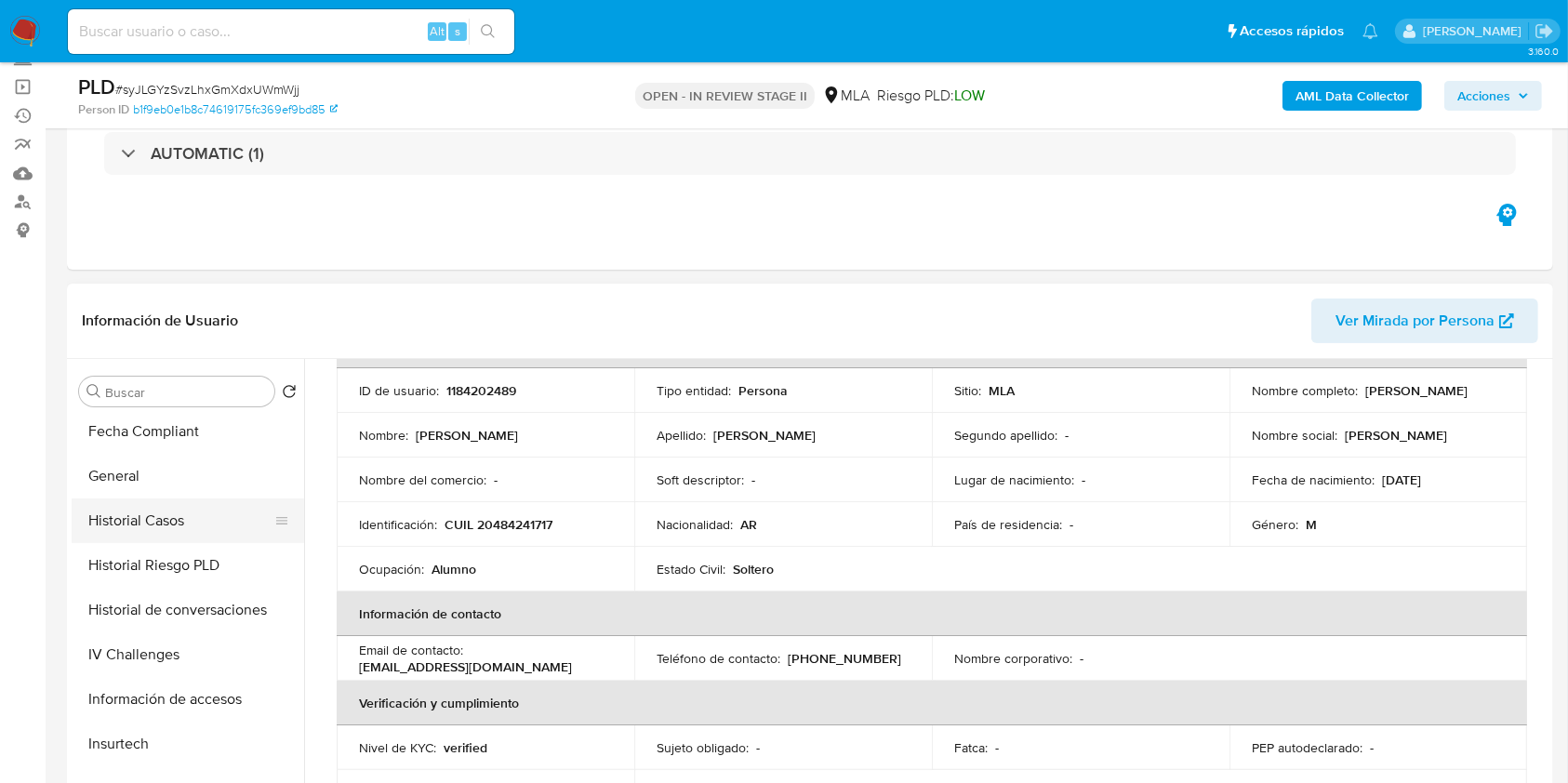
click at [123, 531] on button "Historial Casos" at bounding box center [181, 520] width 218 height 44
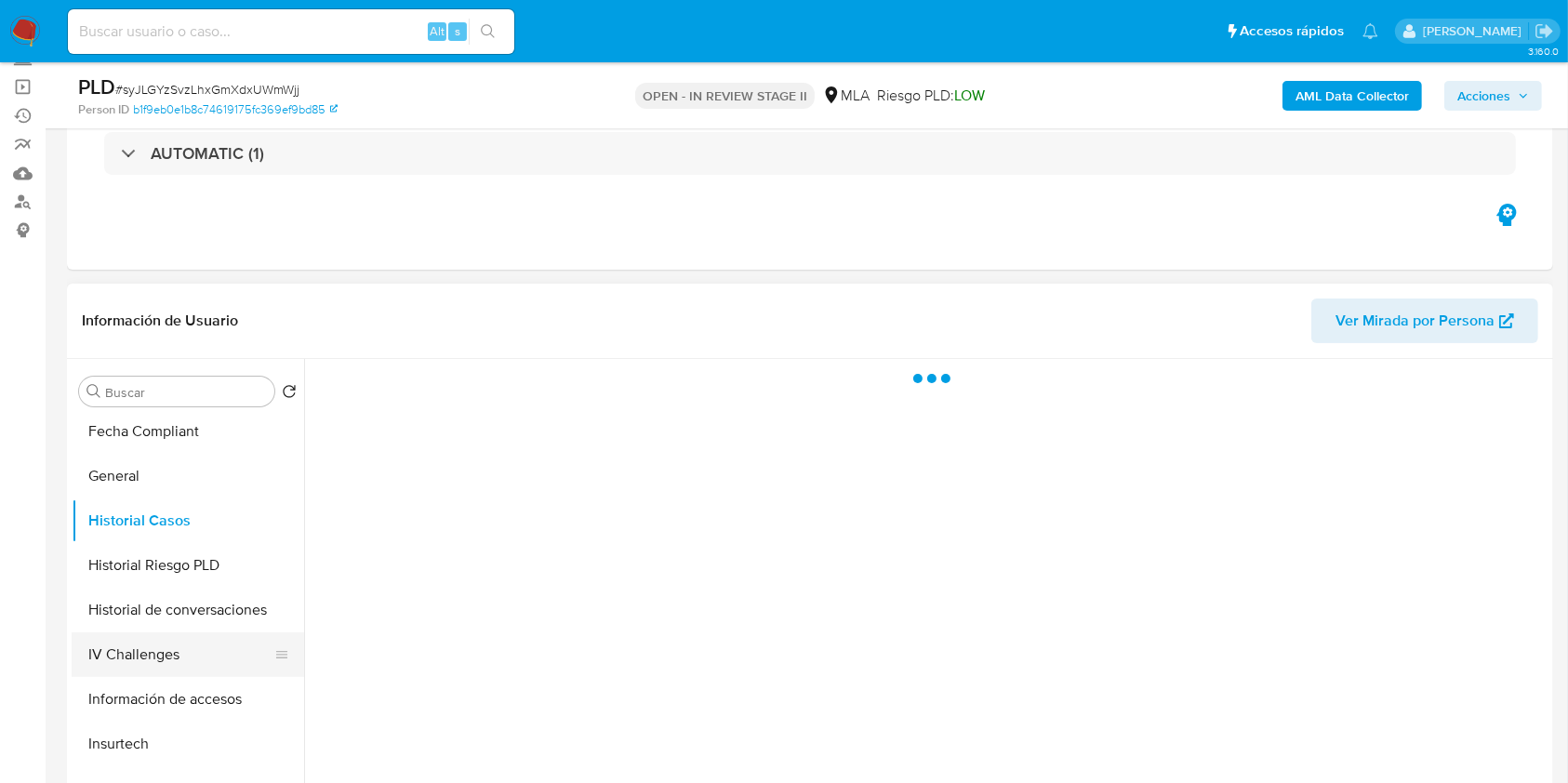
scroll to position [0, 0]
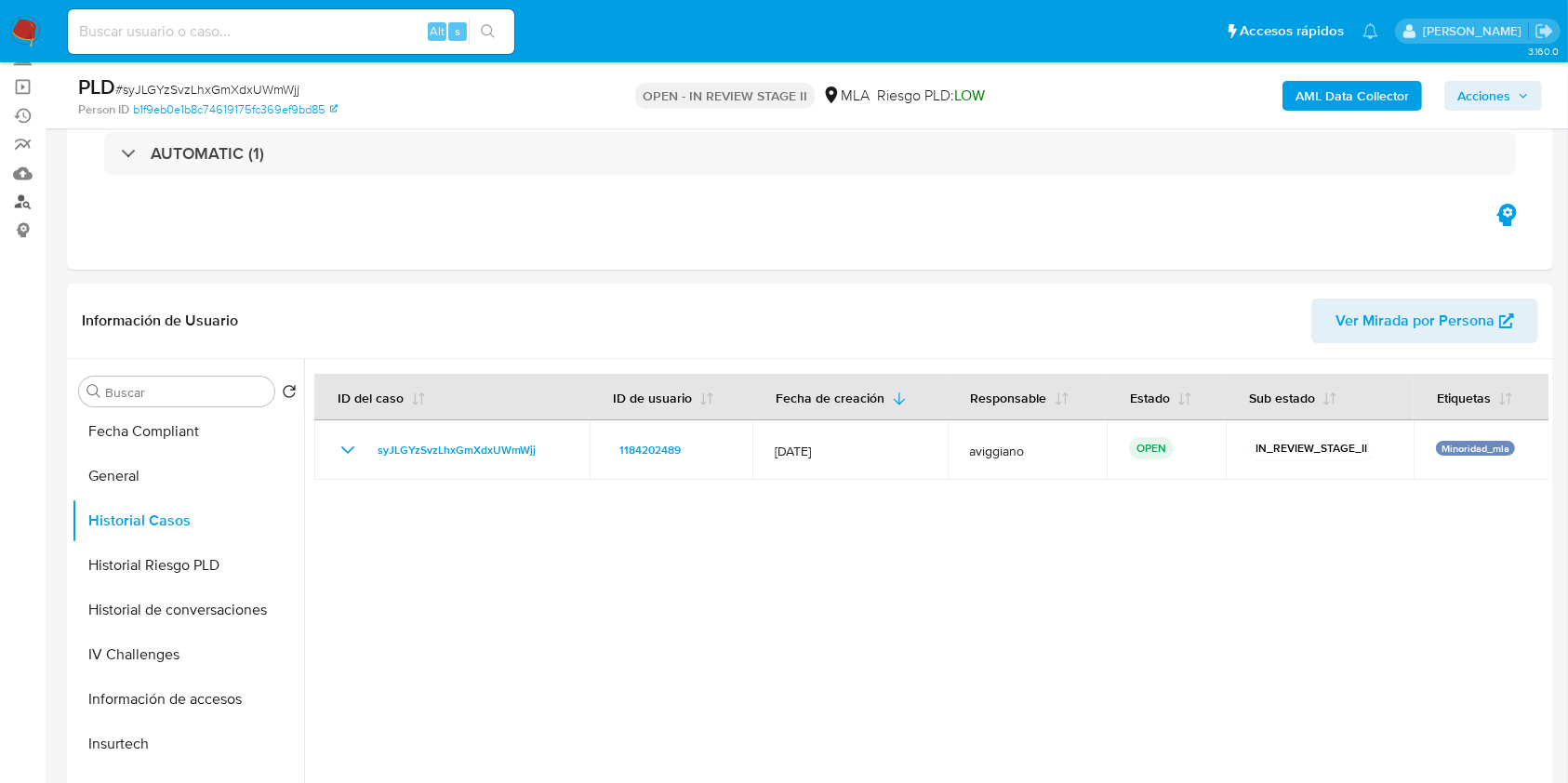
click at [26, 200] on link "Buscador de personas" at bounding box center [111, 202] width 221 height 28
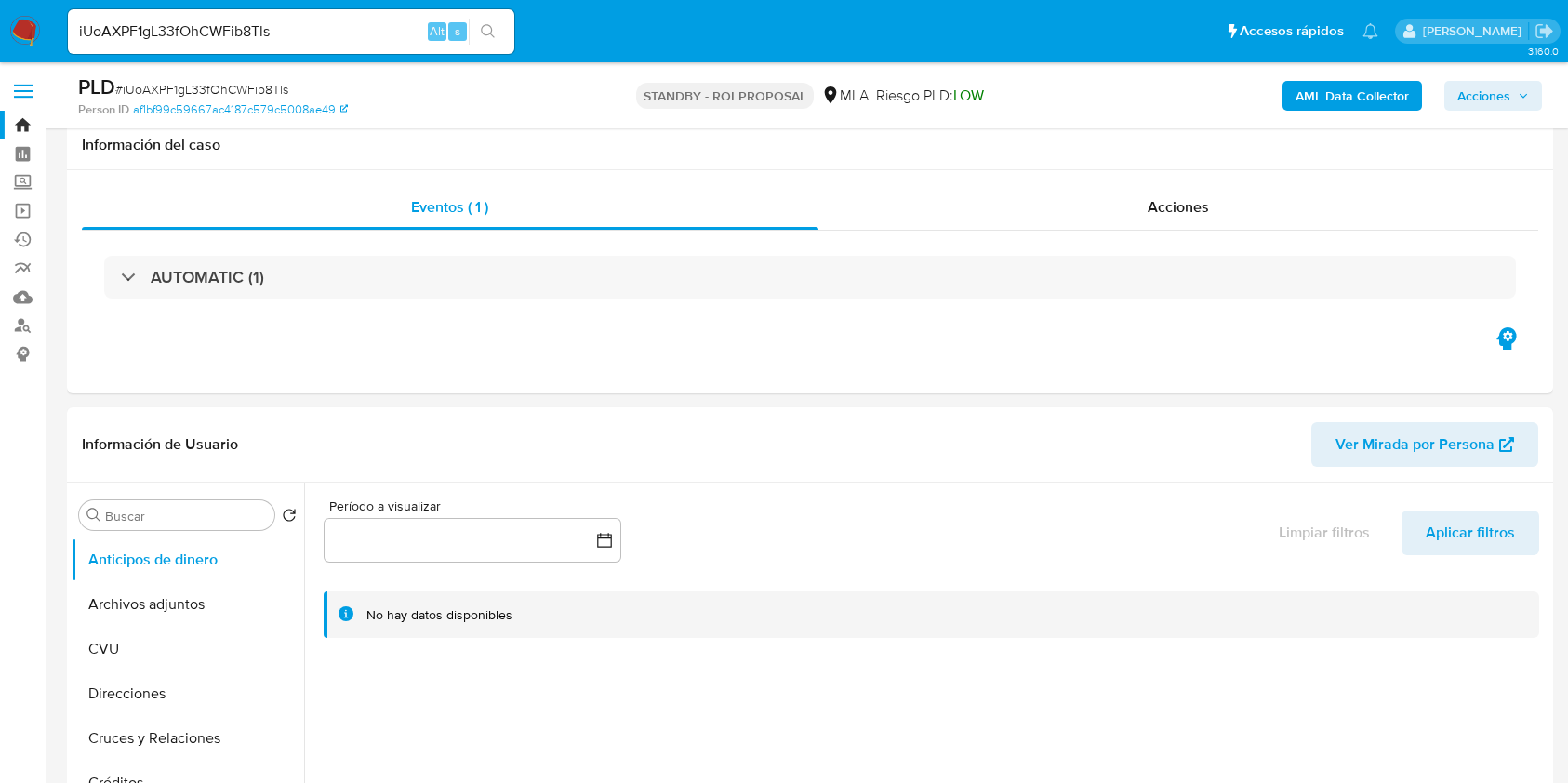
select select "10"
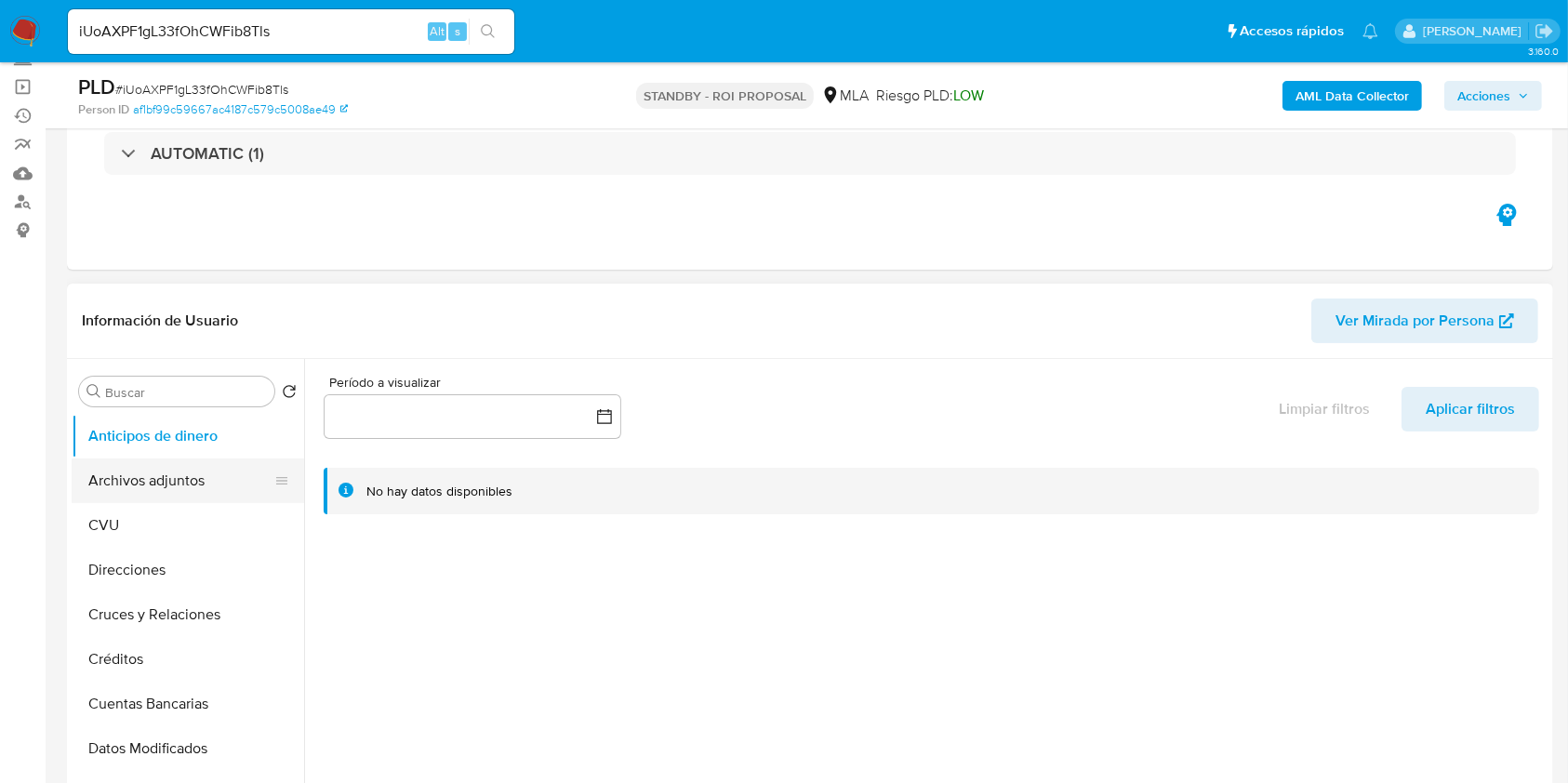
click at [171, 472] on button "Archivos adjuntos" at bounding box center [181, 480] width 218 height 44
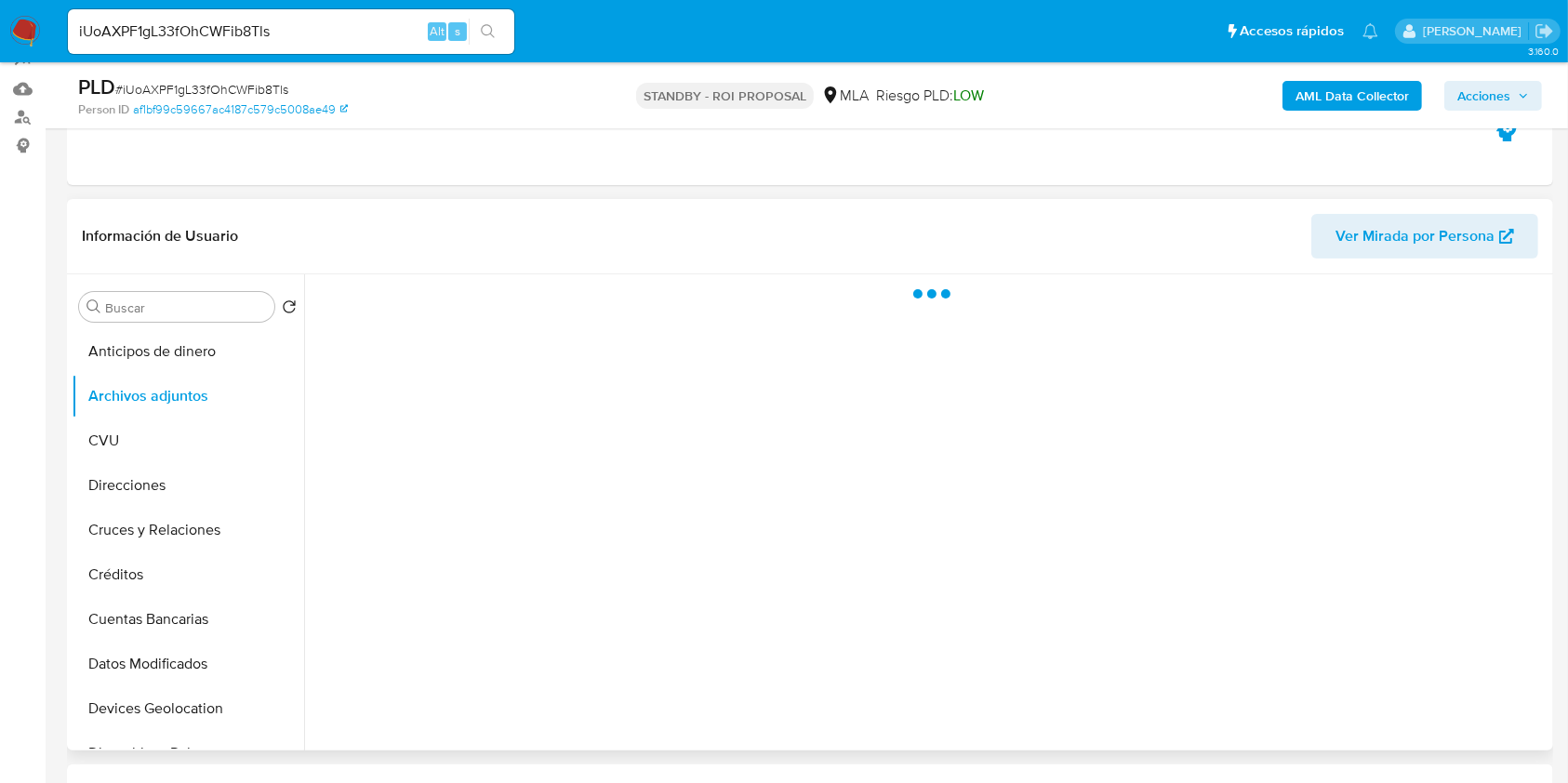
scroll to position [248, 0]
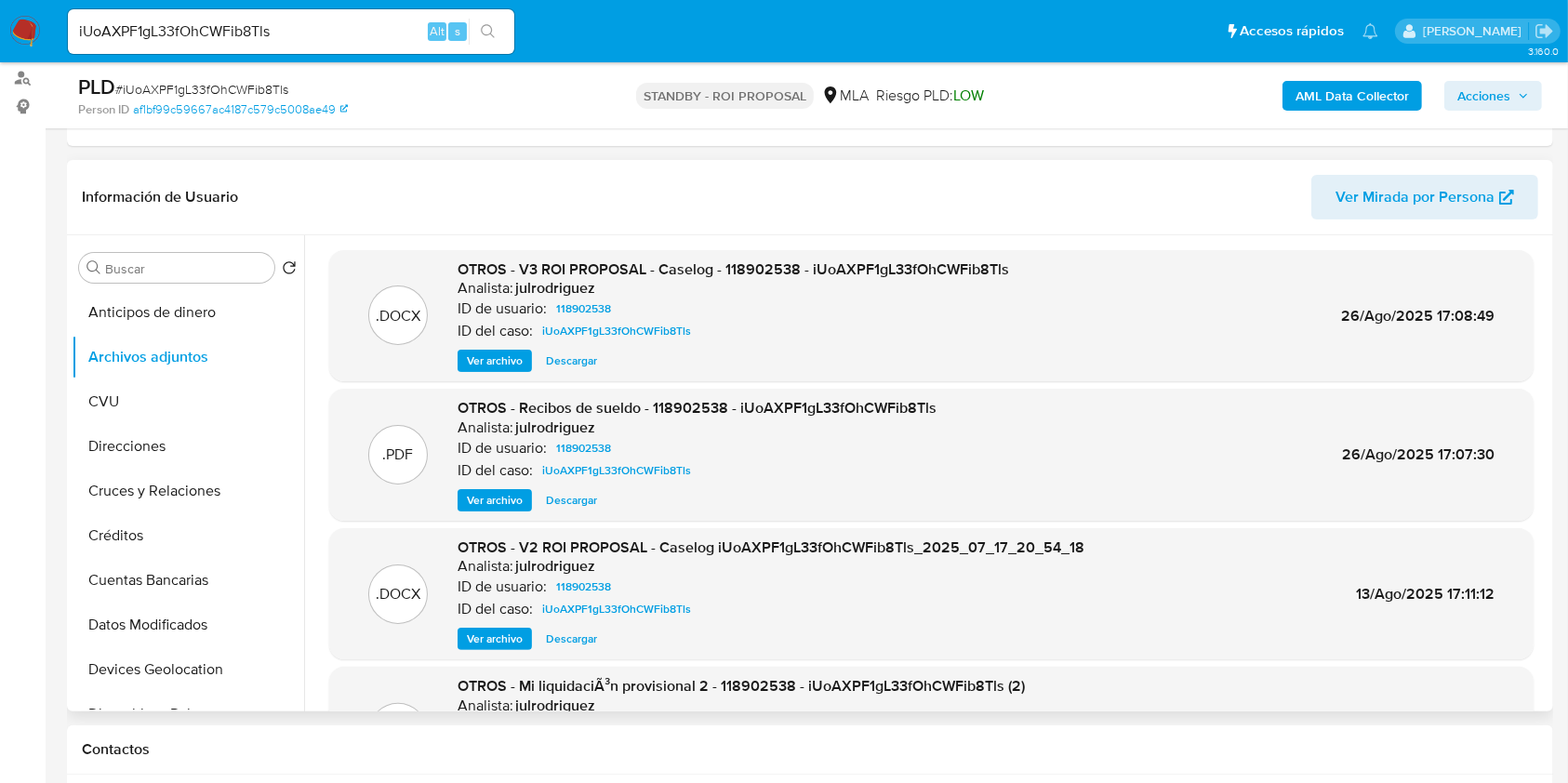
click at [579, 368] on span "Descargar" at bounding box center [571, 361] width 51 height 19
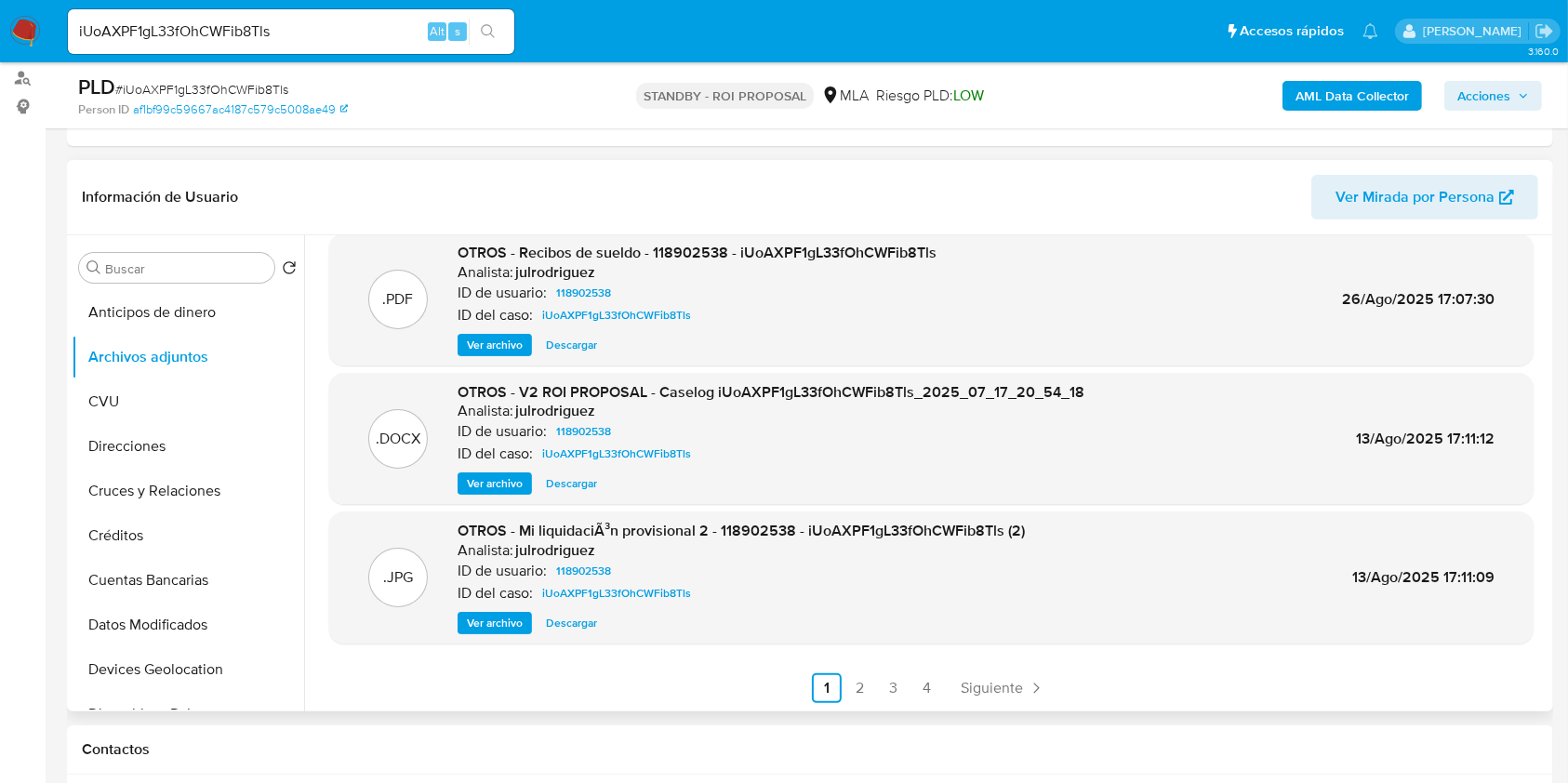
scroll to position [156, 0]
click at [856, 687] on link "2" at bounding box center [860, 687] width 29 height 29
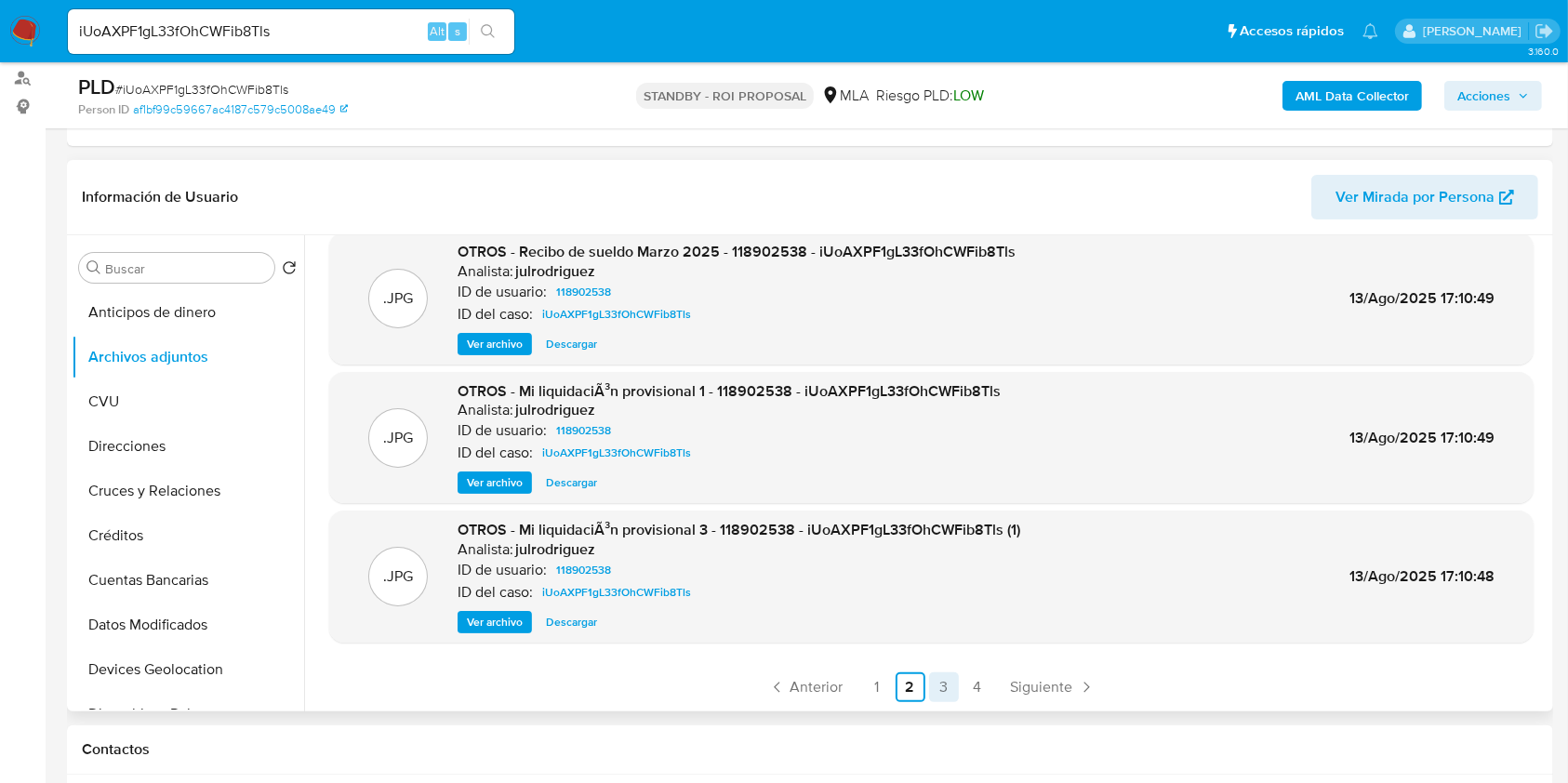
click at [935, 687] on link "3" at bounding box center [943, 687] width 29 height 29
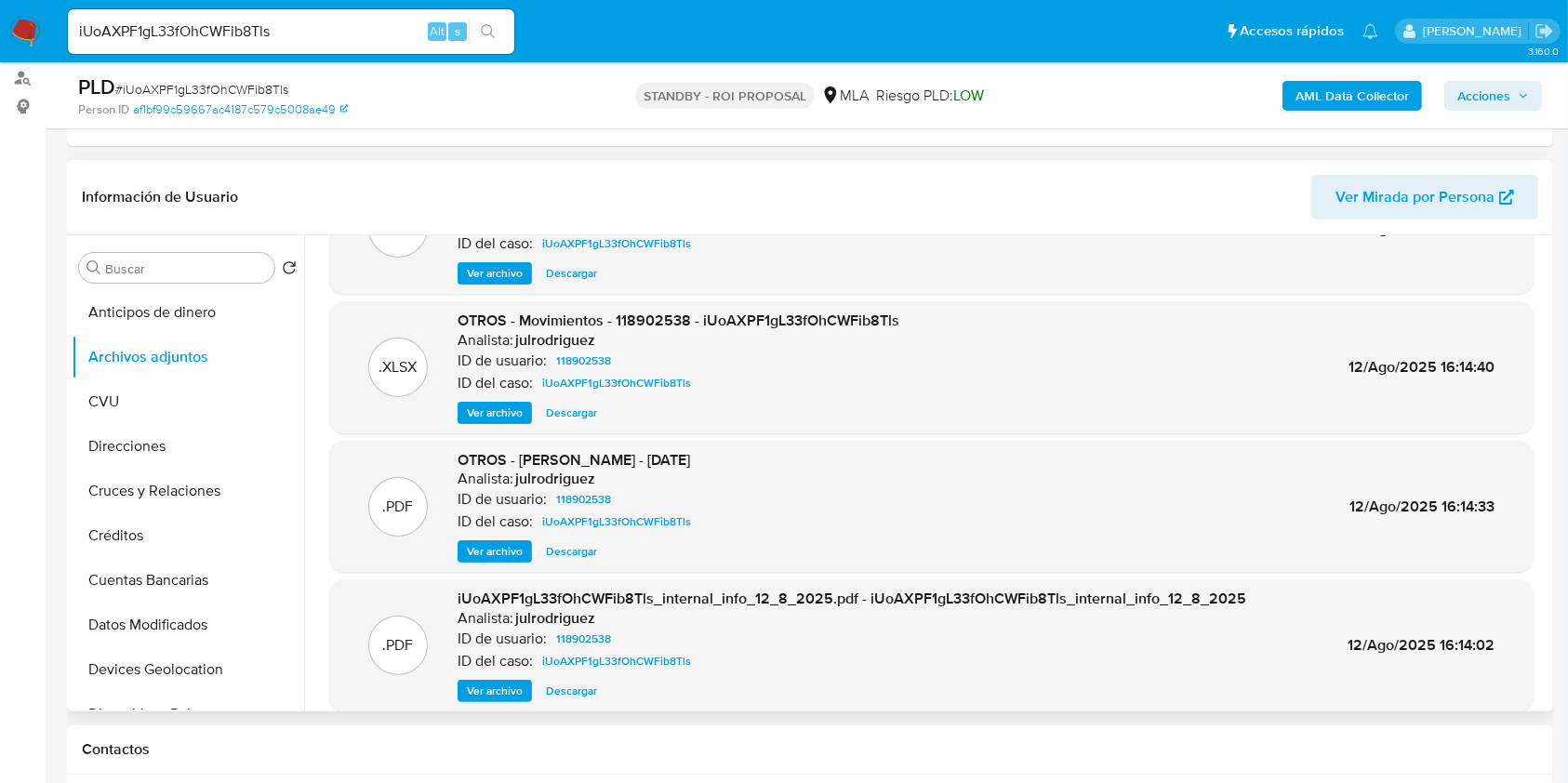
scroll to position [124, 0]
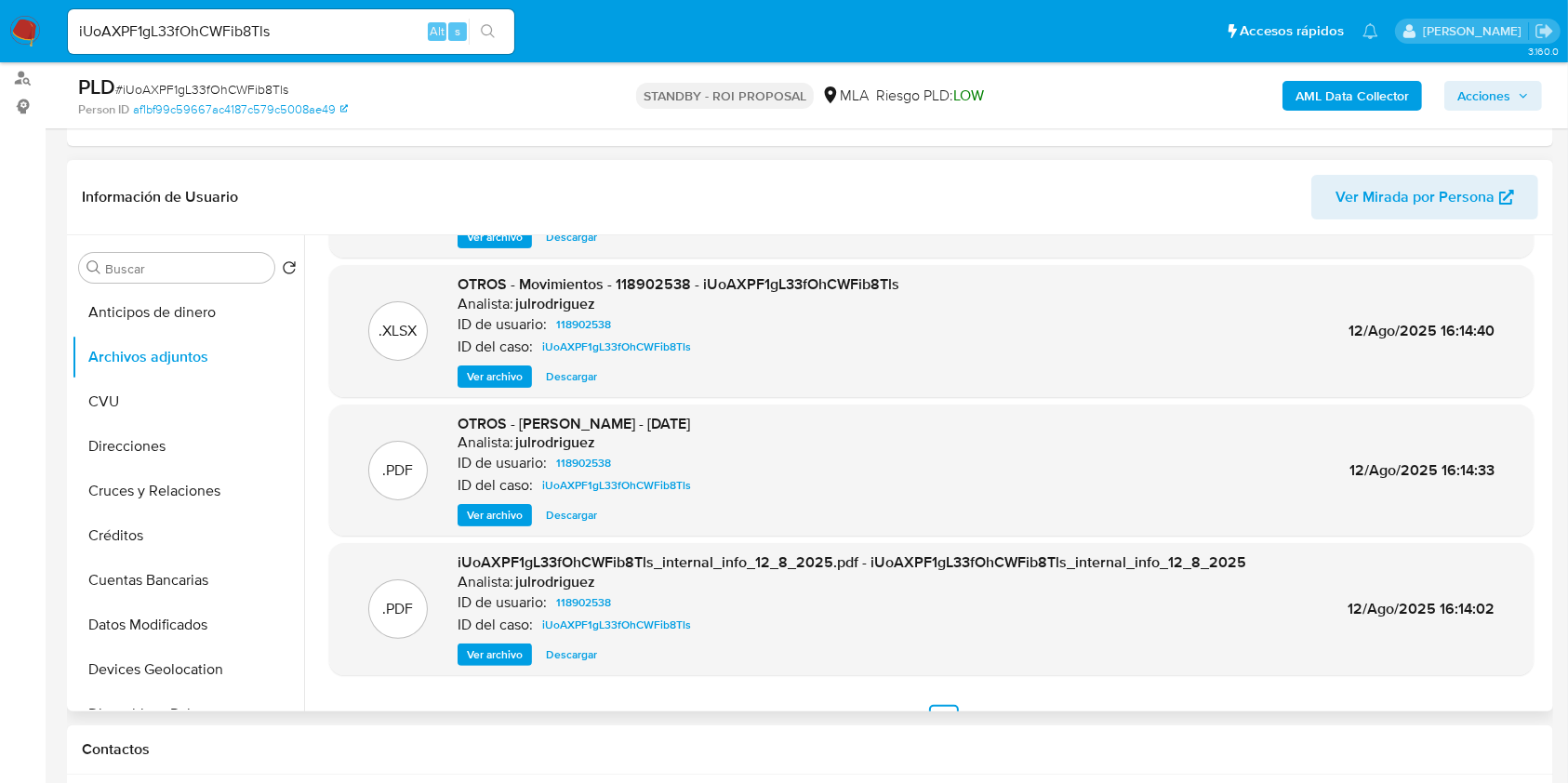
click at [518, 506] on span "Ver archivo" at bounding box center [495, 515] width 56 height 19
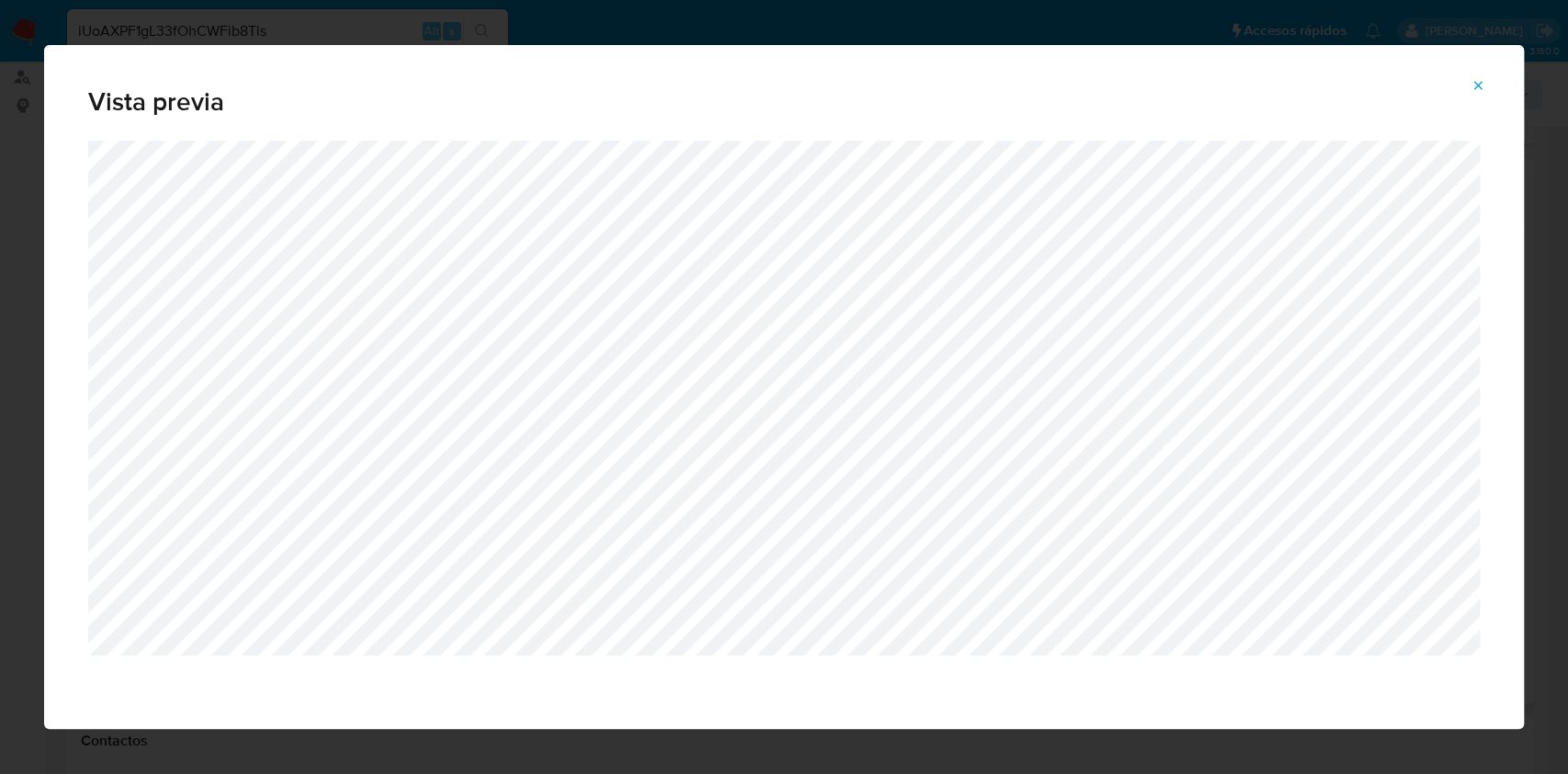
click at [1475, 81] on icon "Attachment preview" at bounding box center [1478, 85] width 8 height 8
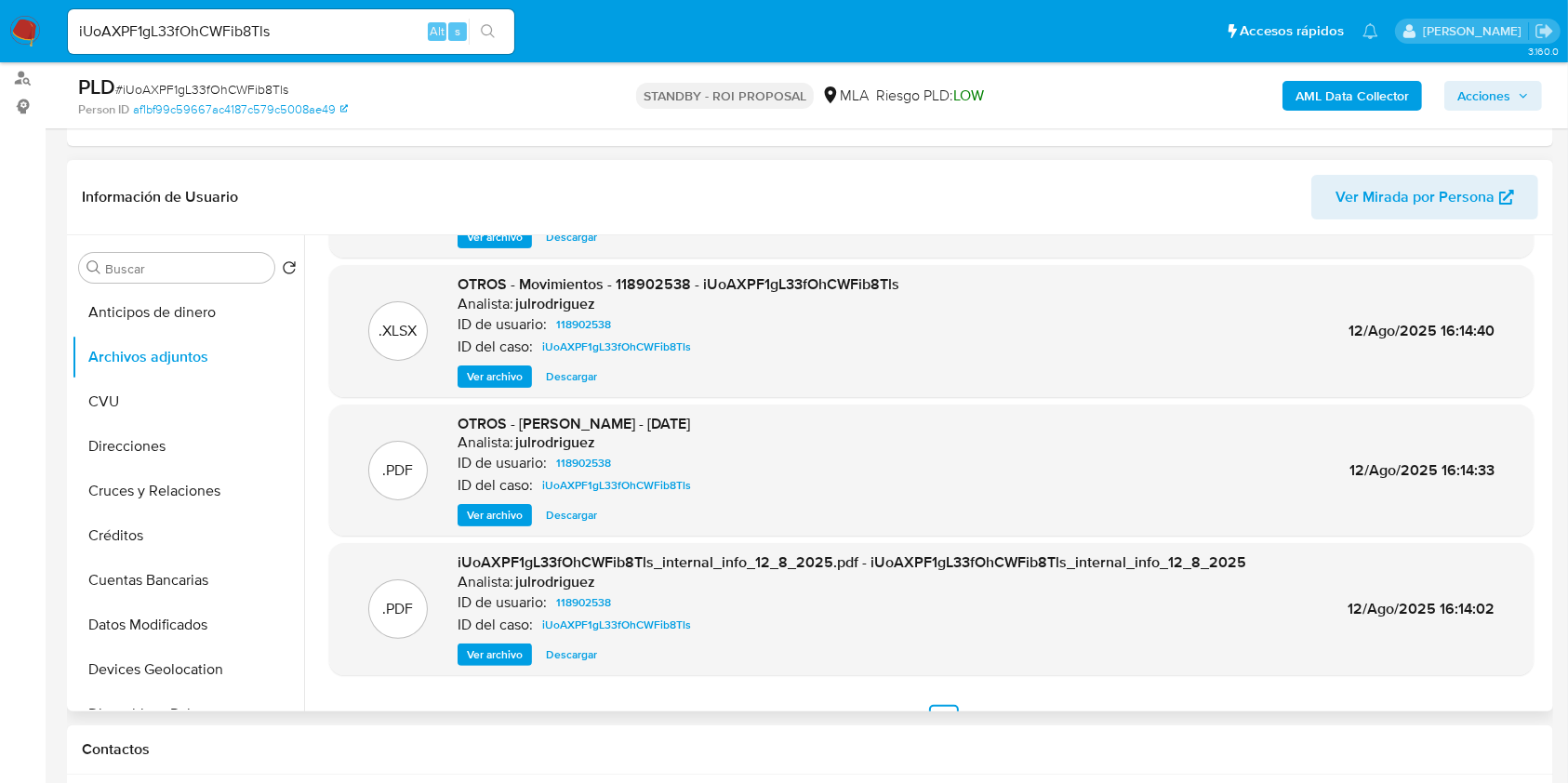
click at [197, 32] on input "iUoAXPF1gL33fOhCWFib8Tls" at bounding box center [291, 32] width 446 height 25
paste input "CLrOAAMVvF0onAYUF6MeTg5o"
type input "CLrOAAMVvF0onAYUF6MeTg5o"
click at [490, 32] on icon "search-icon" at bounding box center [487, 31] width 14 height 14
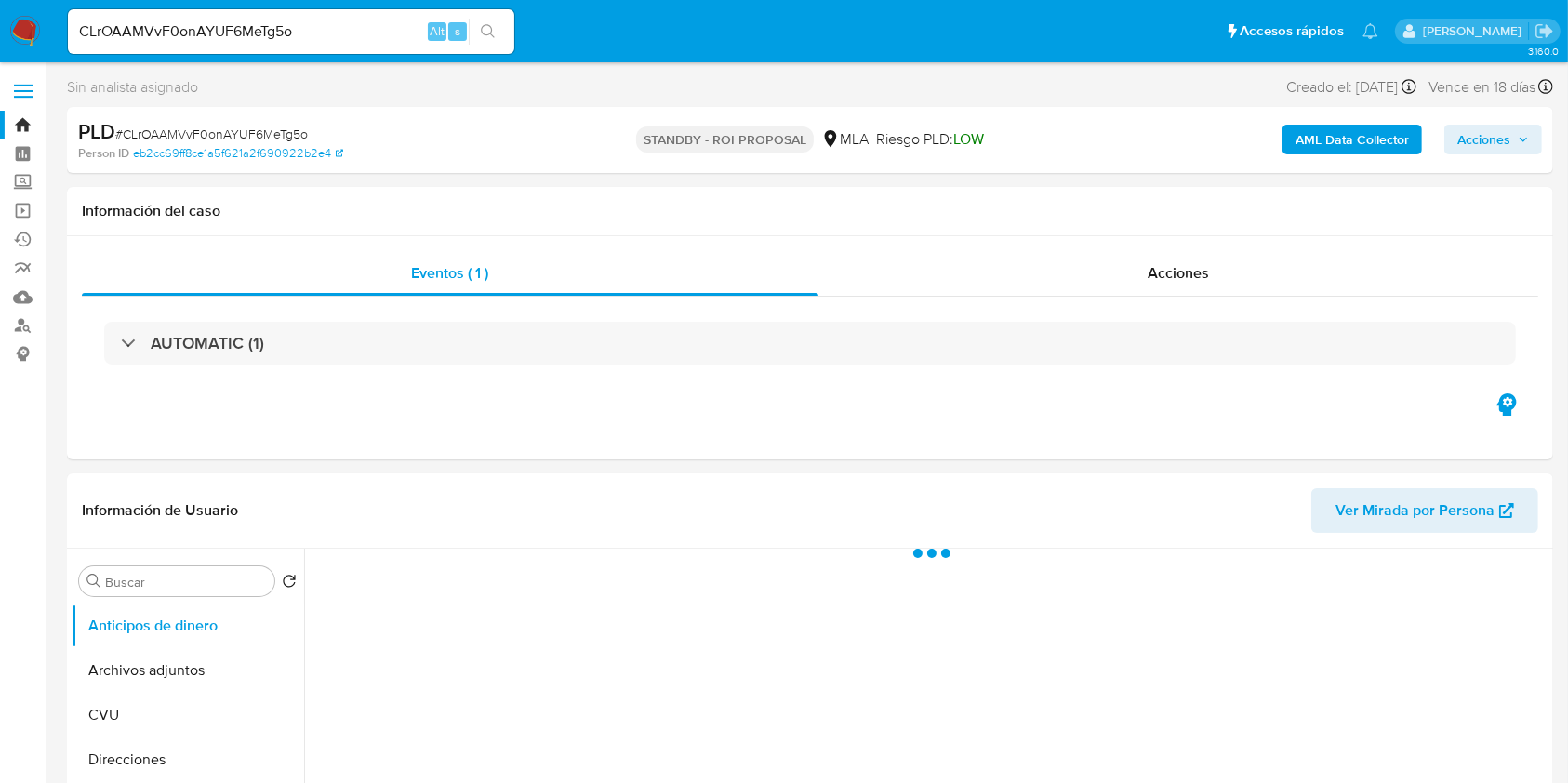
select select "10"
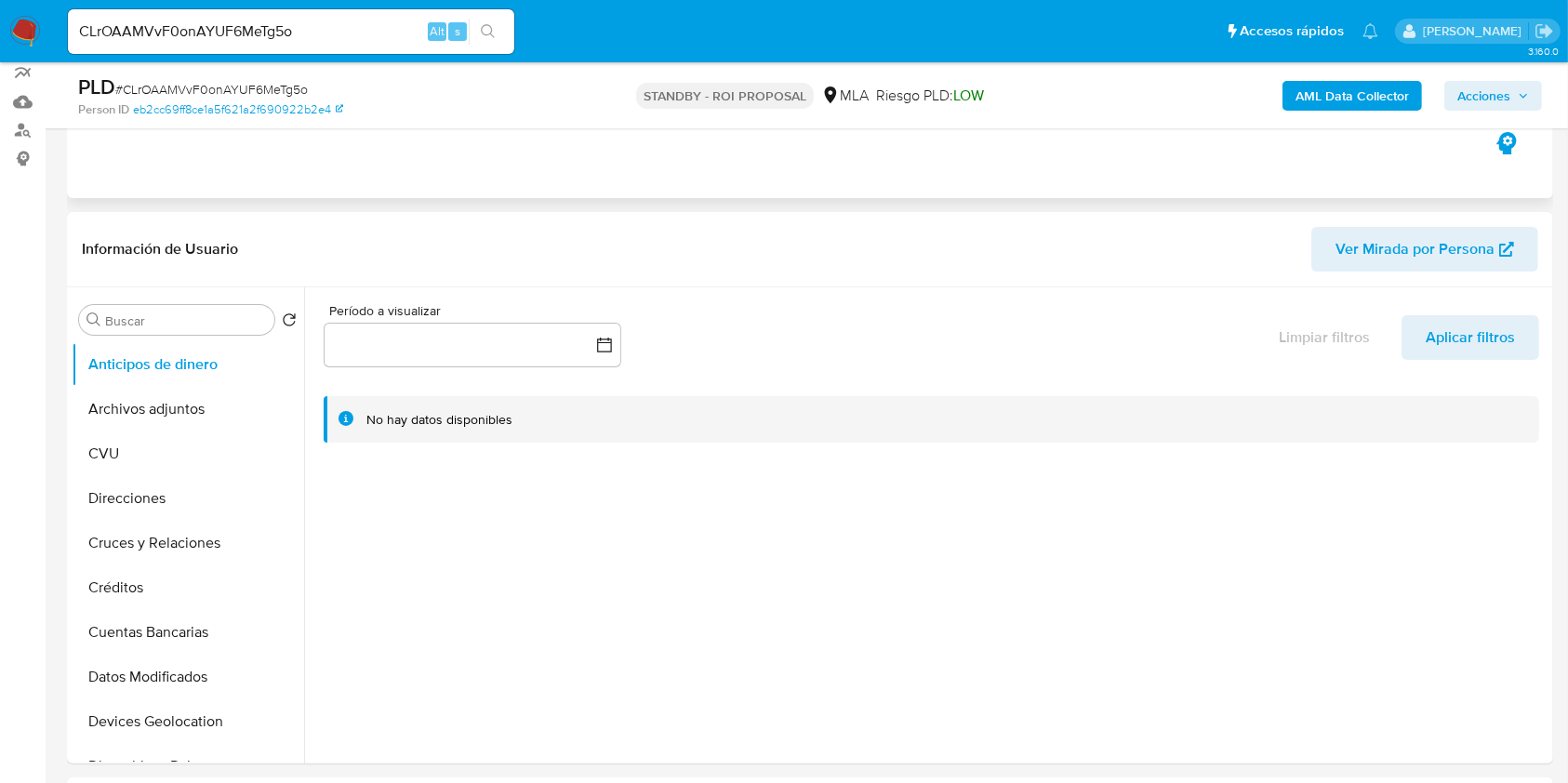
scroll to position [248, 0]
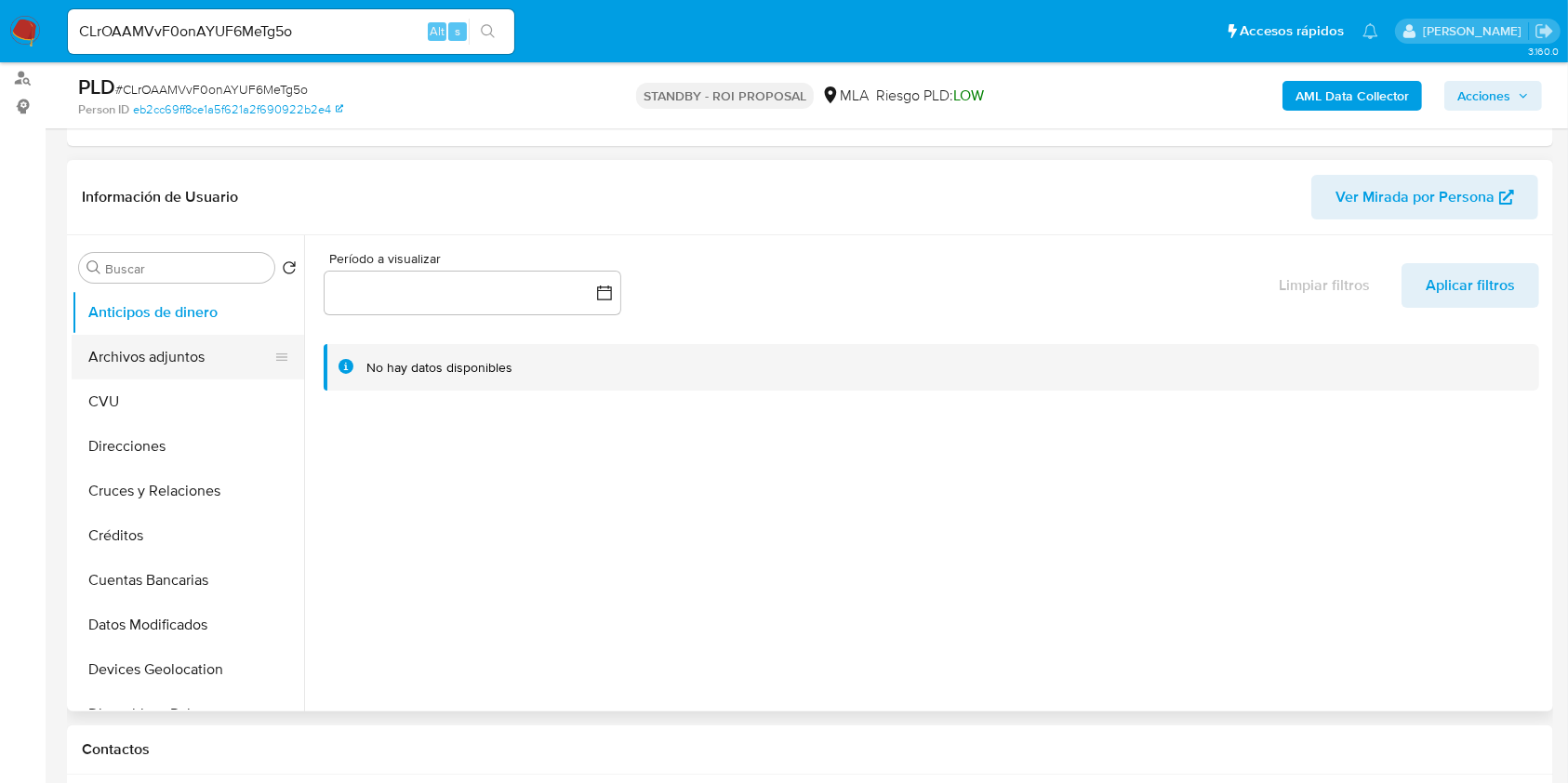
click at [185, 356] on button "Archivos adjuntos" at bounding box center [181, 357] width 218 height 44
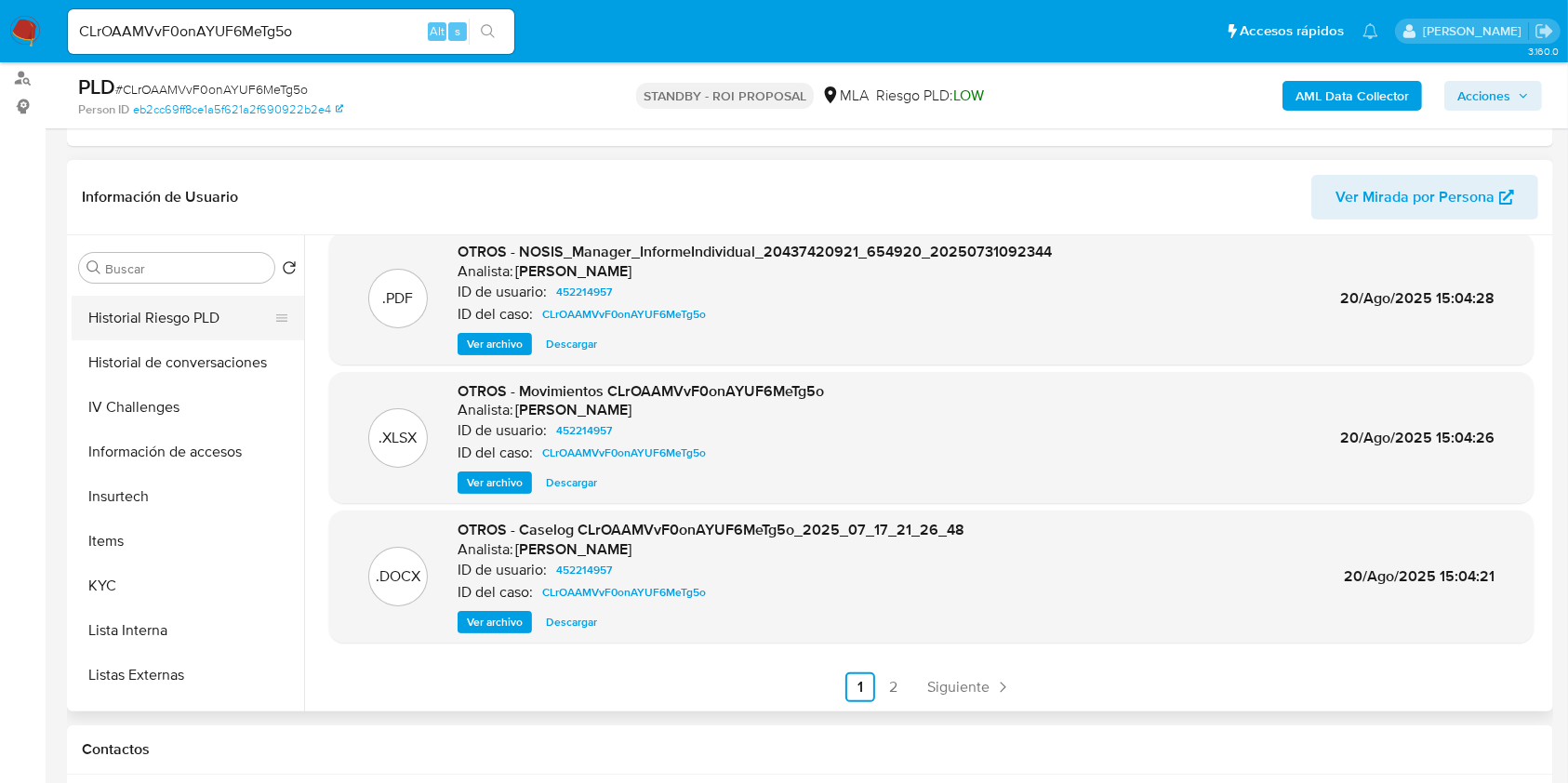
scroll to position [496, 0]
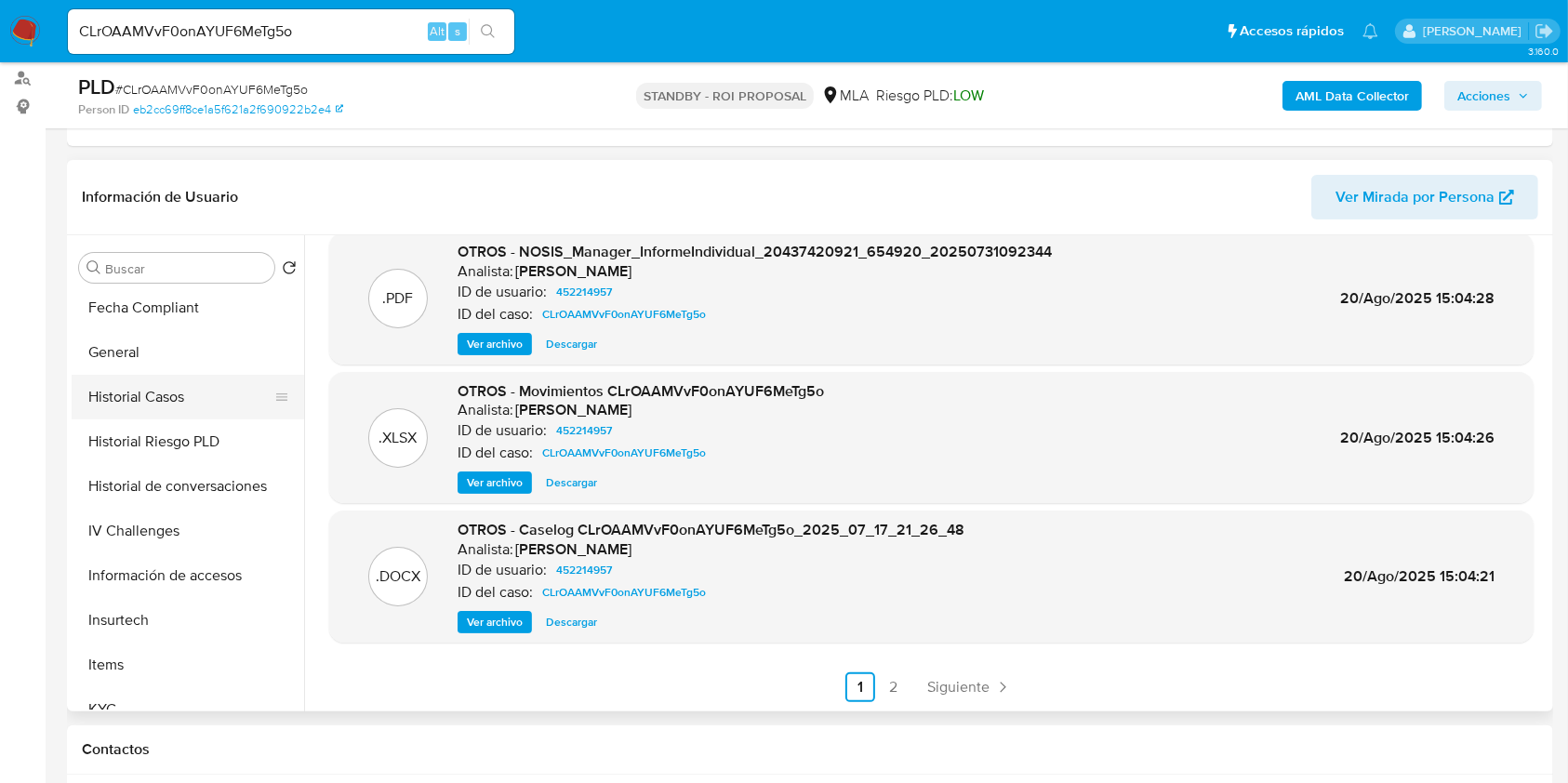
click at [169, 396] on button "Historial Casos" at bounding box center [181, 396] width 218 height 44
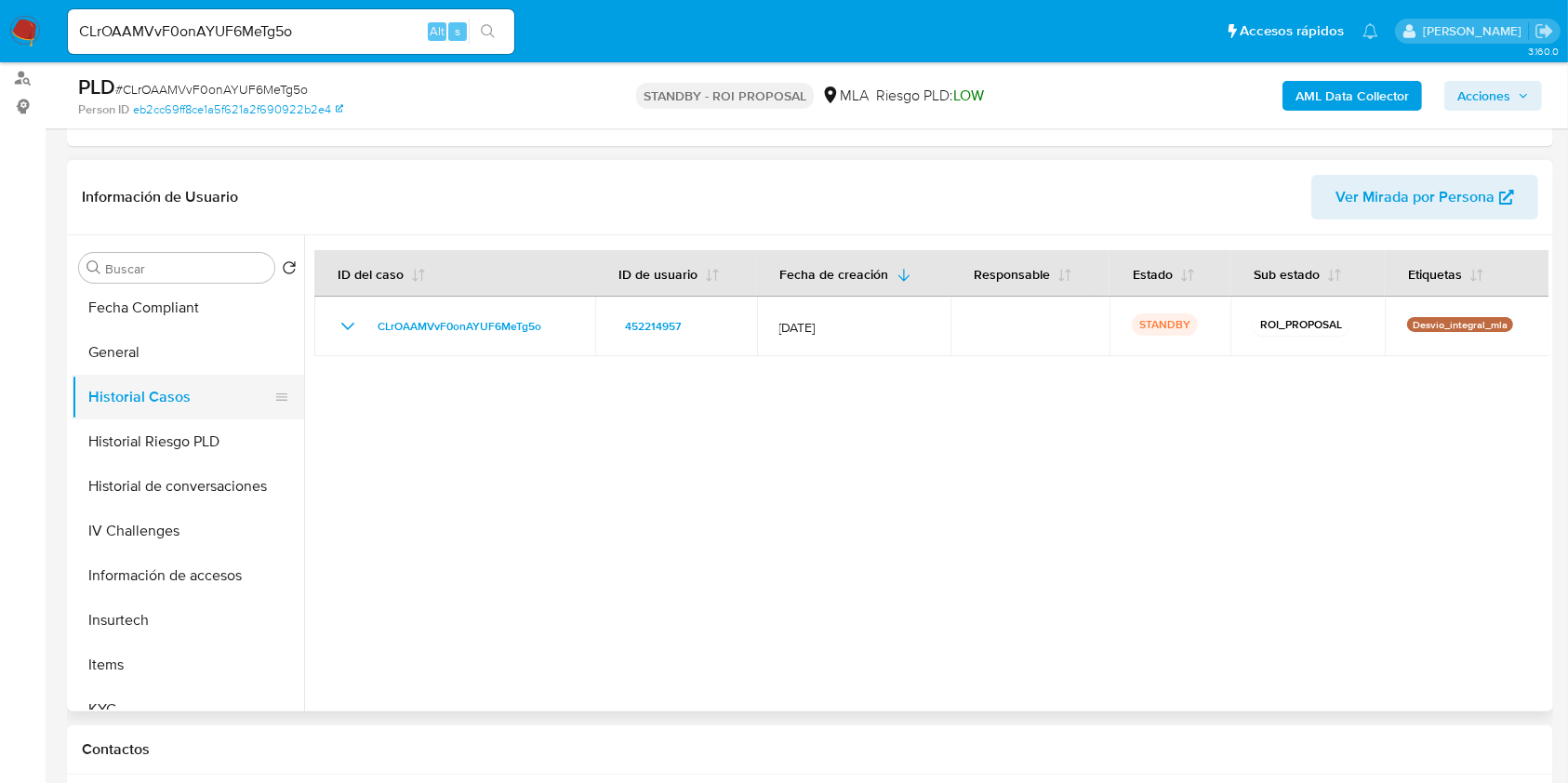
scroll to position [0, 0]
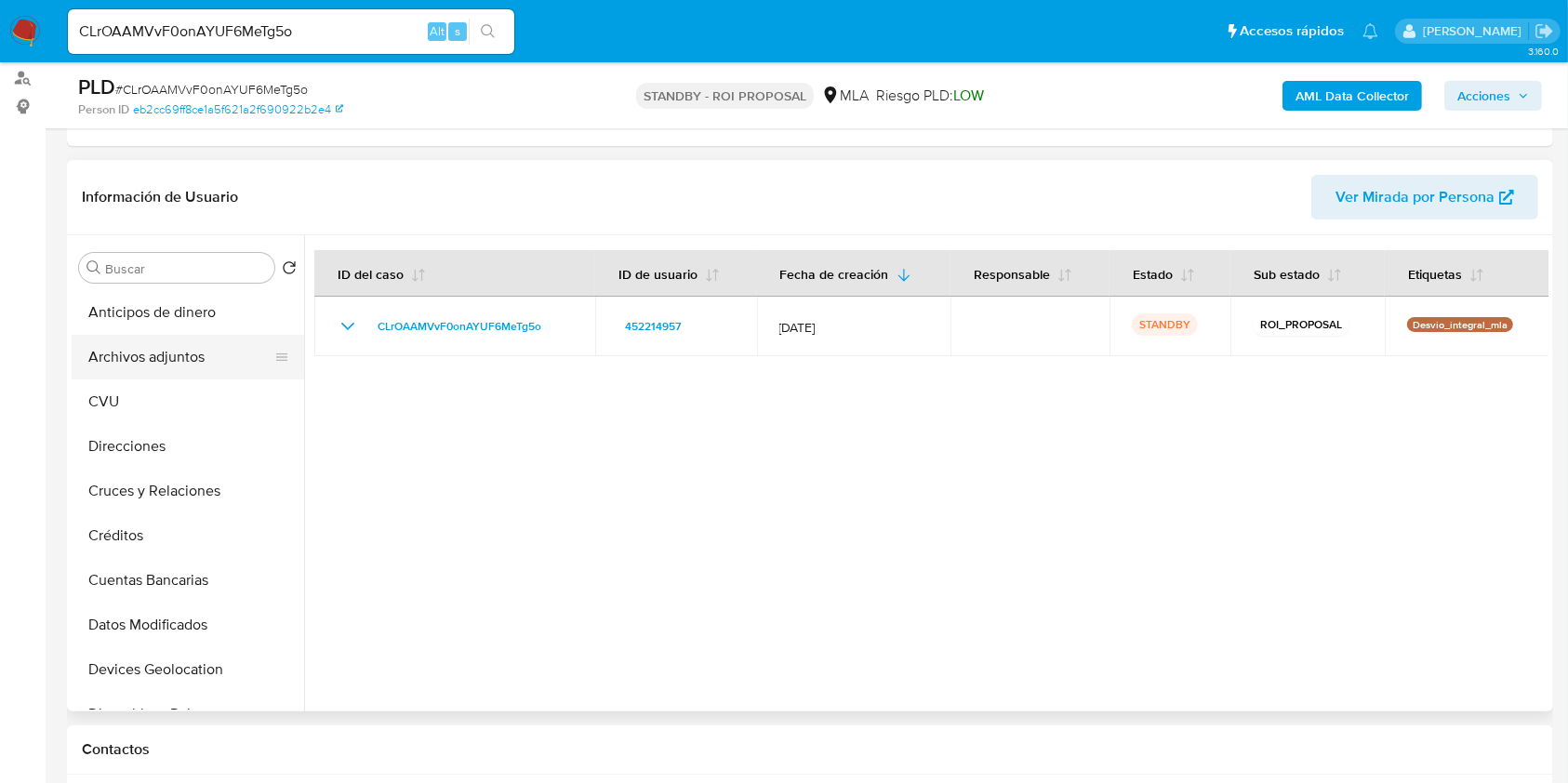
click at [190, 335] on button "Archivos adjuntos" at bounding box center [181, 357] width 218 height 44
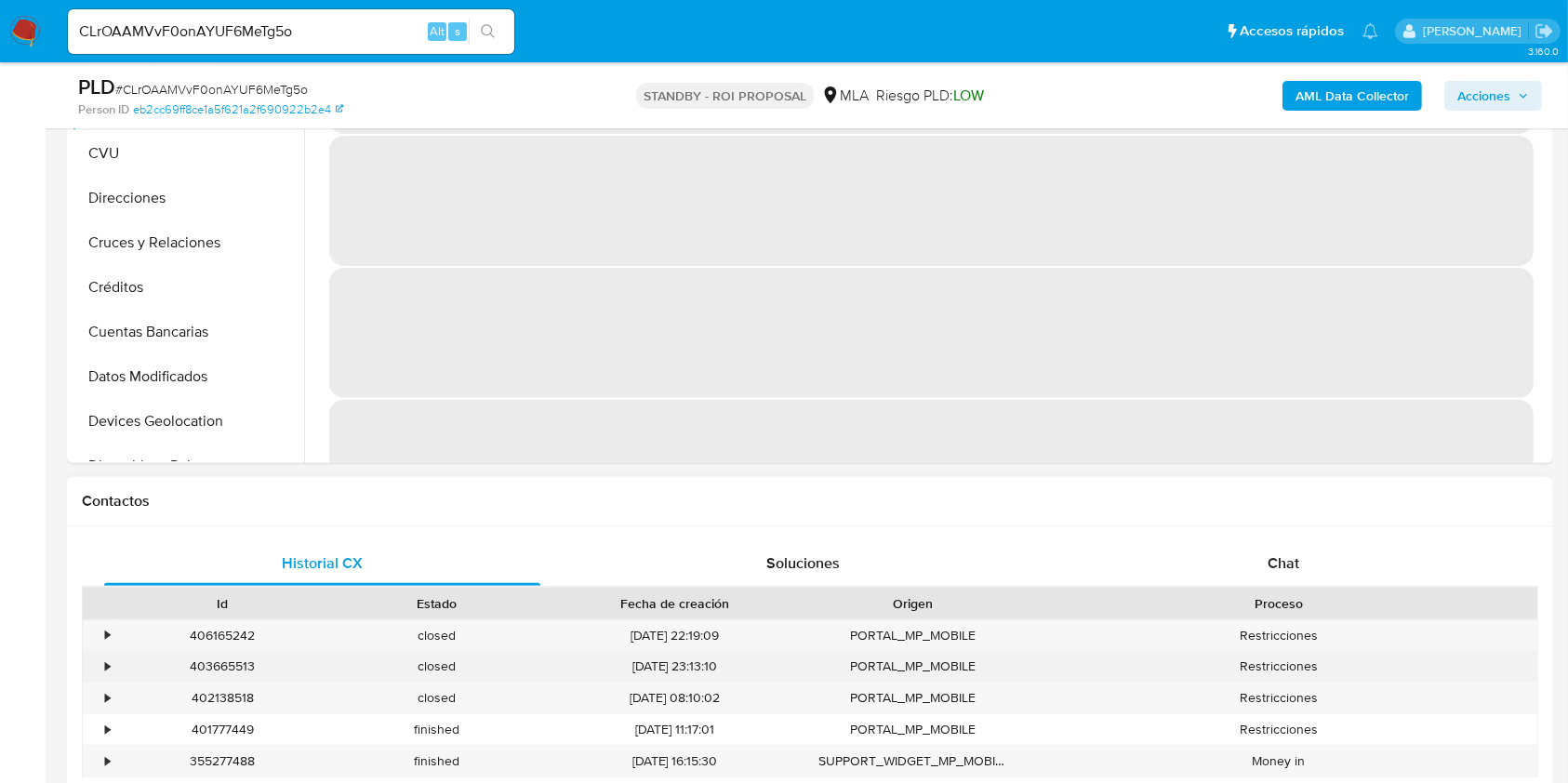
scroll to position [744, 0]
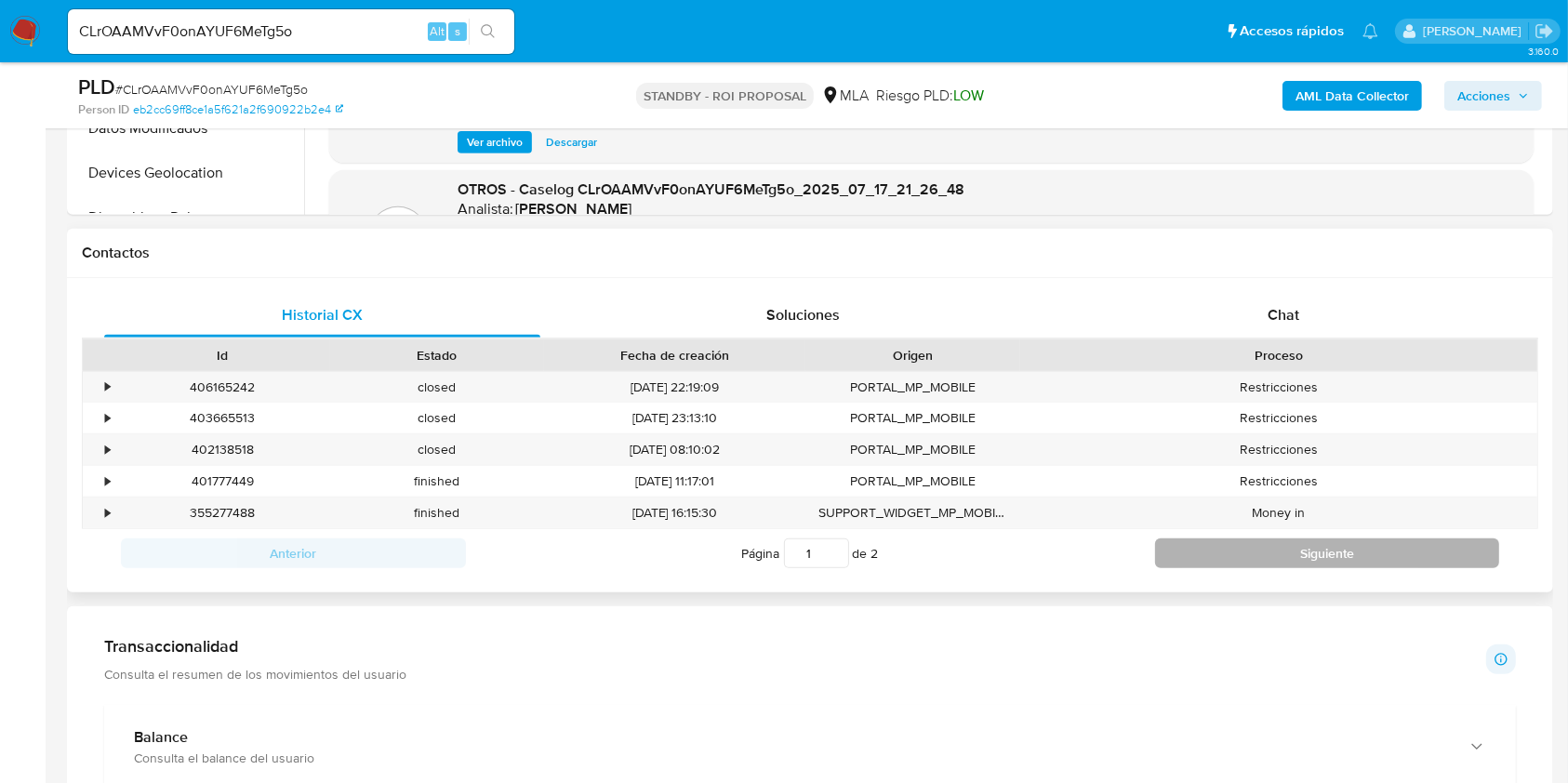
click at [1301, 554] on button "Siguiente" at bounding box center [1327, 552] width 345 height 29
type input "2"
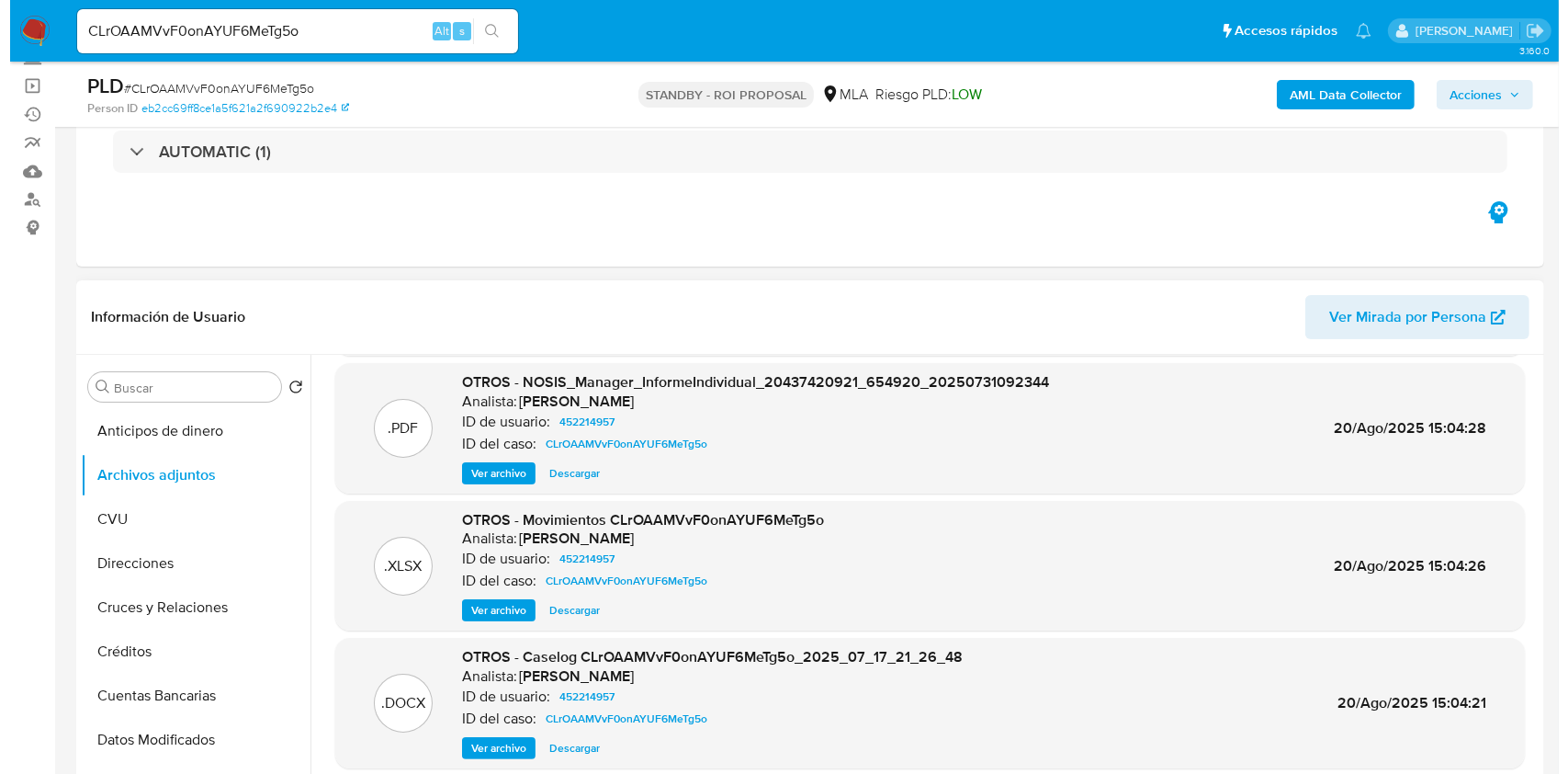
scroll to position [154, 0]
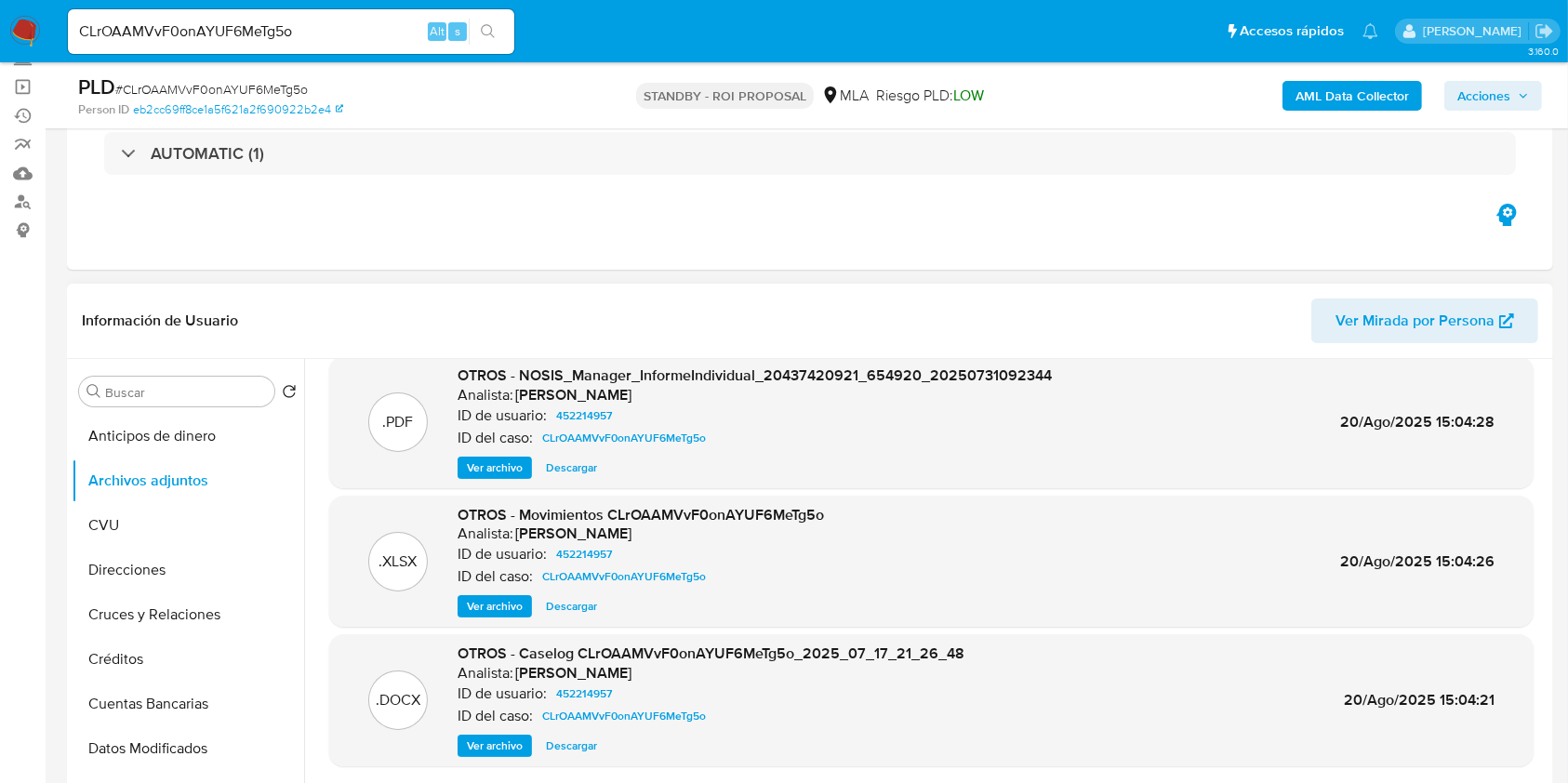
click at [478, 756] on div ".DOCX OTROS - Caselog CLrOAAMVvF0onAYUF6MeTg5o_2025_07_17_21_26_48 Analista: am…" at bounding box center [931, 700] width 1204 height 132
click at [480, 746] on span "Ver archivo" at bounding box center [495, 746] width 56 height 19
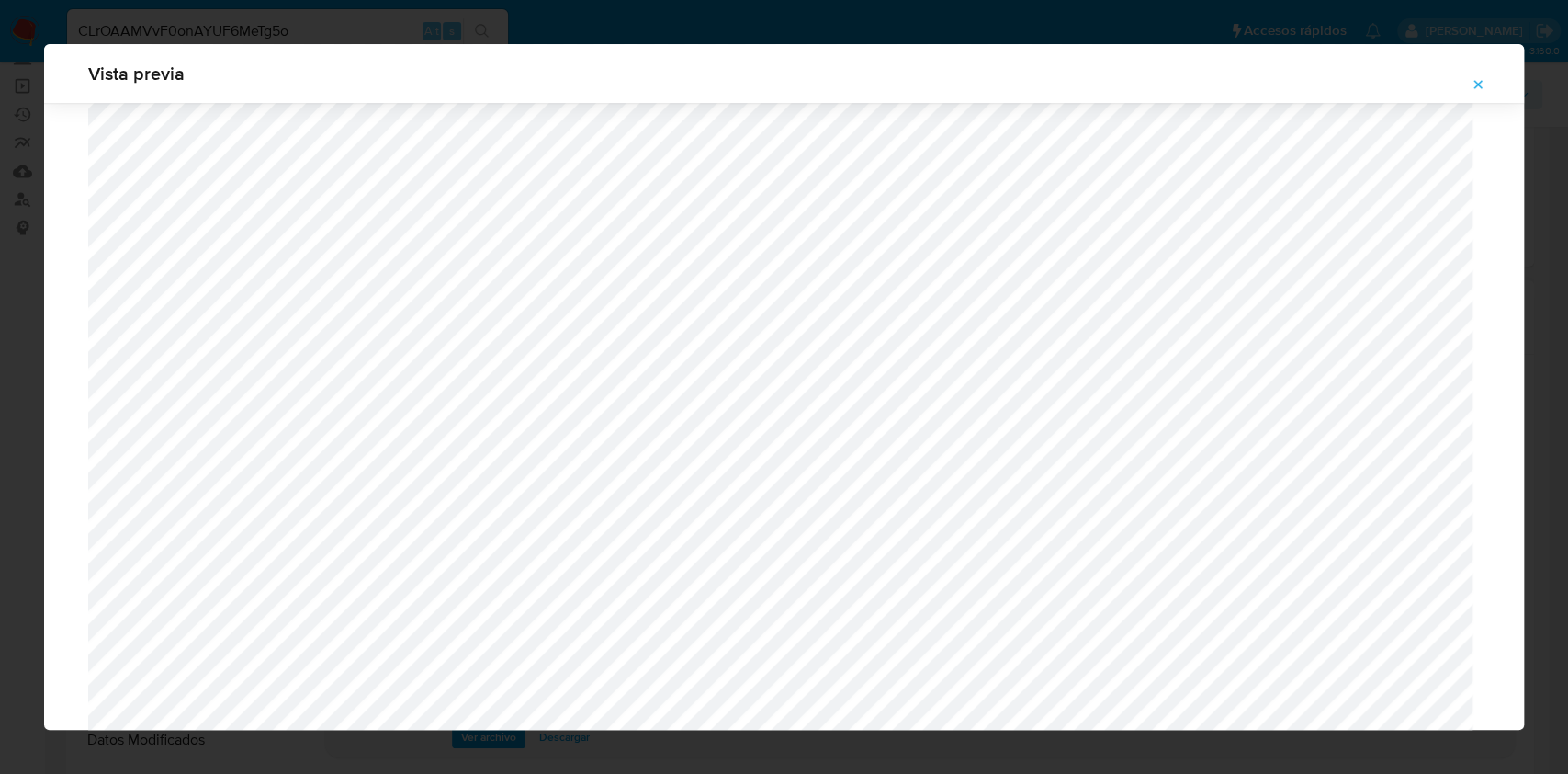
scroll to position [821, 0]
click at [1477, 89] on icon "Attachment preview" at bounding box center [1478, 85] width 15 height 15
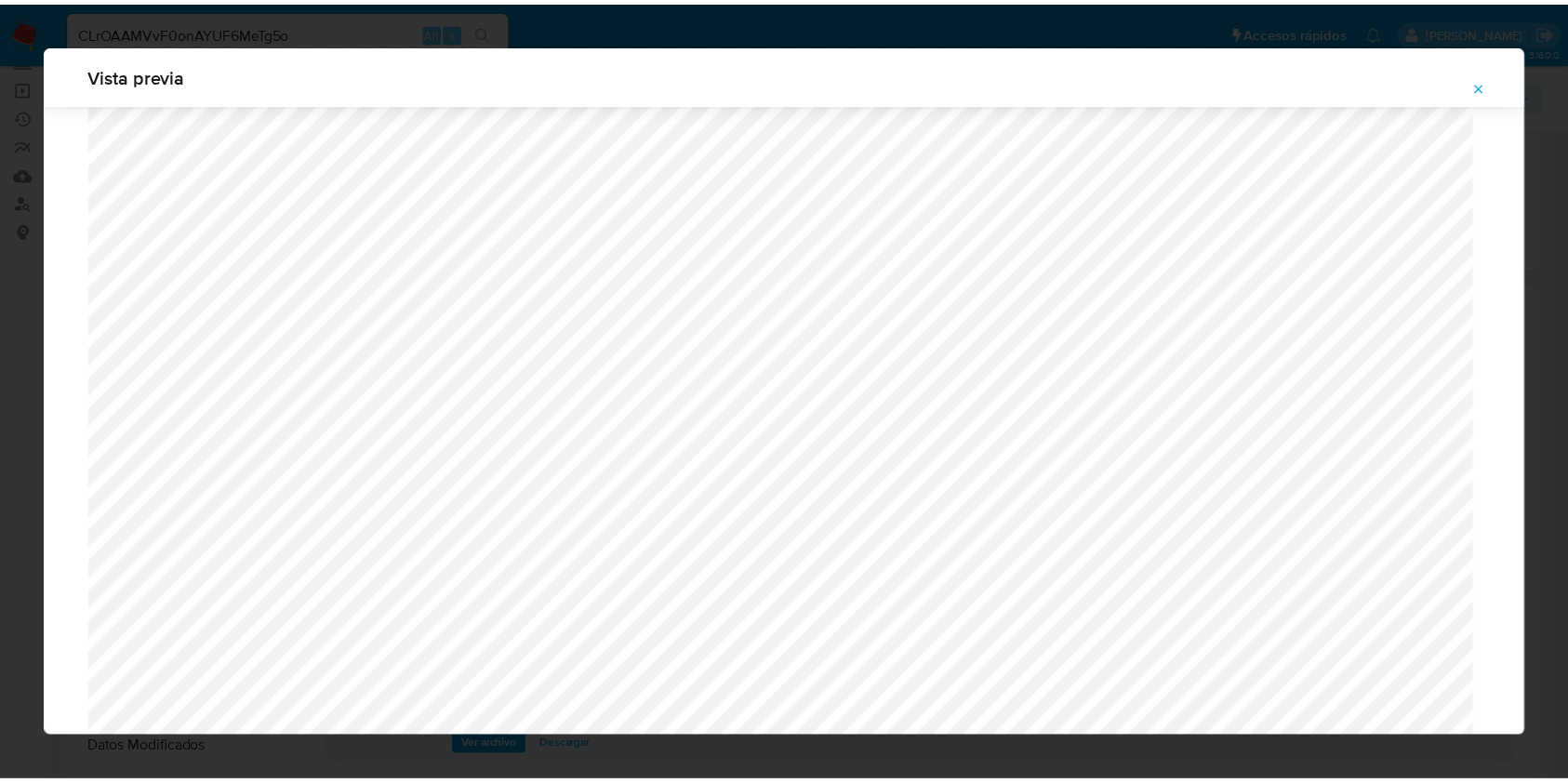
scroll to position [0, 0]
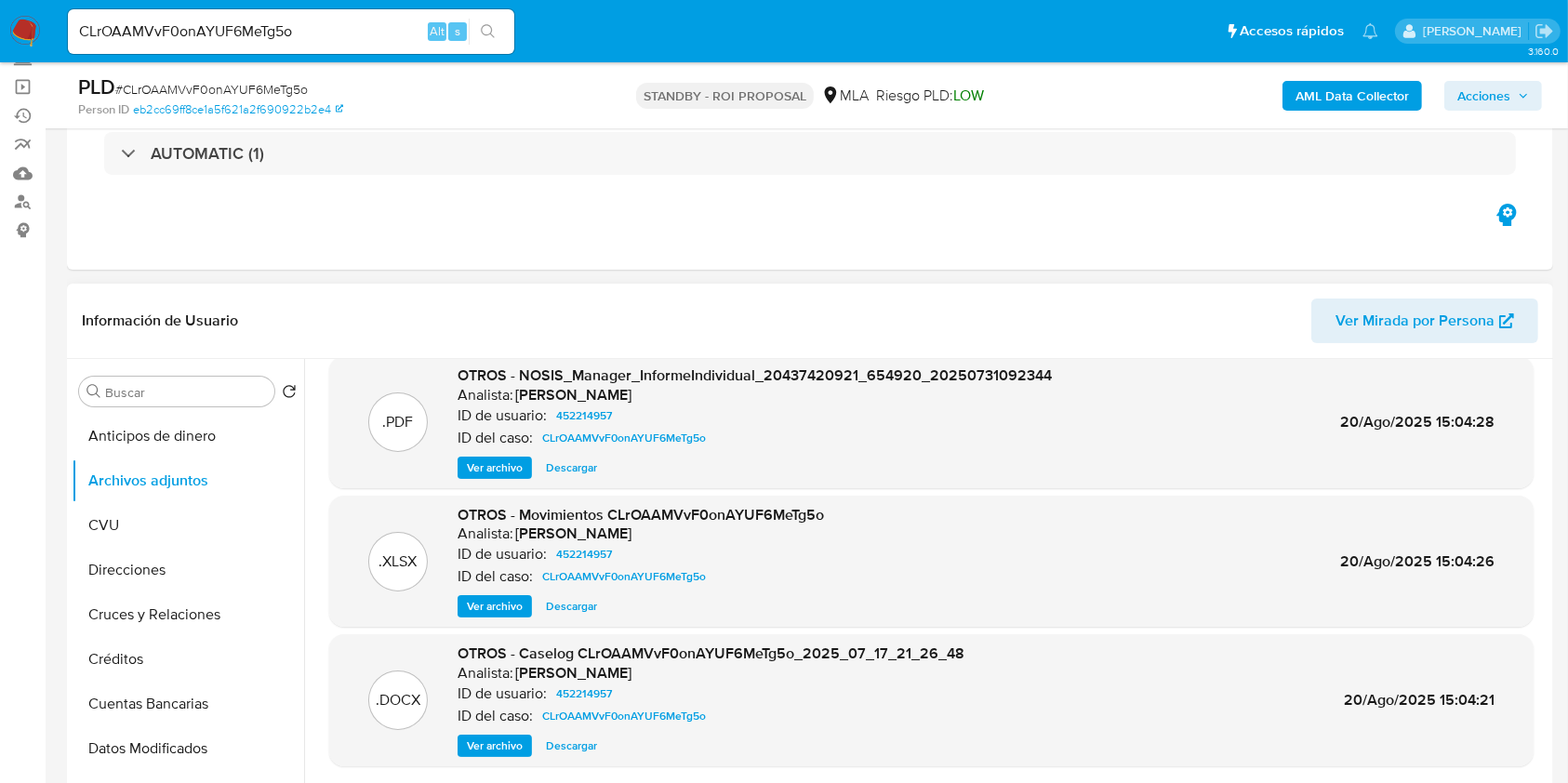
click at [549, 740] on span "Descargar" at bounding box center [571, 746] width 51 height 19
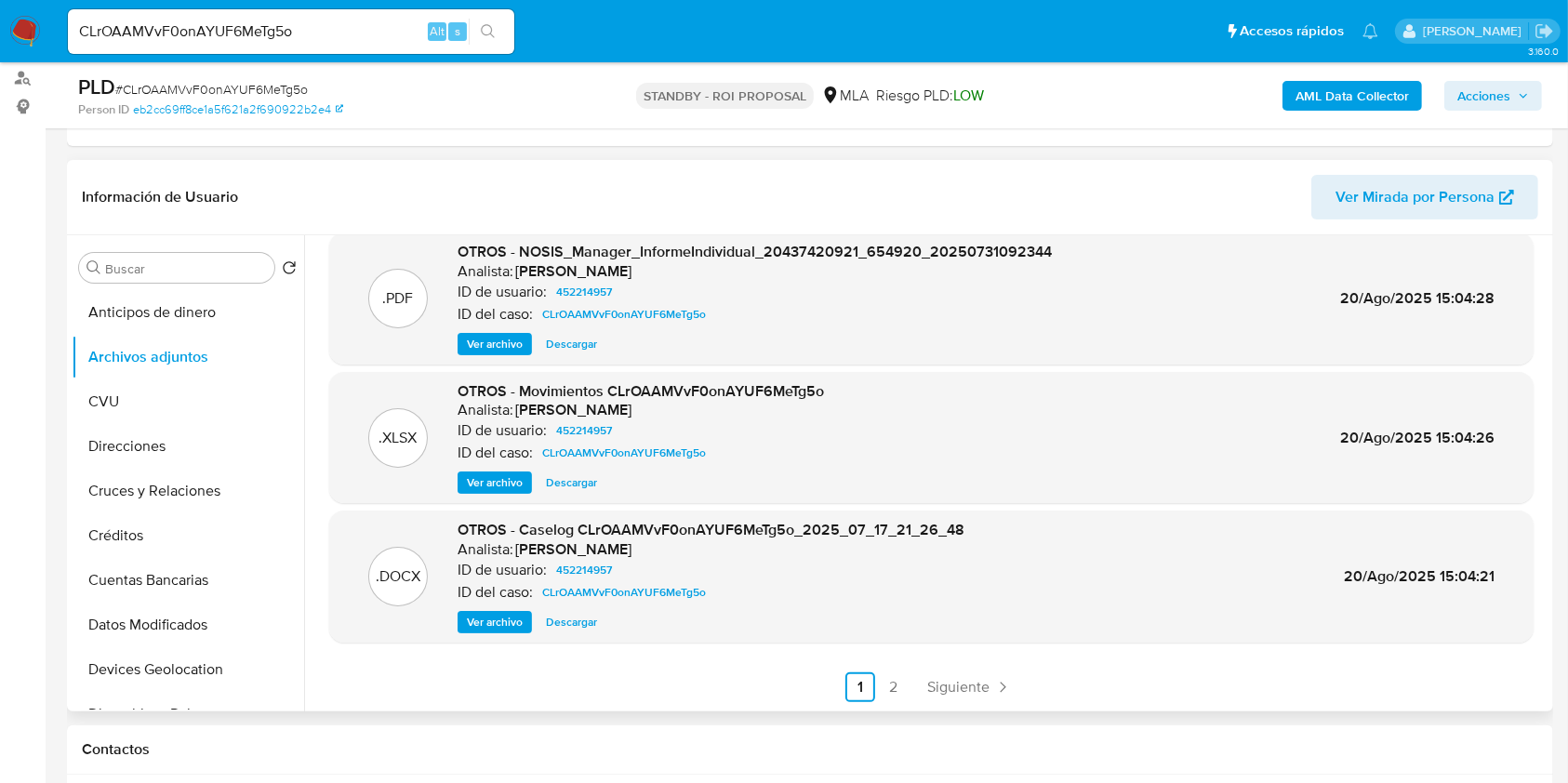
click at [550, 618] on span "Descargar" at bounding box center [571, 622] width 51 height 19
click at [108, 45] on div "CLrOAAMVvF0onAYUF6MeTg5o Alt s" at bounding box center [291, 31] width 446 height 44
click at [113, 40] on input "CLrOAAMVvF0onAYUF6MeTg5o" at bounding box center [291, 32] width 446 height 25
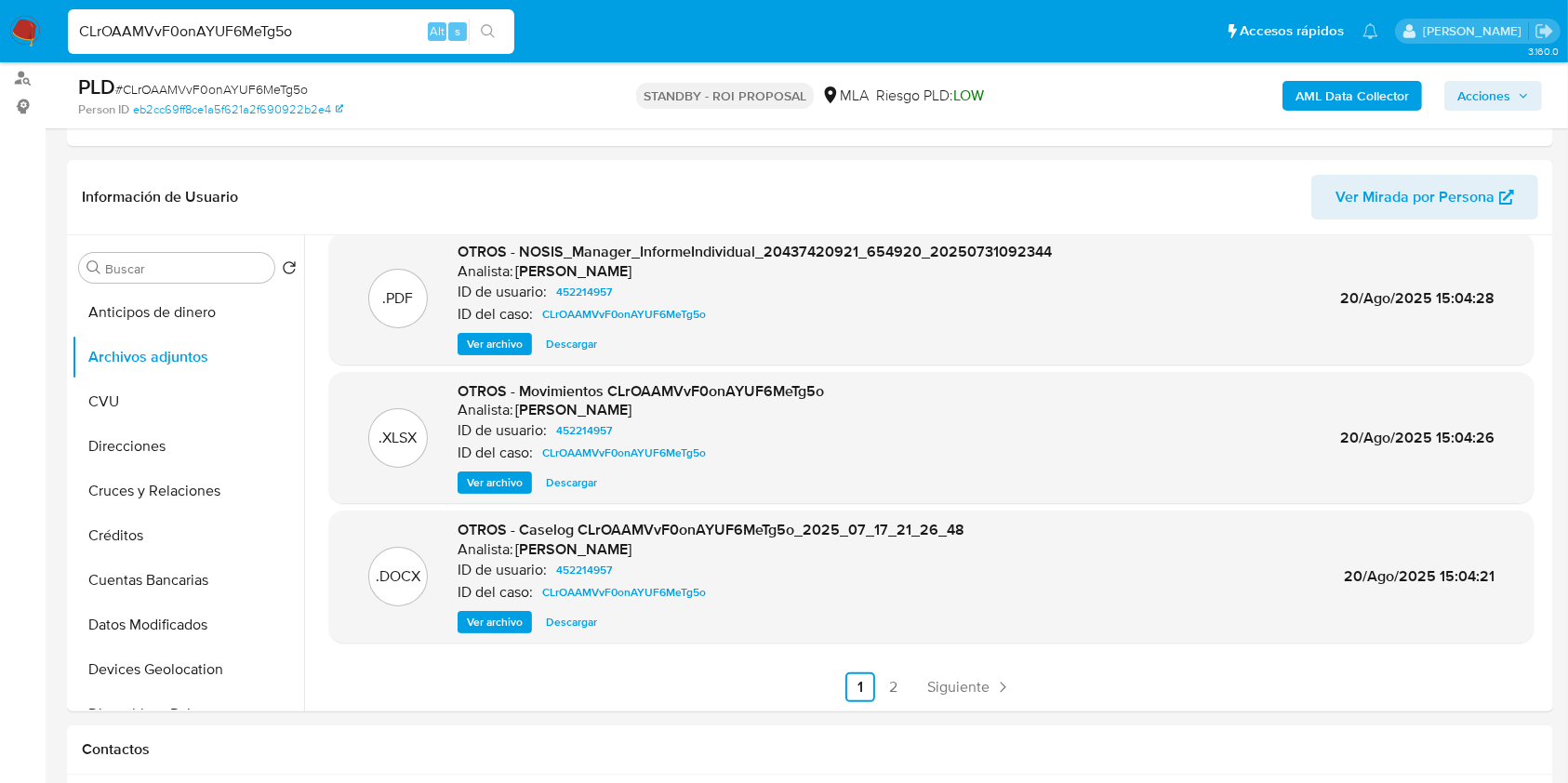
paste input "GDMKxgeRxZ8FkjvZYovq6ZIv"
type input "GDMKxgeRxZ8FkjvZYovq6ZIv"
click at [484, 25] on icon "search-icon" at bounding box center [487, 31] width 14 height 14
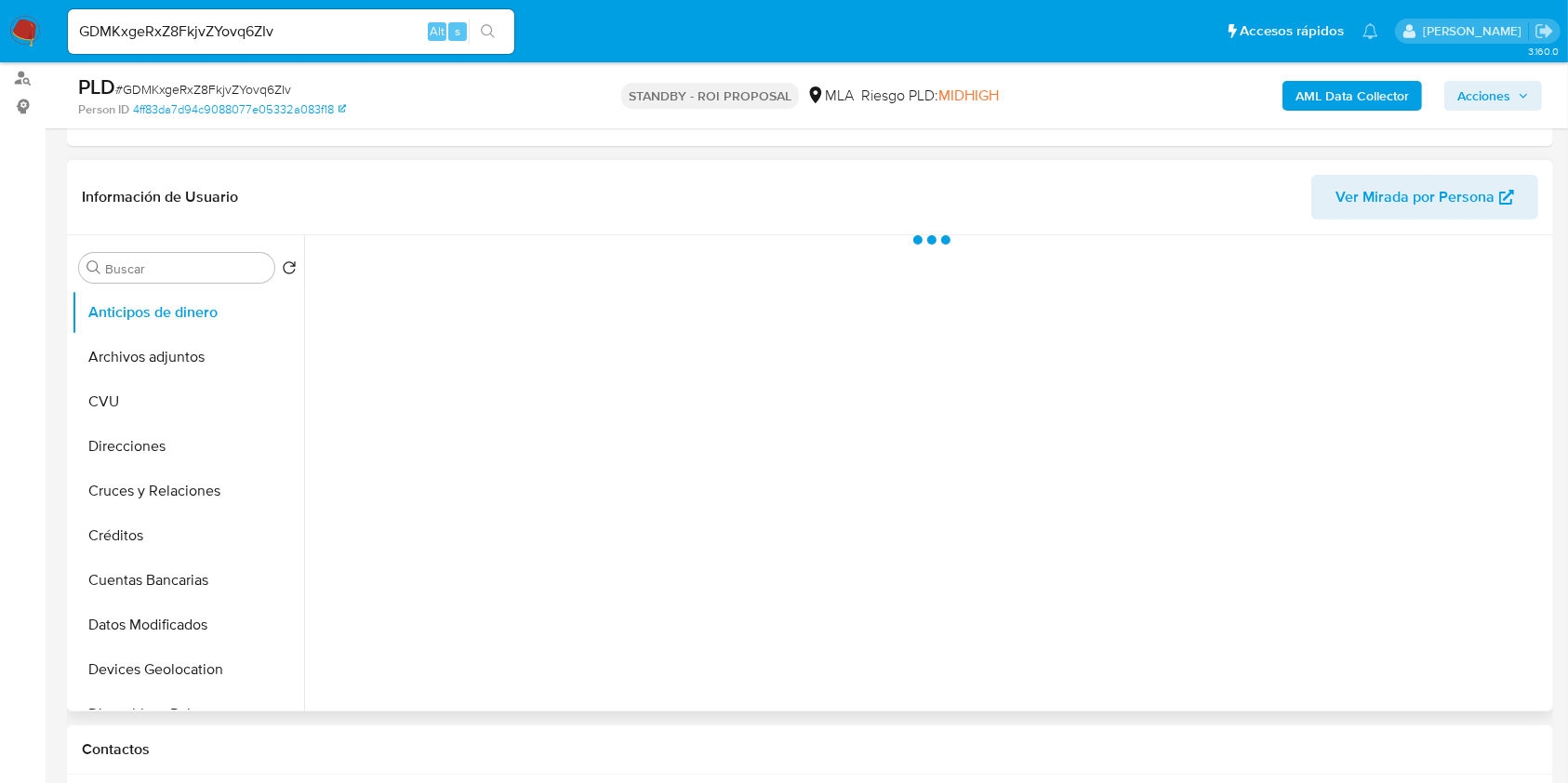
select select "10"
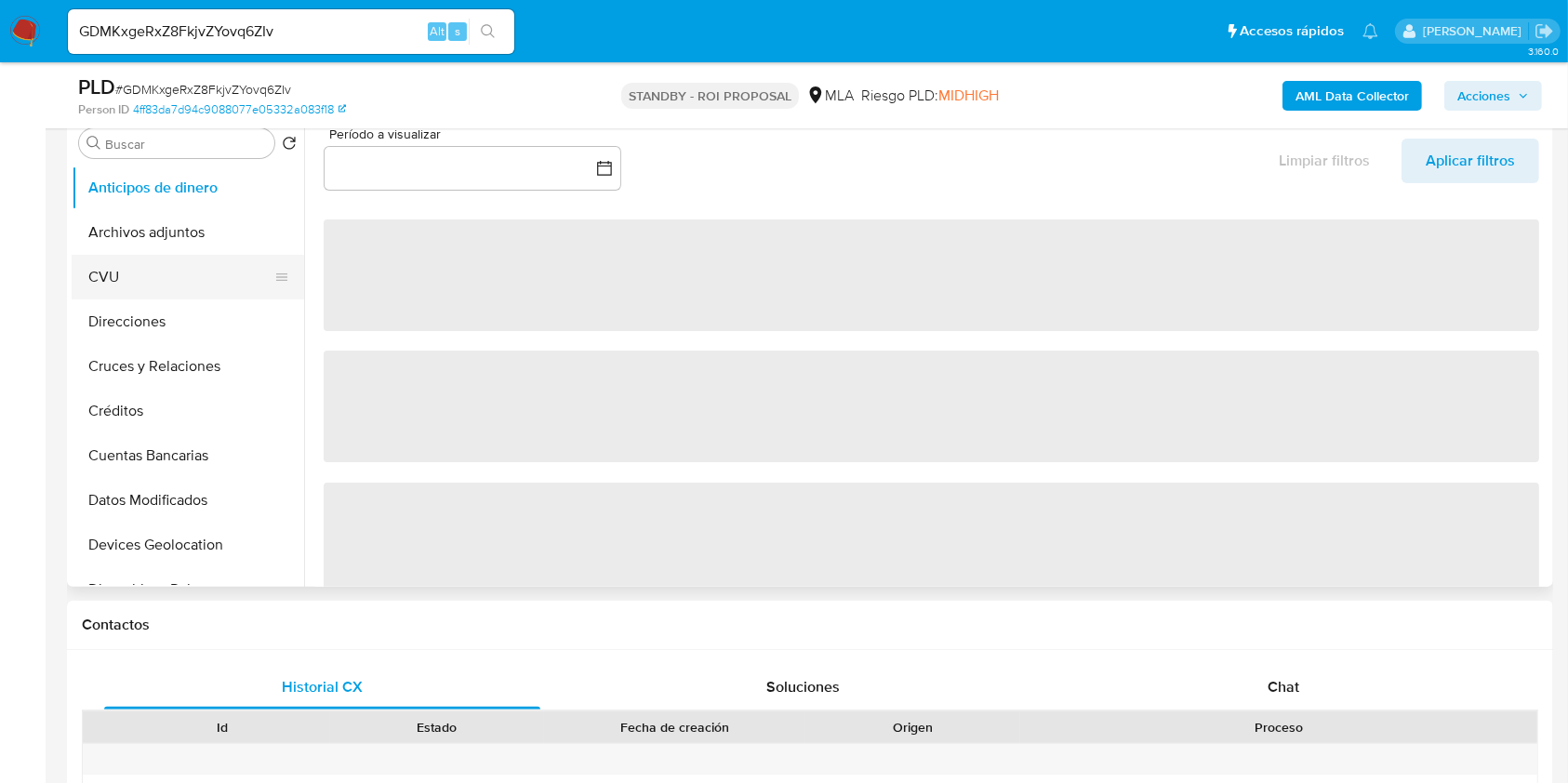
click at [172, 273] on button "CVU" at bounding box center [181, 276] width 218 height 44
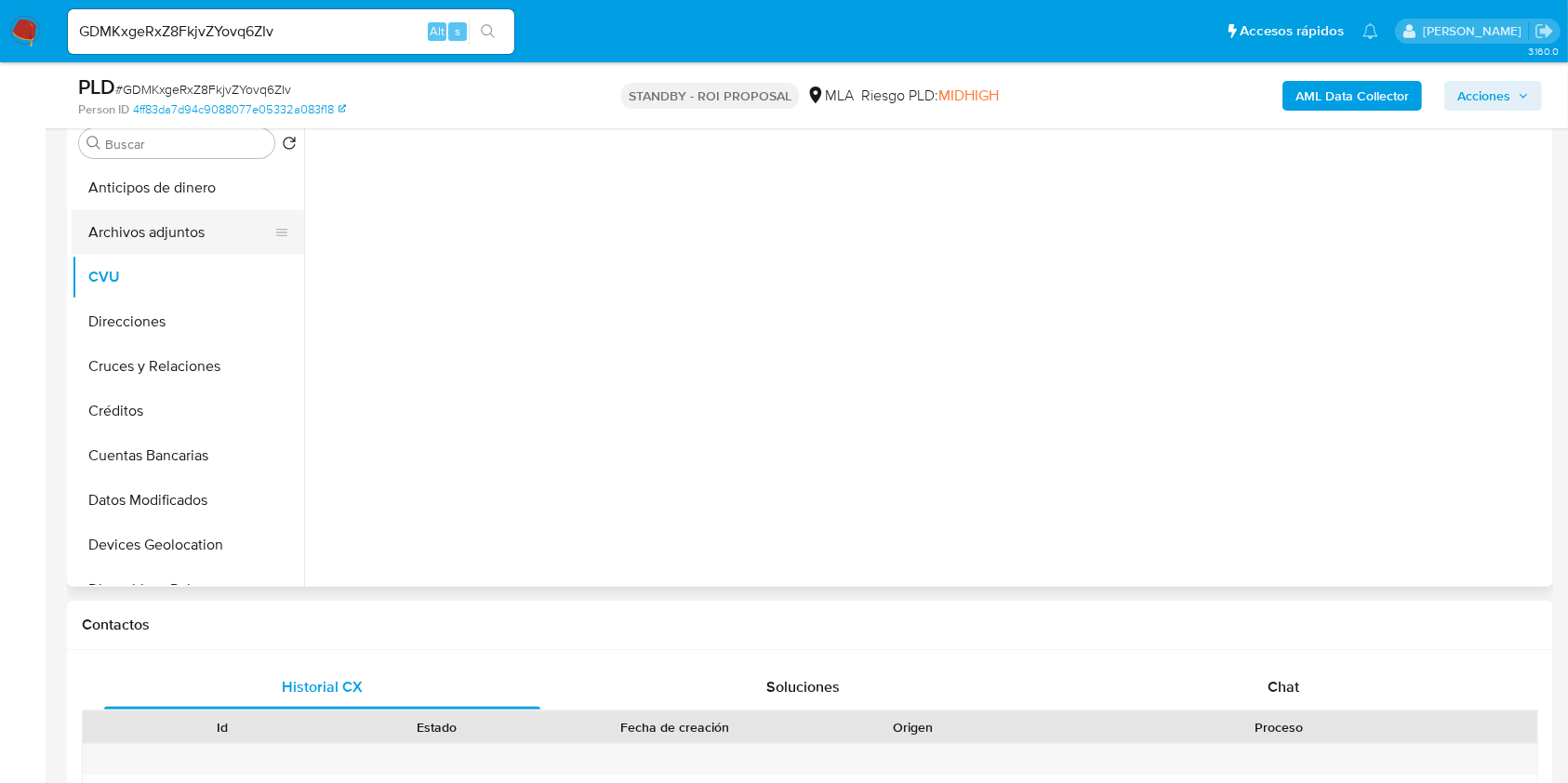
click at [164, 249] on button "Archivos adjuntos" at bounding box center [181, 232] width 218 height 44
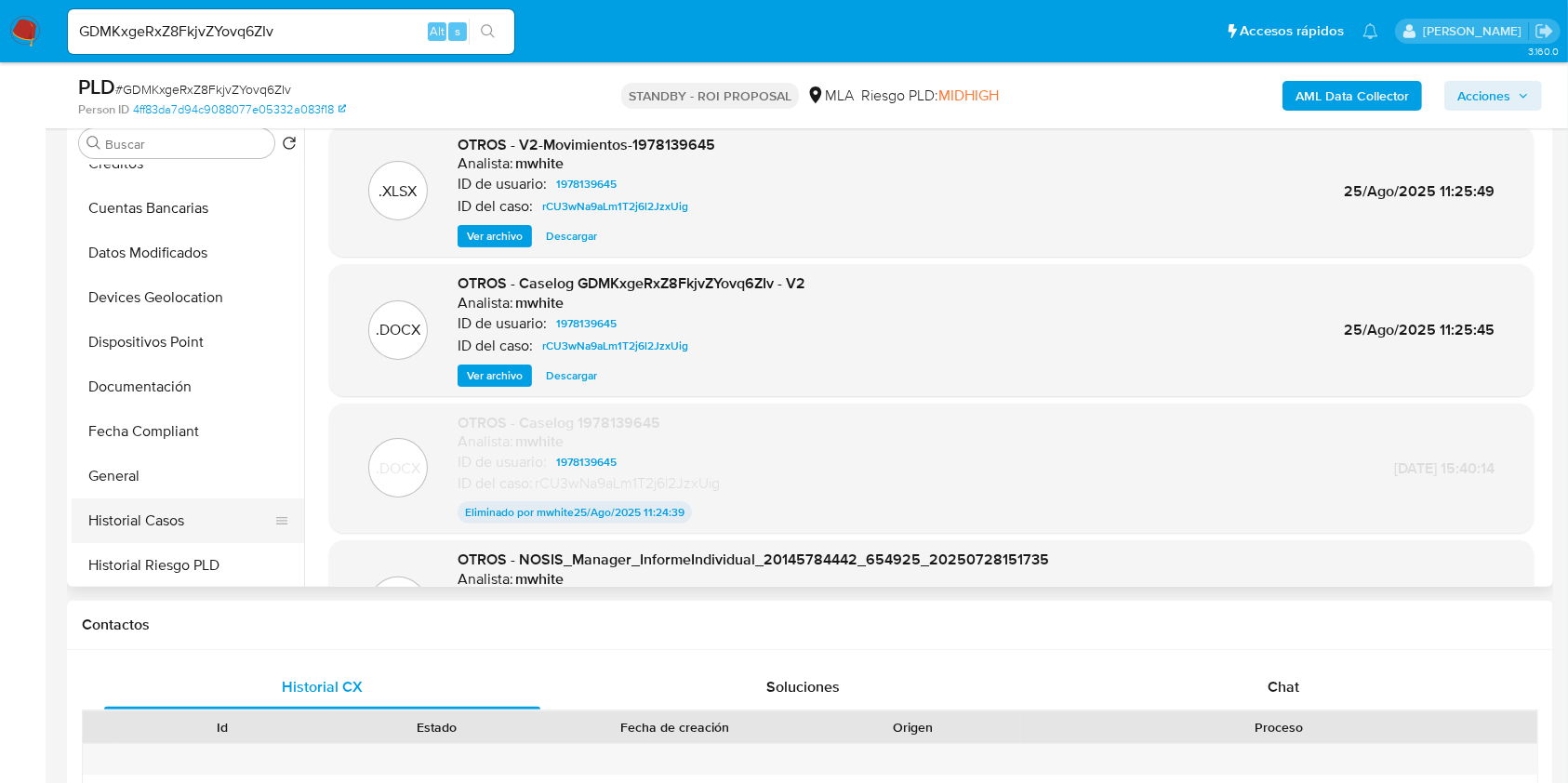
click at [141, 502] on button "Historial Casos" at bounding box center [181, 520] width 218 height 44
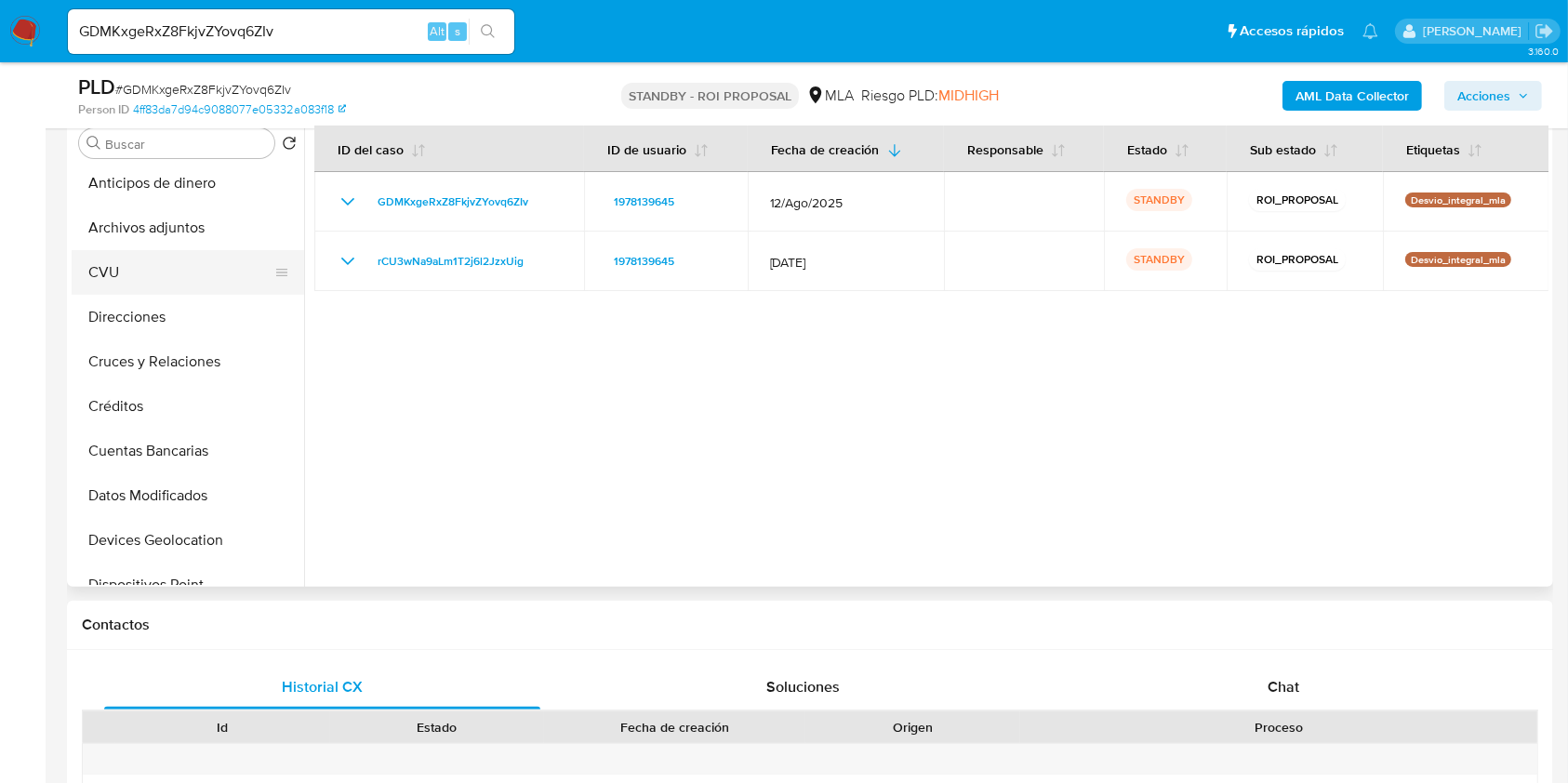
scroll to position [0, 0]
click at [185, 252] on button "Archivos adjuntos" at bounding box center [181, 232] width 218 height 44
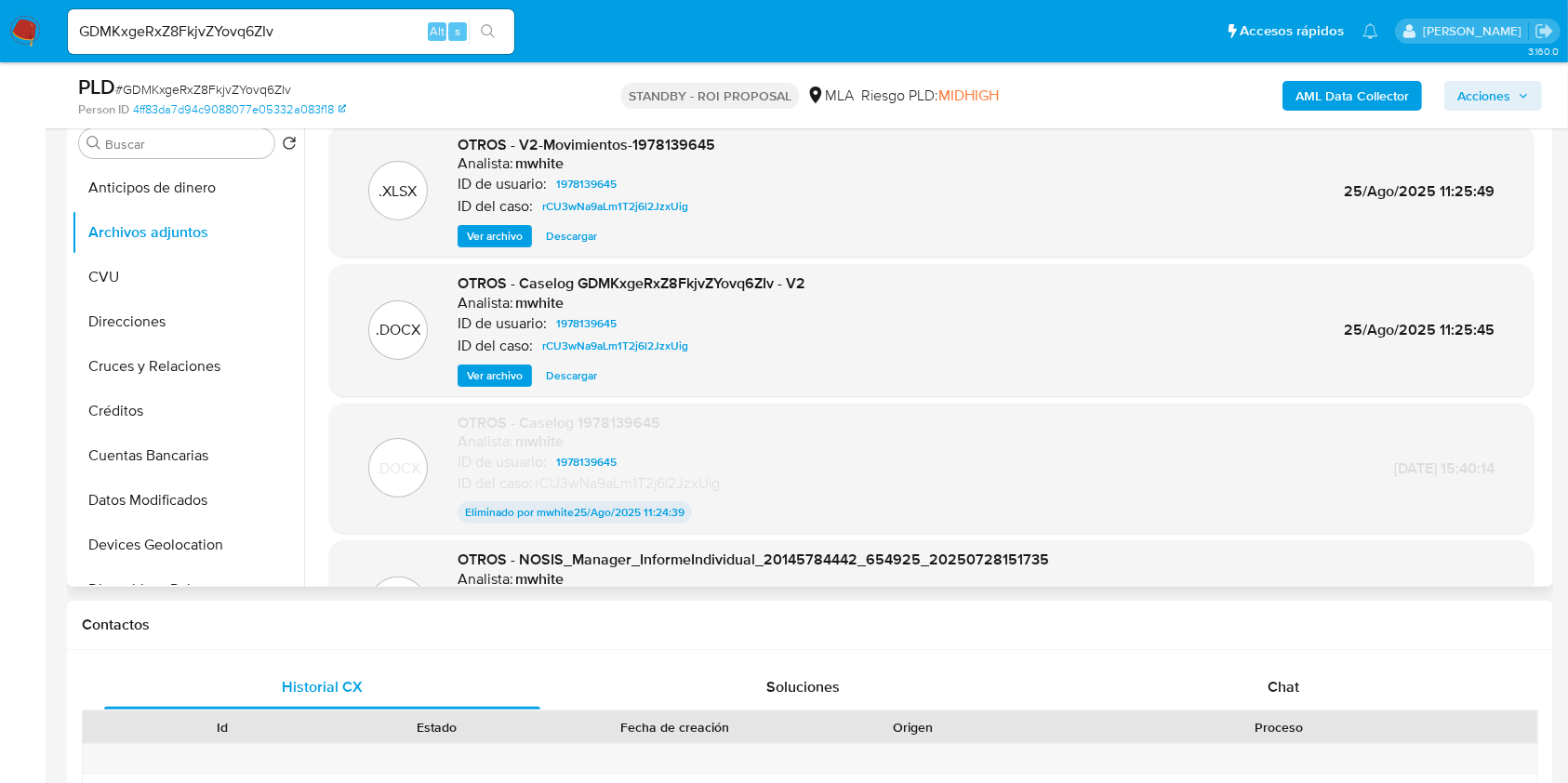
click at [482, 368] on span "Ver archivo" at bounding box center [495, 375] width 56 height 19
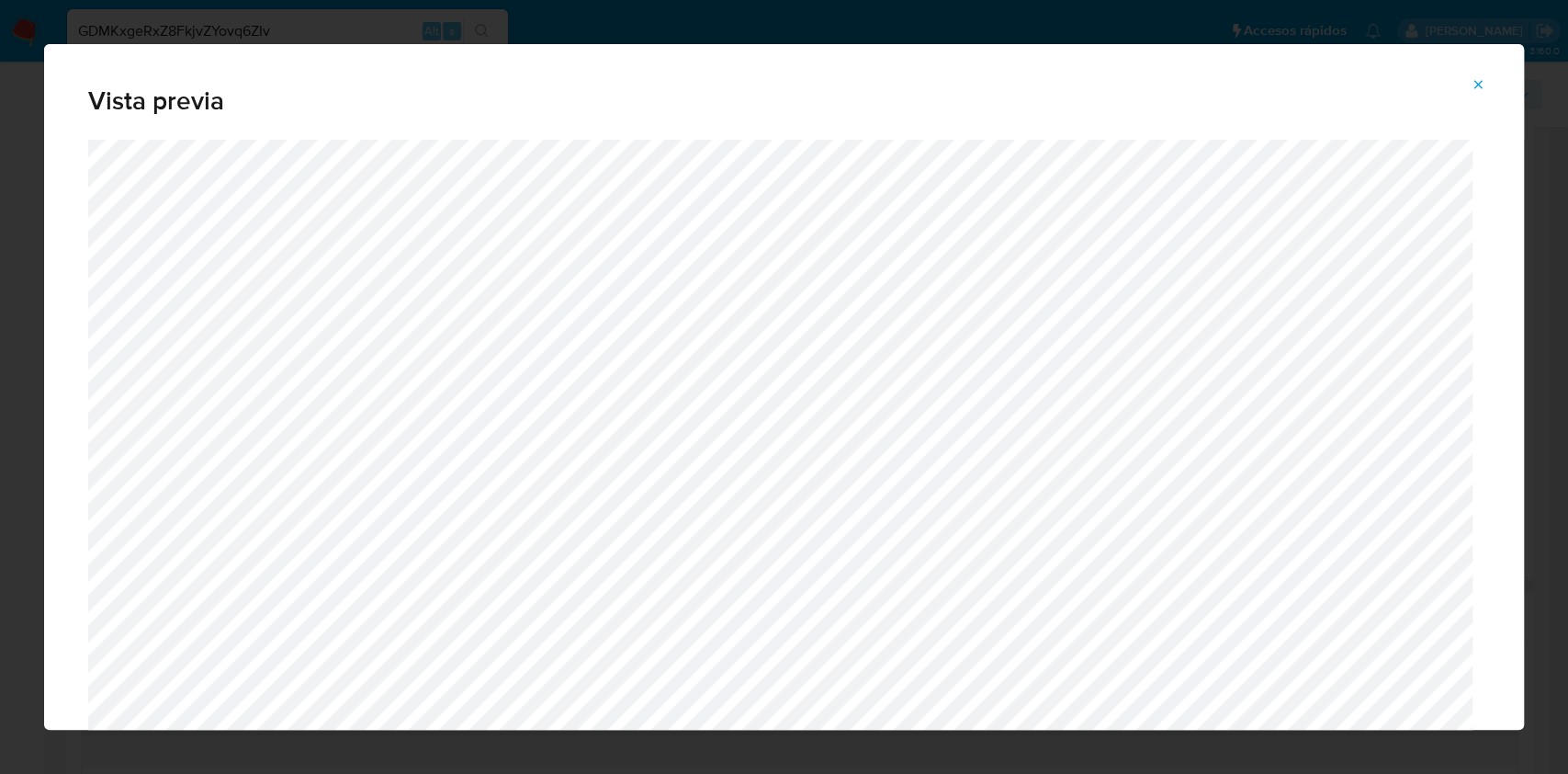
click at [1475, 85] on icon "Attachment preview" at bounding box center [1478, 85] width 15 height 15
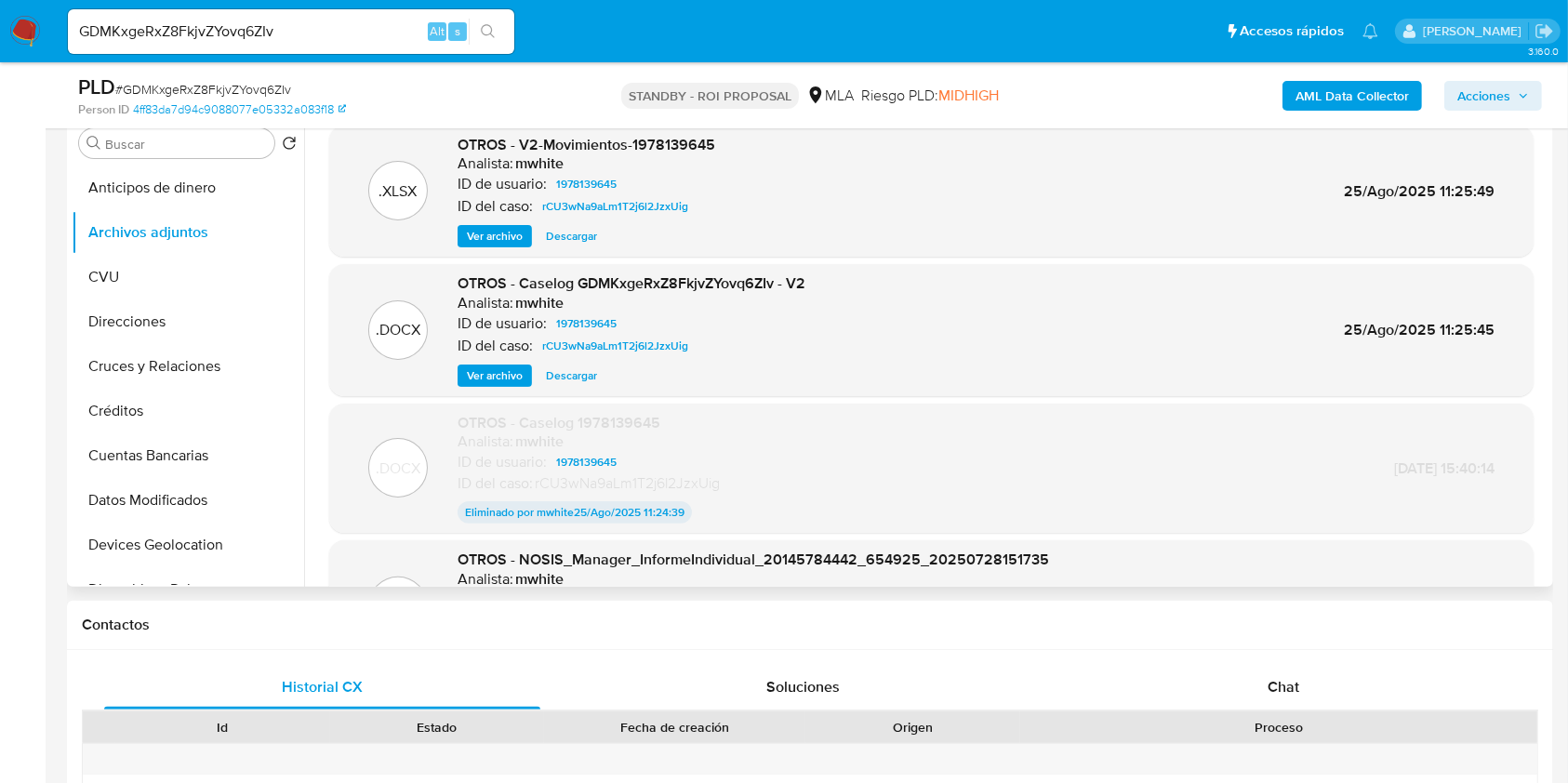
click at [573, 375] on span "Descargar" at bounding box center [571, 375] width 51 height 19
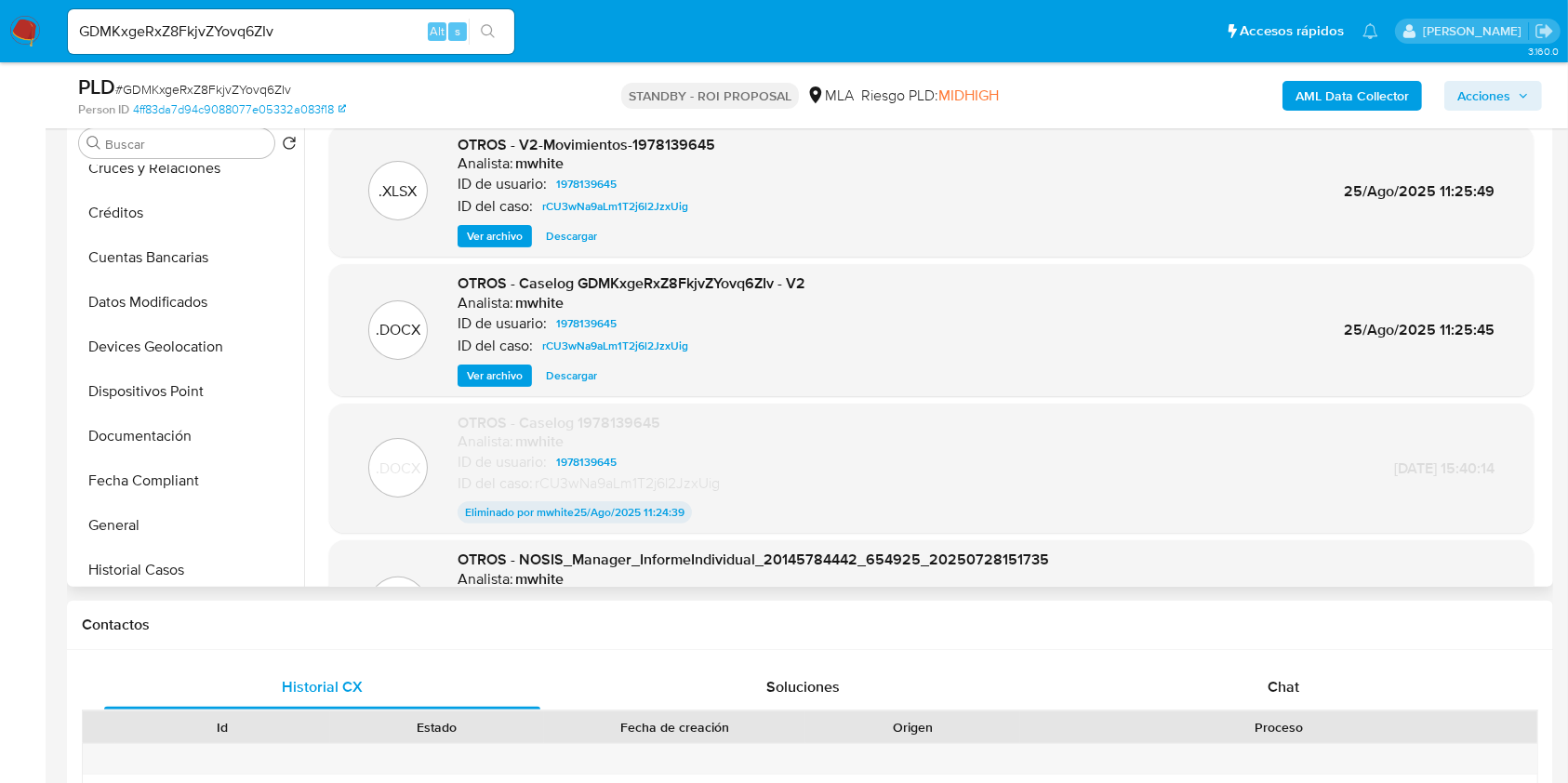
scroll to position [372, 0]
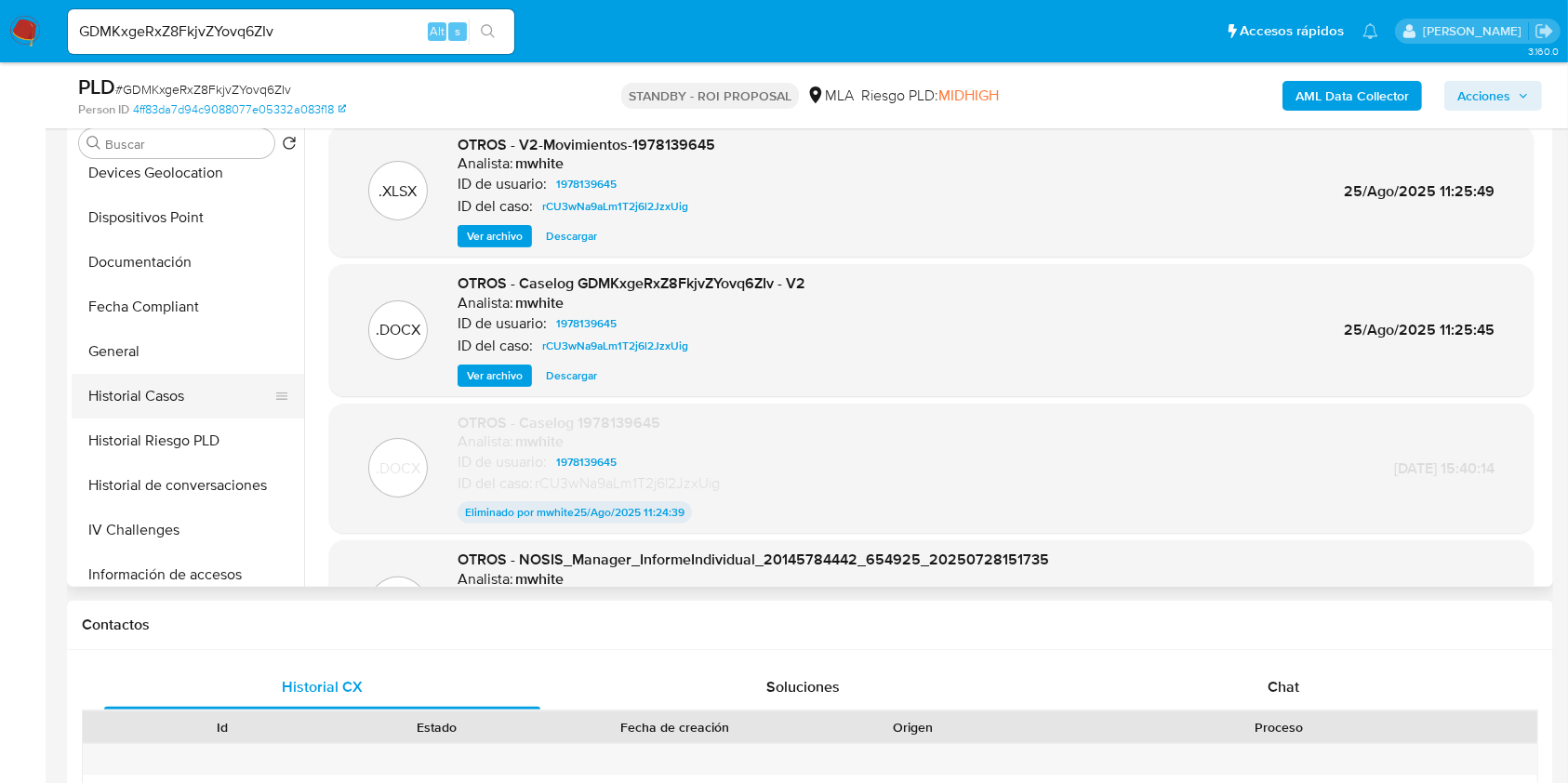
click at [165, 413] on button "Historial Casos" at bounding box center [181, 395] width 218 height 44
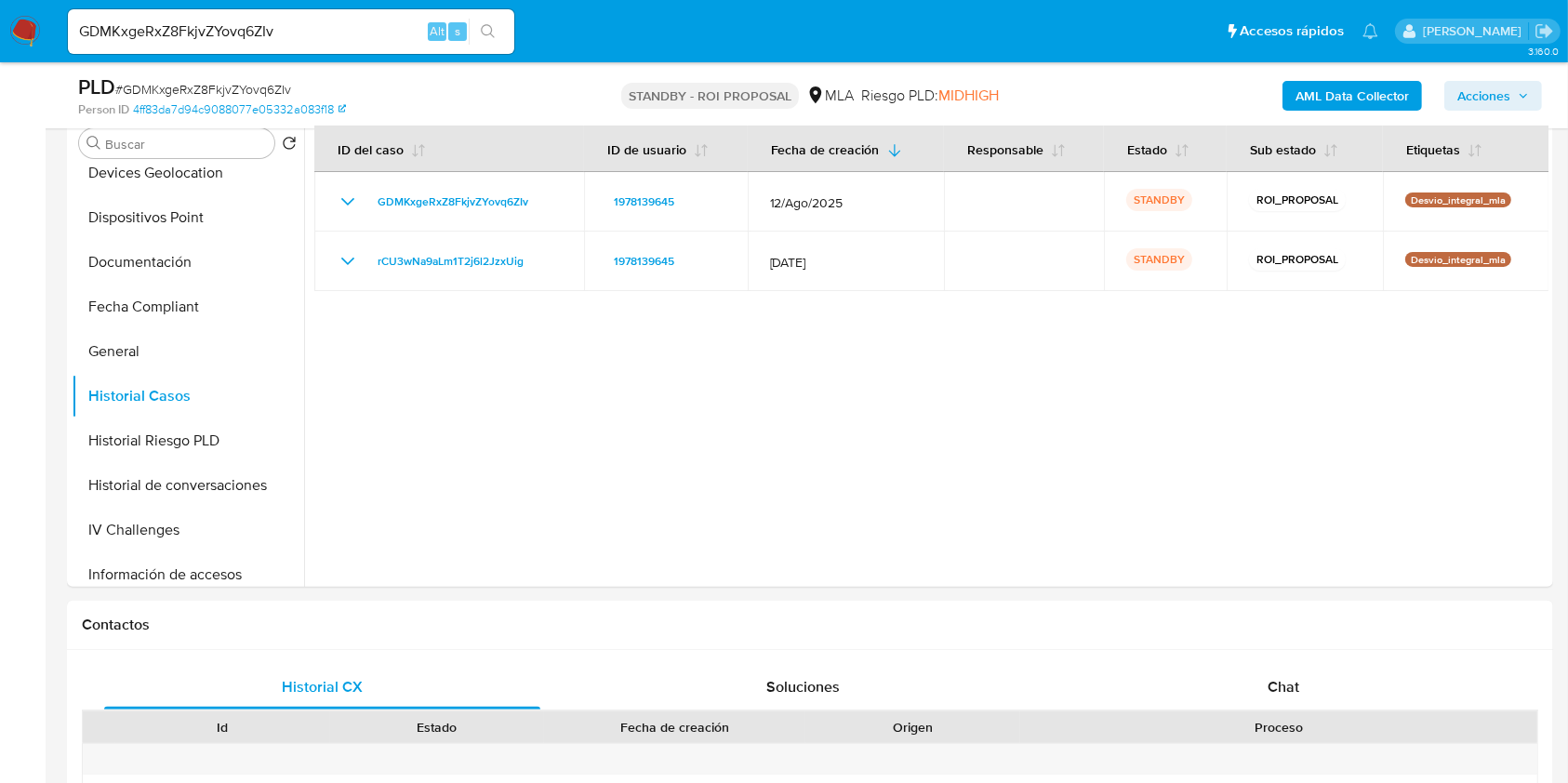
click at [220, 48] on div "GDMKxgeRxZ8FkjvZYovq6ZIv Alt s" at bounding box center [291, 31] width 446 height 44
click at [220, 38] on input "GDMKxgeRxZ8FkjvZYovq6ZIv" at bounding box center [291, 32] width 446 height 25
paste input "lv9BeQmN0ZgMMfOrSwwlIRaV"
type input "lv9BeQmN0ZgMMfOrSwwlIRaV"
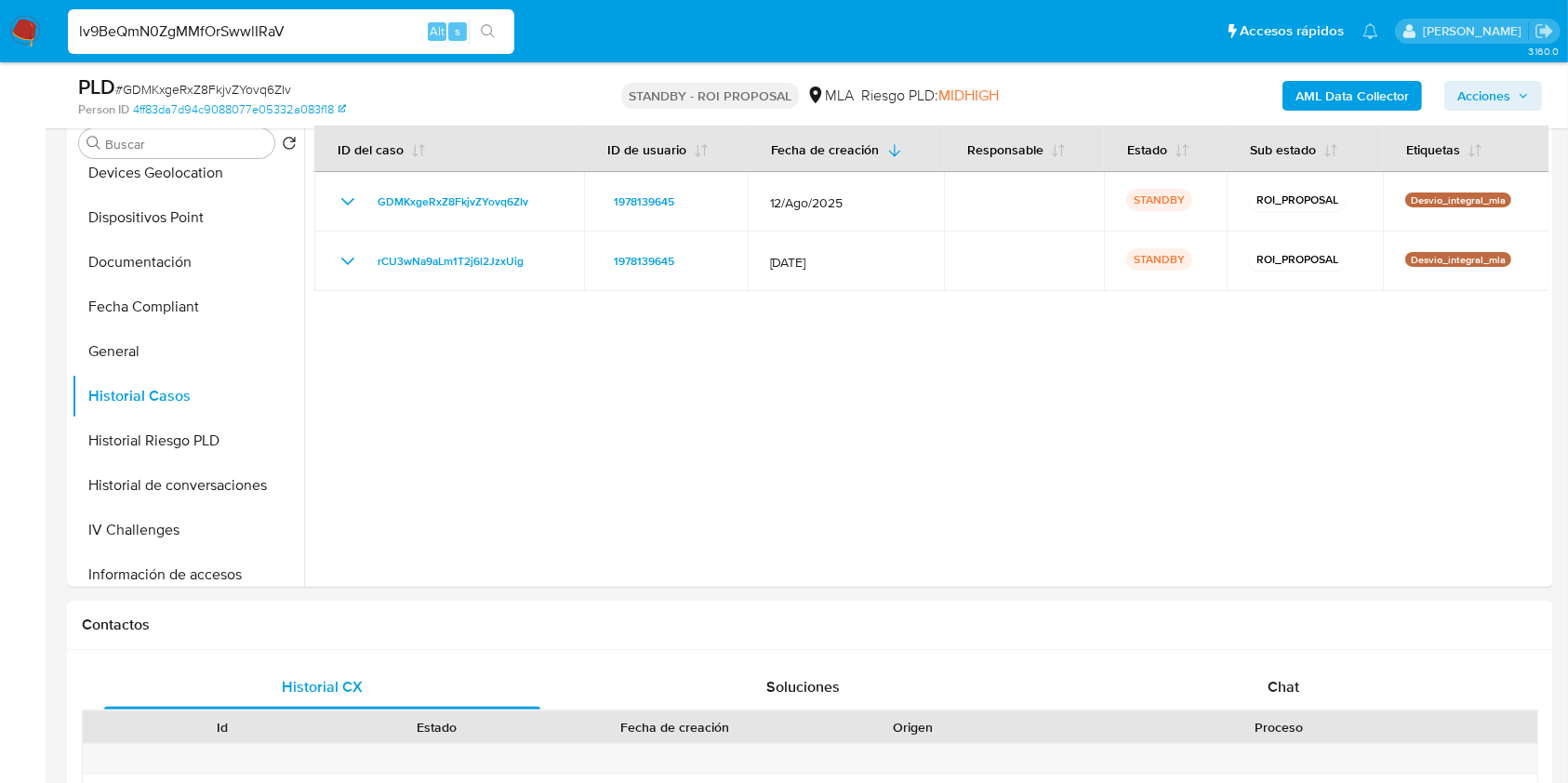
click at [480, 31] on icon "search-icon" at bounding box center [488, 32] width 15 height 15
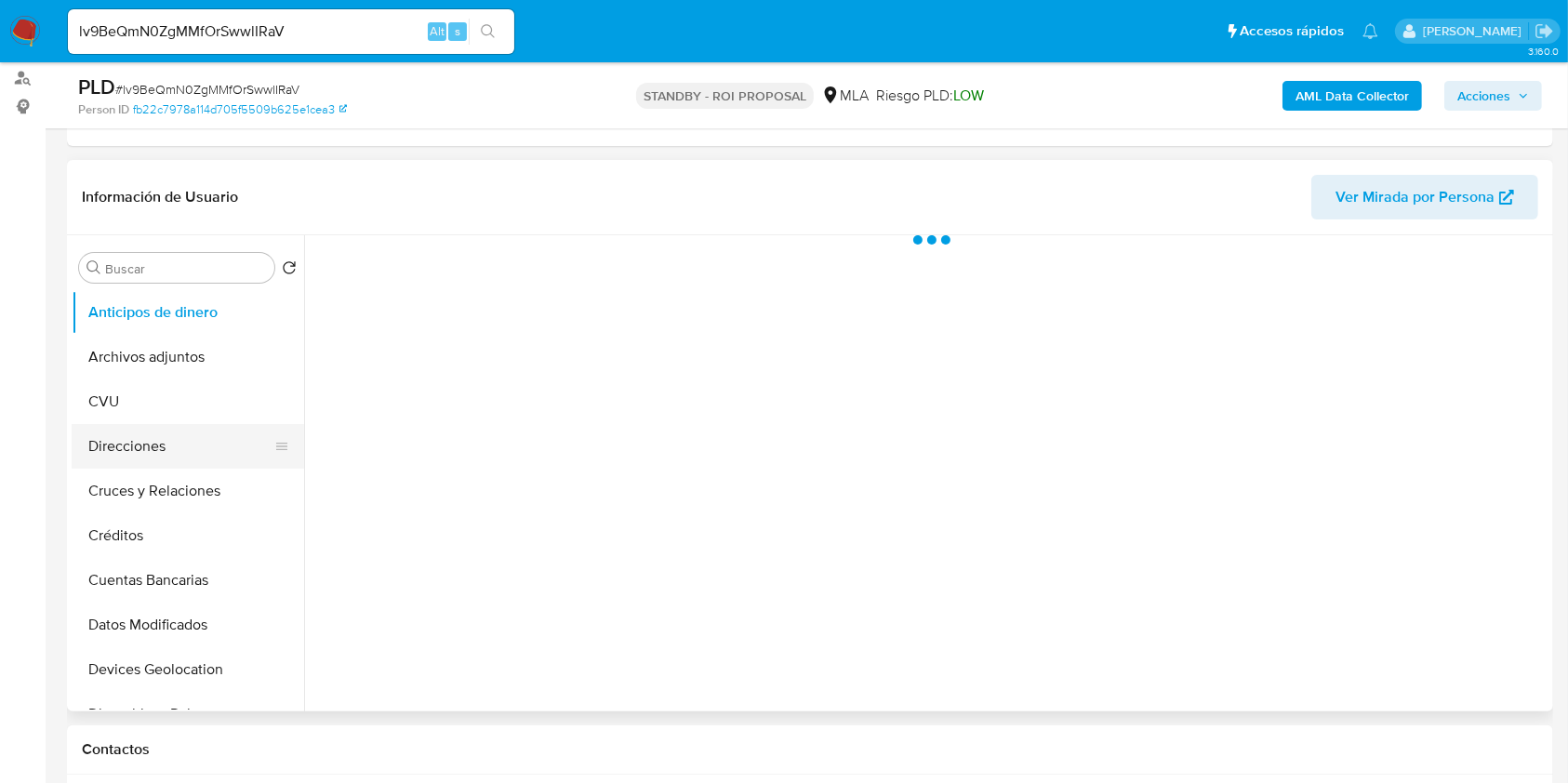
select select "10"
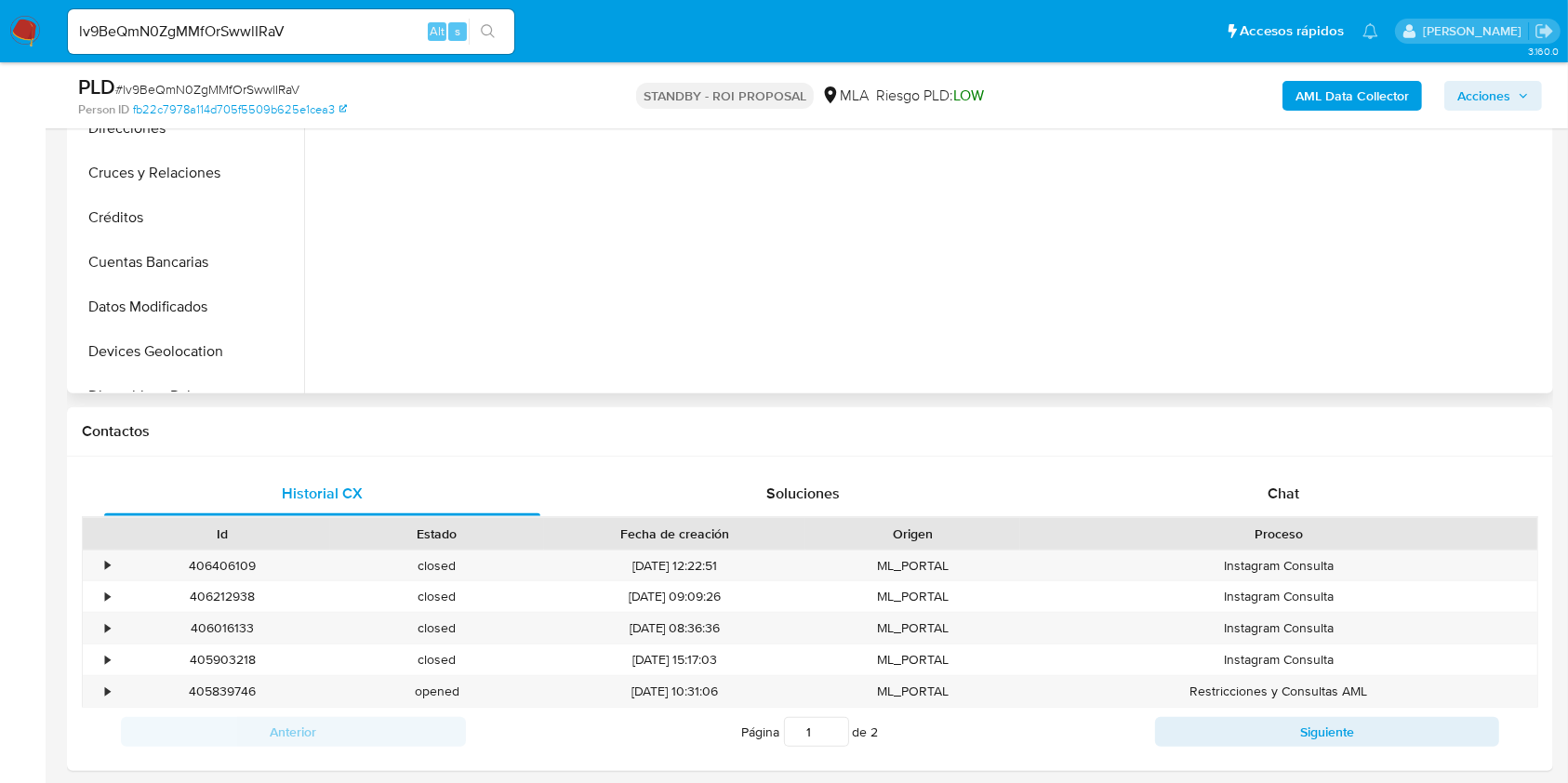
scroll to position [619, 0]
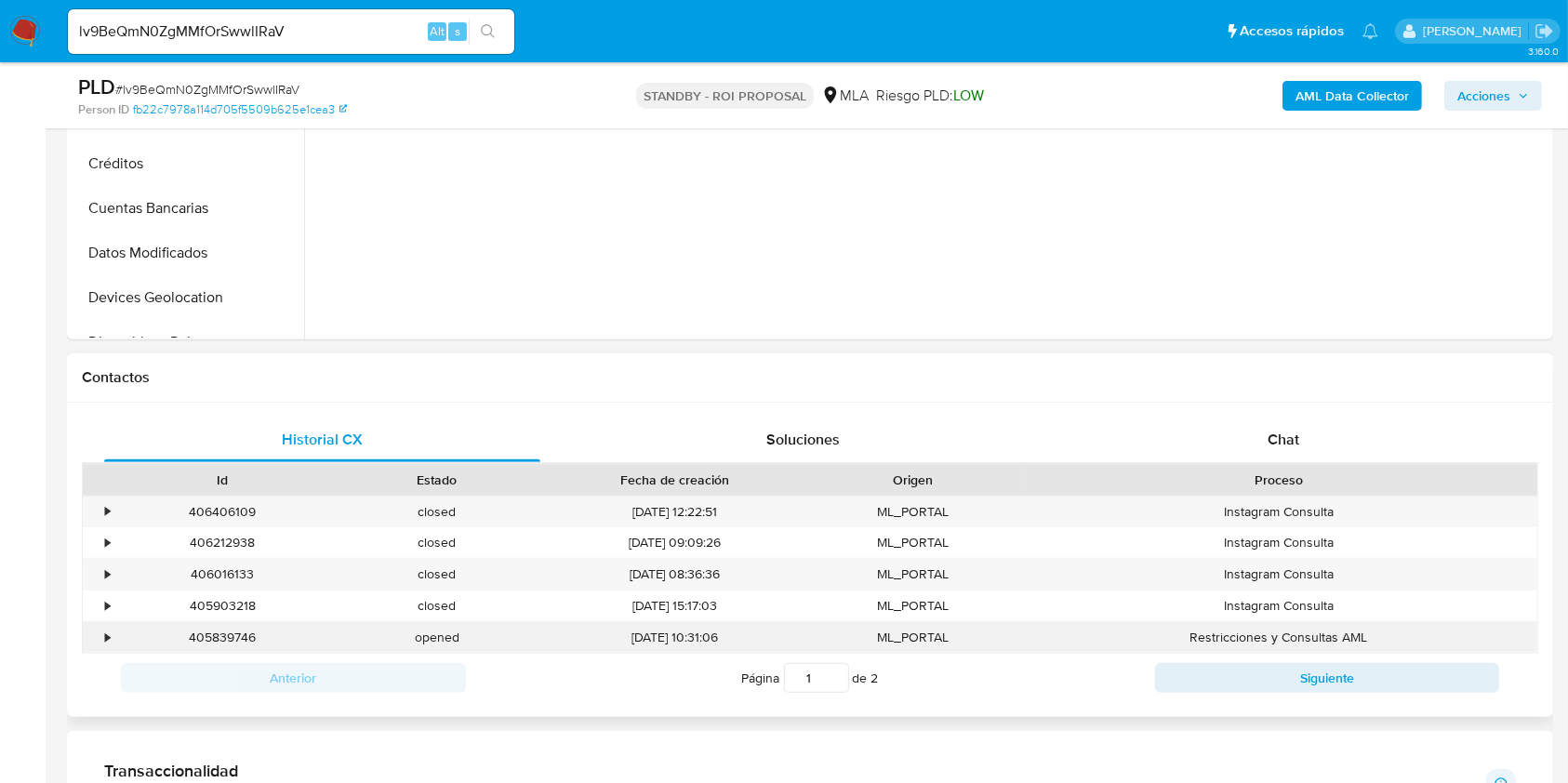
click at [113, 635] on div "•" at bounding box center [98, 637] width 32 height 30
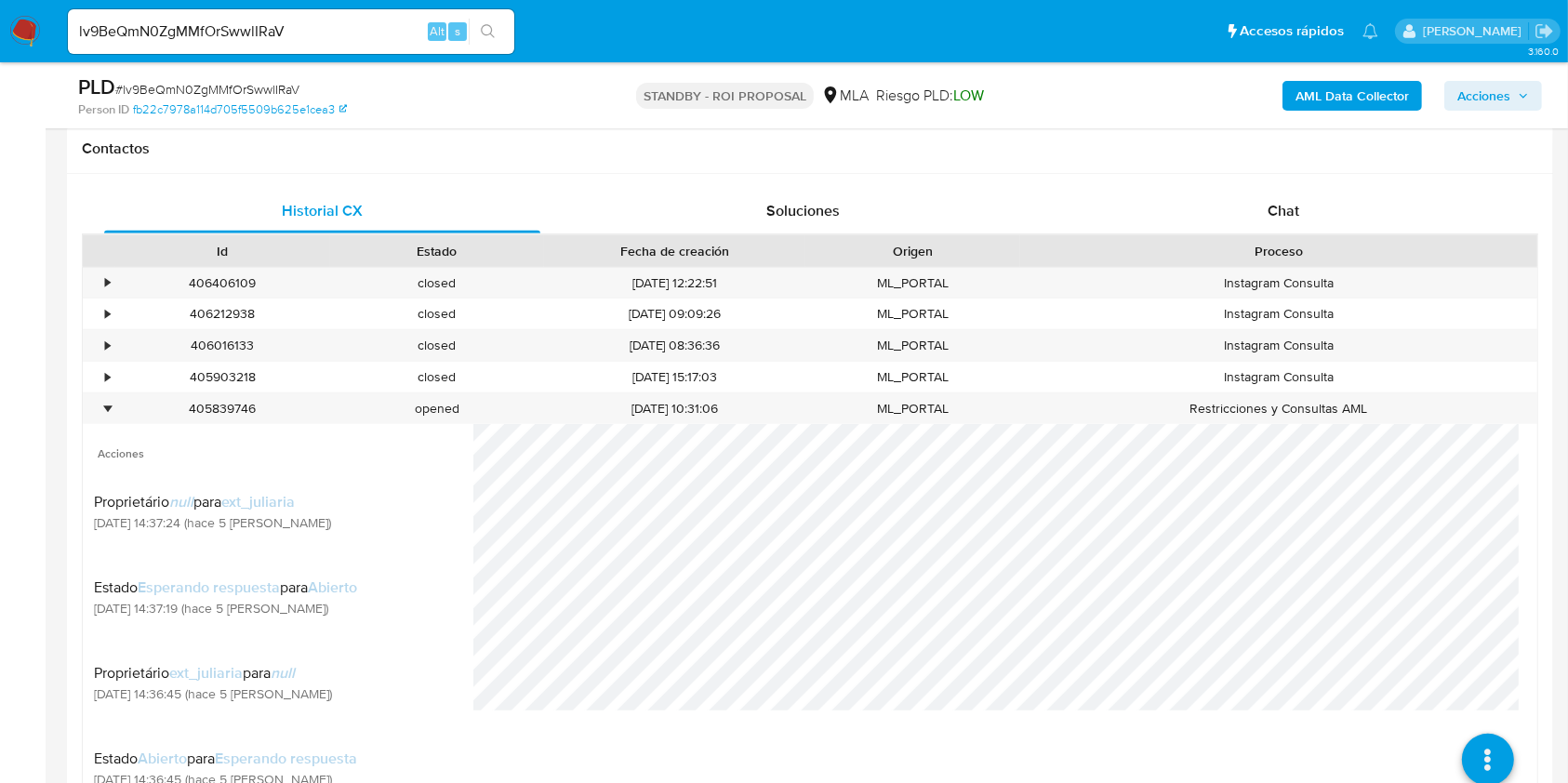
scroll to position [991, 0]
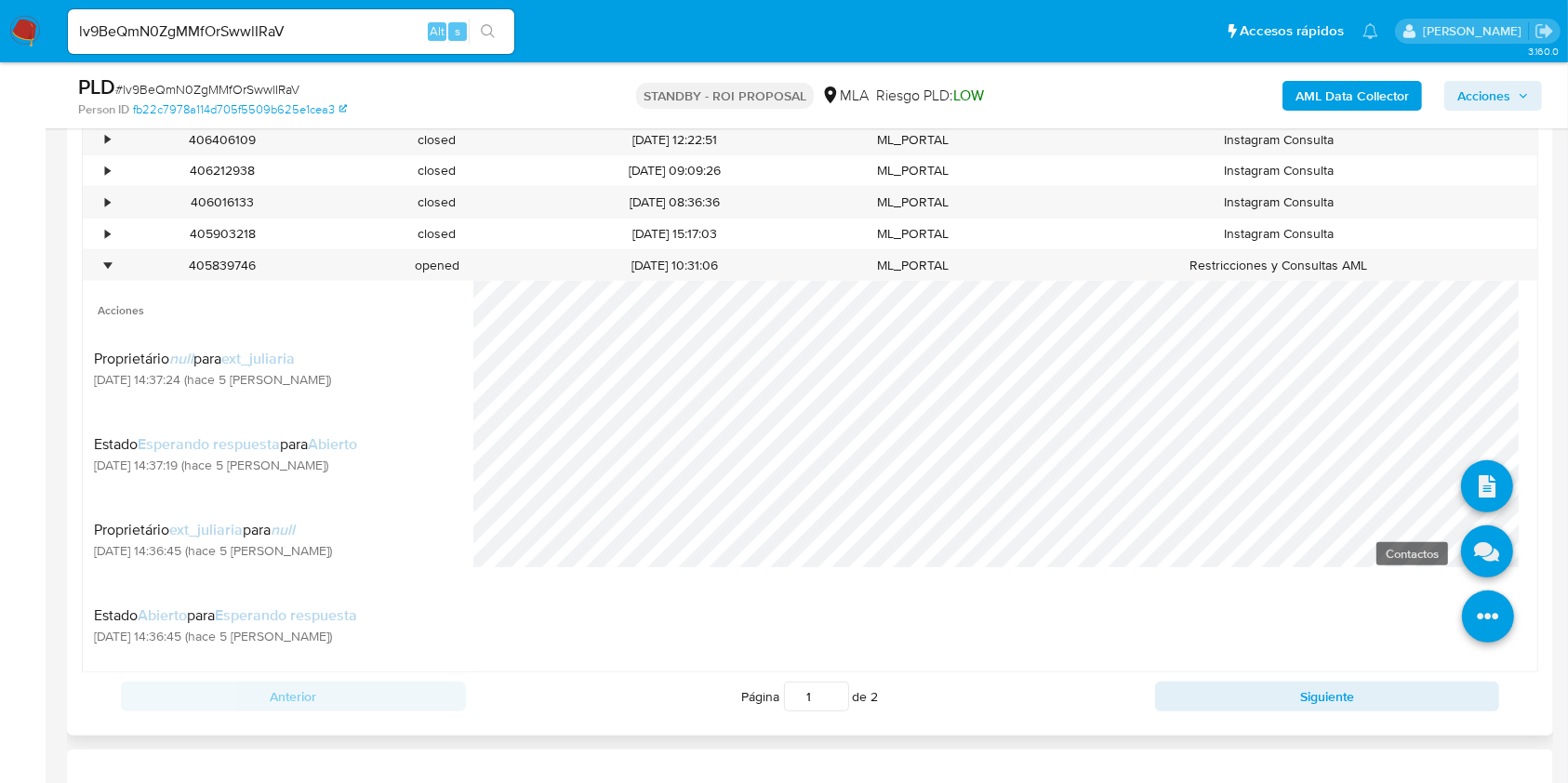
click at [1468, 552] on icon at bounding box center [1486, 550] width 52 height 52
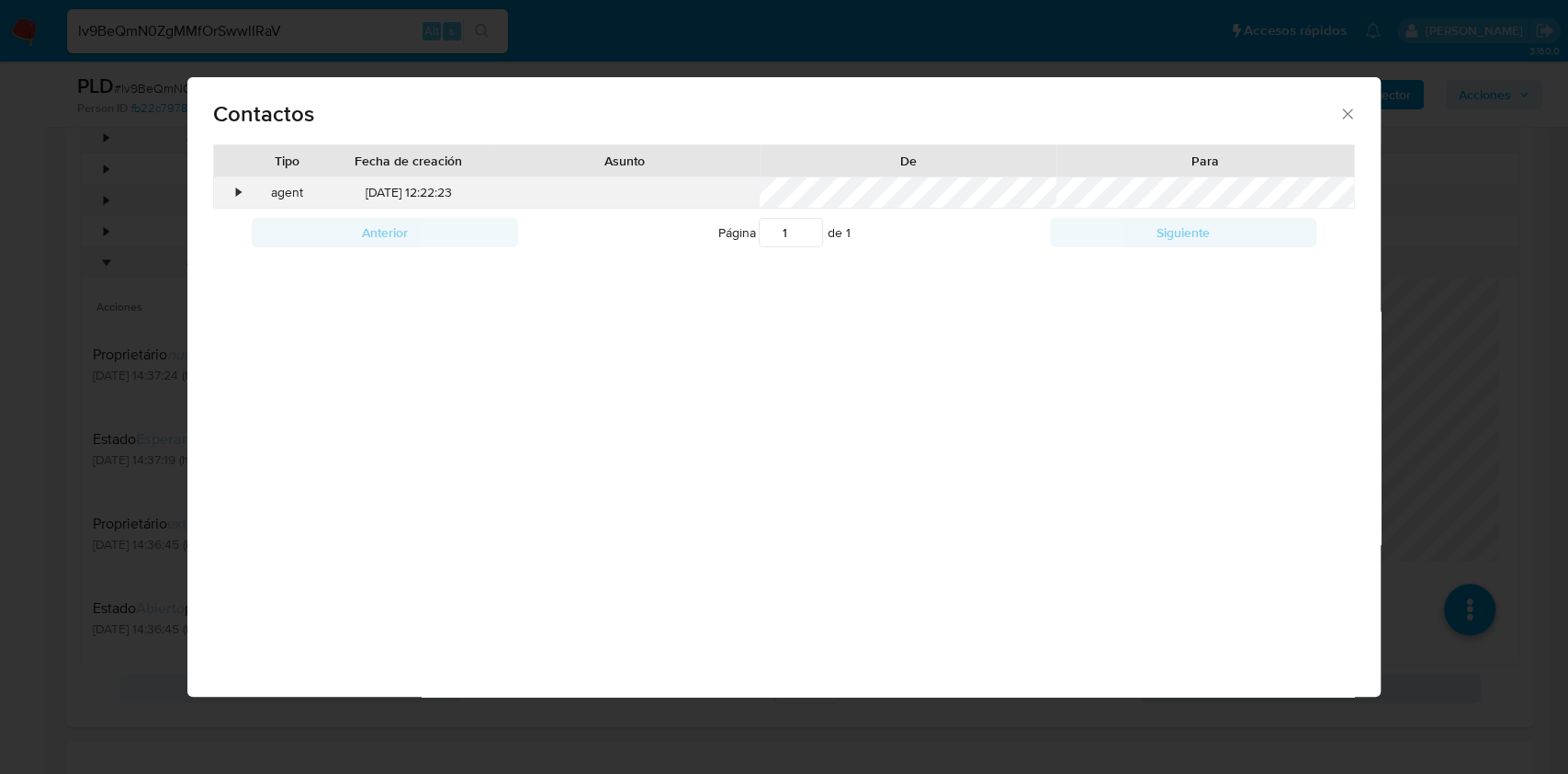
click at [238, 191] on div "•" at bounding box center [238, 194] width 5 height 19
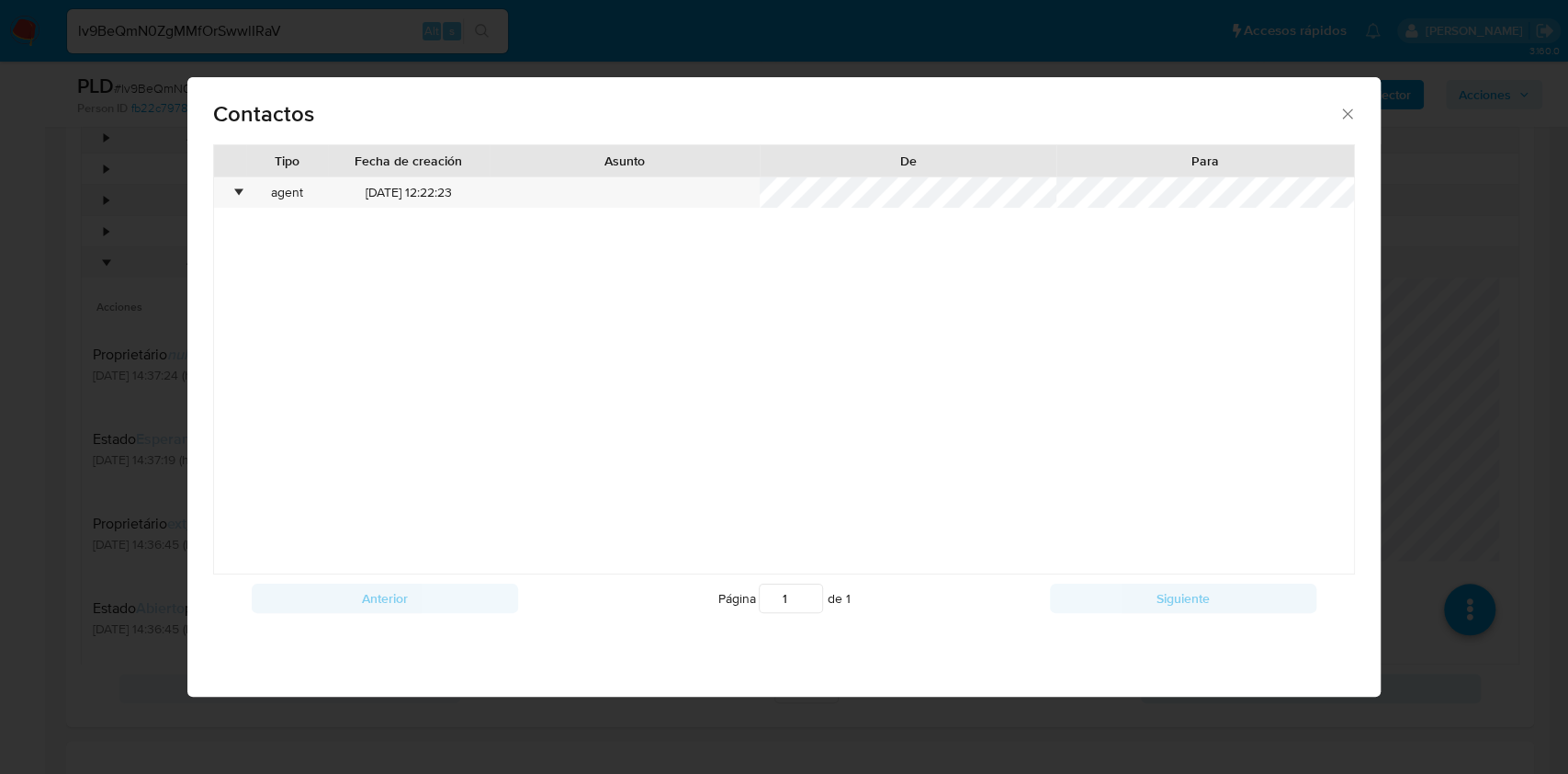
click at [1358, 110] on div "Contactos" at bounding box center [784, 111] width 1192 height 67
click at [1349, 116] on icon "close" at bounding box center [1347, 113] width 10 height 10
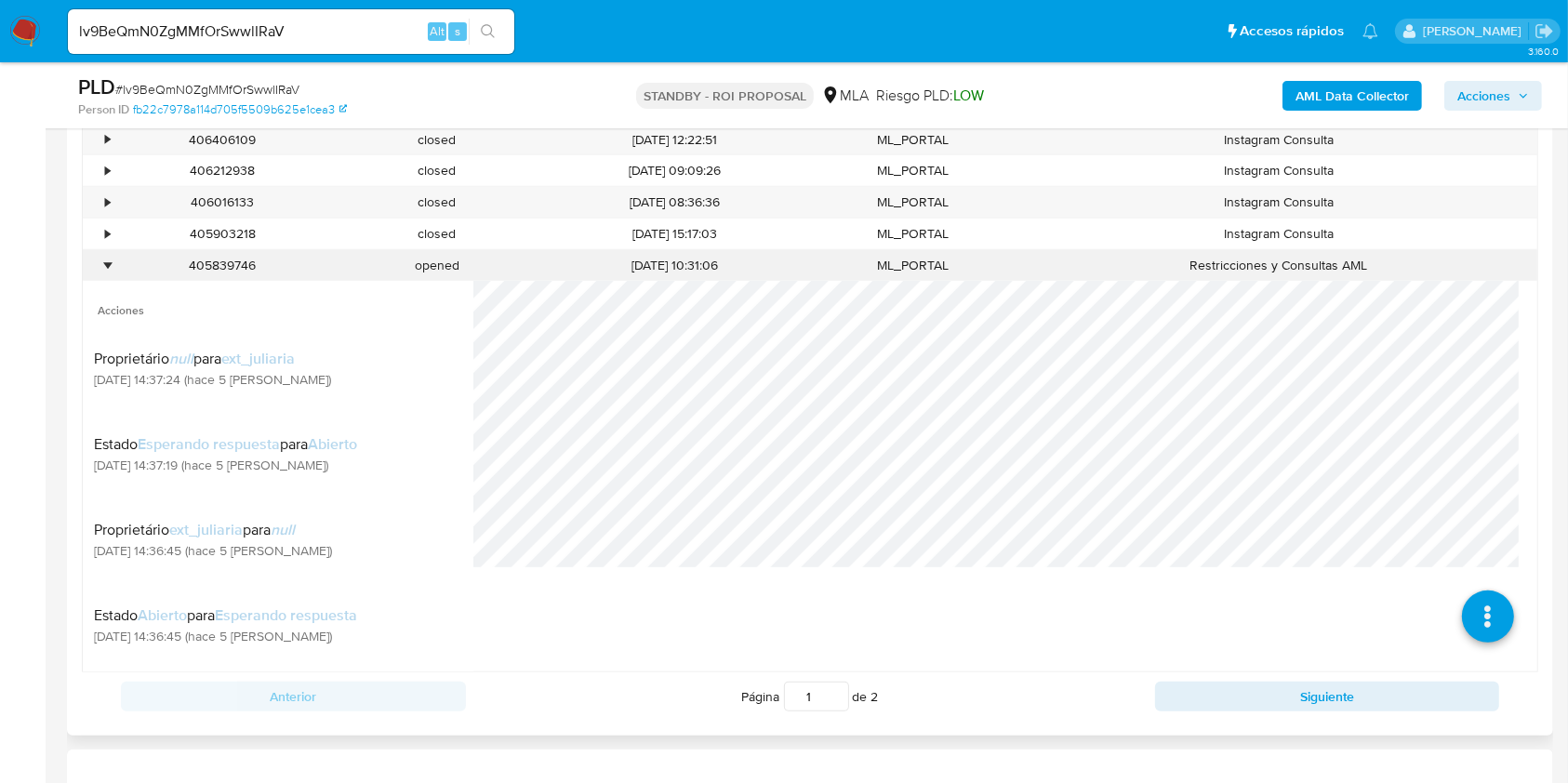
click at [220, 264] on div "405839746" at bounding box center [222, 265] width 215 height 30
copy div "405839746"
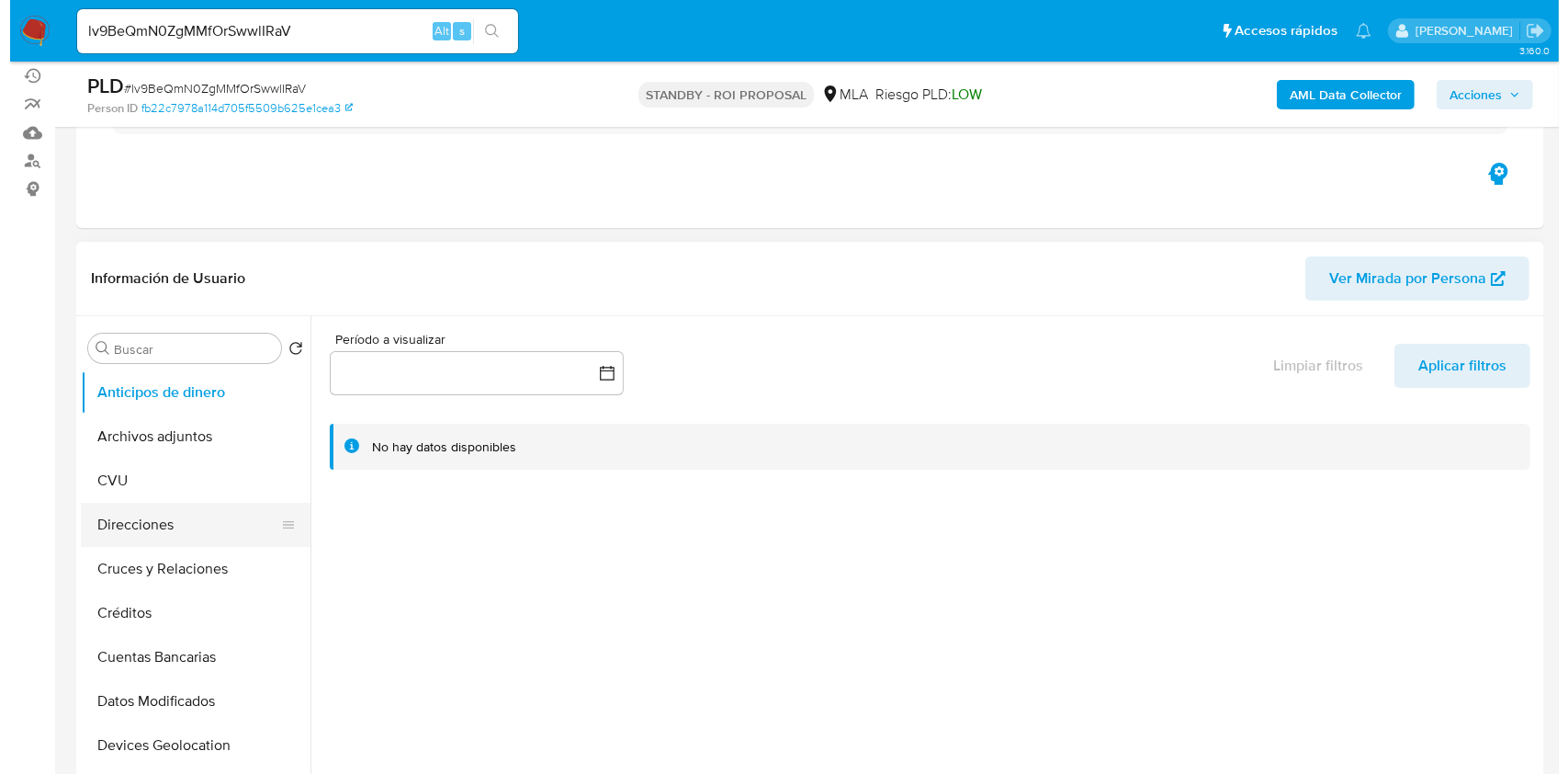
scroll to position [245, 0]
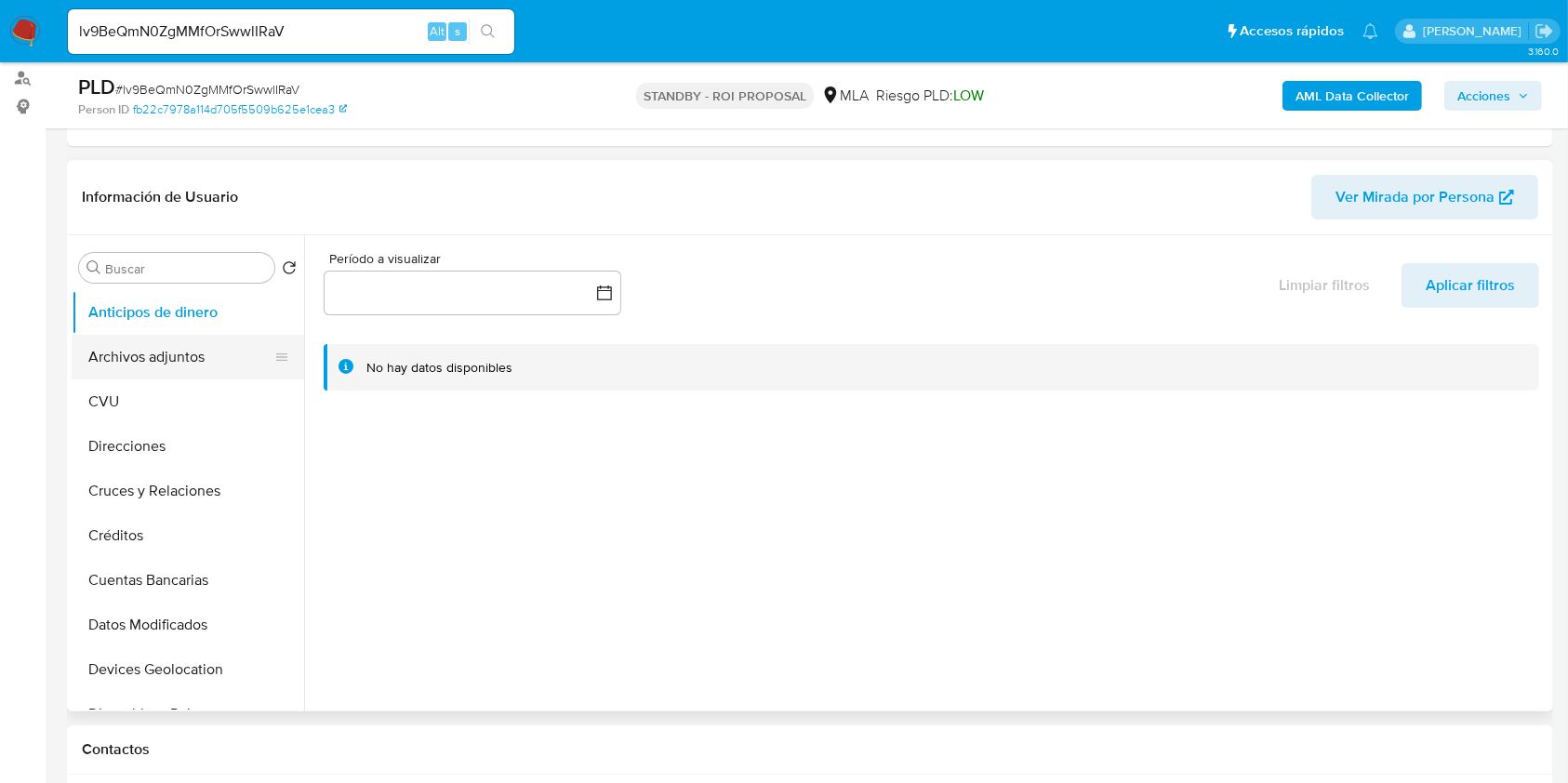
click at [208, 342] on button "Archivos adjuntos" at bounding box center [181, 357] width 218 height 44
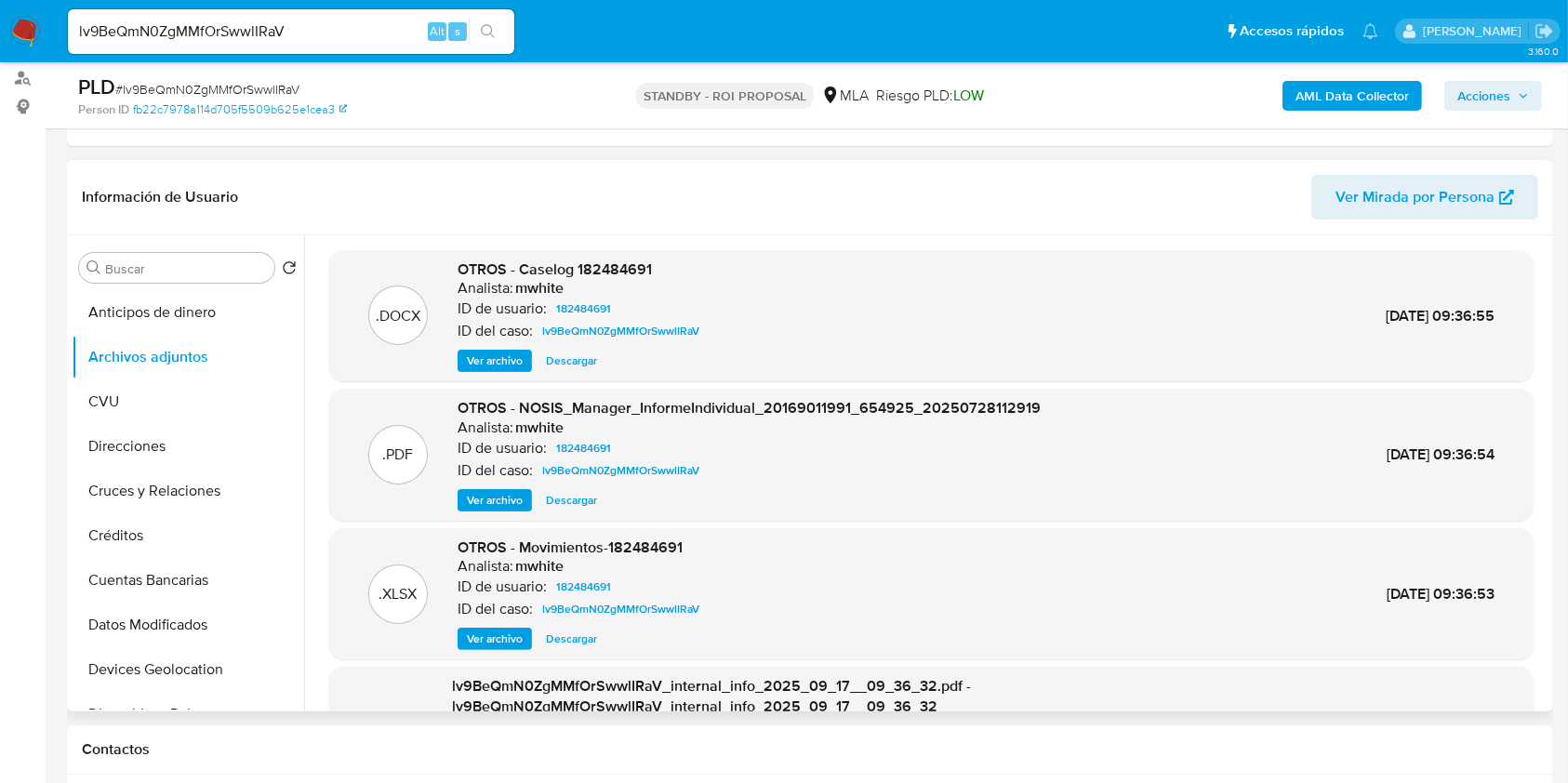
click at [499, 360] on span "Ver archivo" at bounding box center [495, 361] width 56 height 19
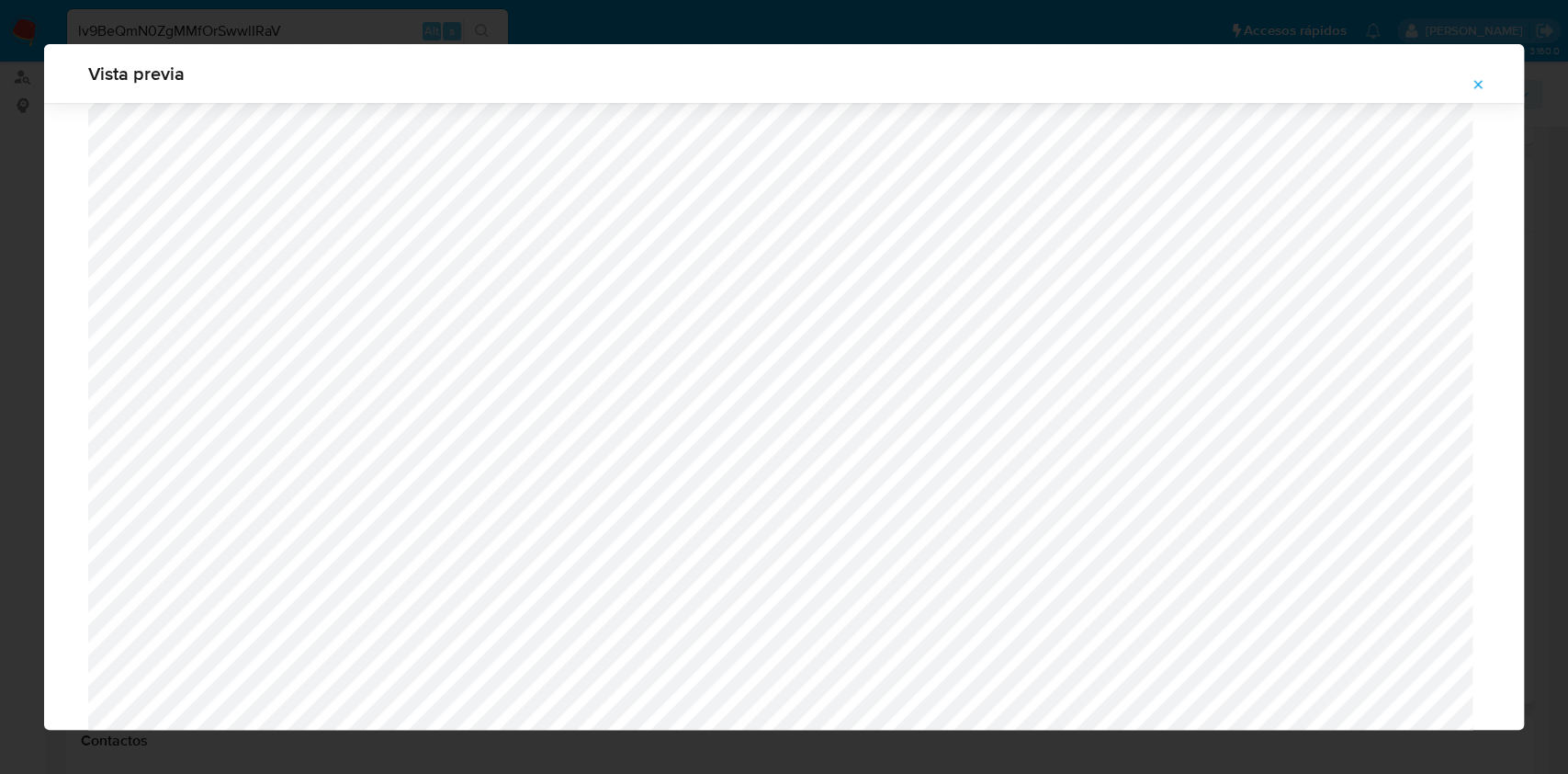
scroll to position [1801, 0]
click at [1477, 92] on span "Attachment preview" at bounding box center [1478, 85] width 15 height 26
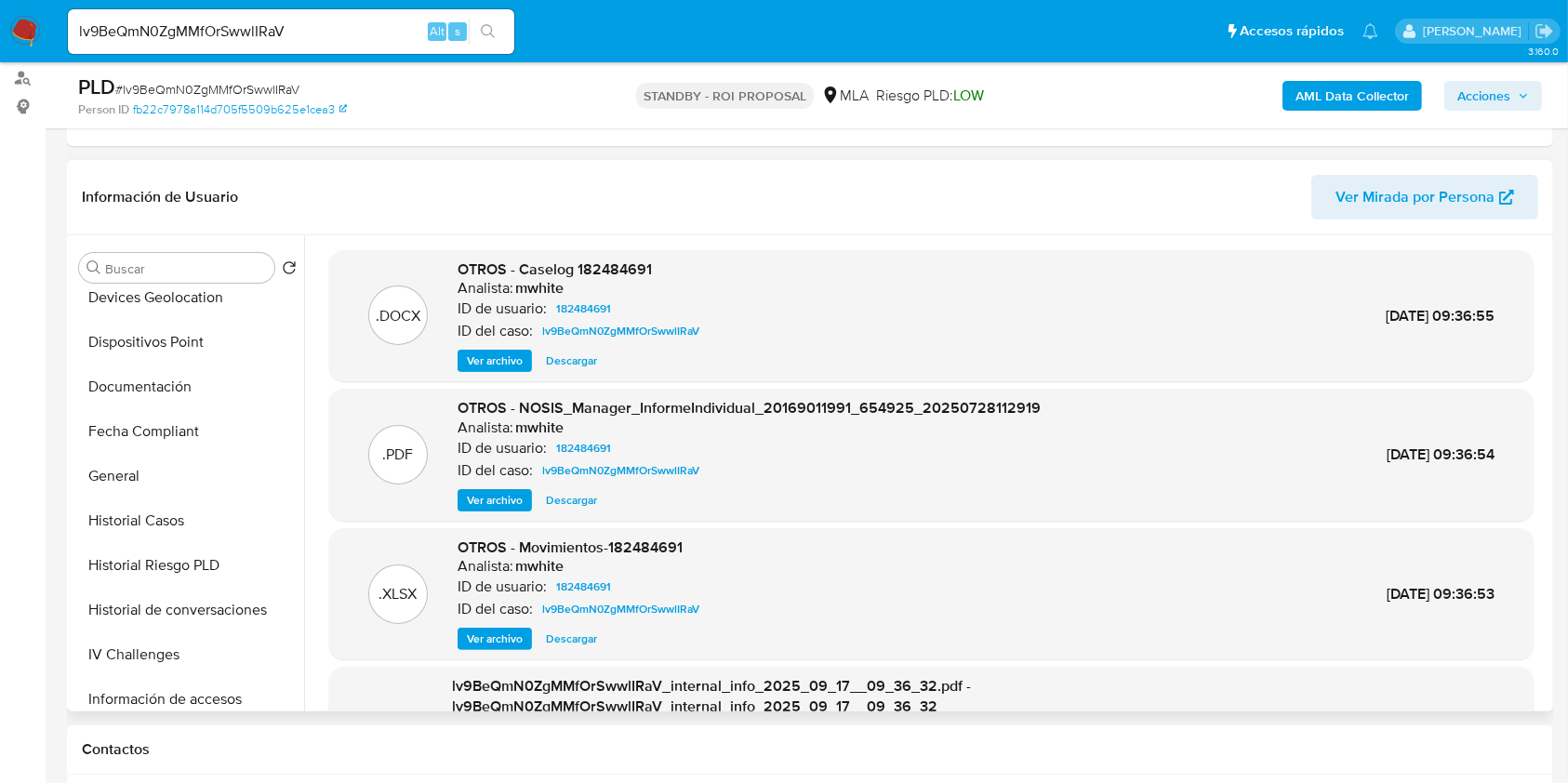
scroll to position [619, 0]
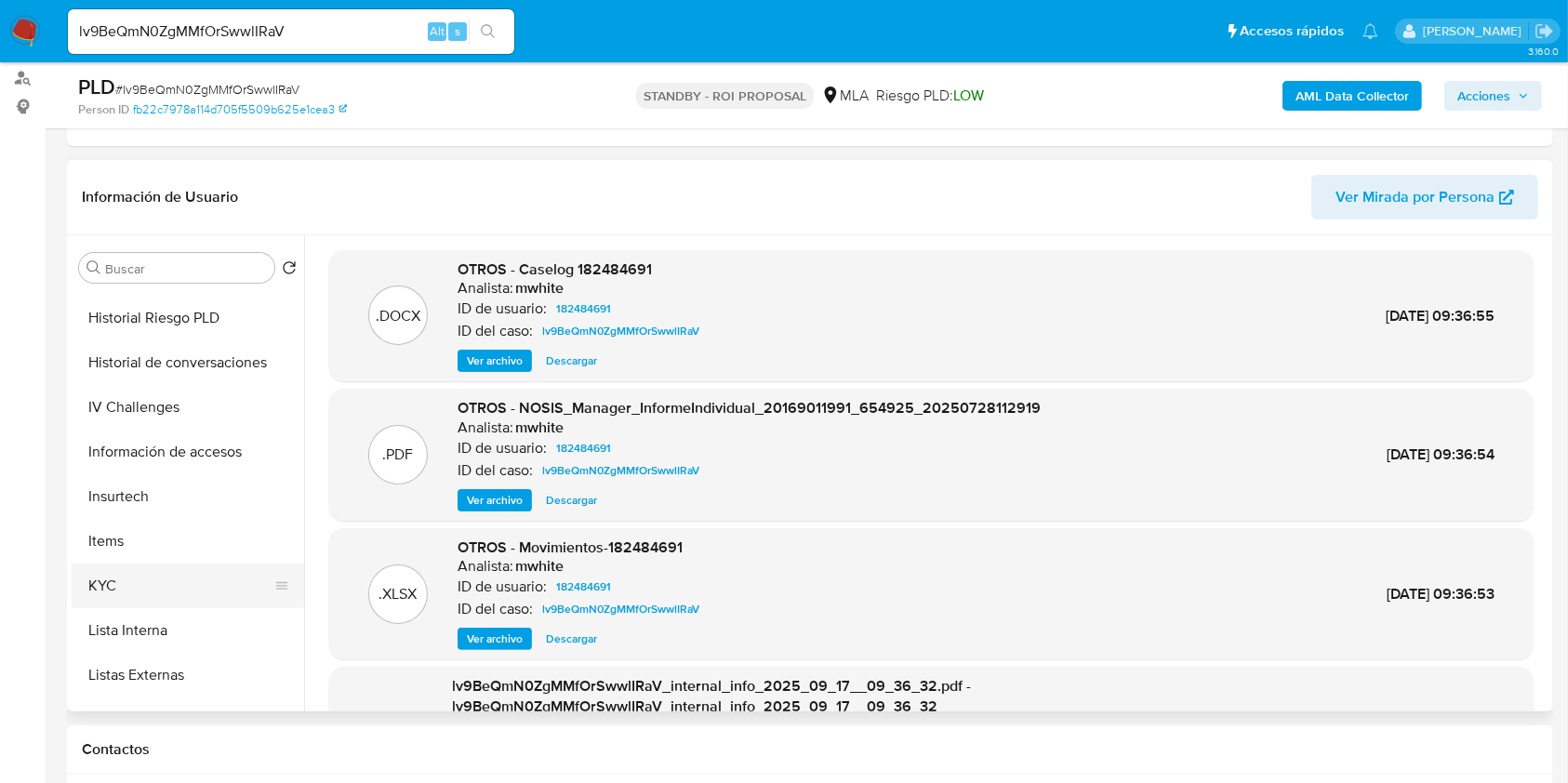
click at [141, 593] on button "KYC" at bounding box center [181, 585] width 218 height 44
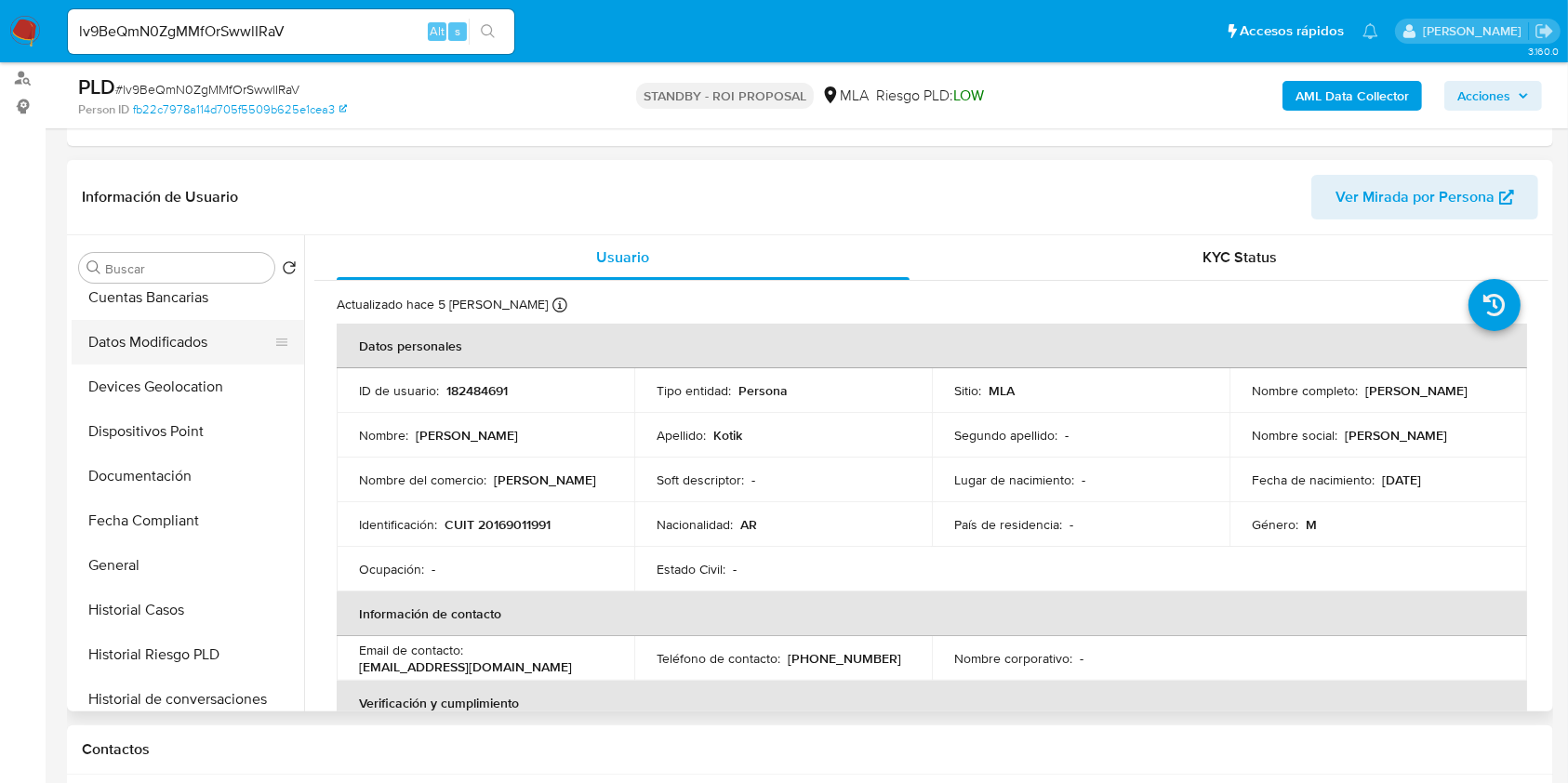
scroll to position [248, 0]
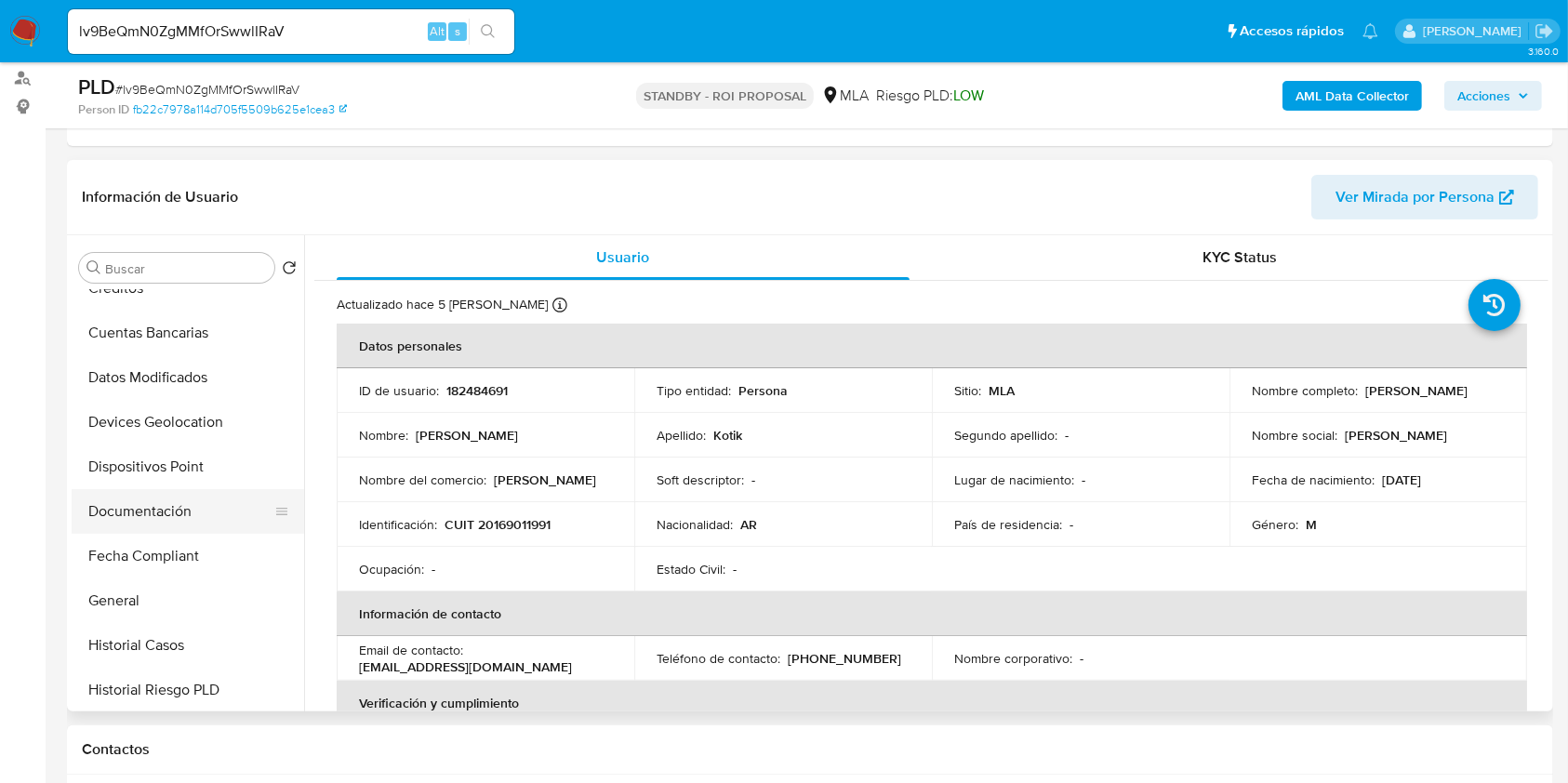
click at [148, 509] on button "Documentación" at bounding box center [181, 511] width 218 height 44
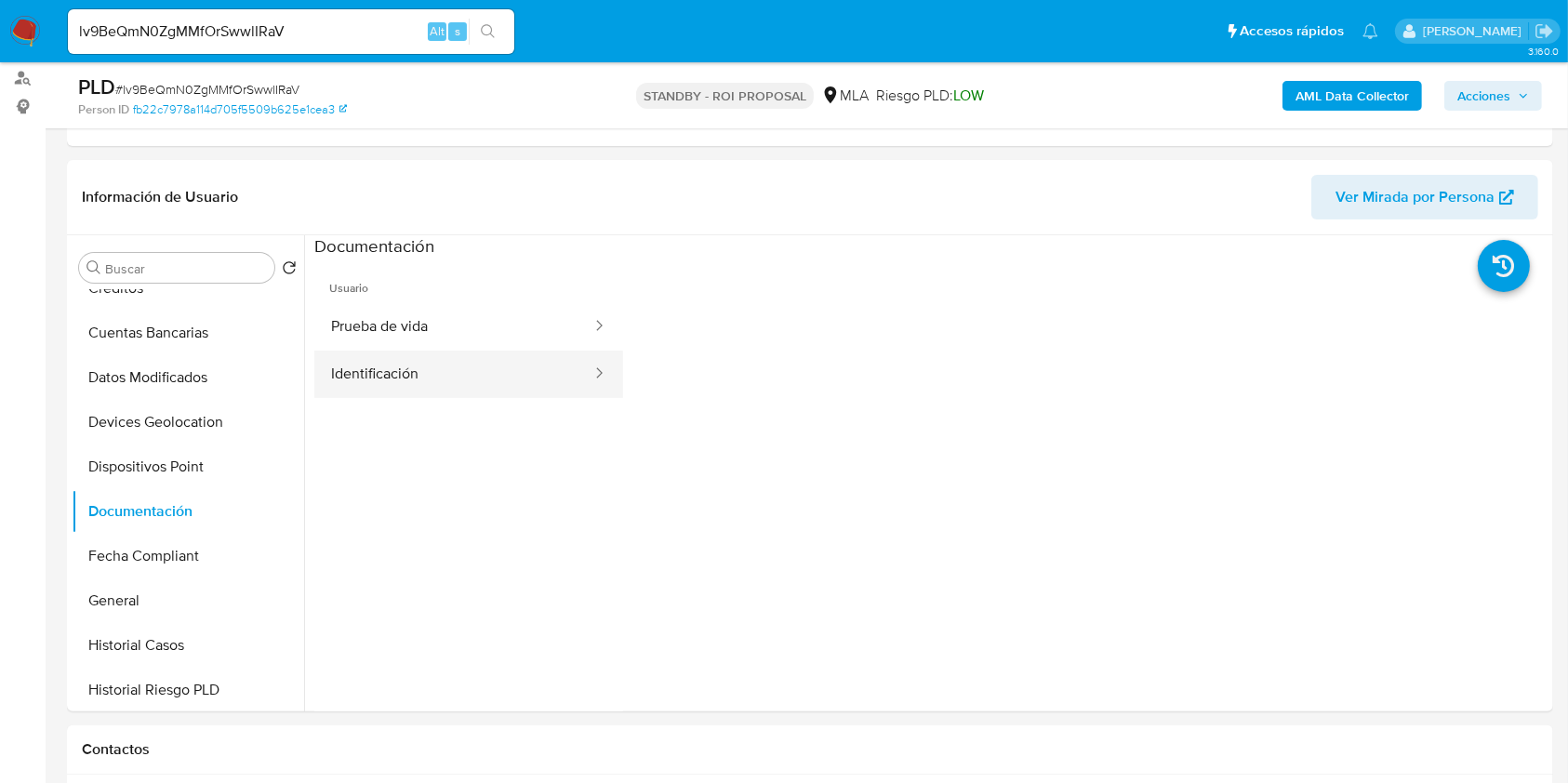
click at [469, 373] on button "Identificación" at bounding box center [453, 374] width 279 height 47
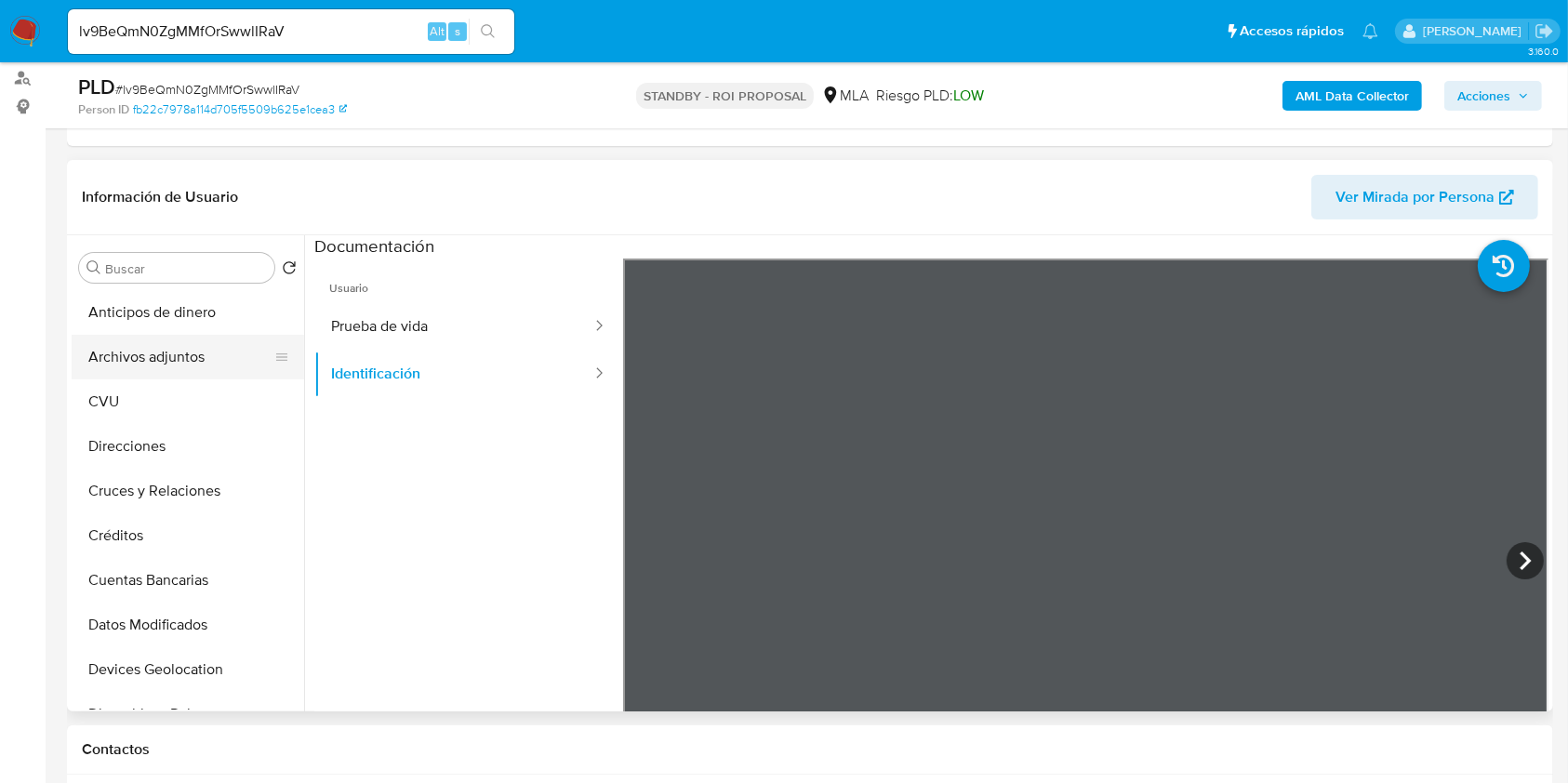
scroll to position [124, 0]
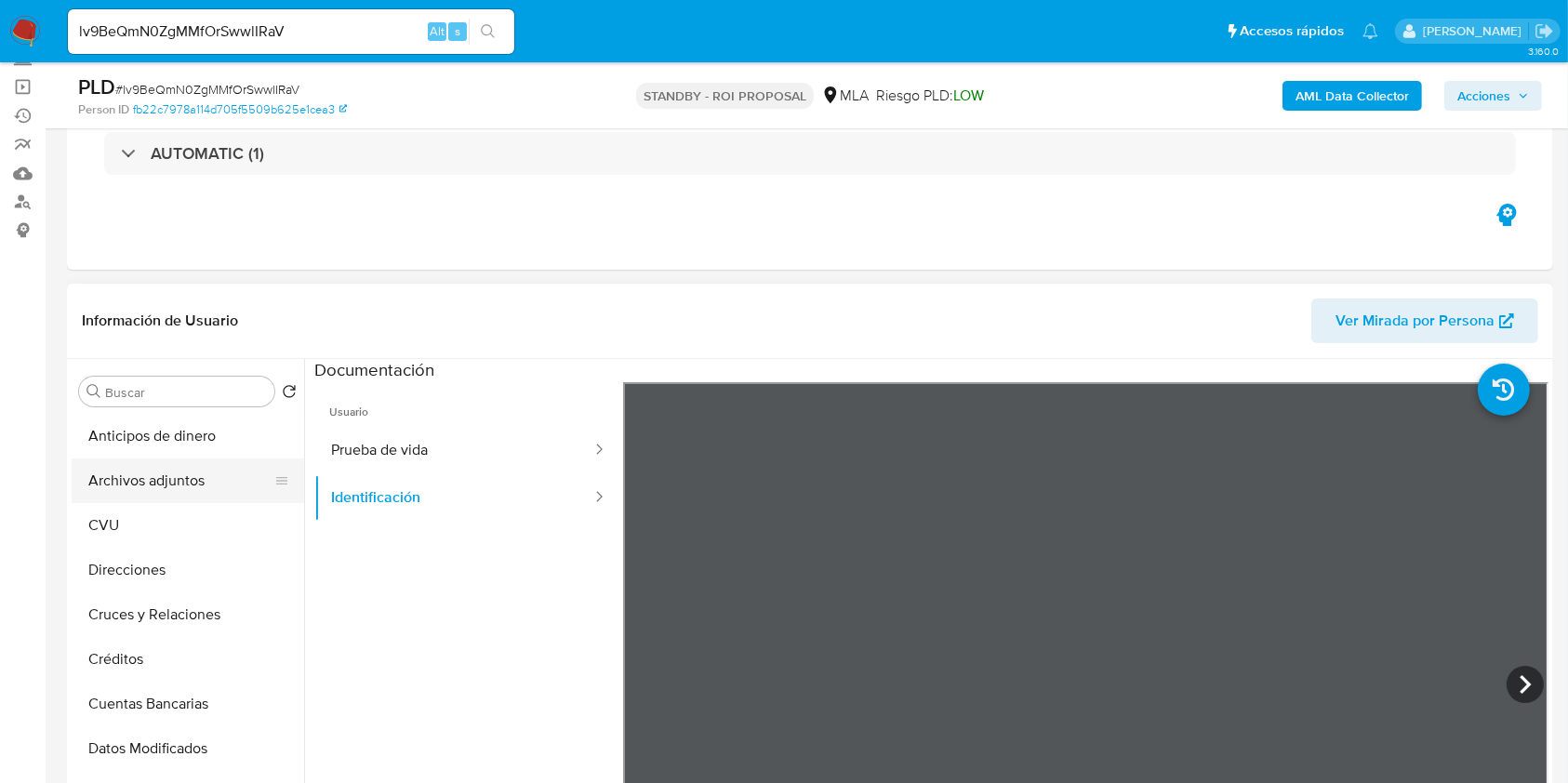
click at [166, 487] on button "Archivos adjuntos" at bounding box center [181, 480] width 218 height 44
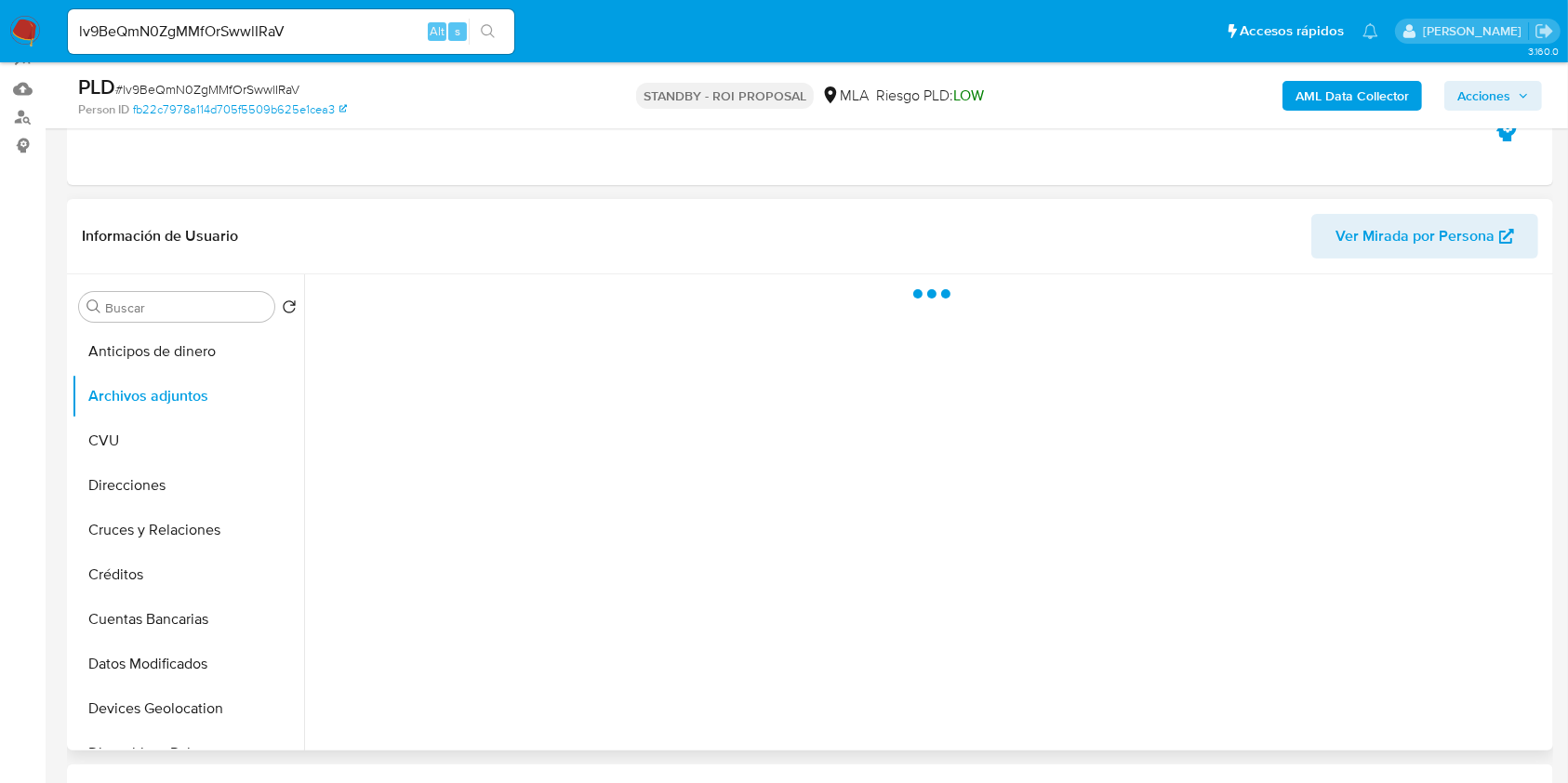
scroll to position [248, 0]
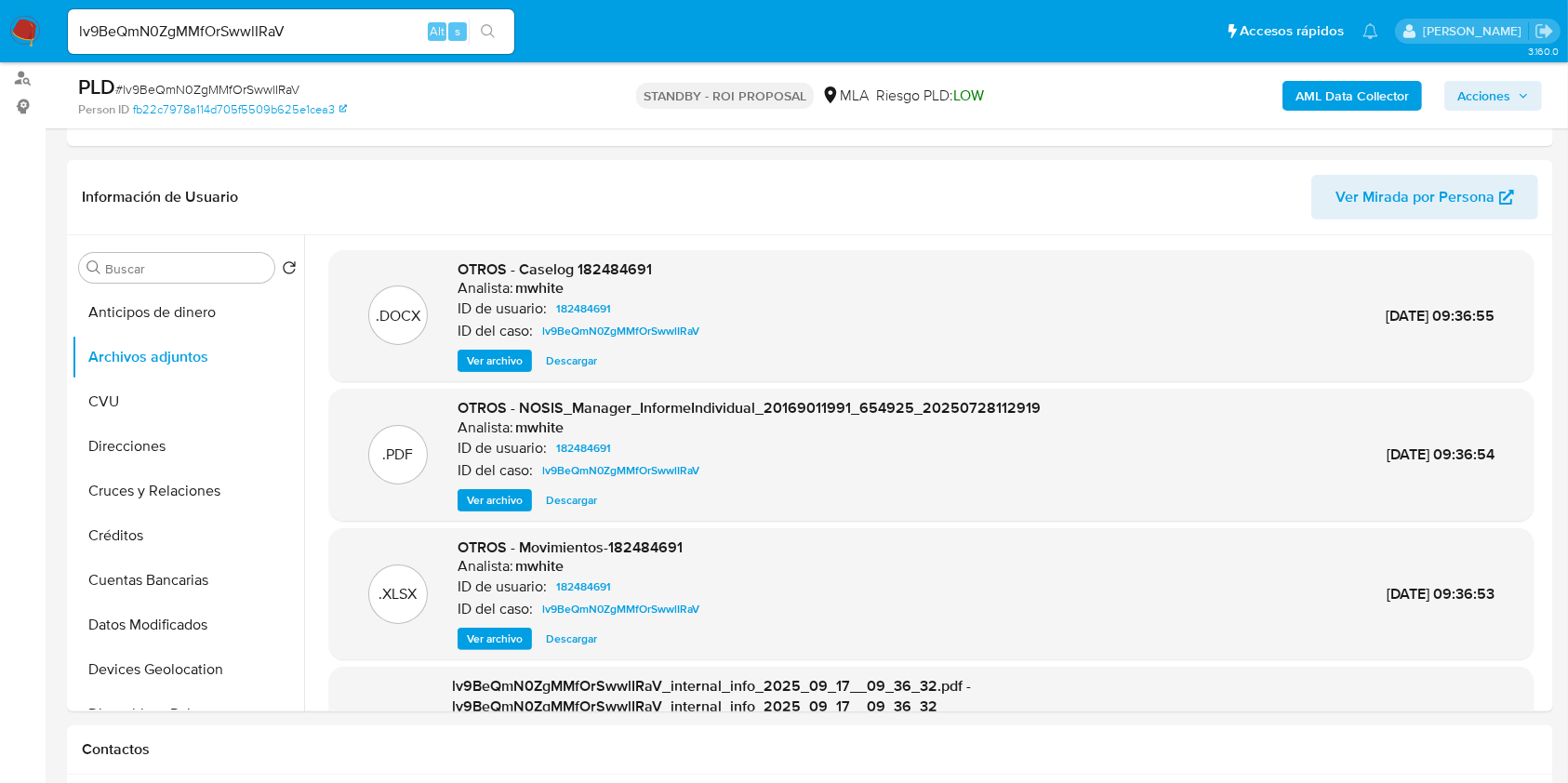
click at [141, 39] on input "lv9BeQmN0ZgMMfOrSwwlIRaV" at bounding box center [291, 32] width 446 height 25
paste input "s6GMnOW9zq57Ibe94P9q85v3"
type input "s6GMnOW9zq57Ibe94P9q85v3"
click at [481, 43] on button "search-icon" at bounding box center [487, 32] width 38 height 26
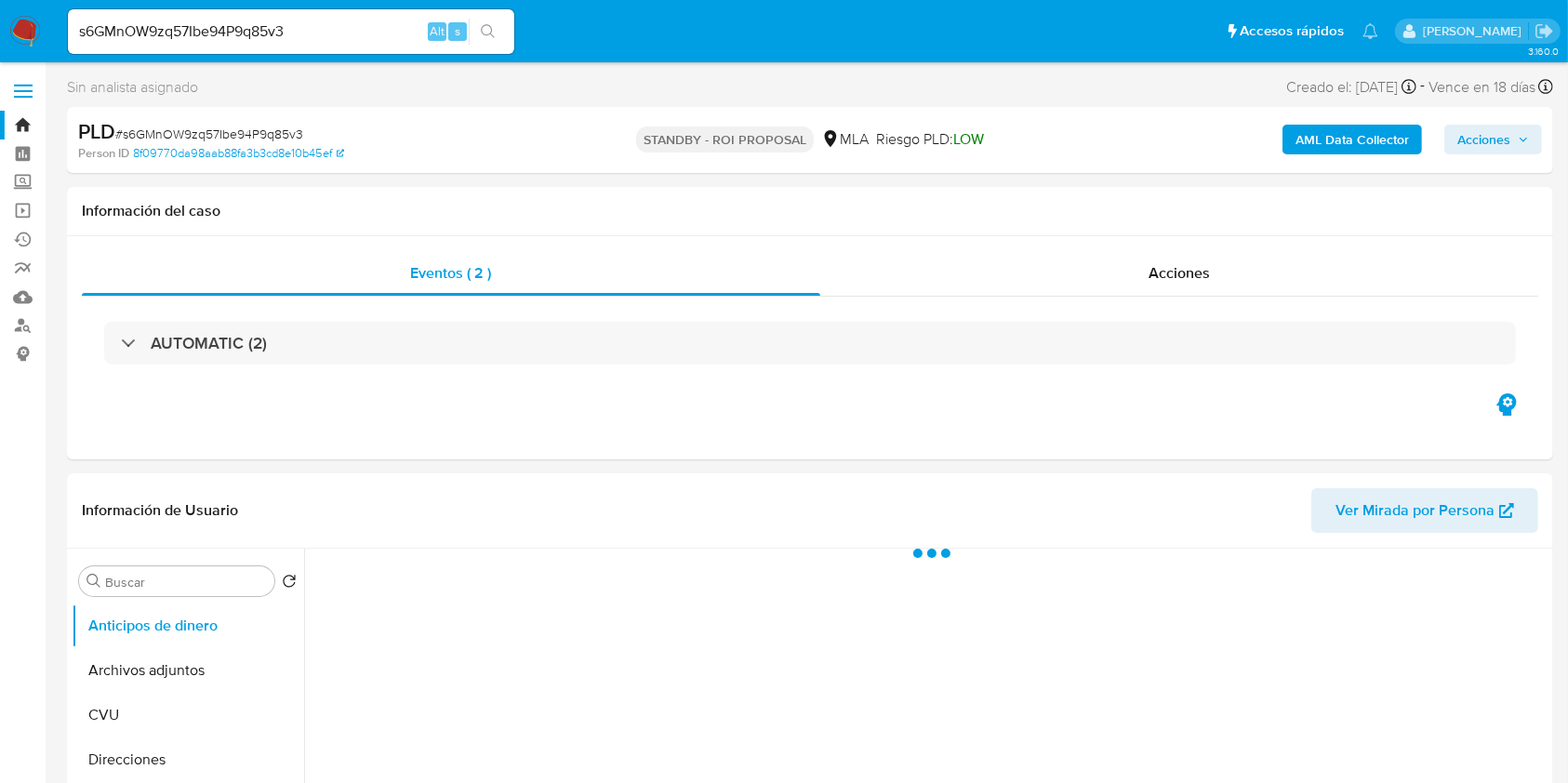
select select "10"
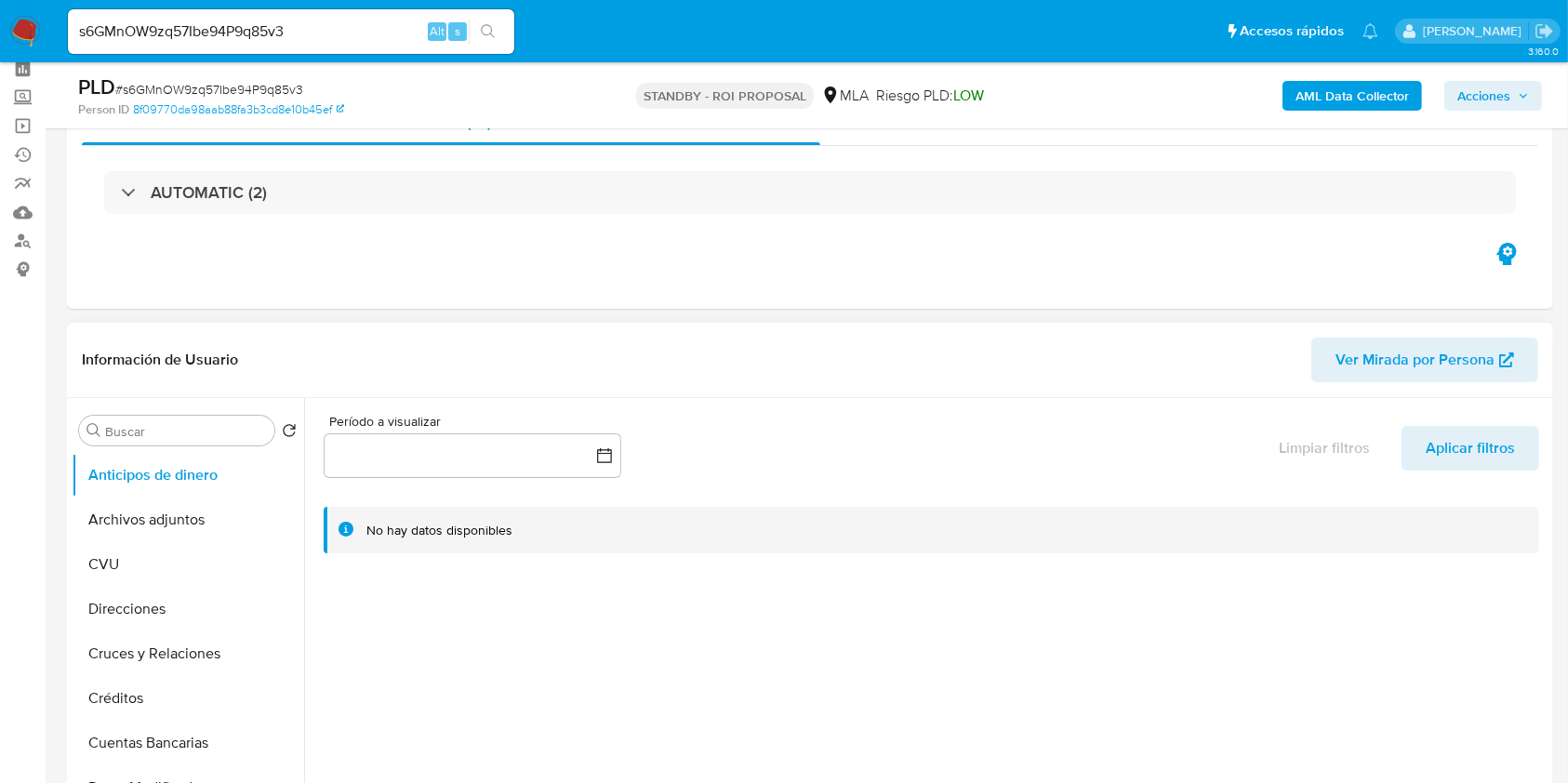
scroll to position [124, 0]
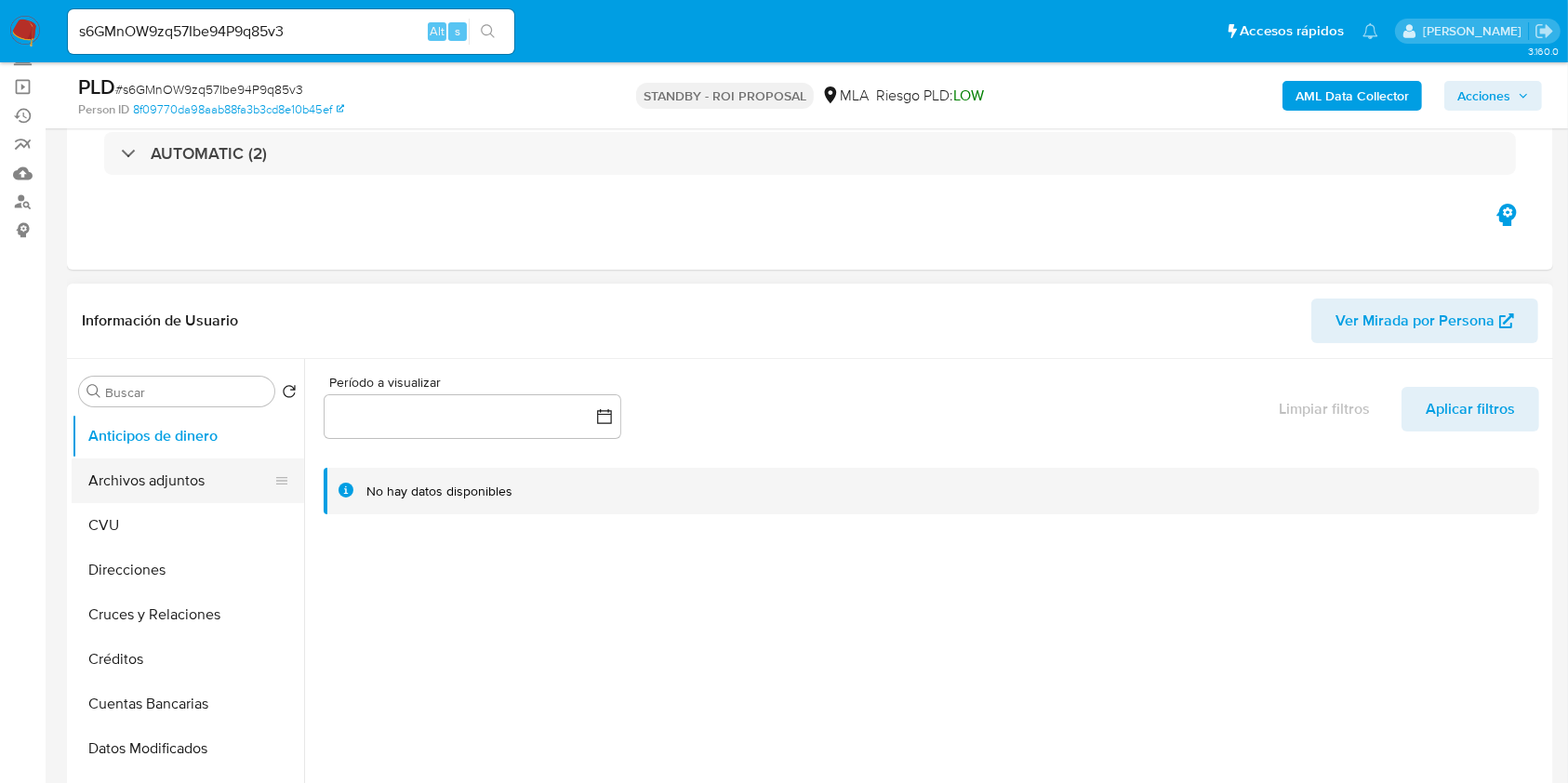
click at [193, 473] on button "Archivos adjuntos" at bounding box center [181, 480] width 218 height 44
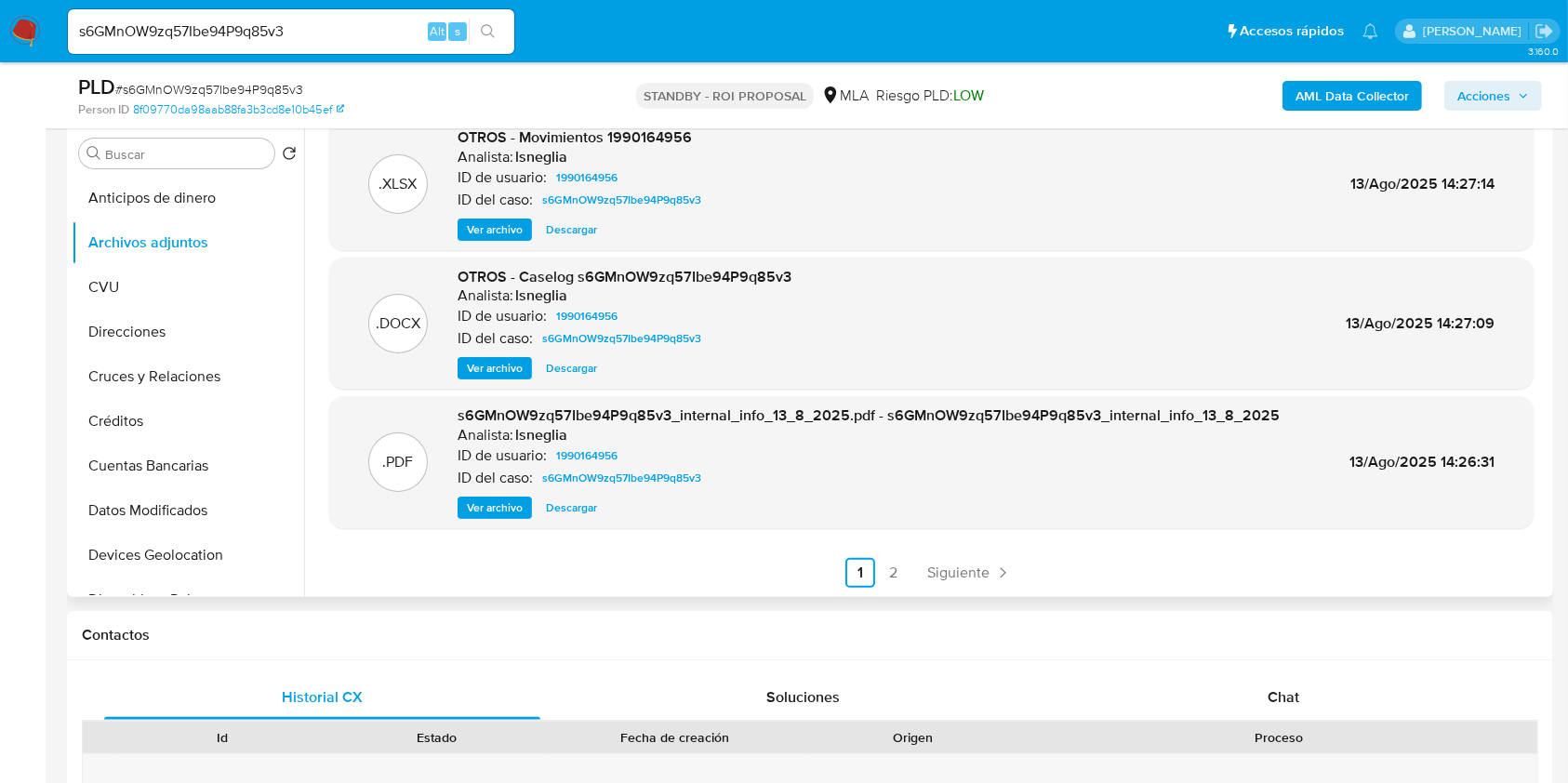
scroll to position [372, 0]
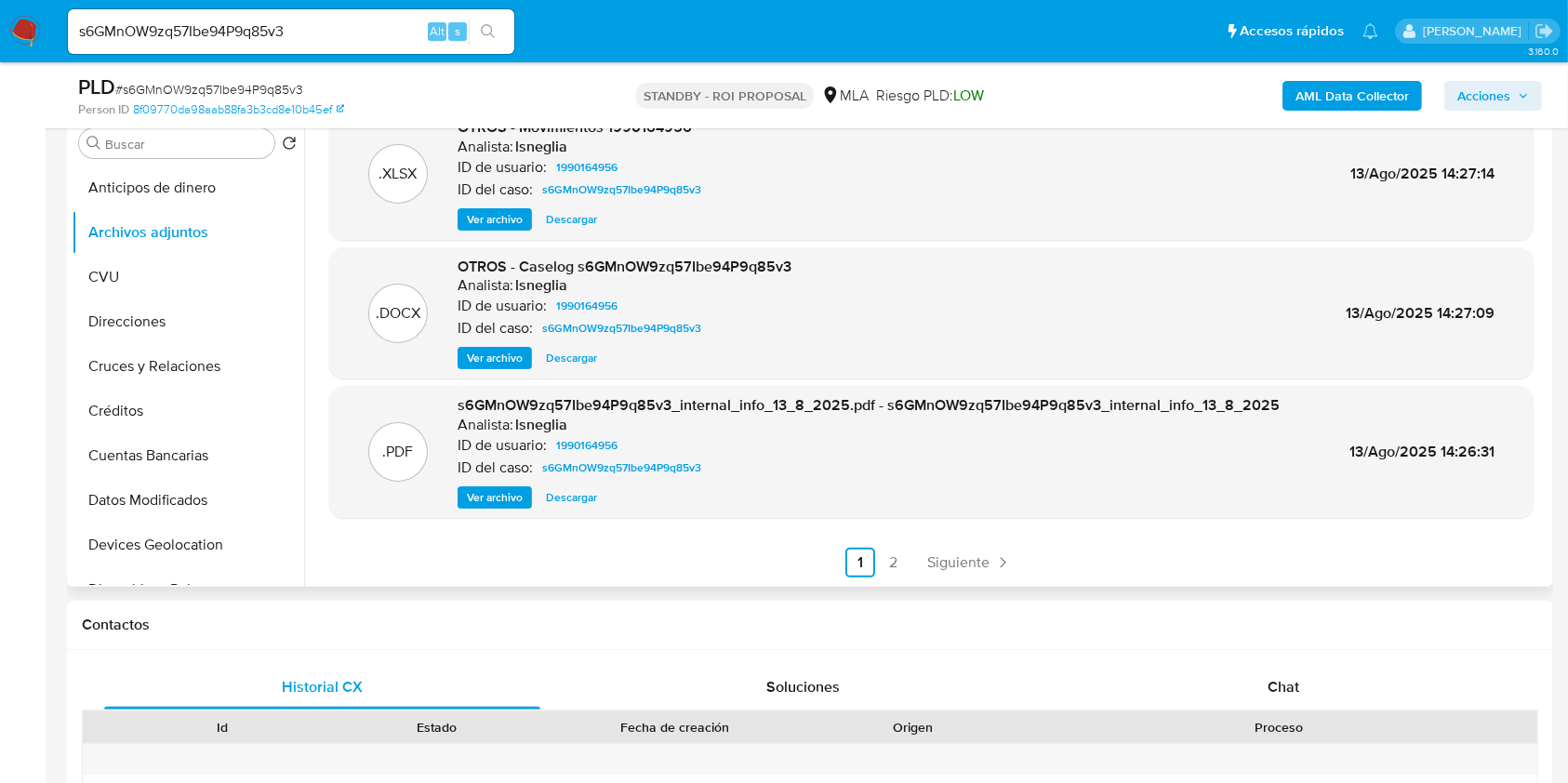
click at [514, 357] on span "Ver archivo" at bounding box center [495, 358] width 56 height 19
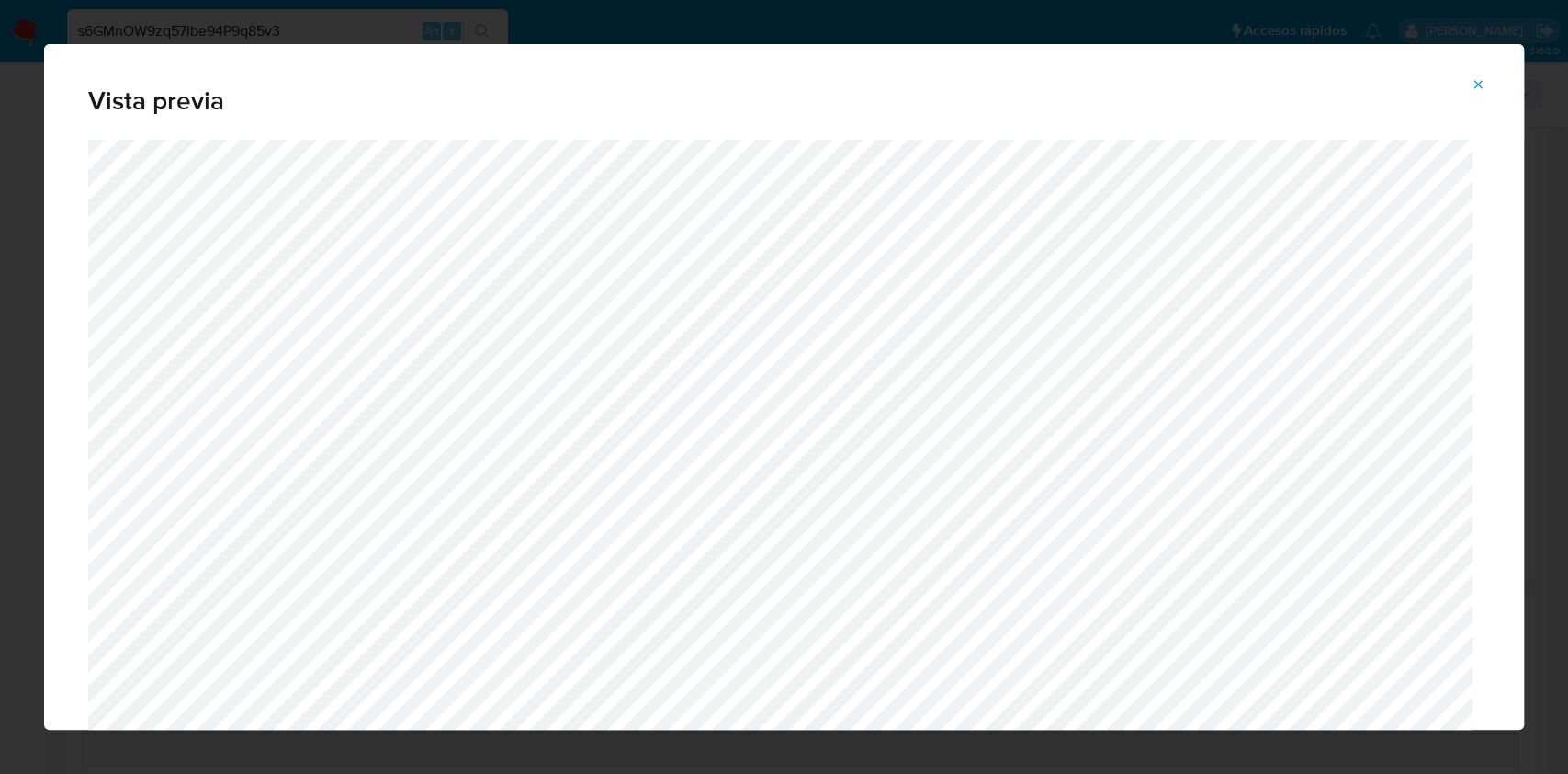
click at [1475, 78] on icon "Attachment preview" at bounding box center [1478, 85] width 15 height 15
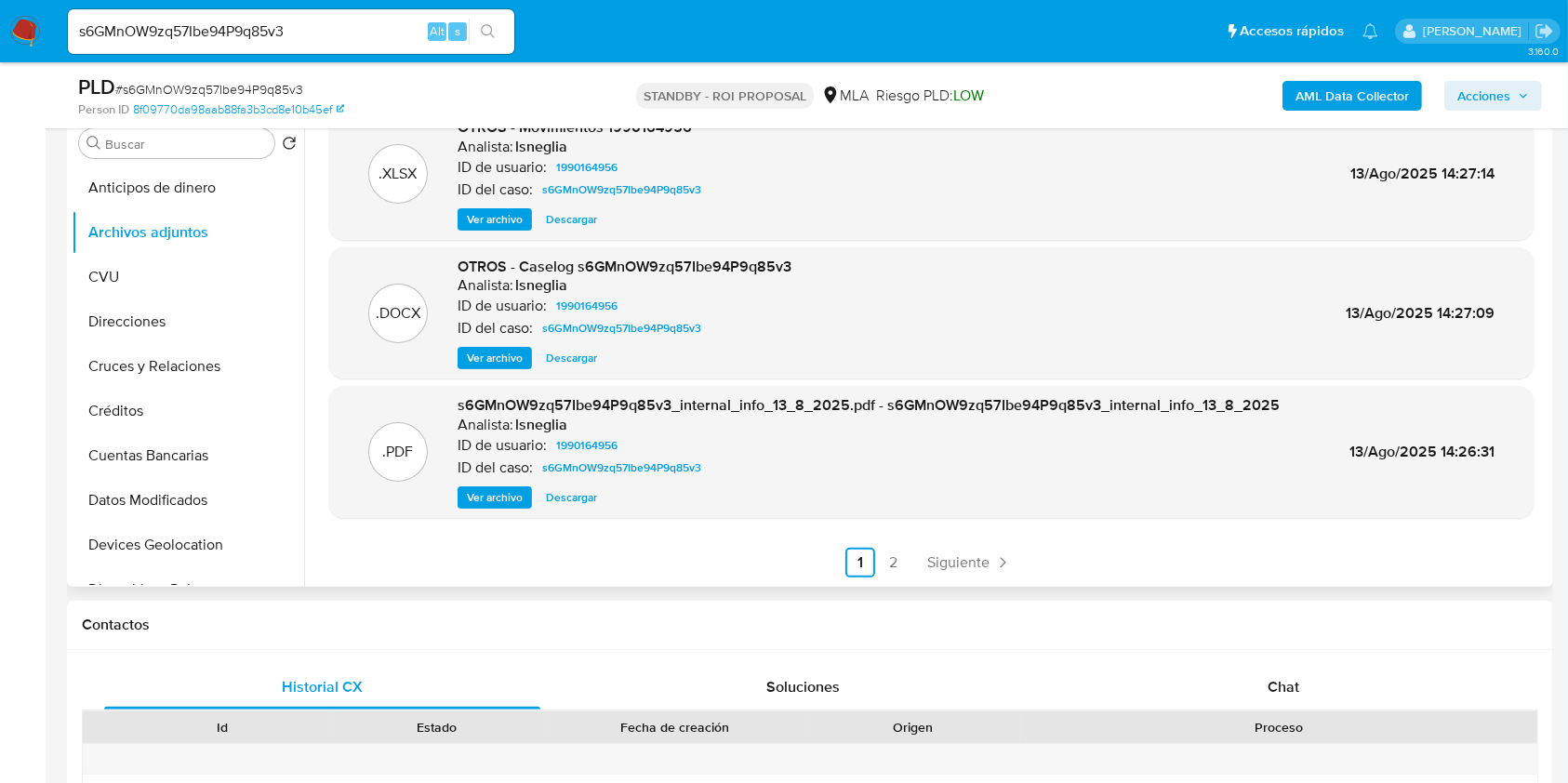
click at [563, 360] on span "Descargar" at bounding box center [571, 358] width 51 height 19
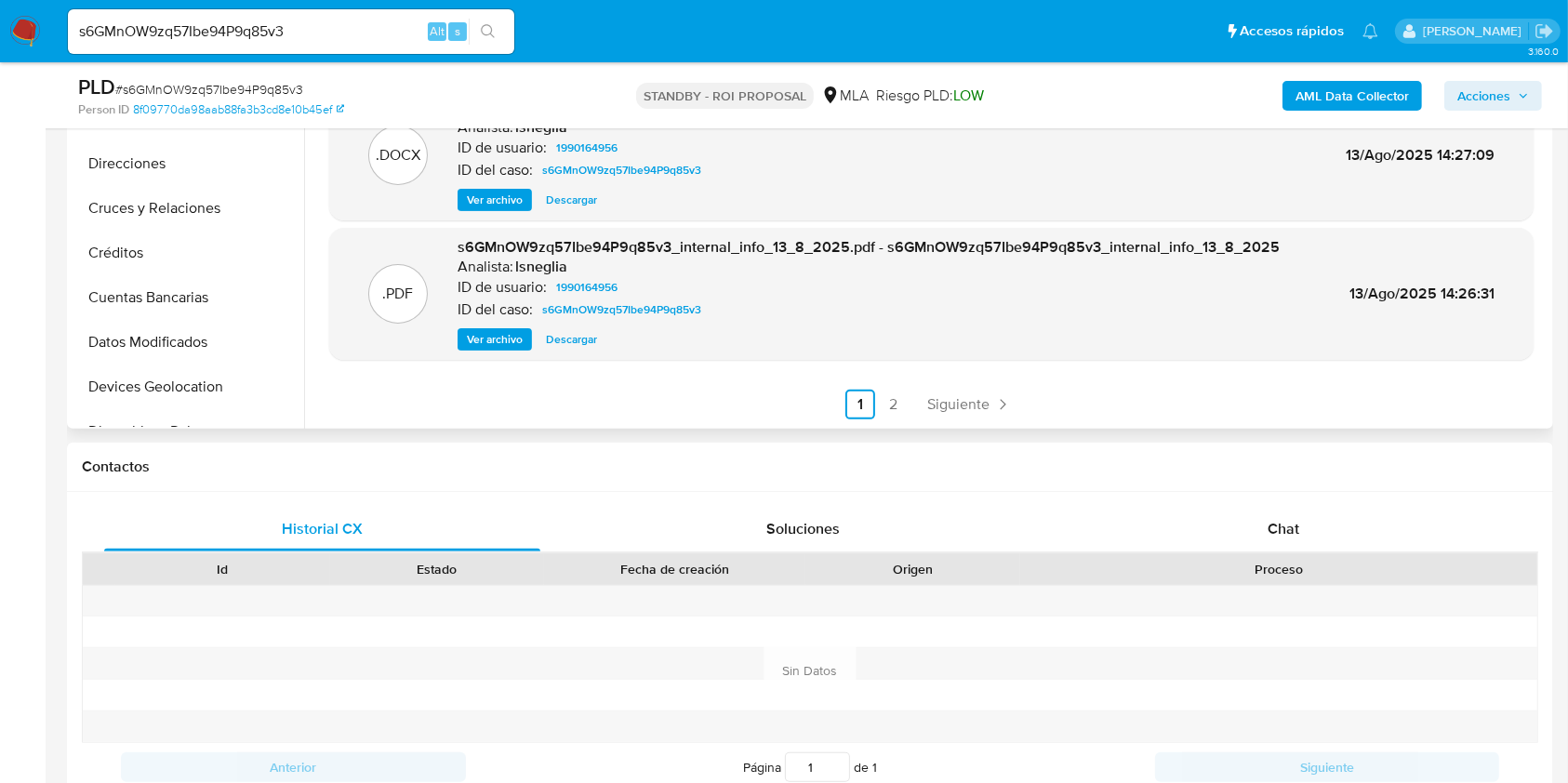
scroll to position [496, 0]
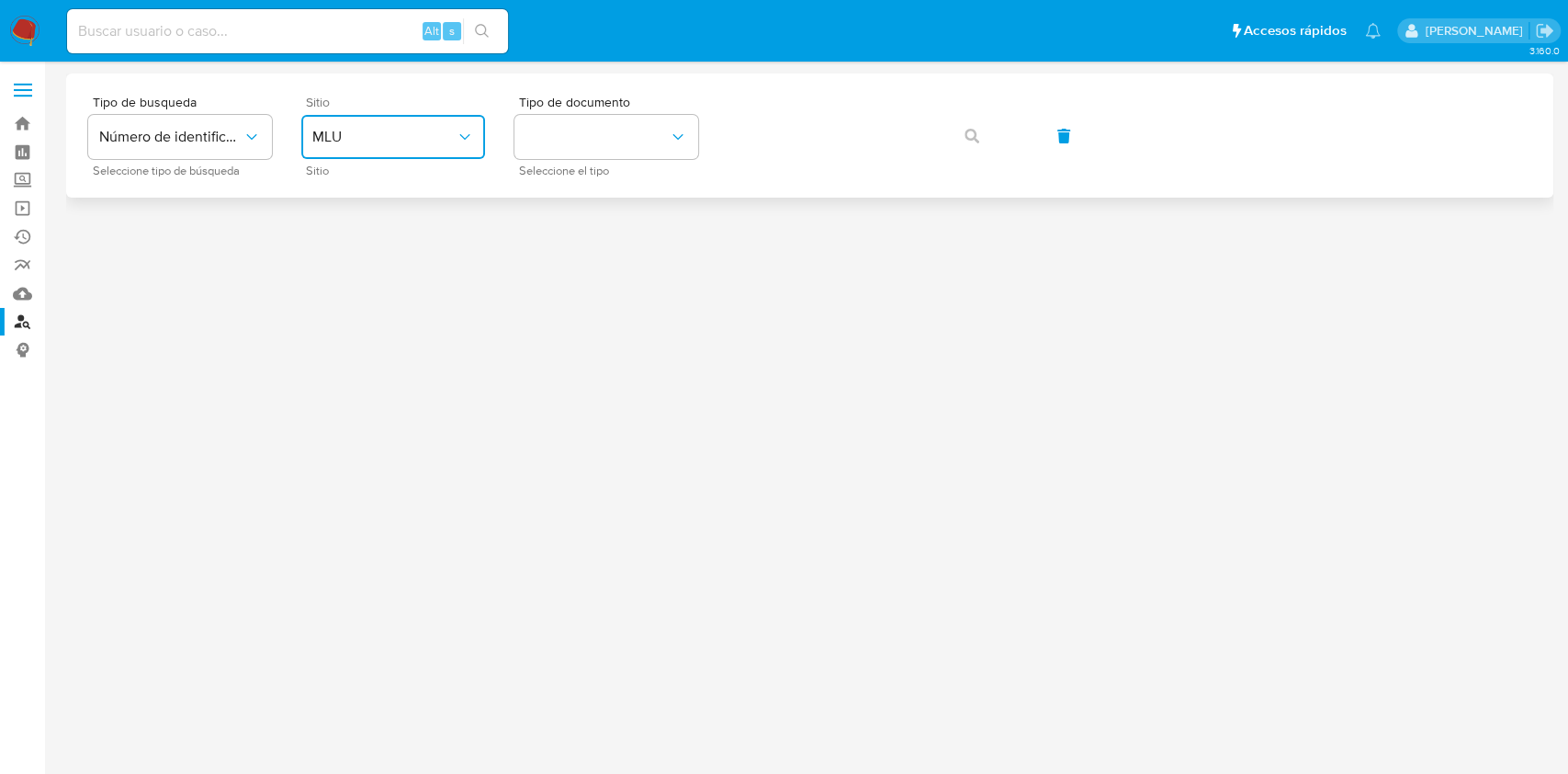
click at [427, 122] on button "MLU" at bounding box center [392, 136] width 184 height 44
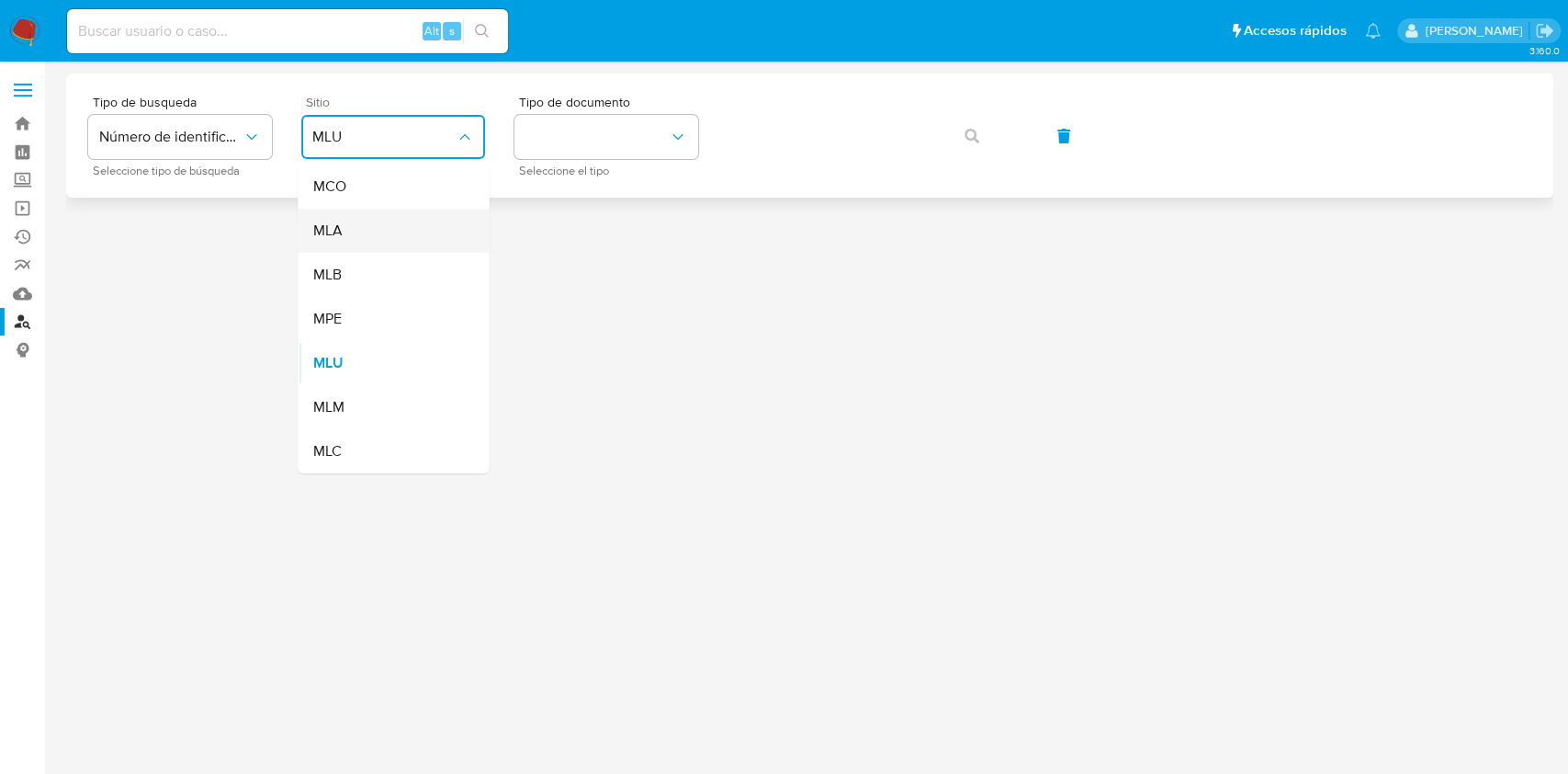
click at [371, 224] on div "MLA" at bounding box center [387, 230] width 150 height 44
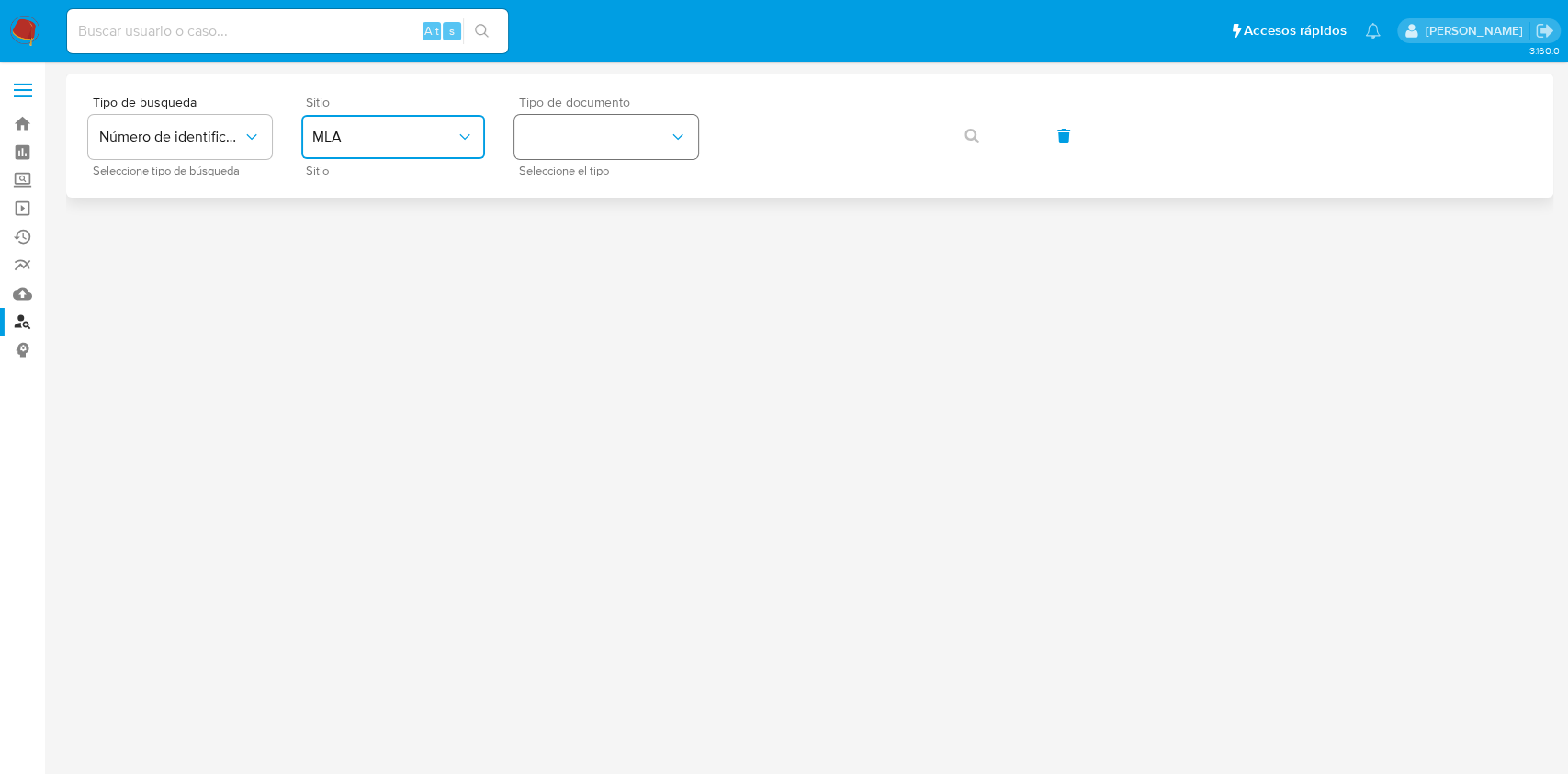
click at [611, 143] on button "identificationType" at bounding box center [606, 136] width 184 height 44
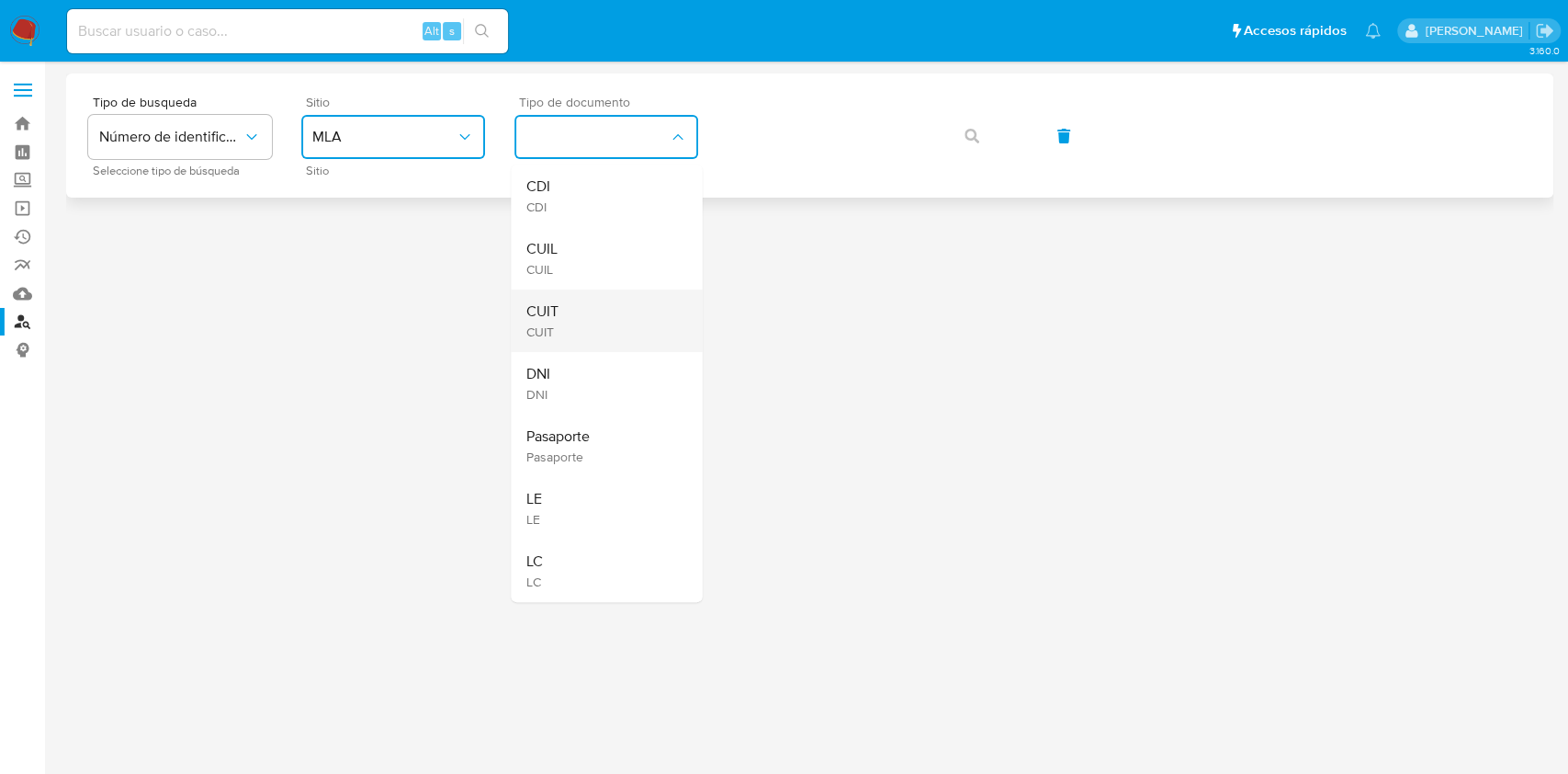
click at [584, 308] on div "CUIT CUIT" at bounding box center [600, 321] width 150 height 63
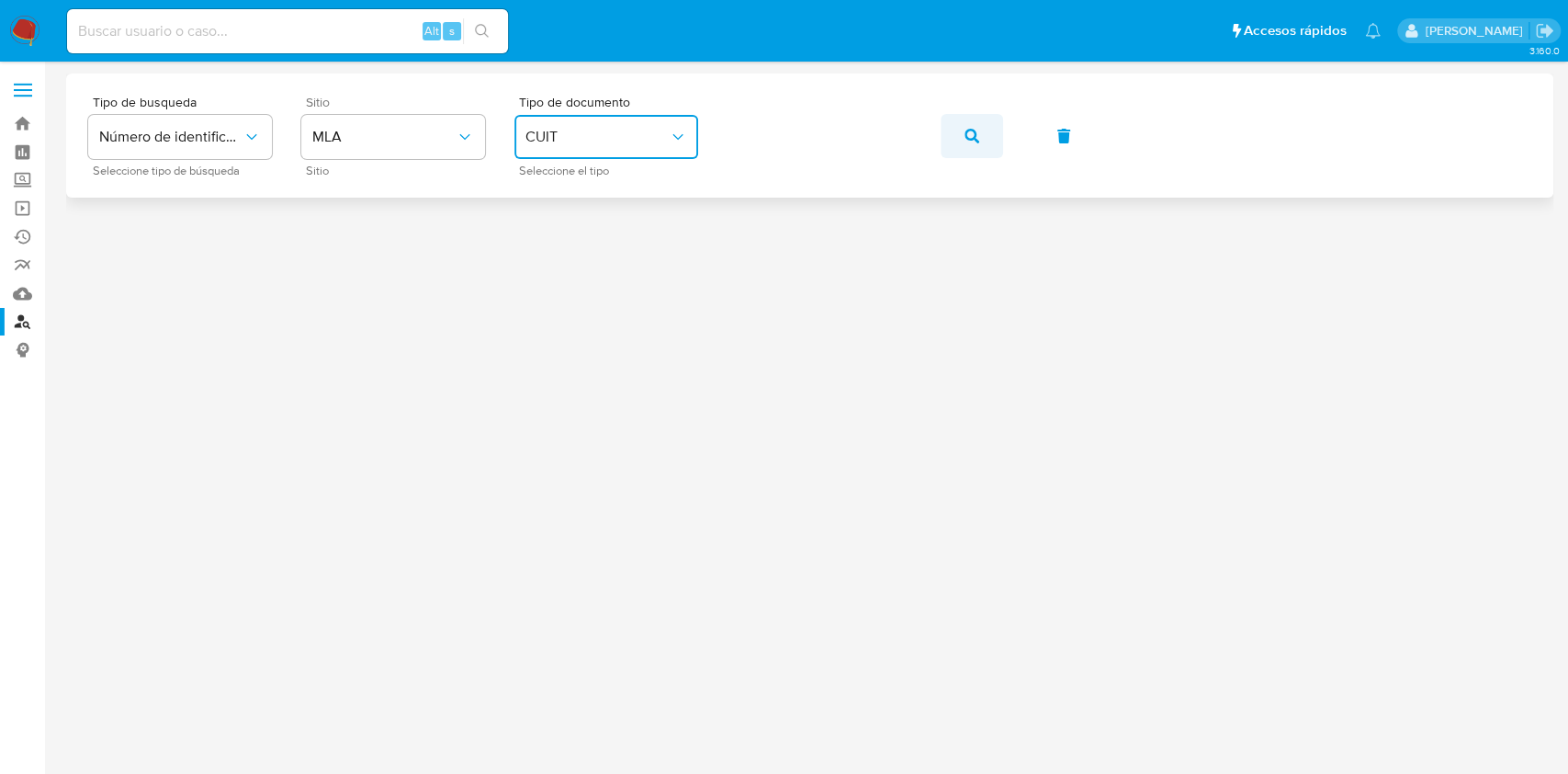
click at [958, 137] on button "button" at bounding box center [972, 136] width 63 height 44
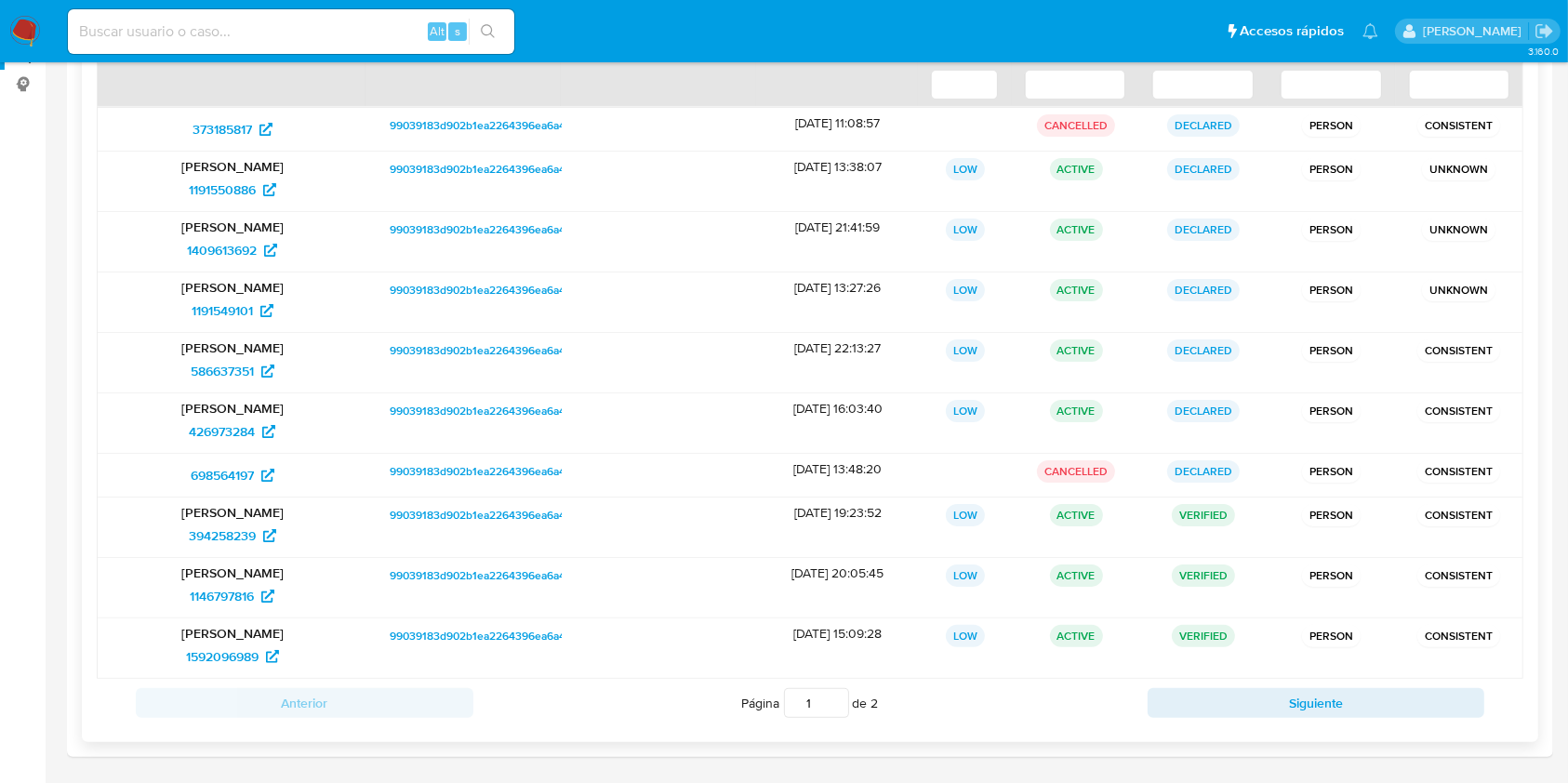
scroll to position [213, 0]
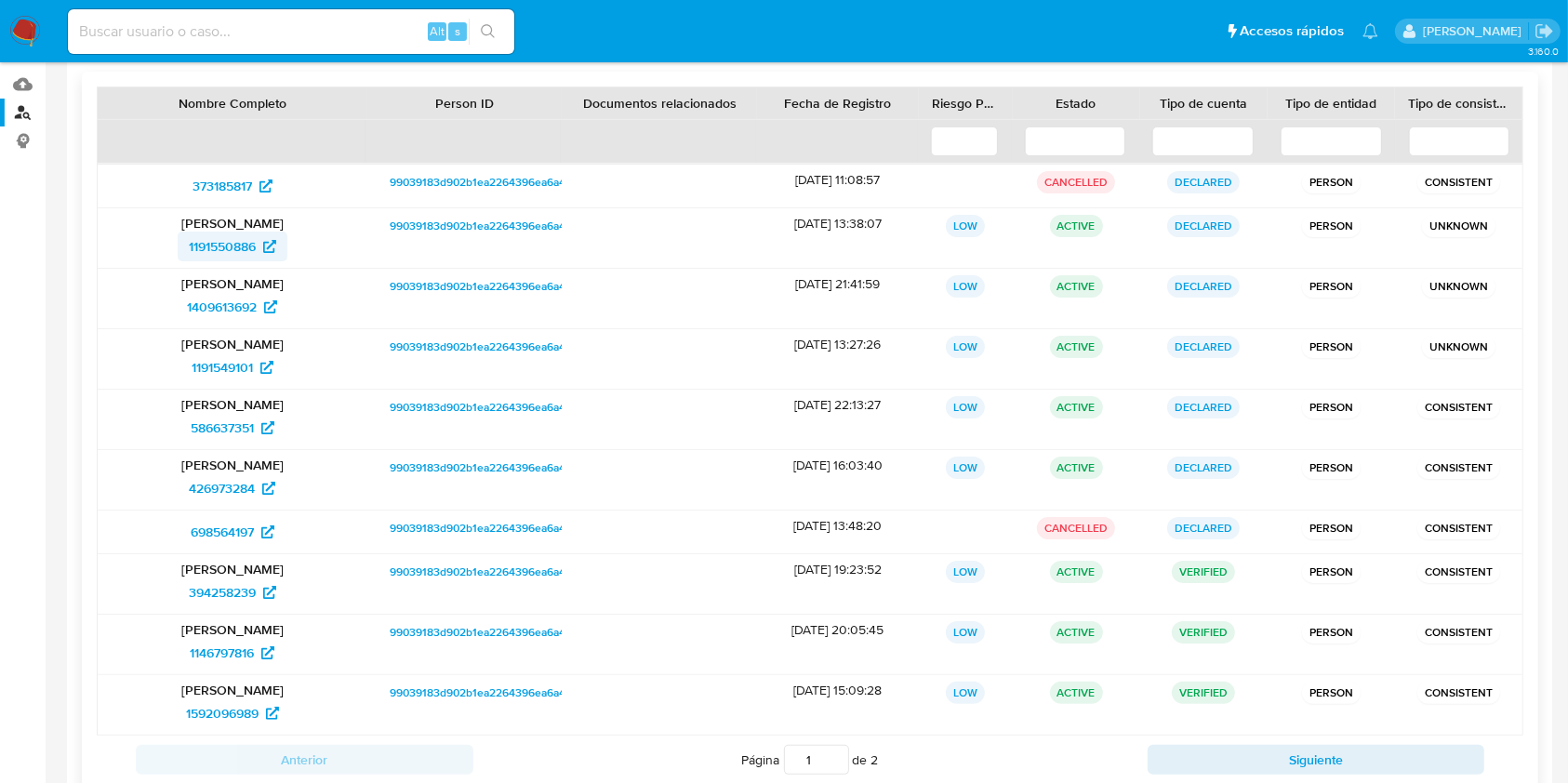
click at [241, 239] on span "1191550886" at bounding box center [222, 246] width 67 height 29
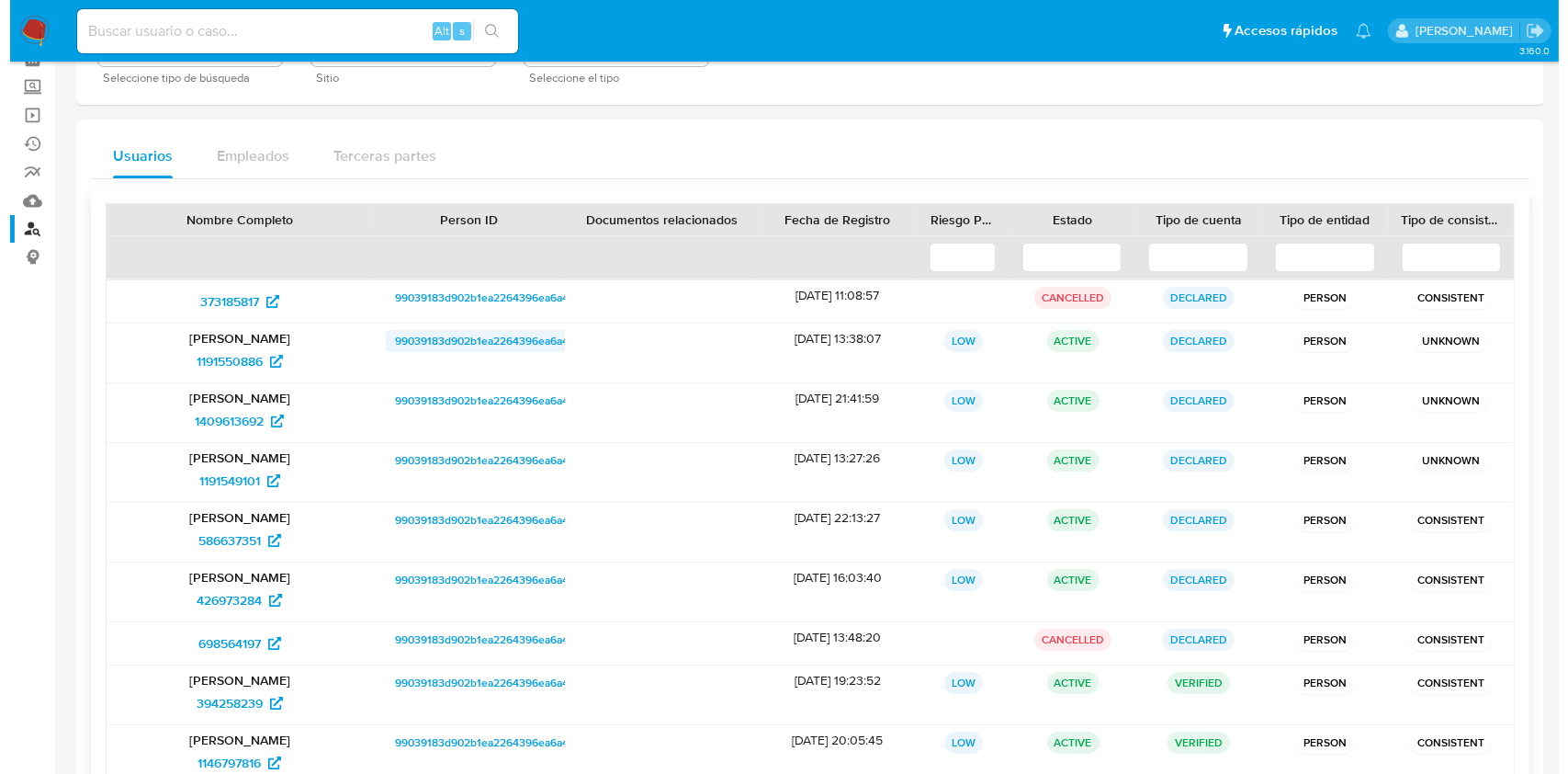
scroll to position [0, 0]
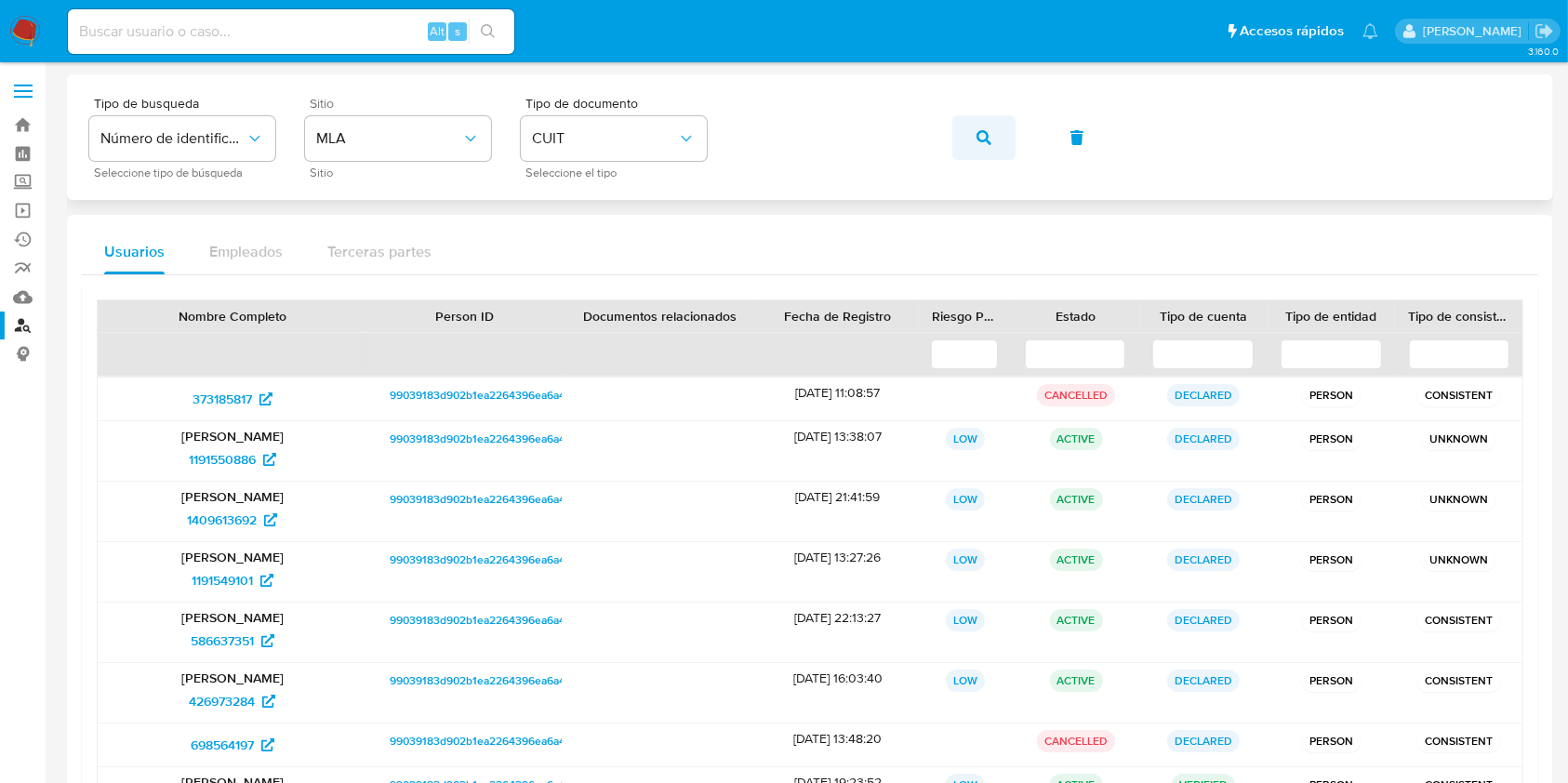
click at [987, 137] on icon "button" at bounding box center [984, 138] width 15 height 15
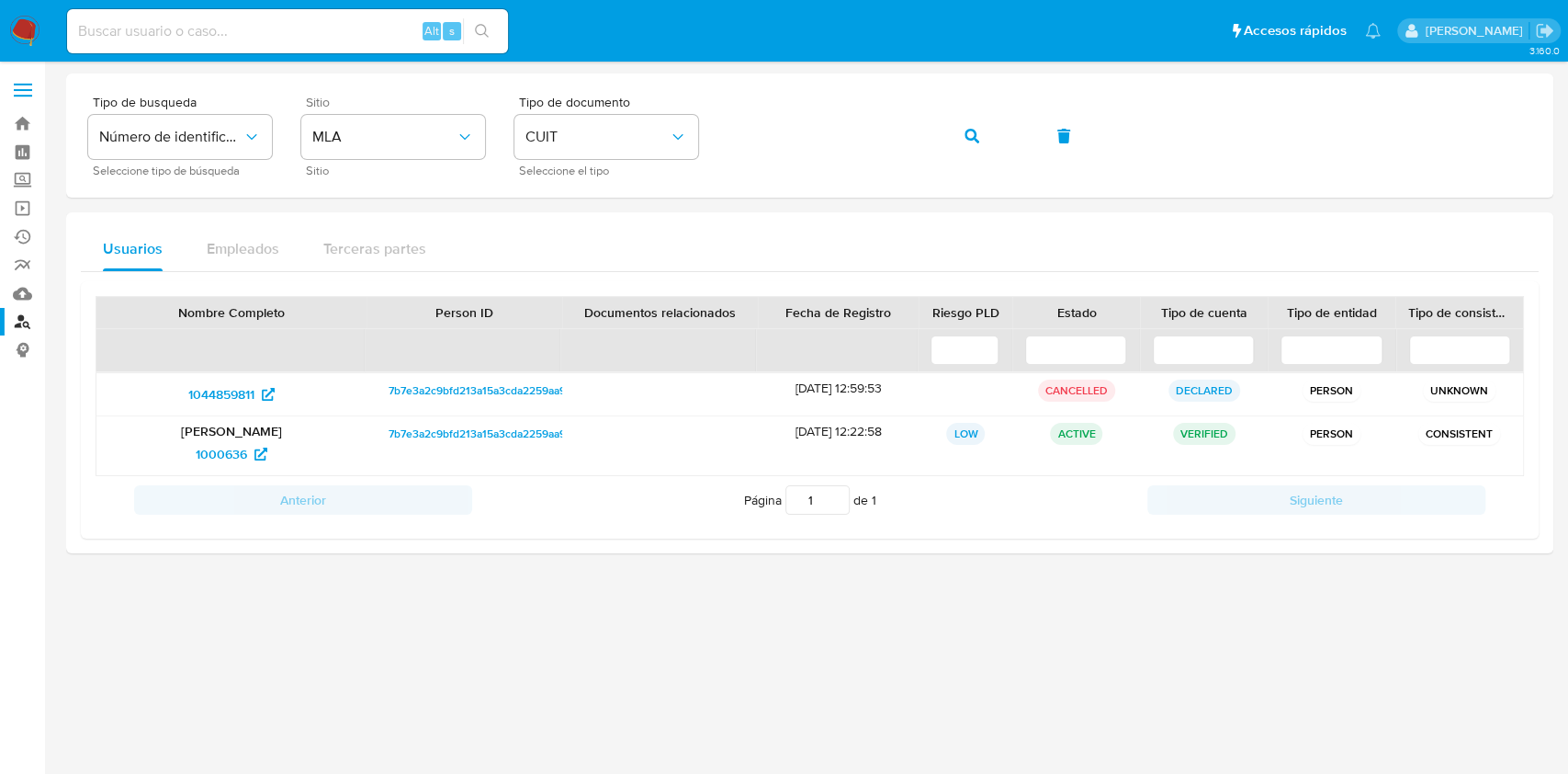
click at [1566, 153] on main "3.160.0" at bounding box center [784, 387] width 1568 height 774
click at [976, 135] on icon "button" at bounding box center [972, 136] width 15 height 15
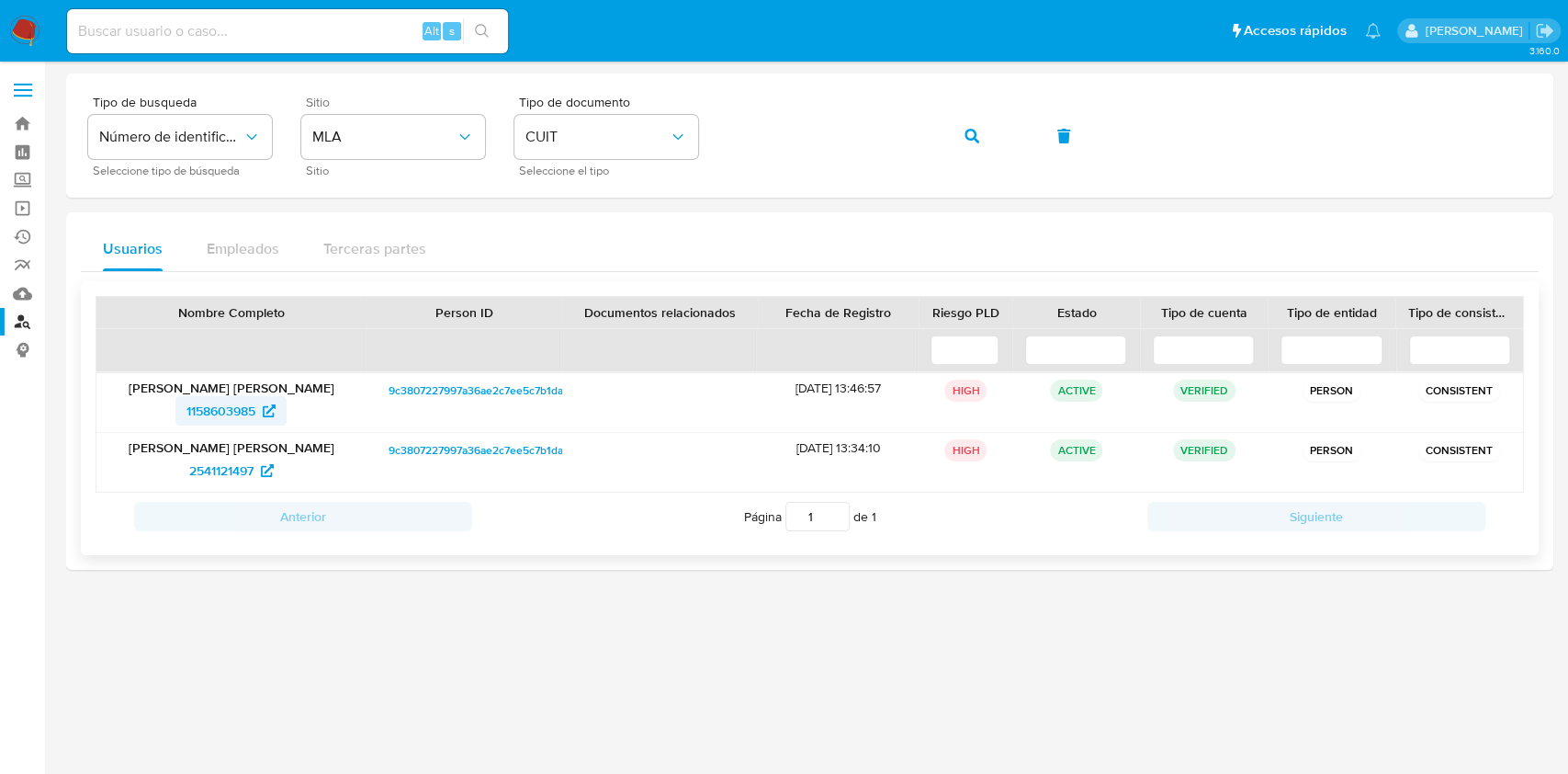
click at [249, 413] on span "1158603985" at bounding box center [221, 410] width 69 height 29
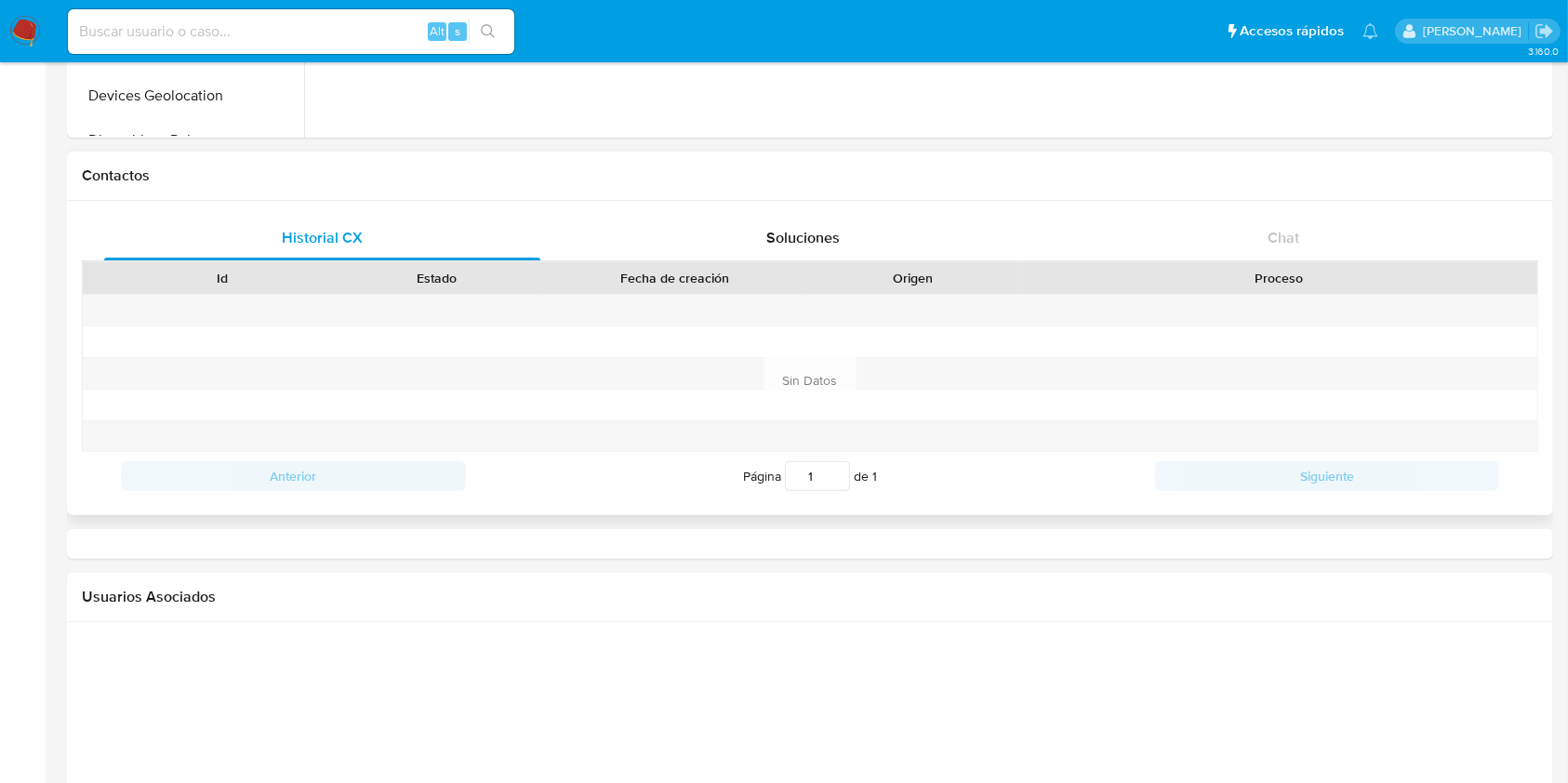
select select "10"
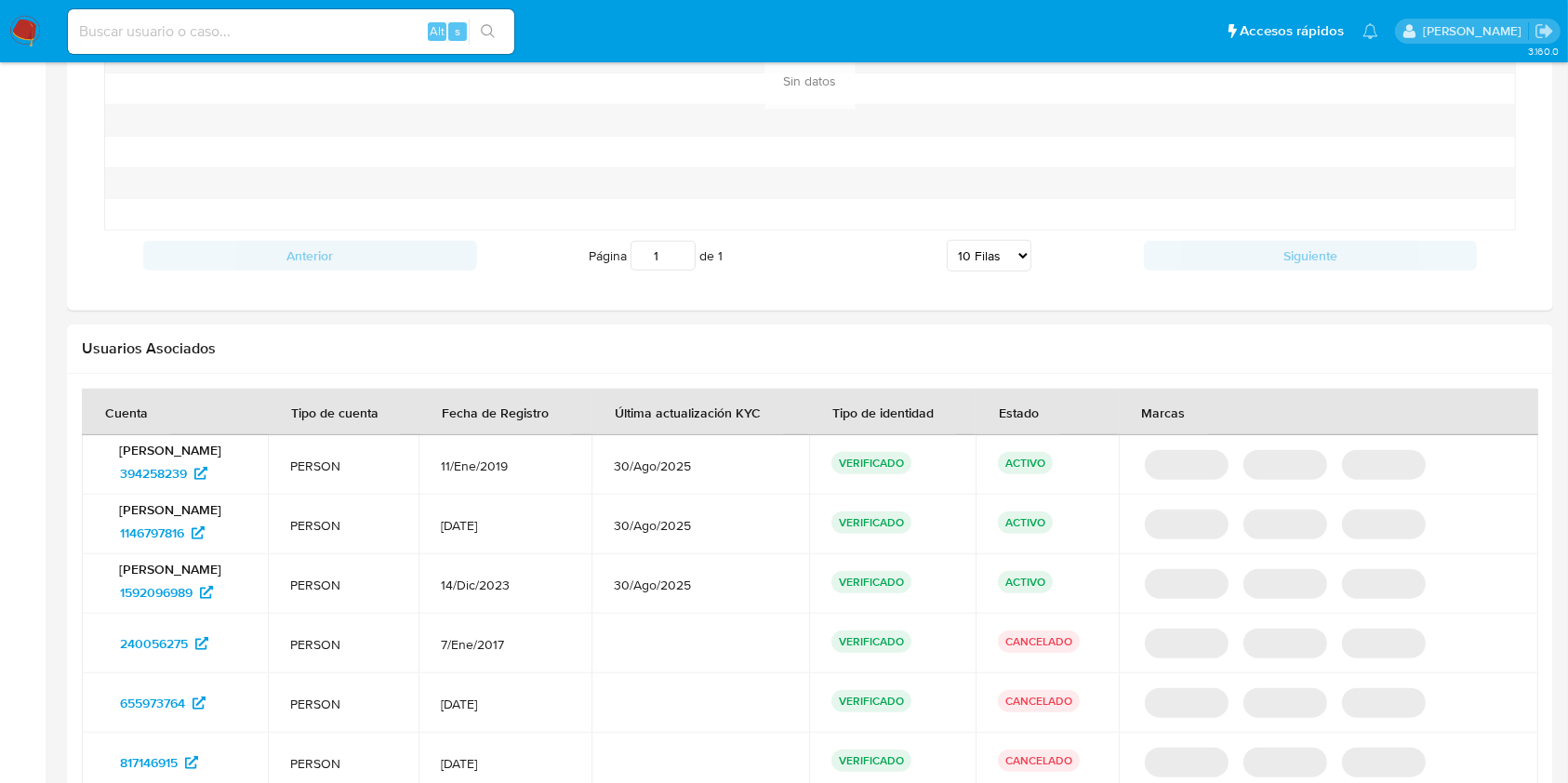
scroll to position [1735, 0]
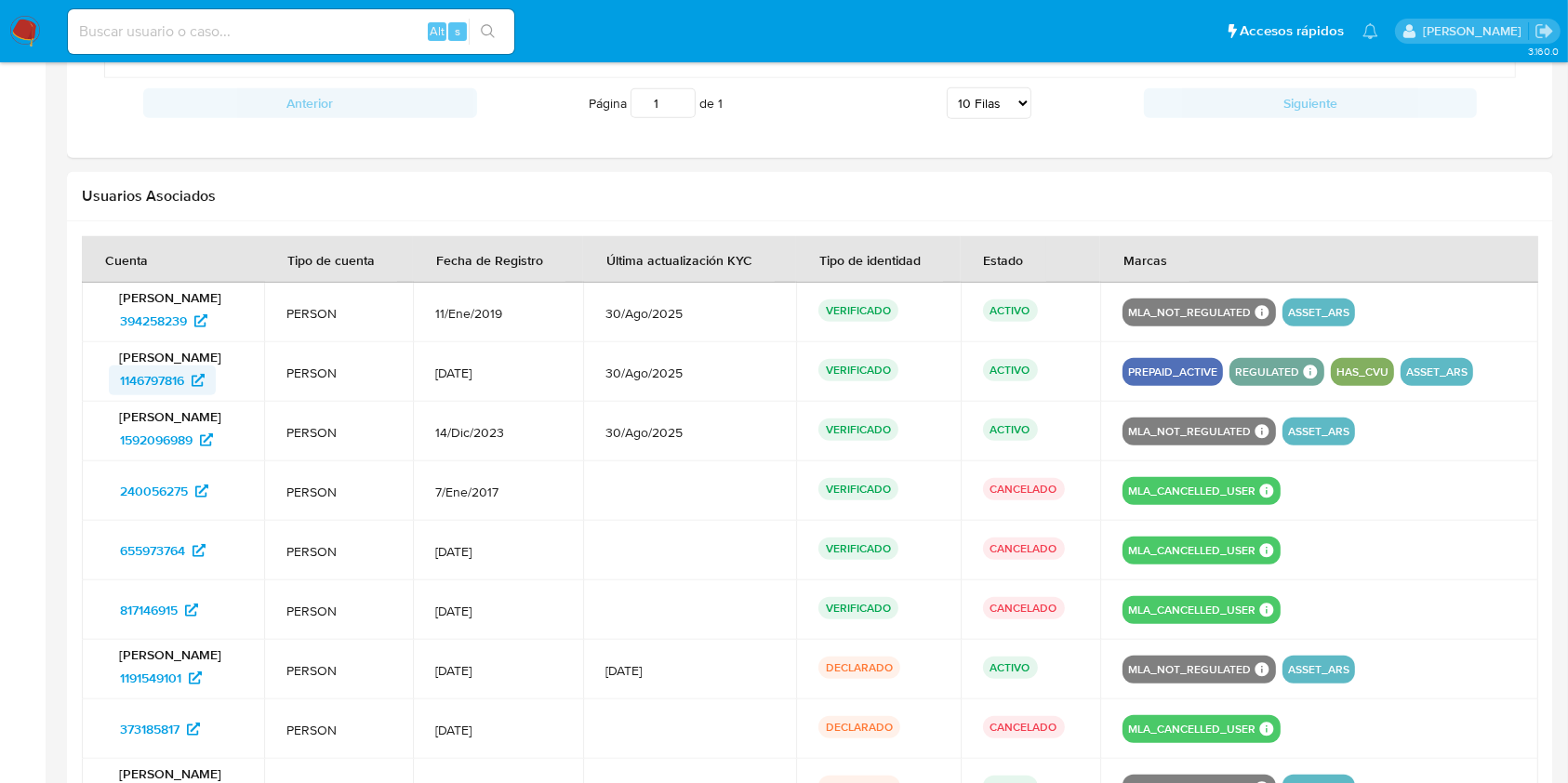
click at [157, 383] on span "1146797816" at bounding box center [152, 379] width 64 height 29
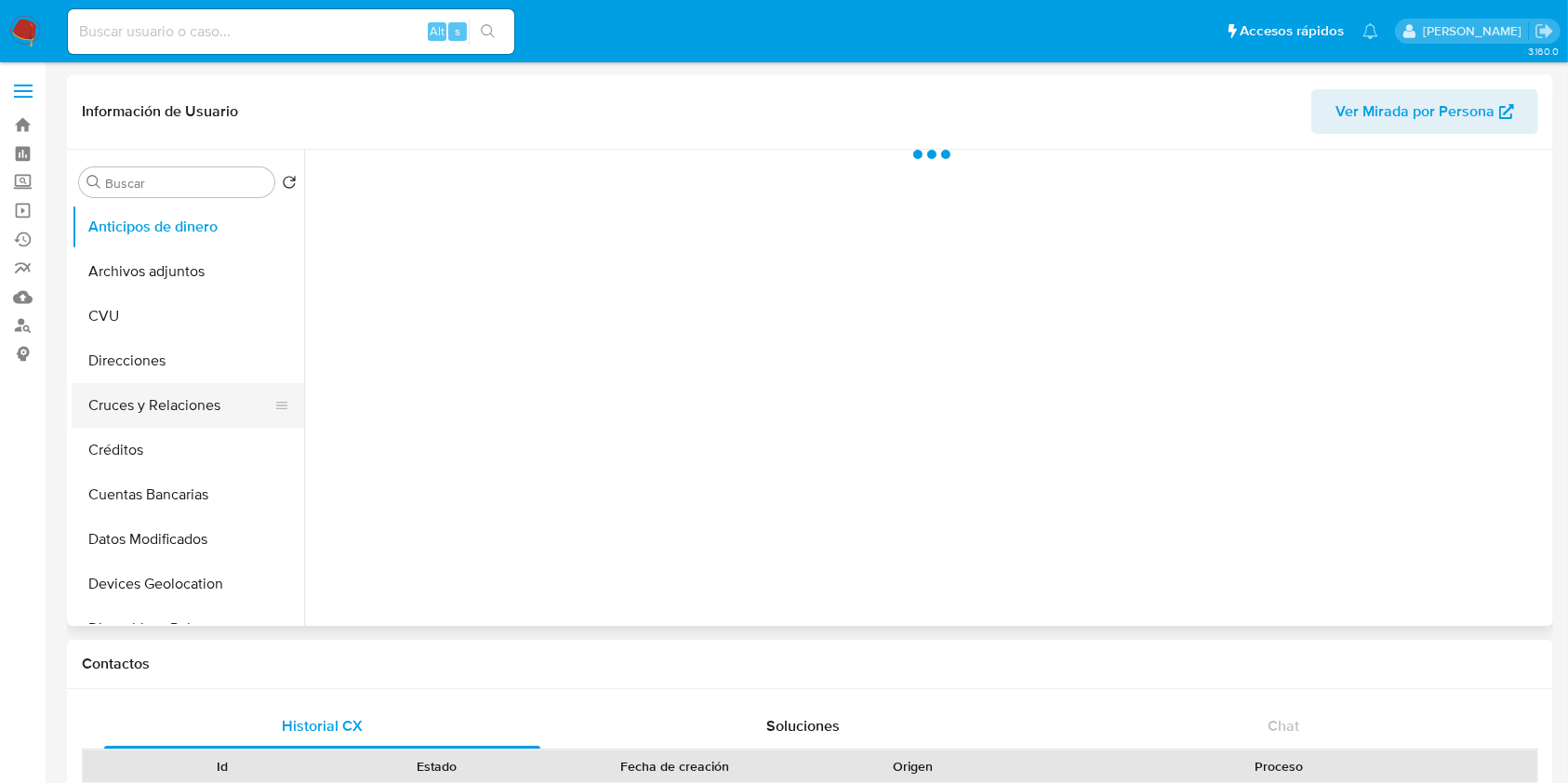
scroll to position [248, 0]
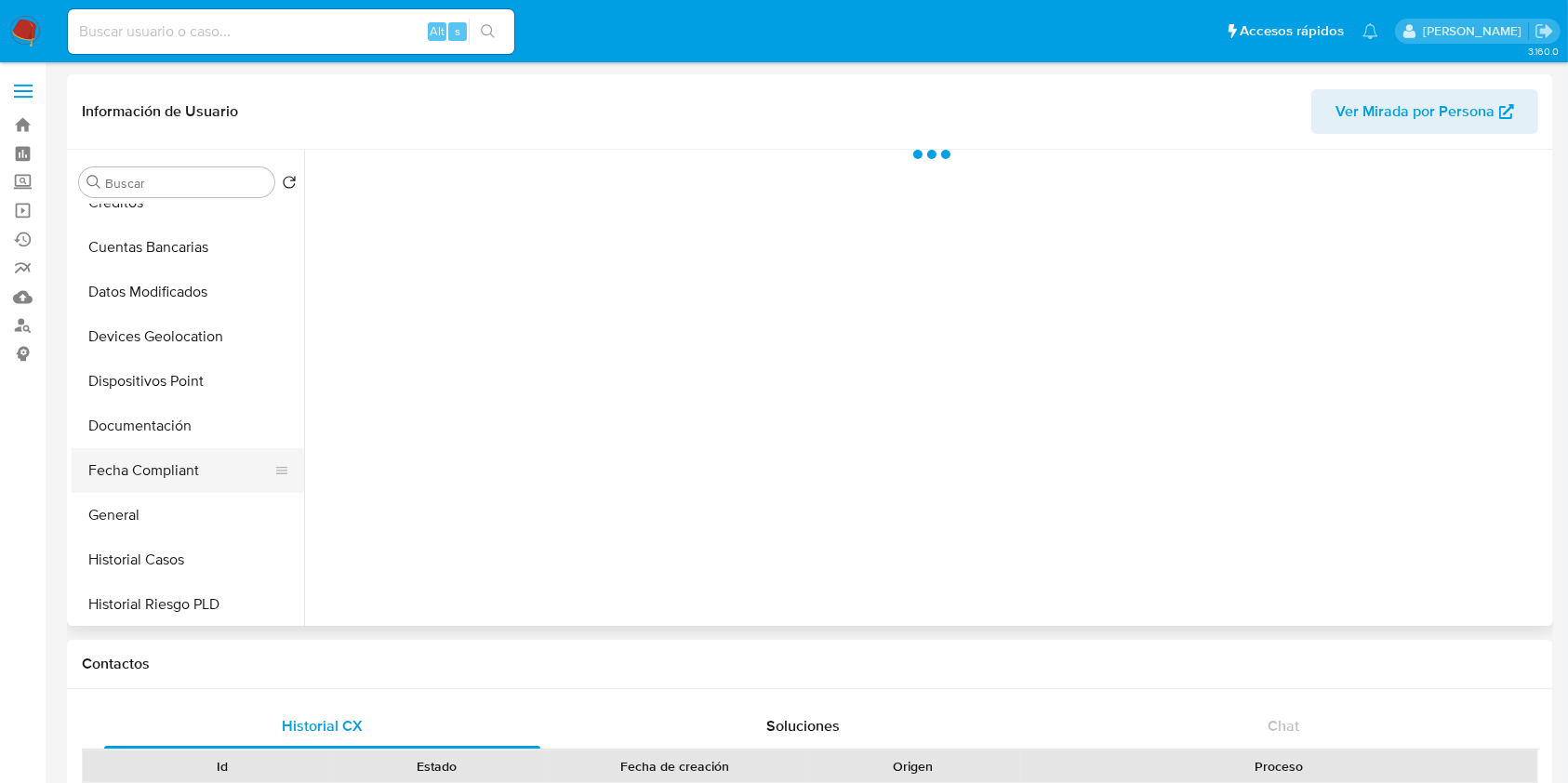
select select "10"
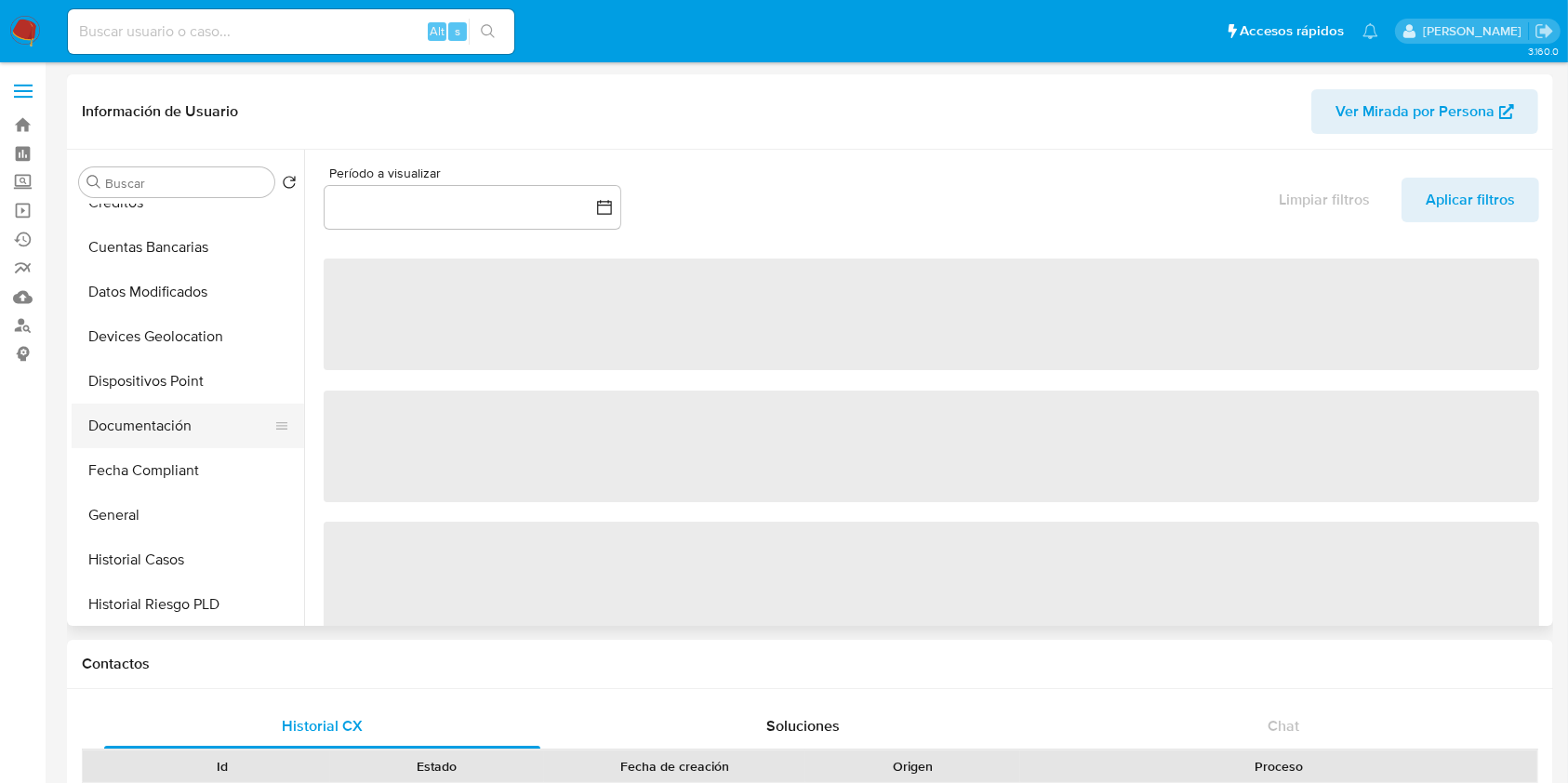
click at [218, 424] on button "Documentación" at bounding box center [181, 426] width 218 height 44
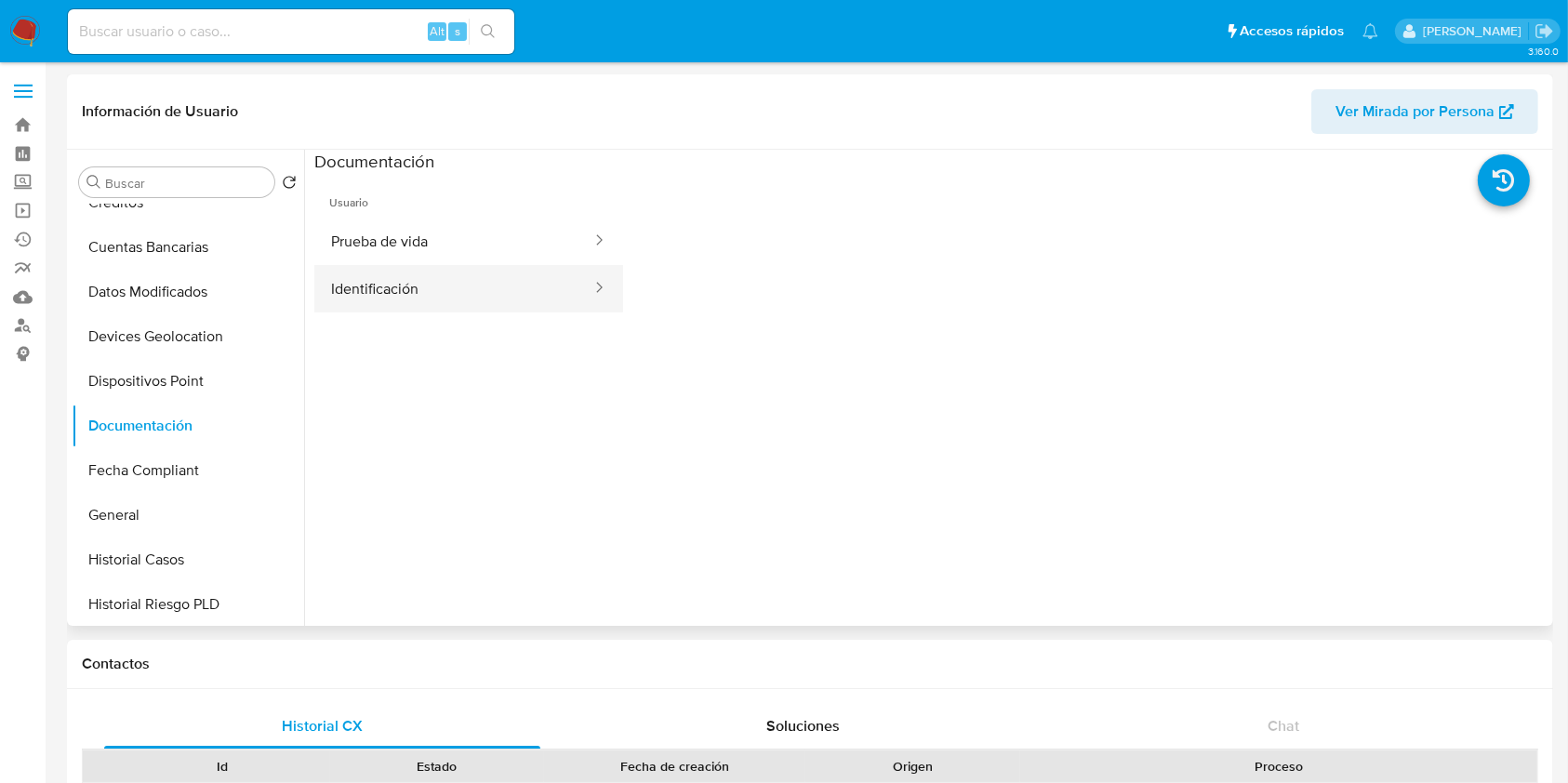
click at [514, 283] on button "Identificación" at bounding box center [453, 288] width 279 height 47
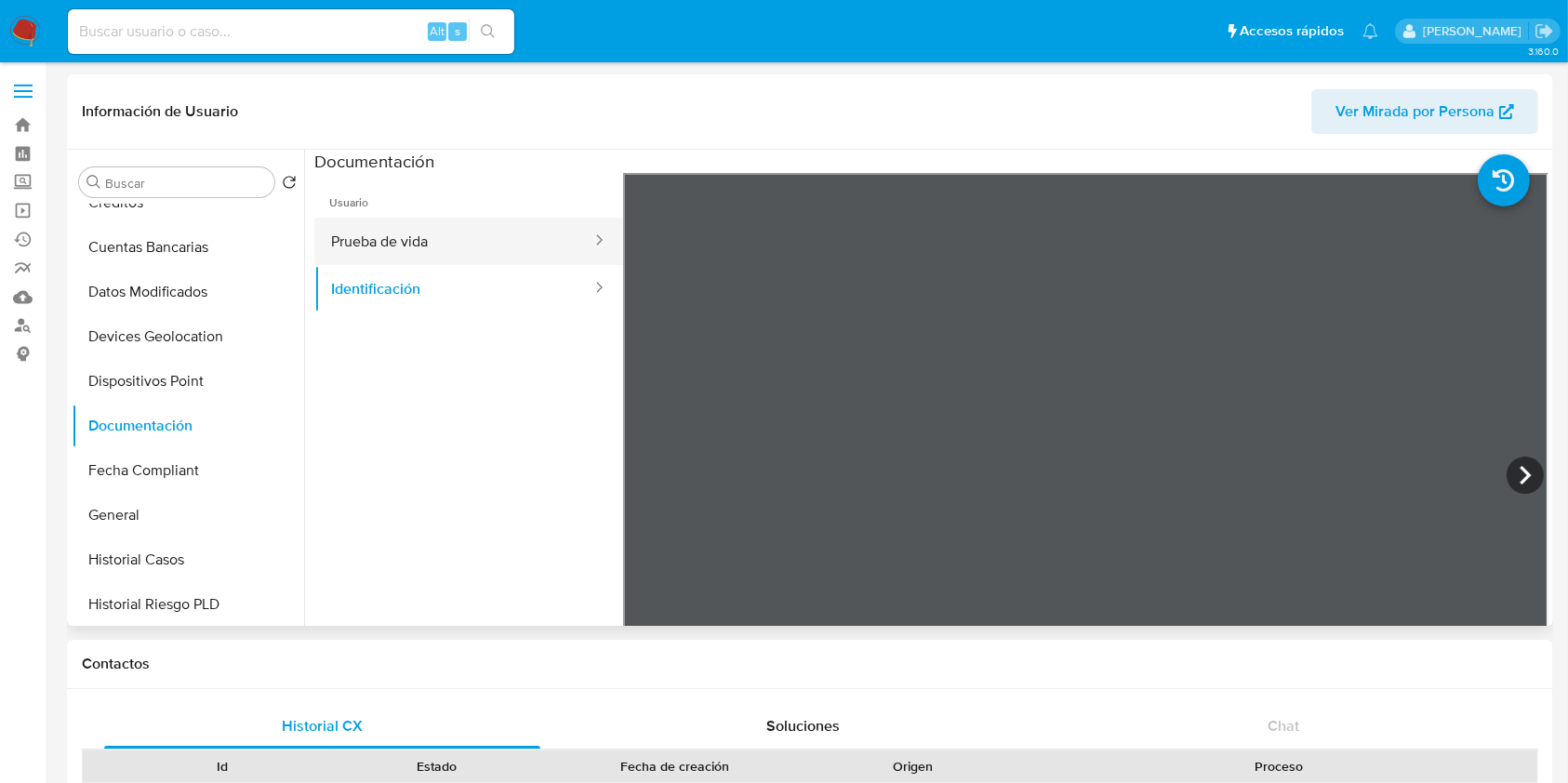
click at [503, 252] on button "Prueba de vida" at bounding box center [453, 241] width 279 height 47
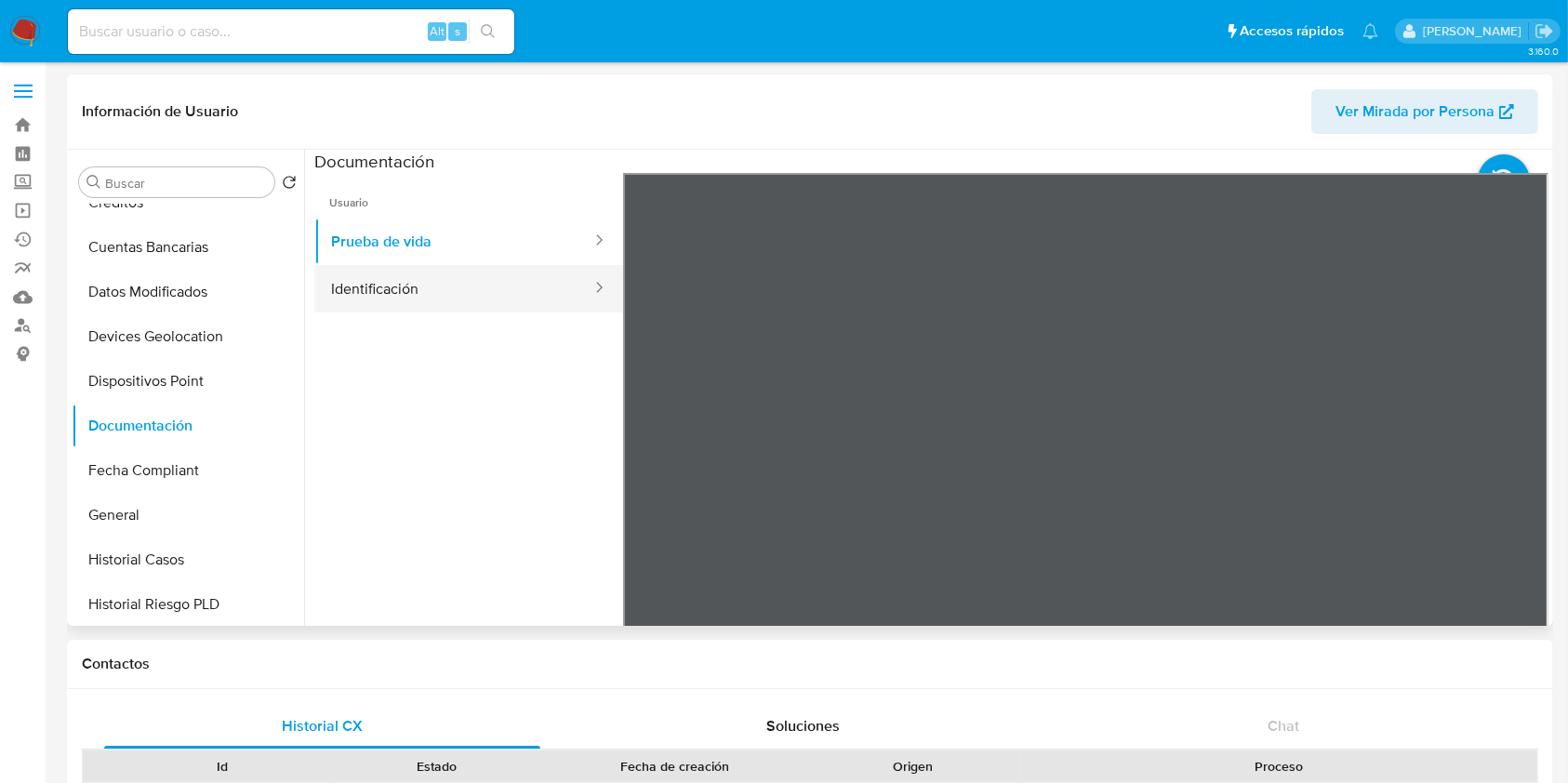
click at [368, 292] on button "Identificación" at bounding box center [453, 288] width 279 height 47
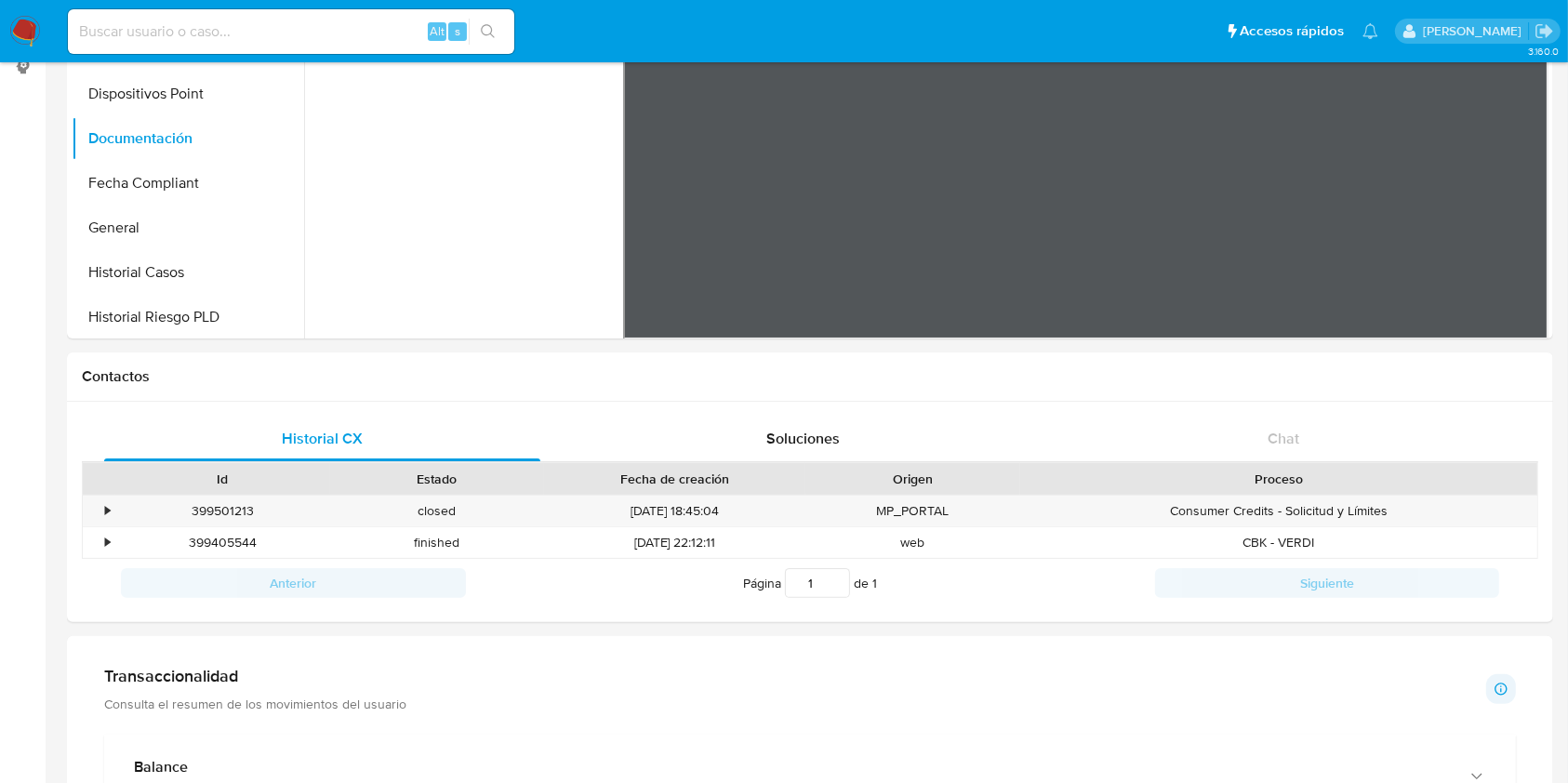
scroll to position [0, 0]
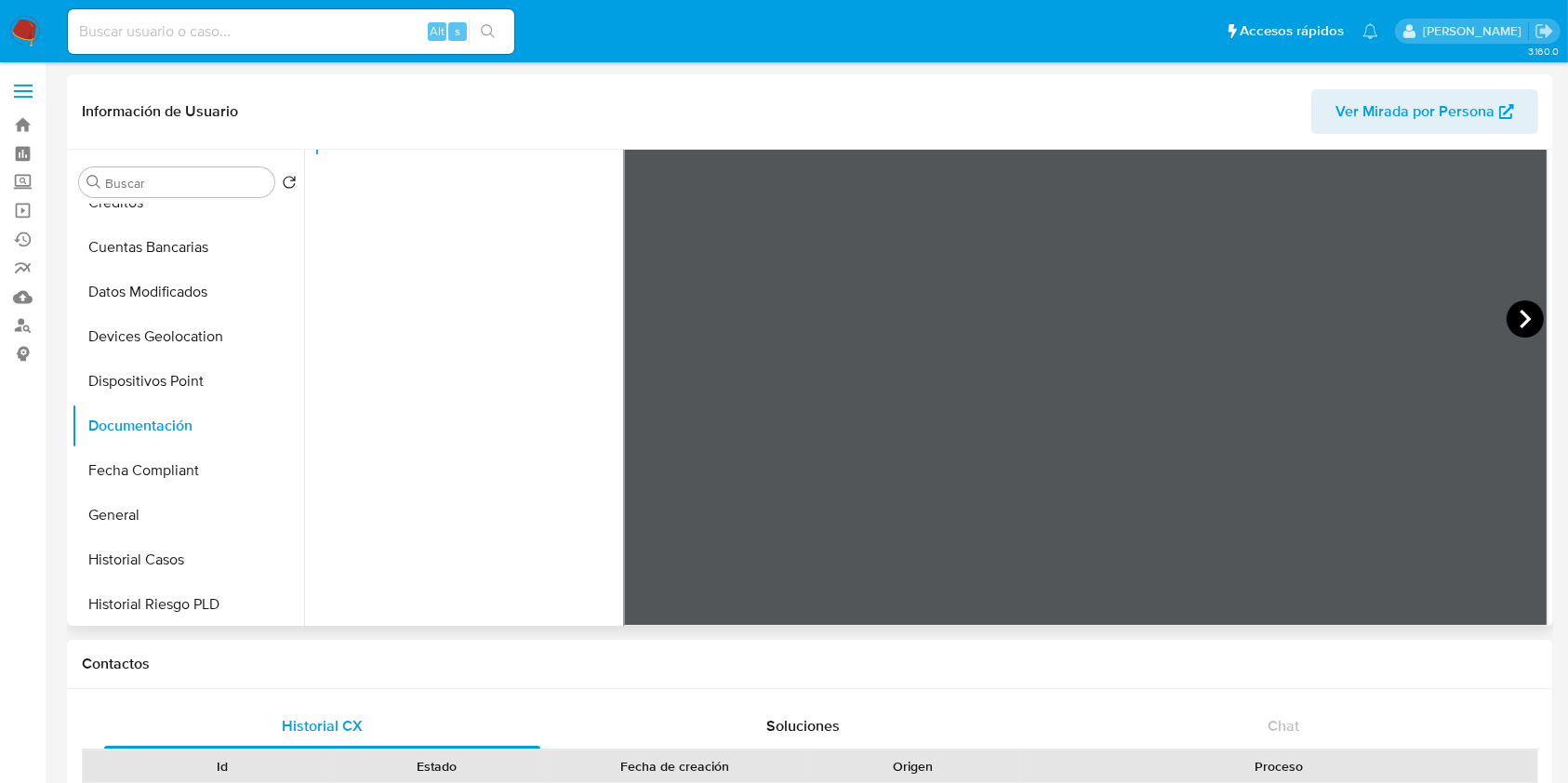
click at [1500, 308] on div at bounding box center [1086, 322] width 925 height 610
click at [1511, 308] on icon at bounding box center [1524, 319] width 37 height 37
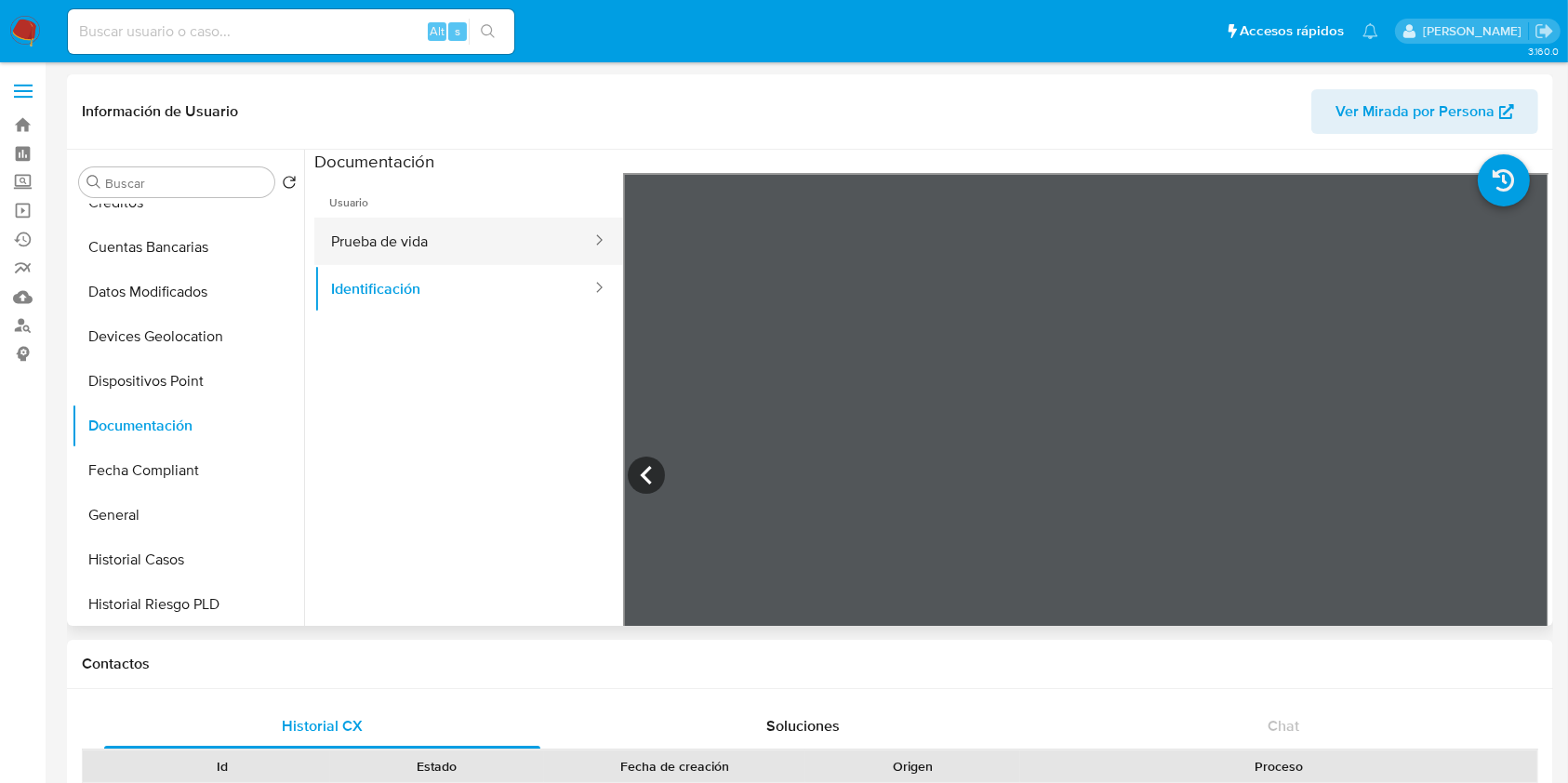
click at [414, 244] on button "Prueba de vida" at bounding box center [453, 241] width 279 height 47
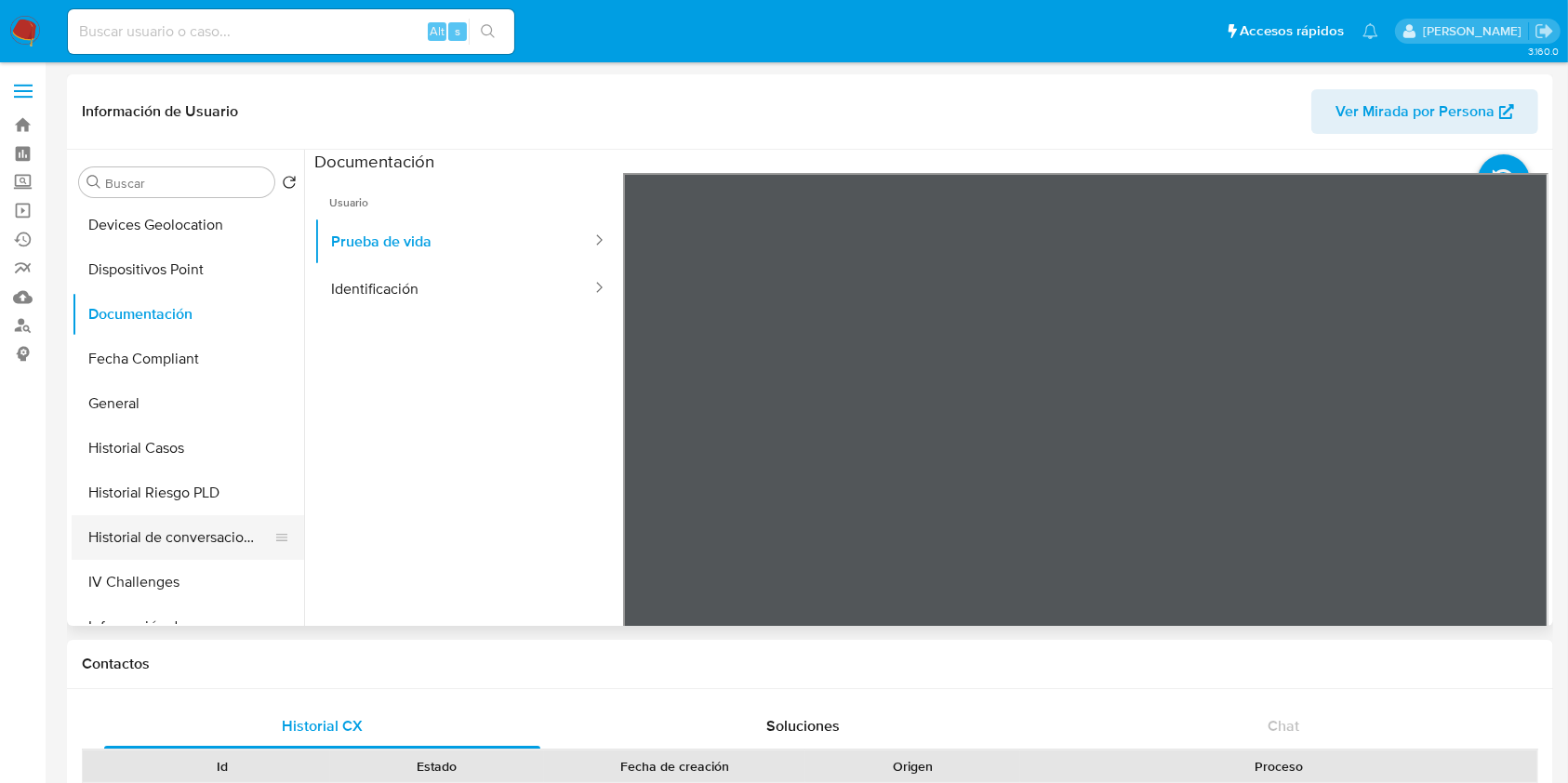
scroll to position [496, 0]
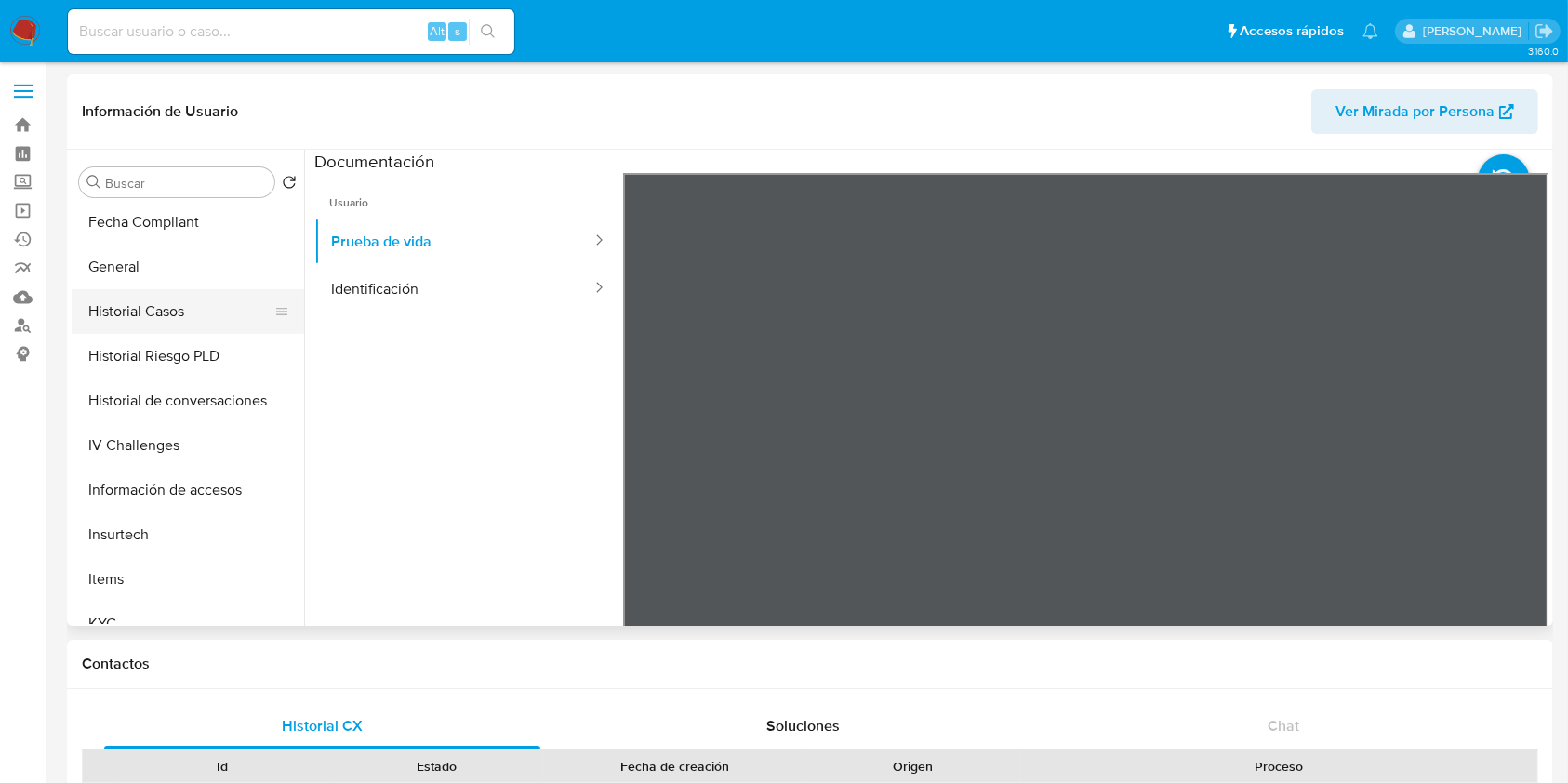
click at [171, 303] on button "Historial Casos" at bounding box center [181, 311] width 218 height 44
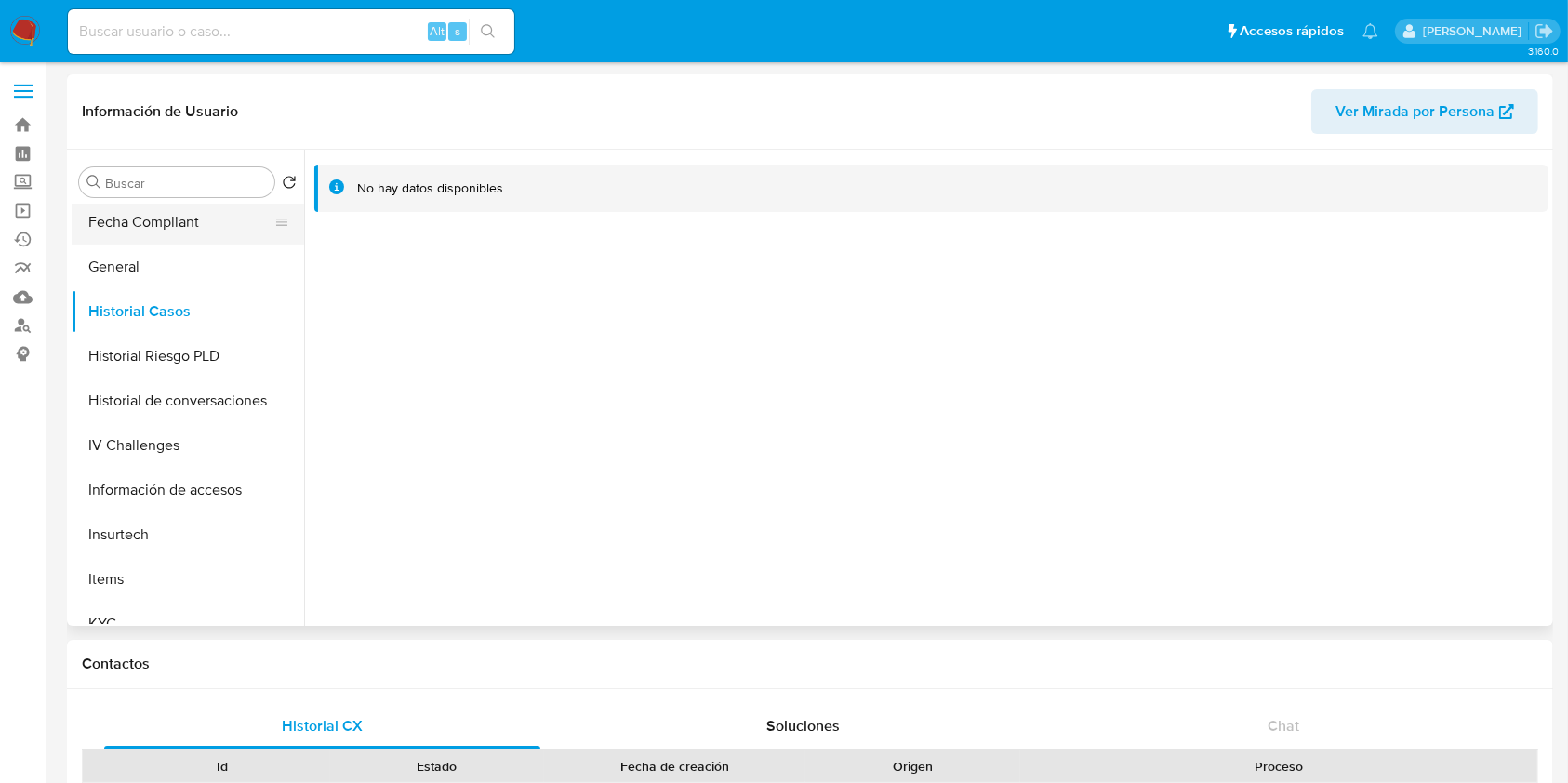
scroll to position [248, 0]
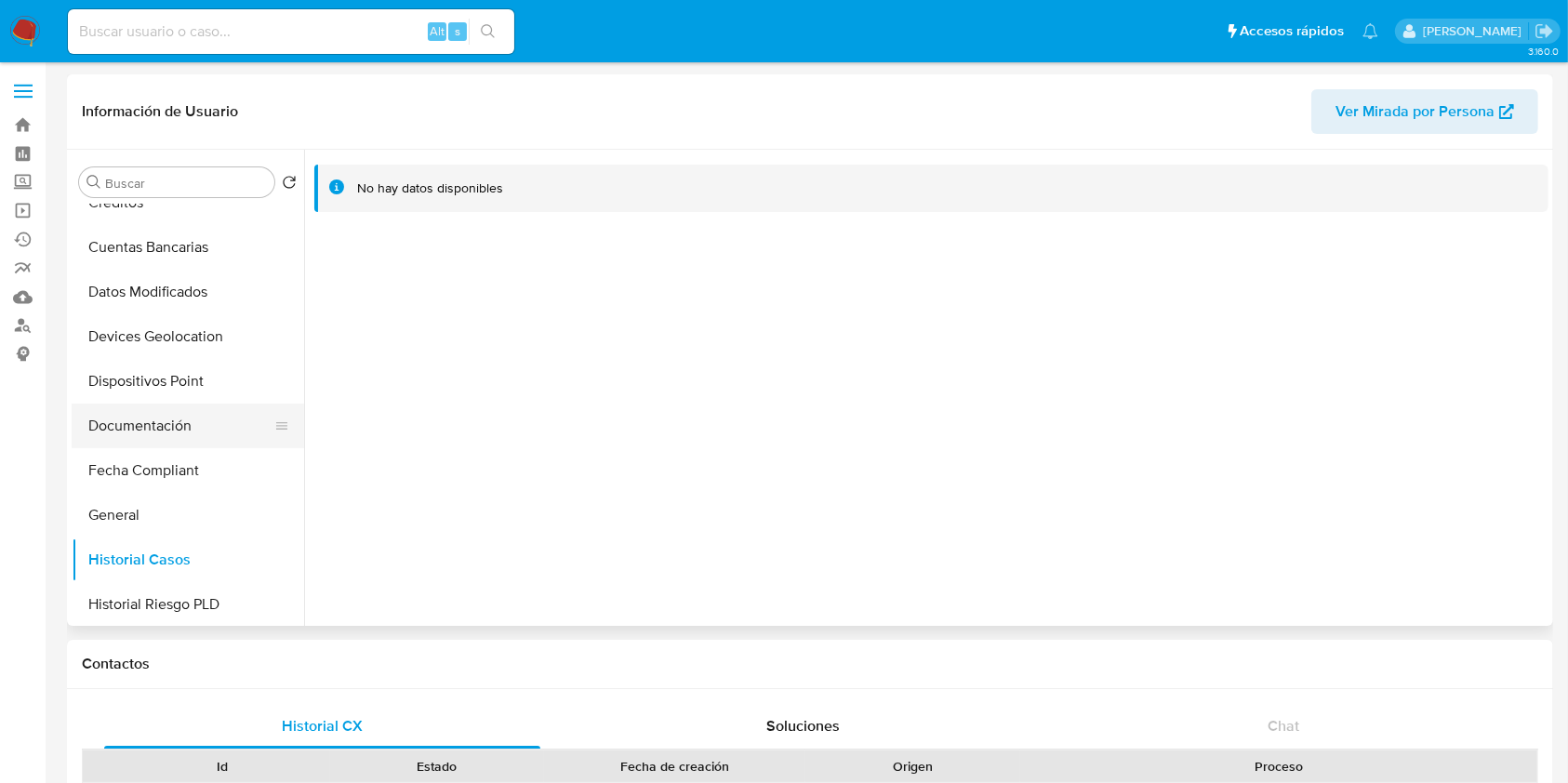
click at [163, 426] on button "Documentación" at bounding box center [181, 426] width 218 height 44
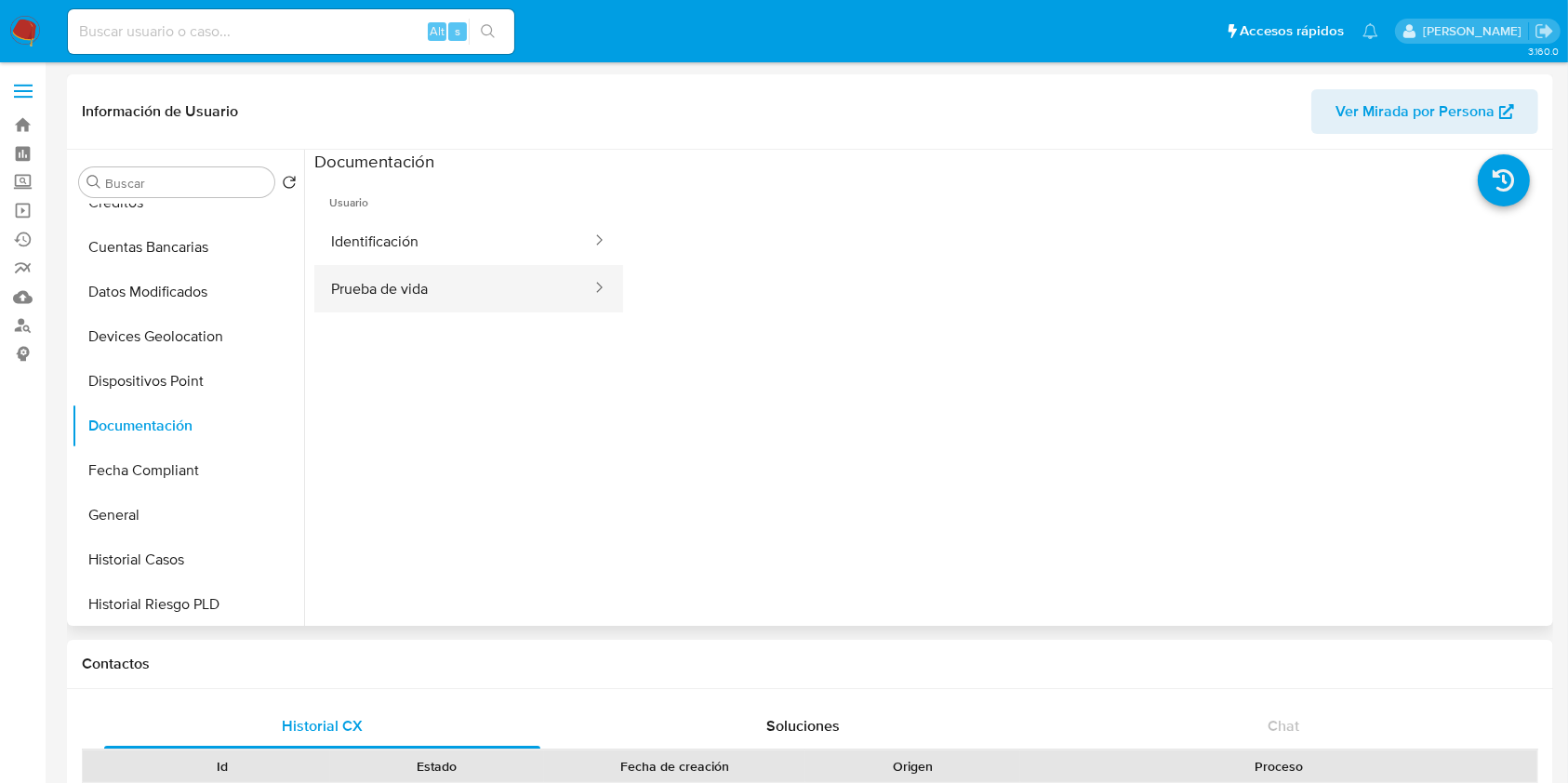
click at [422, 296] on button "Prueba de vida" at bounding box center [453, 288] width 279 height 47
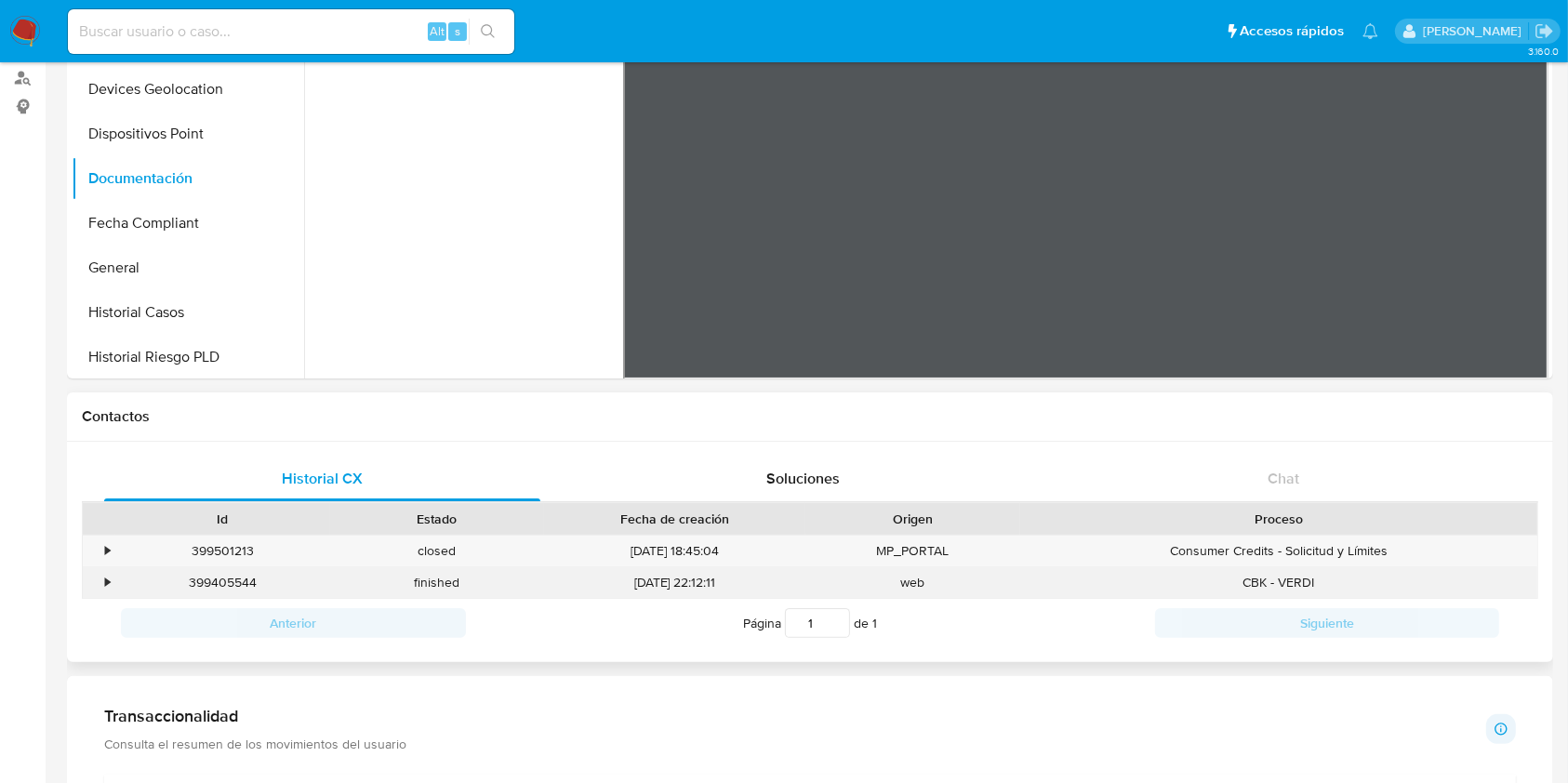
drag, startPoint x: 107, startPoint y: 577, endPoint x: 107, endPoint y: 587, distance: 10.0
click at [108, 577] on div "•" at bounding box center [107, 583] width 5 height 18
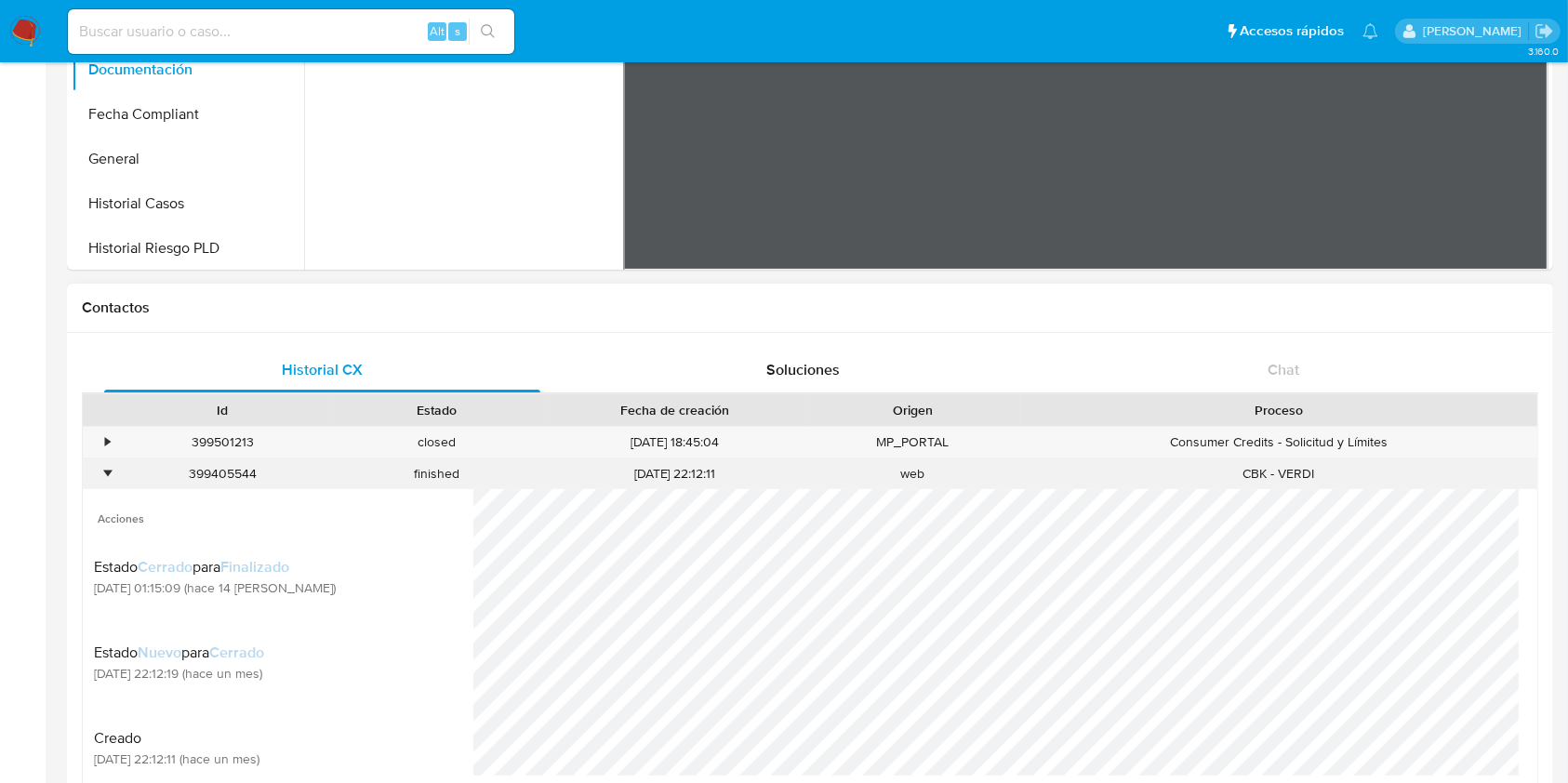
scroll to position [496, 0]
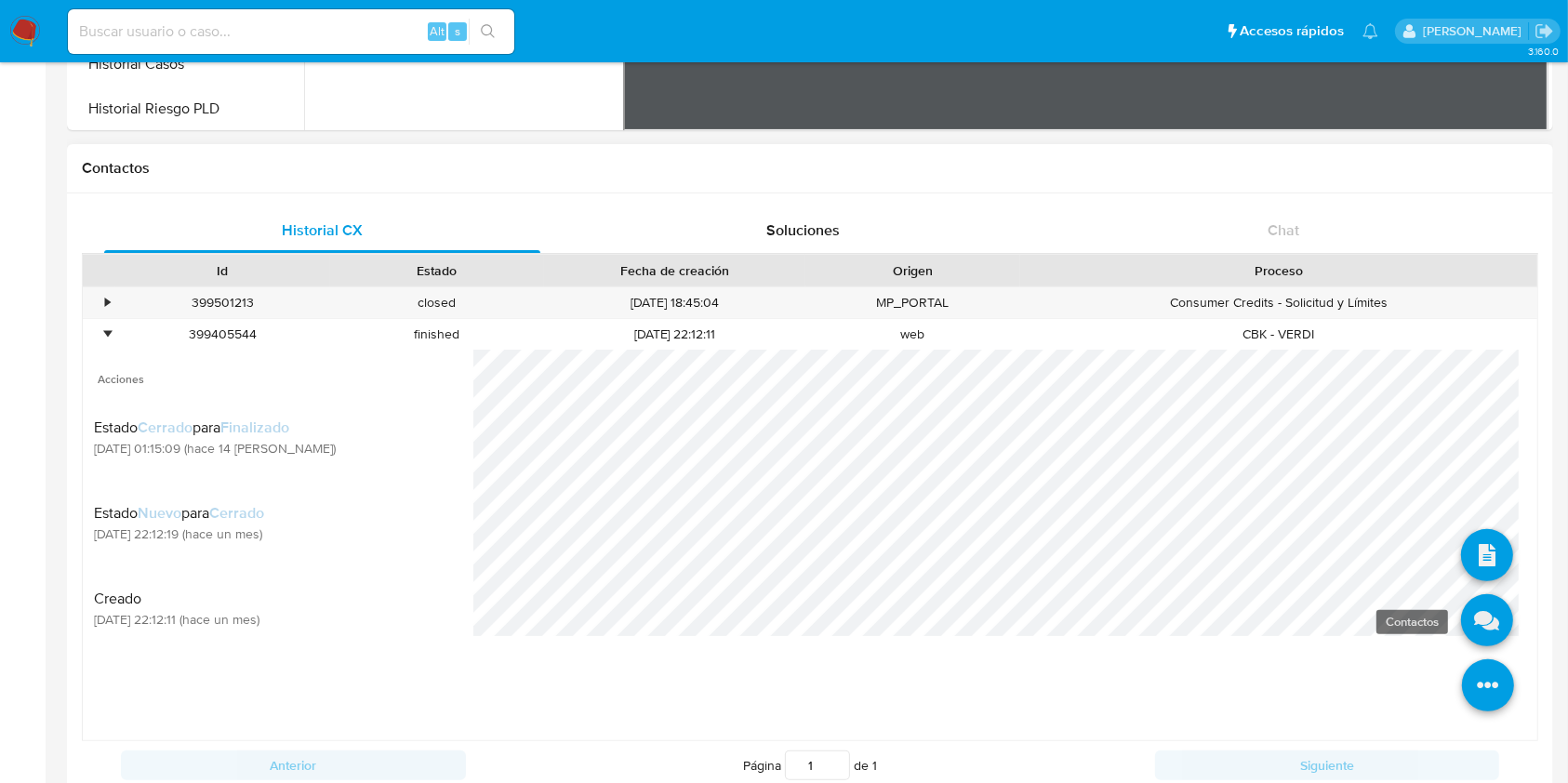
click at [1479, 621] on icon at bounding box center [1486, 619] width 52 height 52
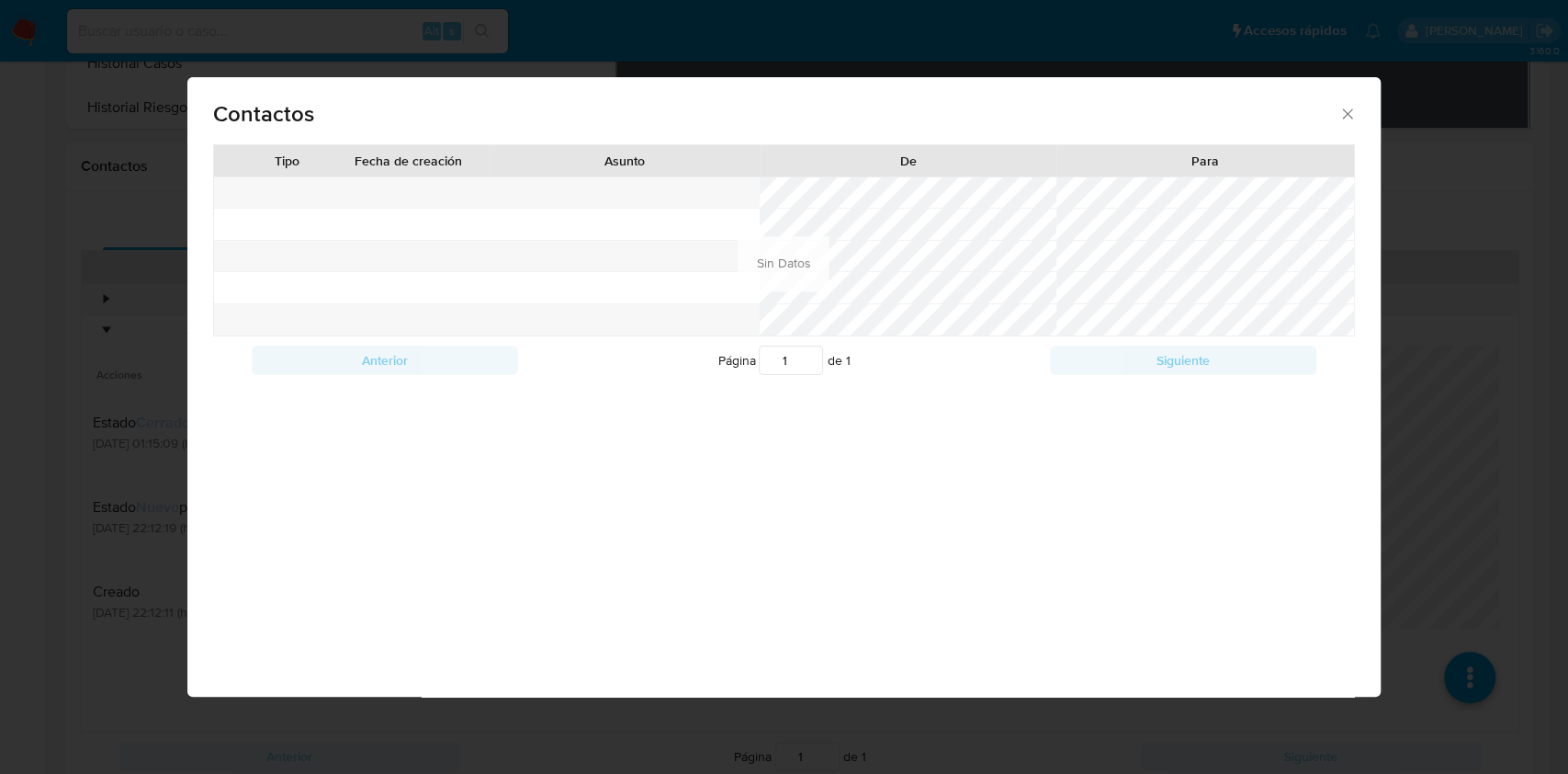
click at [1334, 108] on span "Contactos" at bounding box center [776, 114] width 1125 height 22
click at [1345, 119] on icon "close" at bounding box center [1347, 114] width 19 height 19
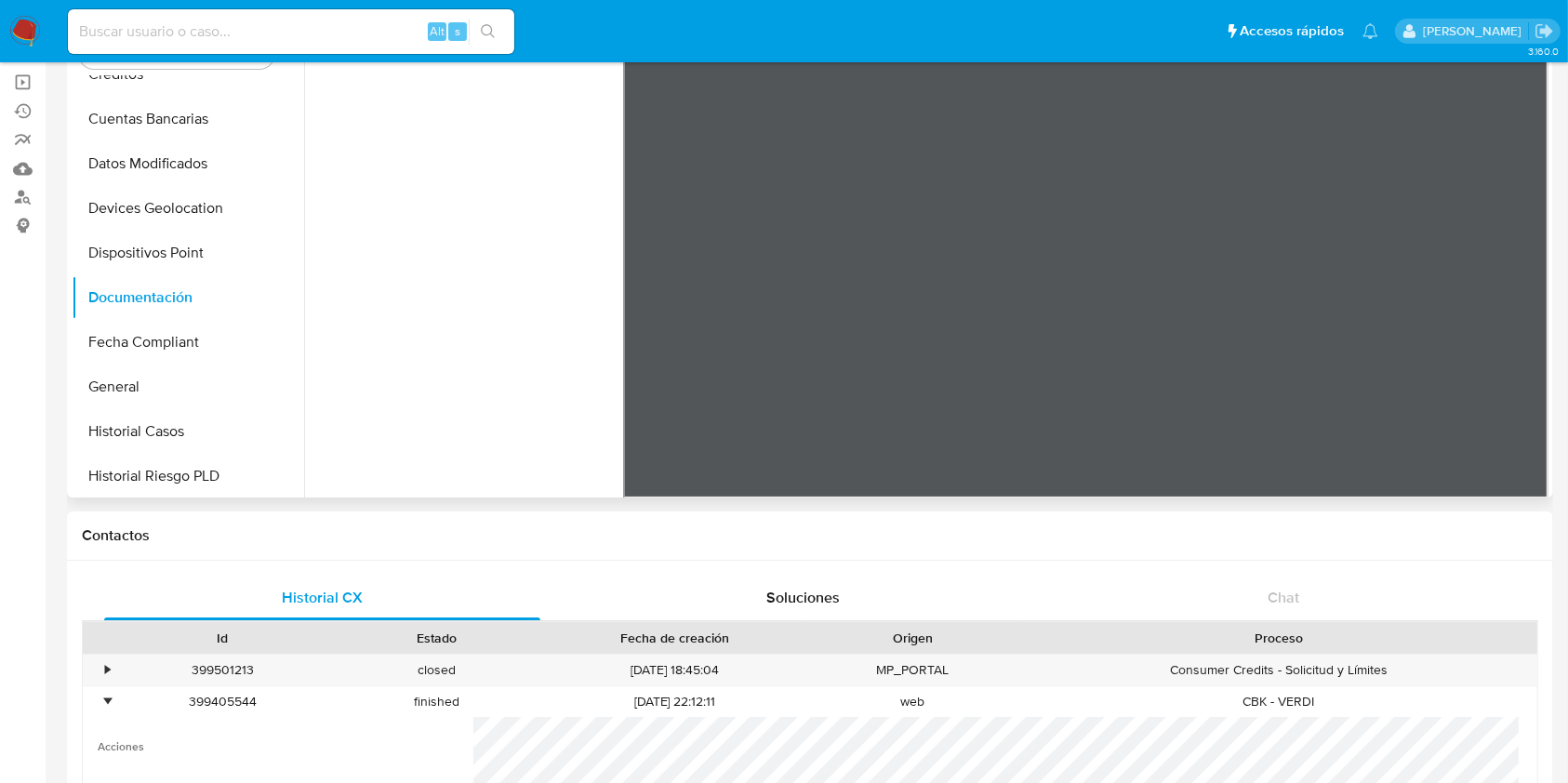
scroll to position [0, 0]
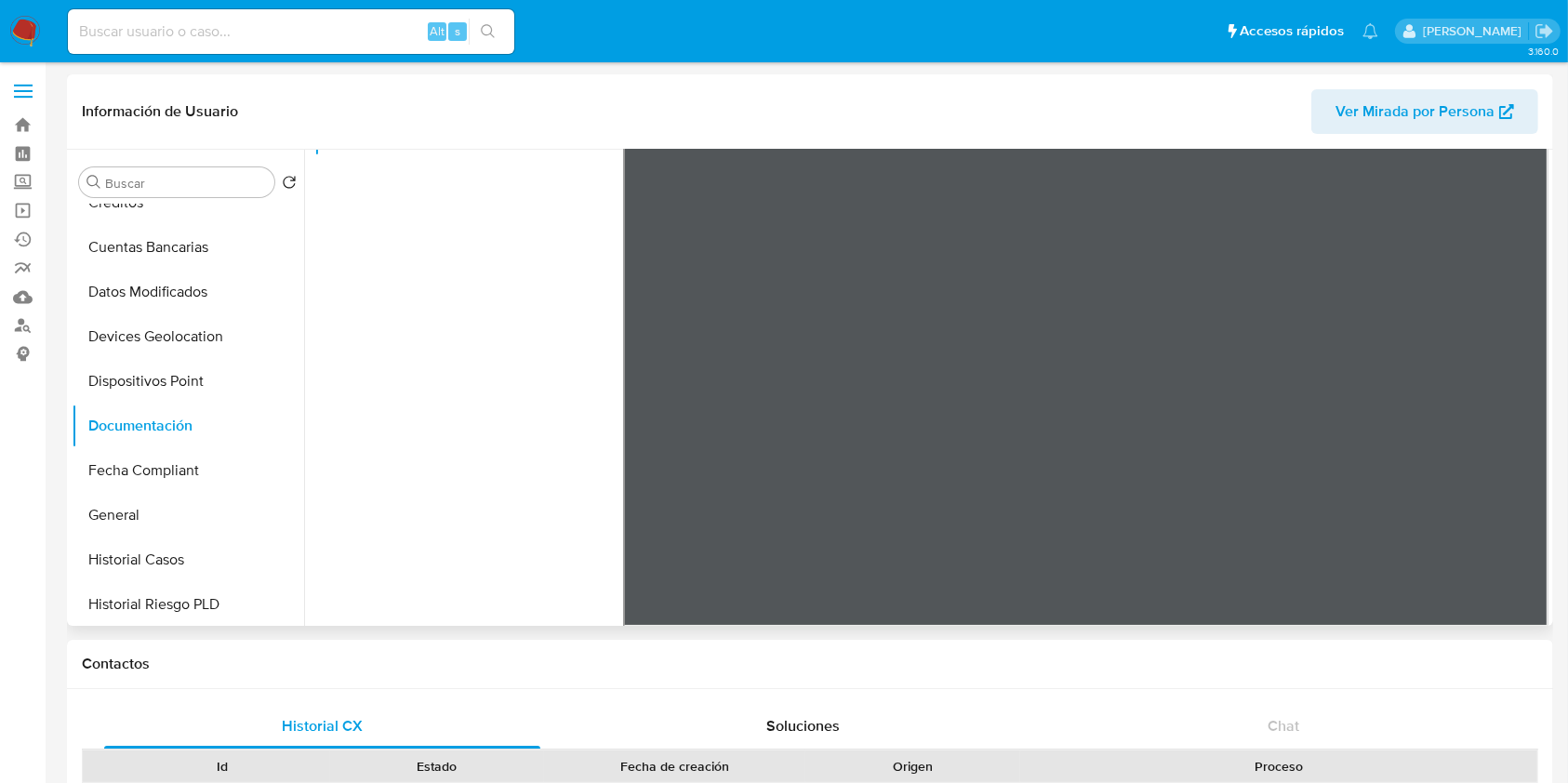
click at [497, 552] on div "Usuario Identificación Prueba de vida" at bounding box center [468, 314] width 308 height 595
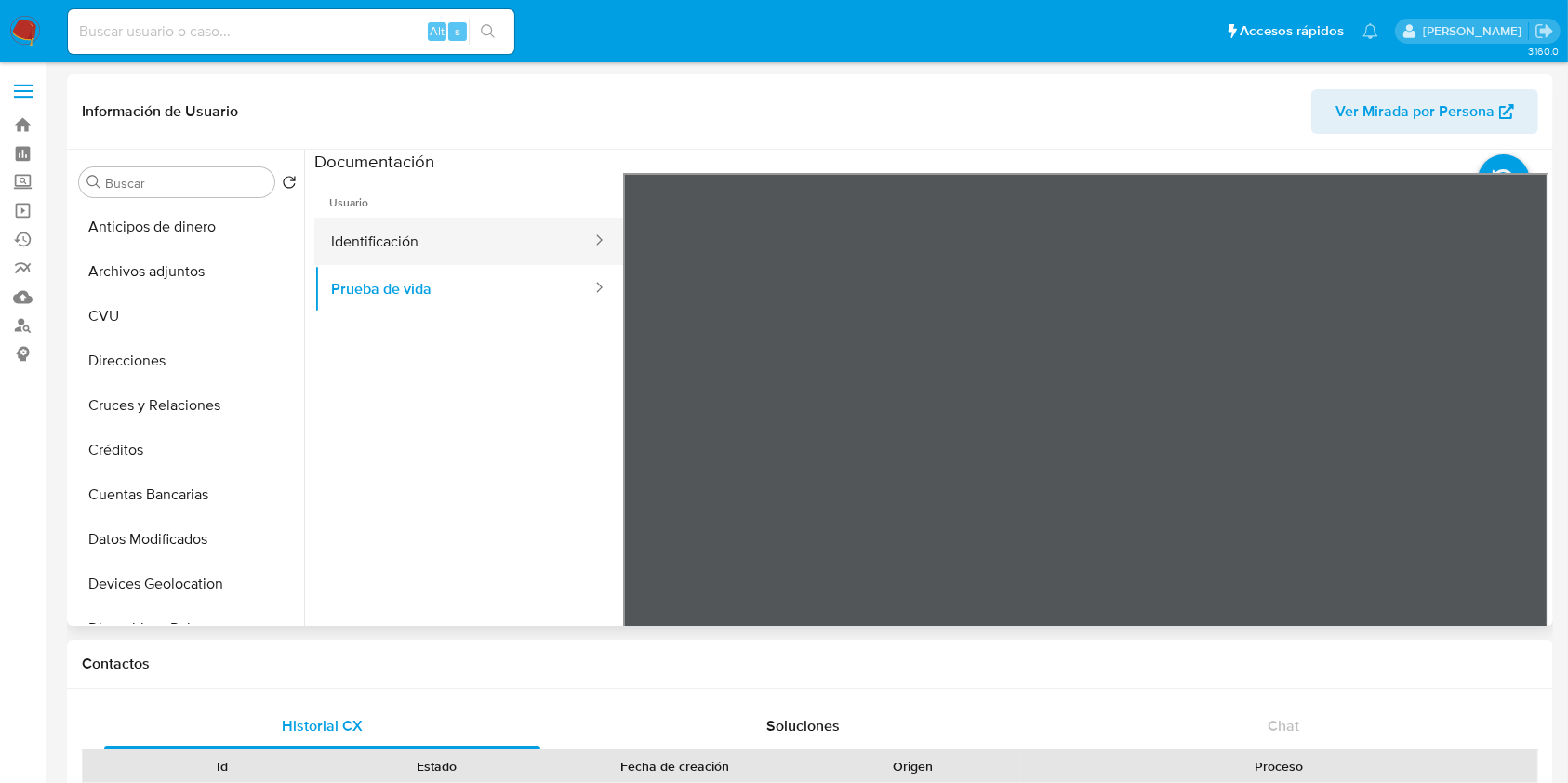
click at [421, 238] on button "Identificación" at bounding box center [453, 241] width 279 height 47
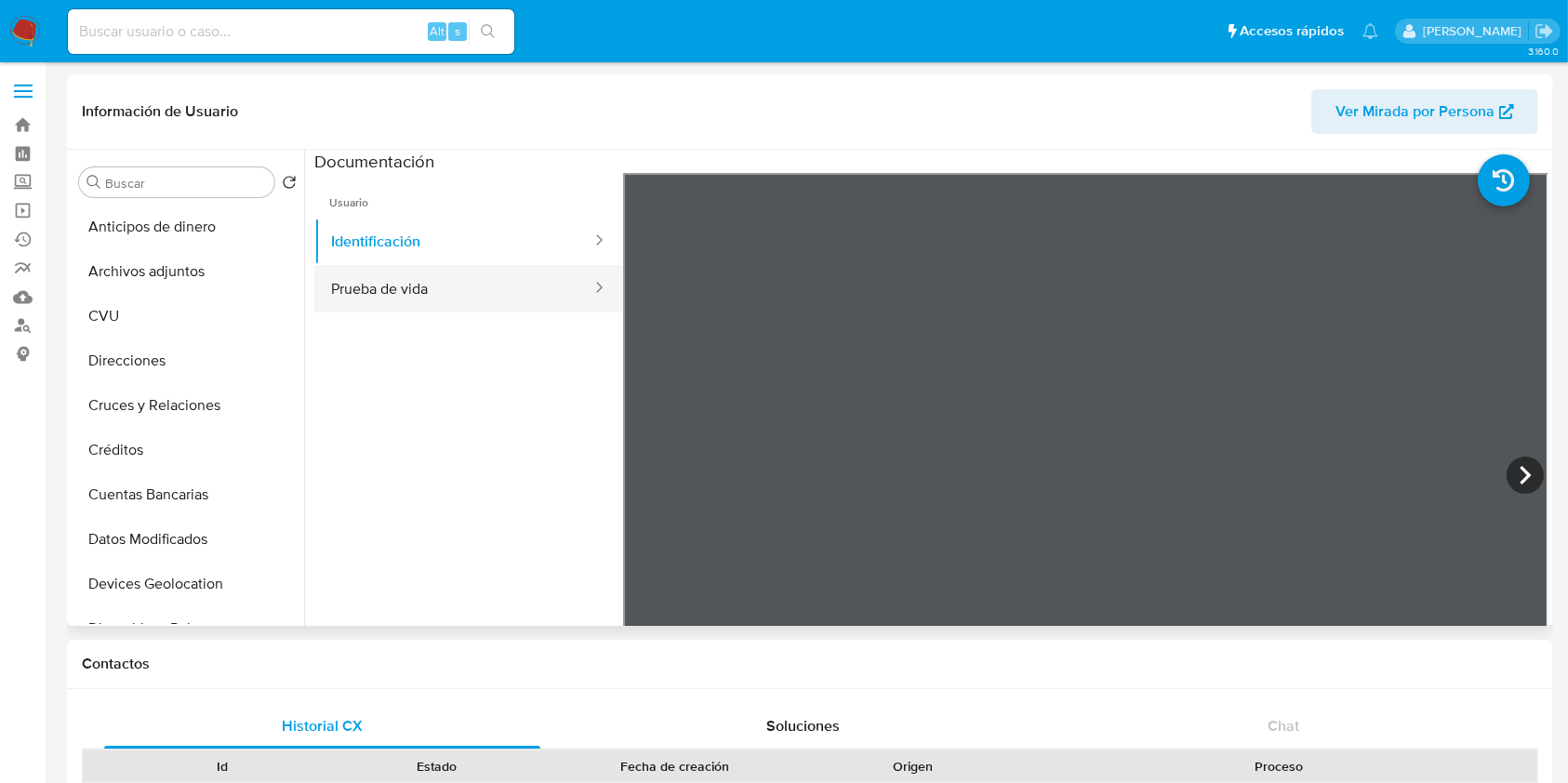
click at [385, 283] on button "Prueba de vida" at bounding box center [453, 288] width 279 height 47
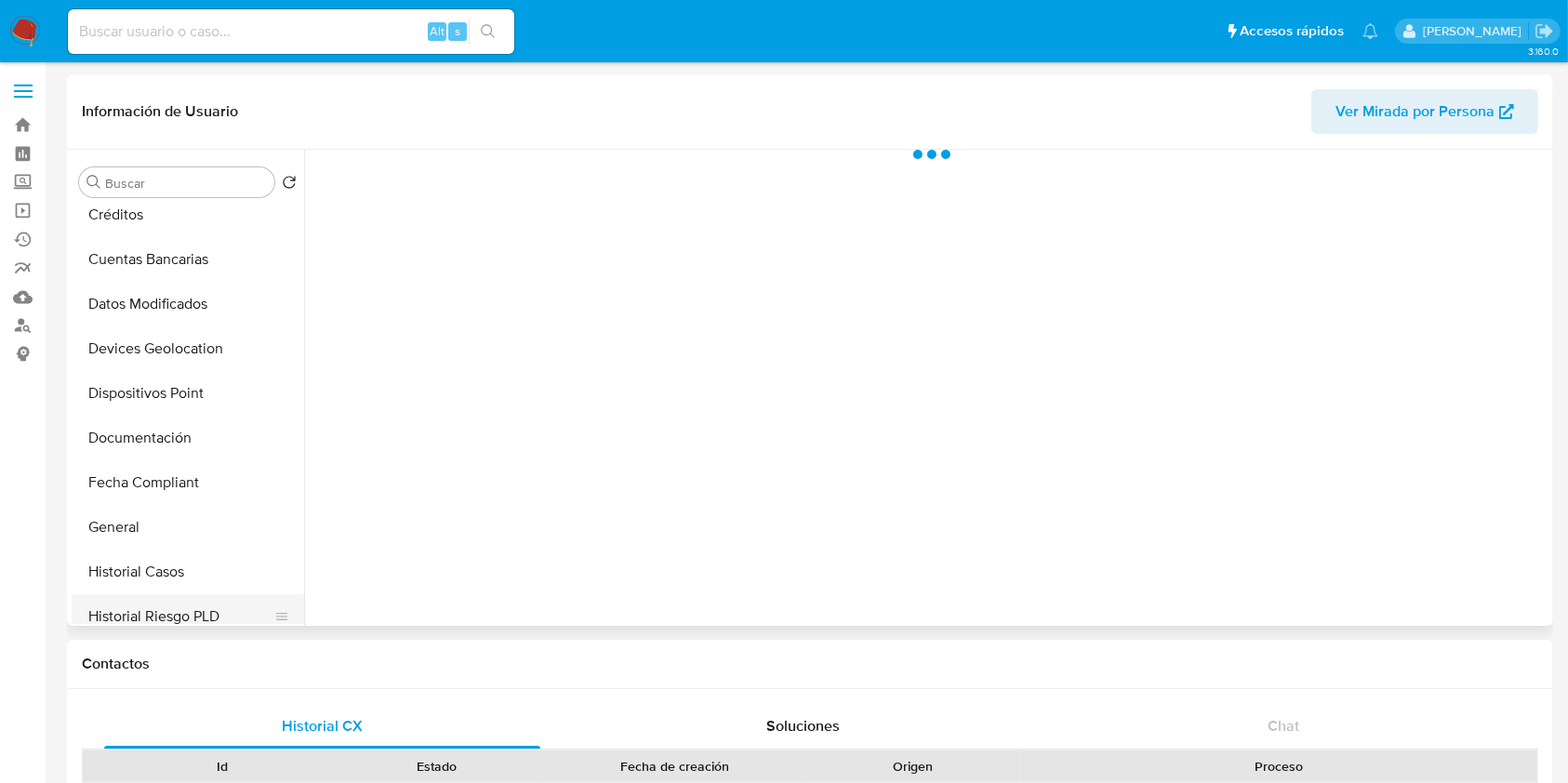
scroll to position [372, 0]
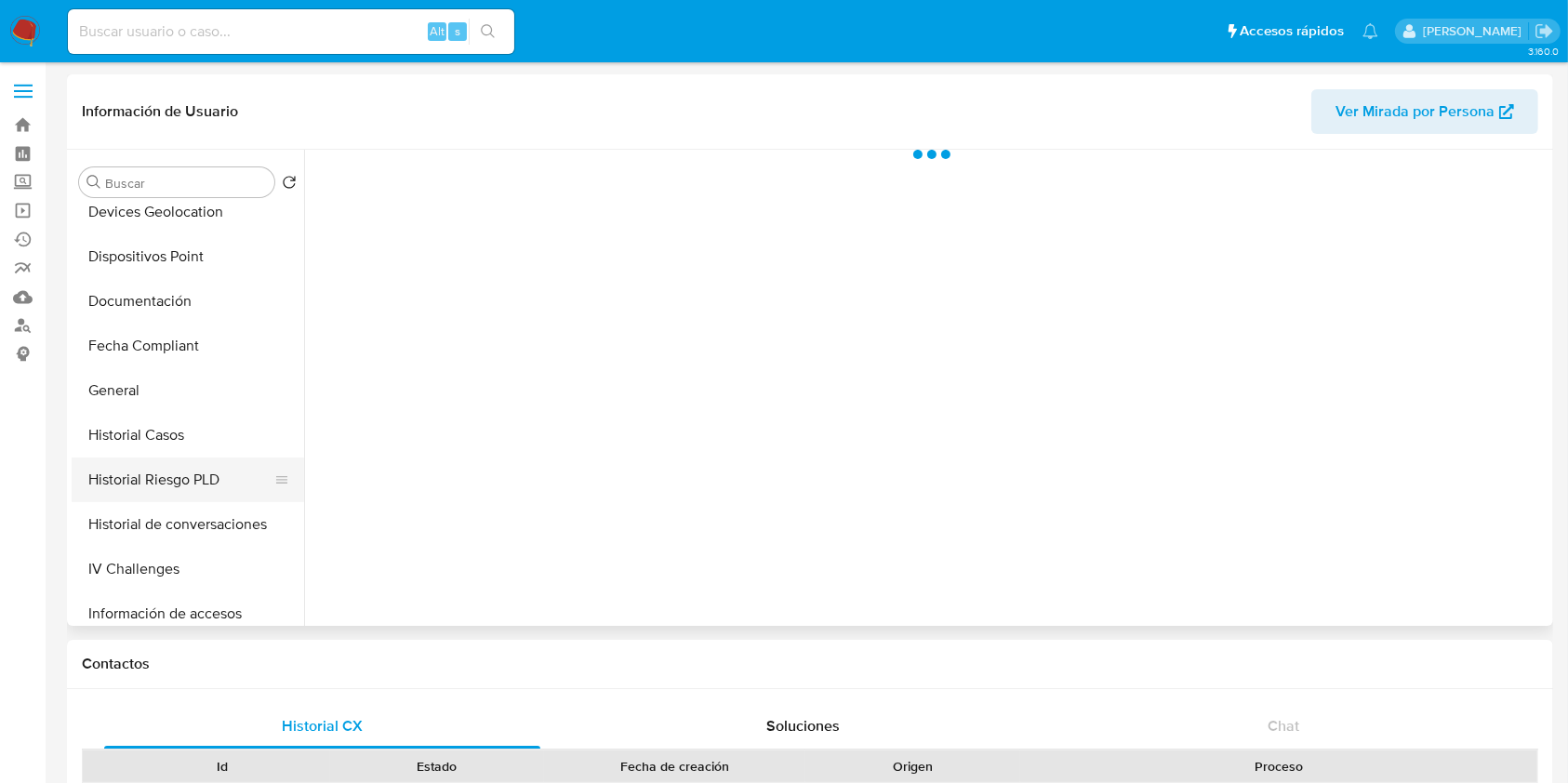
click at [171, 479] on button "Historial Riesgo PLD" at bounding box center [181, 479] width 218 height 44
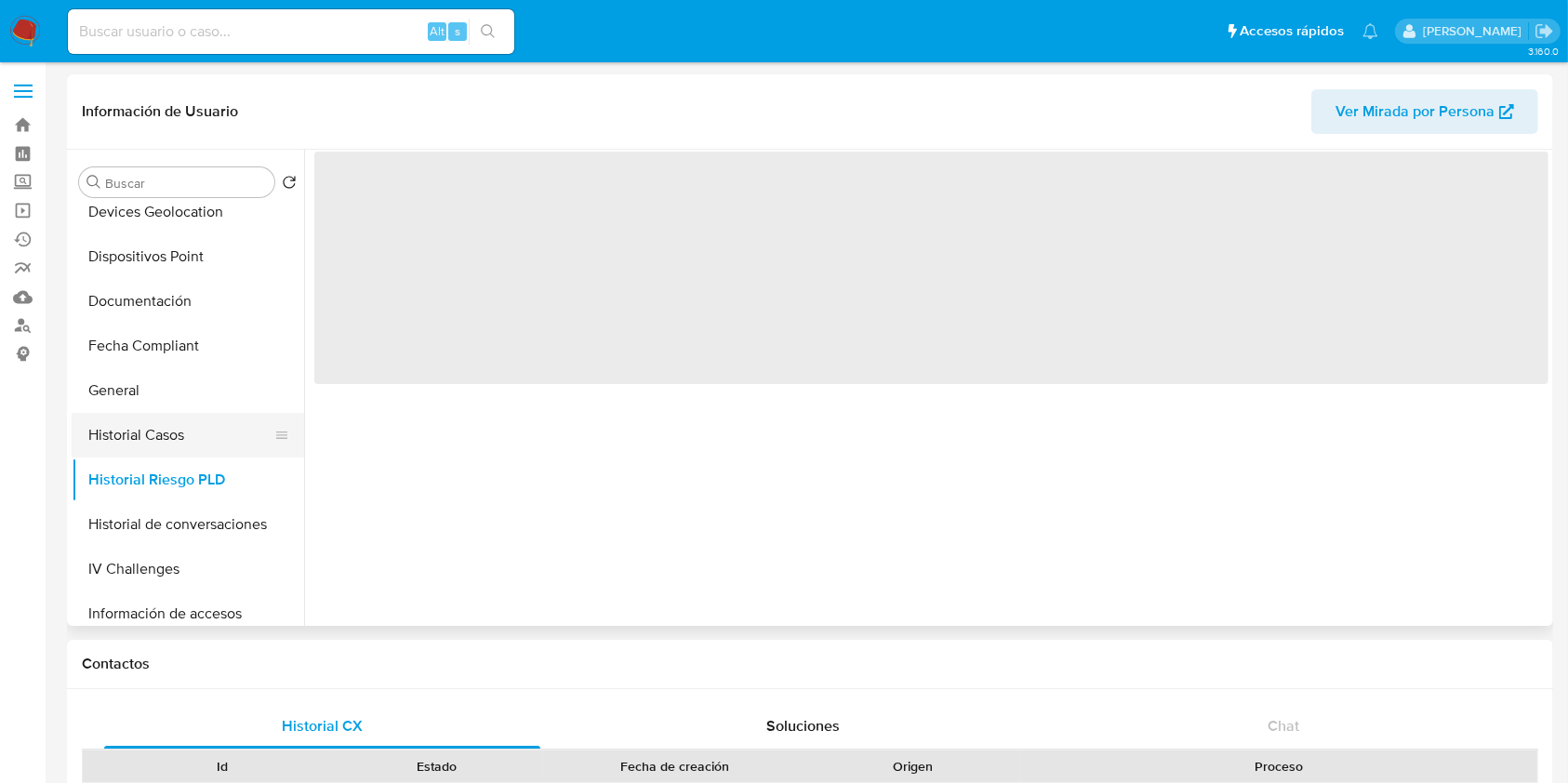
click at [166, 430] on button "Historial Casos" at bounding box center [181, 435] width 218 height 44
select select "10"
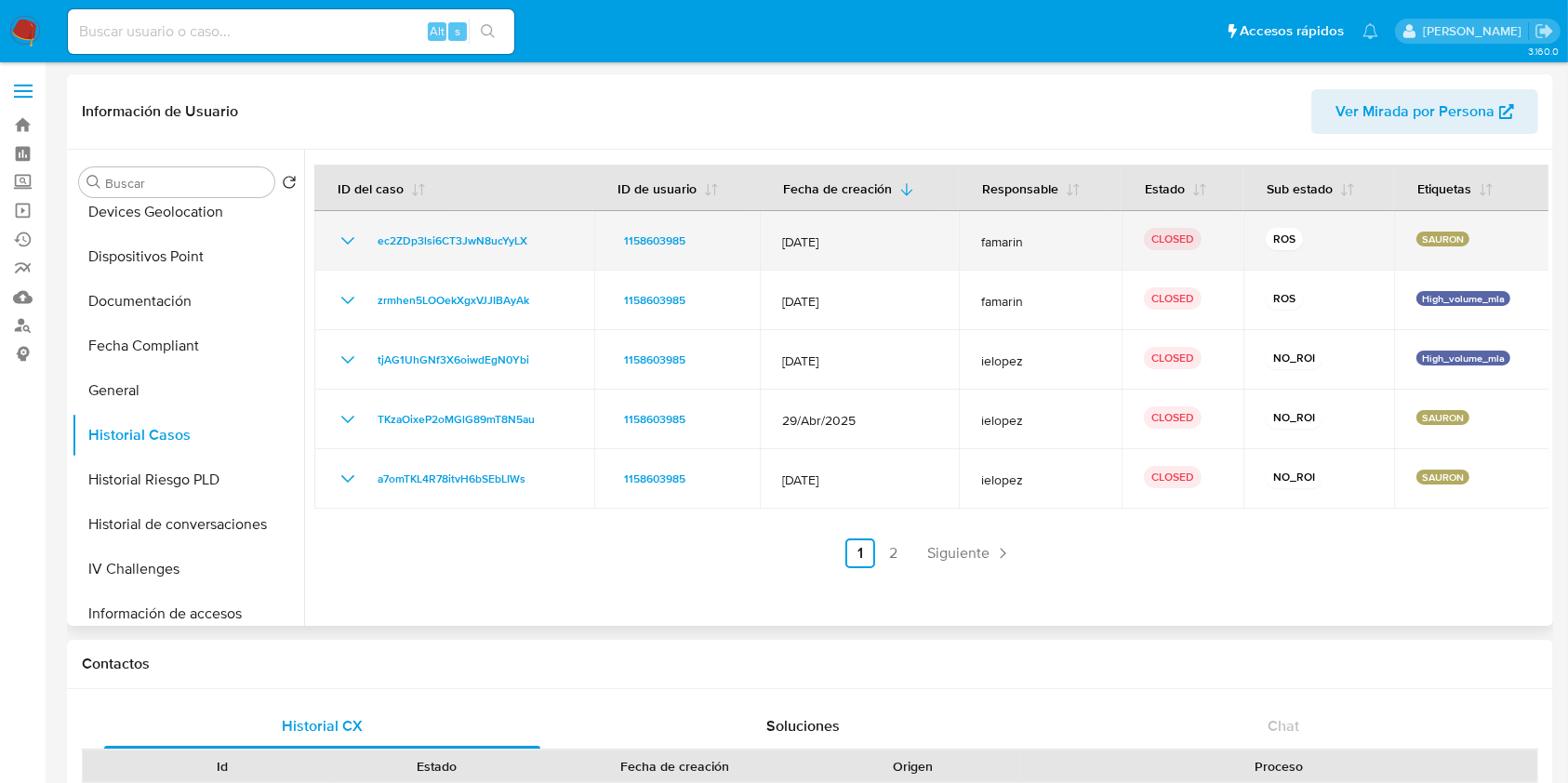
click at [350, 236] on icon "Mostrar/Ocultar" at bounding box center [348, 241] width 23 height 23
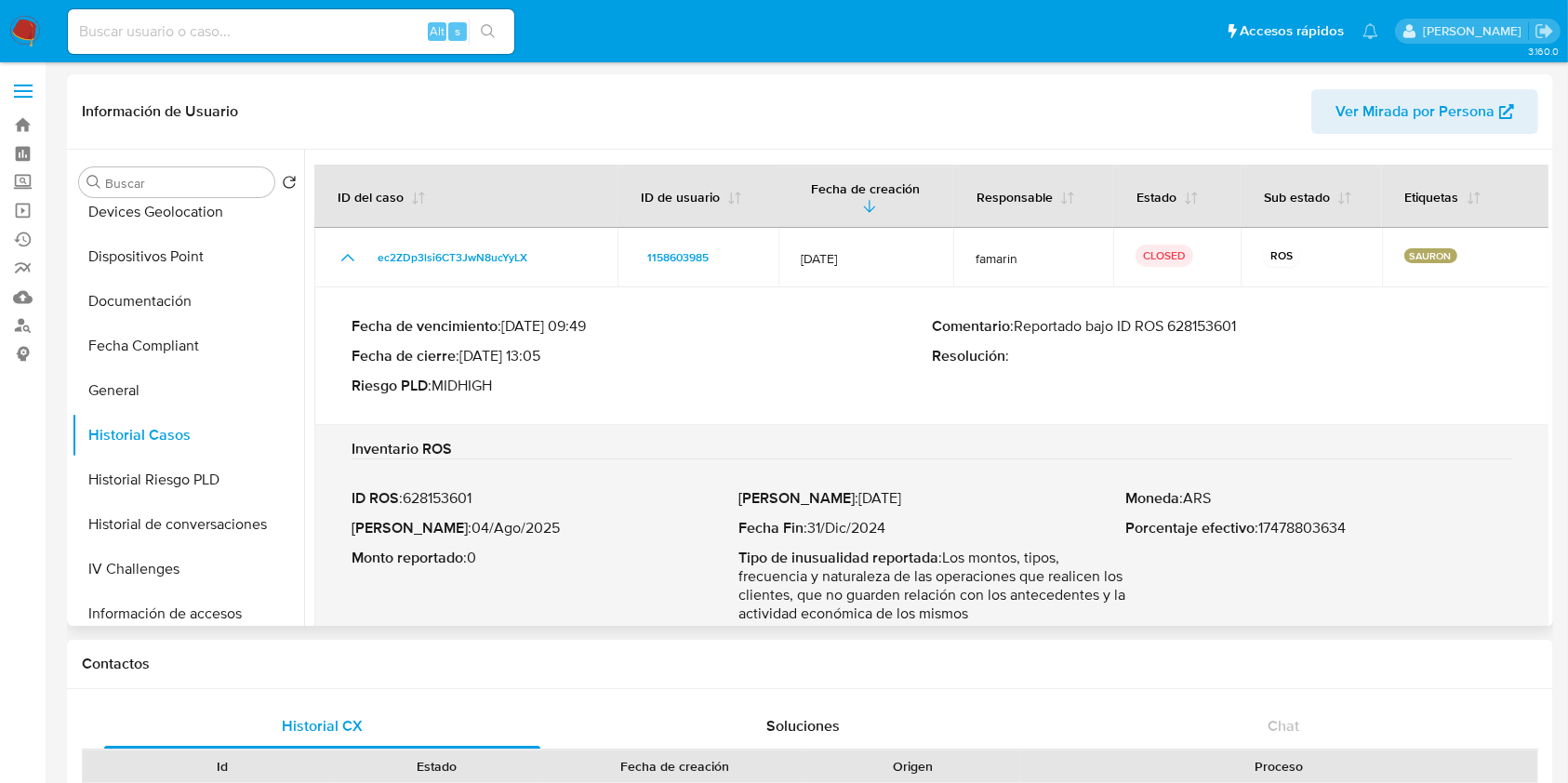
drag, startPoint x: 1018, startPoint y: 331, endPoint x: 1269, endPoint y: 322, distance: 251.2
click at [1269, 322] on p "Comentario : Reportado bajo ID ROS 628153601" at bounding box center [1221, 326] width 580 height 19
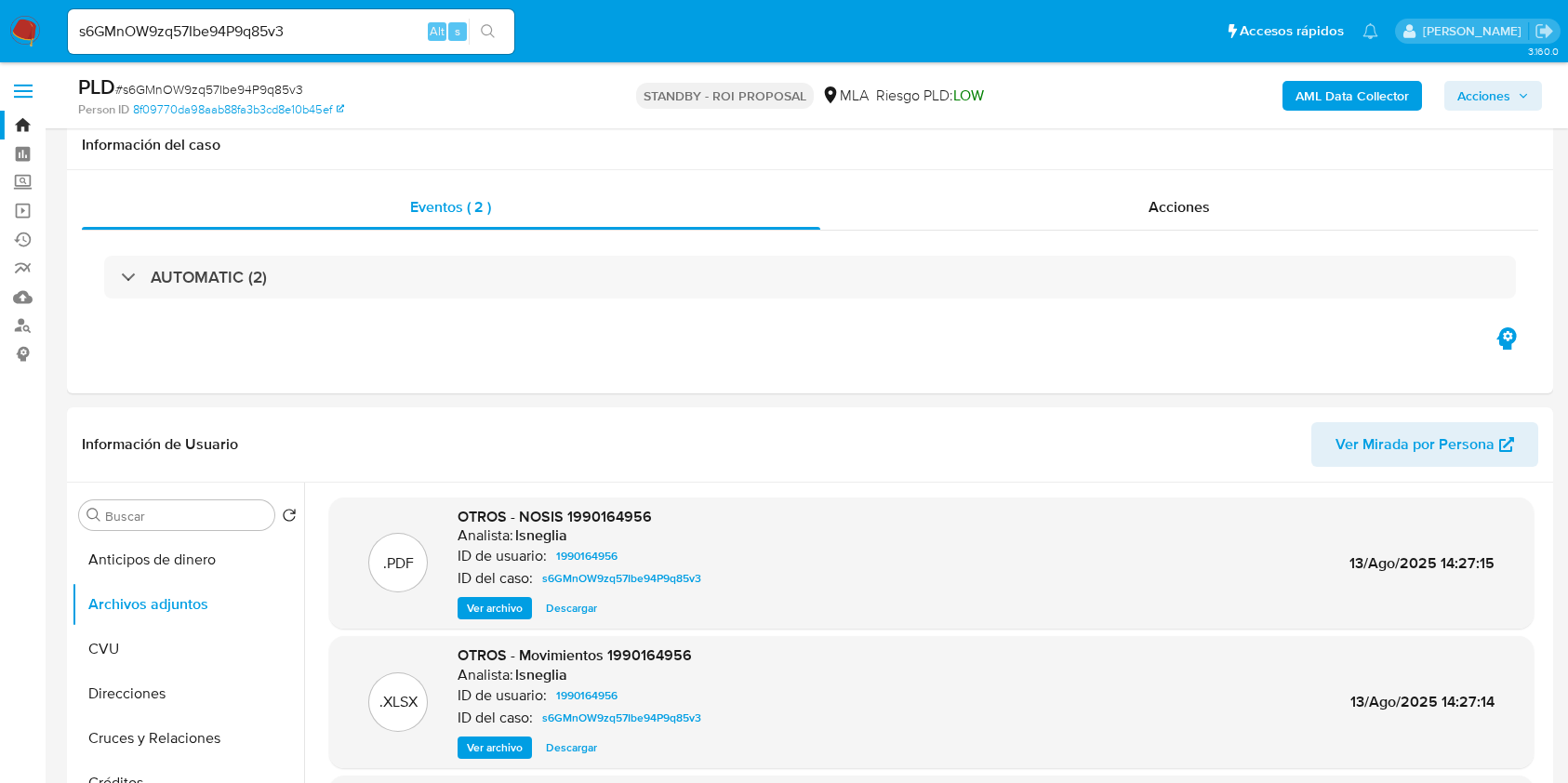
select select "10"
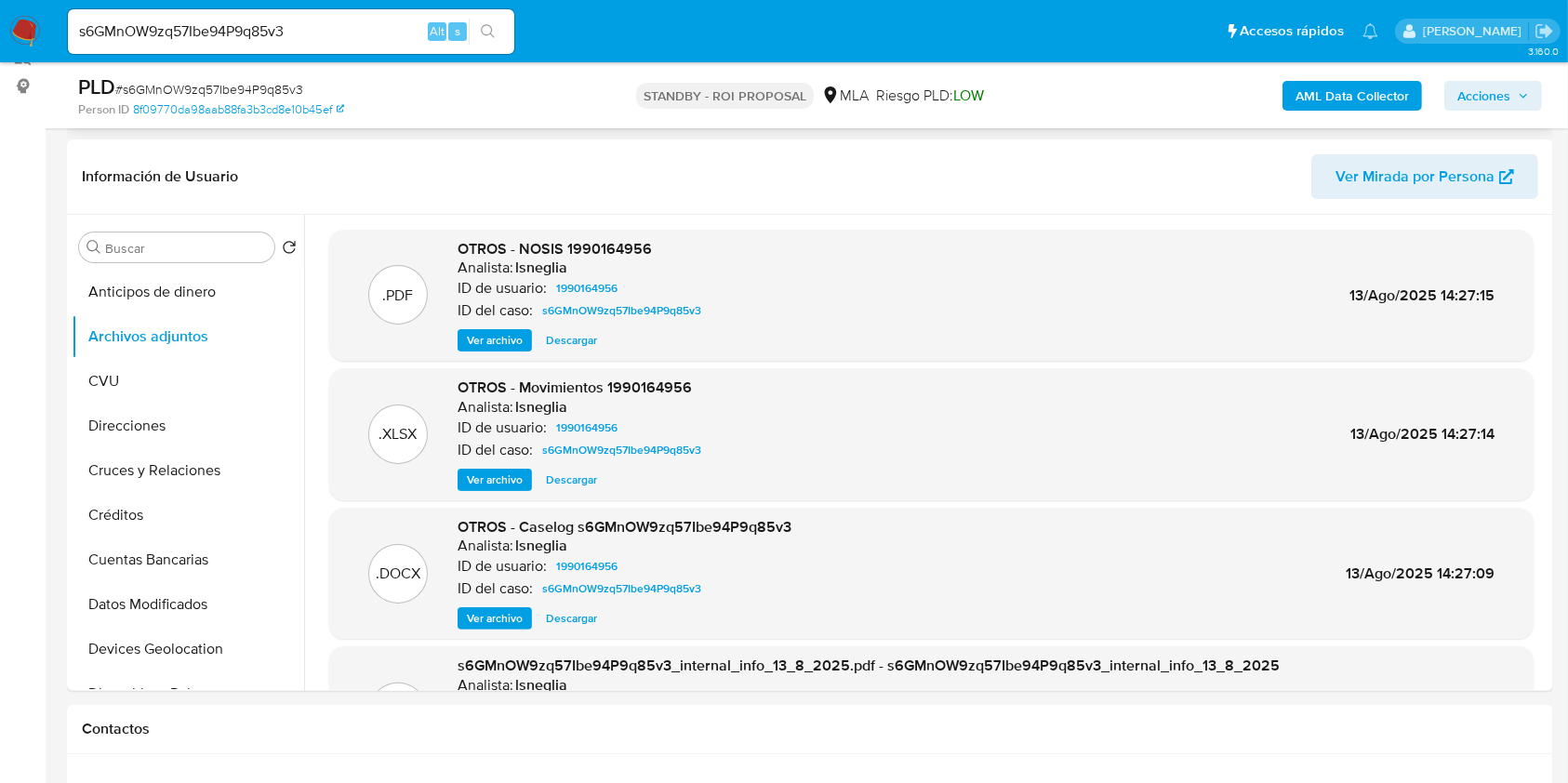
scroll to position [124, 0]
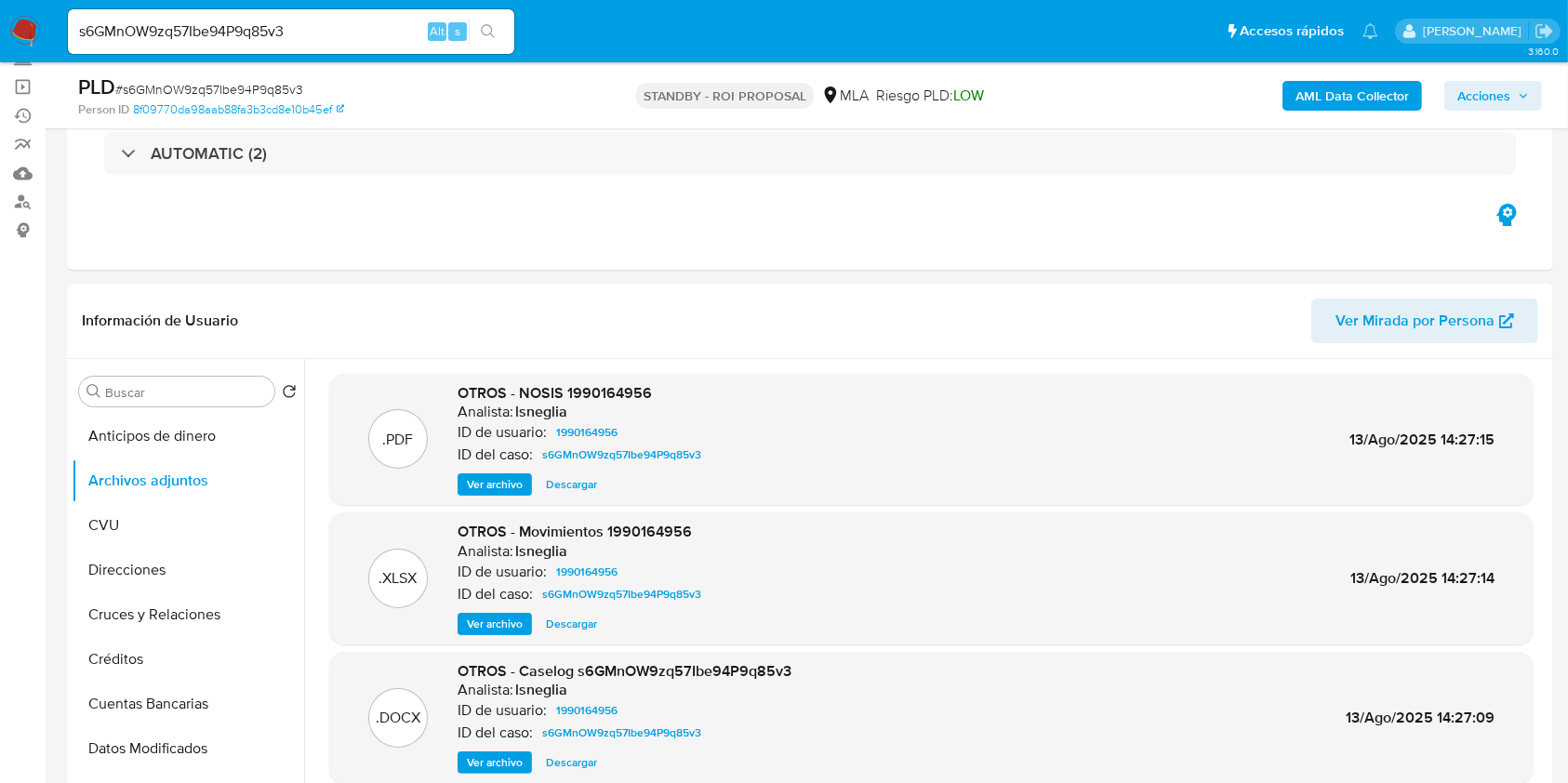
click at [139, 18] on div "s6GMnOW9zq57Ibe94P9q85v3 Alt s" at bounding box center [291, 31] width 446 height 44
click at [142, 32] on input "s6GMnOW9zq57Ibe94P9q85v3" at bounding box center [291, 32] width 446 height 25
paste input "npvPLsooJzt1zDX6KESrECdq"
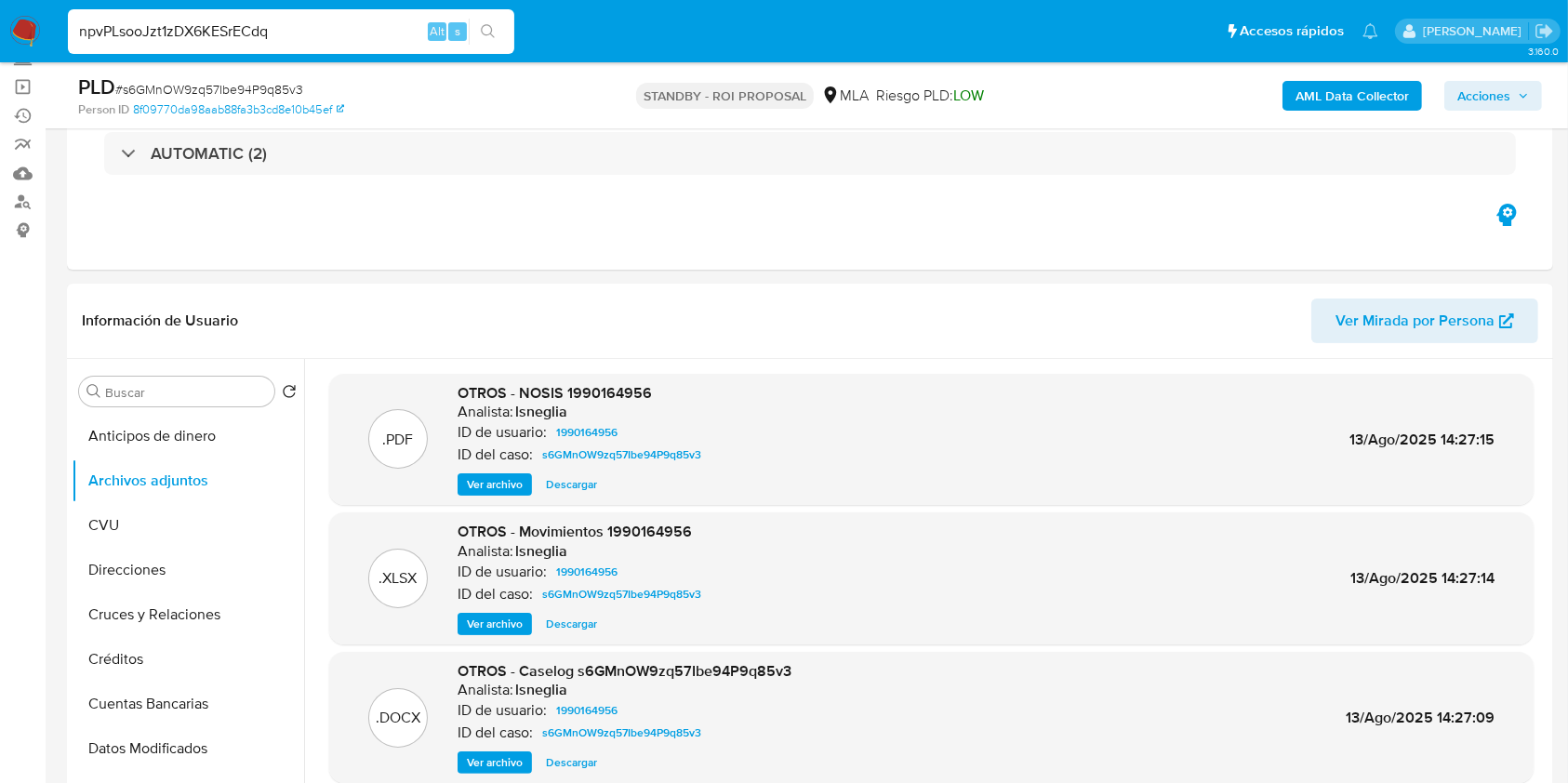
type input "npvPLsooJzt1zDX6KESrECdq"
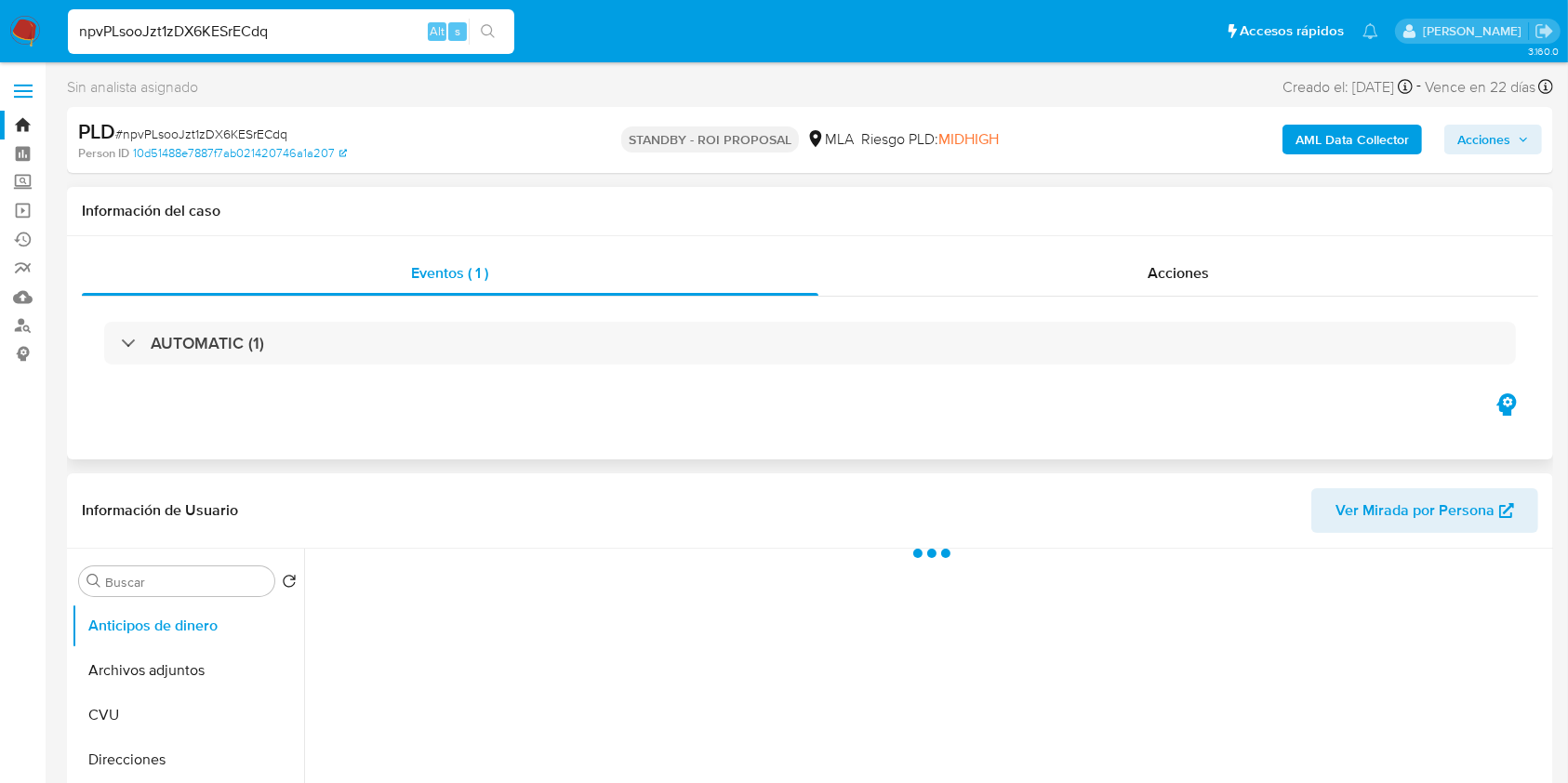
scroll to position [248, 0]
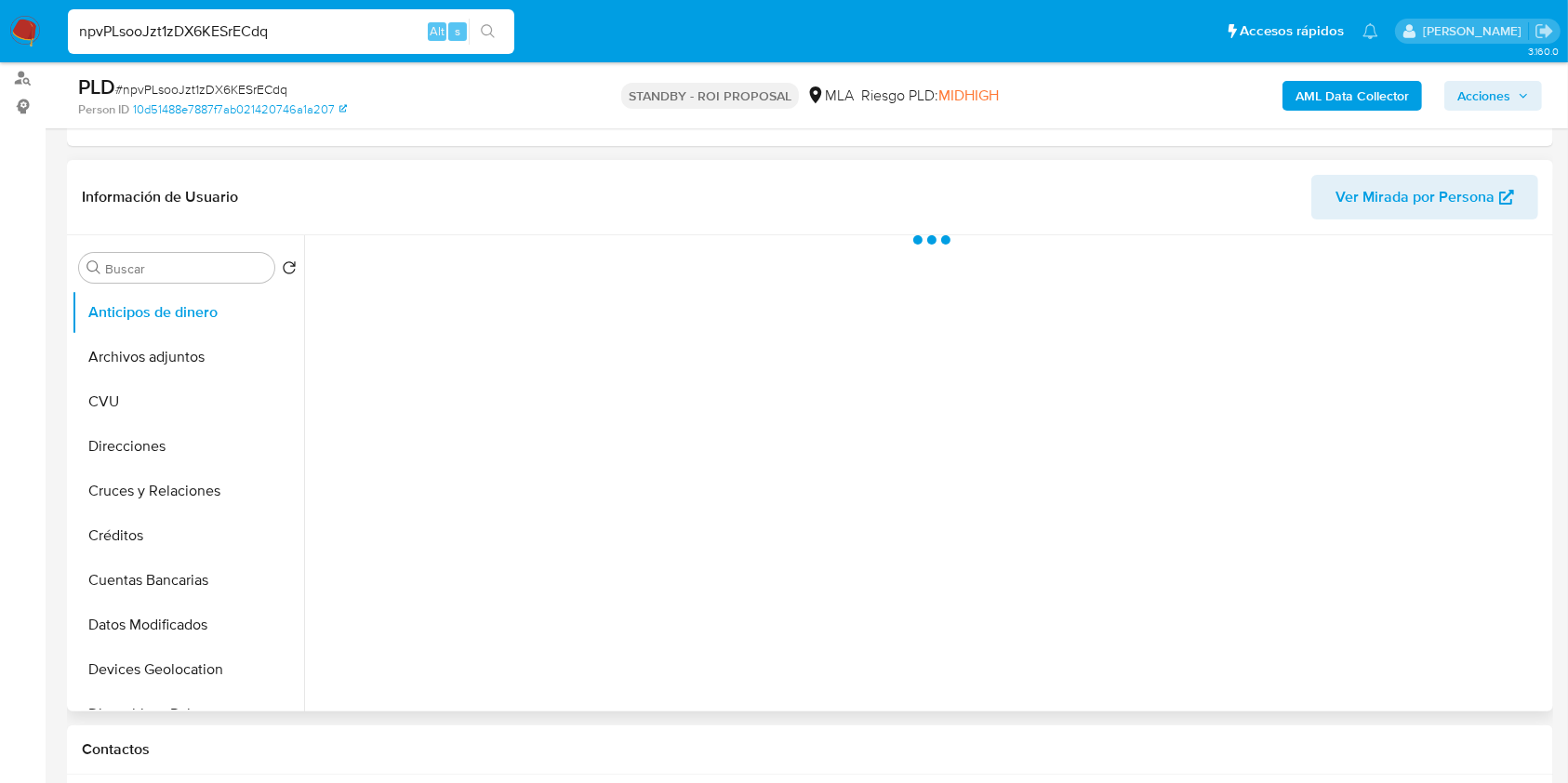
select select "10"
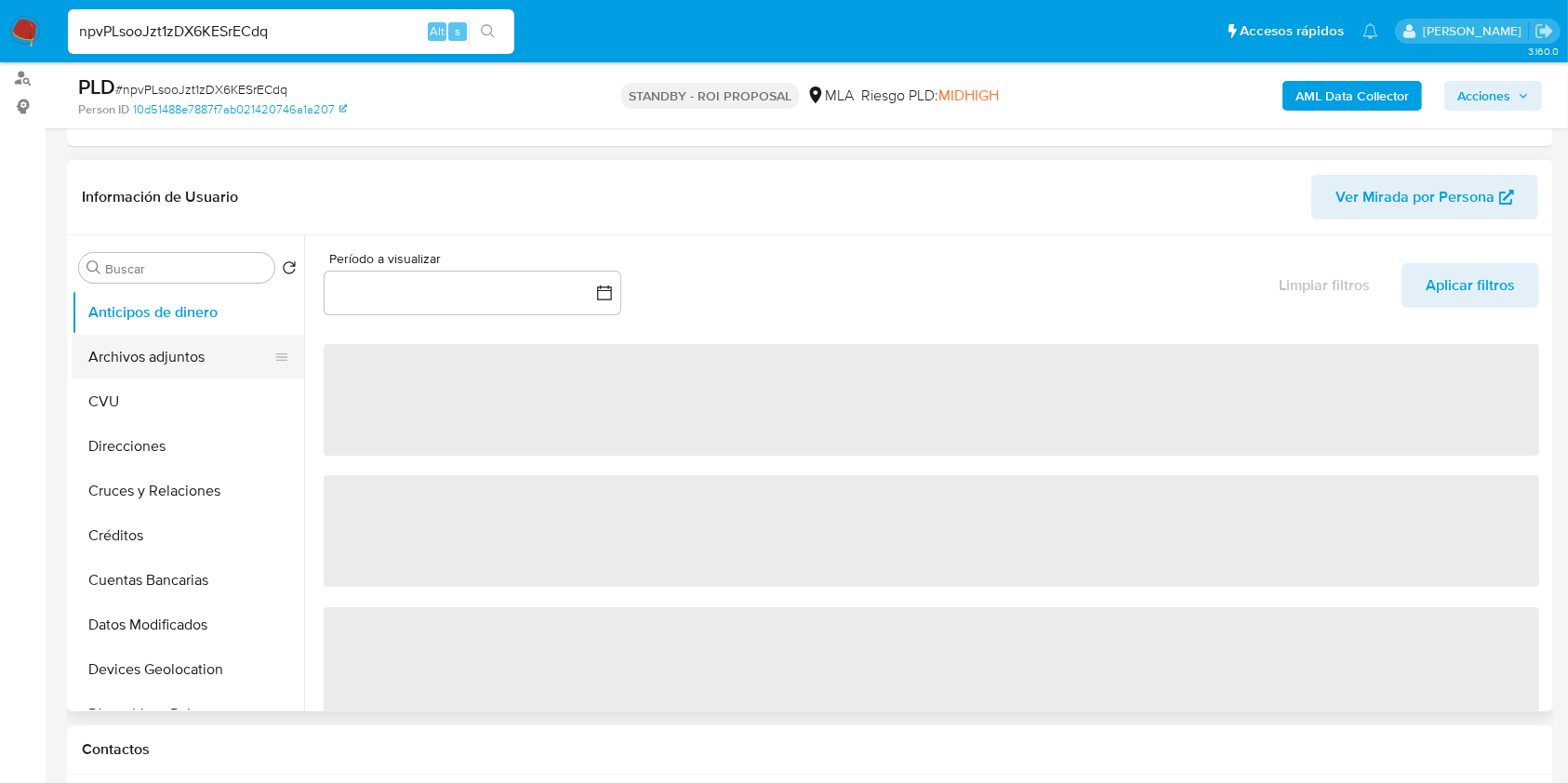
click at [156, 345] on button "Archivos adjuntos" at bounding box center [181, 357] width 218 height 44
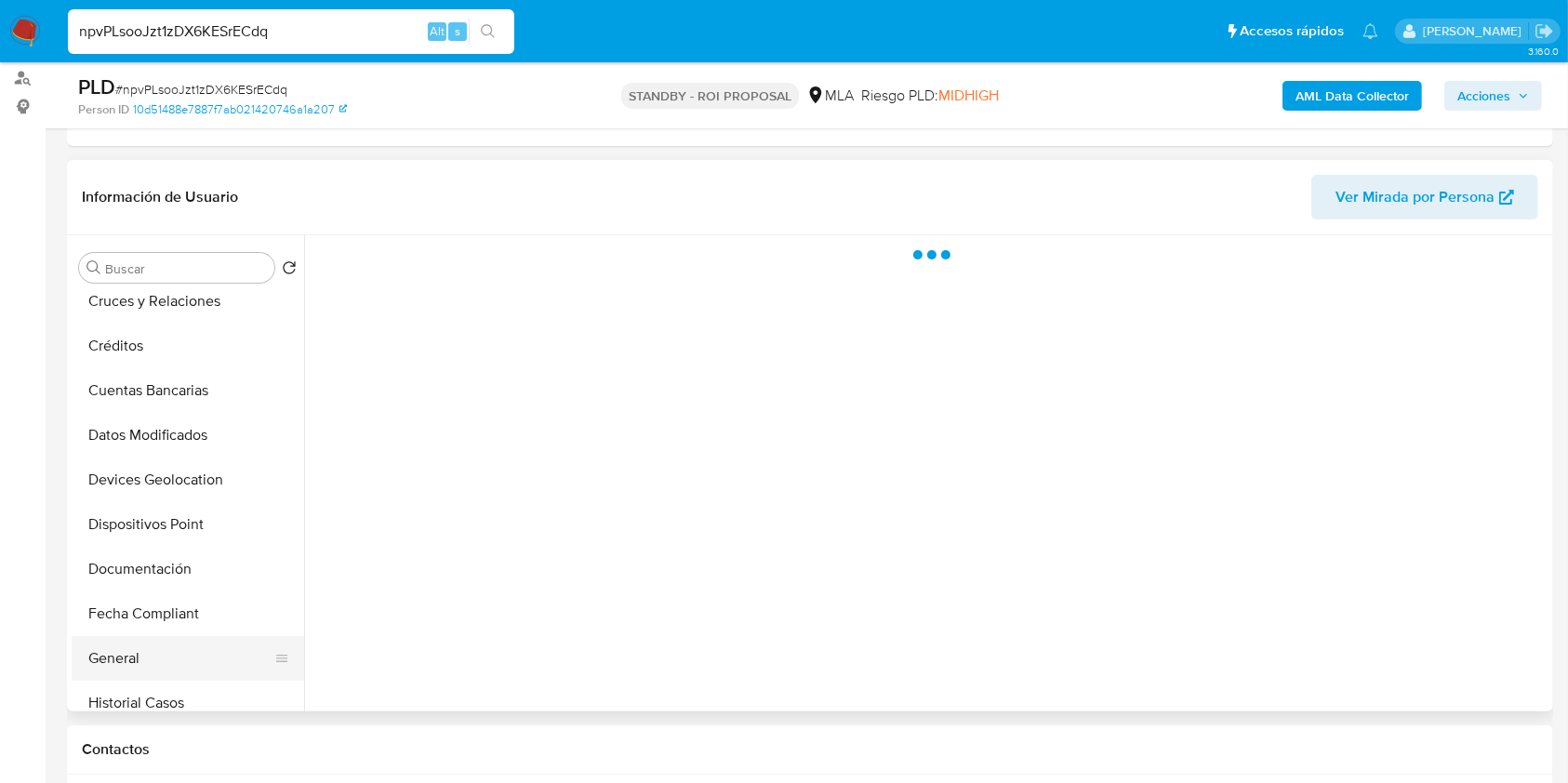
scroll to position [372, 0]
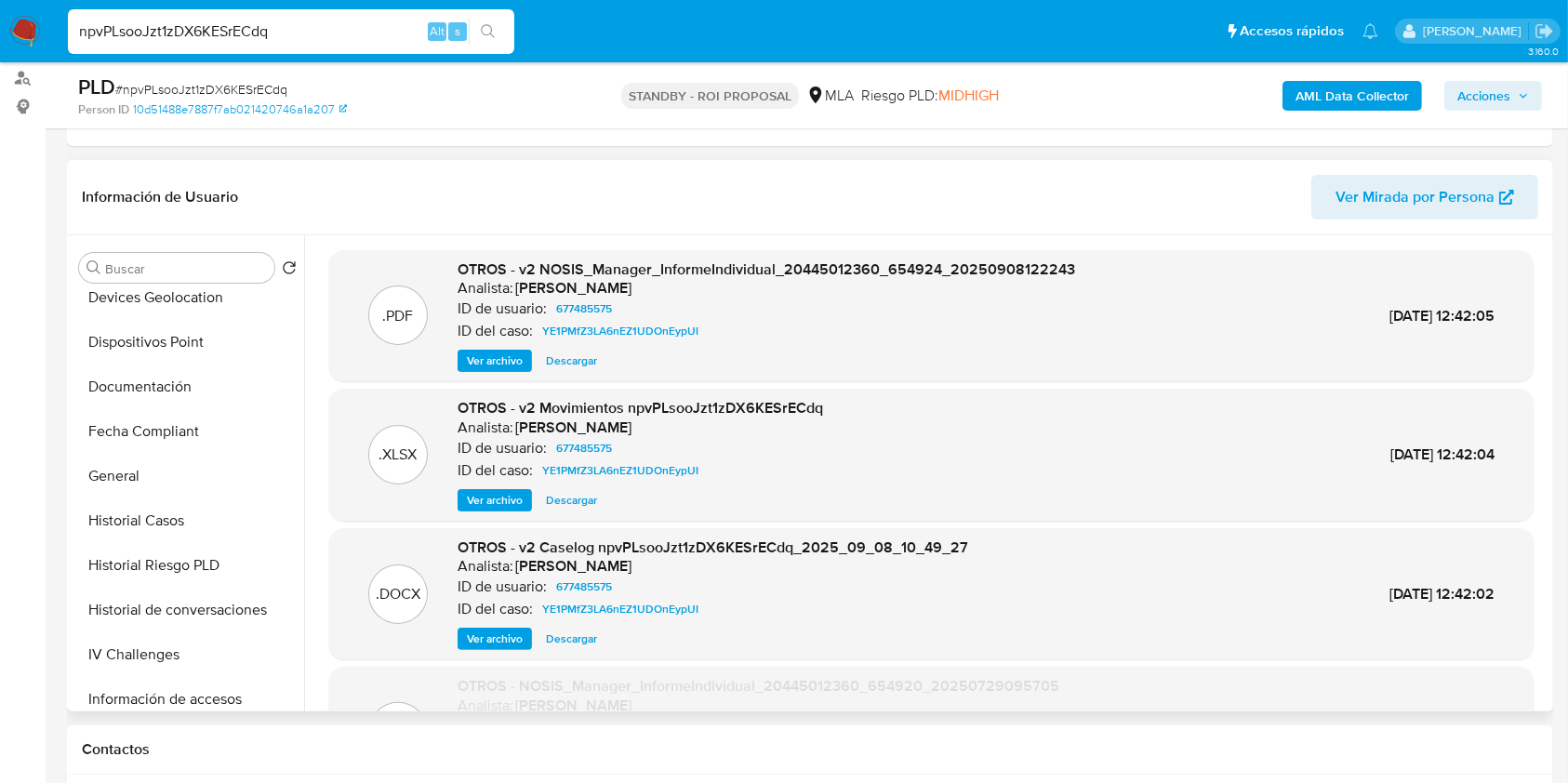
click at [554, 639] on span "Descargar" at bounding box center [571, 639] width 51 height 19
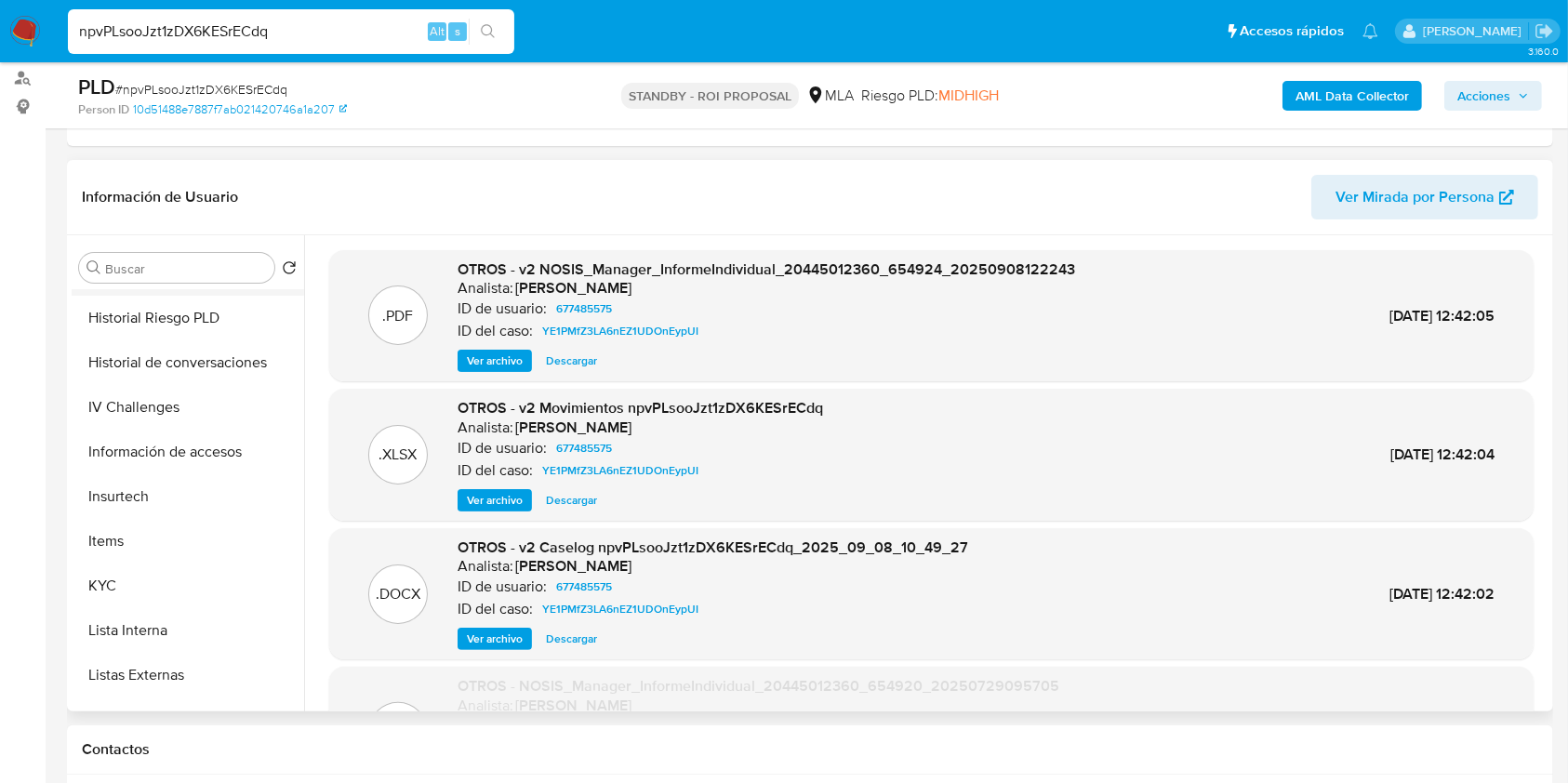
scroll to position [496, 0]
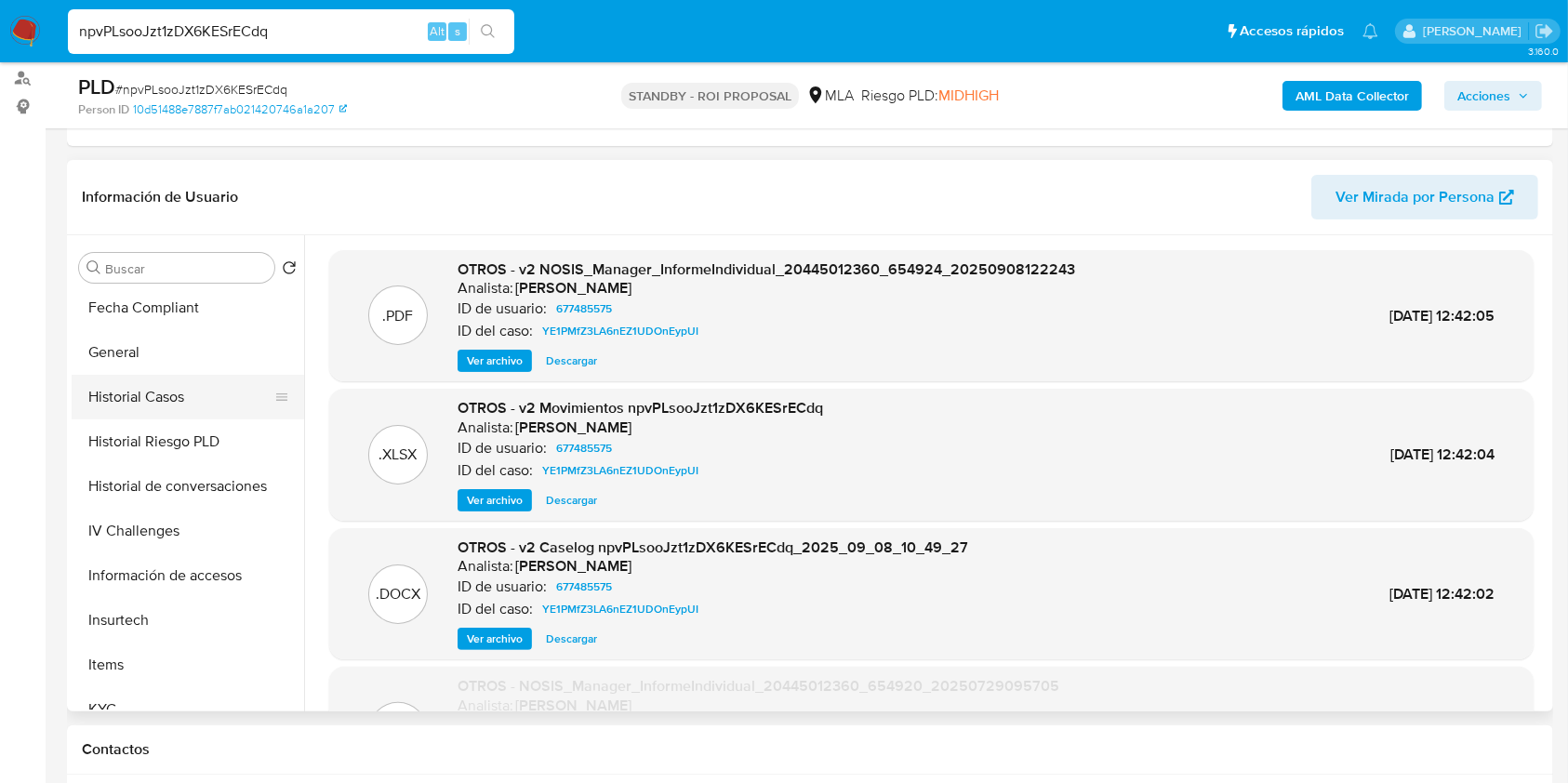
click at [161, 398] on button "Historial Casos" at bounding box center [181, 396] width 218 height 44
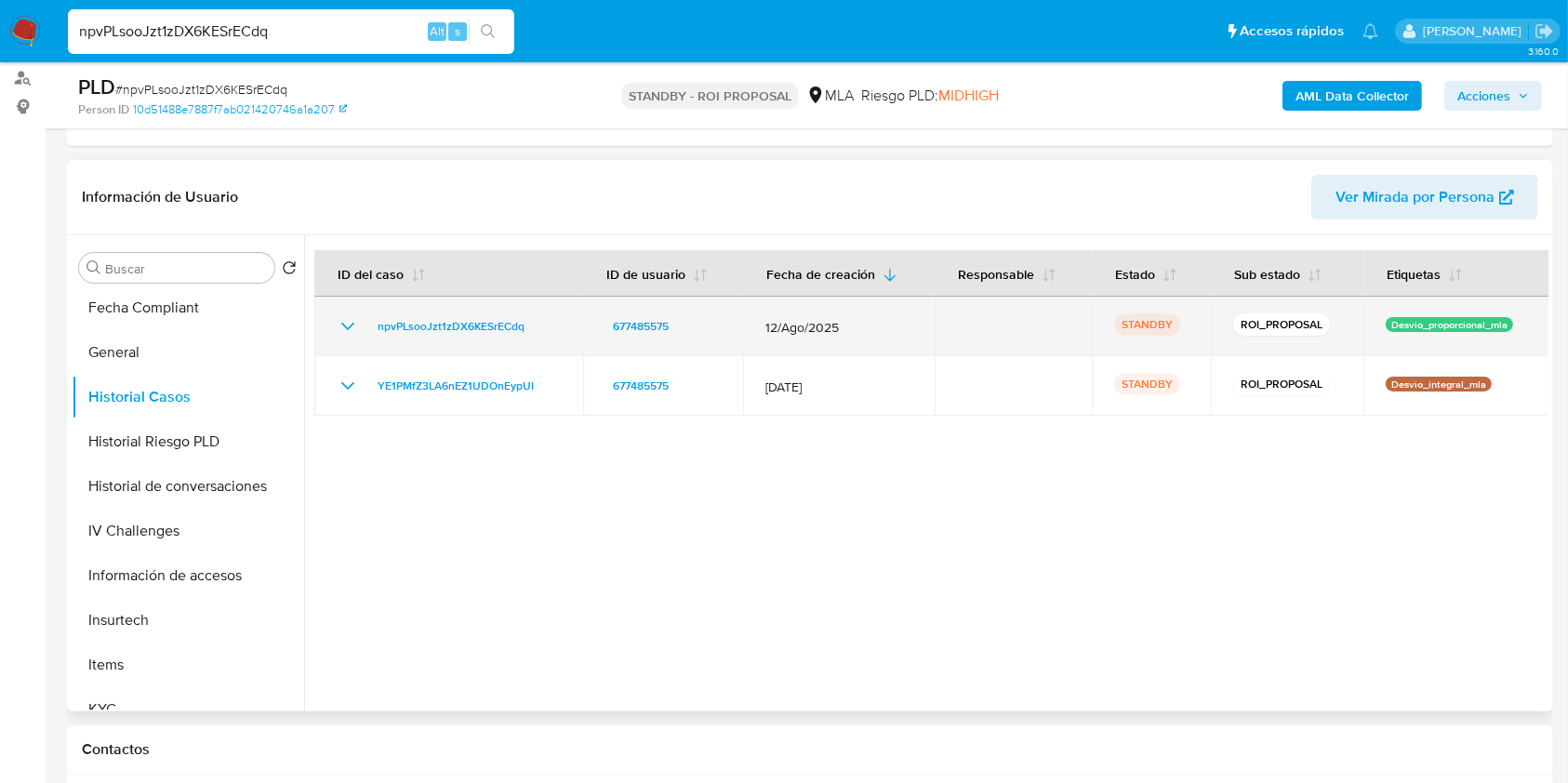
drag, startPoint x: 562, startPoint y: 323, endPoint x: 361, endPoint y: 326, distance: 201.0
click at [357, 321] on td "npvPLsooJzt1zDX6KESrECdq" at bounding box center [448, 326] width 269 height 60
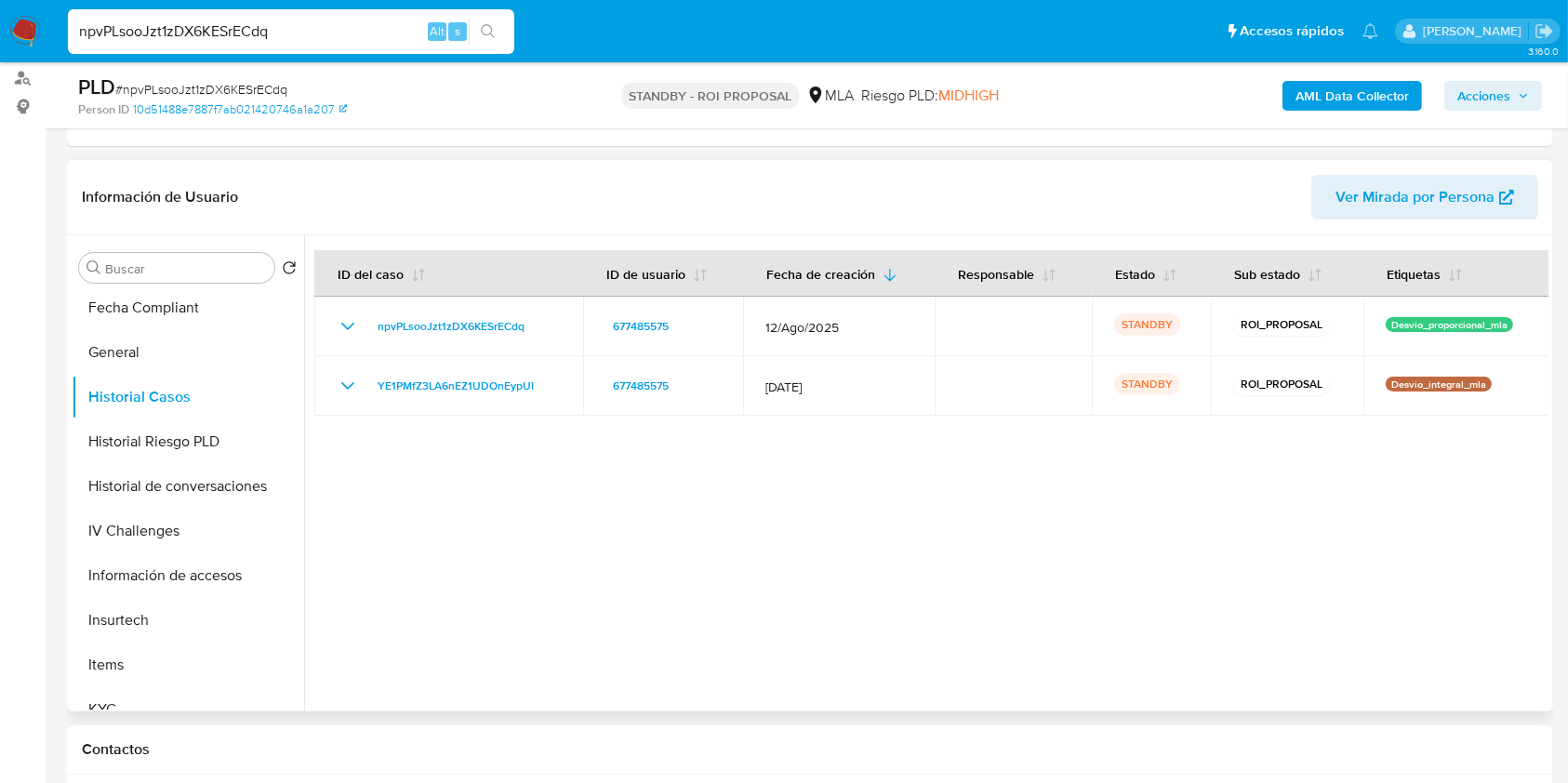
click at [463, 429] on div at bounding box center [925, 473] width 1244 height 476
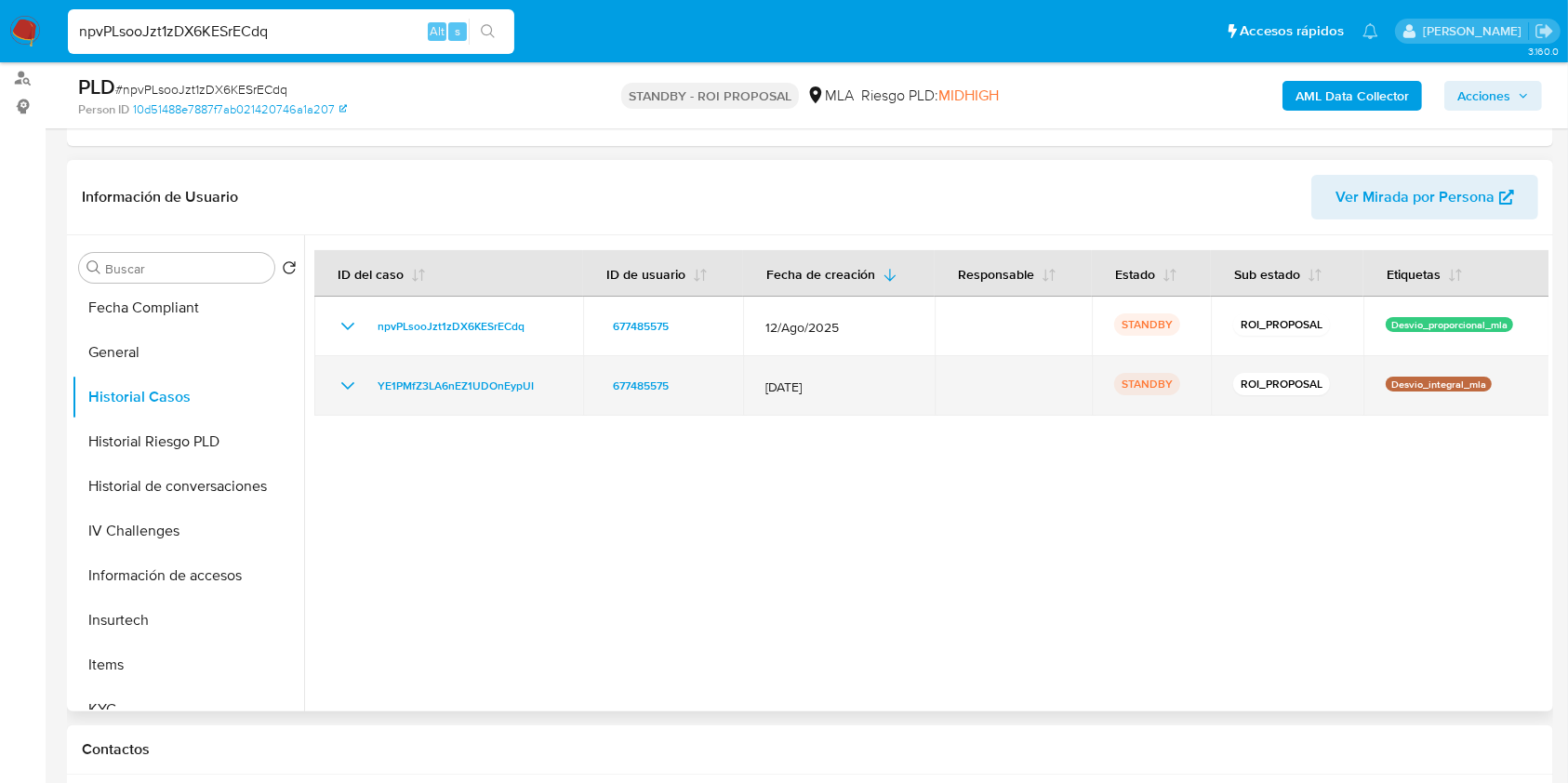
drag, startPoint x: 552, startPoint y: 381, endPoint x: 350, endPoint y: 383, distance: 202.0
click at [350, 383] on div "YE1PMfZ3LA6nEZ1UDOnEypUI" at bounding box center [448, 386] width 224 height 23
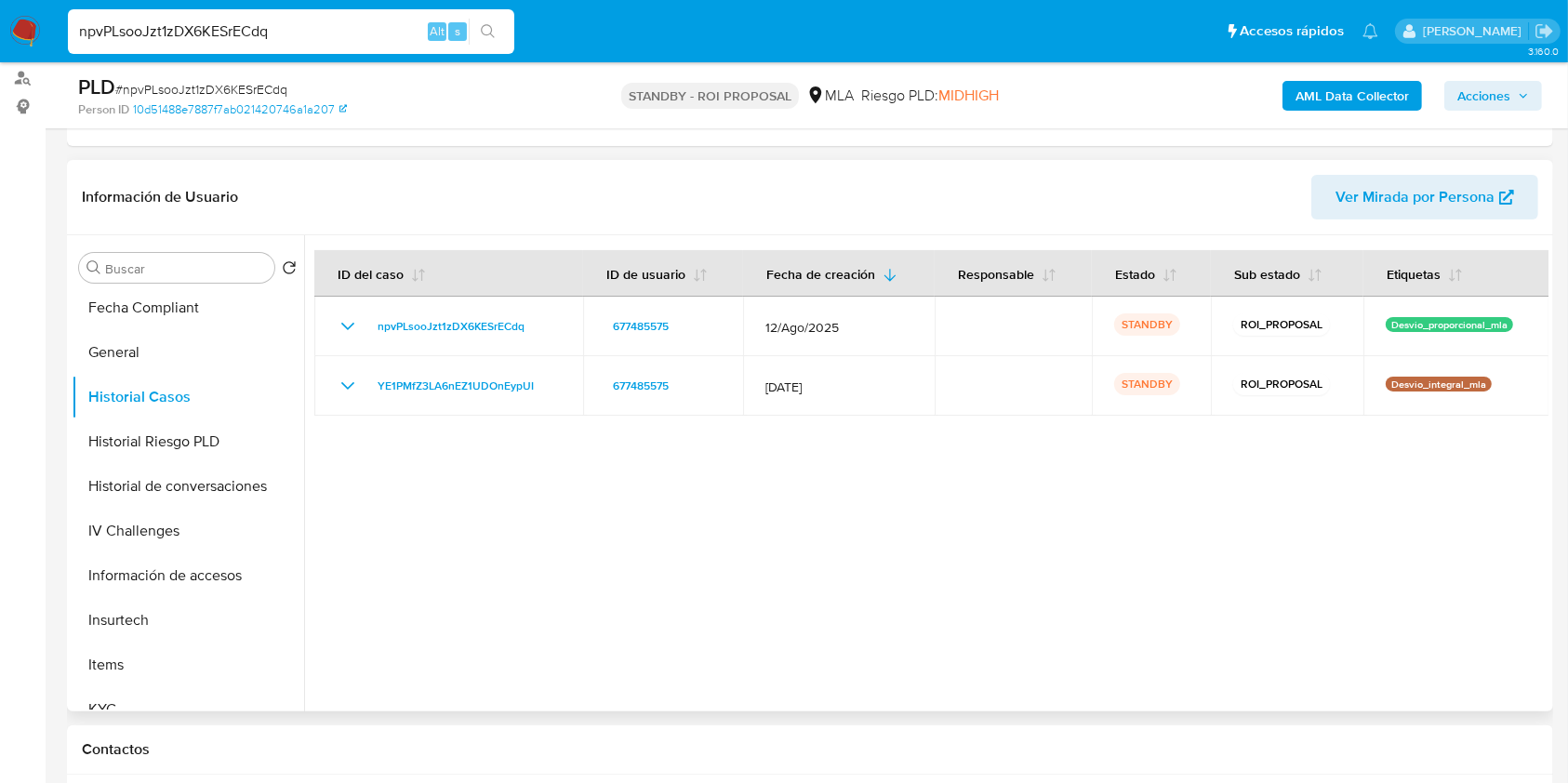
click at [372, 524] on div at bounding box center [925, 473] width 1244 height 476
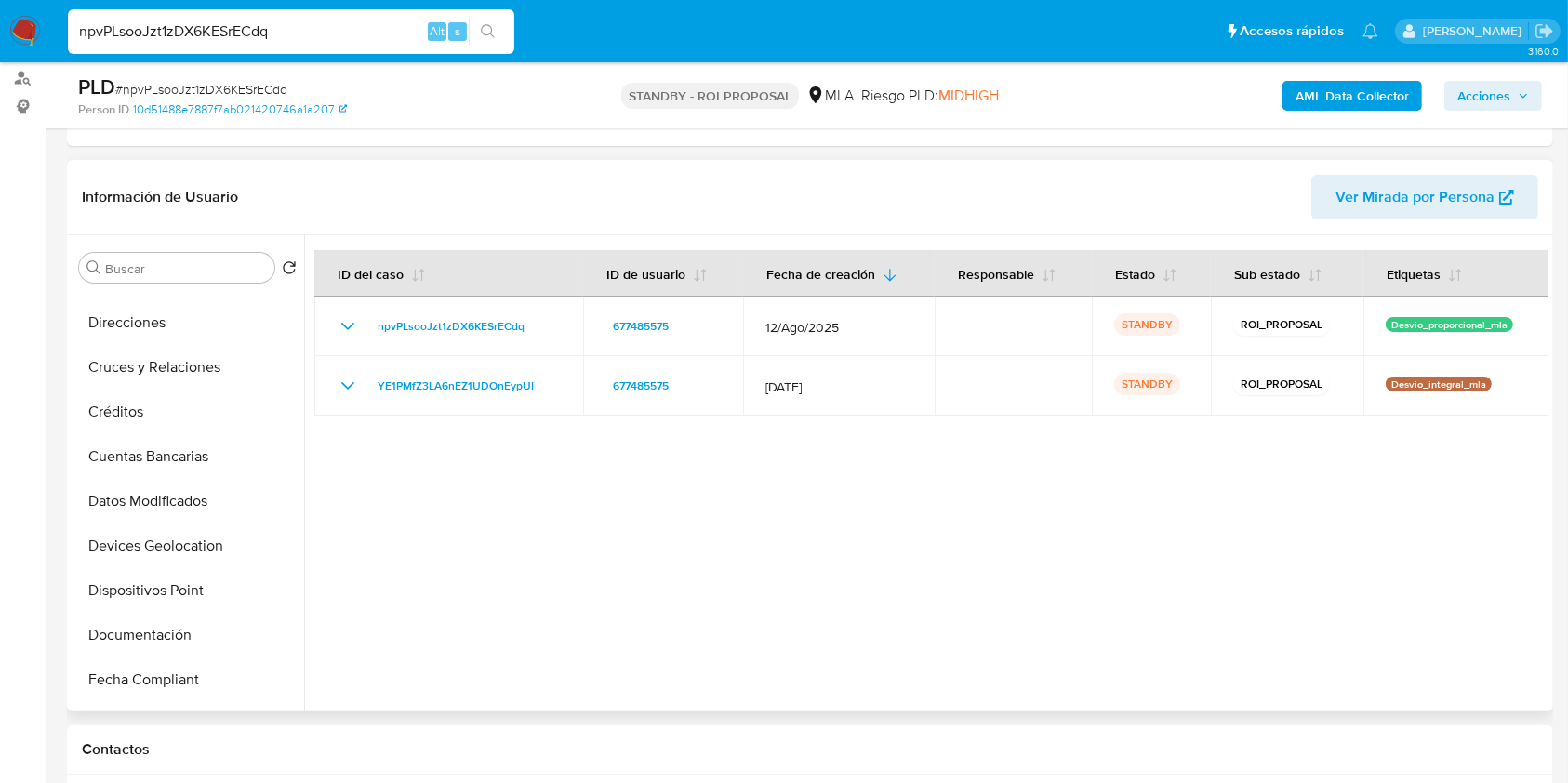
scroll to position [0, 0]
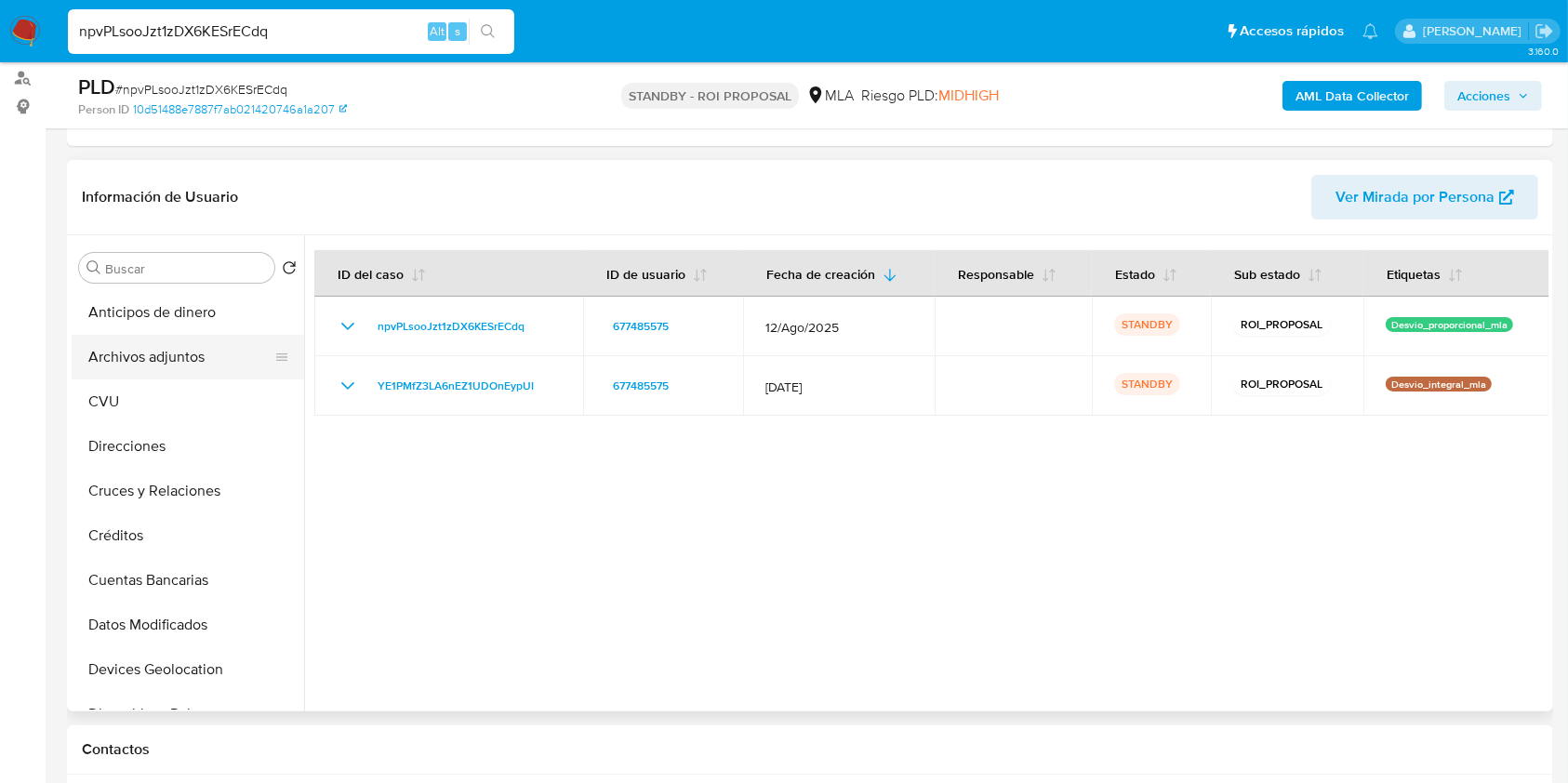
click at [213, 365] on button "Archivos adjuntos" at bounding box center [181, 357] width 218 height 44
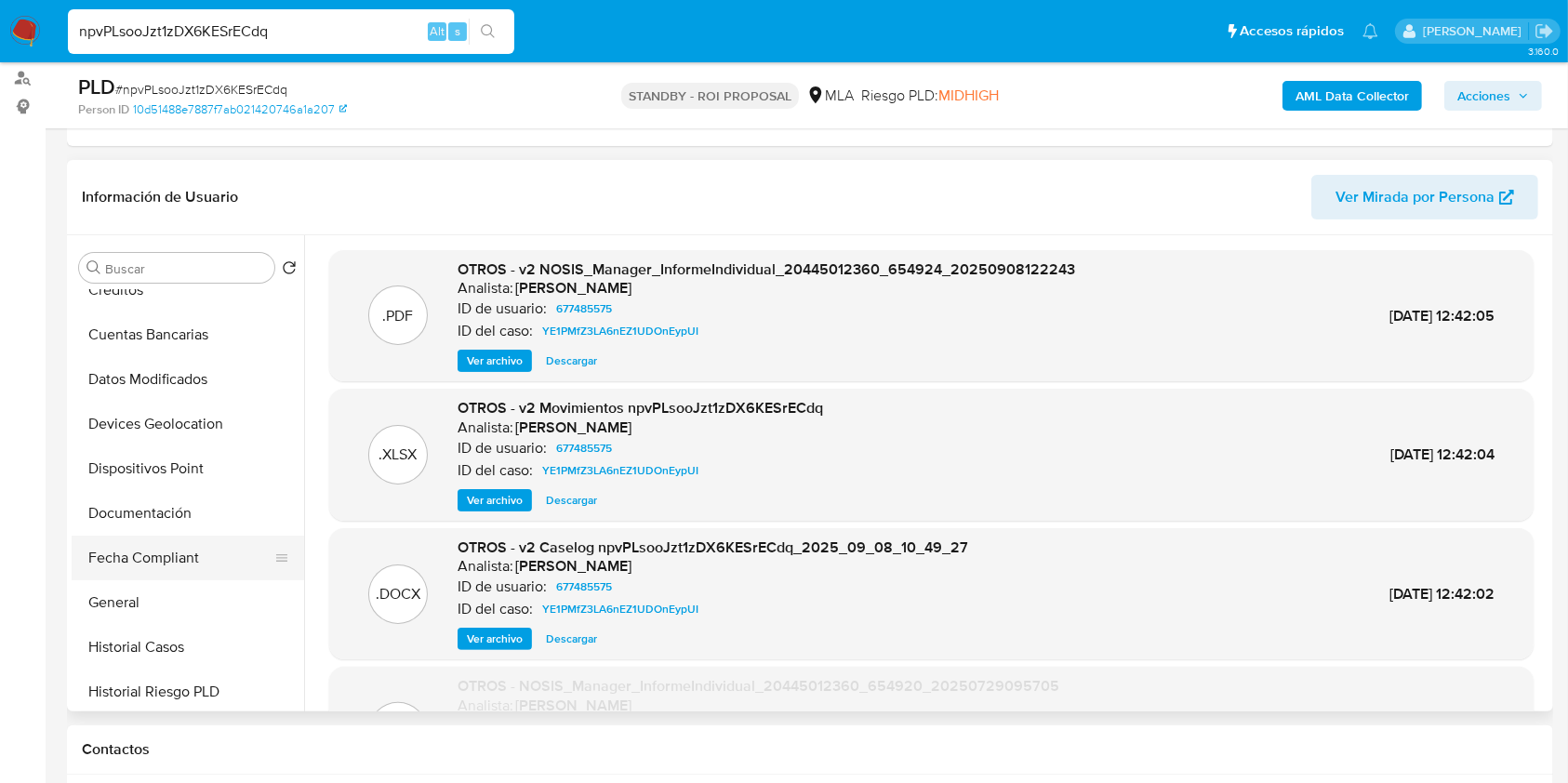
scroll to position [248, 0]
click at [153, 632] on button "Historial Casos" at bounding box center [181, 645] width 218 height 44
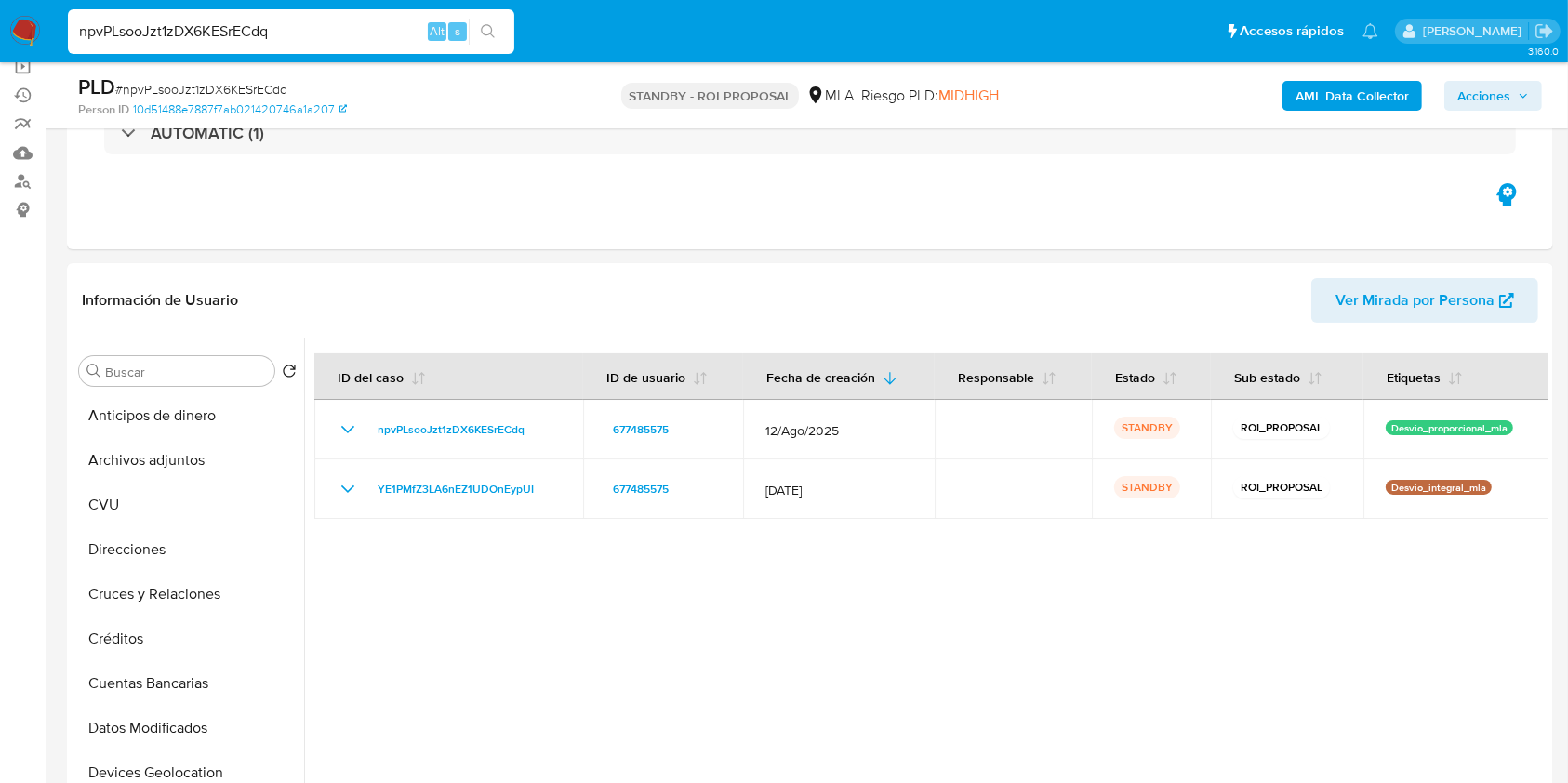
scroll to position [0, 0]
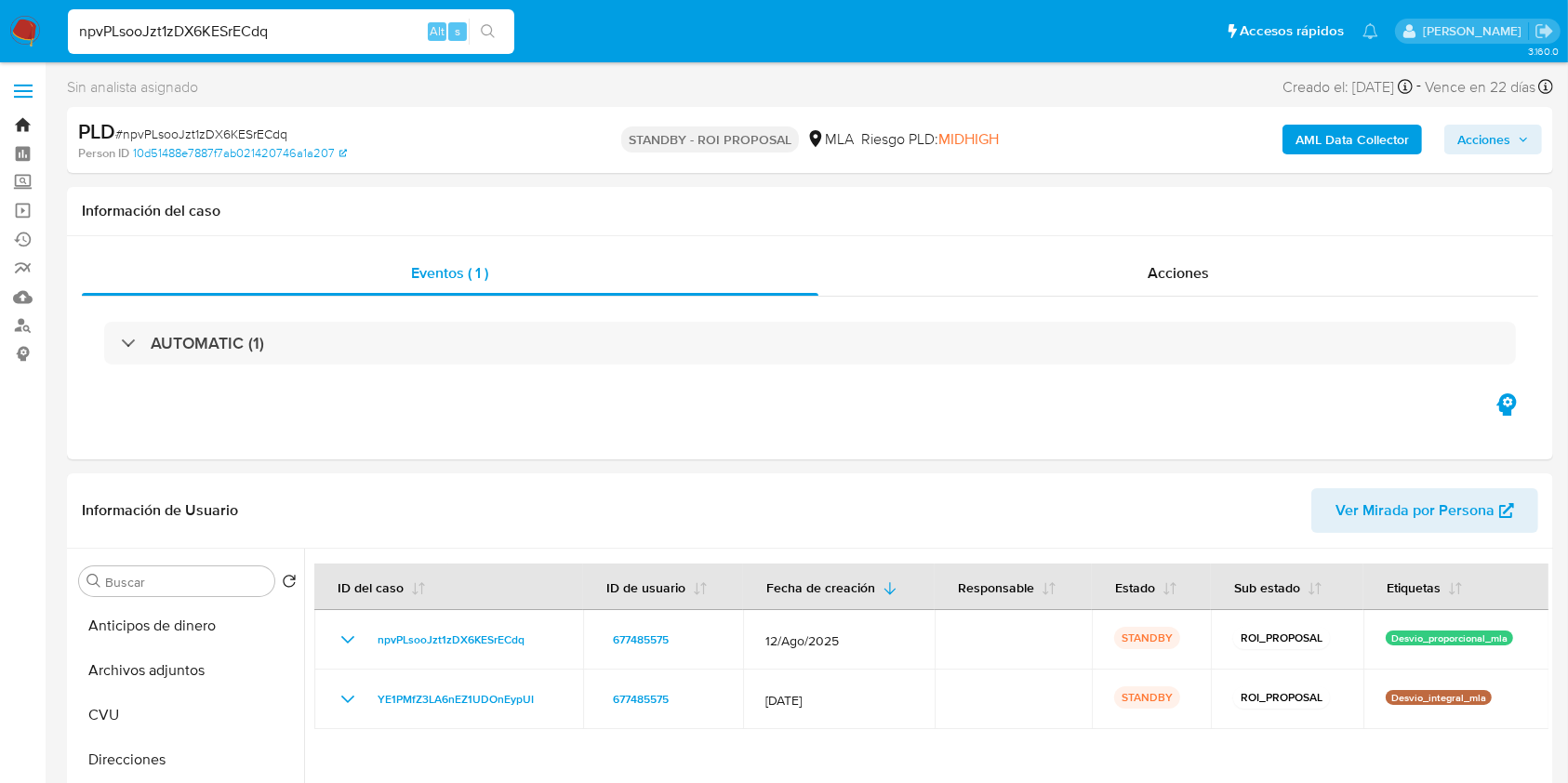
click at [23, 121] on link "Bandeja" at bounding box center [111, 125] width 221 height 28
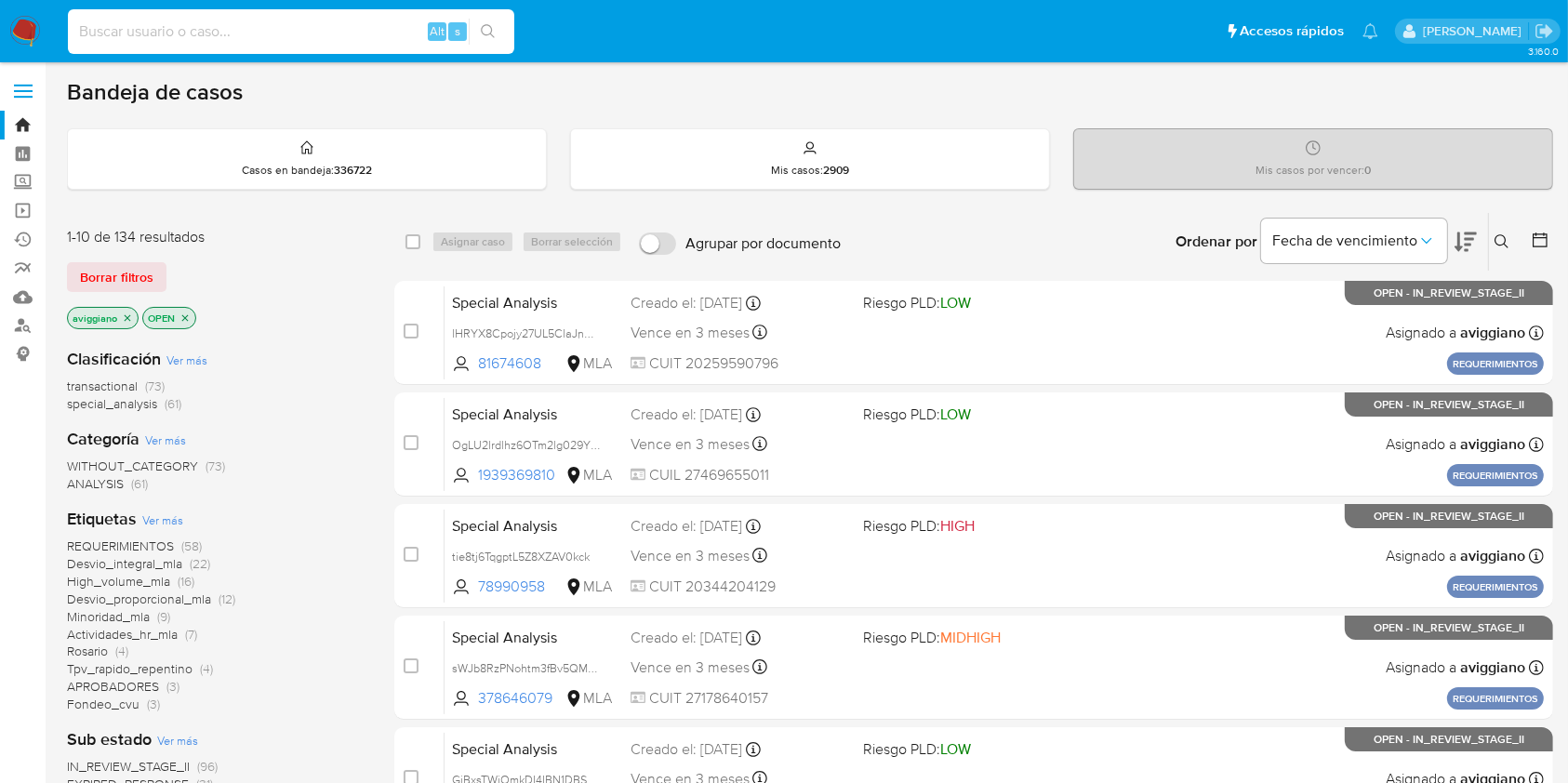
paste input "cYoon5DCt59Y2OjVAL6J33Pw"
type input "cYoon5DCt59Y2OjVAL6J33Pw"
click at [490, 39] on button "search-icon" at bounding box center [487, 32] width 38 height 26
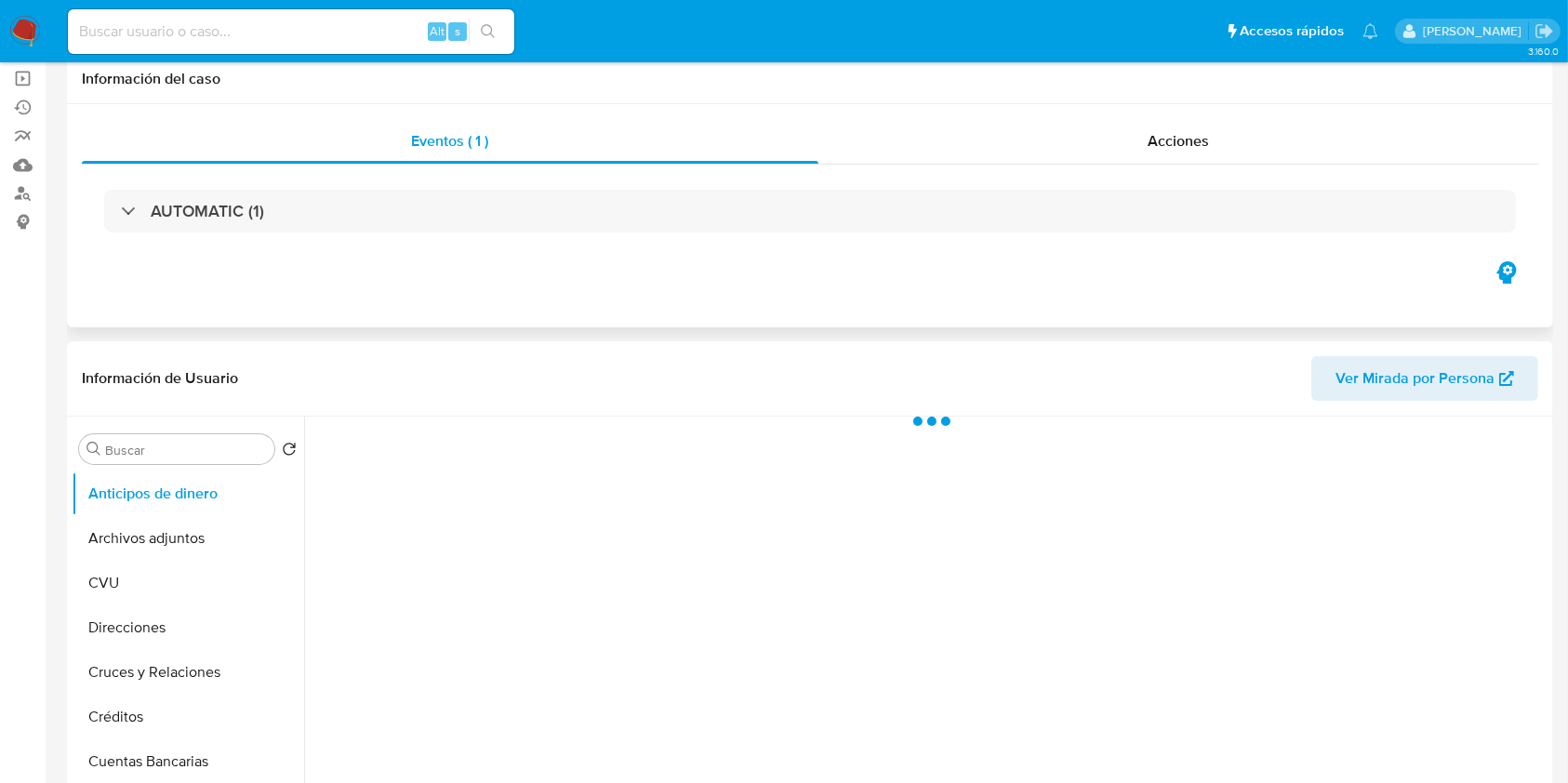
scroll to position [496, 0]
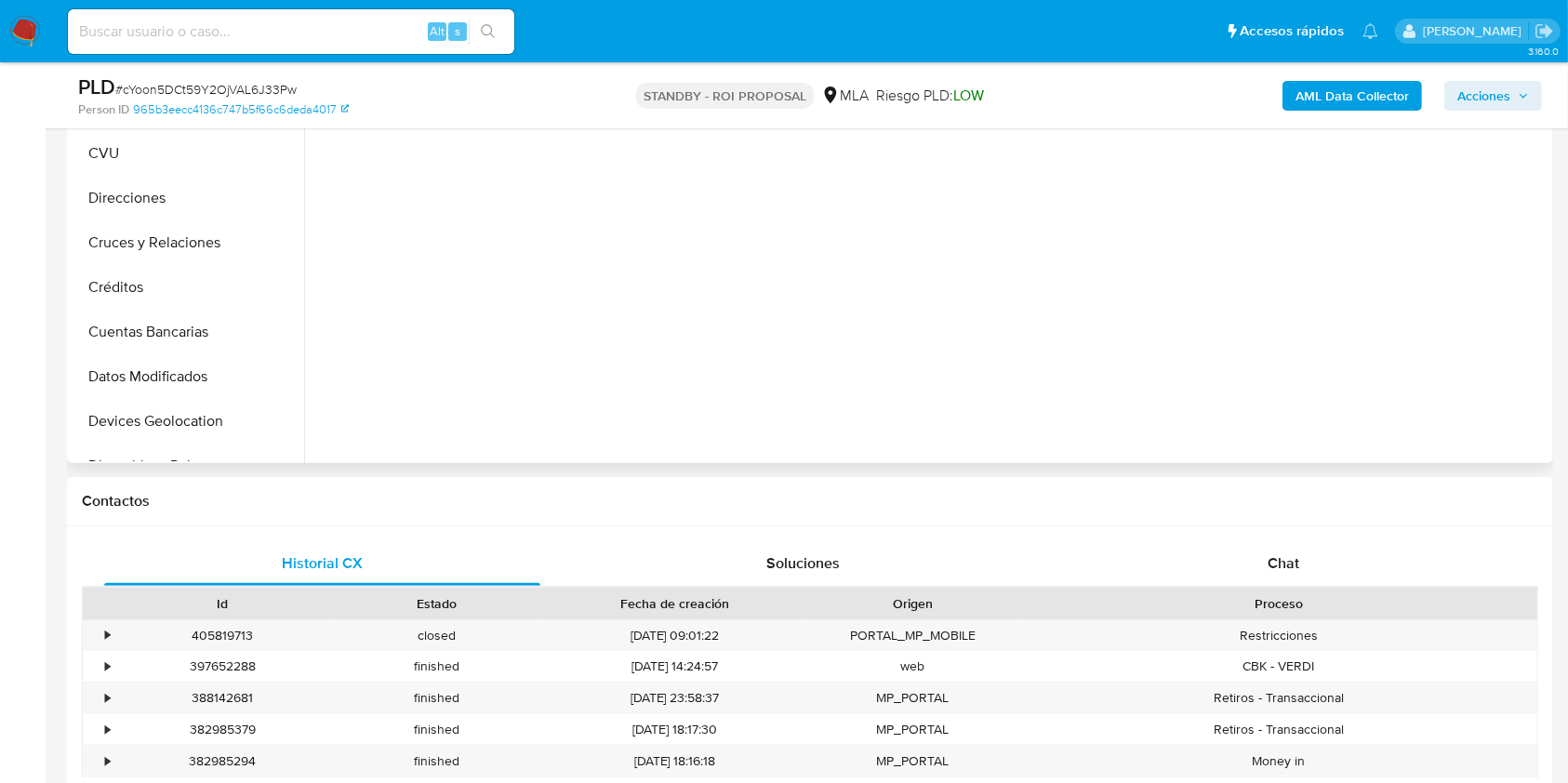
select select "10"
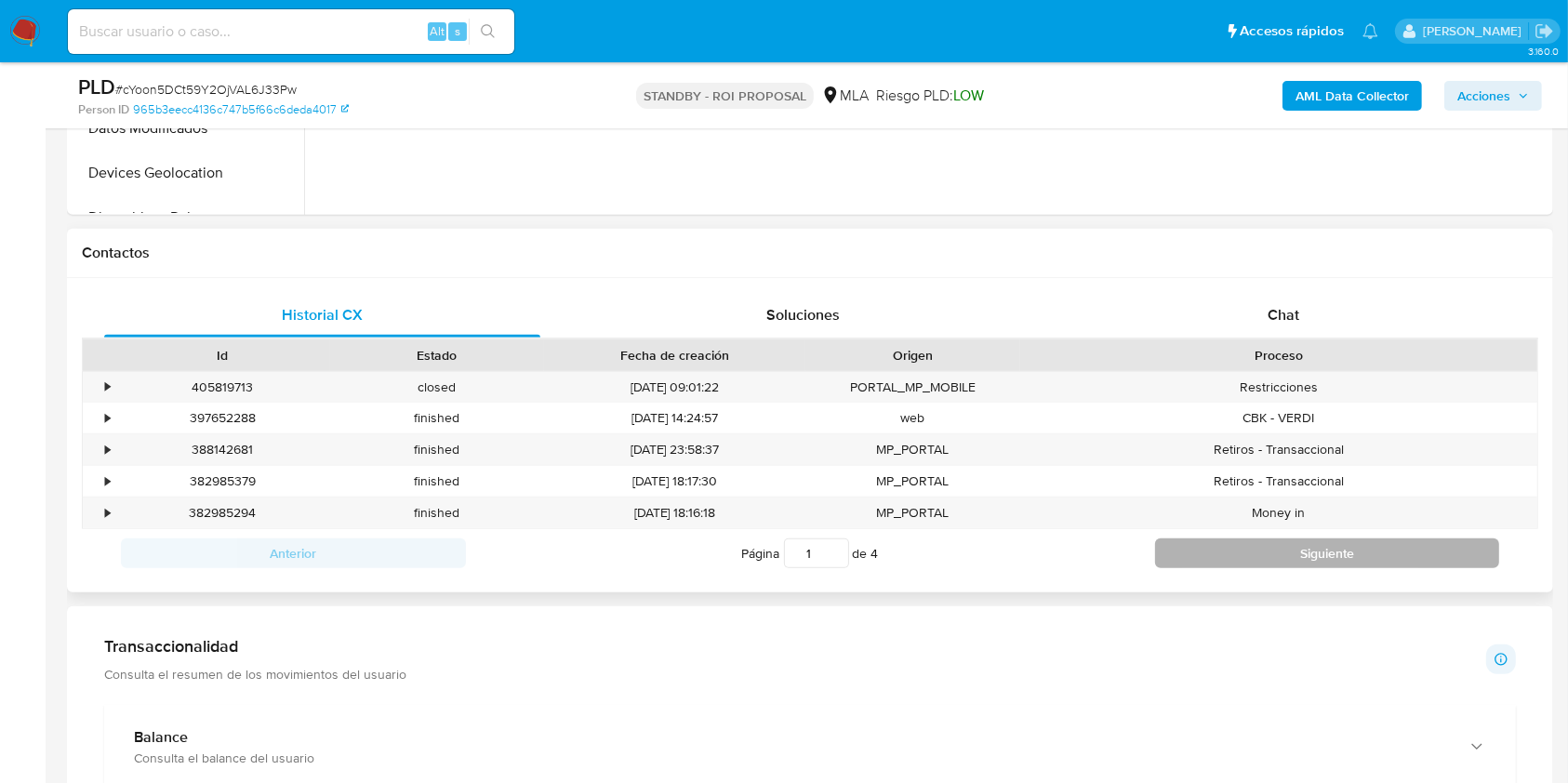
click at [1311, 555] on button "Siguiente" at bounding box center [1327, 552] width 345 height 29
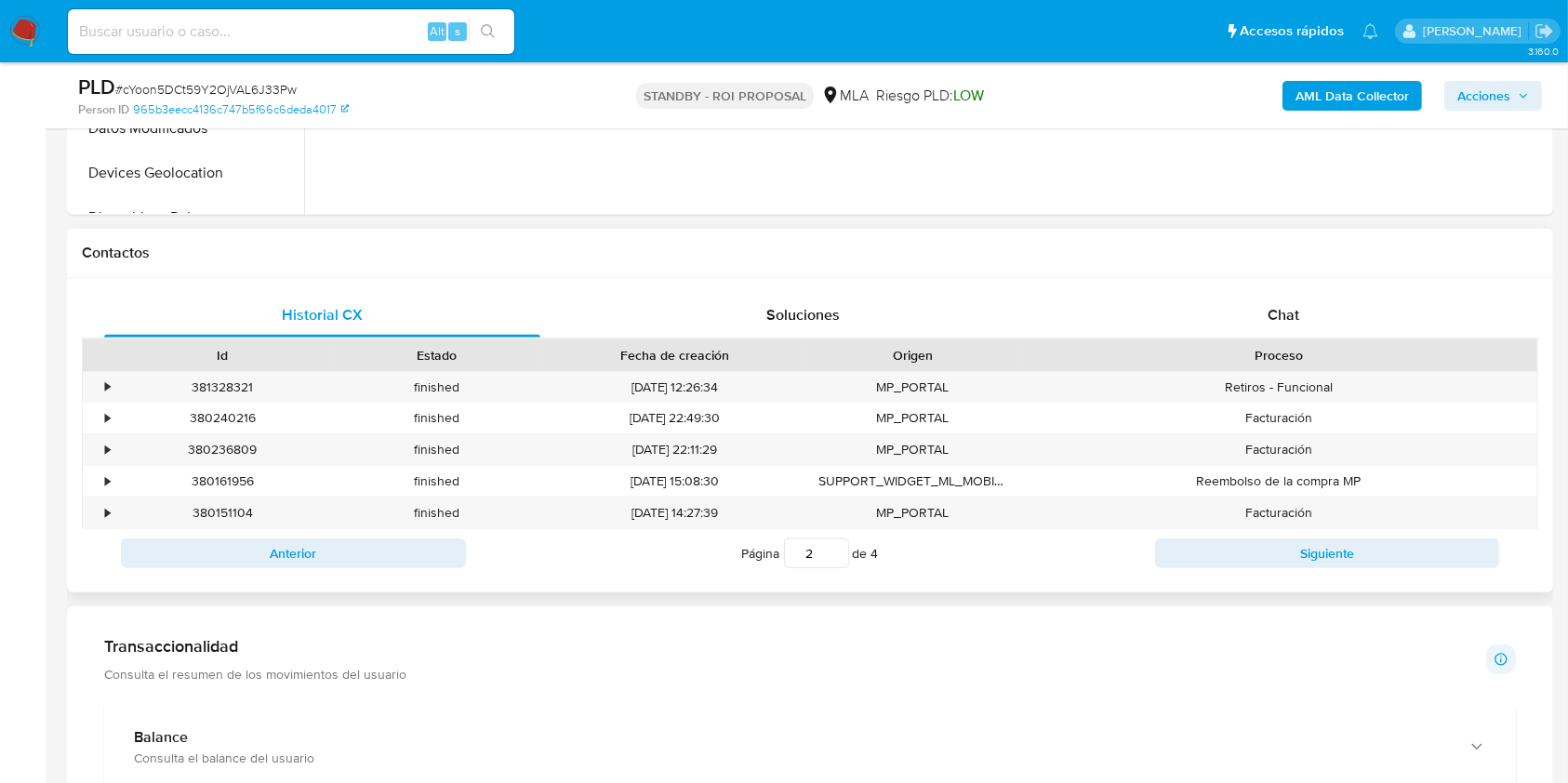
click at [1315, 555] on button "Siguiente" at bounding box center [1327, 552] width 345 height 29
click at [1315, 555] on button "Siguiente" at bounding box center [1327, 552] width 345 height 29
type input "4"
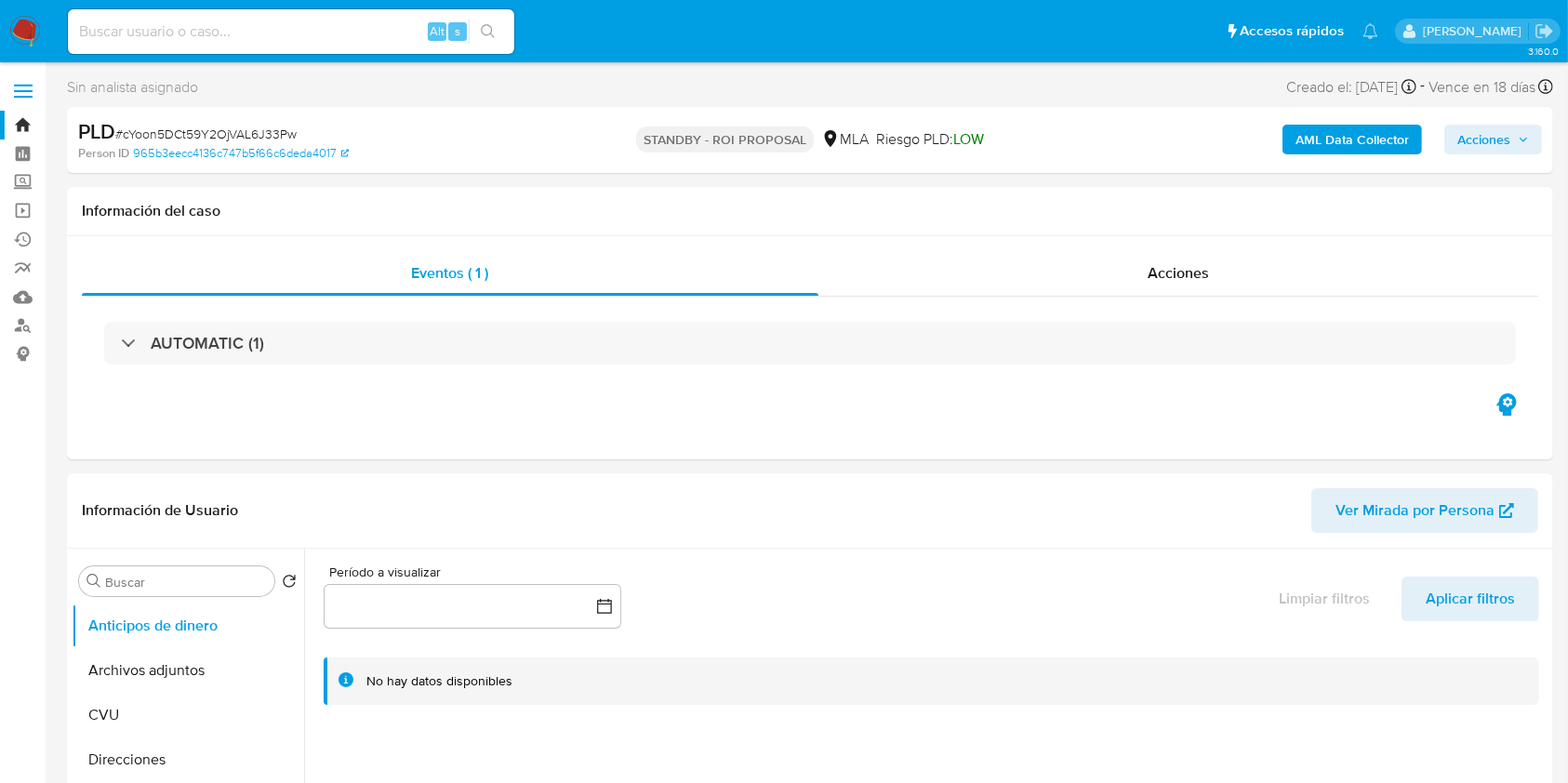
scroll to position [372, 0]
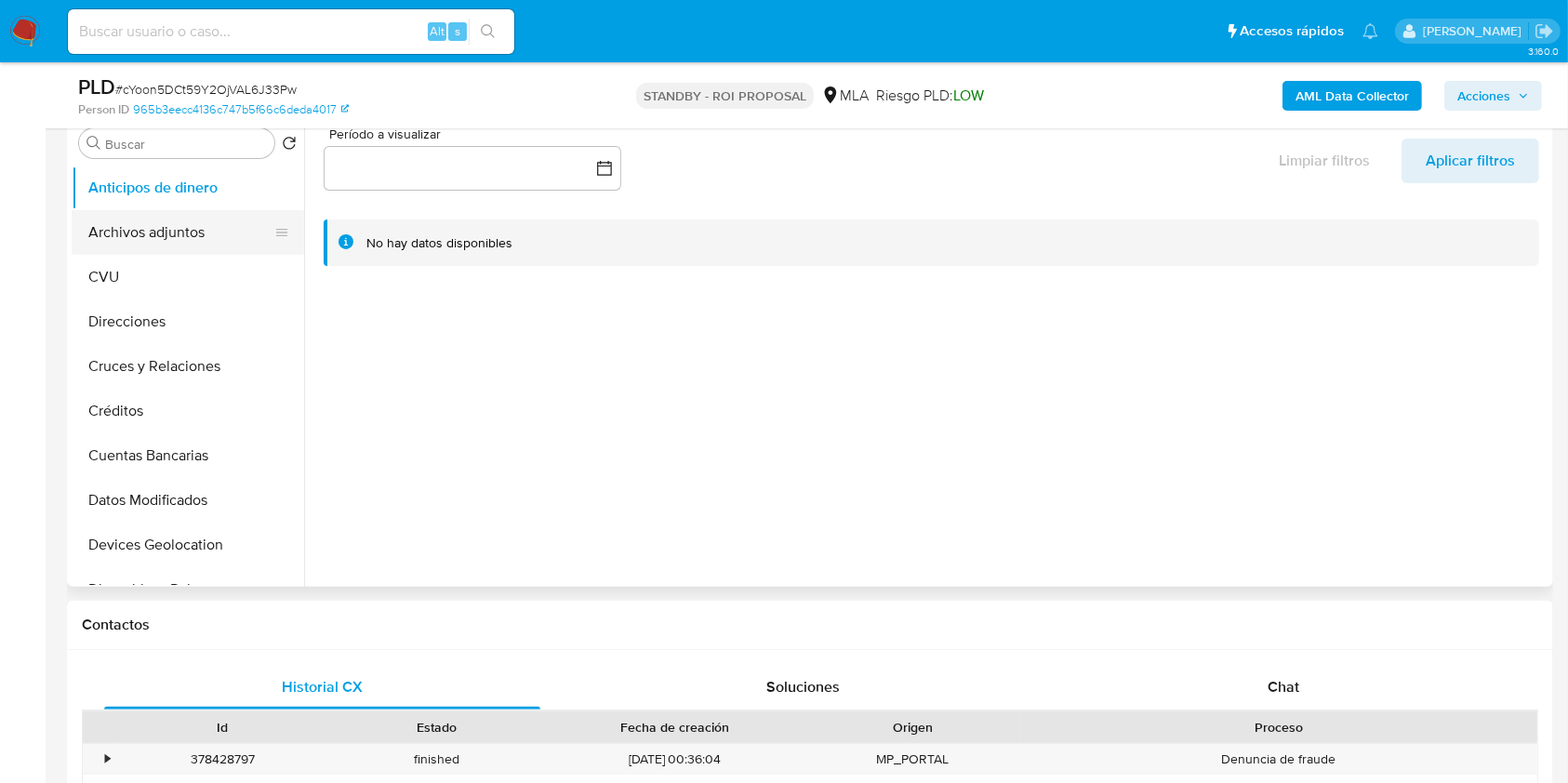
click at [185, 227] on button "Archivos adjuntos" at bounding box center [181, 232] width 218 height 44
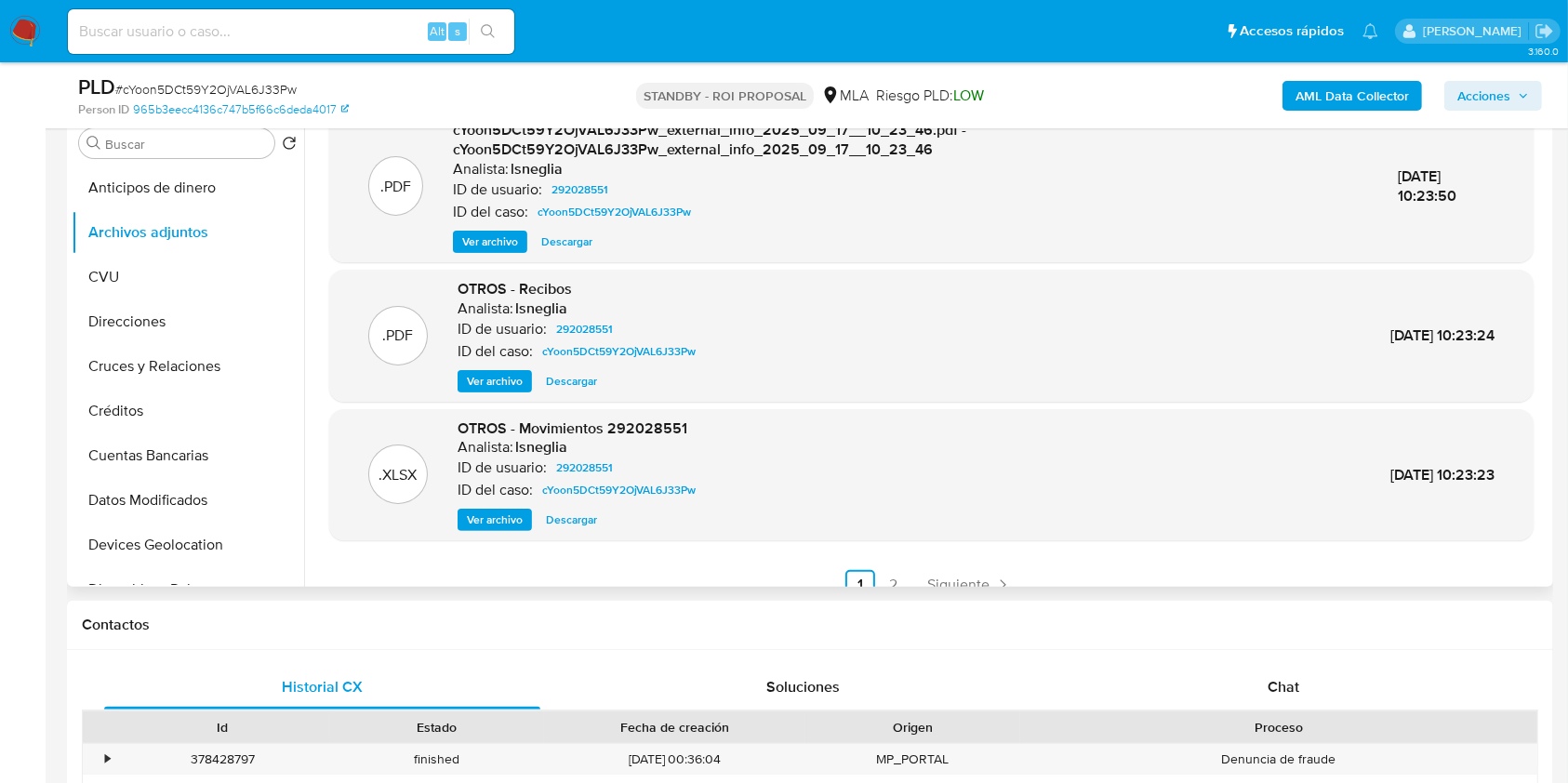
scroll to position [196, 0]
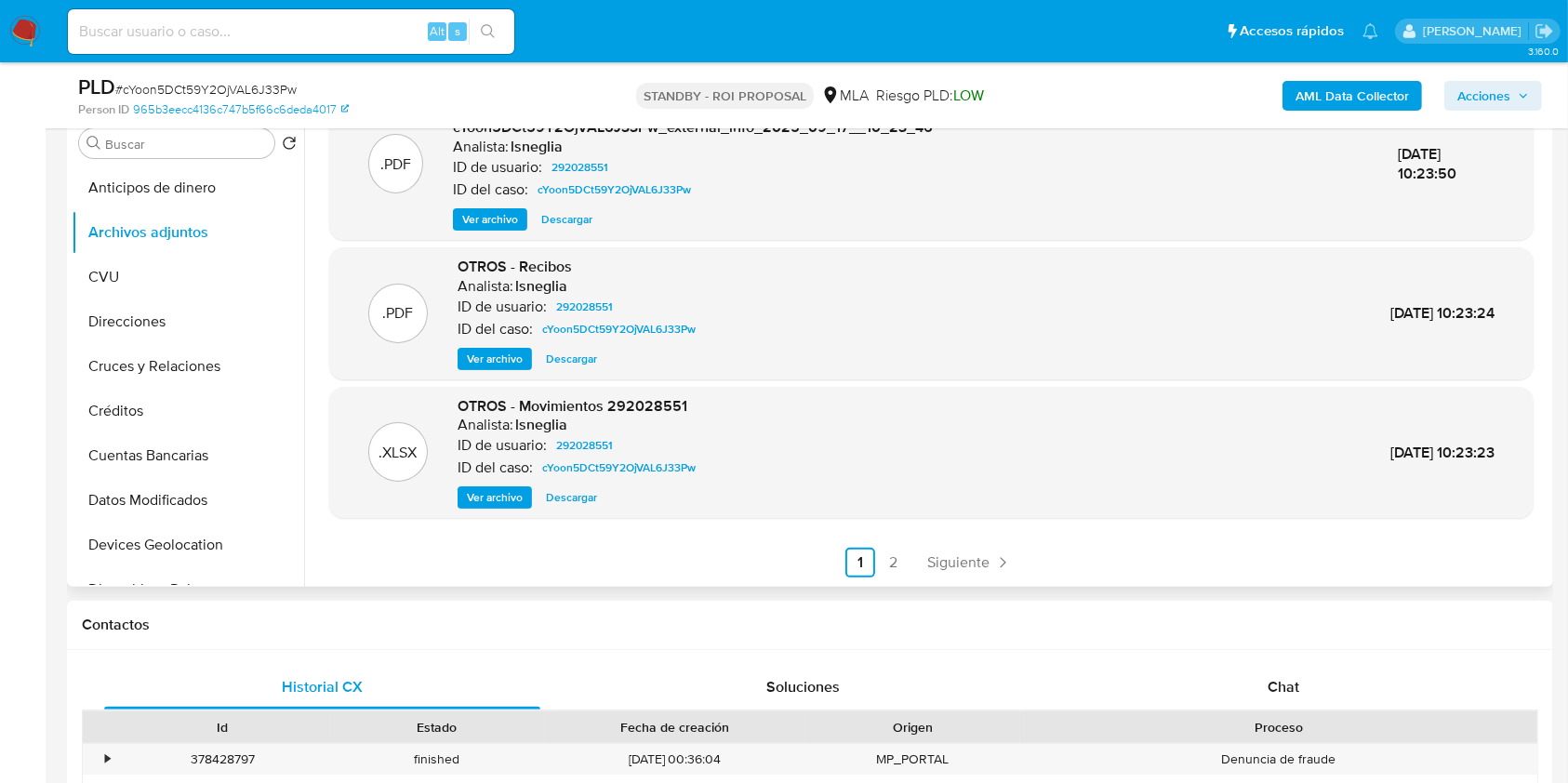
click at [881, 551] on link "2" at bounding box center [893, 562] width 29 height 29
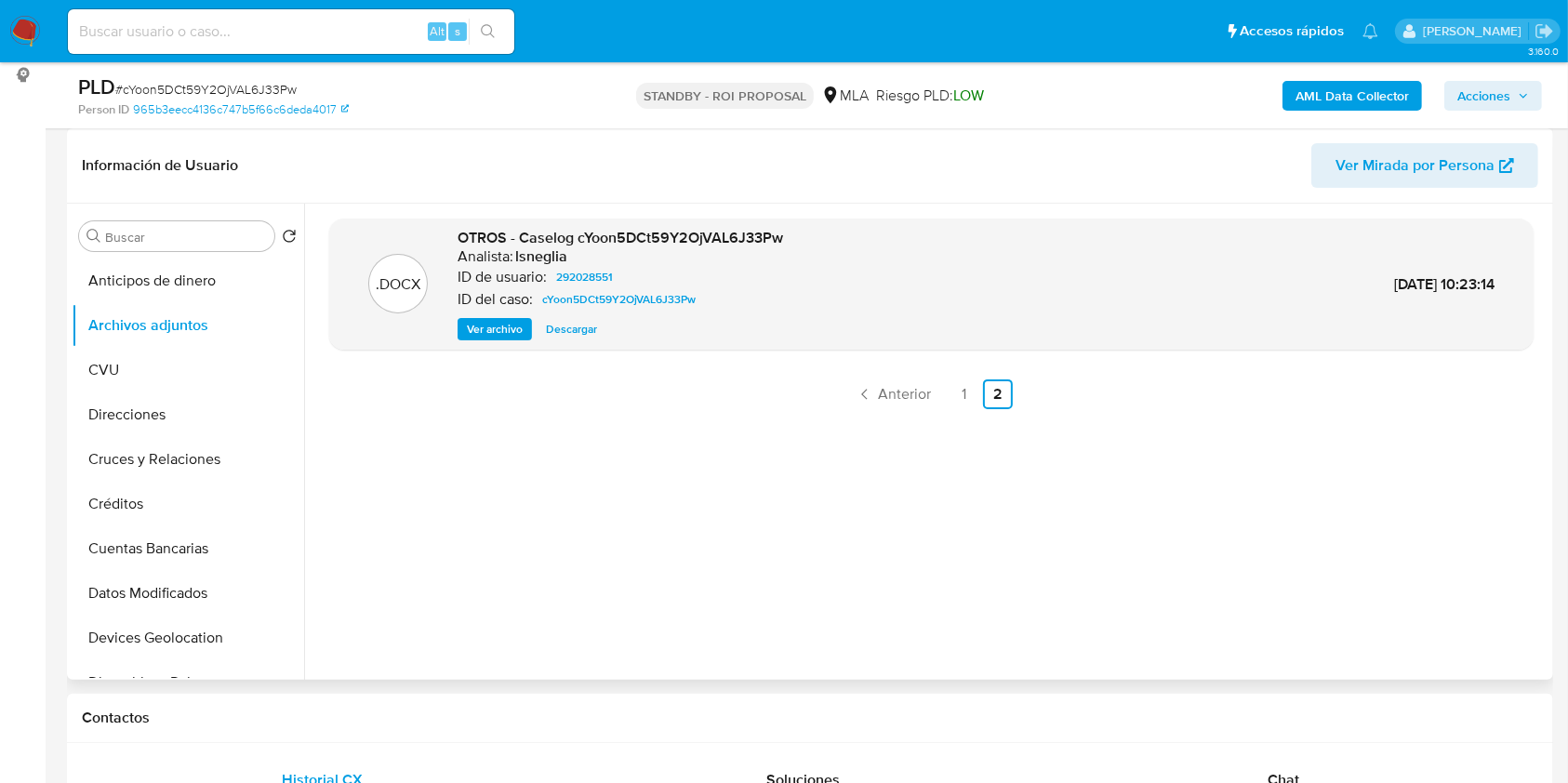
scroll to position [248, 0]
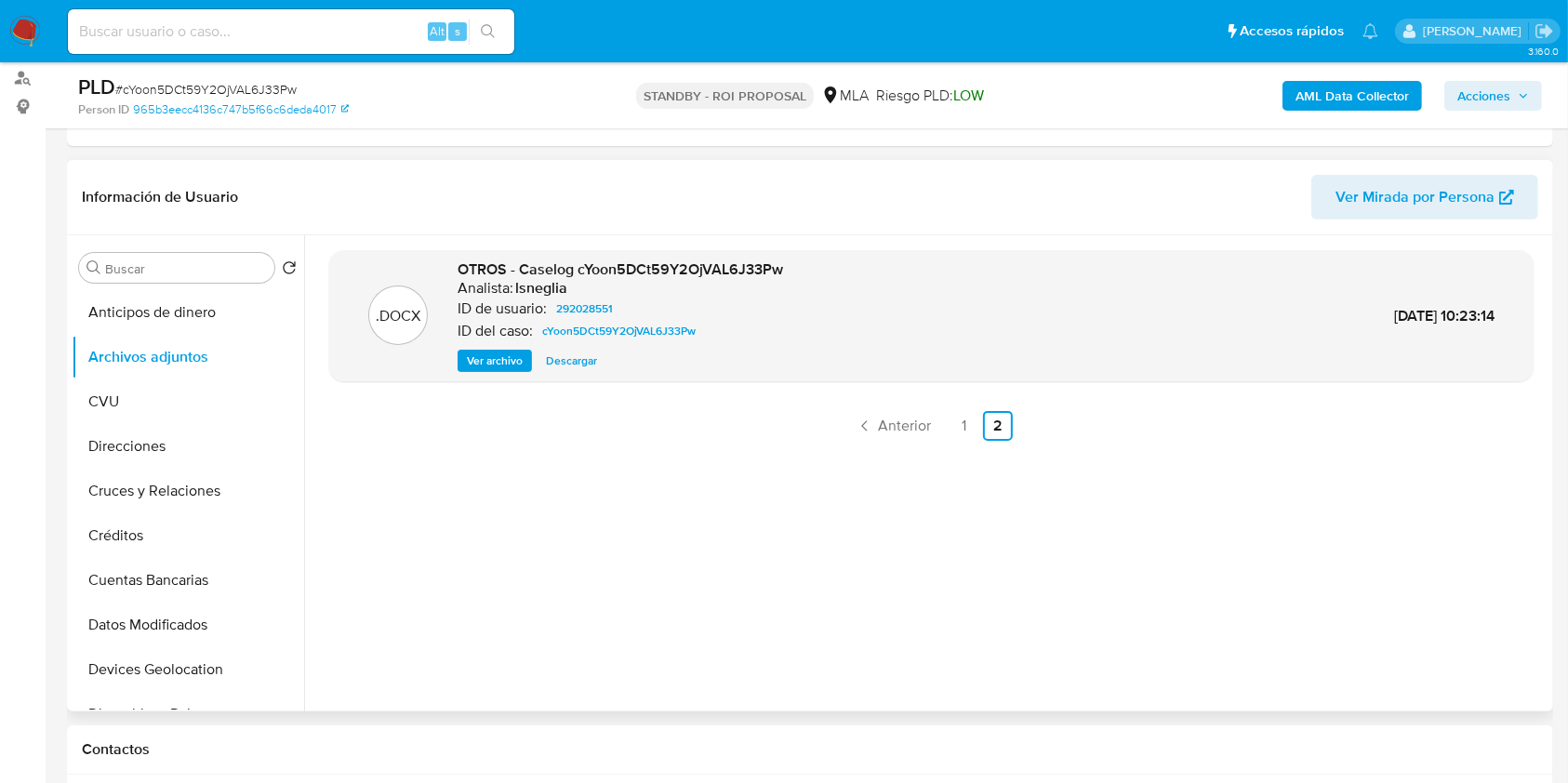
click at [556, 352] on span "Descargar" at bounding box center [571, 361] width 51 height 19
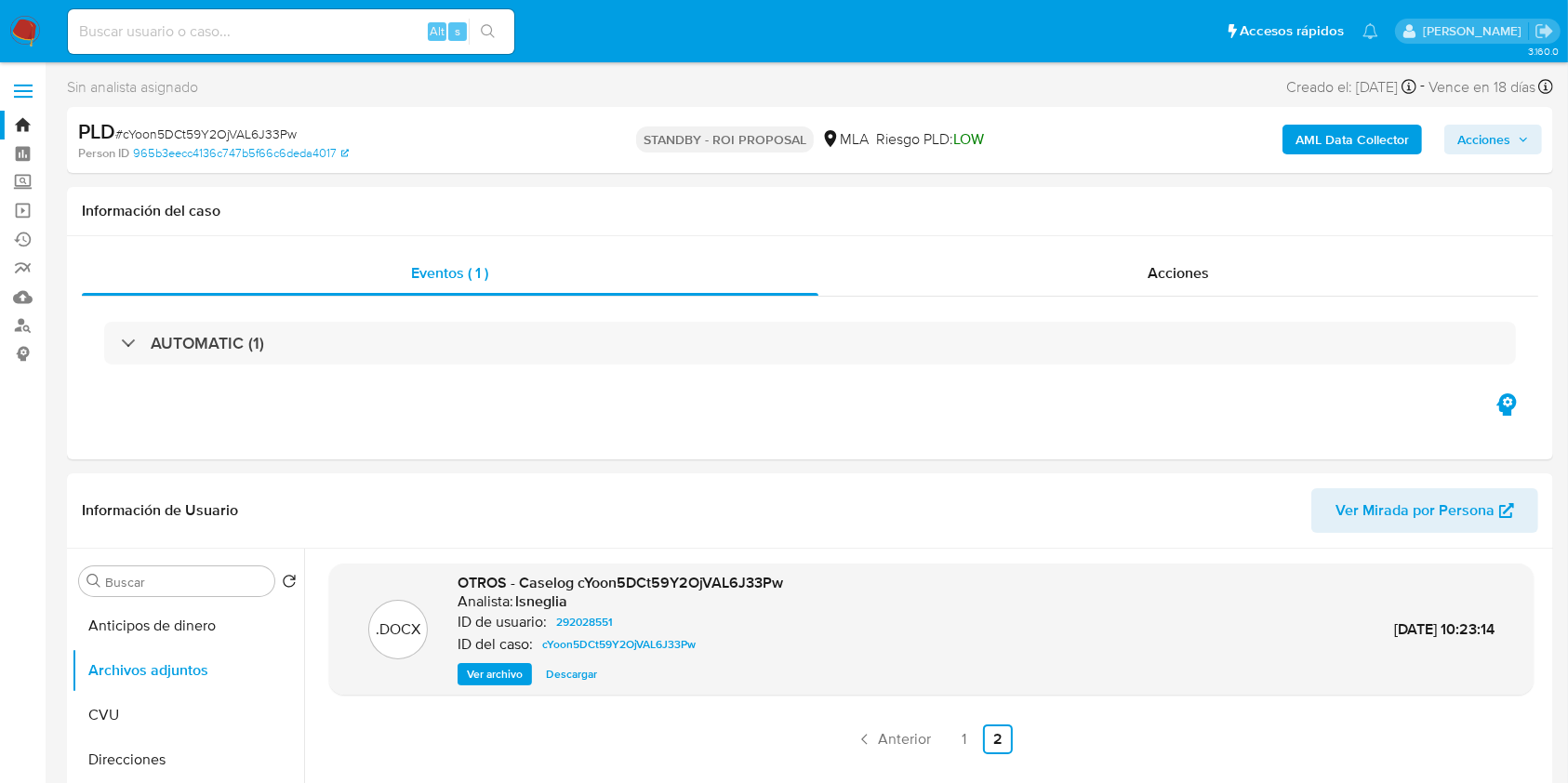
click at [27, 124] on link "Bandeja" at bounding box center [111, 125] width 221 height 28
